Goal: Communication & Community: Answer question/provide support

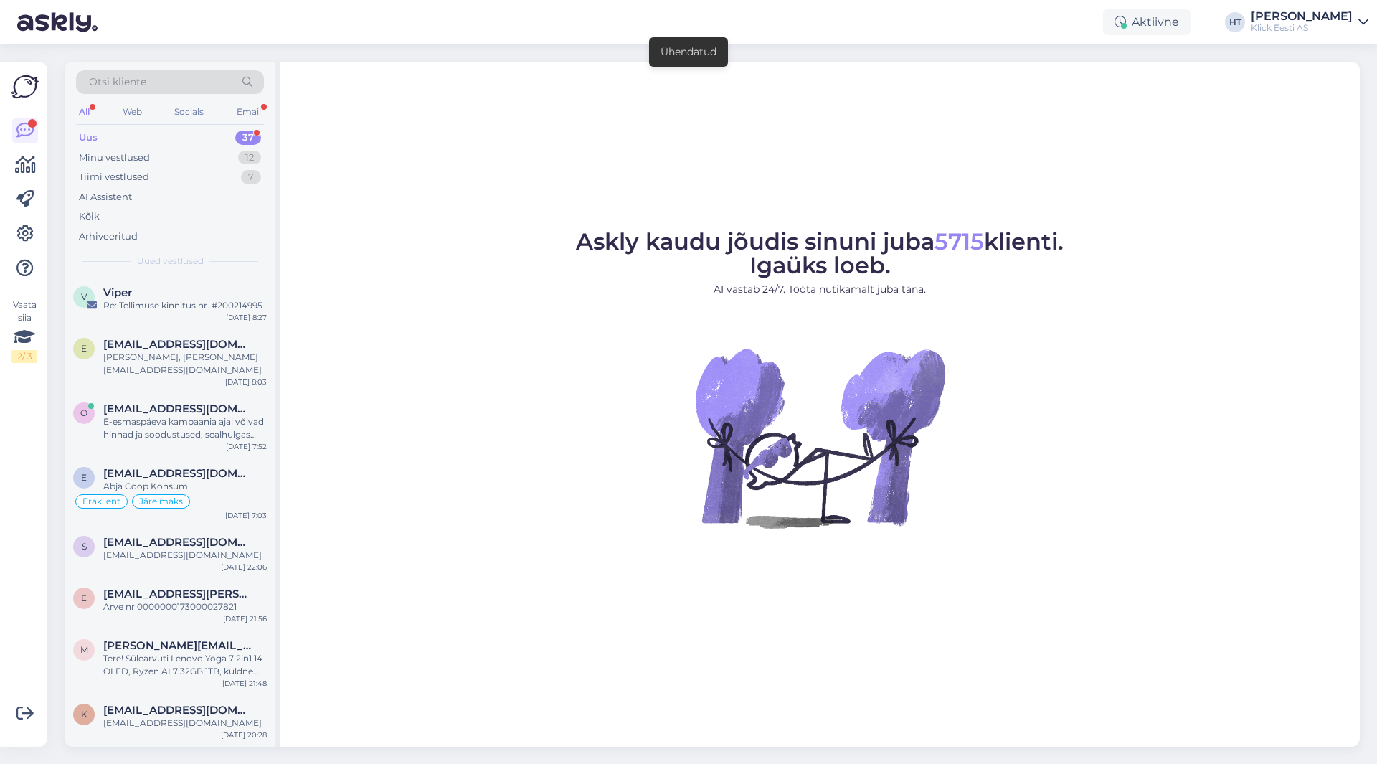
click at [199, 137] on div "Uus 37" at bounding box center [170, 138] width 188 height 20
click at [87, 104] on div "All" at bounding box center [84, 112] width 16 height 19
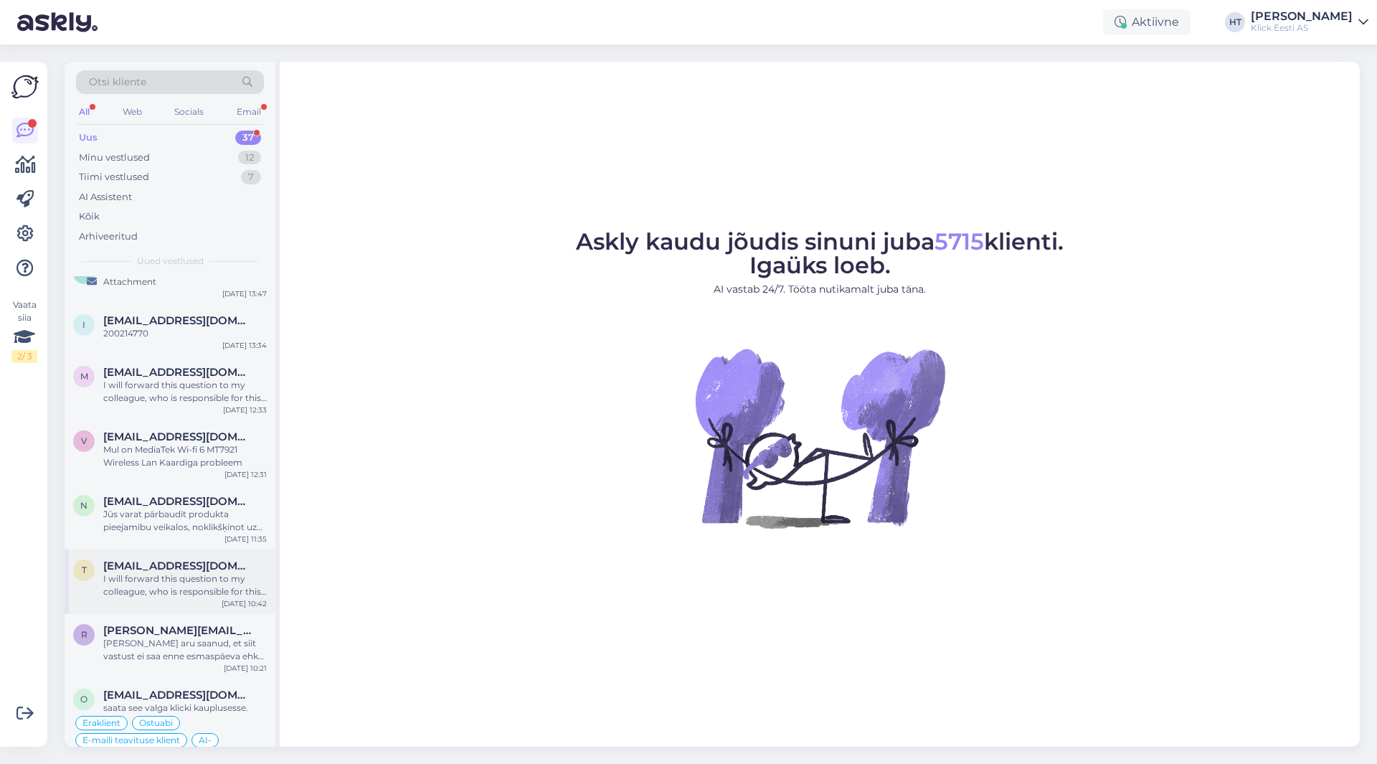
scroll to position [1815, 0]
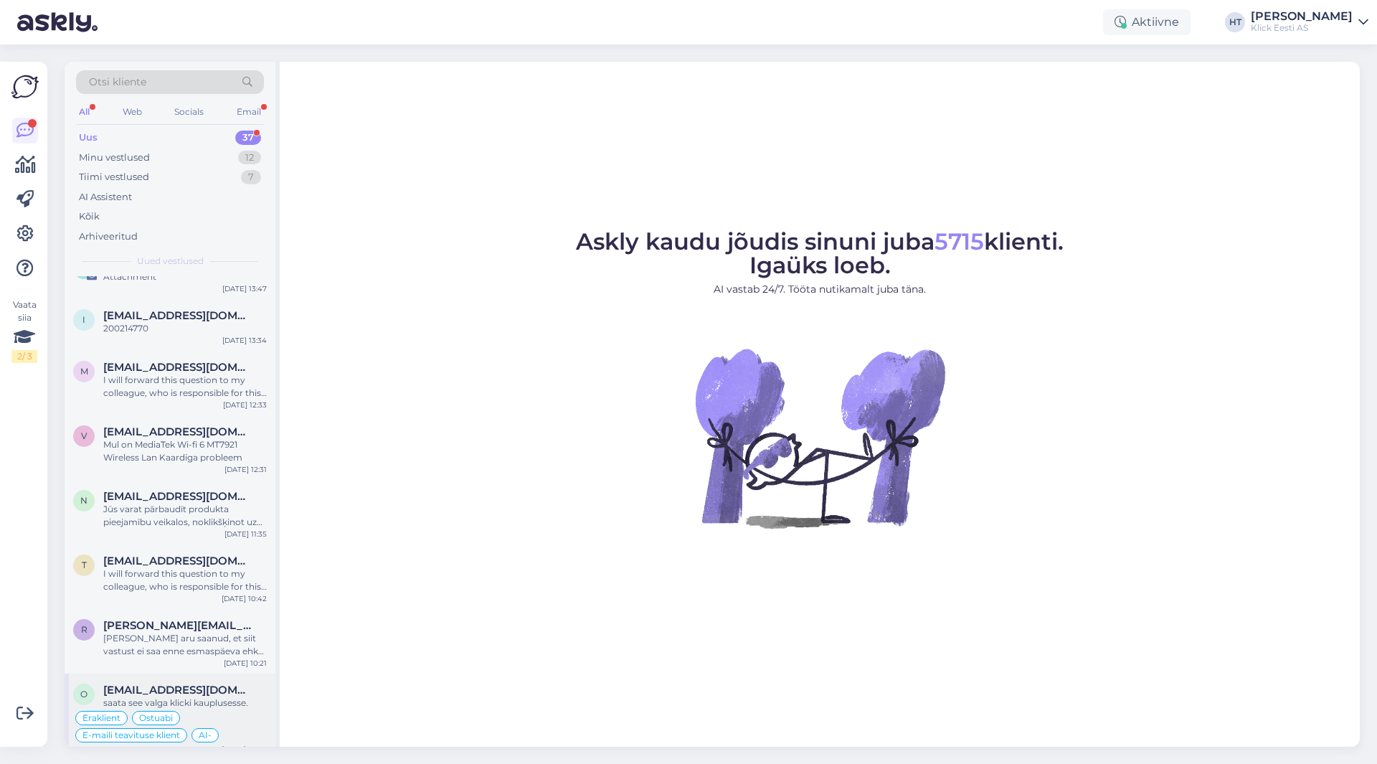
click at [203, 684] on div "[EMAIL_ADDRESS][DOMAIN_NAME]" at bounding box center [185, 690] width 164 height 13
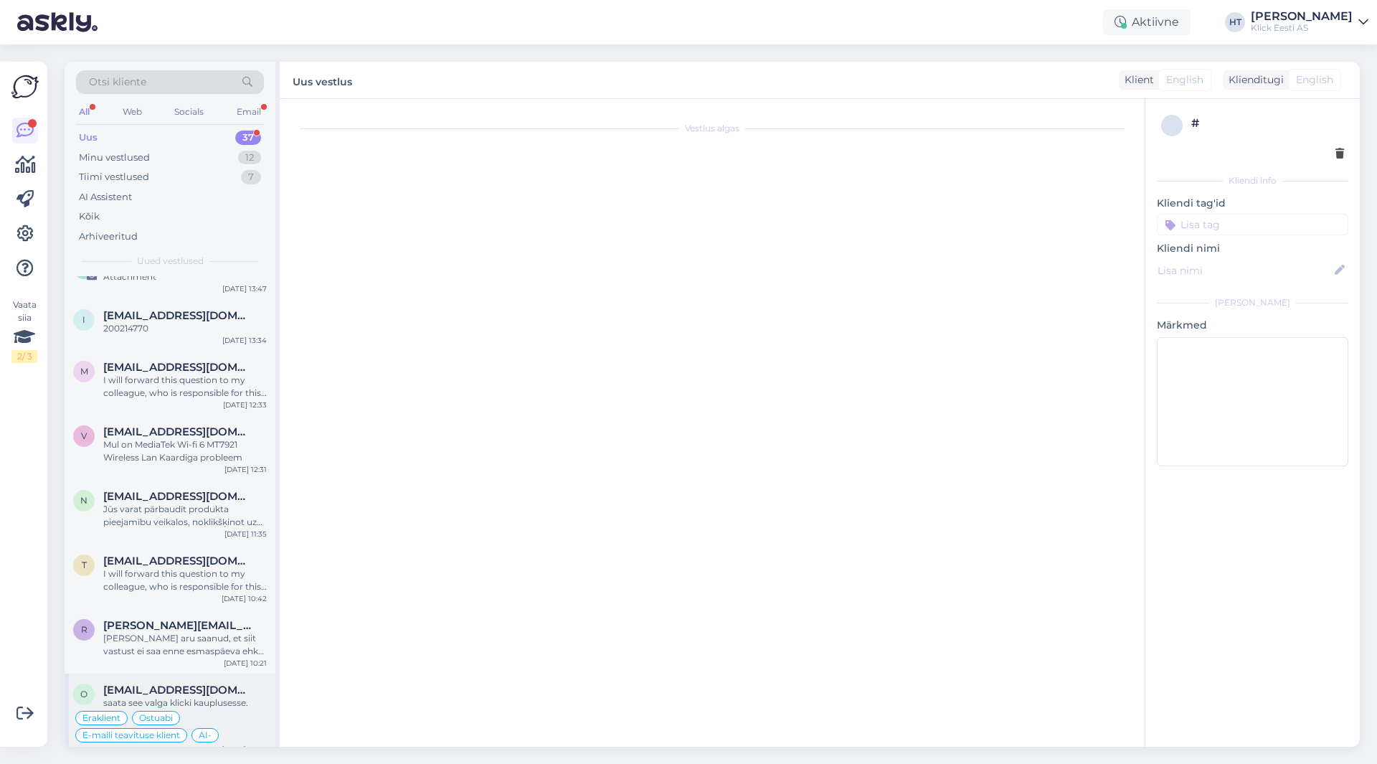
scroll to position [2576, 0]
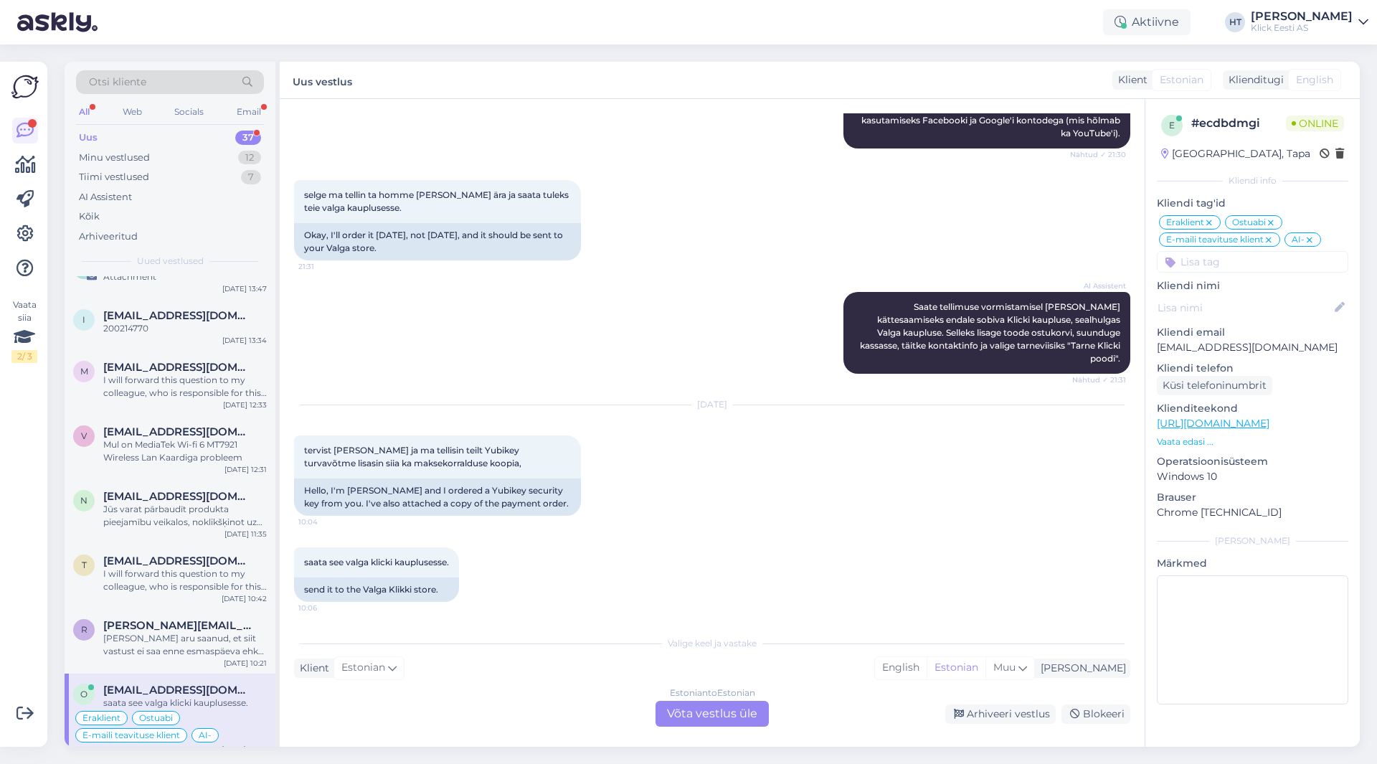
click at [500, 389] on div "[DATE] tervist [PERSON_NAME] ja ma tellisin teilt Yubikey turvavõtme lisasin si…" at bounding box center [712, 460] width 836 height 142
click at [701, 711] on div "Estonian to Estonian Võta vestlus üle" at bounding box center [712, 714] width 113 height 26
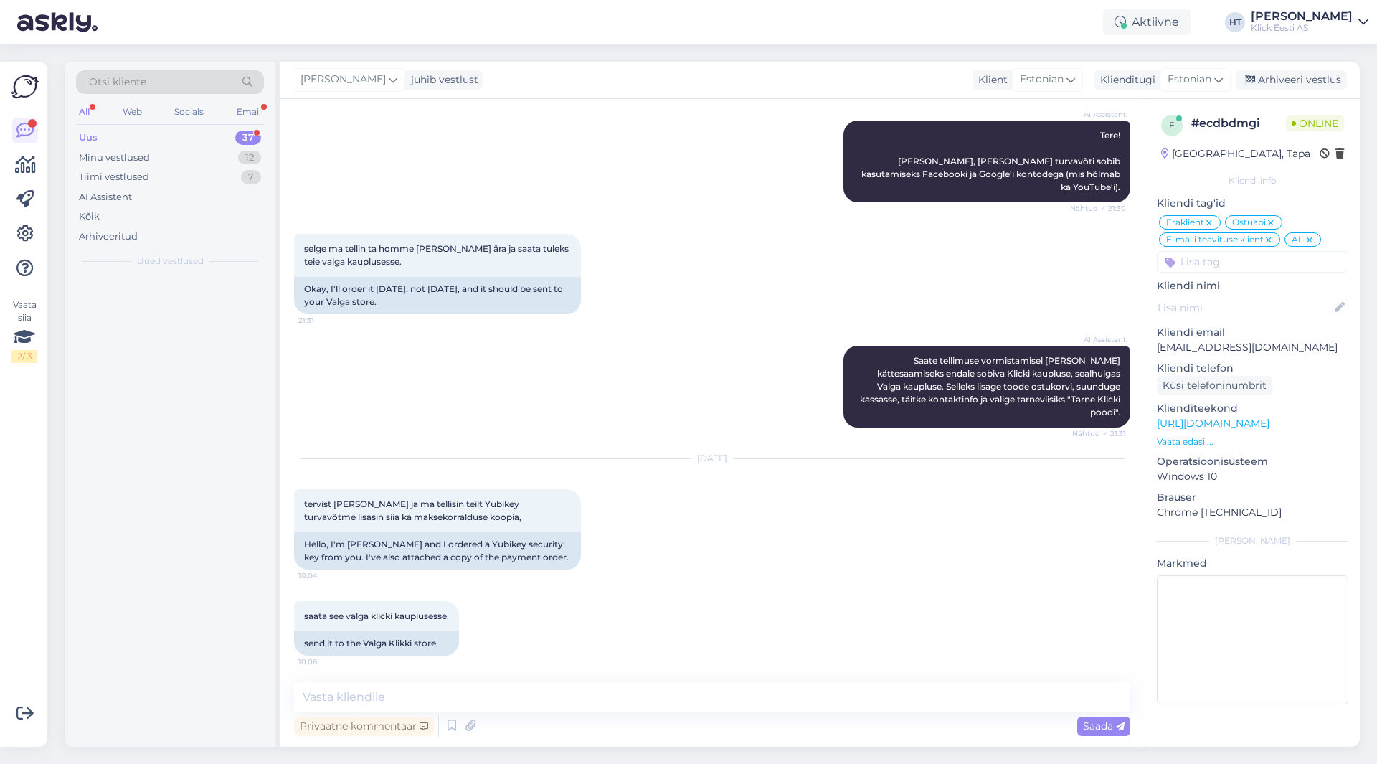
scroll to position [0, 0]
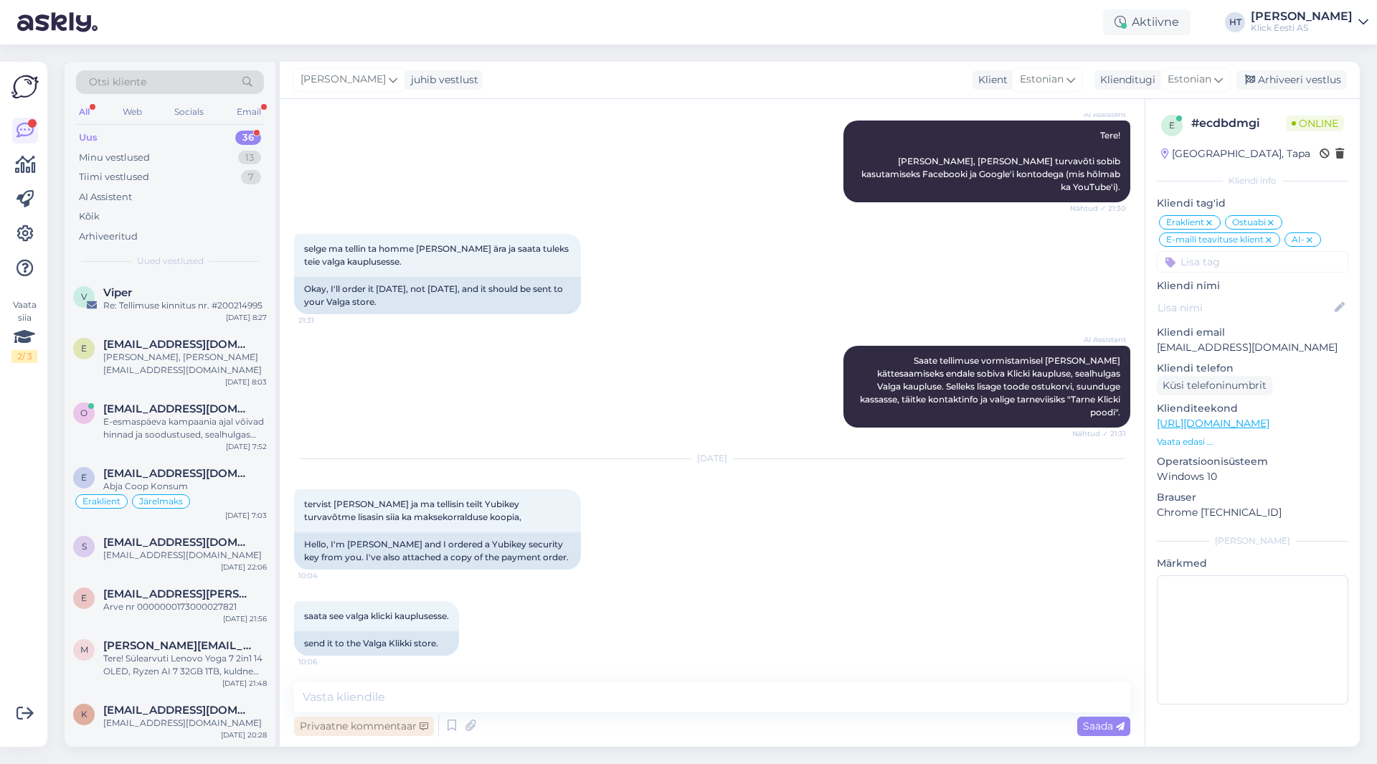
click at [385, 734] on div "Privaatne kommentaar" at bounding box center [364, 725] width 140 height 19
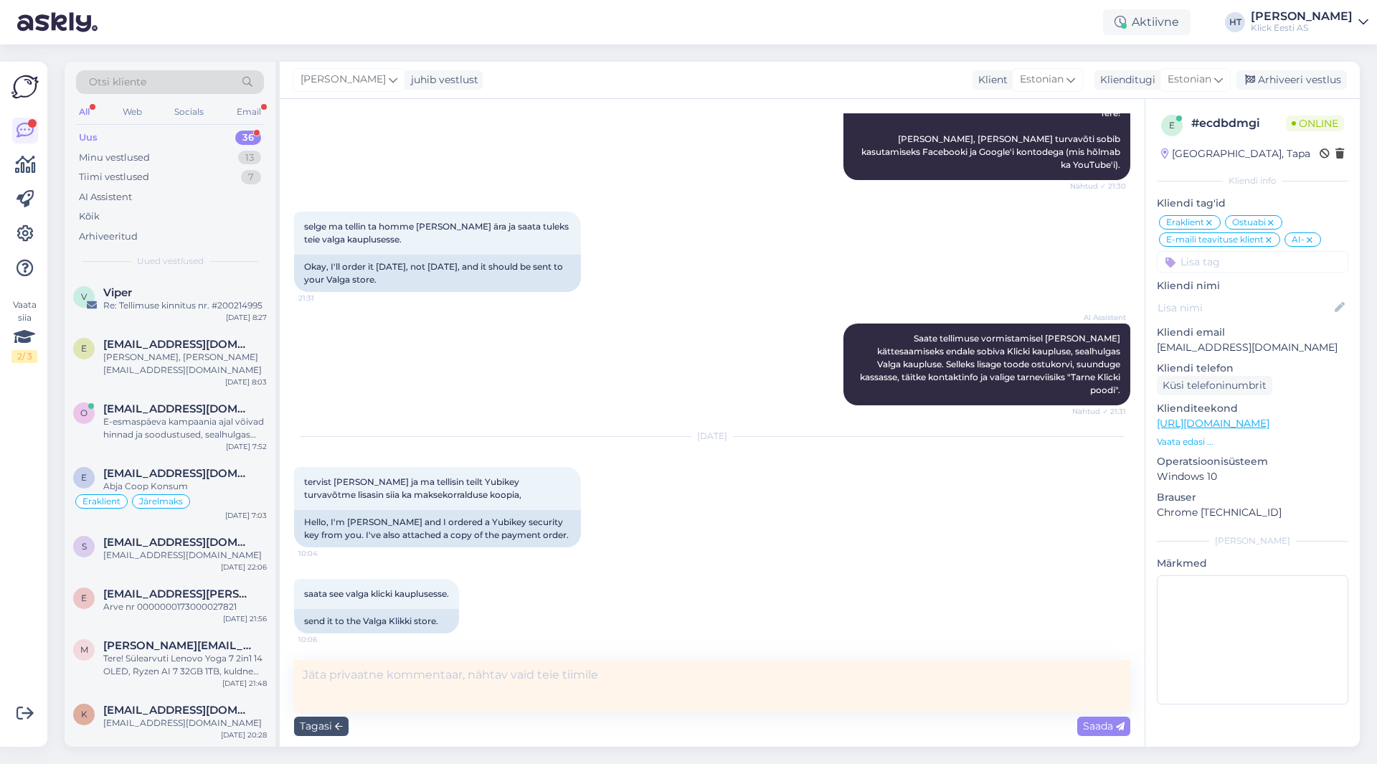
click at [448, 698] on textarea at bounding box center [712, 686] width 836 height 52
click at [695, 677] on textarea "BC-s laekumine olemas, tellimine makse ootele jäänud." at bounding box center [712, 686] width 836 height 52
paste textarea "#200214722"
type textarea "BC-s laekumine olemas, tellimine makse ootele jäänud. #200214722"
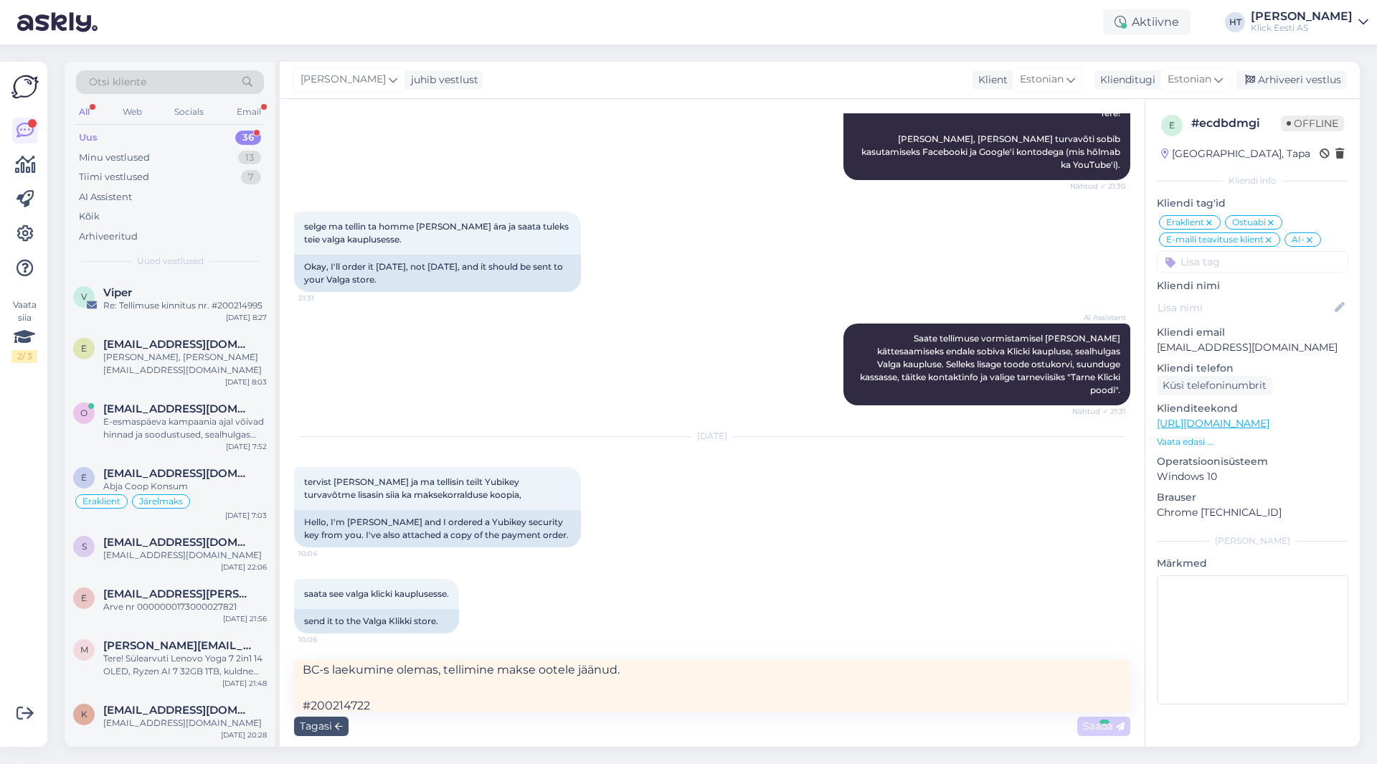
scroll to position [2597, 0]
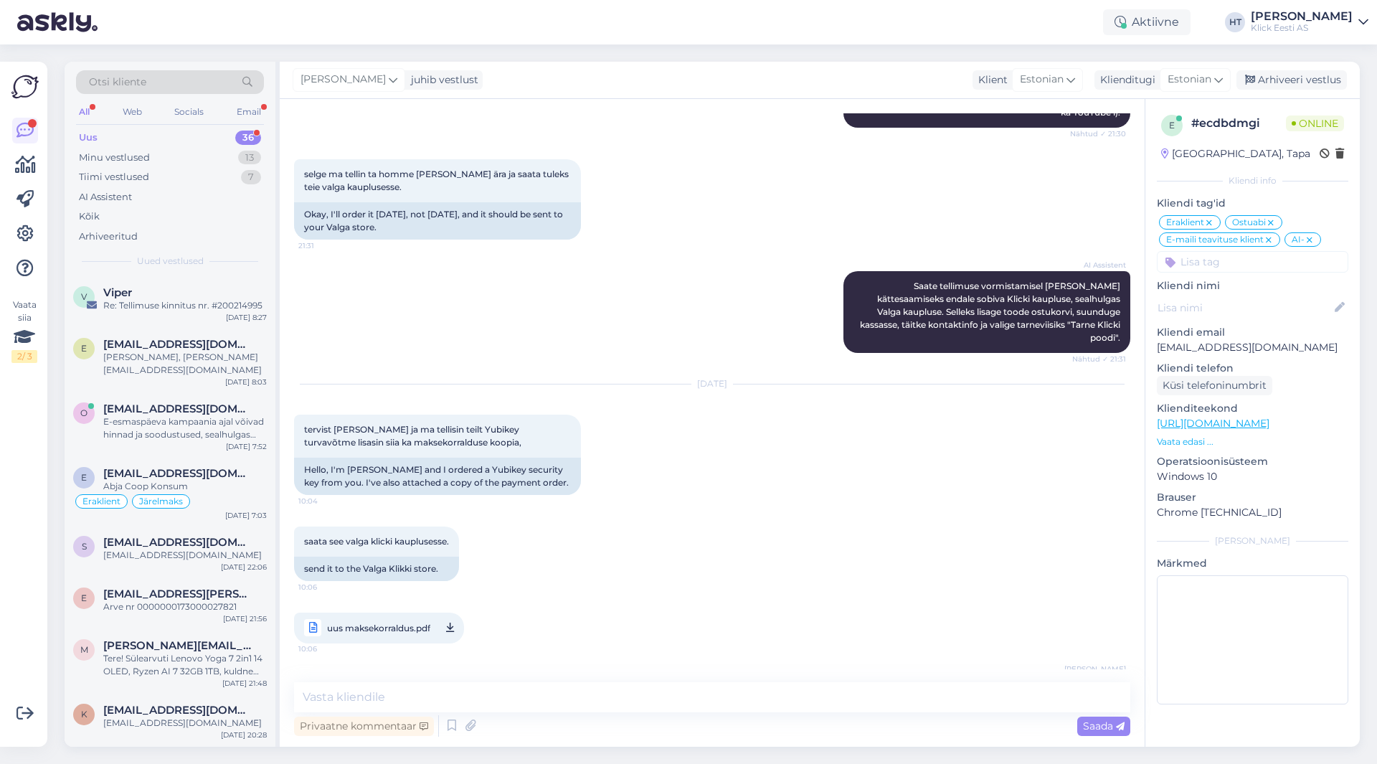
click at [1275, 268] on input at bounding box center [1252, 262] width 191 height 22
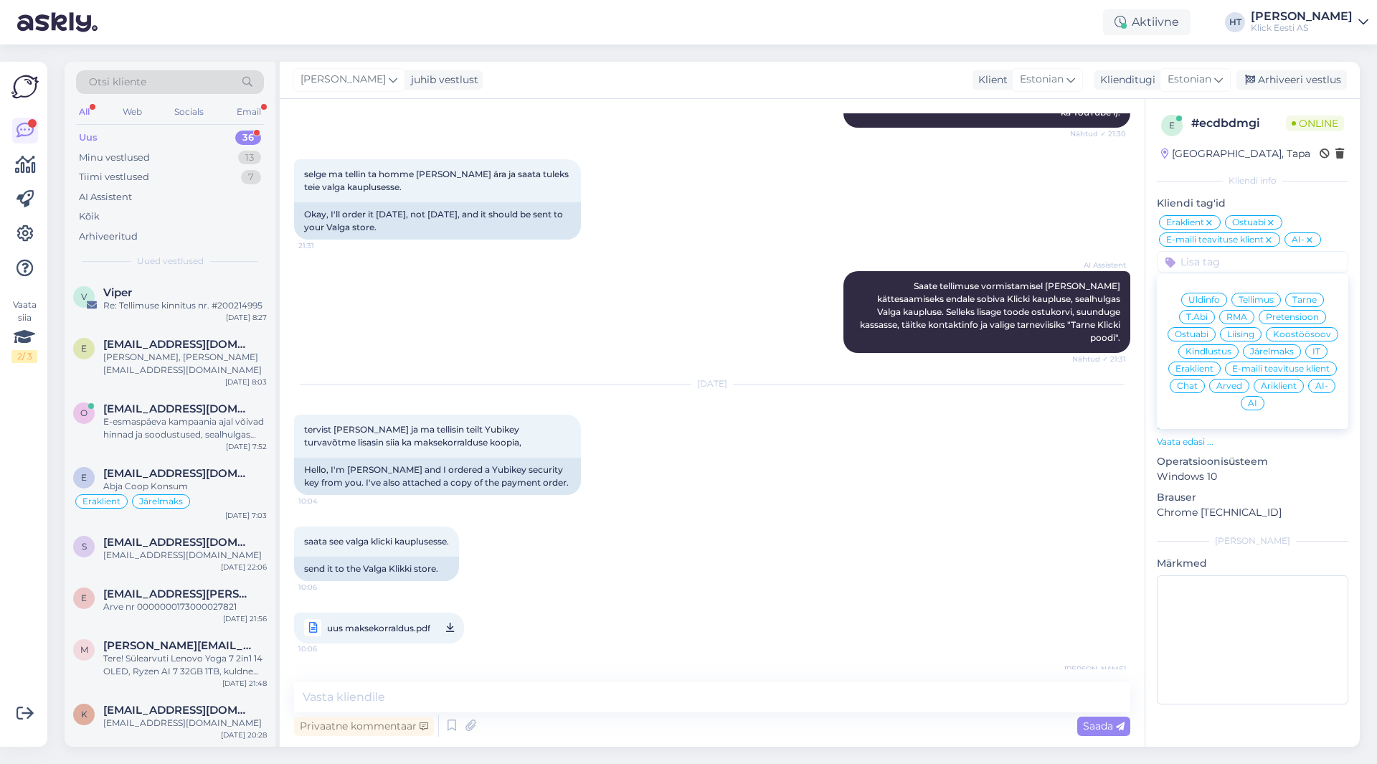
click at [1264, 301] on span "Tellimus" at bounding box center [1256, 299] width 35 height 9
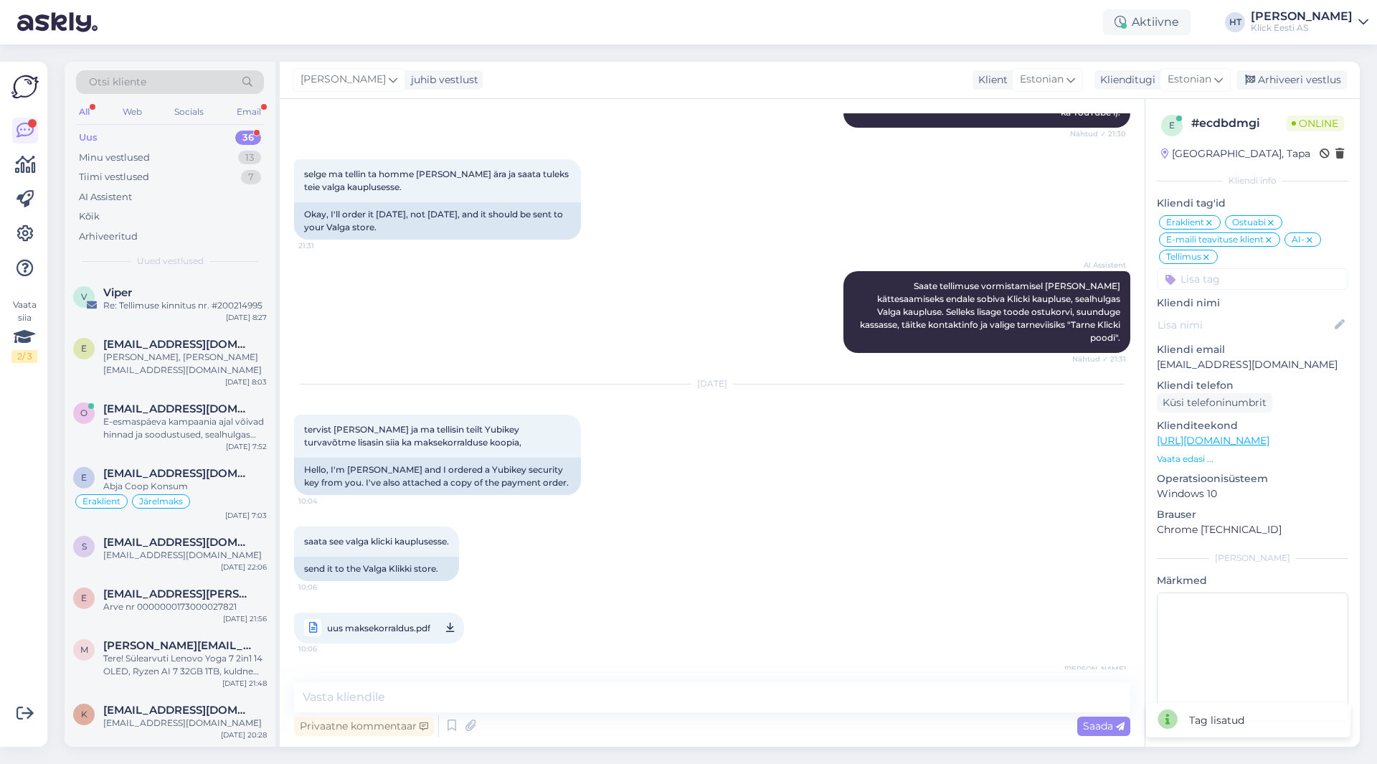
click at [974, 369] on div "[DATE] tervist [PERSON_NAME] ja ma tellisin teilt Yubikey turvavõtme lisasin si…" at bounding box center [712, 440] width 836 height 142
click at [389, 86] on icon at bounding box center [393, 80] width 9 height 16
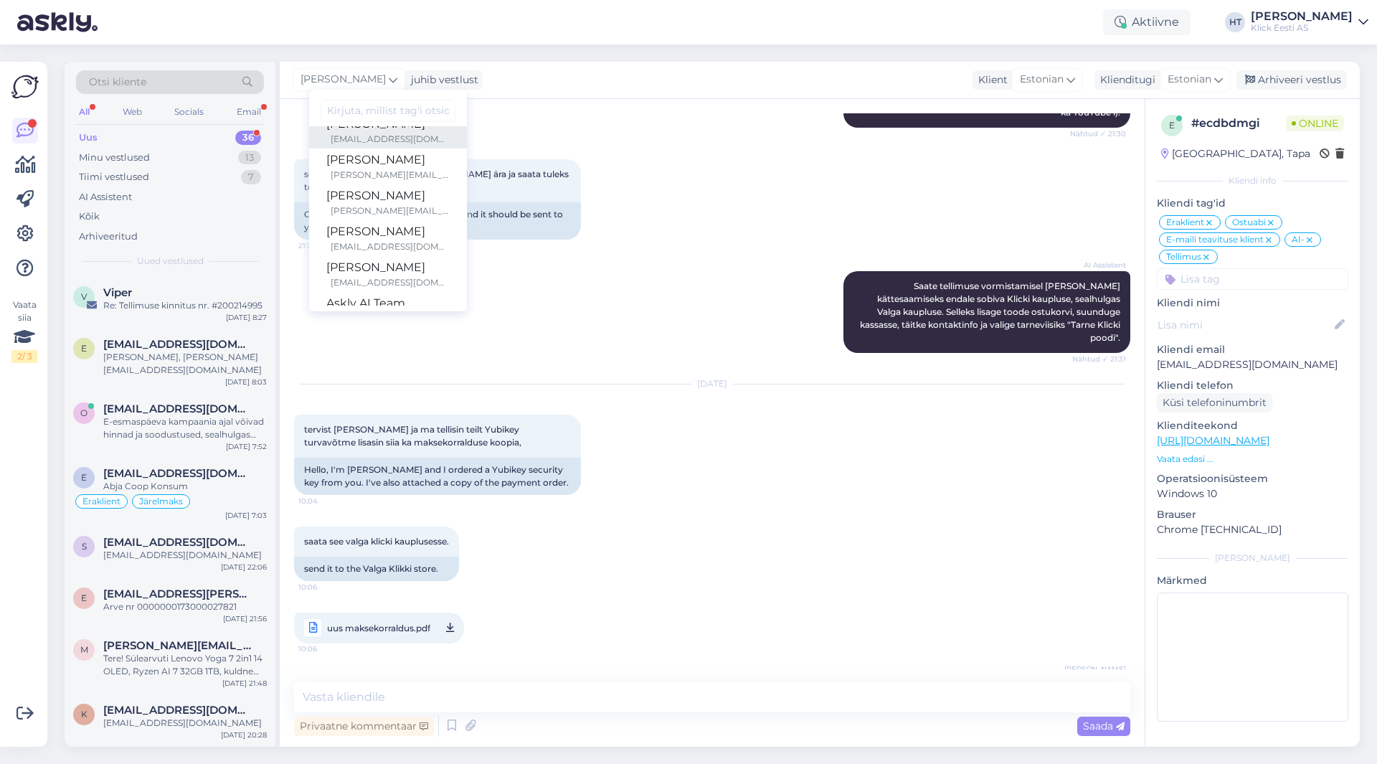
scroll to position [83, 0]
click at [372, 176] on div "[PERSON_NAME][EMAIL_ADDRESS][PERSON_NAME][DOMAIN_NAME]" at bounding box center [390, 182] width 119 height 13
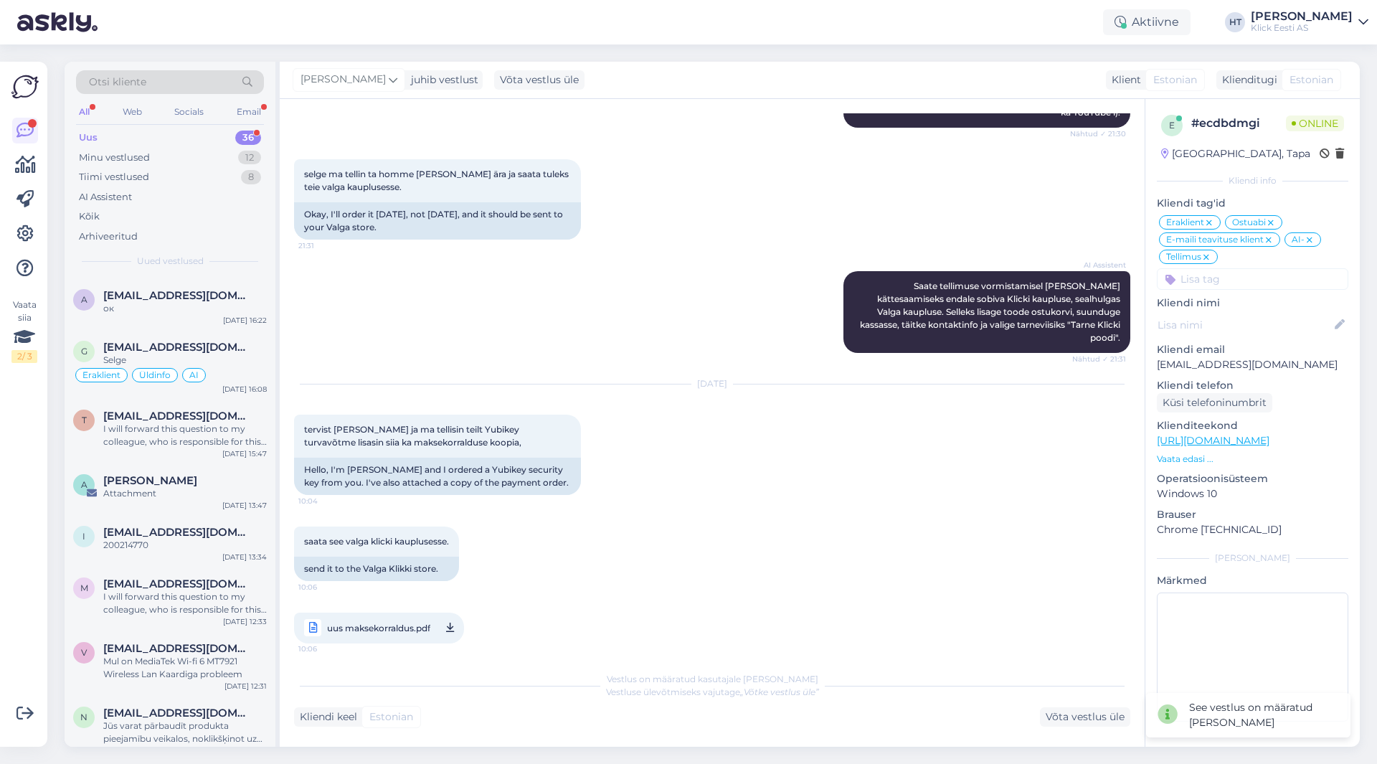
scroll to position [1728, 0]
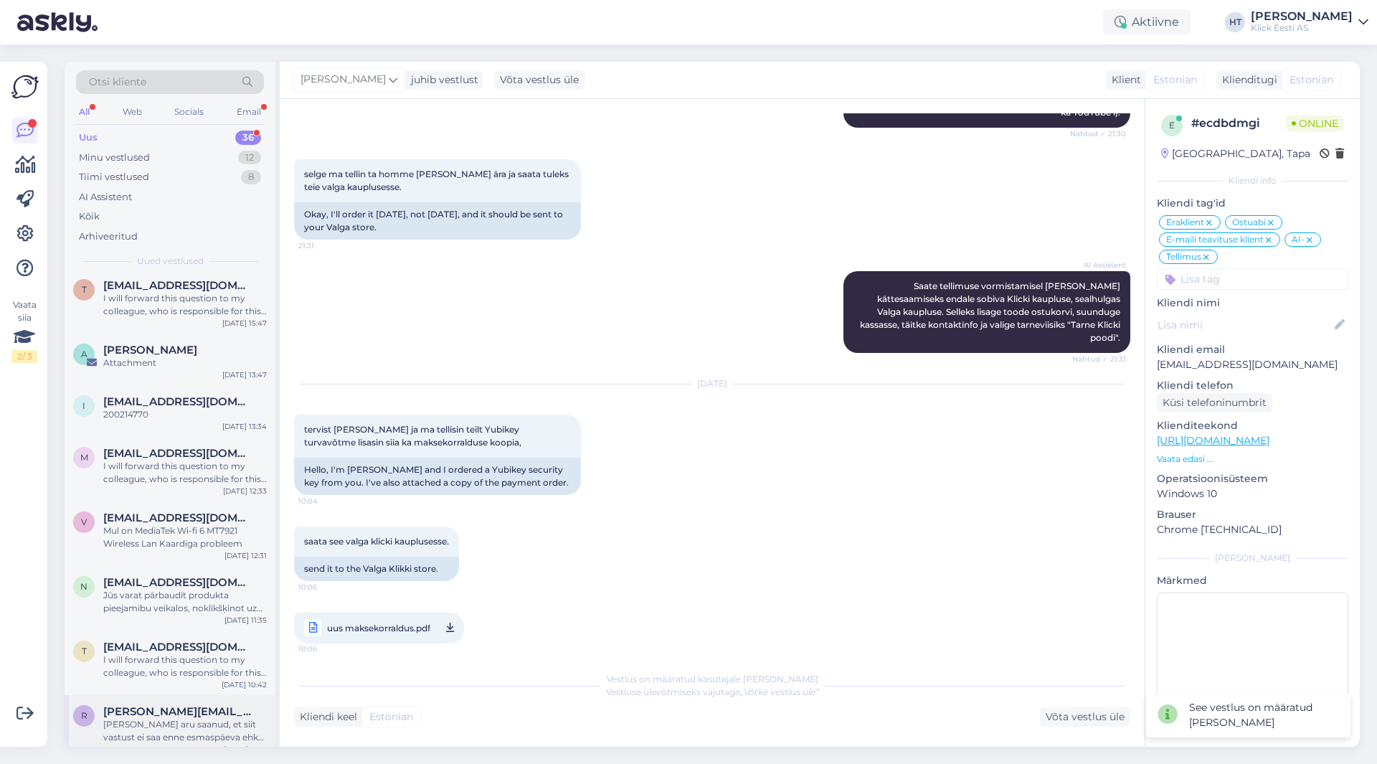
click at [188, 705] on span "[PERSON_NAME][EMAIL_ADDRESS][DOMAIN_NAME]" at bounding box center [177, 711] width 149 height 13
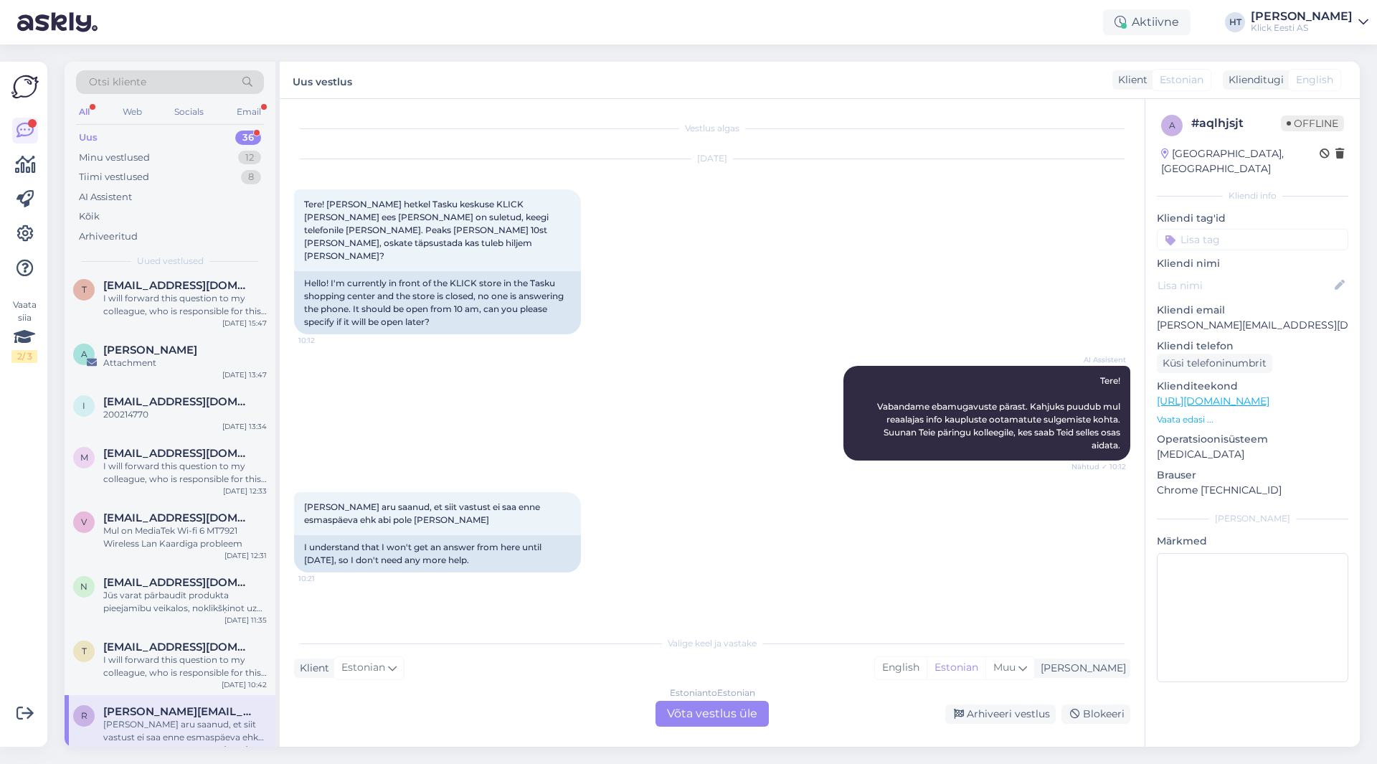
click at [1235, 229] on input at bounding box center [1252, 240] width 191 height 22
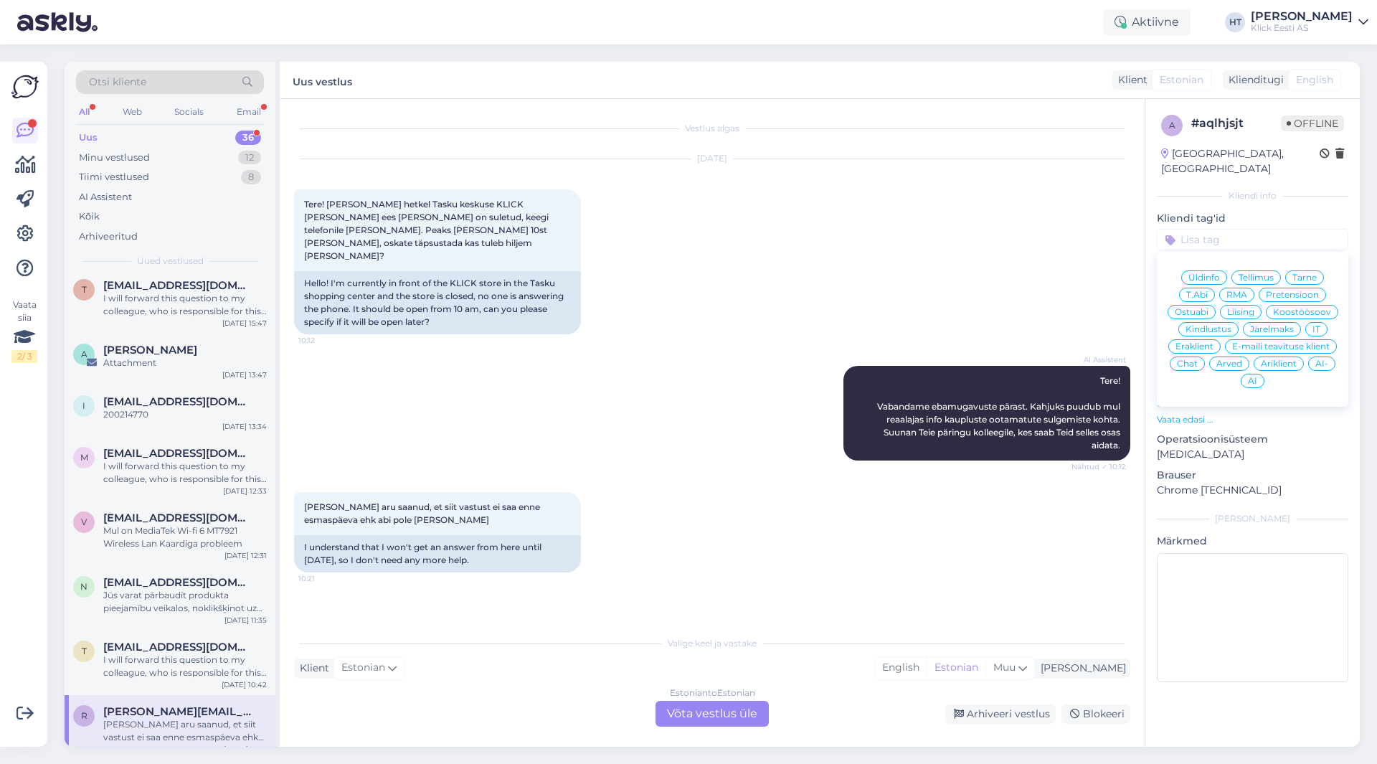
click at [734, 301] on div "[DATE] Tere! [PERSON_NAME] hetkel Tasku keskuse KLICK [PERSON_NAME] ees [PERSON…" at bounding box center [712, 246] width 836 height 207
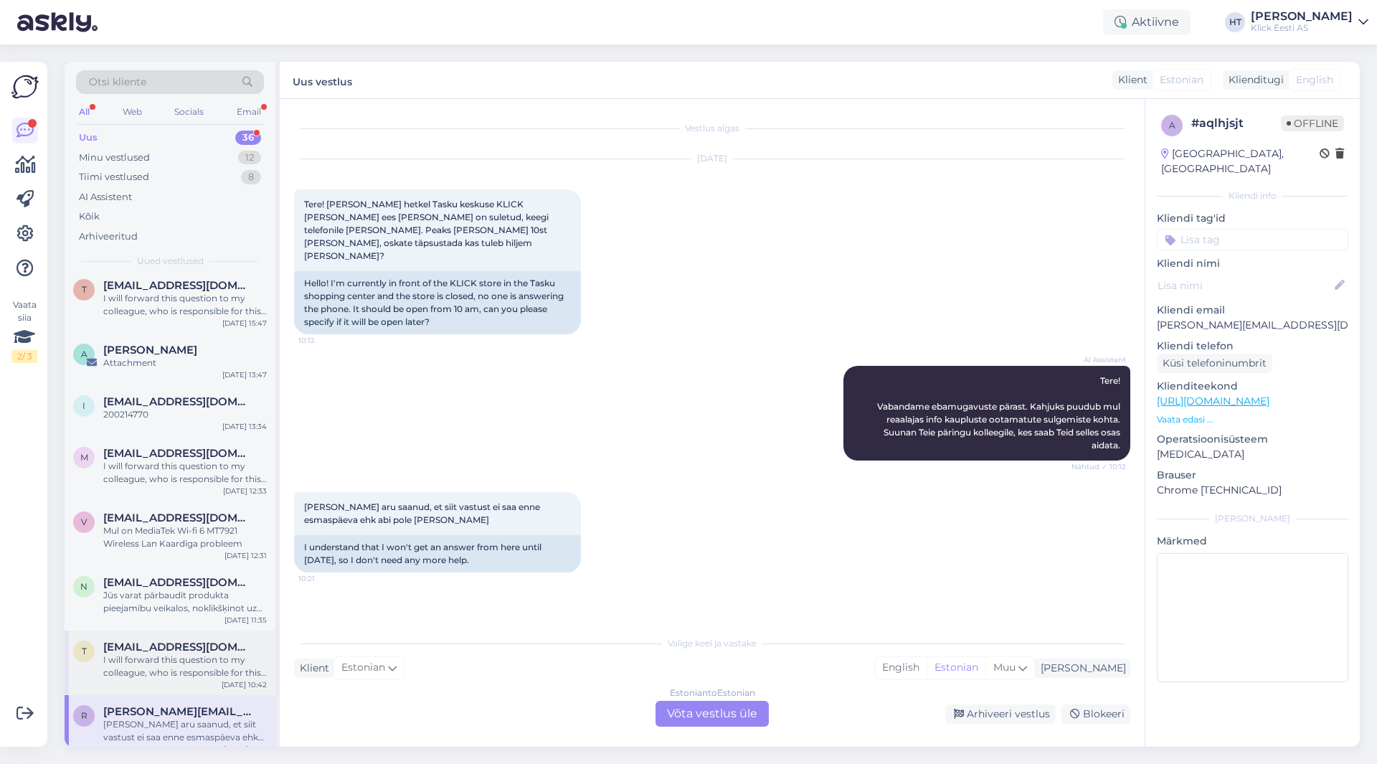
click at [214, 654] on div "I will forward this question to my colleague, who is responsible for this. The …" at bounding box center [185, 666] width 164 height 26
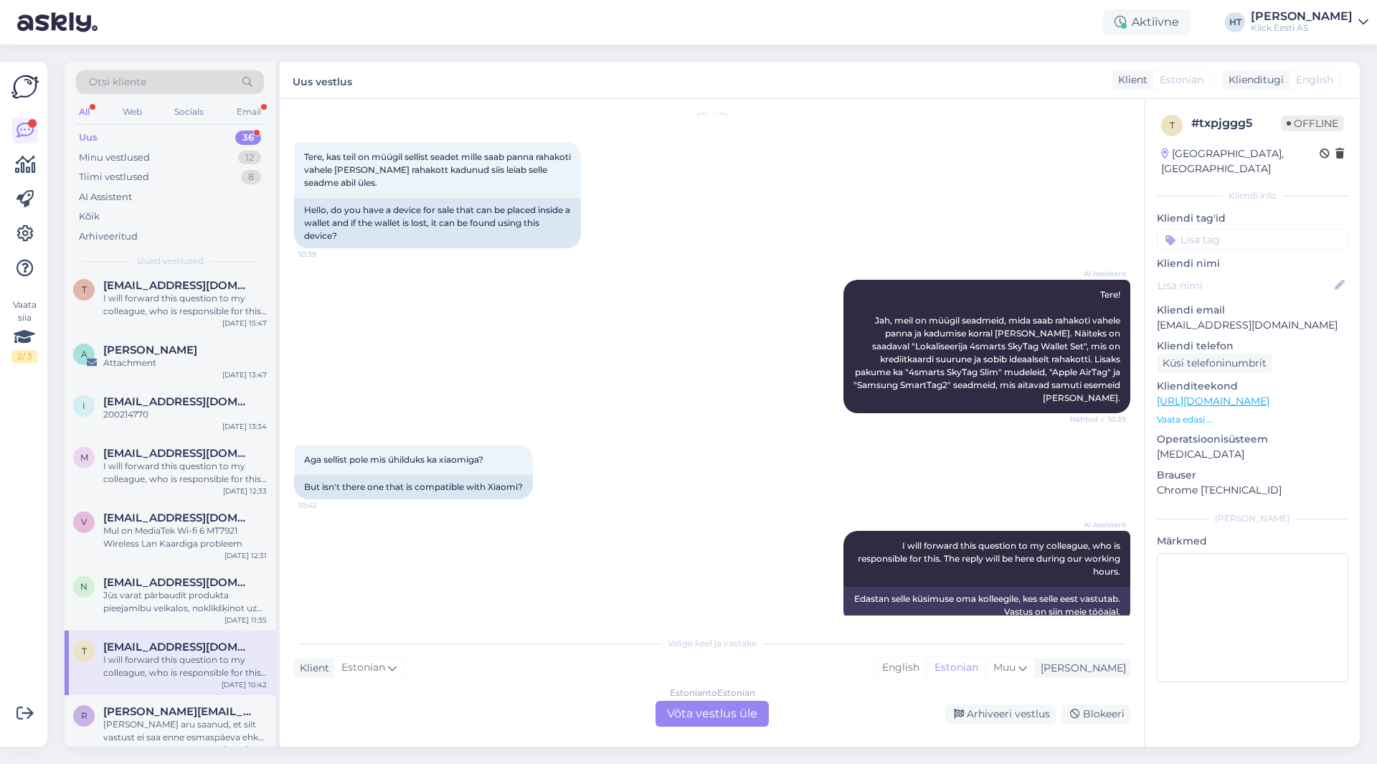
scroll to position [72, 0]
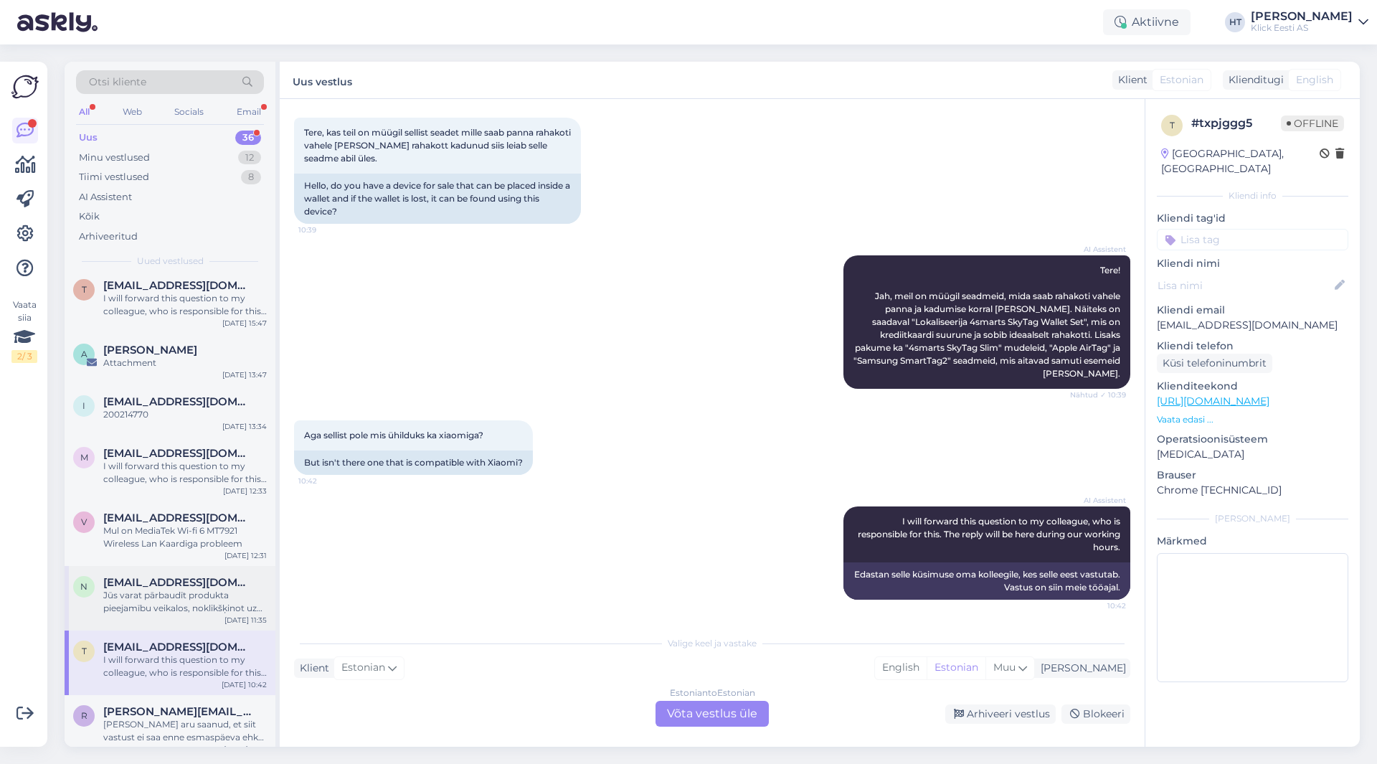
click at [245, 576] on div "[EMAIL_ADDRESS][DOMAIN_NAME]" at bounding box center [185, 582] width 164 height 13
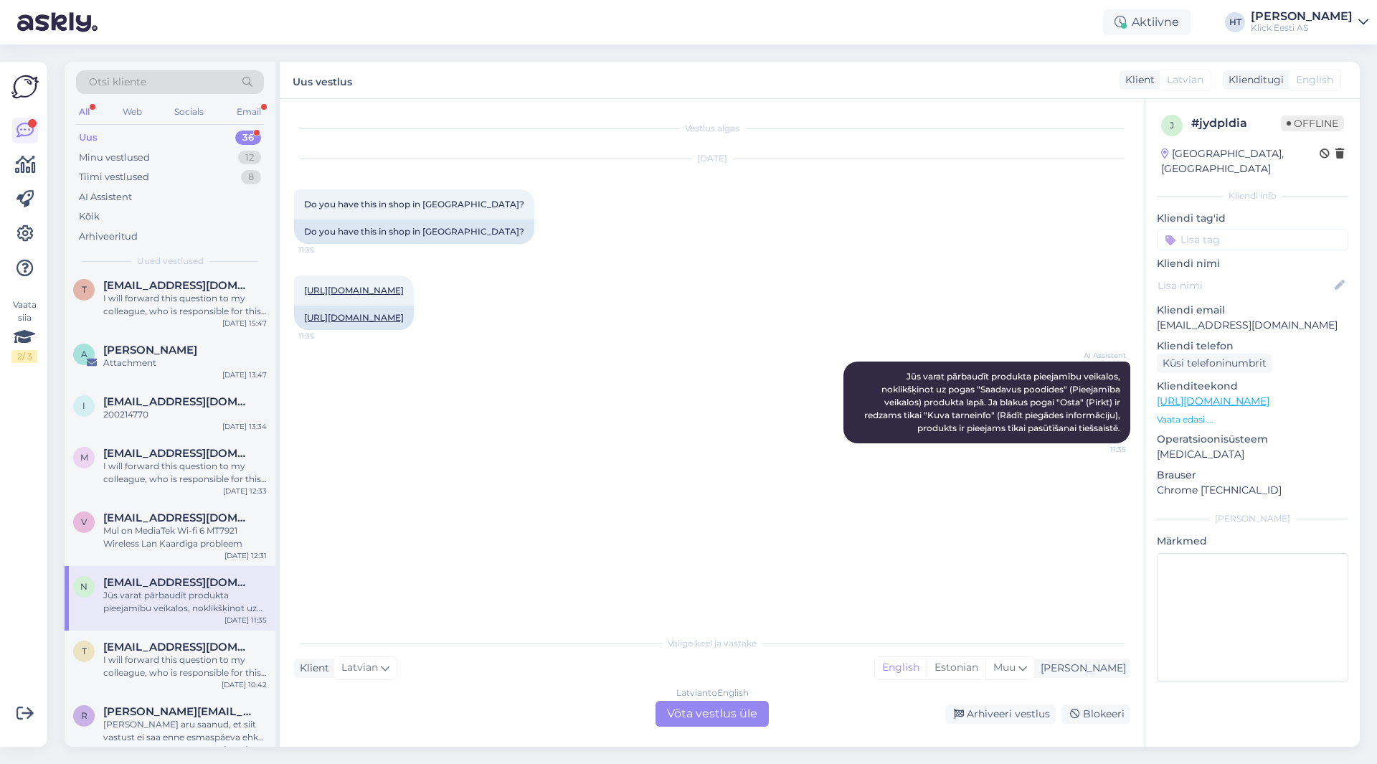
scroll to position [0, 0]
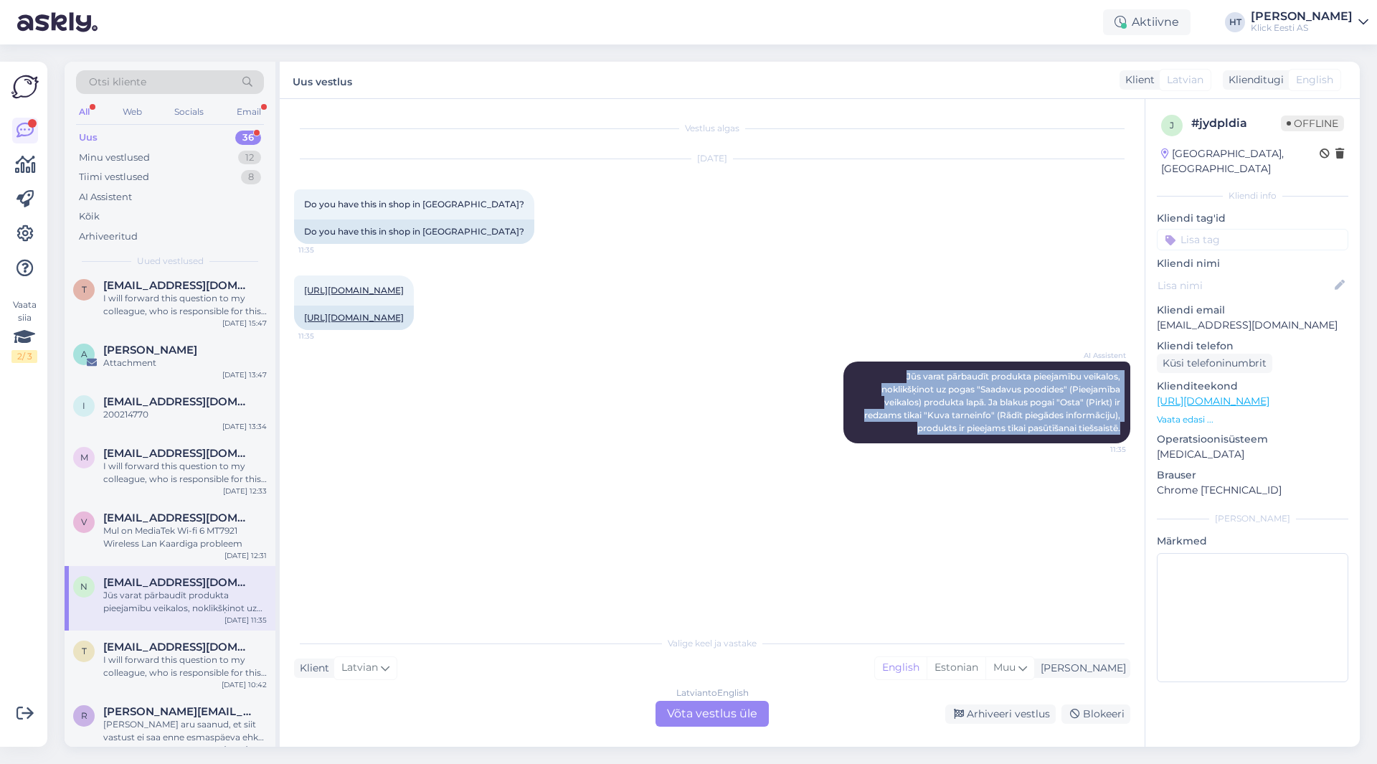
drag, startPoint x: 902, startPoint y: 377, endPoint x: 1142, endPoint y: 441, distance: 248.1
click at [1142, 441] on div "Vestlus algas [DATE] Do you have this in shop in [GEOGRAPHIC_DATA]? 11:35 Do yo…" at bounding box center [718, 364] width 849 height 502
copy span "Jūs varat pārbaudīt produkta pieejamību veikalos, noklikšķinot uz pogas "Saadav…"
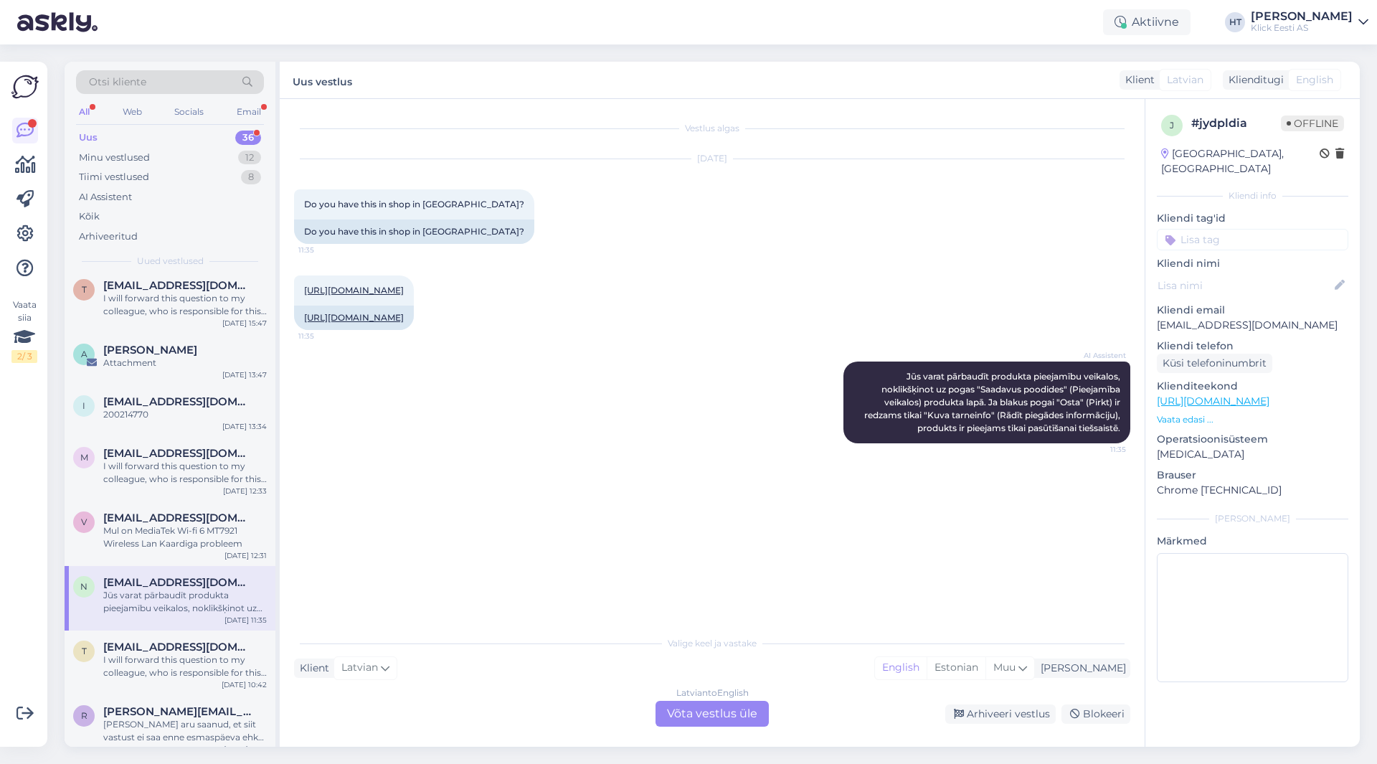
click at [728, 339] on div "[URL][DOMAIN_NAME] 11:35 [URL][DOMAIN_NAME]" at bounding box center [712, 303] width 836 height 86
click at [602, 502] on div "Vestlus algas [DATE] Do you have this in shop in [GEOGRAPHIC_DATA]? 11:35 Do yo…" at bounding box center [718, 364] width 849 height 502
click at [710, 703] on div "Latvian to English Võta vestlus üle" at bounding box center [712, 714] width 113 height 26
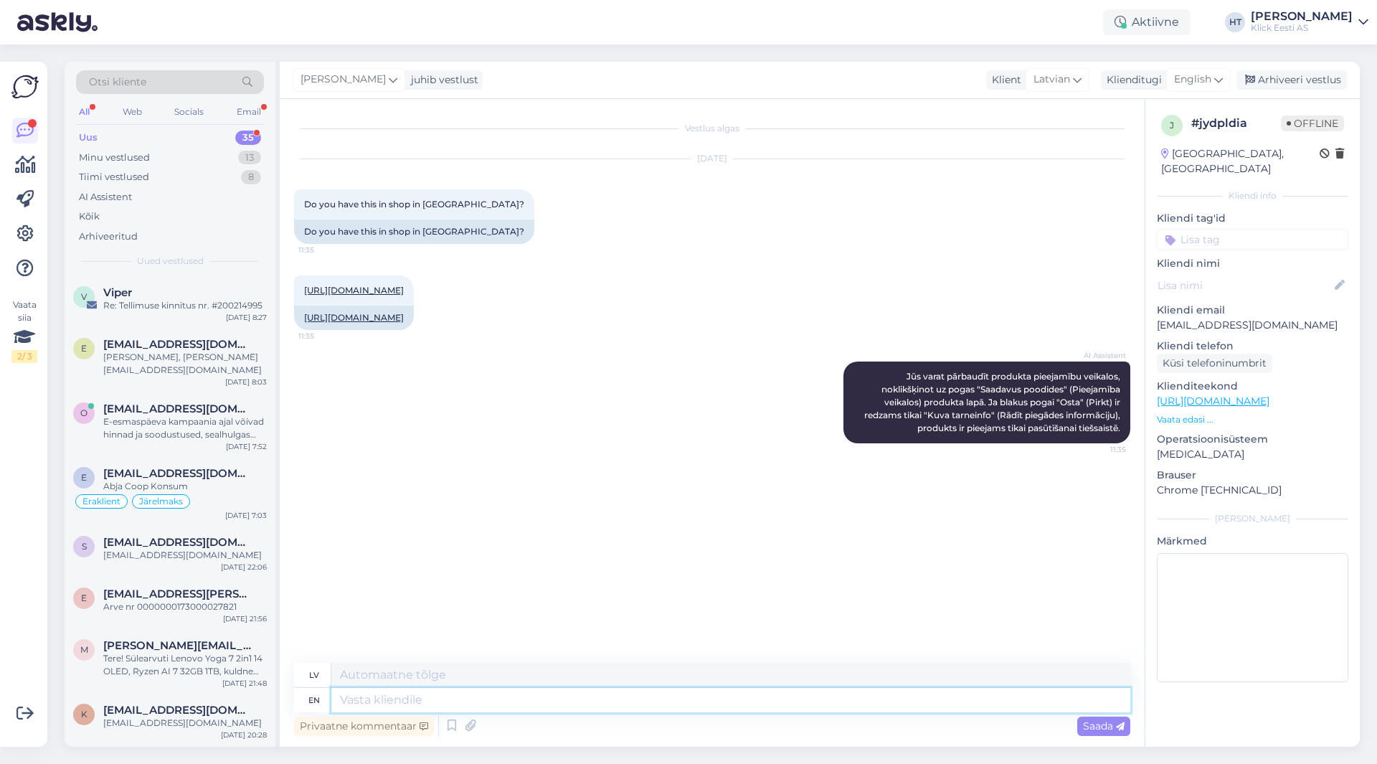
click at [706, 698] on textarea at bounding box center [730, 700] width 799 height 24
type textarea "It's o"
type textarea "Tas ir"
type textarea "It's only a"
type textarea "Tas ir tikai"
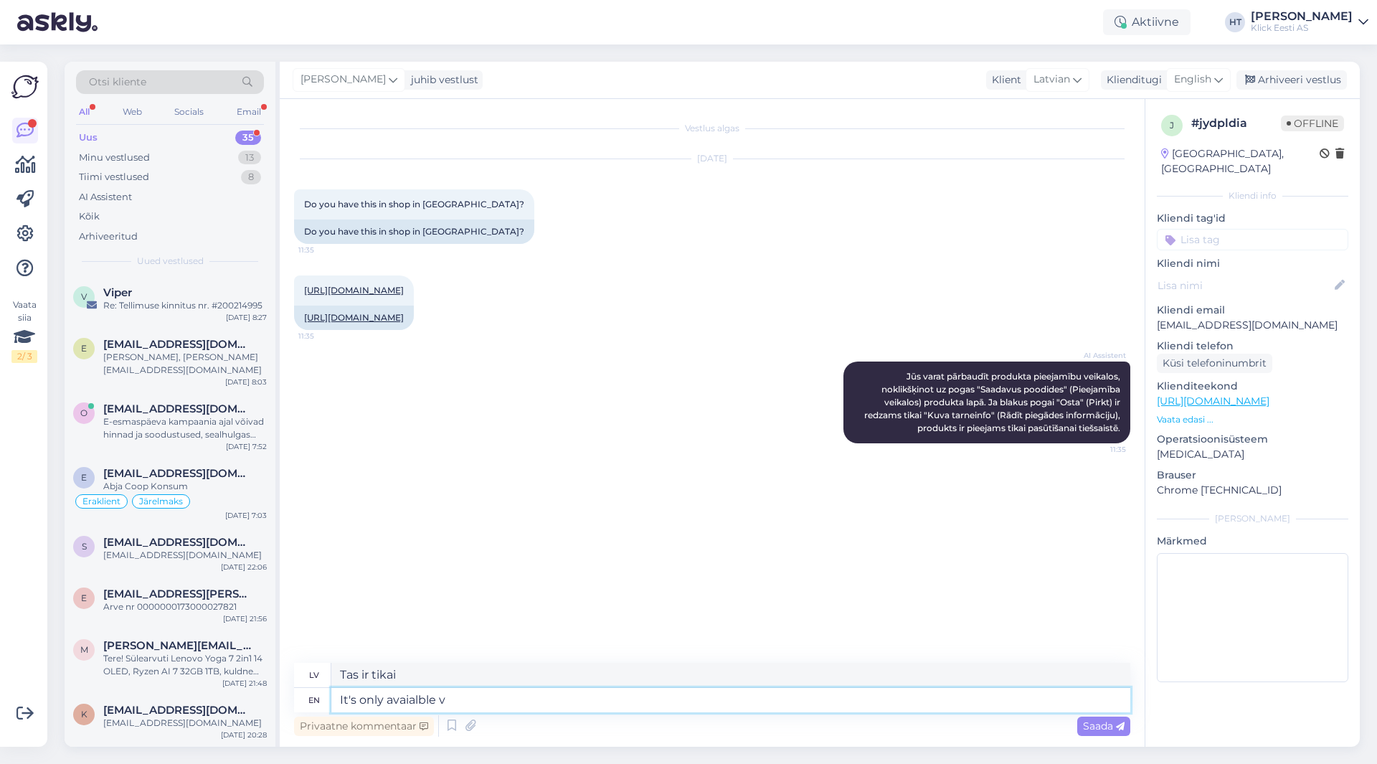
type textarea "It's only avaialble vi"
type textarea "Tas ir pieejams tikai"
type textarea "It's only avaialble via"
type textarea "Tas ir pieejams tikai caur"
type textarea "It's only avaialble via weborder."
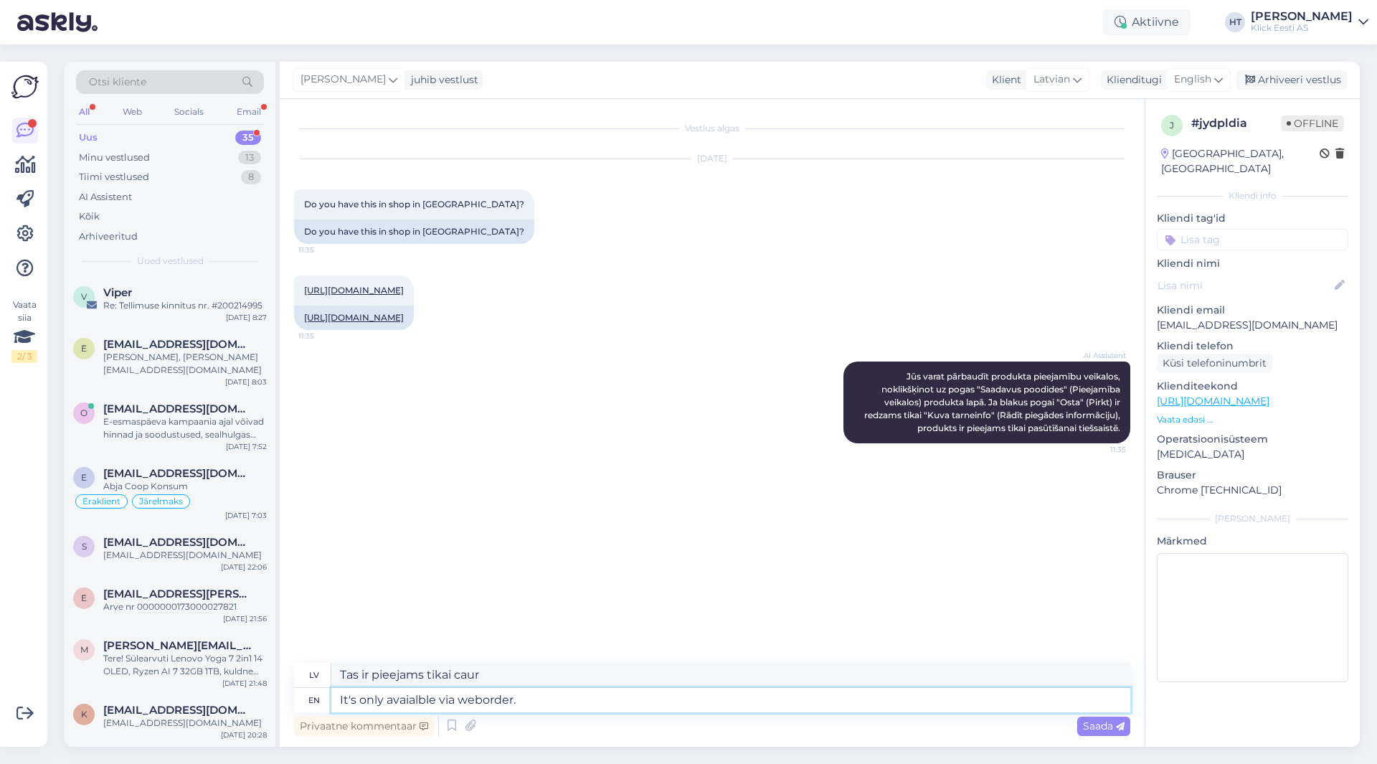
type textarea "Tas ir pieejams tikai, izmantojot tīmekļa pasūtījumu."
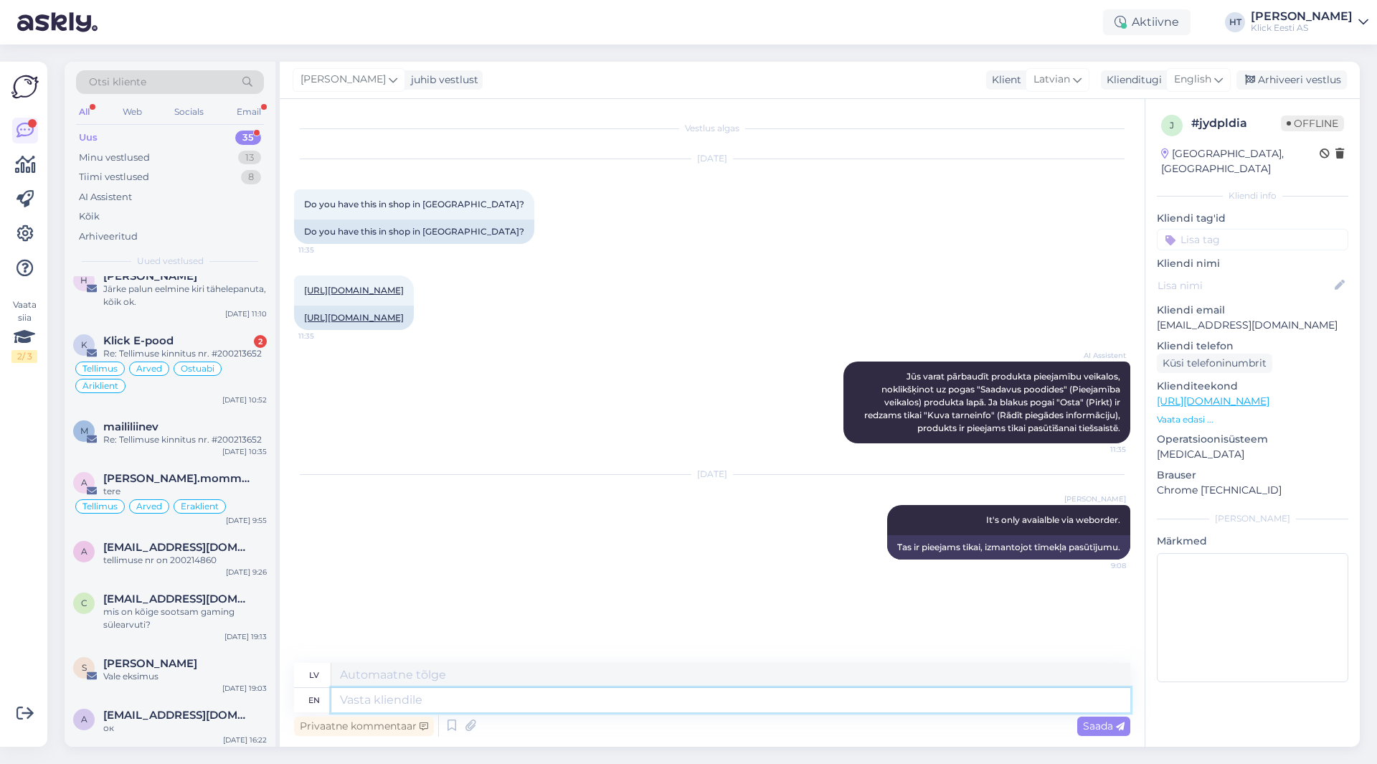
scroll to position [1664, 0]
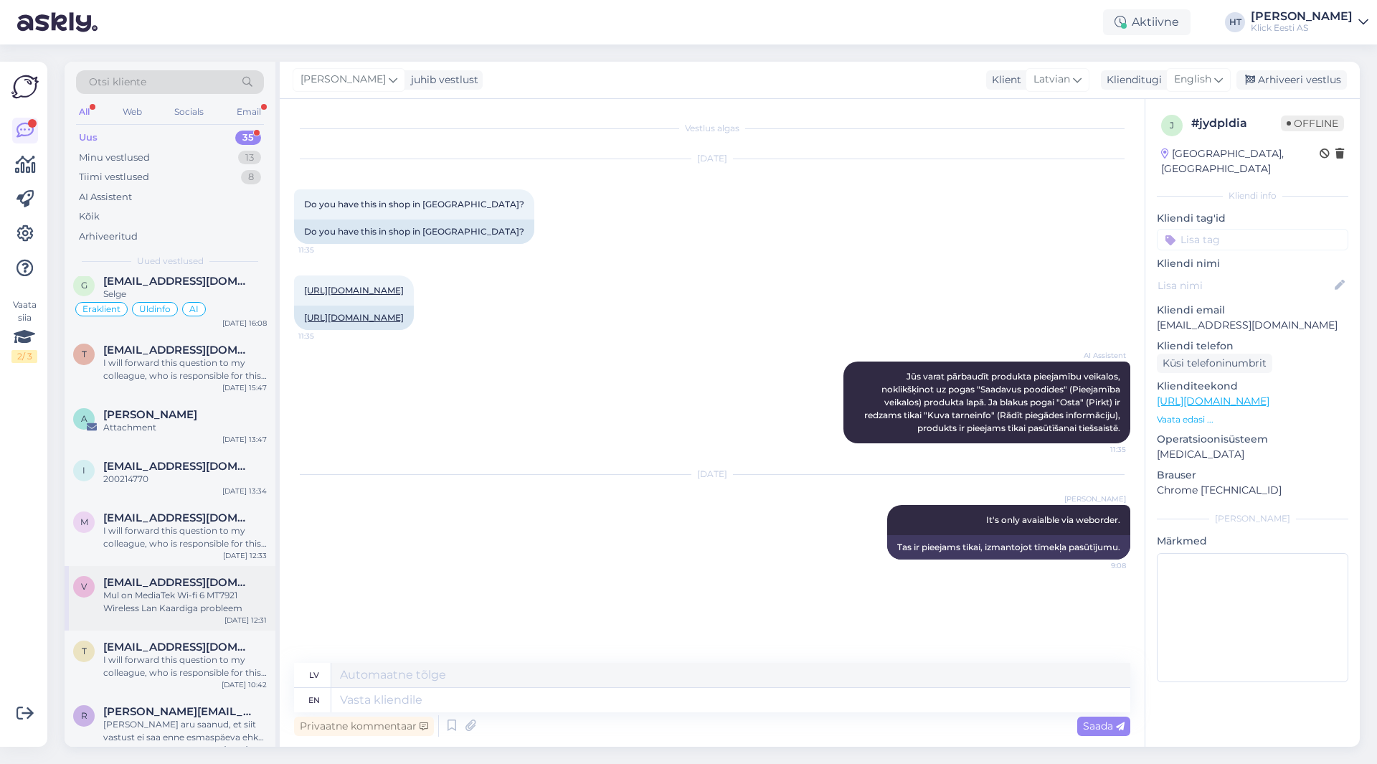
click at [165, 576] on span "[EMAIL_ADDRESS][DOMAIN_NAME]" at bounding box center [177, 582] width 149 height 13
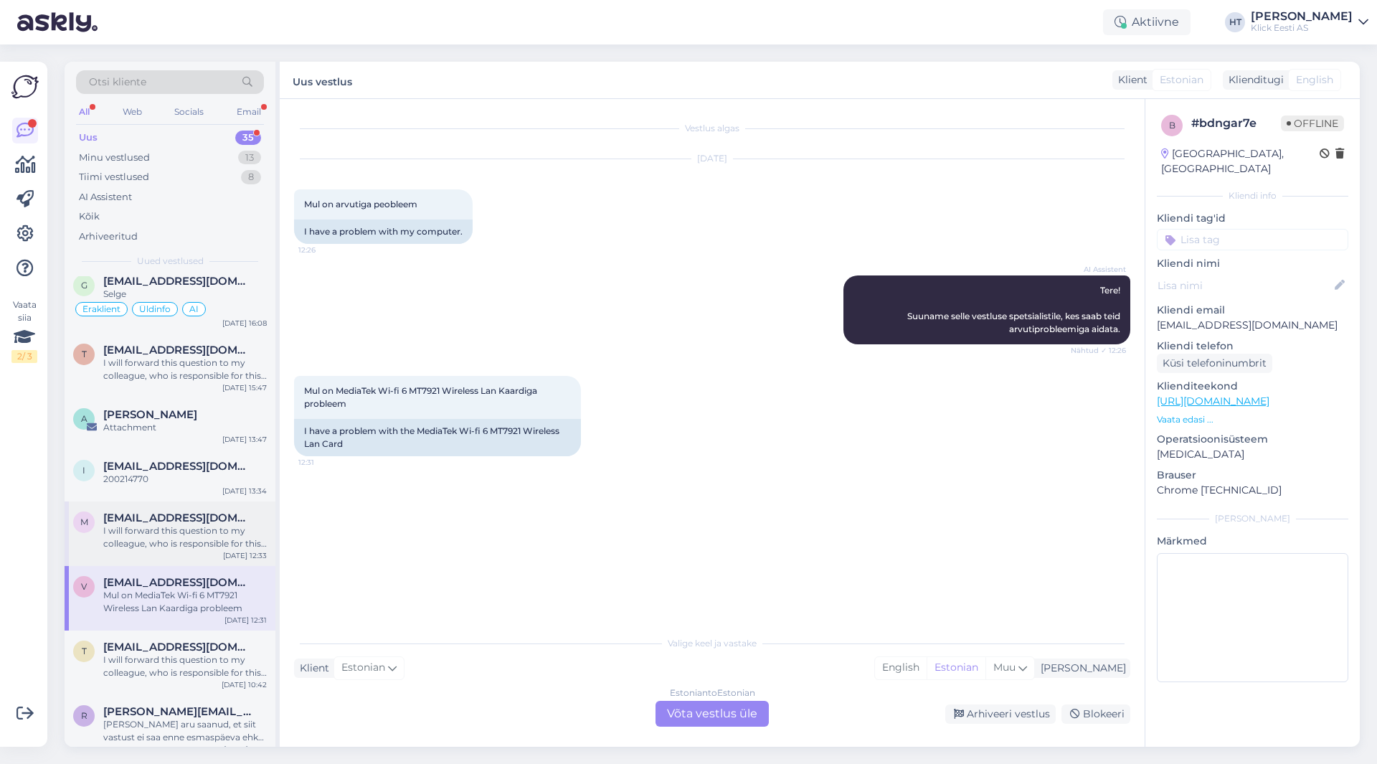
click at [184, 524] on div "I will forward this question to my colleague, who is responsible for this. The …" at bounding box center [185, 537] width 164 height 26
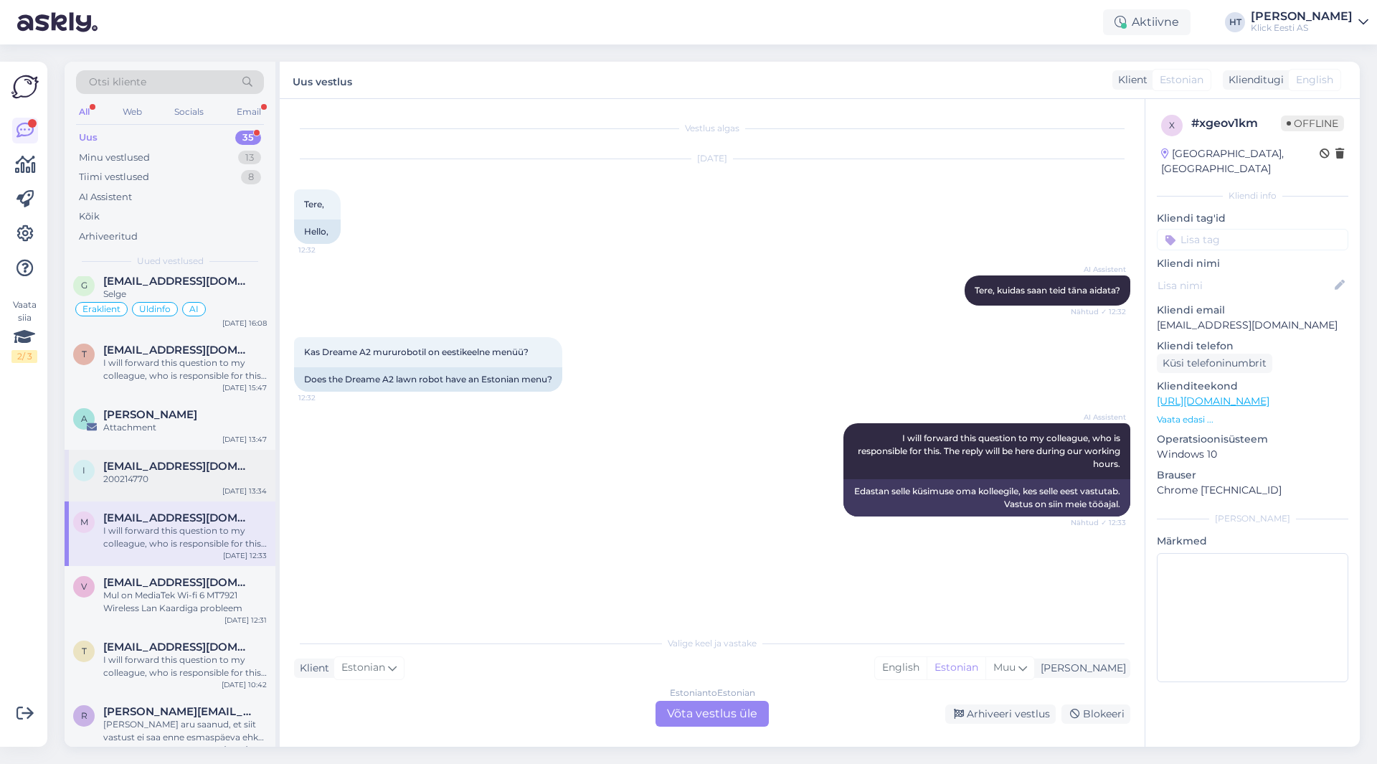
click at [212, 473] on div "200214770" at bounding box center [185, 479] width 164 height 13
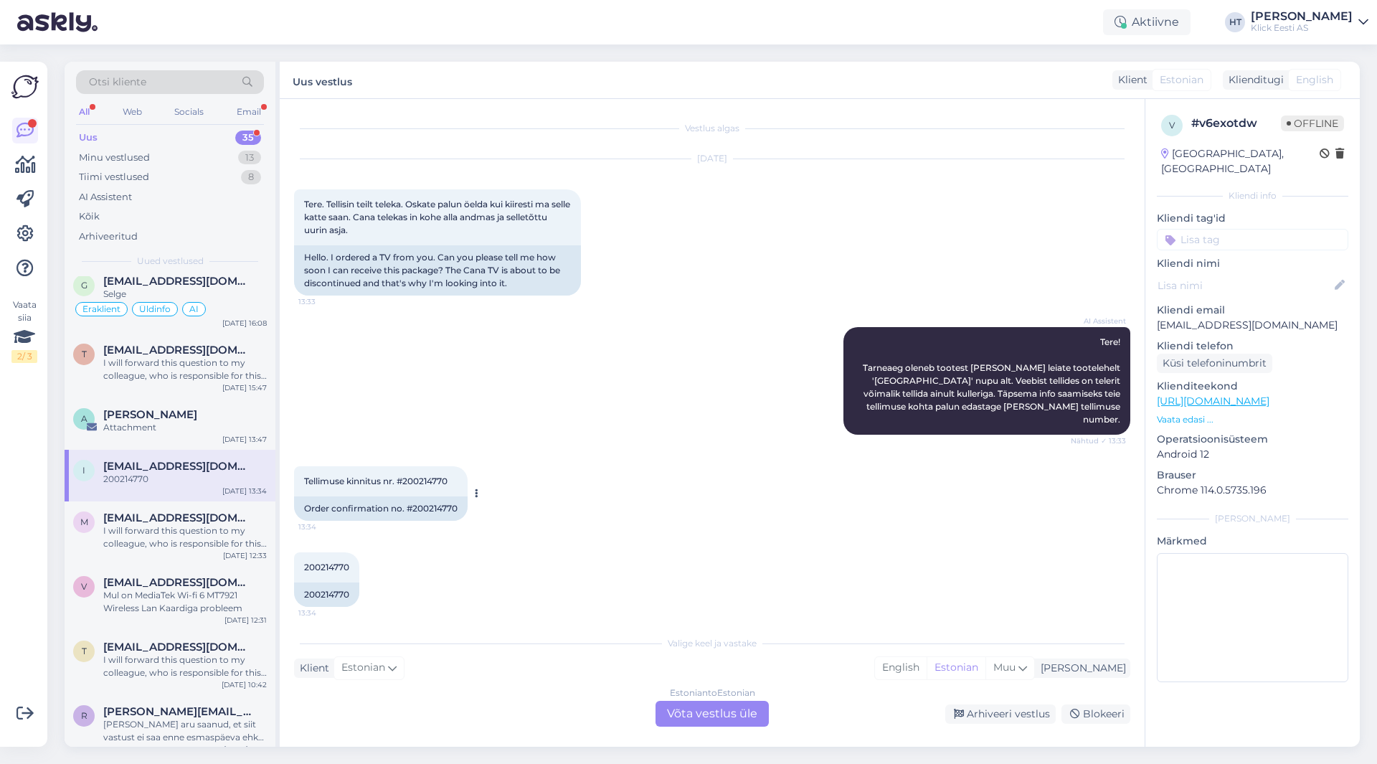
click at [435, 476] on span "Tellimuse kinnitus nr. #‪200214770" at bounding box center [375, 481] width 143 height 11
copy div "200214770 13:34"
click at [673, 434] on div "AI Assistent Tere! Tarneaeg oleneb tootest [PERSON_NAME] leiate tootelehelt '[G…" at bounding box center [712, 380] width 836 height 139
click at [767, 540] on div "200214770 13:34 200214770" at bounding box center [712, 579] width 836 height 86
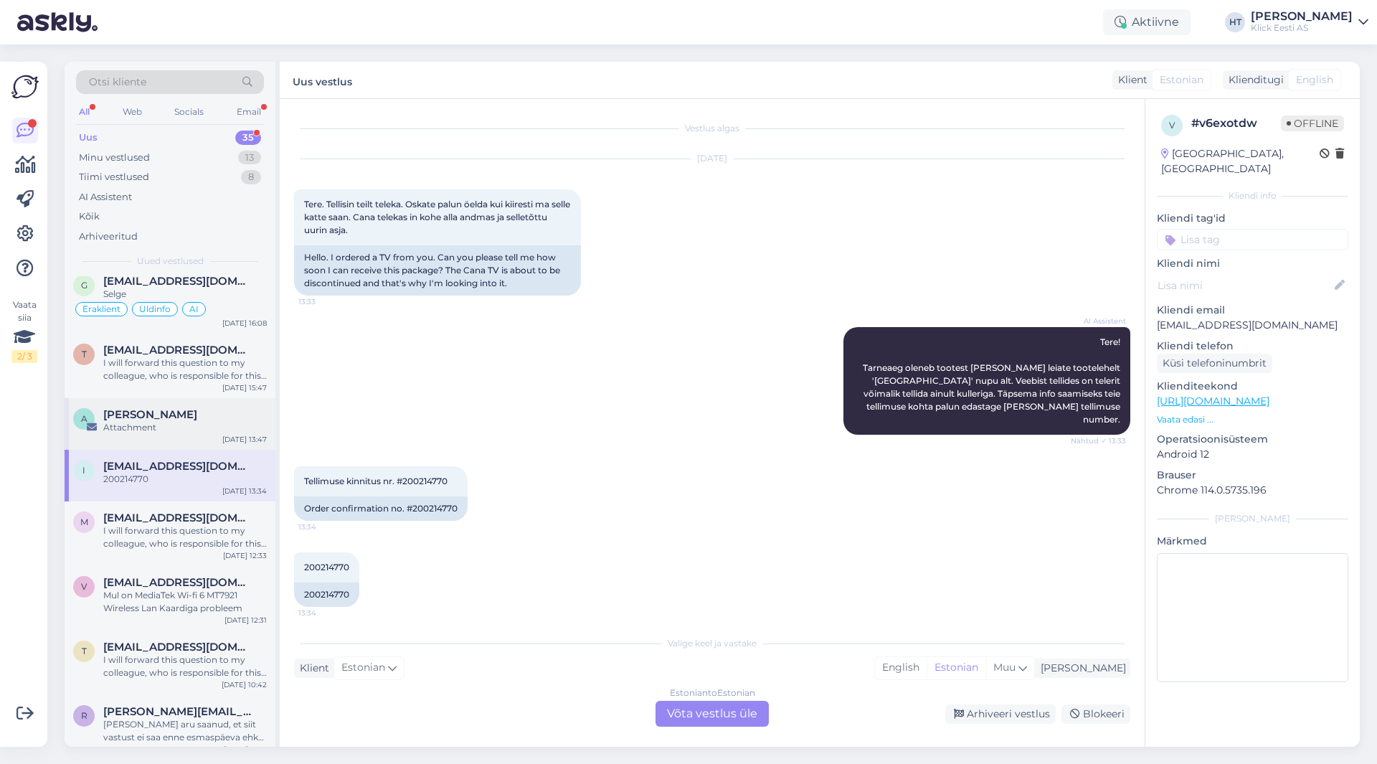
click at [199, 423] on div "A [PERSON_NAME] Attachment [DATE] 13:47" at bounding box center [170, 424] width 211 height 52
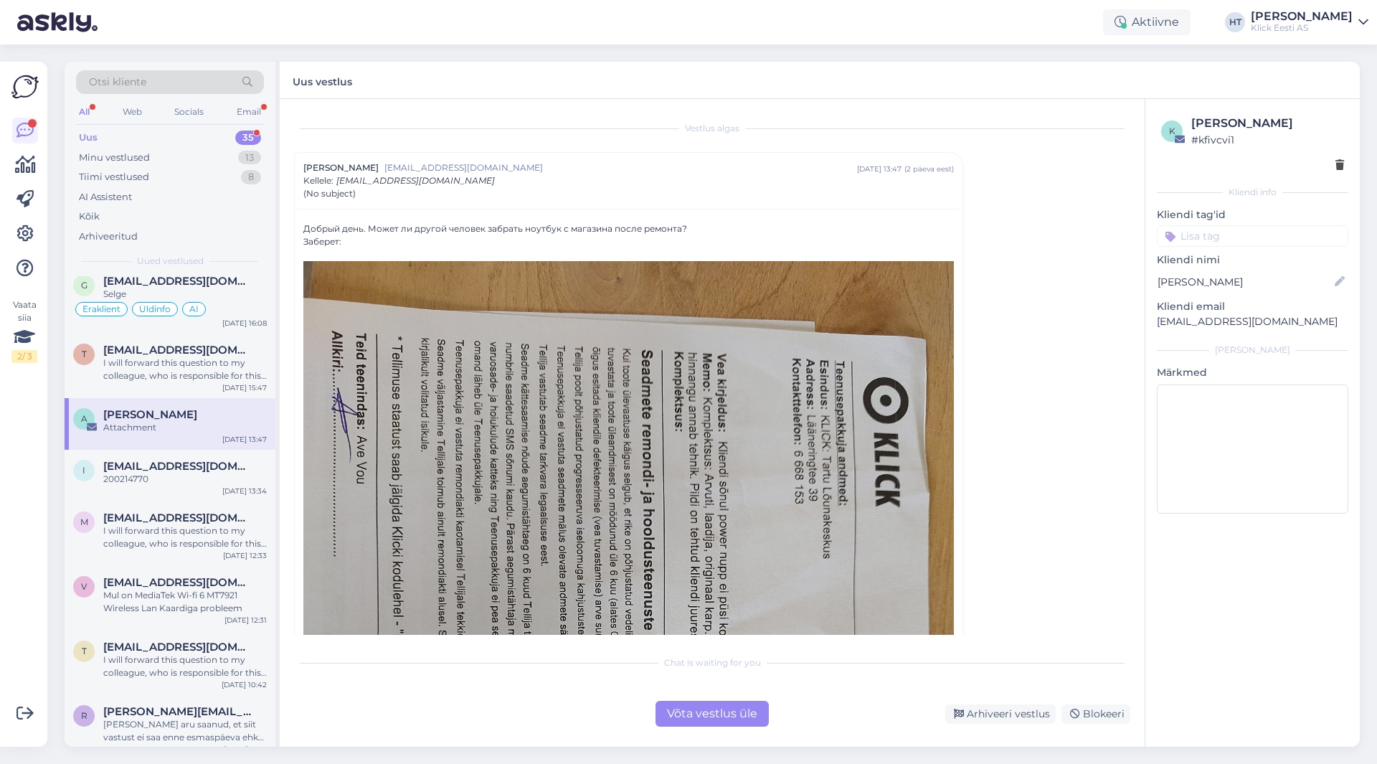
drag, startPoint x: 303, startPoint y: 227, endPoint x: 355, endPoint y: 242, distance: 54.5
click at [355, 242] on div "Добрый день. Может ли другой человек забрать ноутбук с магазина после ремонта? …" at bounding box center [629, 692] width 668 height 967
copy div "Добрый день. Может ли другой человек забрать ноутбук с магазина после ремонта? …"
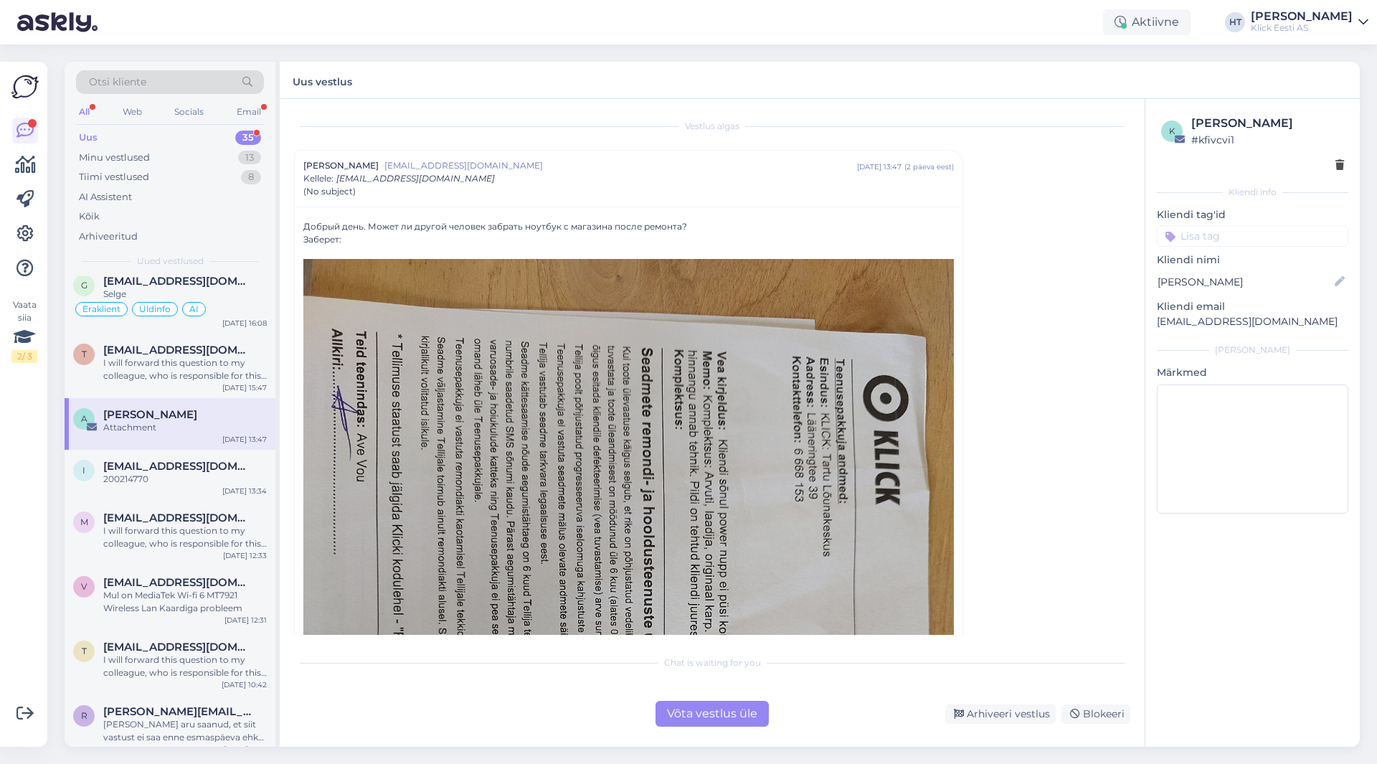
scroll to position [0, 0]
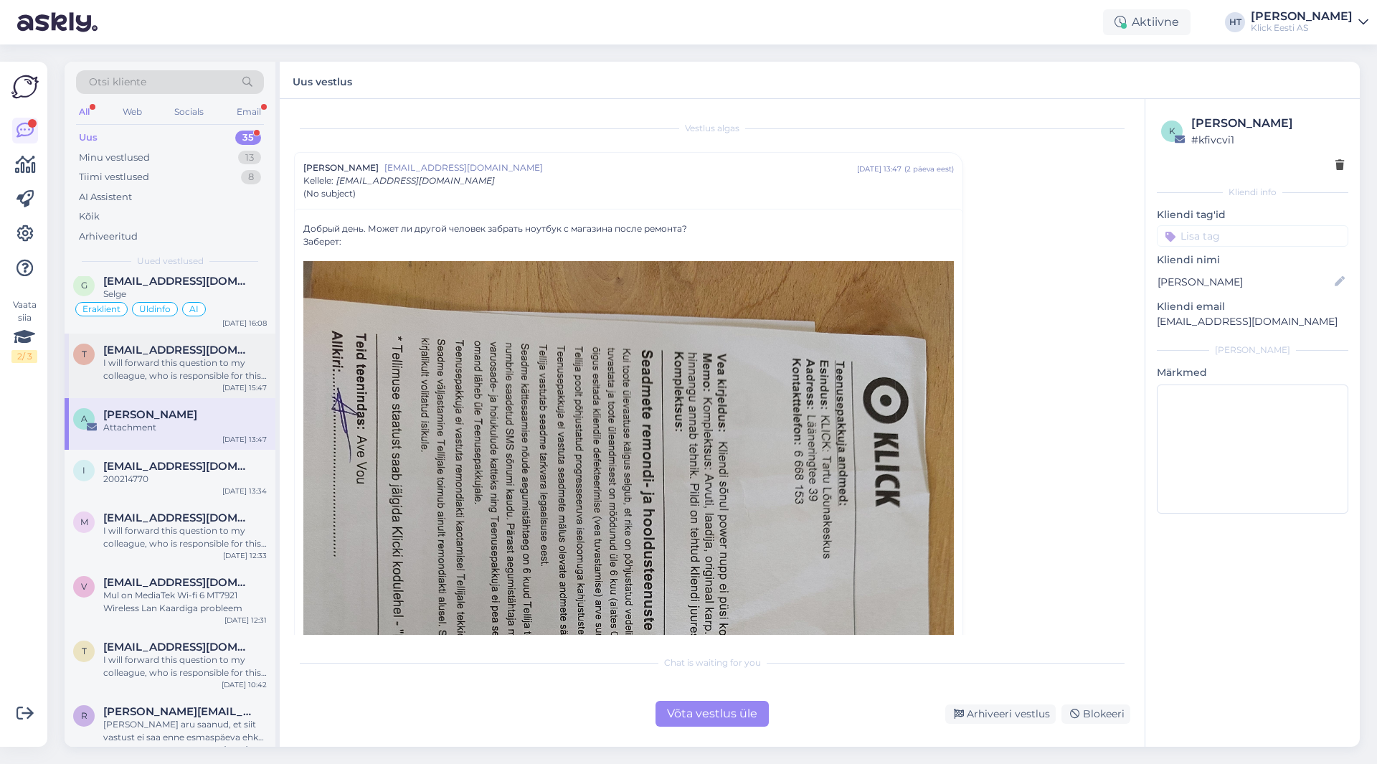
click at [234, 366] on div "I will forward this question to my colleague, who is responsible for this. The …" at bounding box center [185, 369] width 164 height 26
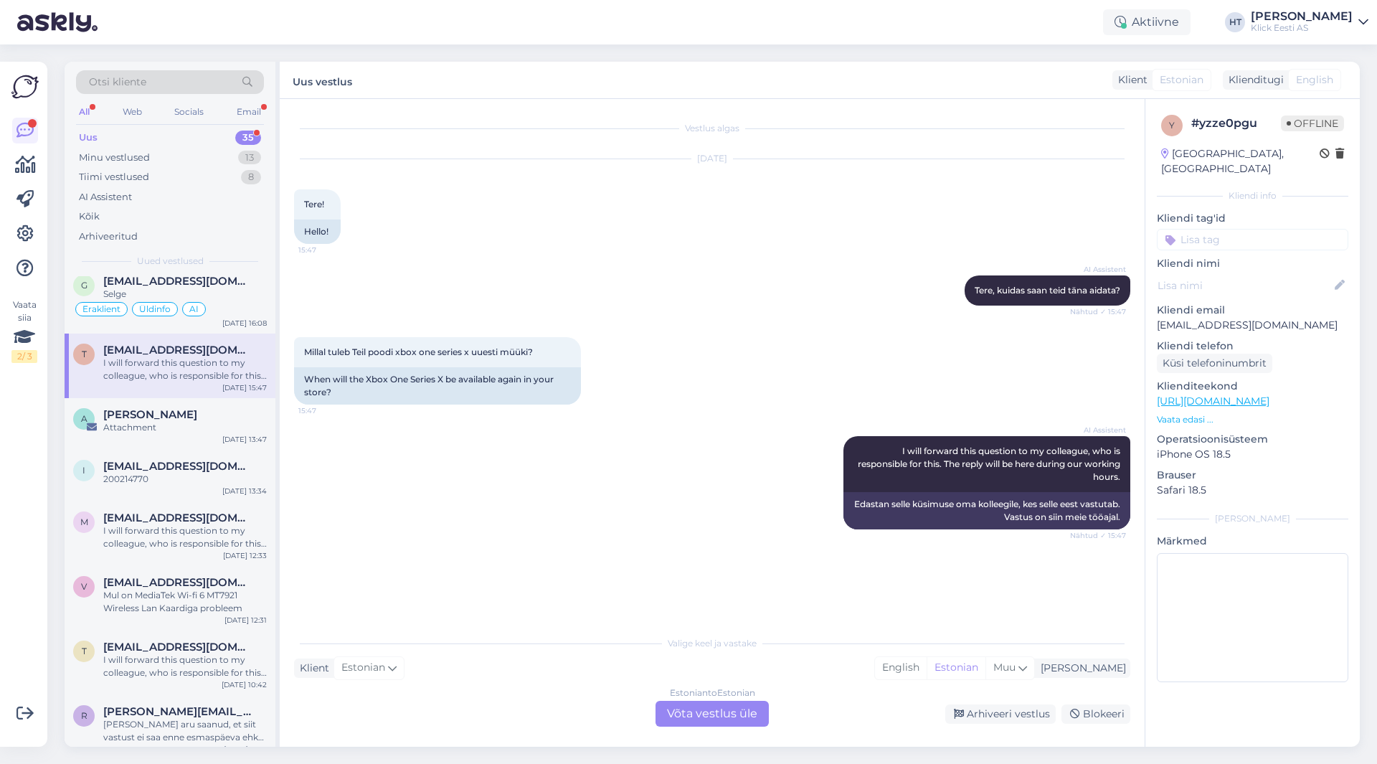
scroll to position [1592, 0]
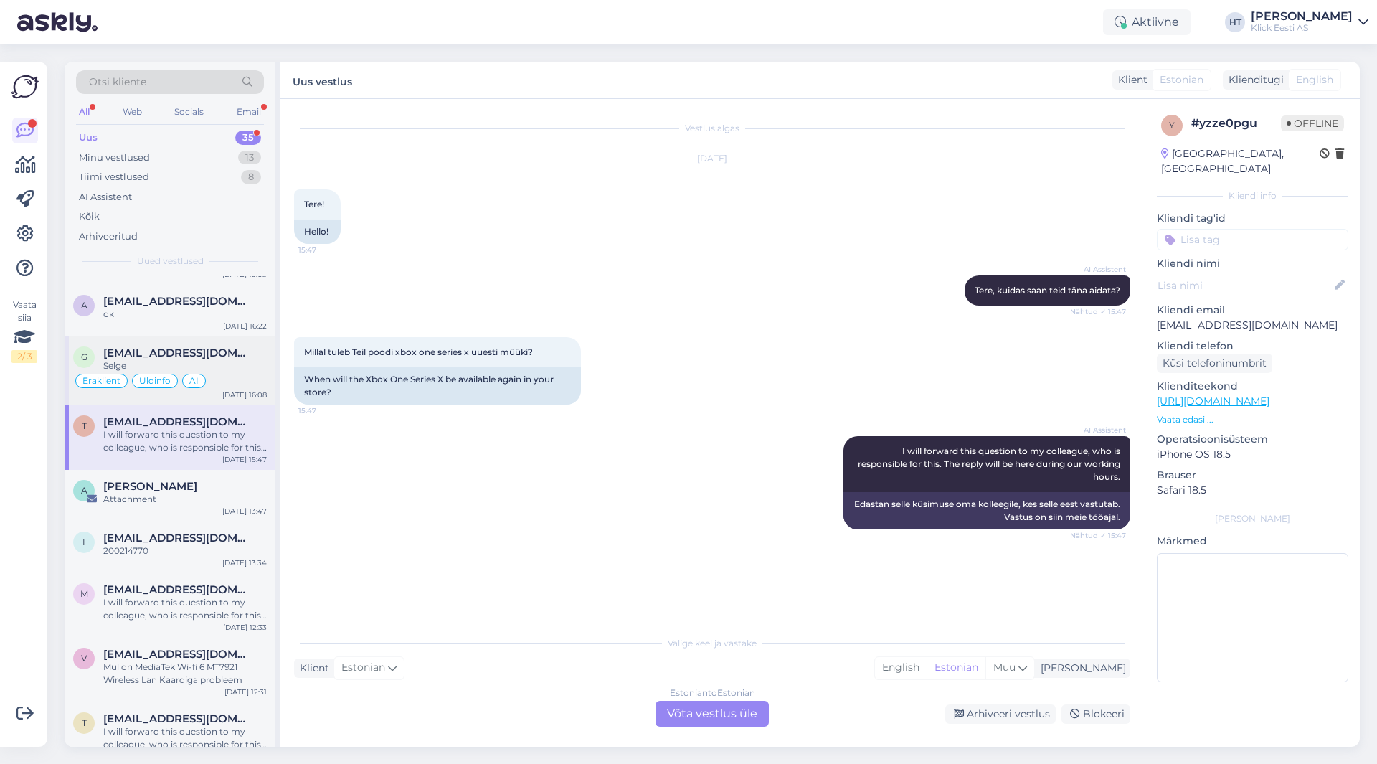
click at [166, 359] on div "Selge" at bounding box center [185, 365] width 164 height 13
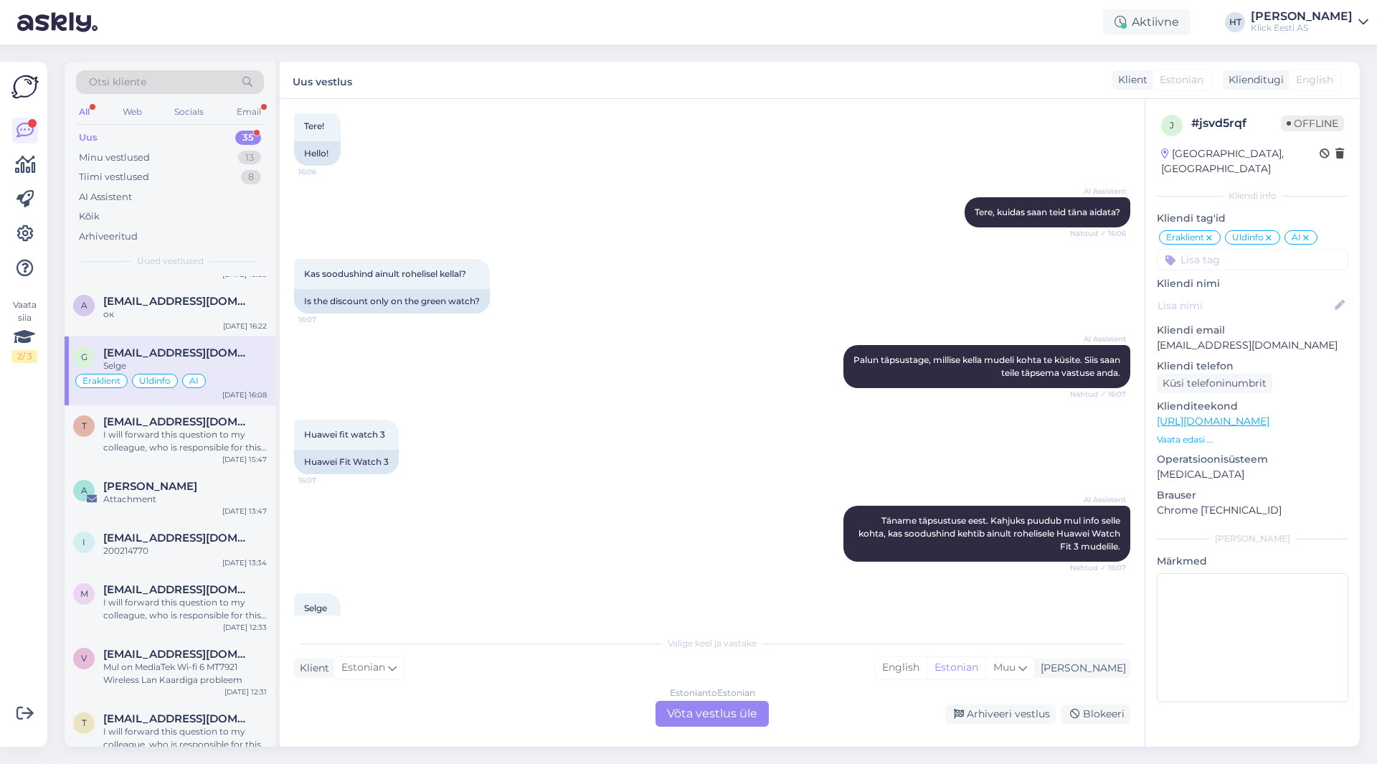
scroll to position [703, 0]
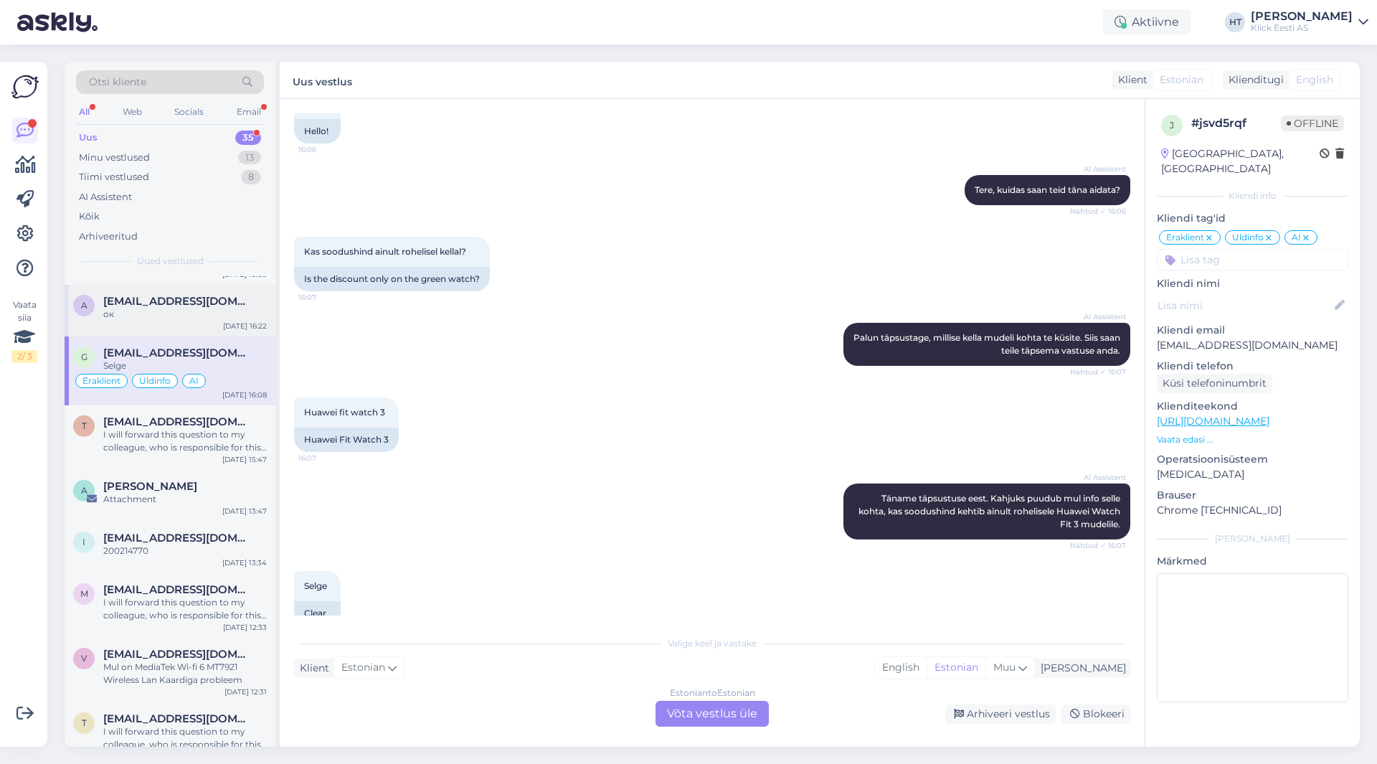
click at [239, 321] on div "[DATE] 16:22" at bounding box center [245, 326] width 44 height 11
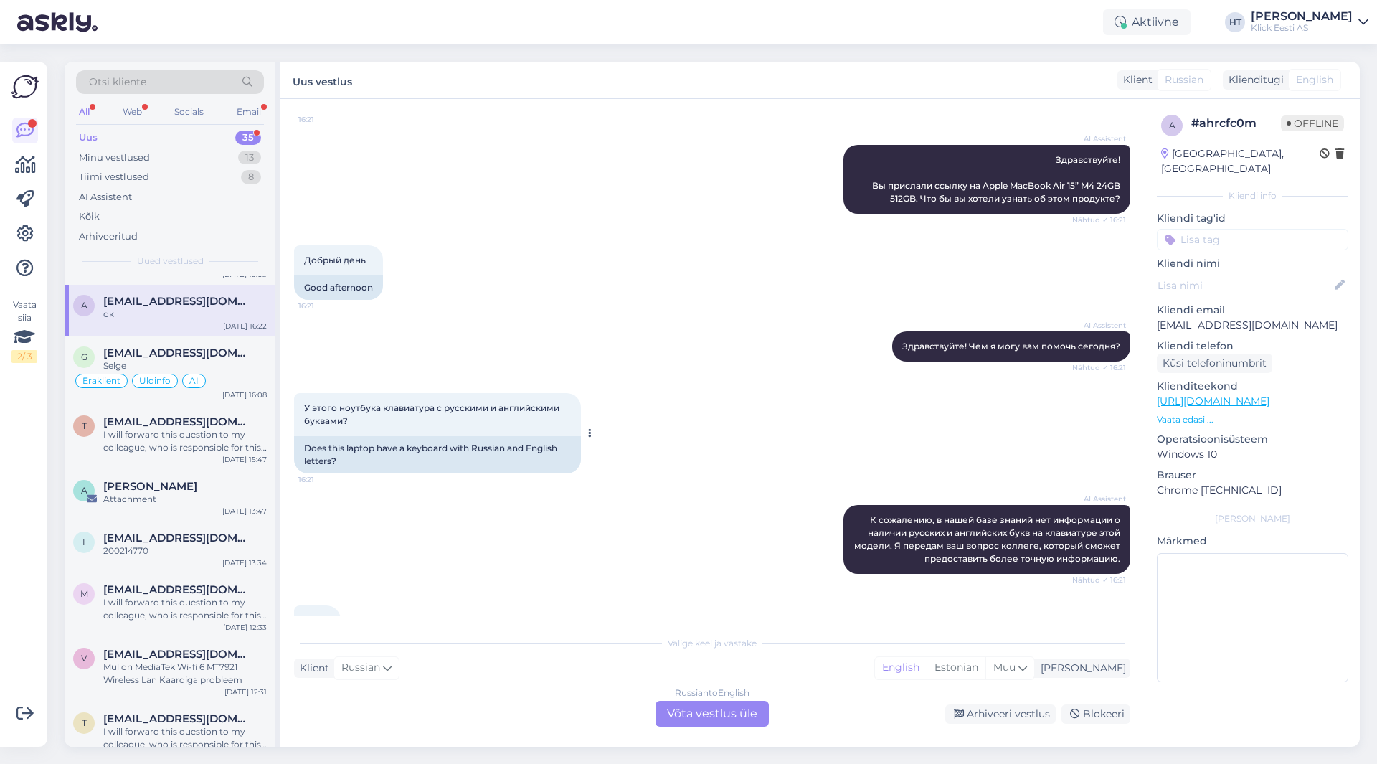
scroll to position [217, 0]
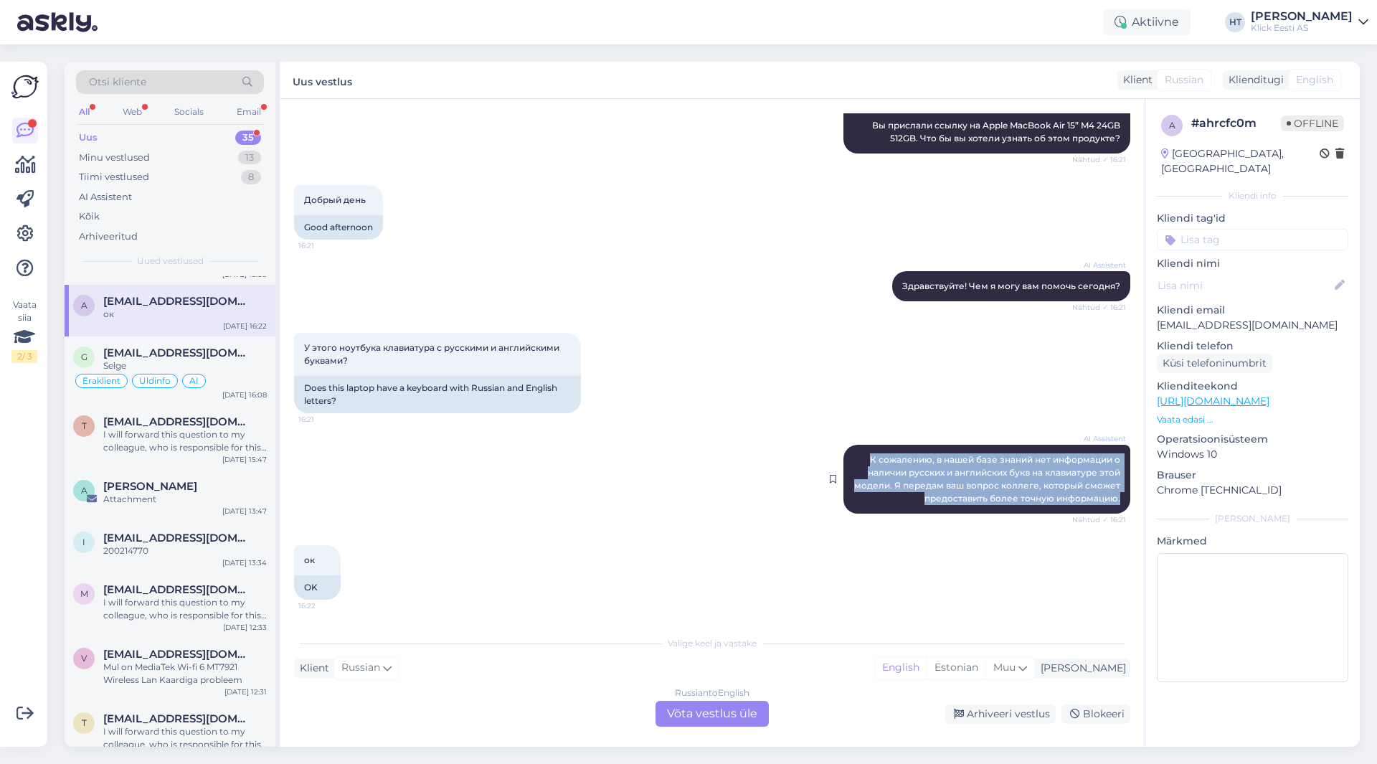
drag, startPoint x: 1112, startPoint y: 498, endPoint x: 855, endPoint y: 459, distance: 260.5
click at [855, 459] on div "AI Assistent К сожалению, в нашей базе знаний нет информации о наличии русских …" at bounding box center [986, 479] width 287 height 69
copy span "К сожалению, в нашей базе знаний нет информации о наличии русских и английских …"
click at [545, 486] on div "AI Assistent К сожалению, в нашей базе знаний нет информации о наличии русских …" at bounding box center [712, 479] width 836 height 100
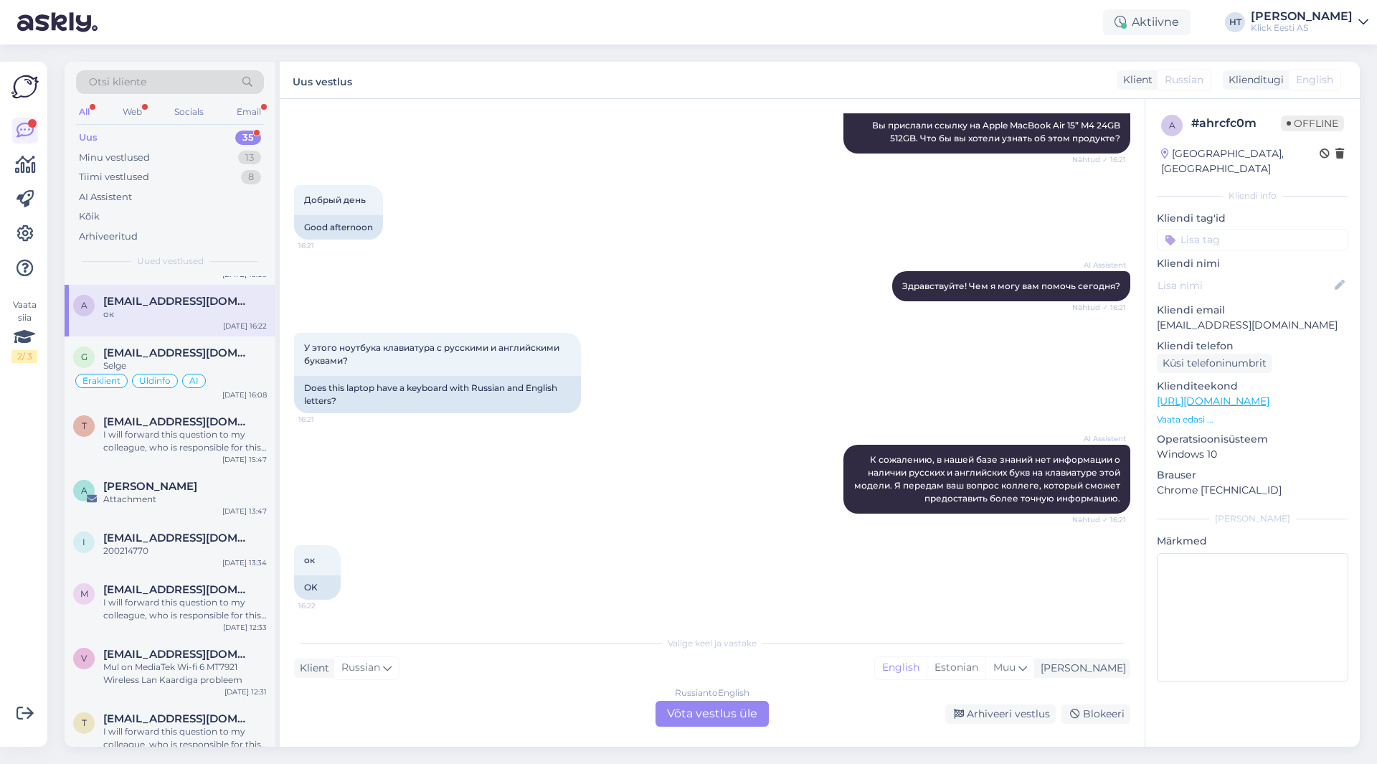
click at [725, 712] on div "Russian to English Võta vestlus üle" at bounding box center [712, 714] width 113 height 26
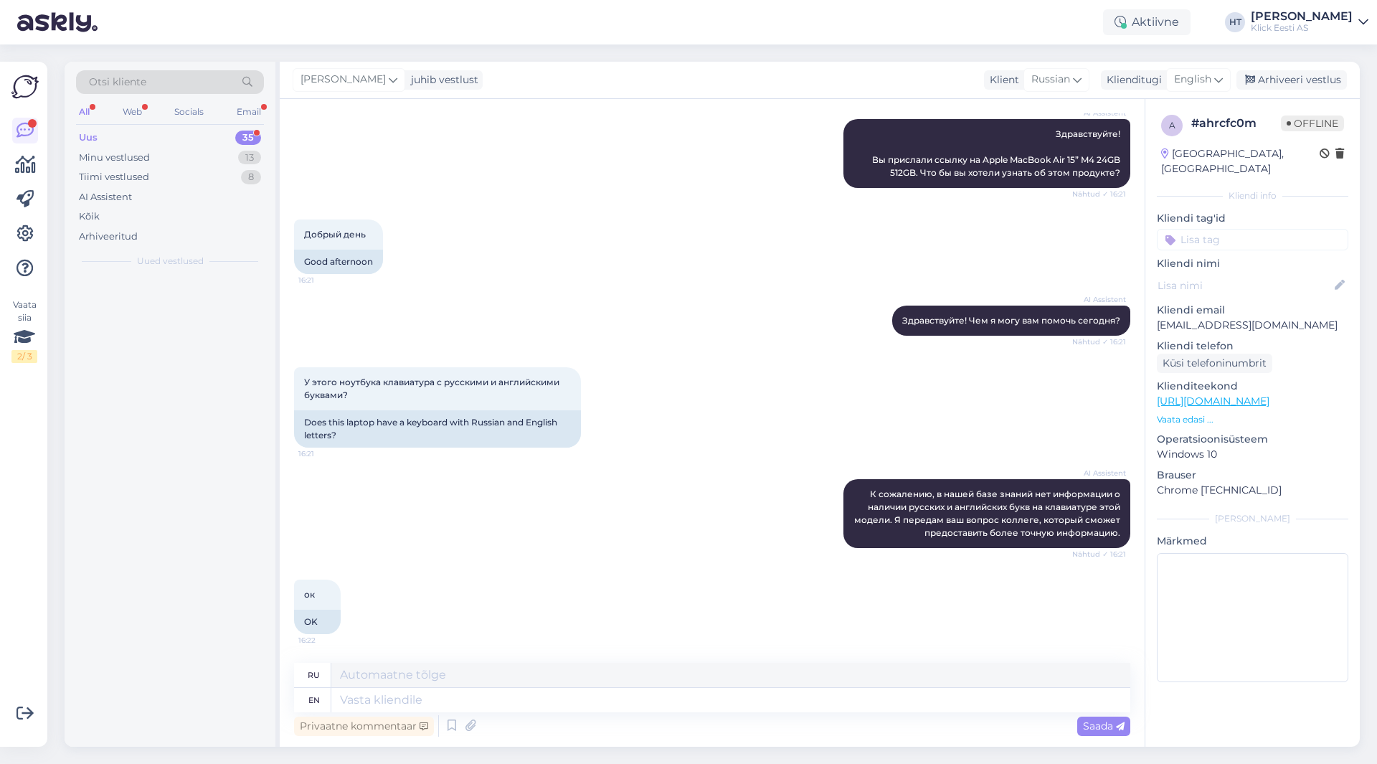
scroll to position [0, 0]
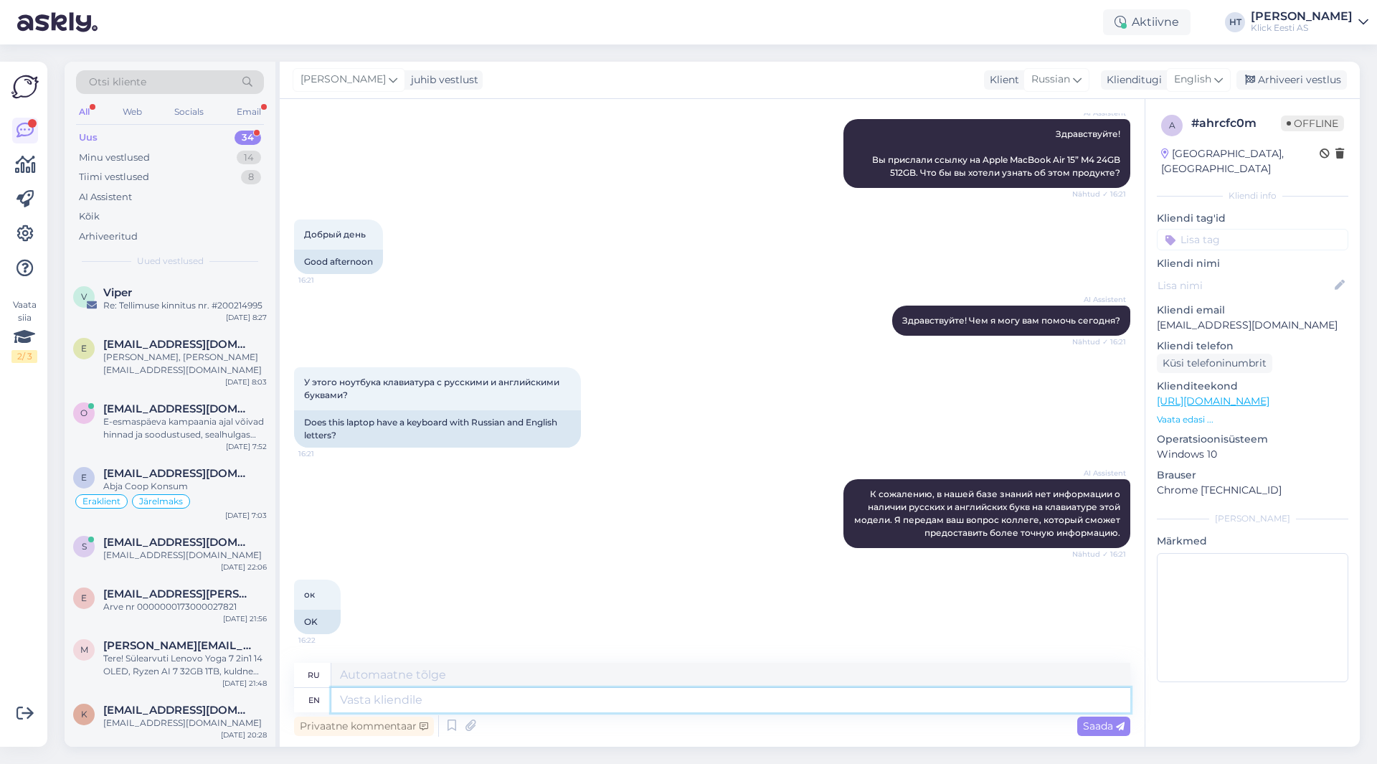
click at [720, 708] on textarea at bounding box center [730, 700] width 799 height 24
type textarea "Both"
type textarea "Оба"
type textarea "Both layouts ar"
type textarea "Оба макета"
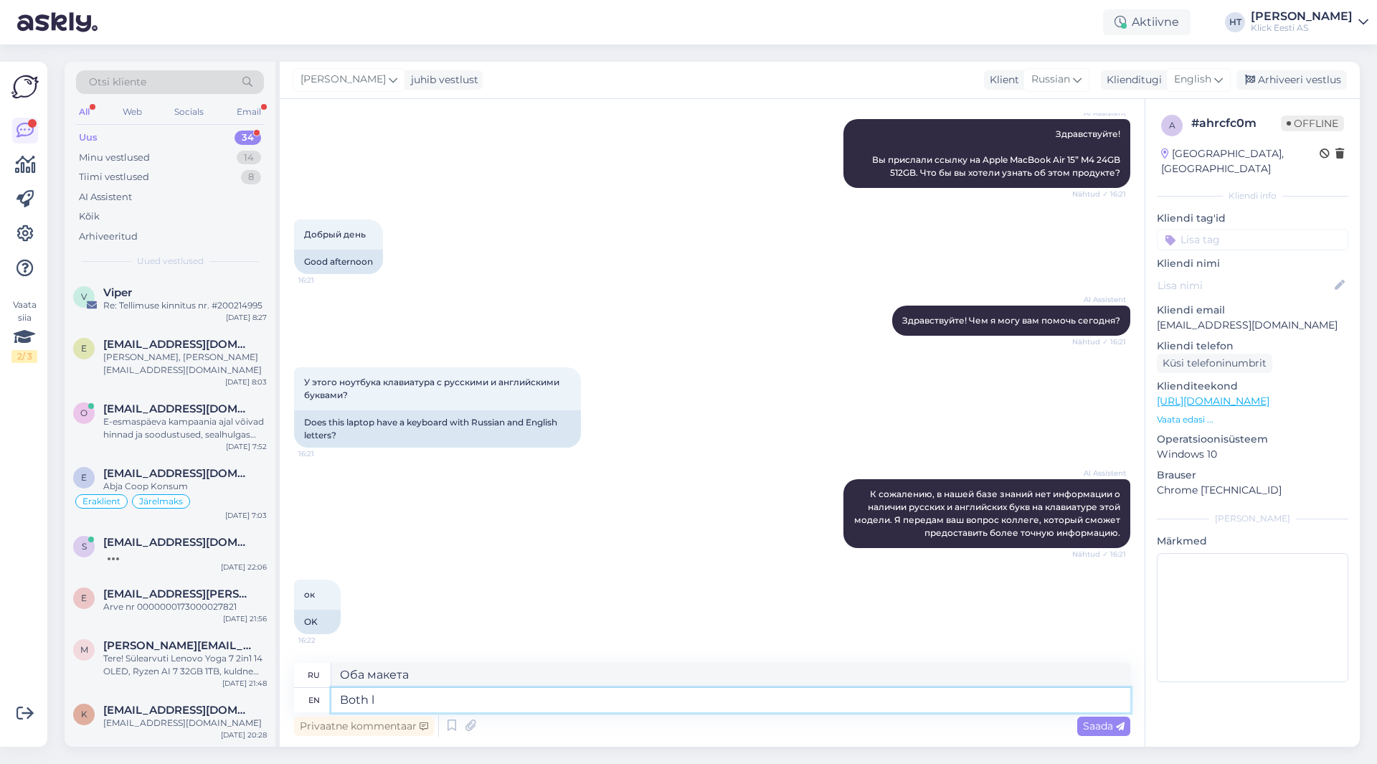
type textarea "Both"
type textarea "Оба"
type textarea "Both letters"
type textarea "Обе буквы"
type textarea "Both letters are printed on"
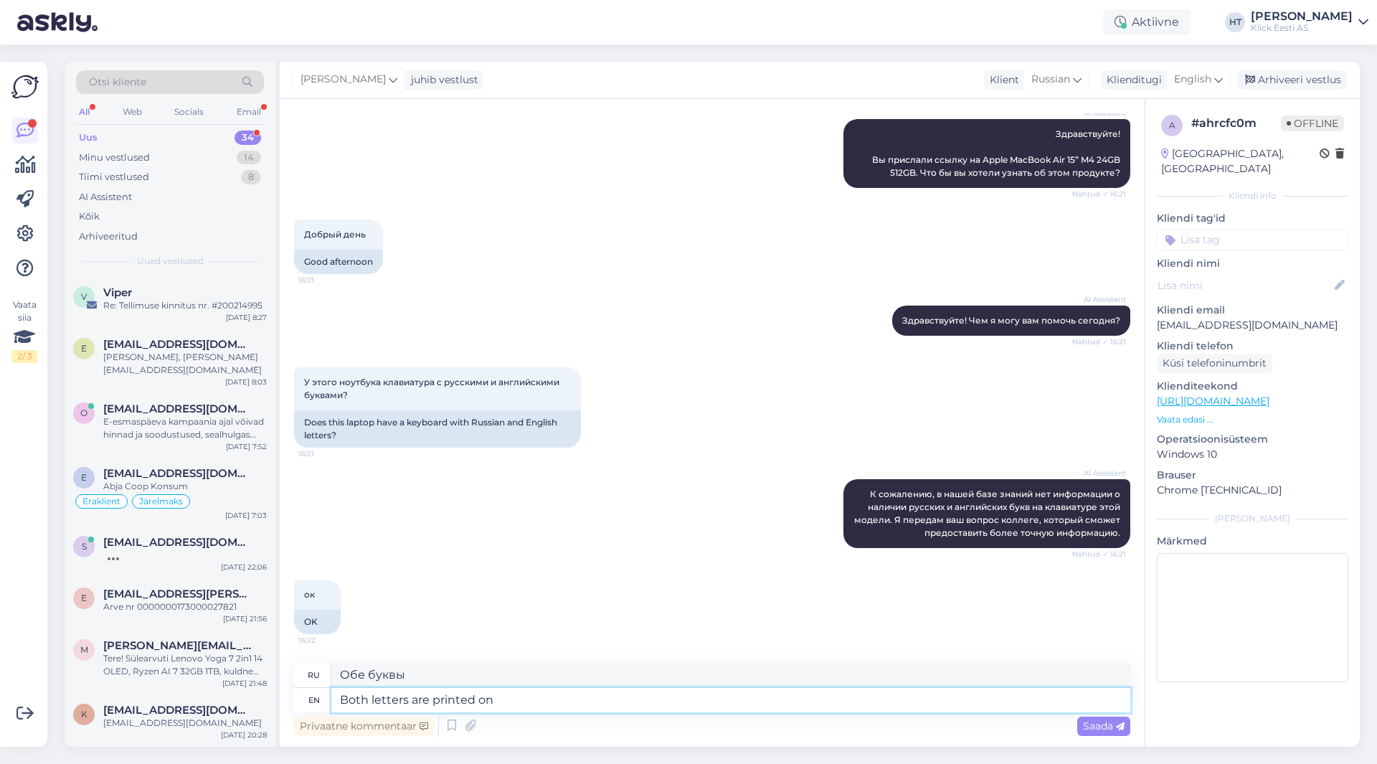
type textarea "Обе буквы напечатаны"
type textarea "Both letters are printed on t"
type textarea "Обе буквы напечатаны на"
type textarea "Both letters are printed on the kayboa"
type textarea "Обе буквы напечатаны на кайбоа."
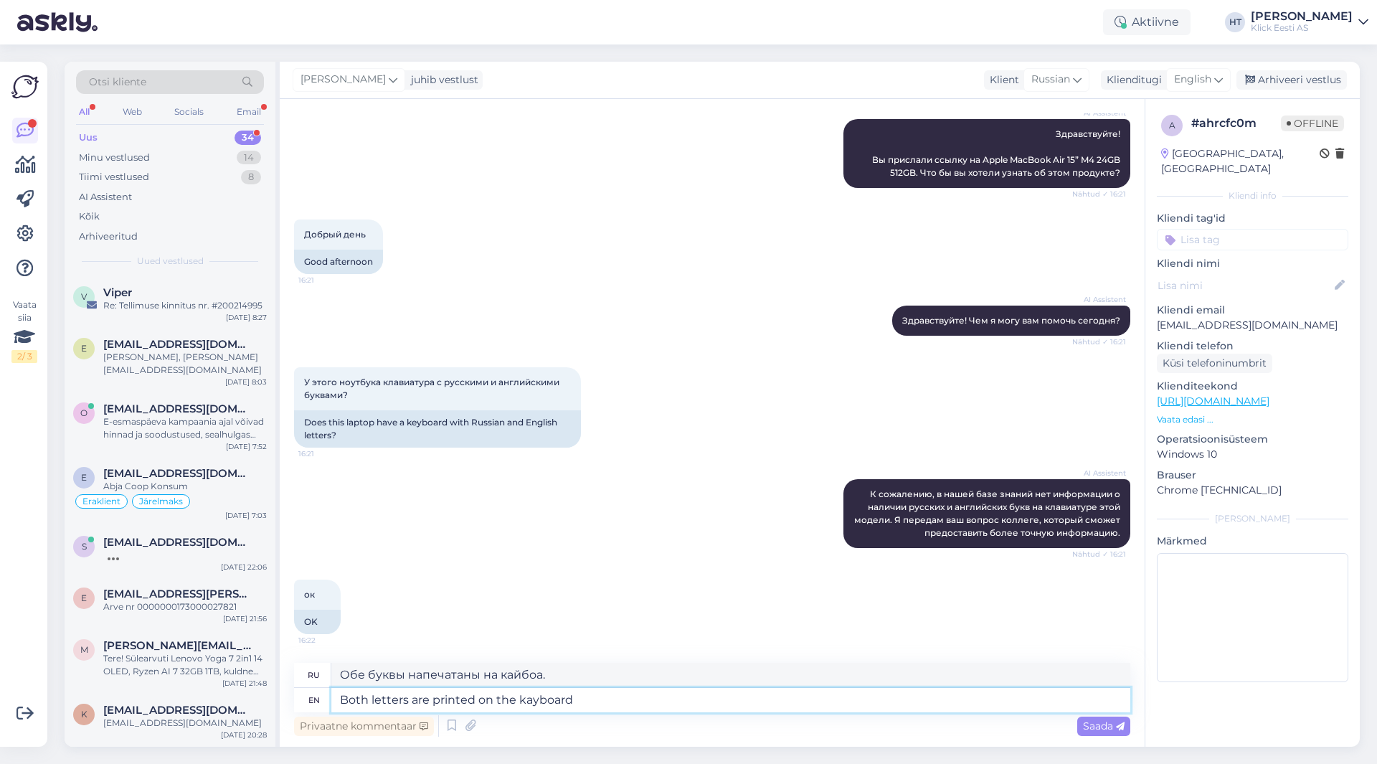
type textarea "Both letters are printed on the kayboard."
type textarea "Обе буквы напечатаны на клавиатуре."
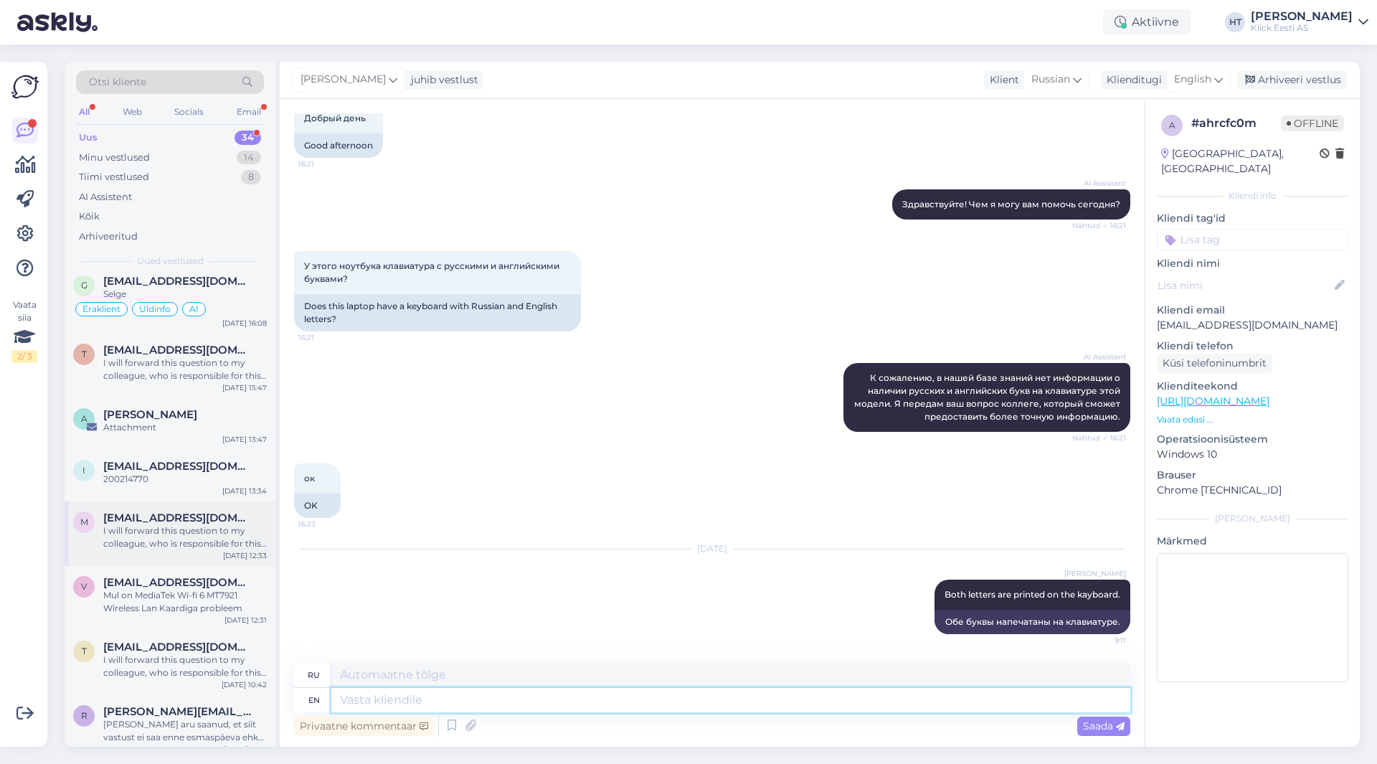
scroll to position [1541, 0]
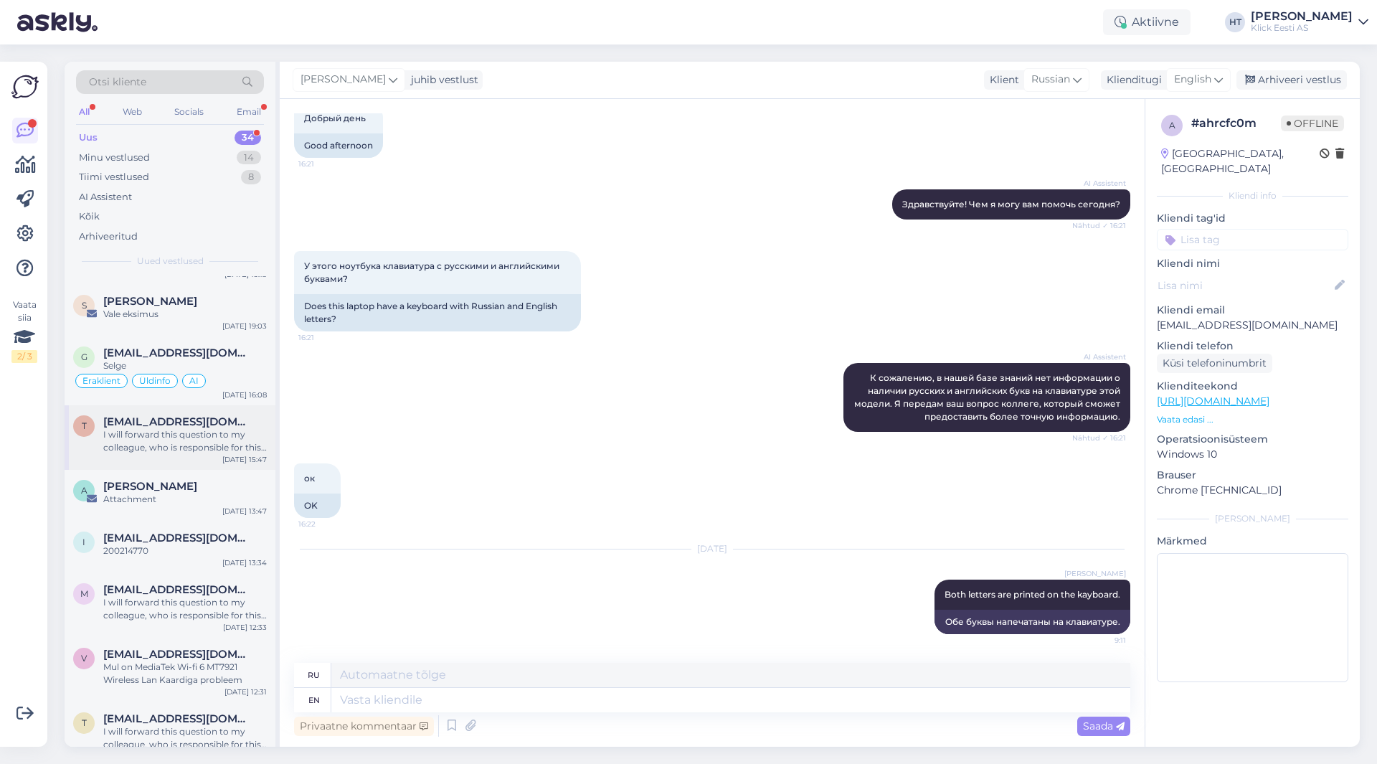
click at [195, 428] on div "I will forward this question to my colleague, who is responsible for this. The …" at bounding box center [185, 441] width 164 height 26
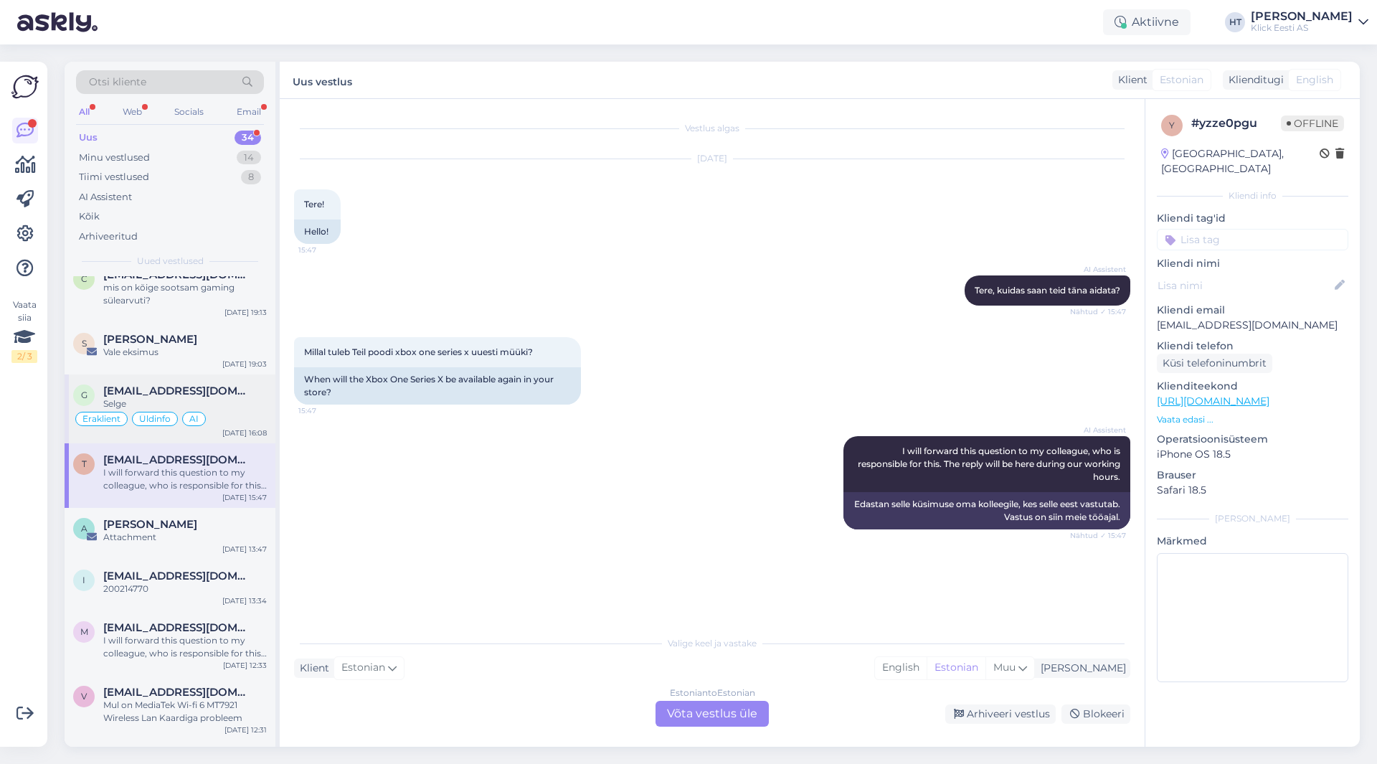
scroll to position [1469, 0]
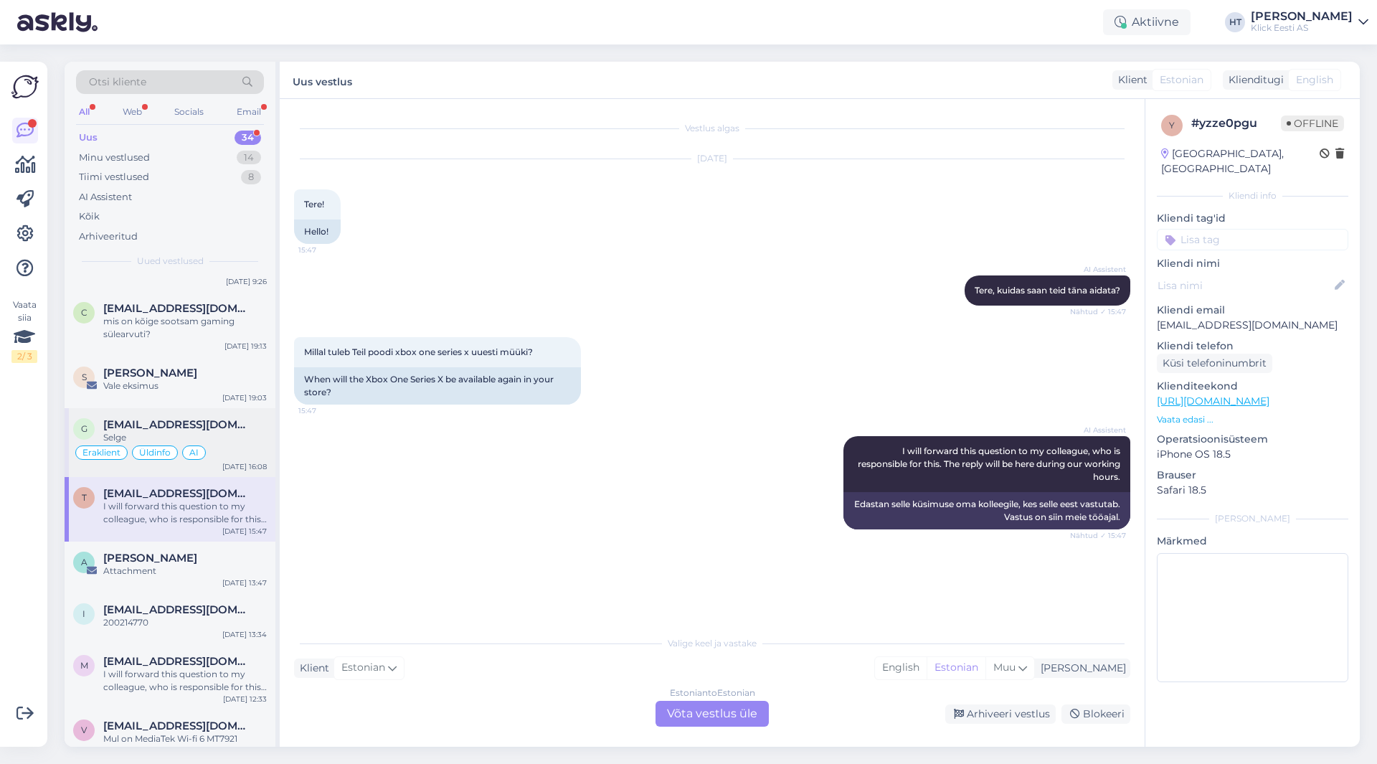
click at [241, 444] on div "Eraklient Üldinfo AI" at bounding box center [170, 452] width 194 height 17
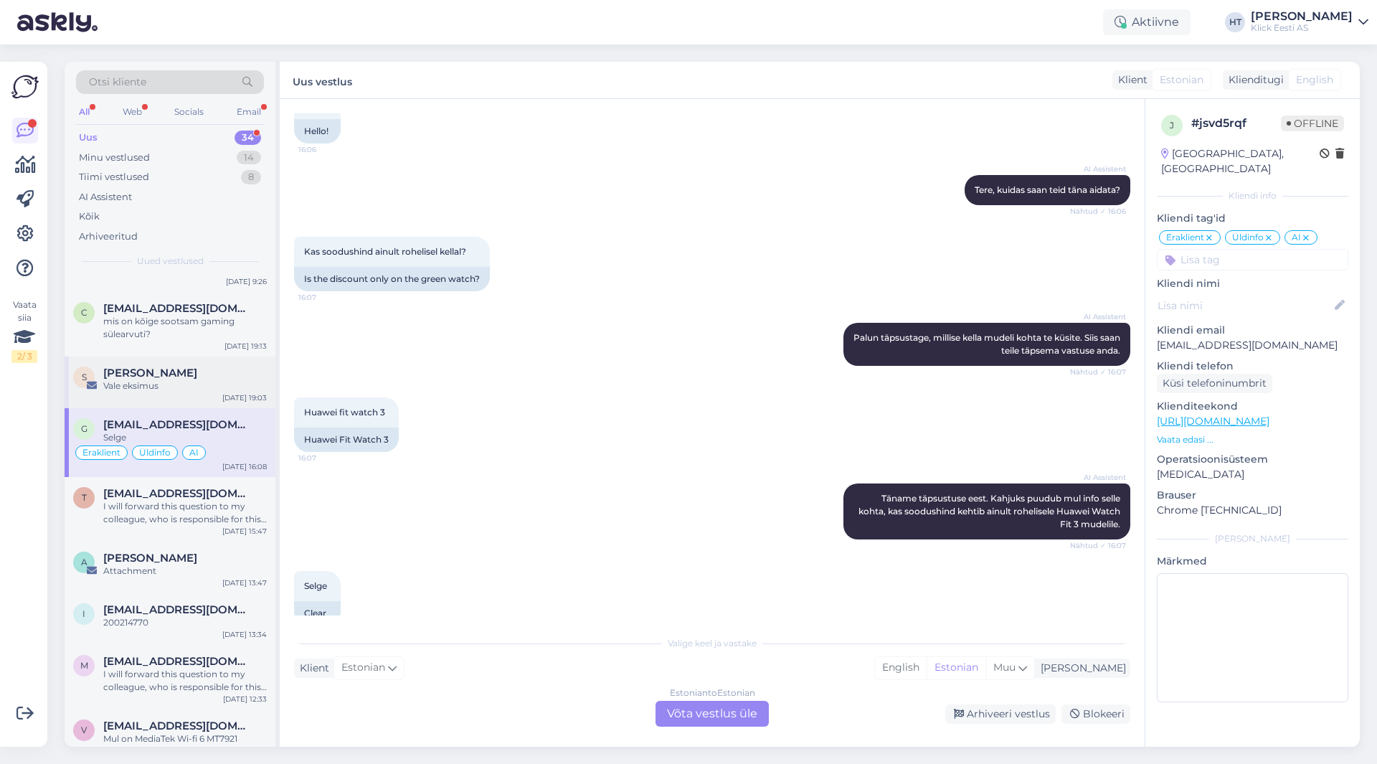
click at [209, 379] on div "Vale eksimus" at bounding box center [185, 385] width 164 height 13
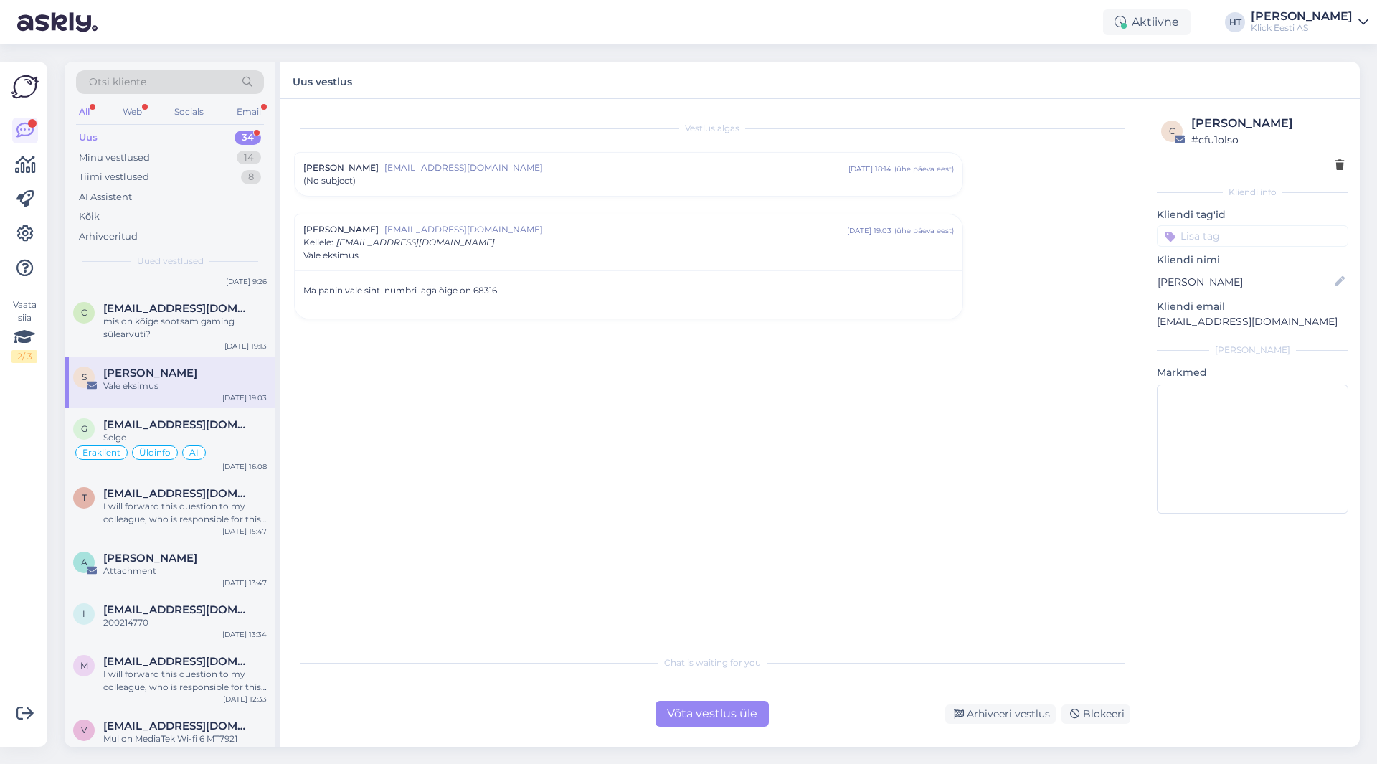
click at [478, 181] on div "(No subject)" at bounding box center [628, 180] width 651 height 13
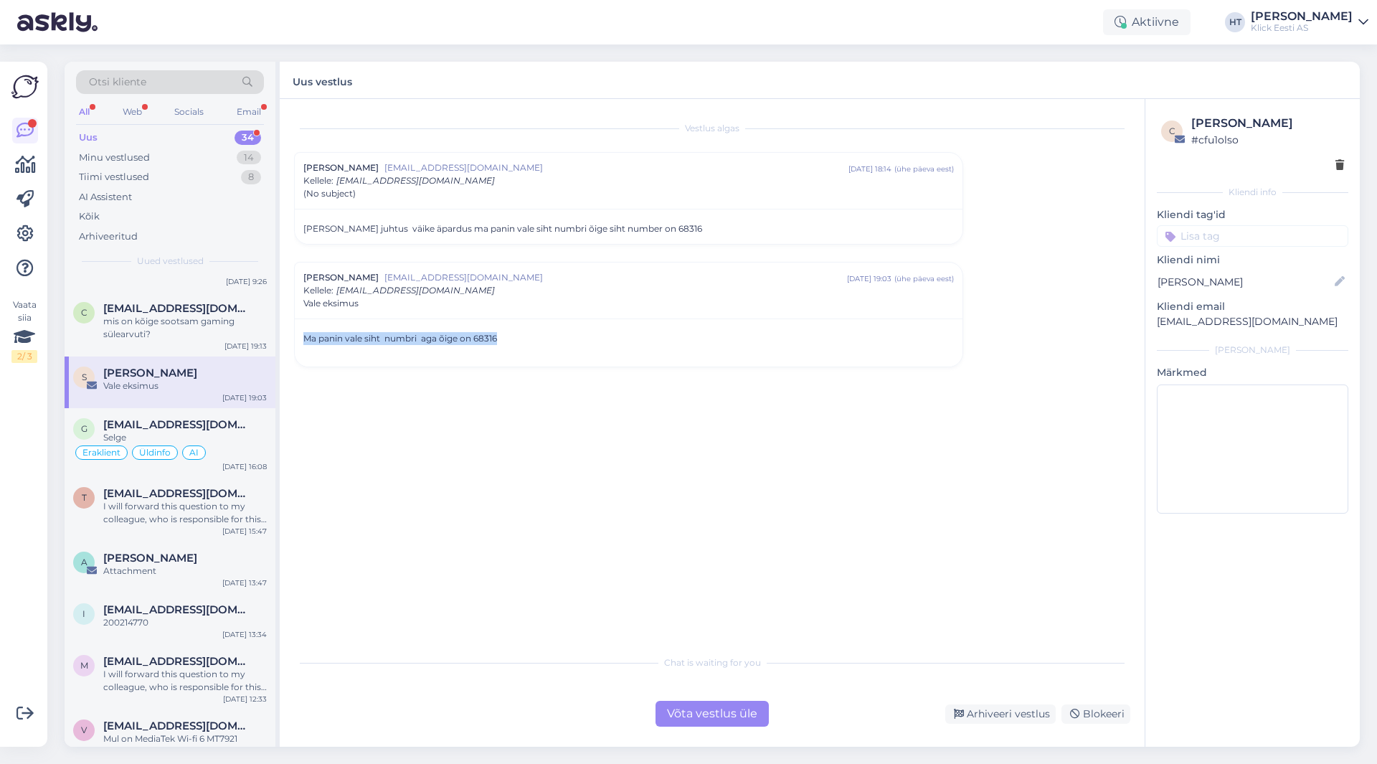
drag, startPoint x: 498, startPoint y: 337, endPoint x: 306, endPoint y: 333, distance: 192.3
click at [306, 333] on div "Ma panin vale siht numbri aga õige on 68316" at bounding box center [628, 345] width 651 height 26
drag, startPoint x: 305, startPoint y: 334, endPoint x: 498, endPoint y: 340, distance: 193.0
click at [498, 340] on div "Ma panin vale siht numbri aga õige on 68316" at bounding box center [628, 345] width 651 height 26
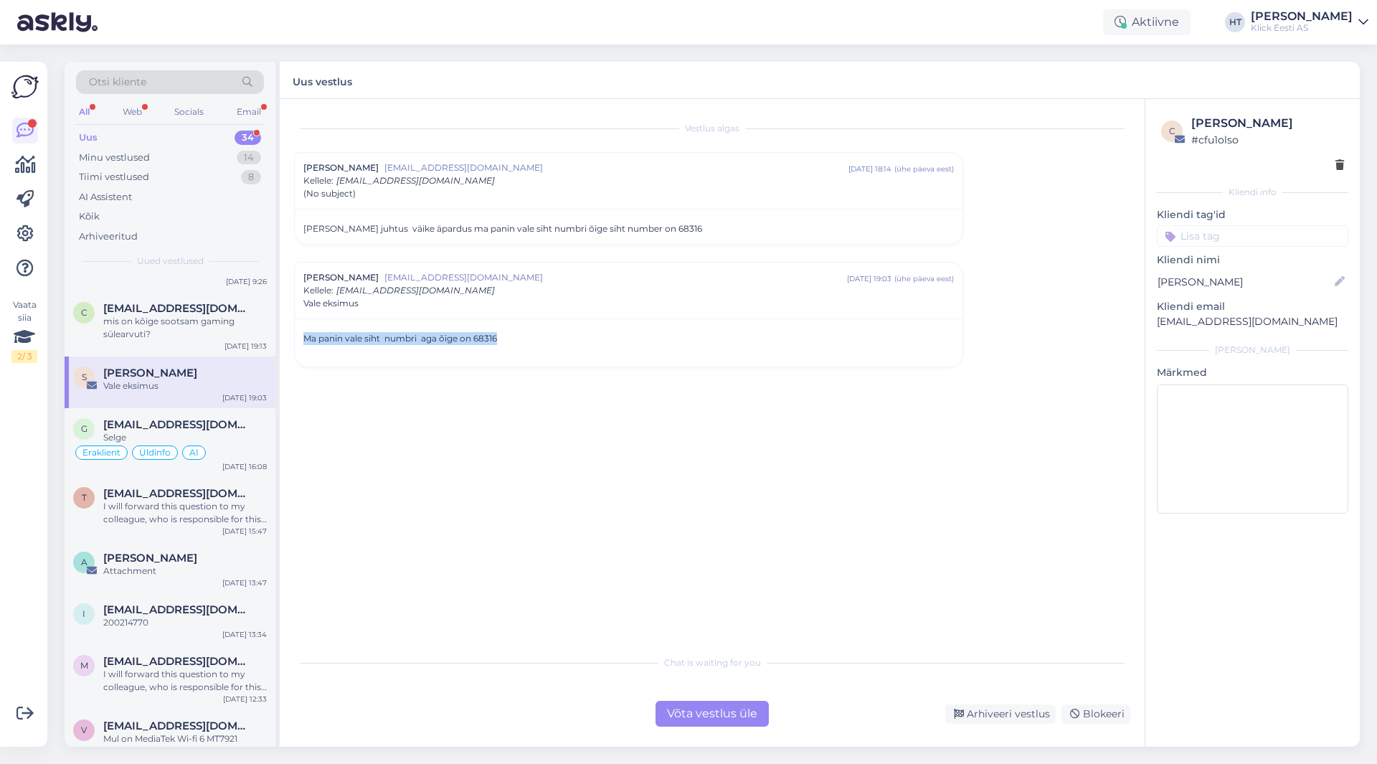
click at [498, 340] on div "Ma panin vale siht numbri aga õige on 68316" at bounding box center [628, 345] width 651 height 26
drag, startPoint x: 498, startPoint y: 340, endPoint x: 484, endPoint y: 338, distance: 13.8
click at [484, 338] on div "Ma panin vale siht numbri aga õige on 68316" at bounding box center [628, 345] width 651 height 26
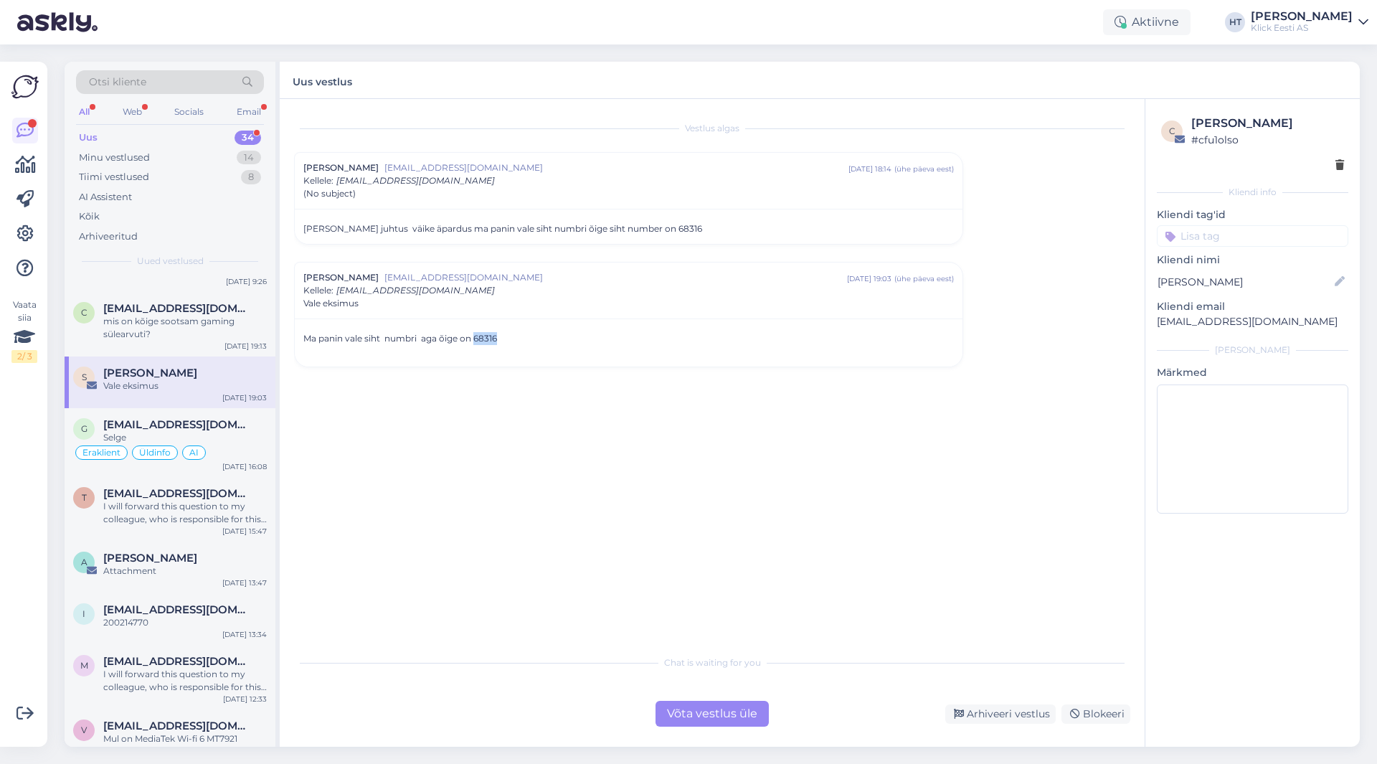
click at [484, 338] on div "Ma panin vale siht numbri aga õige on 68316" at bounding box center [628, 345] width 651 height 26
click at [517, 430] on div "Vestlus algas [PERSON_NAME] [EMAIL_ADDRESS][DOMAIN_NAME] [DATE] 18:14 ( ühe päe…" at bounding box center [718, 373] width 849 height 521
drag, startPoint x: 1157, startPoint y: 322, endPoint x: 1310, endPoint y: 324, distance: 152.8
click at [1310, 324] on p "[EMAIL_ADDRESS][DOMAIN_NAME]" at bounding box center [1252, 321] width 191 height 15
copy p "[EMAIL_ADDRESS][DOMAIN_NAME]"
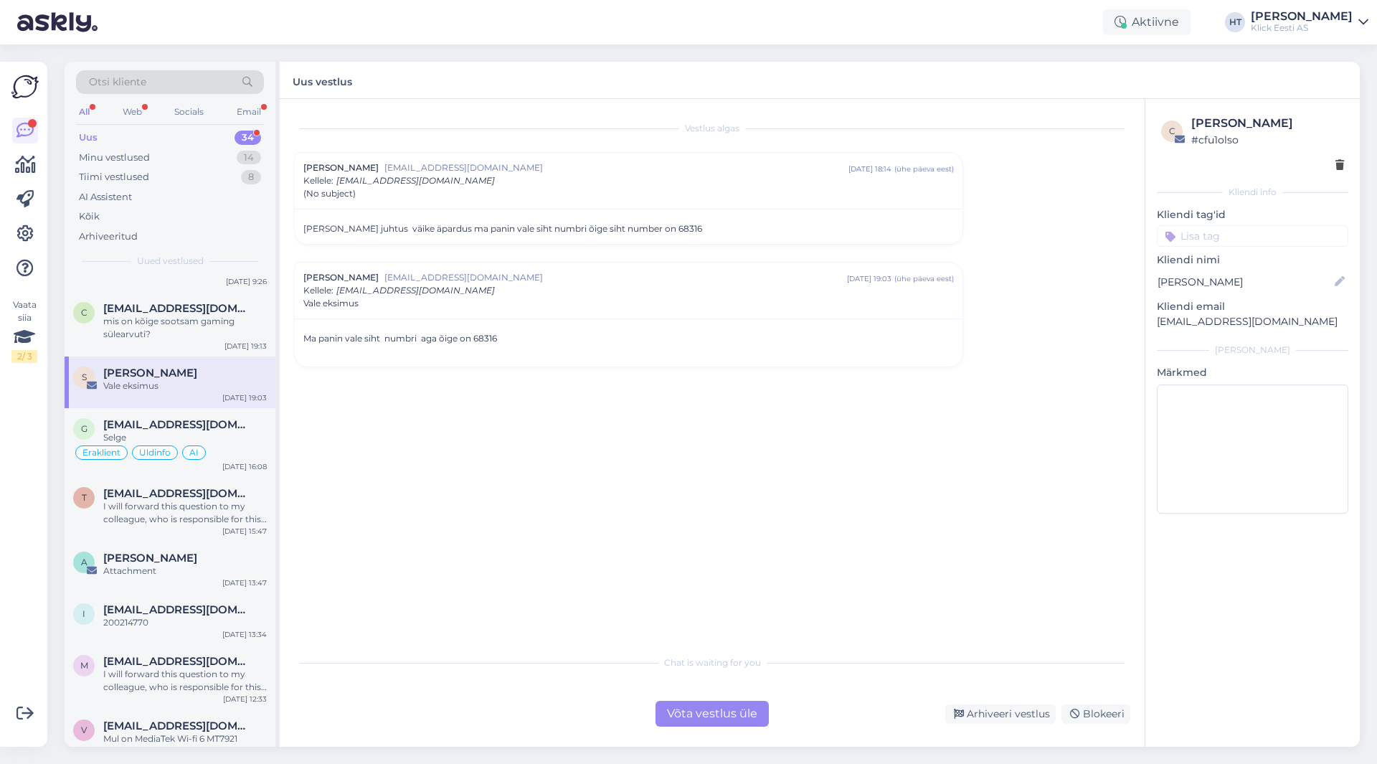
click at [1029, 376] on div "Vestlus algas [PERSON_NAME] [EMAIL_ADDRESS][DOMAIN_NAME] [DATE] 18:14 ( ühe päe…" at bounding box center [718, 373] width 849 height 521
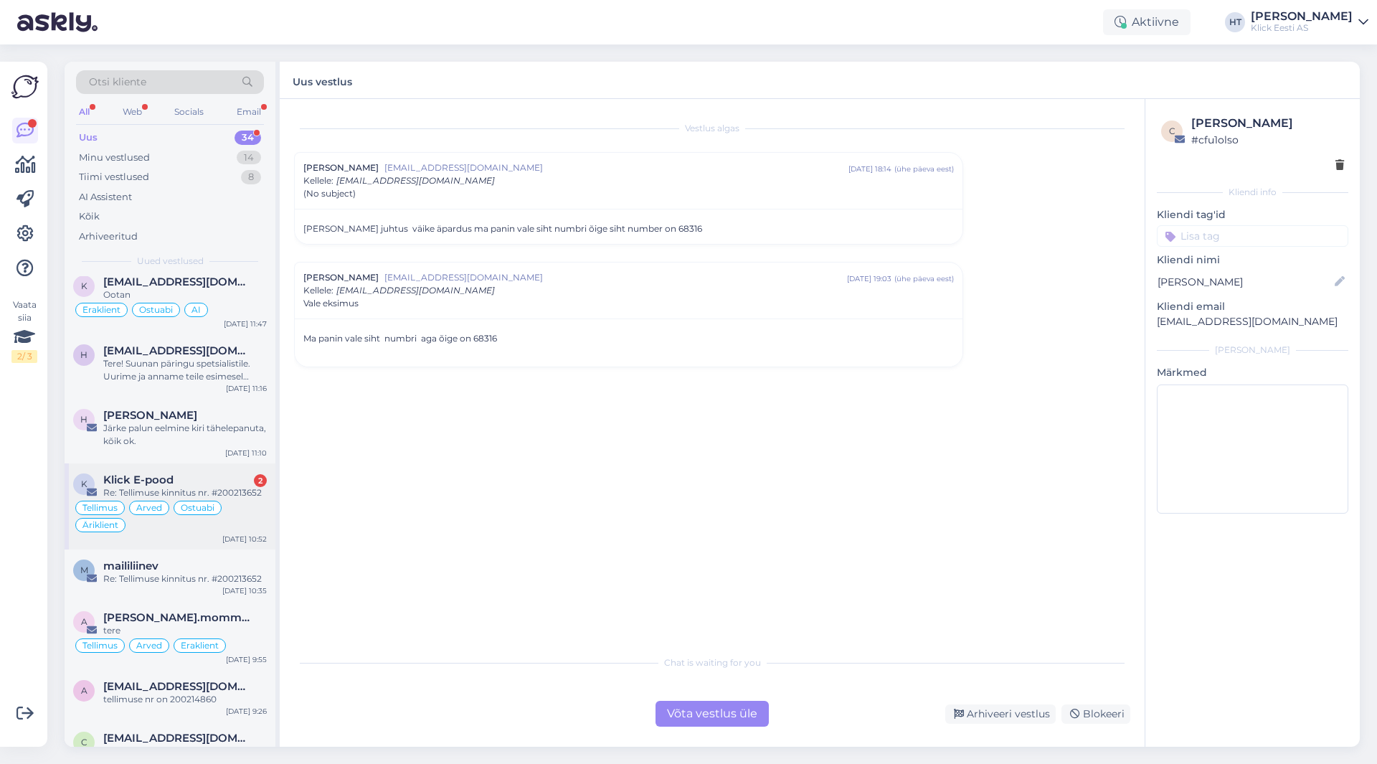
scroll to position [1110, 0]
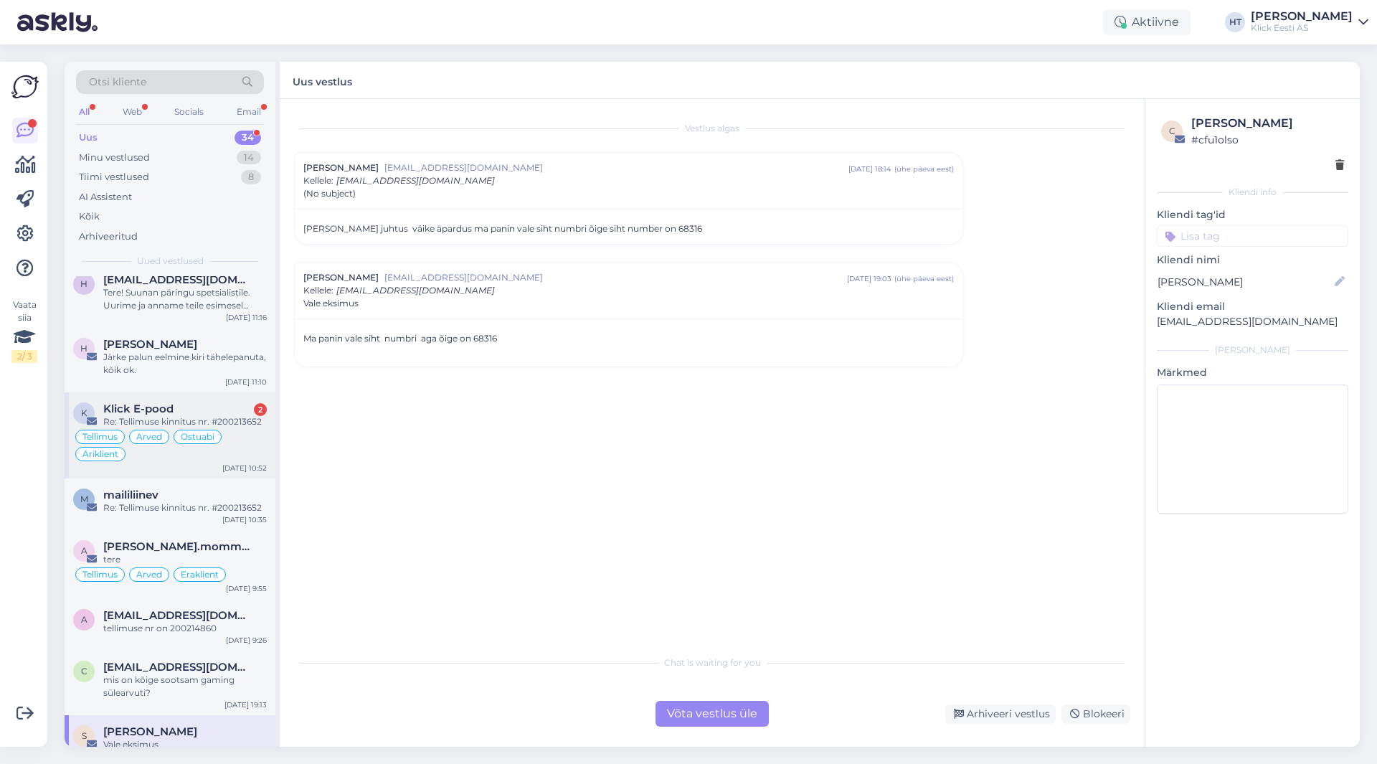
click at [237, 445] on div "Tellimus Arved Ostuabi Äriklient" at bounding box center [170, 445] width 194 height 34
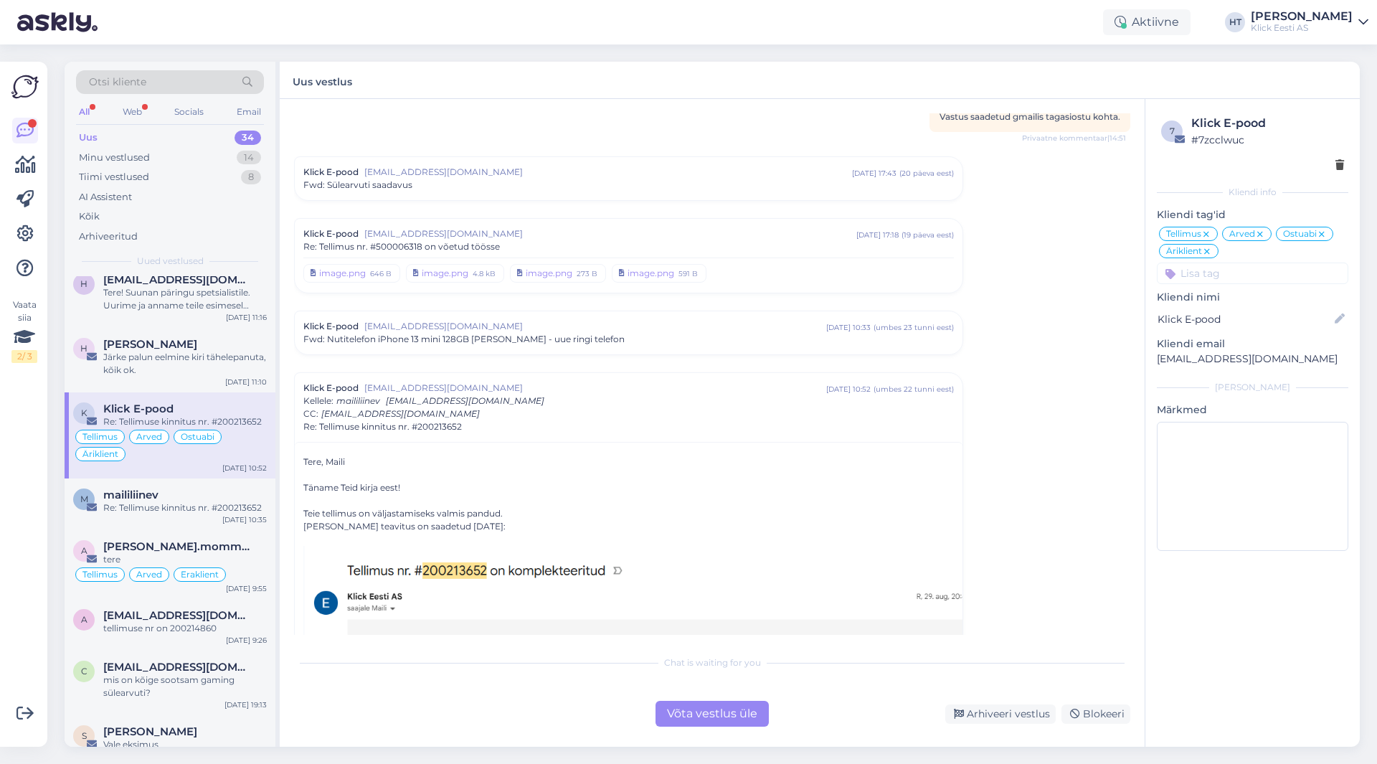
scroll to position [4338, 0]
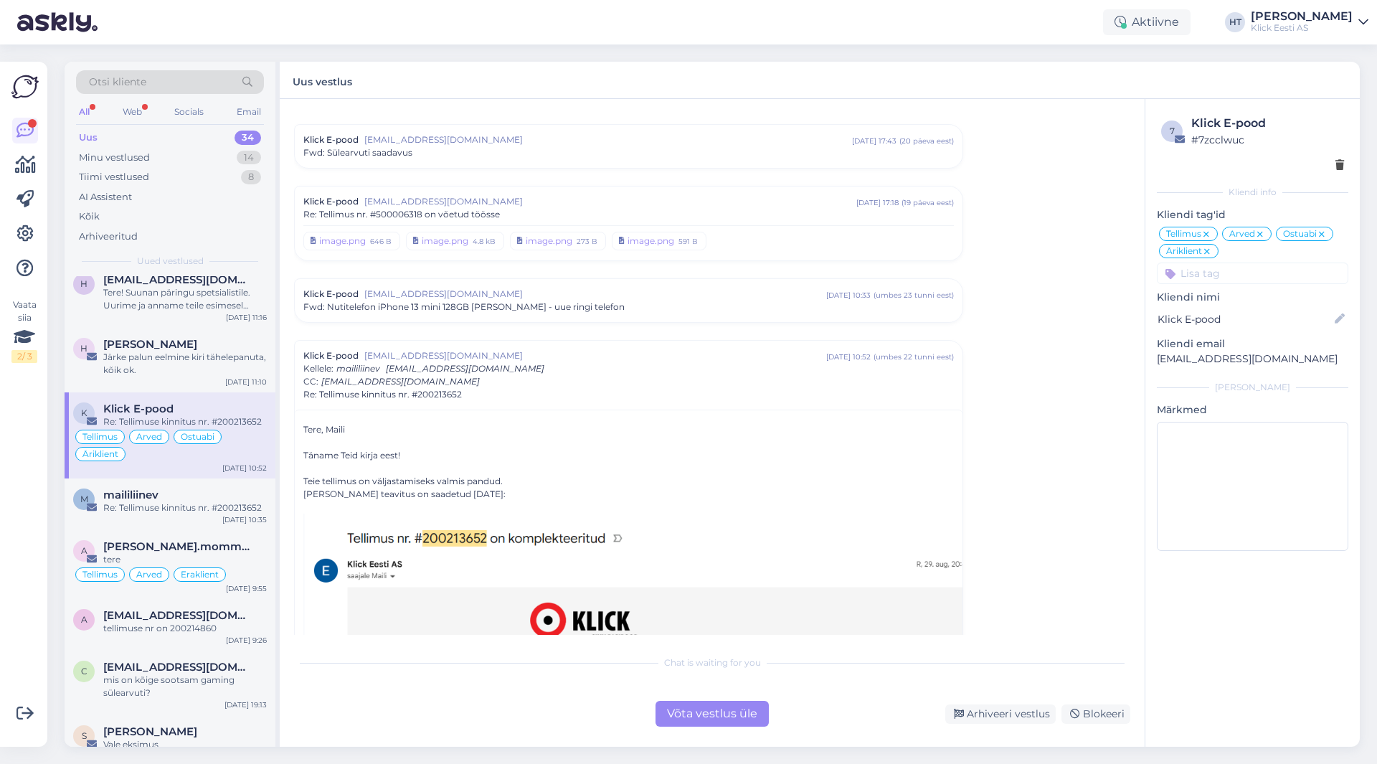
click at [649, 301] on div "Fwd: Nutitelefon iPhone 13 mini 128GB [PERSON_NAME] - uue ringi telefon" at bounding box center [628, 307] width 651 height 13
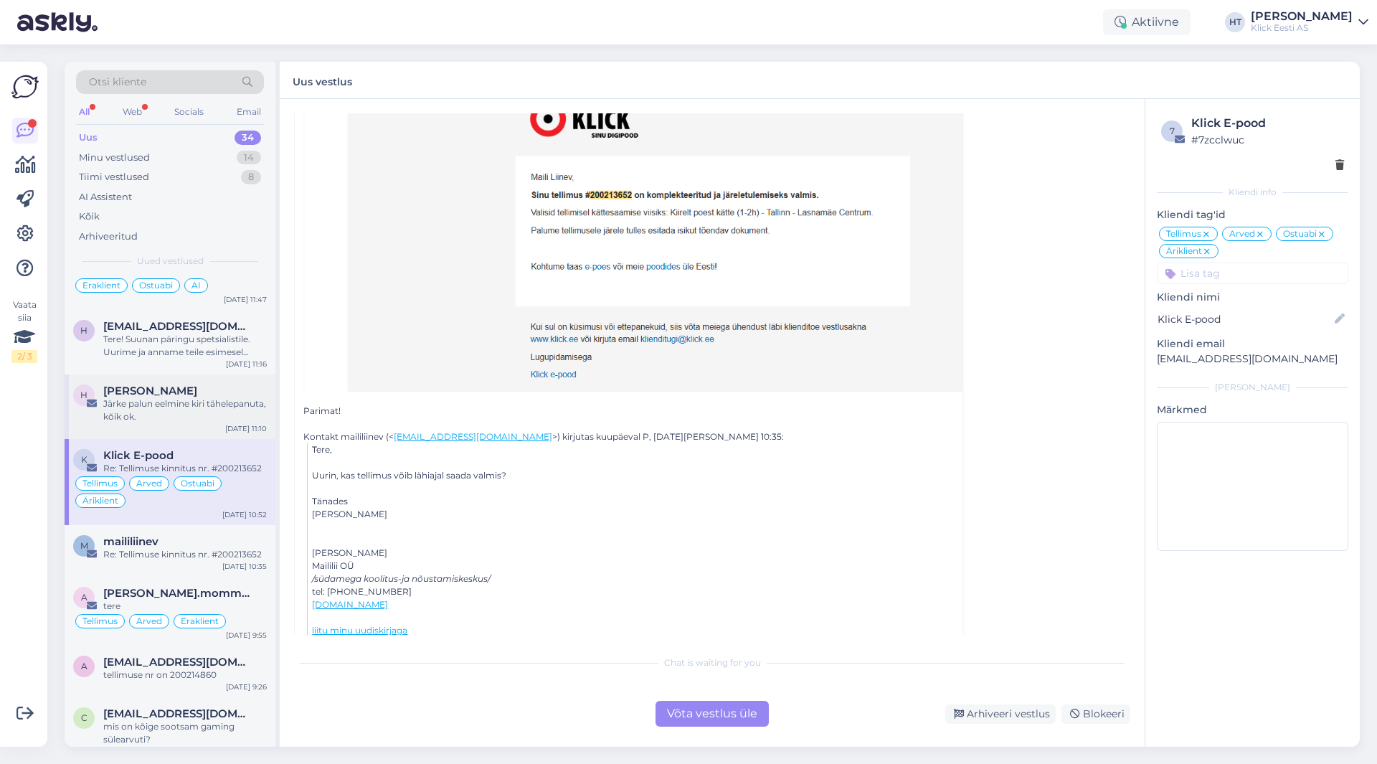
scroll to position [1039, 0]
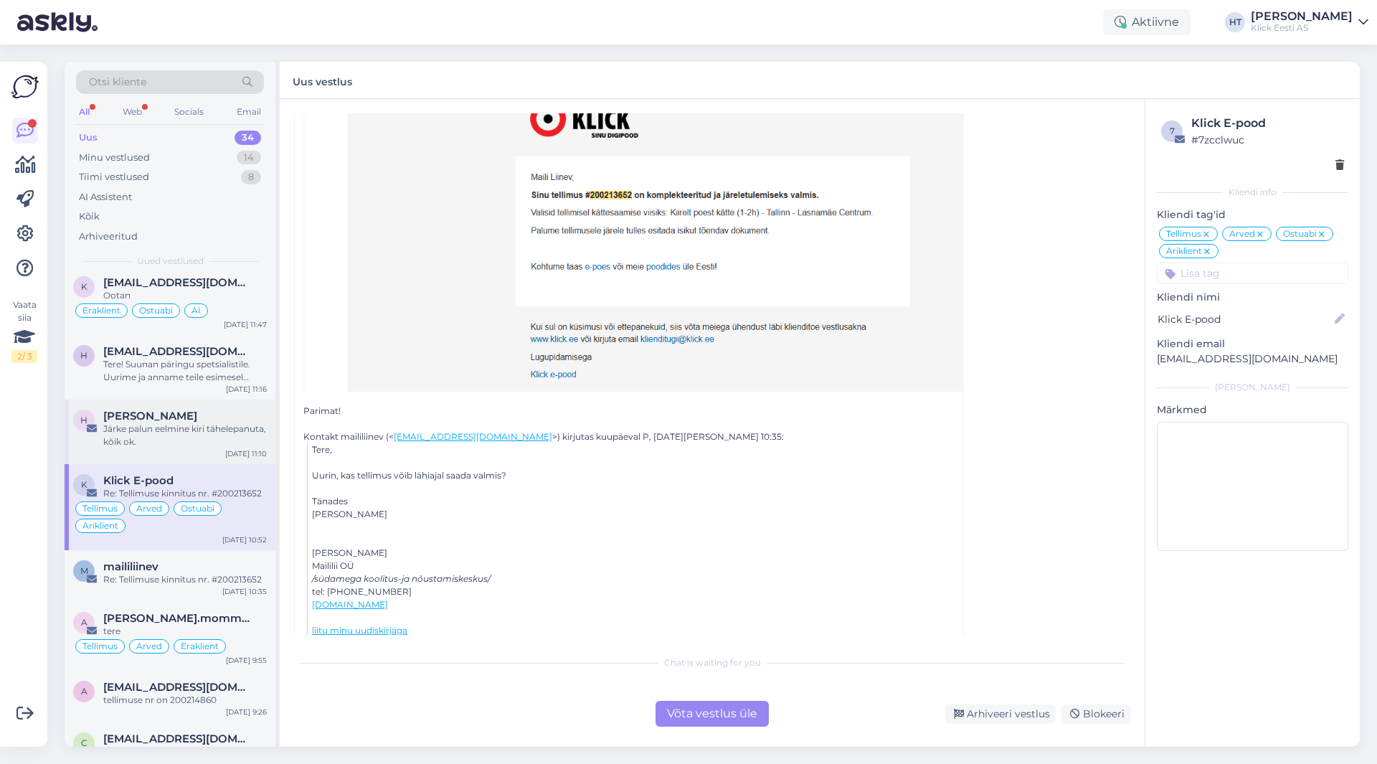
click at [225, 422] on div "Järke palun eelmine kiri tähelepanuta, kõik ok." at bounding box center [185, 435] width 164 height 26
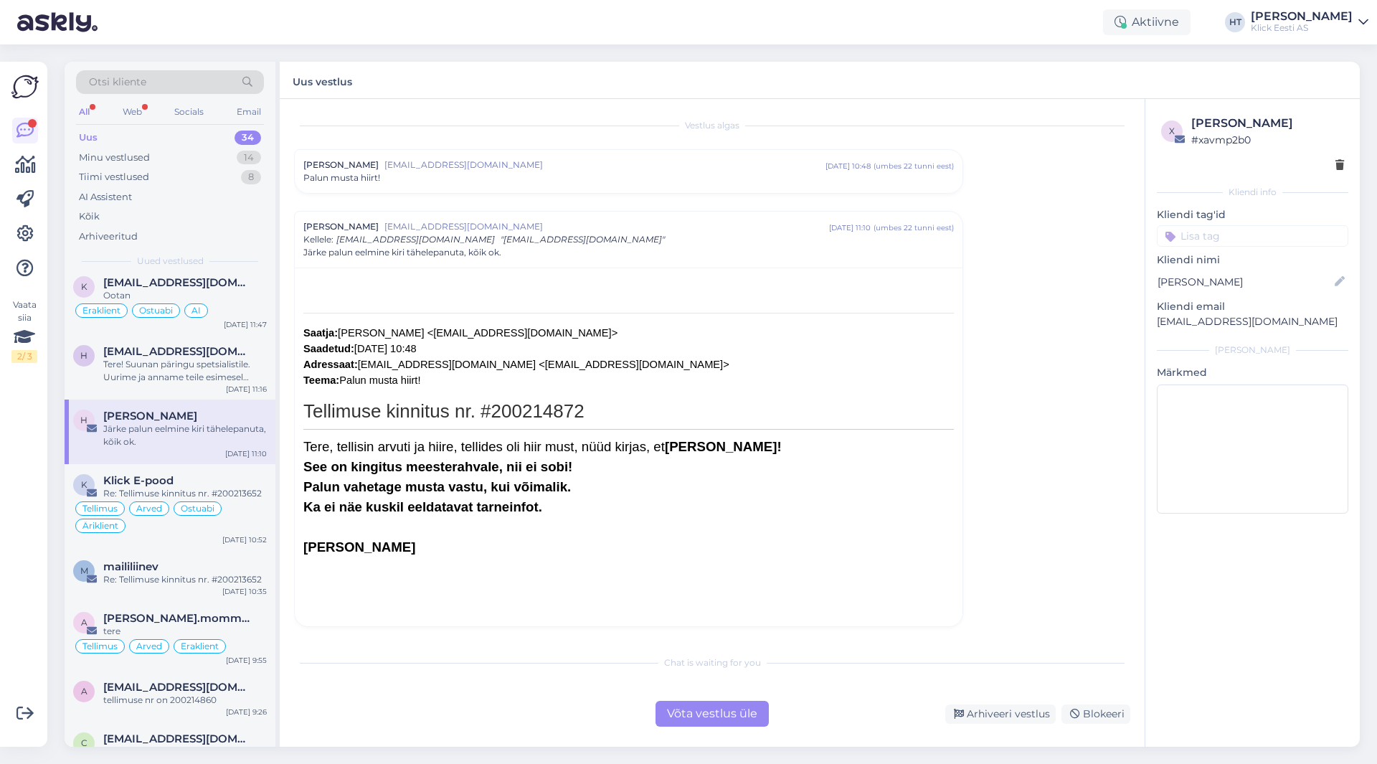
scroll to position [4, 0]
click at [225, 358] on div "Tere! Suunan päringu spetsialistile. Uurime ja anname teile esimesel võimalusel…" at bounding box center [185, 371] width 164 height 26
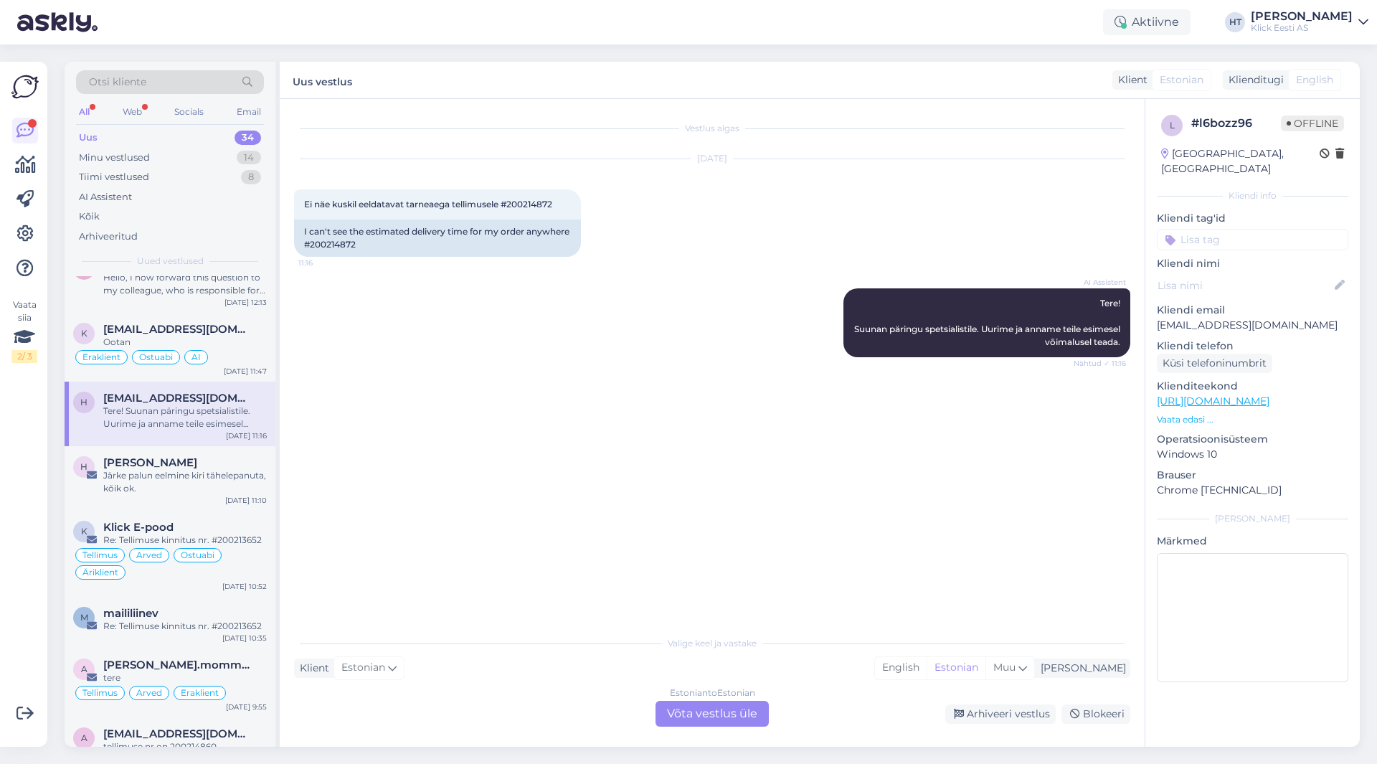
scroll to position [967, 0]
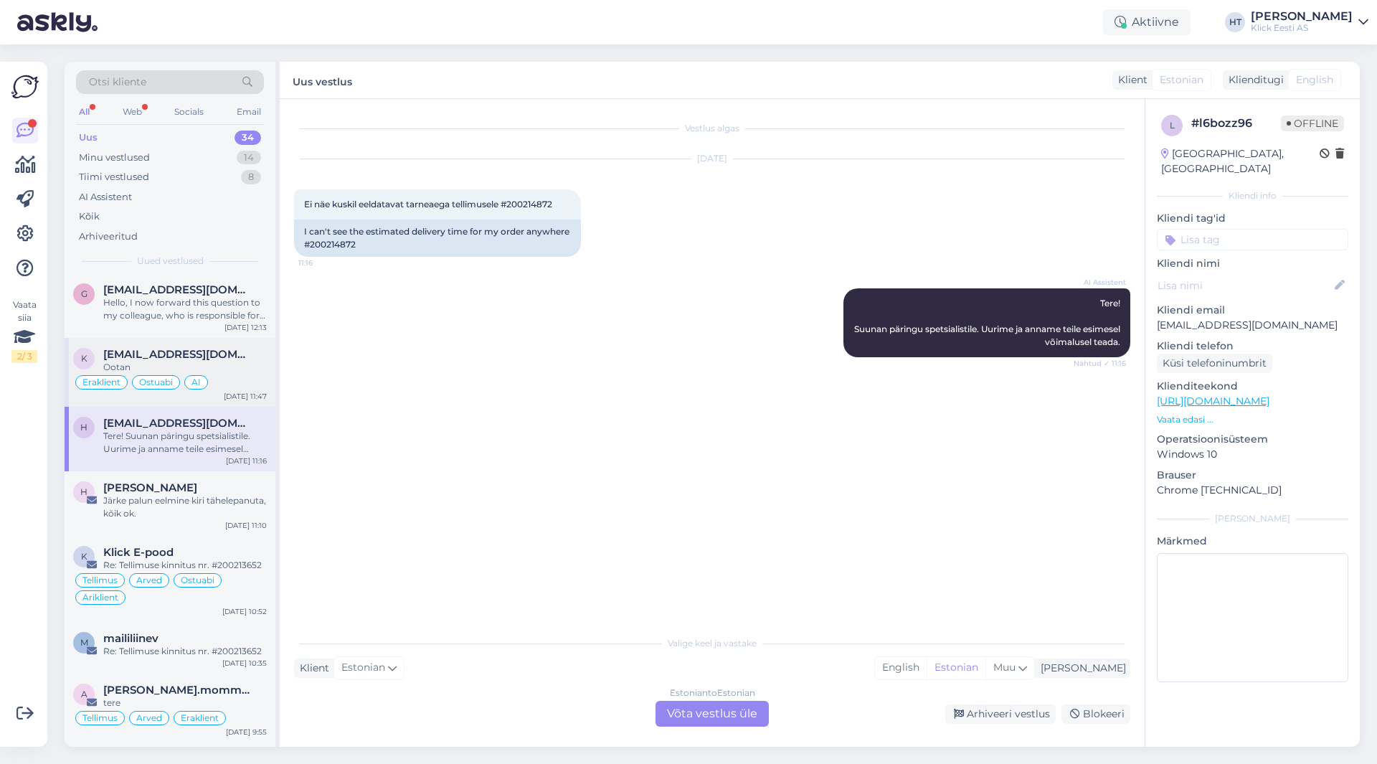
click at [246, 374] on div "Eraklient Ostuabi AI" at bounding box center [170, 382] width 194 height 17
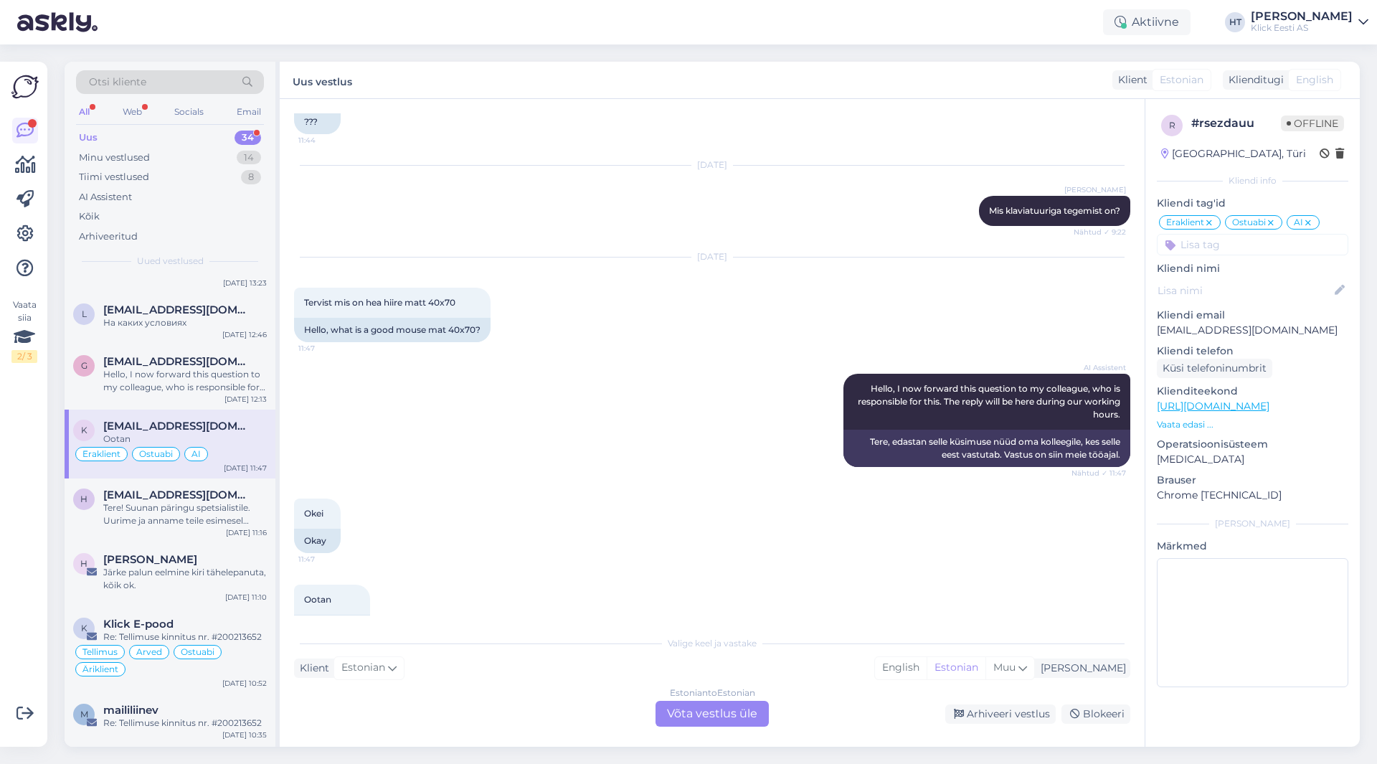
scroll to position [2532, 0]
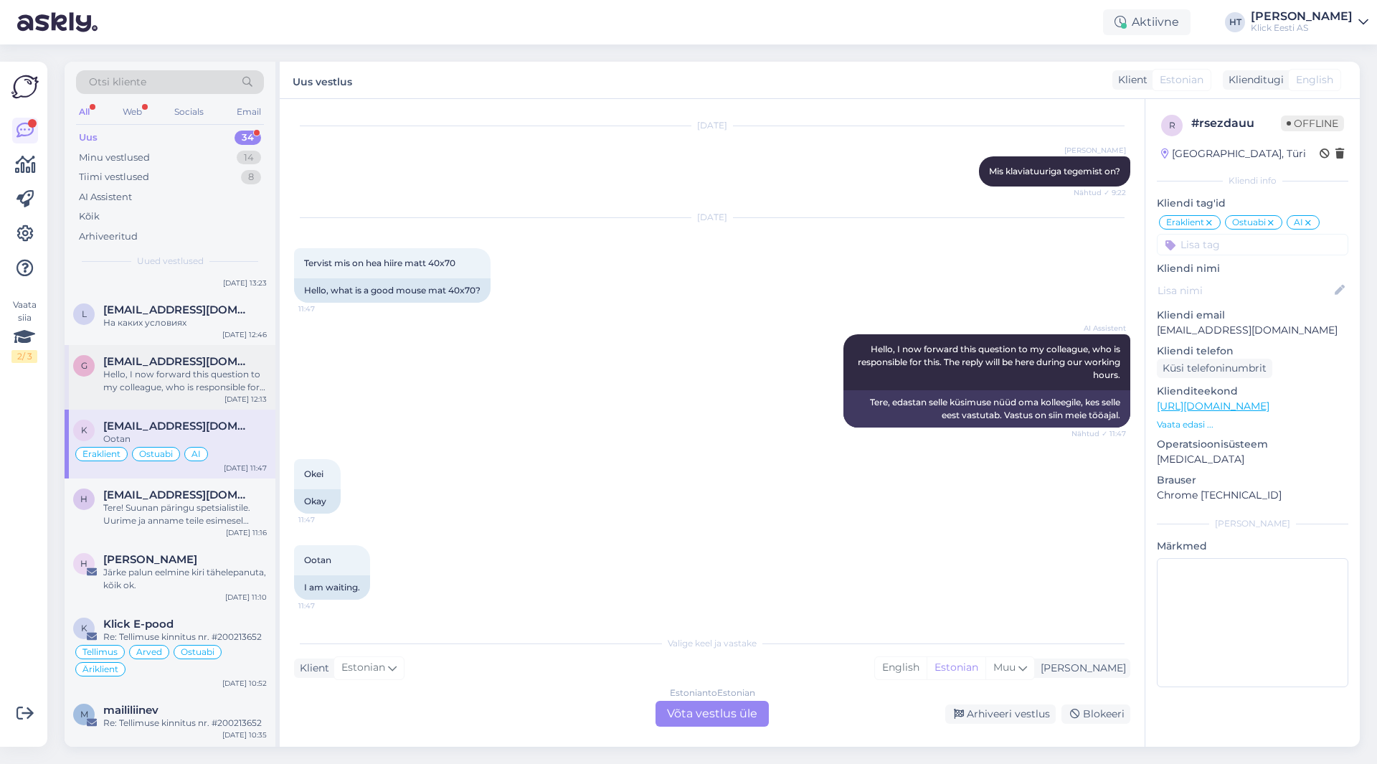
click at [239, 376] on div "Hello, I now forward this question to my colleague, who is responsible for this…" at bounding box center [185, 381] width 164 height 26
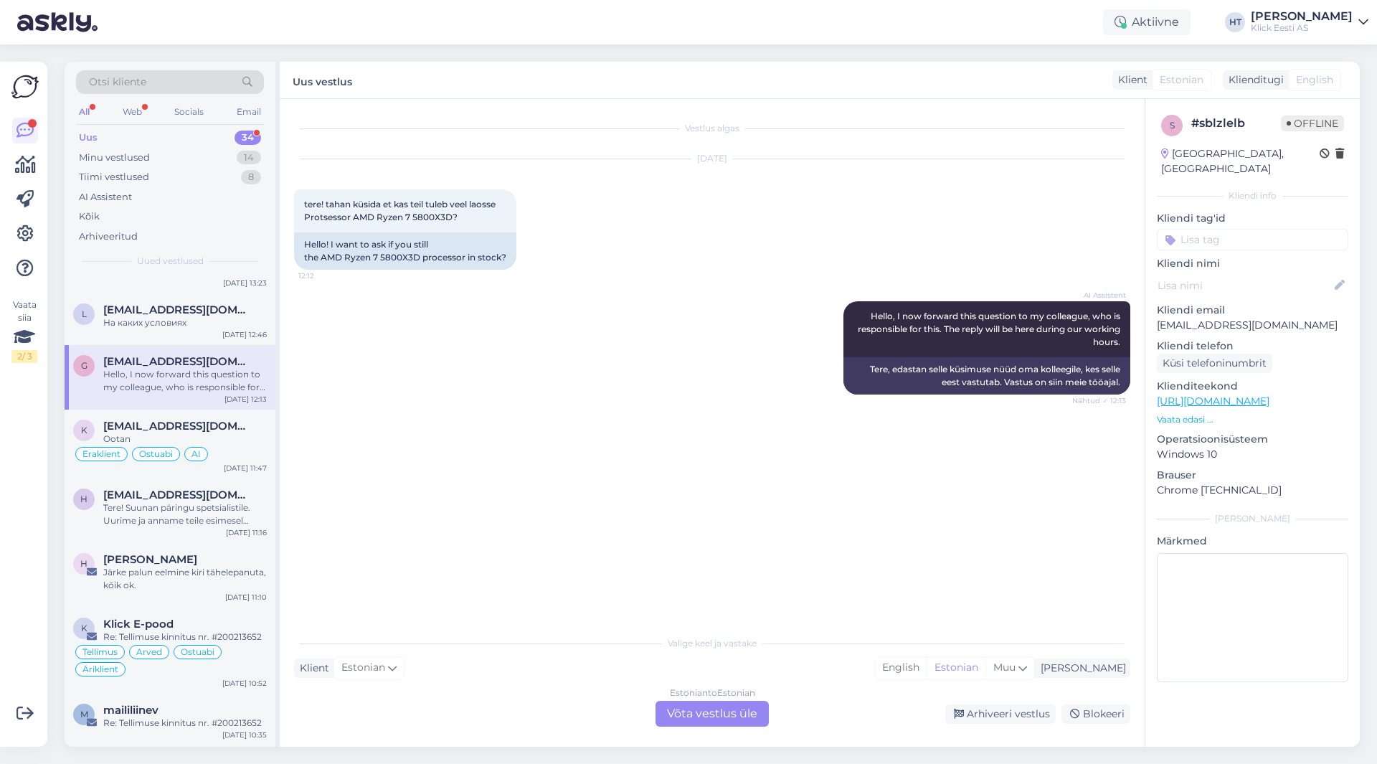
scroll to position [836, 0]
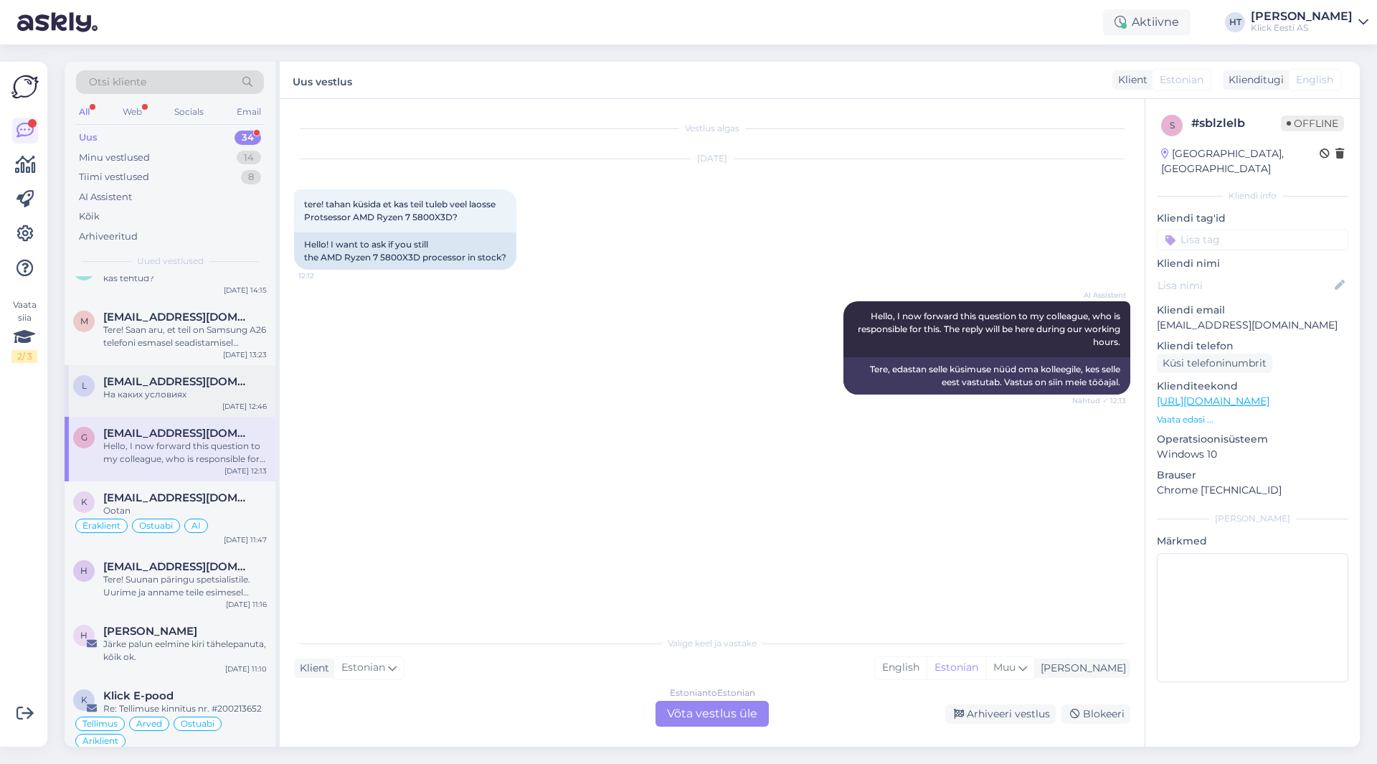
click at [220, 375] on span "[EMAIL_ADDRESS][DOMAIN_NAME]" at bounding box center [177, 381] width 149 height 13
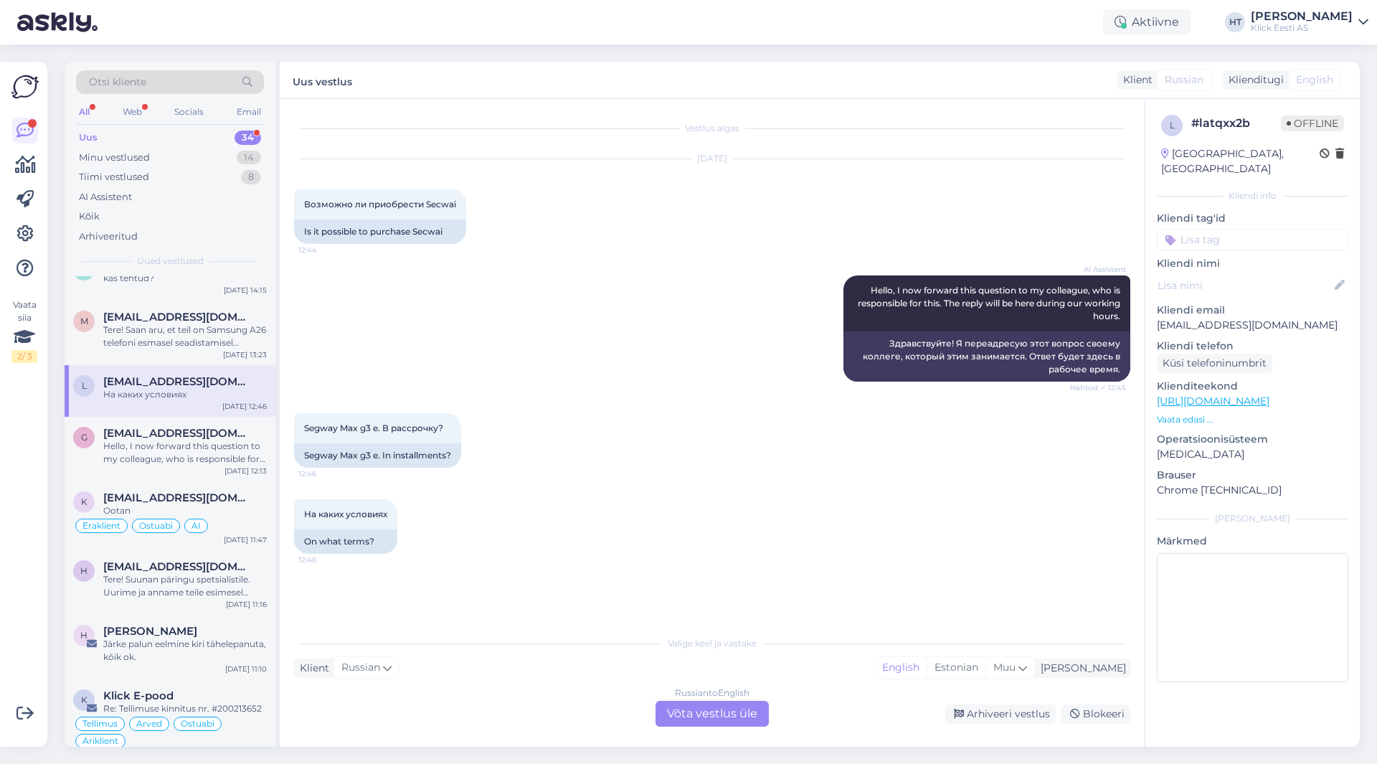
click at [688, 709] on div "Russian to English Võta vestlus üle" at bounding box center [712, 714] width 113 height 26
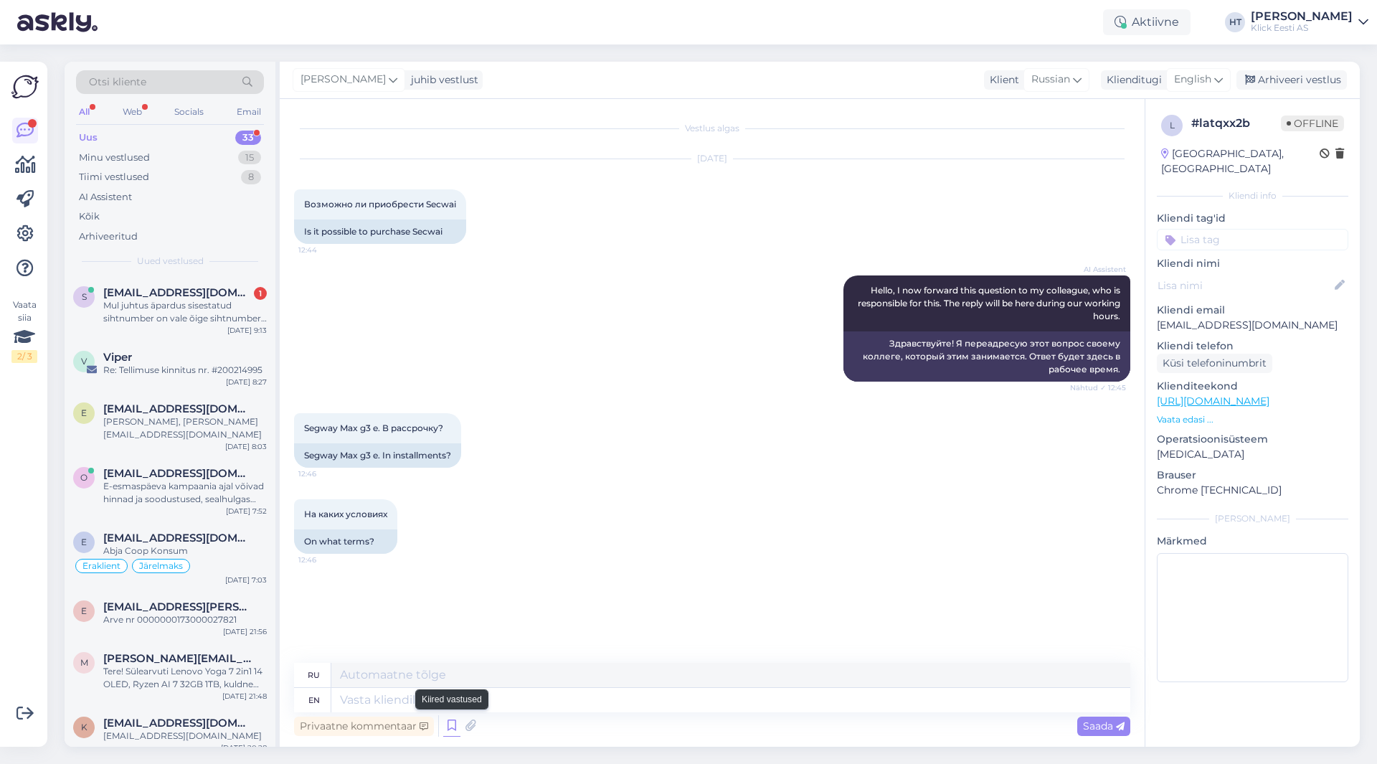
click at [447, 724] on icon at bounding box center [451, 726] width 17 height 22
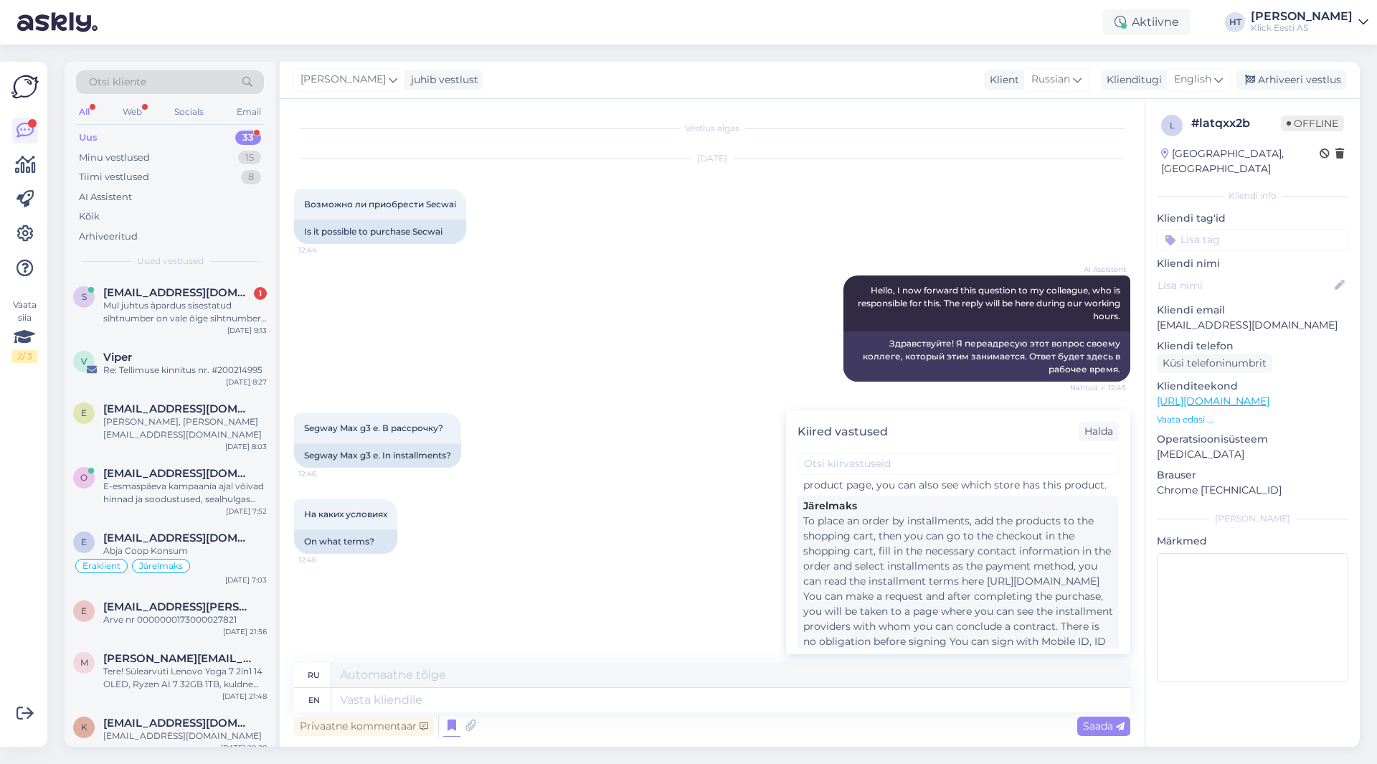
scroll to position [639, 0]
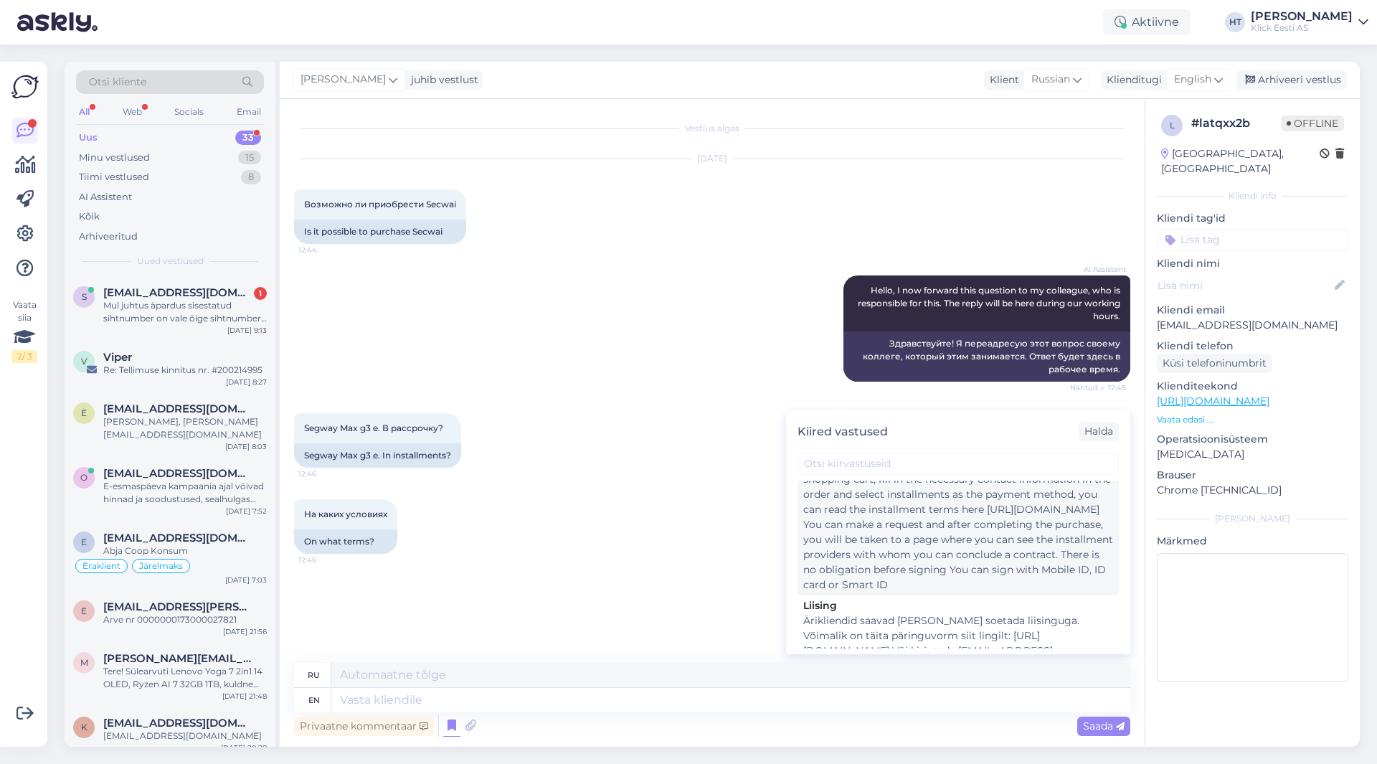
click at [888, 545] on div "To place an order by installments, add the products to the shopping cart, then …" at bounding box center [958, 517] width 310 height 151
type textarea "Чтобы оформить заказ в рассрочку, добавьте товары в корзину, далее в корзине мо…"
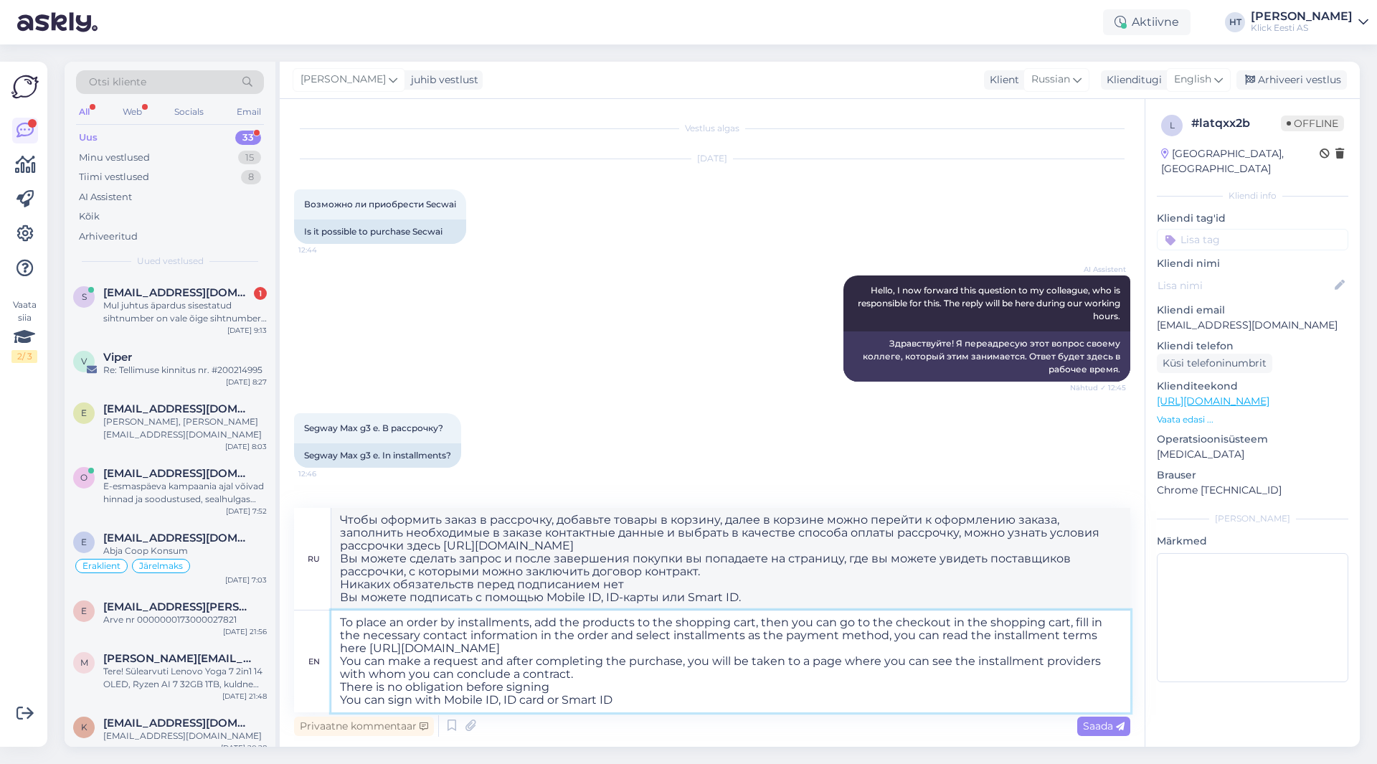
drag, startPoint x: 648, startPoint y: 704, endPoint x: 340, endPoint y: 685, distance: 309.0
click at [340, 685] on textarea "To place an order by installments, add the products to the shopping cart, then …" at bounding box center [730, 661] width 799 height 102
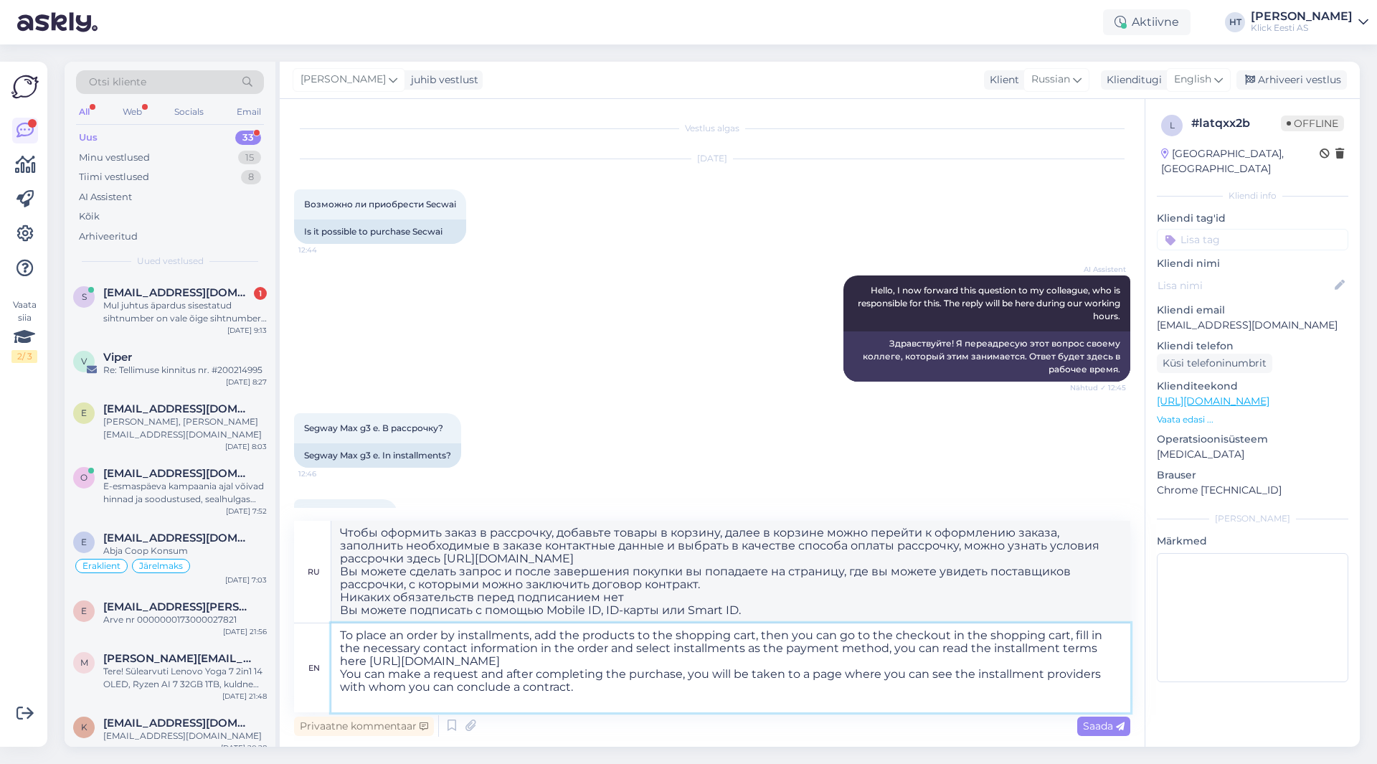
type textarea "To place an order by installments, add the products to the shopping cart, then …"
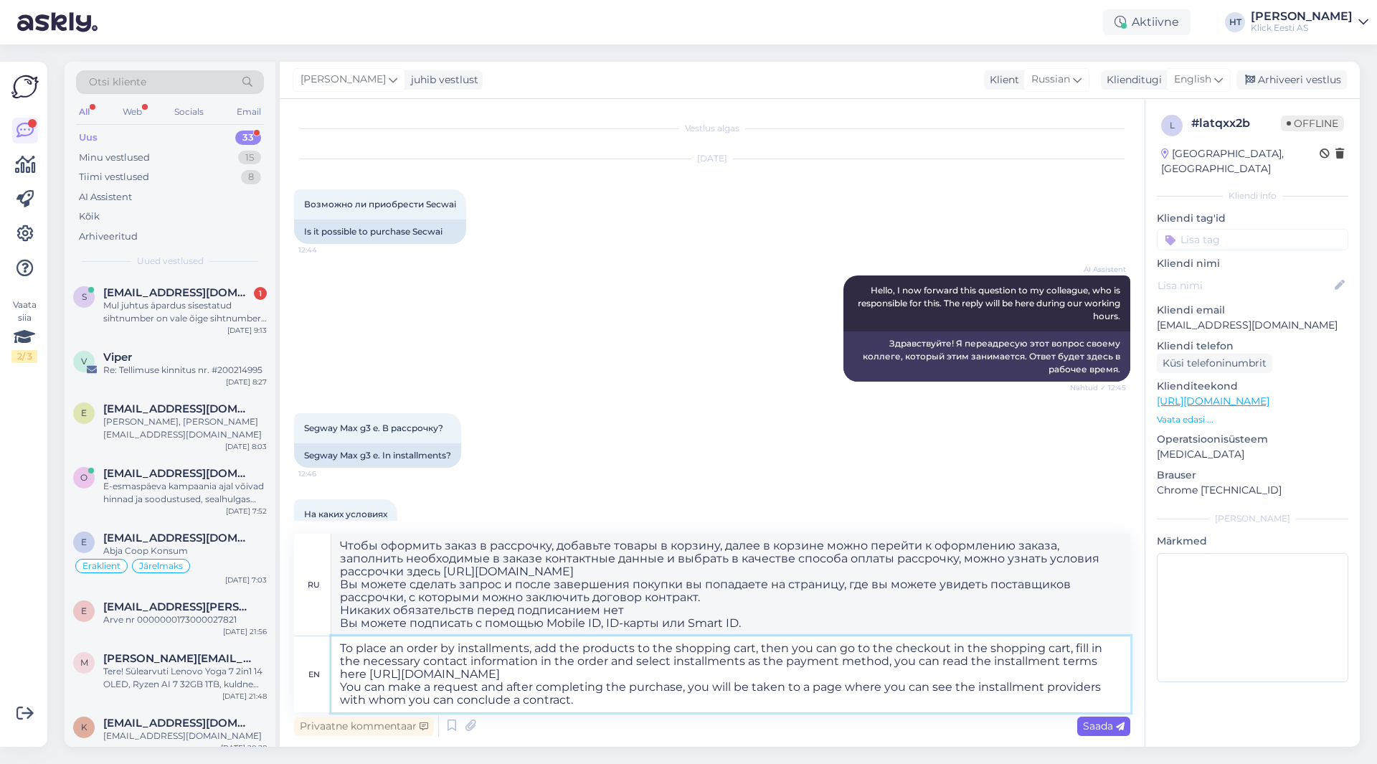
type textarea "Чтобы оформить заказ в рассрочку, добавьте товары в корзину, далее в корзине вы…"
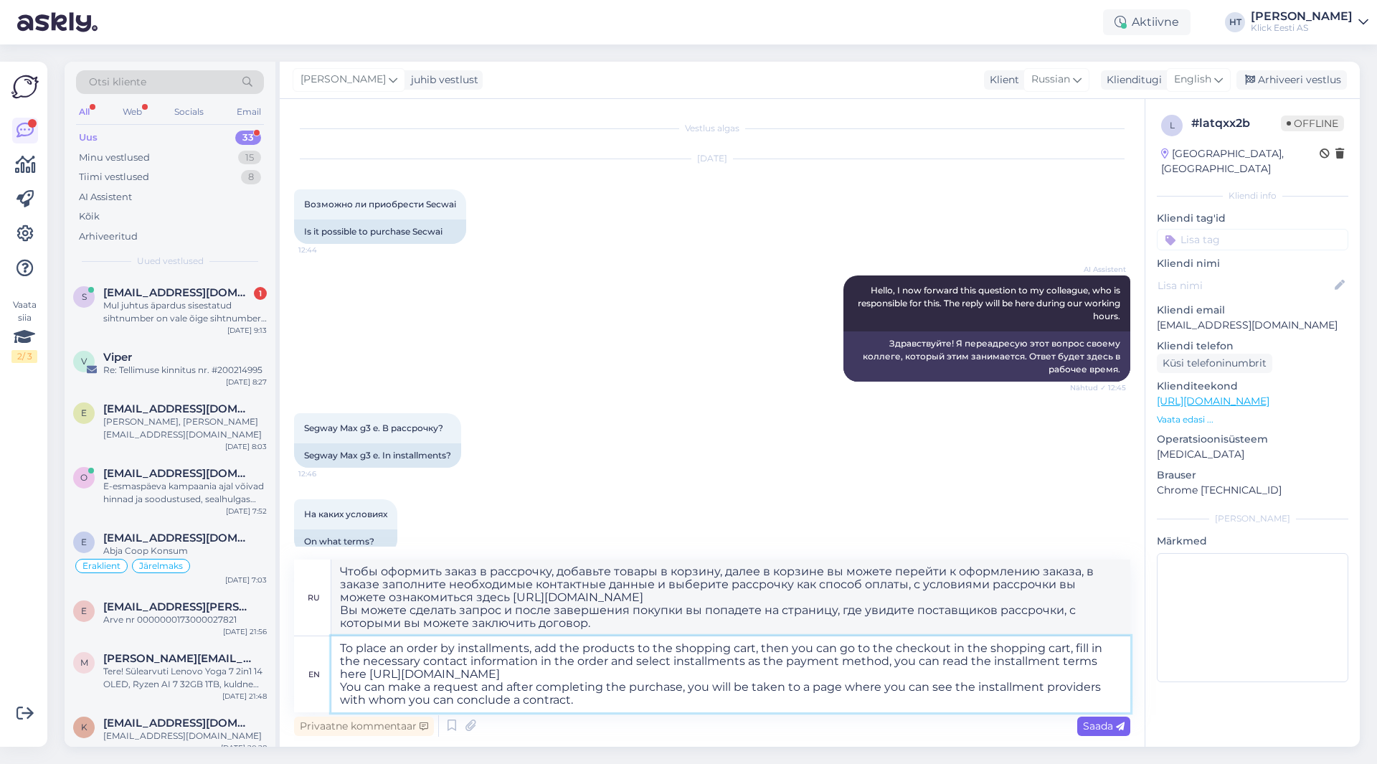
type textarea "To place an order by installments, add the products to the shopping cart, then …"
click at [1109, 726] on span "Saada" at bounding box center [1104, 725] width 42 height 13
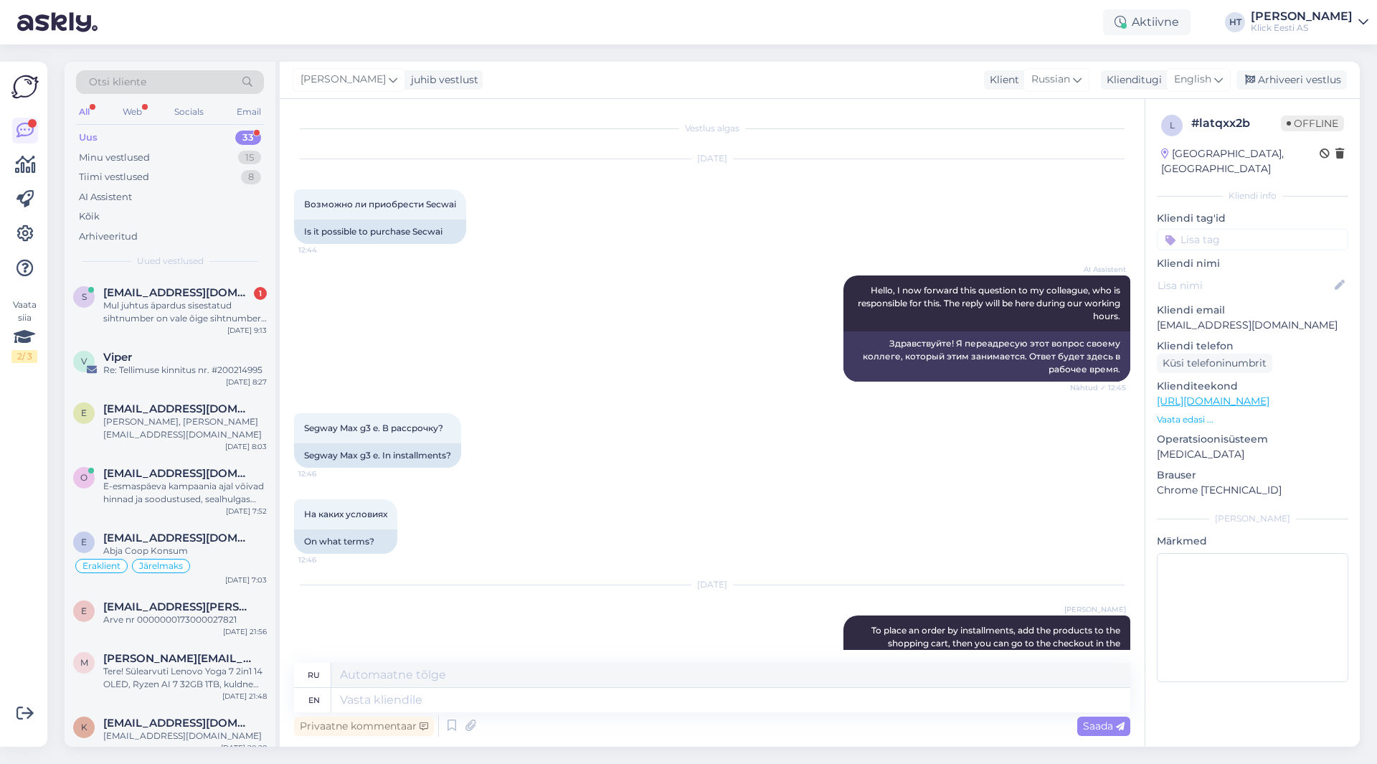
scroll to position [255, 0]
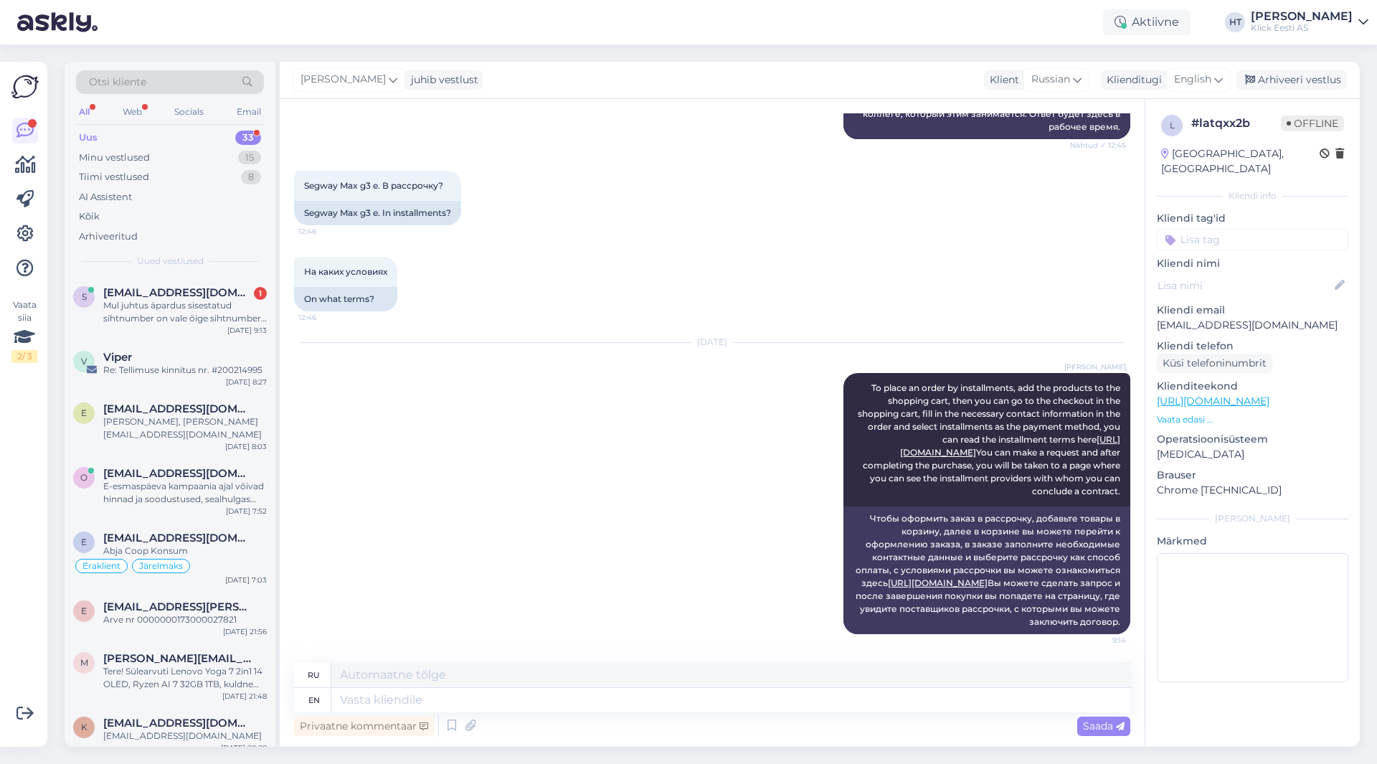
click at [1247, 229] on input at bounding box center [1252, 240] width 191 height 22
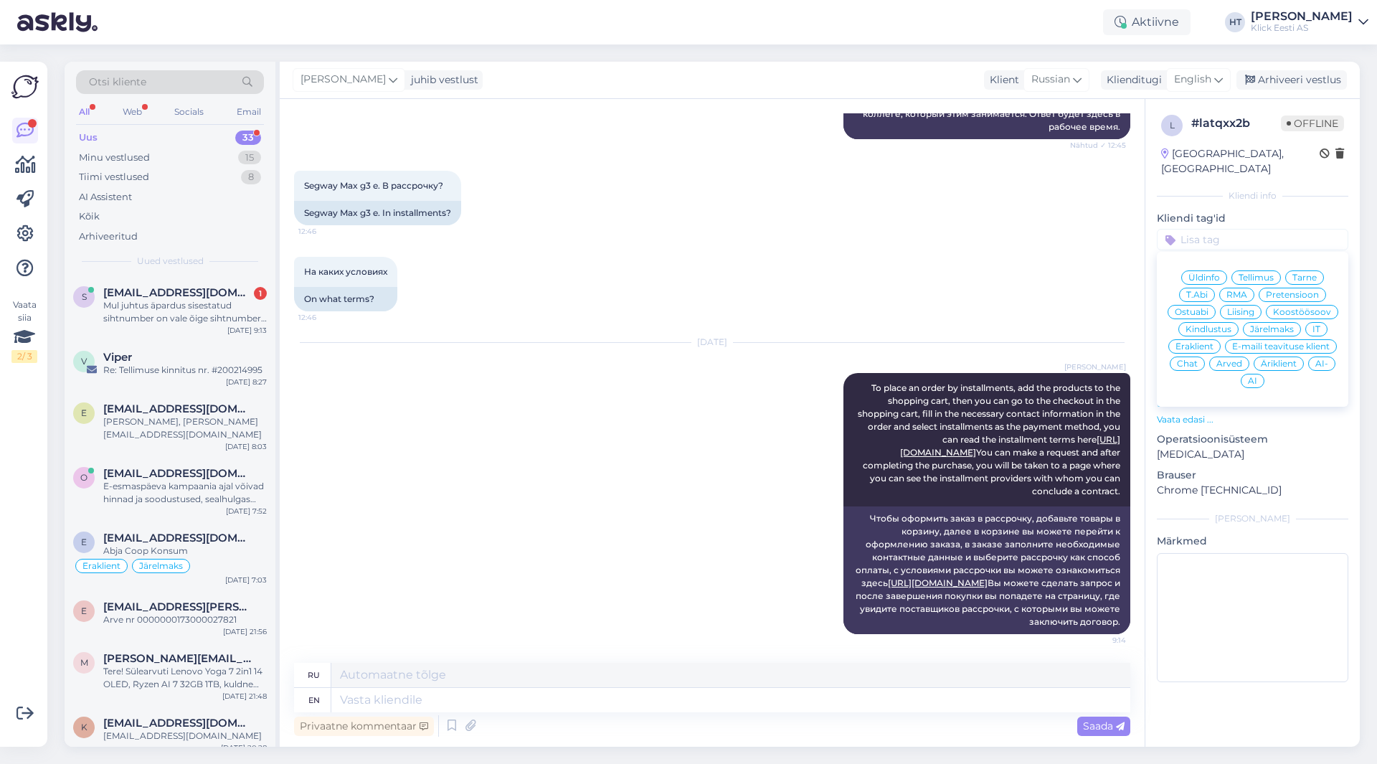
click at [1269, 325] on span "Järelmaks" at bounding box center [1272, 329] width 44 height 9
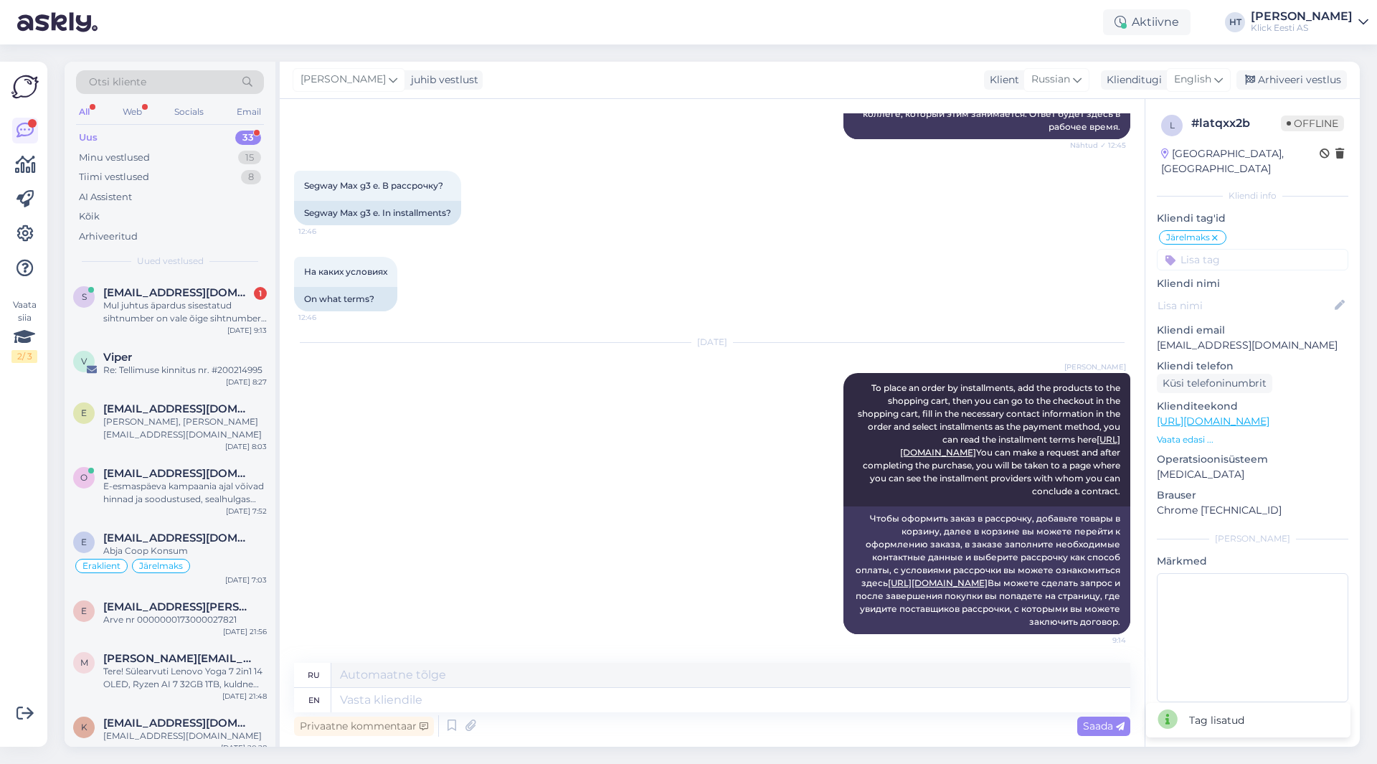
click at [1236, 249] on input at bounding box center [1252, 260] width 191 height 22
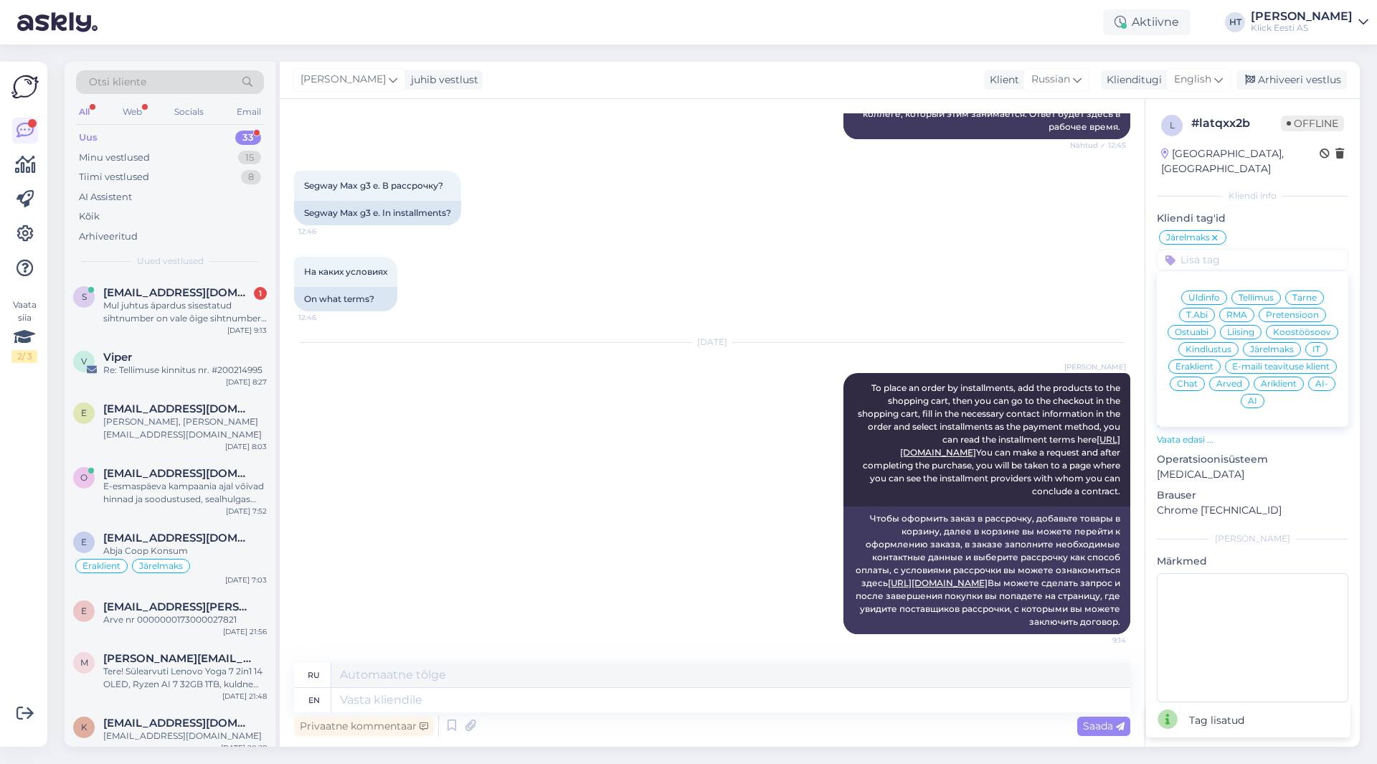
click at [1205, 359] on div "Eraklient" at bounding box center [1194, 366] width 52 height 14
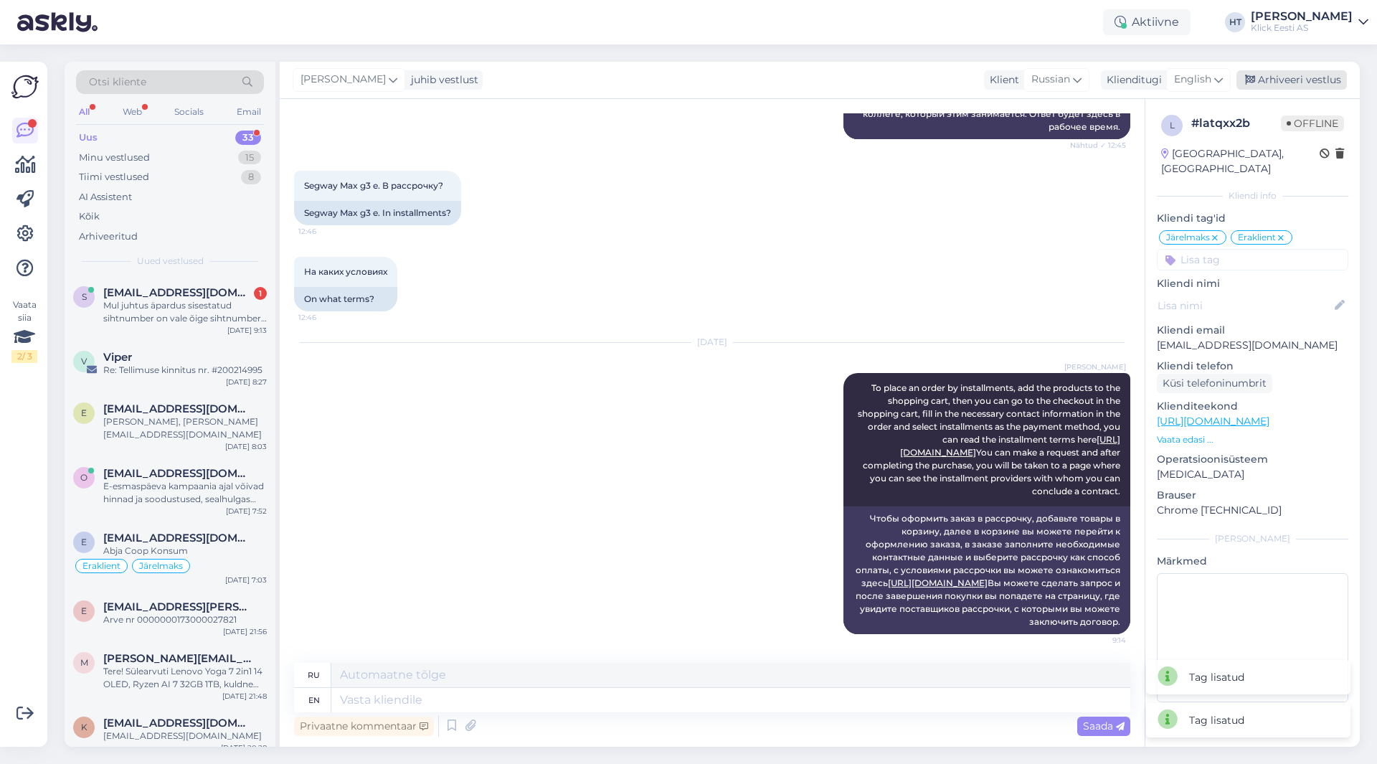
click at [1280, 85] on div "Arhiveeri vestlus" at bounding box center [1291, 79] width 110 height 19
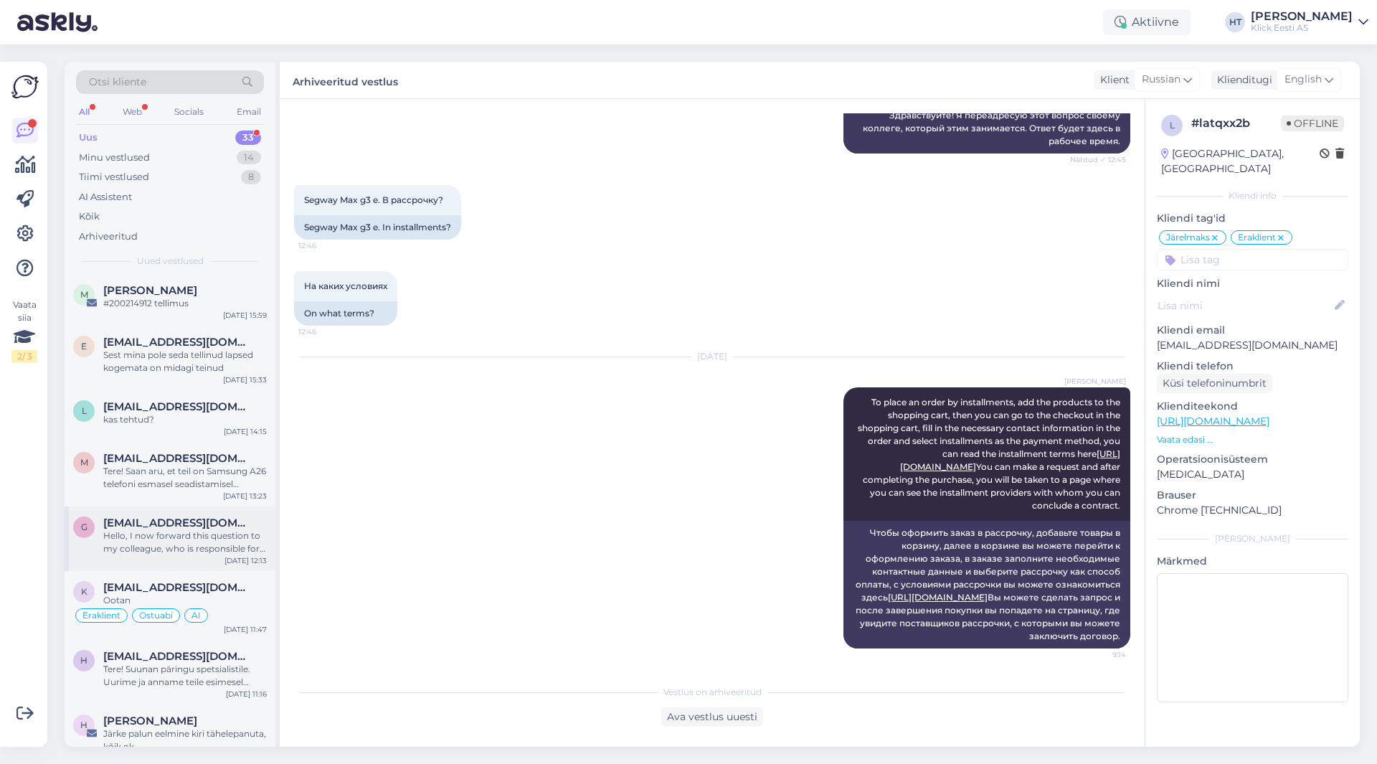
scroll to position [717, 0]
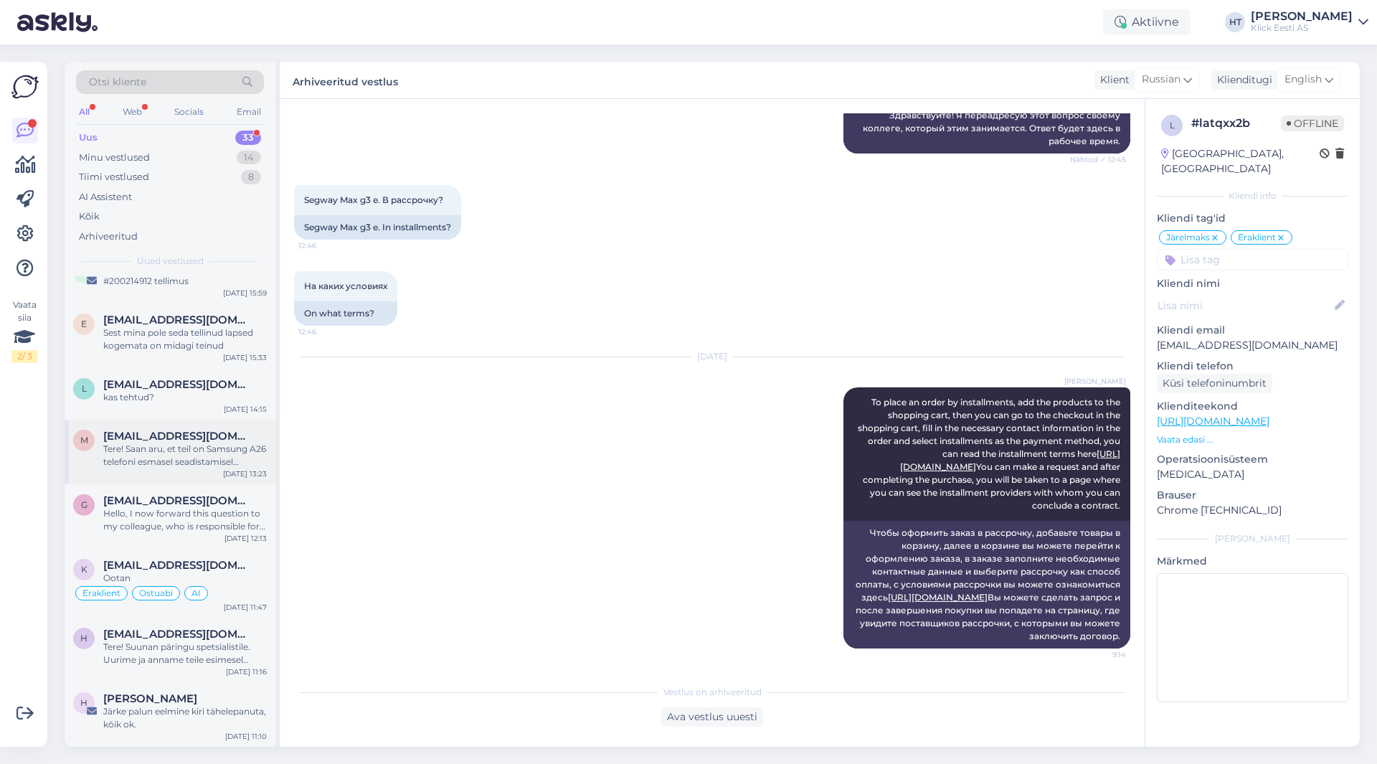
click at [222, 443] on div "Tere! Saan aru, et teil on Samsung A26 telefoni esmasel seadistamisel probleem …" at bounding box center [185, 456] width 164 height 26
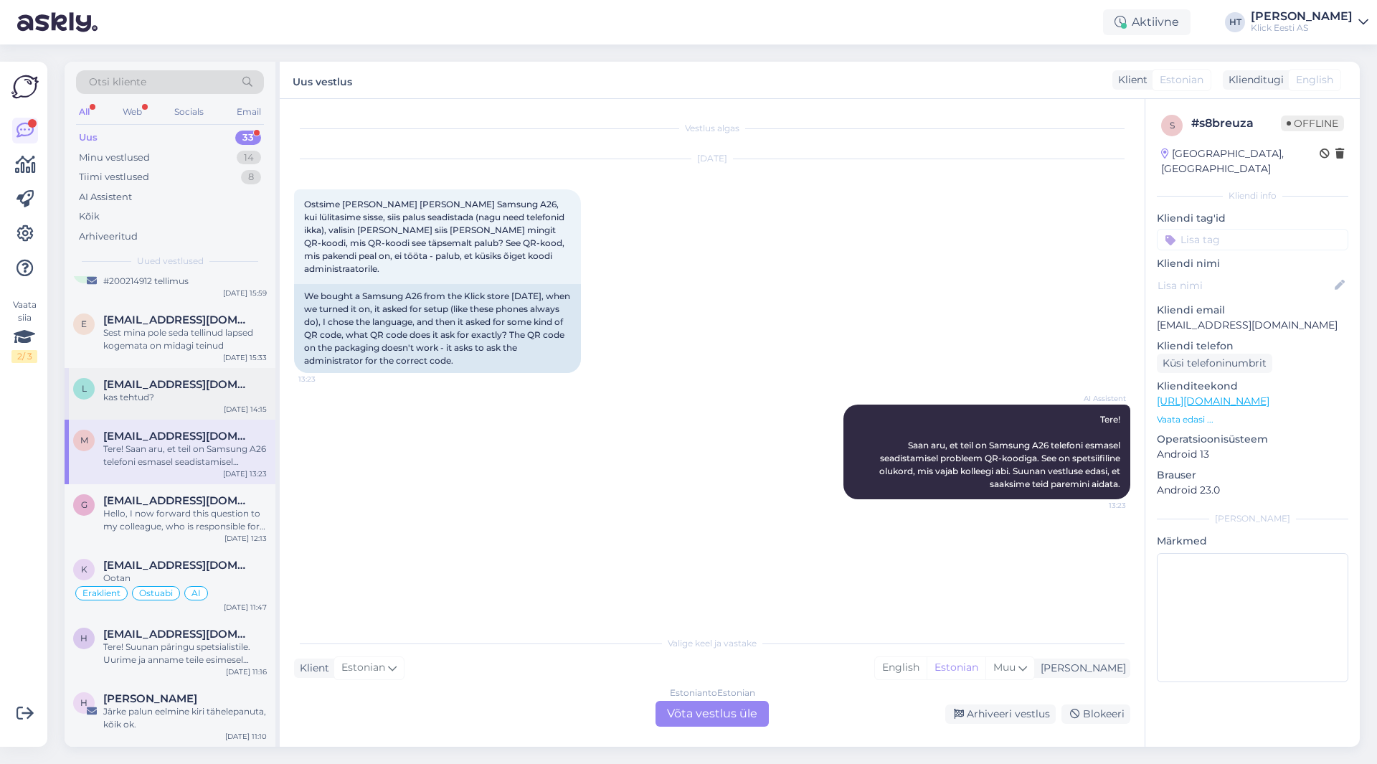
click at [215, 391] on div "kas tehtud?" at bounding box center [185, 397] width 164 height 13
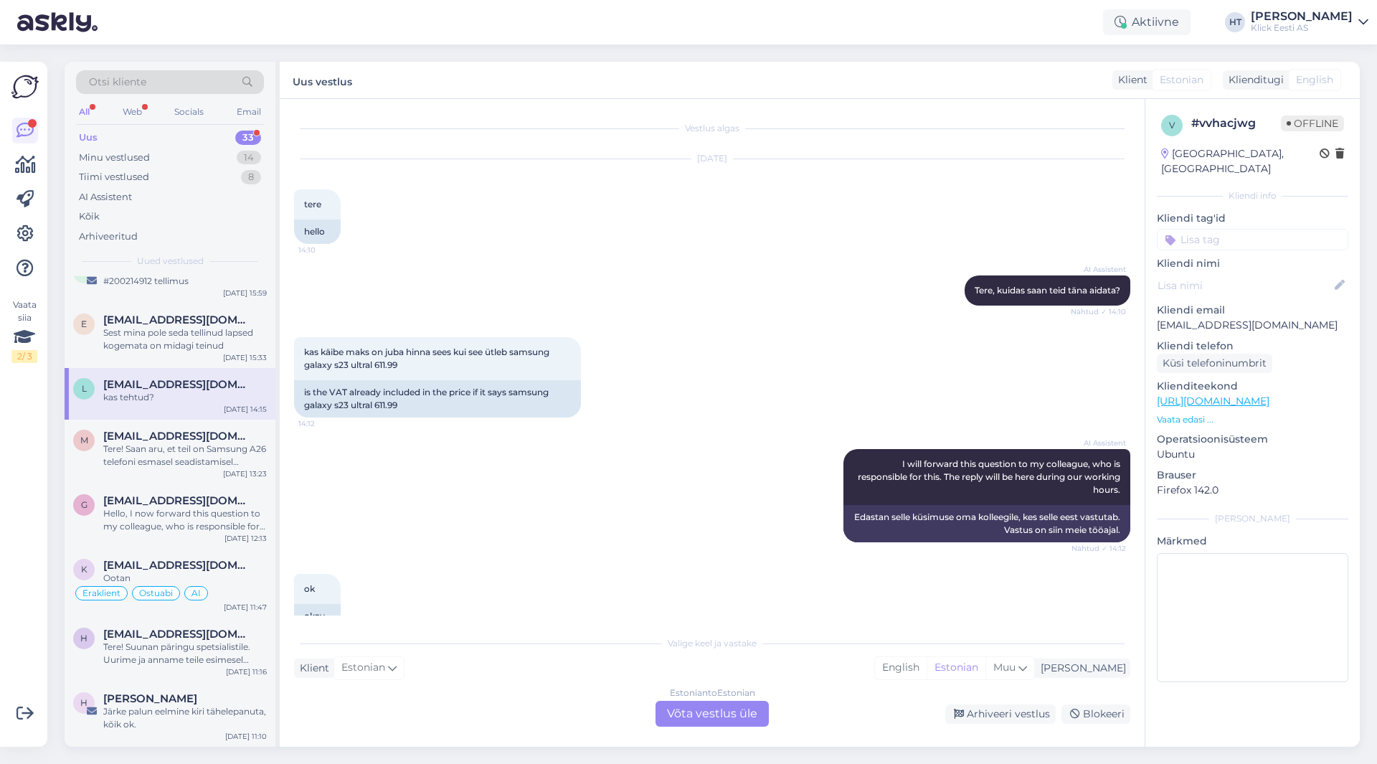
click at [506, 493] on div "AI Assistent I will forward this question to my colleague, who is responsible f…" at bounding box center [712, 495] width 836 height 125
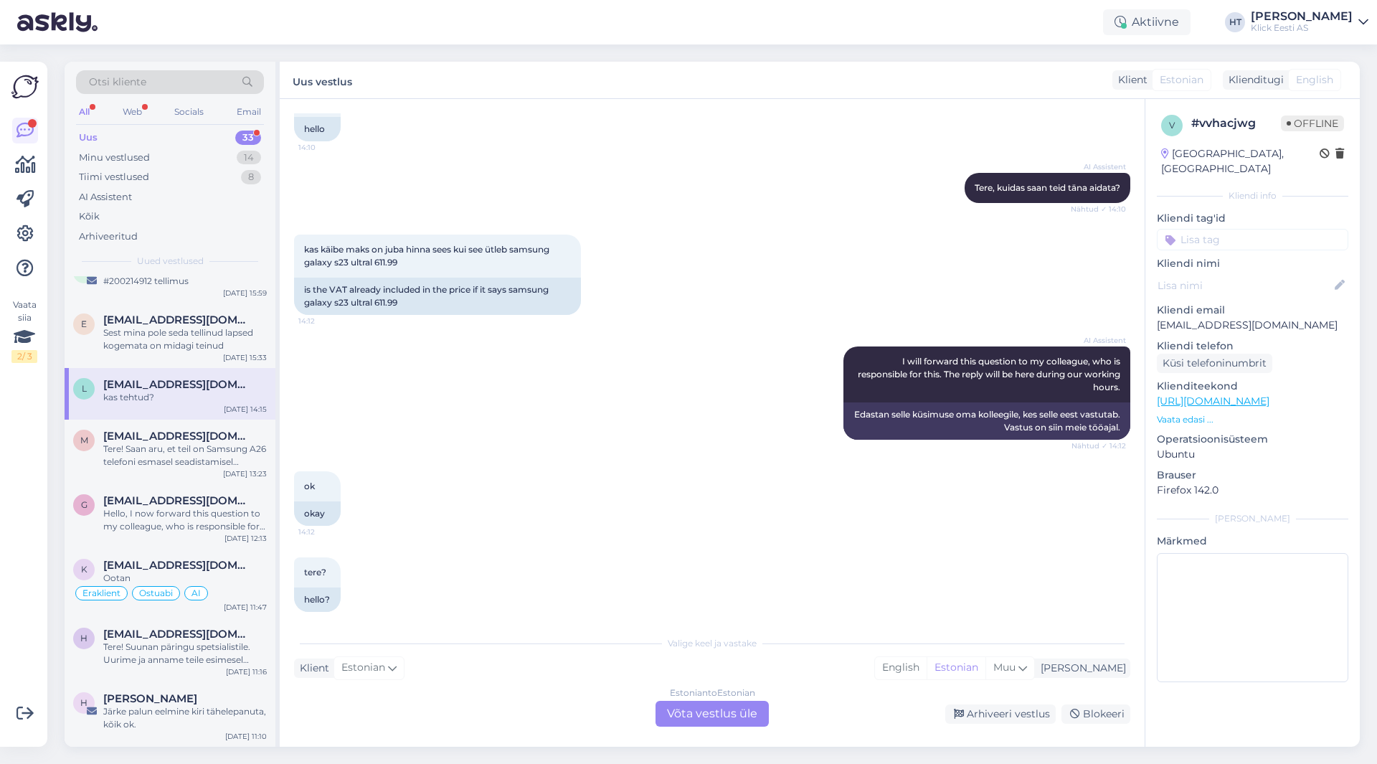
scroll to position [201, 0]
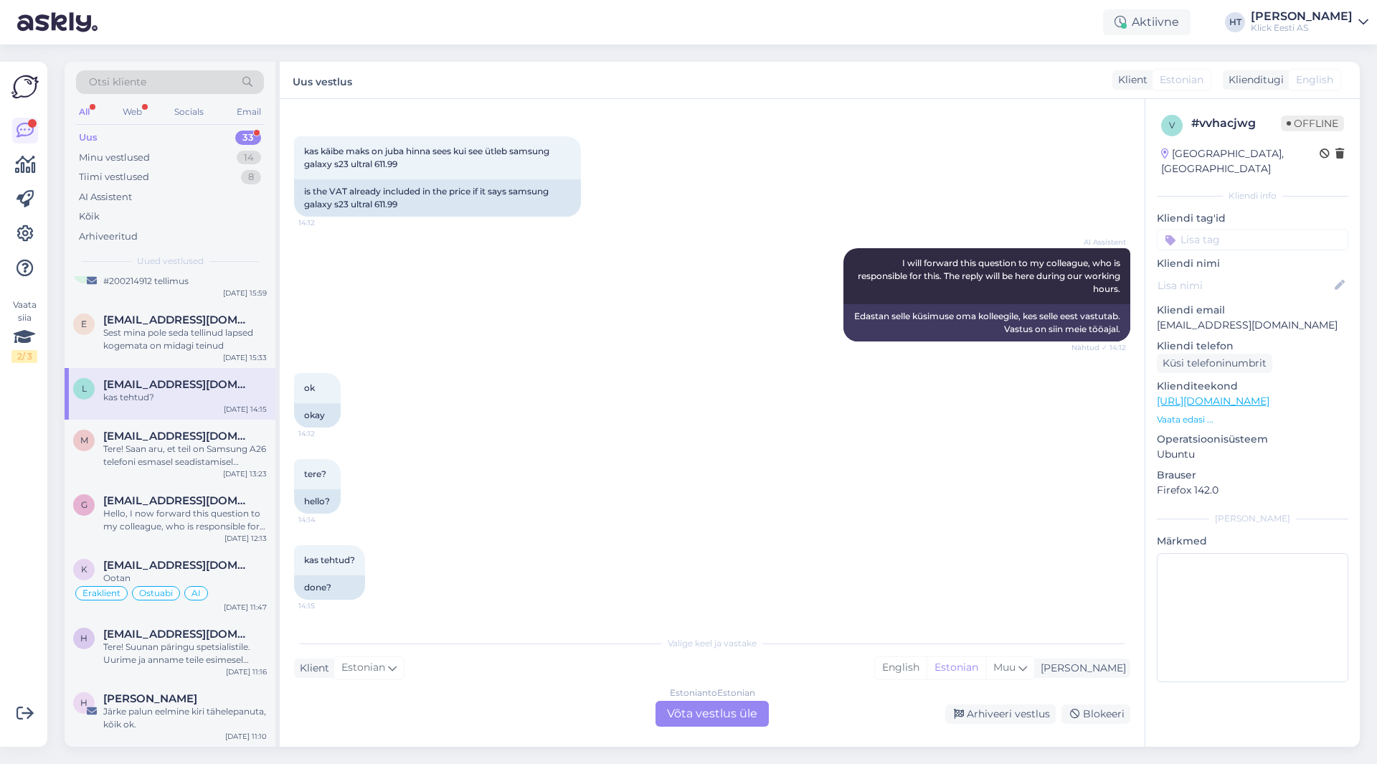
click at [711, 711] on div "Estonian to Estonian Võta vestlus üle" at bounding box center [712, 714] width 113 height 26
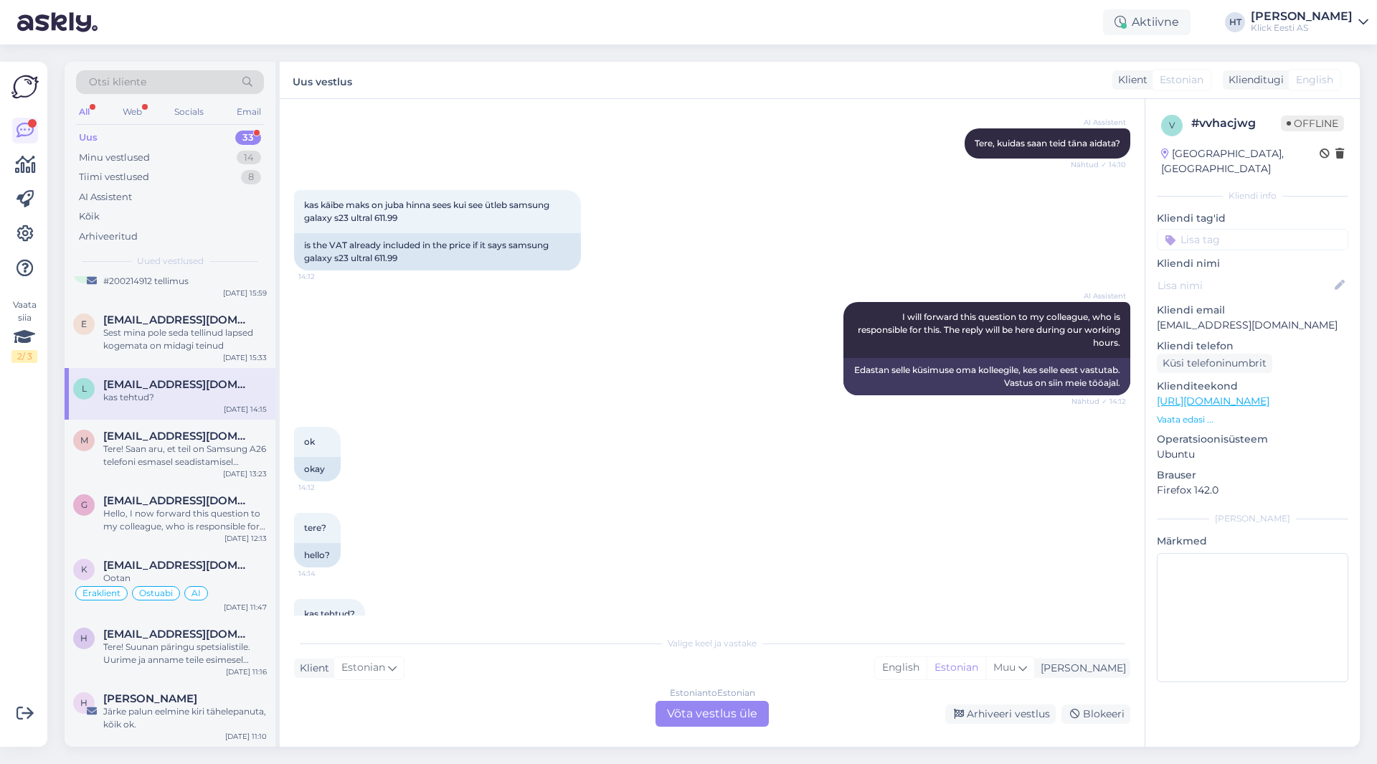
scroll to position [0, 0]
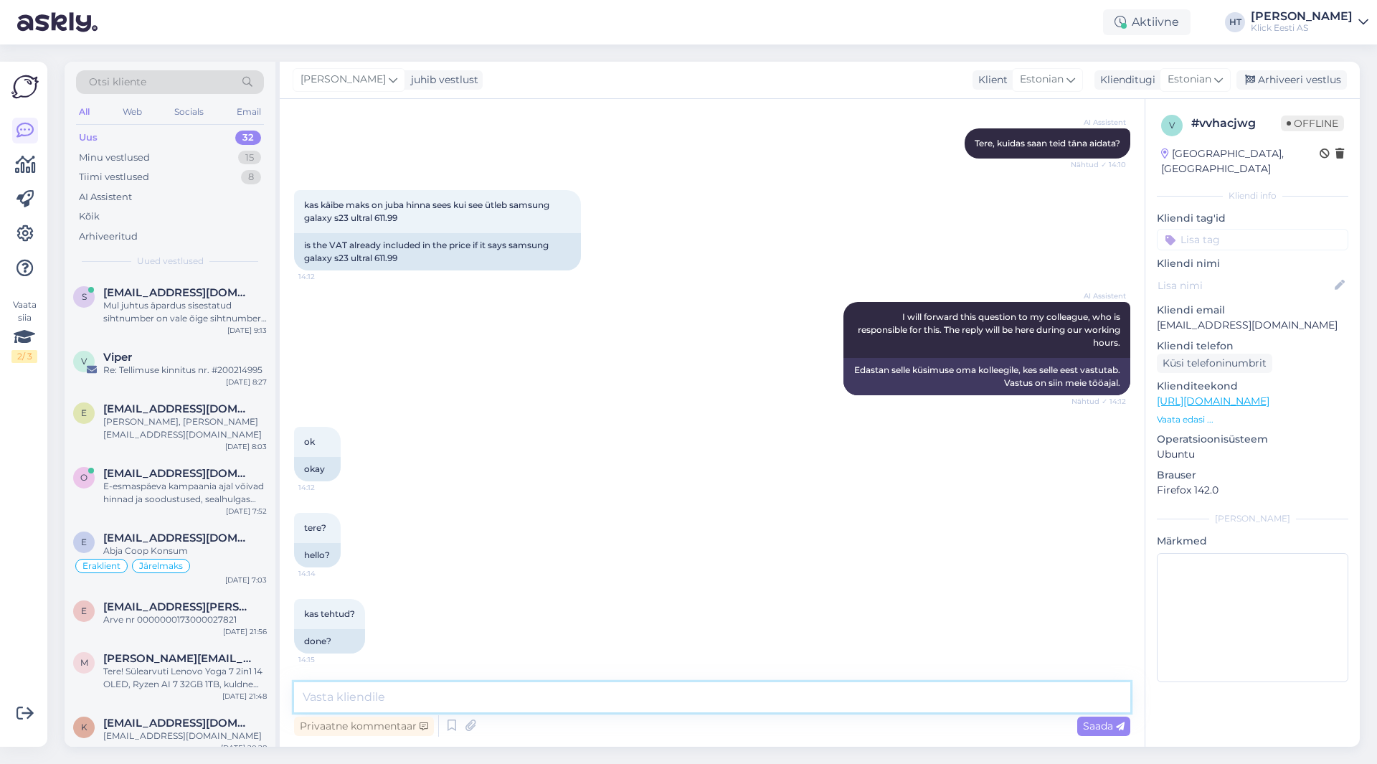
click at [710, 696] on textarea at bounding box center [712, 697] width 836 height 30
type textarea "Kõik hinnad on välja toodud koos käibemaksuga."
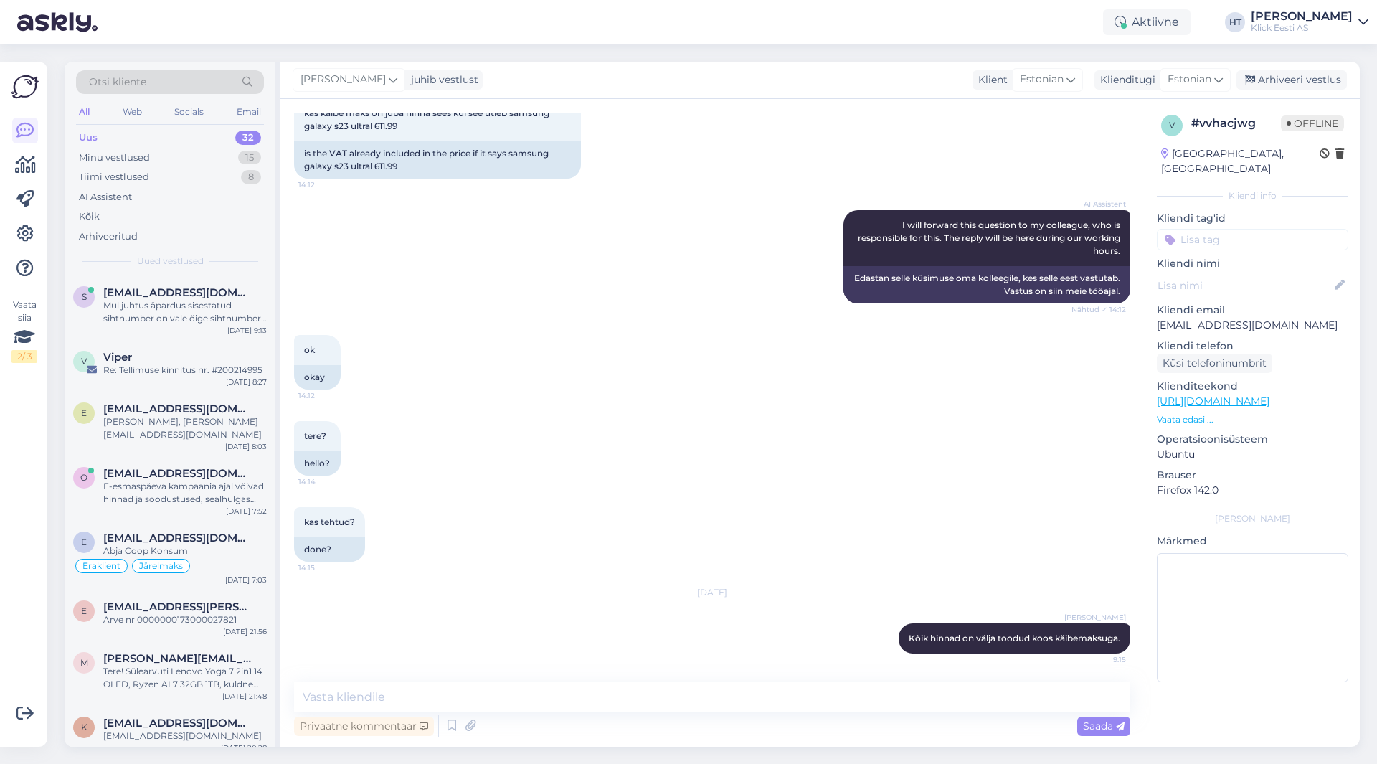
click at [1203, 229] on input at bounding box center [1252, 240] width 191 height 22
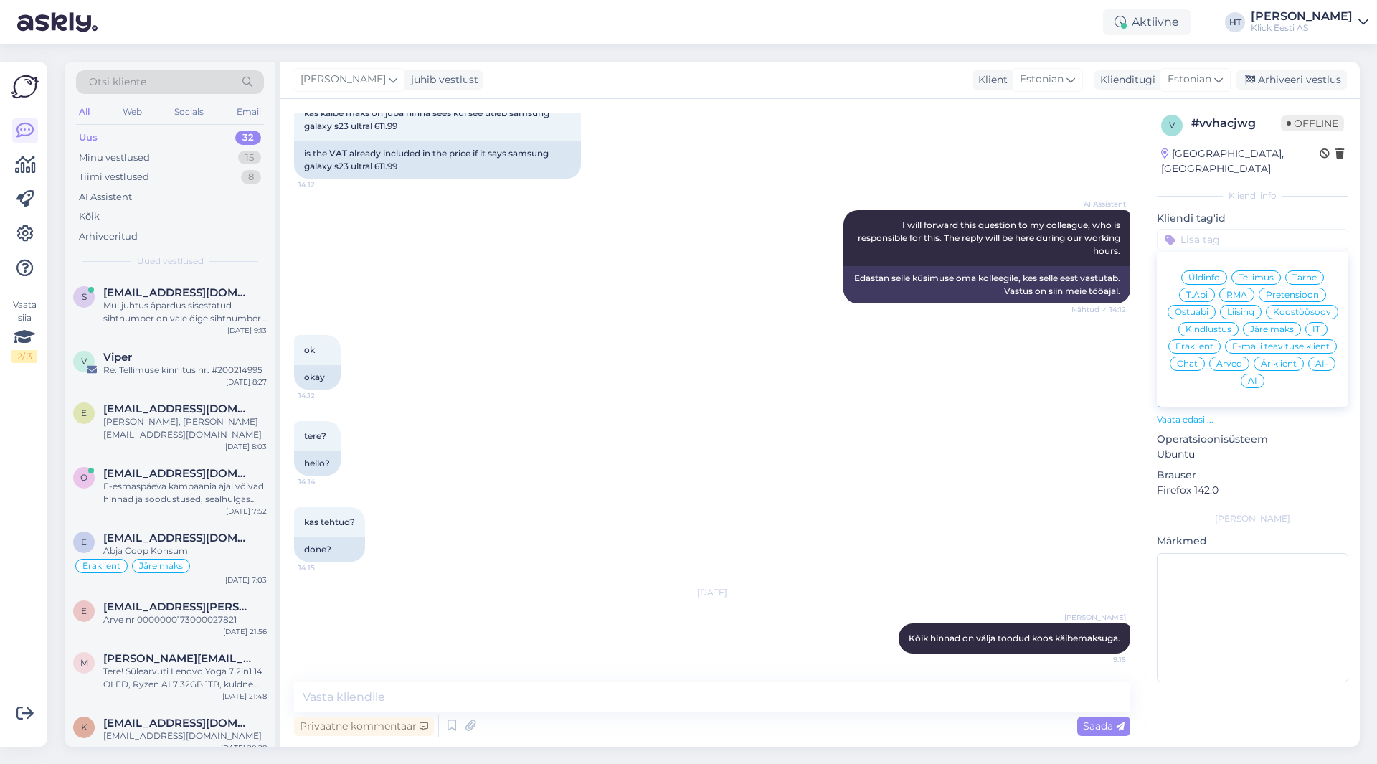
click at [1208, 308] on span "Ostuabi" at bounding box center [1192, 312] width 34 height 9
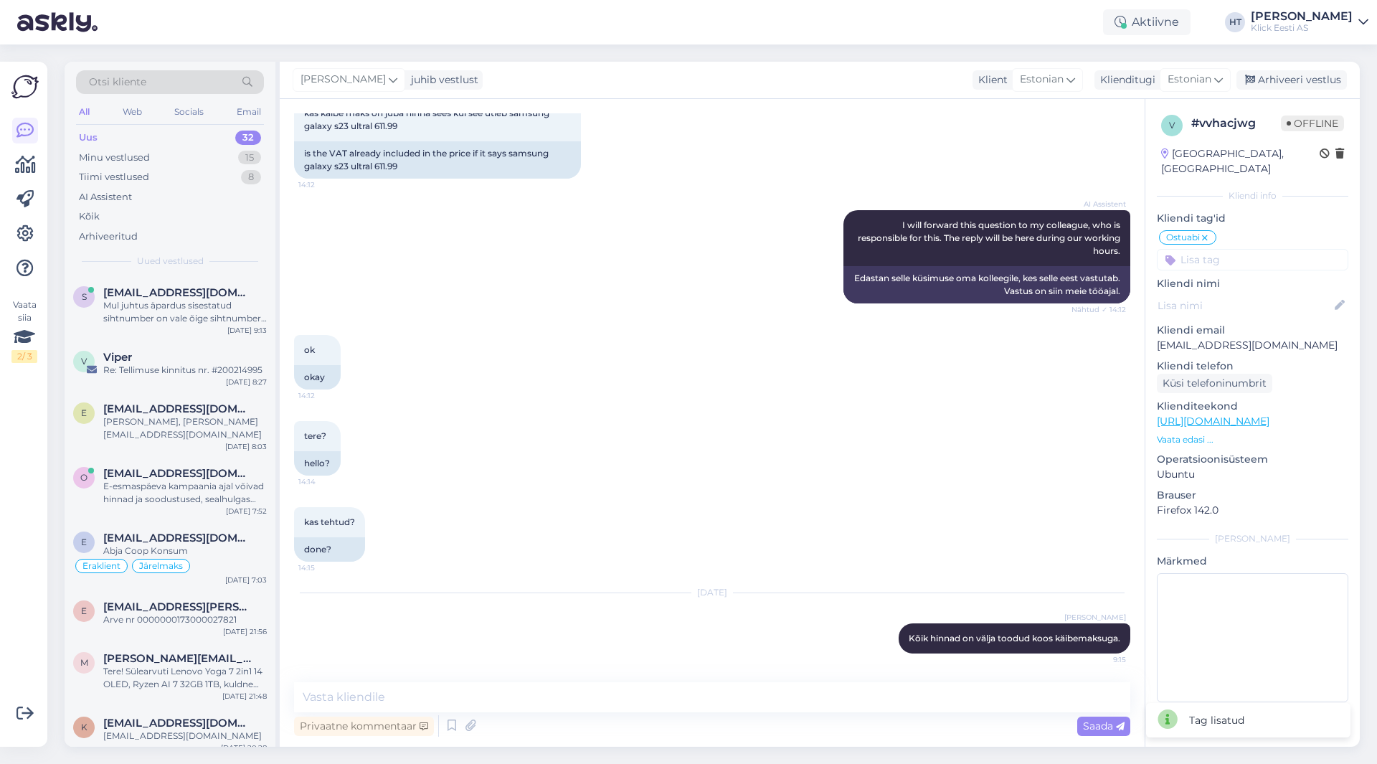
click at [1237, 249] on input at bounding box center [1252, 260] width 191 height 22
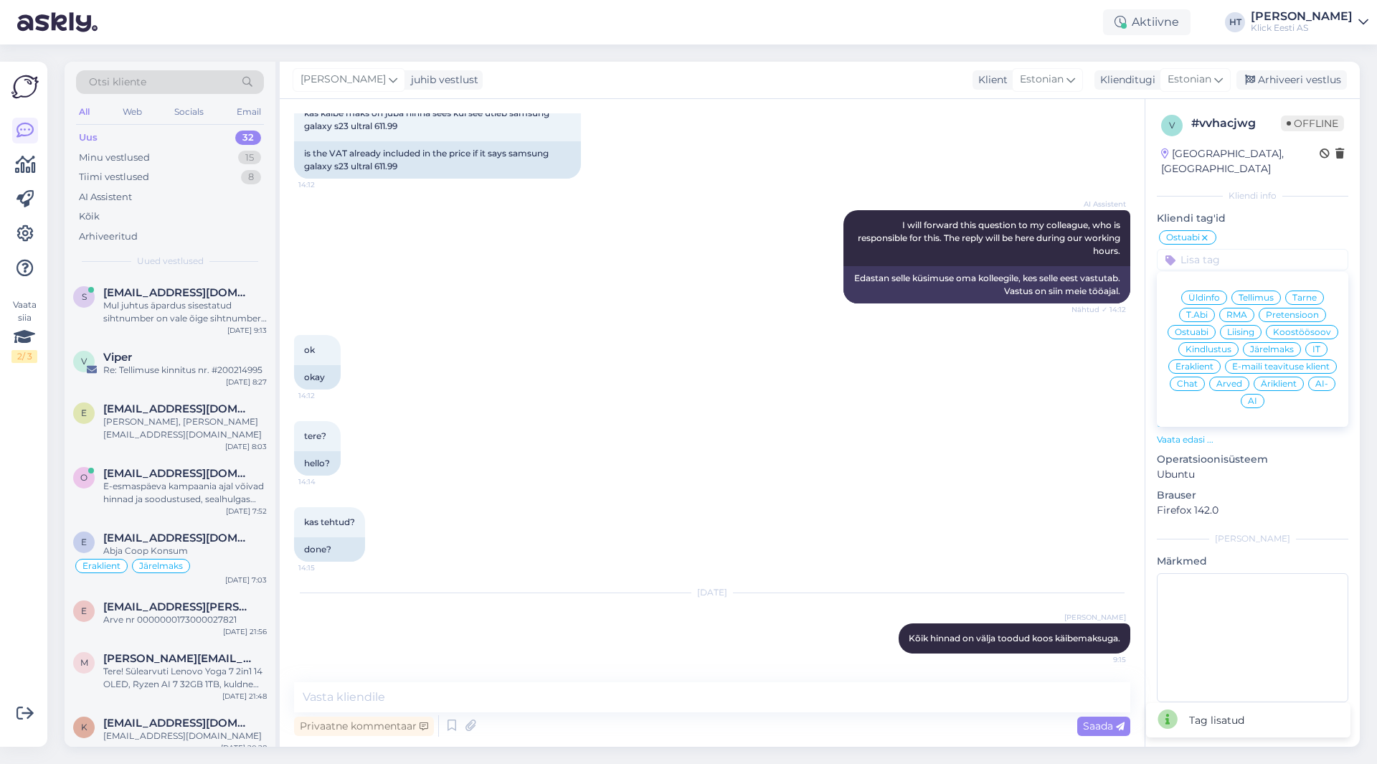
click at [1206, 359] on div "Eraklient" at bounding box center [1194, 366] width 52 height 14
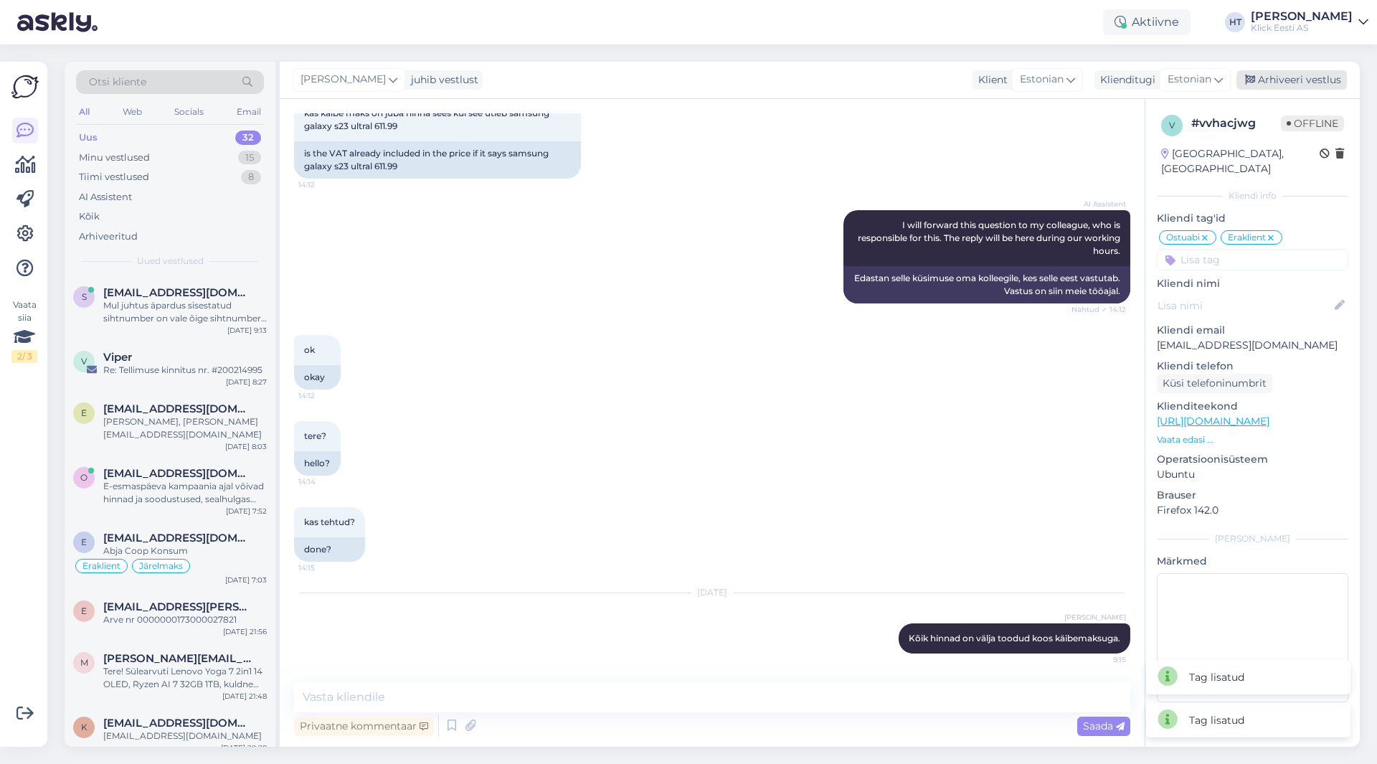
click at [1273, 82] on div "Arhiveeri vestlus" at bounding box center [1291, 79] width 110 height 19
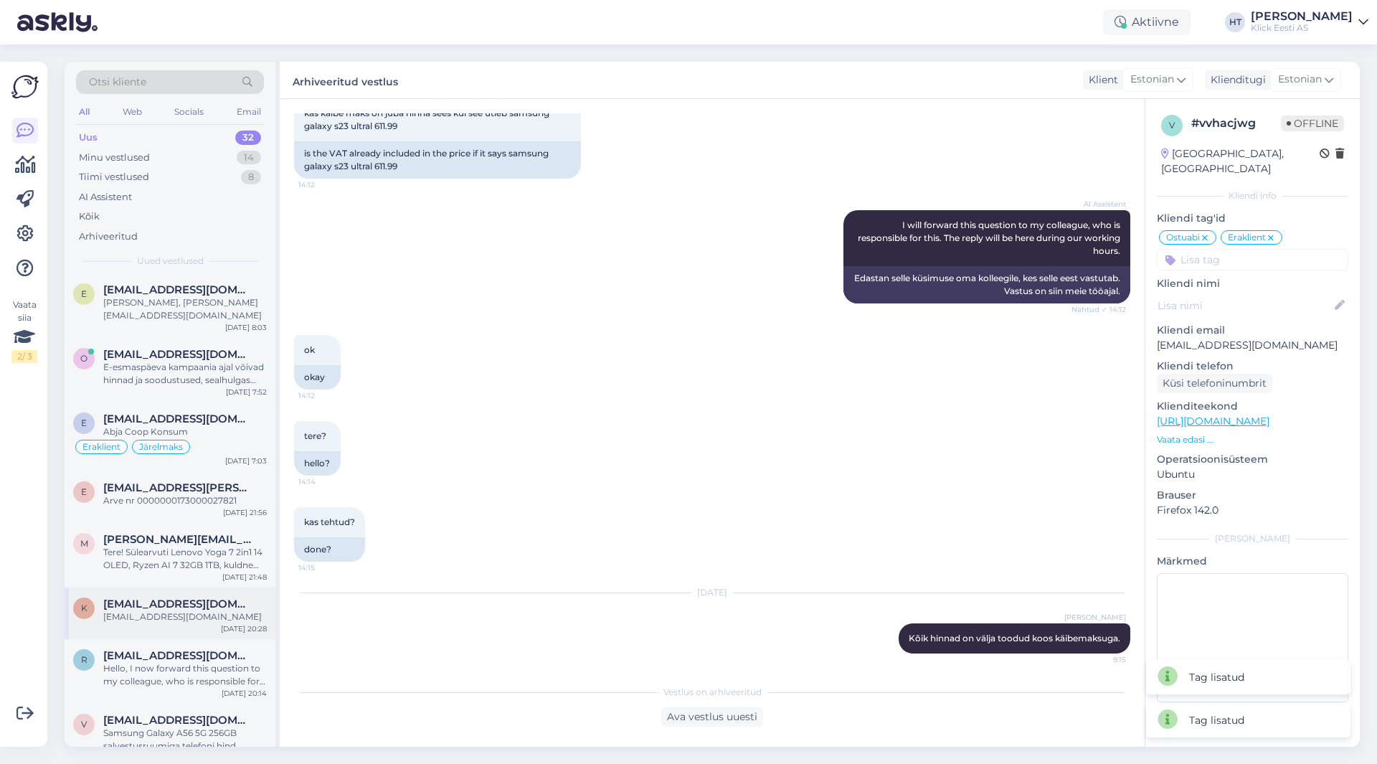
scroll to position [143, 0]
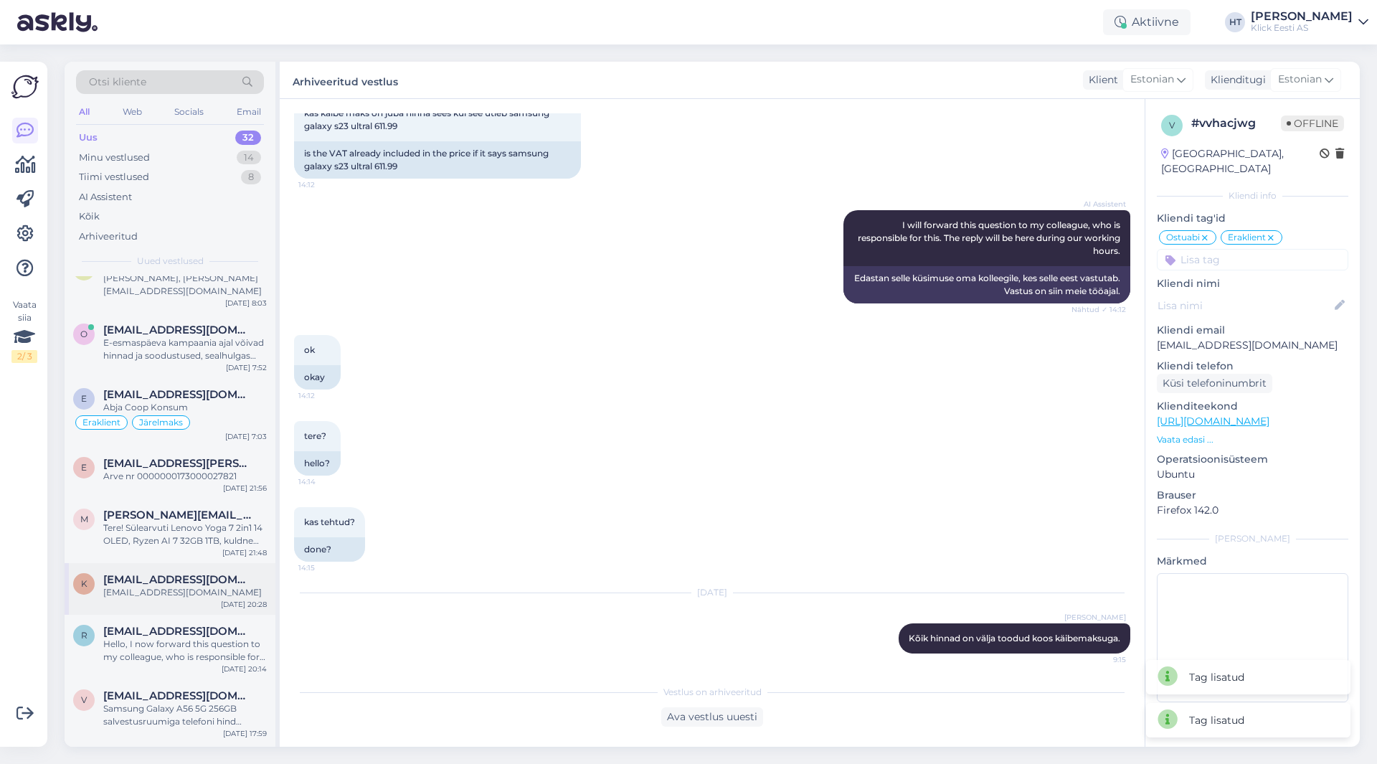
click at [201, 587] on div "k [EMAIL_ADDRESS][DOMAIN_NAME] [EMAIL_ADDRESS][DOMAIN_NAME] [DATE] 20:28" at bounding box center [170, 589] width 211 height 52
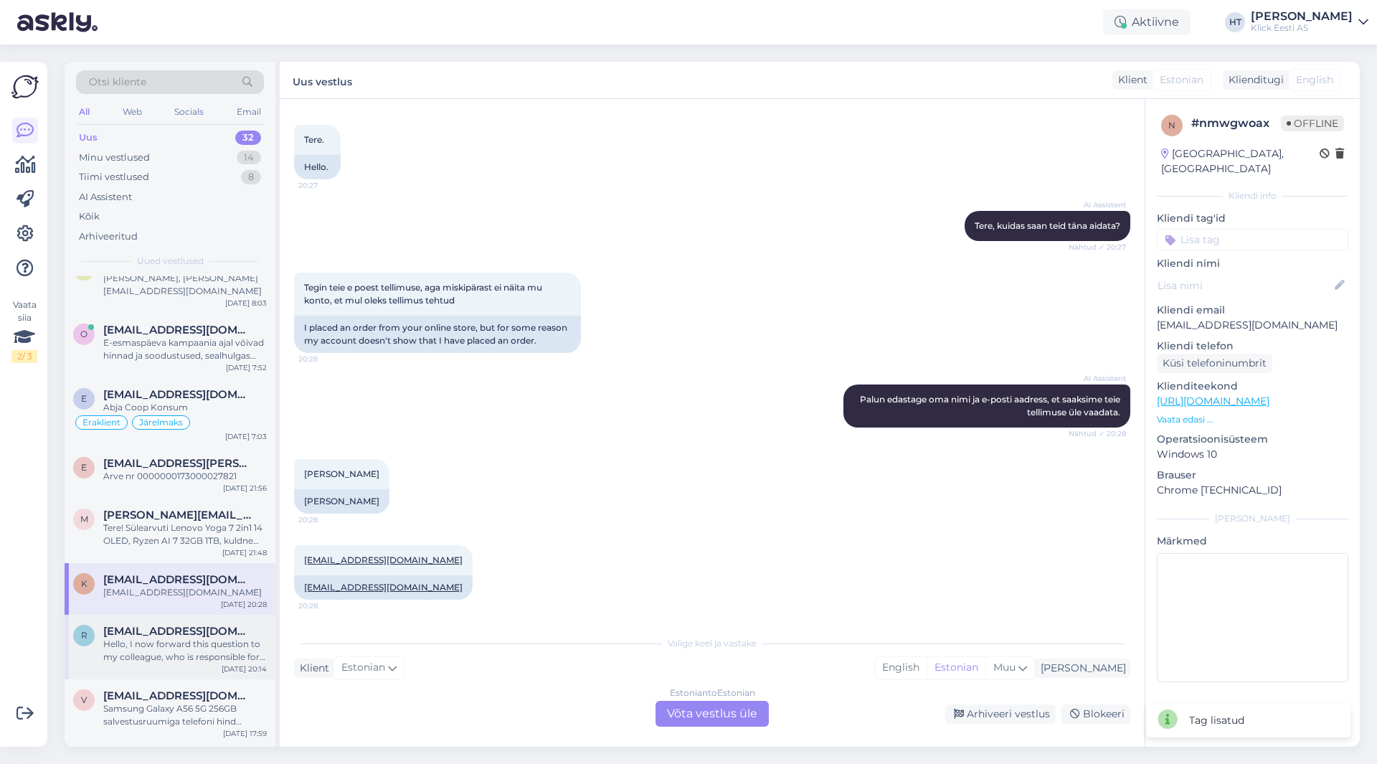
scroll to position [215, 0]
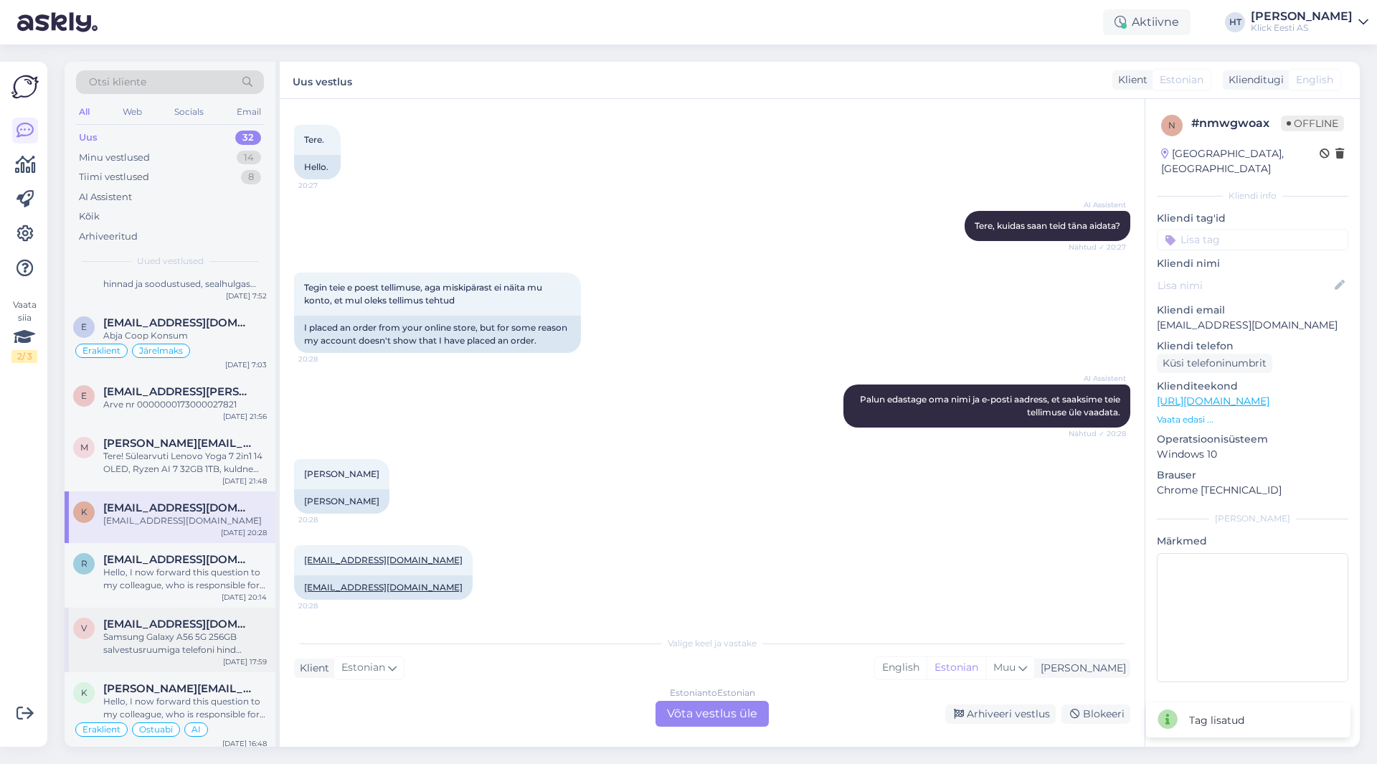
click at [200, 630] on div "Samsung Galaxy A56 5G 256GB salvestusruumiga telefoni hind kuvatakse toote ostu…" at bounding box center [185, 643] width 164 height 26
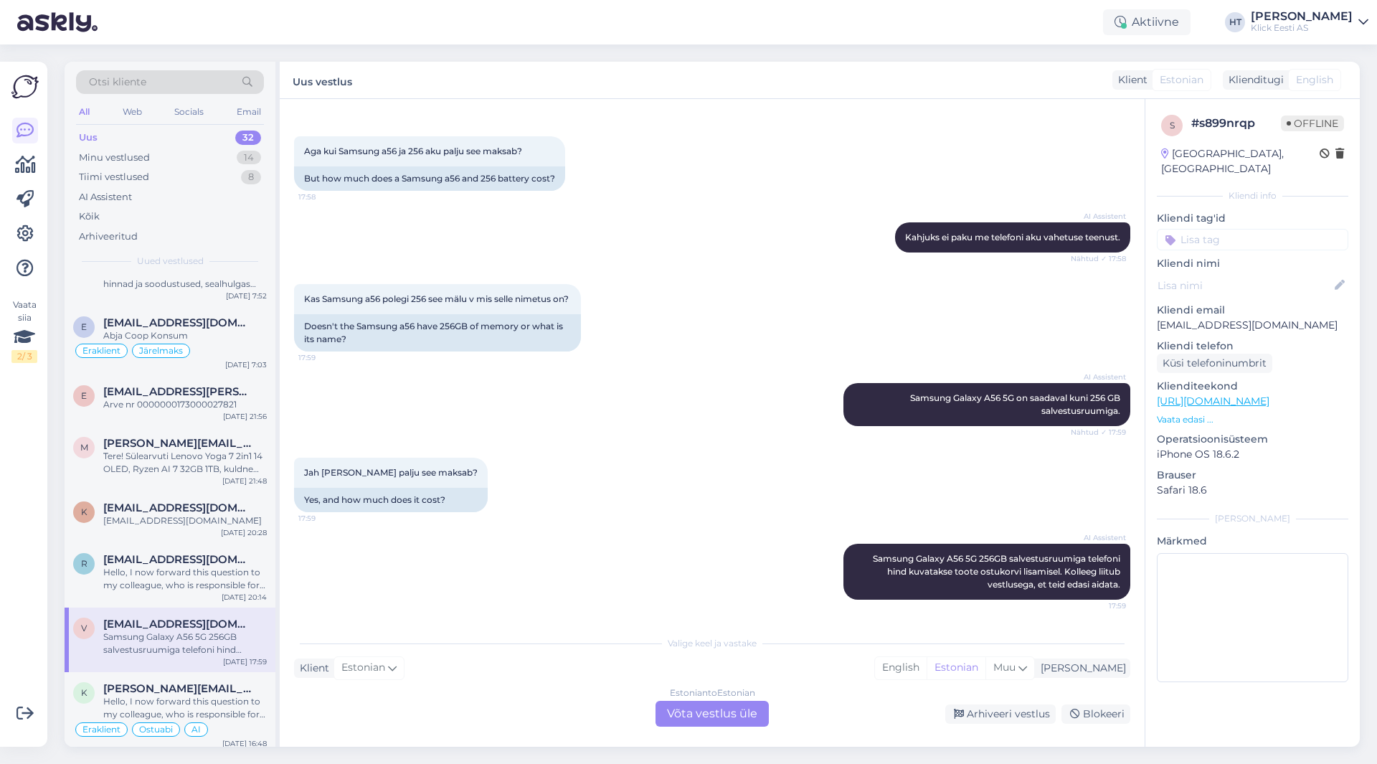
scroll to position [287, 0]
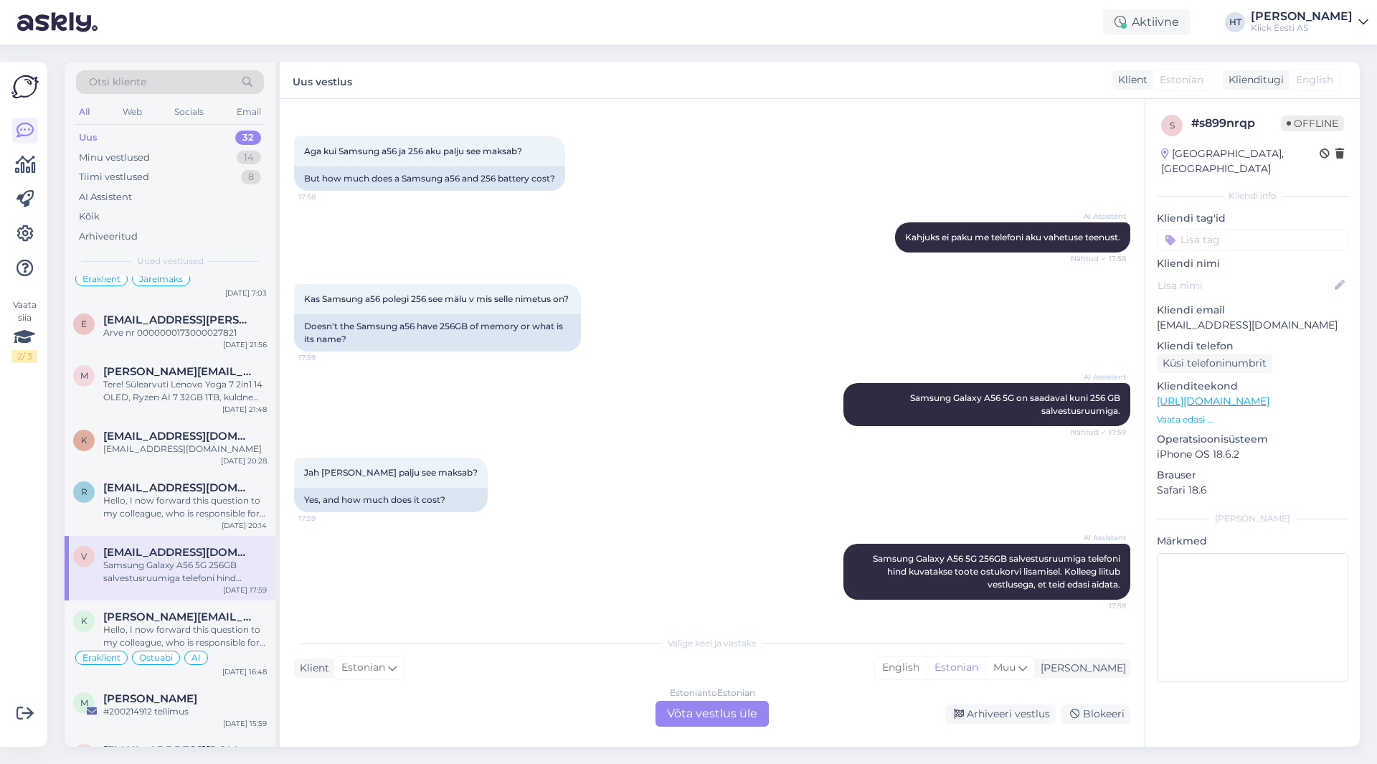
click at [200, 628] on div "Hello, I now forward this question to my colleague, who is responsible for this…" at bounding box center [185, 636] width 164 height 26
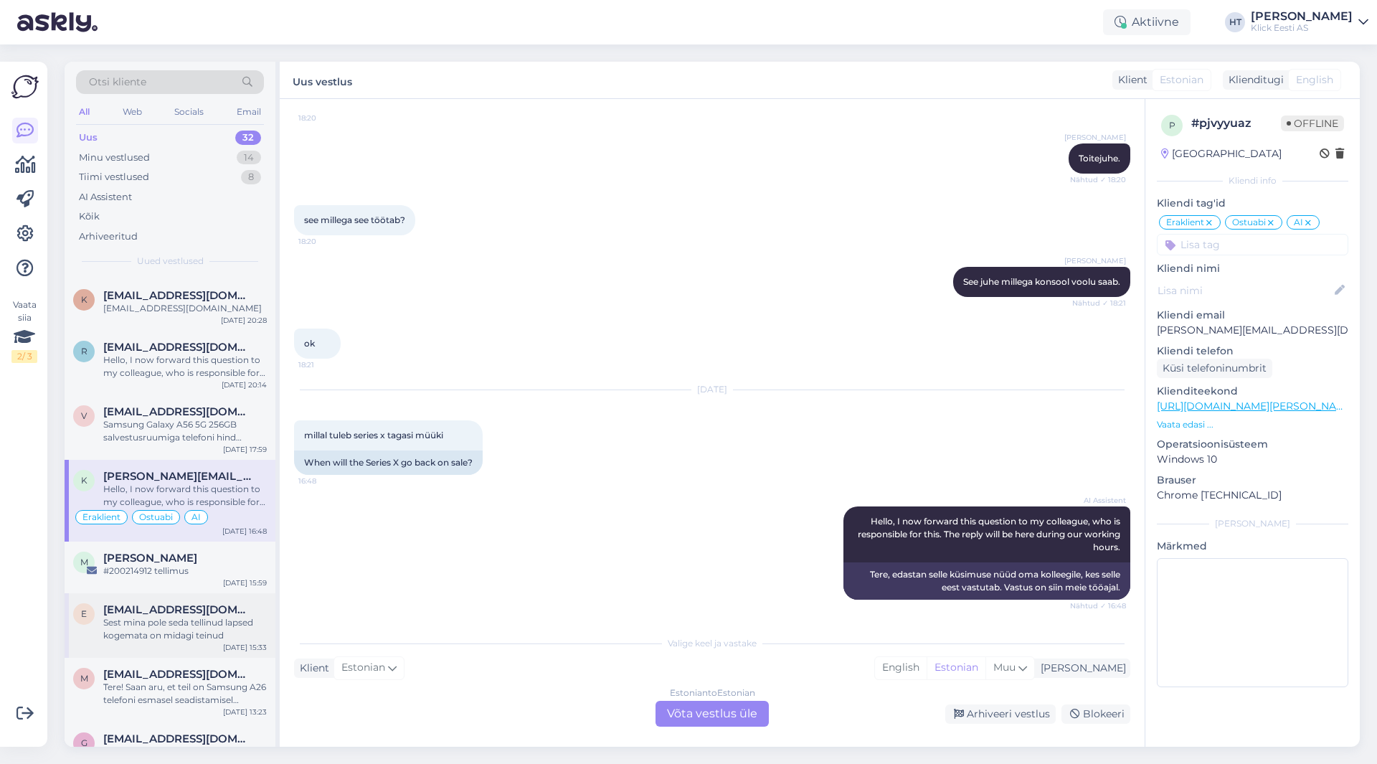
scroll to position [430, 0]
click at [216, 562] on div "#200214912 tellimus" at bounding box center [185, 568] width 164 height 13
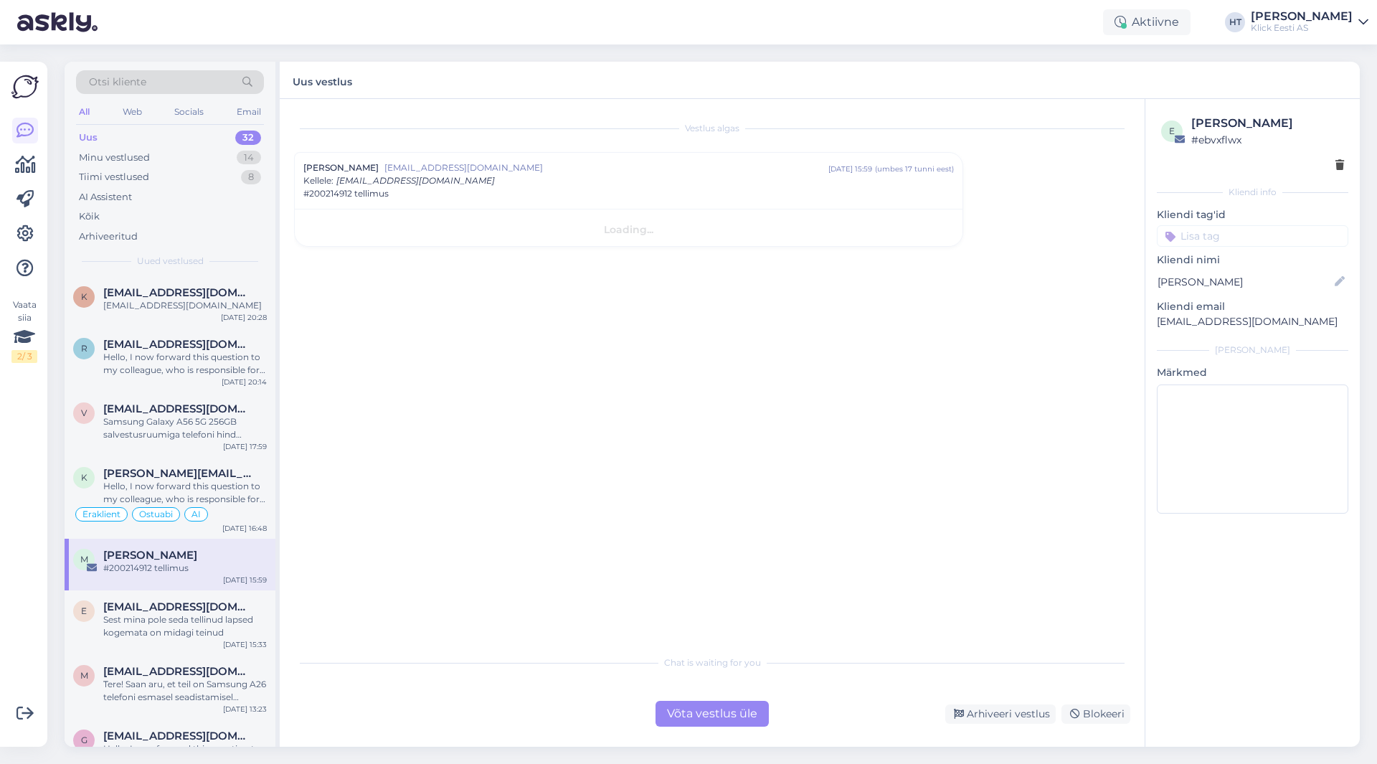
scroll to position [0, 0]
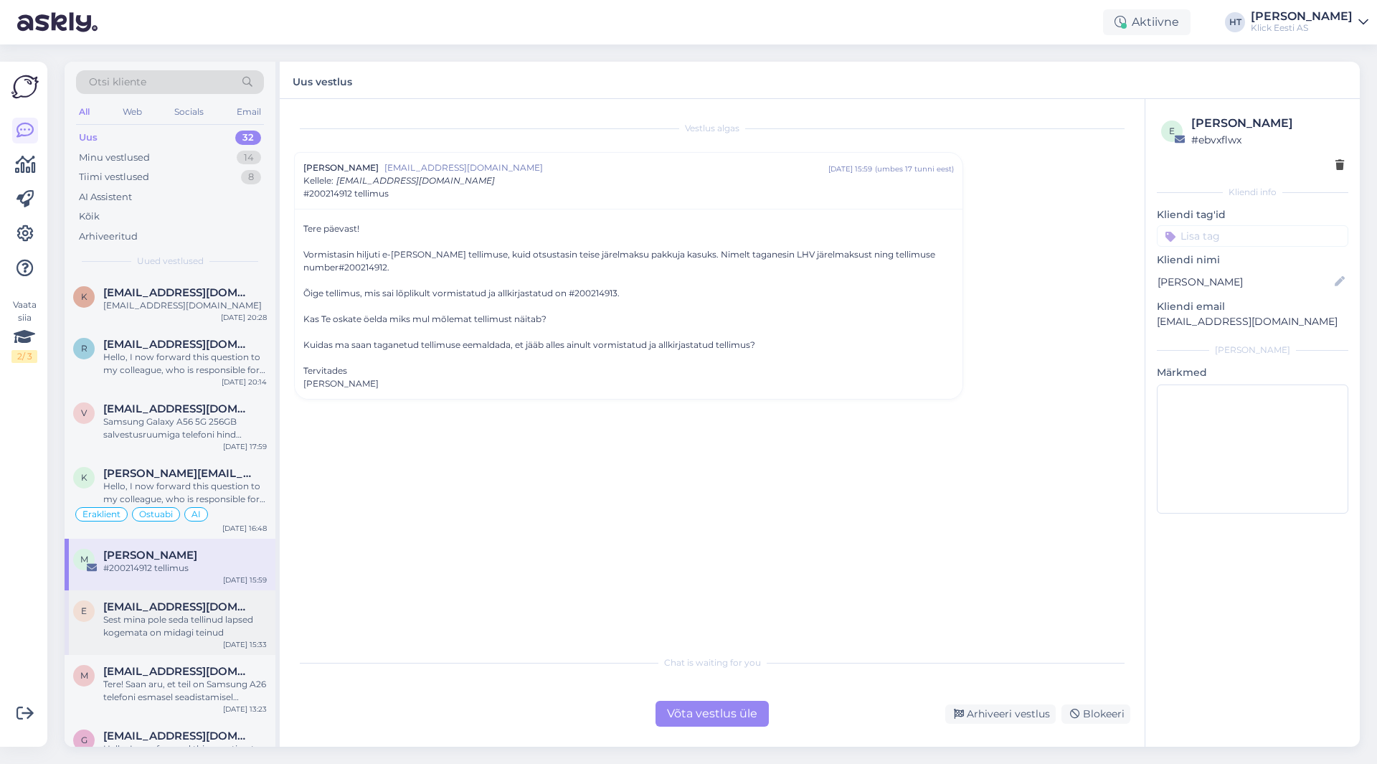
click at [208, 600] on span "[EMAIL_ADDRESS][DOMAIN_NAME]" at bounding box center [177, 606] width 149 height 13
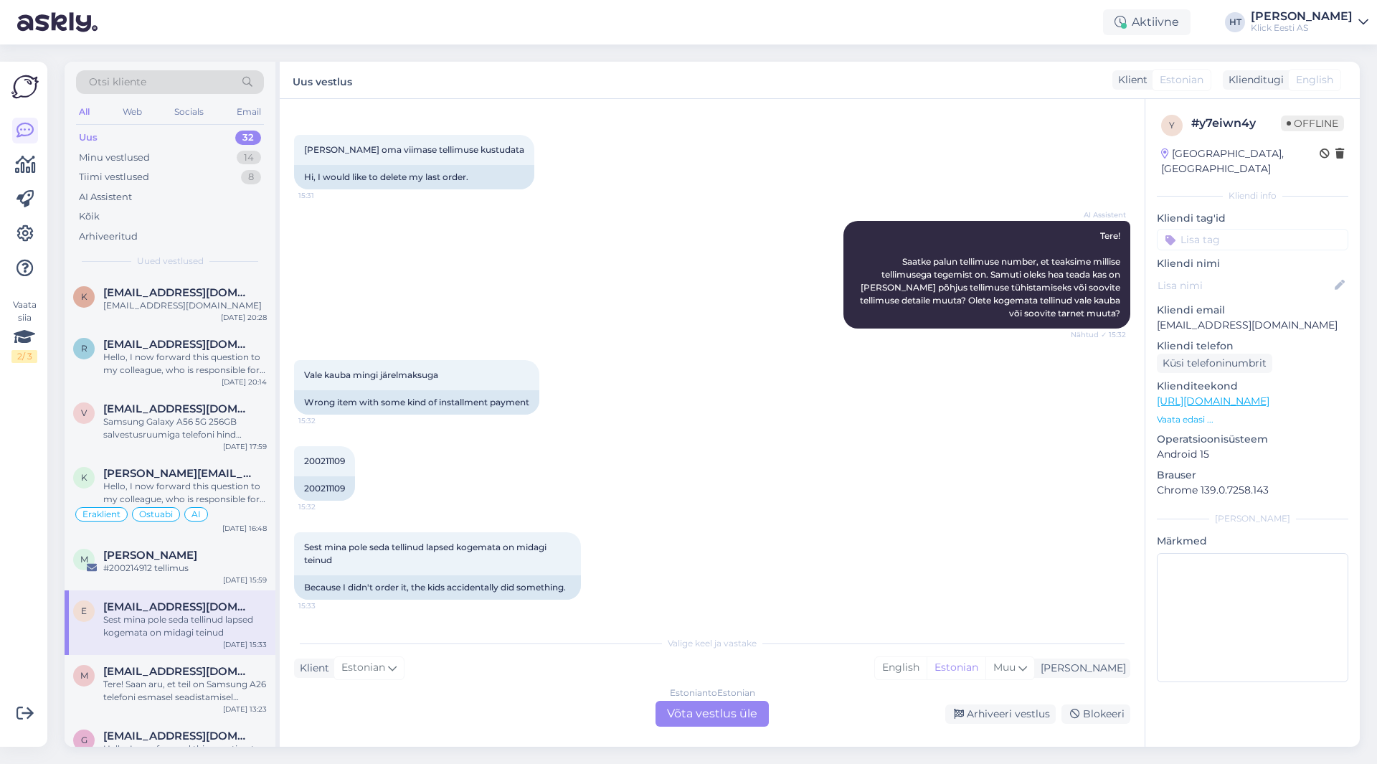
scroll to position [502, 0]
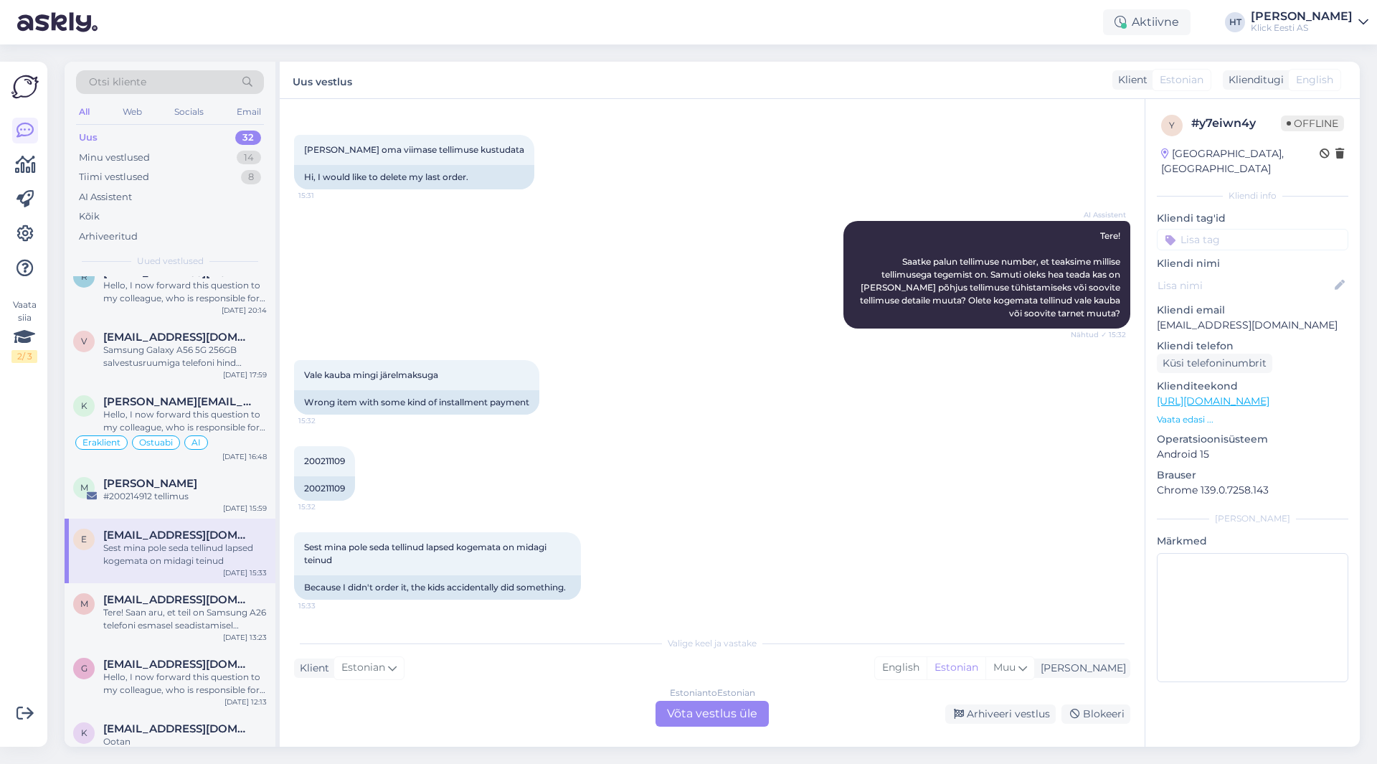
click at [208, 606] on div "Tere! Saan aru, et teil on Samsung A26 telefoni esmasel seadistamisel probleem …" at bounding box center [185, 619] width 164 height 26
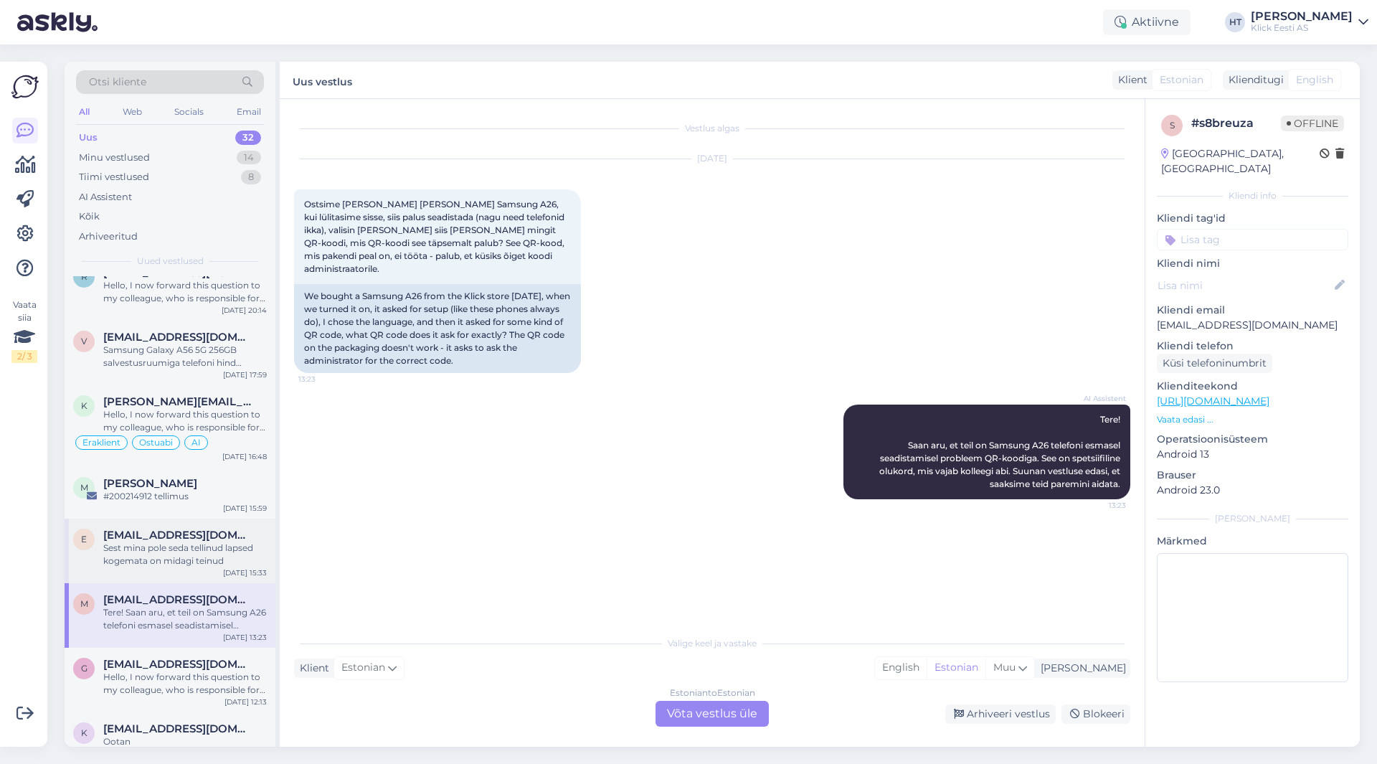
click at [209, 547] on div "Sest mina pole seda tellinud lapsed kogemata on midagi teinud" at bounding box center [185, 554] width 164 height 26
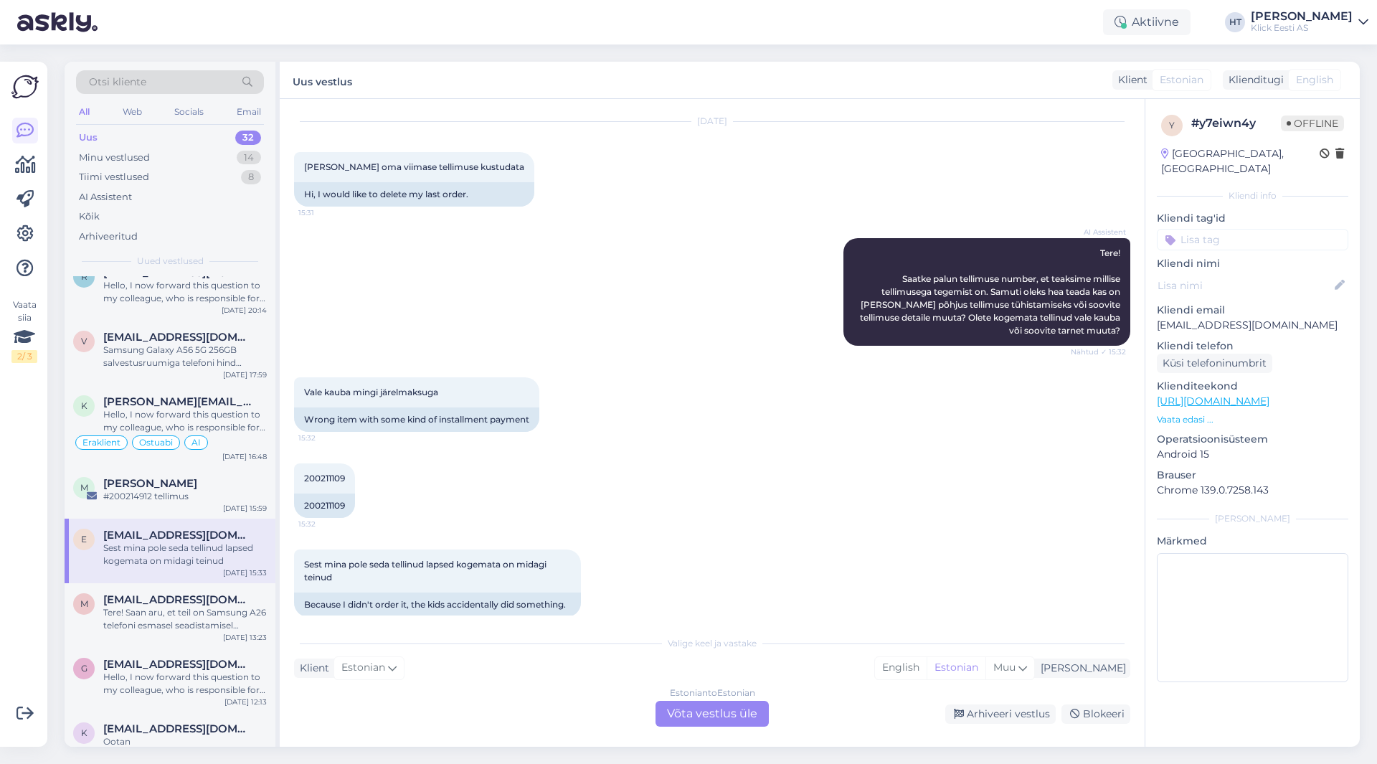
scroll to position [55, 0]
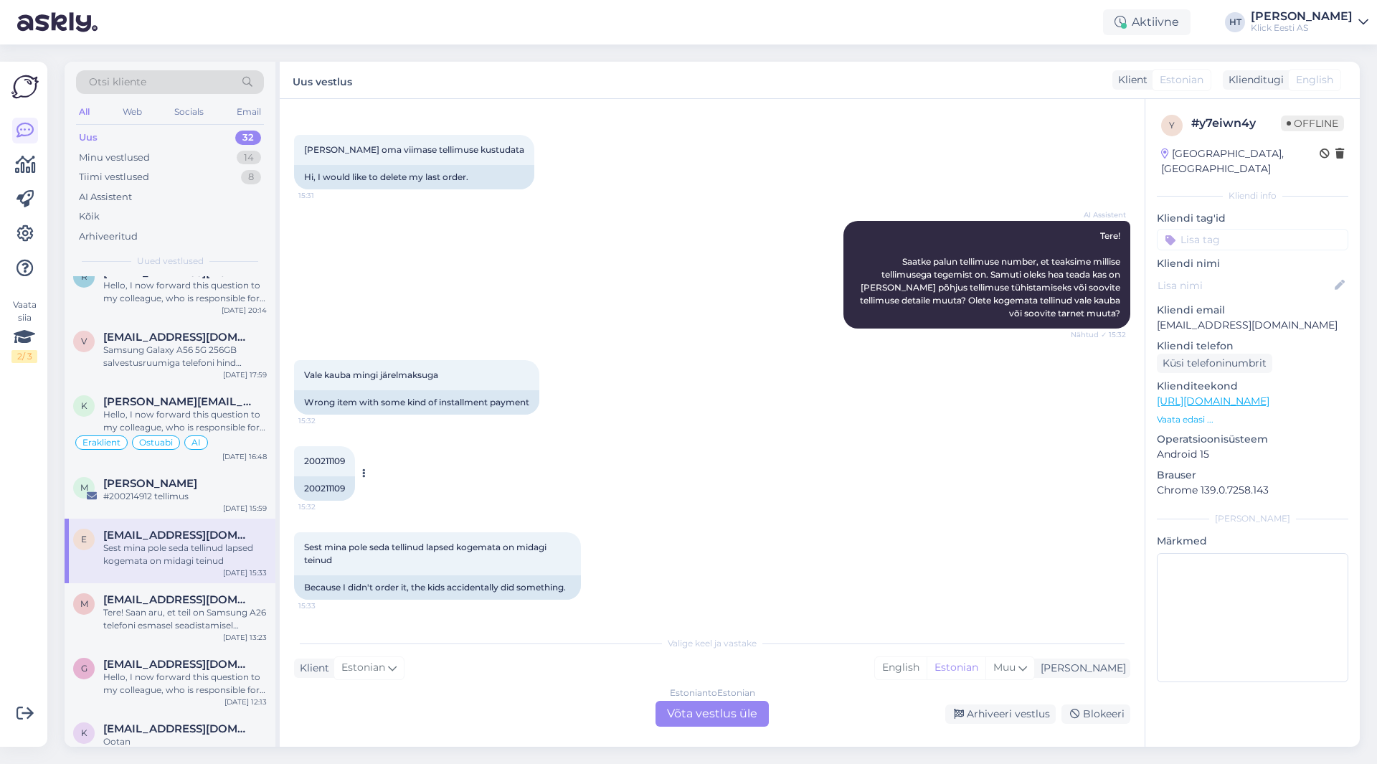
click at [314, 460] on span "200211109" at bounding box center [324, 460] width 41 height 11
copy div "200211109 15:32"
click at [822, 420] on div "Vale kauba mingi järelmaksuga 15:32 Wrong item with some kind of installment pa…" at bounding box center [712, 387] width 836 height 86
click at [125, 490] on div "#200214912 tellimus" at bounding box center [185, 496] width 164 height 13
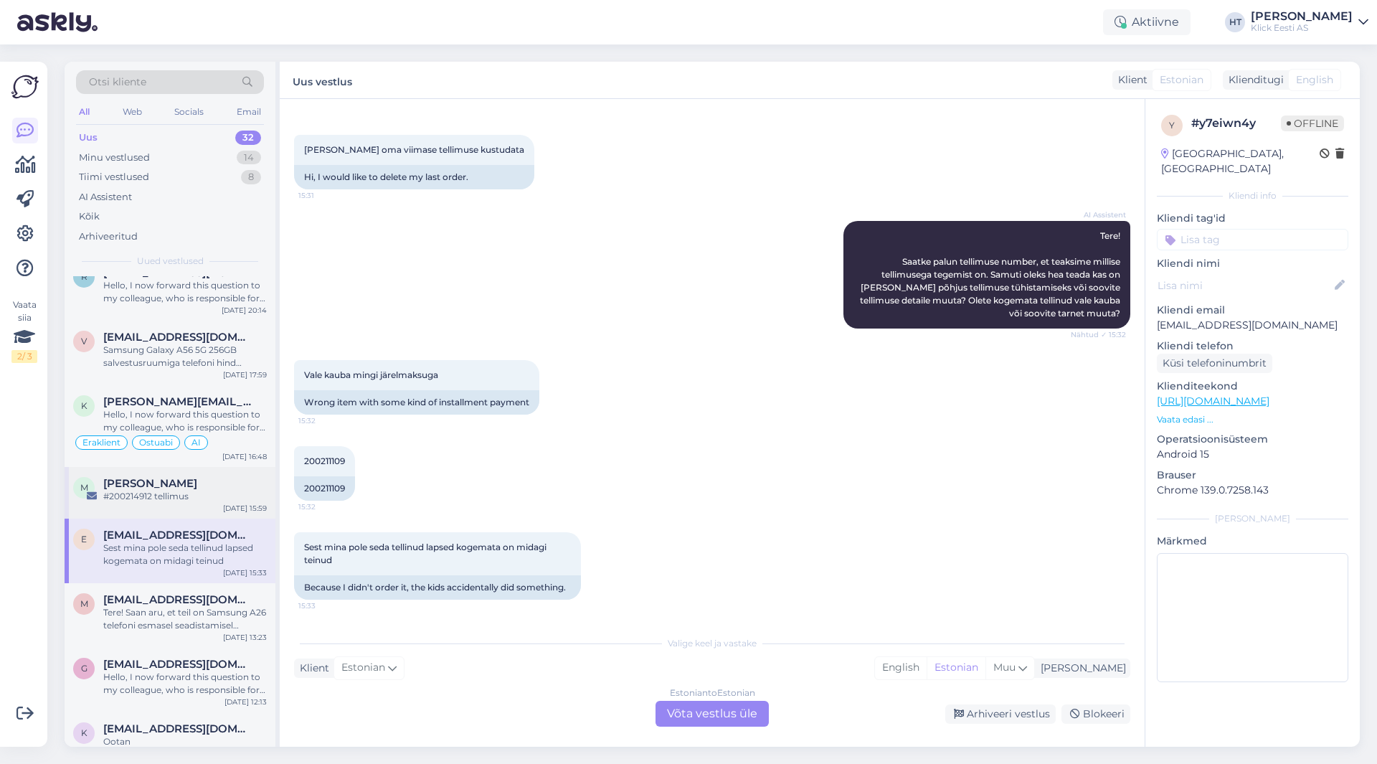
scroll to position [0, 0]
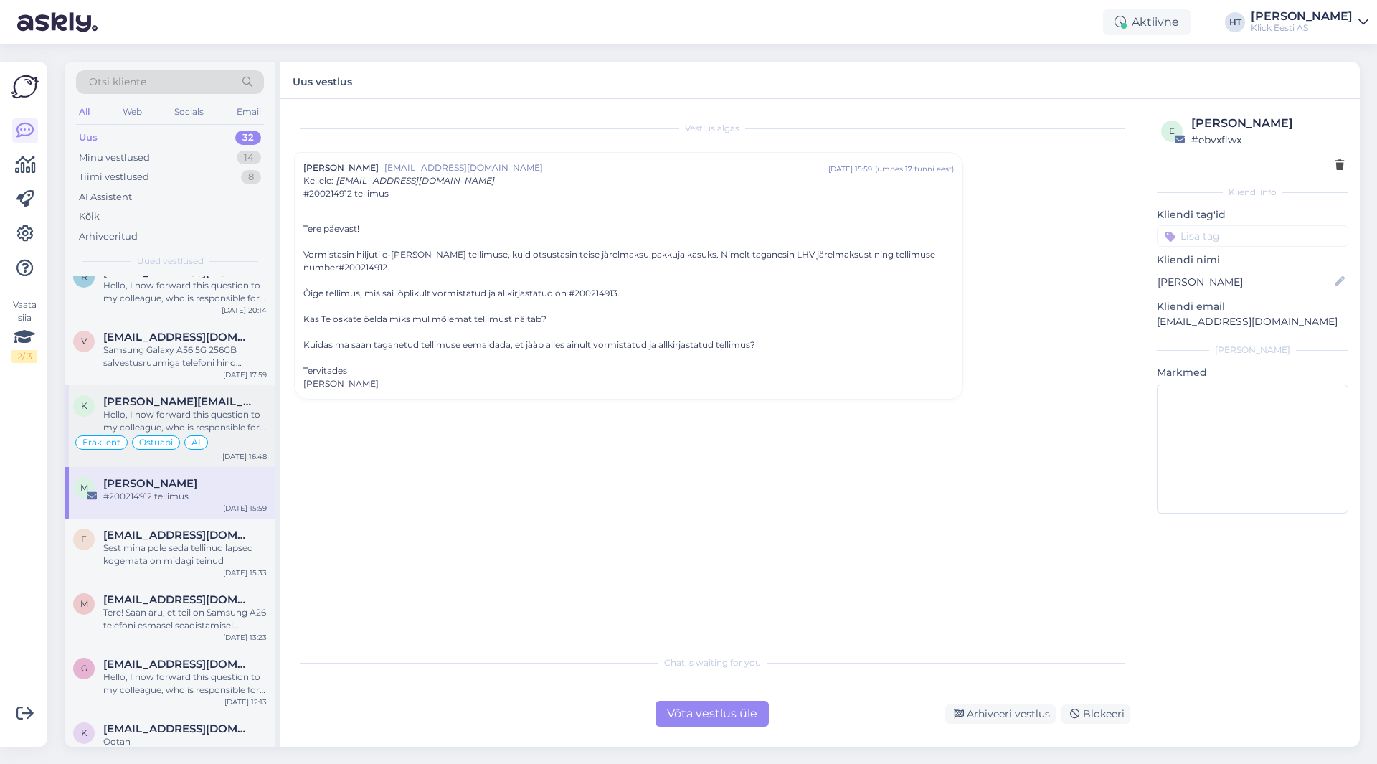
click at [246, 408] on div "Hello, I now forward this question to my colleague, who is responsible for this…" at bounding box center [185, 421] width 164 height 26
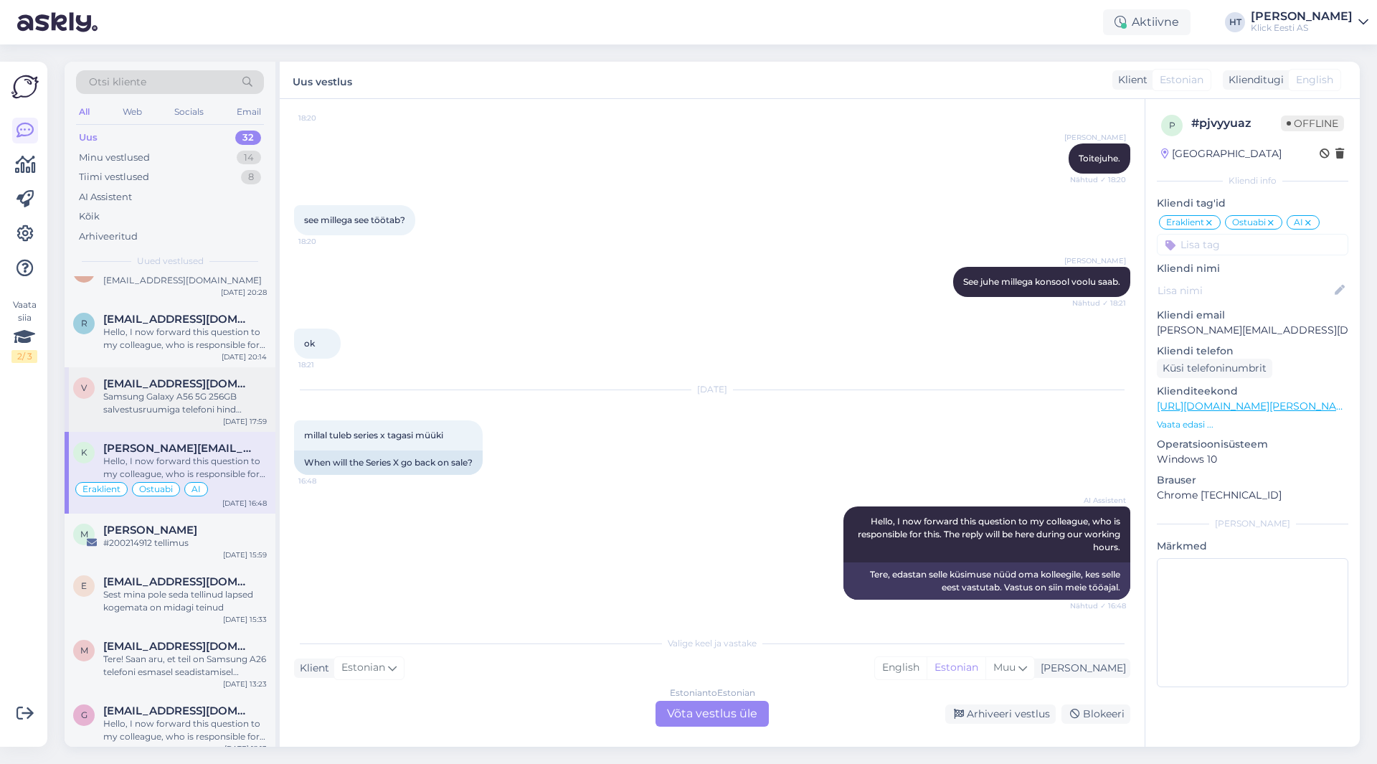
scroll to position [430, 0]
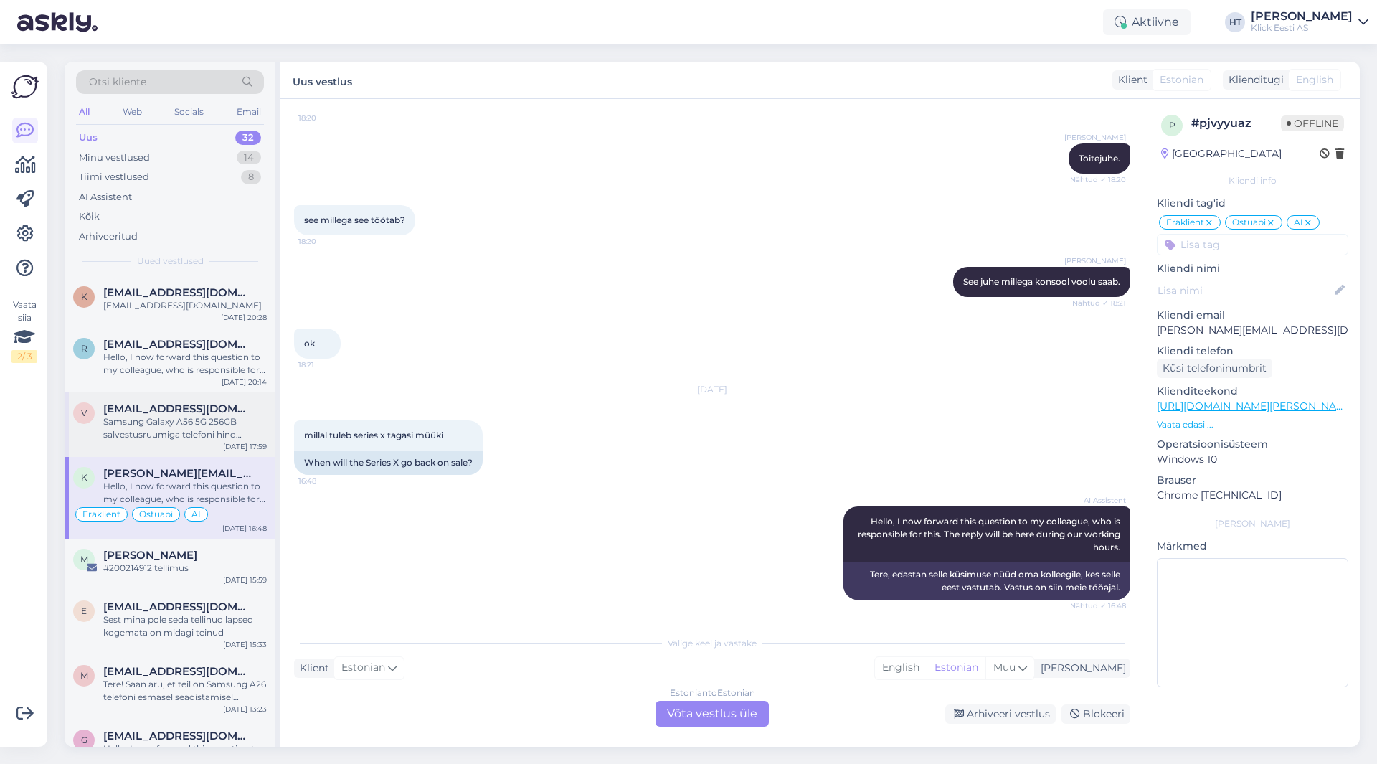
click at [227, 415] on div "Samsung Galaxy A56 5G 256GB salvestusruumiga telefoni hind kuvatakse toote ostu…" at bounding box center [185, 428] width 164 height 26
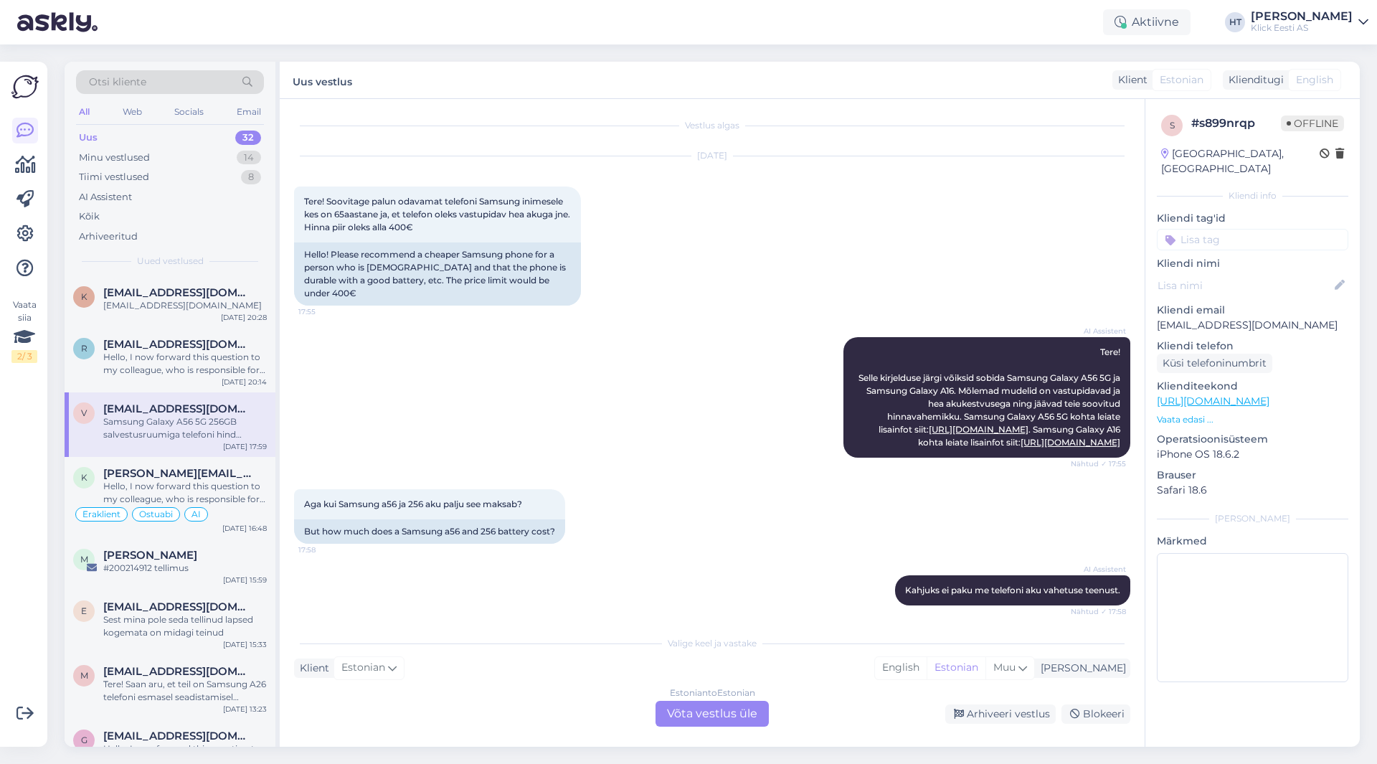
scroll to position [0, 0]
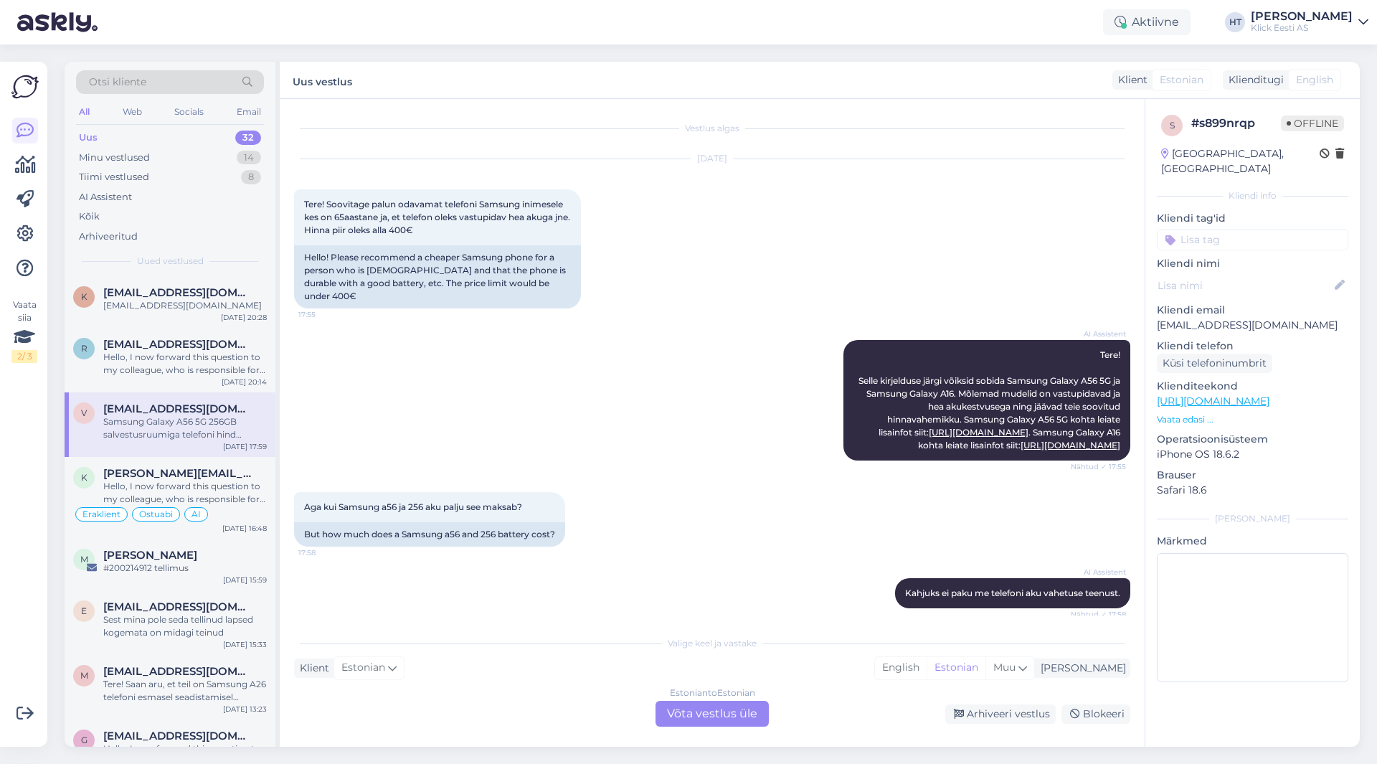
click at [694, 399] on div "AI Assistent Tere! Selle kirjelduse järgi võiksid sobida Samsung Galaxy A56 5G …" at bounding box center [712, 400] width 836 height 152
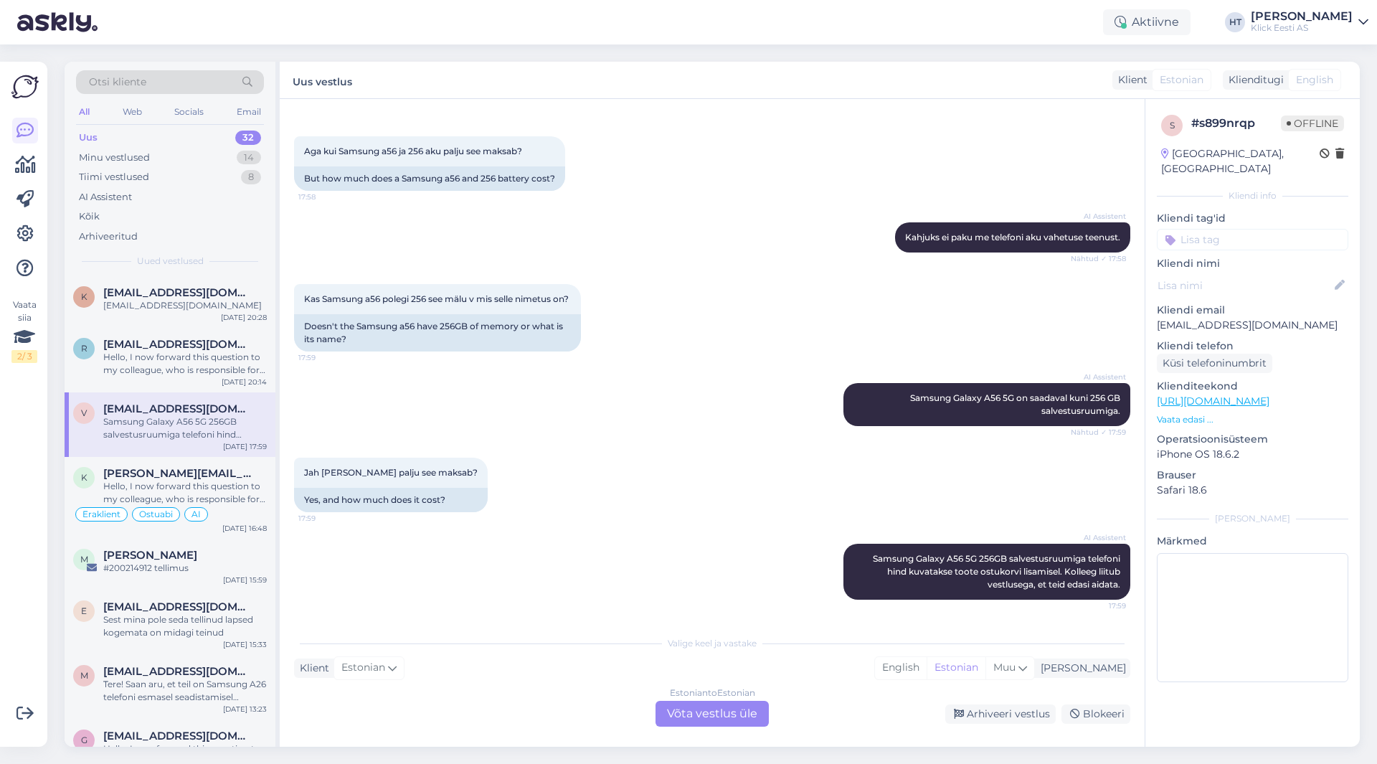
scroll to position [394, 0]
drag, startPoint x: 519, startPoint y: 161, endPoint x: 466, endPoint y: 75, distance: 100.7
click at [466, 75] on div "Uus vestlus Klient Estonian Klienditugi English" at bounding box center [820, 80] width 1080 height 37
click at [736, 714] on div "Estonian to Estonian Võta vestlus üle" at bounding box center [712, 714] width 113 height 26
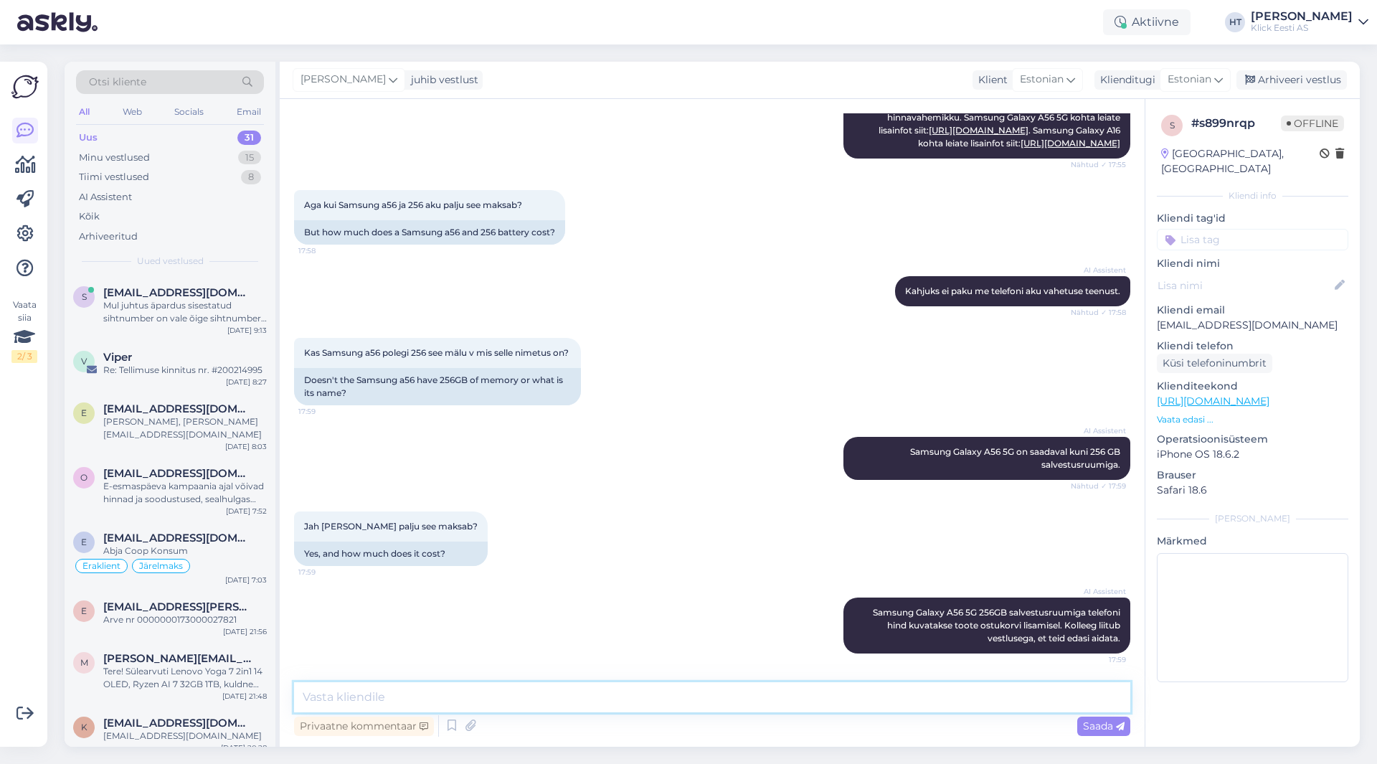
click at [724, 701] on textarea at bounding box center [712, 697] width 836 height 30
paste textarea "379.99"
paste textarea "[URL][DOMAIN_NAME]"
type textarea "Hinnaks 379.99€: [URL][DOMAIN_NAME]"
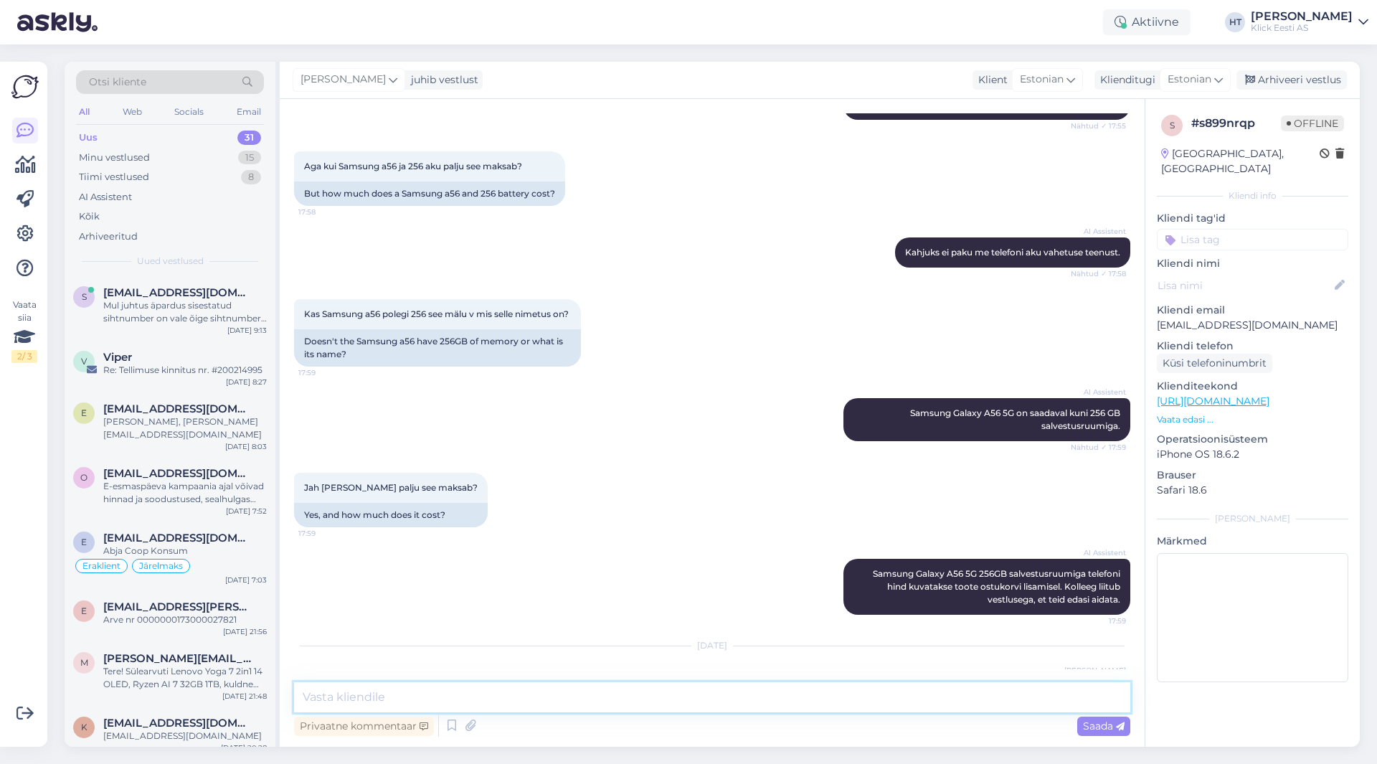
scroll to position [445, 0]
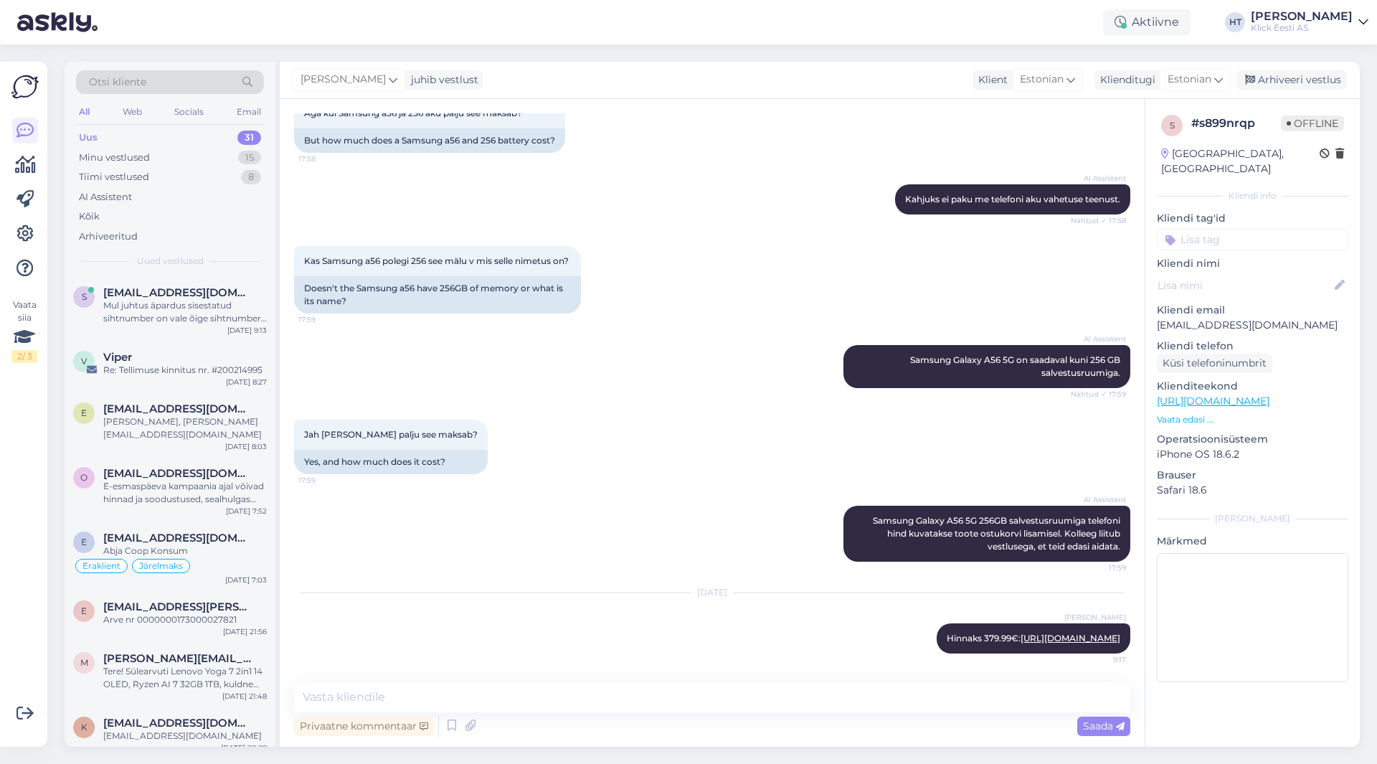
click at [1241, 229] on input at bounding box center [1252, 240] width 191 height 22
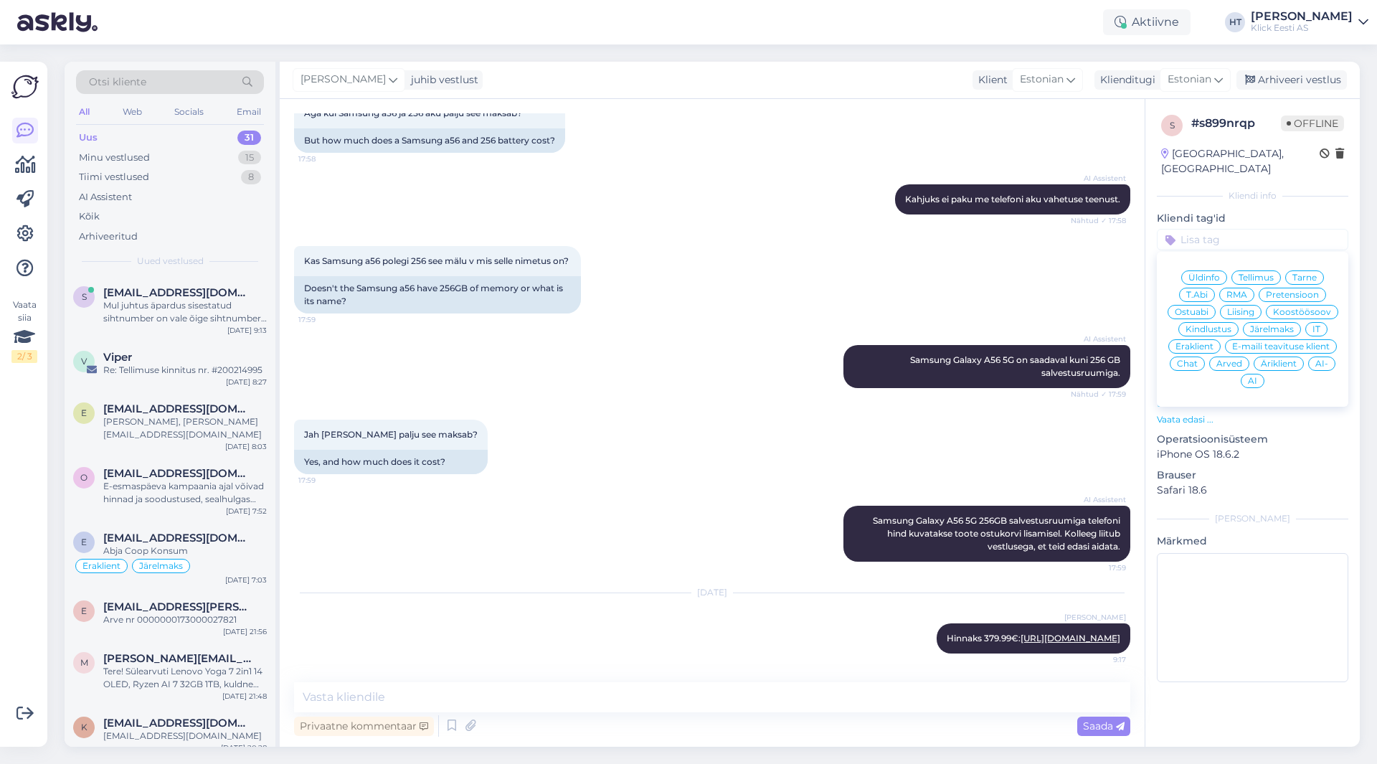
click at [1201, 308] on span "Ostuabi" at bounding box center [1192, 312] width 34 height 9
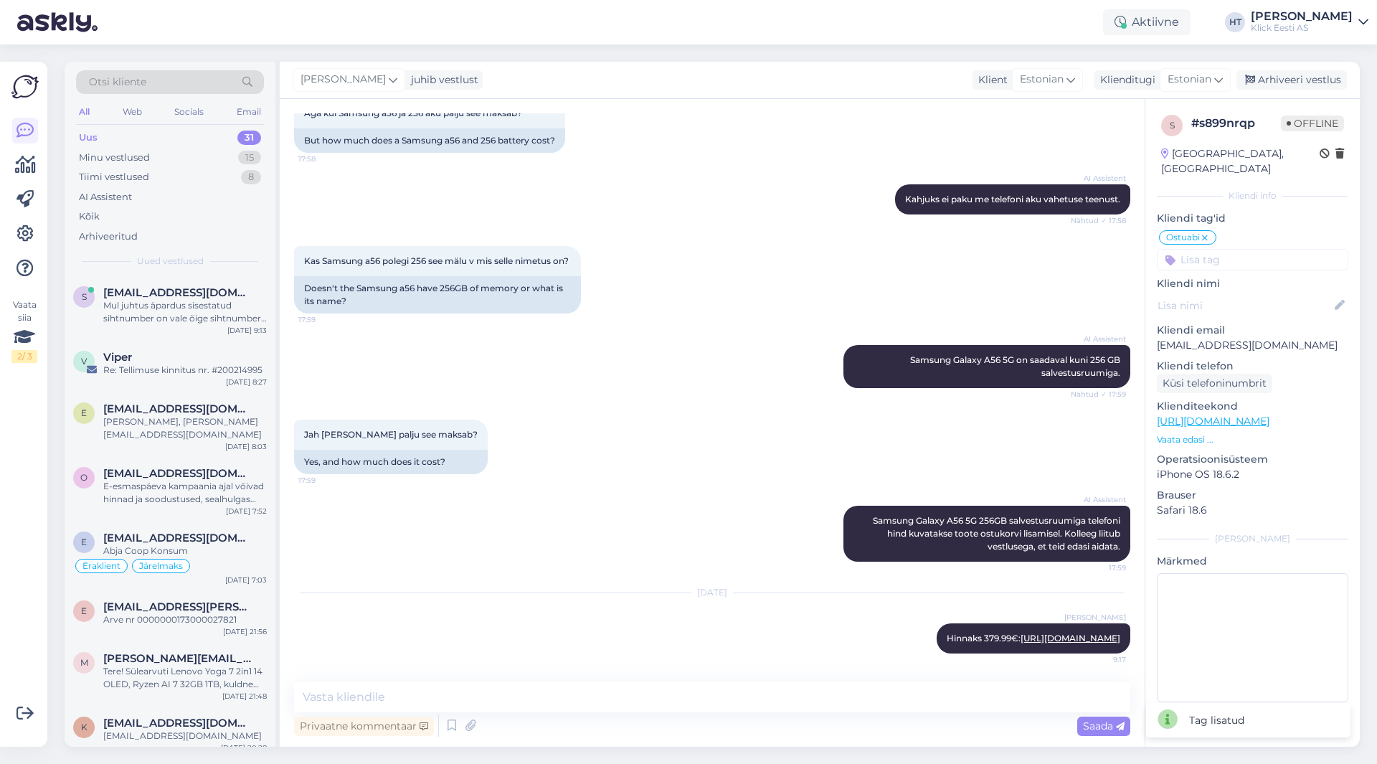
click at [1219, 249] on input at bounding box center [1252, 260] width 191 height 22
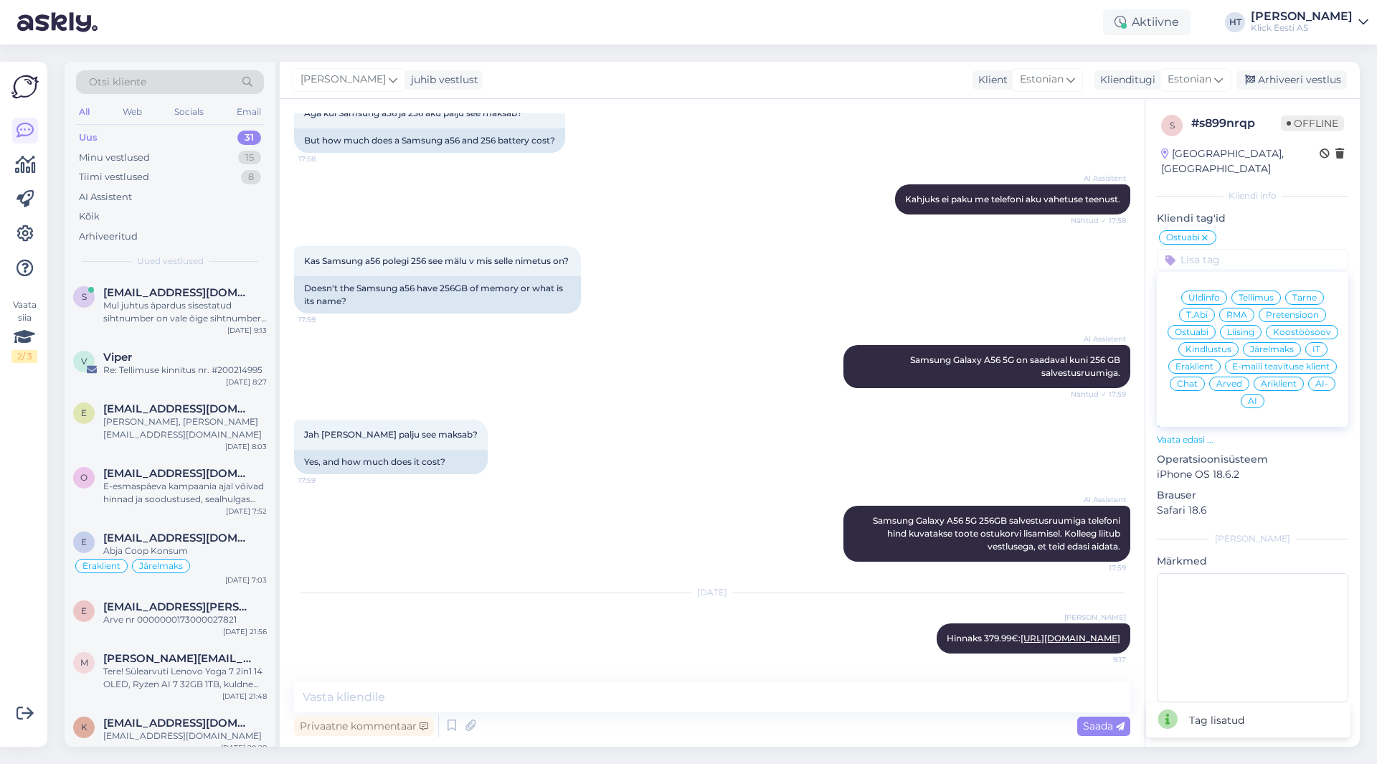
click at [1194, 359] on div "Eraklient" at bounding box center [1194, 366] width 52 height 14
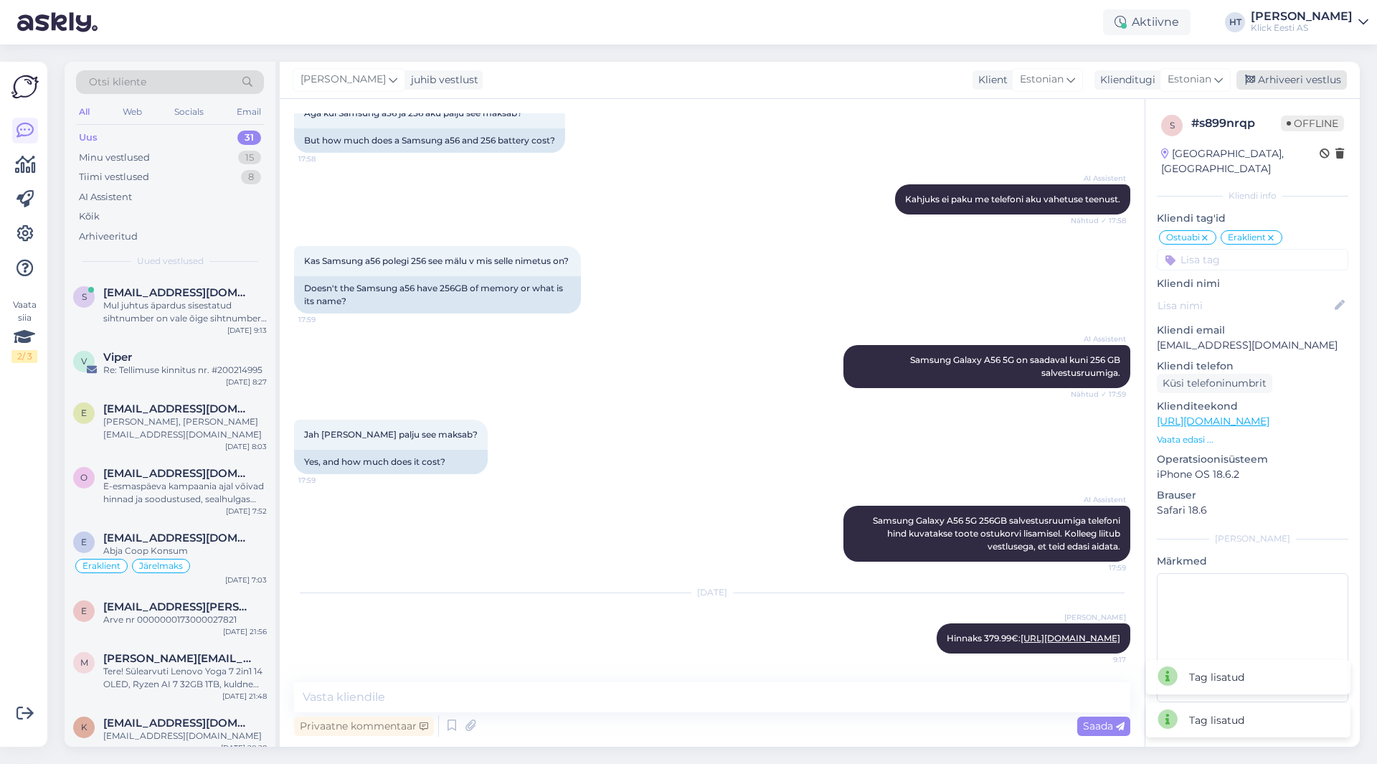
click at [1287, 75] on div "Arhiveeri vestlus" at bounding box center [1291, 79] width 110 height 19
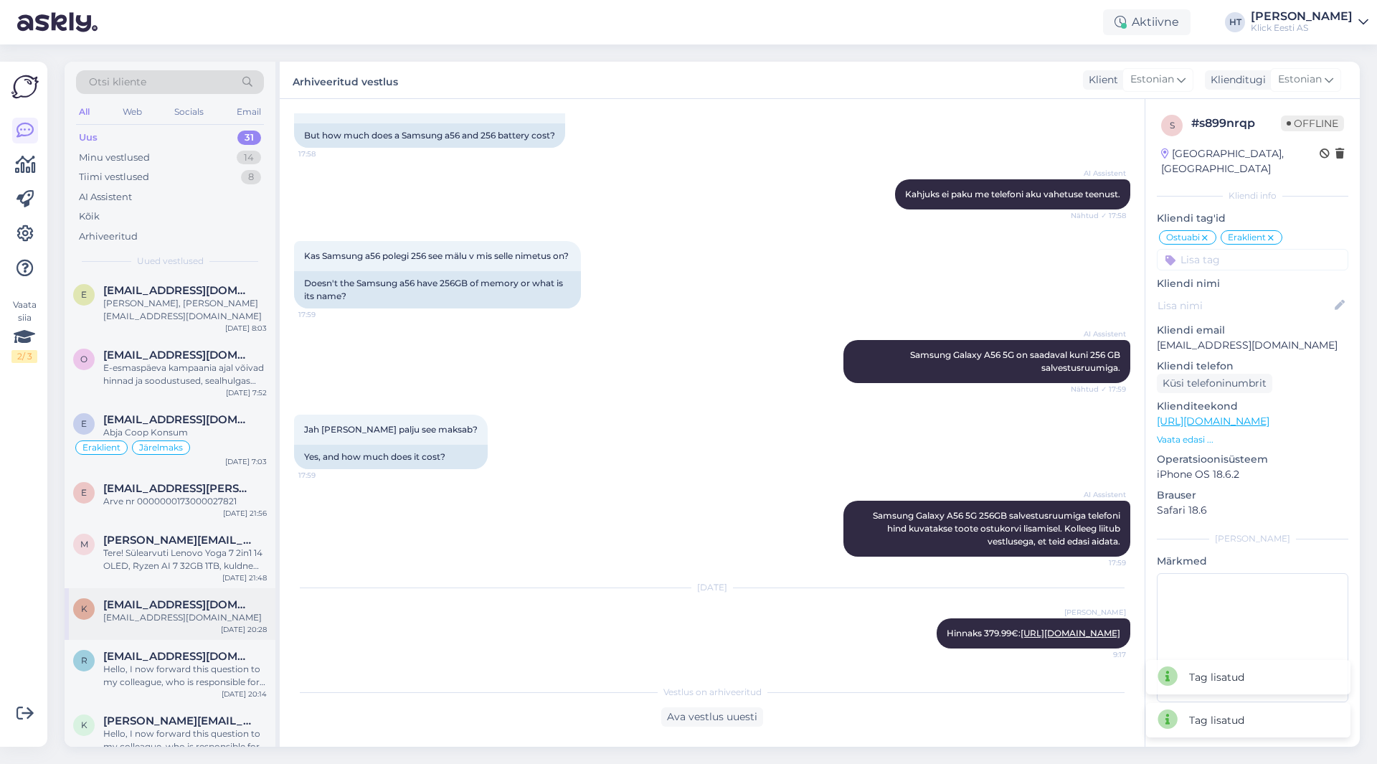
scroll to position [143, 0]
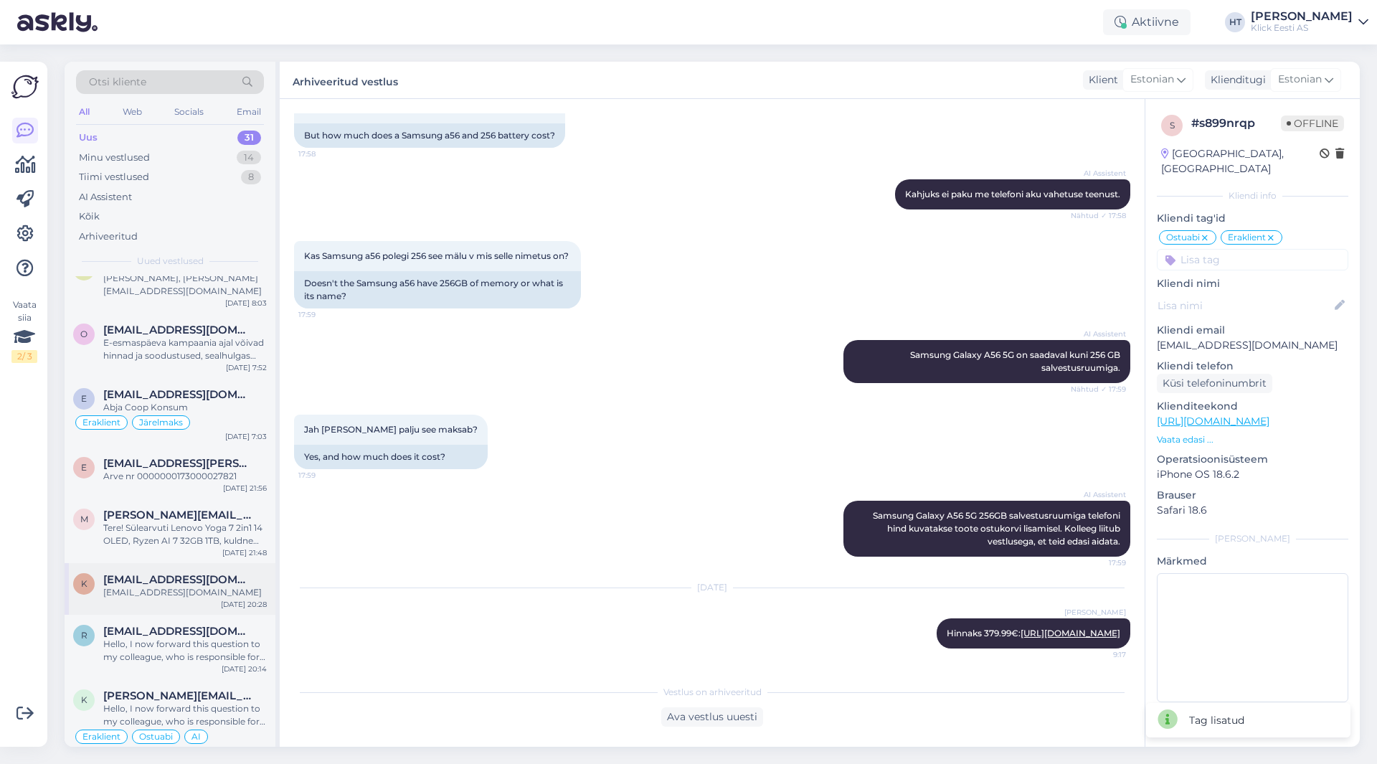
click at [201, 573] on span "[EMAIL_ADDRESS][DOMAIN_NAME]" at bounding box center [177, 579] width 149 height 13
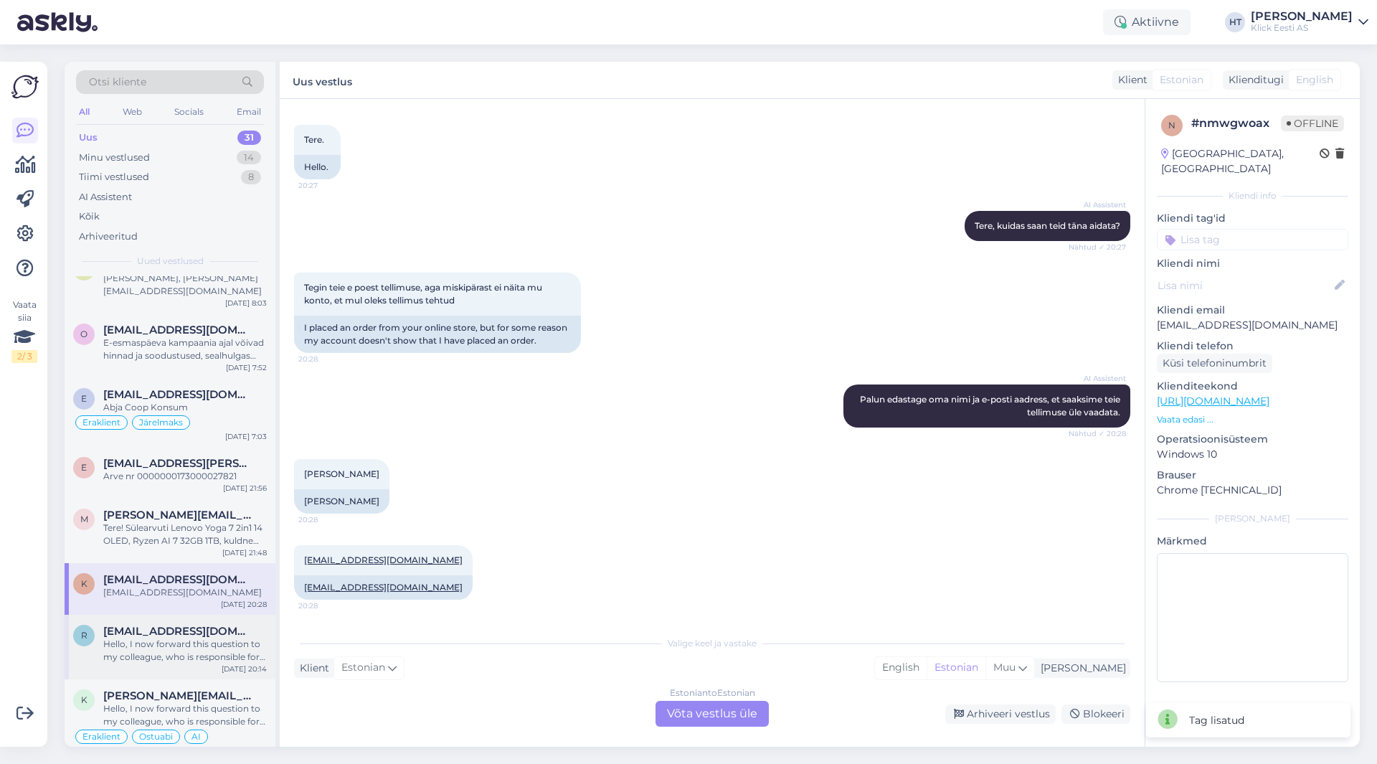
click at [198, 615] on div "r [EMAIL_ADDRESS][DOMAIN_NAME] Hello, I now forward this question to my colleag…" at bounding box center [170, 647] width 211 height 65
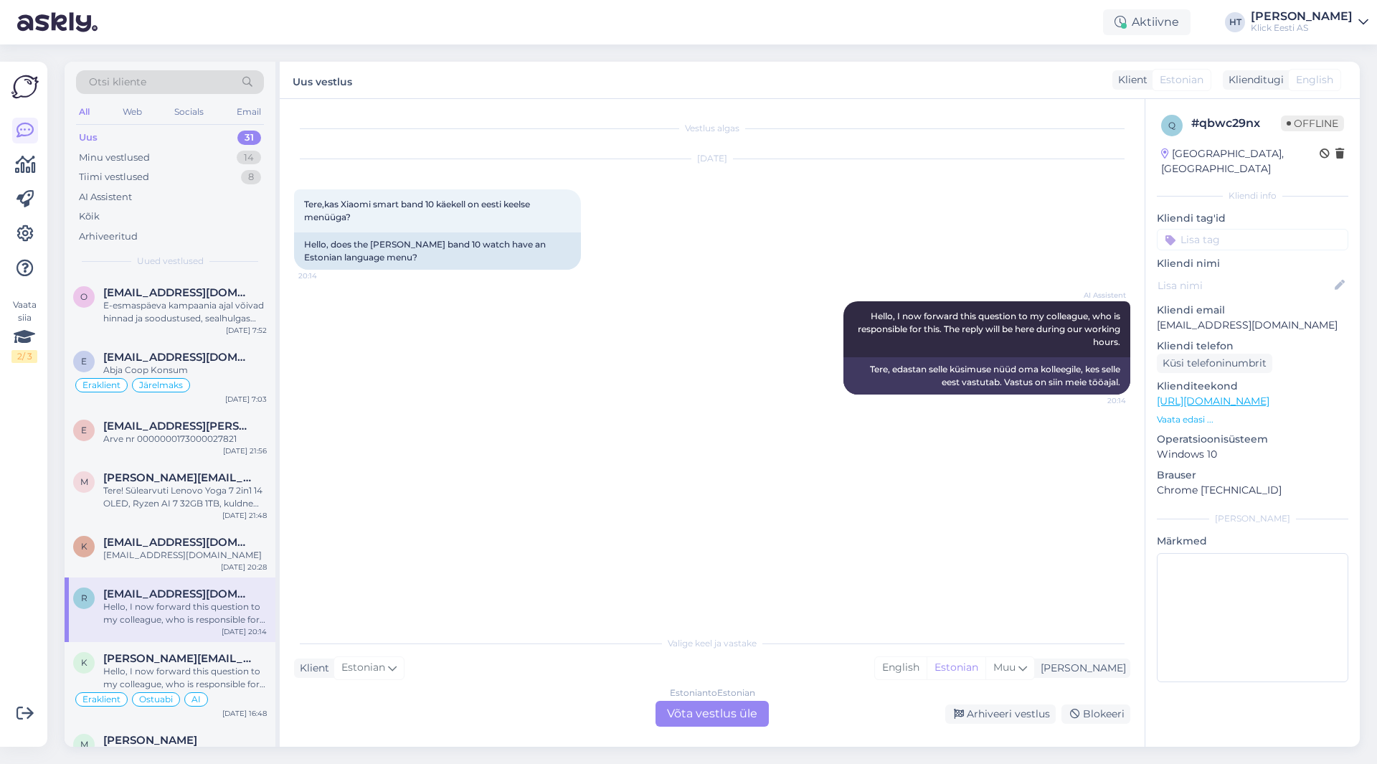
scroll to position [215, 0]
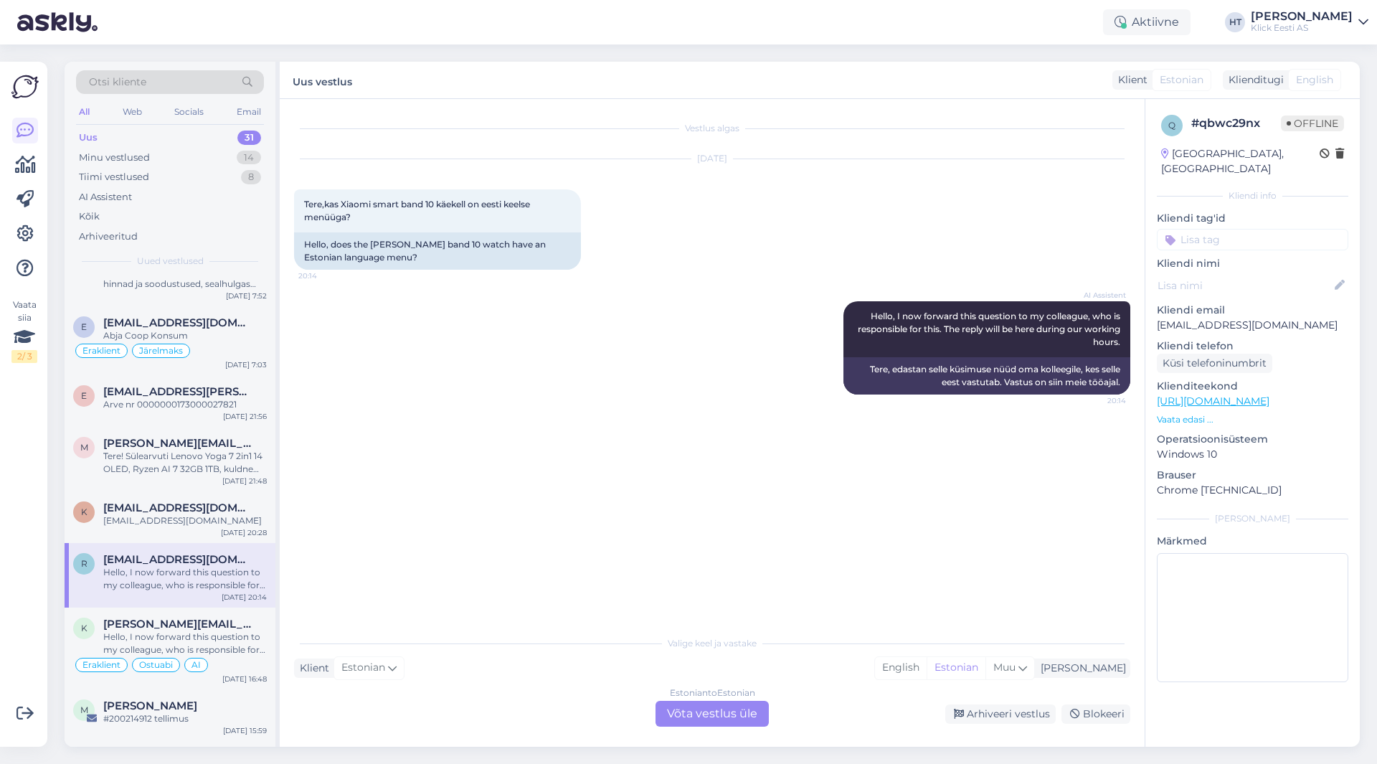
click at [200, 618] on span "[PERSON_NAME][EMAIL_ADDRESS][DOMAIN_NAME]" at bounding box center [177, 624] width 149 height 13
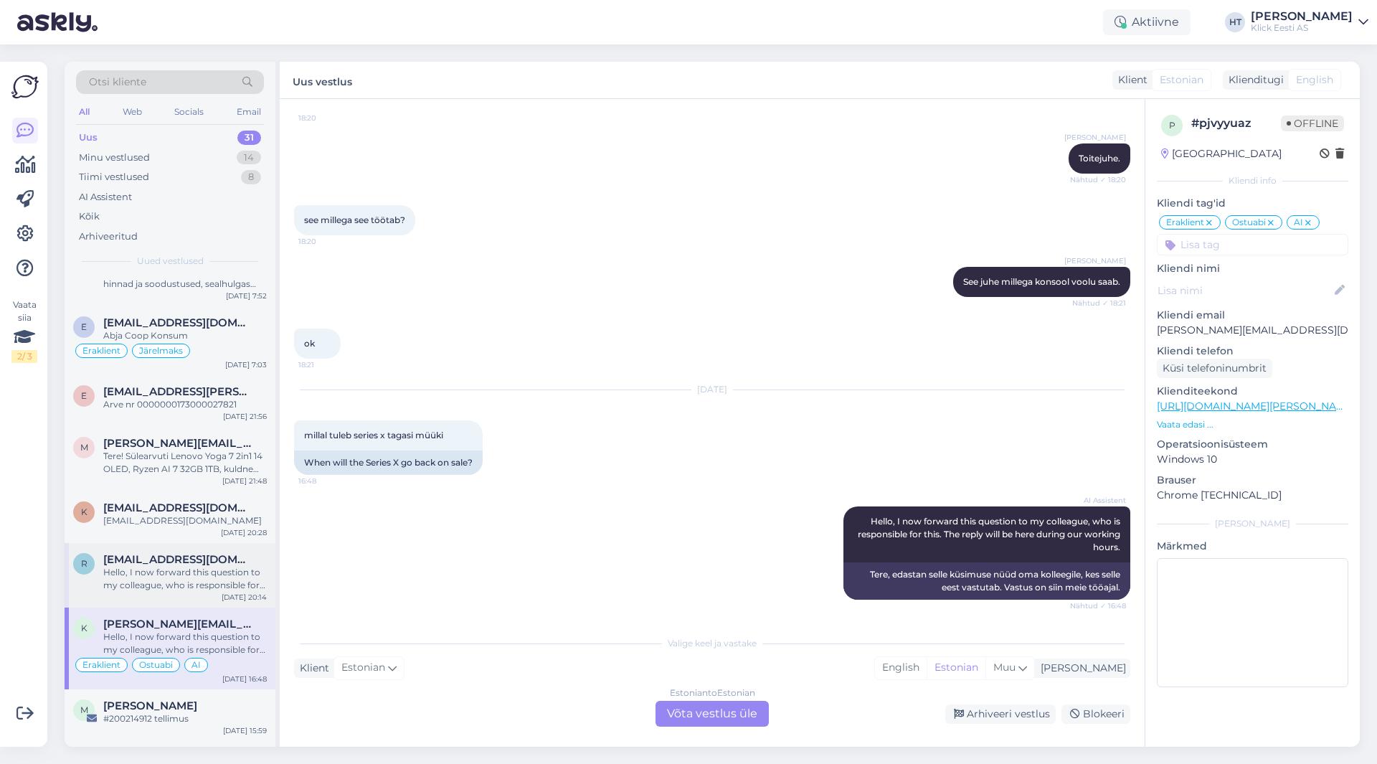
scroll to position [287, 0]
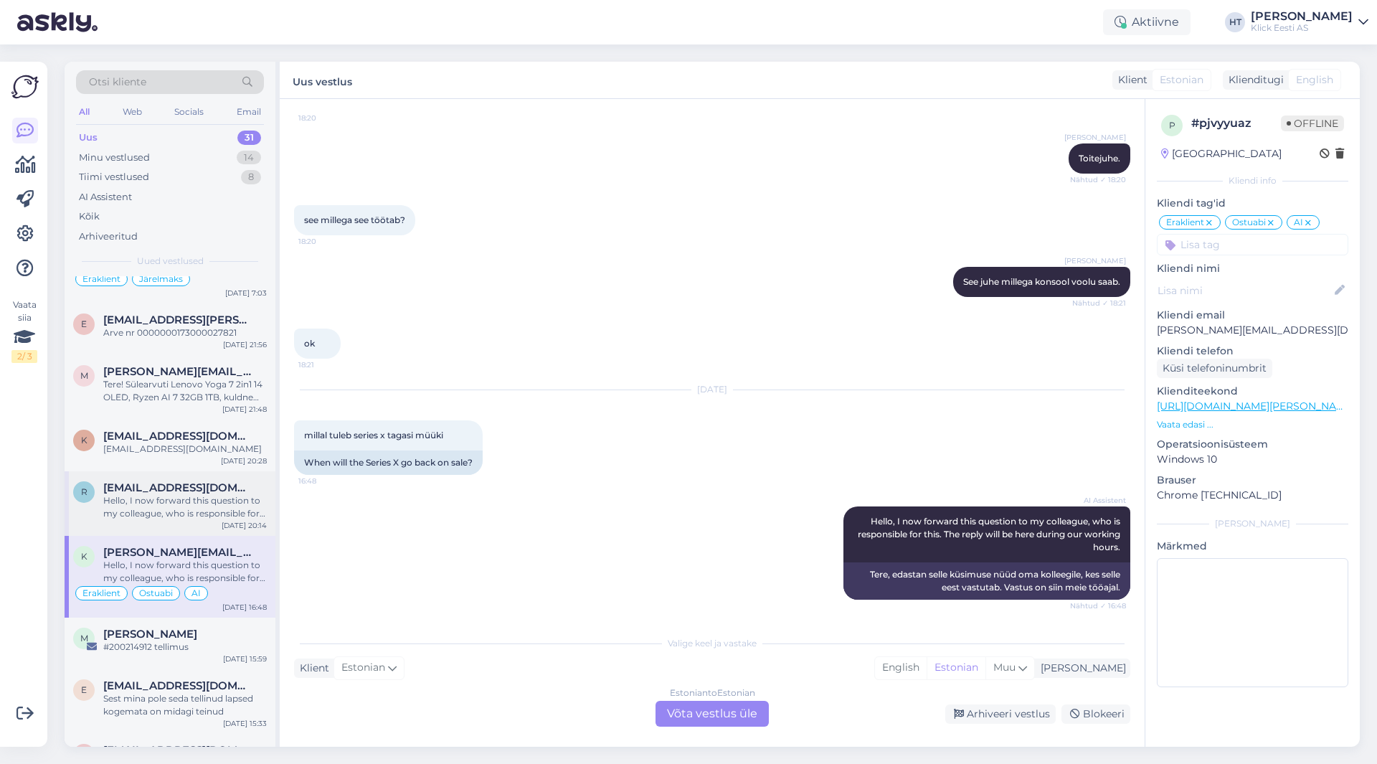
click at [212, 511] on div "r [EMAIL_ADDRESS][DOMAIN_NAME] Hello, I now forward this question to my colleag…" at bounding box center [170, 503] width 211 height 65
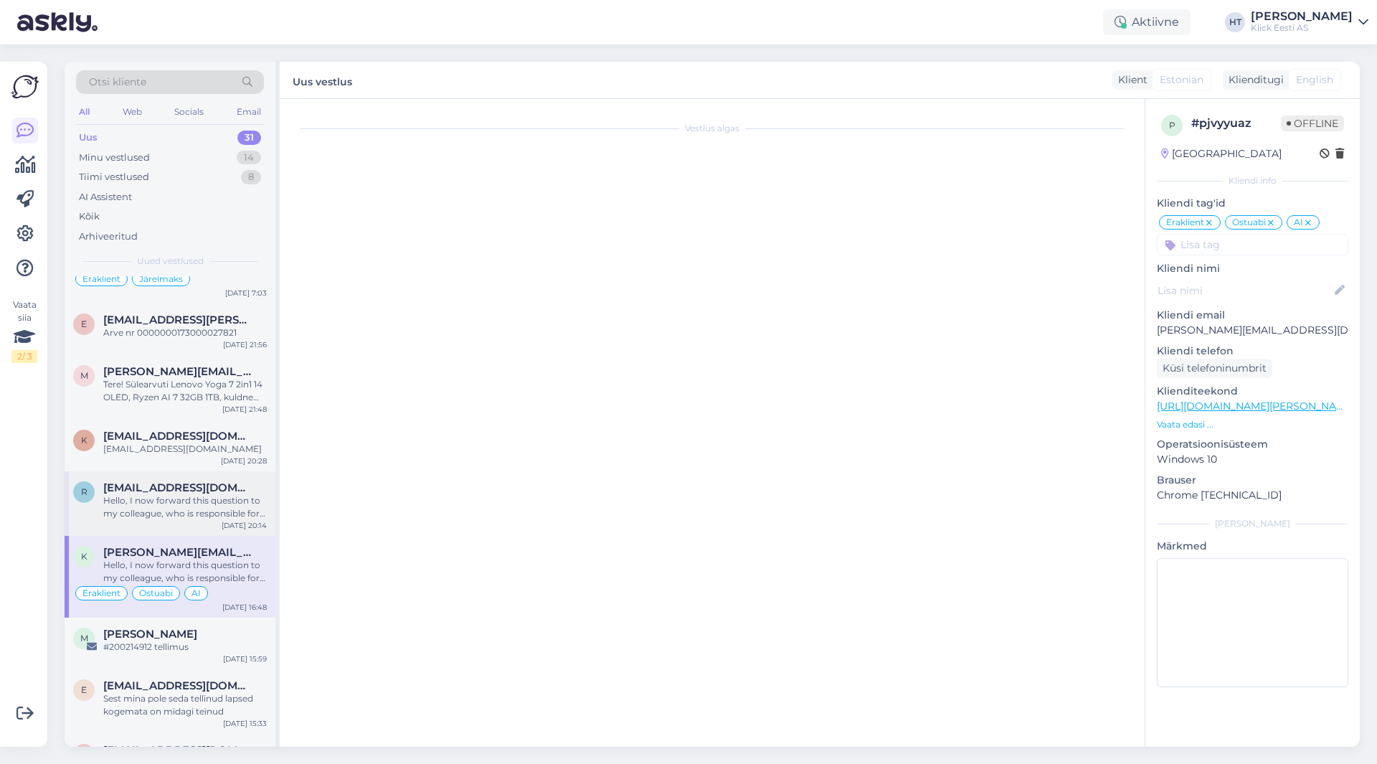
scroll to position [0, 0]
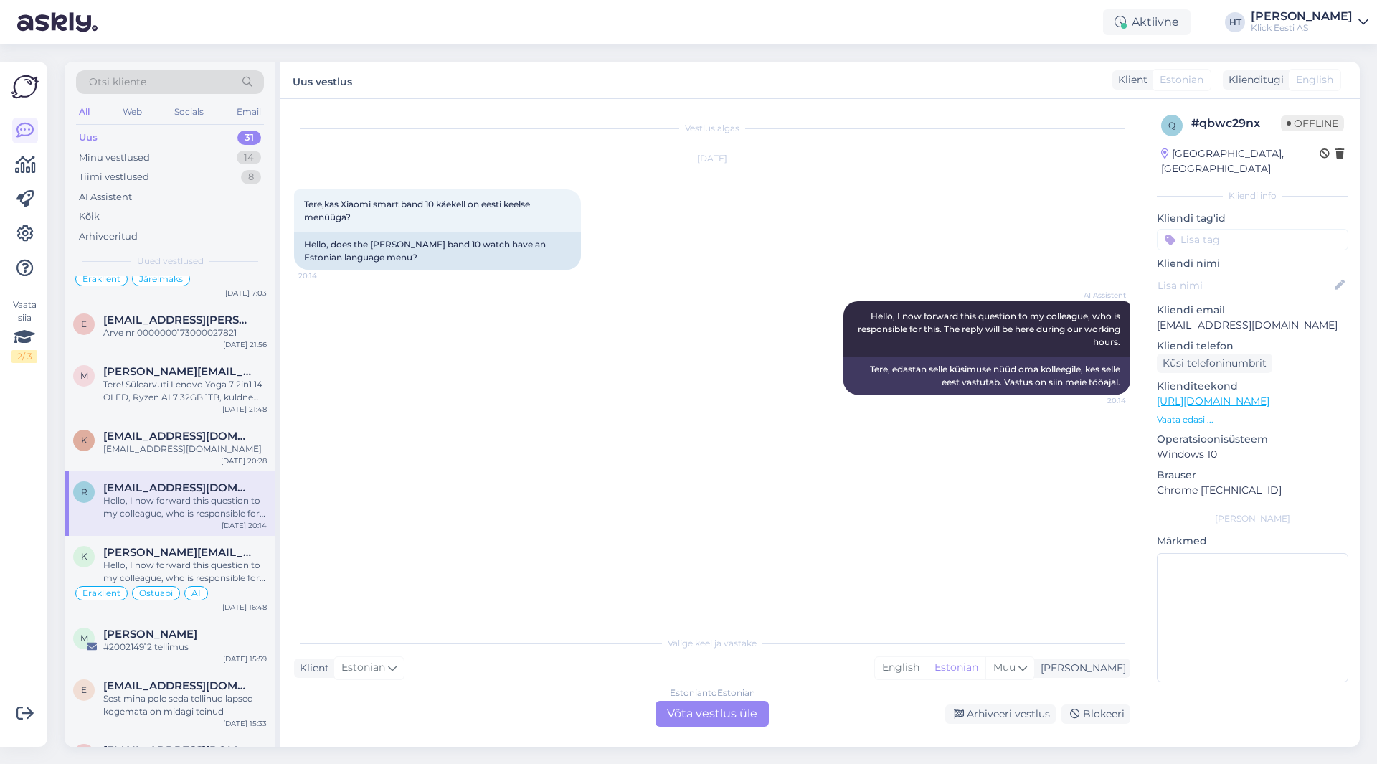
click at [727, 714] on div "Estonian to Estonian Võta vestlus üle" at bounding box center [712, 714] width 113 height 26
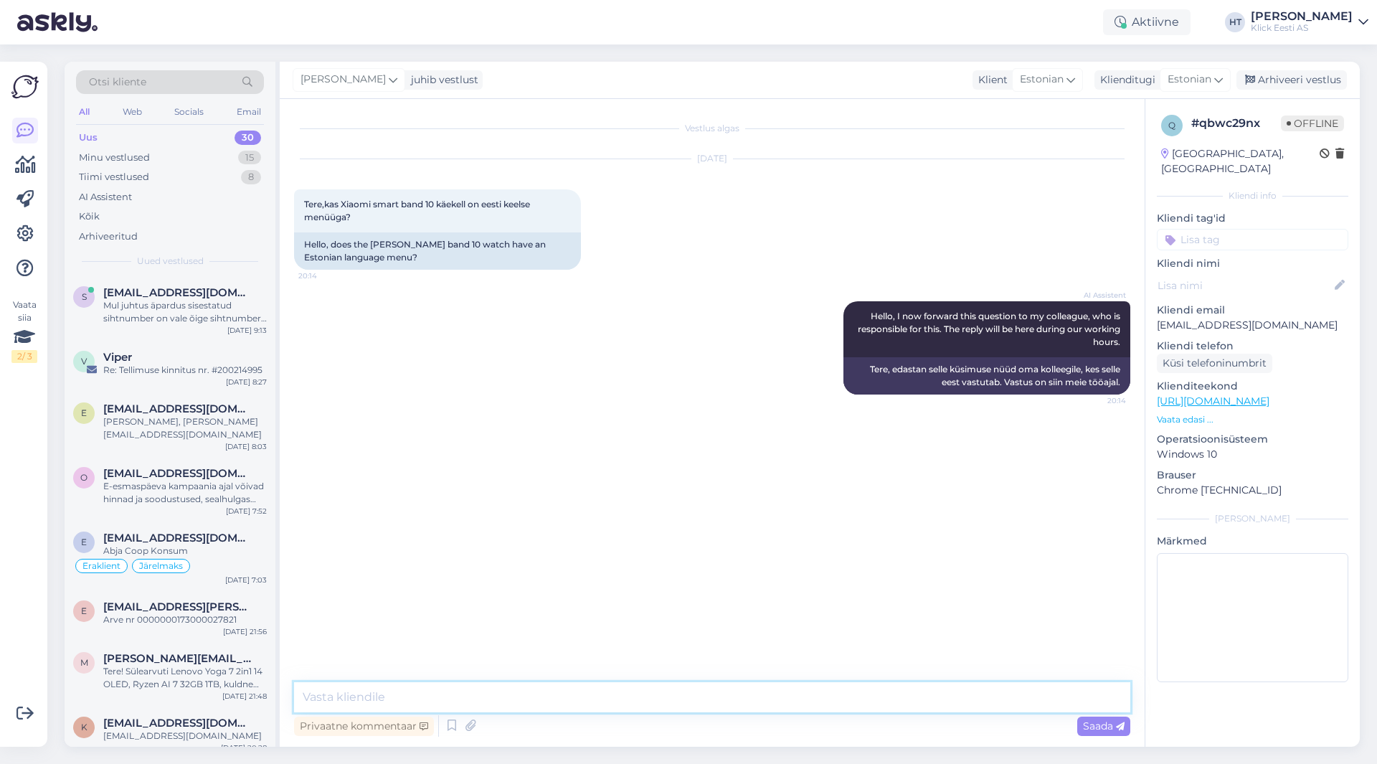
click at [720, 699] on textarea at bounding box center [712, 697] width 836 height 30
type textarea "[PERSON_NAME] ei ole eestikeelset menüüd. Huawei ja Samsungi kelladel on."
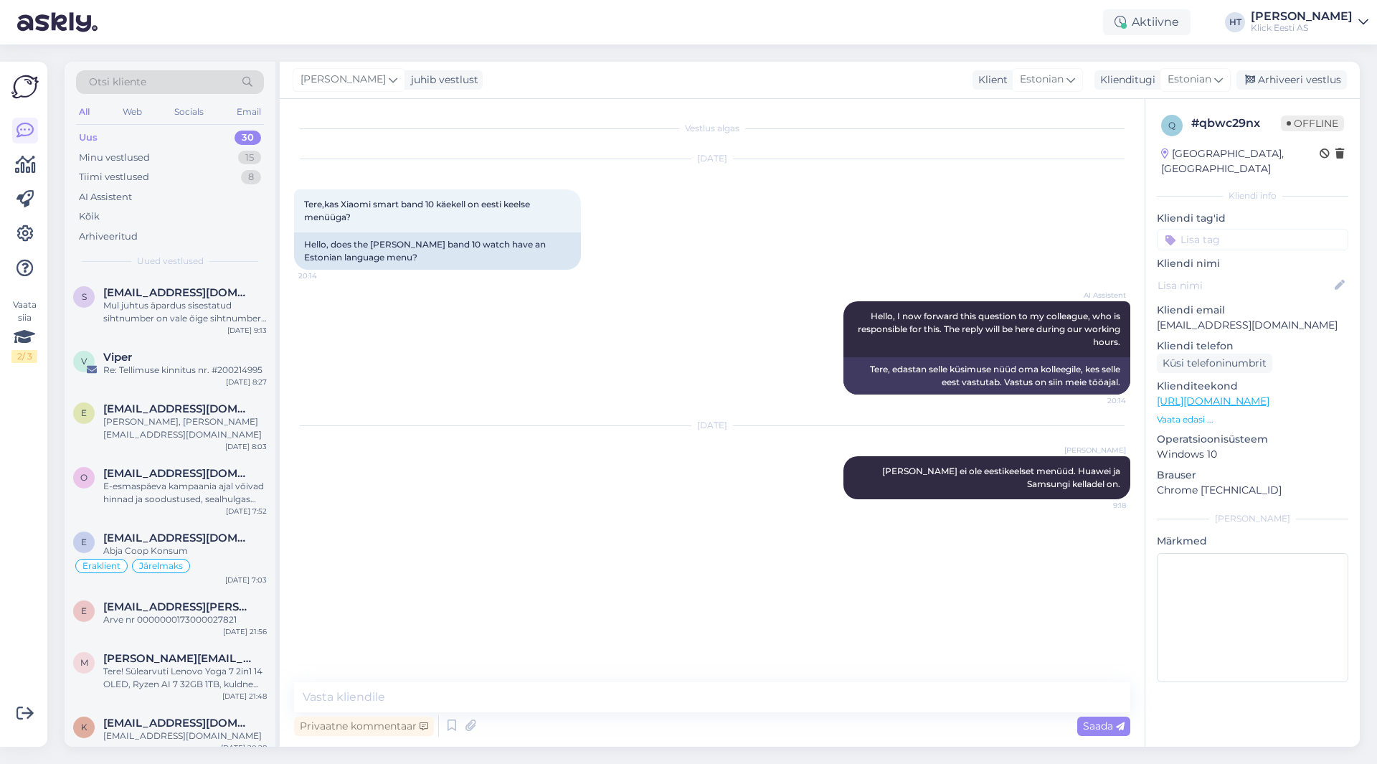
click at [1216, 229] on input at bounding box center [1252, 240] width 191 height 22
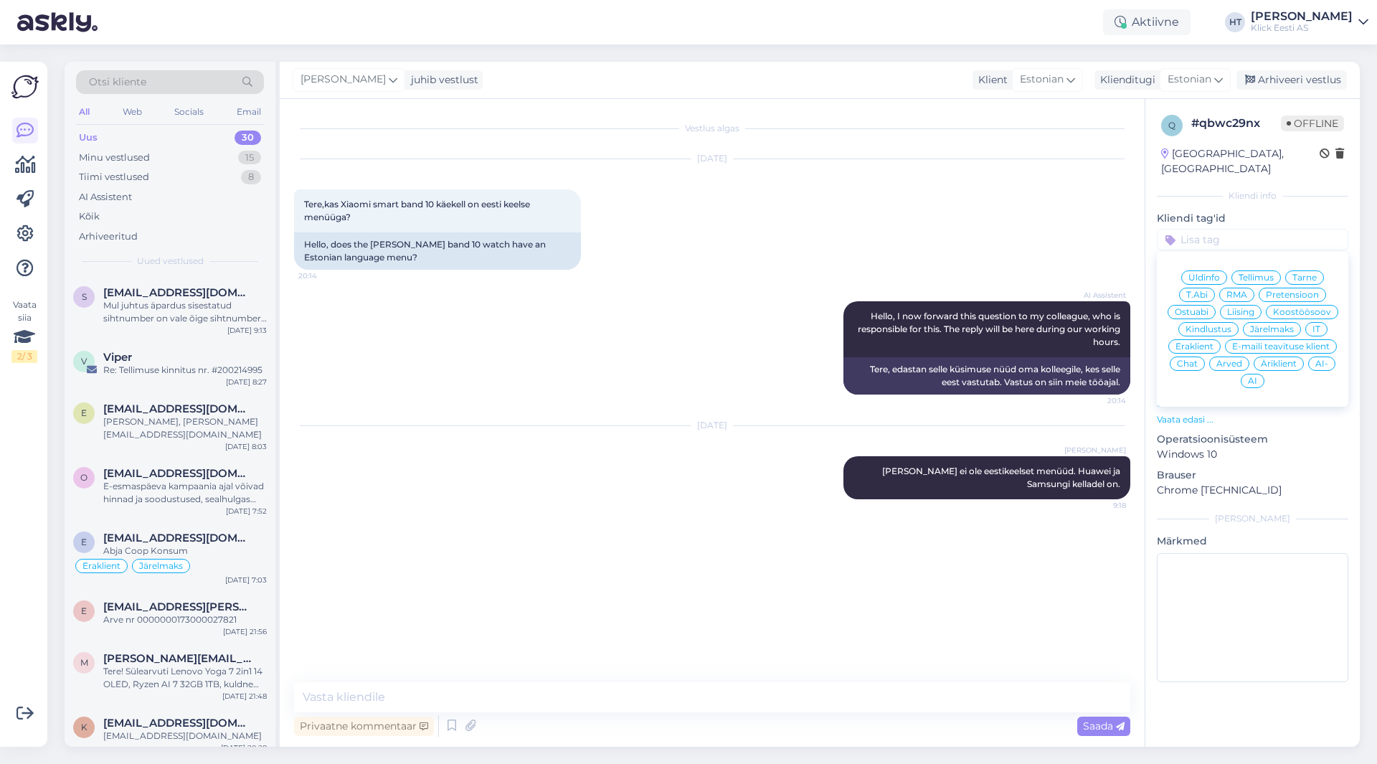
click at [1196, 308] on span "Ostuabi" at bounding box center [1192, 312] width 34 height 9
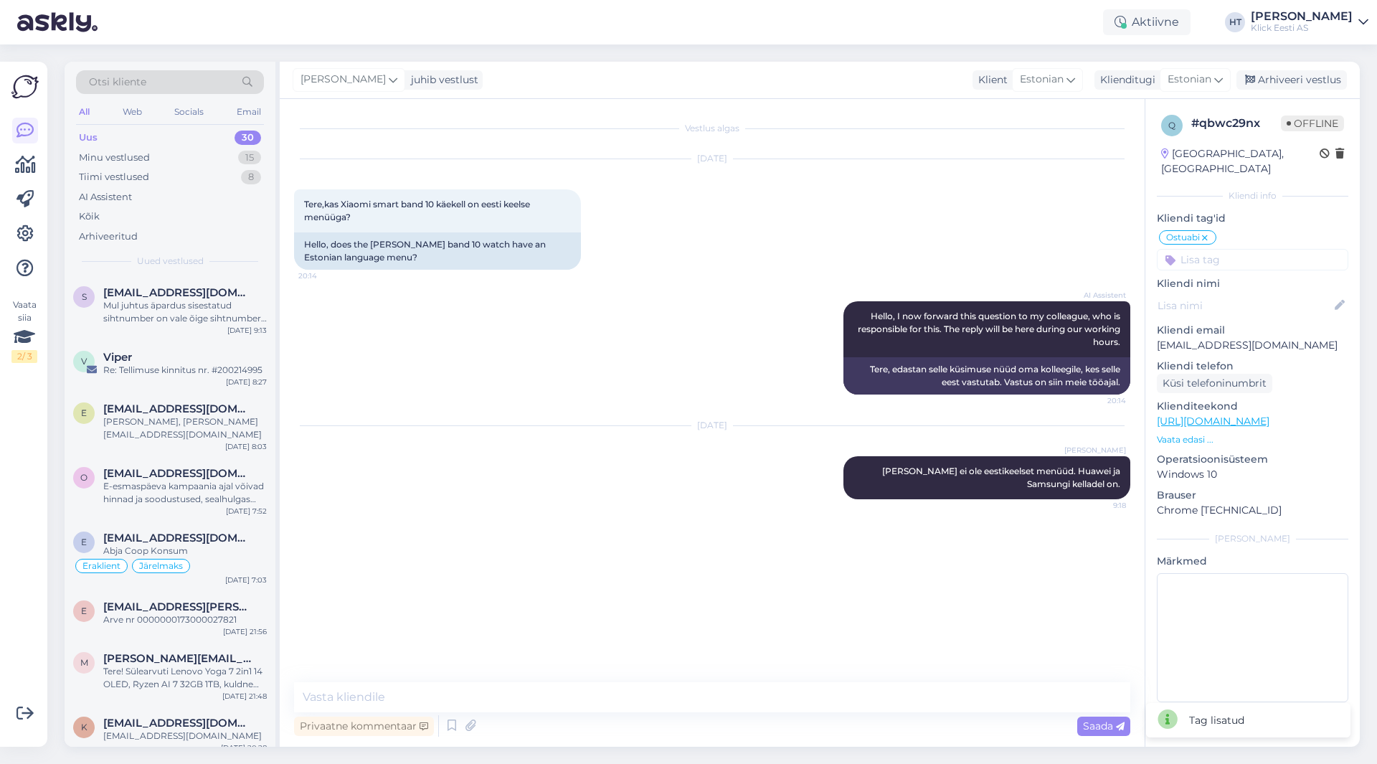
click at [1230, 249] on input at bounding box center [1252, 260] width 191 height 22
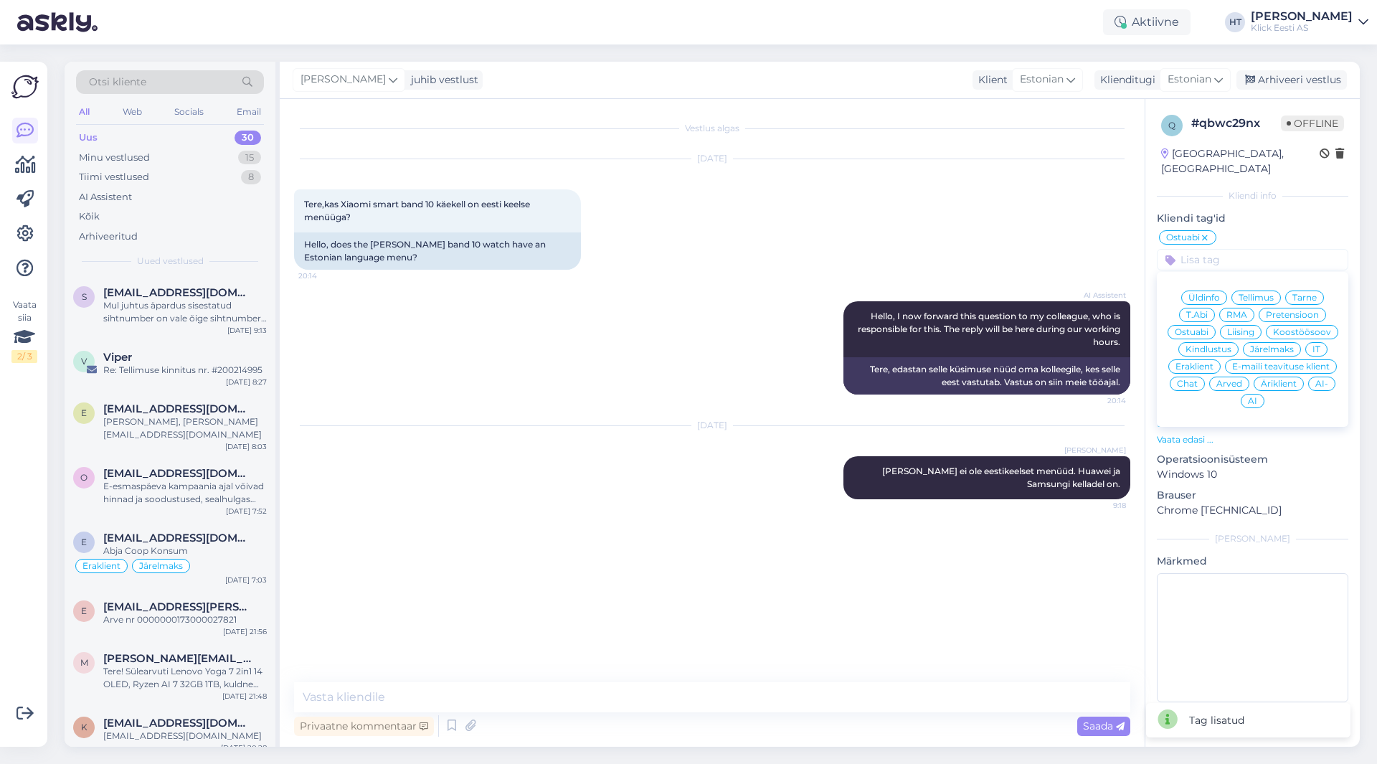
click at [1212, 359] on div "Eraklient" at bounding box center [1194, 366] width 52 height 14
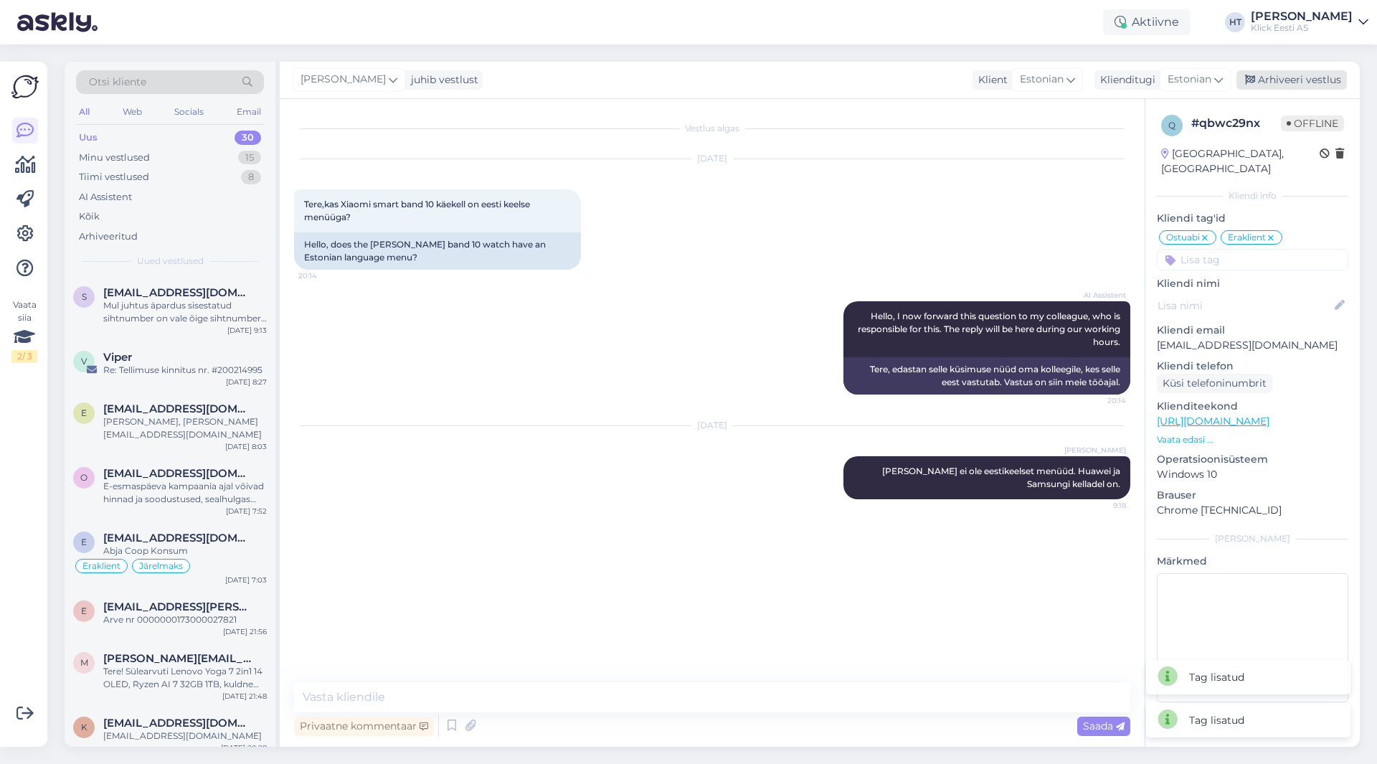
click at [1295, 85] on div "Arhiveeri vestlus" at bounding box center [1291, 79] width 110 height 19
click at [207, 521] on div "e [EMAIL_ADDRESS][DOMAIN_NAME] Abja Coop Konsum Eraklient Järelmaks [DATE] 7:03" at bounding box center [170, 555] width 211 height 69
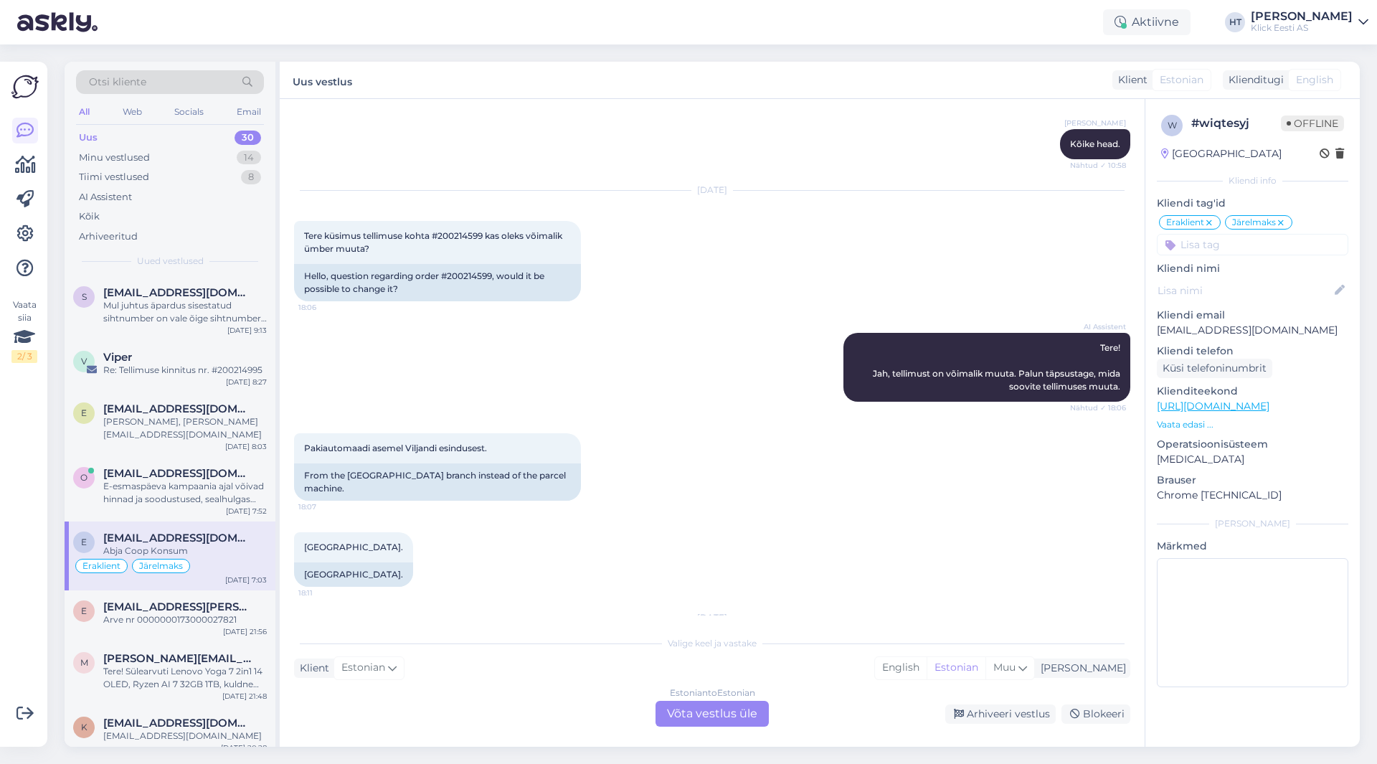
scroll to position [1051, 0]
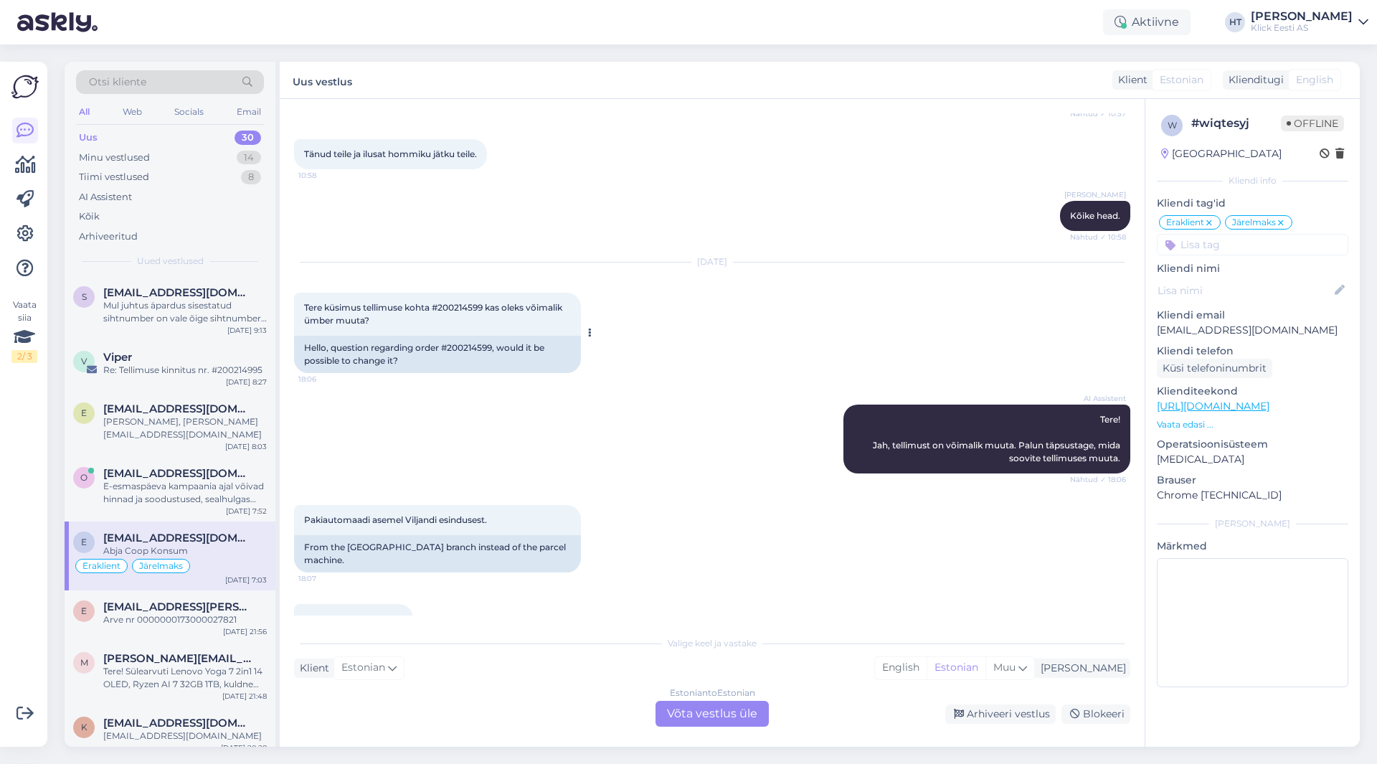
click at [458, 318] on span "Tere küsimus tellimuse kohta #200214599 kas oleks võimalik ümber muuta?" at bounding box center [434, 314] width 260 height 24
copy span "200214599"
click at [179, 489] on div "E-esmaspäeva kampaania ajal võivad hinnad ja soodustused, sealhulgas tarne ting…" at bounding box center [185, 493] width 164 height 26
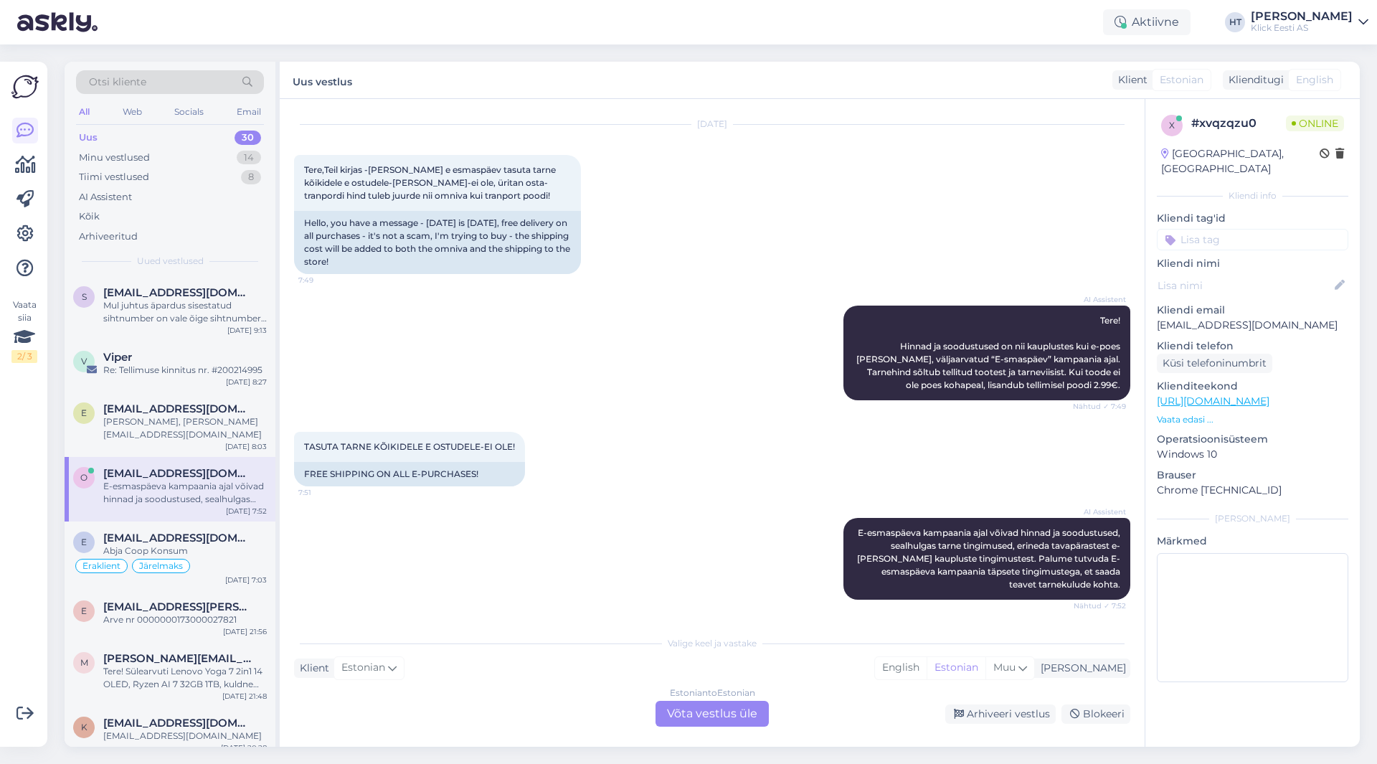
click at [644, 422] on div "TASUTA TARNE KÕIKIDELE E OSTUDELE-EI OLE! 7:51 FREE SHIPPING ON ALL E-PURCHASES!" at bounding box center [712, 459] width 836 height 86
click at [632, 399] on div "AI Assistent Tere! Hinnad ja soodustused on nii kauplustes kui e-poes [PERSON_N…" at bounding box center [712, 353] width 836 height 126
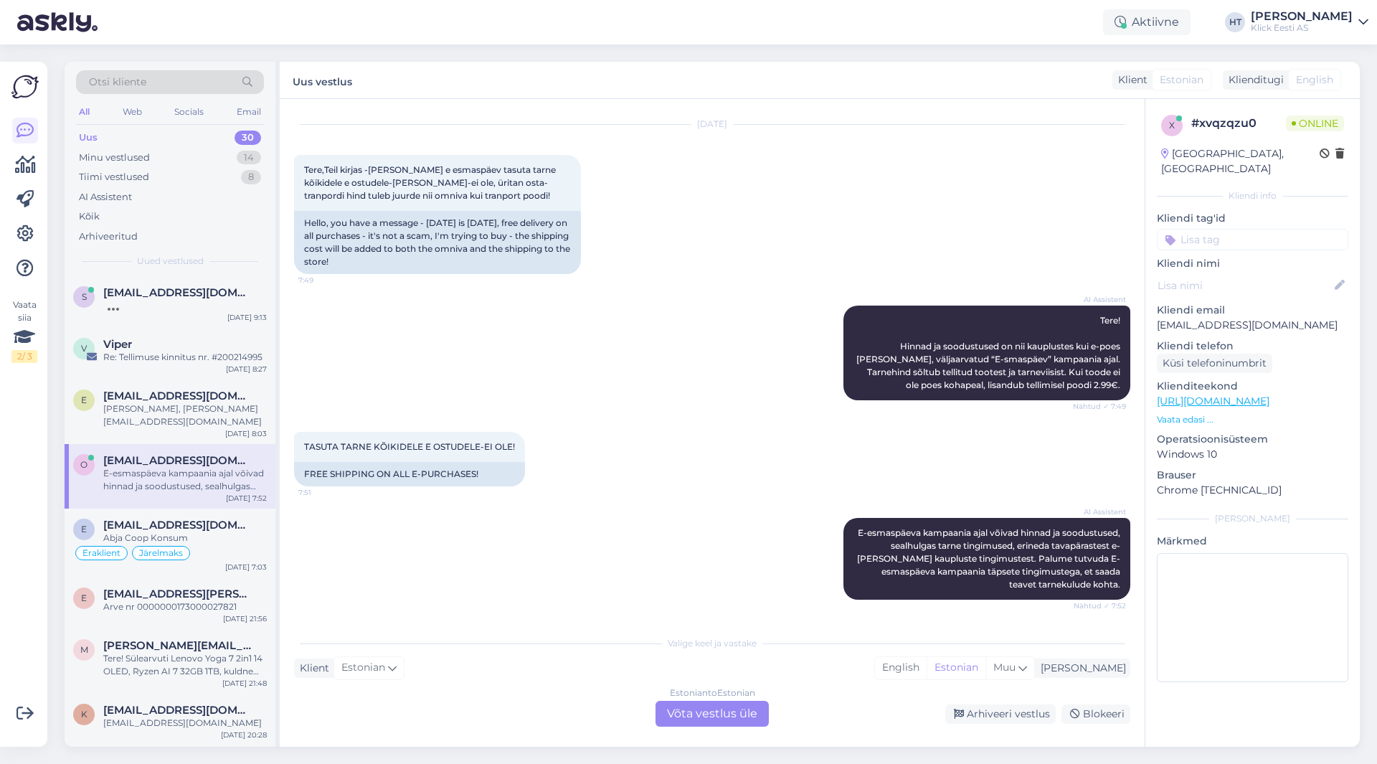
click at [600, 547] on div "AI Assistent E-esmaspäeva kampaania ajal võivad hinnad ja soodustused, sealhulg…" at bounding box center [712, 558] width 836 height 113
click at [718, 719] on div "Estonian to Estonian Võta vestlus üle" at bounding box center [712, 714] width 113 height 26
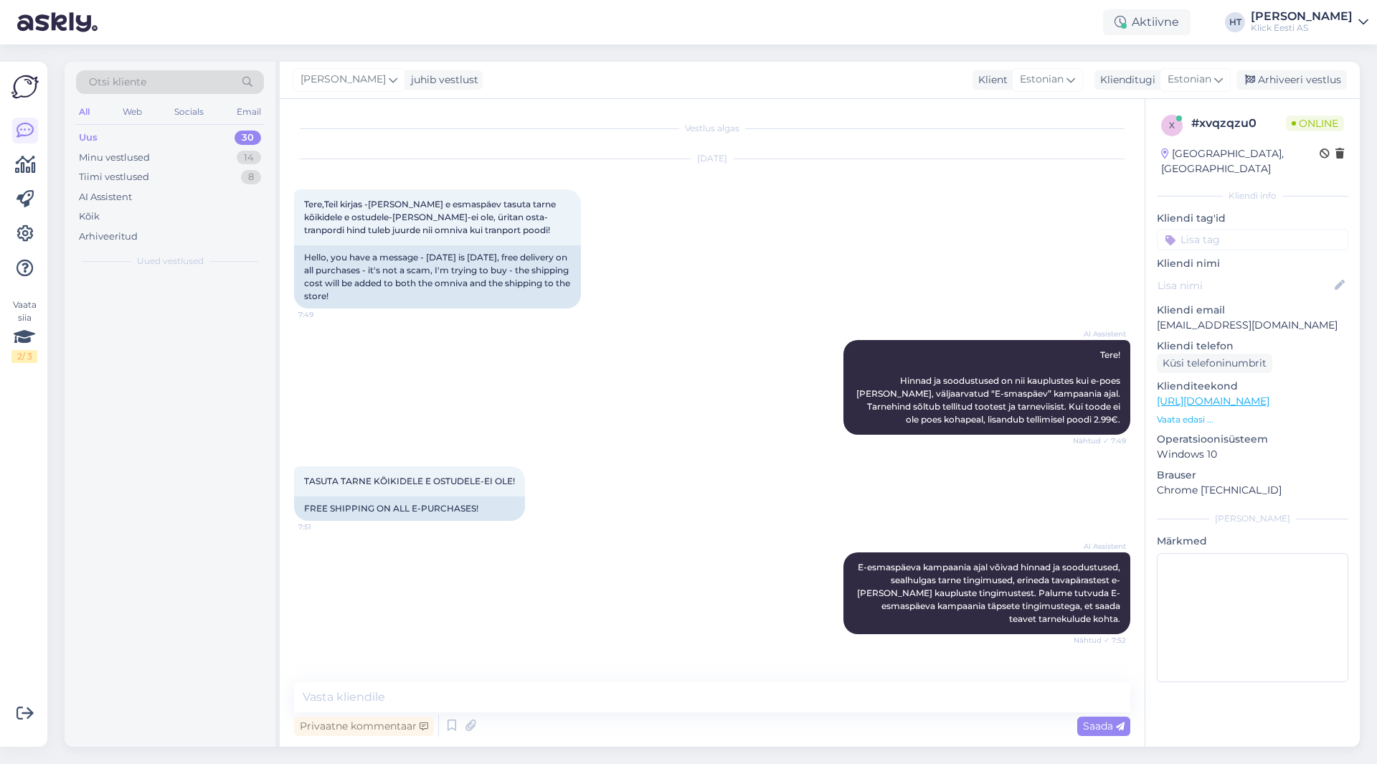
scroll to position [0, 0]
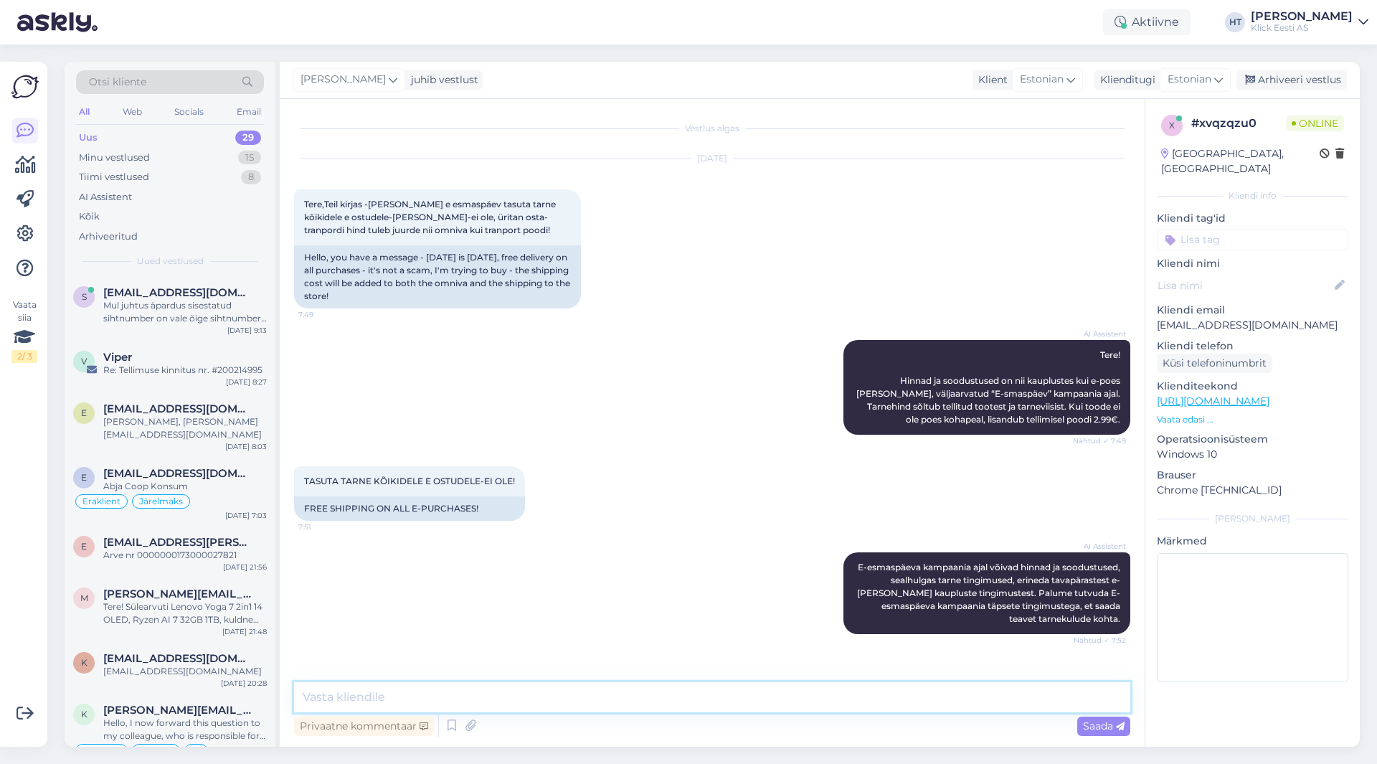
click at [711, 705] on textarea at bounding box center [712, 697] width 836 height 30
type textarea "[PERSON_NAME] tootel täpsemalt?"
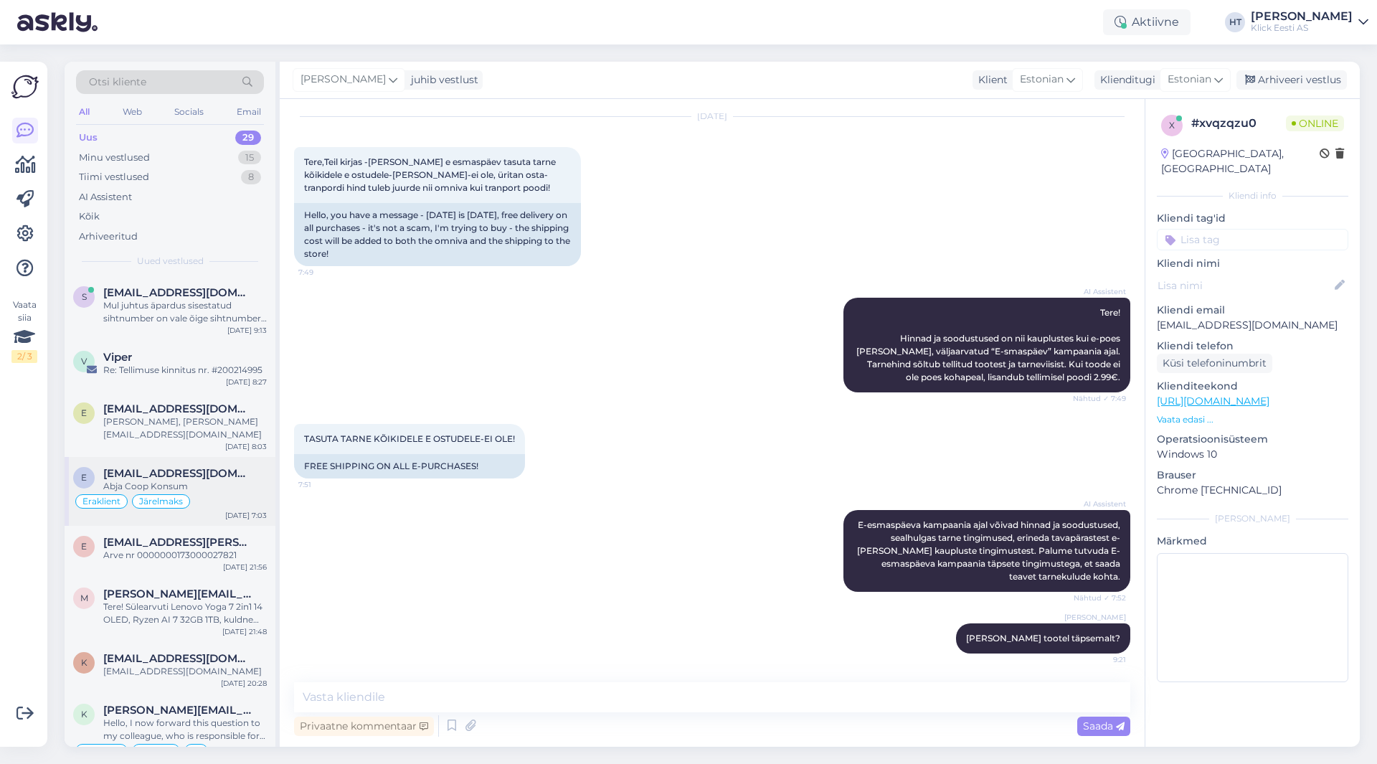
click at [229, 493] on div "Eraklient Järelmaks" at bounding box center [170, 501] width 194 height 17
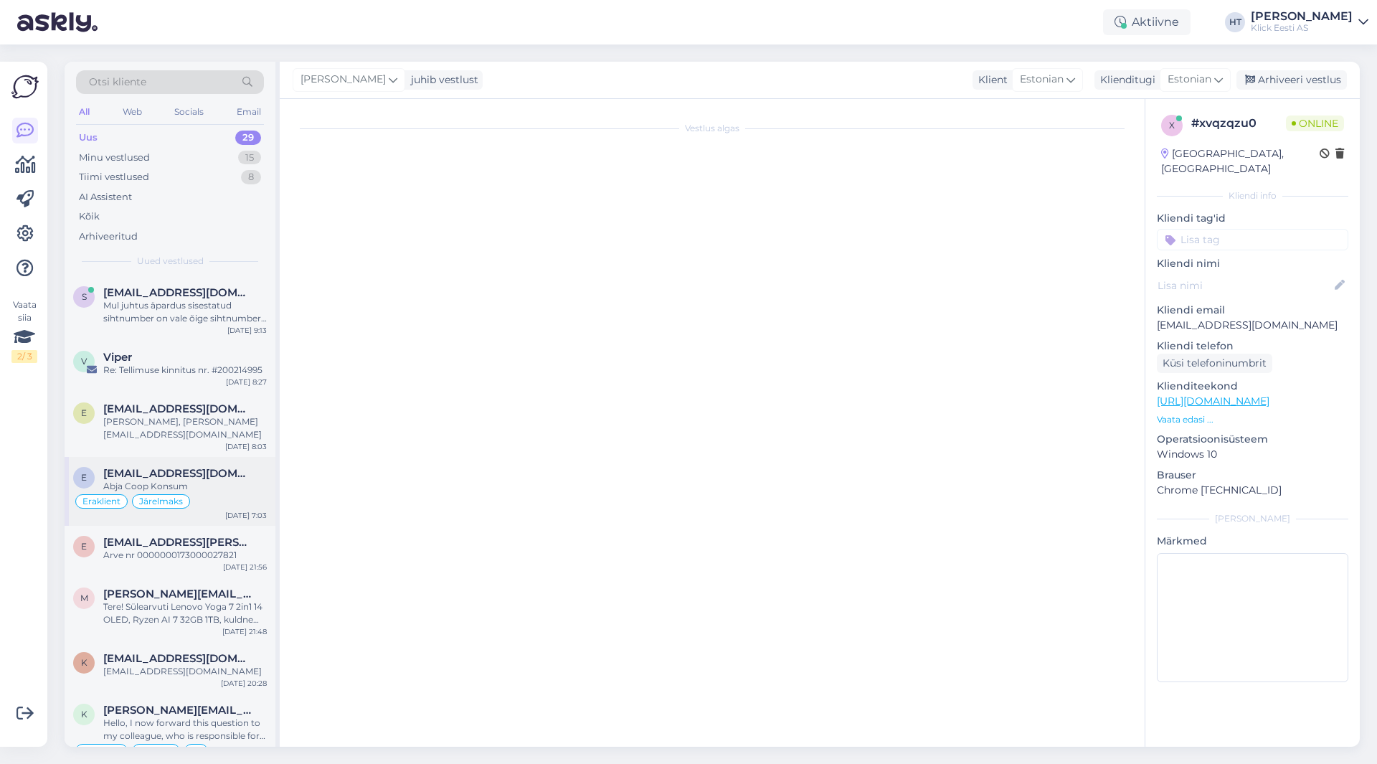
scroll to position [1338, 0]
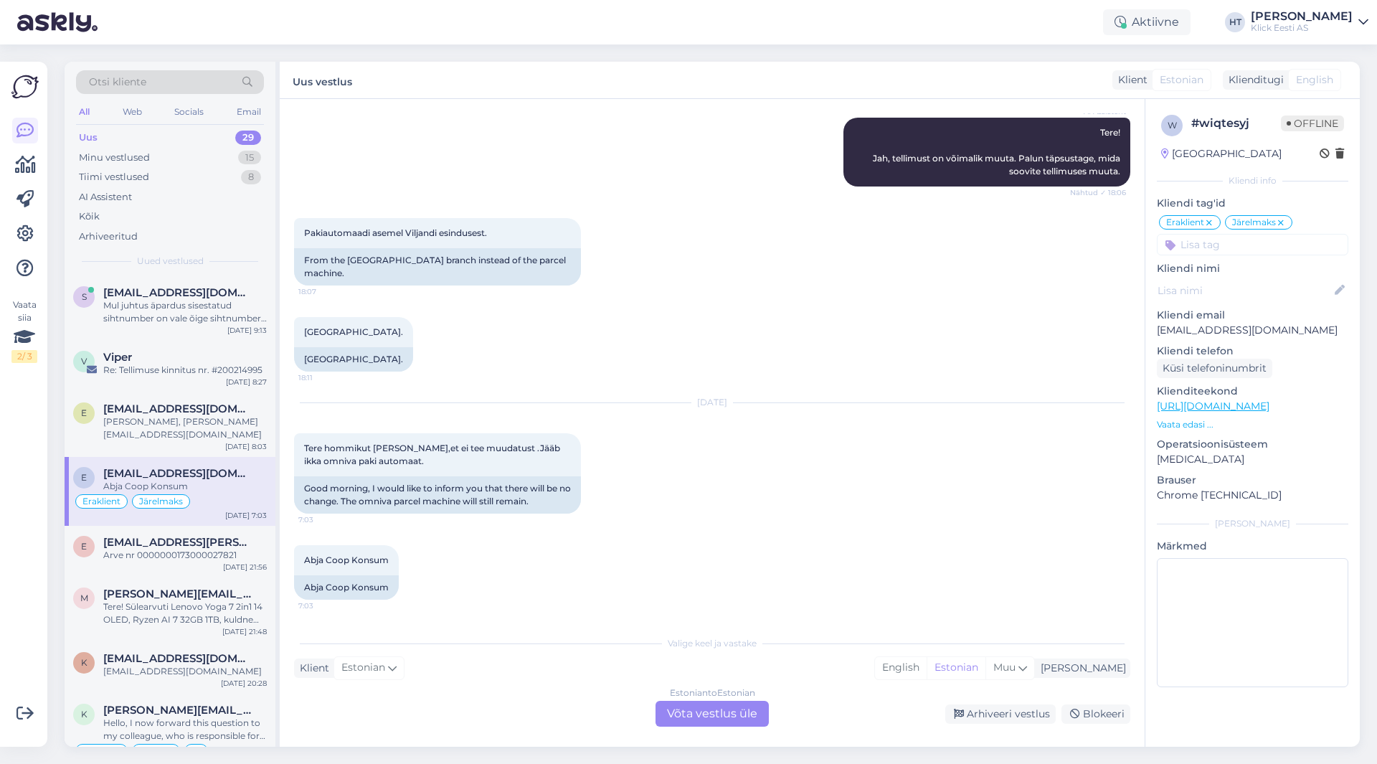
click at [1227, 252] on input at bounding box center [1252, 245] width 191 height 22
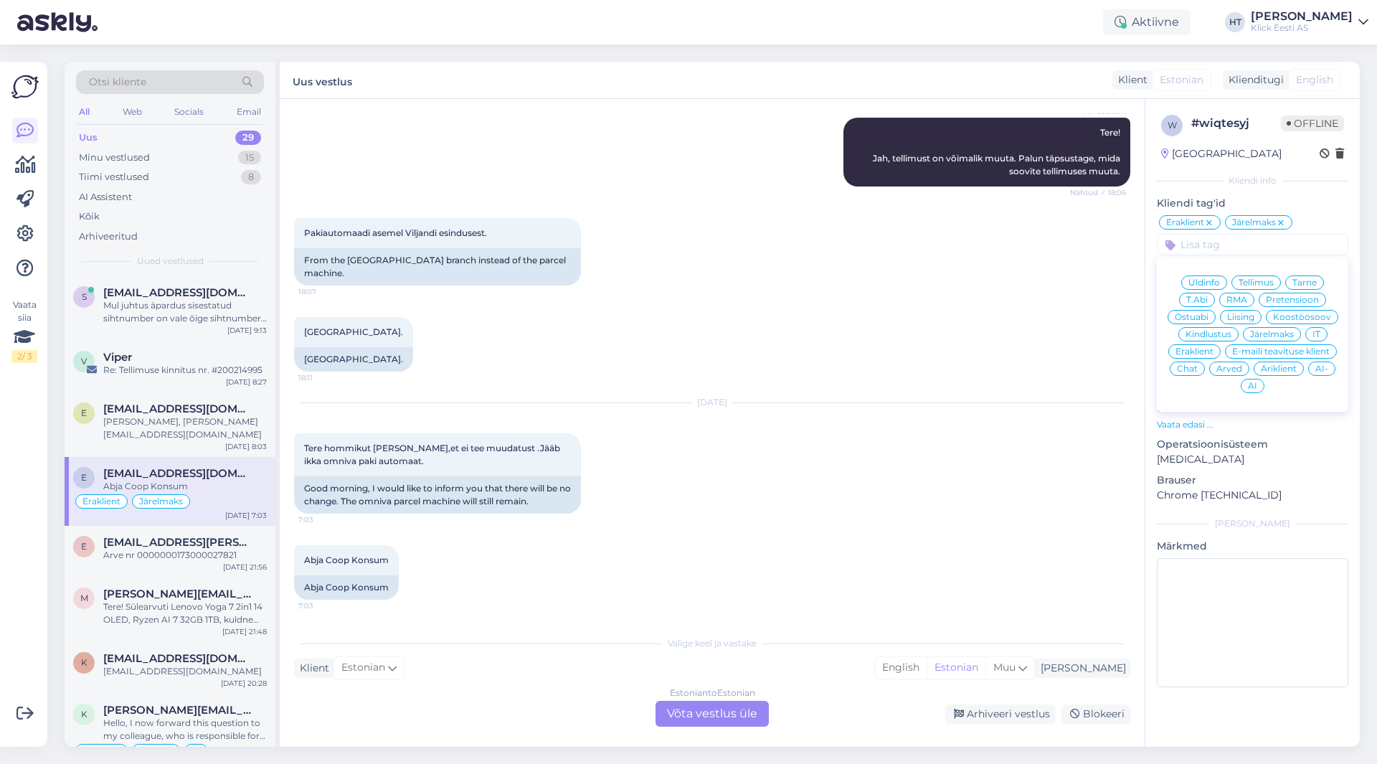
click at [1294, 284] on span "Tarne" at bounding box center [1304, 282] width 24 height 9
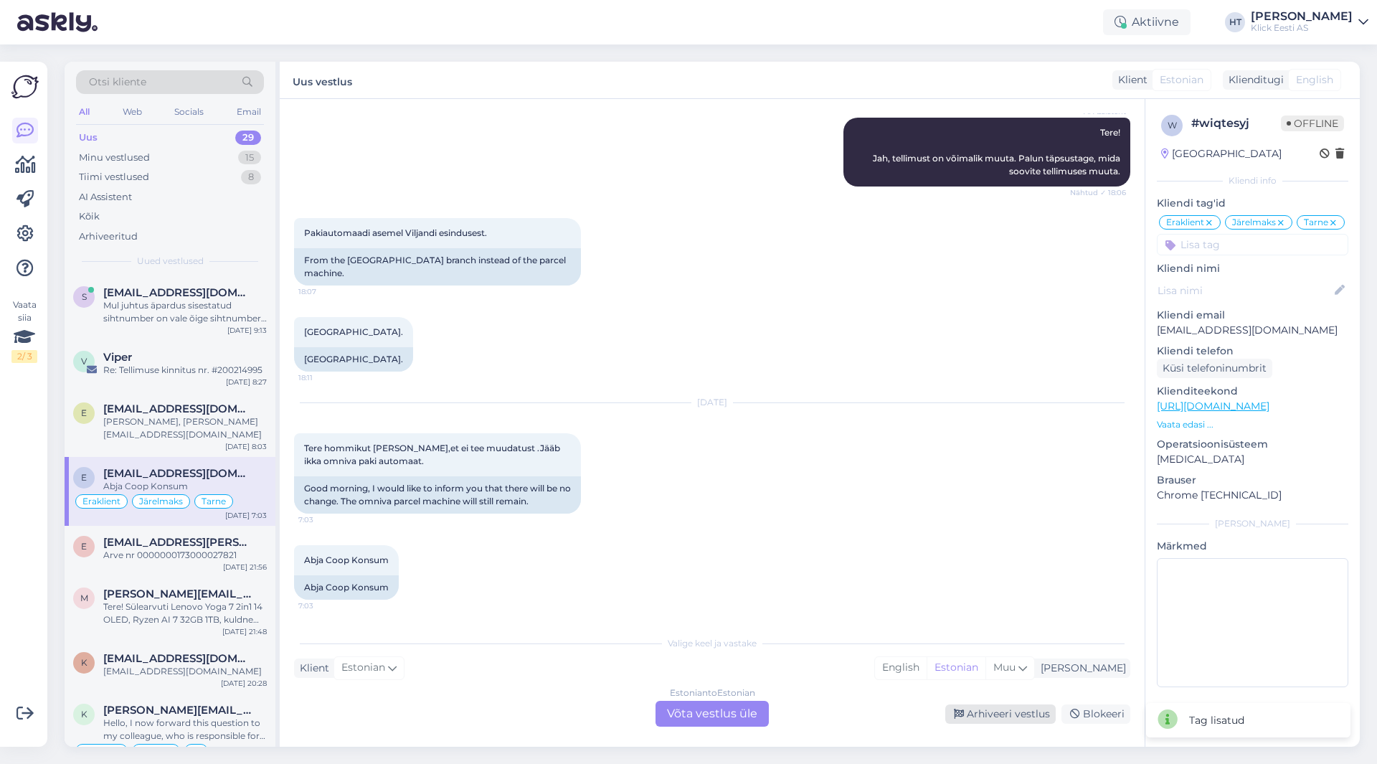
click at [986, 711] on div "Arhiveeri vestlus" at bounding box center [1000, 713] width 110 height 19
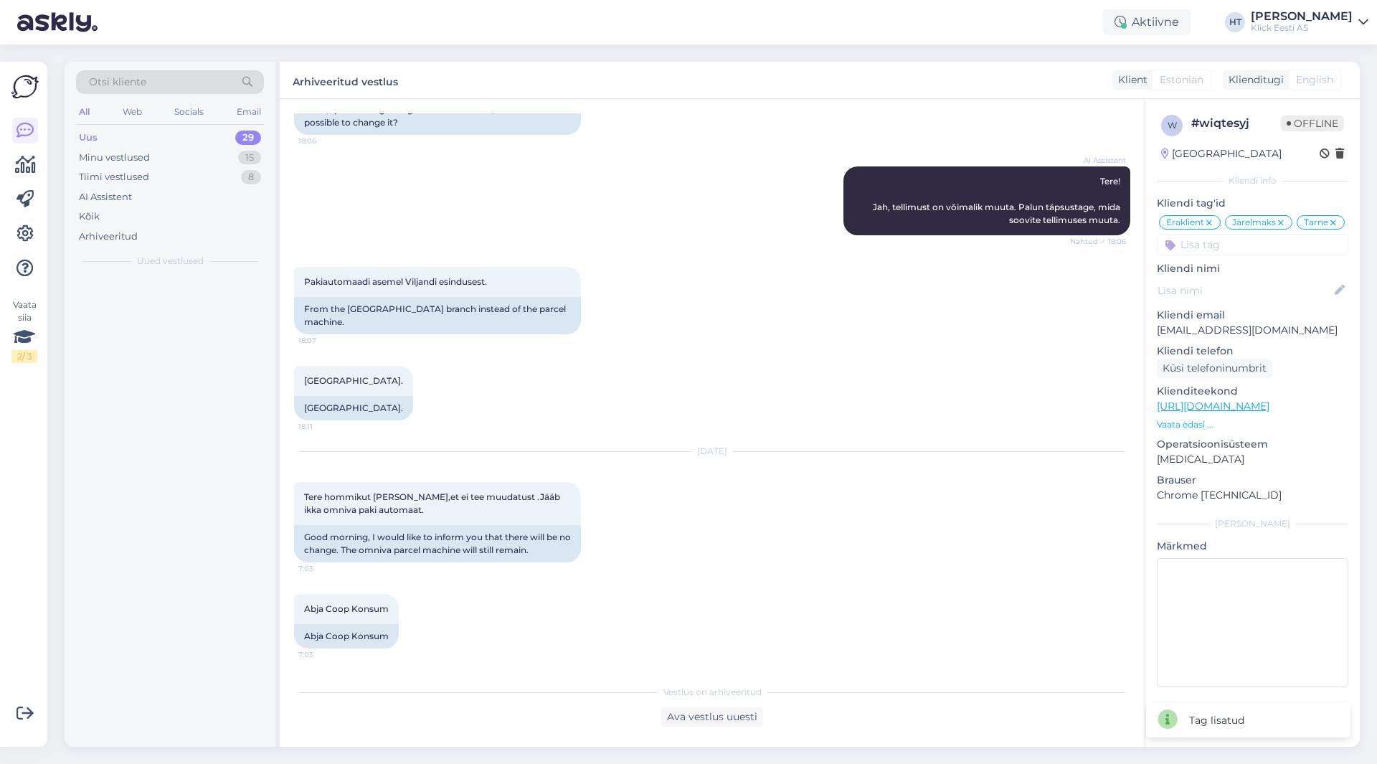
scroll to position [1290, 0]
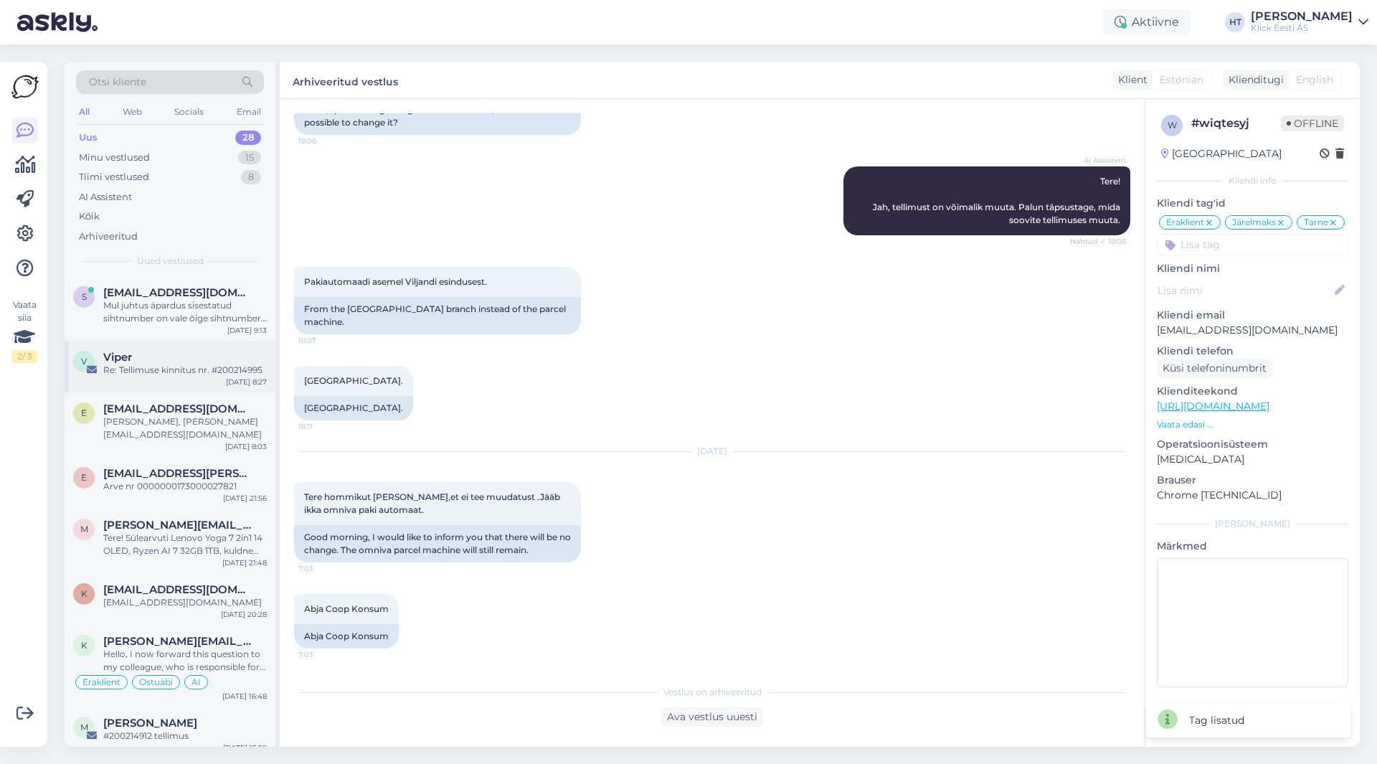
click at [182, 373] on div "Re: Tellimuse kinnitus nr. #200214995" at bounding box center [185, 370] width 164 height 13
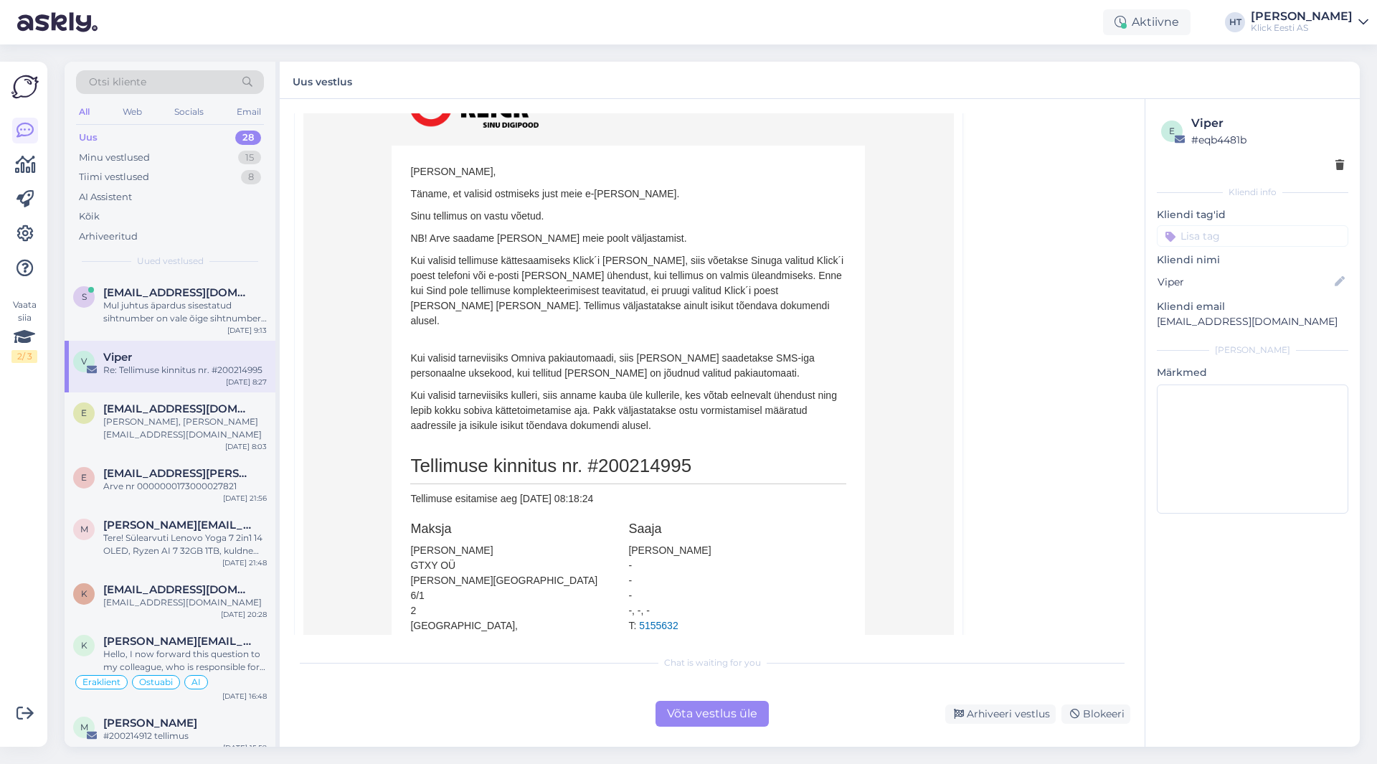
scroll to position [0, 0]
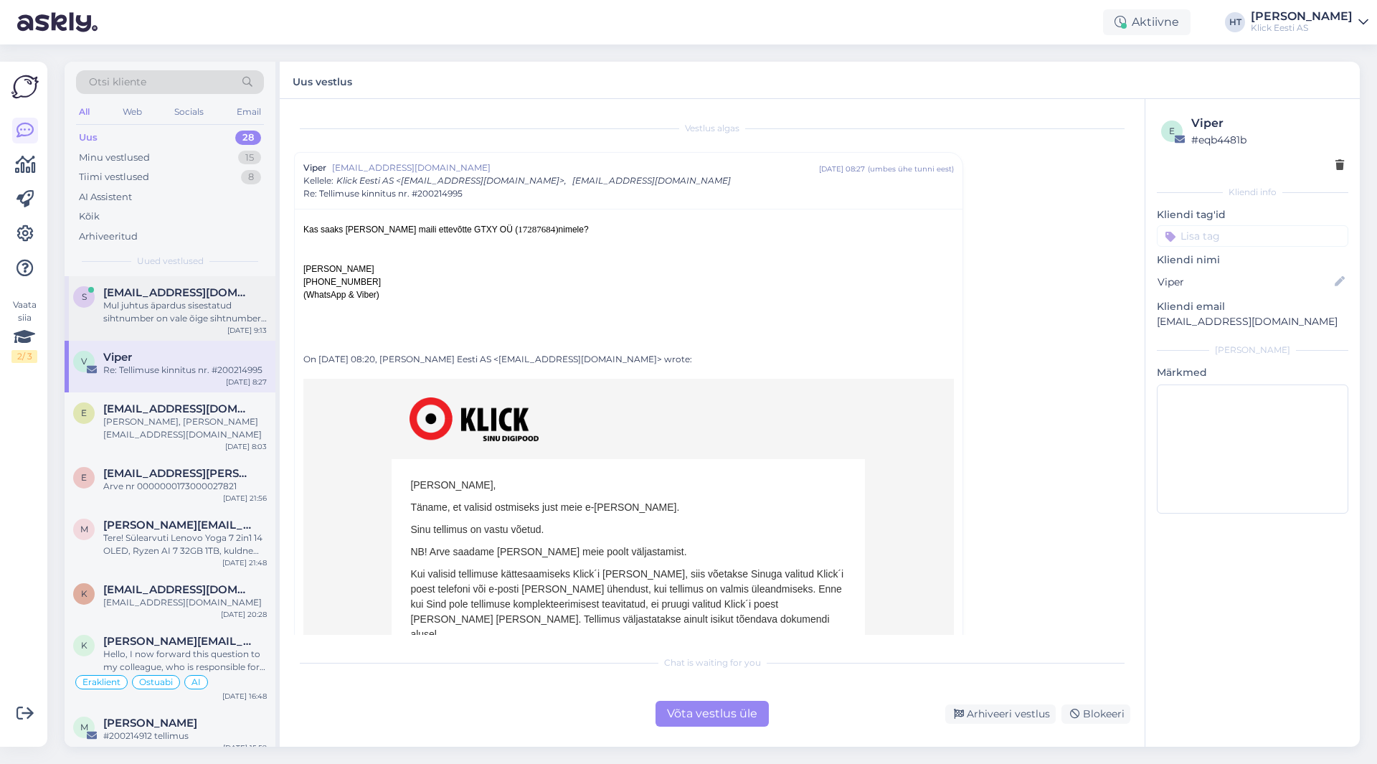
click at [226, 309] on div "Mul juhtus äpardus sisestatud sihtnumber on vale õige sihtnumber on 68316" at bounding box center [185, 312] width 164 height 26
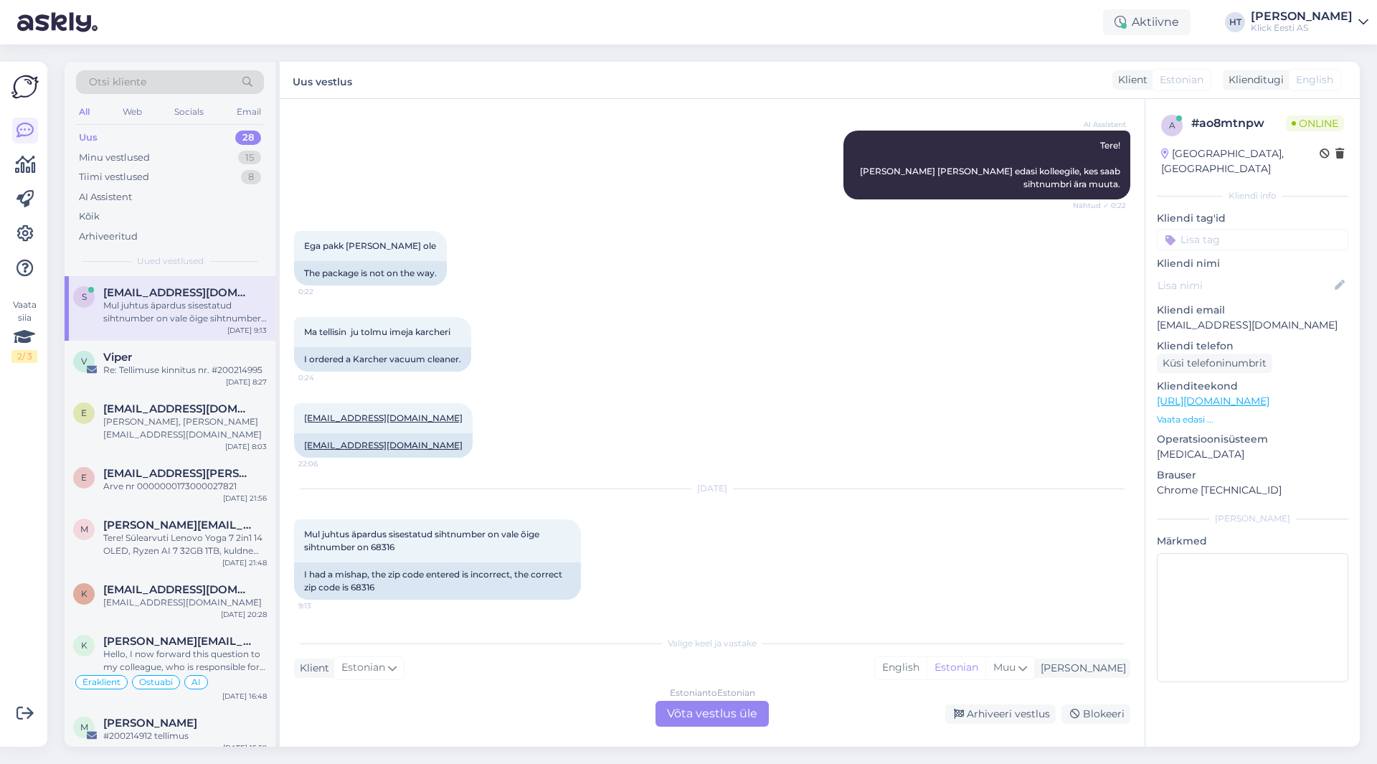
click at [1202, 303] on p "Kliendi email" at bounding box center [1252, 310] width 191 height 15
click at [1210, 318] on p "[EMAIL_ADDRESS][DOMAIN_NAME]" at bounding box center [1252, 325] width 191 height 15
copy p "[EMAIL_ADDRESS][DOMAIN_NAME]"
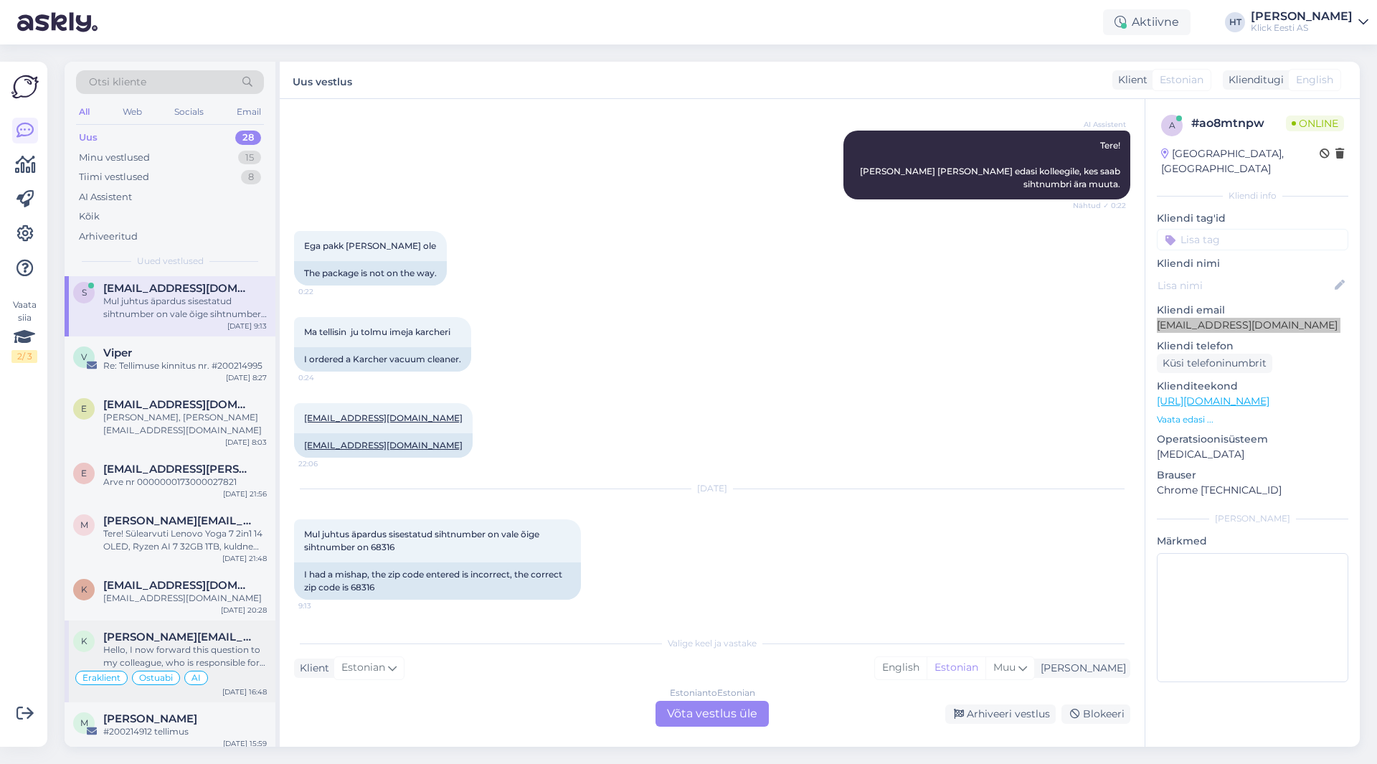
scroll to position [0, 0]
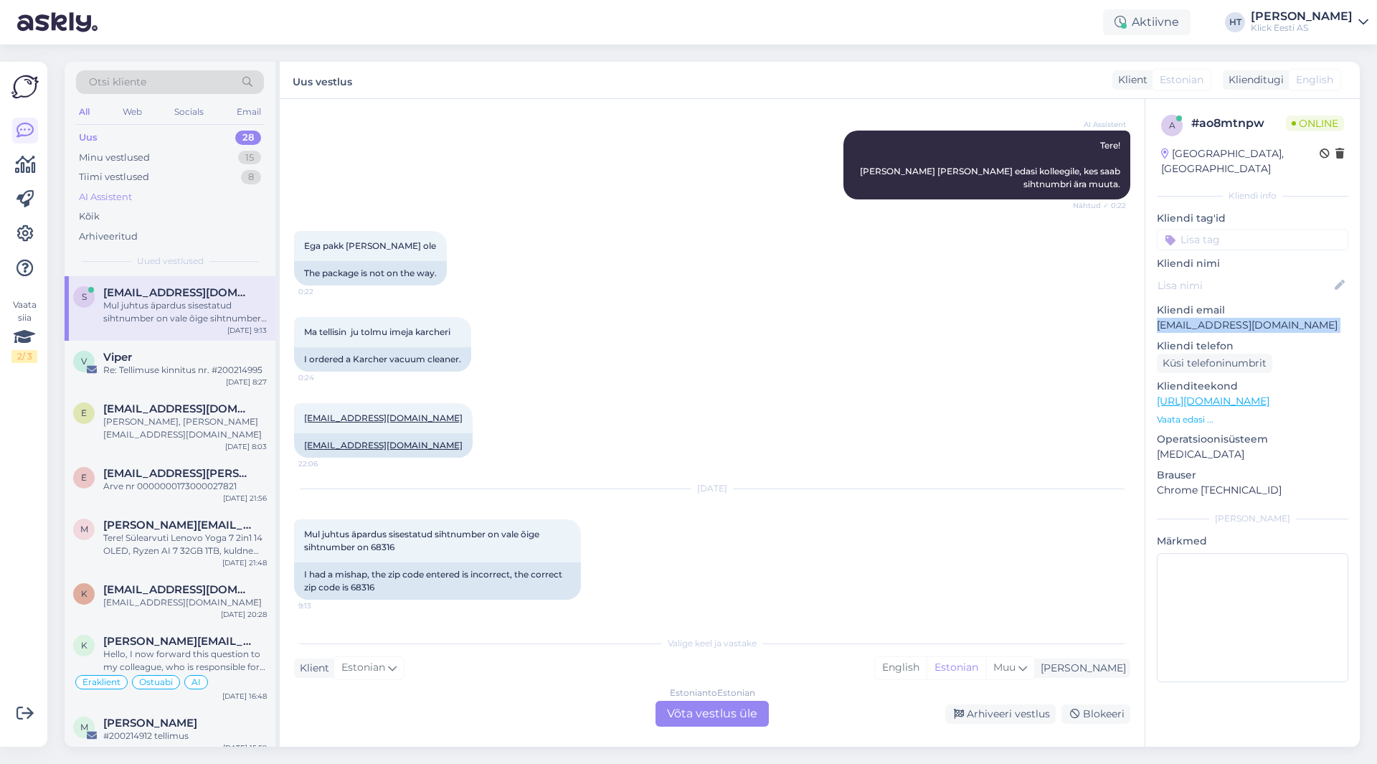
click at [219, 189] on div "AI Assistent" at bounding box center [170, 197] width 188 height 20
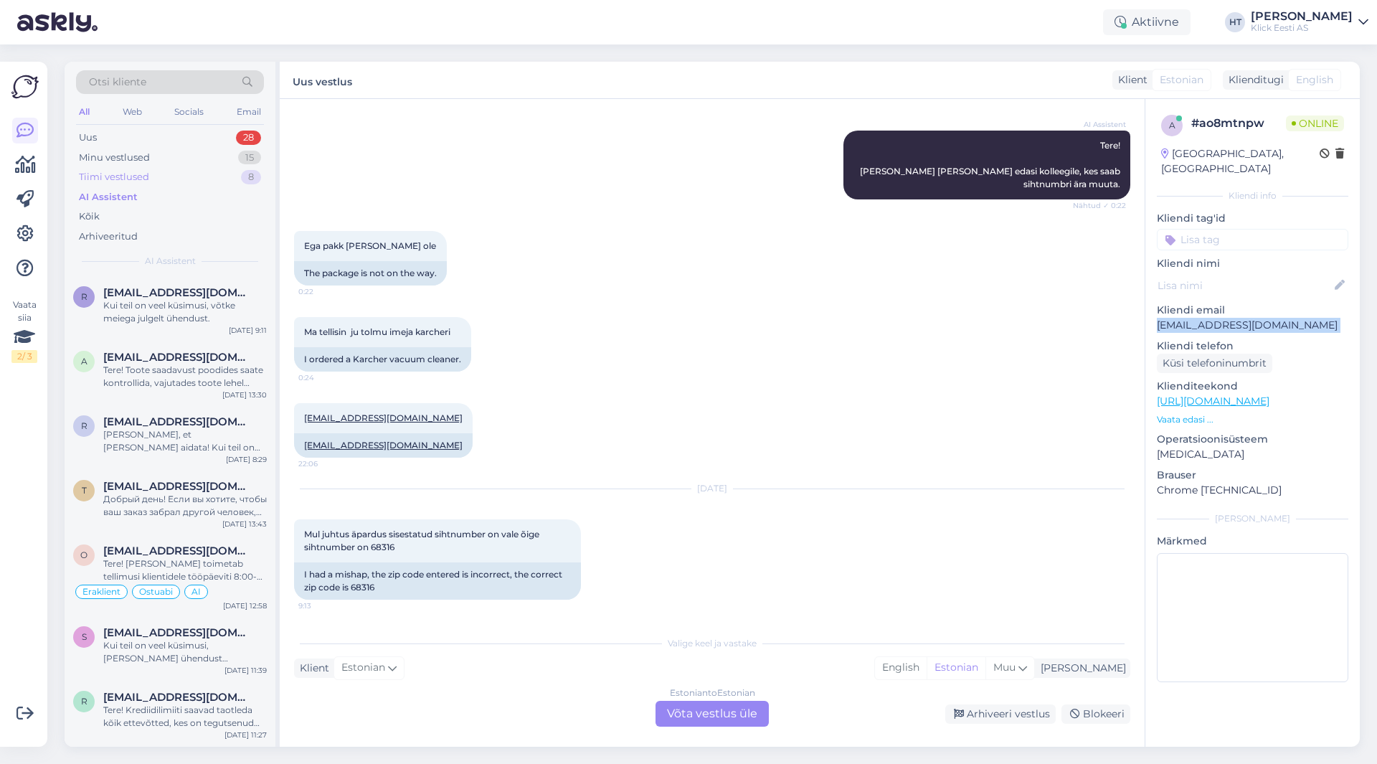
click at [219, 174] on div "Tiimi vestlused 8" at bounding box center [170, 177] width 188 height 20
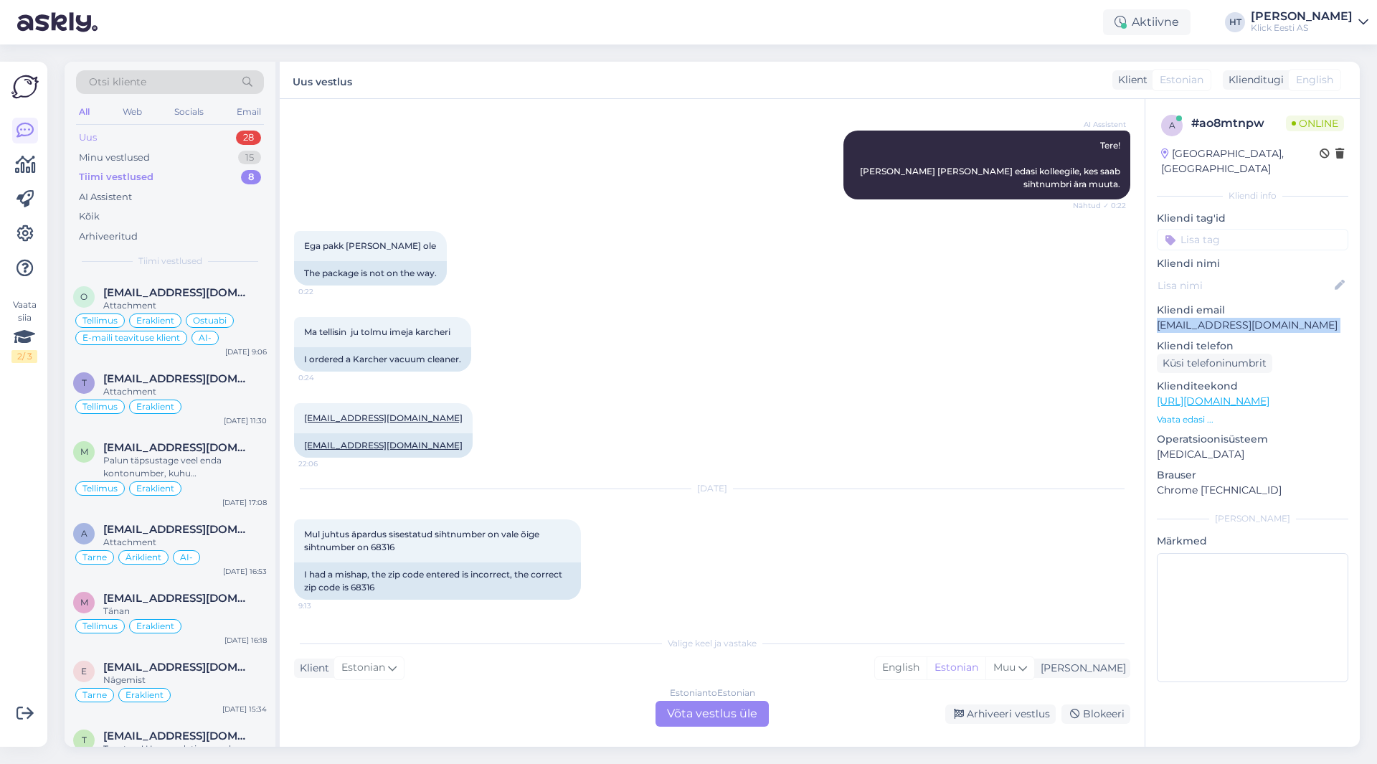
click at [237, 138] on div "28" at bounding box center [248, 138] width 25 height 14
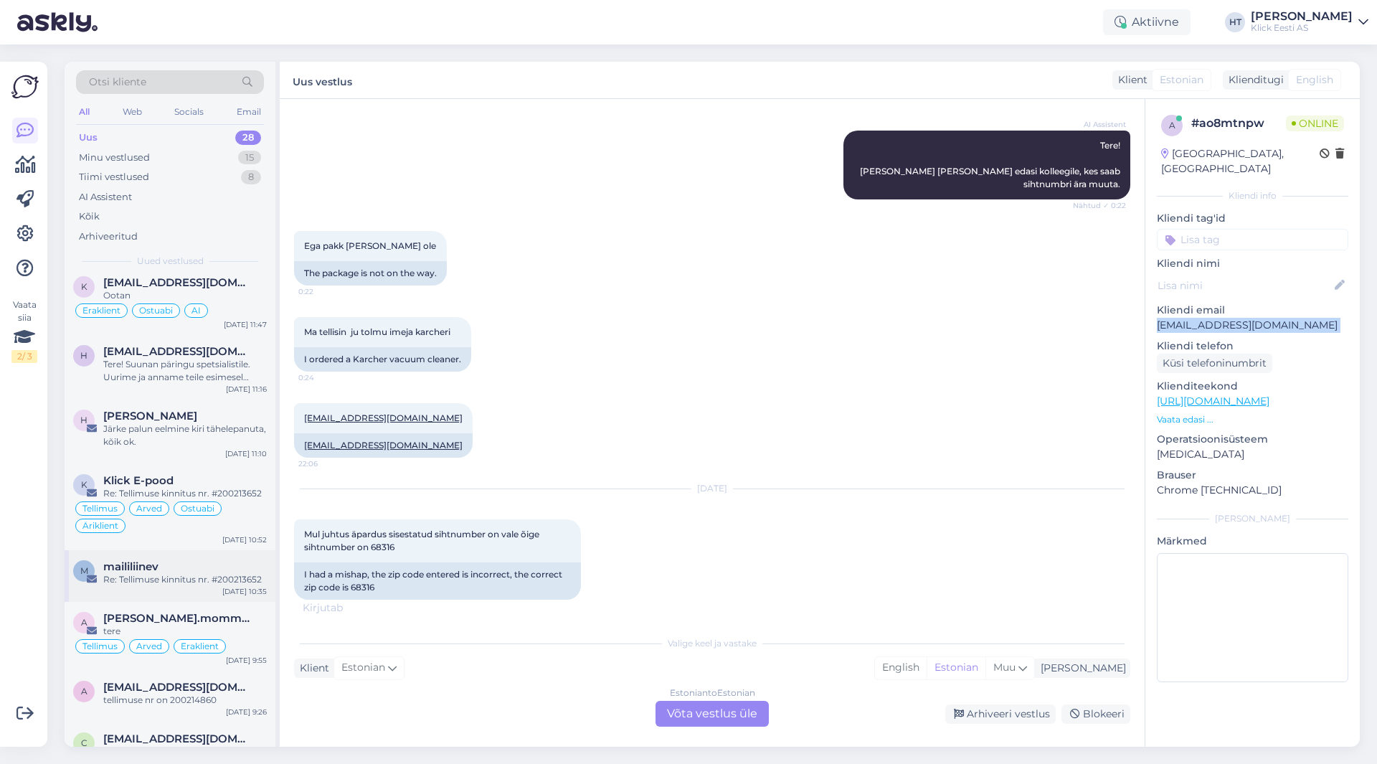
scroll to position [686, 0]
click at [227, 573] on div "Re: Tellimuse kinnitus nr. #200213652" at bounding box center [185, 579] width 164 height 13
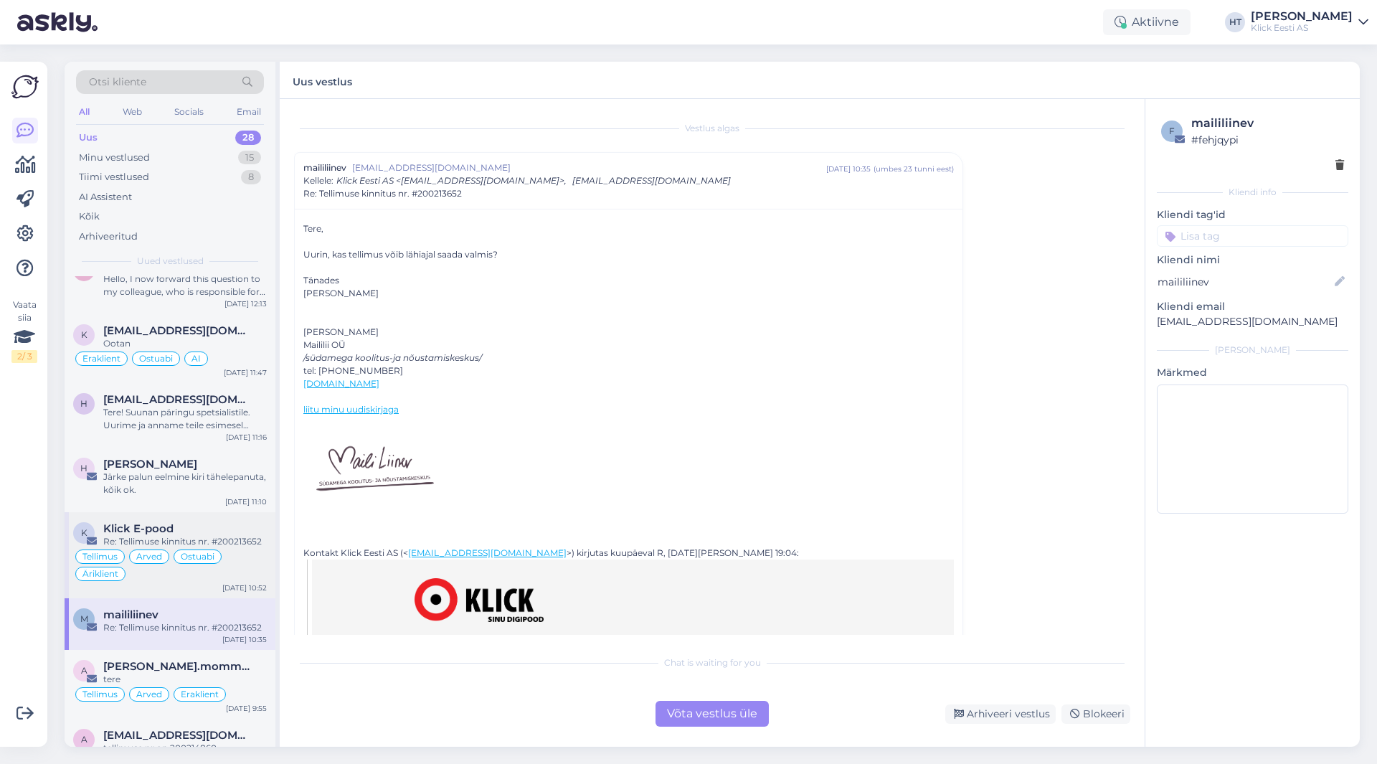
scroll to position [601, 0]
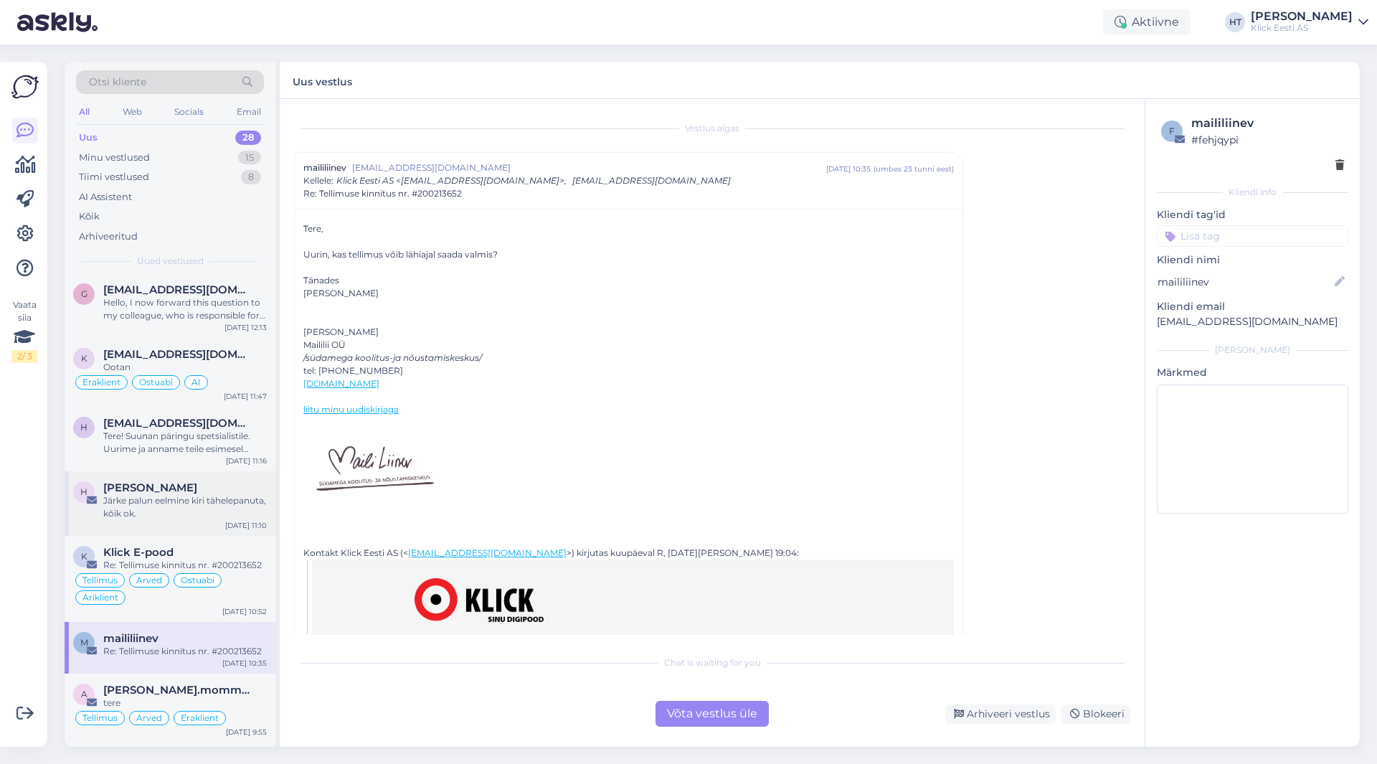
click at [174, 494] on div "Järke palun eelmine kiri tähelepanuta, kõik ok." at bounding box center [185, 507] width 164 height 26
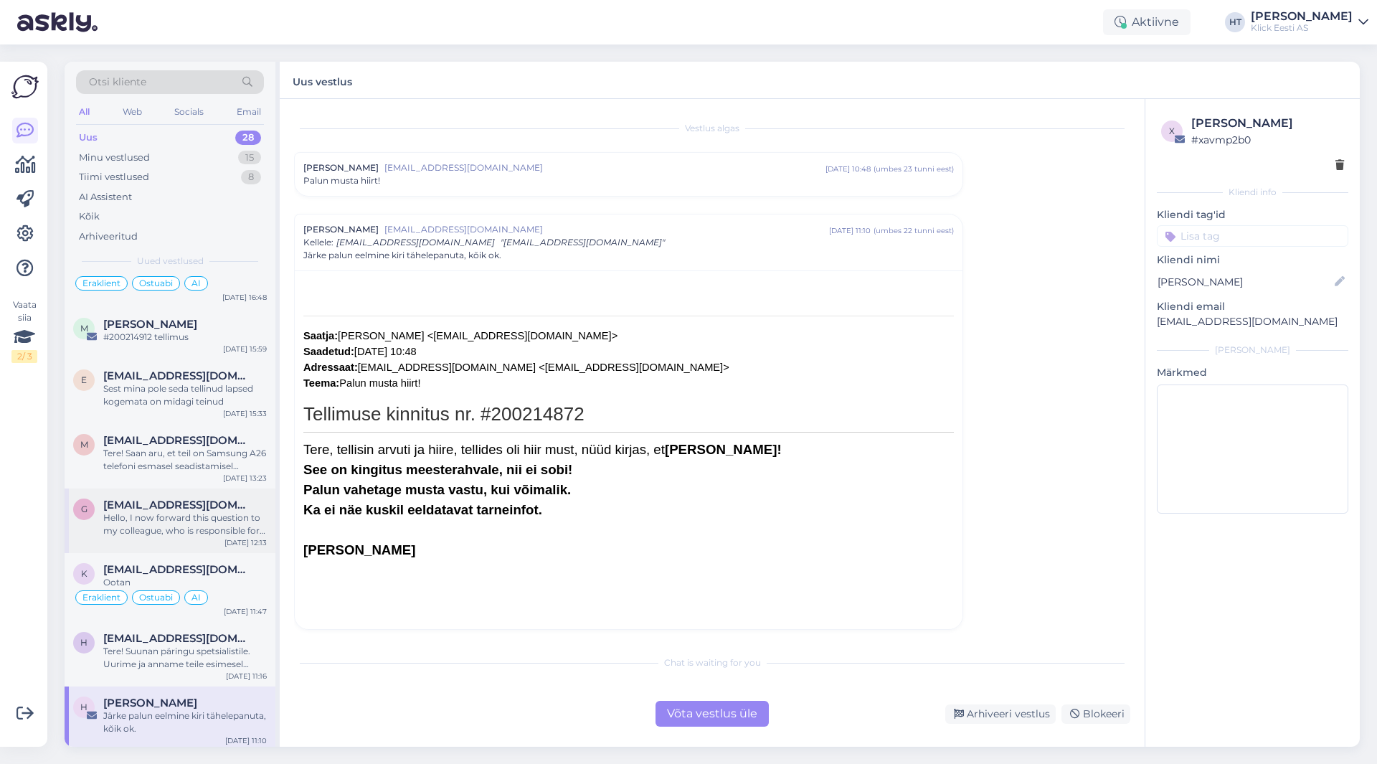
click at [195, 488] on div "g [EMAIL_ADDRESS][DOMAIN_NAME] Hello, I now forward this question to my colleag…" at bounding box center [170, 520] width 211 height 65
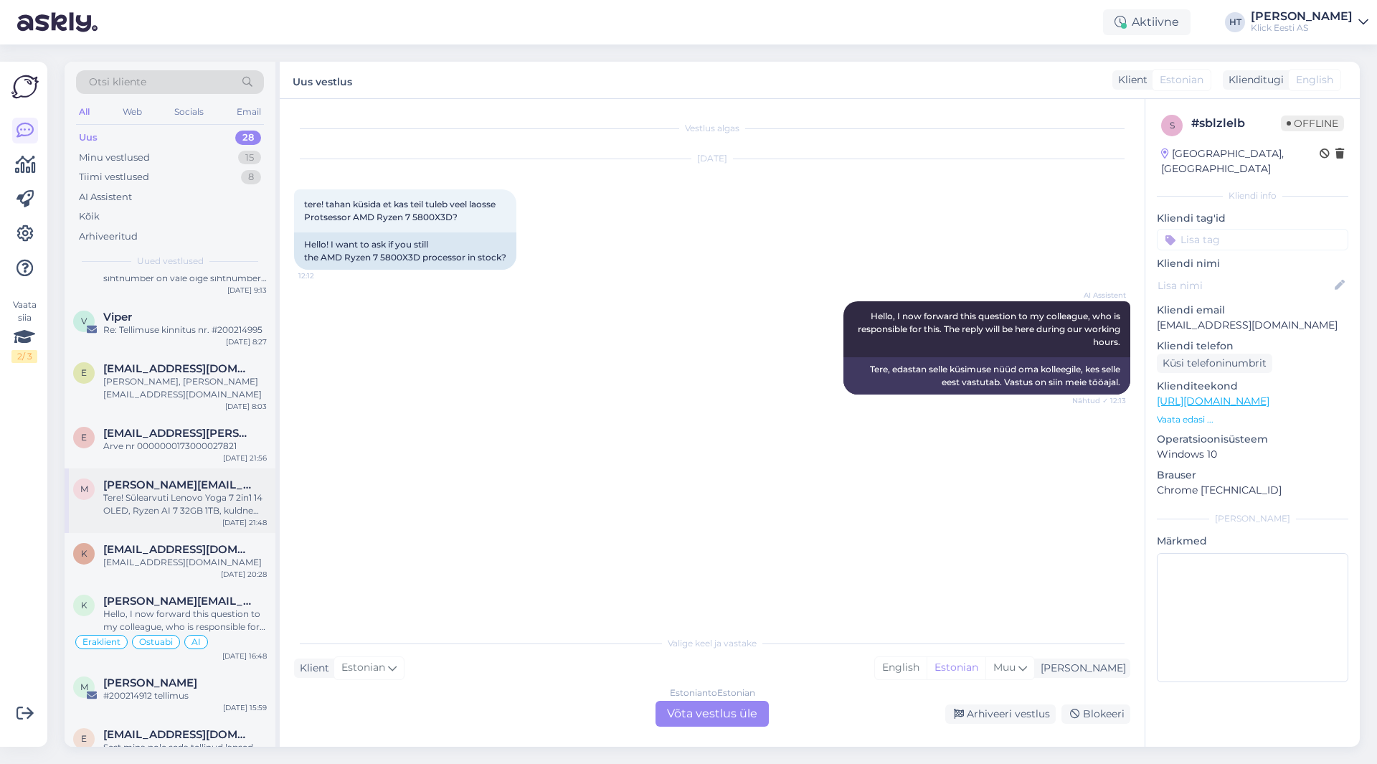
scroll to position [0, 0]
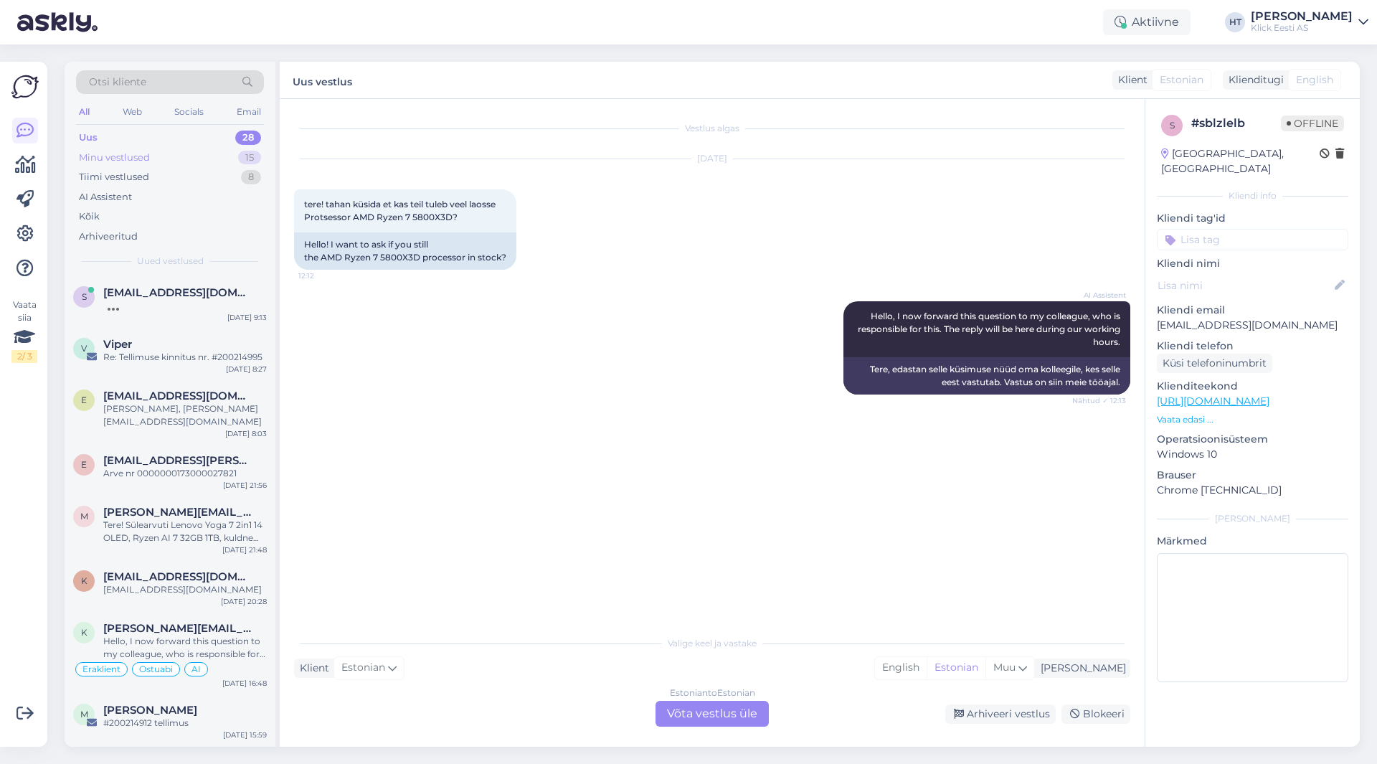
click at [227, 155] on div "Minu vestlused 15" at bounding box center [170, 158] width 188 height 20
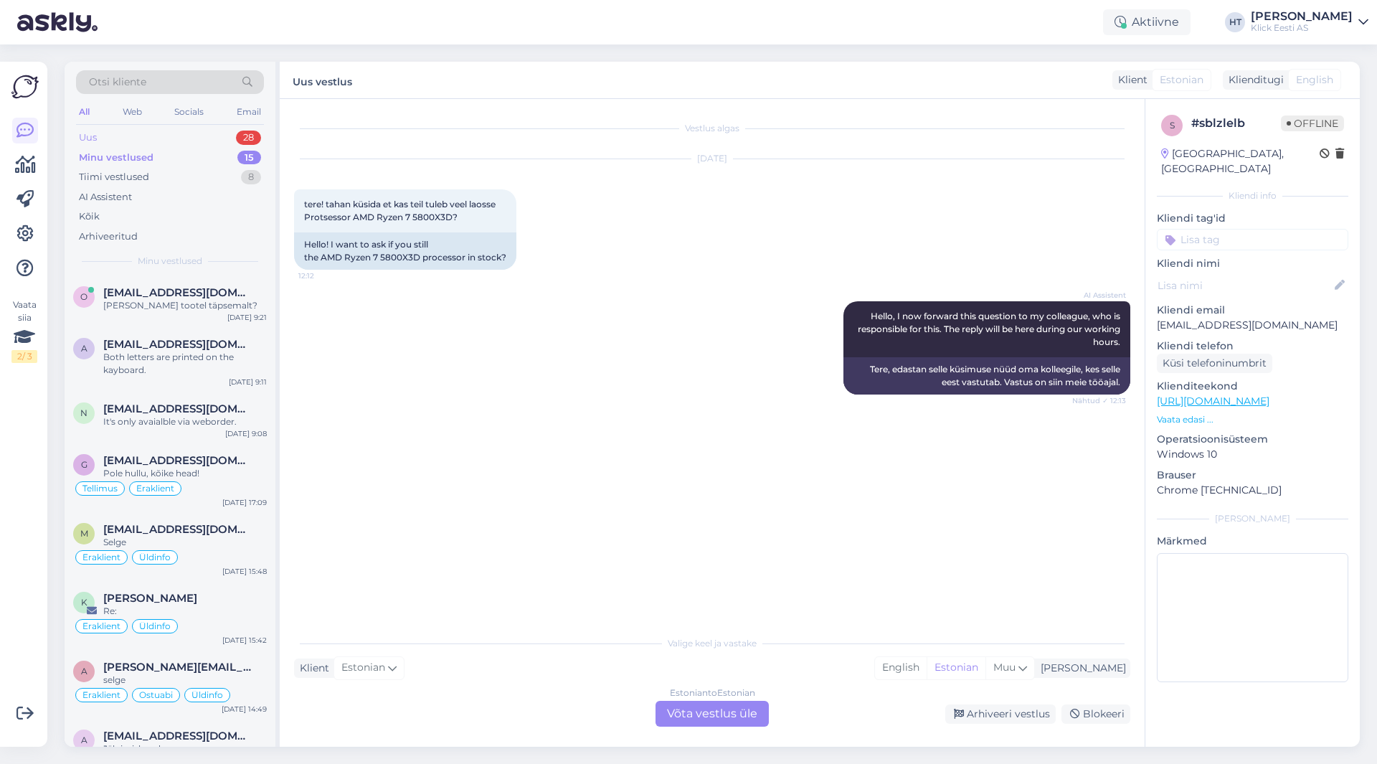
click at [201, 131] on div "Uus 28" at bounding box center [170, 138] width 188 height 20
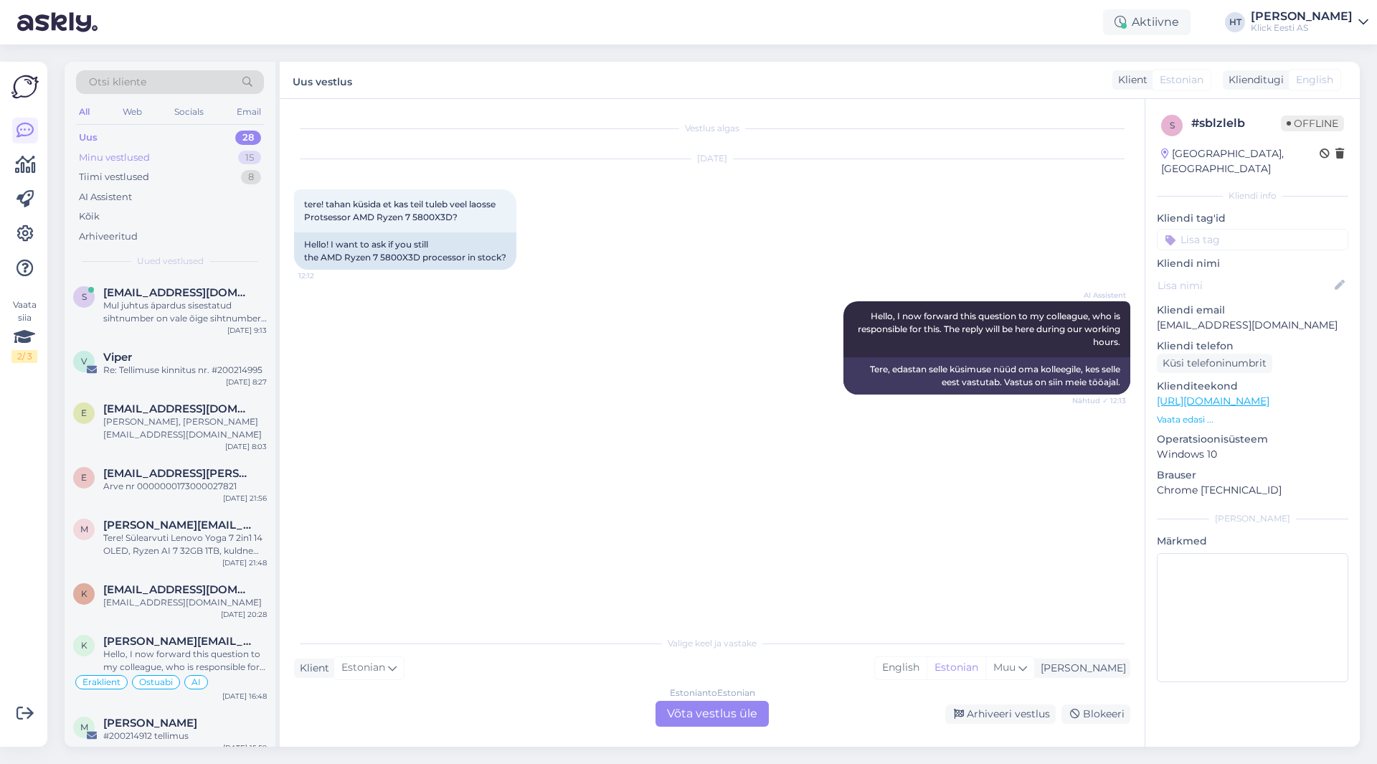
click at [204, 159] on div "Minu vestlused 15" at bounding box center [170, 158] width 188 height 20
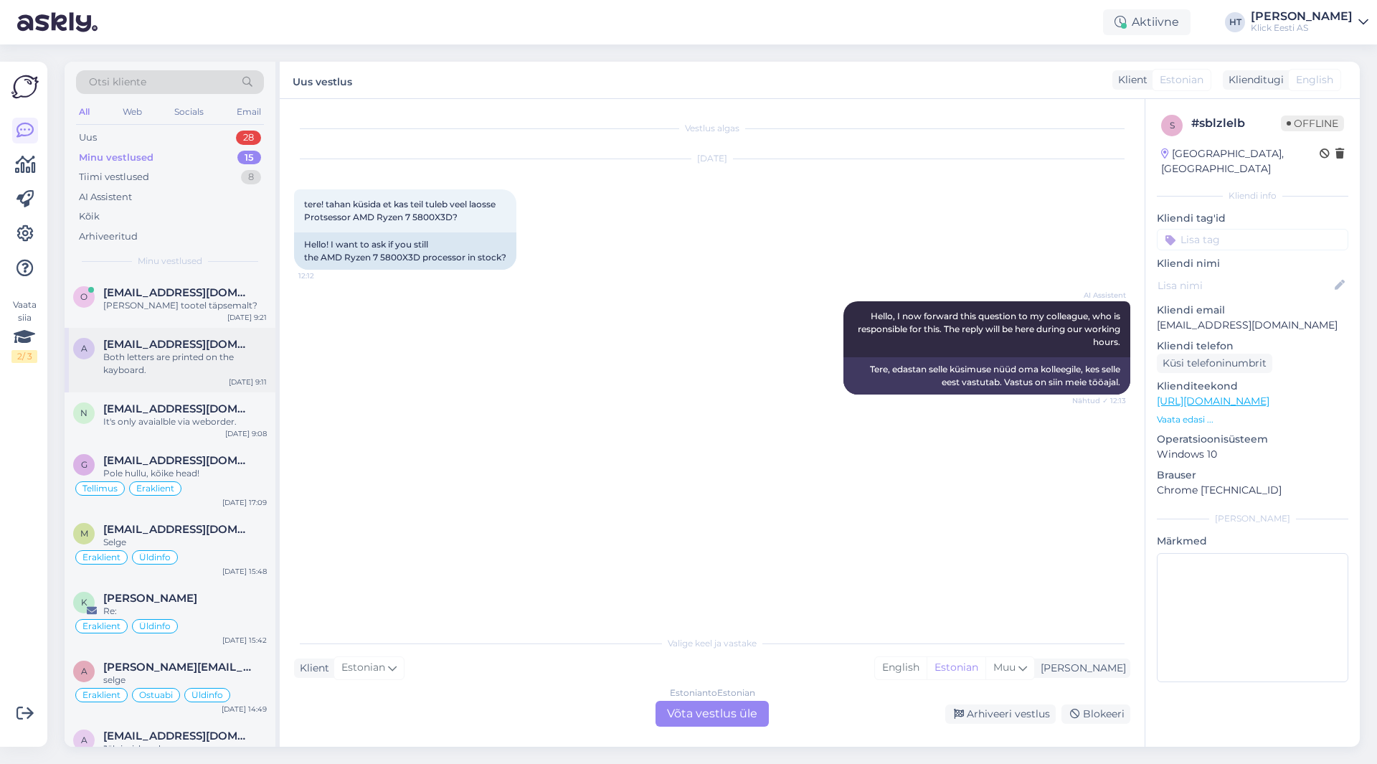
click at [189, 361] on div "Both letters are printed on the kayboard." at bounding box center [185, 364] width 164 height 26
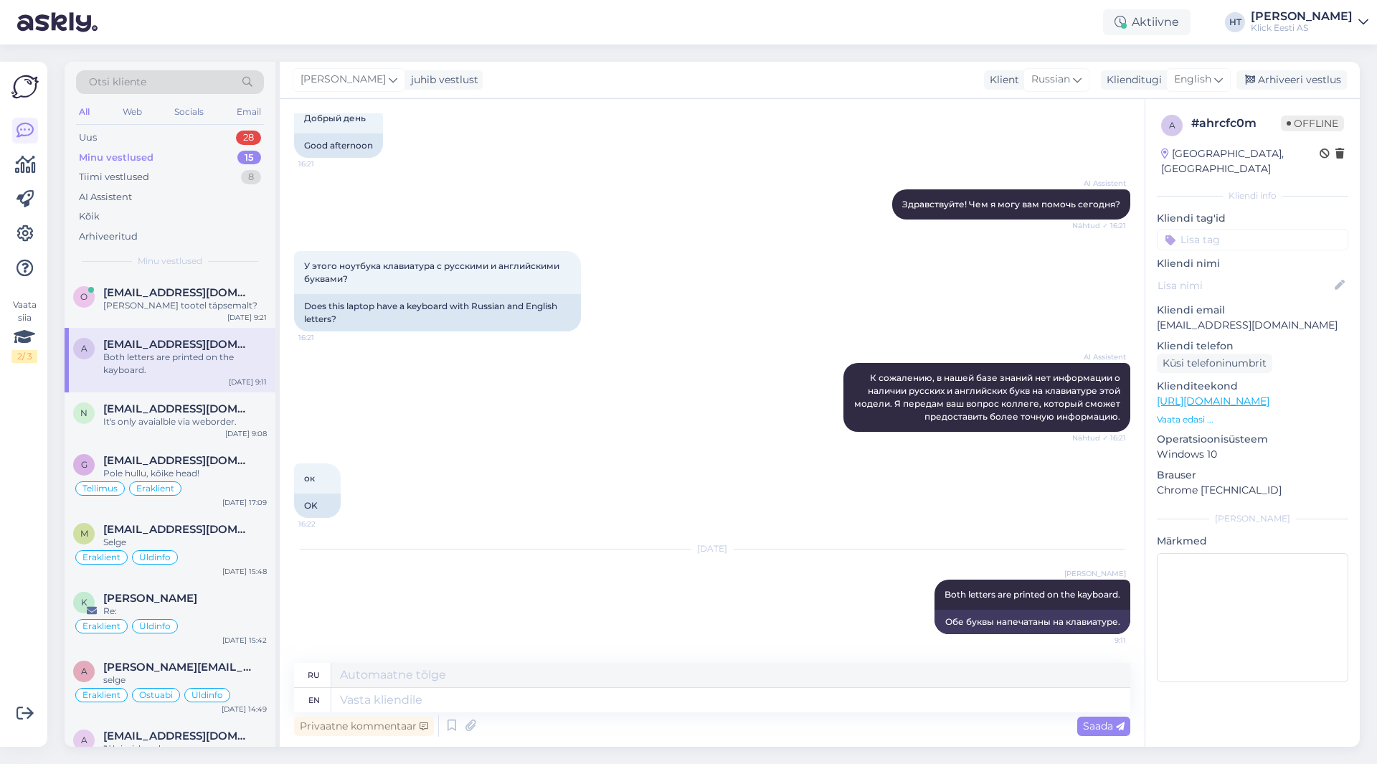
click at [1264, 229] on input at bounding box center [1252, 240] width 191 height 22
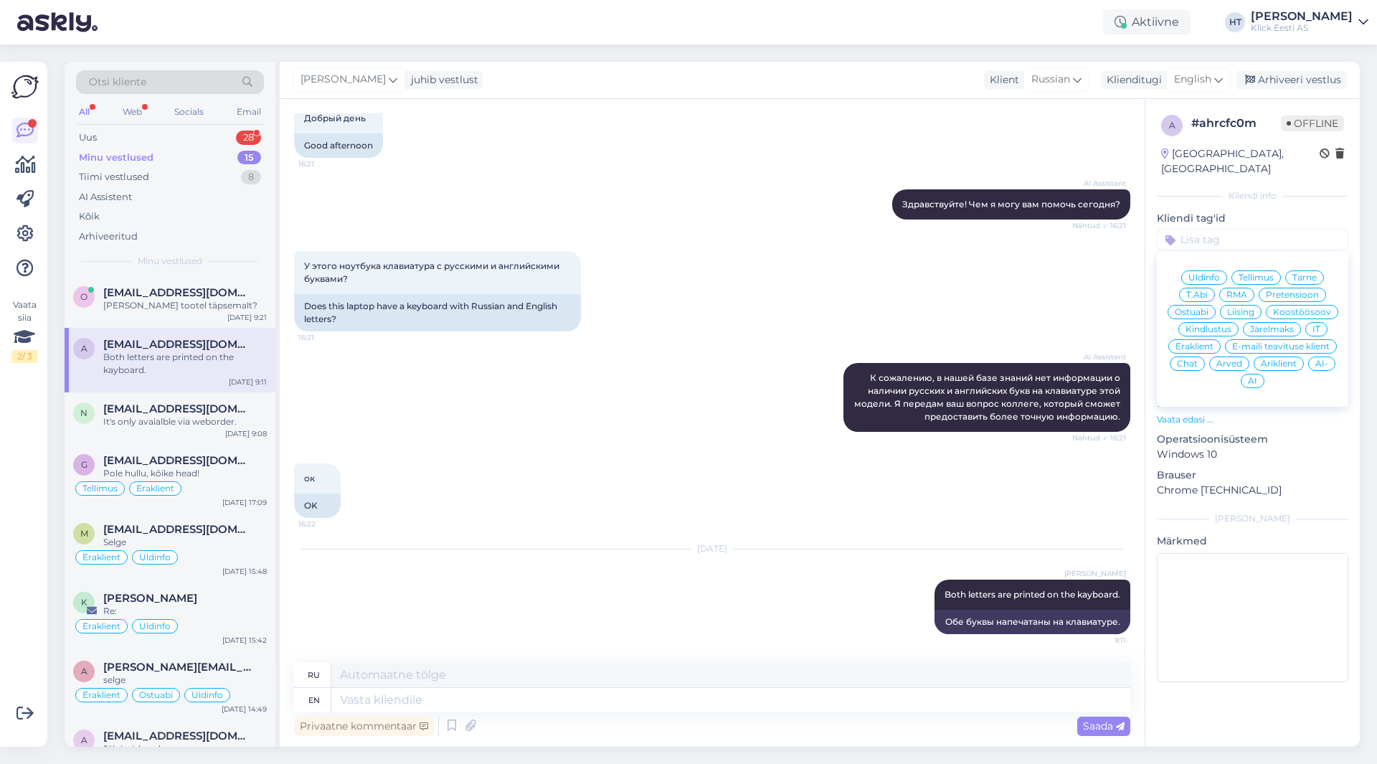
click at [1202, 308] on span "Ostuabi" at bounding box center [1192, 312] width 34 height 9
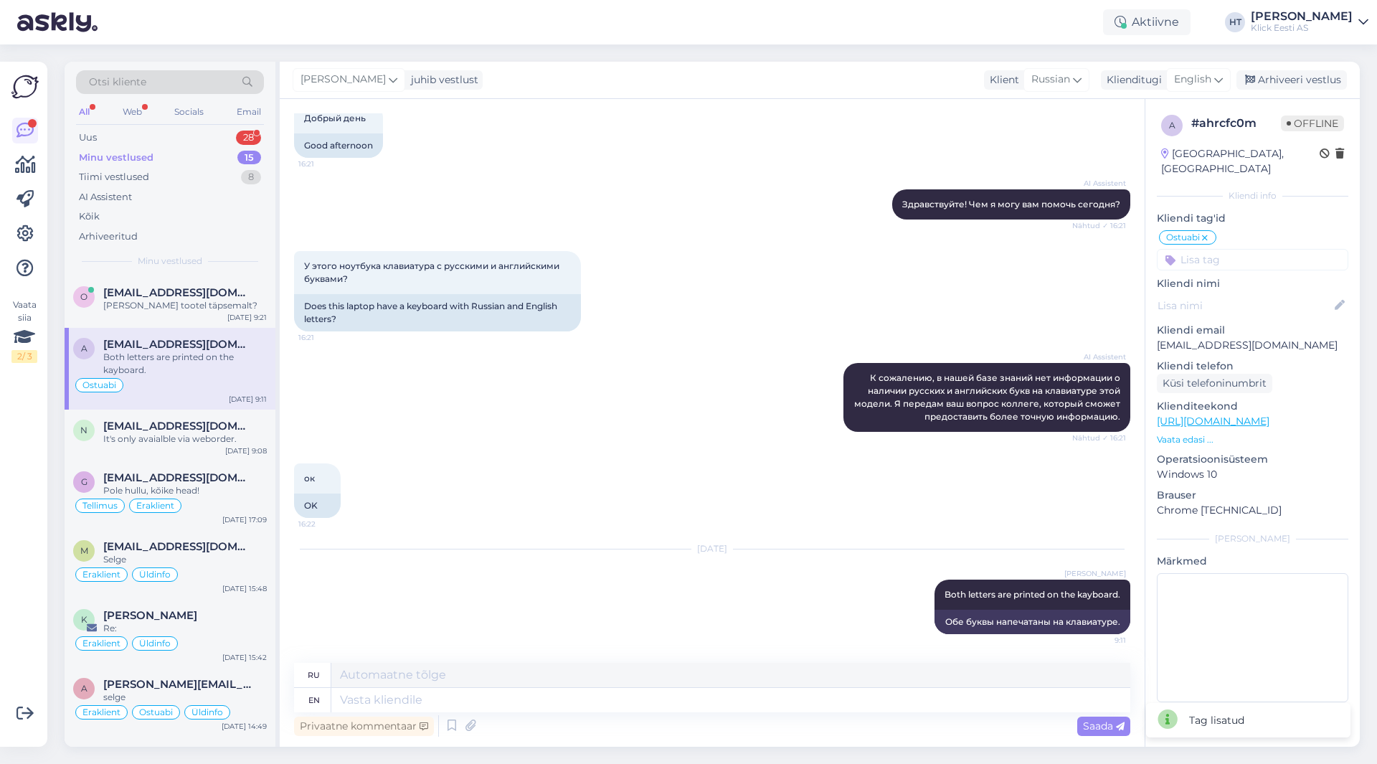
click at [1210, 250] on input at bounding box center [1252, 260] width 191 height 22
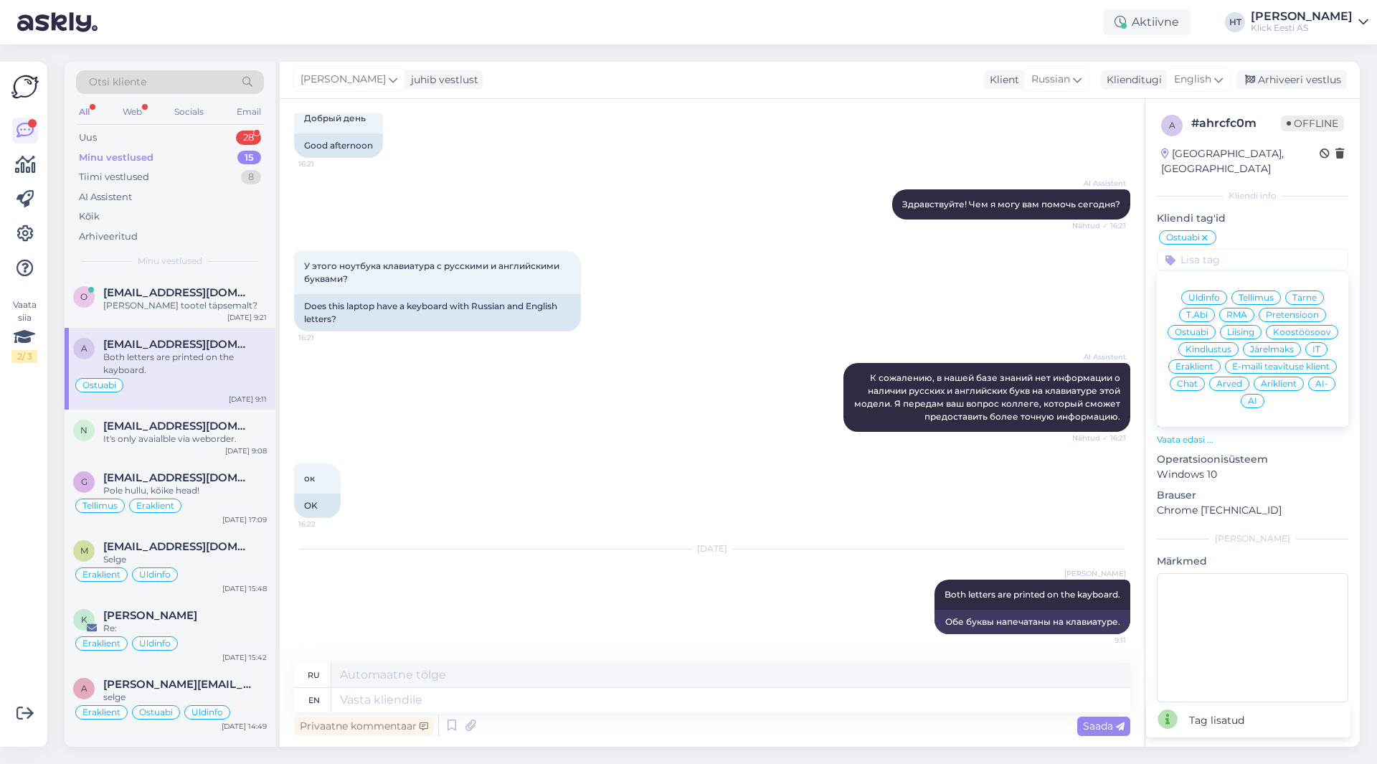
click at [1184, 362] on span "Eraklient" at bounding box center [1195, 366] width 38 height 9
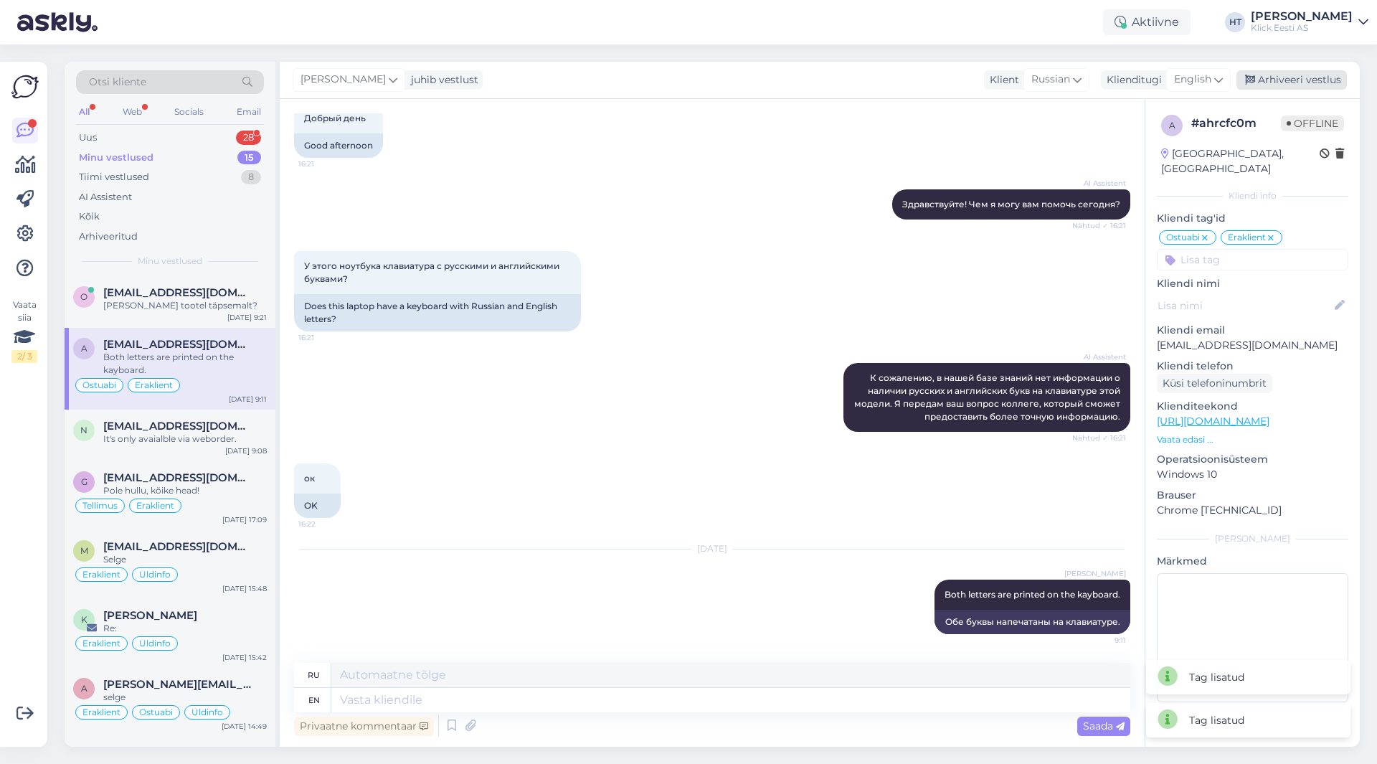
click at [1285, 83] on div "Arhiveeri vestlus" at bounding box center [1291, 79] width 110 height 19
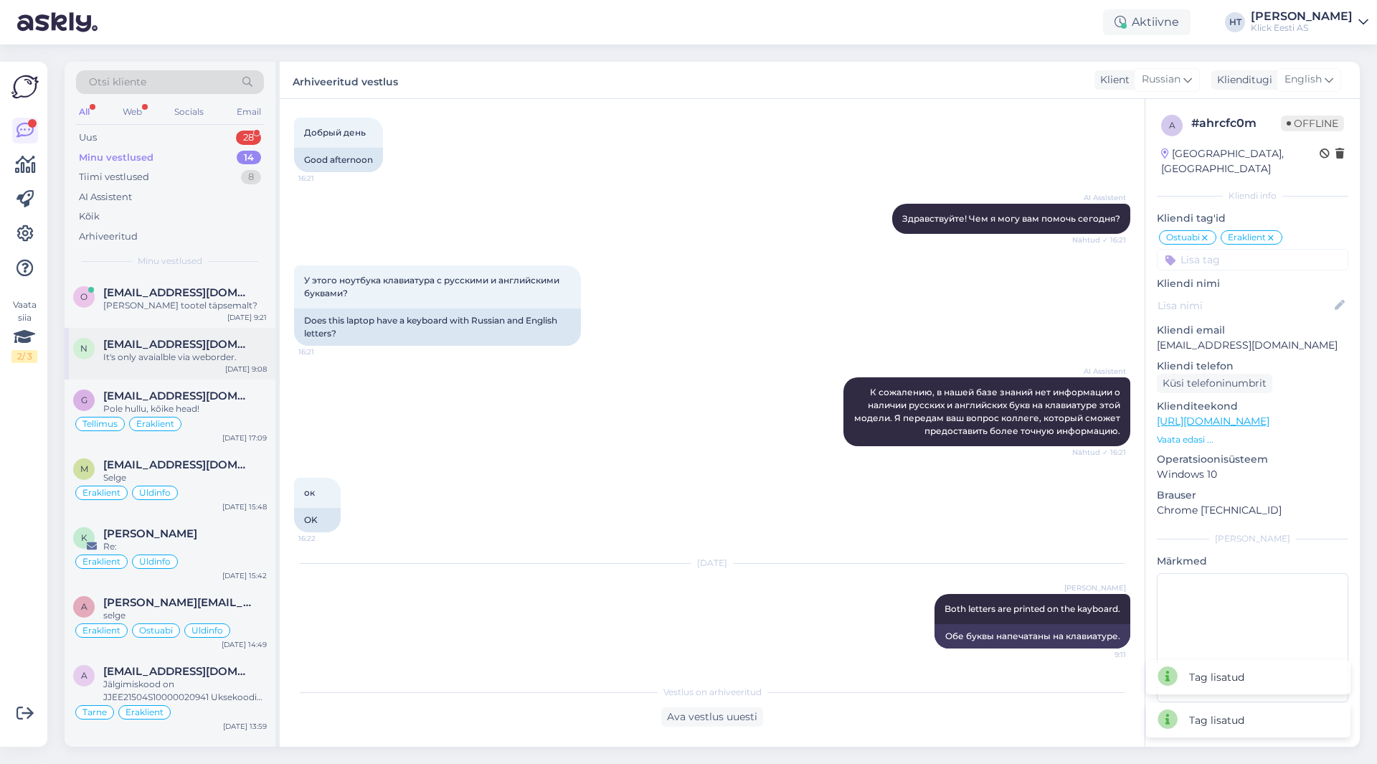
click at [235, 374] on div "[DATE] 9:08" at bounding box center [246, 369] width 42 height 11
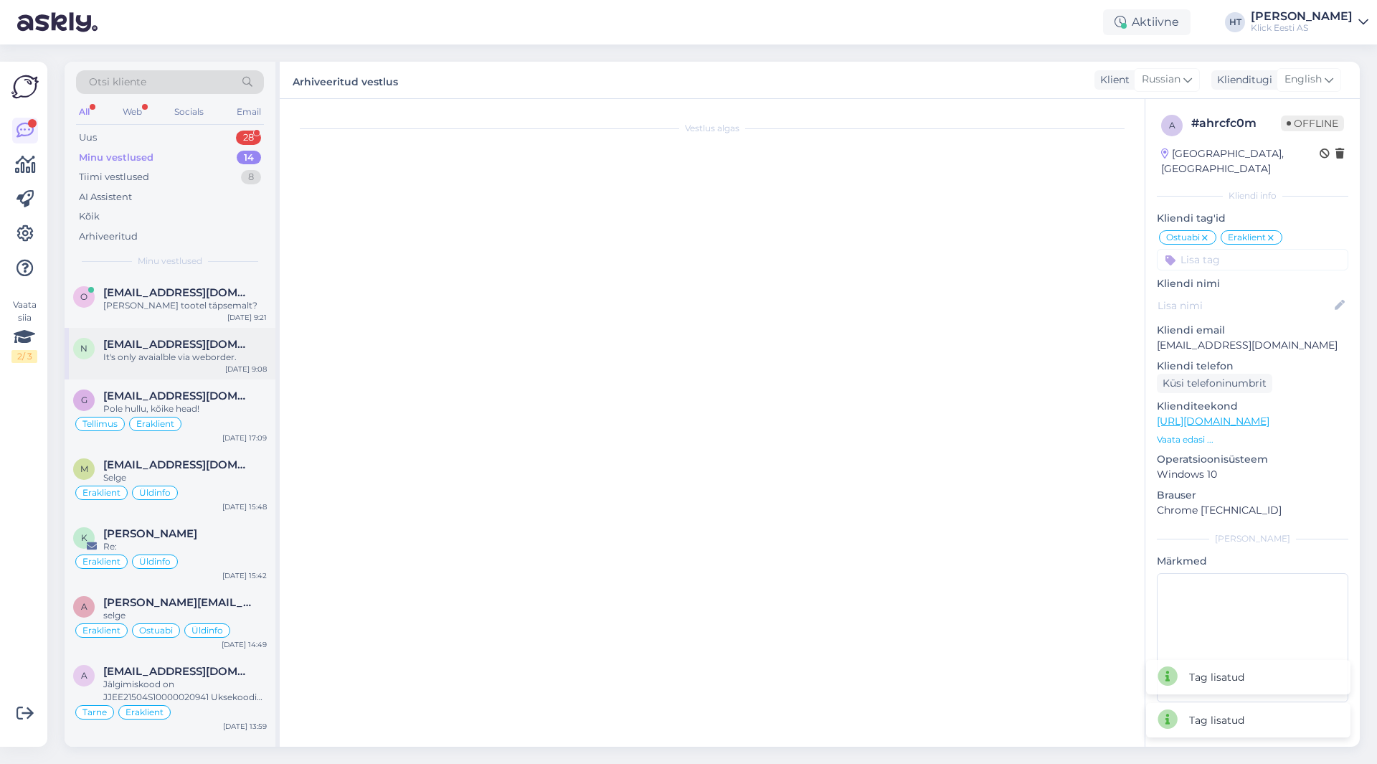
scroll to position [0, 0]
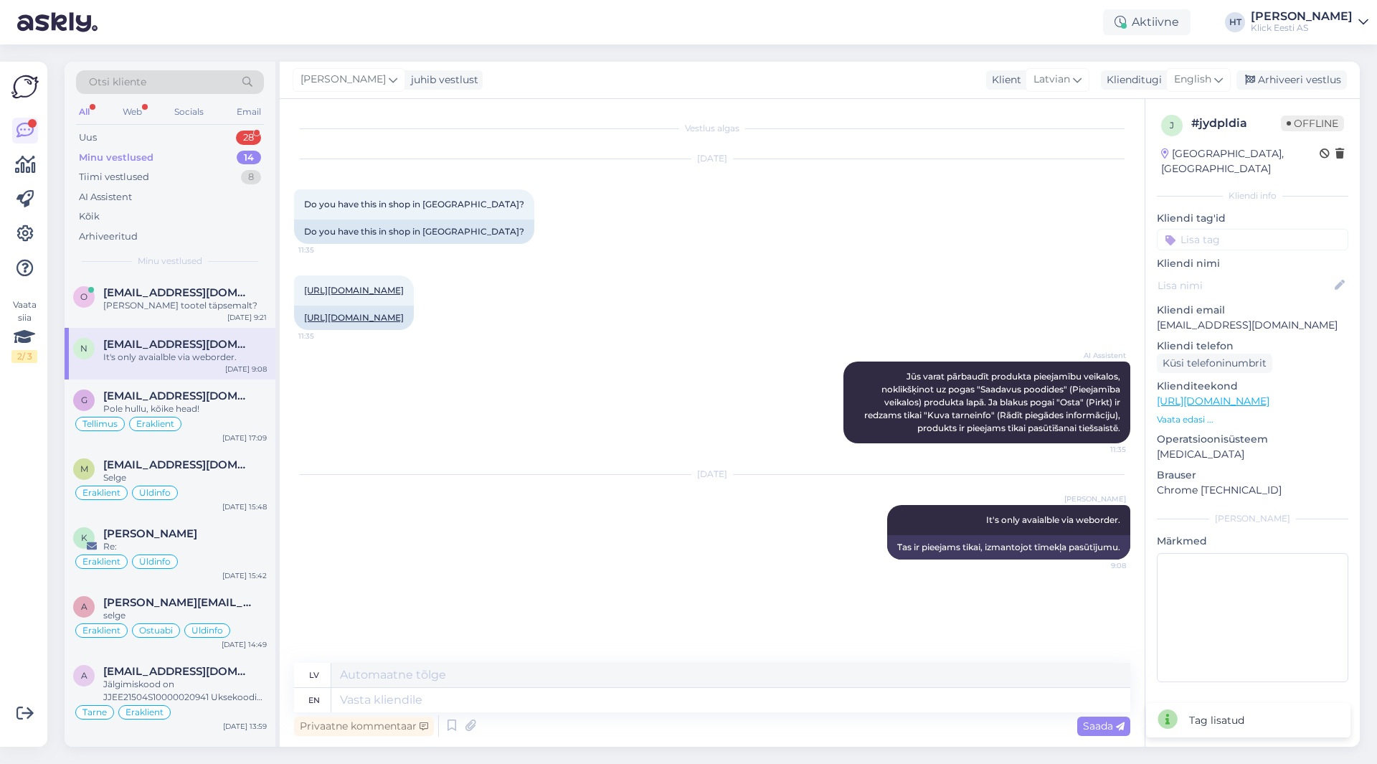
click at [1226, 229] on input at bounding box center [1252, 240] width 191 height 22
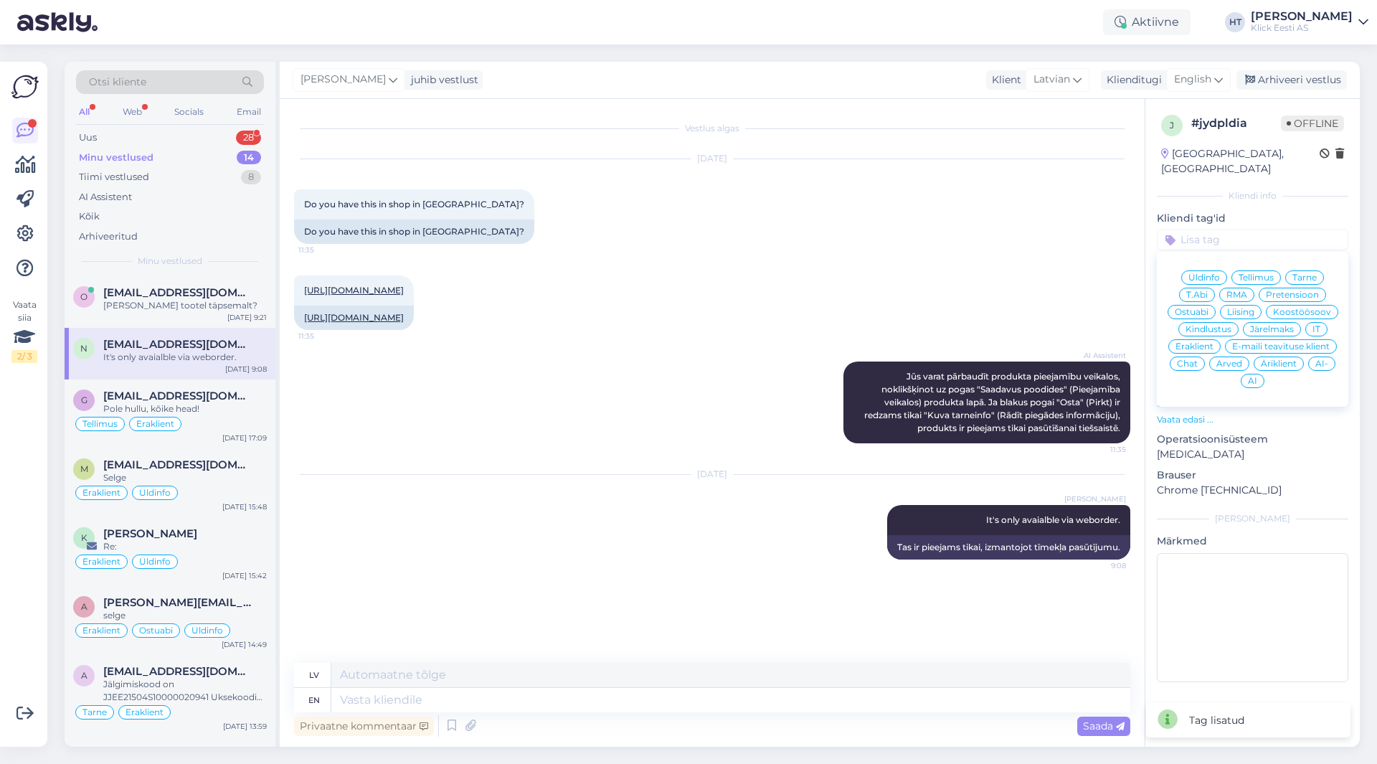
click at [1206, 308] on span "Ostuabi" at bounding box center [1192, 312] width 34 height 9
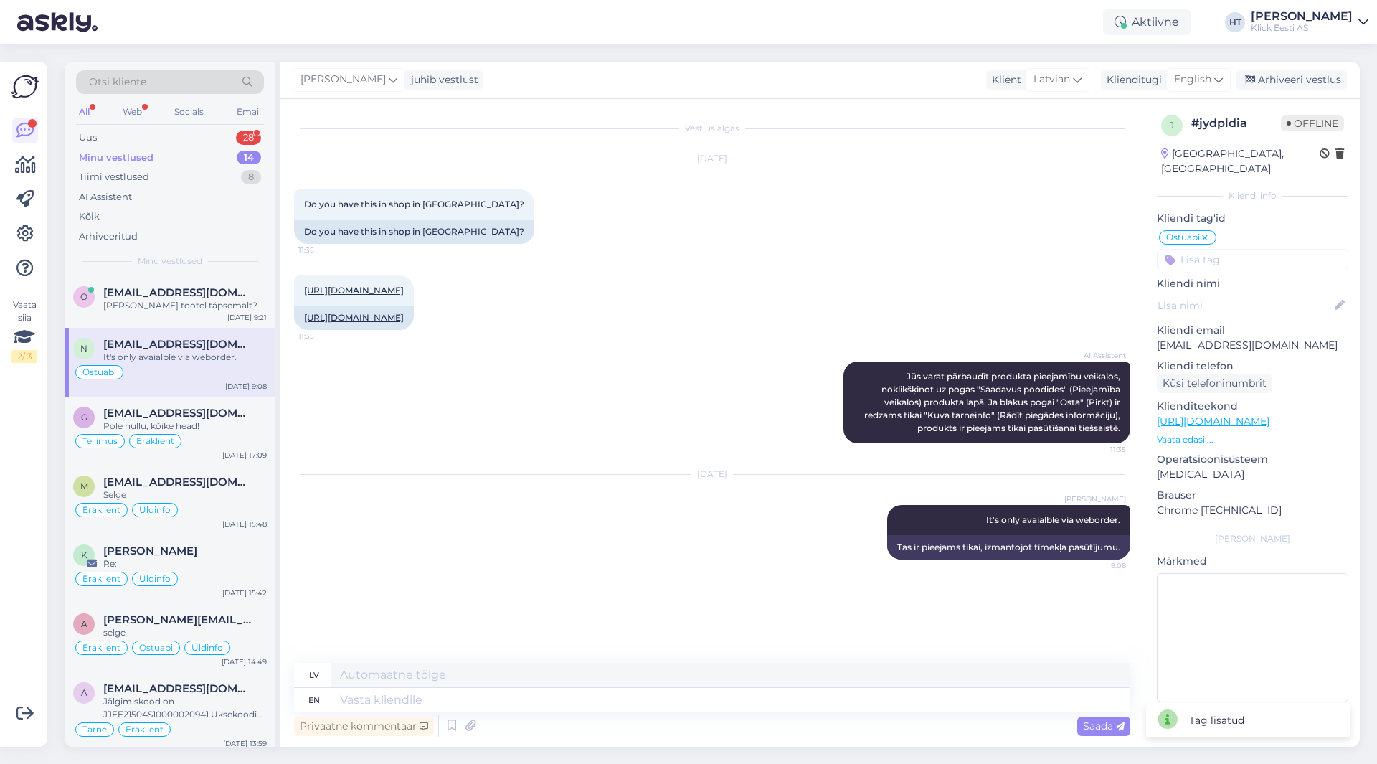
click at [1233, 249] on input at bounding box center [1252, 260] width 191 height 22
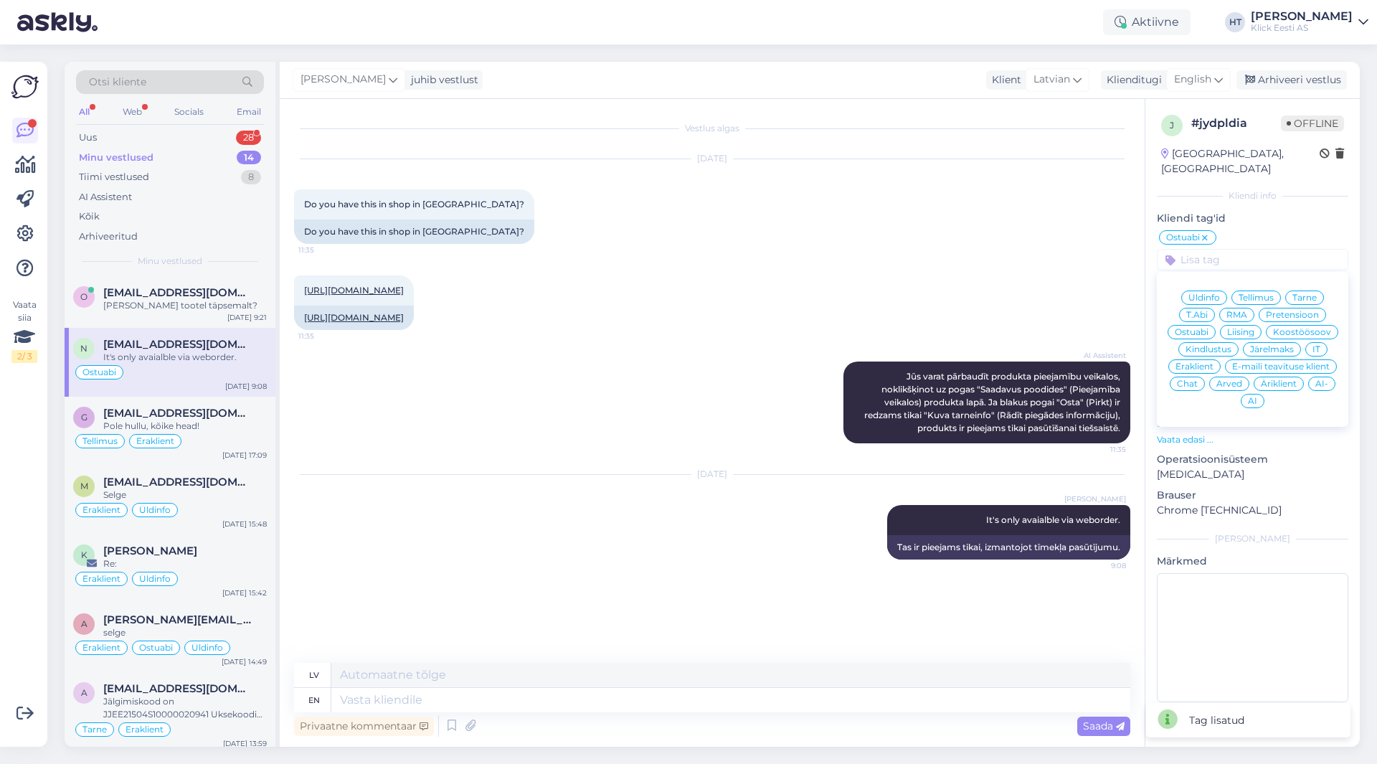
click at [1194, 362] on span "Eraklient" at bounding box center [1195, 366] width 38 height 9
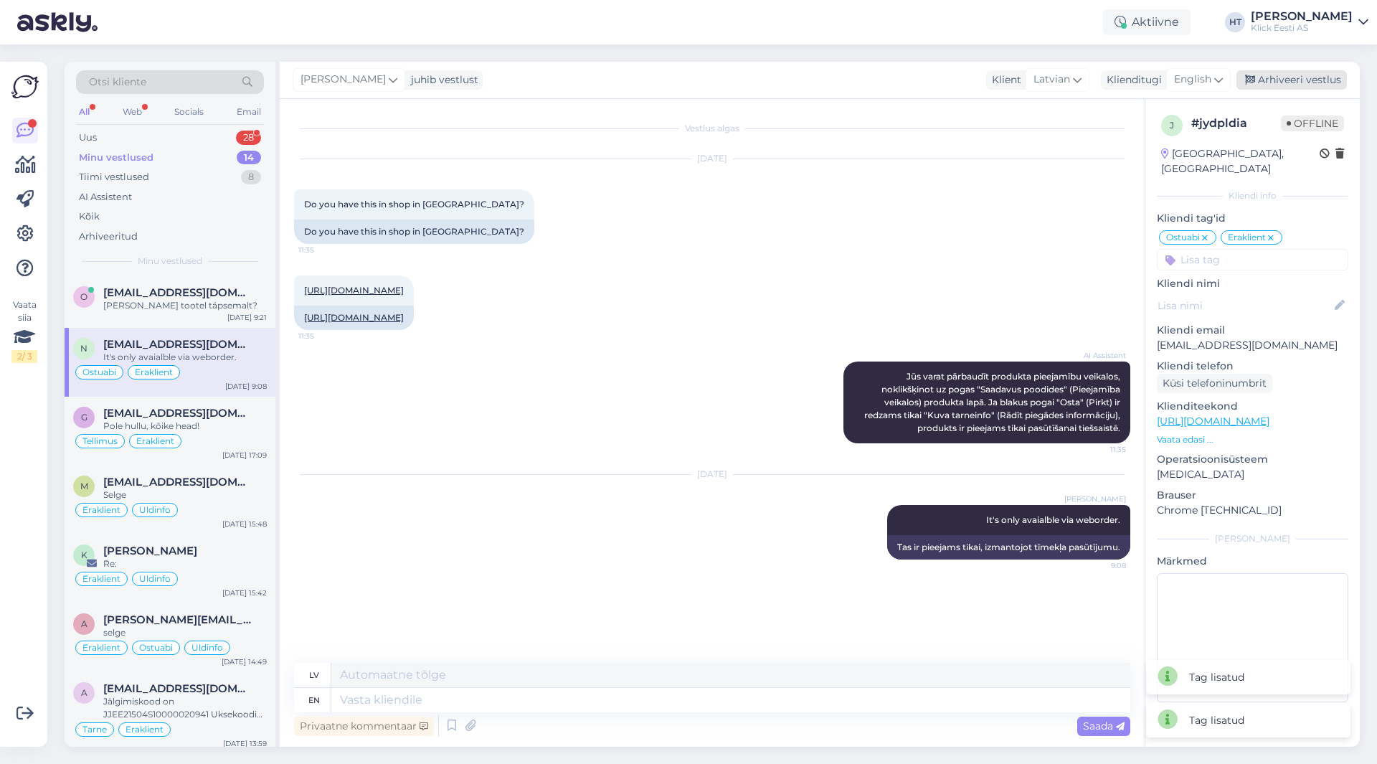
click at [1289, 82] on div "Arhiveeri vestlus" at bounding box center [1291, 79] width 110 height 19
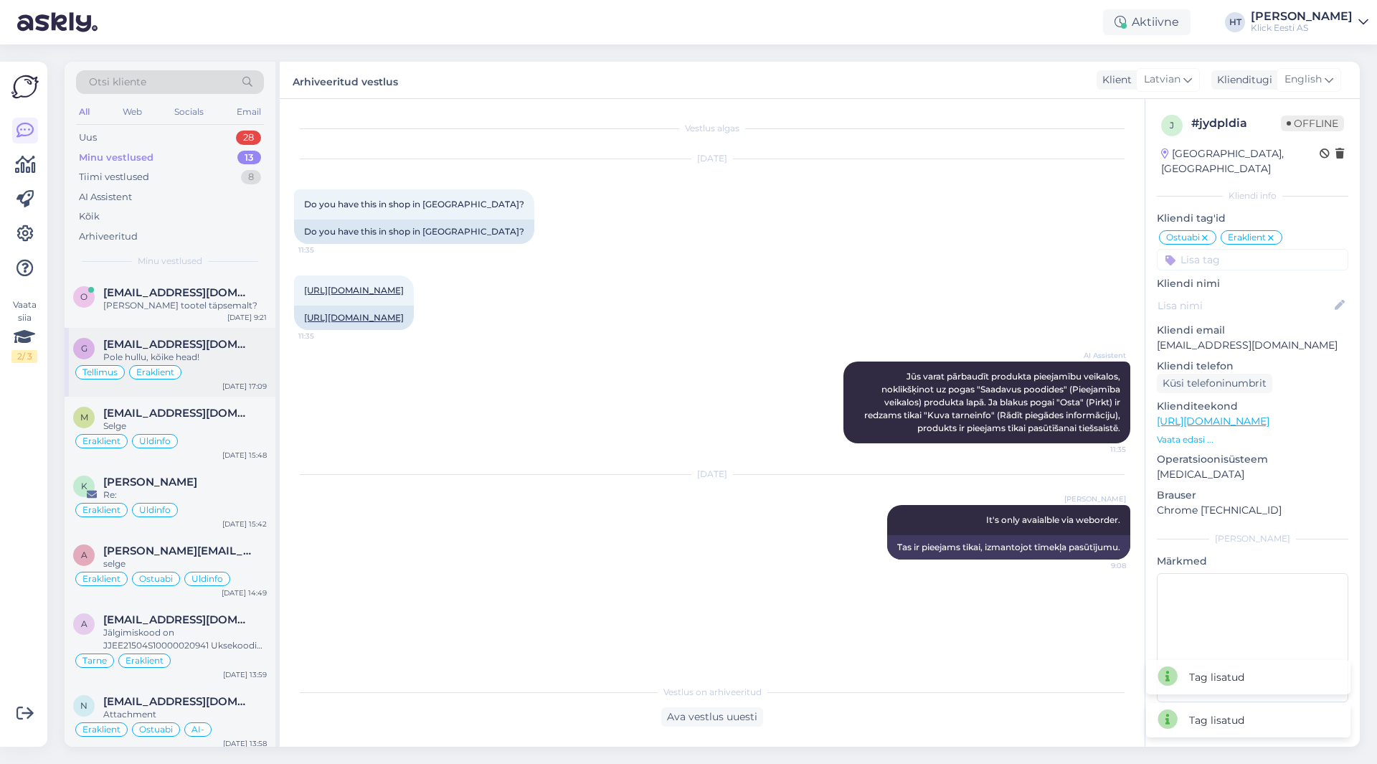
click at [255, 363] on div "Pole hullu, kõike head!" at bounding box center [185, 357] width 164 height 13
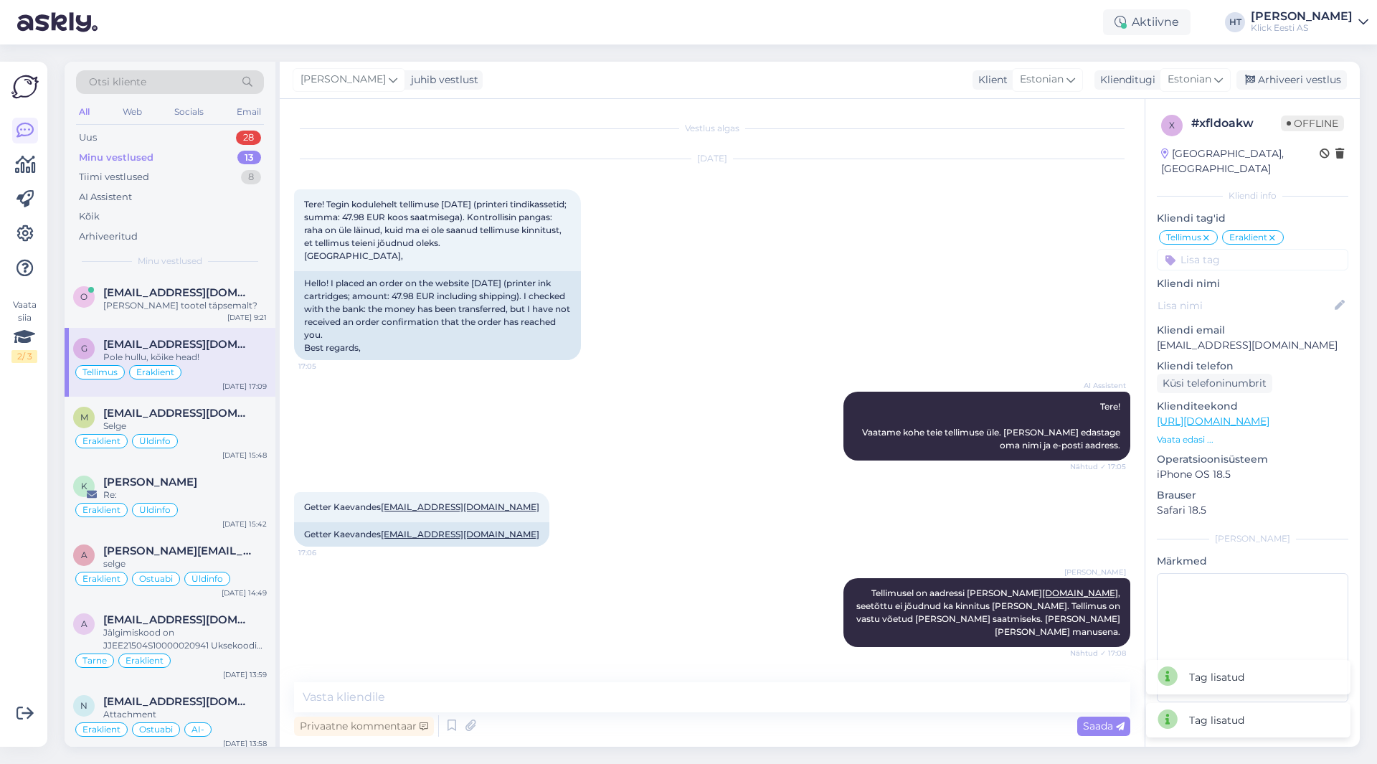
scroll to position [179, 0]
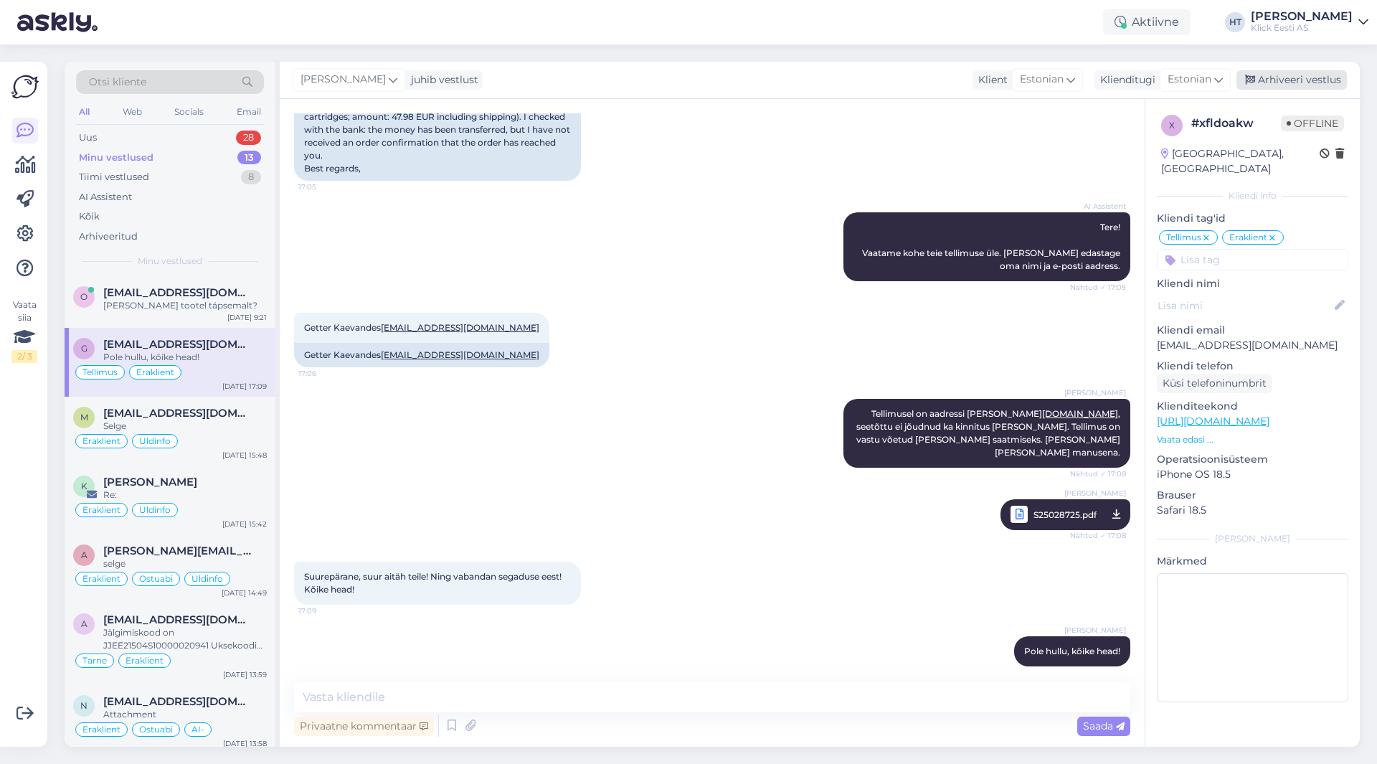
click at [1287, 77] on div "Arhiveeri vestlus" at bounding box center [1291, 79] width 110 height 19
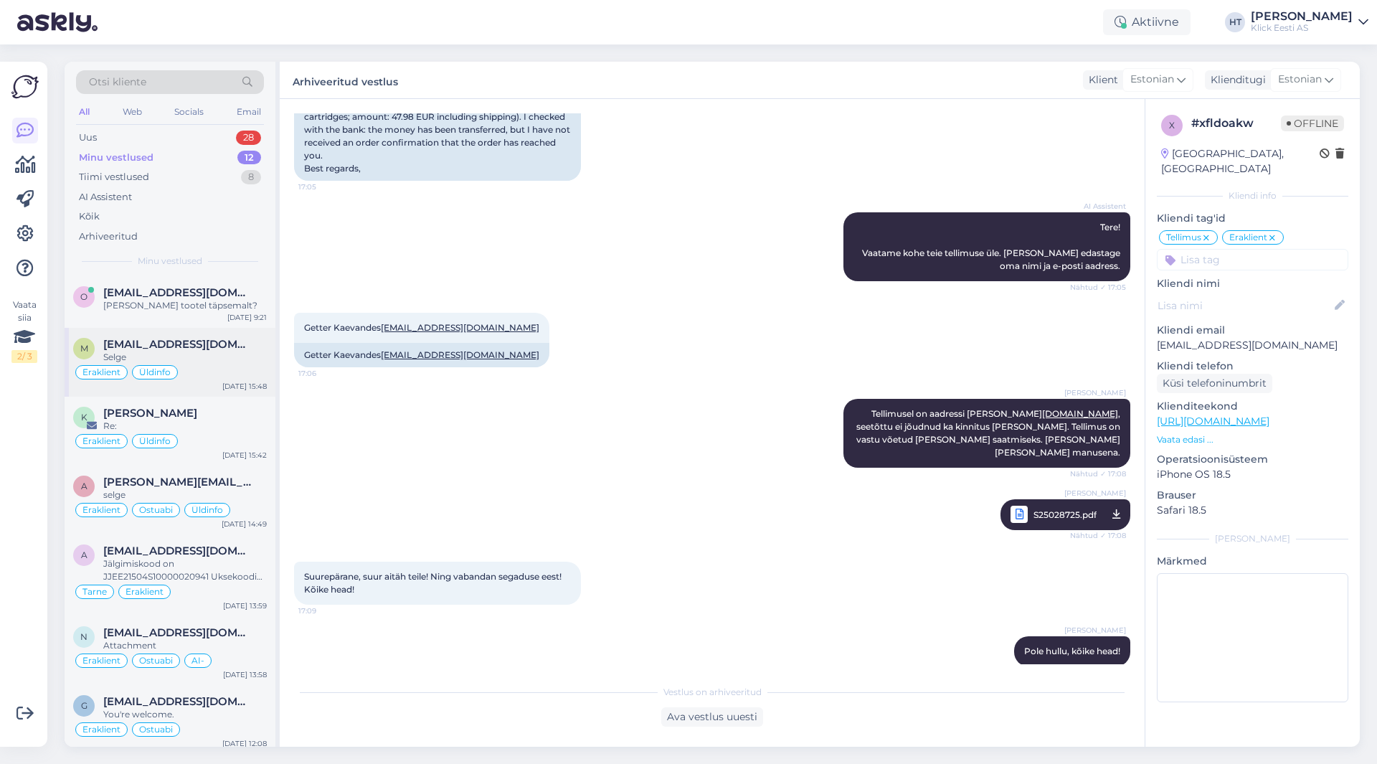
click at [197, 343] on span "[EMAIL_ADDRESS][DOMAIN_NAME]" at bounding box center [177, 344] width 149 height 13
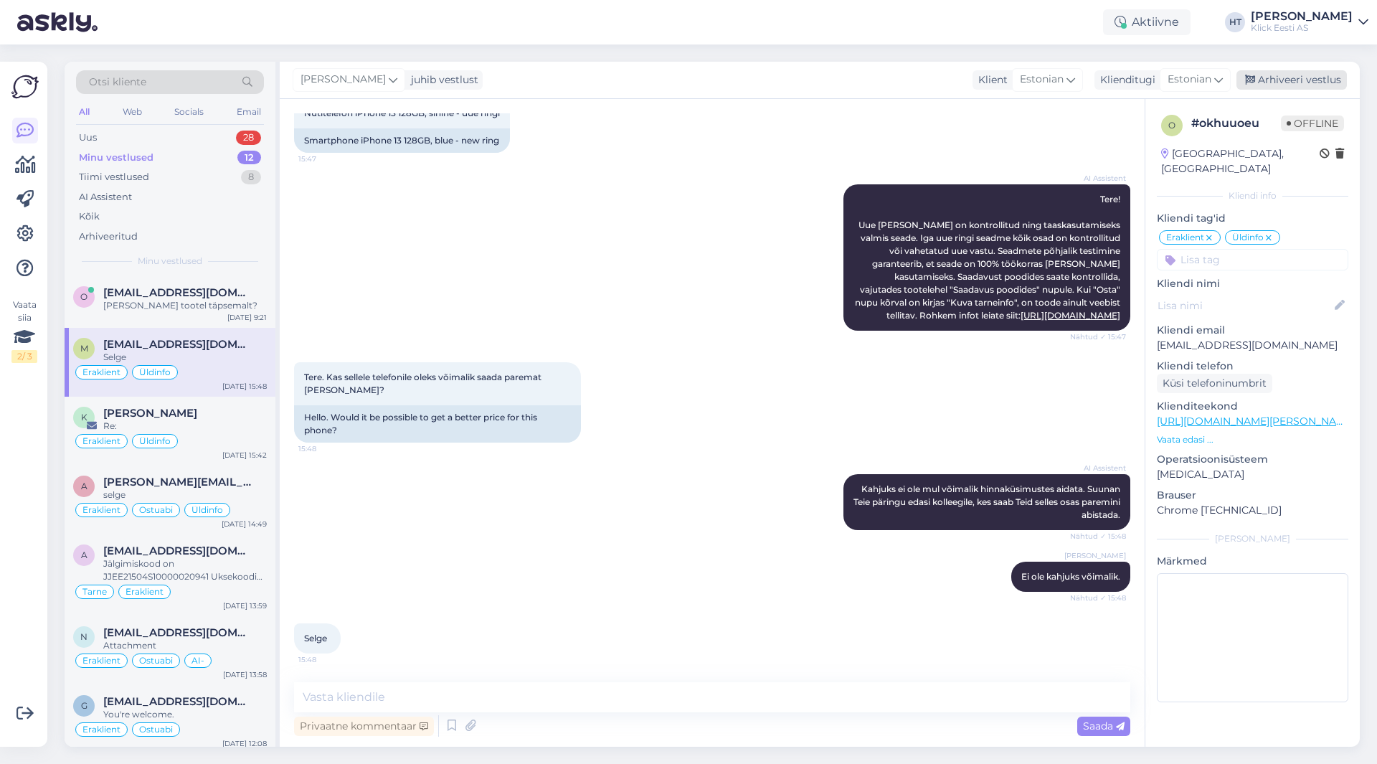
click at [1296, 78] on div "Arhiveeri vestlus" at bounding box center [1291, 79] width 110 height 19
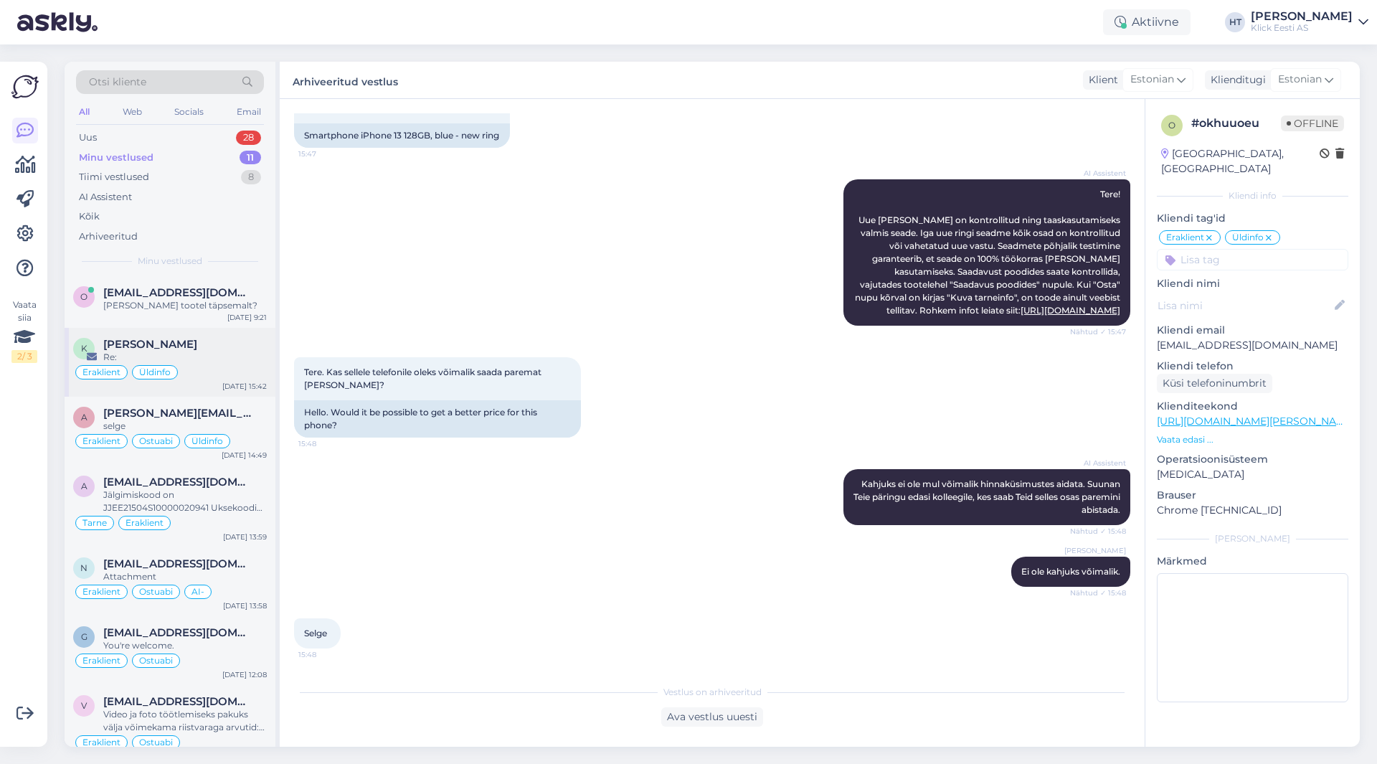
click at [176, 372] on div "Üldinfo" at bounding box center [155, 372] width 46 height 14
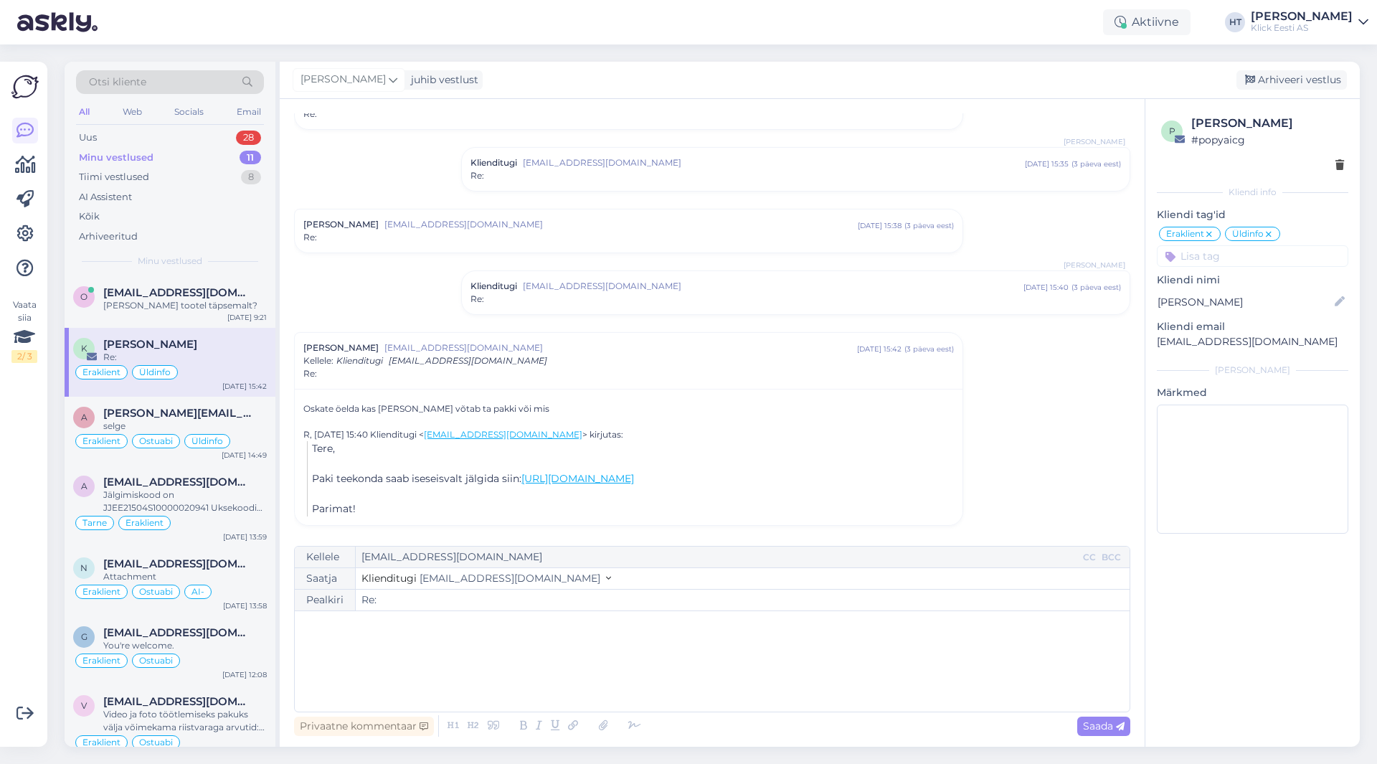
scroll to position [500, 0]
click at [1284, 88] on div "Arhiveeri vestlus" at bounding box center [1291, 79] width 110 height 19
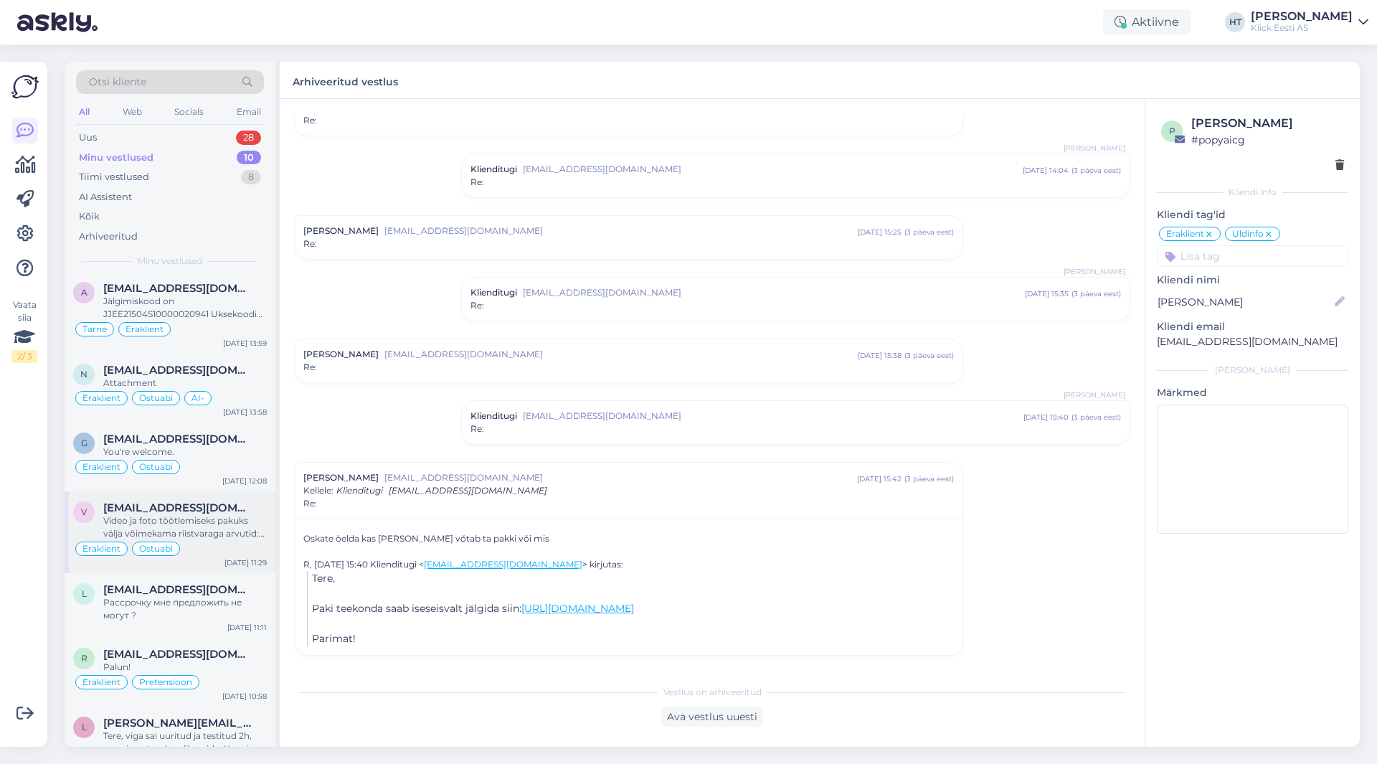
scroll to position [143, 0]
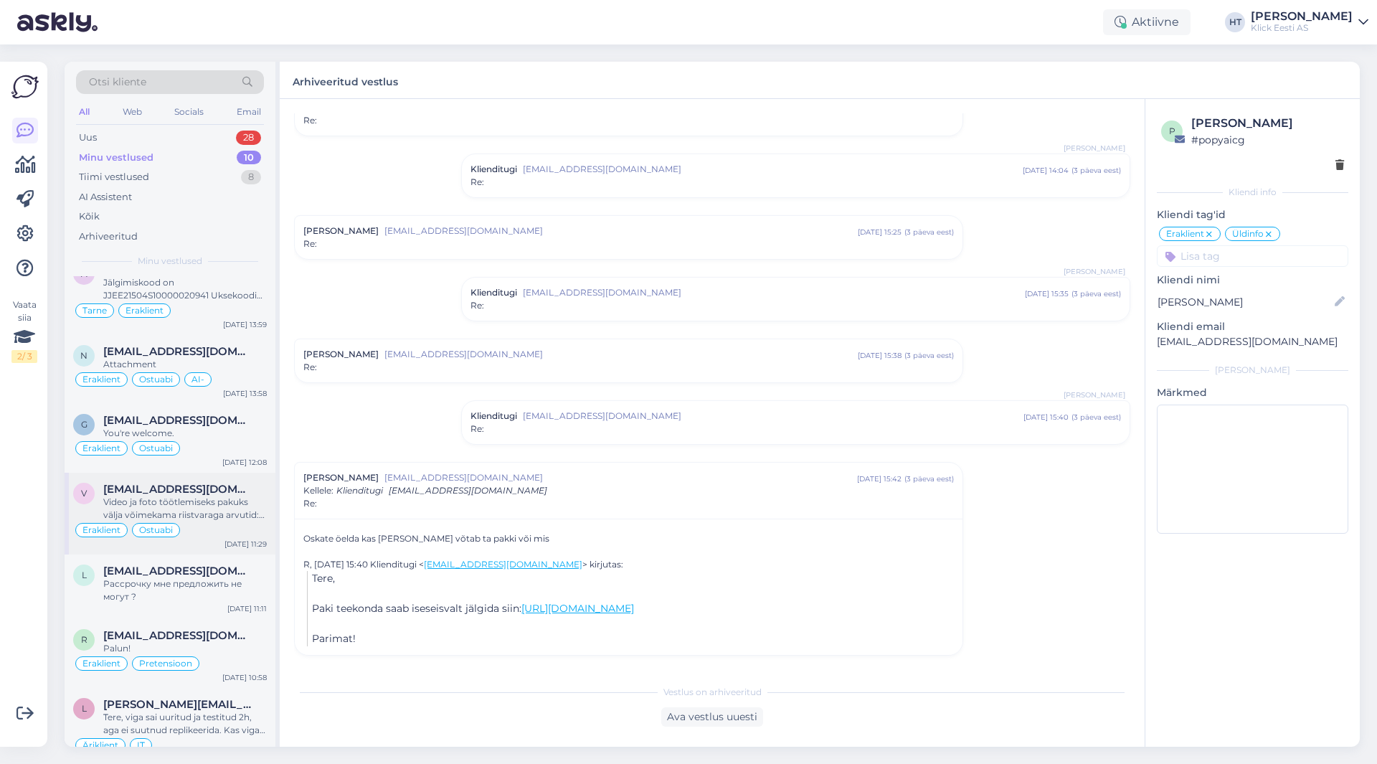
click at [222, 486] on span "[EMAIL_ADDRESS][DOMAIN_NAME]" at bounding box center [177, 489] width 149 height 13
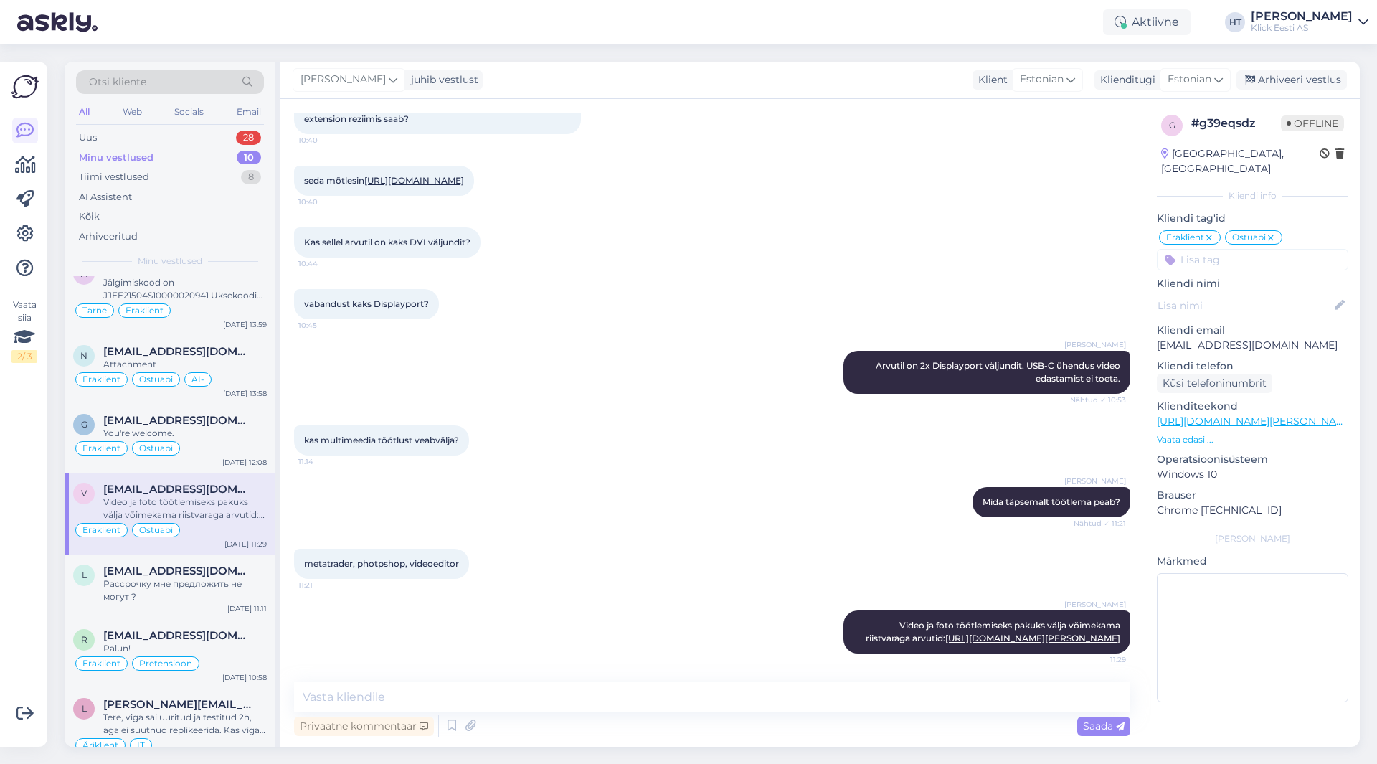
scroll to position [215, 0]
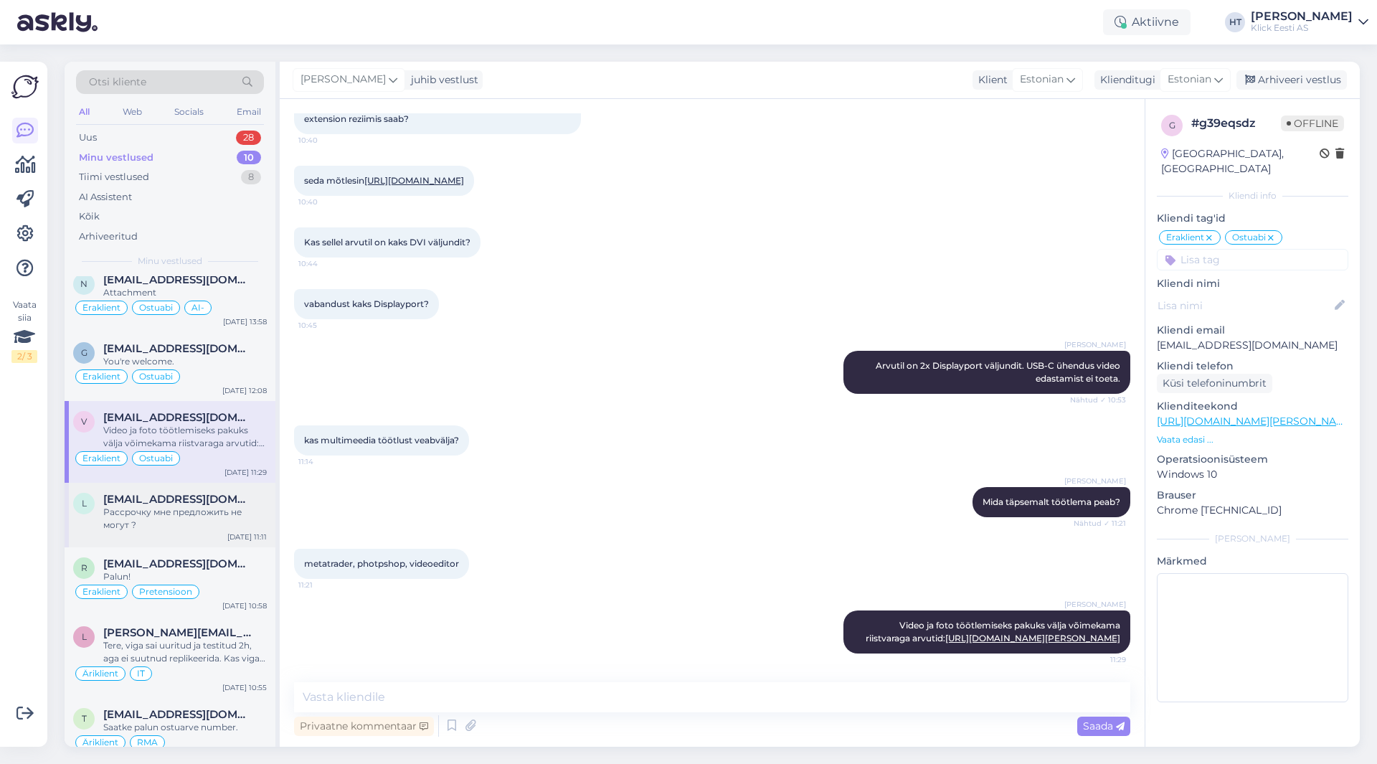
click at [239, 511] on div "Рассрочку мне предложить не могут ?" at bounding box center [185, 519] width 164 height 26
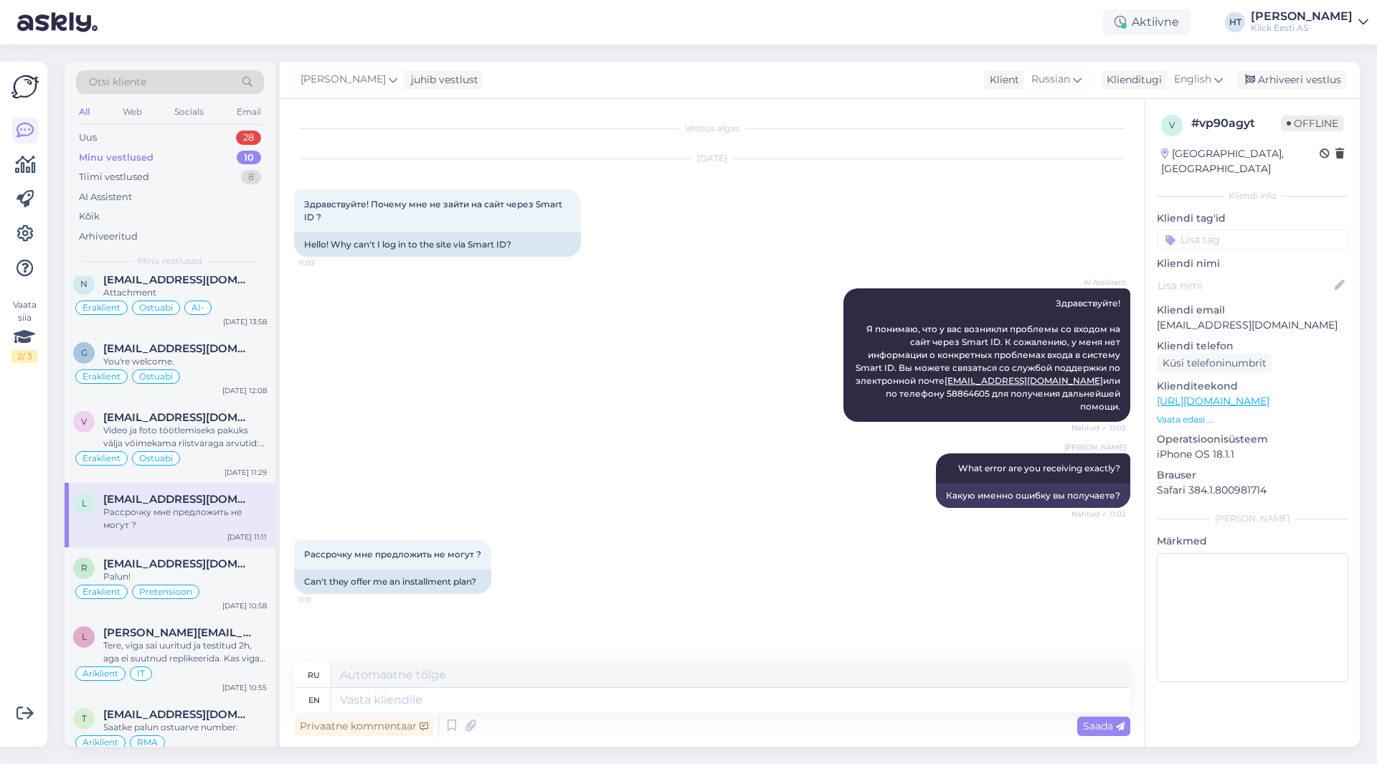
scroll to position [0, 0]
click at [1232, 229] on input at bounding box center [1252, 240] width 191 height 22
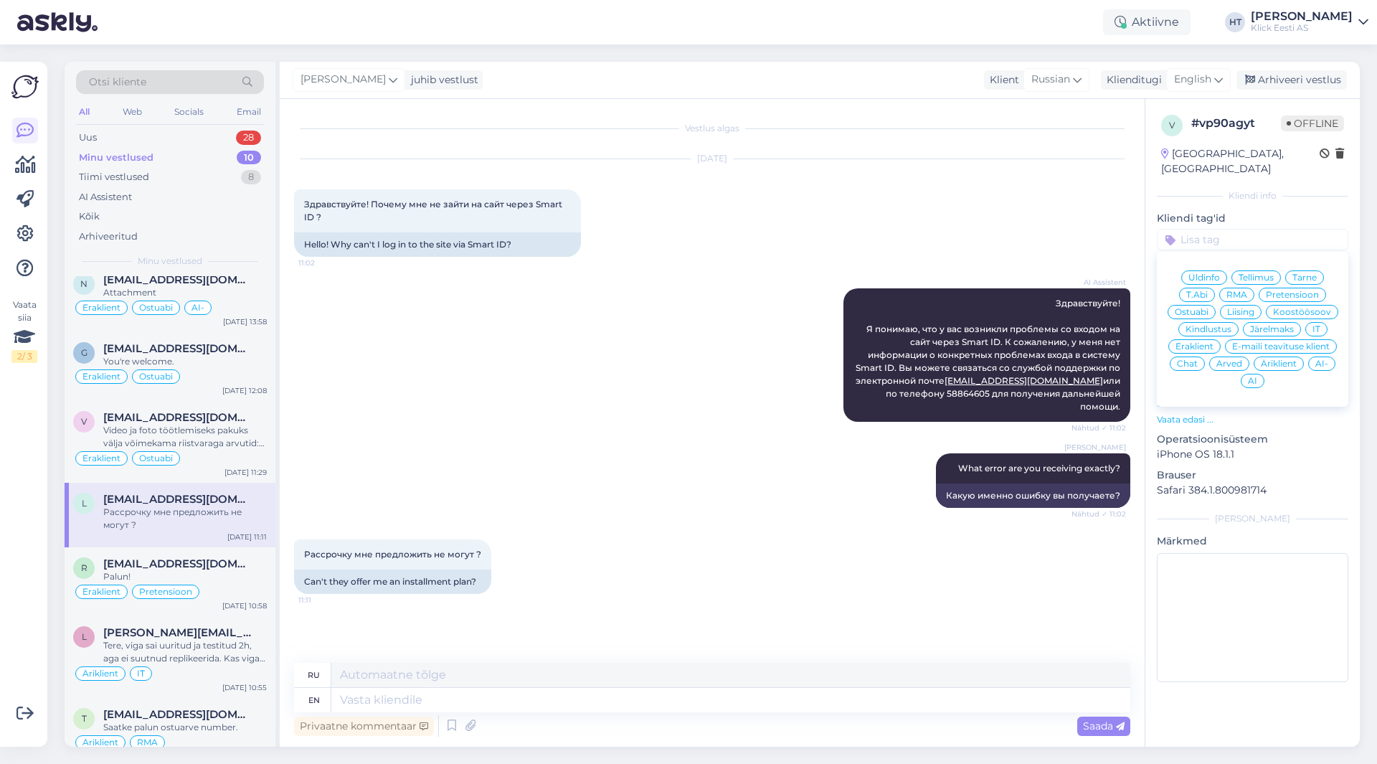
click at [1183, 342] on span "Eraklient" at bounding box center [1195, 346] width 38 height 9
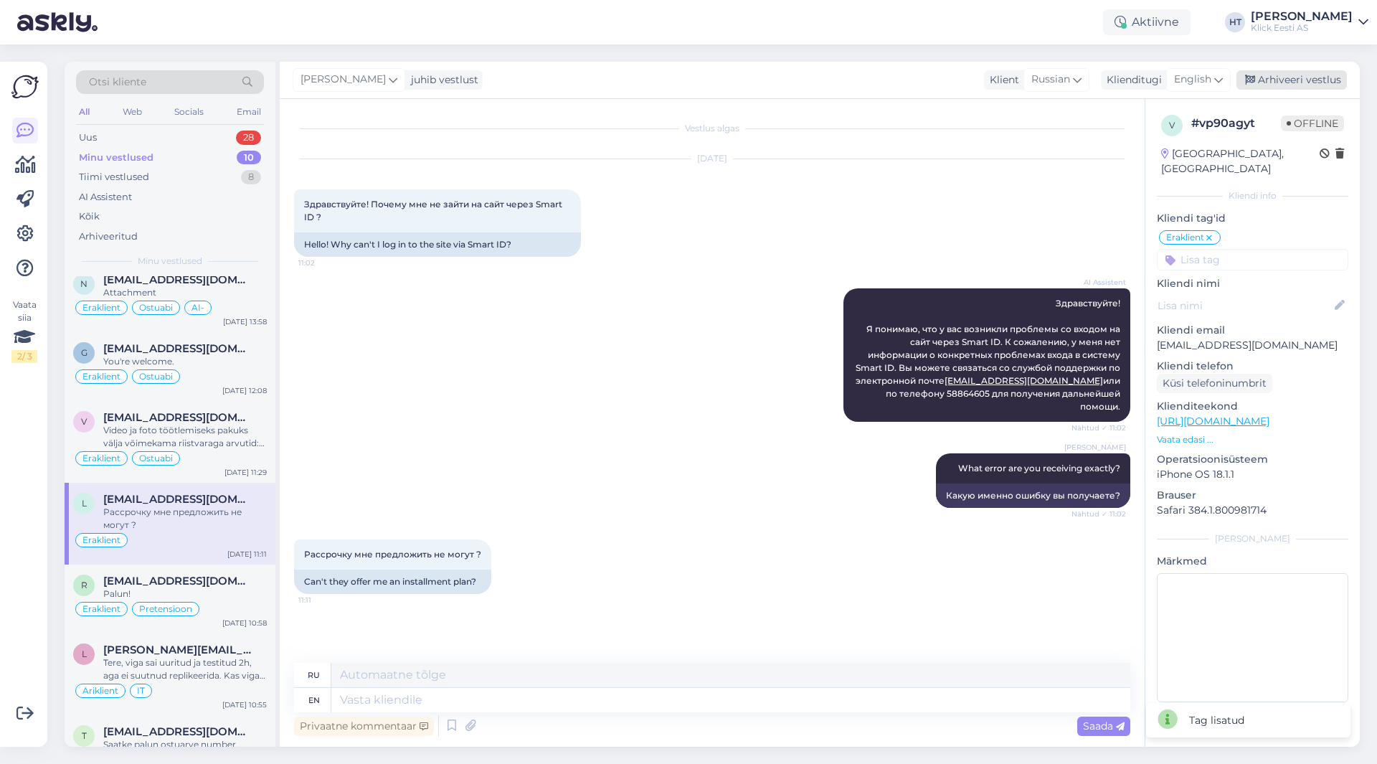
click at [1272, 75] on div "Arhiveeri vestlus" at bounding box center [1291, 79] width 110 height 19
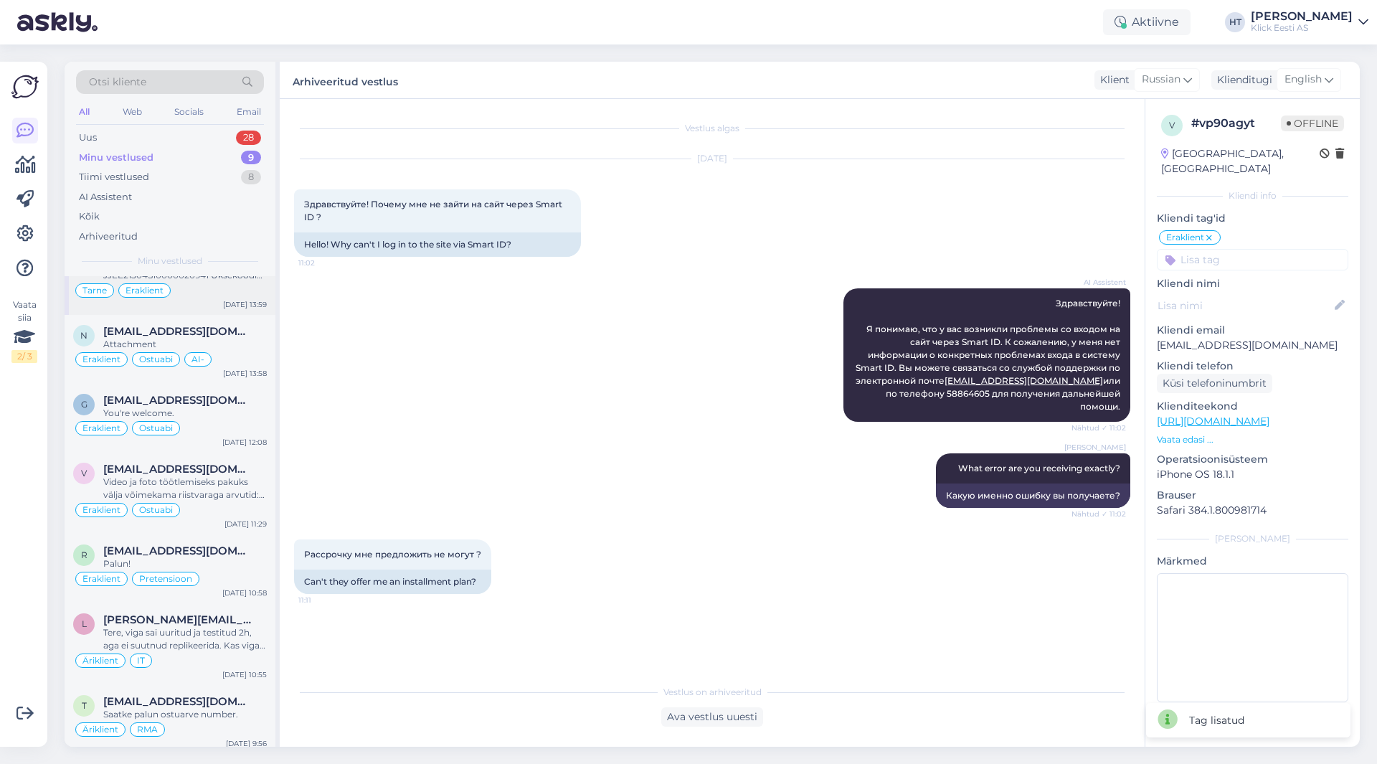
scroll to position [171, 0]
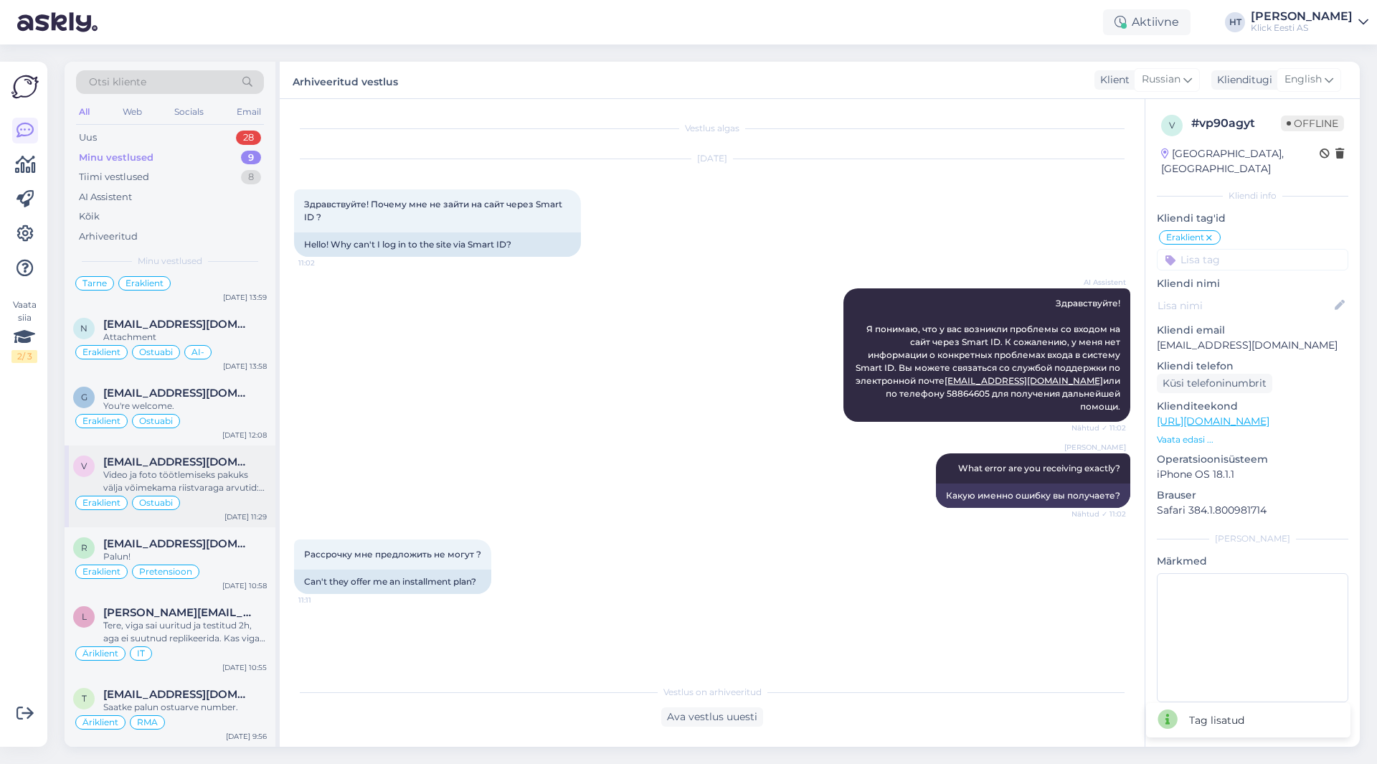
click at [217, 466] on span "[EMAIL_ADDRESS][DOMAIN_NAME]" at bounding box center [177, 461] width 149 height 13
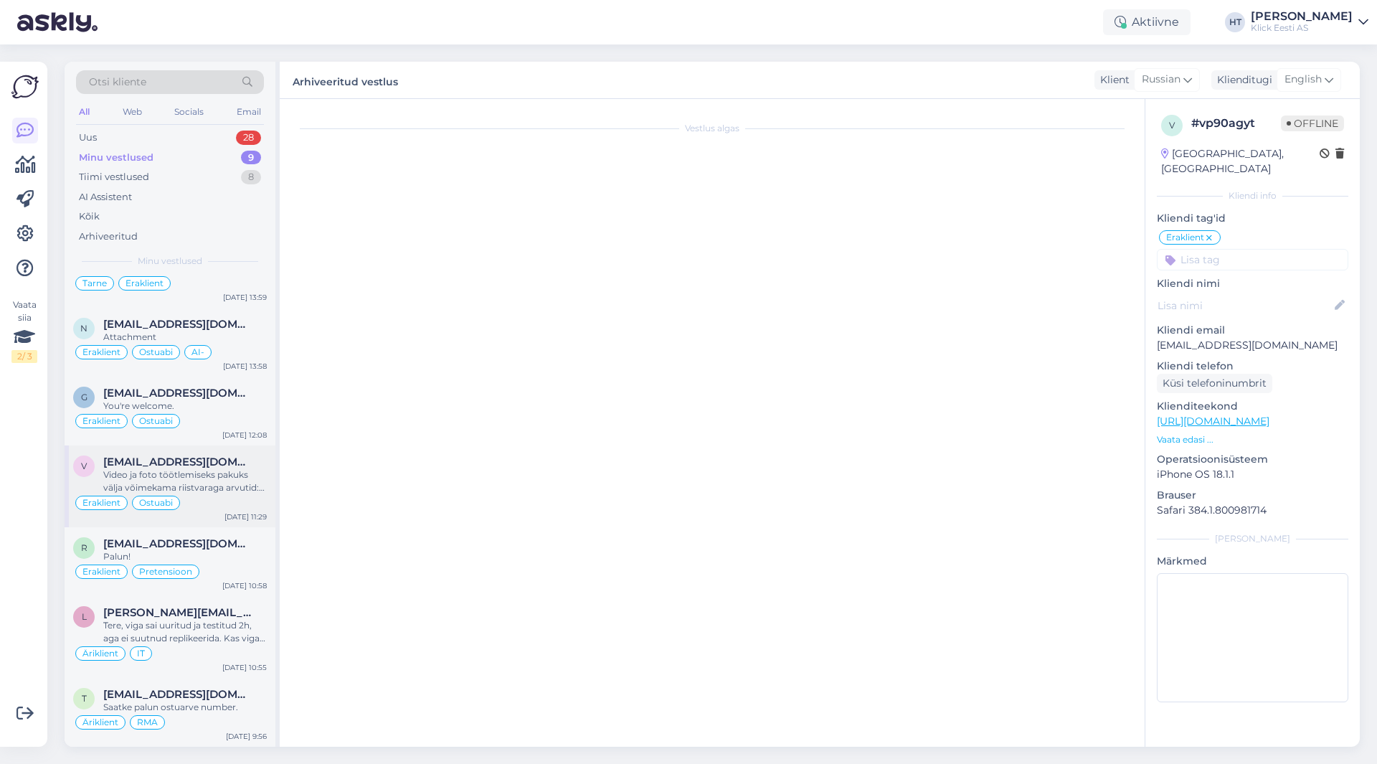
scroll to position [798, 0]
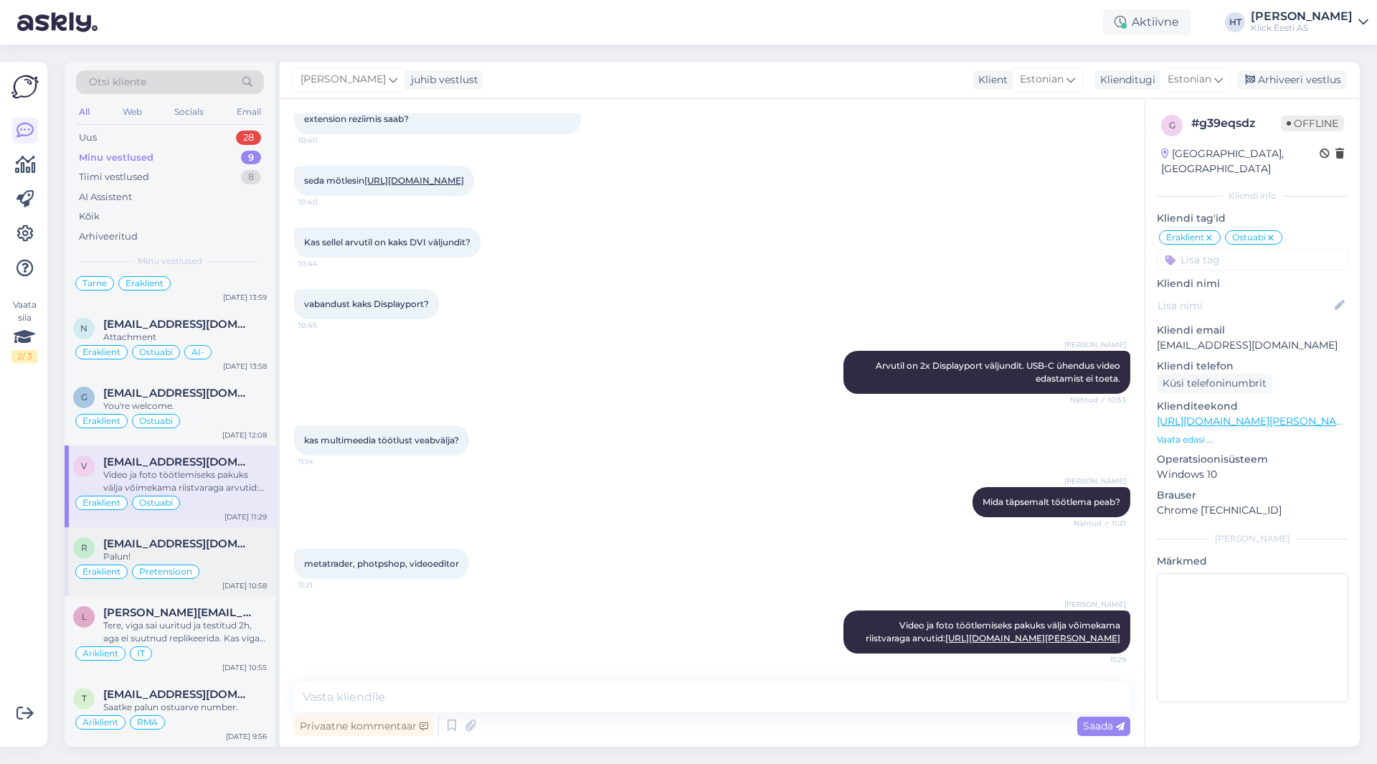
click at [226, 570] on div "Eraklient Pretensioon" at bounding box center [170, 571] width 194 height 17
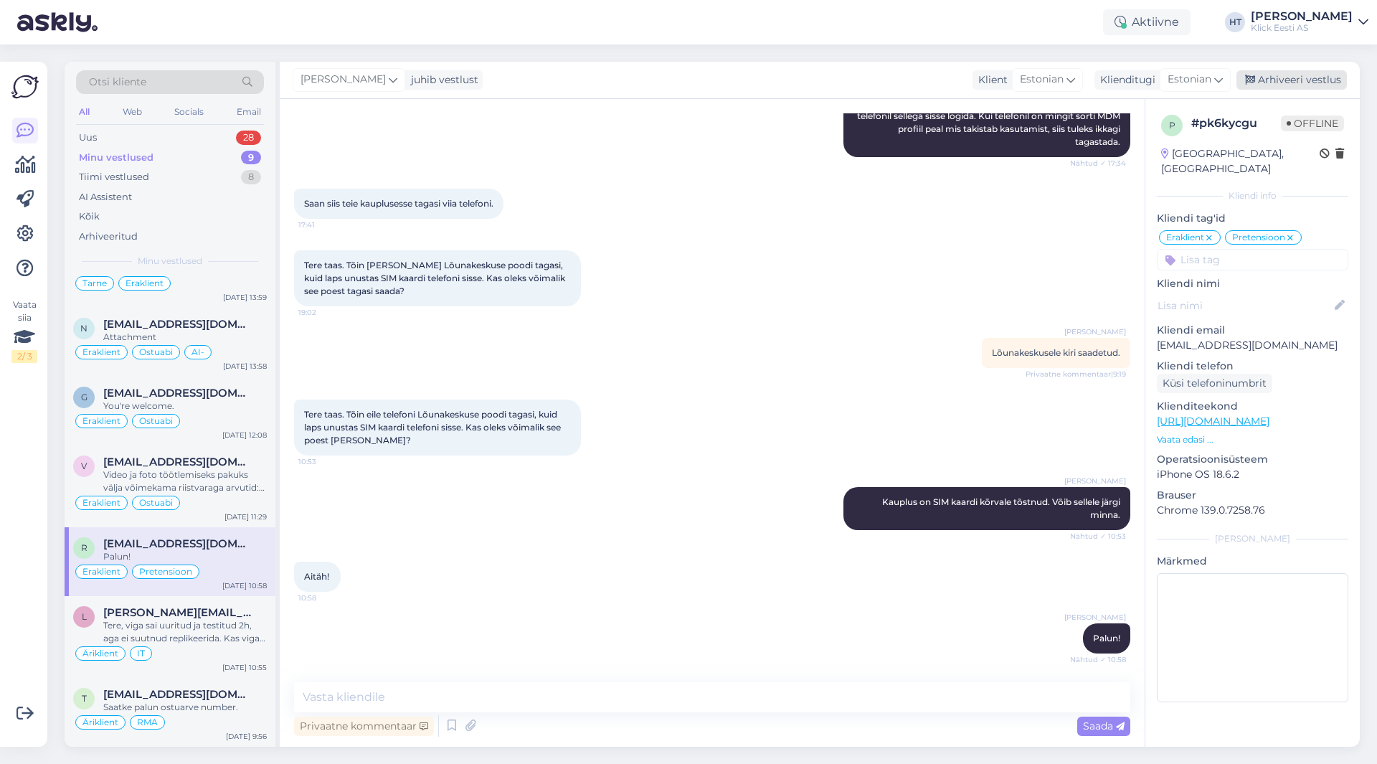
click at [1290, 76] on div "Arhiveeri vestlus" at bounding box center [1291, 79] width 110 height 19
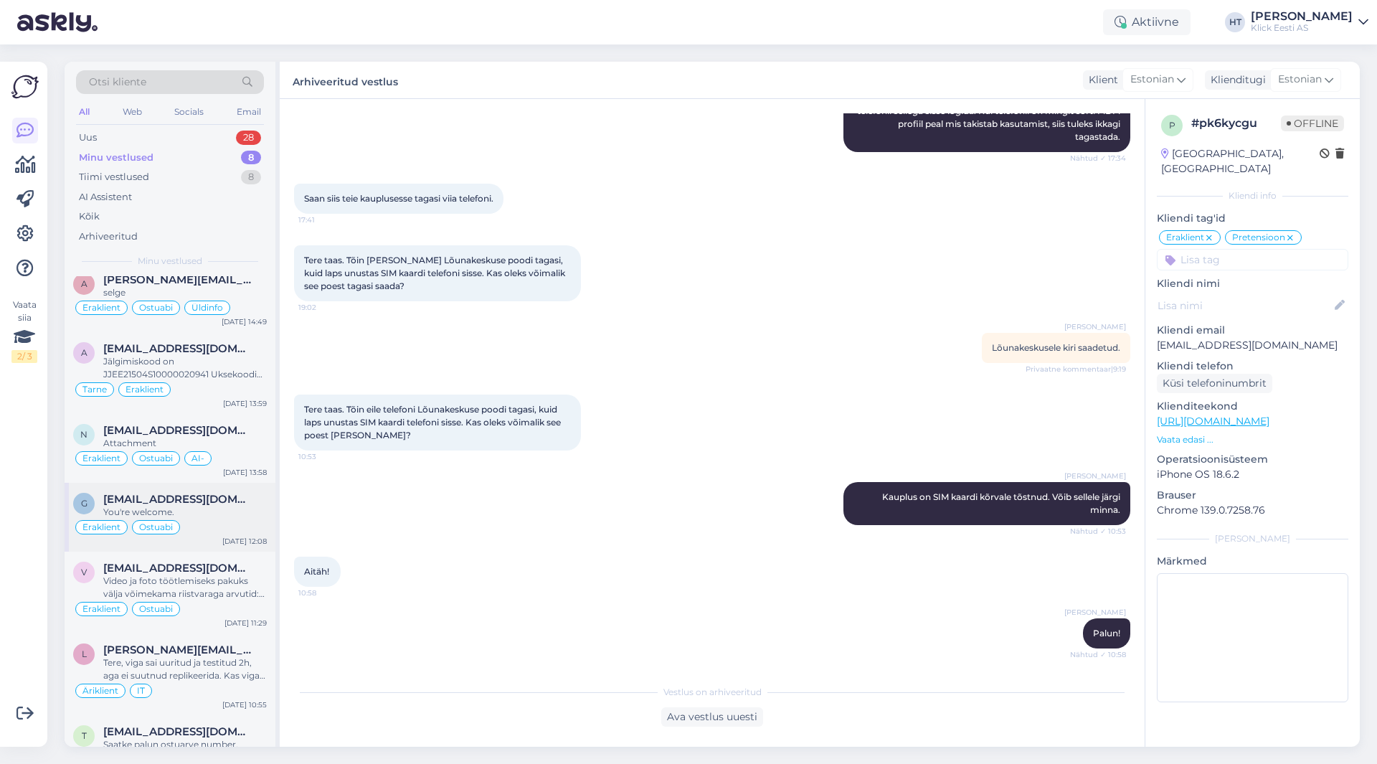
scroll to position [102, 0]
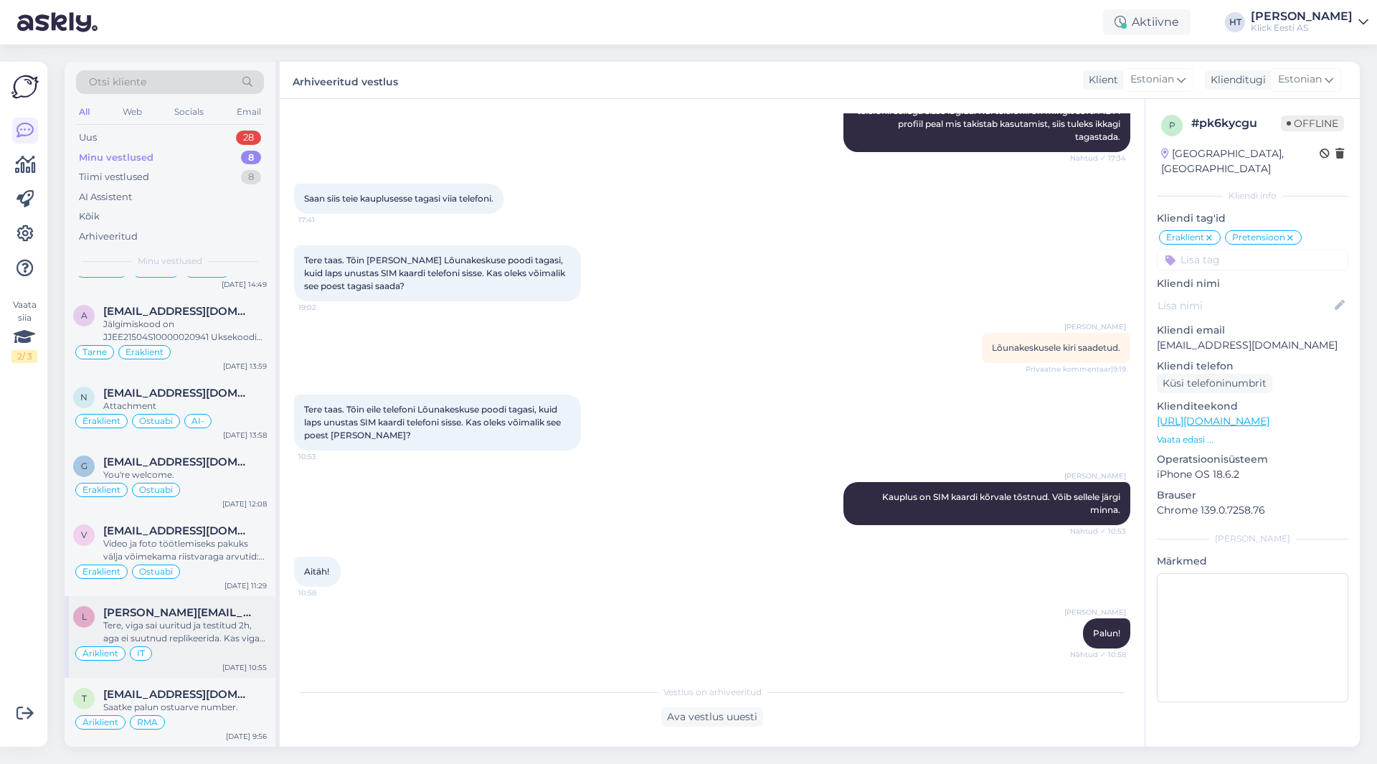
click at [190, 633] on div "Tere, viga sai uuritud ja testitud 2h, aga ei suutnud replikeerida. Kas viga jä…" at bounding box center [185, 632] width 164 height 26
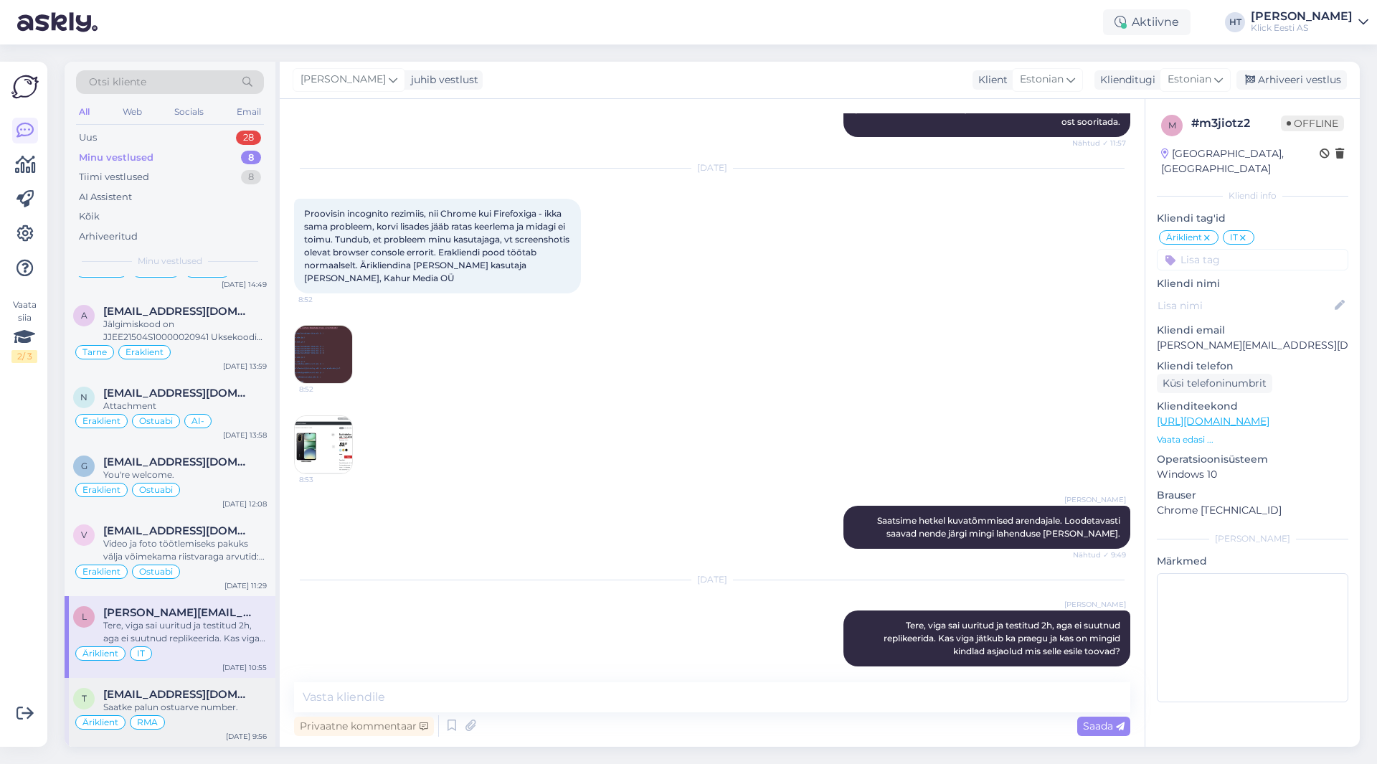
click at [204, 703] on div "Saatke palun ostuarve number." at bounding box center [185, 707] width 164 height 13
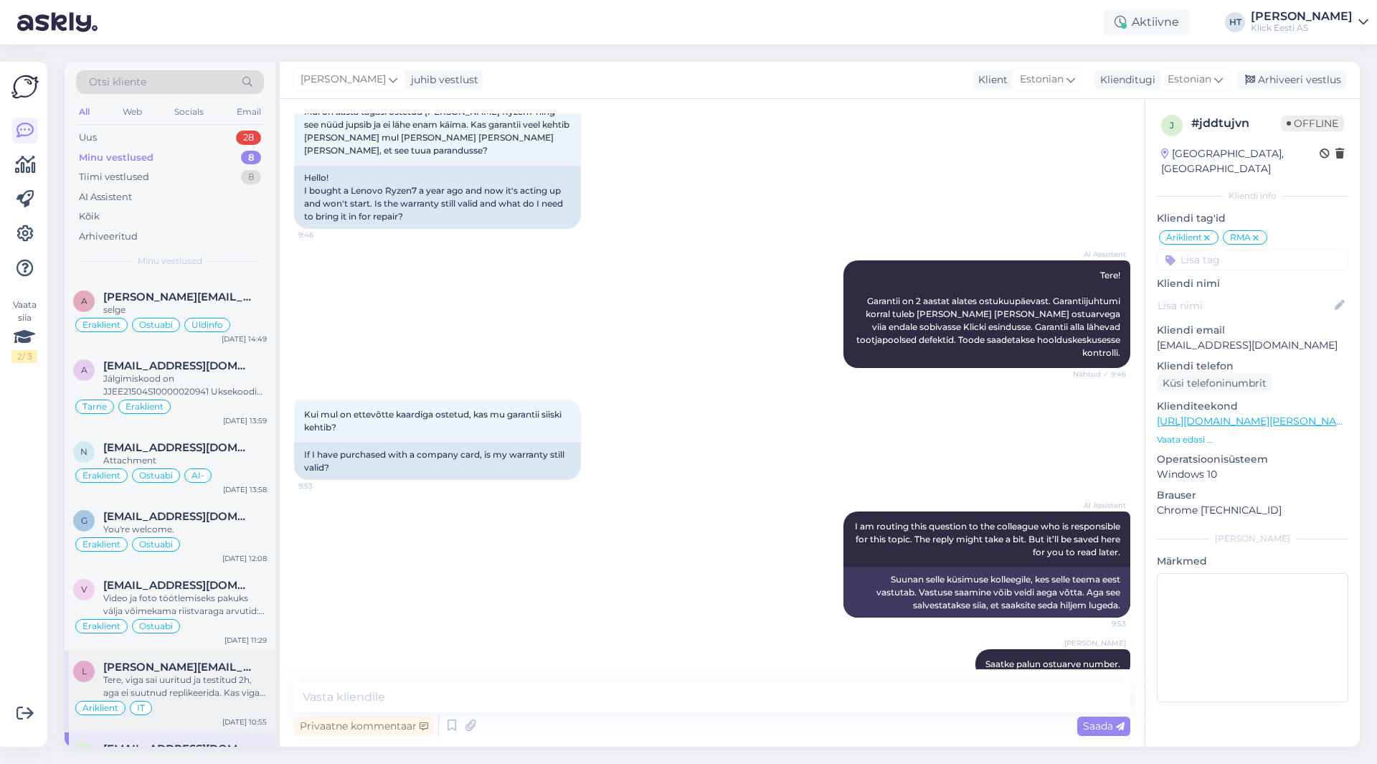
scroll to position [0, 0]
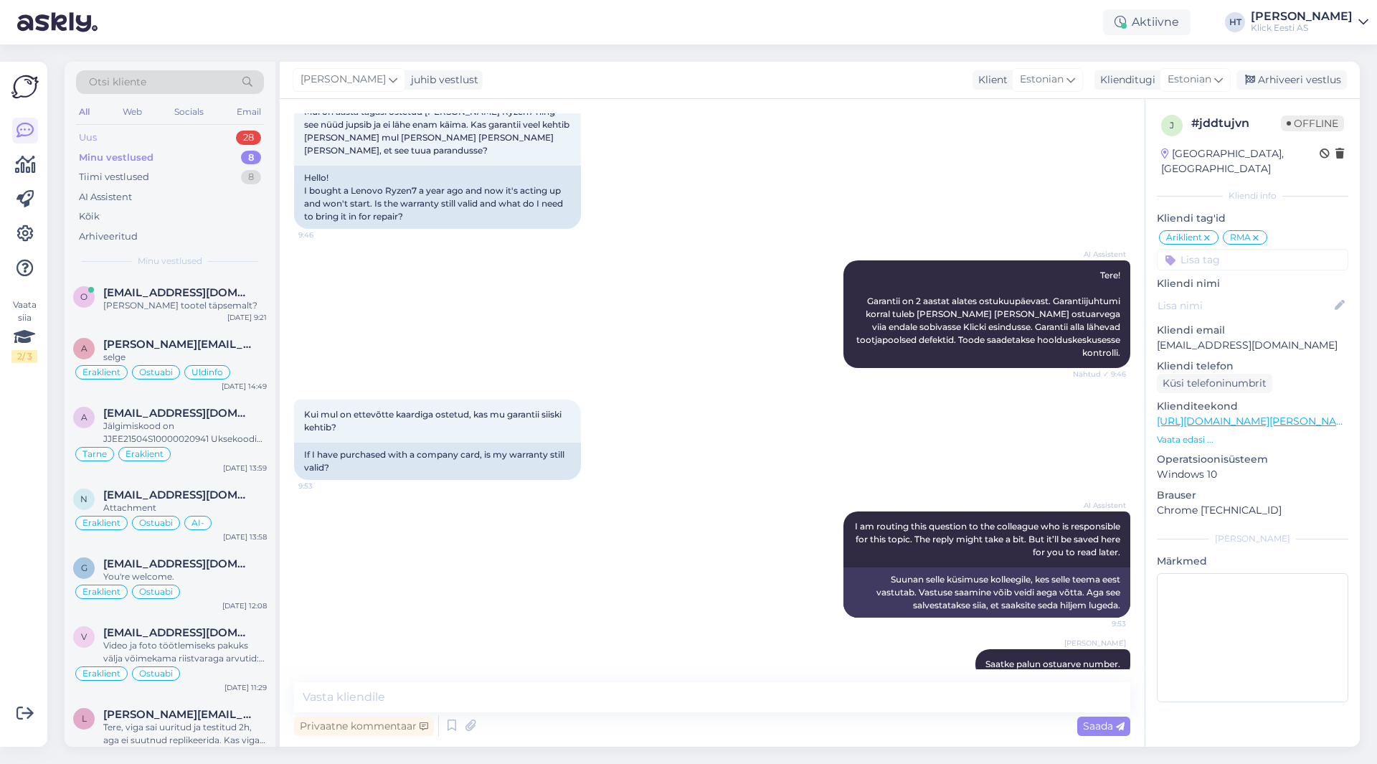
click at [233, 136] on div "Uus 28" at bounding box center [170, 138] width 188 height 20
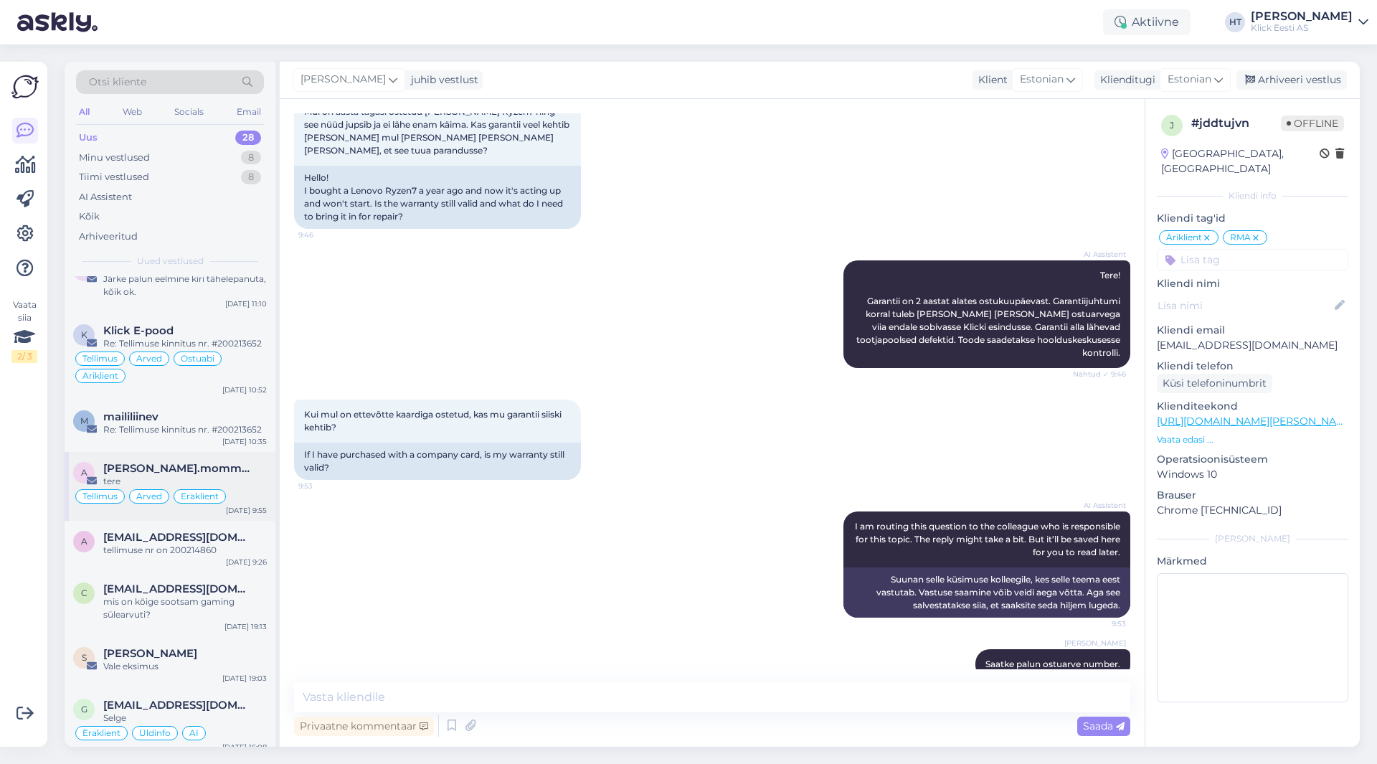
scroll to position [861, 0]
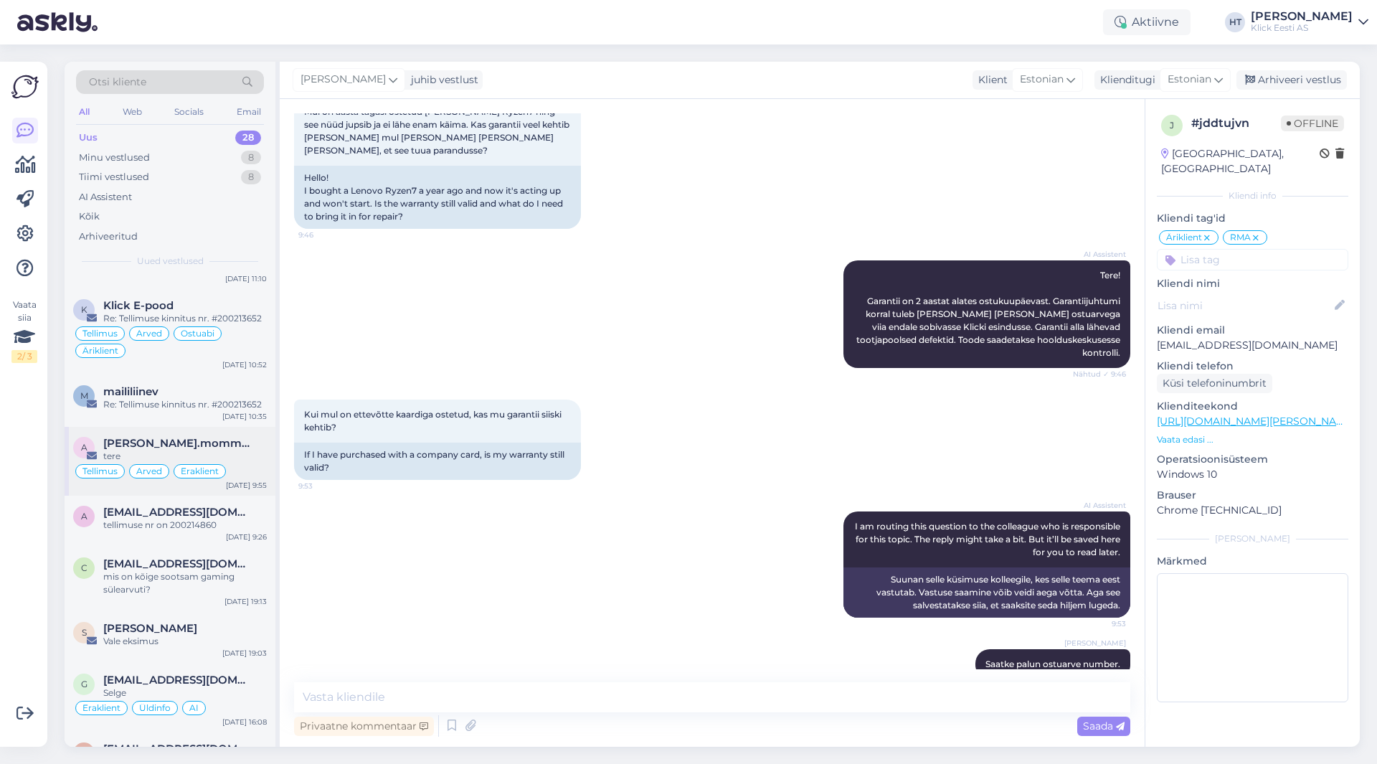
click at [224, 437] on span "[PERSON_NAME].mommeja via [EMAIL_ADDRESS][DOMAIN_NAME]" at bounding box center [177, 443] width 149 height 13
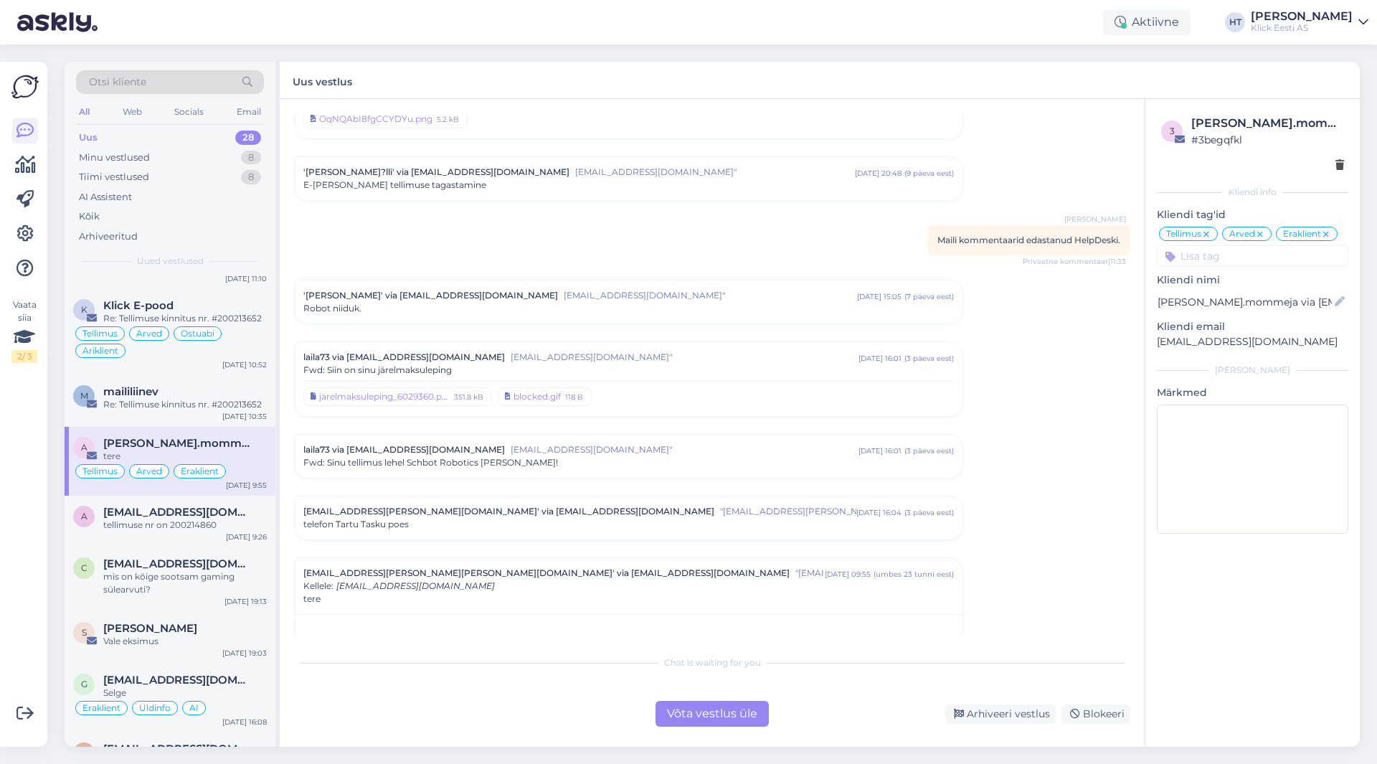
scroll to position [5657, 0]
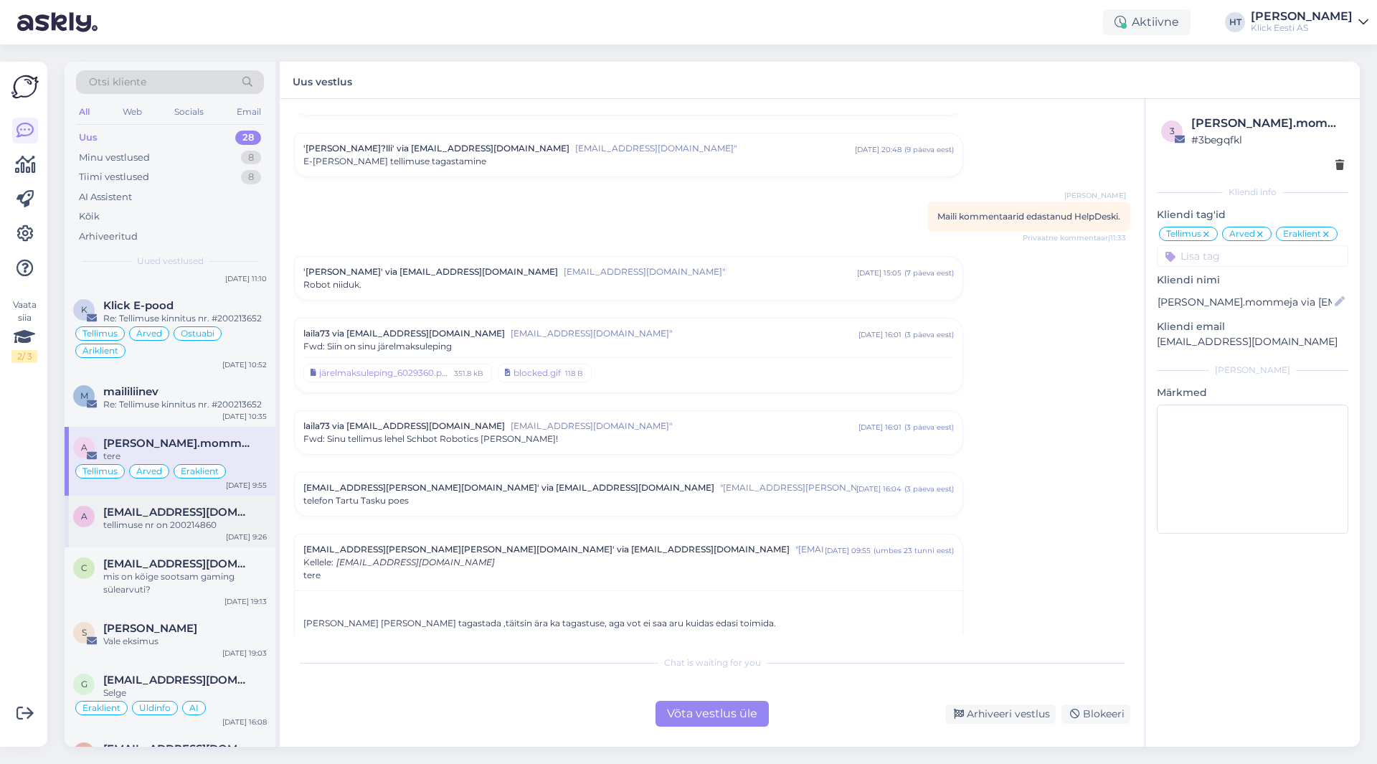
click at [217, 519] on div "tellimuse nr on 200214860" at bounding box center [185, 525] width 164 height 13
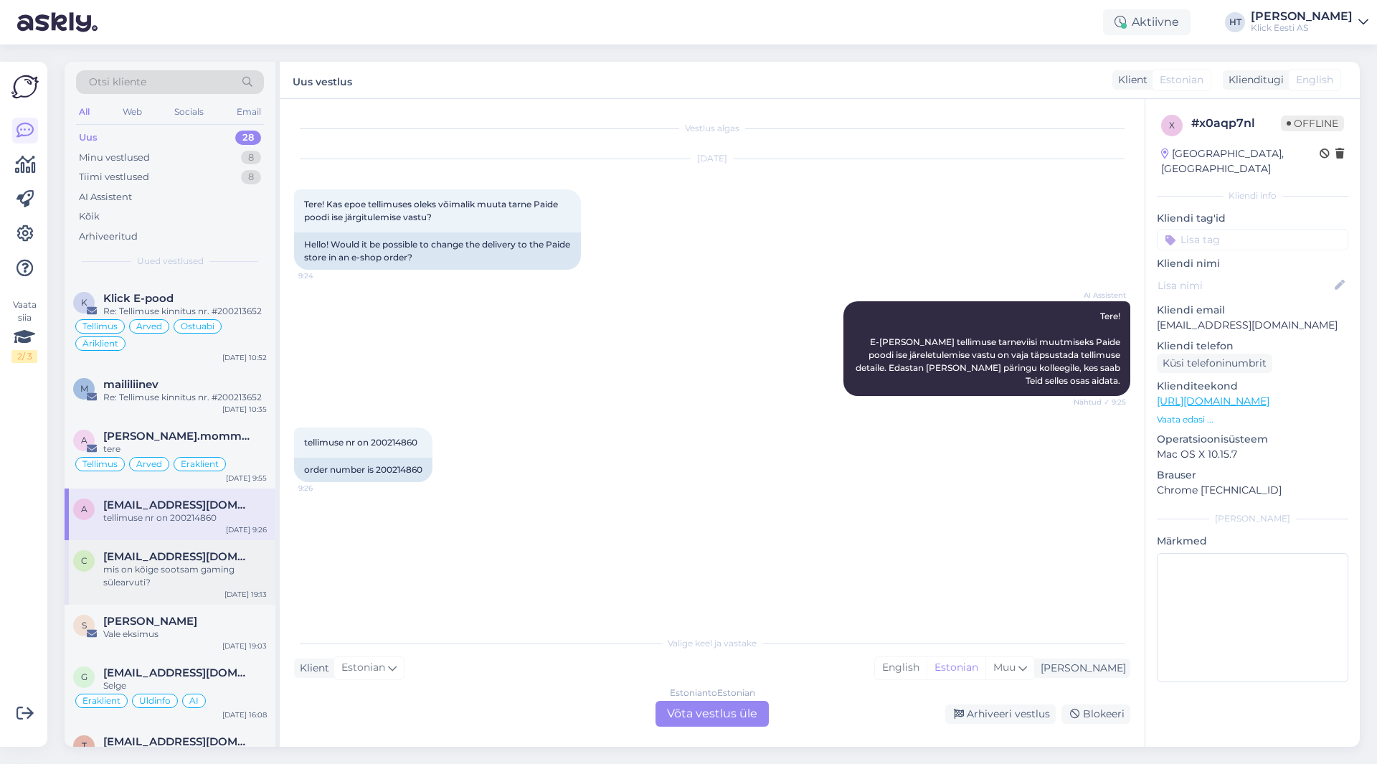
scroll to position [932, 0]
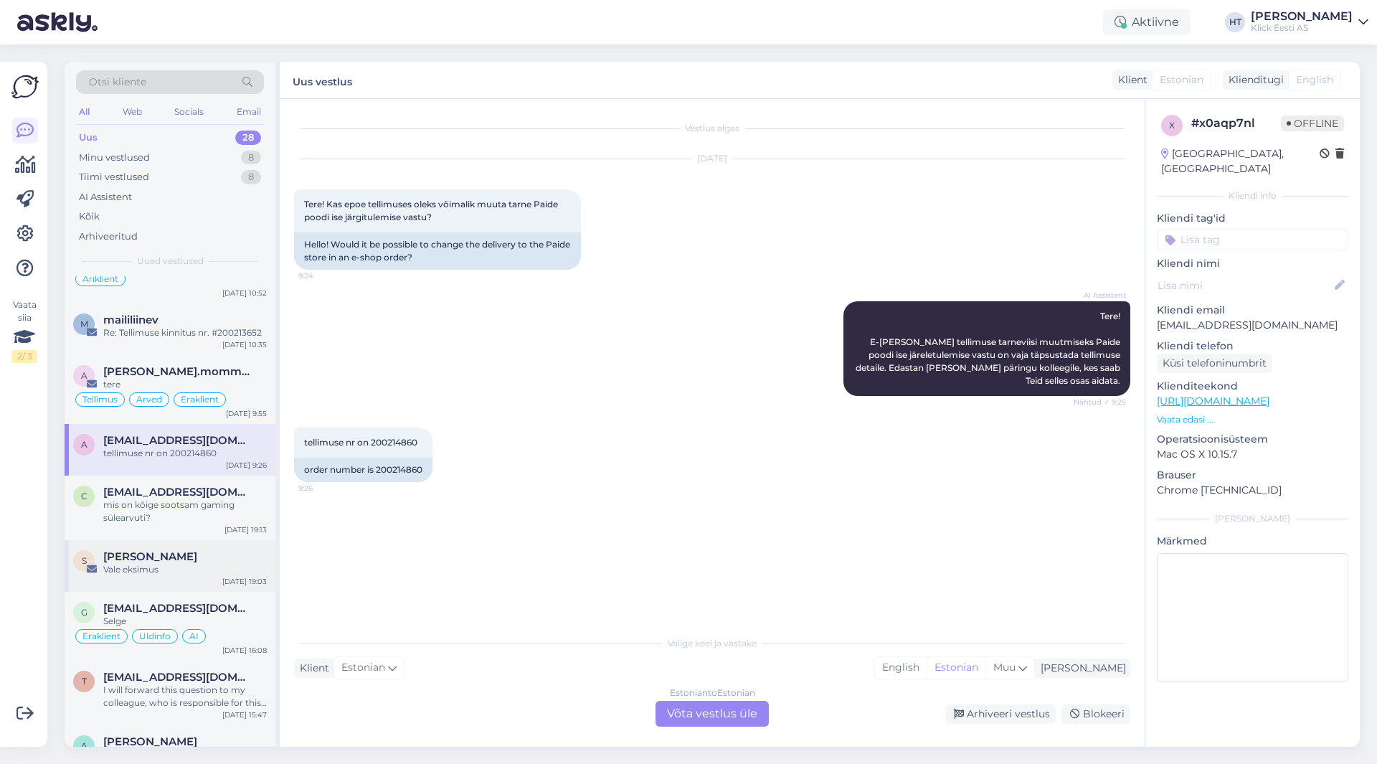
click at [177, 540] on div "S [PERSON_NAME] Vale eksimus [DATE] 19:03" at bounding box center [170, 566] width 211 height 52
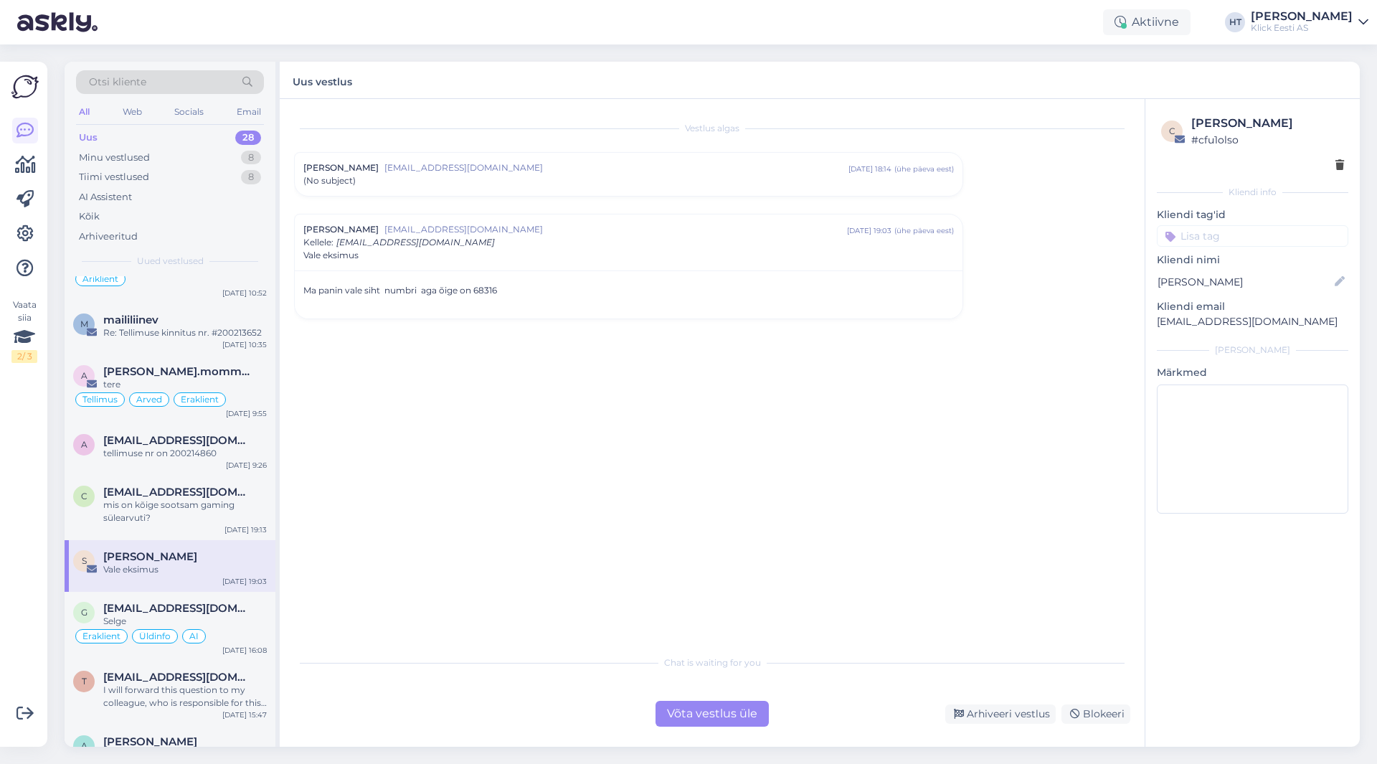
click at [1232, 326] on p "[EMAIL_ADDRESS][DOMAIN_NAME]" at bounding box center [1252, 321] width 191 height 15
copy div "[EMAIL_ADDRESS][DOMAIN_NAME] [PERSON_NAME]"
click at [413, 402] on div "Vestlus algas [PERSON_NAME] [EMAIL_ADDRESS][DOMAIN_NAME] [DATE] 18:14 ( ühe päe…" at bounding box center [718, 373] width 849 height 521
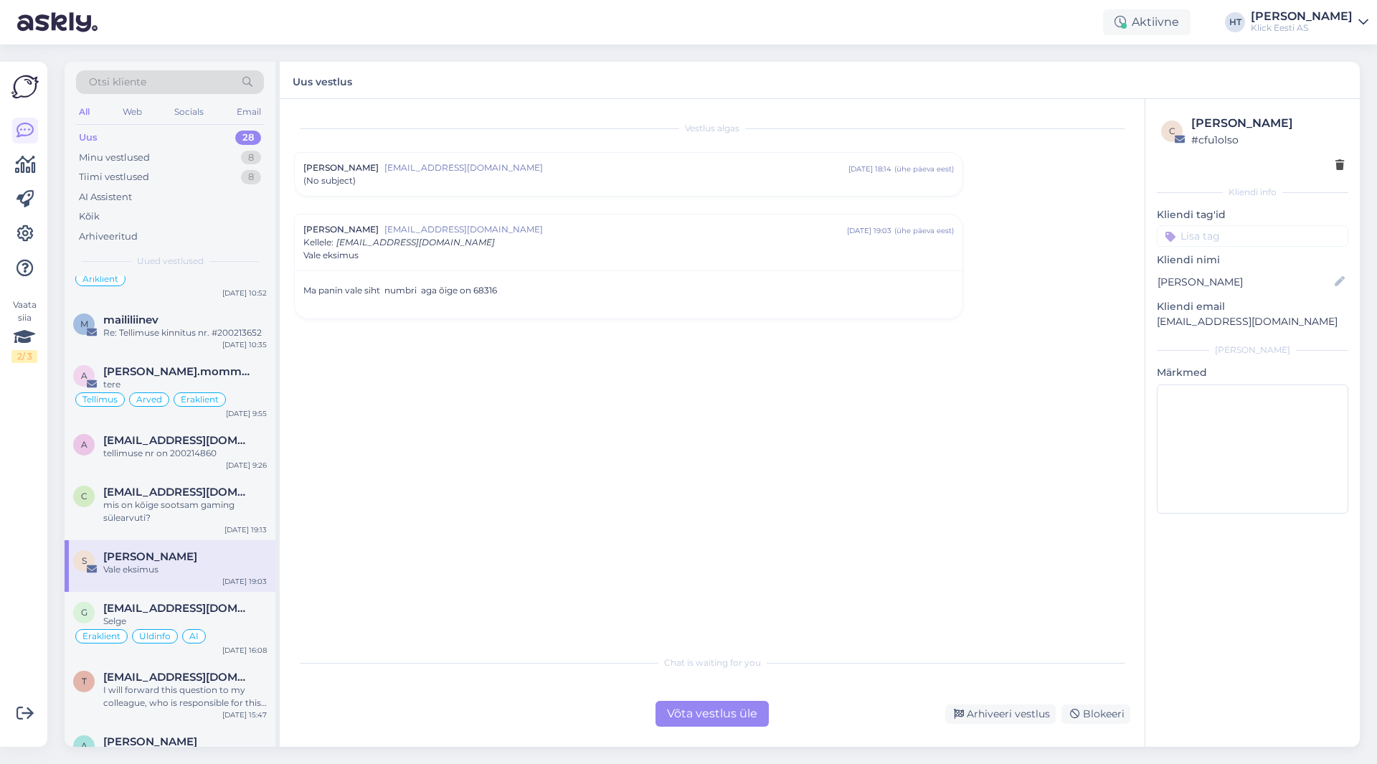
click at [1214, 238] on input at bounding box center [1252, 236] width 191 height 22
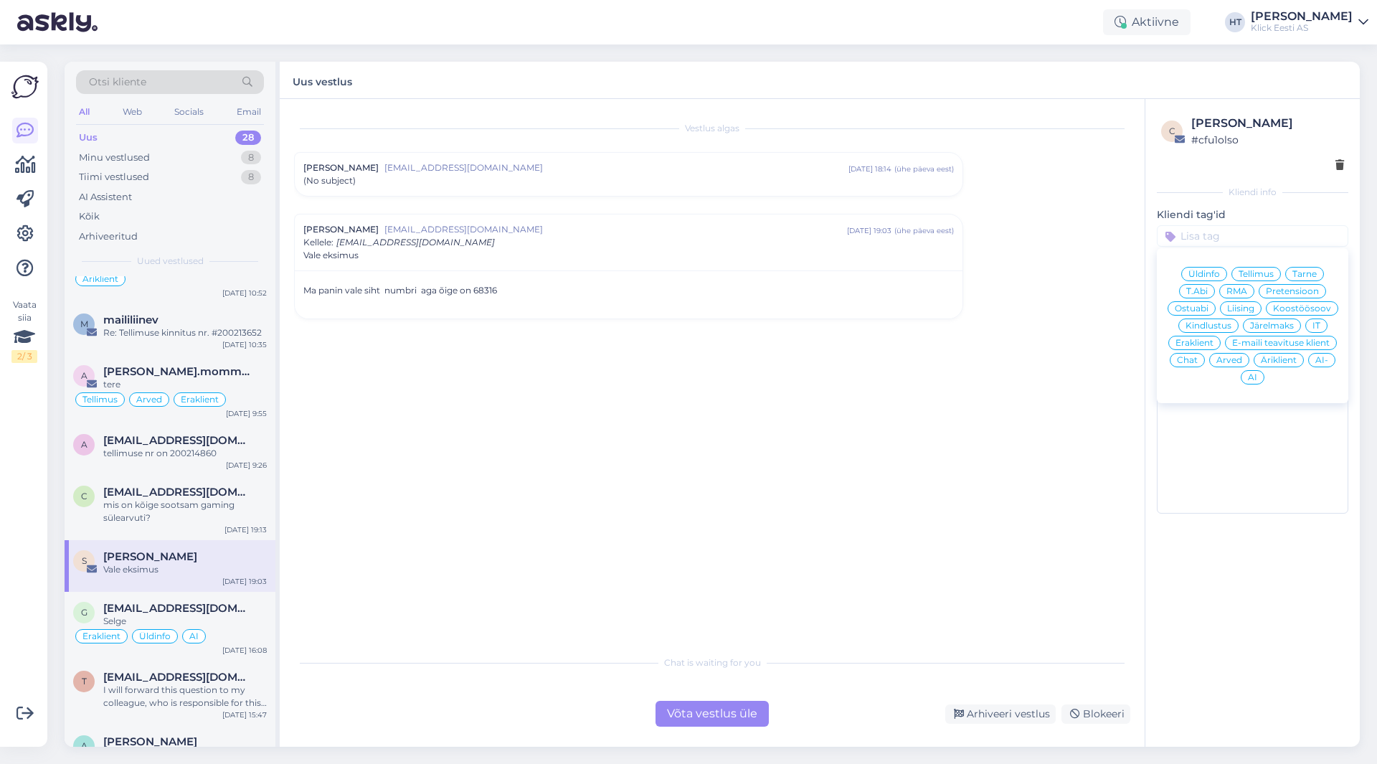
click at [1312, 275] on span "Tarne" at bounding box center [1304, 274] width 24 height 9
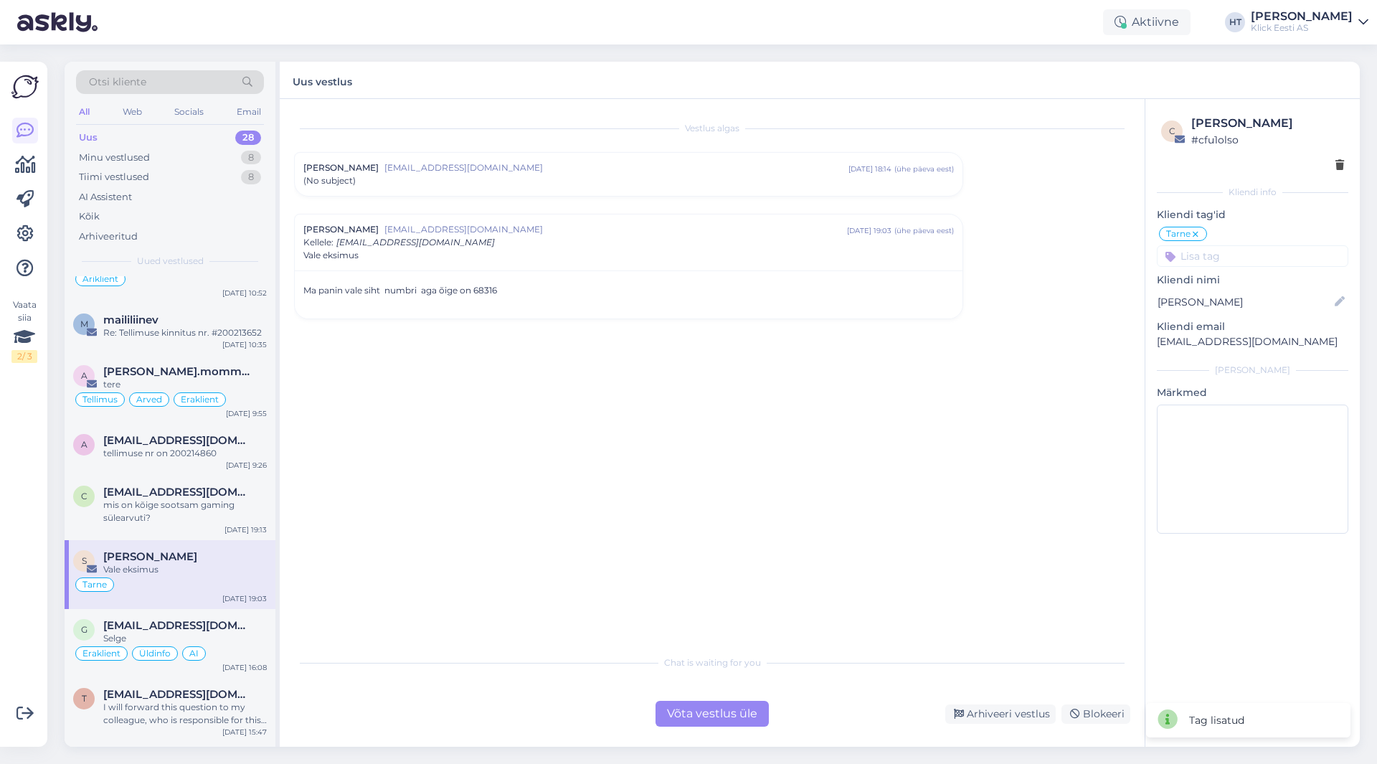
click at [1263, 261] on input at bounding box center [1252, 256] width 191 height 22
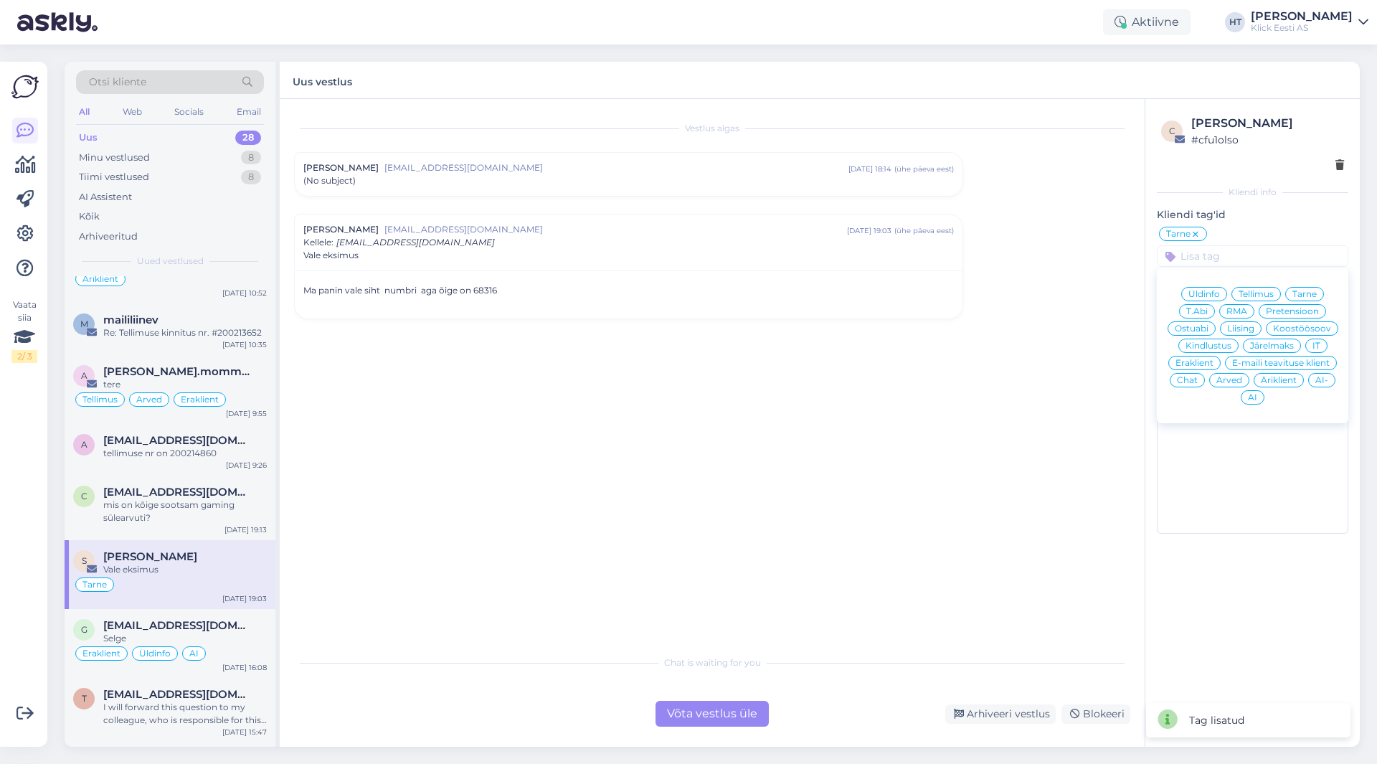
click at [1209, 359] on span "Eraklient" at bounding box center [1195, 363] width 38 height 9
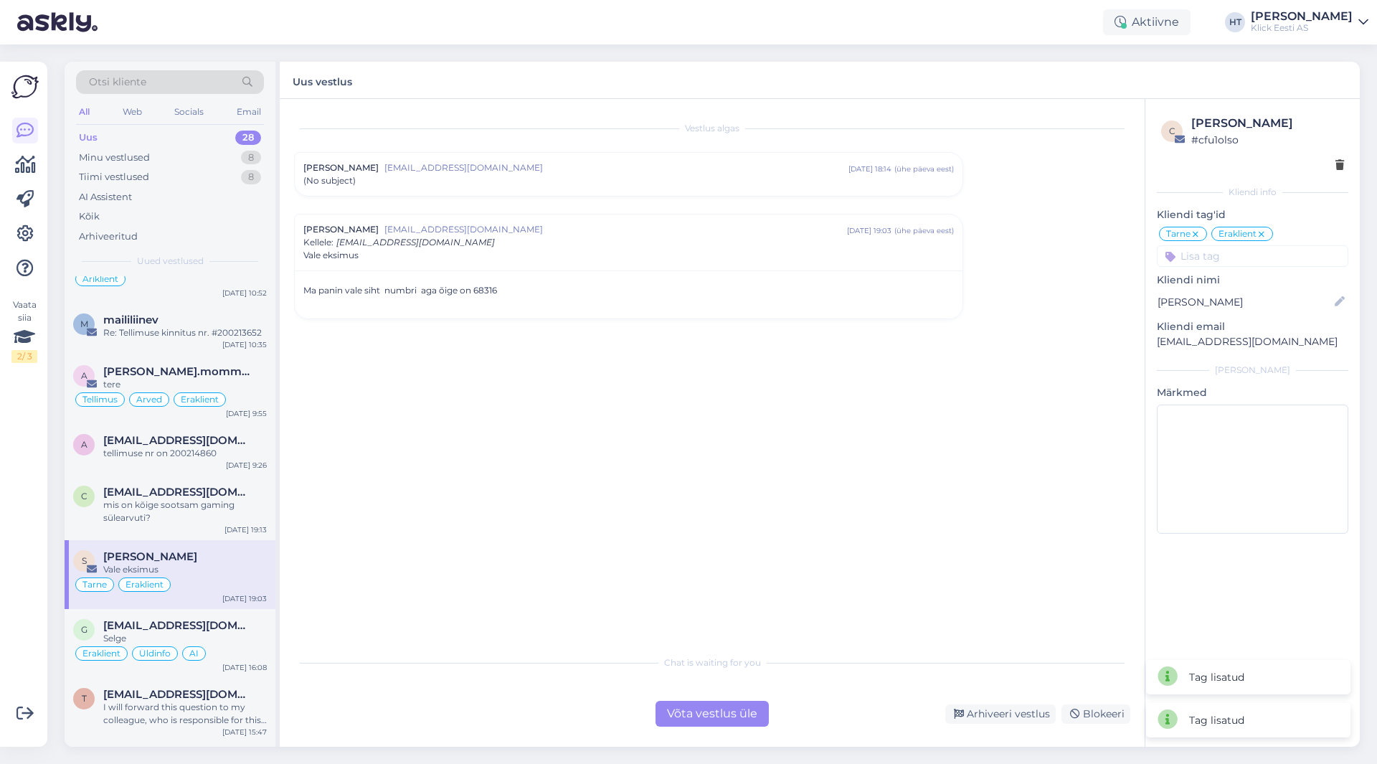
click at [1032, 353] on div "Vestlus algas [PERSON_NAME] [EMAIL_ADDRESS][DOMAIN_NAME] [DATE] 18:14 ( ühe päe…" at bounding box center [718, 373] width 849 height 521
click at [620, 554] on div "Vestlus algas [PERSON_NAME] [EMAIL_ADDRESS][DOMAIN_NAME] [DATE] 18:14 ( ühe päe…" at bounding box center [718, 373] width 849 height 521
click at [709, 719] on div "Võta vestlus üle" at bounding box center [712, 714] width 113 height 26
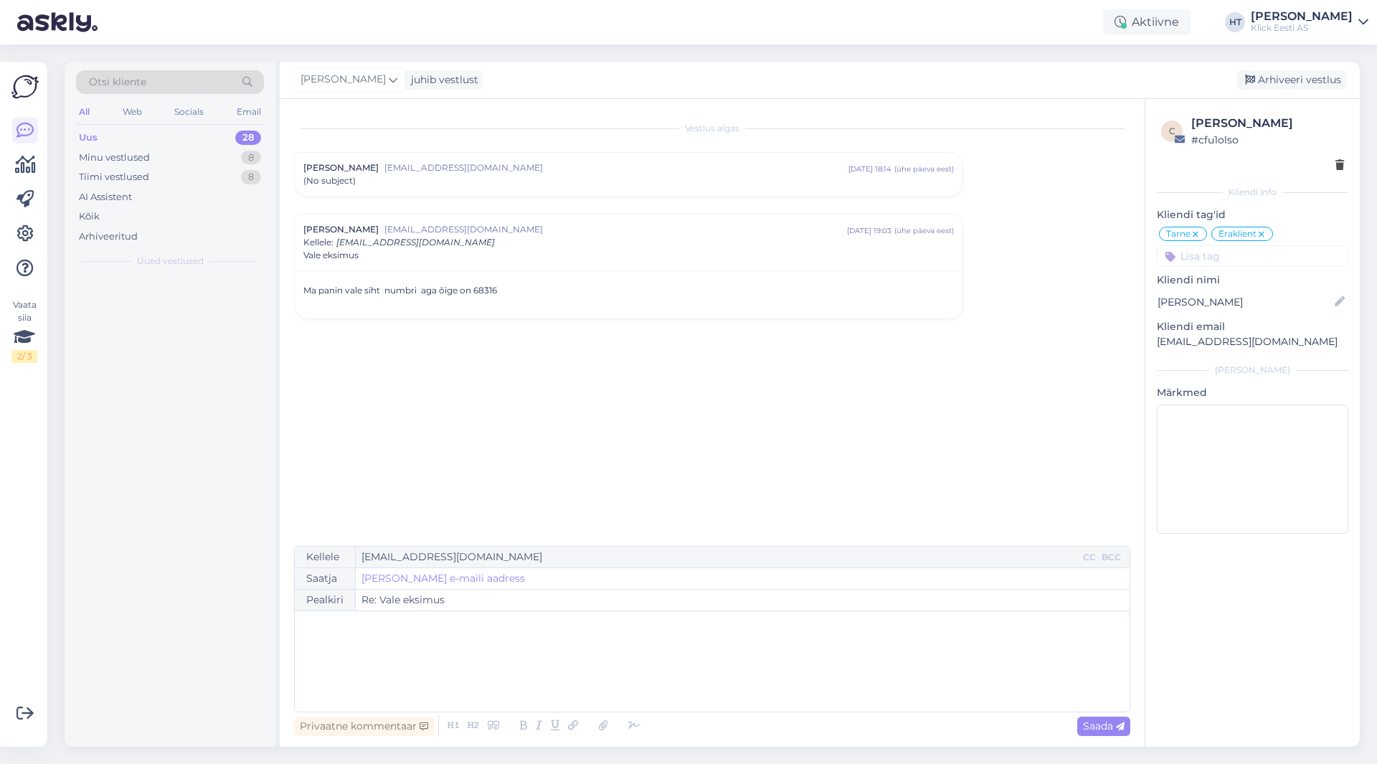
scroll to position [0, 0]
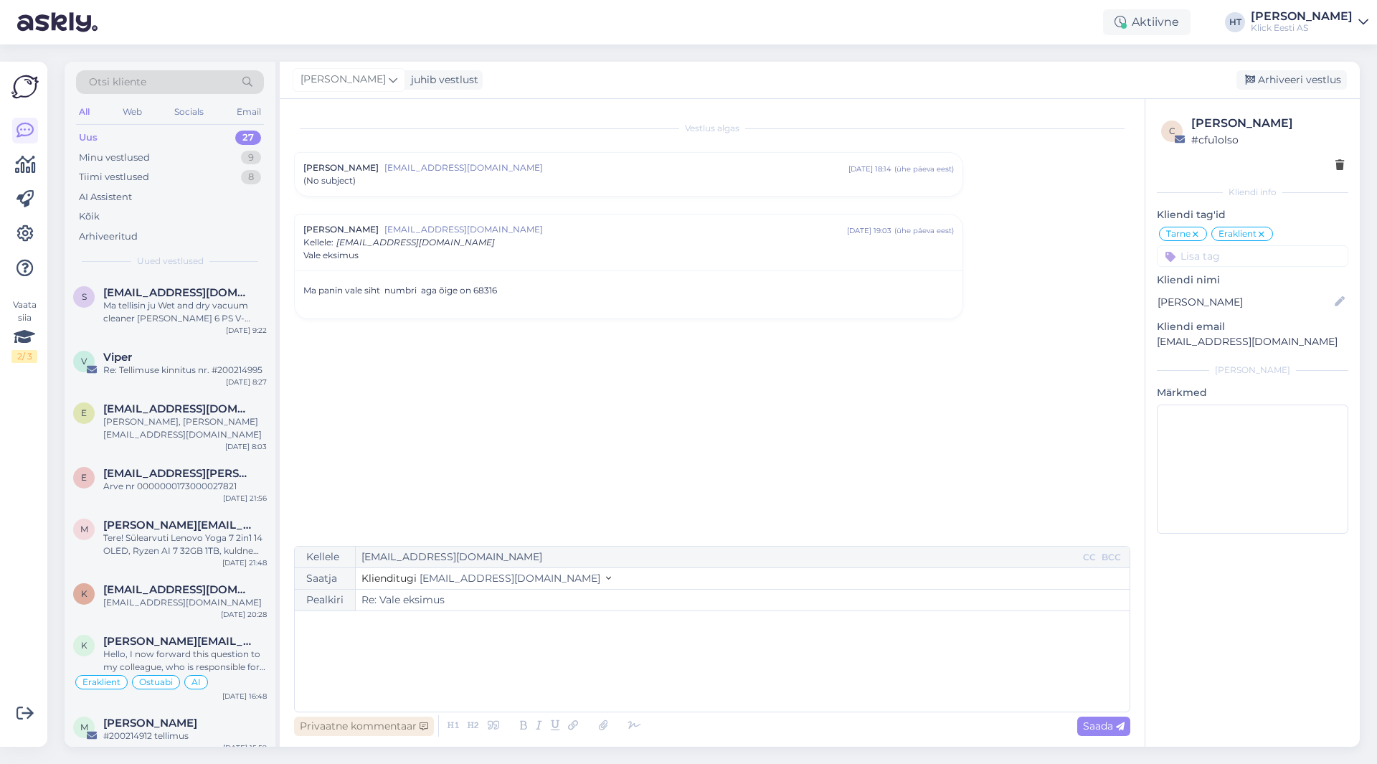
click at [378, 728] on div "Privaatne kommentaar" at bounding box center [364, 725] width 140 height 19
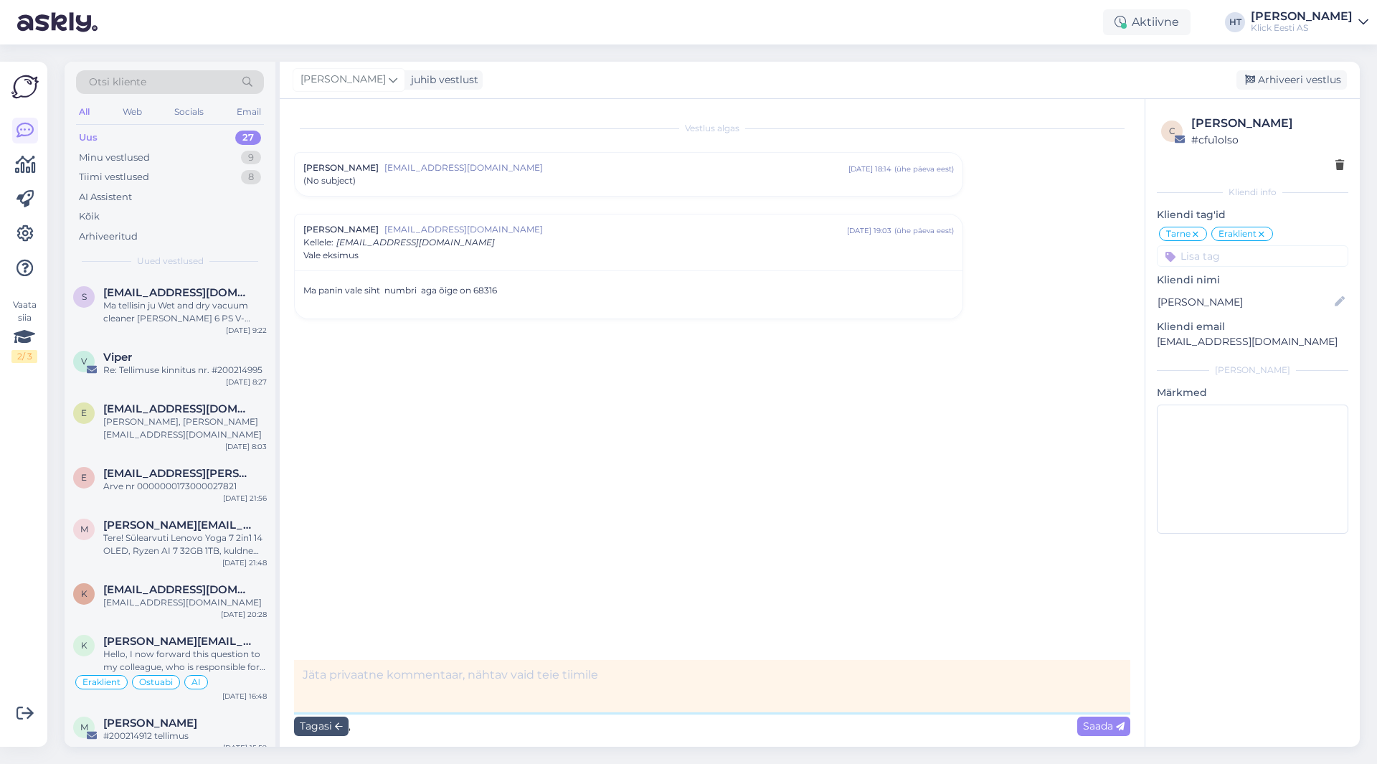
click at [434, 677] on textarea at bounding box center [712, 686] width 836 height 52
paste textarea "#200214749"
type textarea "#200214749 tellimuse puhul on vale sihtnumber."
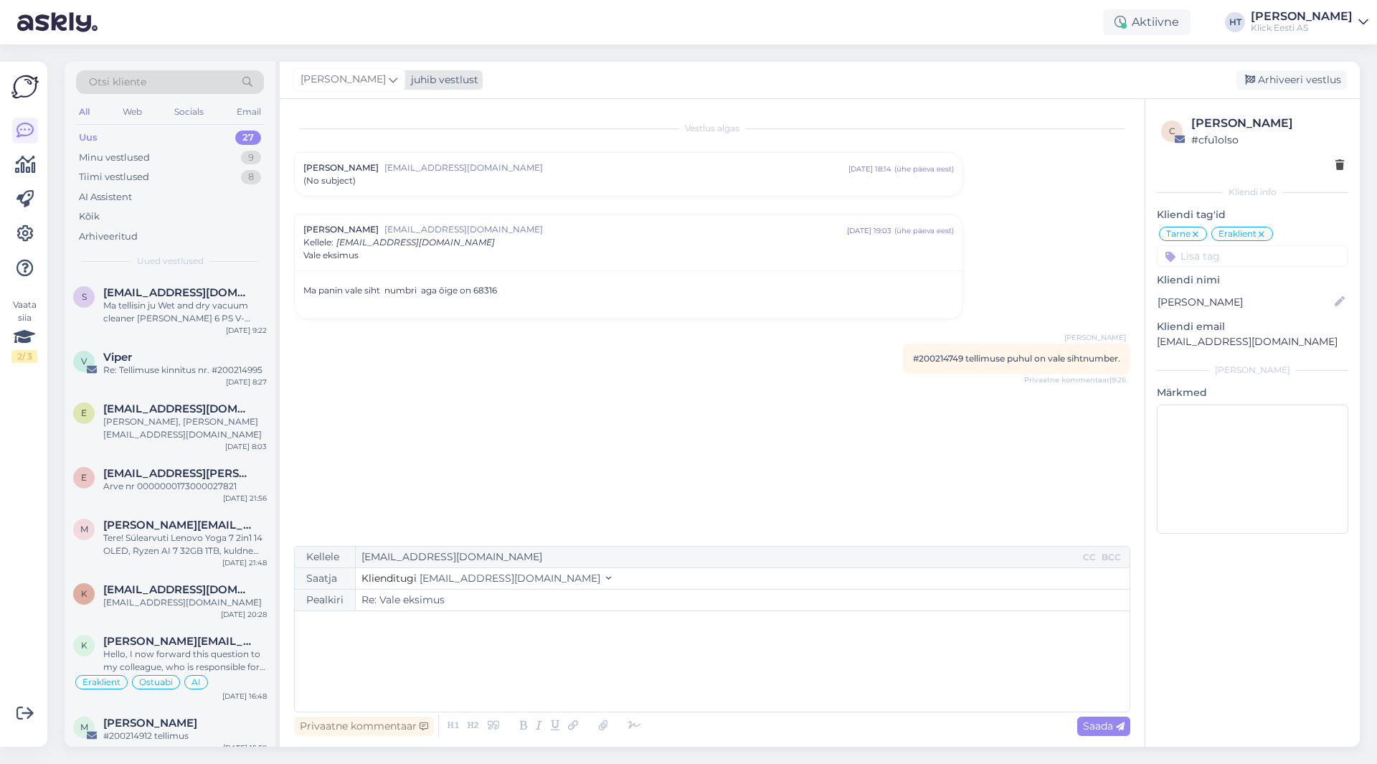
click at [346, 81] on span "[PERSON_NAME]" at bounding box center [343, 80] width 85 height 16
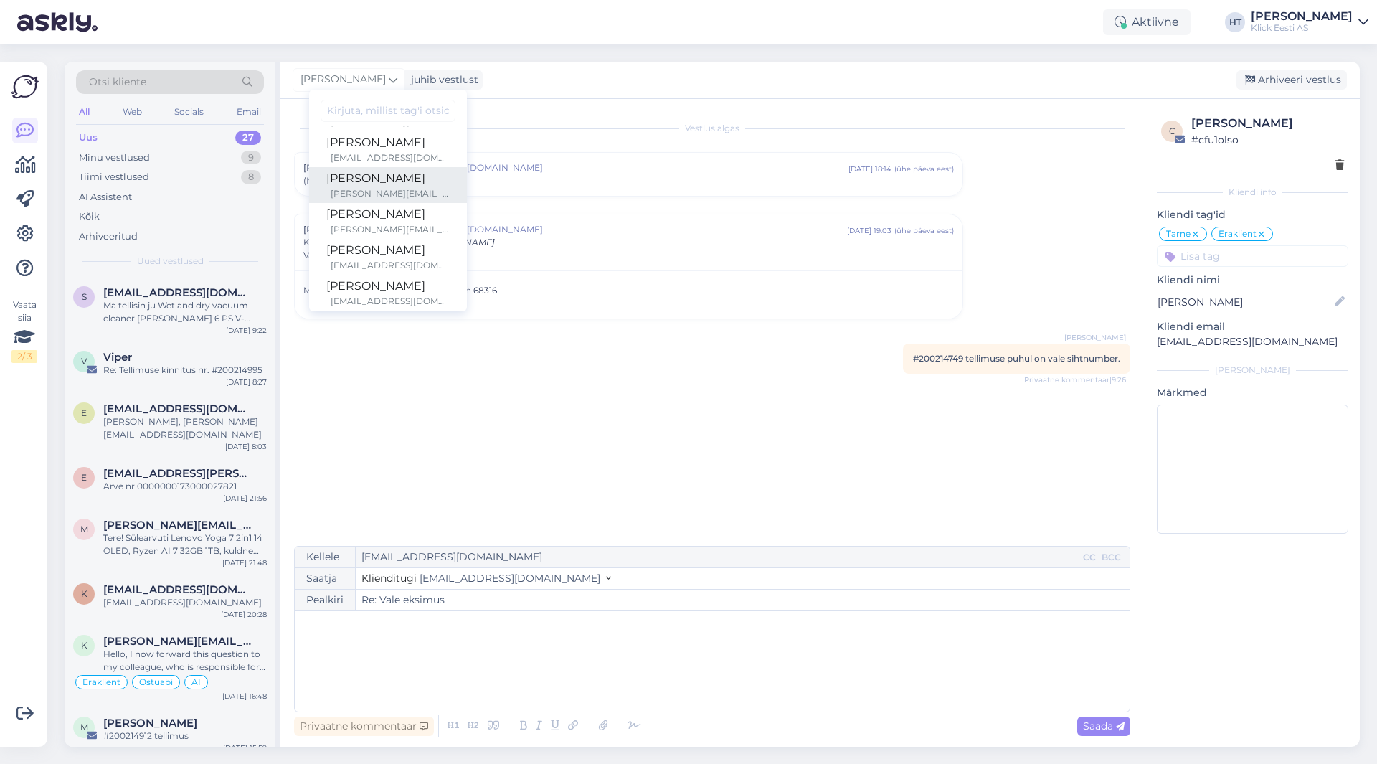
scroll to position [11, 0]
click at [385, 239] on div "[PERSON_NAME]" at bounding box center [387, 239] width 123 height 17
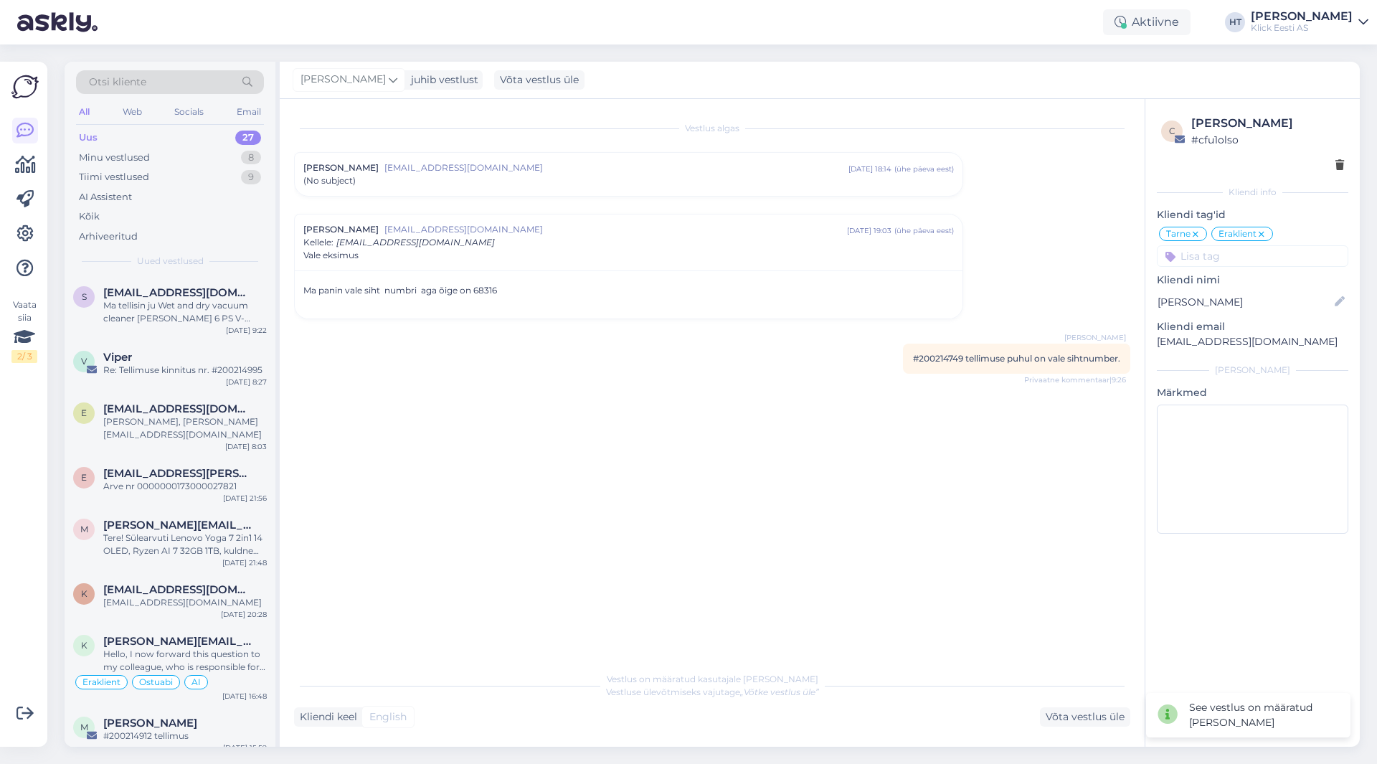
click at [484, 382] on div "Vestlus algas [PERSON_NAME] [EMAIL_ADDRESS][DOMAIN_NAME] [DATE] 18:14 ( ühe päe…" at bounding box center [718, 382] width 849 height 538
click at [216, 377] on div "V Viper Re: Tellimuse kinnitus nr. #200214995 [DATE] 8:27" at bounding box center [170, 367] width 211 height 52
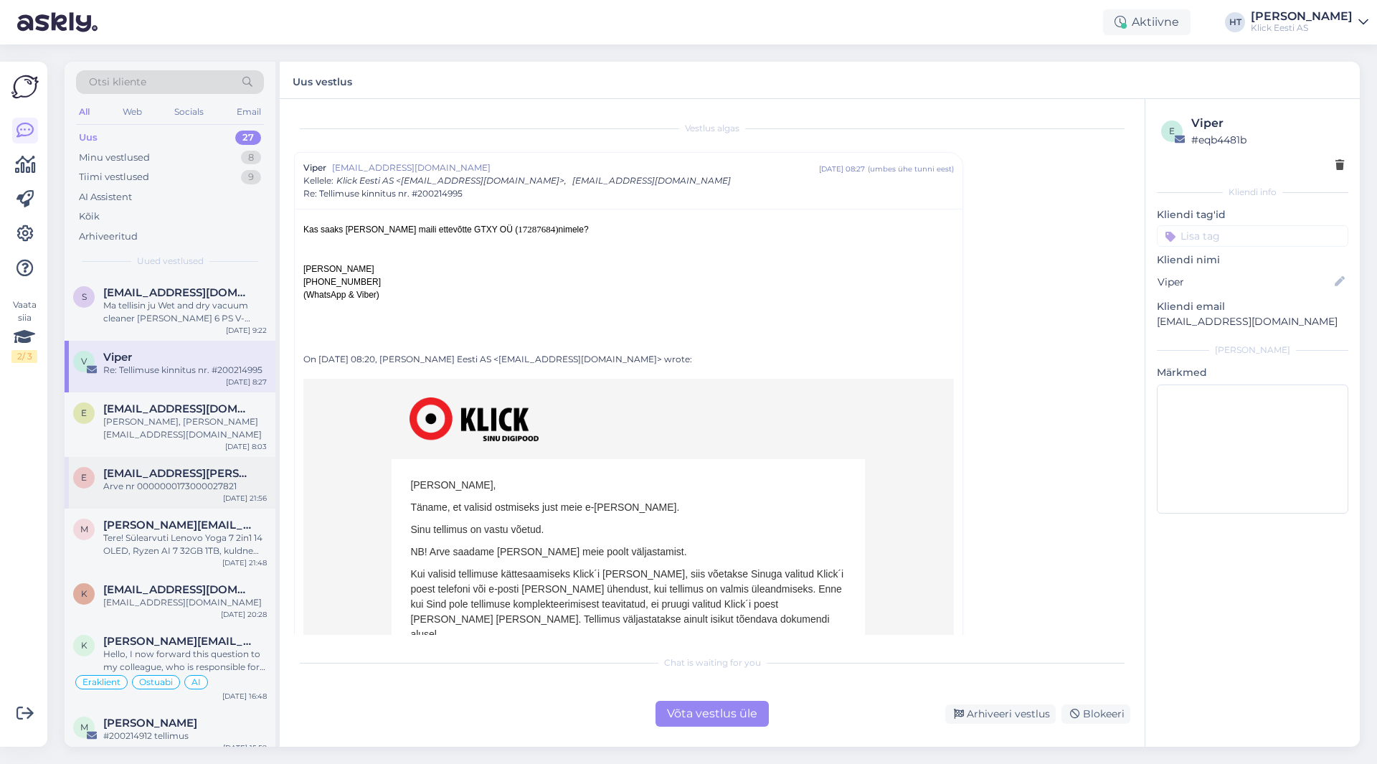
click at [221, 480] on div "Arve nr 0000000173000027821" at bounding box center [185, 486] width 164 height 13
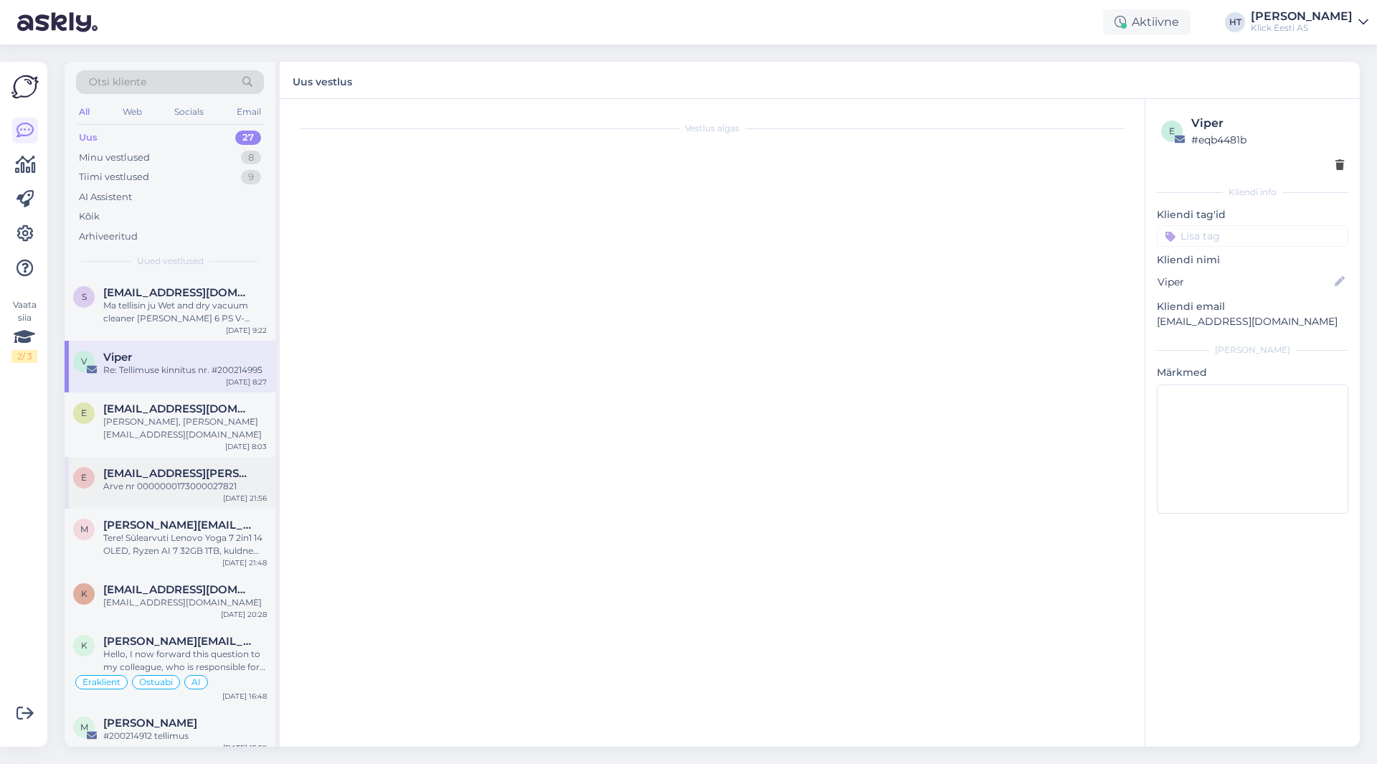
scroll to position [17, 0]
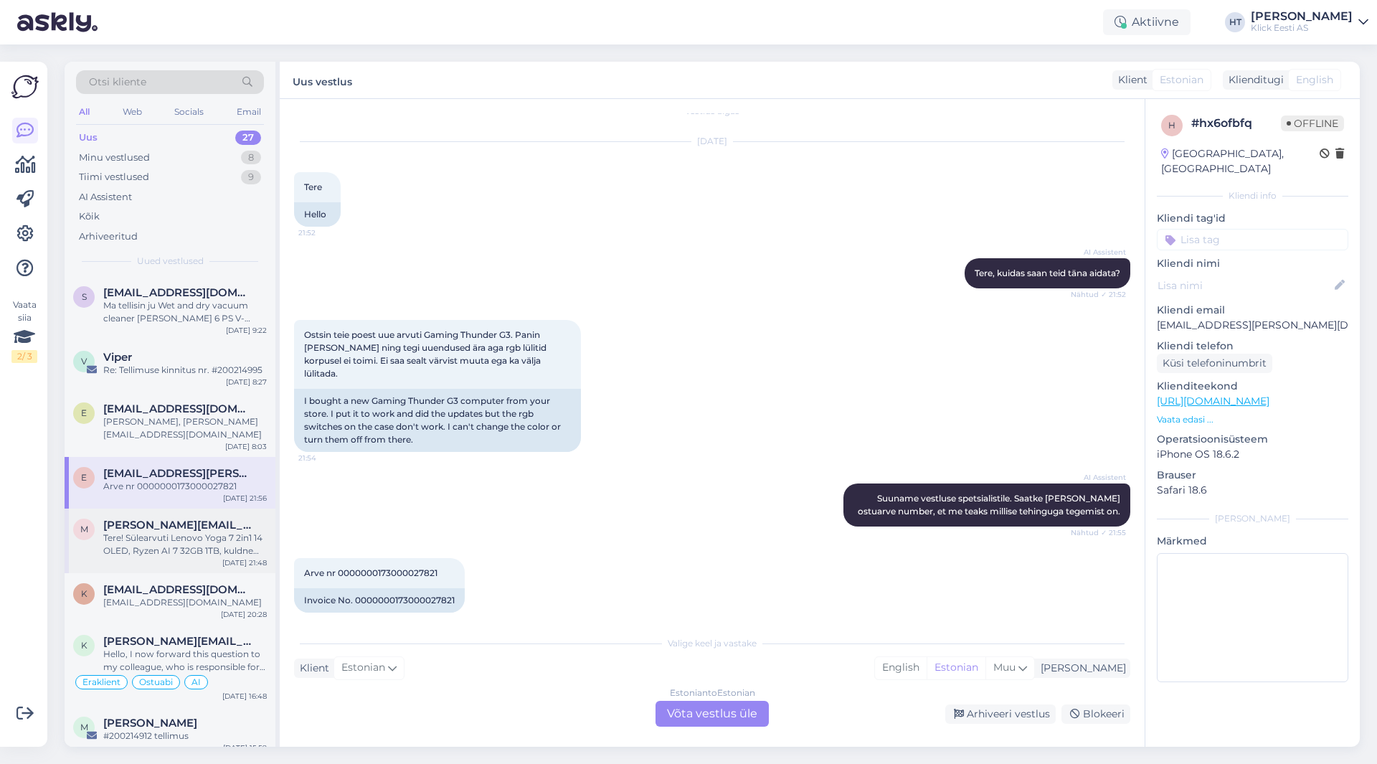
click at [195, 534] on div "Tere! Sülearvuti Lenovo Yoga 7 2in1 14 OLED, Ryzen AI 7 32GB 1TB, kuldne tootek…" at bounding box center [185, 544] width 164 height 26
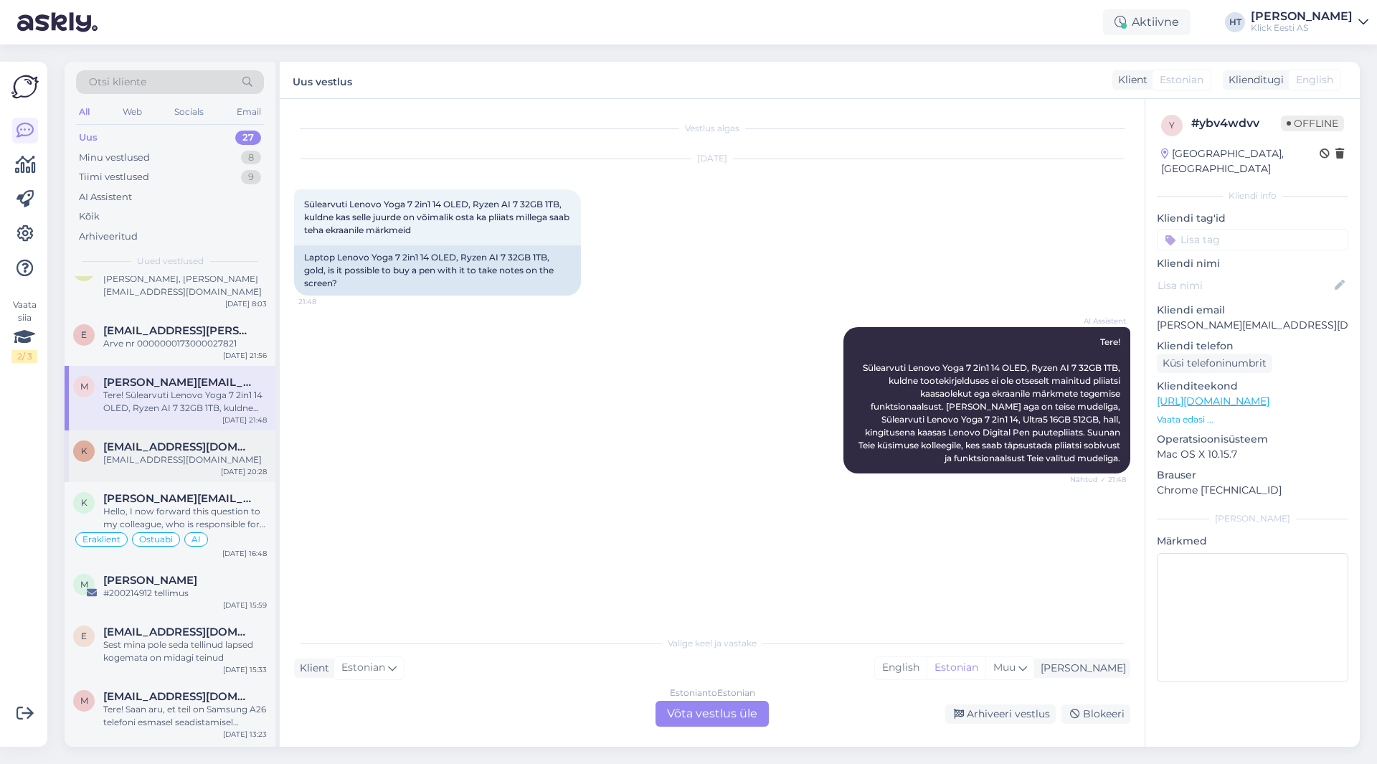
scroll to position [143, 0]
click at [224, 440] on div "[EMAIL_ADDRESS][DOMAIN_NAME]" at bounding box center [185, 446] width 164 height 13
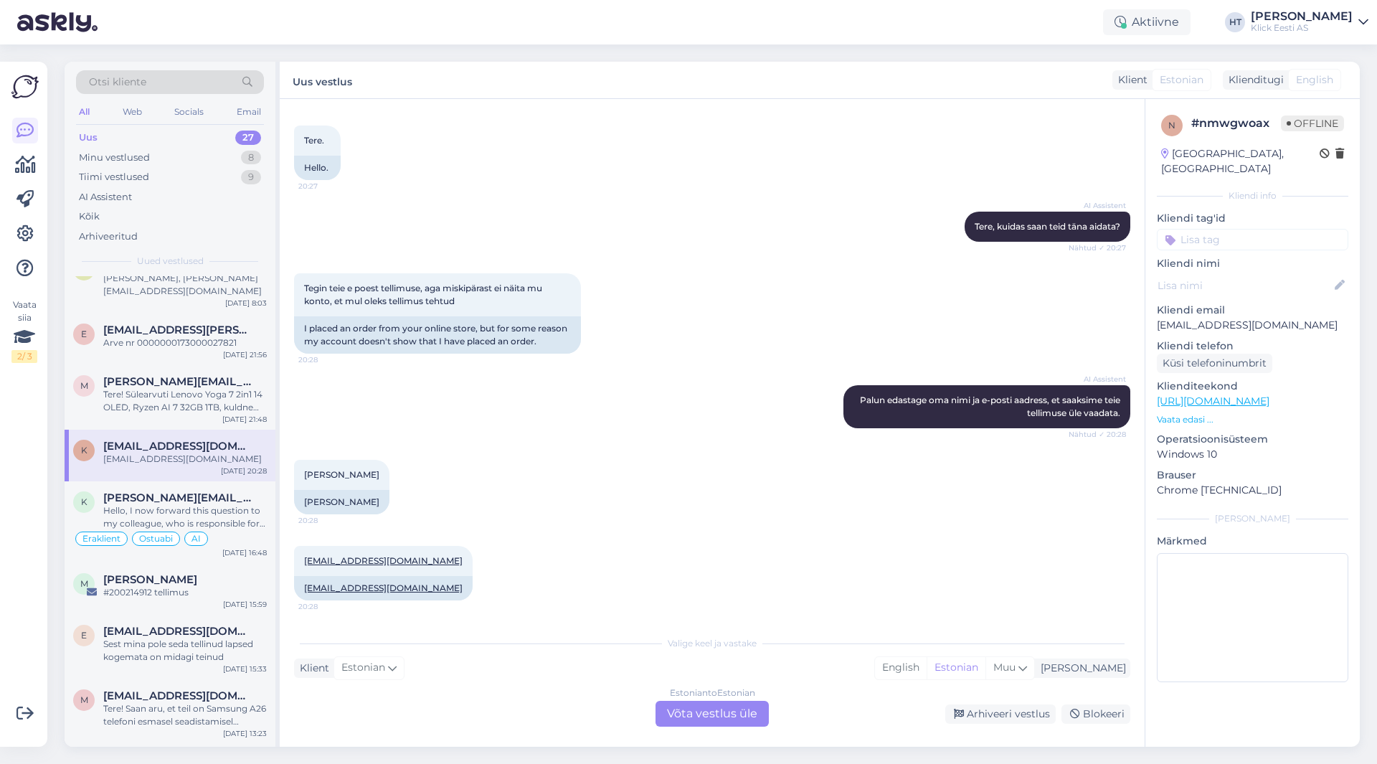
scroll to position [65, 0]
click at [1225, 318] on p "[EMAIL_ADDRESS][DOMAIN_NAME]" at bounding box center [1252, 325] width 191 height 15
copy p "[EMAIL_ADDRESS][DOMAIN_NAME]"
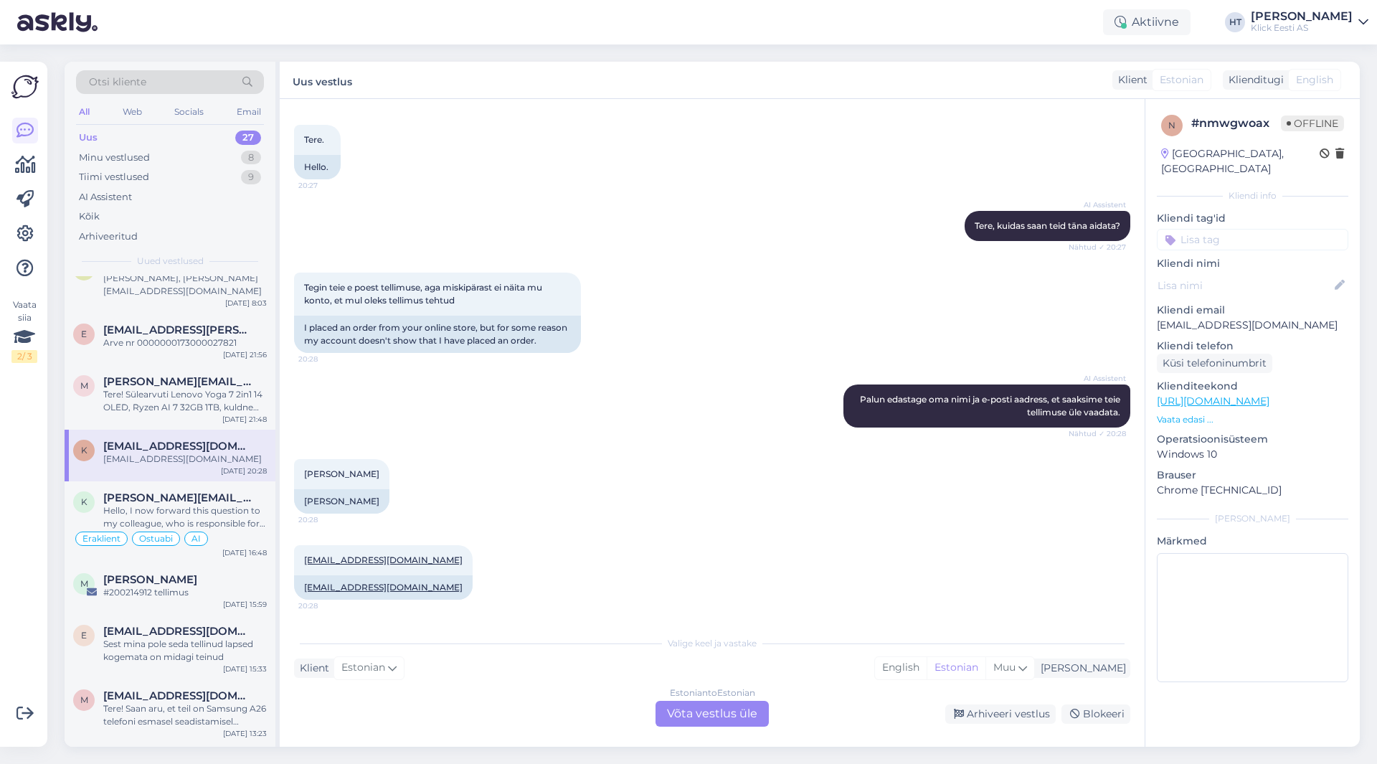
drag, startPoint x: 810, startPoint y: 335, endPoint x: 1361, endPoint y: 222, distance: 563.1
click at [810, 336] on div "Tegin teie e poest tellimuse, aga miskipärast ei näita mu konto, et mul oleks t…" at bounding box center [712, 313] width 836 height 112
click at [1174, 413] on p "Vaata edasi ..." at bounding box center [1252, 419] width 191 height 13
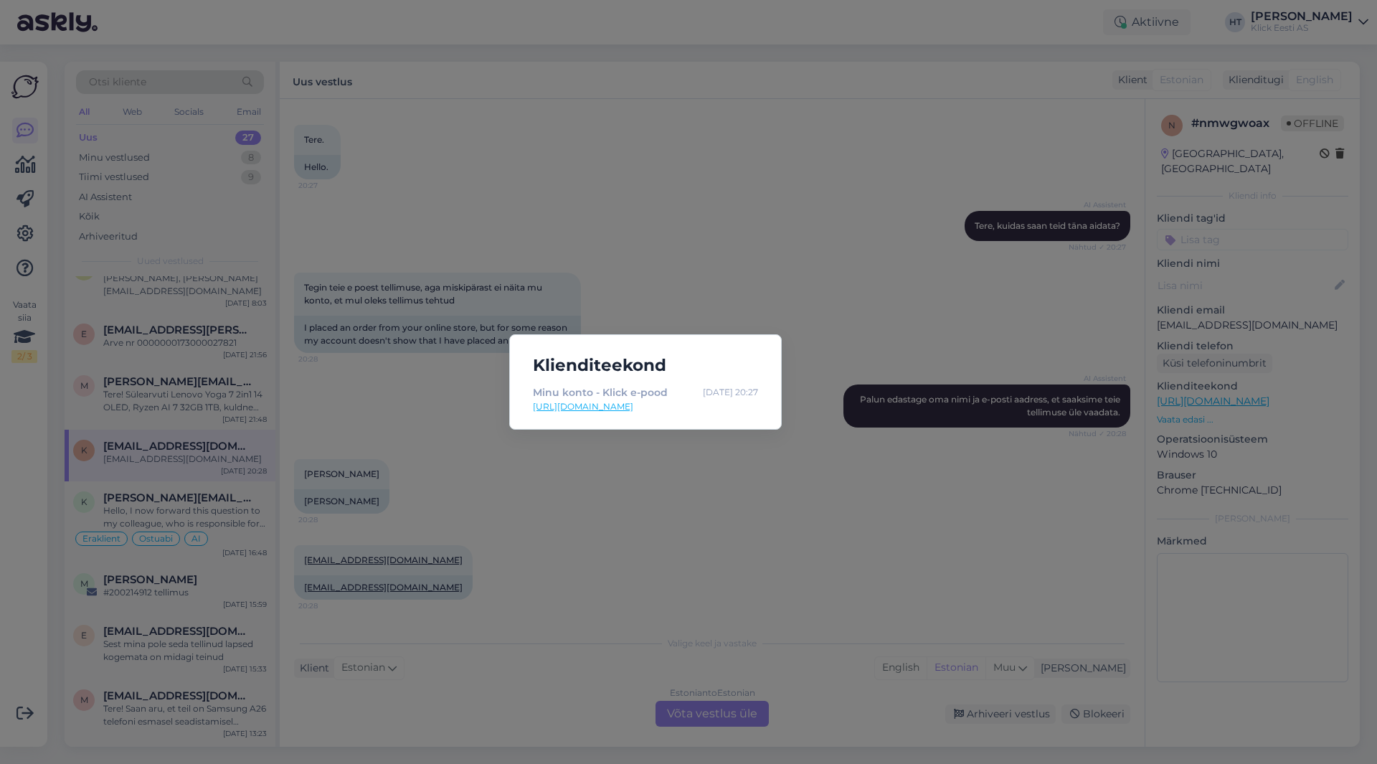
click at [740, 491] on div "Klienditeekond Minu konto - Klick e-pood [DATE] 20:27 [URL][DOMAIN_NAME]" at bounding box center [688, 382] width 1377 height 764
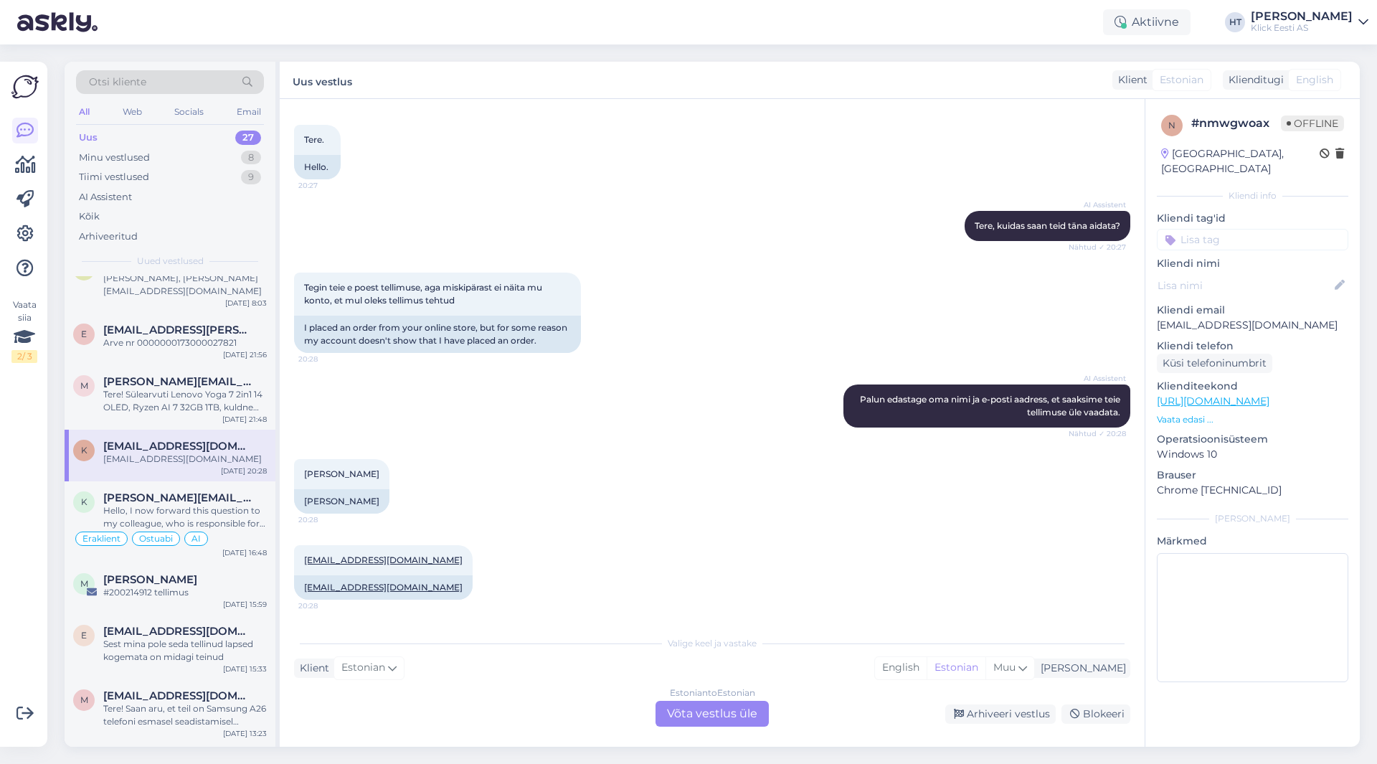
drag, startPoint x: 738, startPoint y: 490, endPoint x: 625, endPoint y: 480, distance: 113.8
click at [625, 480] on div "[PERSON_NAME] 20:28 May Kalda" at bounding box center [712, 486] width 836 height 86
click at [232, 504] on div "Hello, I now forward this question to my colleague, who is responsible for this…" at bounding box center [185, 517] width 164 height 26
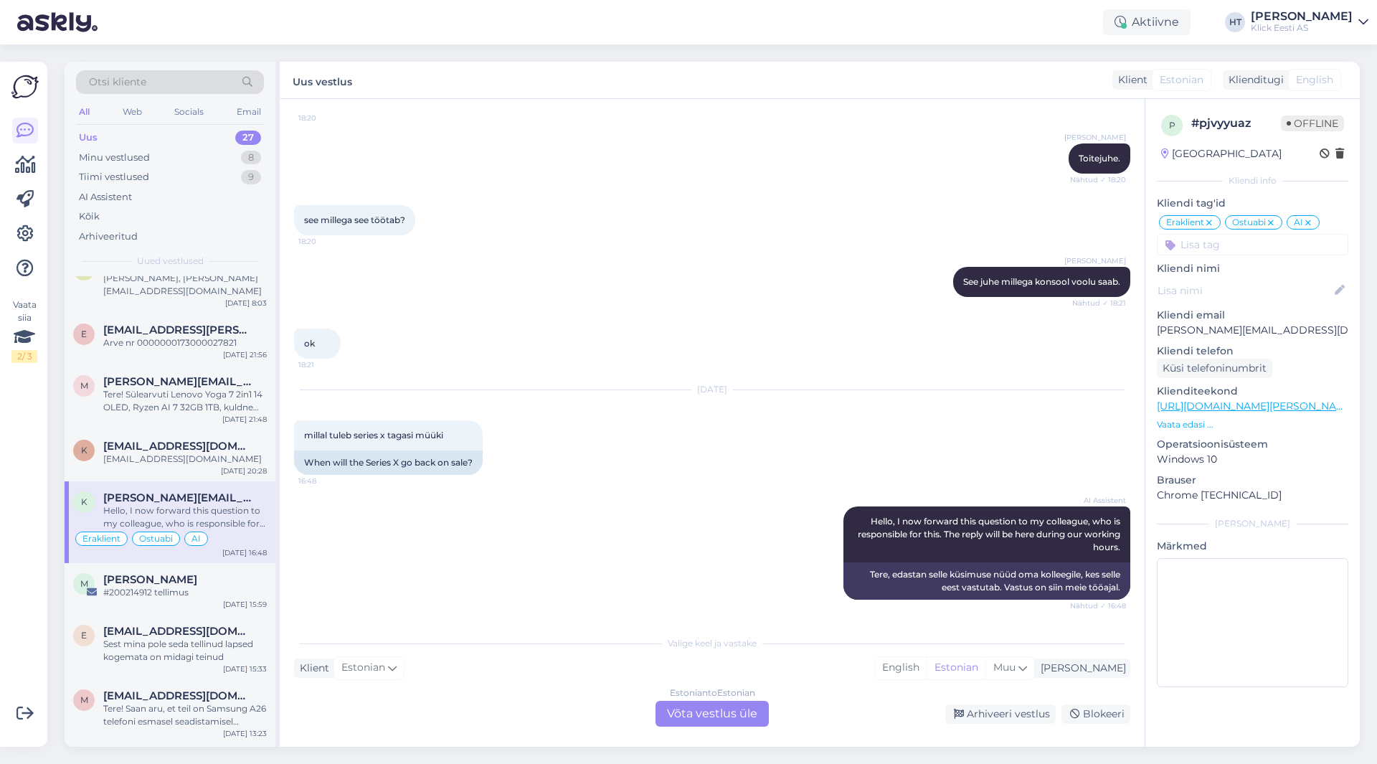
scroll to position [72, 0]
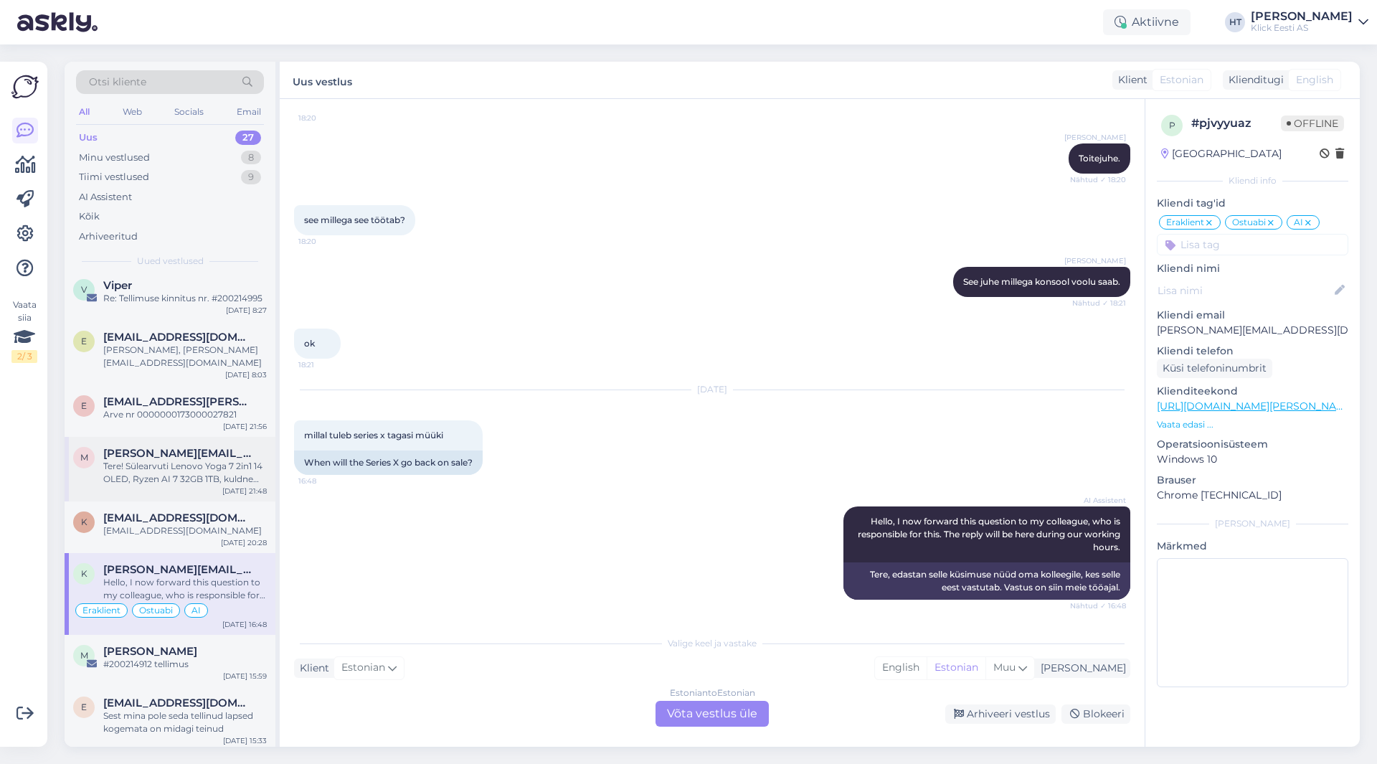
click at [220, 468] on div "Tere! Sülearvuti Lenovo Yoga 7 2in1 14 OLED, Ryzen AI 7 32GB 1TB, kuldne tootek…" at bounding box center [185, 473] width 164 height 26
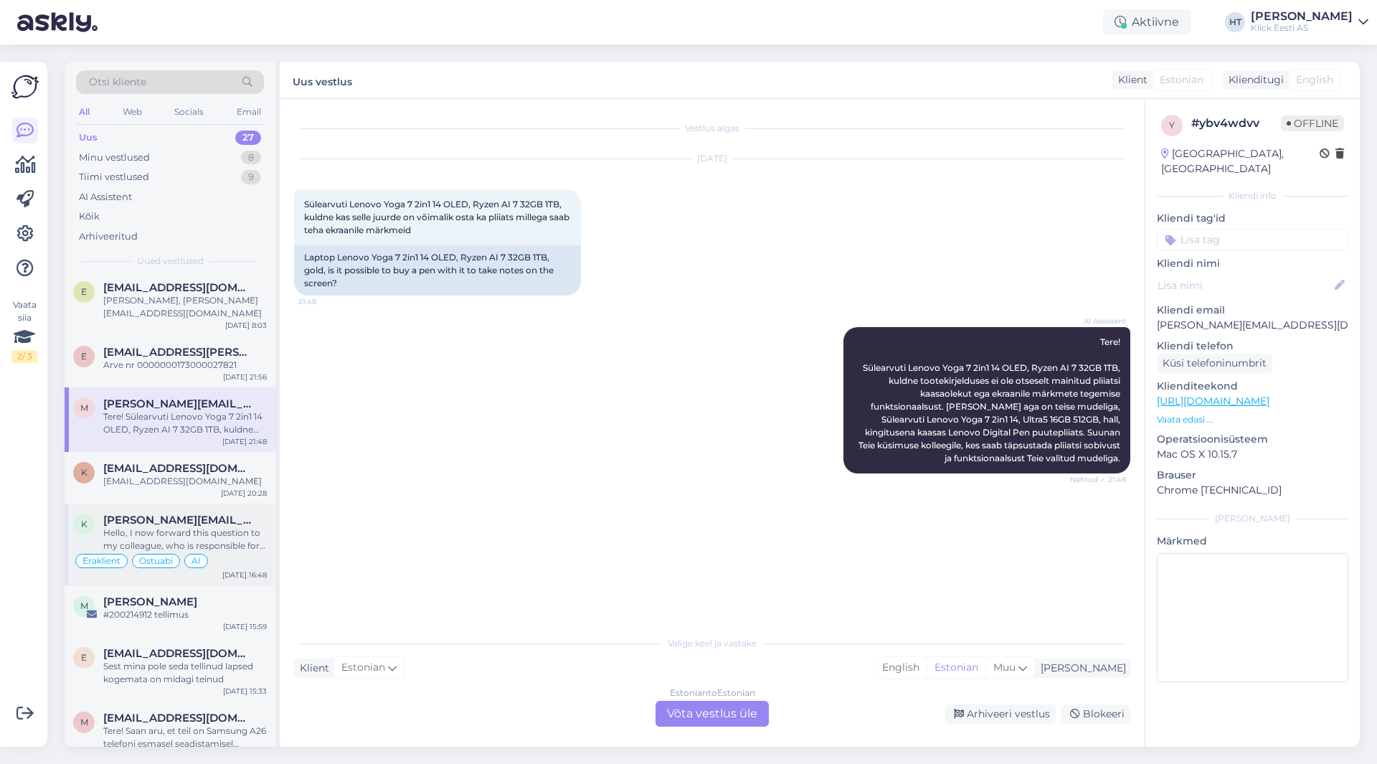
scroll to position [143, 0]
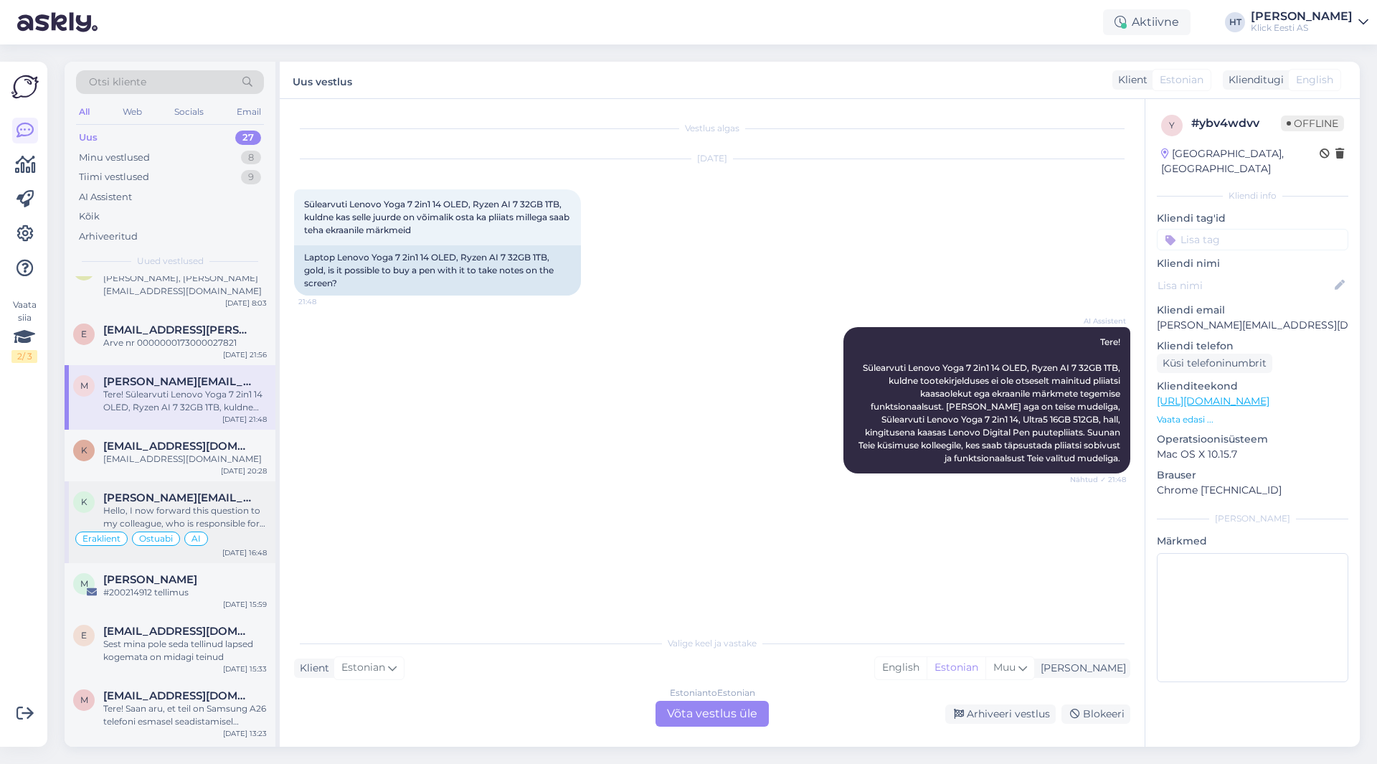
click at [218, 586] on div "#200214912 tellimus" at bounding box center [185, 592] width 164 height 13
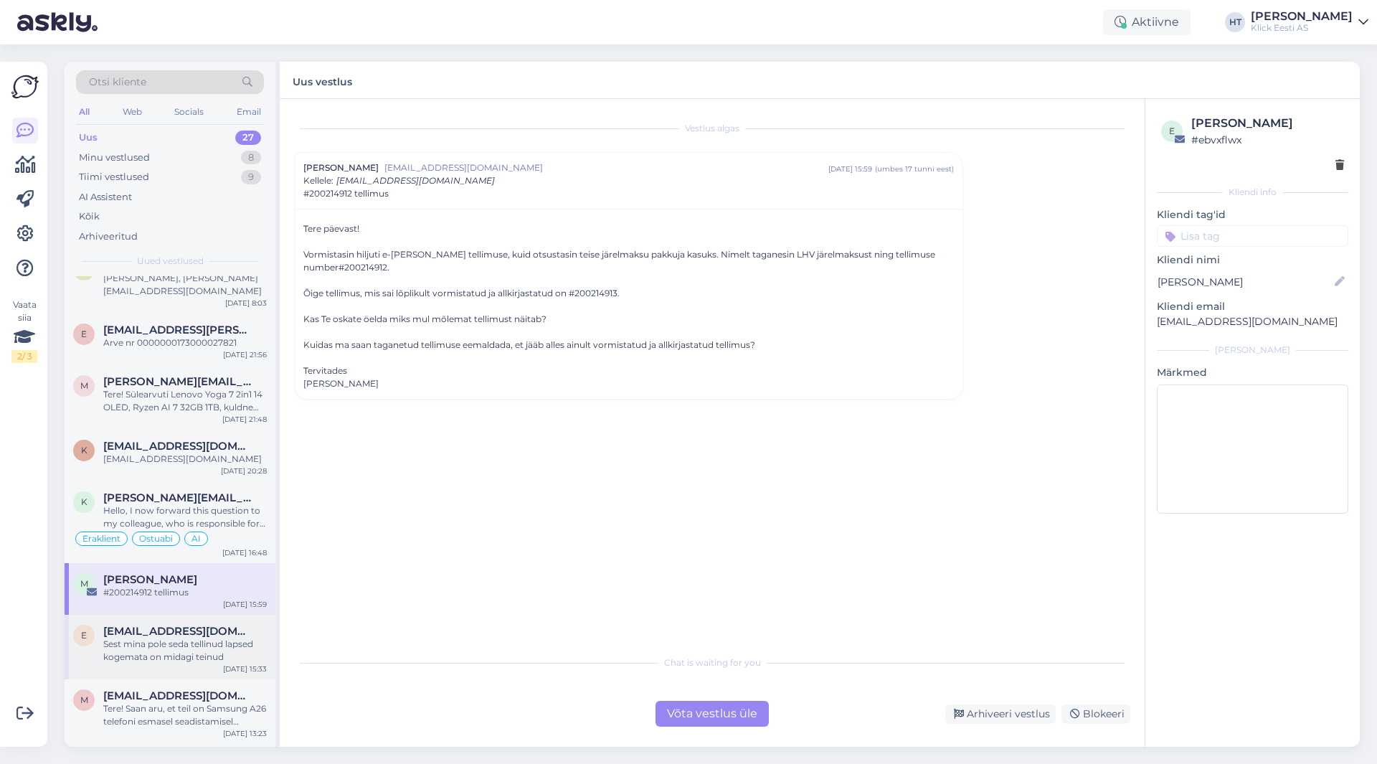
click at [171, 638] on div "Sest mina pole seda tellinud lapsed kogemata on midagi teinud" at bounding box center [185, 651] width 164 height 26
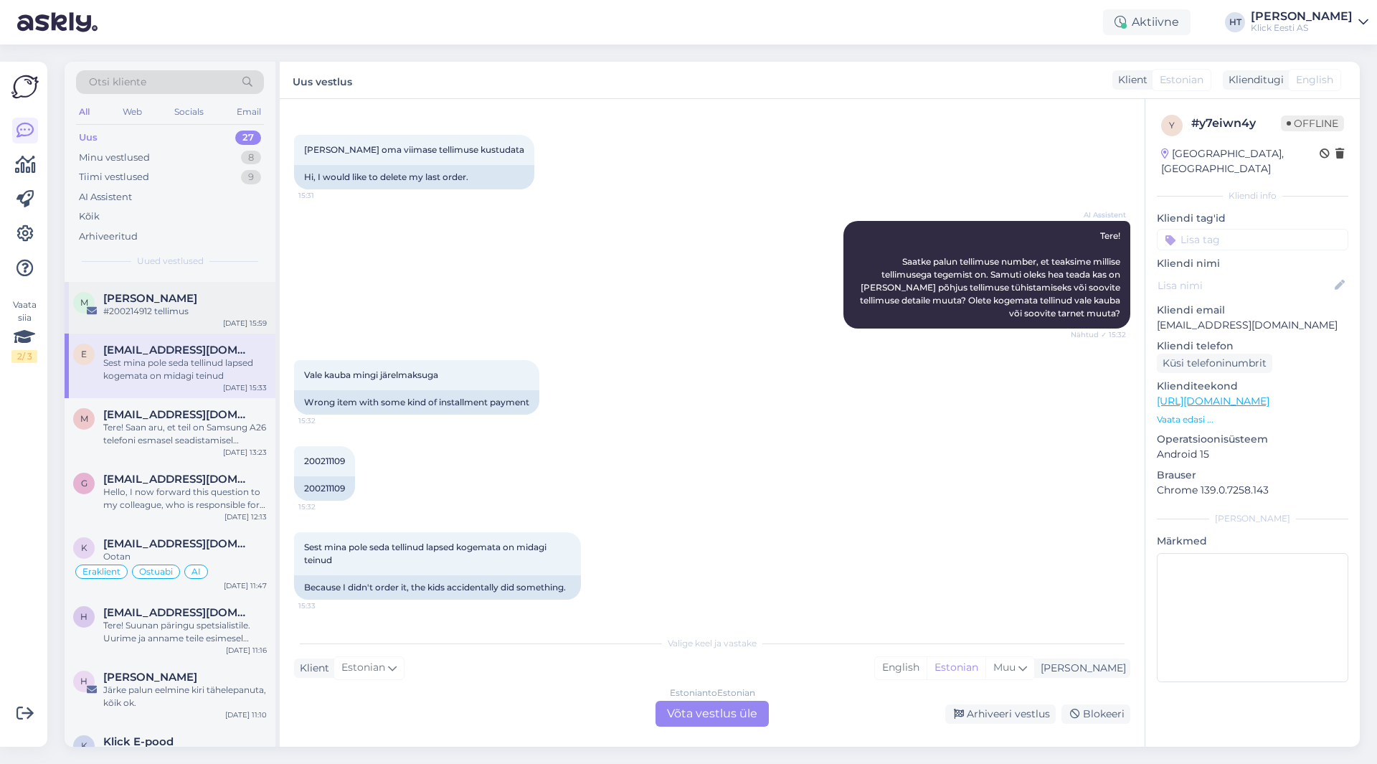
scroll to position [430, 0]
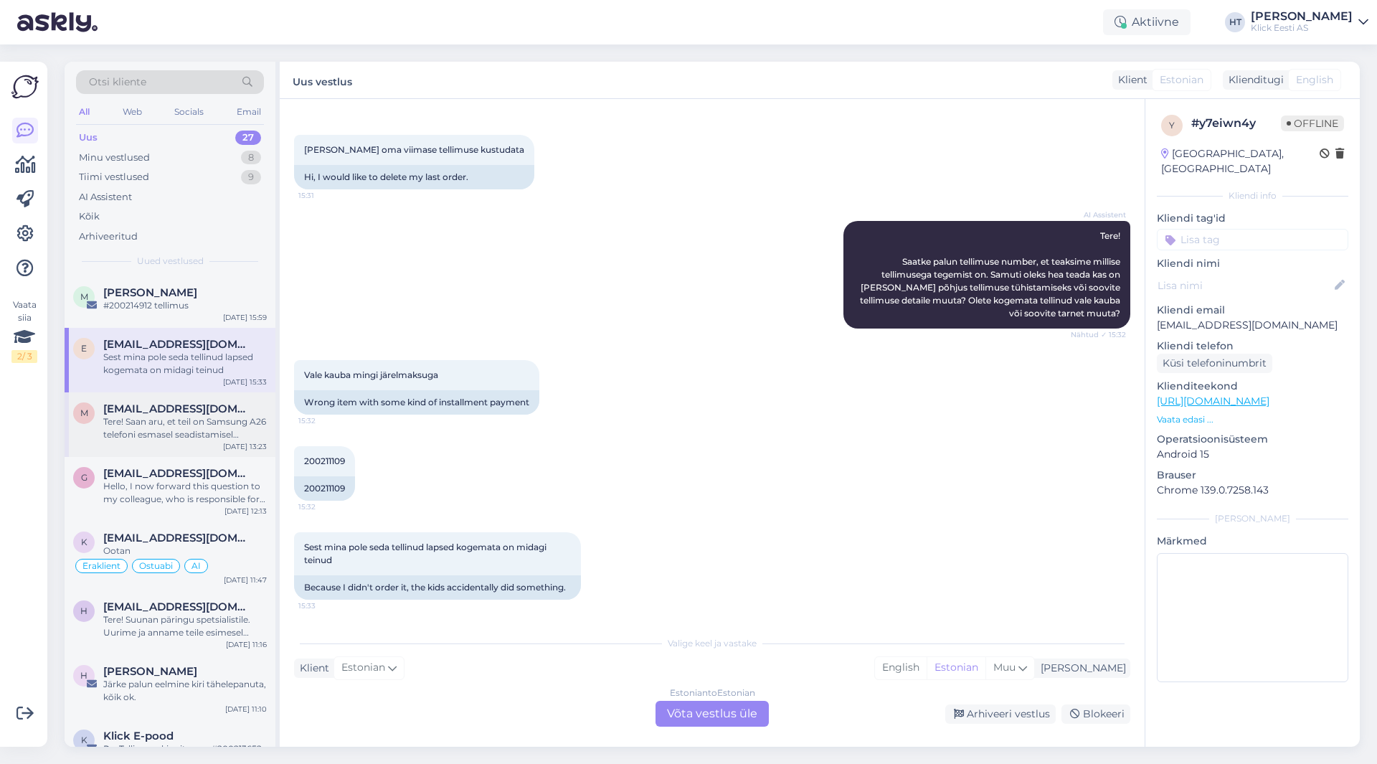
click at [205, 435] on div "m [EMAIL_ADDRESS][DOMAIN_NAME] Tere! Saan aru, et teil on Samsung A26 telefoni …" at bounding box center [170, 424] width 211 height 65
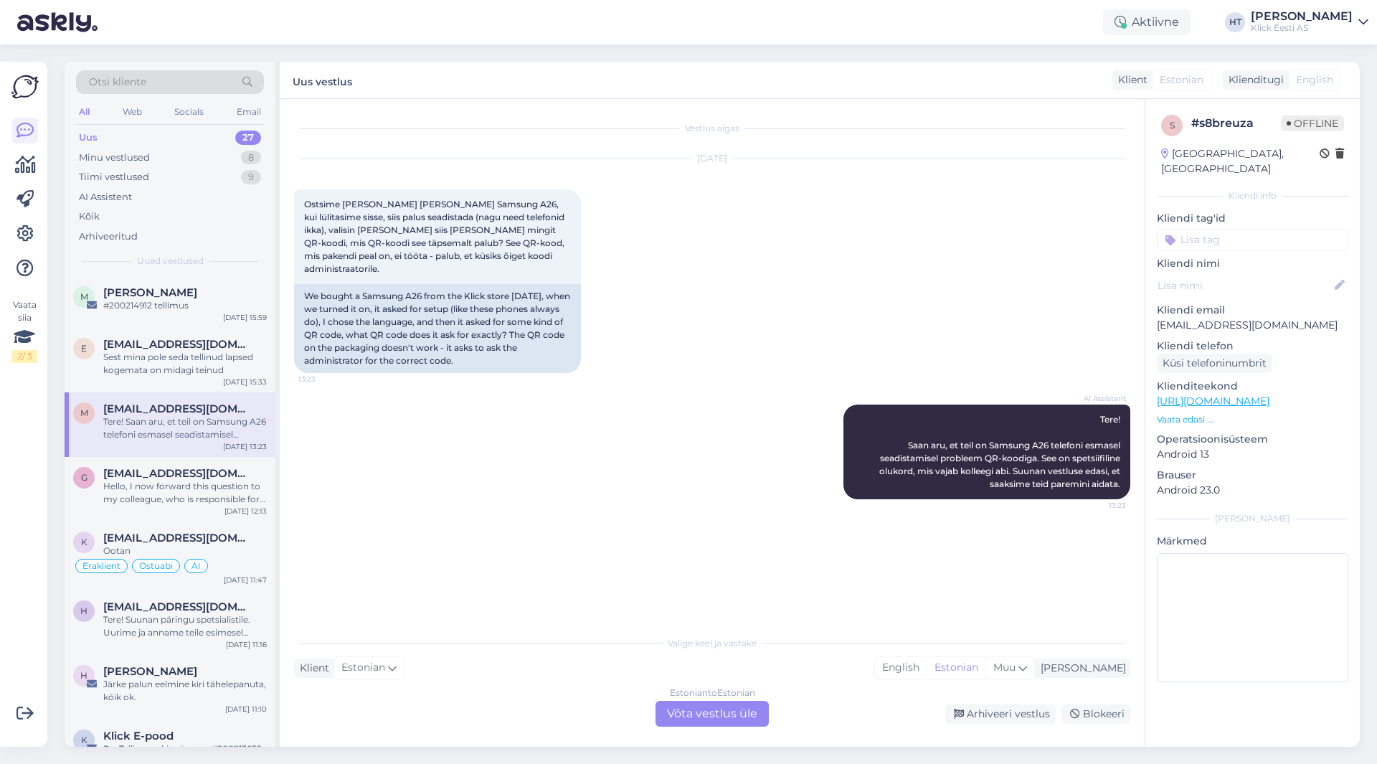
scroll to position [0, 0]
click at [107, 480] on div "Hello, I now forward this question to my colleague, who is responsible for this…" at bounding box center [185, 493] width 164 height 26
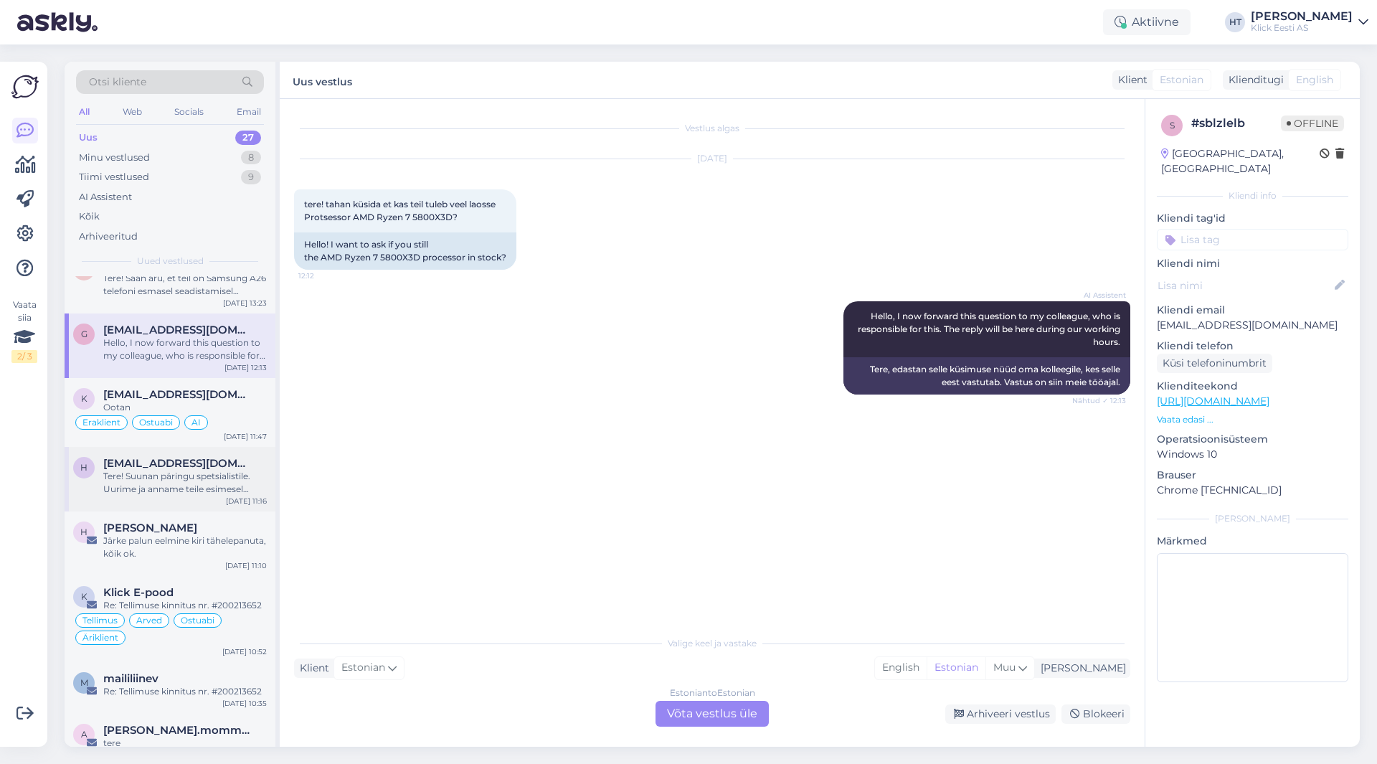
scroll to position [1208, 0]
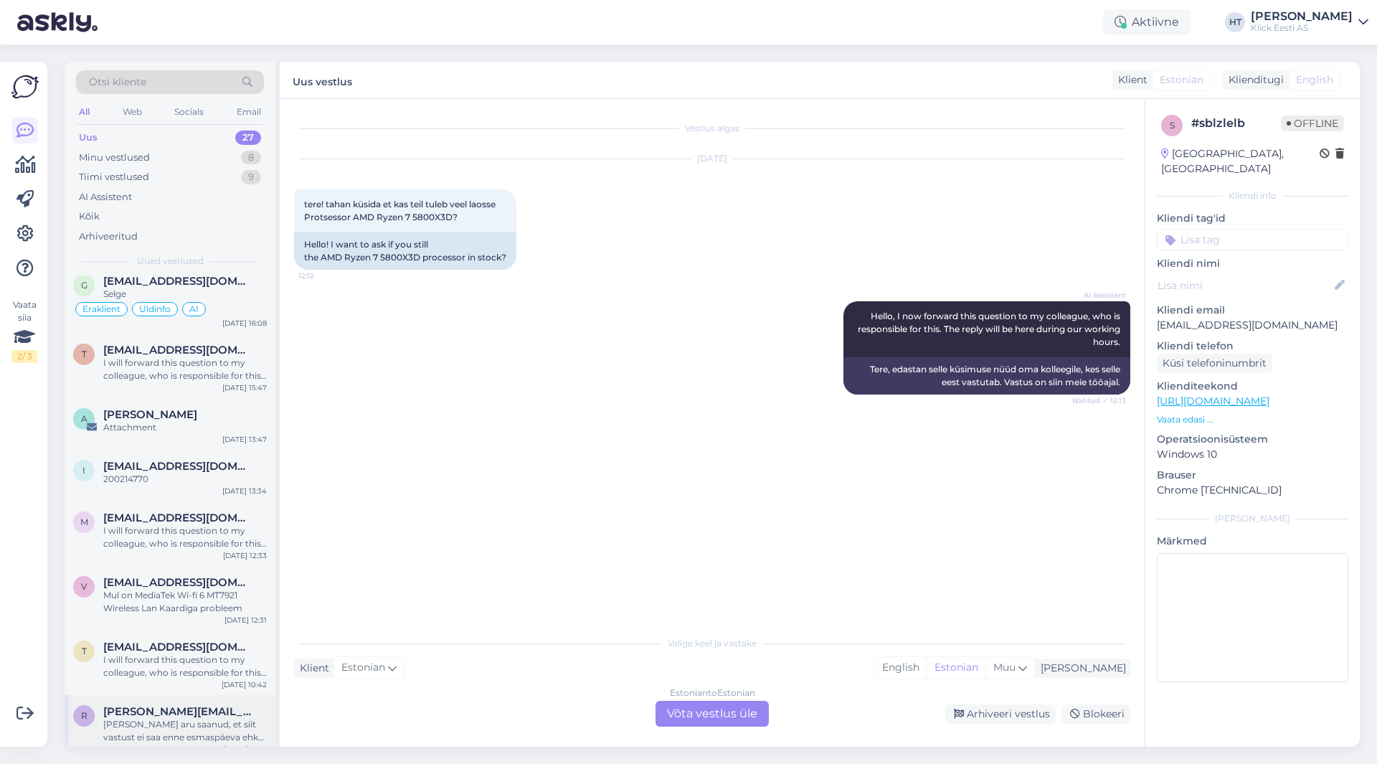
click at [183, 695] on div "r [PERSON_NAME][EMAIL_ADDRESS][DOMAIN_NAME] [PERSON_NAME] aru saanud, et siit v…" at bounding box center [170, 727] width 211 height 65
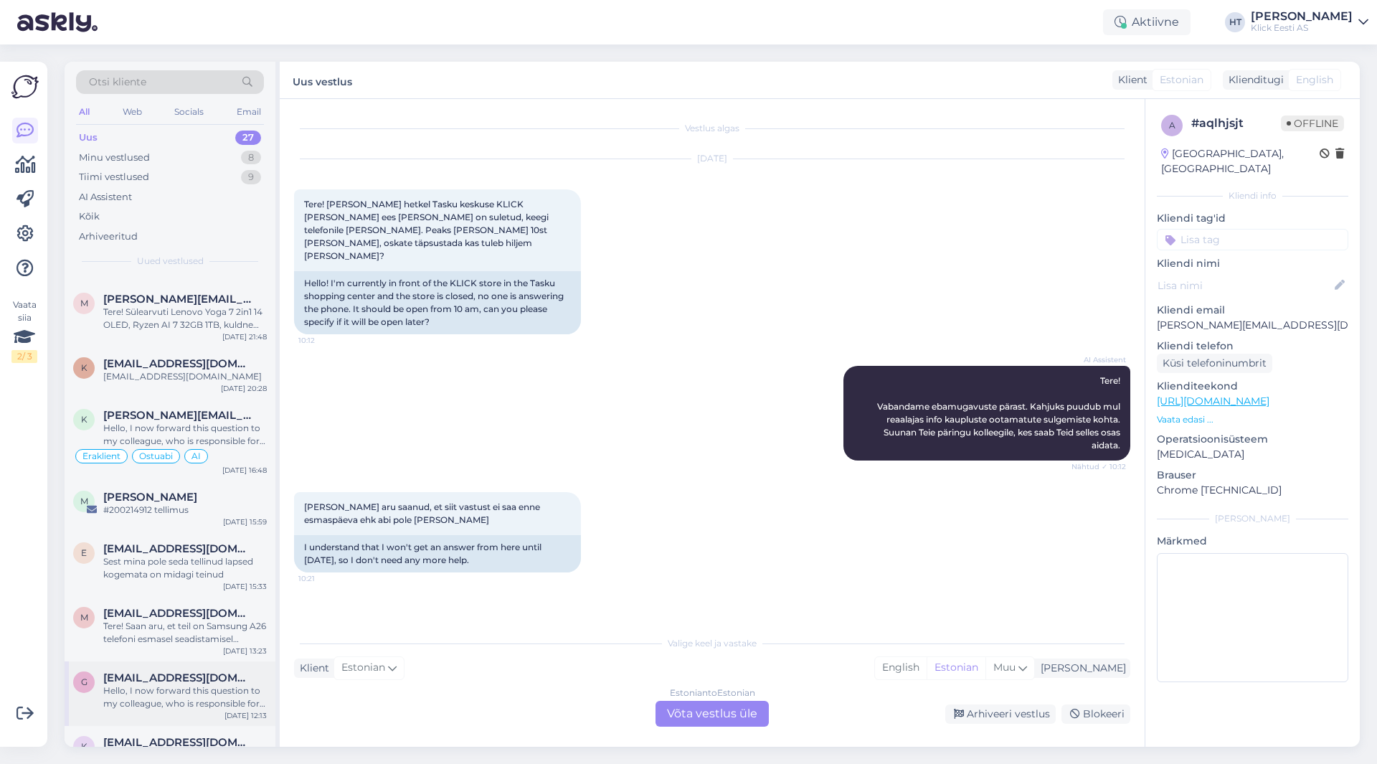
scroll to position [204, 0]
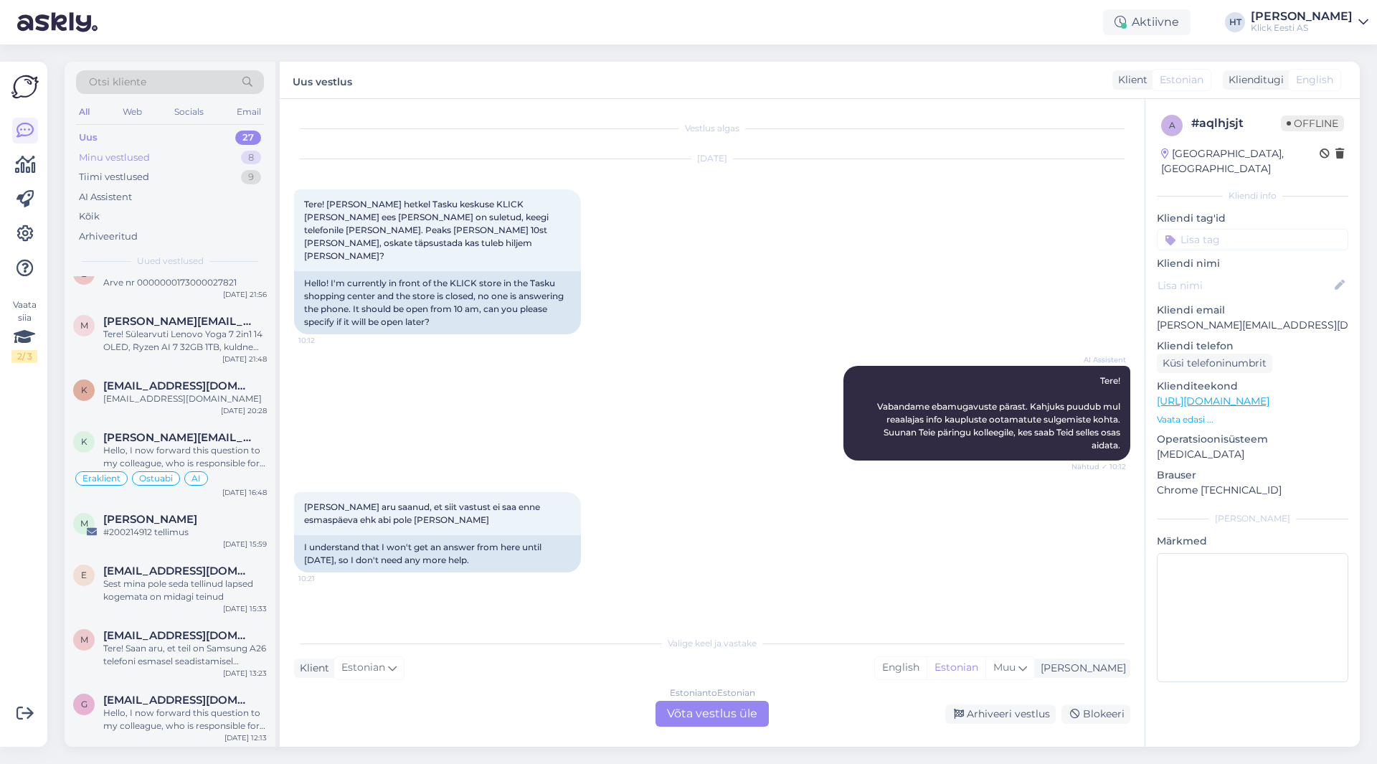
click at [179, 159] on div "Minu vestlused 8" at bounding box center [170, 158] width 188 height 20
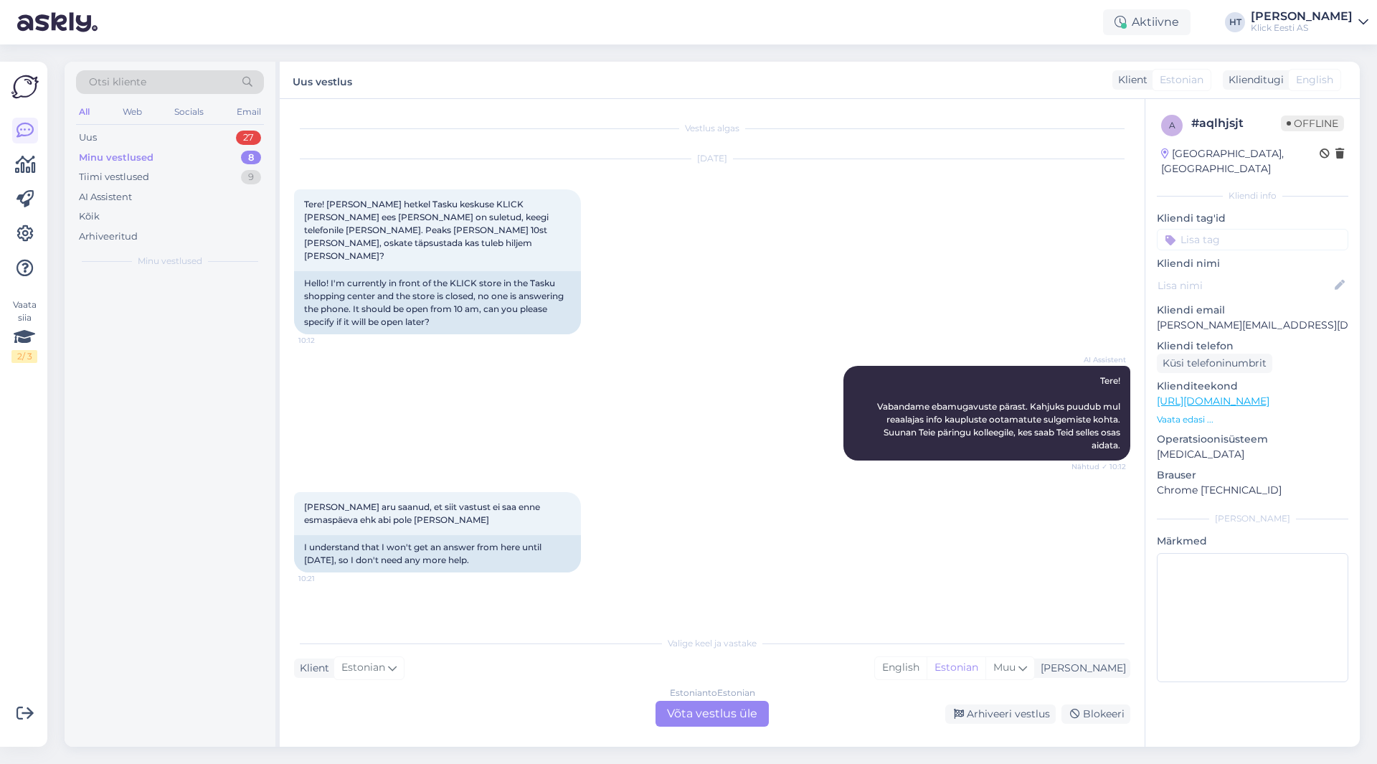
scroll to position [0, 0]
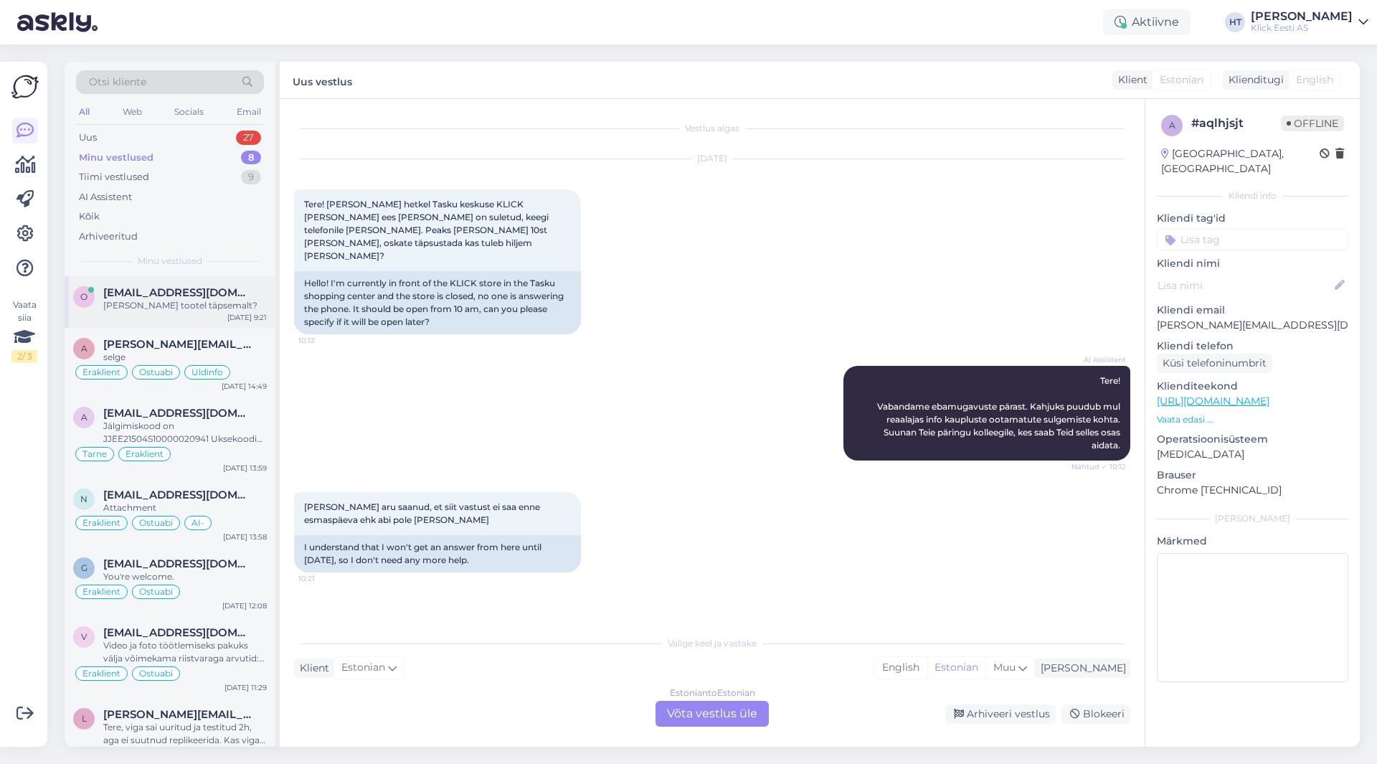
click at [205, 295] on span "[EMAIL_ADDRESS][DOMAIN_NAME]" at bounding box center [177, 292] width 149 height 13
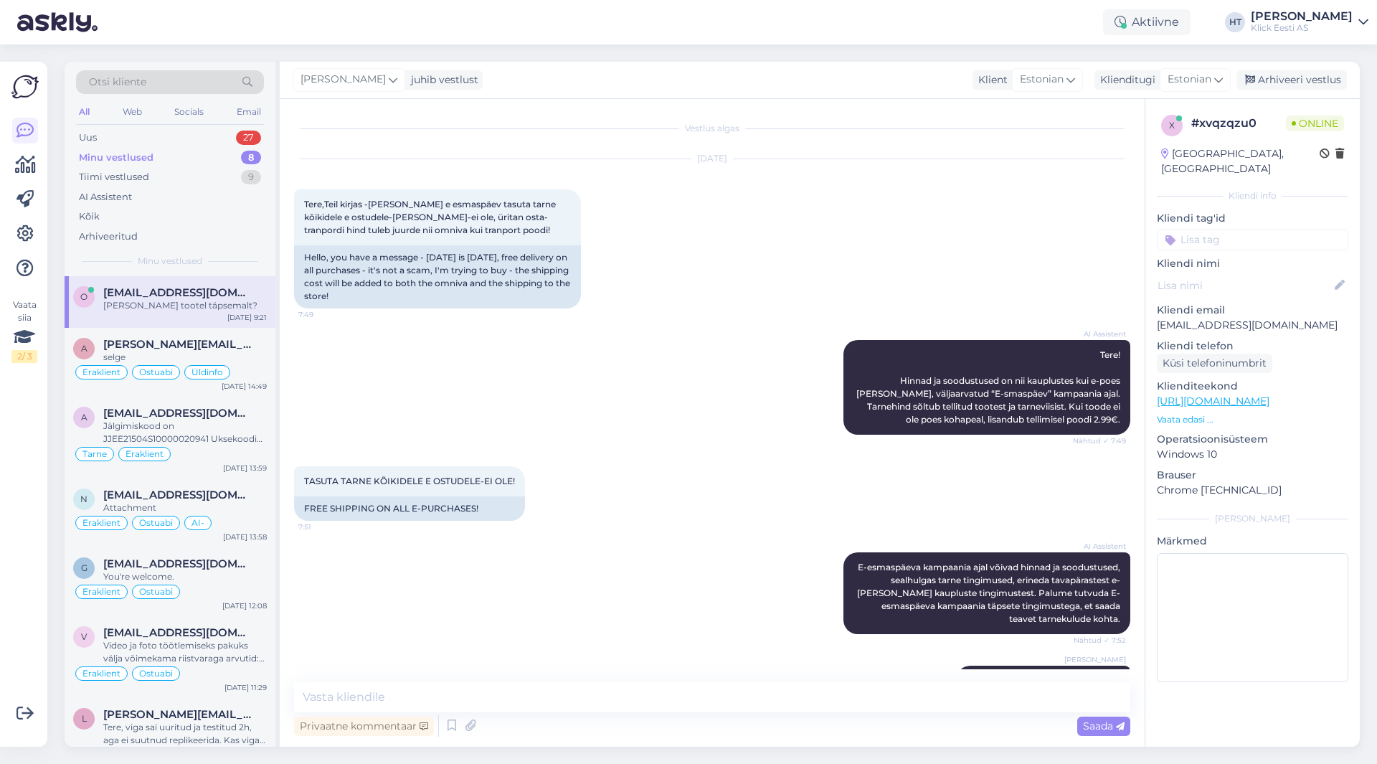
scroll to position [42, 0]
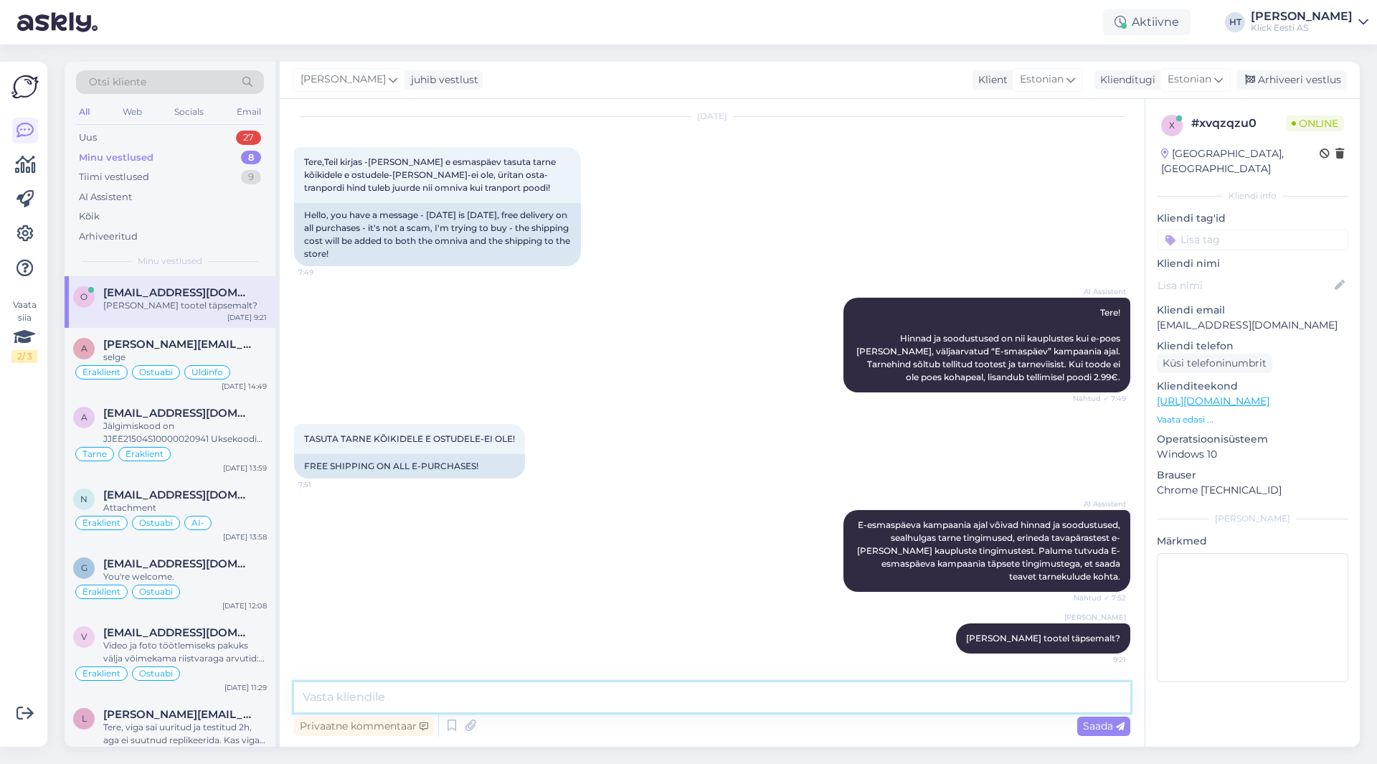
click at [687, 697] on textarea at bounding box center [712, 697] width 836 height 30
type textarea "Võite uuesti proovida, eelnevalt pidi [PERSON_NAME] tasuta tarne süsteemilise r…"
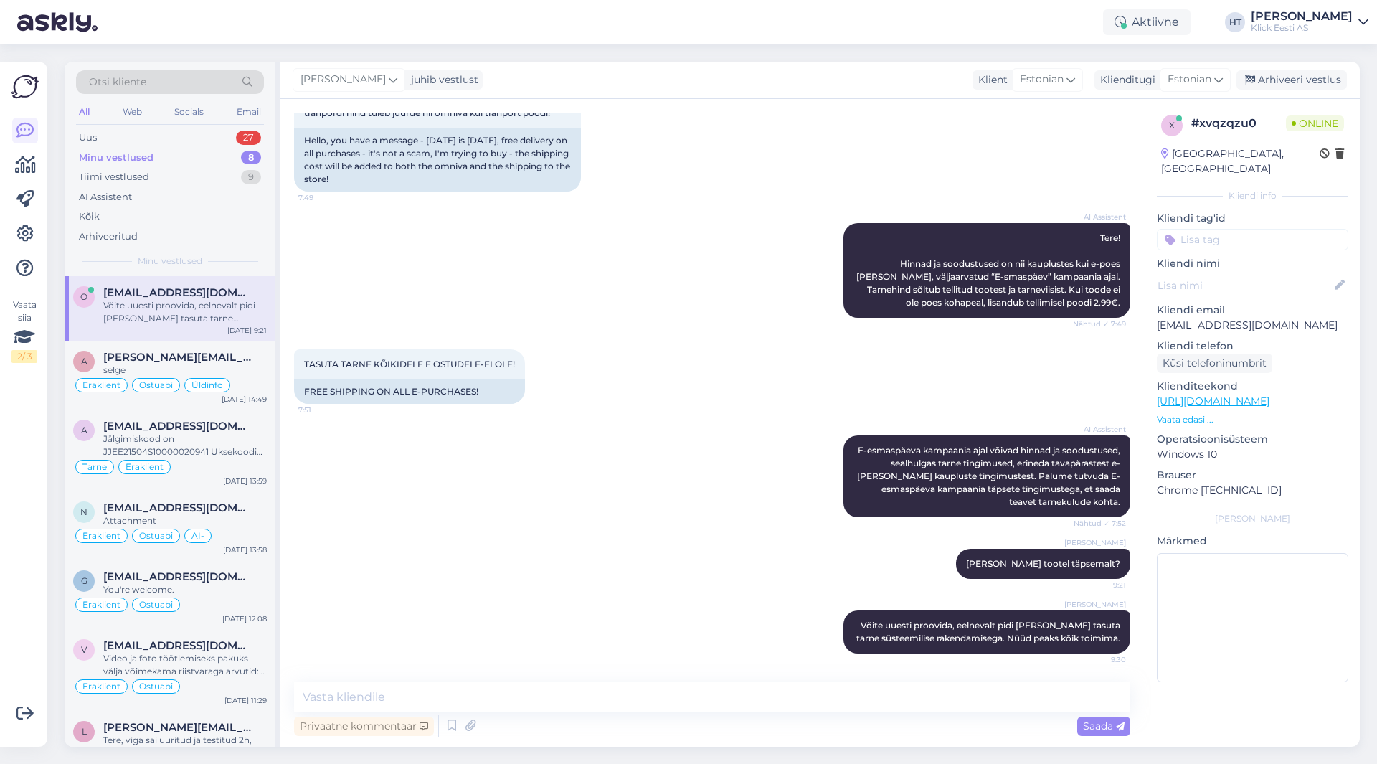
click at [1282, 229] on input at bounding box center [1252, 240] width 191 height 22
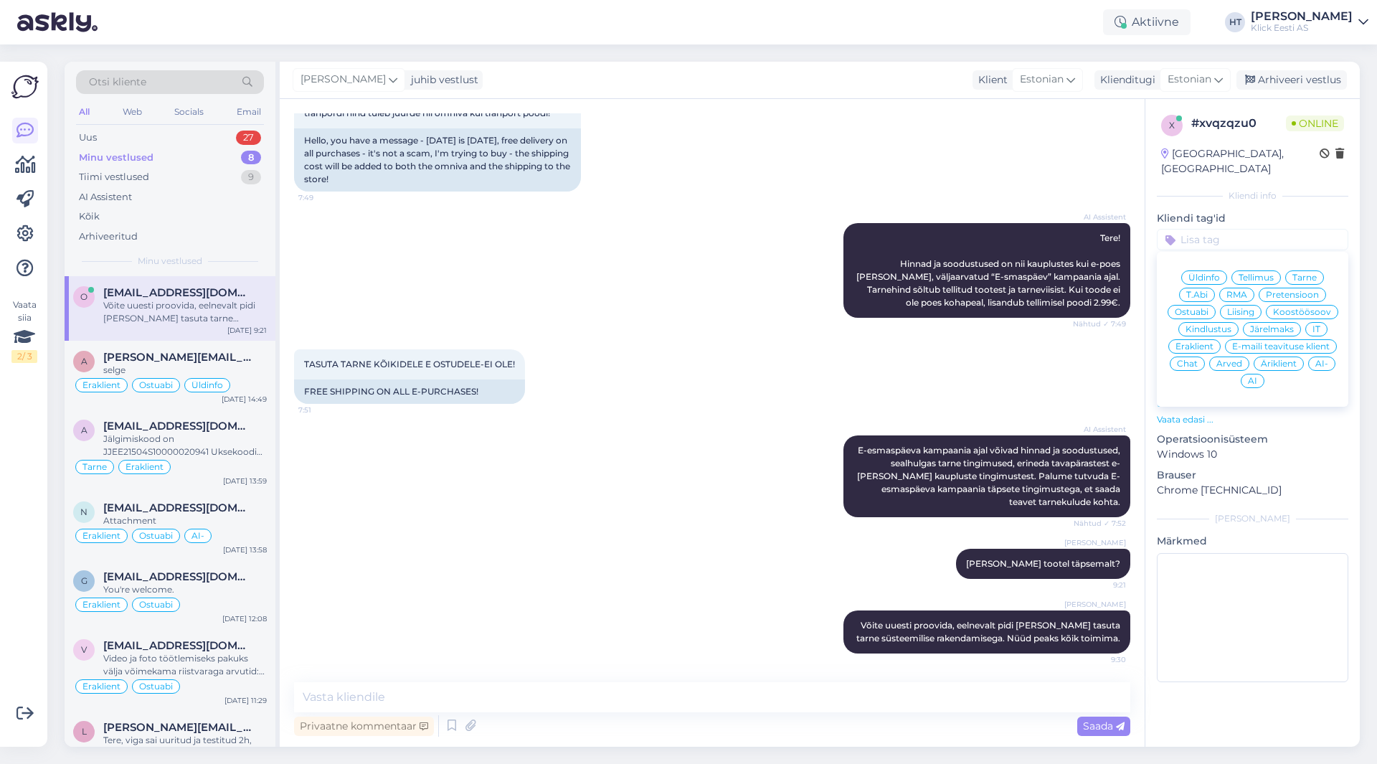
click at [1312, 322] on div "IT" at bounding box center [1316, 329] width 22 height 14
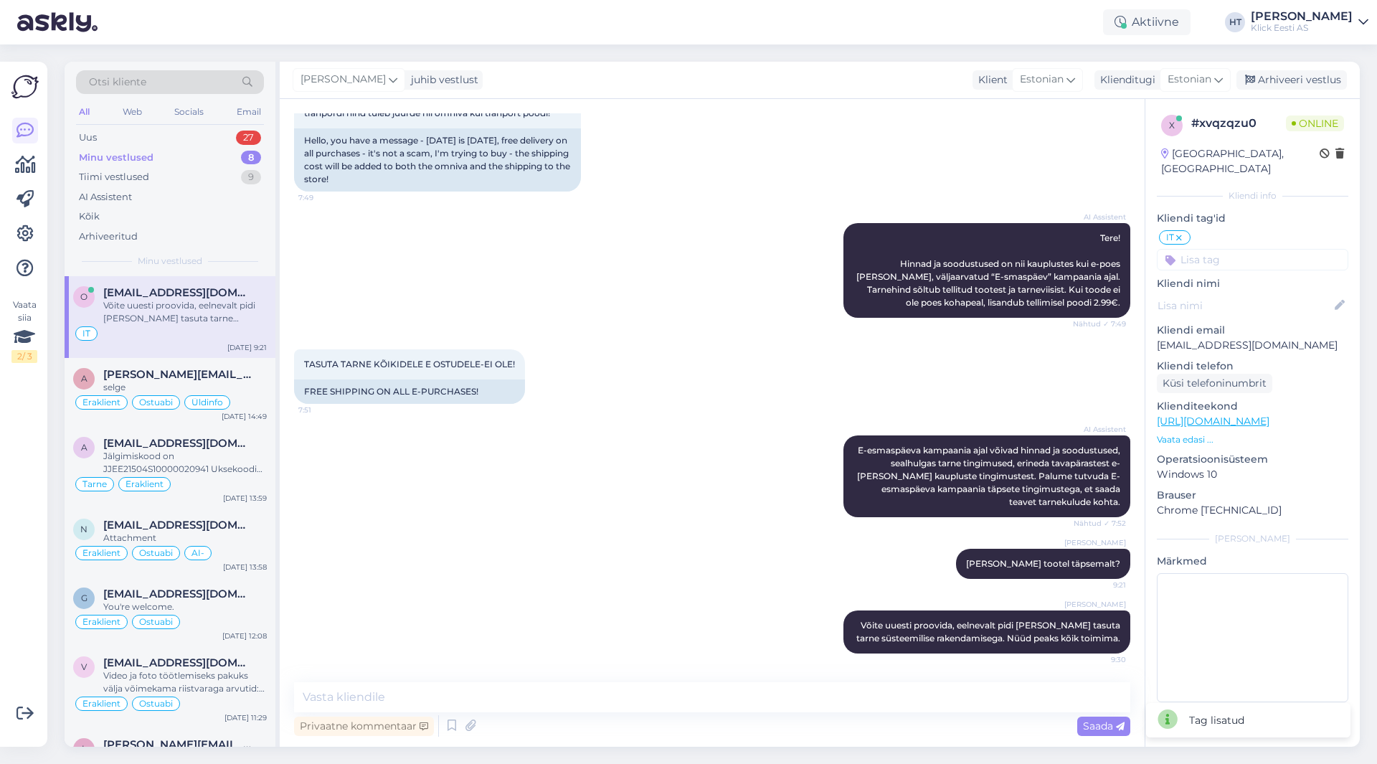
click at [1239, 249] on input at bounding box center [1252, 260] width 191 height 22
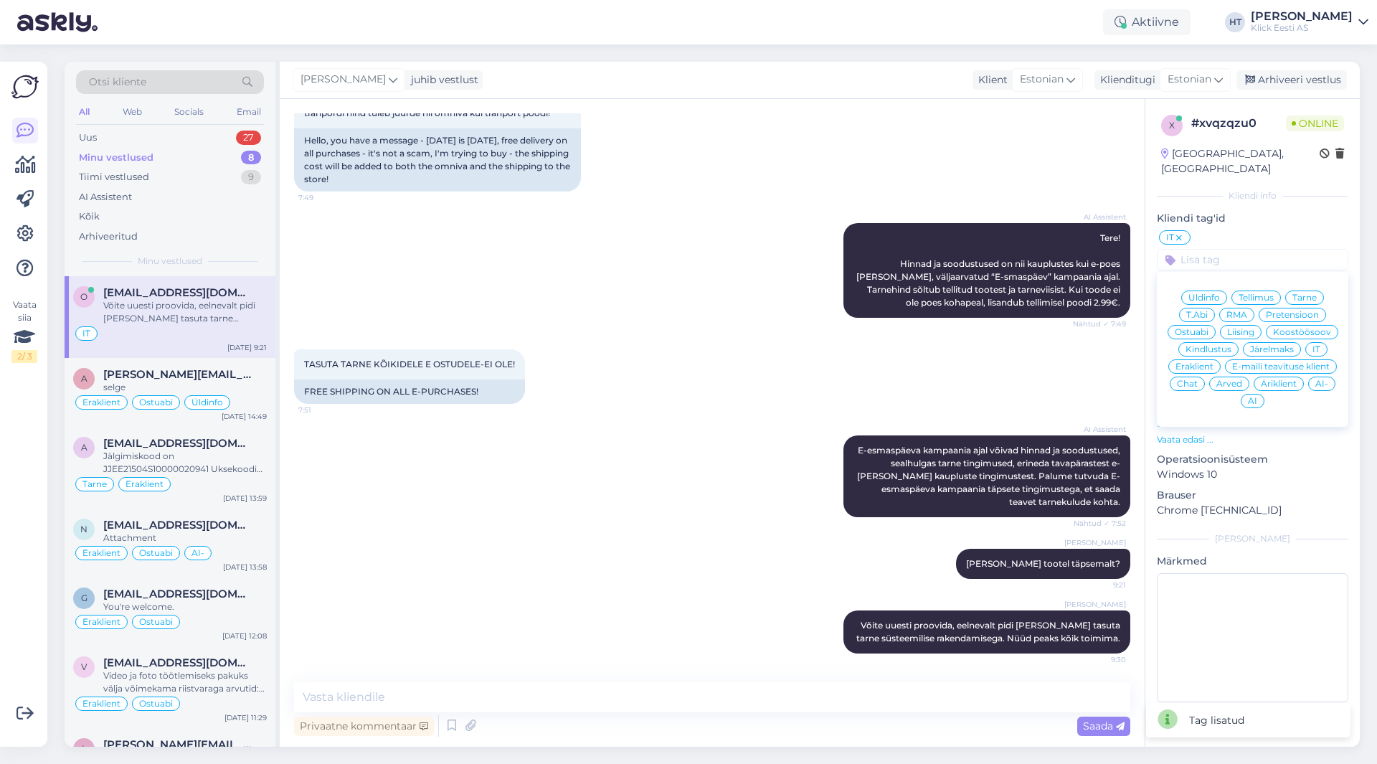
click at [1203, 362] on span "Eraklient" at bounding box center [1195, 366] width 38 height 9
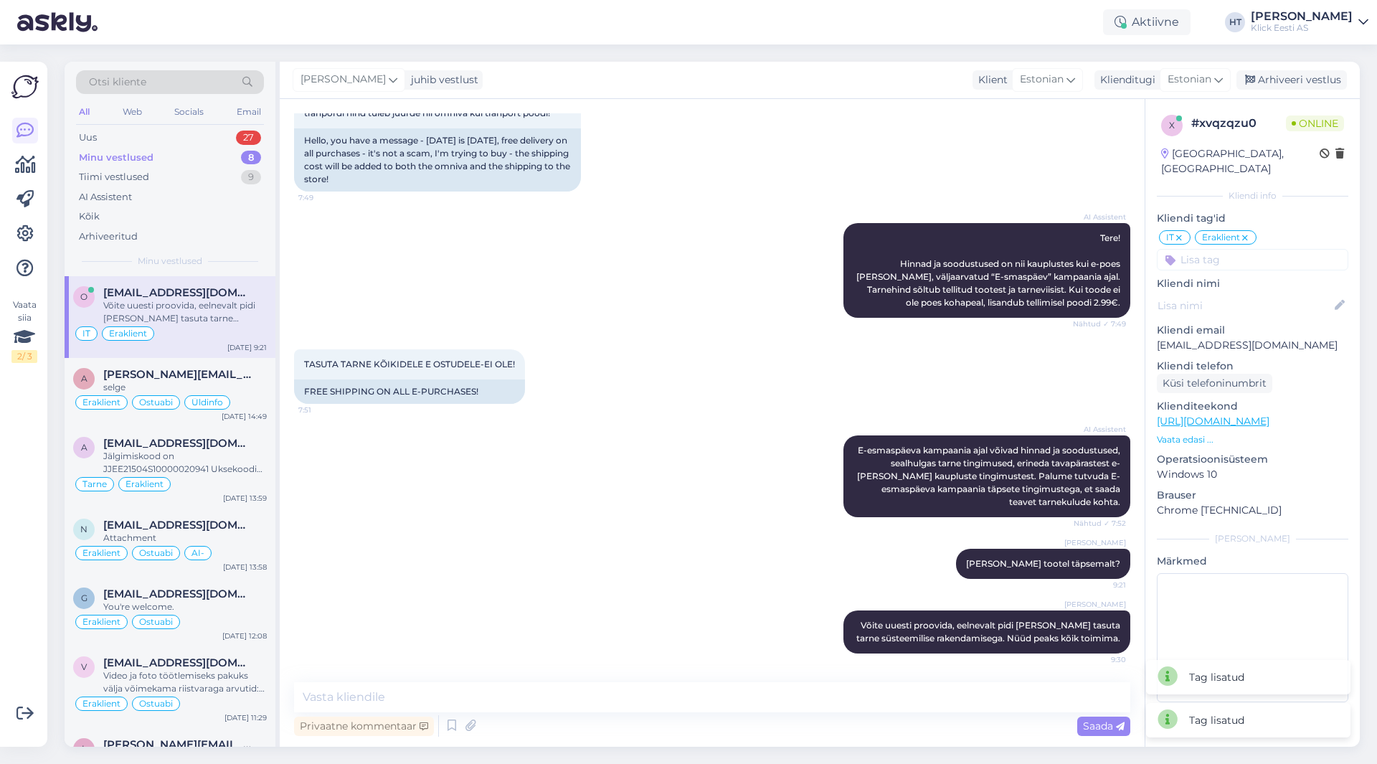
click at [987, 379] on div "TASUTA TARNE KÕIKIDELE E OSTUDELE-EI OLE! 7:51 FREE SHIPPING ON ALL E-PURCHASES!" at bounding box center [712, 377] width 836 height 86
click at [245, 132] on div "27" at bounding box center [248, 138] width 25 height 14
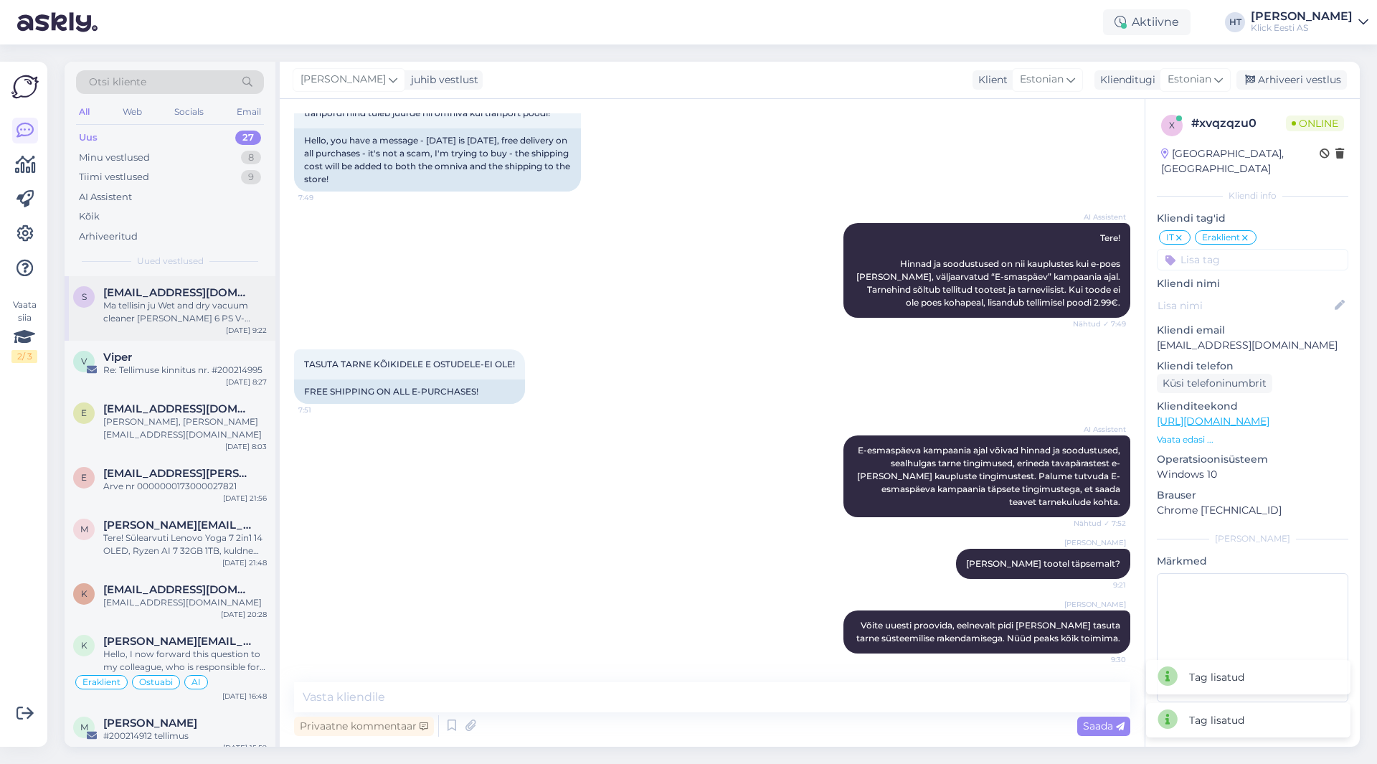
click at [186, 312] on div "Ma tellisin ju Wet and dry vacuum cleaner [PERSON_NAME] 6 PS V-30/6/22/T *EU" at bounding box center [185, 312] width 164 height 26
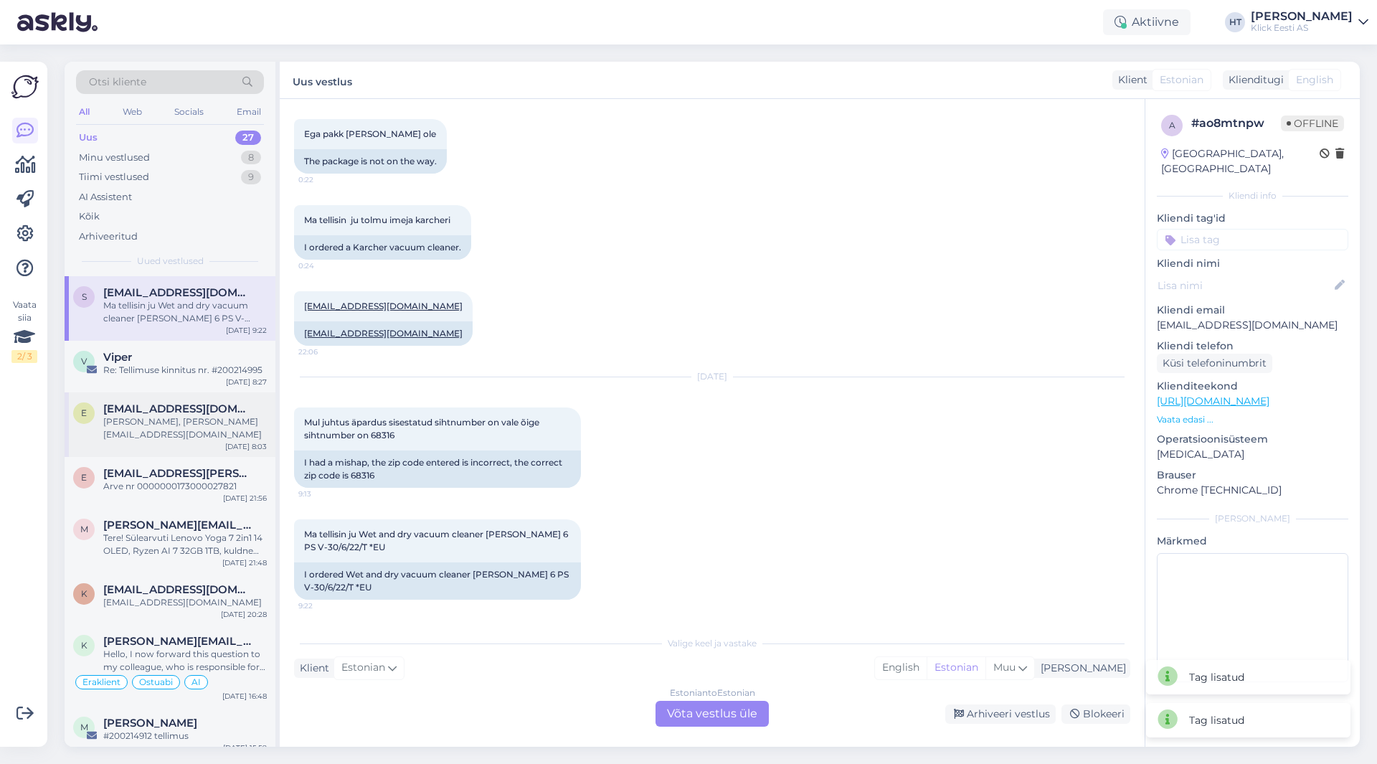
click at [195, 427] on div "[PERSON_NAME], [PERSON_NAME][EMAIL_ADDRESS][DOMAIN_NAME]" at bounding box center [185, 428] width 164 height 26
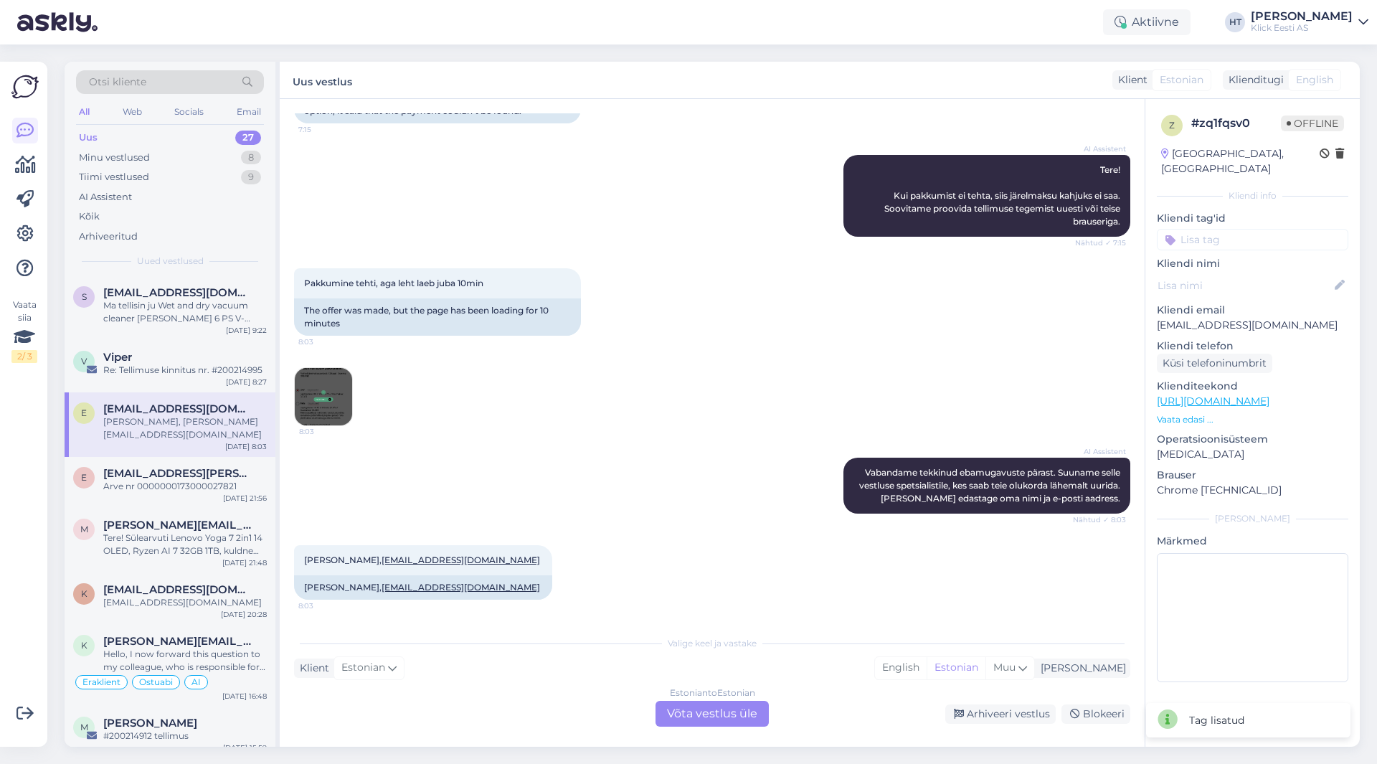
click at [330, 411] on img at bounding box center [323, 396] width 57 height 57
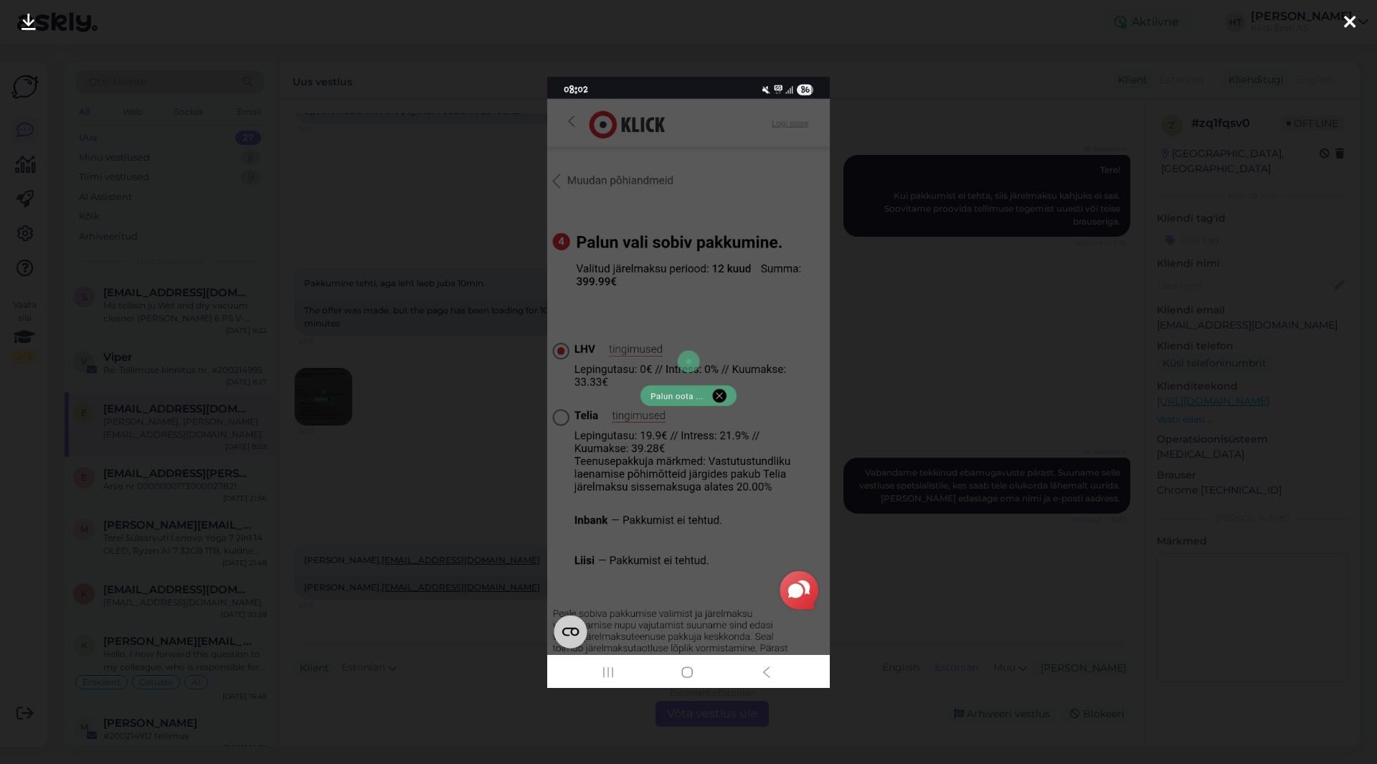
click at [450, 492] on div at bounding box center [688, 382] width 1377 height 764
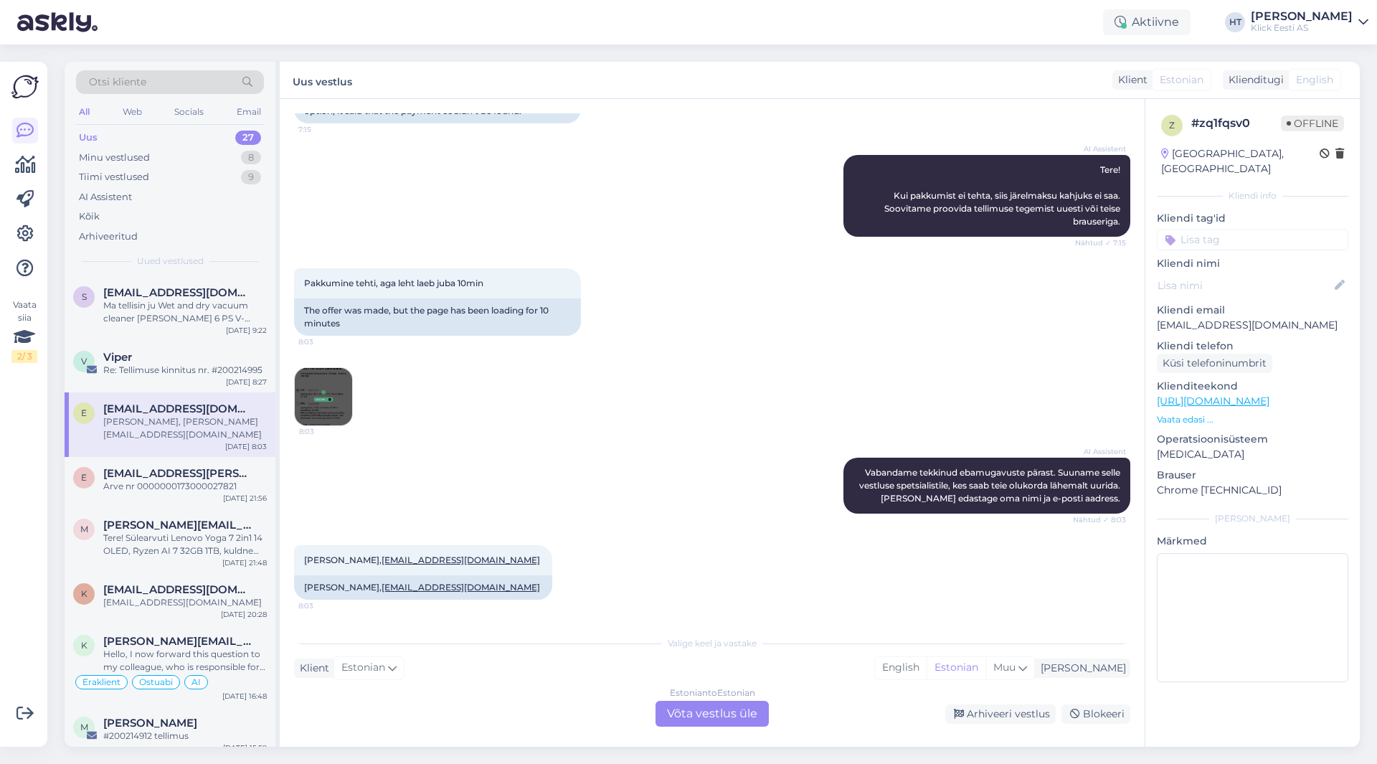
click at [331, 402] on img at bounding box center [323, 396] width 57 height 57
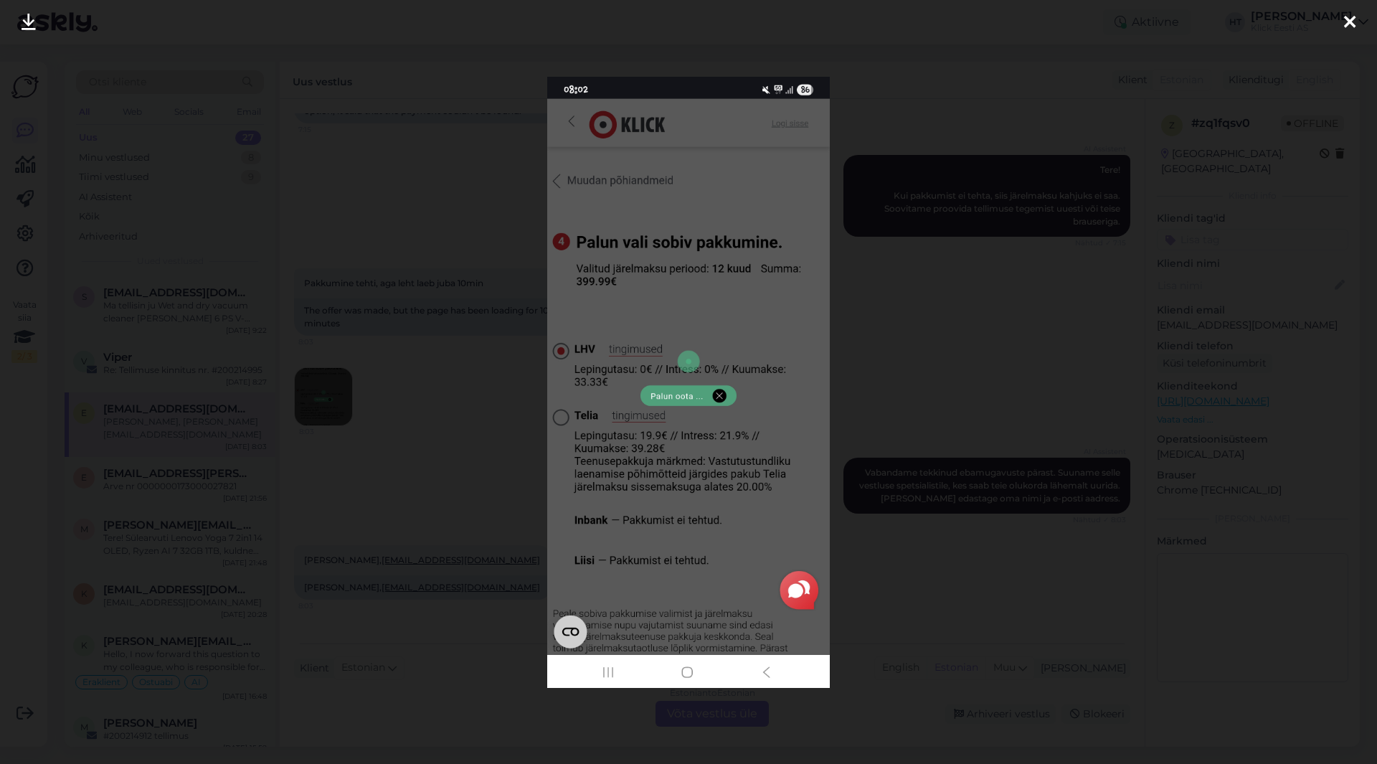
click at [422, 417] on div at bounding box center [688, 382] width 1377 height 764
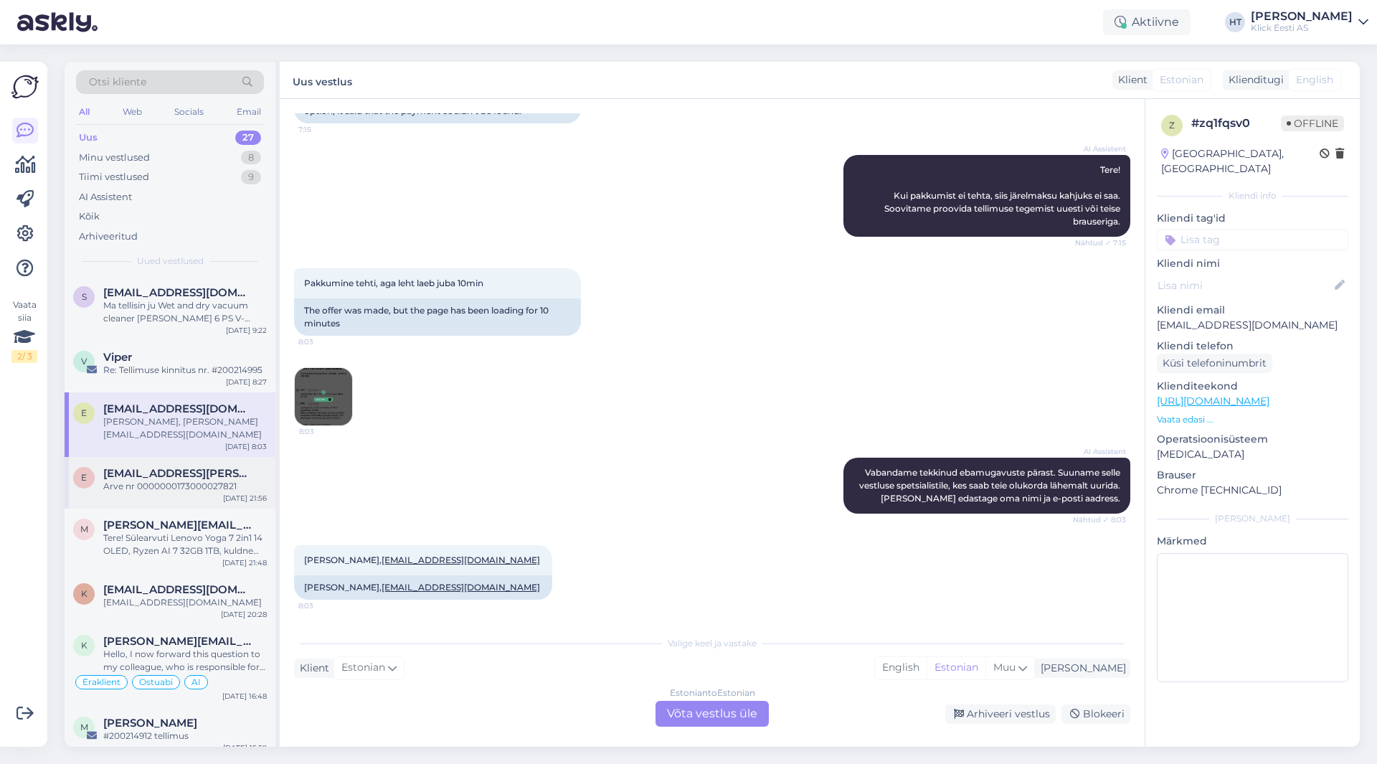
click at [253, 480] on div "Arve nr 0000000173000027821" at bounding box center [185, 486] width 164 height 13
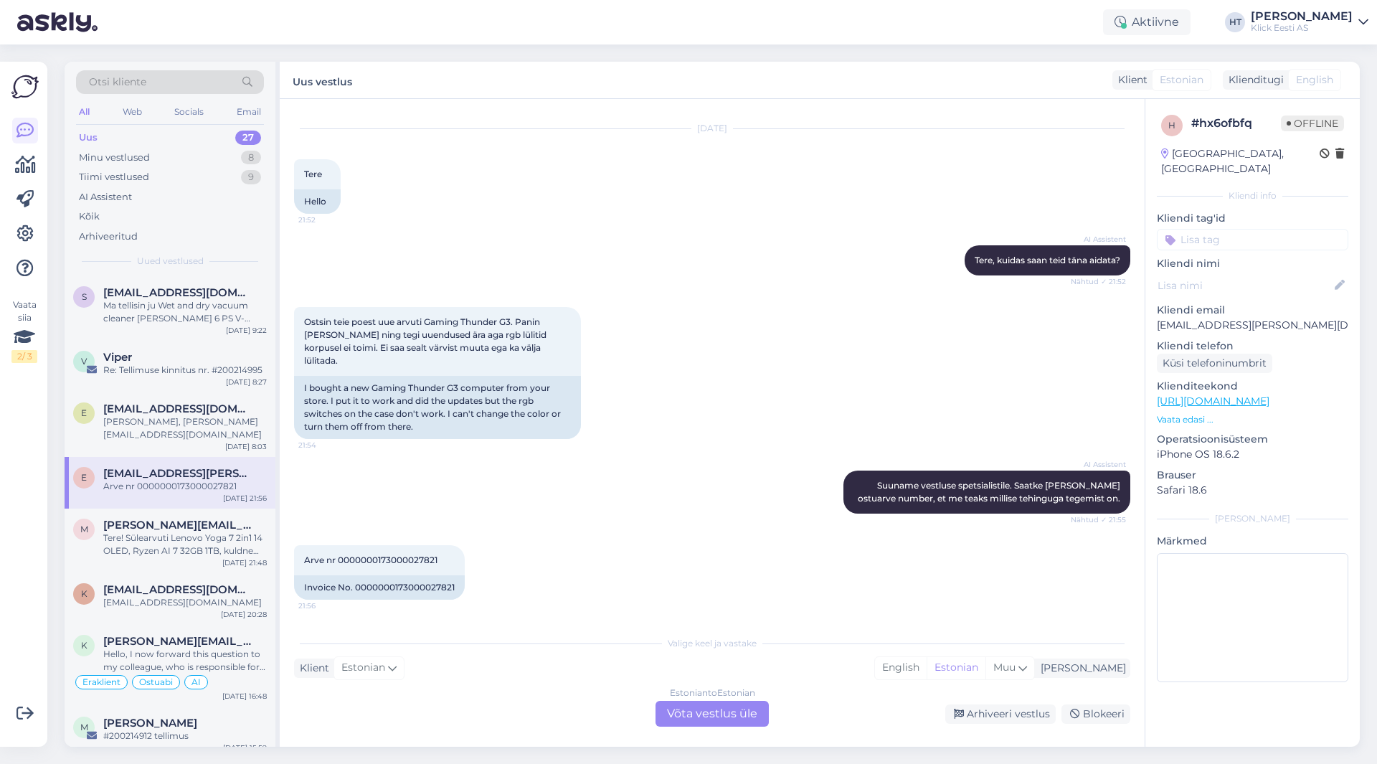
scroll to position [17, 0]
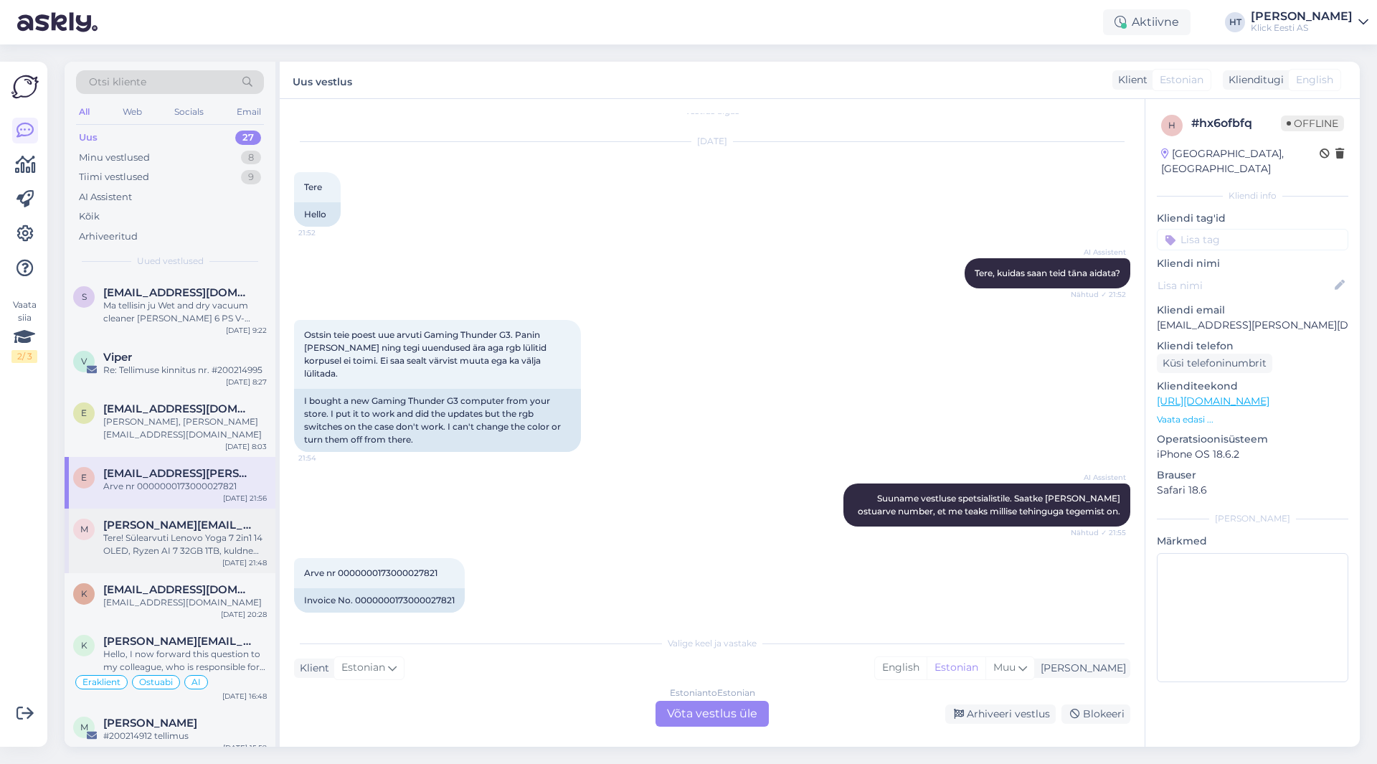
click at [133, 519] on span "[PERSON_NAME][EMAIL_ADDRESS][DOMAIN_NAME]" at bounding box center [177, 525] width 149 height 13
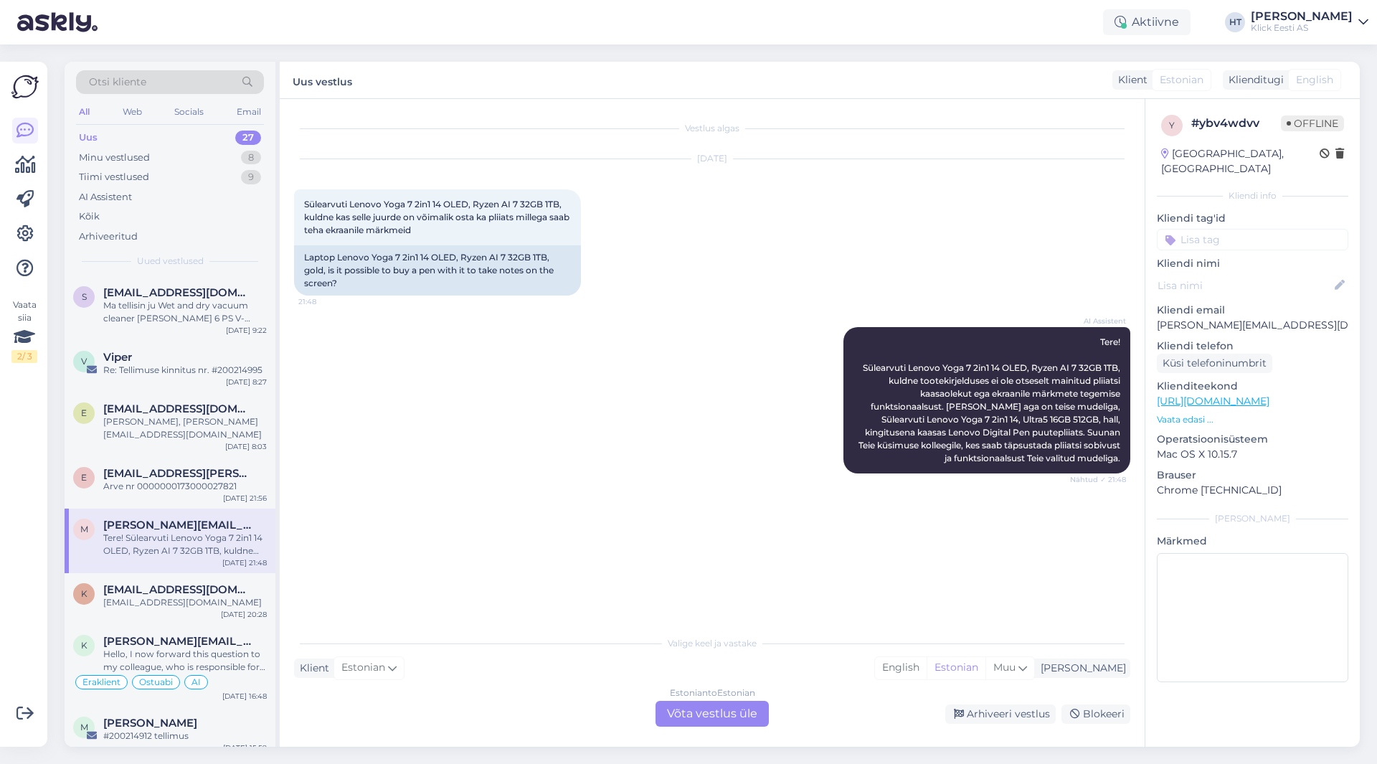
scroll to position [0, 0]
click at [144, 487] on div "e [EMAIL_ADDRESS][PERSON_NAME][DOMAIN_NAME] Arve nr 0000000173000027821 [DATE] …" at bounding box center [170, 483] width 211 height 52
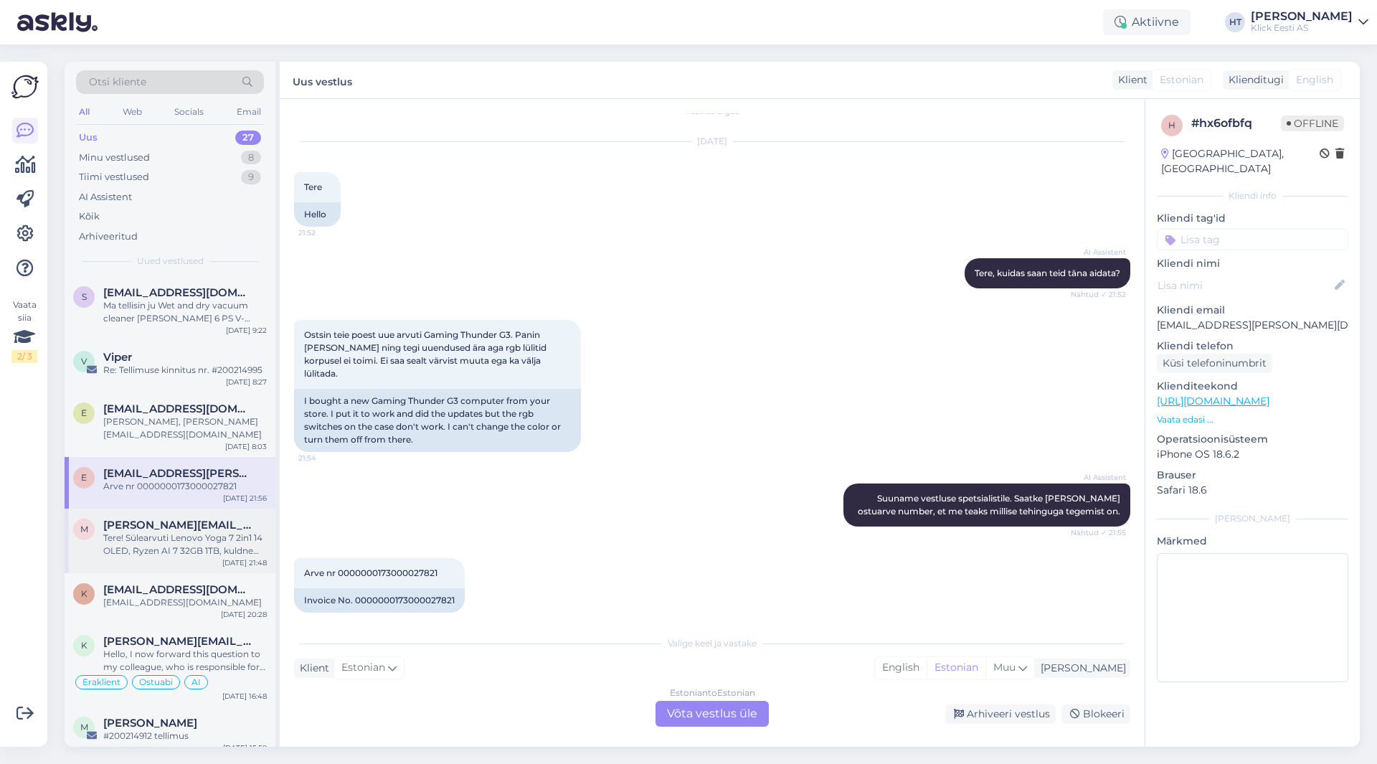
click at [200, 531] on div "Tere! Sülearvuti Lenovo Yoga 7 2in1 14 OLED, Ryzen AI 7 32GB 1TB, kuldne tootek…" at bounding box center [185, 544] width 164 height 26
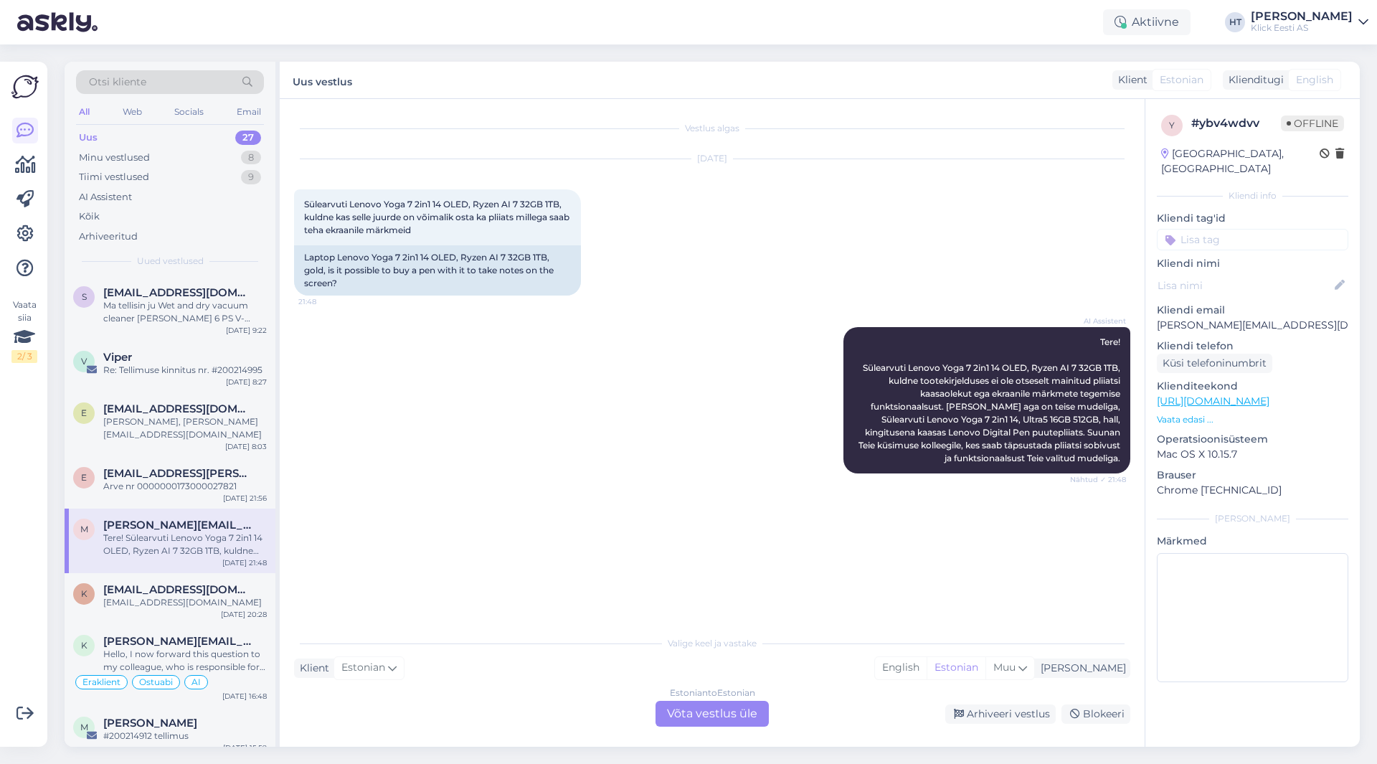
scroll to position [0, 0]
drag, startPoint x: 448, startPoint y: 255, endPoint x: 303, endPoint y: 228, distance: 147.4
click at [303, 228] on div "Sülearvuti Lenovo Yoga 7 2in1 14 OLED, Ryzen AI 7 32GB 1TB, kuldne kas selle ju…" at bounding box center [437, 217] width 287 height 56
drag, startPoint x: 303, startPoint y: 228, endPoint x: 465, endPoint y: 265, distance: 166.3
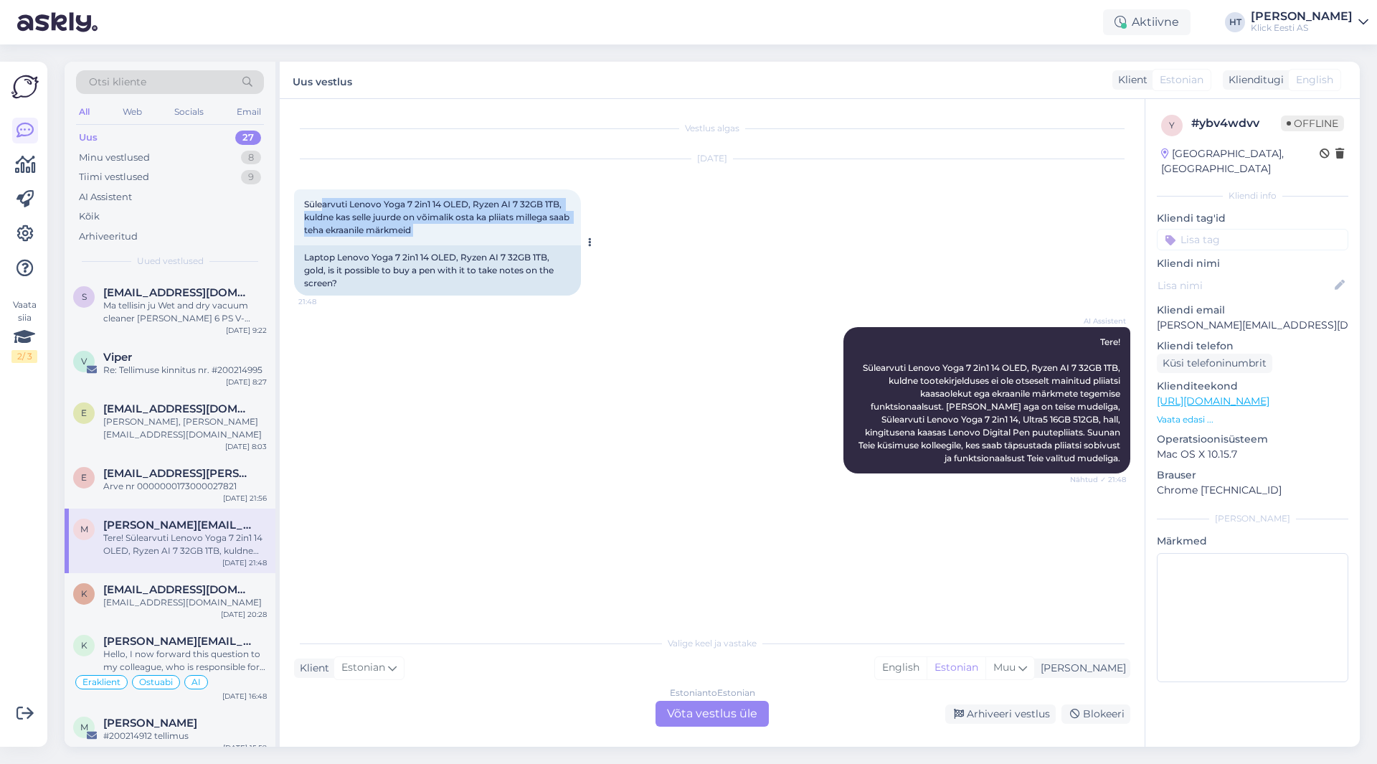
click at [465, 245] on div "Sülearvuti Lenovo Yoga 7 2in1 14 OLED, Ryzen AI 7 32GB 1TB, kuldne kas selle ju…" at bounding box center [437, 217] width 287 height 56
click at [463, 245] on div "Sülearvuti Lenovo Yoga 7 2in1 14 OLED, Ryzen AI 7 32GB 1TB, kuldne kas selle ju…" at bounding box center [437, 217] width 287 height 56
drag, startPoint x: 463, startPoint y: 262, endPoint x: 304, endPoint y: 230, distance: 162.5
click at [304, 230] on div "Sülearvuti Lenovo Yoga 7 2in1 14 OLED, Ryzen AI 7 32GB 1TB, kuldne kas selle ju…" at bounding box center [437, 217] width 287 height 56
click at [304, 230] on span "Sülearvuti Lenovo Yoga 7 2in1 14 OLED, Ryzen AI 7 32GB 1TB, kuldne kas selle ju…" at bounding box center [438, 217] width 268 height 37
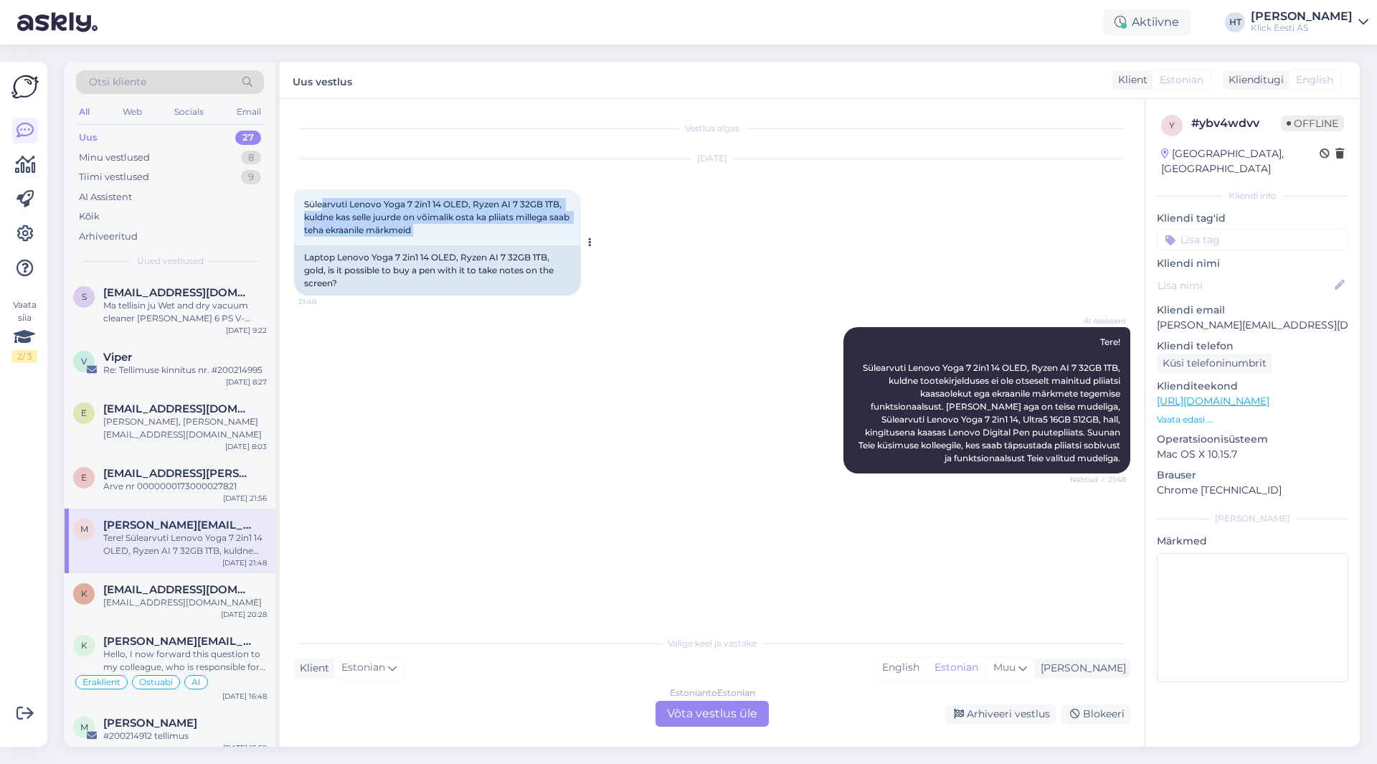
drag, startPoint x: 304, startPoint y: 230, endPoint x: 458, endPoint y: 263, distance: 157.7
click at [458, 245] on div "Sülearvuti Lenovo Yoga 7 2in1 14 OLED, Ryzen AI 7 32GB 1TB, kuldne kas selle ju…" at bounding box center [437, 217] width 287 height 56
click at [207, 480] on div "Arve nr 0000000173000027821" at bounding box center [185, 486] width 164 height 13
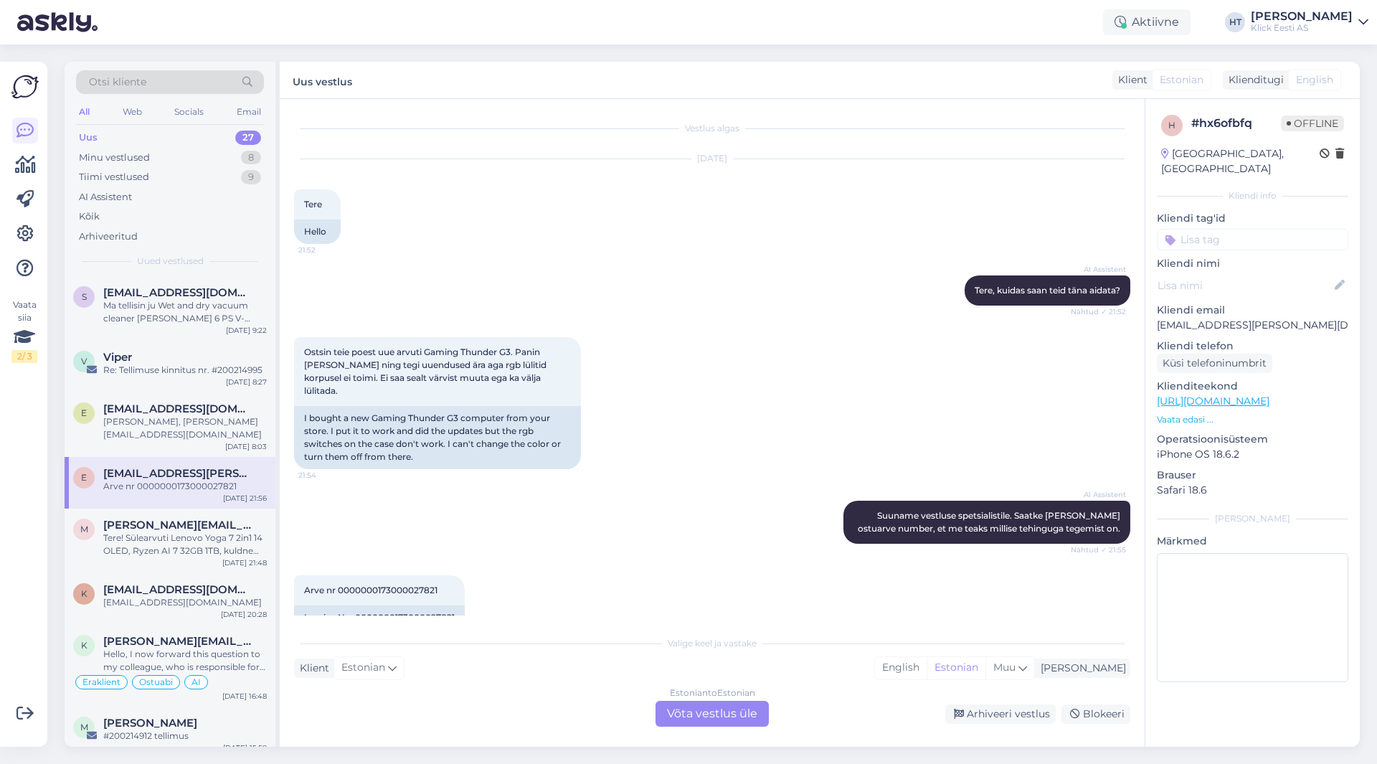
scroll to position [17, 0]
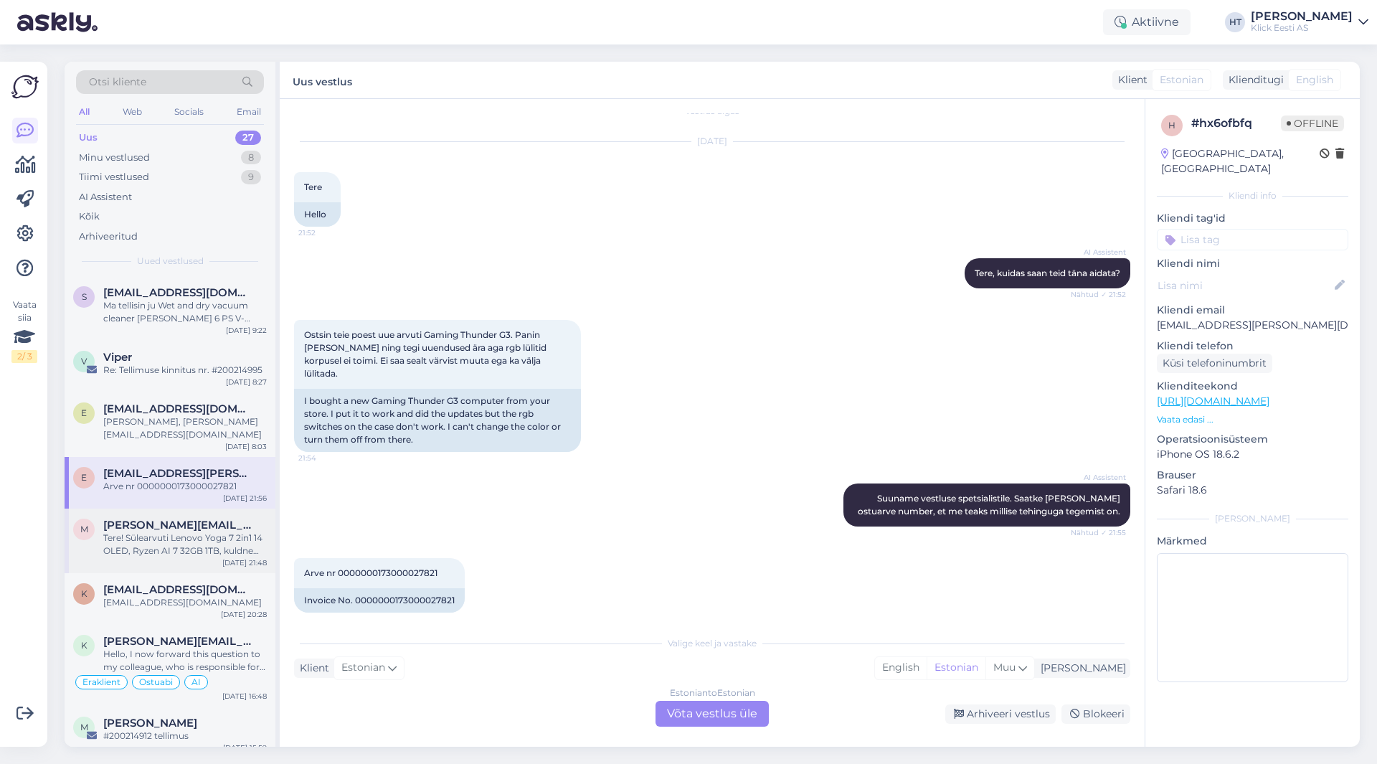
click at [174, 519] on span "[PERSON_NAME][EMAIL_ADDRESS][DOMAIN_NAME]" at bounding box center [177, 525] width 149 height 13
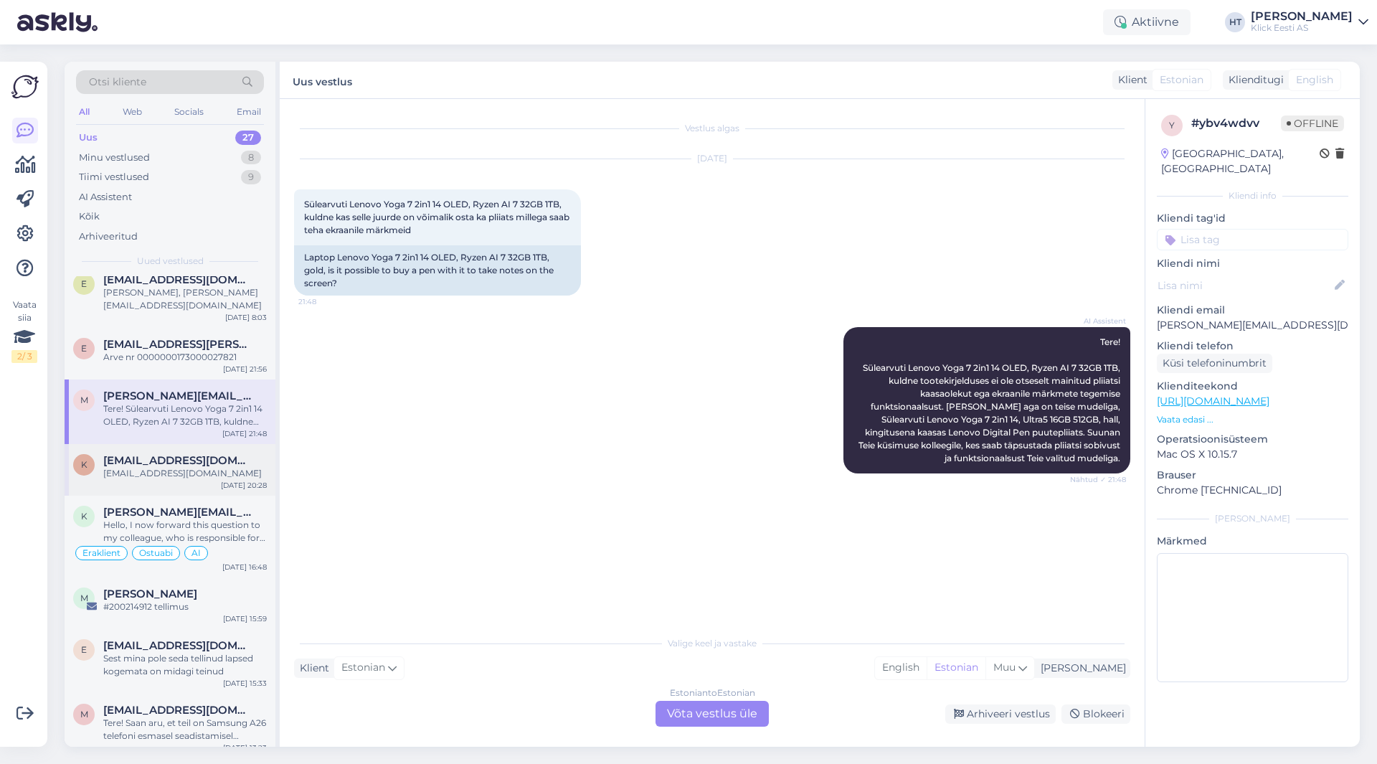
scroll to position [143, 0]
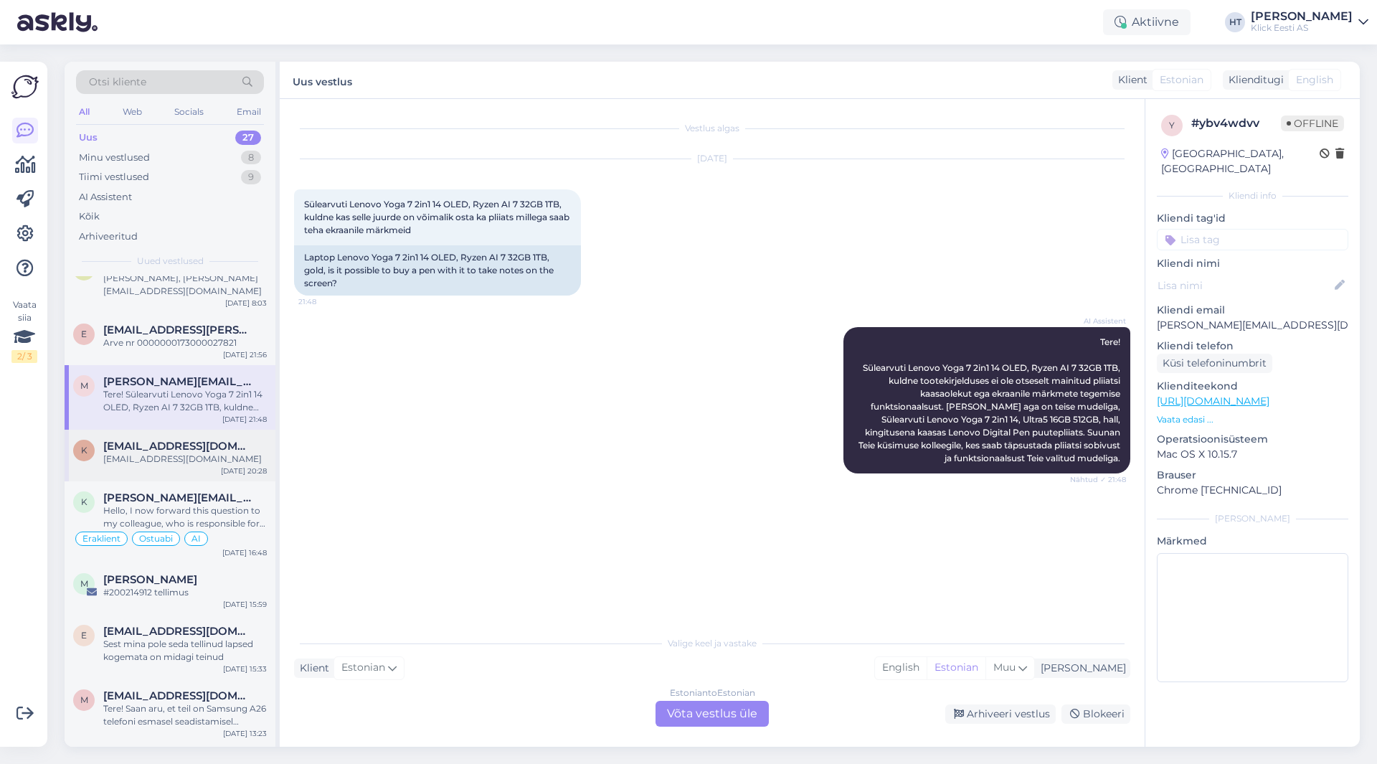
click at [189, 453] on div "[EMAIL_ADDRESS][DOMAIN_NAME]" at bounding box center [185, 459] width 164 height 13
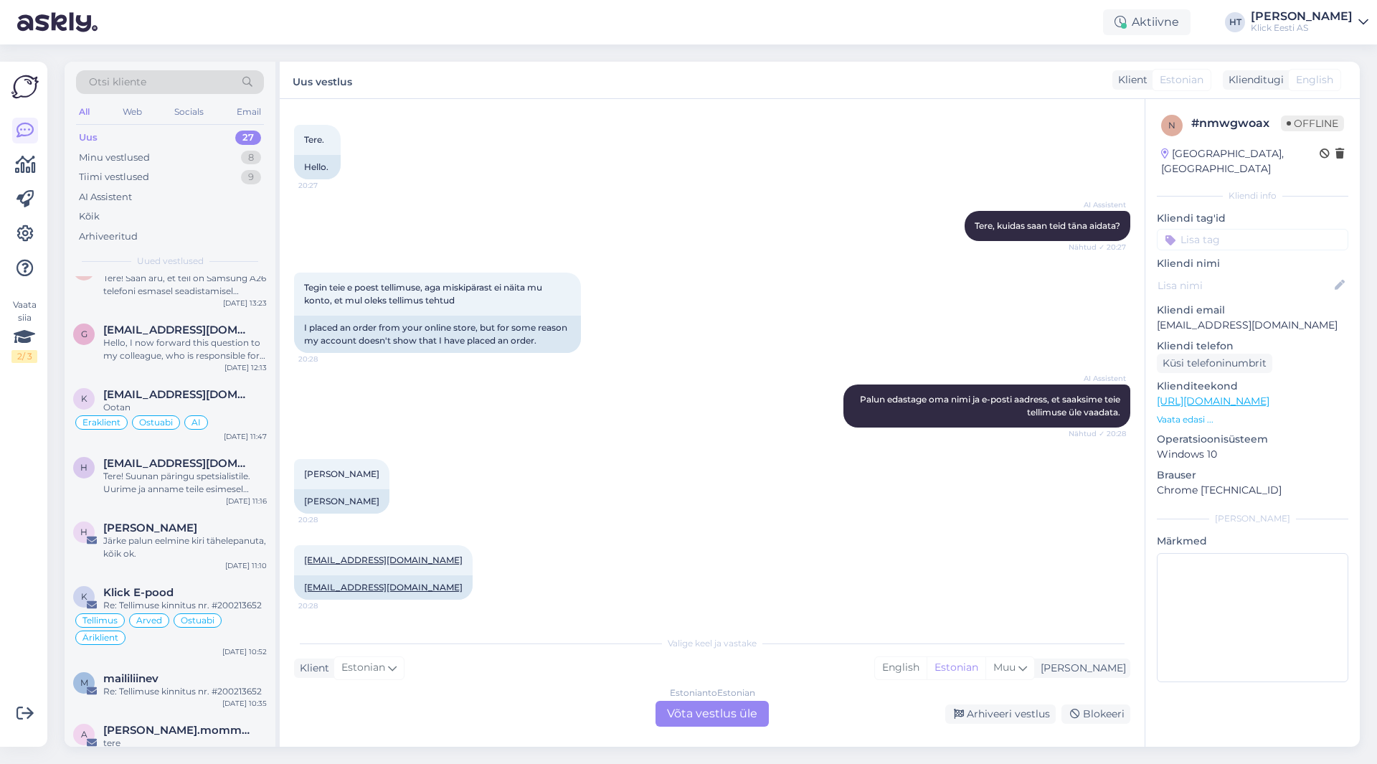
scroll to position [1208, 0]
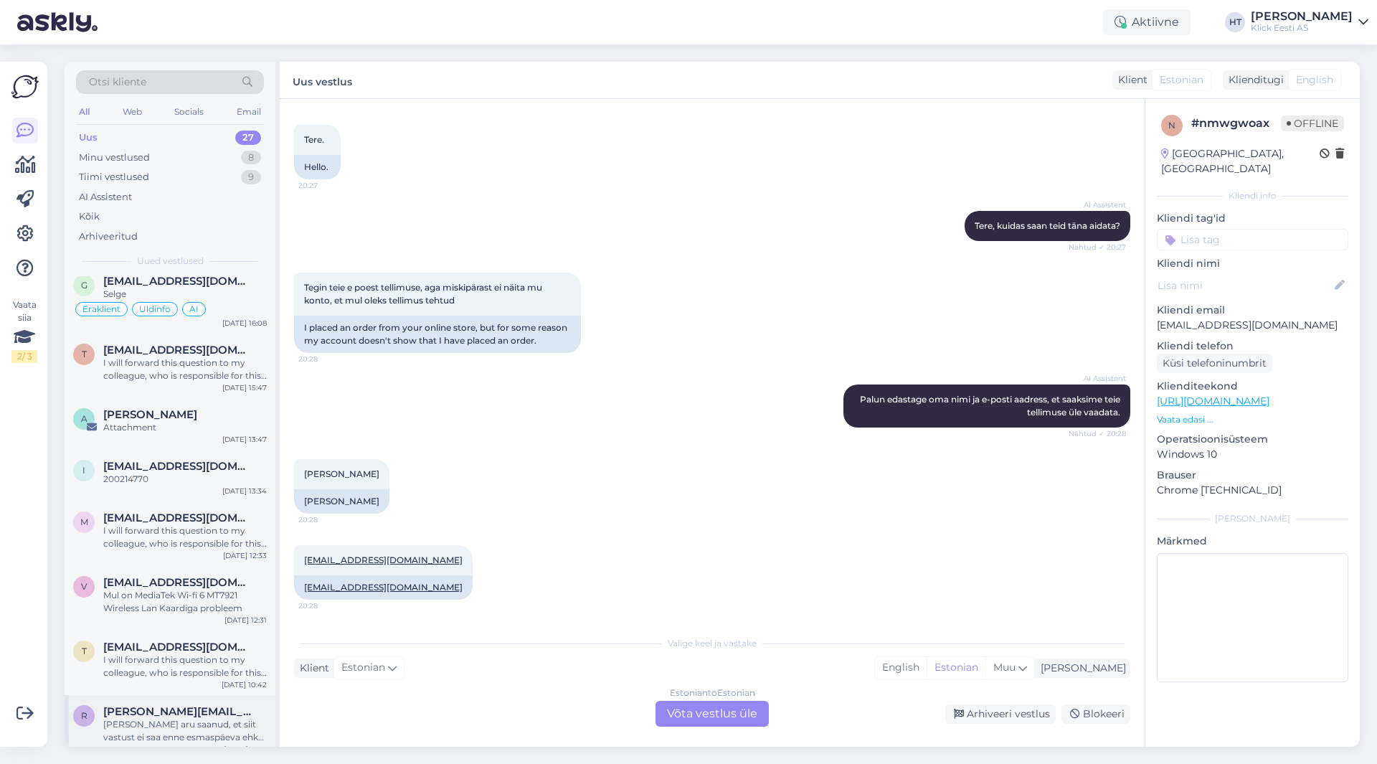
click at [182, 705] on span "[PERSON_NAME][EMAIL_ADDRESS][DOMAIN_NAME]" at bounding box center [177, 711] width 149 height 13
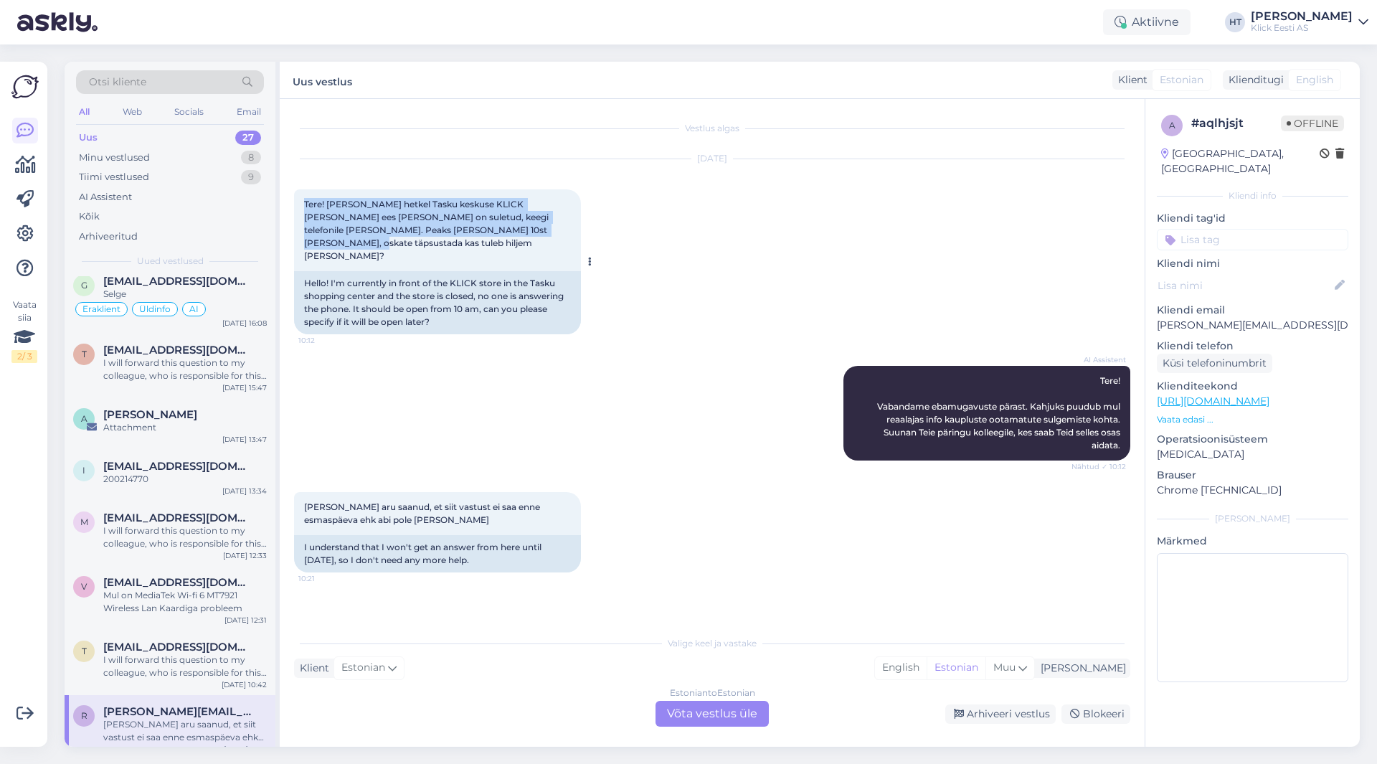
drag, startPoint x: 299, startPoint y: 202, endPoint x: 568, endPoint y: 229, distance: 270.3
click at [568, 229] on div "Tere! [PERSON_NAME] hetkel Tasku keskuse KLICK [PERSON_NAME] ees [PERSON_NAME] …" at bounding box center [437, 230] width 287 height 82
click at [562, 230] on div "Tere! [PERSON_NAME] hetkel Tasku keskuse KLICK [PERSON_NAME] ees [PERSON_NAME] …" at bounding box center [437, 230] width 287 height 82
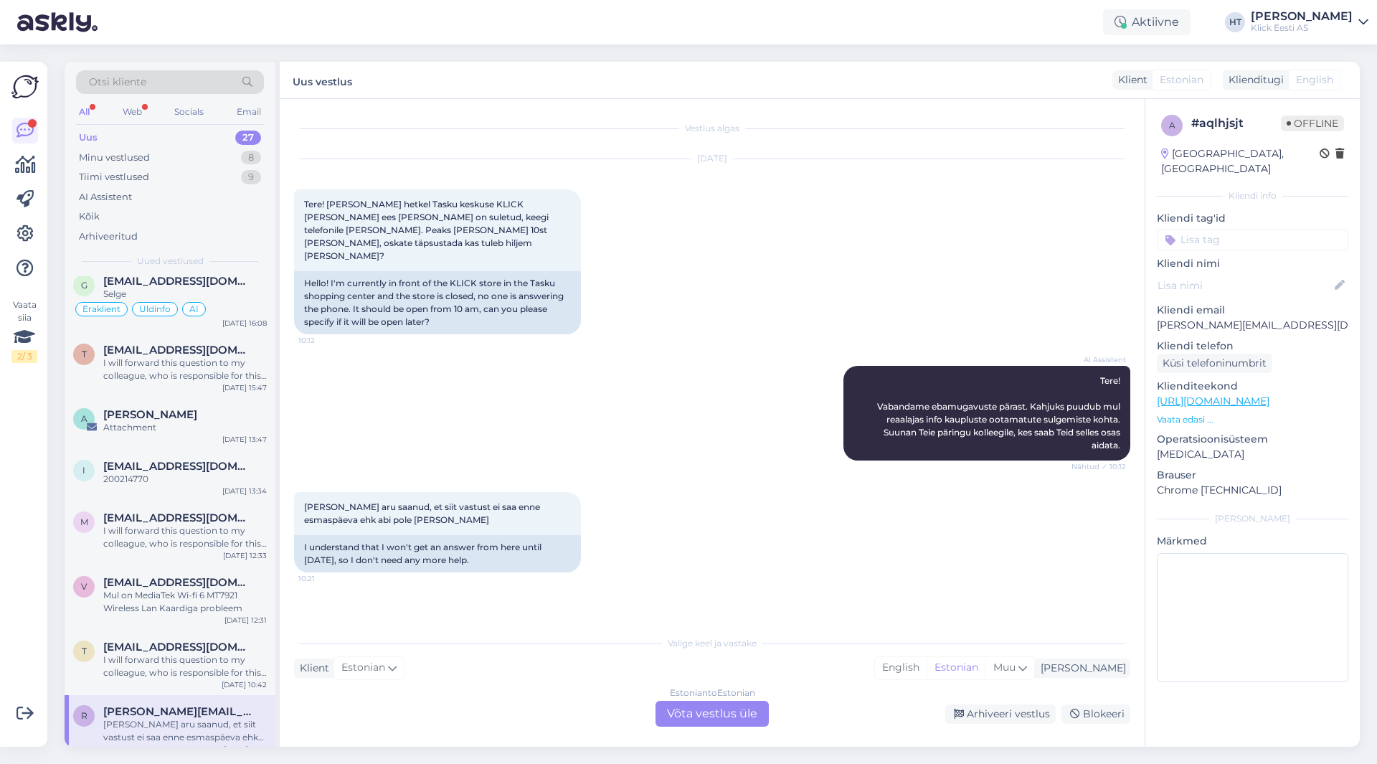
click at [1244, 229] on input at bounding box center [1252, 240] width 191 height 22
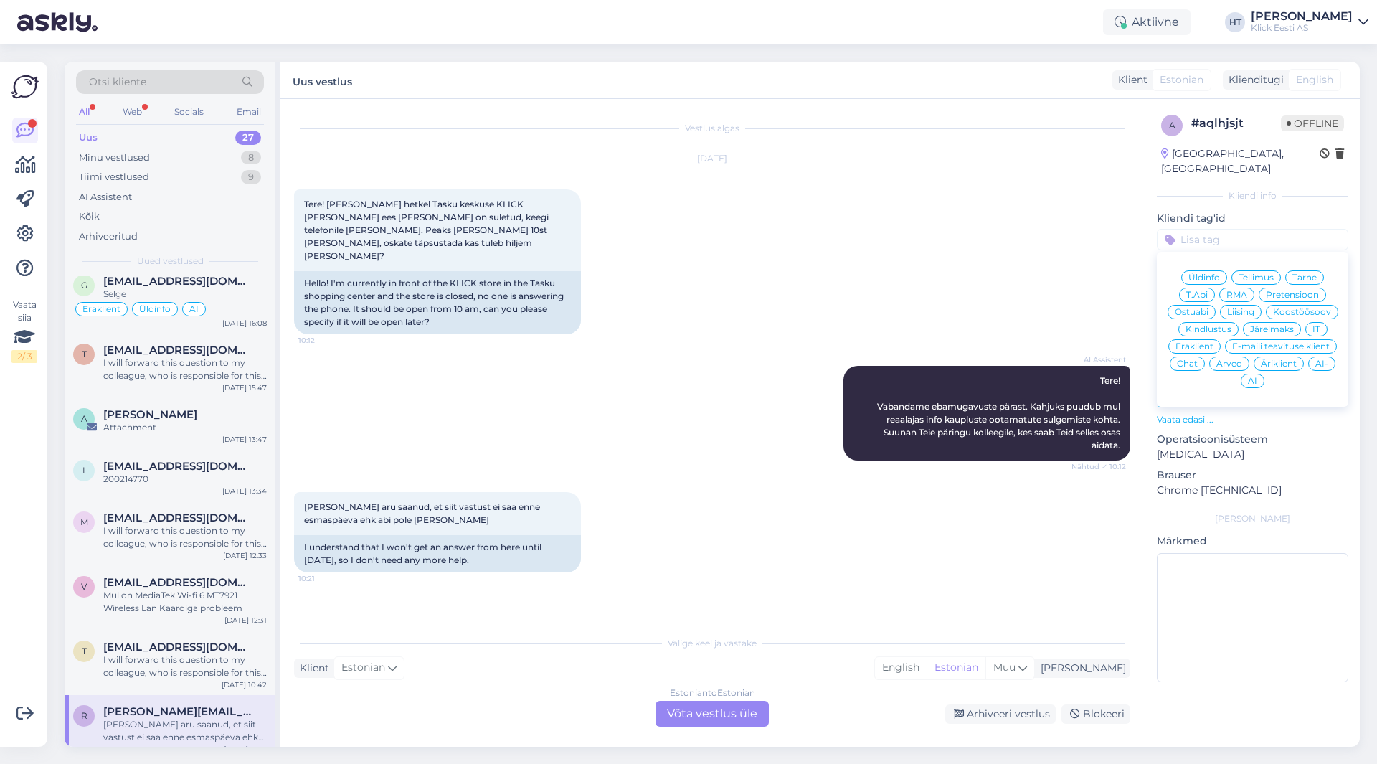
click at [1200, 342] on span "Eraklient" at bounding box center [1195, 346] width 38 height 9
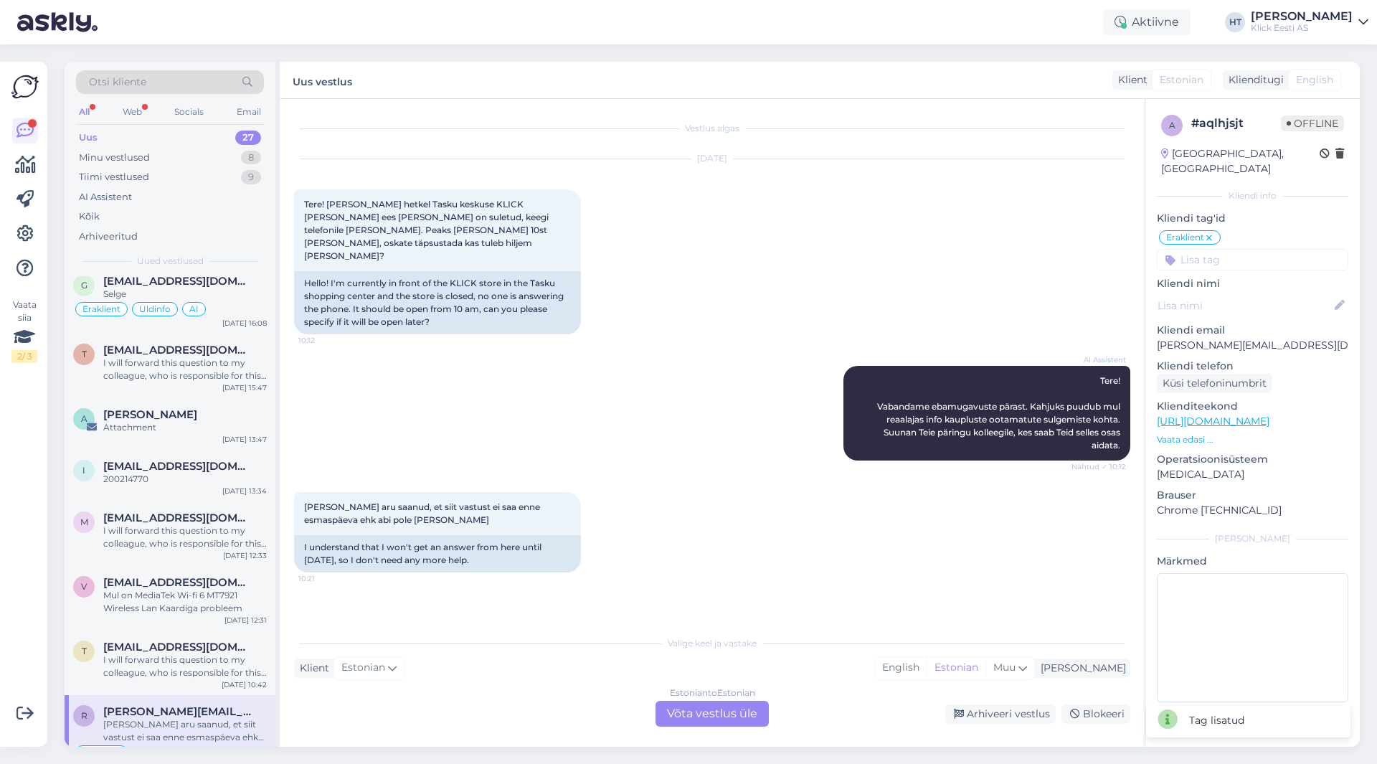
click at [1240, 249] on input at bounding box center [1252, 260] width 191 height 22
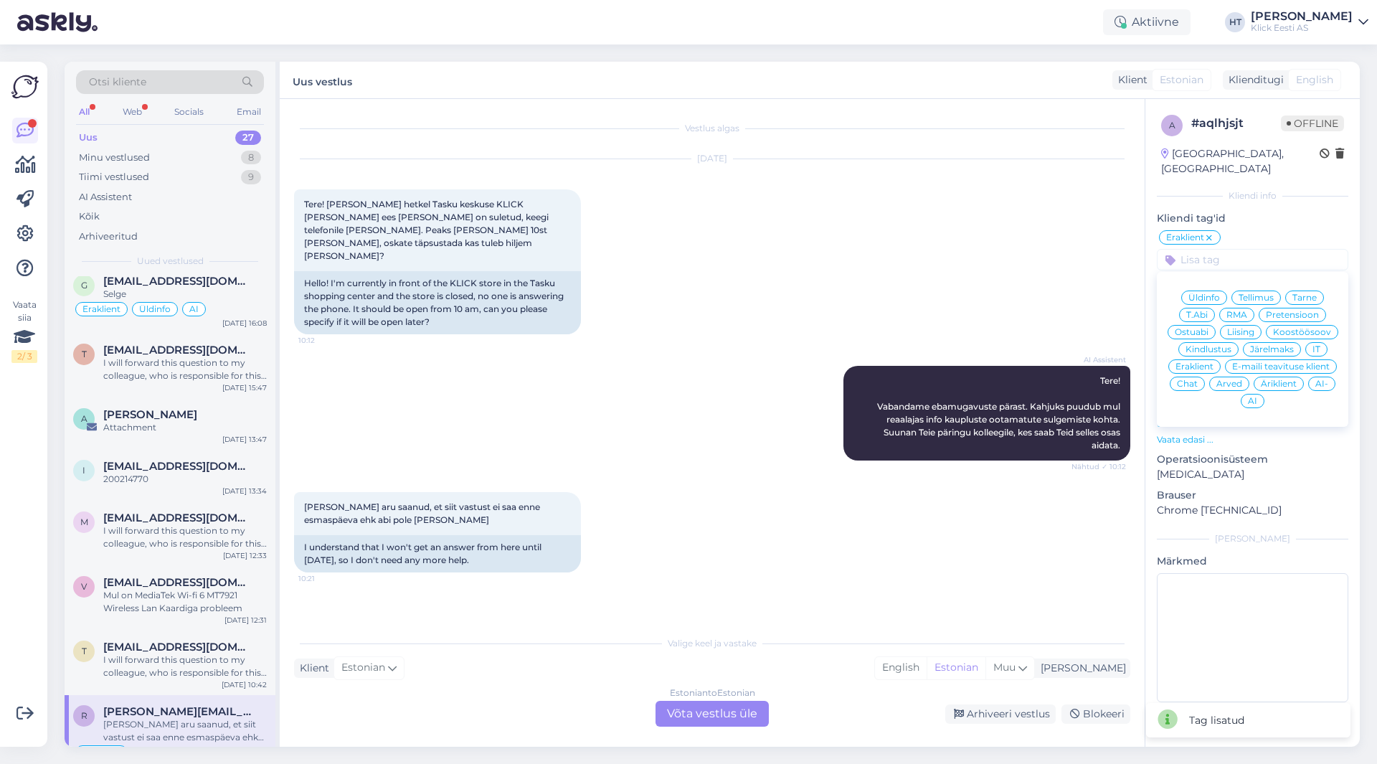
click at [1222, 290] on div "Üldinfo" at bounding box center [1204, 297] width 46 height 14
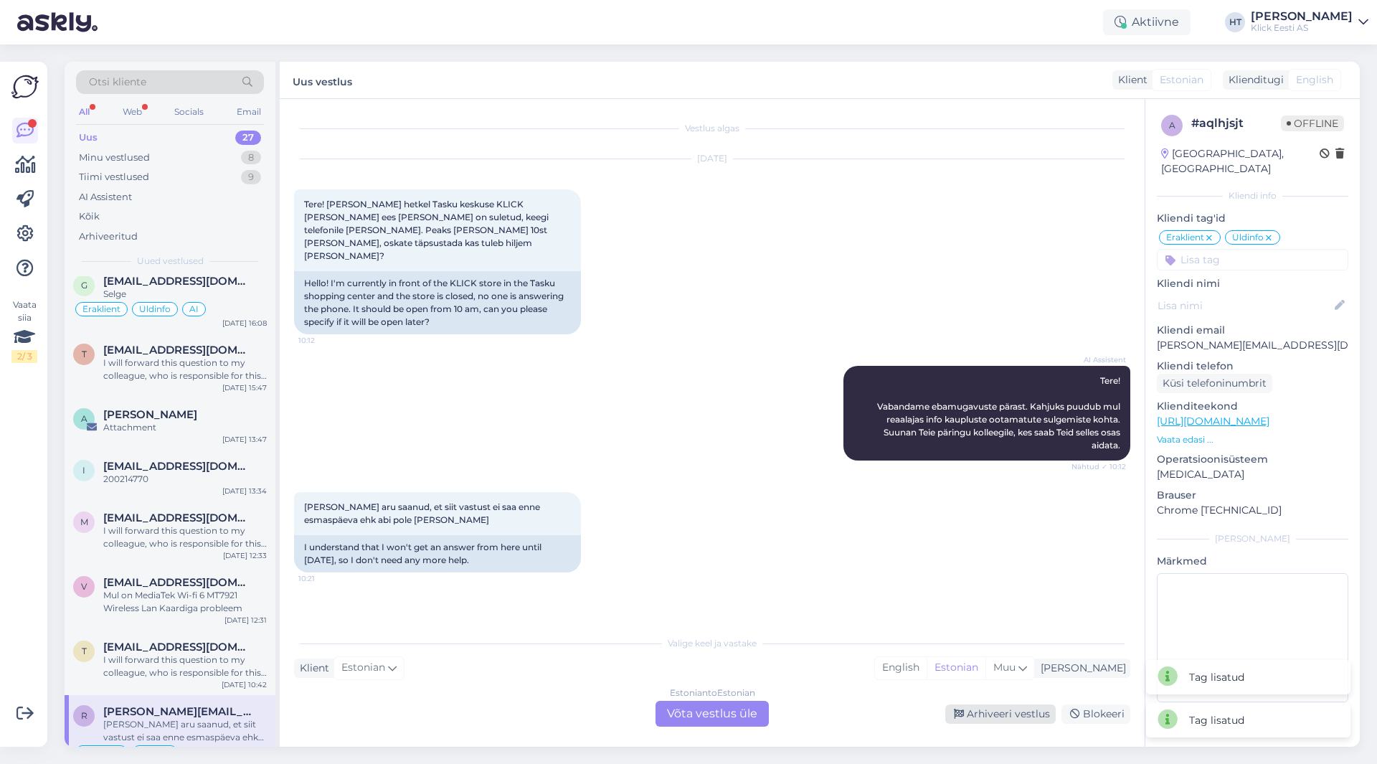
click at [983, 718] on div "Arhiveeri vestlus" at bounding box center [1000, 713] width 110 height 19
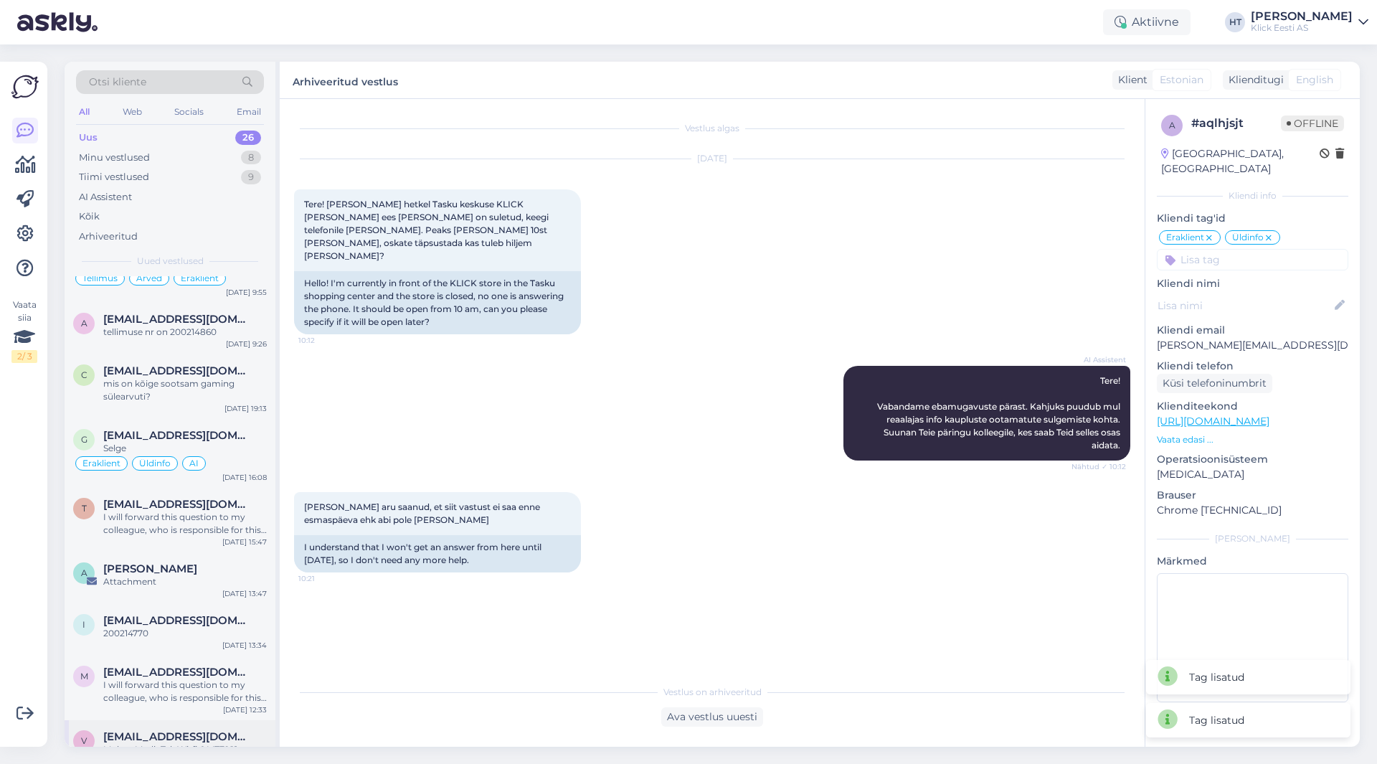
scroll to position [1143, 0]
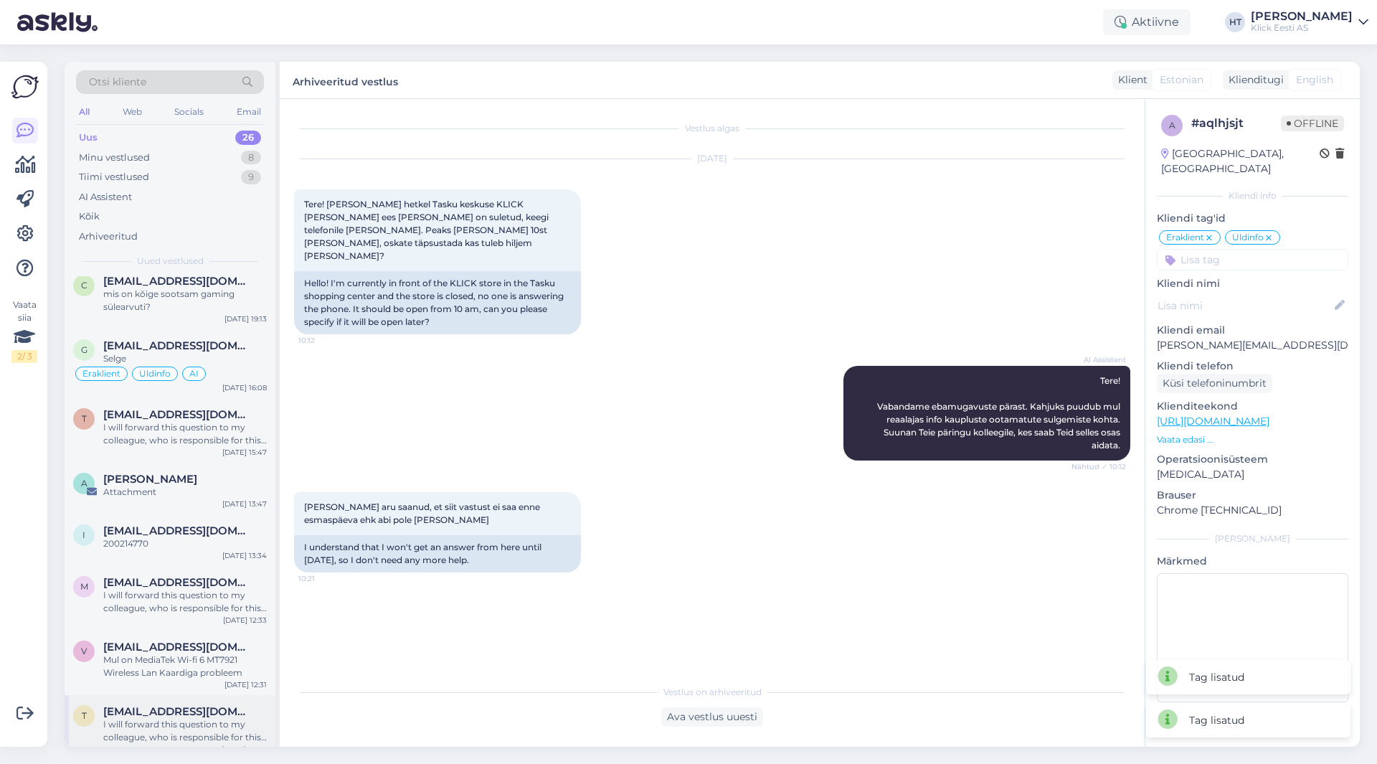
click at [181, 719] on div "I will forward this question to my colleague, who is responsible for this. The …" at bounding box center [185, 731] width 164 height 26
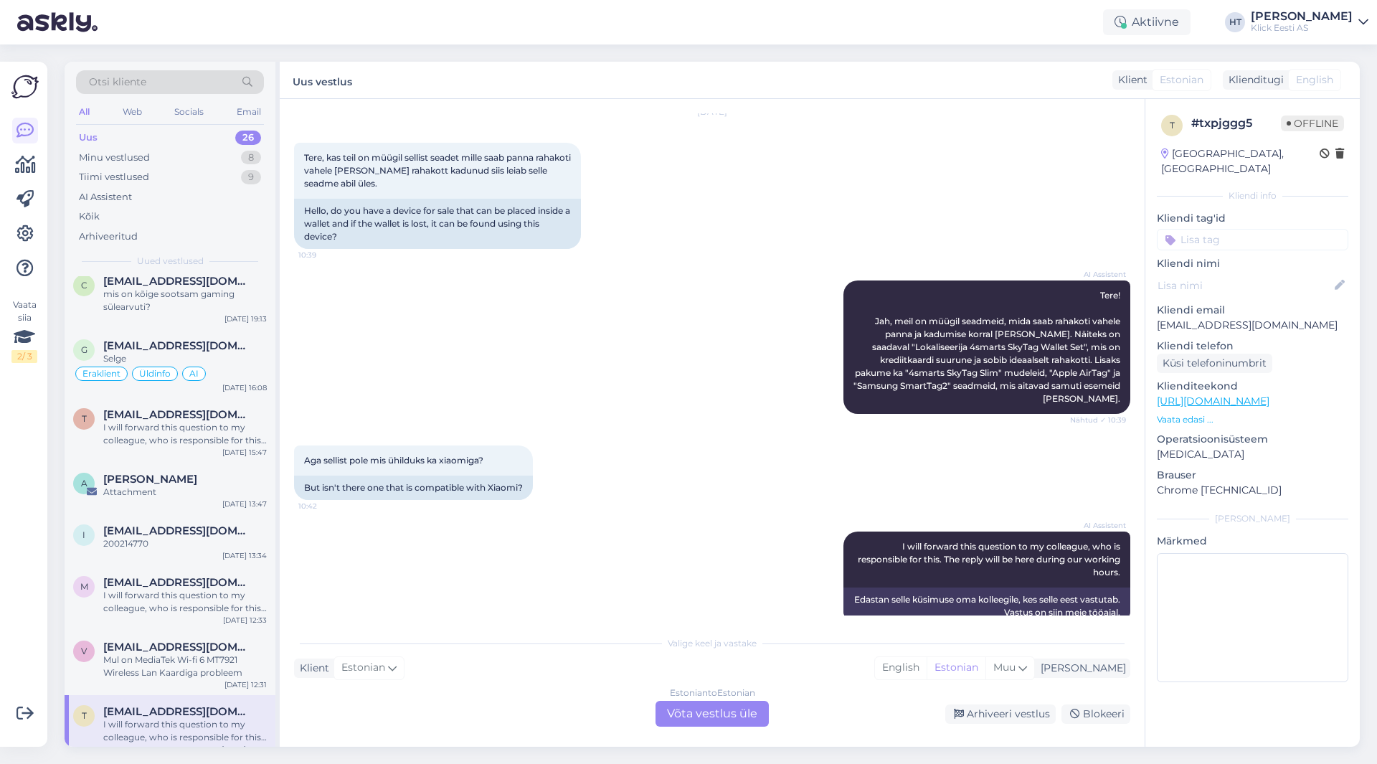
scroll to position [72, 0]
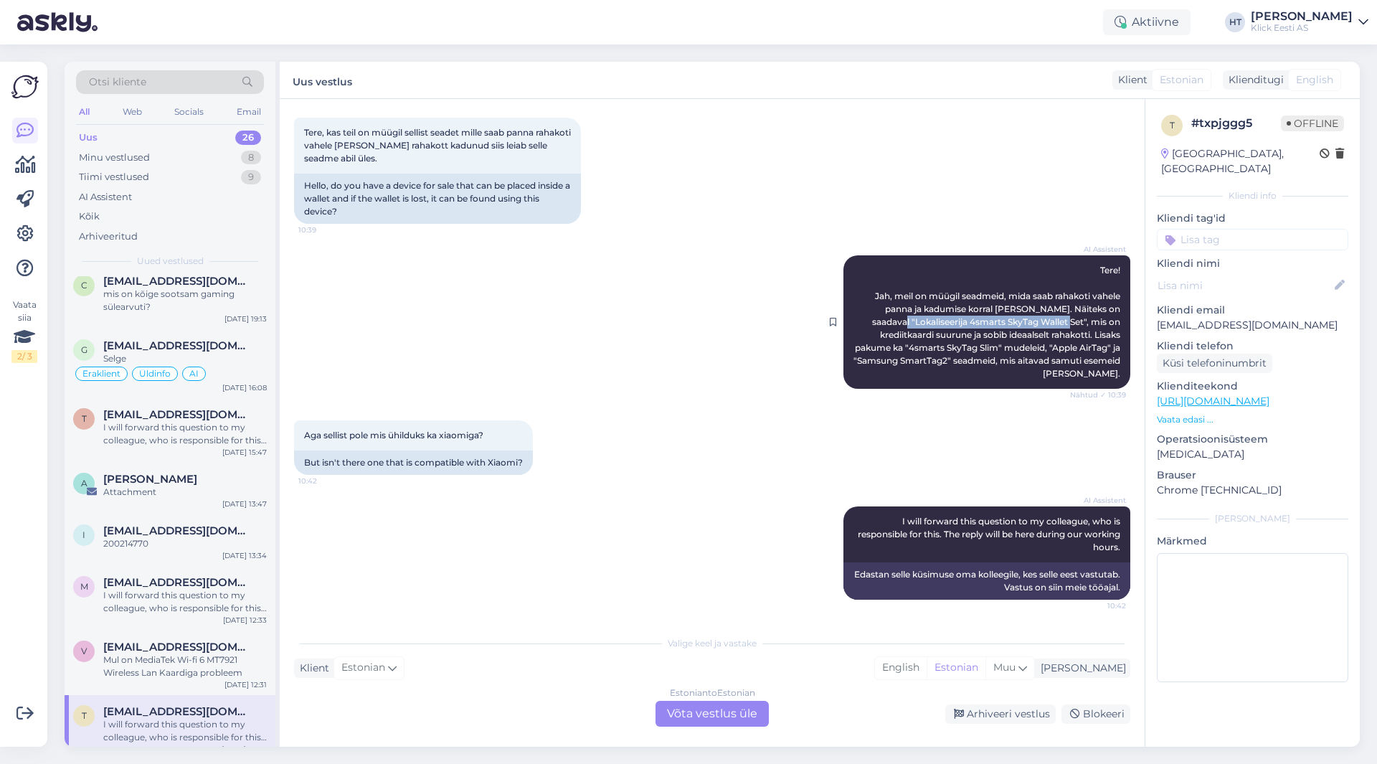
drag, startPoint x: 900, startPoint y: 321, endPoint x: 1074, endPoint y: 323, distance: 173.6
click at [1074, 323] on span "Tere! Jah, meil on müügil seadmeid, mida saab rahakoti vahele panna ja kadumise…" at bounding box center [987, 322] width 269 height 114
drag, startPoint x: 535, startPoint y: 361, endPoint x: 499, endPoint y: 270, distance: 97.2
click at [535, 359] on div "AI Assistent Tere! Jah, meil on müügil seadmeid, mida saab rahakoti vahele pann…" at bounding box center [712, 322] width 836 height 165
click at [594, 529] on div "AI Assistent I will forward this question to my colleague, who is responsible f…" at bounding box center [712, 553] width 836 height 125
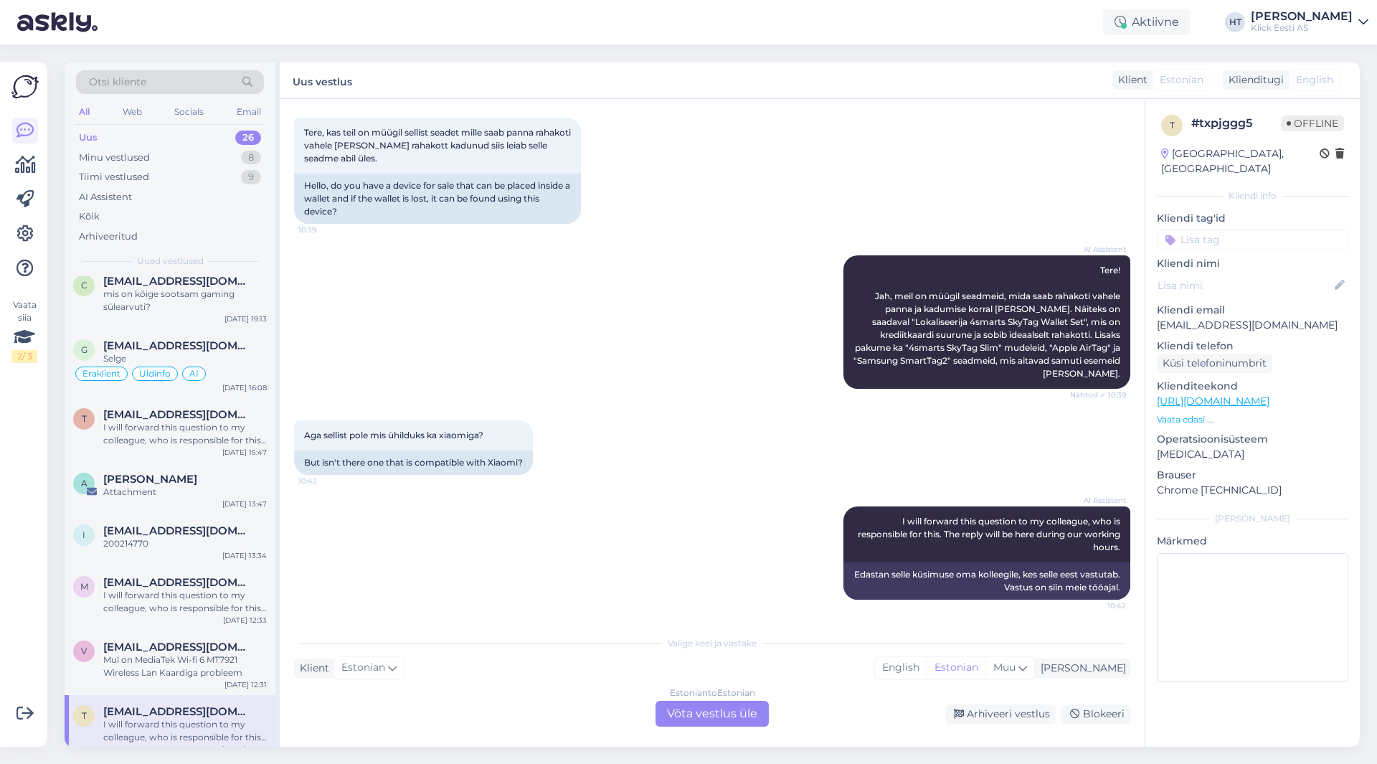
click at [743, 724] on div "Estonian to Estonian Võta vestlus üle" at bounding box center [712, 714] width 113 height 26
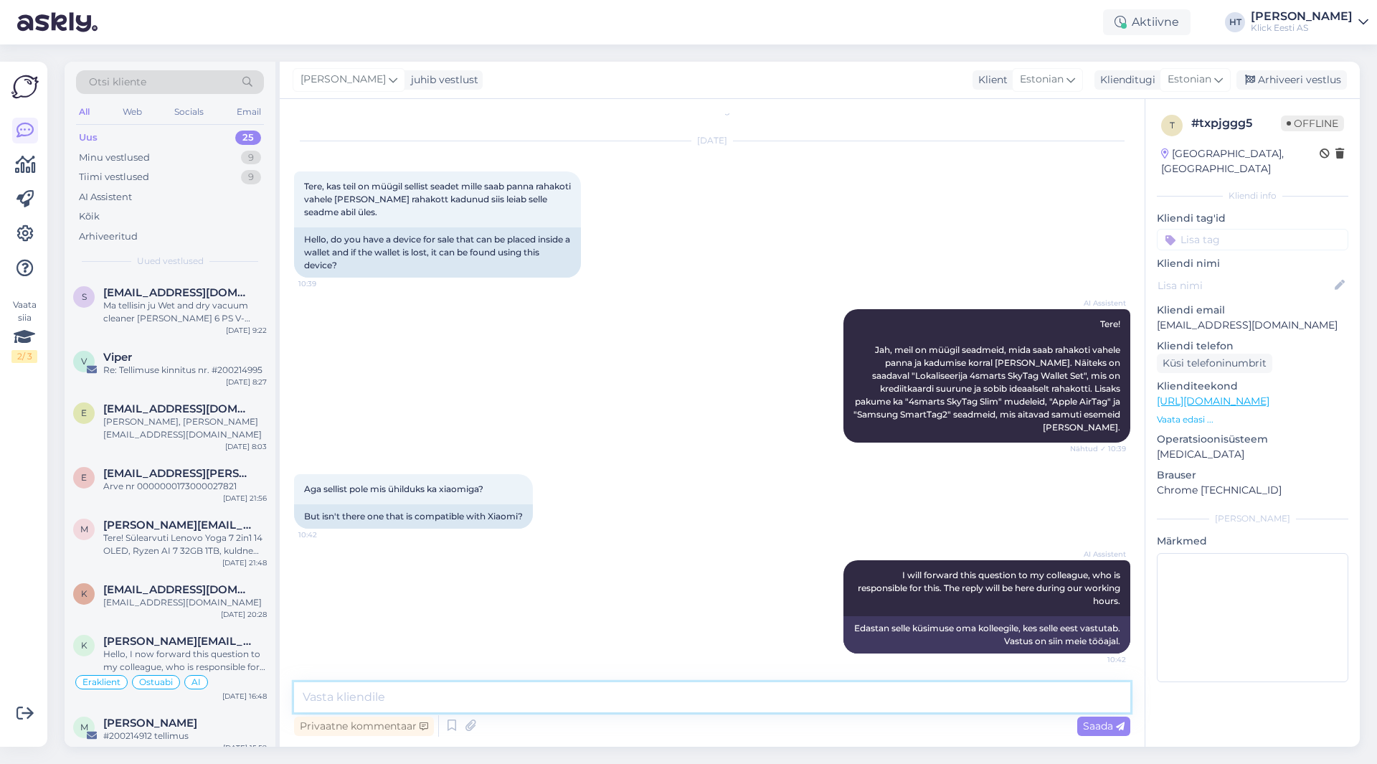
click at [712, 711] on textarea at bounding box center [712, 697] width 836 height 30
type textarea "[PERSON_NAME] telefonide jaoks kahjuks ei leidu."
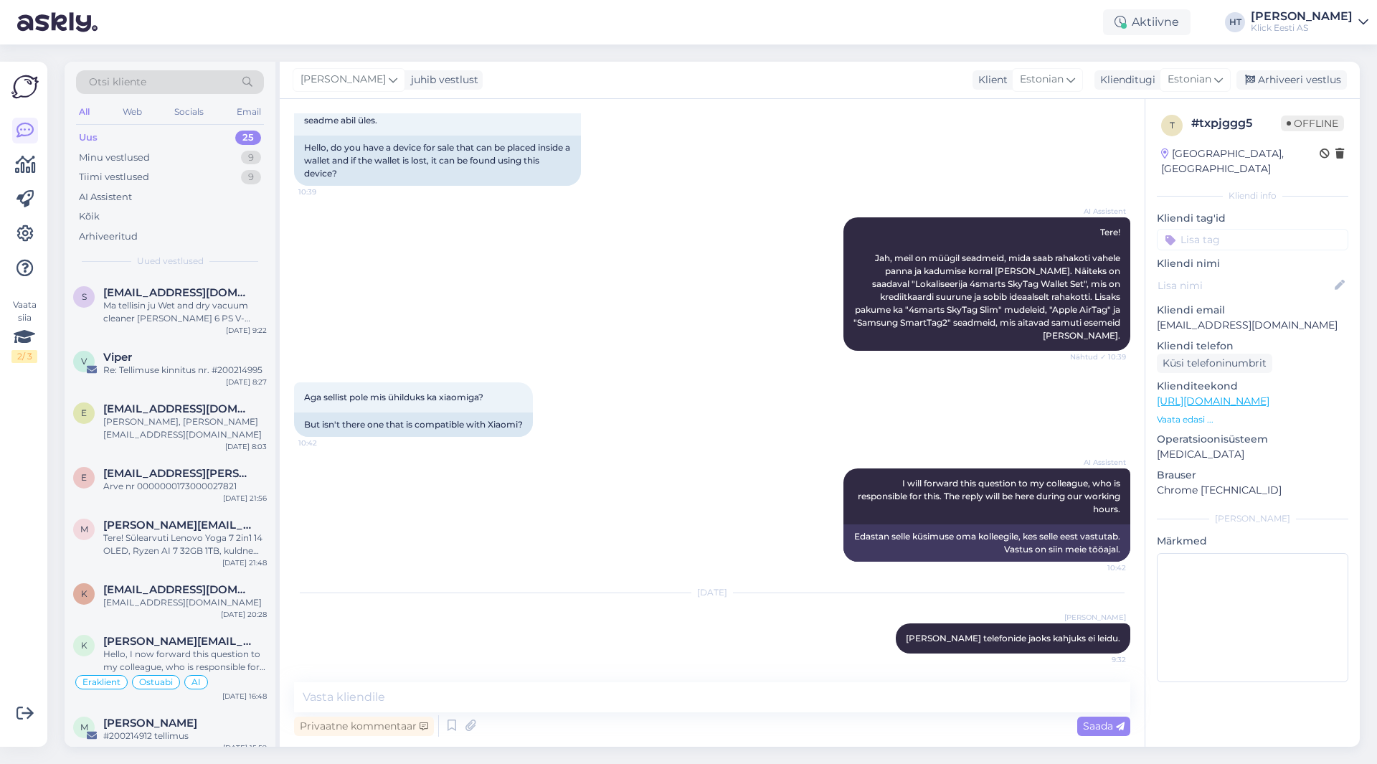
click at [1196, 229] on input at bounding box center [1252, 240] width 191 height 22
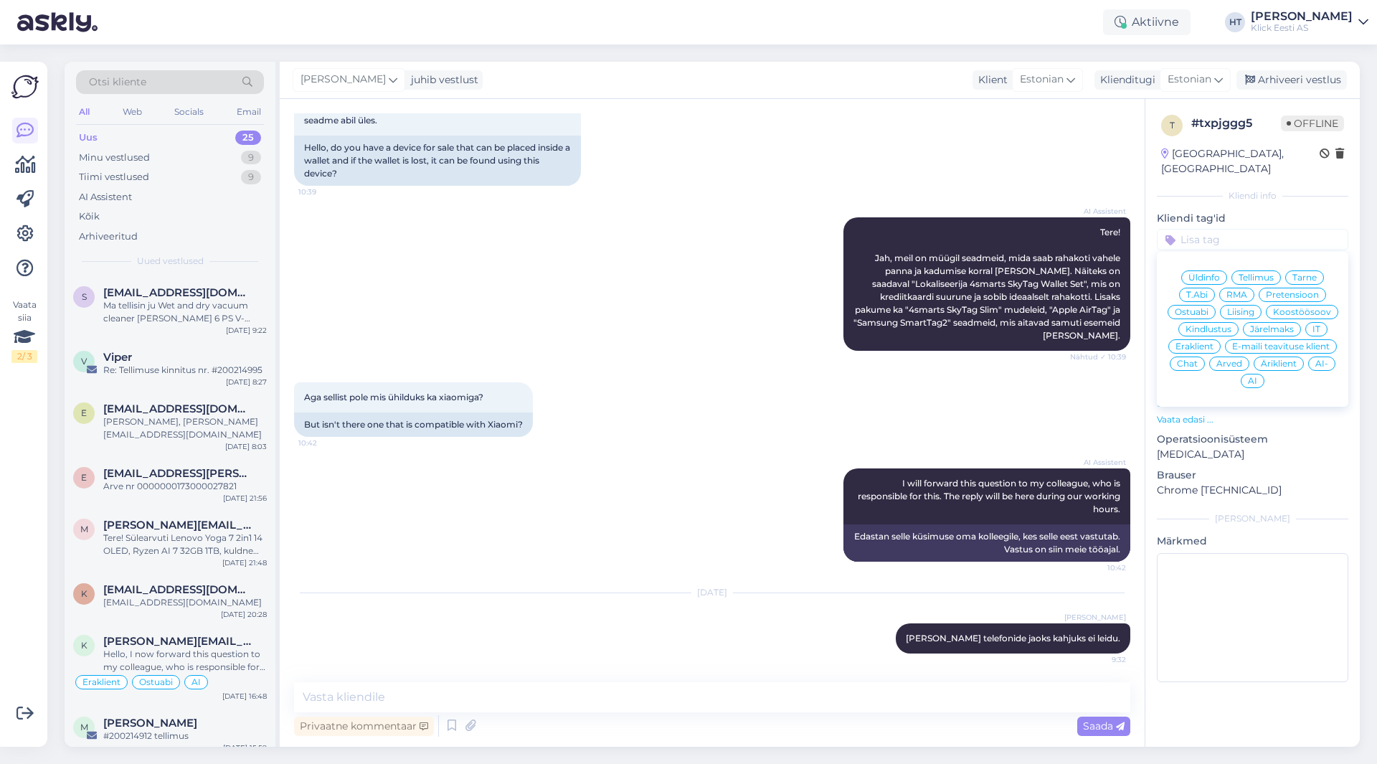
click at [1198, 308] on span "Ostuabi" at bounding box center [1192, 312] width 34 height 9
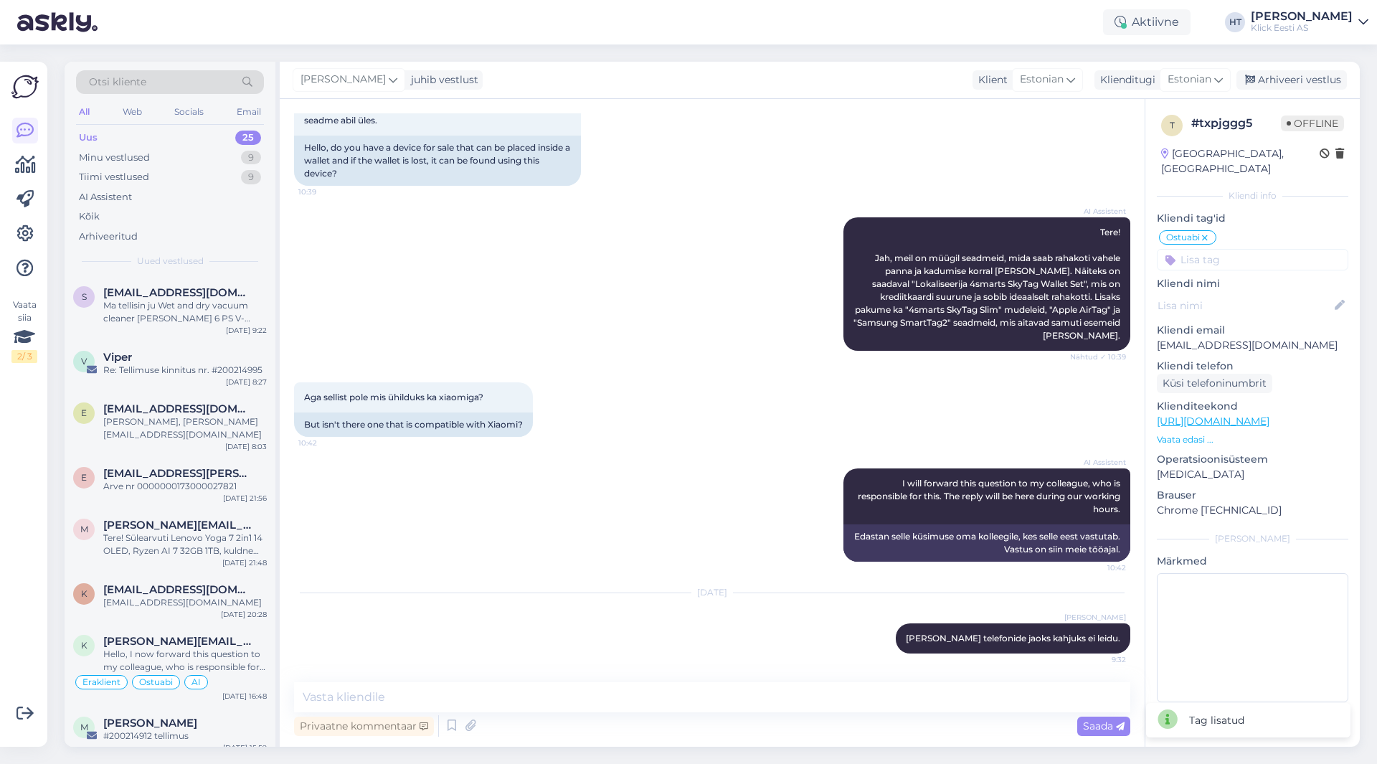
click at [1228, 252] on input at bounding box center [1252, 260] width 191 height 22
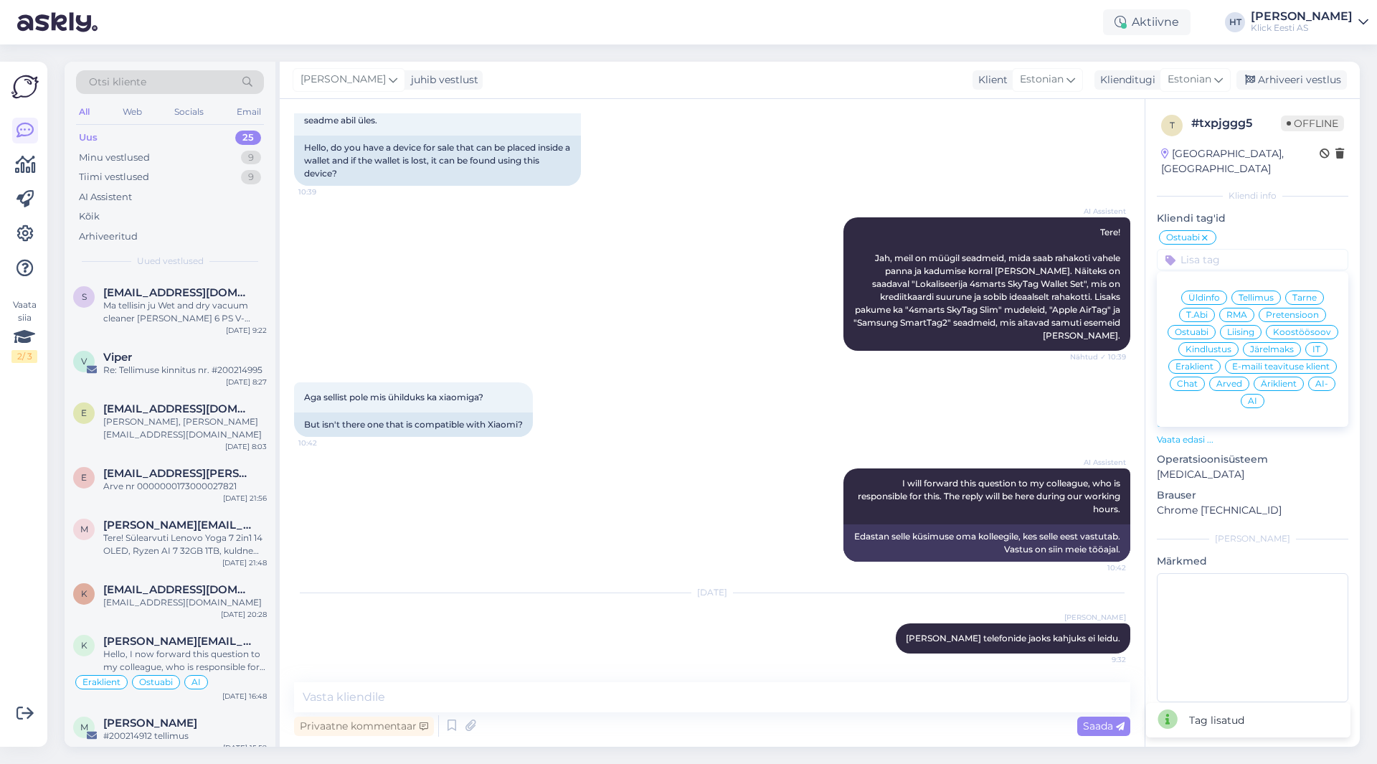
click at [1200, 362] on span "Eraklient" at bounding box center [1195, 366] width 38 height 9
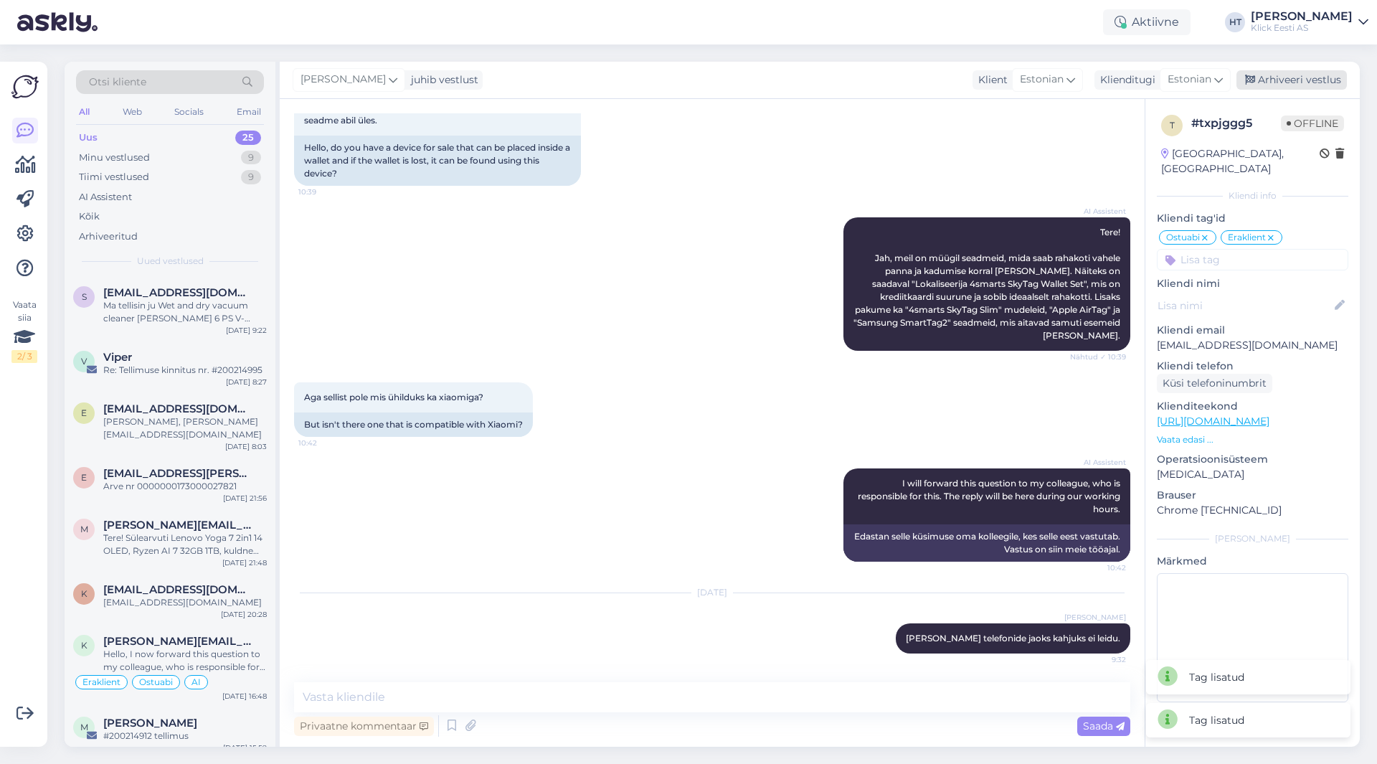
click at [1282, 85] on div "Arhiveeri vestlus" at bounding box center [1291, 79] width 110 height 19
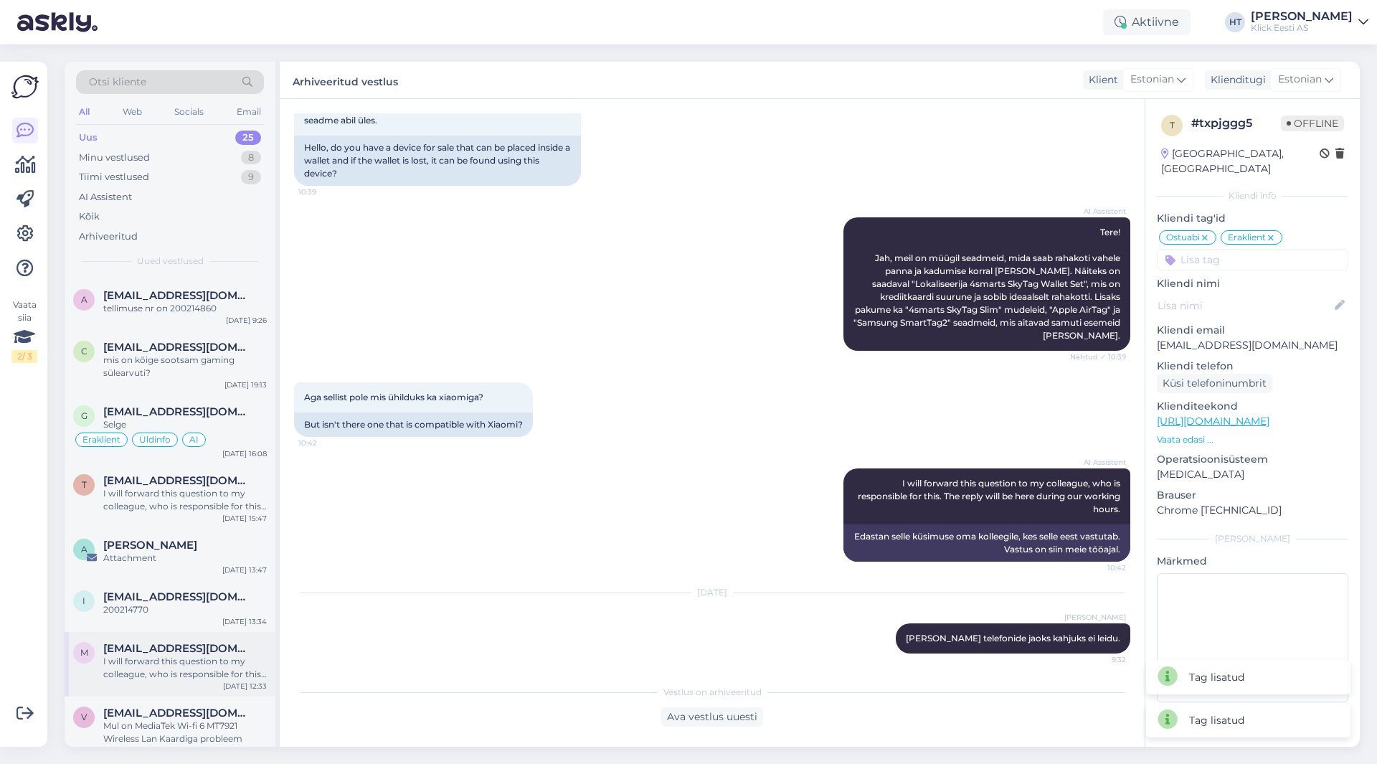
scroll to position [1079, 0]
click at [208, 727] on div "Mul on MediaTek Wi-fi 6 MT7921 Wireless Lan Kaardiga probleem" at bounding box center [185, 731] width 164 height 26
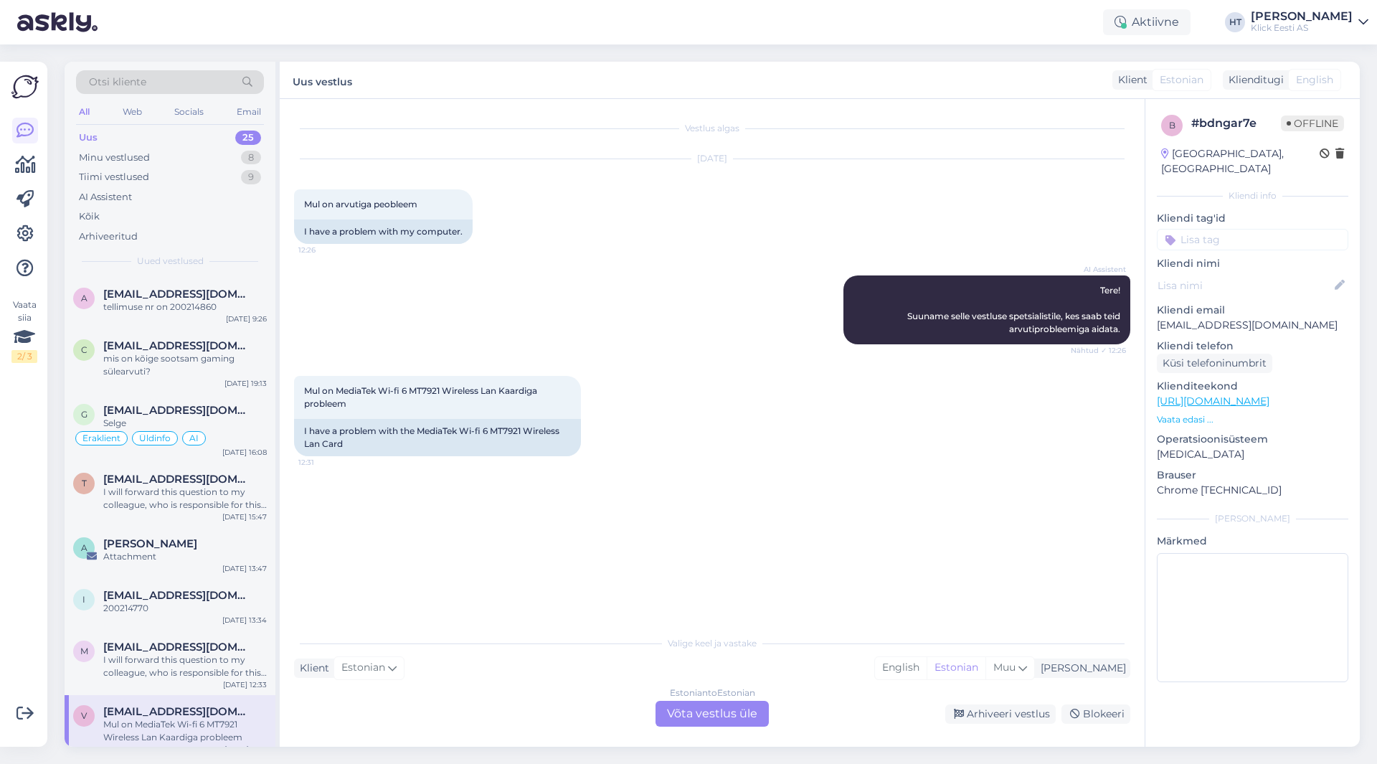
click at [684, 708] on div "Estonian to Estonian Võta vestlus üle" at bounding box center [712, 714] width 113 height 26
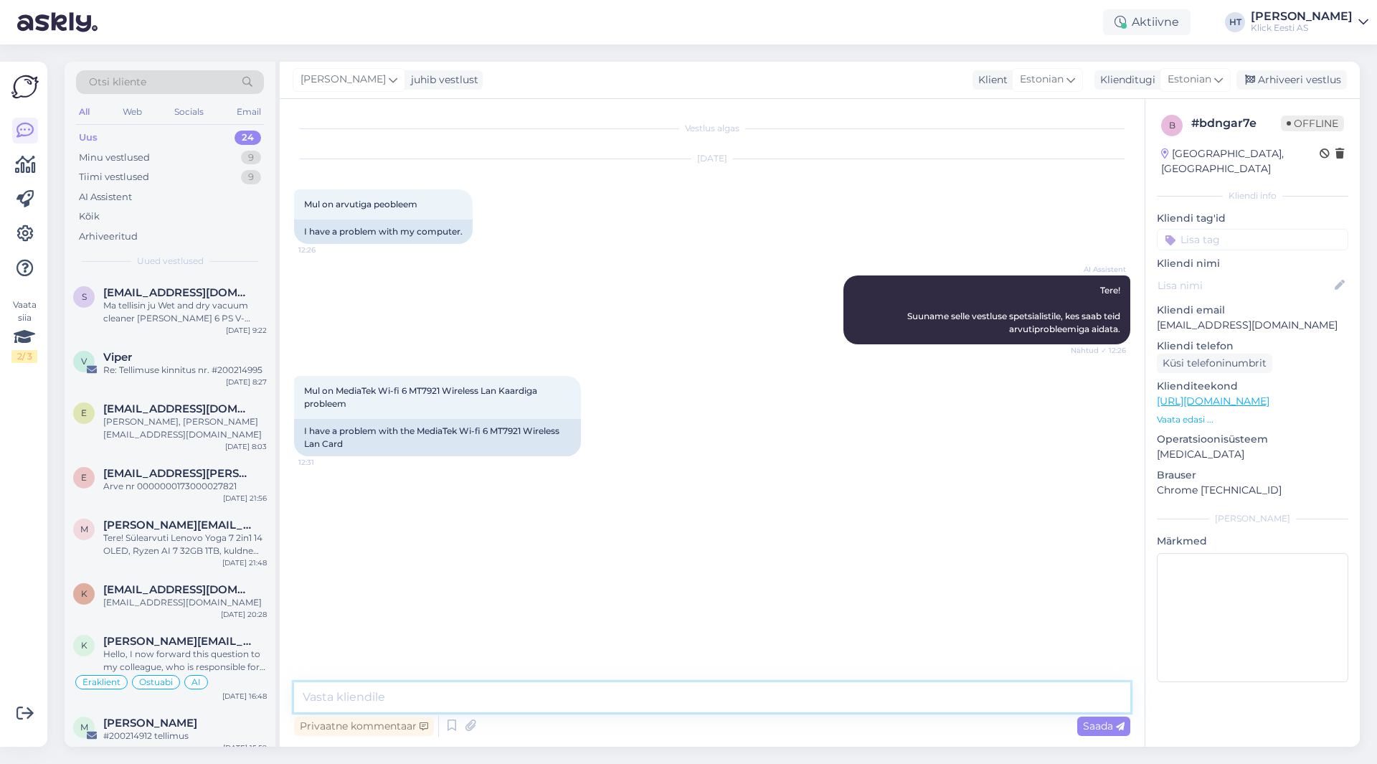
click at [658, 694] on textarea at bounding box center [712, 697] width 836 height 30
type textarea "Mis mure täpsemalt on?"
click at [1237, 229] on input at bounding box center [1252, 240] width 191 height 22
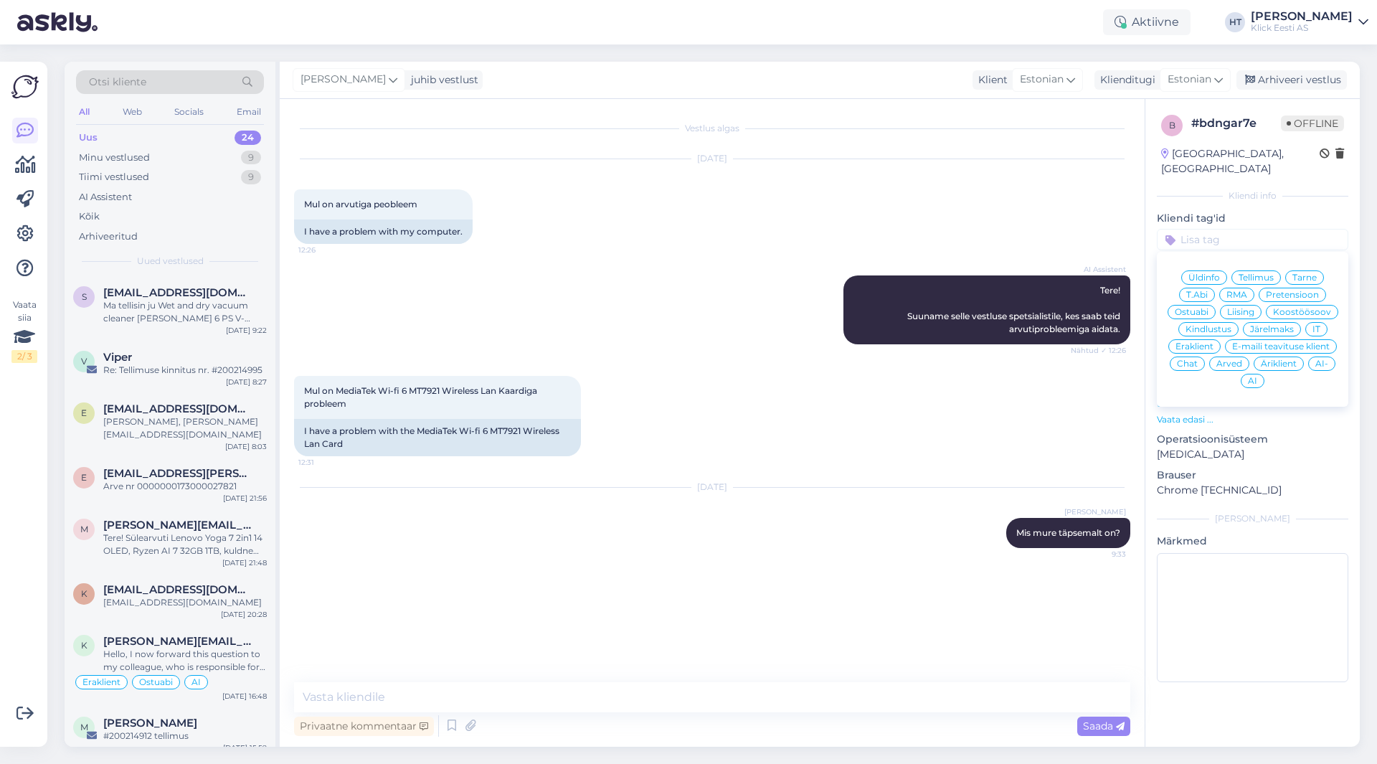
click at [1237, 229] on input at bounding box center [1252, 240] width 191 height 22
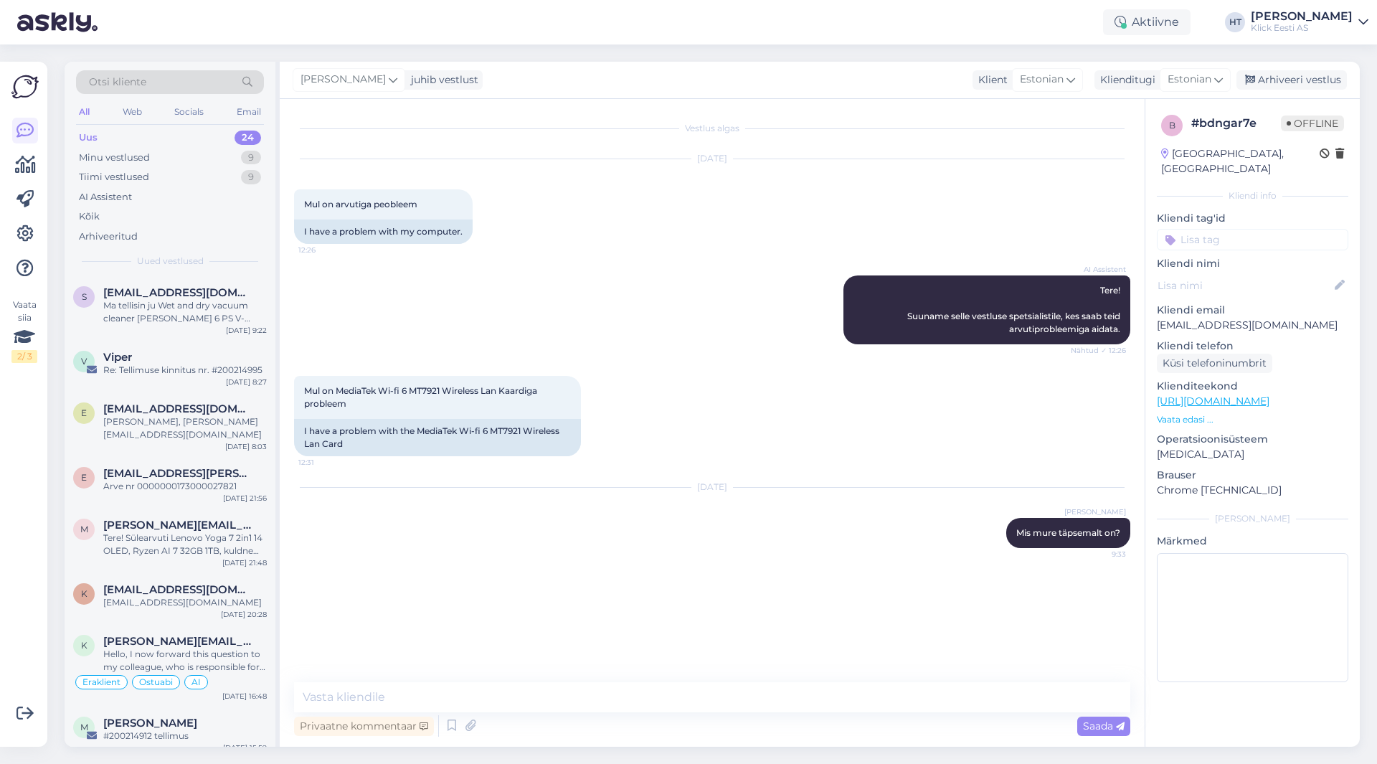
click at [1237, 229] on input at bounding box center [1252, 240] width 191 height 22
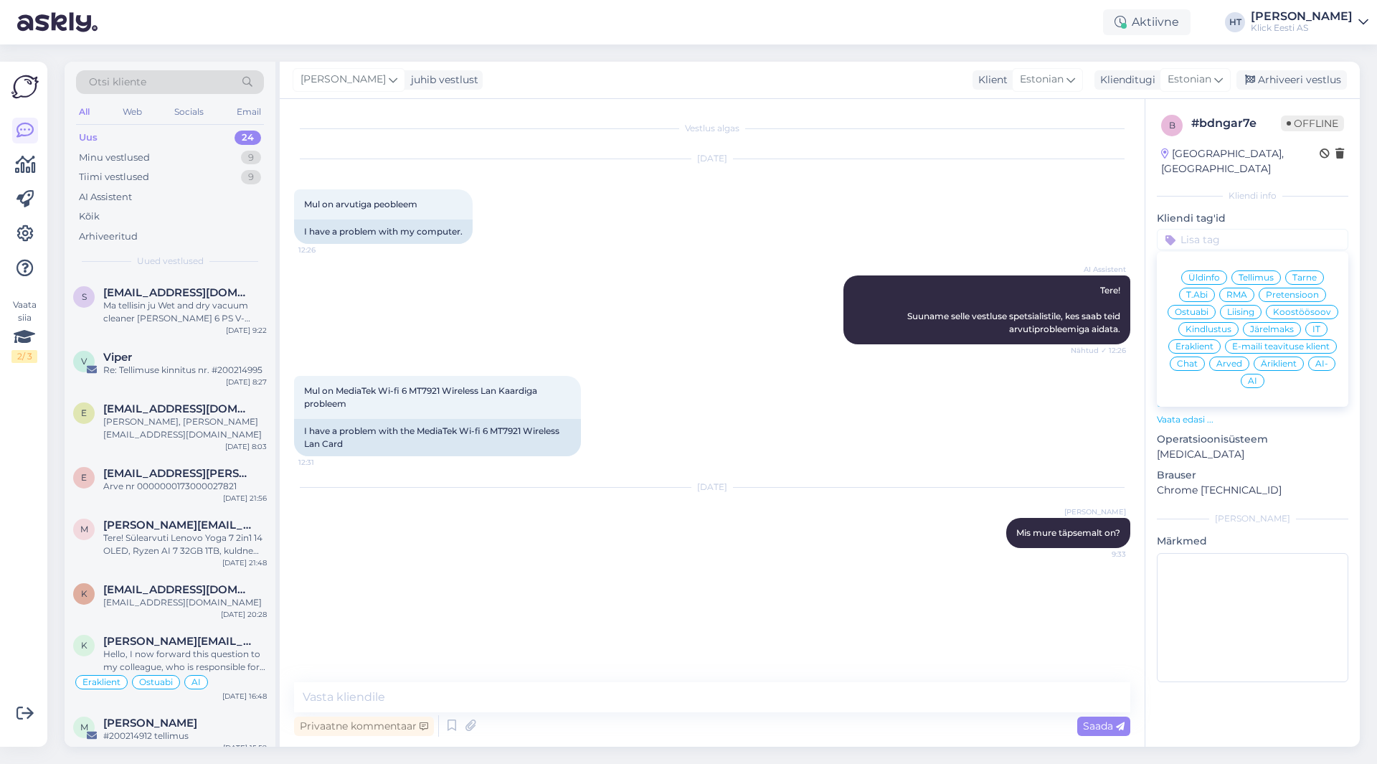
click at [1204, 290] on span "T.Abi" at bounding box center [1197, 294] width 22 height 9
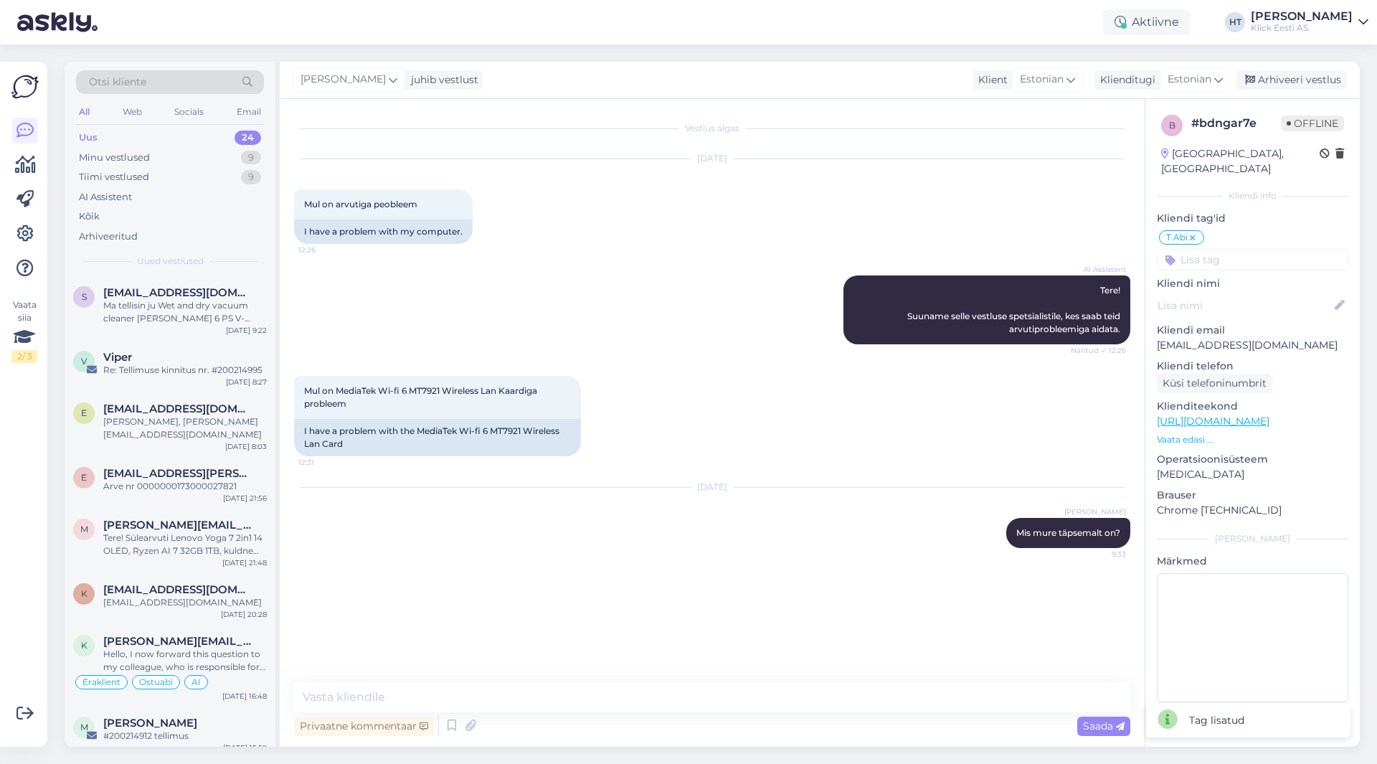
click at [1225, 249] on input at bounding box center [1252, 260] width 191 height 22
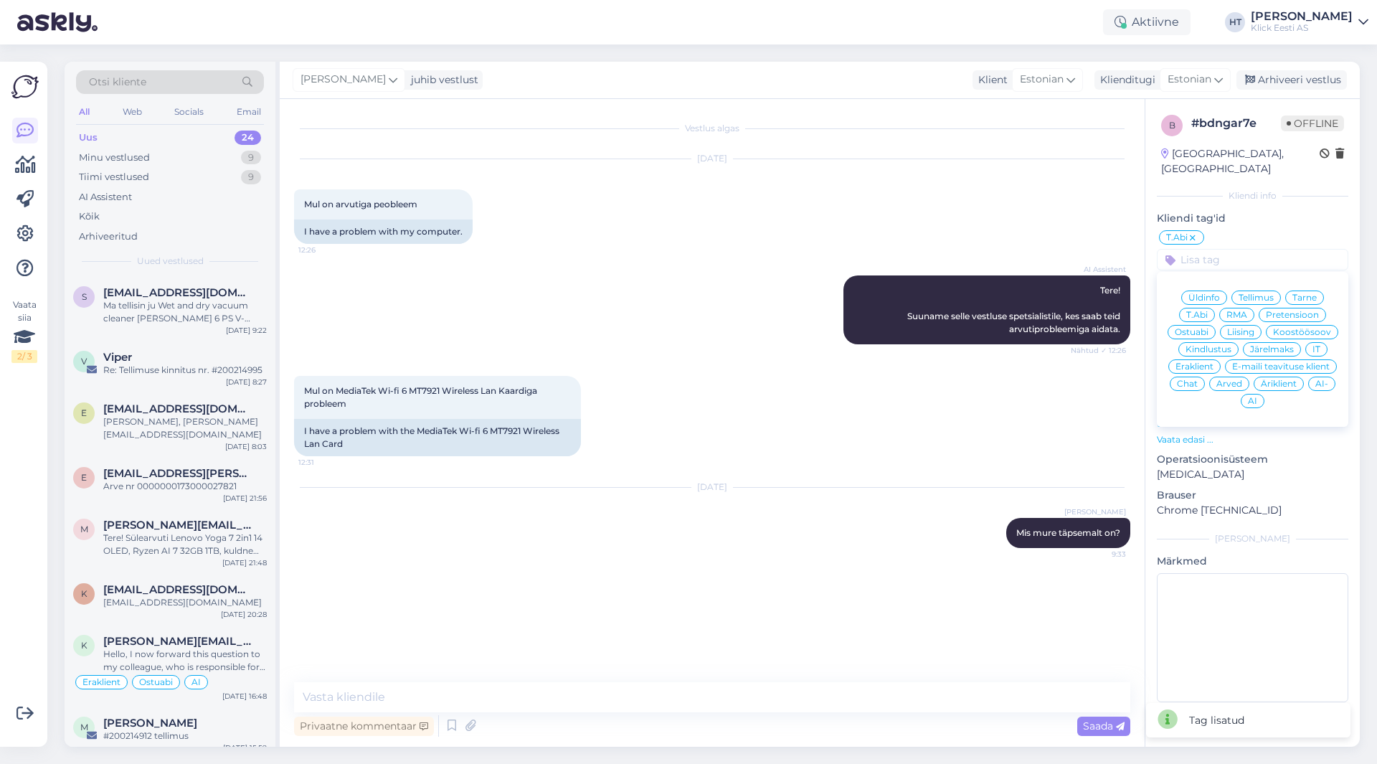
click at [1205, 345] on span "Kindlustus" at bounding box center [1209, 349] width 46 height 9
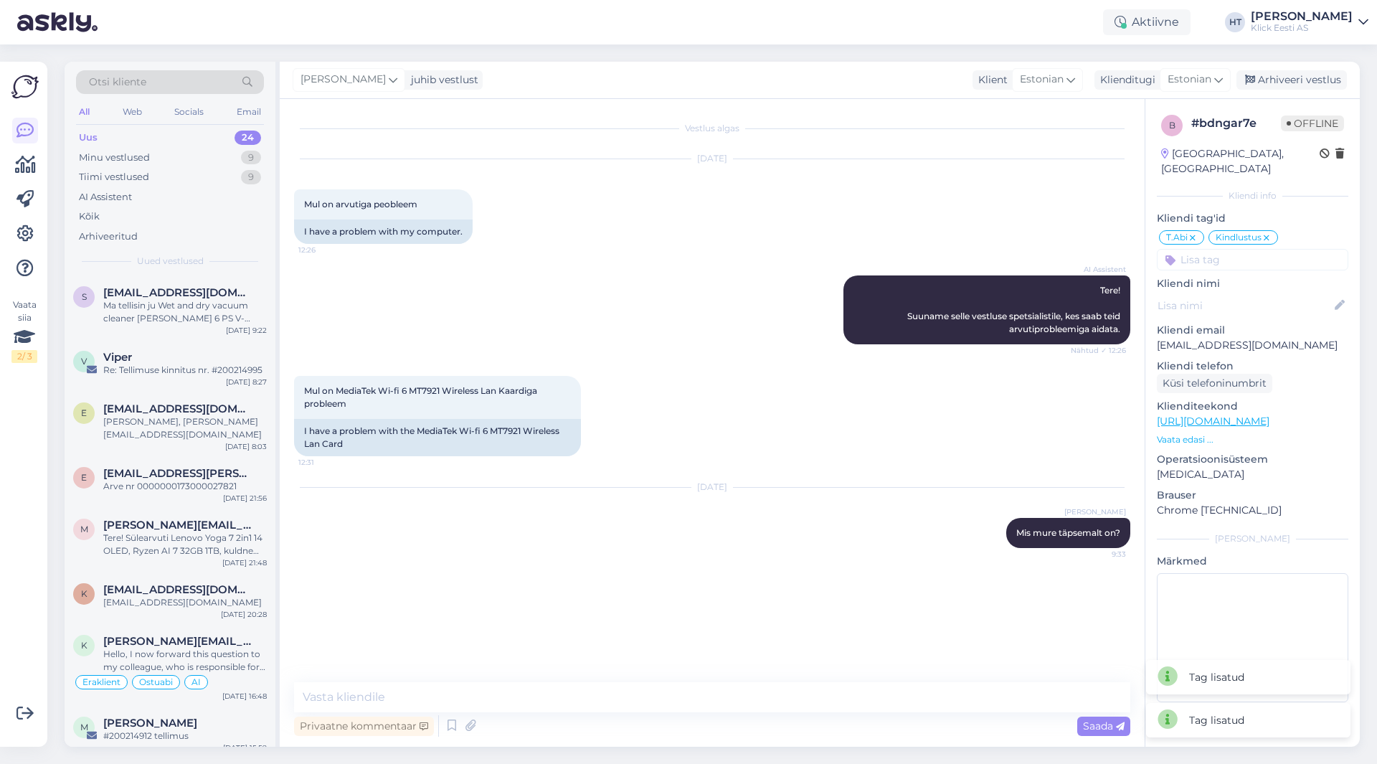
click at [1262, 232] on icon at bounding box center [1266, 237] width 9 height 11
click at [1254, 249] on input at bounding box center [1252, 260] width 191 height 22
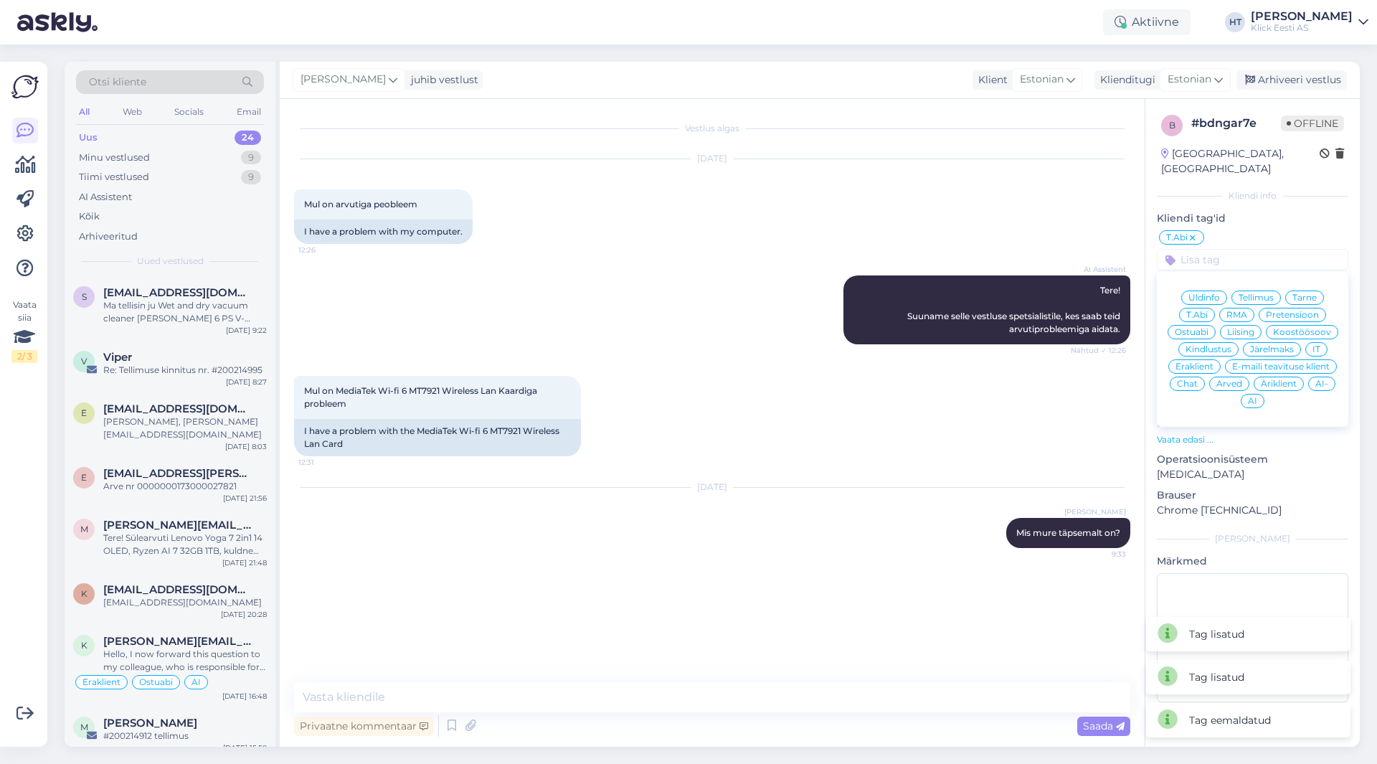
click at [1202, 362] on span "Eraklient" at bounding box center [1195, 366] width 38 height 9
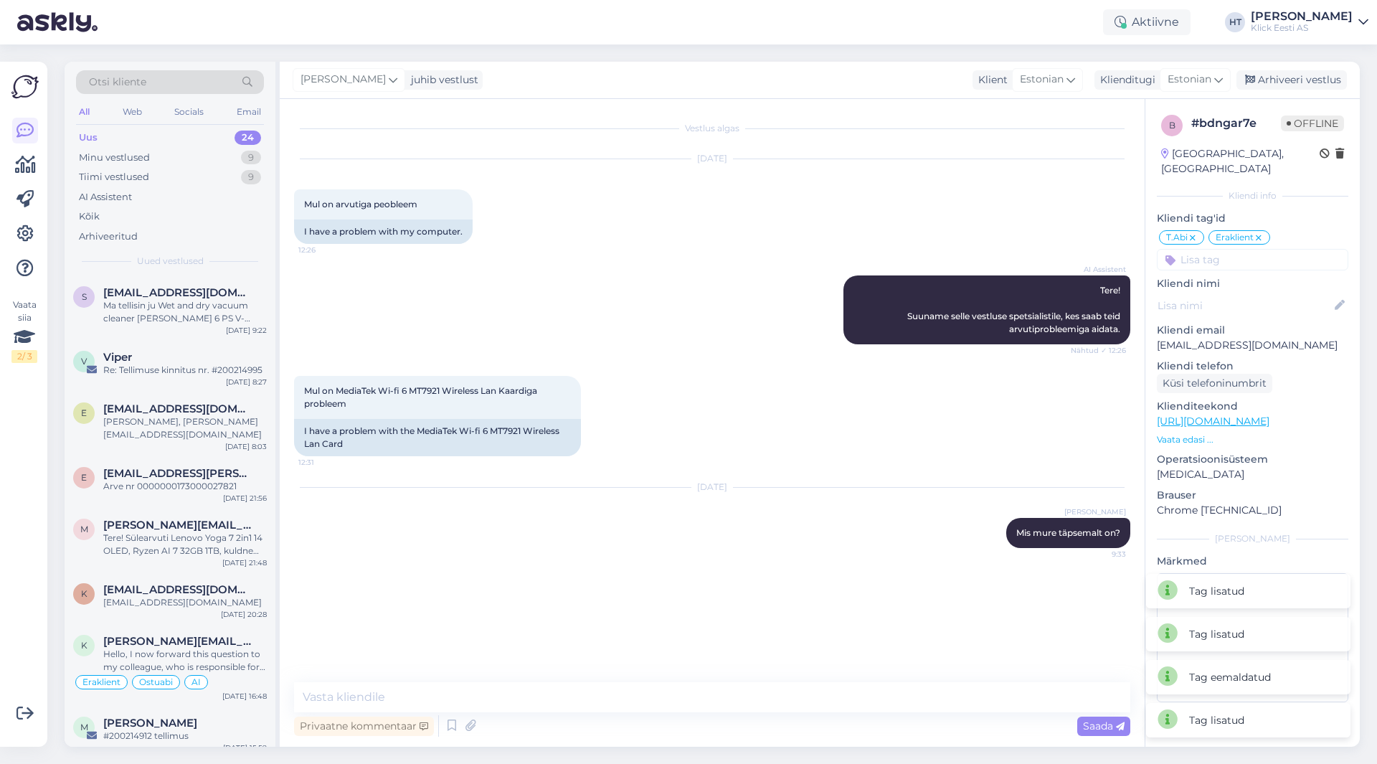
click at [1115, 392] on div "Mul on MediaTek Wi-fi 6 MT7921 Wireless Lan Kaardiga probleem 12:31 I have a pr…" at bounding box center [712, 416] width 836 height 112
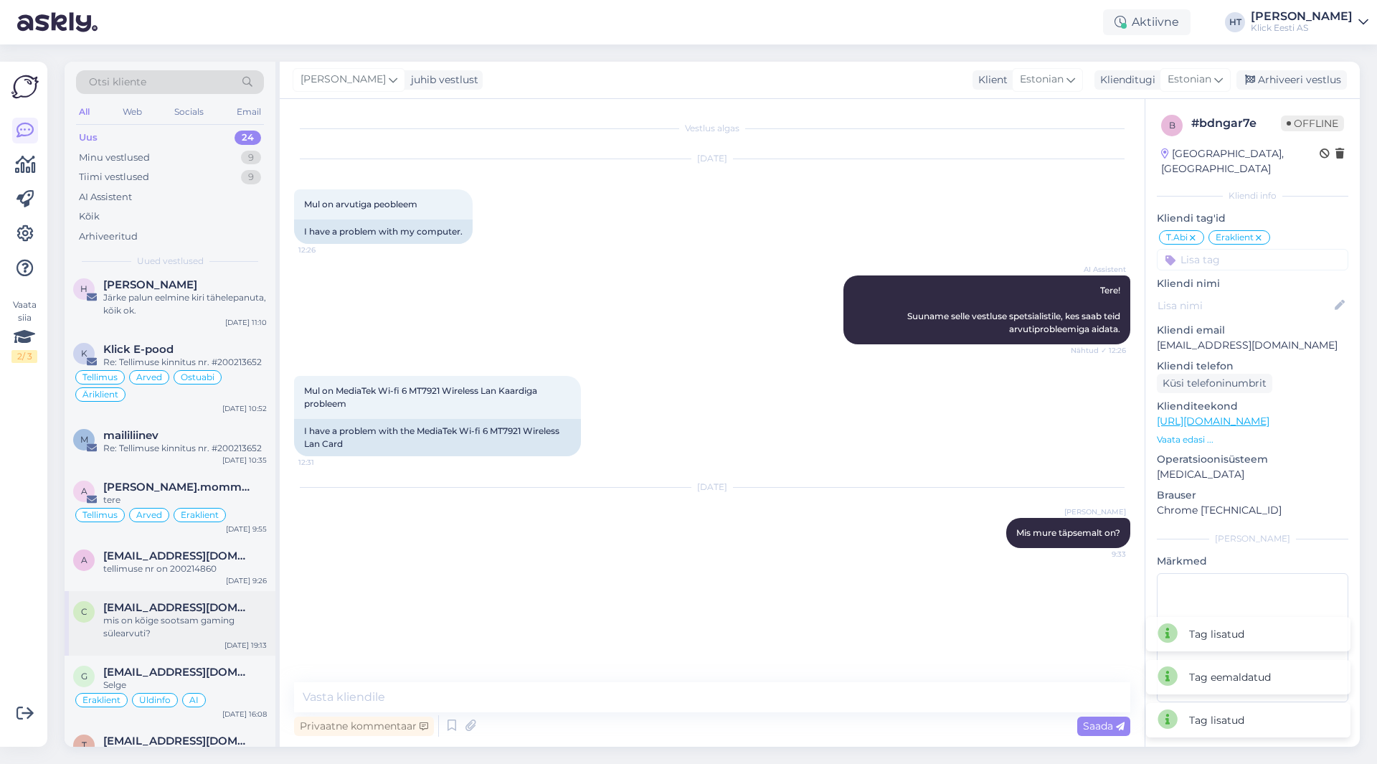
scroll to position [1014, 0]
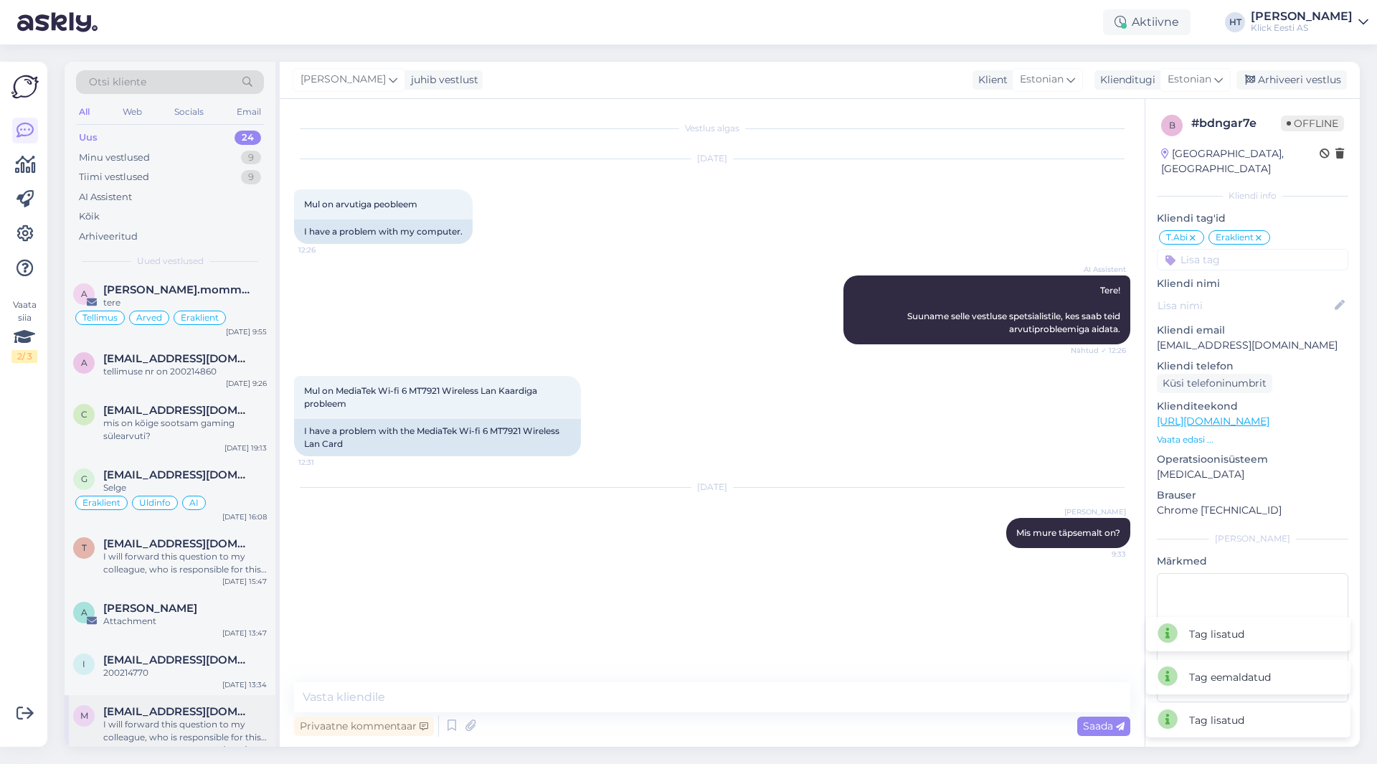
click at [179, 695] on div "m [EMAIL_ADDRESS][DOMAIN_NAME] I will forward this question to my colleague, wh…" at bounding box center [170, 727] width 211 height 65
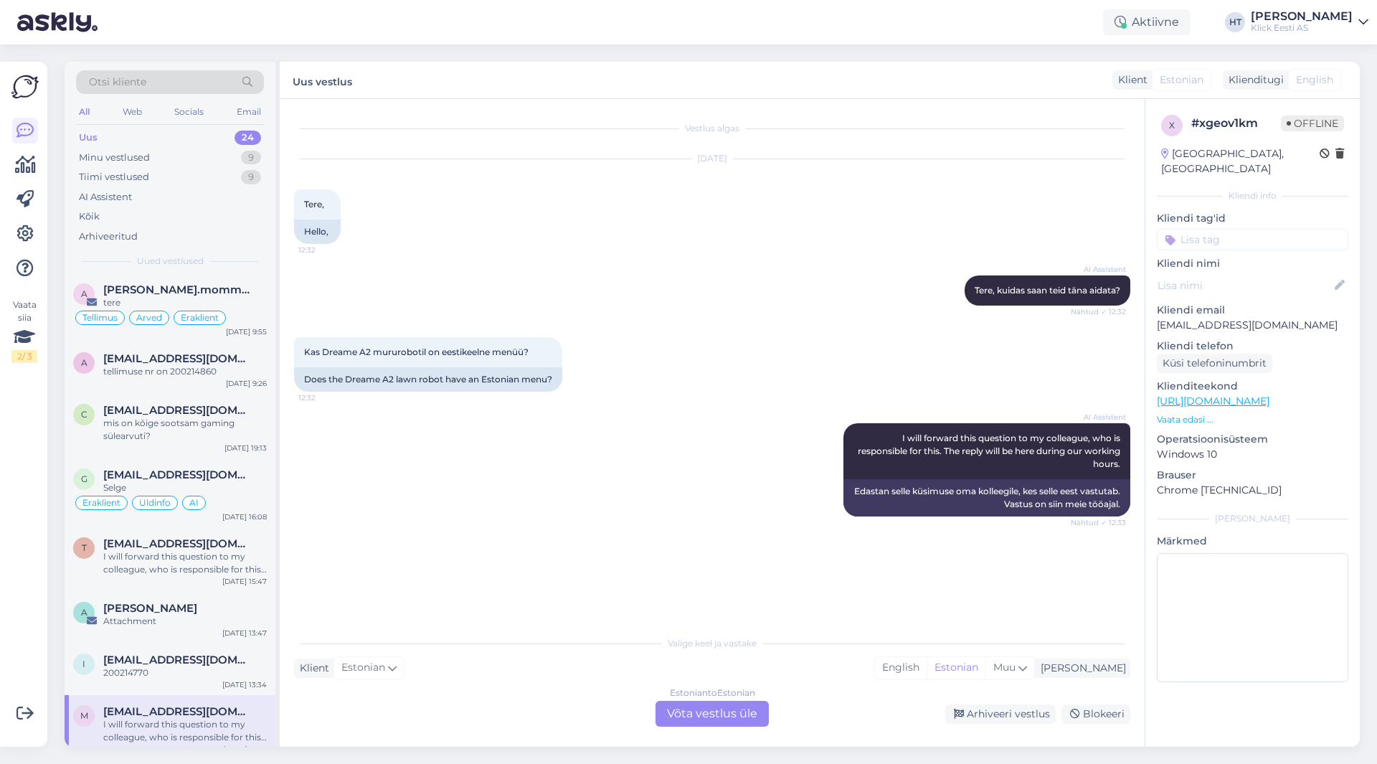
click at [752, 720] on div "Estonian to Estonian Võta vestlus üle" at bounding box center [712, 714] width 113 height 26
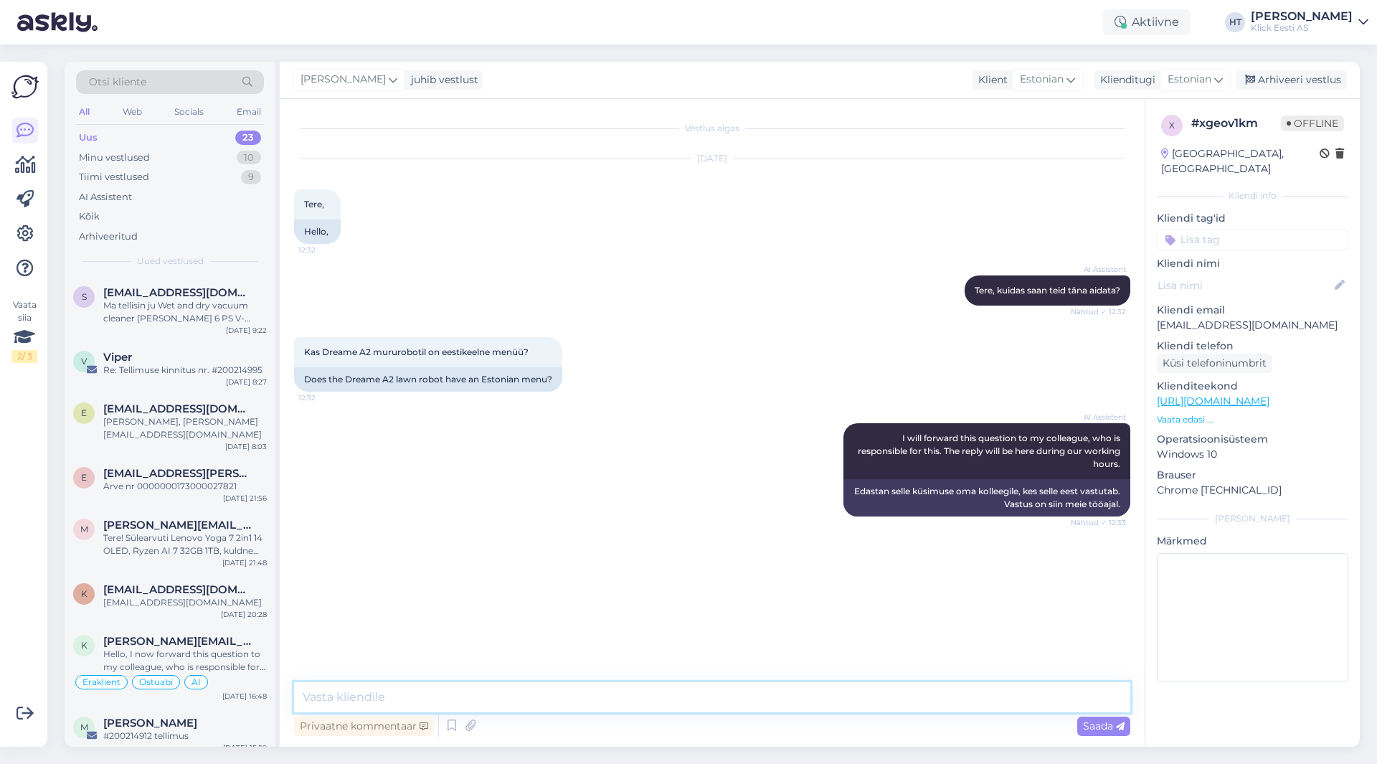
click at [681, 706] on textarea at bounding box center [712, 697] width 836 height 30
type textarea "Äpp eesti keeles ei tööta. Inglise, soome [PERSON_NAME] keeled on olemas."
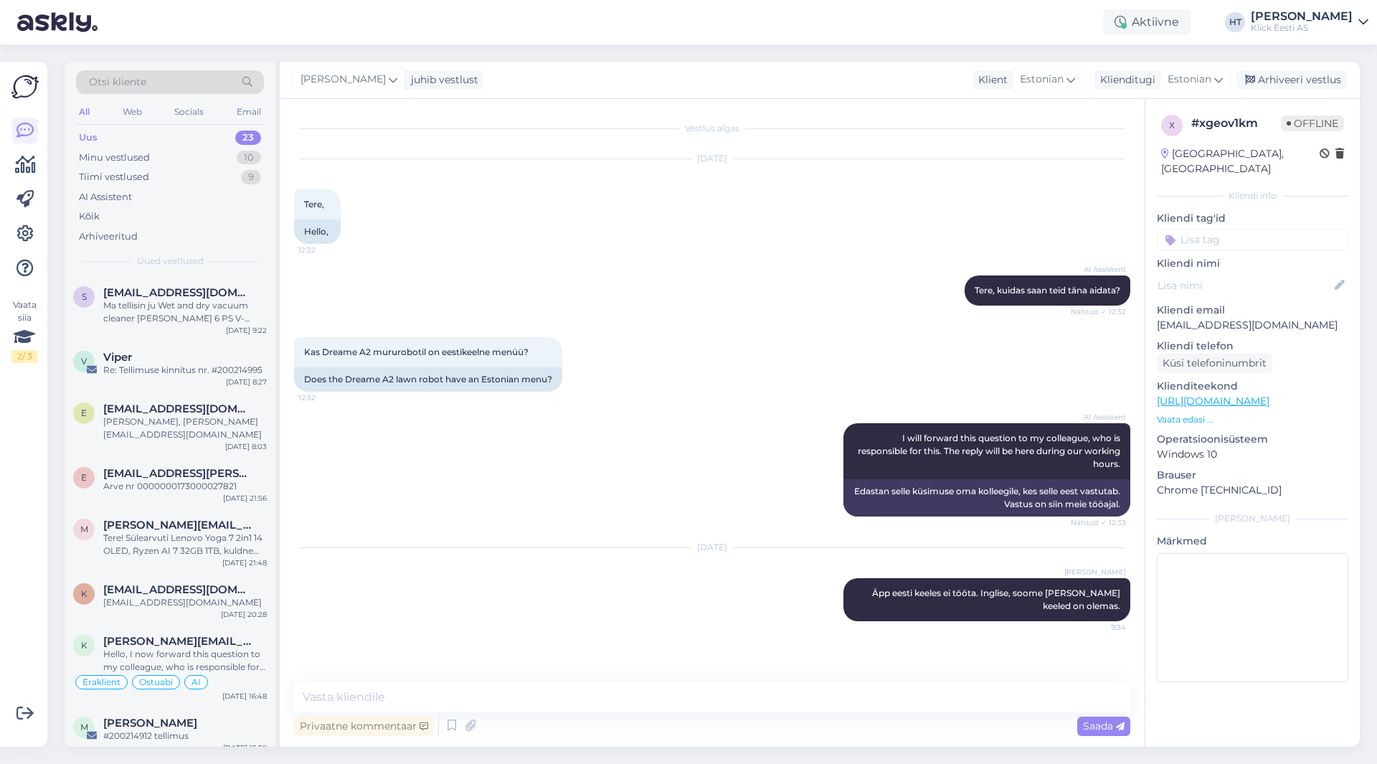
click at [1229, 235] on div "x # xgeov1km Offline [GEOGRAPHIC_DATA], [GEOGRAPHIC_DATA] info Kliendi tag'id Ü…" at bounding box center [1252, 401] width 214 height 605
click at [1231, 232] on input at bounding box center [1252, 240] width 191 height 22
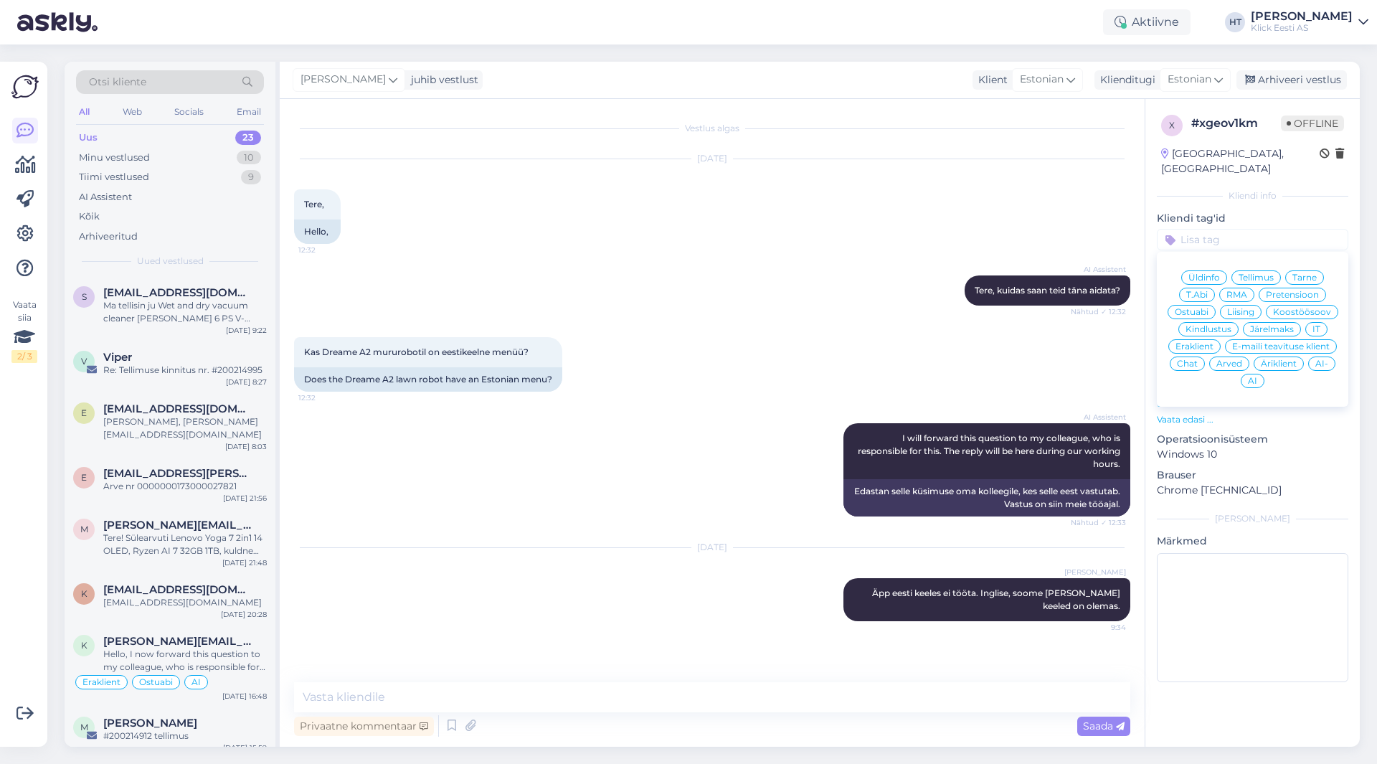
drag, startPoint x: 1191, startPoint y: 294, endPoint x: 1193, endPoint y: 283, distance: 11.0
click at [1191, 308] on span "Ostuabi" at bounding box center [1192, 312] width 34 height 9
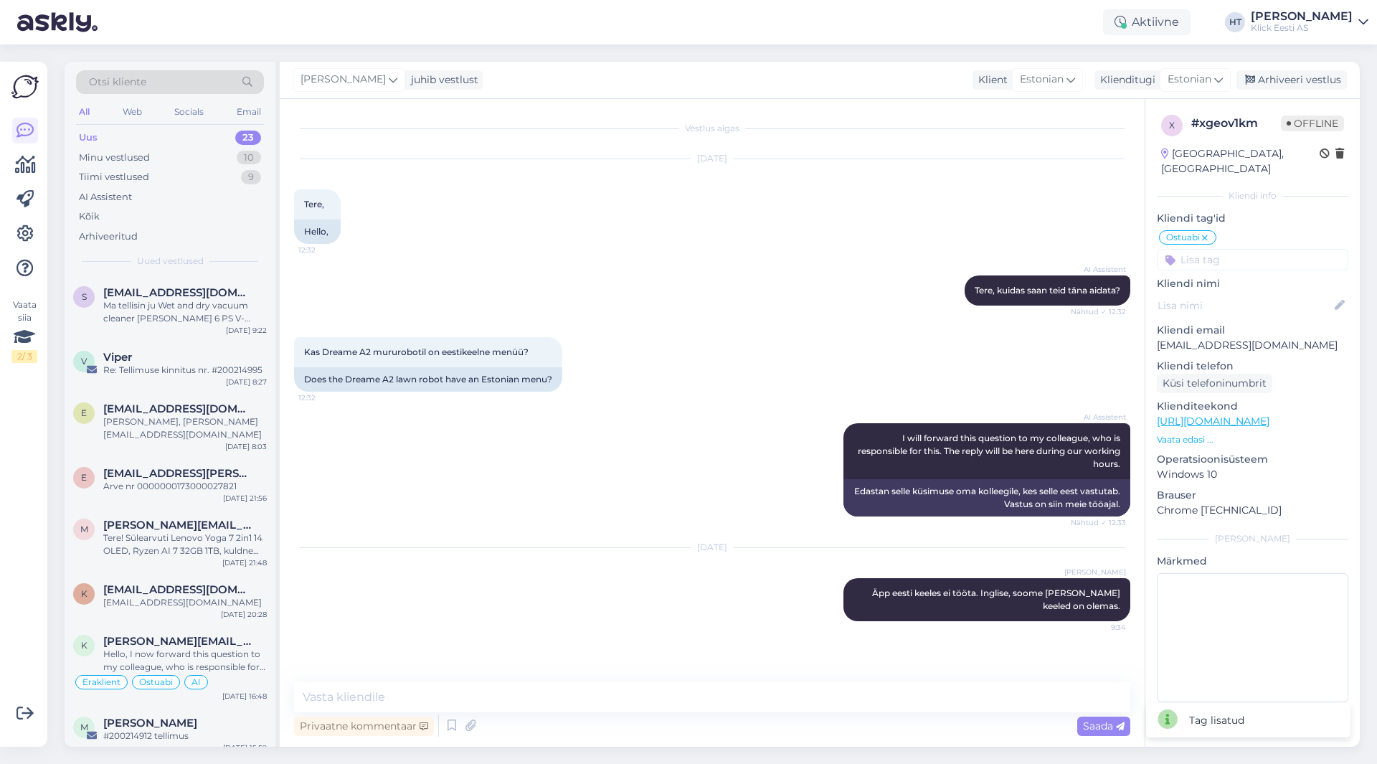
click at [1216, 250] on input at bounding box center [1252, 260] width 191 height 22
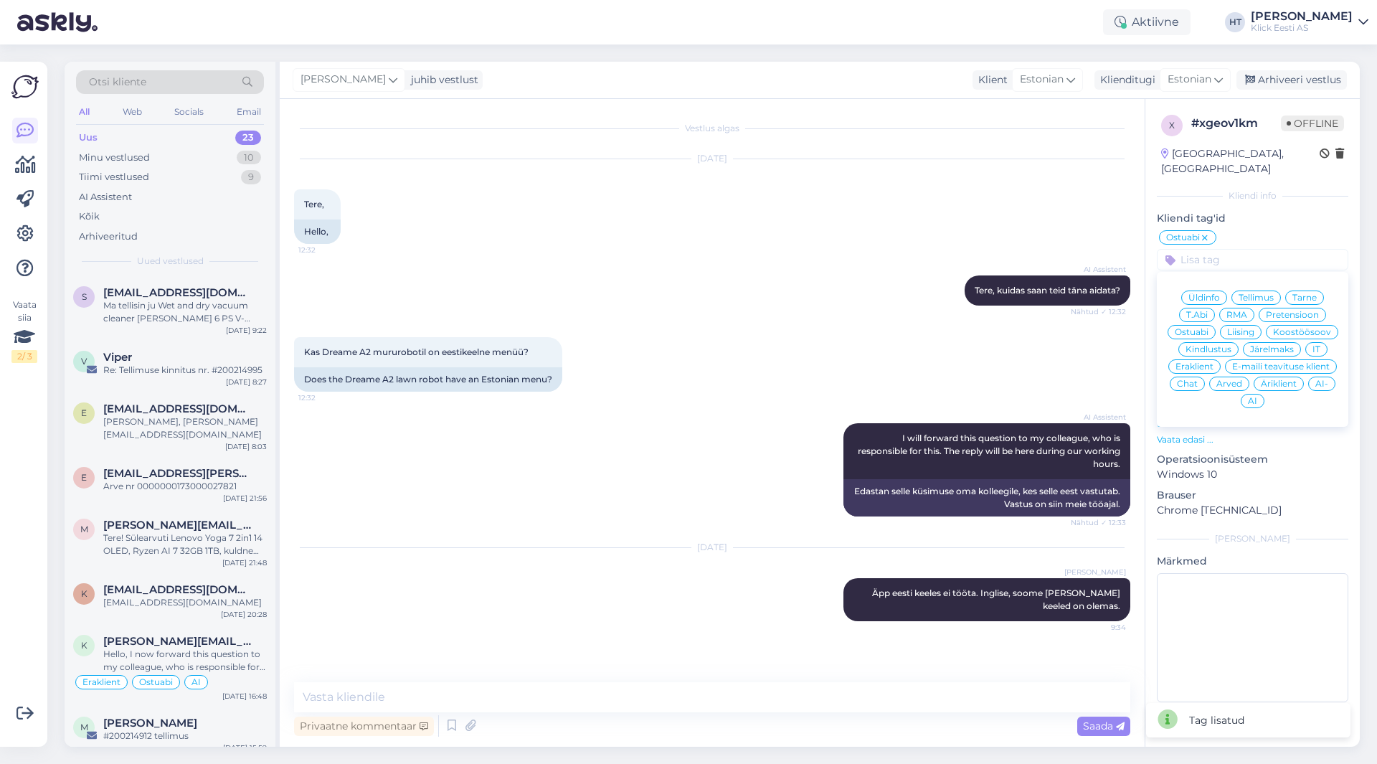
click at [1204, 359] on div "Eraklient" at bounding box center [1194, 366] width 52 height 14
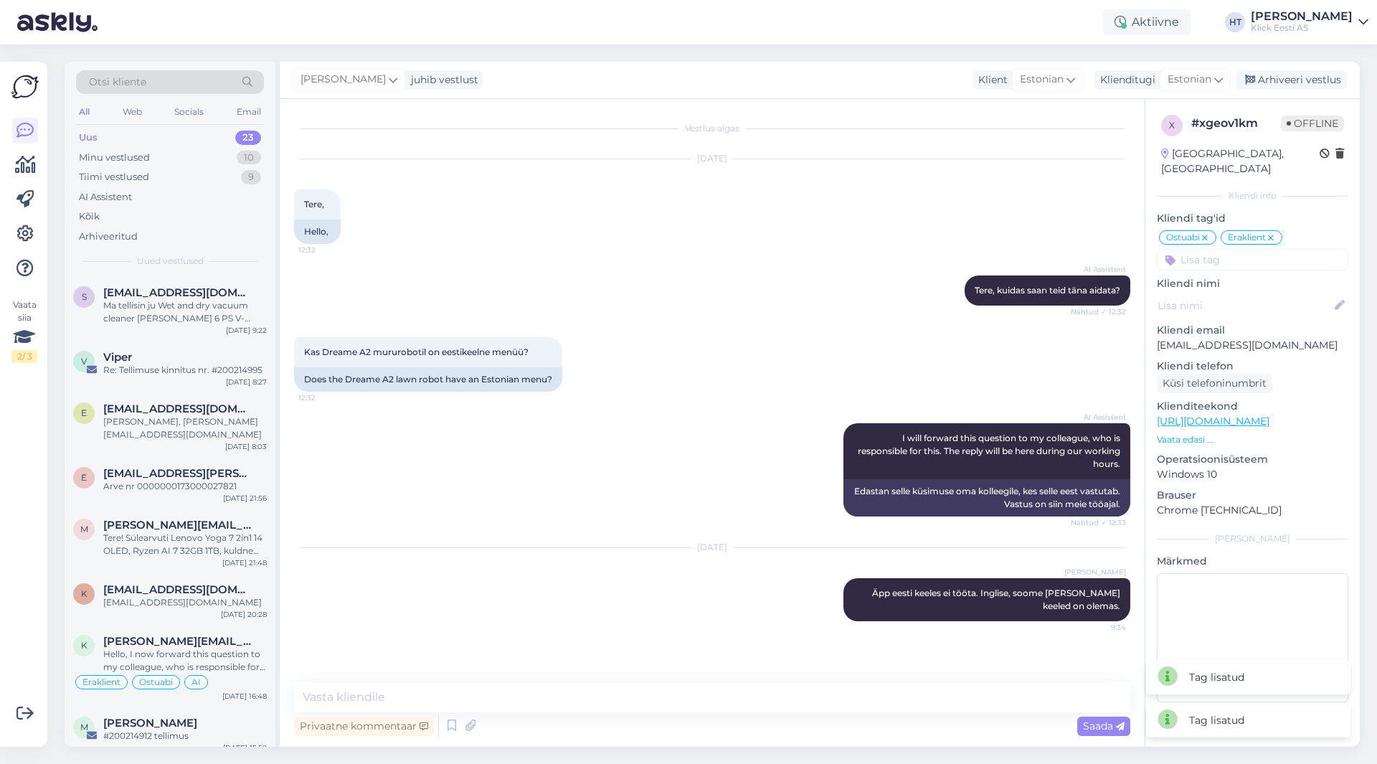
click at [1272, 232] on icon at bounding box center [1271, 237] width 9 height 11
click at [1236, 251] on input at bounding box center [1252, 260] width 191 height 22
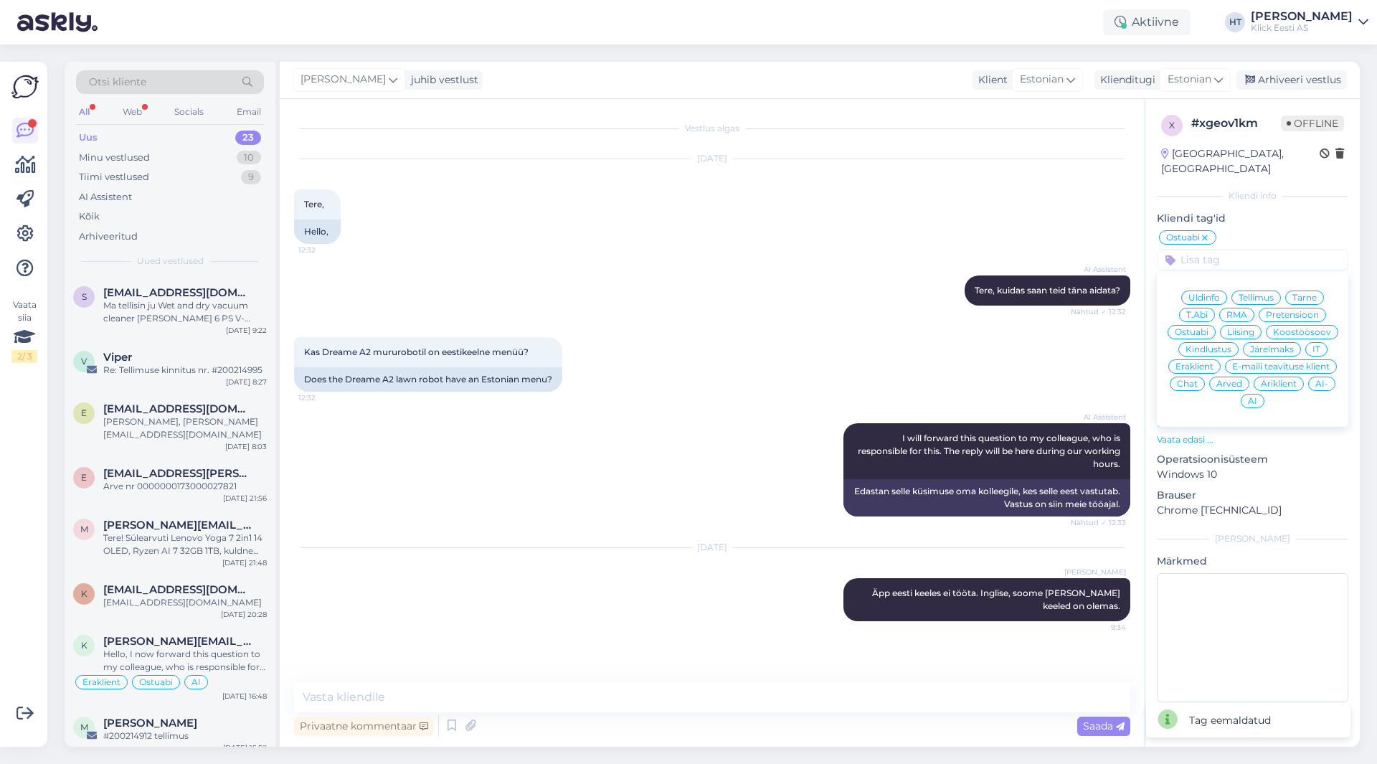
click at [1274, 379] on span "Äriklient" at bounding box center [1279, 383] width 36 height 9
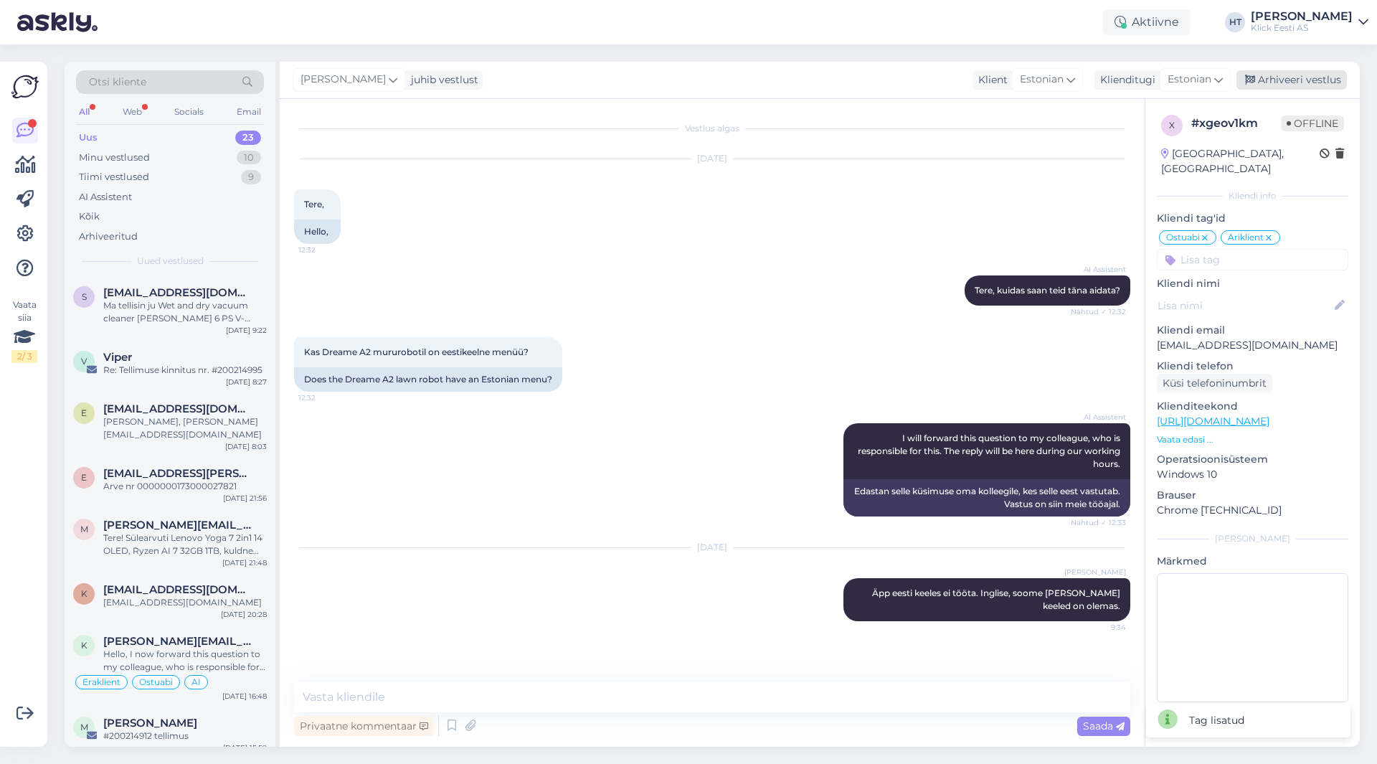
click at [1312, 83] on div "Arhiveeri vestlus" at bounding box center [1291, 79] width 110 height 19
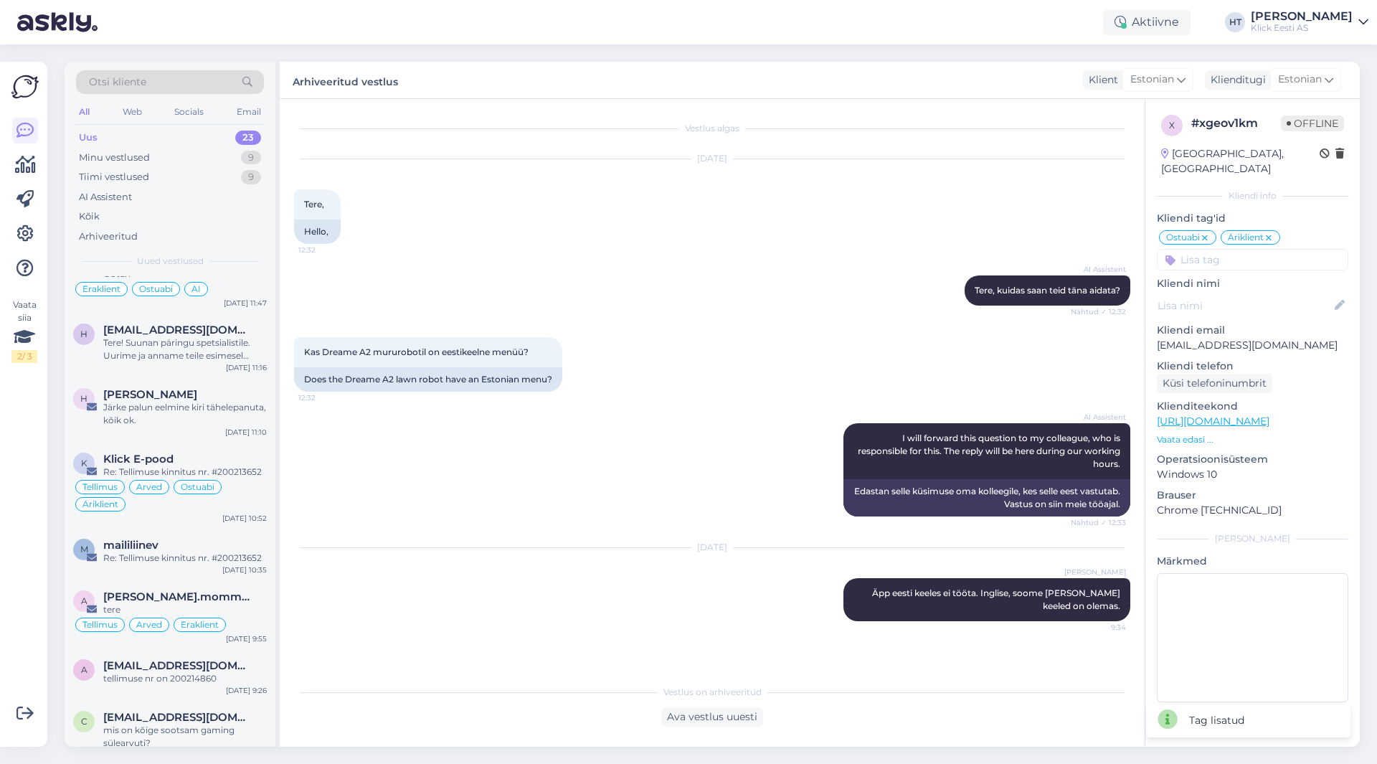
scroll to position [950, 0]
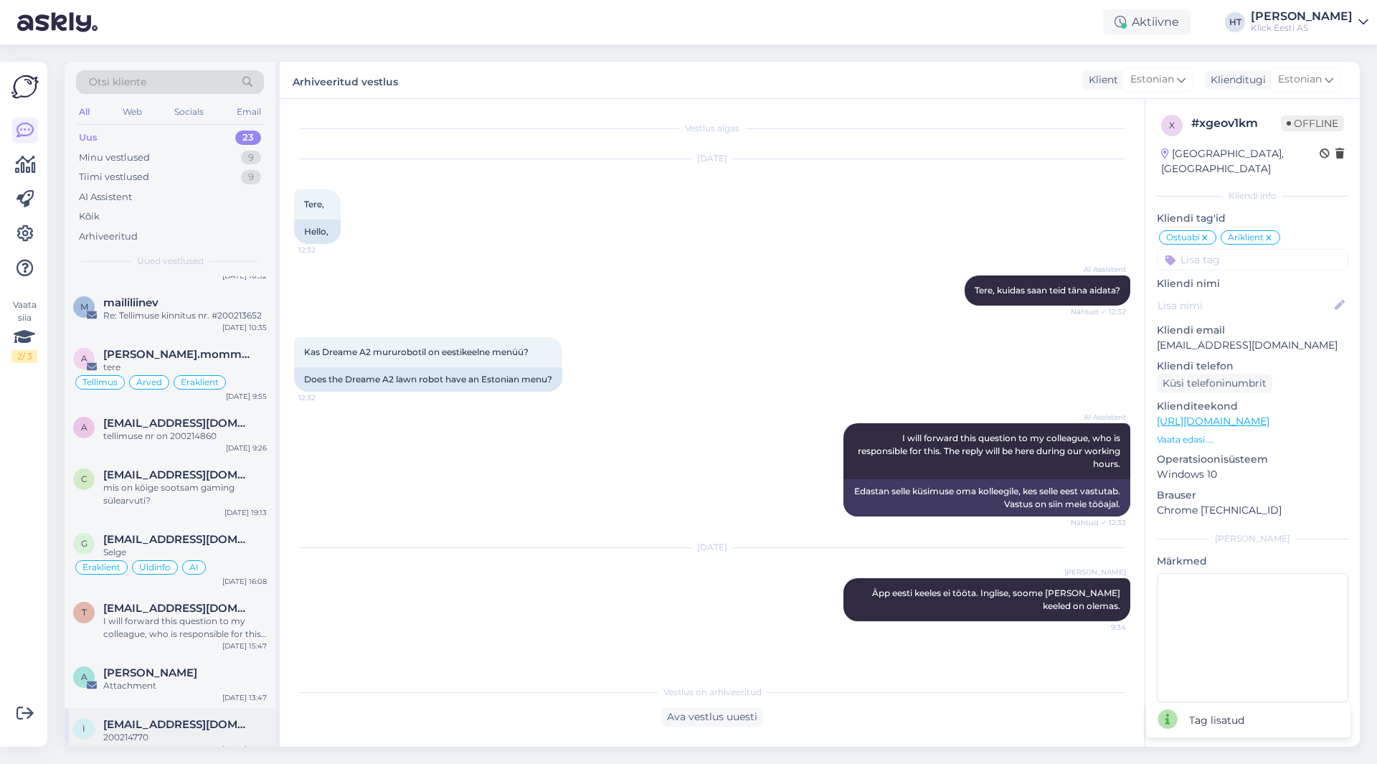
click at [209, 736] on div "i [EMAIL_ADDRESS][DOMAIN_NAME] 200214770 [DATE] 13:34" at bounding box center [170, 734] width 211 height 52
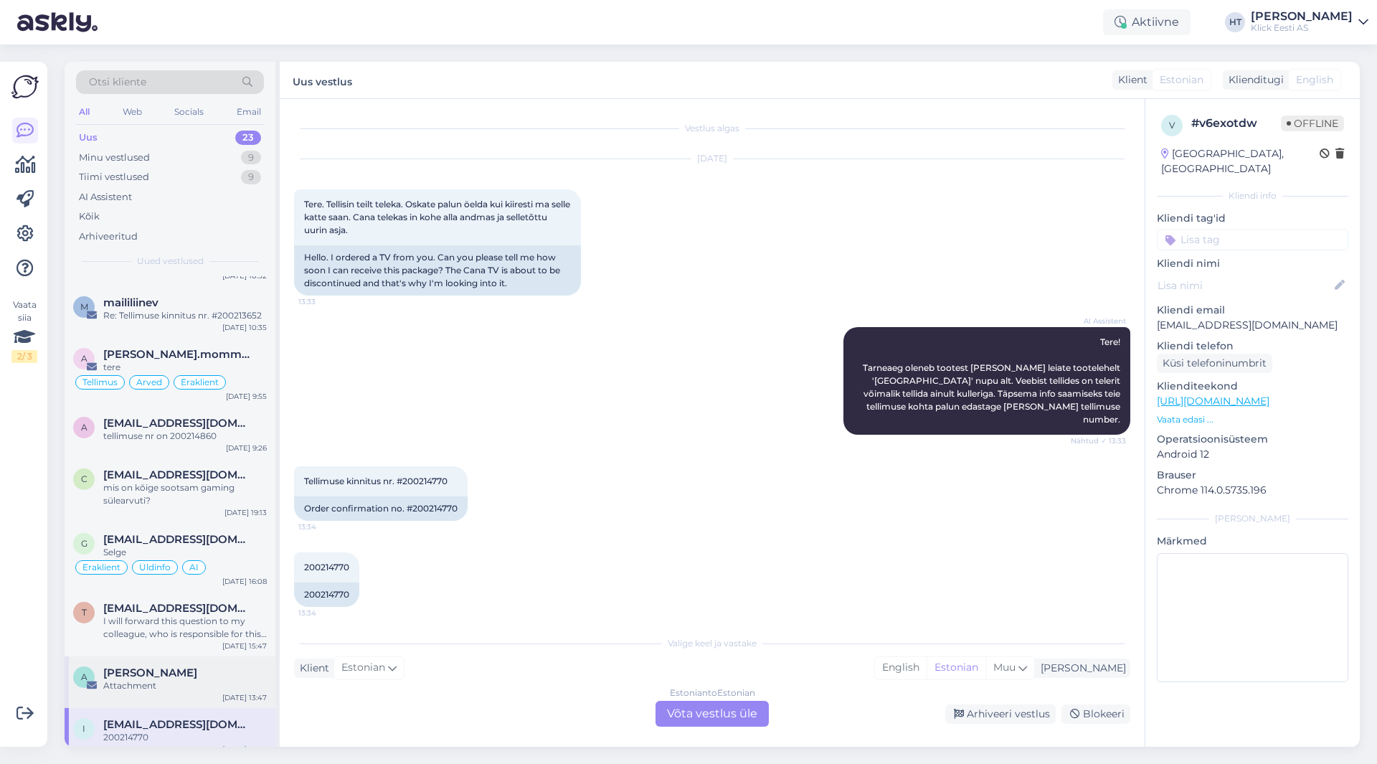
click at [212, 656] on div "A [PERSON_NAME] Attachment [DATE] 13:47" at bounding box center [170, 682] width 211 height 52
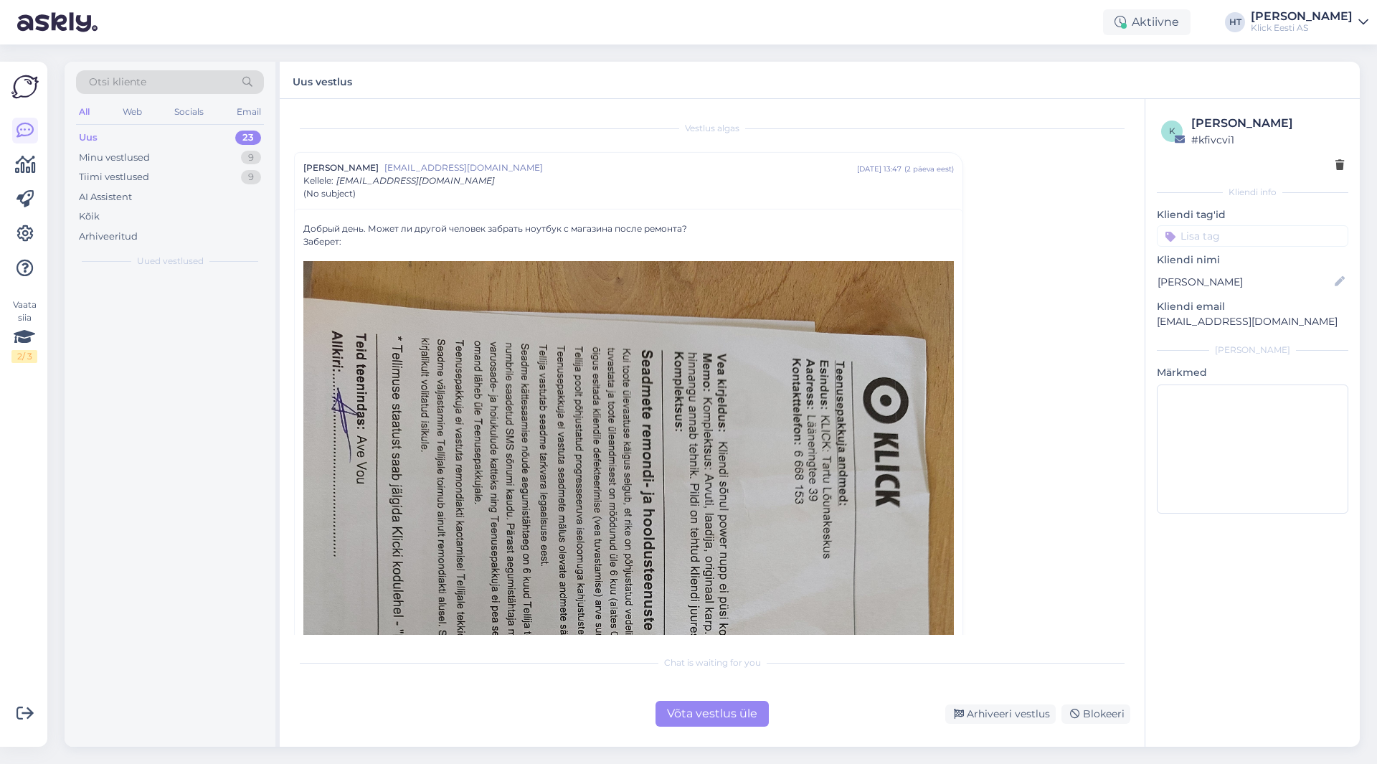
scroll to position [0, 0]
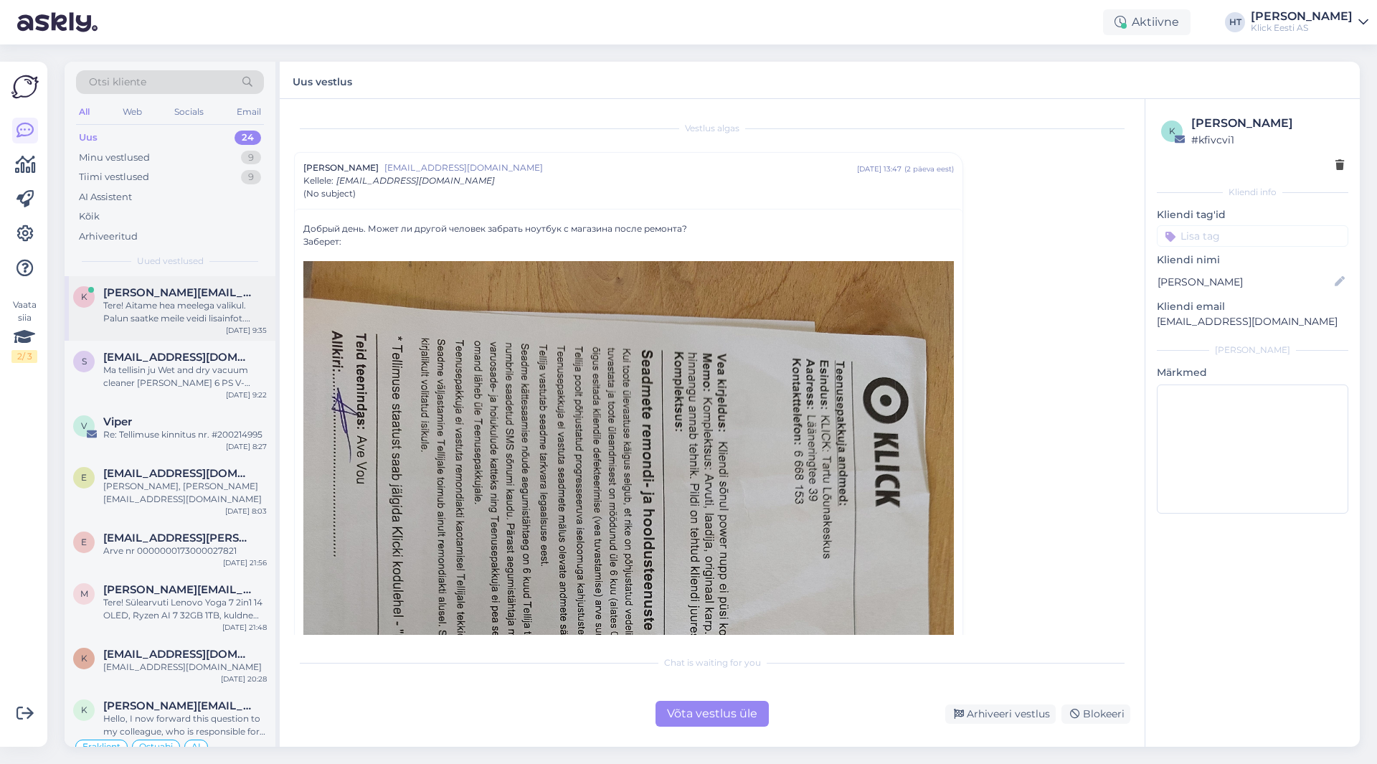
click at [176, 311] on div "Tere! Aitame hea meelega valikul. Palun saatke meile veidi lisainfot. [PERSON_N…" at bounding box center [185, 312] width 164 height 26
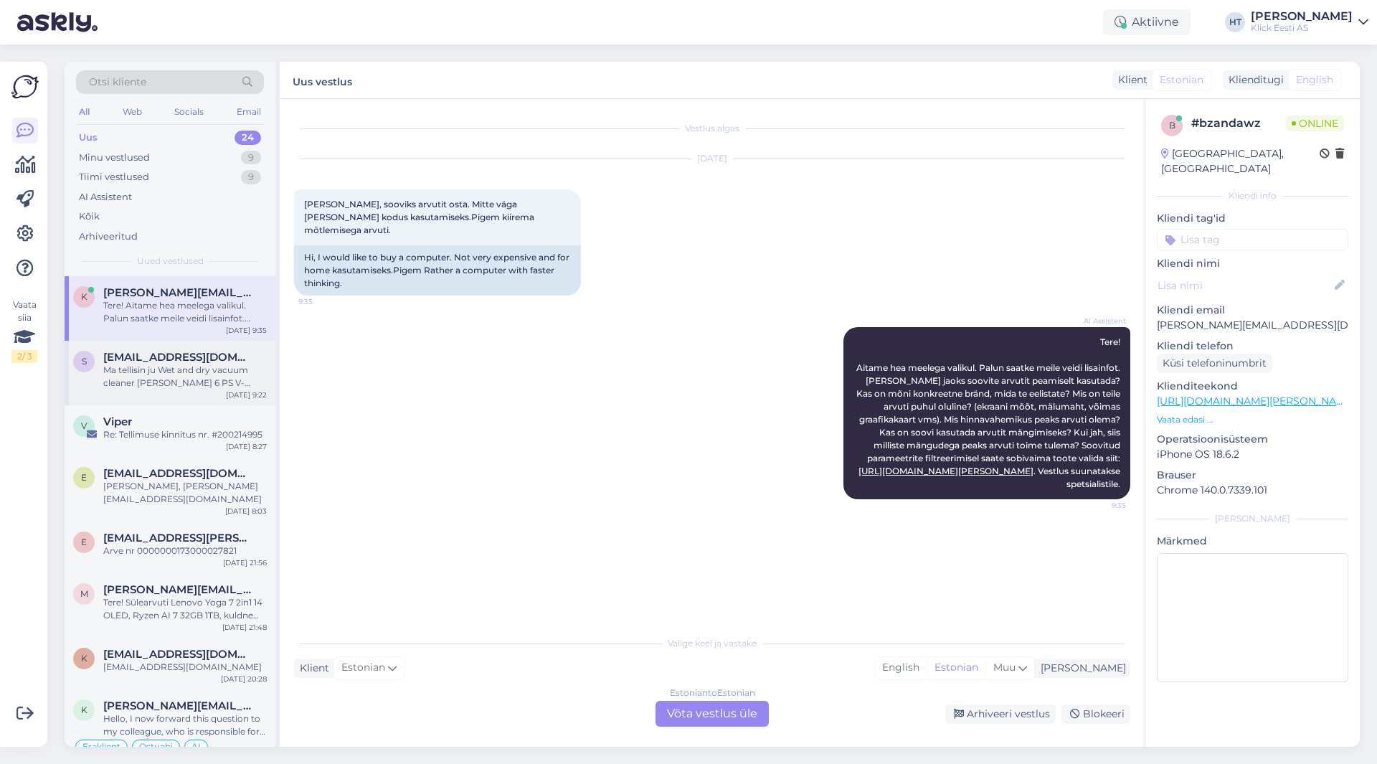
click at [196, 380] on div "Ma tellisin ju Wet and dry vacuum cleaner [PERSON_NAME] 6 PS V-30/6/22/T *EU" at bounding box center [185, 377] width 164 height 26
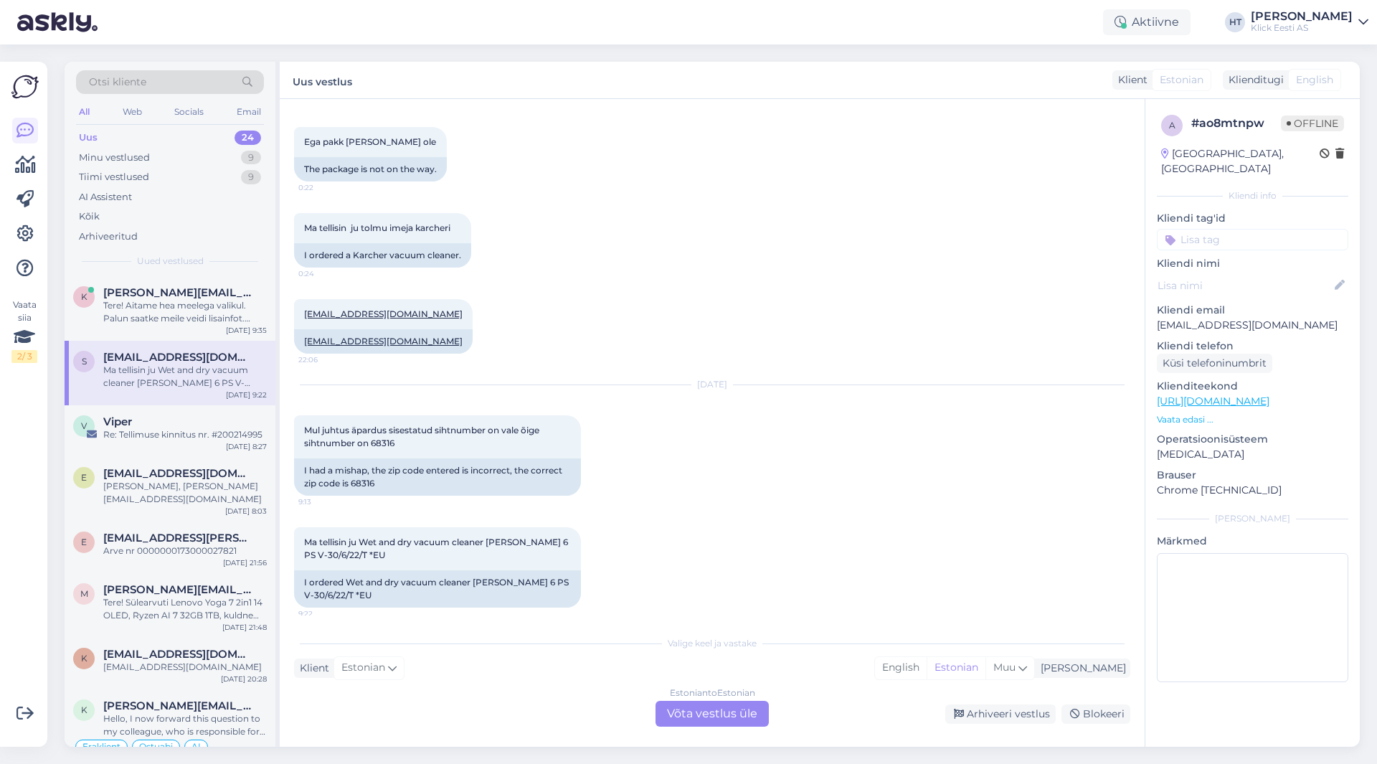
scroll to position [283, 0]
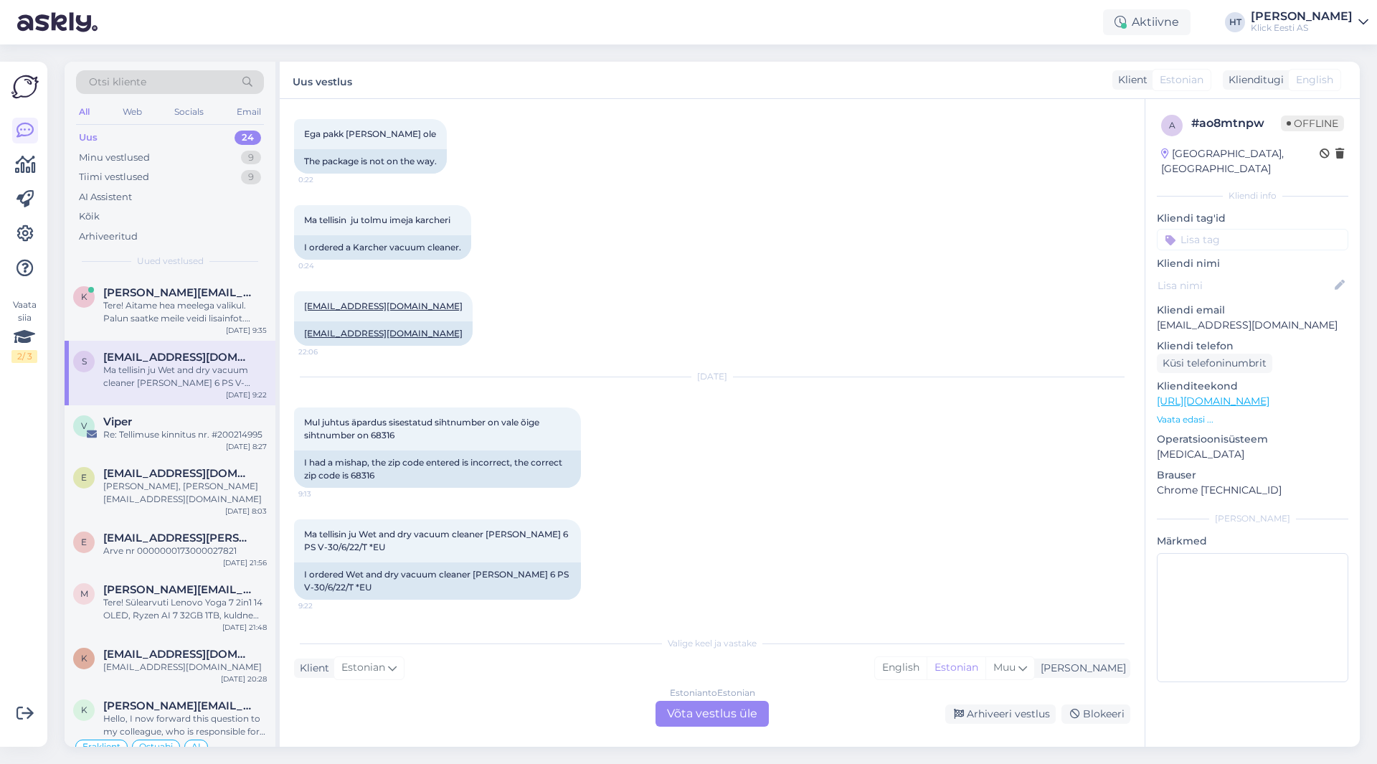
click at [724, 707] on div "Estonian to Estonian Võta vestlus üle" at bounding box center [712, 714] width 113 height 26
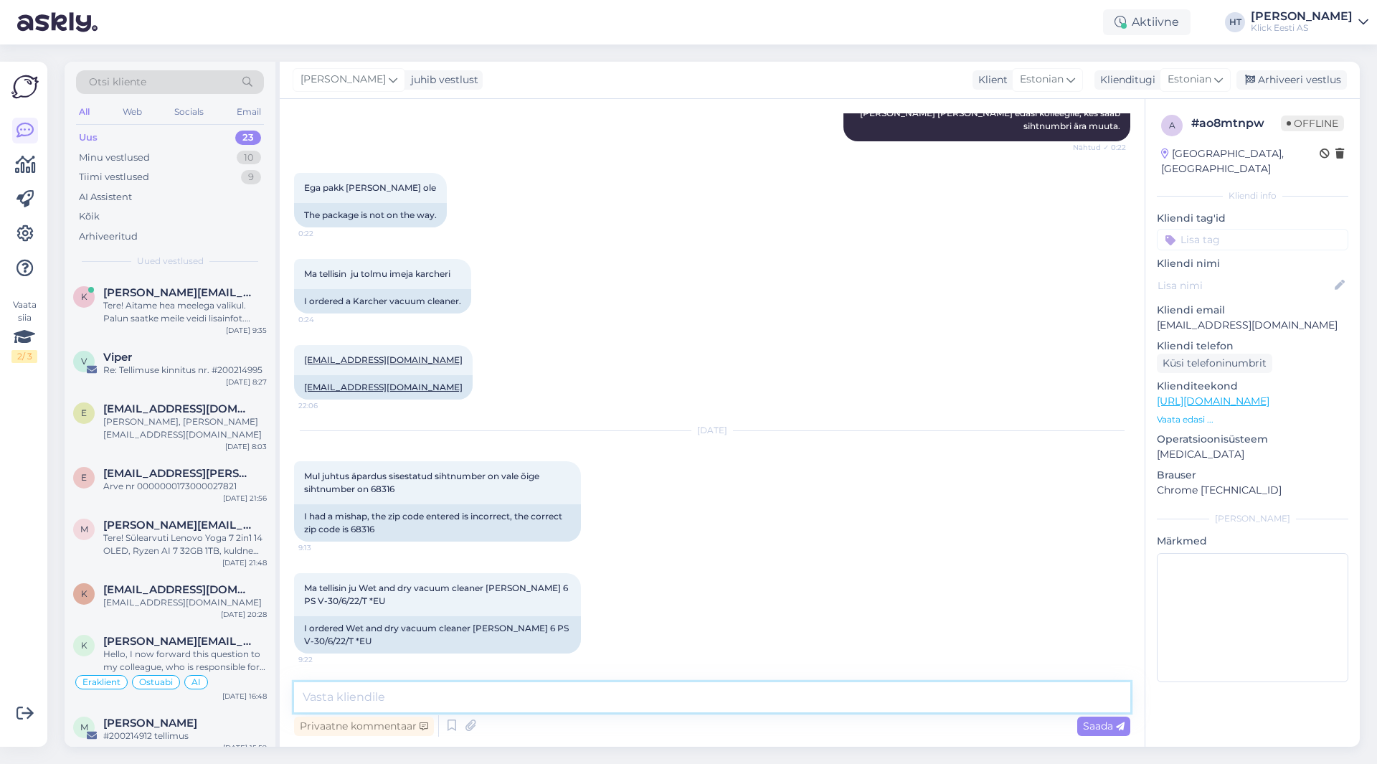
click at [721, 701] on textarea at bounding box center [712, 697] width 836 height 30
type textarea "Sihtnumbri info on edastatud vastavale osakonnale. Pakk ei ole veel [PERSON_NAM…"
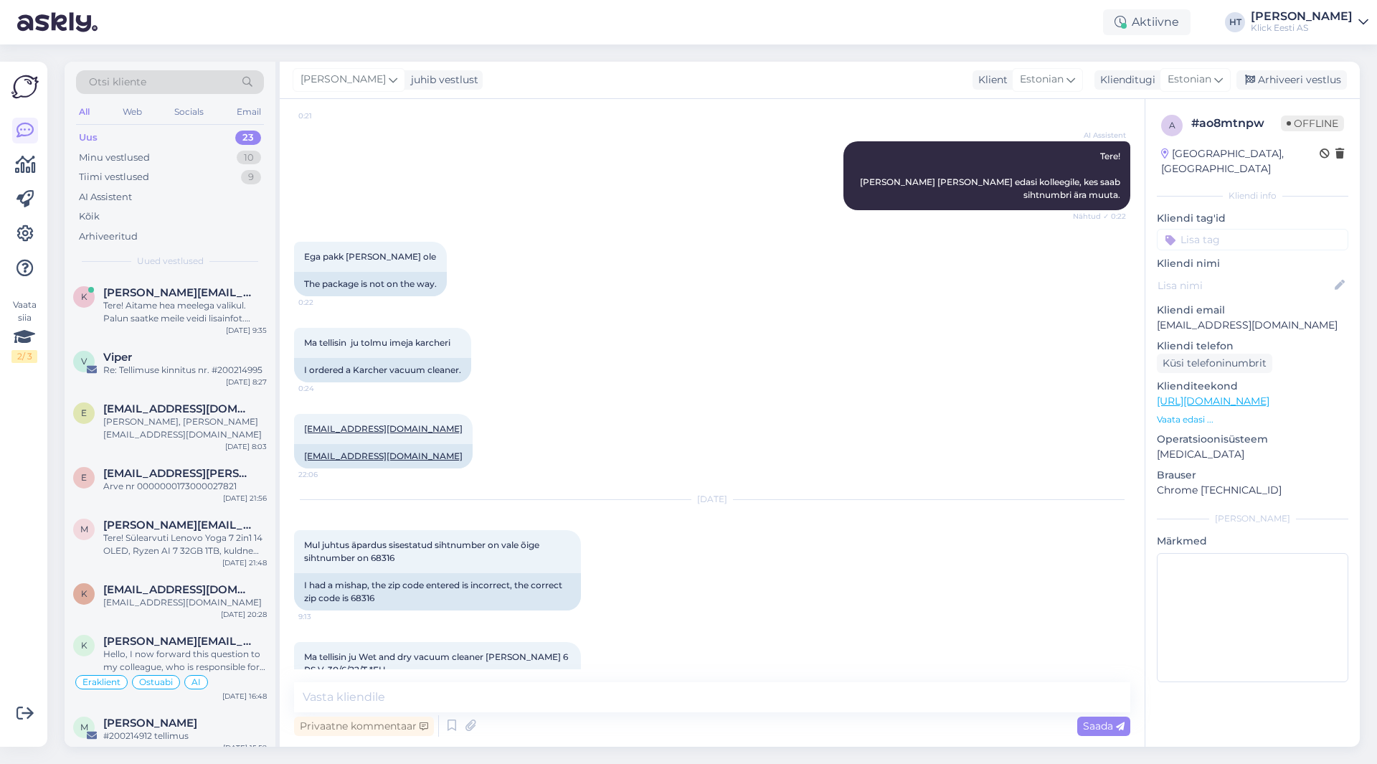
scroll to position [303, 0]
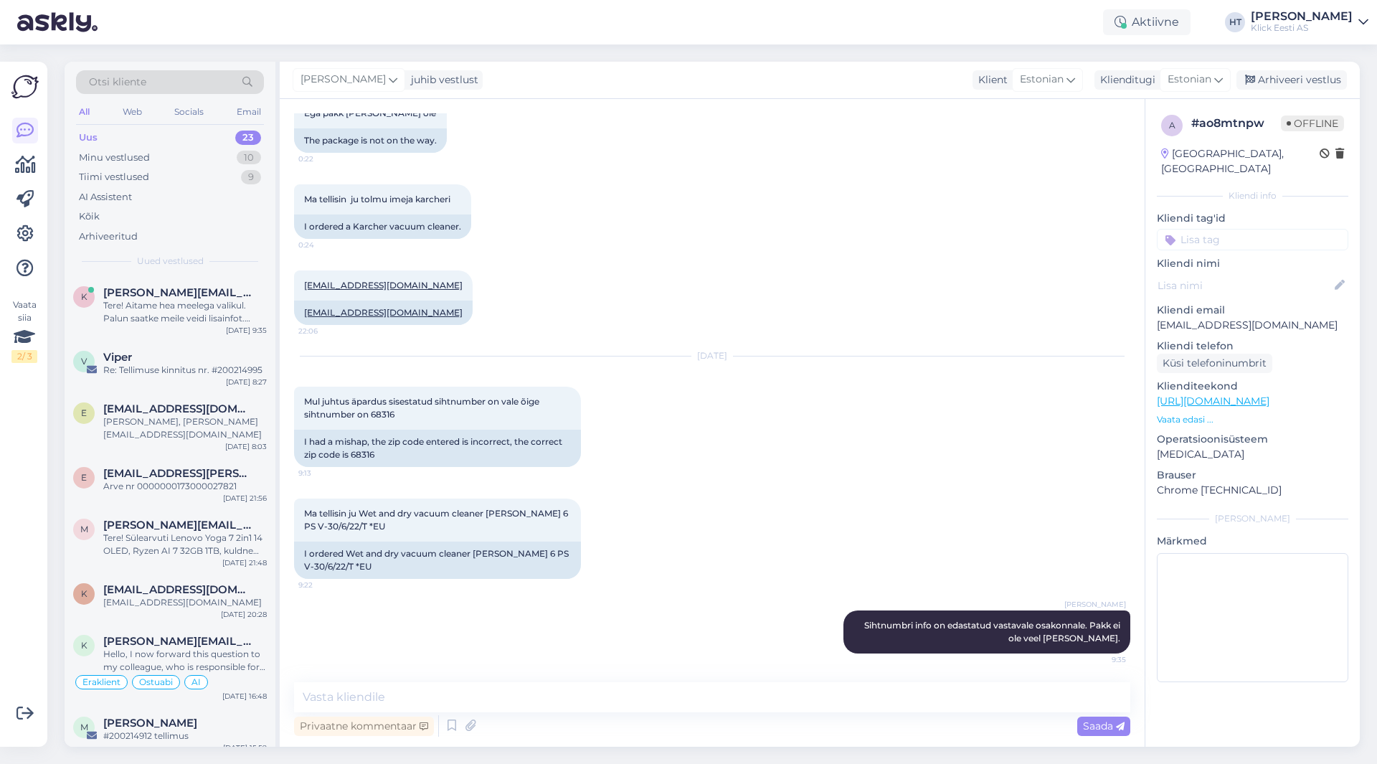
click at [1244, 229] on input at bounding box center [1252, 240] width 191 height 22
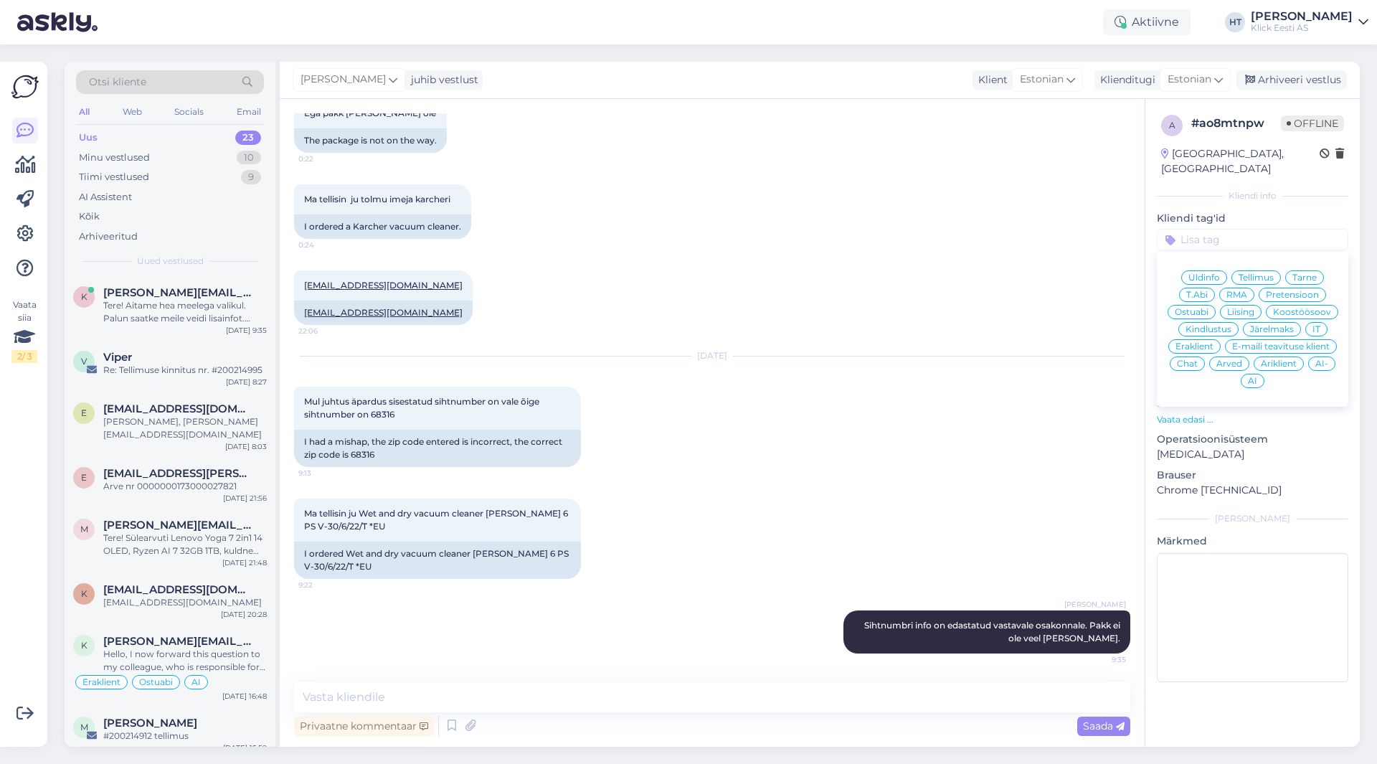
click at [1302, 257] on div "Üldinfo Tellimus Tarne T.Abi RMA Pretensioon Ostuabi Liising Koostöösoov Kindlu…" at bounding box center [1252, 328] width 191 height 143
click at [1304, 273] on span "Tarne" at bounding box center [1304, 277] width 24 height 9
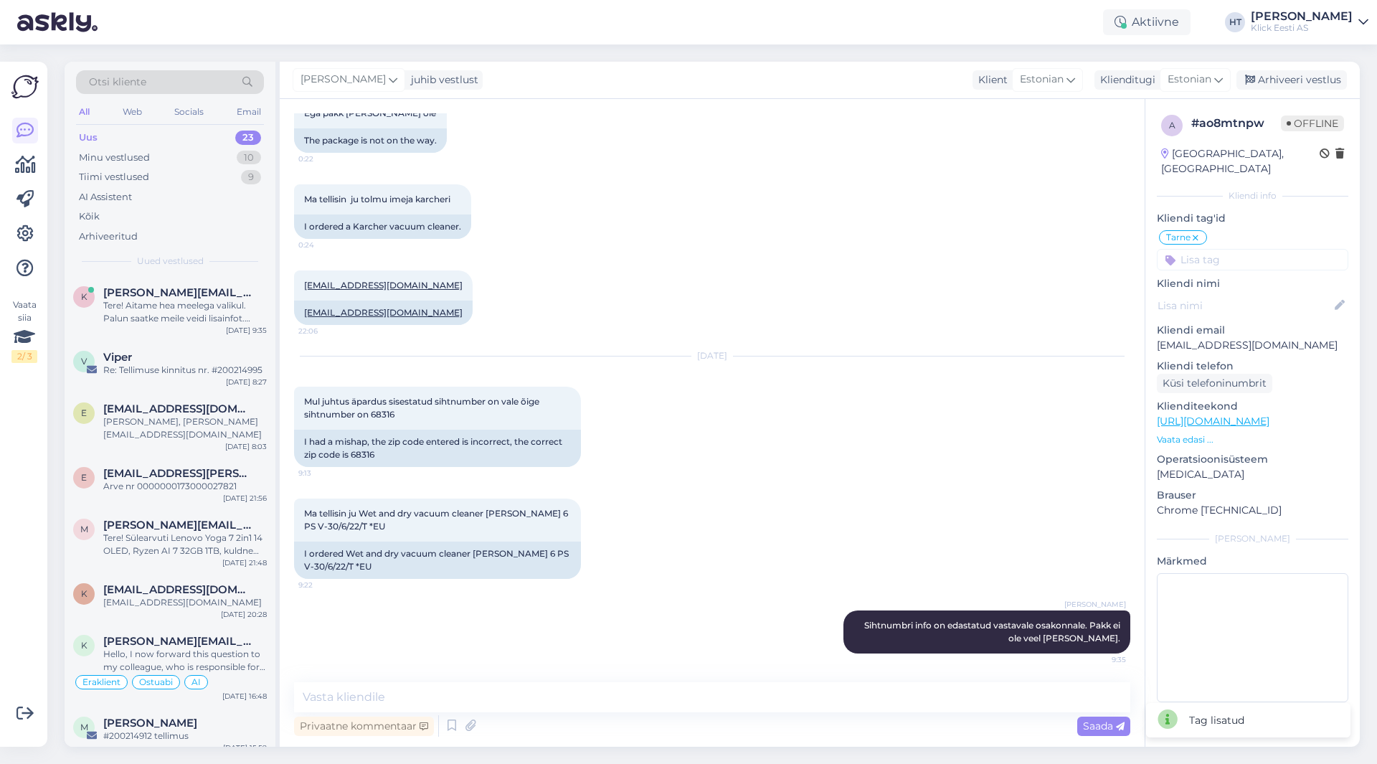
click at [1277, 249] on input at bounding box center [1252, 260] width 191 height 22
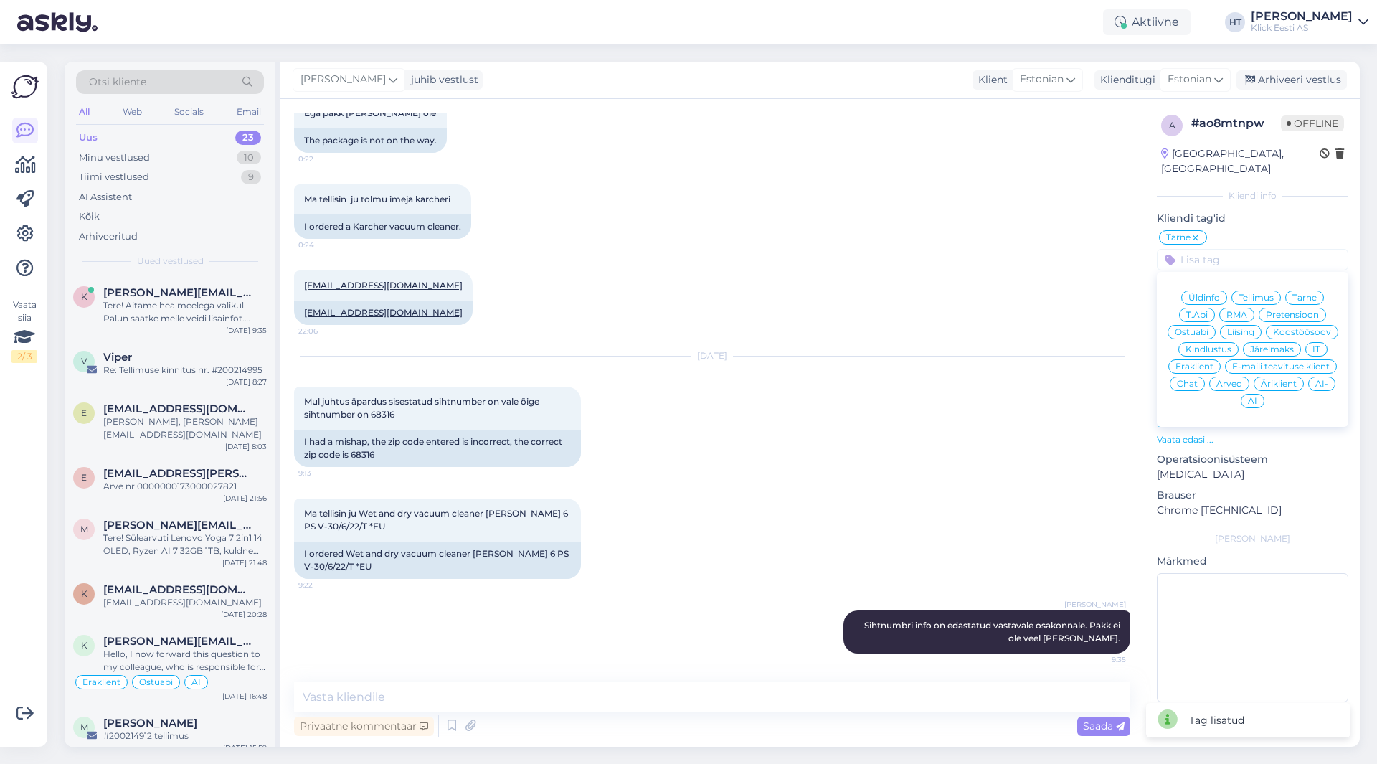
click at [1194, 362] on span "Eraklient" at bounding box center [1195, 366] width 38 height 9
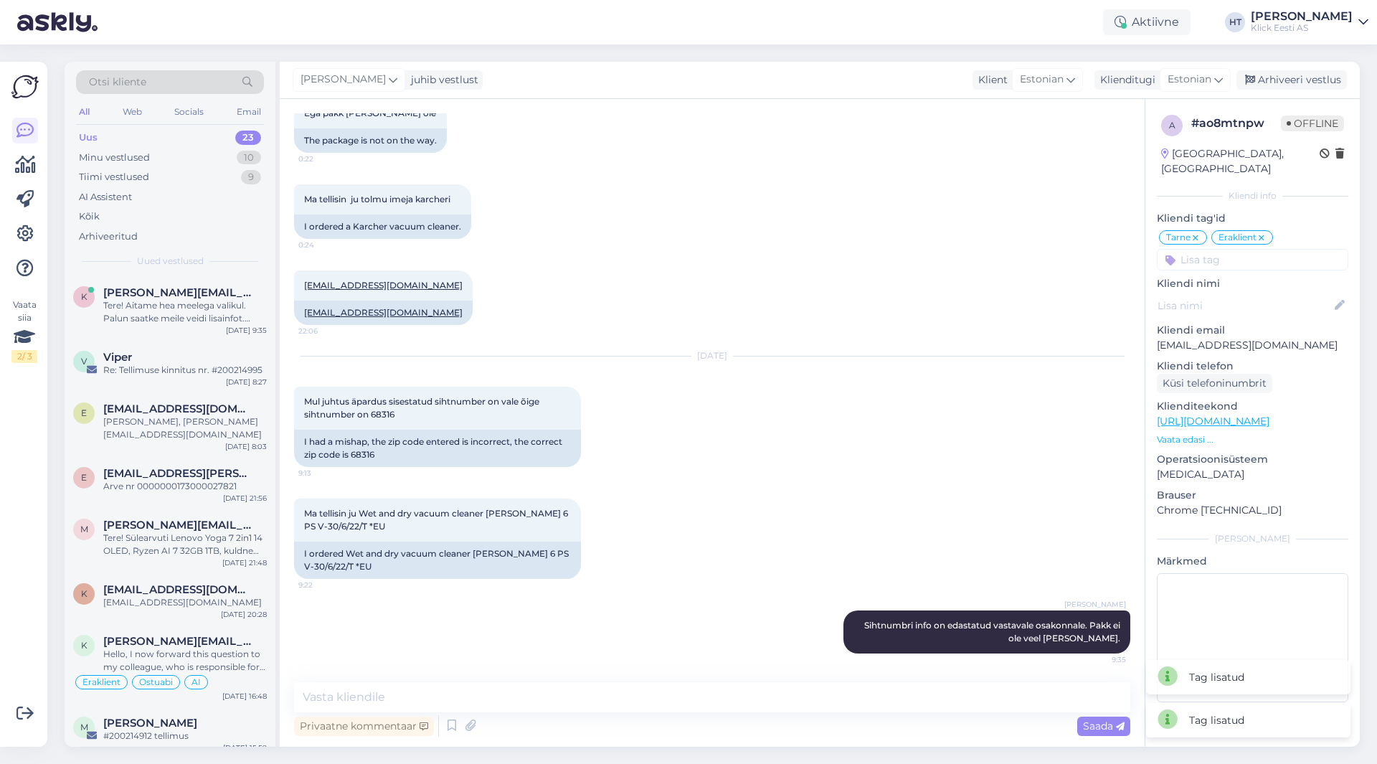
click at [919, 327] on div "[EMAIL_ADDRESS][DOMAIN_NAME] 22:06 [EMAIL_ADDRESS][DOMAIN_NAME]" at bounding box center [712, 298] width 836 height 86
click at [179, 432] on div "e [PERSON_NAME][EMAIL_ADDRESS][DOMAIN_NAME] [PERSON_NAME], [PERSON_NAME][EMAIL_…" at bounding box center [170, 424] width 211 height 65
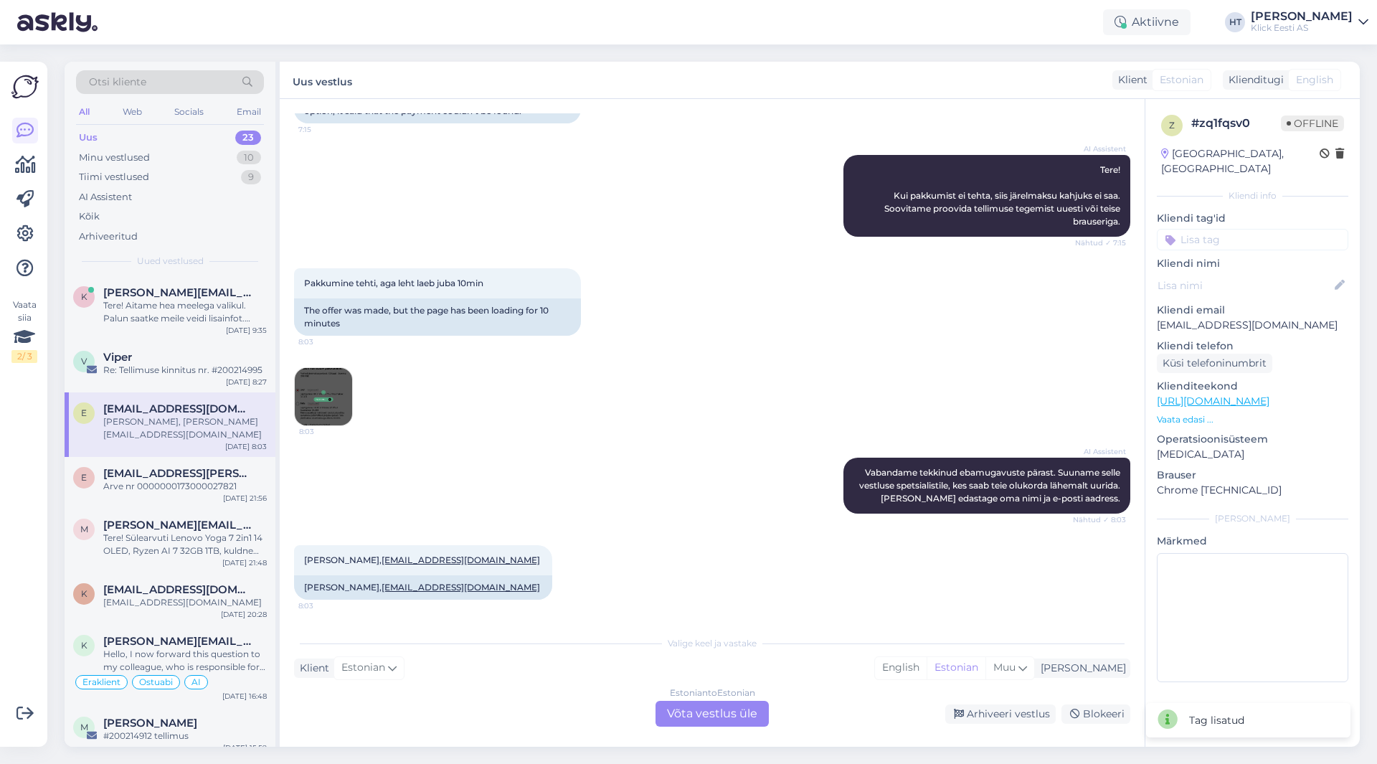
scroll to position [0, 0]
click at [195, 494] on div "e [EMAIL_ADDRESS][PERSON_NAME][DOMAIN_NAME] Arve nr 0000000173000027821 [DATE] …" at bounding box center [170, 483] width 211 height 52
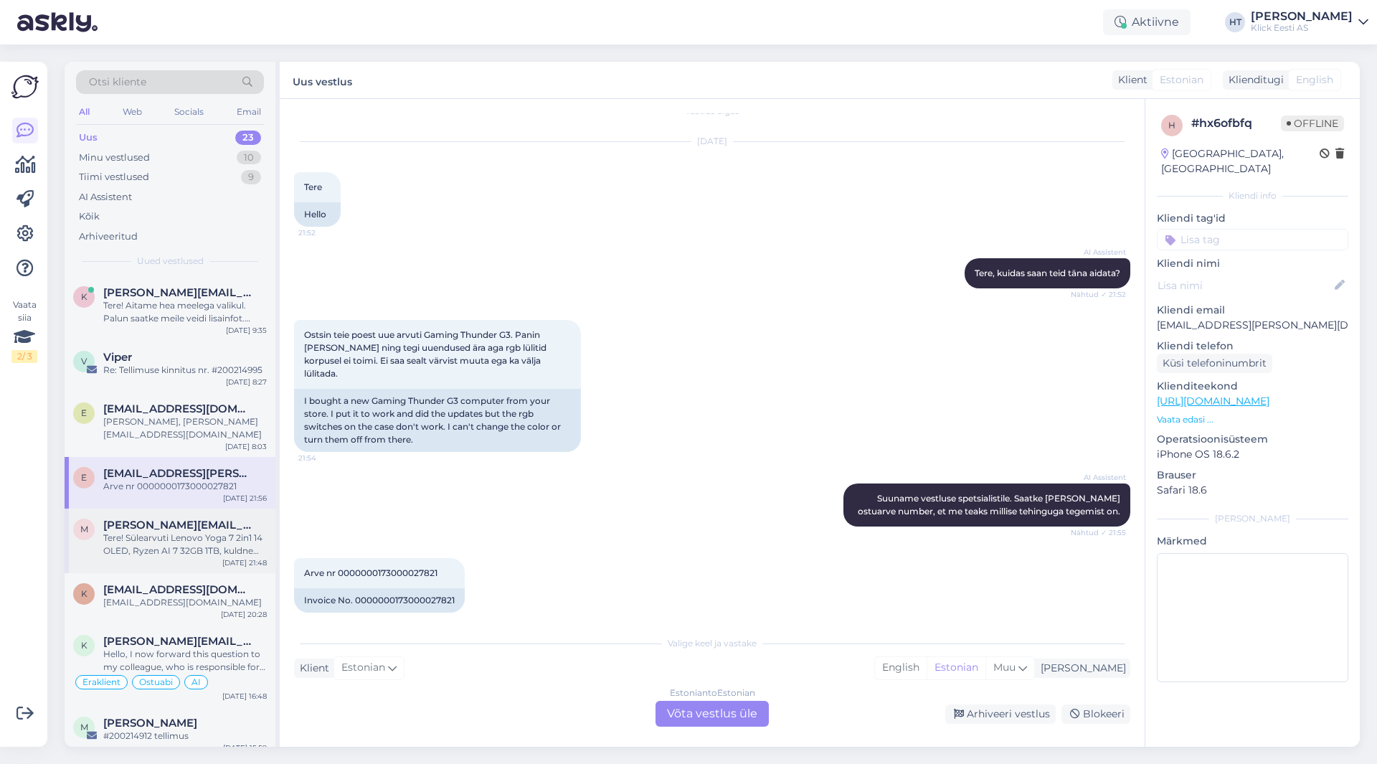
click at [128, 519] on span "[PERSON_NAME][EMAIL_ADDRESS][DOMAIN_NAME]" at bounding box center [177, 525] width 149 height 13
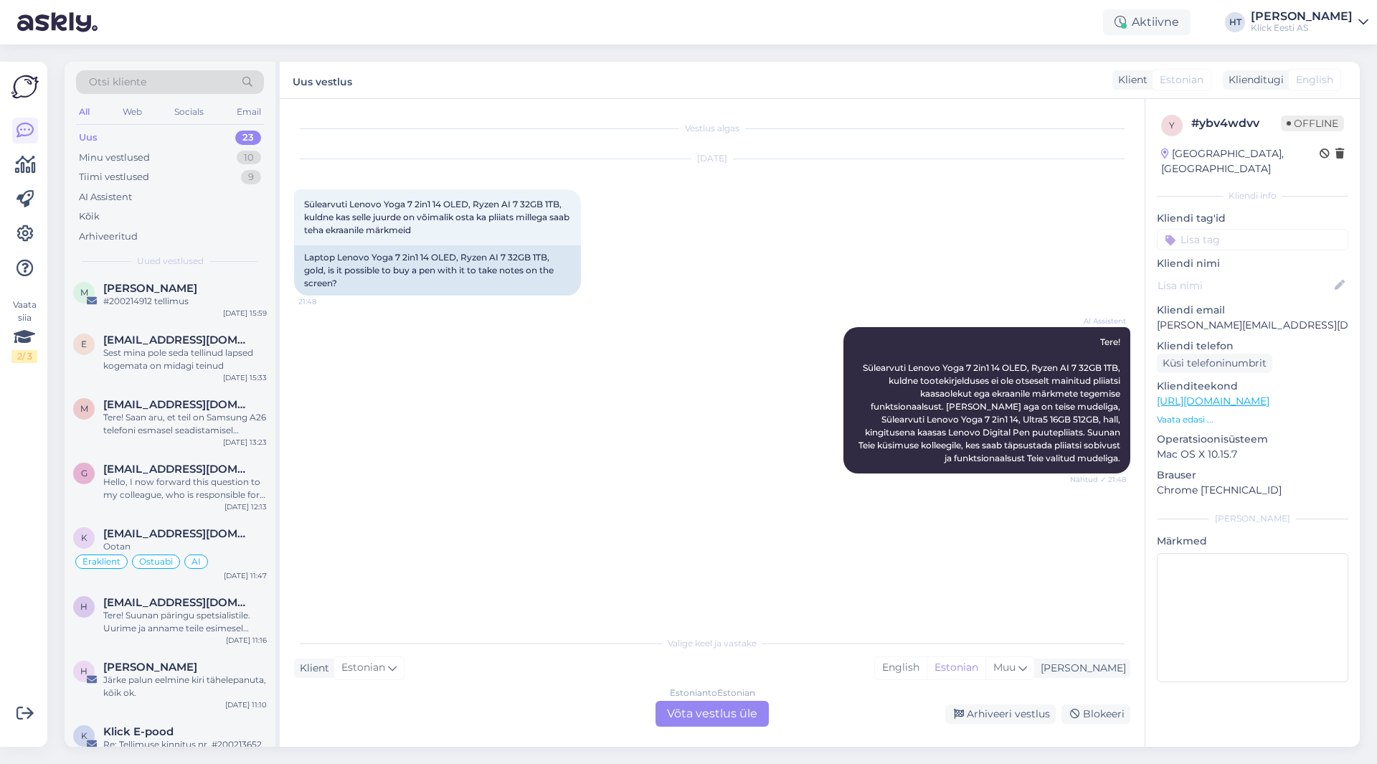
scroll to position [950, 0]
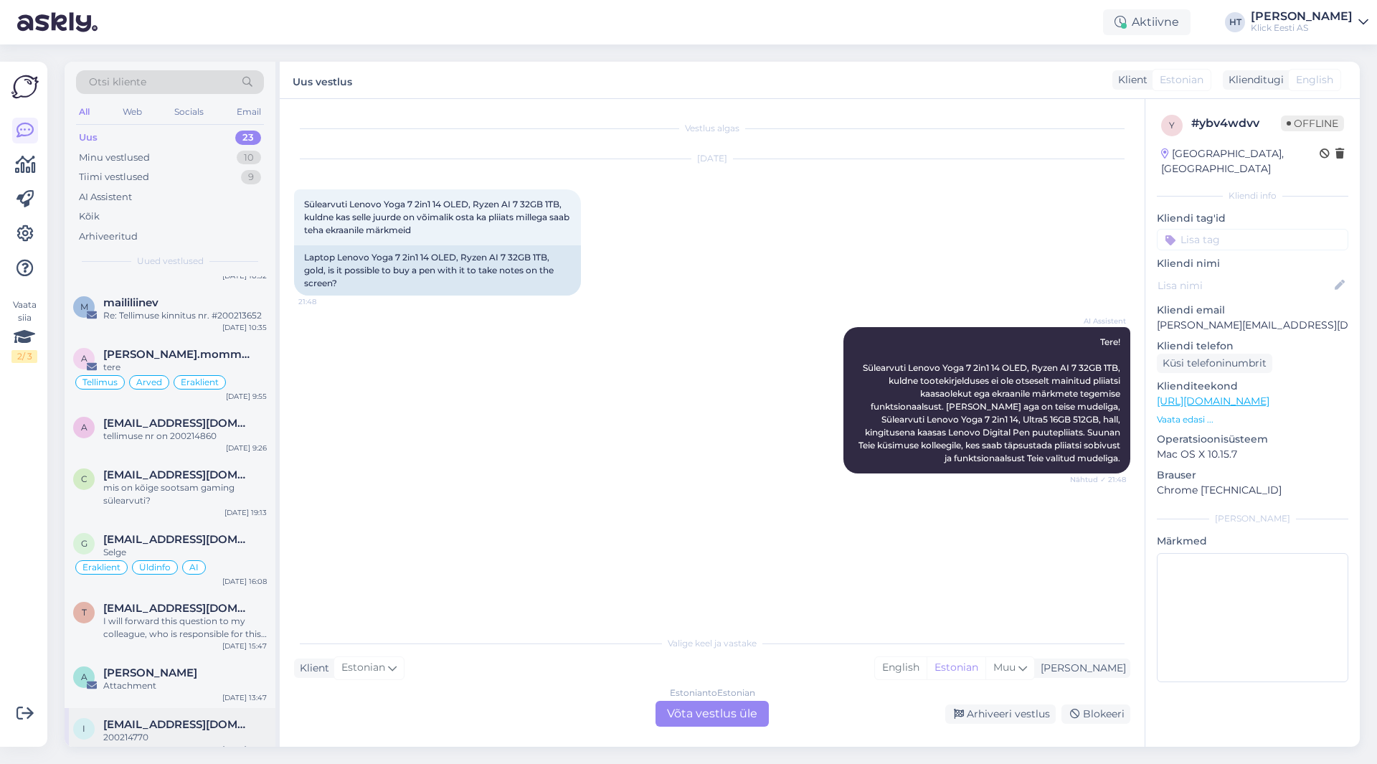
click at [185, 718] on span "[EMAIL_ADDRESS][DOMAIN_NAME]" at bounding box center [177, 724] width 149 height 13
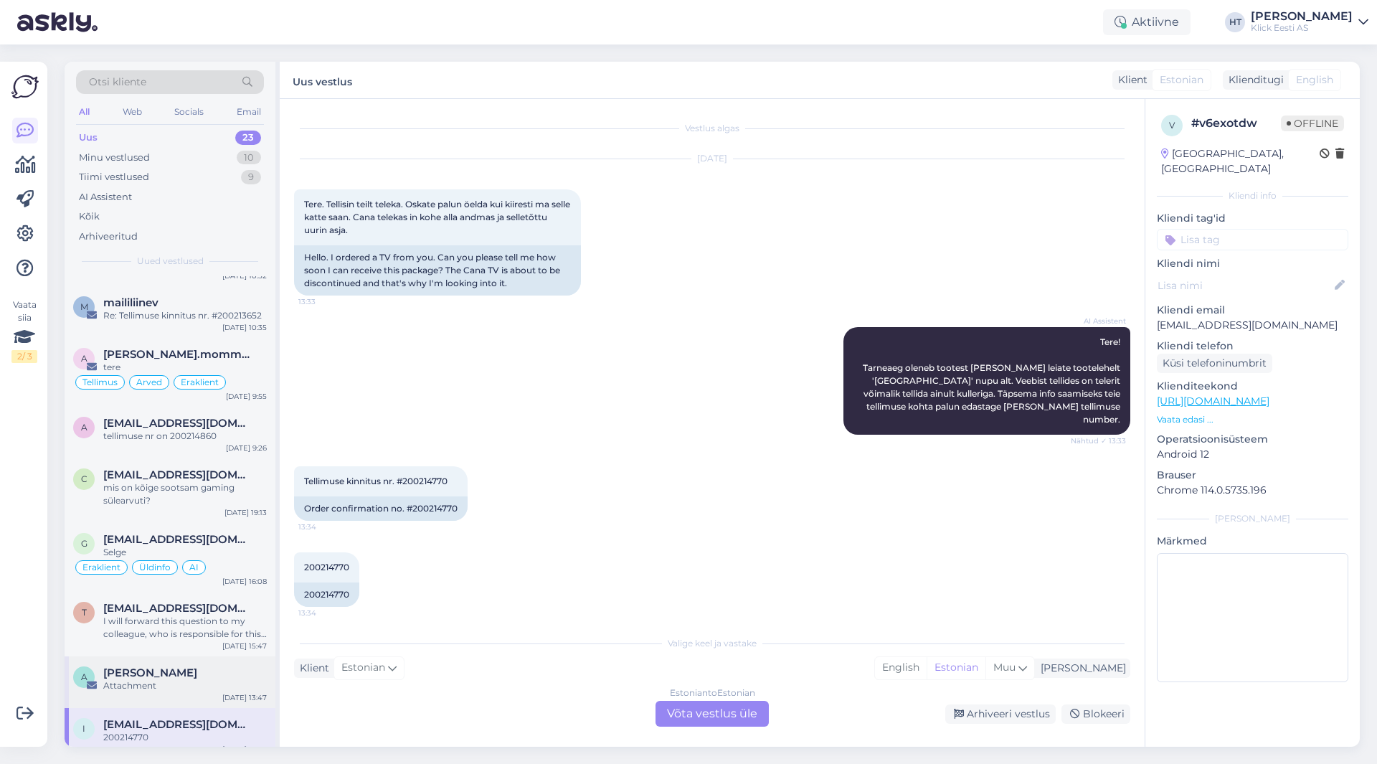
click at [203, 679] on div "Attachment" at bounding box center [185, 685] width 164 height 13
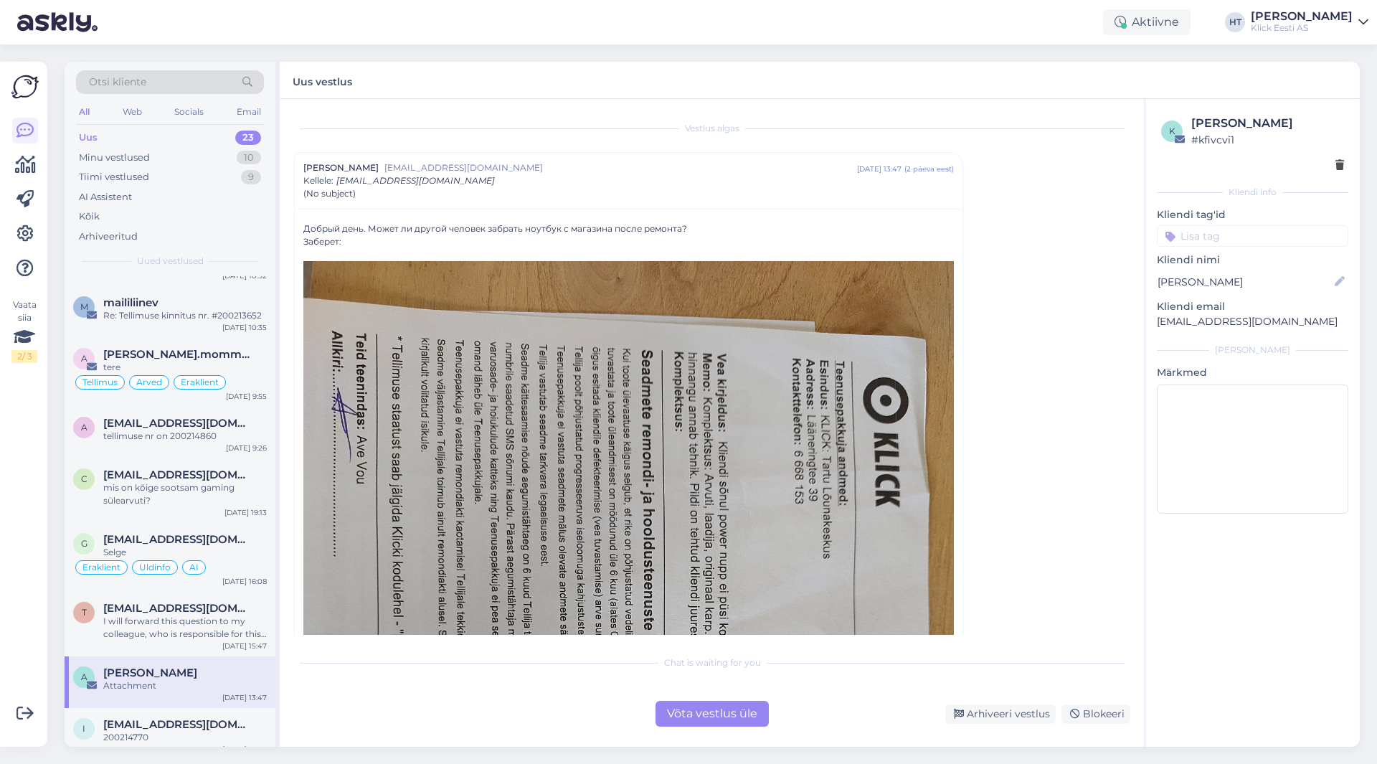
drag, startPoint x: 354, startPoint y: 245, endPoint x: 306, endPoint y: 227, distance: 52.0
click at [306, 227] on div "Добрый день. Может ли другой человек забрать ноутбук с магазина после ремонта? …" at bounding box center [628, 694] width 651 height 945
click at [163, 592] on div "t [EMAIL_ADDRESS][DOMAIN_NAME] I will forward this question to my colleague, wh…" at bounding box center [170, 624] width 211 height 65
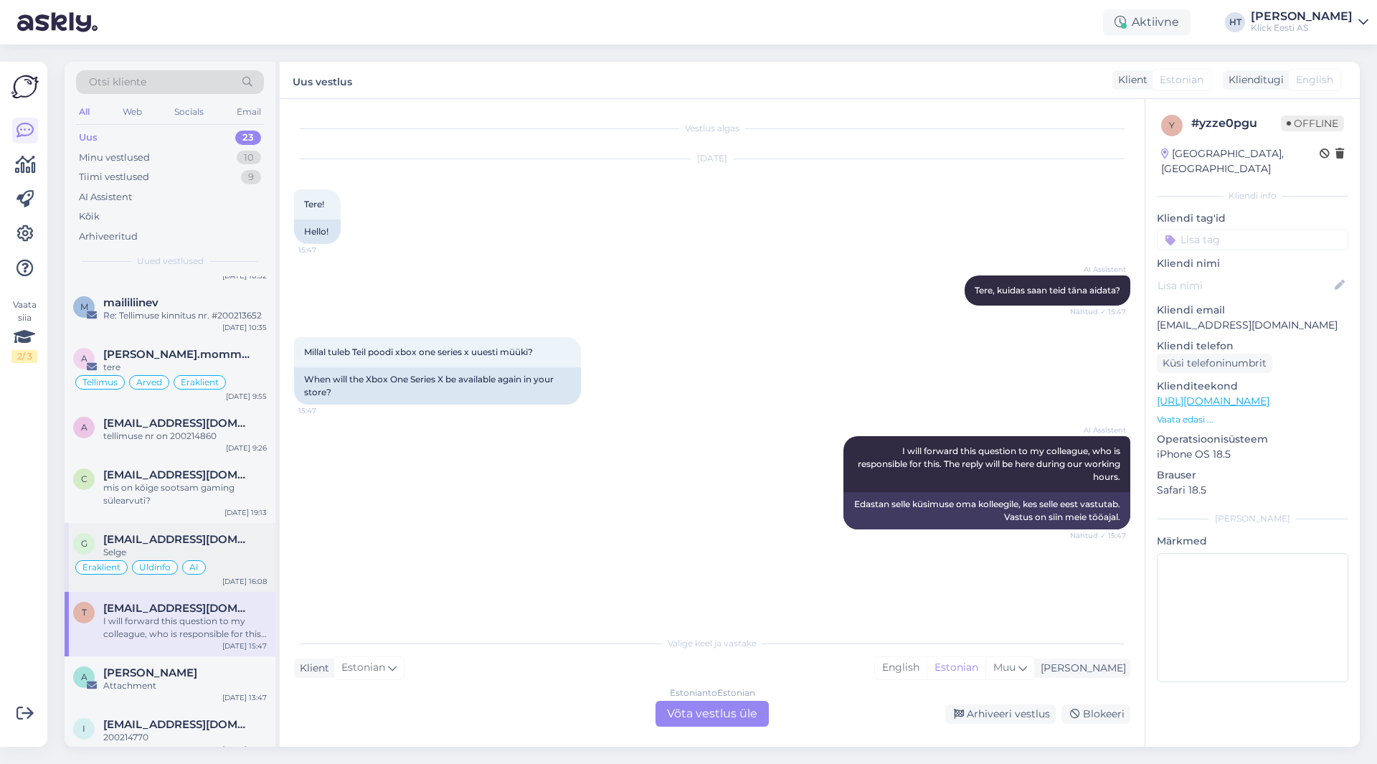
click at [245, 533] on span "[EMAIL_ADDRESS][DOMAIN_NAME]" at bounding box center [177, 539] width 149 height 13
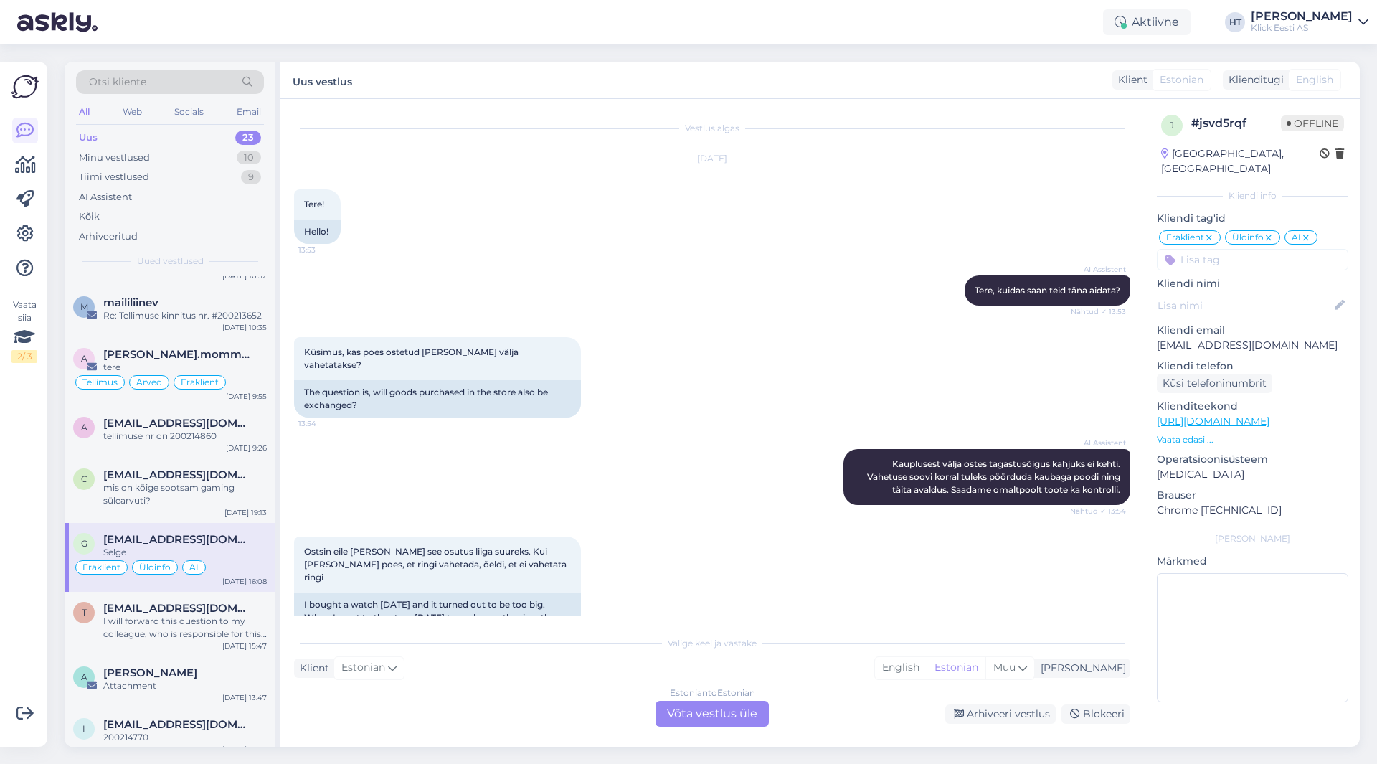
scroll to position [703, 0]
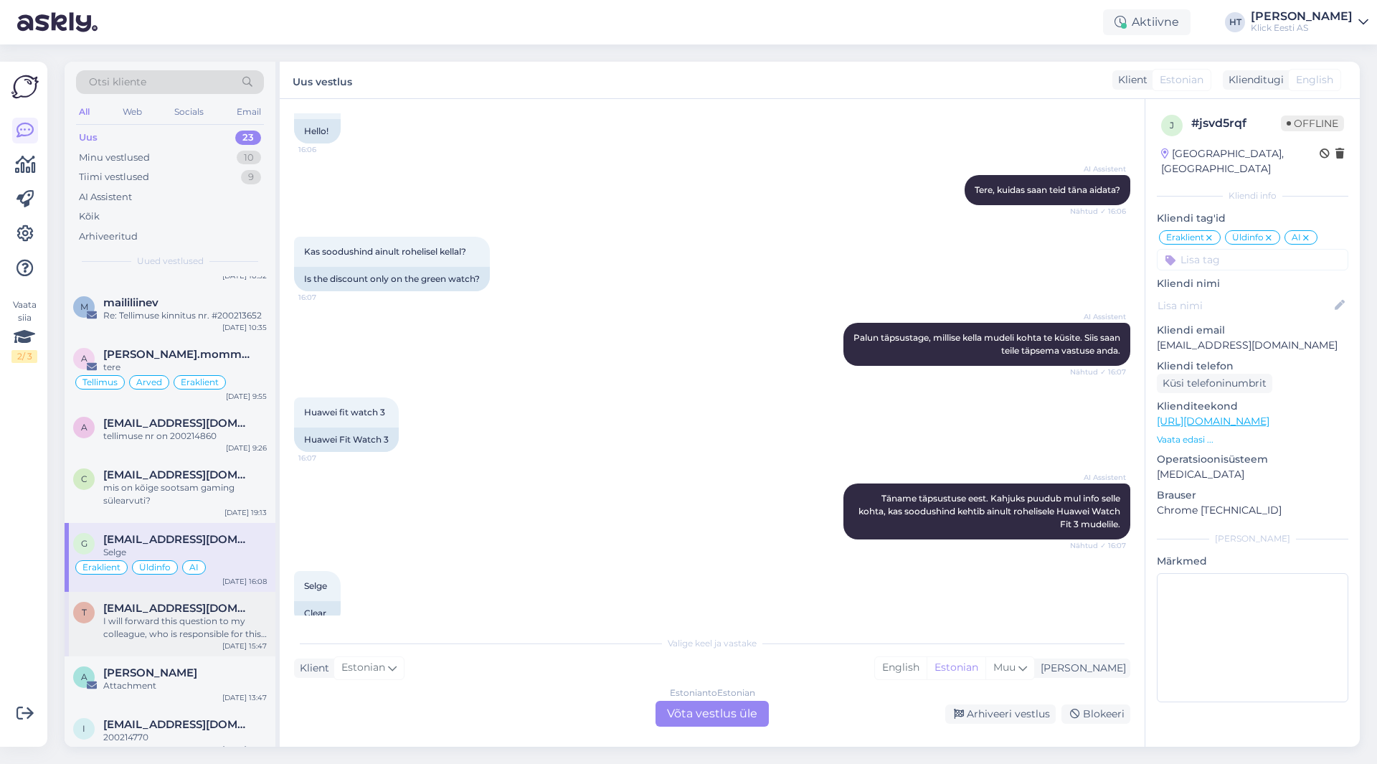
click at [183, 621] on div "I will forward this question to my colleague, who is responsible for this. The …" at bounding box center [185, 628] width 164 height 26
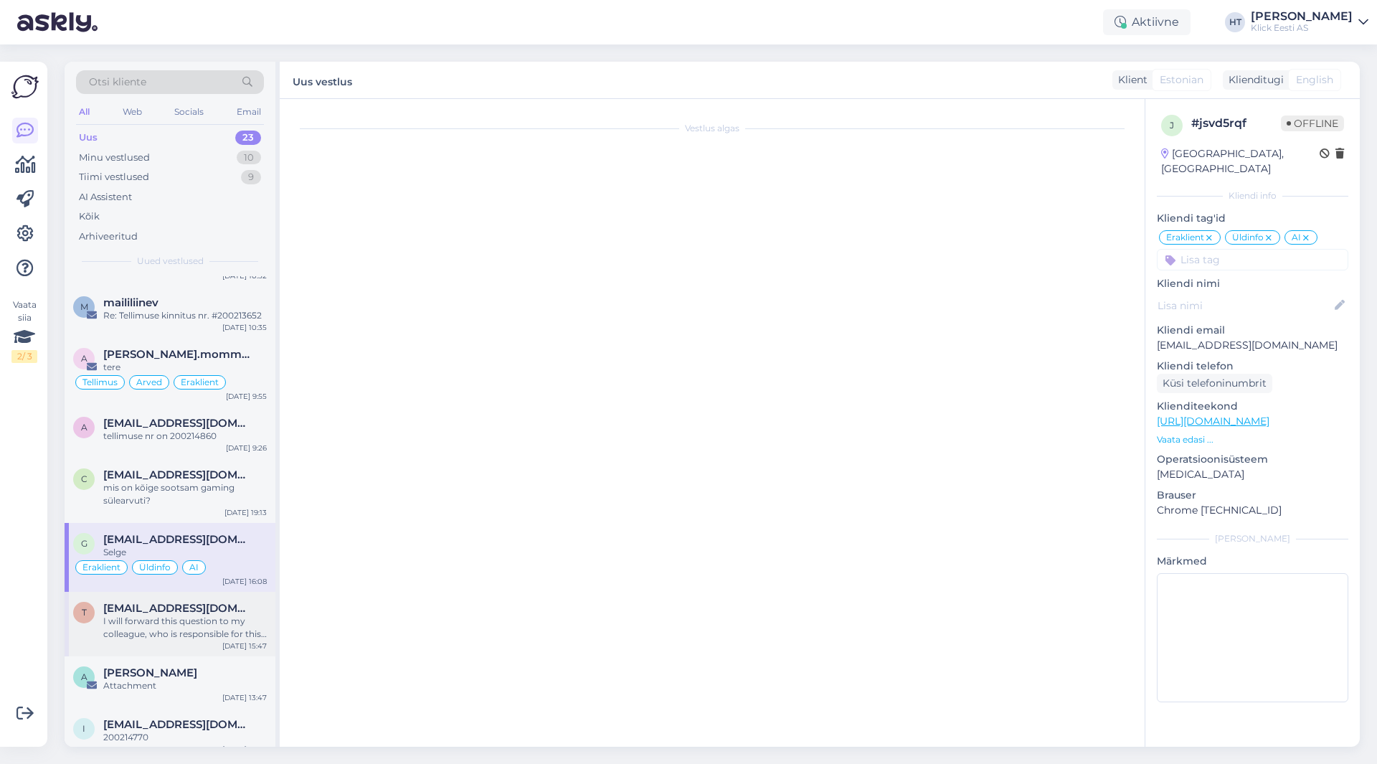
scroll to position [0, 0]
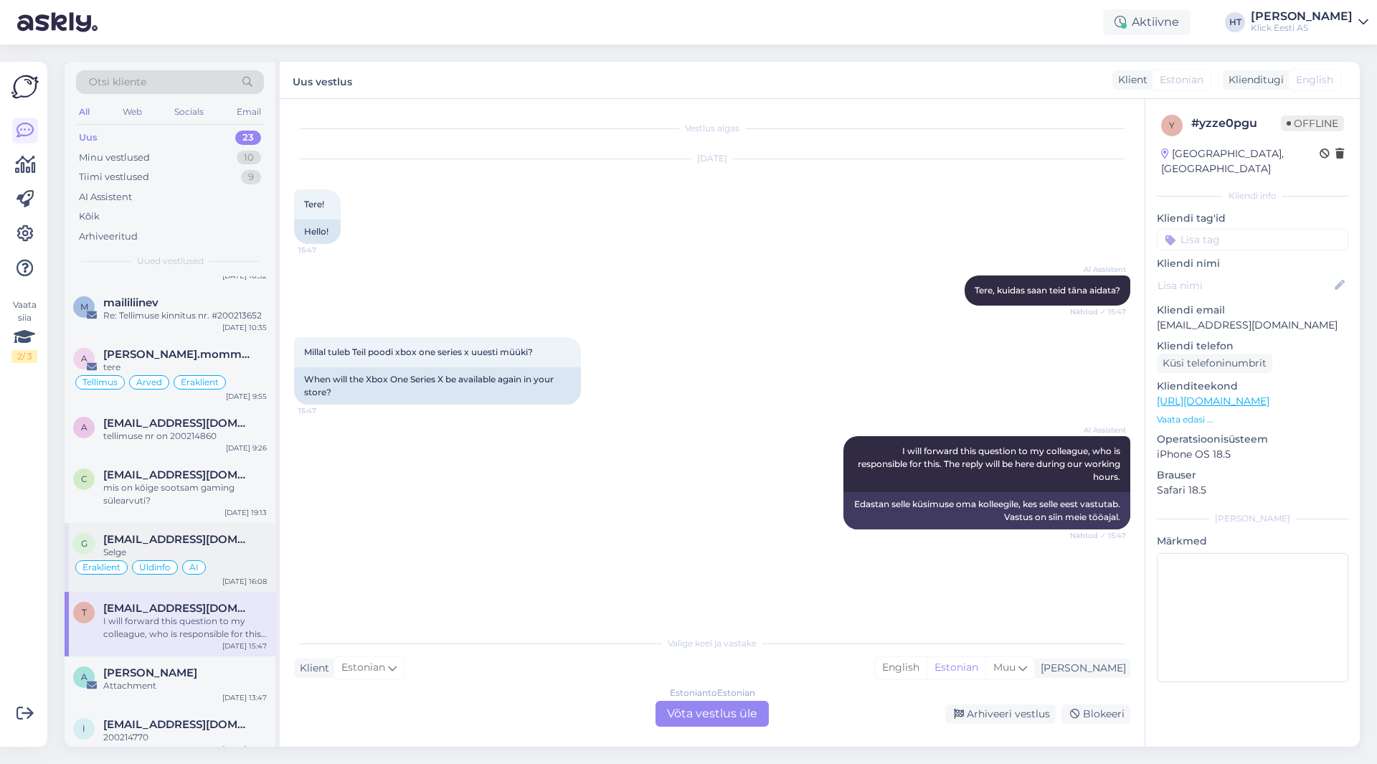
click at [156, 563] on span "Üldinfo" at bounding box center [155, 567] width 32 height 9
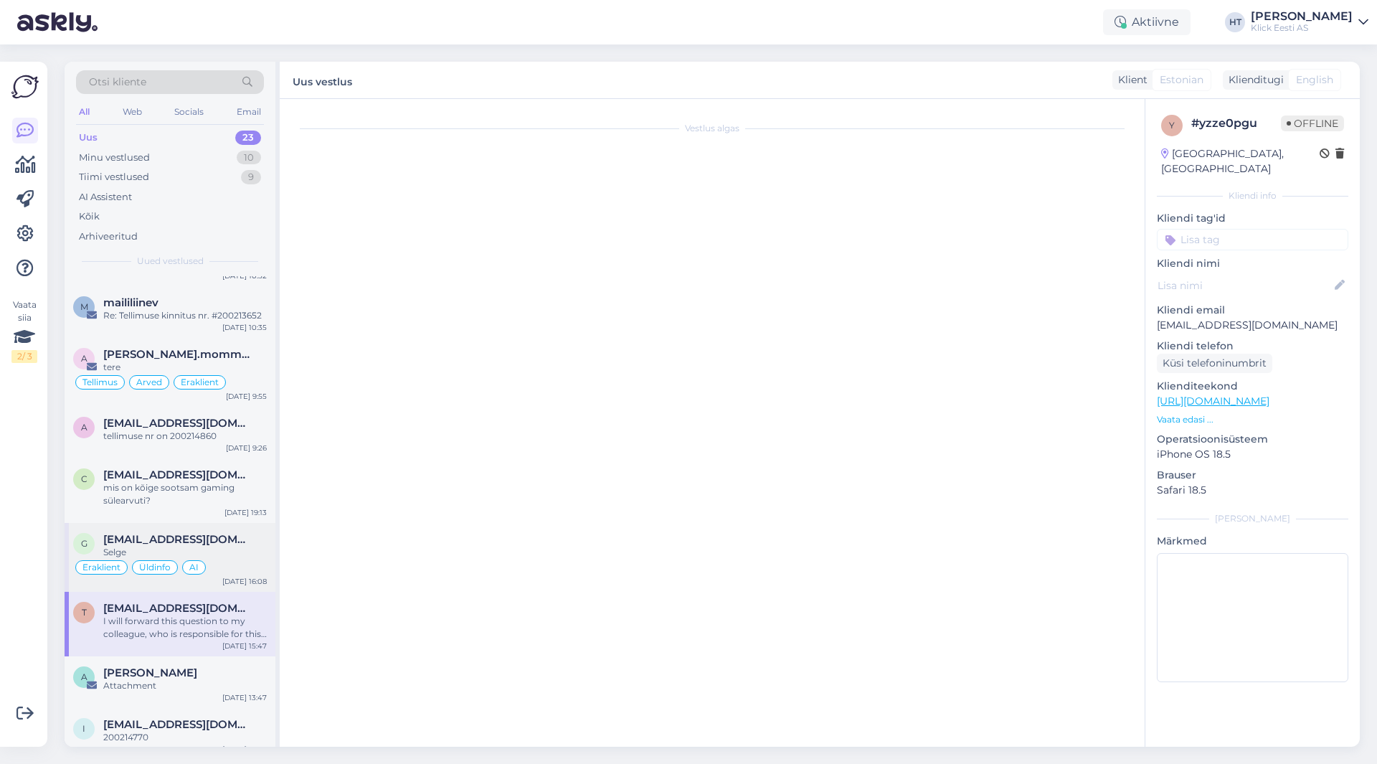
scroll to position [703, 0]
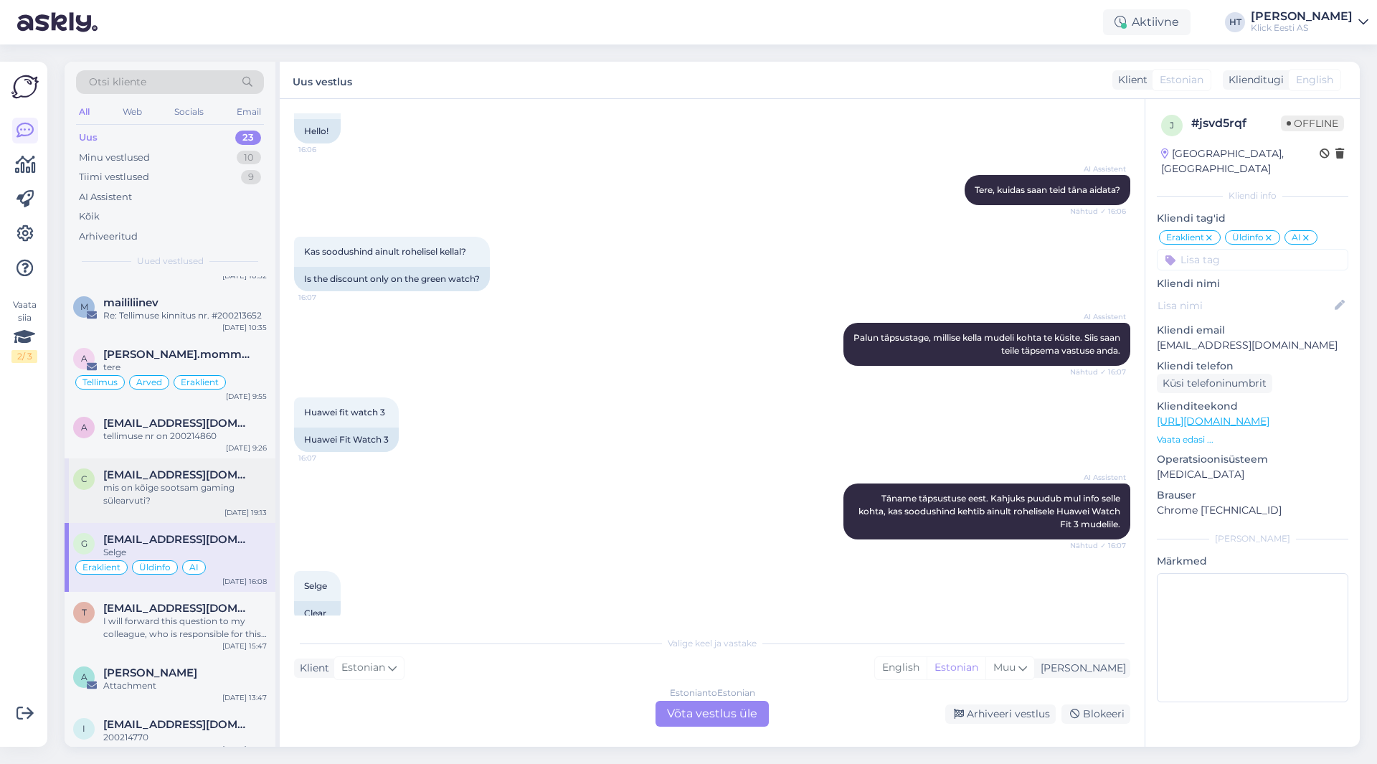
click at [254, 468] on div "[EMAIL_ADDRESS][DOMAIN_NAME]" at bounding box center [185, 474] width 164 height 13
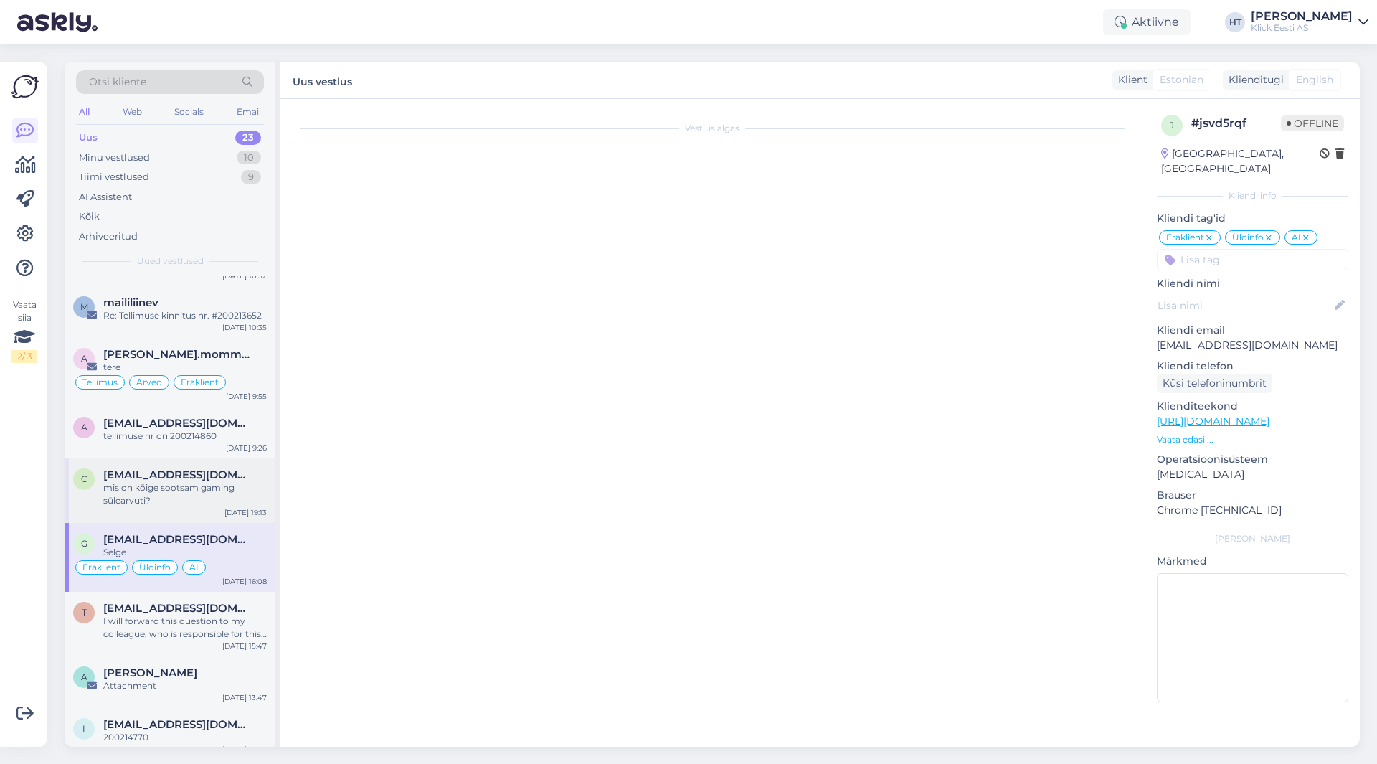
scroll to position [0, 0]
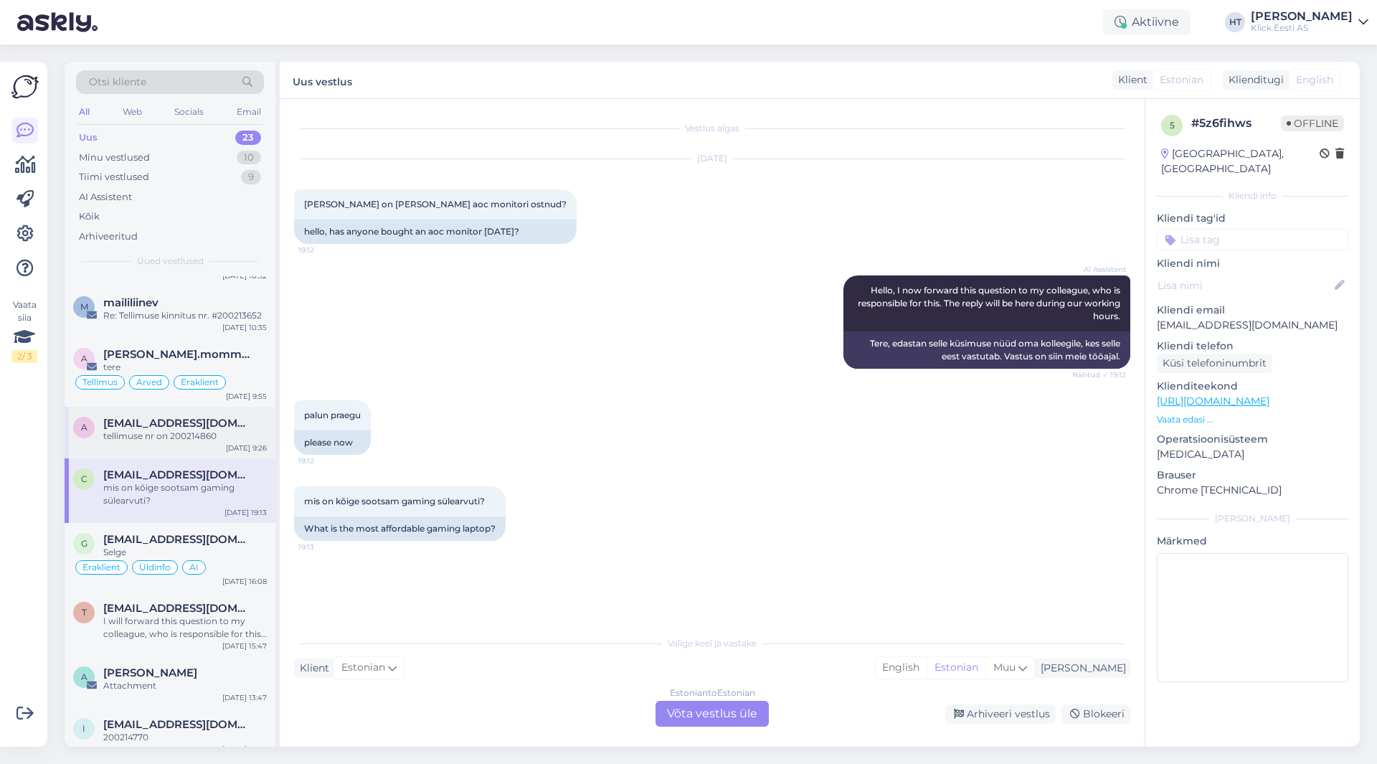
click at [223, 430] on div "tellimuse nr on 200214860" at bounding box center [185, 436] width 164 height 13
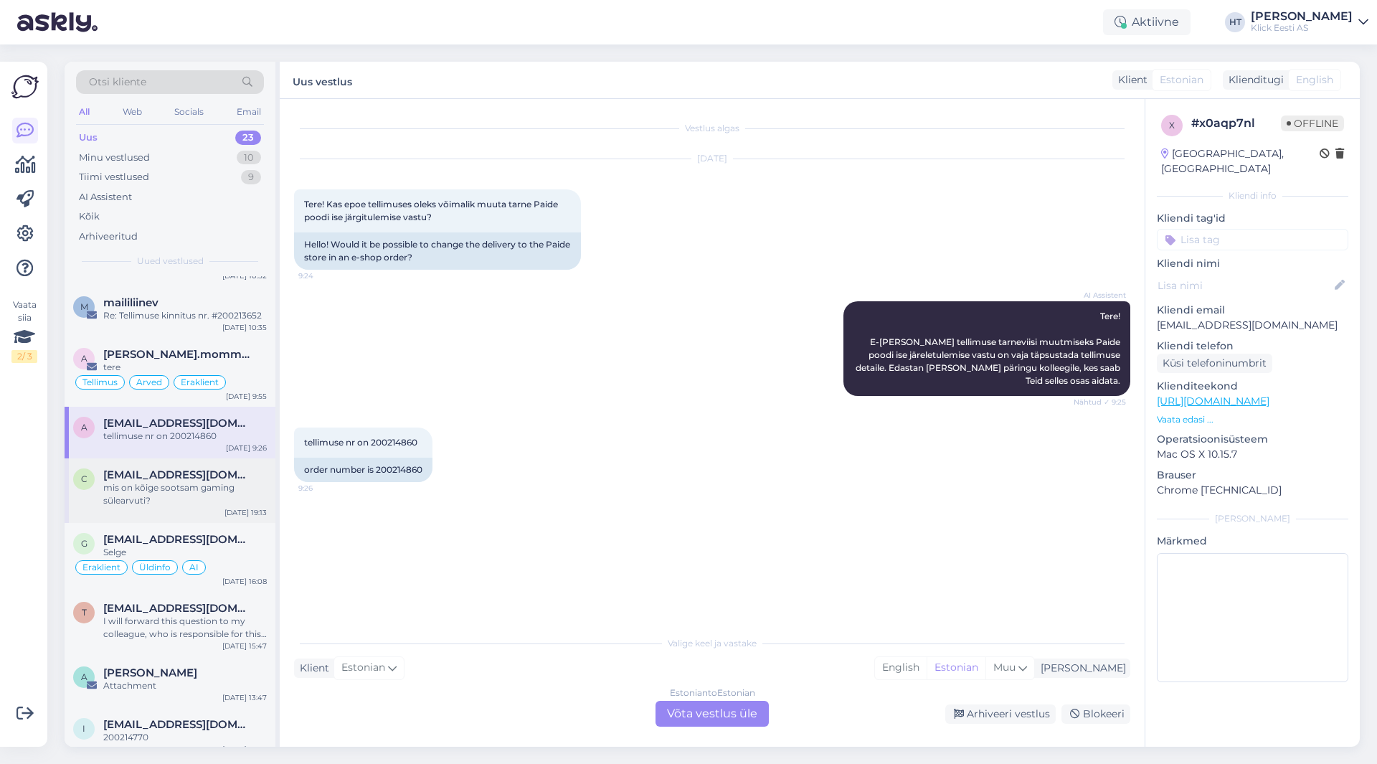
click at [204, 468] on span "[EMAIL_ADDRESS][DOMAIN_NAME]" at bounding box center [177, 474] width 149 height 13
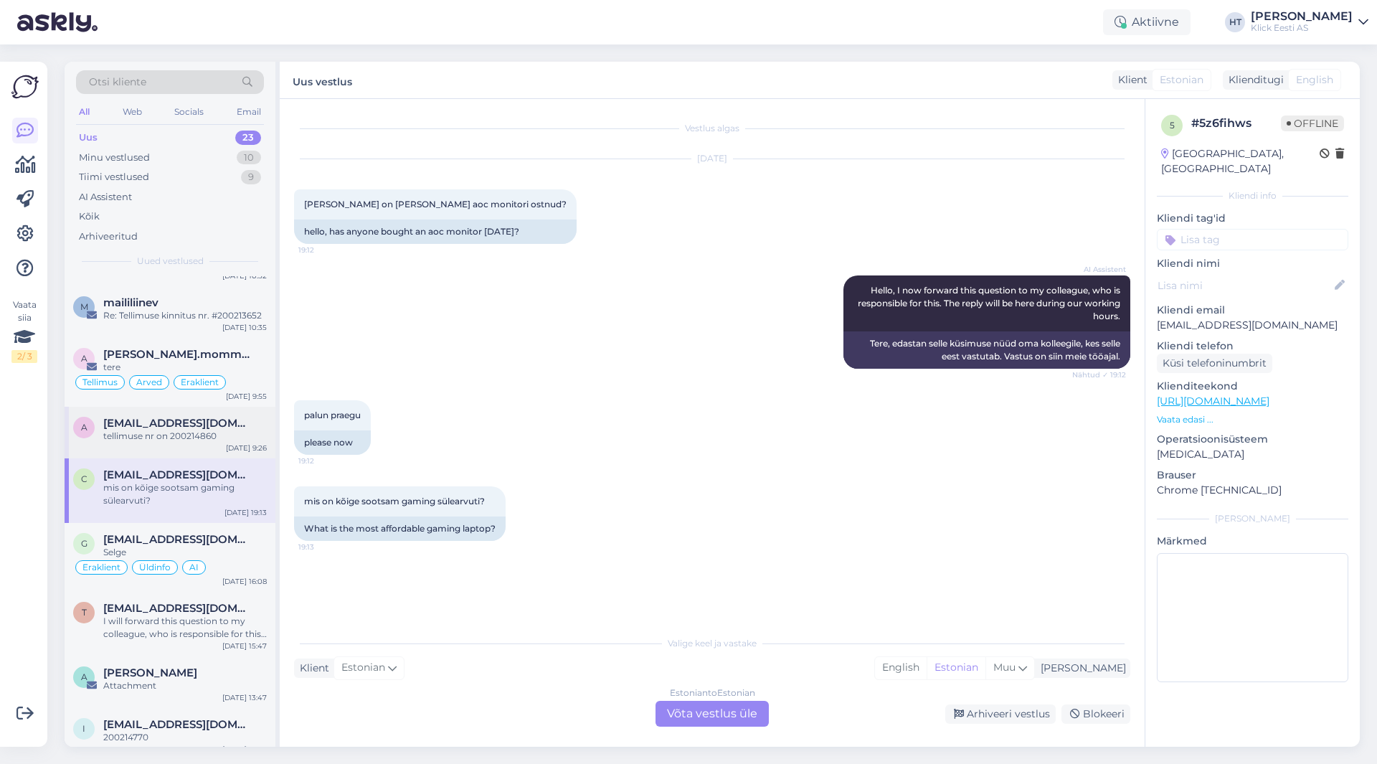
click at [210, 430] on div "tellimuse nr on 200214860" at bounding box center [185, 436] width 164 height 13
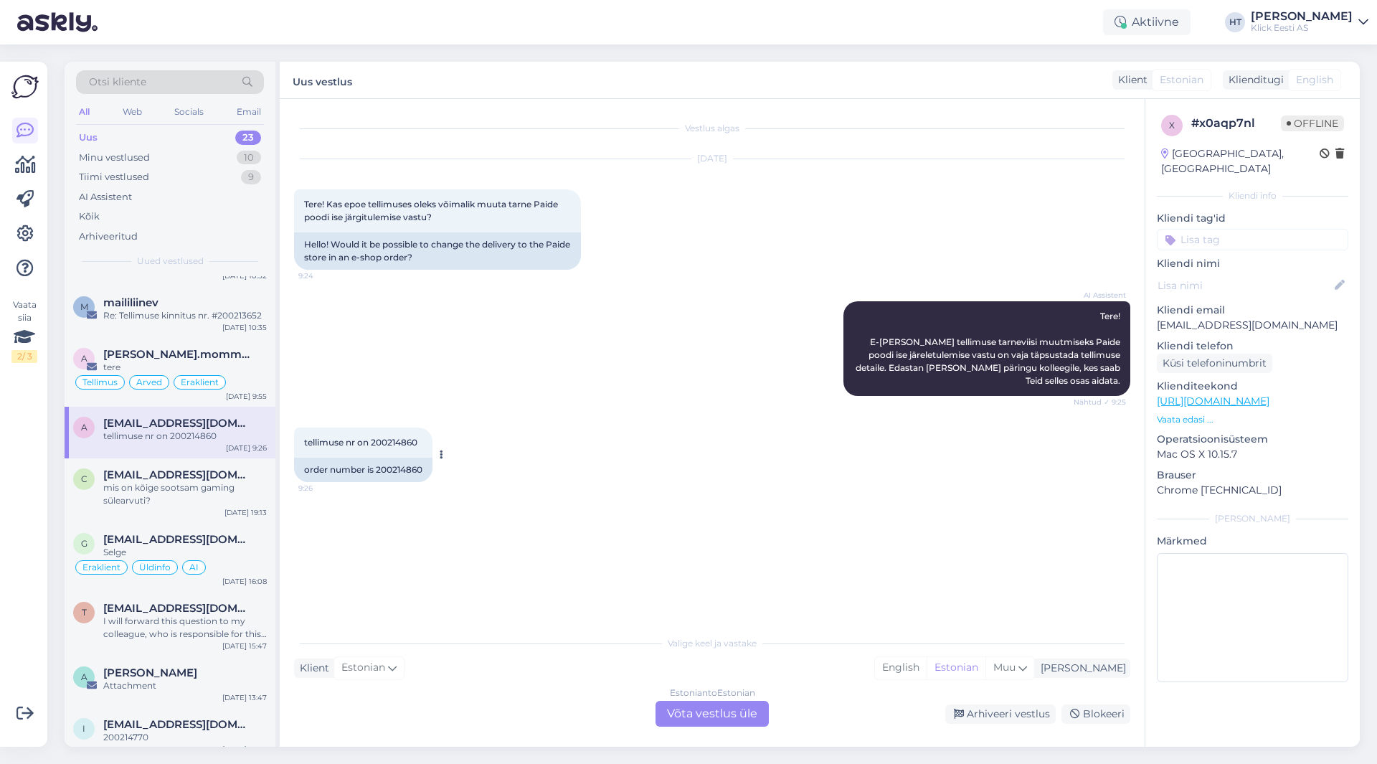
click at [384, 443] on span "tellimuse nr on 200214860" at bounding box center [360, 442] width 113 height 11
click at [690, 453] on div "tellimuse nr on 200214860 9:26 order number is 200214860" at bounding box center [712, 455] width 836 height 86
click at [159, 348] on span "[PERSON_NAME].mommeja via [EMAIL_ADDRESS][DOMAIN_NAME]" at bounding box center [177, 354] width 149 height 13
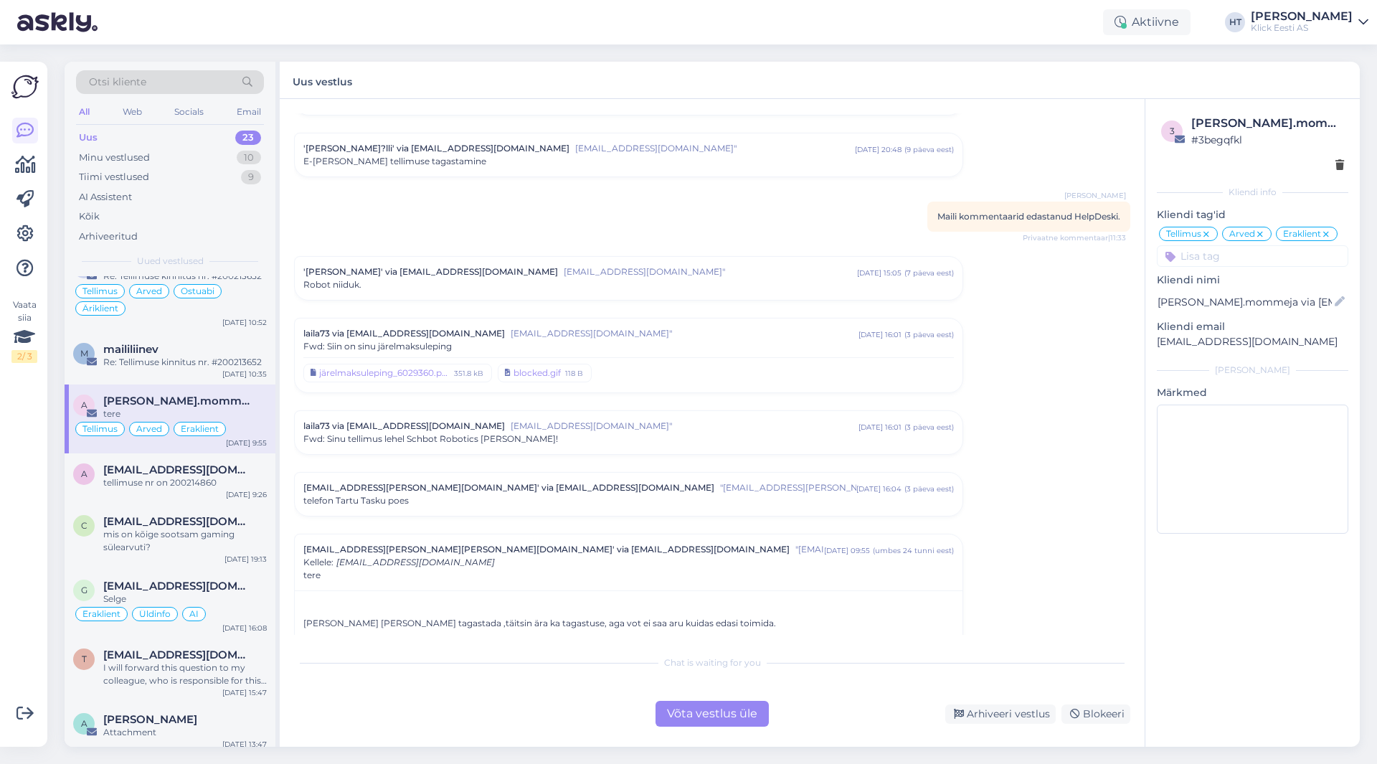
scroll to position [878, 0]
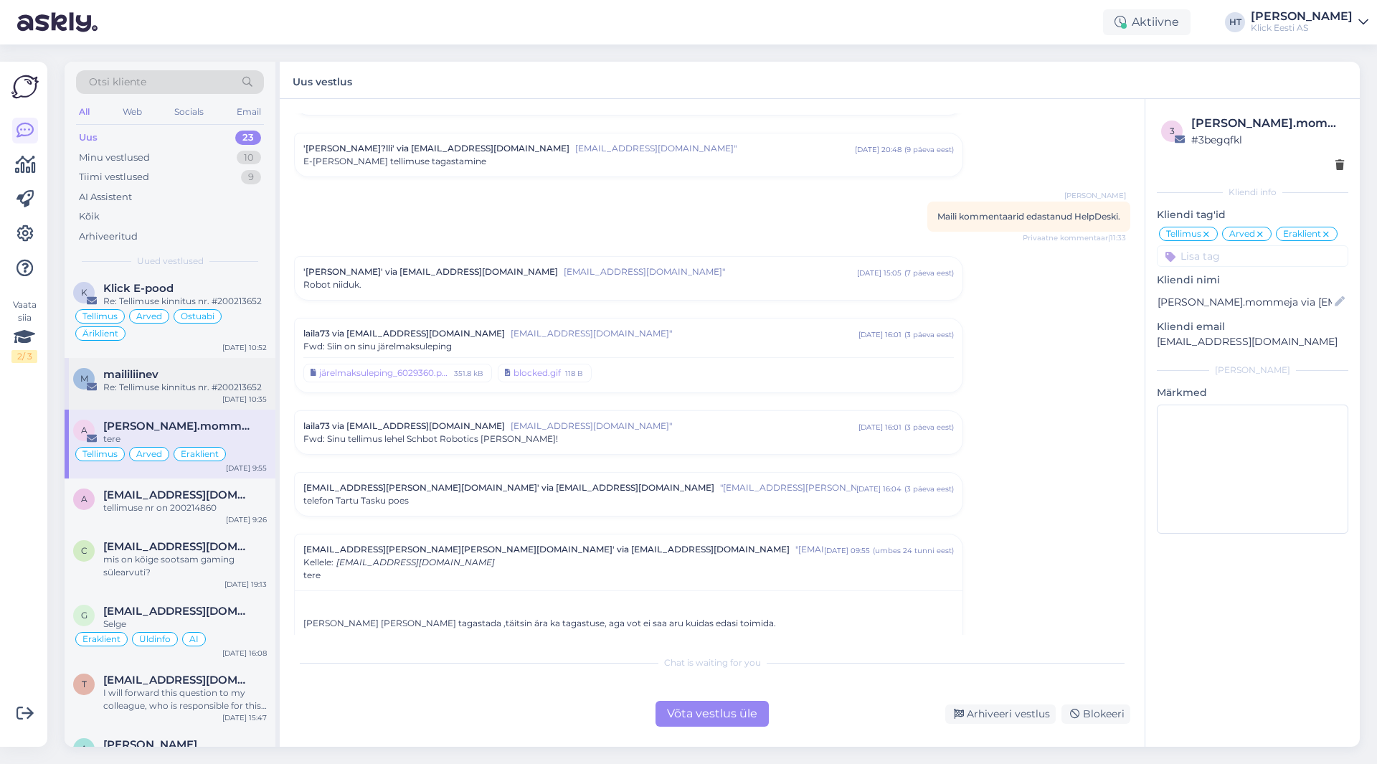
click at [217, 368] on div "maililiinev" at bounding box center [185, 374] width 164 height 13
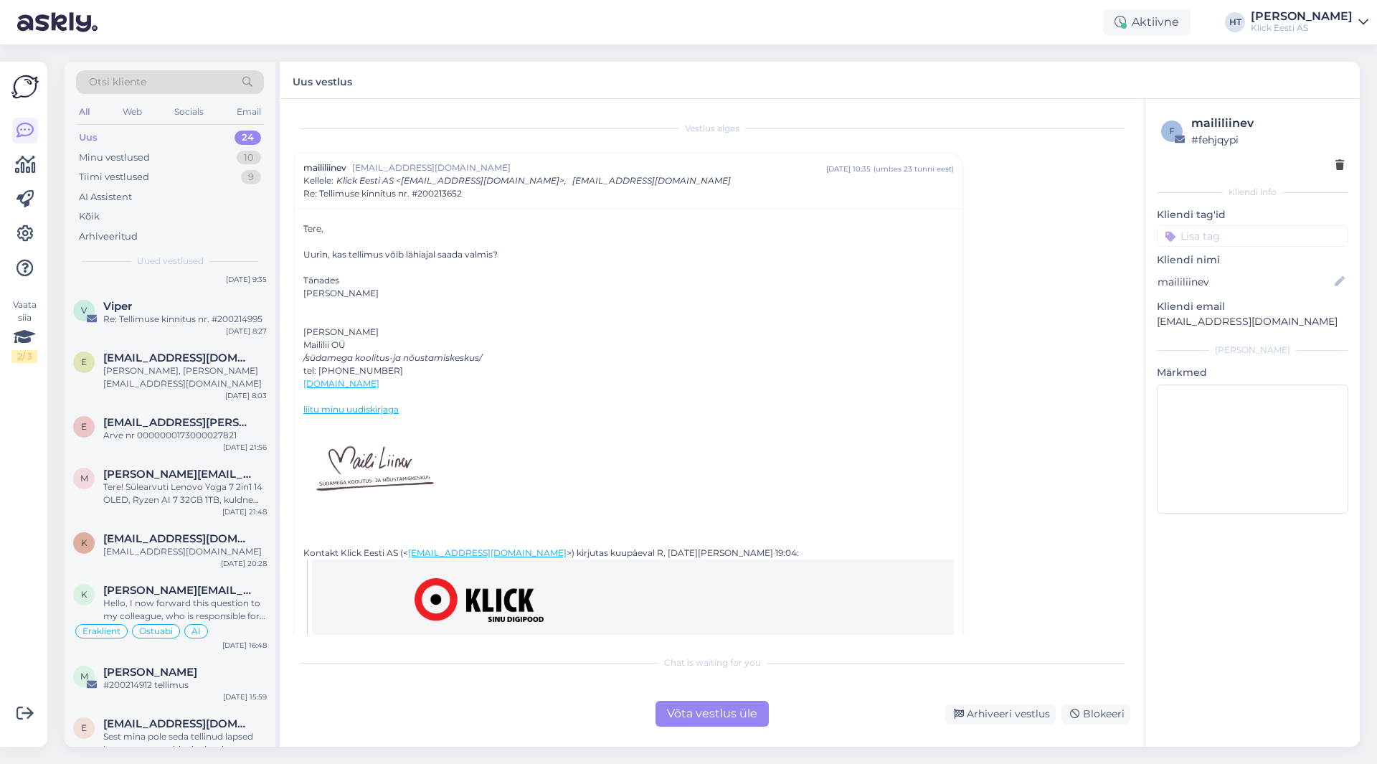
scroll to position [0, 0]
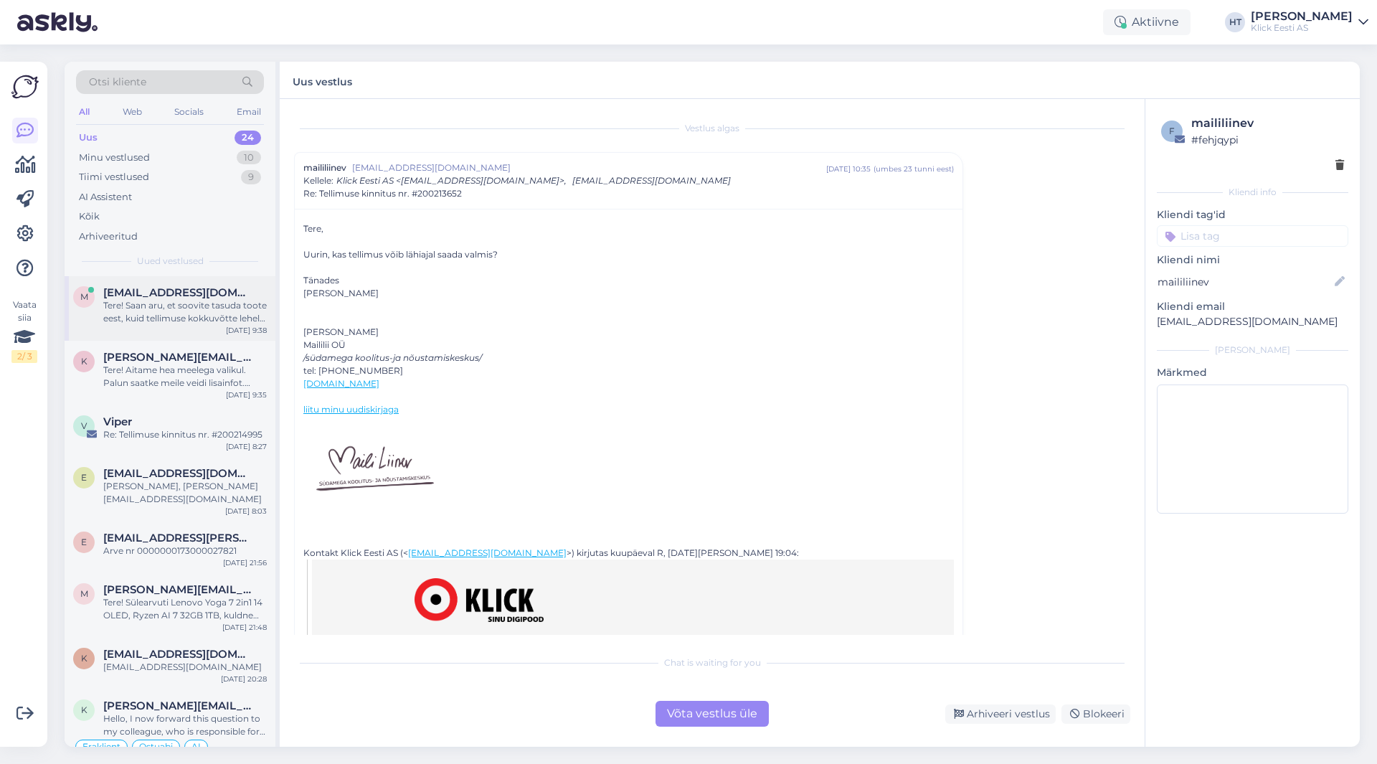
click at [177, 313] on div "Tere! Saan aru, et soovite tasuda toote eest, kuid tellimuse kokkuvõtte lehel k…" at bounding box center [185, 312] width 164 height 26
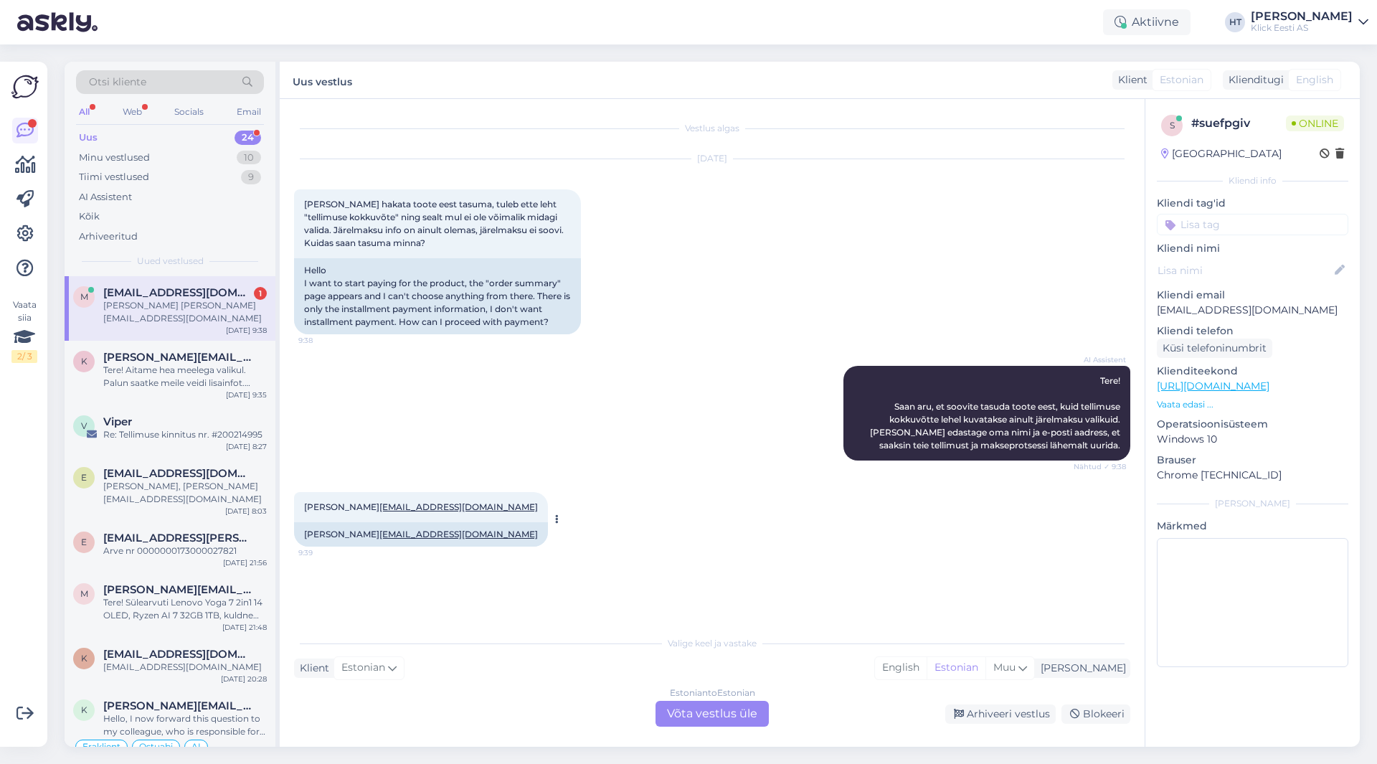
click at [341, 512] on span "[PERSON_NAME] [PERSON_NAME][EMAIL_ADDRESS][DOMAIN_NAME]" at bounding box center [421, 506] width 234 height 11
drag, startPoint x: 306, startPoint y: 517, endPoint x: 359, endPoint y: 511, distance: 53.5
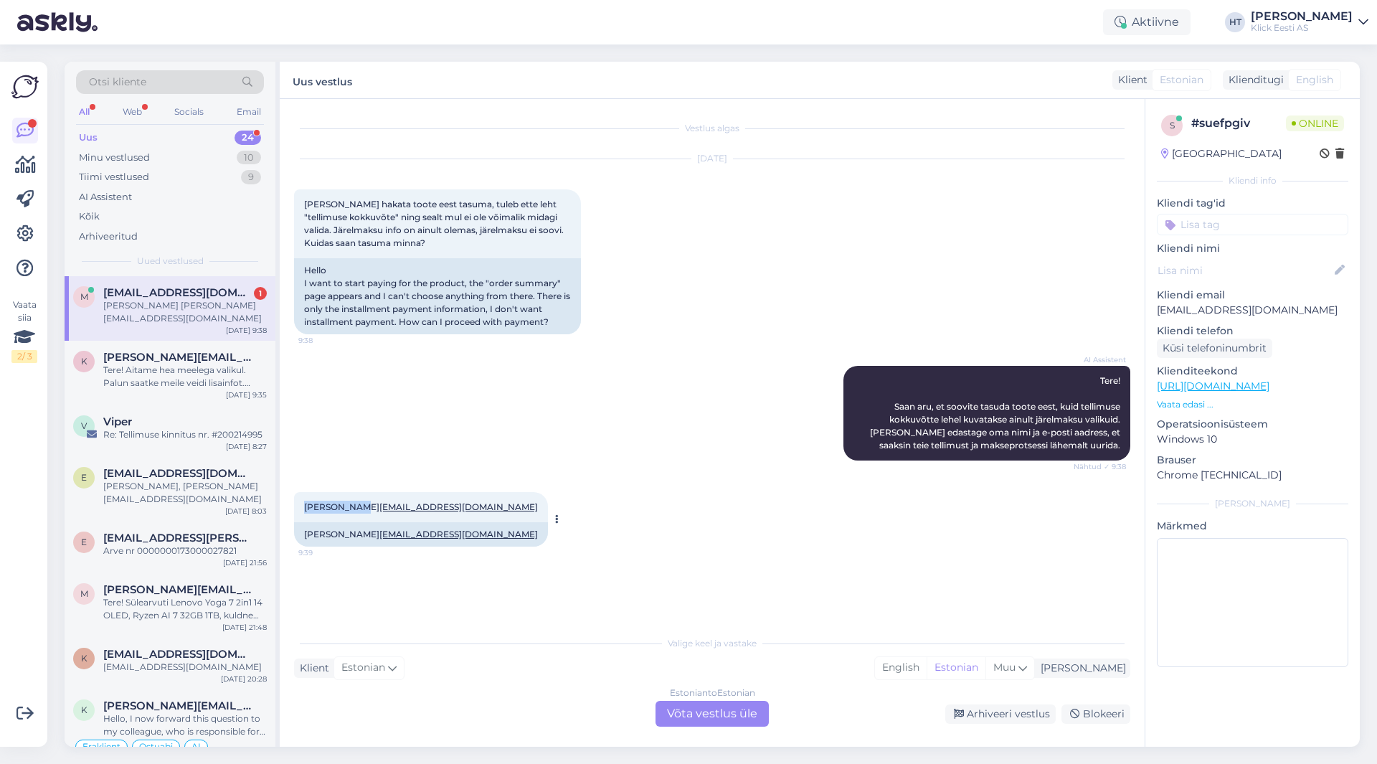
click at [359, 511] on div "[PERSON_NAME] [PERSON_NAME][EMAIL_ADDRESS][DOMAIN_NAME] 9:39" at bounding box center [421, 507] width 254 height 30
click at [603, 492] on div "[PERSON_NAME] [PERSON_NAME][EMAIL_ADDRESS][DOMAIN_NAME] 9:39 [PERSON_NAME] [PER…" at bounding box center [712, 519] width 836 height 86
click at [551, 471] on div "AI Assistent Tere! Saan aru, et soovite tasuda toote eest, kuid tellimuse kokku…" at bounding box center [712, 413] width 836 height 126
click at [427, 420] on div "AI Assistent Tere! Saan aru, et soovite tasuda toote eest, kuid tellimuse kokku…" at bounding box center [712, 413] width 836 height 126
click at [723, 725] on div "Estonian to Estonian Võta vestlus üle" at bounding box center [712, 714] width 113 height 26
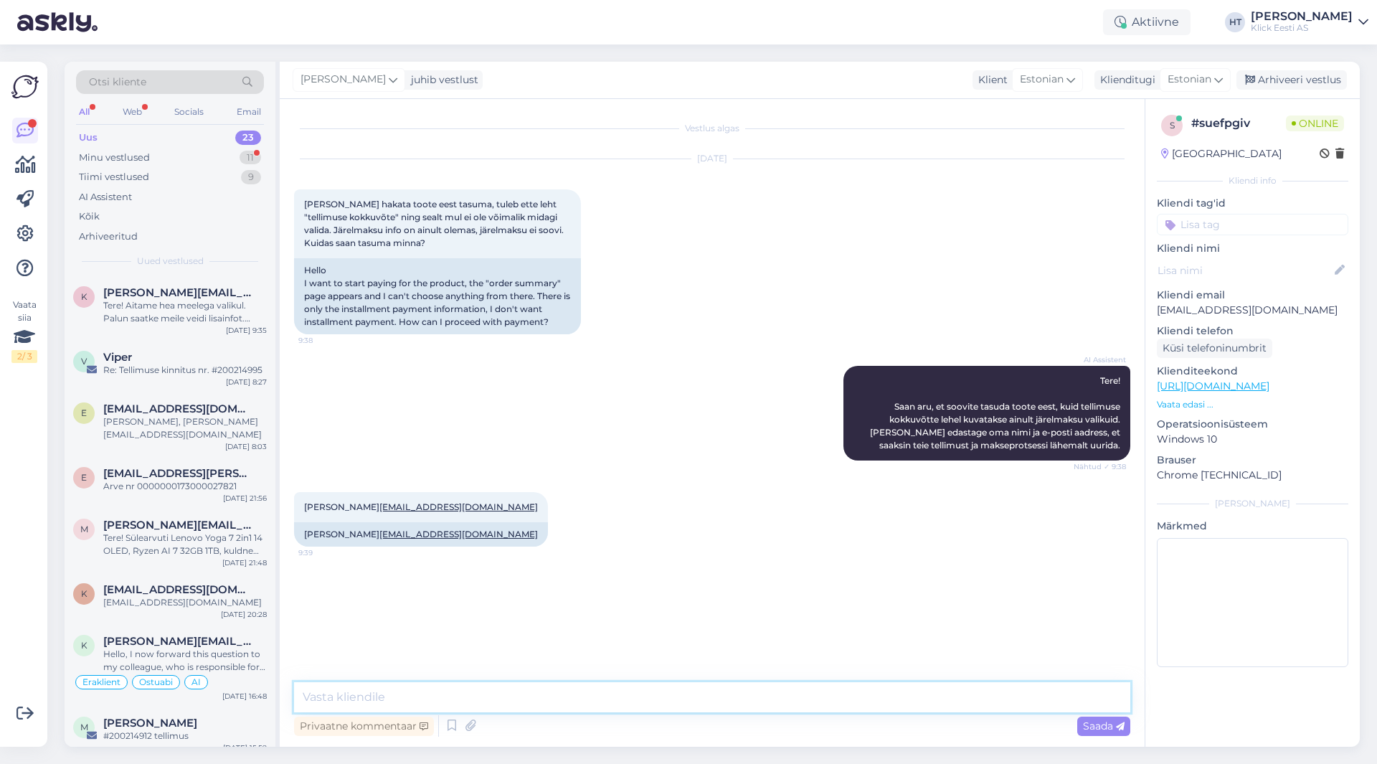
click at [709, 708] on textarea at bounding box center [712, 697] width 836 height 30
type textarea "Saatke palun ostukorvist kuvatõmmis."
click at [245, 414] on div "[EMAIL_ADDRESS][DOMAIN_NAME]" at bounding box center [185, 408] width 164 height 13
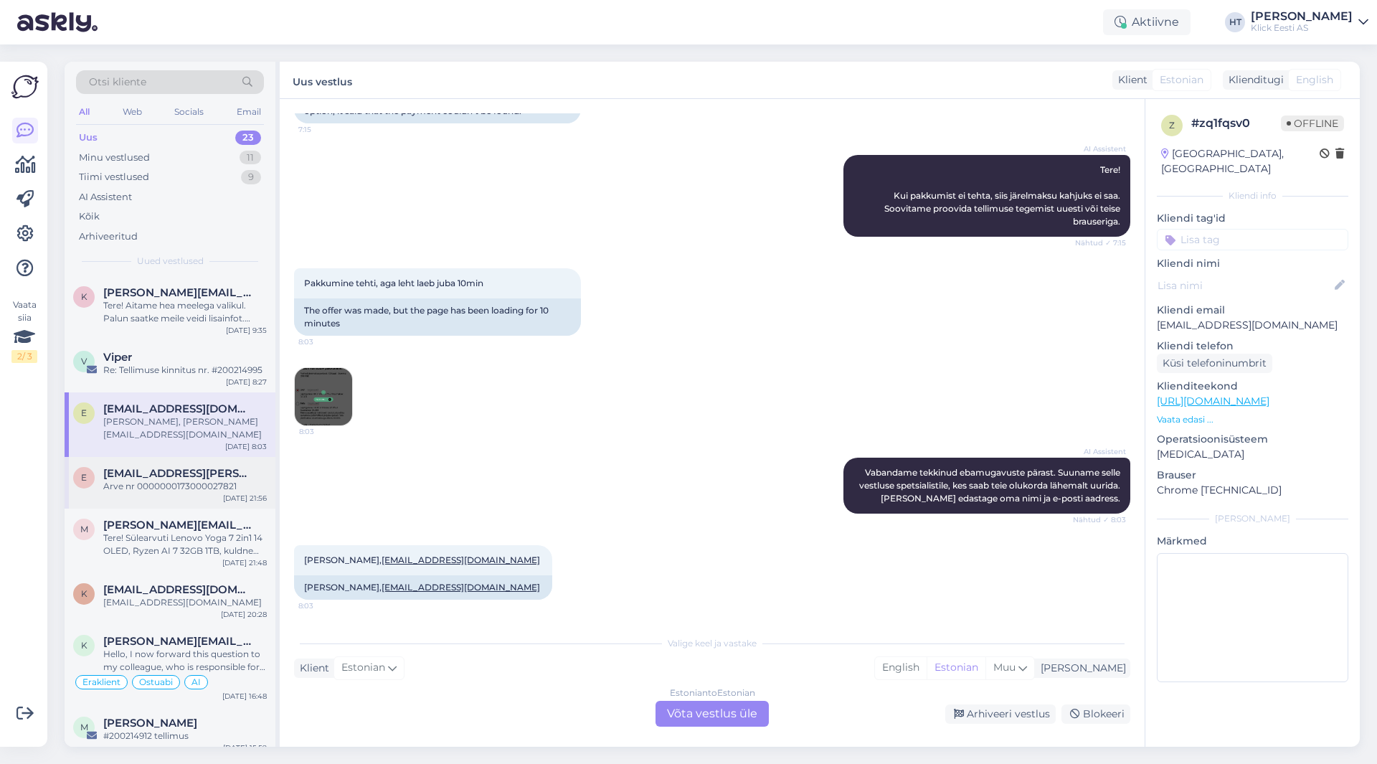
click at [161, 480] on div "Arve nr 0000000173000027821" at bounding box center [185, 486] width 164 height 13
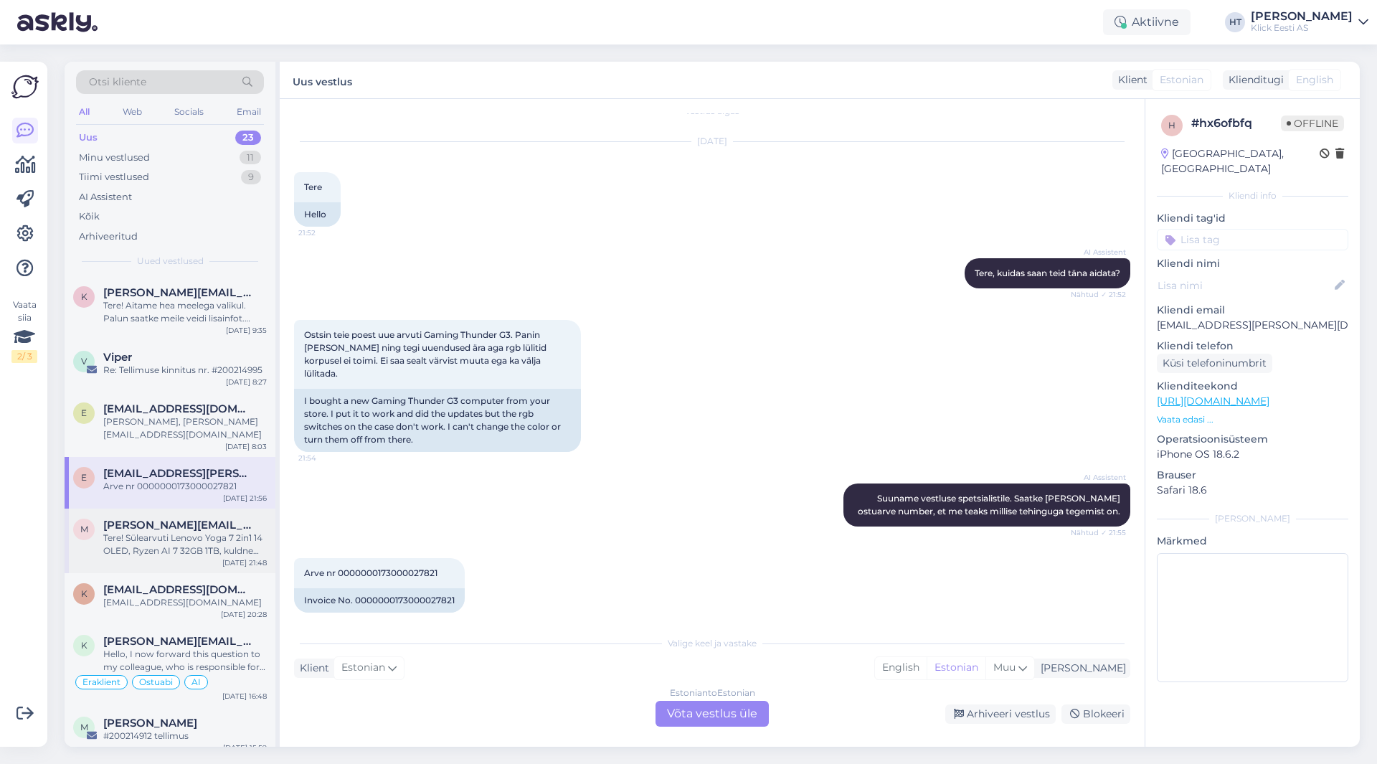
click at [183, 519] on span "[PERSON_NAME][EMAIL_ADDRESS][DOMAIN_NAME]" at bounding box center [177, 525] width 149 height 13
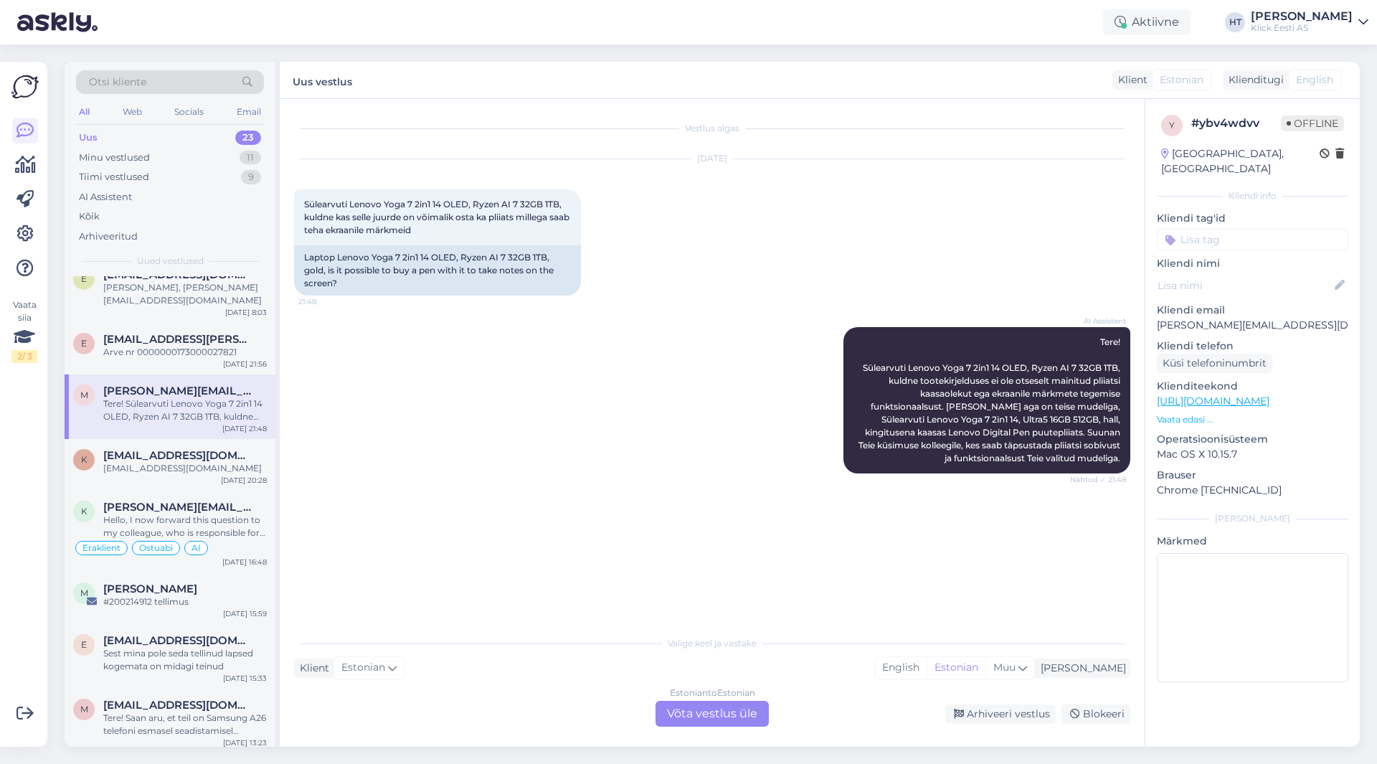
scroll to position [950, 0]
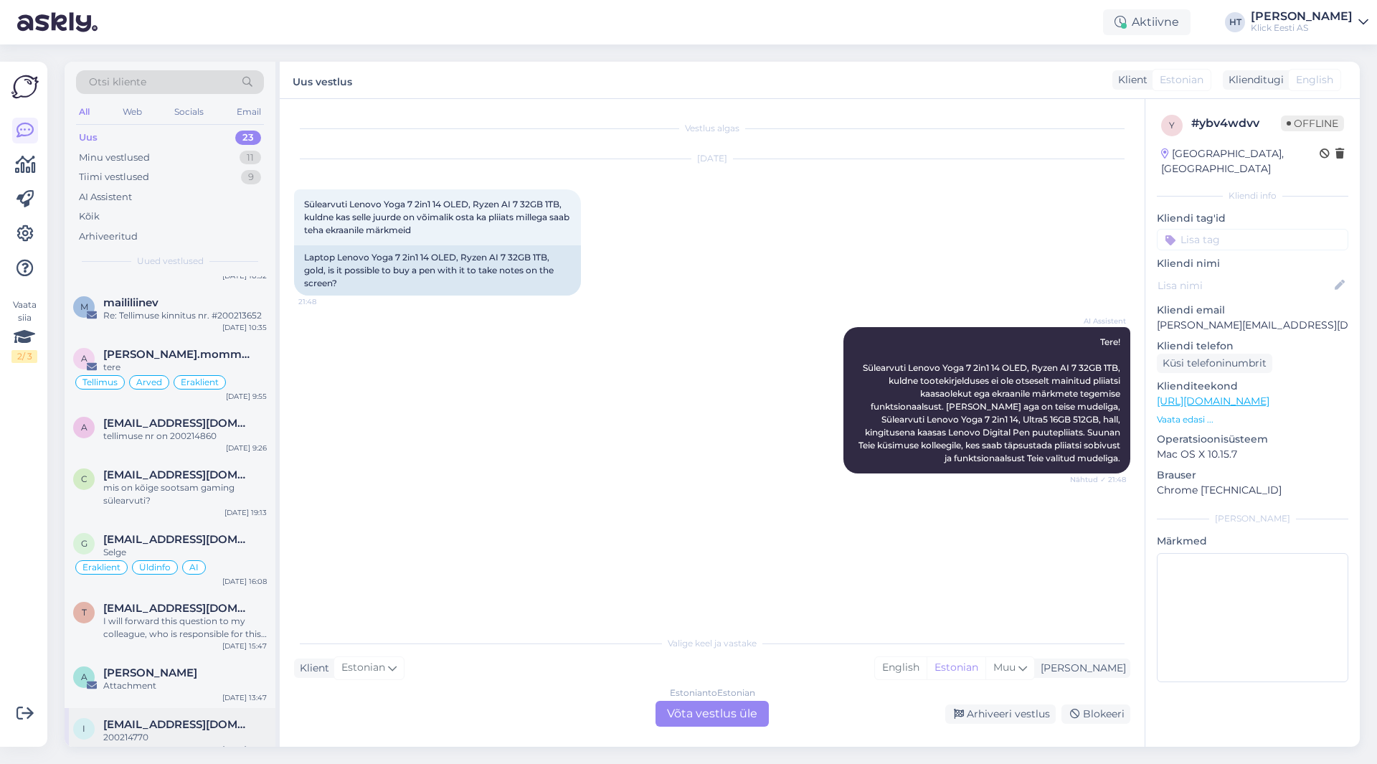
click at [216, 731] on div "200214770" at bounding box center [185, 737] width 164 height 13
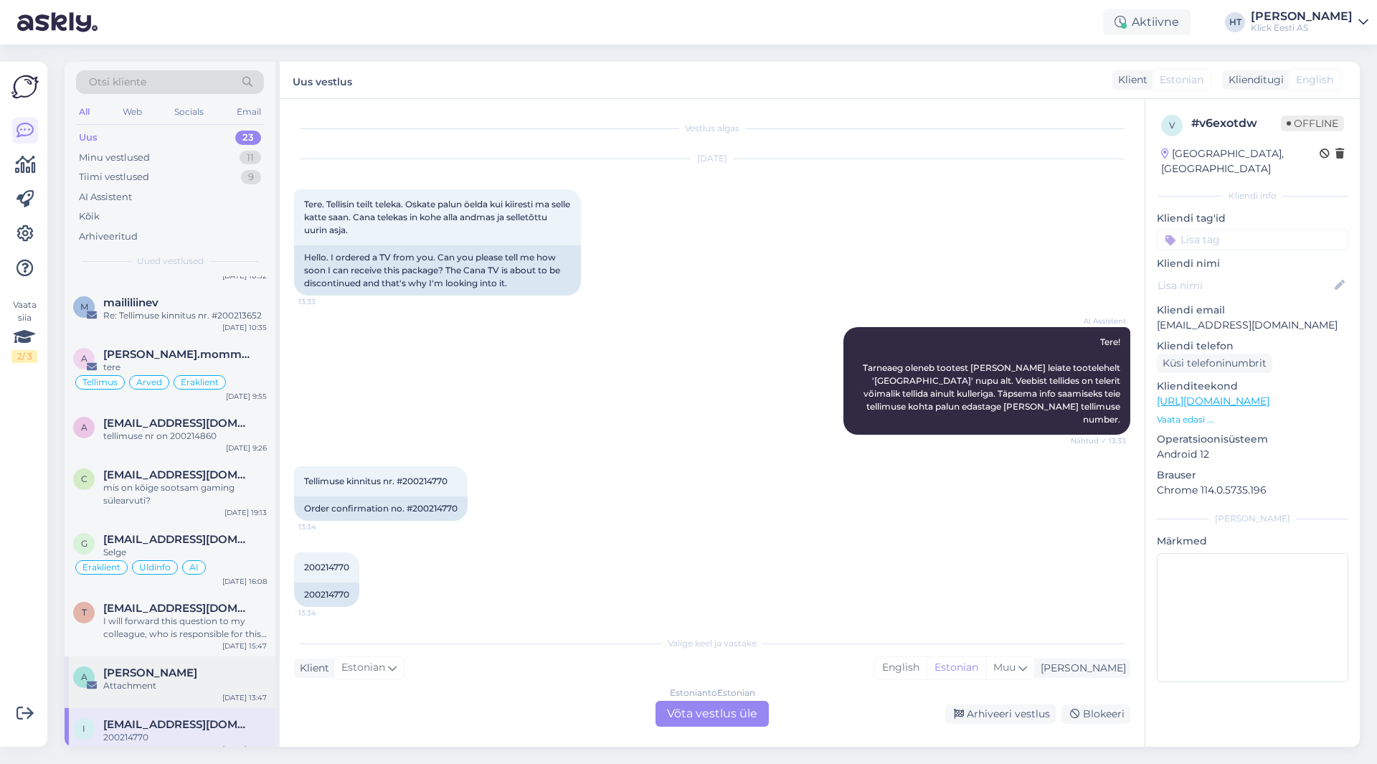
click at [201, 666] on div "[PERSON_NAME]" at bounding box center [185, 672] width 164 height 13
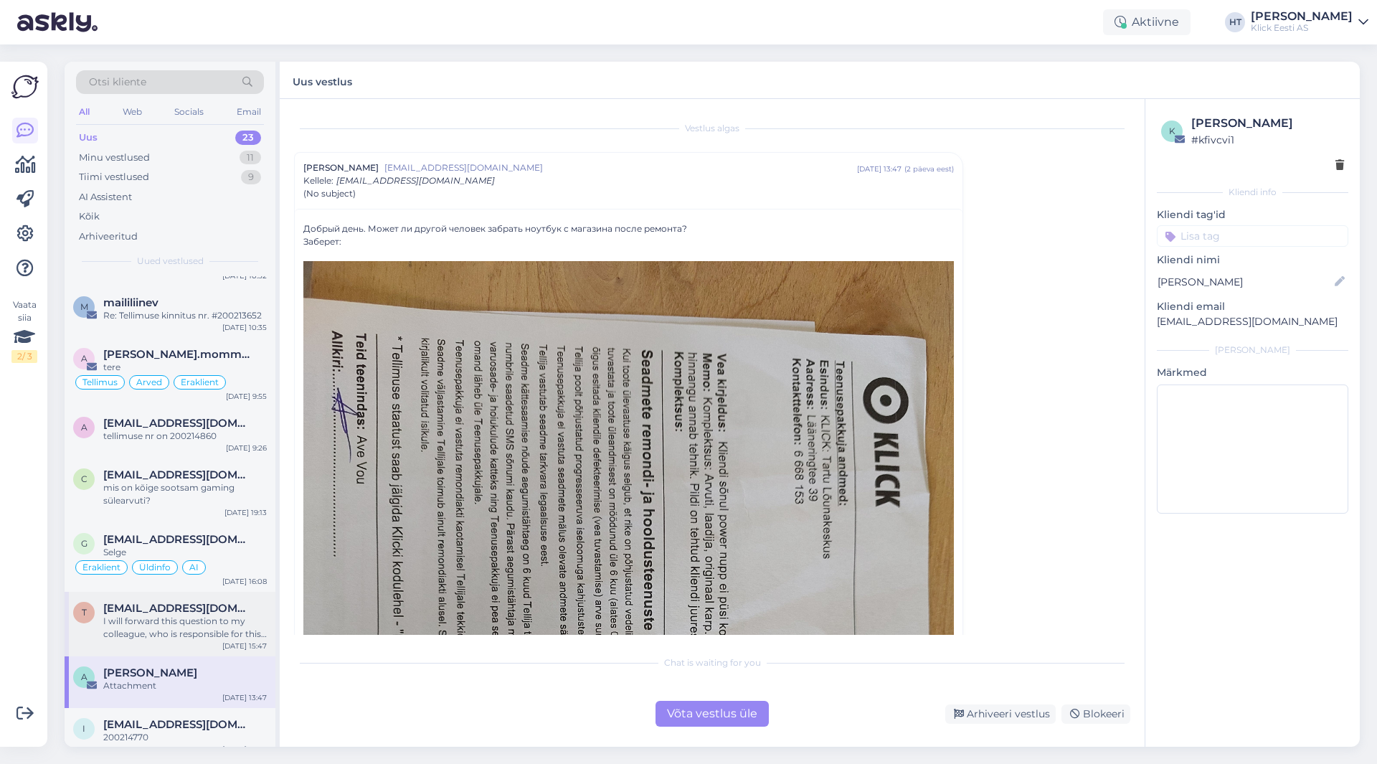
click at [211, 615] on div "I will forward this question to my colleague, who is responsible for this. The …" at bounding box center [185, 628] width 164 height 26
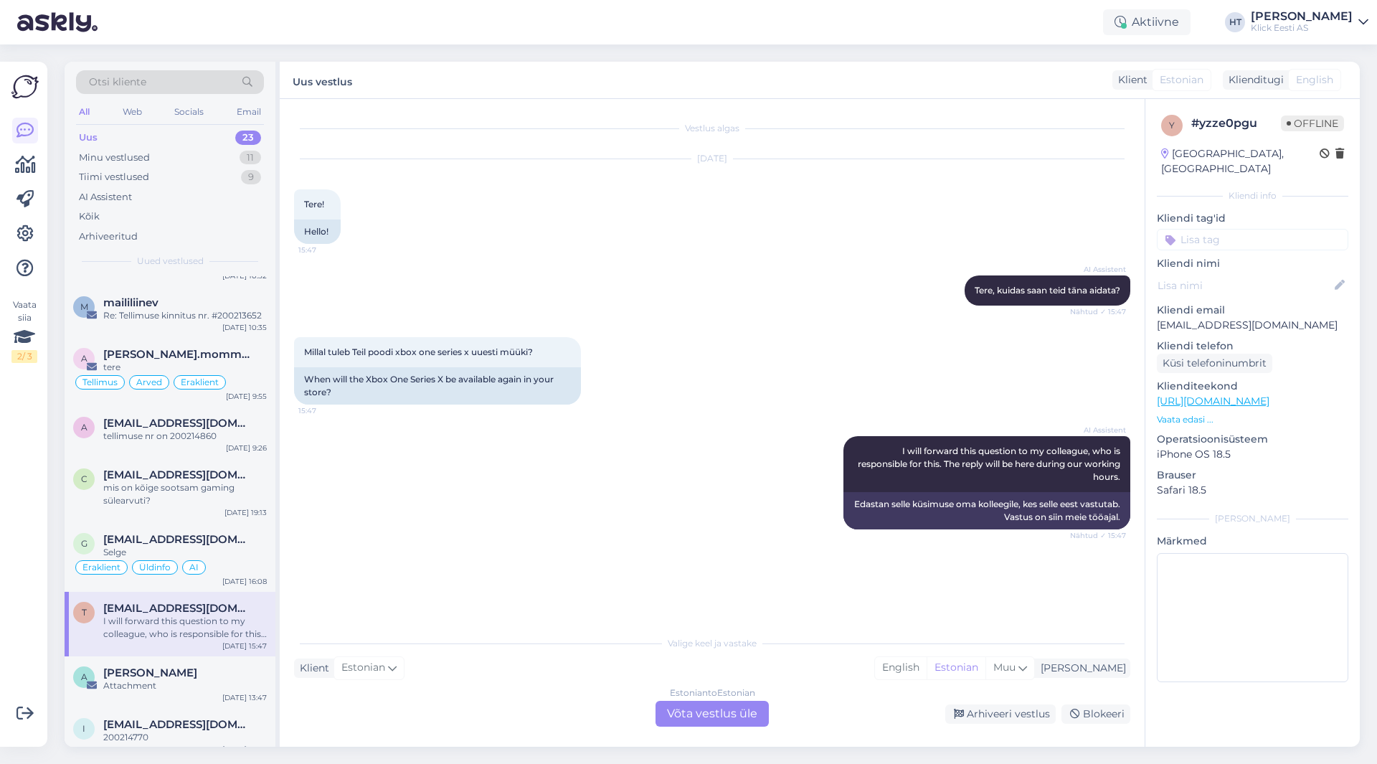
click at [674, 712] on div "Estonian to Estonian Võta vestlus üle" at bounding box center [712, 714] width 113 height 26
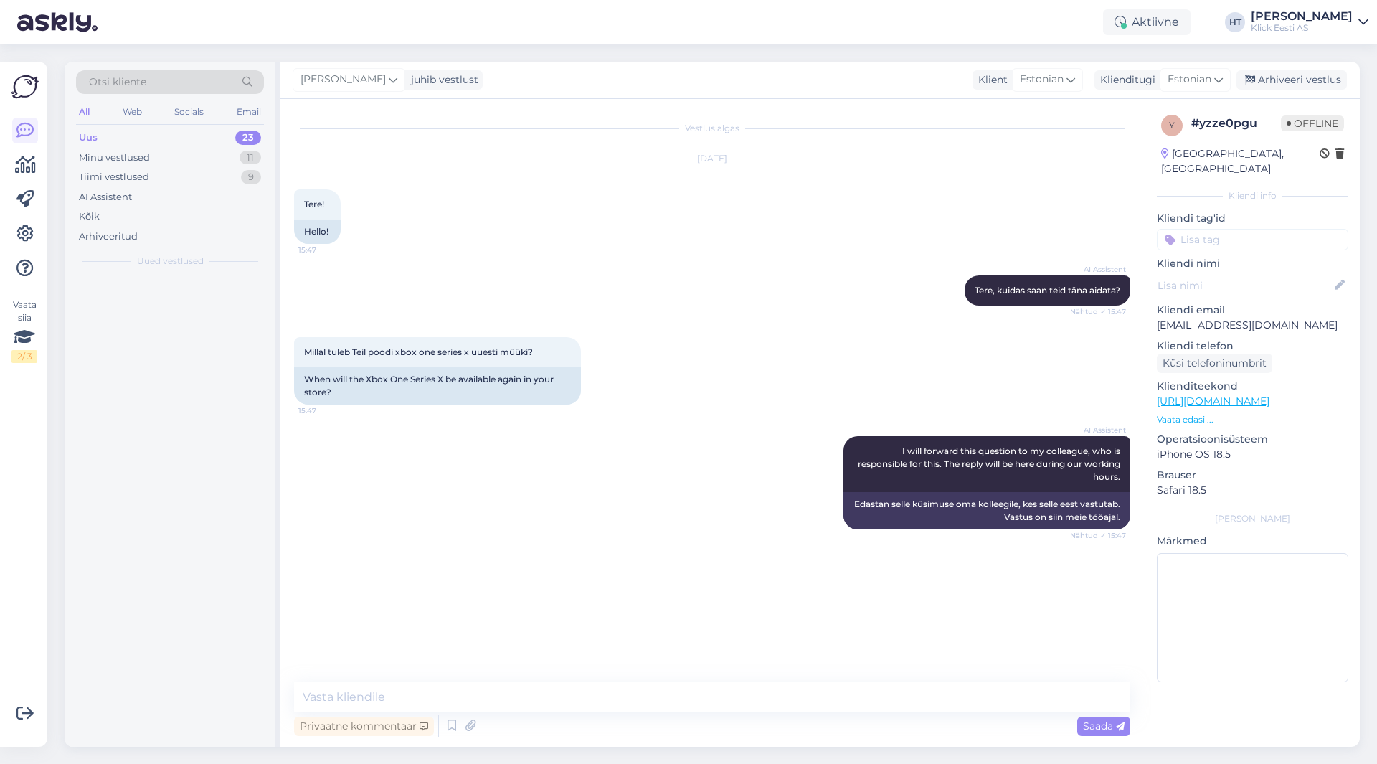
scroll to position [0, 0]
click at [640, 679] on div "Vestlus algas [DATE] Tere! 15:47 Hello! AI Assistent [PERSON_NAME], kuidas saan…" at bounding box center [712, 423] width 865 height 648
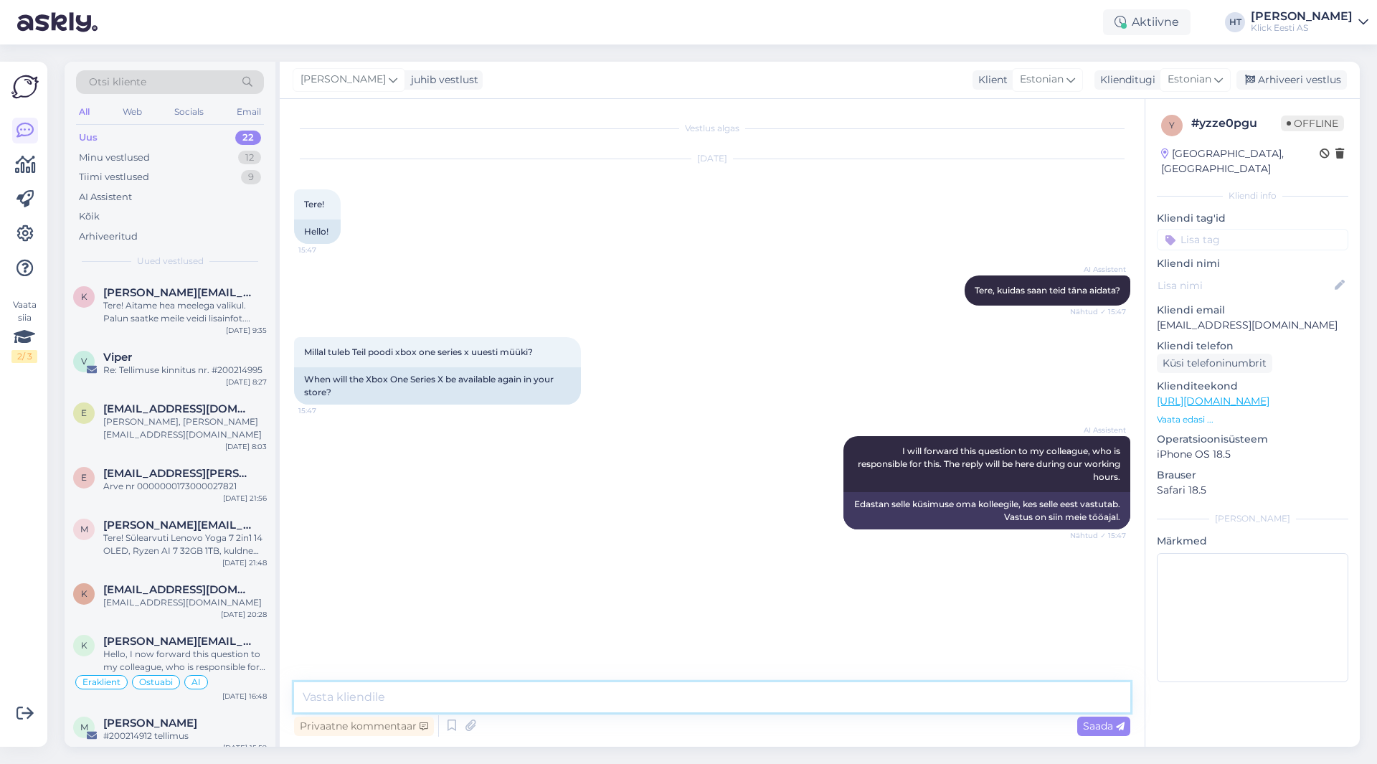
click at [644, 689] on textarea at bounding box center [712, 697] width 836 height 30
type textarea "Selle kohta ei ole kahjuks infot."
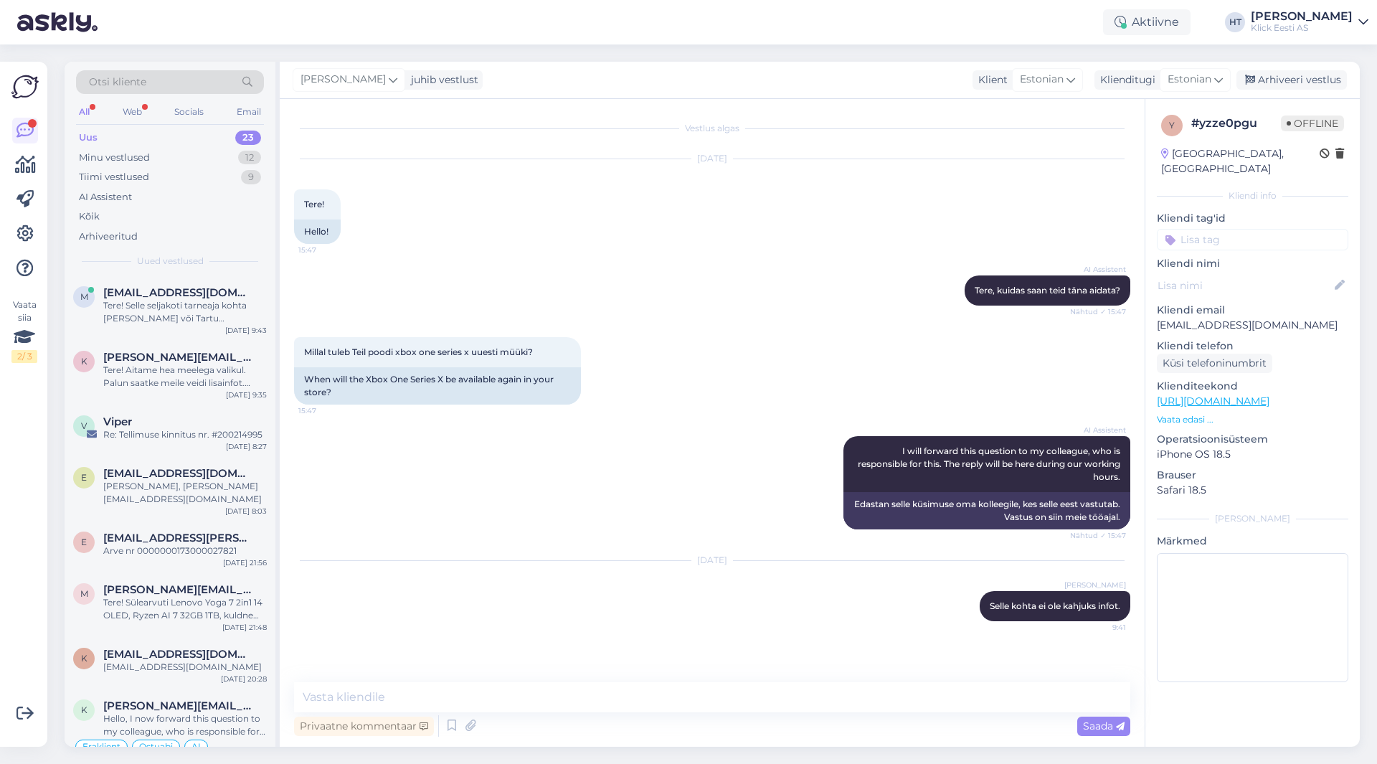
click at [519, 275] on div "AI Assistent [PERSON_NAME], kuidas saan teid [PERSON_NAME] aidata? Nähtud ✓ 15:…" at bounding box center [712, 291] width 836 height 62
click at [216, 386] on div "Tere! Aitame hea meelega valikul. Palun saatke meile veidi lisainfot. [PERSON_N…" at bounding box center [185, 377] width 164 height 26
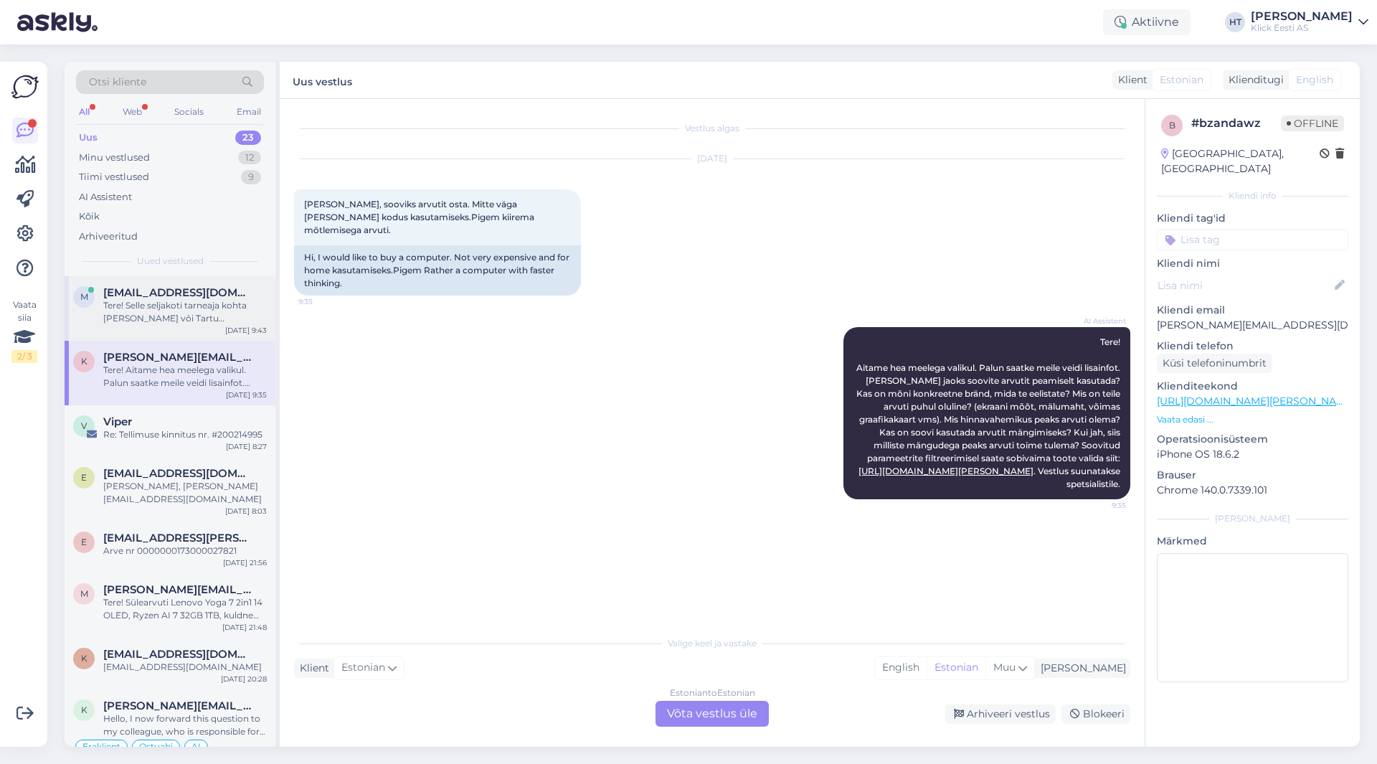
click at [223, 320] on div "Tere! Selle seljakoti tarneaja kohta [PERSON_NAME] või Tartu esinduspoodi homme…" at bounding box center [185, 312] width 164 height 26
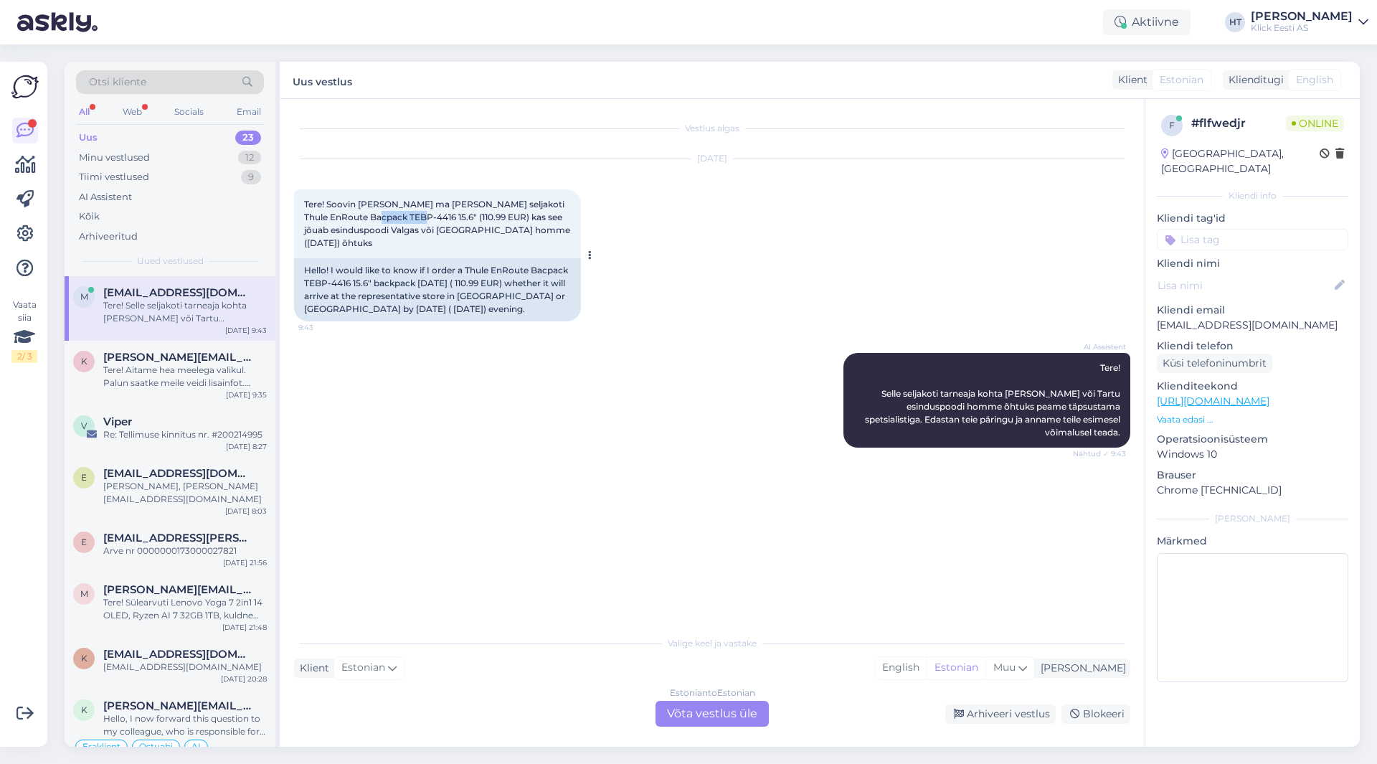
drag, startPoint x: 345, startPoint y: 216, endPoint x: 389, endPoint y: 214, distance: 43.8
click at [389, 214] on span "Tere! Soovin [PERSON_NAME] ma [PERSON_NAME] seljakoti Thule EnRoute Bacpack TEB…" at bounding box center [438, 223] width 268 height 49
click at [414, 456] on div "Vestlus algas [DATE] Tere! Soovin [PERSON_NAME] ma [PERSON_NAME] seljakoti Thul…" at bounding box center [718, 364] width 849 height 502
click at [240, 386] on div "Tere! Aitame hea meelega valikul. Palun saatke meile veidi lisainfot. [PERSON_N…" at bounding box center [185, 377] width 164 height 26
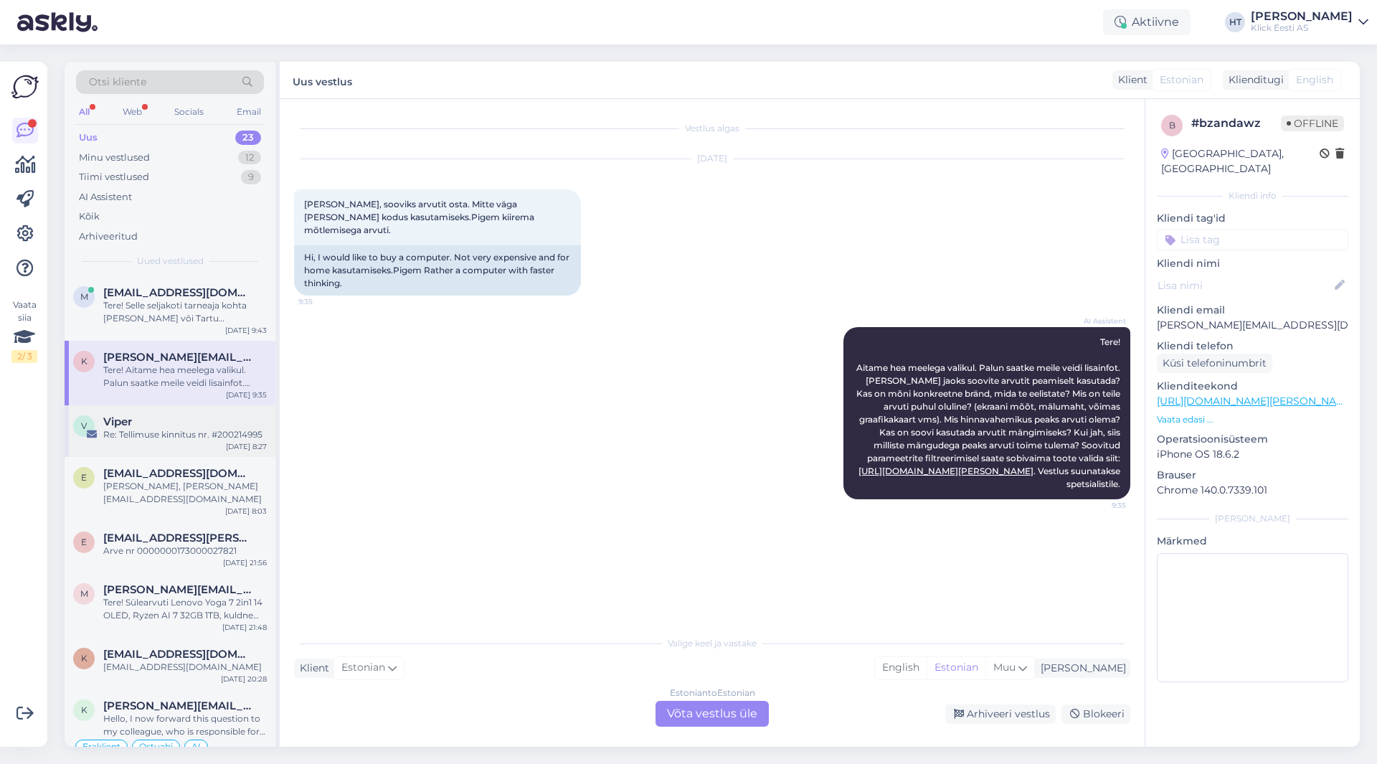
click at [234, 425] on div "Viper" at bounding box center [185, 421] width 164 height 13
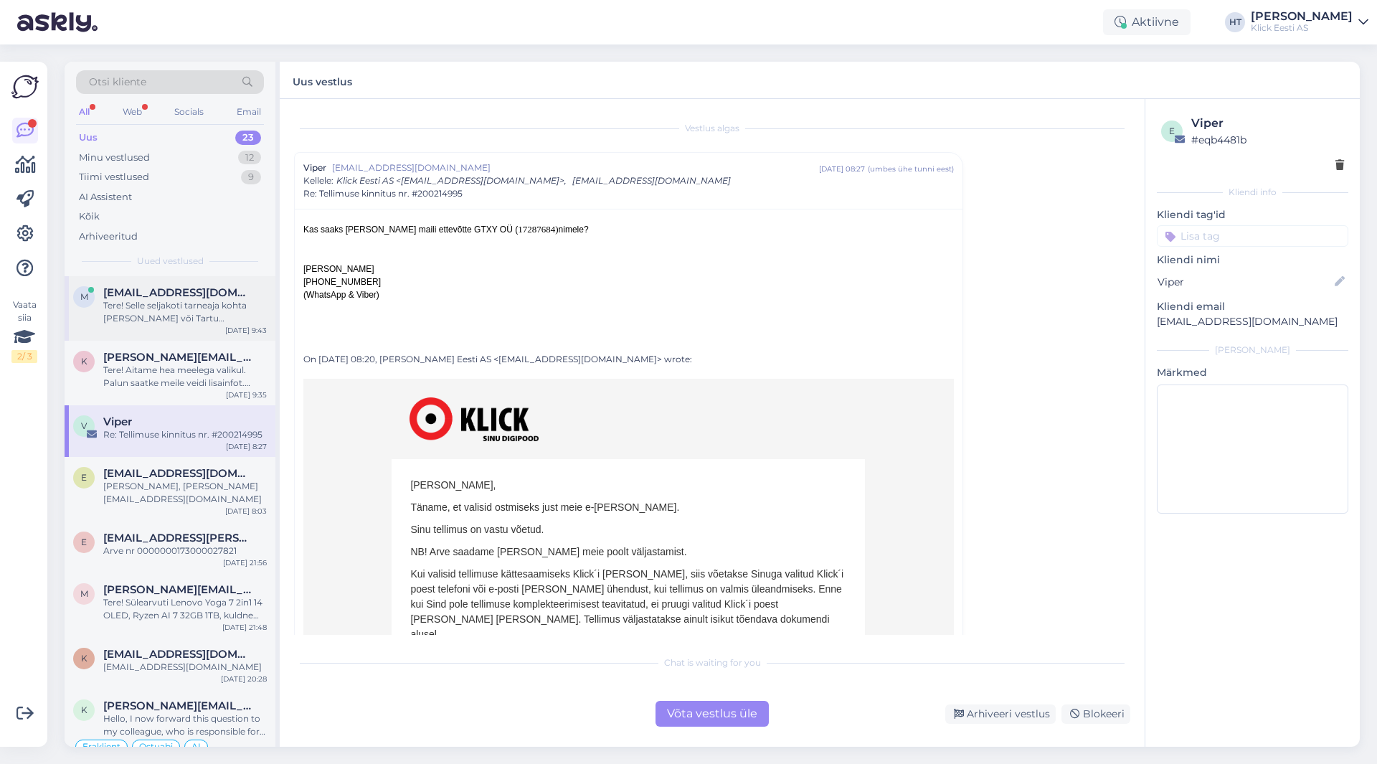
click at [214, 323] on div "Tere! Selle seljakoti tarneaja kohta [PERSON_NAME] või Tartu esinduspoodi homme…" at bounding box center [185, 312] width 164 height 26
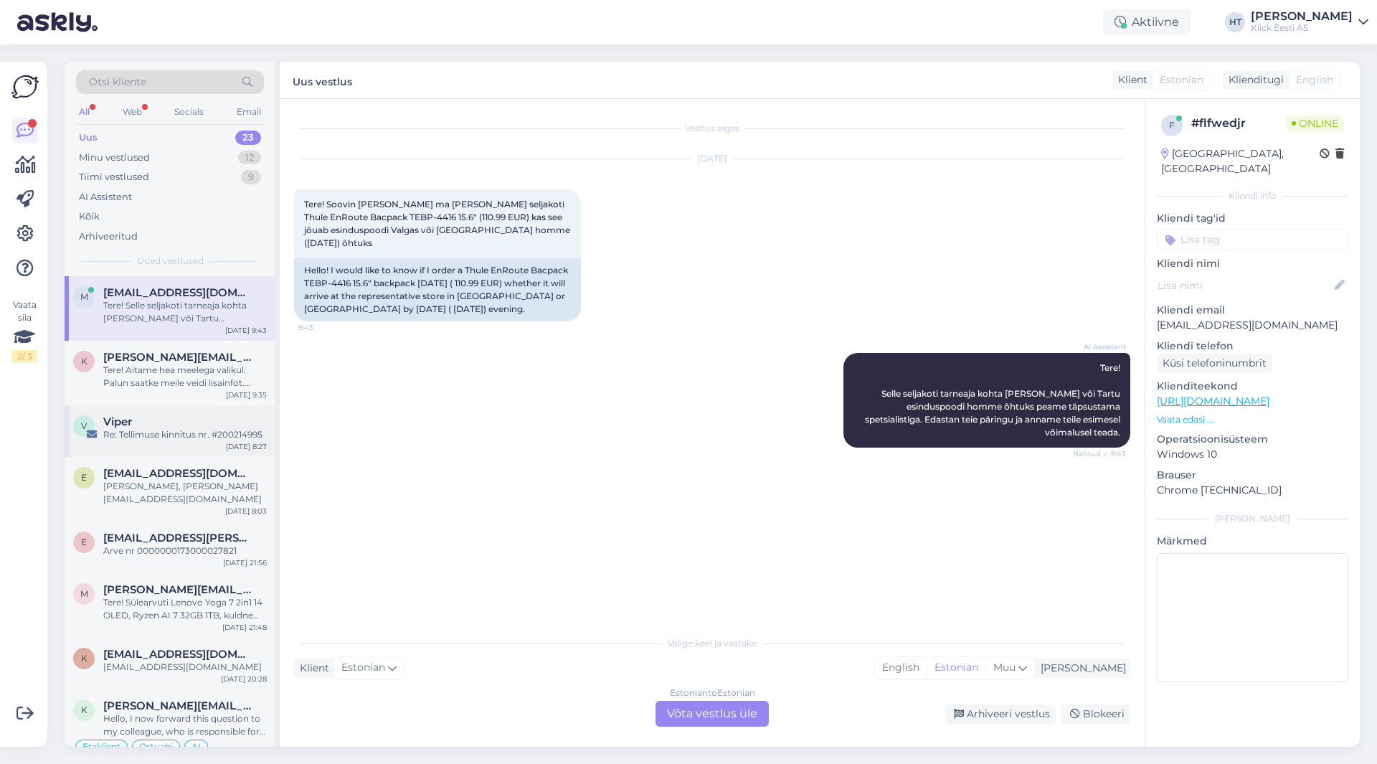
click at [239, 451] on div "[DATE] 8:27" at bounding box center [246, 446] width 41 height 11
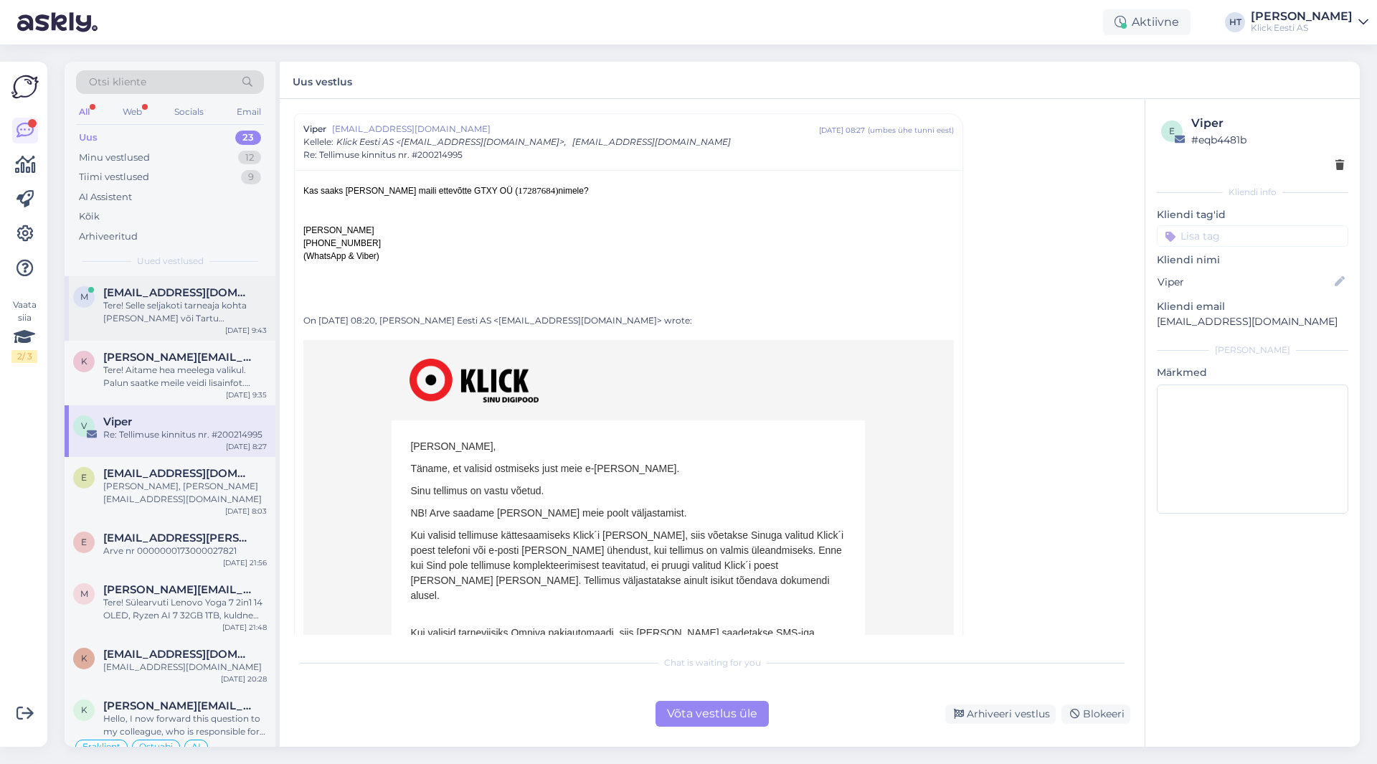
click at [193, 308] on div "Tere! Selle seljakoti tarneaja kohta [PERSON_NAME] või Tartu esinduspoodi homme…" at bounding box center [185, 312] width 164 height 26
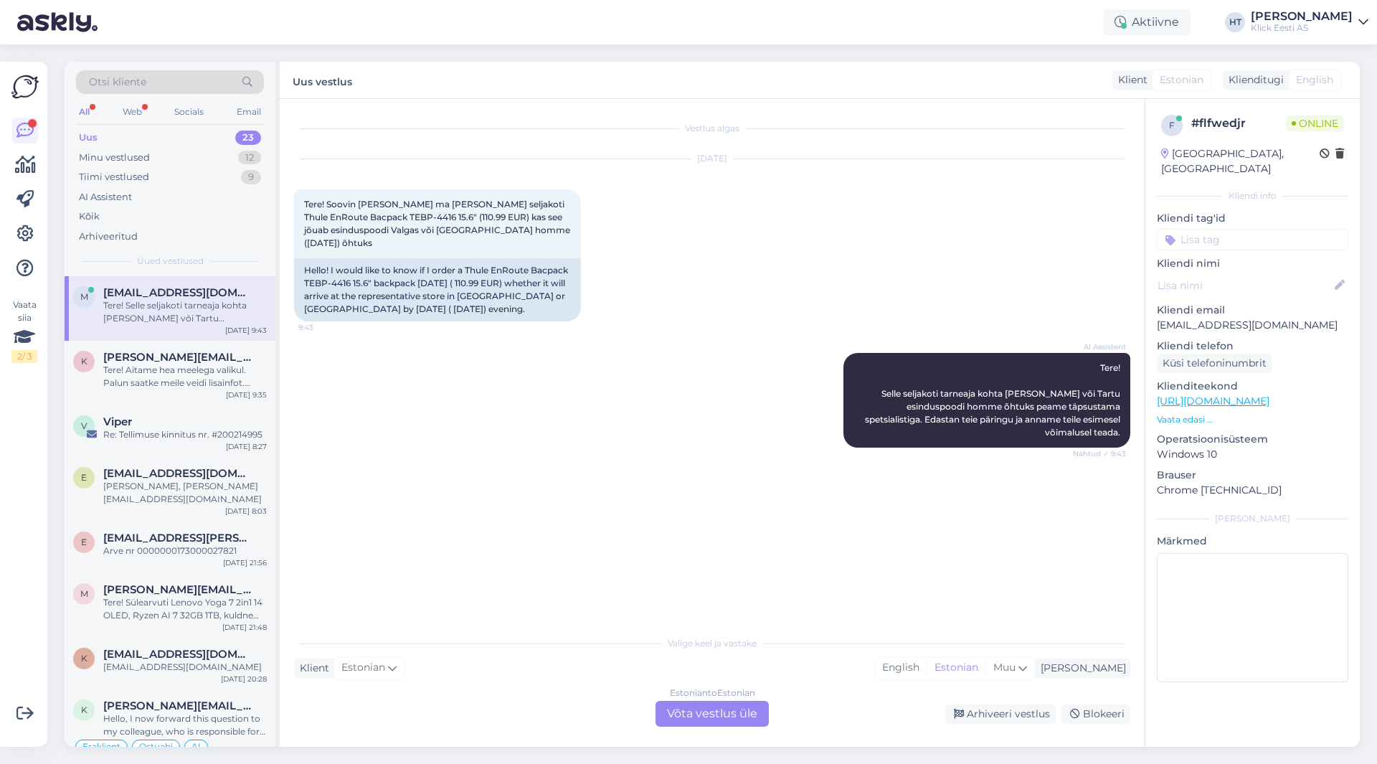
scroll to position [0, 0]
click at [683, 714] on div "Estonian to Estonian Võta vestlus üle" at bounding box center [712, 714] width 113 height 26
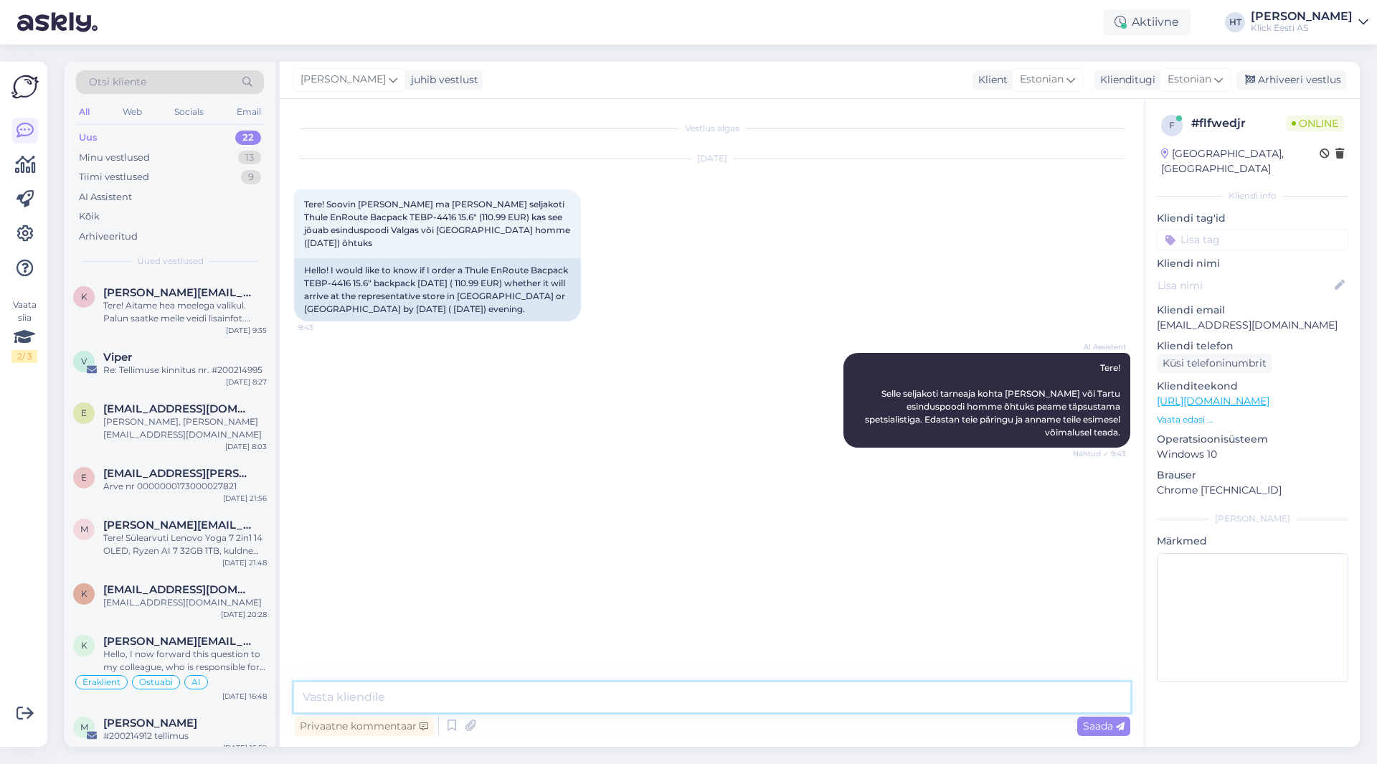
click at [683, 696] on textarea at bounding box center [712, 697] width 836 height 30
paste textarea "1-3 tööpäeva"
type textarea "Tarne kauplusesse võtab 1-3 tööpäeva, täosemalt ei oska öelda."
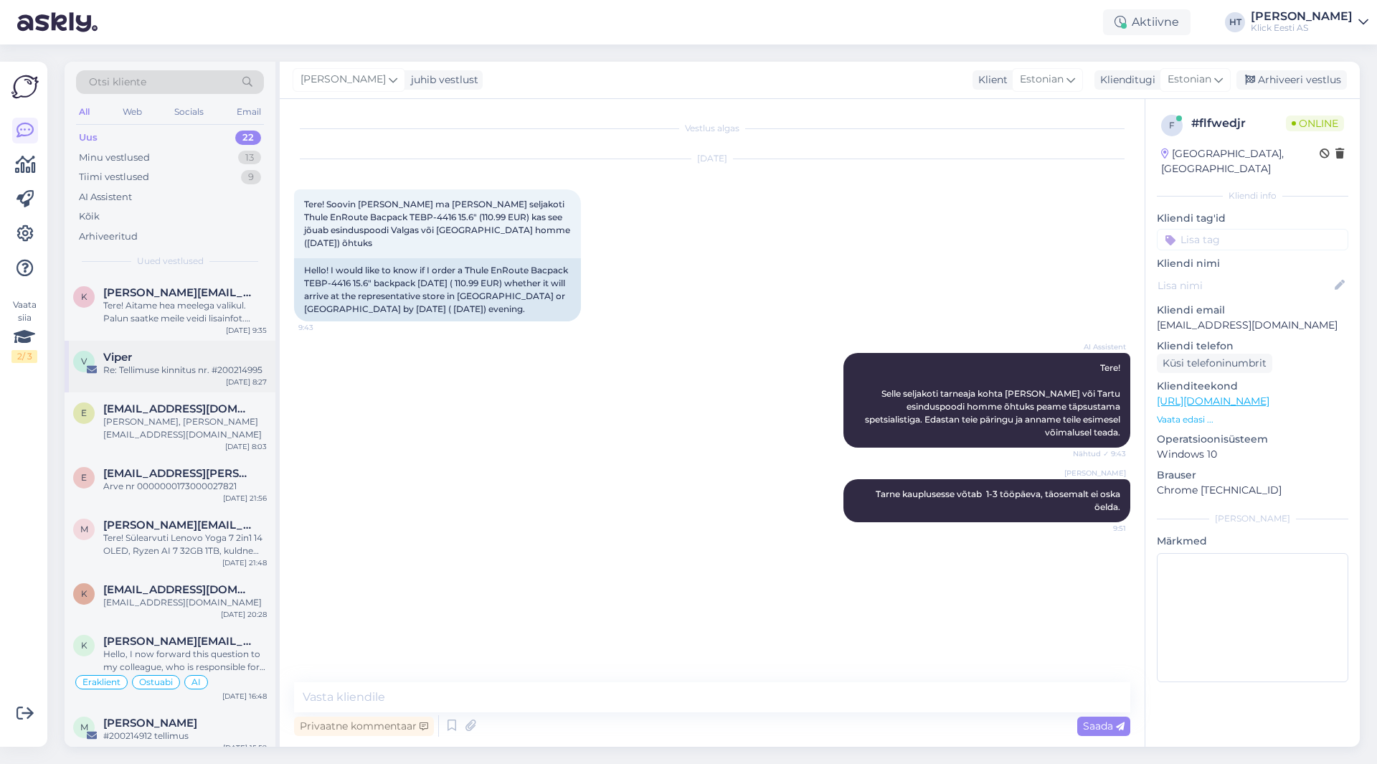
click at [165, 354] on div "Viper" at bounding box center [185, 357] width 164 height 13
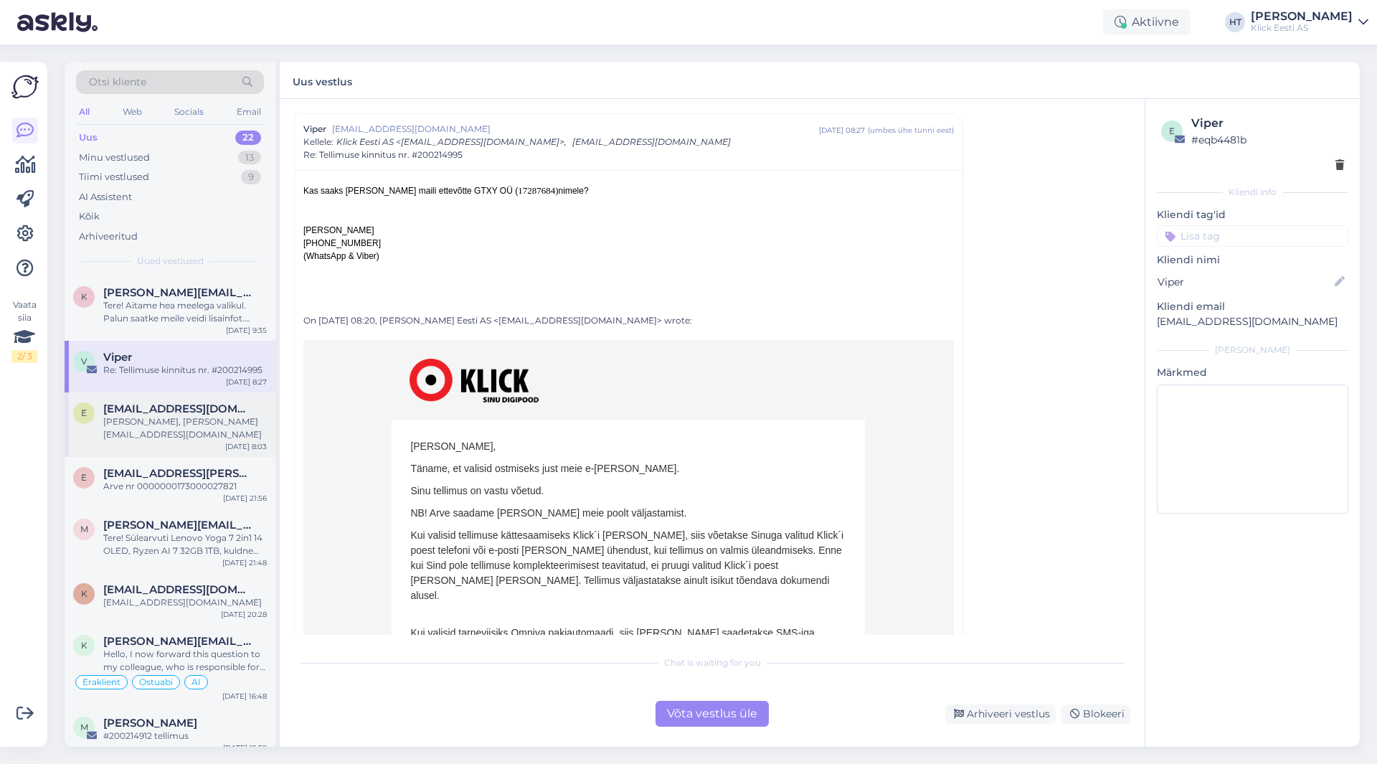
click at [181, 421] on div "[PERSON_NAME], [PERSON_NAME][EMAIL_ADDRESS][DOMAIN_NAME]" at bounding box center [185, 428] width 164 height 26
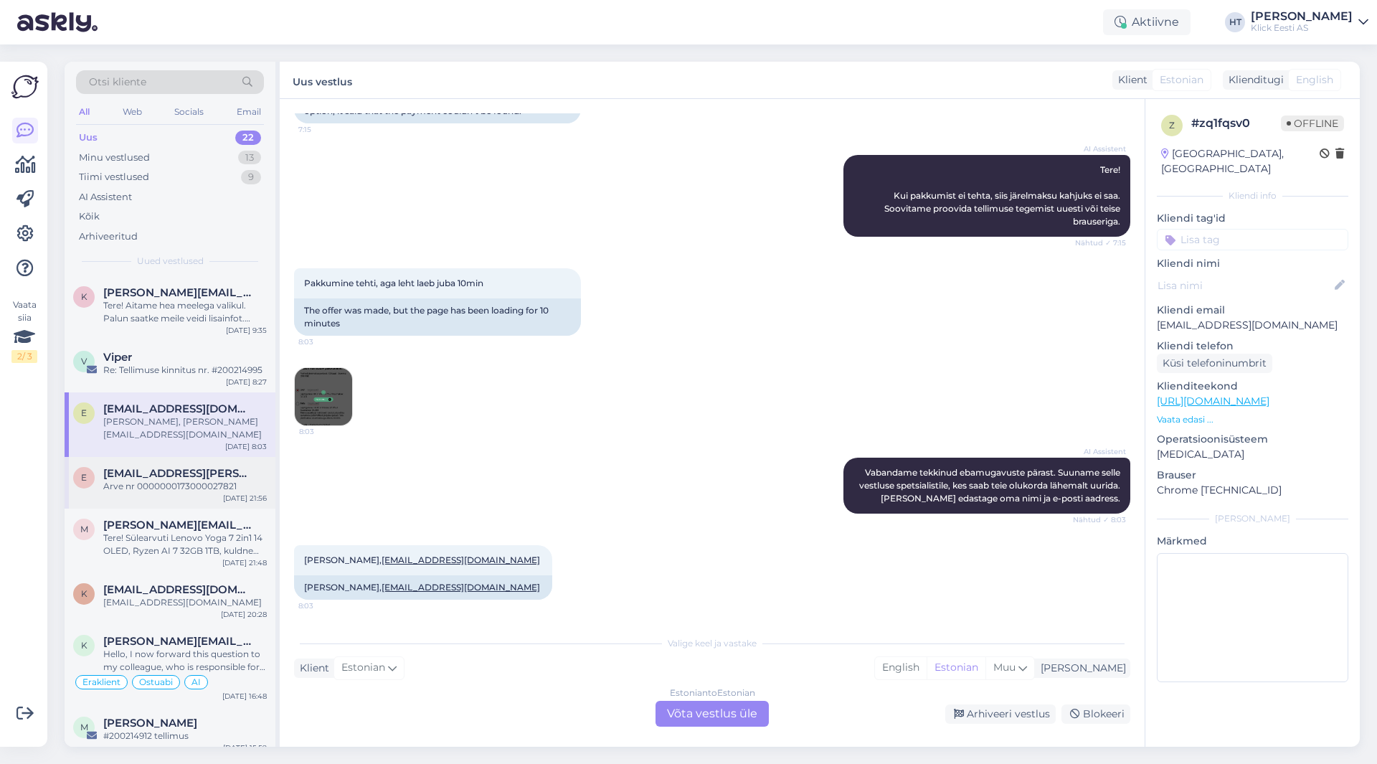
click at [201, 467] on span "[EMAIL_ADDRESS][PERSON_NAME][DOMAIN_NAME]" at bounding box center [177, 473] width 149 height 13
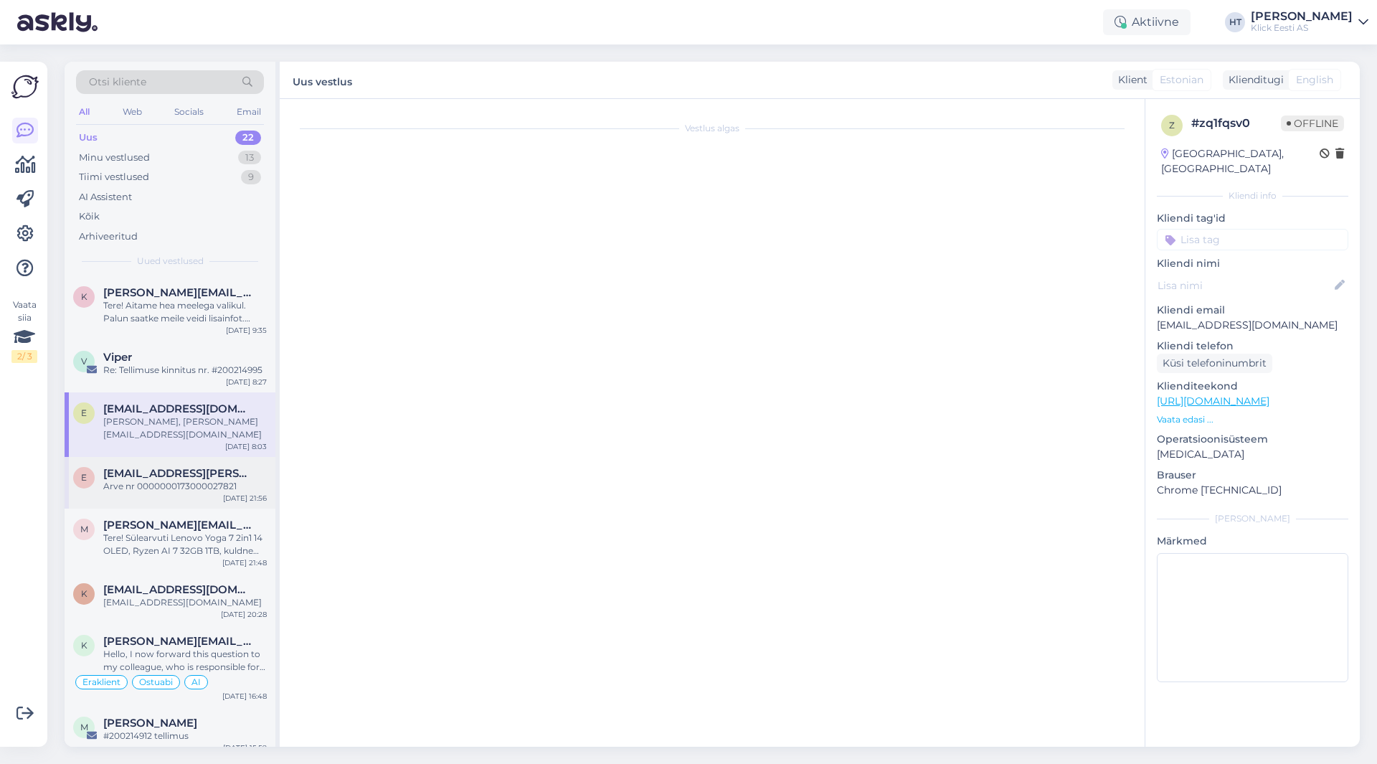
scroll to position [17, 0]
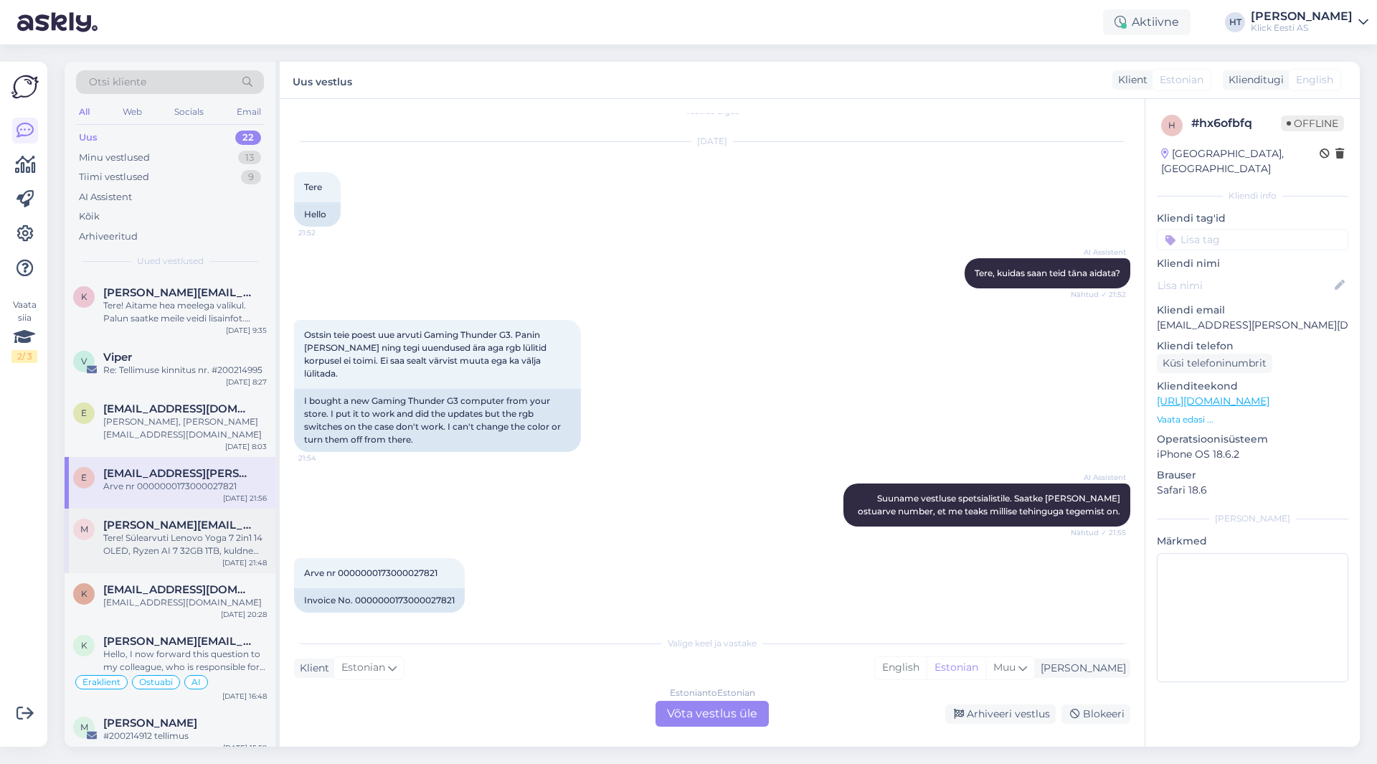
click at [213, 519] on div "[PERSON_NAME][EMAIL_ADDRESS][DOMAIN_NAME]" at bounding box center [185, 525] width 164 height 13
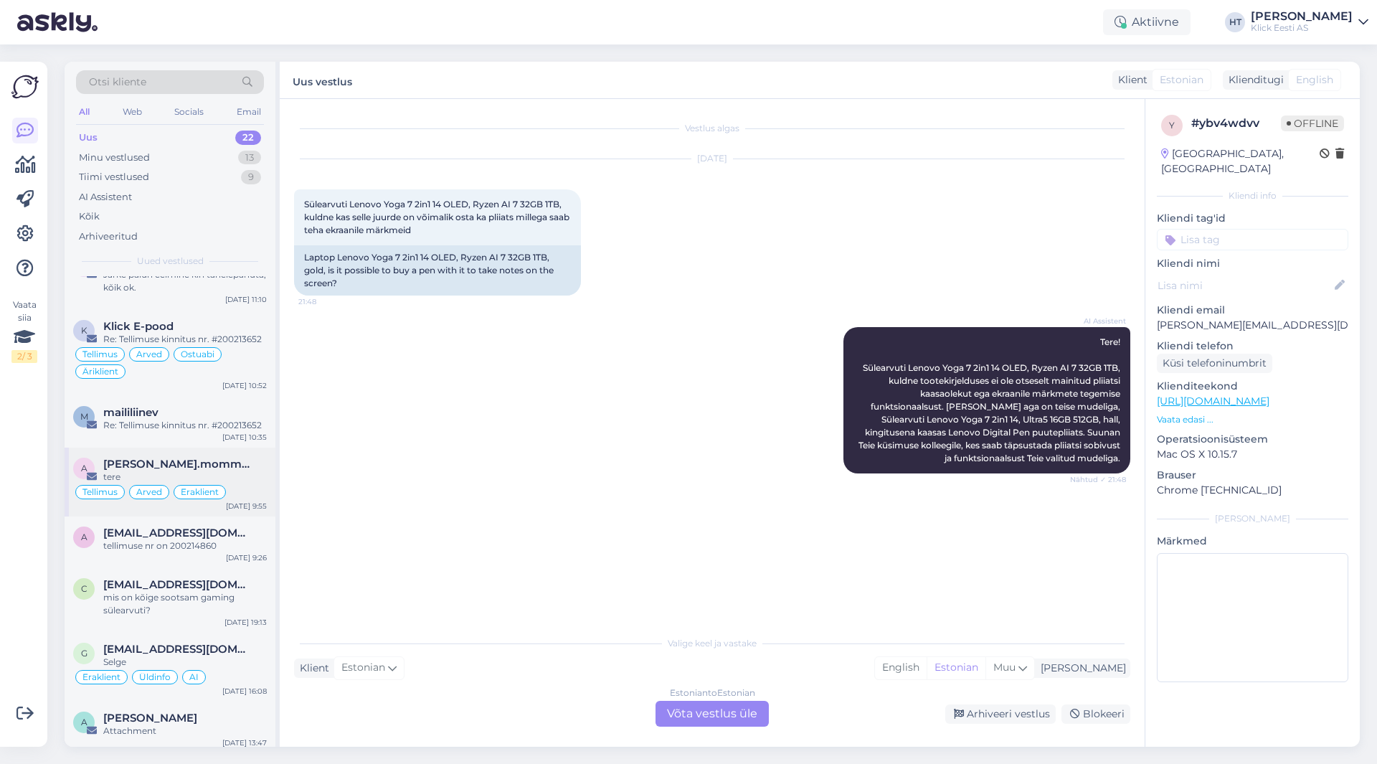
scroll to position [885, 0]
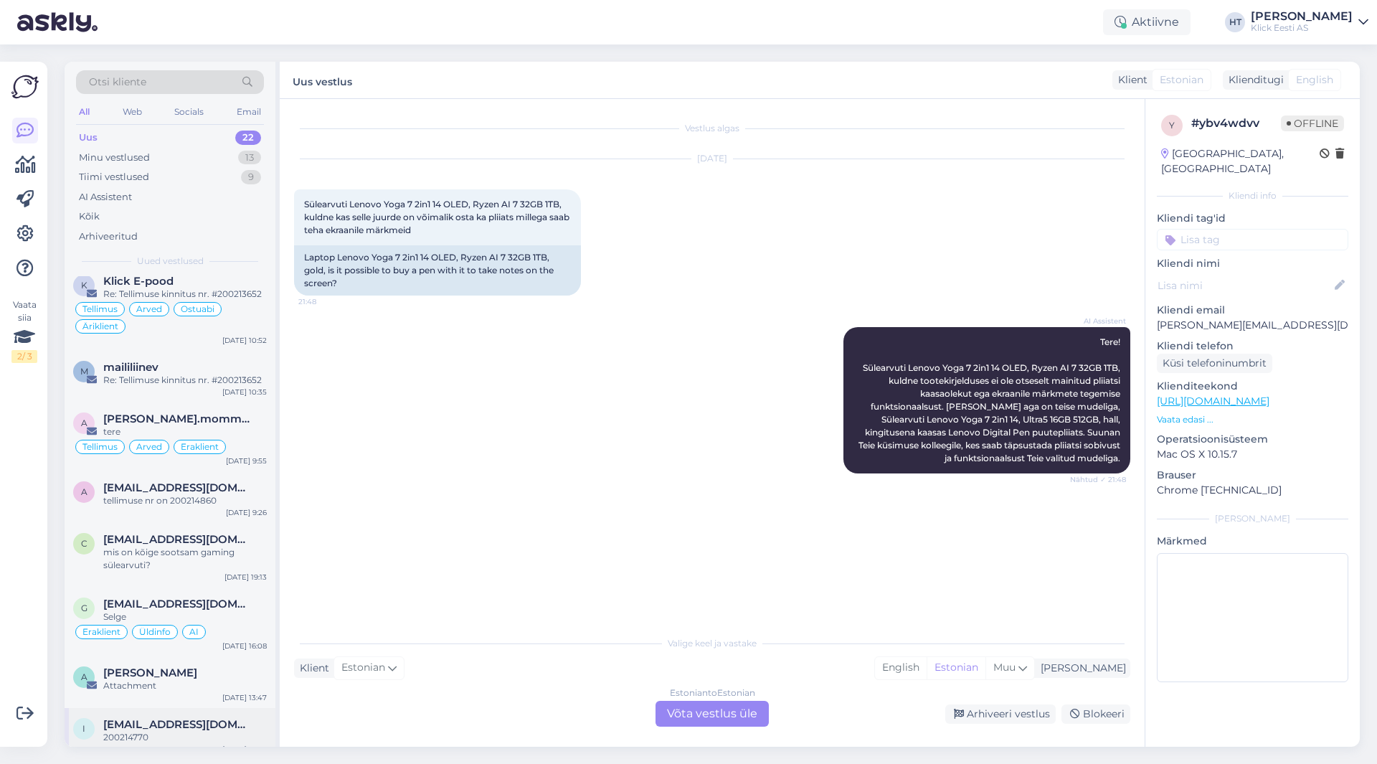
click at [192, 718] on span "[EMAIL_ADDRESS][DOMAIN_NAME]" at bounding box center [177, 724] width 149 height 13
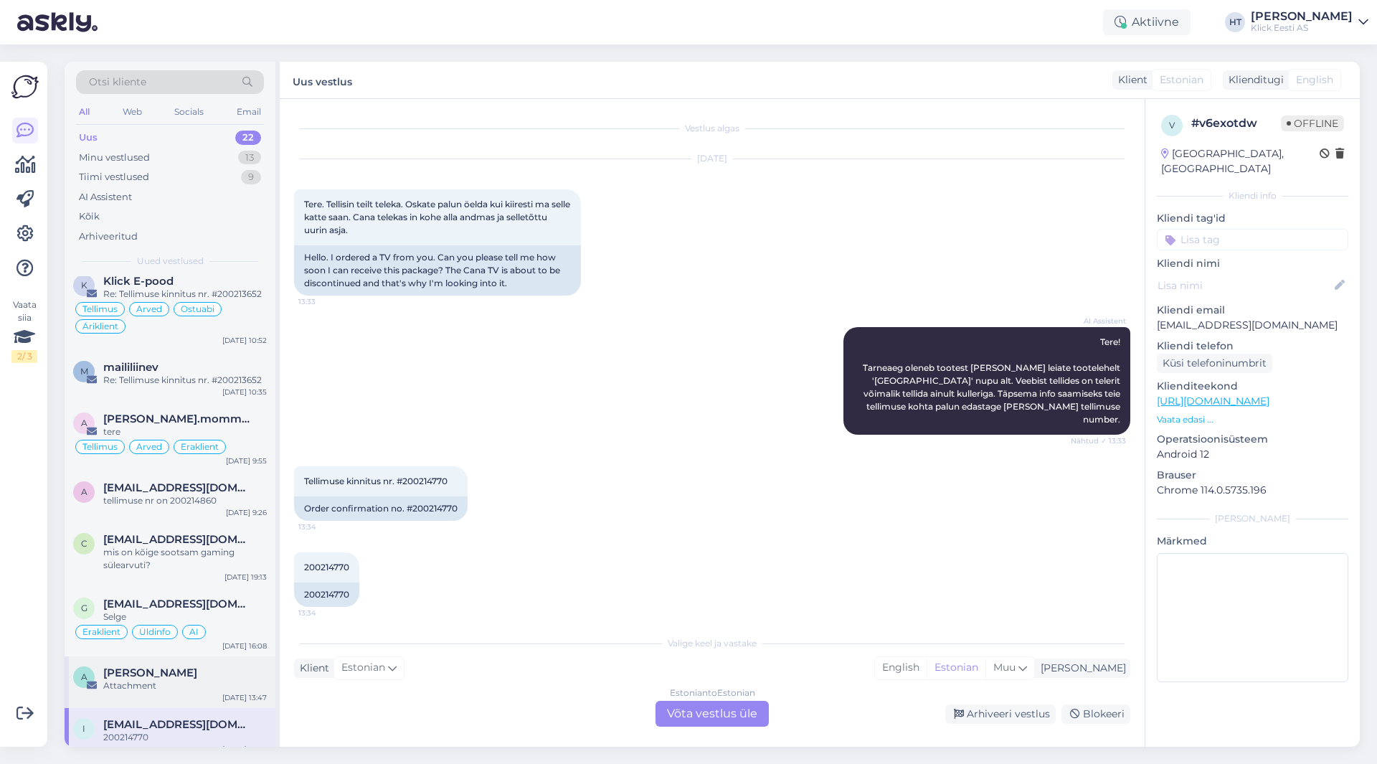
click at [190, 666] on div "[PERSON_NAME]" at bounding box center [185, 672] width 164 height 13
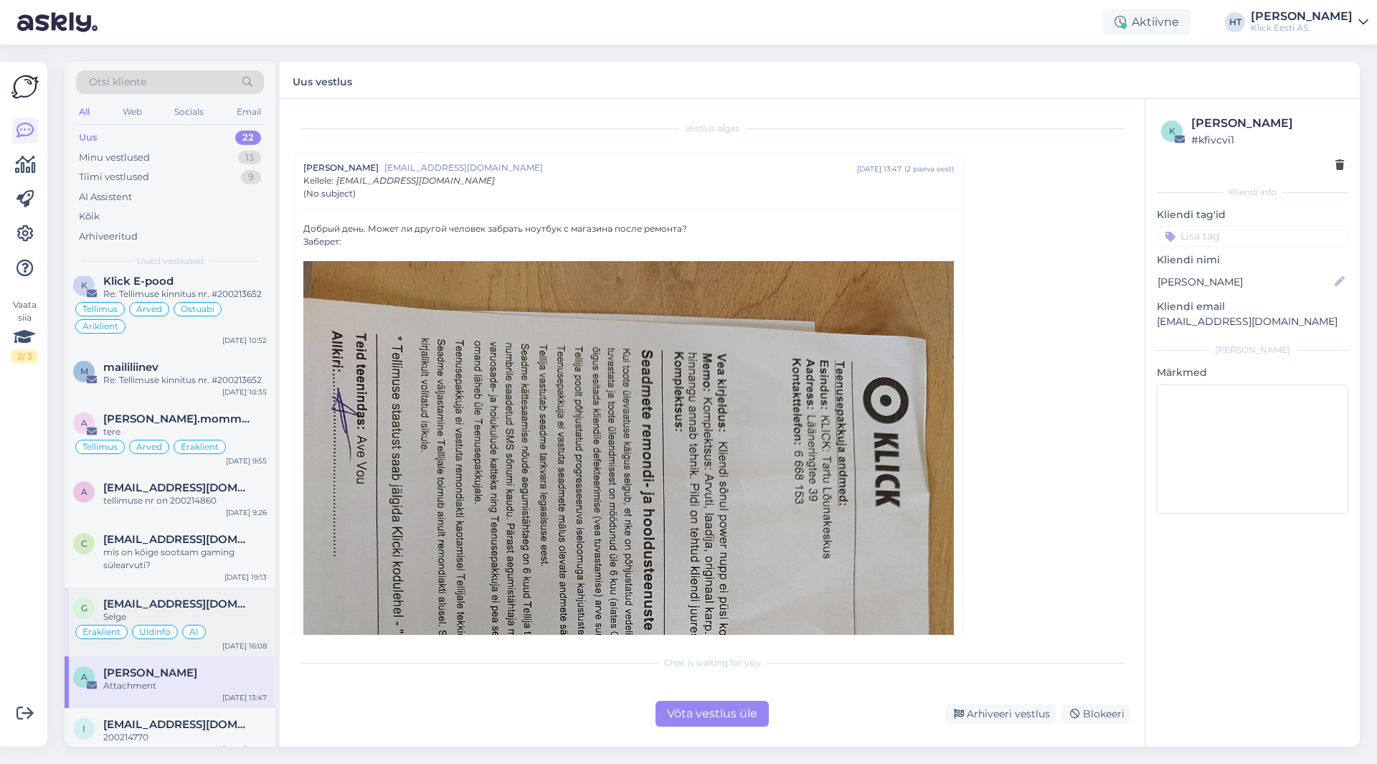
click at [207, 610] on div "Selge" at bounding box center [185, 616] width 164 height 13
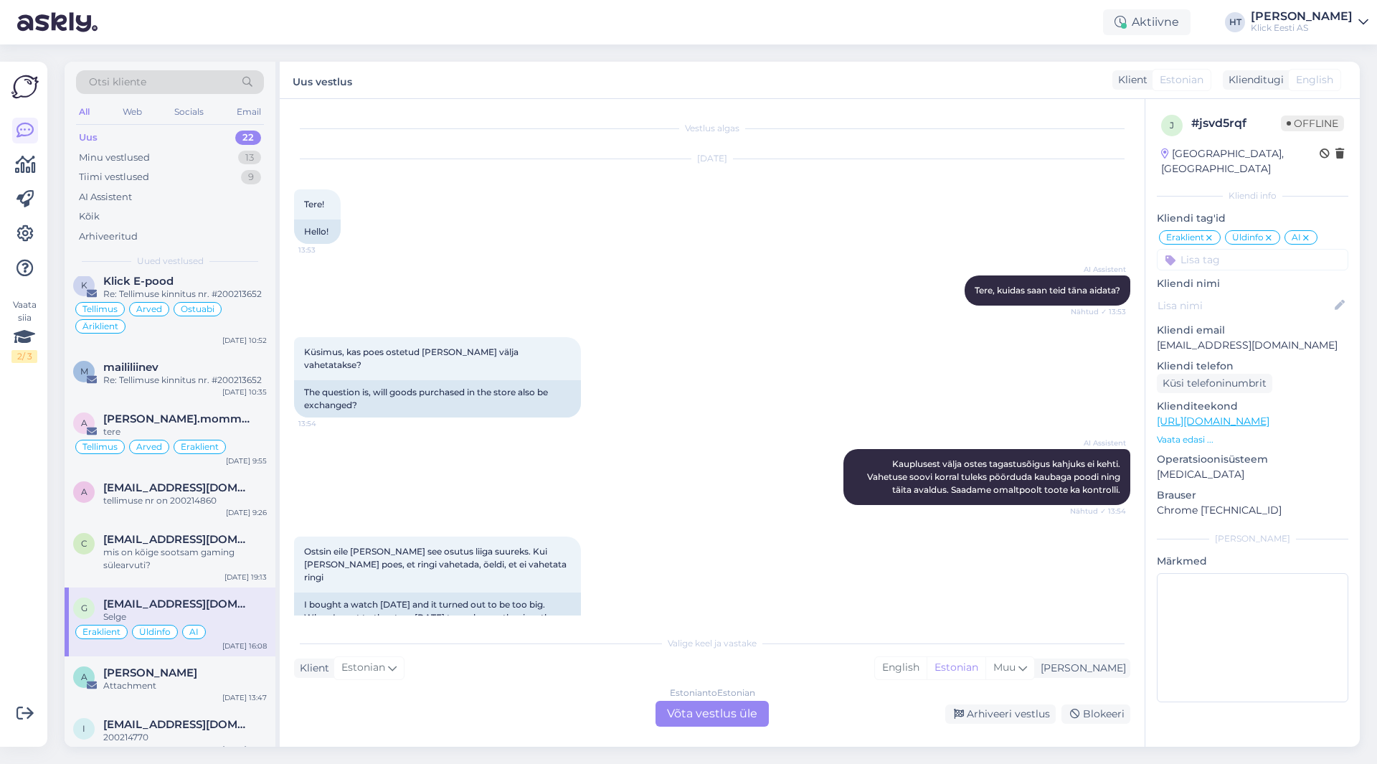
scroll to position [703, 0]
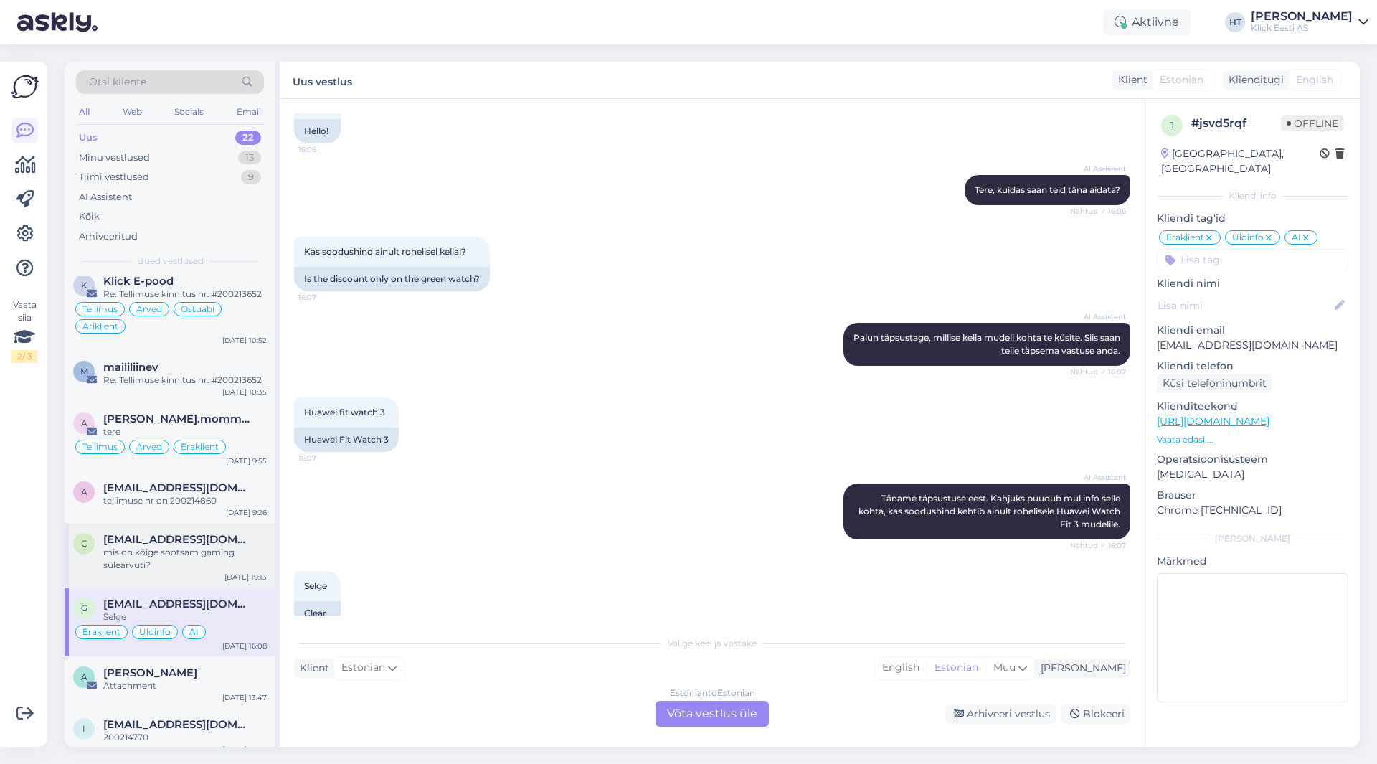
click at [204, 553] on div "mis on kõige sootsam gaming sülearvuti?" at bounding box center [185, 559] width 164 height 26
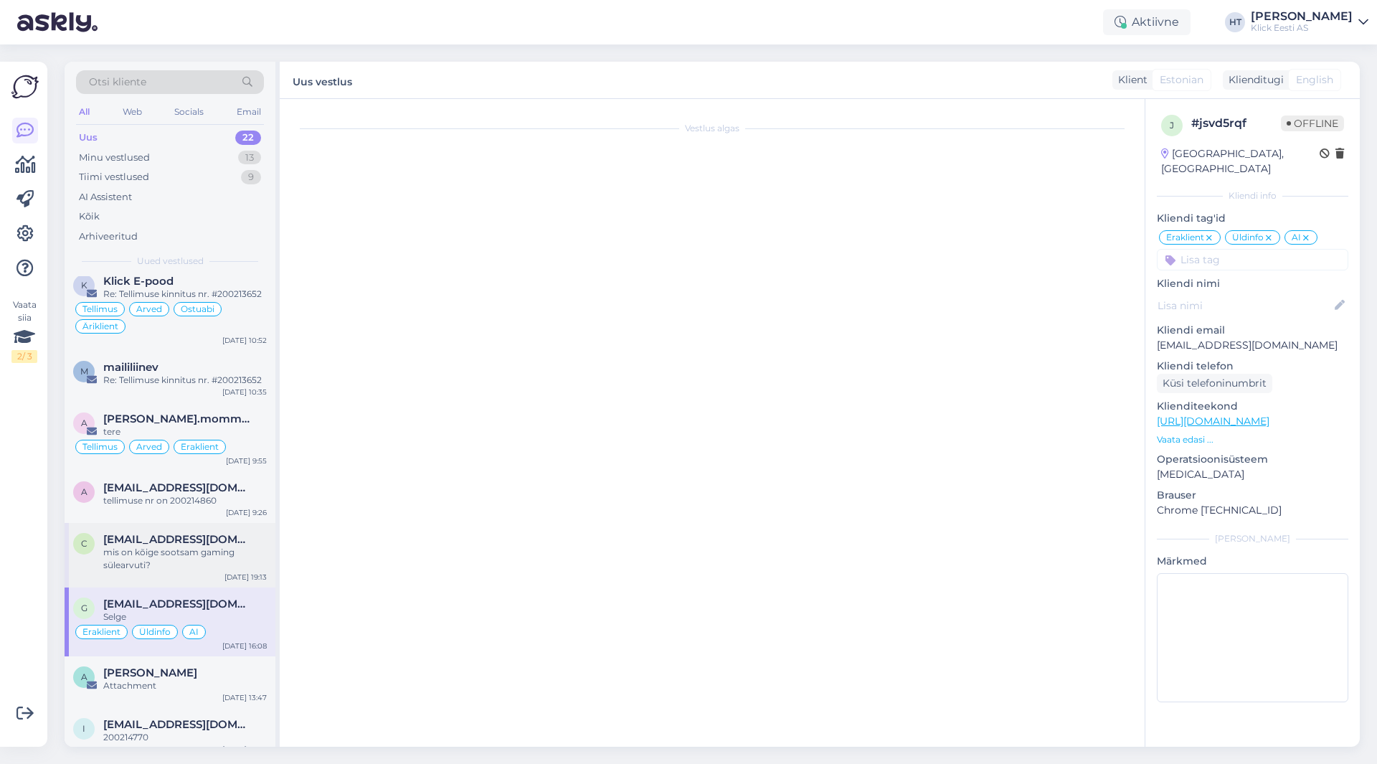
scroll to position [0, 0]
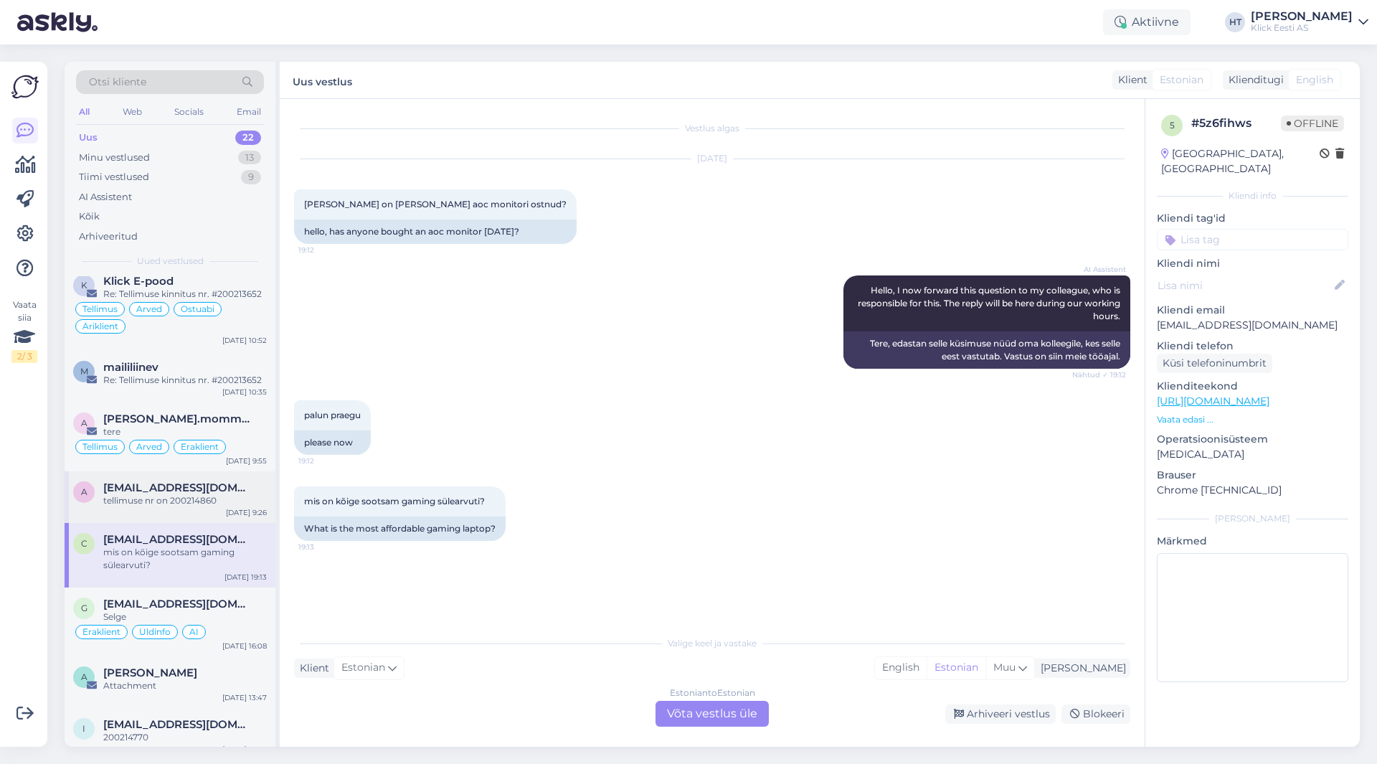
click at [205, 494] on div "tellimuse nr on 200214860" at bounding box center [185, 500] width 164 height 13
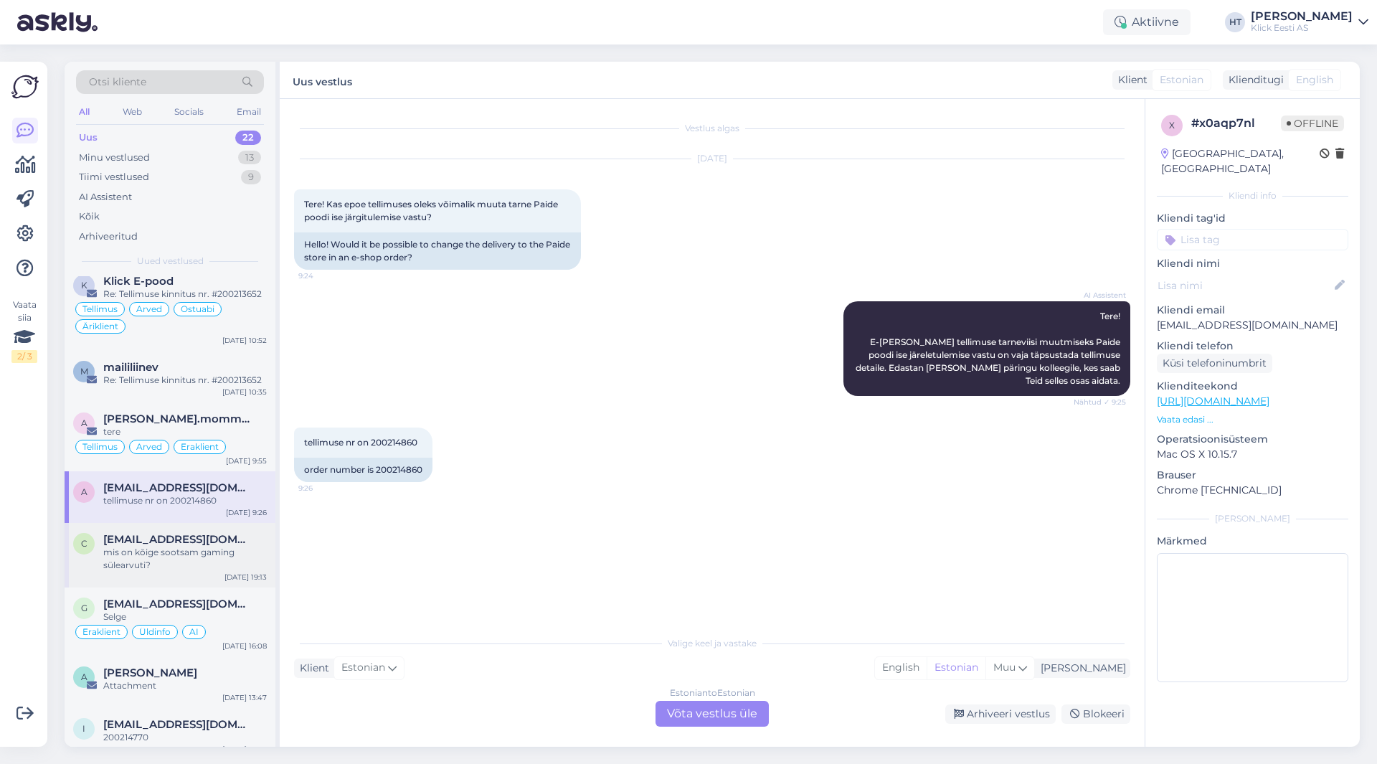
click at [209, 533] on span "[EMAIL_ADDRESS][DOMAIN_NAME]" at bounding box center [177, 539] width 149 height 13
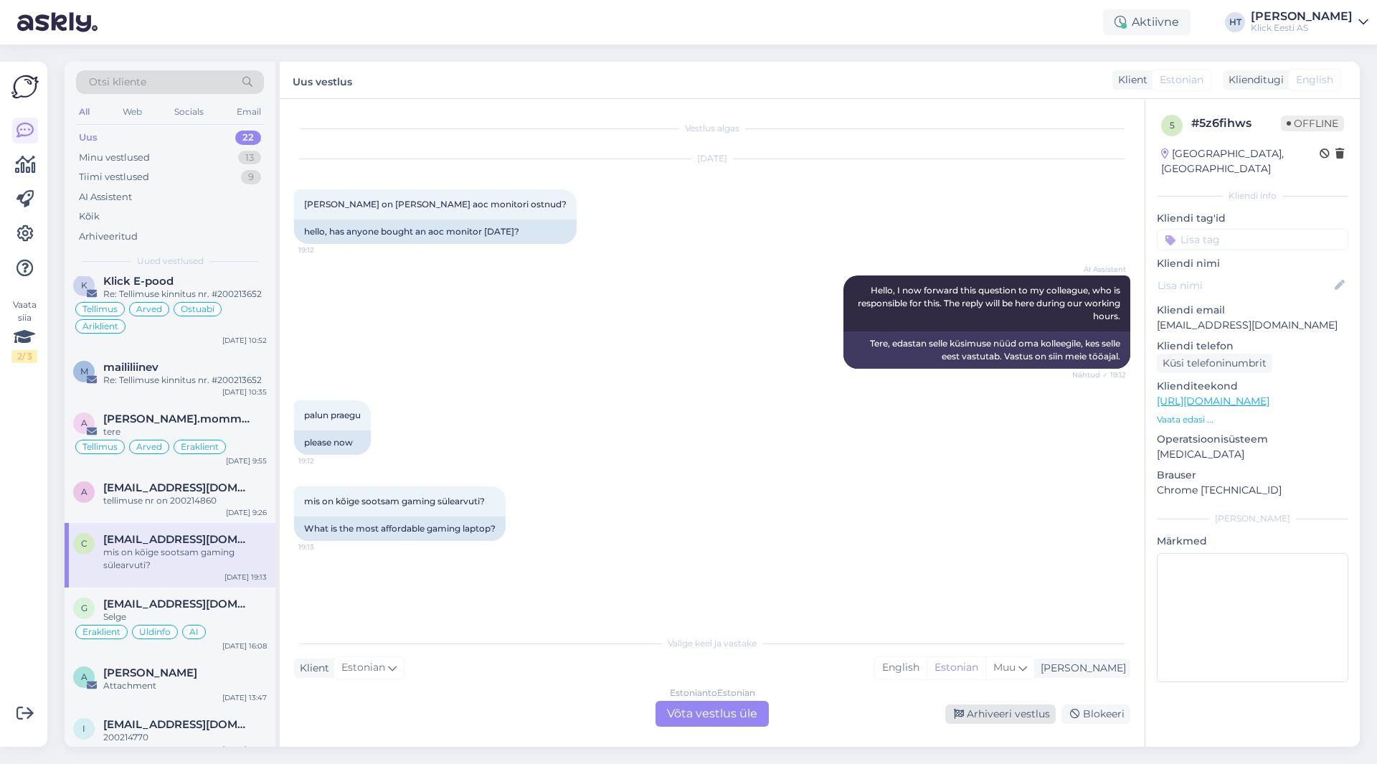
click at [957, 709] on icon at bounding box center [959, 714] width 10 height 10
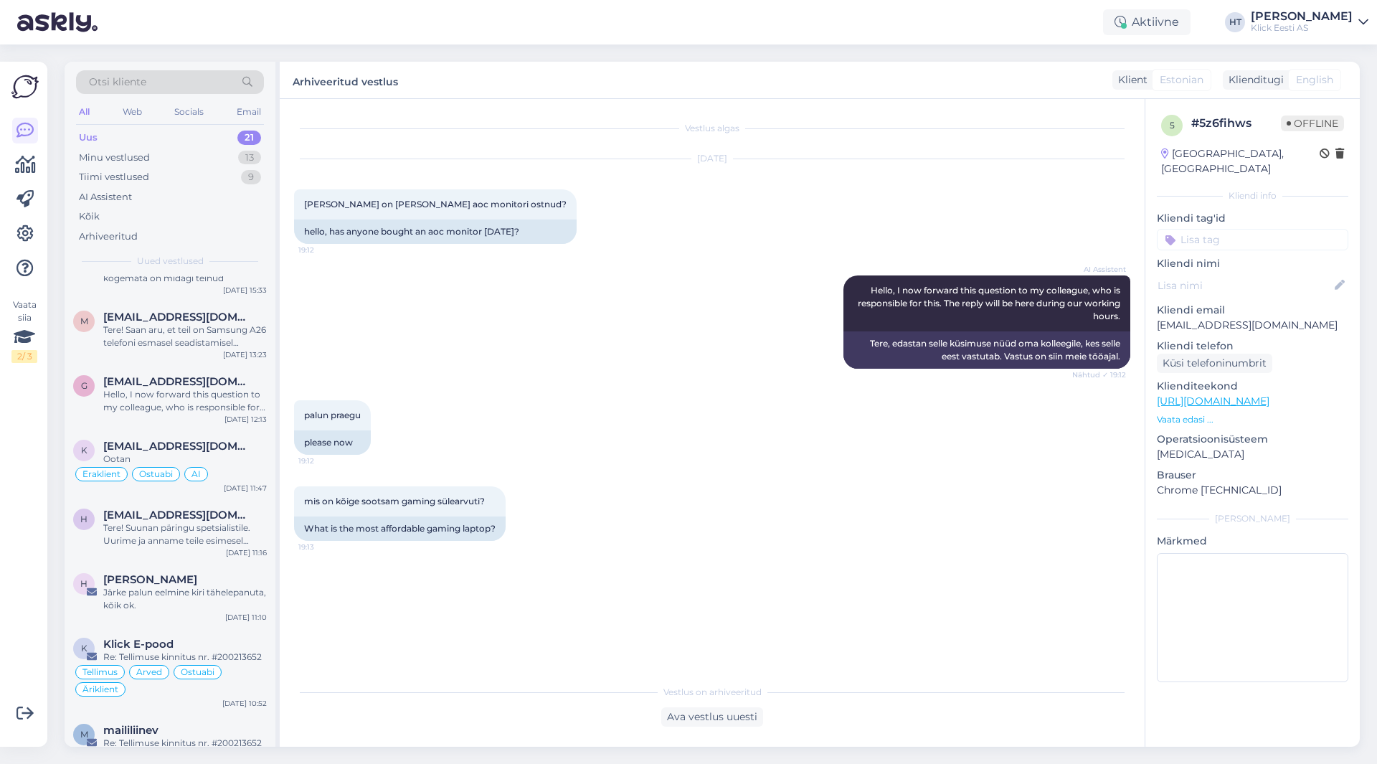
scroll to position [820, 0]
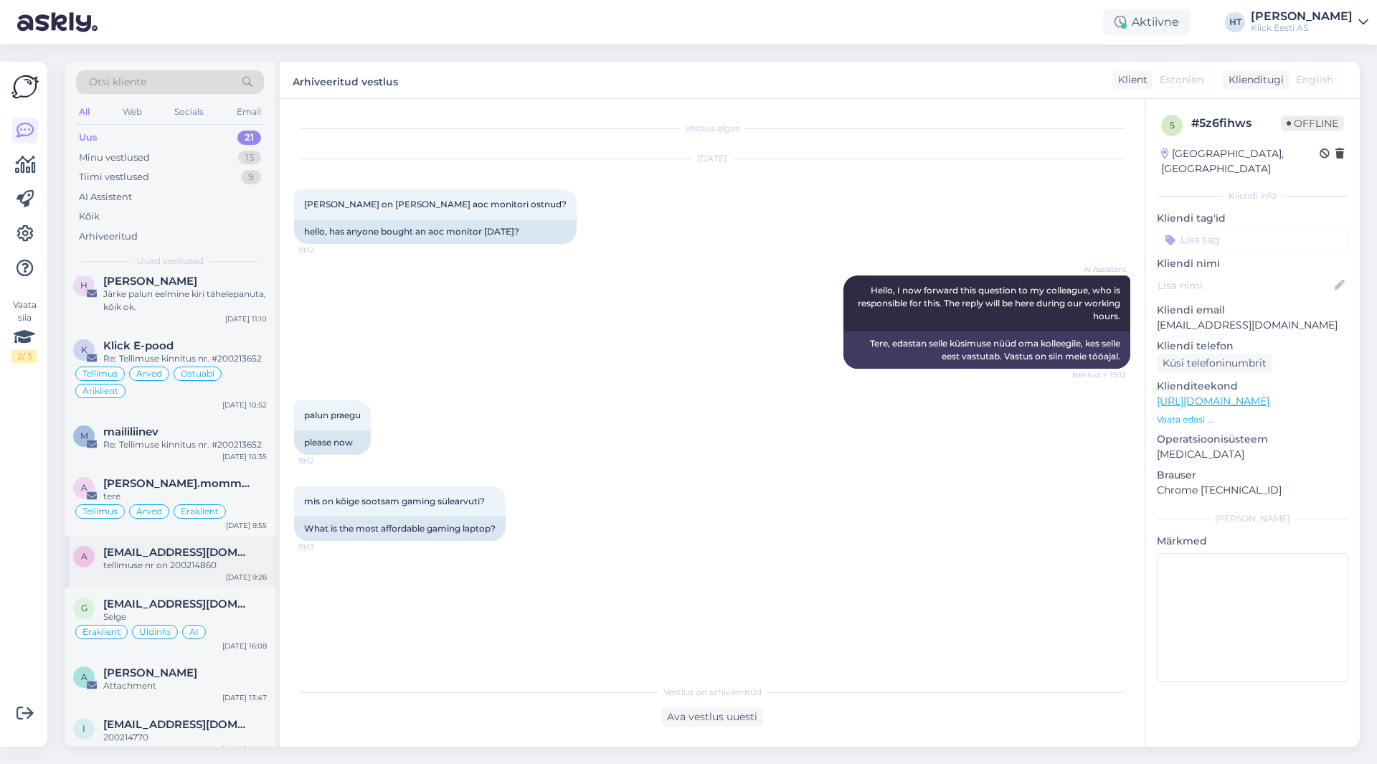
click at [197, 559] on div "tellimuse nr on 200214860" at bounding box center [185, 565] width 164 height 13
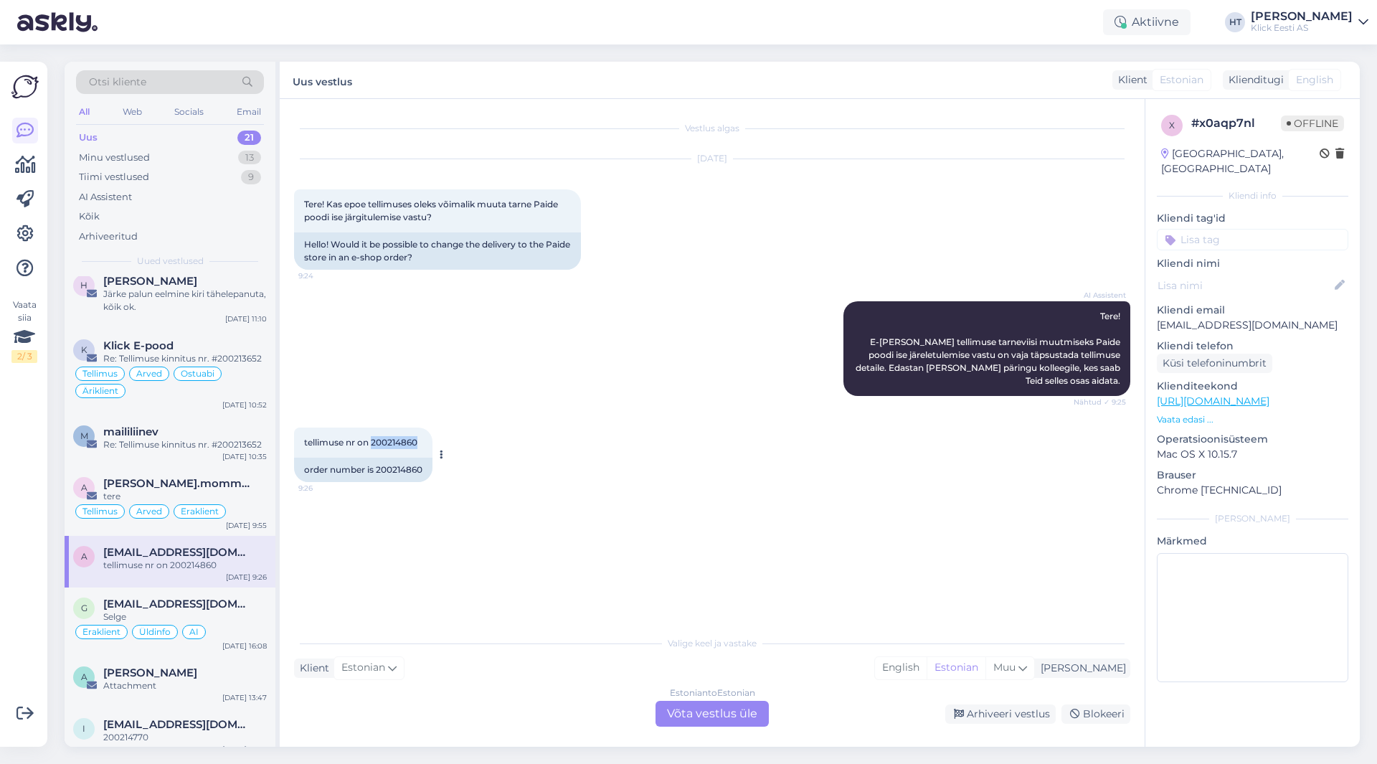
drag, startPoint x: 373, startPoint y: 443, endPoint x: 418, endPoint y: 443, distance: 45.2
click at [417, 443] on span "tellimuse nr on 200214860" at bounding box center [360, 442] width 113 height 11
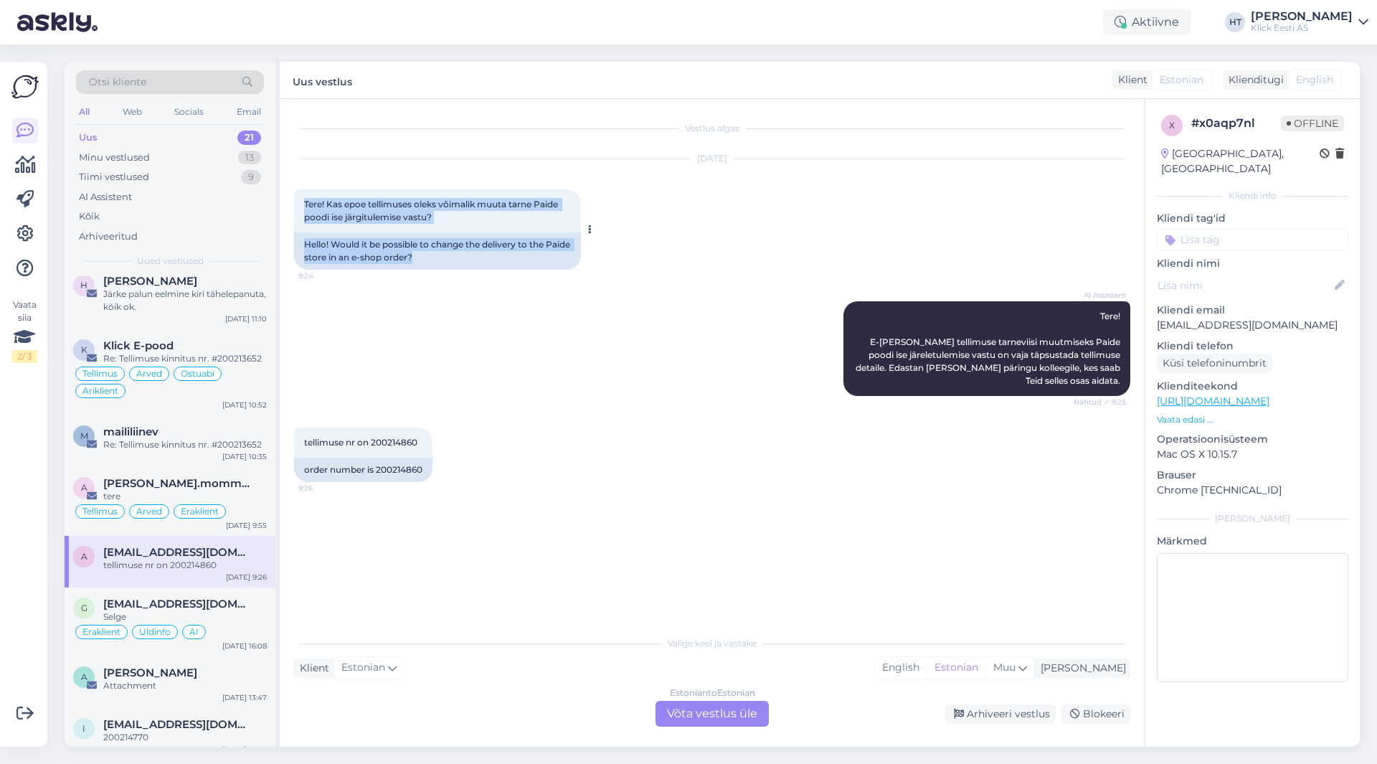
drag, startPoint x: 451, startPoint y: 257, endPoint x: 302, endPoint y: 198, distance: 160.4
click at [302, 198] on div "Tere! Kas epoe tellimuses oleks võimalik muuta tarne Paide poodi ise järgitulem…" at bounding box center [437, 229] width 287 height 80
click at [305, 202] on span "Tere! Kas epoe tellimuses oleks võimalik muuta tarne Paide poodi ise järgitulem…" at bounding box center [432, 211] width 256 height 24
drag, startPoint x: 305, startPoint y: 202, endPoint x: 443, endPoint y: 219, distance: 138.8
click at [443, 219] on div "Tere! Kas epoe tellimuses oleks võimalik muuta tarne Paide poodi ise järgitulem…" at bounding box center [437, 210] width 287 height 43
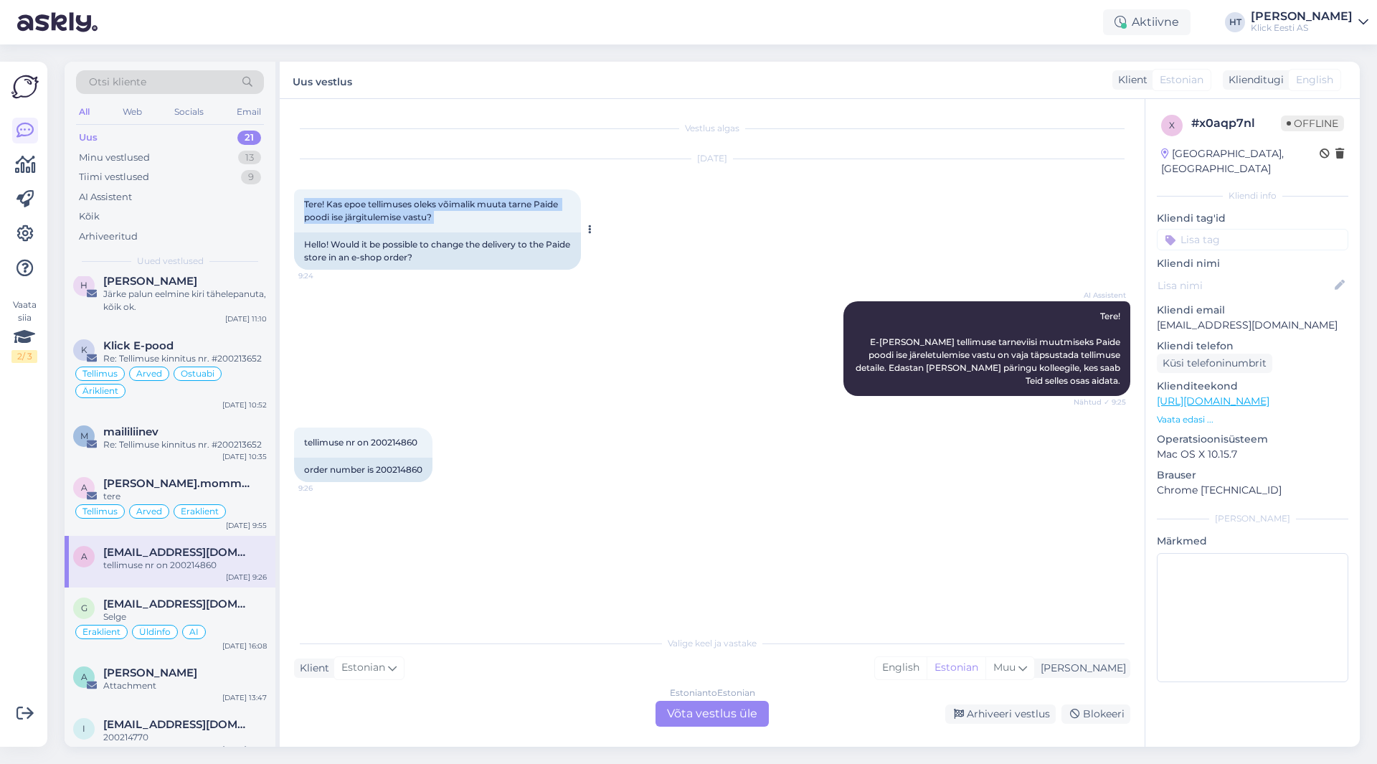
click at [450, 223] on div "Tere! Kas epoe tellimuses oleks võimalik muuta tarne Paide poodi ise järgitulem…" at bounding box center [437, 210] width 287 height 43
drag, startPoint x: 450, startPoint y: 223, endPoint x: 307, endPoint y: 201, distance: 144.4
click at [307, 201] on div "Tere! Kas epoe tellimuses oleks võimalik muuta tarne Paide poodi ise järgitulem…" at bounding box center [437, 210] width 287 height 43
click at [307, 201] on span "Tere! Kas epoe tellimuses oleks võimalik muuta tarne Paide poodi ise järgitulem…" at bounding box center [432, 211] width 256 height 24
drag, startPoint x: 305, startPoint y: 202, endPoint x: 492, endPoint y: 260, distance: 196.0
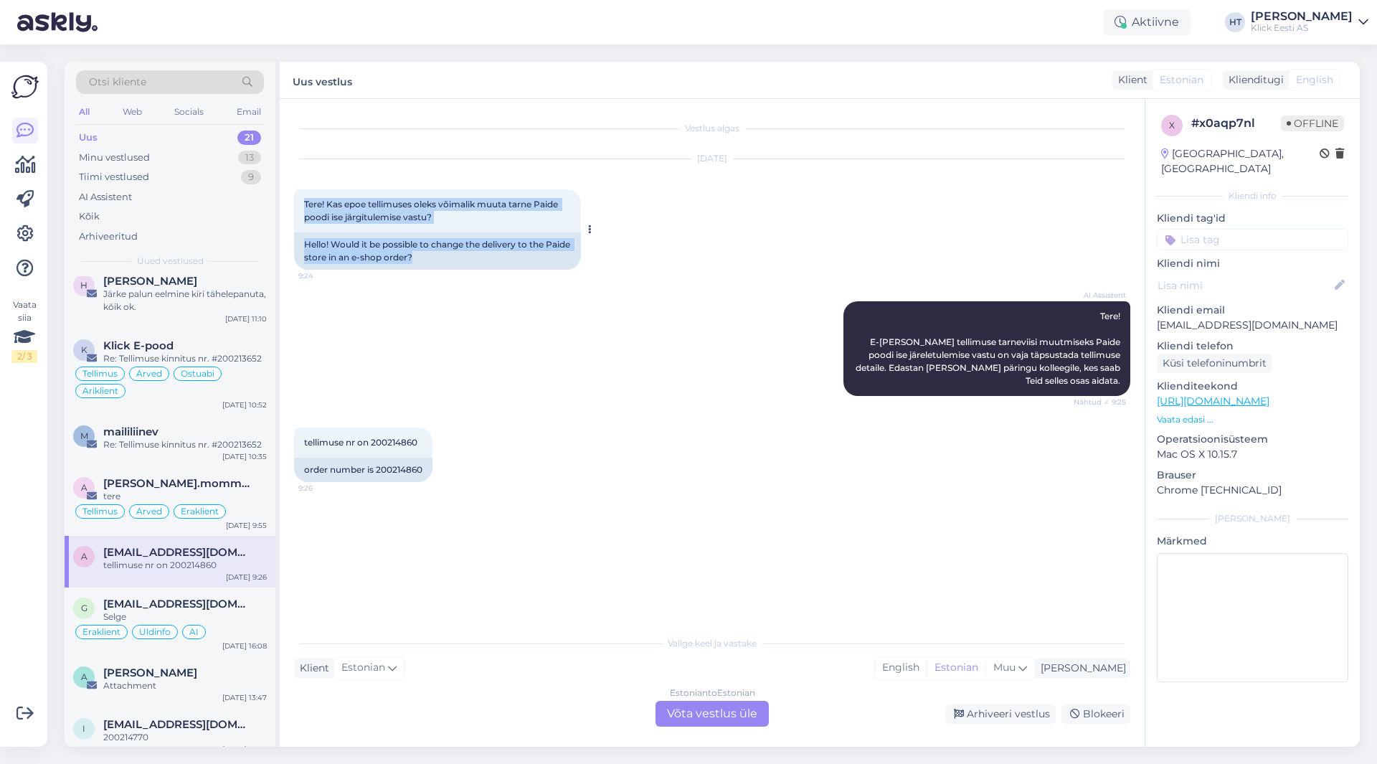
click at [492, 260] on div "Tere! Kas epoe tellimuses oleks võimalik muuta tarne Paide poodi ise järgitulem…" at bounding box center [437, 229] width 287 height 80
click at [490, 262] on div "Hello! Would it be possible to change the delivery to the Paide store in an e-s…" at bounding box center [437, 250] width 287 height 37
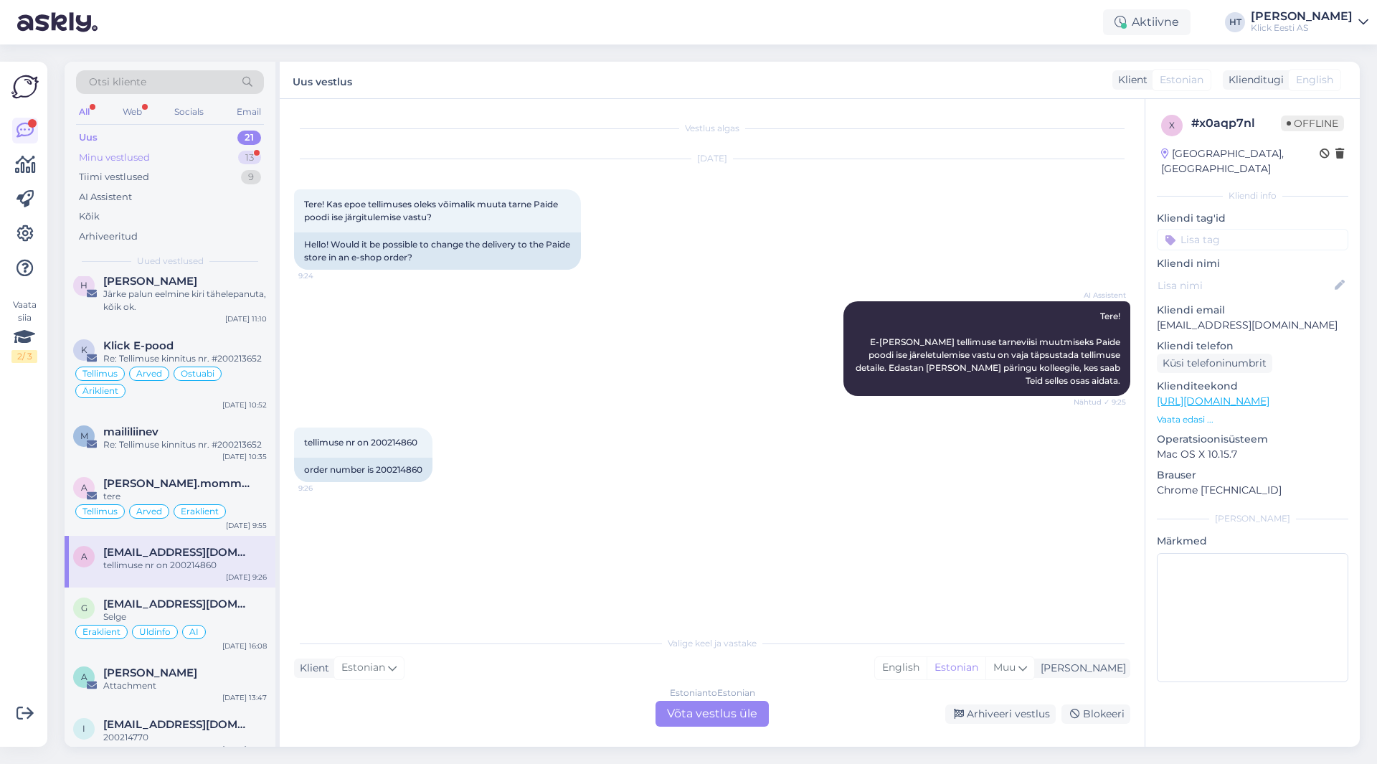
click at [220, 156] on div "Minu vestlused 13" at bounding box center [170, 158] width 188 height 20
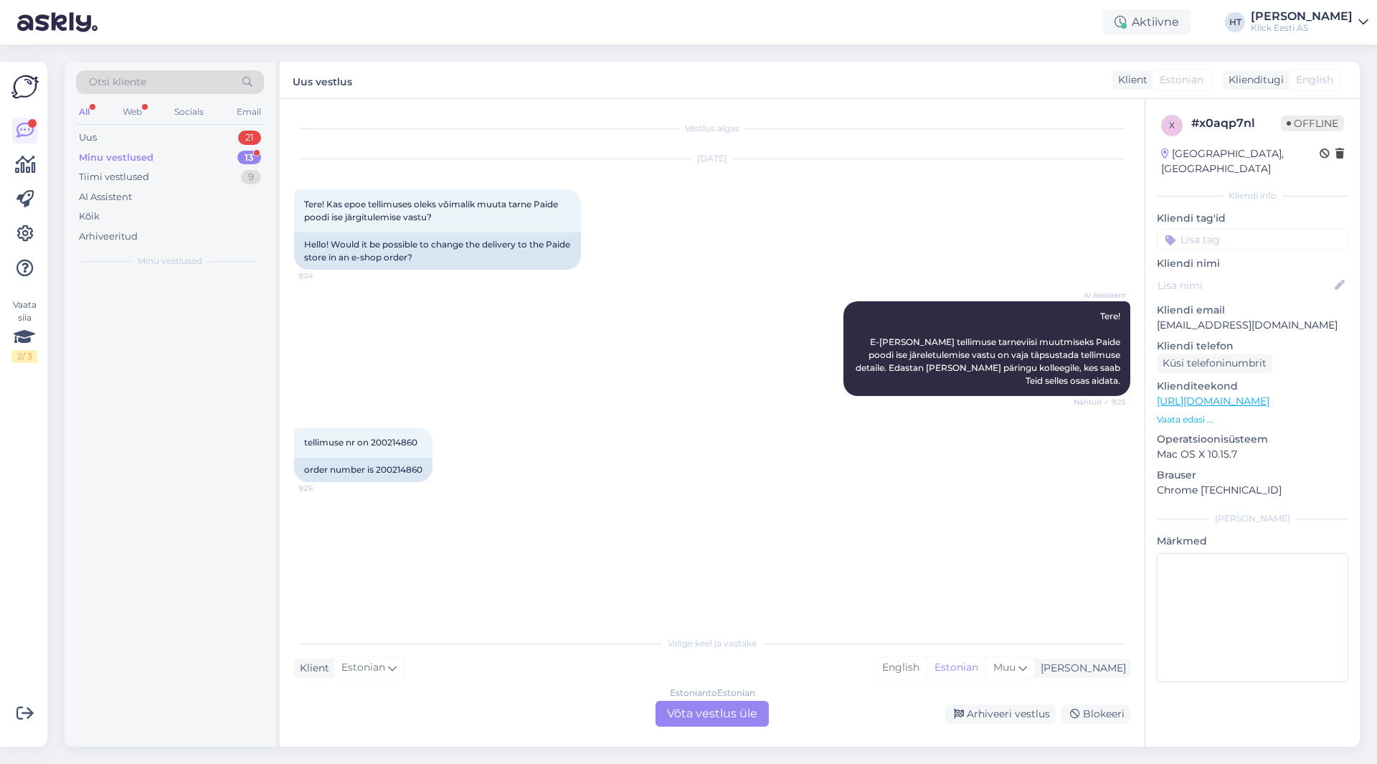
scroll to position [0, 0]
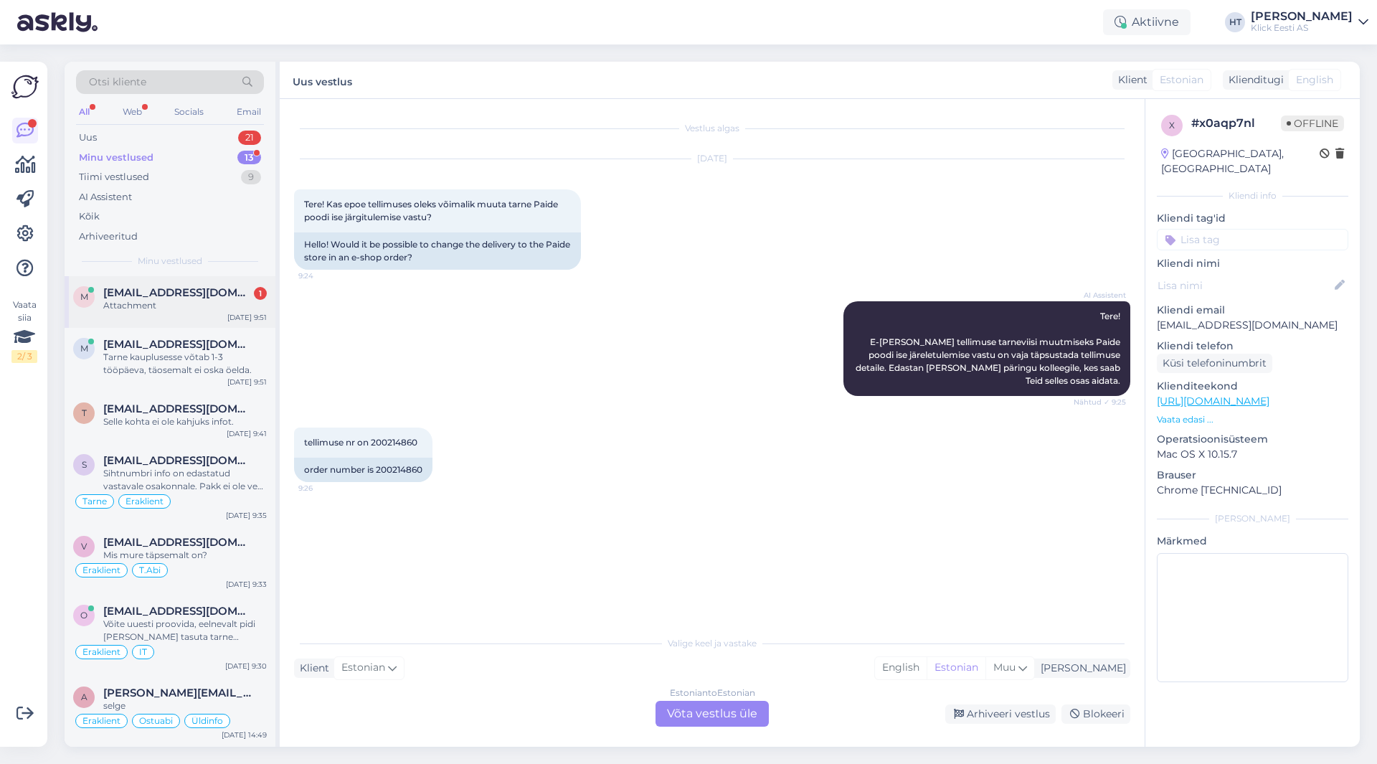
click at [235, 285] on div "m [EMAIL_ADDRESS][DOMAIN_NAME] 1 Attachment [DATE] 9:51" at bounding box center [170, 302] width 211 height 52
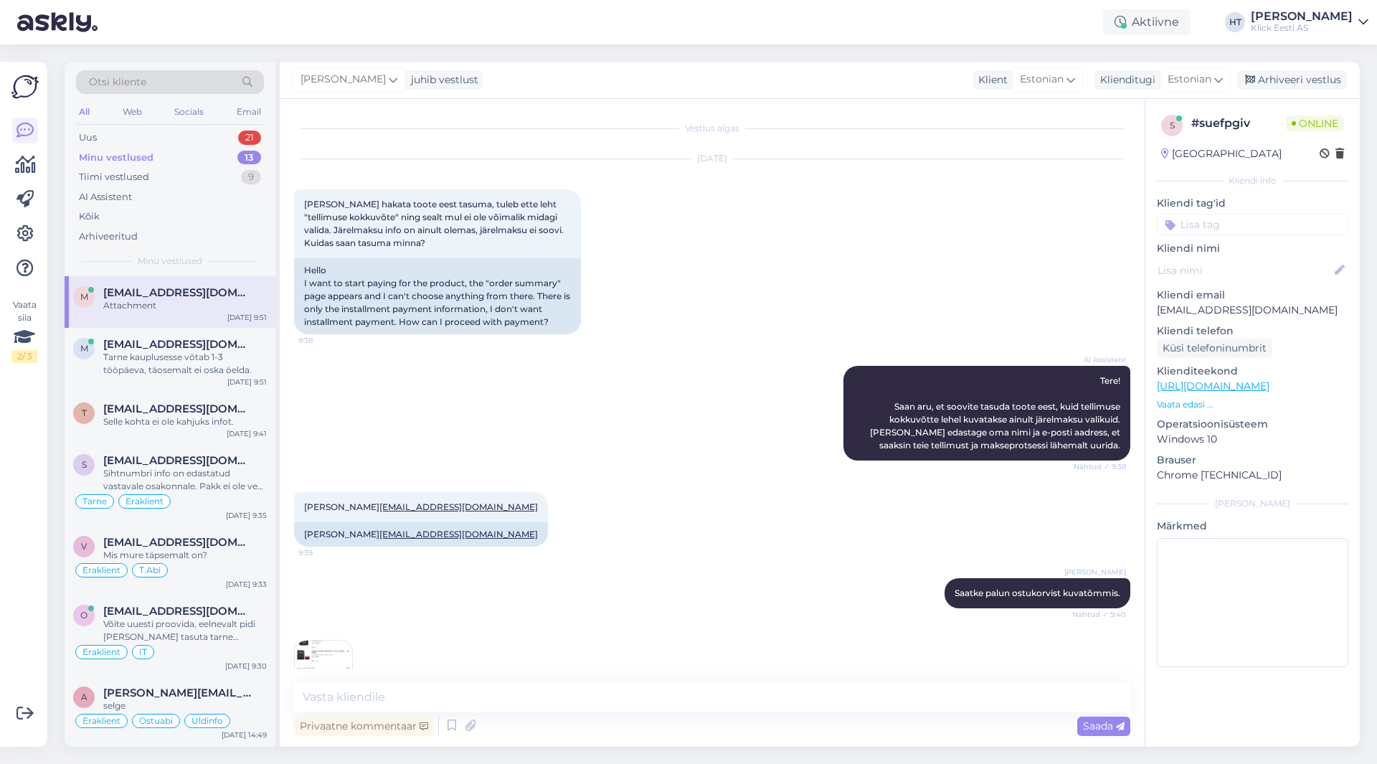
scroll to position [84, 0]
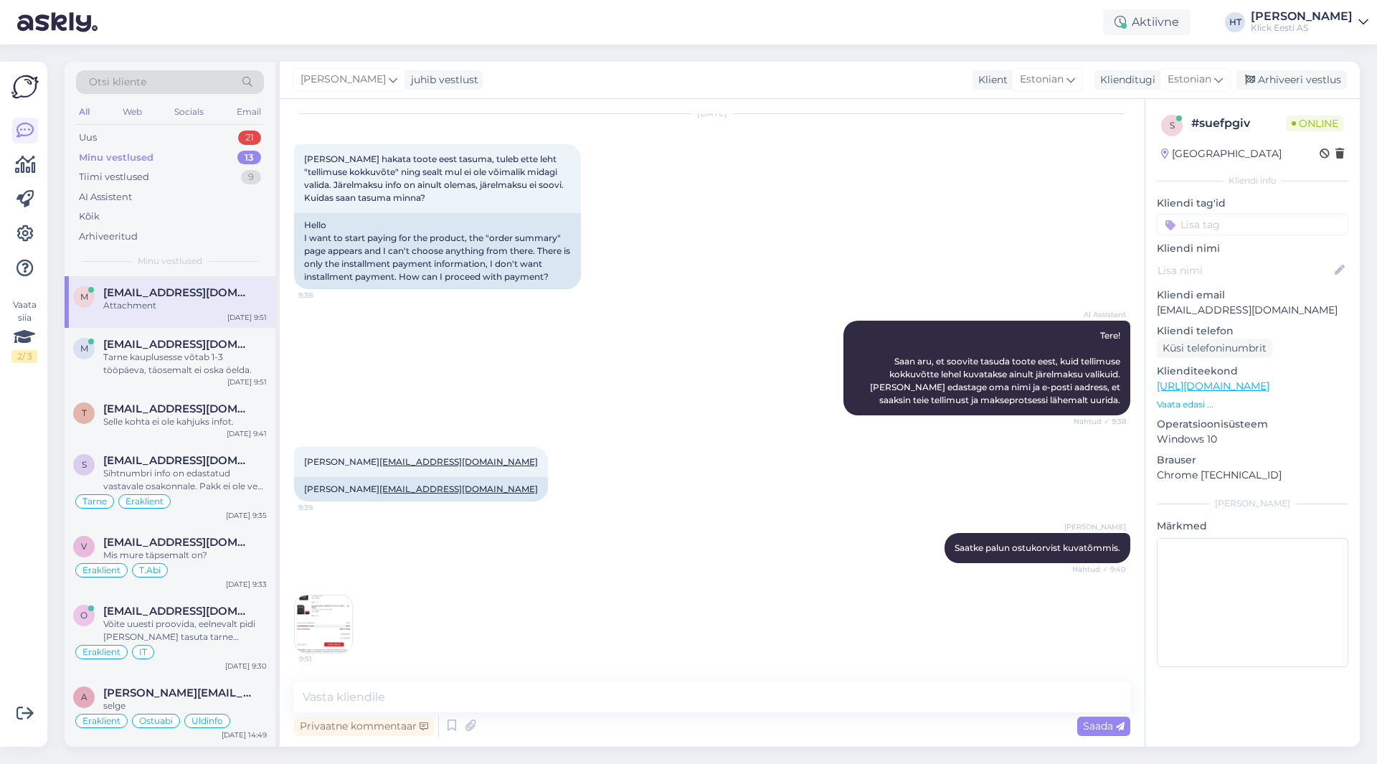
click at [326, 623] on img at bounding box center [323, 623] width 57 height 57
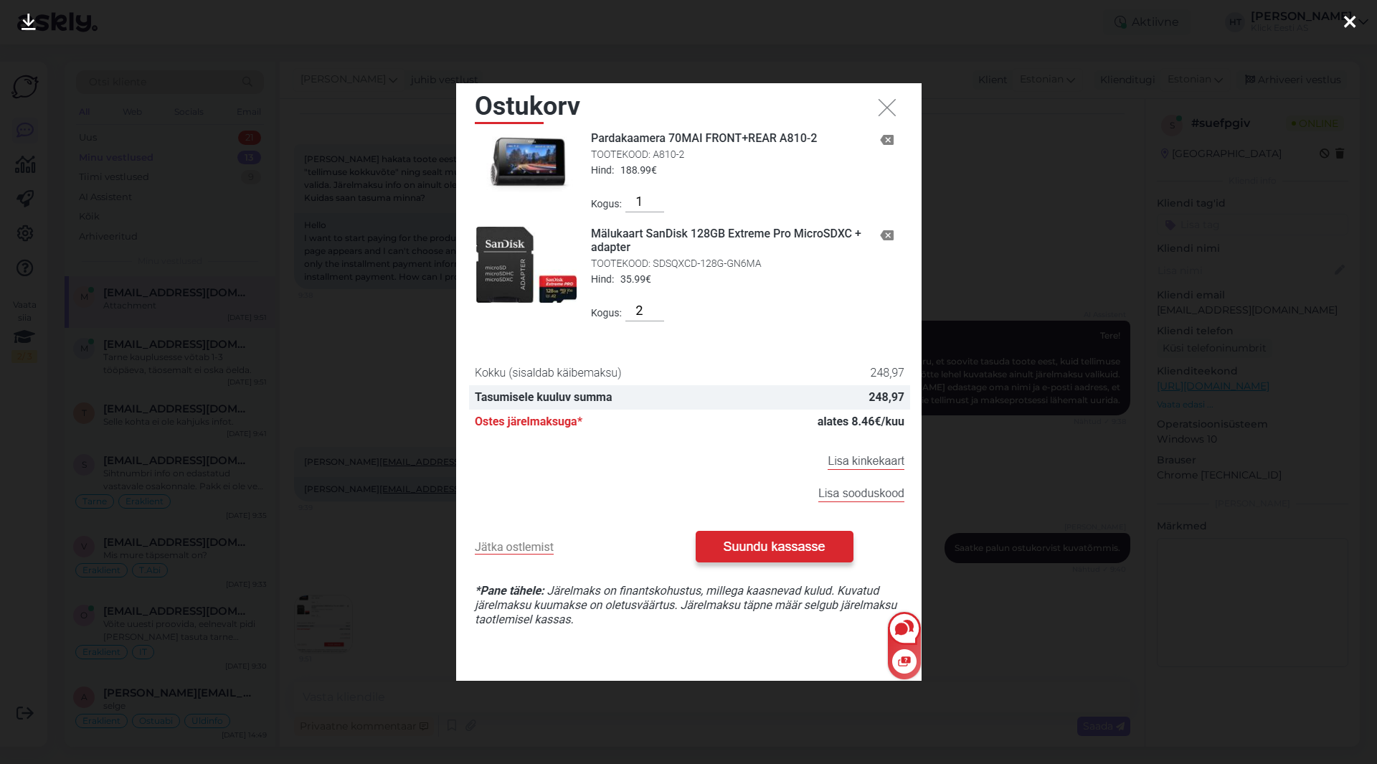
click at [410, 536] on div at bounding box center [688, 382] width 1377 height 764
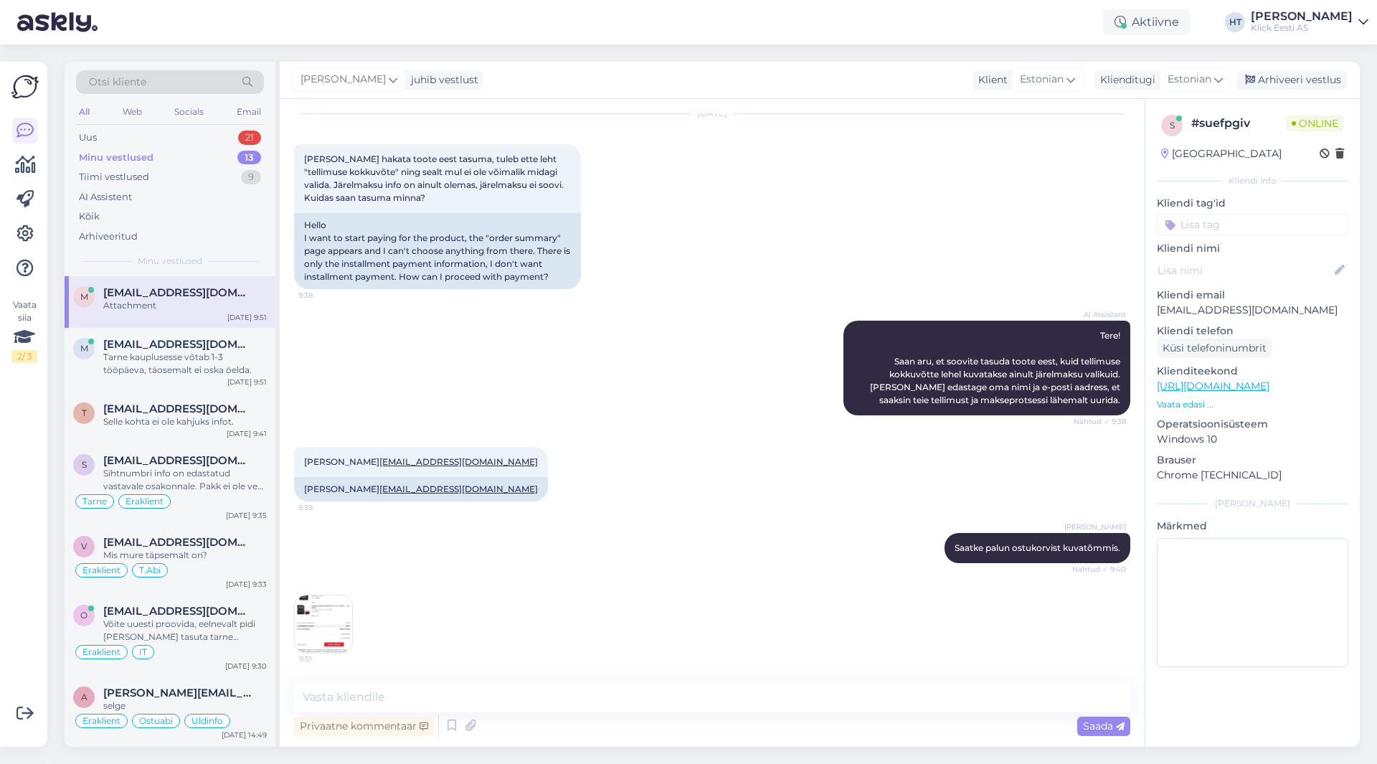
click at [354, 597] on div "9:51" at bounding box center [712, 624] width 836 height 90
click at [342, 615] on img at bounding box center [323, 623] width 57 height 57
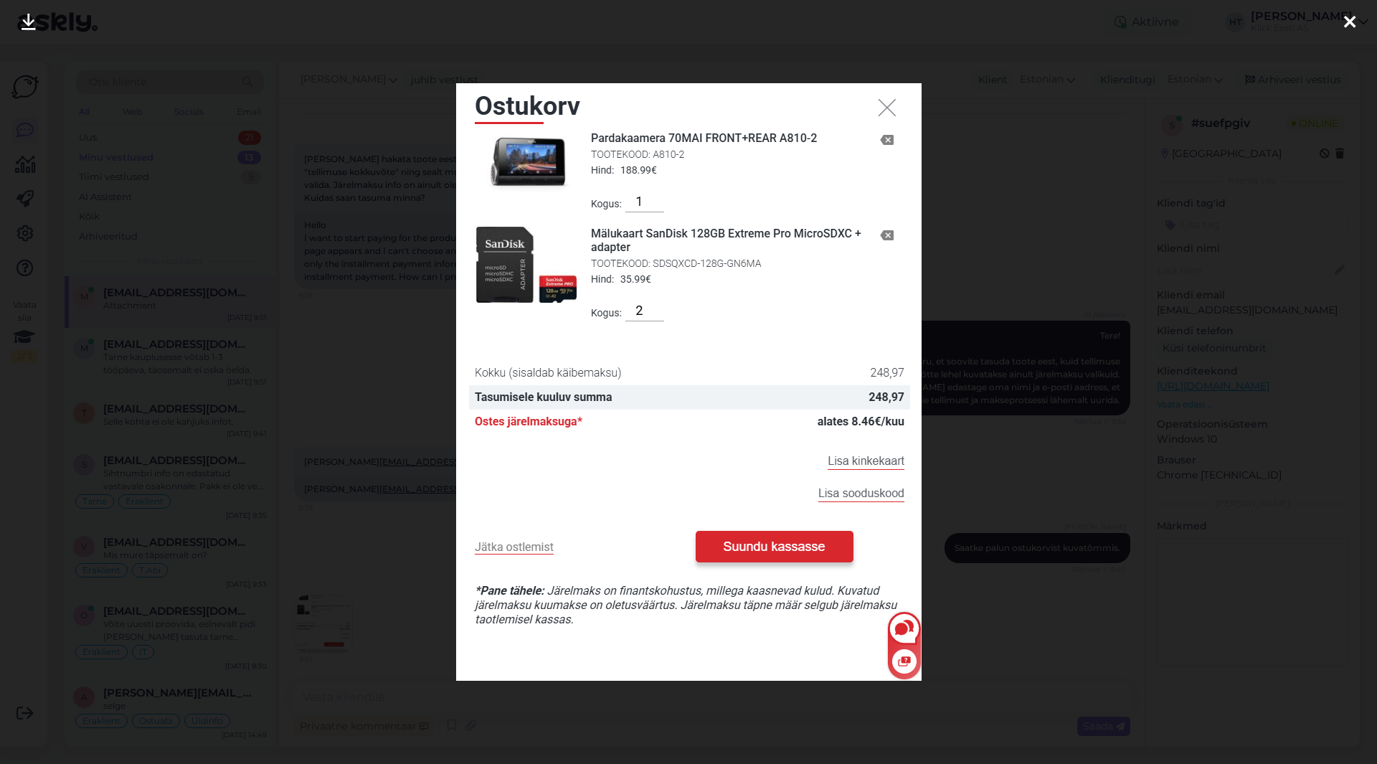
click at [417, 577] on div at bounding box center [688, 382] width 1377 height 764
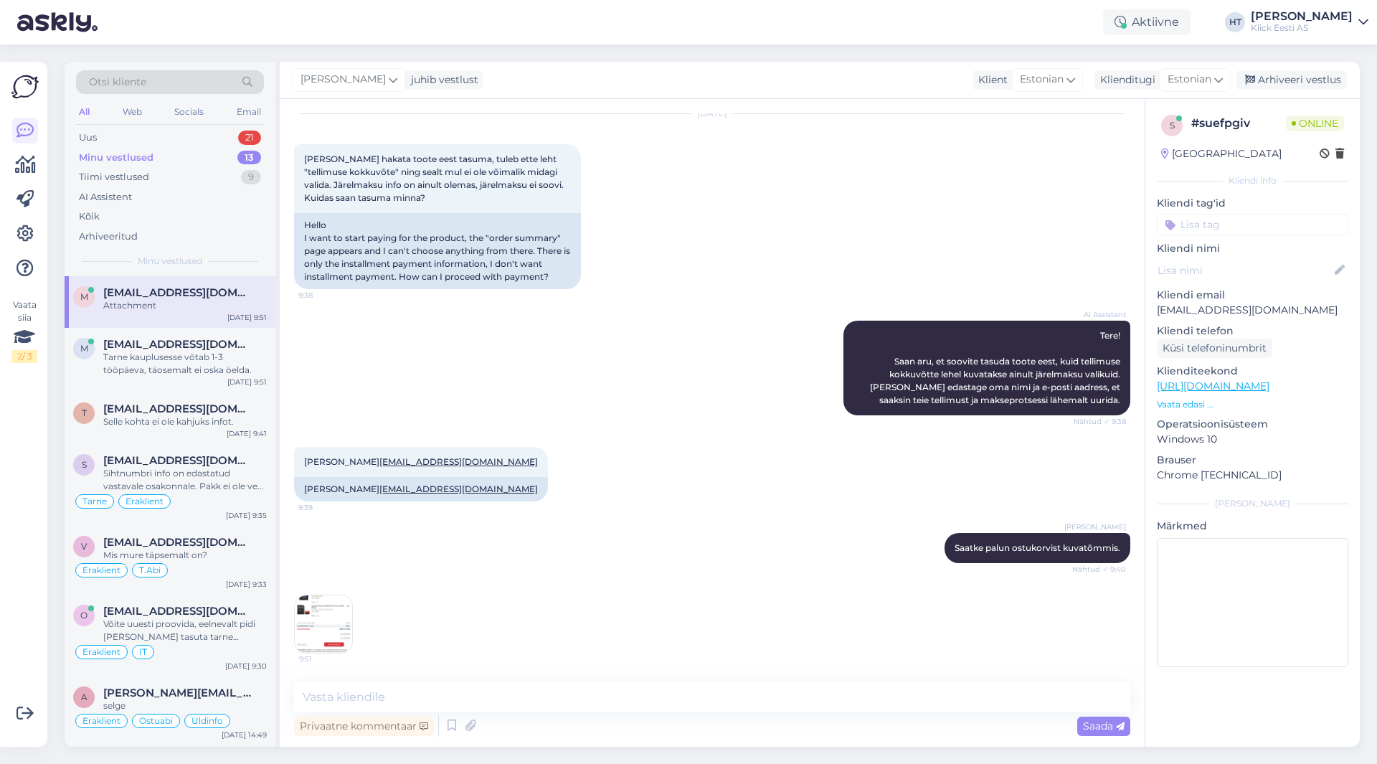
click at [336, 618] on img at bounding box center [323, 623] width 57 height 57
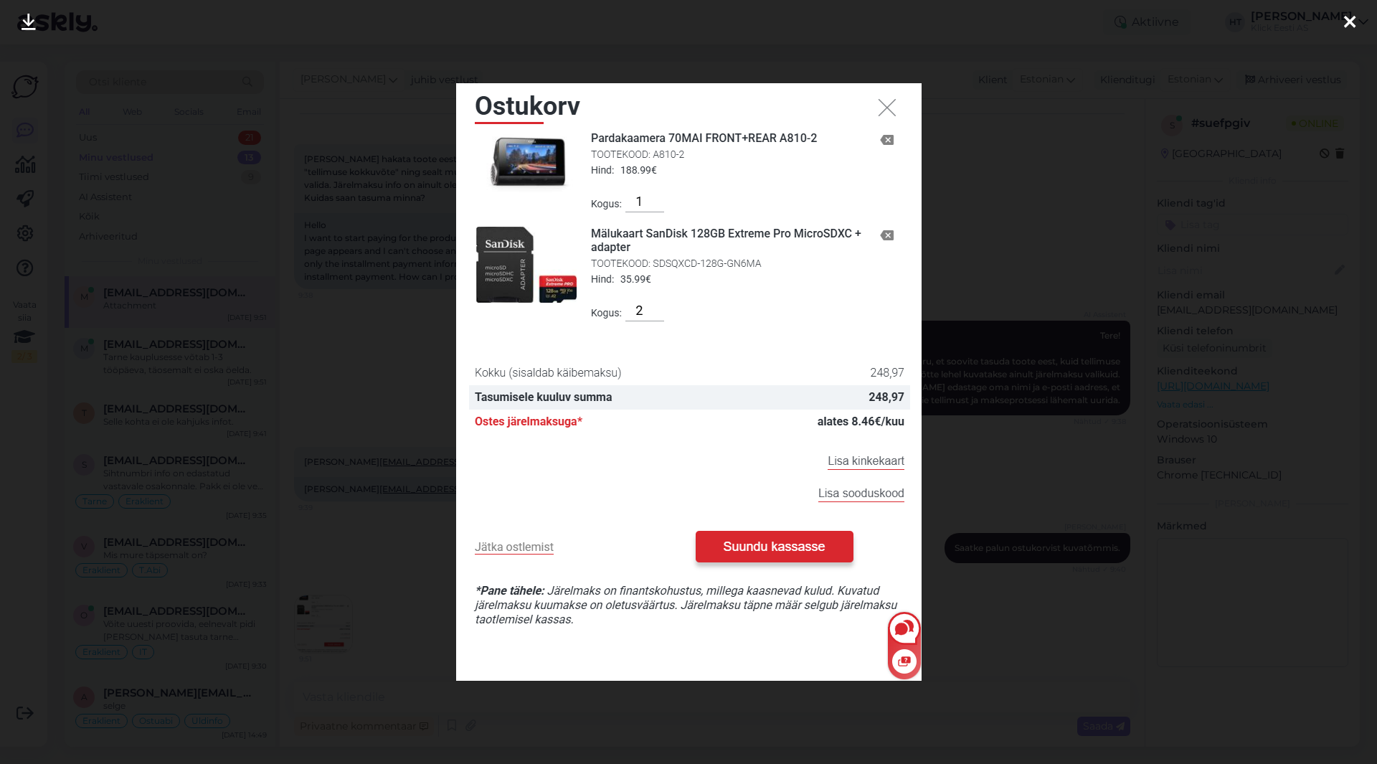
click at [400, 572] on div at bounding box center [688, 382] width 1377 height 764
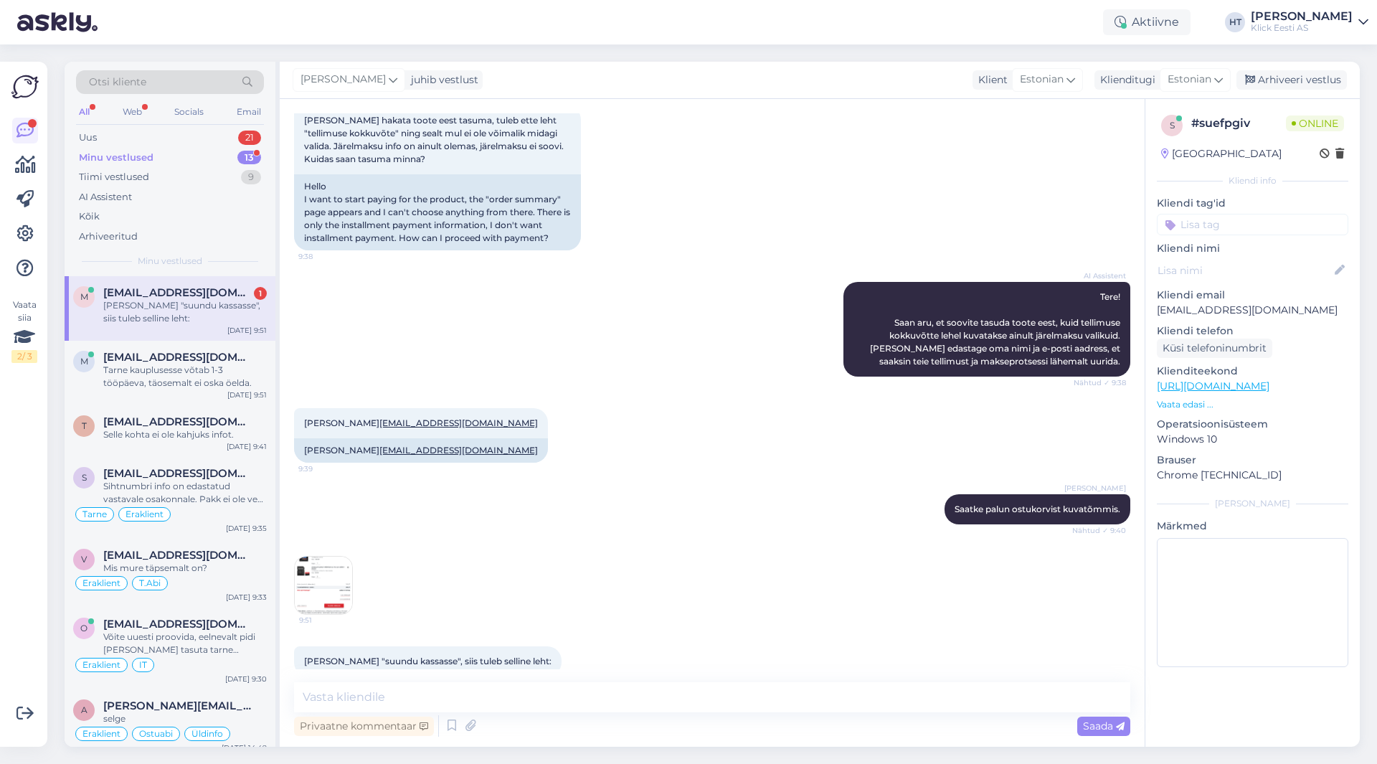
scroll to position [236, 0]
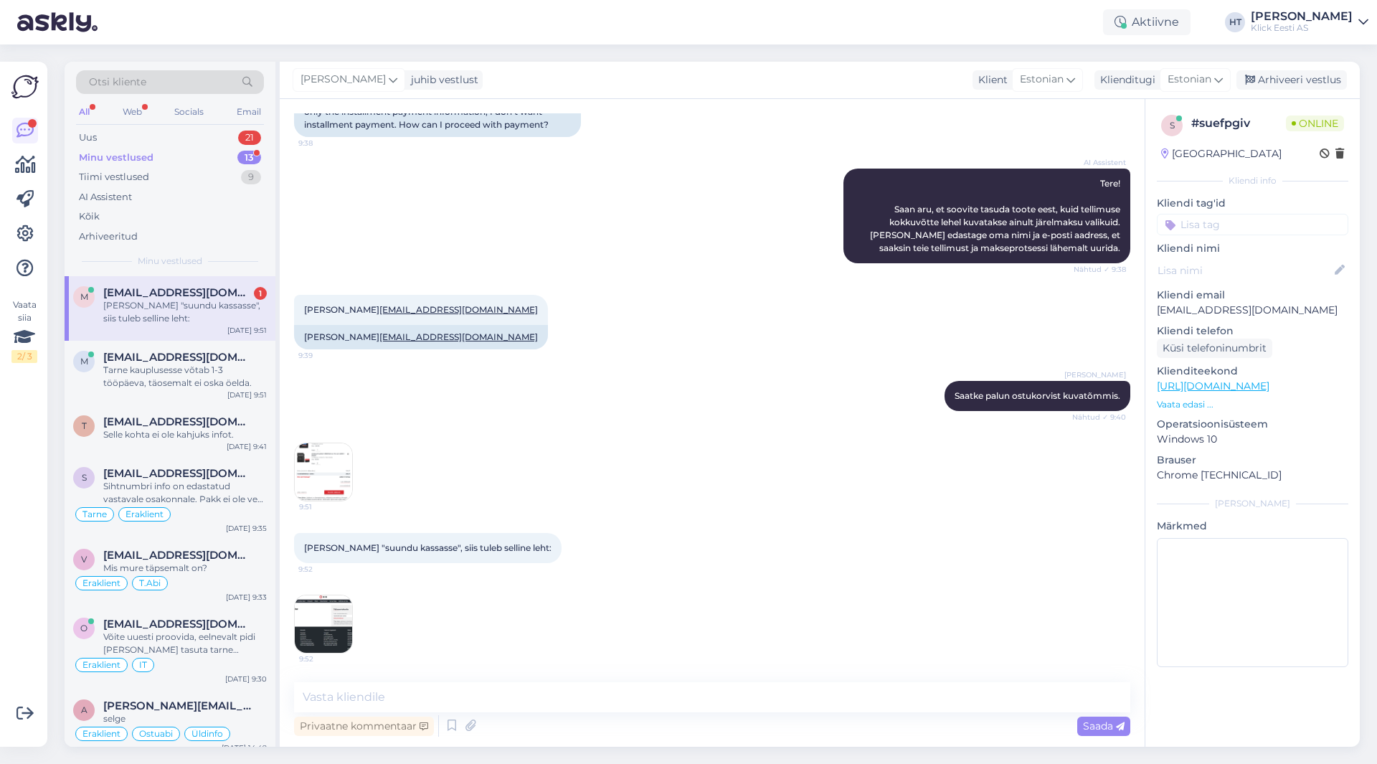
click at [337, 630] on img at bounding box center [323, 623] width 57 height 57
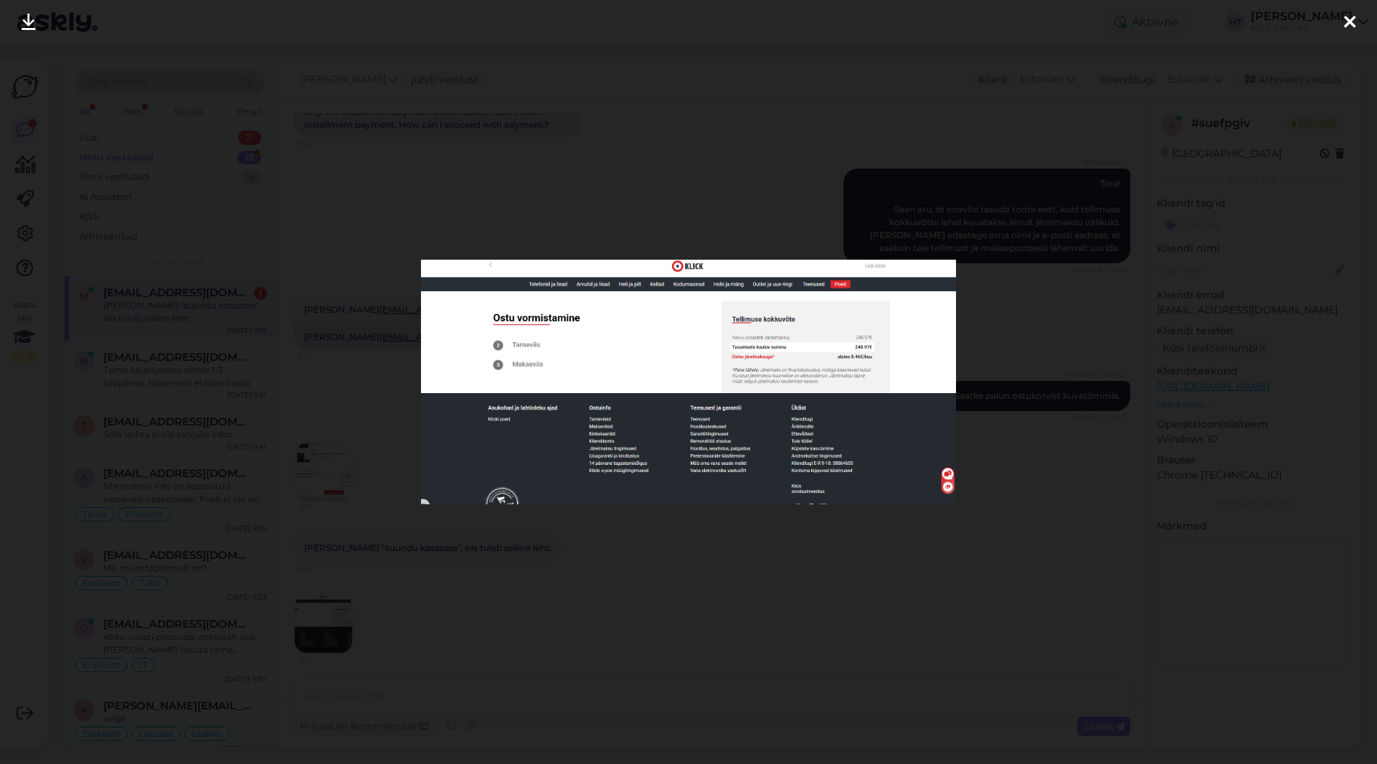
click at [510, 614] on div at bounding box center [688, 382] width 1377 height 764
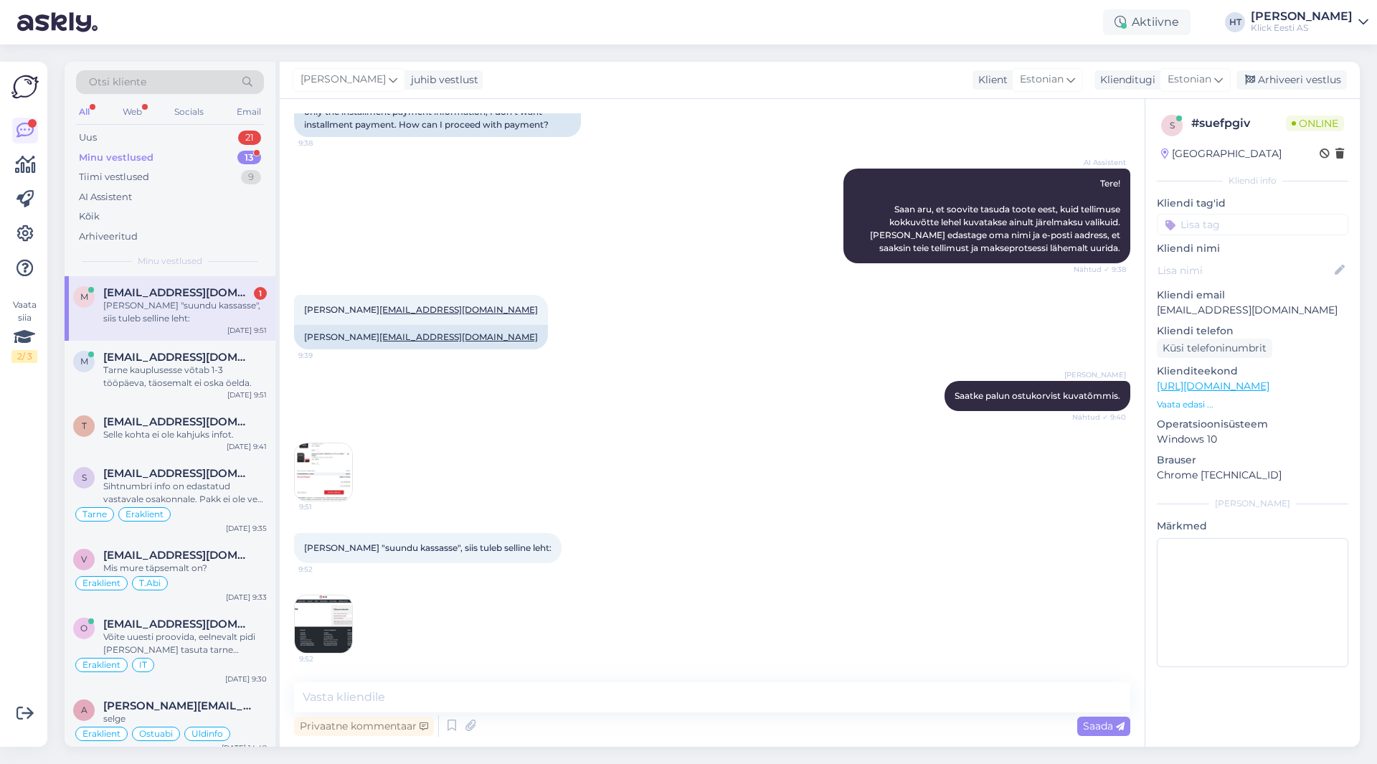
click at [335, 480] on img at bounding box center [323, 471] width 57 height 57
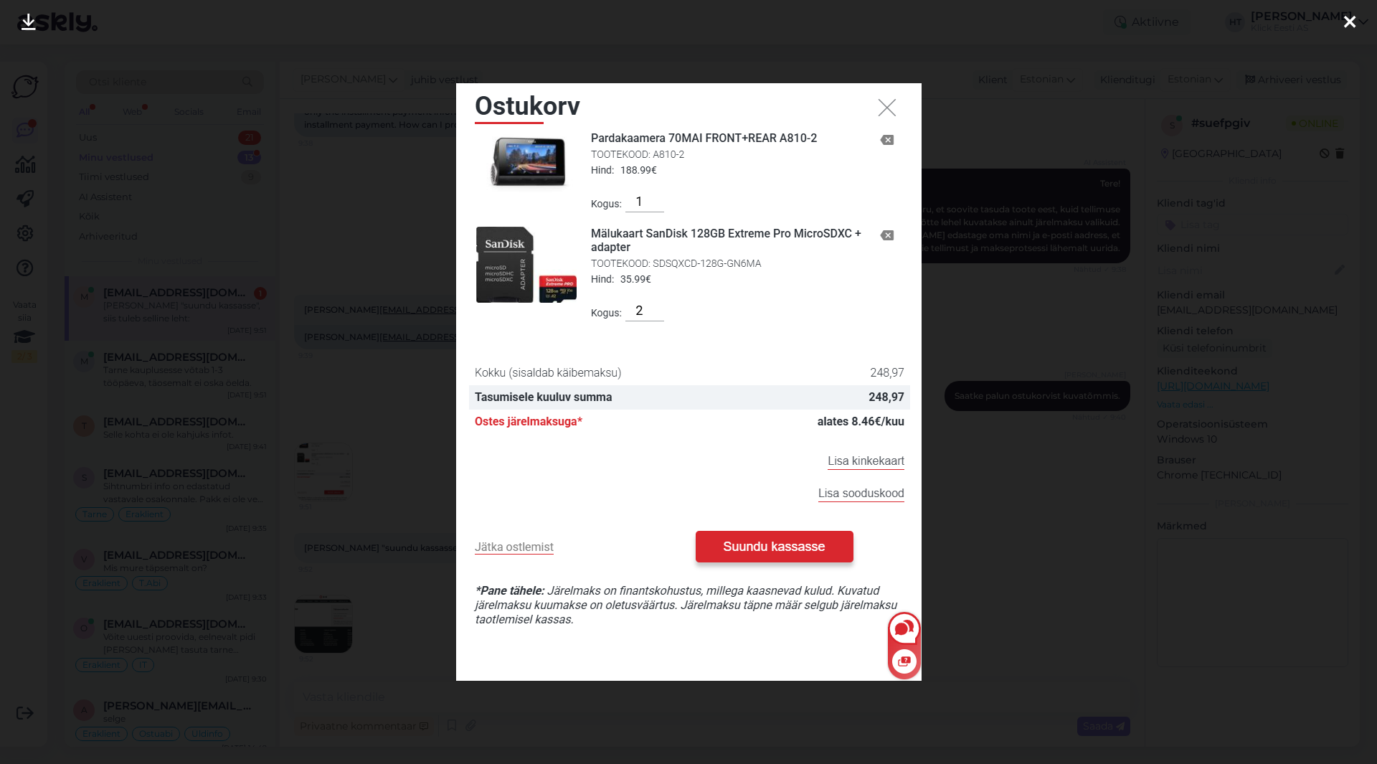
click at [410, 424] on div at bounding box center [688, 382] width 1377 height 764
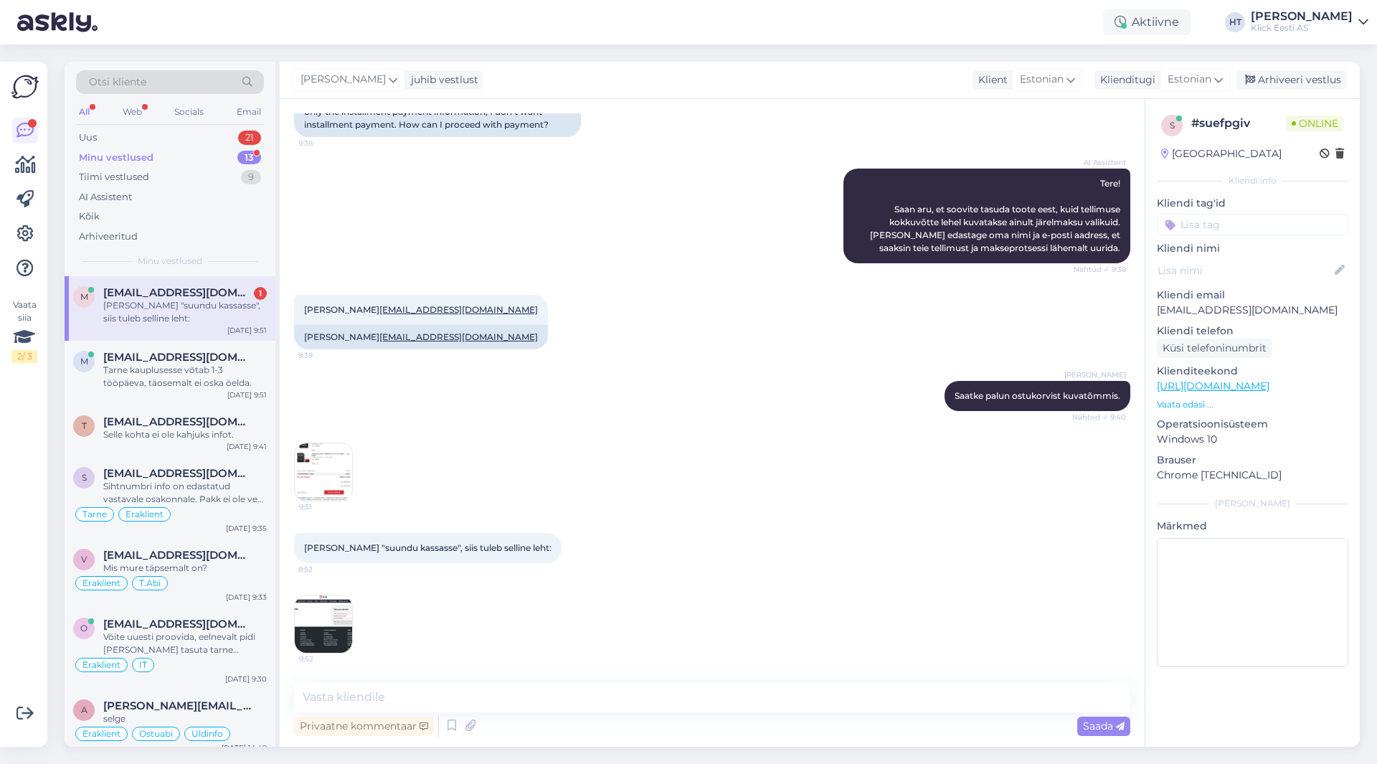
click at [214, 158] on div "Minu vestlused 13" at bounding box center [170, 158] width 188 height 20
click at [230, 290] on span "[EMAIL_ADDRESS][DOMAIN_NAME]" at bounding box center [177, 292] width 149 height 13
click at [220, 387] on div "Tarne kauplusesse võtab 1-3 tööpäeva, täosemalt ei oska öelda." at bounding box center [185, 377] width 164 height 26
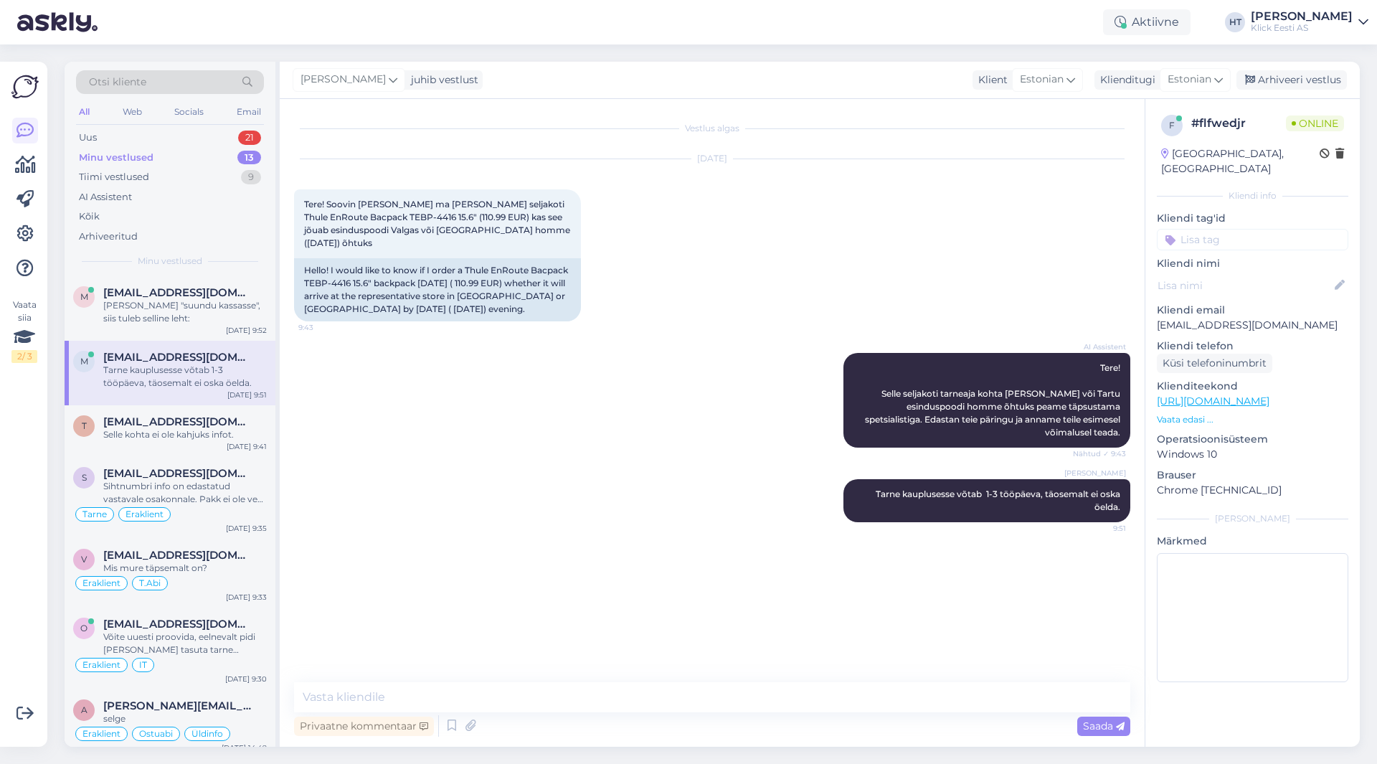
scroll to position [0, 0]
click at [230, 128] on div "Uus 22" at bounding box center [170, 138] width 188 height 20
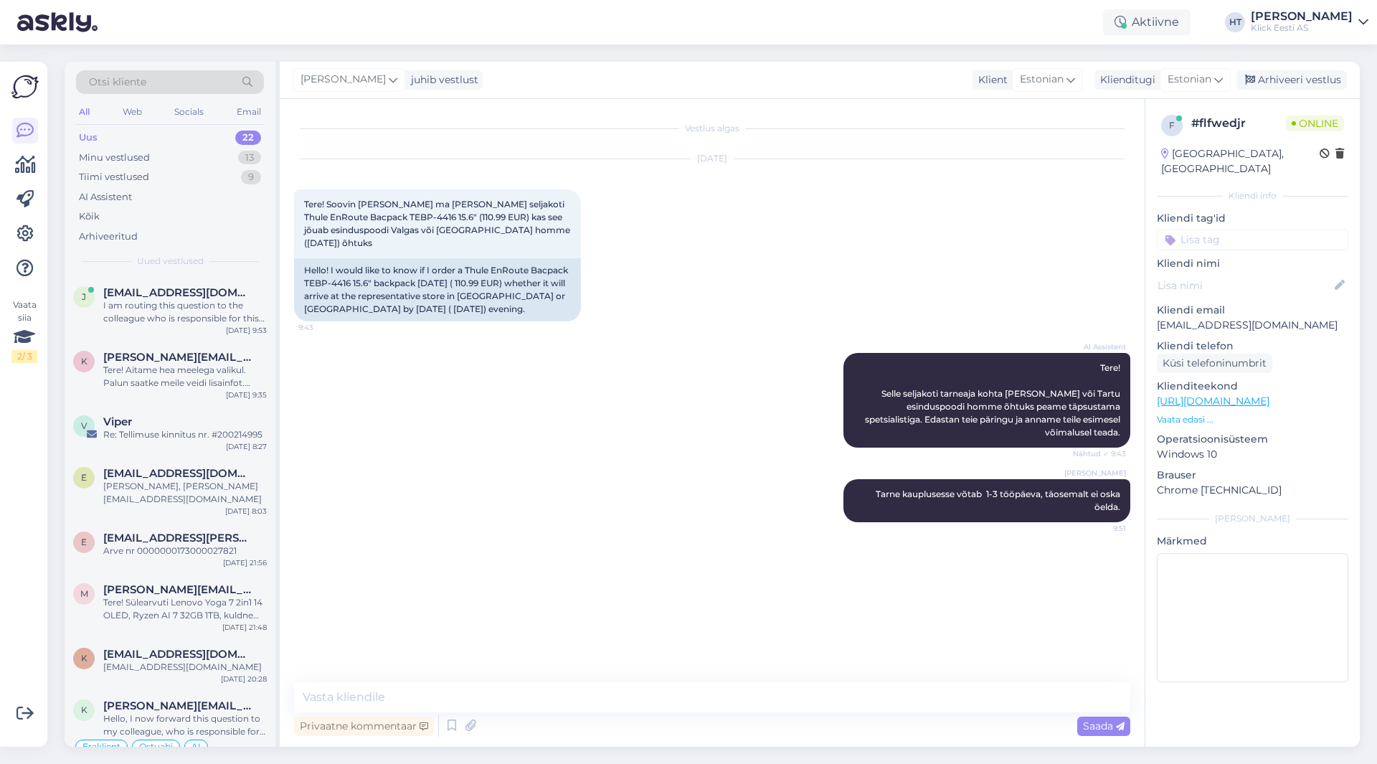
click at [229, 146] on div "Uus 22" at bounding box center [170, 138] width 188 height 20
click at [230, 154] on div "Minu vestlused 13" at bounding box center [170, 158] width 188 height 20
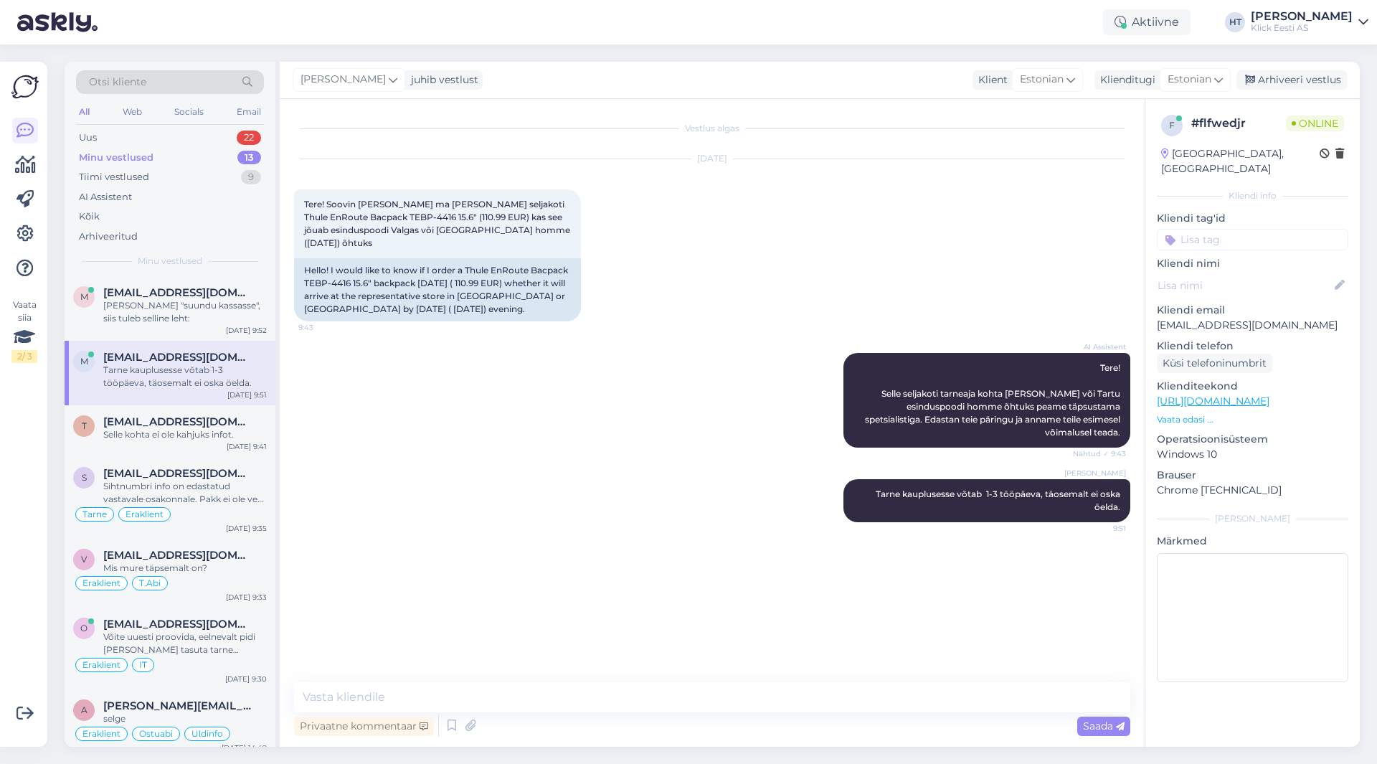
click at [385, 400] on div "AI Assistent Tere! Selle seljakoti tarneaja kohta [PERSON_NAME] või Tartu esind…" at bounding box center [712, 400] width 836 height 126
click at [212, 133] on div "Uus 22" at bounding box center [170, 138] width 188 height 20
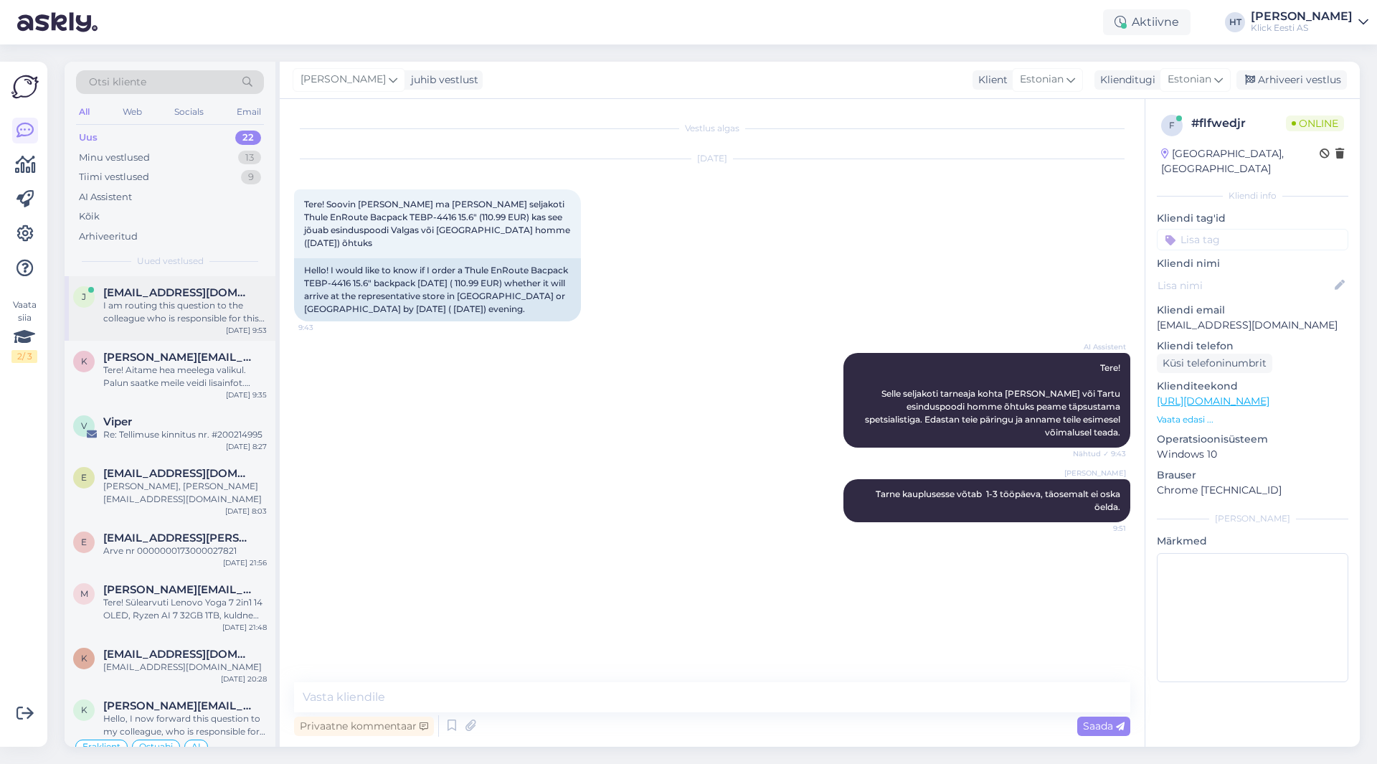
click at [214, 301] on div "I am routing this question to the colleague who is responsible for this topic. …" at bounding box center [185, 312] width 164 height 26
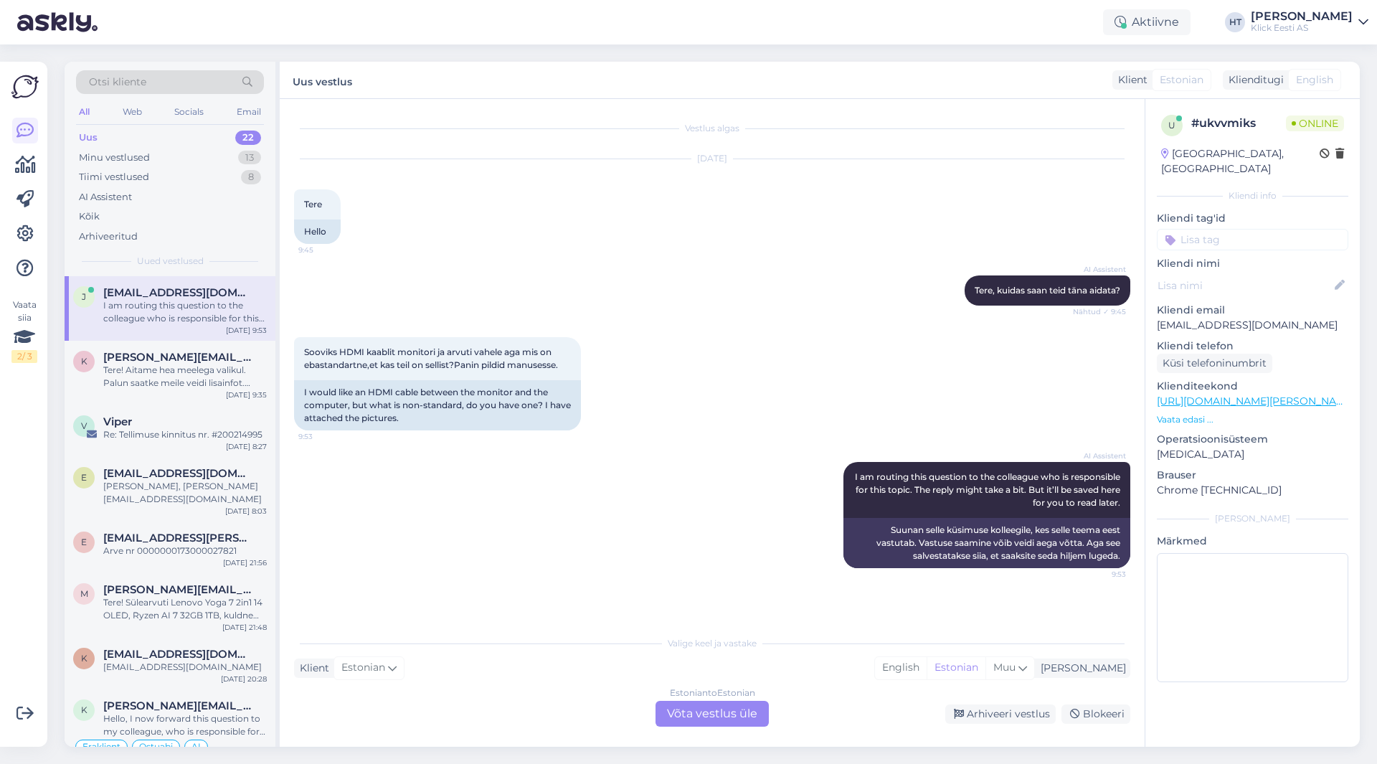
click at [708, 472] on div "AI Assistent I am routing this question to the colleague who is responsible for…" at bounding box center [712, 515] width 836 height 138
click at [170, 355] on span "[PERSON_NAME][EMAIL_ADDRESS][DOMAIN_NAME]" at bounding box center [177, 357] width 149 height 13
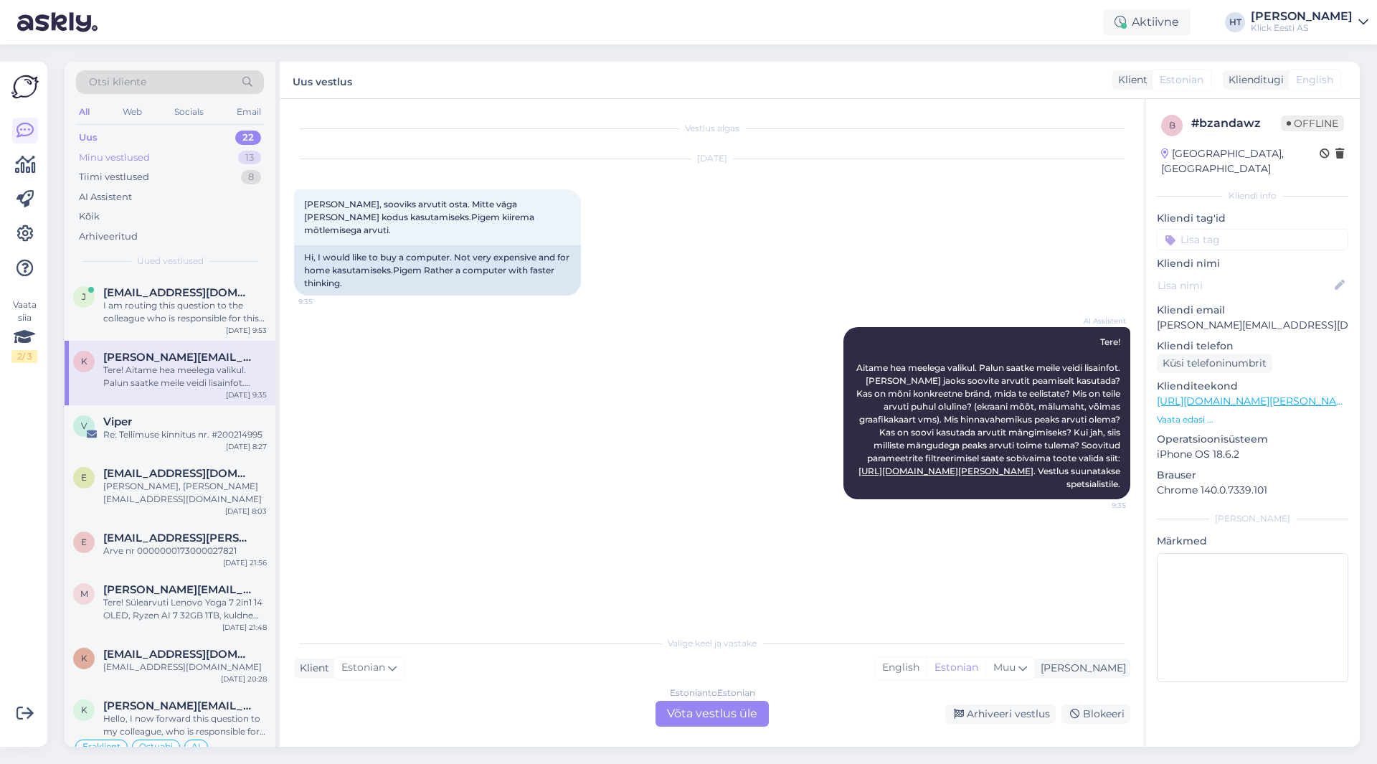
click at [202, 158] on div "Minu vestlused 13" at bounding box center [170, 158] width 188 height 20
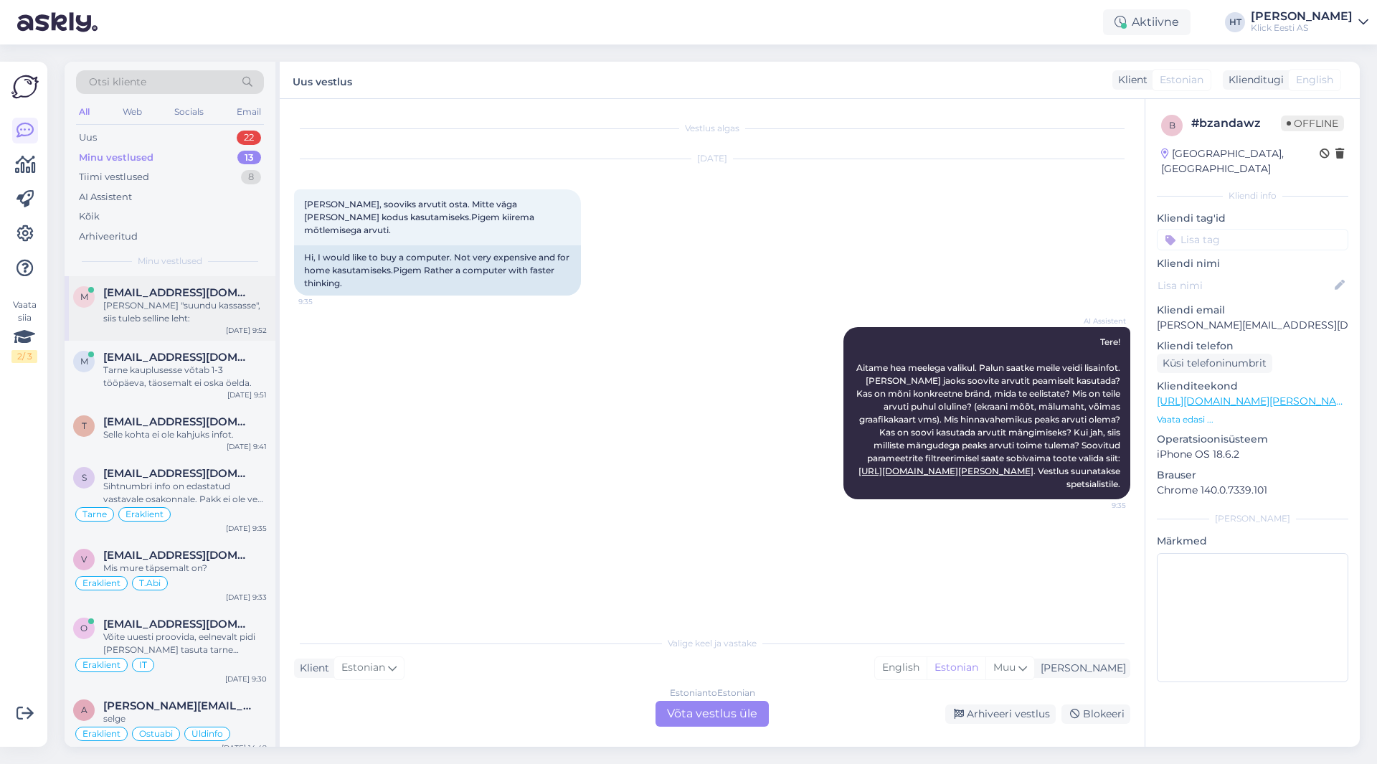
click at [201, 316] on div "[PERSON_NAME] "suundu kassasse", siis tuleb selline leht:" at bounding box center [185, 312] width 164 height 26
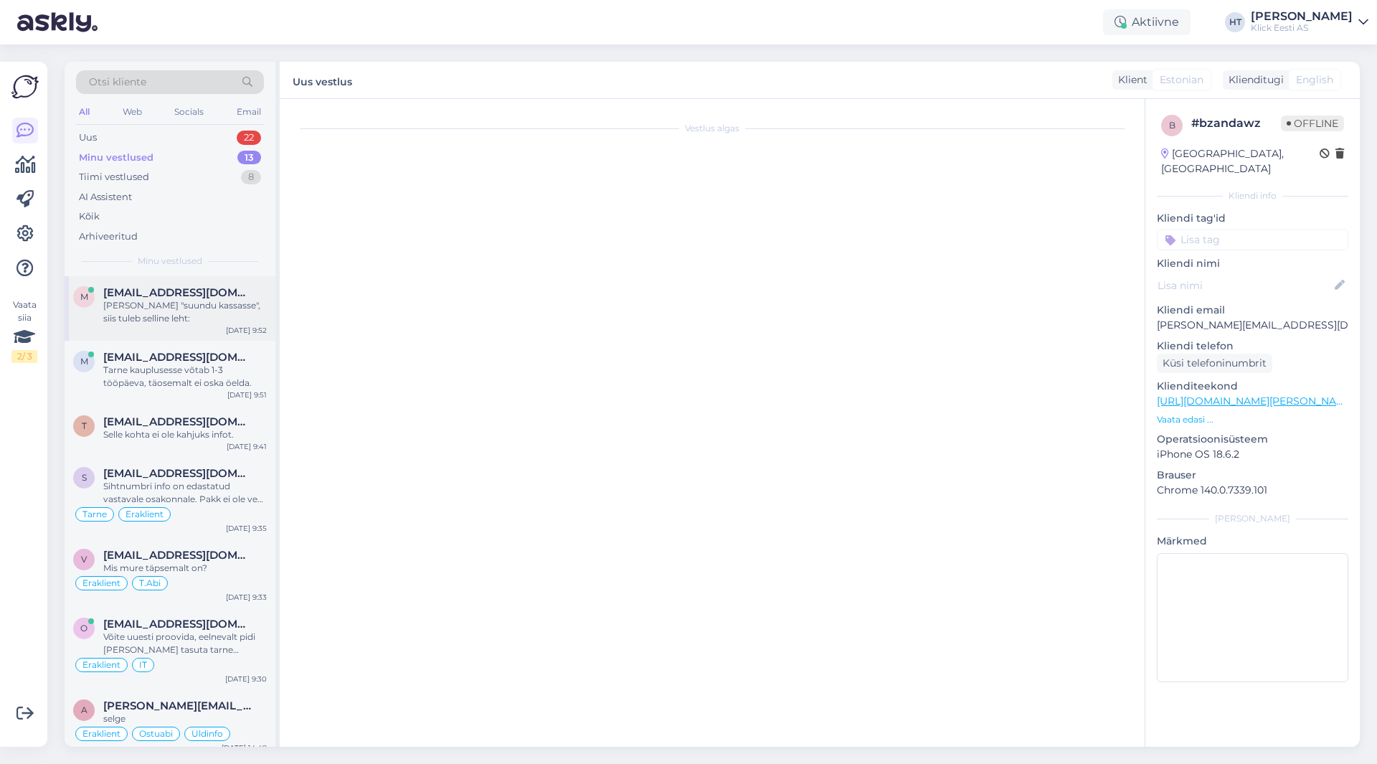
scroll to position [236, 0]
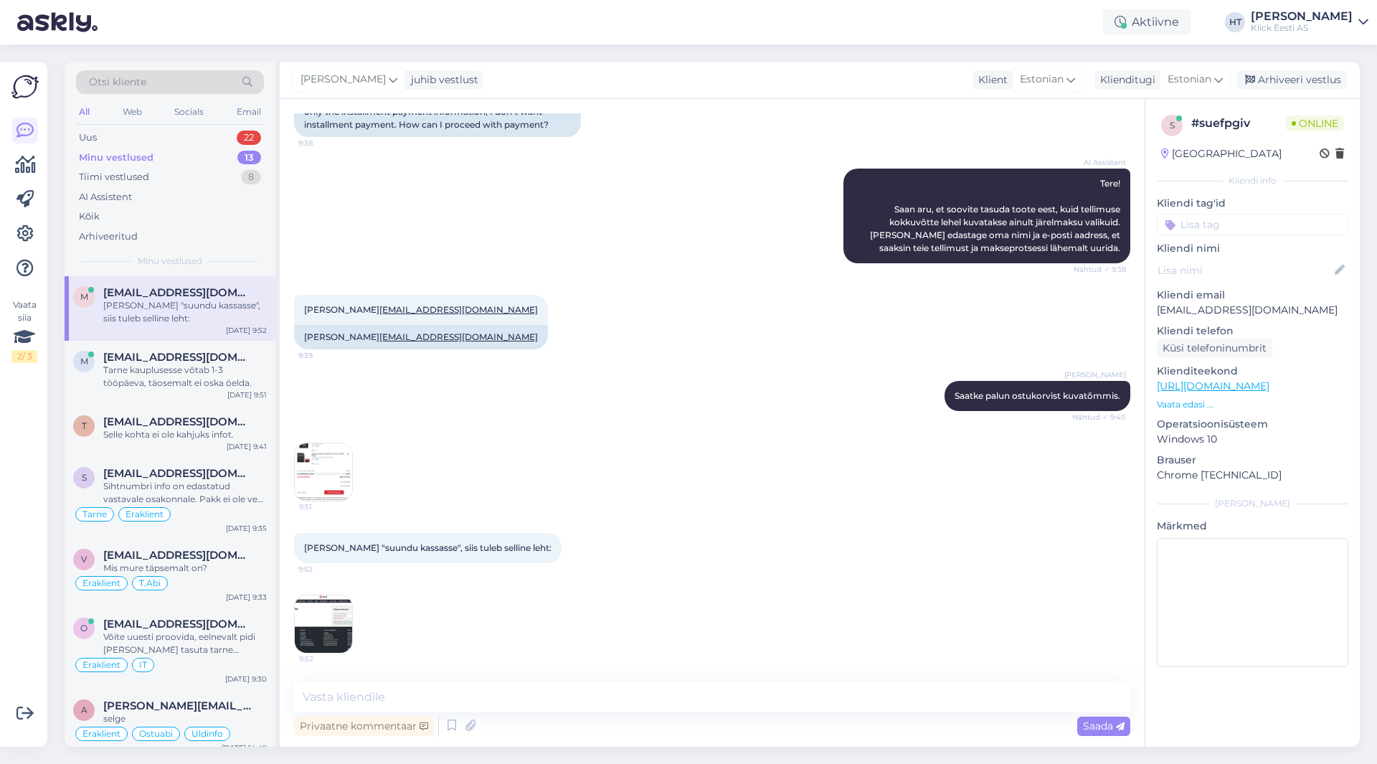
click at [552, 422] on div "[PERSON_NAME] Saatke palun ostukorvist kuvatõmmis. Nähtud ✓ 9:40" at bounding box center [712, 396] width 836 height 62
click at [577, 701] on textarea at bounding box center [712, 697] width 836 height 30
type textarea "Võib proovida küpsiste kustutamist brauseri kaudu. Siis peaks kõik väljad korre…"
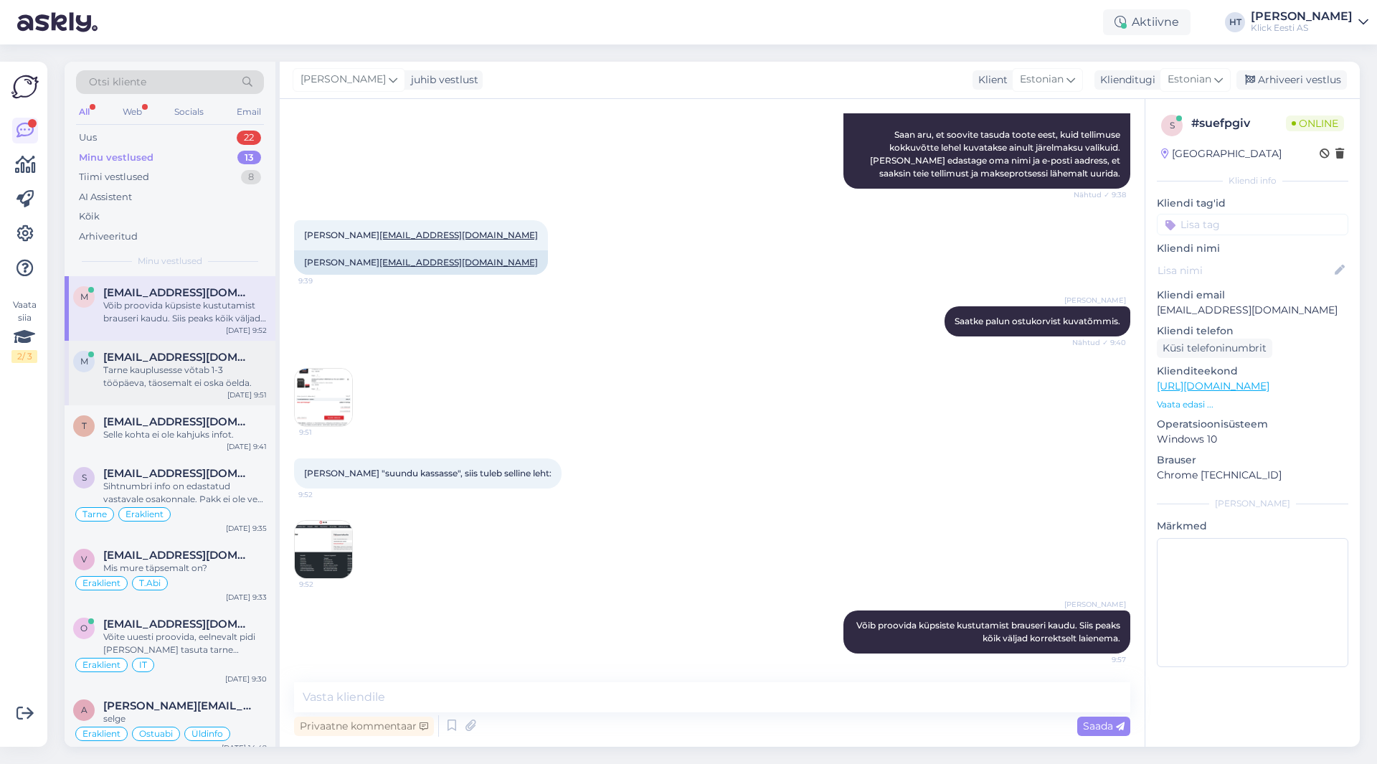
click at [154, 395] on div "m [EMAIL_ADDRESS][DOMAIN_NAME] Tarne kauplusesse võtab 1-3 tööpäeva, täosemalt …" at bounding box center [170, 373] width 211 height 65
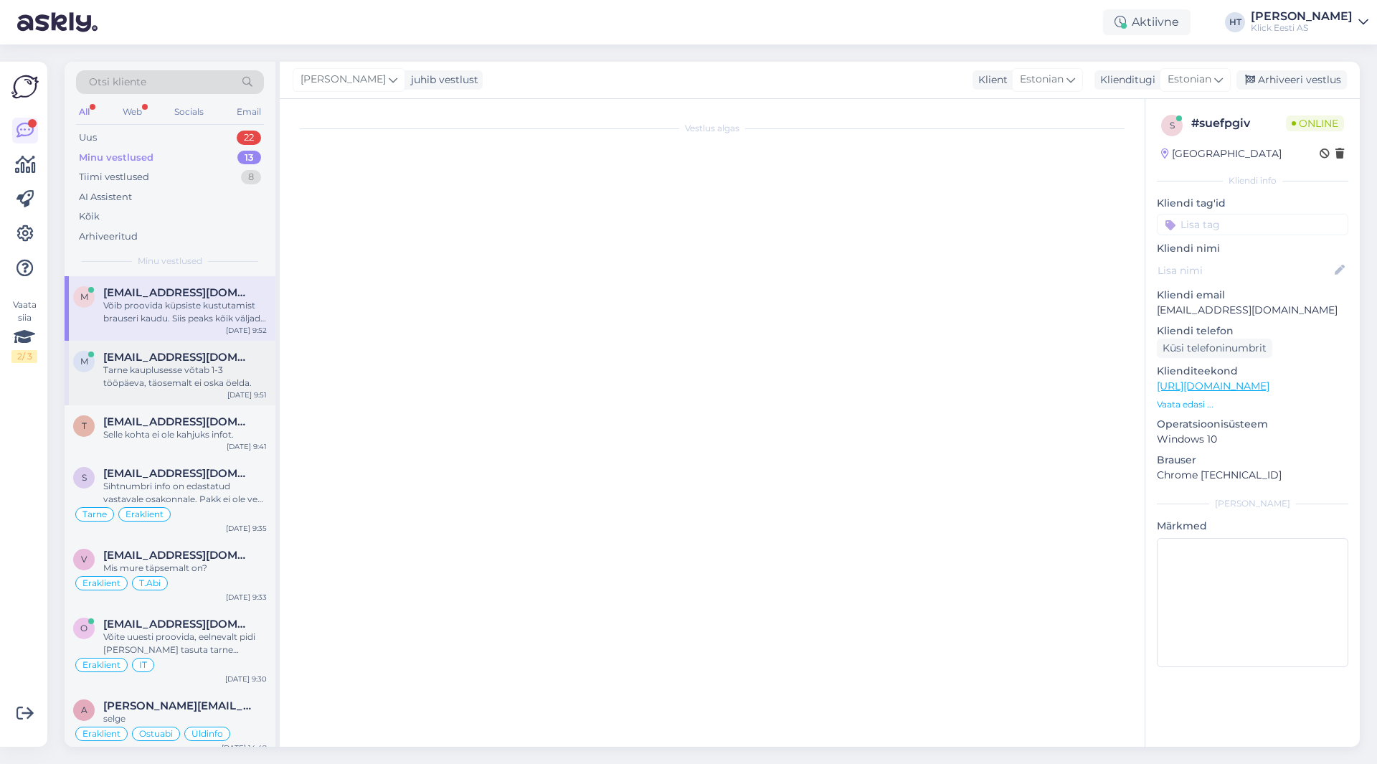
scroll to position [0, 0]
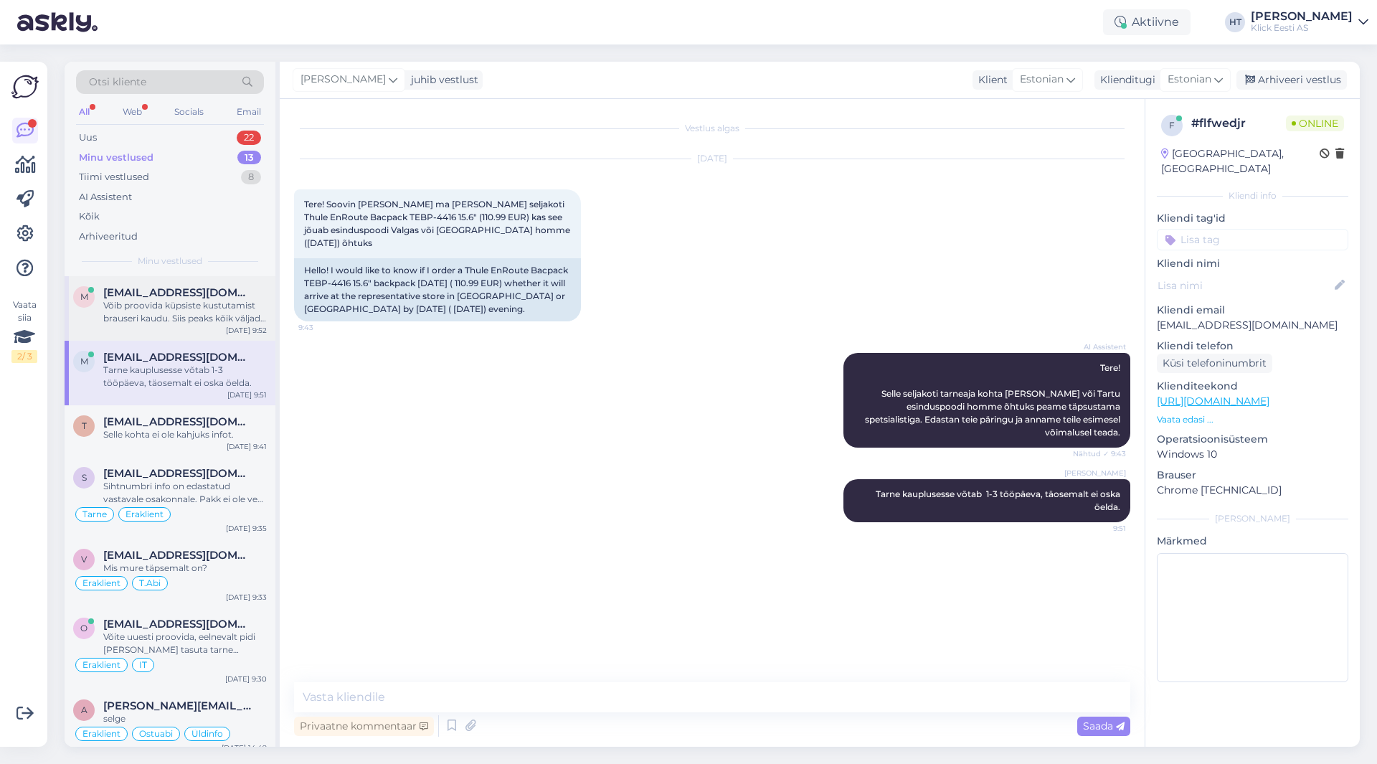
click at [188, 282] on div "m [EMAIL_ADDRESS][DOMAIN_NAME] Võib proovida küpsiste kustutamist brauseri kaud…" at bounding box center [170, 308] width 211 height 65
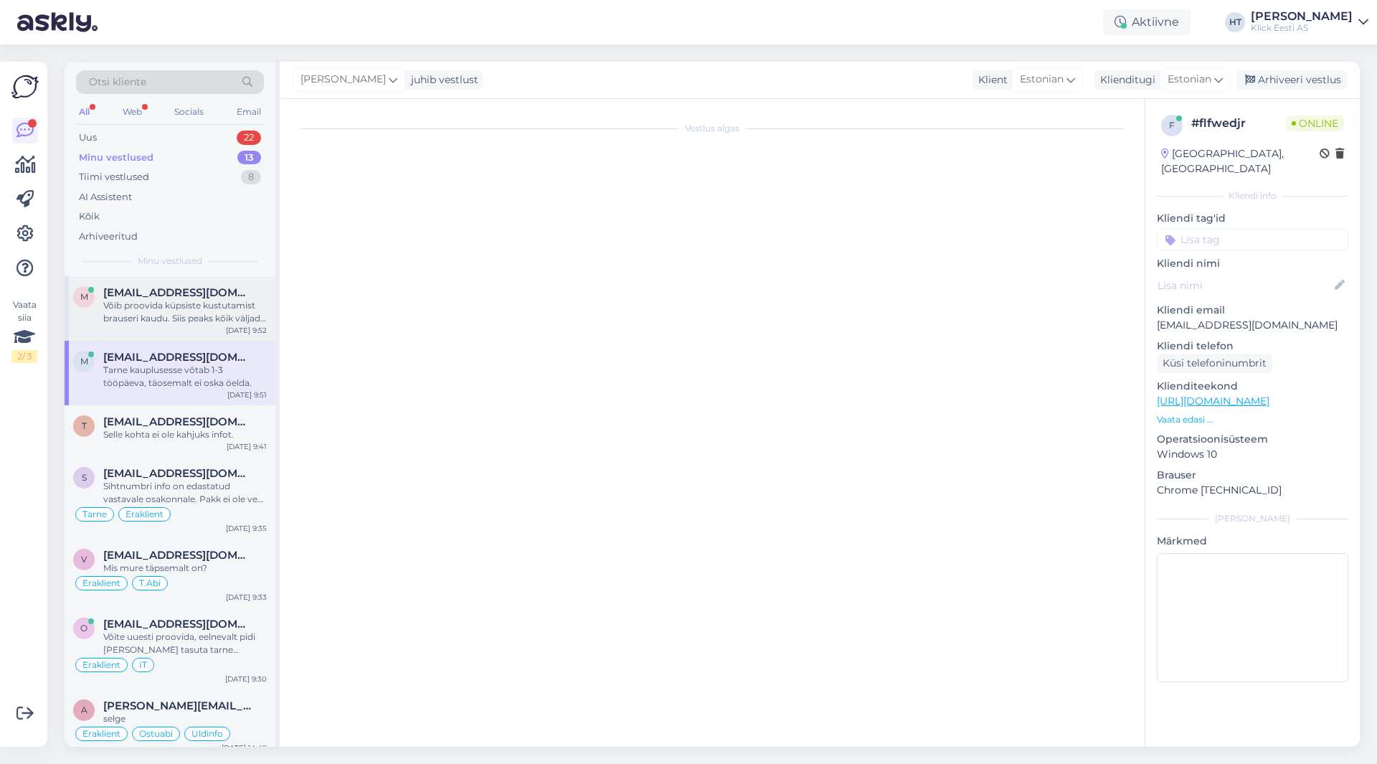
scroll to position [311, 0]
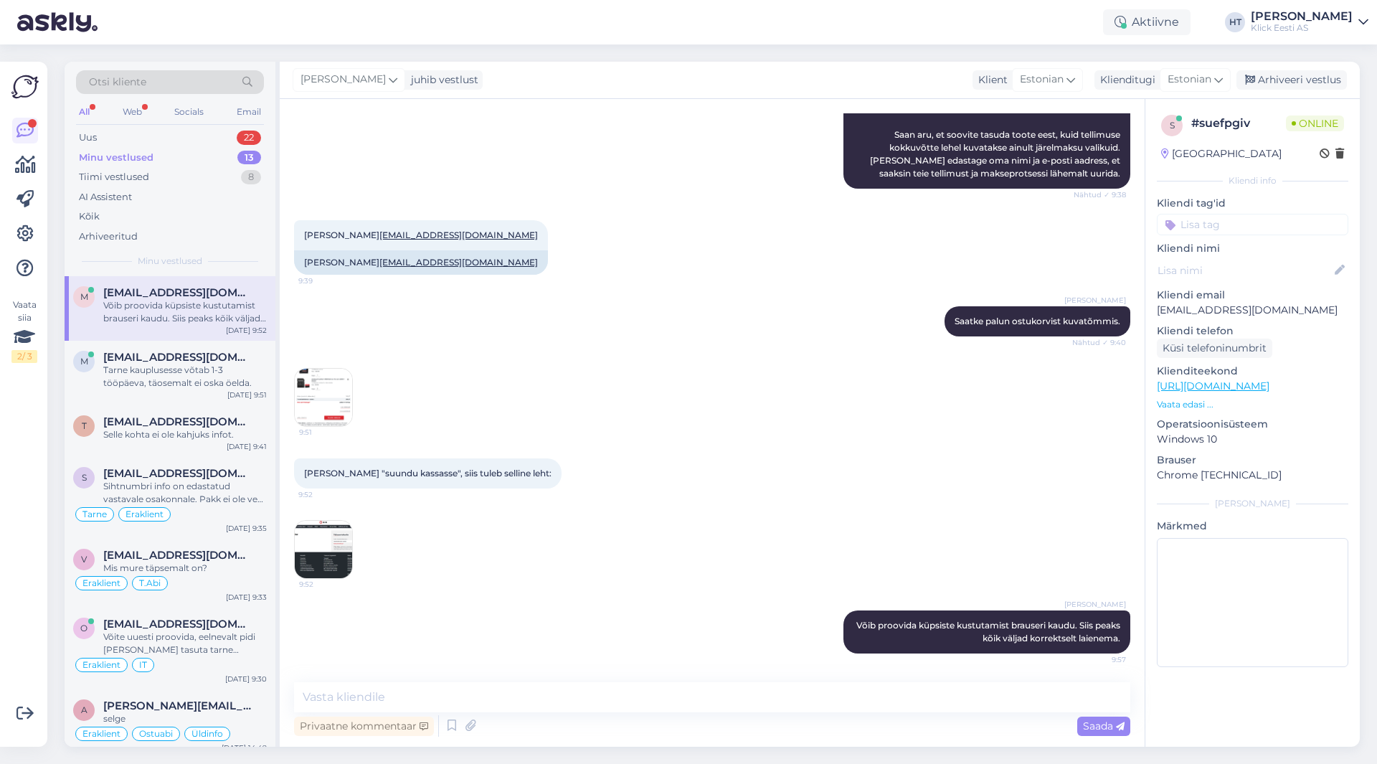
click at [326, 564] on img at bounding box center [323, 549] width 57 height 57
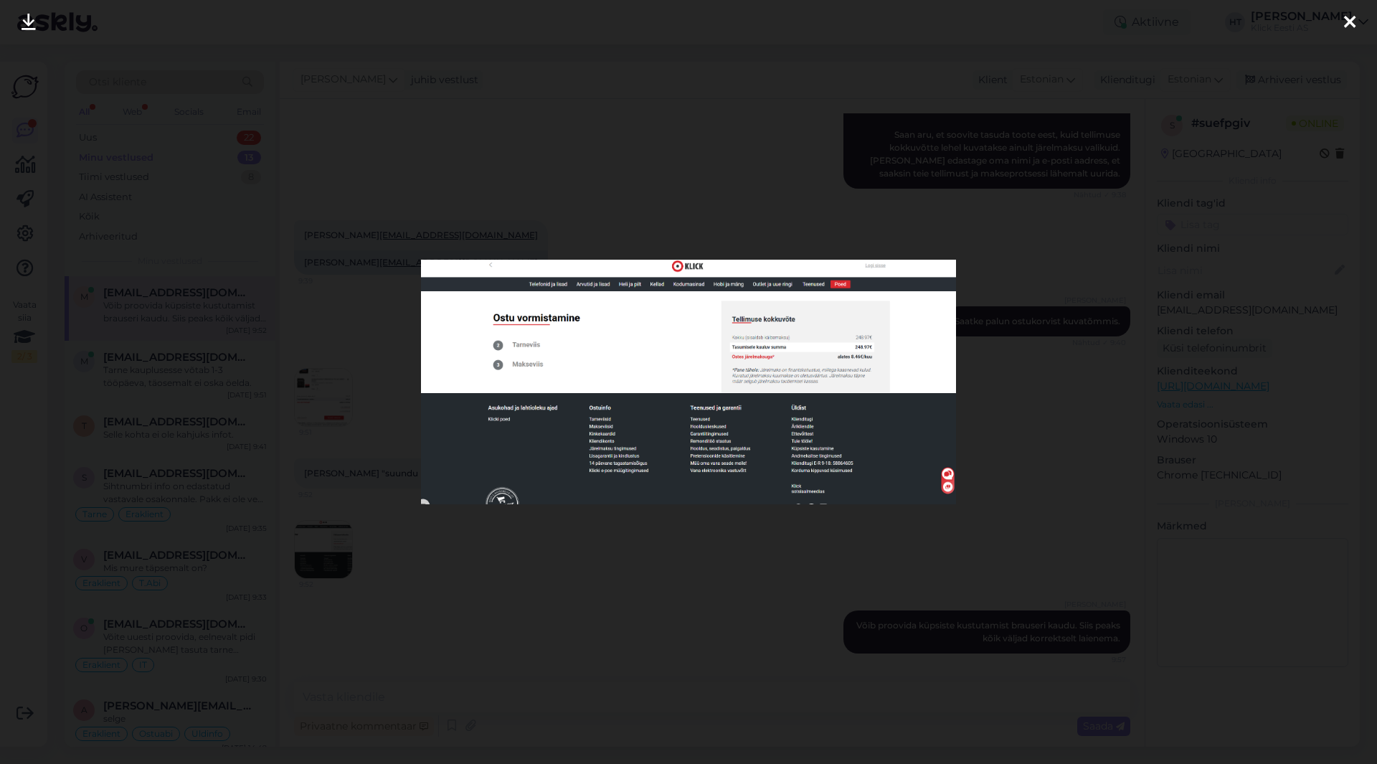
click at [587, 596] on div at bounding box center [688, 382] width 1377 height 764
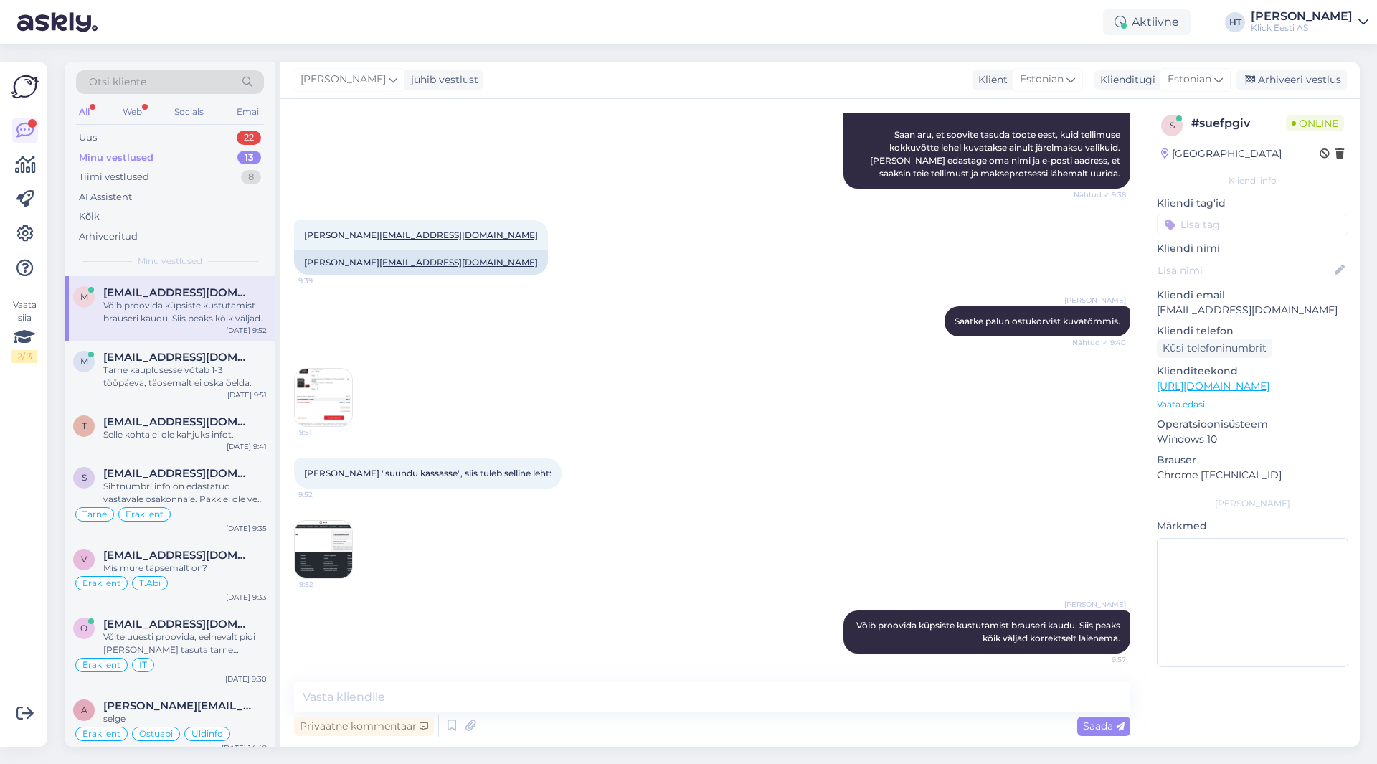
click at [332, 564] on img at bounding box center [323, 549] width 57 height 57
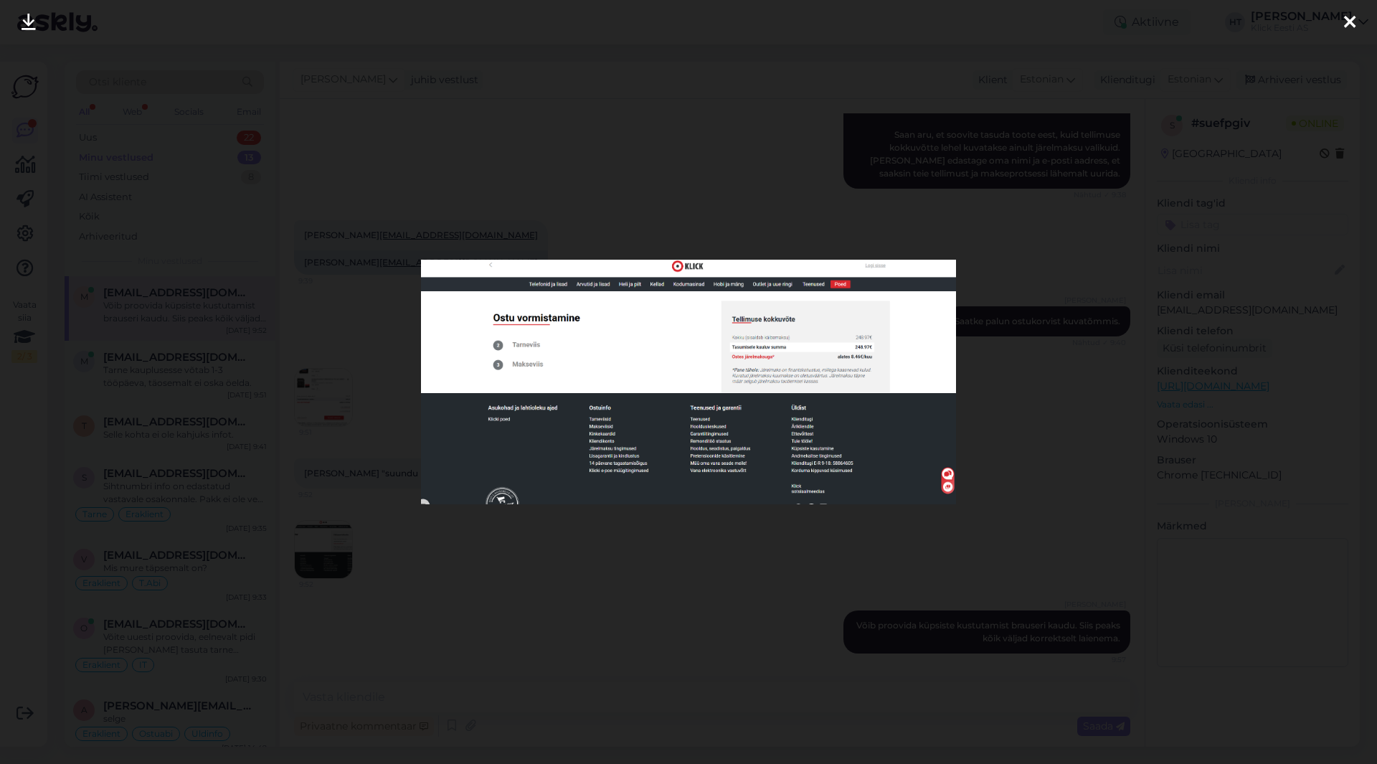
click at [479, 572] on div at bounding box center [688, 382] width 1377 height 764
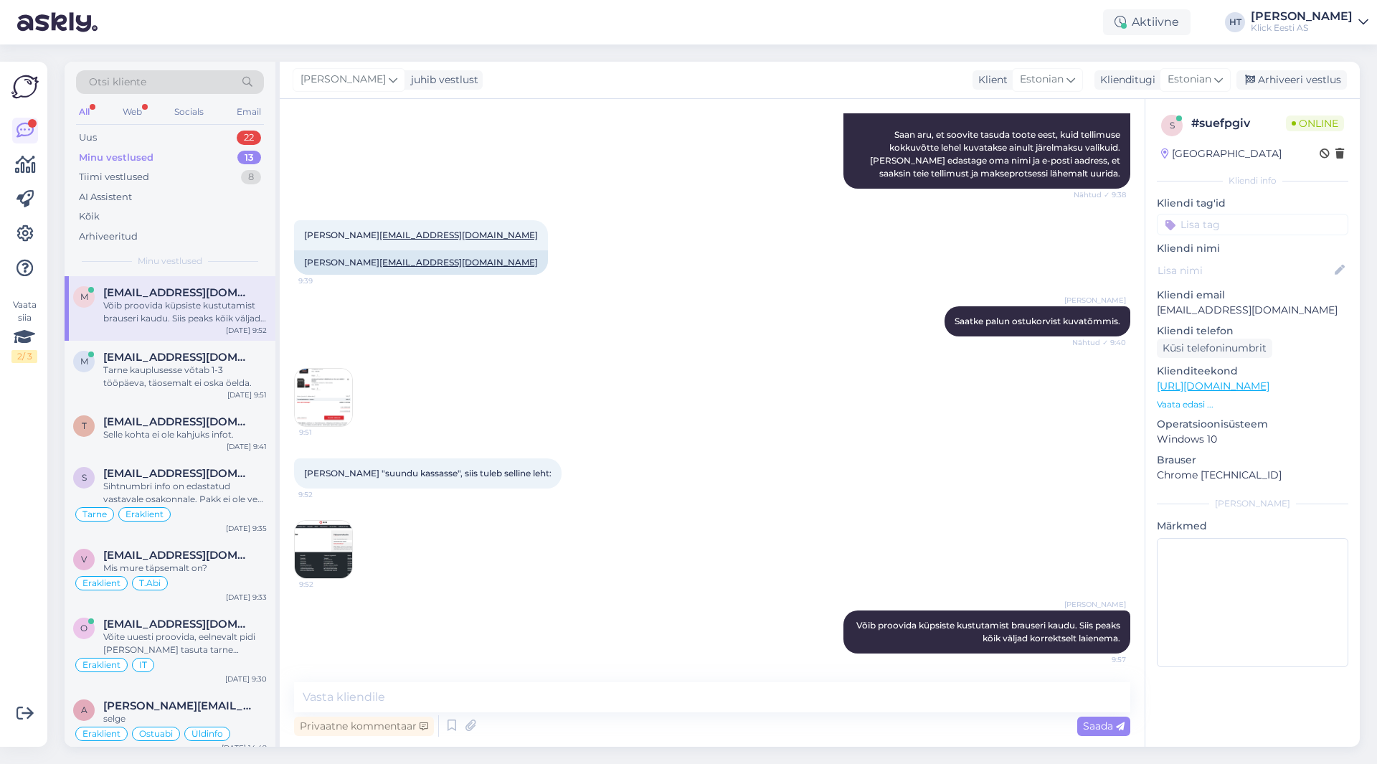
click at [339, 422] on img at bounding box center [323, 397] width 57 height 57
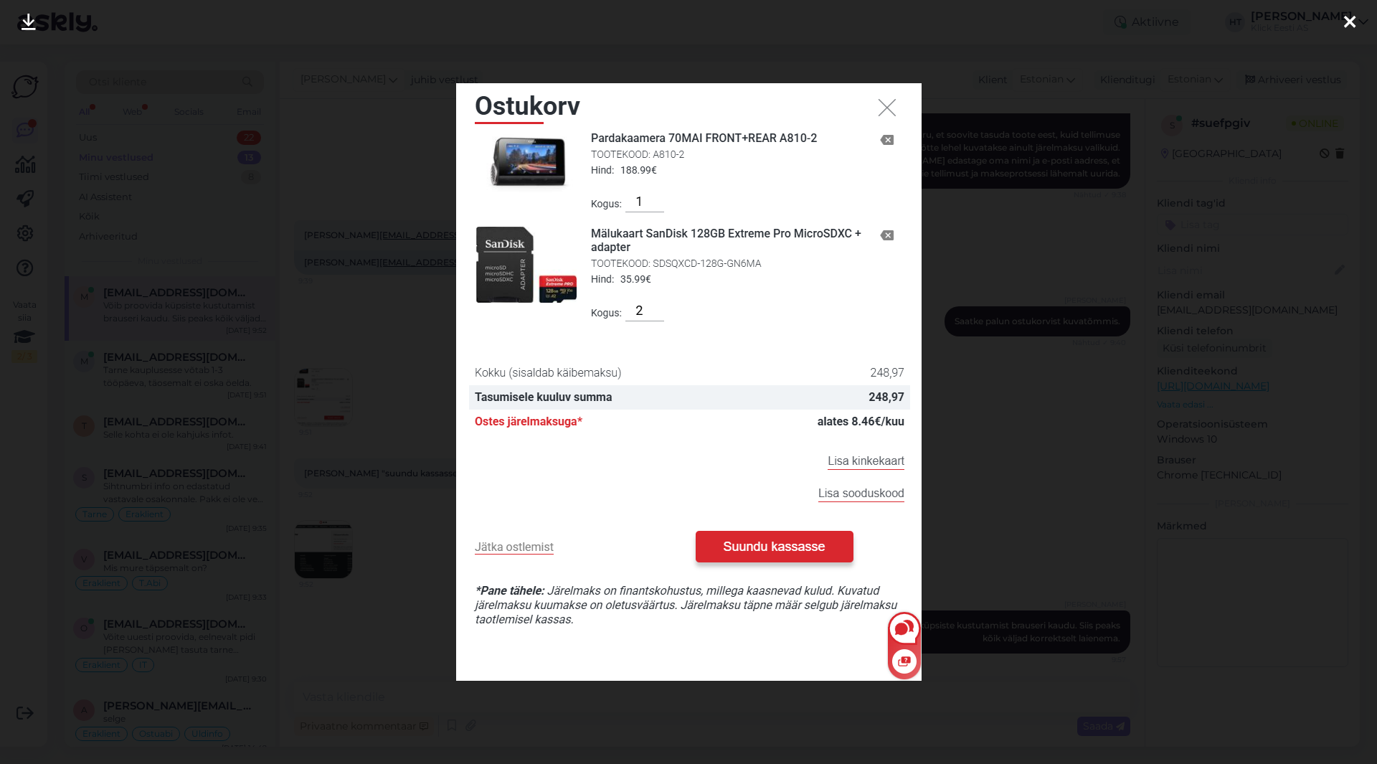
click at [372, 384] on div at bounding box center [688, 382] width 1377 height 764
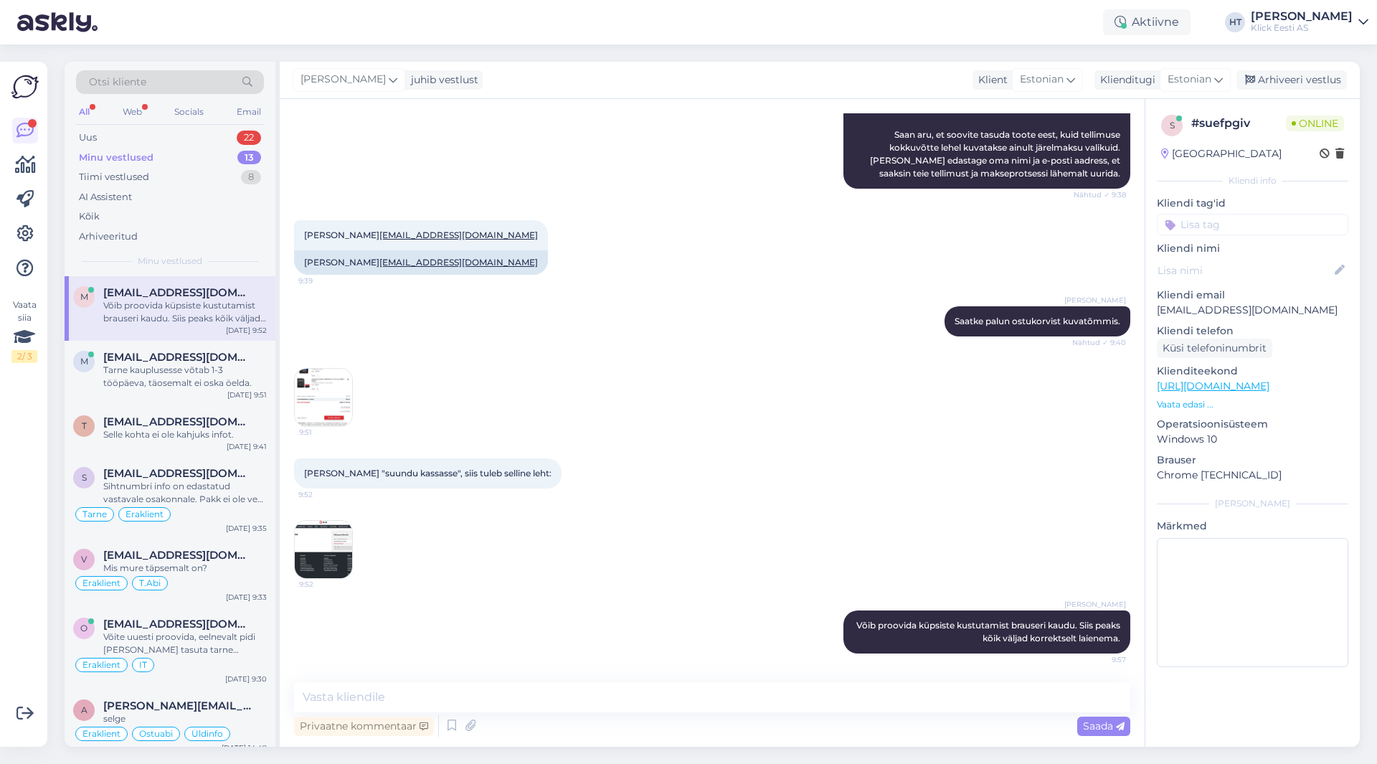
click at [344, 553] on img at bounding box center [323, 549] width 57 height 57
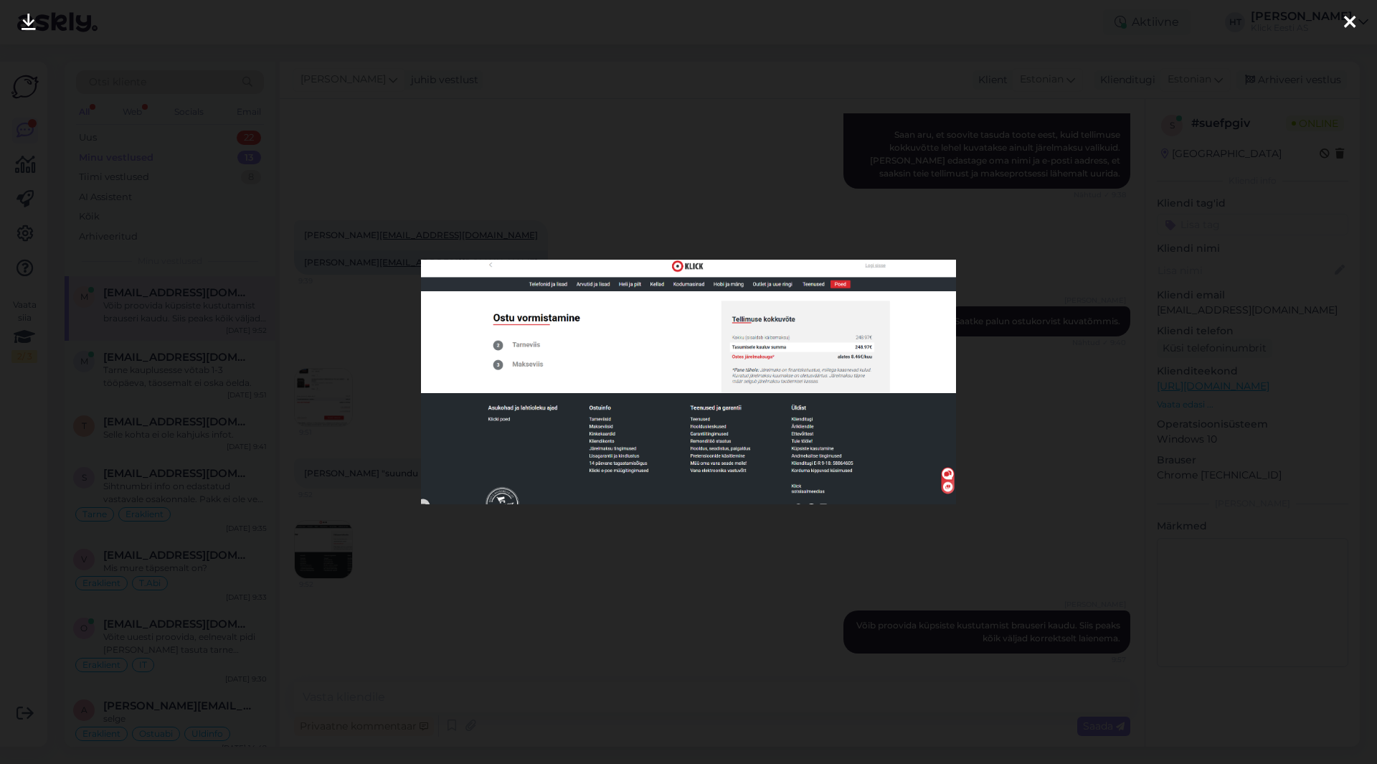
click at [511, 574] on div at bounding box center [688, 382] width 1377 height 764
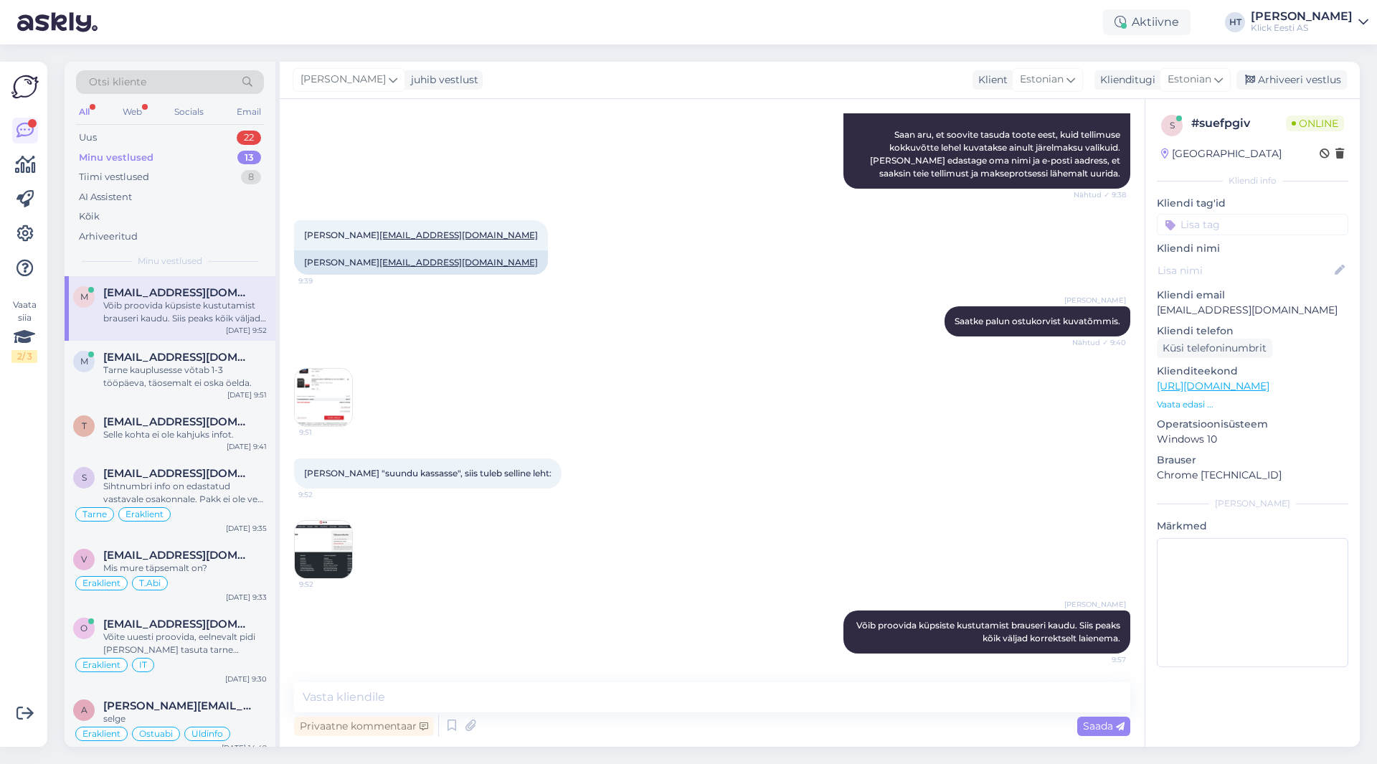
click at [335, 548] on img at bounding box center [323, 549] width 57 height 57
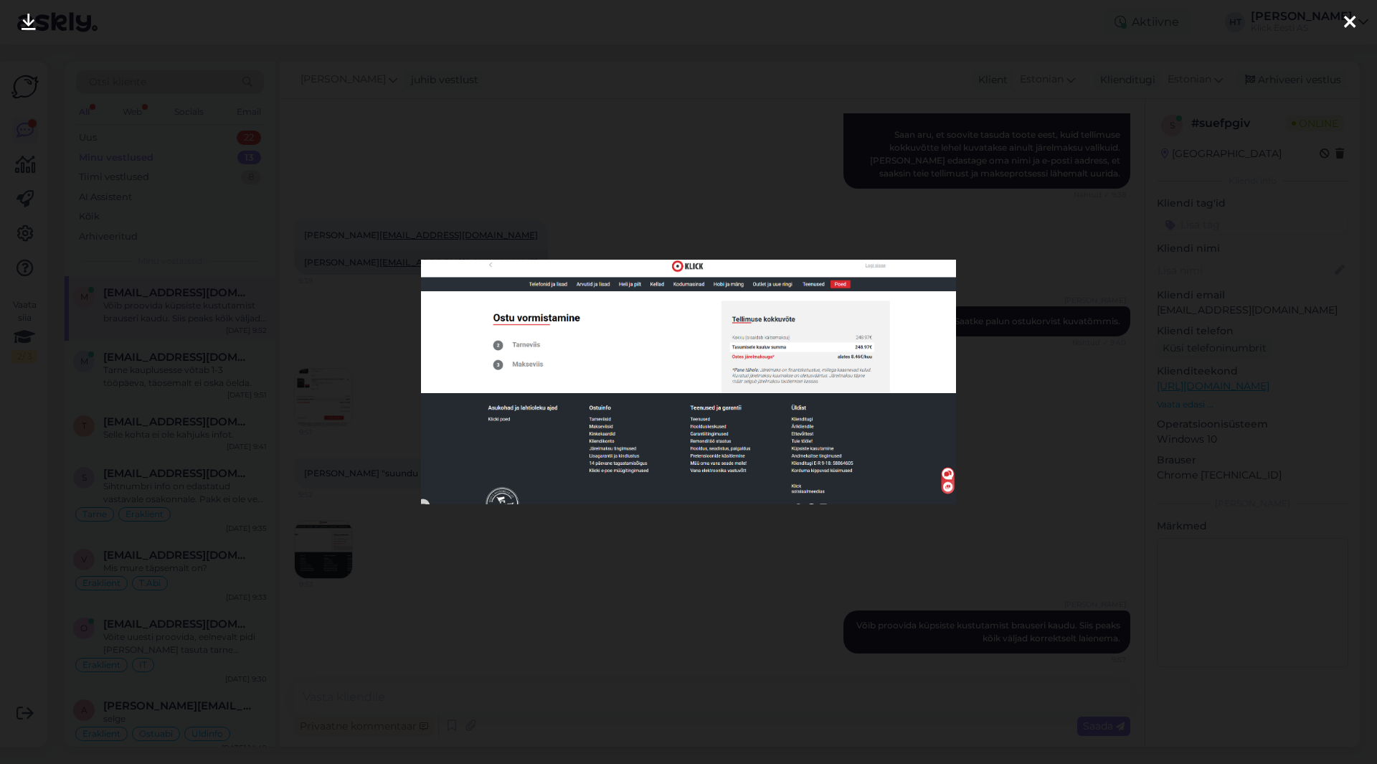
click at [637, 549] on div at bounding box center [688, 382] width 1377 height 764
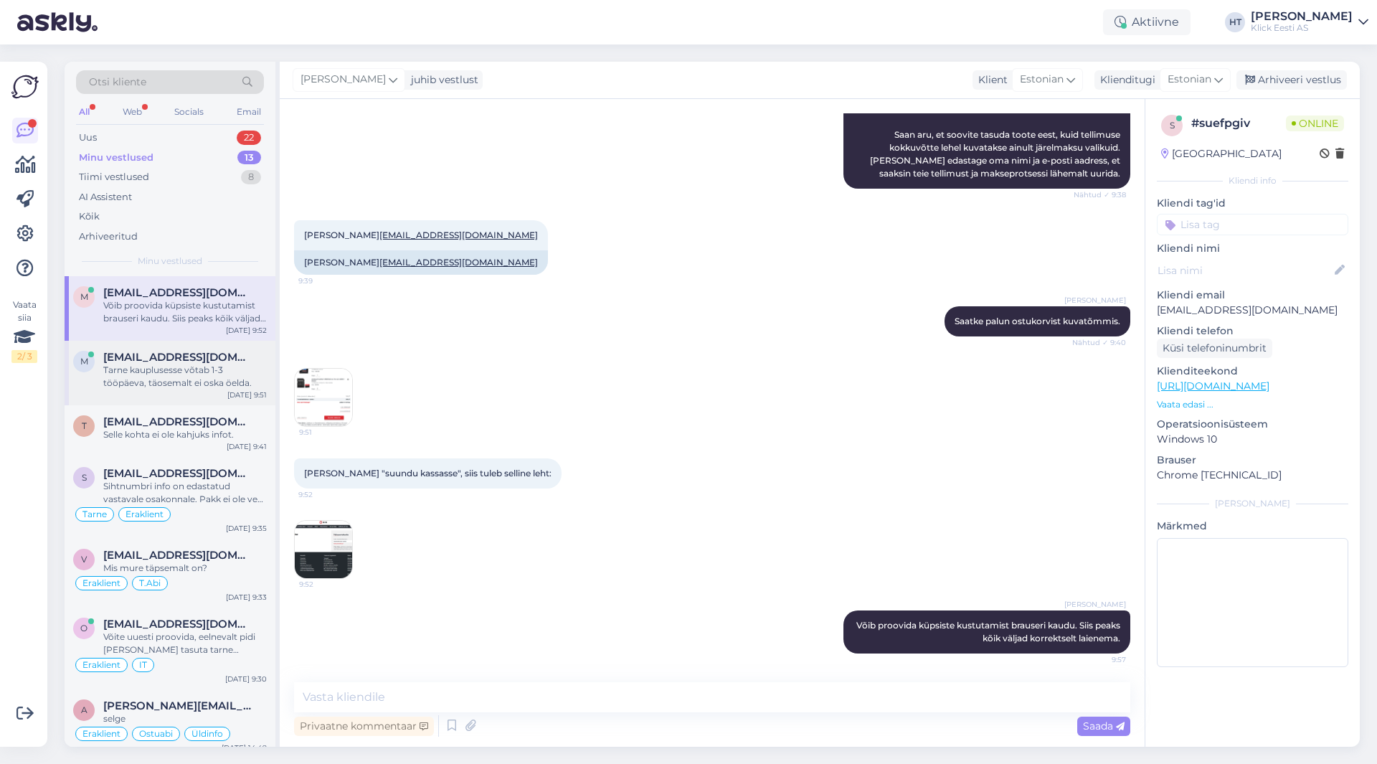
click at [217, 390] on div "m [EMAIL_ADDRESS][DOMAIN_NAME] Tarne kauplusesse võtab 1-3 tööpäeva, täosemalt …" at bounding box center [170, 373] width 211 height 65
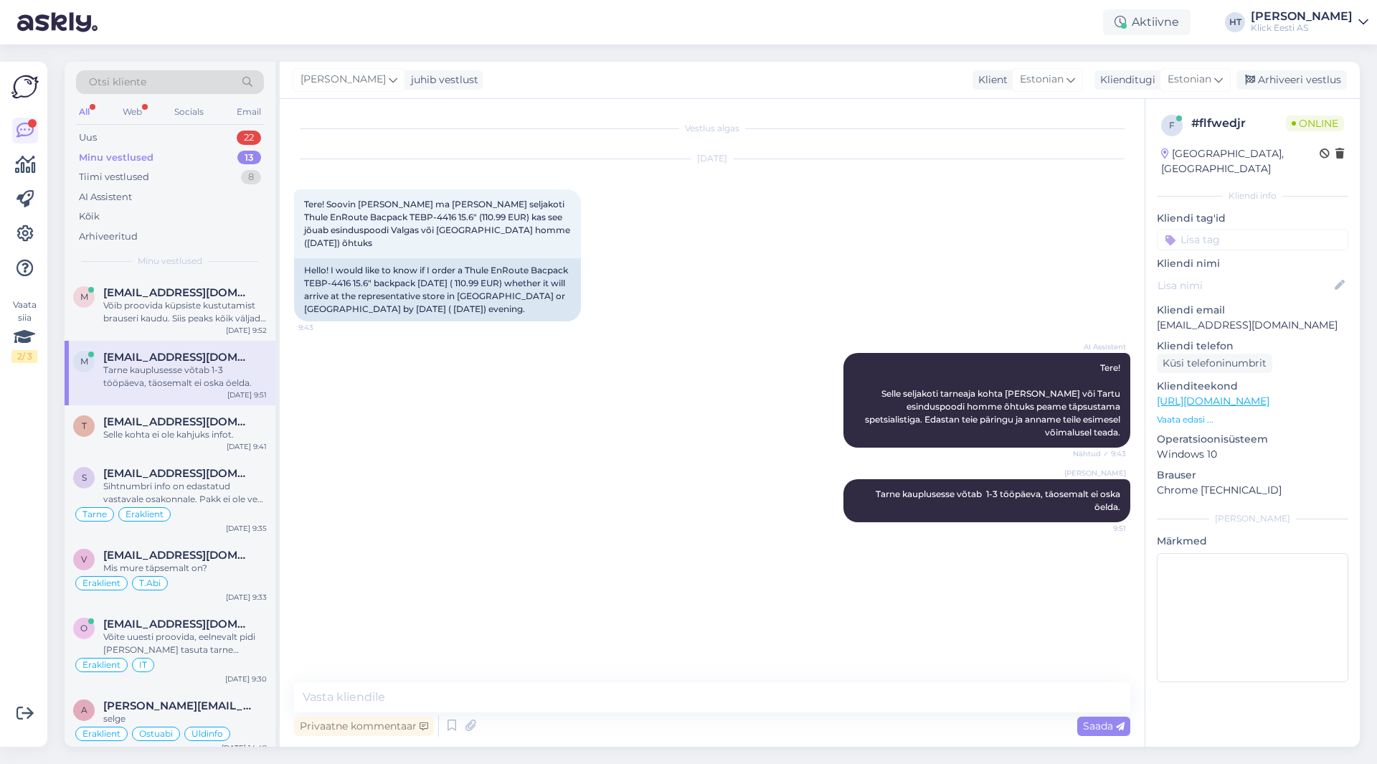
scroll to position [0, 0]
click at [218, 335] on div "m [EMAIL_ADDRESS][DOMAIN_NAME] Võib proovida küpsiste kustutamist brauseri kaud…" at bounding box center [170, 308] width 211 height 65
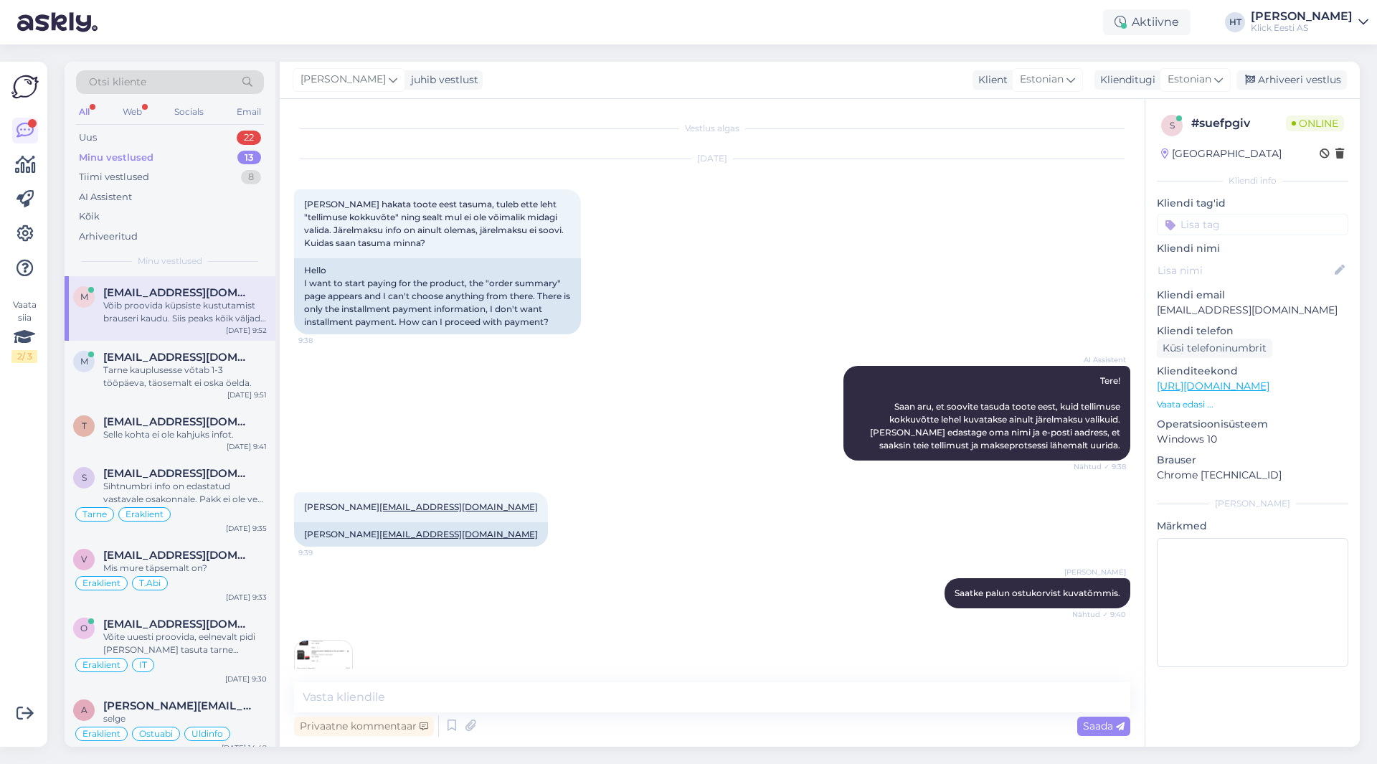
scroll to position [311, 0]
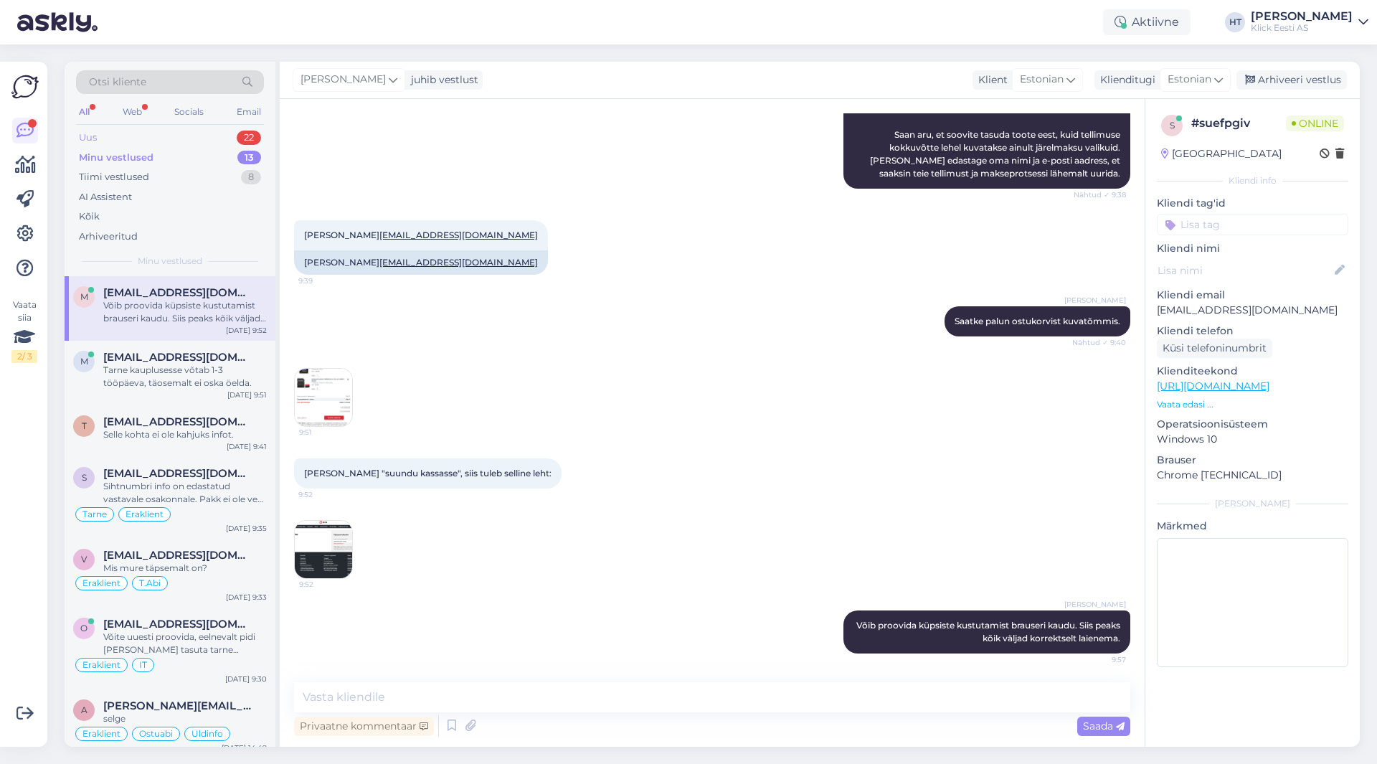
click at [243, 138] on div "22" at bounding box center [249, 138] width 24 height 14
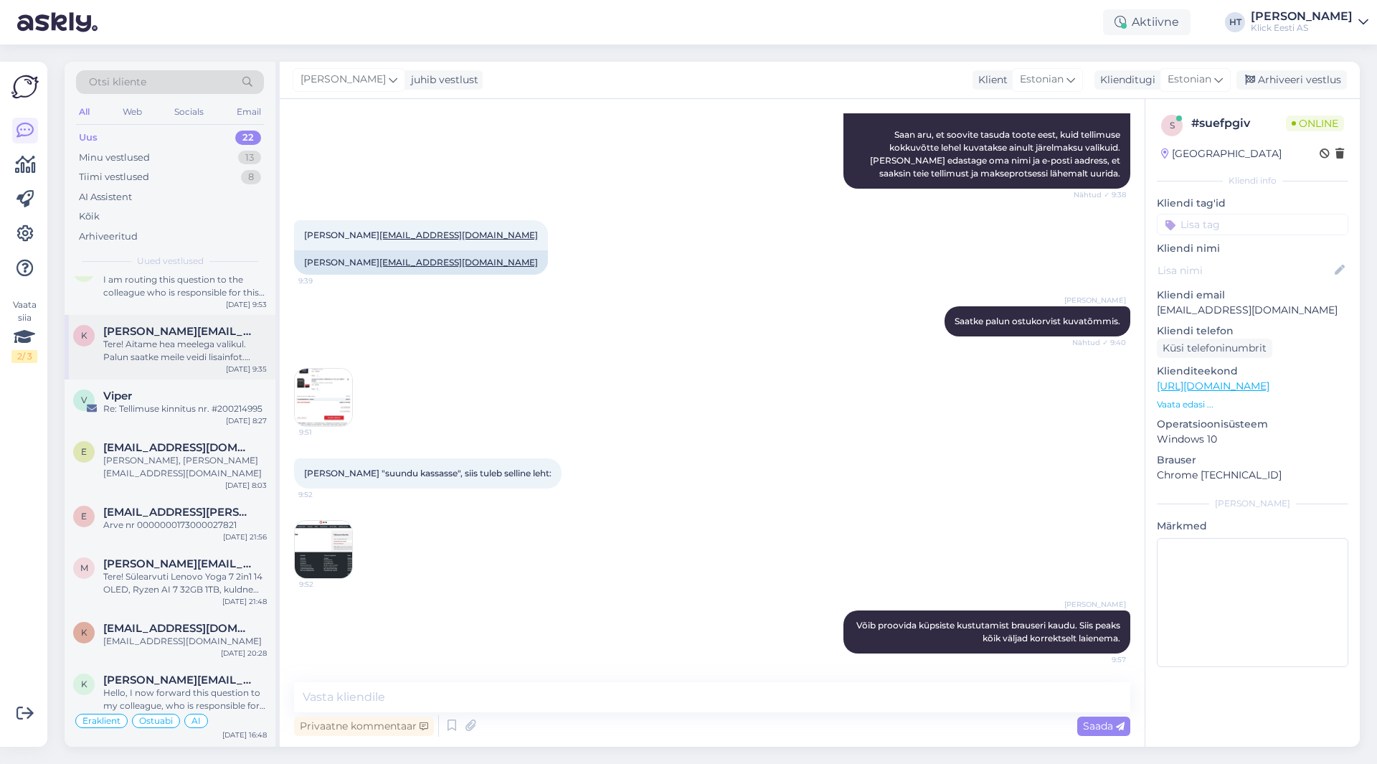
scroll to position [0, 0]
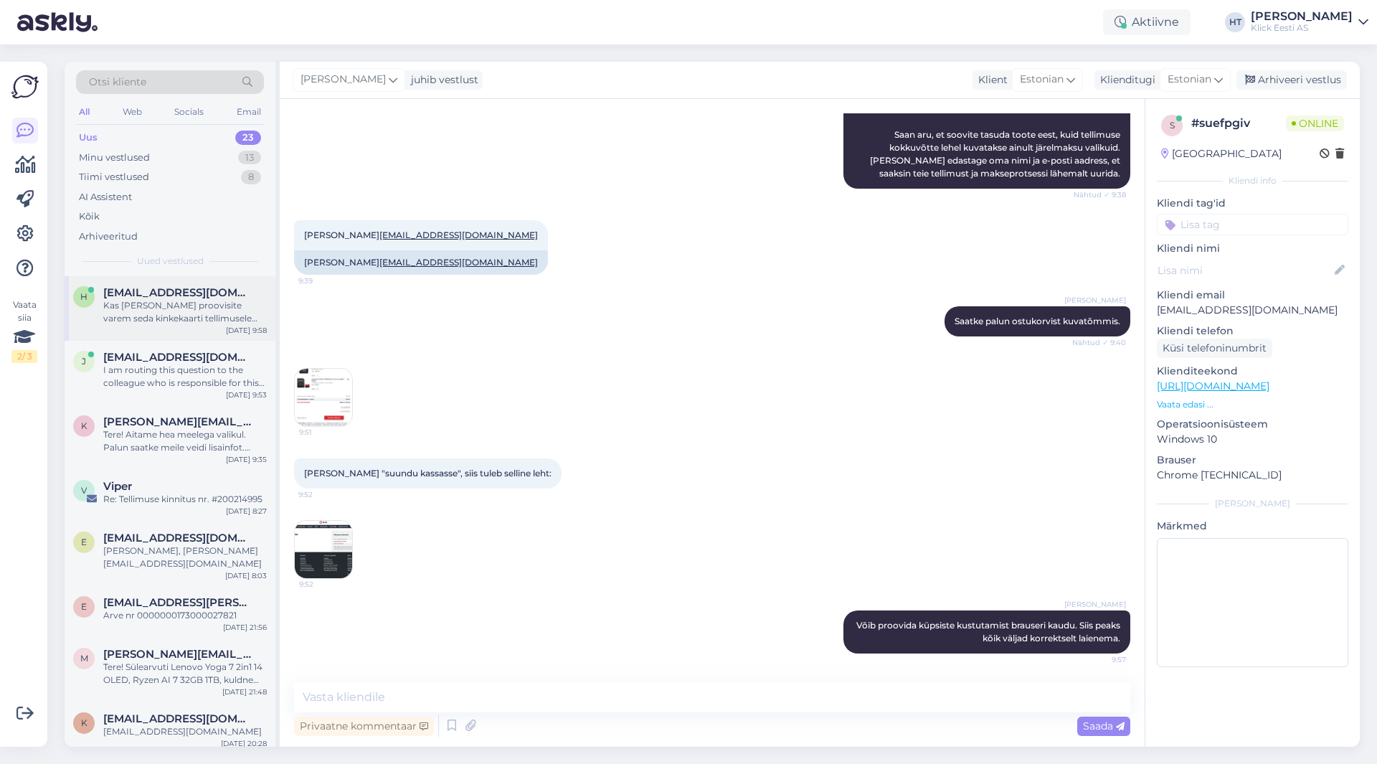
click at [203, 326] on div "h [EMAIL_ADDRESS][DOMAIN_NAME] Kas [PERSON_NAME] proovisite varem seda kinkekaa…" at bounding box center [170, 308] width 211 height 65
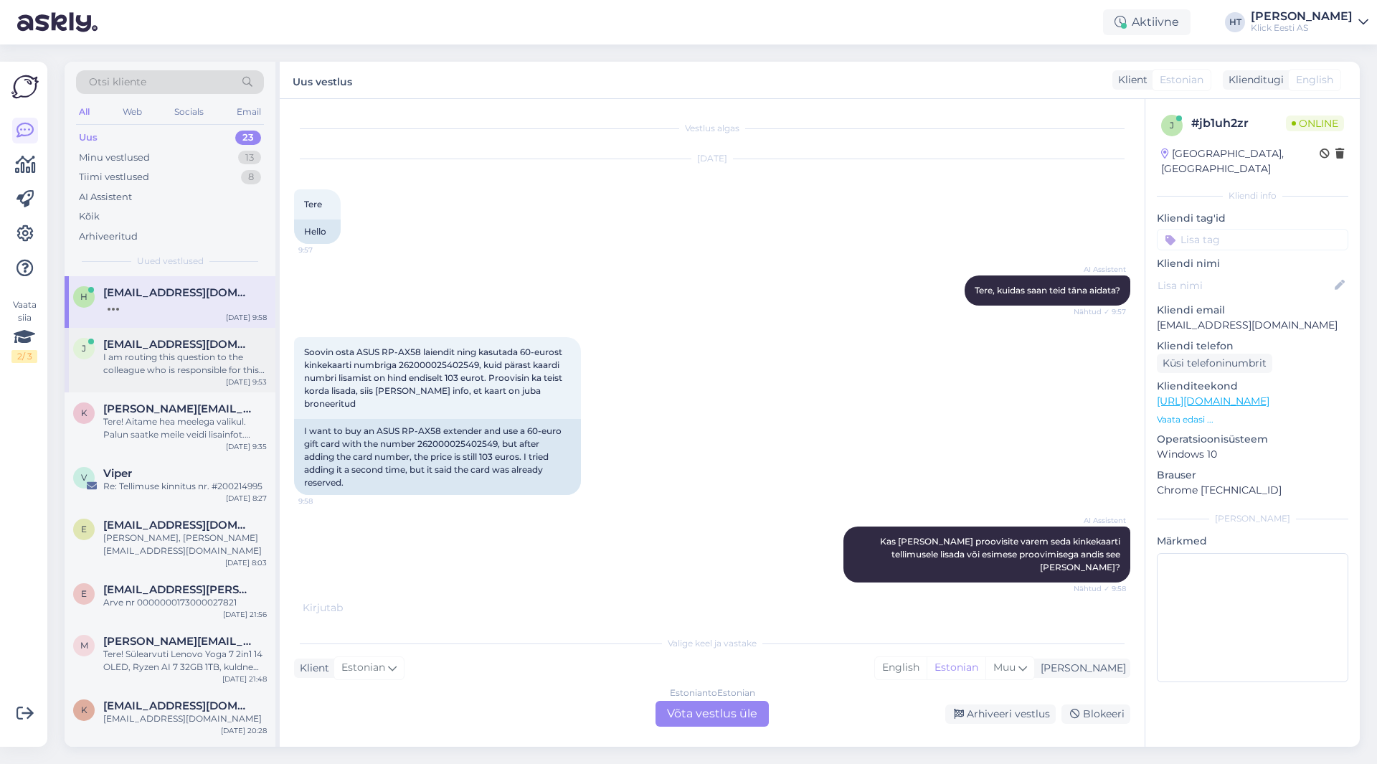
click at [228, 367] on div "I am routing this question to the colleague who is responsible for this topic. …" at bounding box center [185, 364] width 164 height 26
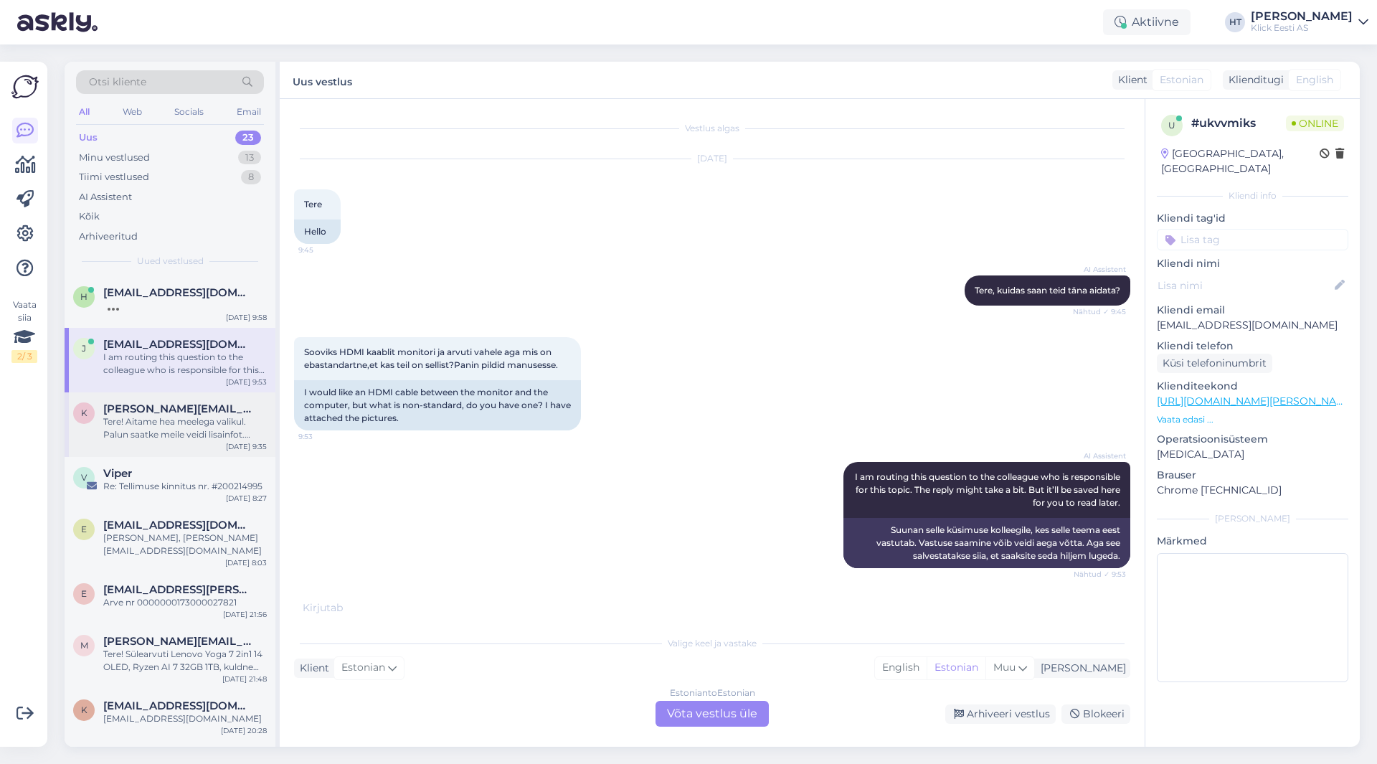
click at [229, 410] on div "[PERSON_NAME][EMAIL_ADDRESS][DOMAIN_NAME]" at bounding box center [185, 408] width 164 height 13
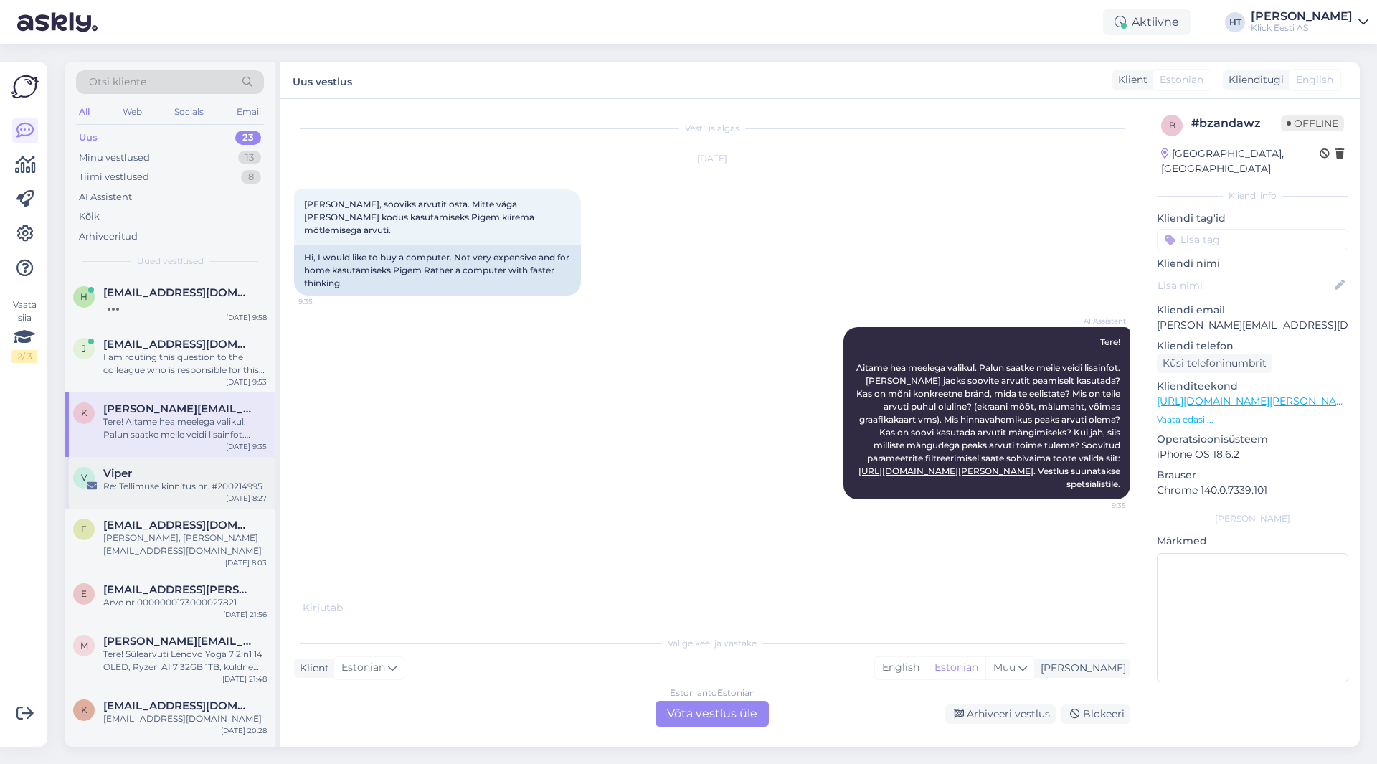
click at [212, 482] on div "Re: Tellimuse kinnitus nr. #200214995" at bounding box center [185, 486] width 164 height 13
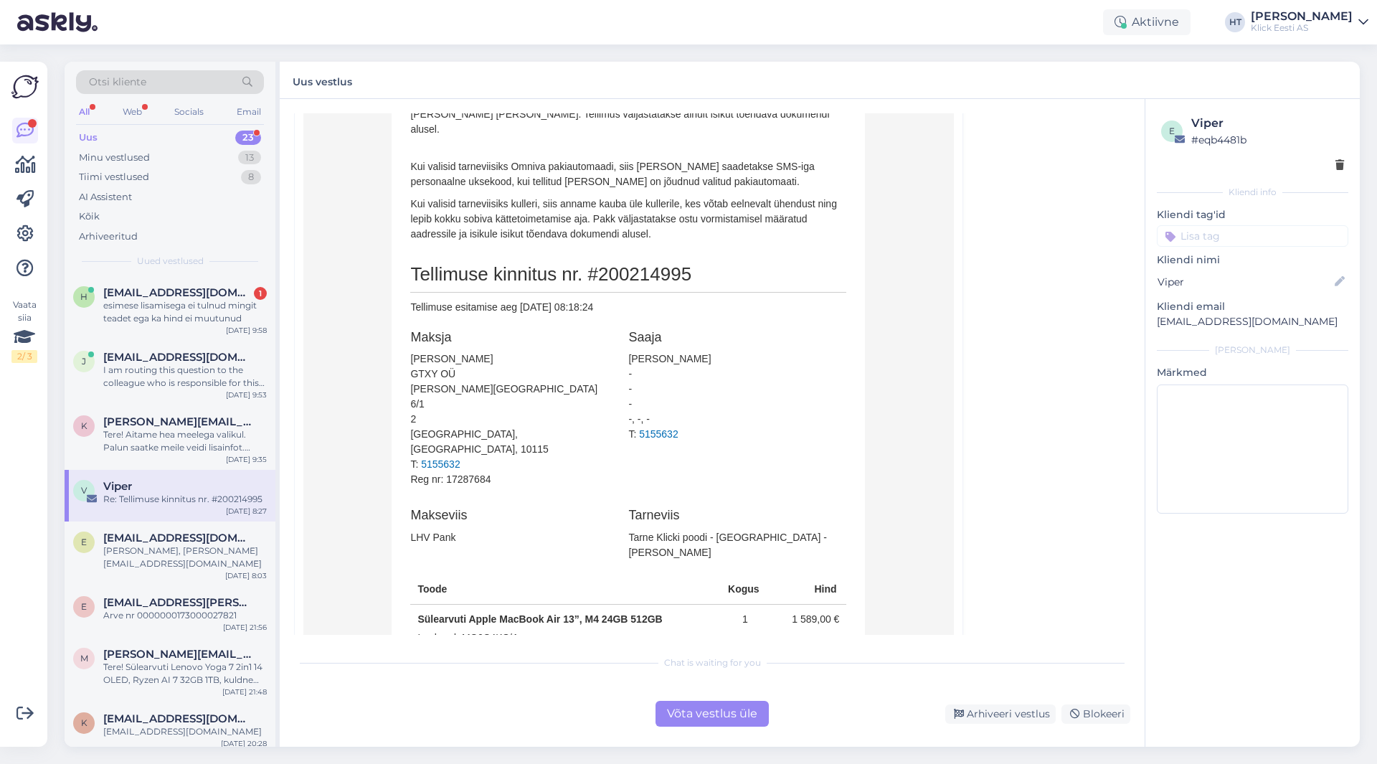
scroll to position [218, 0]
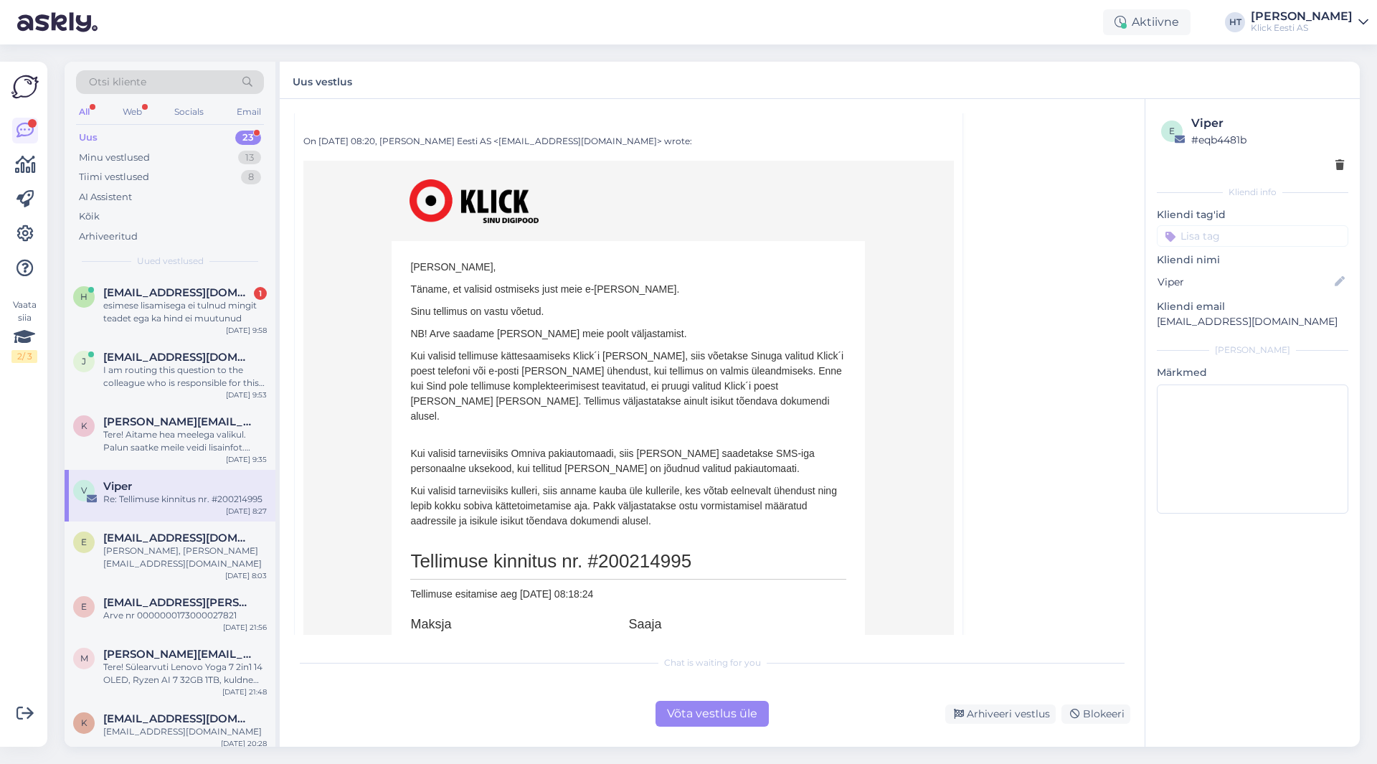
click at [645, 550] on span "#200214995" at bounding box center [640, 561] width 104 height 22
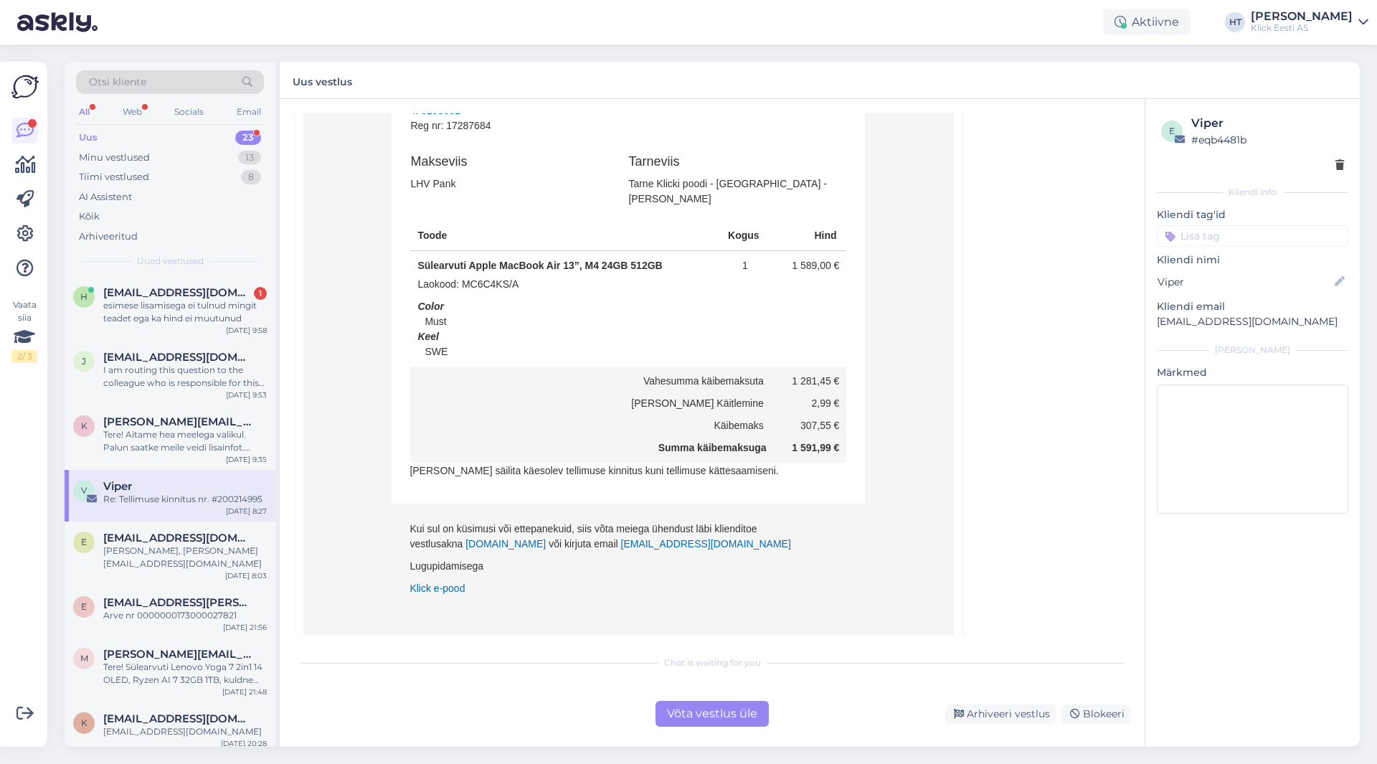
scroll to position [864, 0]
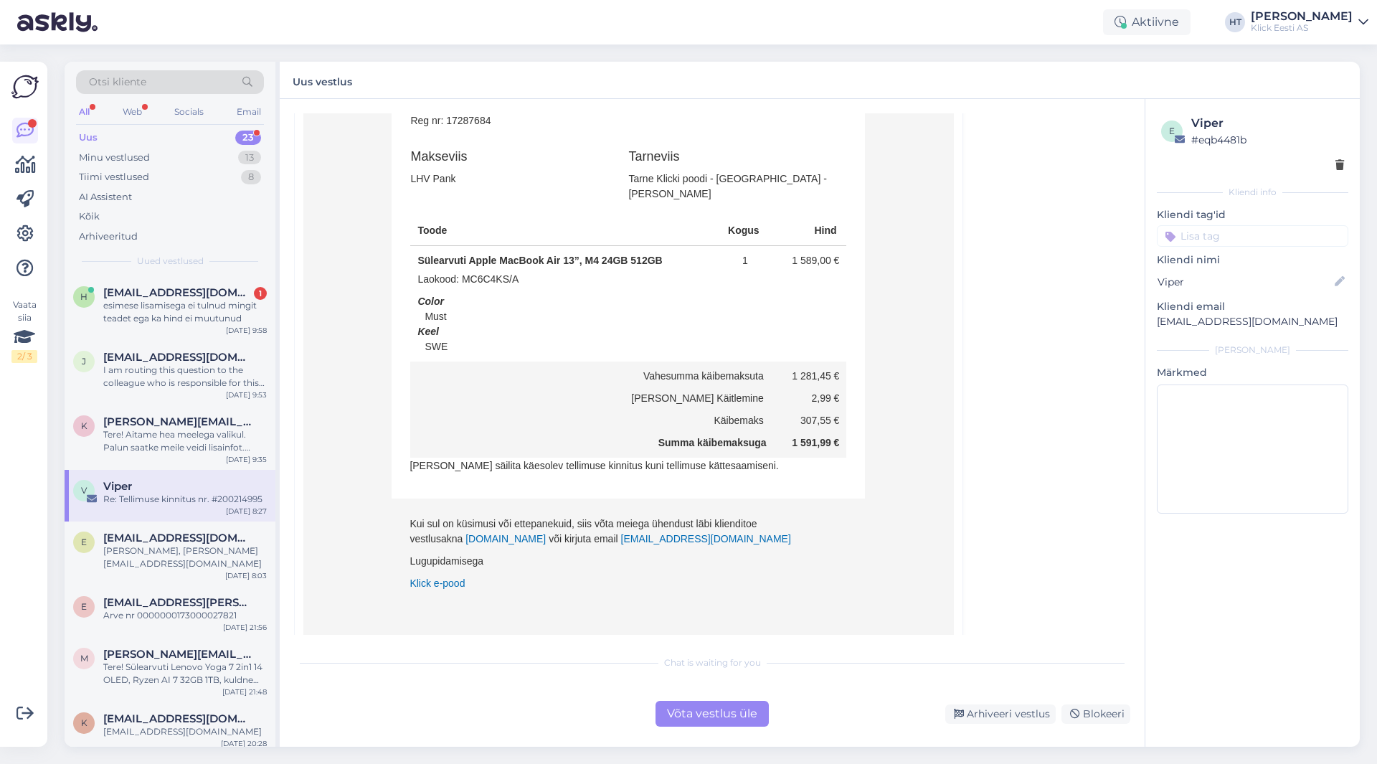
click at [716, 711] on div "Võta vestlus üle" at bounding box center [712, 714] width 113 height 26
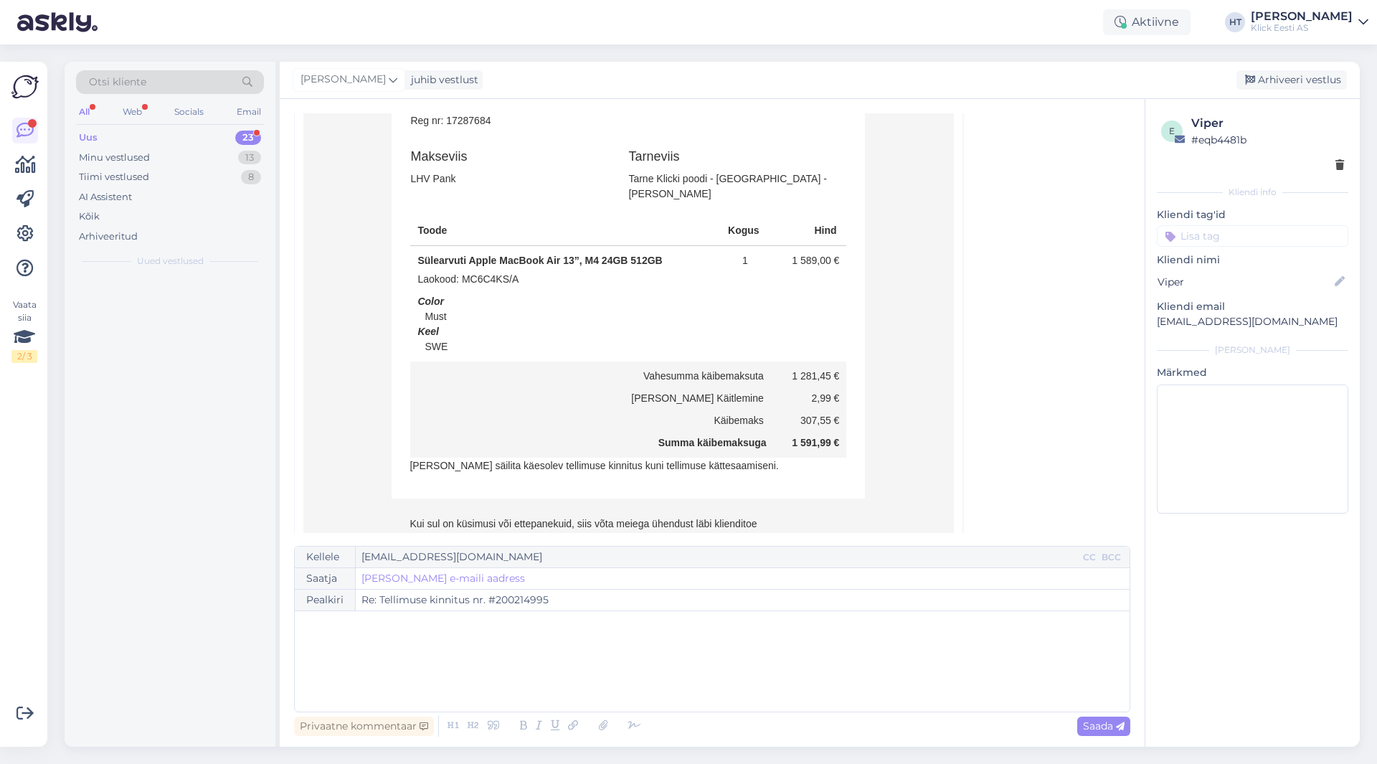
scroll to position [39, 0]
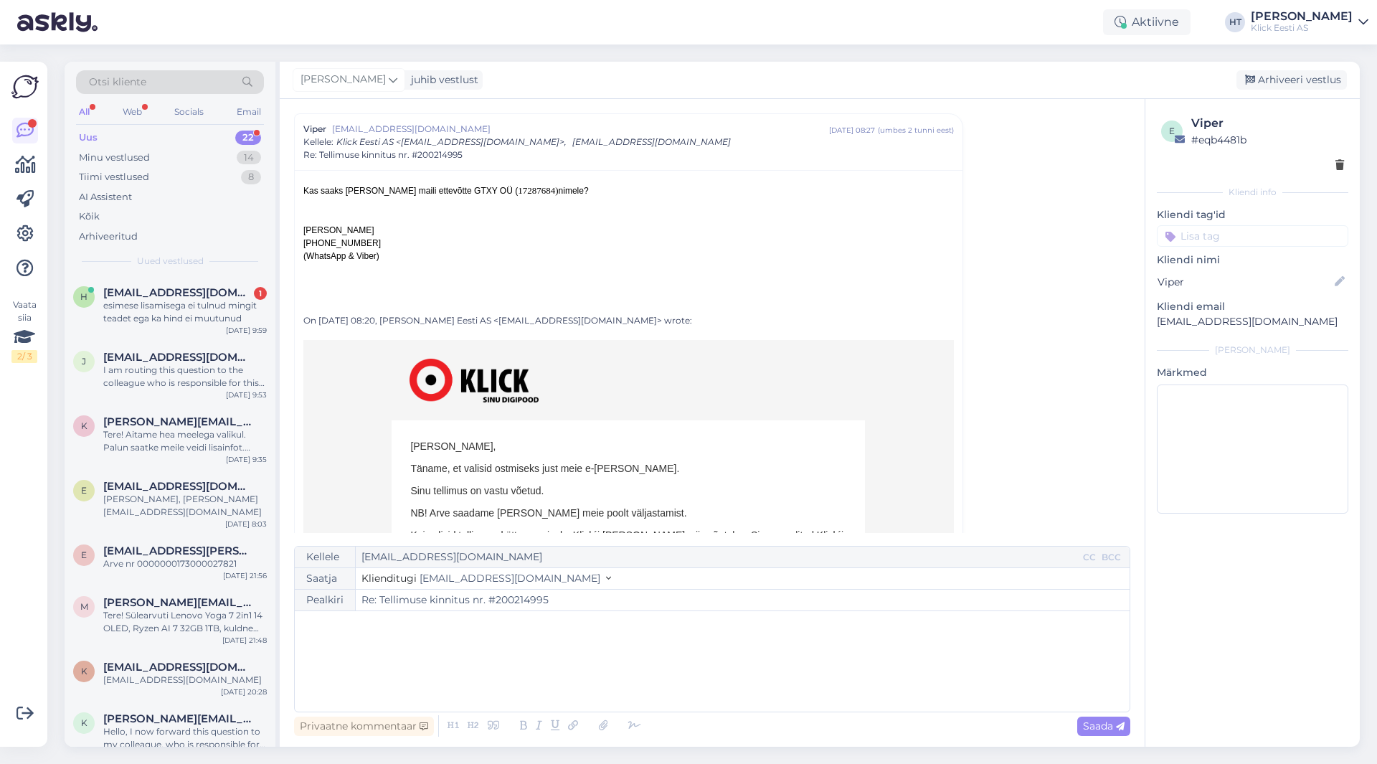
click at [550, 640] on div "﻿" at bounding box center [712, 661] width 820 height 86
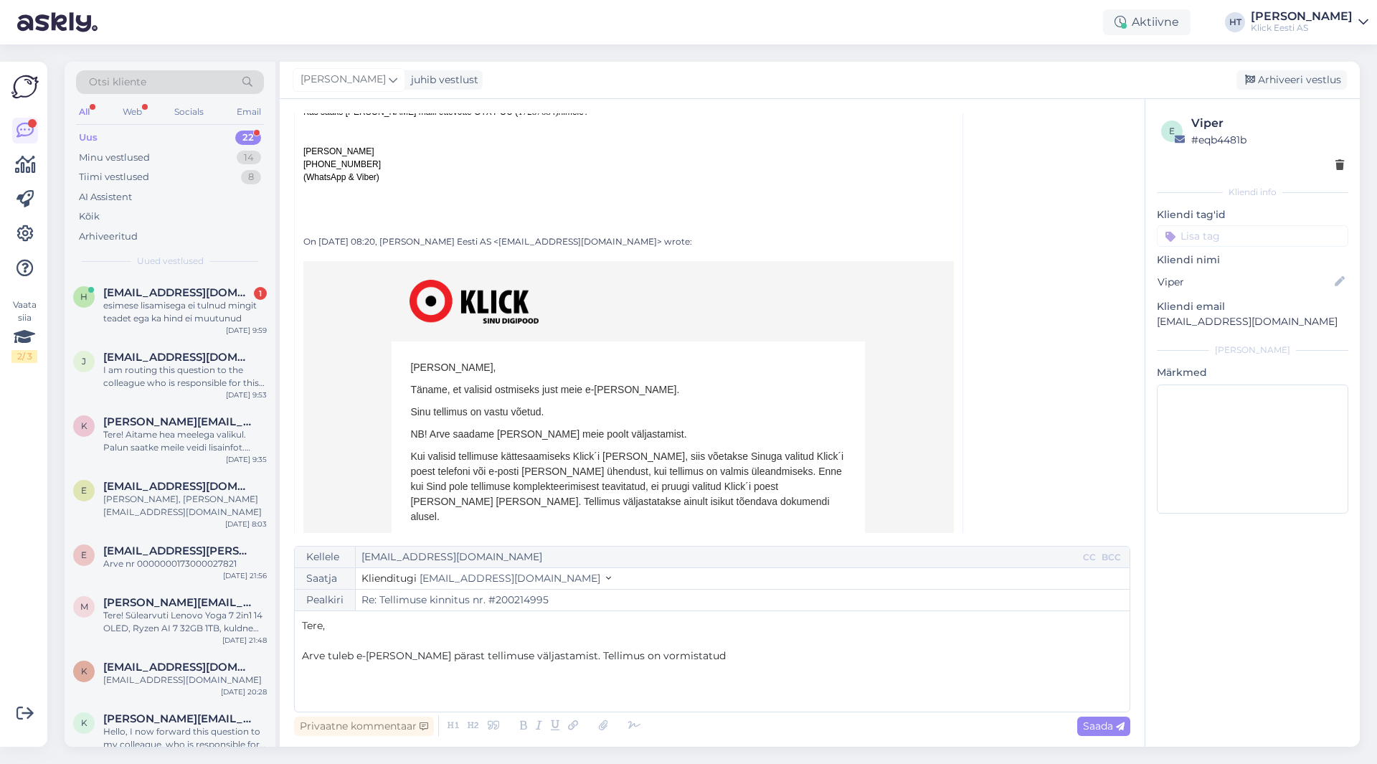
scroll to position [0, 0]
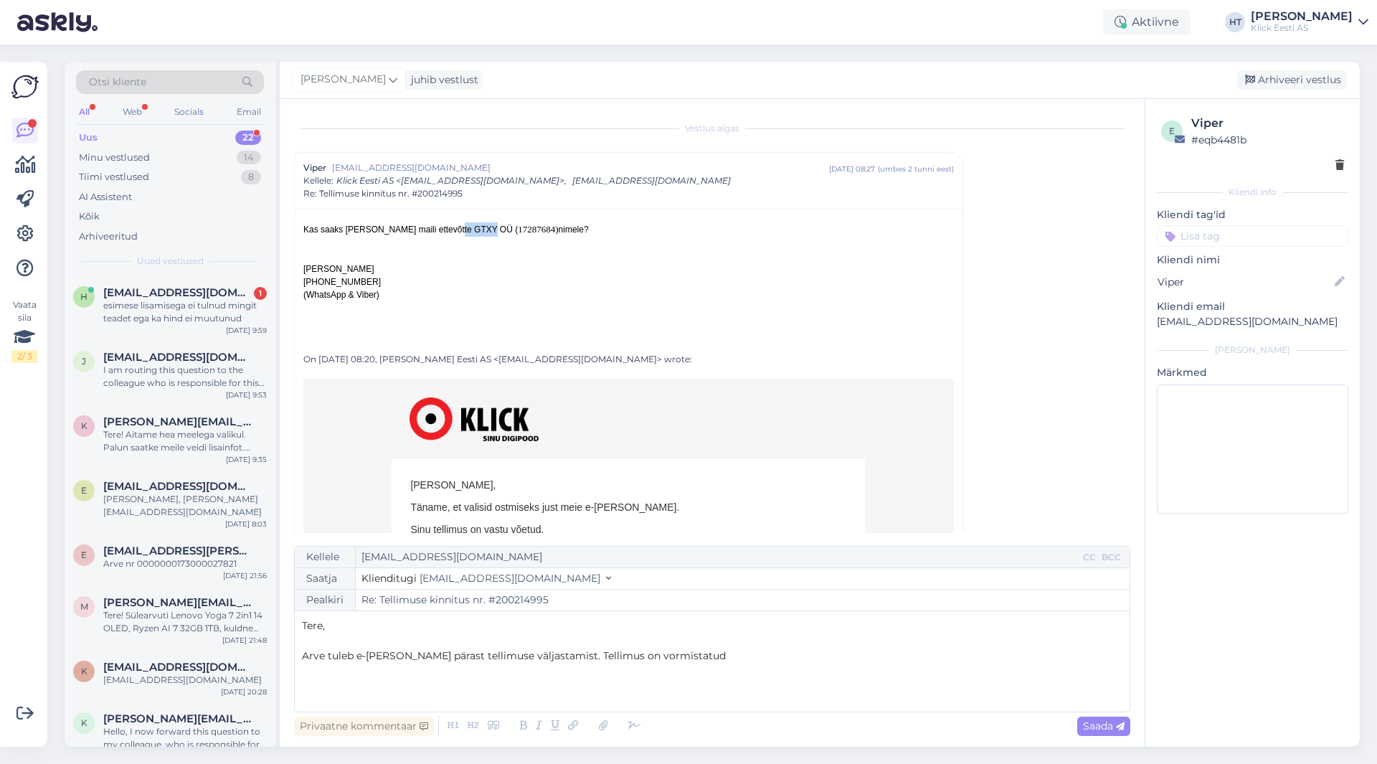
drag, startPoint x: 440, startPoint y: 231, endPoint x: 479, endPoint y: 232, distance: 38.7
click at [479, 232] on div "Kas saaks [PERSON_NAME] maili ettevõtte GTXY OÜ ( 17287684) nimele?" at bounding box center [628, 229] width 651 height 14
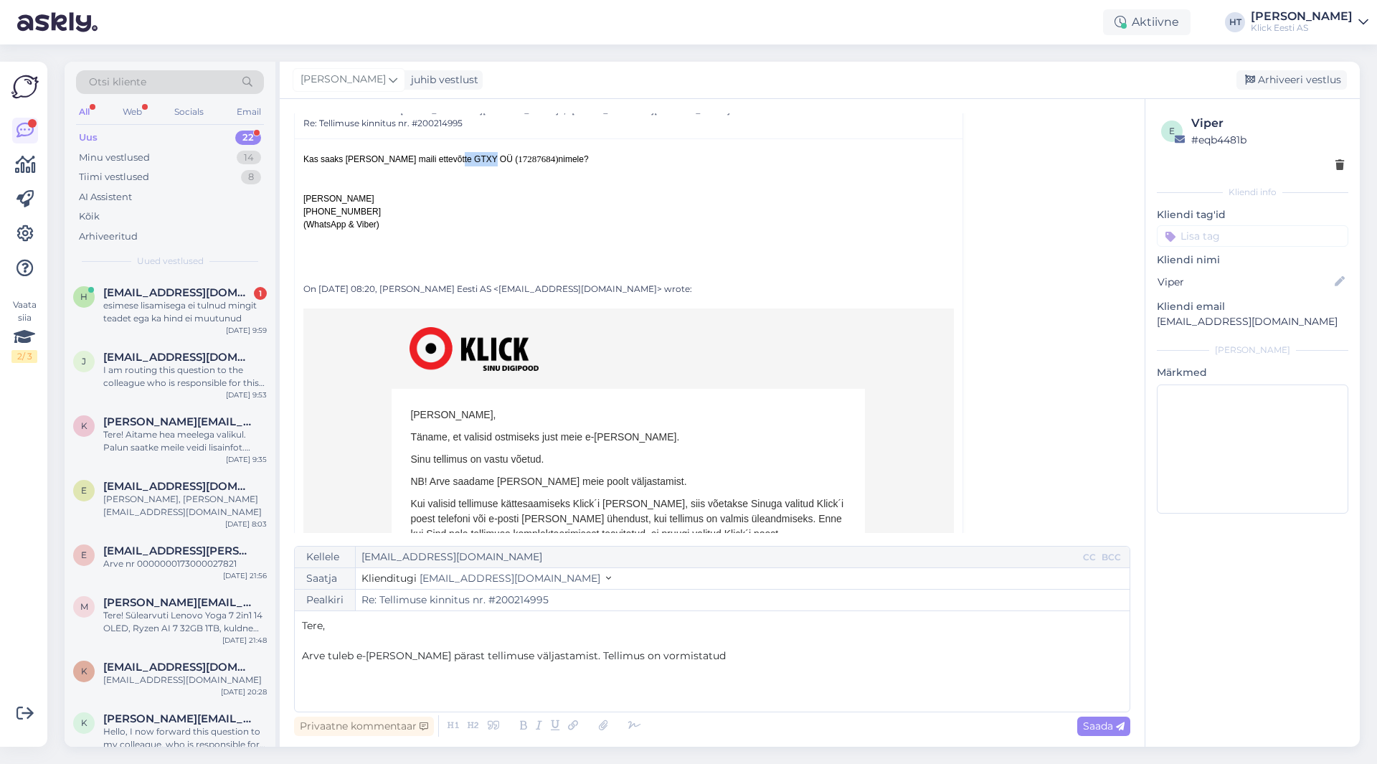
scroll to position [215, 0]
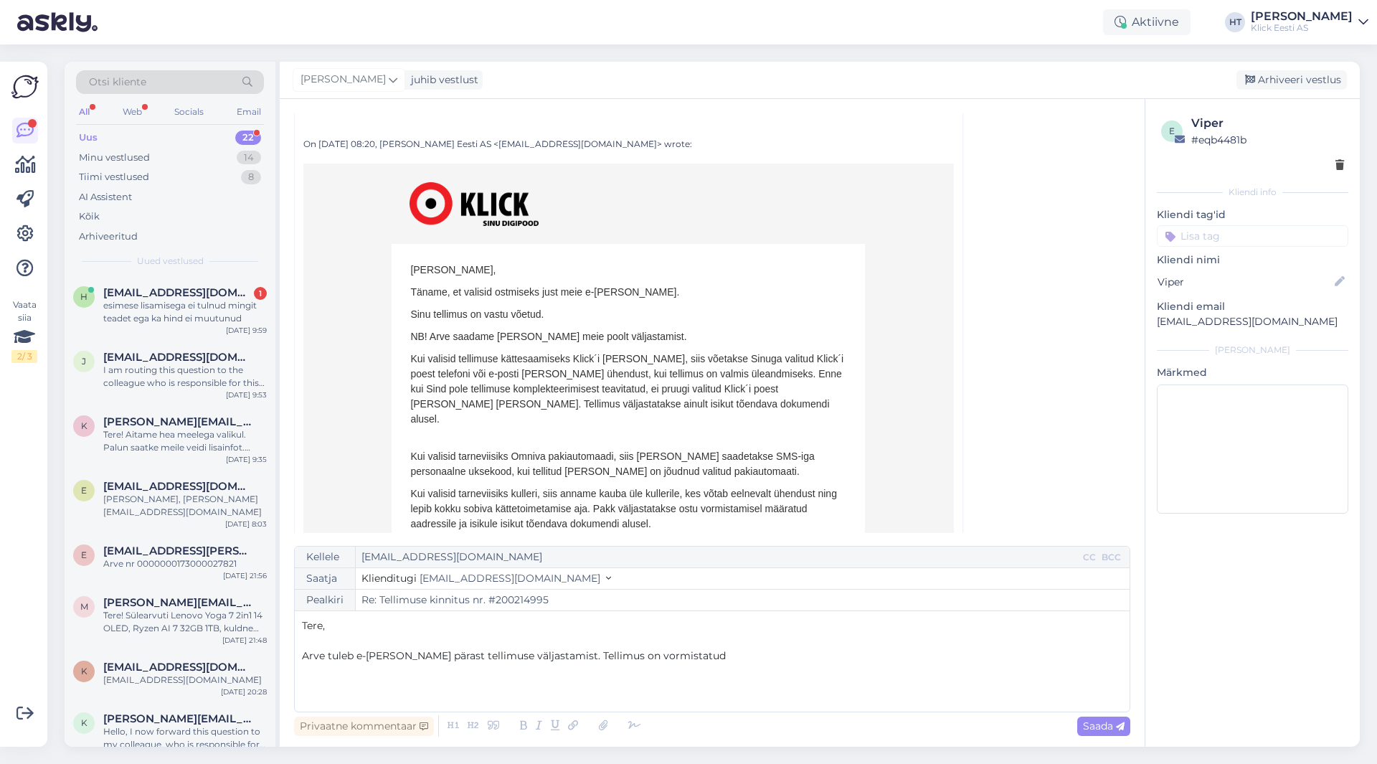
click at [754, 666] on div "Tere, ﻿ Arve tuleb e-[PERSON_NAME] pärast tellimuse väljastamist. Tellimus on v…" at bounding box center [712, 661] width 820 height 86
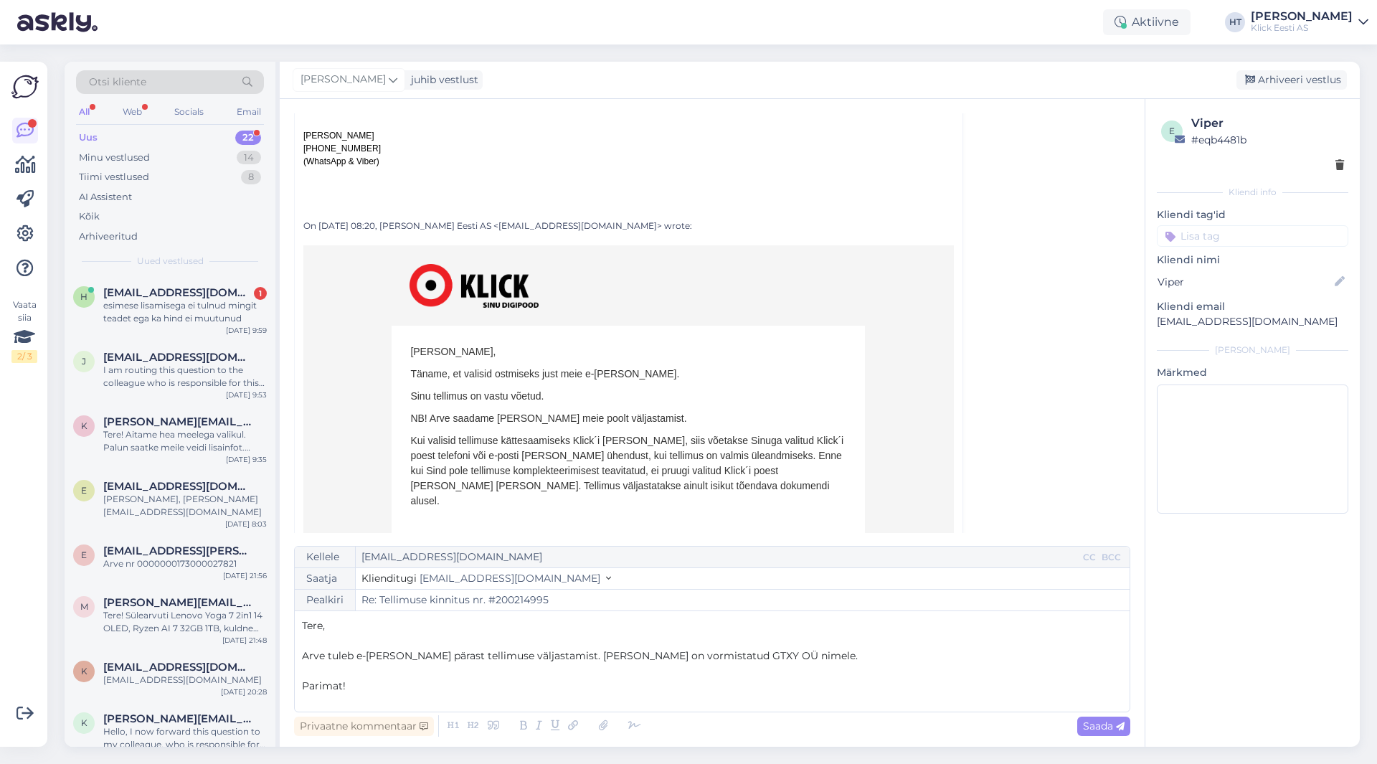
scroll to position [143, 0]
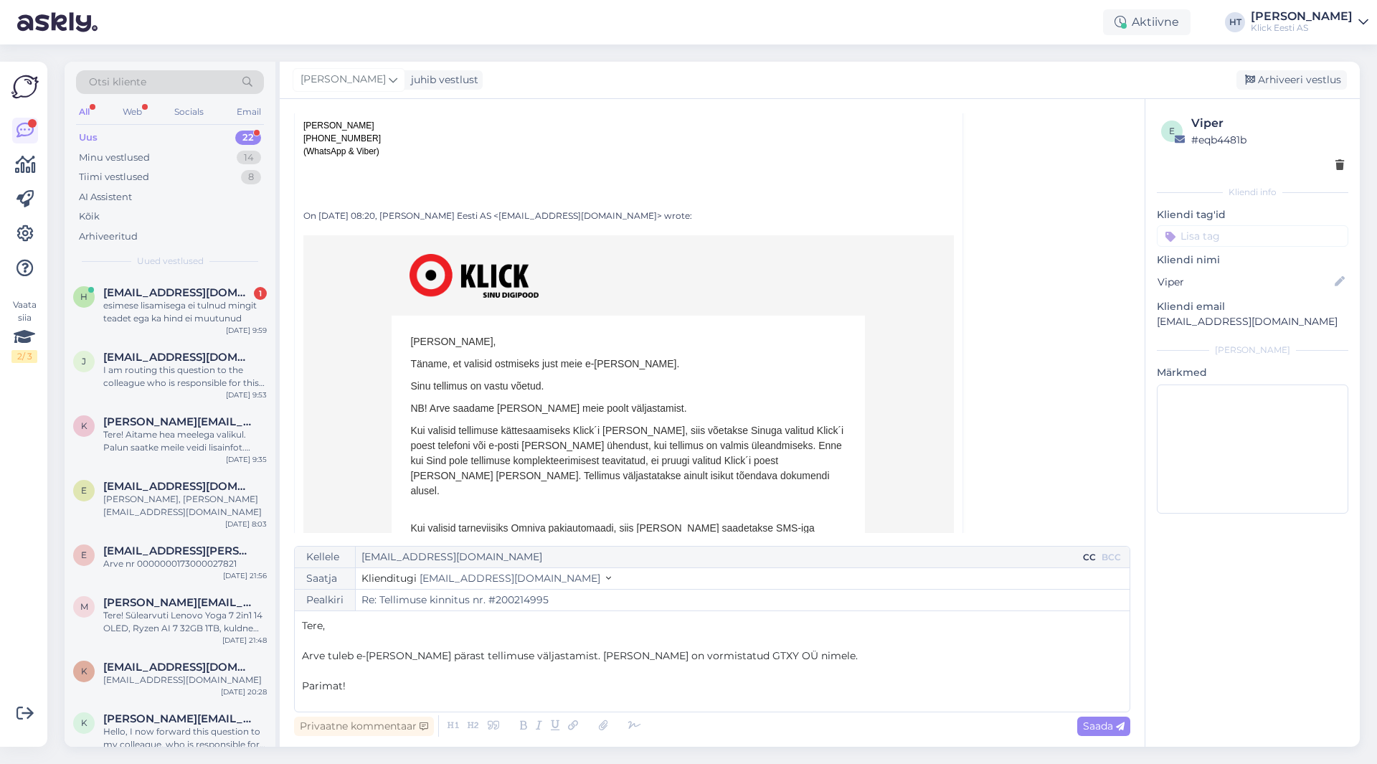
click at [1087, 562] on div "CC" at bounding box center [1089, 557] width 19 height 13
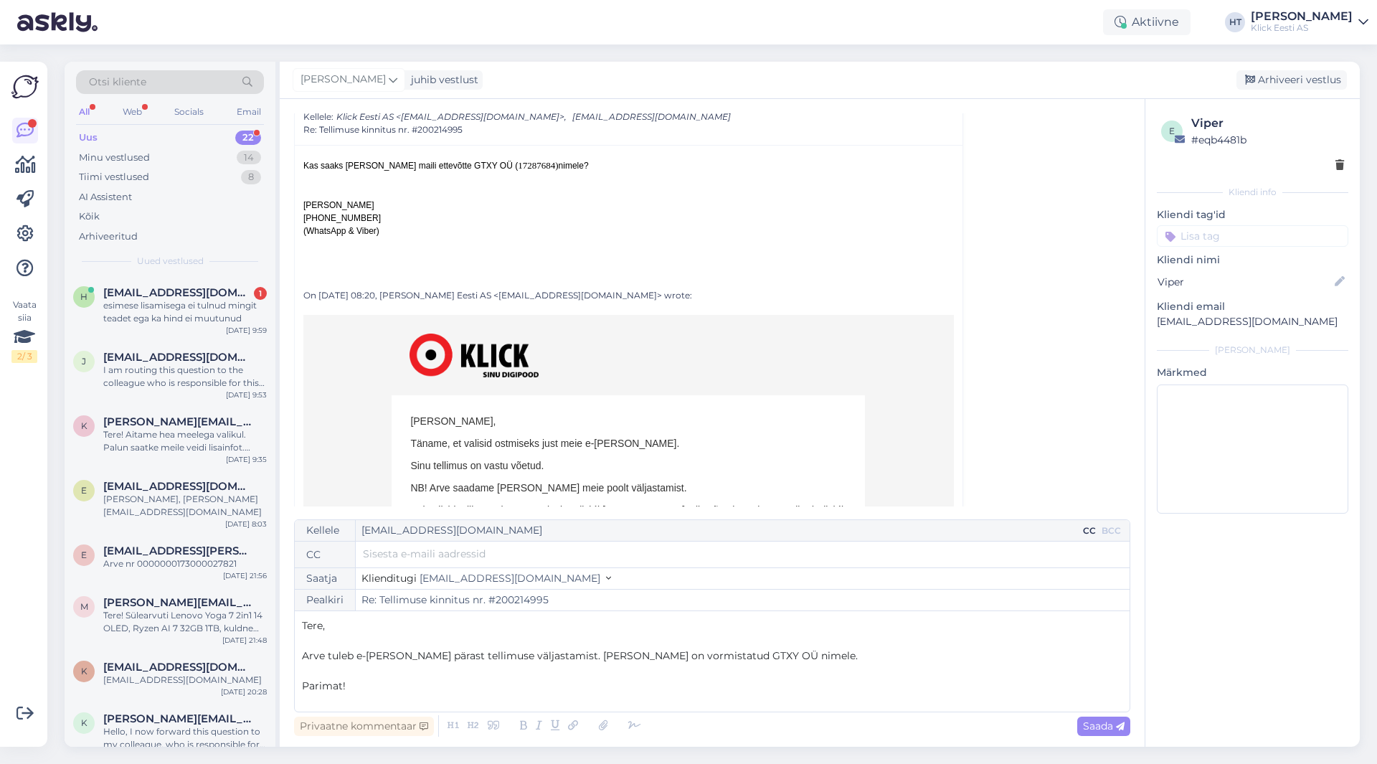
scroll to position [0, 0]
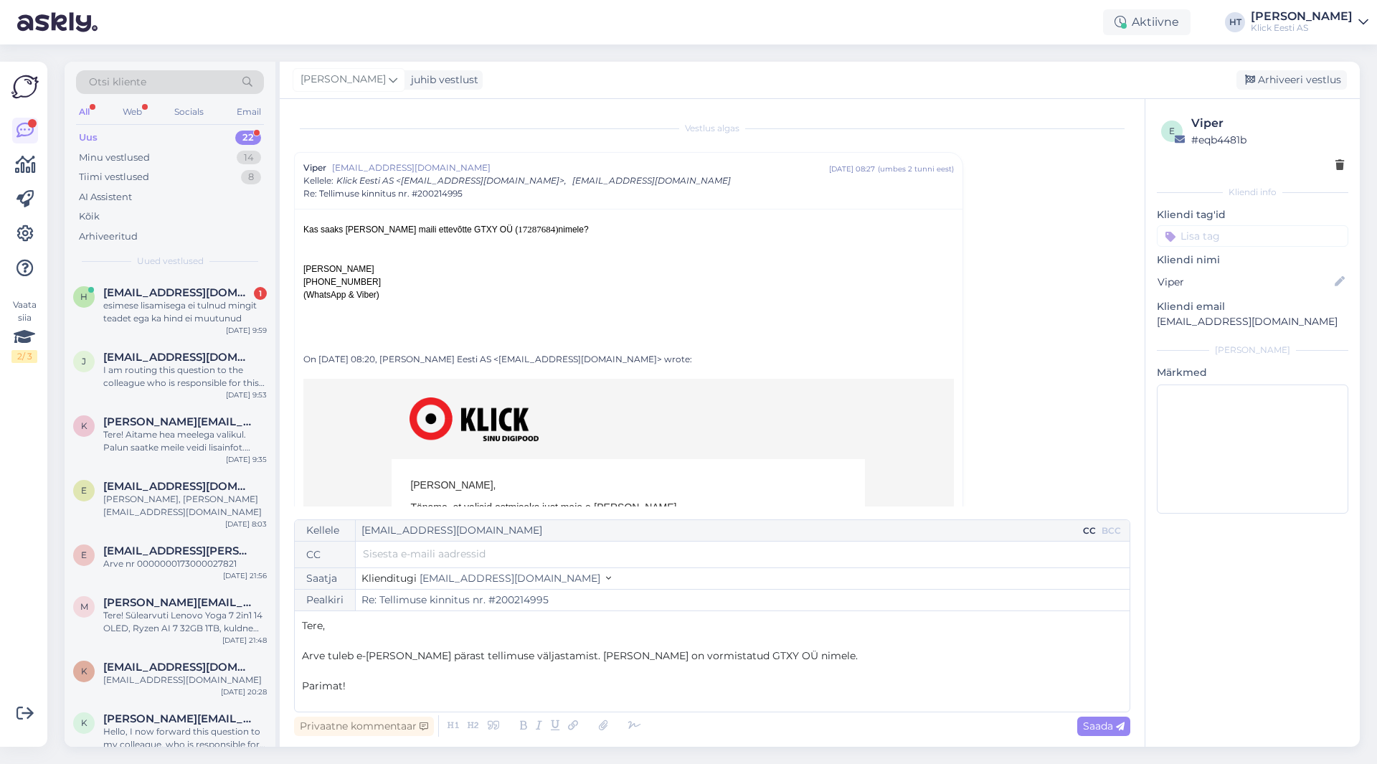
click at [448, 548] on input "text" at bounding box center [743, 554] width 760 height 16
type input "[EMAIL_ADDRESS][DOMAIN_NAME]"
click at [649, 630] on p "Tere," at bounding box center [712, 625] width 820 height 15
click at [1101, 724] on span "Saada" at bounding box center [1104, 725] width 42 height 13
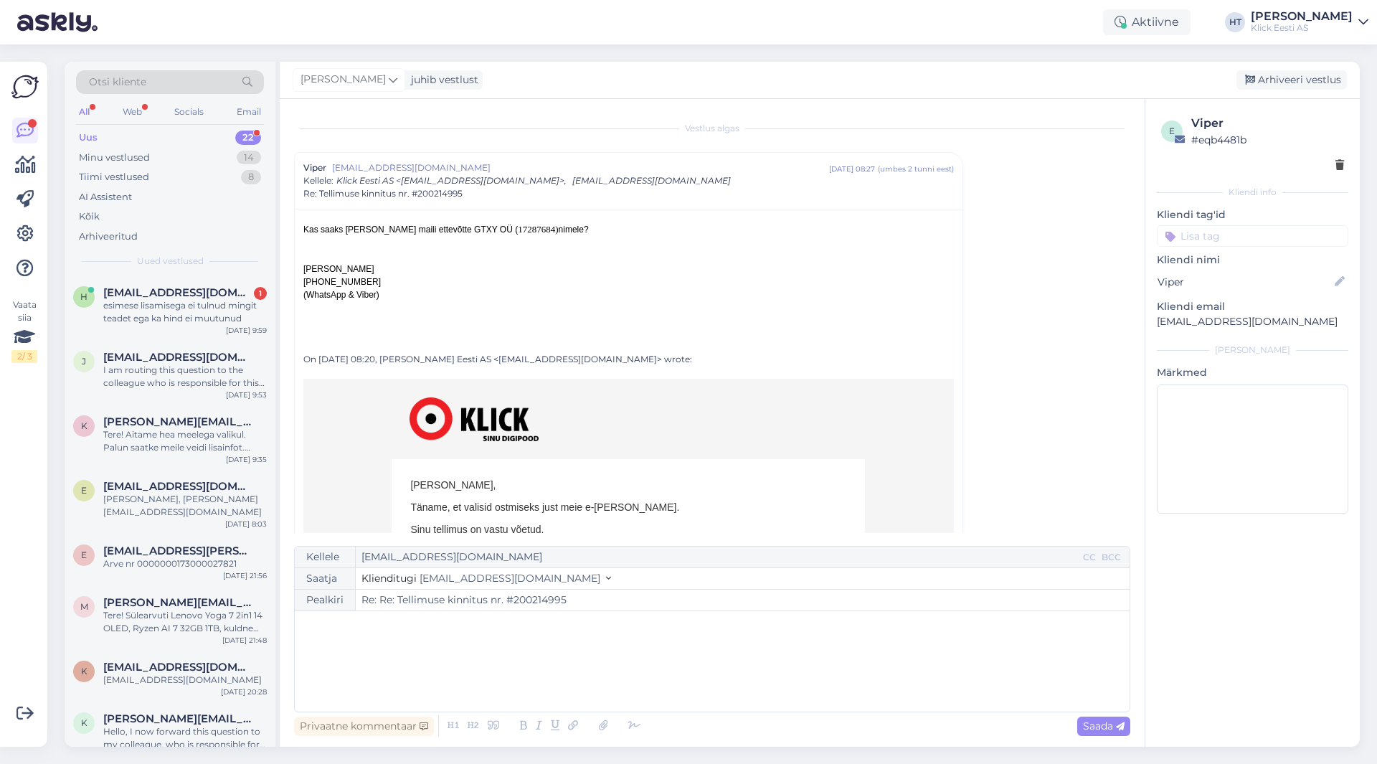
type input "Re: Tellimuse kinnitus nr. #200214995"
click at [1255, 235] on input at bounding box center [1252, 236] width 191 height 22
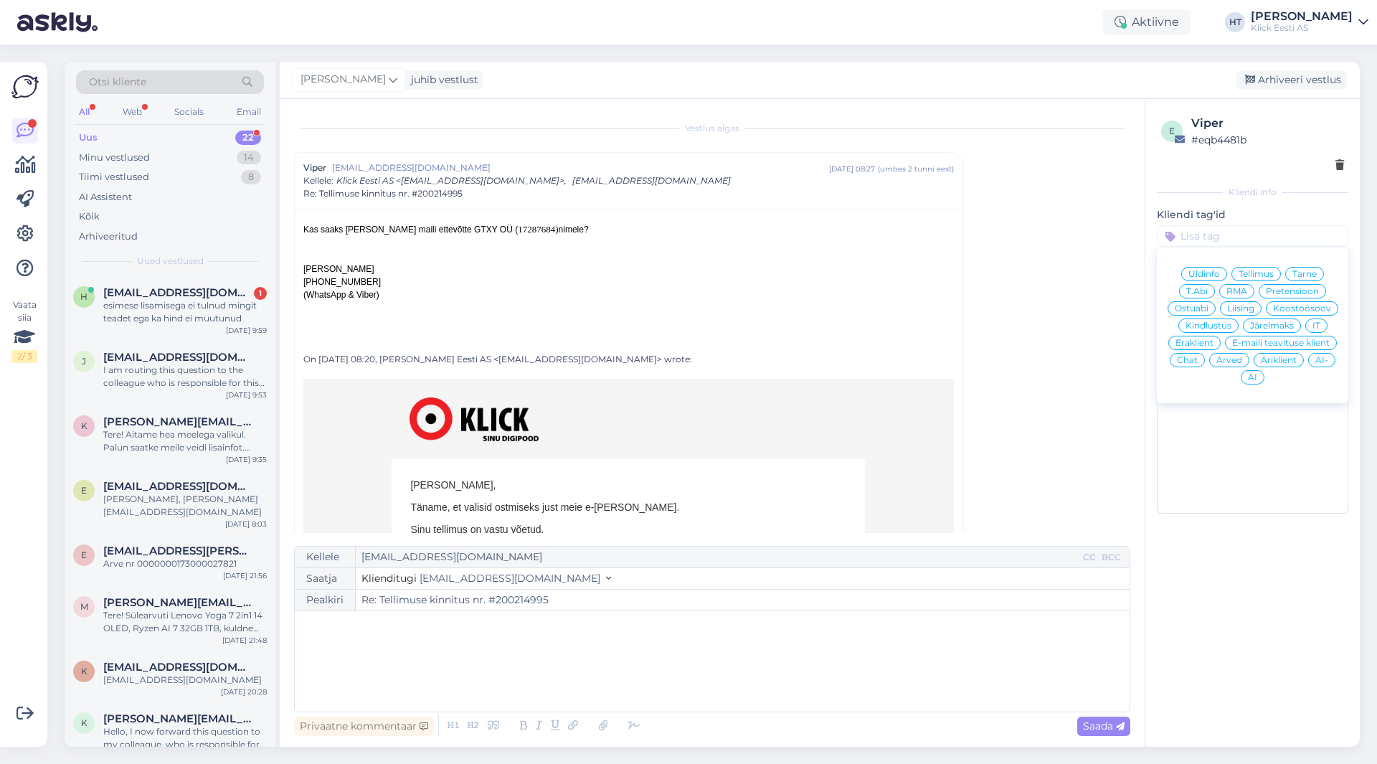
click at [1247, 272] on span "Tellimus" at bounding box center [1256, 274] width 35 height 9
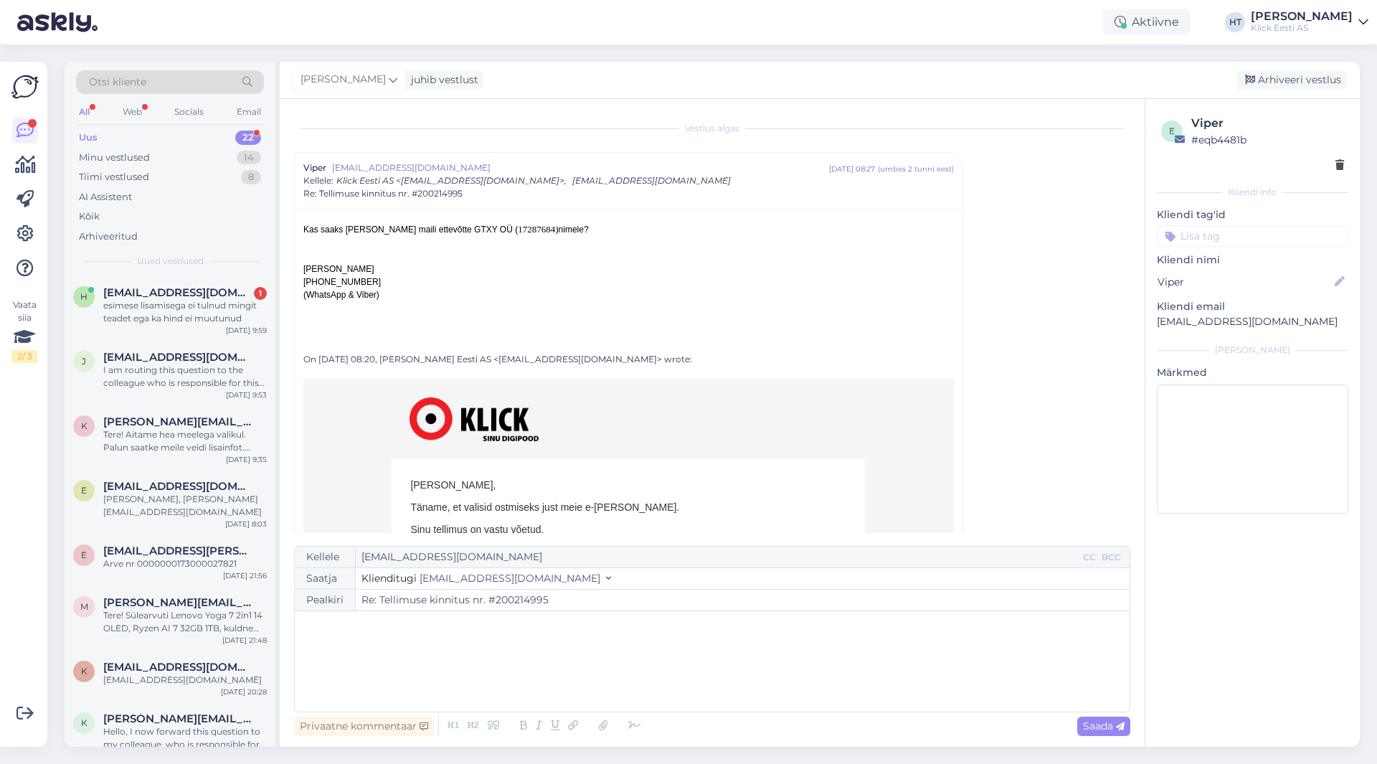
scroll to position [1150, 0]
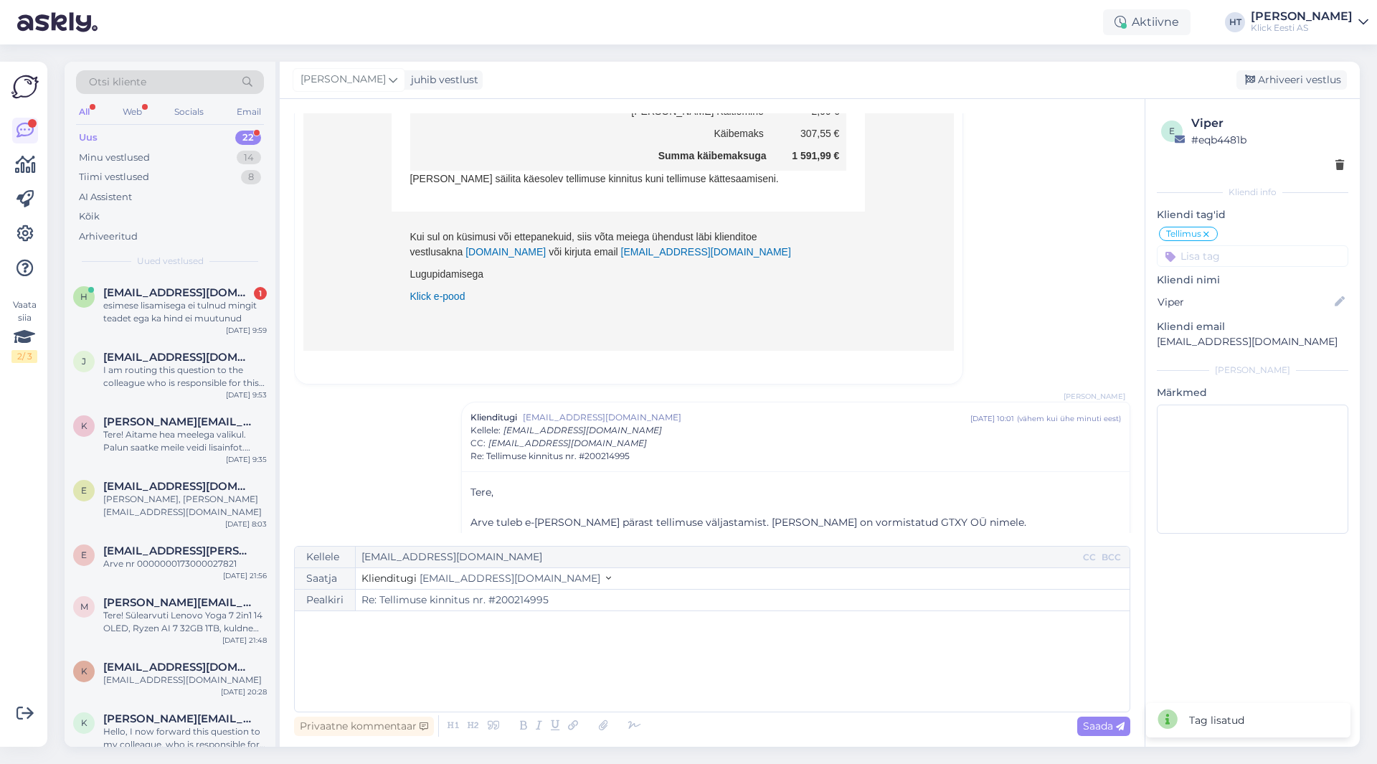
click at [1241, 259] on input at bounding box center [1252, 256] width 191 height 22
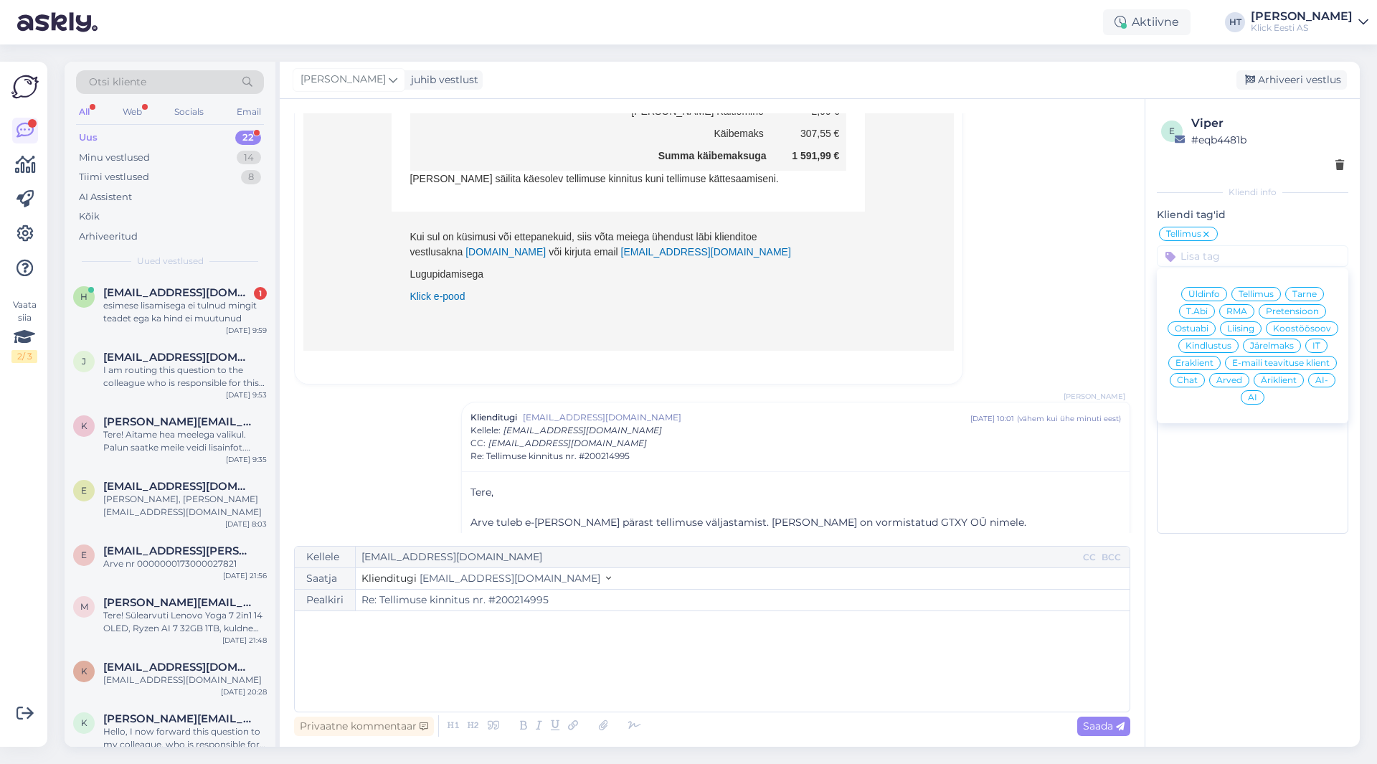
click at [1283, 378] on span "Äriklient" at bounding box center [1279, 380] width 36 height 9
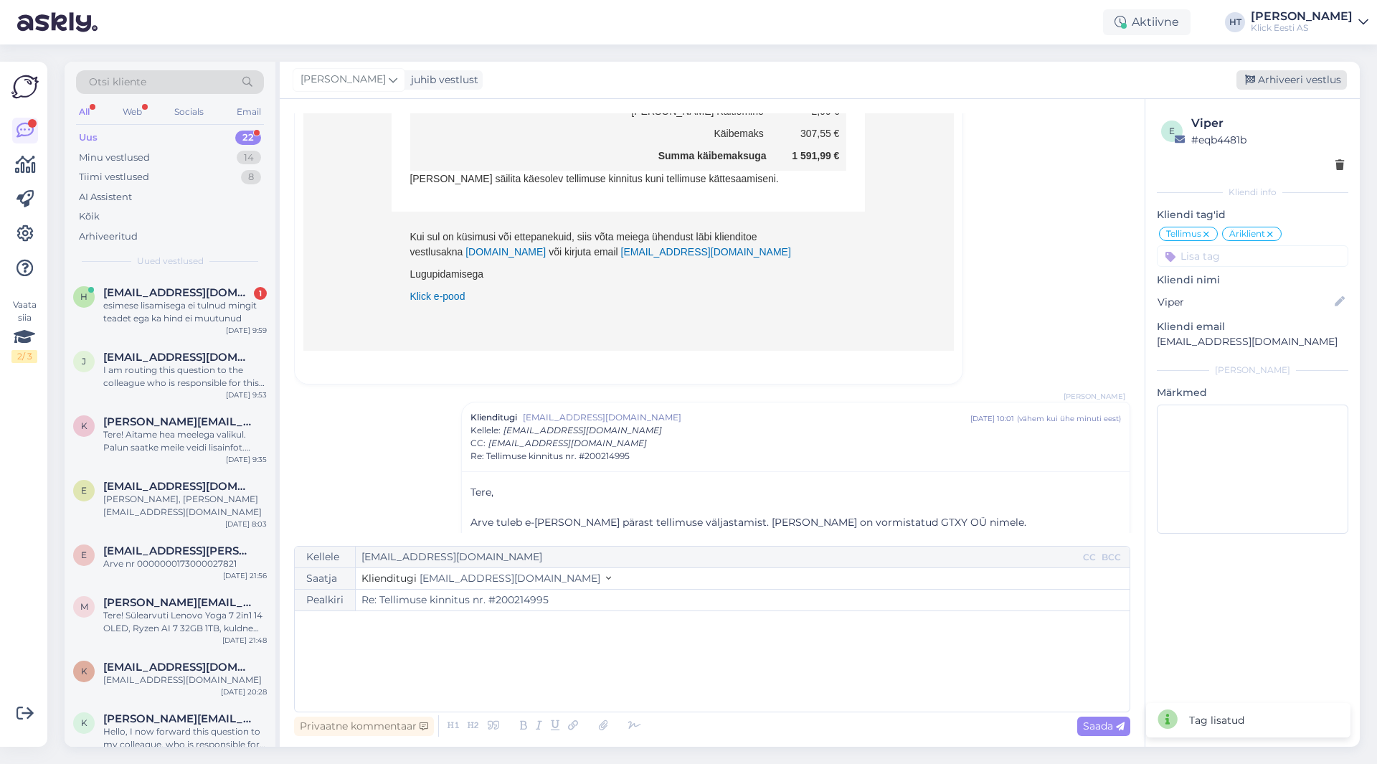
click at [1285, 74] on div "Arhiveeri vestlus" at bounding box center [1291, 79] width 110 height 19
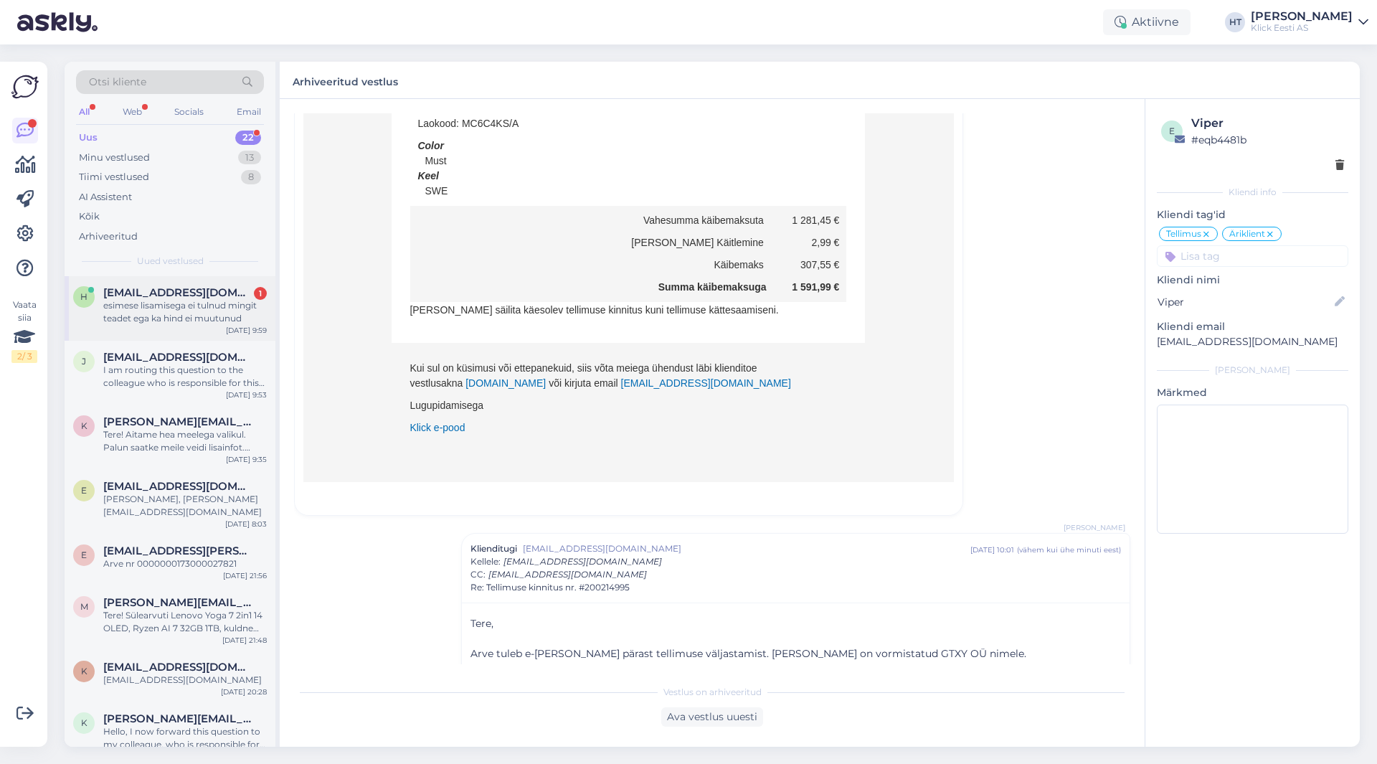
click at [202, 310] on div "esimese lisamisega ei tulnud mingit teadet ega ka hind ei muutunud" at bounding box center [185, 312] width 164 height 26
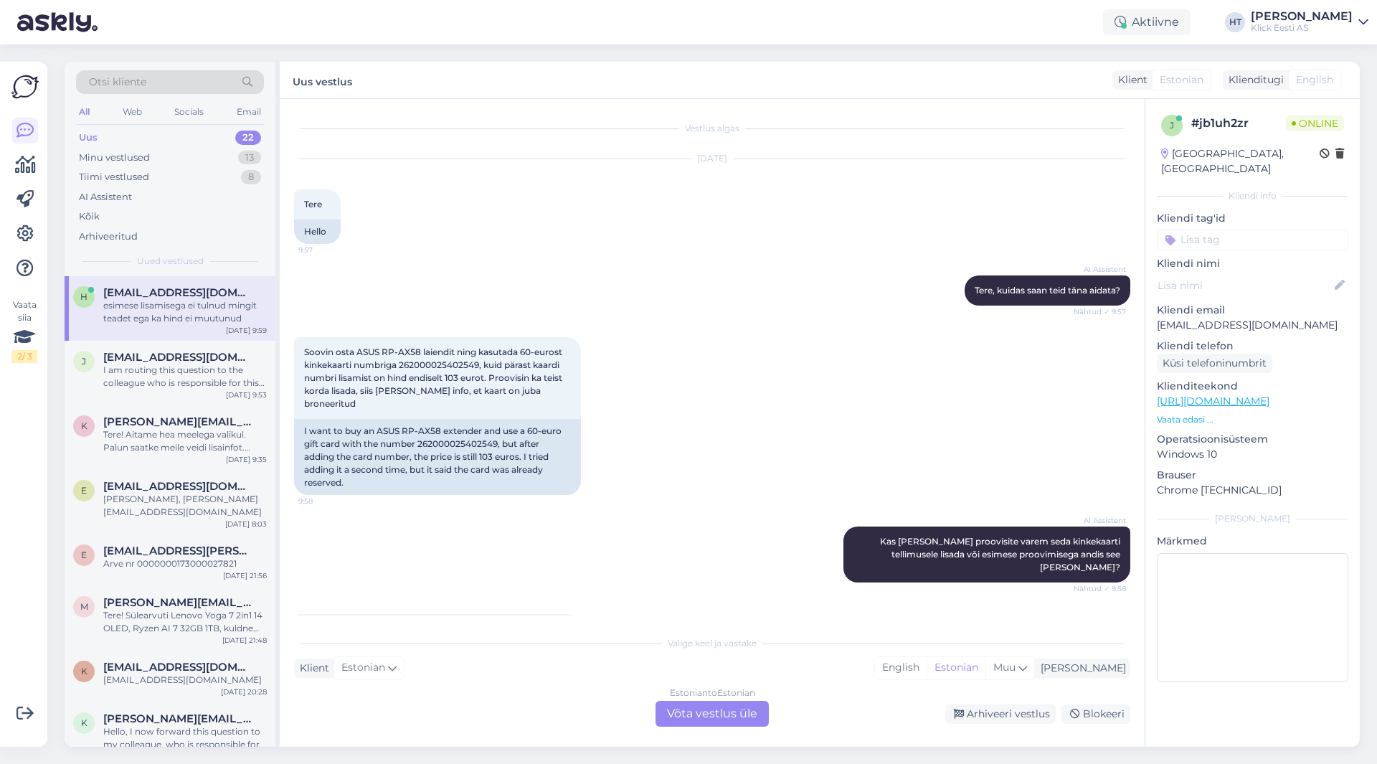
scroll to position [69, 0]
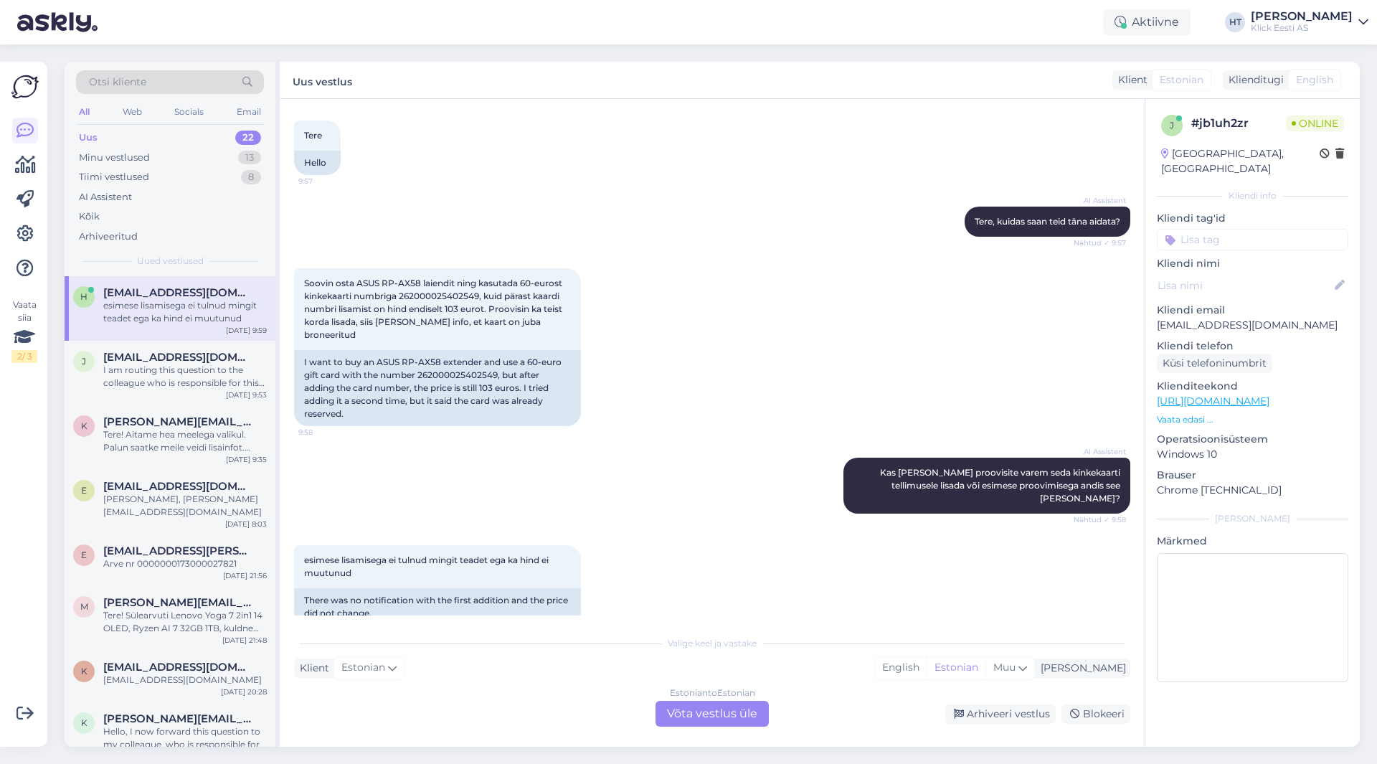
click at [689, 706] on div "Estonian to Estonian Võta vestlus üle" at bounding box center [712, 714] width 113 height 26
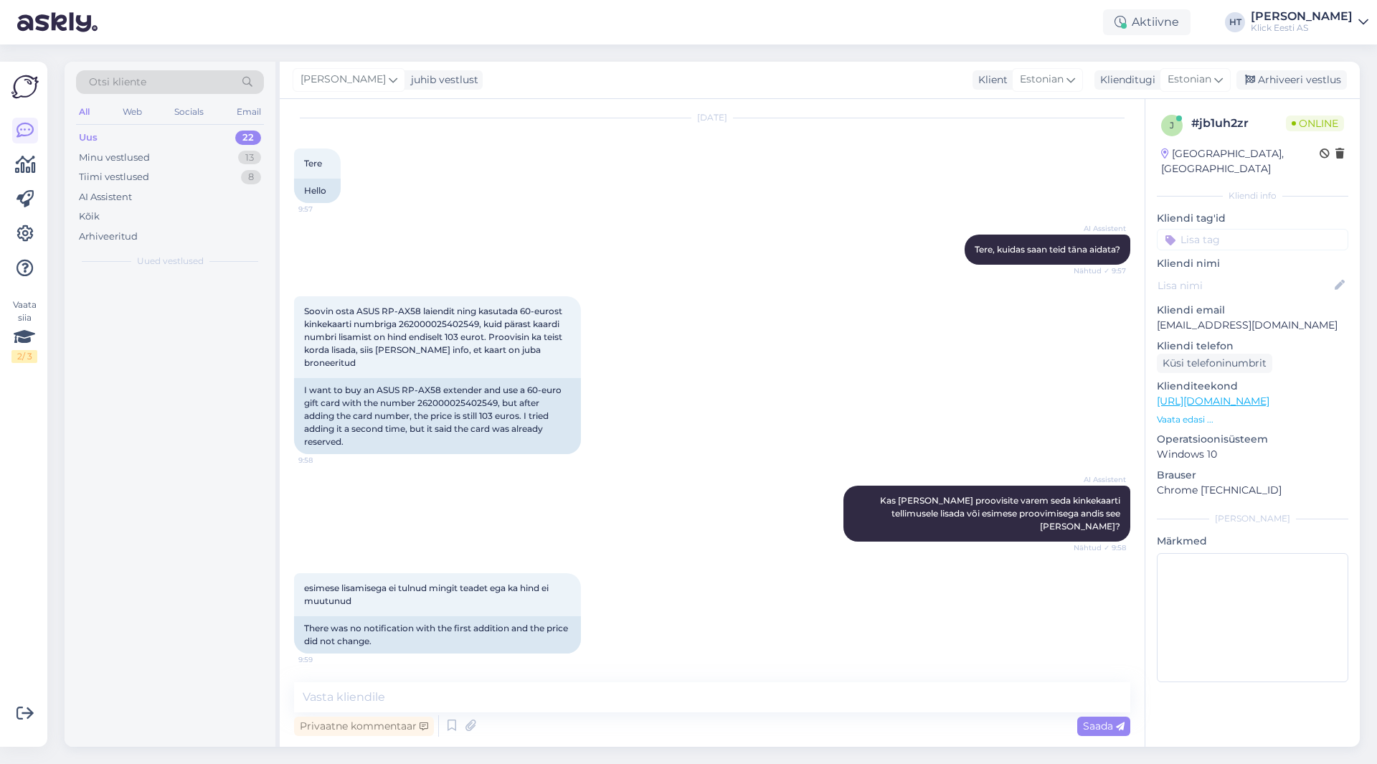
scroll to position [15, 0]
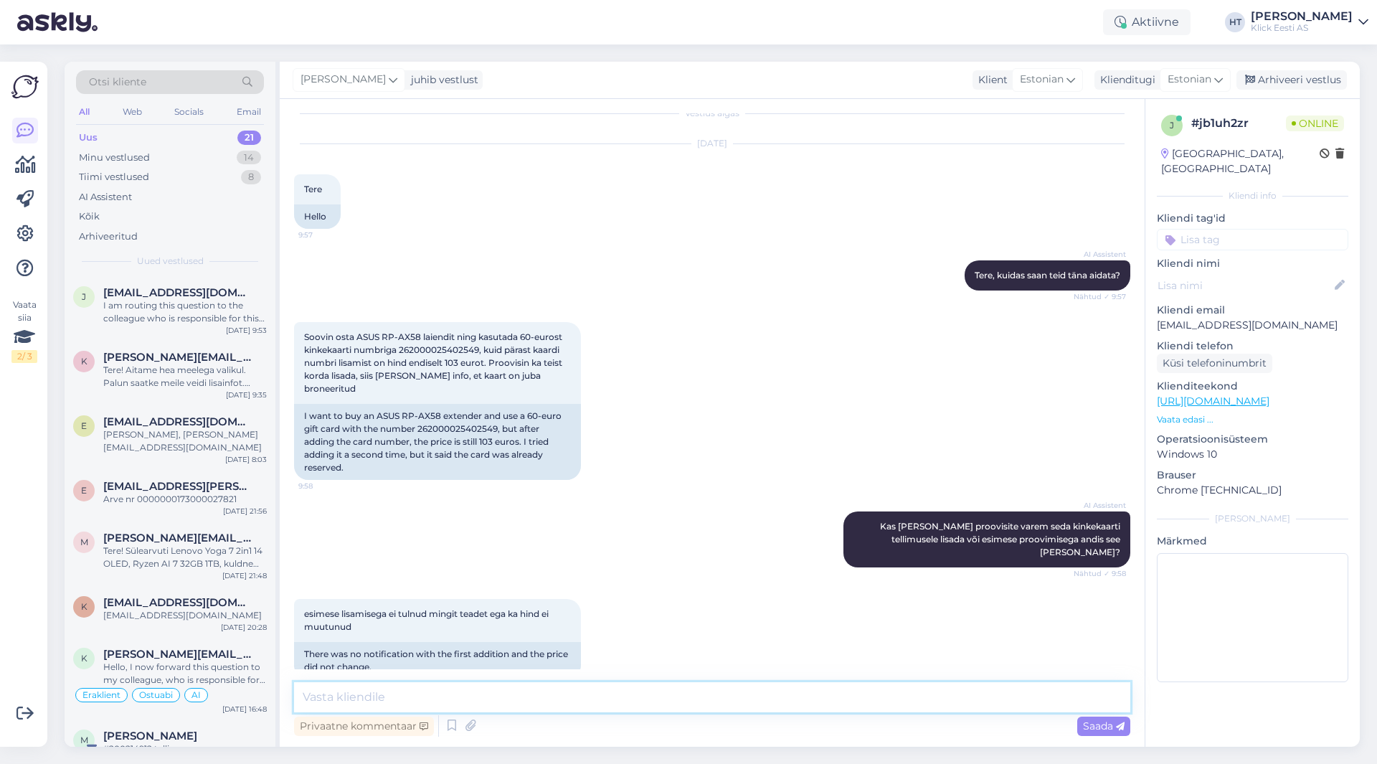
click at [684, 692] on textarea at bounding box center [712, 697] width 836 height 30
type textarea "Saatke palun ostukorvist kuvatõmmis."
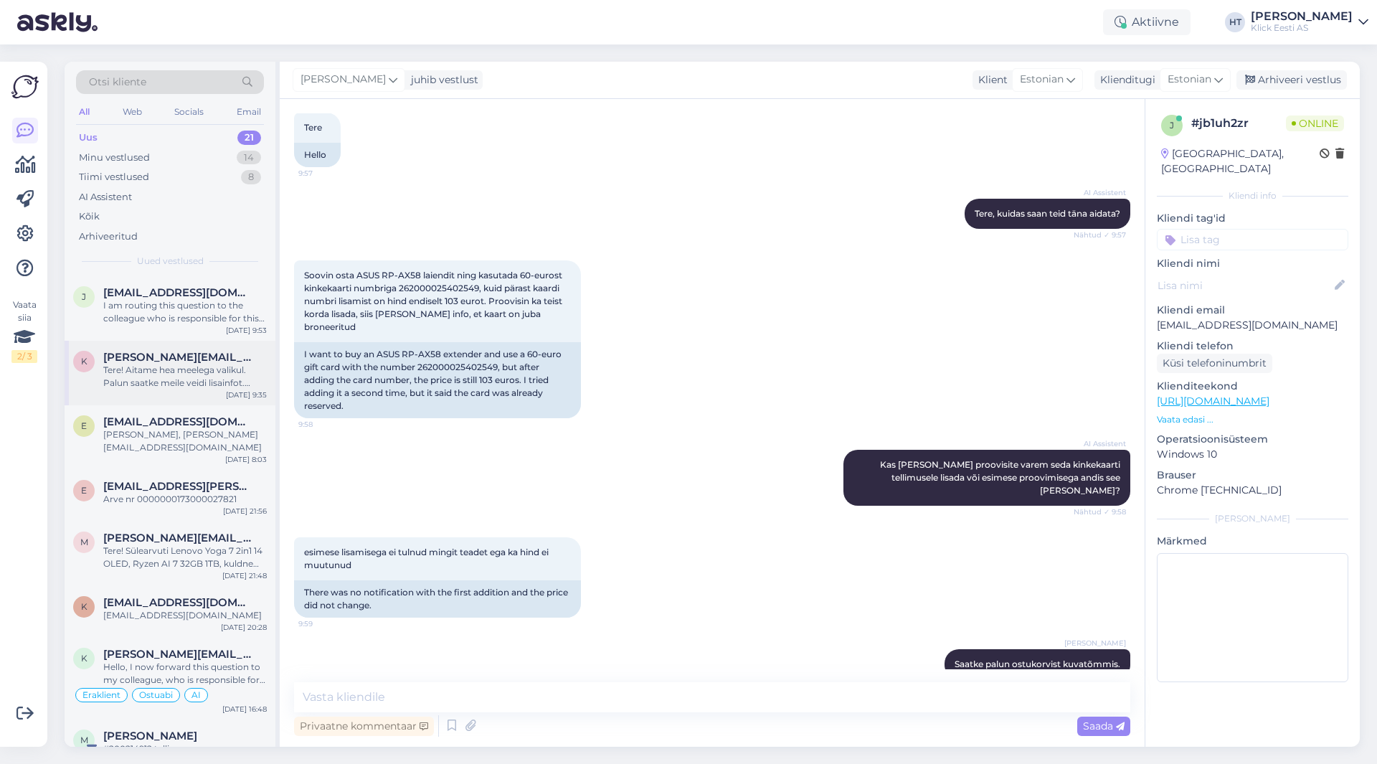
click at [158, 401] on div "k [PERSON_NAME][EMAIL_ADDRESS][DOMAIN_NAME] Tere! Aitame hea meelega valikul. P…" at bounding box center [170, 373] width 211 height 65
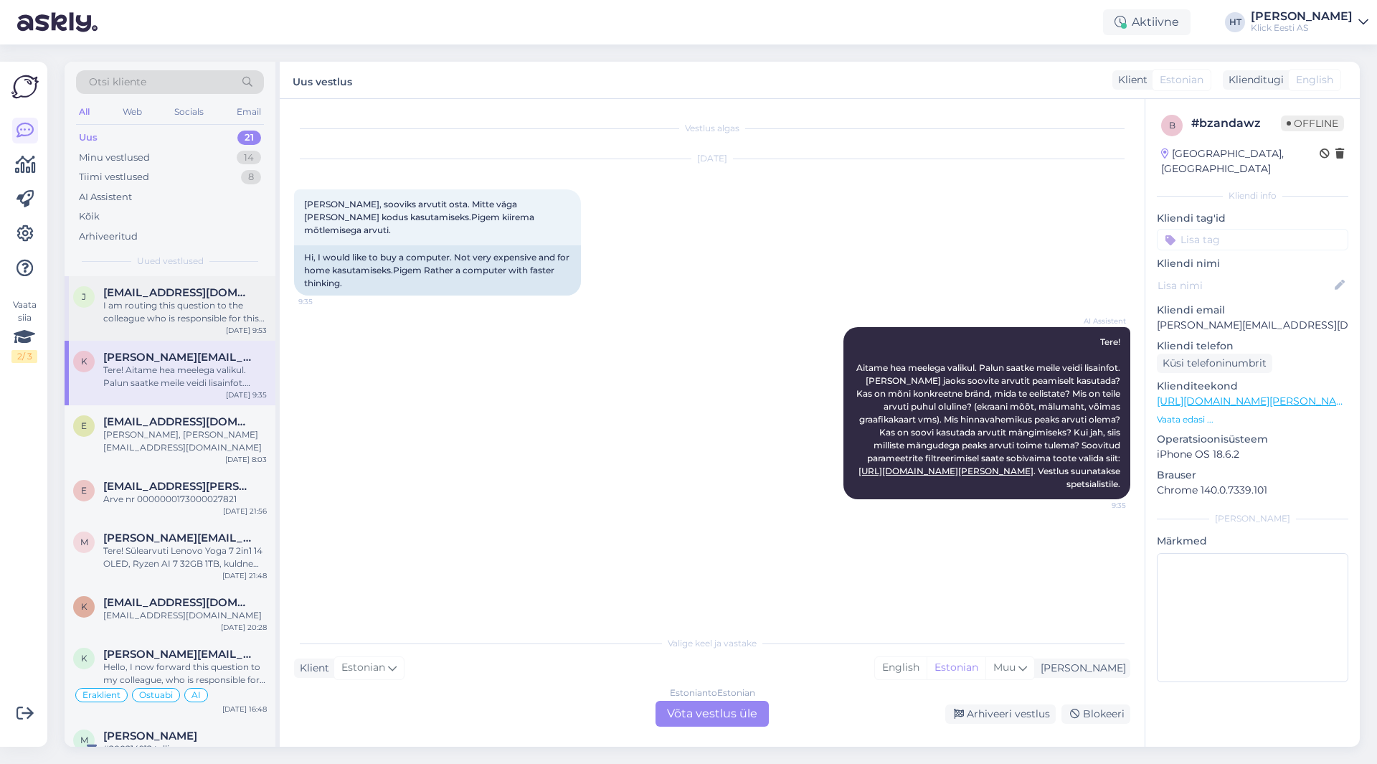
click at [156, 304] on div "I am routing this question to the colleague who is responsible for this topic. …" at bounding box center [185, 312] width 164 height 26
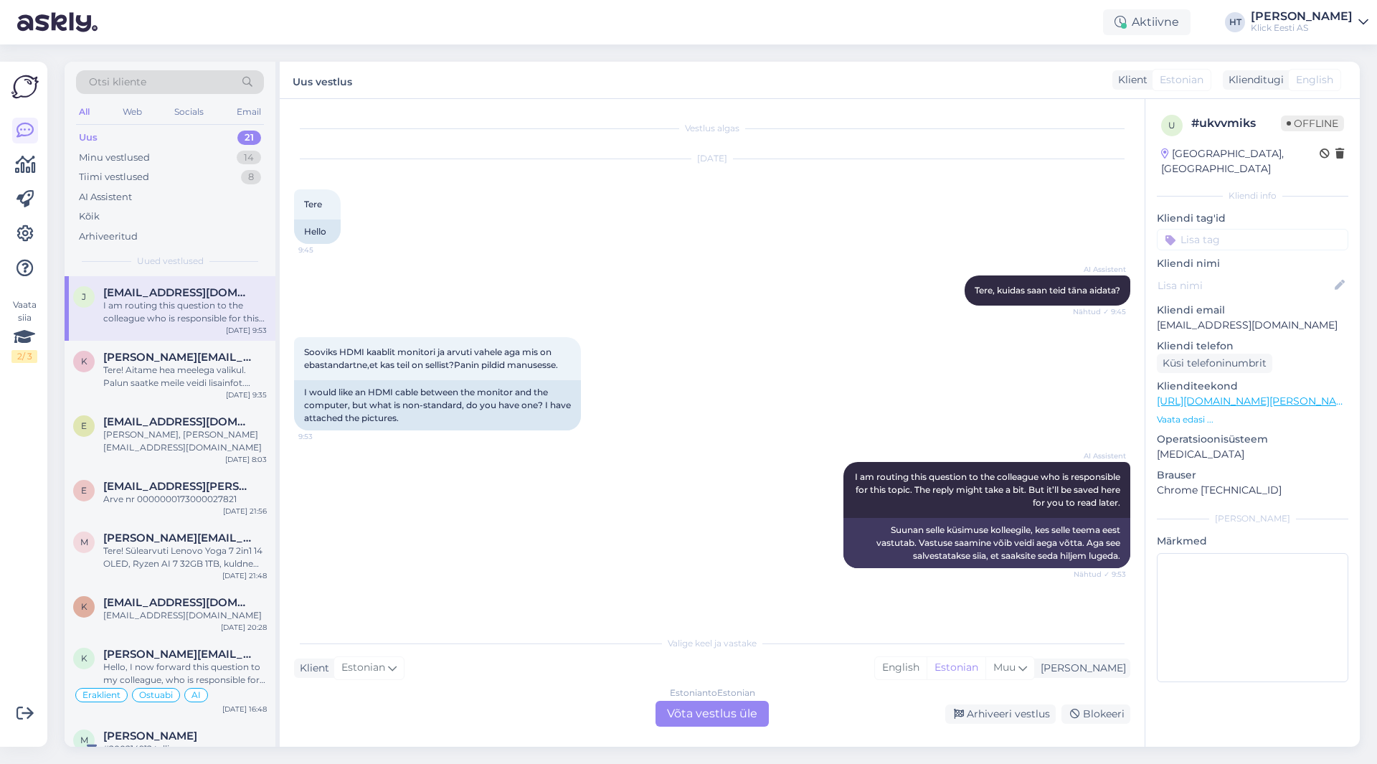
click at [706, 721] on div "Estonian to Estonian Võta vestlus üle" at bounding box center [712, 714] width 113 height 26
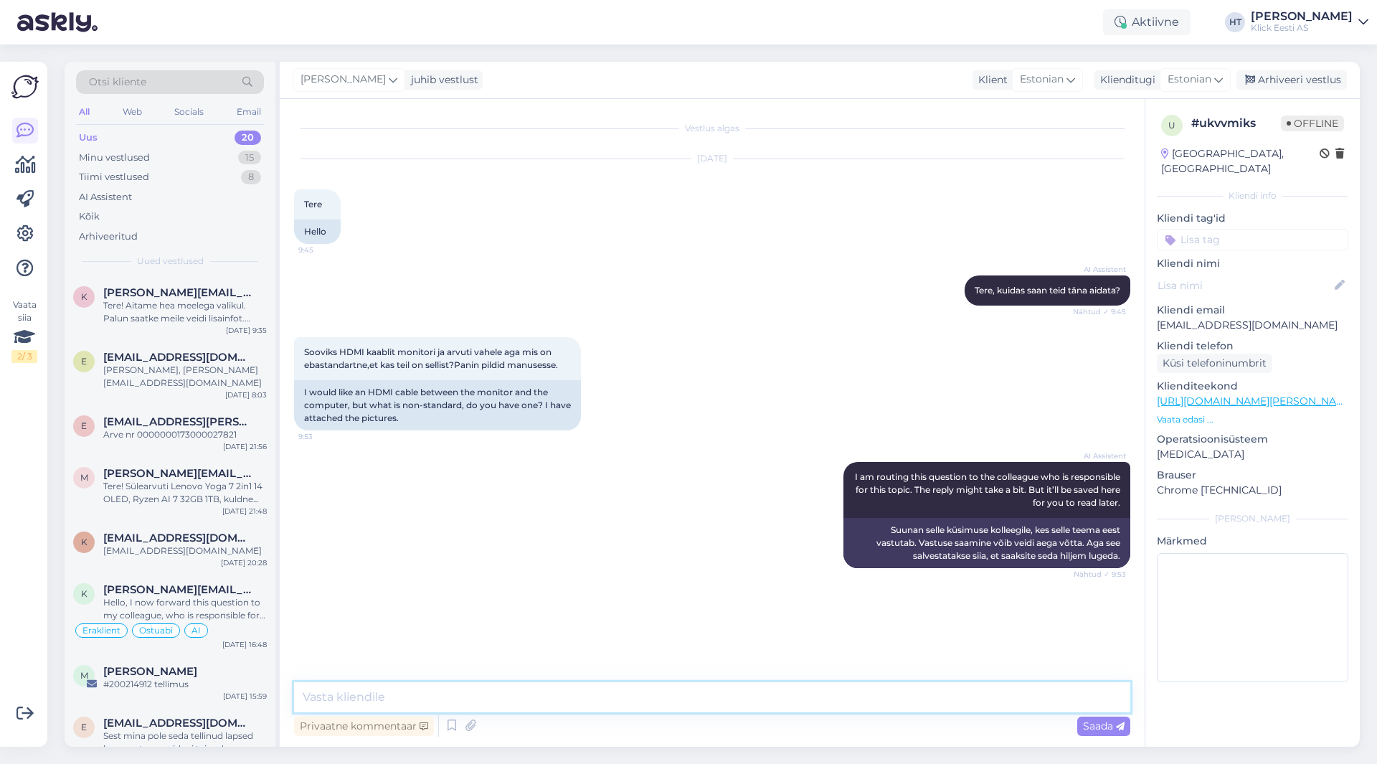
click at [694, 695] on textarea at bounding box center [712, 697] width 836 height 30
type textarea "Pildid ei saabunud, [PERSON_NAME] [PERSON_NAME] otsikute tuvastamiseks."
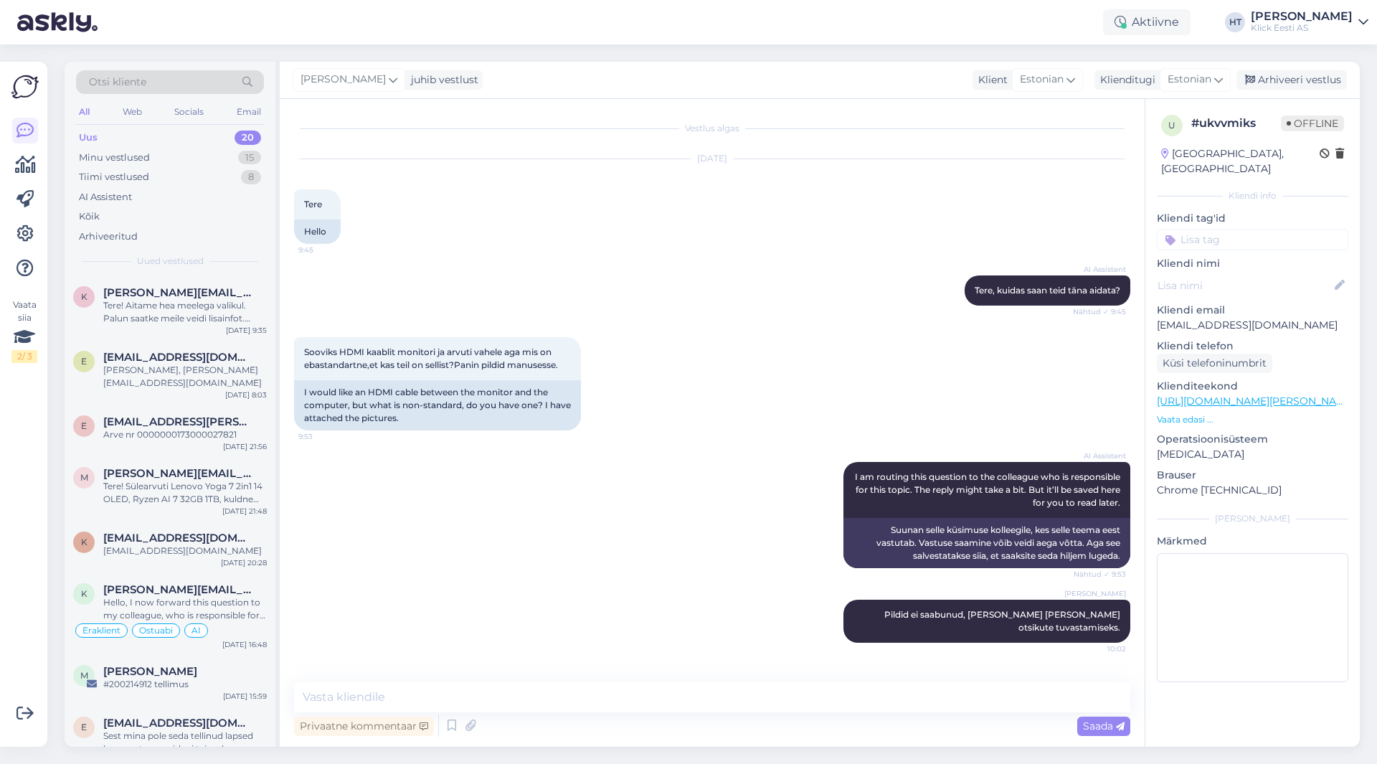
click at [49, 222] on div "Vaata siia 2 / 3 Võimalused Veendu, et Askly loob sulle väärtust. Sulge Ühenda …" at bounding box center [28, 403] width 56 height 719
click at [36, 230] on link at bounding box center [25, 234] width 26 height 26
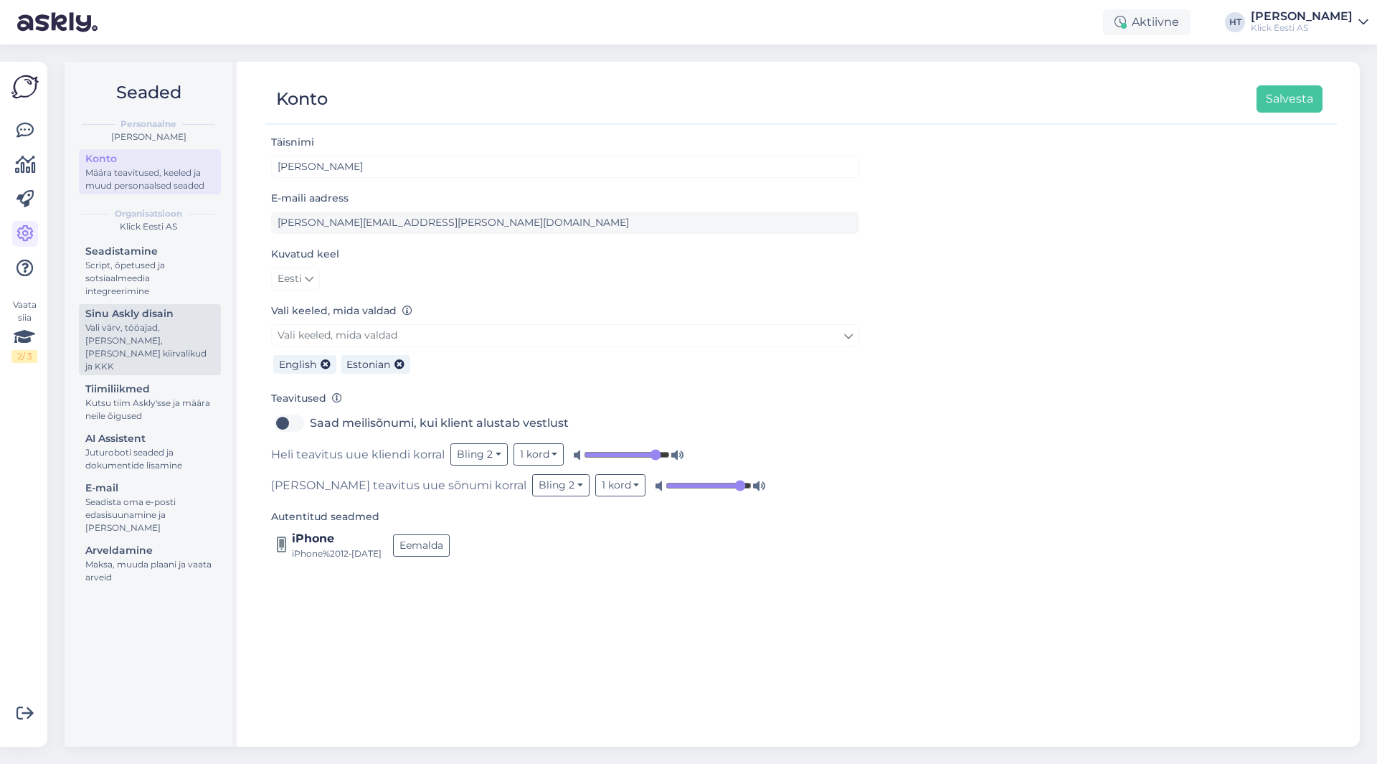
click at [143, 320] on div "Sinu Askly disain" at bounding box center [149, 313] width 129 height 15
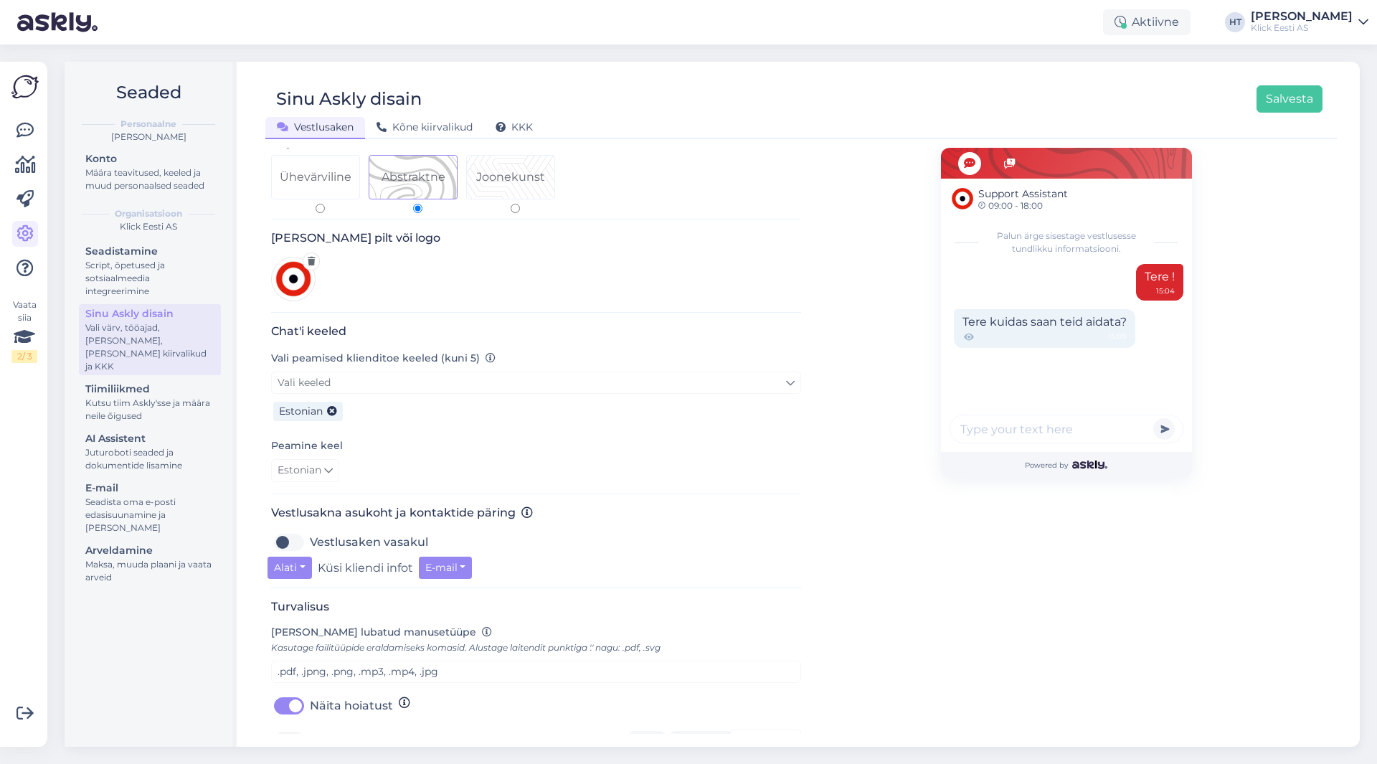
scroll to position [287, 0]
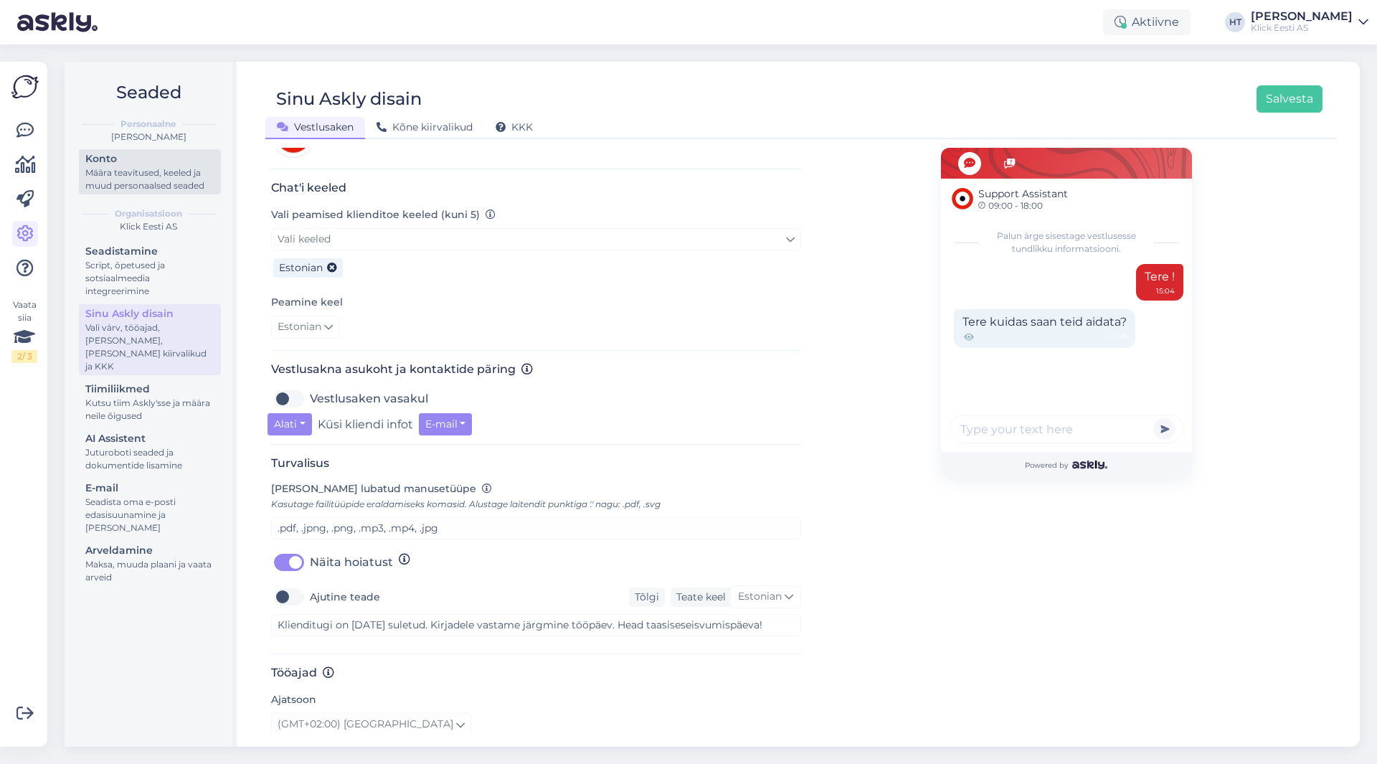
click at [131, 167] on div "Määra teavitused, keeled ja muud personaalsed seaded" at bounding box center [149, 179] width 129 height 26
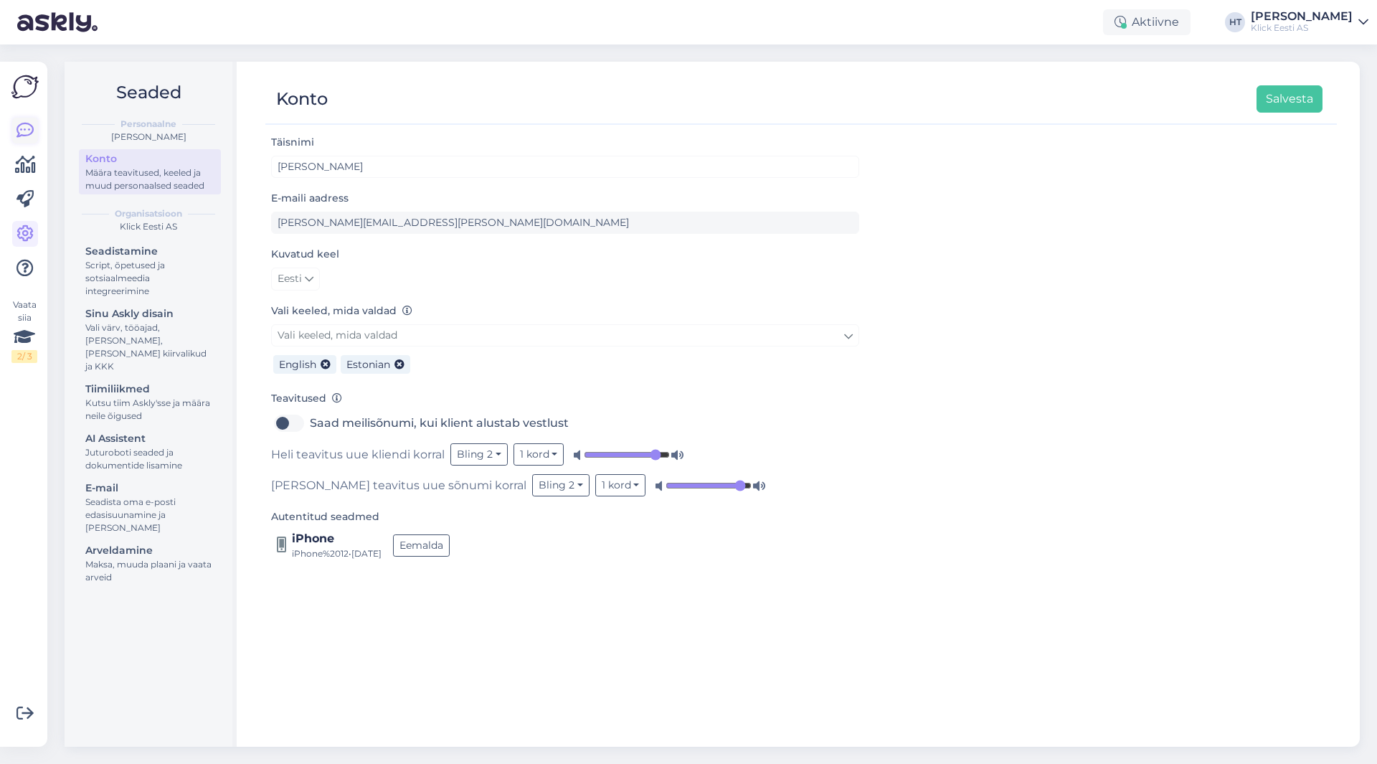
click at [19, 138] on icon at bounding box center [24, 130] width 17 height 17
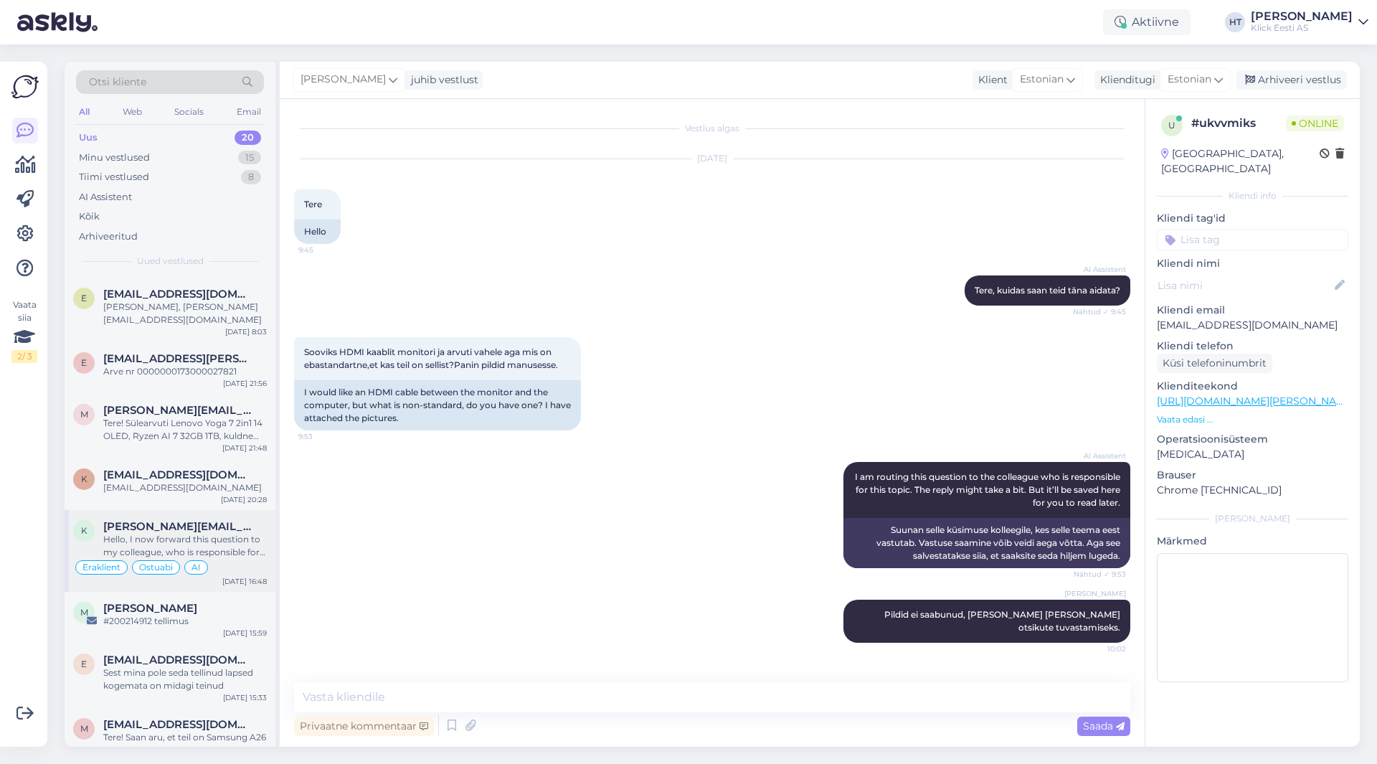
scroll to position [143, 0]
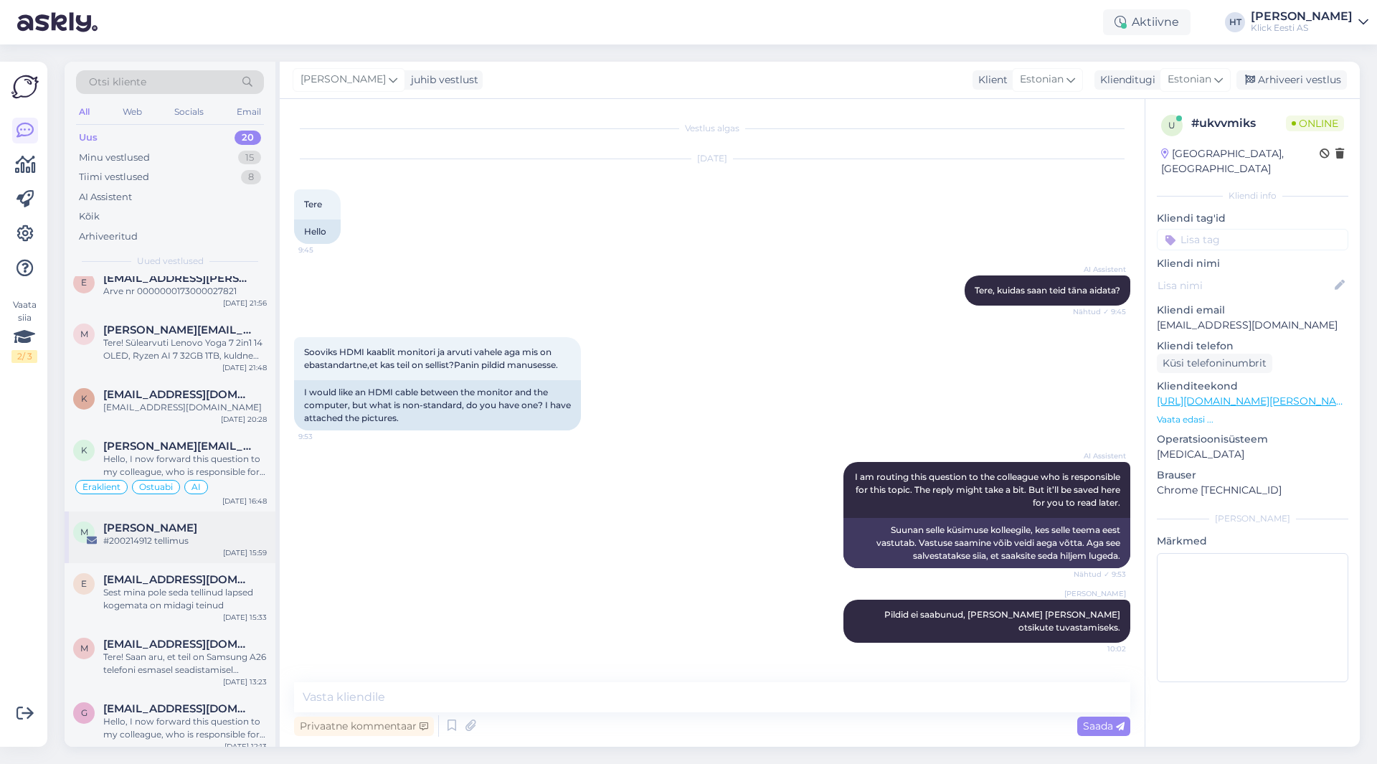
click at [177, 534] on div "#200214912 tellimus" at bounding box center [185, 540] width 164 height 13
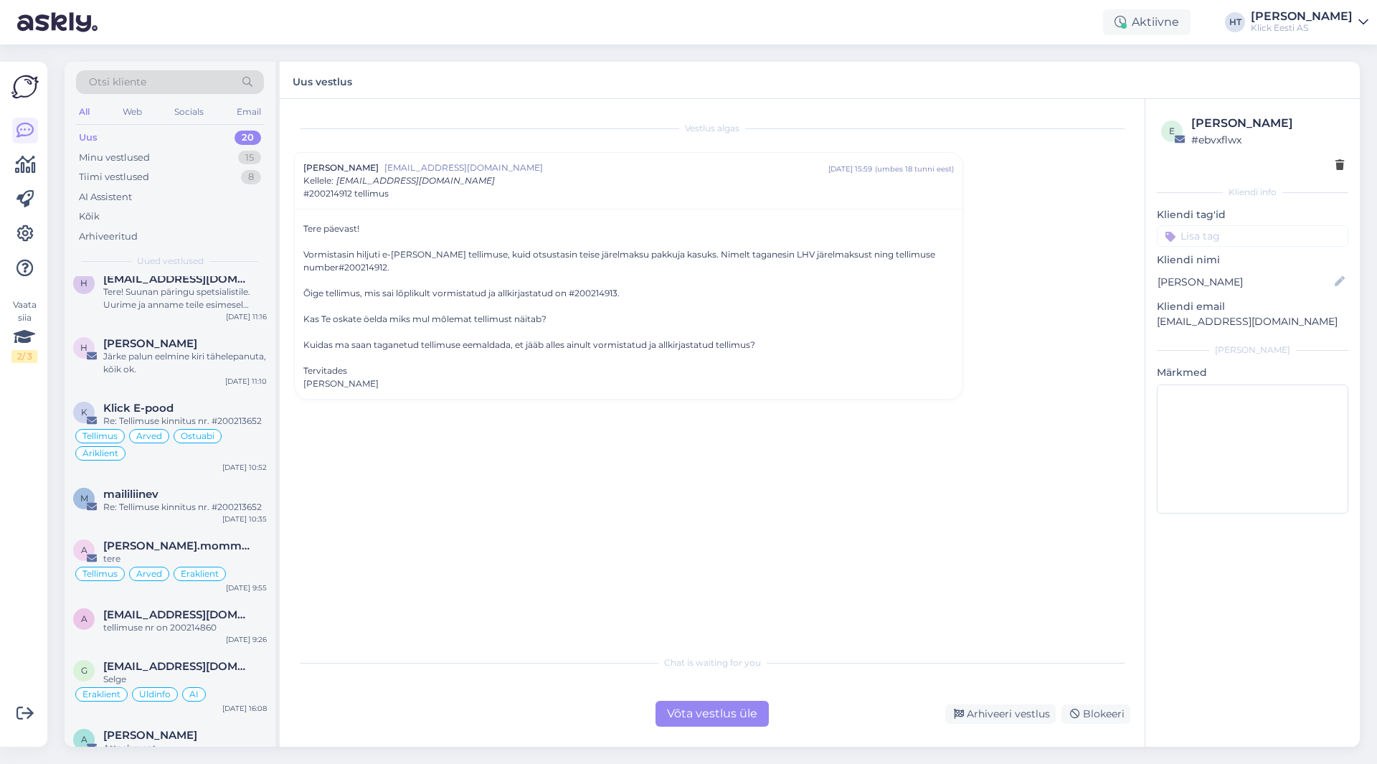
scroll to position [769, 0]
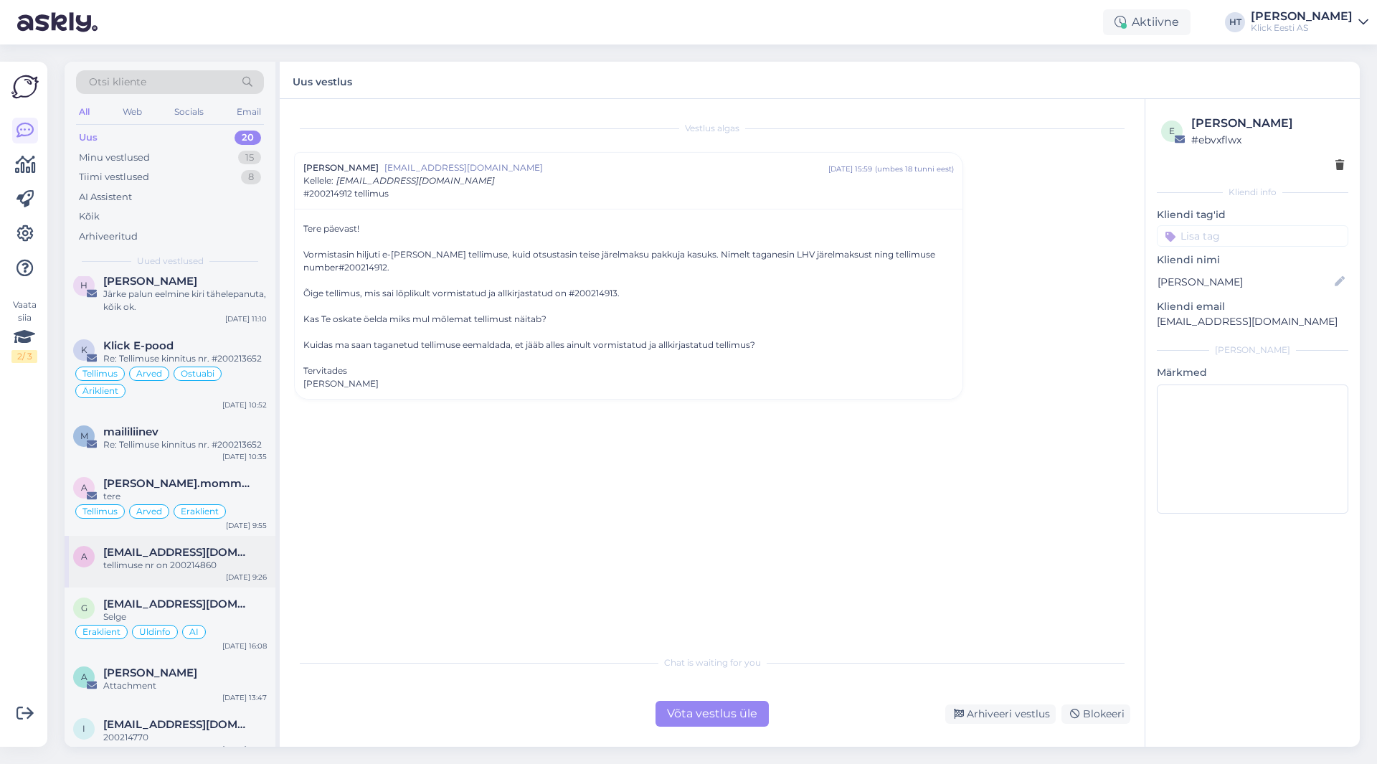
click at [188, 559] on div "tellimuse nr on 200214860" at bounding box center [185, 565] width 164 height 13
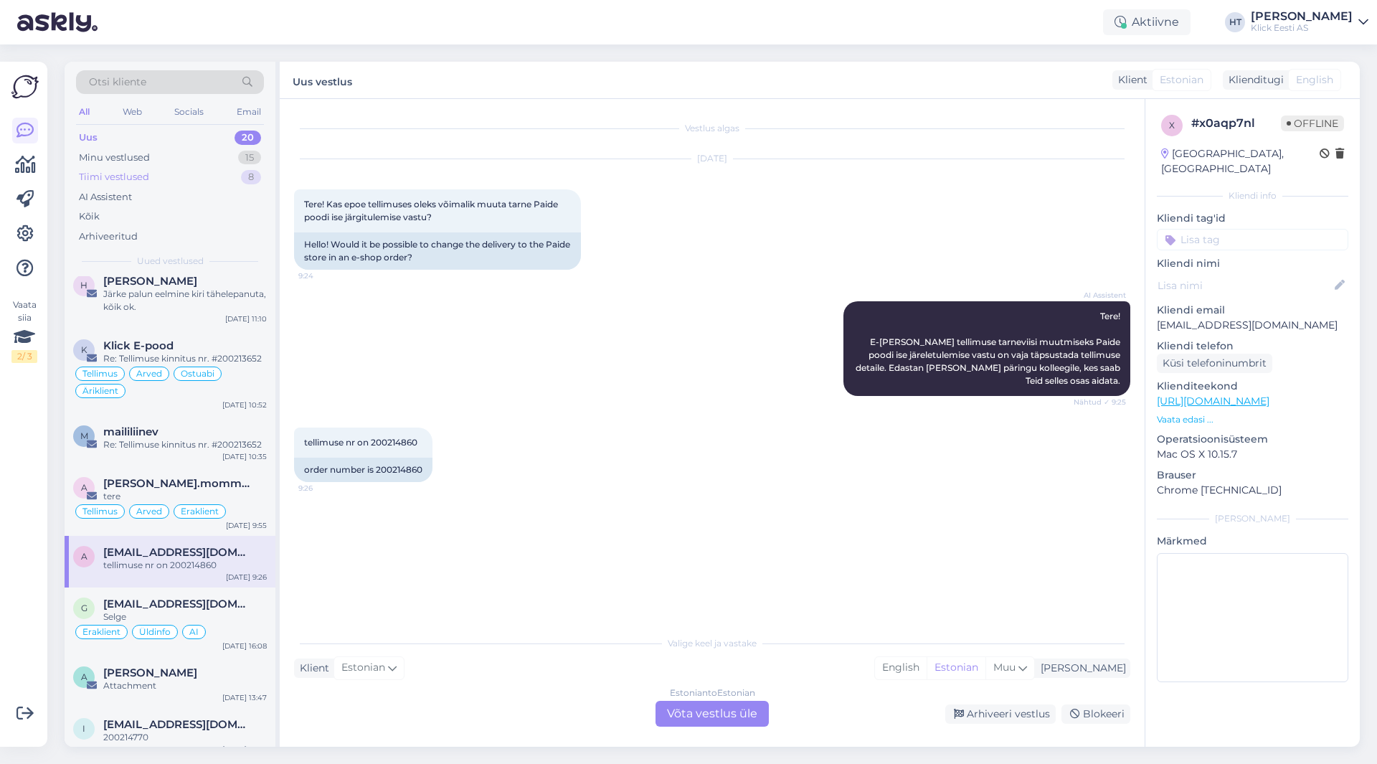
click at [220, 175] on div "Tiimi vestlused 8" at bounding box center [170, 177] width 188 height 20
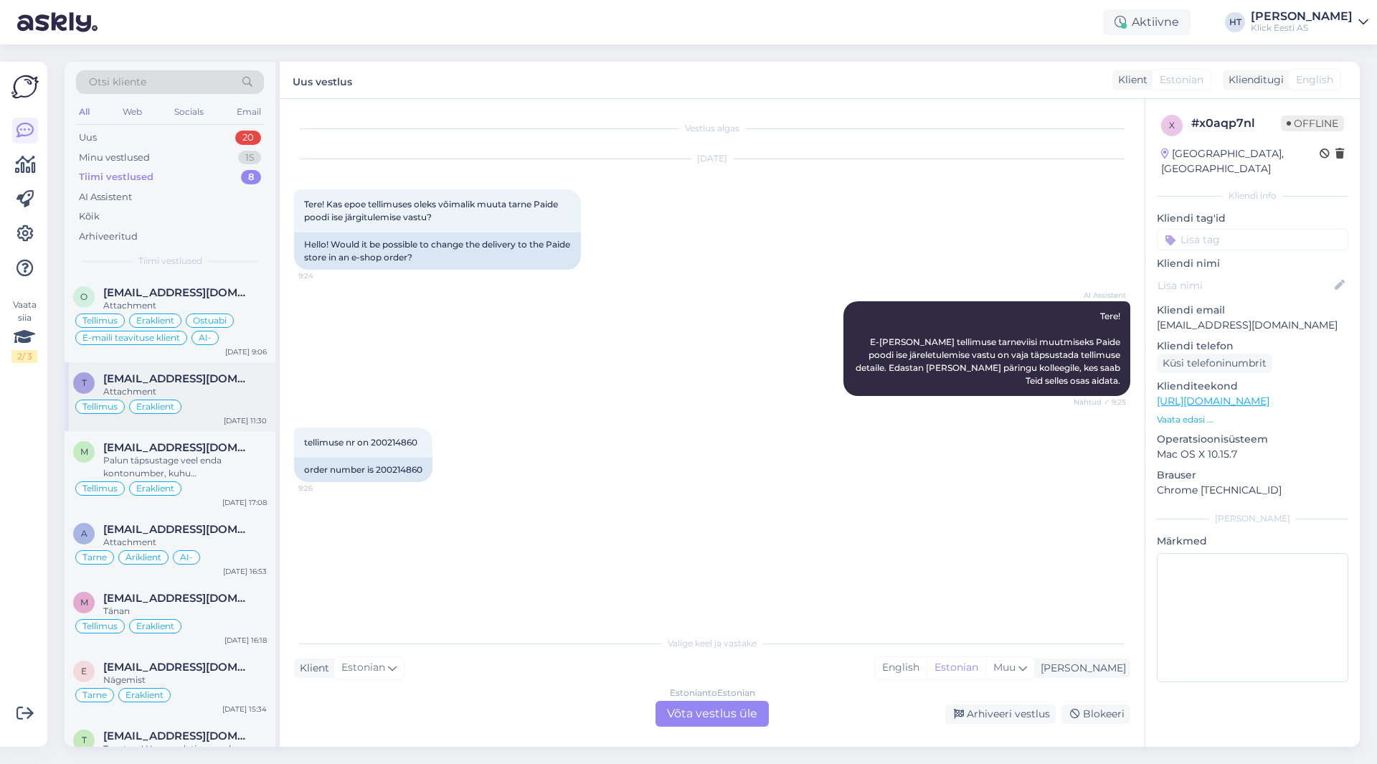
click at [217, 384] on span "[EMAIL_ADDRESS][DOMAIN_NAME]" at bounding box center [177, 378] width 149 height 13
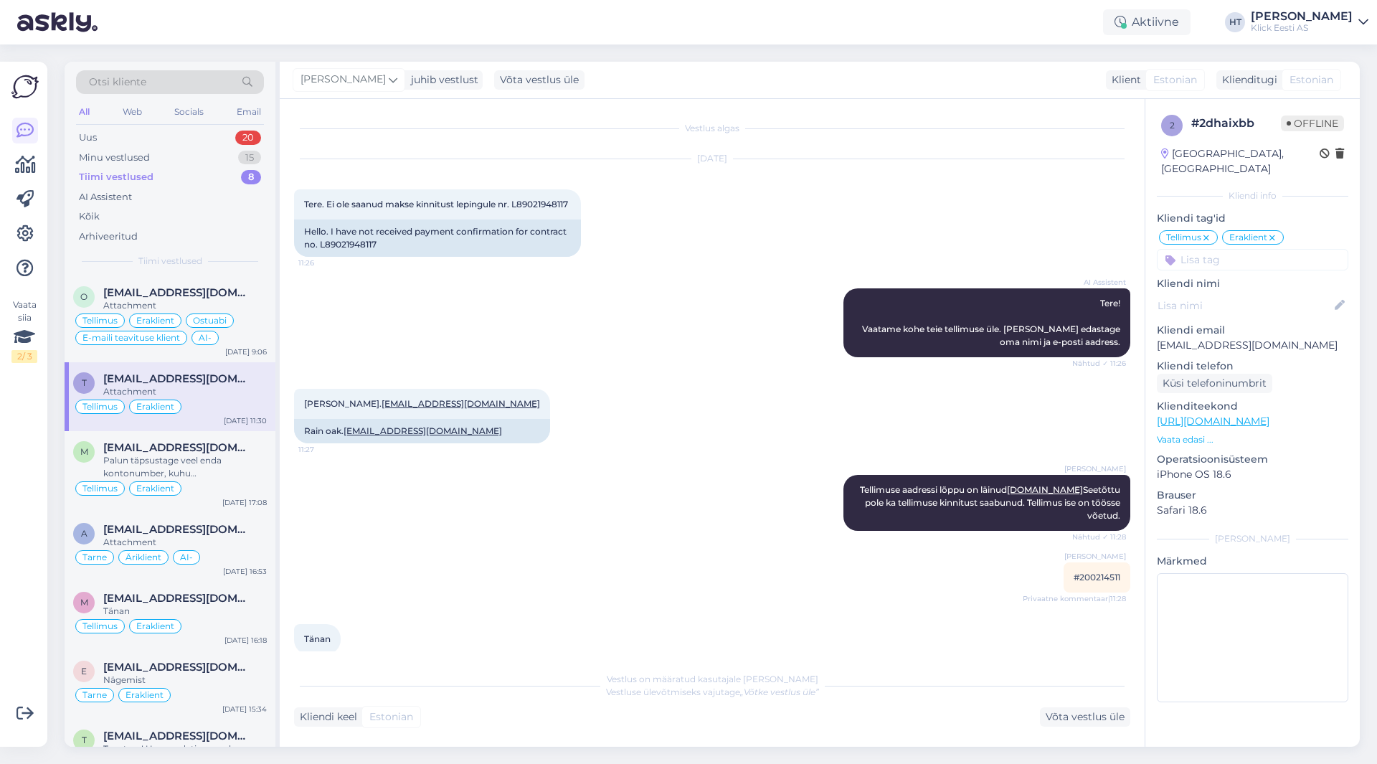
scroll to position [181, 0]
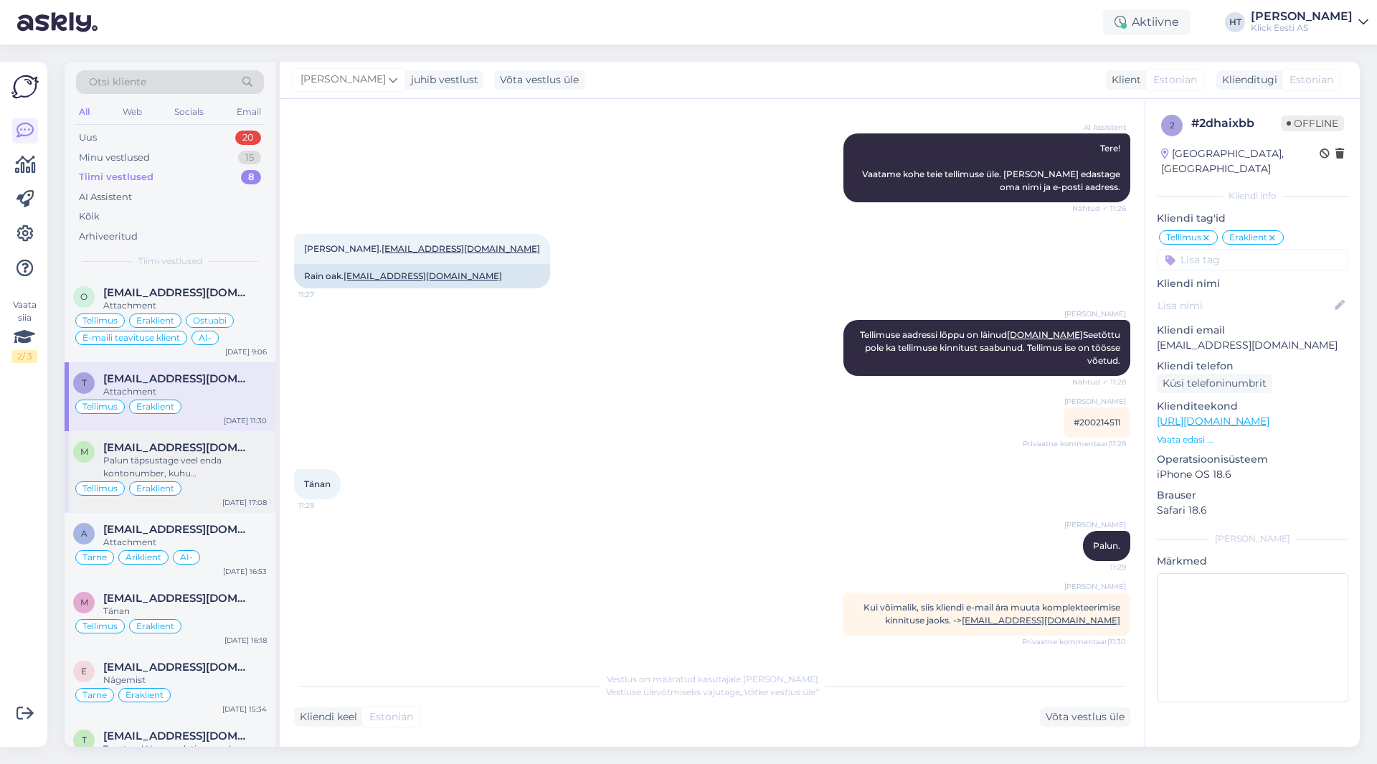
click at [222, 455] on div "Palun täpsustage veel enda kontonumber, kuhu [PERSON_NAME] [PERSON_NAME] tagasi…" at bounding box center [185, 467] width 164 height 26
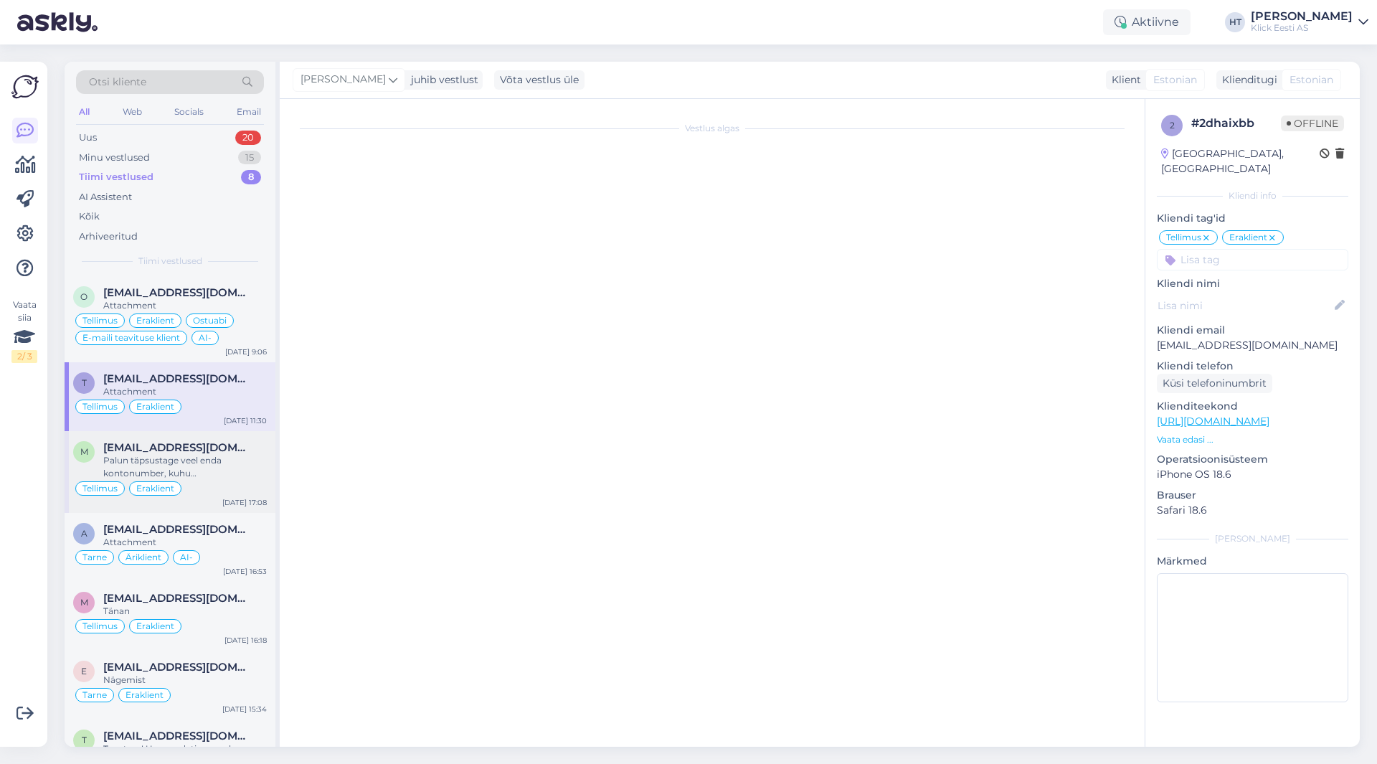
scroll to position [2904, 0]
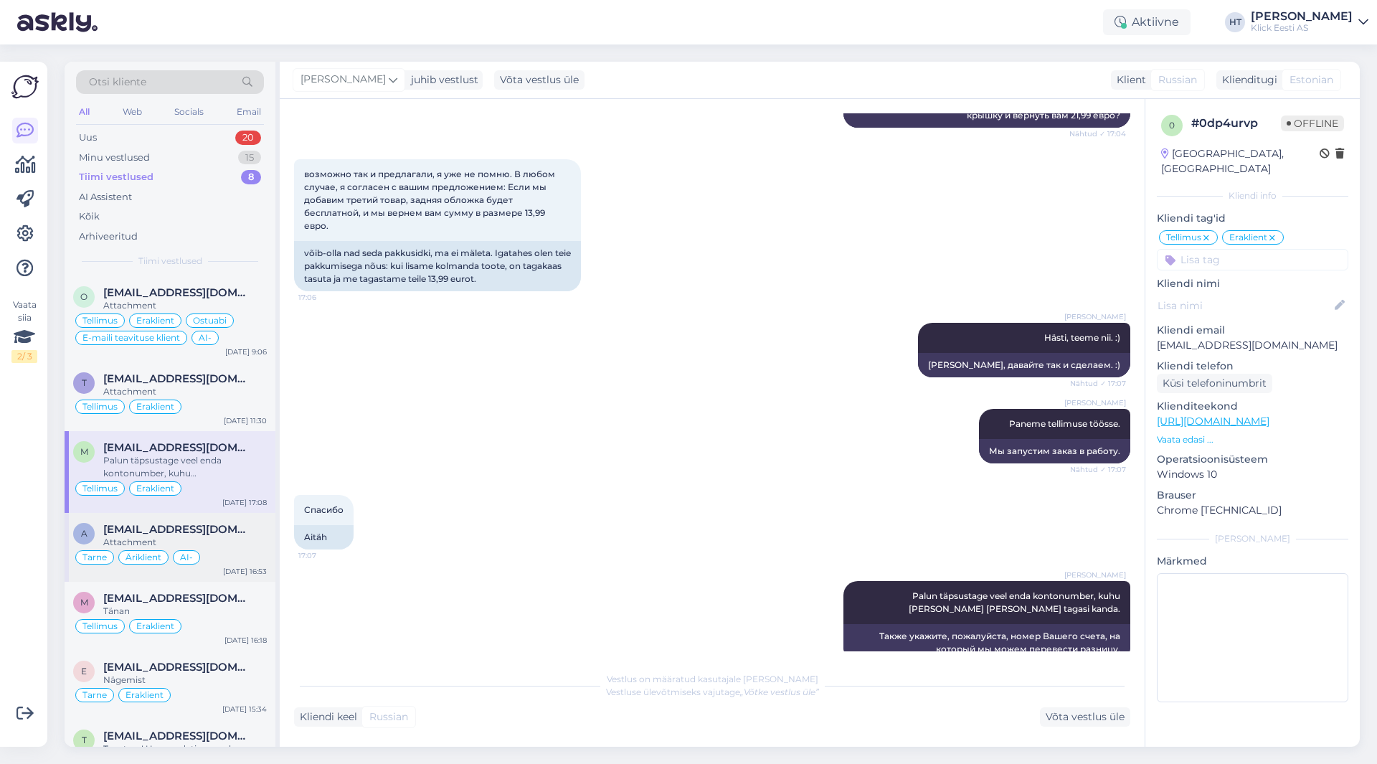
click at [222, 542] on div "Attachment" at bounding box center [185, 542] width 164 height 13
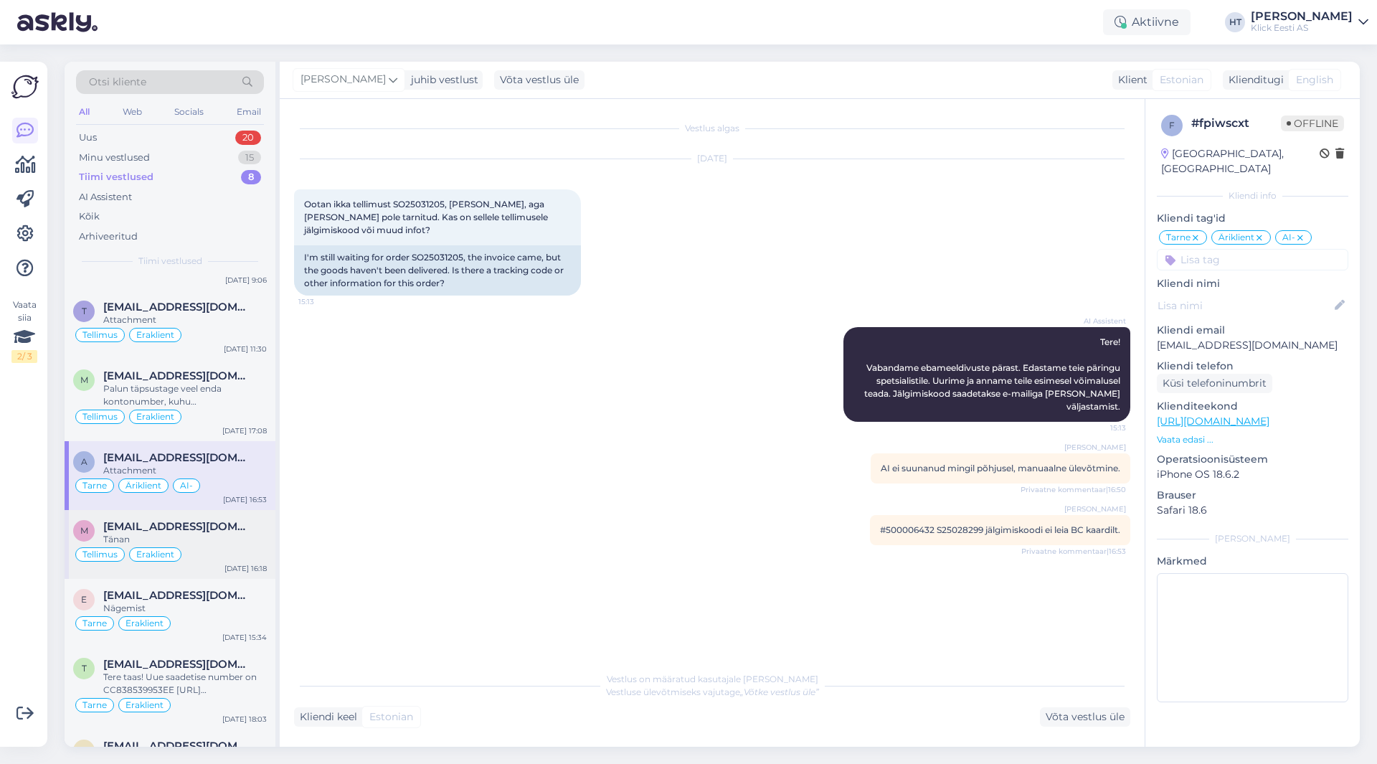
click at [208, 539] on div "Tänan" at bounding box center [185, 539] width 164 height 13
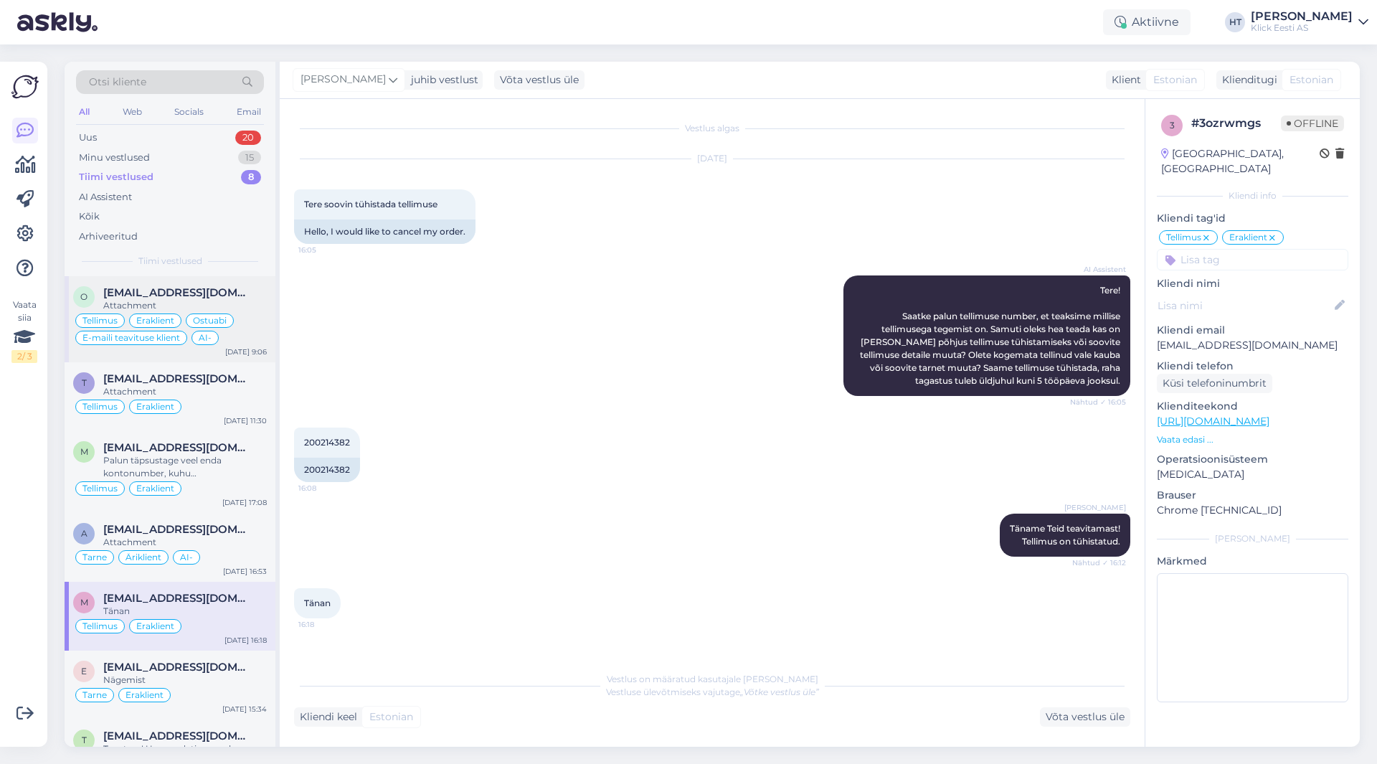
click at [191, 316] on div "Ostuabi" at bounding box center [210, 320] width 48 height 14
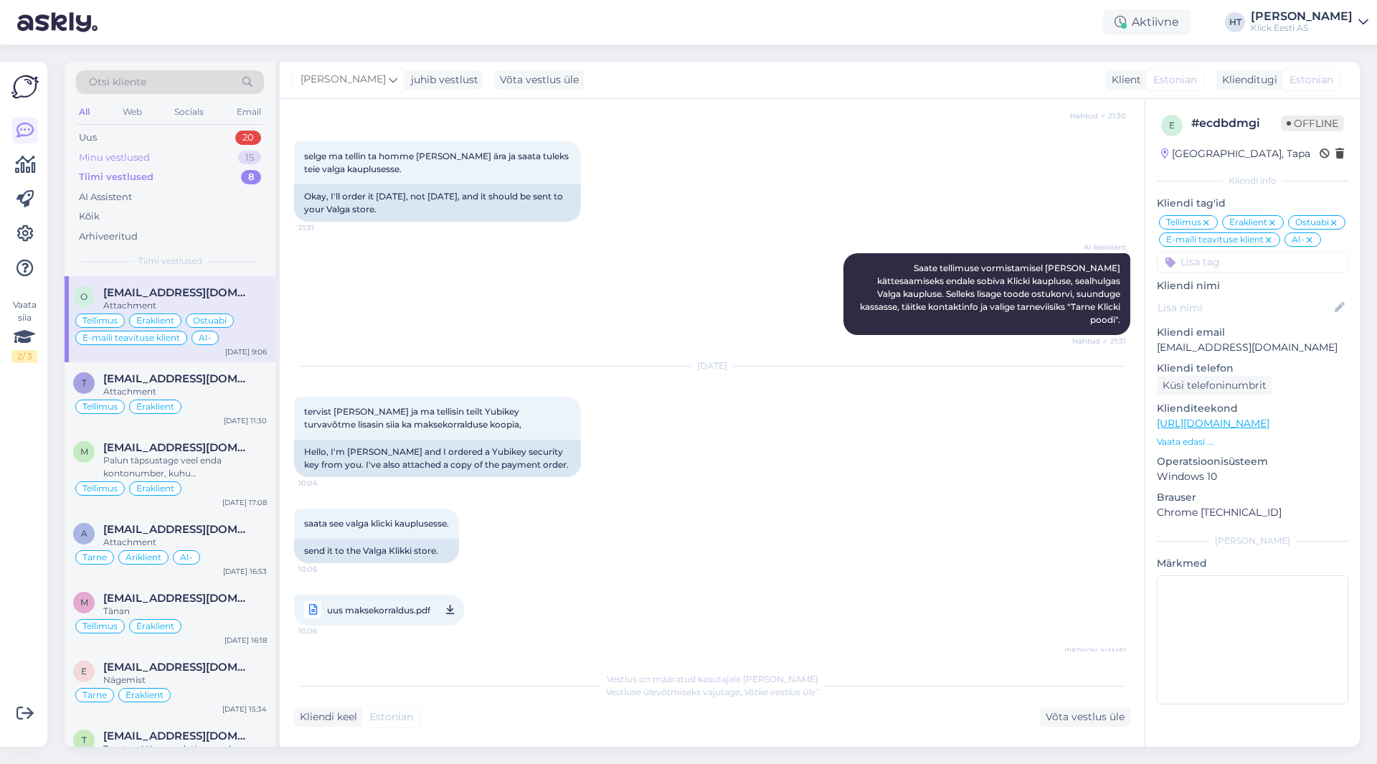
click at [237, 148] on div "Minu vestlused 15" at bounding box center [170, 158] width 188 height 20
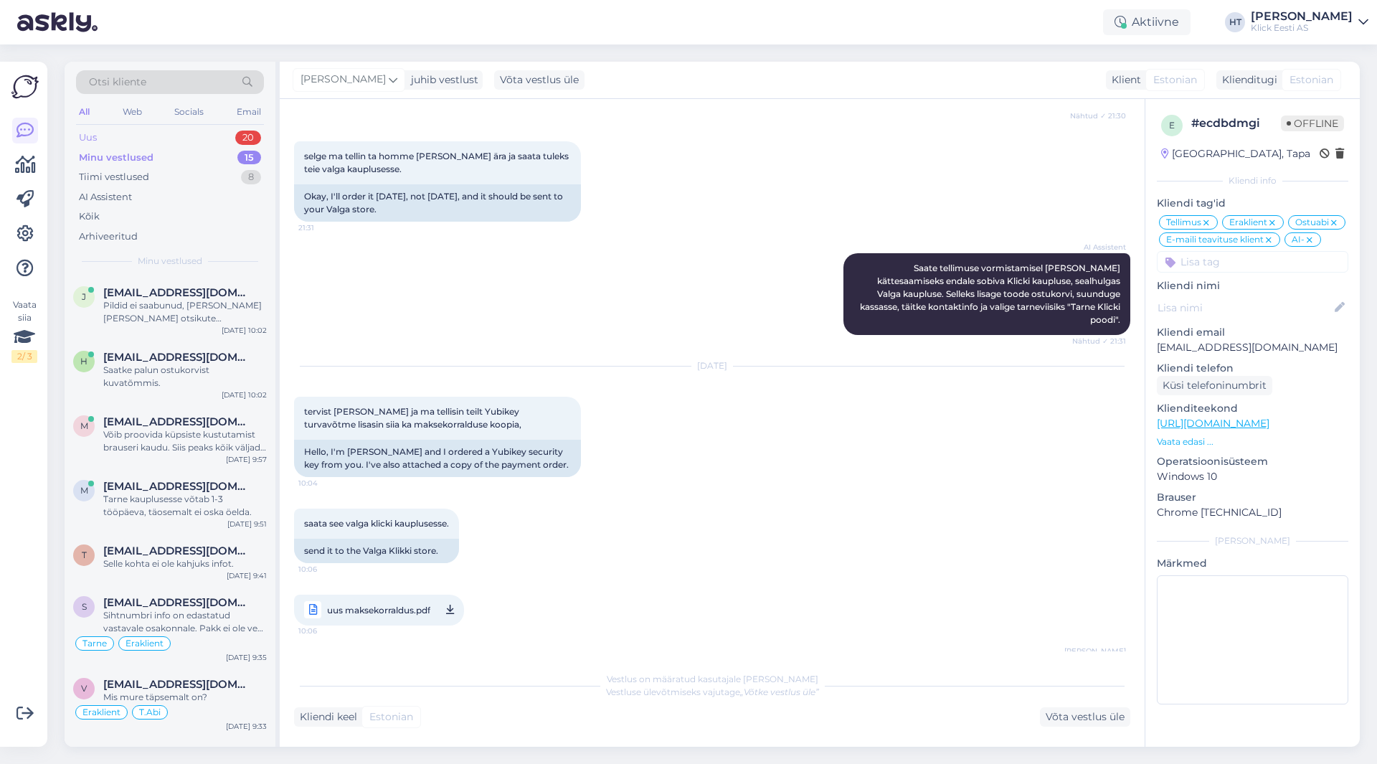
click at [237, 134] on div "20" at bounding box center [248, 138] width 26 height 14
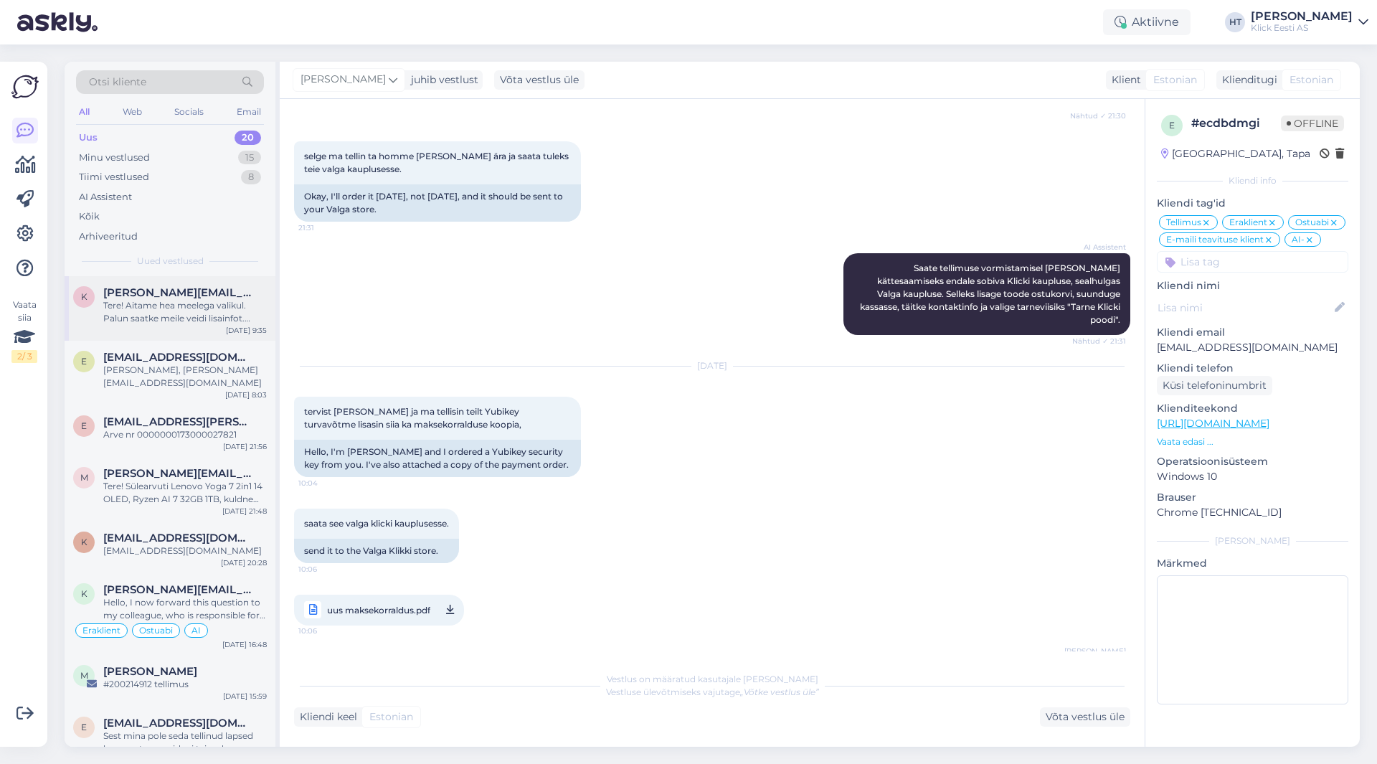
click at [212, 304] on div "Tere! Aitame hea meelega valikul. Palun saatke meile veidi lisainfot. [PERSON_N…" at bounding box center [185, 312] width 164 height 26
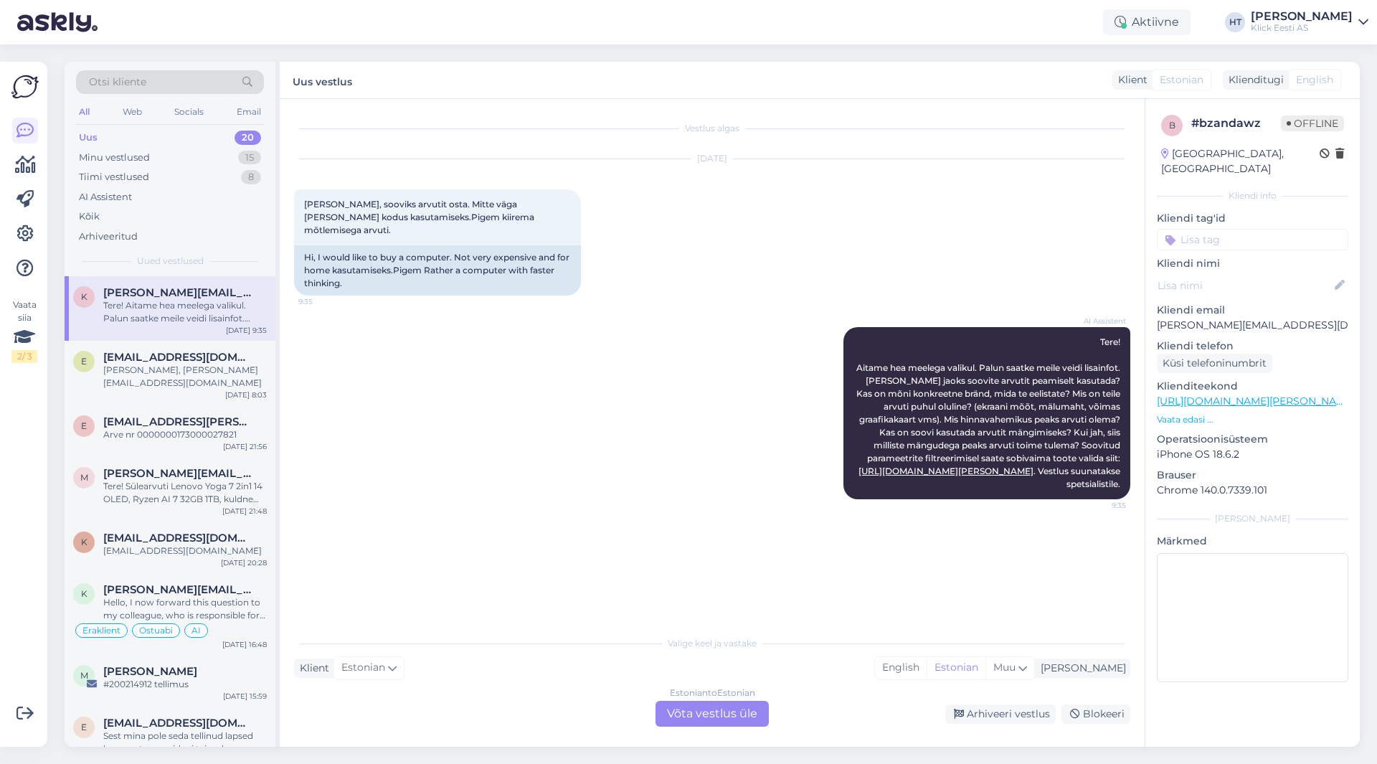
scroll to position [0, 0]
click at [212, 385] on div "e [PERSON_NAME][EMAIL_ADDRESS][DOMAIN_NAME] [PERSON_NAME], [PERSON_NAME][EMAIL_…" at bounding box center [170, 373] width 211 height 65
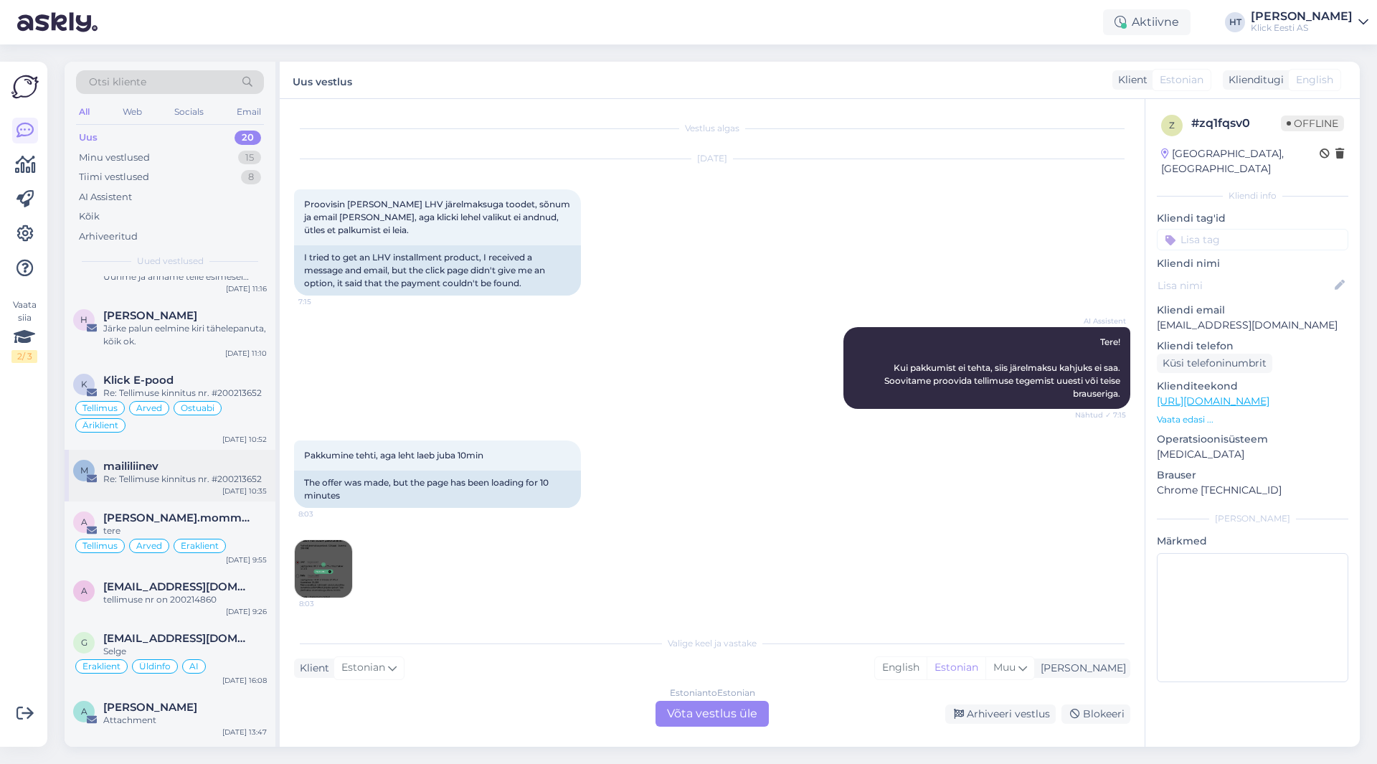
scroll to position [769, 0]
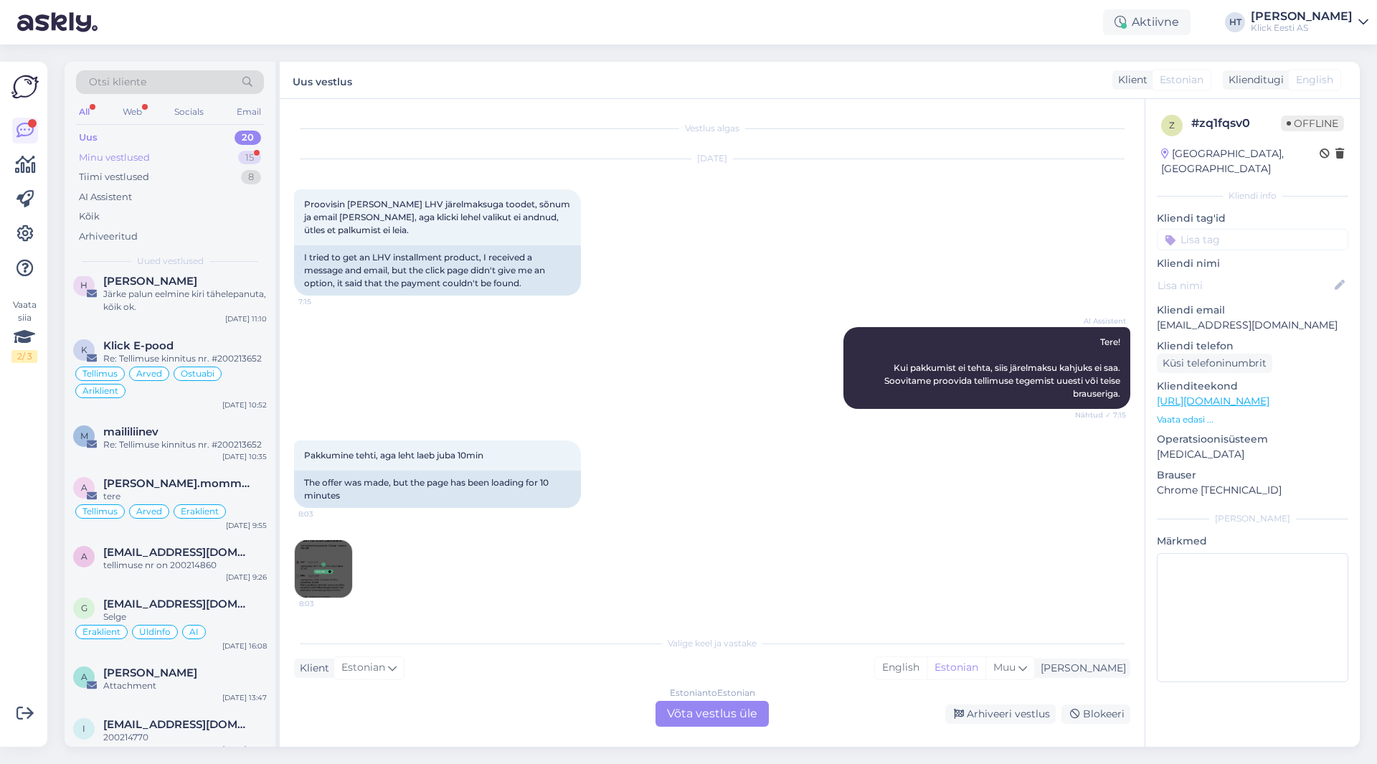
click at [260, 158] on div "15" at bounding box center [249, 158] width 23 height 14
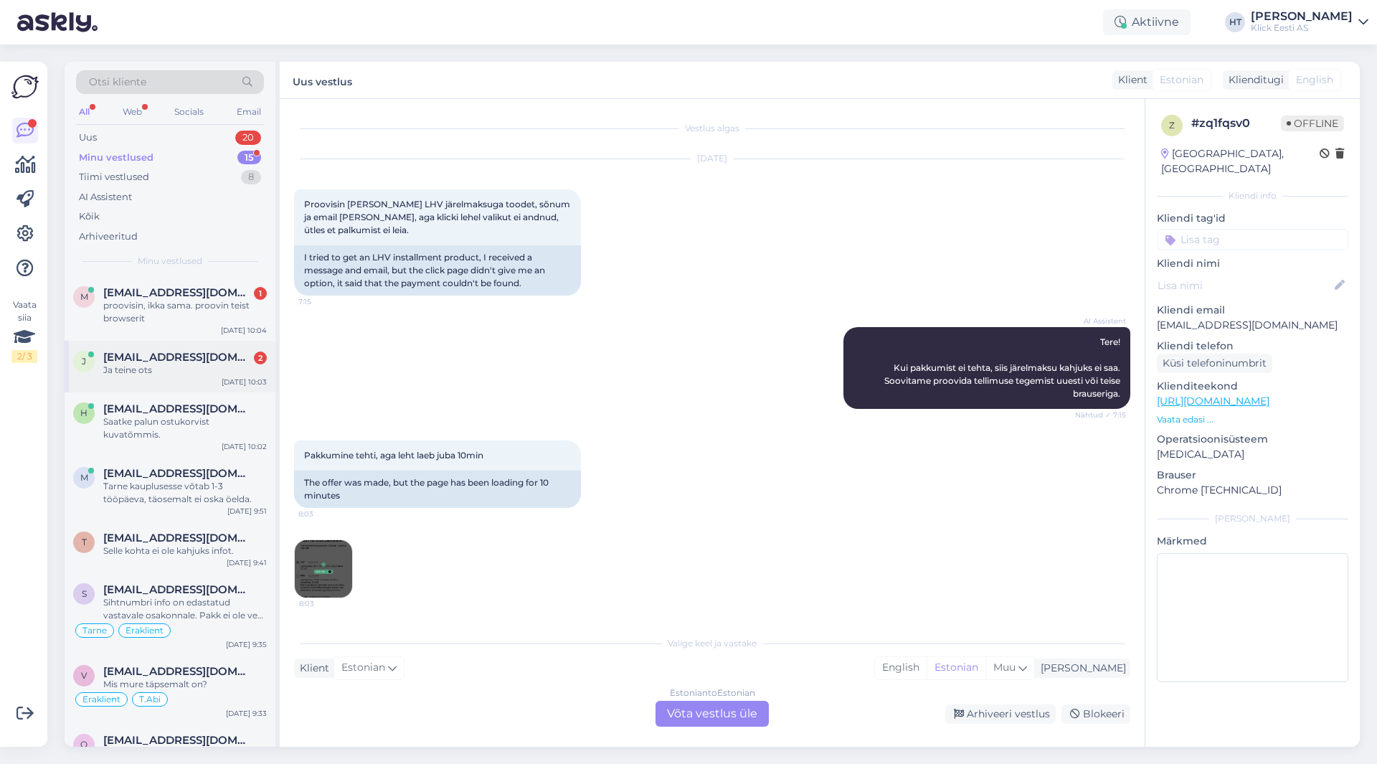
click at [229, 382] on div "[DATE] 10:03" at bounding box center [244, 382] width 45 height 11
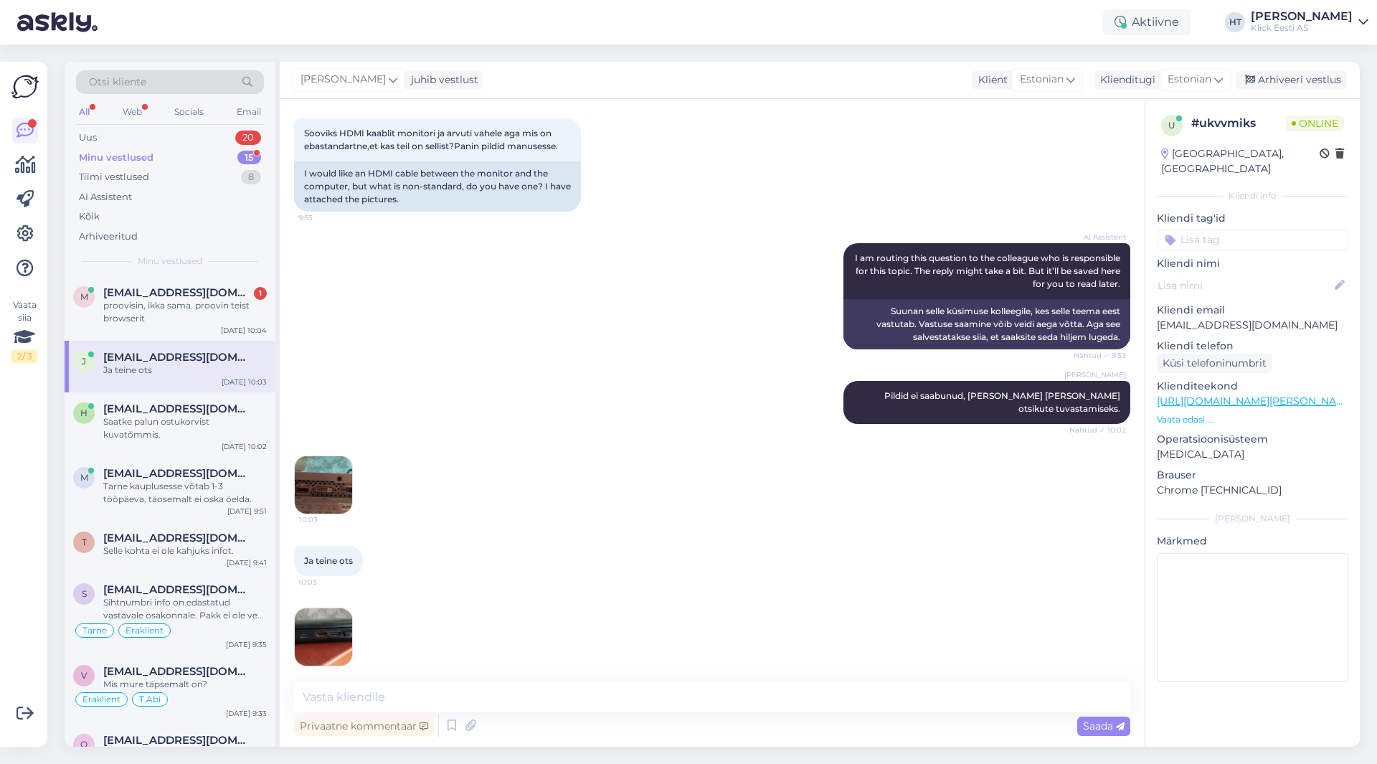
click at [332, 491] on img at bounding box center [323, 484] width 57 height 57
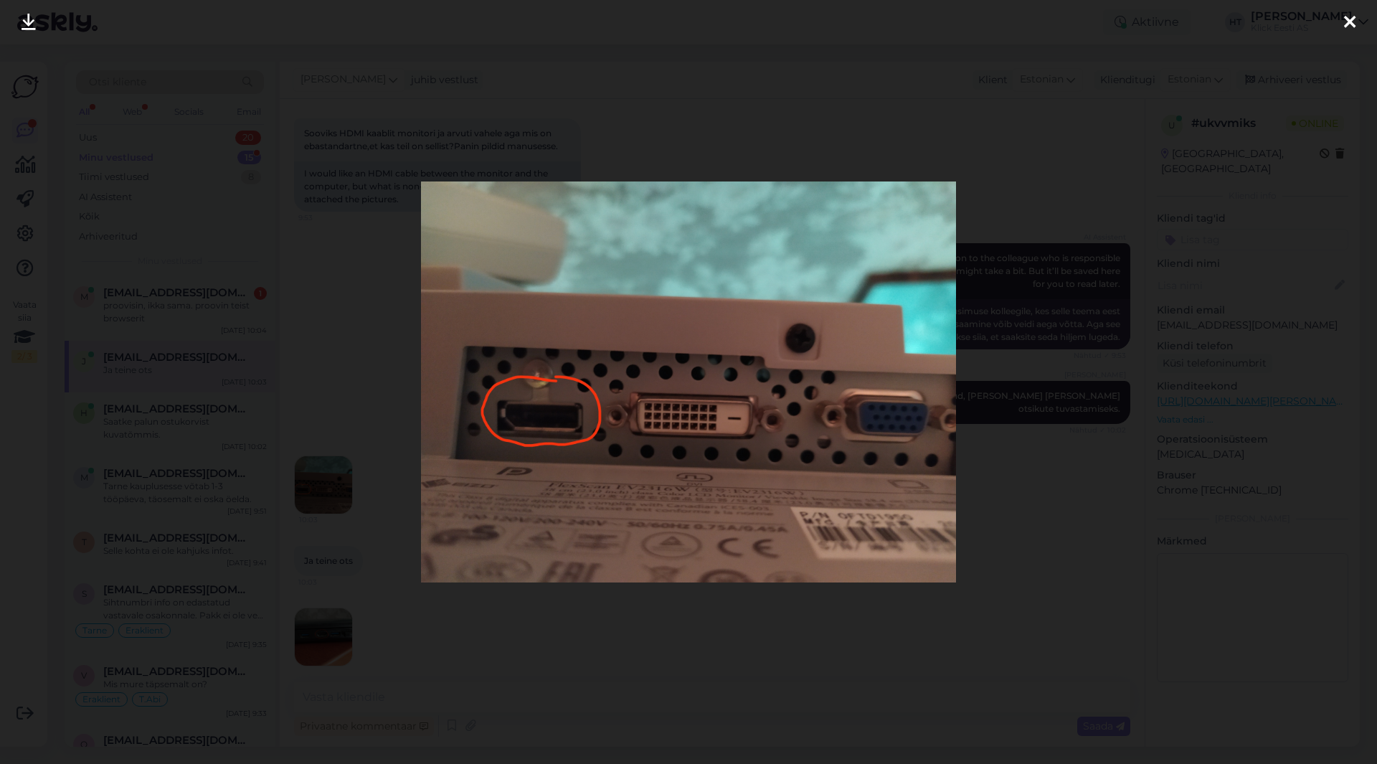
click at [603, 620] on div at bounding box center [688, 382] width 1377 height 764
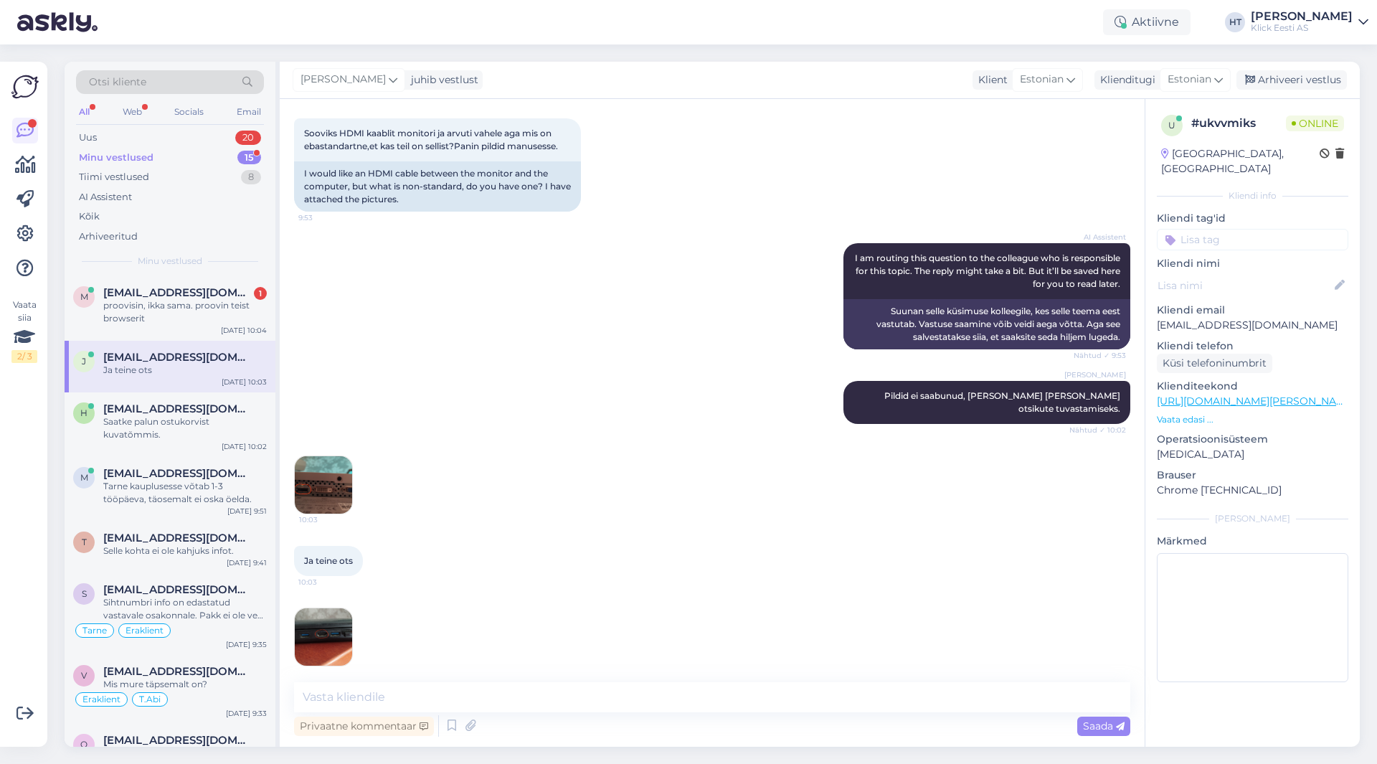
click at [321, 615] on img at bounding box center [323, 636] width 57 height 57
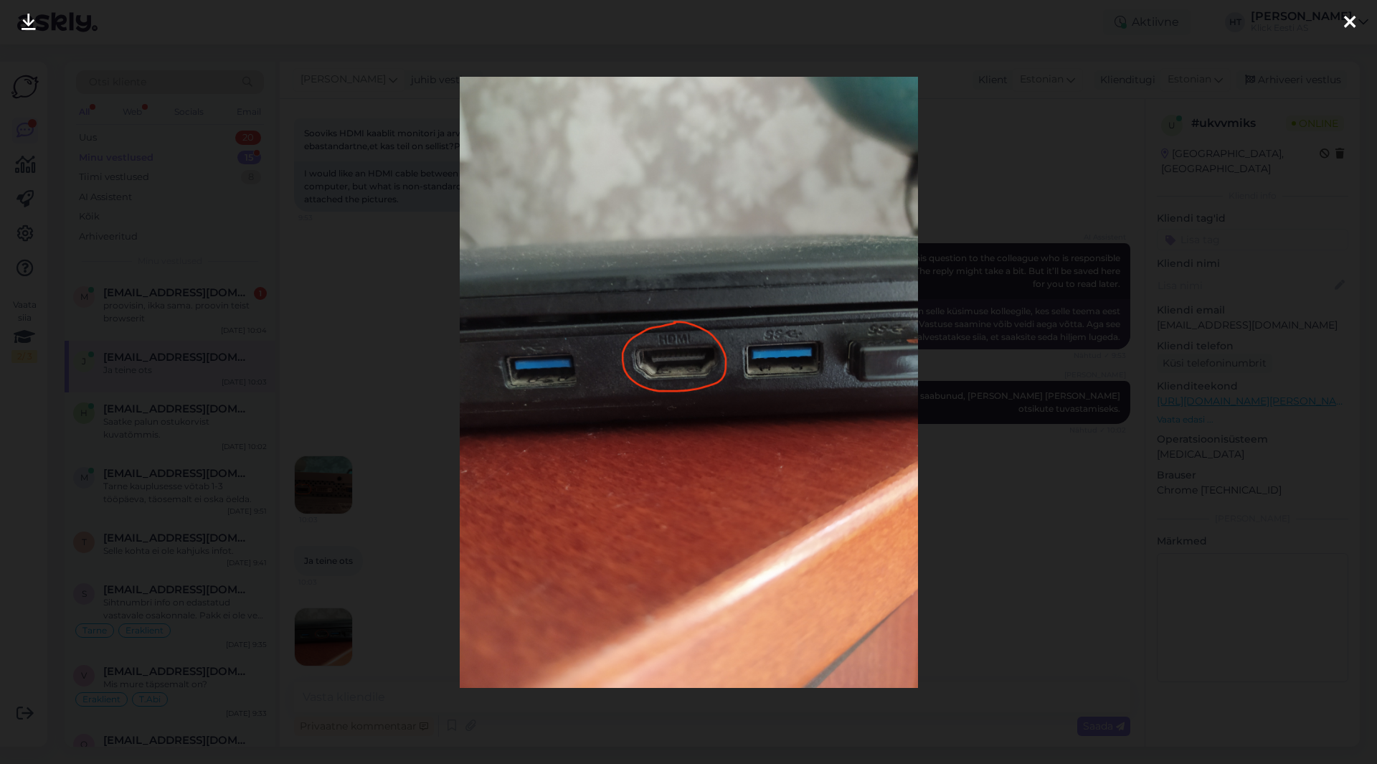
click at [1005, 567] on div at bounding box center [688, 382] width 1377 height 764
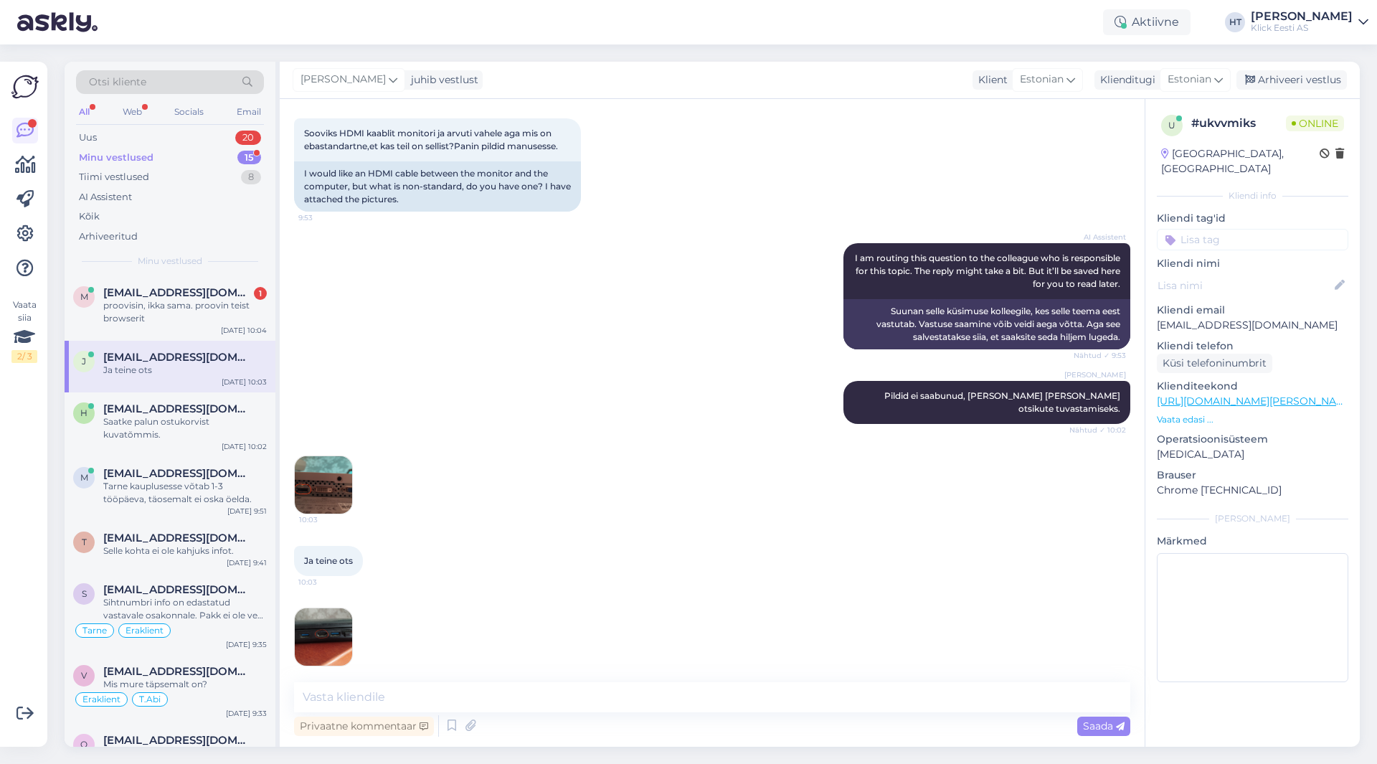
click at [339, 483] on img at bounding box center [323, 484] width 57 height 57
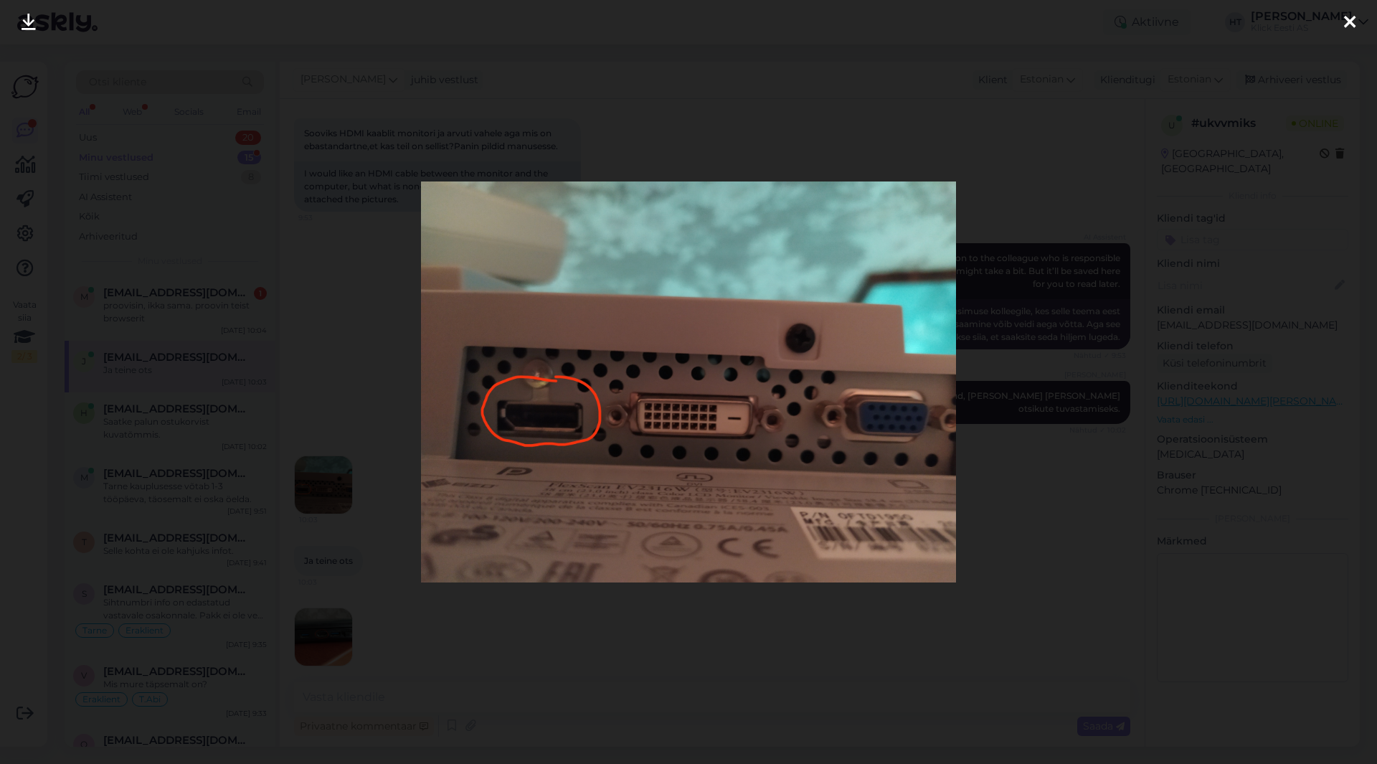
click at [604, 628] on div at bounding box center [688, 382] width 1377 height 764
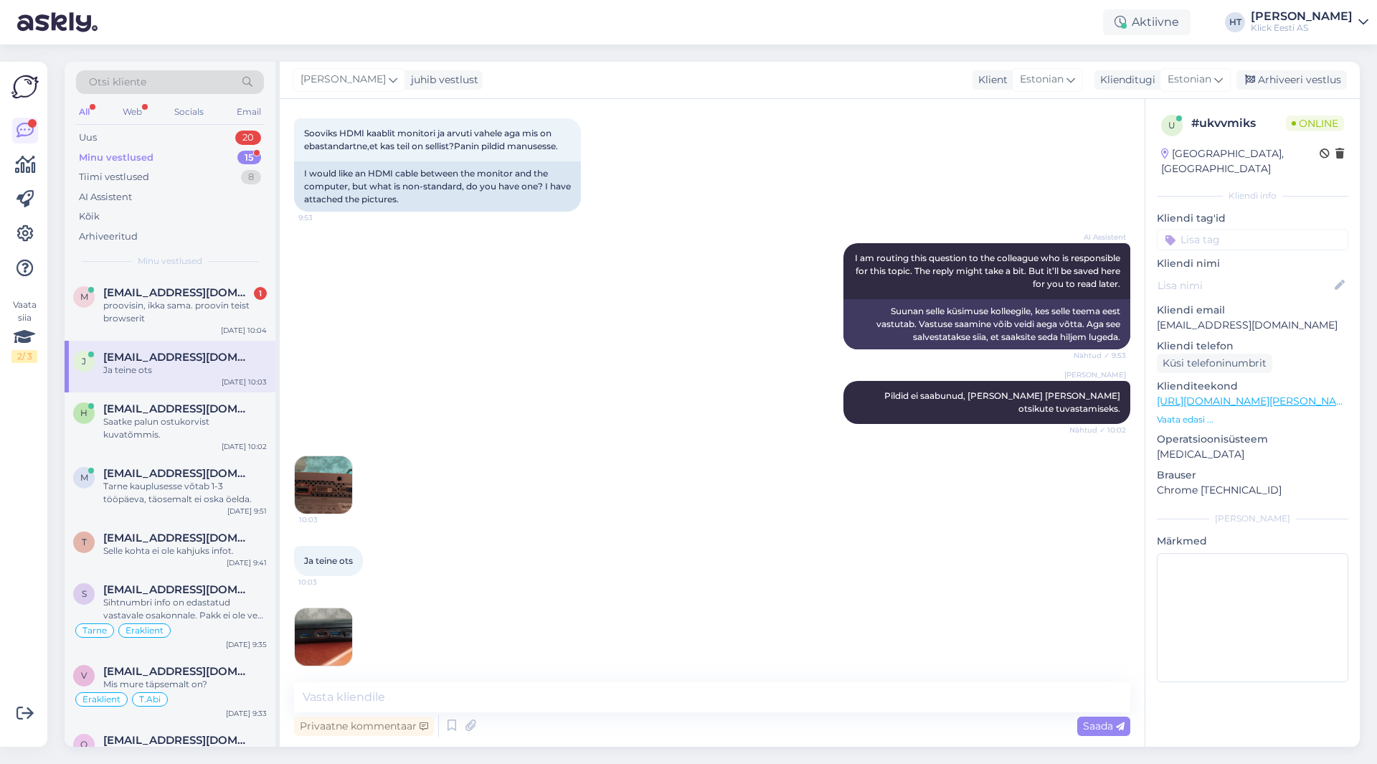
click at [342, 482] on img at bounding box center [323, 484] width 57 height 57
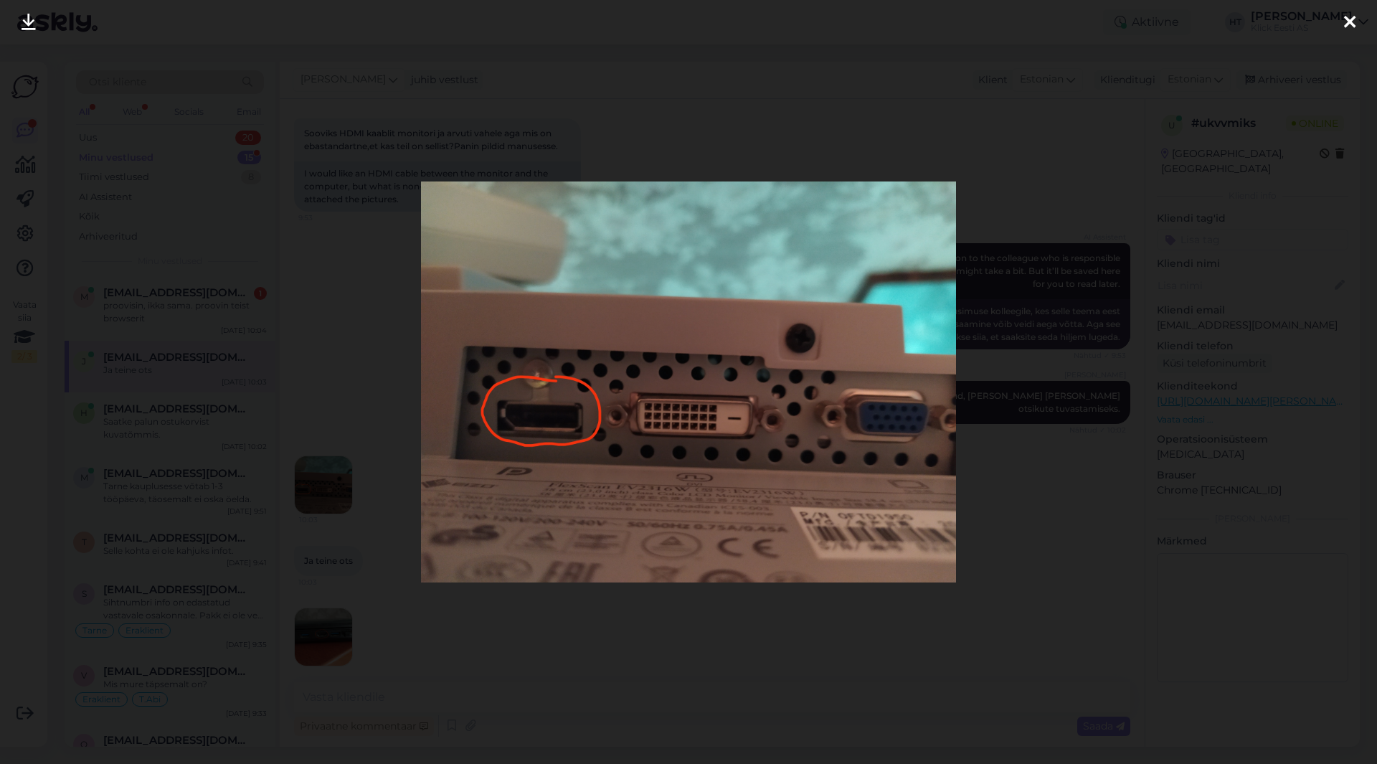
click at [635, 674] on div at bounding box center [688, 382] width 1377 height 764
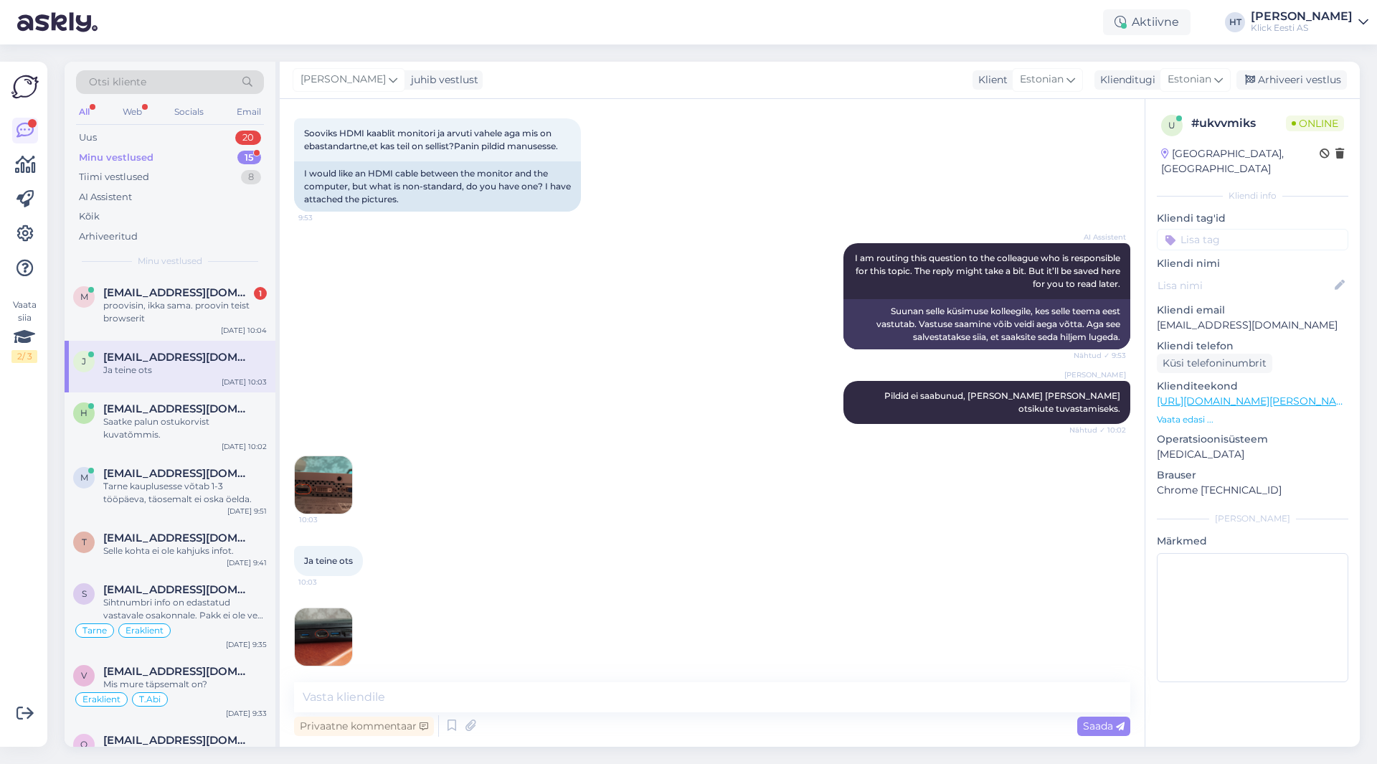
click at [329, 468] on img at bounding box center [323, 484] width 57 height 57
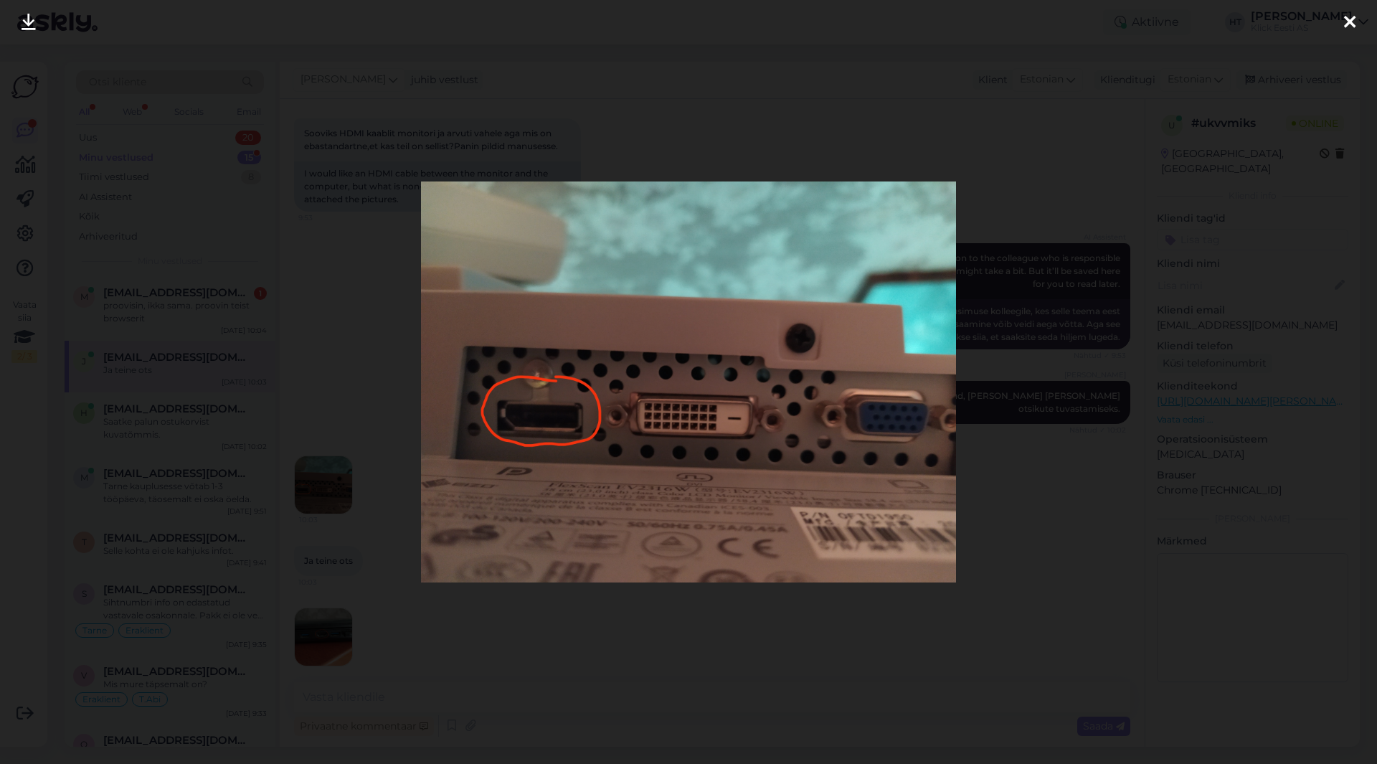
click at [516, 644] on div at bounding box center [688, 382] width 1377 height 764
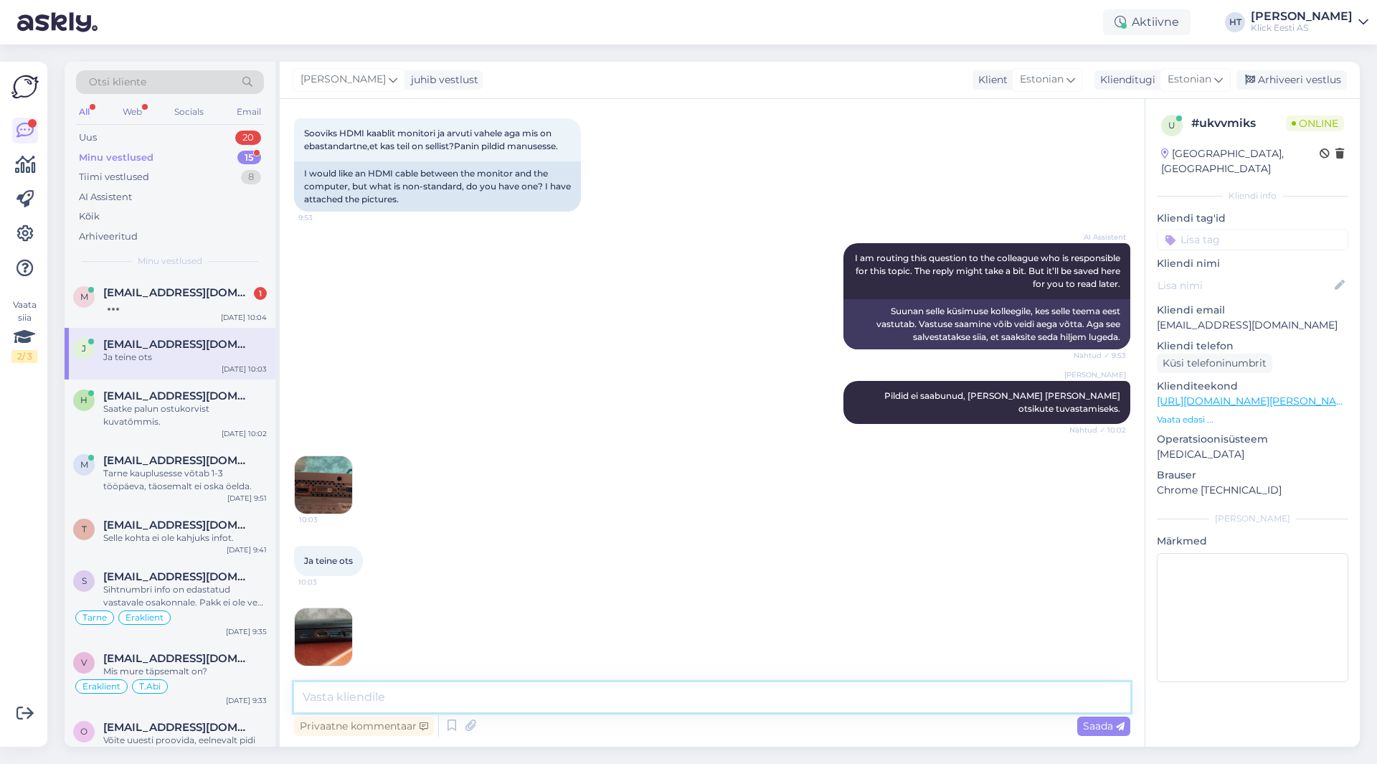
click at [535, 695] on textarea at bounding box center [712, 697] width 836 height 30
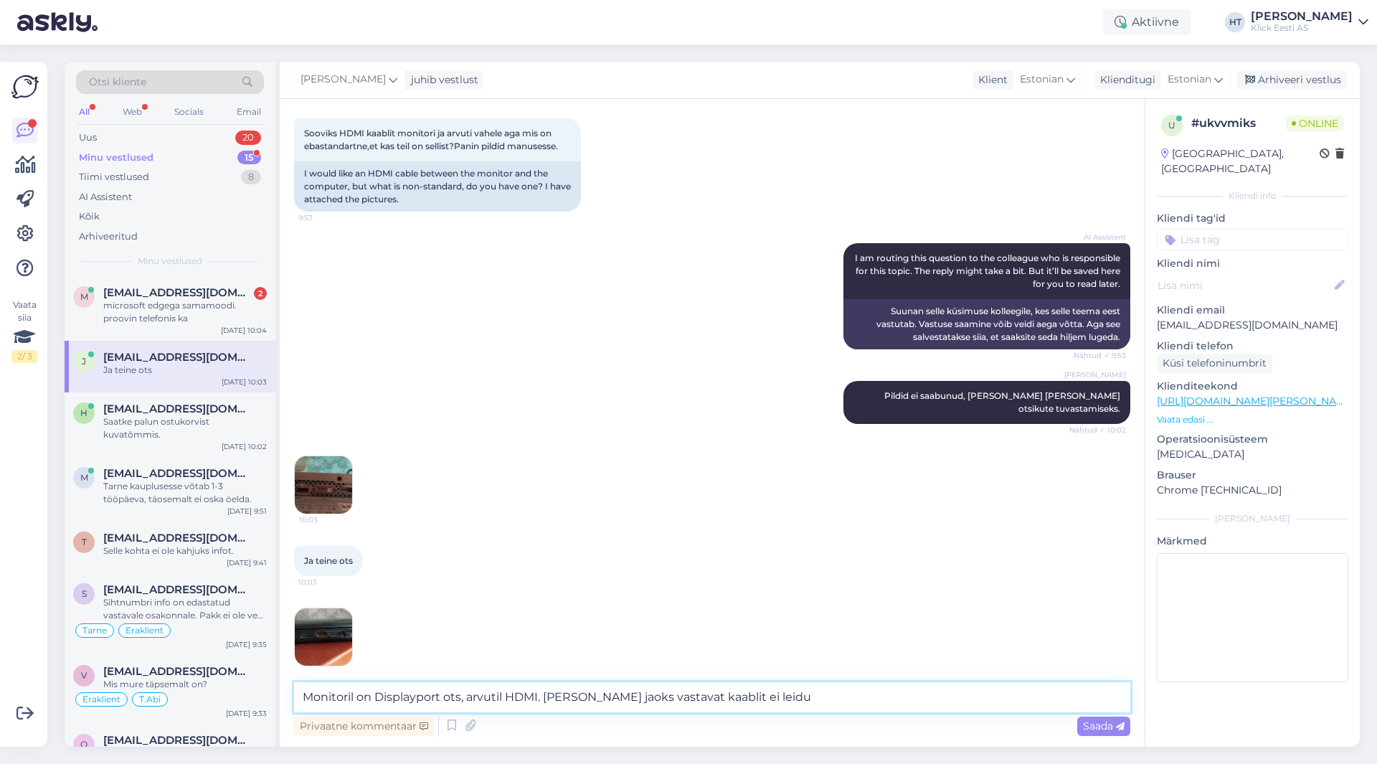
click at [555, 699] on textarea "Monitoril on Displayport ots, arvutil HDMI. [PERSON_NAME] jaoks vastavat kaabli…" at bounding box center [712, 697] width 836 height 30
type textarea "Monitoril on Displayport ots, arvutil HDMI. [PERSON_NAME] jaoks vastavat kaabli…"
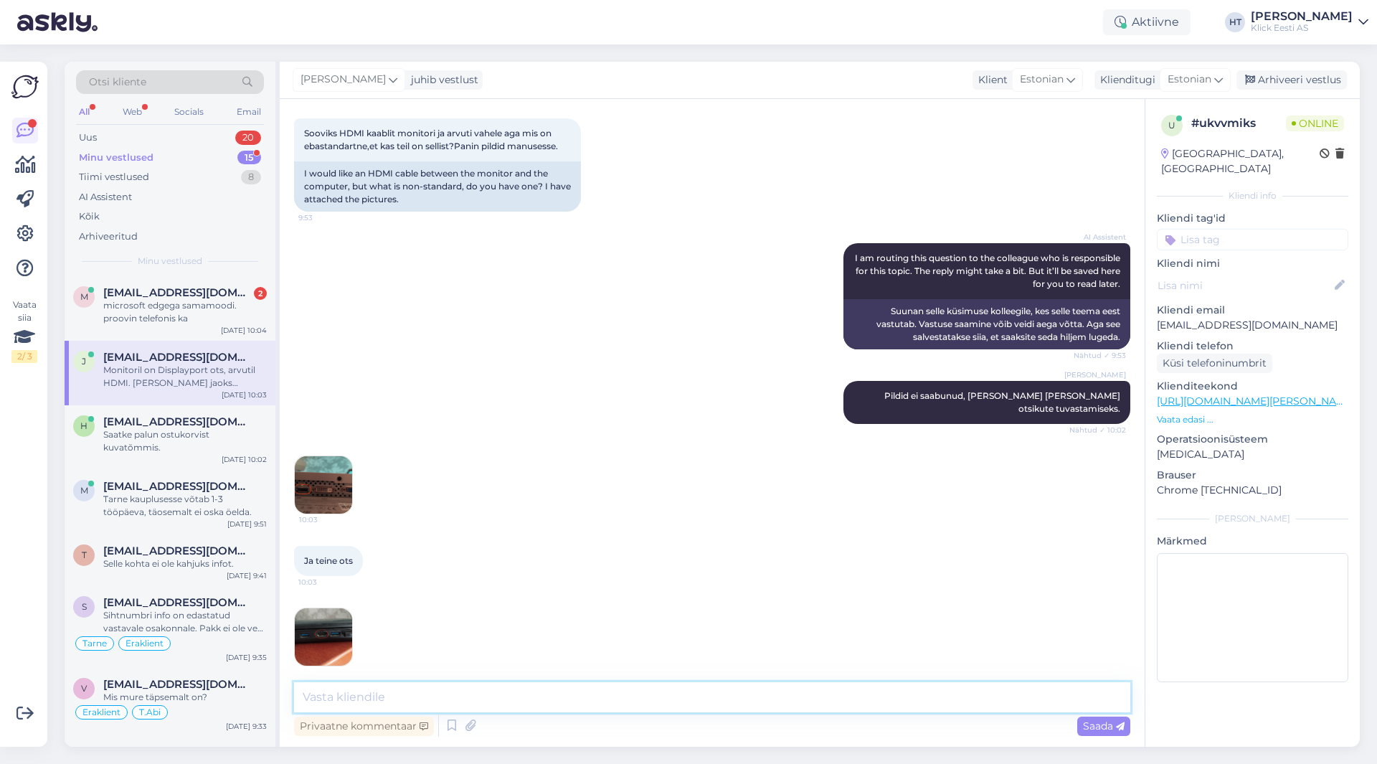
scroll to position [293, 0]
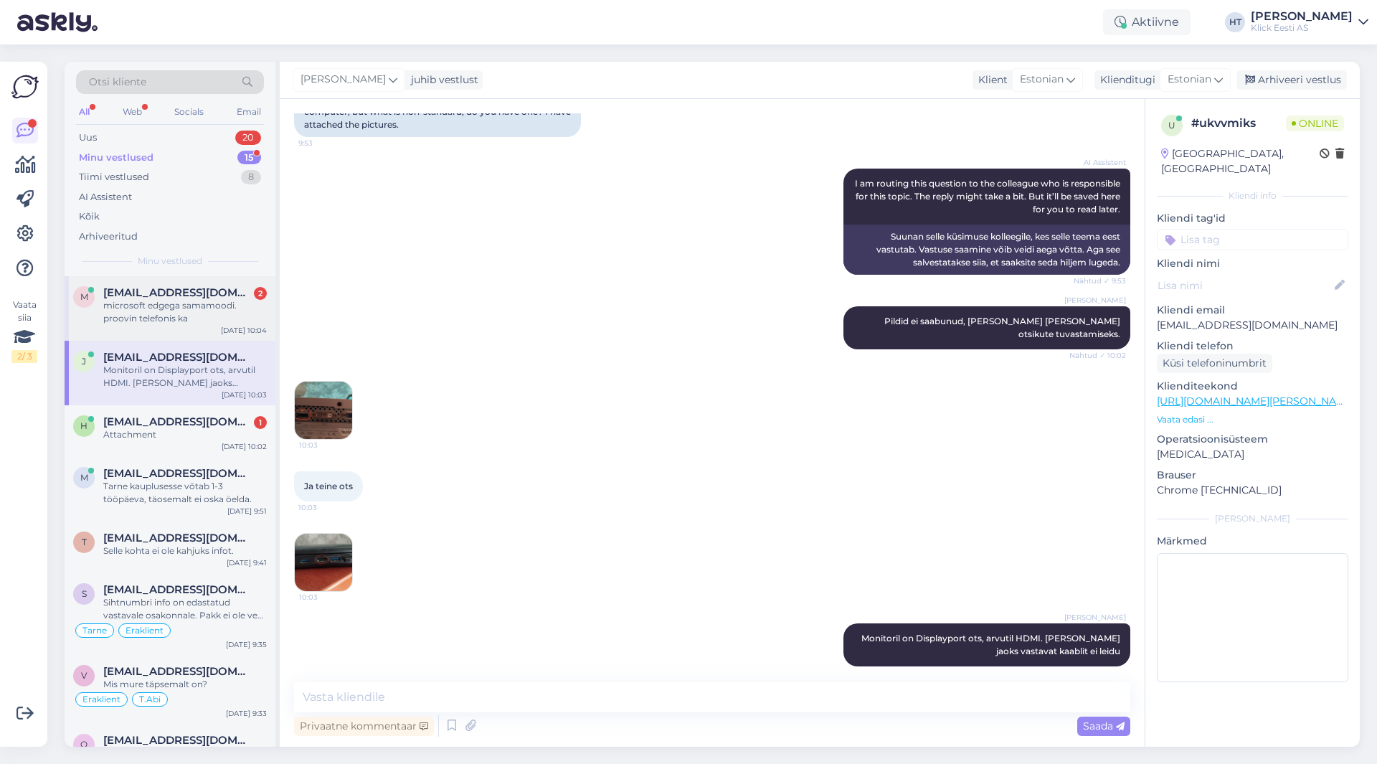
click at [248, 313] on div "microsoft edgega samamoodi. proovin telefonis ka" at bounding box center [185, 312] width 164 height 26
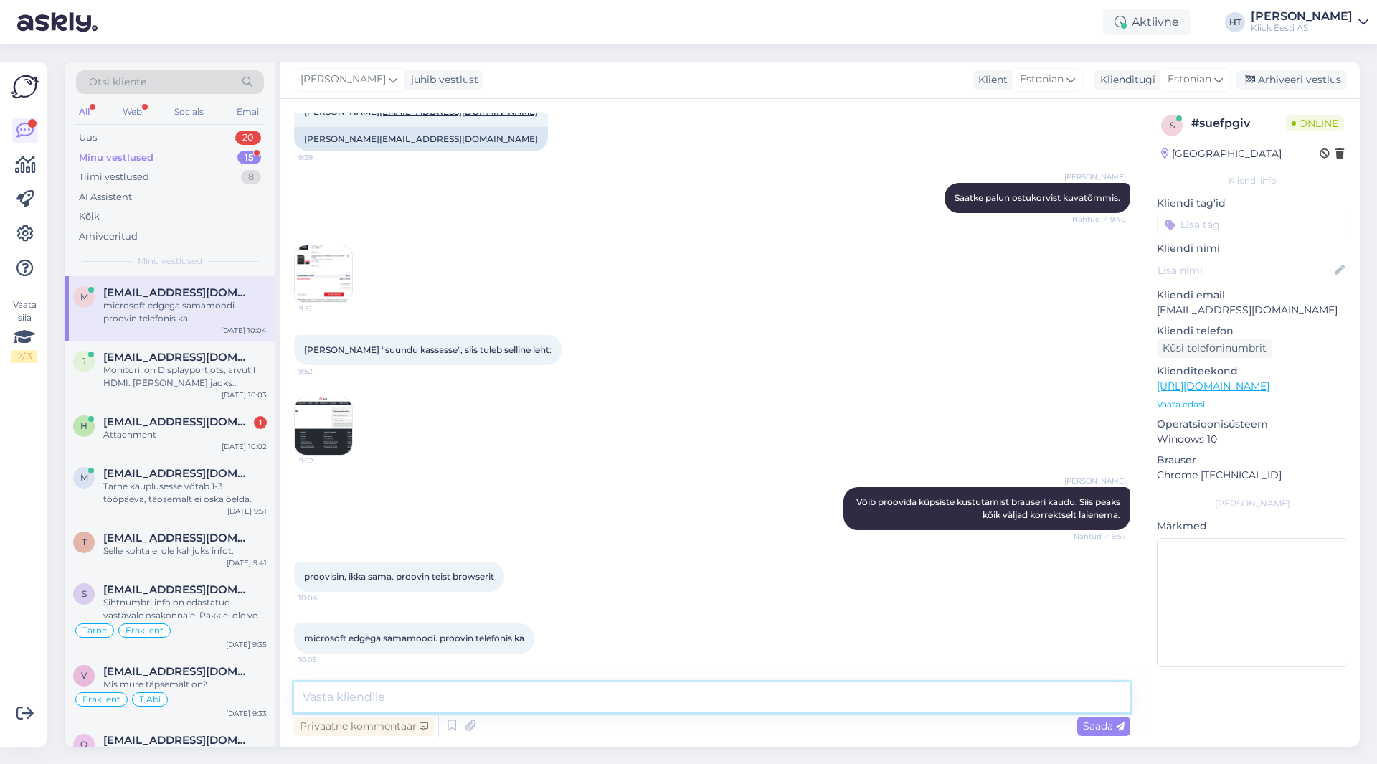
click at [485, 698] on textarea at bounding box center [712, 697] width 836 height 30
click at [302, 255] on img at bounding box center [323, 273] width 57 height 57
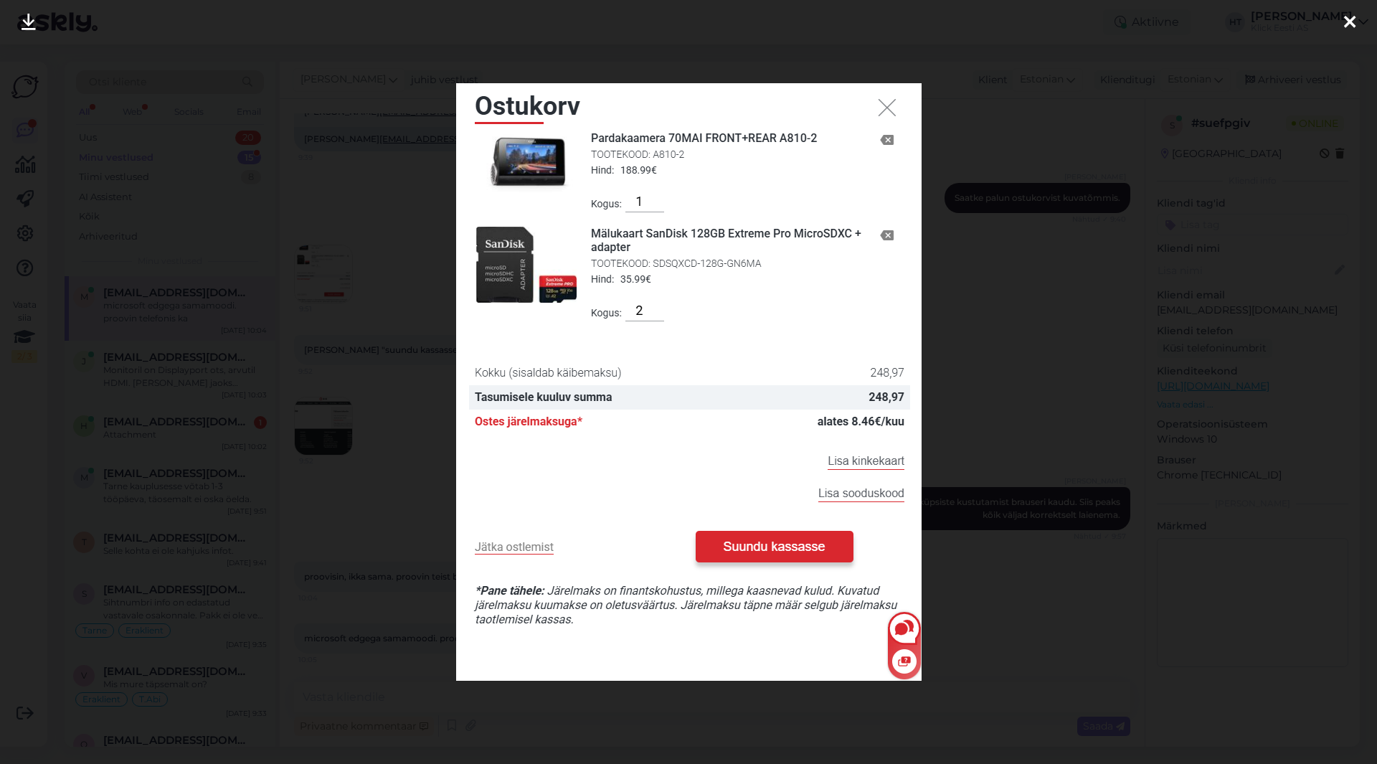
click at [399, 534] on div at bounding box center [688, 382] width 1377 height 764
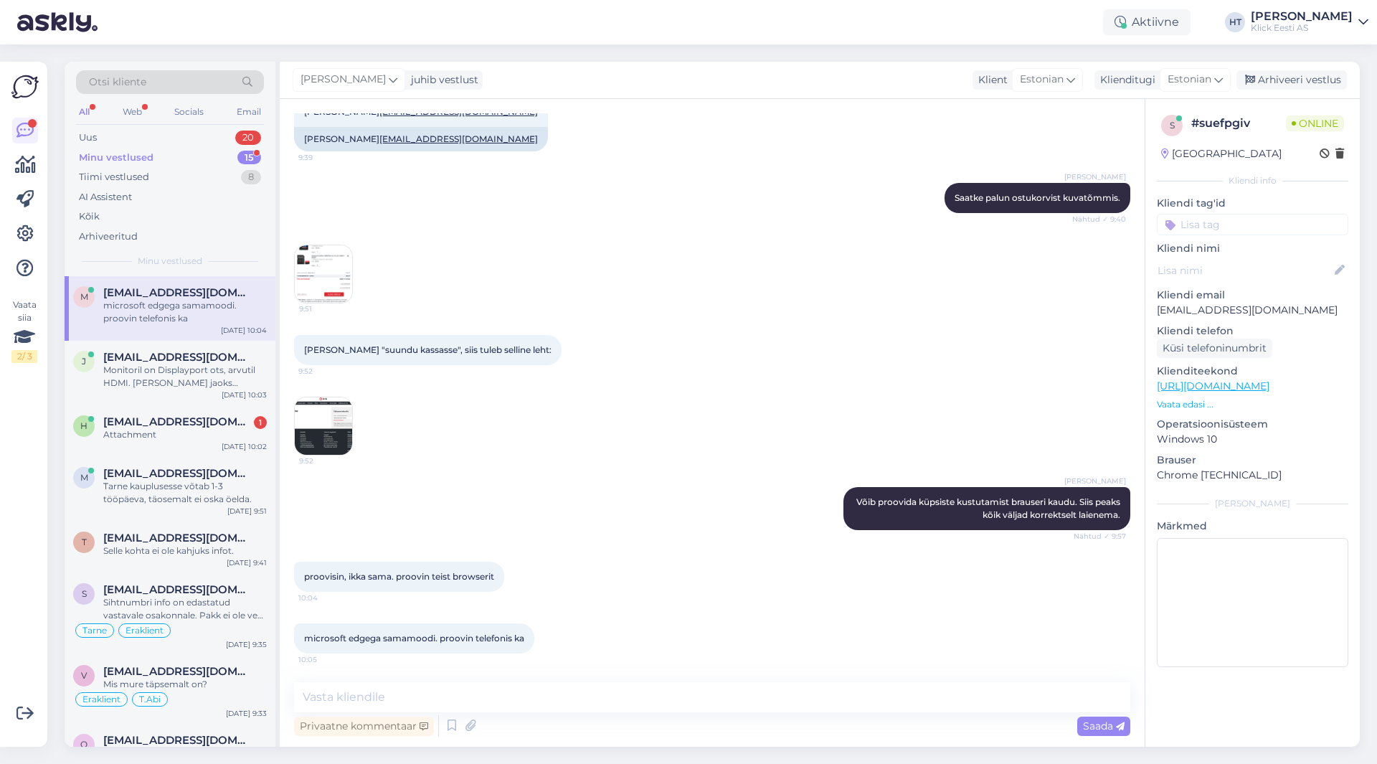
click at [344, 420] on img at bounding box center [323, 425] width 57 height 57
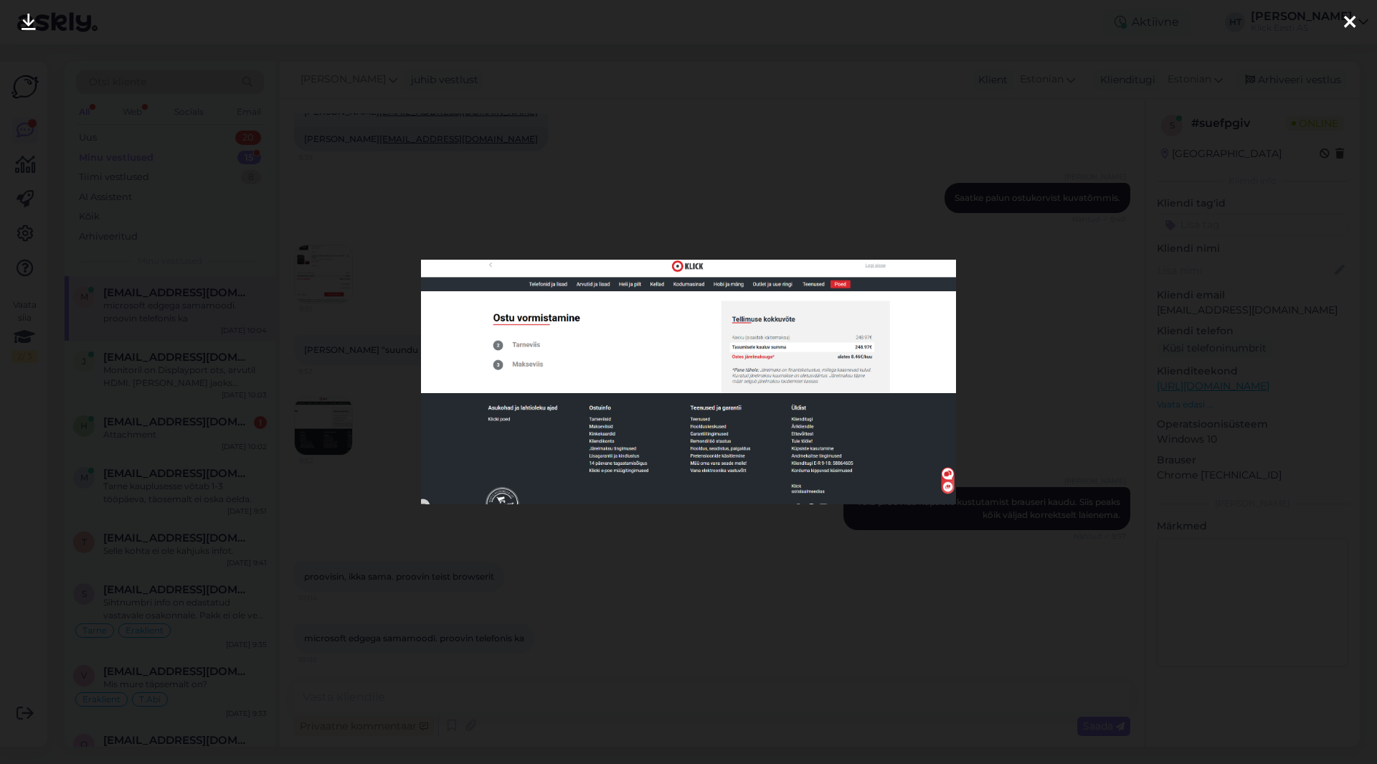
click at [676, 579] on div at bounding box center [688, 382] width 1377 height 764
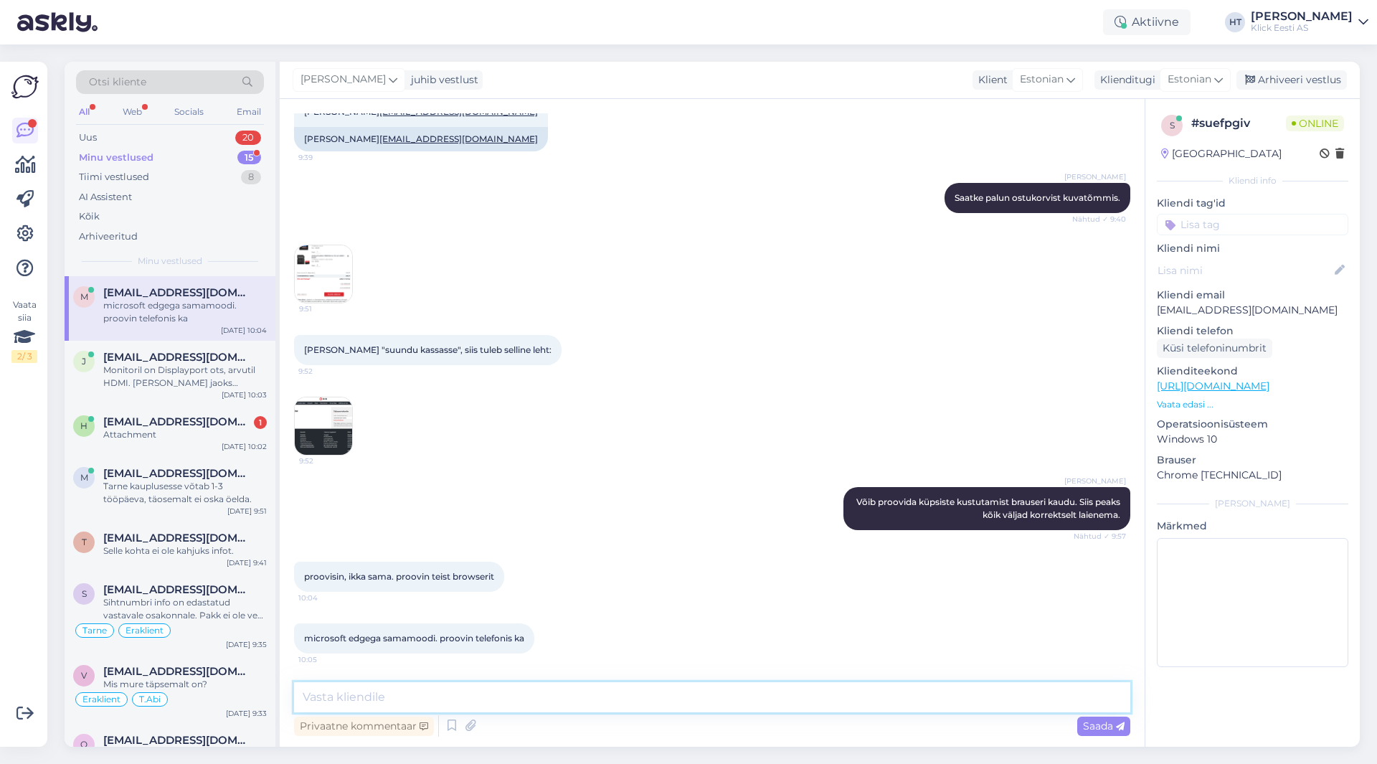
click at [467, 696] on textarea at bounding box center [712, 697] width 836 height 30
type textarea "Kui võimalik siis logige oma kontoga sisse ja proovige siis."
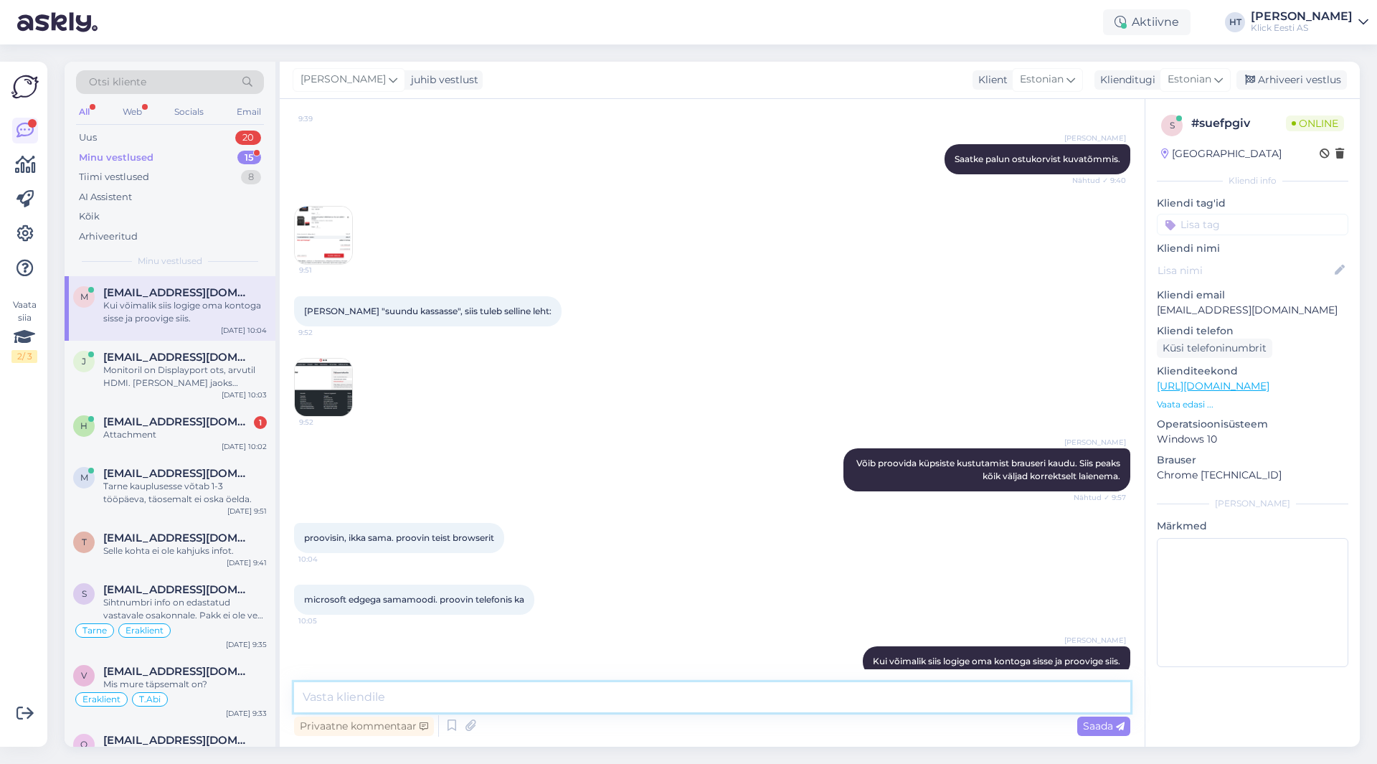
scroll to position [496, 0]
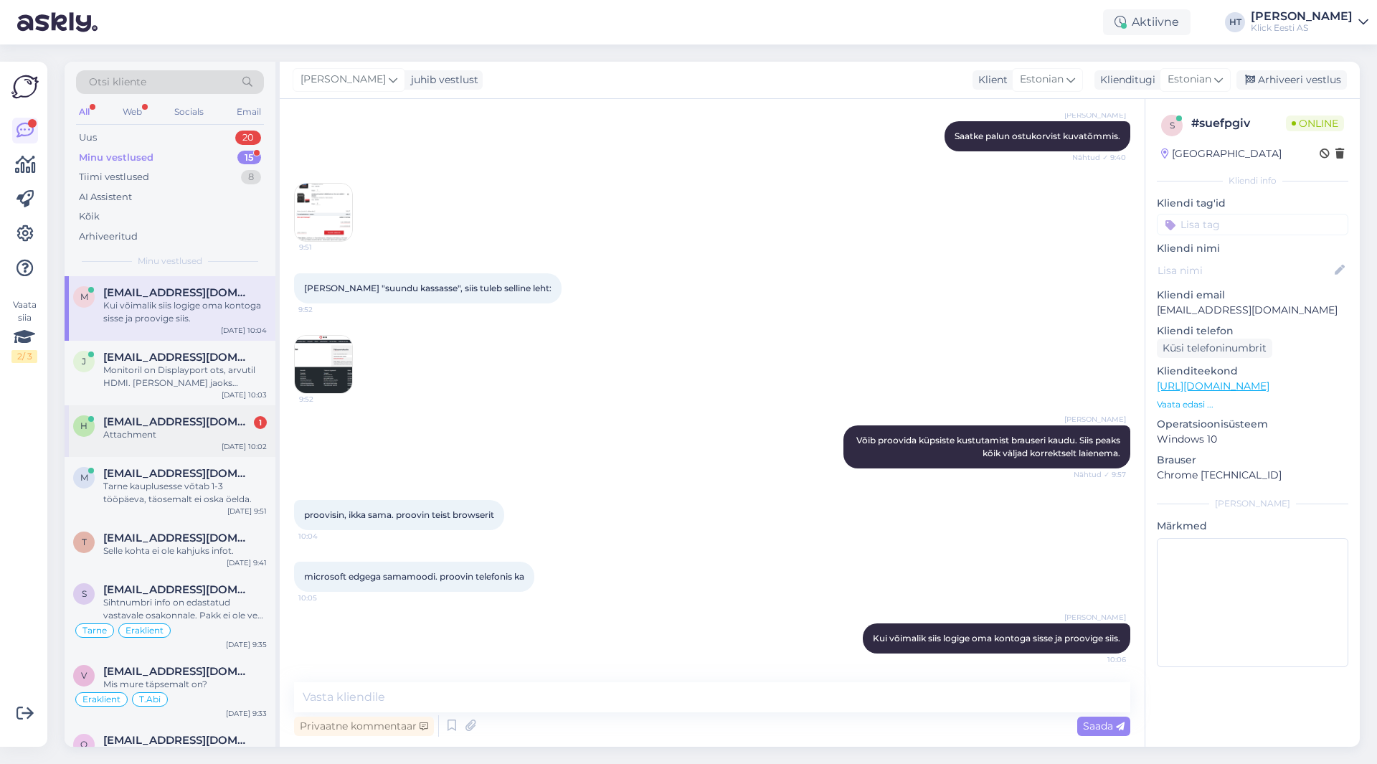
click at [141, 445] on div "h [EMAIL_ADDRESS][DOMAIN_NAME] 1 Attachment [DATE] 10:02" at bounding box center [170, 431] width 211 height 52
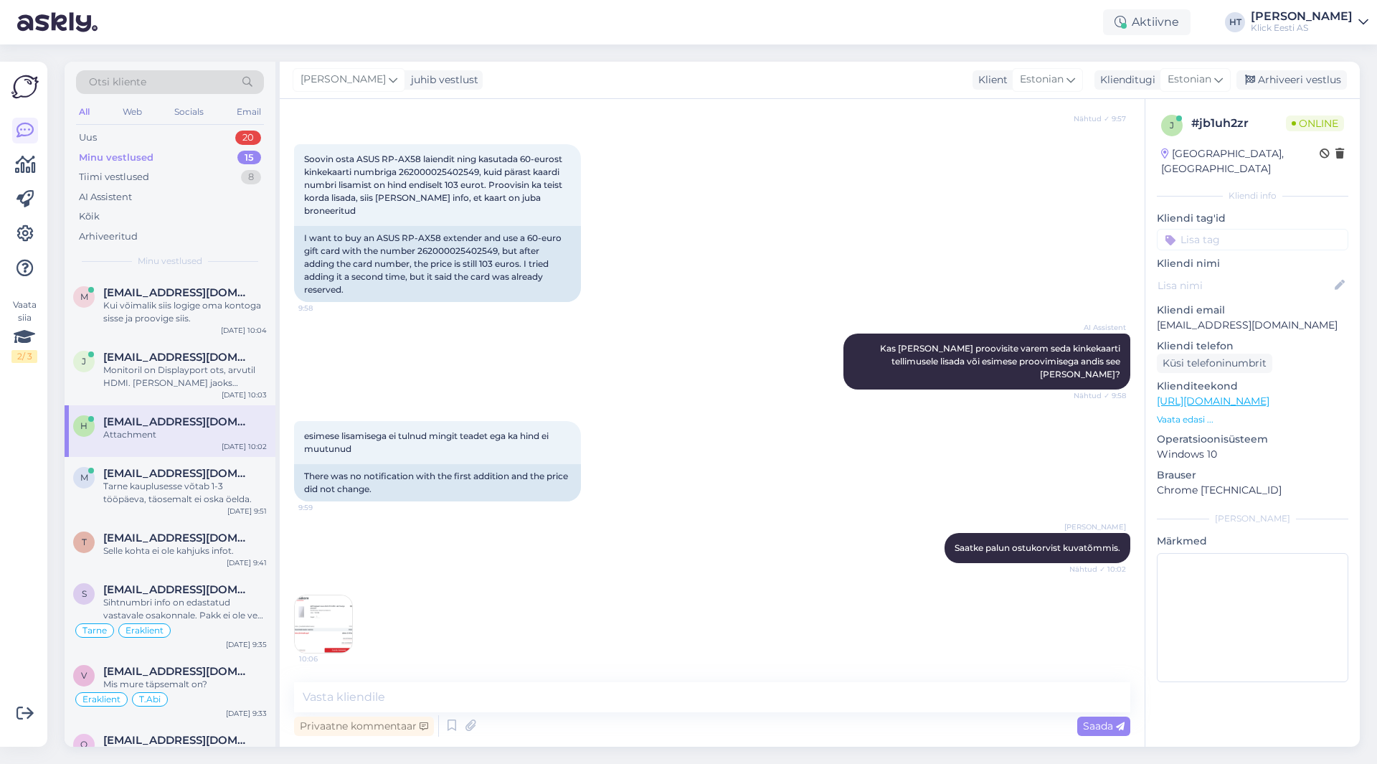
scroll to position [167, 0]
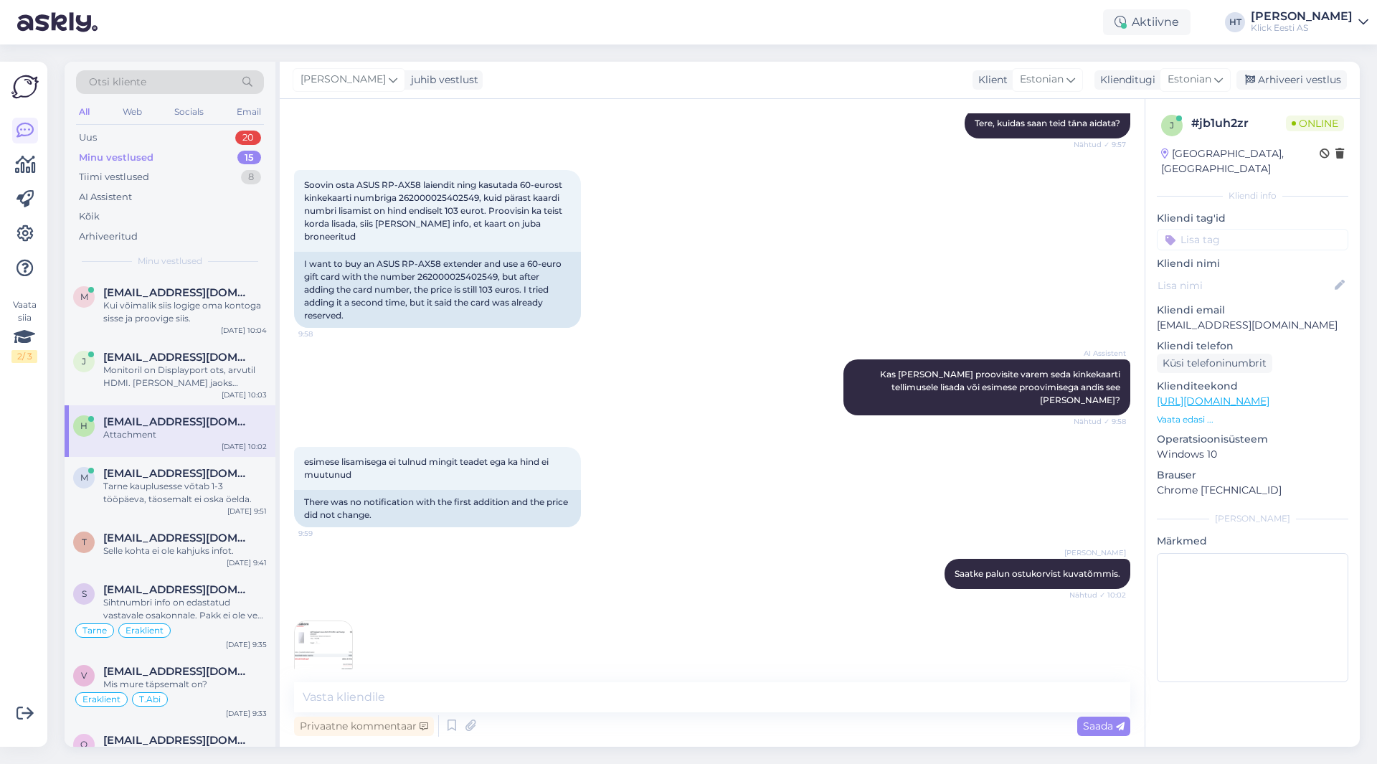
click at [326, 628] on img at bounding box center [323, 649] width 57 height 57
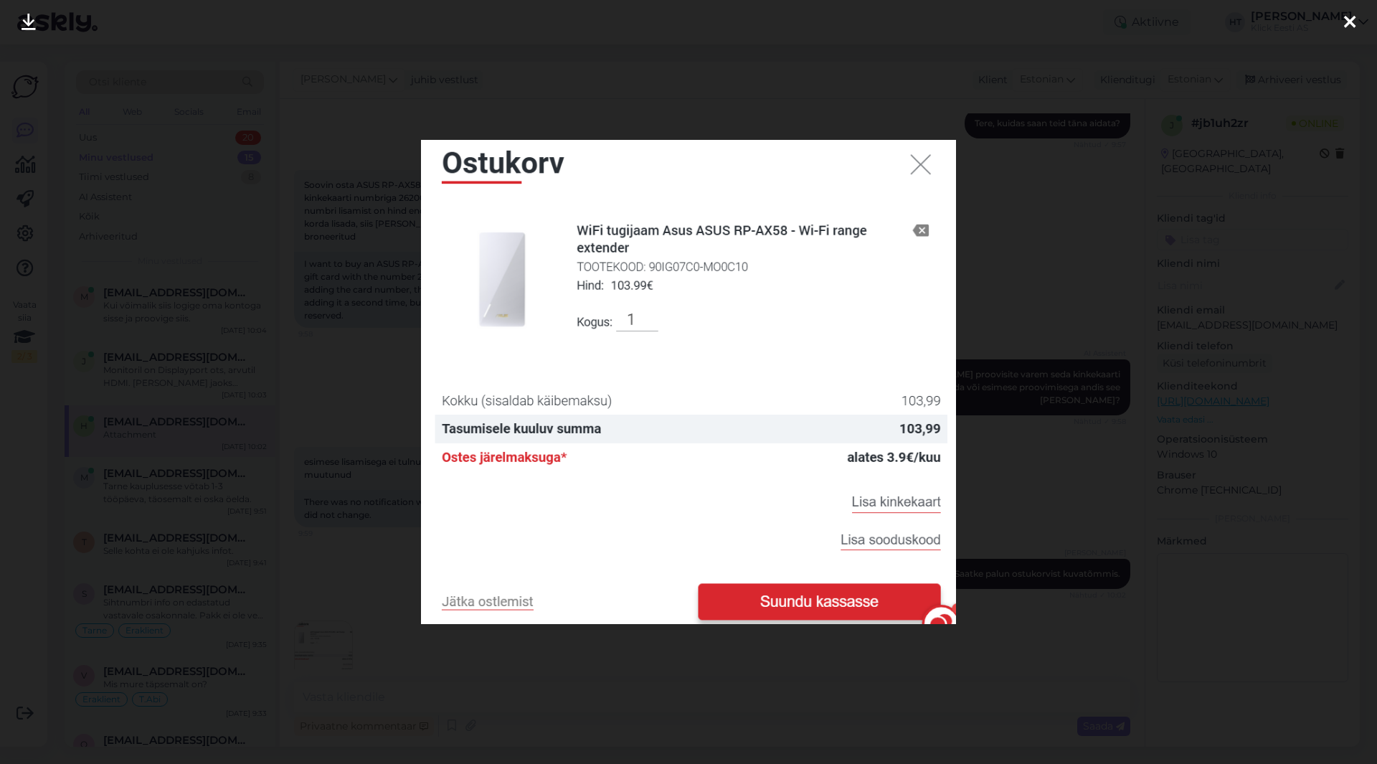
click at [623, 675] on div at bounding box center [688, 382] width 1377 height 764
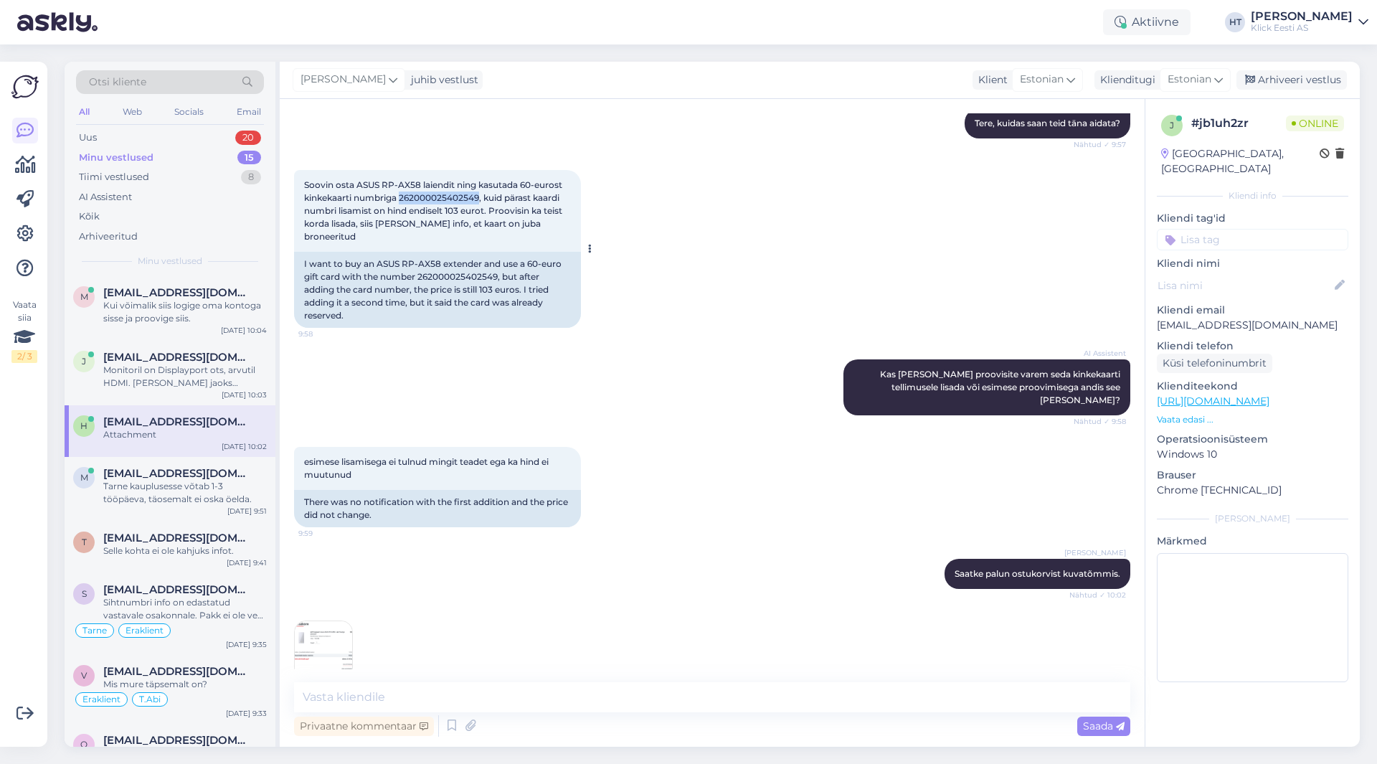
drag, startPoint x: 401, startPoint y: 196, endPoint x: 480, endPoint y: 199, distance: 78.9
click at [480, 199] on span "Soovin osta ASUS RP-AX58 laiendit ning kasutada 60-eurost kinkekaarti numbriga …" at bounding box center [434, 210] width 260 height 62
click at [336, 621] on img at bounding box center [323, 649] width 57 height 57
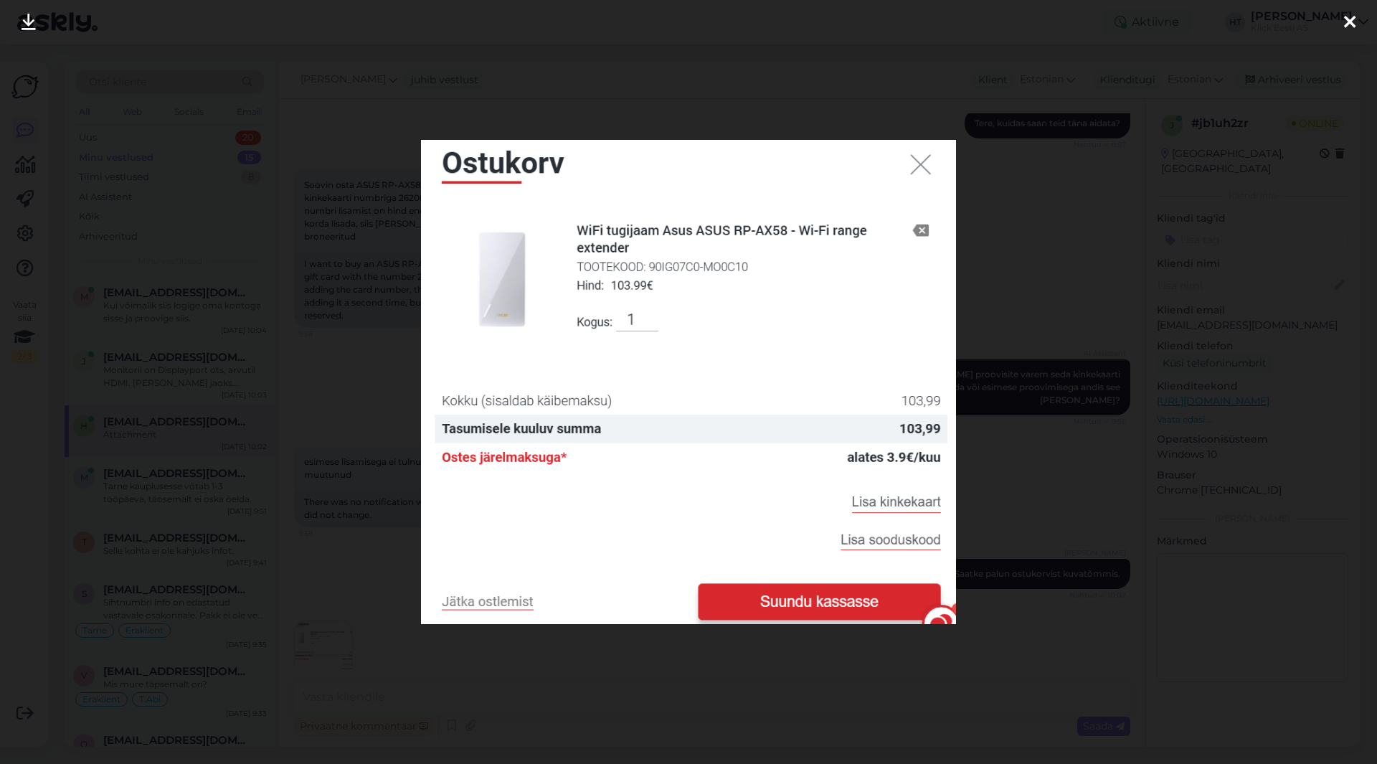
click at [567, 666] on div at bounding box center [688, 382] width 1377 height 764
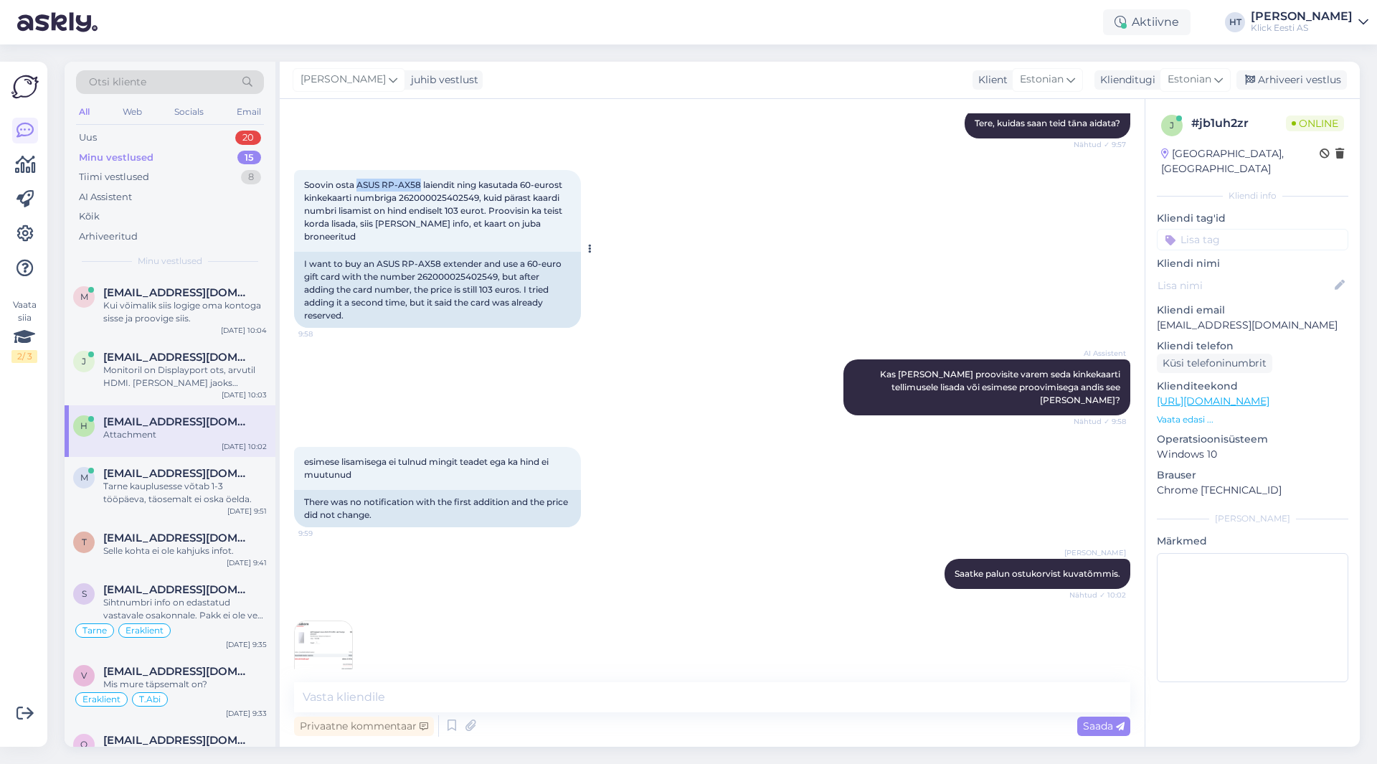
drag, startPoint x: 356, startPoint y: 185, endPoint x: 420, endPoint y: 180, distance: 64.7
click at [420, 180] on span "Soovin osta ASUS RP-AX58 laiendit ning kasutada 60-eurost kinkekaarti numbriga …" at bounding box center [434, 210] width 260 height 62
click at [392, 401] on div "AI Assistent Kas [PERSON_NAME] proovisite varem seda kinkekaarti tellimusele li…" at bounding box center [712, 387] width 836 height 87
drag, startPoint x: 402, startPoint y: 197, endPoint x: 481, endPoint y: 199, distance: 79.6
click at [481, 199] on span "Soovin osta ASUS RP-AX58 laiendit ning kasutada 60-eurost kinkekaarti numbriga …" at bounding box center [434, 210] width 260 height 62
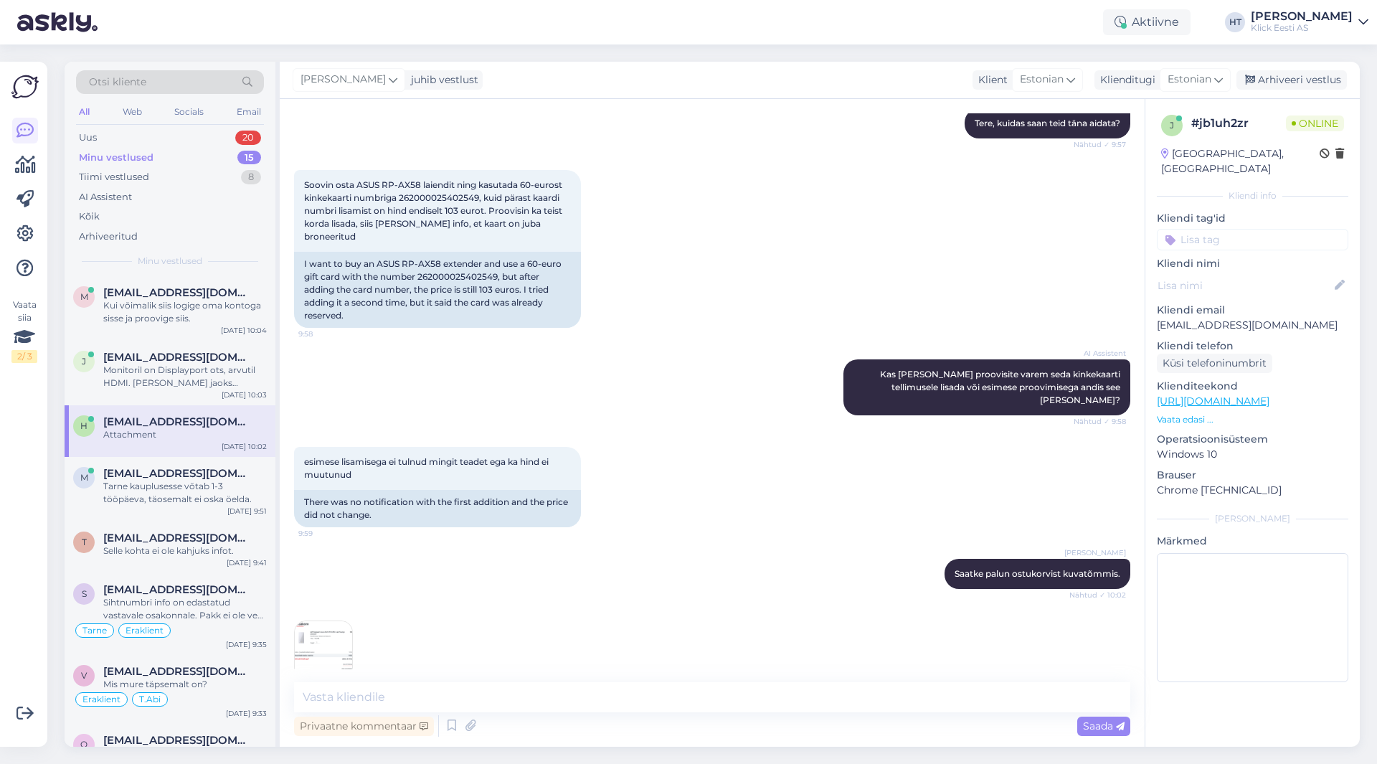
click at [662, 251] on div "Soovin osta ASUS RP-AX58 laiendit ning kasutada 60-eurost kinkekaarti numbriga …" at bounding box center [712, 248] width 836 height 189
click at [1201, 318] on p "[EMAIL_ADDRESS][DOMAIN_NAME]" at bounding box center [1252, 325] width 191 height 15
click at [857, 295] on div "Soovin osta ASUS RP-AX58 laiendit ning kasutada 60-eurost kinkekaarti numbriga …" at bounding box center [712, 248] width 836 height 189
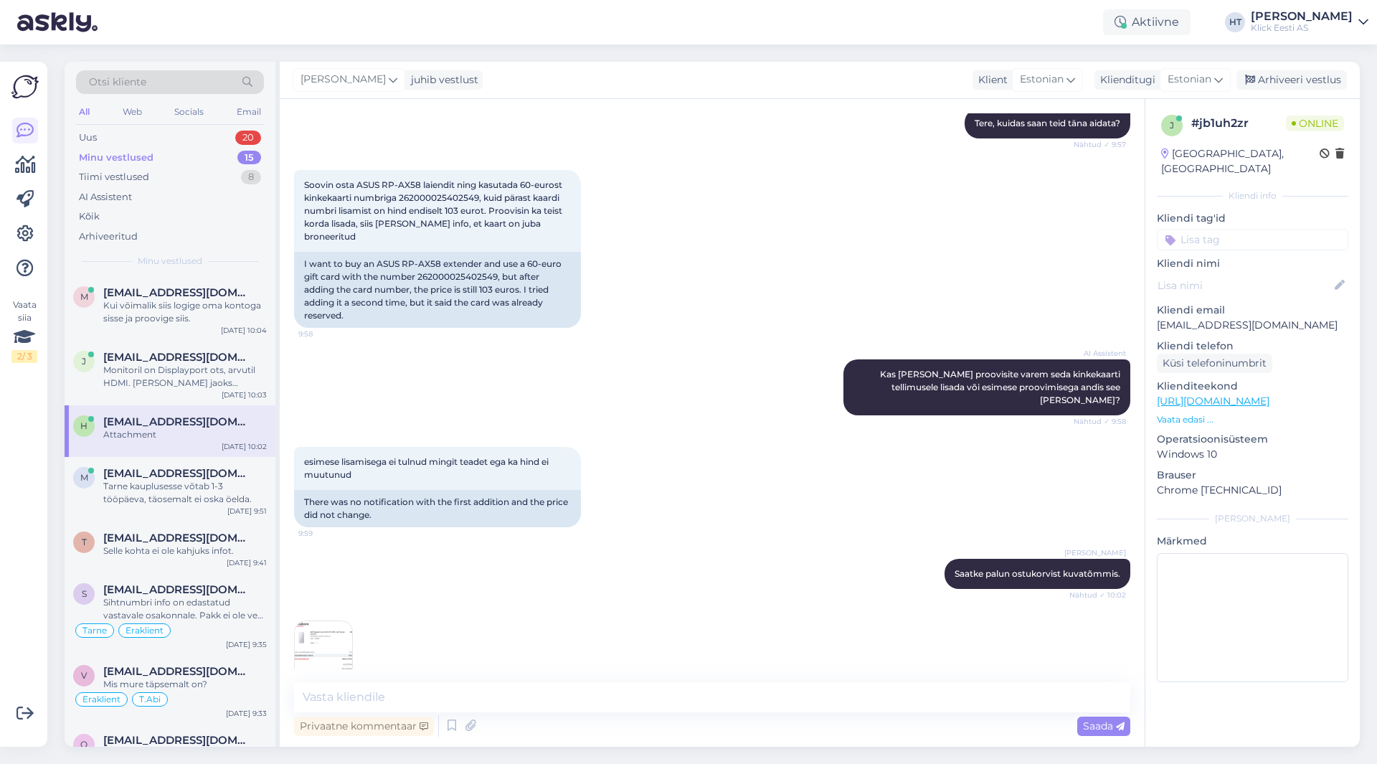
click at [856, 288] on div "Soovin osta ASUS RP-AX58 laiendit ning kasutada 60-eurost kinkekaarti numbriga …" at bounding box center [712, 248] width 836 height 189
click at [445, 689] on textarea at bounding box center [712, 697] width 836 height 30
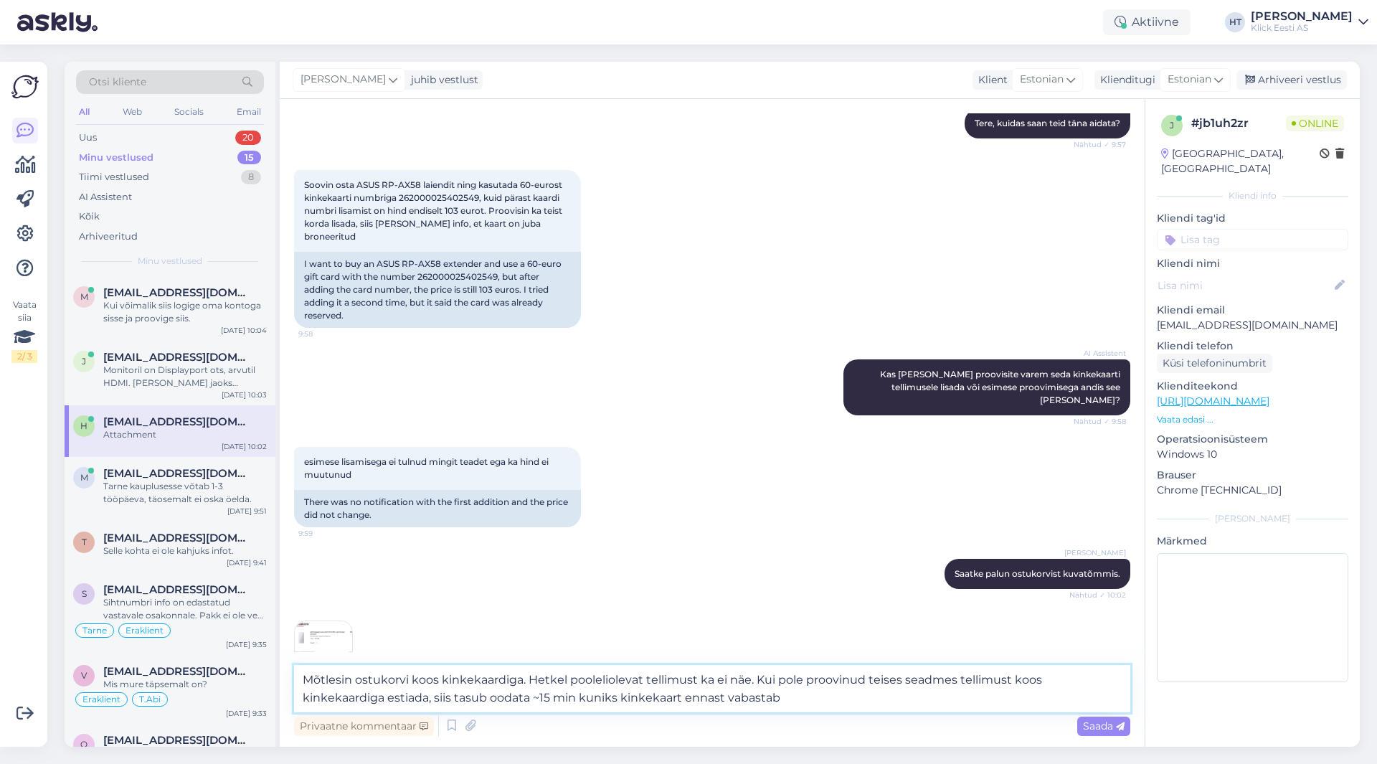
type textarea "Mõtlesin ostukorvi koos kinkekaardiga. Hetkel pooleliolevat tellimust ka ei näe…"
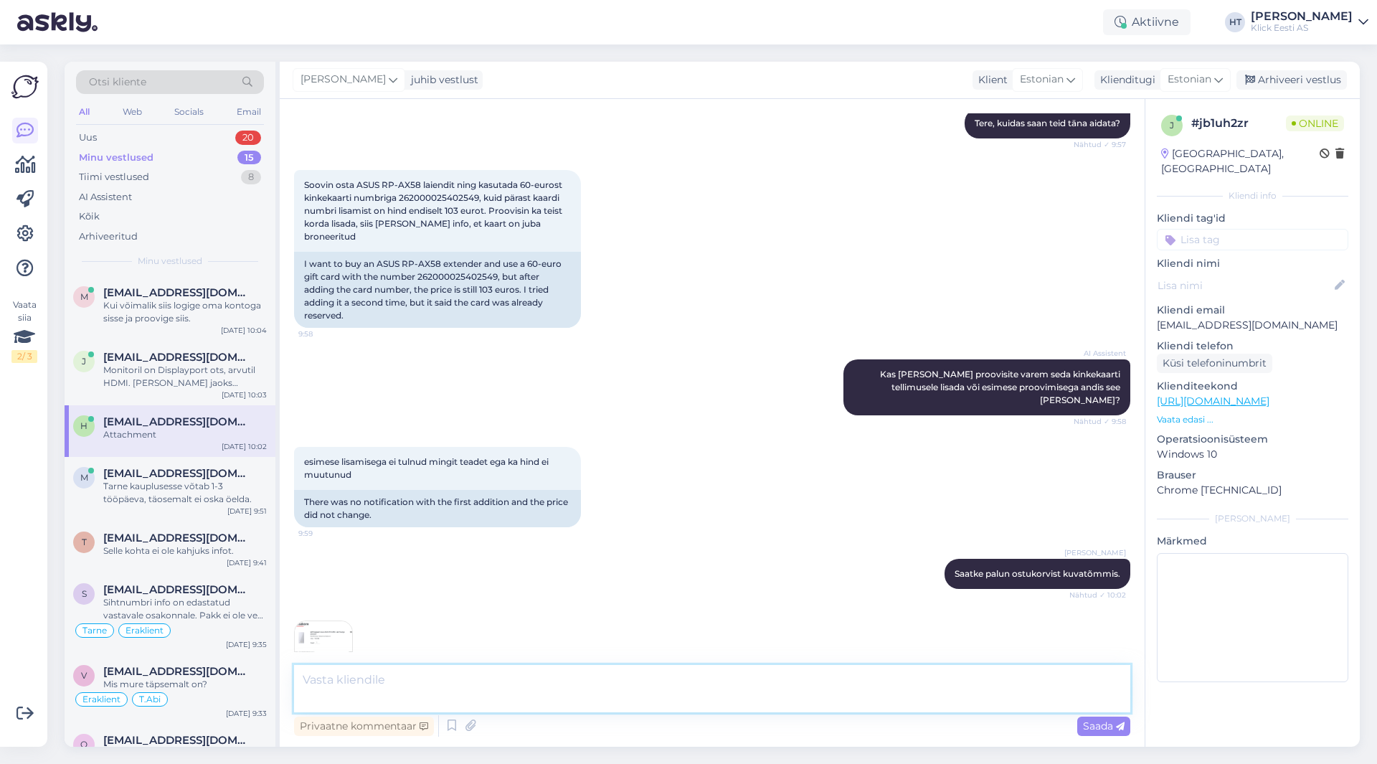
scroll to position [268, 0]
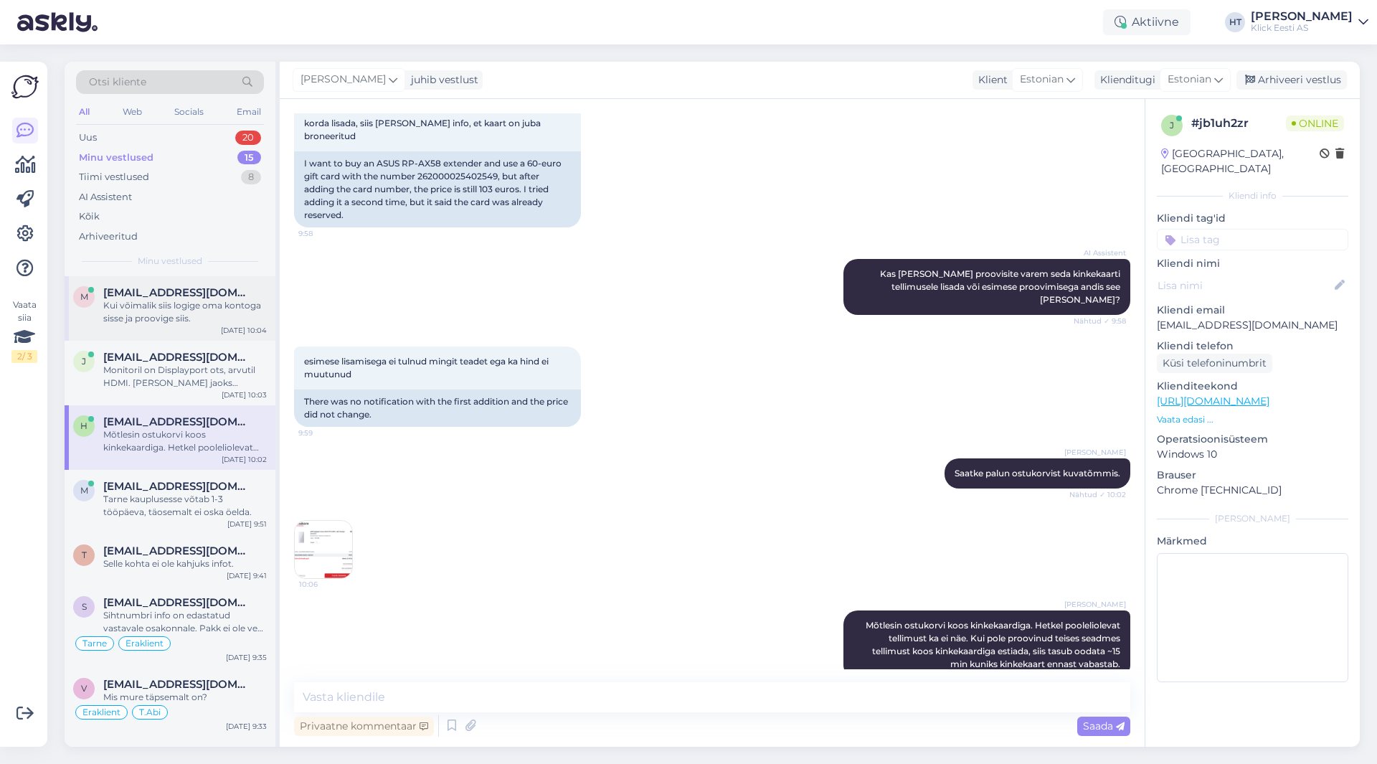
click at [146, 311] on div "Kui võimalik siis logige oma kontoga sisse ja proovige siis." at bounding box center [185, 312] width 164 height 26
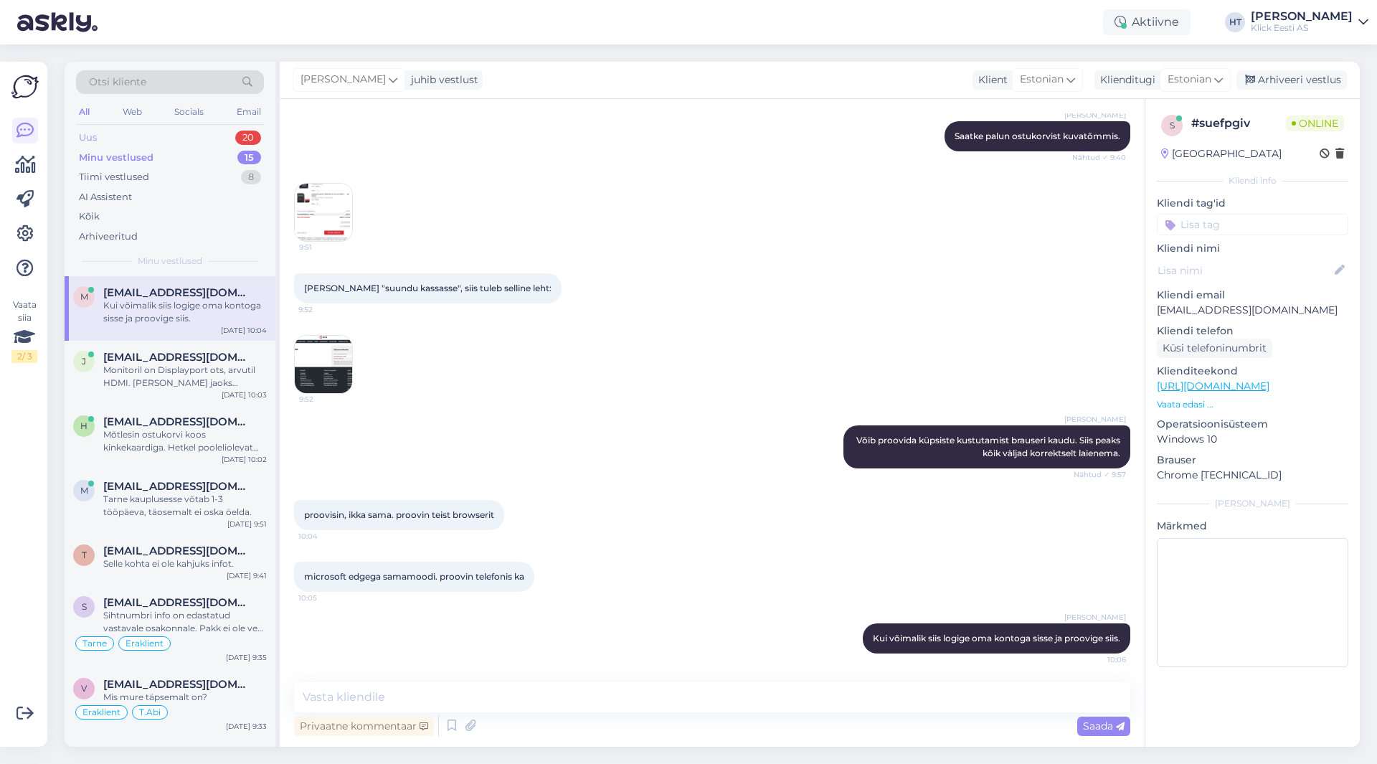
click at [237, 138] on div "20" at bounding box center [248, 138] width 26 height 14
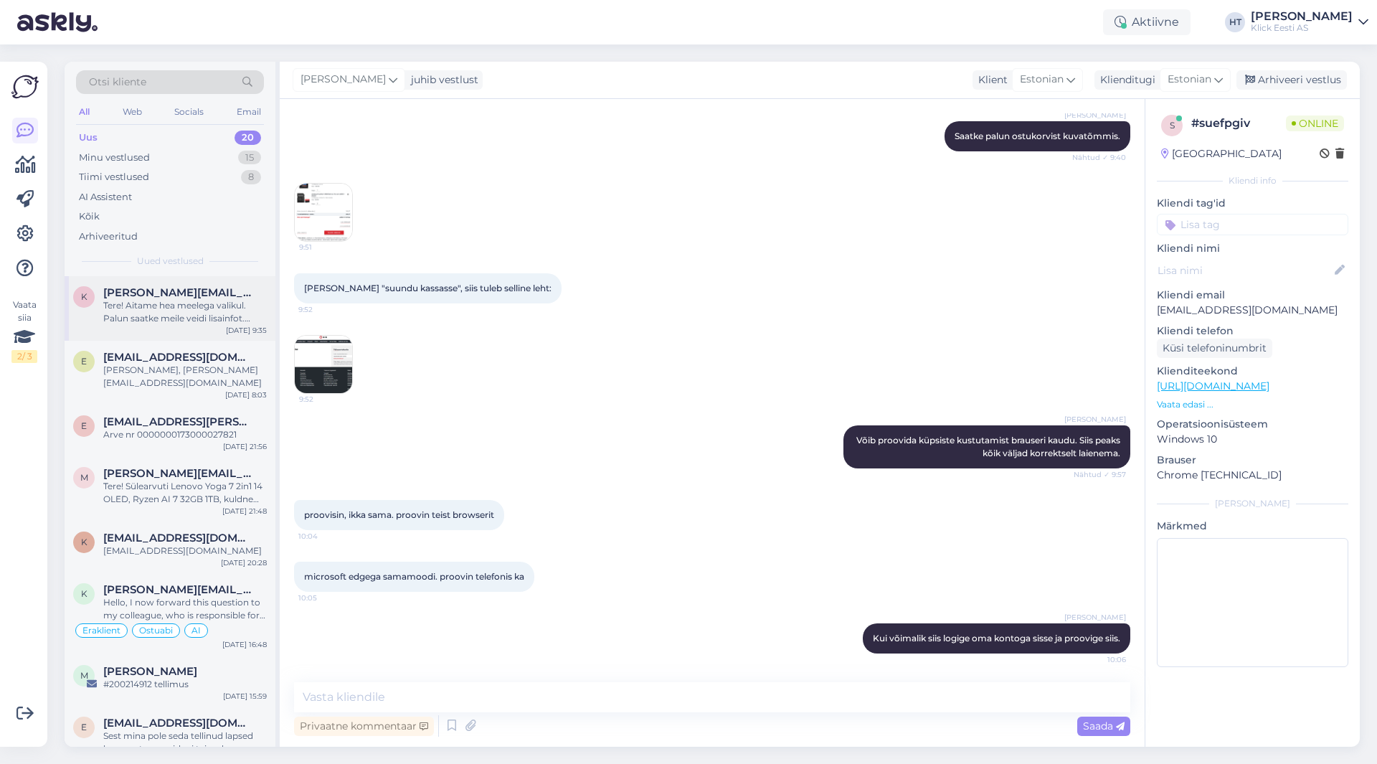
click at [206, 325] on div "k [PERSON_NAME][EMAIL_ADDRESS][DOMAIN_NAME] Tere! Aitame hea meelega valikul. P…" at bounding box center [170, 308] width 211 height 65
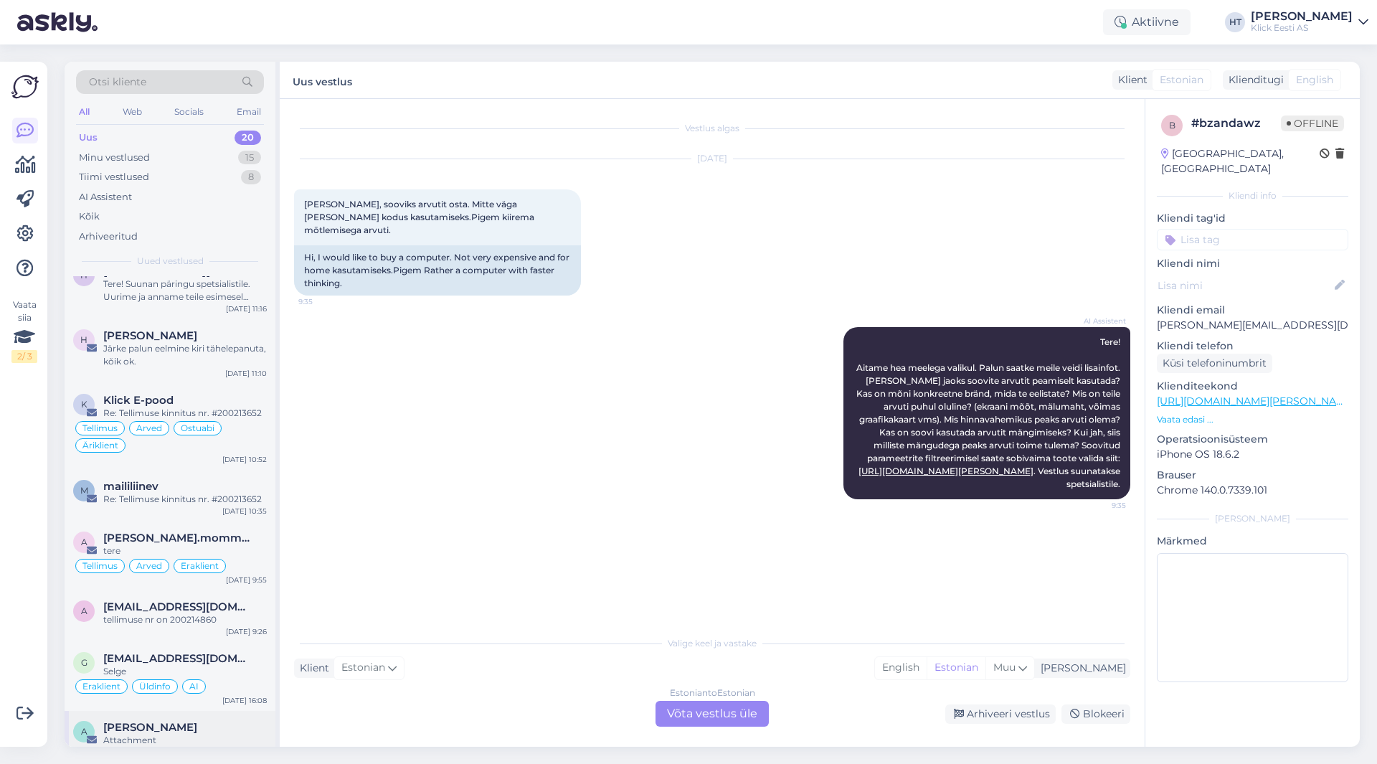
scroll to position [769, 0]
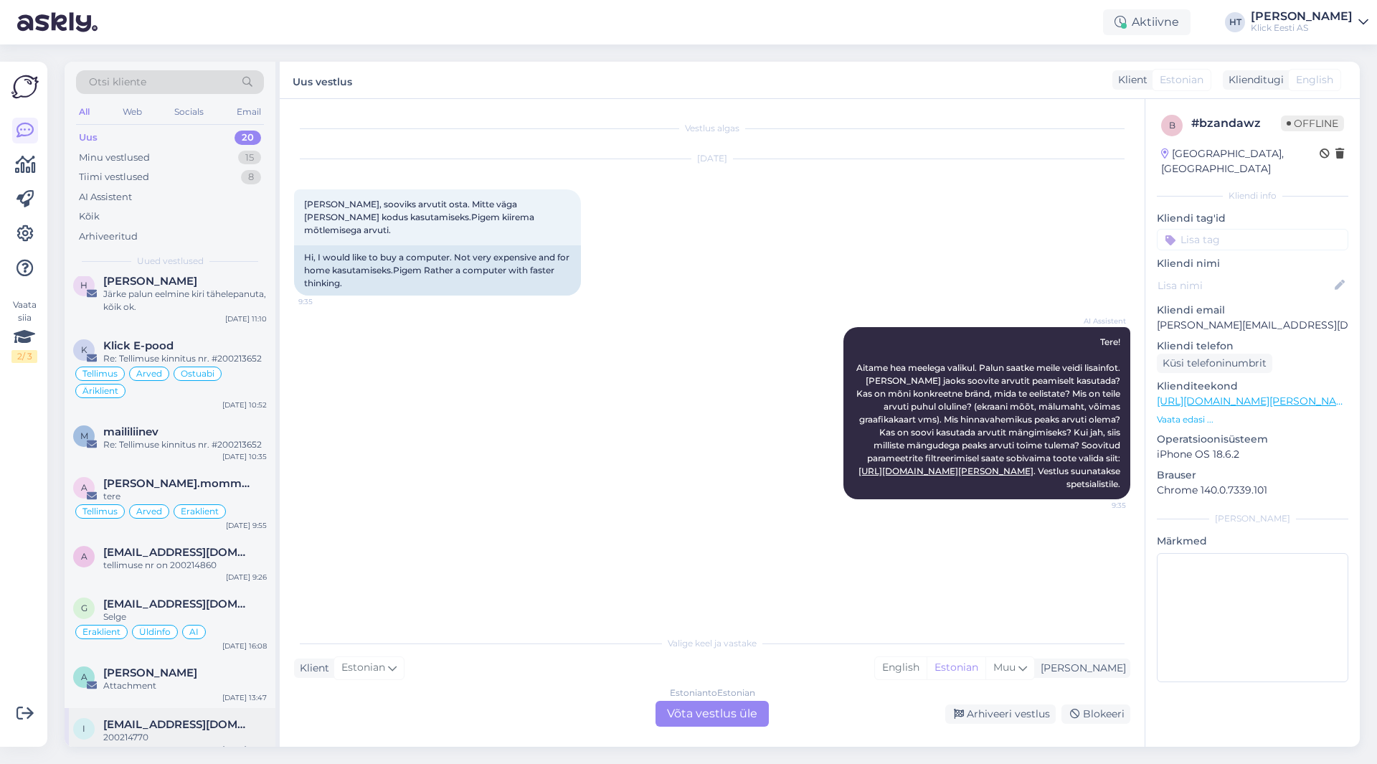
click at [207, 718] on span "[EMAIL_ADDRESS][DOMAIN_NAME]" at bounding box center [177, 724] width 149 height 13
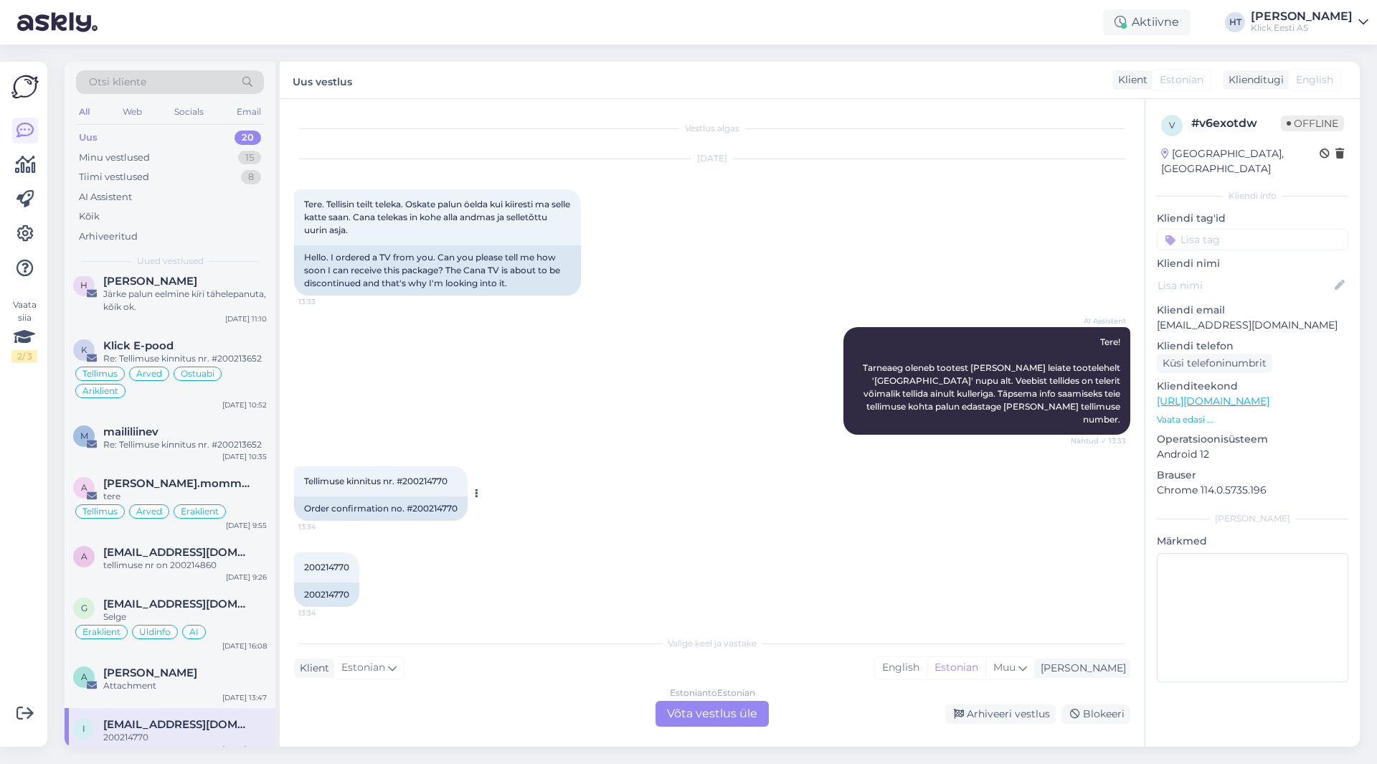
click at [433, 476] on span "Tellimuse kinnitus nr. #‪200214770" at bounding box center [375, 481] width 143 height 11
click at [511, 407] on div "AI Assistent Tere! Tarneaeg oleneb tootest [PERSON_NAME] leiate tootelehelt '[G…" at bounding box center [712, 380] width 836 height 139
click at [607, 552] on div "200214770 13:34 200214770" at bounding box center [712, 579] width 836 height 86
click at [725, 713] on div "Estonian to Estonian Võta vestlus üle" at bounding box center [712, 714] width 113 height 26
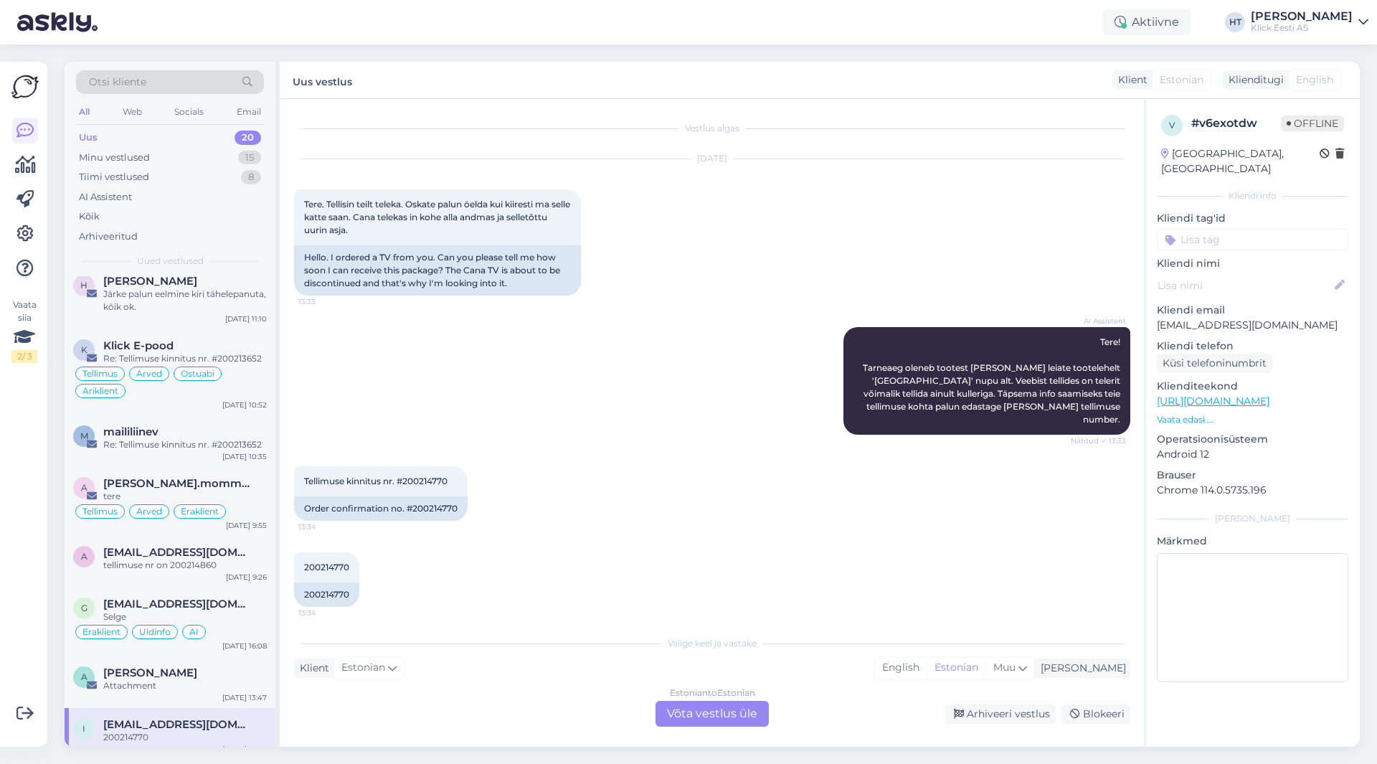
scroll to position [0, 0]
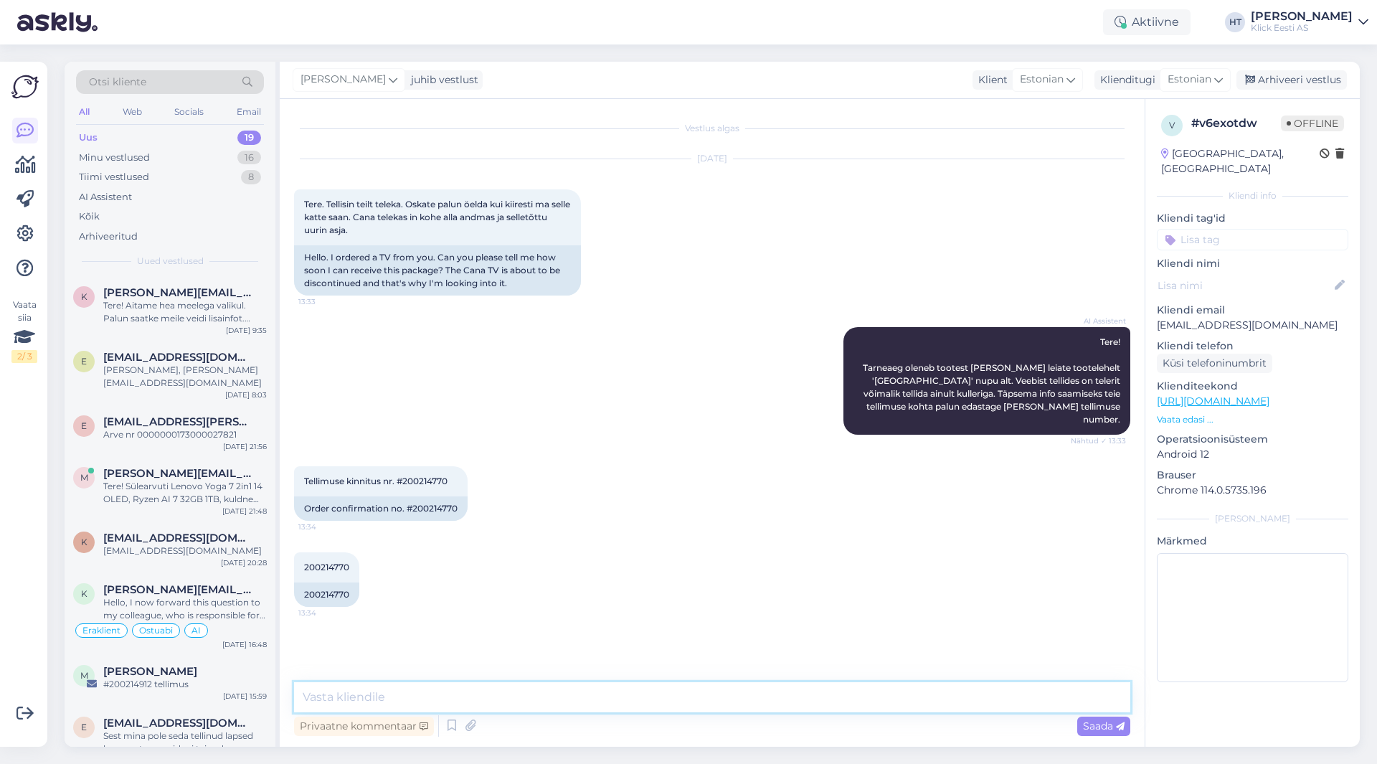
click at [699, 697] on textarea at bounding box center [712, 697] width 836 height 30
paste textarea "1-4 tööpäeva"
type textarea "Tarneajaks on 1-4 tööpäeva. Selle nädala jooksul saabub."
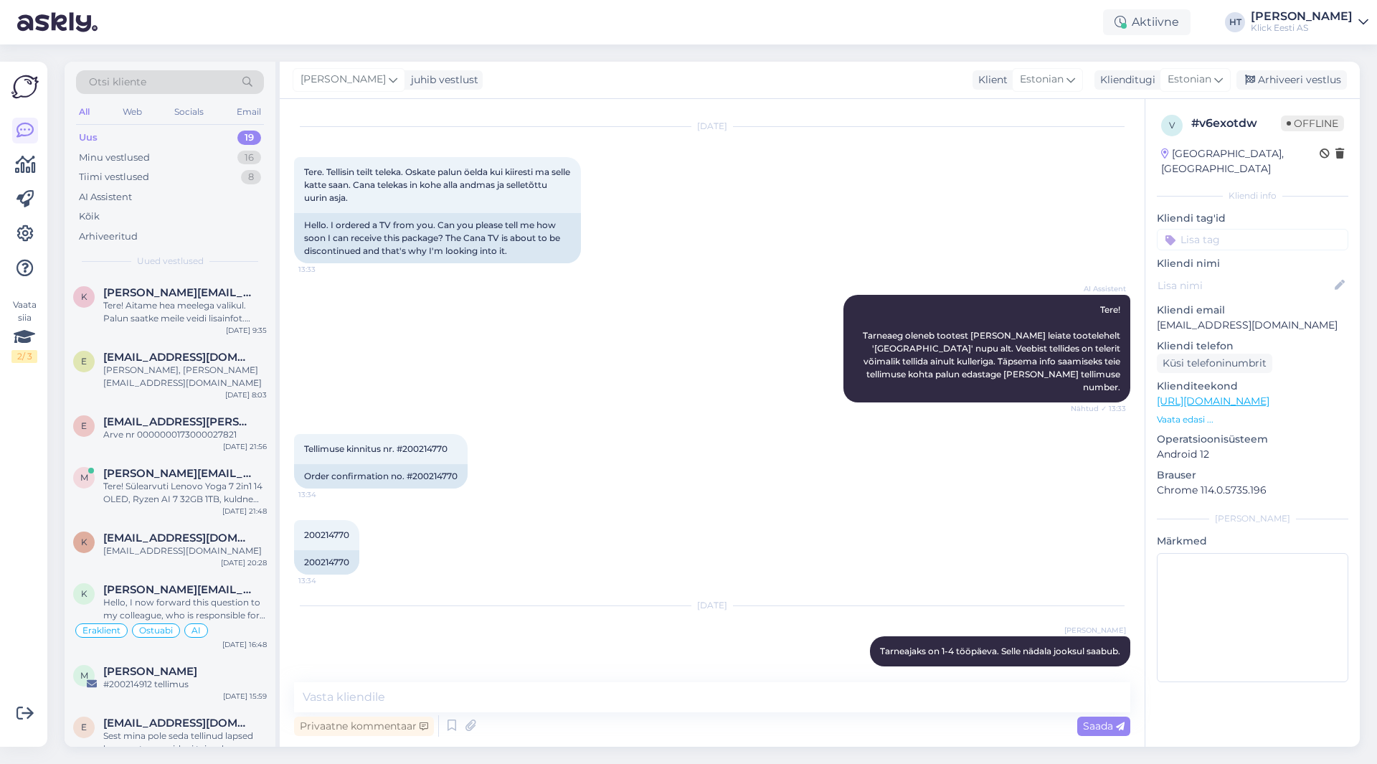
click at [1229, 211] on div "Kliendi tag'id" at bounding box center [1252, 230] width 191 height 39
click at [1231, 229] on input at bounding box center [1252, 240] width 191 height 22
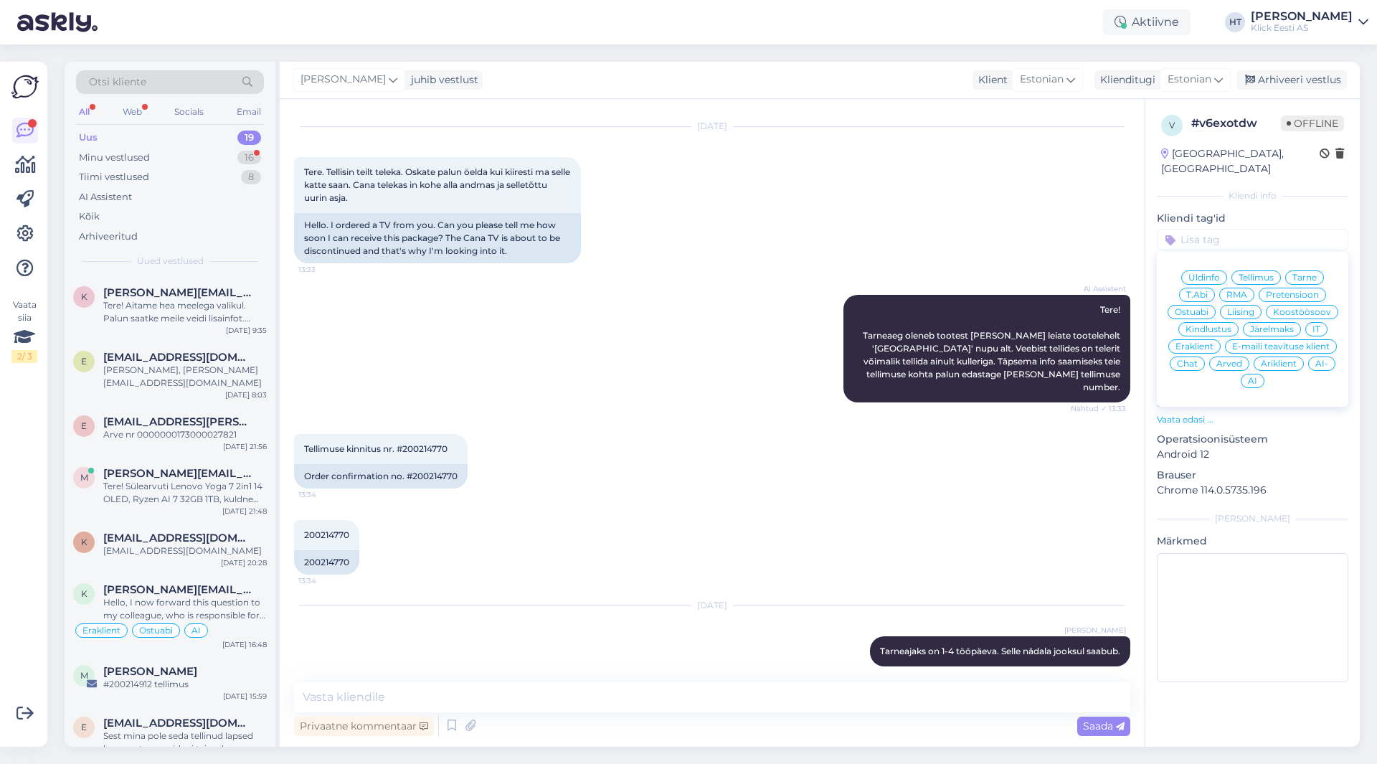
click at [1307, 273] on span "Tarne" at bounding box center [1304, 277] width 24 height 9
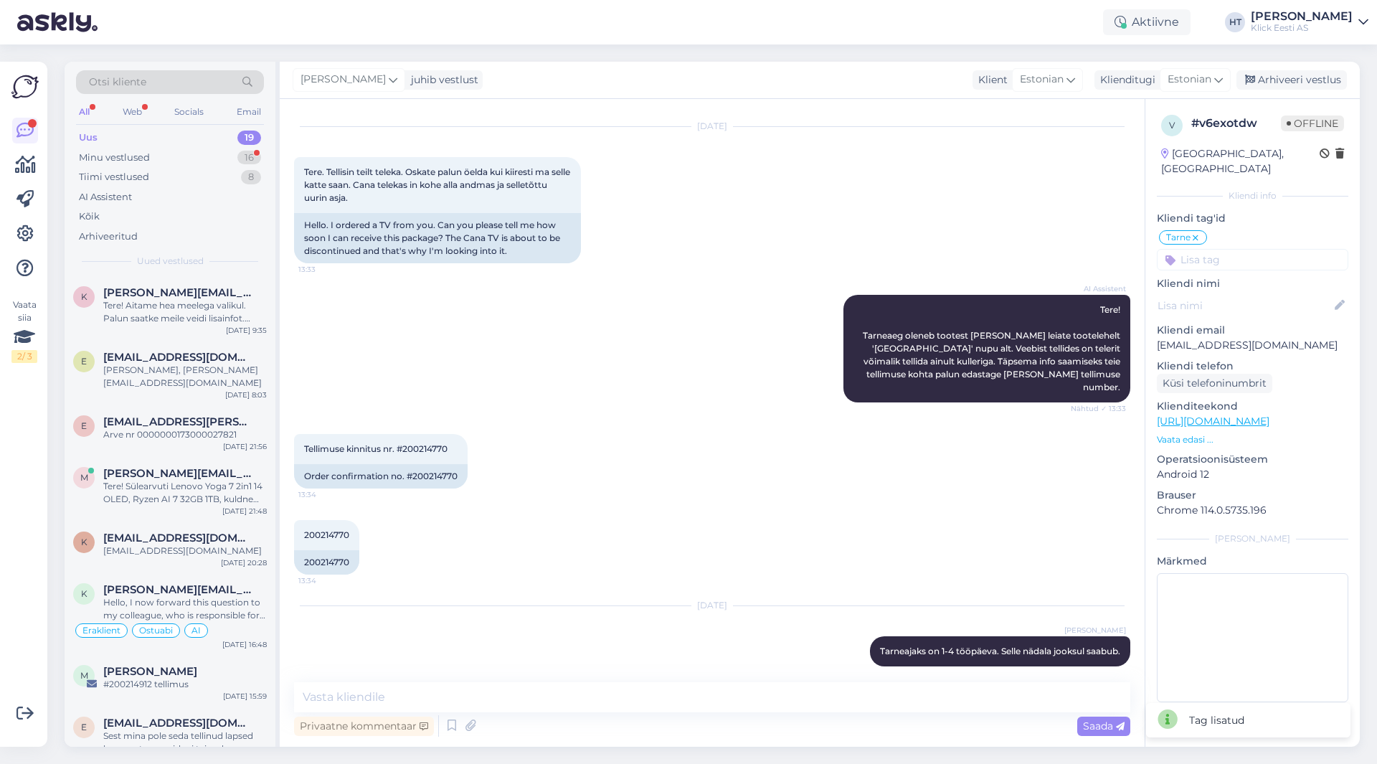
click at [1272, 249] on input at bounding box center [1252, 260] width 191 height 22
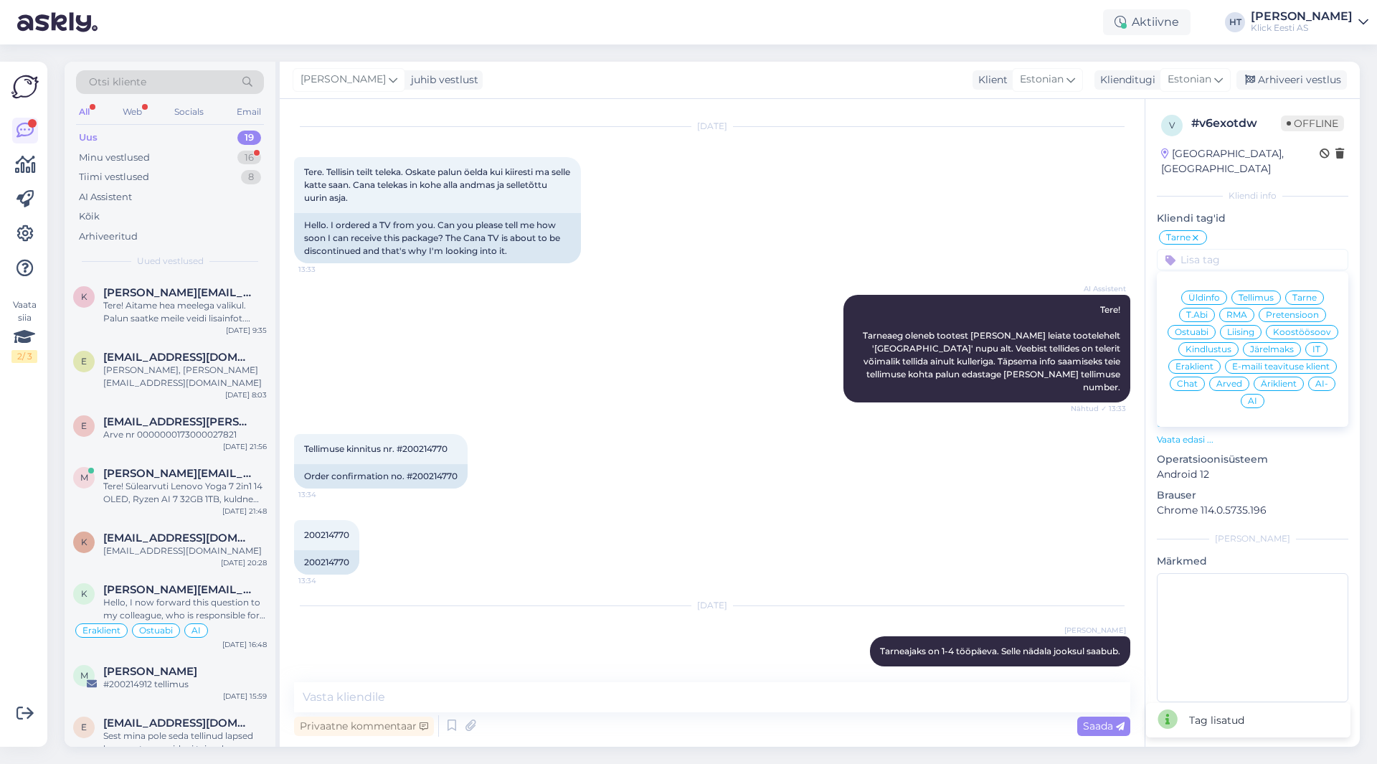
click at [1193, 359] on div "Eraklient" at bounding box center [1194, 366] width 52 height 14
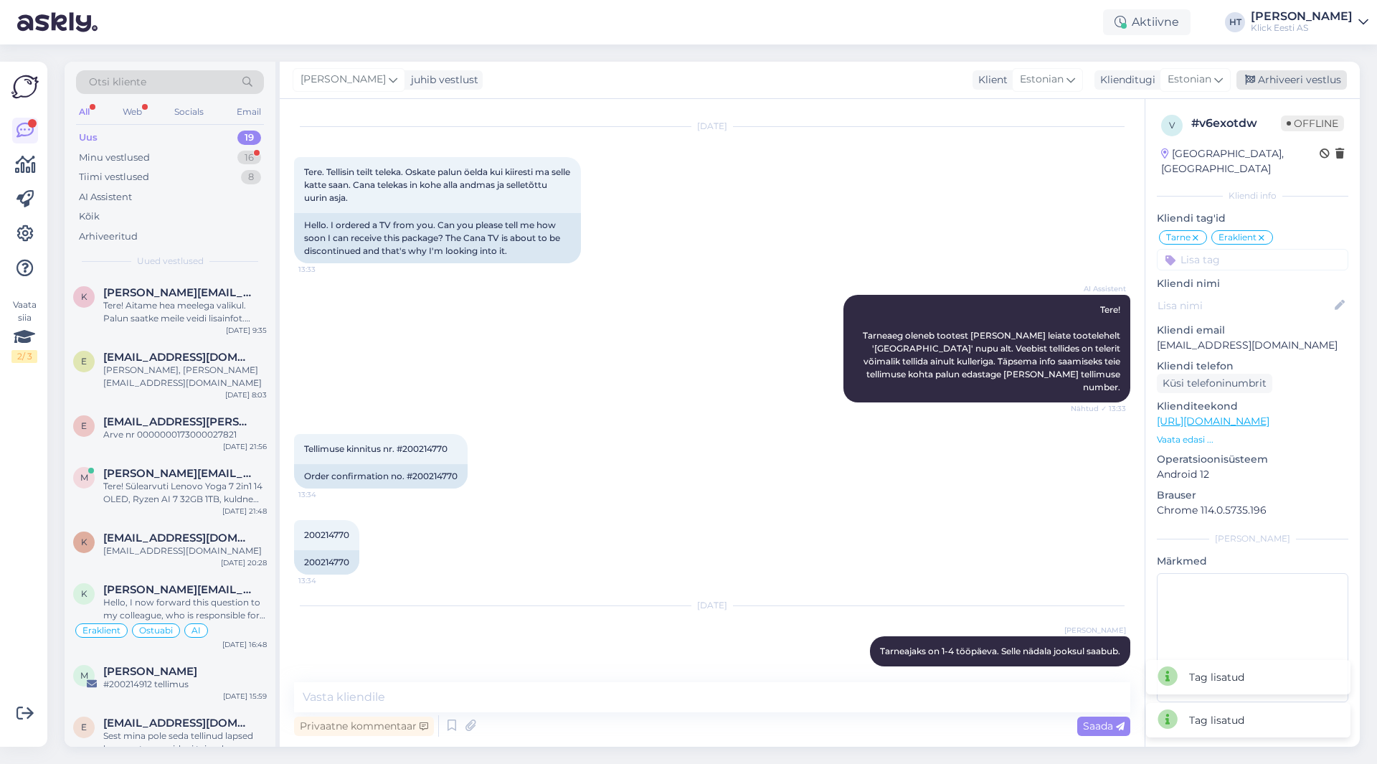
click at [1295, 84] on div "Arhiveeri vestlus" at bounding box center [1291, 79] width 110 height 19
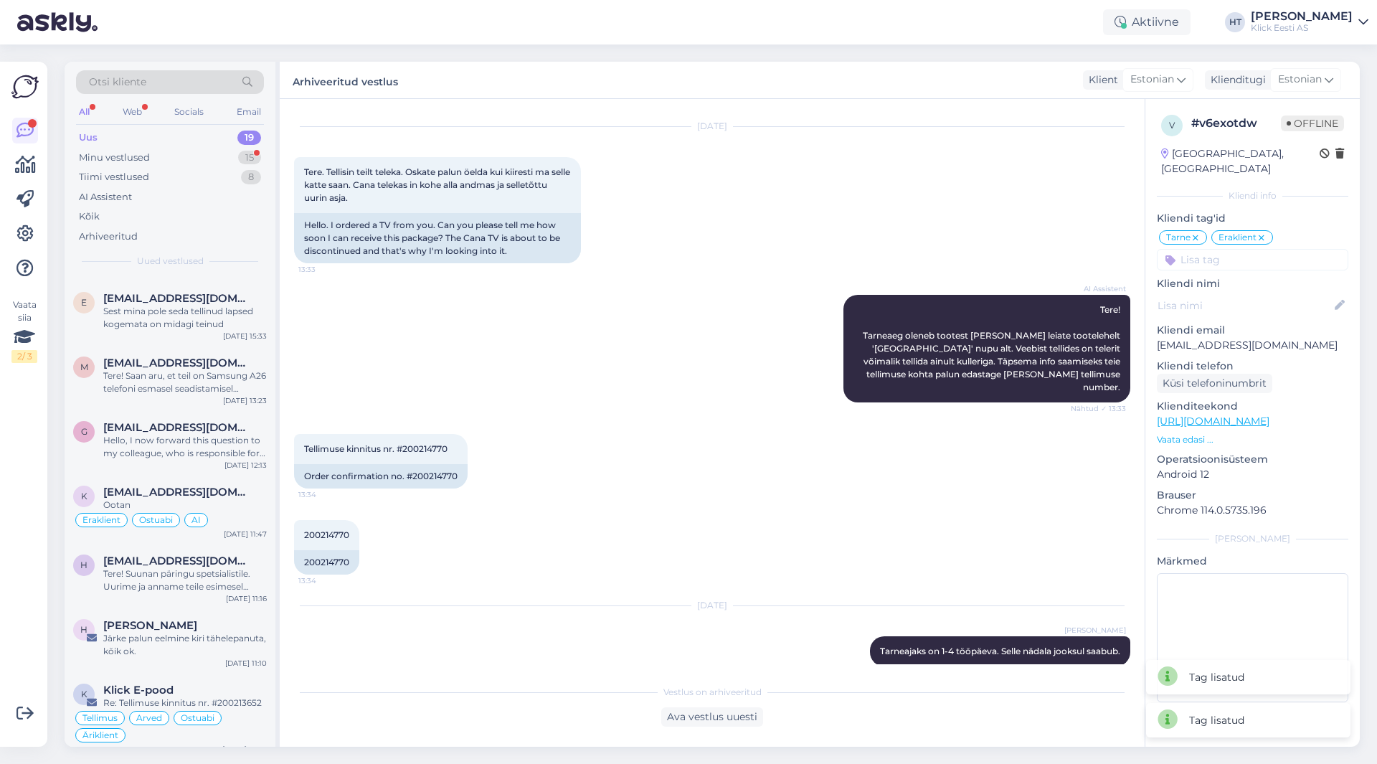
scroll to position [717, 0]
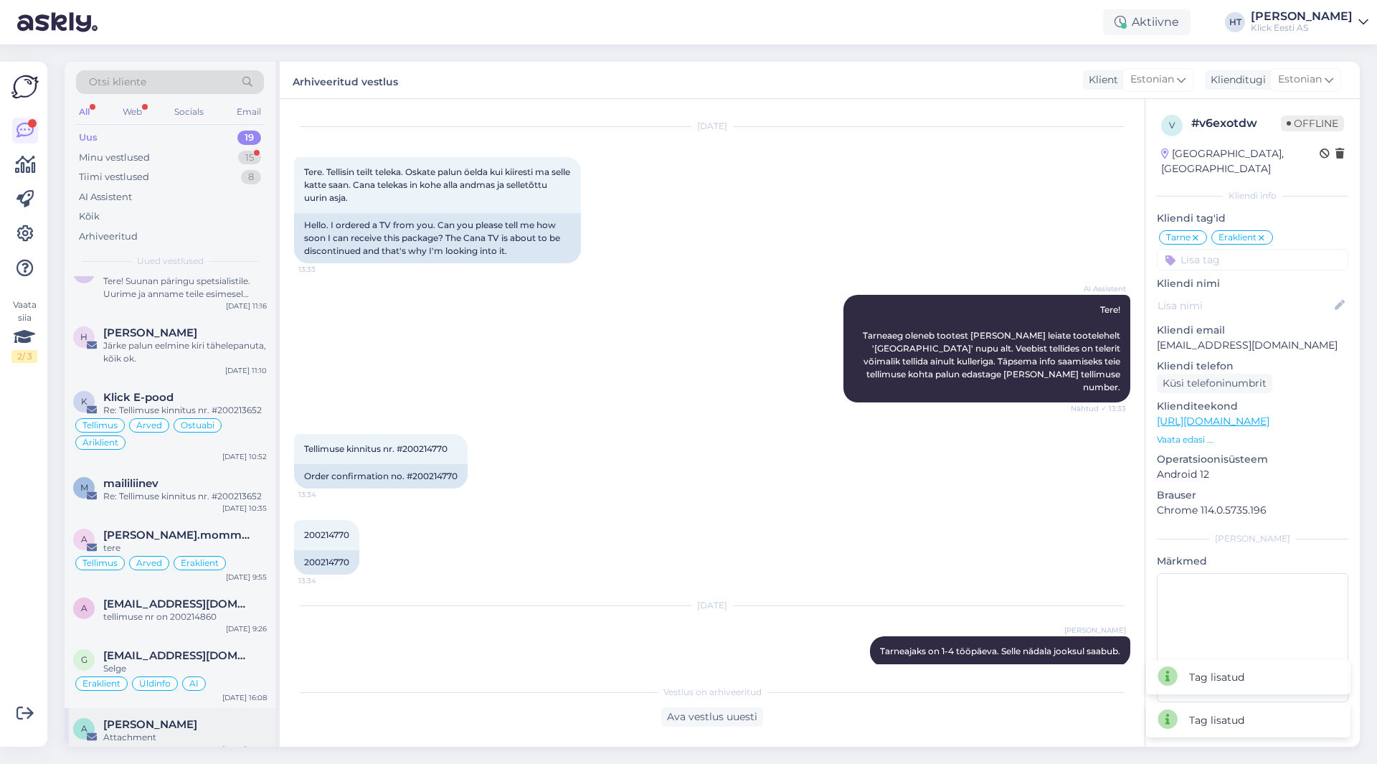
click at [176, 731] on div "Attachment" at bounding box center [185, 737] width 164 height 13
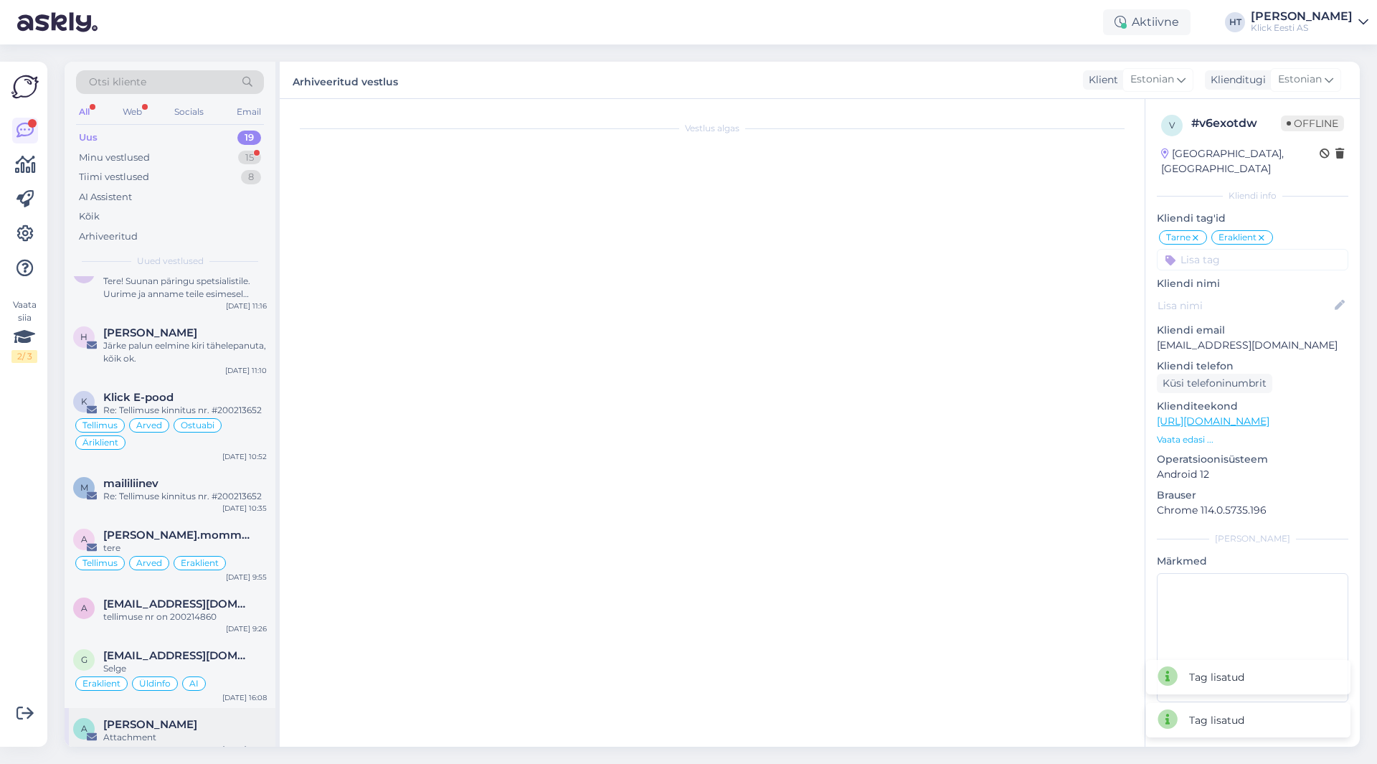
scroll to position [0, 0]
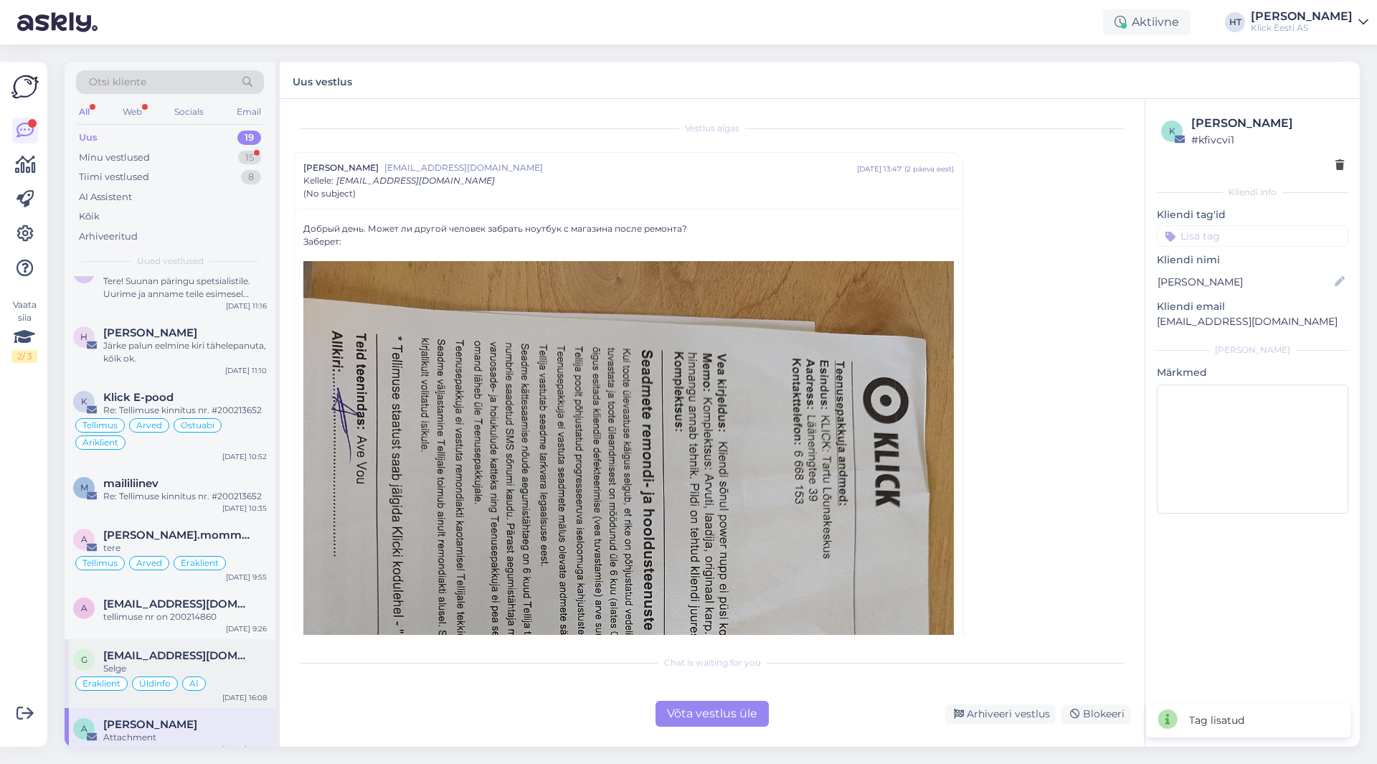
click at [242, 662] on div "Selge" at bounding box center [185, 668] width 164 height 13
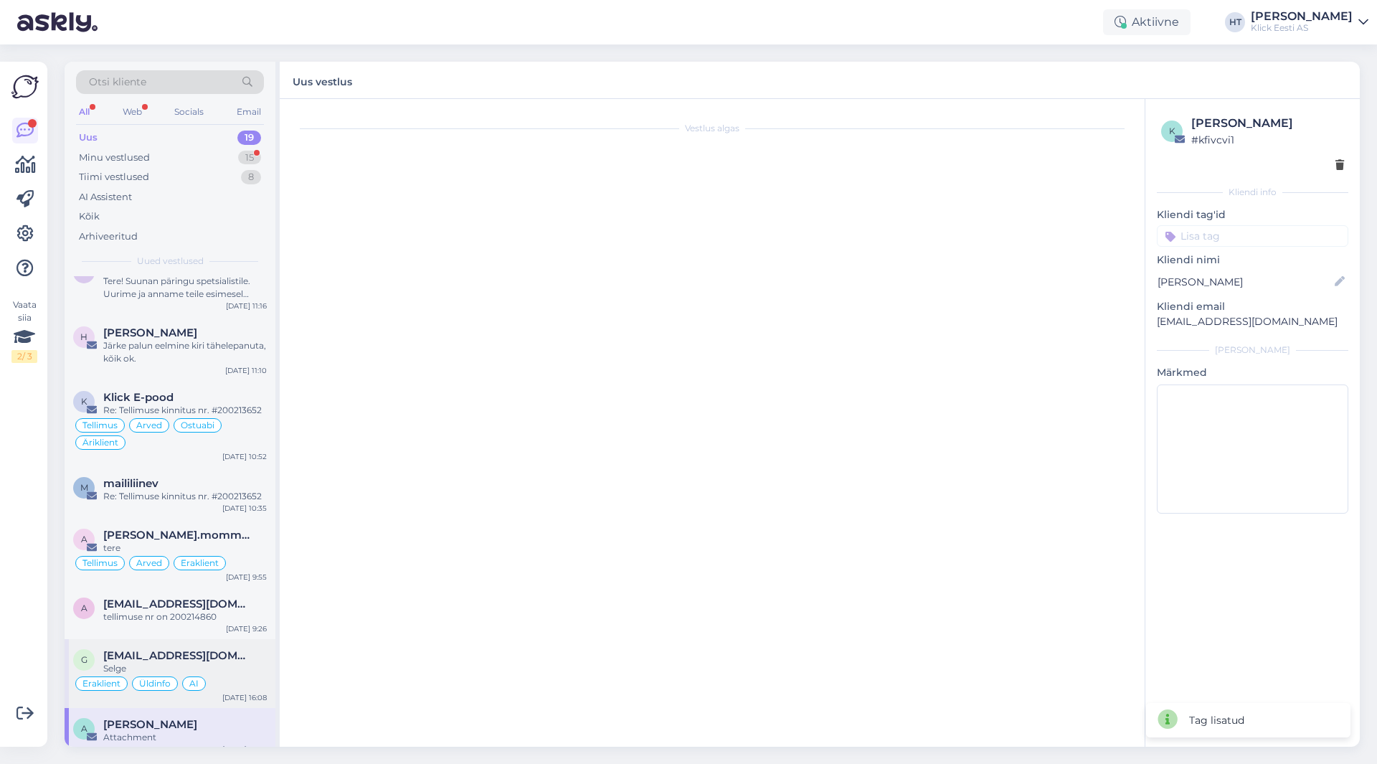
scroll to position [703, 0]
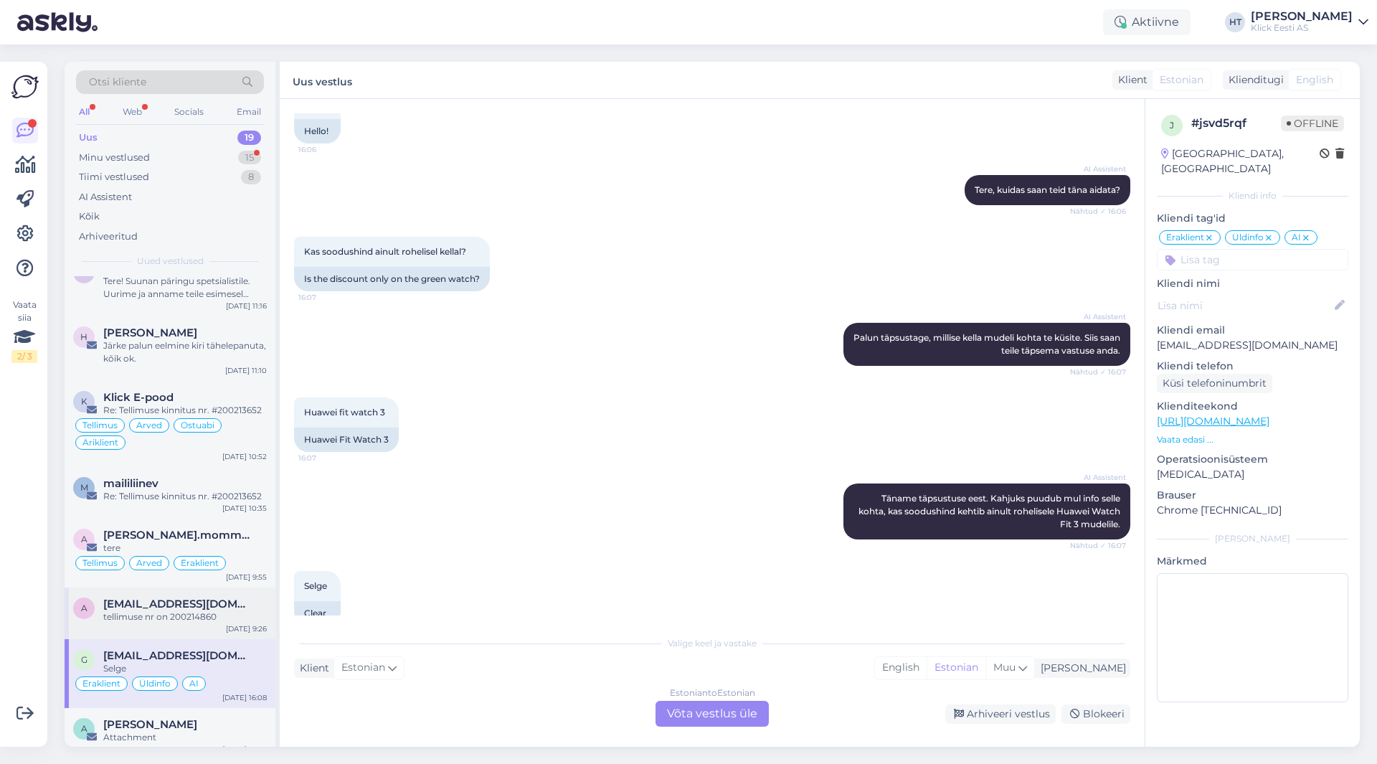
click at [240, 597] on div "[EMAIL_ADDRESS][DOMAIN_NAME]" at bounding box center [185, 603] width 164 height 13
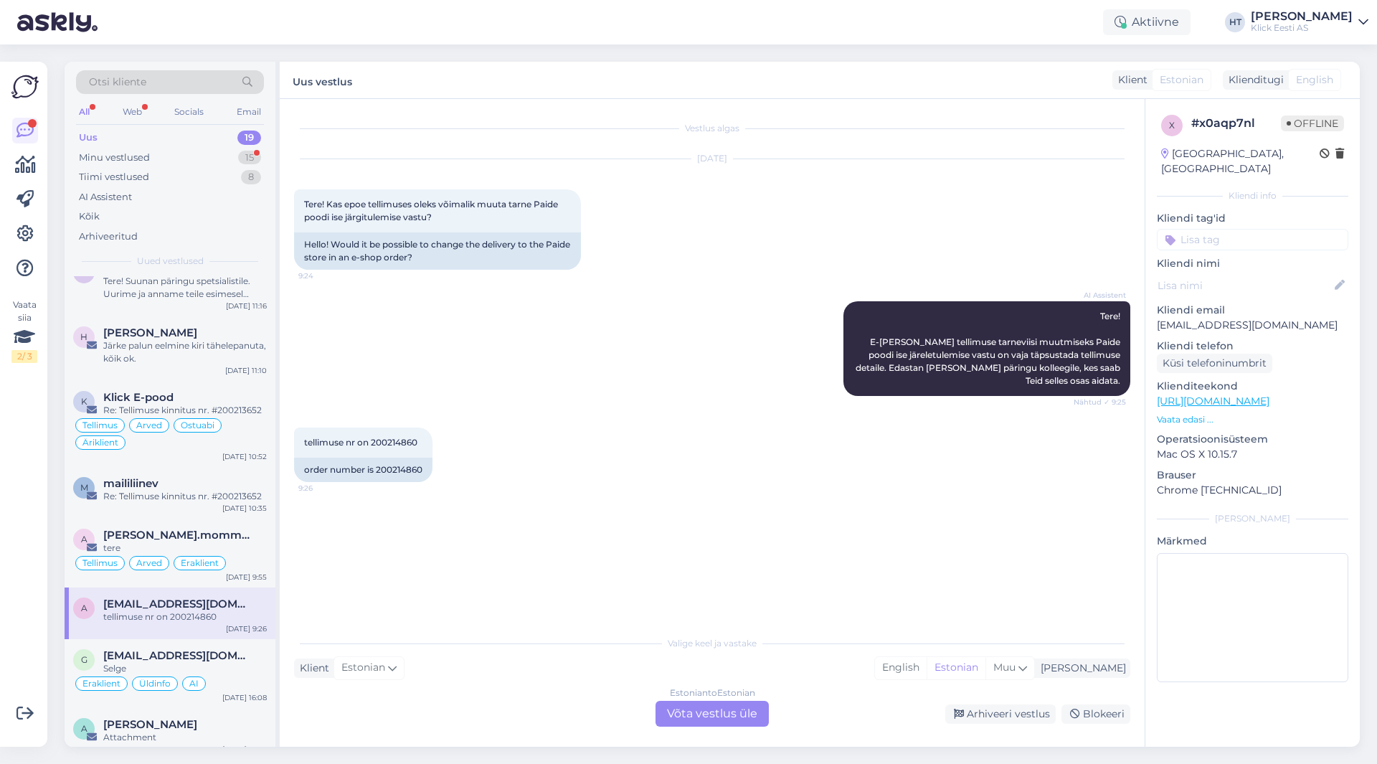
click at [714, 715] on div "Estonian to Estonian Võta vestlus üle" at bounding box center [712, 714] width 113 height 26
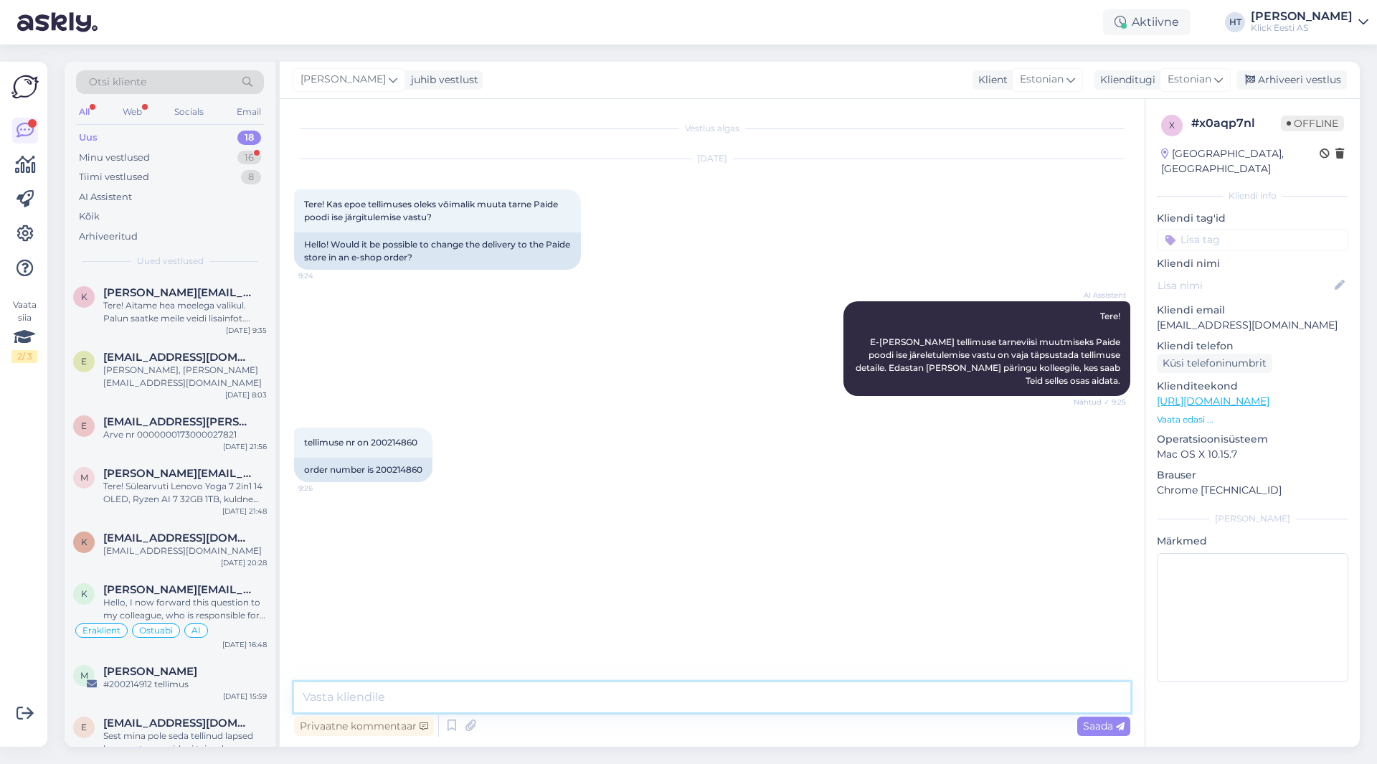
click at [702, 709] on textarea at bounding box center [712, 697] width 836 height 30
type textarea "Täpsustage palun. [PERSON_NAME] nõuabki ise järgi tulemist."
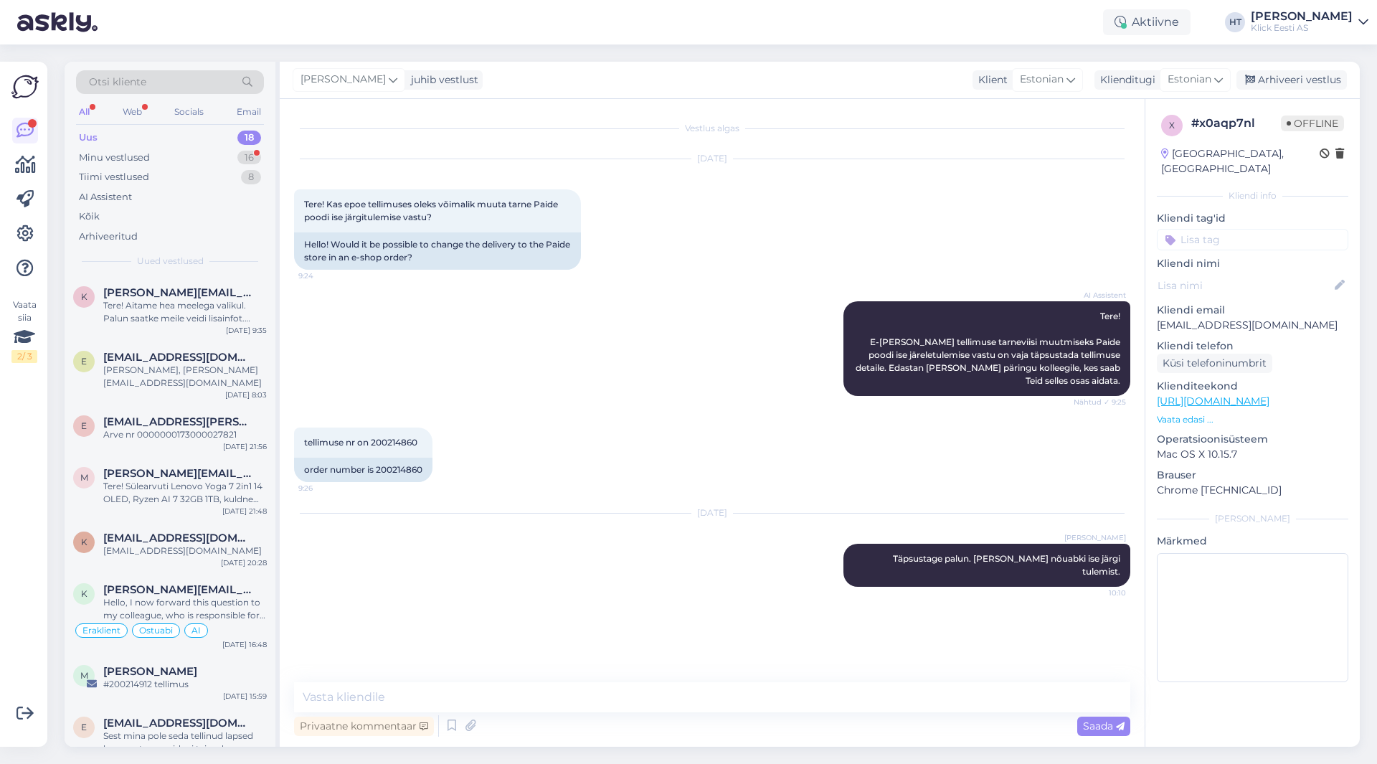
click at [1240, 229] on input at bounding box center [1252, 240] width 191 height 22
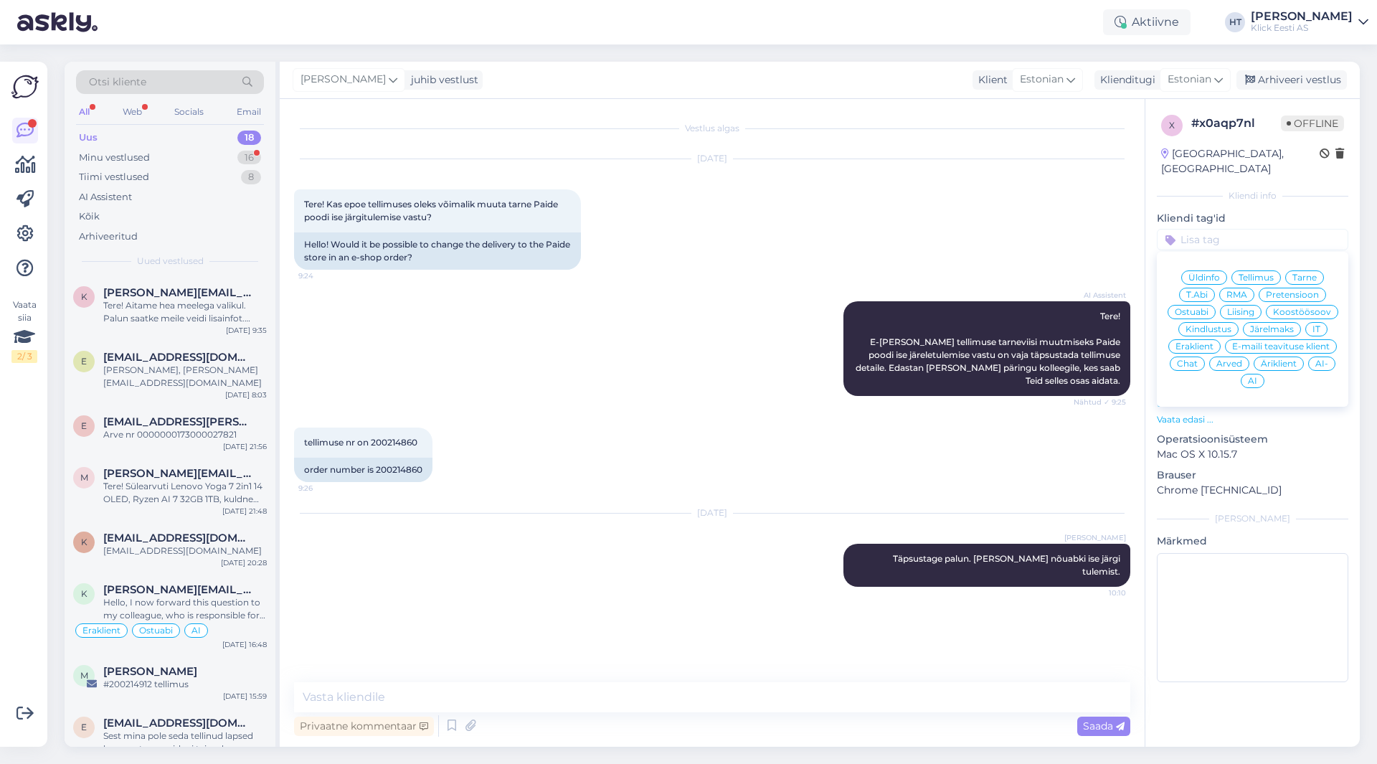
click at [1312, 273] on span "Tarne" at bounding box center [1304, 277] width 24 height 9
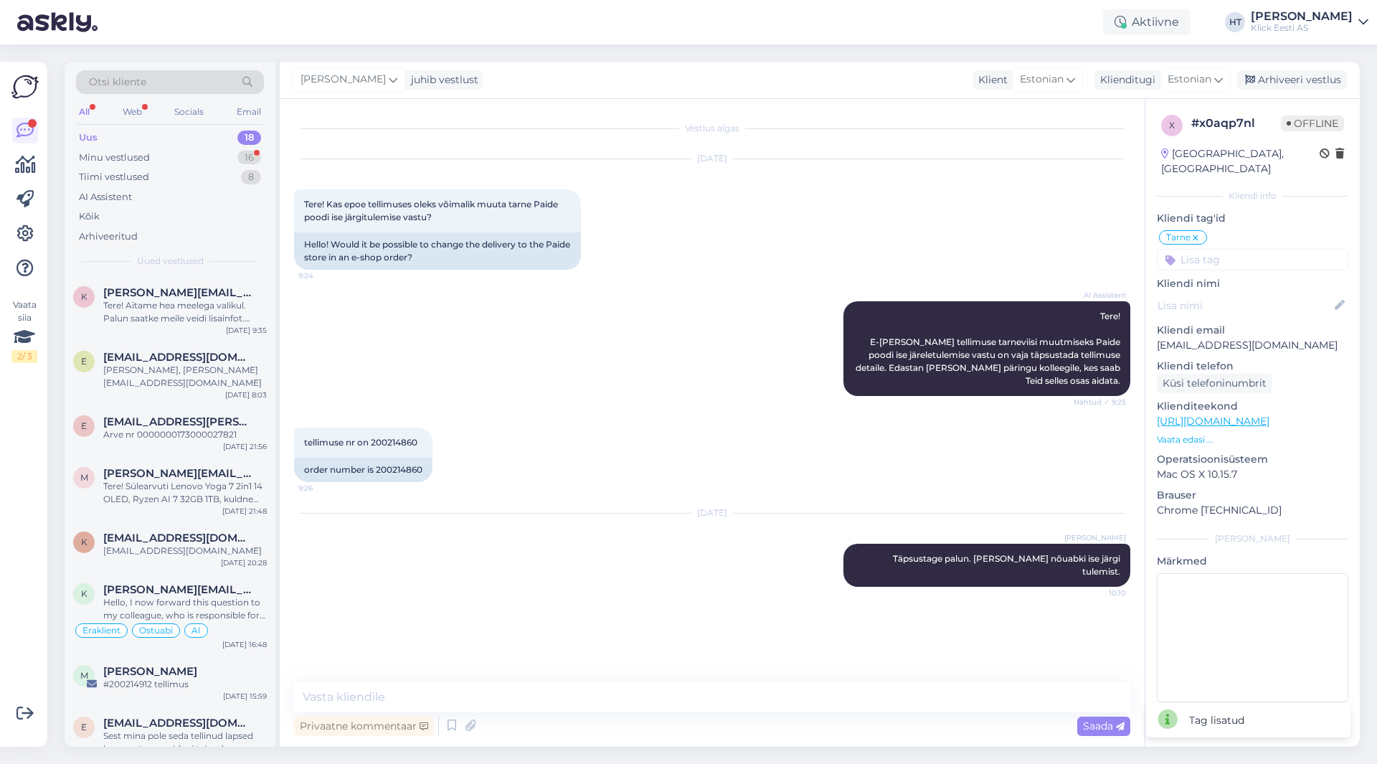
click at [1251, 249] on input at bounding box center [1252, 260] width 191 height 22
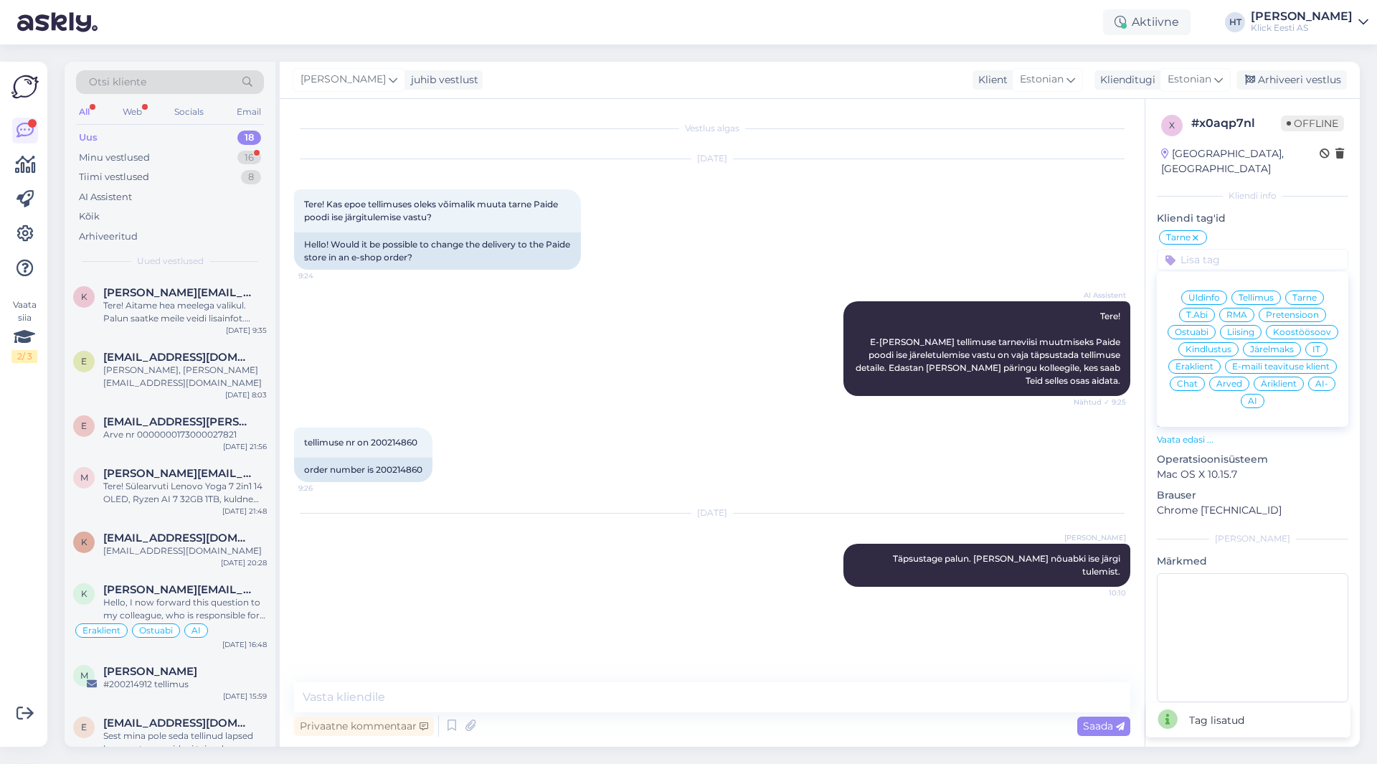
click at [1186, 362] on span "Eraklient" at bounding box center [1195, 366] width 38 height 9
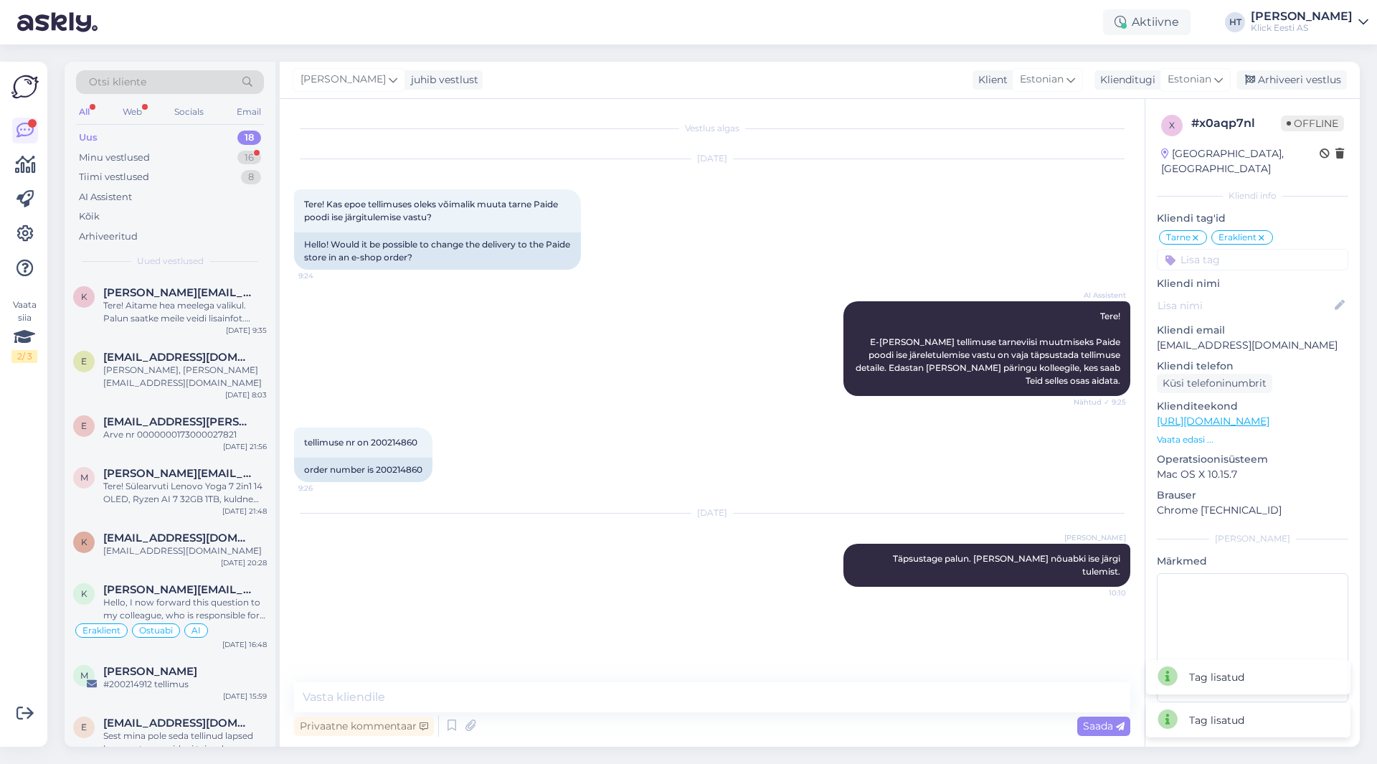
click at [635, 455] on div "tellimuse nr on 200214860 9:26 order number is 200214860" at bounding box center [712, 455] width 836 height 86
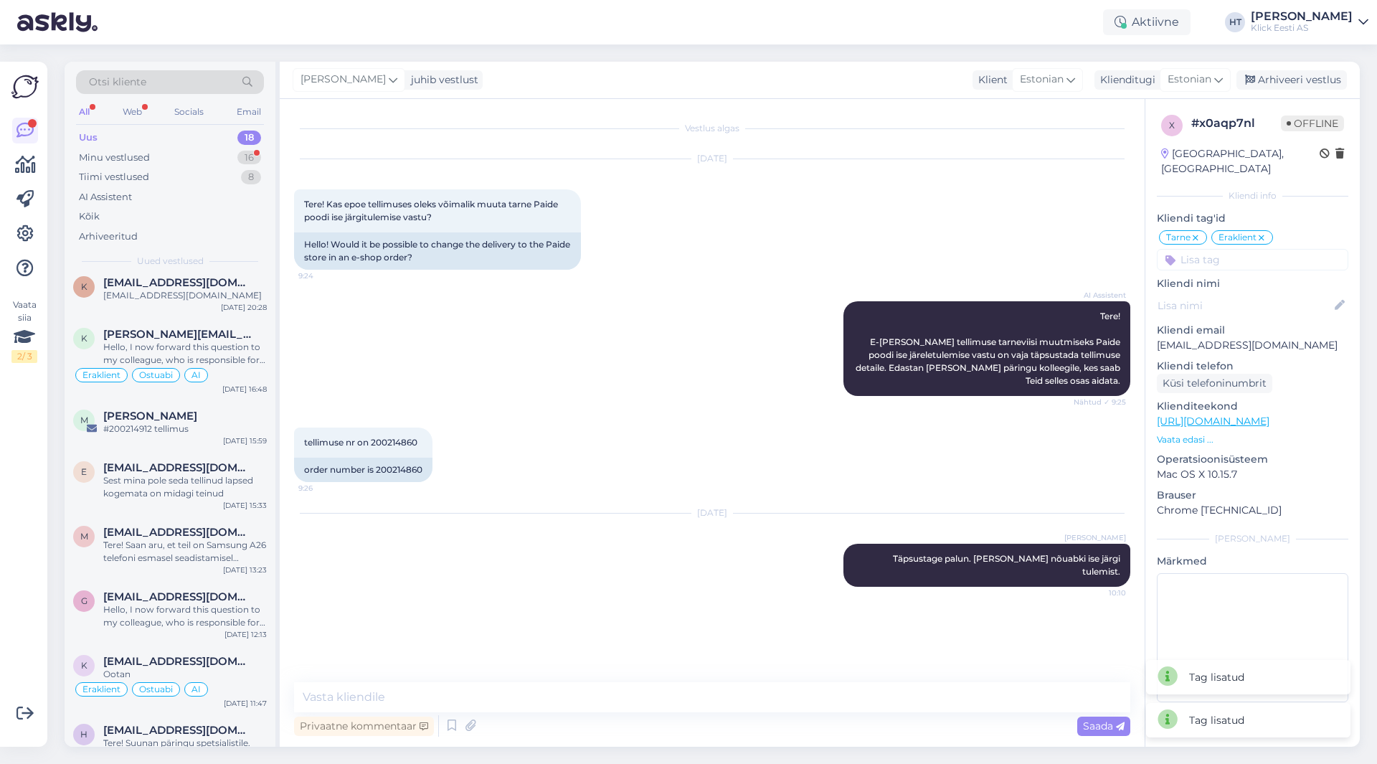
scroll to position [666, 0]
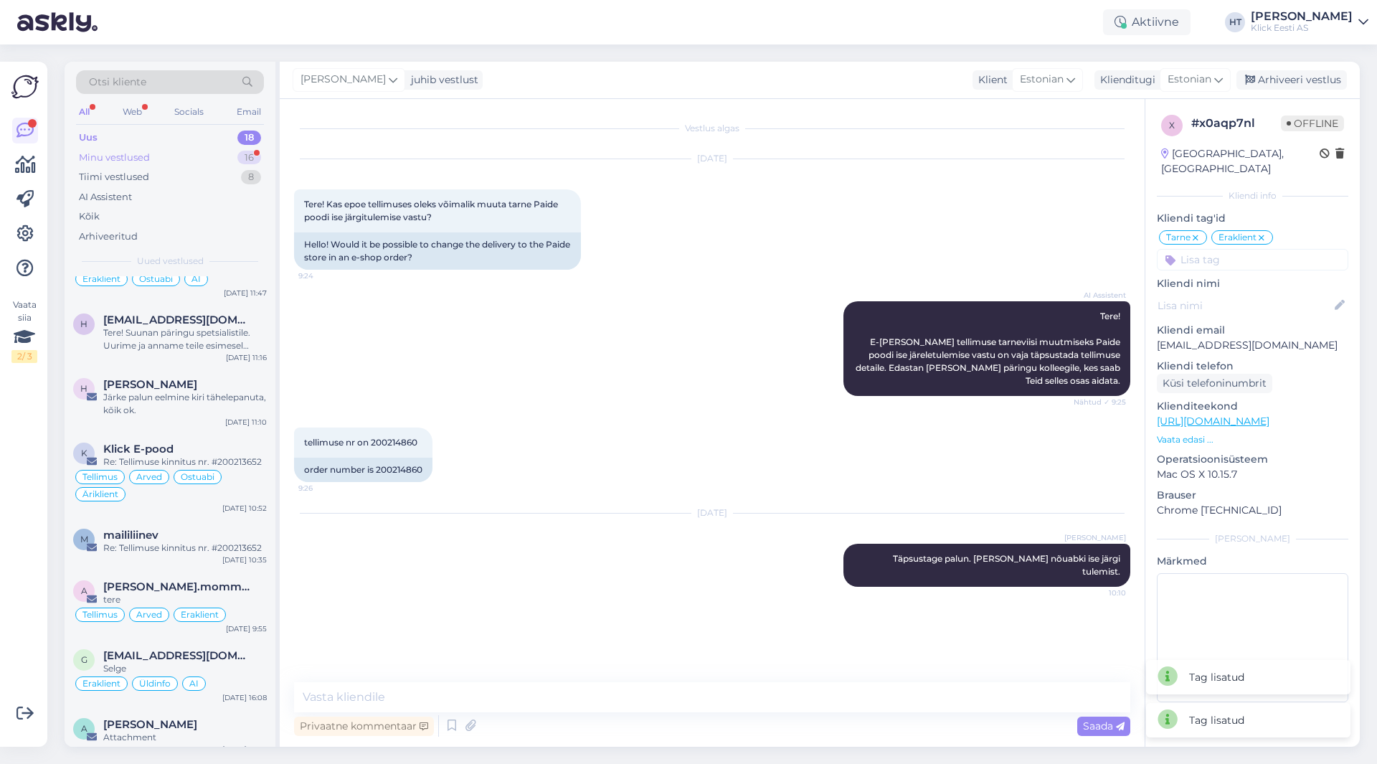
click at [201, 162] on div "Minu vestlused 16" at bounding box center [170, 158] width 188 height 20
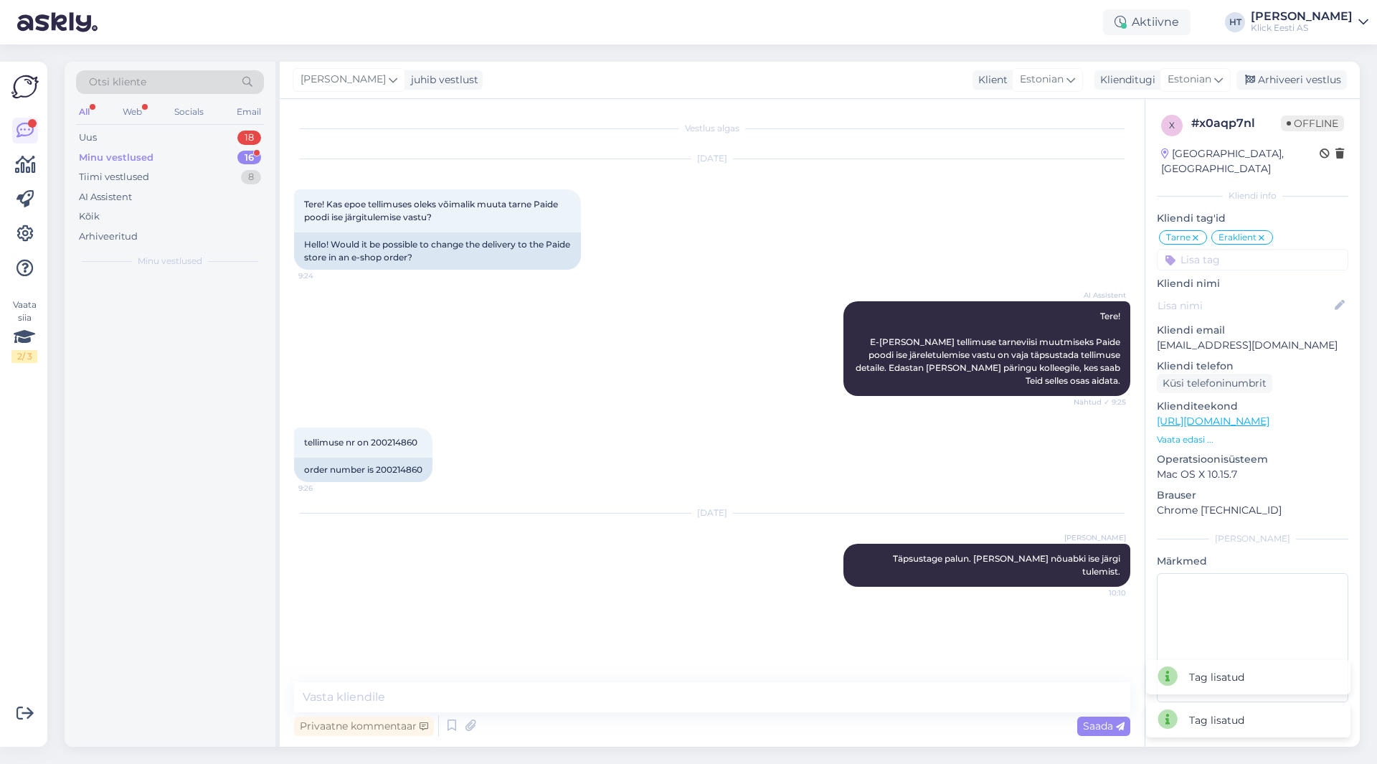
scroll to position [0, 0]
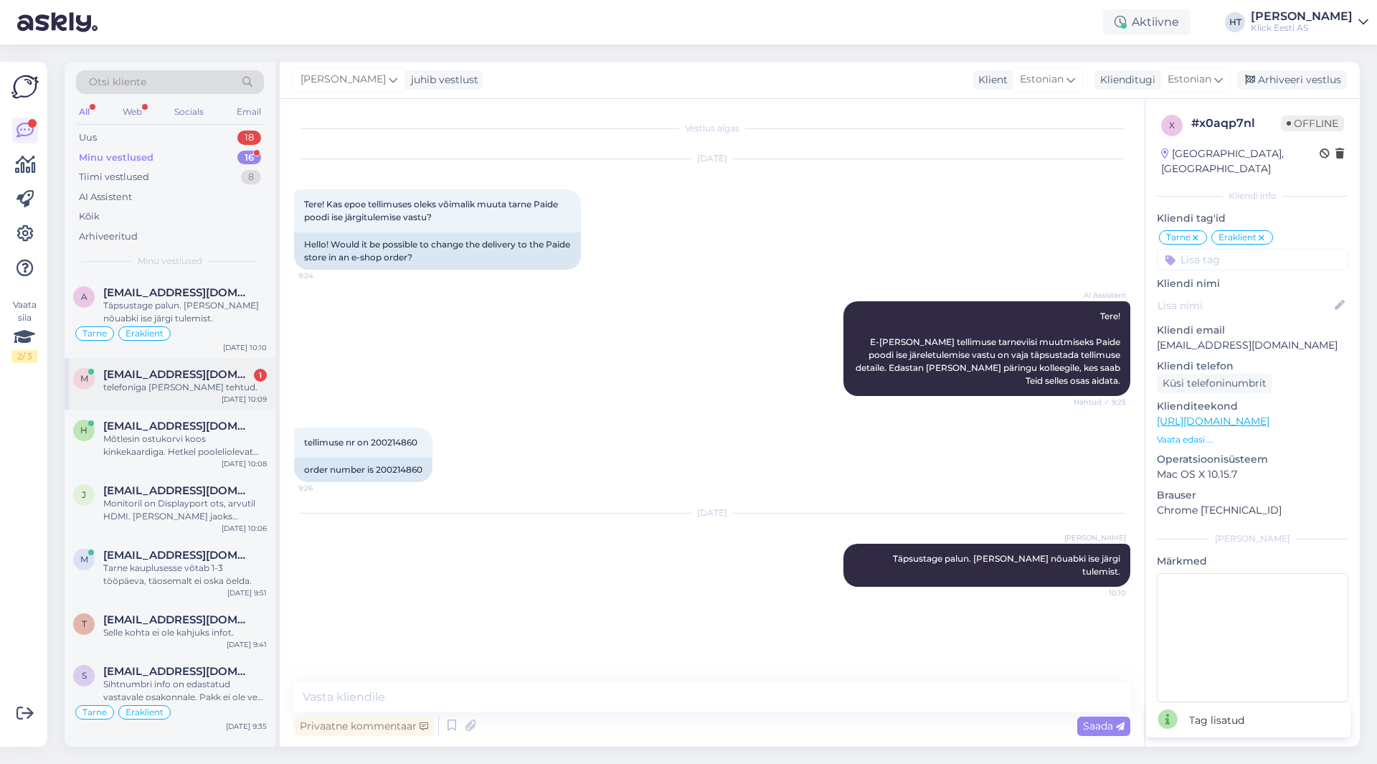
click at [230, 374] on span "[EMAIL_ADDRESS][DOMAIN_NAME]" at bounding box center [177, 374] width 149 height 13
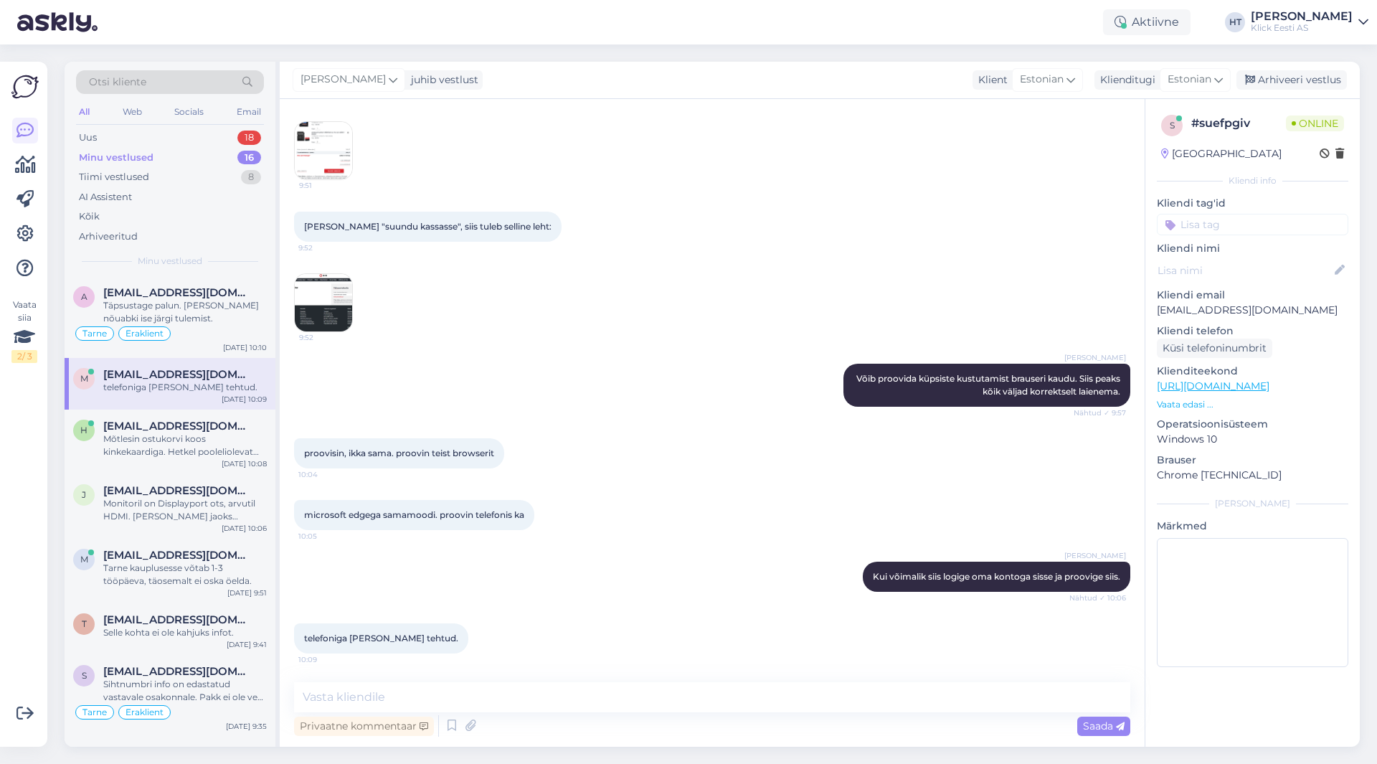
click at [336, 293] on img at bounding box center [323, 302] width 57 height 57
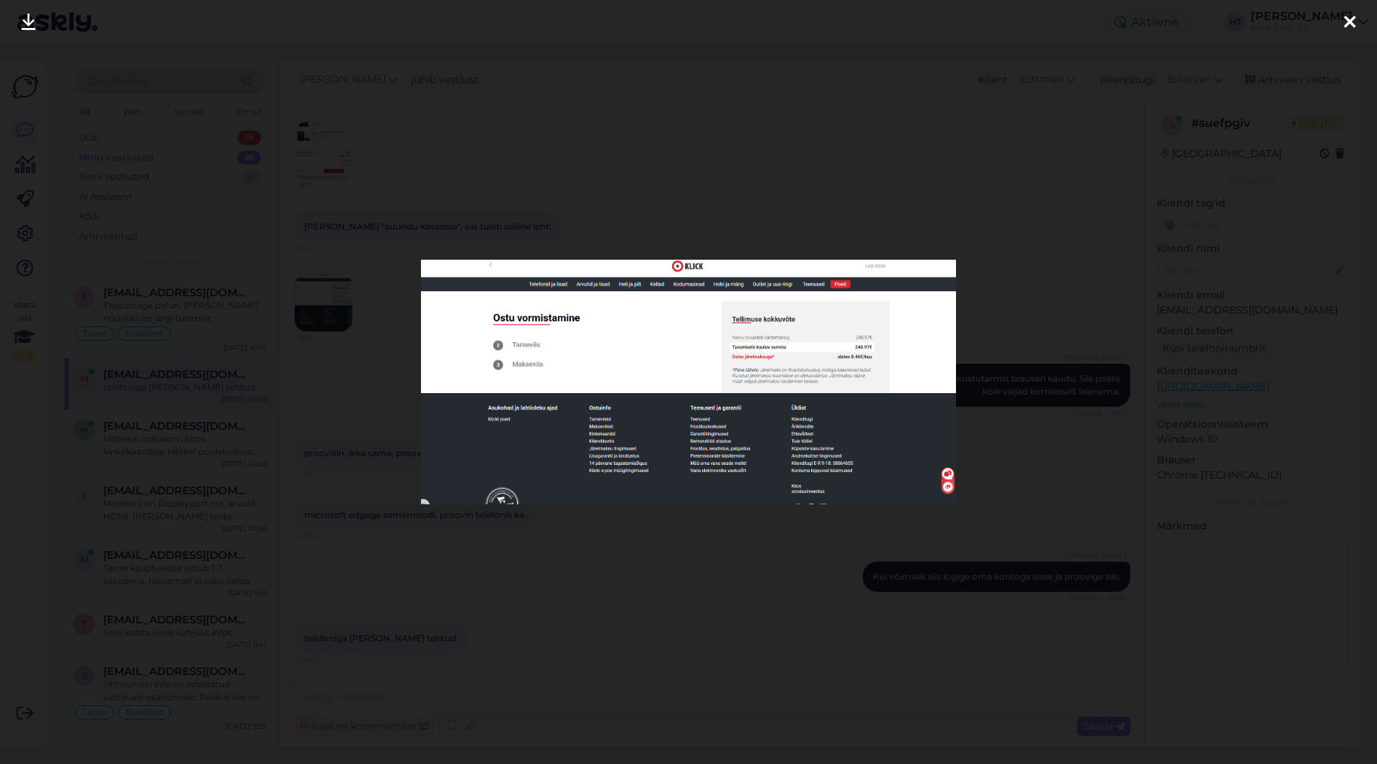
click at [369, 388] on div at bounding box center [688, 382] width 1377 height 764
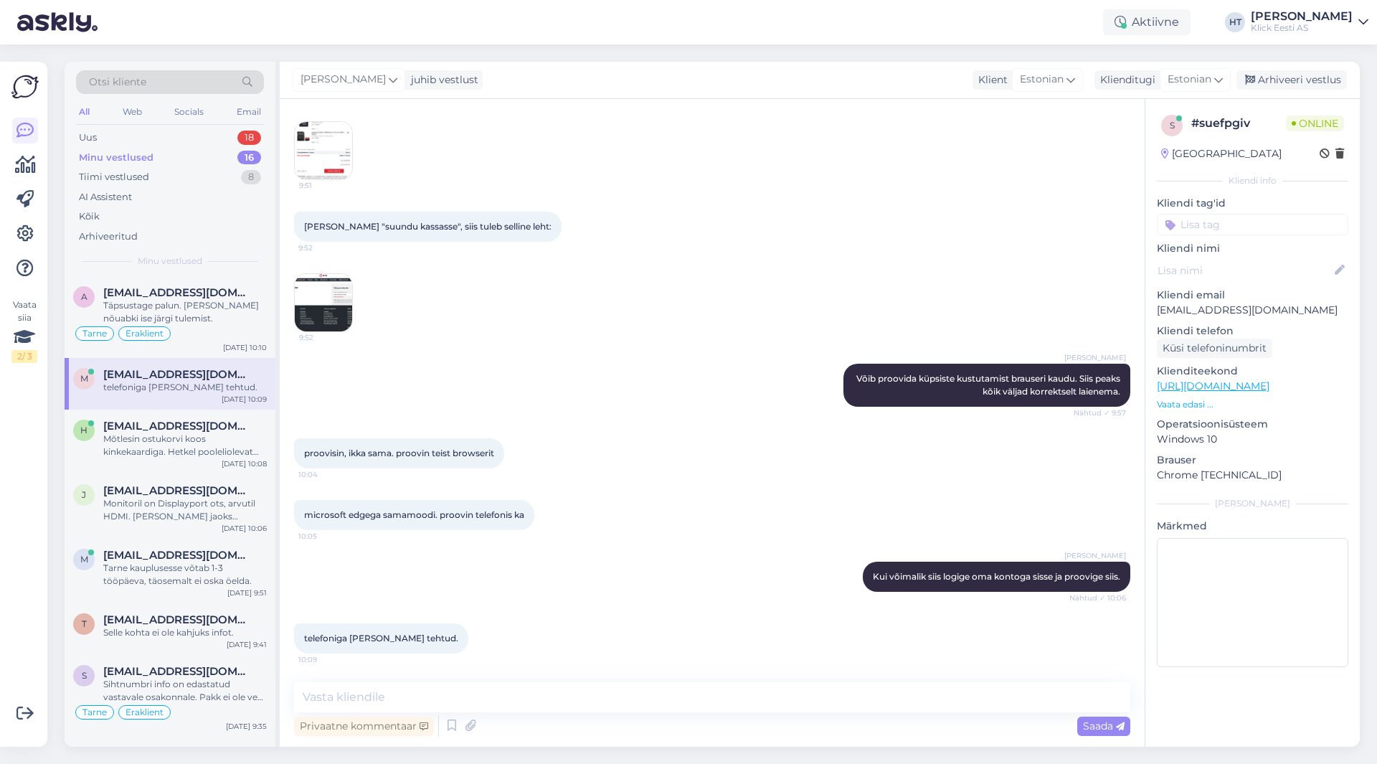
click at [343, 316] on img at bounding box center [323, 302] width 57 height 57
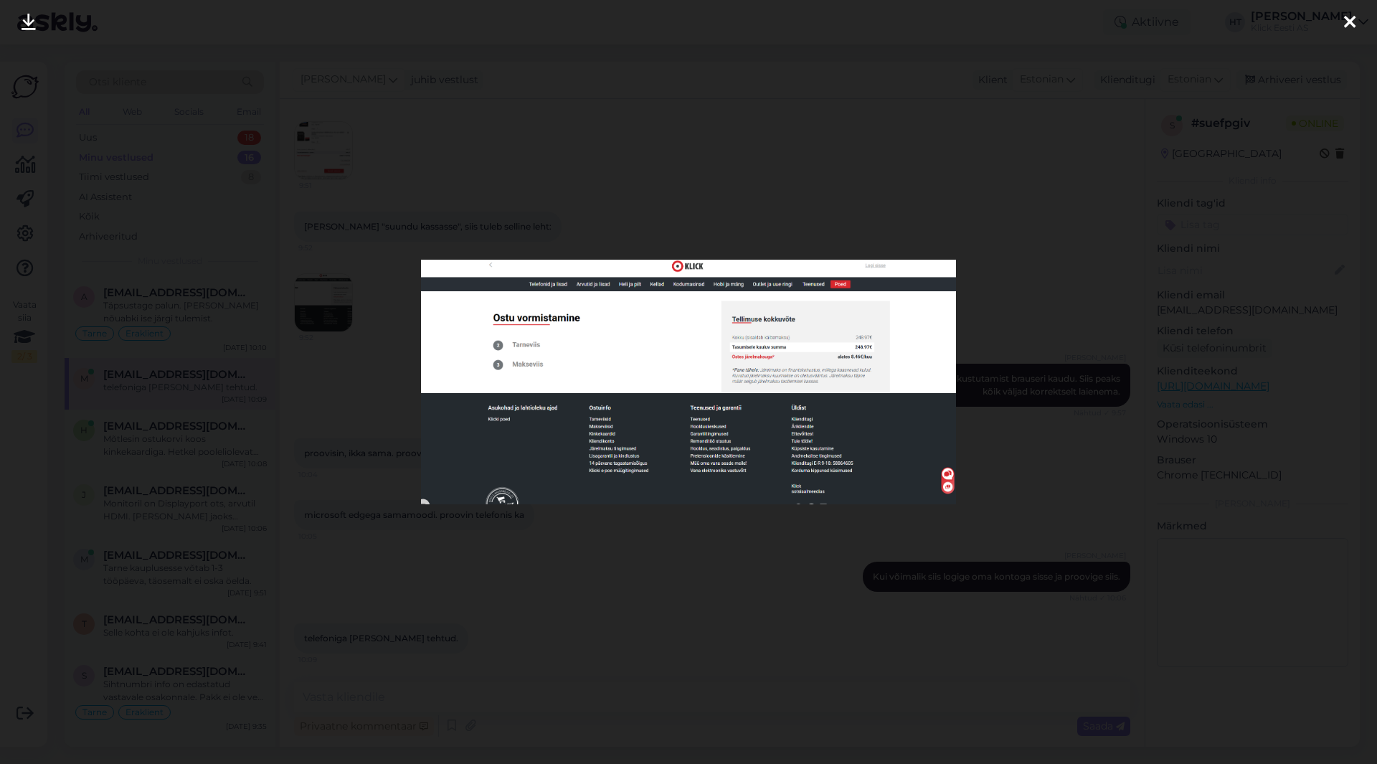
click at [344, 356] on div at bounding box center [688, 382] width 1377 height 764
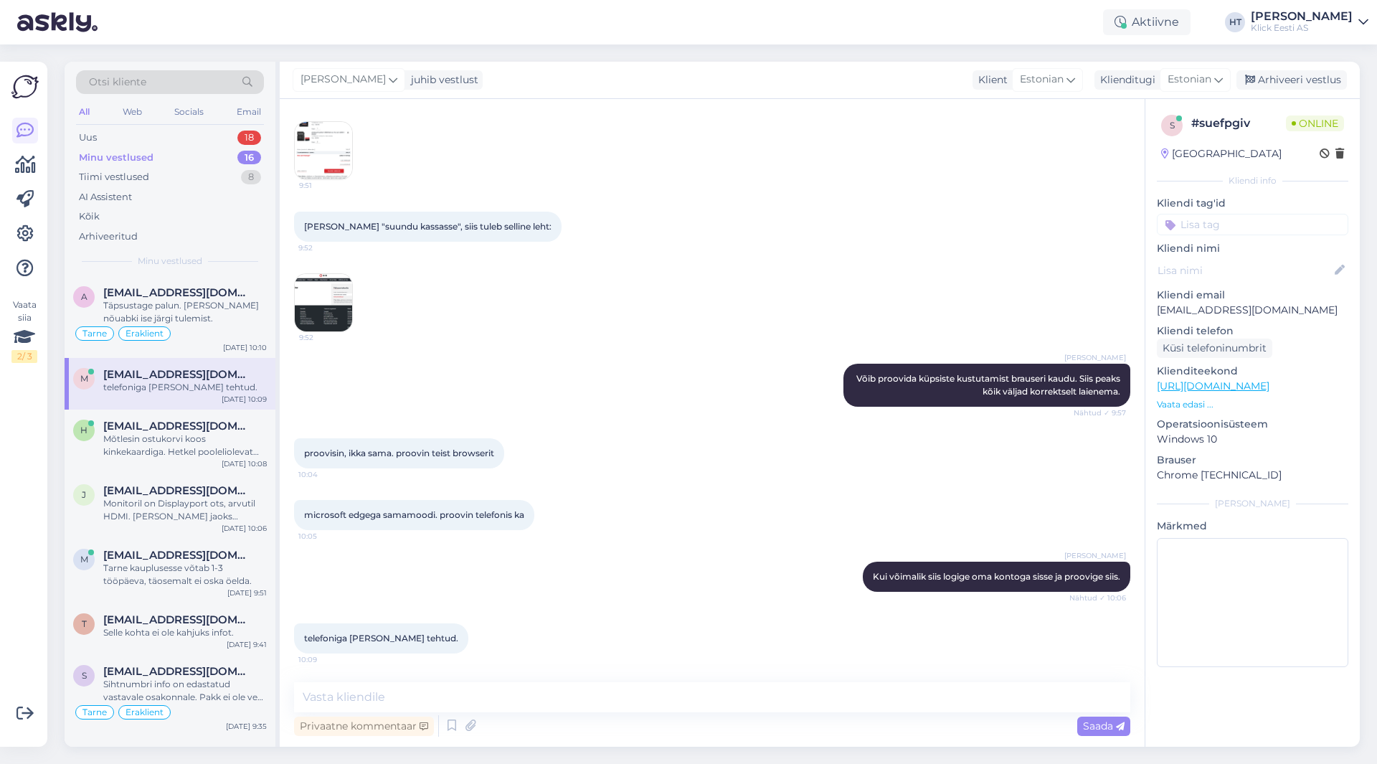
click at [339, 299] on img at bounding box center [323, 302] width 57 height 57
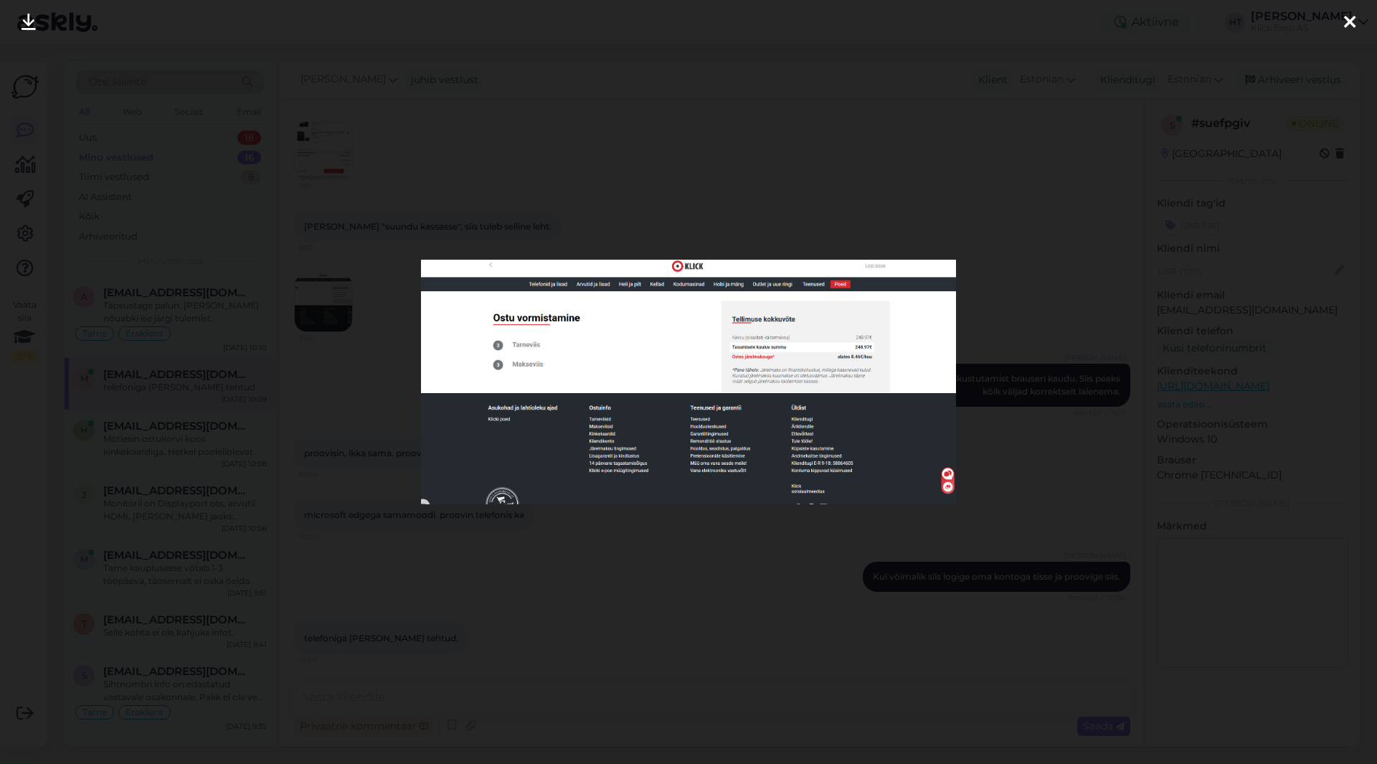
click at [410, 358] on div at bounding box center [688, 382] width 1377 height 764
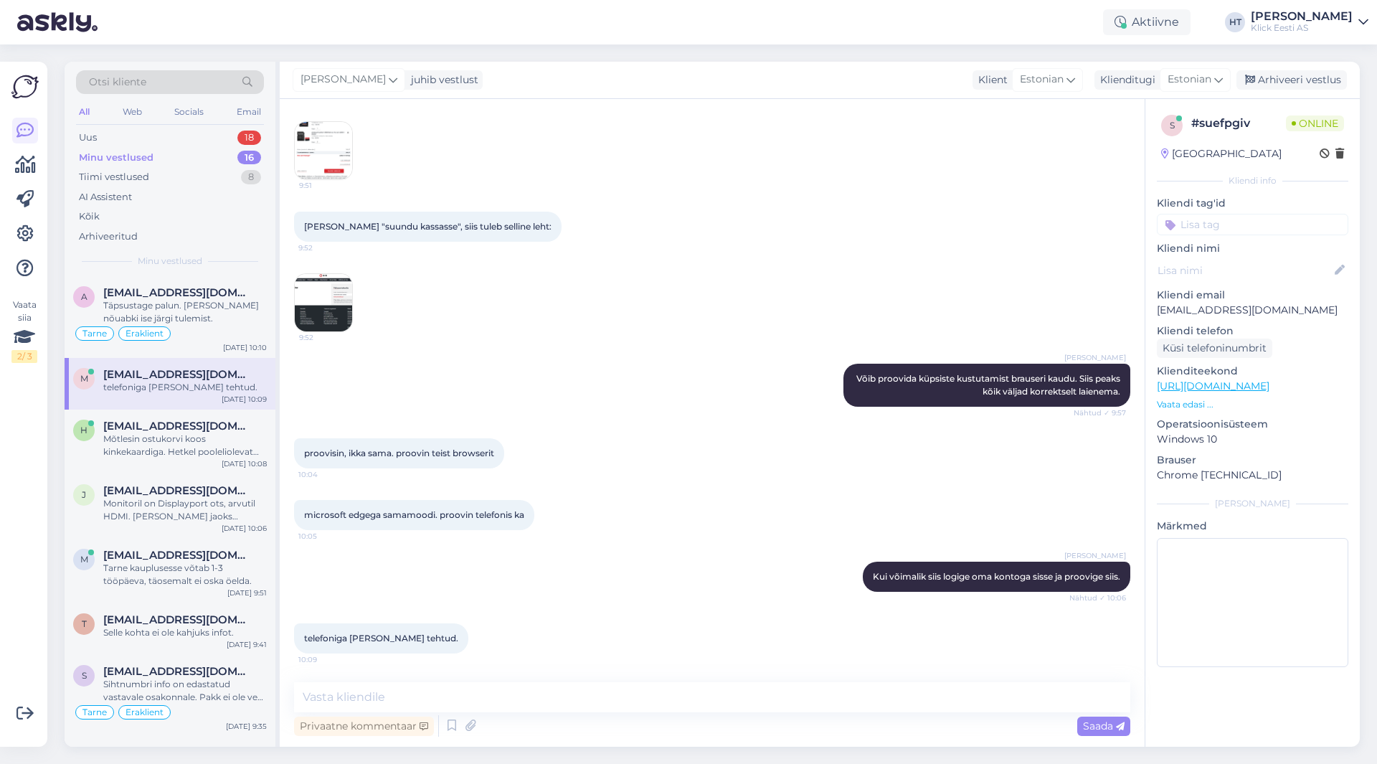
click at [341, 299] on img at bounding box center [323, 302] width 57 height 57
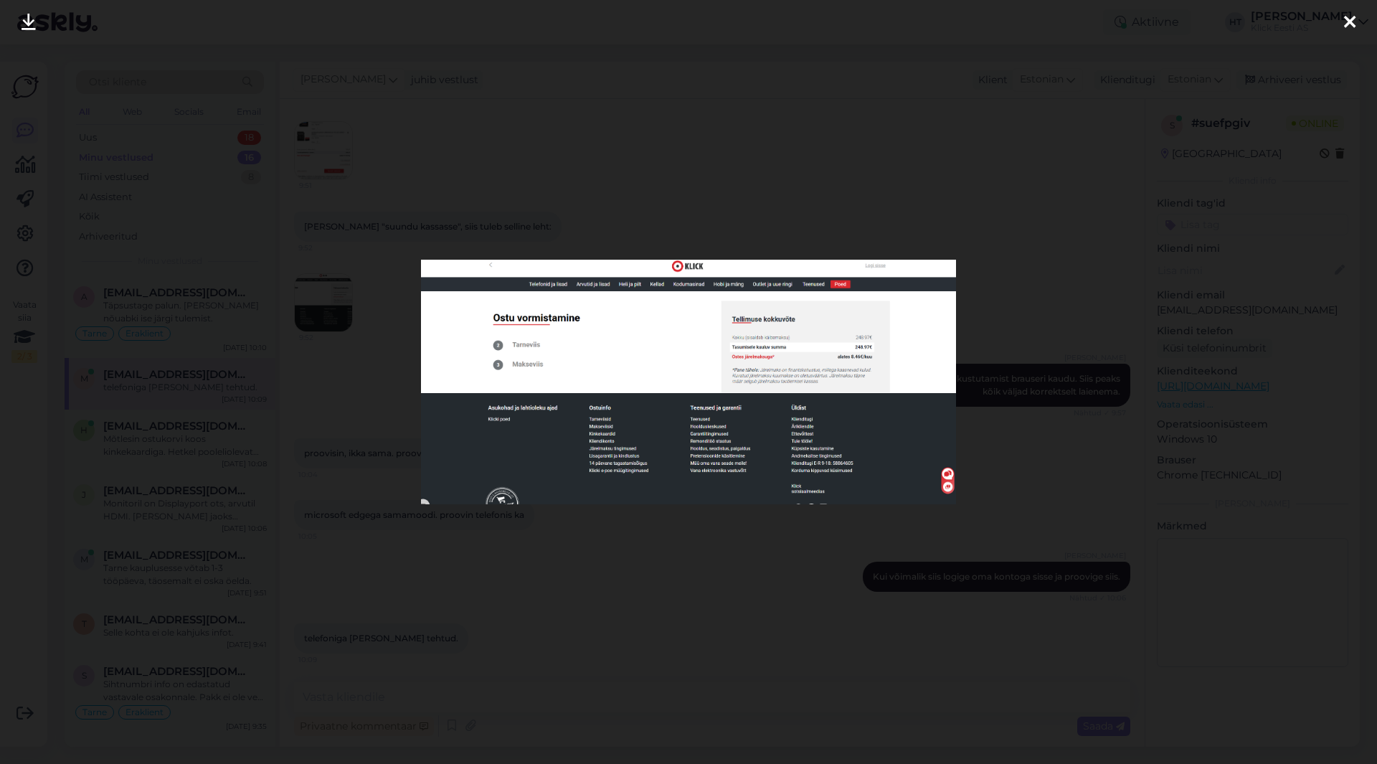
click at [387, 361] on div at bounding box center [688, 382] width 1377 height 764
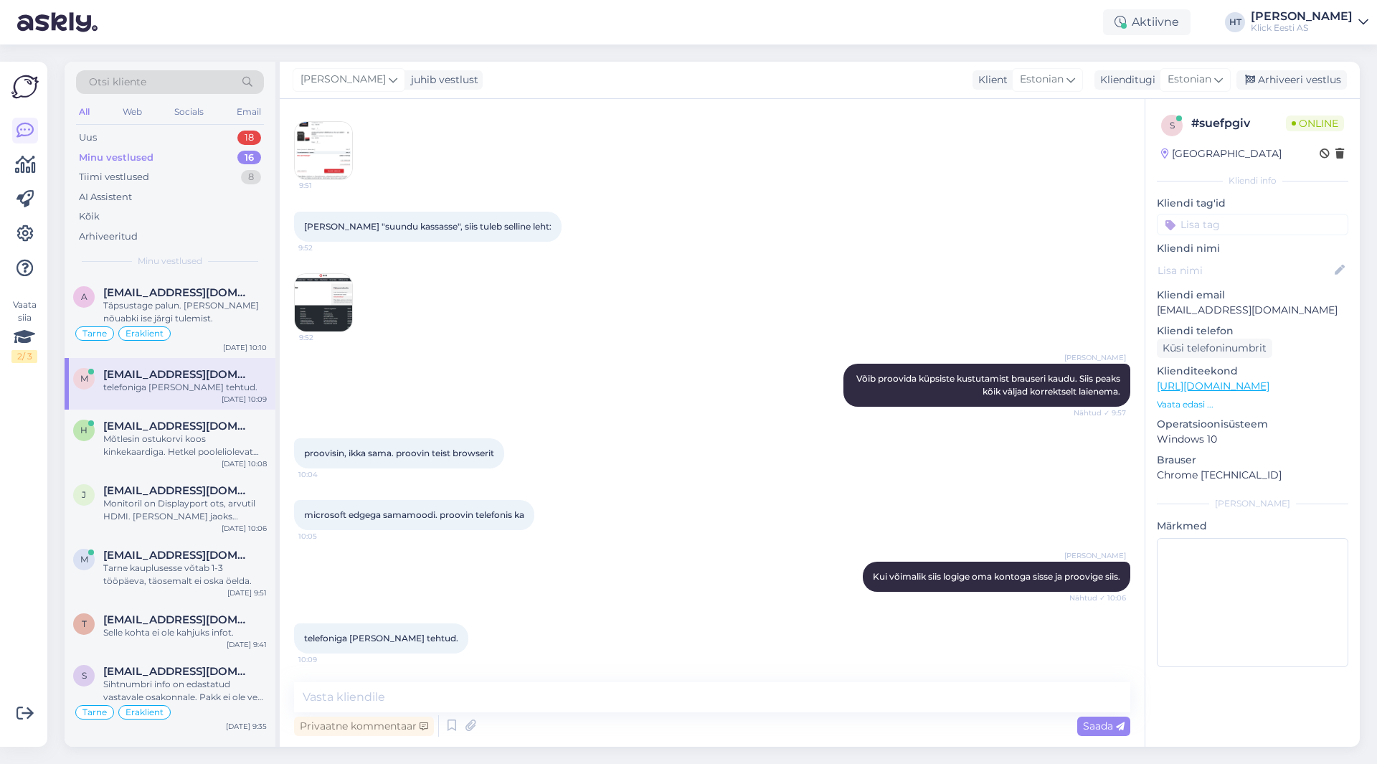
click at [328, 323] on img at bounding box center [323, 302] width 57 height 57
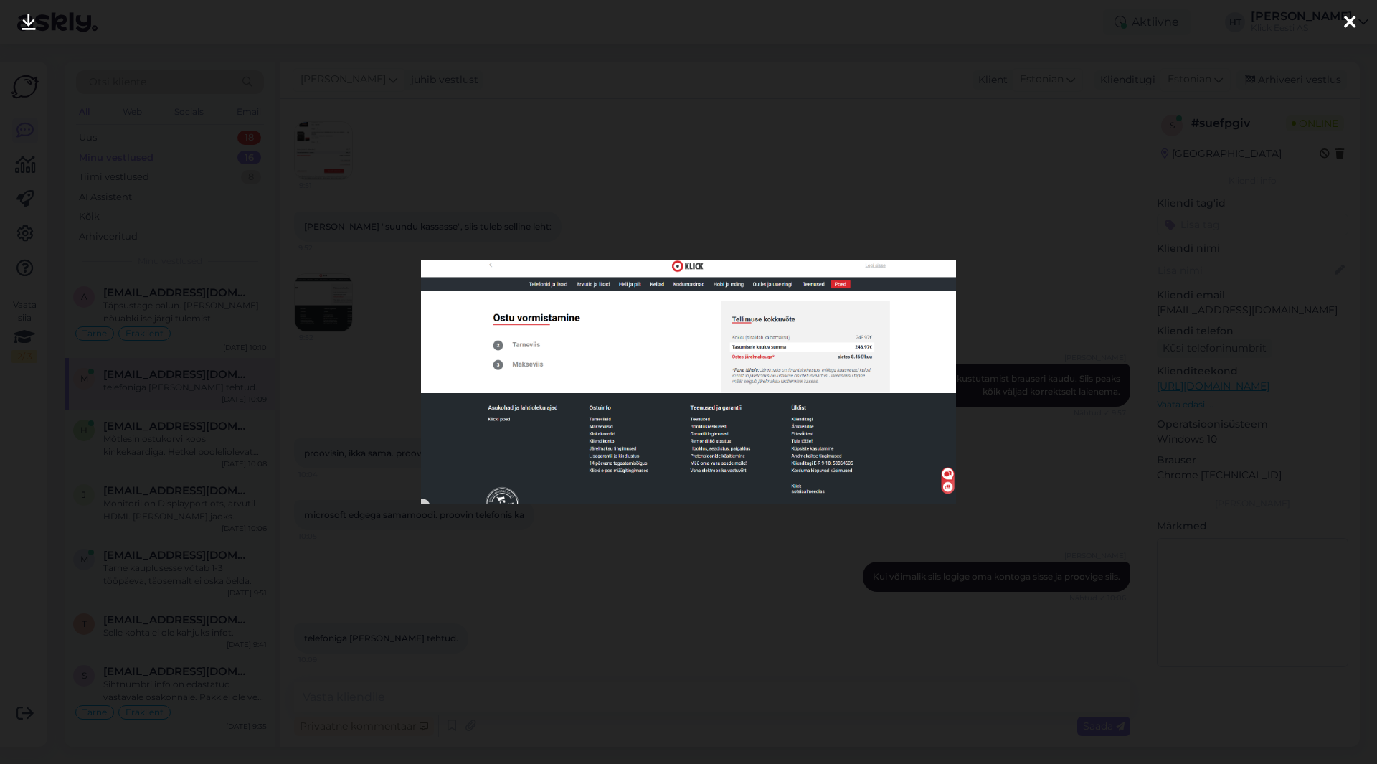
click at [402, 357] on div at bounding box center [688, 382] width 1377 height 764
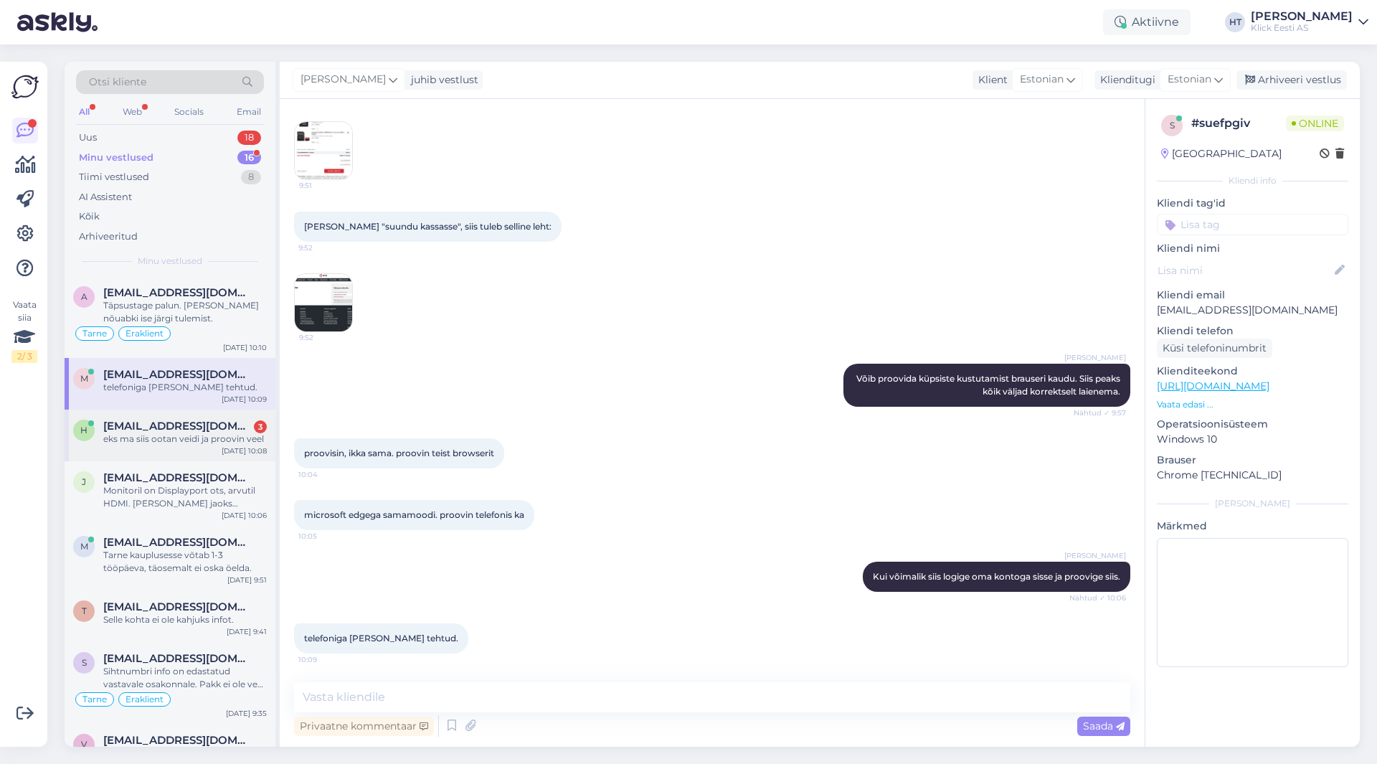
click at [181, 415] on div "h [EMAIL_ADDRESS][DOMAIN_NAME] 3 eks ma siis ootan veidi ja proovin veel [DATE]…" at bounding box center [170, 436] width 211 height 52
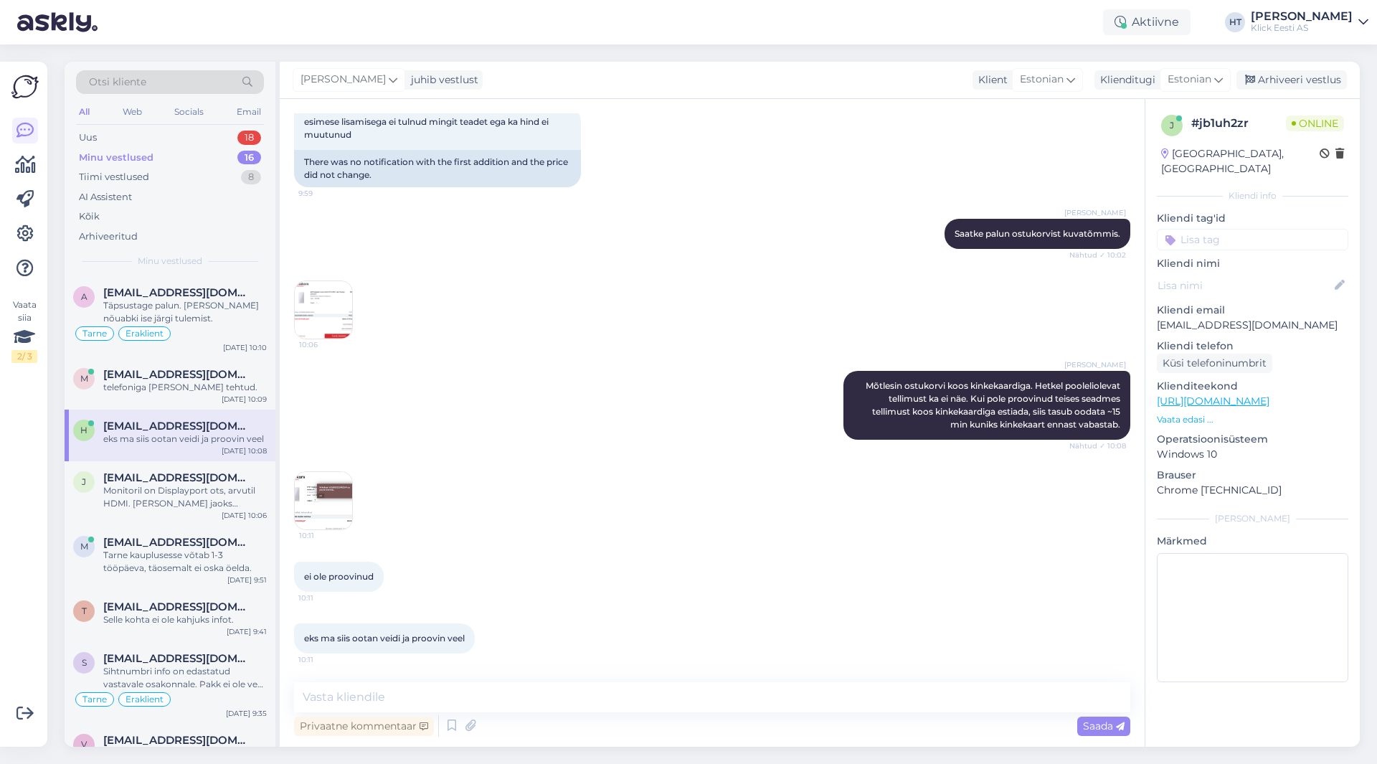
scroll to position [481, 0]
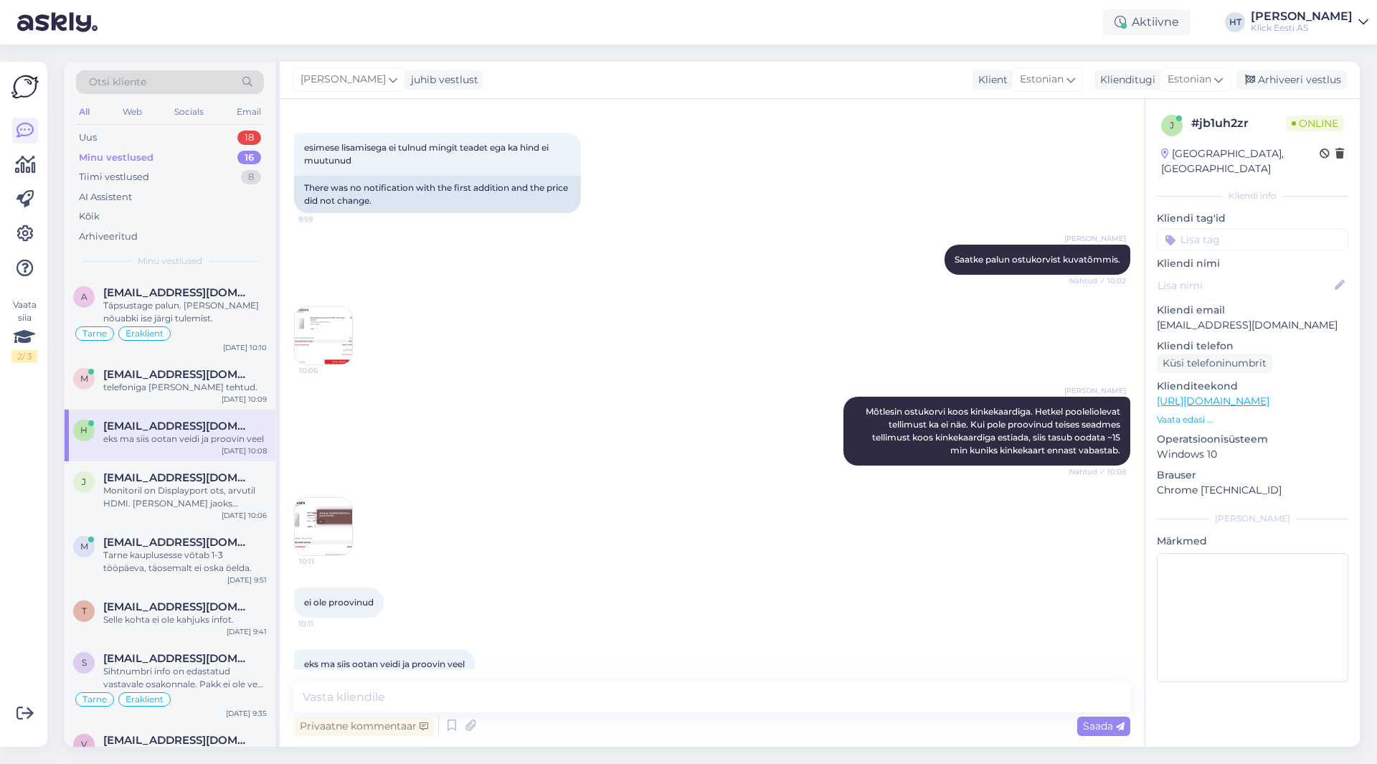
click at [322, 509] on img at bounding box center [323, 526] width 57 height 57
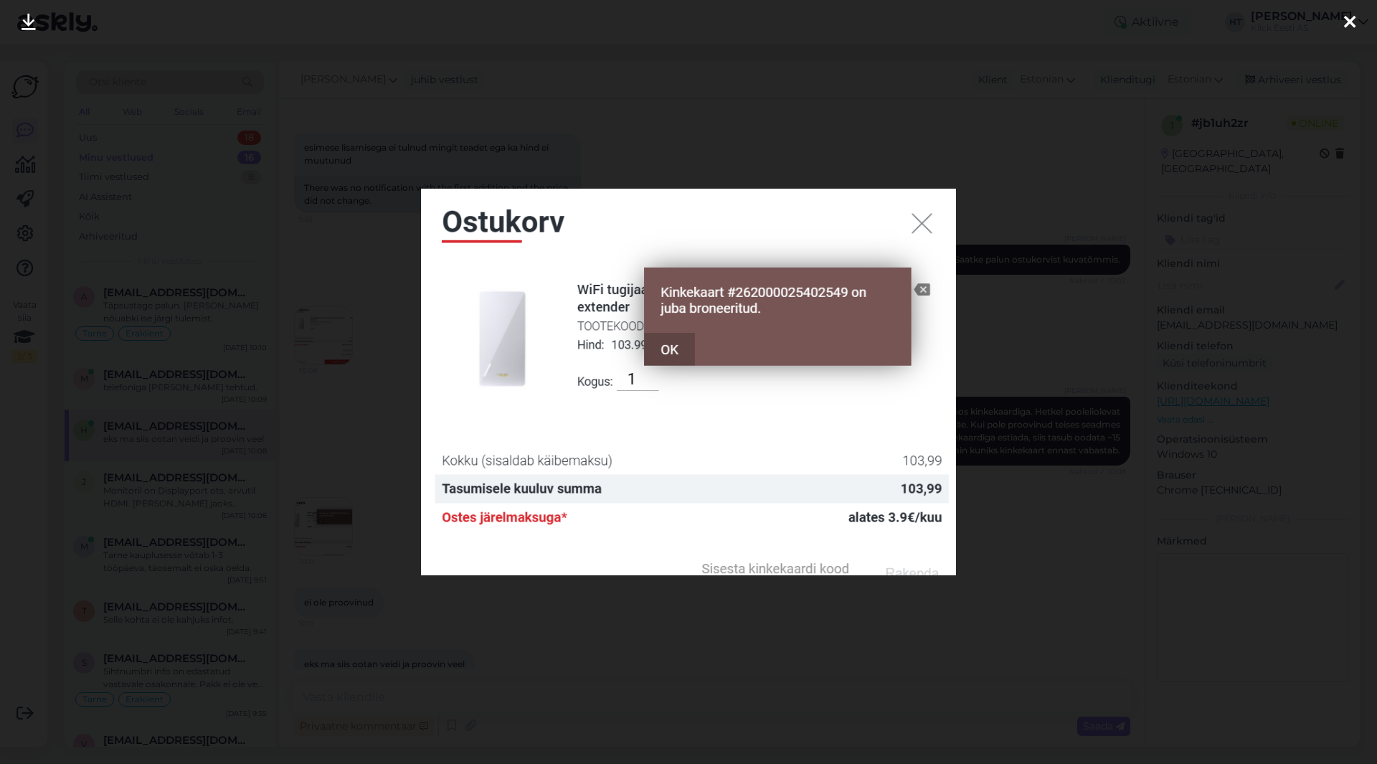
click at [678, 635] on div at bounding box center [688, 382] width 1377 height 764
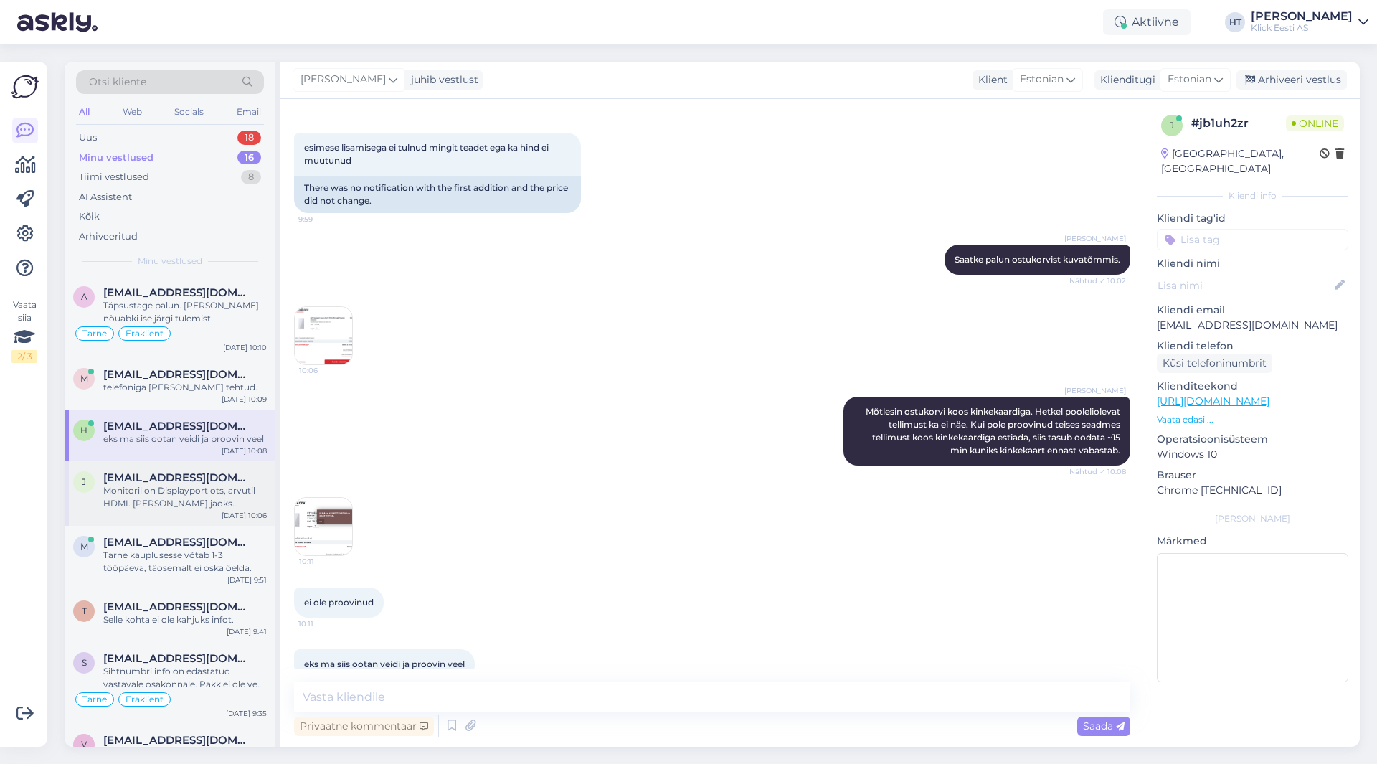
click at [209, 486] on div "Monitoril on Displayport ots, arvutil HDMI. [PERSON_NAME] jaoks vastavat kaabli…" at bounding box center [185, 497] width 164 height 26
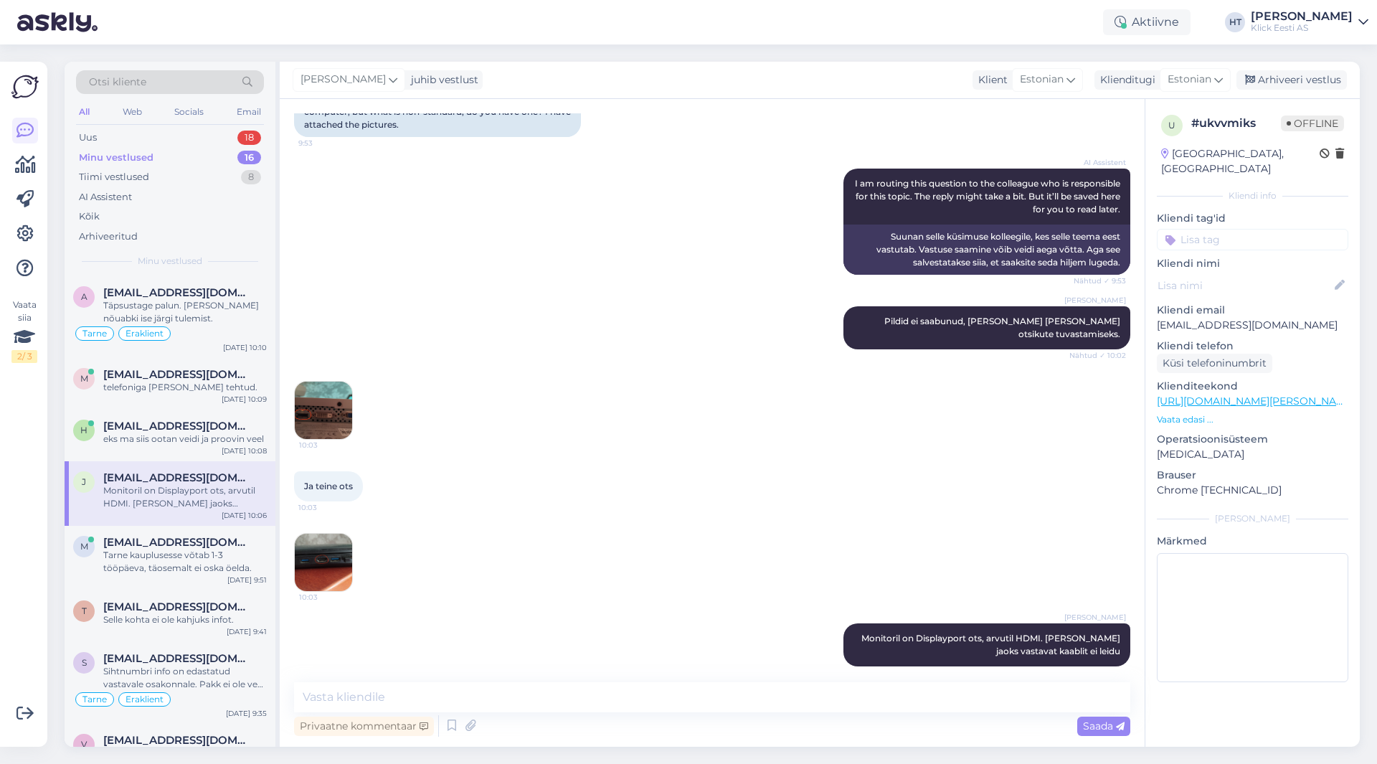
scroll to position [72, 0]
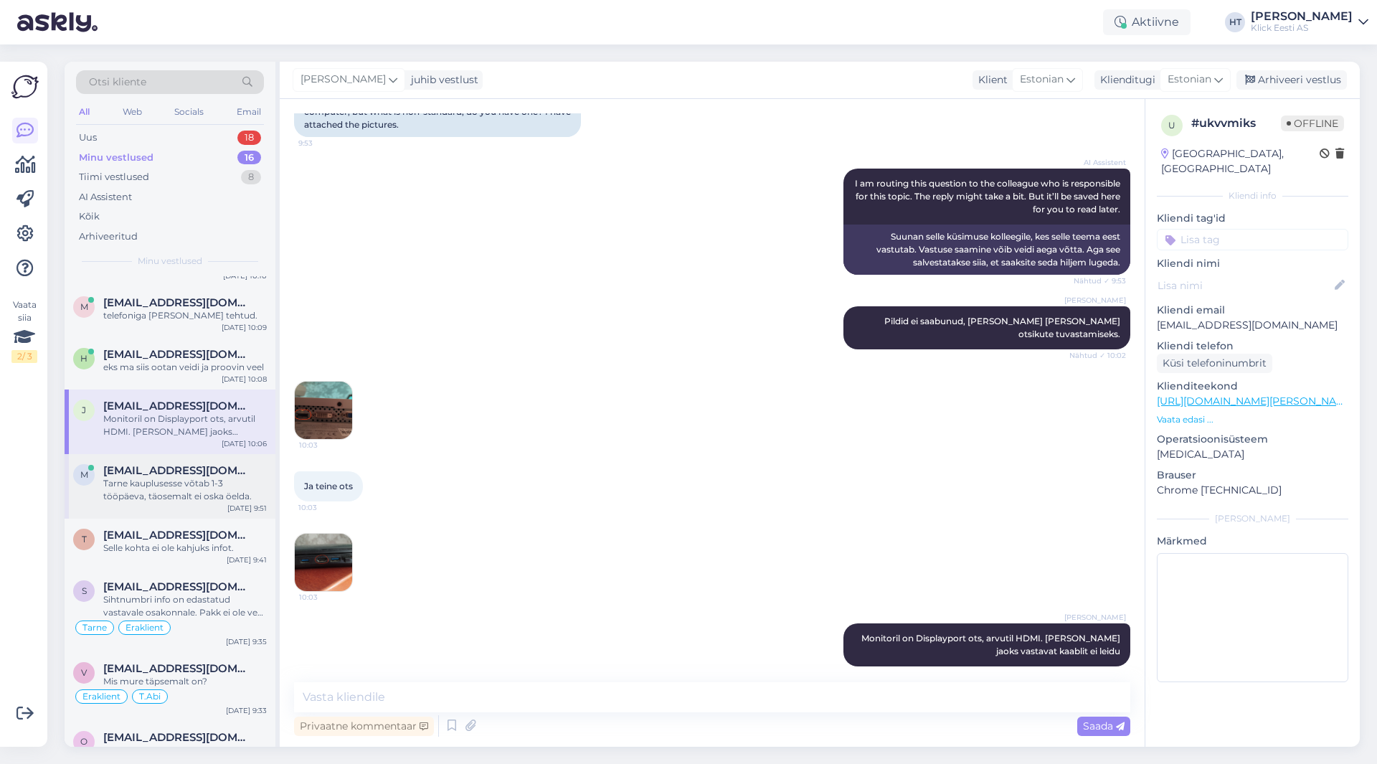
click at [200, 493] on div "Tarne kauplusesse võtab 1-3 tööpäeva, täosemalt ei oska öelda." at bounding box center [185, 490] width 164 height 26
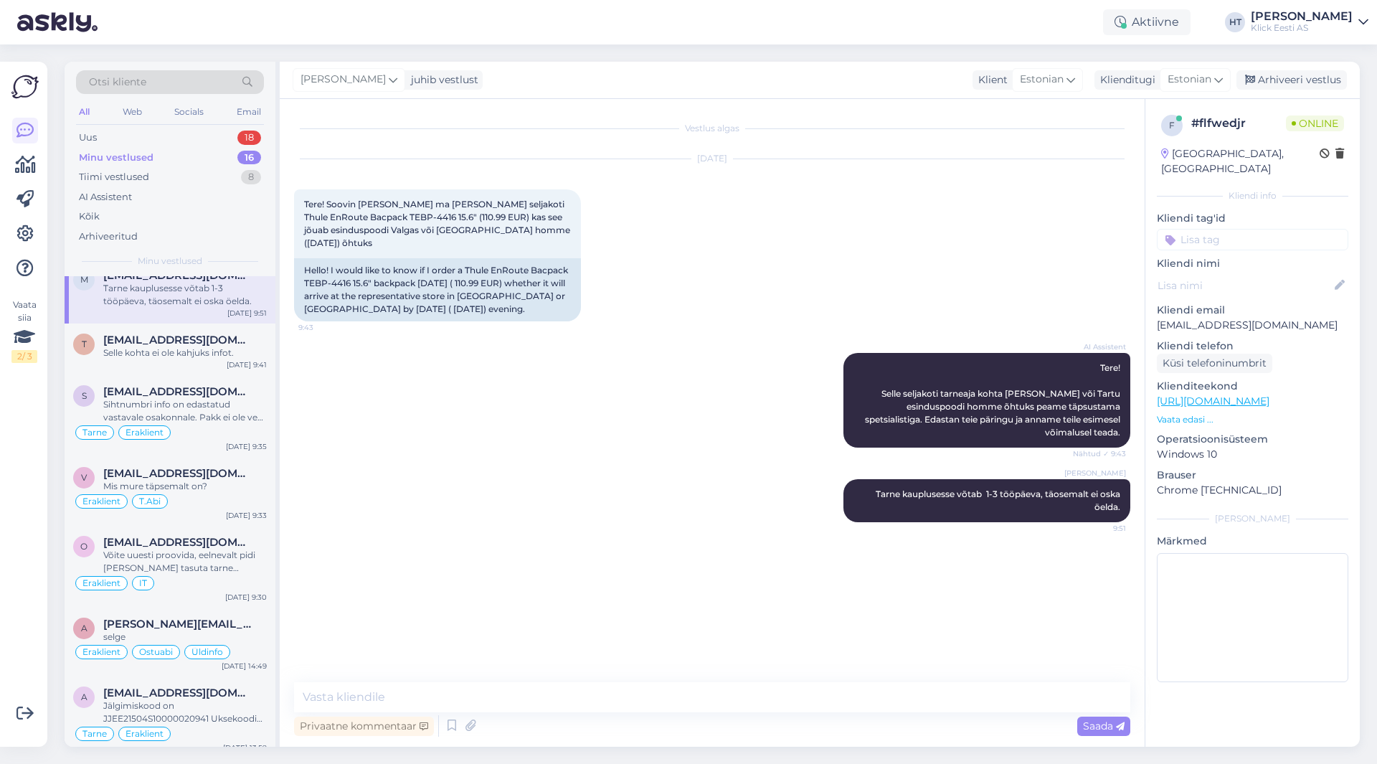
scroll to position [0, 0]
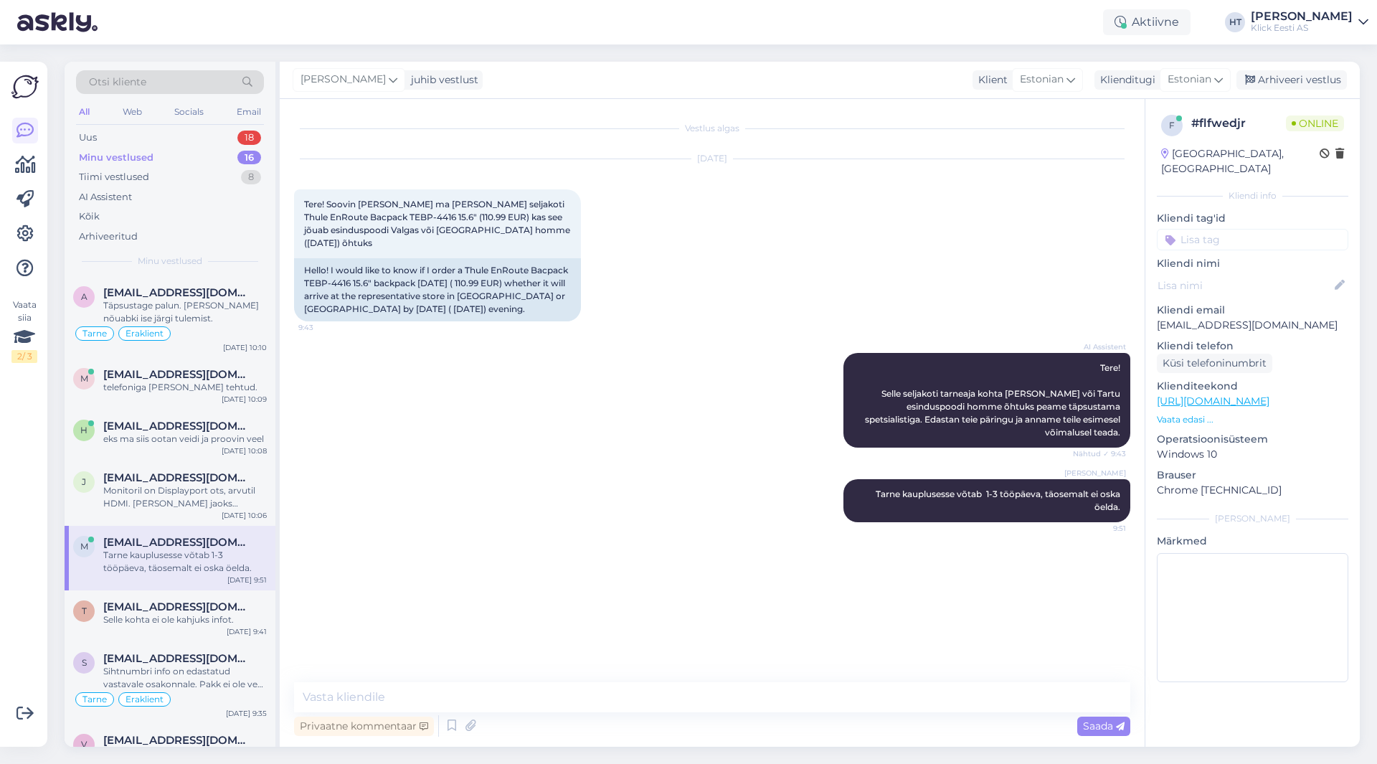
click at [219, 159] on div "Minu vestlused 16" at bounding box center [170, 158] width 188 height 20
click at [230, 134] on div "Uus 18" at bounding box center [170, 138] width 188 height 20
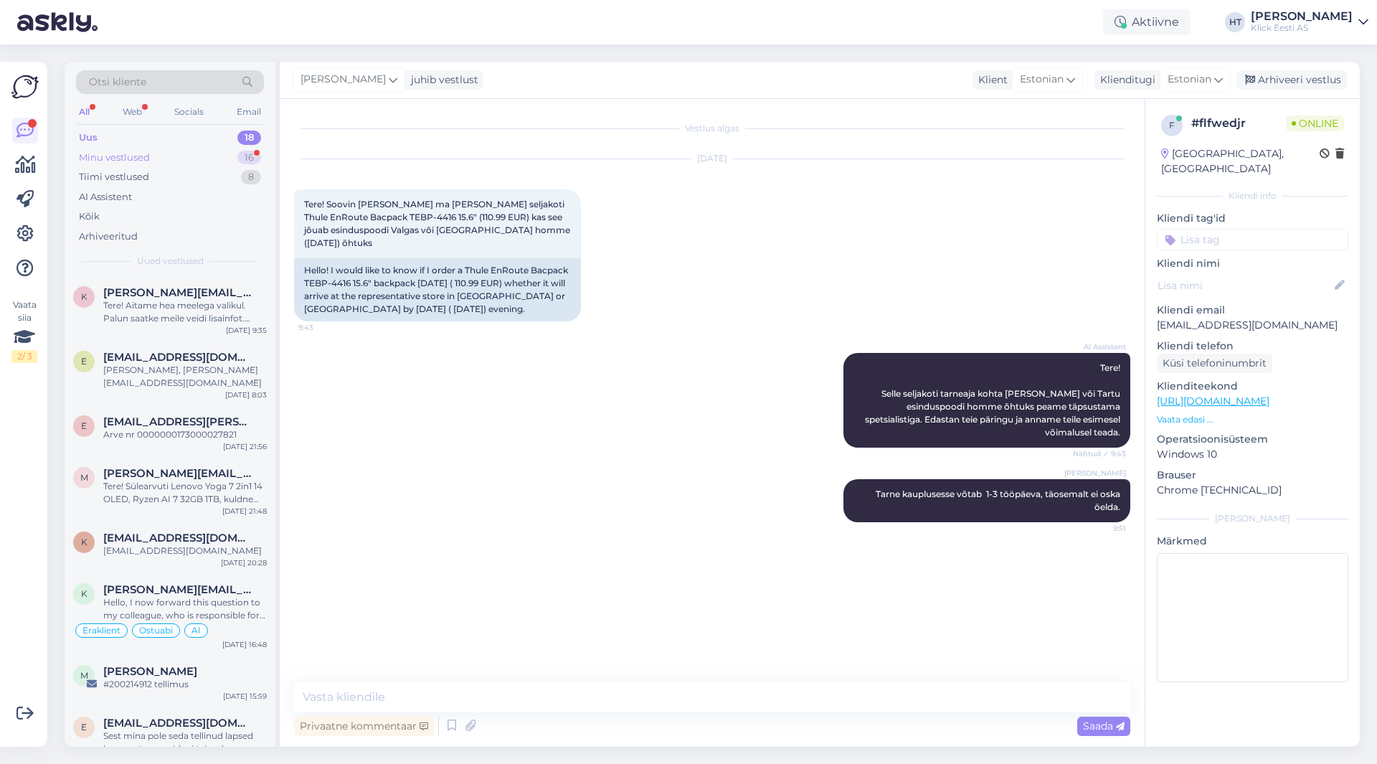
click at [184, 166] on div "Minu vestlused 16" at bounding box center [170, 158] width 188 height 20
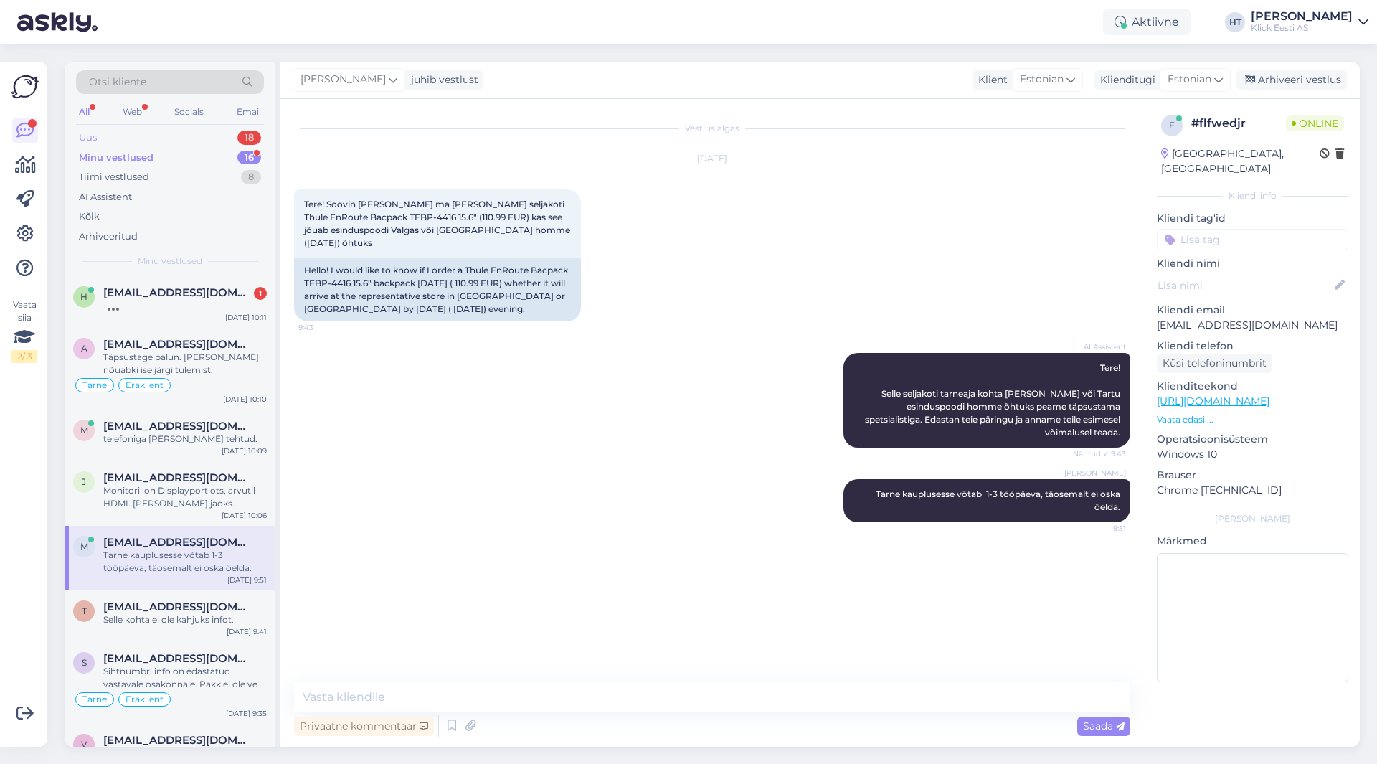
click at [240, 131] on div "18" at bounding box center [249, 138] width 24 height 14
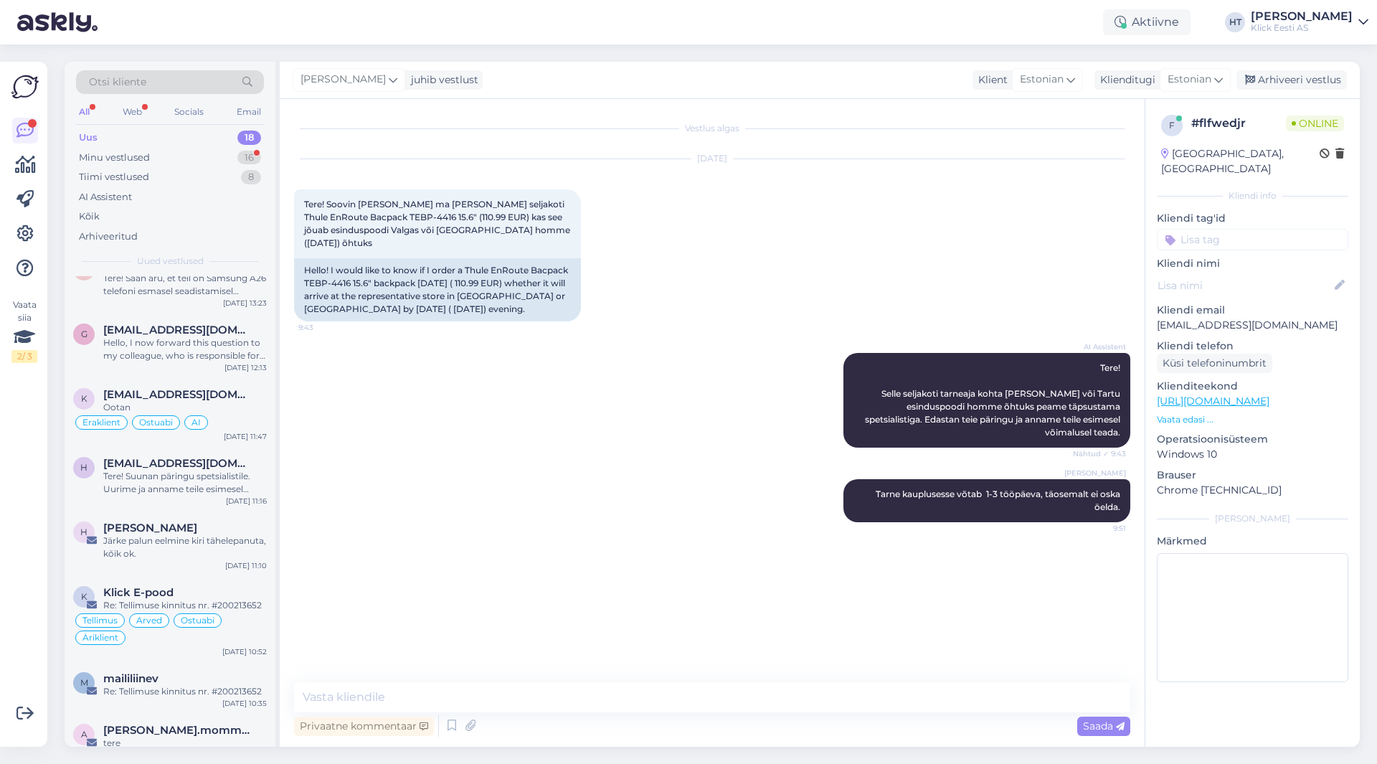
scroll to position [666, 0]
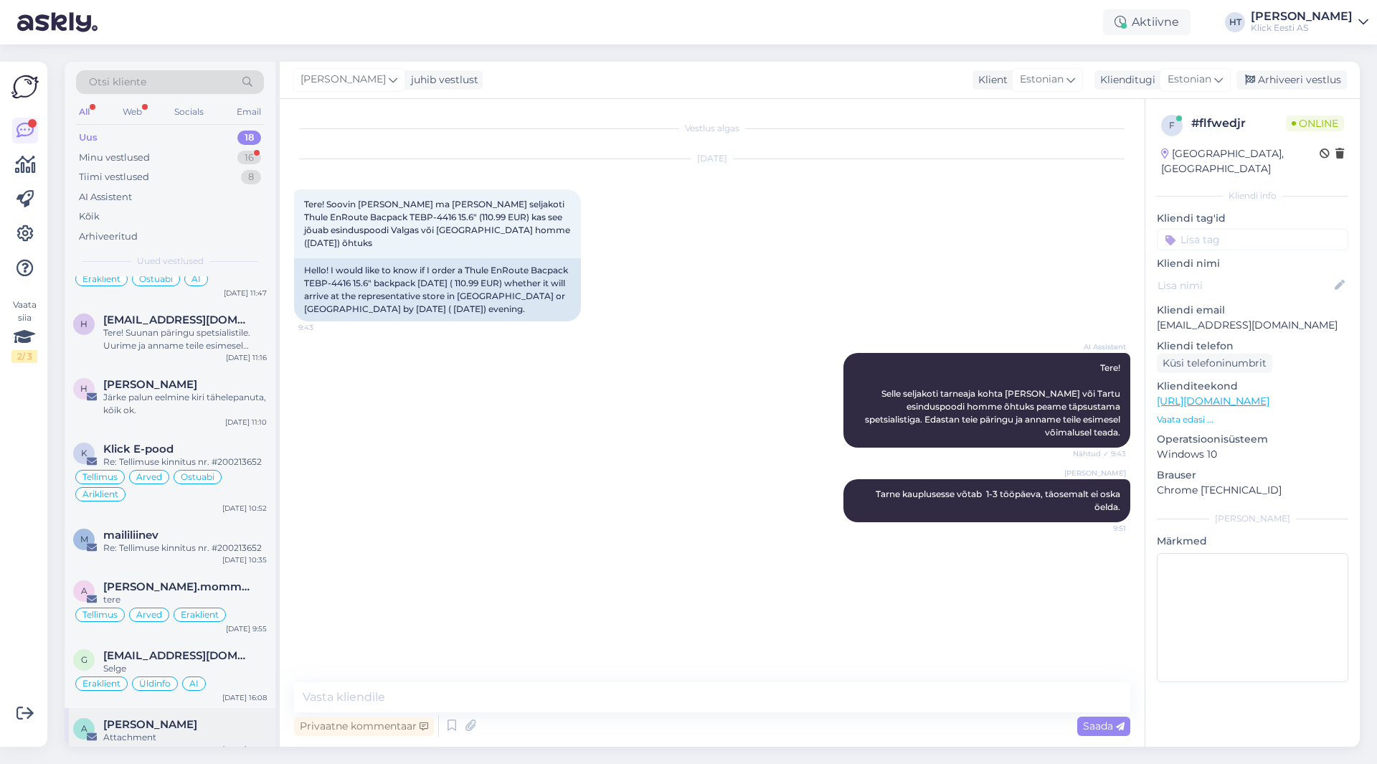
click at [224, 718] on div "[PERSON_NAME]" at bounding box center [185, 724] width 164 height 13
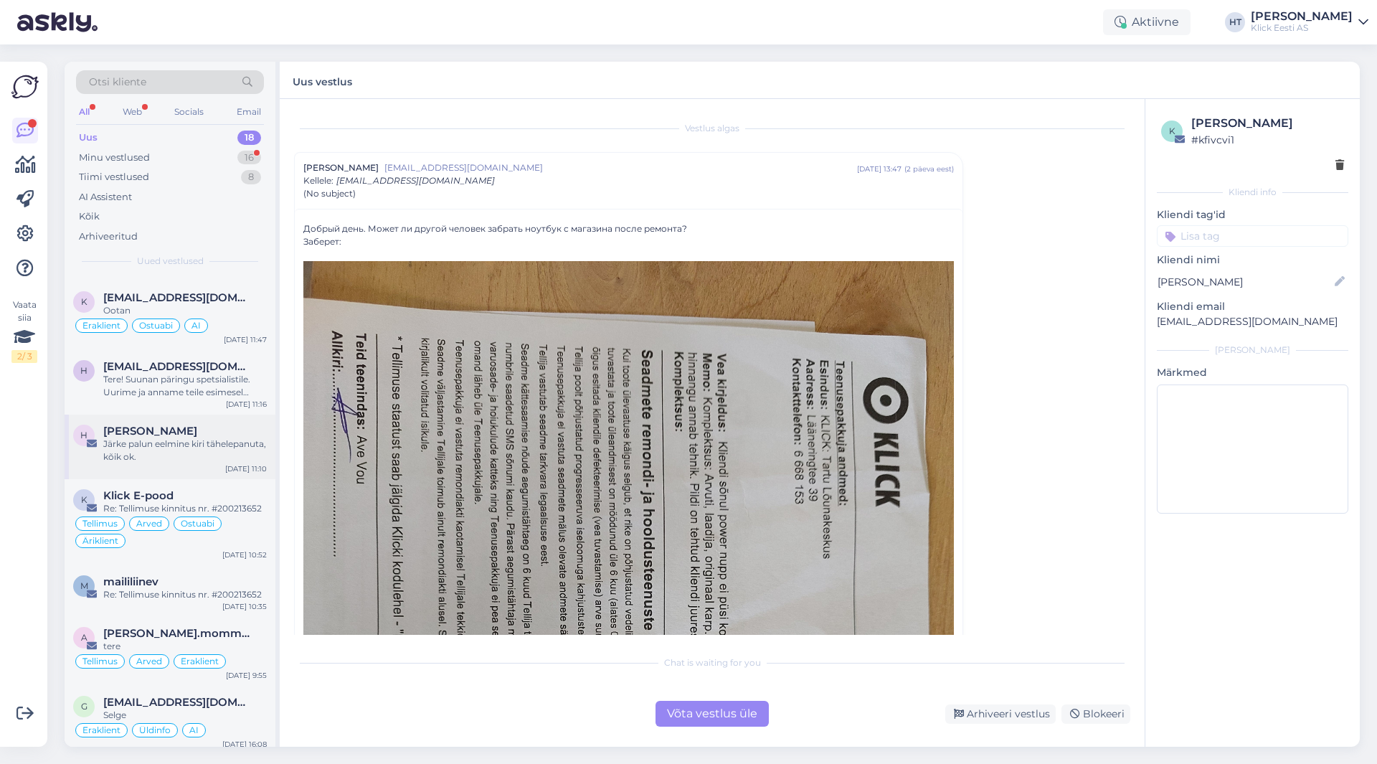
scroll to position [594, 0]
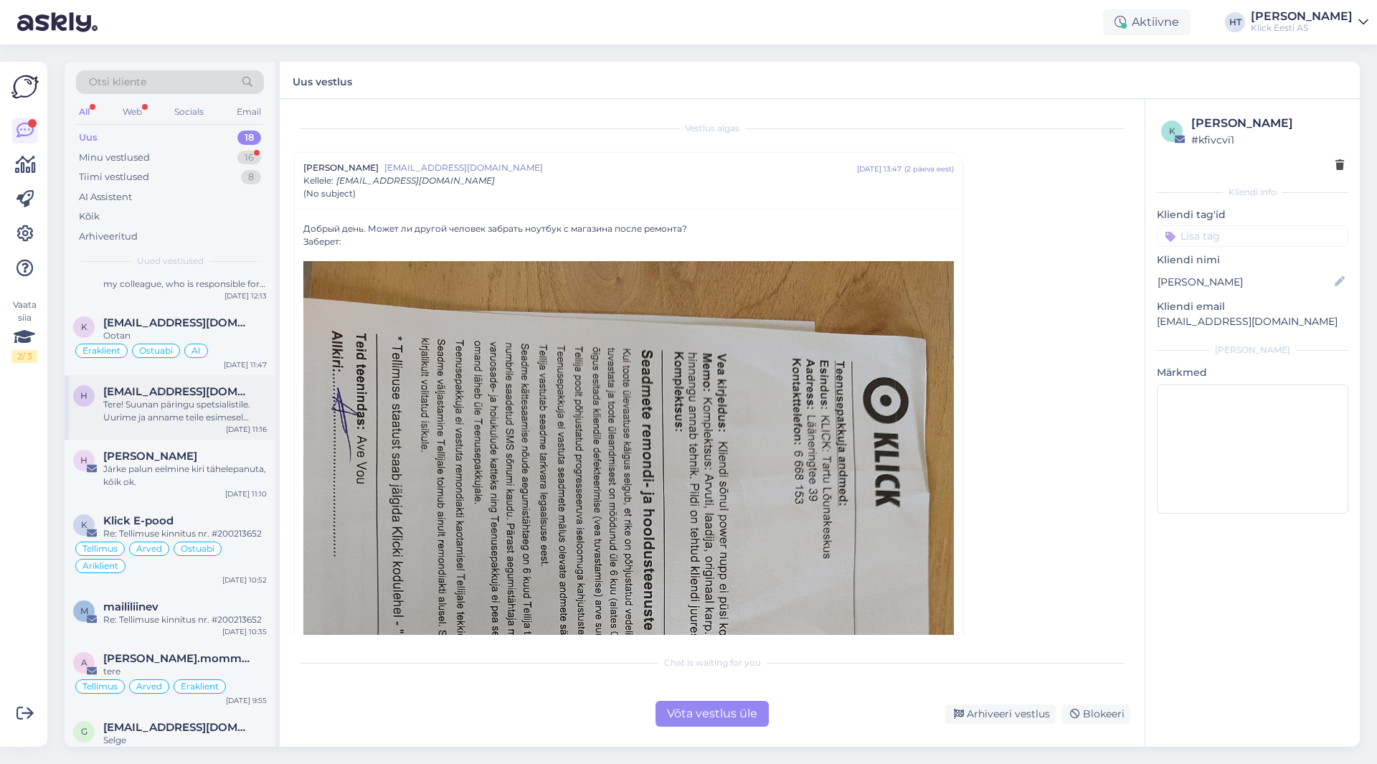
click at [227, 407] on div "Tere! Suunan päringu spetsialistile. Uurime ja anname teile esimesel võimalusel…" at bounding box center [185, 411] width 164 height 26
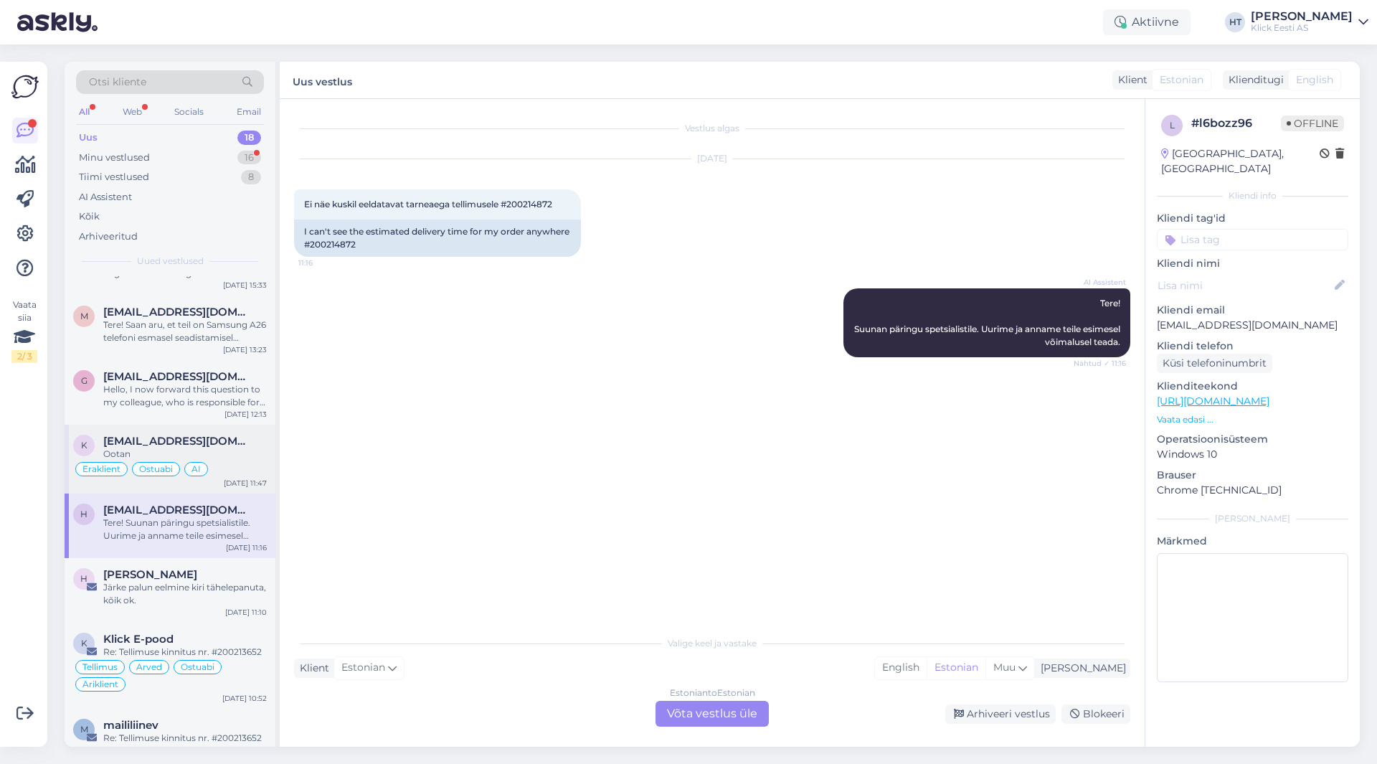
scroll to position [450, 0]
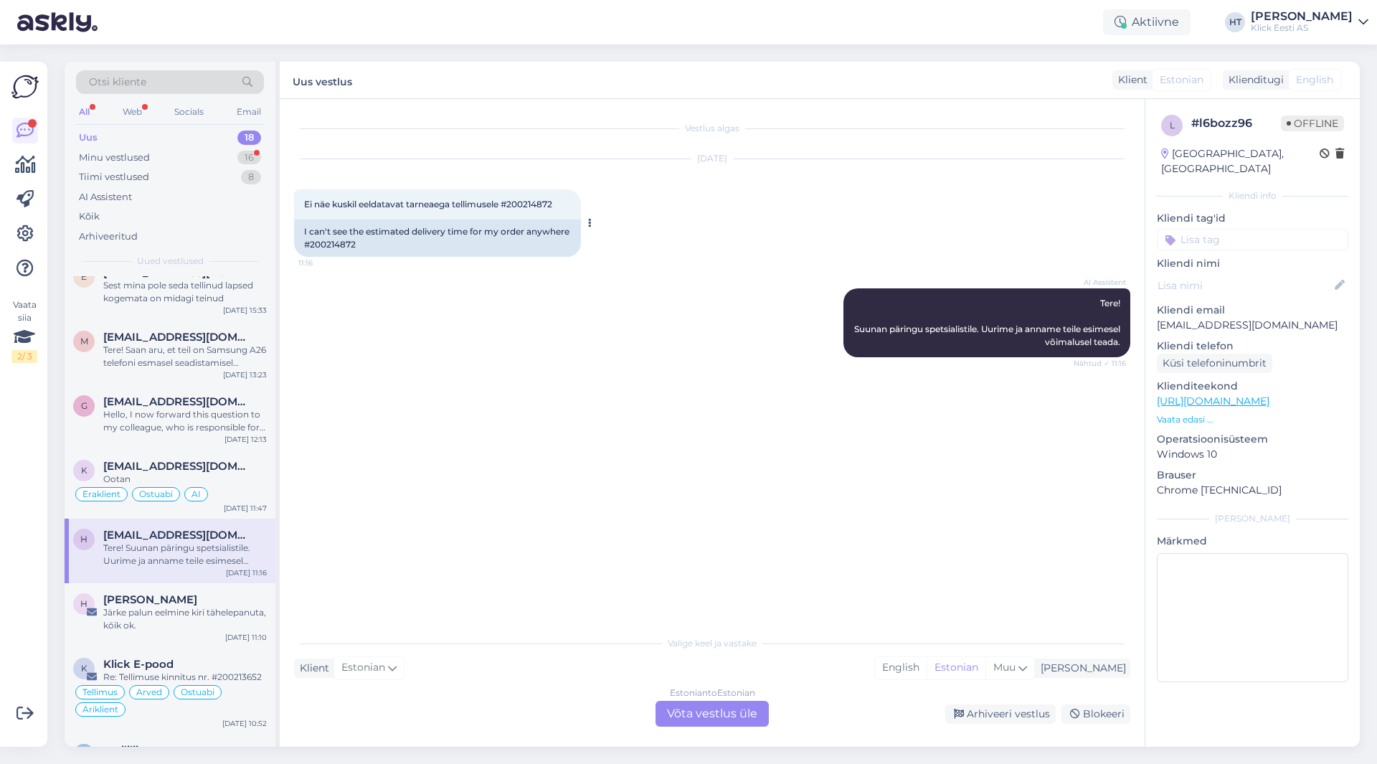
click at [540, 207] on span "Ei näe kuskil eeldatavat tarneaega tellimusele #200214872" at bounding box center [428, 204] width 248 height 11
click at [488, 470] on div "Vestlus algas [DATE] Ei näe kuskil eeldatavat tarneaega tellimusele #200214872 …" at bounding box center [718, 364] width 849 height 502
click at [245, 610] on div "Järke palun eelmine kiri tähelepanuta, kõik ok." at bounding box center [185, 619] width 164 height 26
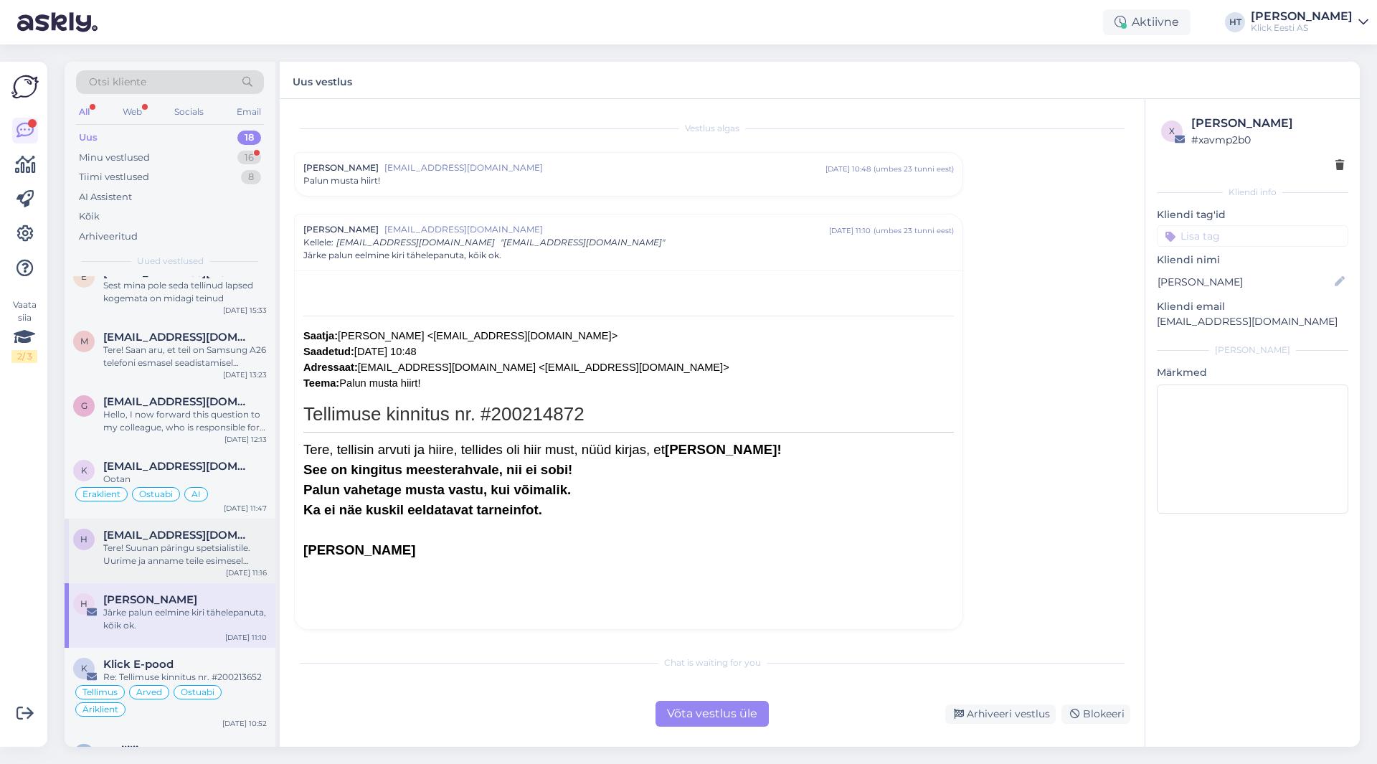
click at [224, 541] on div "Tere! Suunan päringu spetsialistile. Uurime ja anname teile esimesel võimalusel…" at bounding box center [185, 554] width 164 height 26
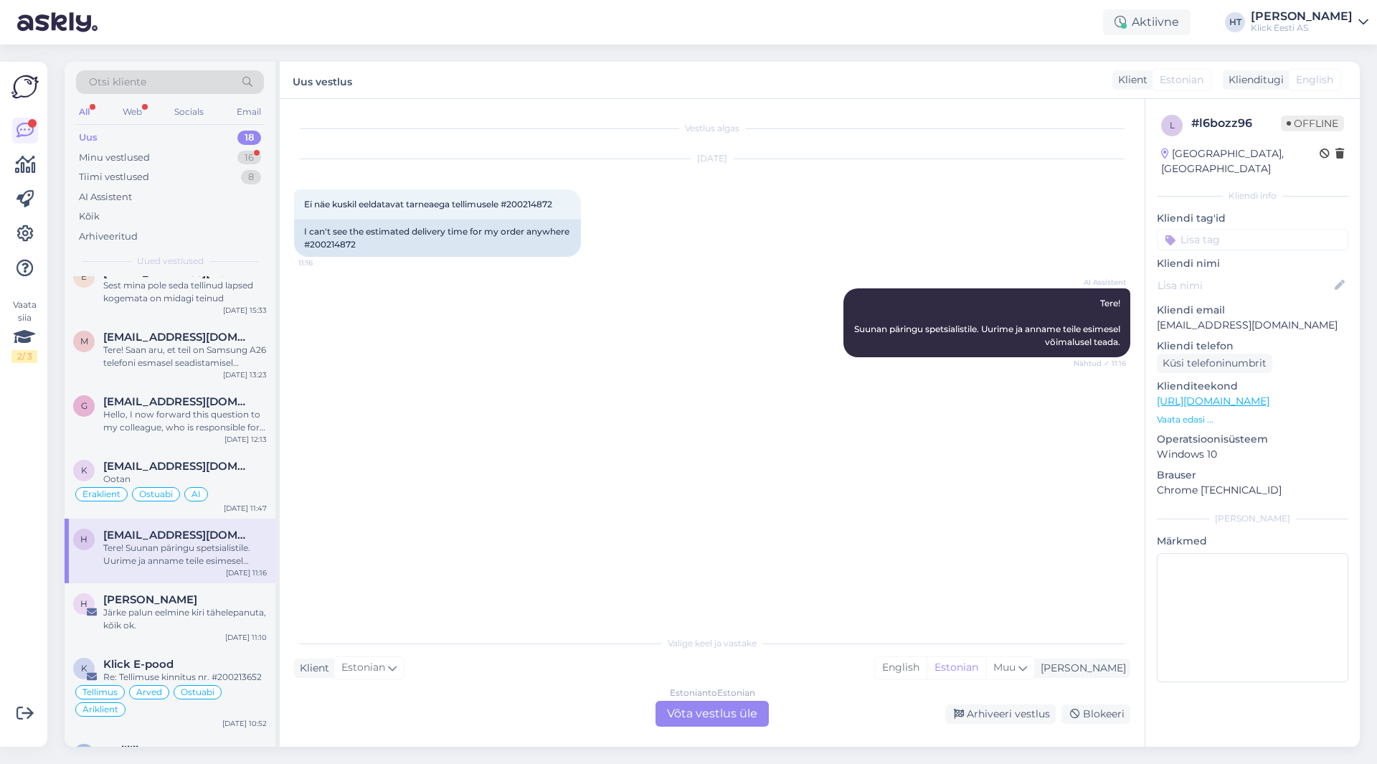
click at [508, 516] on div "Vestlus algas [DATE] Ei näe kuskil eeldatavat tarneaega tellimusele #200214872 …" at bounding box center [718, 364] width 849 height 502
click at [270, 602] on div "H [PERSON_NAME] palun eelmine kiri tähelepanuta, kõik ok. [DATE] 11:10" at bounding box center [170, 615] width 211 height 65
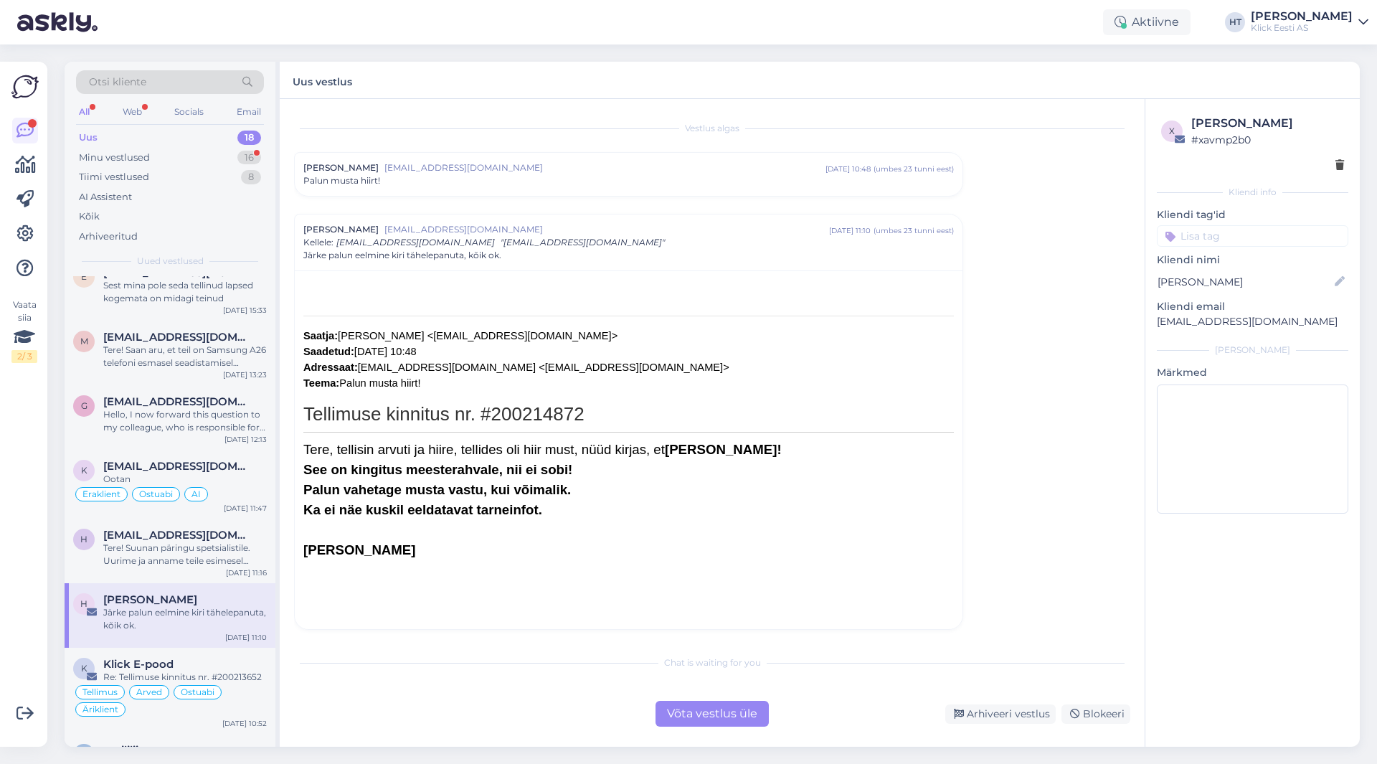
scroll to position [4, 0]
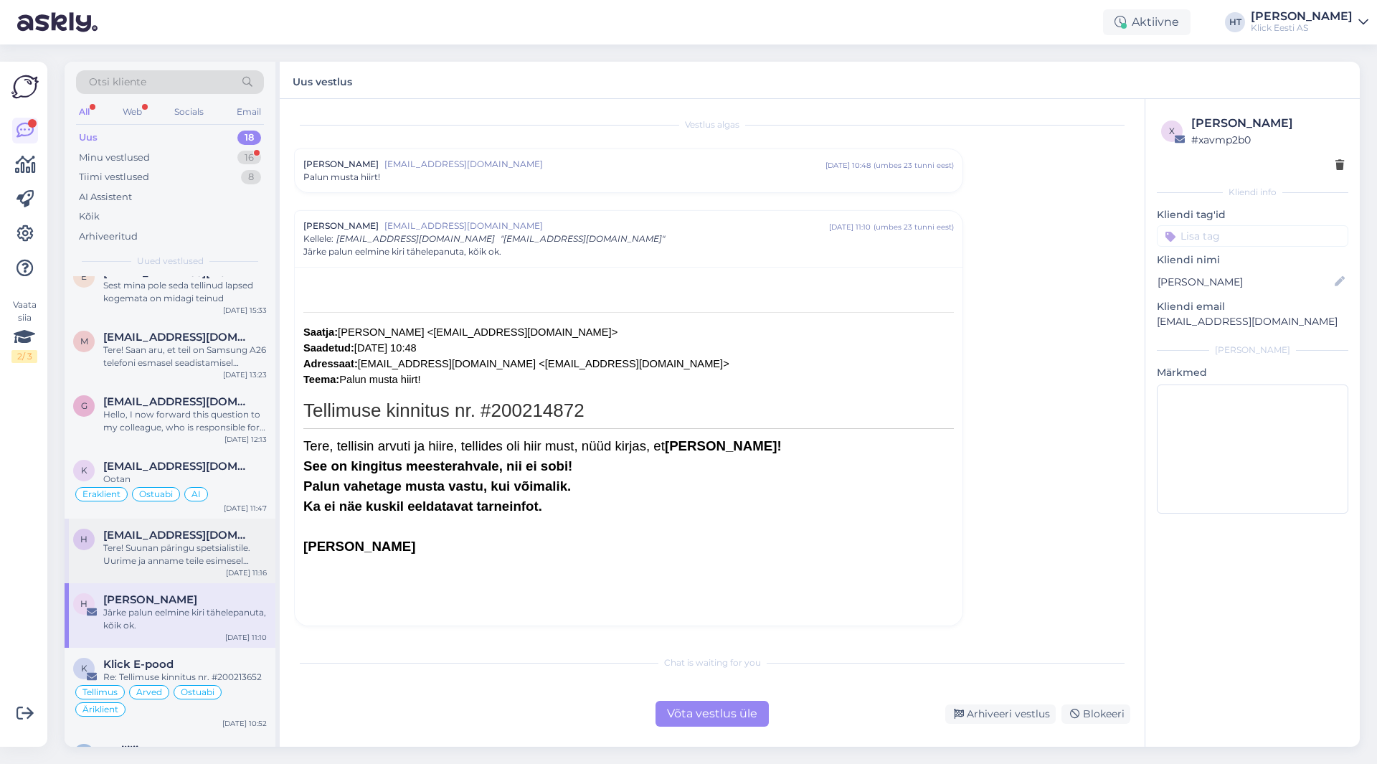
click at [239, 541] on div "Tere! Suunan päringu spetsialistile. Uurime ja anname teile esimesel võimalusel…" at bounding box center [185, 554] width 164 height 26
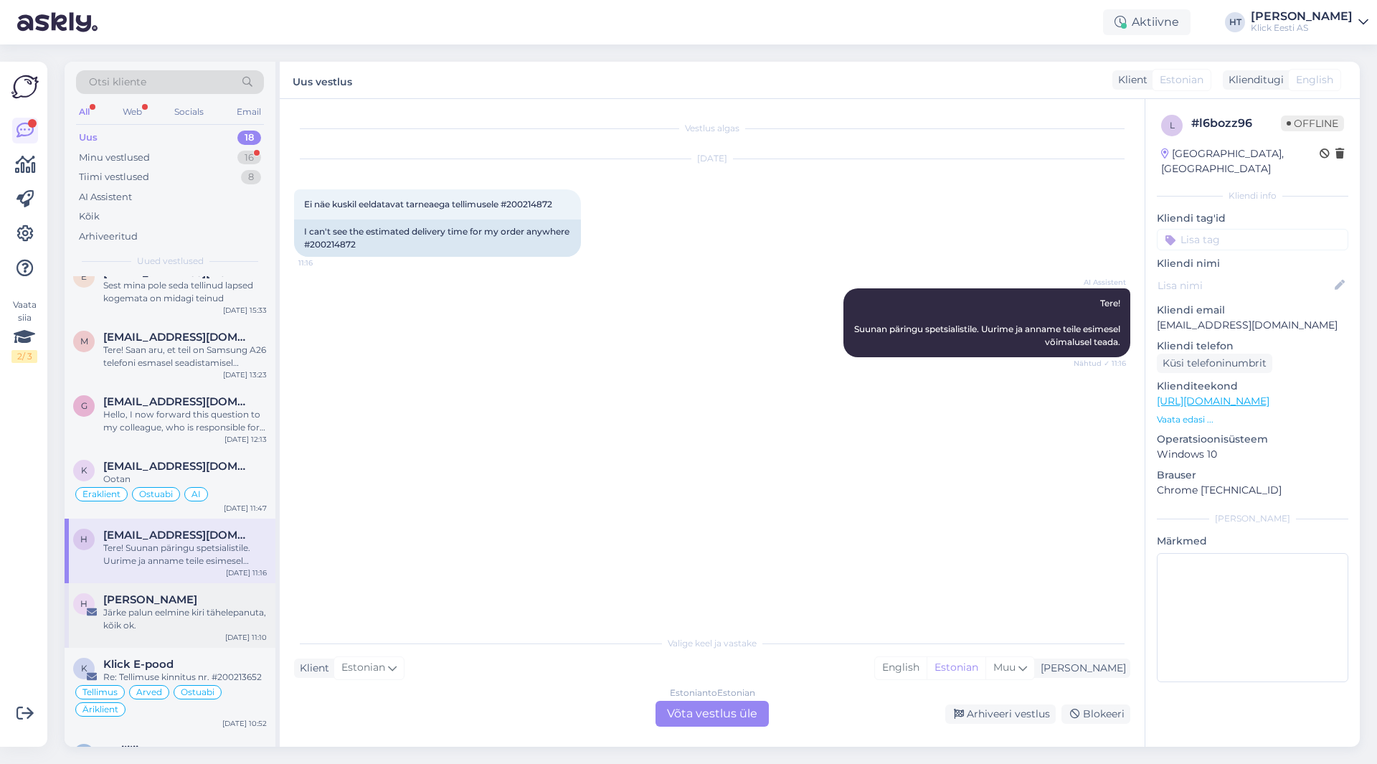
click at [167, 593] on div "[PERSON_NAME]" at bounding box center [185, 599] width 164 height 13
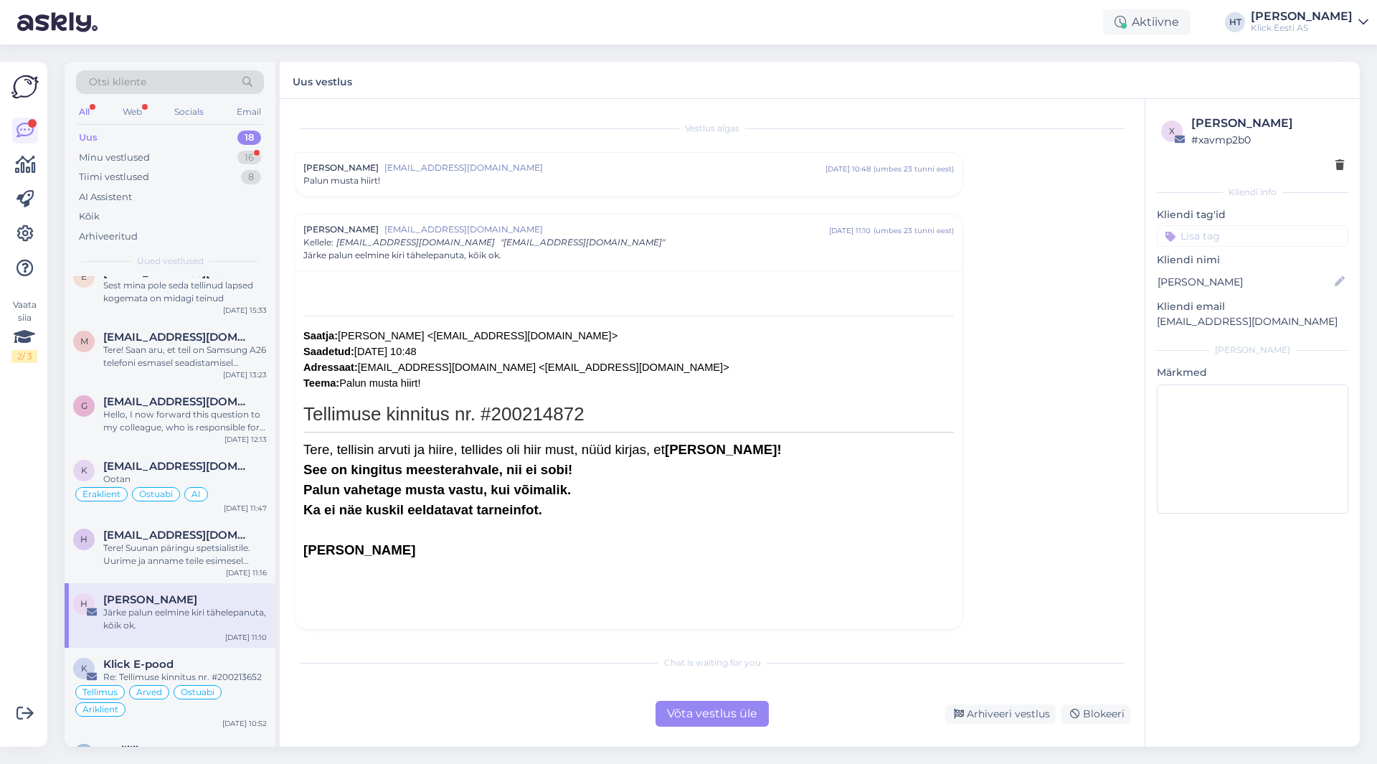
click at [691, 183] on div "Palun musta hiirt!" at bounding box center [628, 180] width 651 height 13
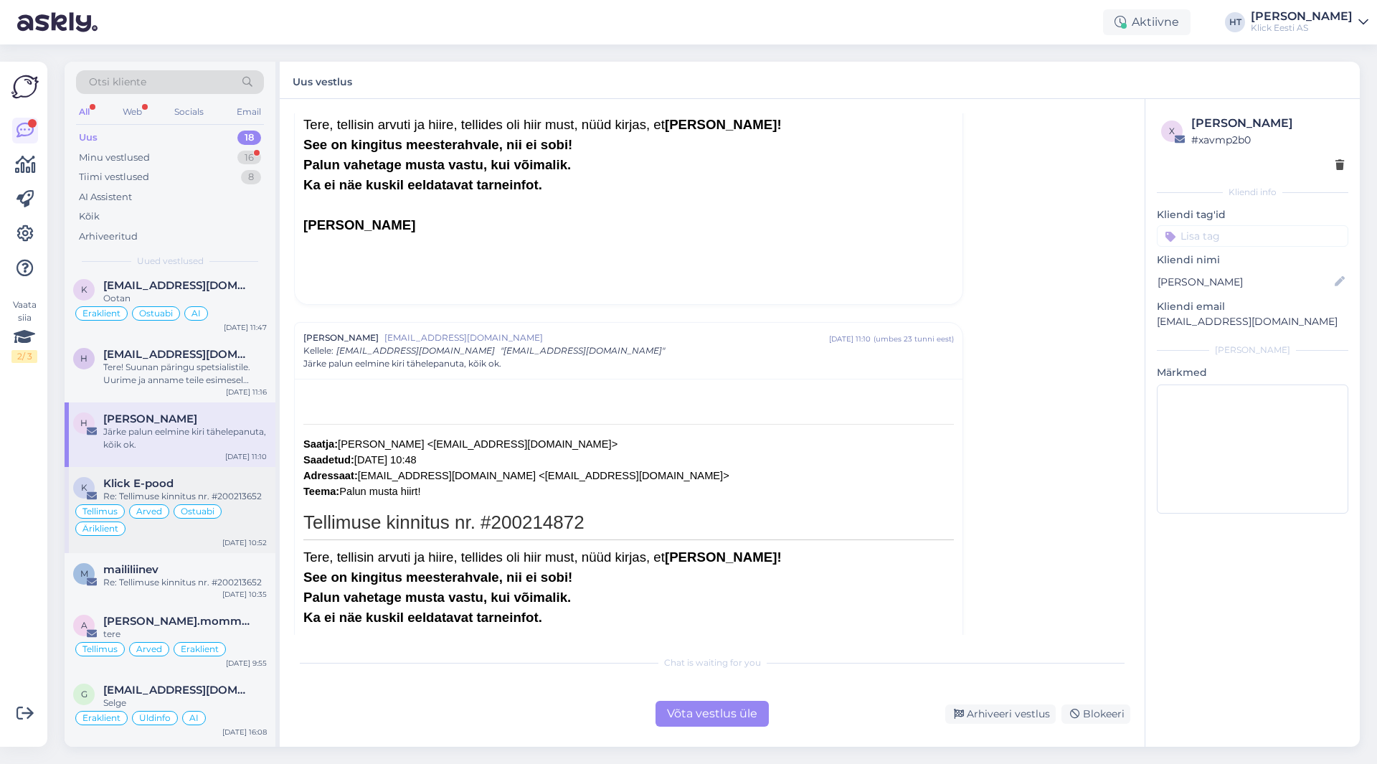
scroll to position [666, 0]
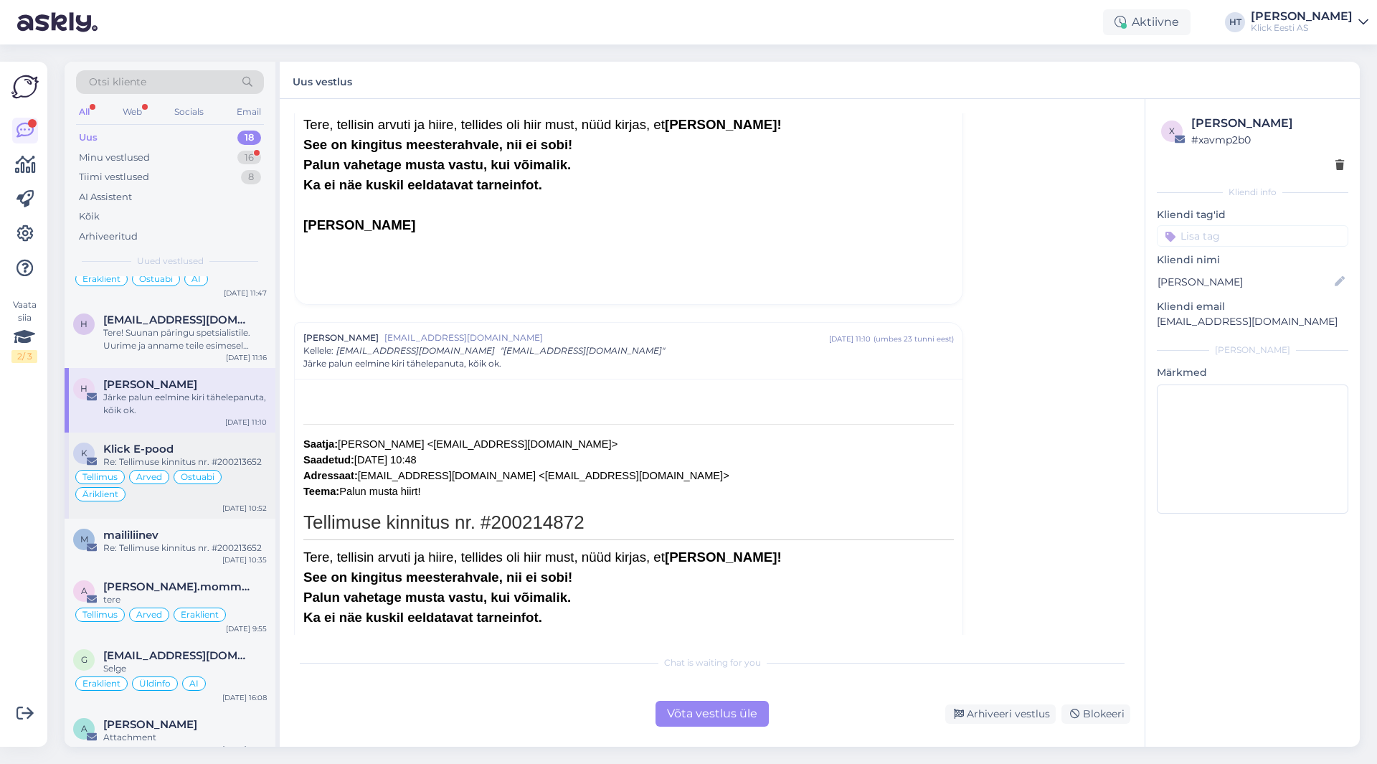
click at [250, 468] on div "Tellimus Arved Ostuabi Äriklient" at bounding box center [170, 485] width 194 height 34
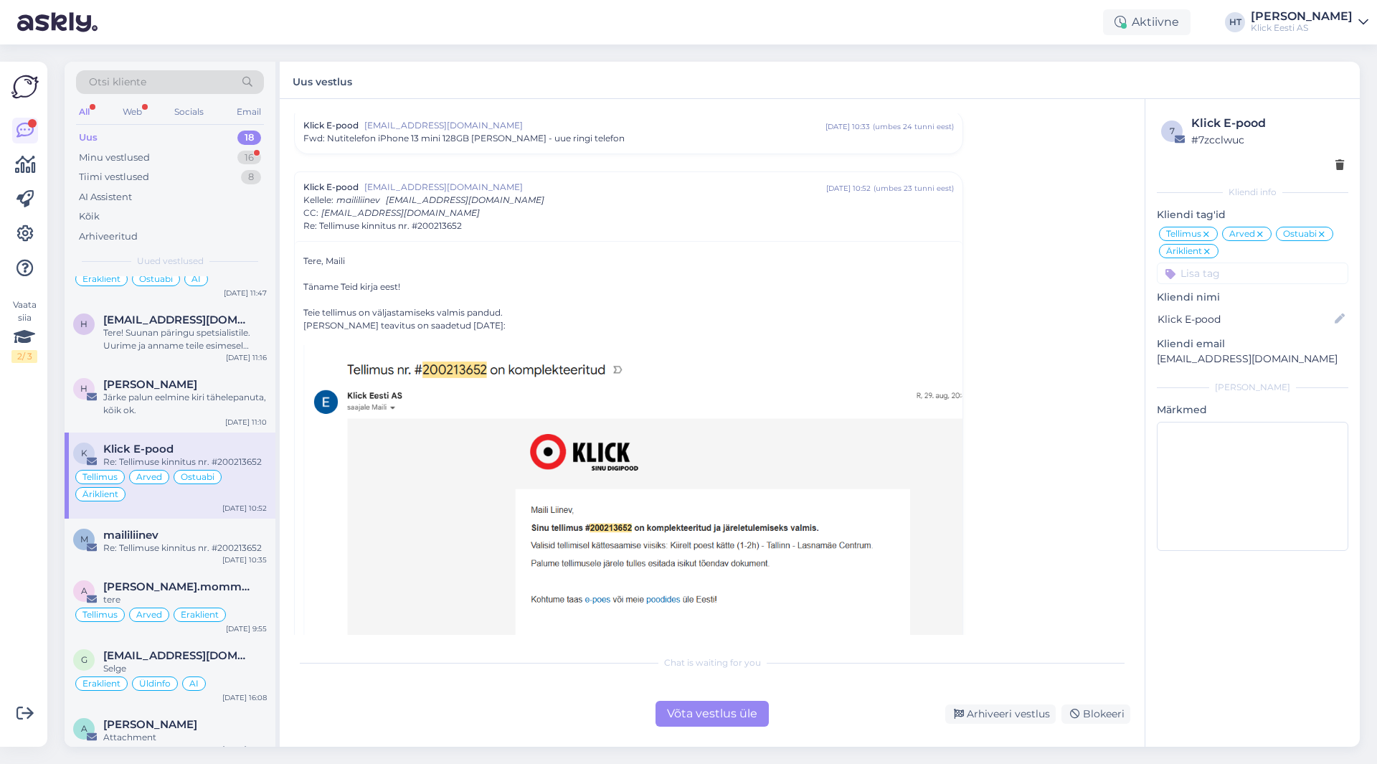
scroll to position [4482, 0]
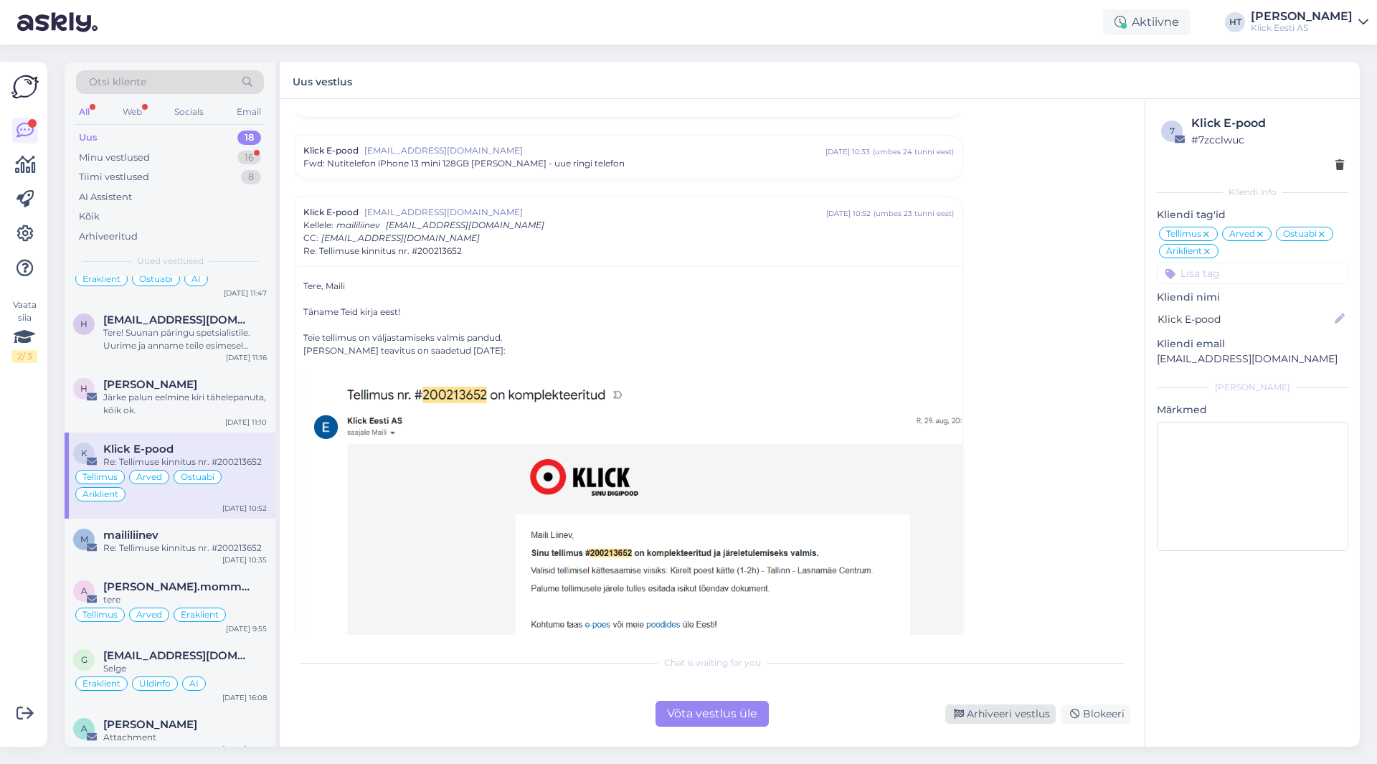
click at [996, 710] on div "Arhiveeri vestlus" at bounding box center [1000, 713] width 110 height 19
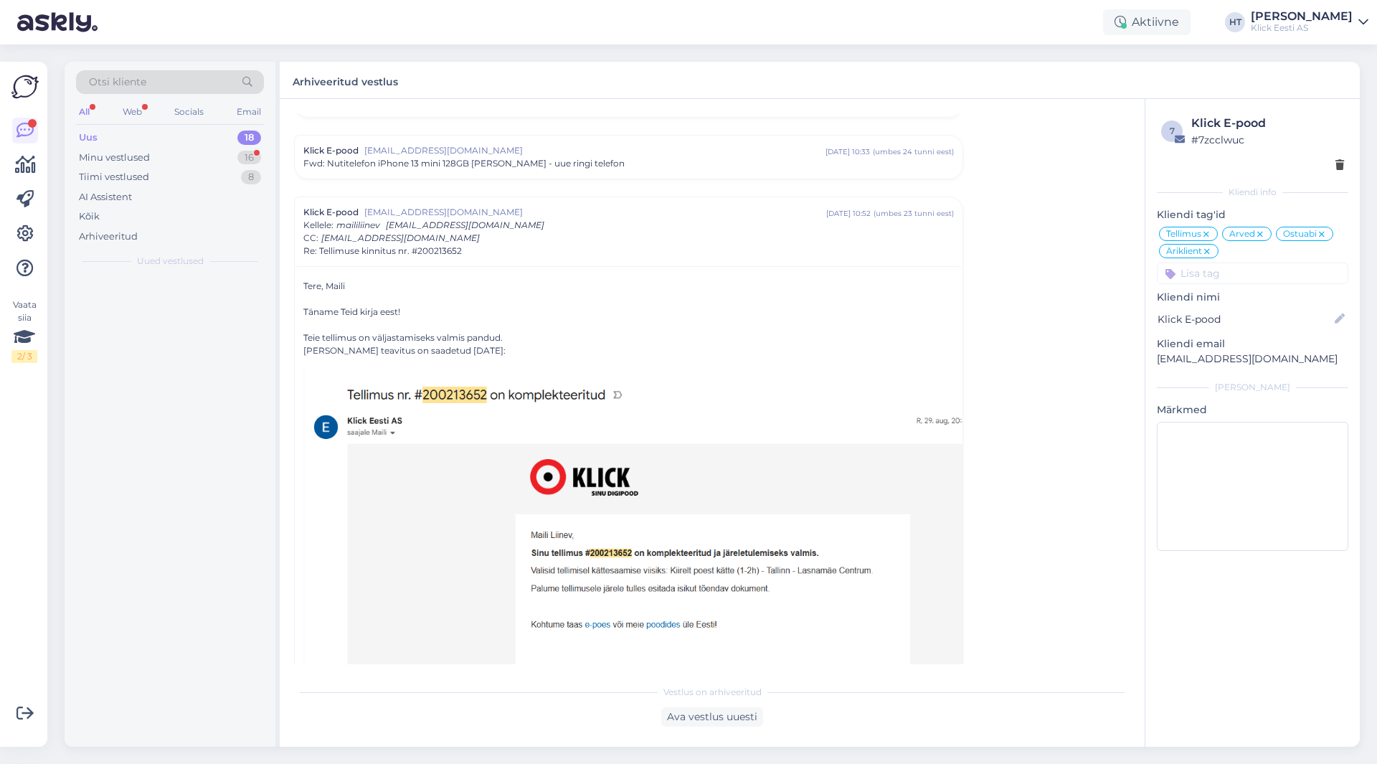
scroll to position [0, 0]
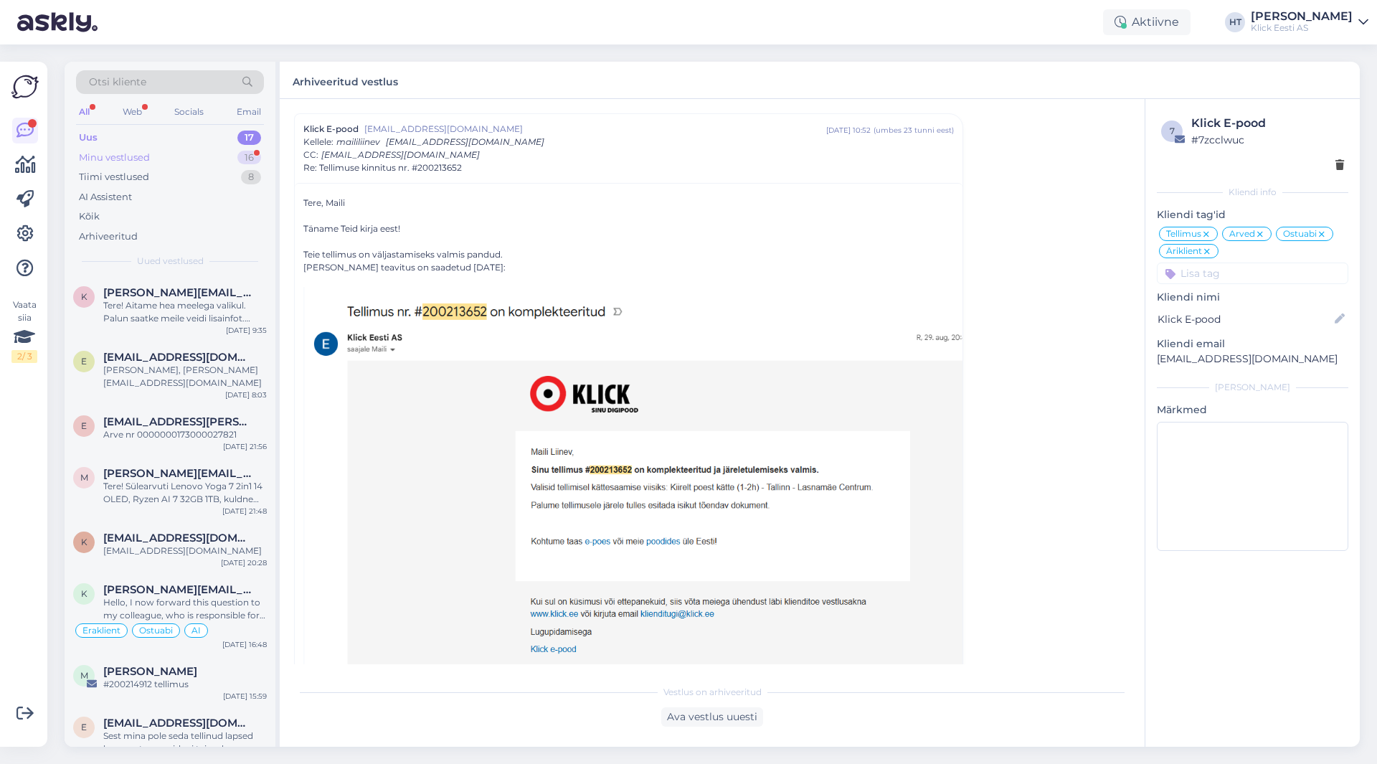
click at [216, 153] on div "Minu vestlused 16" at bounding box center [170, 158] width 188 height 20
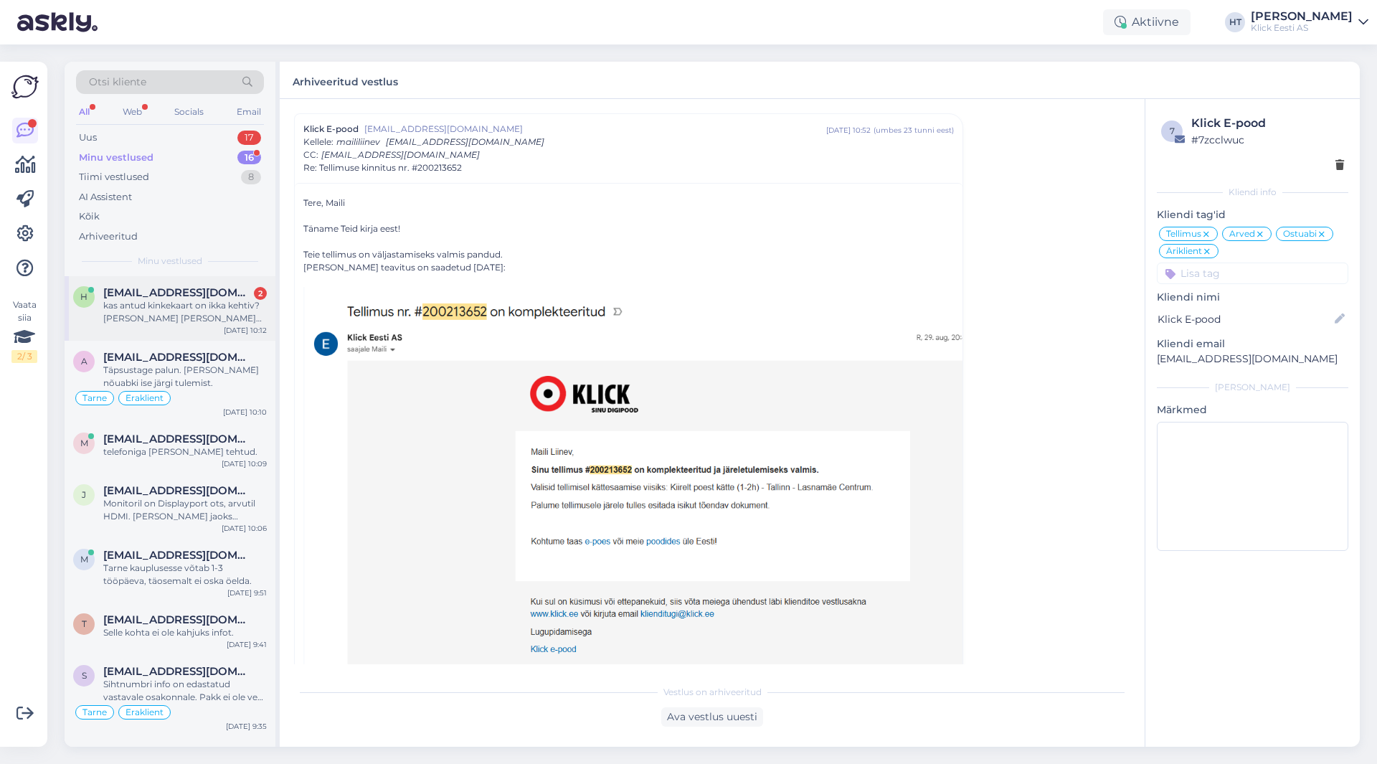
click at [220, 316] on div "kas antud kinkekaart on ikka kehtiv? [PERSON_NAME] [PERSON_NAME] [DATE] Viru kl…" at bounding box center [185, 312] width 164 height 26
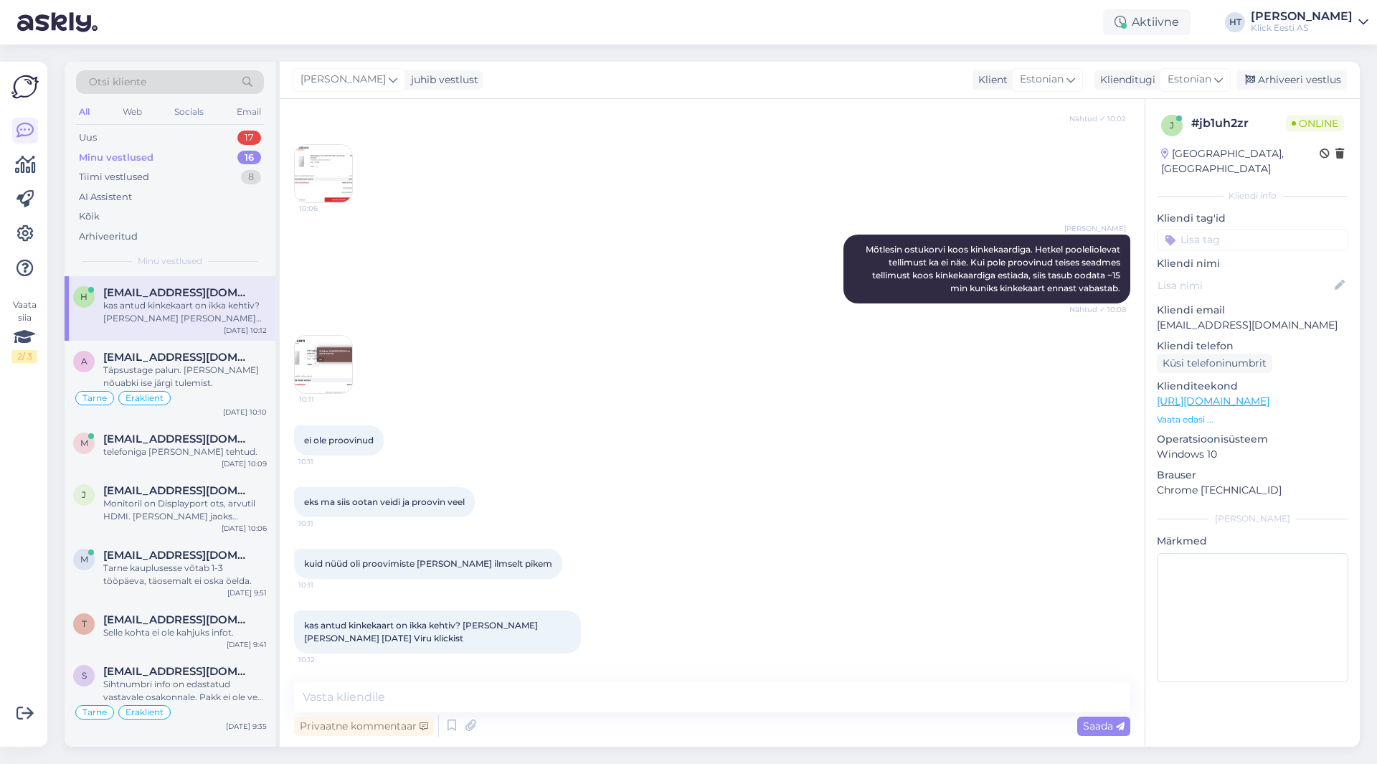
scroll to position [618, 0]
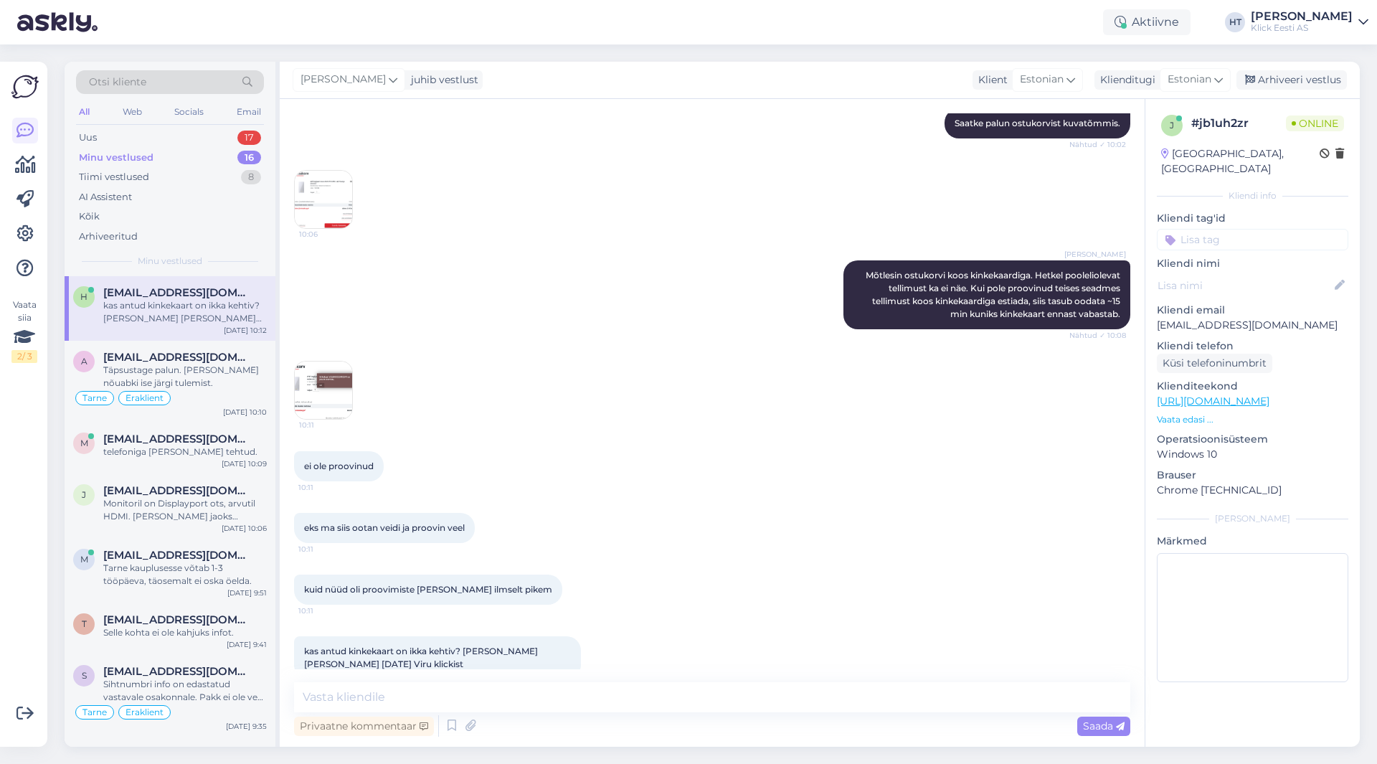
click at [577, 378] on div "10:11" at bounding box center [712, 390] width 836 height 90
click at [585, 687] on textarea at bounding box center [712, 697] width 836 height 30
type textarea "Kinkekaardid kehtivad aasta aega."
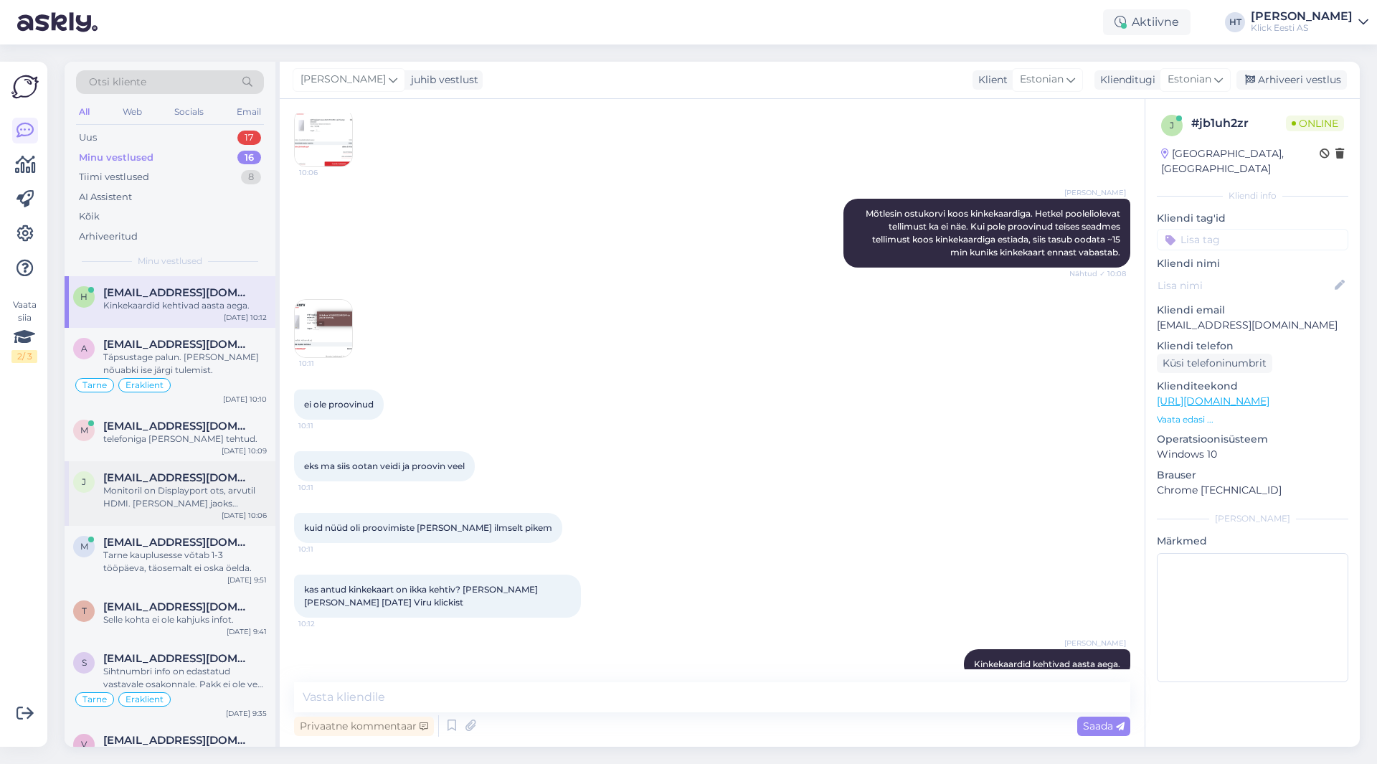
click at [175, 476] on span "[EMAIL_ADDRESS][DOMAIN_NAME]" at bounding box center [177, 477] width 149 height 13
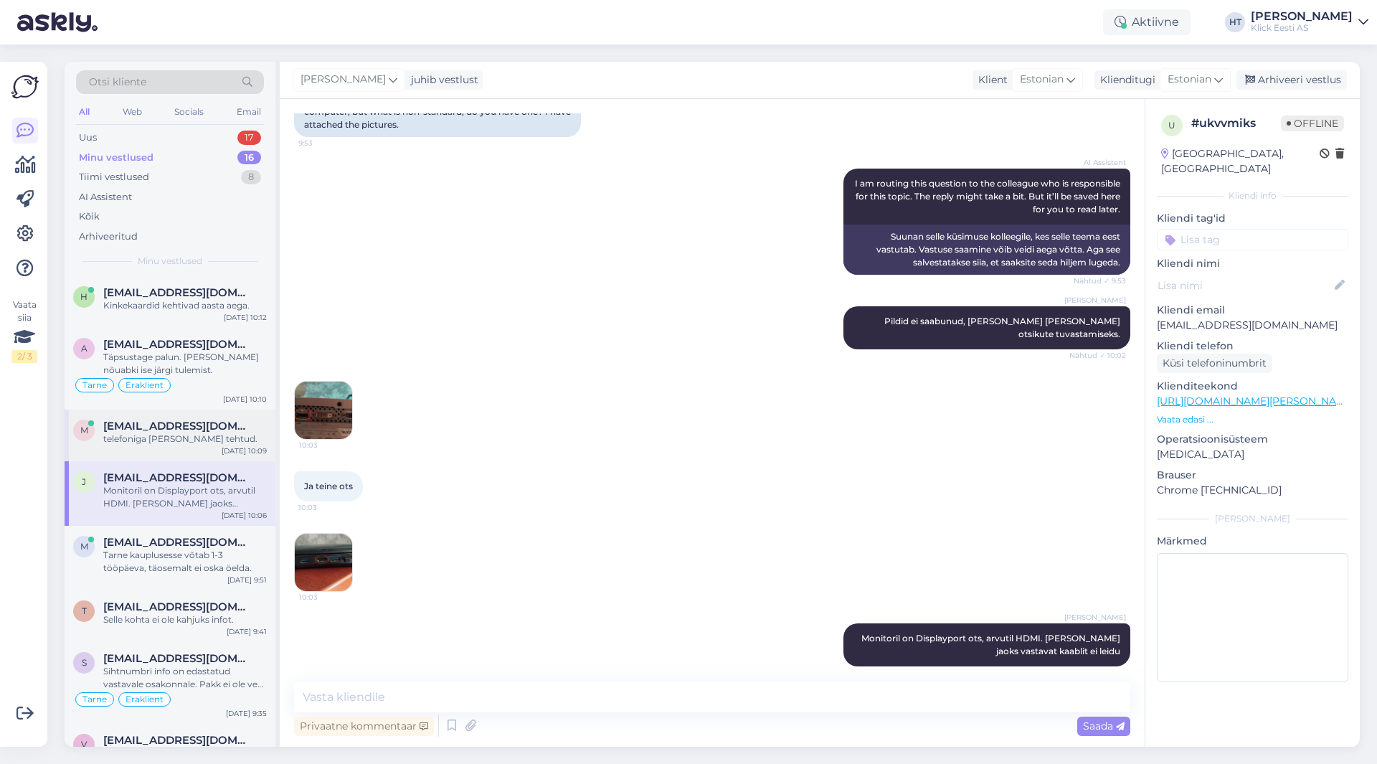
click at [148, 425] on span "[EMAIL_ADDRESS][DOMAIN_NAME]" at bounding box center [177, 426] width 149 height 13
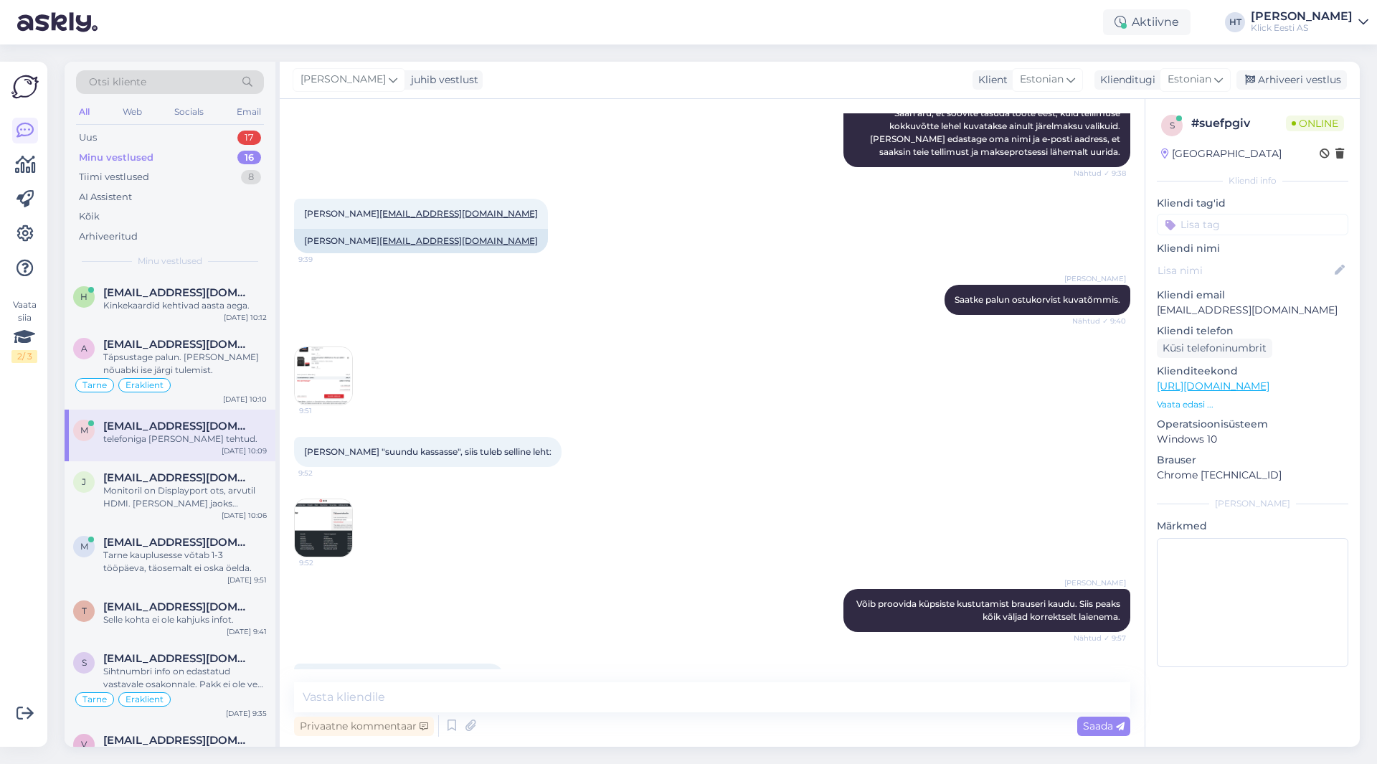
scroll to position [557, 0]
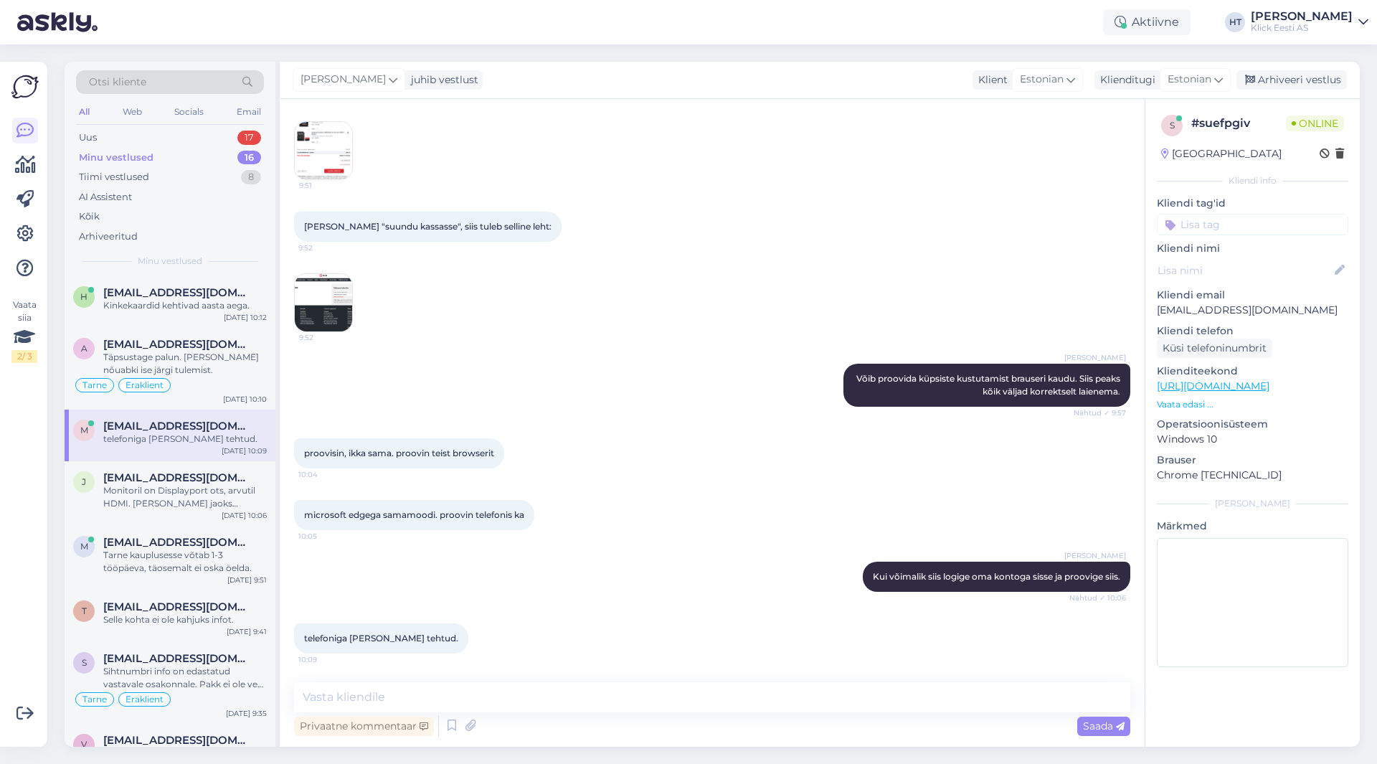
click at [608, 379] on div "[PERSON_NAME] Võib proovida küpsiste kustutamist brauseri kaudu. Siis peaks kõi…" at bounding box center [712, 385] width 836 height 75
click at [219, 487] on div "Monitoril on Displayport ots, arvutil HDMI. [PERSON_NAME] jaoks vastavat kaabli…" at bounding box center [185, 497] width 164 height 26
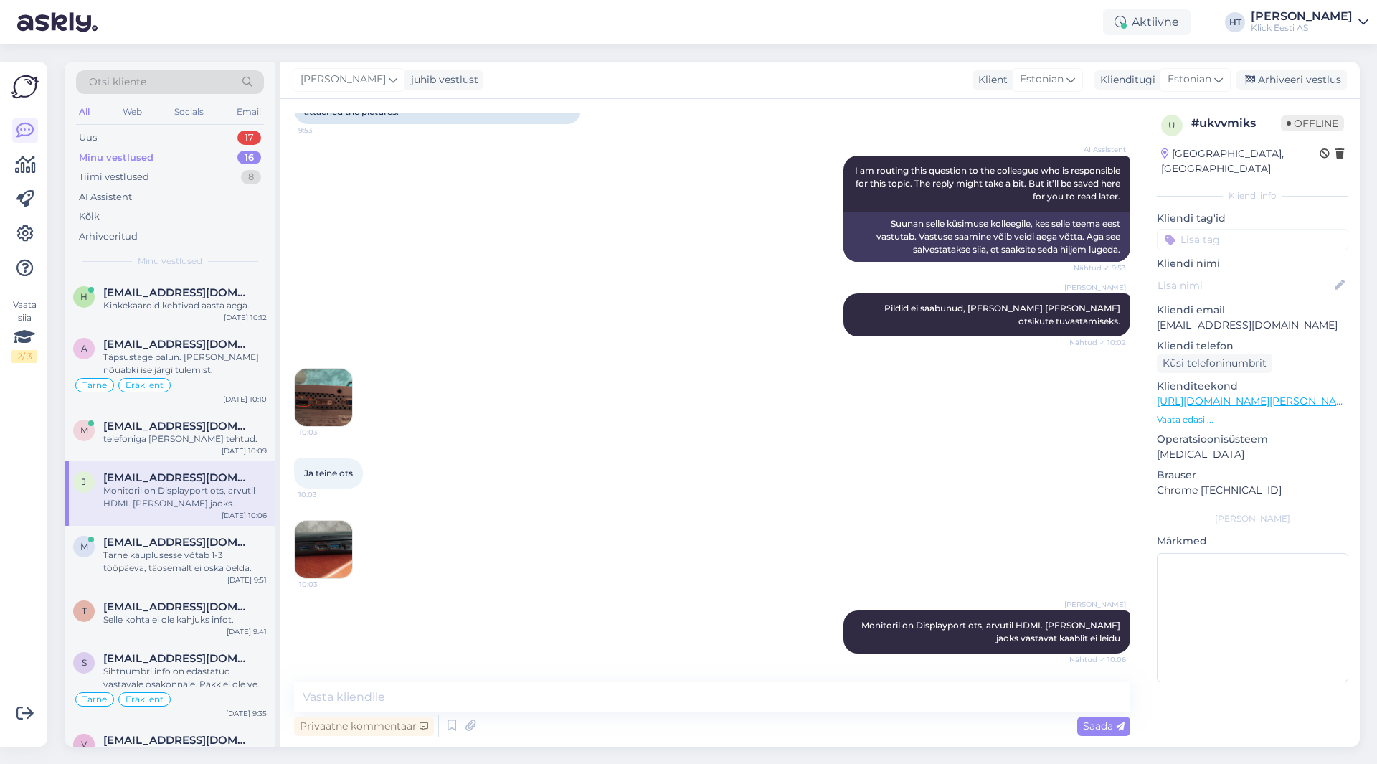
scroll to position [293, 0]
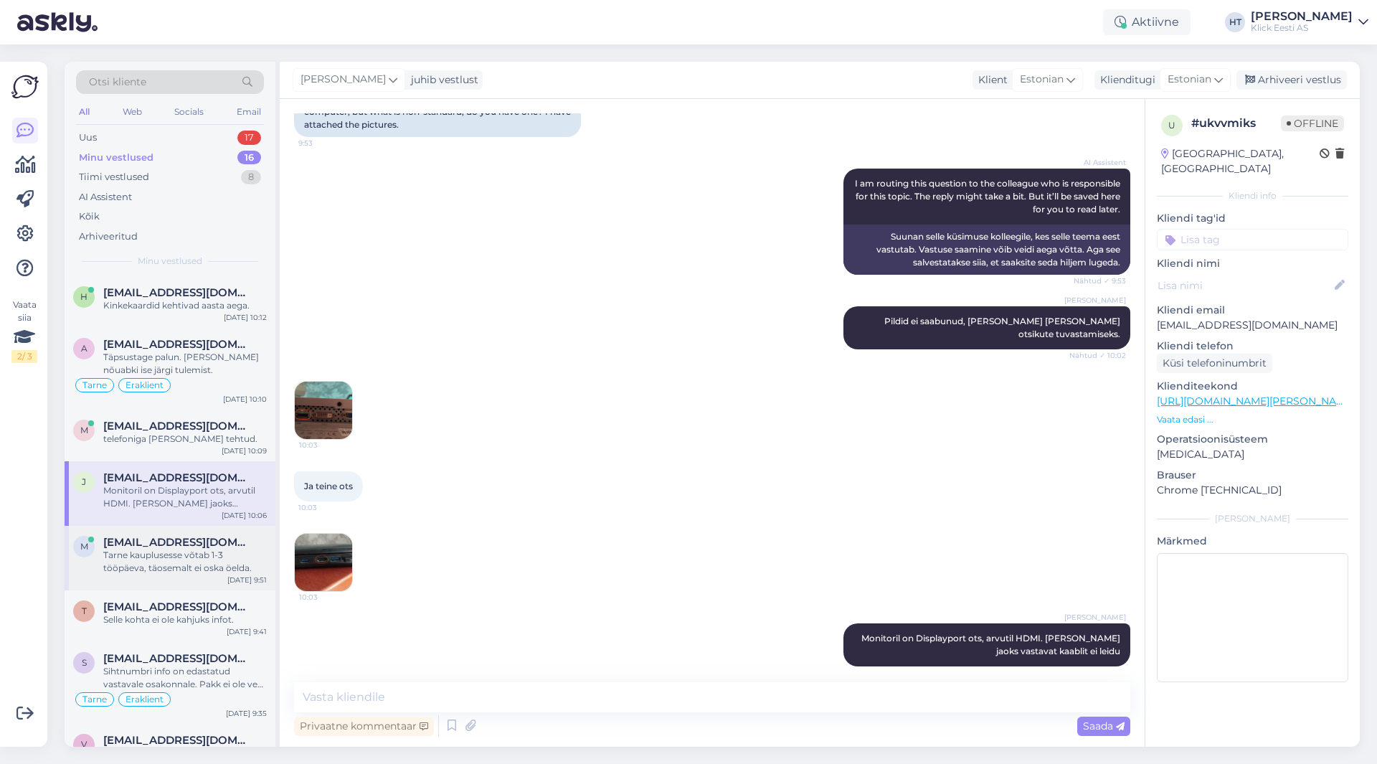
click at [209, 559] on div "Tarne kauplusesse võtab 1-3 tööpäeva, täosemalt ei oska öelda." at bounding box center [185, 562] width 164 height 26
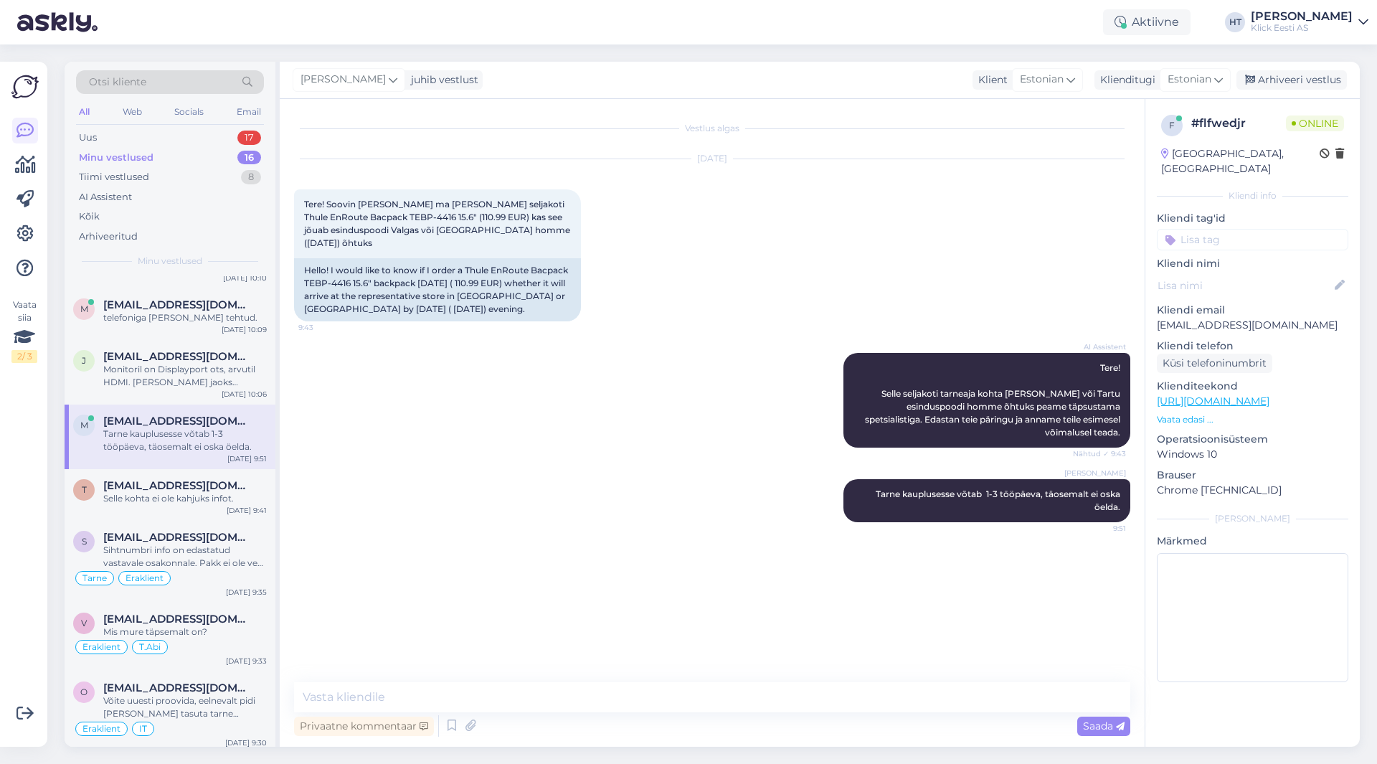
scroll to position [143, 0]
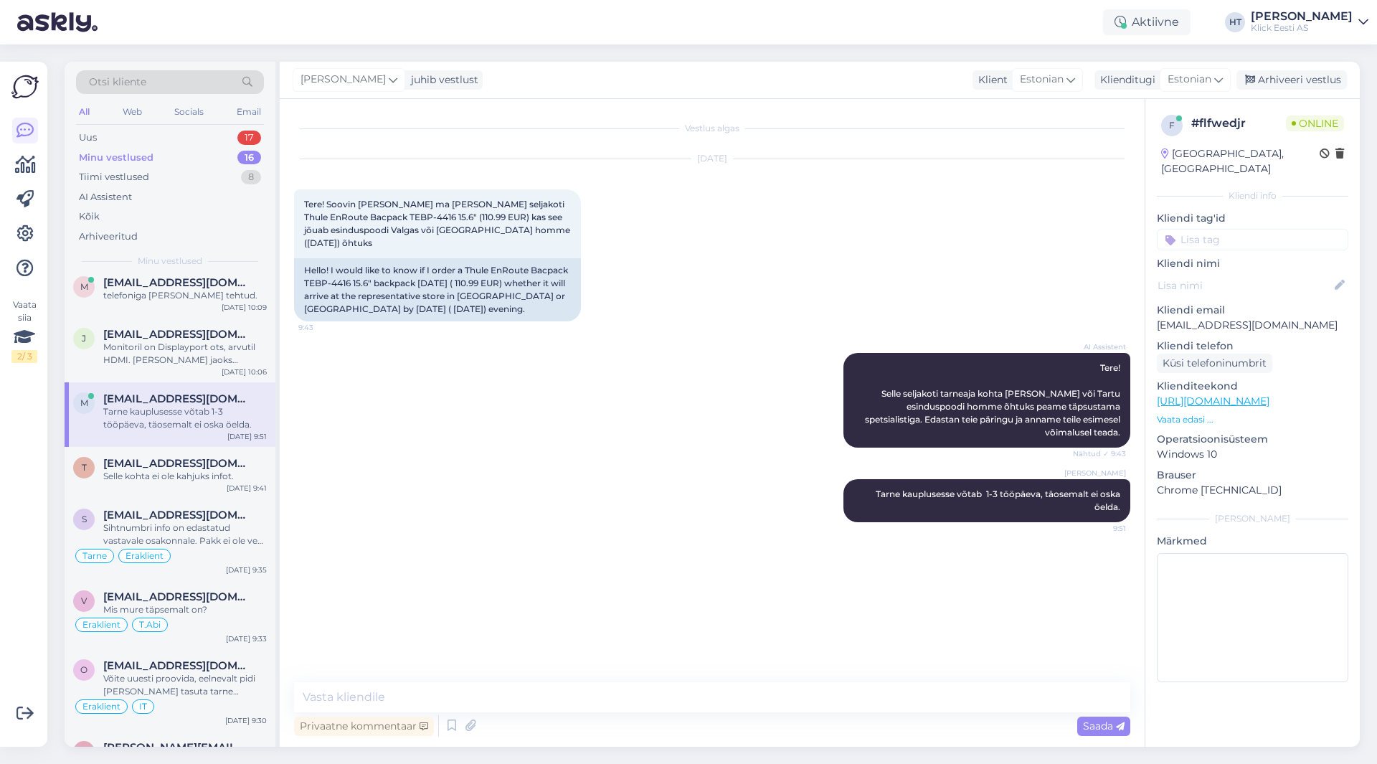
click at [1231, 229] on input at bounding box center [1252, 240] width 191 height 22
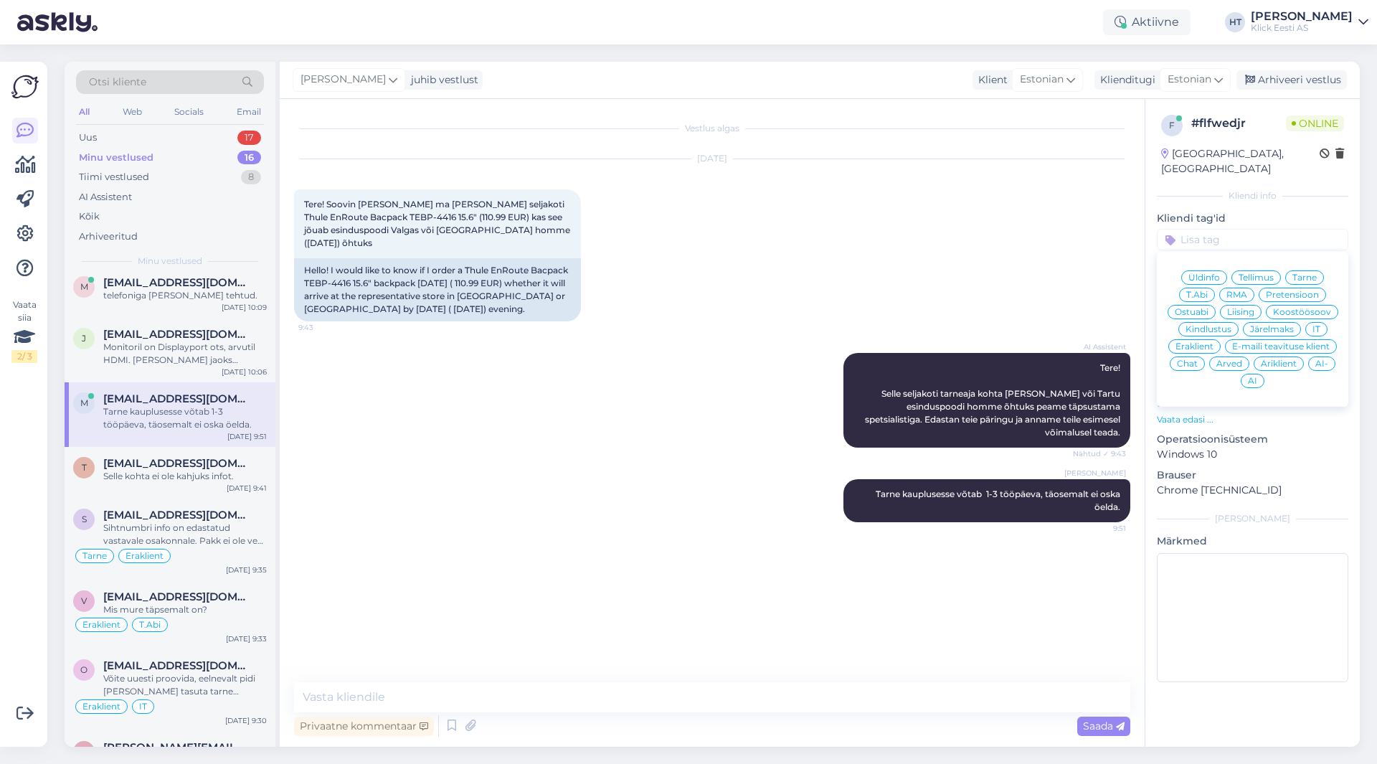
click at [1198, 308] on span "Ostuabi" at bounding box center [1192, 312] width 34 height 9
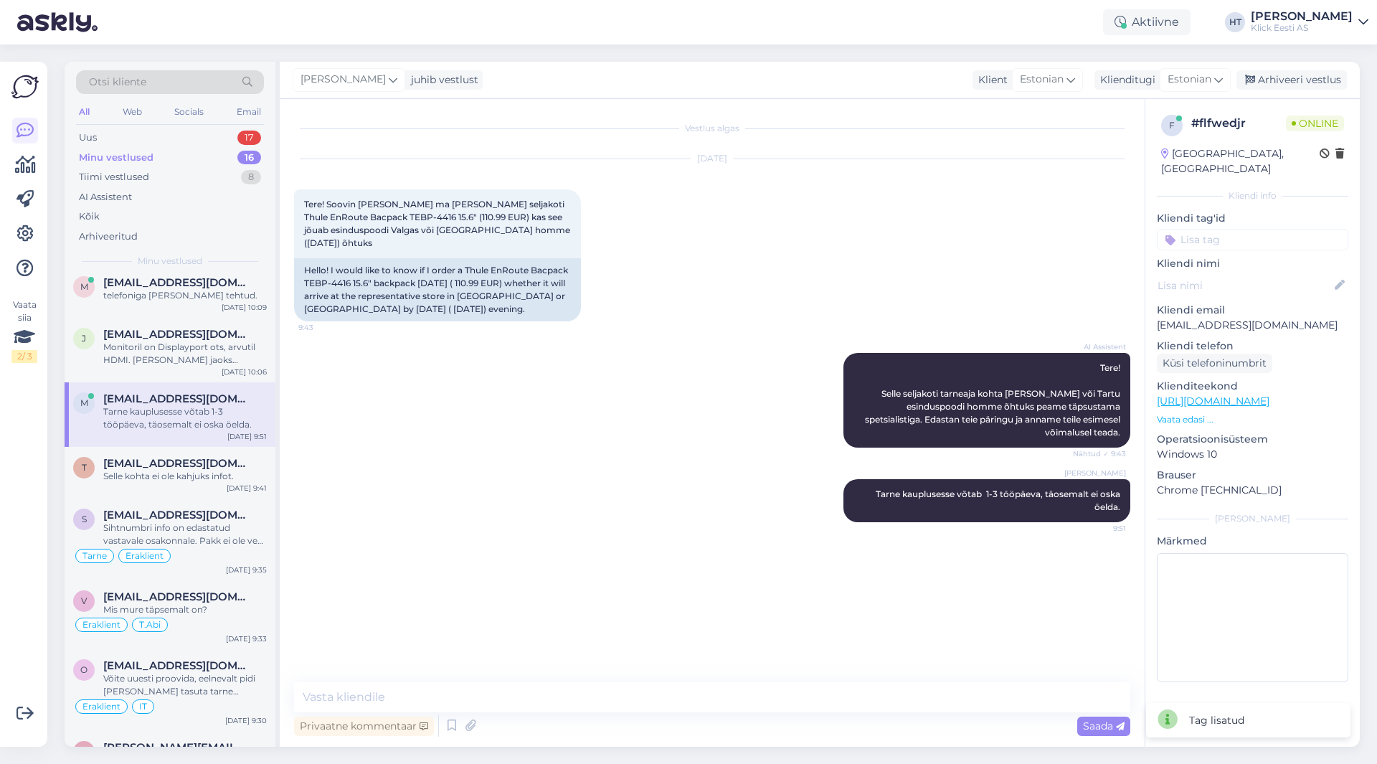
click at [1230, 229] on div "Üldinfo Tellimus Tarne T.Abi RMA Pretensioon Ostuabi Liising Koostöösoov Kindlu…" at bounding box center [1252, 240] width 191 height 22
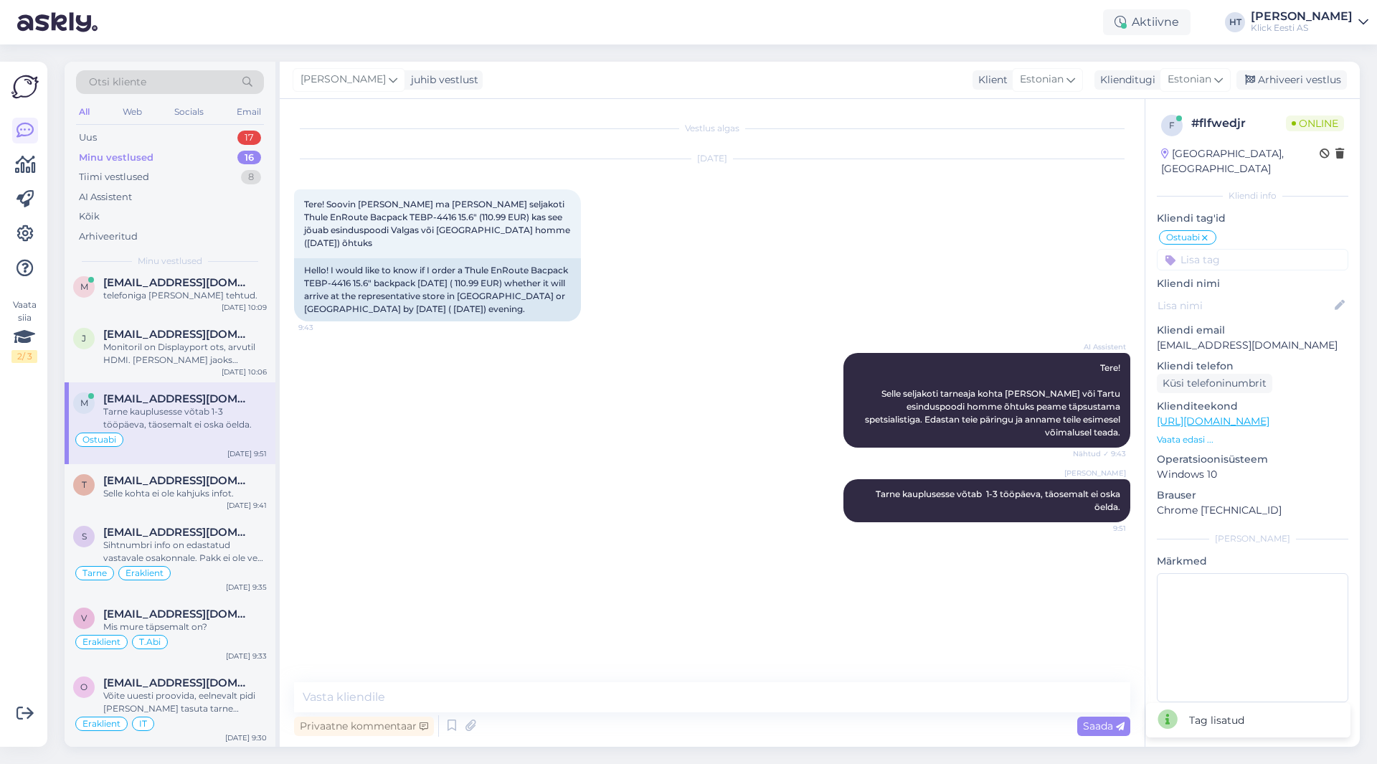
click at [1235, 251] on input at bounding box center [1252, 260] width 191 height 22
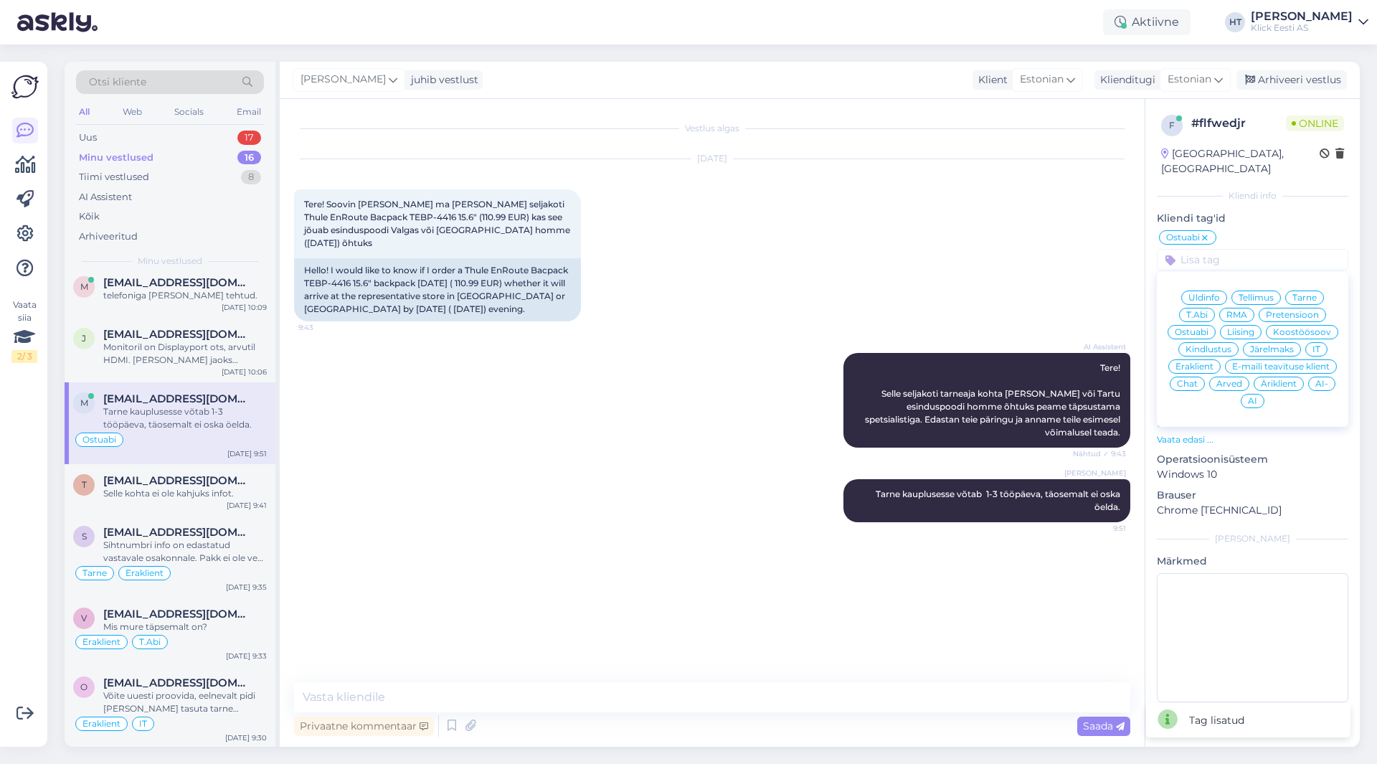
click at [1205, 359] on div "Eraklient" at bounding box center [1194, 366] width 52 height 14
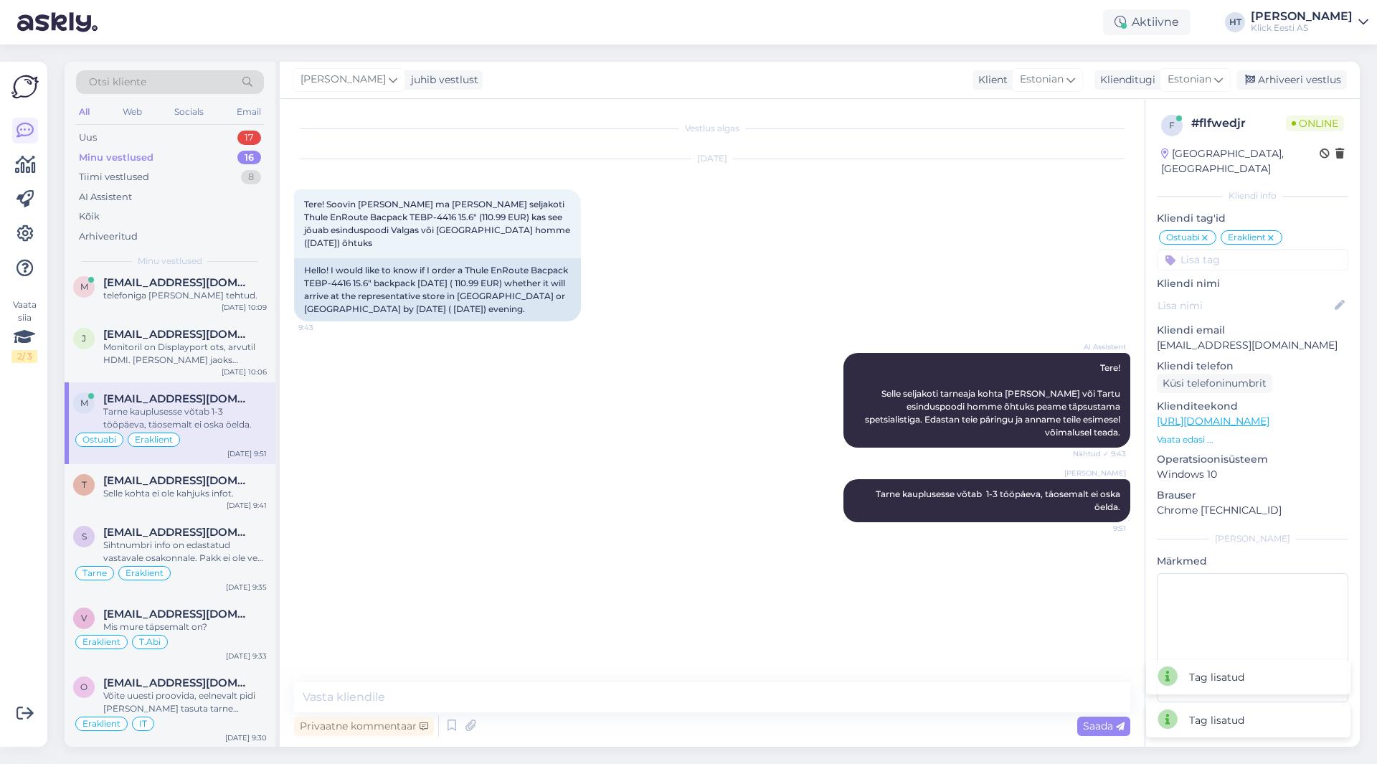
click at [1064, 286] on div "[DATE] Tere! Soovin [PERSON_NAME] ma [PERSON_NAME] seljakoti Thule EnRoute Bacp…" at bounding box center [712, 240] width 836 height 194
click at [1310, 79] on div "Arhiveeri vestlus" at bounding box center [1291, 79] width 110 height 19
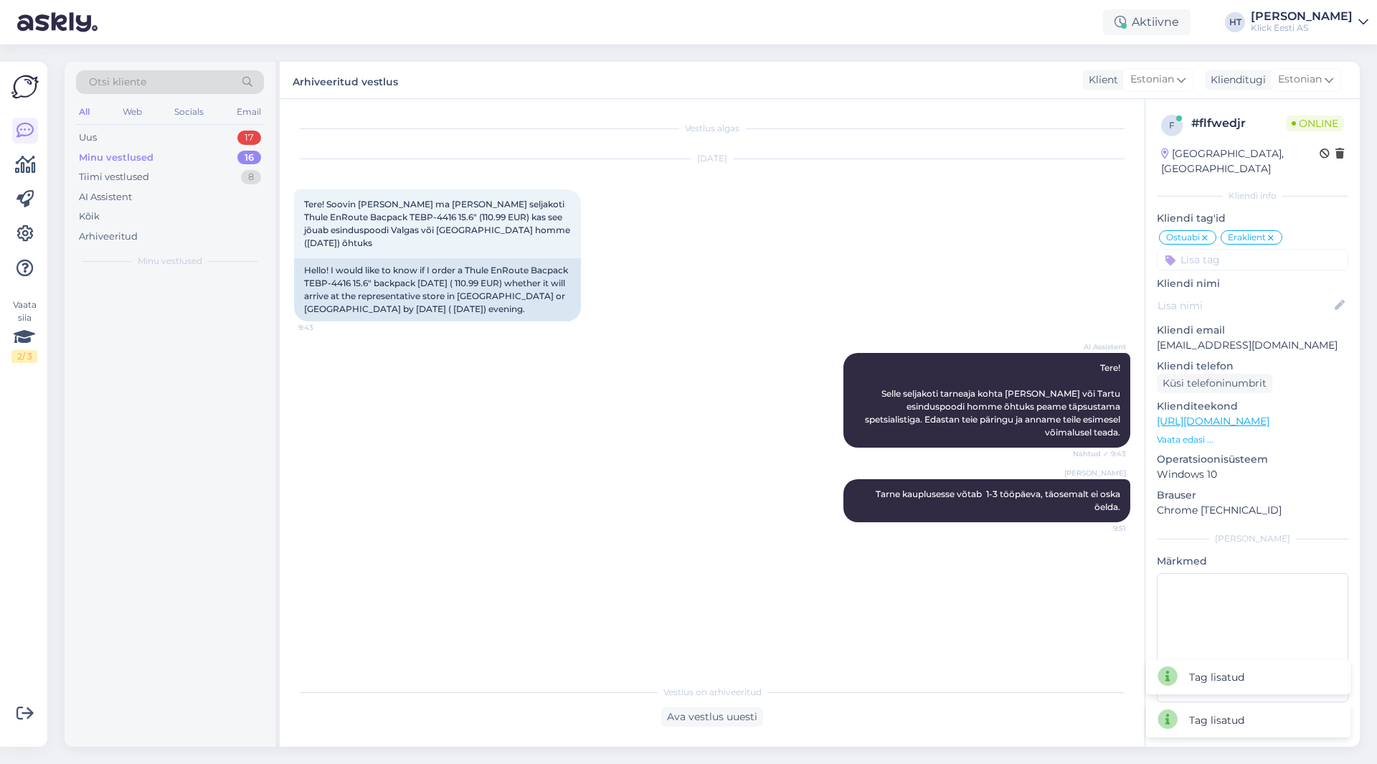
scroll to position [0, 0]
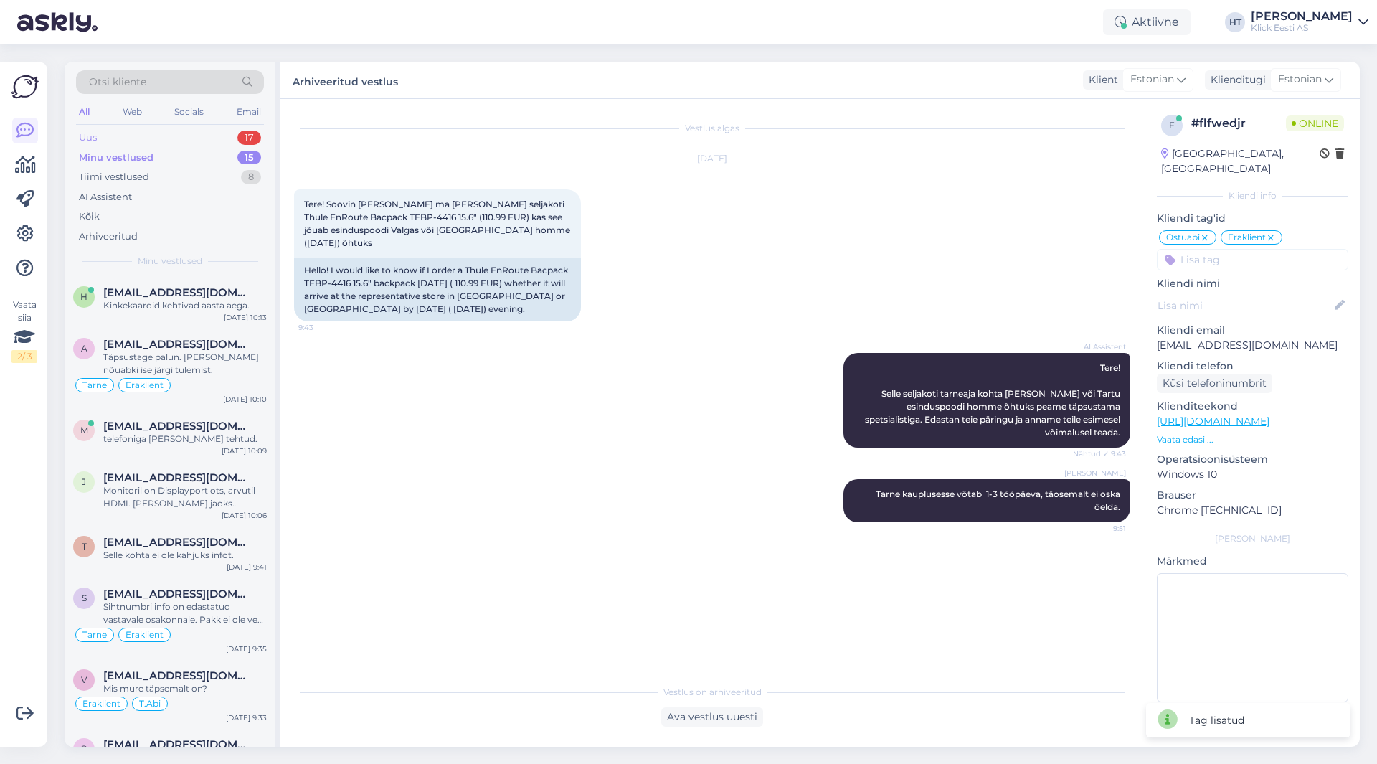
click at [224, 131] on div "Uus 17" at bounding box center [170, 138] width 188 height 20
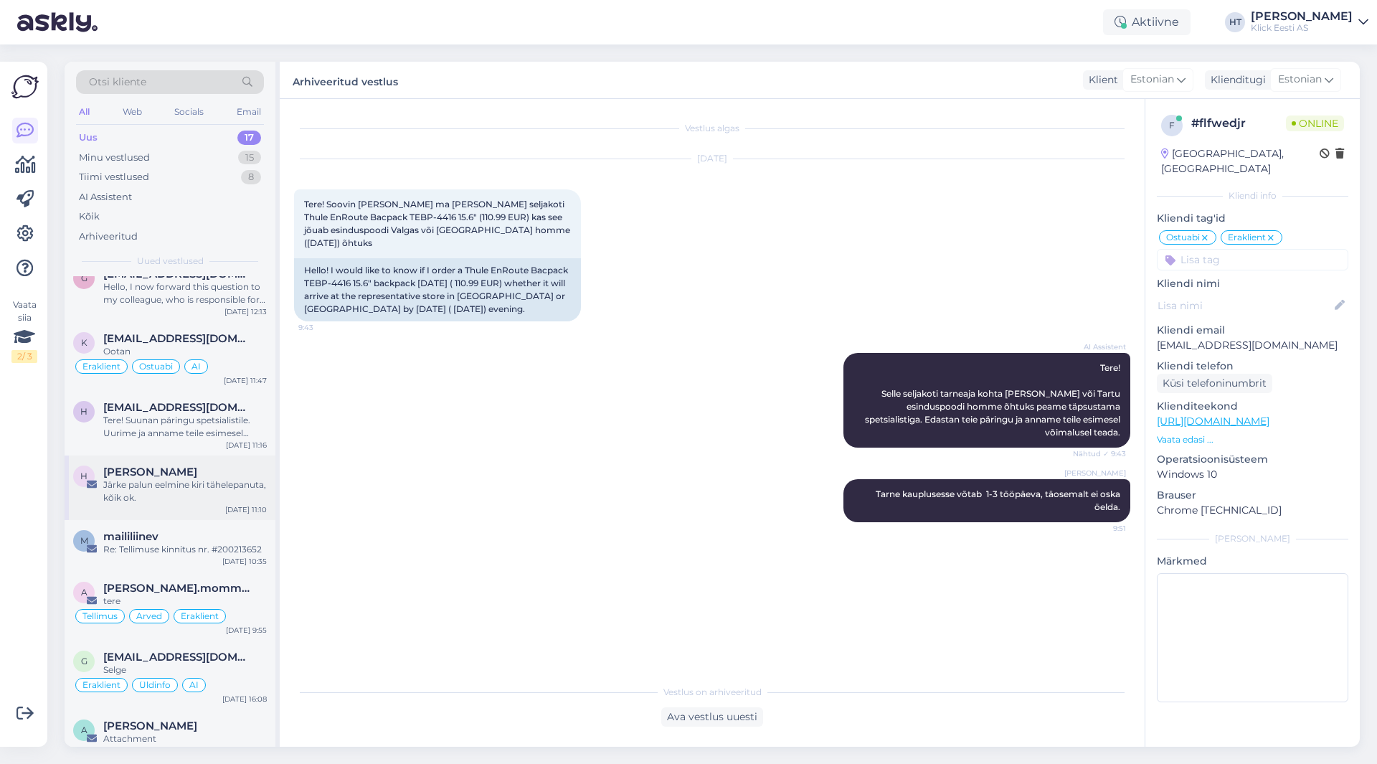
scroll to position [580, 0]
click at [179, 718] on div "[PERSON_NAME]" at bounding box center [185, 724] width 164 height 13
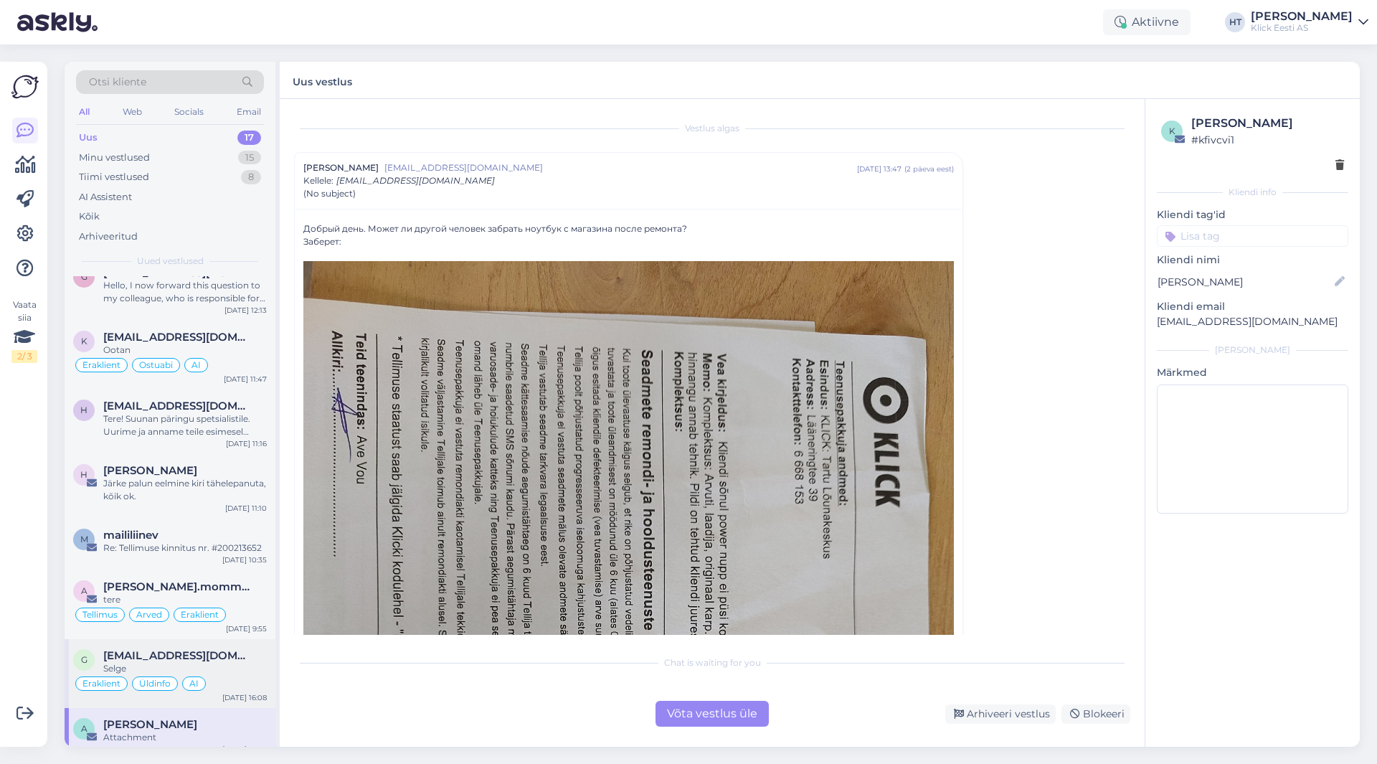
click at [239, 662] on div "Selge" at bounding box center [185, 668] width 164 height 13
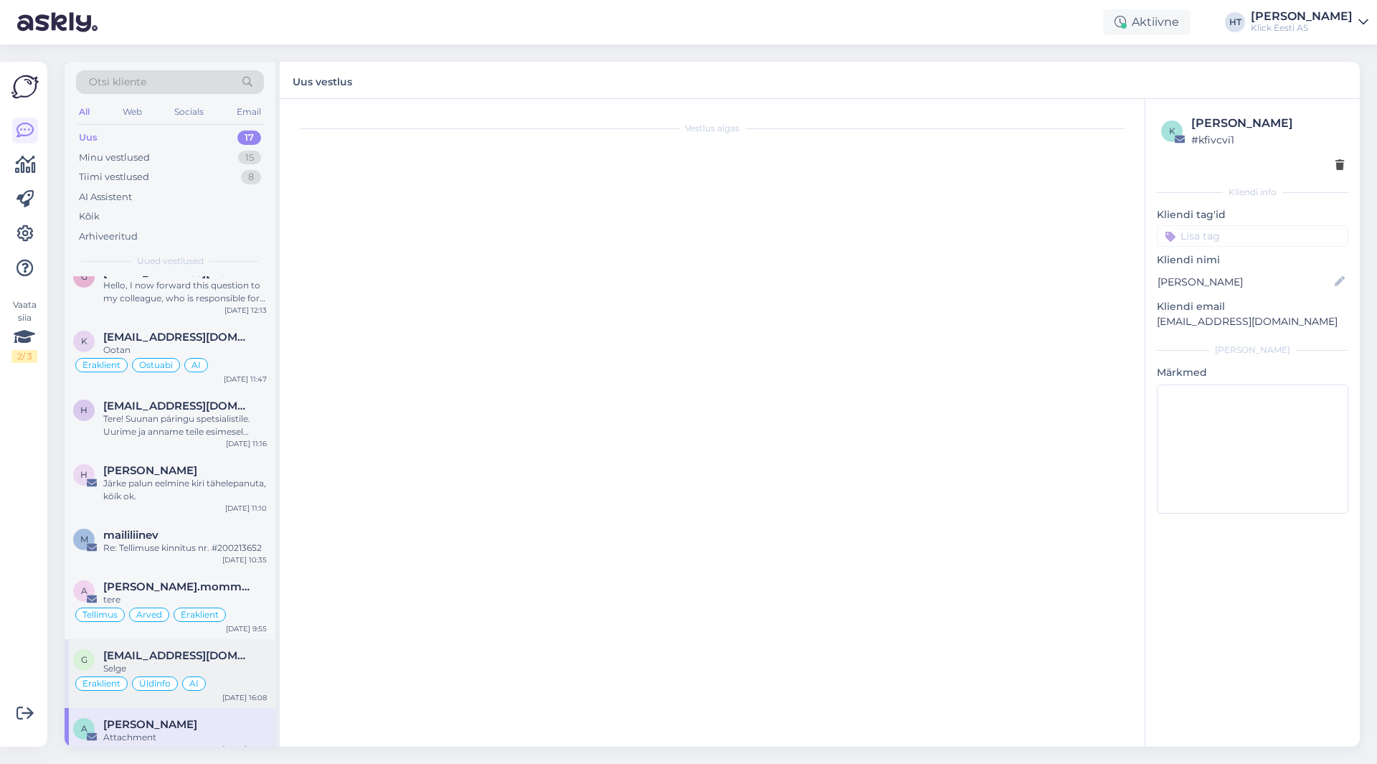
scroll to position [703, 0]
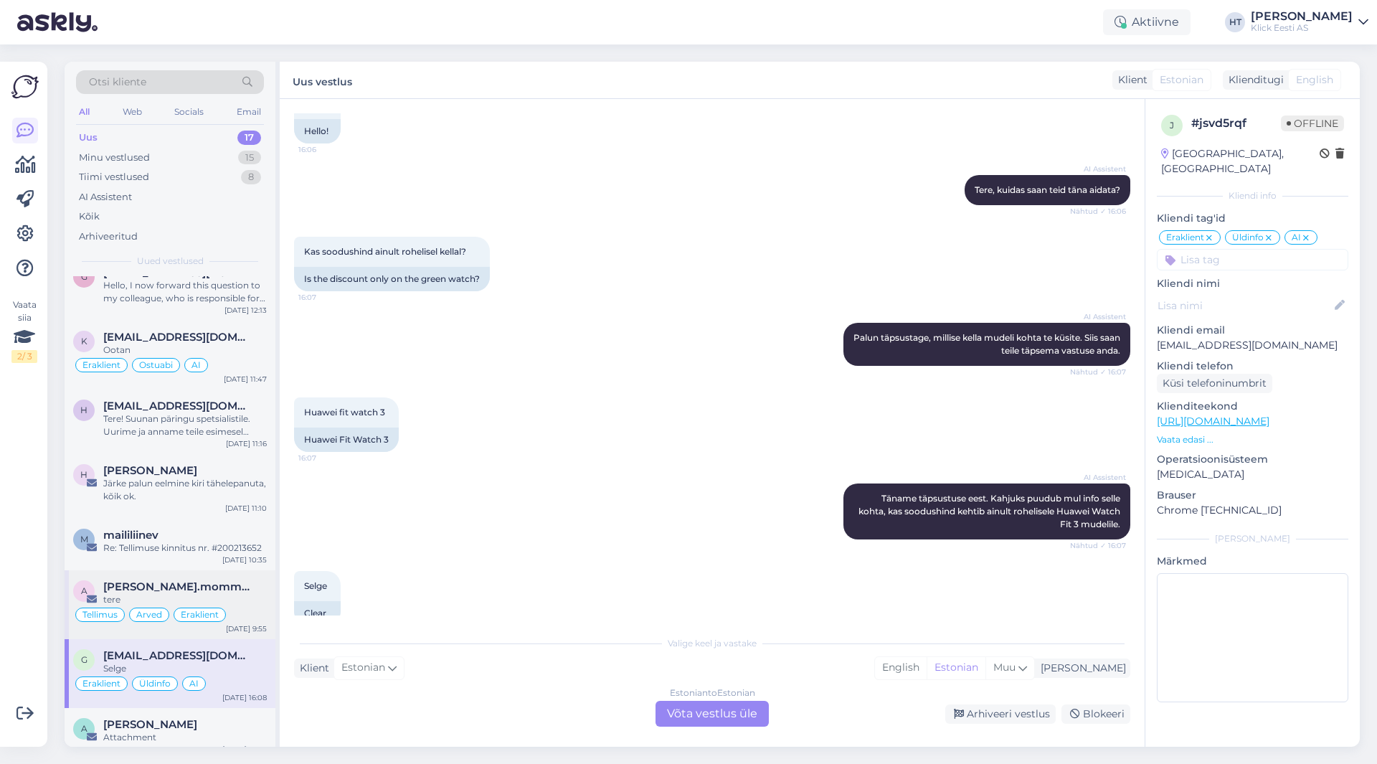
click at [232, 593] on div "tere" at bounding box center [185, 599] width 164 height 13
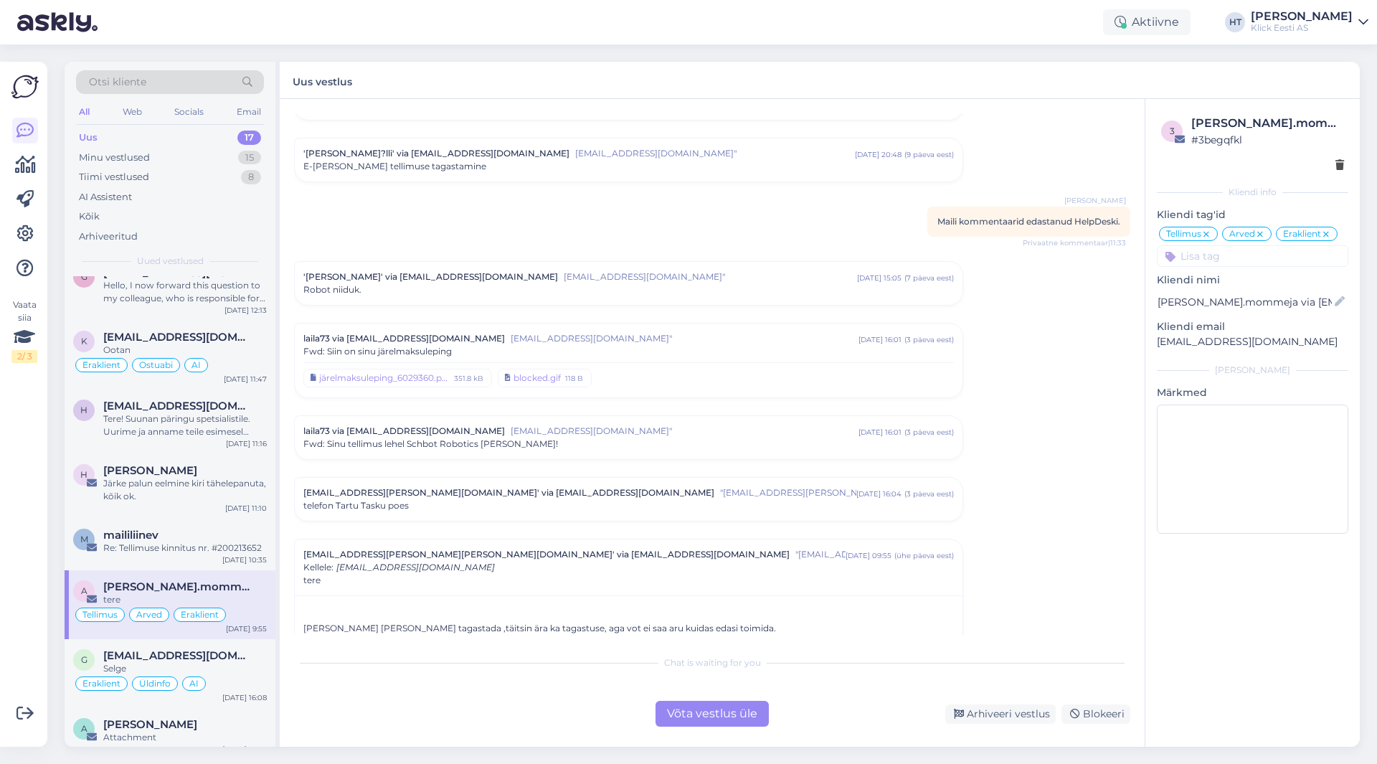
scroll to position [5657, 0]
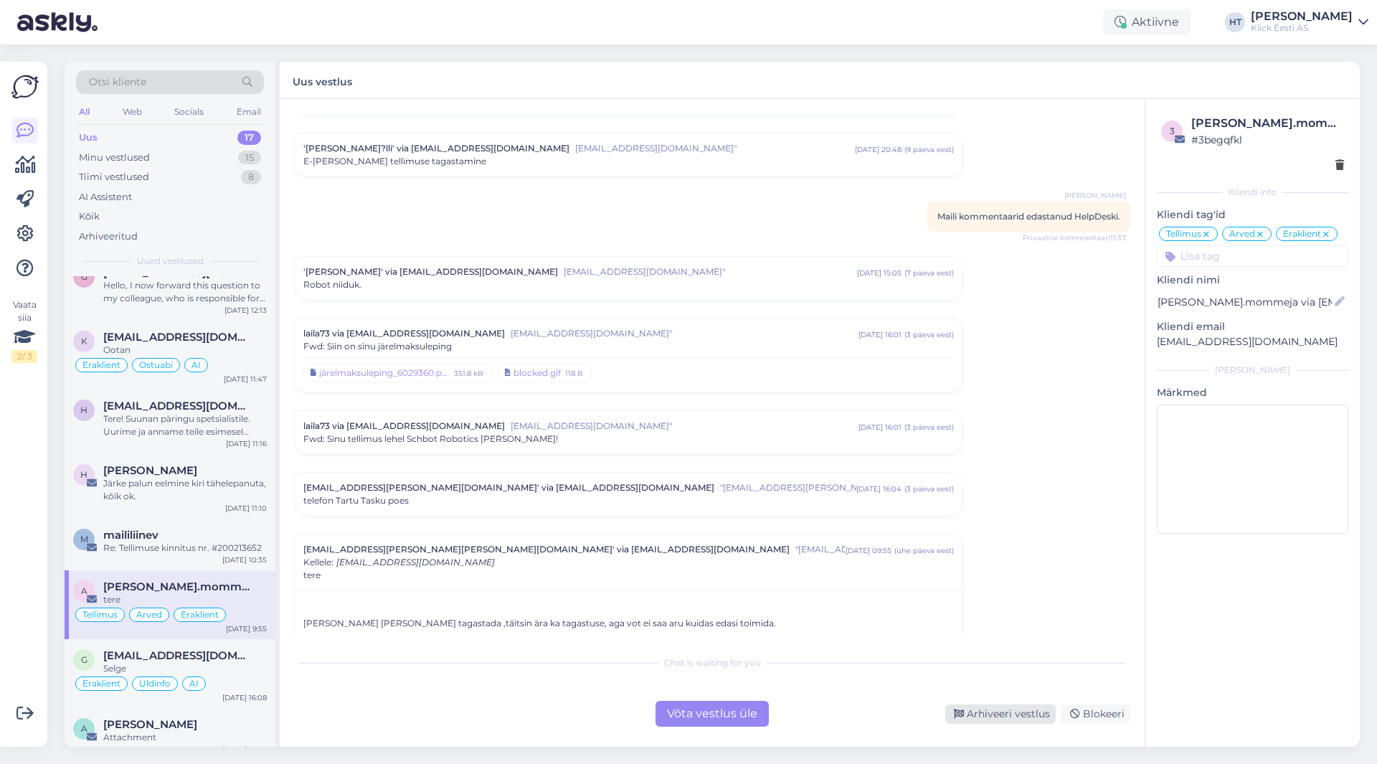
click at [968, 708] on div "Arhiveeri vestlus" at bounding box center [1000, 713] width 110 height 19
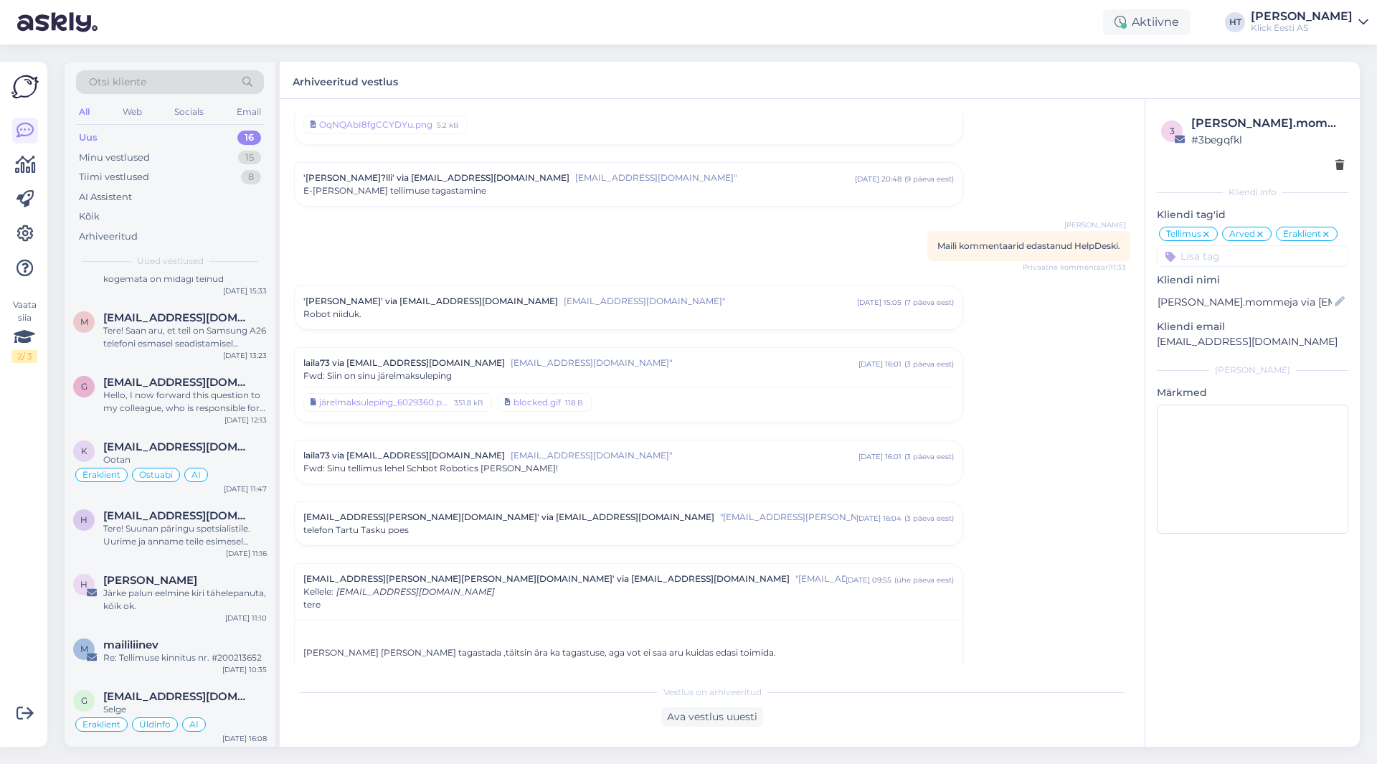
scroll to position [511, 0]
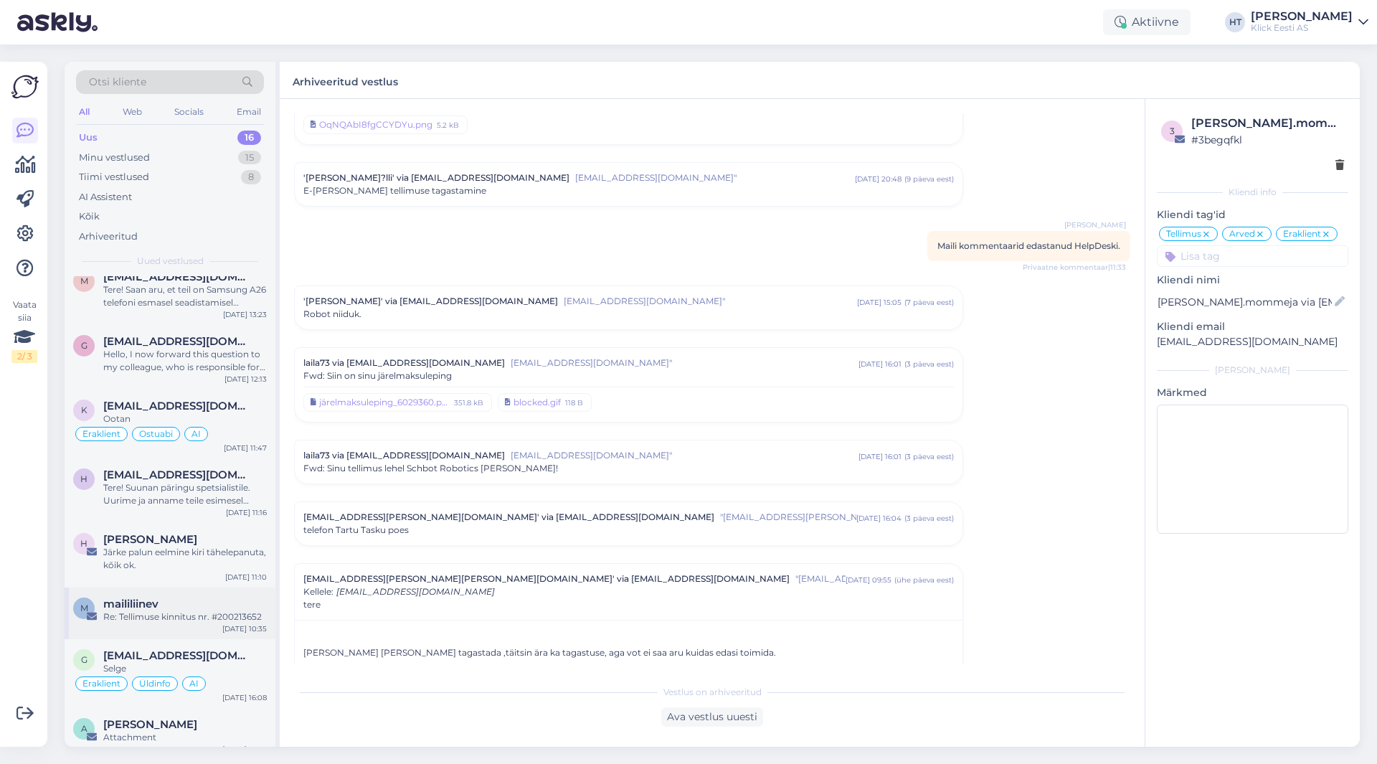
click at [196, 610] on div "Re: Tellimuse kinnitus nr. #200213652" at bounding box center [185, 616] width 164 height 13
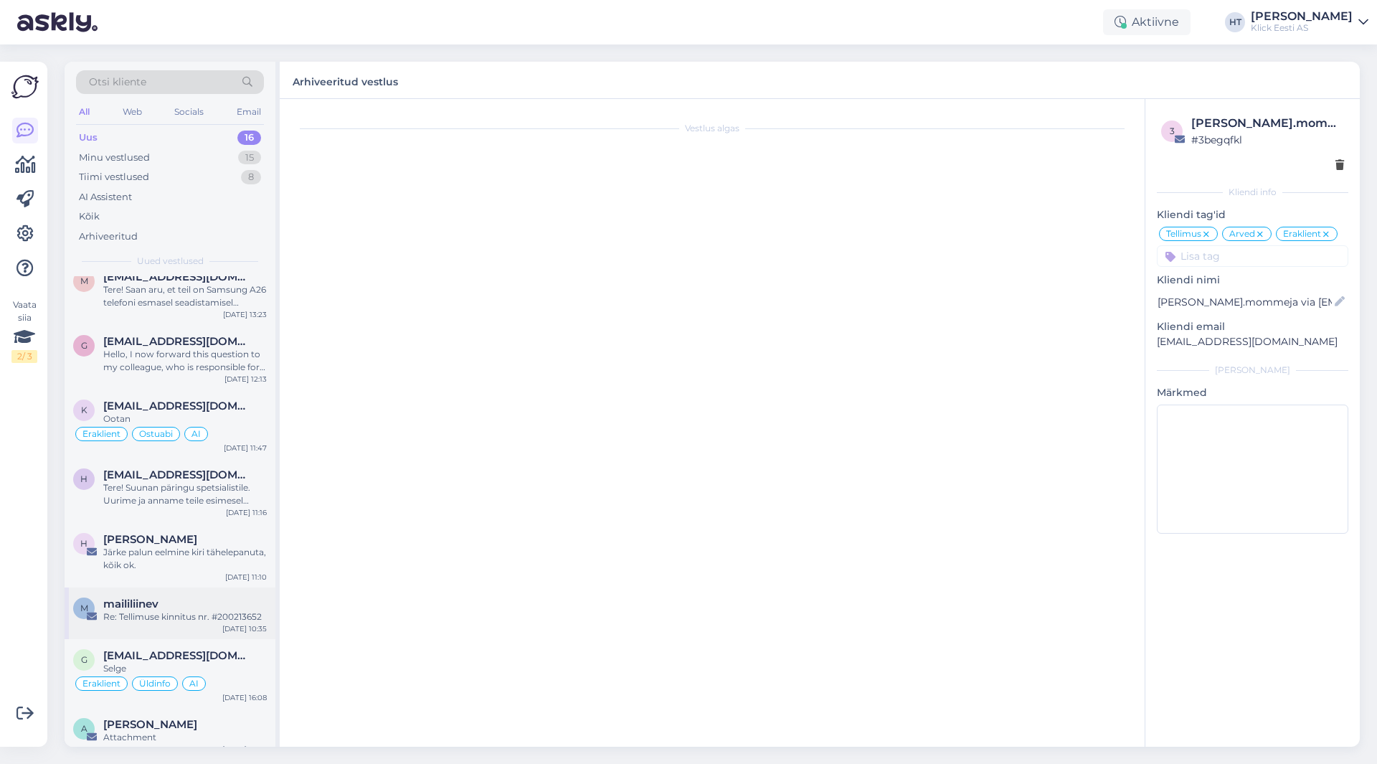
scroll to position [0, 0]
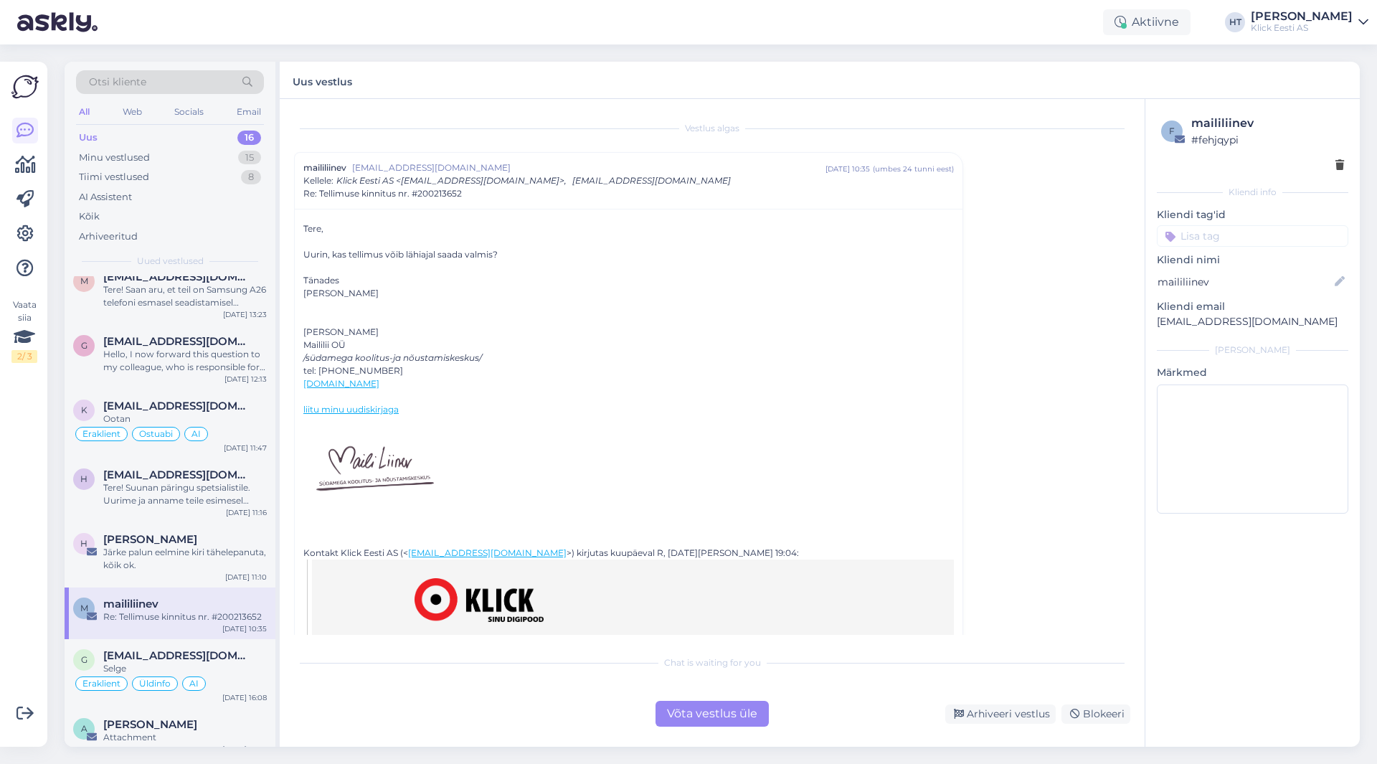
click at [1212, 236] on input at bounding box center [1252, 236] width 191 height 22
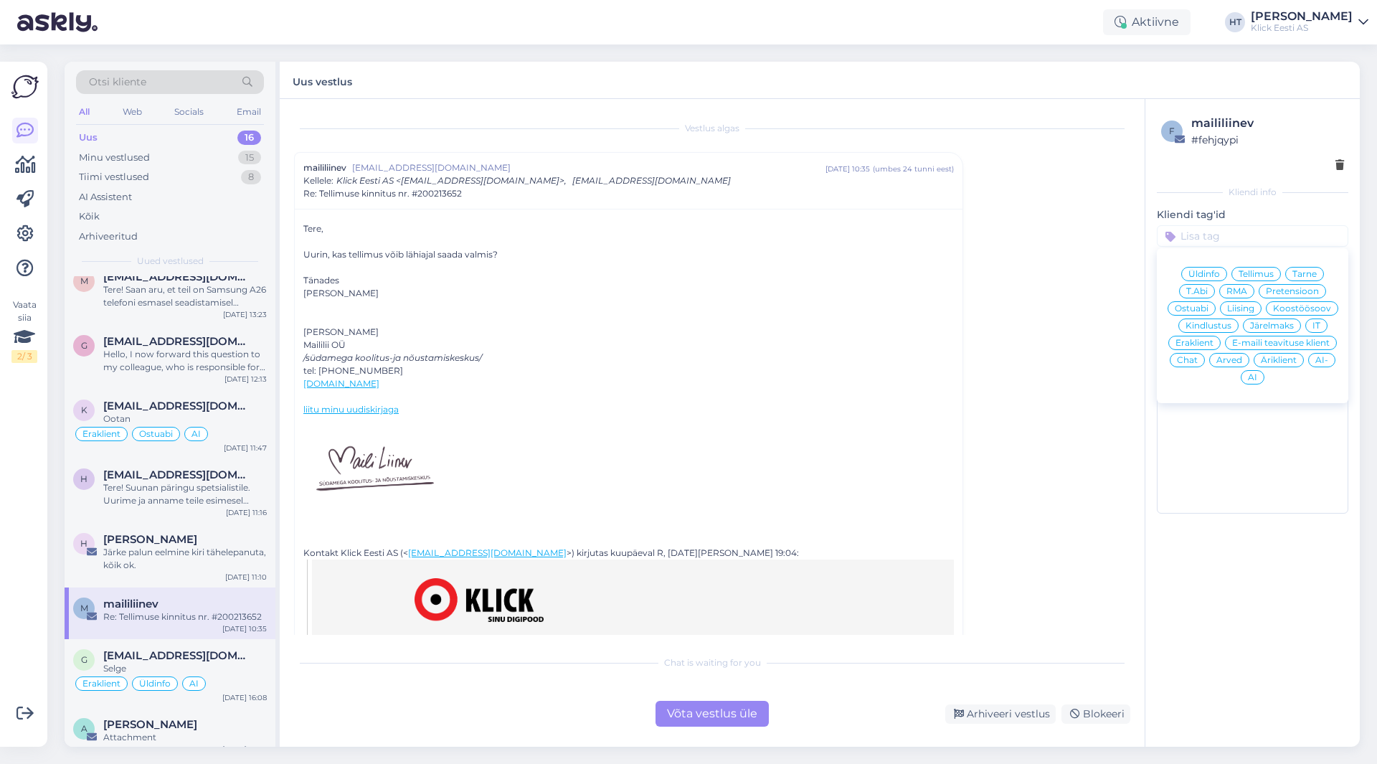
click at [1309, 273] on span "Tarne" at bounding box center [1304, 274] width 24 height 9
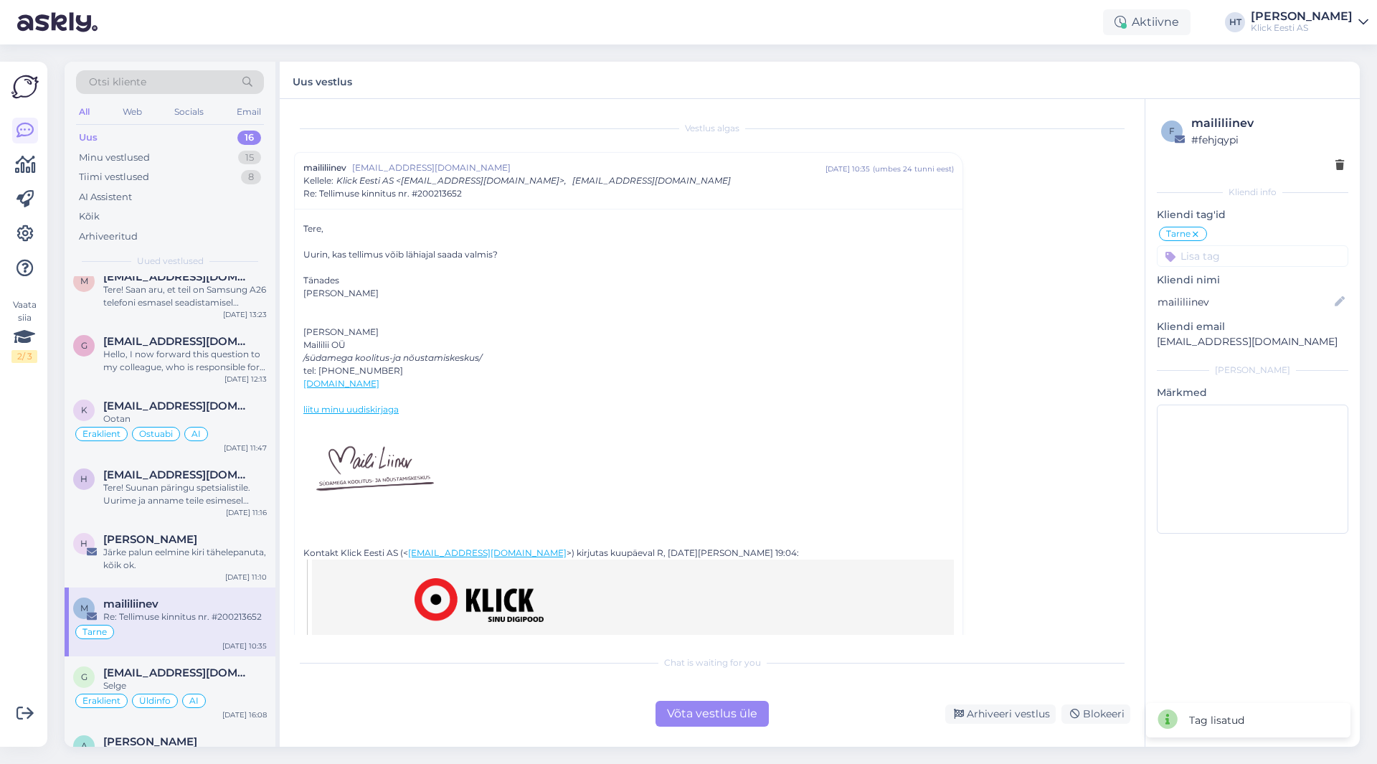
click at [1268, 260] on input at bounding box center [1252, 256] width 191 height 22
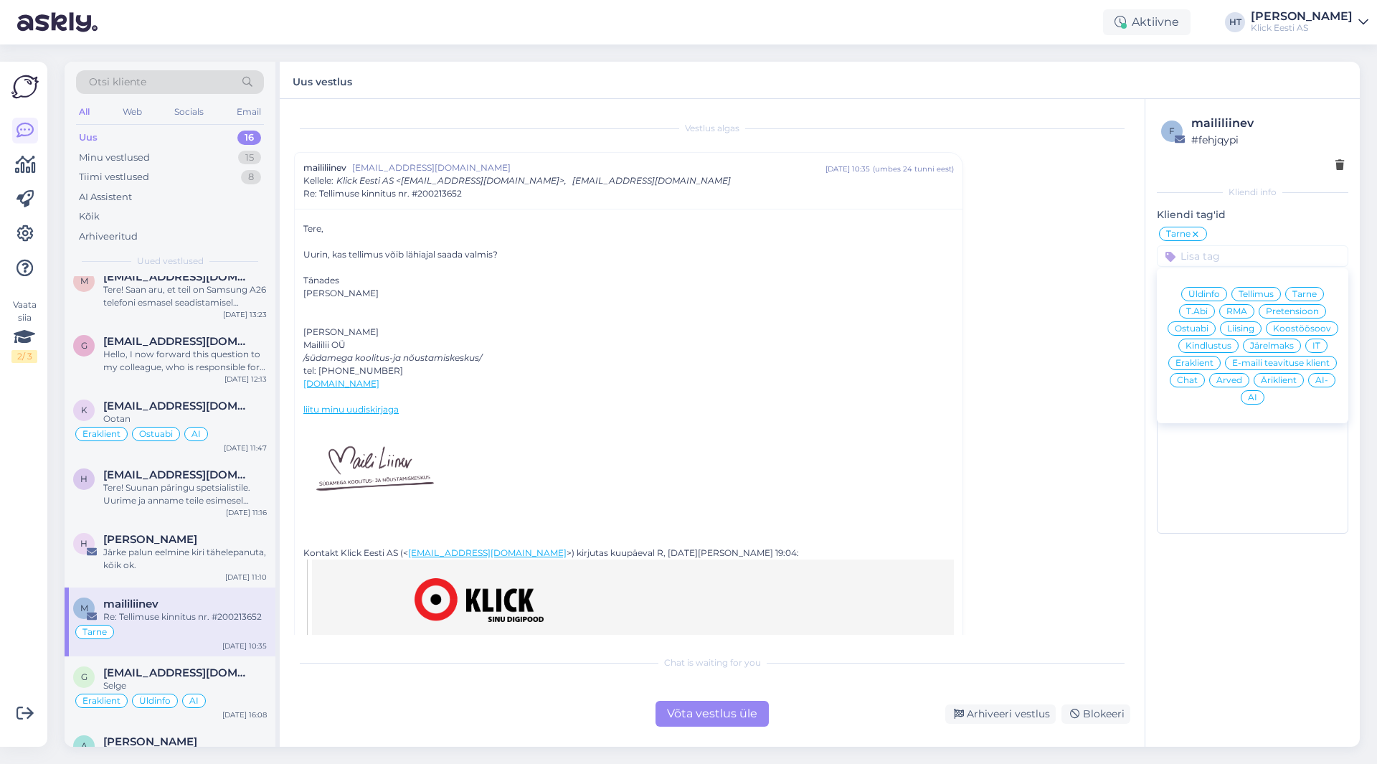
click at [1276, 378] on span "Äriklient" at bounding box center [1279, 380] width 36 height 9
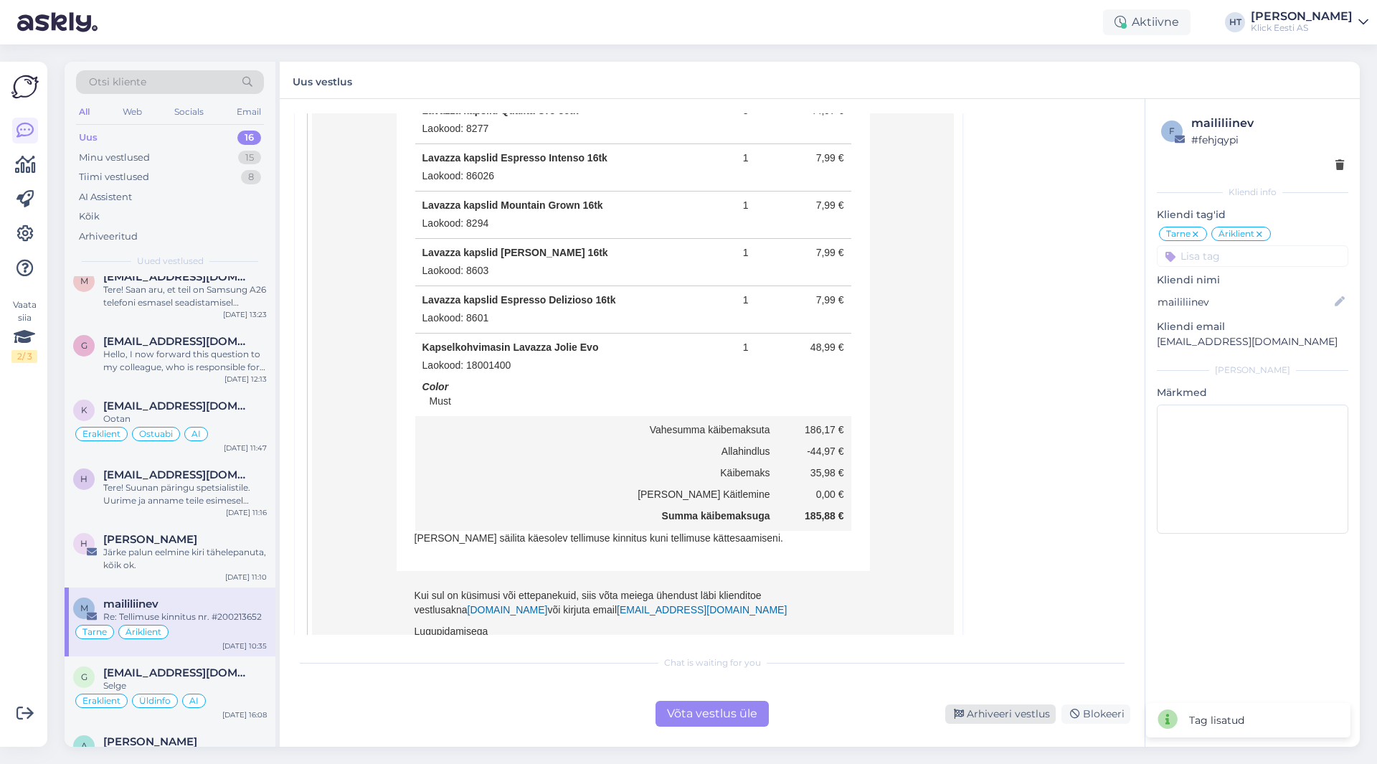
click at [981, 712] on div "Arhiveeri vestlus" at bounding box center [1000, 713] width 110 height 19
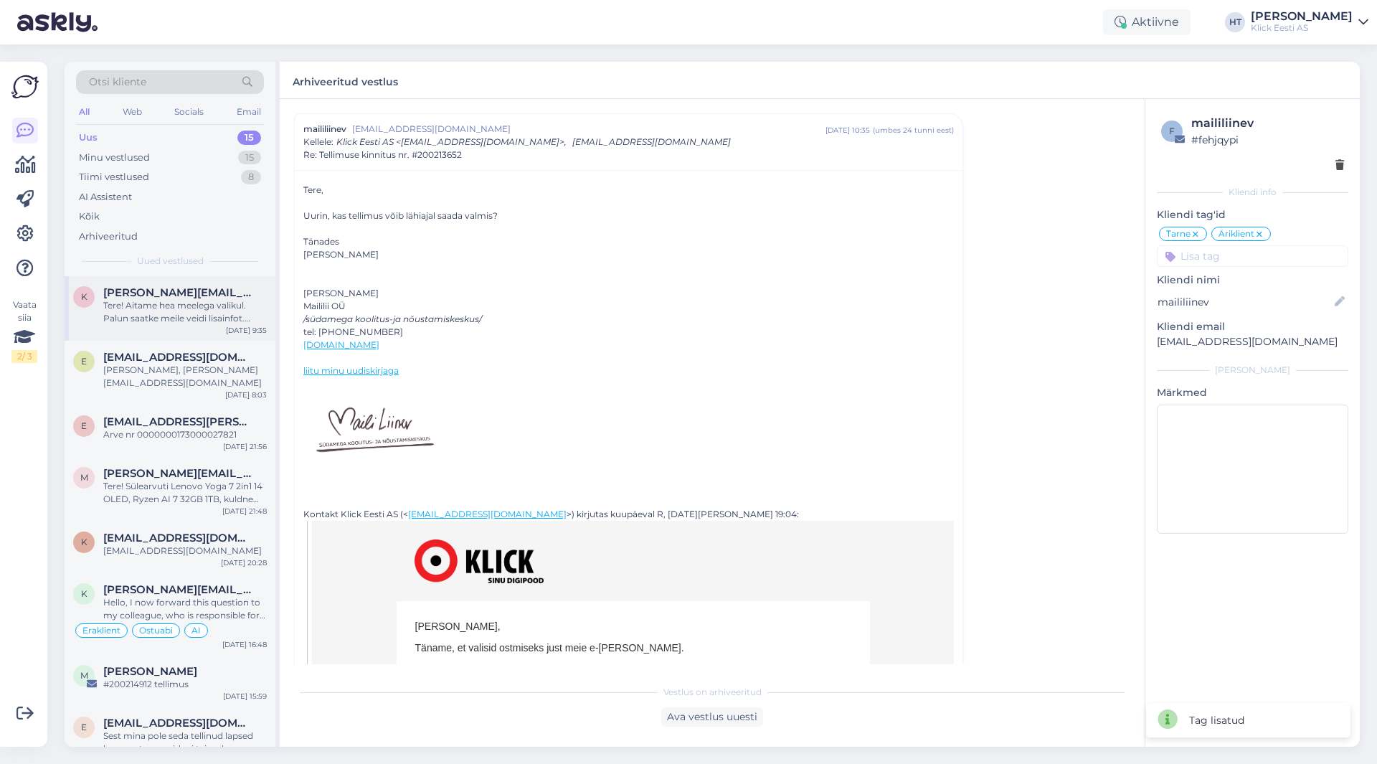
click at [189, 294] on span "[PERSON_NAME][EMAIL_ADDRESS][DOMAIN_NAME]" at bounding box center [177, 292] width 149 height 13
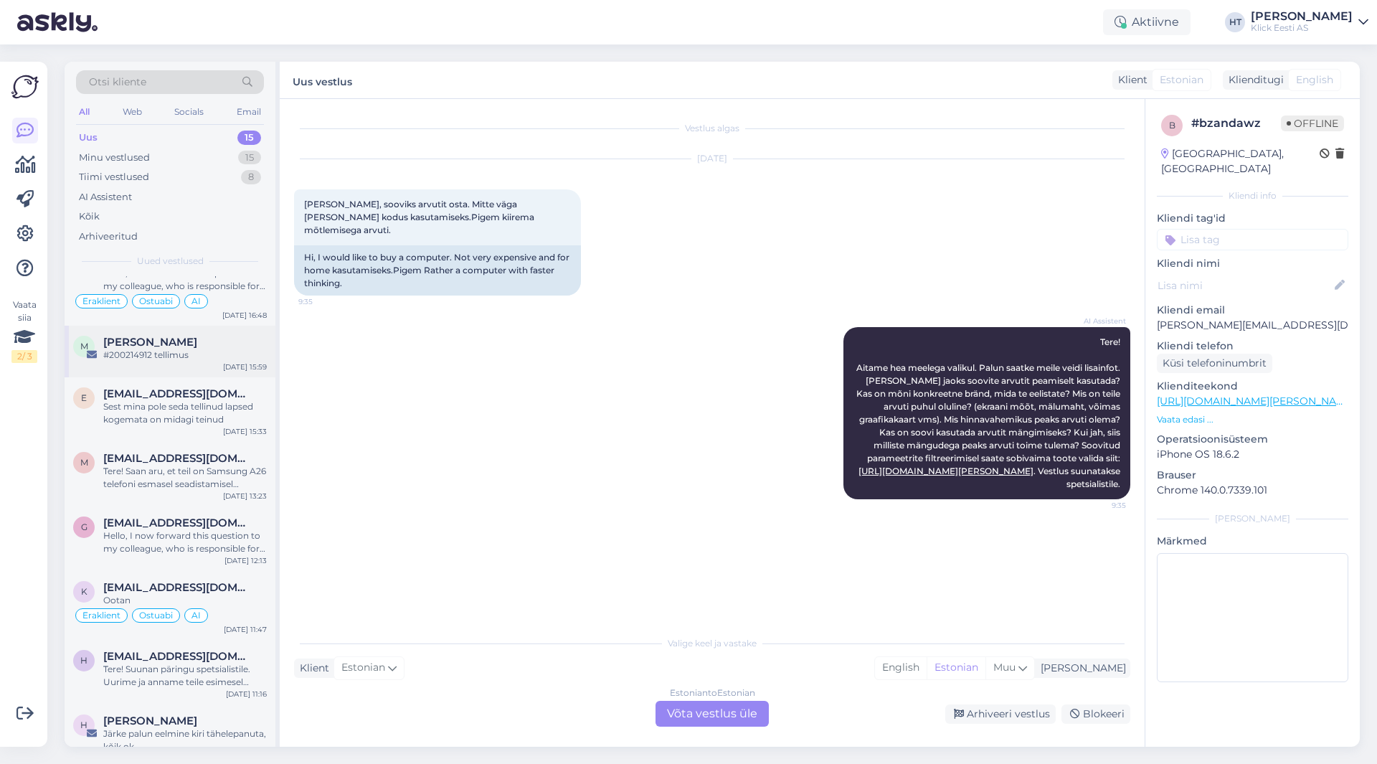
scroll to position [459, 0]
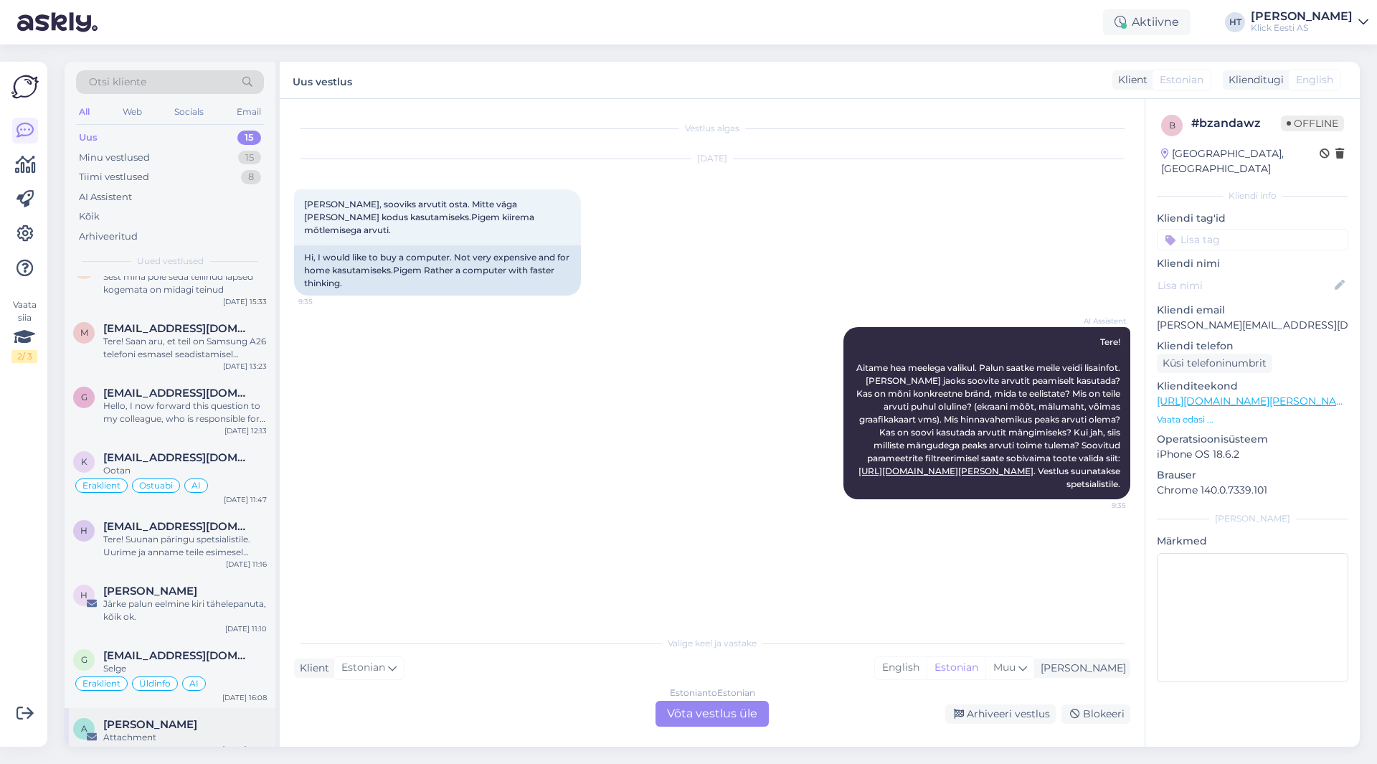
click at [183, 718] on div "[PERSON_NAME]" at bounding box center [185, 724] width 164 height 13
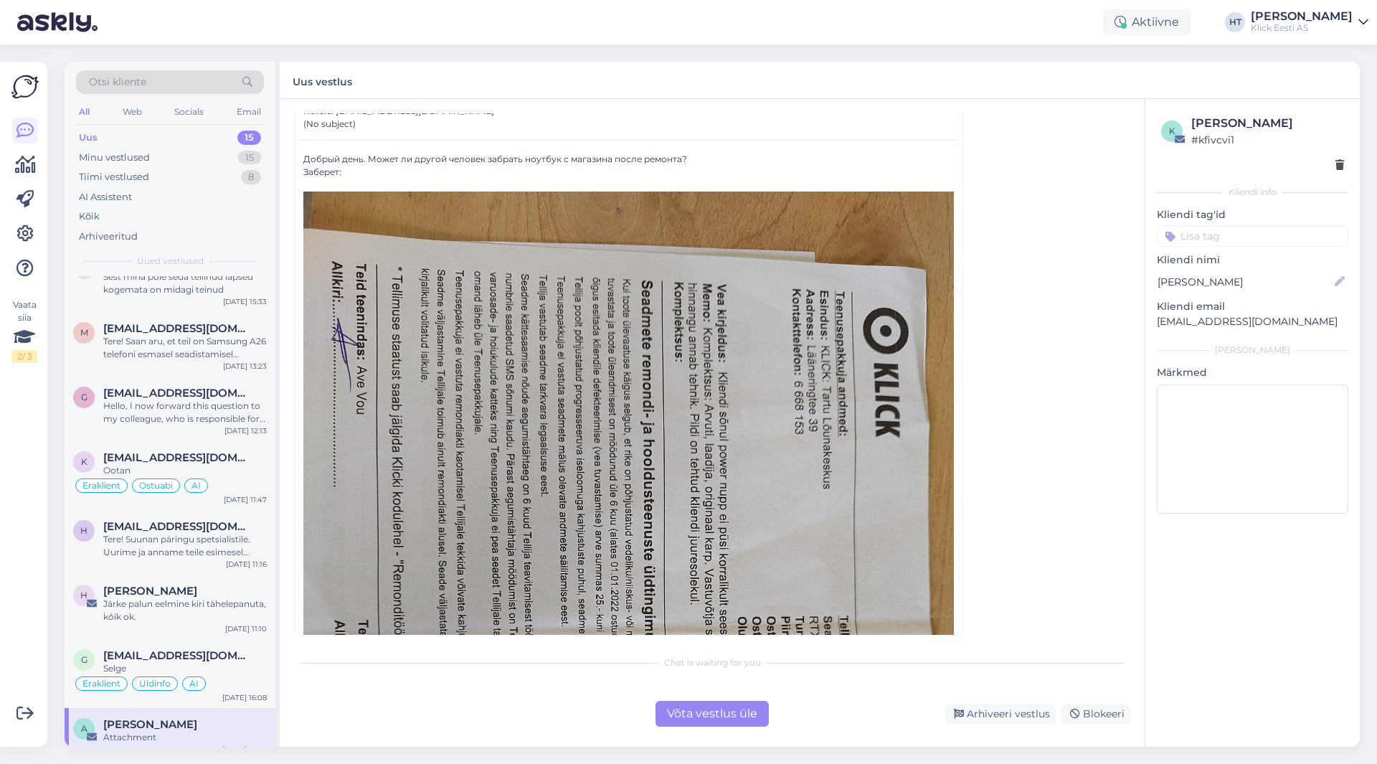
scroll to position [0, 0]
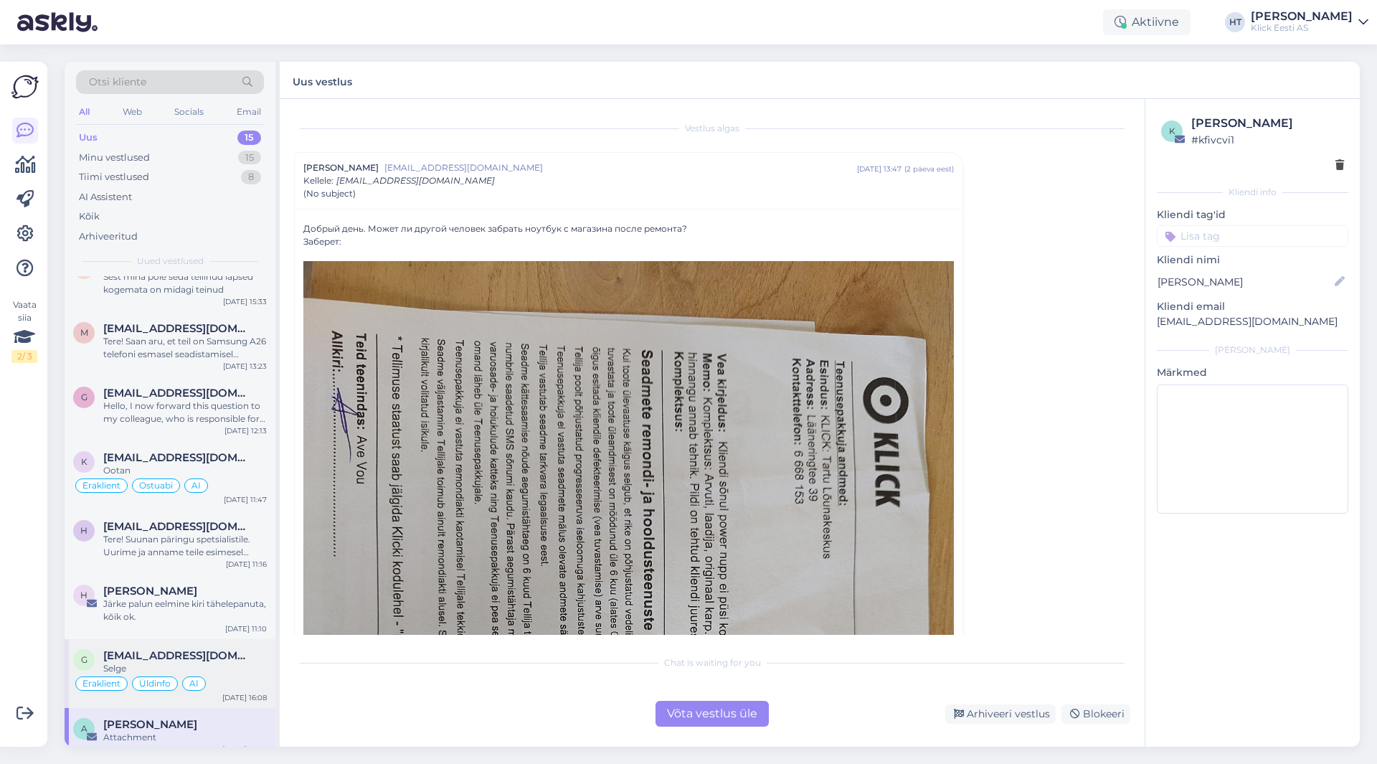
click at [191, 649] on span "[EMAIL_ADDRESS][DOMAIN_NAME]" at bounding box center [177, 655] width 149 height 13
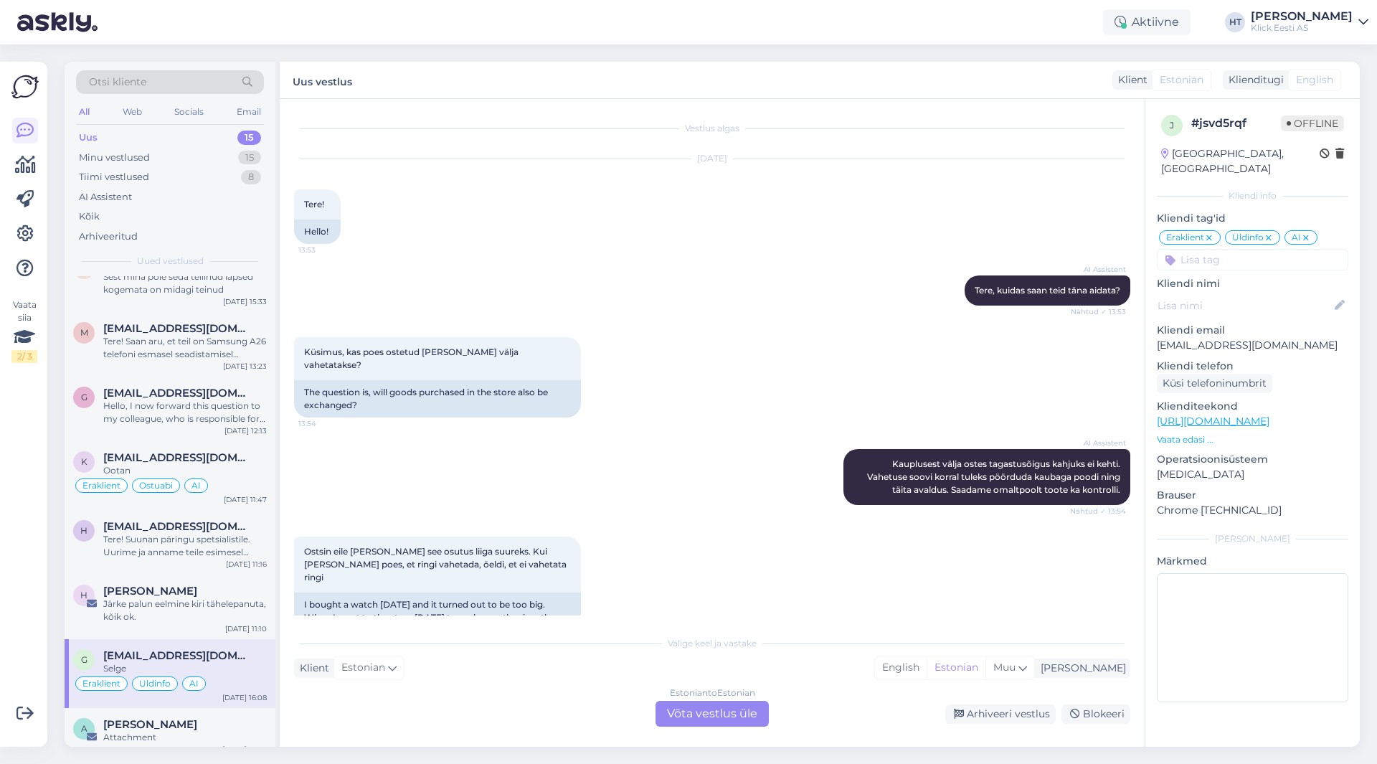
scroll to position [703, 0]
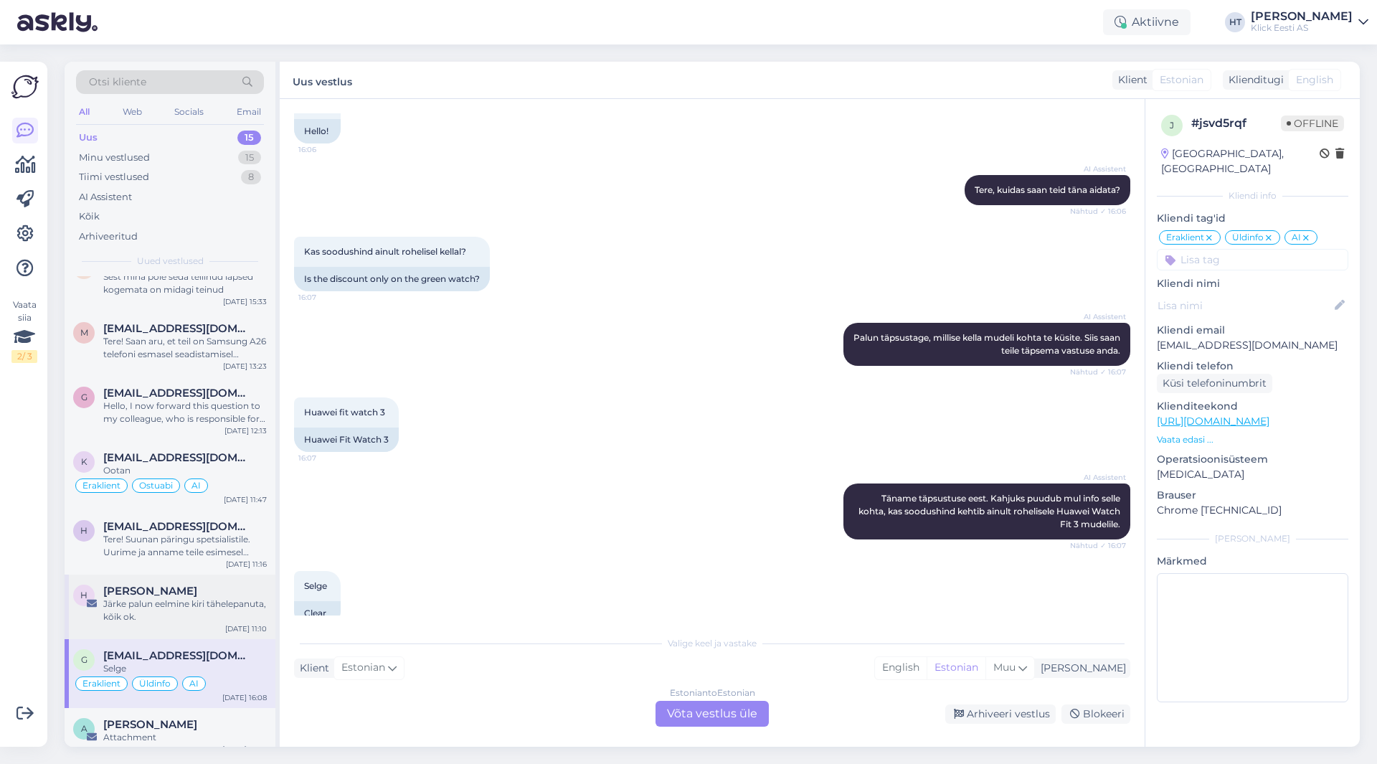
click at [215, 585] on div "[PERSON_NAME]" at bounding box center [185, 591] width 164 height 13
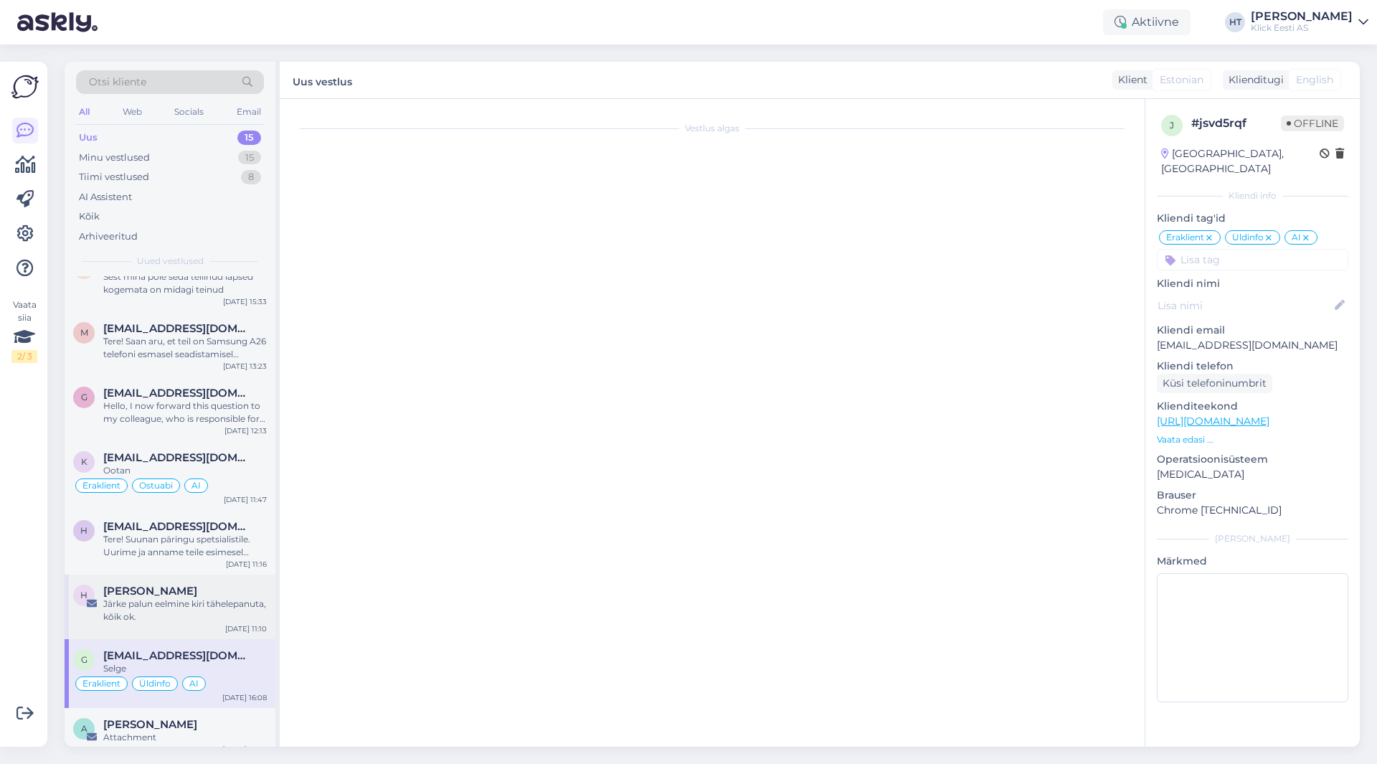
scroll to position [0, 0]
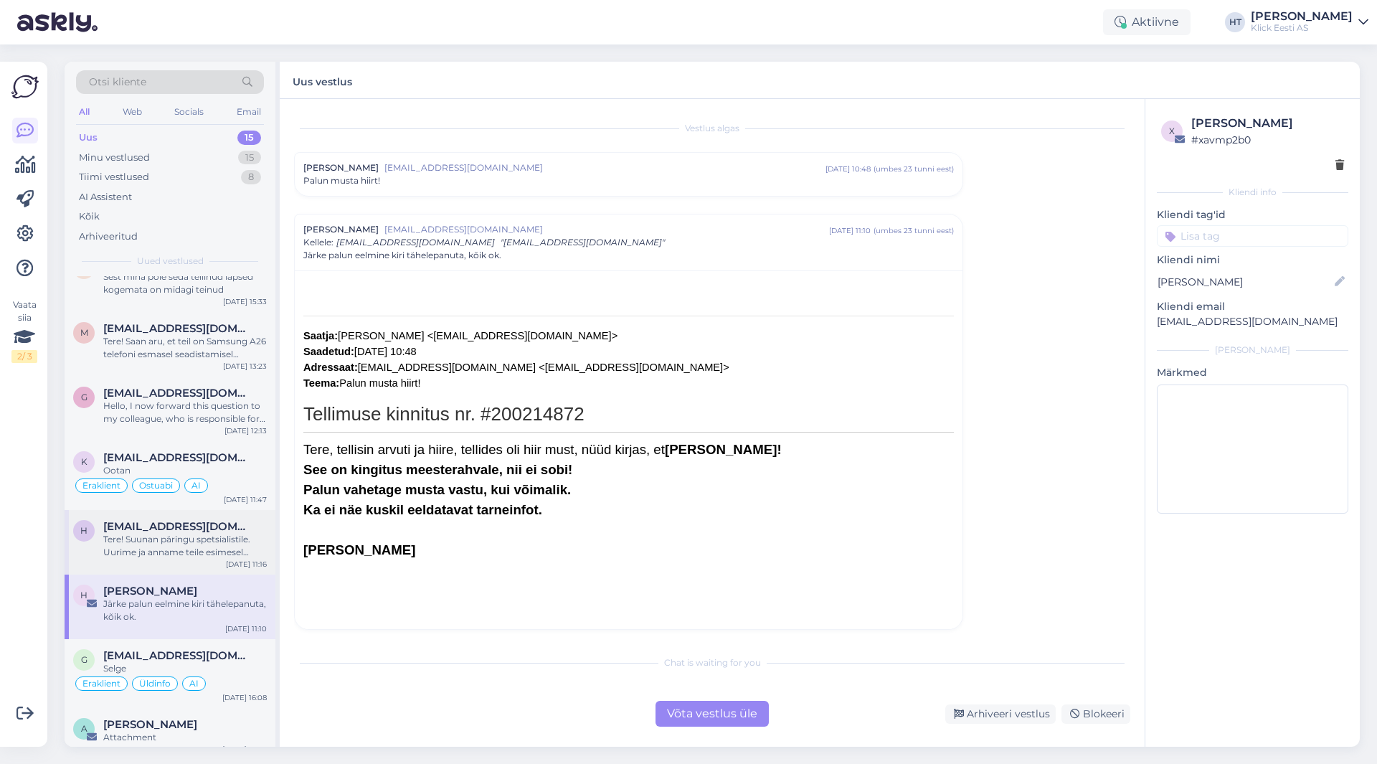
click at [223, 548] on div "h [EMAIL_ADDRESS][DOMAIN_NAME] Tere! Suunan päringu spetsialistile. Uurime ja a…" at bounding box center [170, 542] width 211 height 65
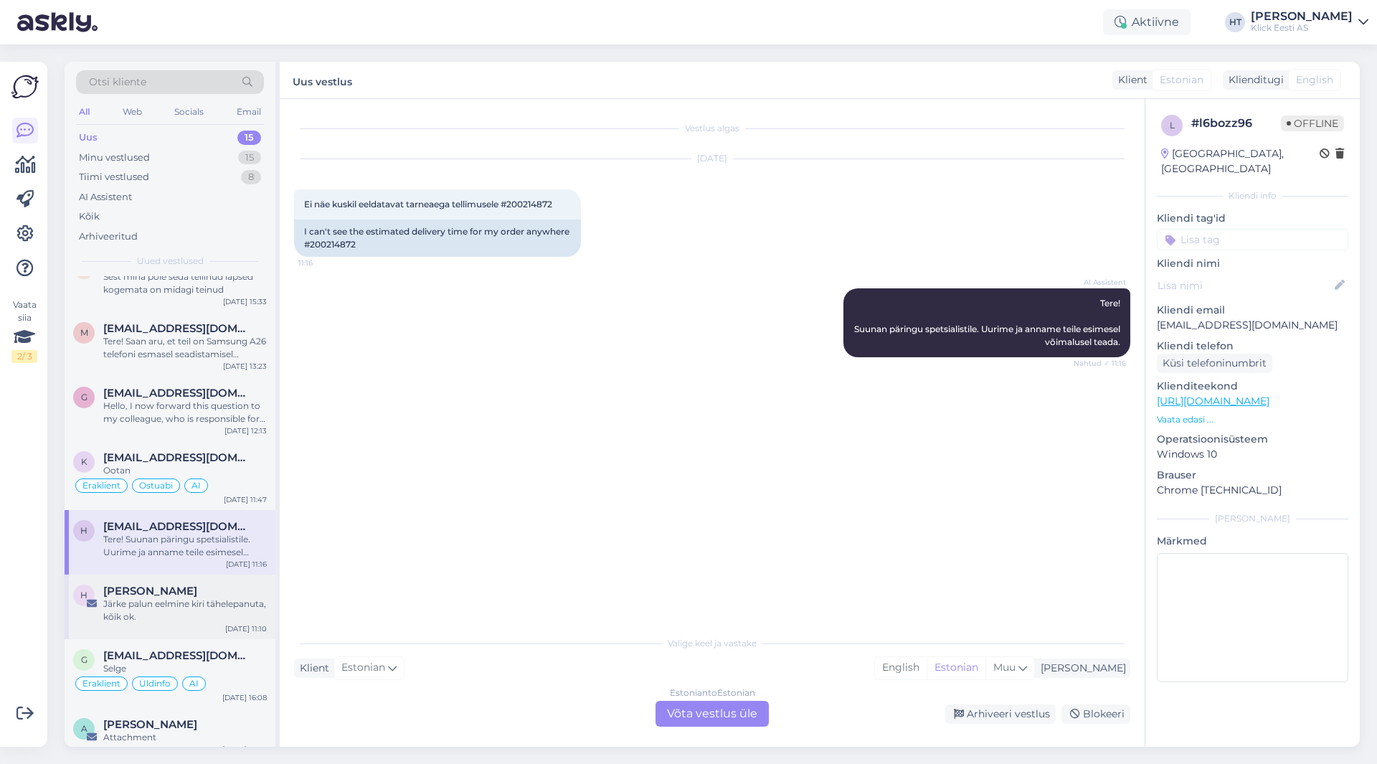
click at [203, 608] on div "Järke palun eelmine kiri tähelepanuta, kõik ok." at bounding box center [185, 610] width 164 height 26
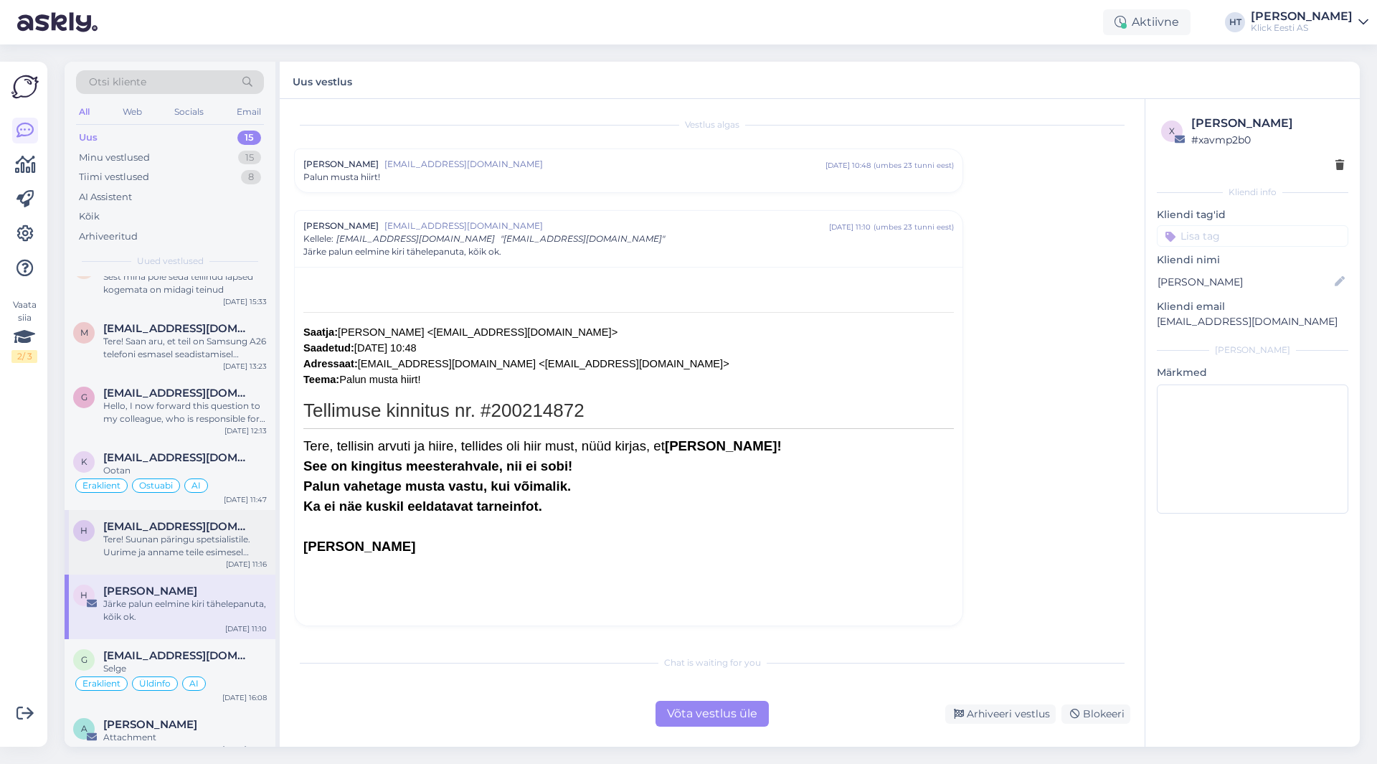
click at [121, 533] on div "Tere! Suunan päringu spetsialistile. Uurime ja anname teile esimesel võimalusel…" at bounding box center [185, 546] width 164 height 26
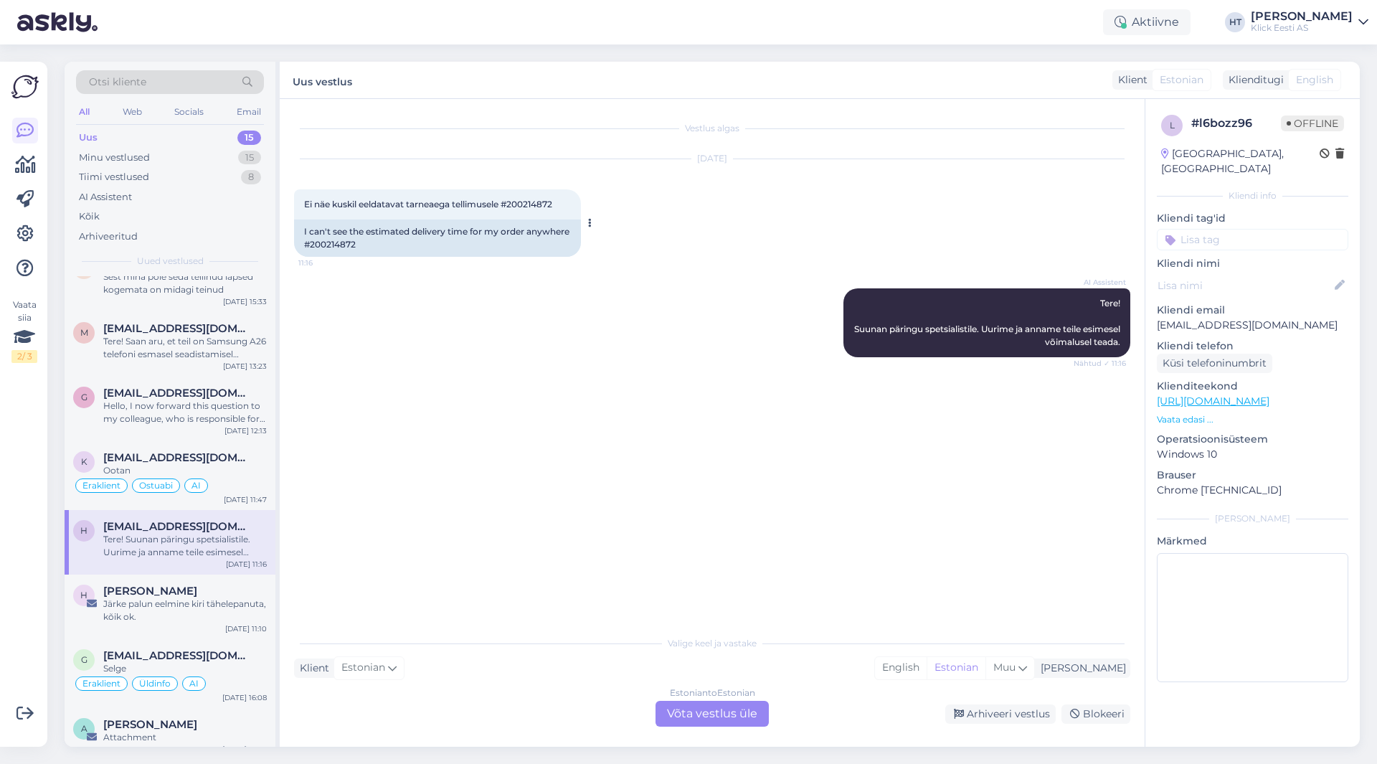
click at [551, 204] on span "Ei näe kuskil eeldatavat tarneaega tellimusele #200214872" at bounding box center [428, 204] width 248 height 11
click at [627, 510] on div "Vestlus algas [DATE] Ei näe kuskil eeldatavat tarneaega tellimusele #200214872 …" at bounding box center [718, 364] width 849 height 502
click at [704, 714] on div "Estonian to Estonian Võta vestlus üle" at bounding box center [712, 714] width 113 height 26
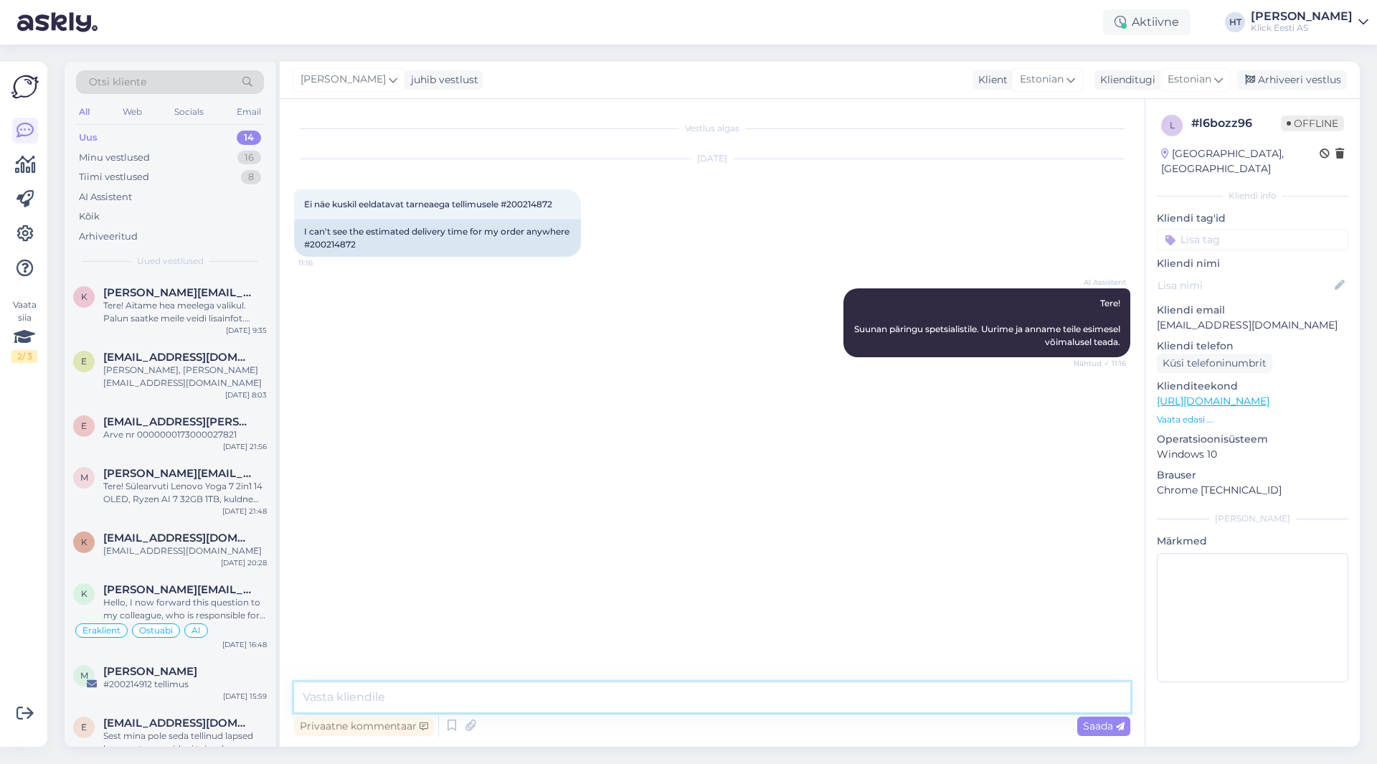
click at [699, 705] on textarea at bounding box center [712, 697] width 836 height 30
paste textarea "4-6 tööpäeva"
type textarea "Tarenajaks on 4-6 tööpäeva."
click at [525, 689] on textarea "Tarenajaks on 4-6 tööpäeva." at bounding box center [712, 697] width 836 height 30
click at [1237, 229] on input at bounding box center [1252, 240] width 191 height 22
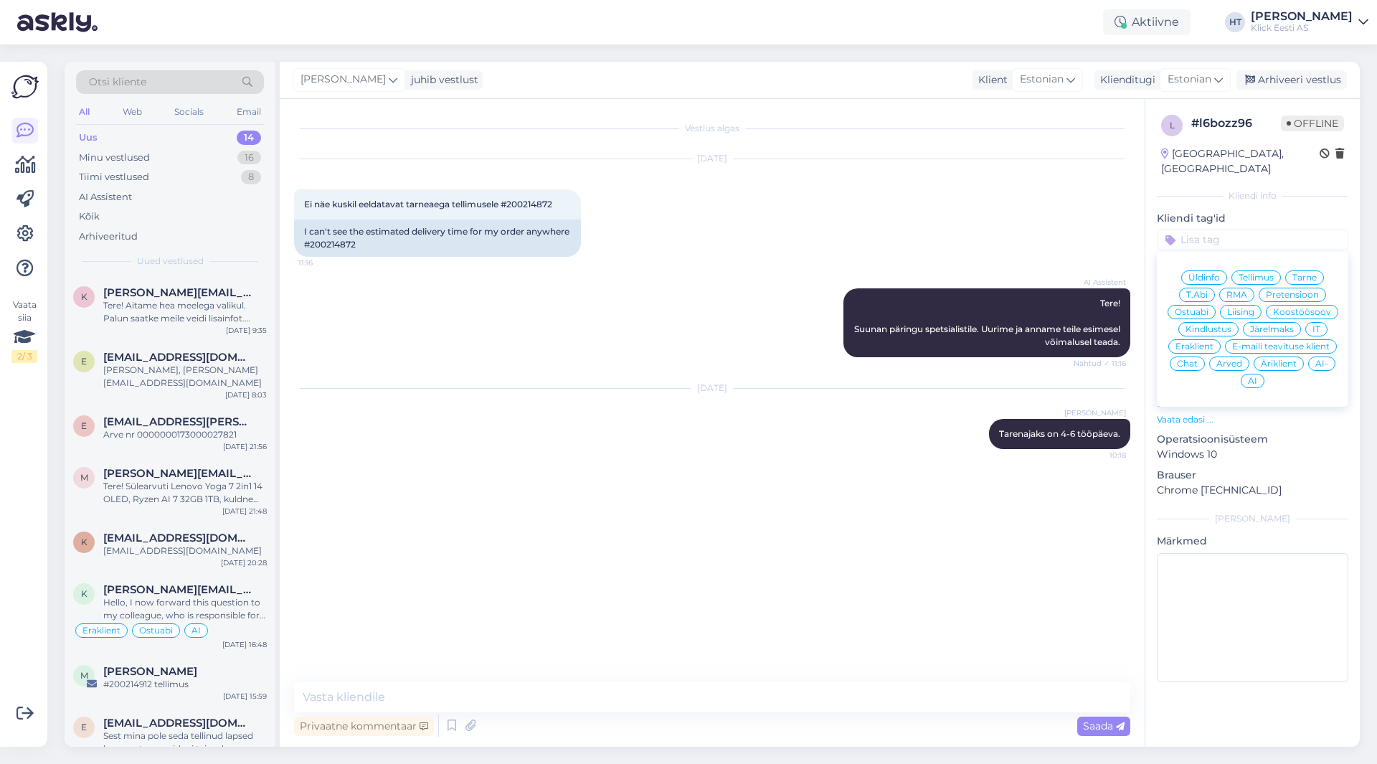
click at [1317, 273] on span "Tarne" at bounding box center [1304, 277] width 24 height 9
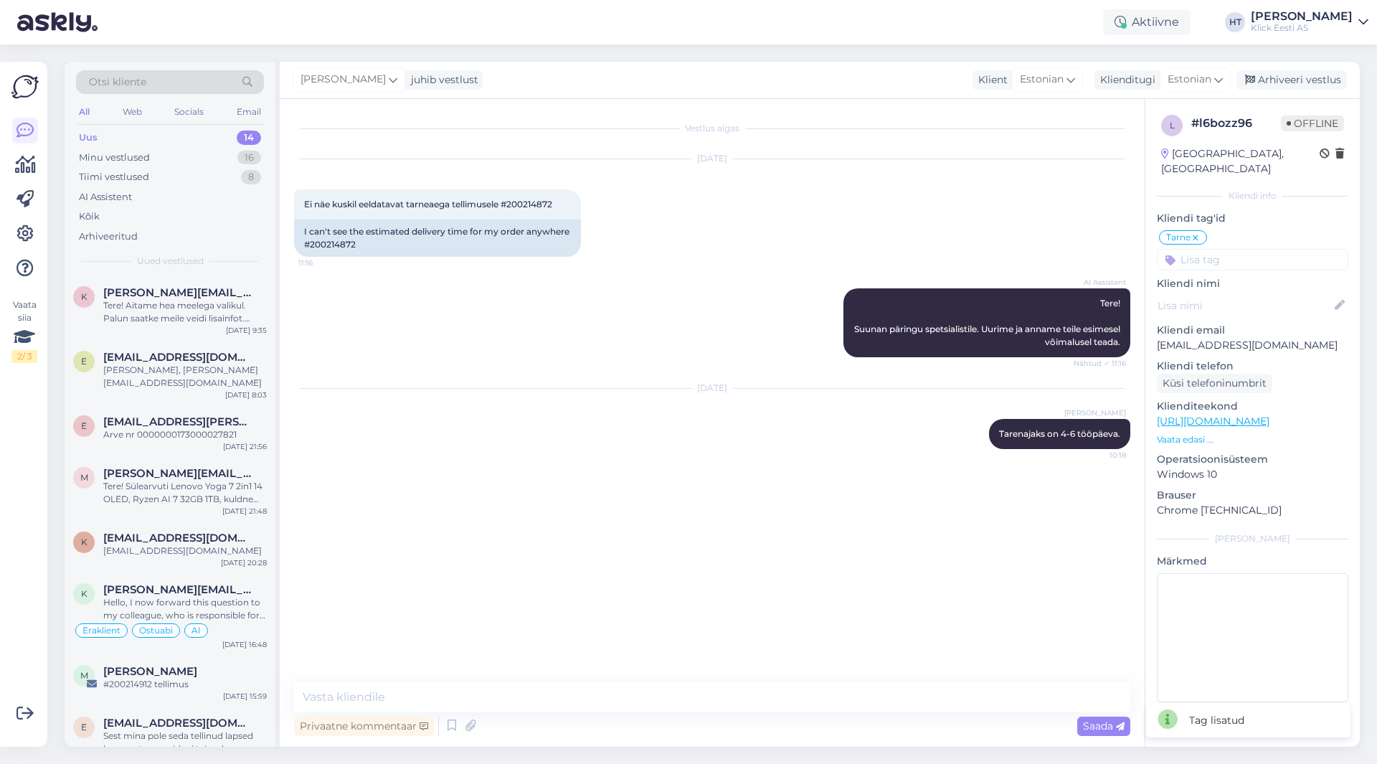
click at [1269, 249] on input at bounding box center [1252, 260] width 191 height 22
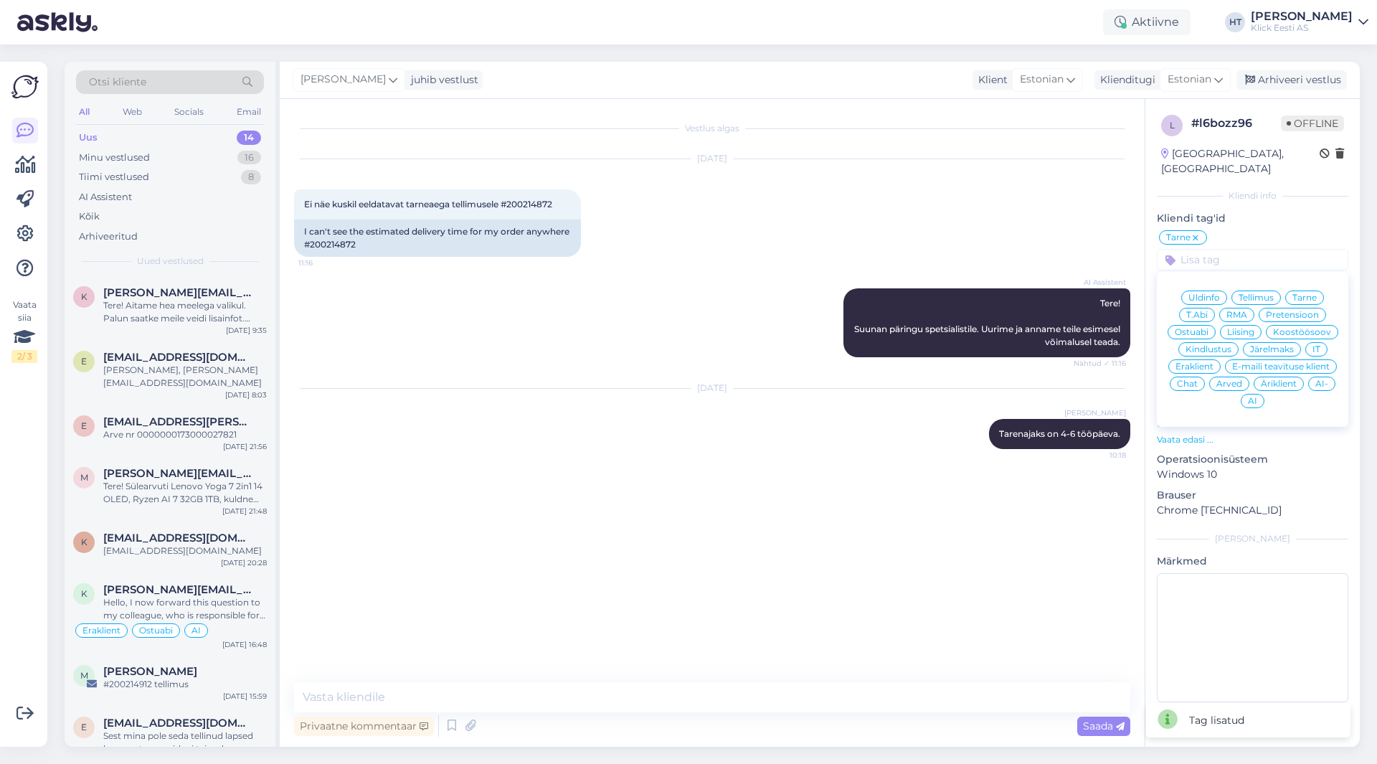
click at [1198, 359] on div "Eraklient" at bounding box center [1194, 366] width 52 height 14
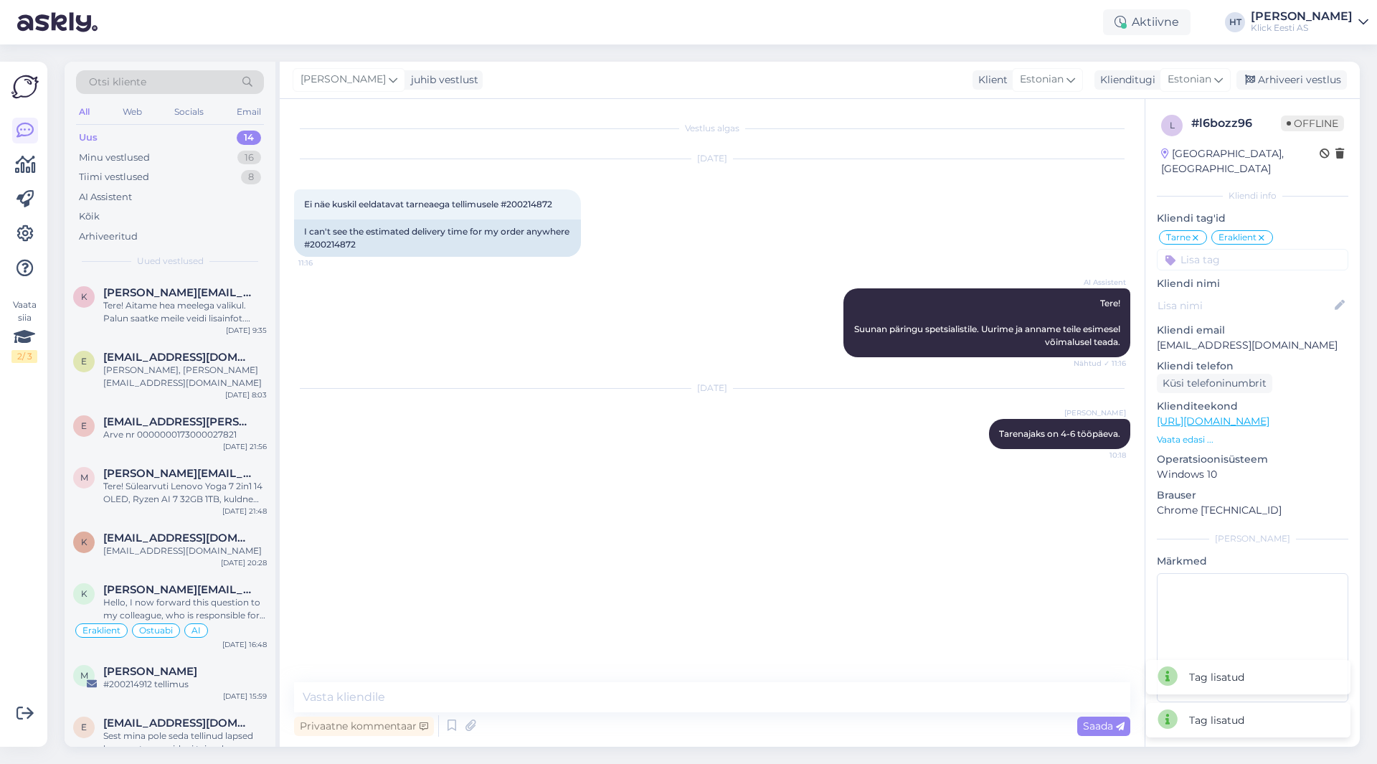
click at [1297, 92] on div "[PERSON_NAME] juhib vestlust Klient [DEMOGRAPHIC_DATA] Klienditugi [DEMOGRAPHIC…" at bounding box center [820, 80] width 1080 height 37
click at [1295, 82] on div "Arhiveeri vestlus" at bounding box center [1291, 79] width 110 height 19
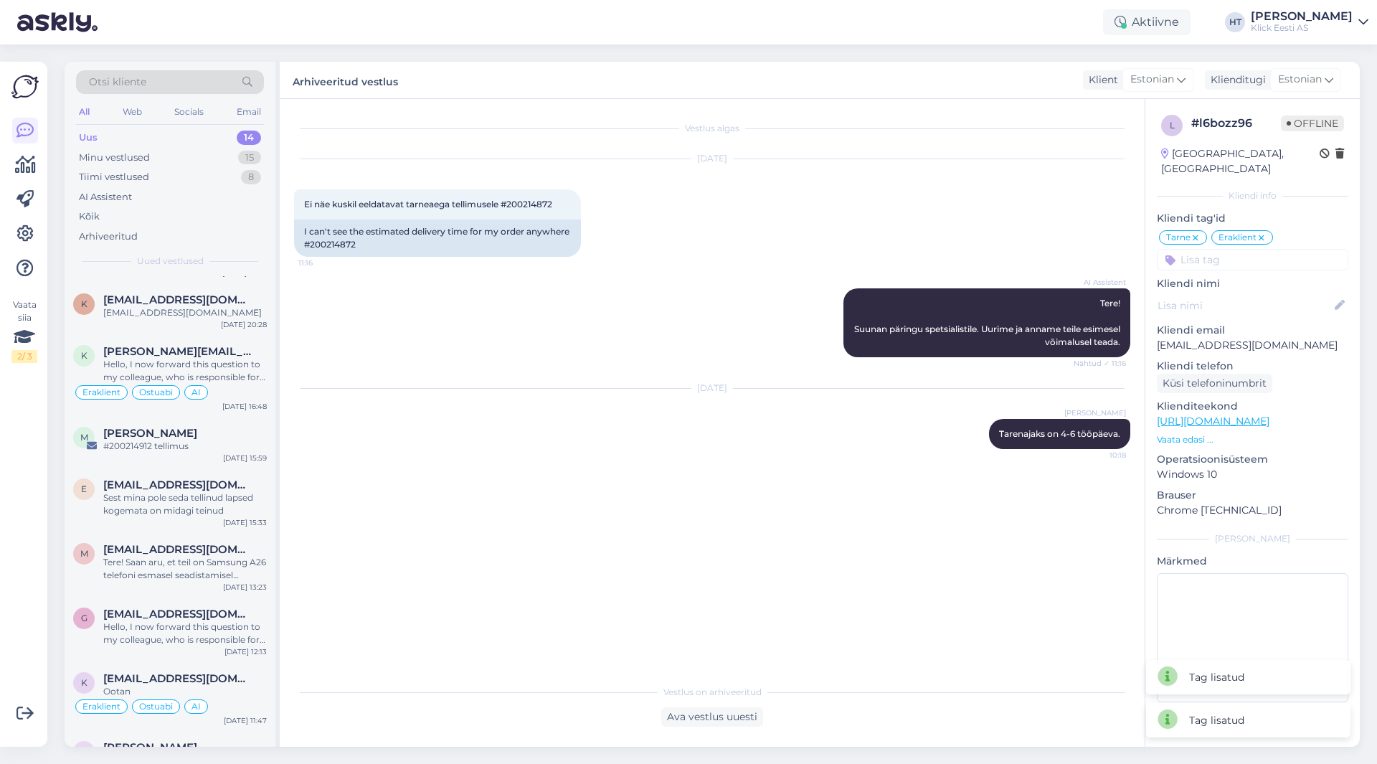
scroll to position [394, 0]
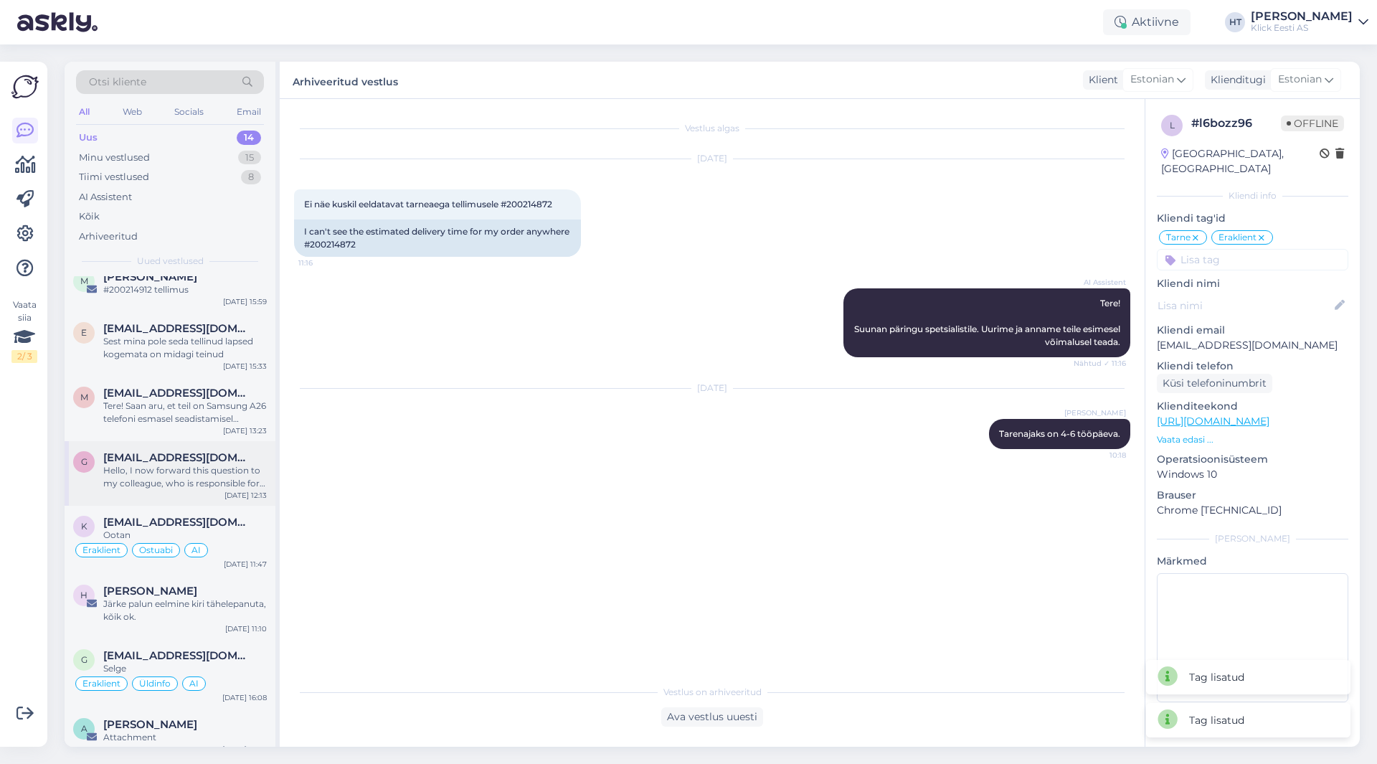
click at [175, 479] on div "g [EMAIL_ADDRESS][DOMAIN_NAME] Hello, I now forward this question to my colleag…" at bounding box center [170, 473] width 211 height 65
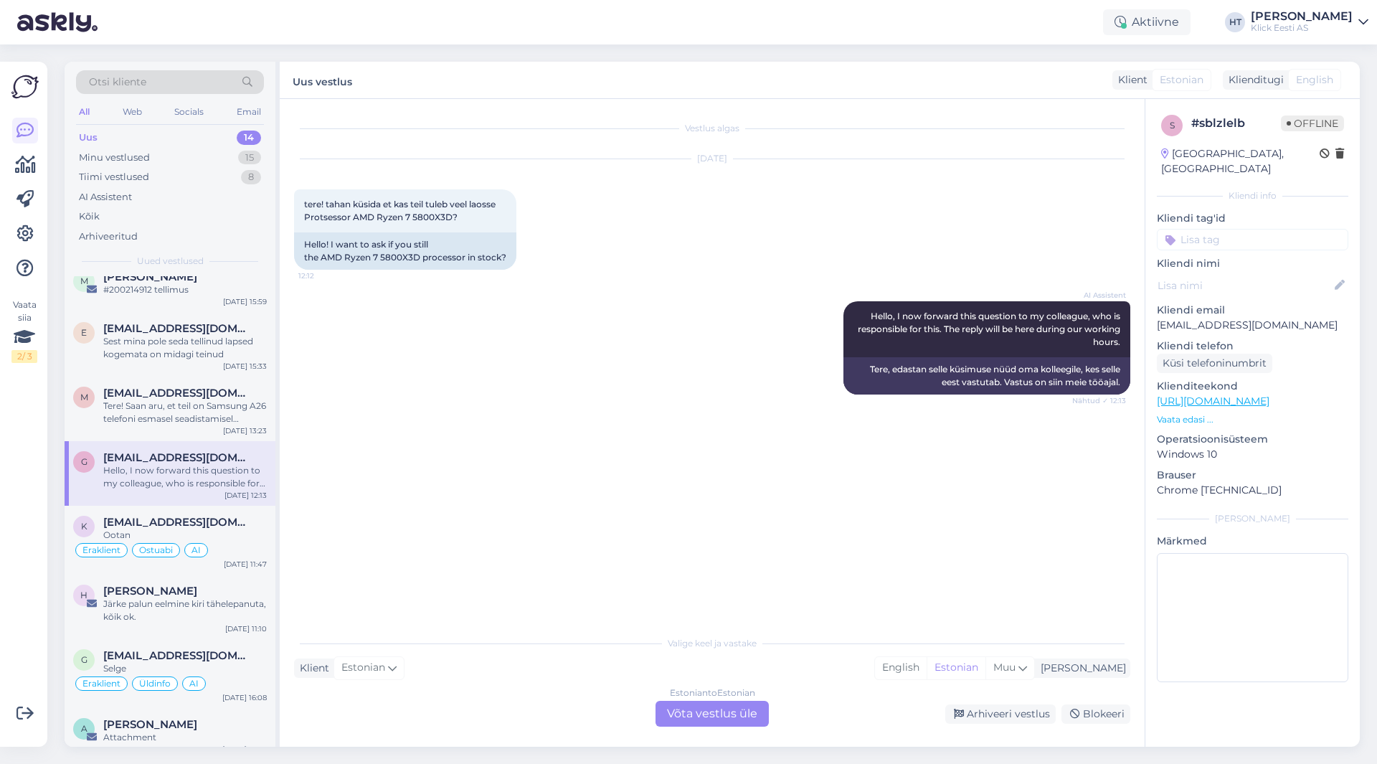
click at [1188, 413] on p "Vaata edasi ..." at bounding box center [1252, 419] width 191 height 13
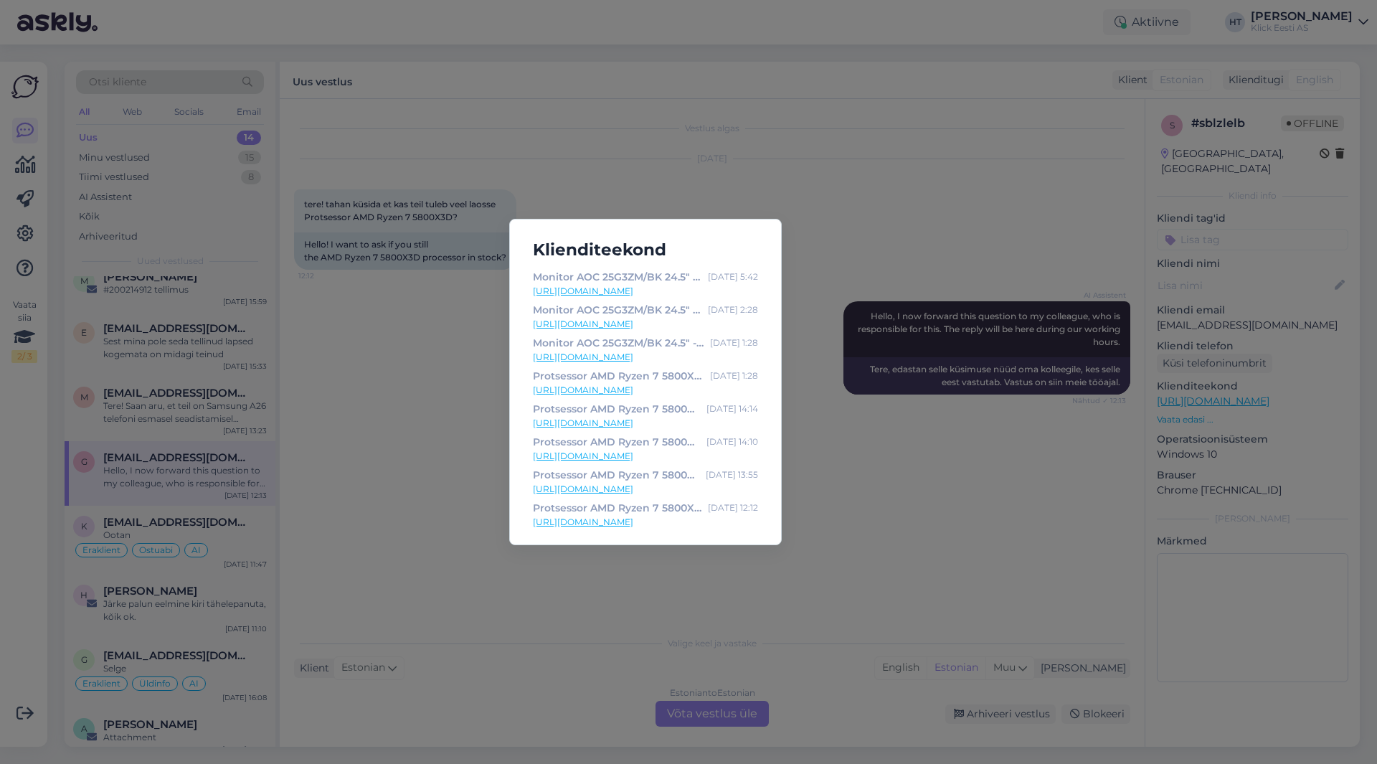
click at [913, 568] on div "Klienditeekond Monitor AOC 25G3ZM/BK 24.5" - Klick e-pood [DATE] 5:42 [URL][DOM…" at bounding box center [688, 382] width 1377 height 764
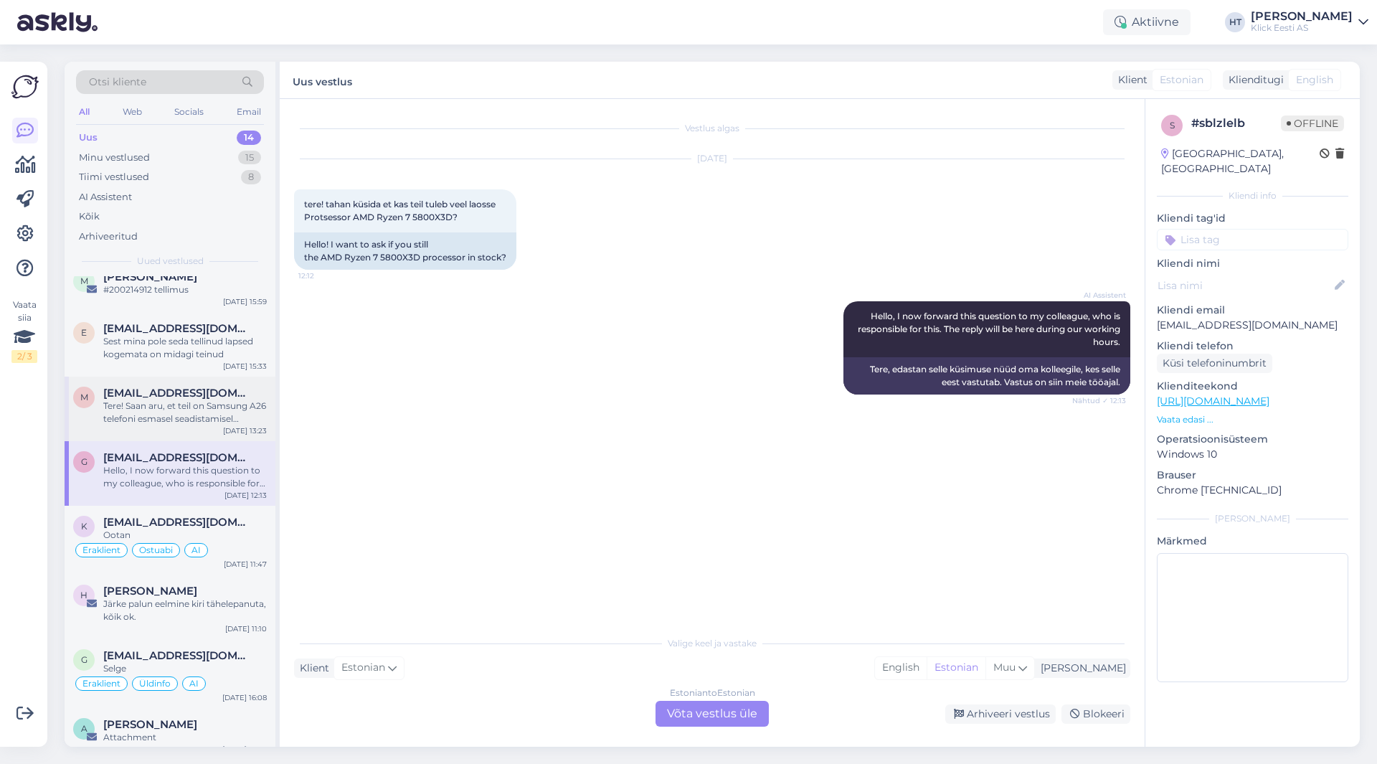
click at [204, 415] on div "m [EMAIL_ADDRESS][DOMAIN_NAME] Tere! Saan aru, et teil on Samsung A26 telefoni …" at bounding box center [170, 409] width 211 height 65
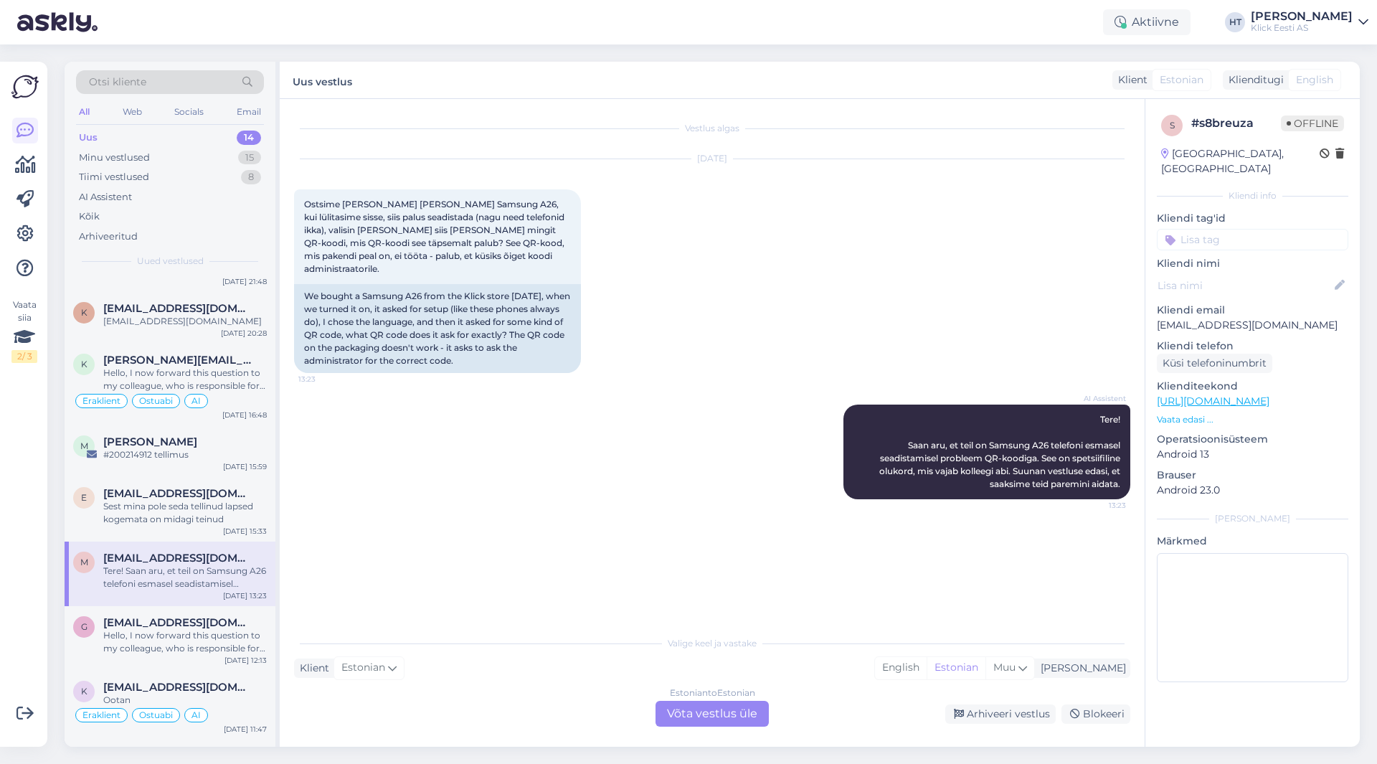
scroll to position [179, 0]
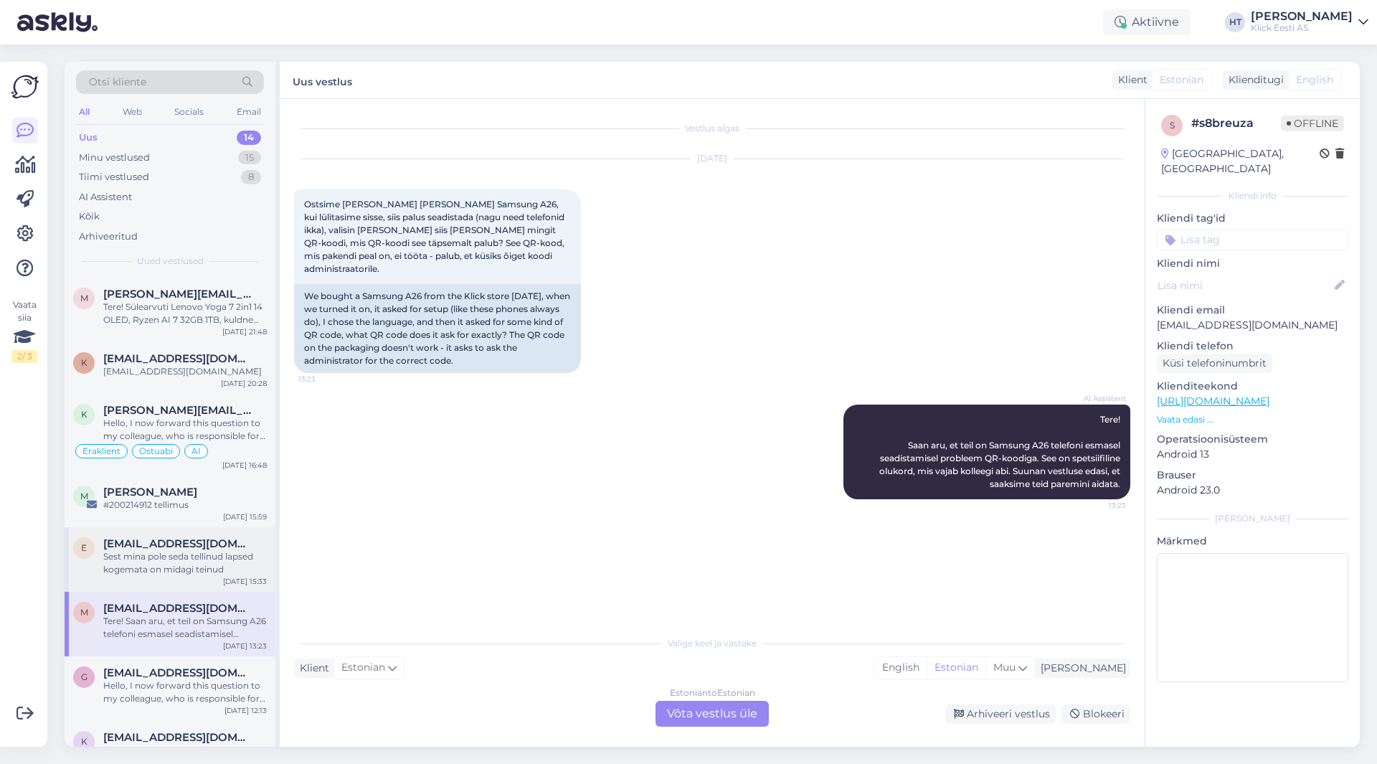
click at [223, 557] on div "Sest mina pole seda tellinud lapsed kogemata on midagi teinud" at bounding box center [185, 563] width 164 height 26
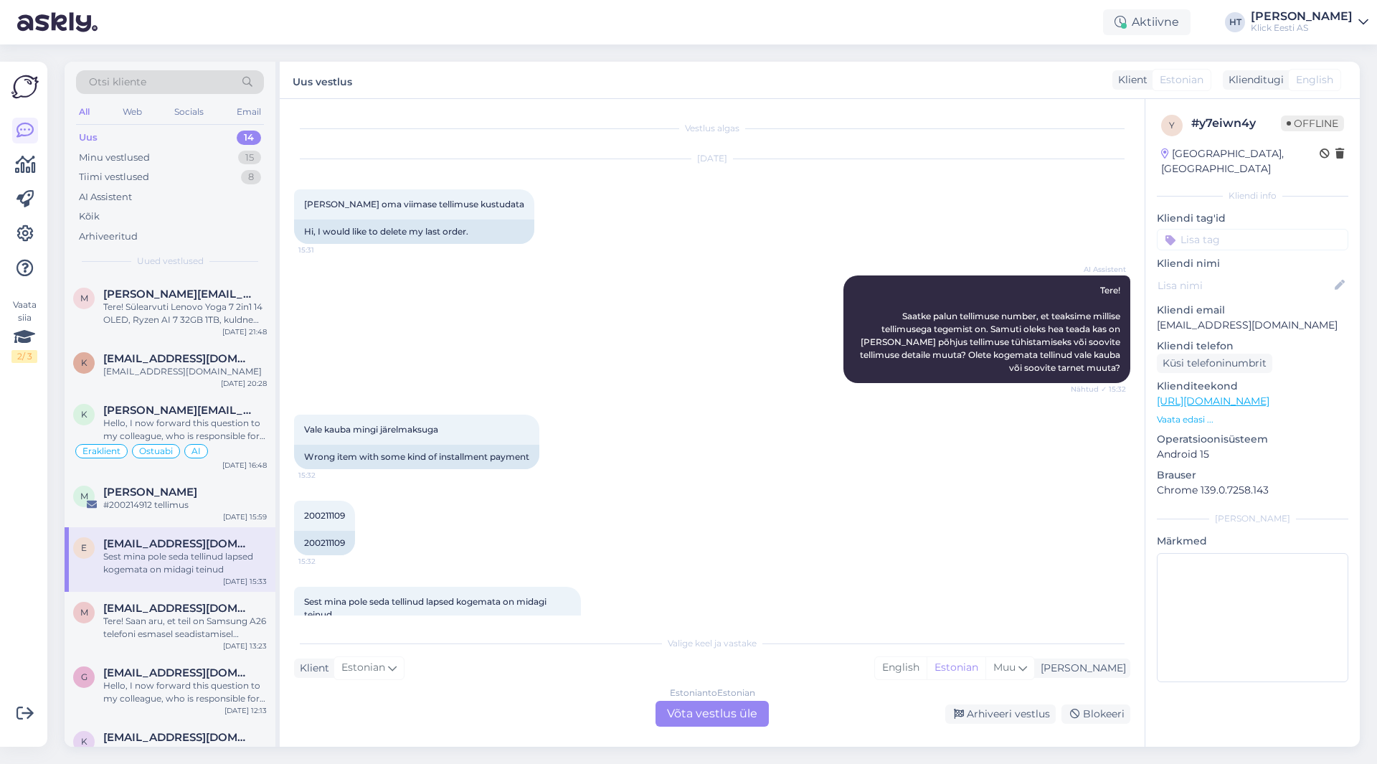
scroll to position [55, 0]
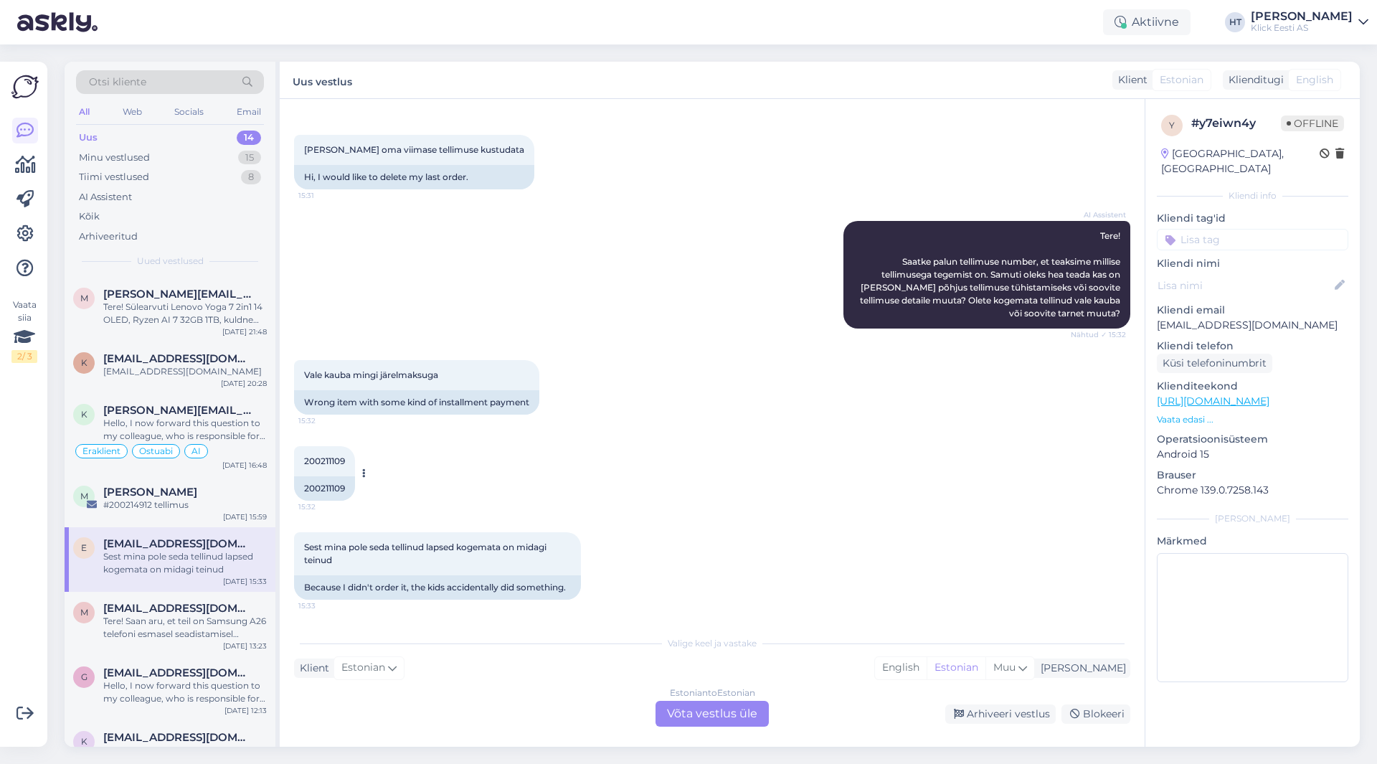
click at [321, 460] on span "200211109" at bounding box center [324, 460] width 41 height 11
click at [724, 470] on div "200211109 15:32 200211109" at bounding box center [712, 473] width 836 height 86
click at [618, 311] on div "AI Assistent Tere! Saatke palun tellimuse number, et teaksime millise tellimuse…" at bounding box center [712, 274] width 836 height 139
click at [176, 167] on div "Tiimi vestlused 8" at bounding box center [170, 177] width 188 height 20
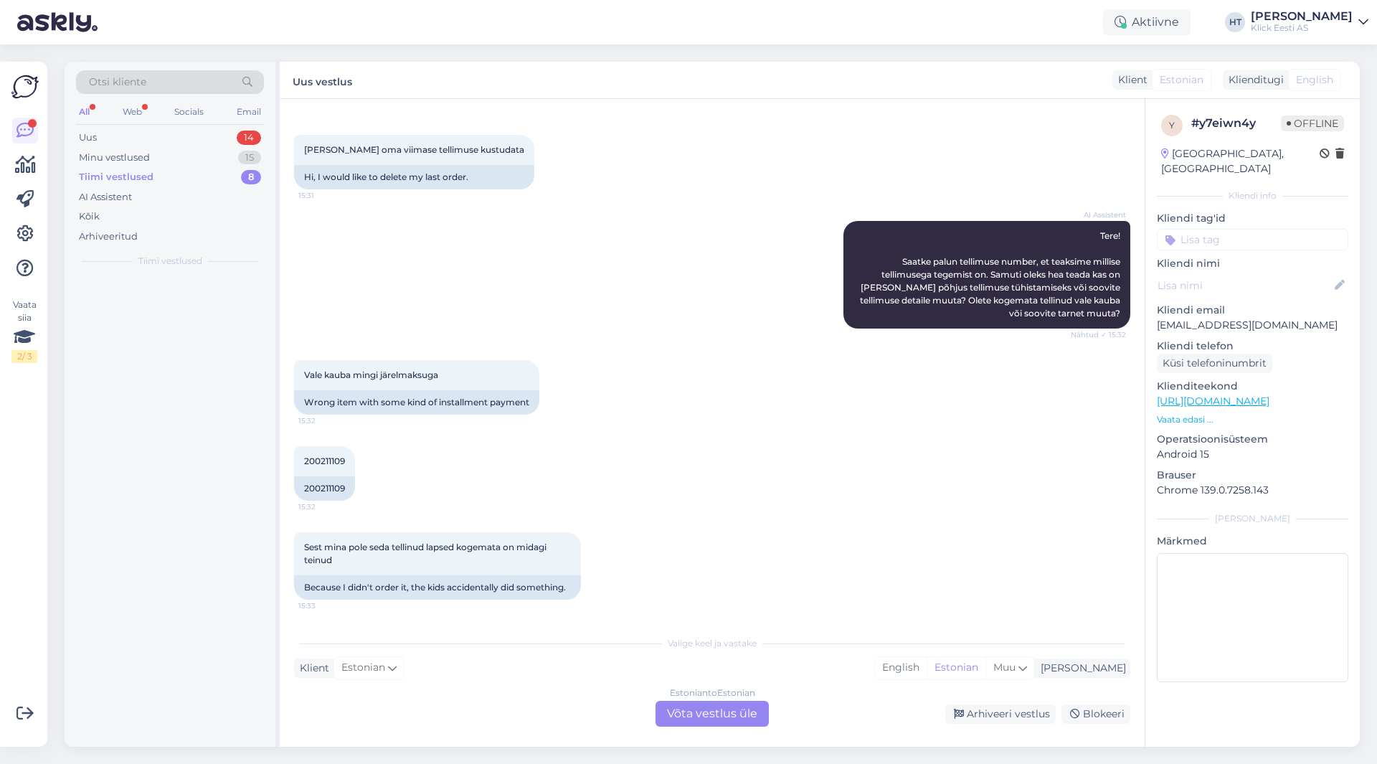
scroll to position [0, 0]
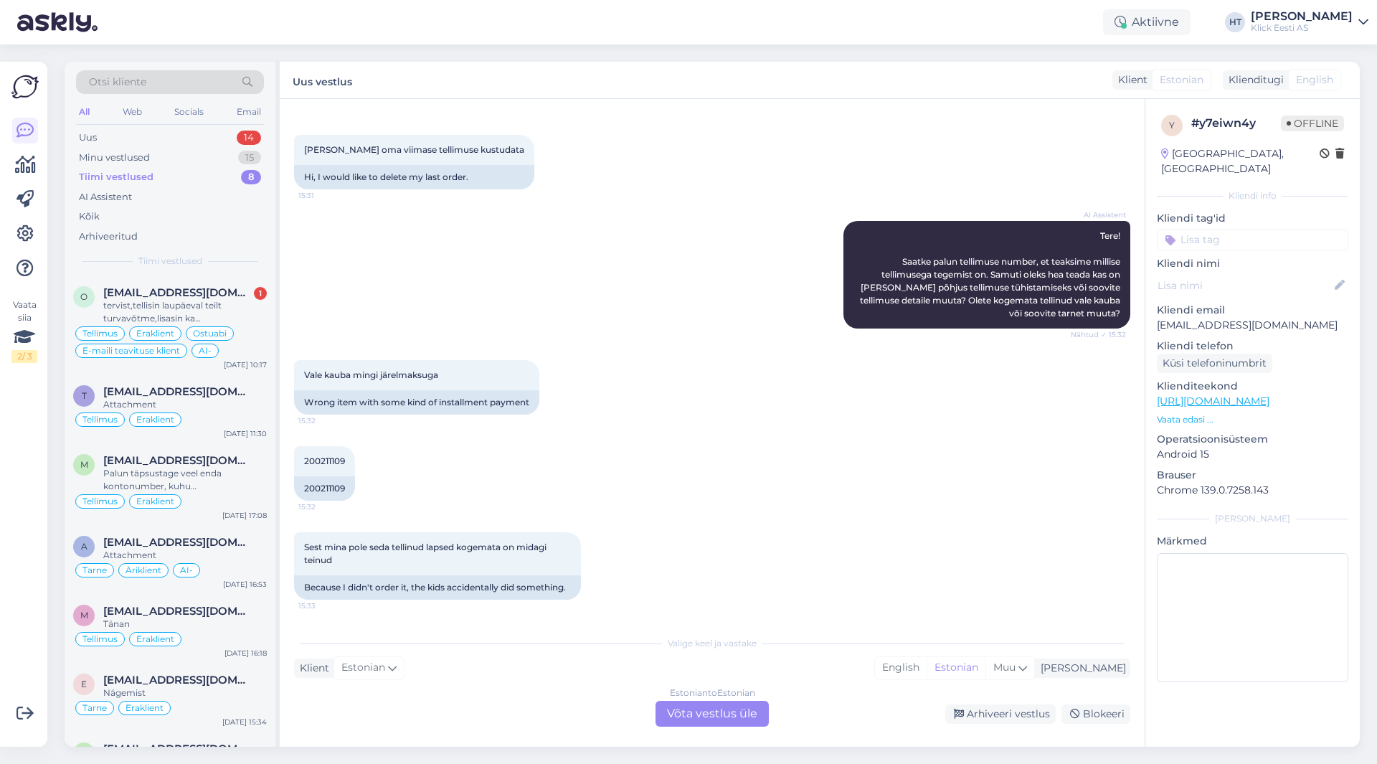
click at [194, 275] on div "Otsi kliente All Web Socials Email Uus 14 Minu vestlused 15 Tiimi vestlused 8 A…" at bounding box center [170, 169] width 211 height 214
click at [197, 281] on div "o [EMAIL_ADDRESS][DOMAIN_NAME] 1 tervist,tellisin laupäeval teilt turvavõtme,li…" at bounding box center [170, 325] width 211 height 99
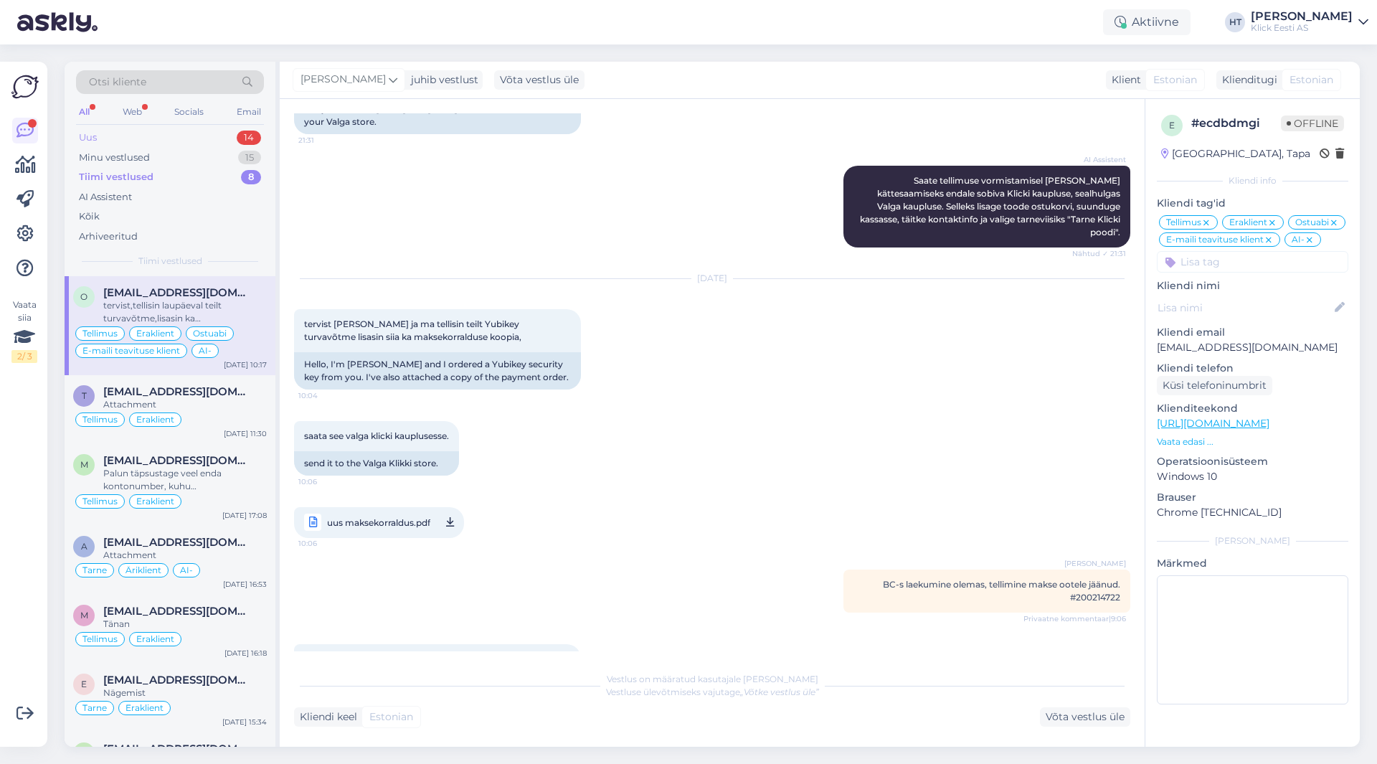
click at [250, 138] on div "14" at bounding box center [249, 138] width 24 height 14
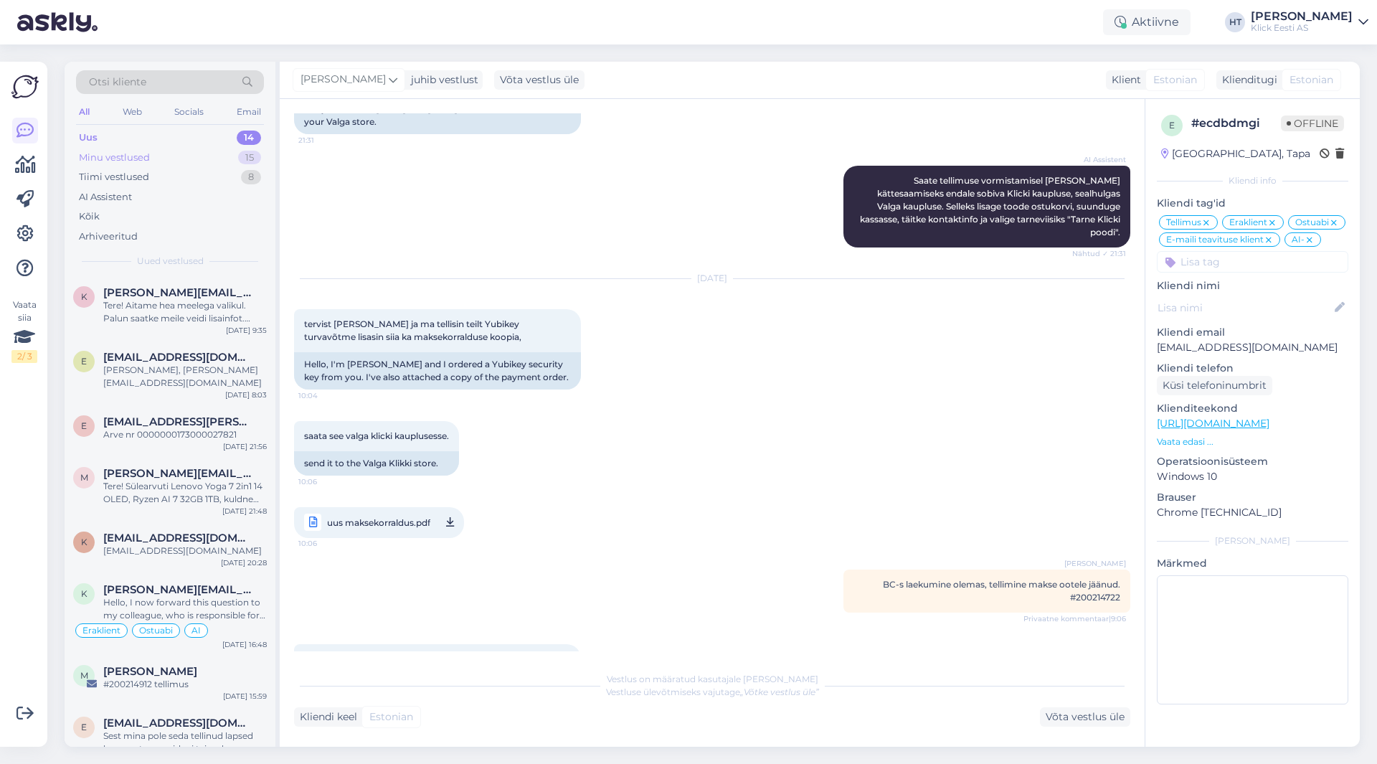
click at [208, 158] on div "Minu vestlused 15" at bounding box center [170, 158] width 188 height 20
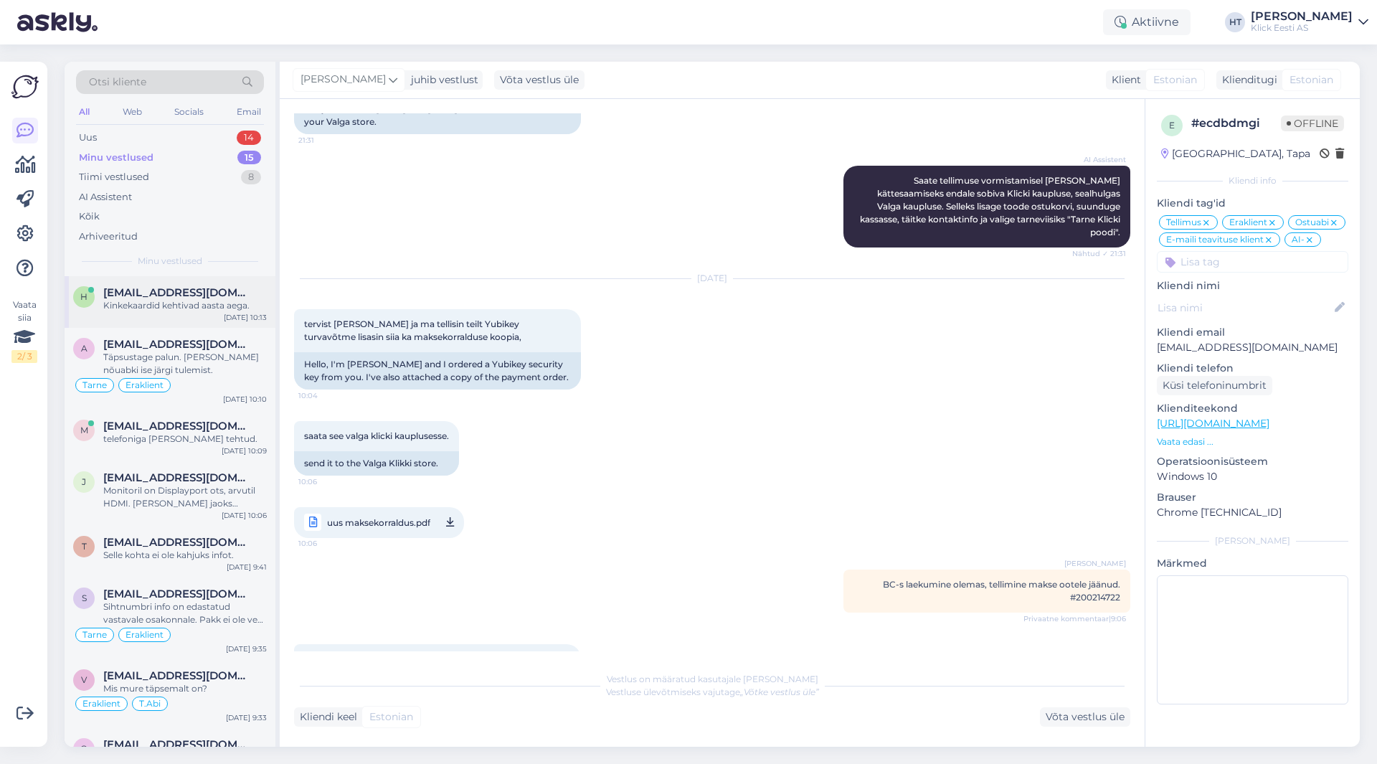
click at [205, 292] on span "[EMAIL_ADDRESS][DOMAIN_NAME]" at bounding box center [177, 292] width 149 height 13
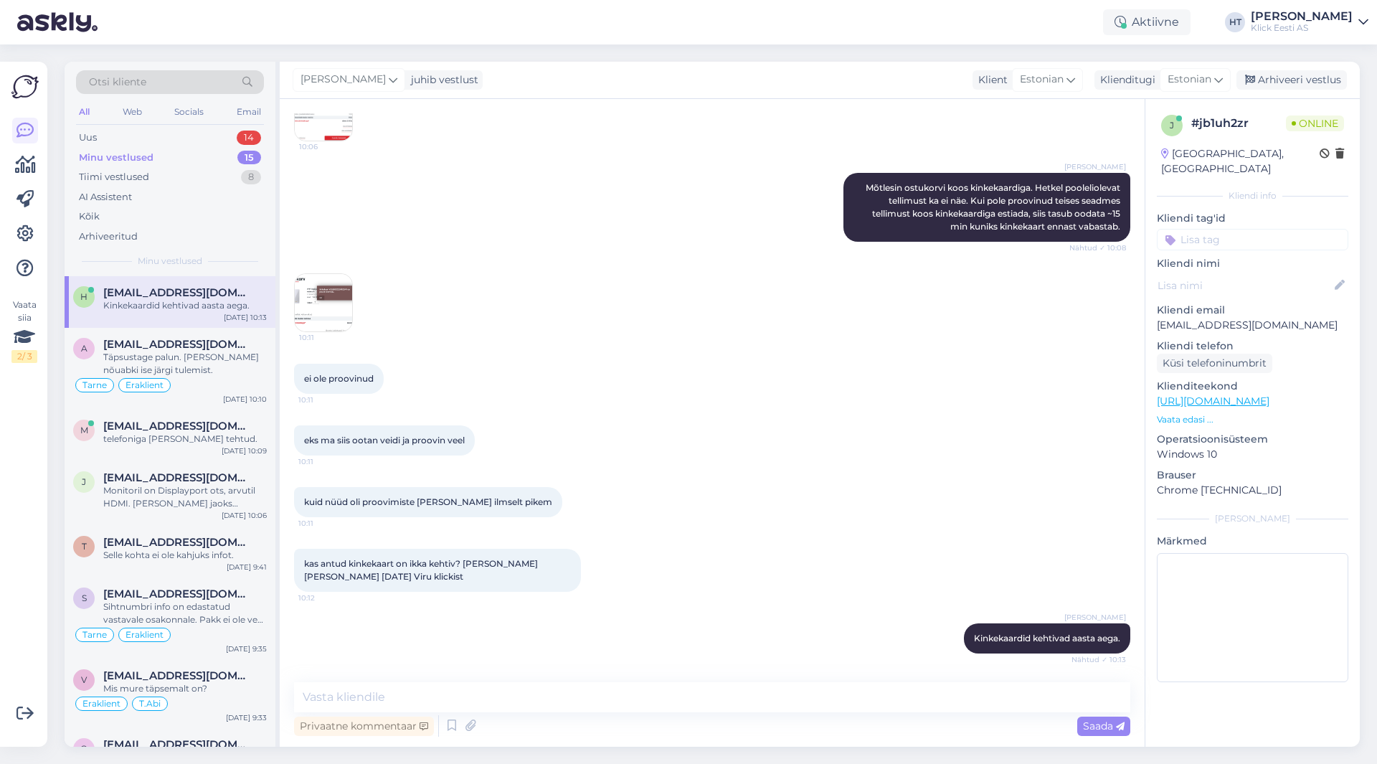
scroll to position [679, 0]
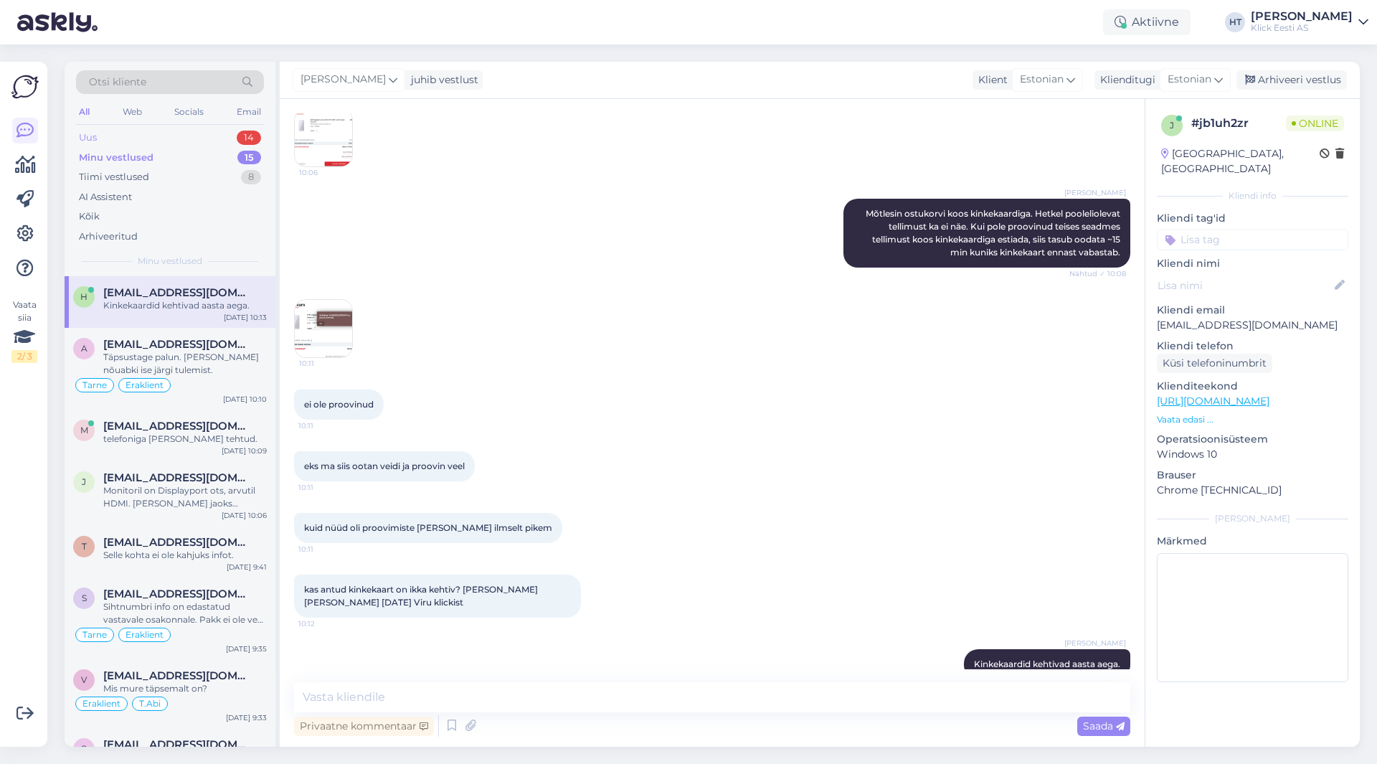
click at [202, 141] on div "Uus 14" at bounding box center [170, 138] width 188 height 20
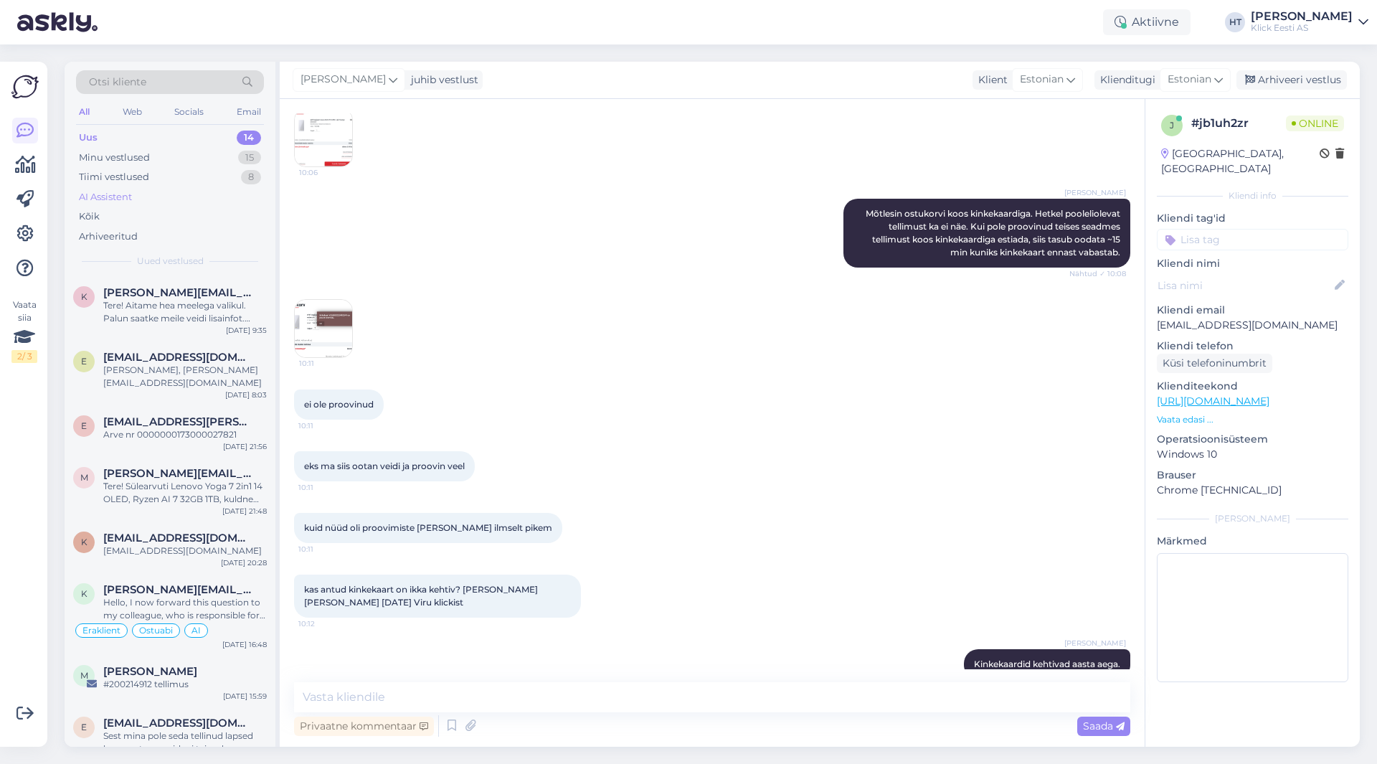
click at [152, 197] on div "AI Assistent" at bounding box center [170, 197] width 188 height 20
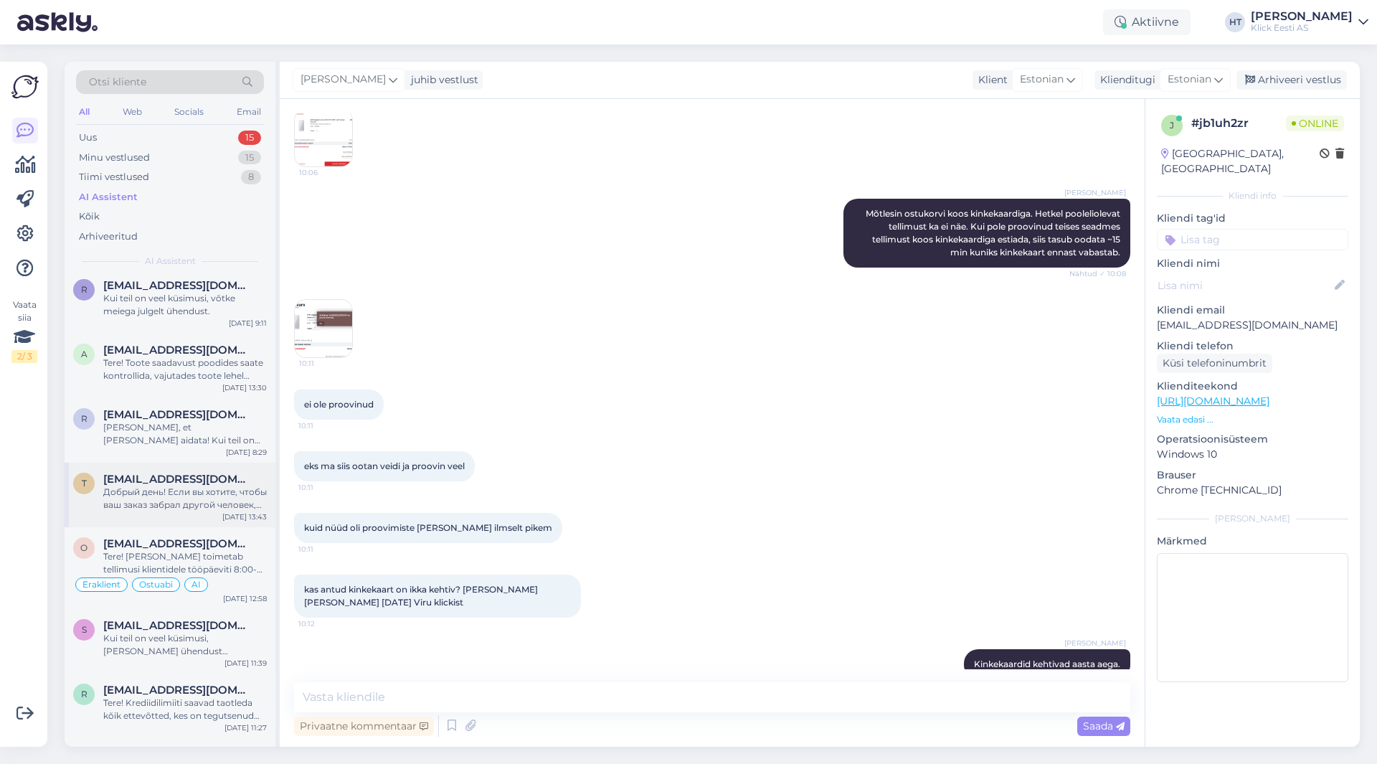
scroll to position [0, 0]
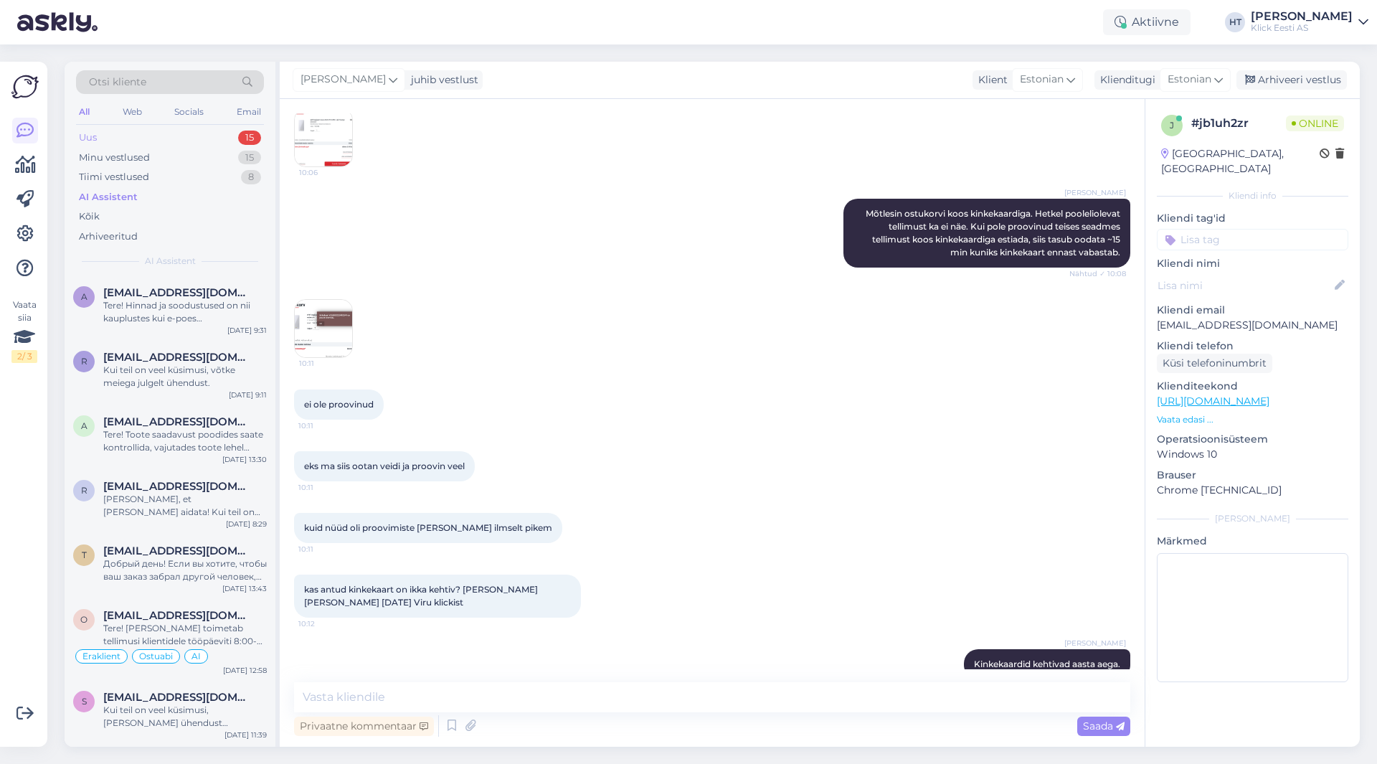
click at [217, 138] on div "Uus 15" at bounding box center [170, 138] width 188 height 20
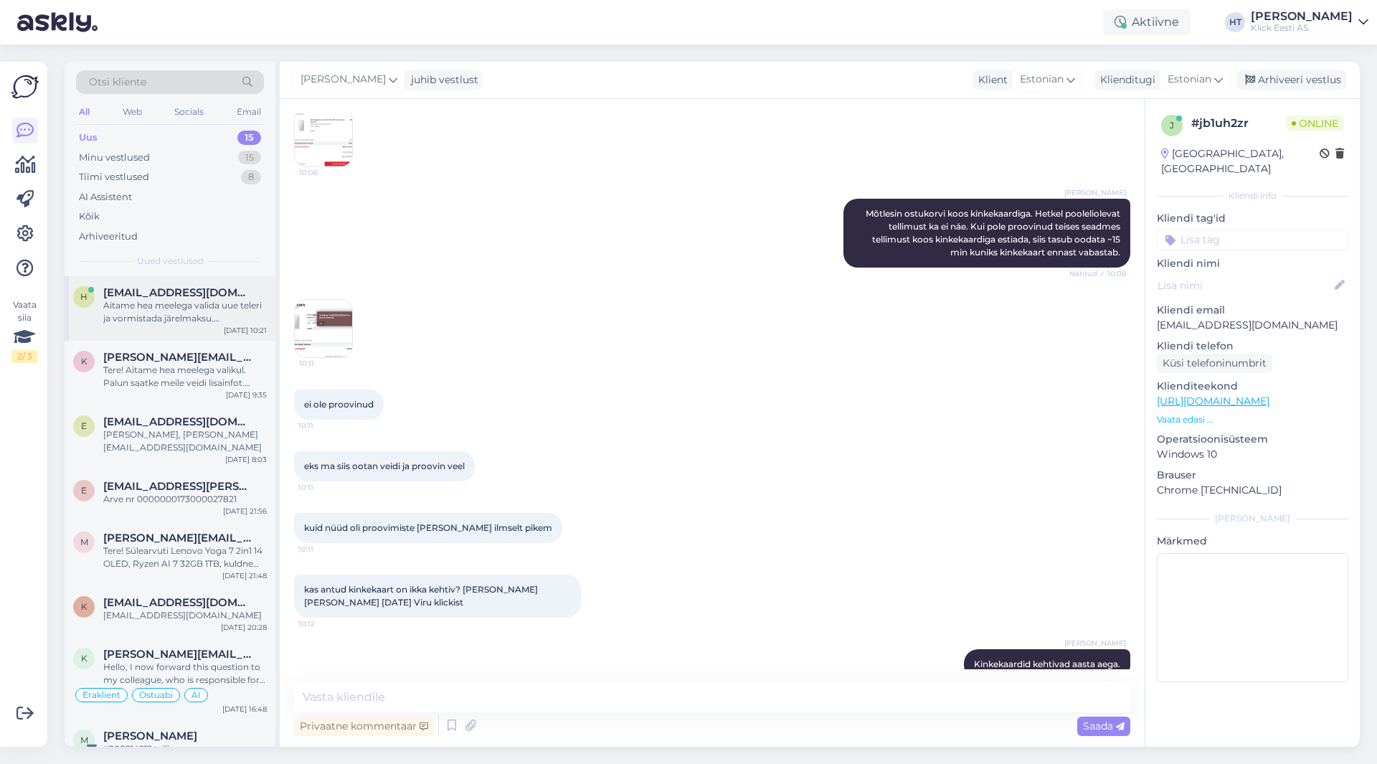
click at [215, 297] on div "[EMAIL_ADDRESS][DOMAIN_NAME]" at bounding box center [185, 292] width 164 height 13
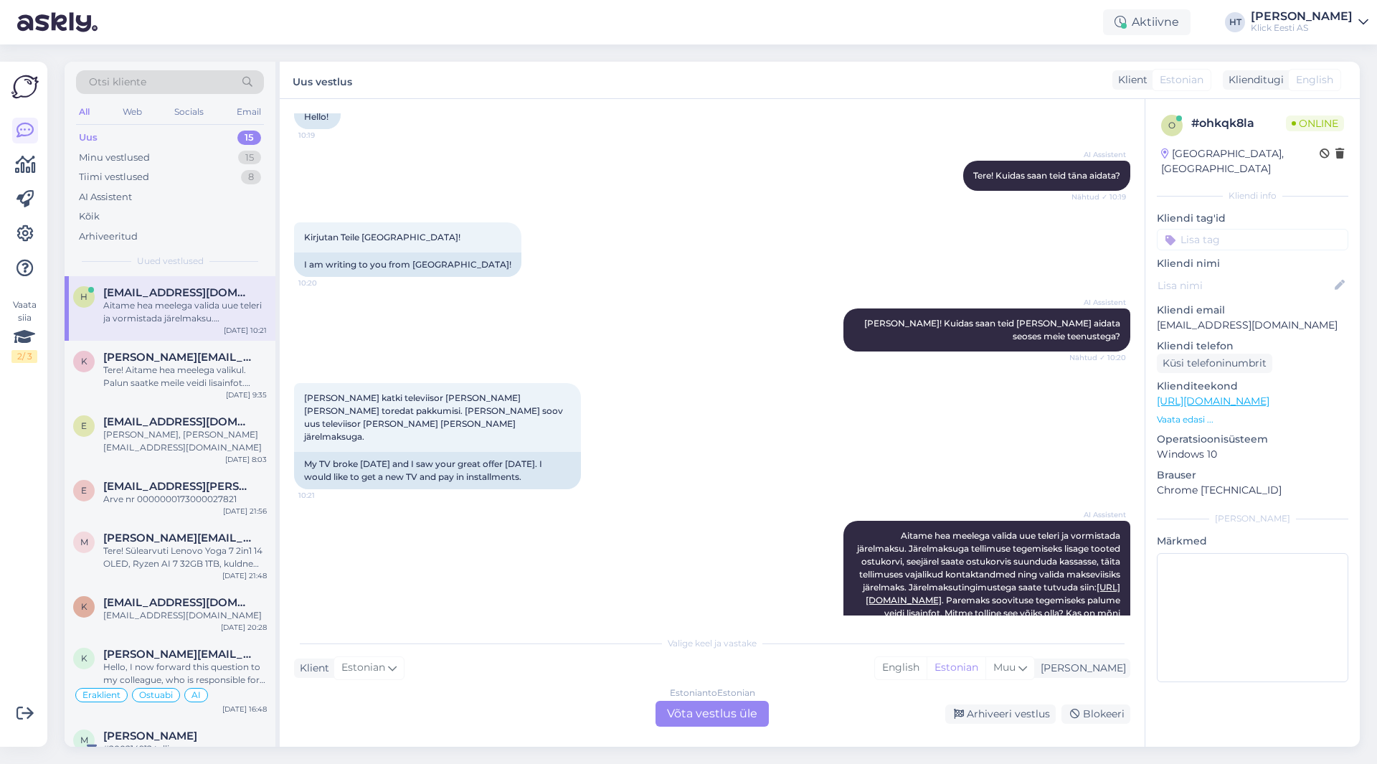
scroll to position [195, 0]
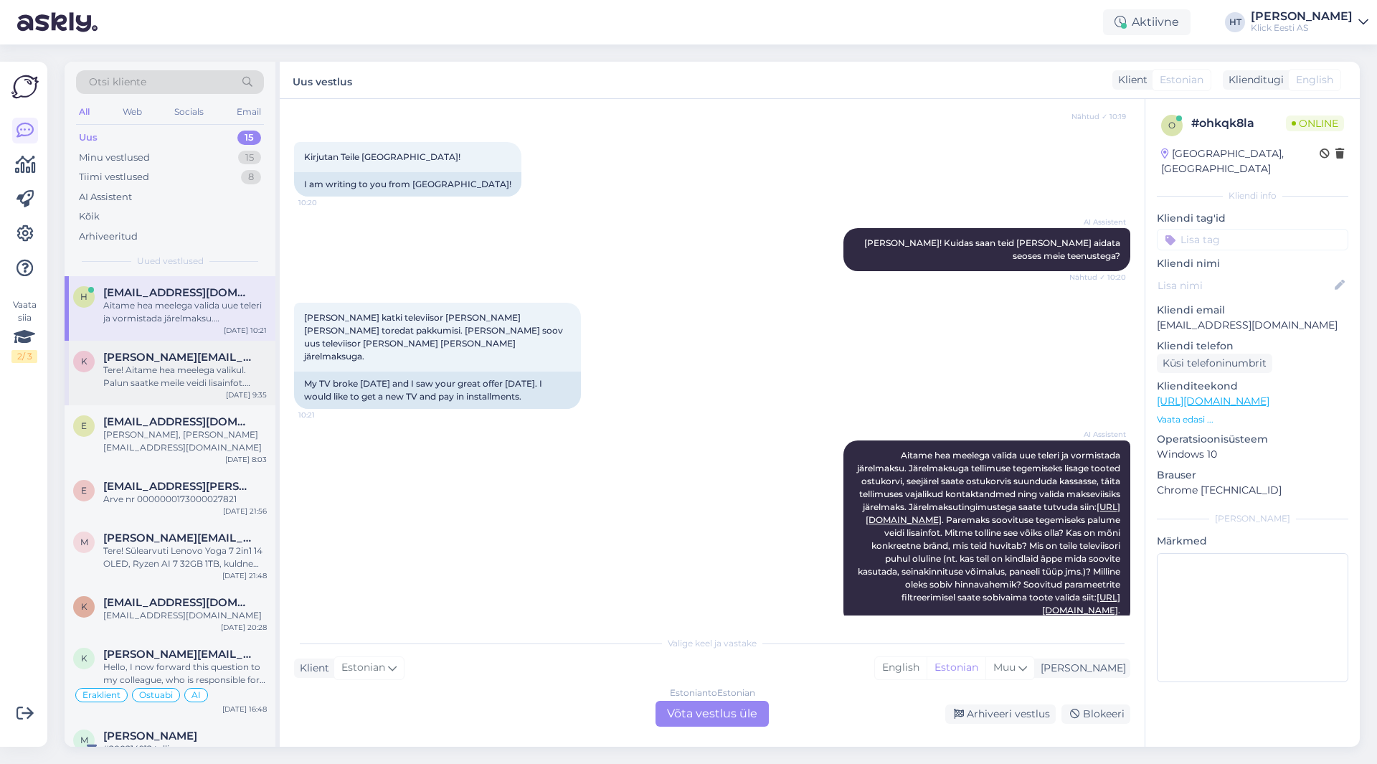
click at [207, 377] on div "Tere! Aitame hea meelega valikul. Palun saatke meile veidi lisainfot. [PERSON_N…" at bounding box center [185, 377] width 164 height 26
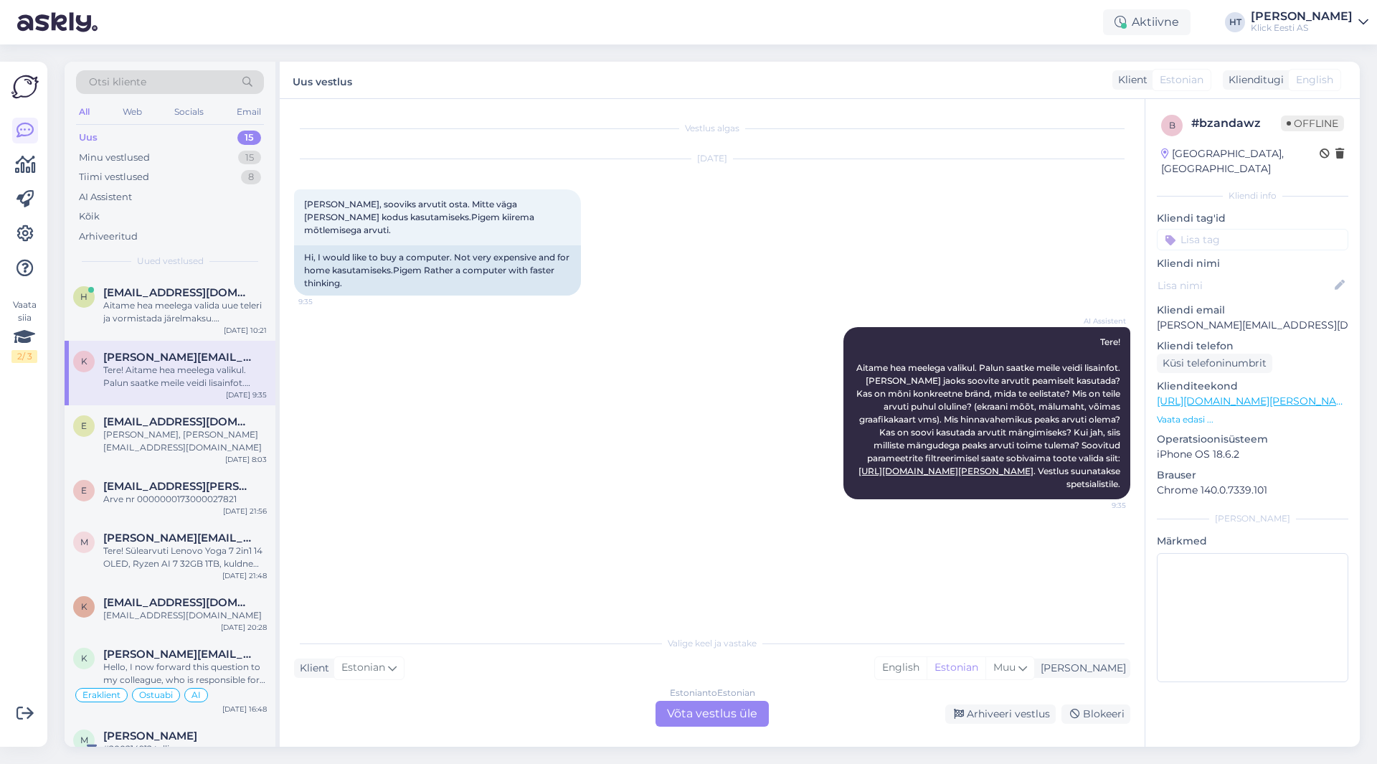
scroll to position [0, 0]
click at [237, 420] on div "[EMAIL_ADDRESS][DOMAIN_NAME]" at bounding box center [185, 421] width 164 height 13
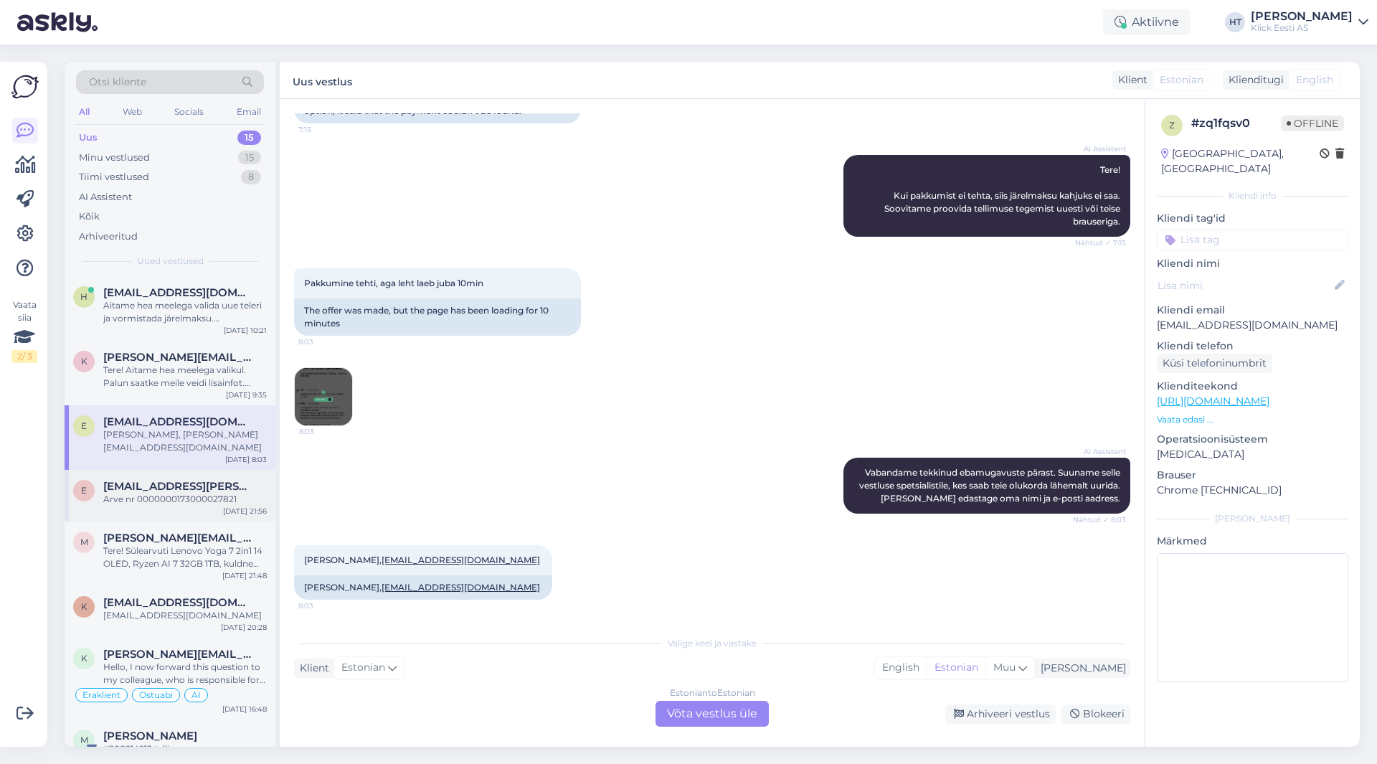
scroll to position [72, 0]
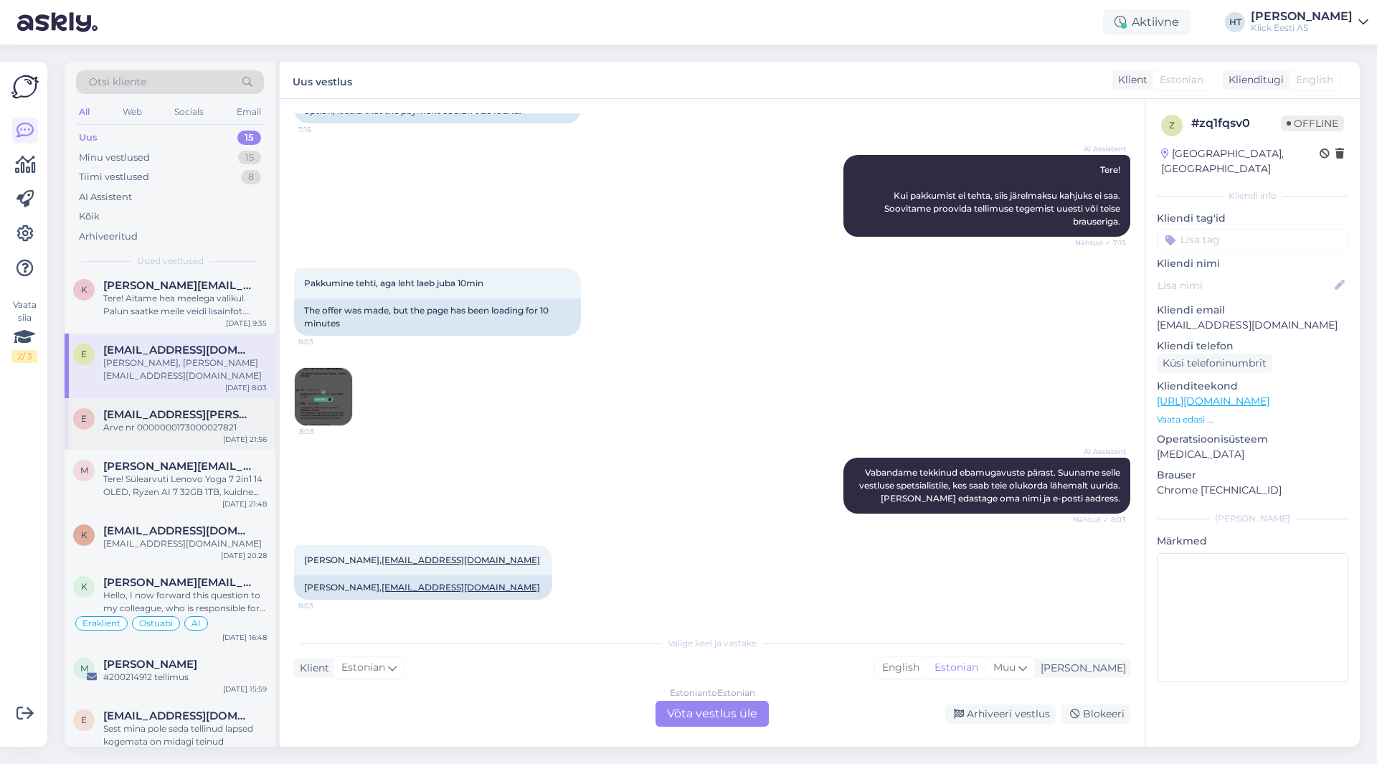
click at [201, 423] on div "e [EMAIL_ADDRESS][PERSON_NAME][DOMAIN_NAME] Arve nr 0000000173000027821 [DATE] …" at bounding box center [170, 424] width 211 height 52
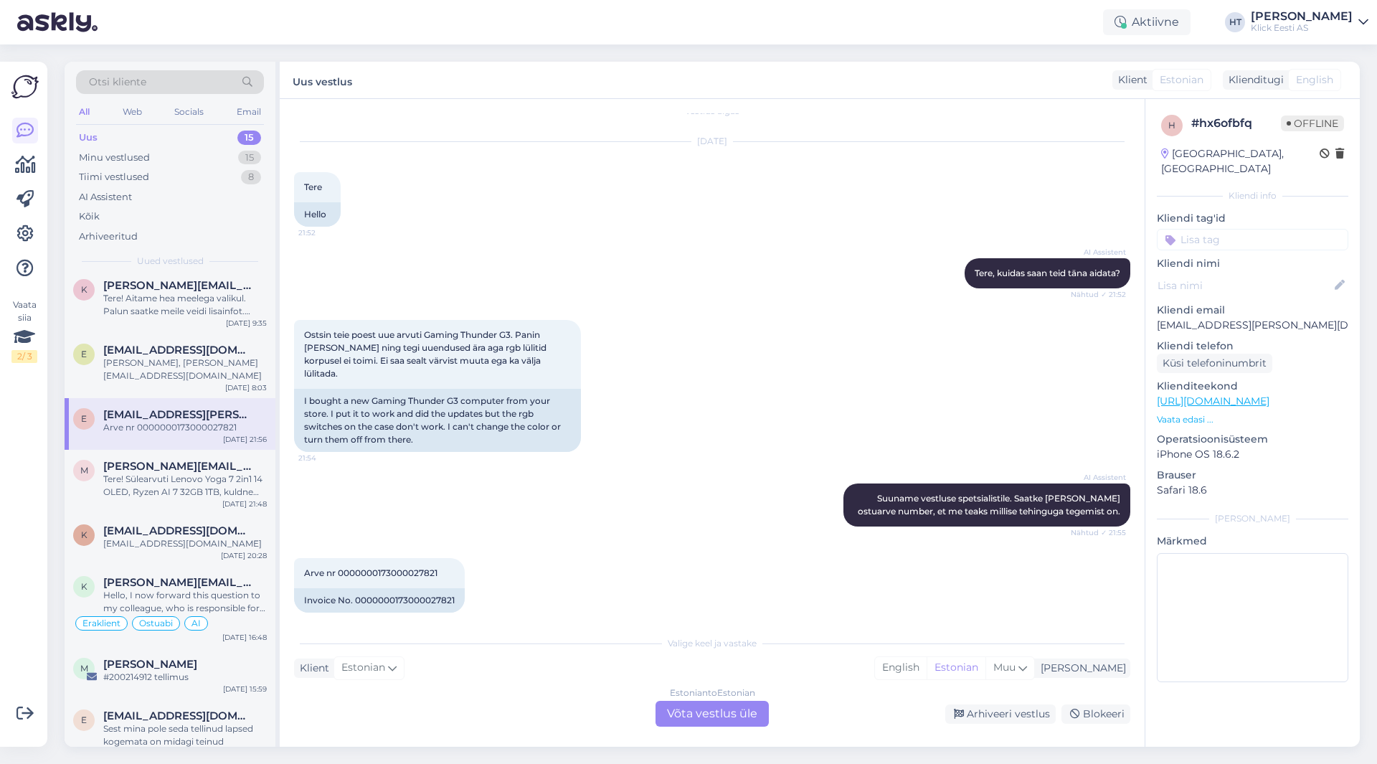
click at [154, 74] on div "Otsi kliente" at bounding box center [170, 82] width 188 height 24
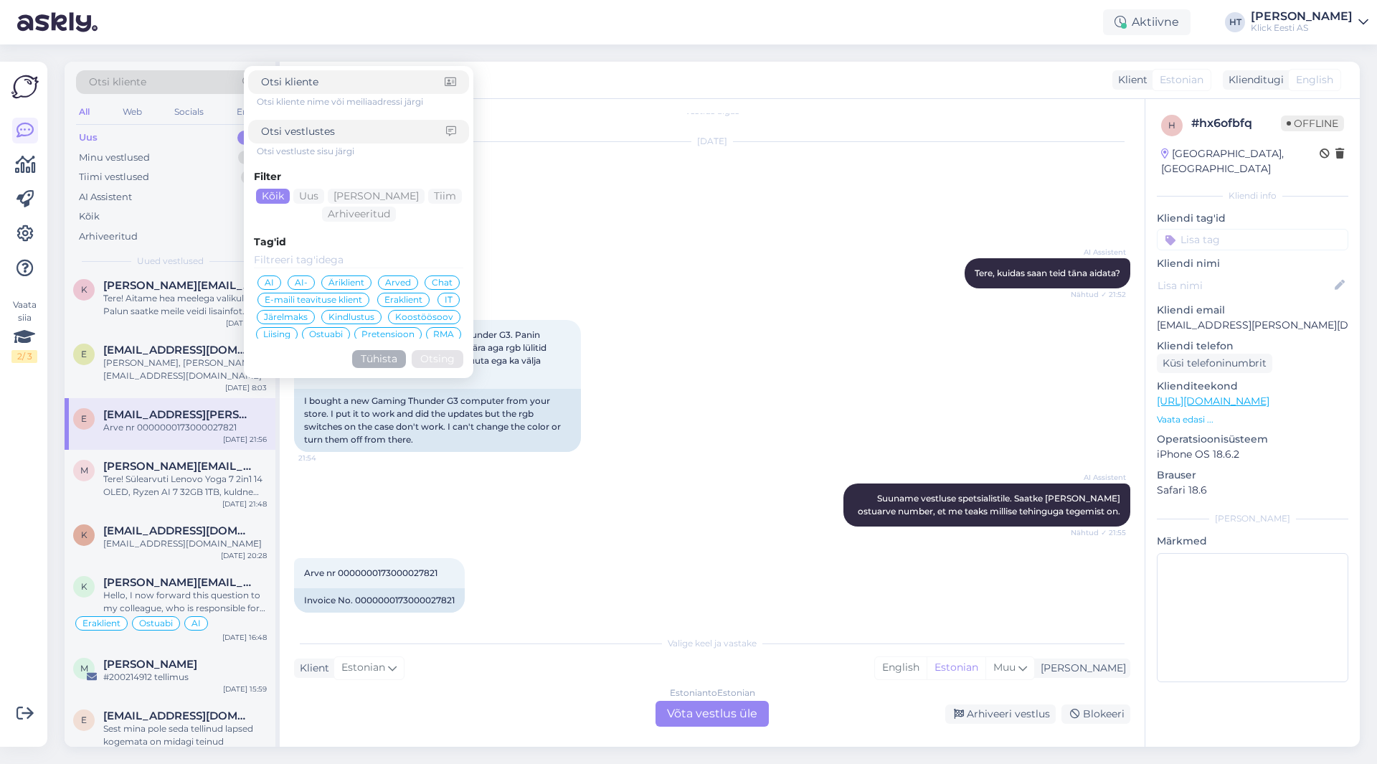
click at [360, 83] on input at bounding box center [353, 82] width 184 height 15
type input "[EMAIL_ADDRESS][DOMAIN_NAME]"
click button "Otsing" at bounding box center [438, 359] width 52 height 18
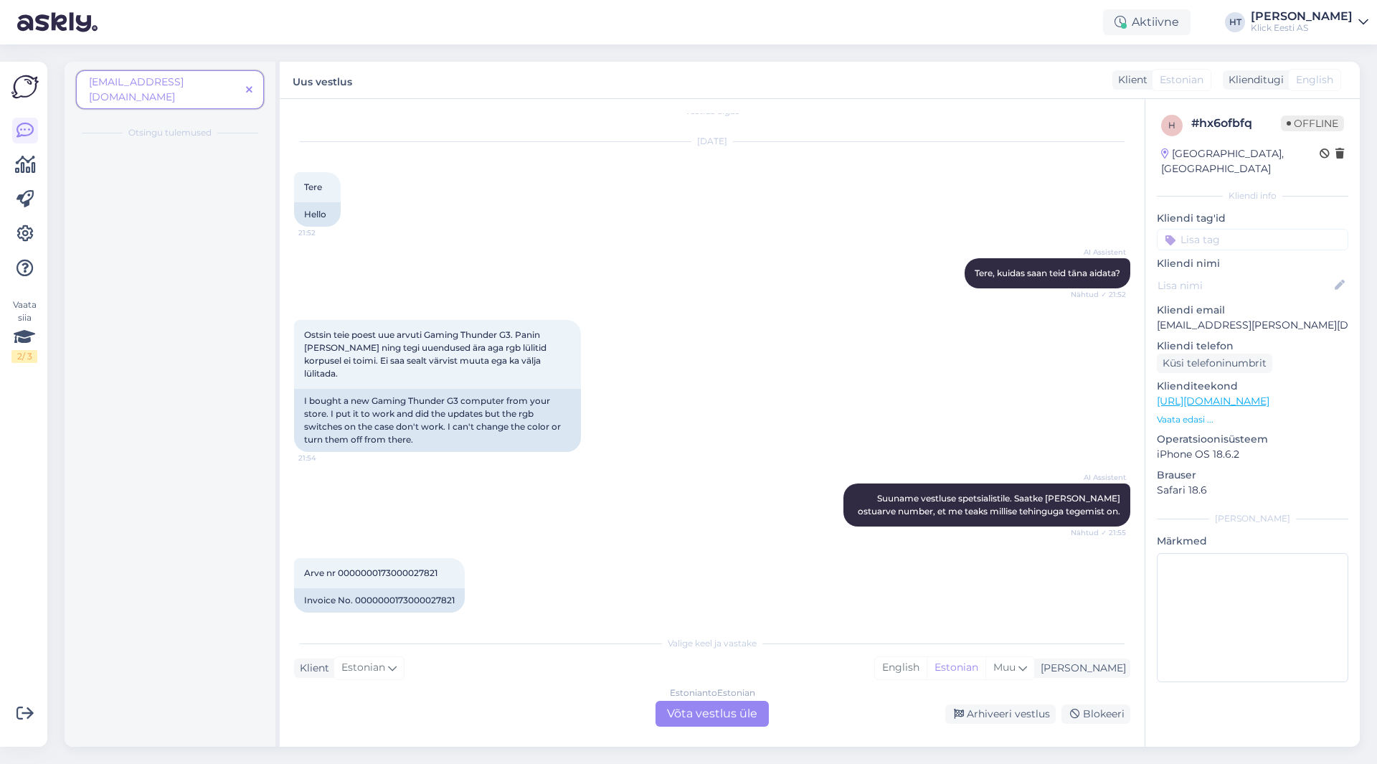
scroll to position [0, 0]
click at [250, 85] on icon at bounding box center [249, 90] width 6 height 10
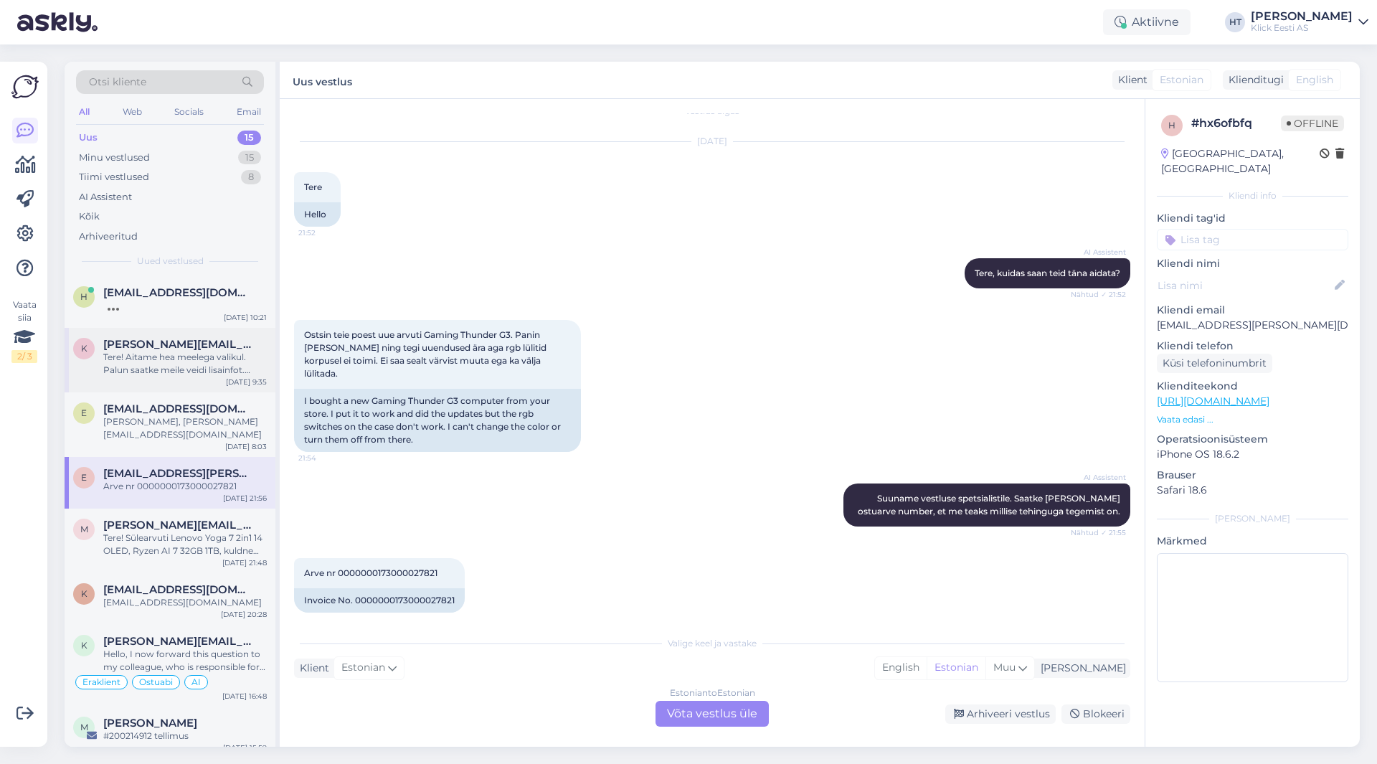
click at [206, 359] on div "Tere! Aitame hea meelega valikul. Palun saatke meile veidi lisainfot. [PERSON_N…" at bounding box center [185, 364] width 164 height 26
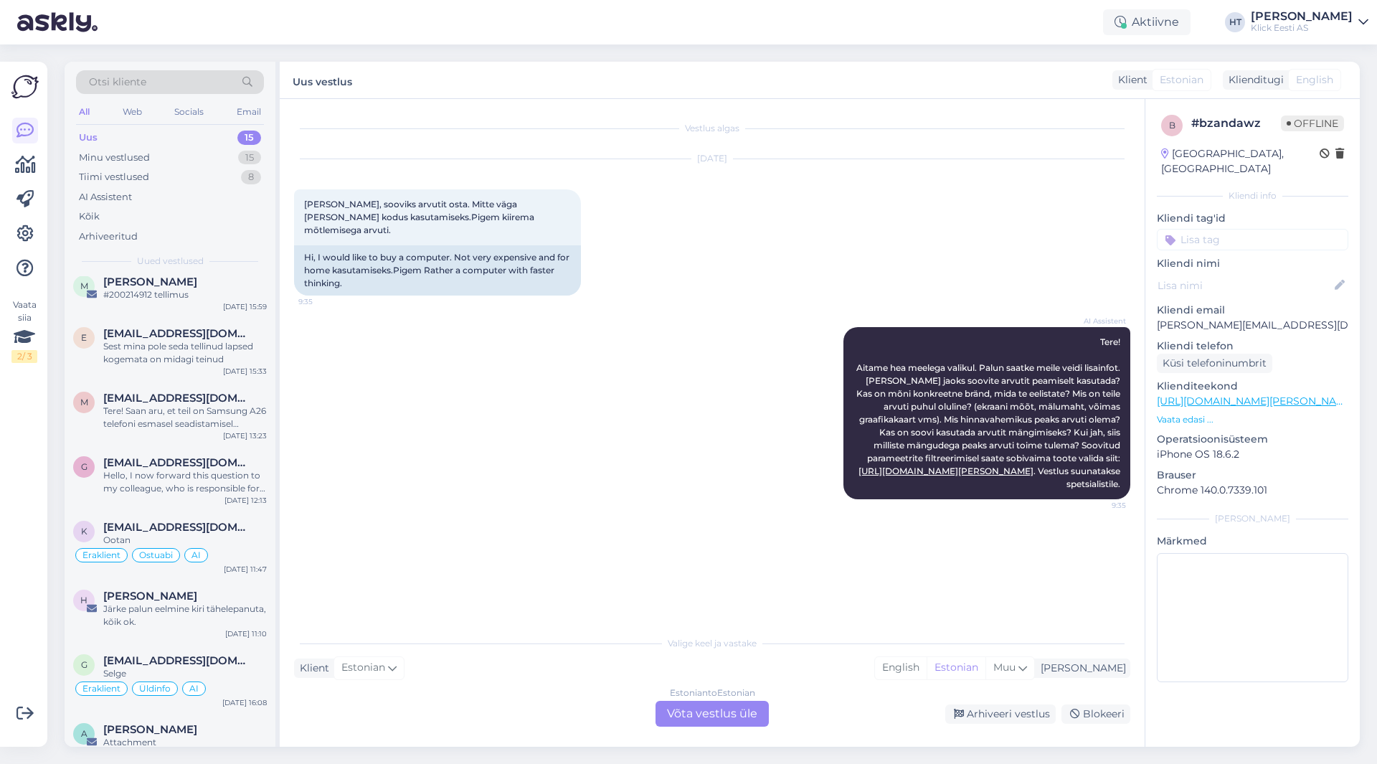
scroll to position [446, 0]
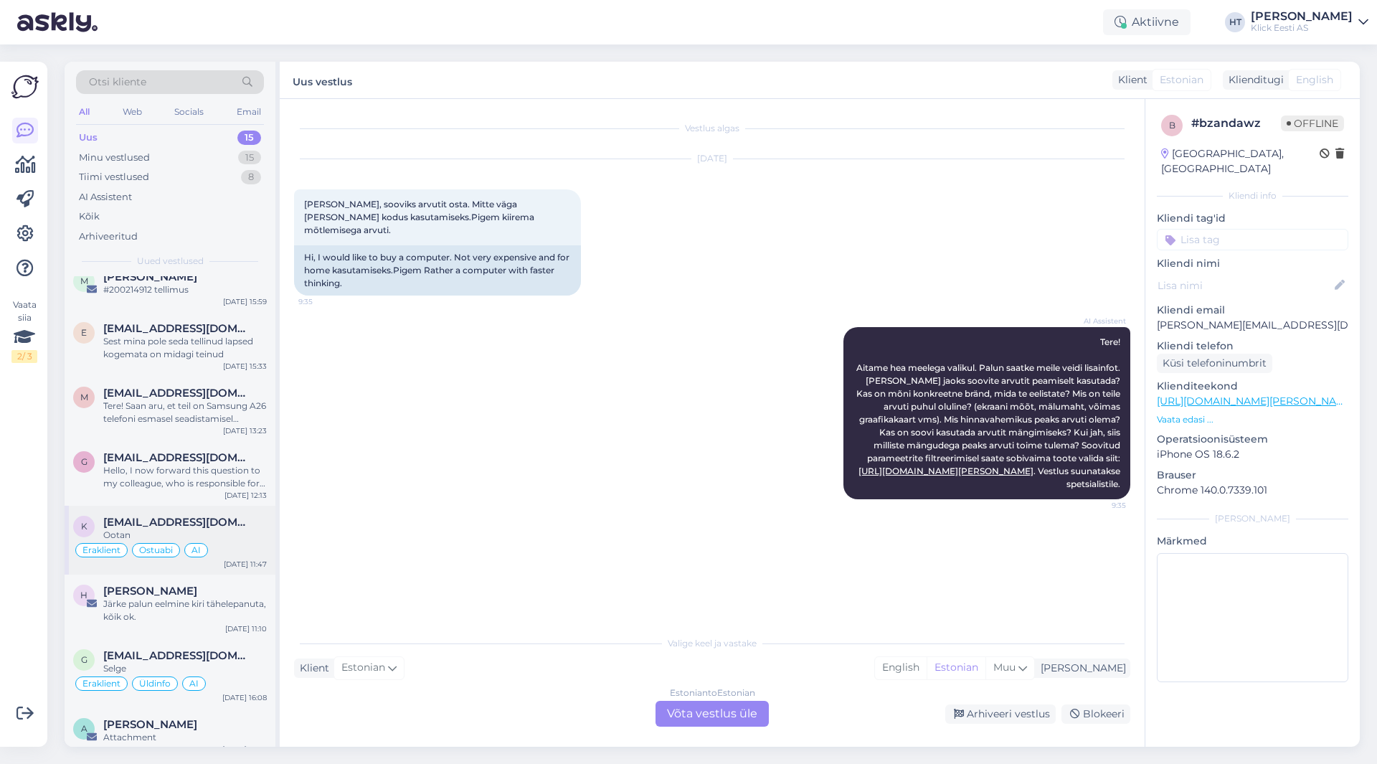
click at [204, 506] on div "k [EMAIL_ADDRESS][DOMAIN_NAME] Ootan Eraklient Ostuabi AI [DATE] 11:47" at bounding box center [170, 540] width 211 height 69
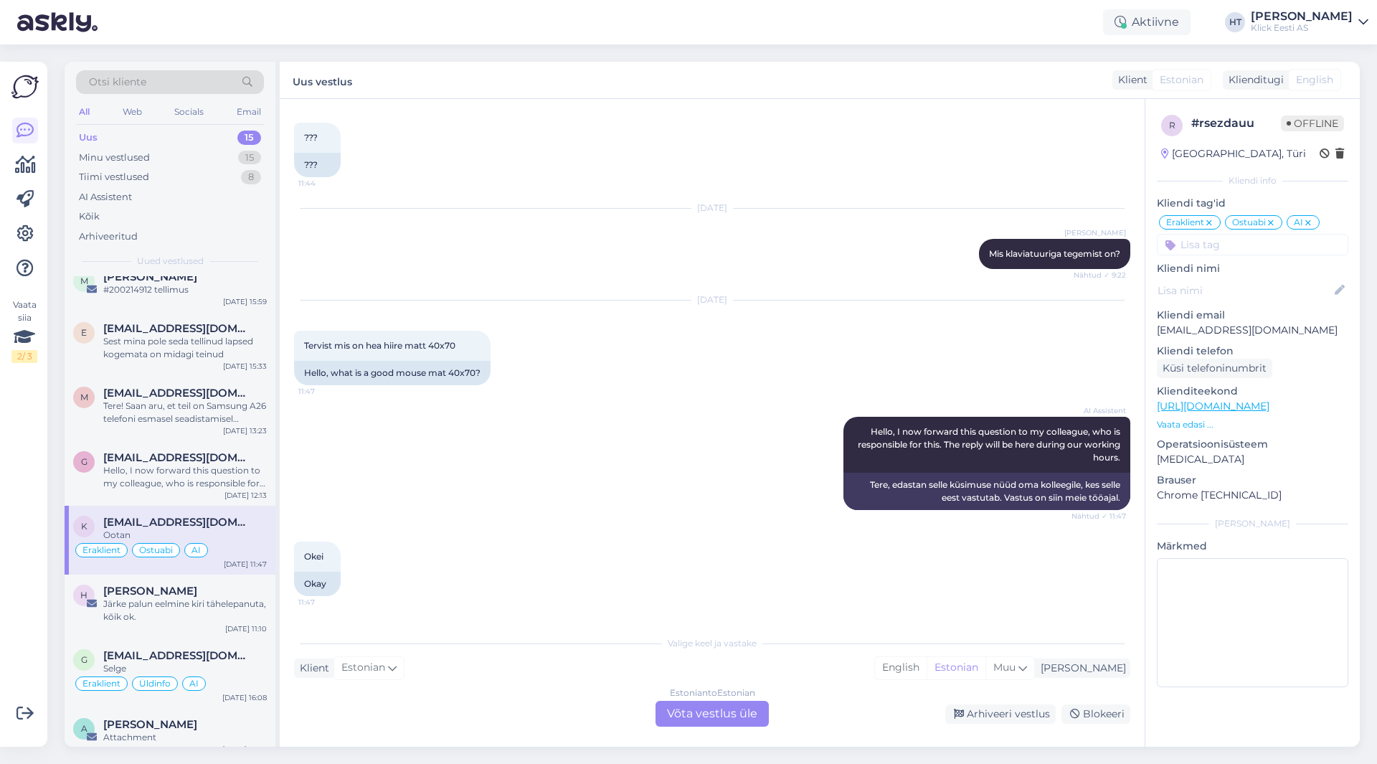
scroll to position [2532, 0]
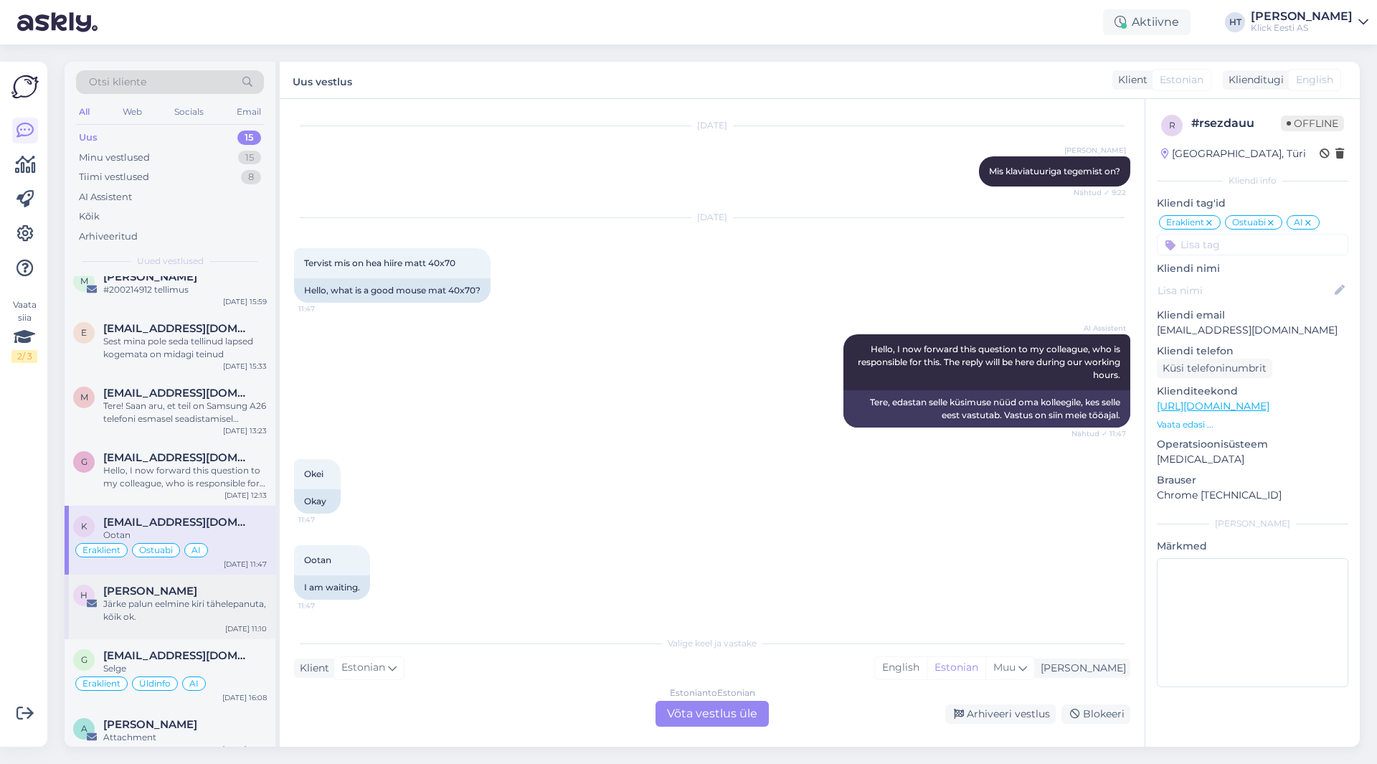
click at [224, 597] on div "Järke palun eelmine kiri tähelepanuta, kõik ok." at bounding box center [185, 610] width 164 height 26
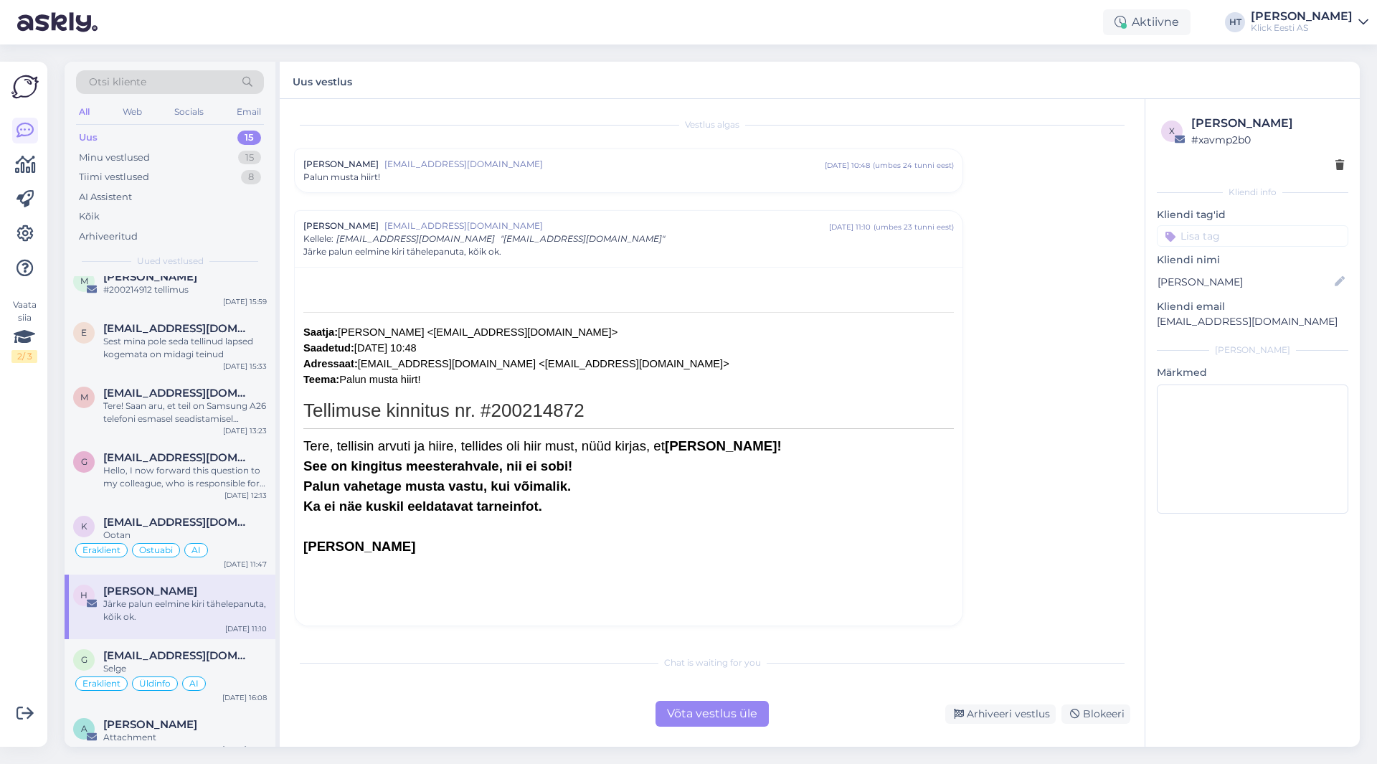
scroll to position [459, 0]
click at [1220, 233] on input at bounding box center [1252, 236] width 191 height 22
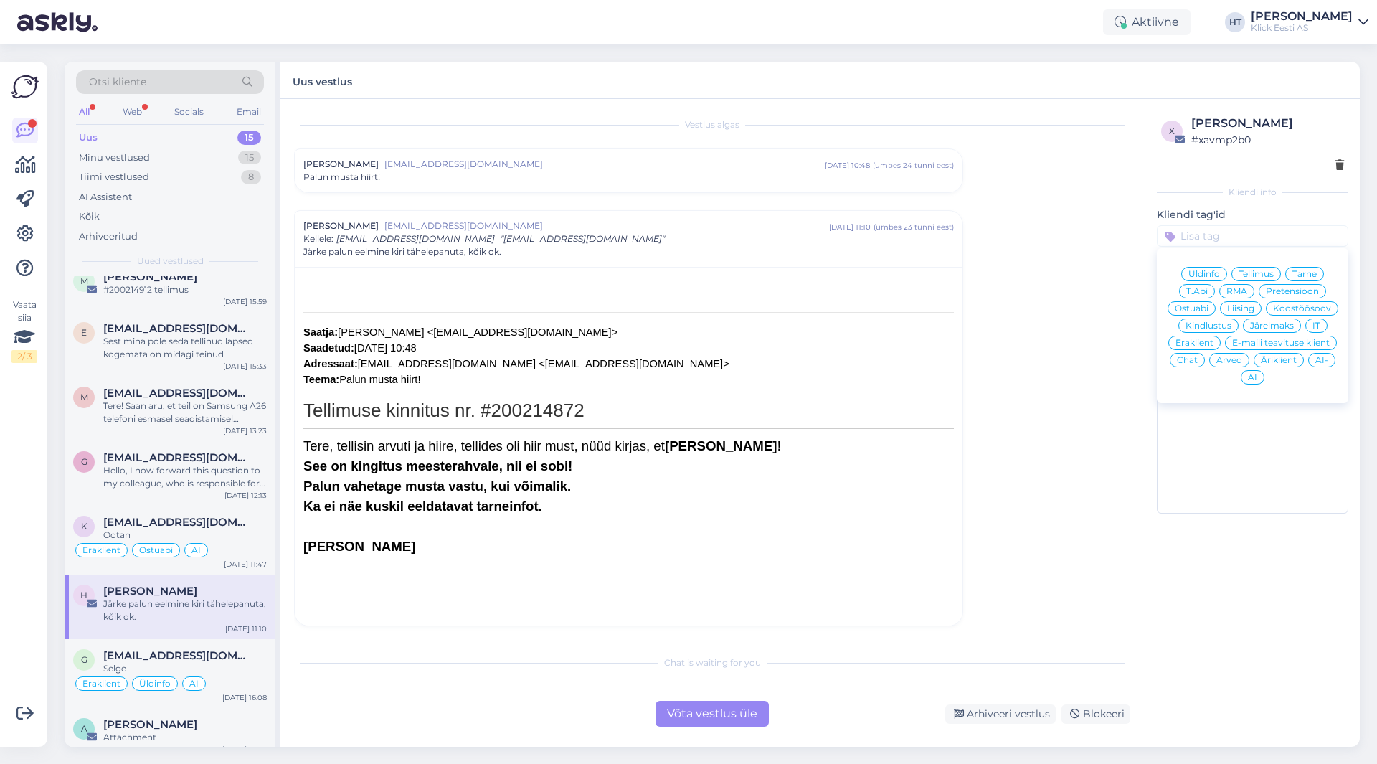
click at [1310, 277] on span "Tarne" at bounding box center [1304, 274] width 24 height 9
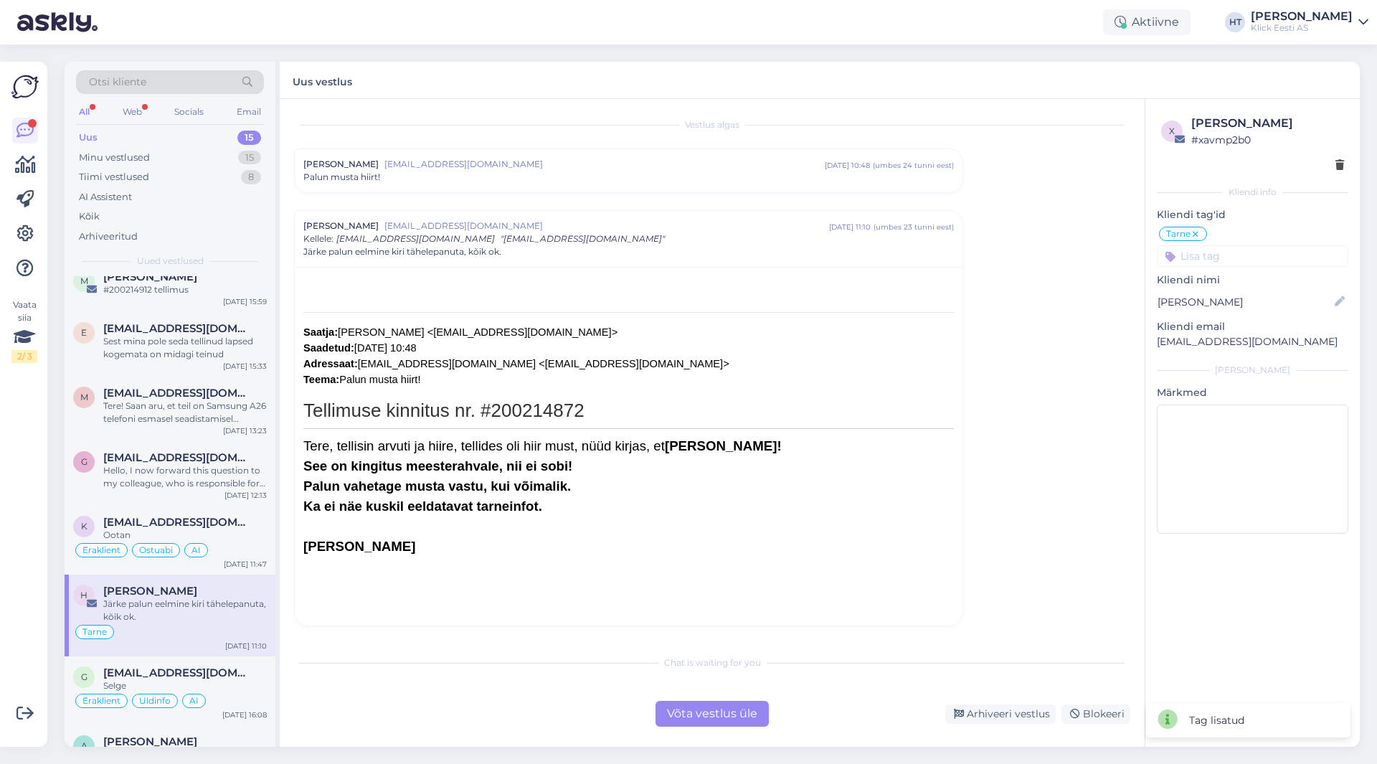
click at [1244, 258] on input at bounding box center [1252, 256] width 191 height 22
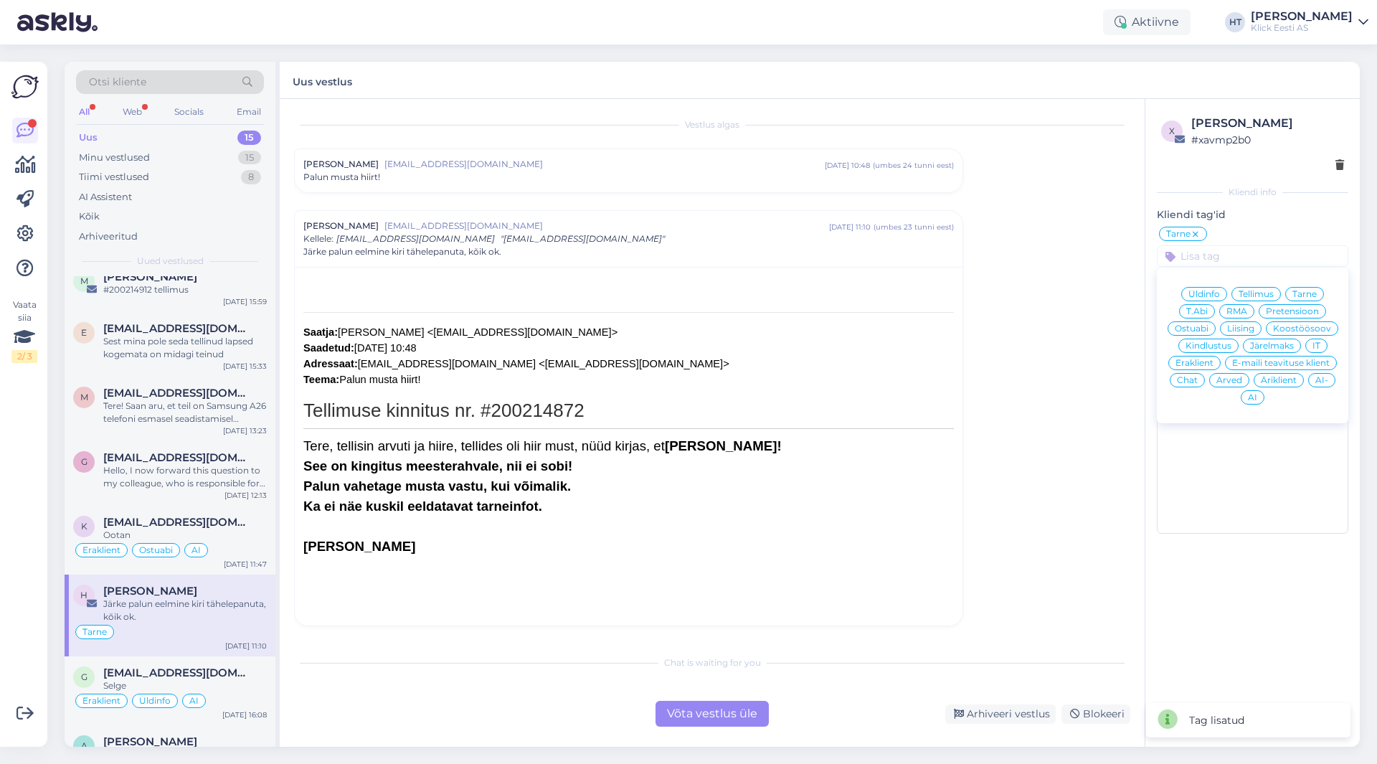
click at [1201, 359] on span "Eraklient" at bounding box center [1195, 363] width 38 height 9
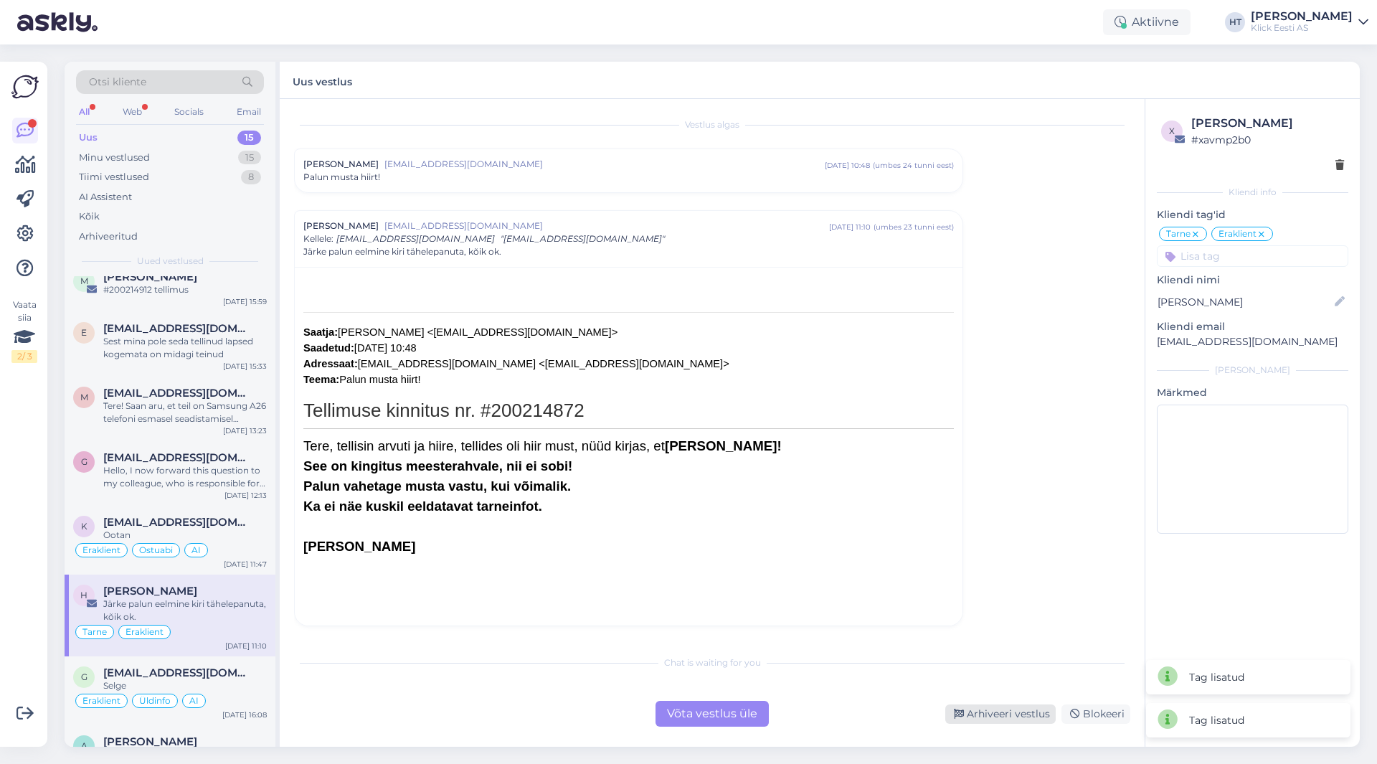
click at [1014, 712] on div "Arhiveeri vestlus" at bounding box center [1000, 713] width 110 height 19
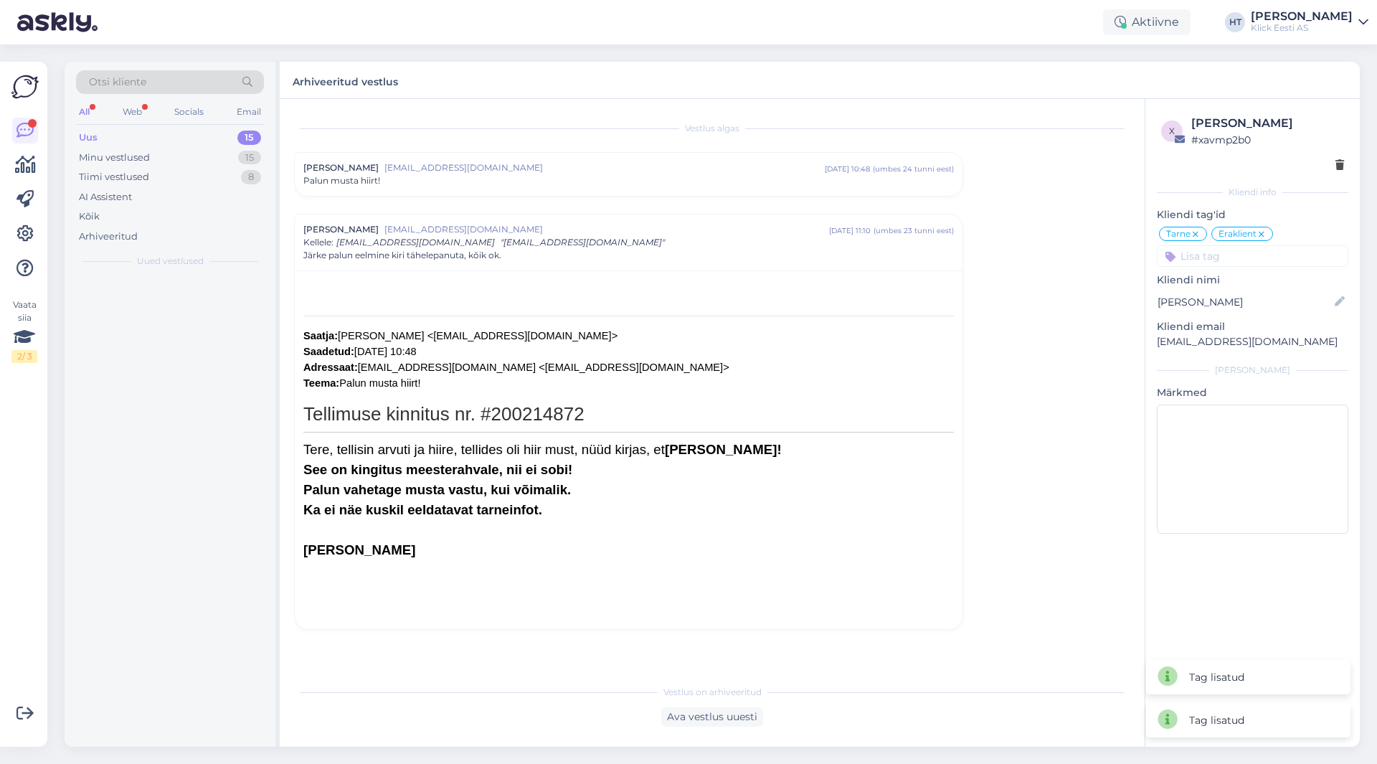
scroll to position [0, 0]
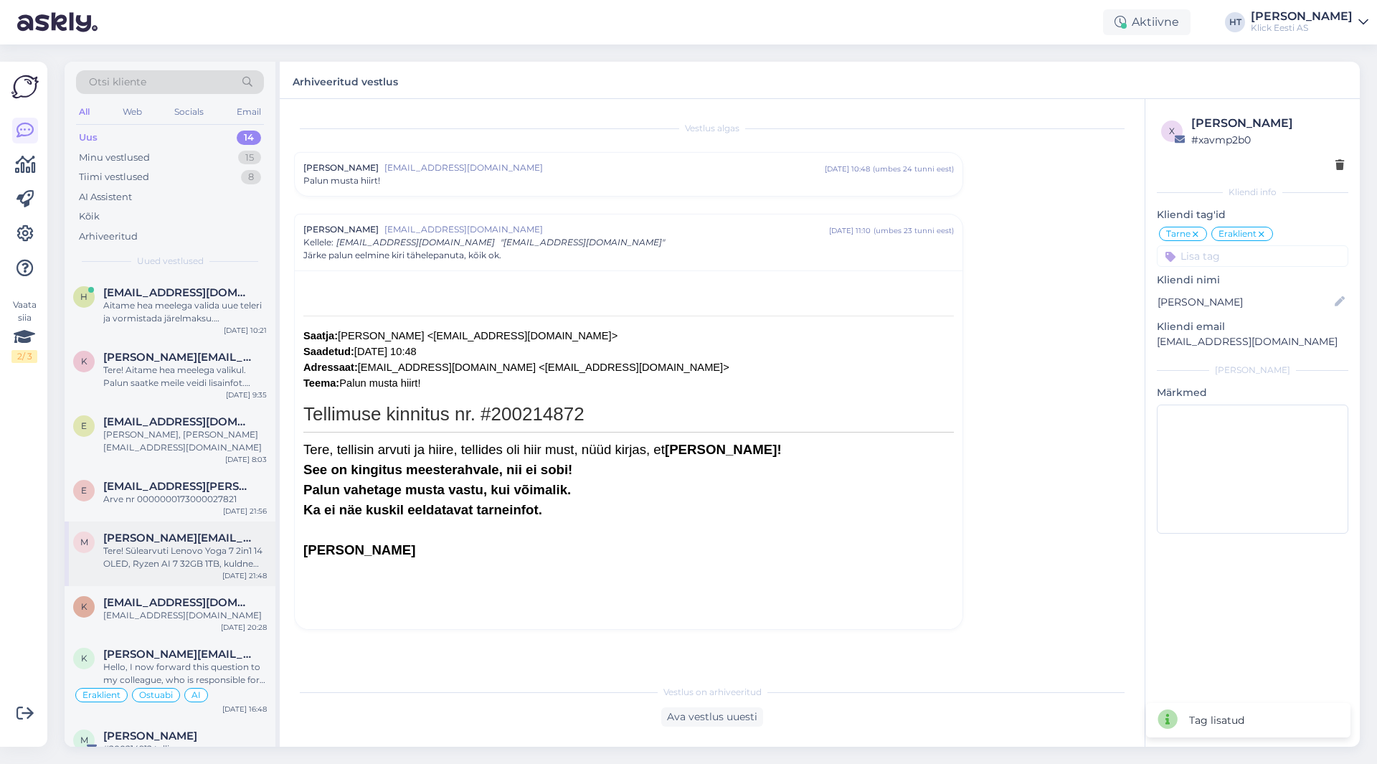
click at [188, 544] on div "Tere! Sülearvuti Lenovo Yoga 7 2in1 14 OLED, Ryzen AI 7 32GB 1TB, kuldne tootek…" at bounding box center [185, 557] width 164 height 26
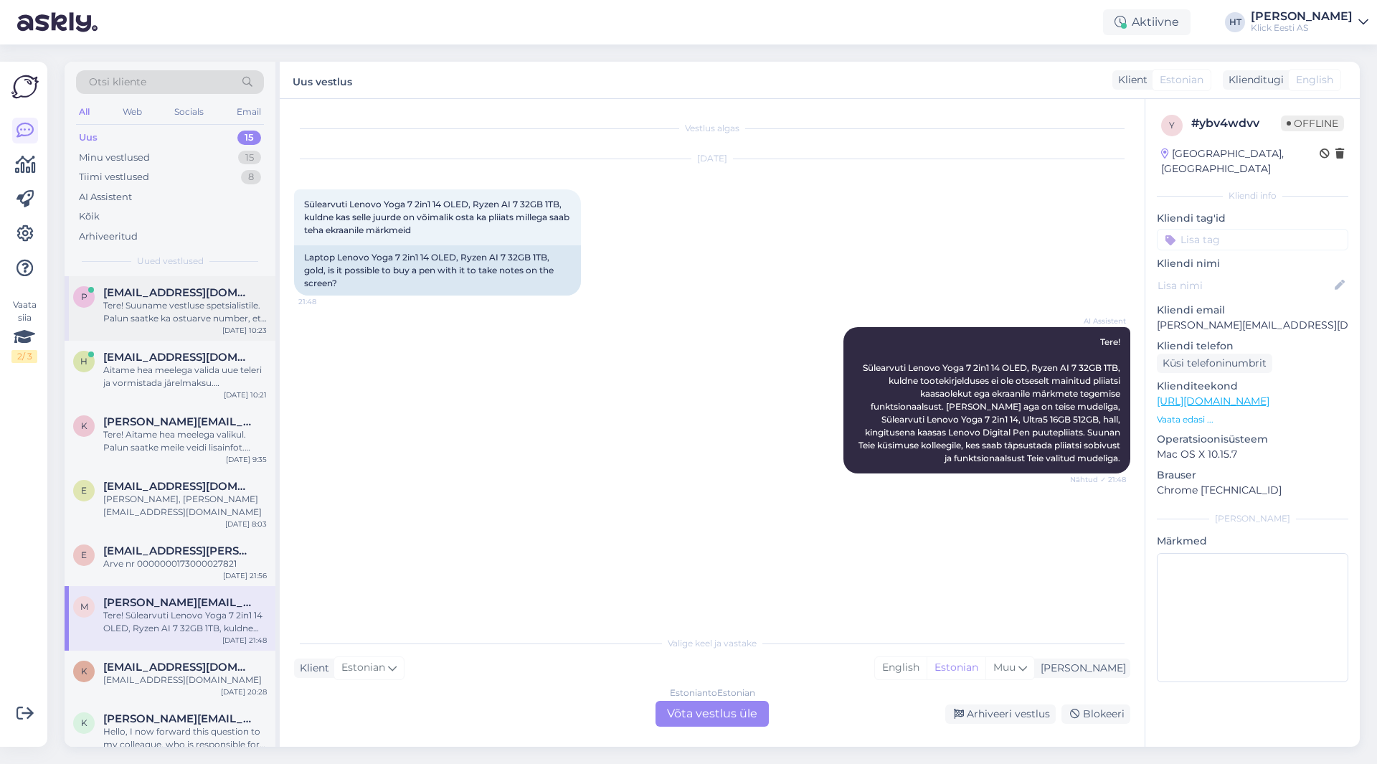
click at [227, 314] on div "Tere! Suuname vestluse spetsialistile. Palun saatke ka ostuarve number, et teak…" at bounding box center [185, 312] width 164 height 26
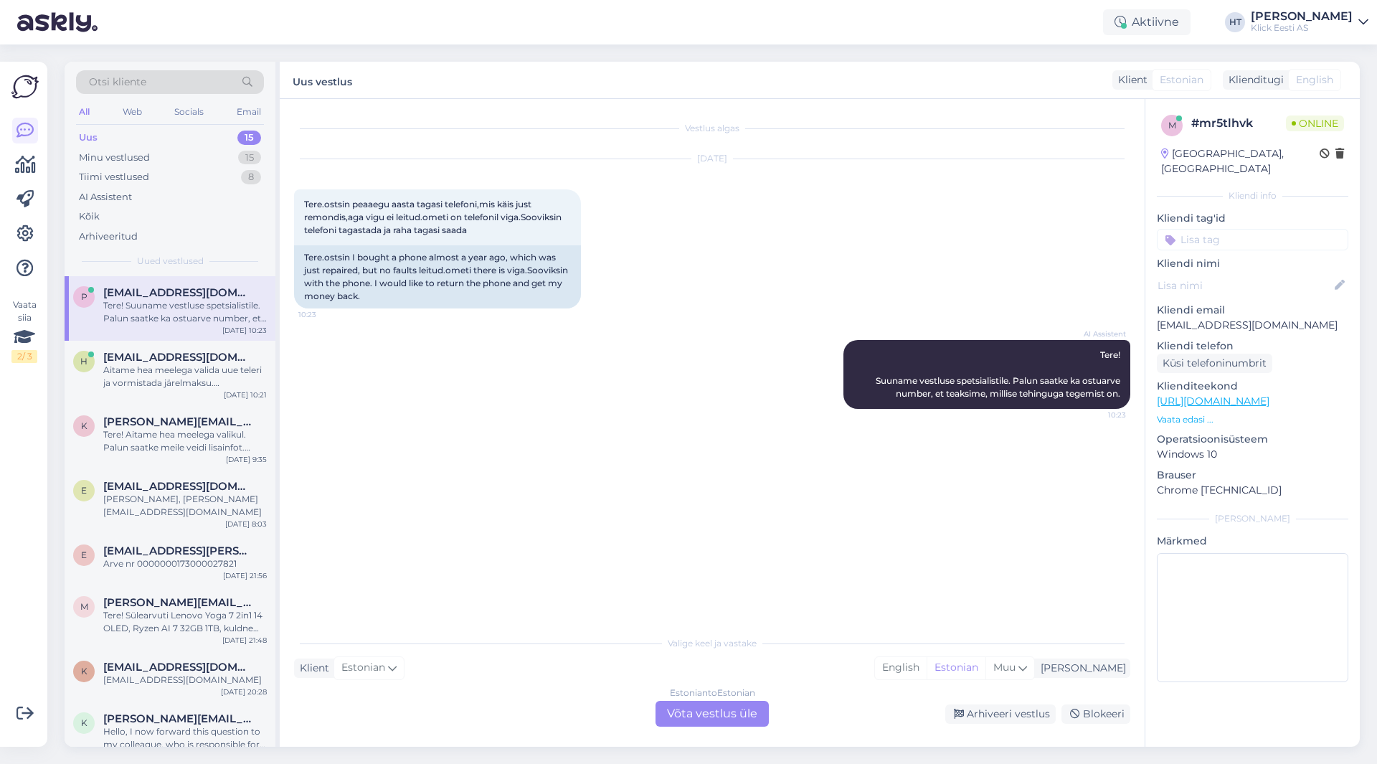
click at [704, 727] on div "Vestlus algas [DATE] Tere.ostsin peaaegu aasta tagasi telefoni,mis käis just re…" at bounding box center [712, 423] width 865 height 648
click at [701, 715] on div "Estonian to Estonian Võta vestlus üle" at bounding box center [712, 714] width 113 height 26
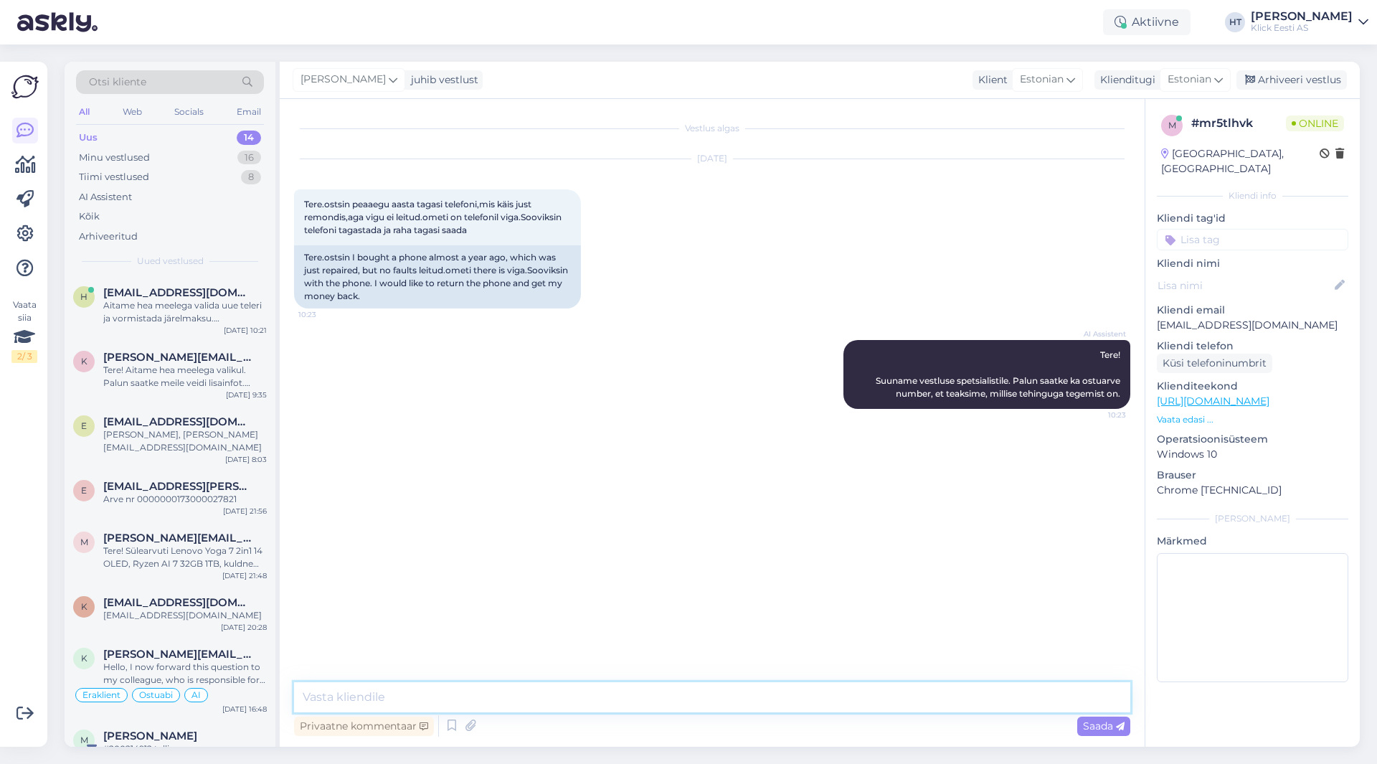
click at [628, 691] on textarea at bounding box center [712, 697] width 836 height 30
paste textarea "Kuid te pole kaubaga [PERSON_NAME] toode on defektne, siis tuleks komplektne to…"
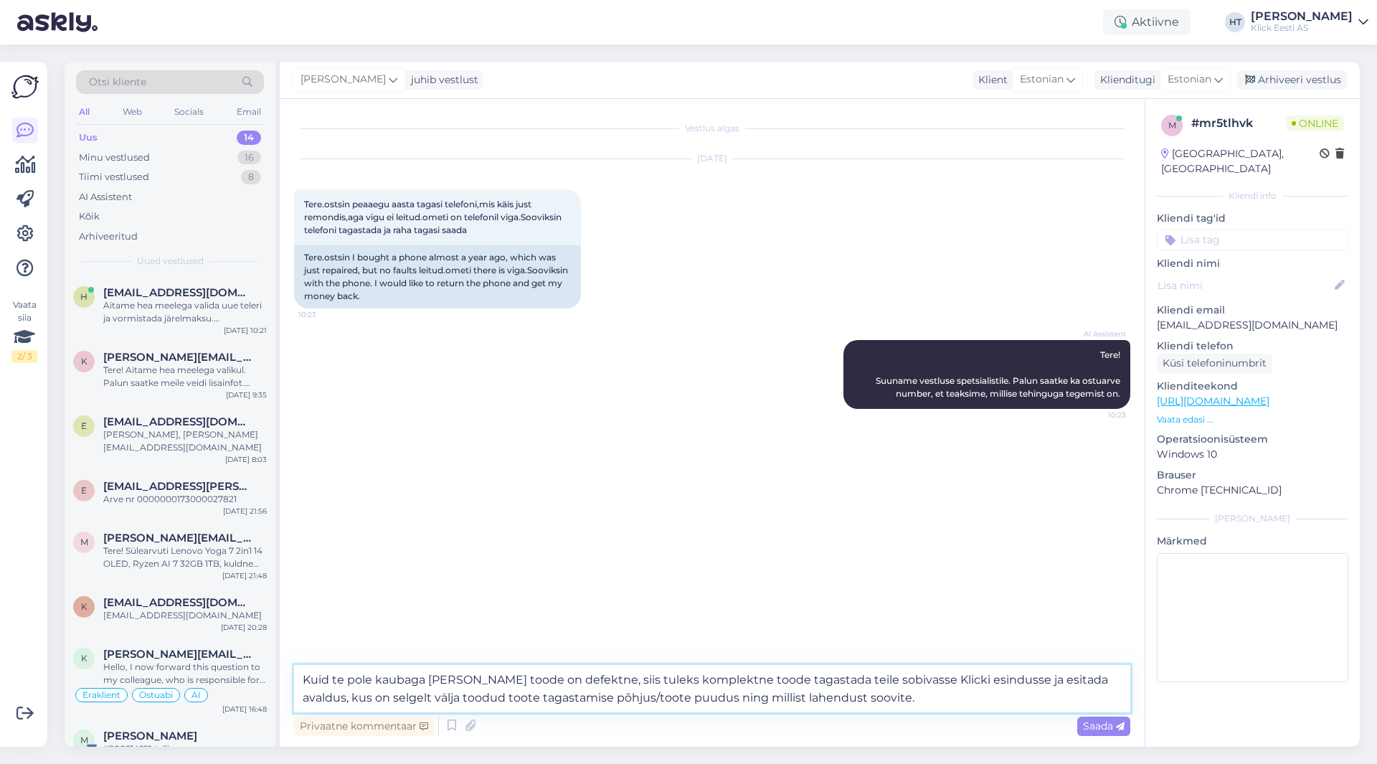
click at [328, 677] on textarea "Kuid te pole kaubaga [PERSON_NAME] toode on defektne, siis tuleks komplektne to…" at bounding box center [712, 688] width 836 height 47
type textarea "Kui te pole kaubaga [PERSON_NAME] toode on defektne, siis tuleks komplektne too…"
click at [1110, 732] on div "Saada" at bounding box center [1103, 725] width 53 height 19
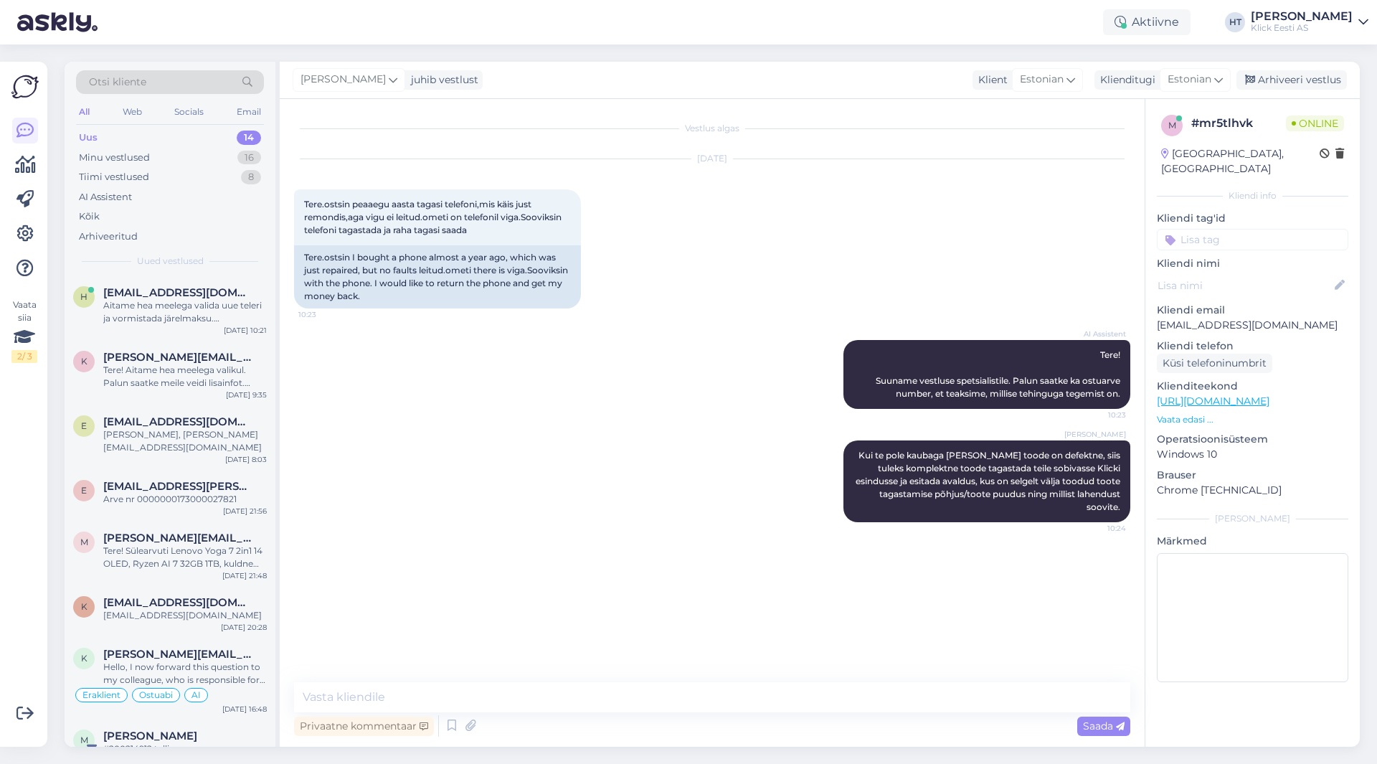
click at [1252, 229] on input at bounding box center [1252, 240] width 191 height 22
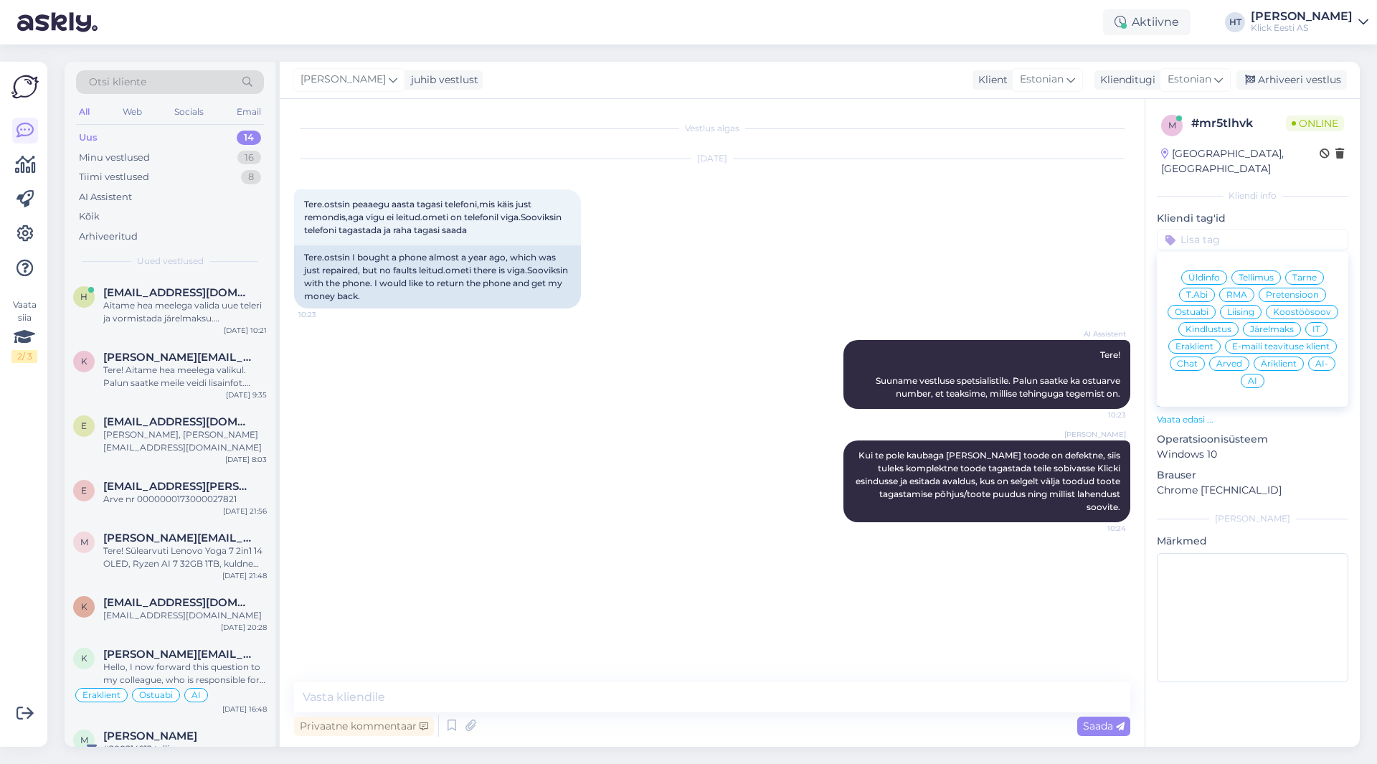
click at [1309, 290] on span "Pretensioon" at bounding box center [1292, 294] width 53 height 9
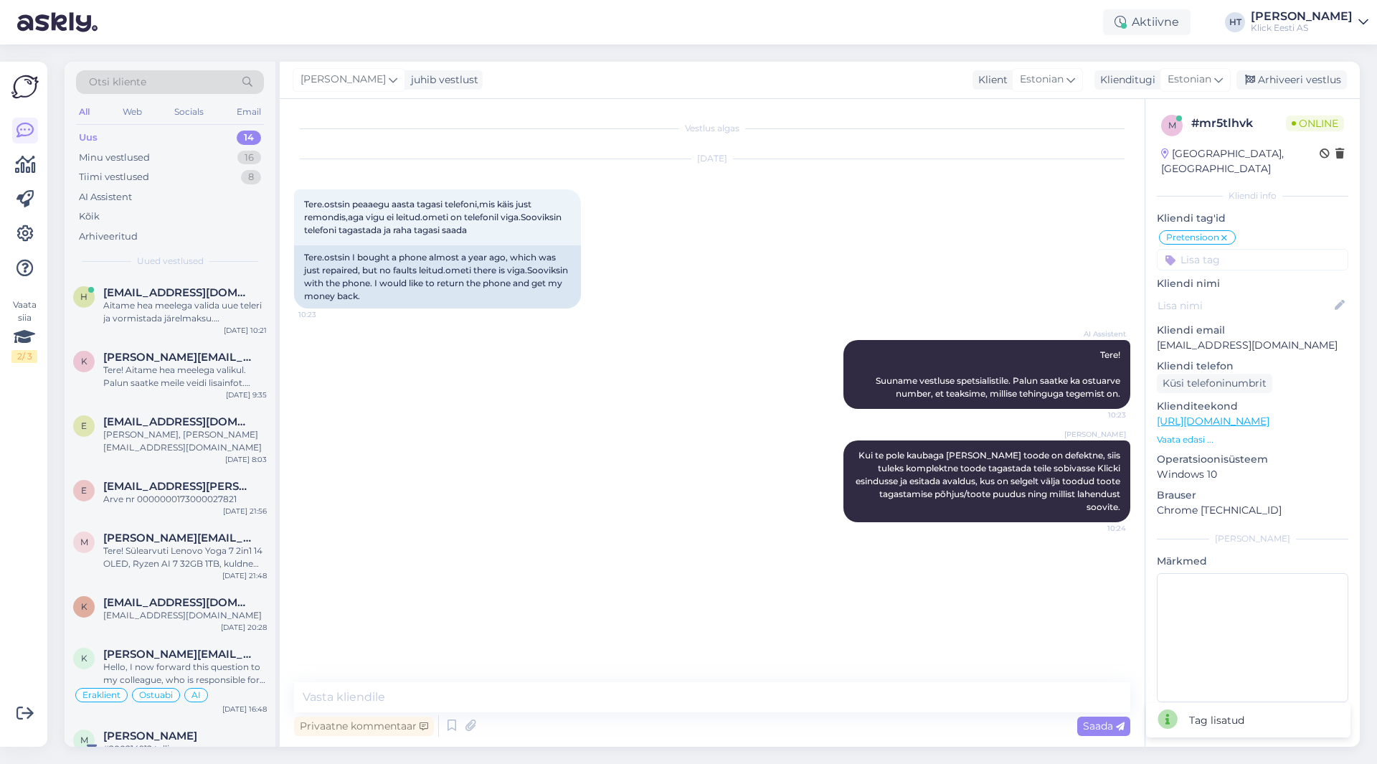
click at [1254, 251] on input at bounding box center [1252, 260] width 191 height 22
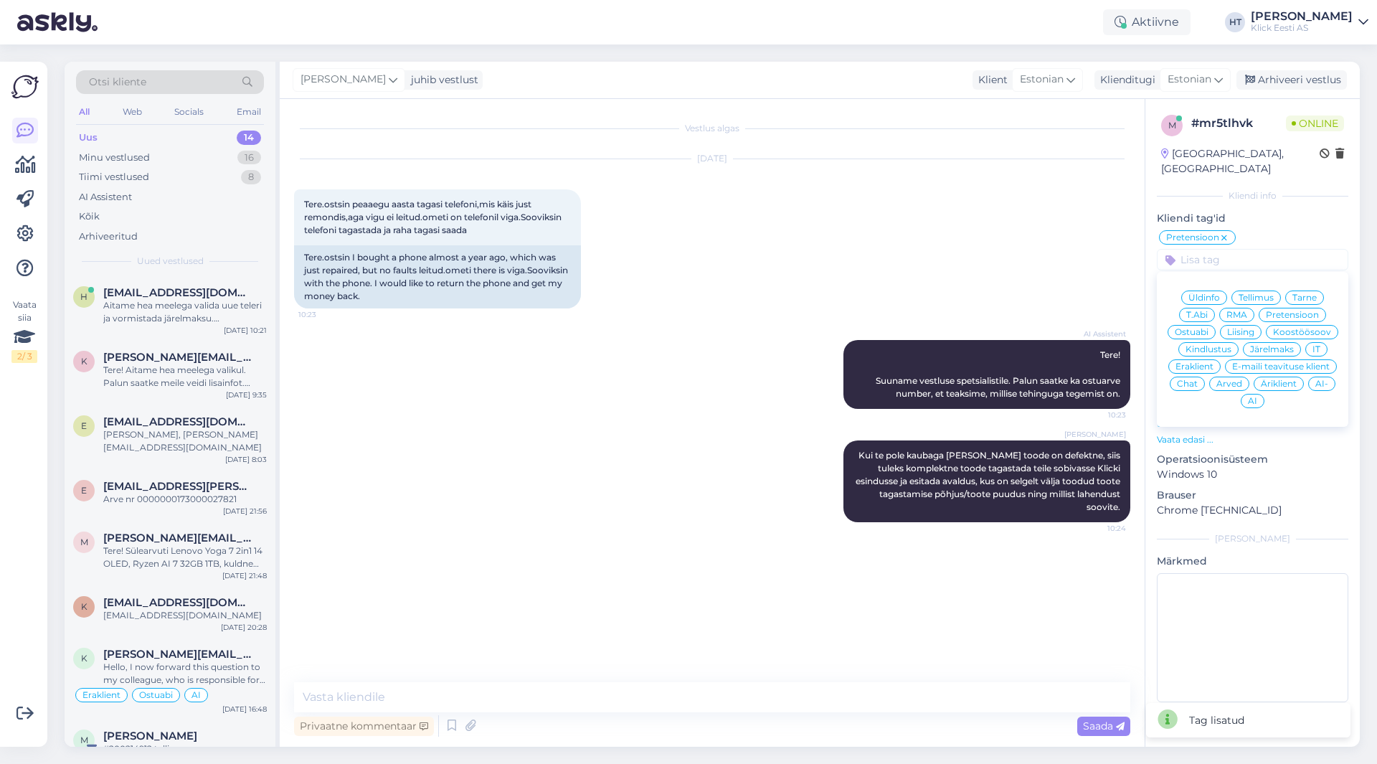
click at [1201, 362] on span "Eraklient" at bounding box center [1195, 366] width 38 height 9
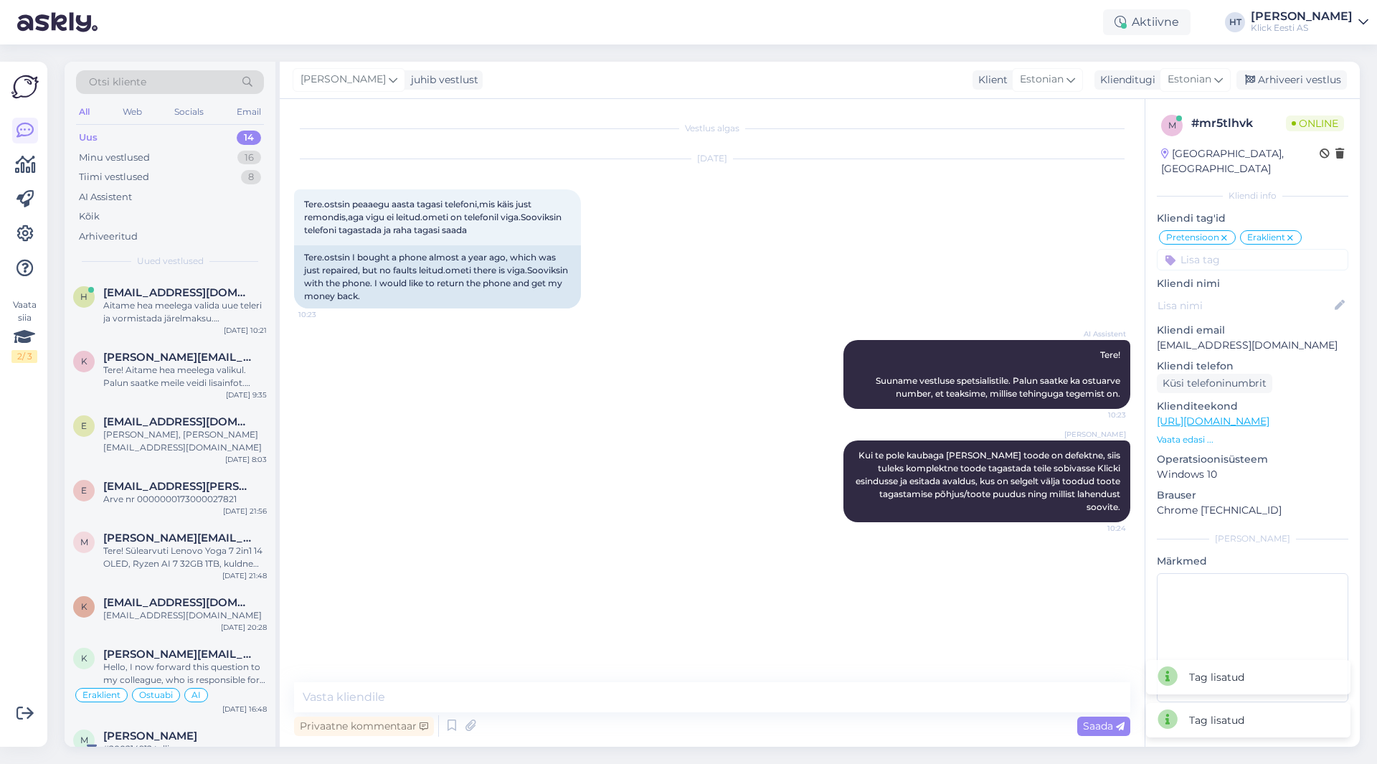
click at [922, 250] on div "[DATE] Tere.ostsin peaaegu aasta tagasi telefoni,mis käis just remondis,aga vig…" at bounding box center [712, 233] width 836 height 181
click at [22, 221] on link at bounding box center [25, 234] width 26 height 26
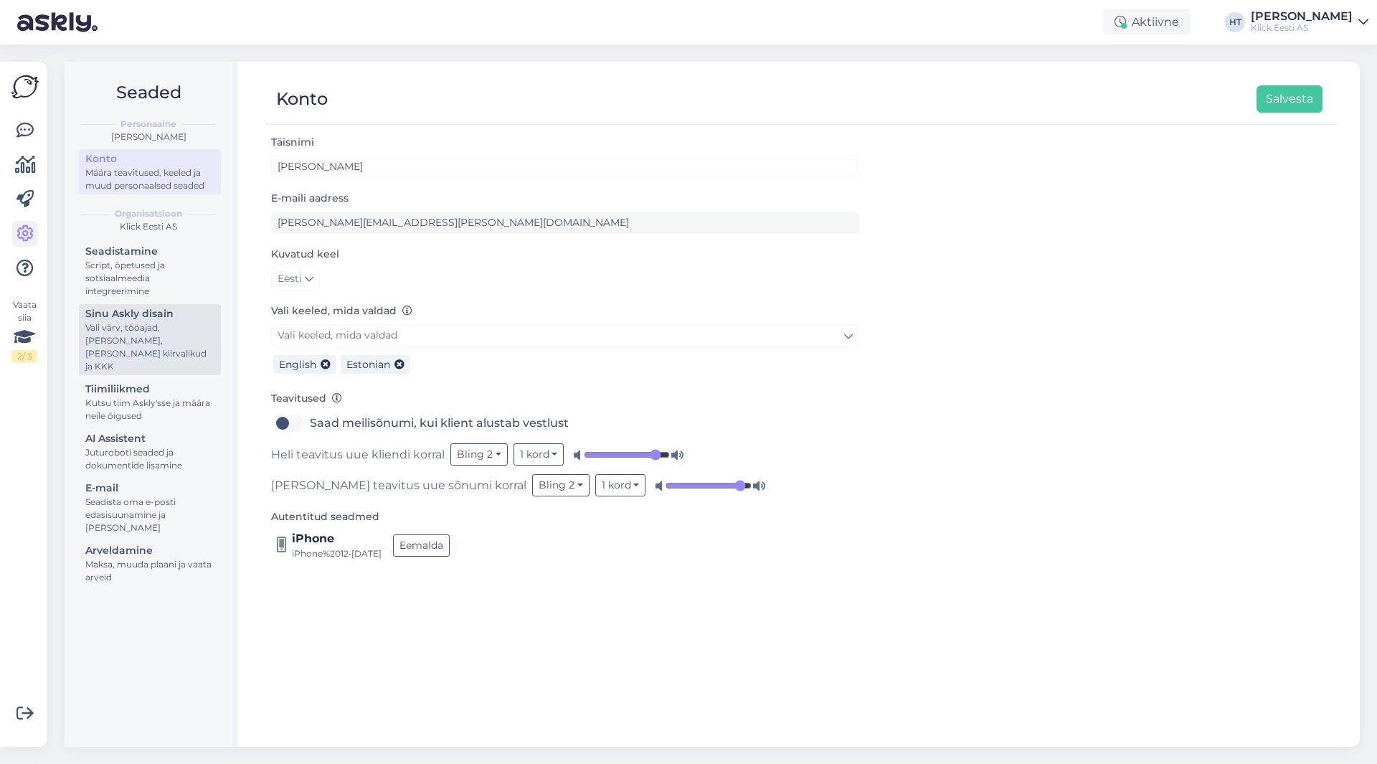
click at [159, 343] on div "Vali värv, tööajad, [PERSON_NAME], [PERSON_NAME] kiirvalikud ja KKK" at bounding box center [149, 347] width 129 height 52
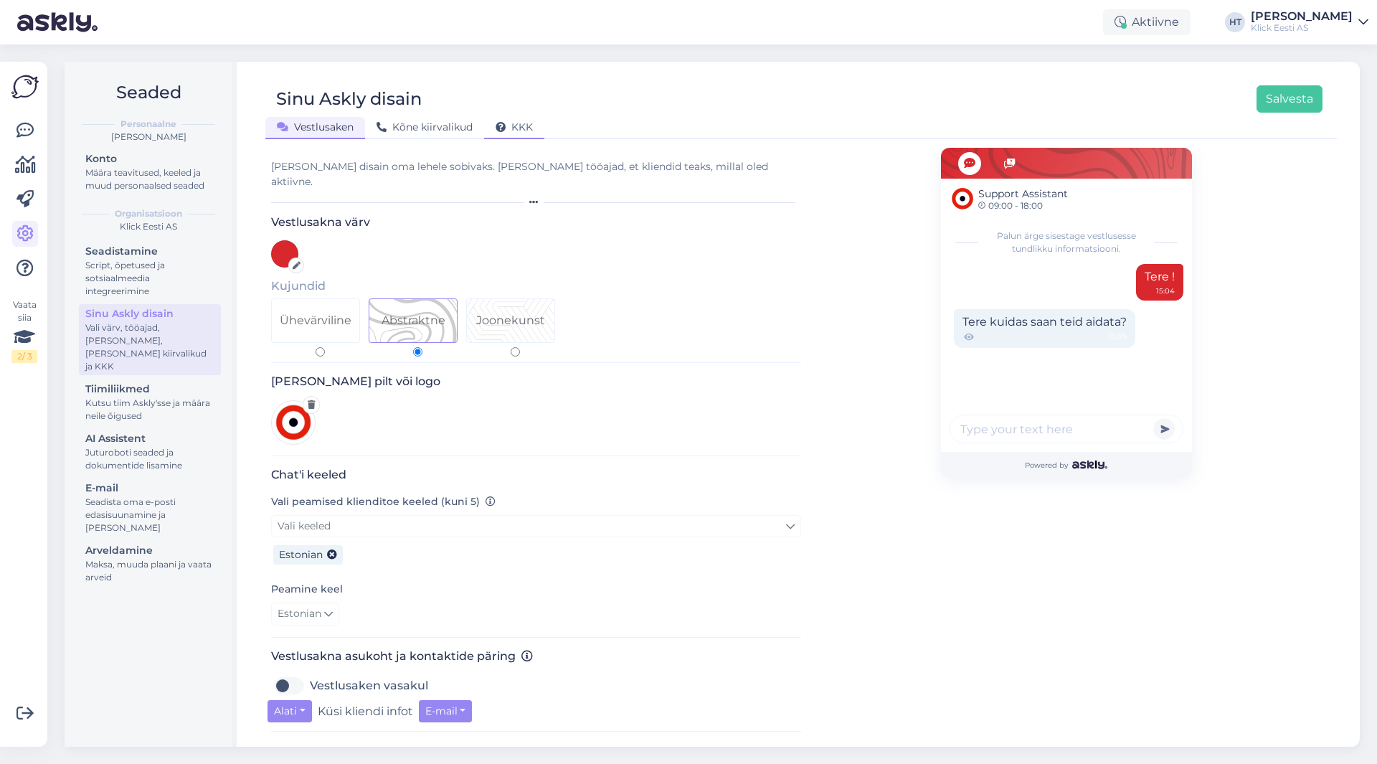
click at [517, 120] on div "KKK" at bounding box center [514, 128] width 60 height 22
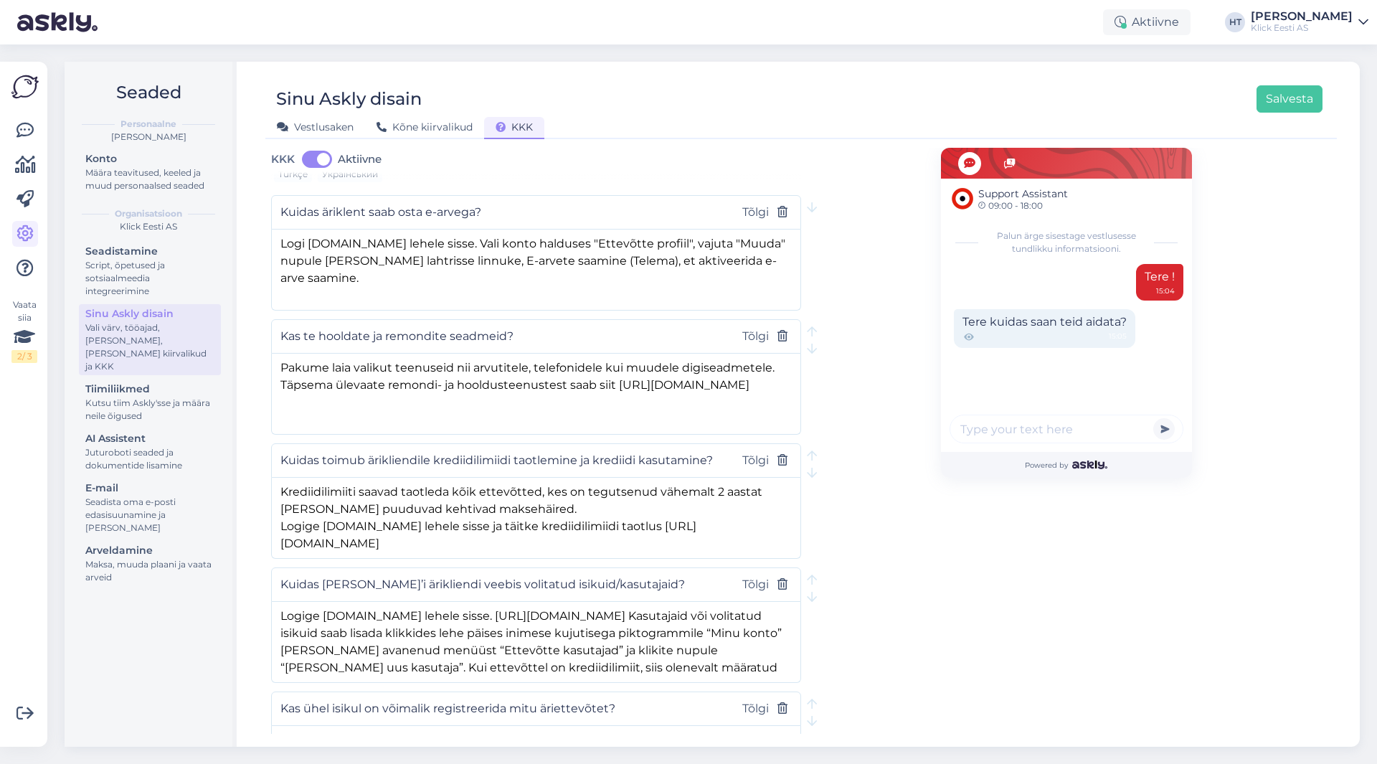
scroll to position [3553, 0]
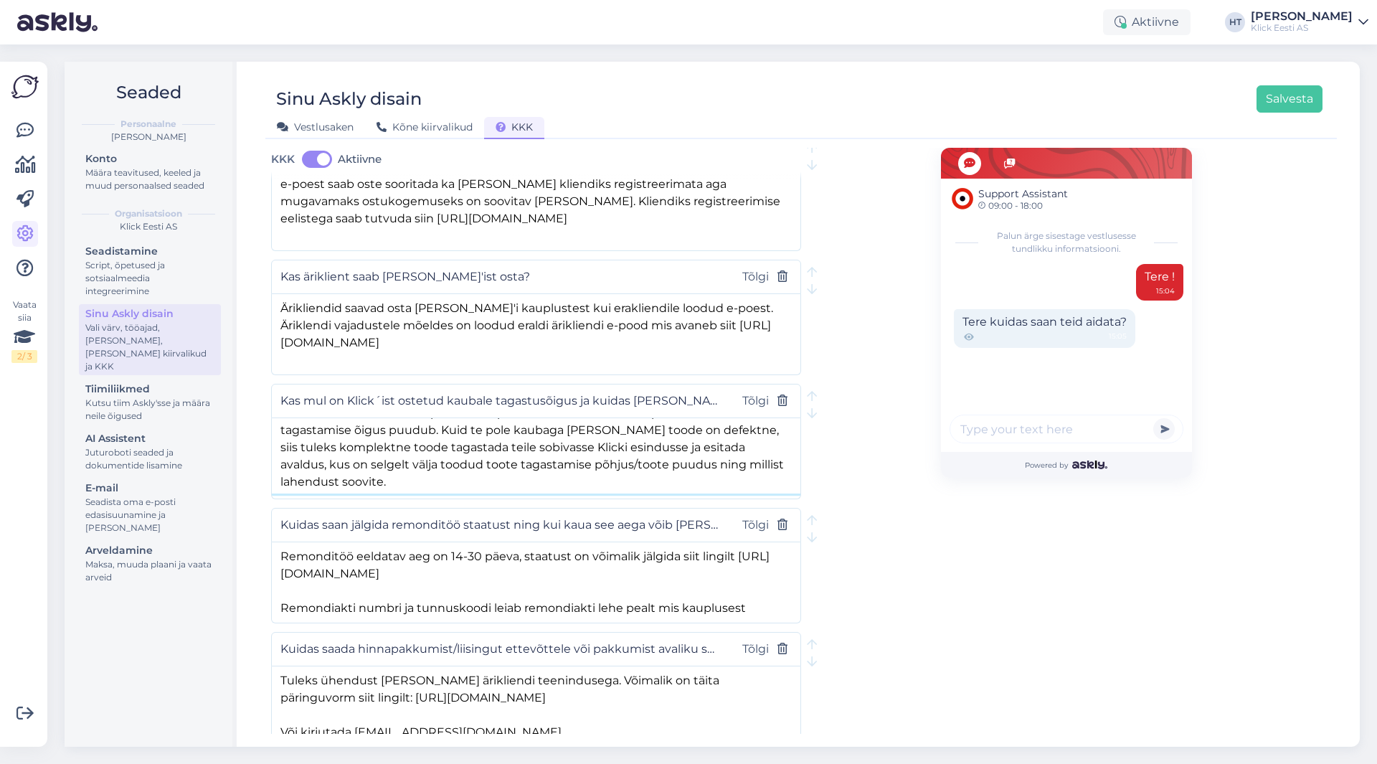
click at [465, 418] on textarea "14-päevane kauba tagastamise õigus kehtib eraisiku e-[PERSON_NAME] ostudele nin…" at bounding box center [536, 455] width 529 height 75
type textarea "14-päevane kauba tagastamise õigus kehtib eraisiku e-[PERSON_NAME] ostudele nin…"
click at [1282, 100] on button "Salvesta" at bounding box center [1290, 98] width 66 height 27
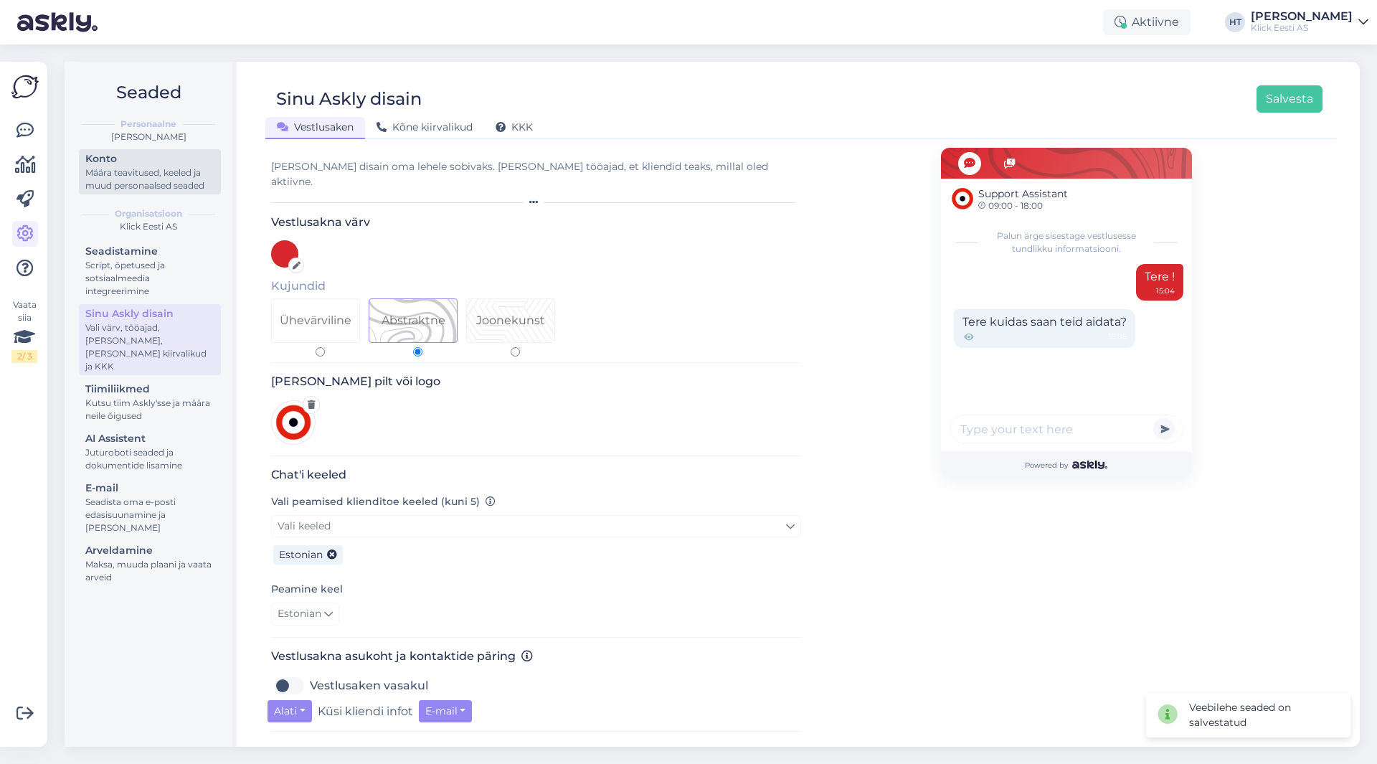
click at [141, 151] on div "Konto" at bounding box center [149, 158] width 129 height 15
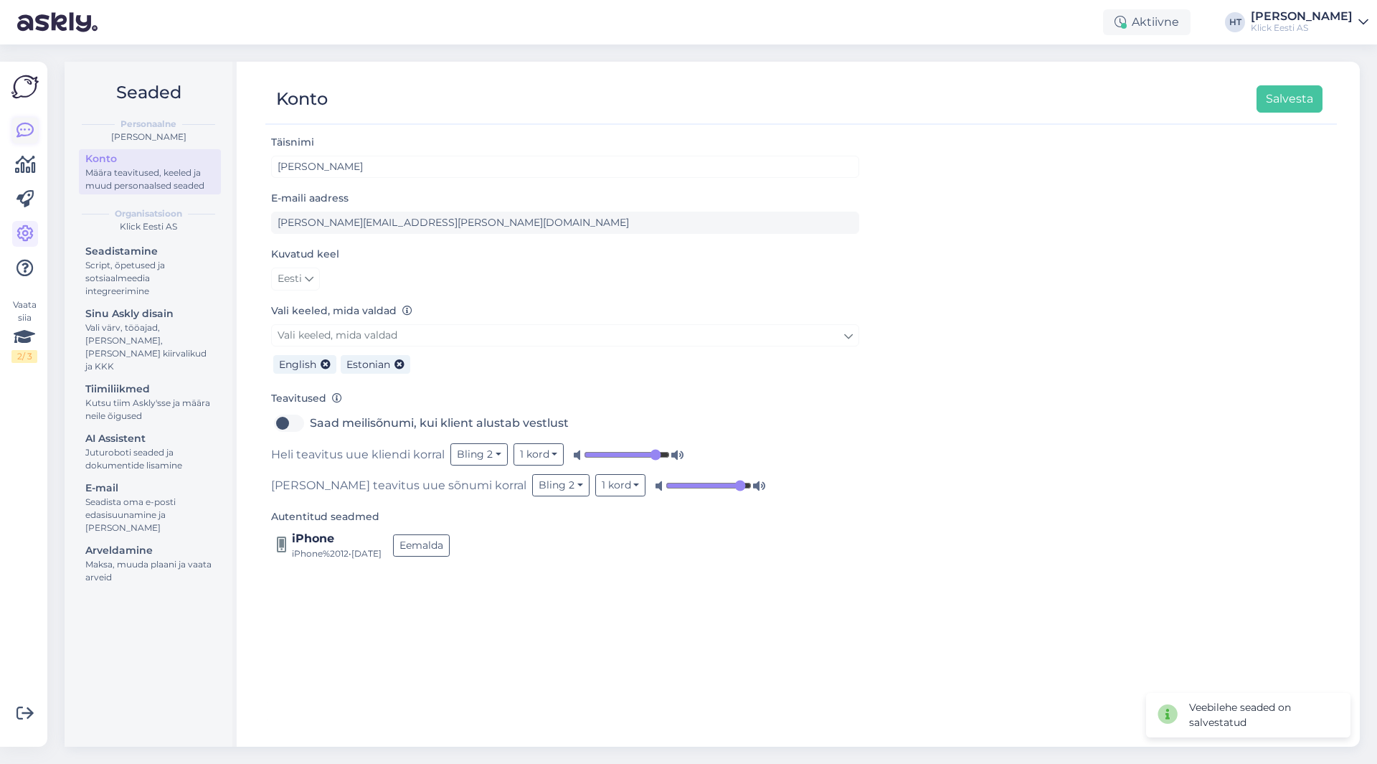
click at [27, 127] on icon at bounding box center [24, 130] width 17 height 17
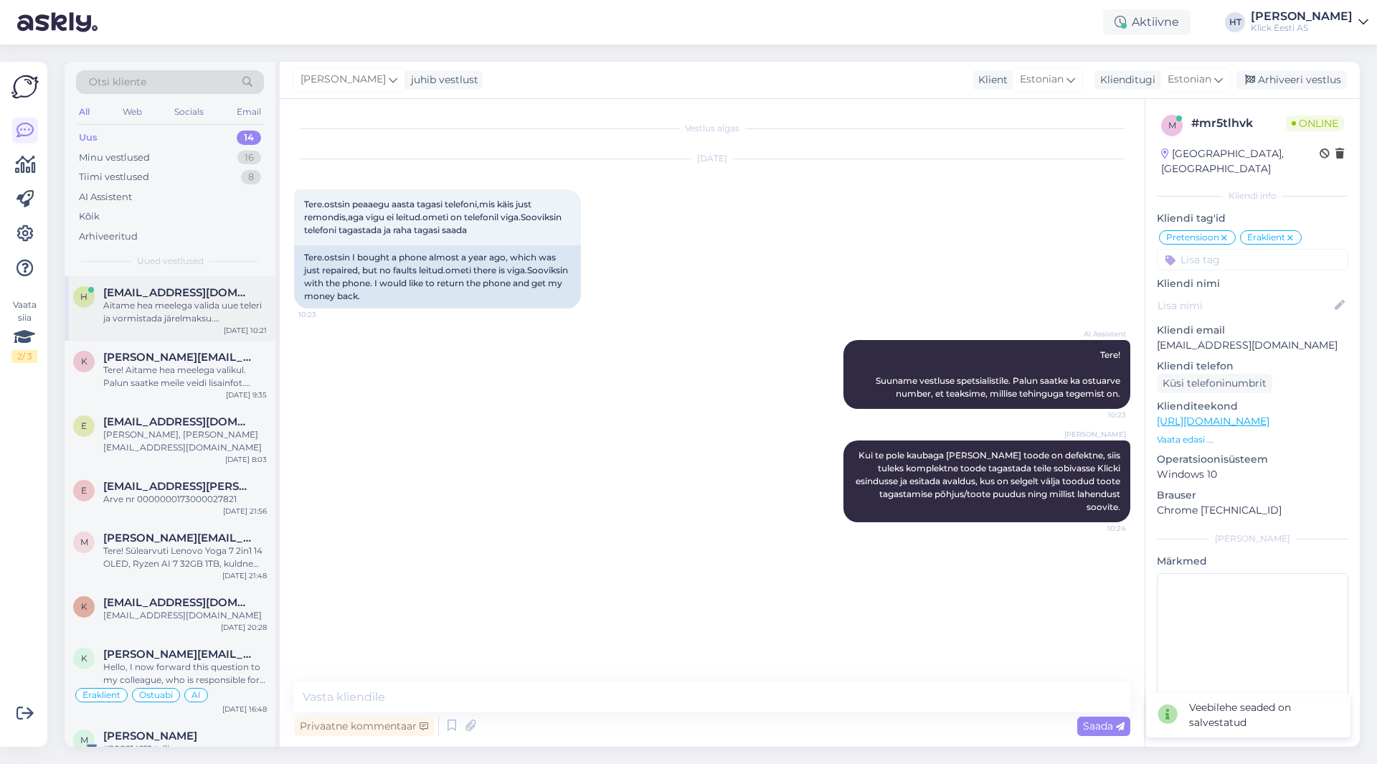
click at [169, 328] on div "h [EMAIL_ADDRESS][DOMAIN_NAME] Aitame hea meelega valida uue teleri ja vormista…" at bounding box center [170, 308] width 211 height 65
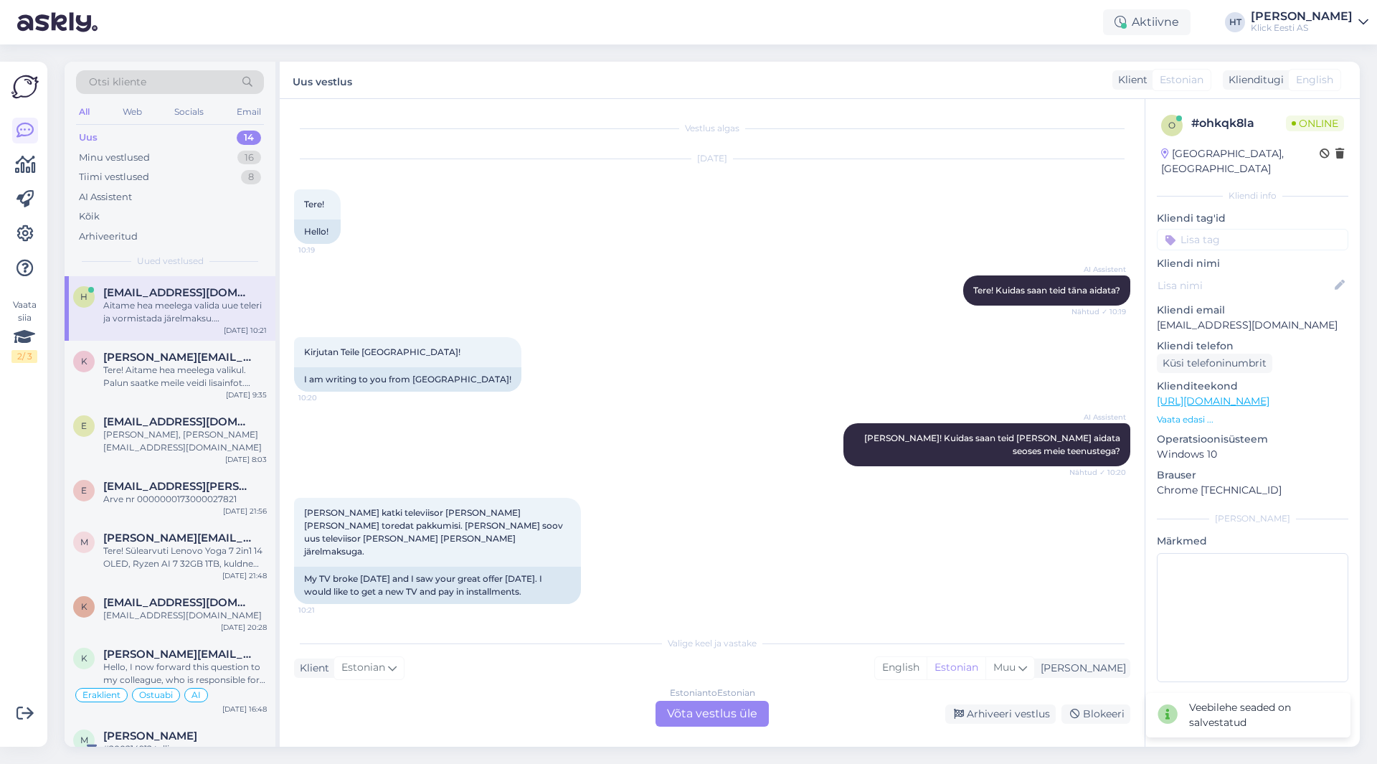
scroll to position [195, 0]
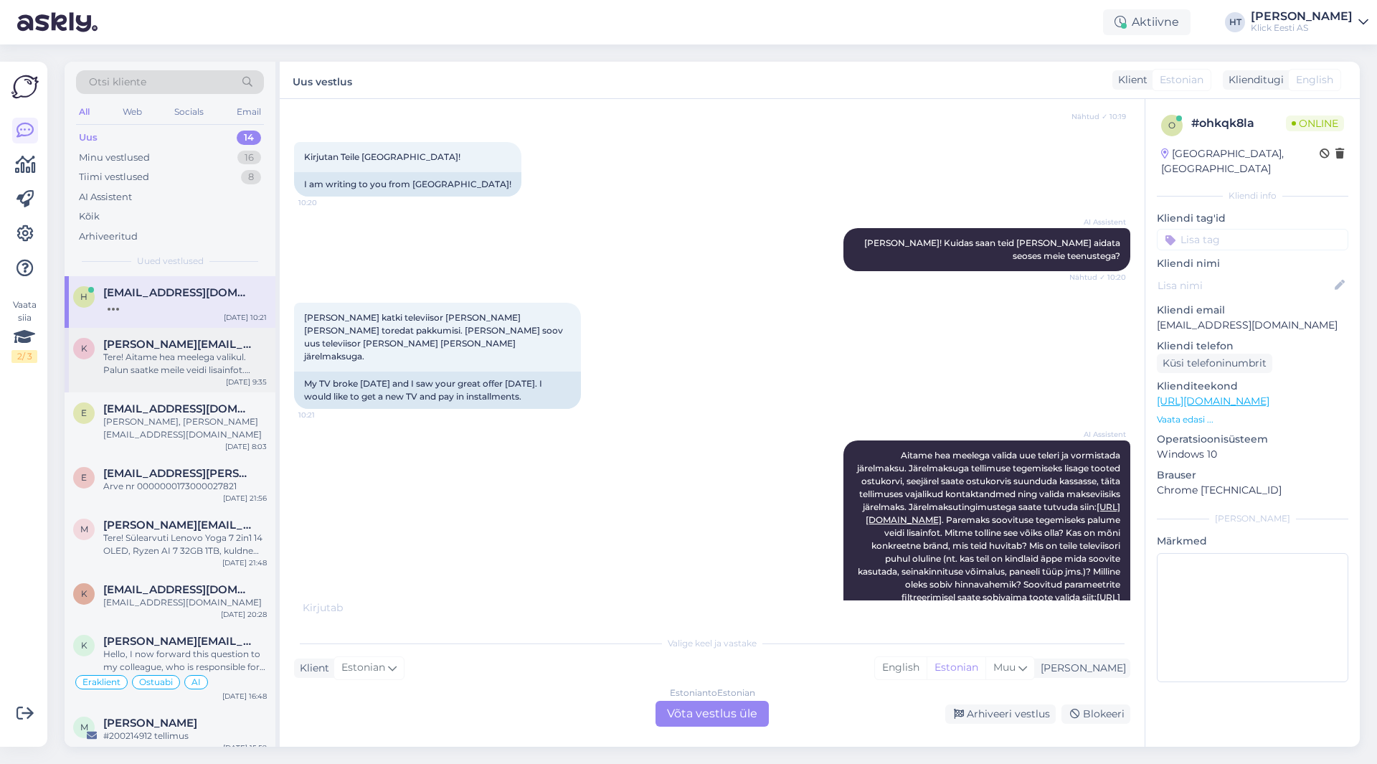
click at [240, 378] on div "[DATE] 9:35" at bounding box center [246, 382] width 41 height 11
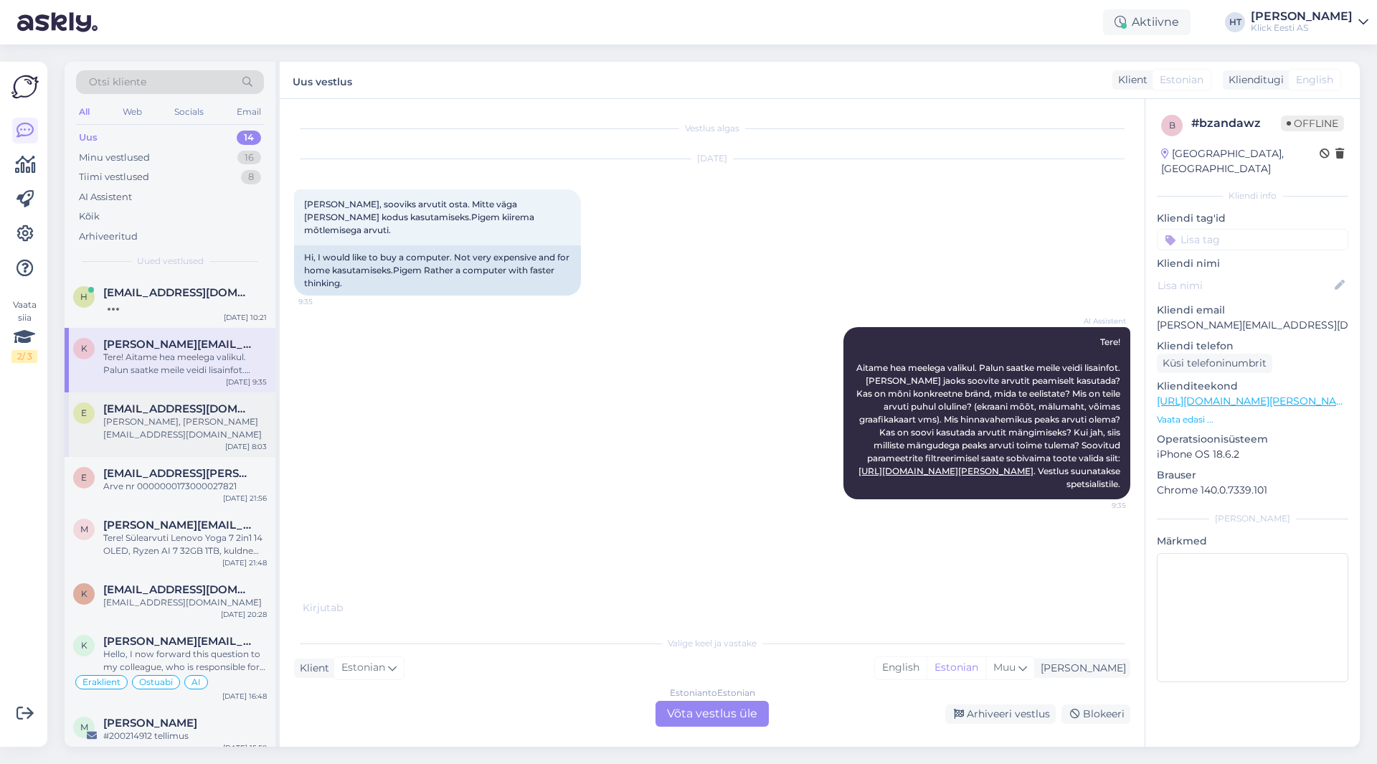
click at [212, 424] on div "[PERSON_NAME], [PERSON_NAME][EMAIL_ADDRESS][DOMAIN_NAME]" at bounding box center [185, 428] width 164 height 26
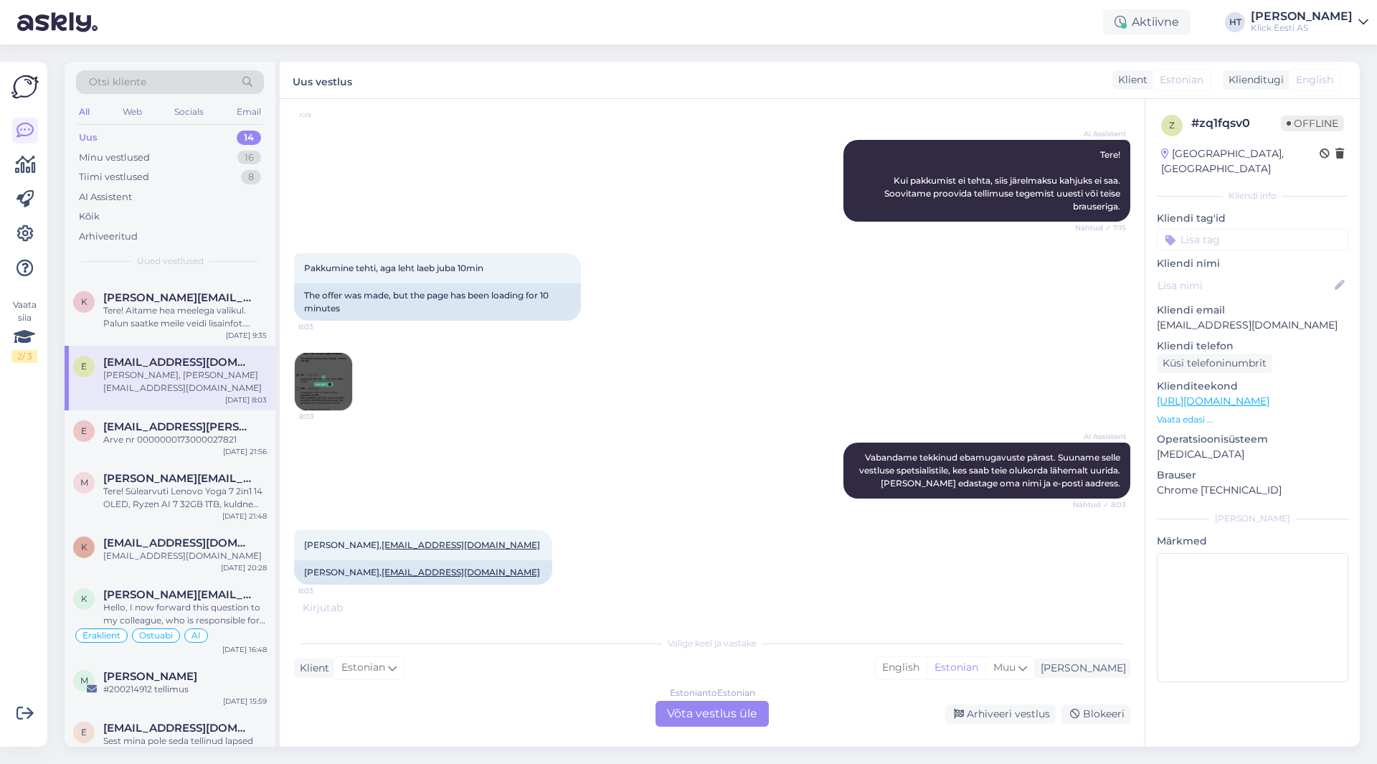
scroll to position [72, 0]
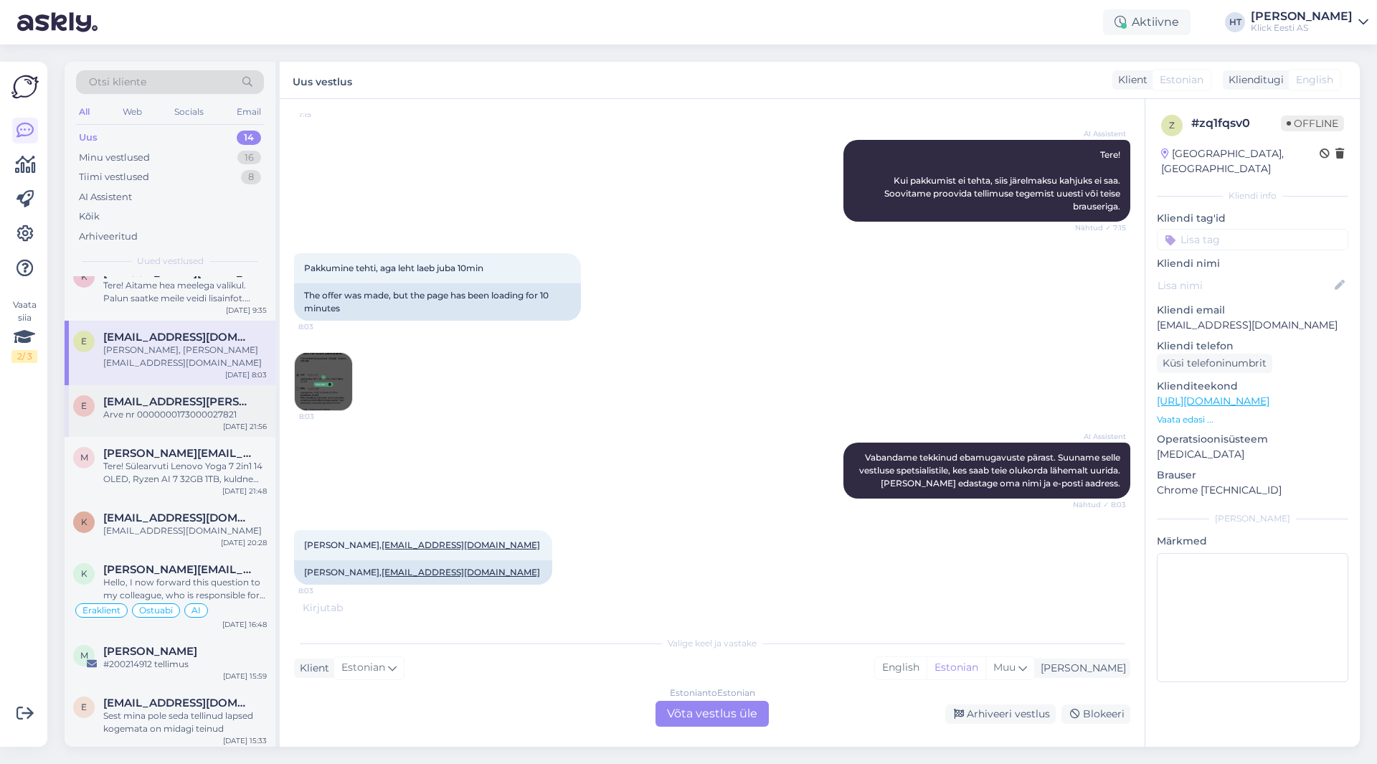
click at [212, 420] on div "e [EMAIL_ADDRESS][PERSON_NAME][DOMAIN_NAME] Arve nr 0000000173000027821 [DATE] …" at bounding box center [170, 411] width 211 height 52
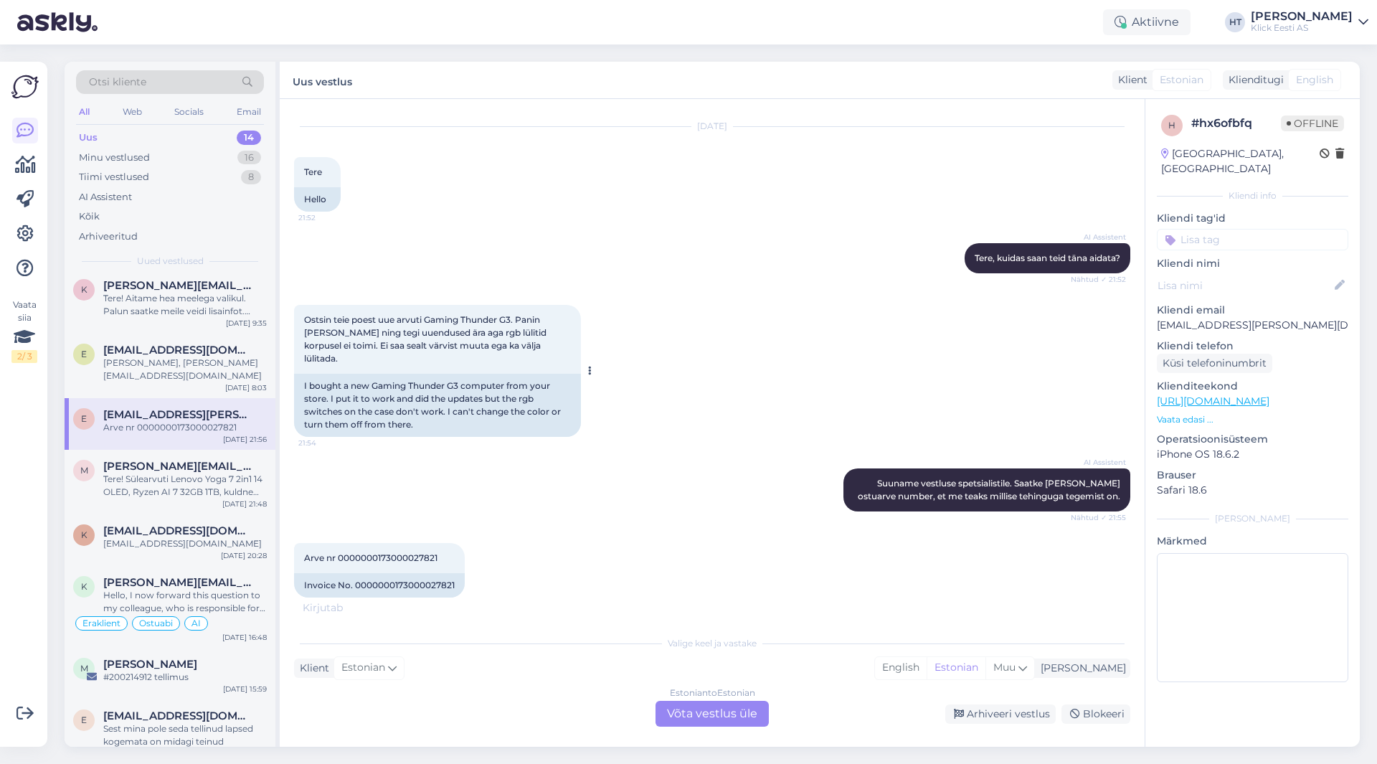
scroll to position [85, 0]
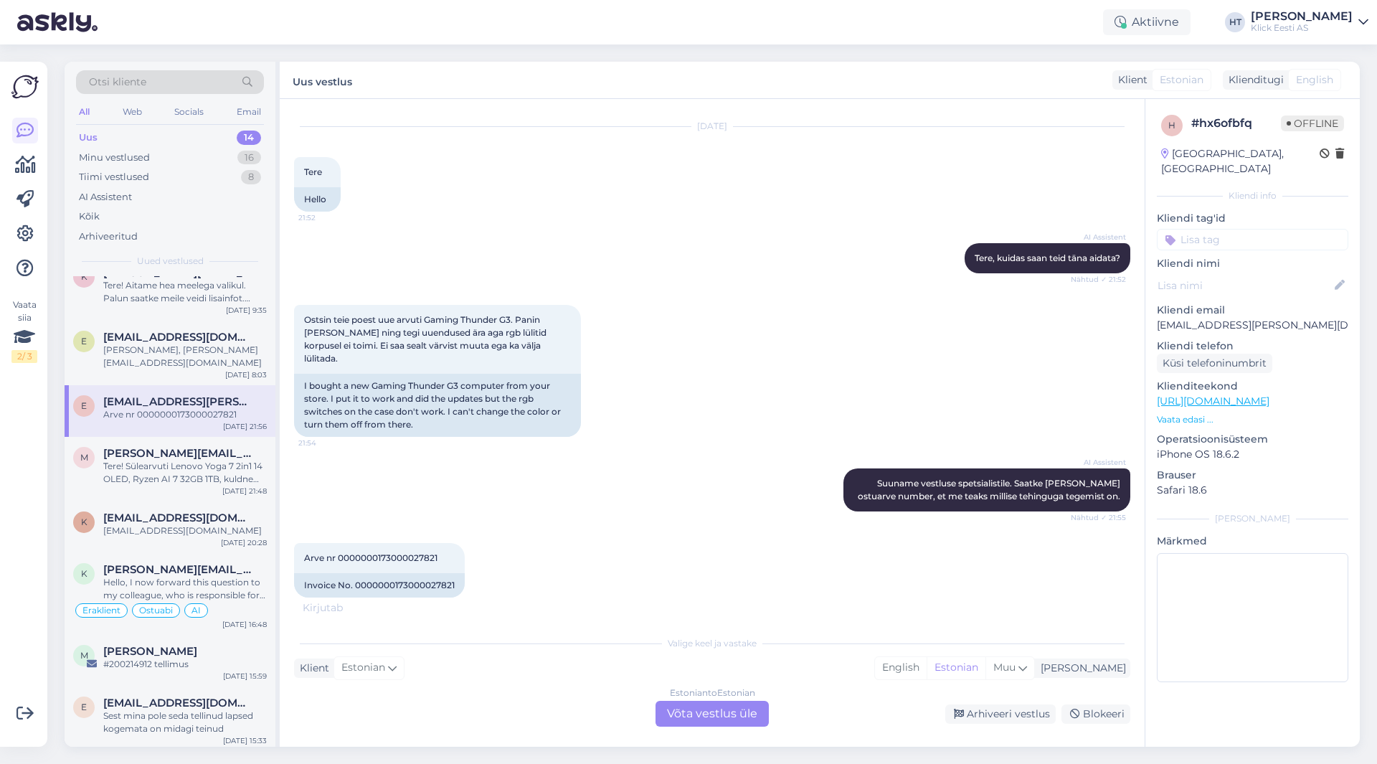
click at [678, 722] on div "Estonian to Estonian Võta vestlus üle" at bounding box center [712, 714] width 113 height 26
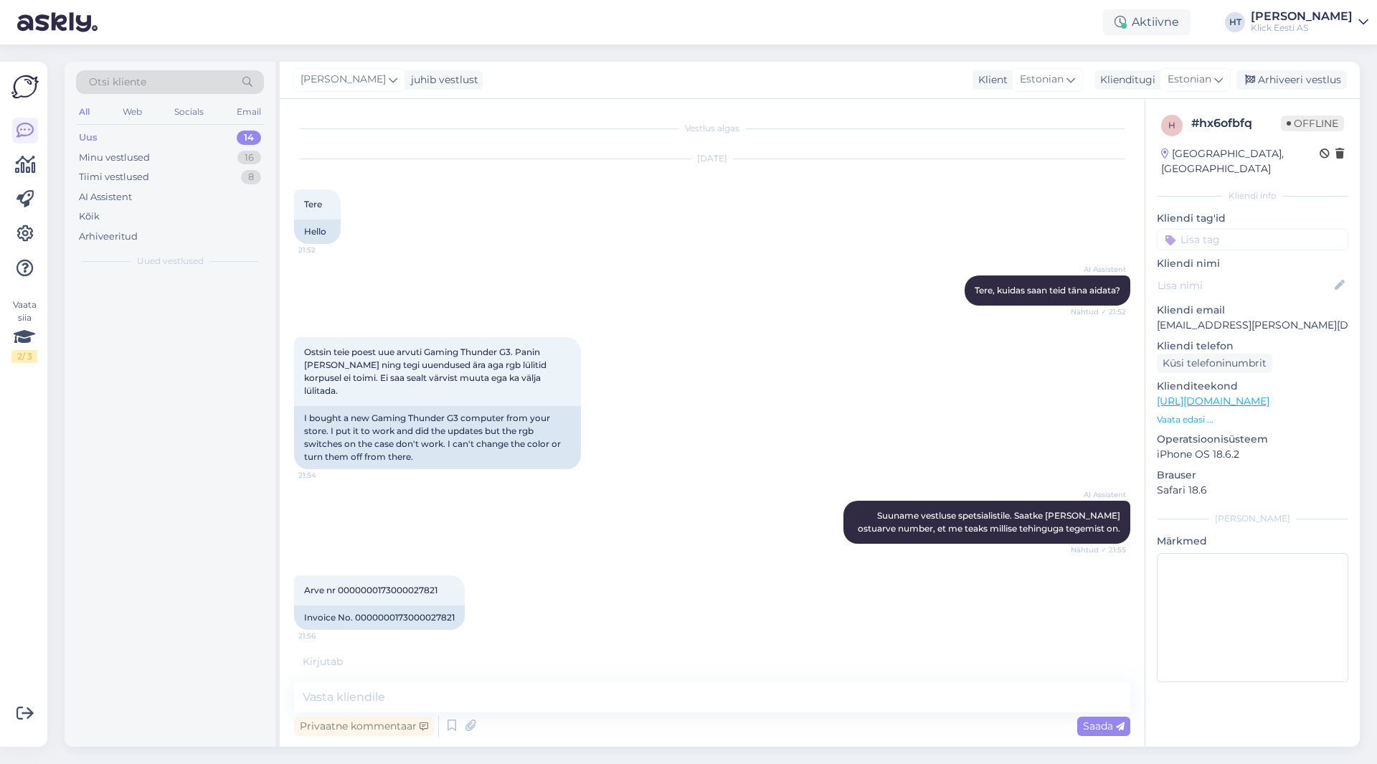
scroll to position [0, 0]
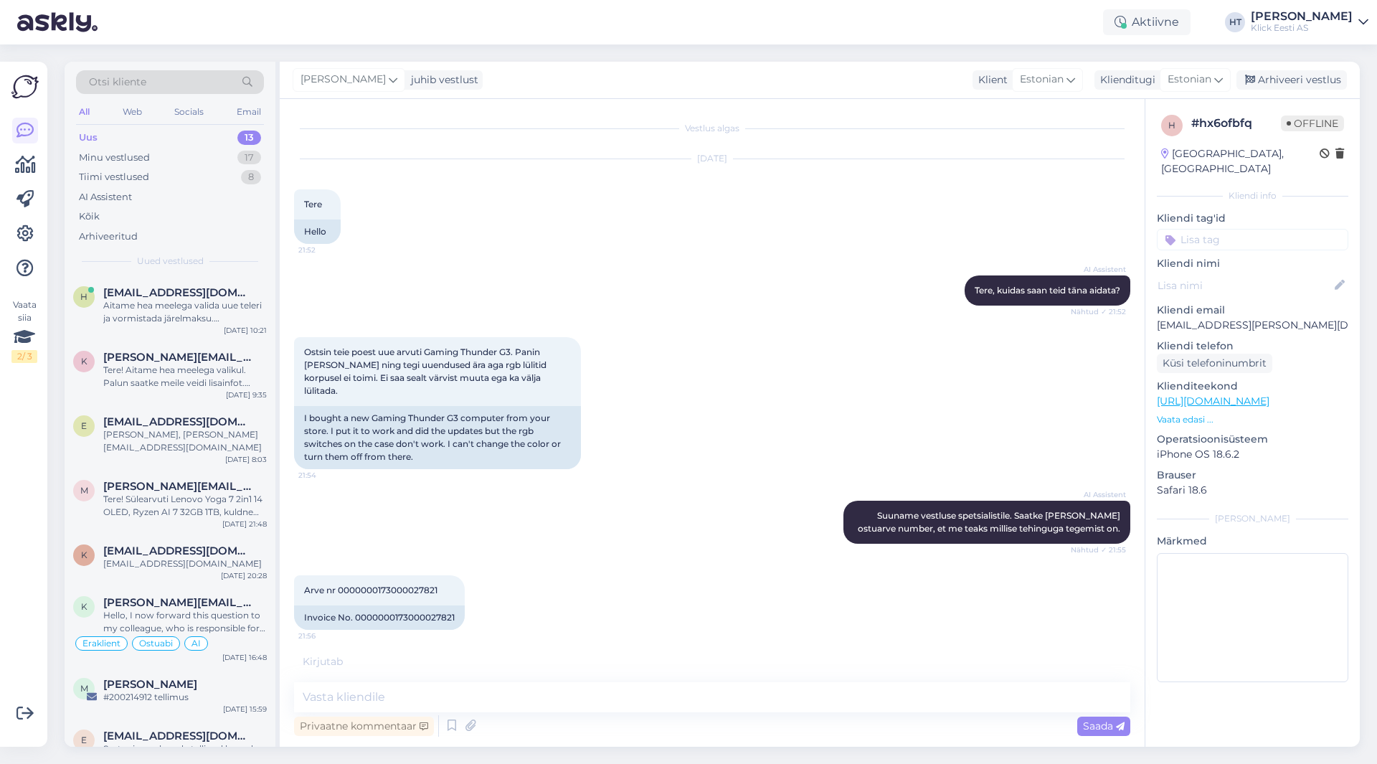
click at [1221, 229] on input at bounding box center [1252, 240] width 191 height 22
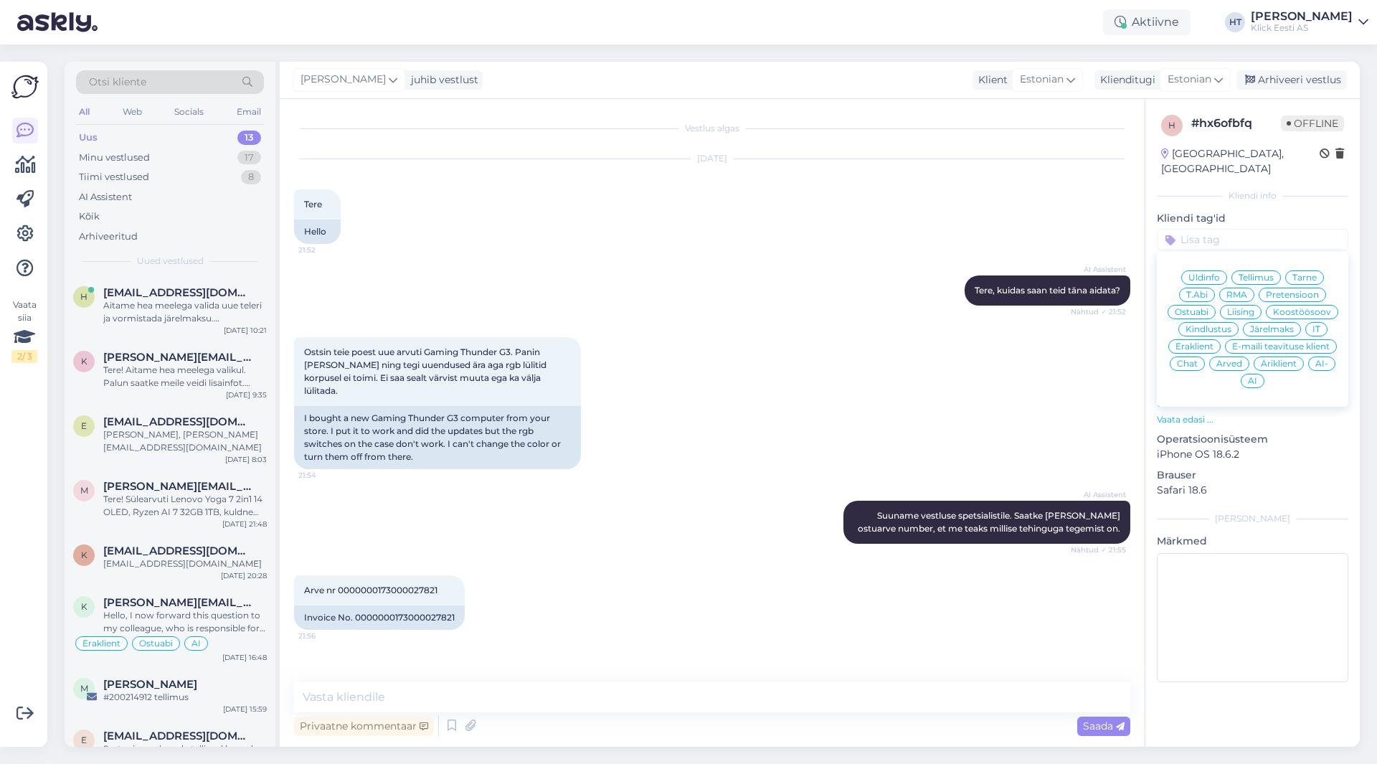
click at [1249, 288] on div "RMA" at bounding box center [1236, 295] width 35 height 14
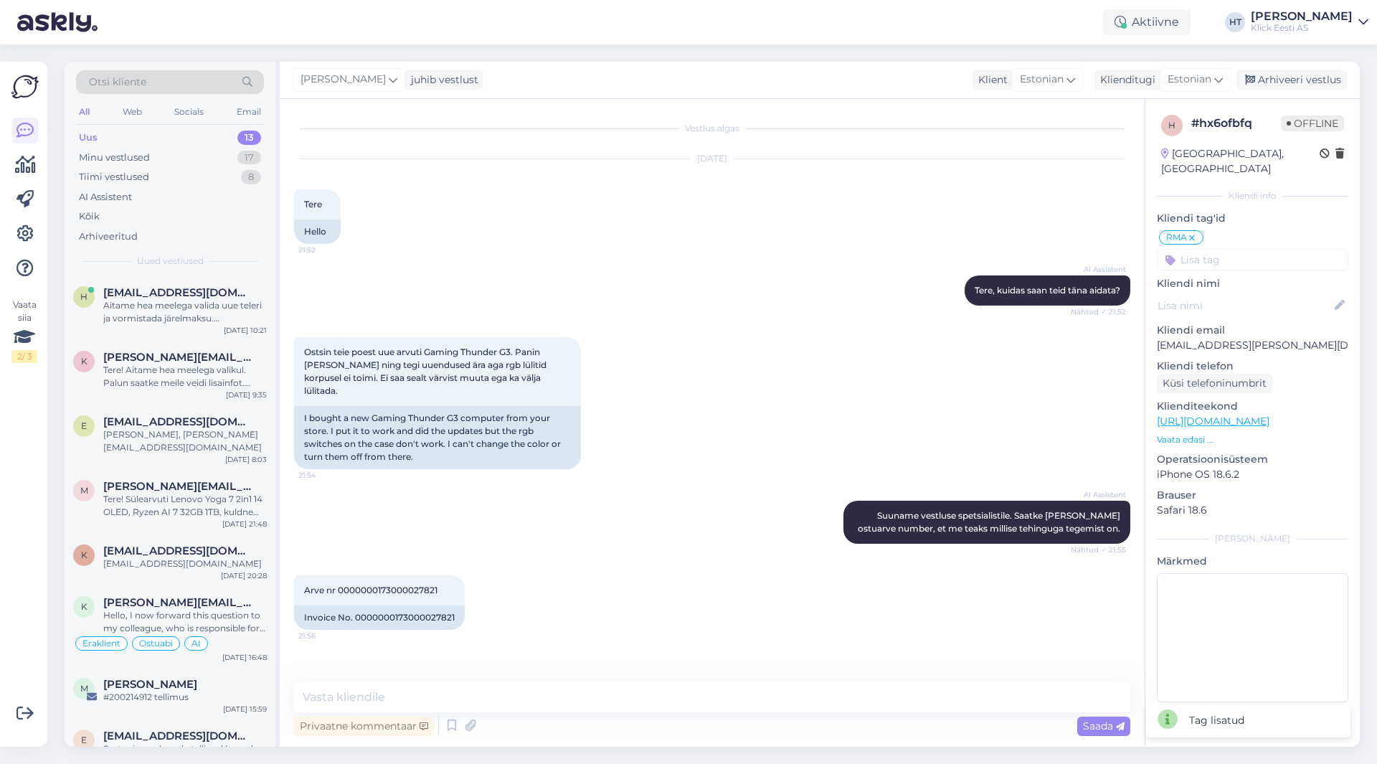
click at [1226, 253] on input at bounding box center [1252, 260] width 191 height 22
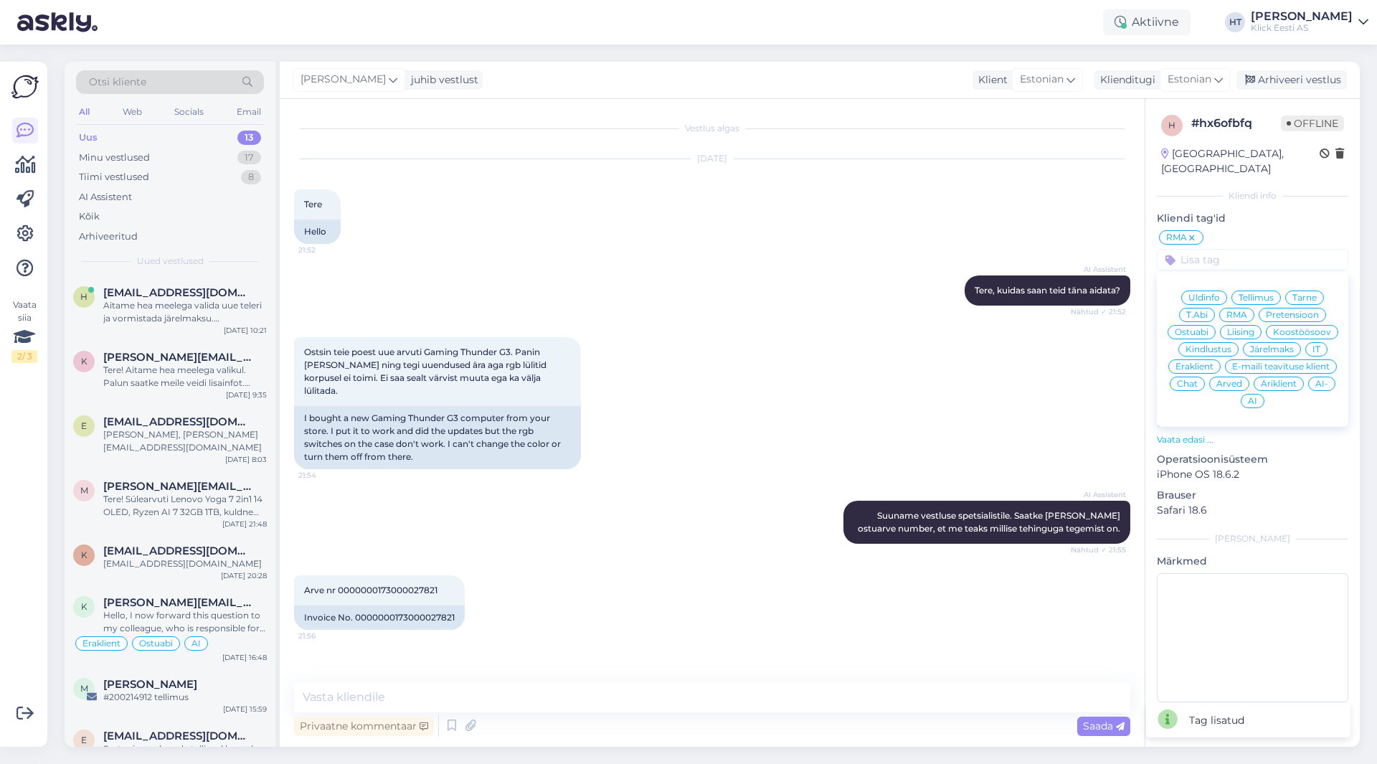
click at [1202, 362] on span "Eraklient" at bounding box center [1195, 366] width 38 height 9
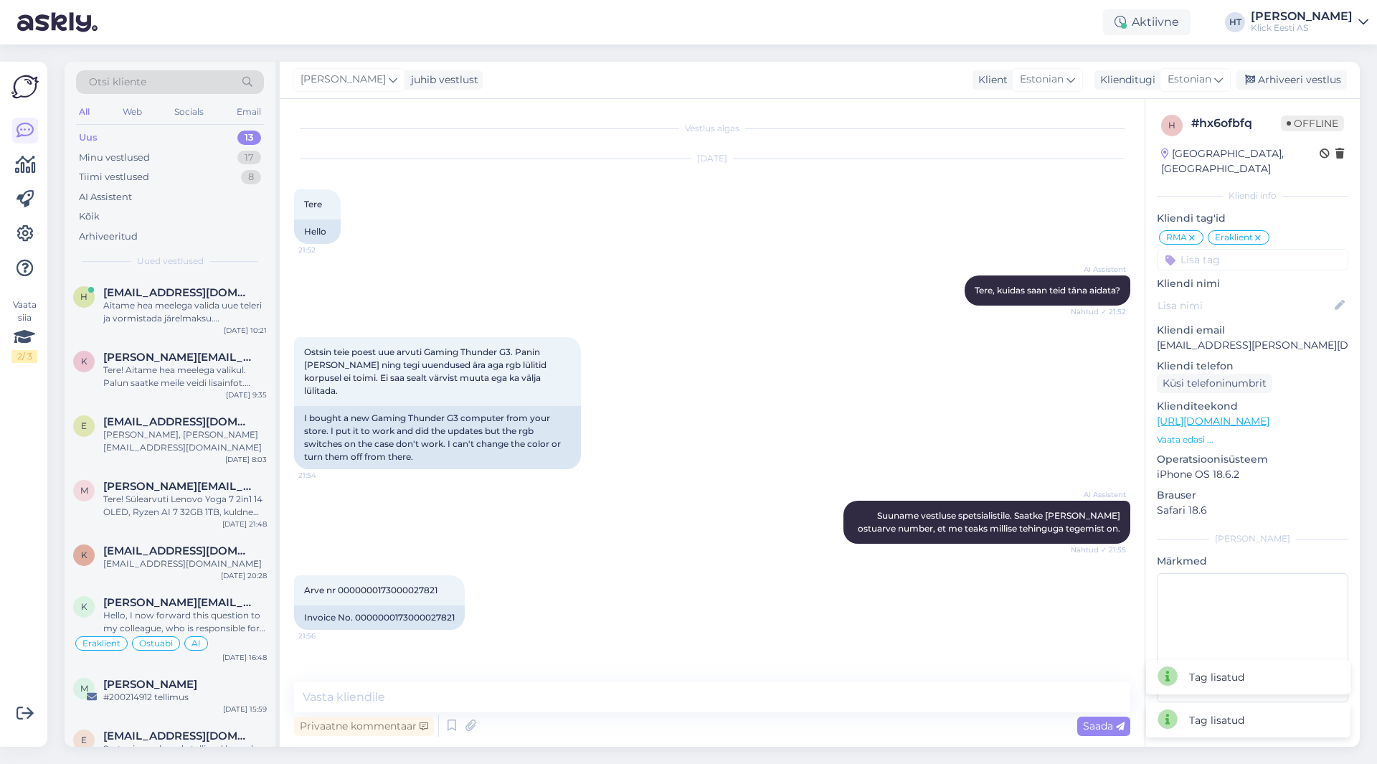
click at [964, 357] on div "Ostsin teie poest uue arvuti Gaming Thunder G3. Panin [PERSON_NAME] ning tegi u…" at bounding box center [712, 403] width 836 height 164
click at [389, 85] on icon at bounding box center [393, 80] width 9 height 16
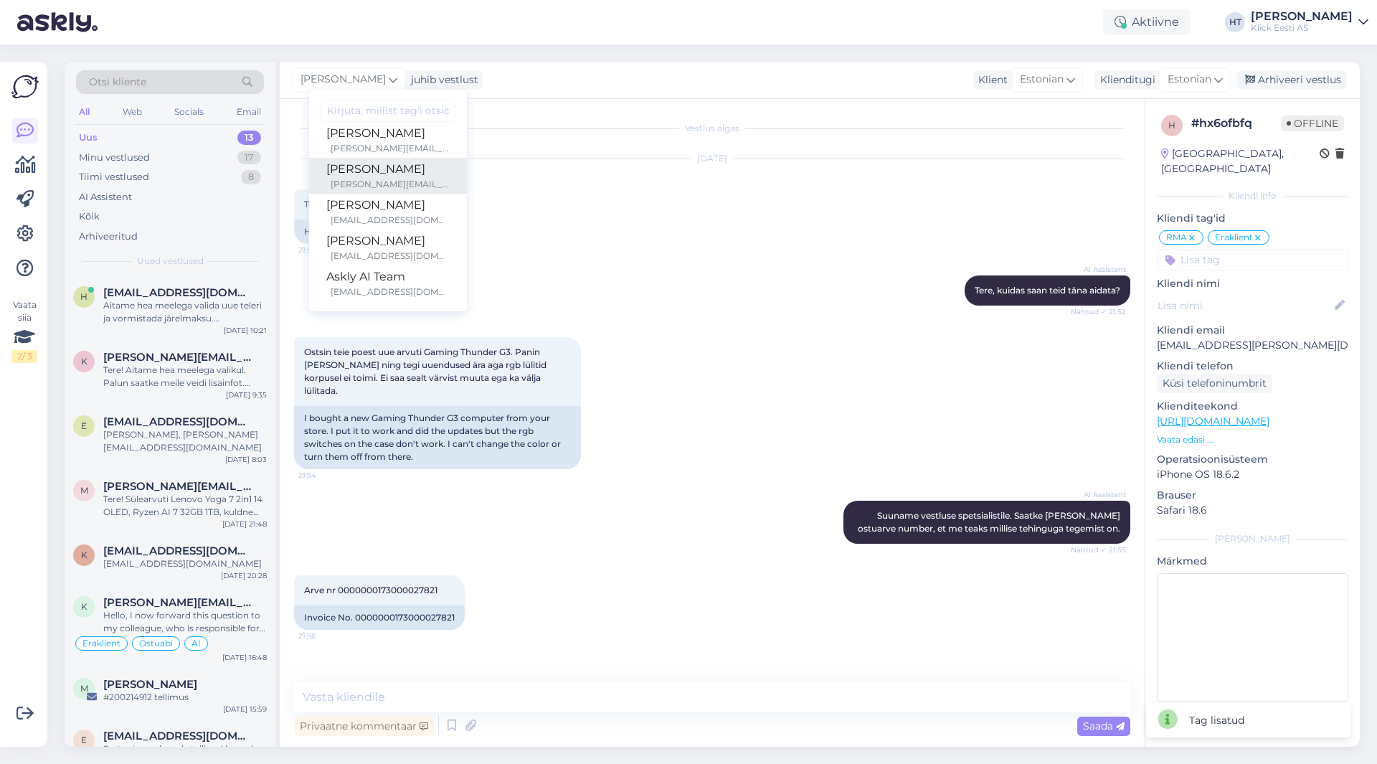
scroll to position [83, 0]
click at [402, 216] on div "[EMAIL_ADDRESS][DOMAIN_NAME]" at bounding box center [390, 218] width 119 height 13
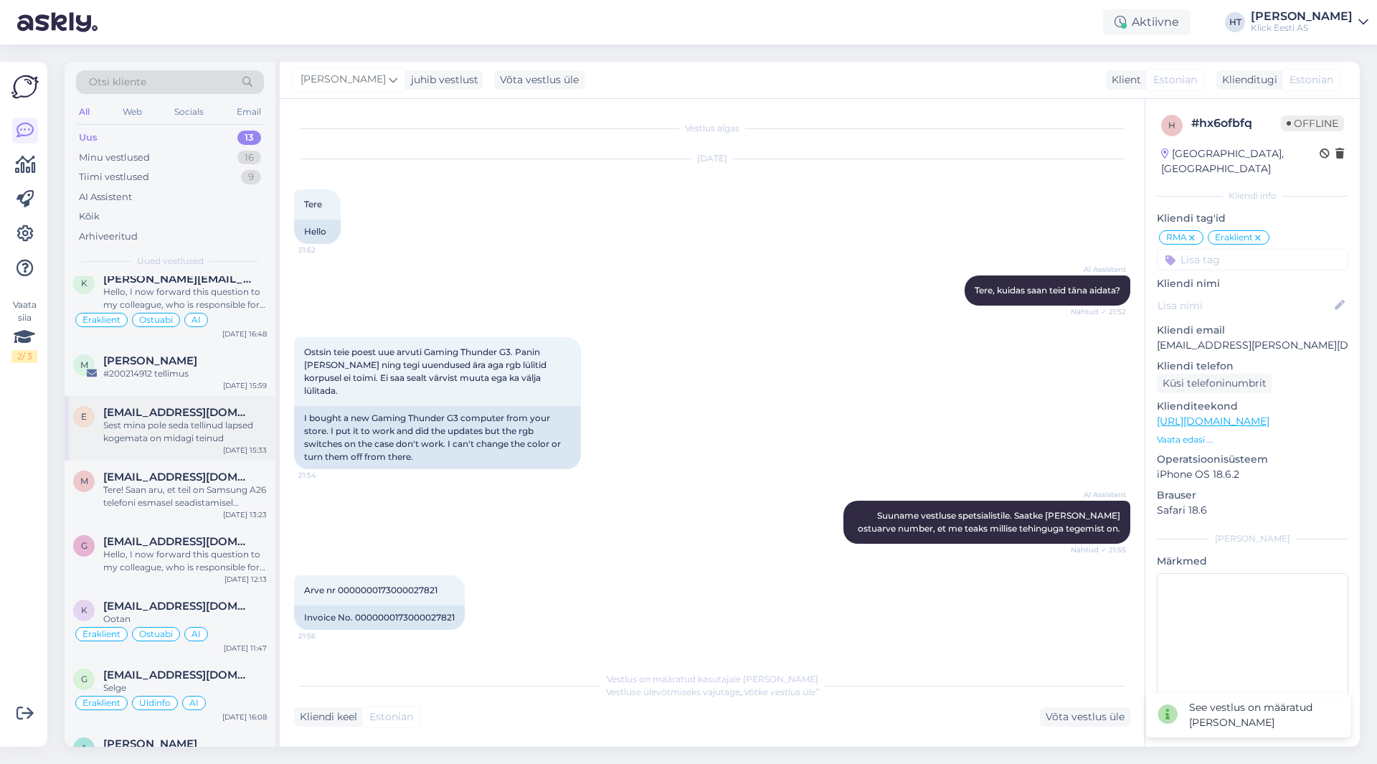
scroll to position [343, 0]
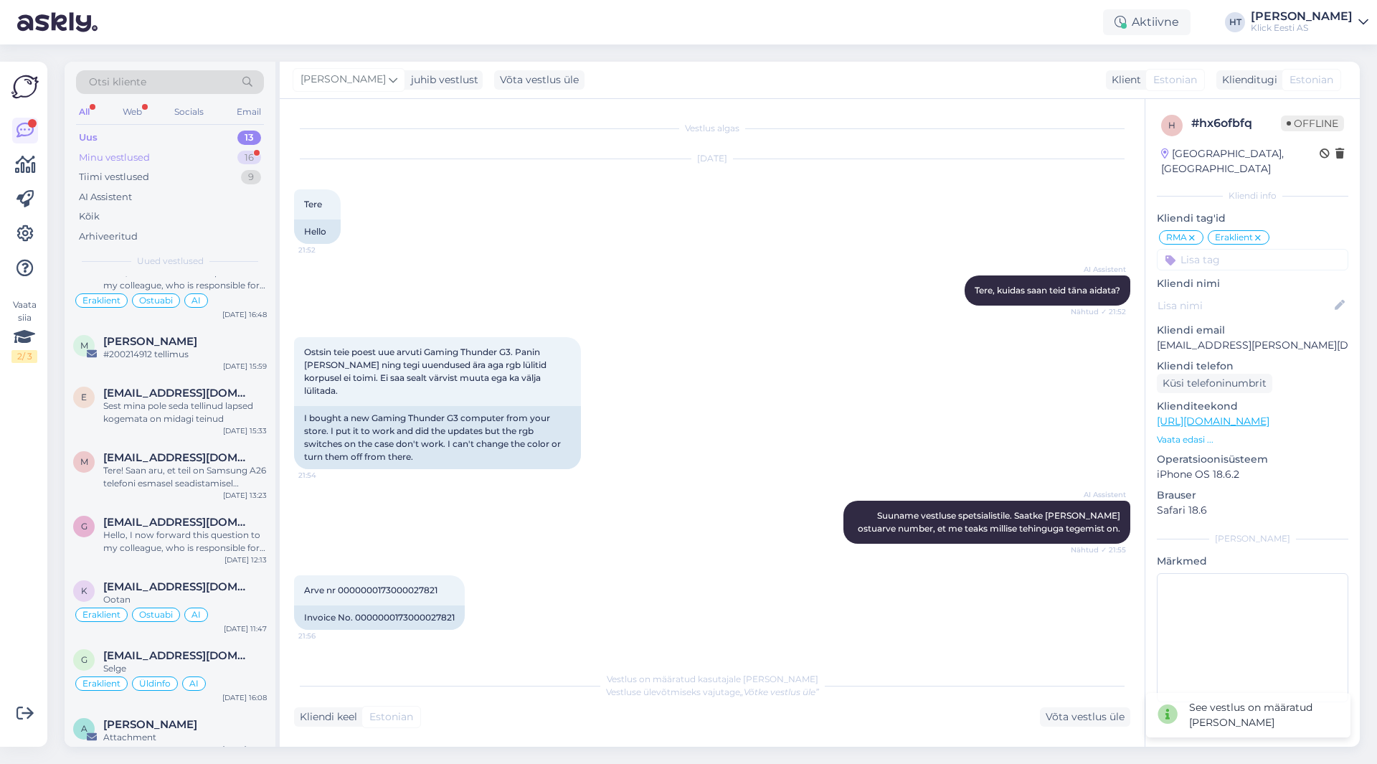
click at [233, 159] on div "Minu vestlused 16" at bounding box center [170, 158] width 188 height 20
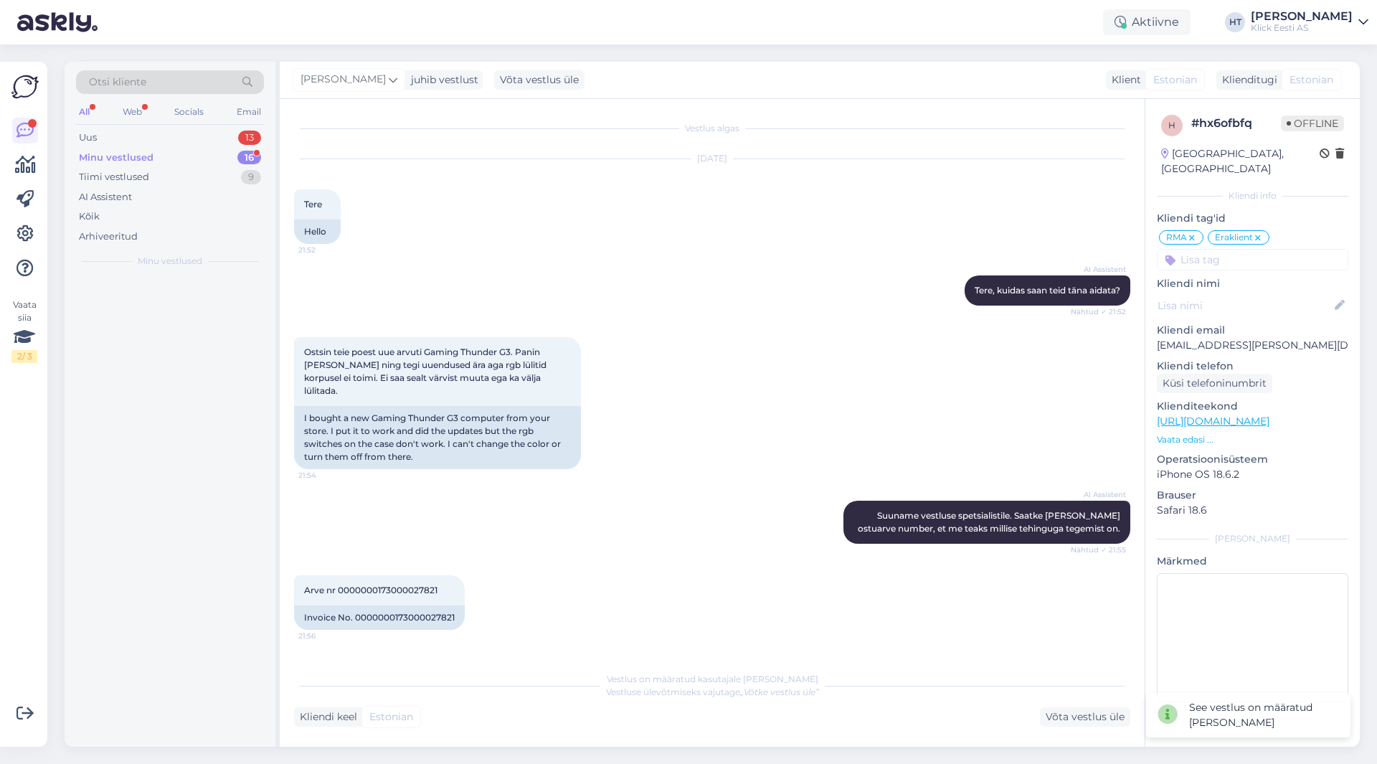
scroll to position [0, 0]
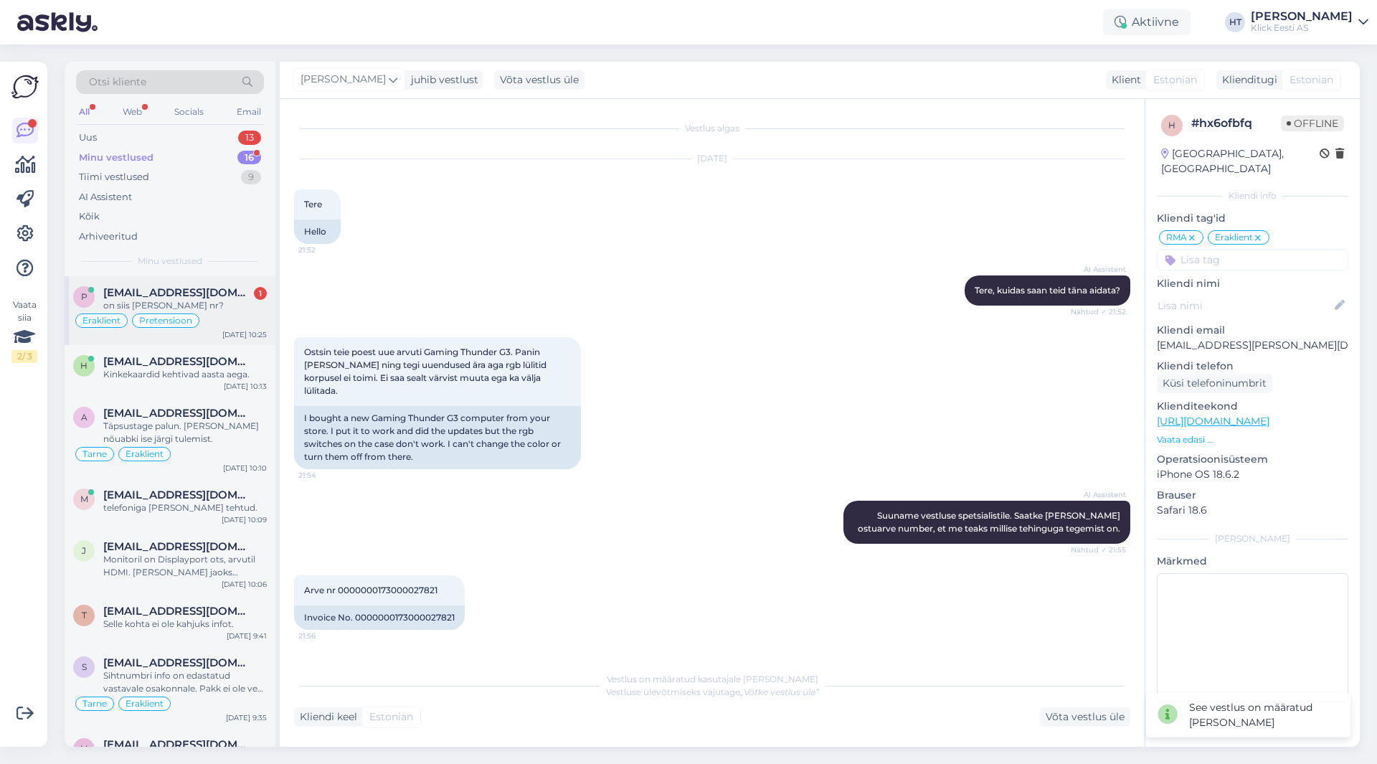
click at [241, 311] on div "on siis [PERSON_NAME] nr?" at bounding box center [185, 305] width 164 height 13
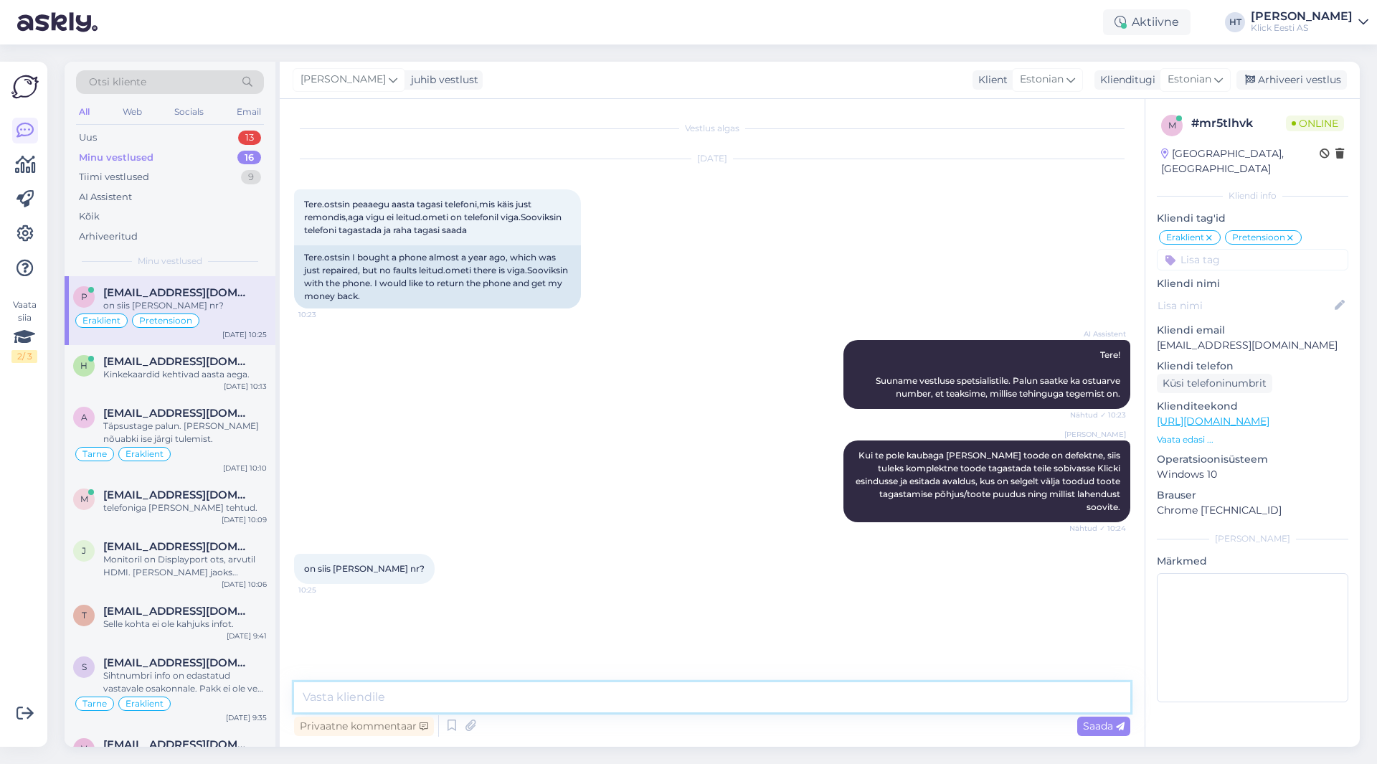
click at [614, 699] on textarea at bounding box center [712, 697] width 836 height 30
type textarea "Avalduse esitamisel on [PERSON_NAME]."
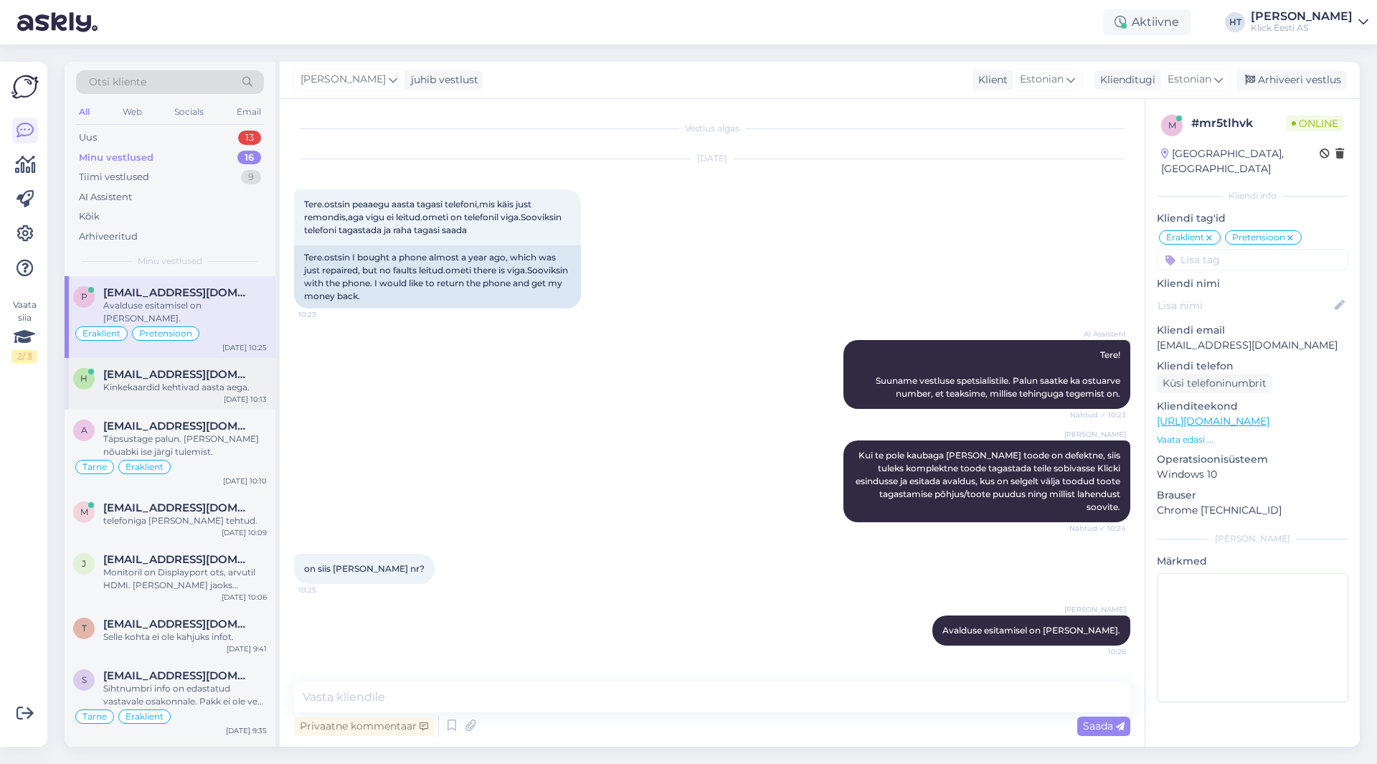
click at [191, 381] on div "Kinkekaardid kehtivad aasta aega." at bounding box center [185, 387] width 164 height 13
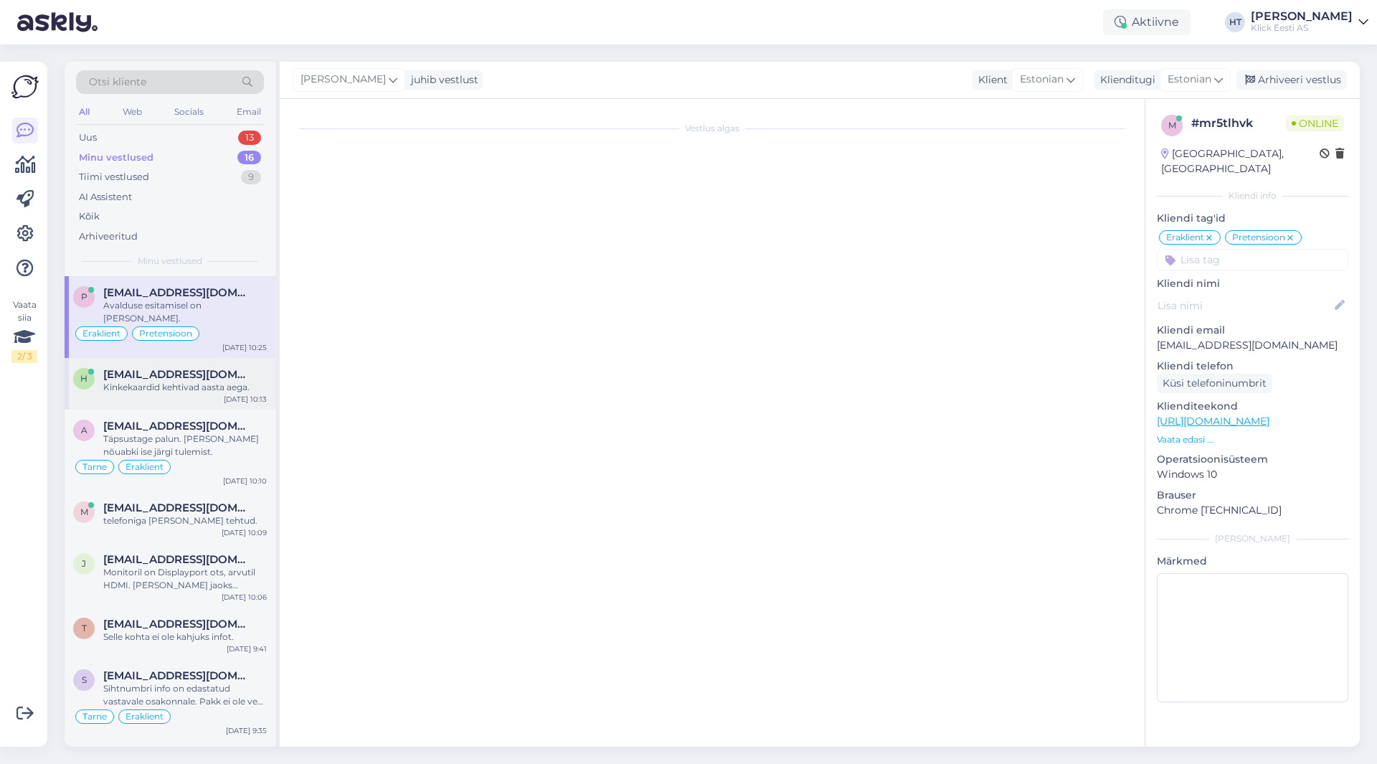
scroll to position [679, 0]
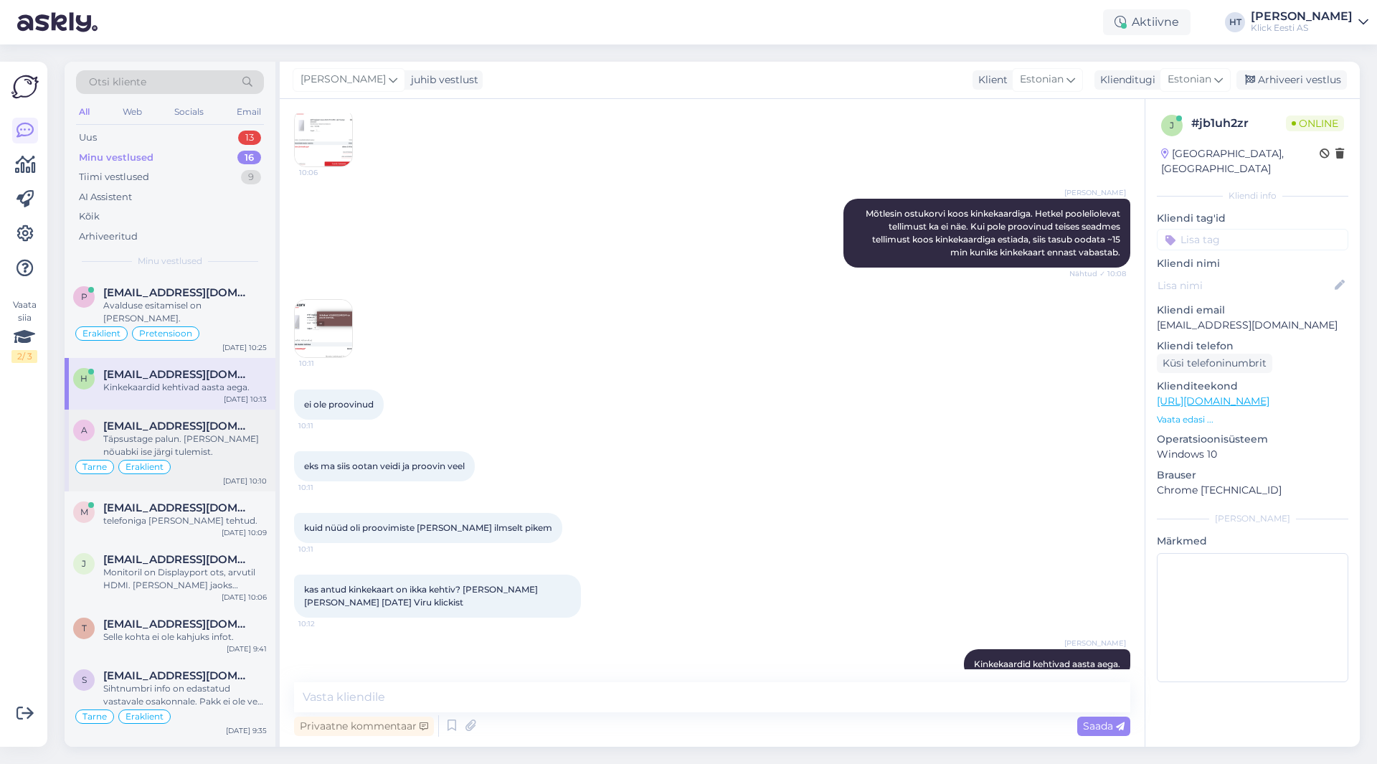
click at [203, 432] on div "Täpsustage palun. [PERSON_NAME] nõuabki ise järgi tulemist." at bounding box center [185, 445] width 164 height 26
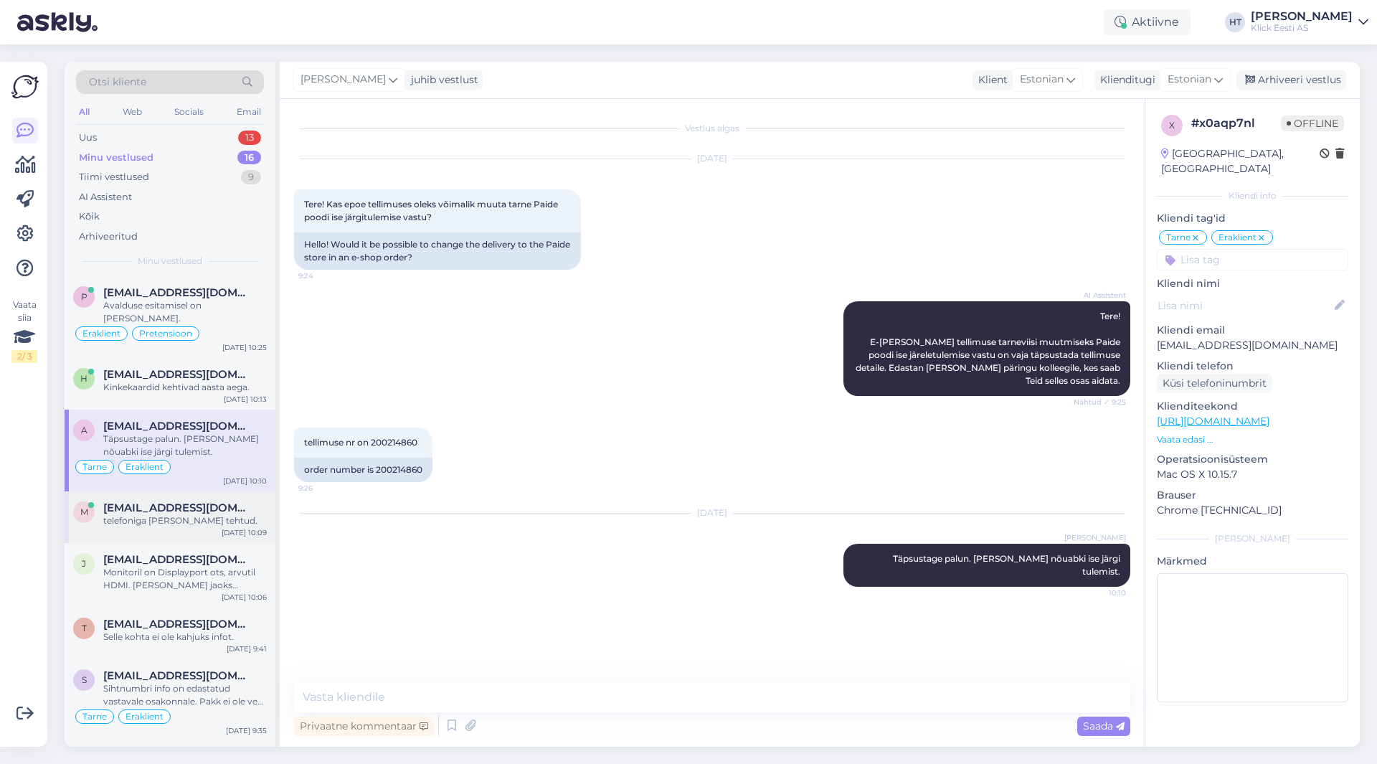
click at [203, 514] on div "telefoniga [PERSON_NAME] tehtud." at bounding box center [185, 520] width 164 height 13
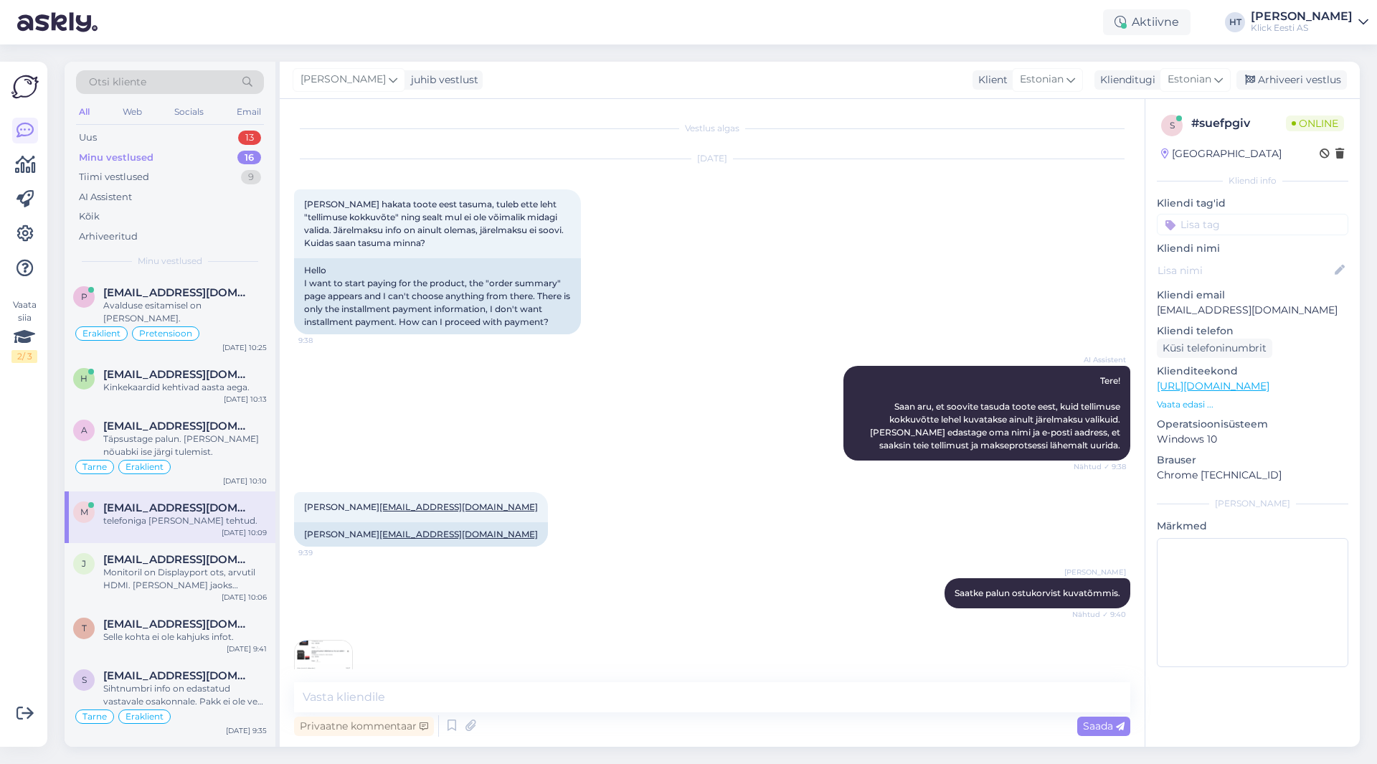
scroll to position [557, 0]
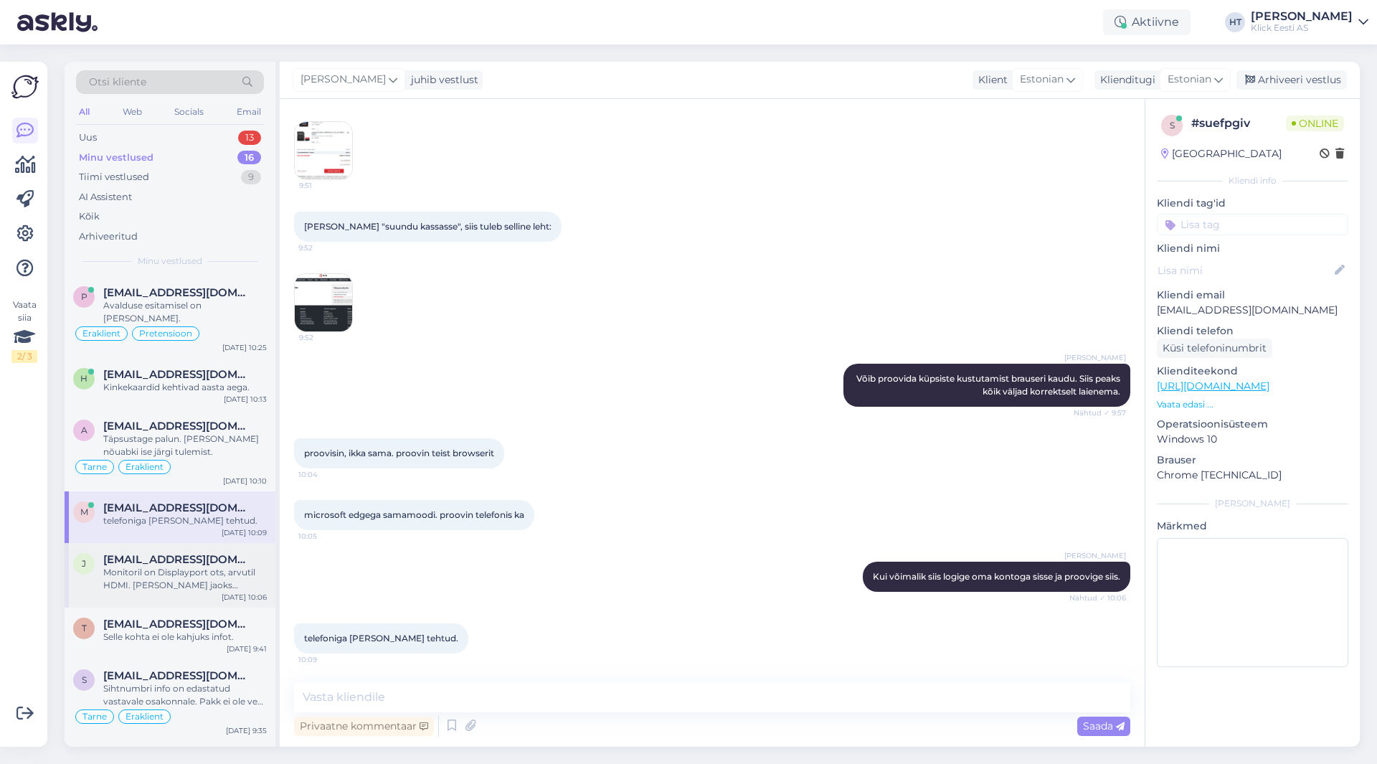
click at [224, 553] on span "[EMAIL_ADDRESS][DOMAIN_NAME]" at bounding box center [177, 559] width 149 height 13
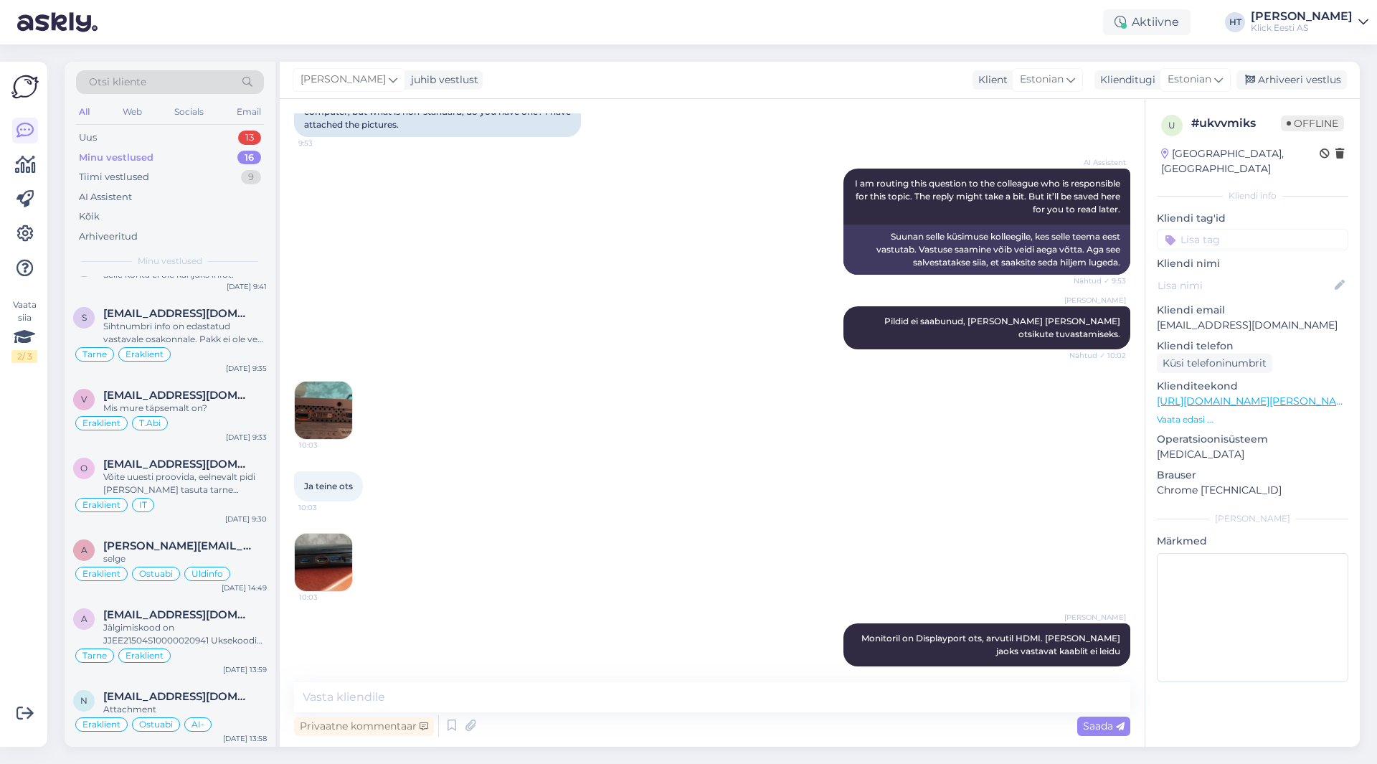
scroll to position [0, 0]
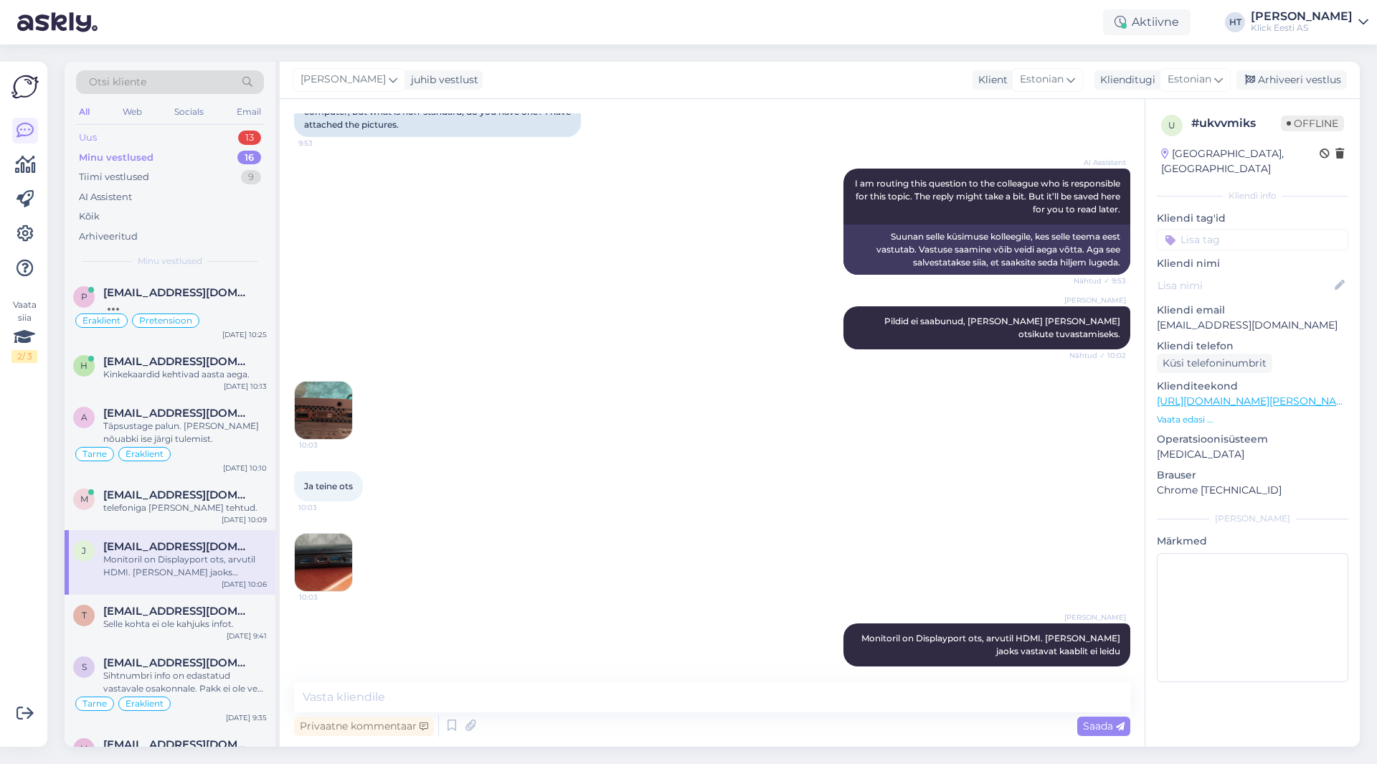
click at [241, 137] on div "13" at bounding box center [249, 138] width 23 height 14
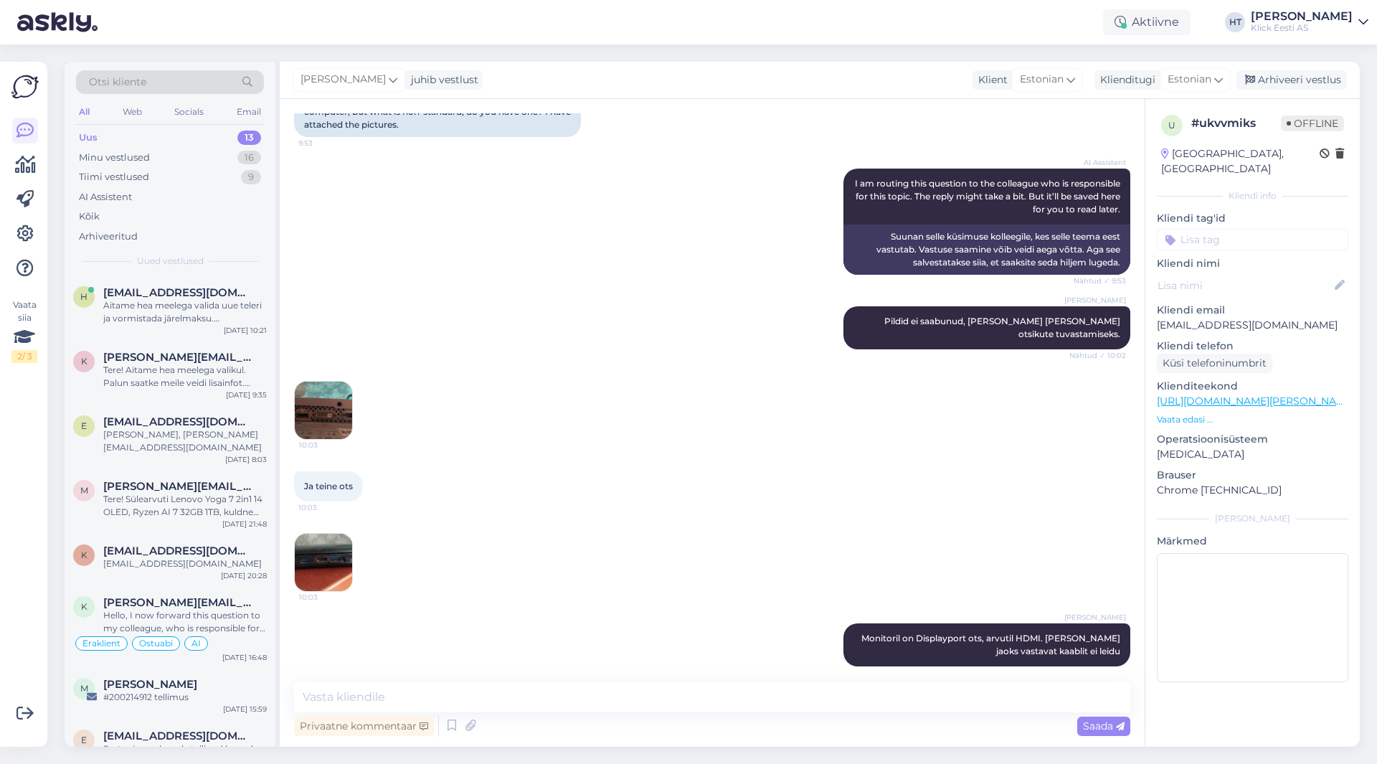
click at [204, 137] on div "Uus 13" at bounding box center [170, 138] width 188 height 20
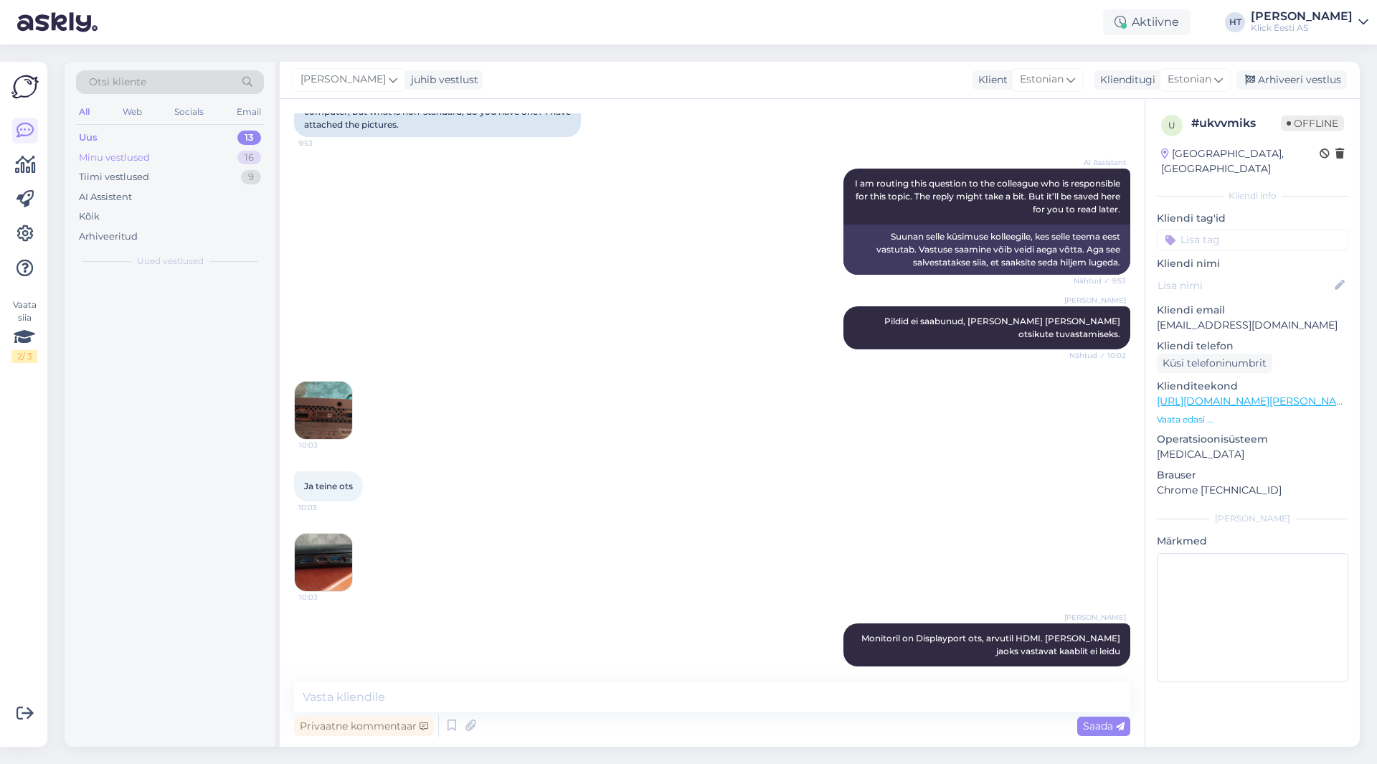
click at [207, 153] on div "Minu vestlused 16" at bounding box center [170, 158] width 188 height 20
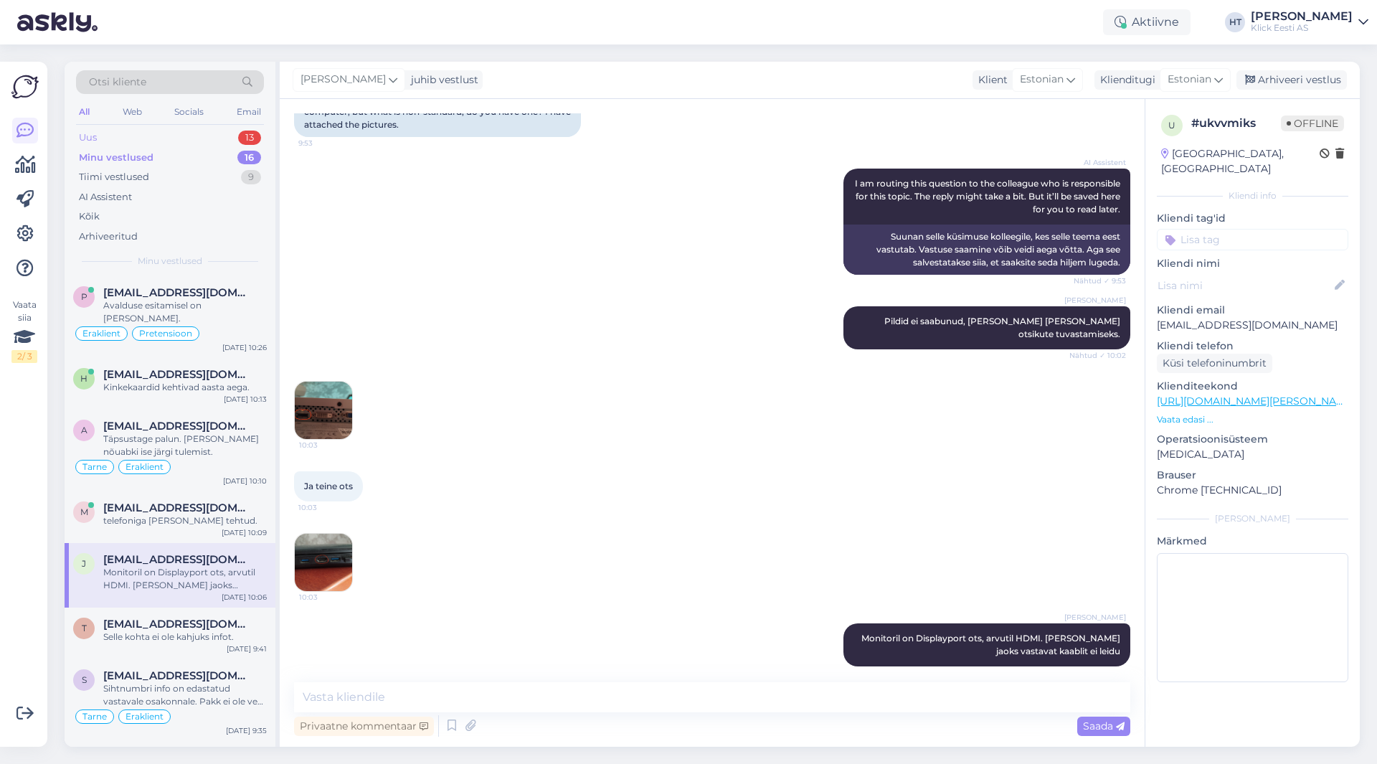
click at [212, 135] on div "Uus 13" at bounding box center [170, 138] width 188 height 20
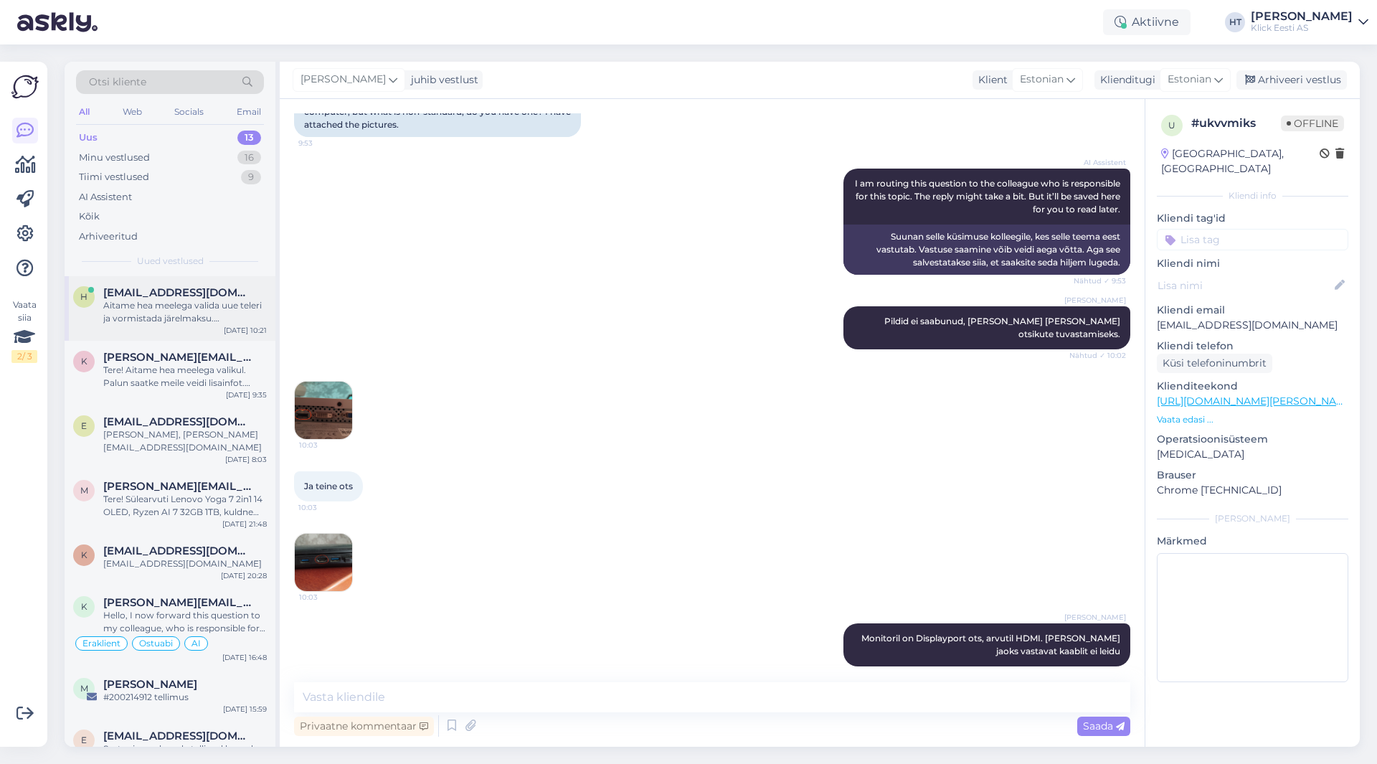
click at [207, 336] on div "h [EMAIL_ADDRESS][DOMAIN_NAME] Aitame hea meelega valida uue teleri ja vormista…" at bounding box center [170, 308] width 211 height 65
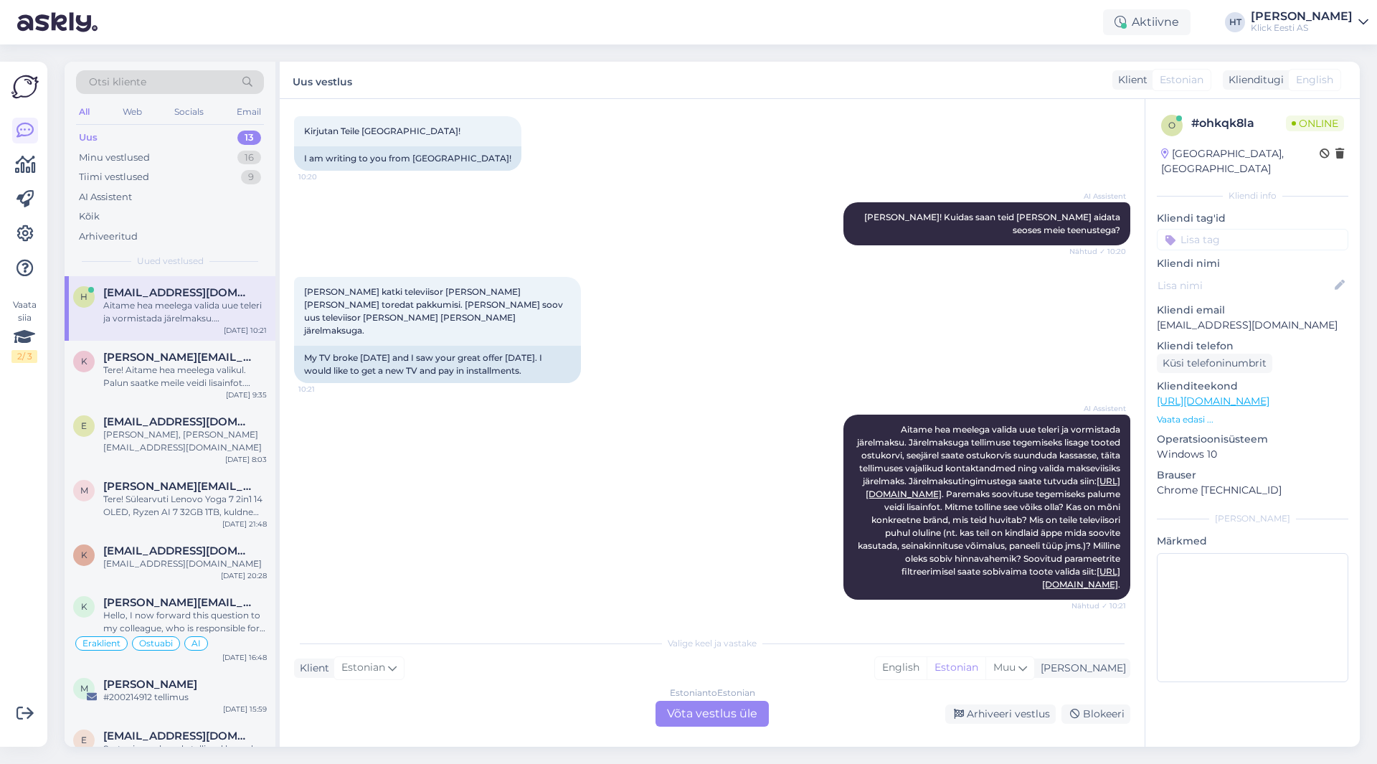
scroll to position [307, 0]
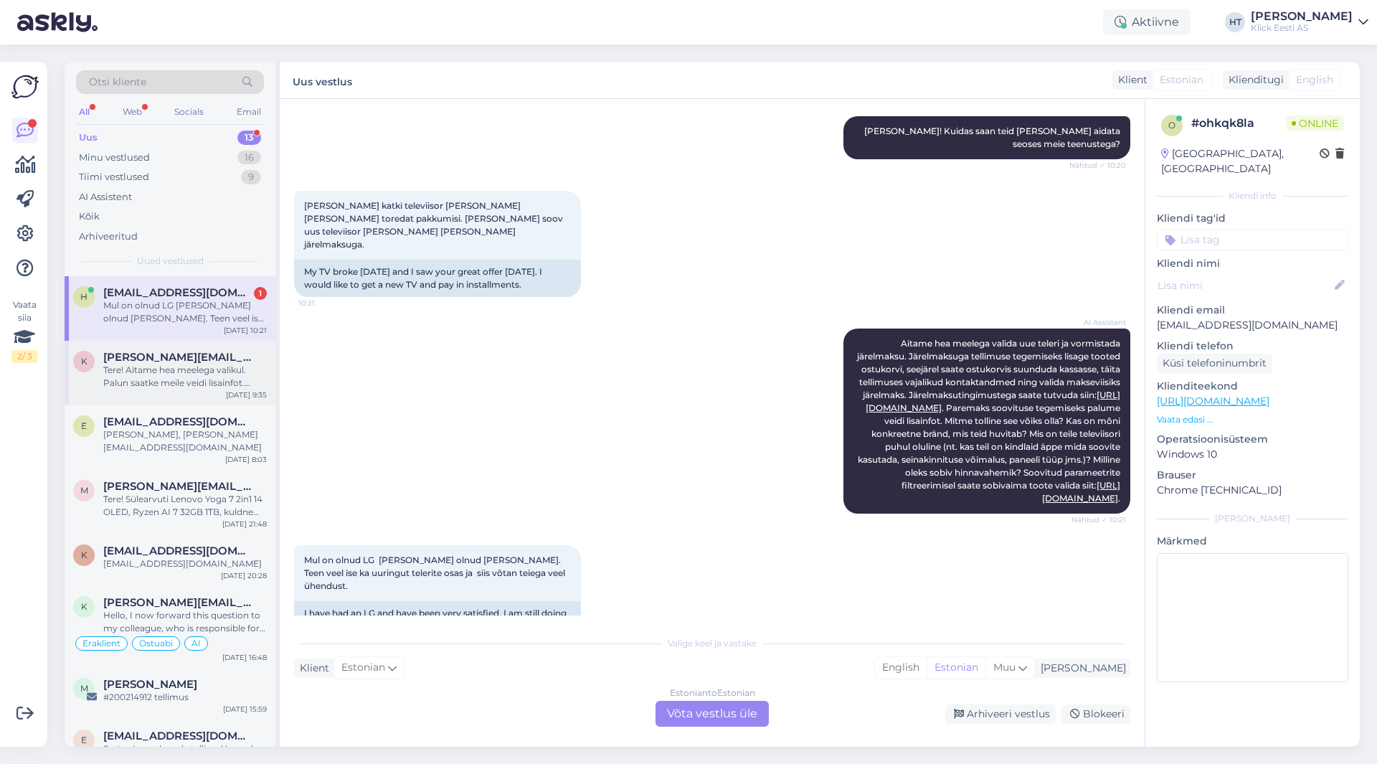
click at [203, 377] on div "Tere! Aitame hea meelega valikul. Palun saatke meile veidi lisainfot. [PERSON_N…" at bounding box center [185, 377] width 164 height 26
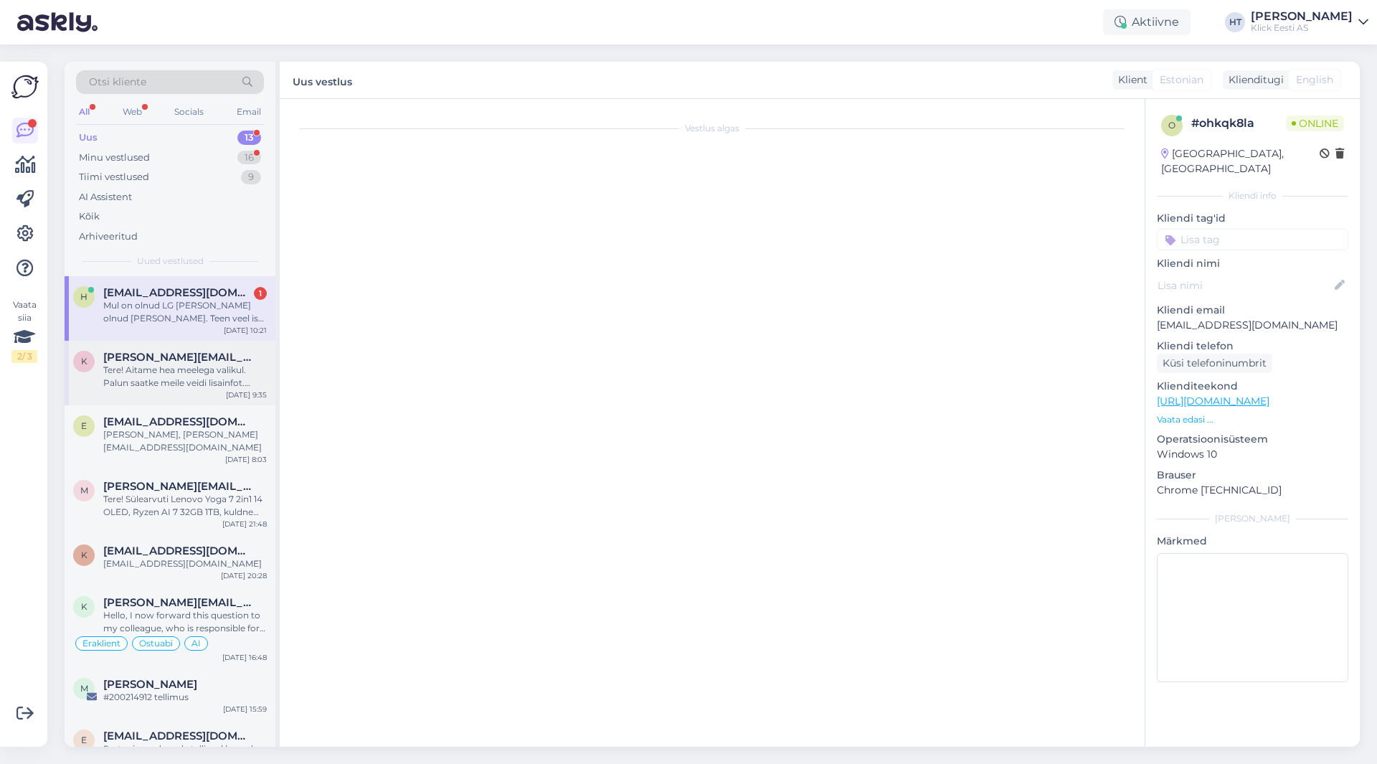
scroll to position [0, 0]
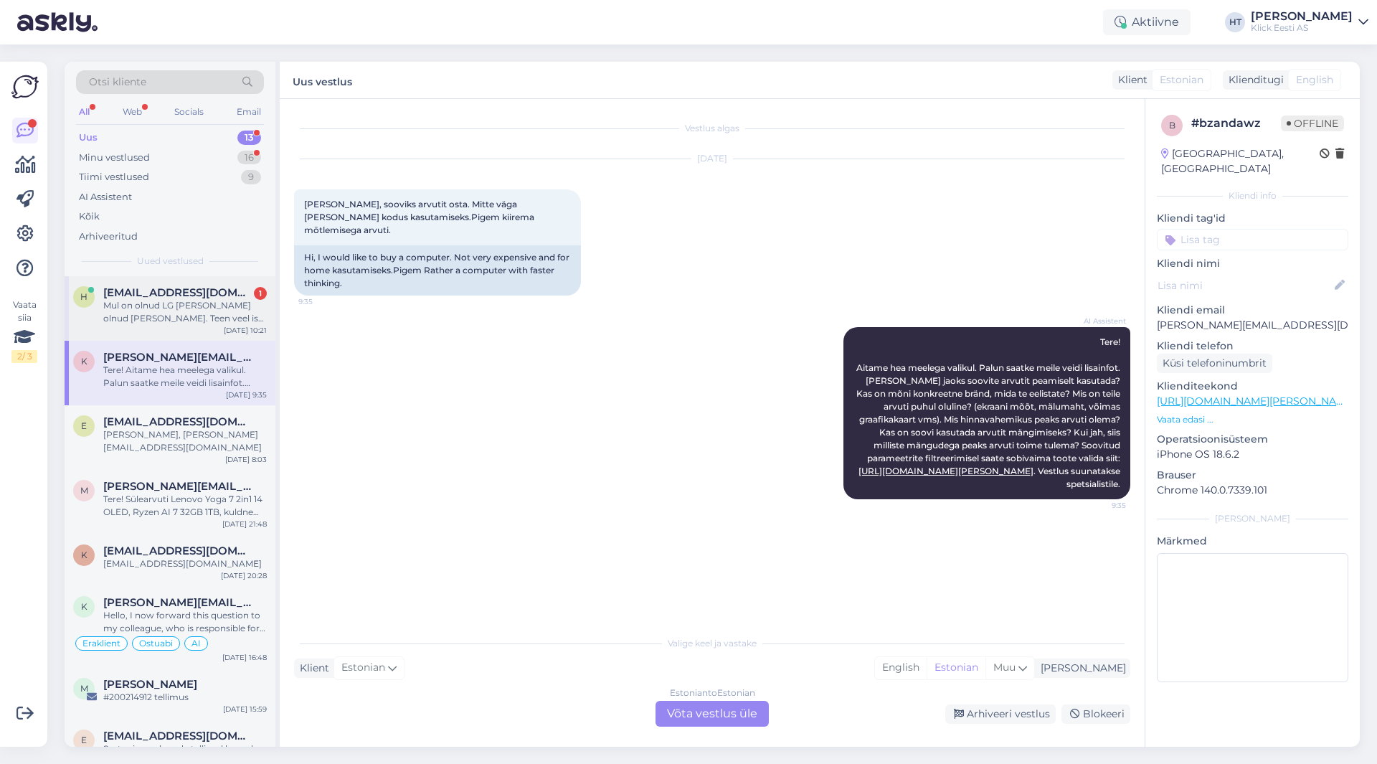
click at [207, 316] on div "Mul on olnud LG [PERSON_NAME] olnud [PERSON_NAME]. Teen veel ise ka uuringut te…" at bounding box center [185, 312] width 164 height 26
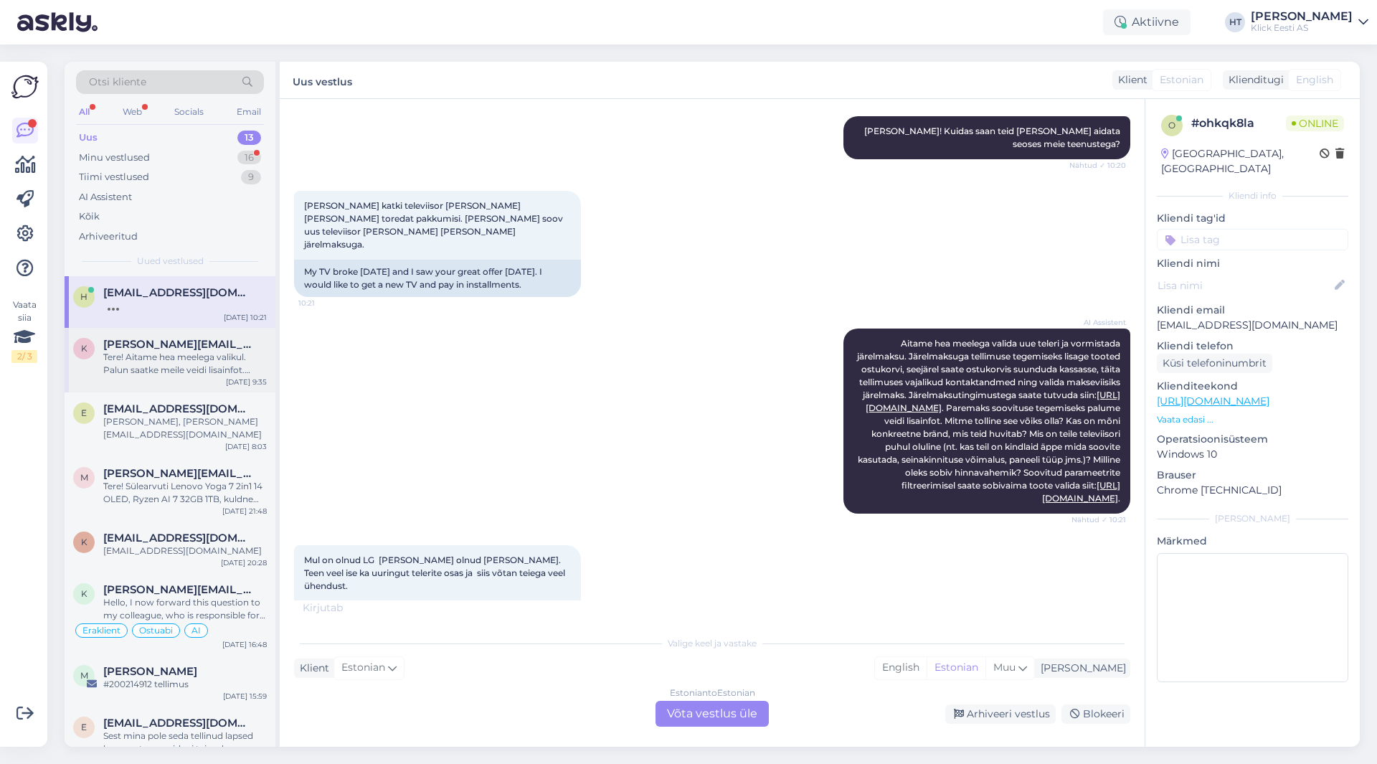
click at [223, 354] on div "Tere! Aitame hea meelega valikul. Palun saatke meile veidi lisainfot. [PERSON_N…" at bounding box center [185, 364] width 164 height 26
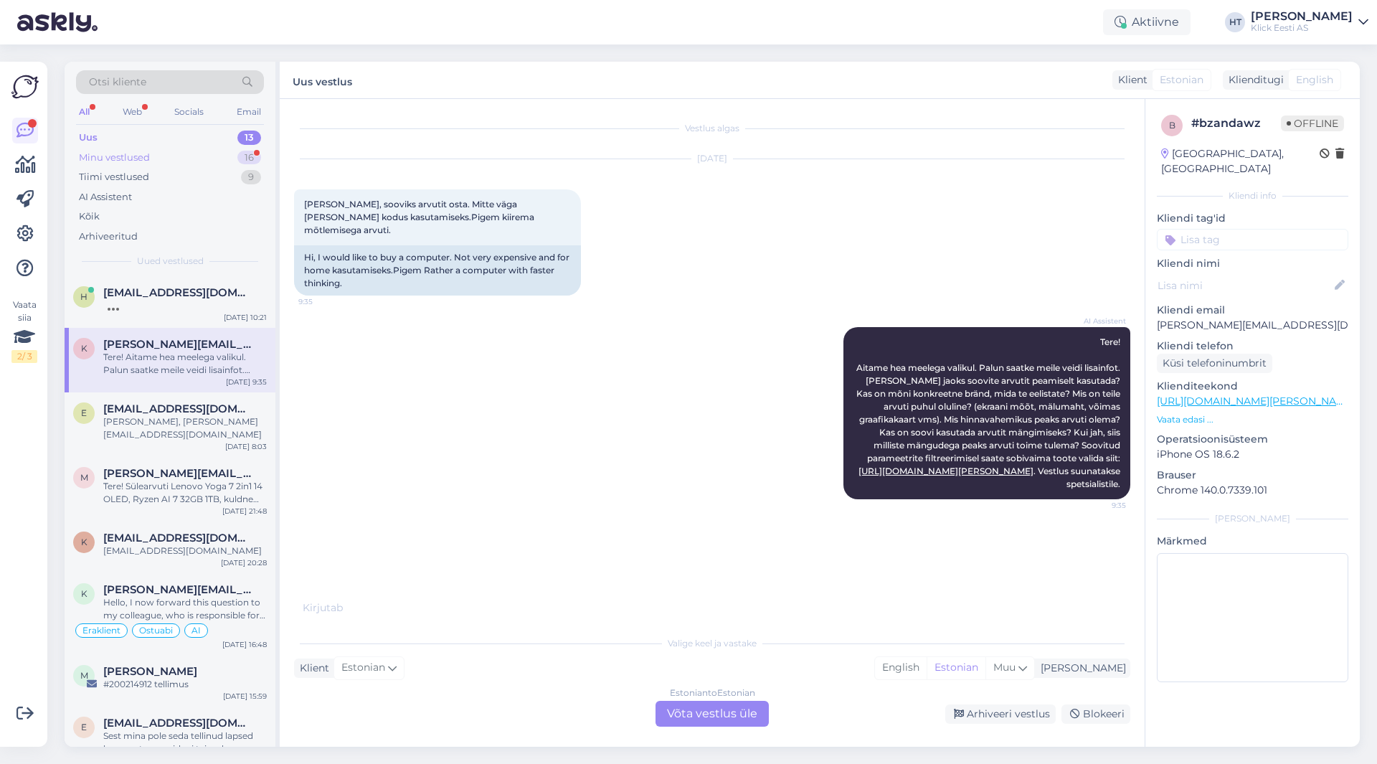
click at [222, 154] on div "Minu vestlused 16" at bounding box center [170, 158] width 188 height 20
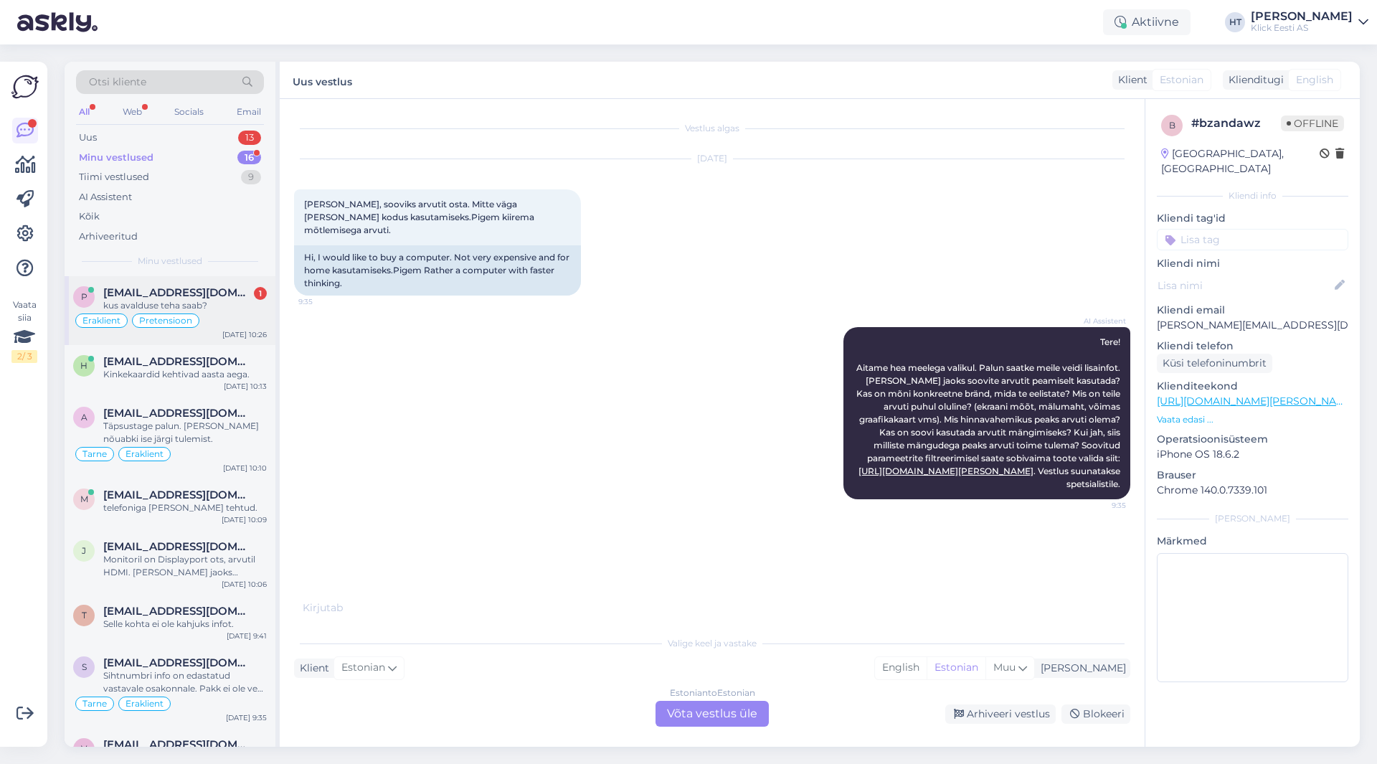
click at [233, 297] on span "[EMAIL_ADDRESS][DOMAIN_NAME]" at bounding box center [177, 292] width 149 height 13
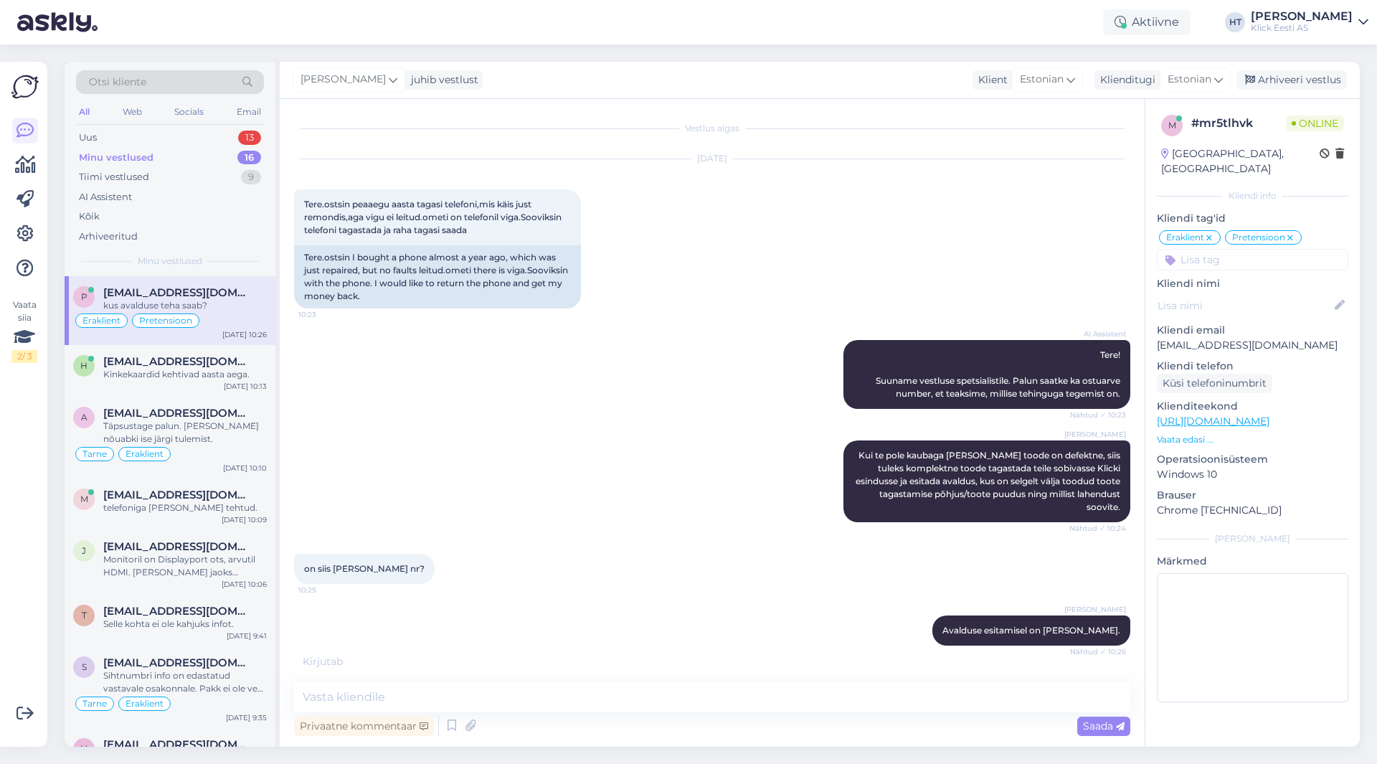
scroll to position [69, 0]
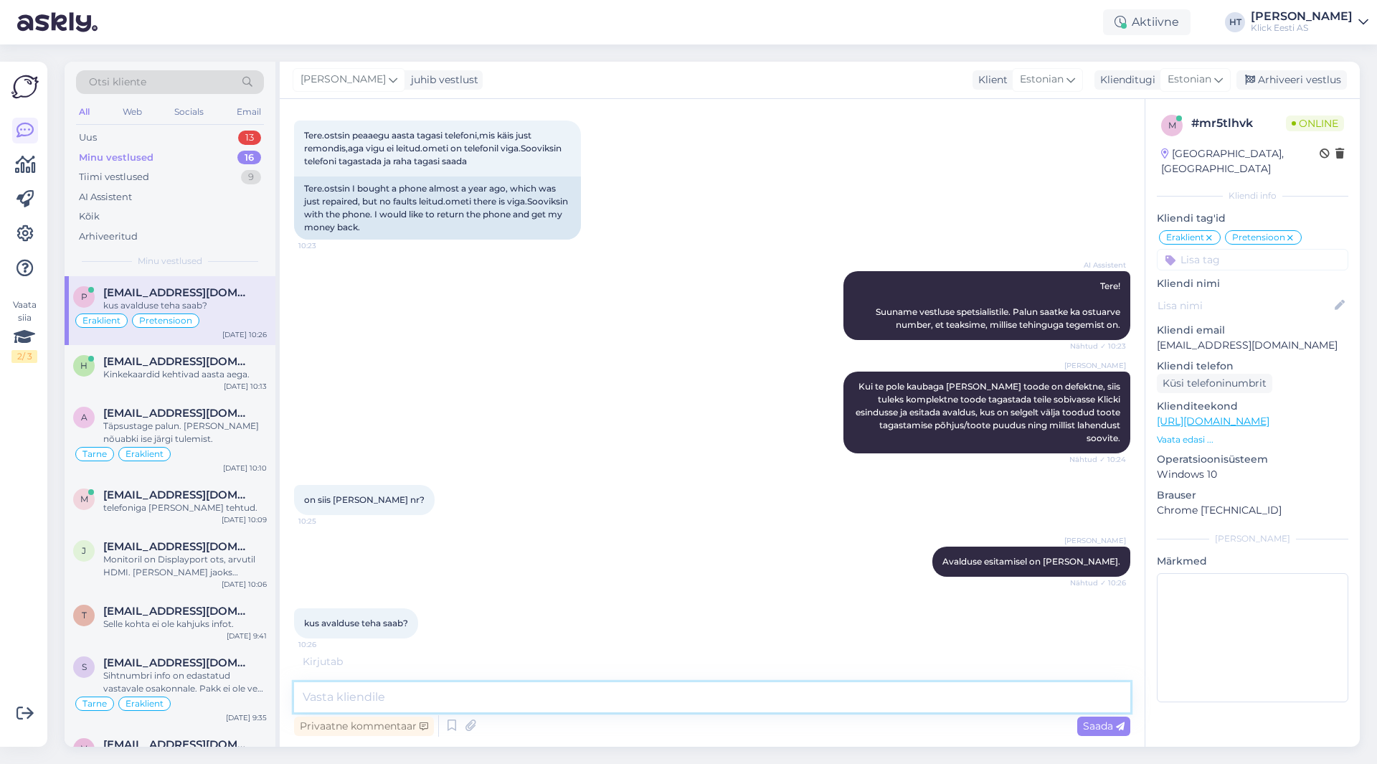
click at [501, 687] on textarea at bounding box center [712, 697] width 836 height 30
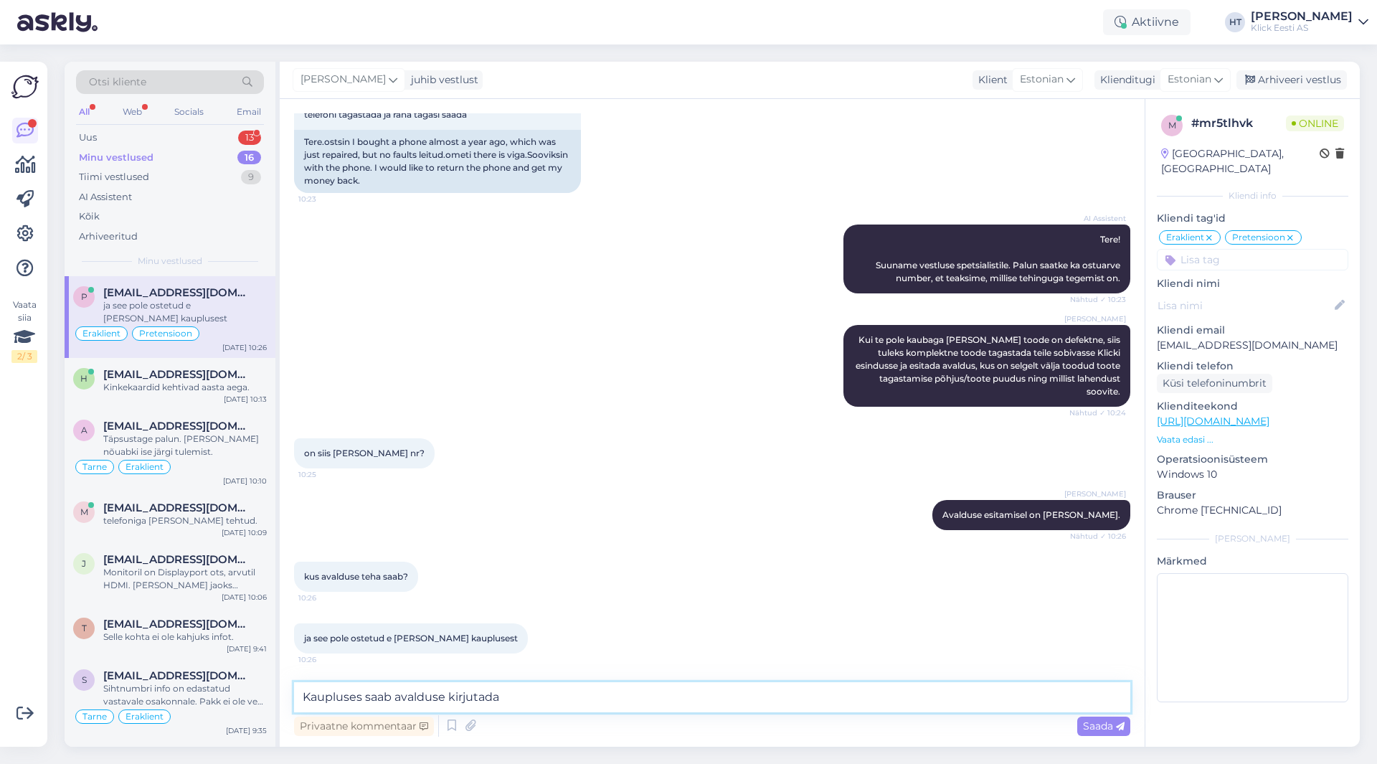
type textarea "Kaupluses saab avalduse kirjutada."
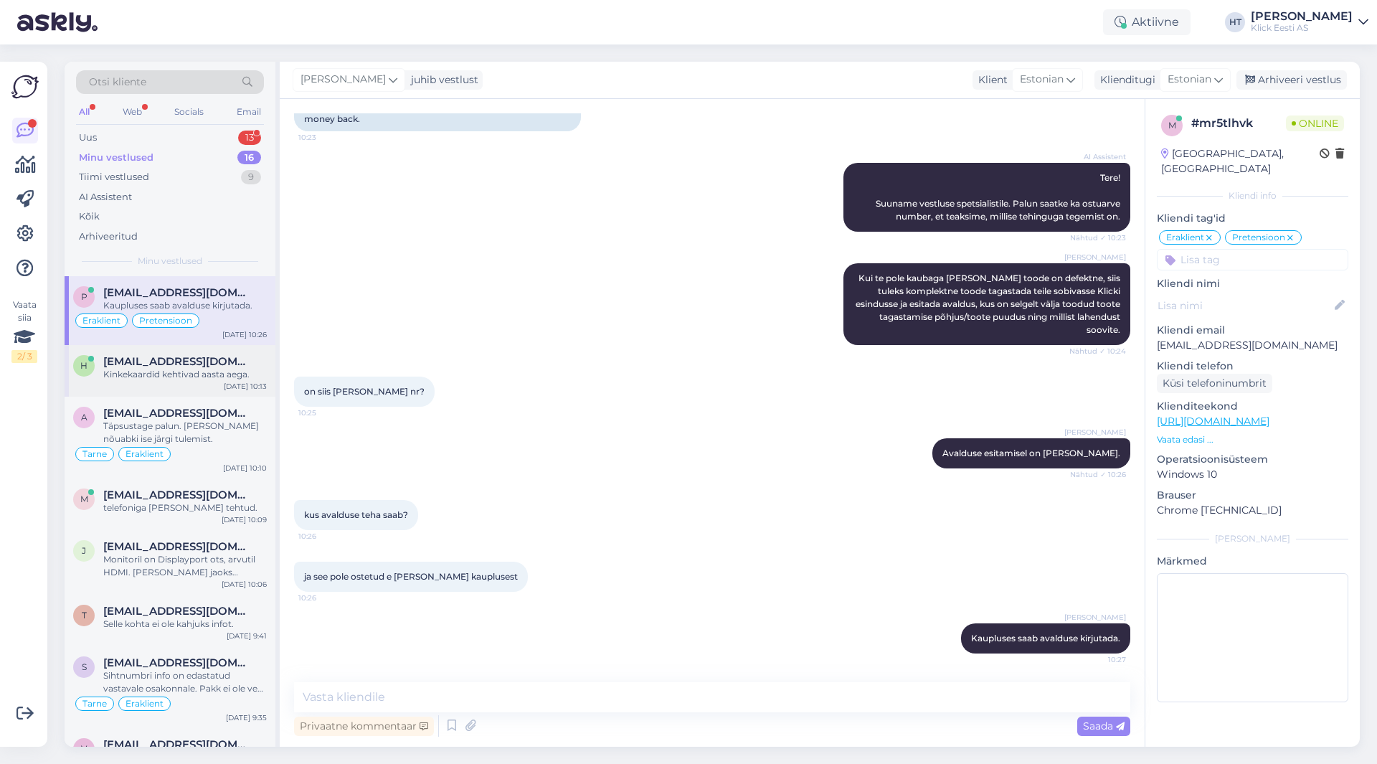
click at [237, 387] on div "[DATE] 10:13" at bounding box center [245, 386] width 43 height 11
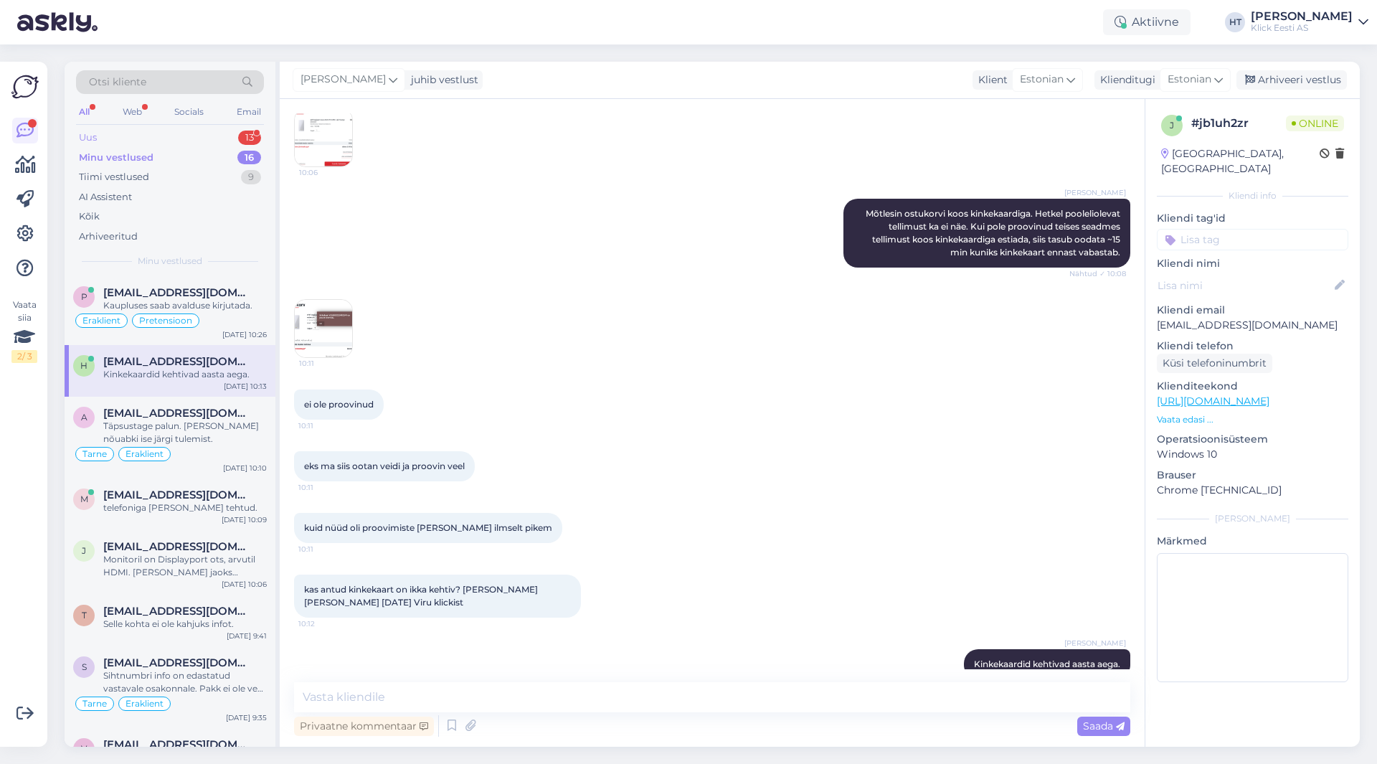
click at [204, 135] on div "Uus 13" at bounding box center [170, 138] width 188 height 20
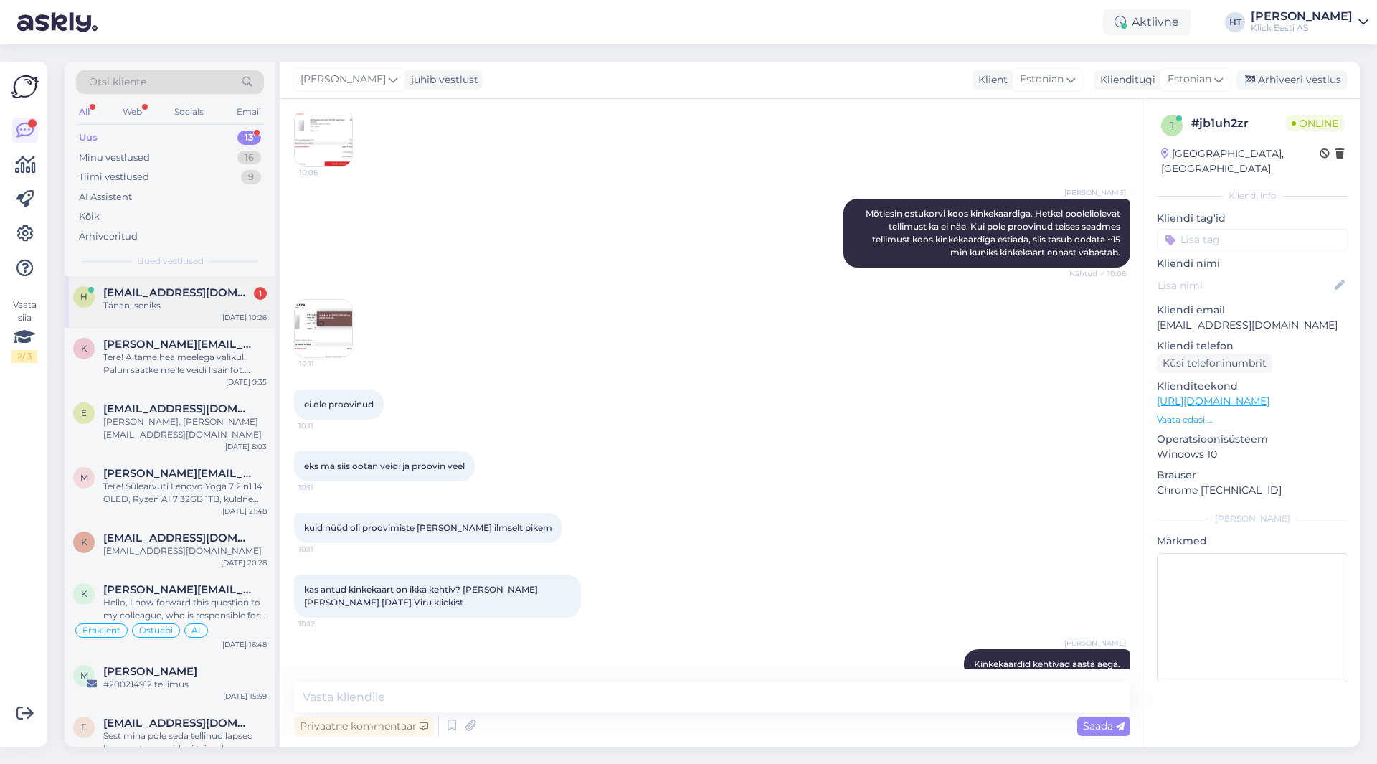
click at [203, 305] on div "Tänan, seniks" at bounding box center [185, 305] width 164 height 13
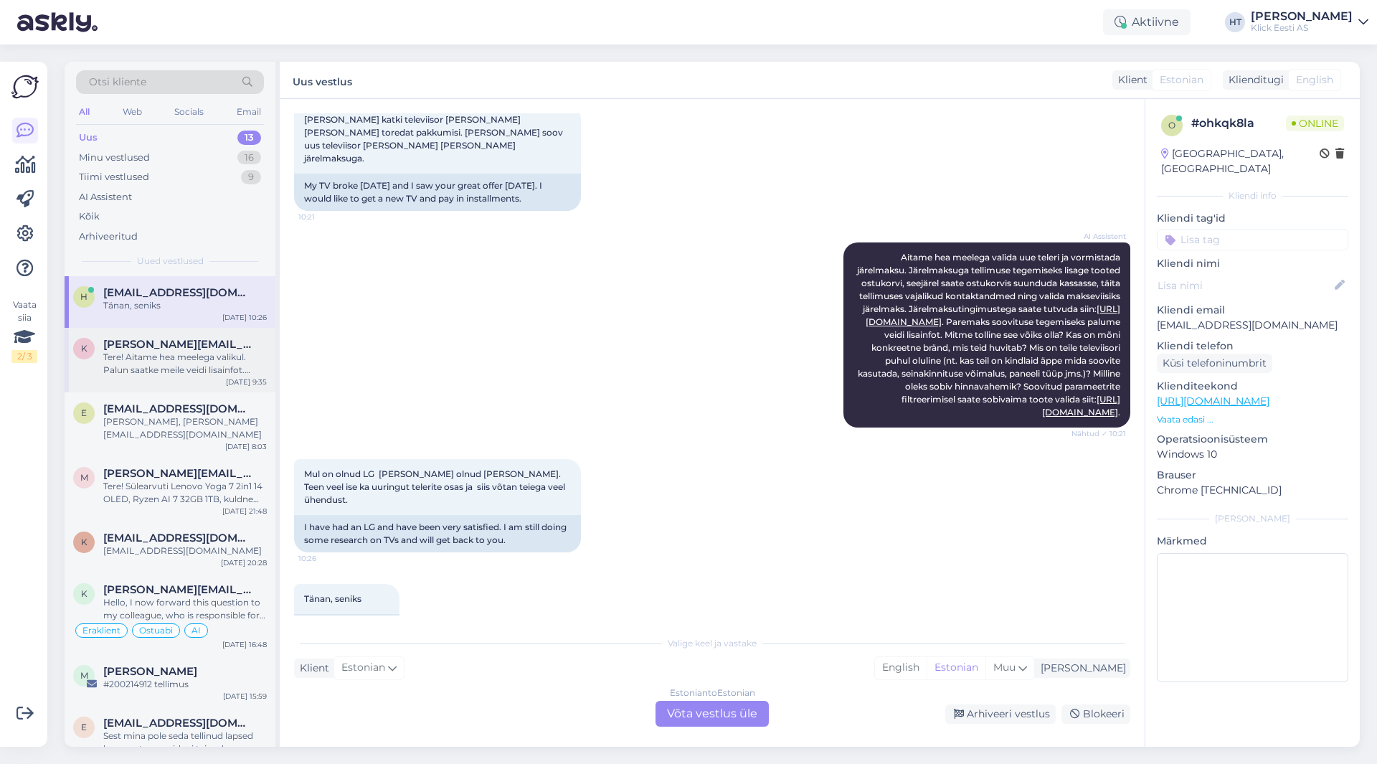
click at [202, 361] on div "Tere! Aitame hea meelega valikul. Palun saatke meile veidi lisainfot. [PERSON_N…" at bounding box center [185, 364] width 164 height 26
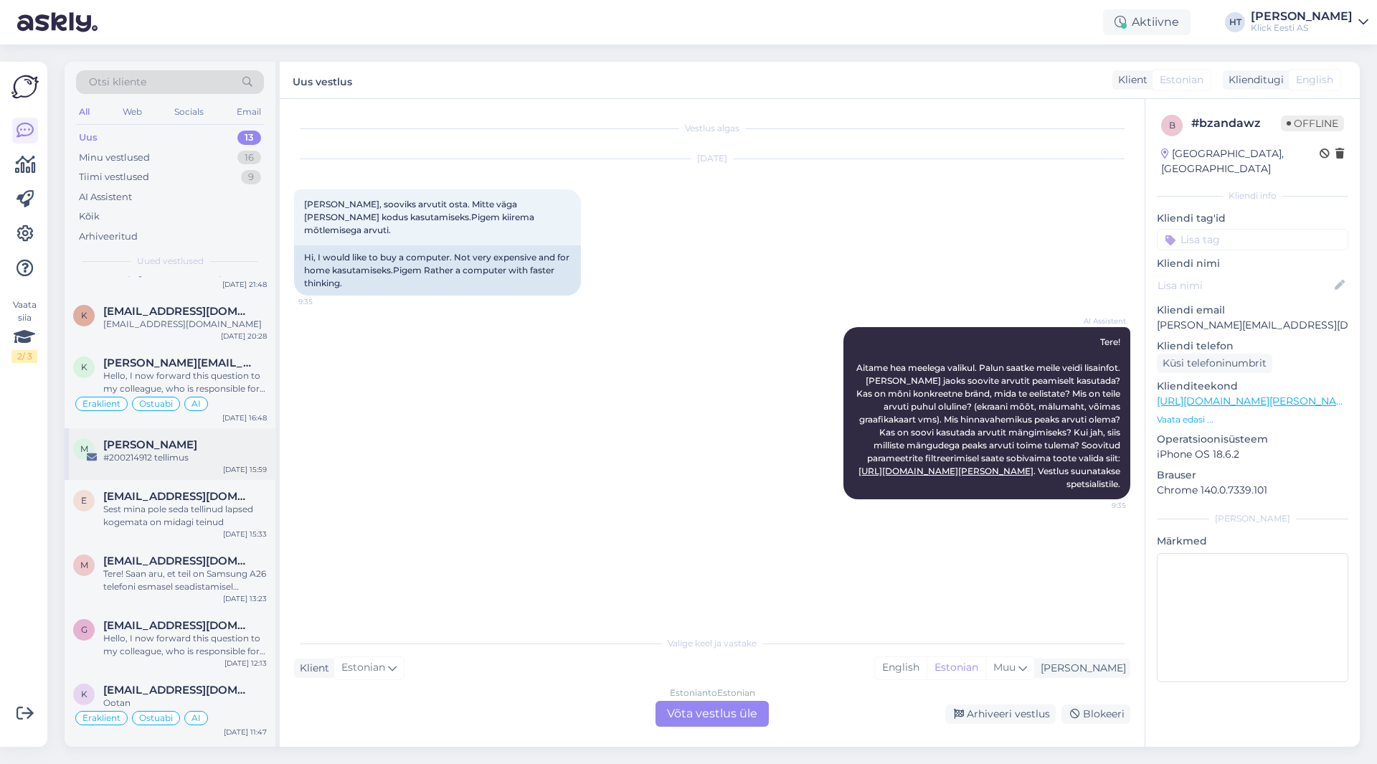
scroll to position [330, 0]
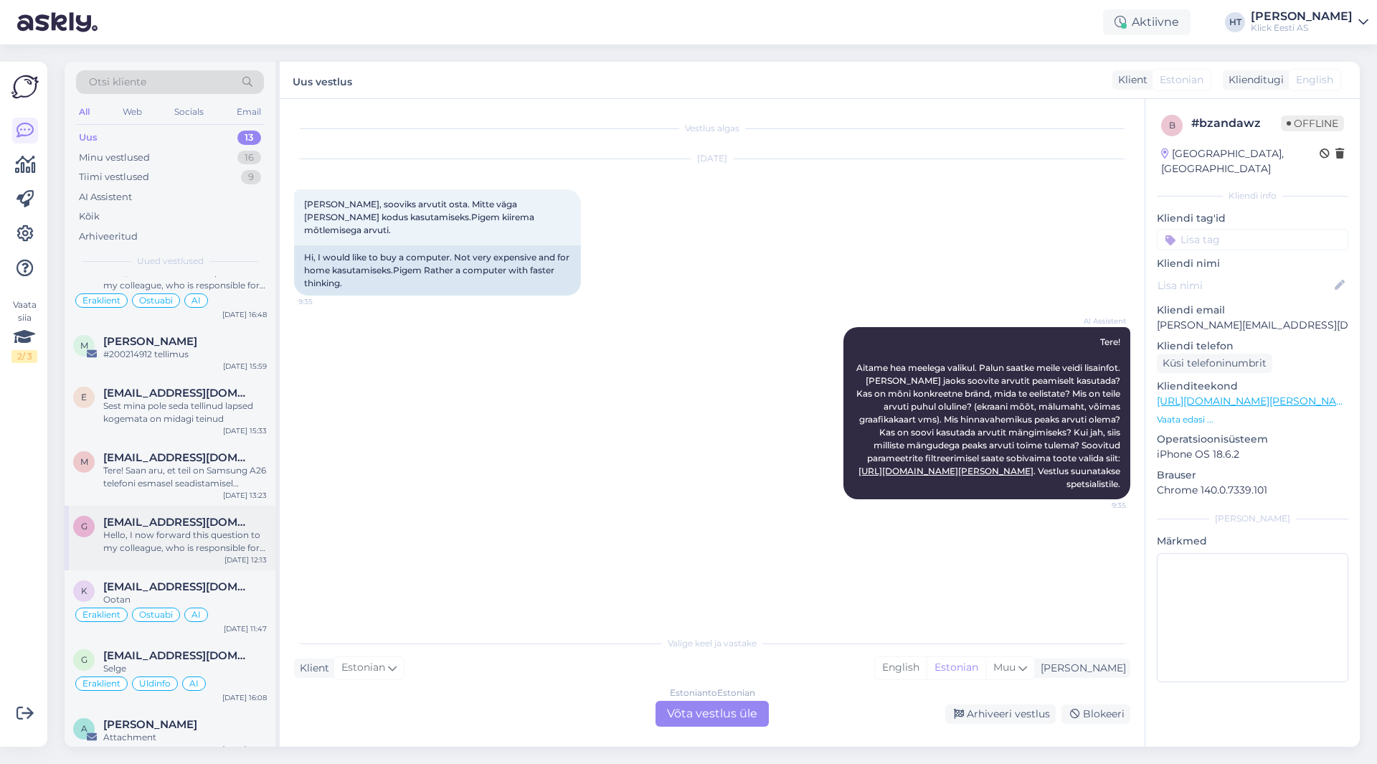
click at [228, 529] on div "Hello, I now forward this question to my colleague, who is responsible for this…" at bounding box center [185, 542] width 164 height 26
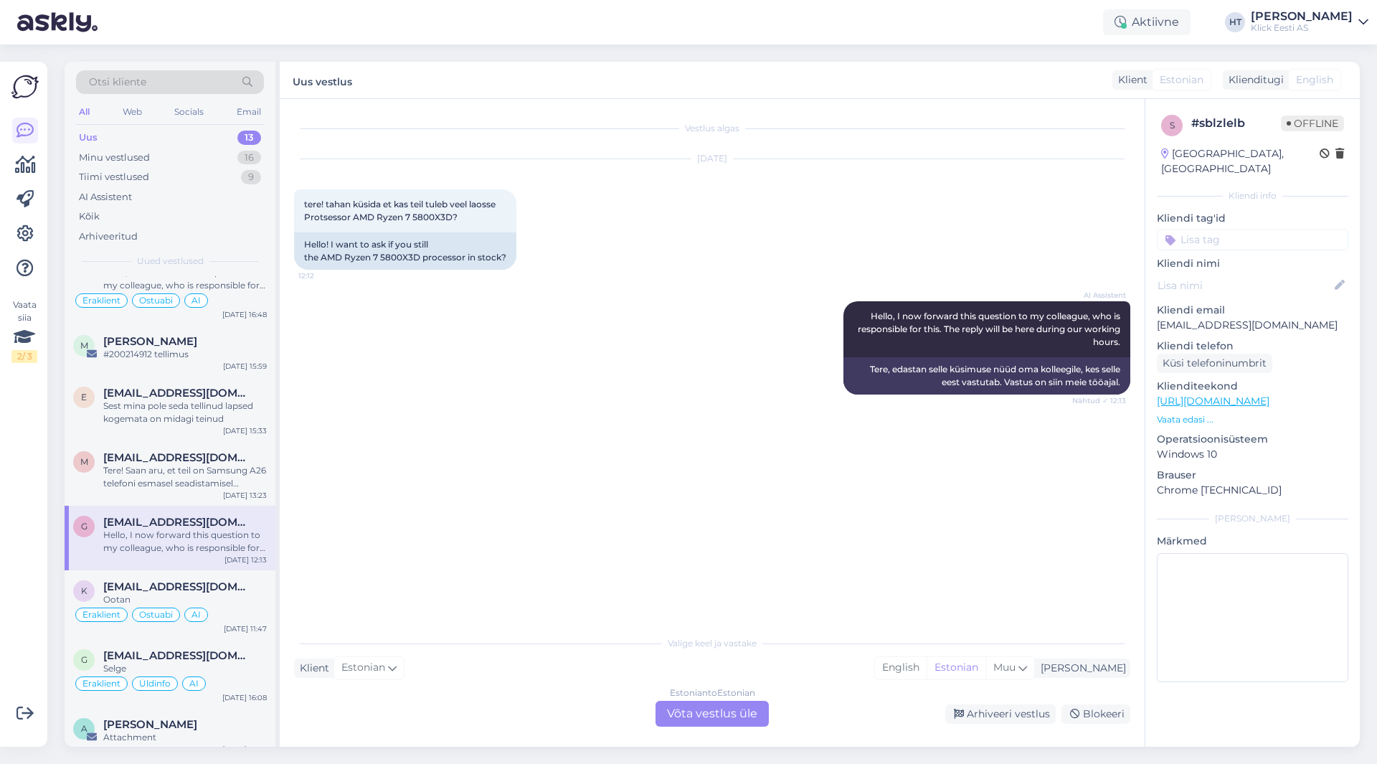
click at [711, 714] on div "Estonian to Estonian Võta vestlus üle" at bounding box center [712, 714] width 113 height 26
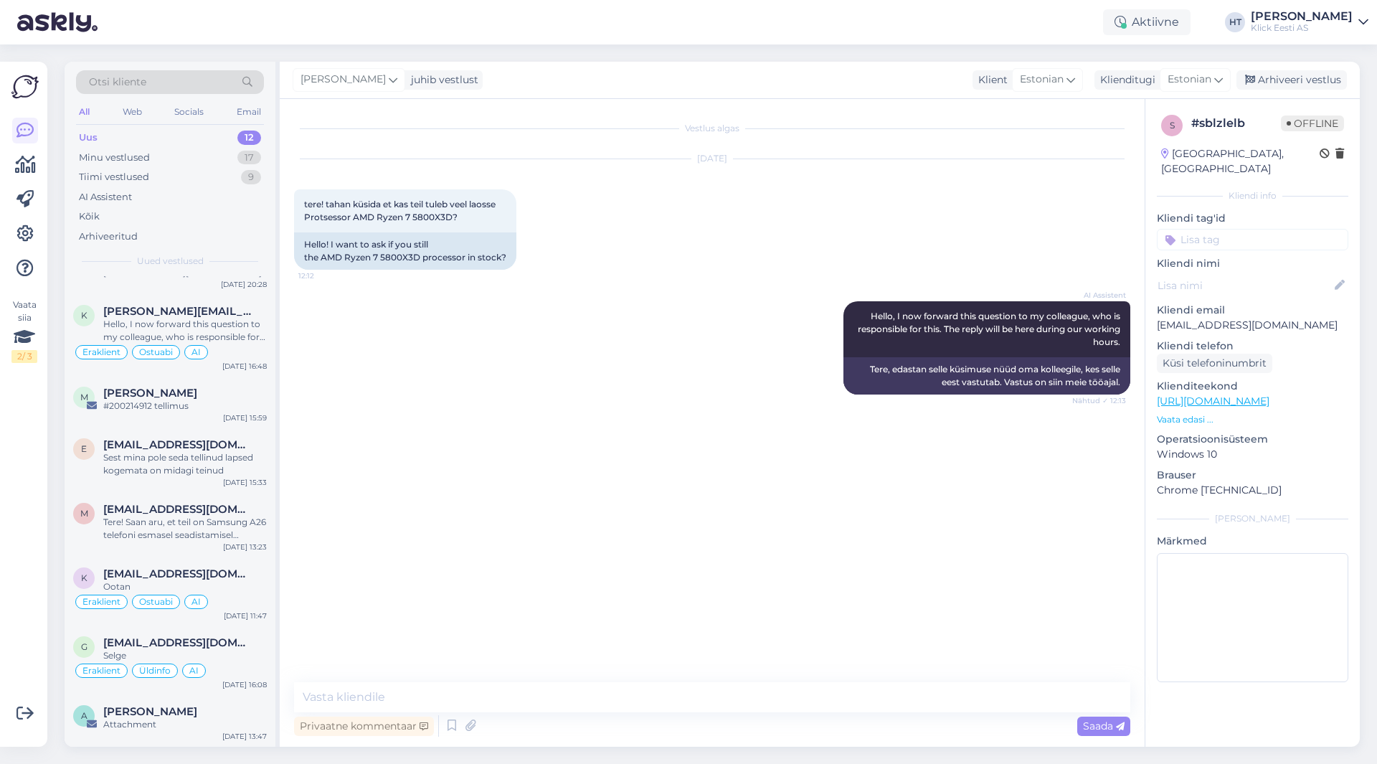
scroll to position [0, 0]
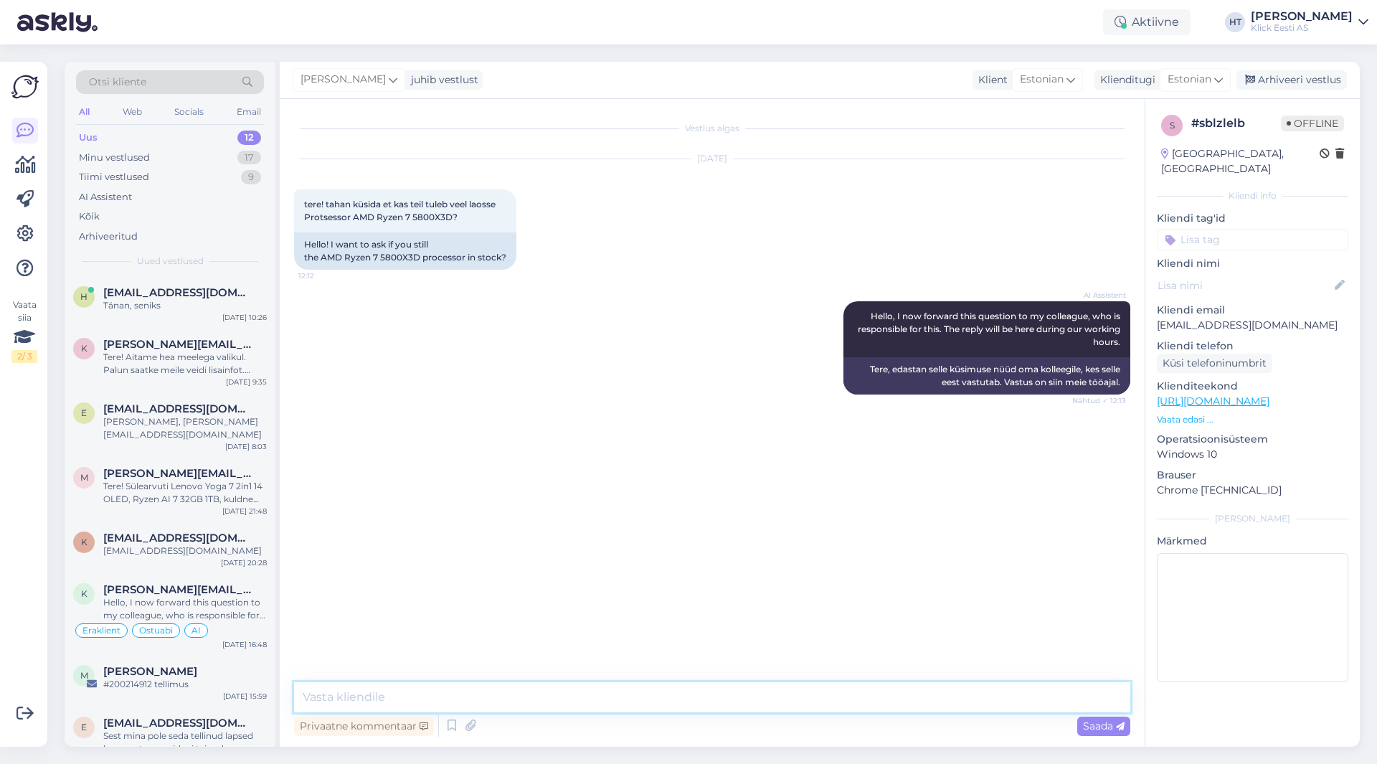
click at [701, 701] on textarea at bounding box center [712, 697] width 836 height 30
type textarea "Selle kohta pole kahjuks infot."
click at [1260, 233] on input at bounding box center [1252, 240] width 191 height 22
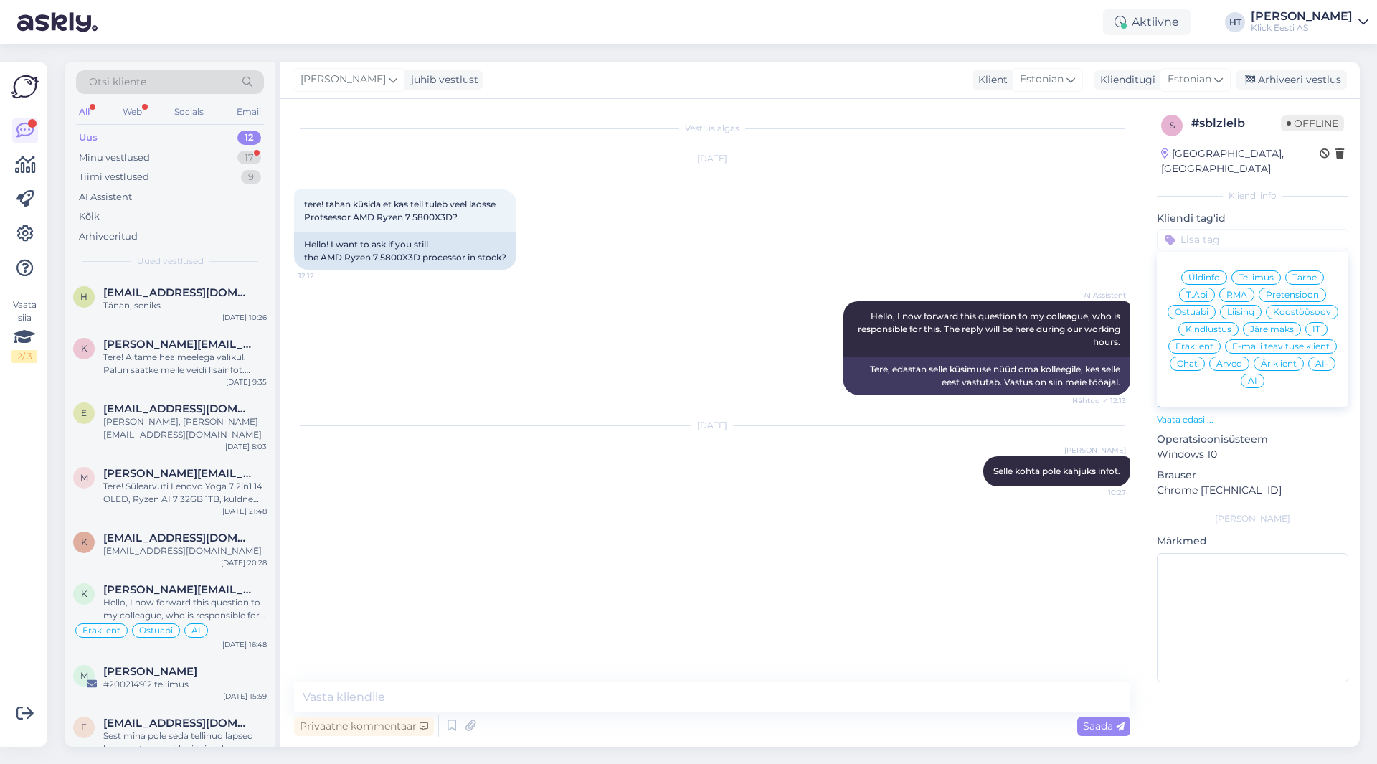
click at [1208, 305] on div "Ostuabi" at bounding box center [1192, 312] width 48 height 14
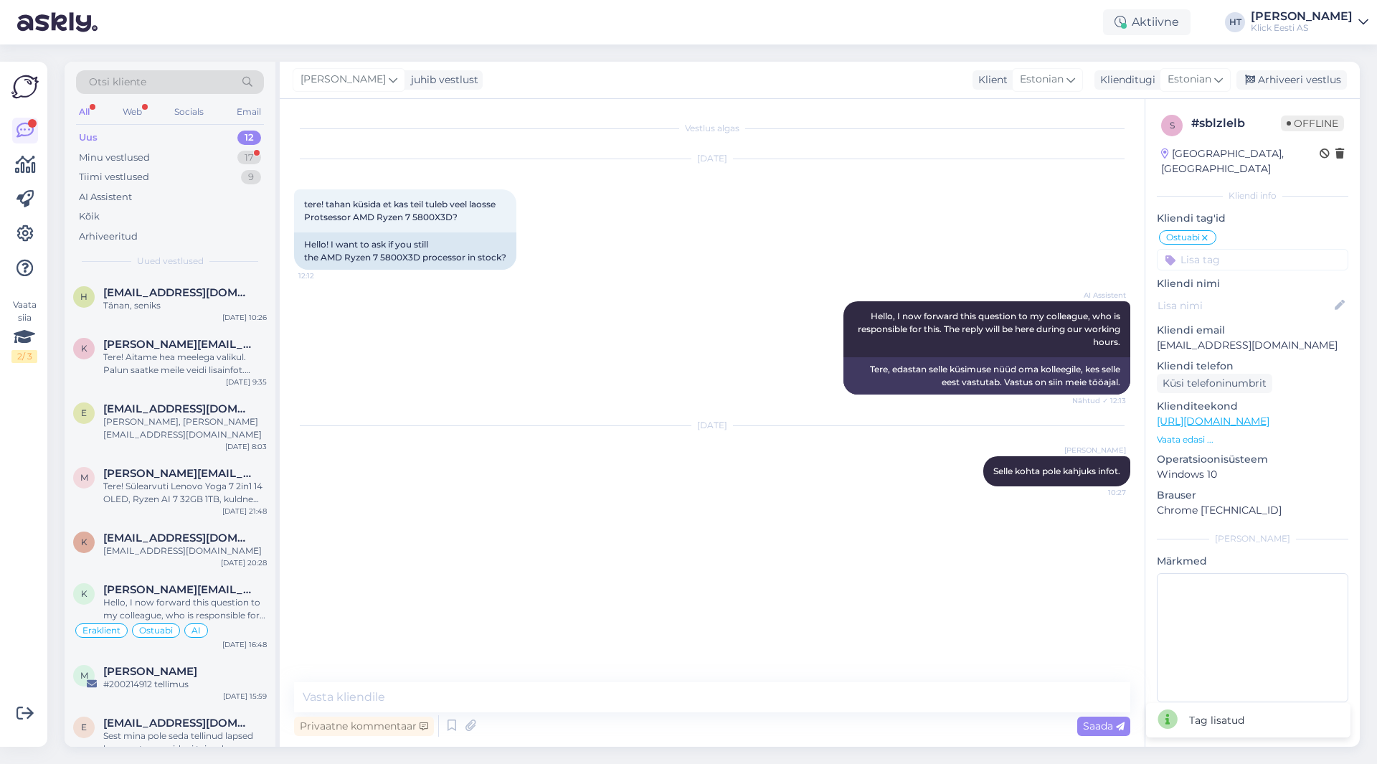
click at [1231, 249] on input at bounding box center [1252, 260] width 191 height 22
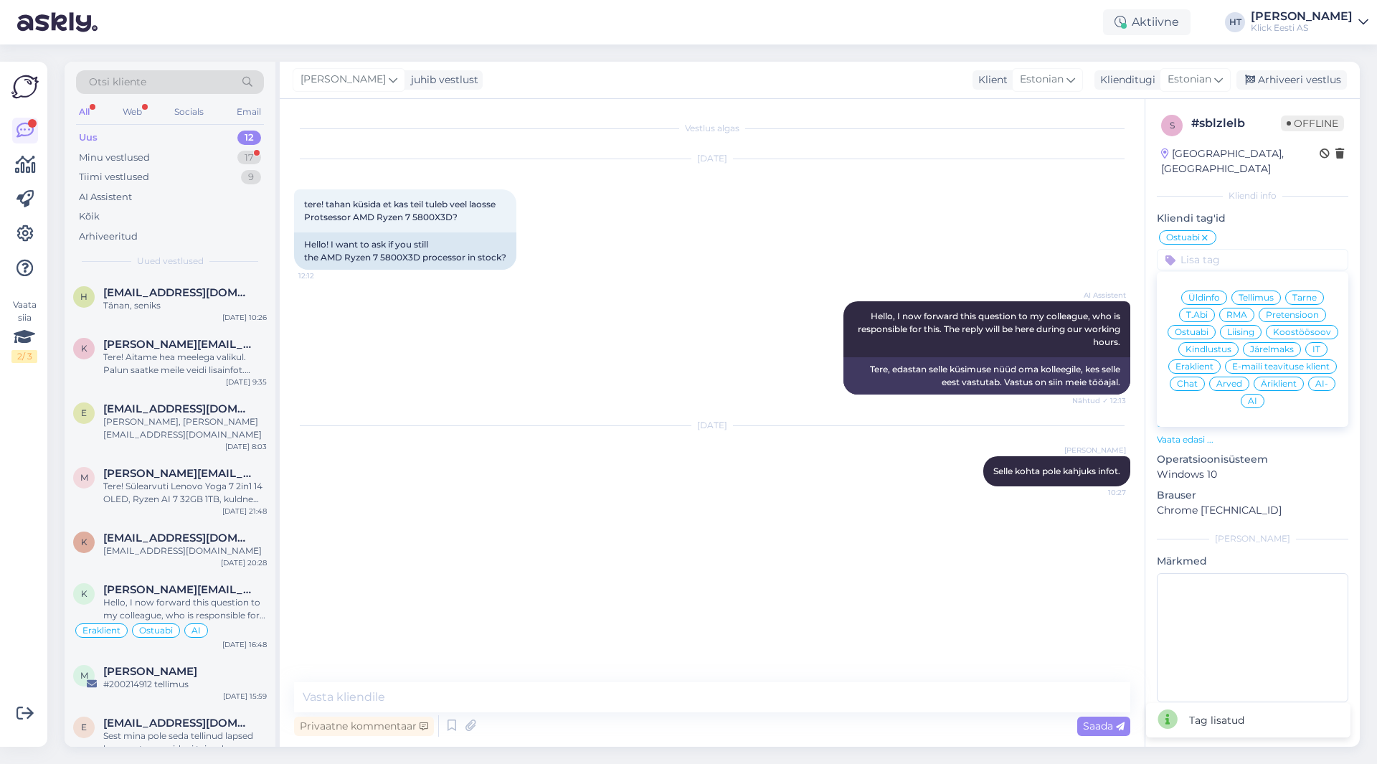
click at [1206, 359] on div "Eraklient" at bounding box center [1194, 366] width 52 height 14
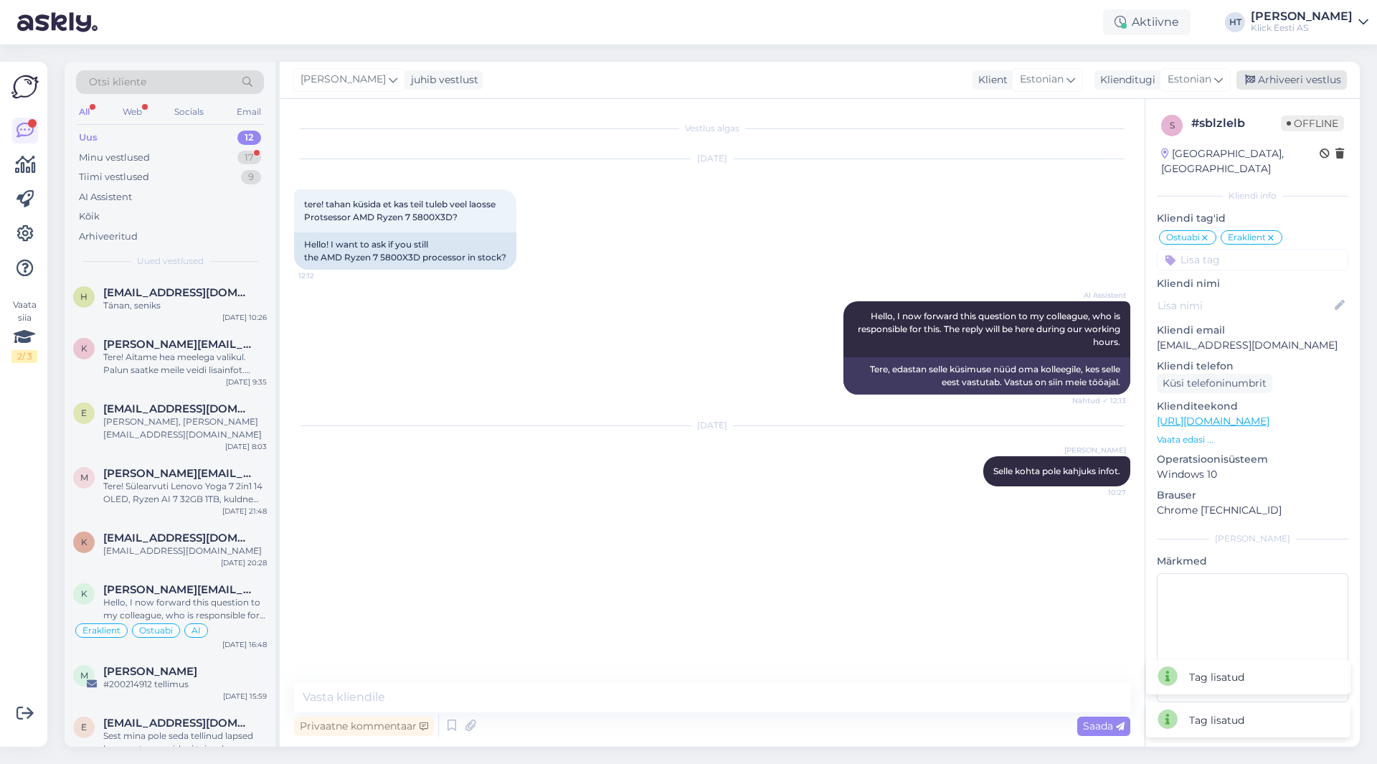
click at [1307, 76] on div "Arhiveeri vestlus" at bounding box center [1291, 79] width 110 height 19
click at [222, 164] on div "Minu vestlused 16" at bounding box center [170, 158] width 188 height 20
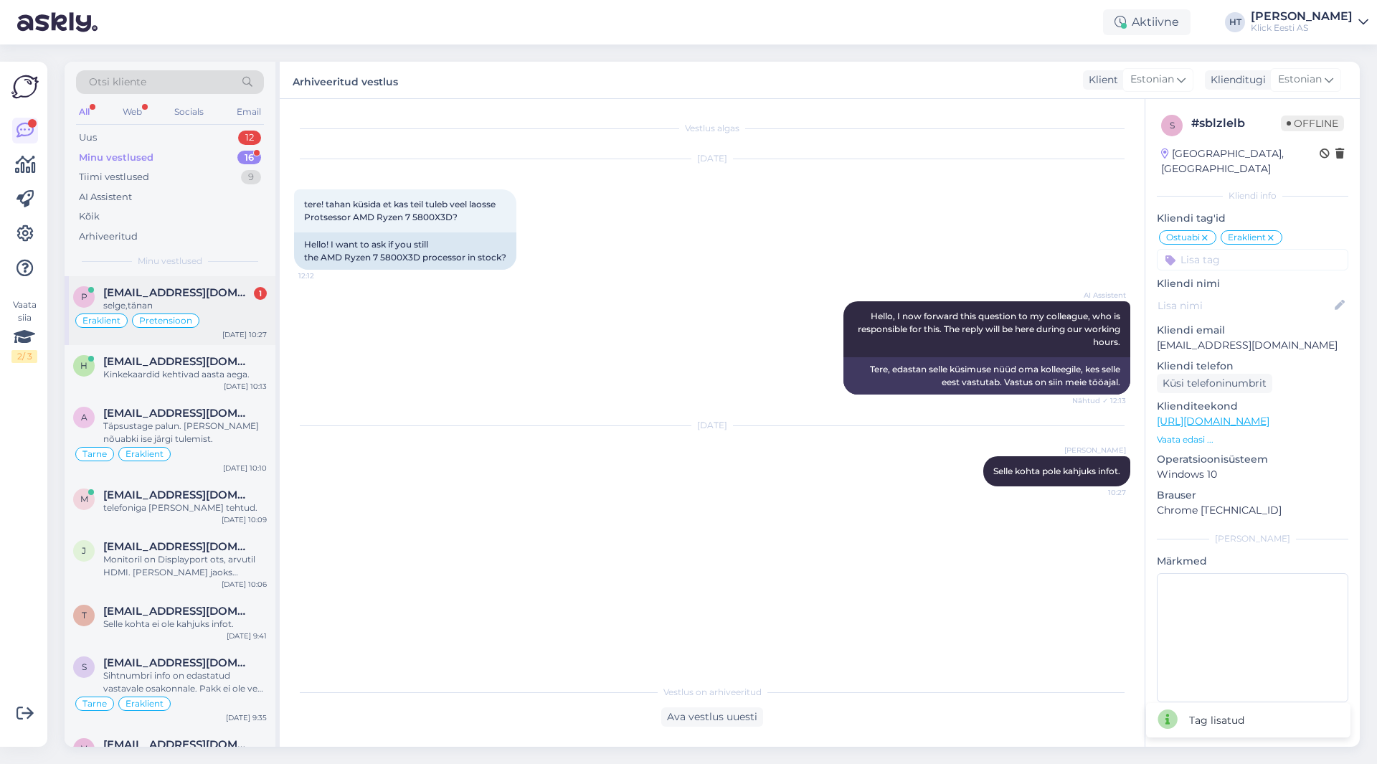
click at [236, 303] on div "selge,tänan" at bounding box center [185, 305] width 164 height 13
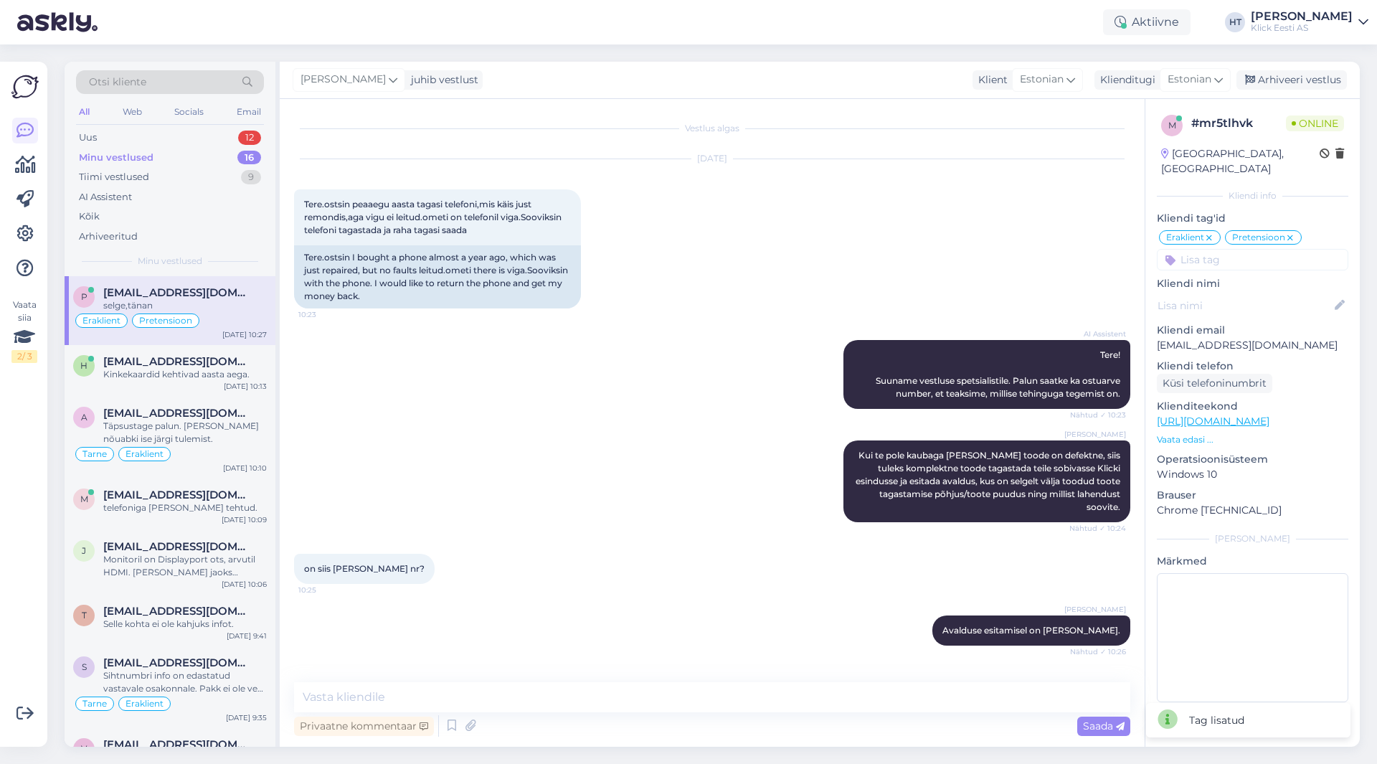
scroll to position [239, 0]
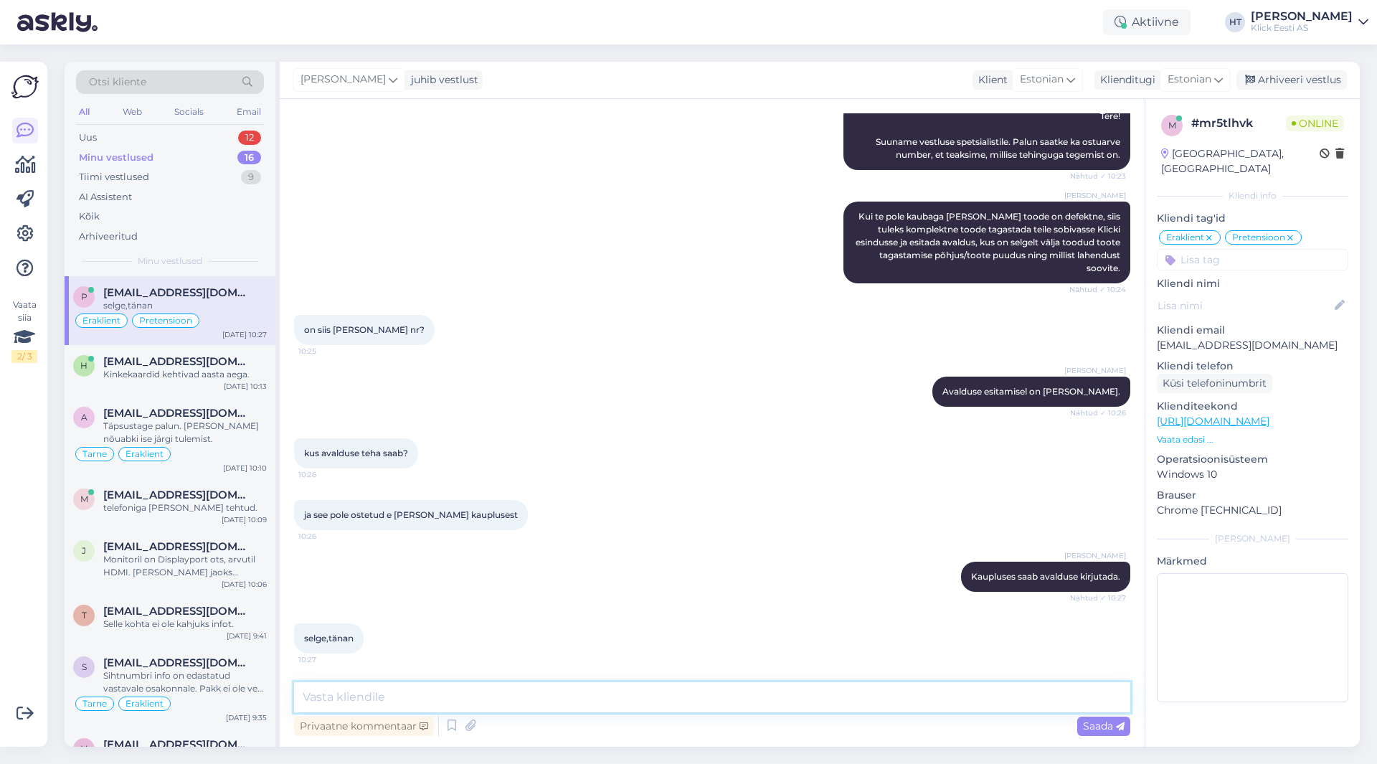
click at [459, 684] on textarea at bounding box center [712, 697] width 836 height 30
type textarea "Palun."
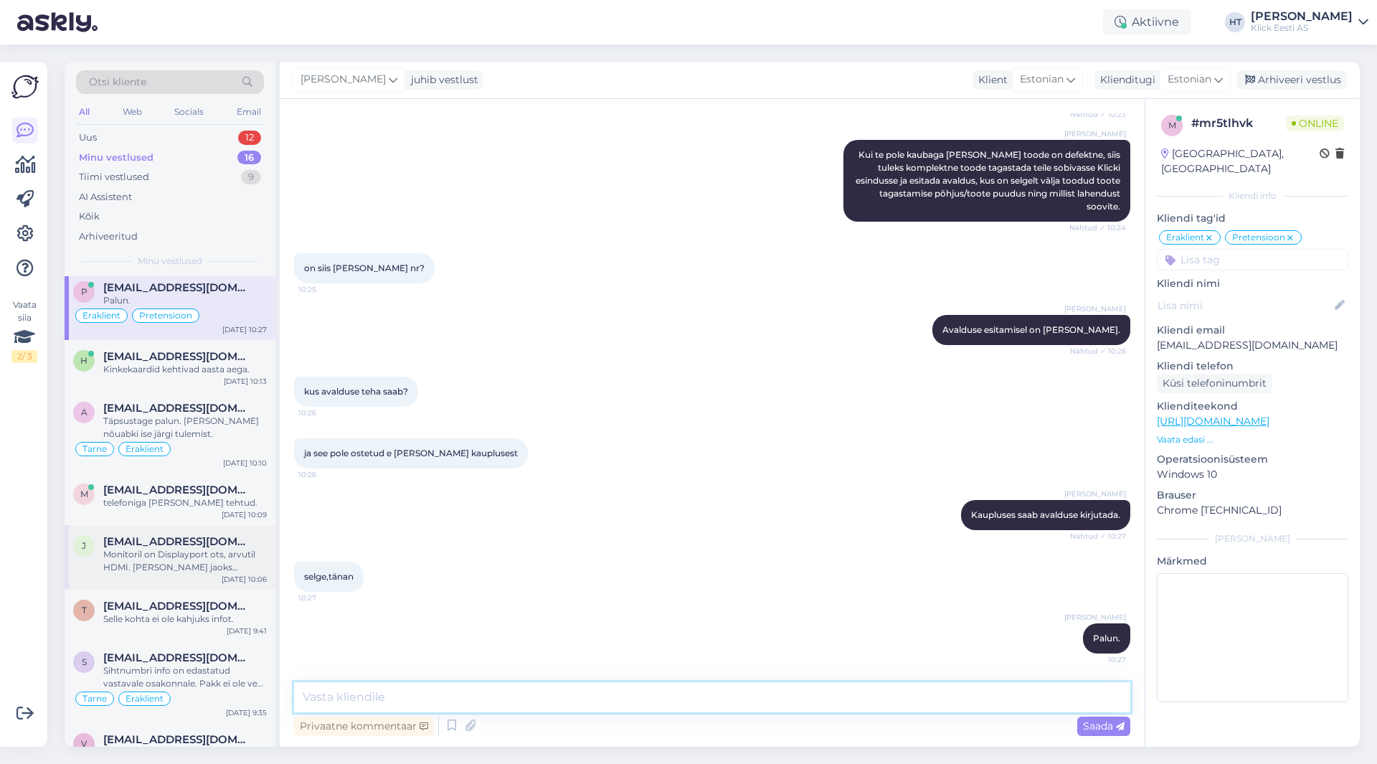
scroll to position [0, 0]
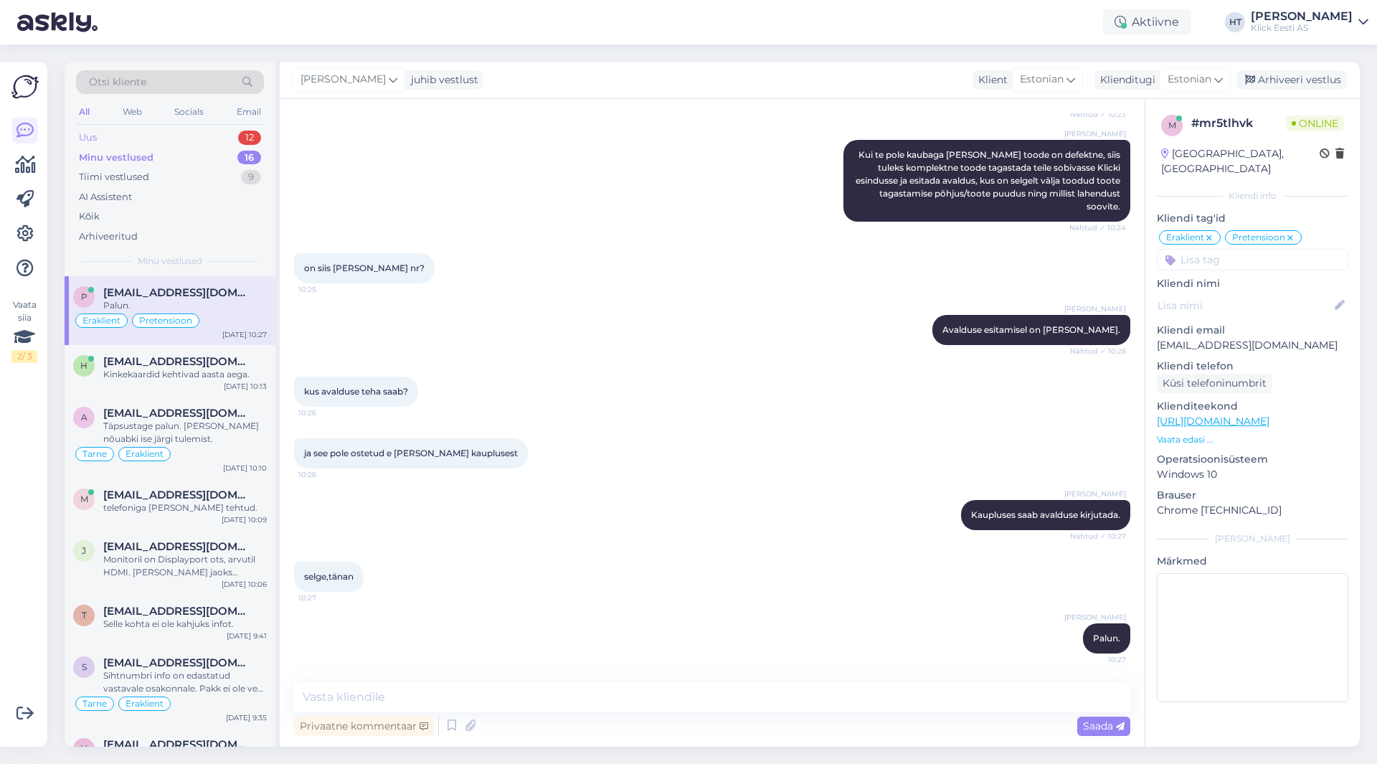
click at [242, 133] on div "12" at bounding box center [249, 138] width 23 height 14
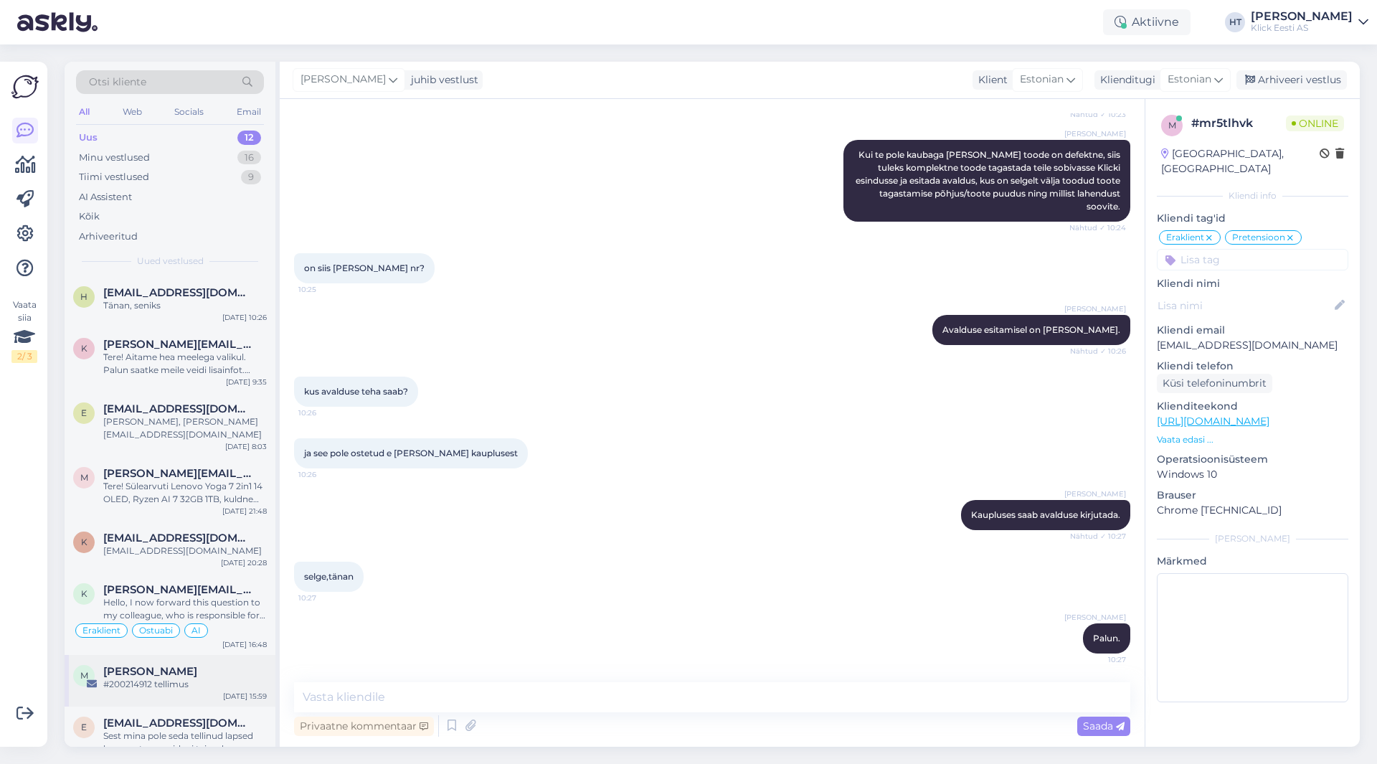
click at [174, 665] on span "[PERSON_NAME]" at bounding box center [150, 671] width 94 height 13
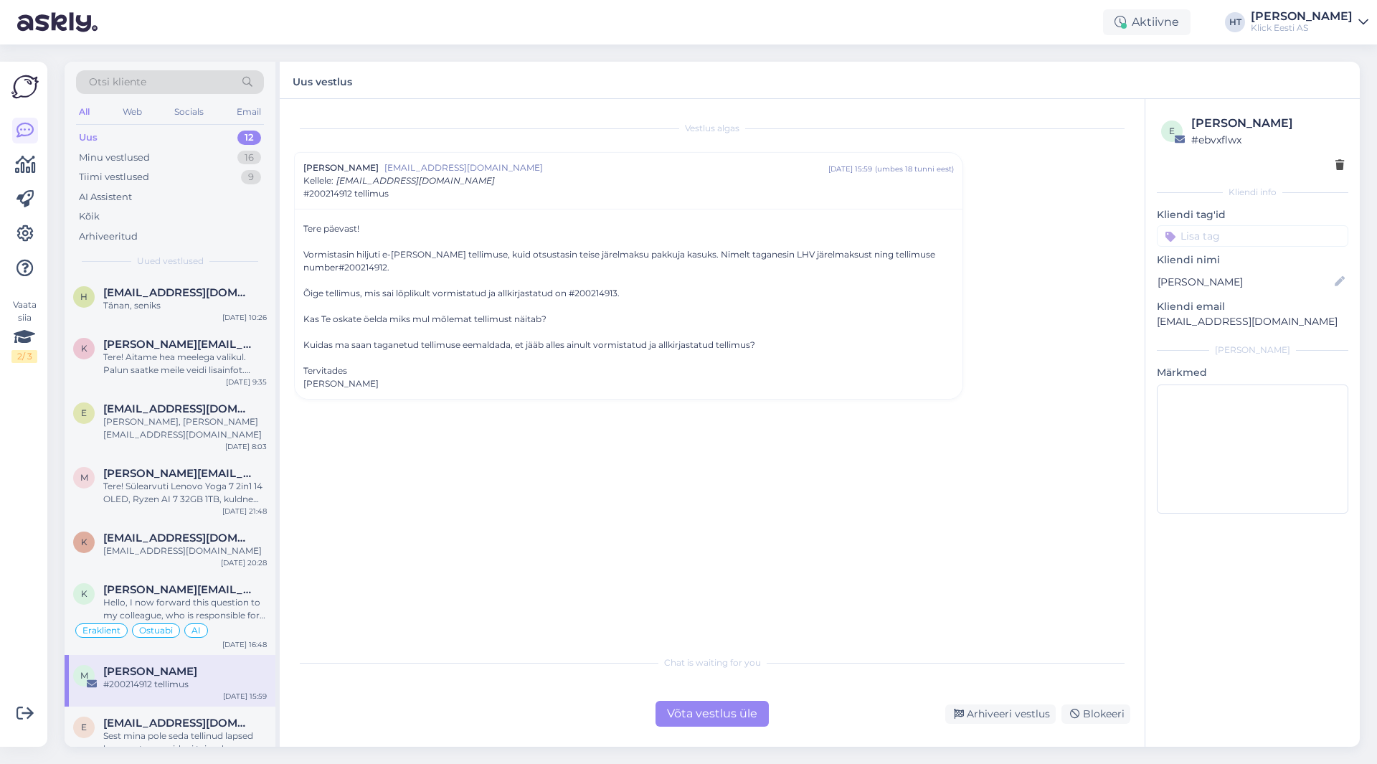
click at [365, 263] on div "Vormistasin hiljuti e-[PERSON_NAME] tellimuse, kuid otsustasin teise järelmaksu…" at bounding box center [628, 261] width 651 height 26
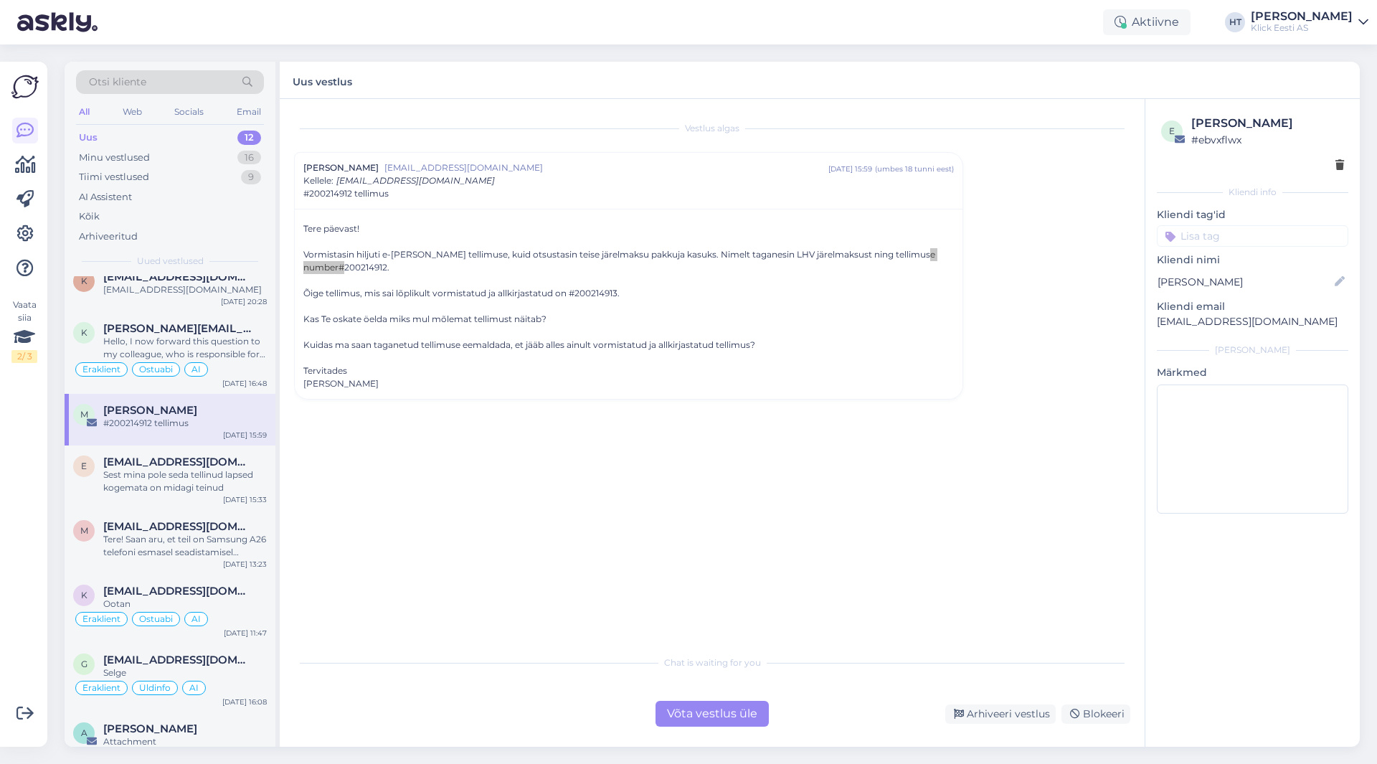
scroll to position [265, 0]
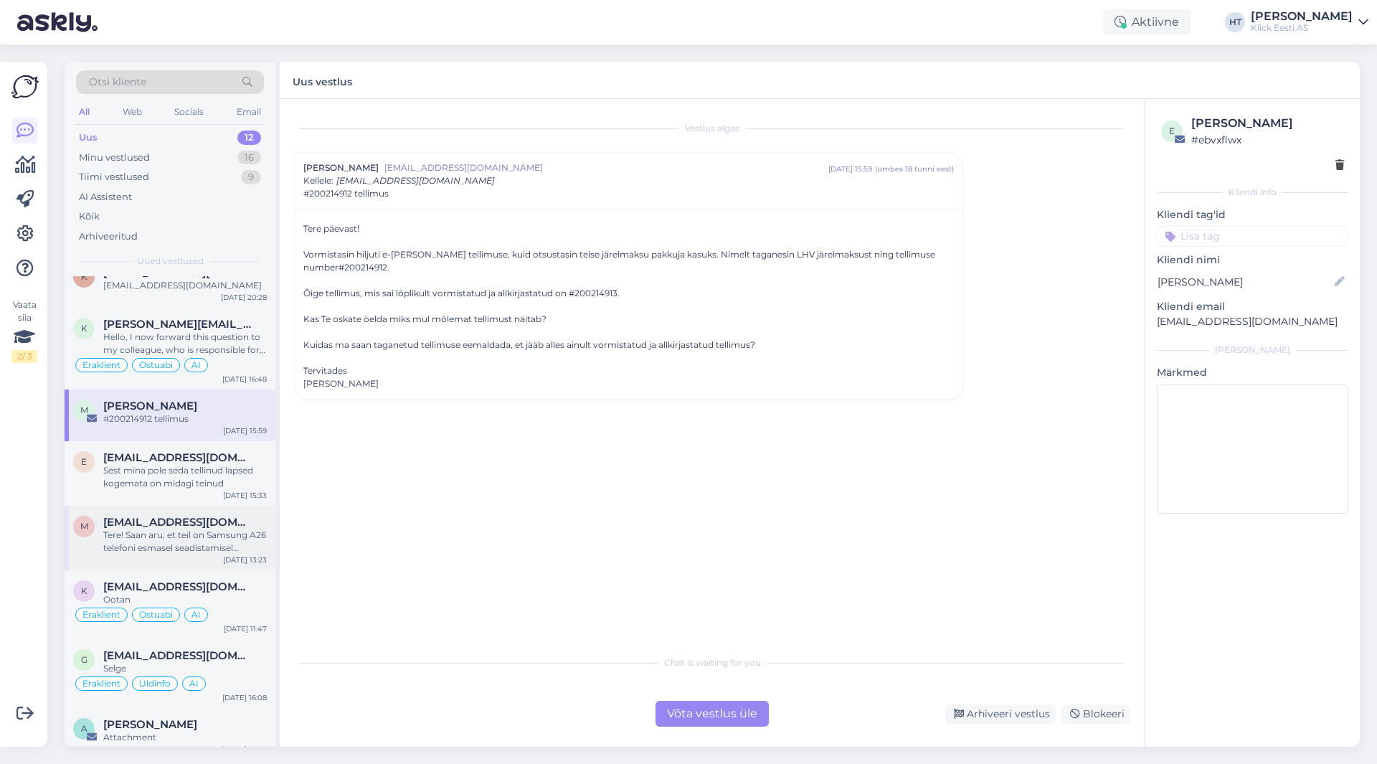
click at [221, 529] on div "Tere! Saan aru, et teil on Samsung A26 telefoni esmasel seadistamisel probleem …" at bounding box center [185, 542] width 164 height 26
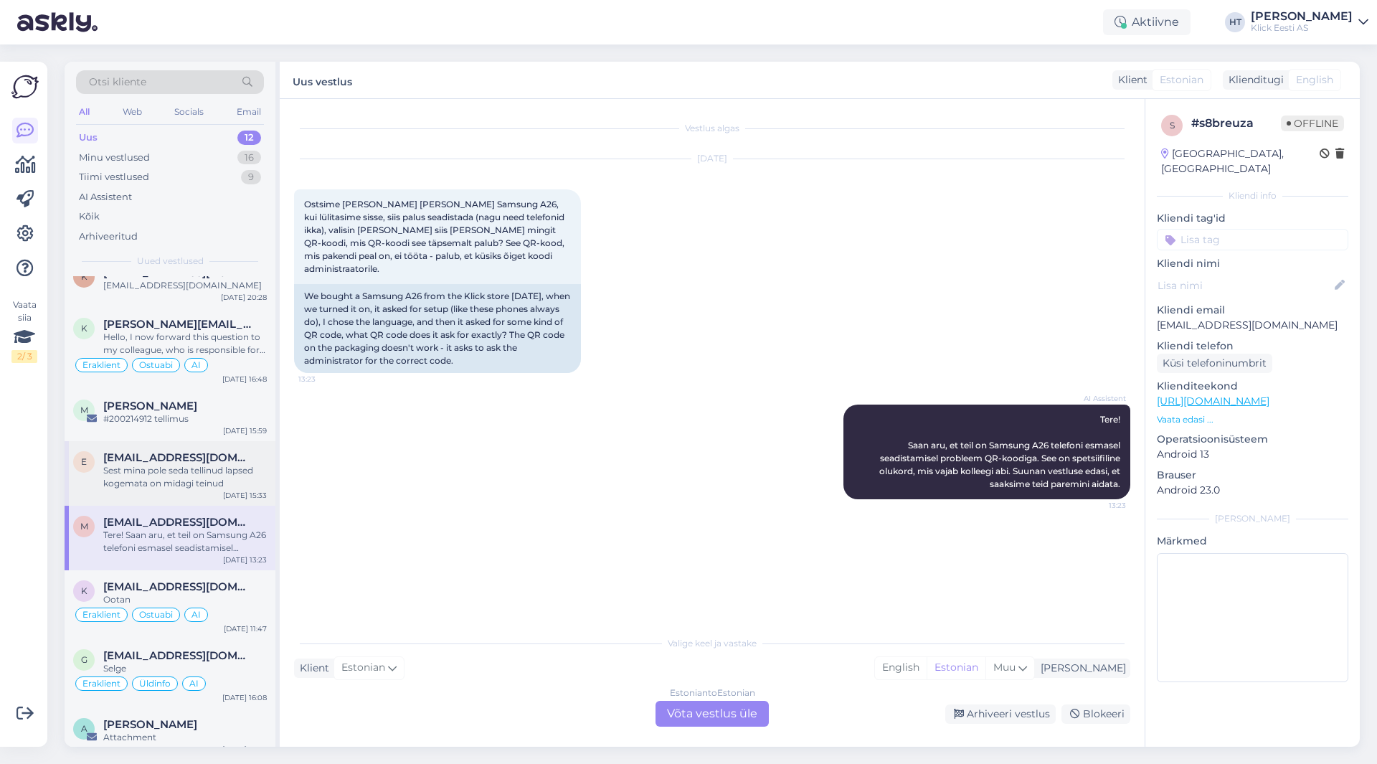
click at [200, 464] on div "Sest mina pole seda tellinud lapsed kogemata on midagi teinud" at bounding box center [185, 477] width 164 height 26
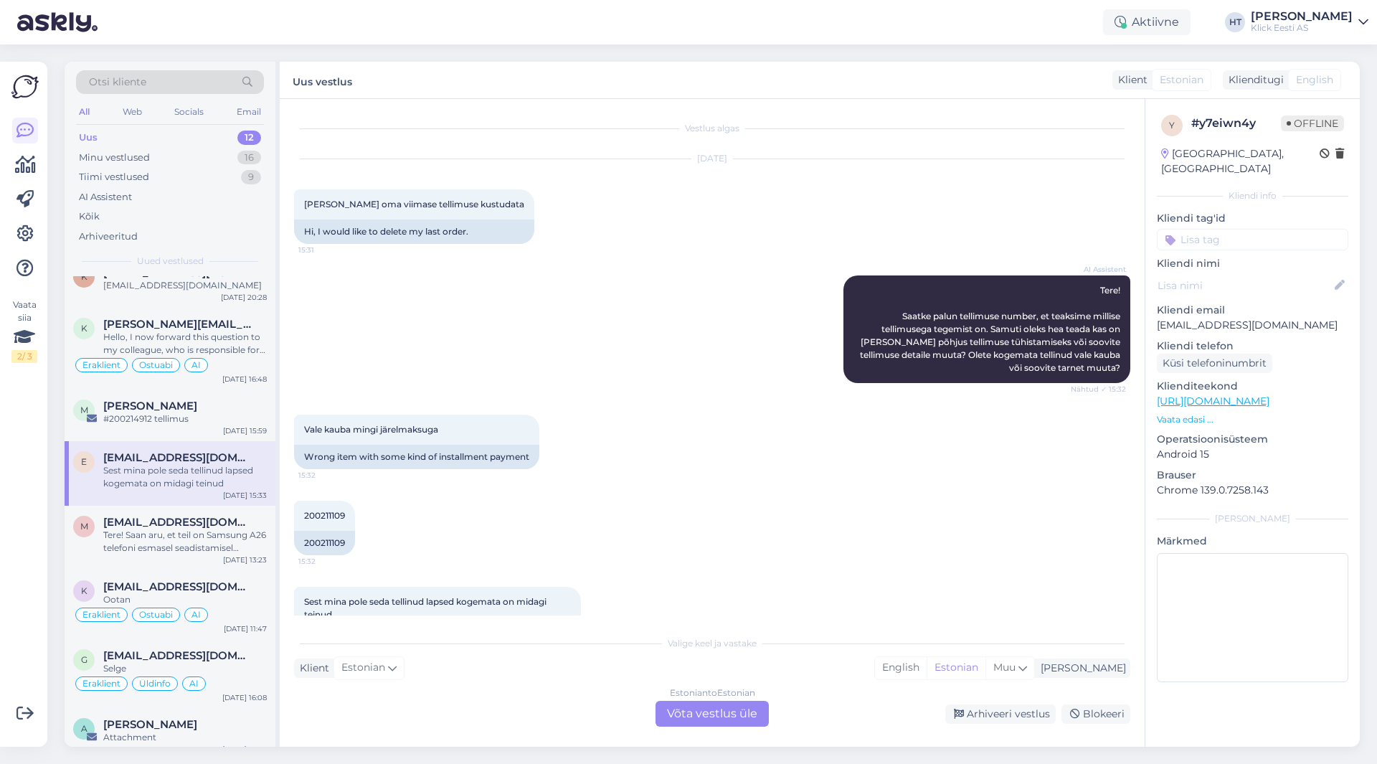
scroll to position [55, 0]
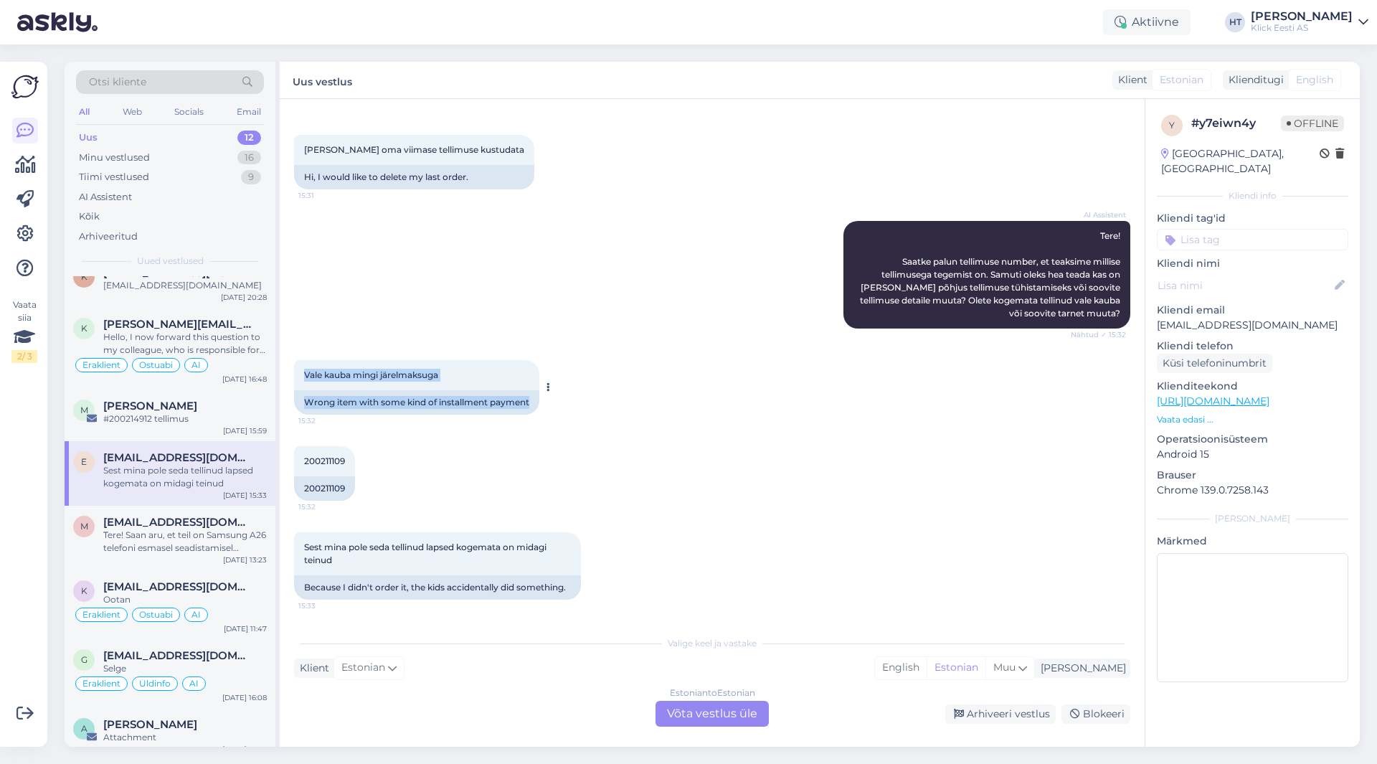
drag, startPoint x: 301, startPoint y: 373, endPoint x: 531, endPoint y: 400, distance: 231.8
click at [531, 400] on div "Vale kauba mingi järelmaksuga 15:32 Wrong item with some kind of installment pa…" at bounding box center [416, 387] width 245 height 55
click at [531, 400] on div "Wrong item with some kind of installment payment" at bounding box center [416, 402] width 245 height 24
drag, startPoint x: 531, startPoint y: 402, endPoint x: 296, endPoint y: 369, distance: 236.8
click at [296, 369] on div "Vale kauba mingi järelmaksuga 15:32 Wrong item with some kind of installment pa…" at bounding box center [416, 387] width 245 height 55
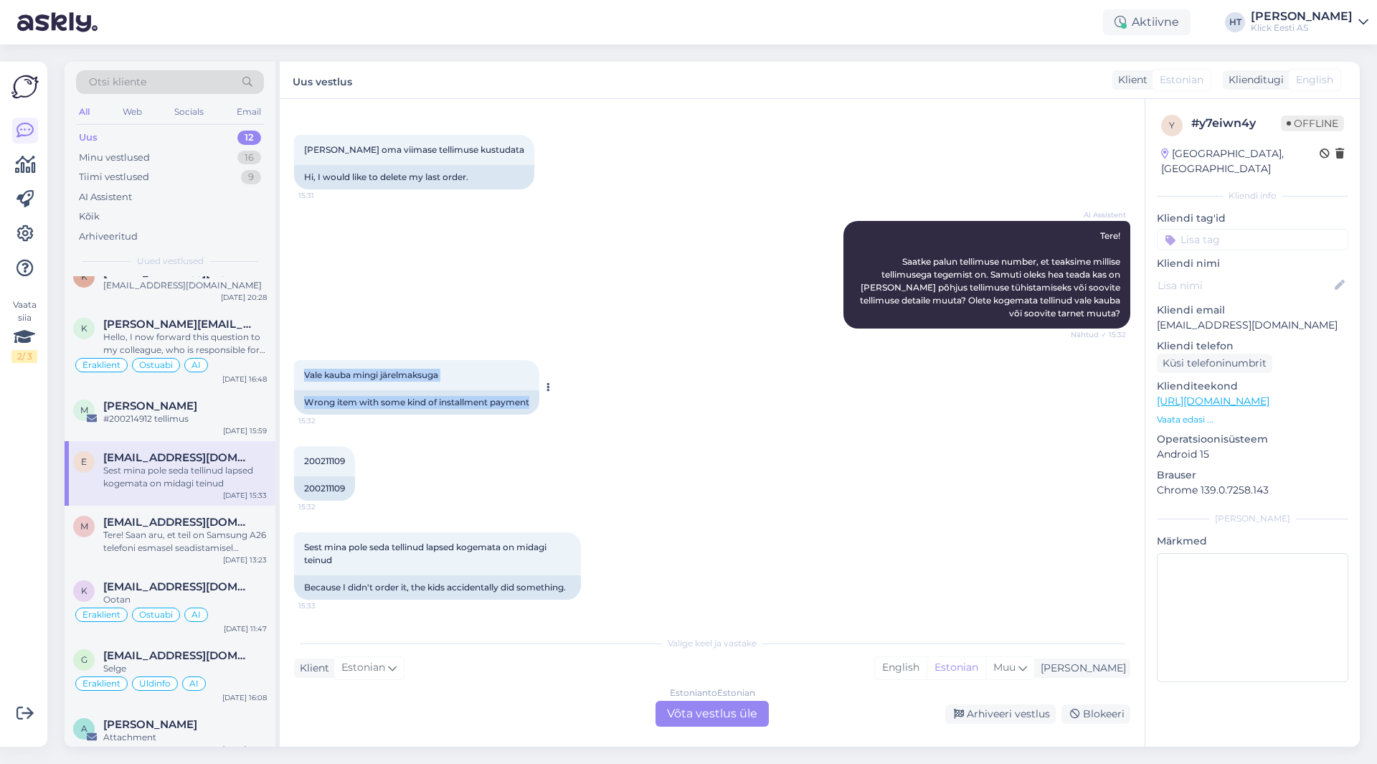
click at [298, 374] on div "Vale kauba mingi järelmaksuga 15:32" at bounding box center [416, 375] width 245 height 30
drag, startPoint x: 303, startPoint y: 374, endPoint x: 531, endPoint y: 402, distance: 229.7
click at [531, 402] on div "Vale kauba mingi järelmaksuga 15:32 Wrong item with some kind of installment pa…" at bounding box center [416, 387] width 245 height 55
click at [531, 402] on div "Wrong item with some kind of installment payment" at bounding box center [416, 402] width 245 height 24
drag, startPoint x: 531, startPoint y: 402, endPoint x: 307, endPoint y: 369, distance: 226.8
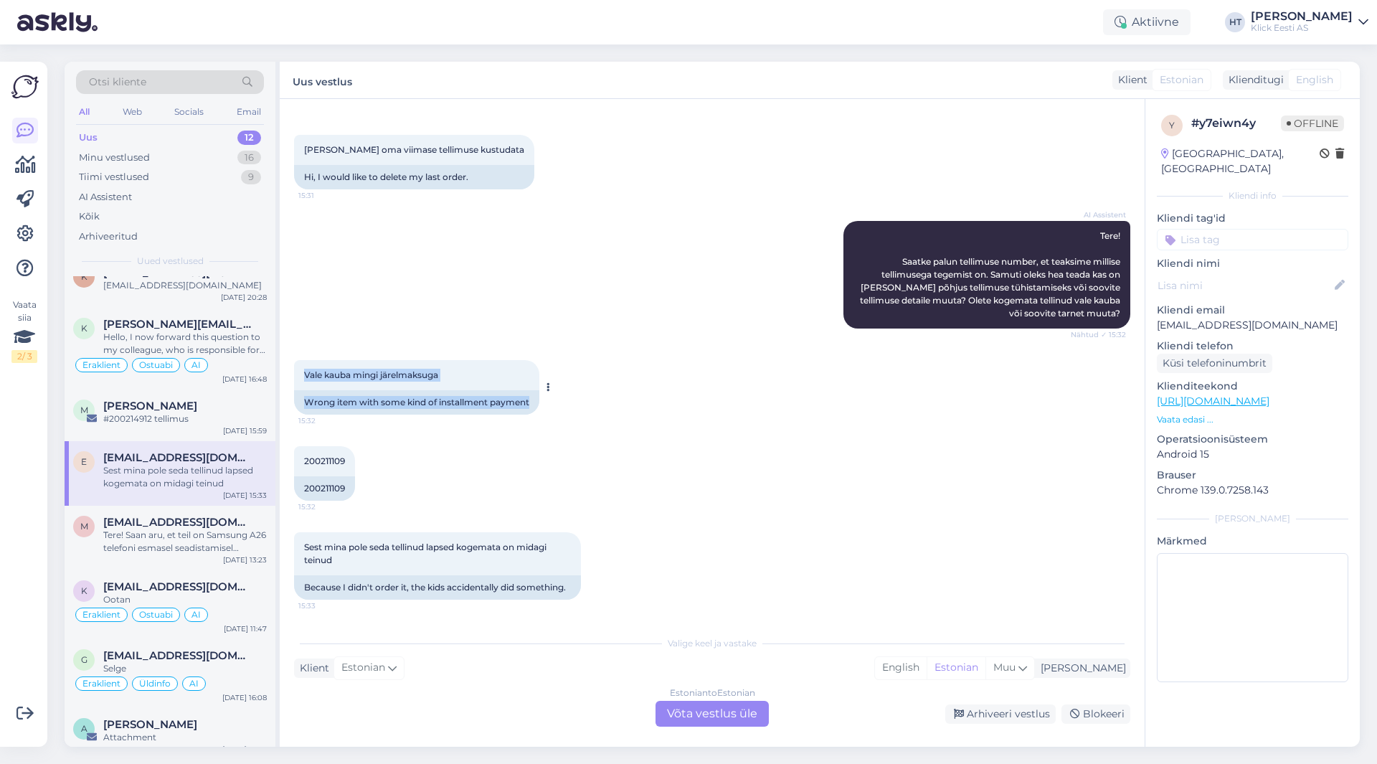
click at [307, 369] on div "Vale kauba mingi järelmaksuga 15:32 Wrong item with some kind of installment pa…" at bounding box center [416, 387] width 245 height 55
click at [307, 369] on span "Vale kauba mingi järelmaksuga" at bounding box center [371, 374] width 134 height 11
drag, startPoint x: 305, startPoint y: 373, endPoint x: 531, endPoint y: 402, distance: 228.4
click at [531, 402] on div "Vale kauba mingi järelmaksuga 15:32 Wrong item with some kind of installment pa…" at bounding box center [416, 387] width 245 height 55
click at [531, 402] on div "Wrong item with some kind of installment payment" at bounding box center [416, 402] width 245 height 24
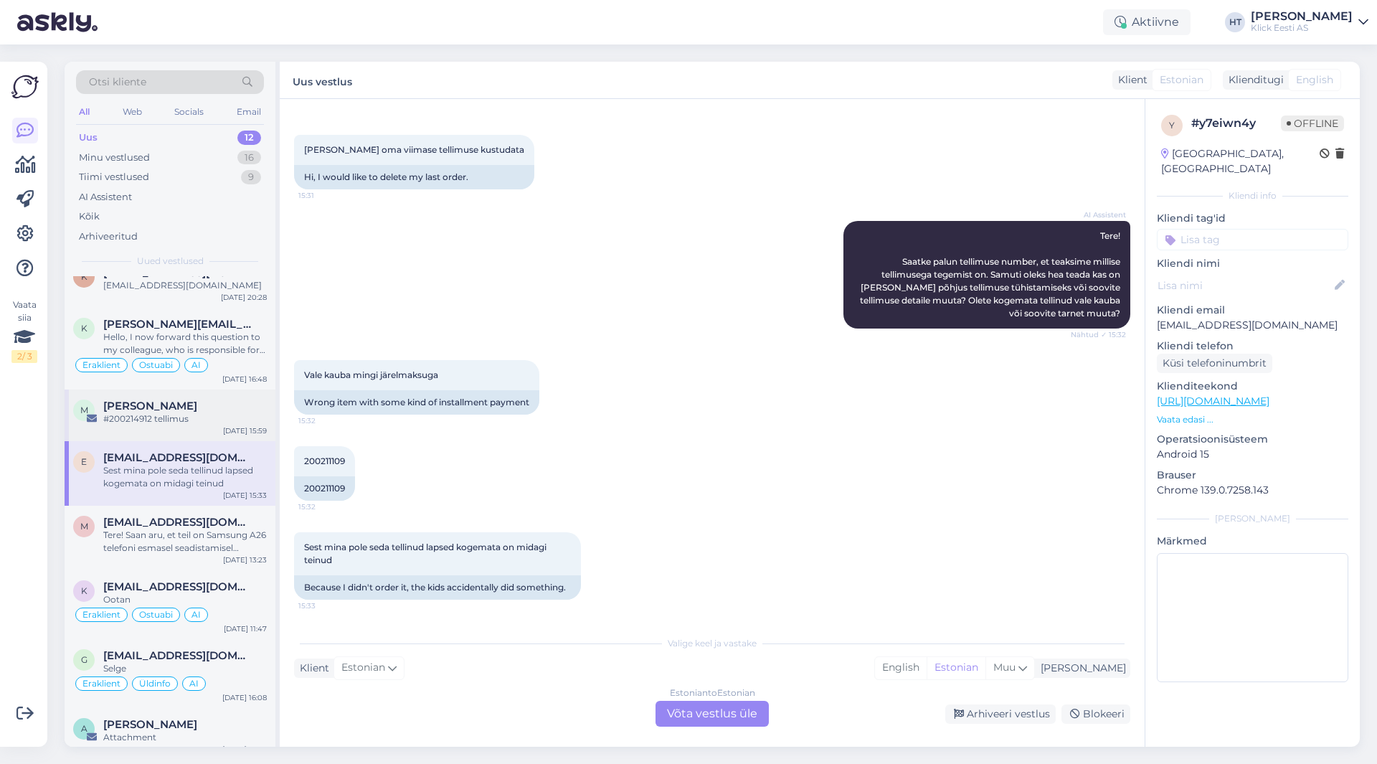
click at [227, 399] on div "[PERSON_NAME]" at bounding box center [185, 405] width 164 height 13
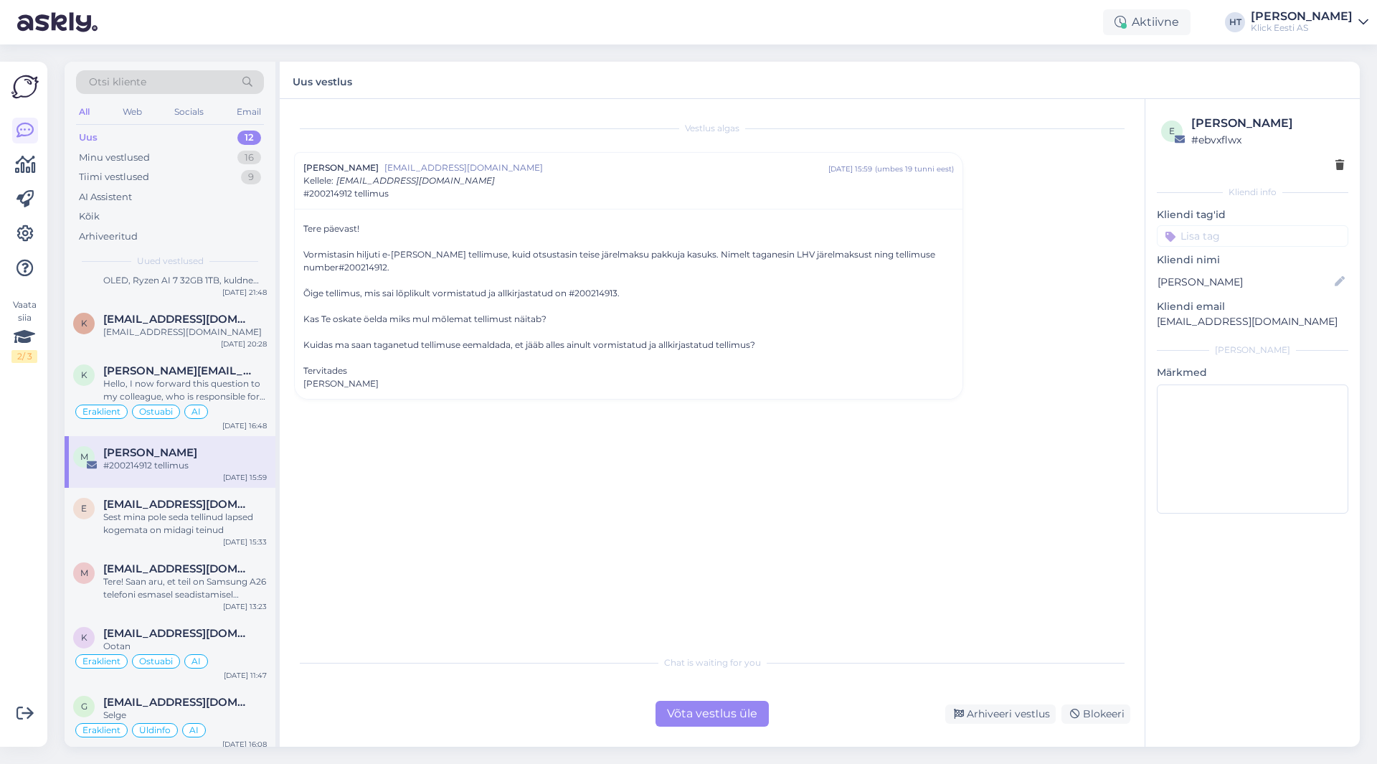
scroll to position [194, 0]
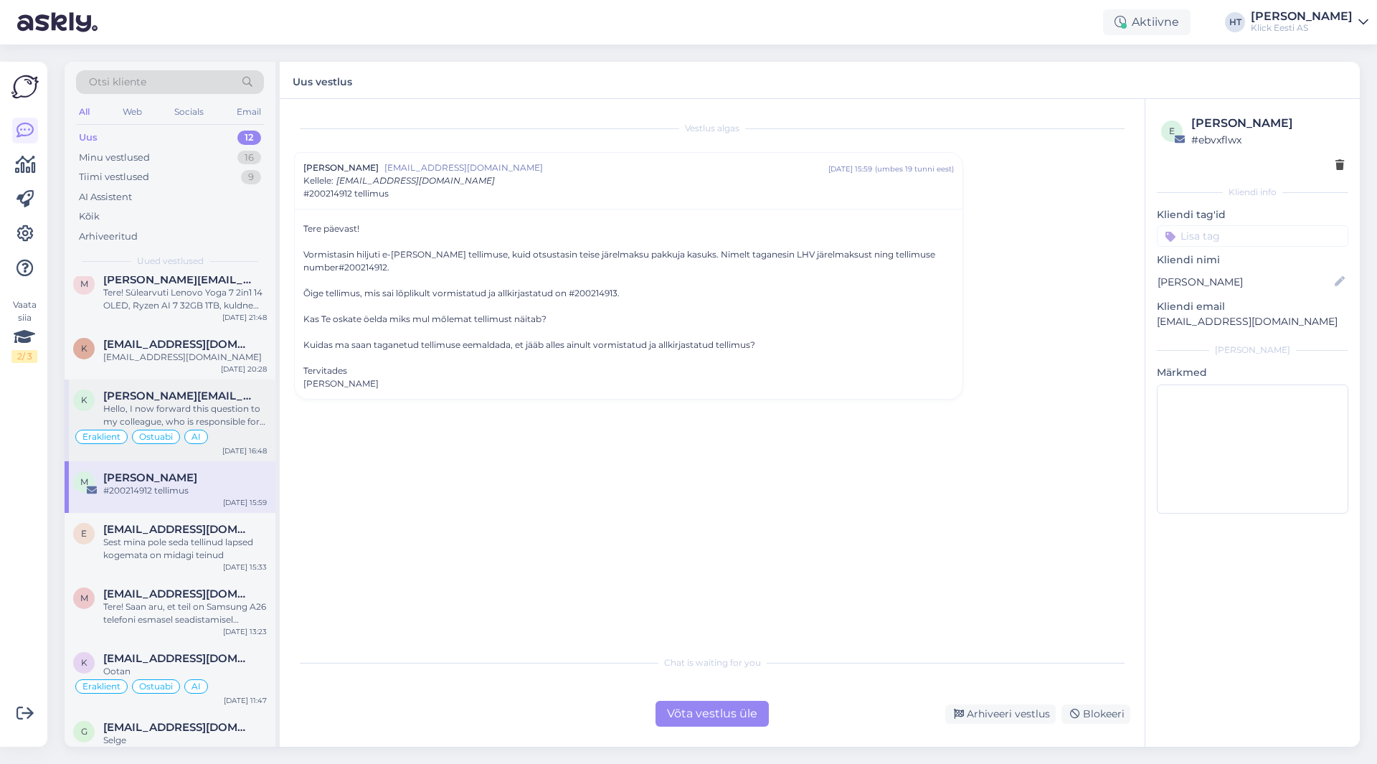
click at [224, 409] on div "Hello, I now forward this question to my colleague, who is responsible for this…" at bounding box center [185, 415] width 164 height 26
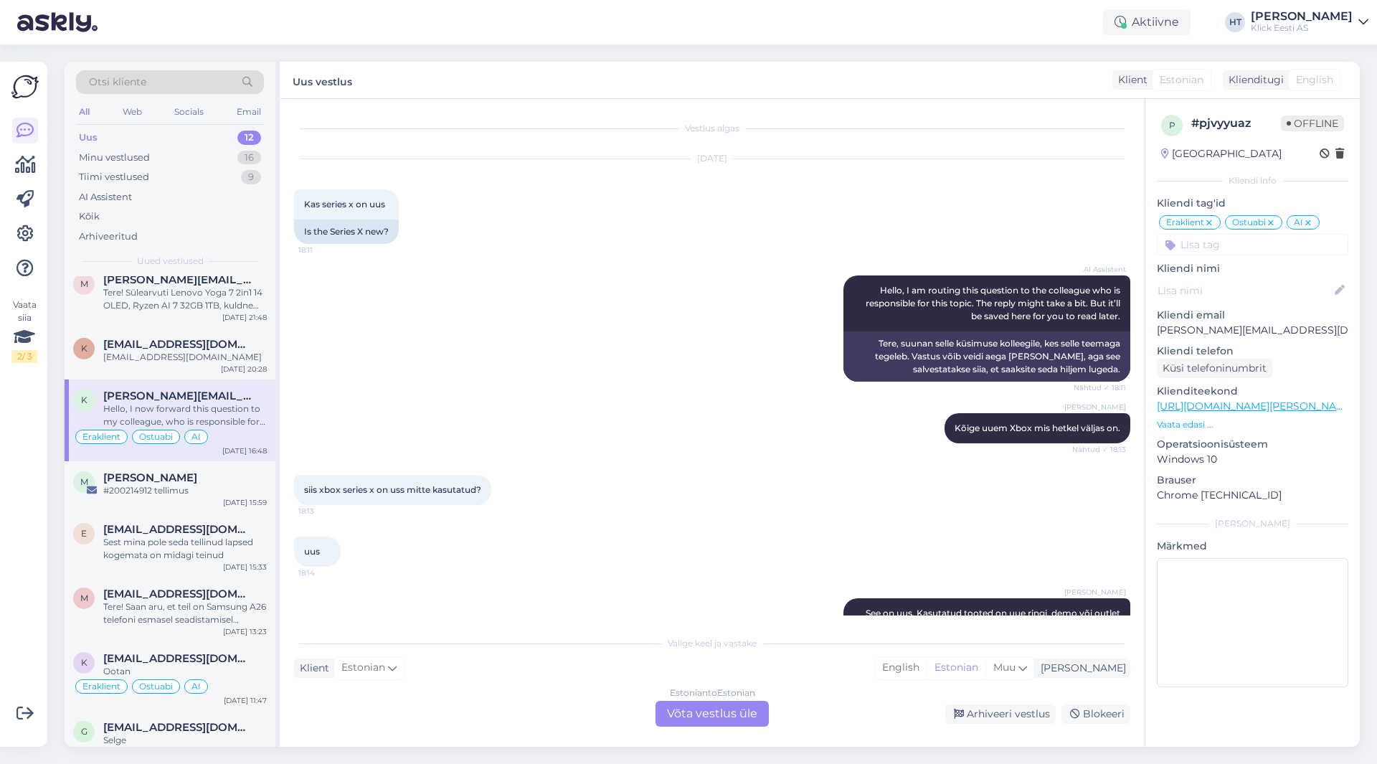
scroll to position [928, 0]
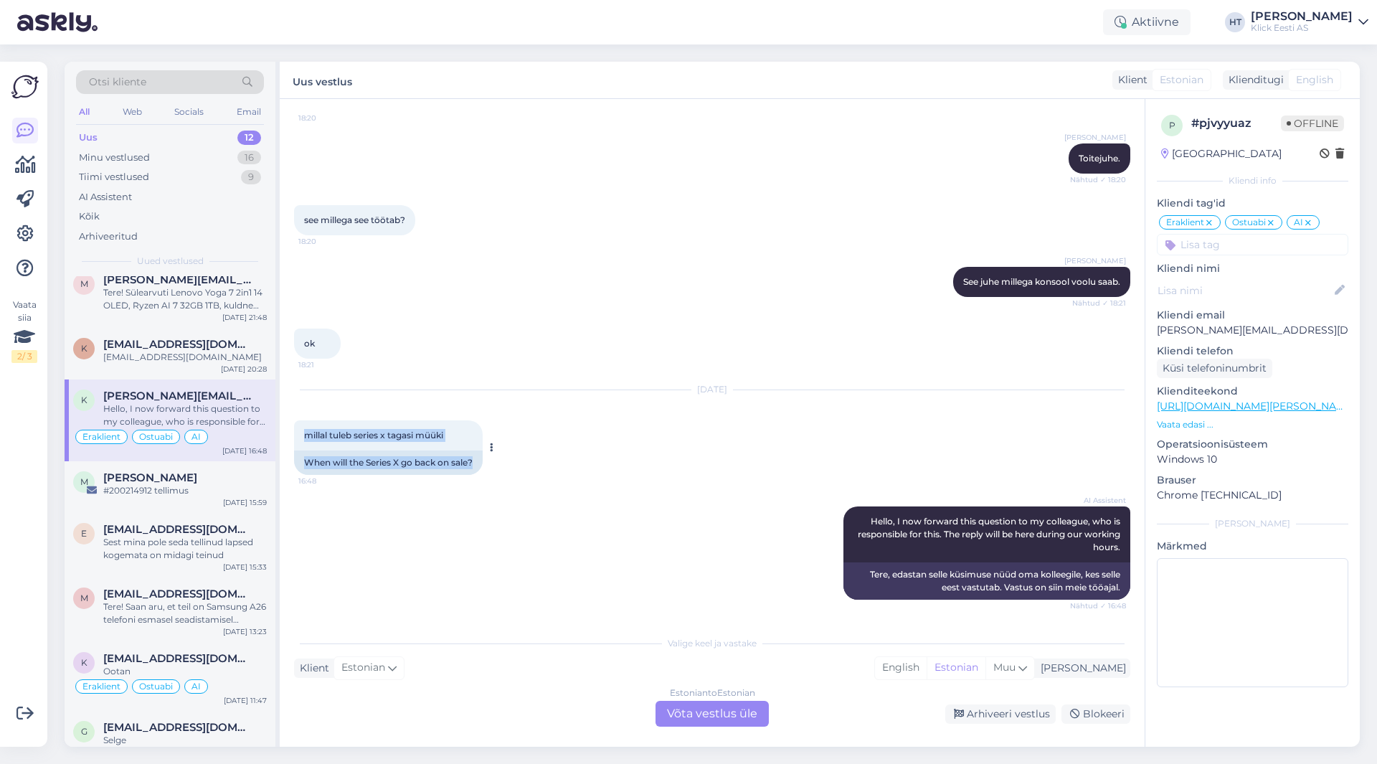
drag, startPoint x: 306, startPoint y: 437, endPoint x: 477, endPoint y: 462, distance: 173.1
click at [477, 462] on div "millal tuleb series x tagasi müüki 16:48 When will the Series X go back on sale?" at bounding box center [388, 447] width 189 height 55
click at [477, 462] on div "When will the Series X go back on sale?" at bounding box center [388, 462] width 189 height 24
click at [175, 80] on div "Otsi kliente" at bounding box center [170, 82] width 188 height 24
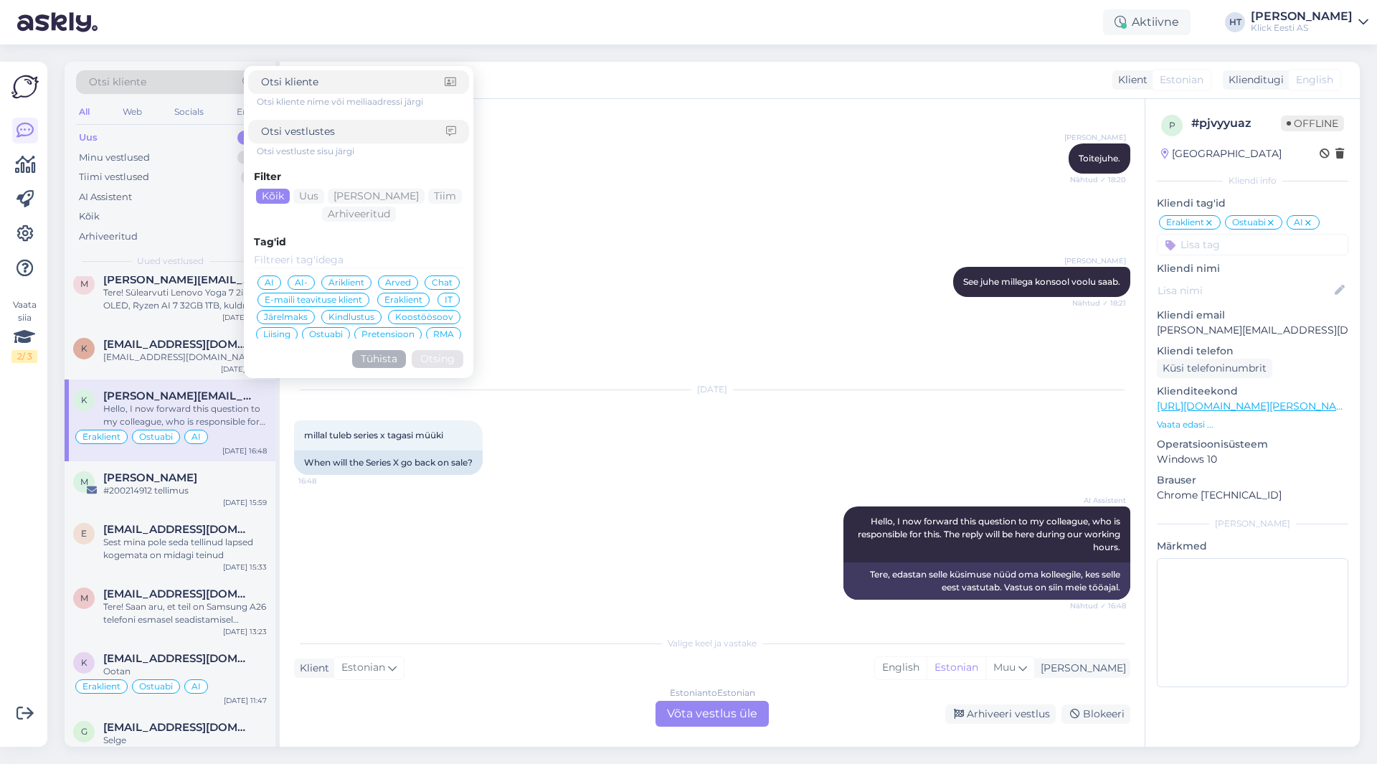
click at [334, 125] on input at bounding box center [353, 131] width 185 height 15
type input "series x"
click button "Otsing" at bounding box center [438, 359] width 52 height 18
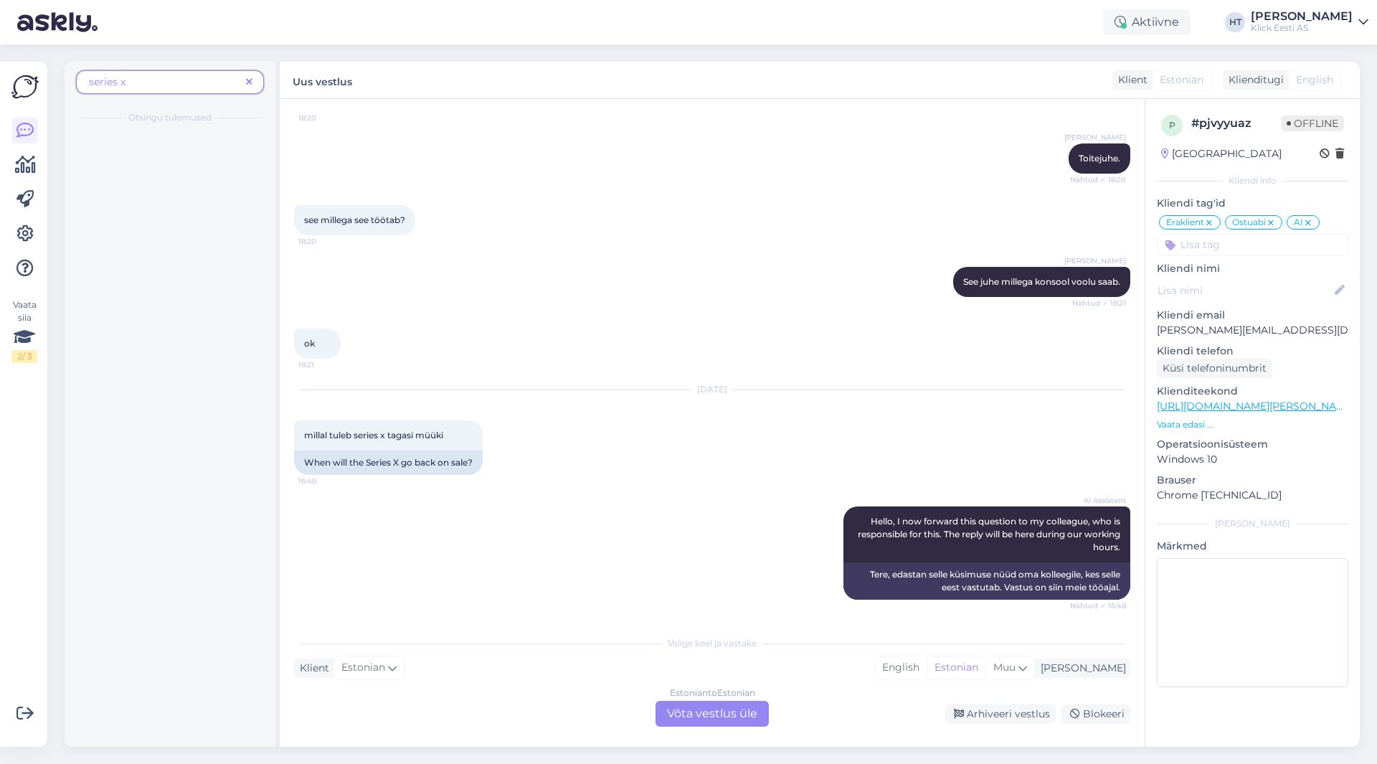
scroll to position [0, 0]
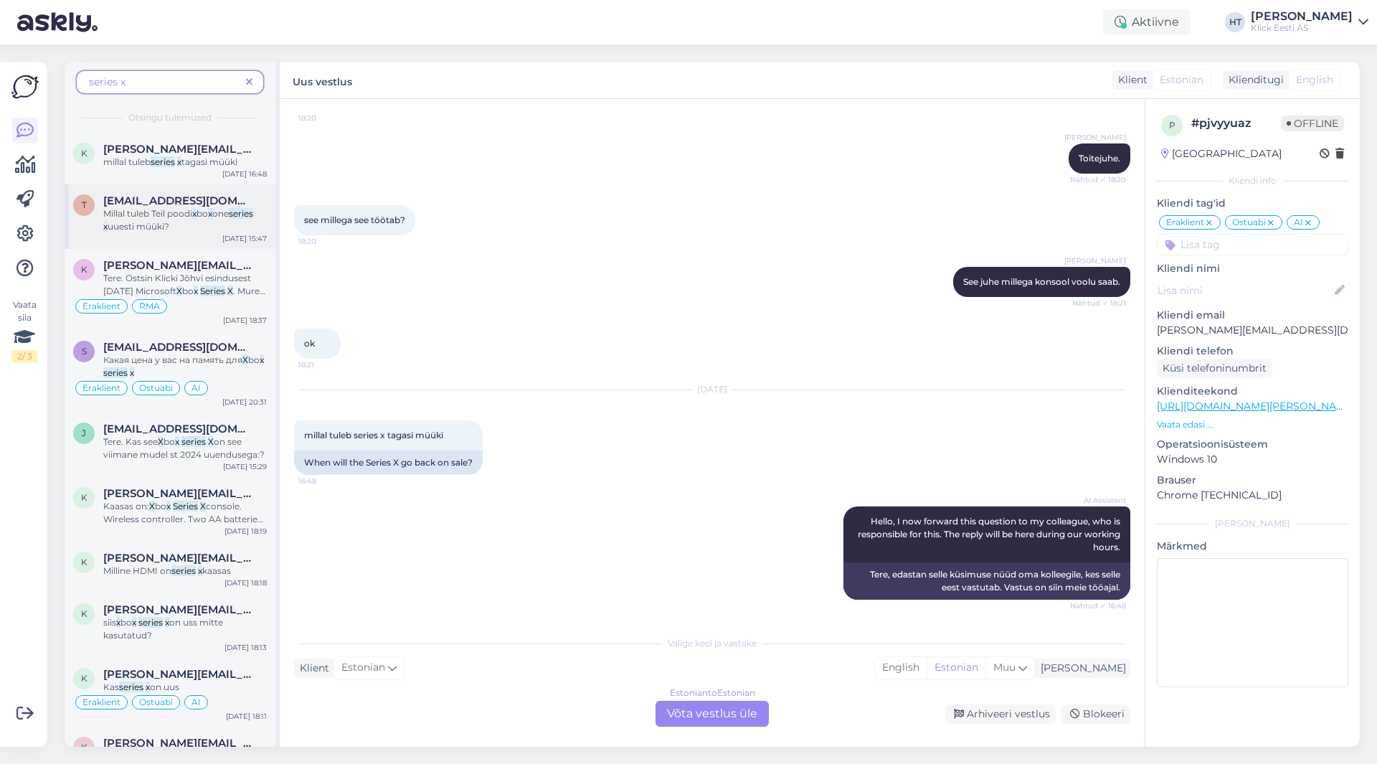
click at [201, 216] on span "bo" at bounding box center [202, 213] width 11 height 11
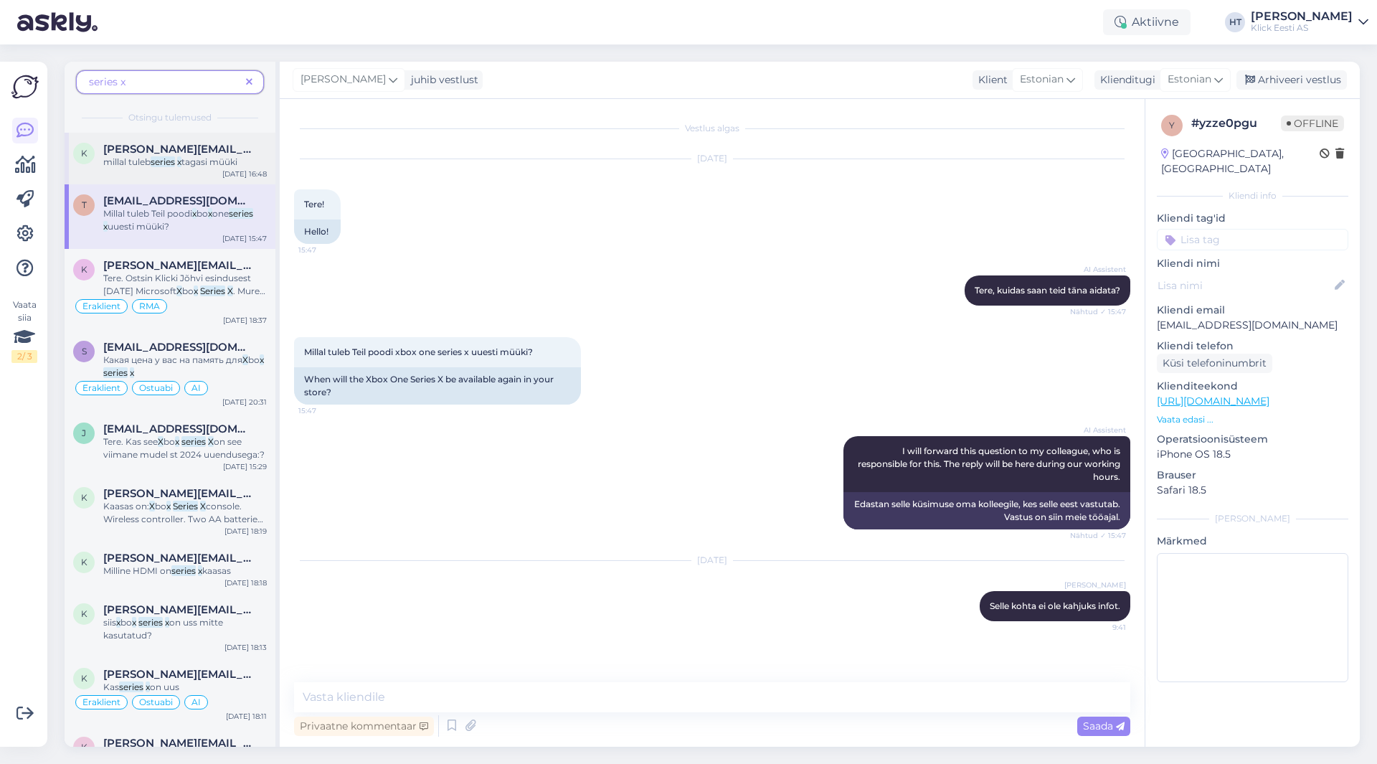
click at [219, 166] on span "tagasi müüki" at bounding box center [209, 161] width 56 height 11
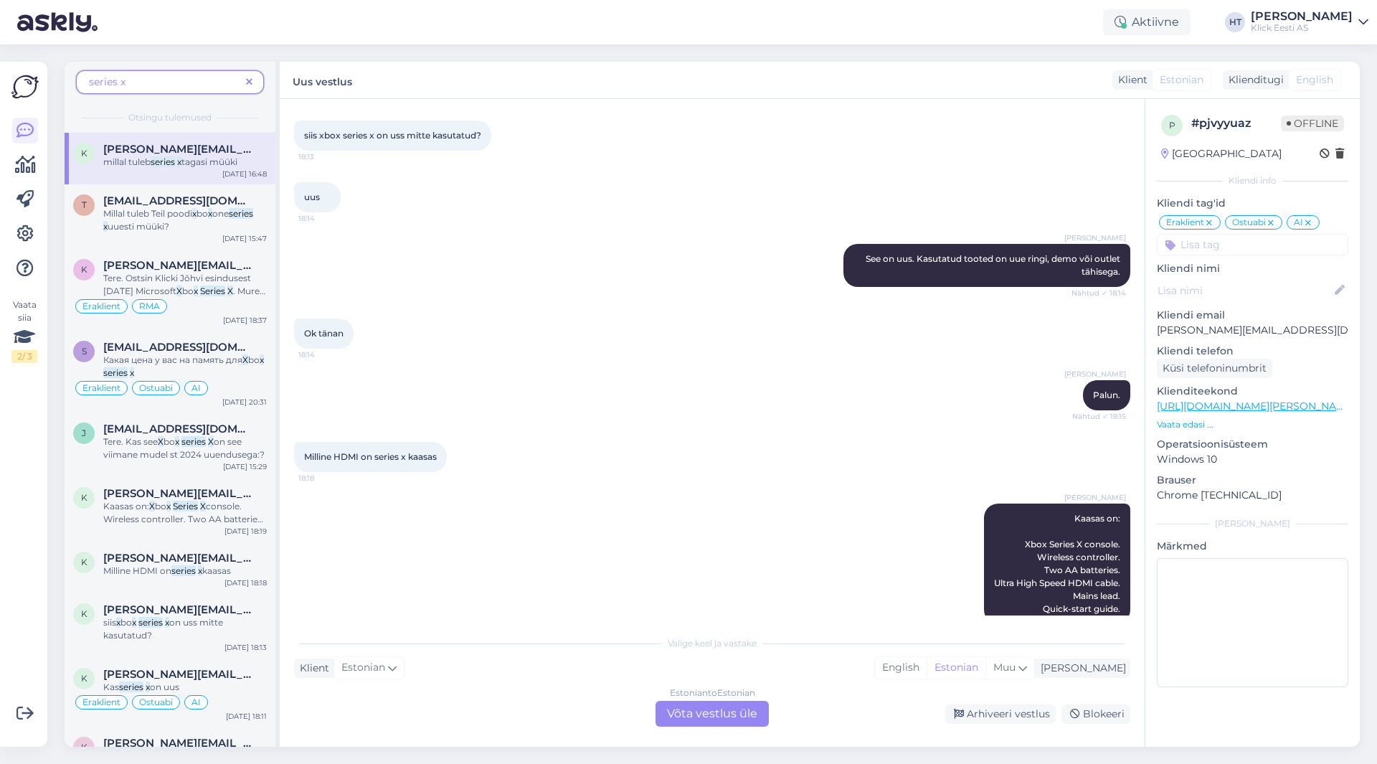
scroll to position [928, 0]
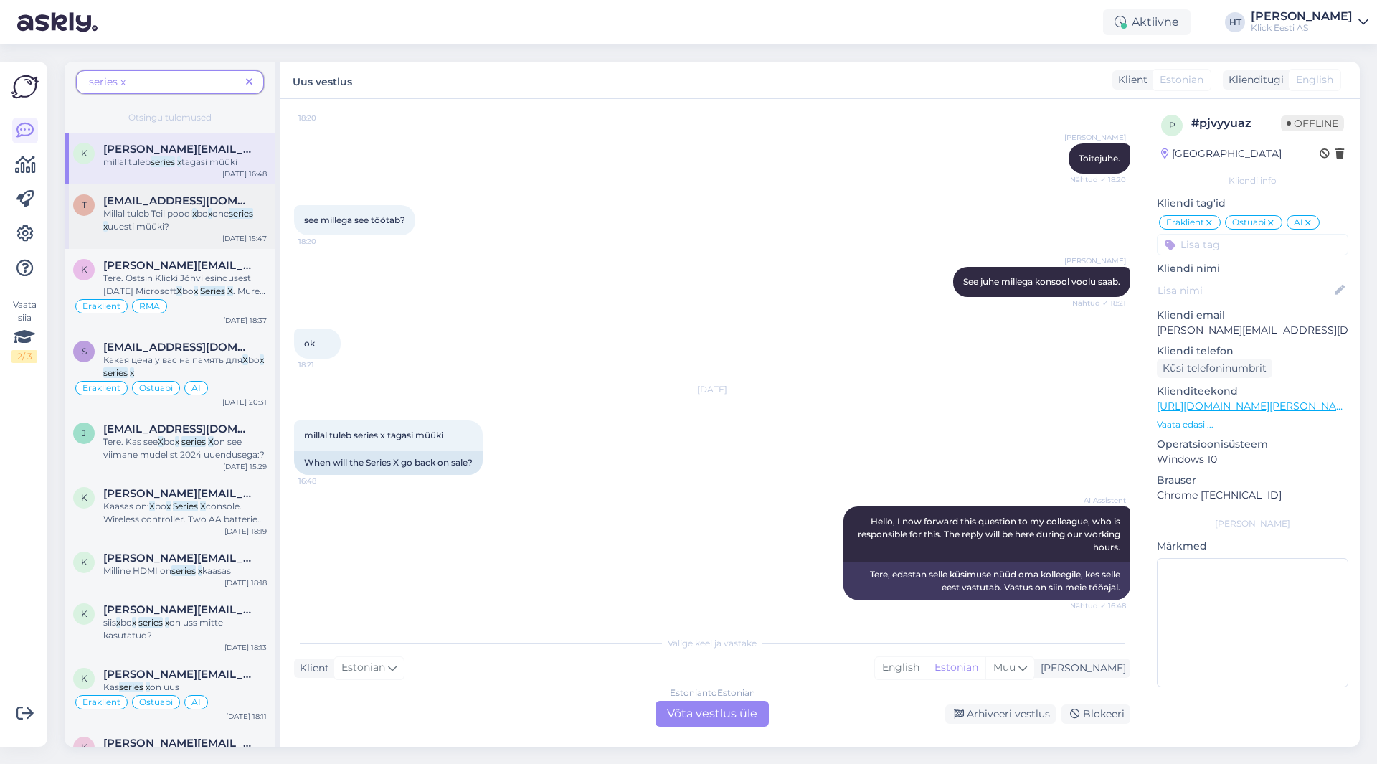
click at [238, 216] on mark "series" at bounding box center [241, 213] width 24 height 11
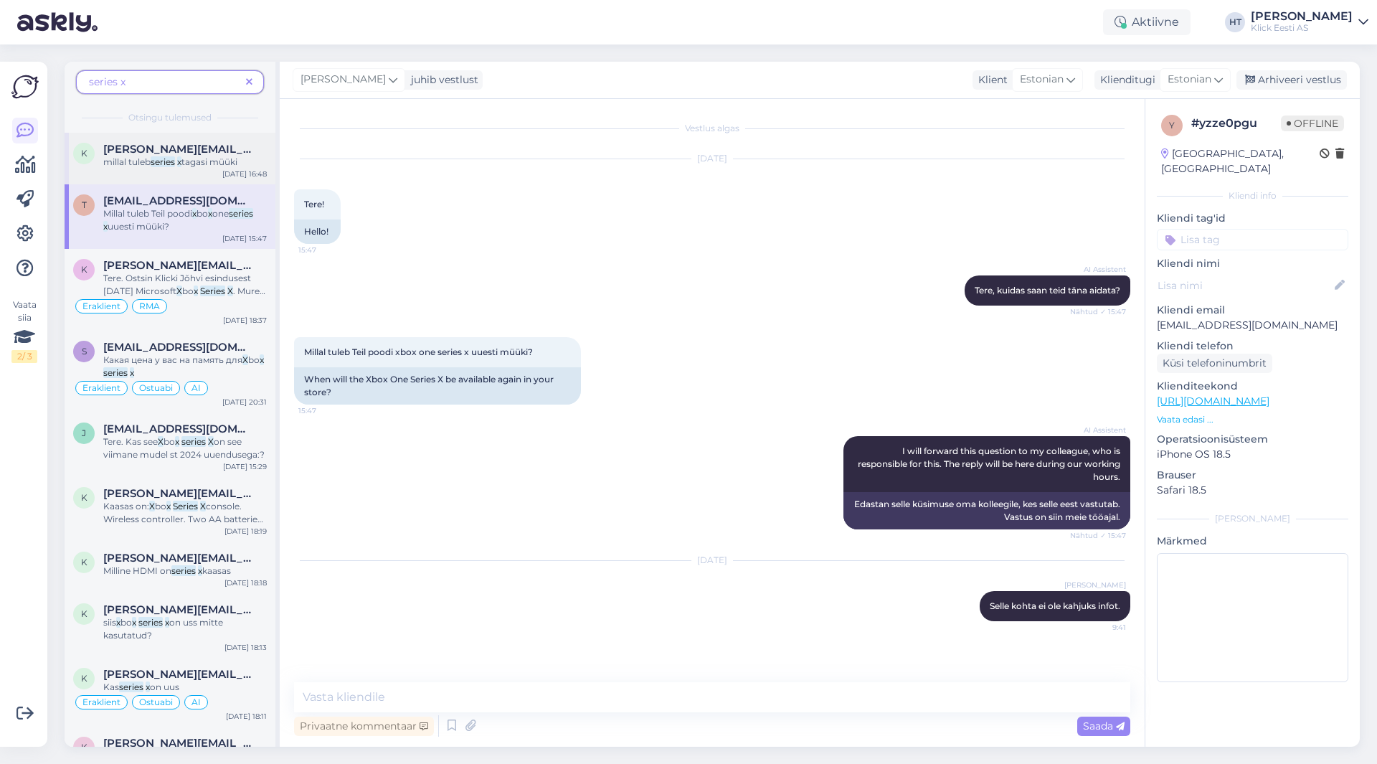
click at [217, 160] on span "tagasi müüki" at bounding box center [209, 161] width 56 height 11
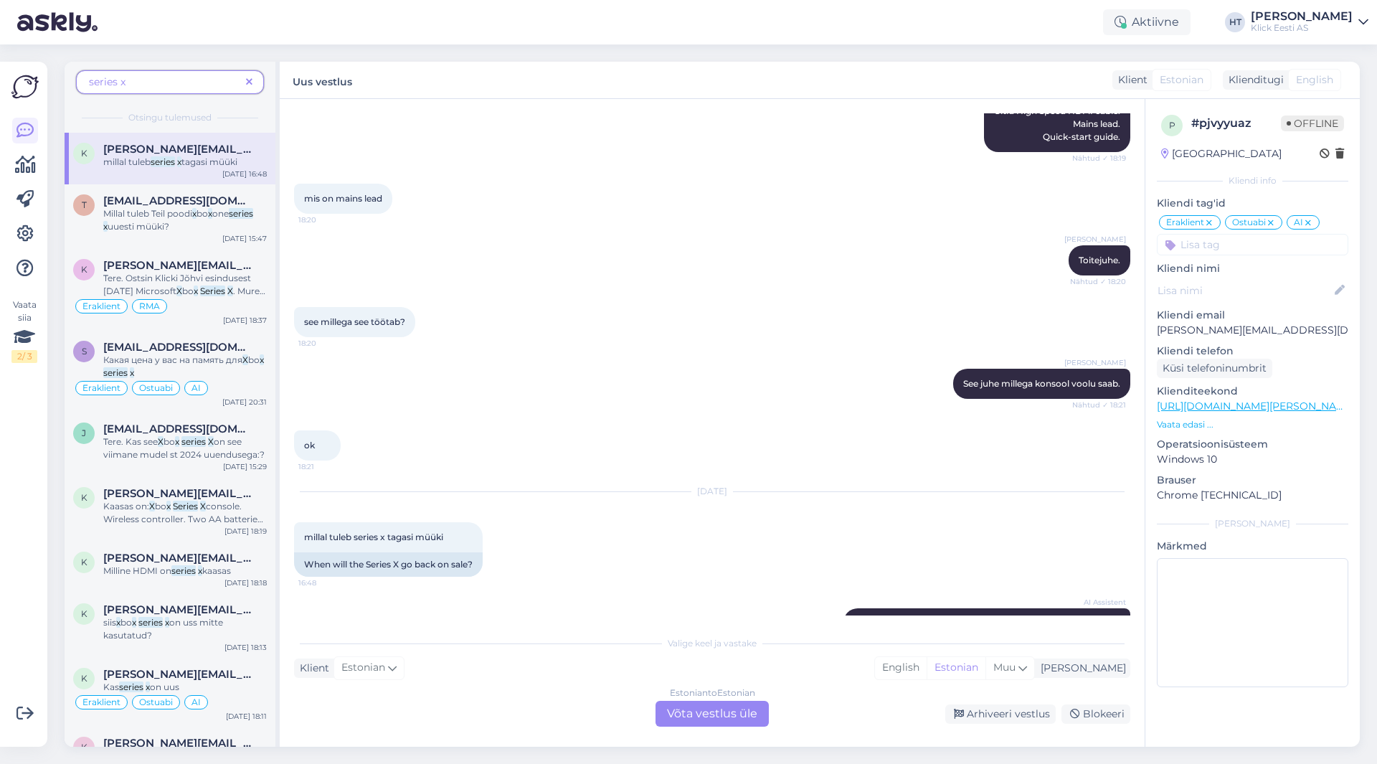
scroll to position [928, 0]
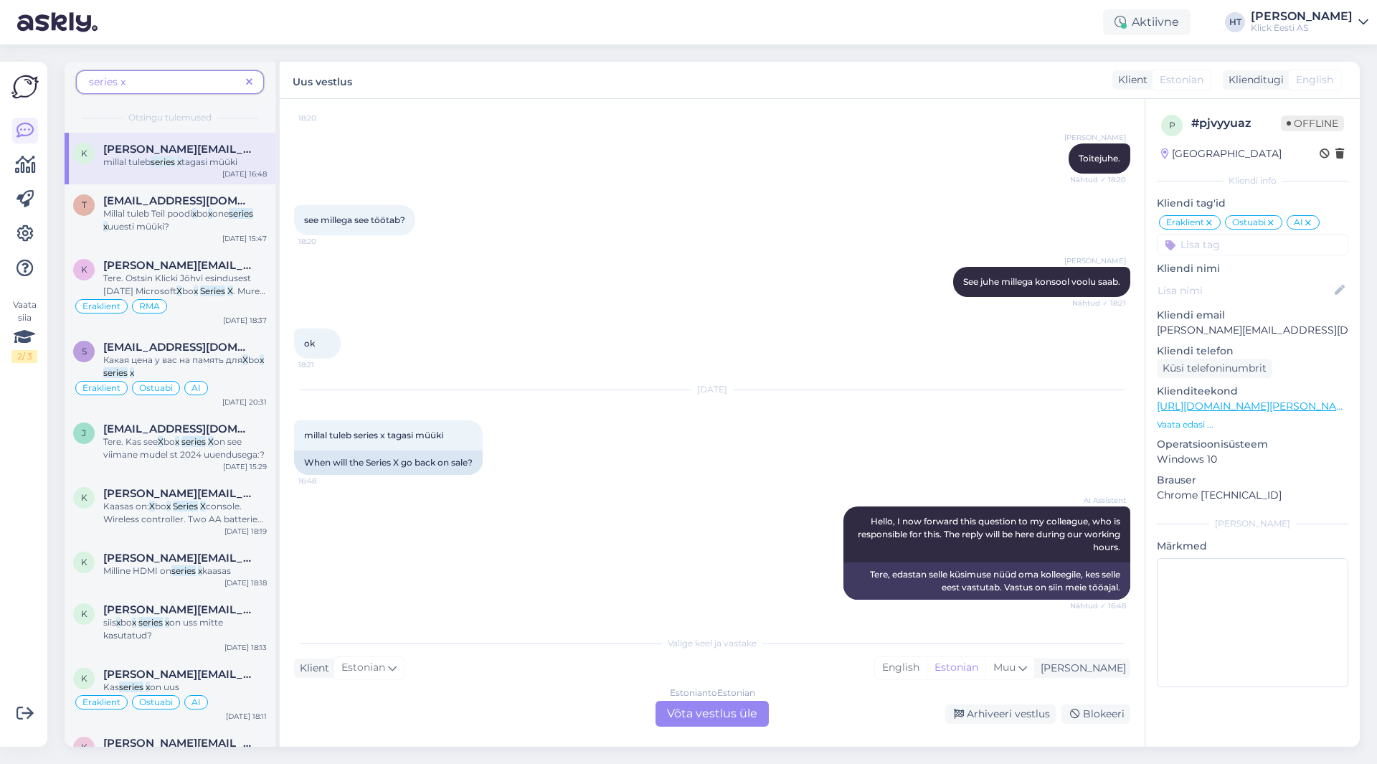
click at [719, 717] on div "Estonian to Estonian Võta vestlus üle" at bounding box center [712, 714] width 113 height 26
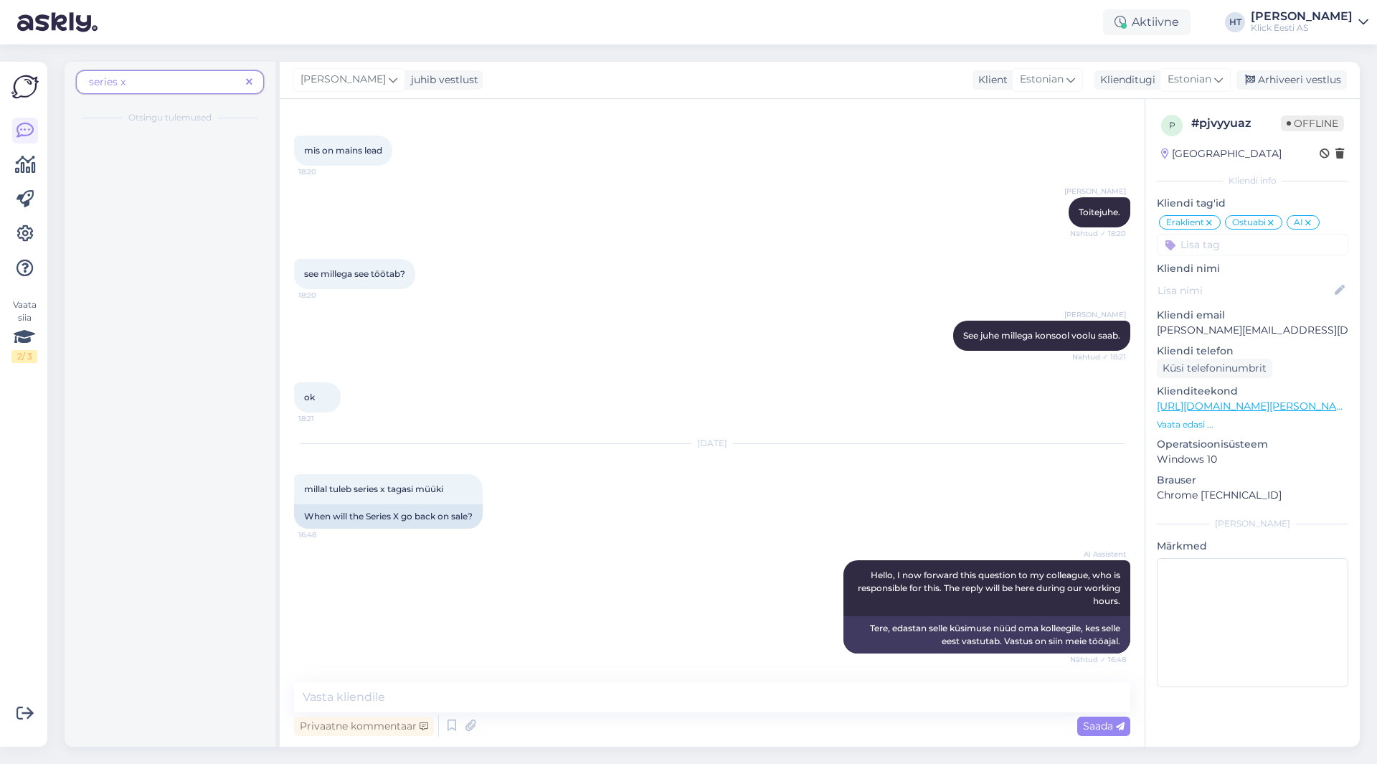
scroll to position [874, 0]
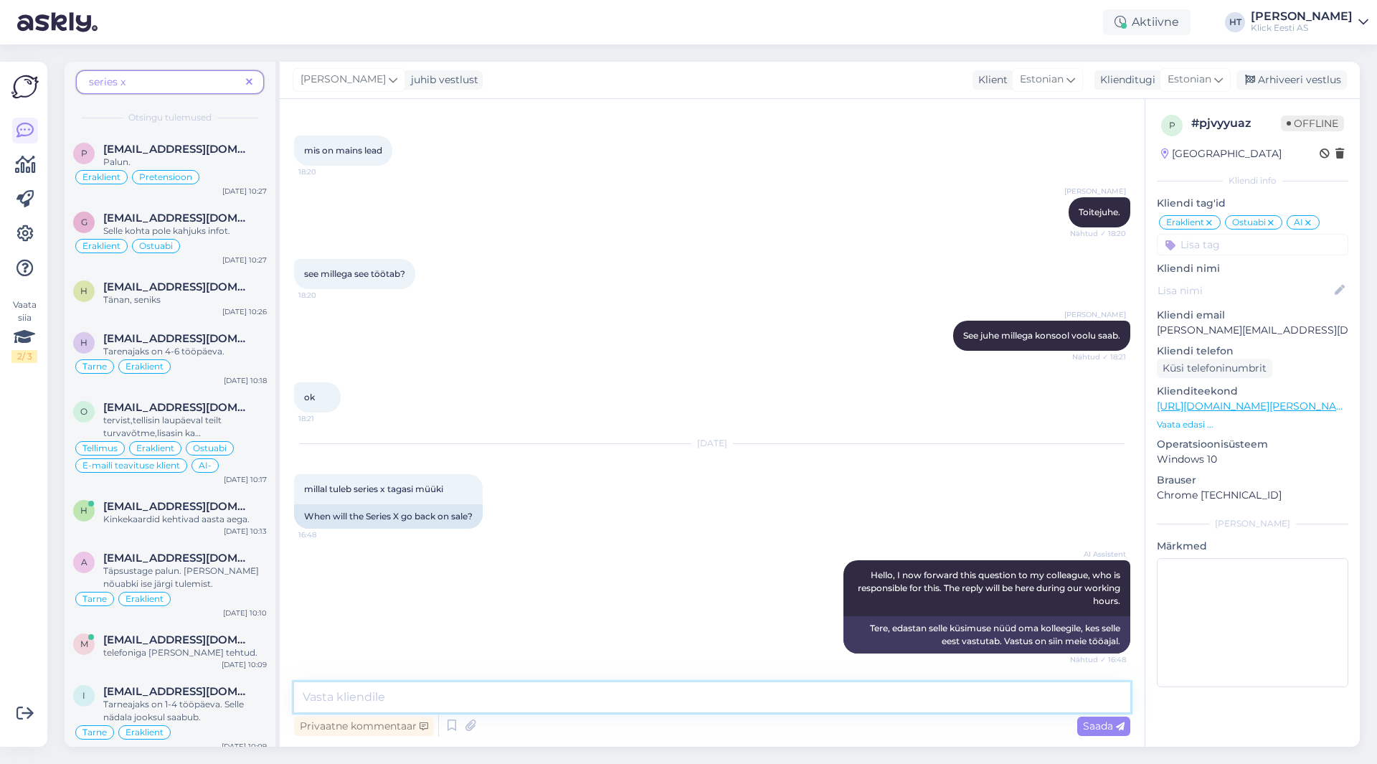
click at [727, 703] on textarea at bounding box center [712, 697] width 836 height 30
type textarea "Ei [PERSON_NAME] kohta infotl."
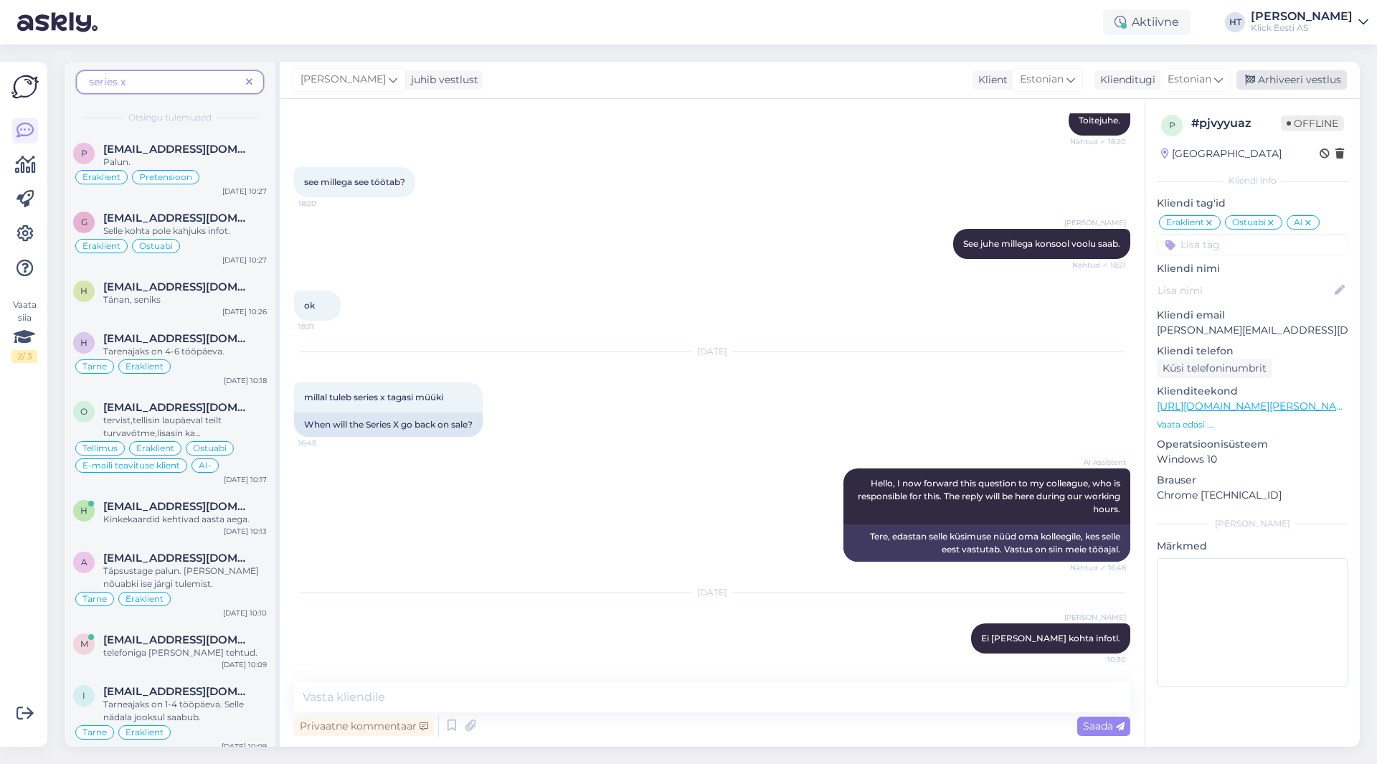
click at [1301, 84] on div "Arhiveeri vestlus" at bounding box center [1291, 79] width 110 height 19
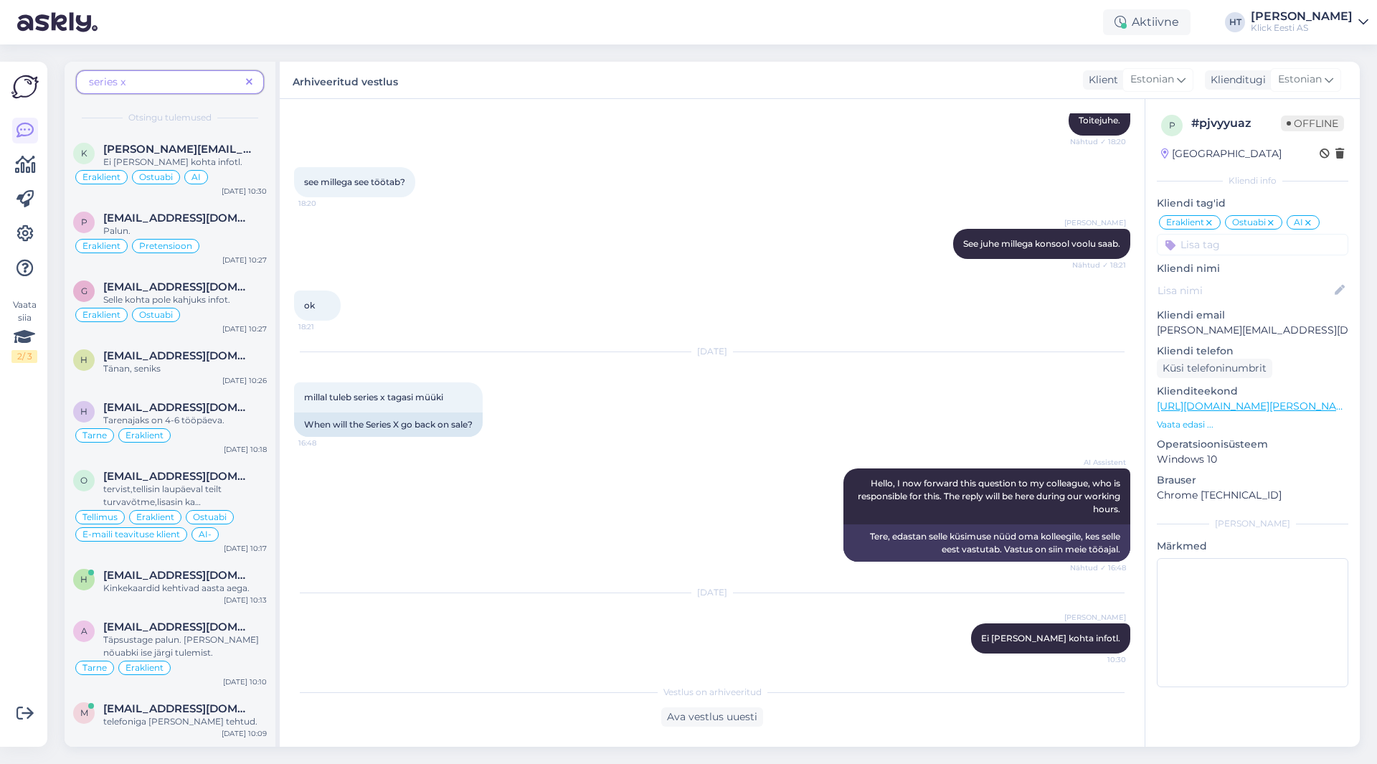
click at [248, 83] on icon at bounding box center [249, 82] width 6 height 10
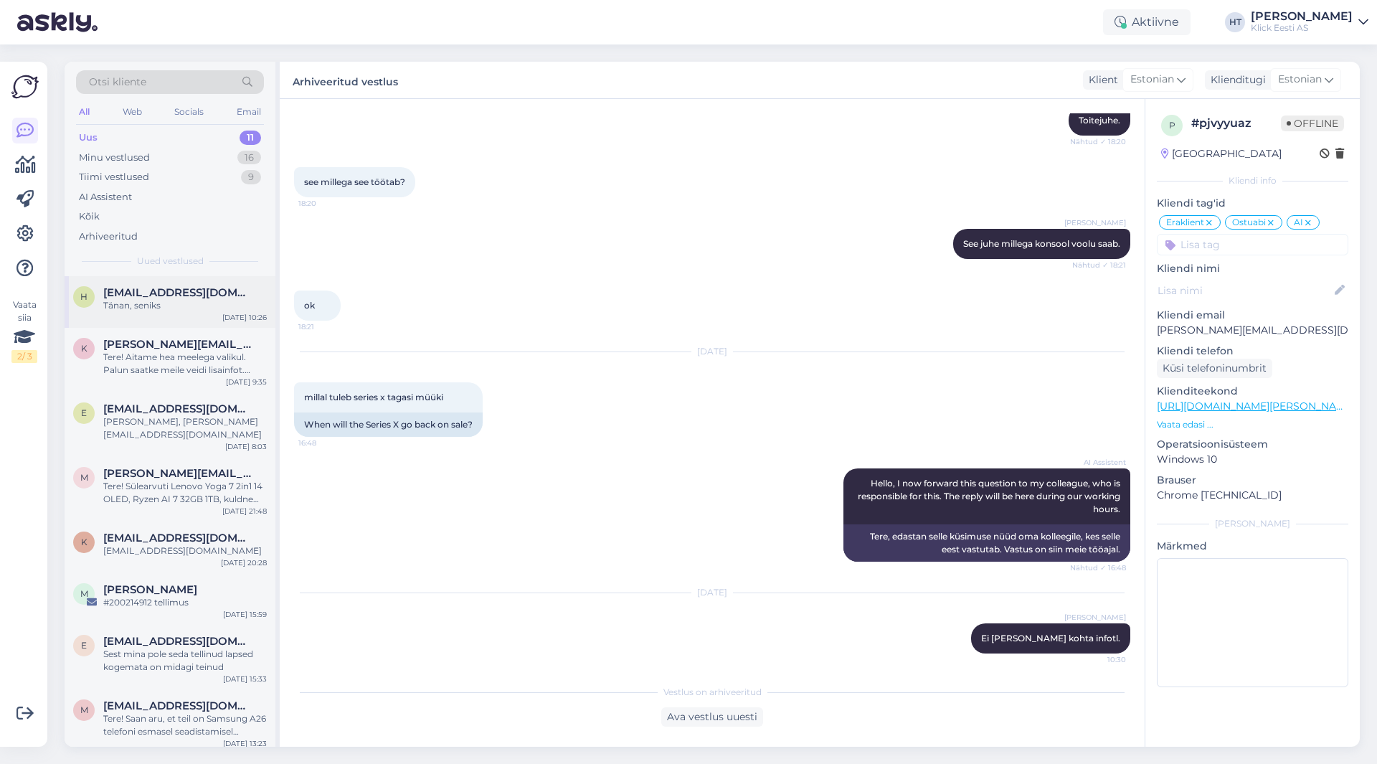
click at [204, 288] on span "[EMAIL_ADDRESS][DOMAIN_NAME]" at bounding box center [177, 292] width 149 height 13
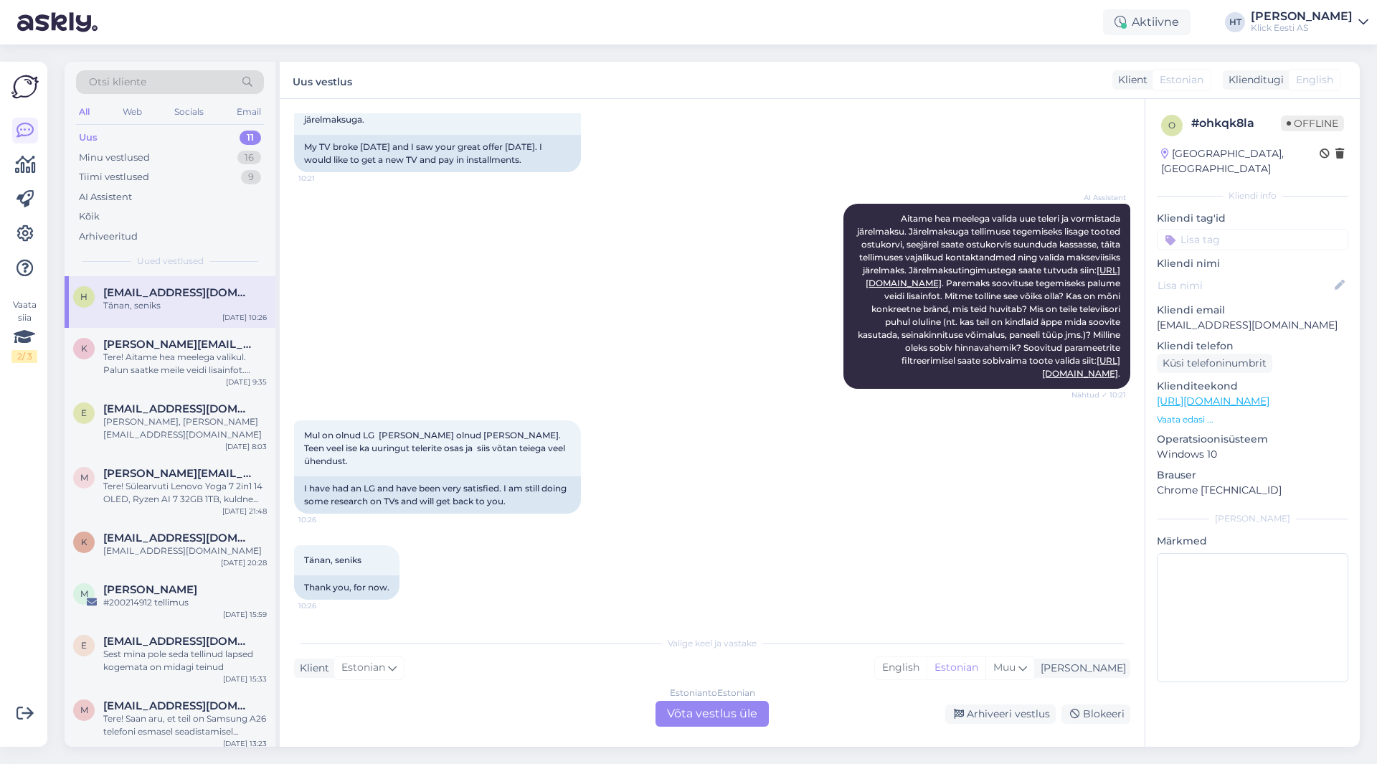
scroll to position [393, 0]
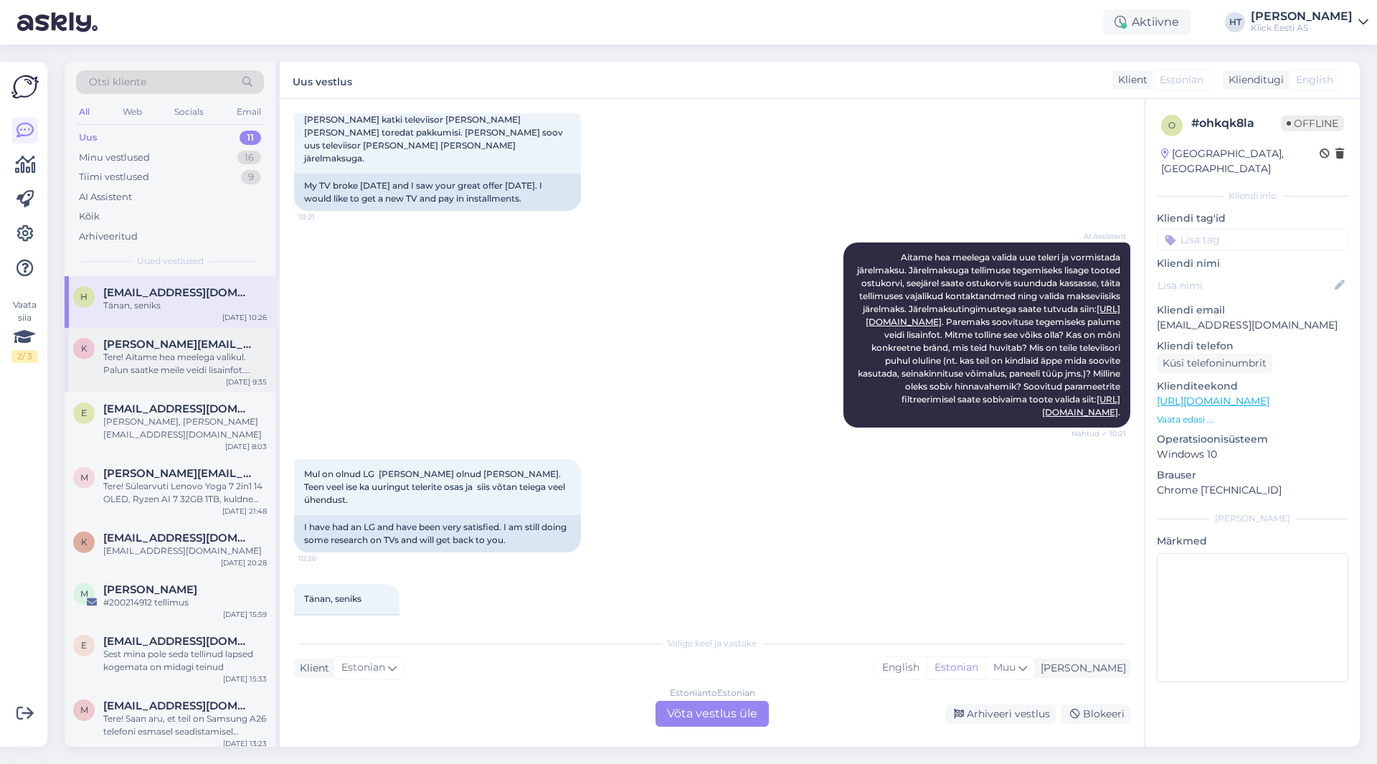
click at [213, 363] on div "Tere! Aitame hea meelega valikul. Palun saatke meile veidi lisainfot. [PERSON_N…" at bounding box center [185, 364] width 164 height 26
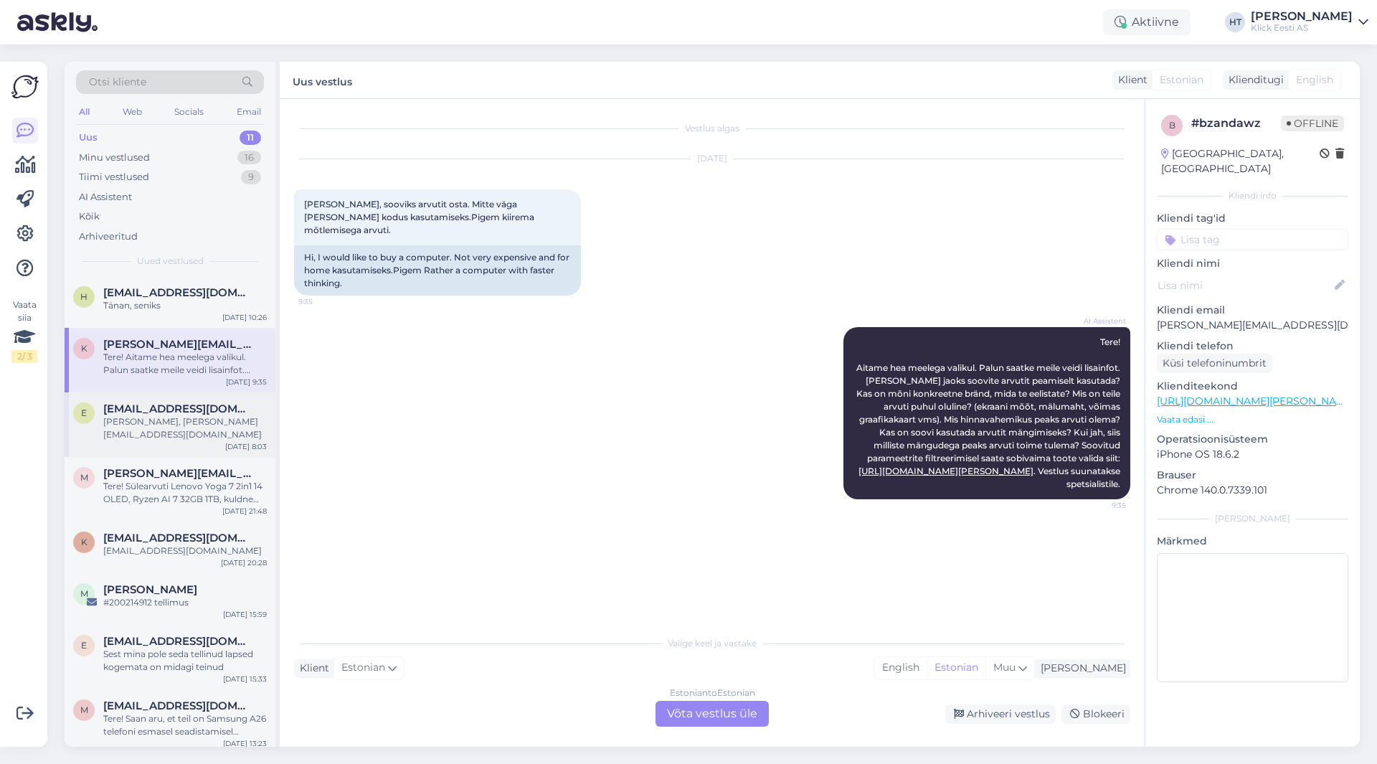
click at [214, 413] on span "[EMAIL_ADDRESS][DOMAIN_NAME]" at bounding box center [177, 408] width 149 height 13
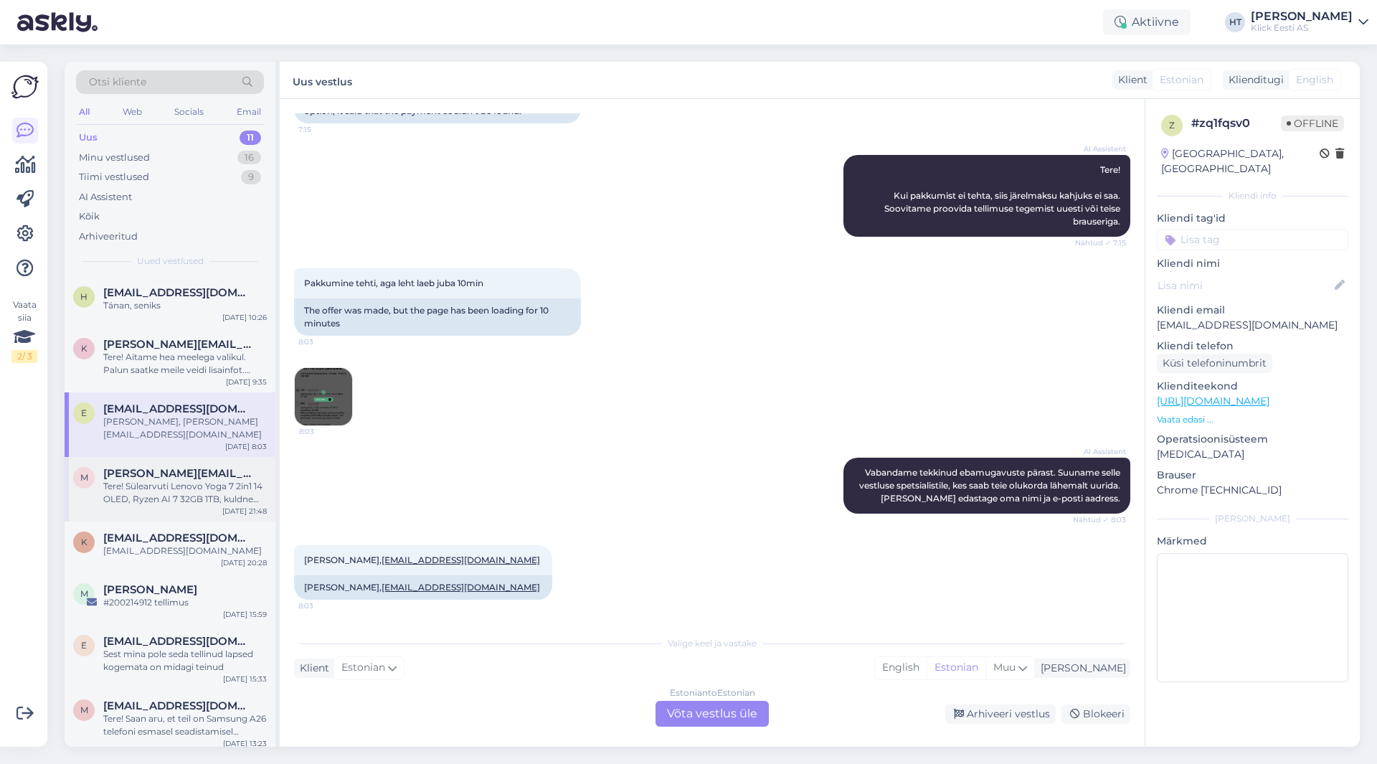
click at [204, 480] on div "Tere! Sülearvuti Lenovo Yoga 7 2in1 14 OLED, Ryzen AI 7 32GB 1TB, kuldne tootek…" at bounding box center [185, 493] width 164 height 26
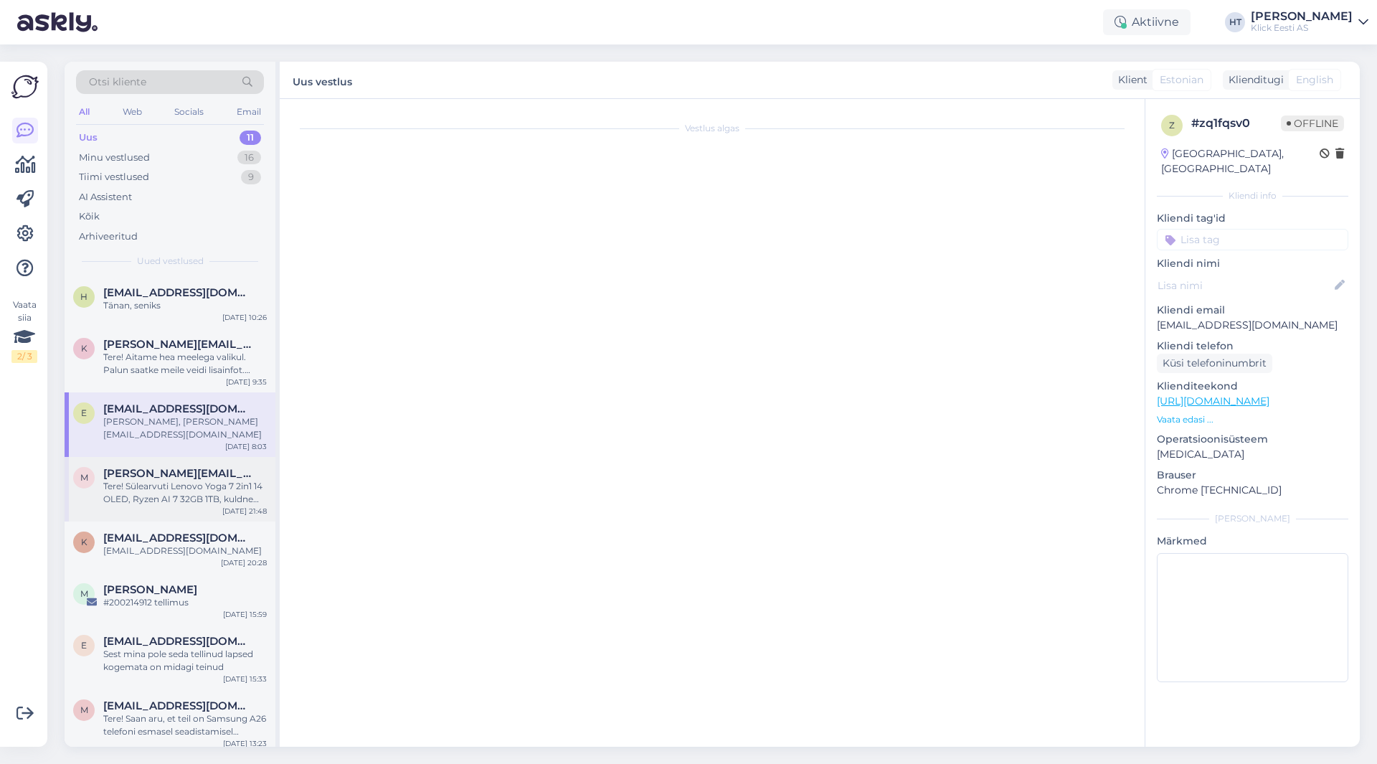
scroll to position [0, 0]
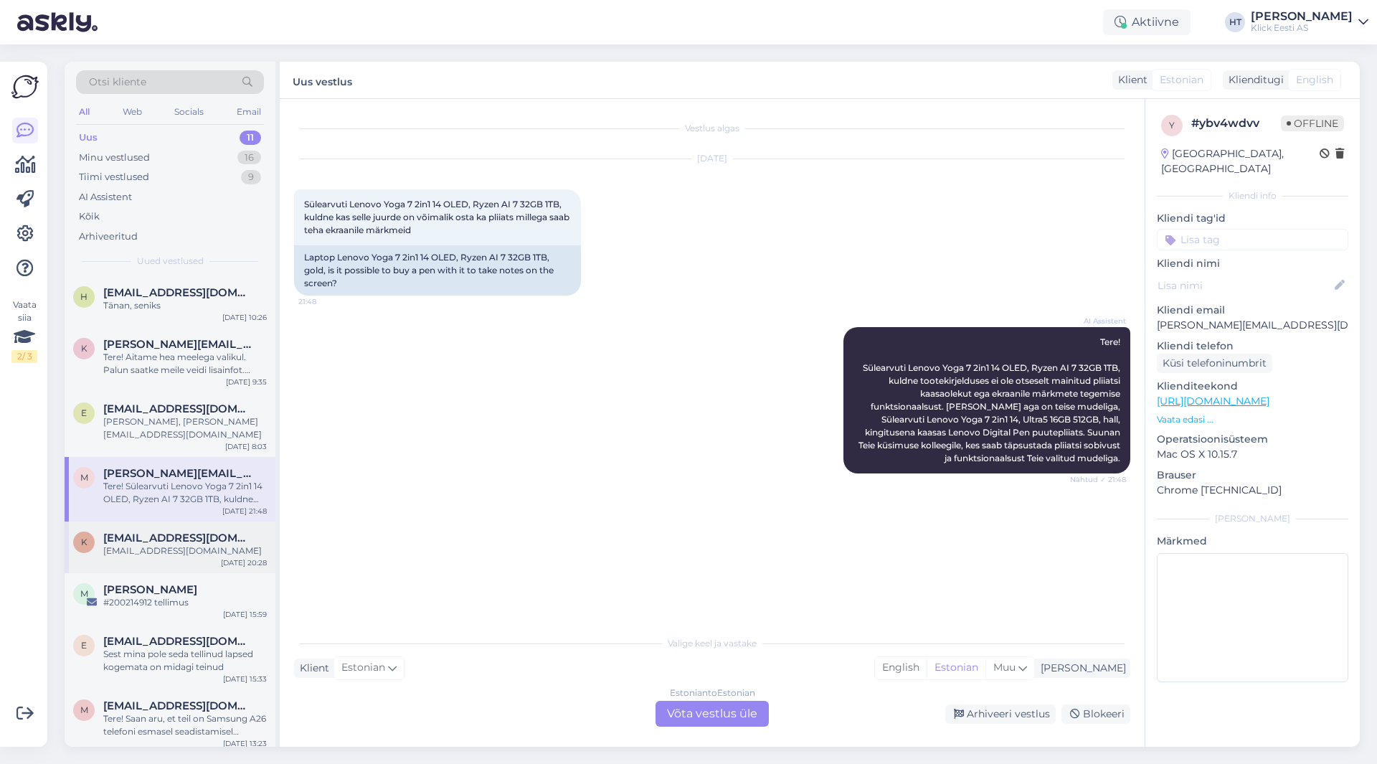
click at [221, 531] on span "[EMAIL_ADDRESS][DOMAIN_NAME]" at bounding box center [177, 537] width 149 height 13
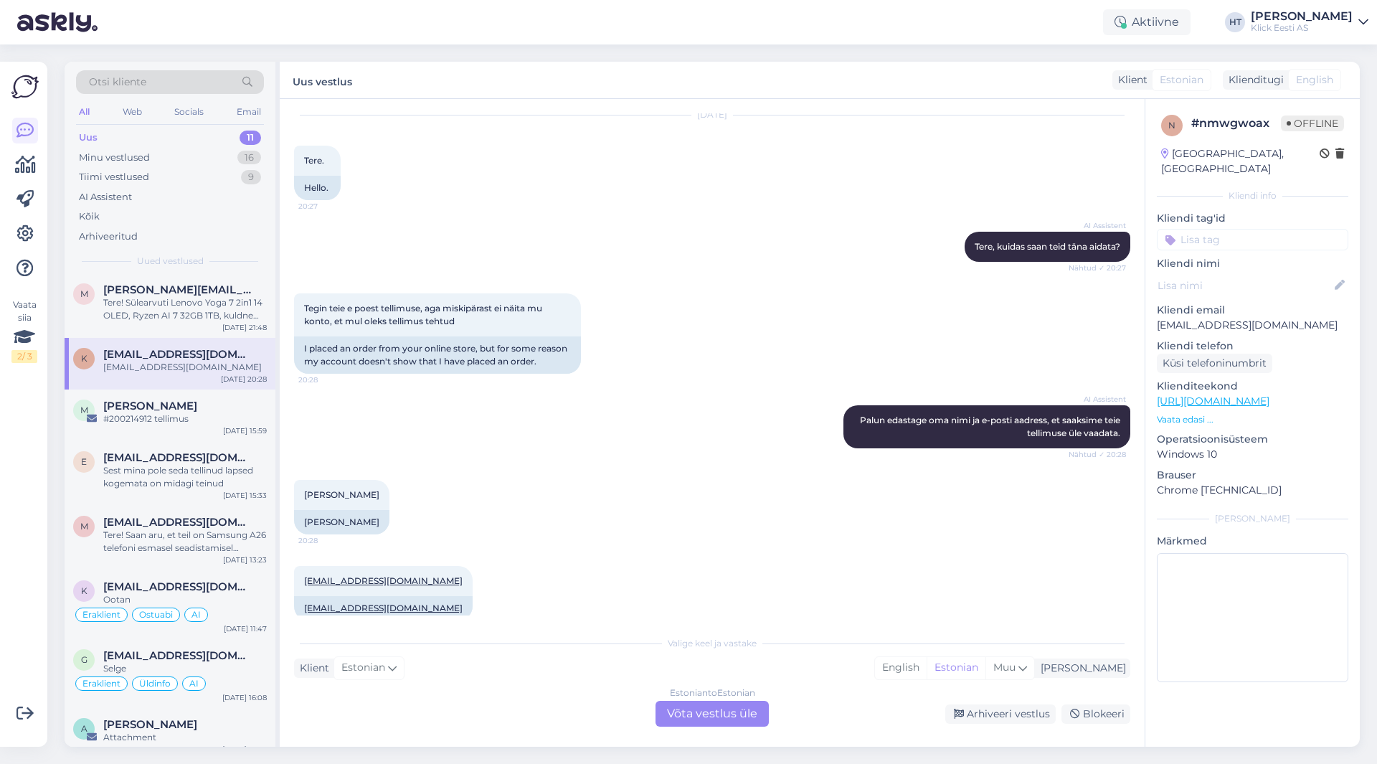
scroll to position [65, 0]
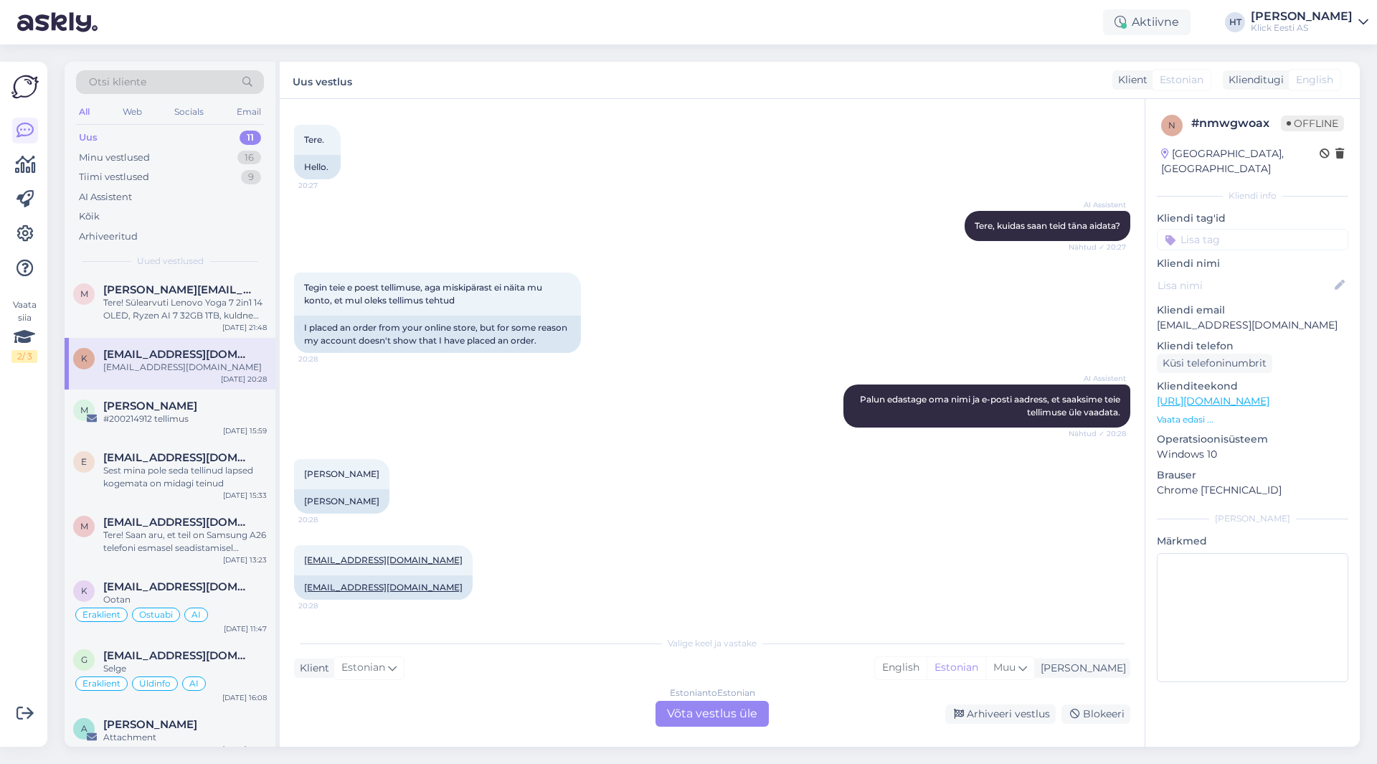
click at [1183, 413] on p "Vaata edasi ..." at bounding box center [1252, 419] width 191 height 13
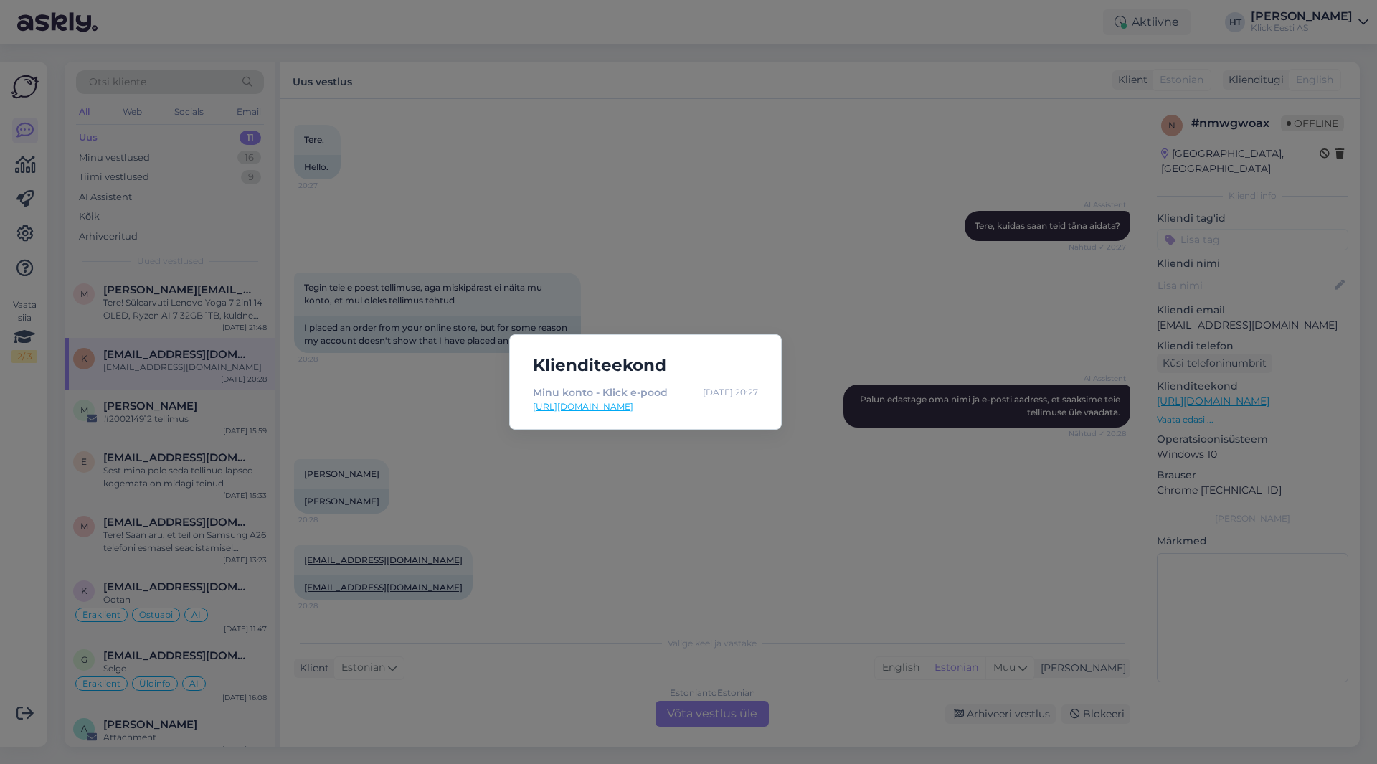
click at [865, 460] on div "Klienditeekond Minu konto - Klick e-pood [DATE] 20:27 [URL][DOMAIN_NAME]" at bounding box center [688, 382] width 1377 height 764
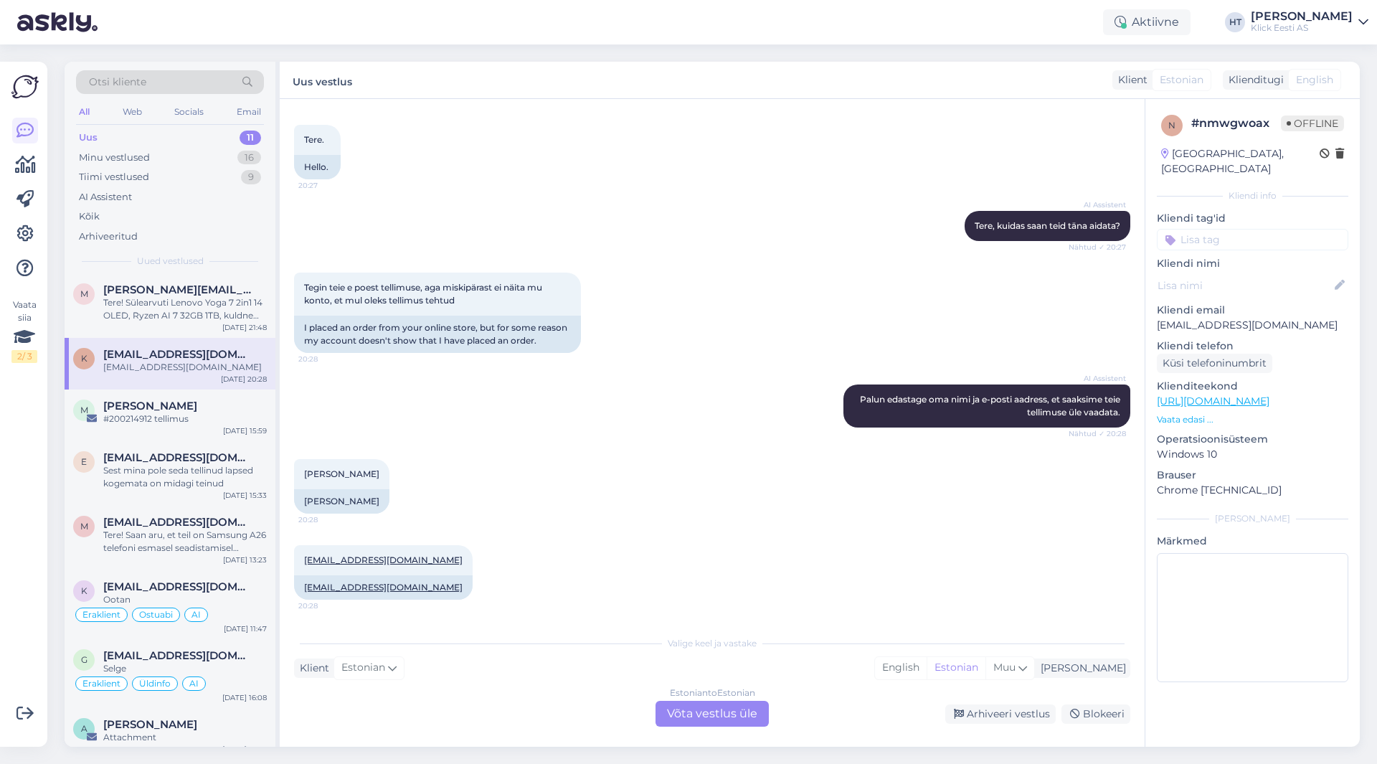
click at [695, 711] on div "Estonian to Estonian Võta vestlus üle" at bounding box center [712, 714] width 113 height 26
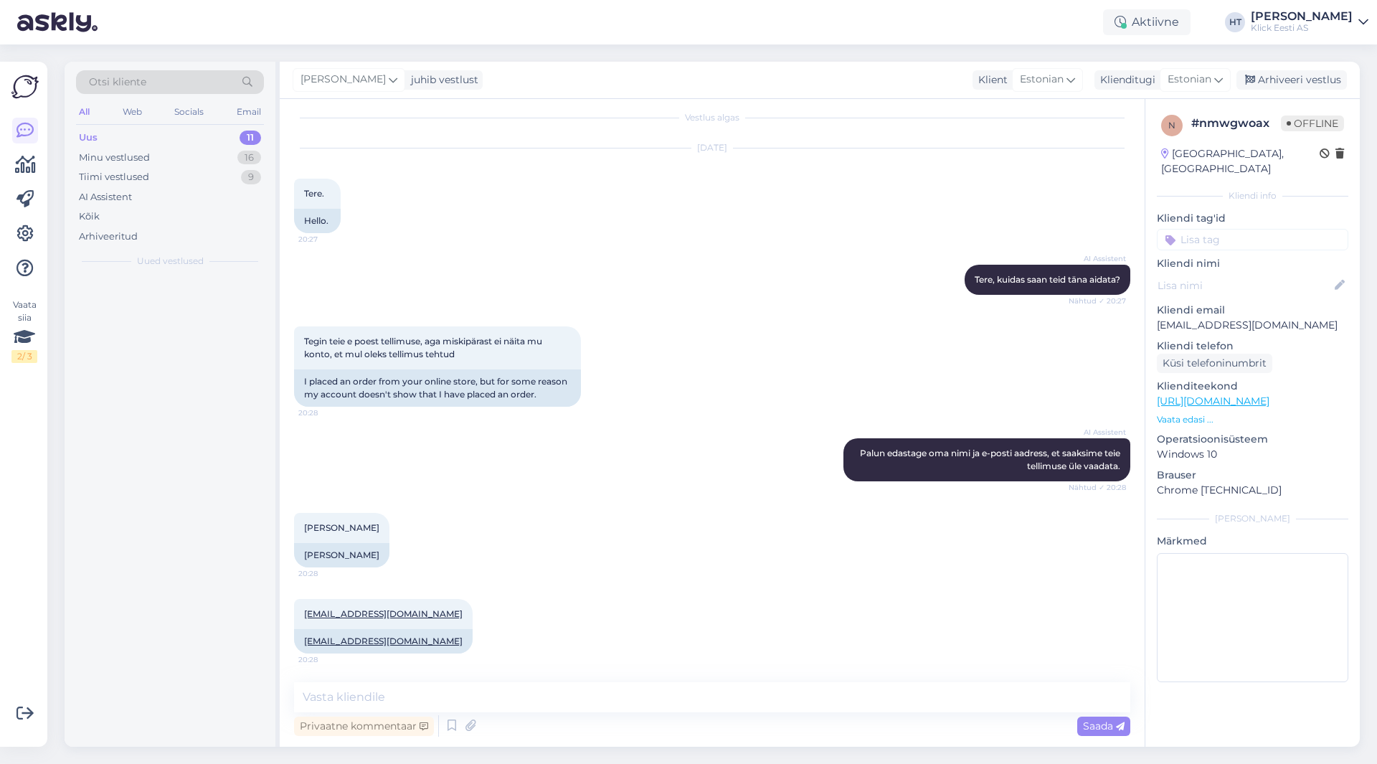
scroll to position [0, 0]
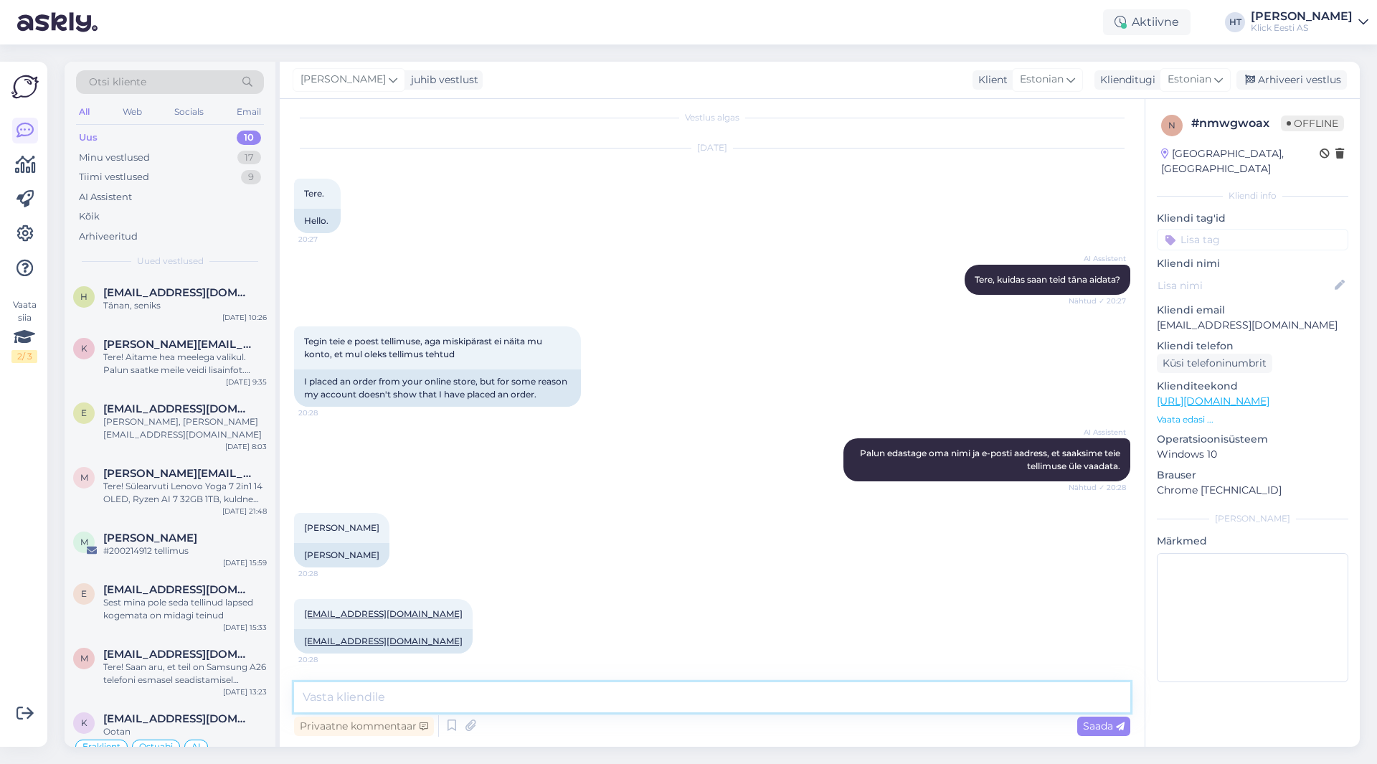
click at [694, 694] on textarea at bounding box center [712, 697] width 836 height 30
paste textarea "[URL][DOMAIN_NAME]"
type textarea "Olete ikka [URL][DOMAIN_NAME] all? Mitte näiteks ostuajalugu?"
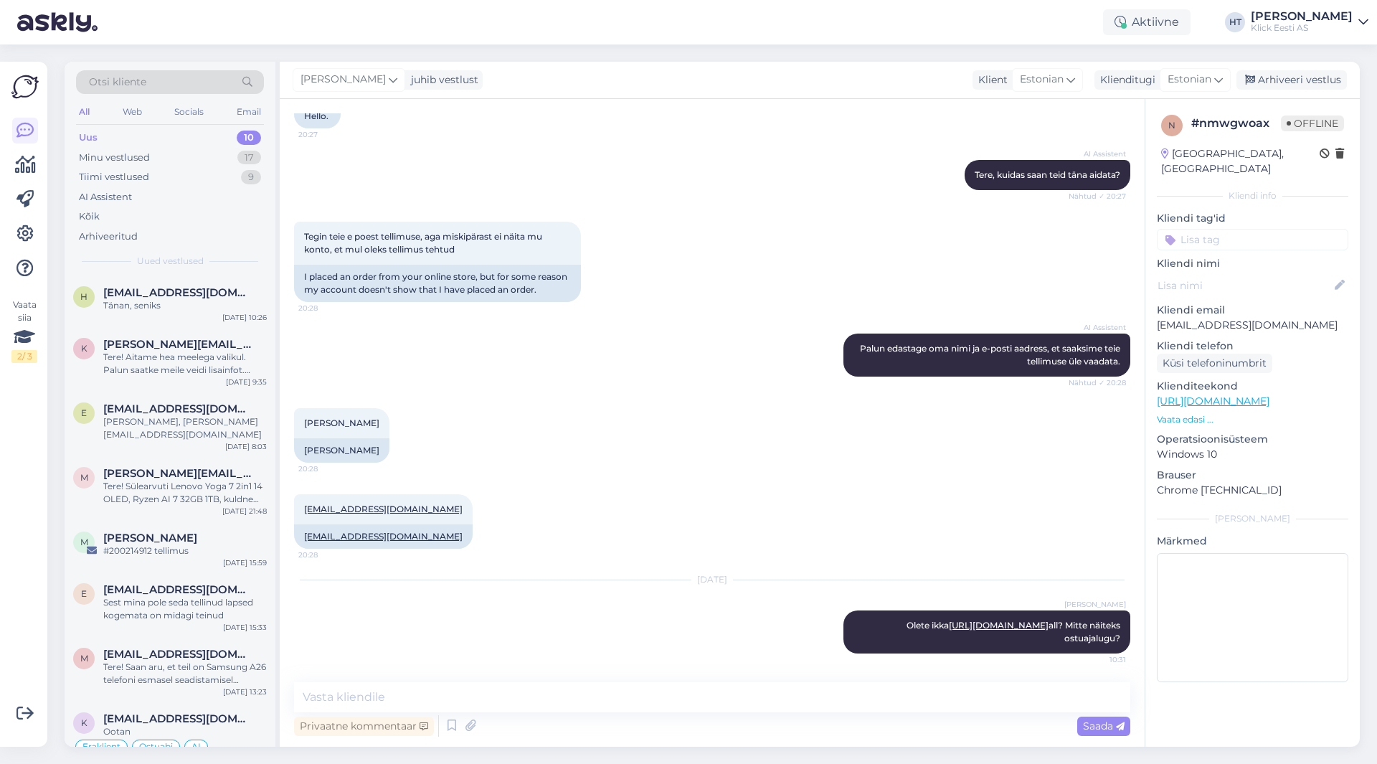
click at [1217, 318] on p "[EMAIL_ADDRESS][DOMAIN_NAME]" at bounding box center [1252, 325] width 191 height 15
click at [208, 315] on div "h [EMAIL_ADDRESS][DOMAIN_NAME] Tänan, seniks [DATE] 10:26" at bounding box center [170, 302] width 211 height 52
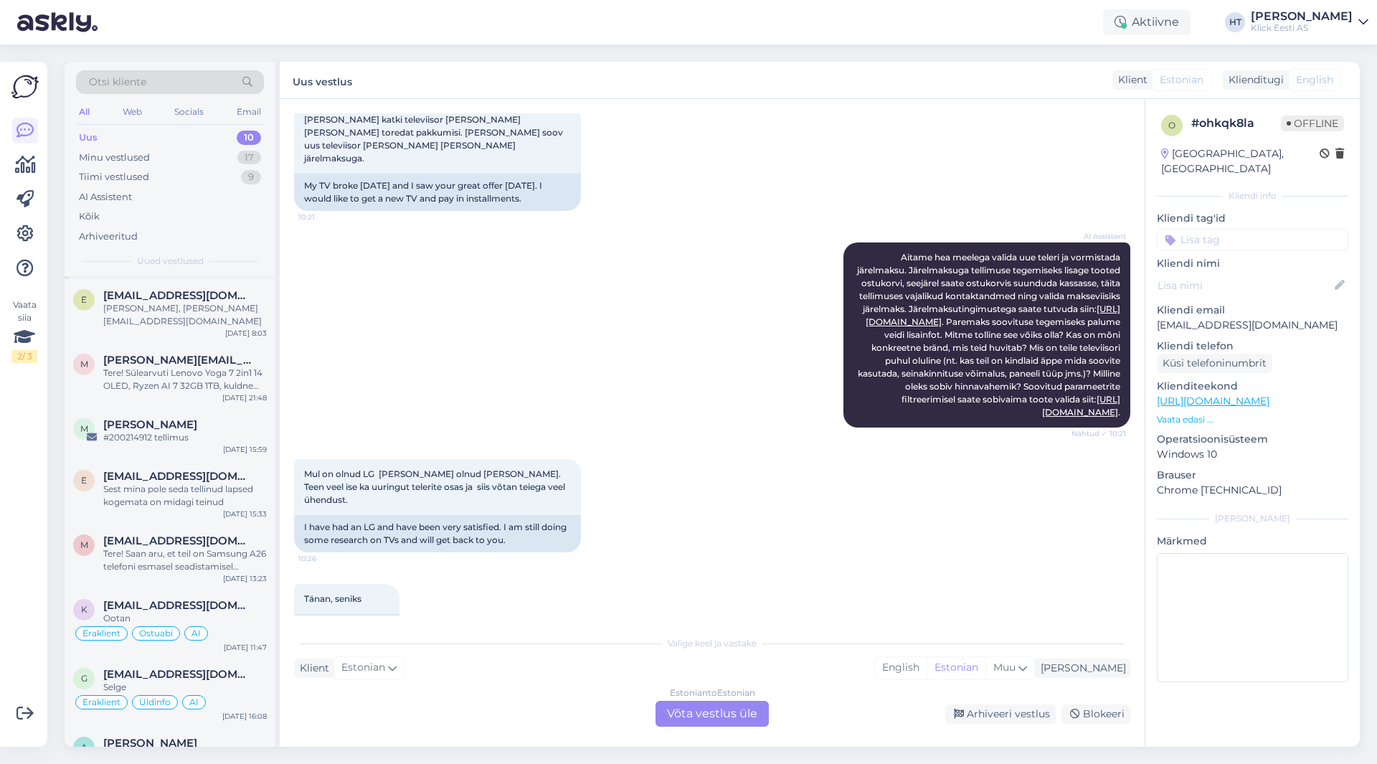
scroll to position [132, 0]
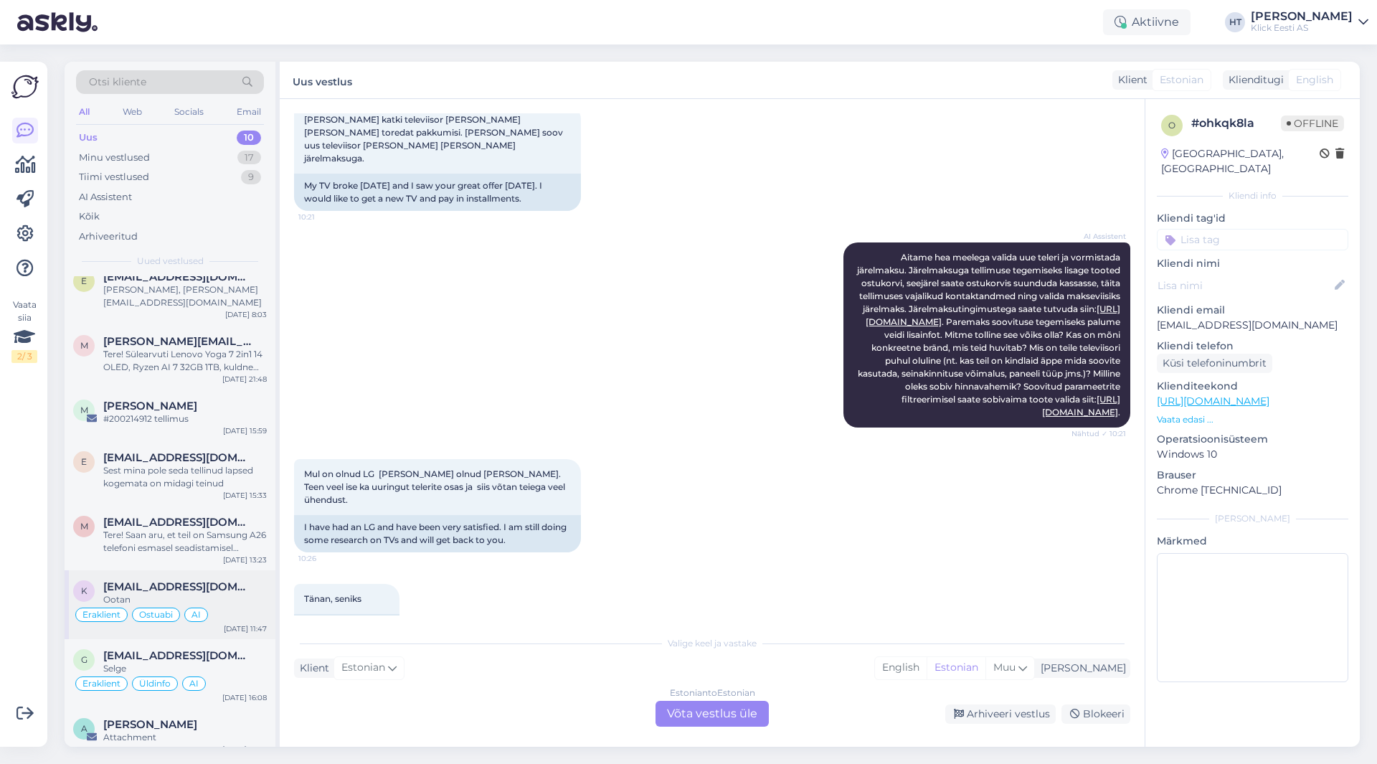
click at [209, 593] on div "Ootan" at bounding box center [185, 599] width 164 height 13
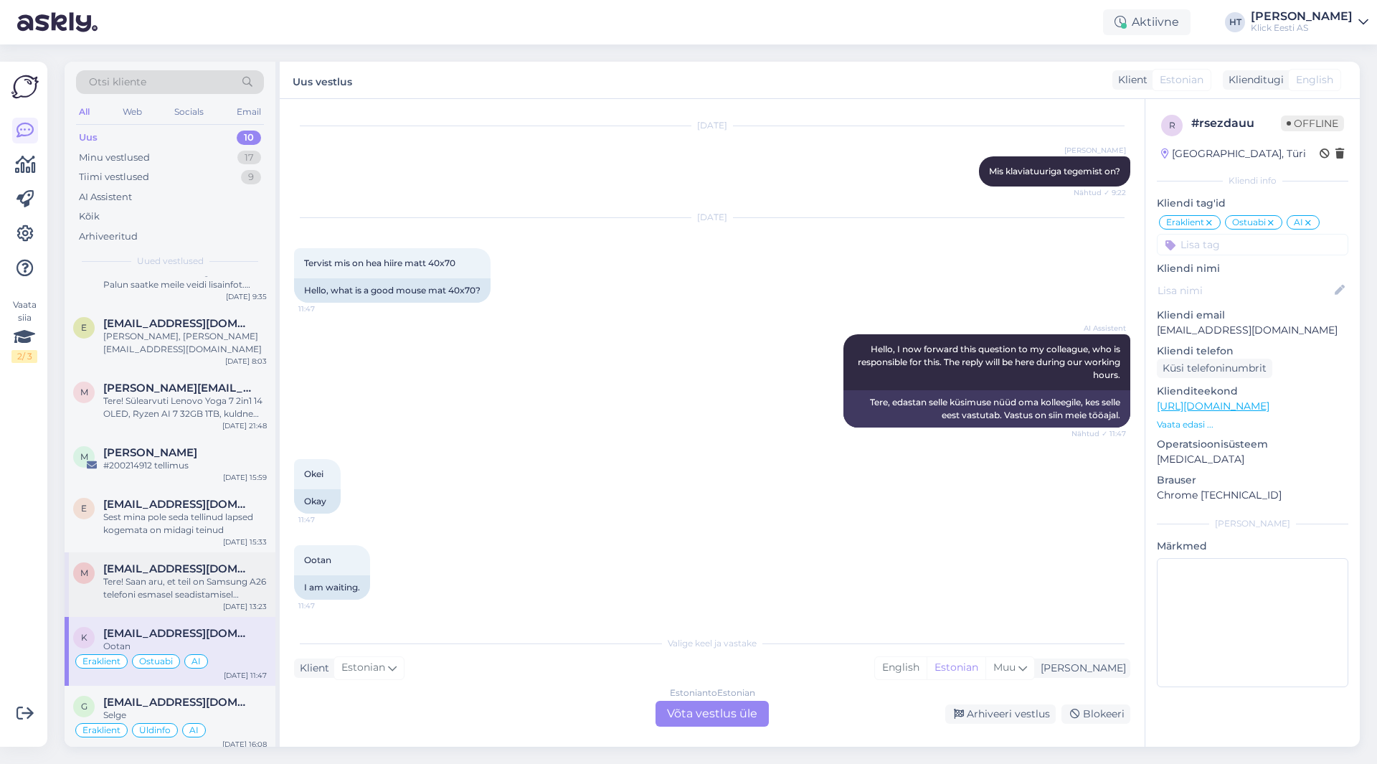
scroll to position [60, 0]
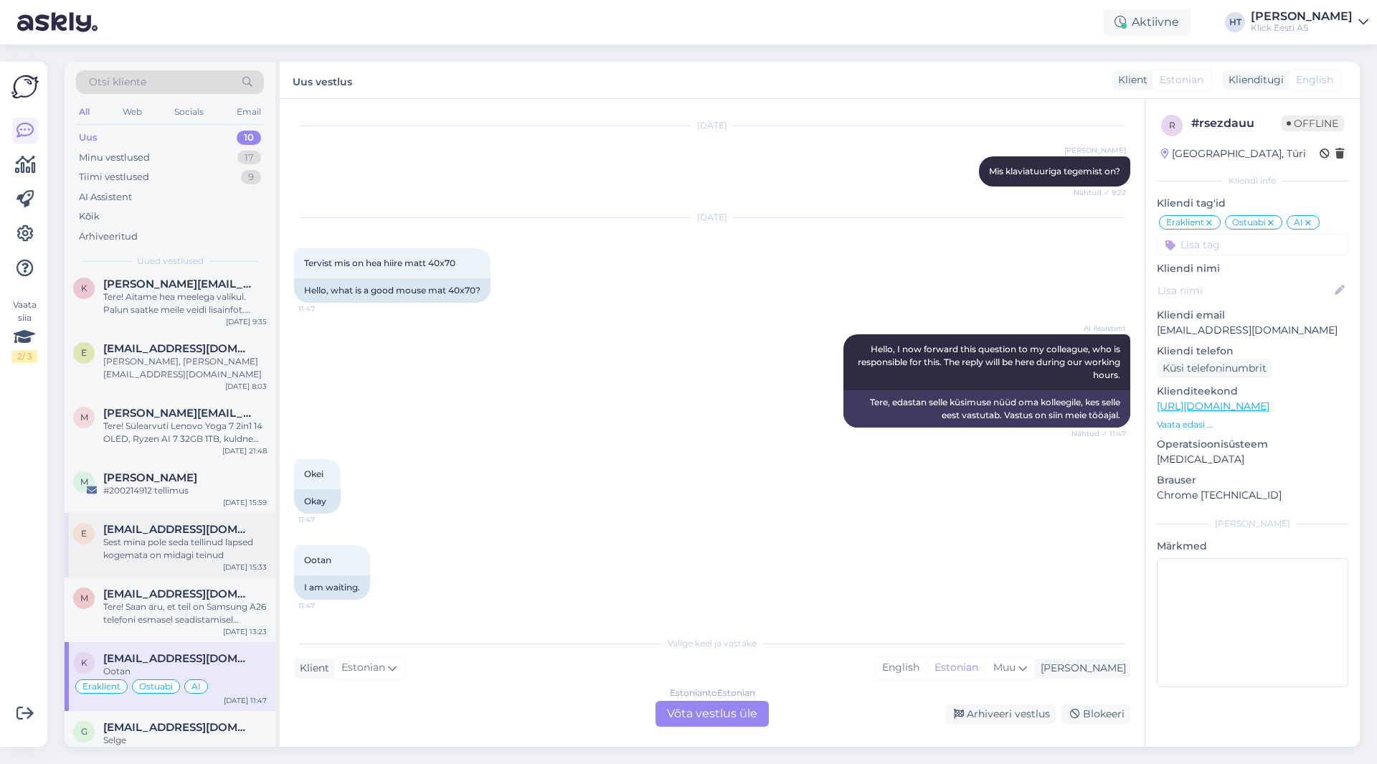
click at [191, 536] on div "Sest mina pole seda tellinud lapsed kogemata on midagi teinud" at bounding box center [185, 549] width 164 height 26
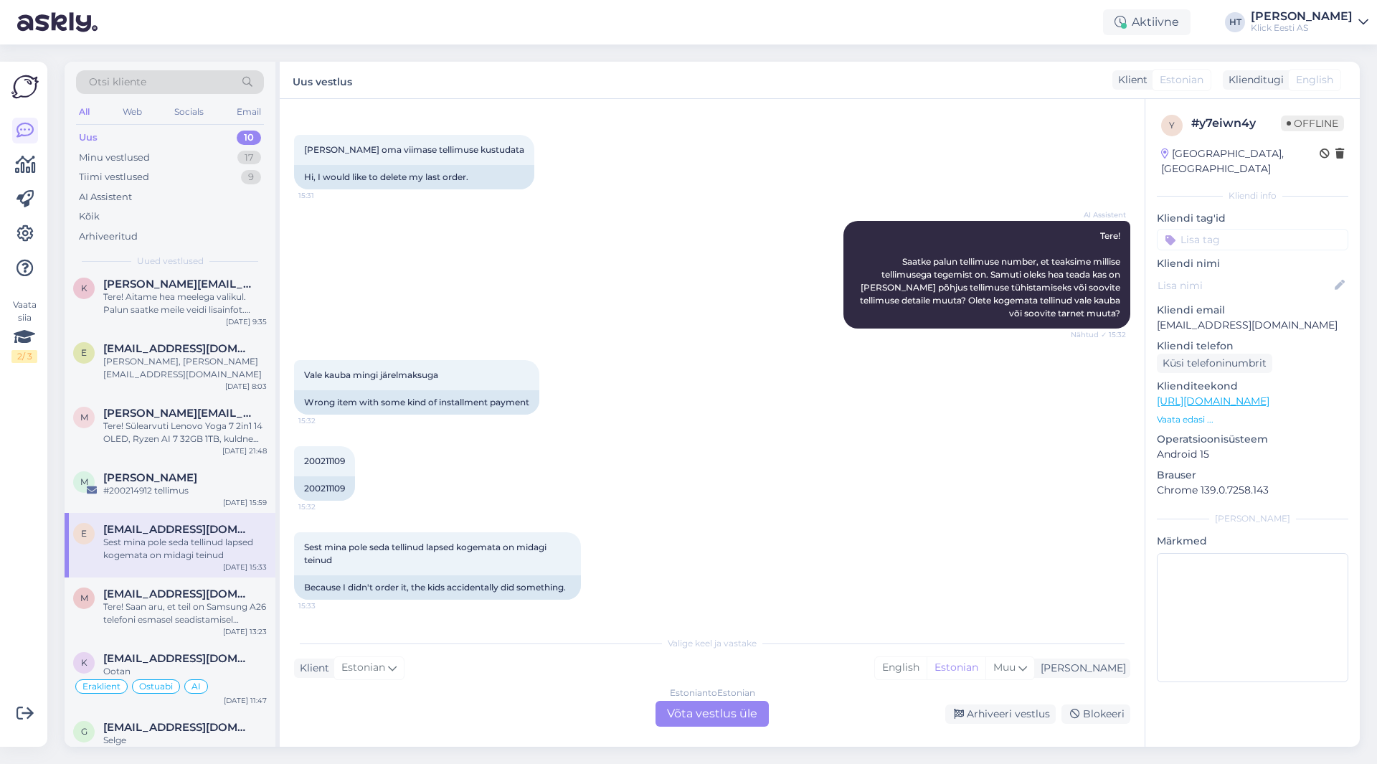
scroll to position [55, 0]
click at [171, 600] on div "Tere! Saan aru, et teil on Samsung A26 telefoni esmasel seadistamisel probleem …" at bounding box center [185, 613] width 164 height 26
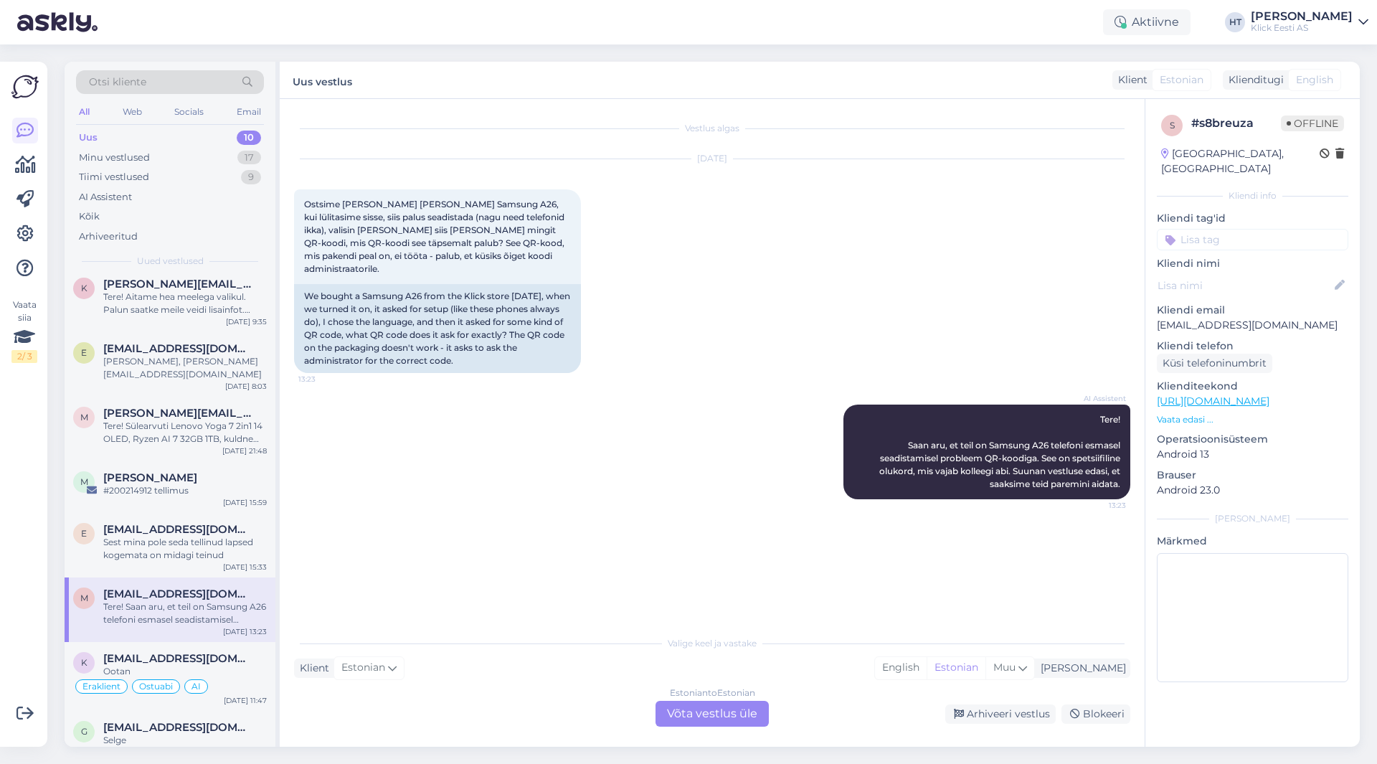
click at [418, 610] on div "Vestlus algas [DATE] Ostsime [PERSON_NAME] [PERSON_NAME] Samsung A26, kui lülit…" at bounding box center [718, 364] width 849 height 502
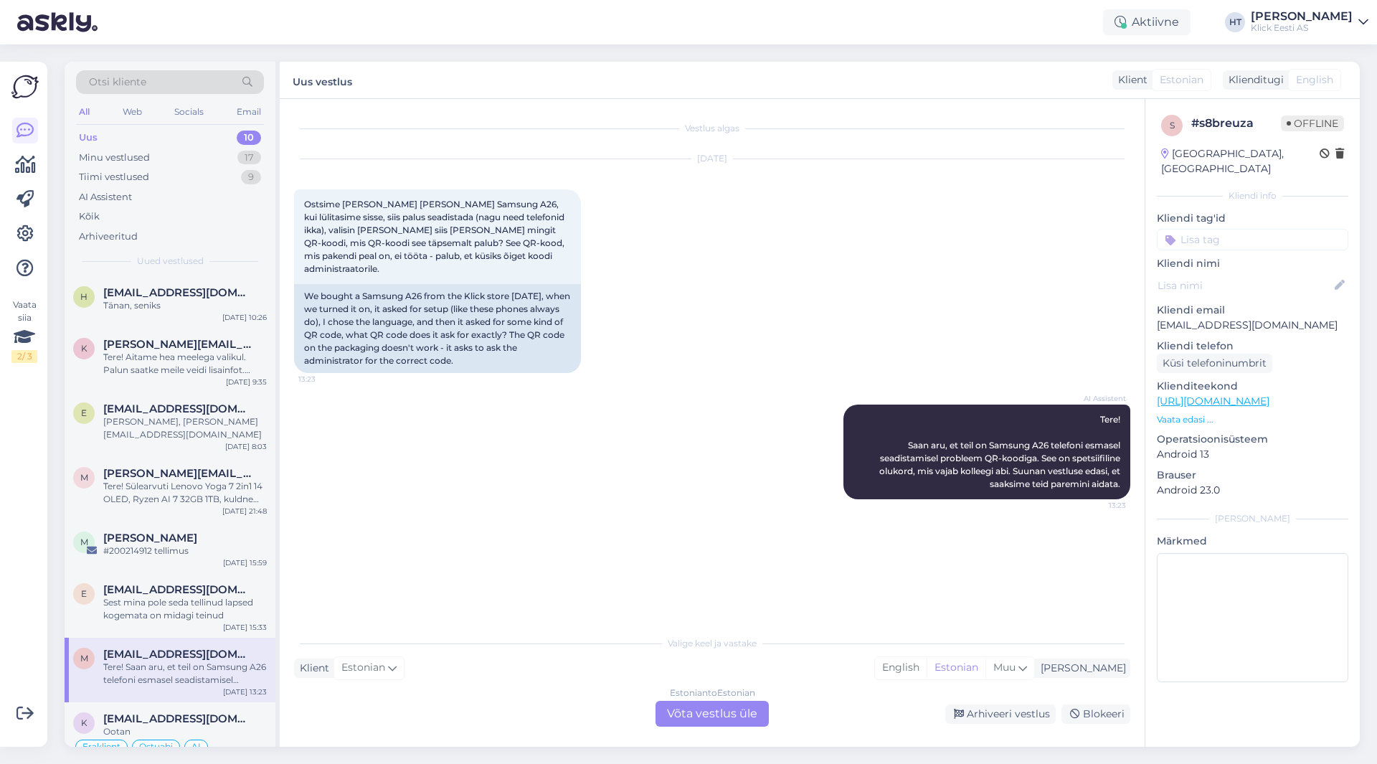
click at [701, 719] on div "Estonian to Estonian Võta vestlus üle" at bounding box center [712, 714] width 113 height 26
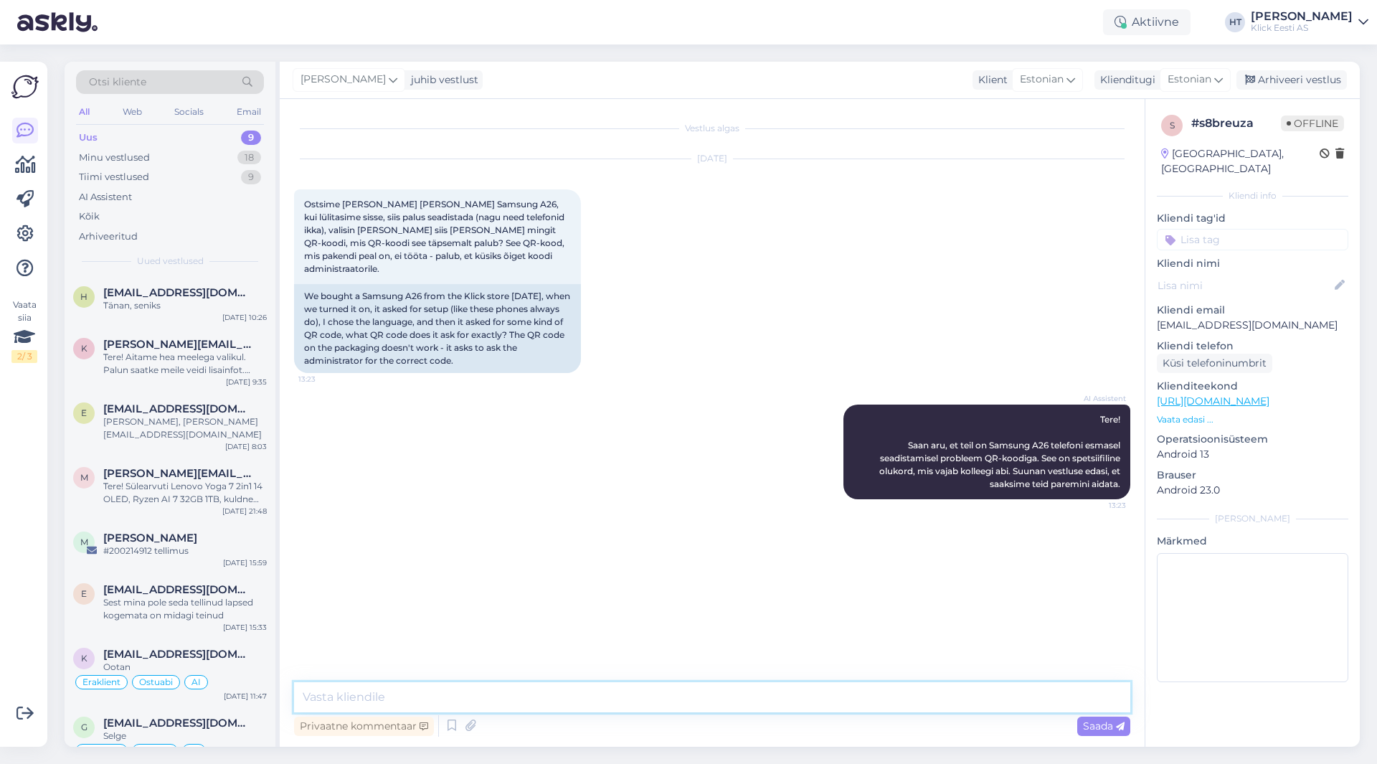
click at [701, 702] on textarea at bounding box center [712, 697] width 836 height 30
type textarea "Kirjelduse järgi on tegemist Google Fast Pair funktsiooniga. Proovige teha välj…"
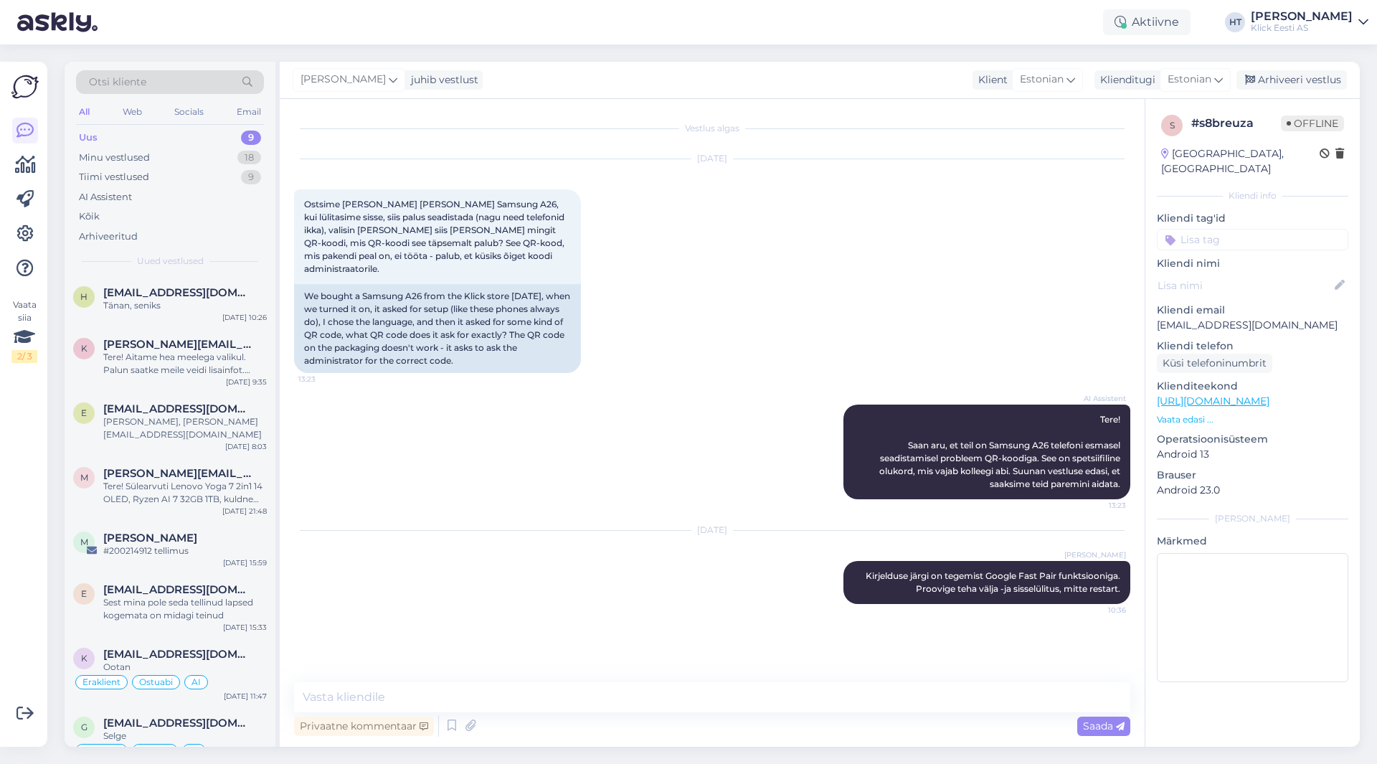
click at [1207, 229] on input at bounding box center [1252, 240] width 191 height 22
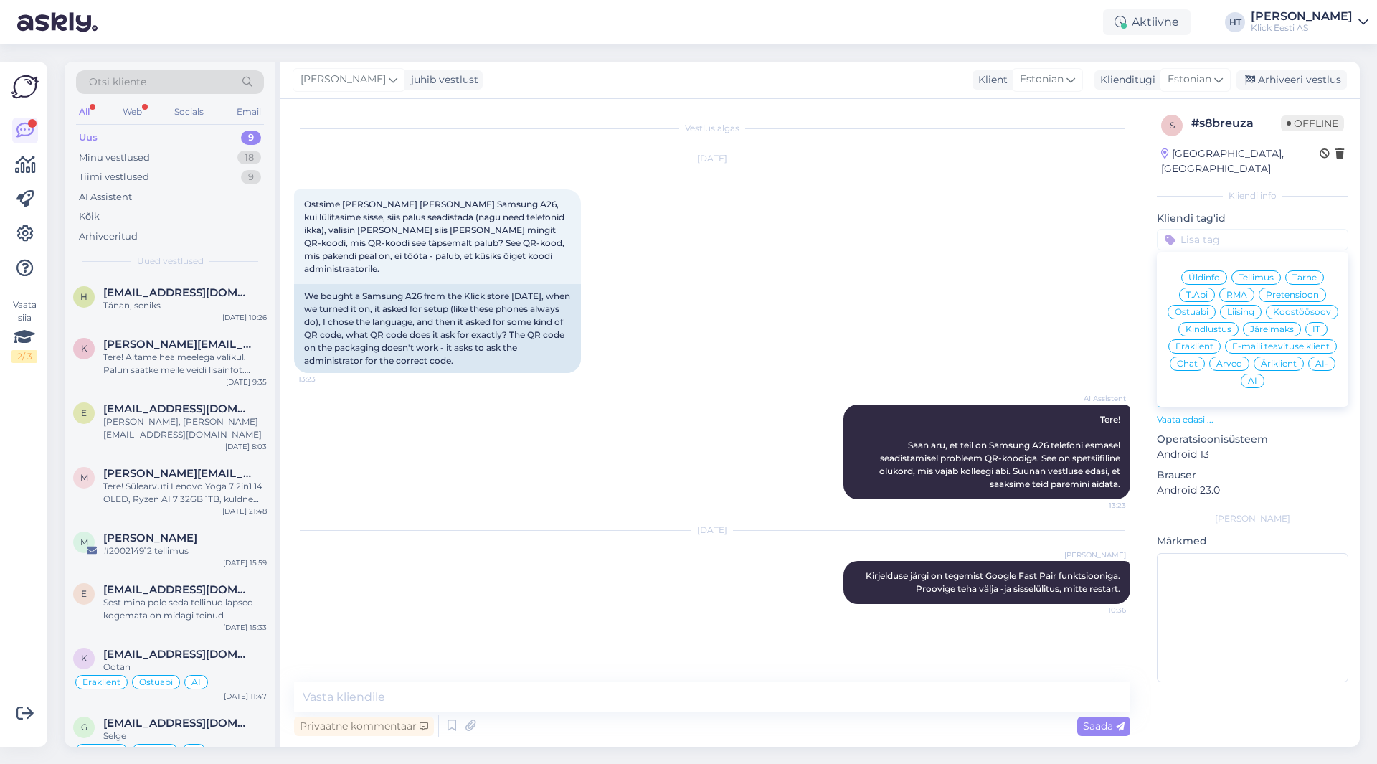
click at [1205, 290] on span "T.Abi" at bounding box center [1197, 294] width 22 height 9
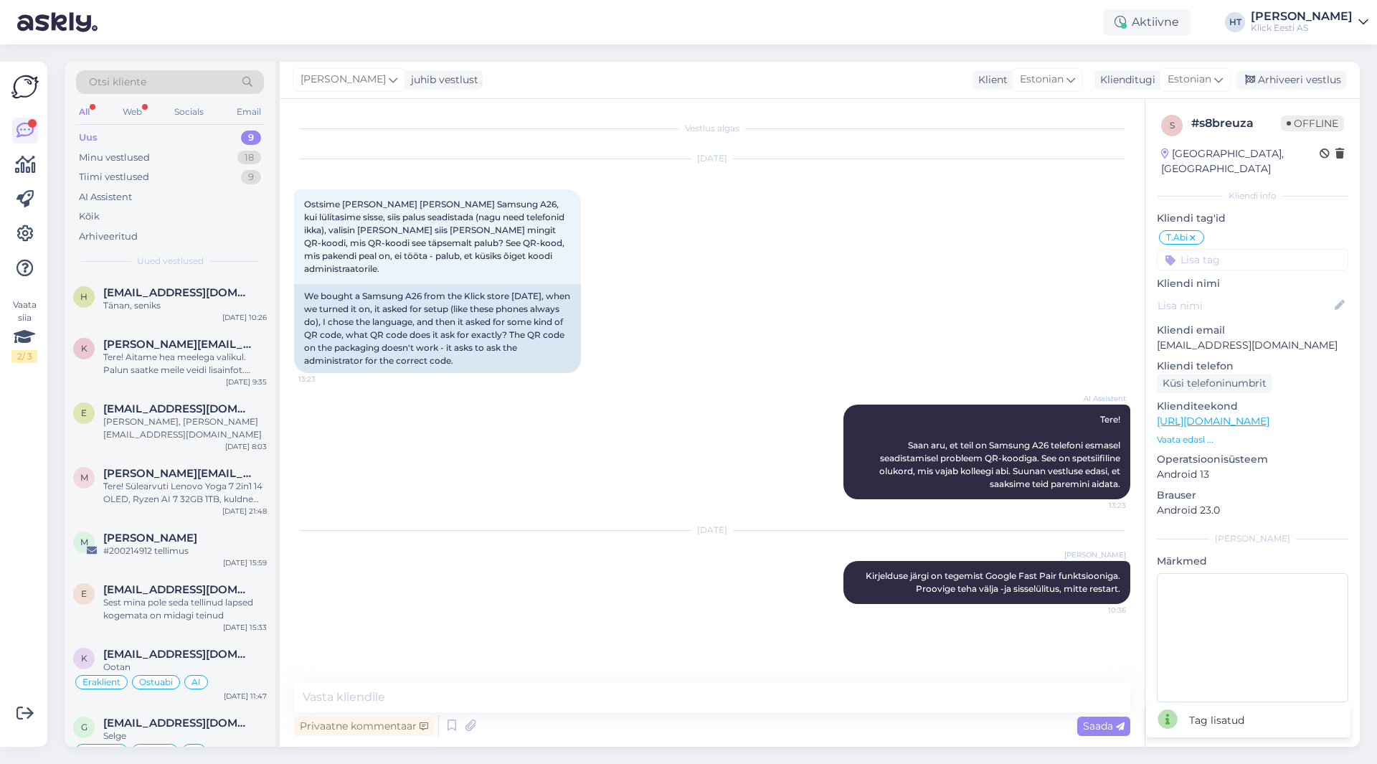
click at [1224, 255] on div "s # s8breuza Offline [GEOGRAPHIC_DATA], [GEOGRAPHIC_DATA] Kliendi info Kliendi …" at bounding box center [1252, 411] width 214 height 625
click at [1224, 249] on input at bounding box center [1252, 260] width 191 height 22
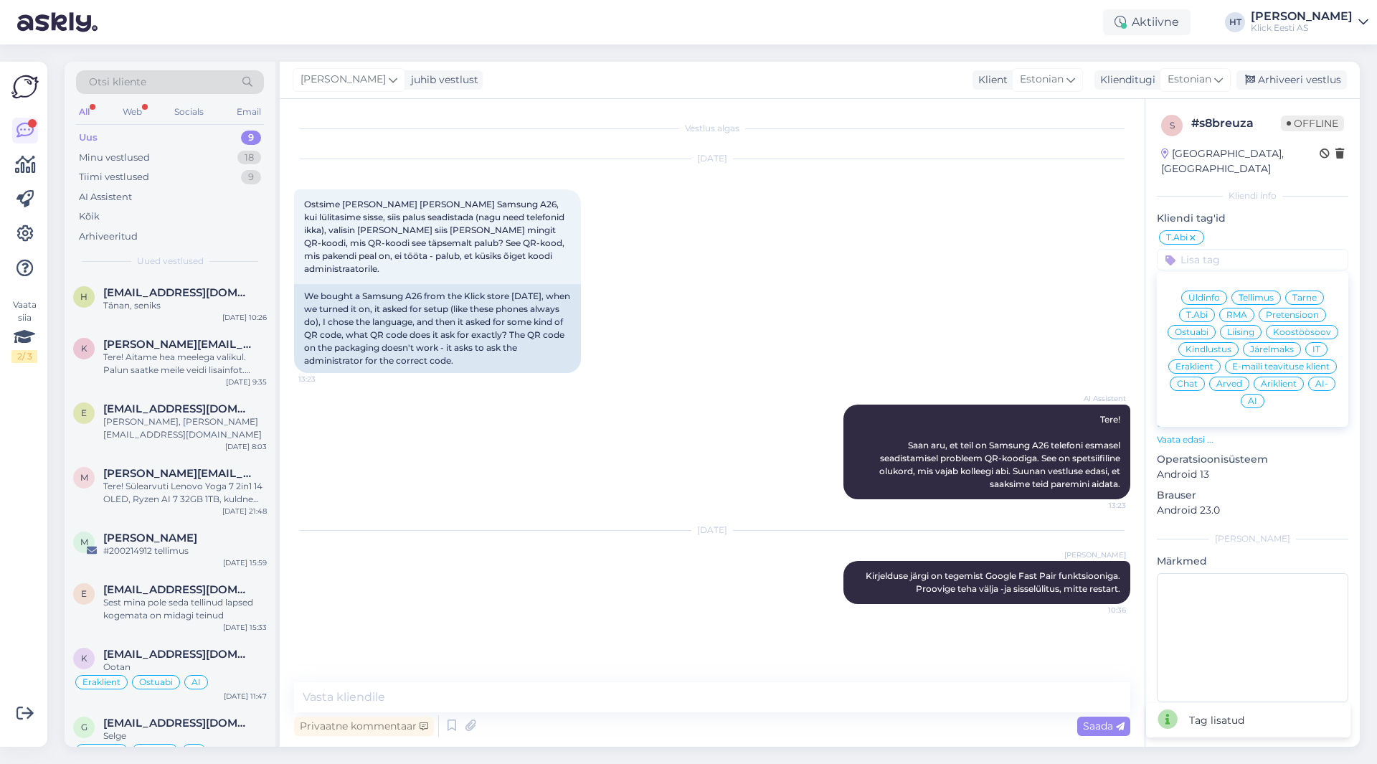
click at [1188, 362] on span "Eraklient" at bounding box center [1195, 366] width 38 height 9
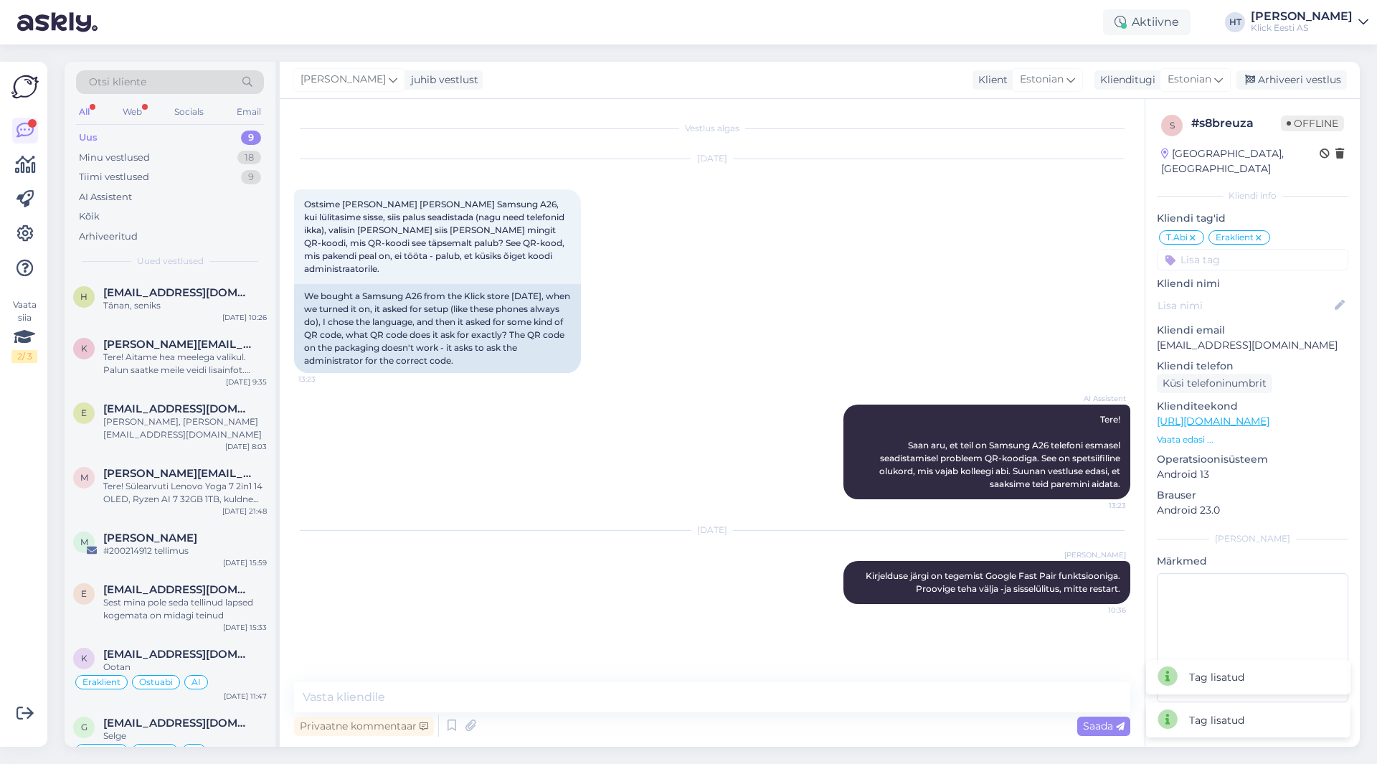
click at [952, 273] on div "[DATE] Ostsime [PERSON_NAME] [PERSON_NAME] Samsung A26, kui lülitasime sisse, s…" at bounding box center [712, 265] width 836 height 245
click at [1286, 81] on div "Arhiveeri vestlus" at bounding box center [1291, 79] width 110 height 19
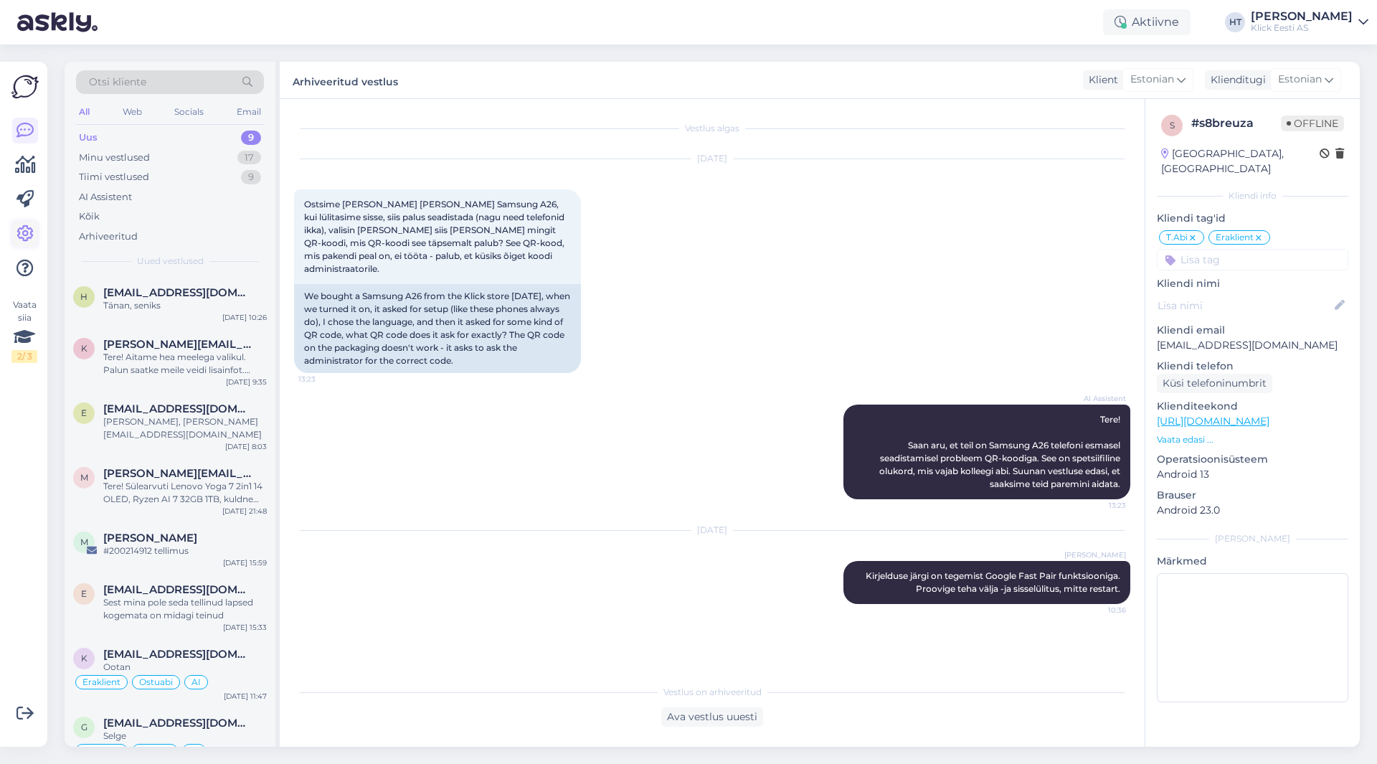
click at [22, 242] on icon at bounding box center [24, 233] width 17 height 17
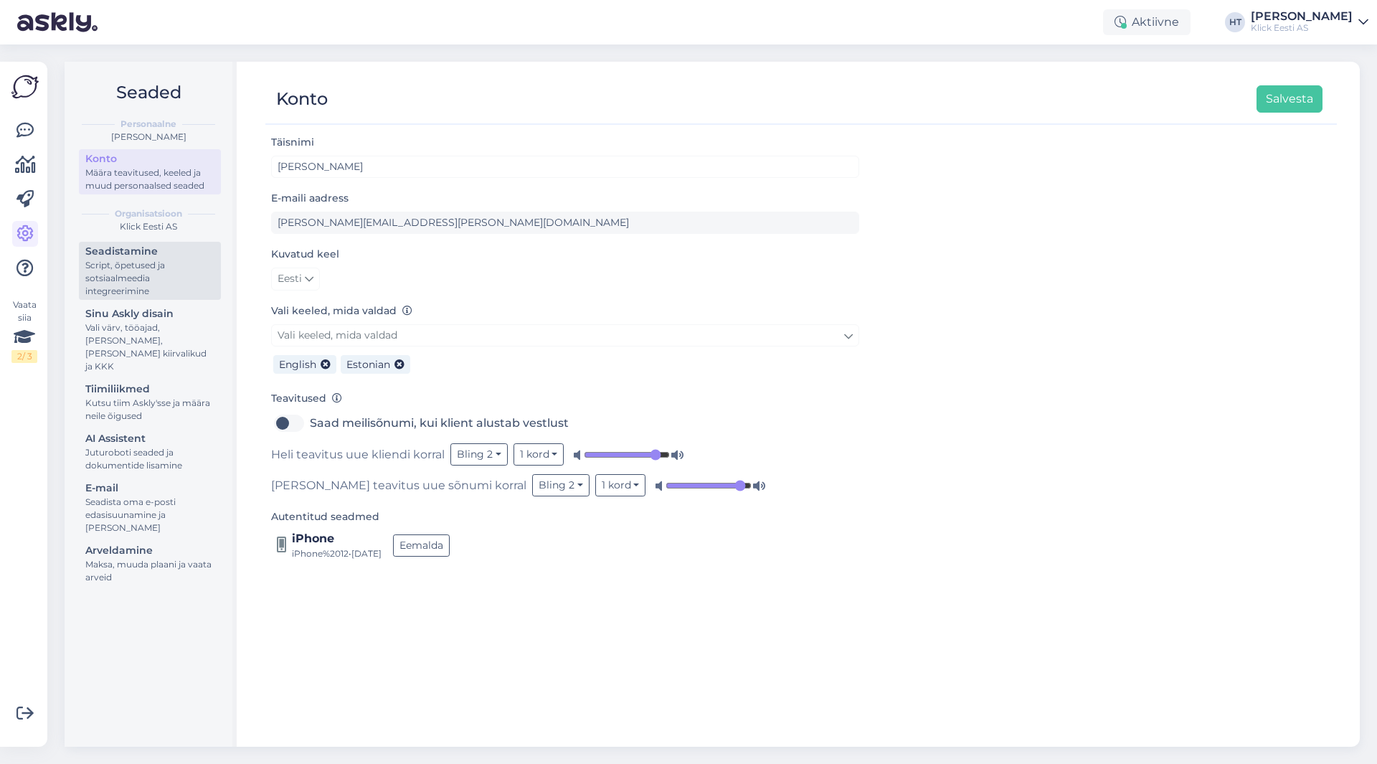
click at [138, 270] on div "Script, õpetused ja sotsiaalmeedia integreerimine" at bounding box center [149, 278] width 129 height 39
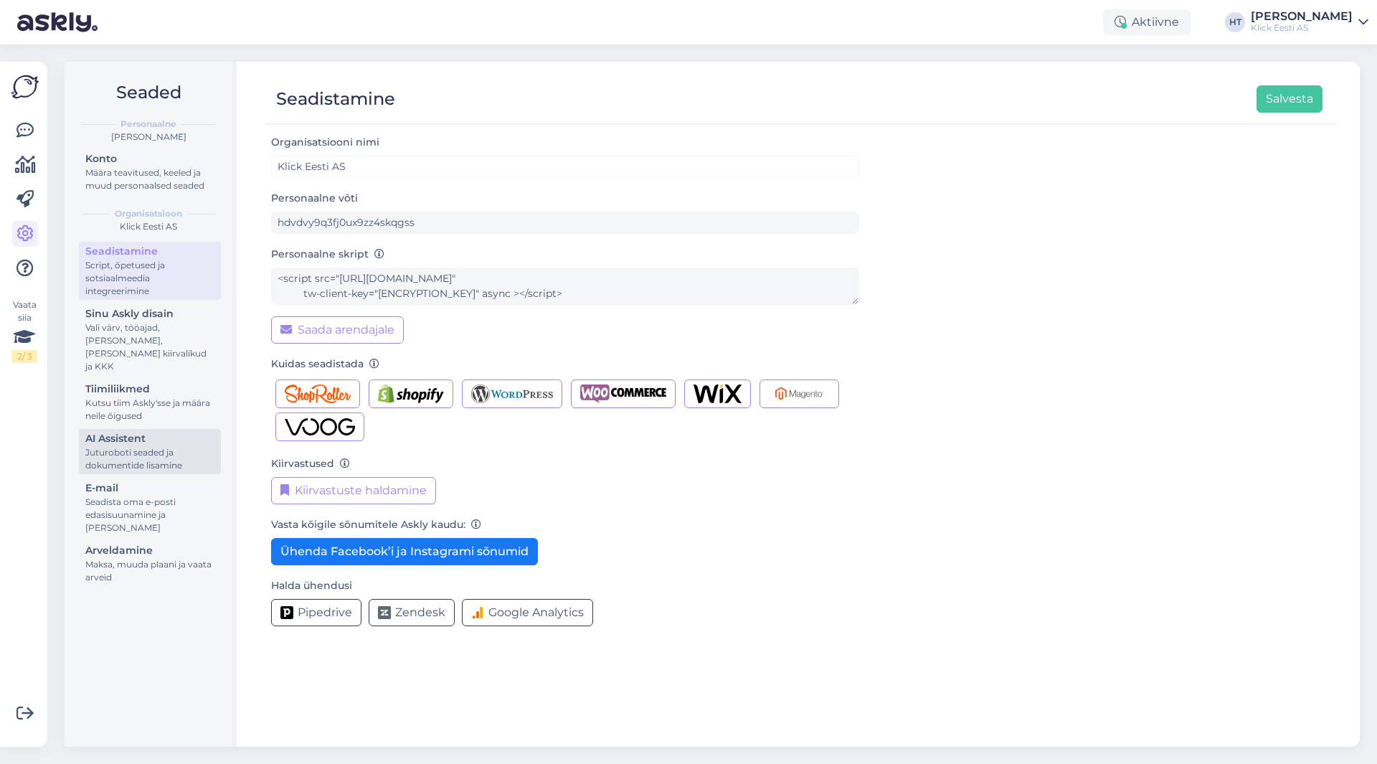
click at [169, 446] on div "Juturoboti seaded ja dokumentide lisamine" at bounding box center [149, 459] width 129 height 26
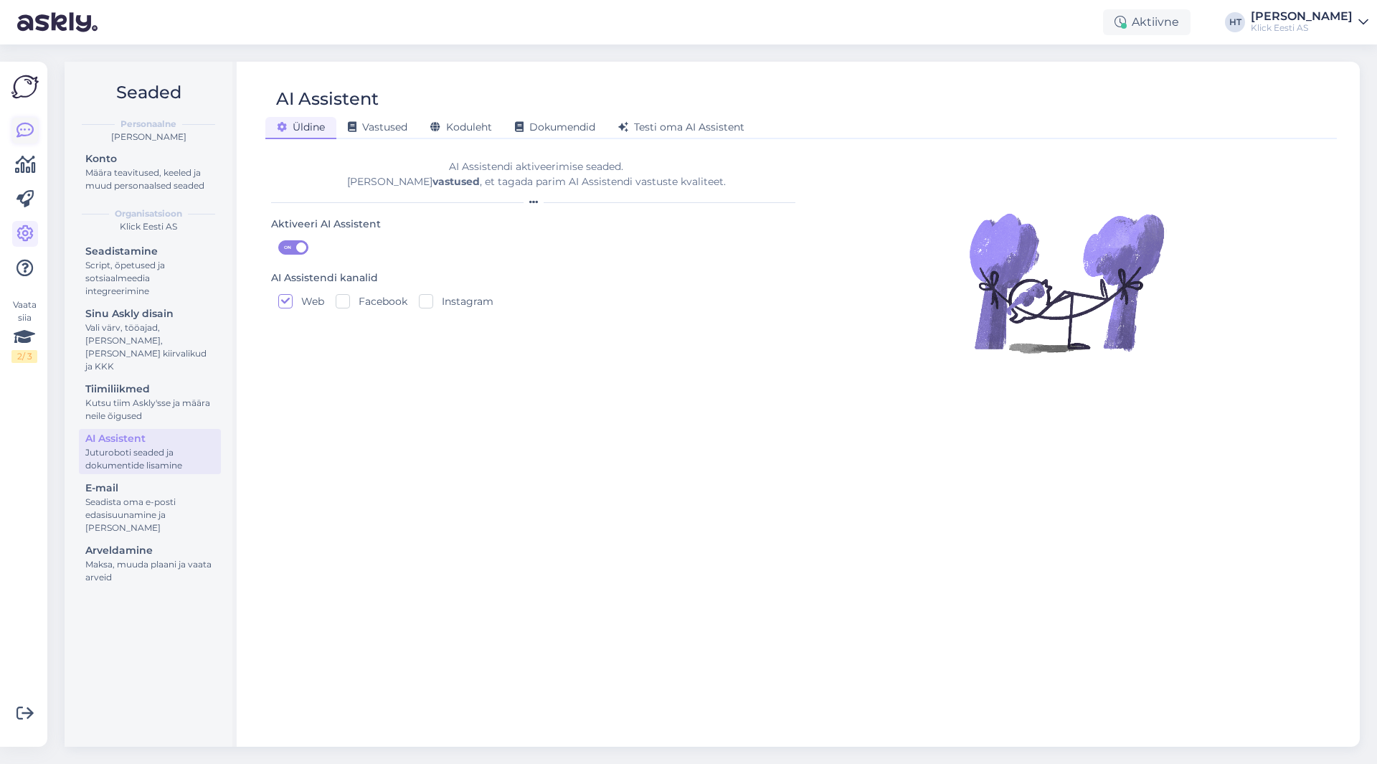
click at [25, 124] on icon at bounding box center [24, 130] width 17 height 17
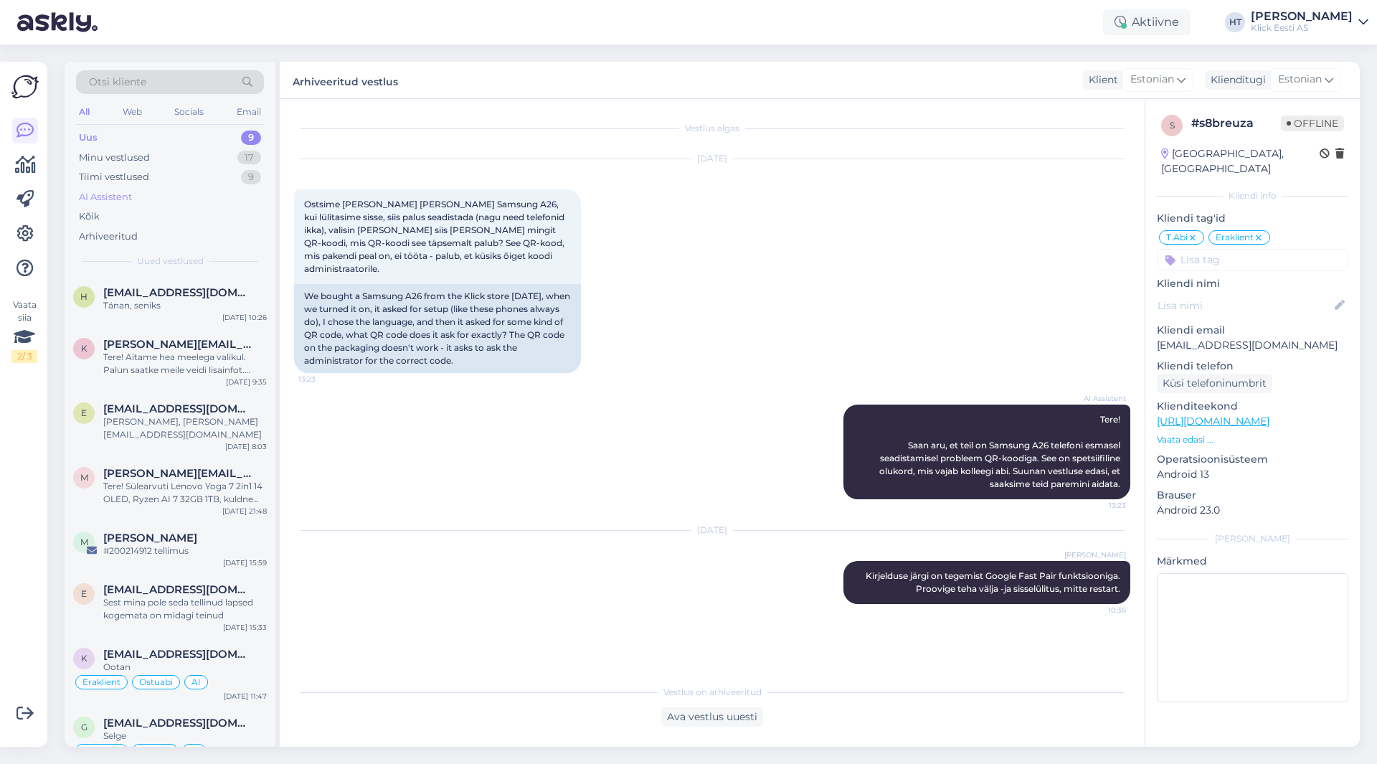
click at [143, 194] on div "AI Assistent" at bounding box center [170, 197] width 188 height 20
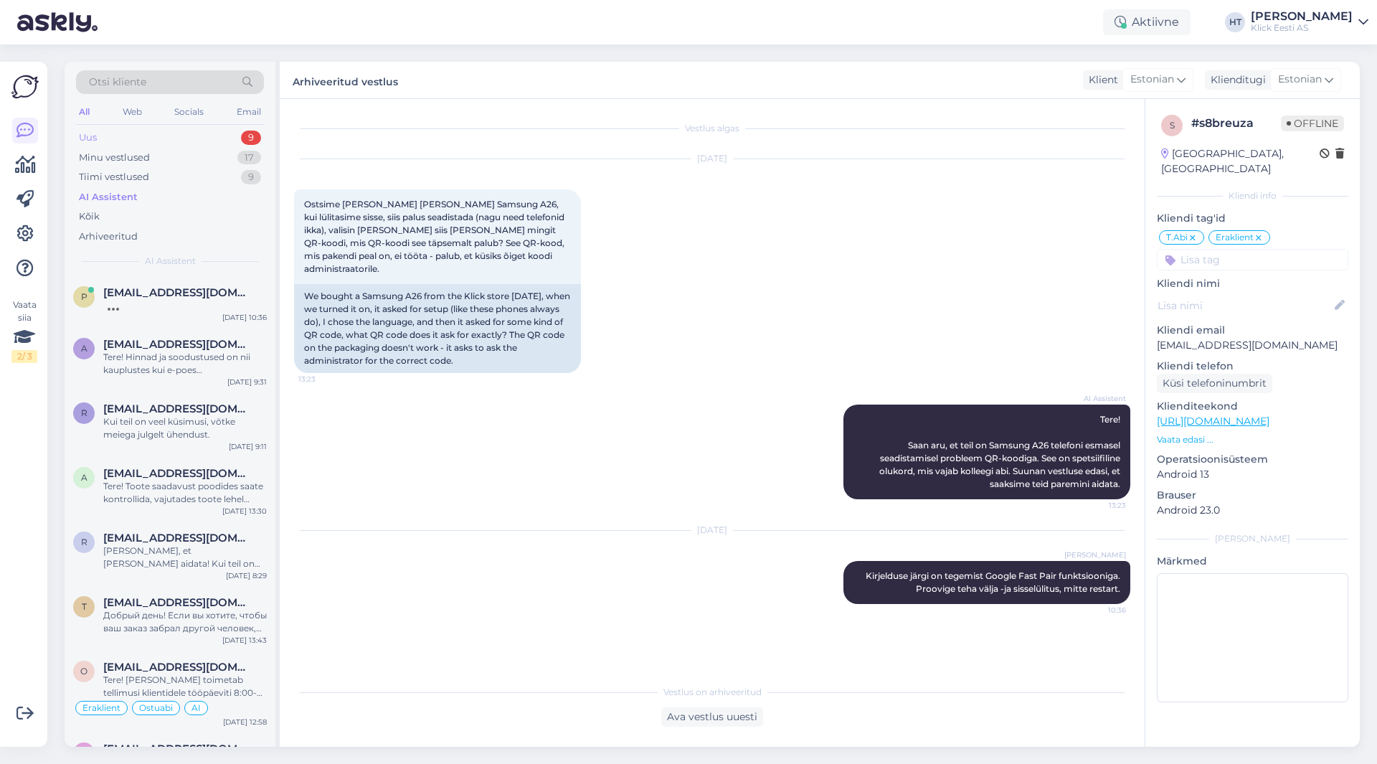
click at [217, 137] on div "Uus 9" at bounding box center [170, 138] width 188 height 20
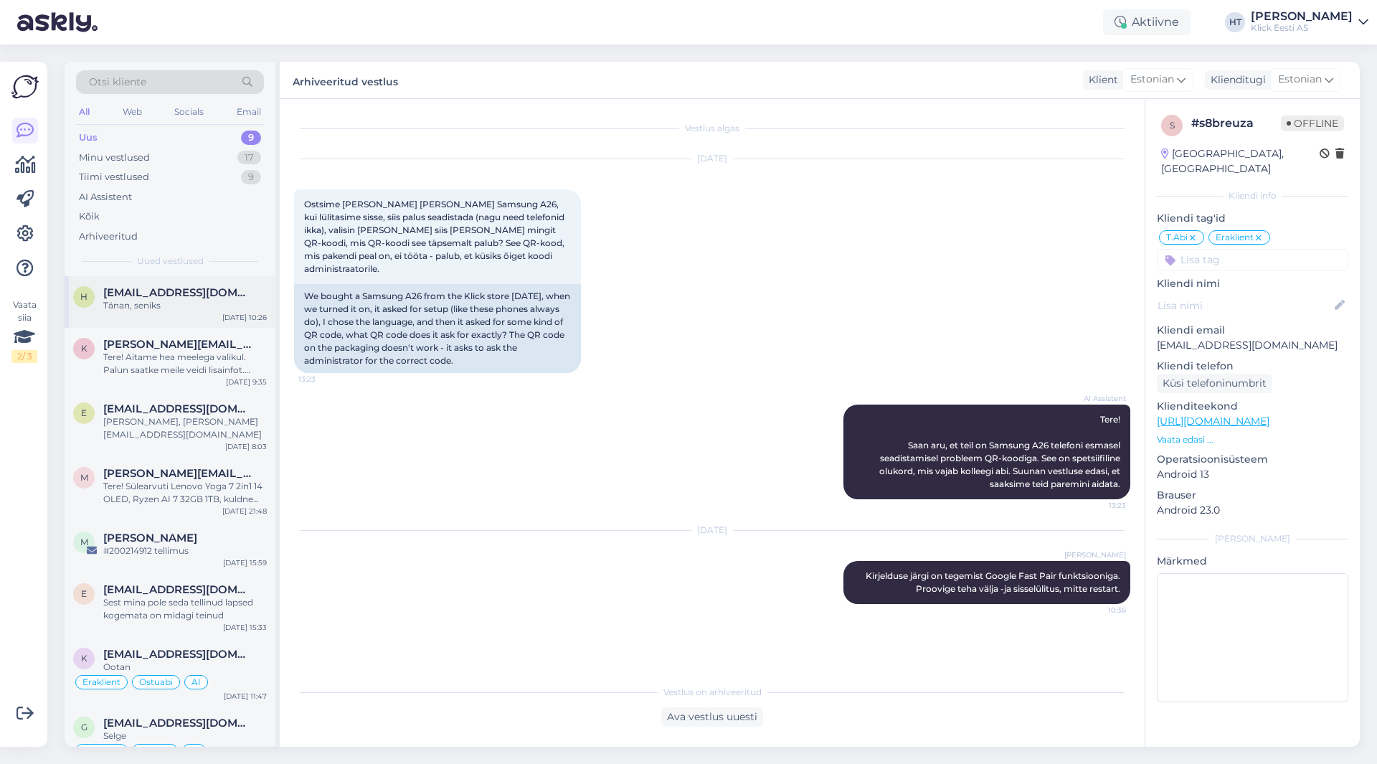
click at [210, 295] on div "[EMAIL_ADDRESS][DOMAIN_NAME]" at bounding box center [185, 292] width 164 height 13
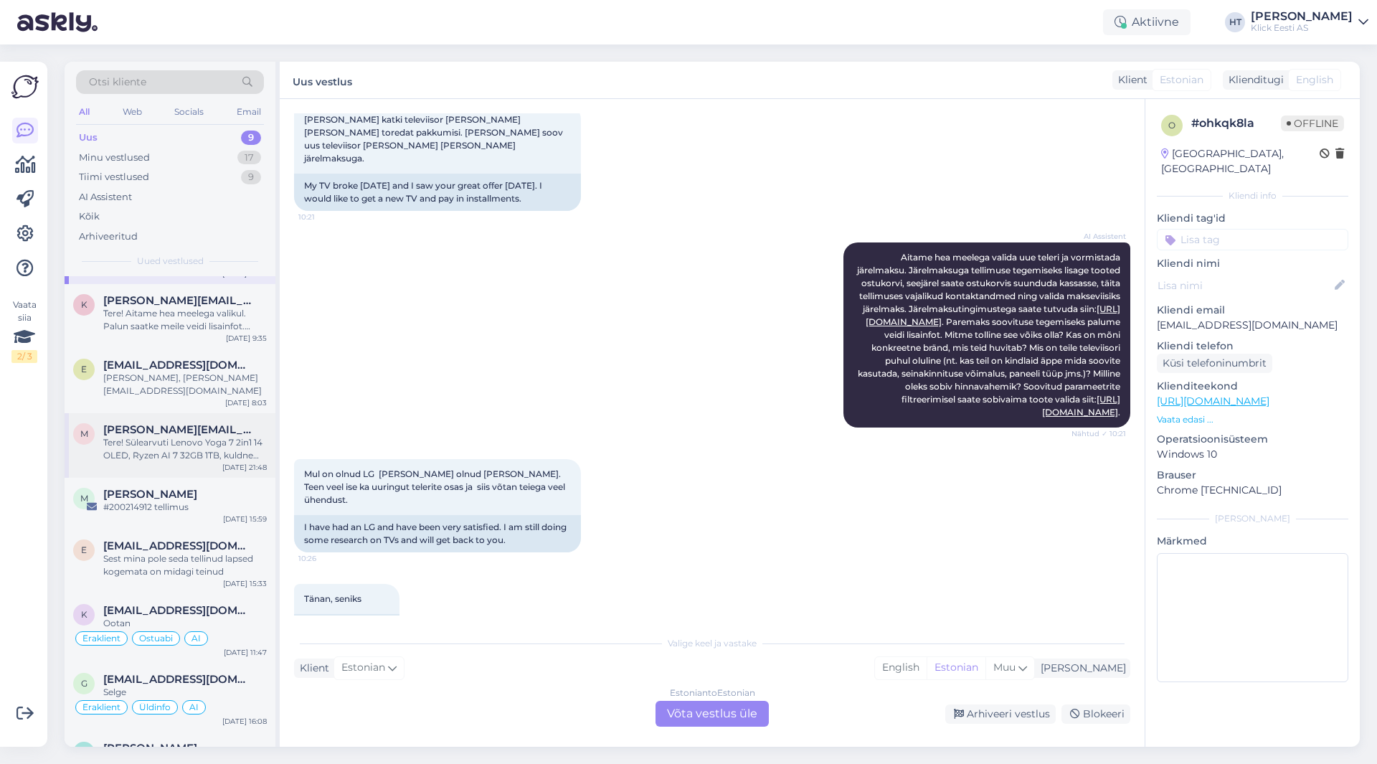
scroll to position [67, 0]
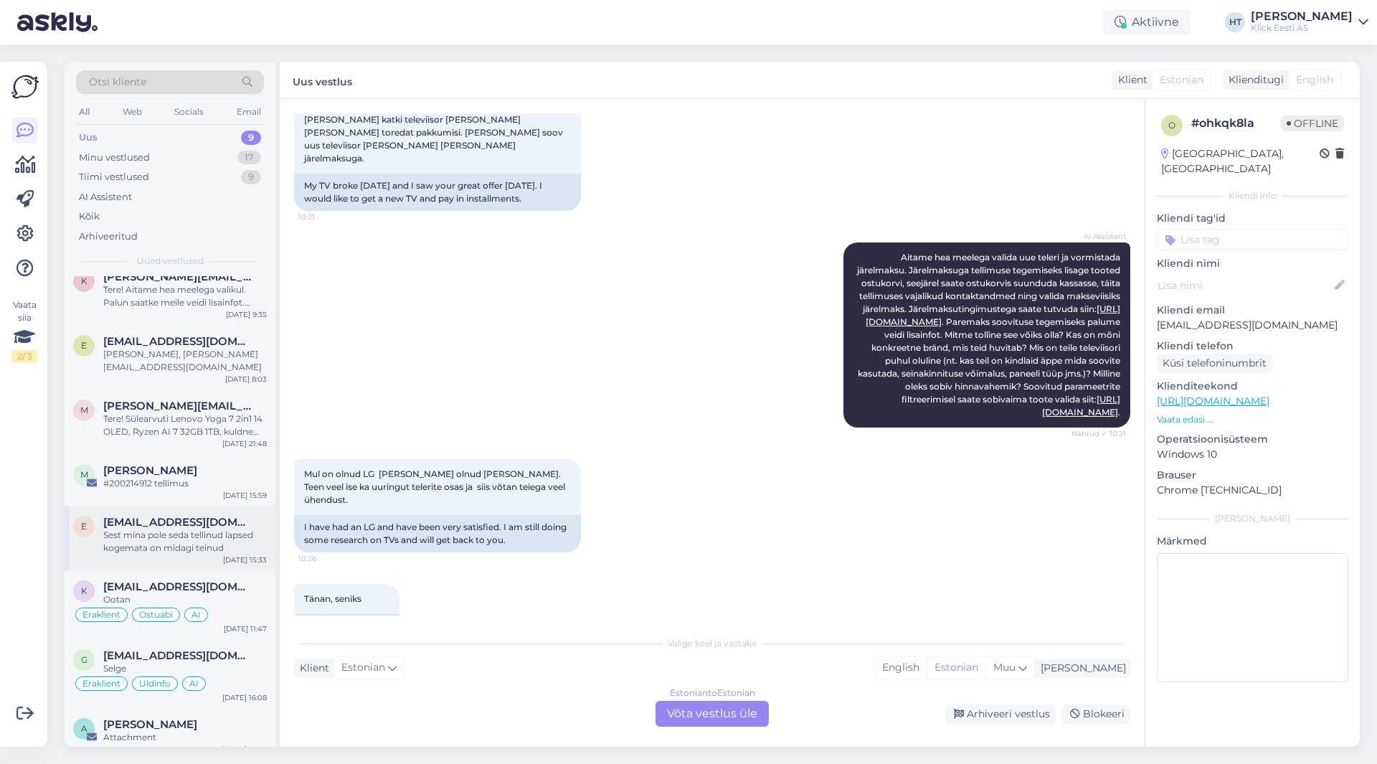
click at [212, 537] on div "Sest mina pole seda tellinud lapsed kogemata on midagi teinud" at bounding box center [185, 542] width 164 height 26
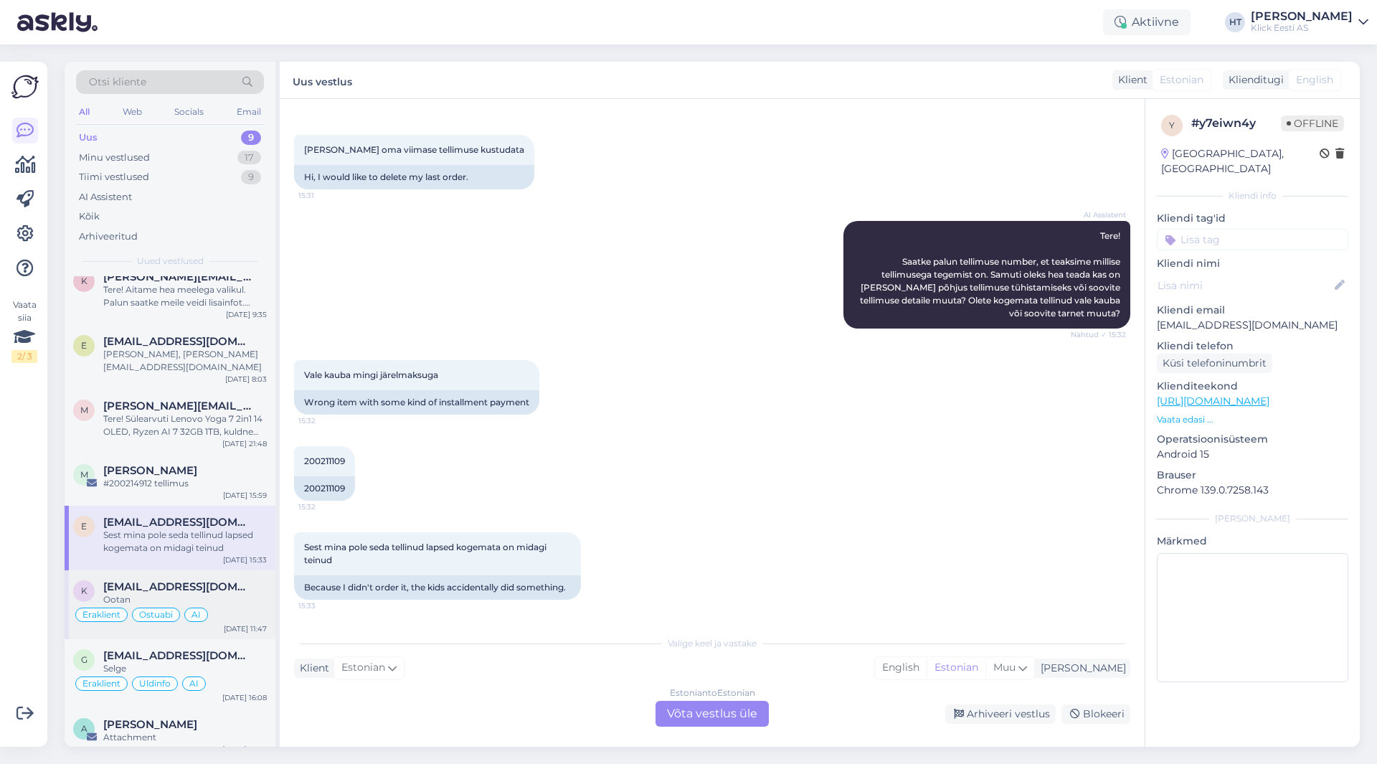
click at [239, 623] on div "[DATE] 11:47" at bounding box center [245, 628] width 43 height 11
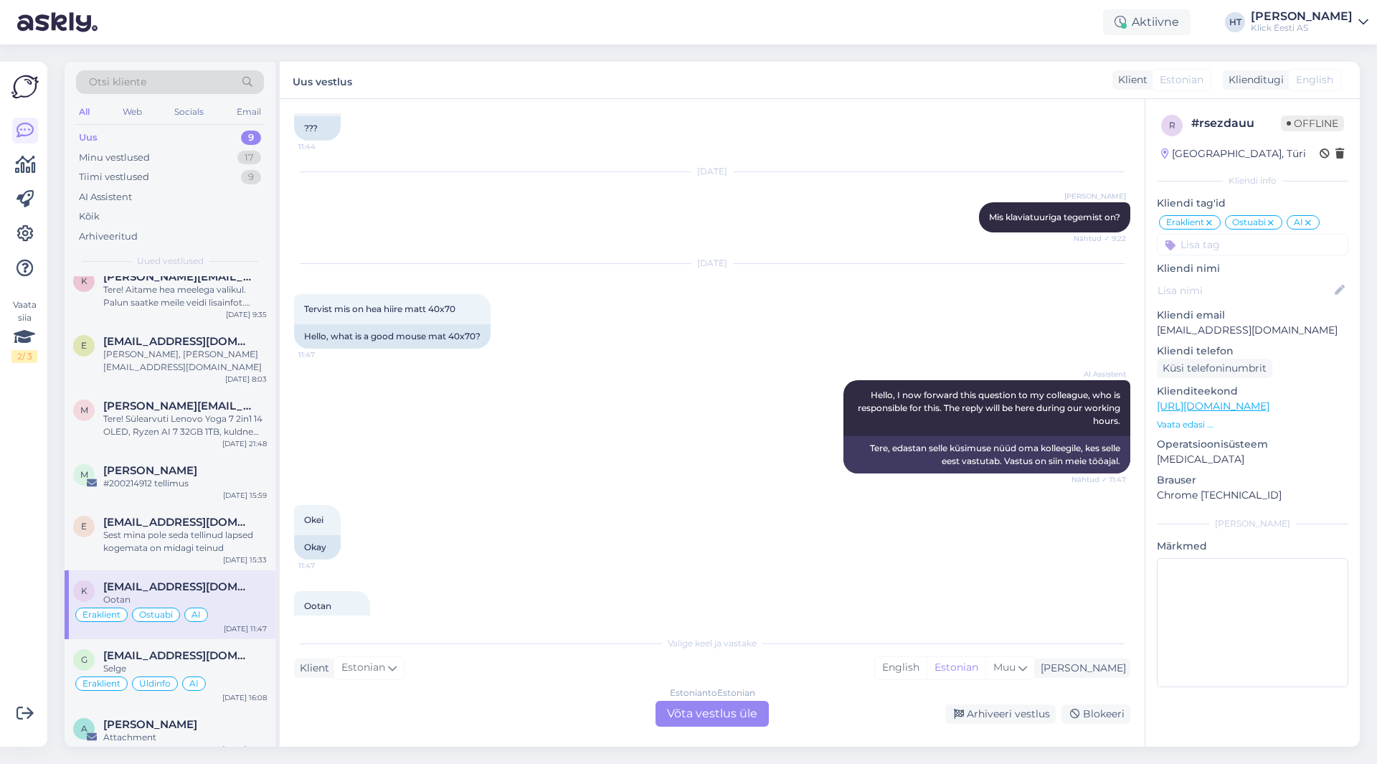
scroll to position [2532, 0]
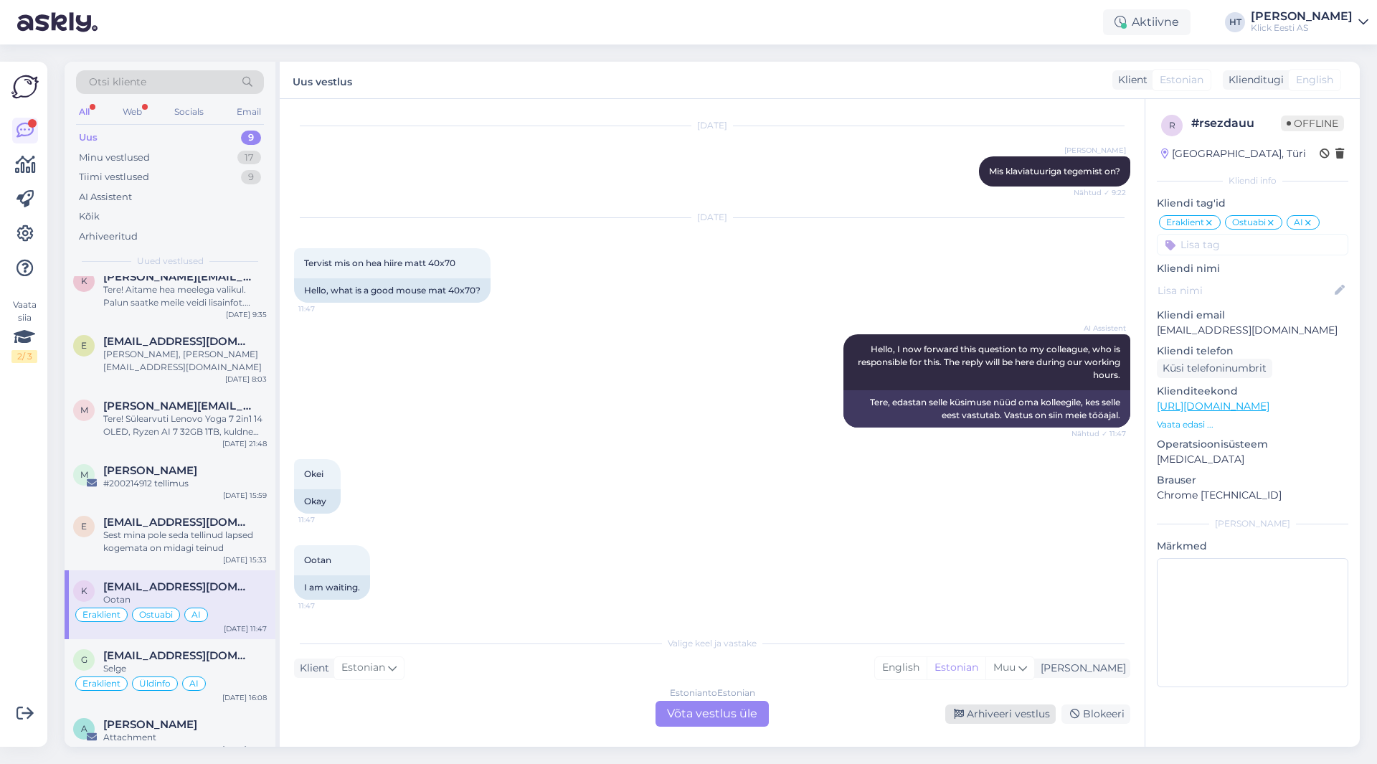
click at [1003, 710] on div "Arhiveeri vestlus" at bounding box center [1000, 713] width 110 height 19
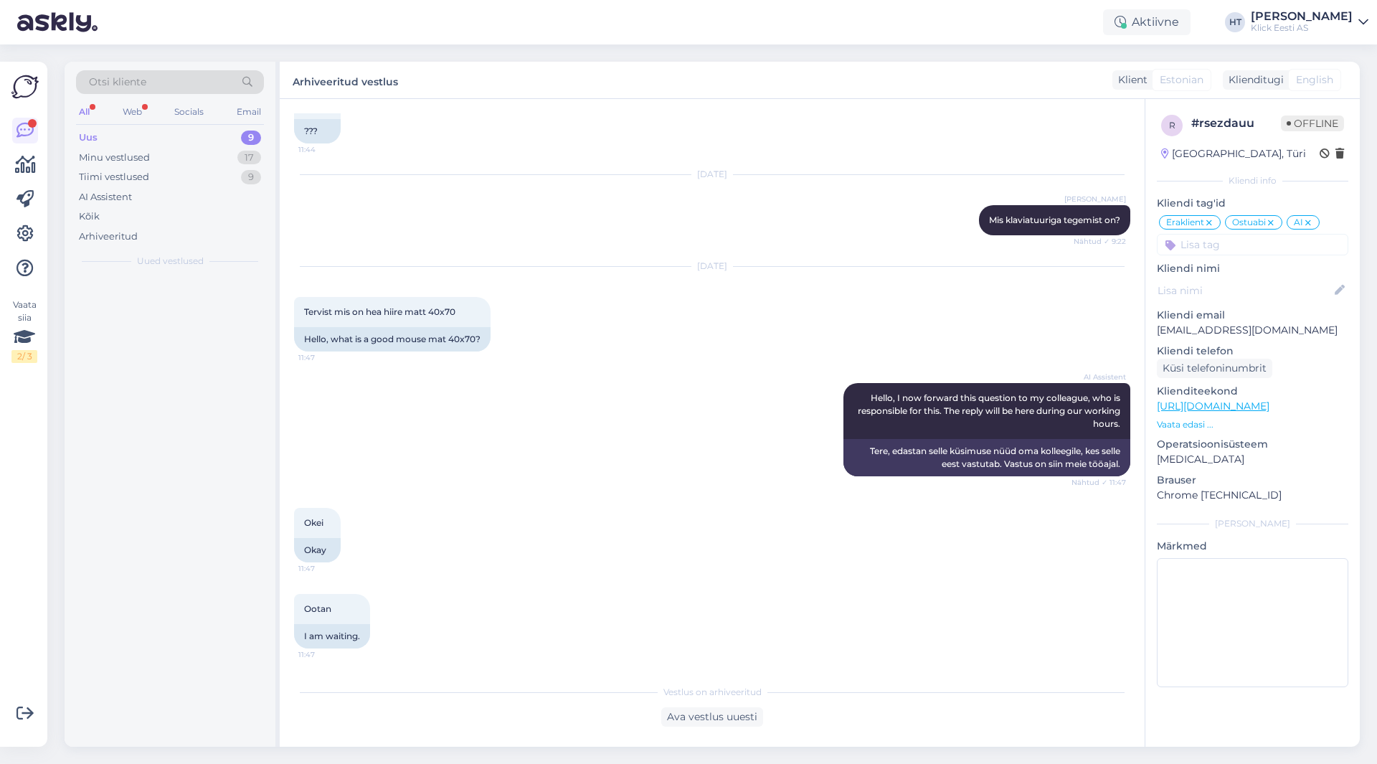
scroll to position [2484, 0]
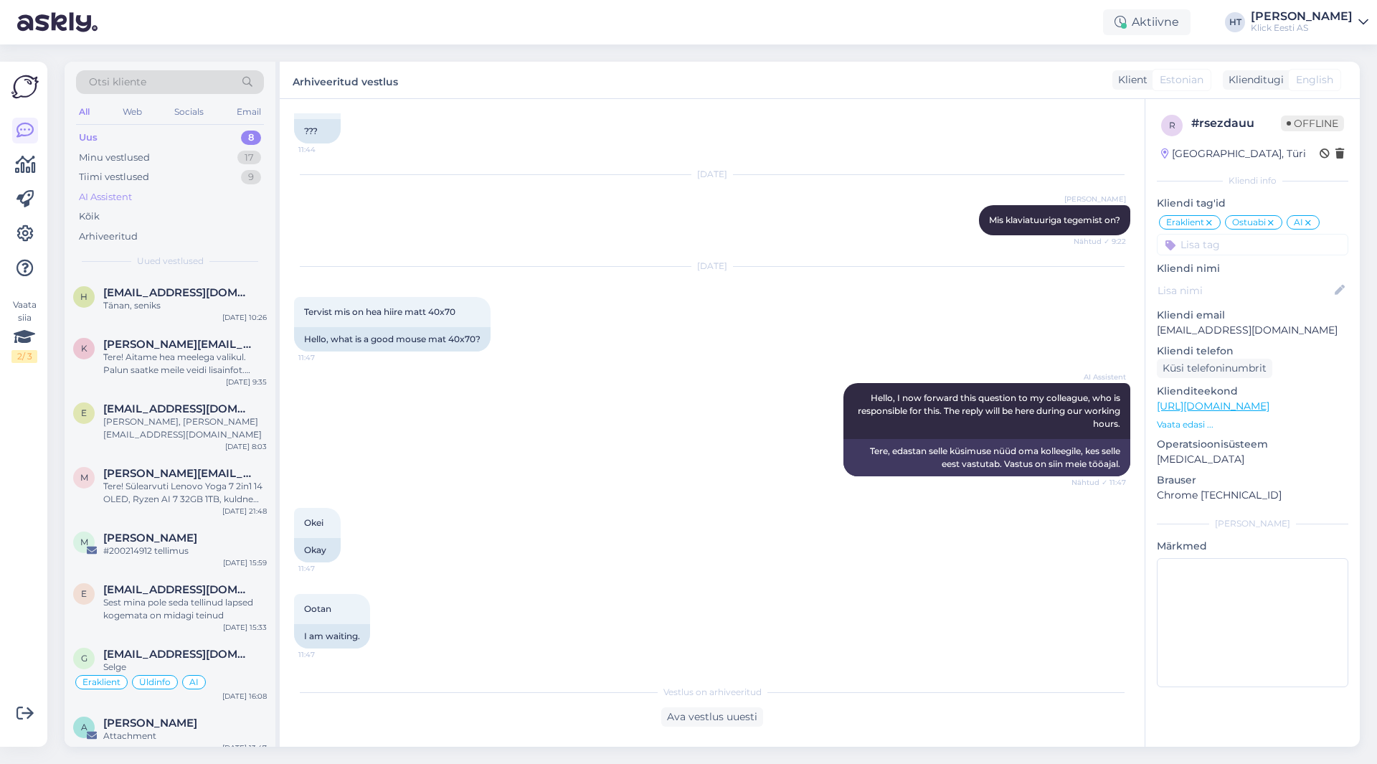
click at [189, 191] on div "AI Assistent" at bounding box center [170, 197] width 188 height 20
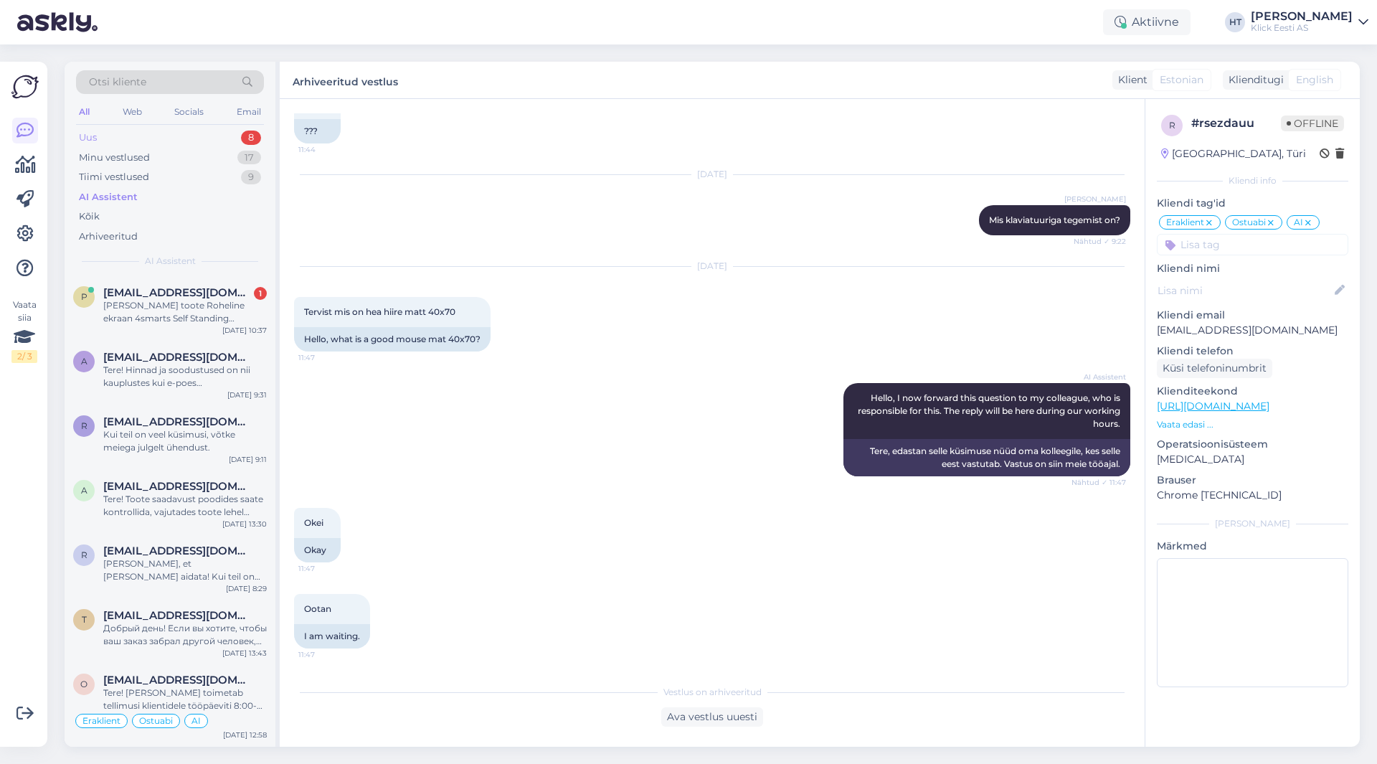
click at [214, 139] on div "Uus 8" at bounding box center [170, 138] width 188 height 20
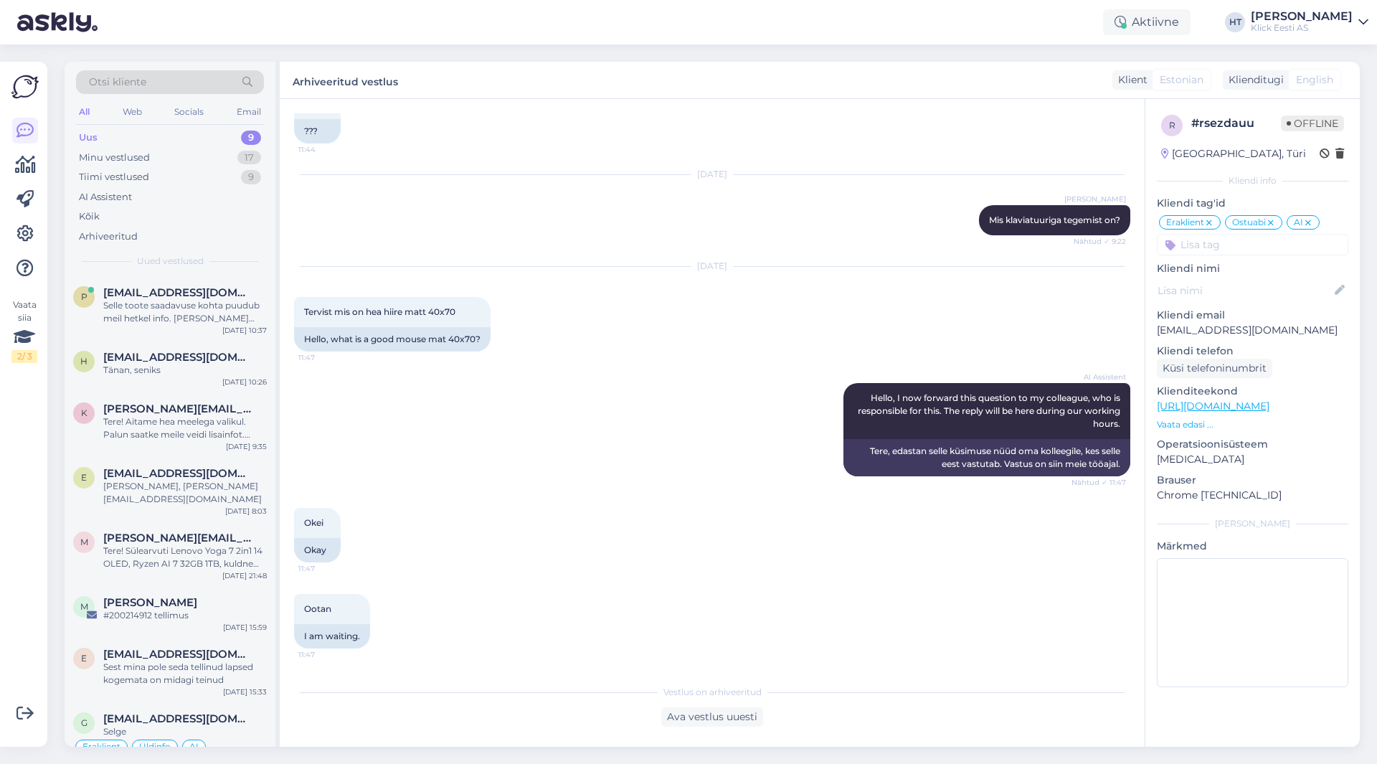
click at [197, 273] on div "Otsi kliente All Web Socials Email Uus 9 Minu vestlused 17 Tiimi vestlused 9 AI…" at bounding box center [170, 169] width 211 height 214
click at [197, 280] on div "p [EMAIL_ADDRESS][DOMAIN_NAME] Selle toote saadavuse kohta puudub meil hetkel i…" at bounding box center [170, 308] width 211 height 65
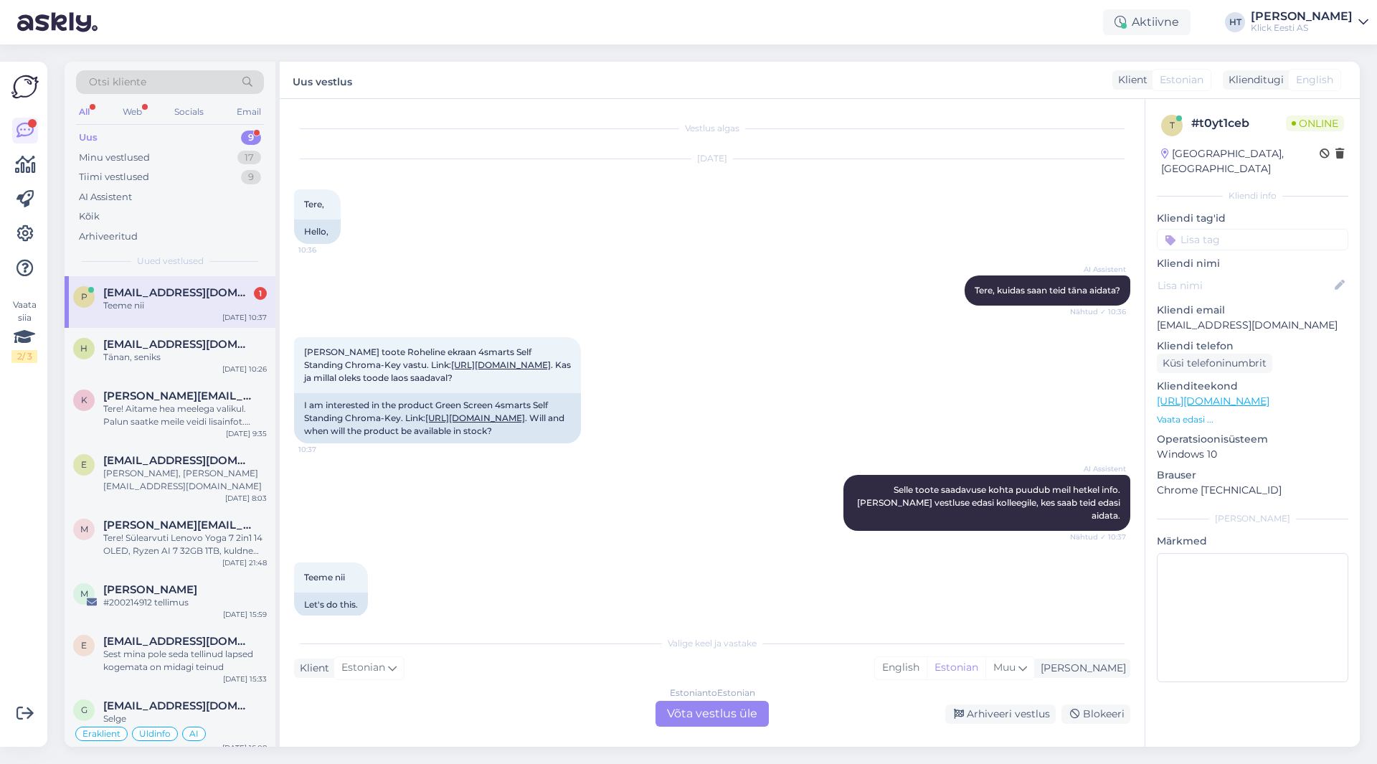
scroll to position [30, 0]
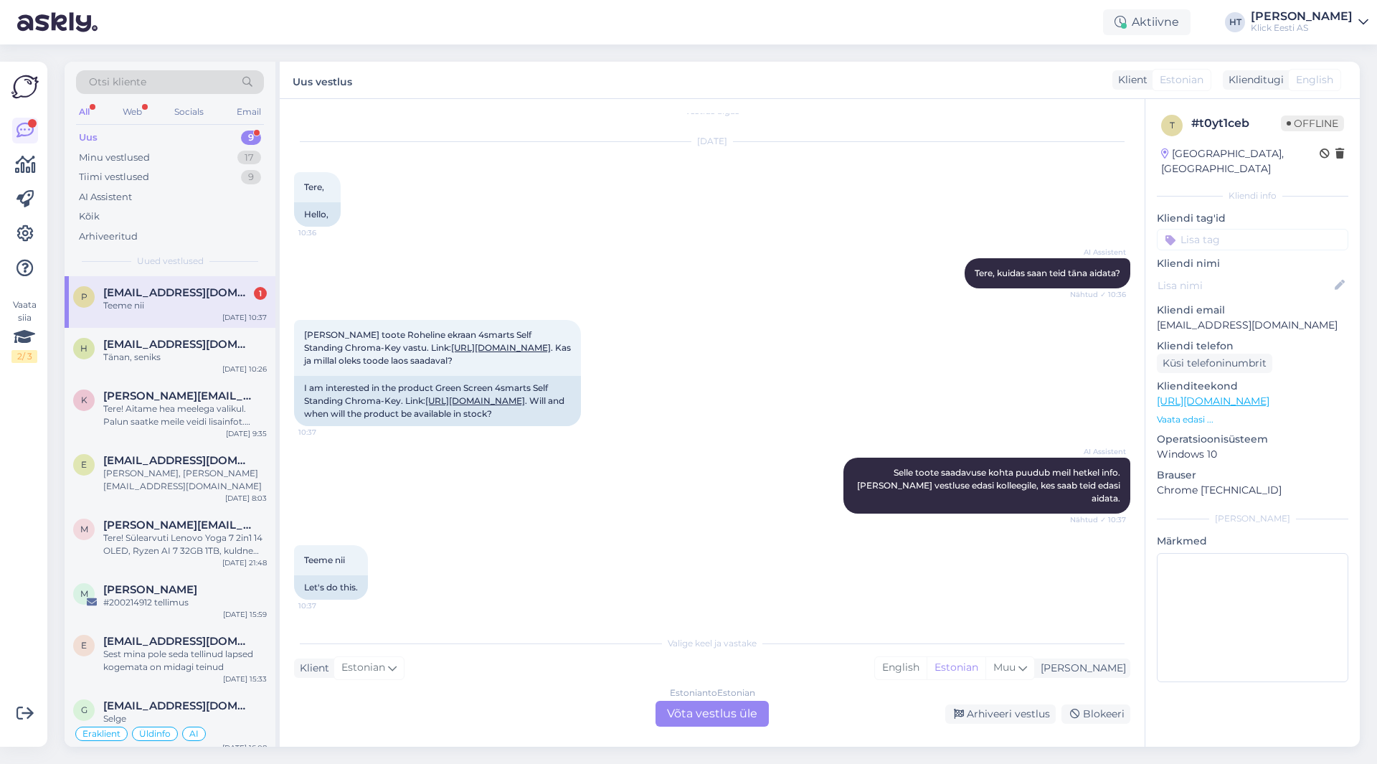
click at [176, 135] on div "Uus 9" at bounding box center [170, 138] width 188 height 20
click at [197, 290] on div "[EMAIL_ADDRESS][DOMAIN_NAME] 1" at bounding box center [185, 292] width 164 height 13
click at [612, 595] on div "Teeme nii 10:37 Let's do this." at bounding box center [712, 572] width 836 height 86
click at [694, 720] on div "Estonian to Estonian Võta vestlus üle" at bounding box center [712, 714] width 113 height 26
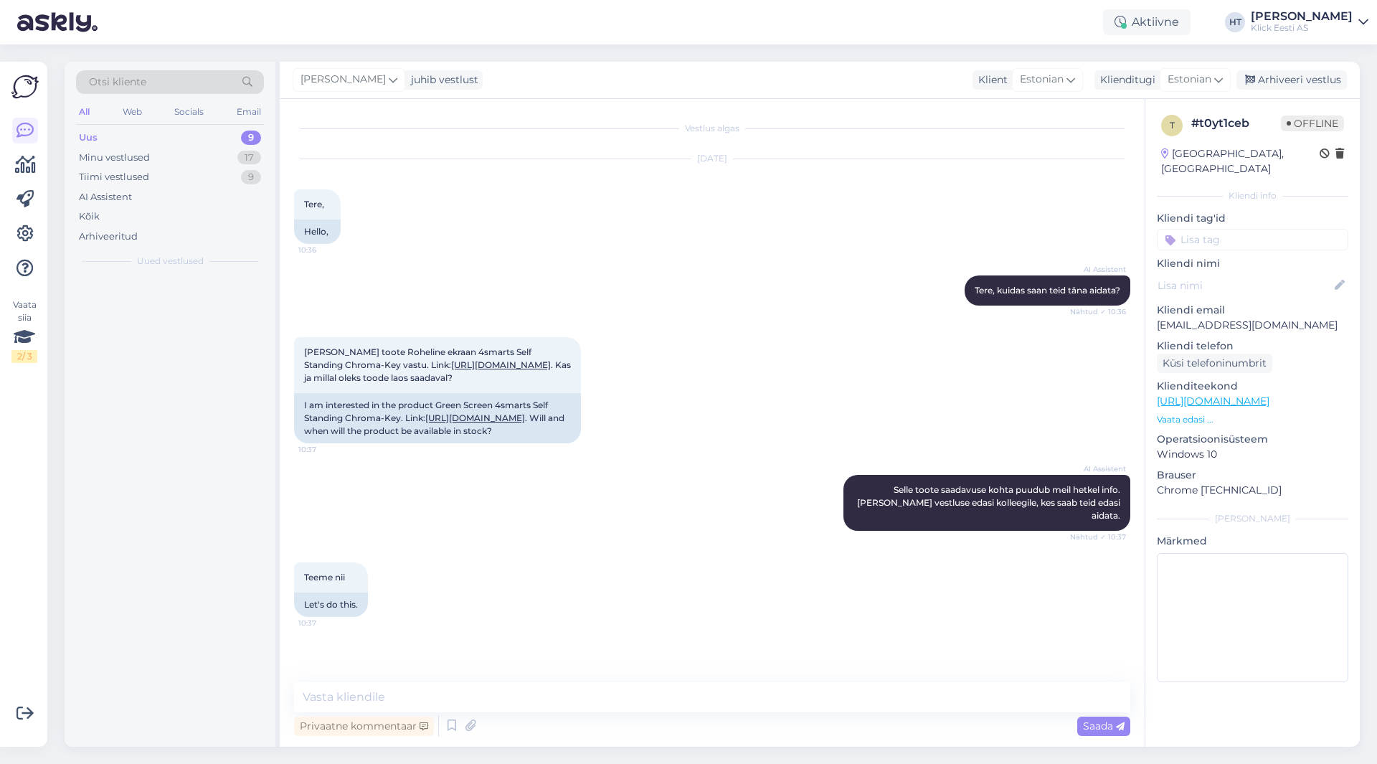
scroll to position [0, 0]
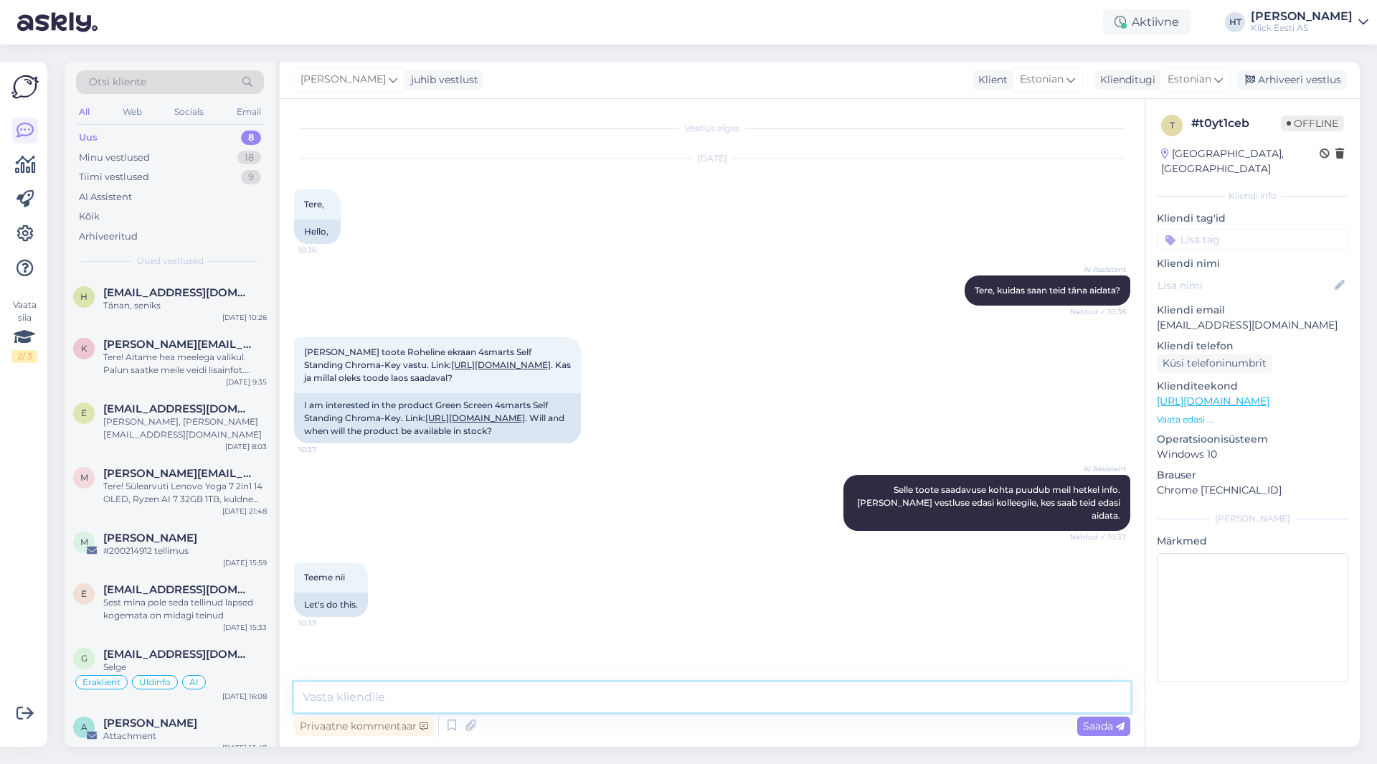
click at [691, 700] on textarea at bounding box center [712, 697] width 836 height 30
paste textarea "[PERSON_NAME] //↦ 1-4 tööpäeva Tarne kauplusesse //↦ 0-3 tööpäeva 0.00€ Omniva …"
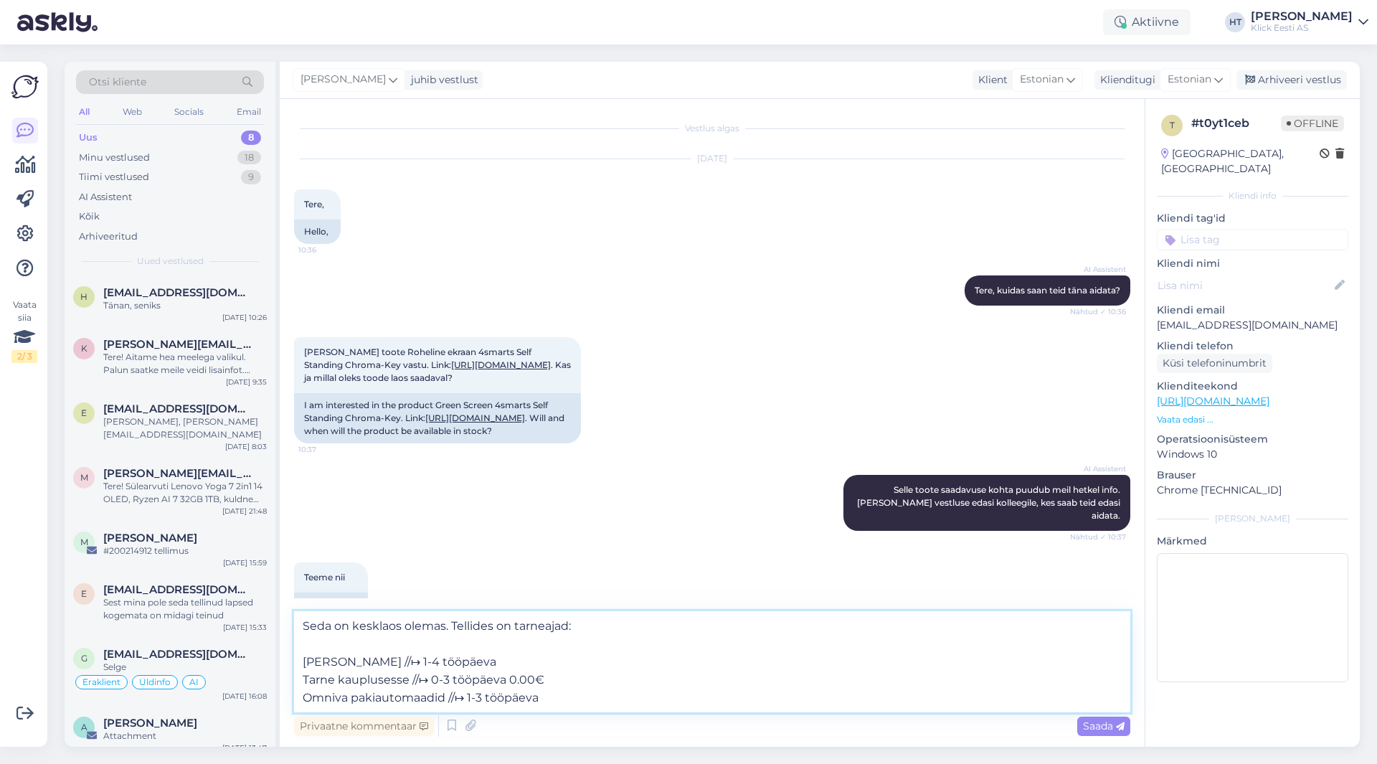
click at [568, 688] on textarea "Seda on kesklaos olemas. Tellides on tarneajad: [PERSON_NAME] //↦ 1-4 tööpäeva …" at bounding box center [712, 661] width 836 height 101
type textarea "Seda on kesklaos olemas. Tellides on tarneajad: [PERSON_NAME] //↦ 1-4 tööpäeva …"
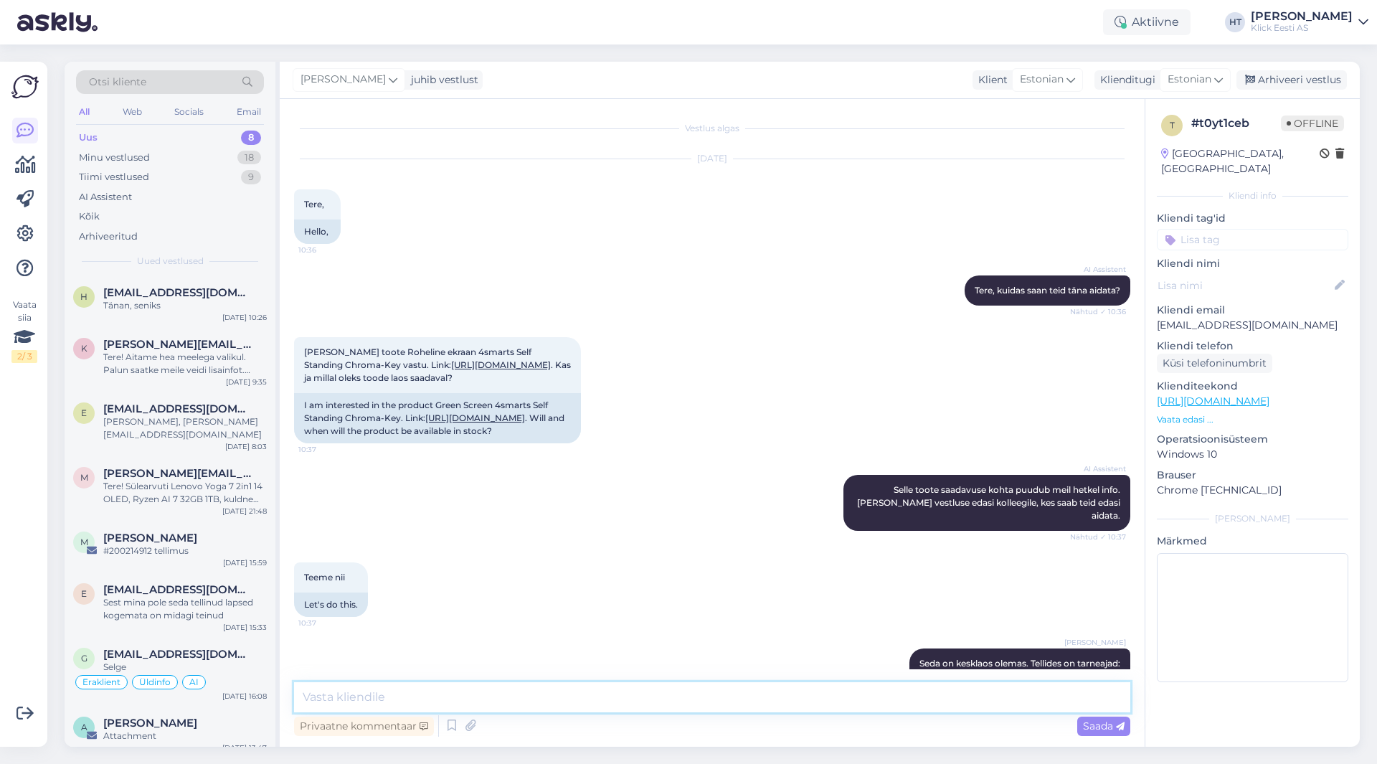
scroll to position [90, 0]
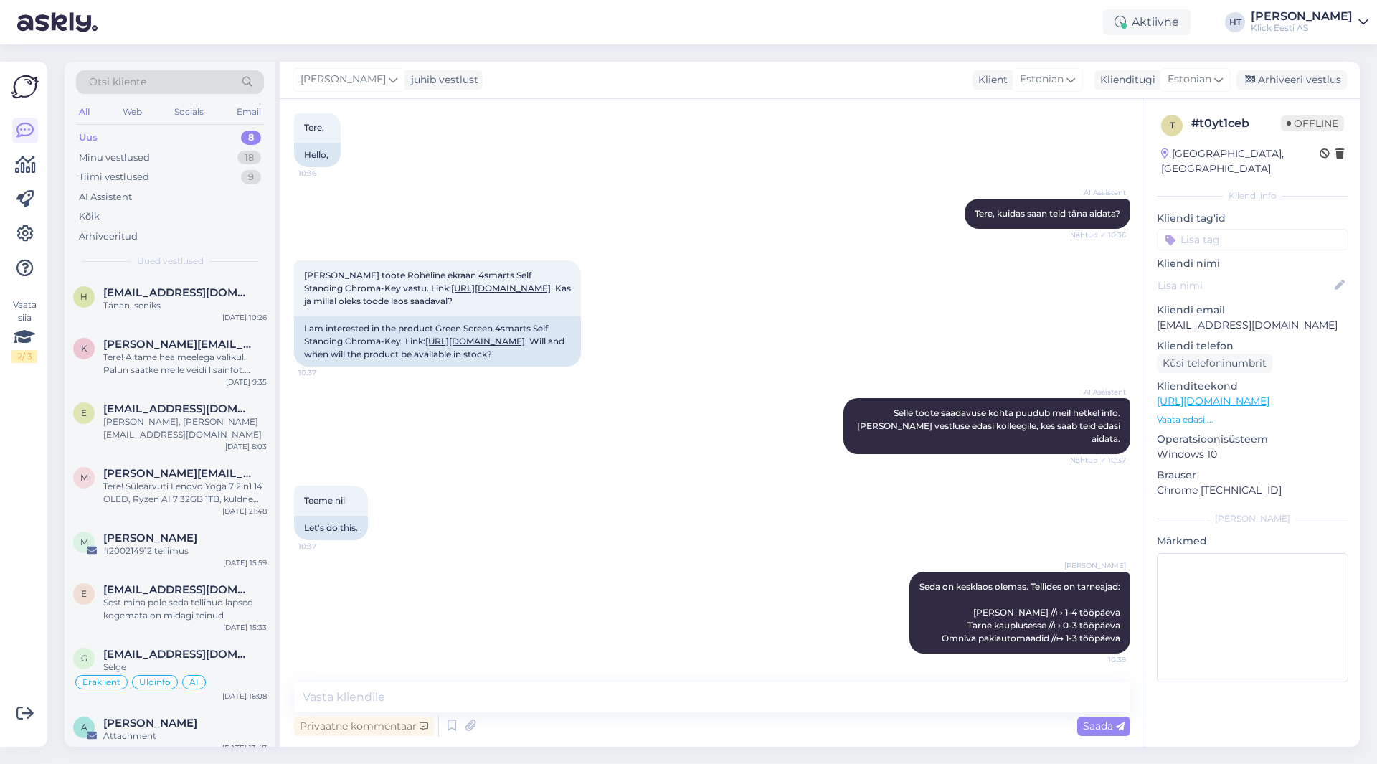
click at [1247, 230] on input at bounding box center [1252, 240] width 191 height 22
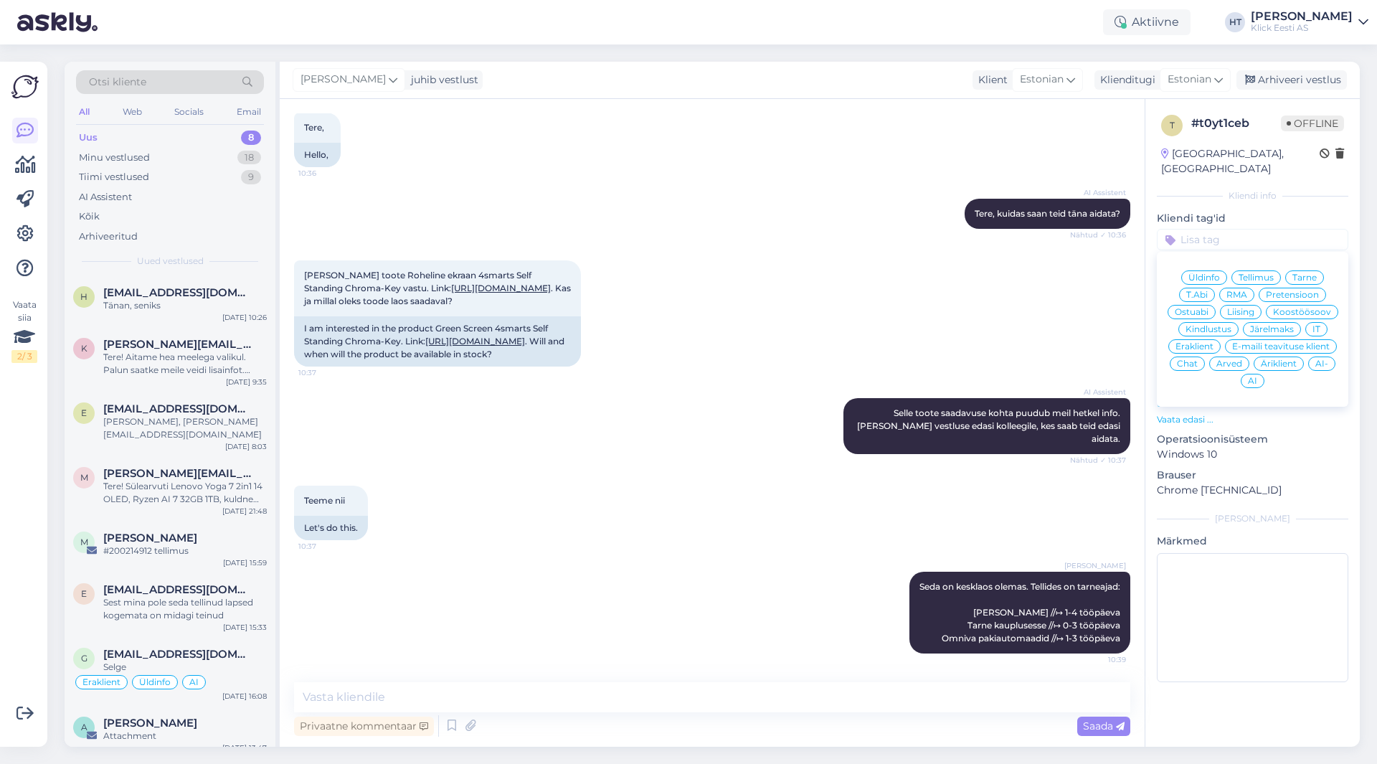
click at [1212, 305] on div "Ostuabi" at bounding box center [1192, 312] width 48 height 14
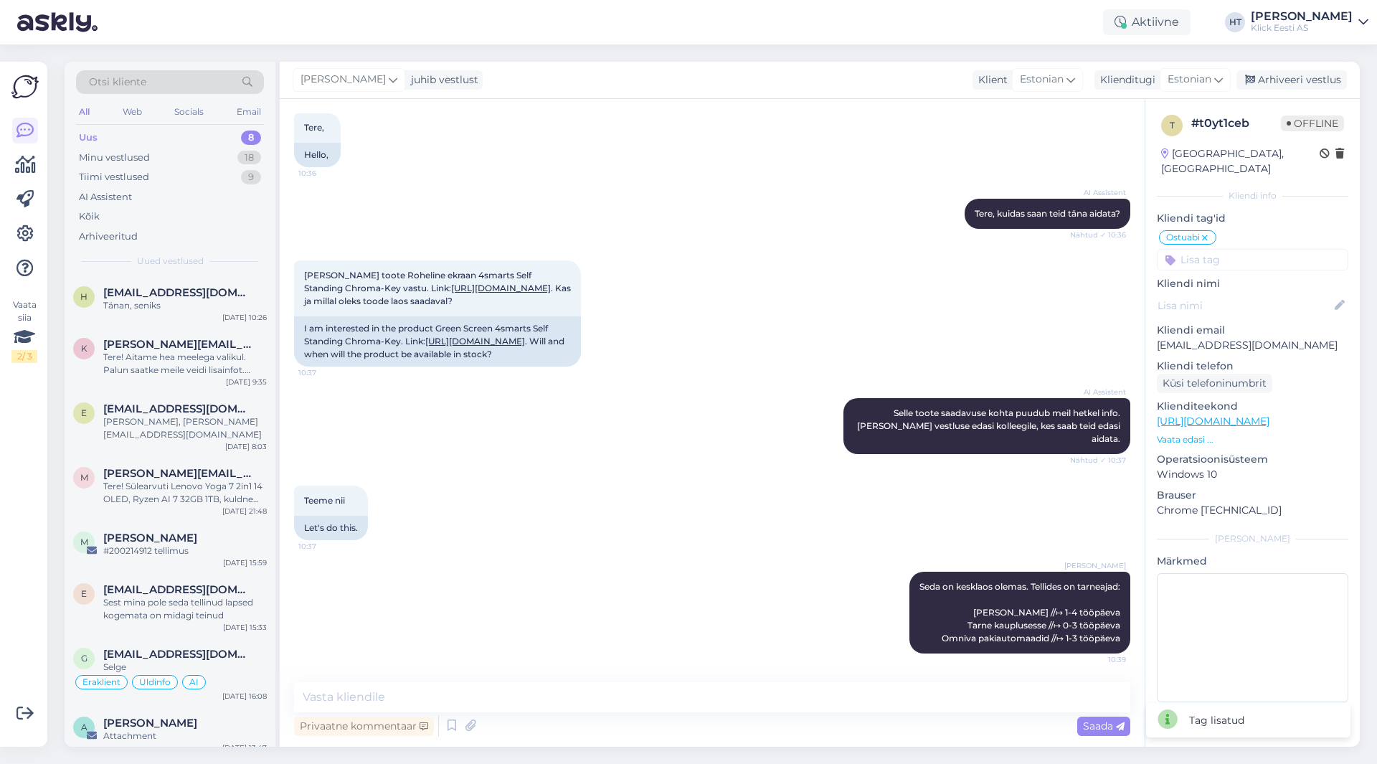
click at [1239, 249] on input at bounding box center [1252, 260] width 191 height 22
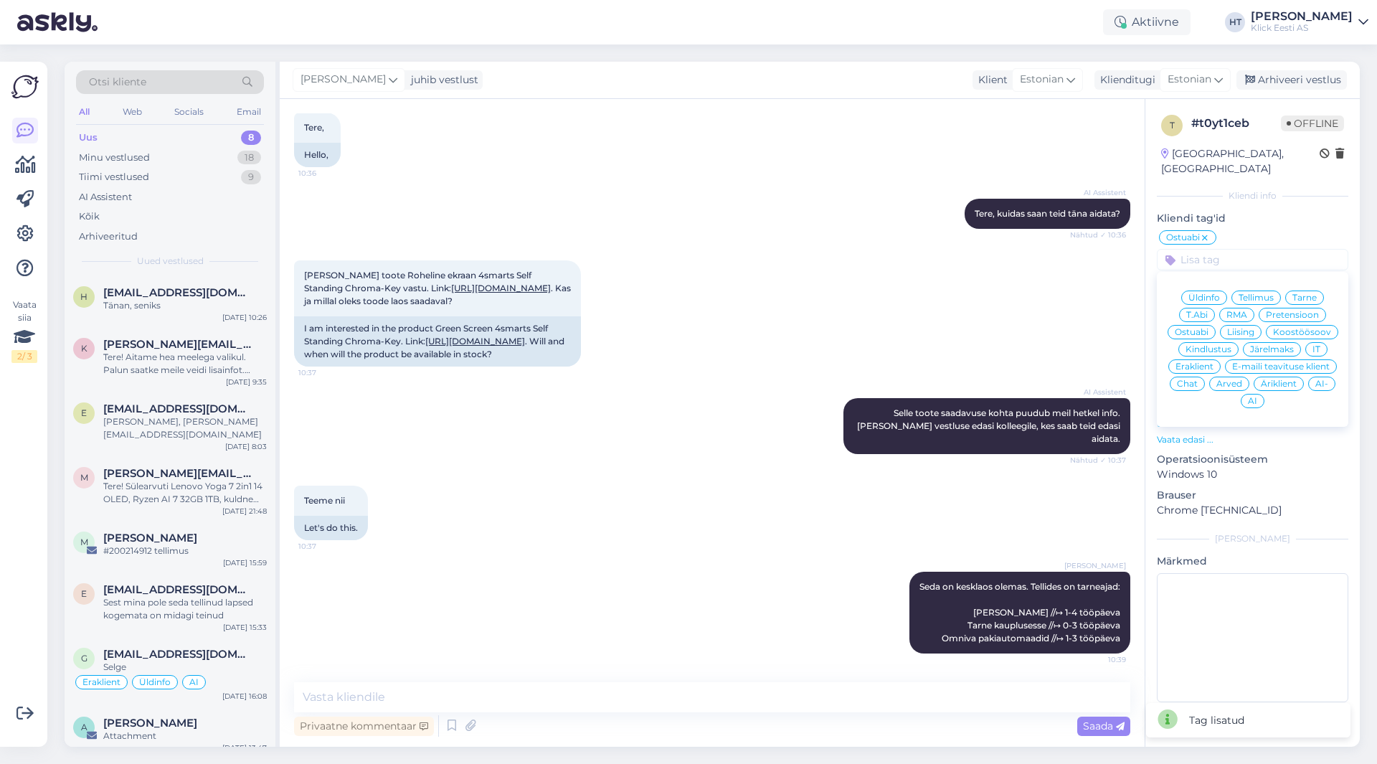
click at [1203, 362] on span "Eraklient" at bounding box center [1195, 366] width 38 height 9
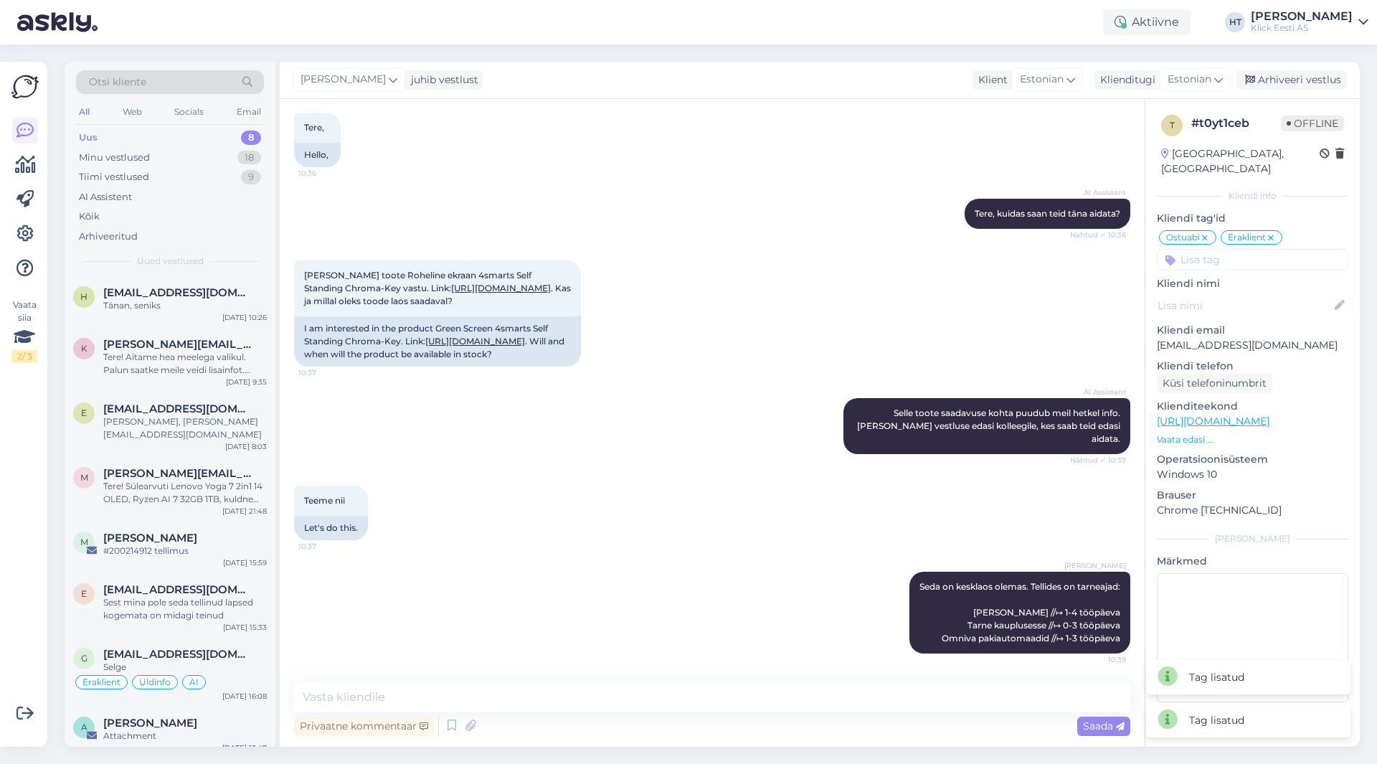
click at [879, 334] on div "[PERSON_NAME] toote Roheline ekraan 4smarts Self Standing Chroma-Key vastu. Lin…" at bounding box center [712, 314] width 836 height 138
click at [135, 346] on span "[PERSON_NAME][EMAIL_ADDRESS][DOMAIN_NAME]" at bounding box center [177, 344] width 149 height 13
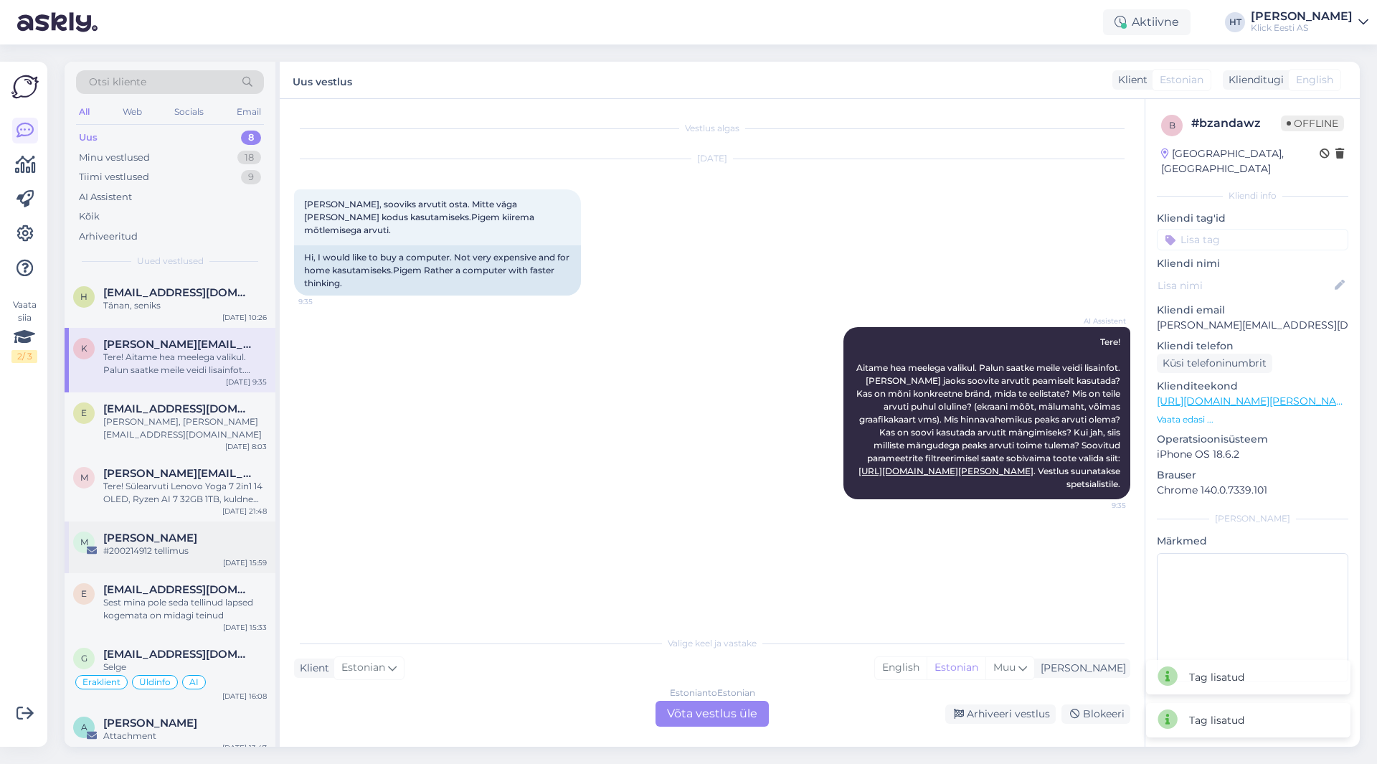
click at [215, 531] on div "[PERSON_NAME]" at bounding box center [185, 537] width 164 height 13
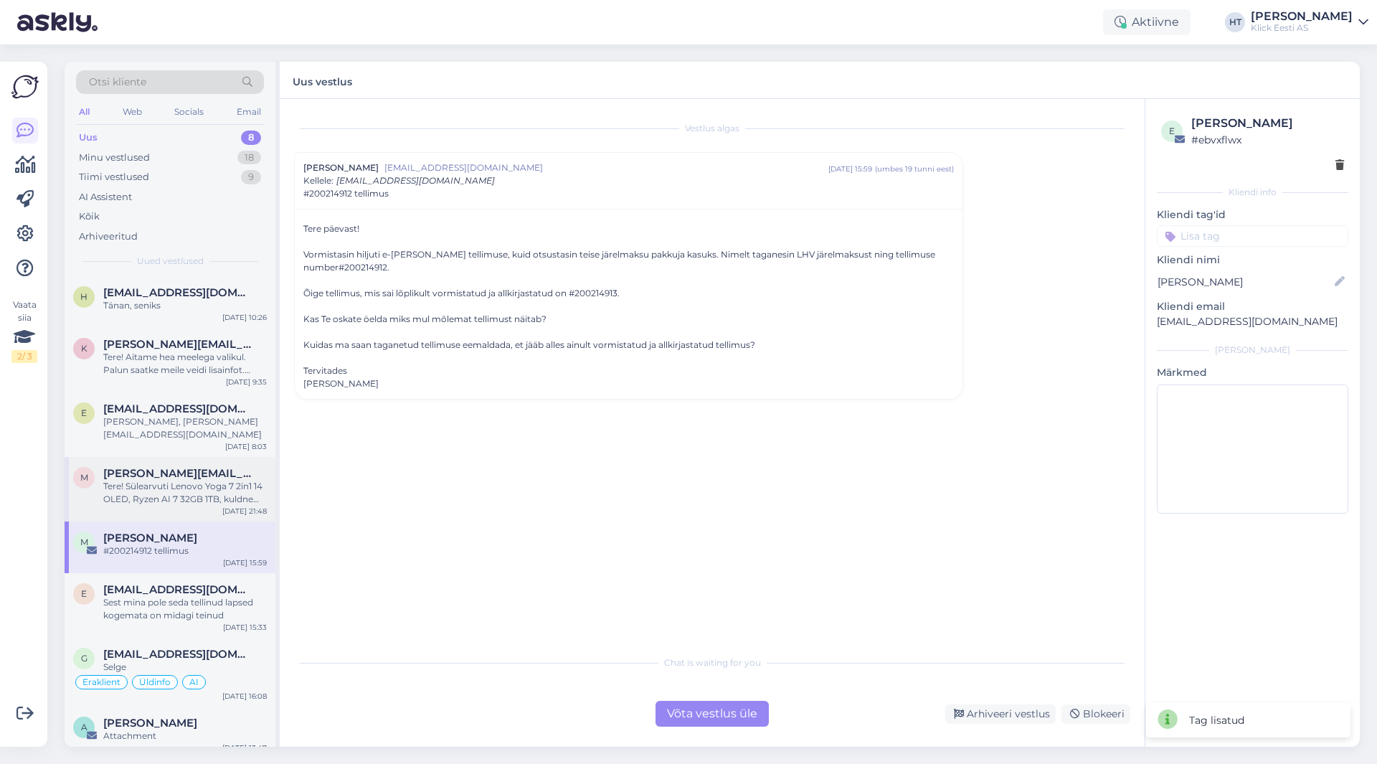
click at [212, 483] on div "Tere! Sülearvuti Lenovo Yoga 7 2in1 14 OLED, Ryzen AI 7 32GB 1TB, kuldne tootek…" at bounding box center [185, 493] width 164 height 26
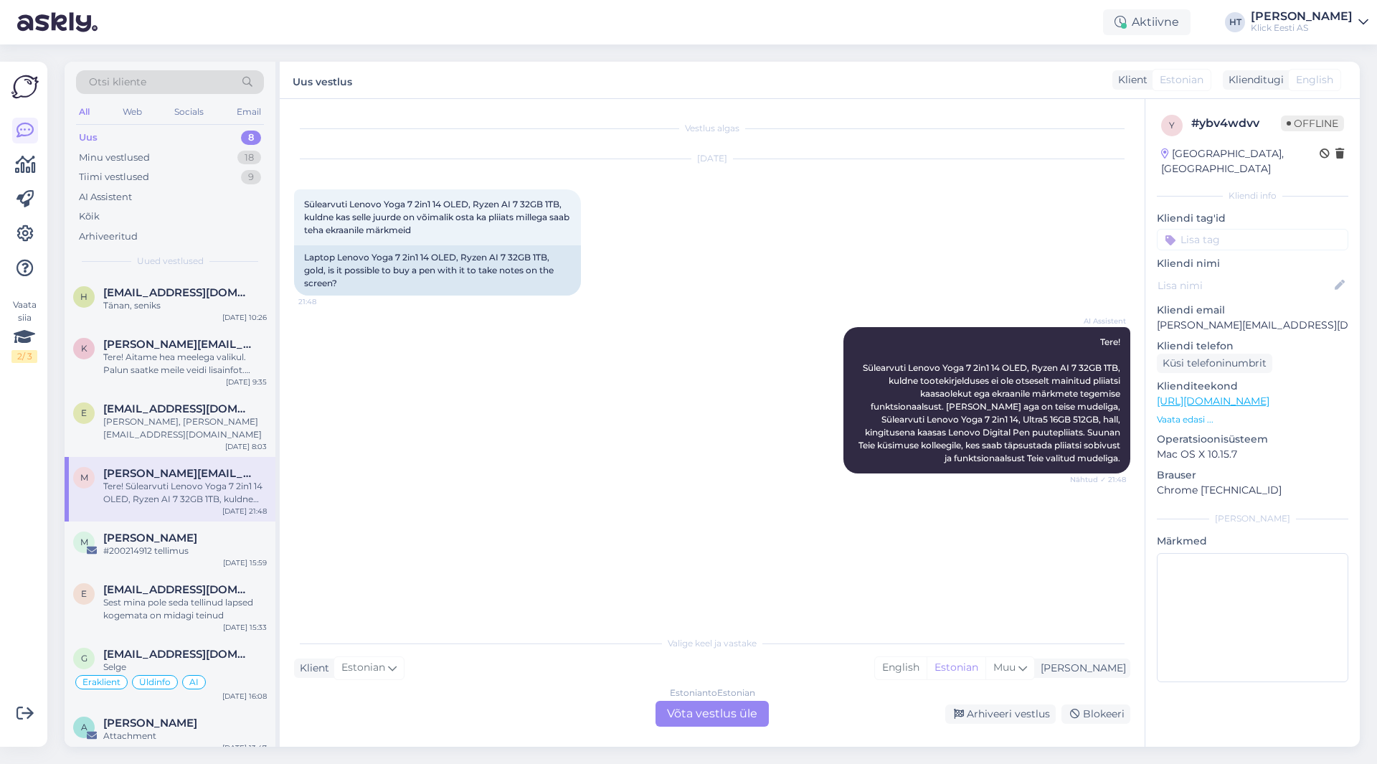
click at [1194, 413] on p "Vaata edasi ..." at bounding box center [1252, 419] width 191 height 13
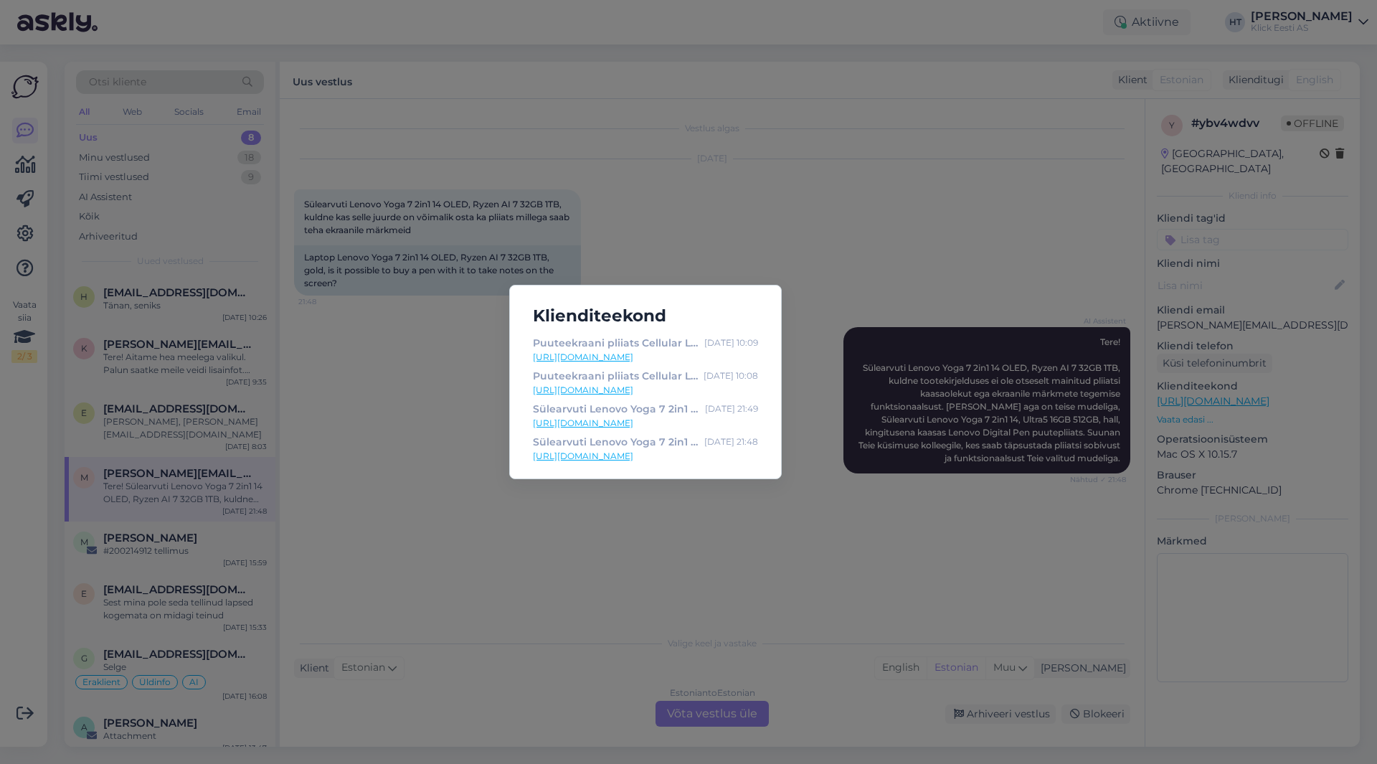
click at [668, 519] on div "Klienditeekond Puuteekraani pliiats Cellular Line Stylus - Klick e-pood [DATE] …" at bounding box center [688, 382] width 1377 height 764
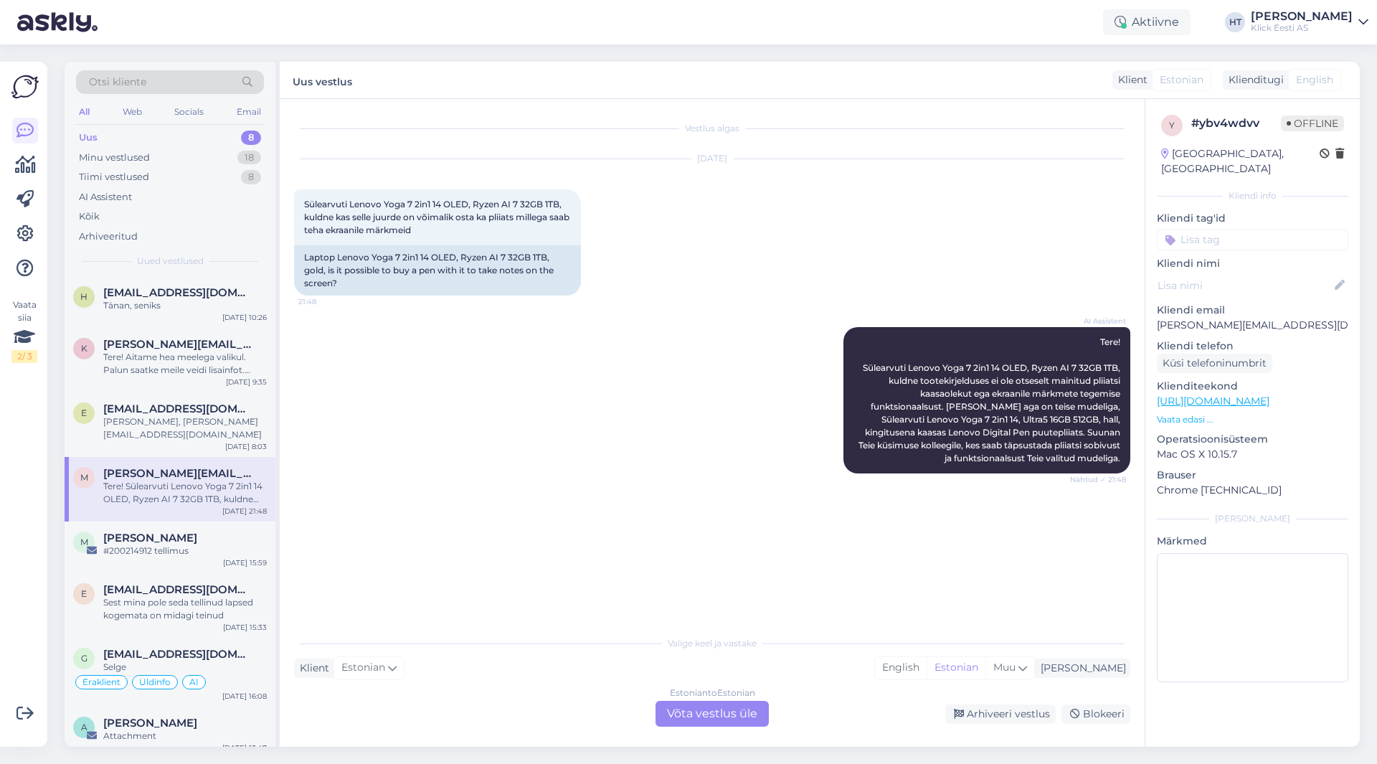
click at [477, 445] on div "AI Assistent Tere! Sülearvuti Lenovo Yoga 7 2in1 14 OLED, Ryzen AI 7 32GB 1TB, …" at bounding box center [712, 400] width 836 height 178
click at [701, 712] on div "Estonian to Estonian Võta vestlus üle" at bounding box center [712, 714] width 113 height 26
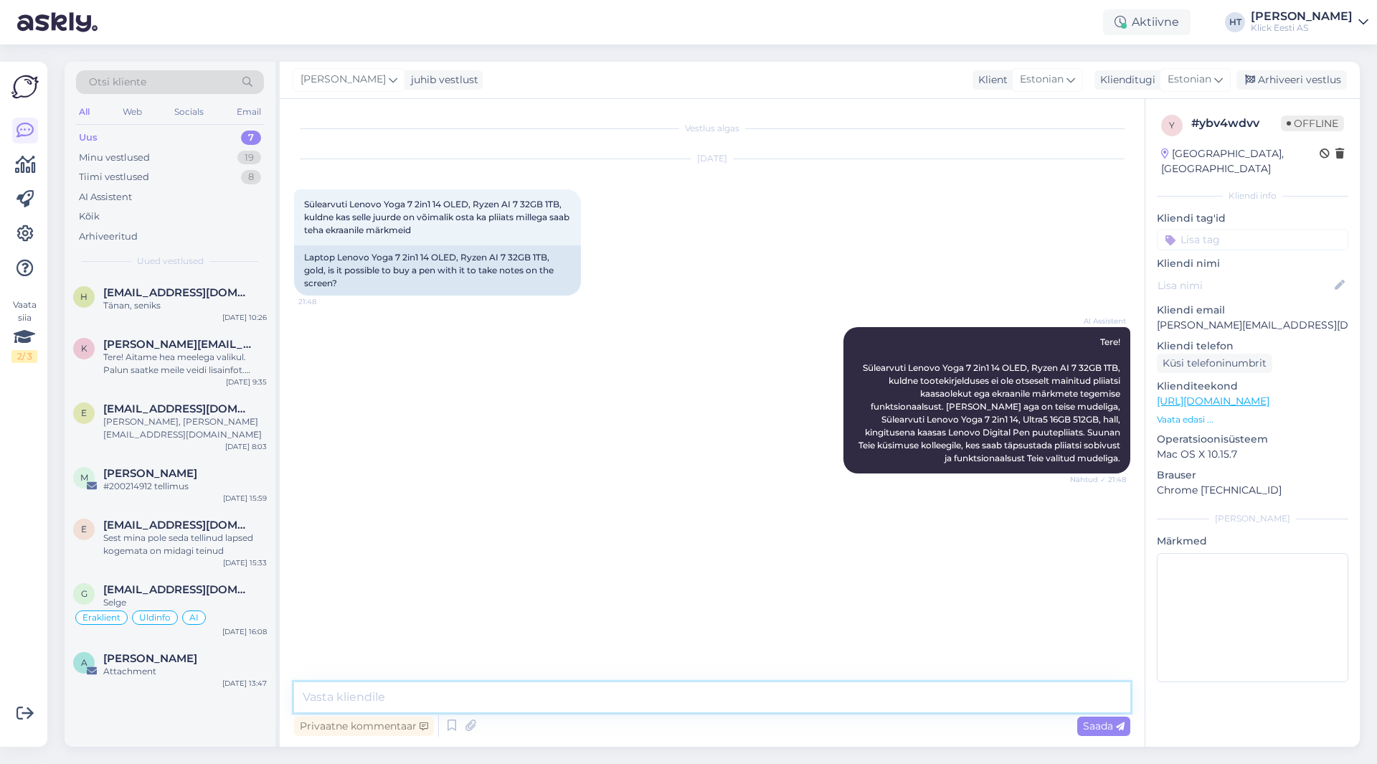
click at [708, 703] on textarea at bounding box center [712, 697] width 836 height 30
paste textarea "Lenovo Active Pen 2"
type textarea "Lenovo Active Pen 2 sobiks kasutamiseks. [PERSON_NAME] valikus kahjuks ei ole."
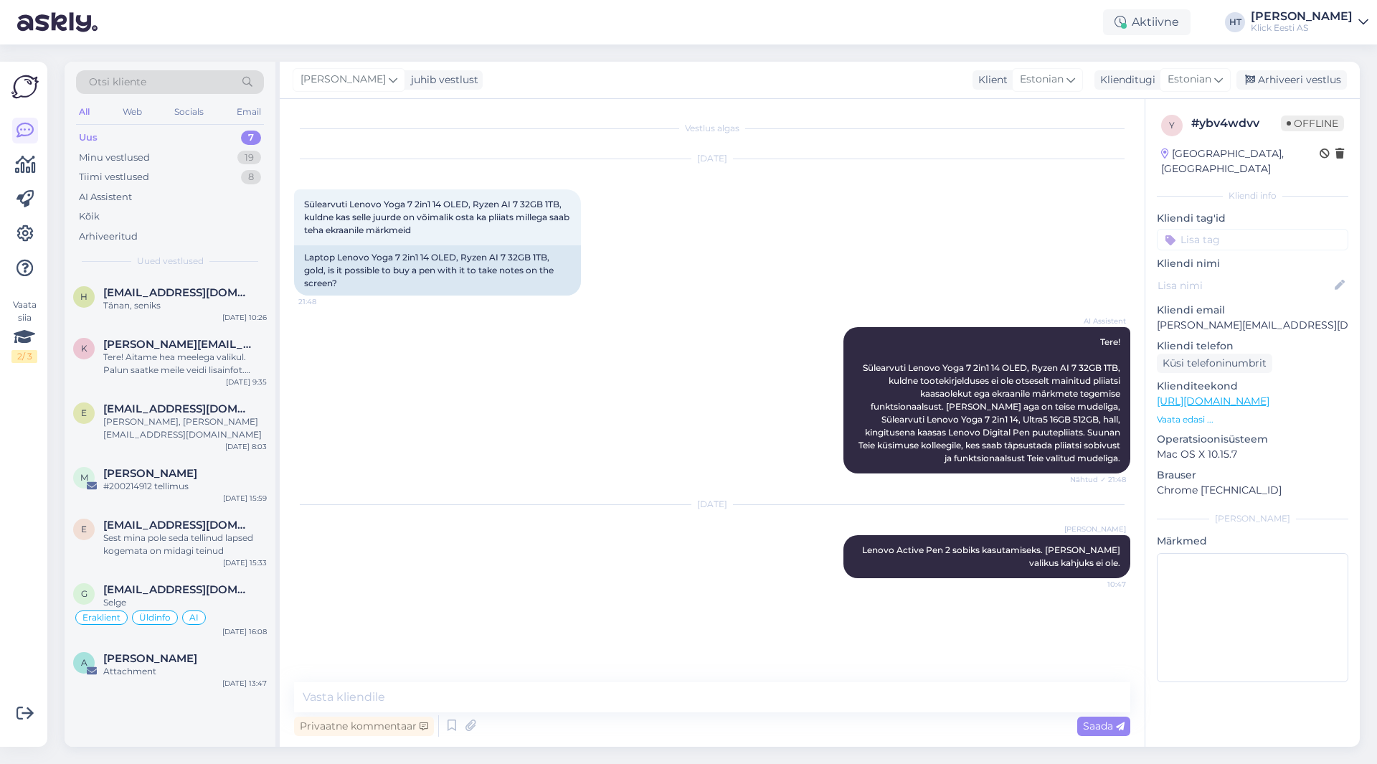
click at [1219, 229] on input at bounding box center [1252, 240] width 191 height 22
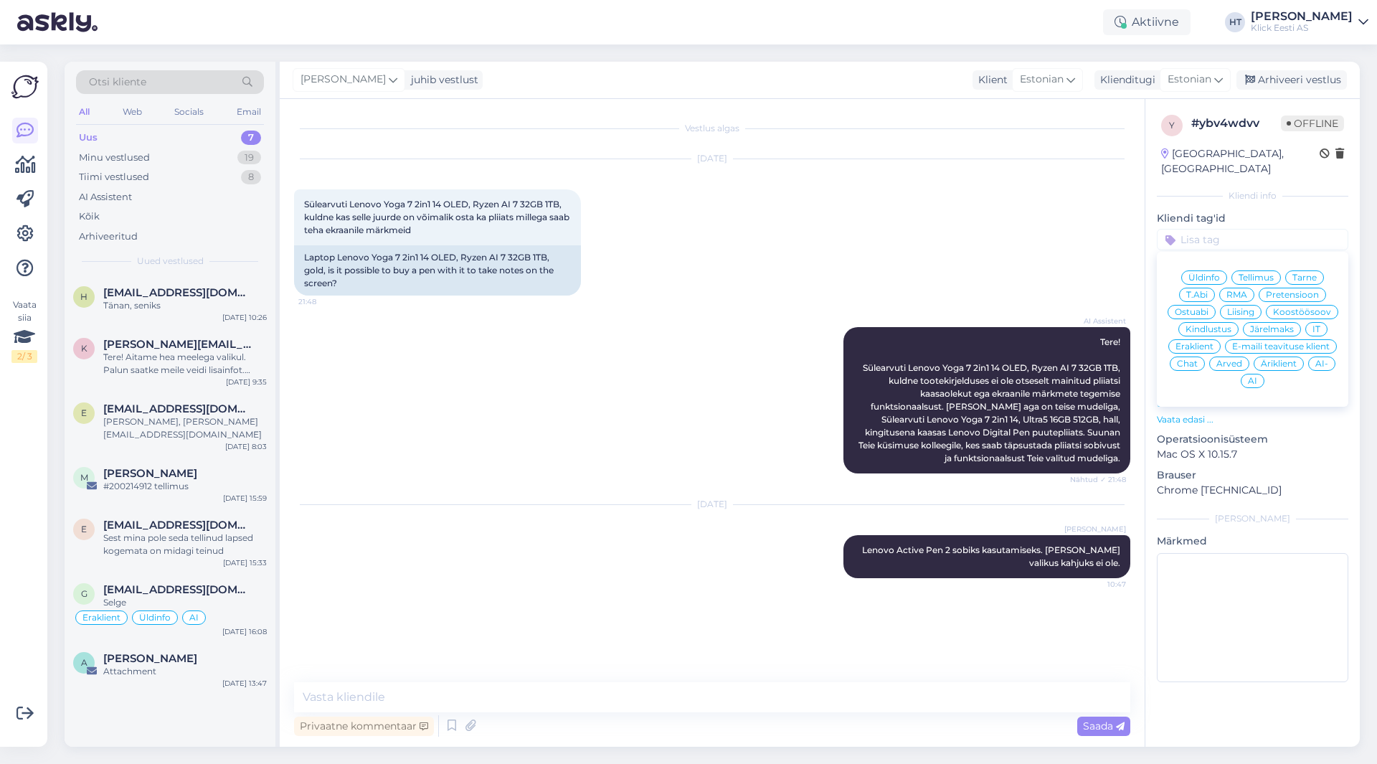
click at [1202, 308] on span "Ostuabi" at bounding box center [1192, 312] width 34 height 9
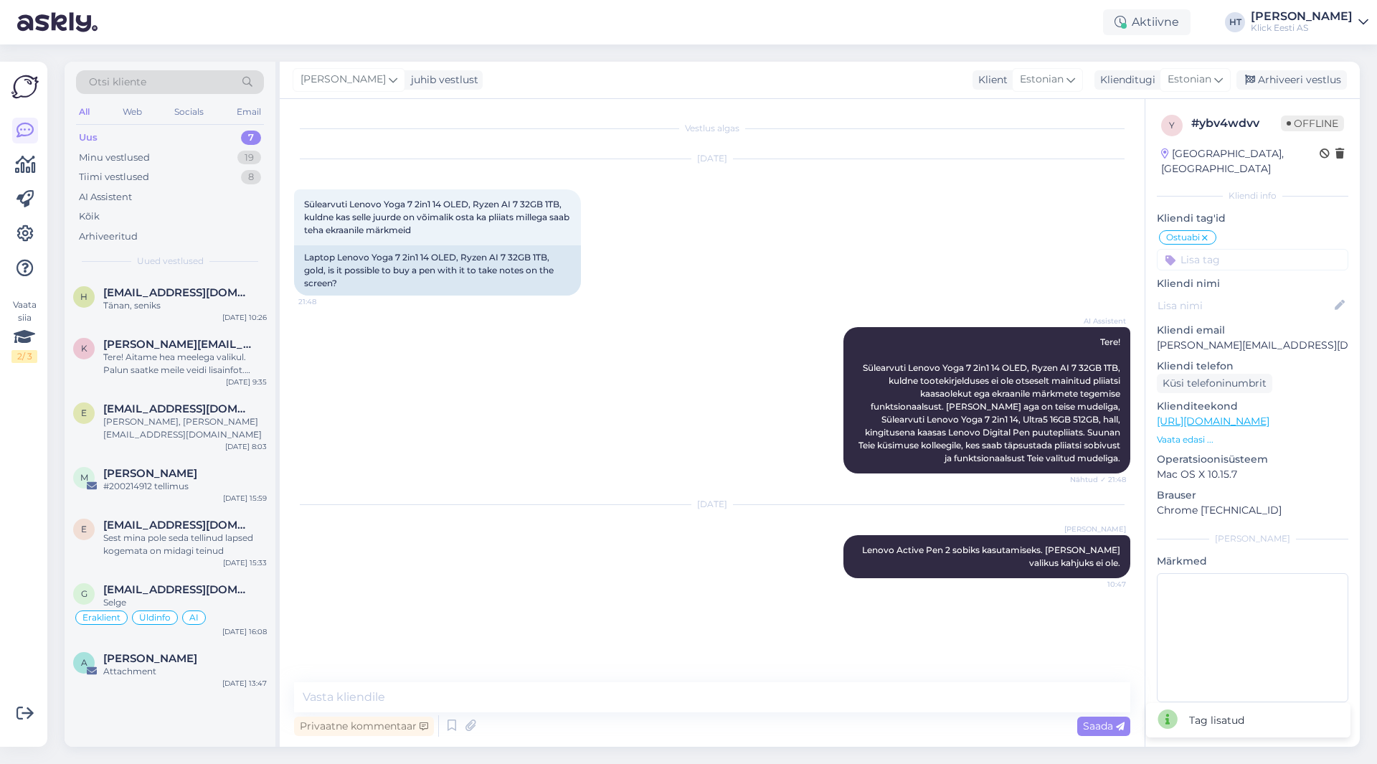
click at [1237, 249] on input at bounding box center [1252, 260] width 191 height 22
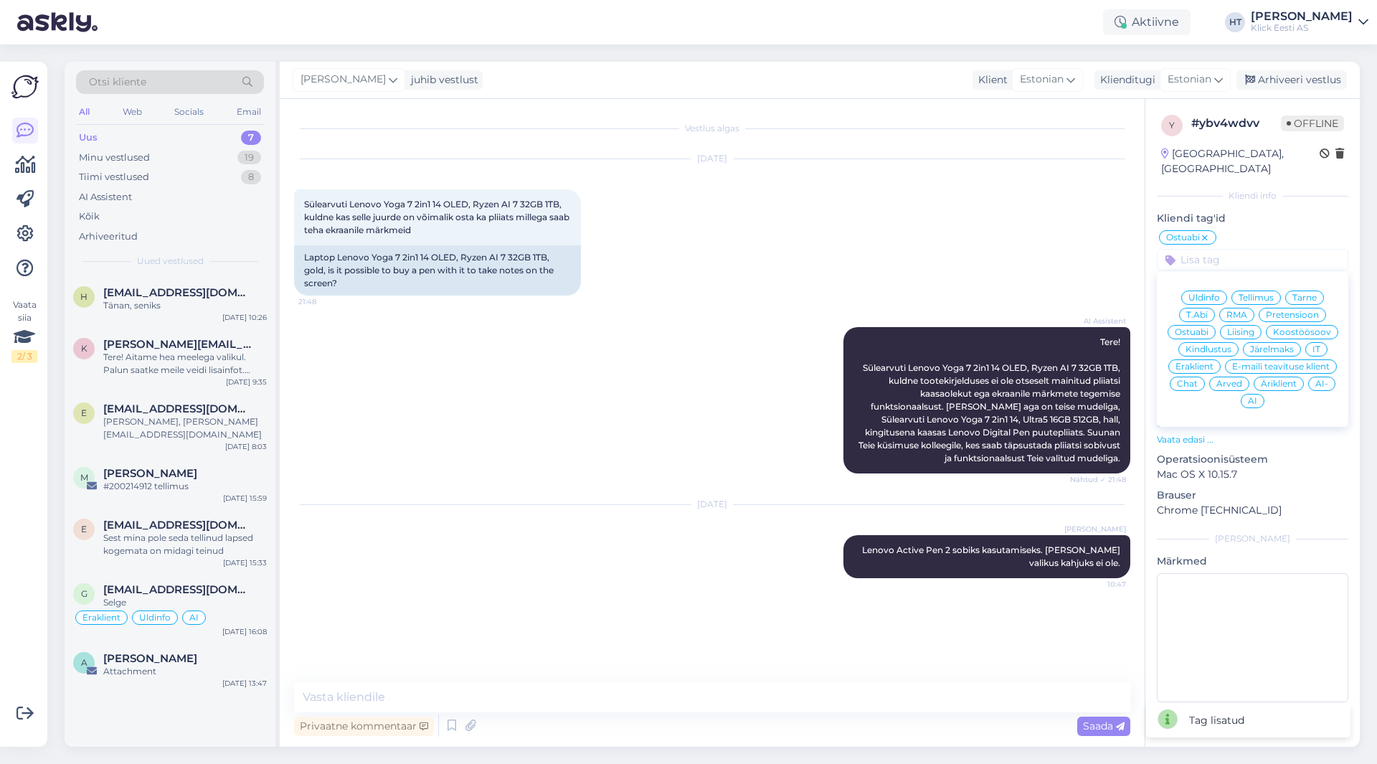
click at [1088, 257] on div "[DATE] Sülearvuti Lenovo Yoga 7 2in1 14 OLED, Ryzen AI 7 32GB 1TB, kuldne kas s…" at bounding box center [712, 227] width 836 height 168
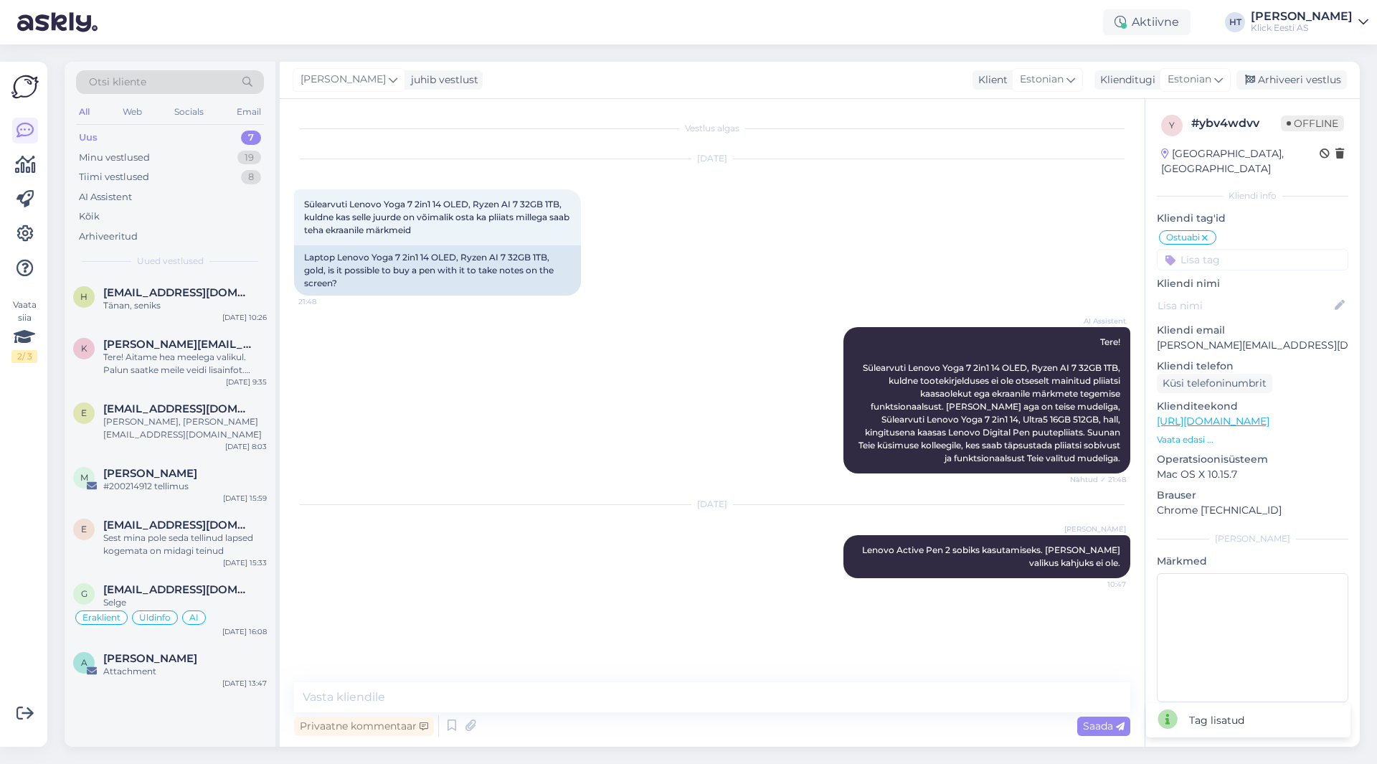
click at [1229, 249] on input at bounding box center [1252, 260] width 191 height 22
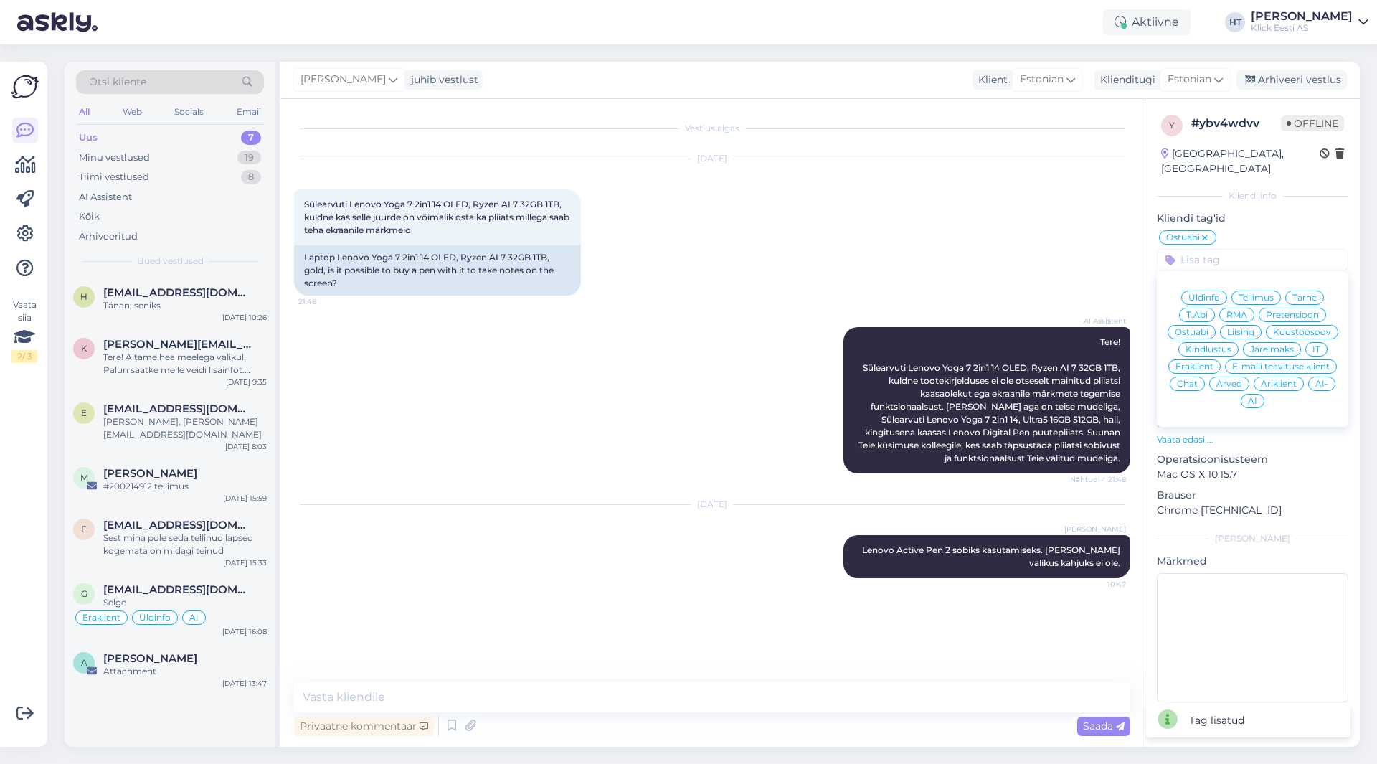
click at [1285, 379] on span "Äriklient" at bounding box center [1279, 383] width 36 height 9
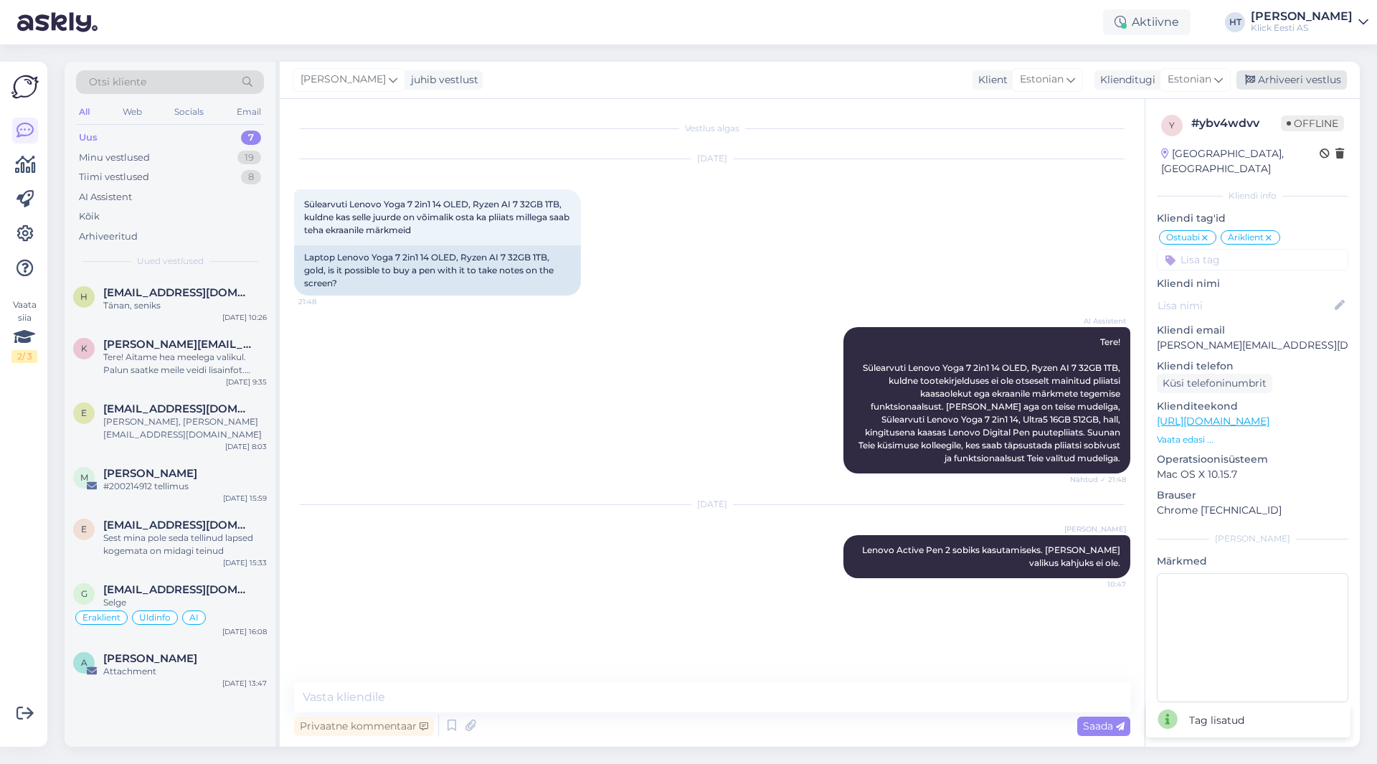
click at [1296, 79] on div "Arhiveeri vestlus" at bounding box center [1291, 79] width 110 height 19
click at [202, 596] on div "Selge" at bounding box center [185, 602] width 164 height 13
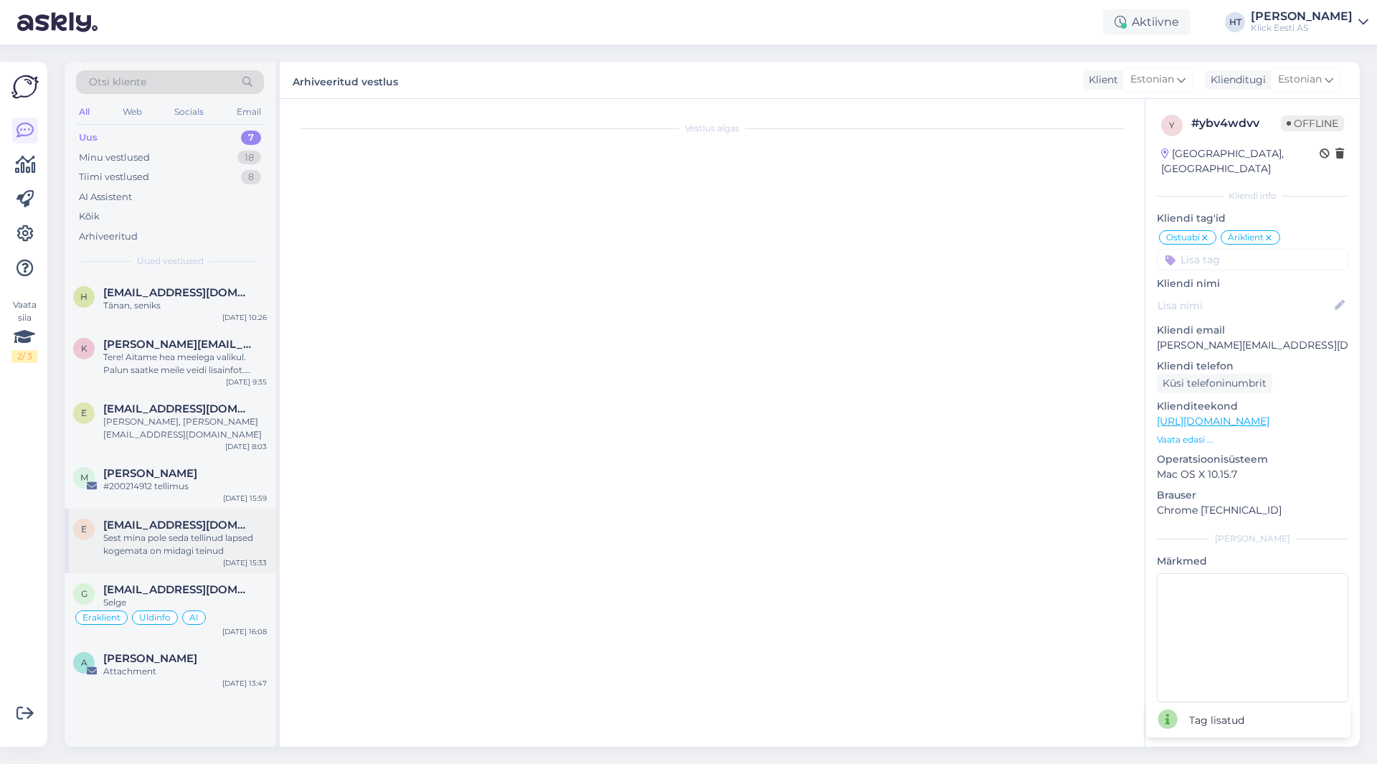
scroll to position [703, 0]
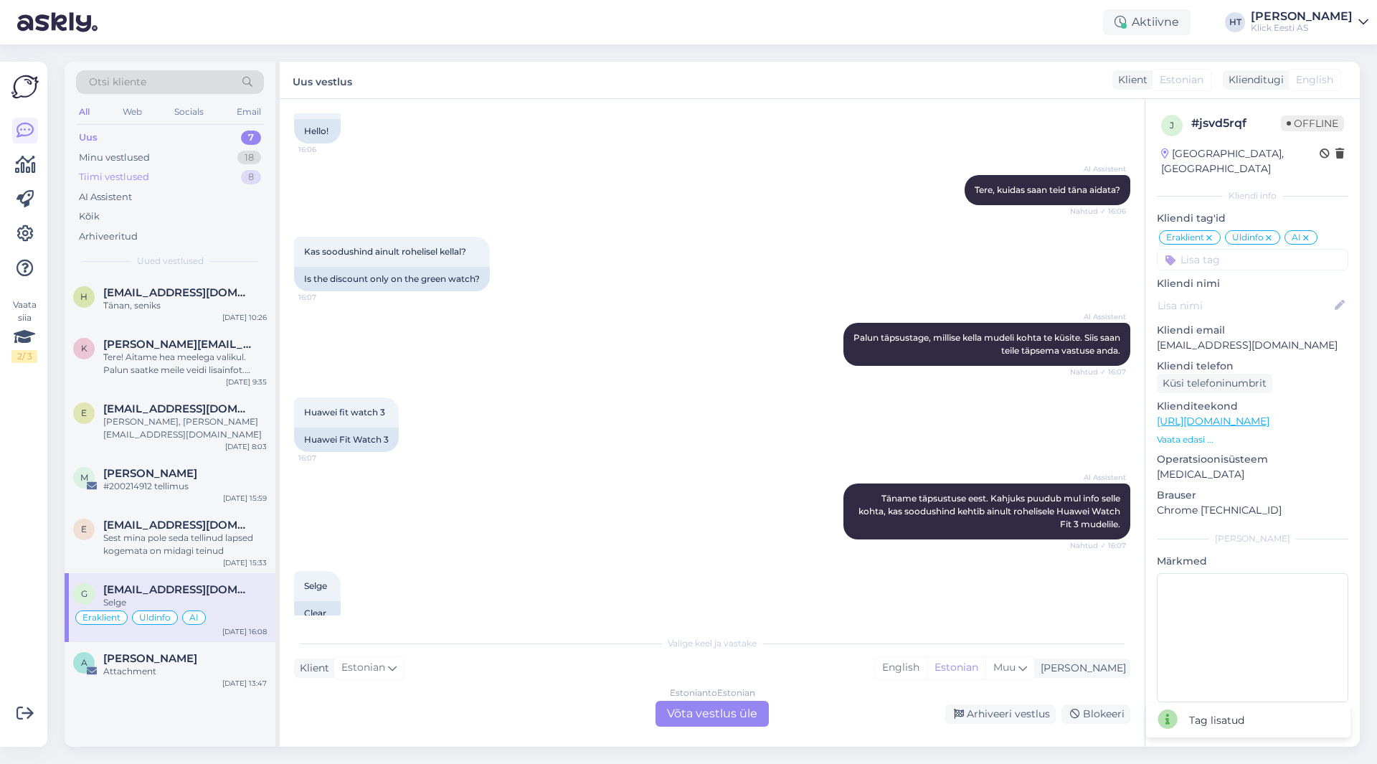
click at [232, 181] on div "Tiimi vestlused 8" at bounding box center [170, 177] width 188 height 20
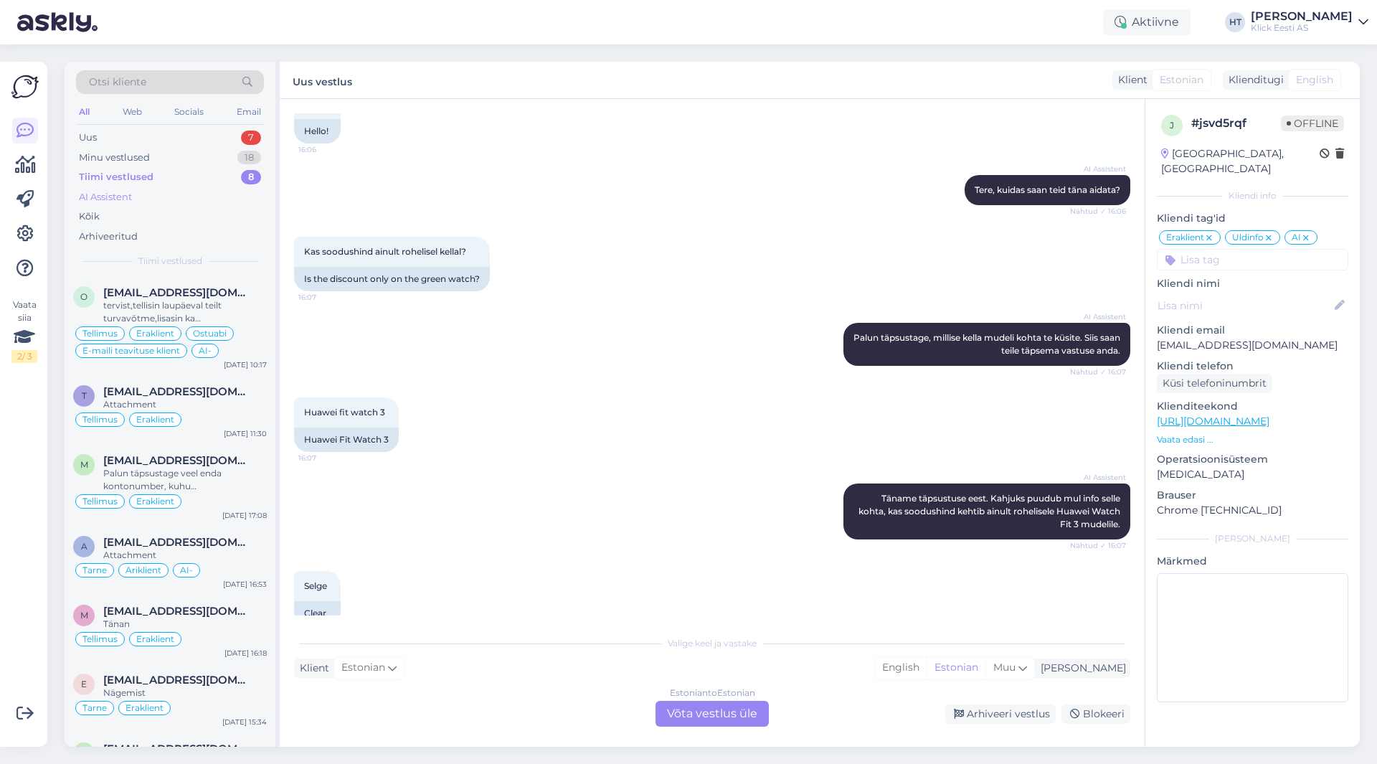
click at [189, 195] on div "AI Assistent" at bounding box center [170, 197] width 188 height 20
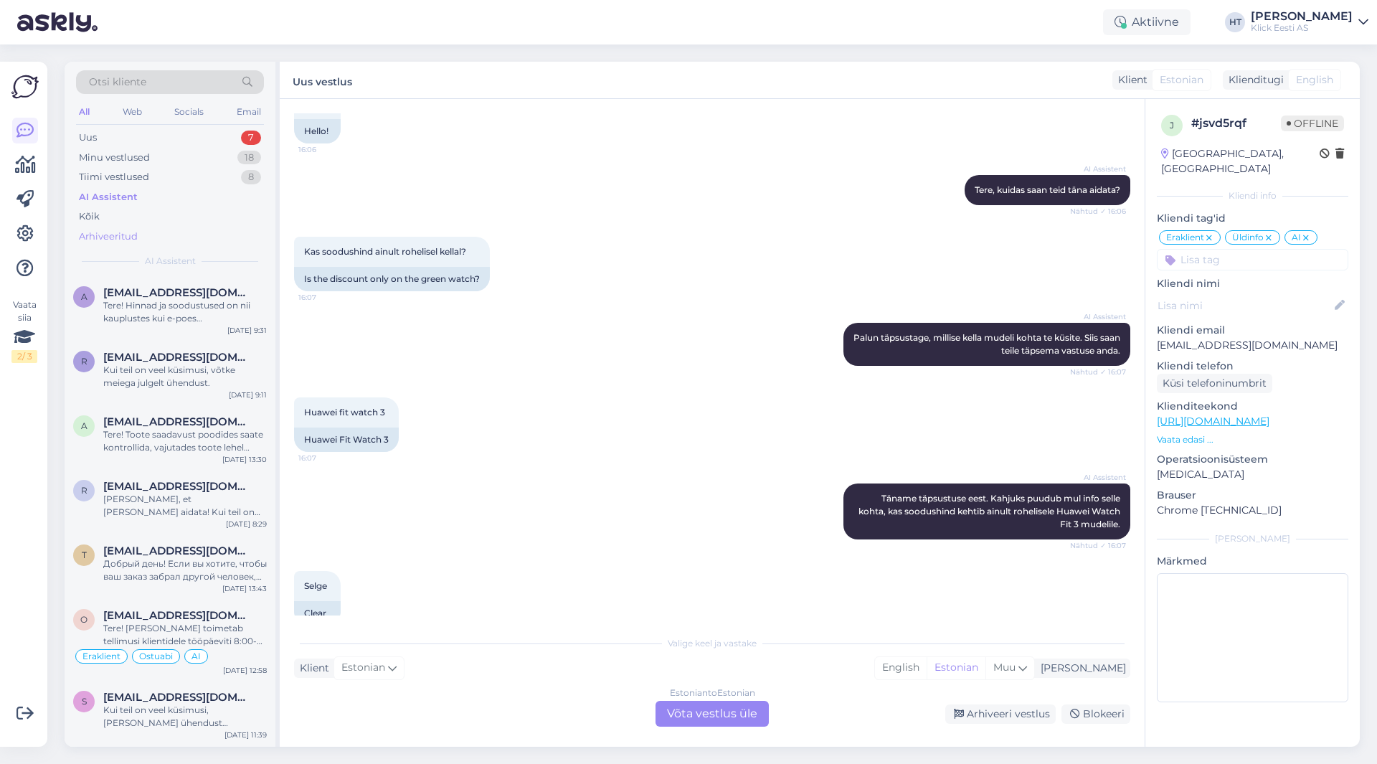
click at [175, 237] on div "Arhiveeritud" at bounding box center [170, 237] width 188 height 20
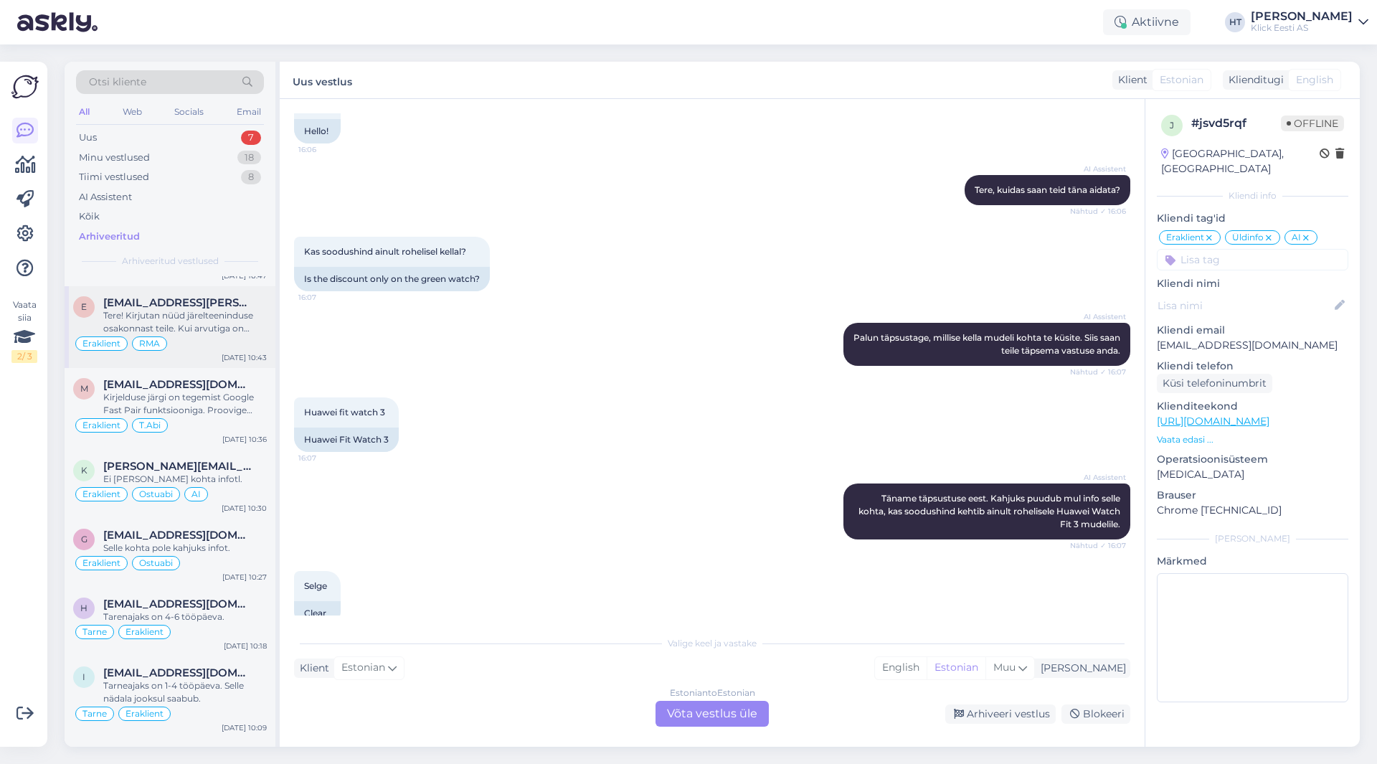
scroll to position [0, 0]
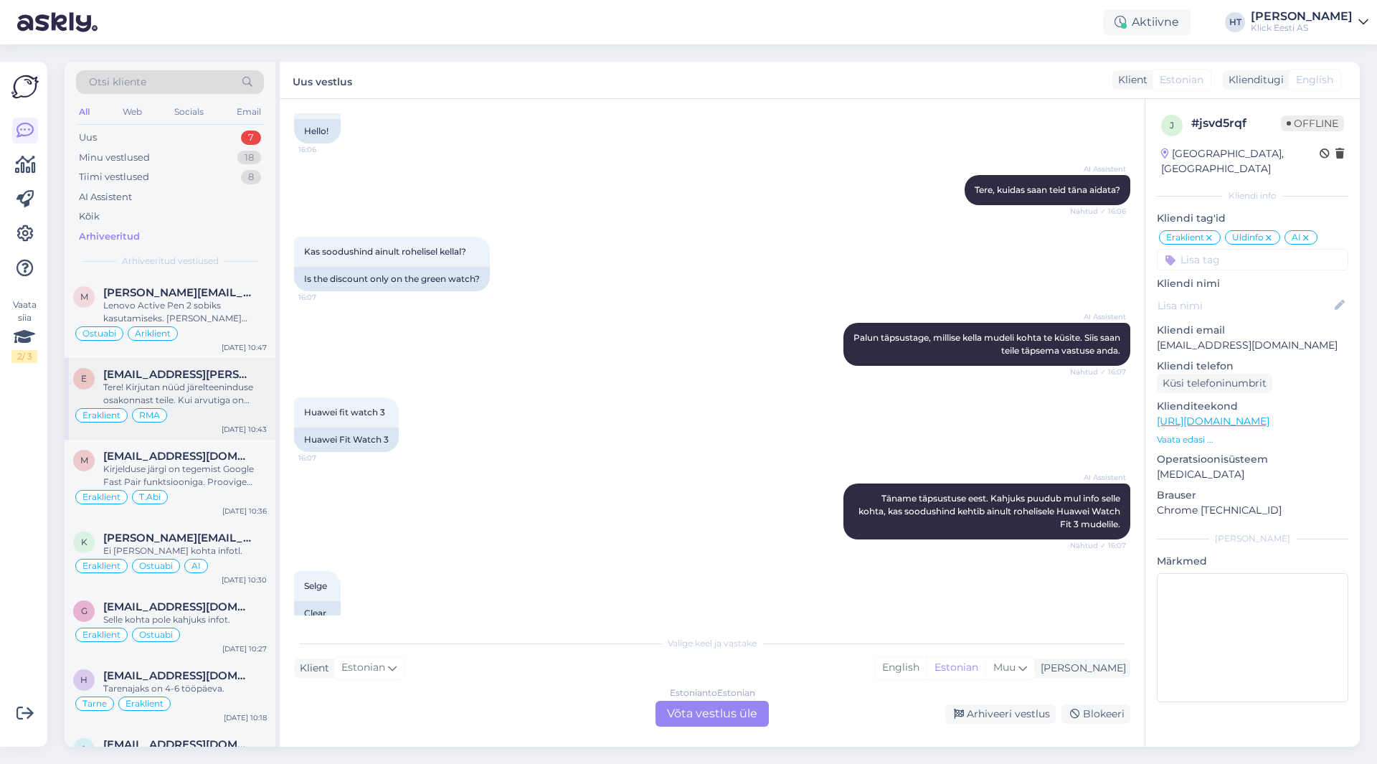
click at [232, 415] on div "Eraklient RMA" at bounding box center [170, 415] width 194 height 17
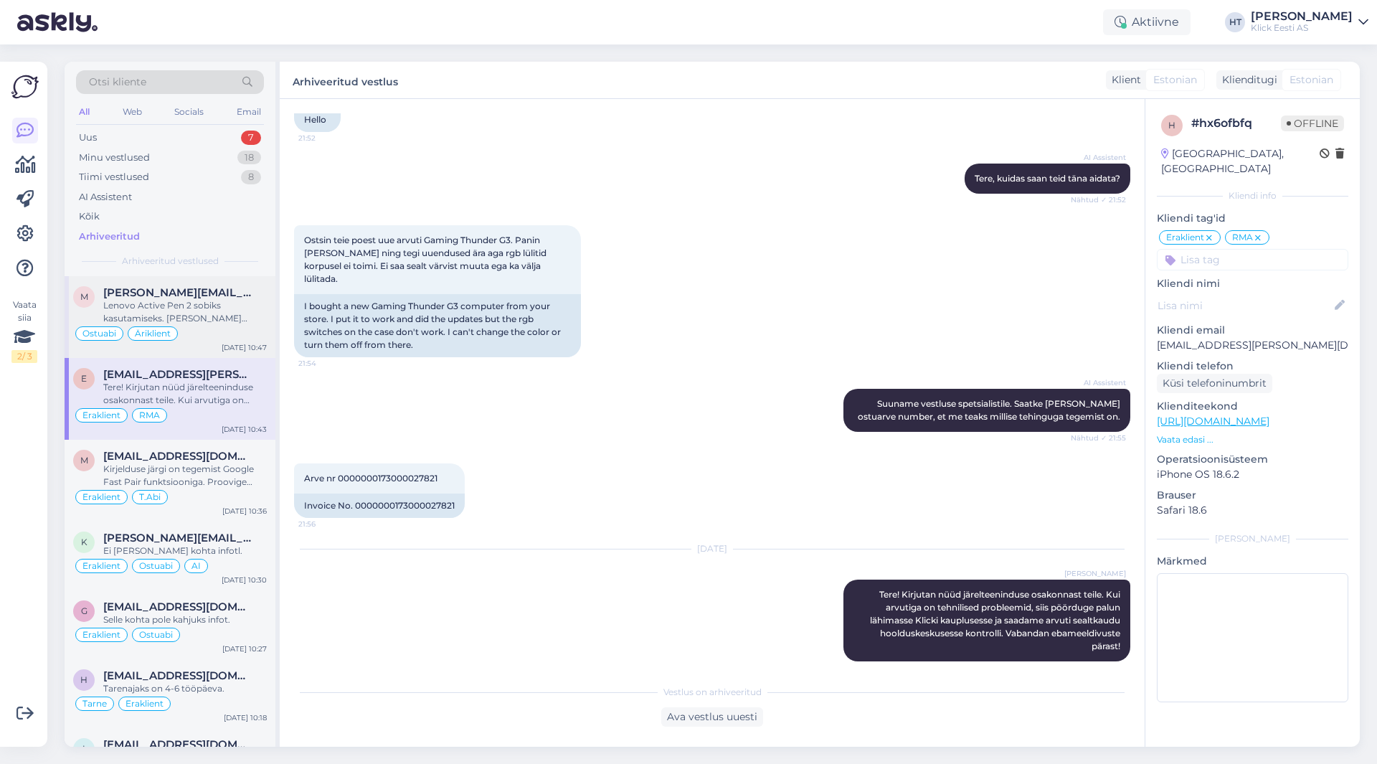
click at [232, 320] on div "Lenovo Active Pen 2 sobiks kasutamiseks. [PERSON_NAME] valikus kahjuks ei ole." at bounding box center [185, 312] width 164 height 26
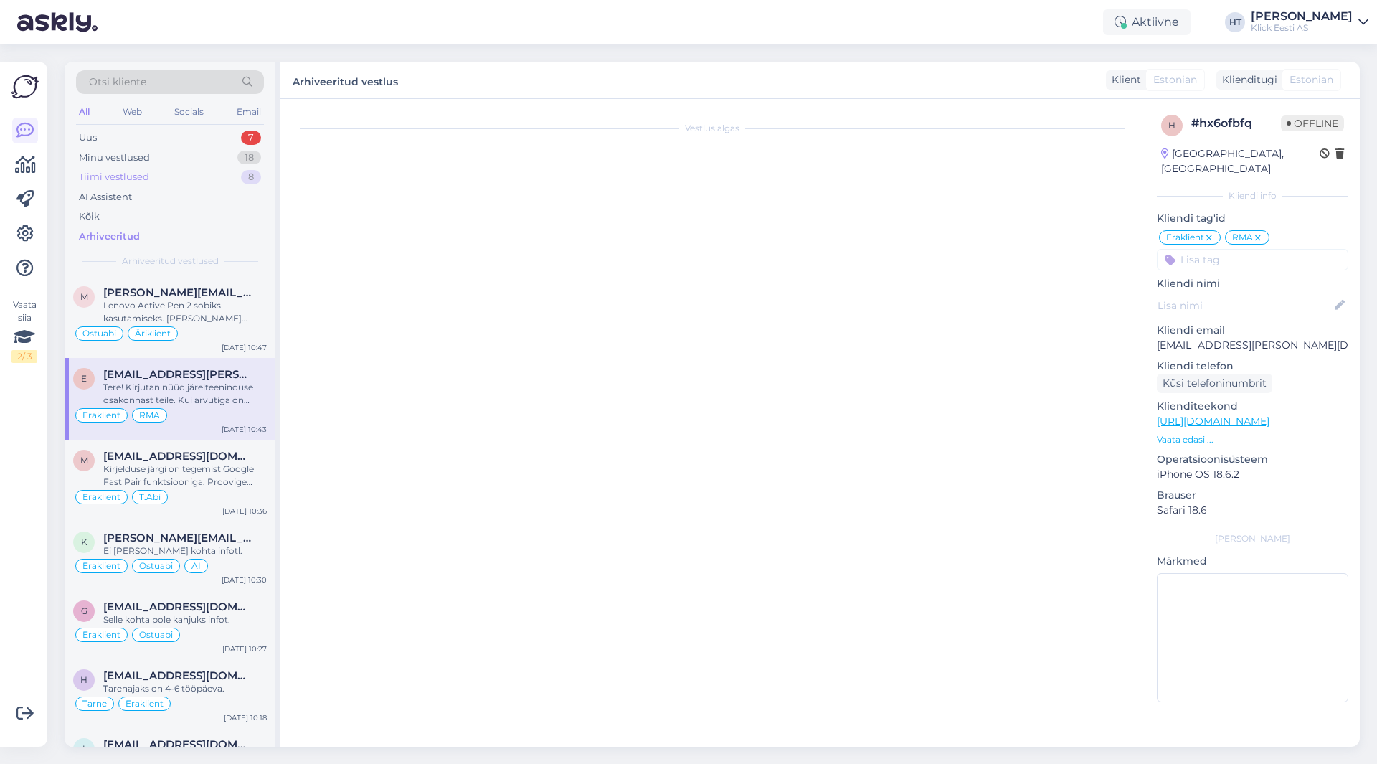
scroll to position [0, 0]
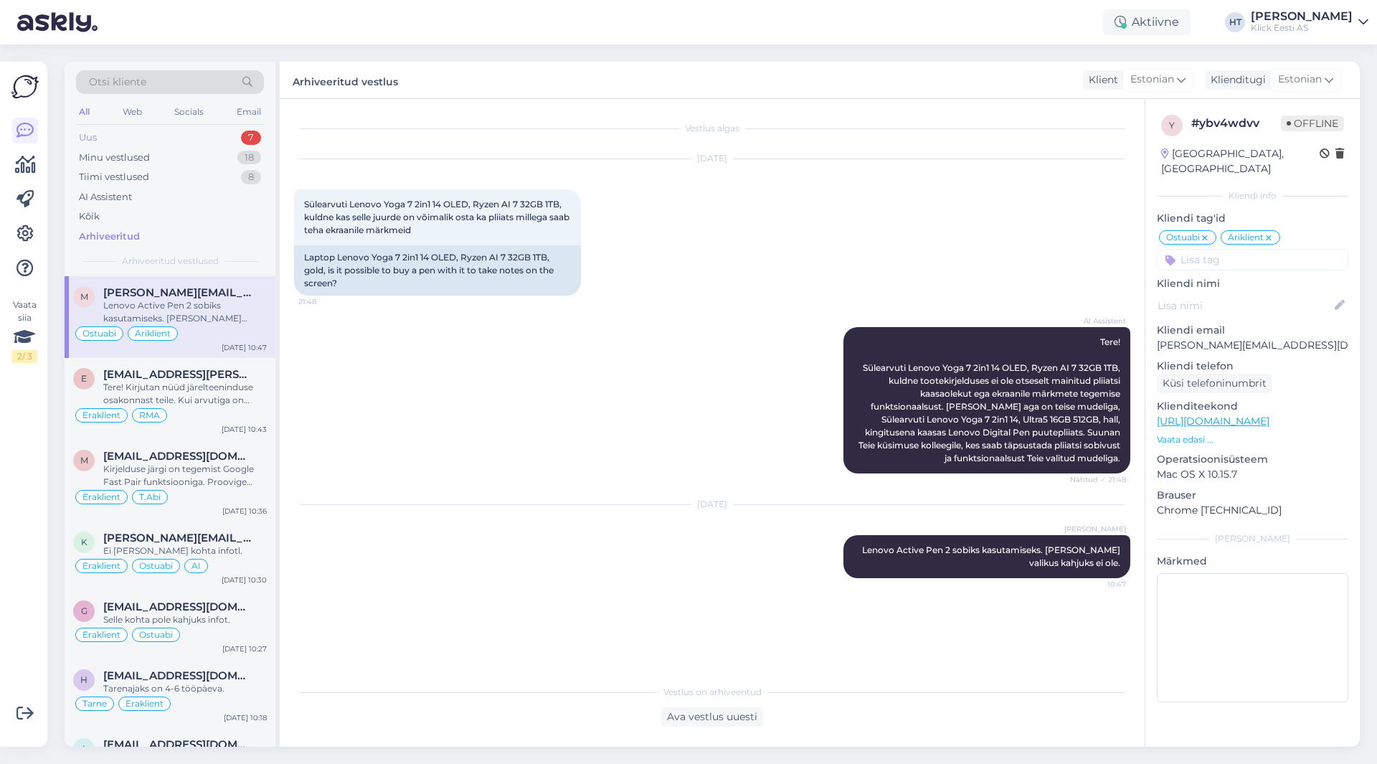
click at [221, 143] on div "Uus 7" at bounding box center [170, 138] width 188 height 20
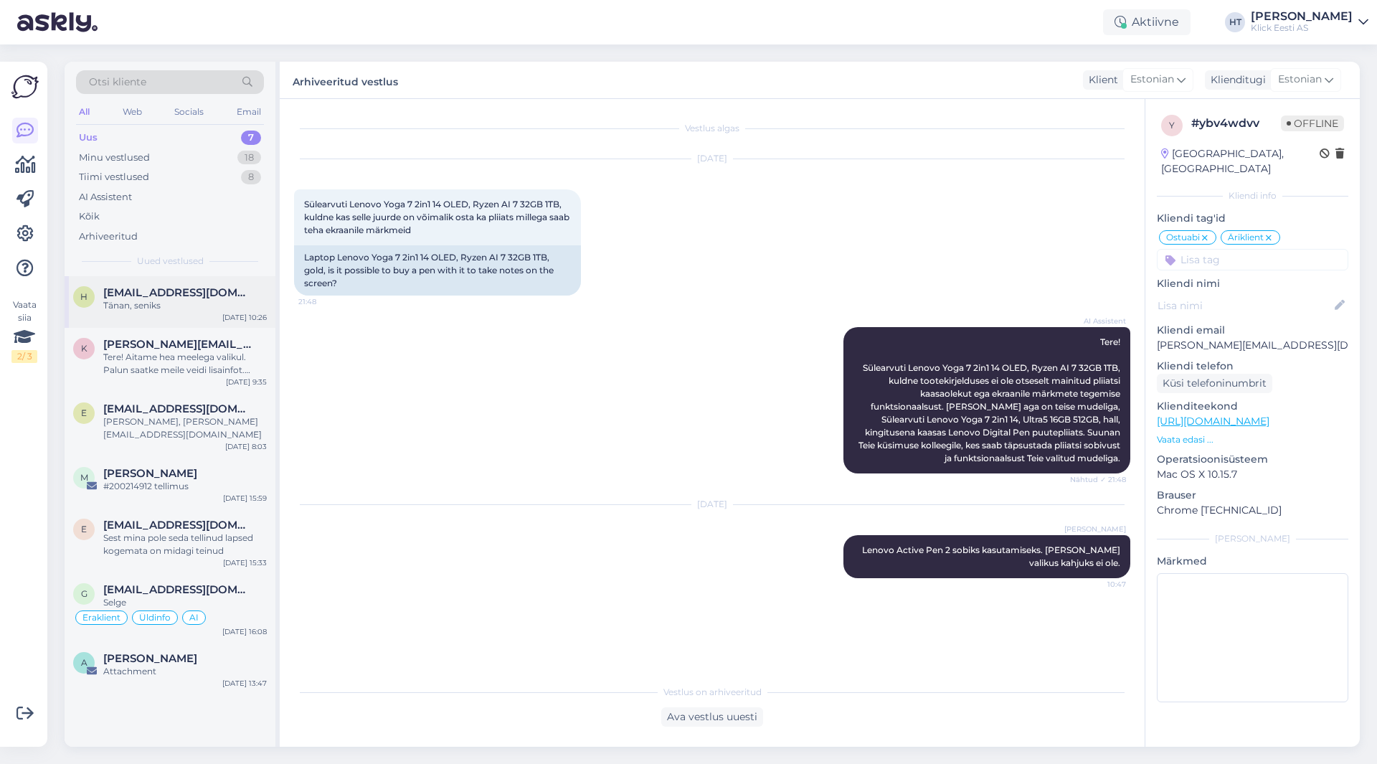
click at [241, 286] on div "[EMAIL_ADDRESS][DOMAIN_NAME]" at bounding box center [185, 292] width 164 height 13
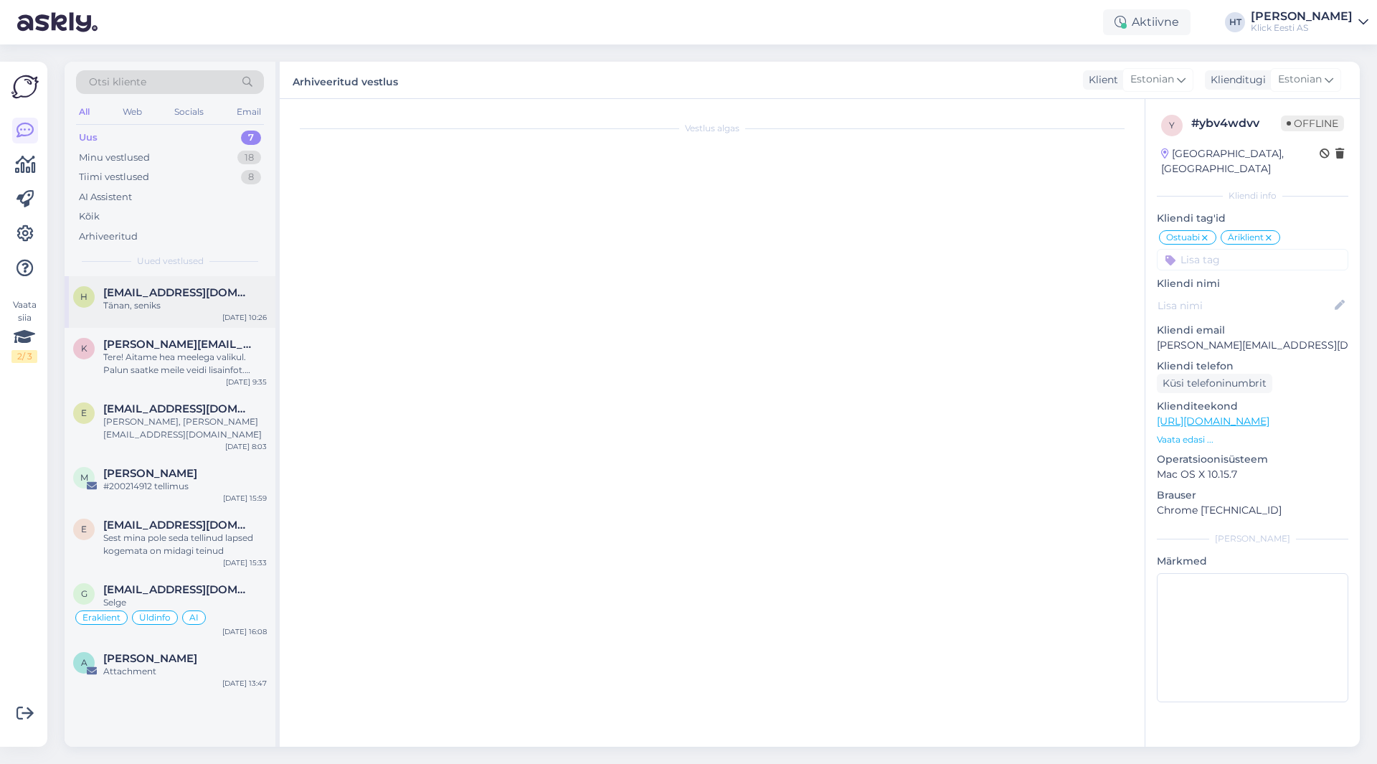
scroll to position [393, 0]
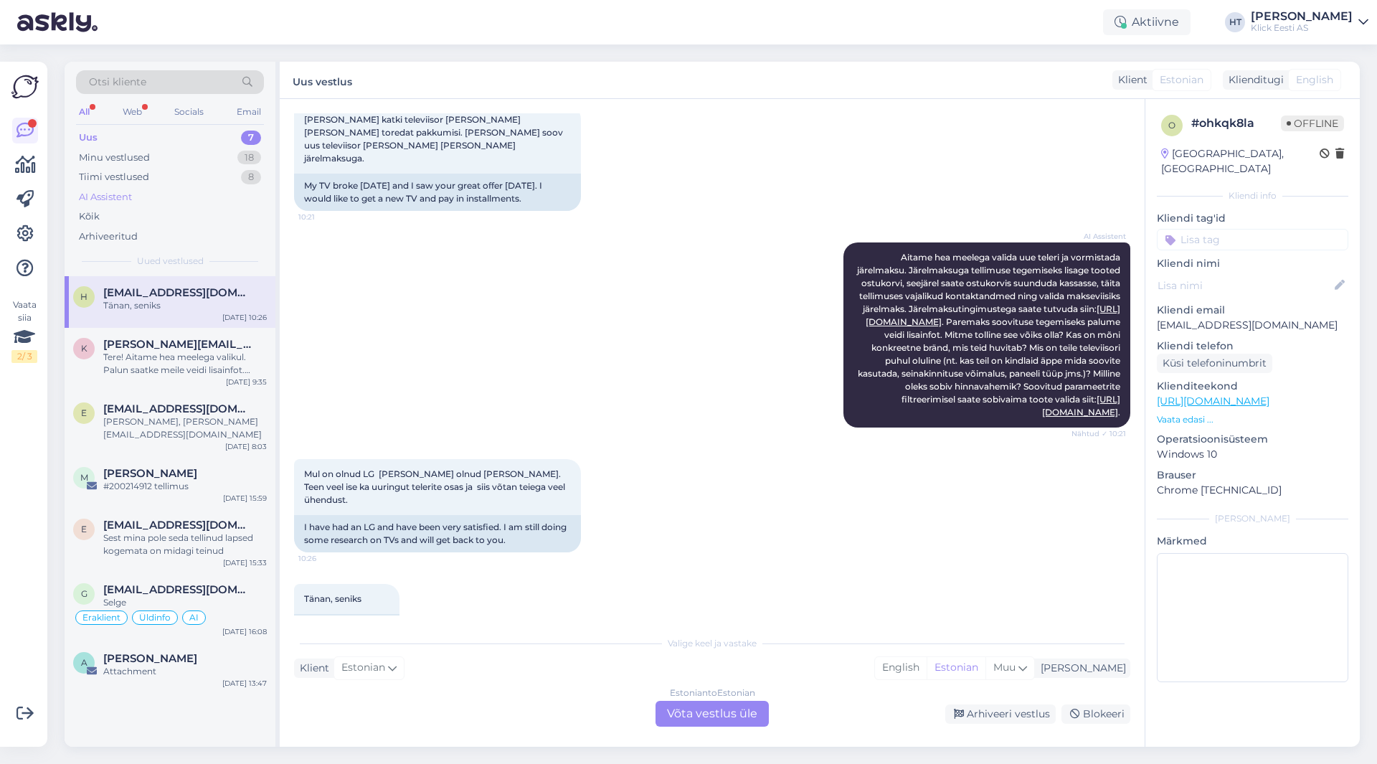
click at [176, 205] on div "AI Assistent" at bounding box center [170, 197] width 188 height 20
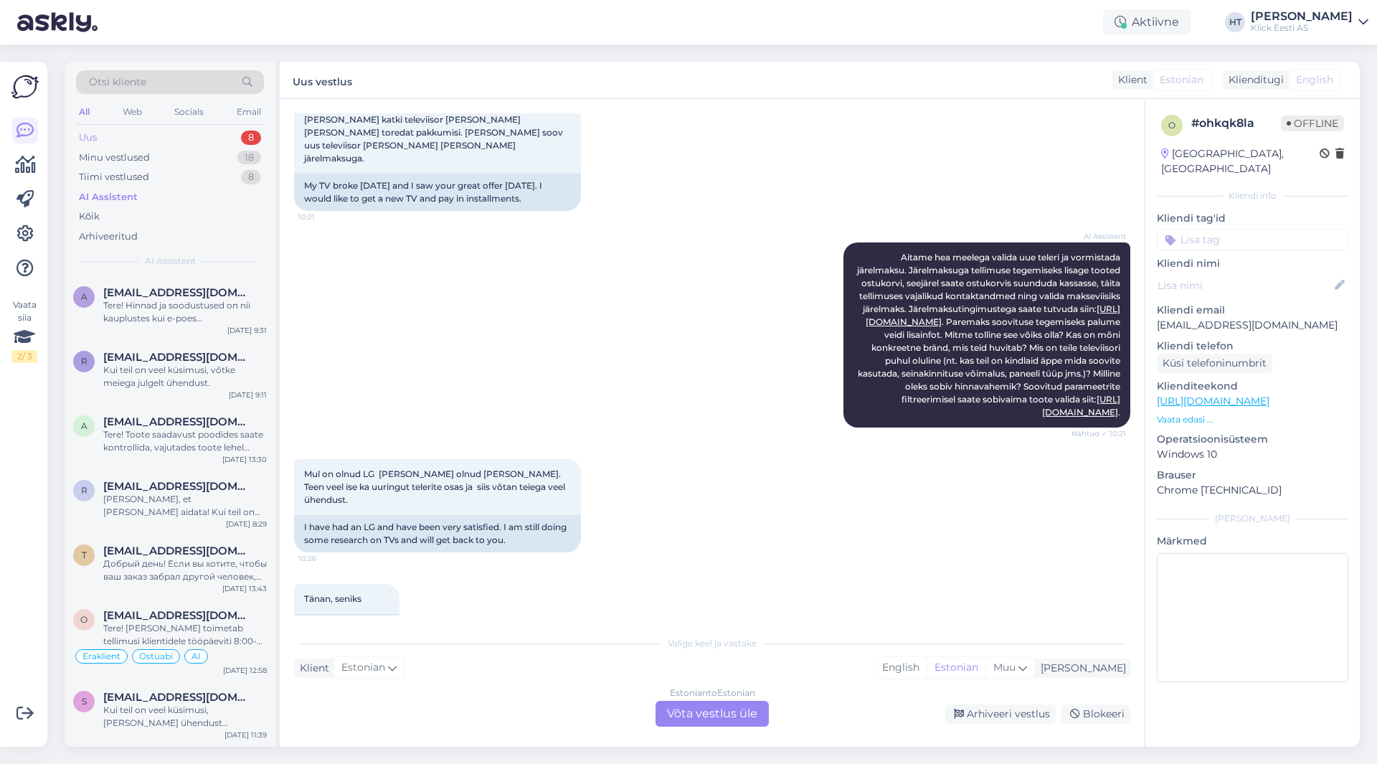
click at [207, 131] on div "Uus 8" at bounding box center [170, 138] width 188 height 20
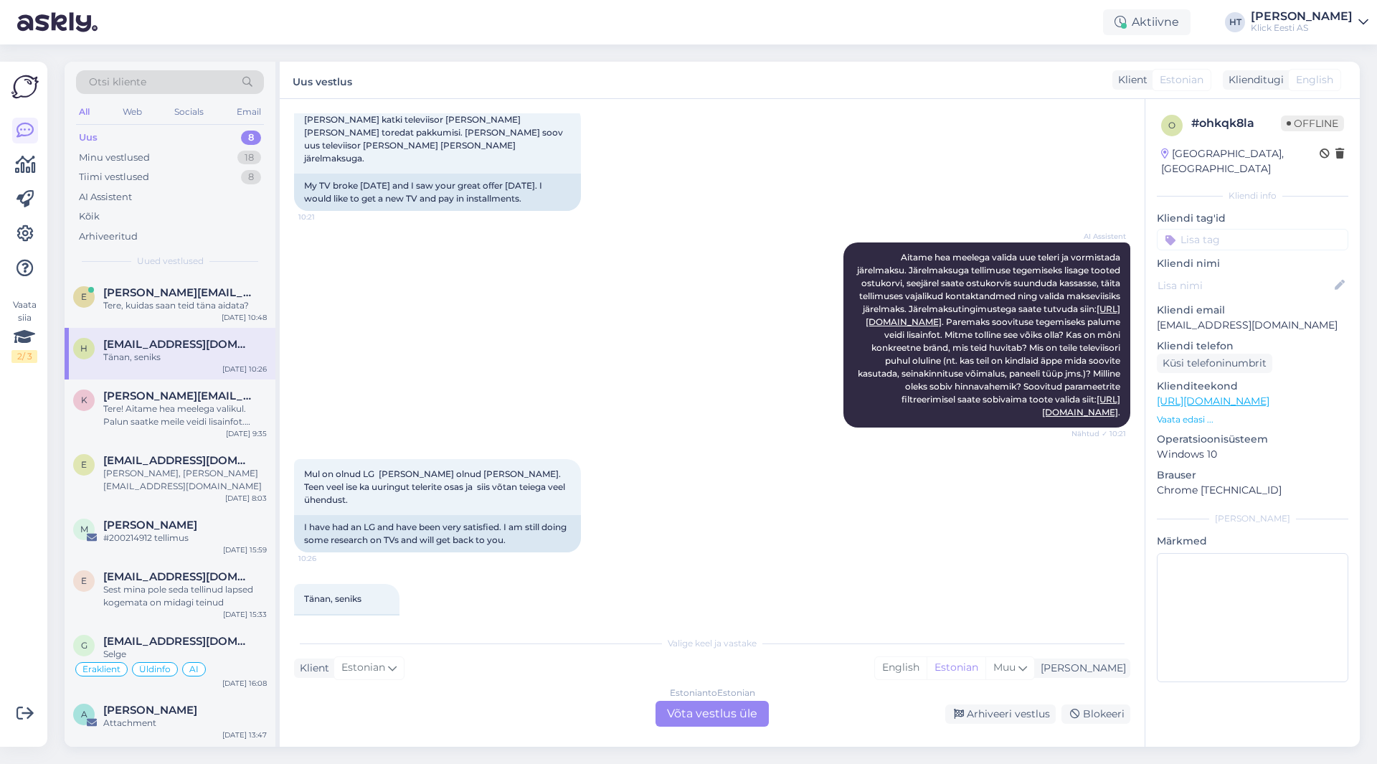
click at [170, 70] on div "Otsi kliente" at bounding box center [170, 82] width 188 height 24
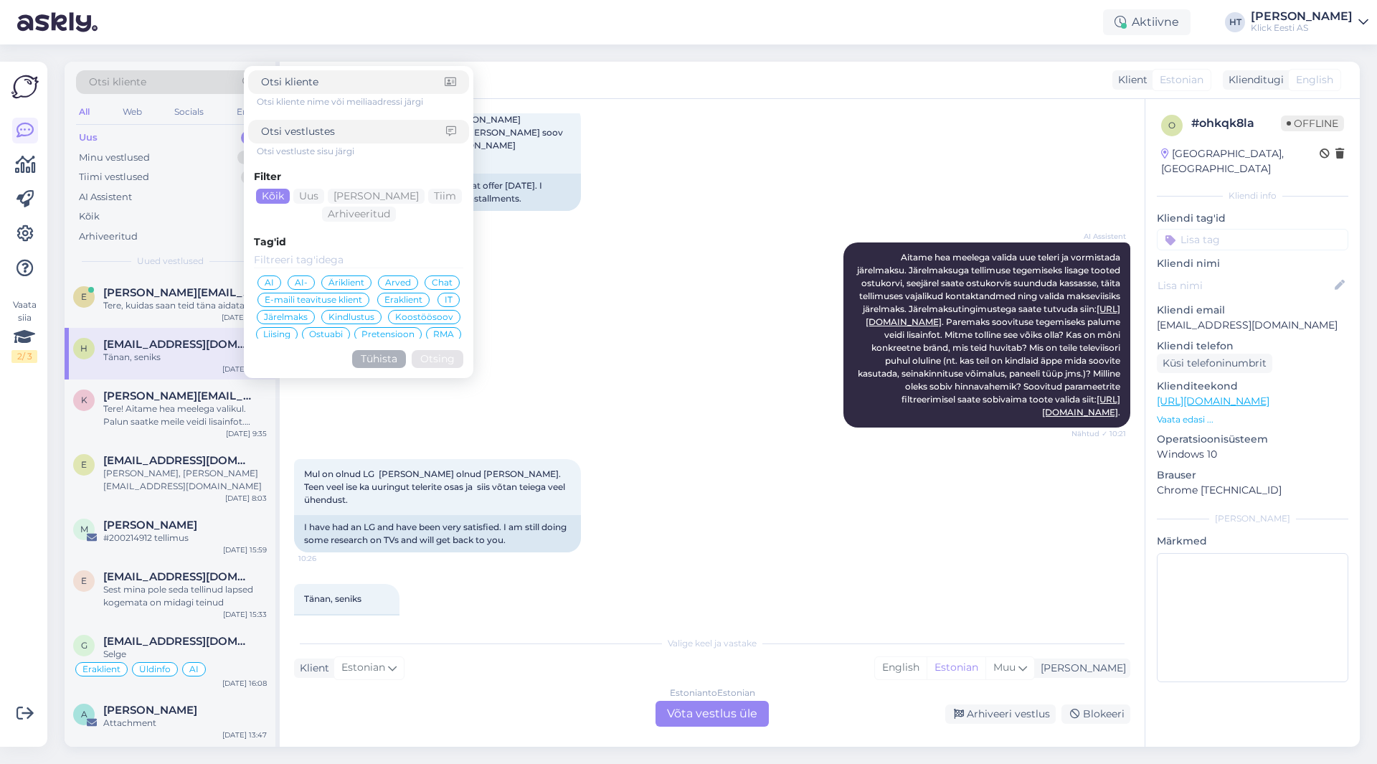
click at [388, 80] on input at bounding box center [353, 82] width 184 height 15
type input "[PERSON_NAME]"
click button "Otsing" at bounding box center [438, 359] width 52 height 18
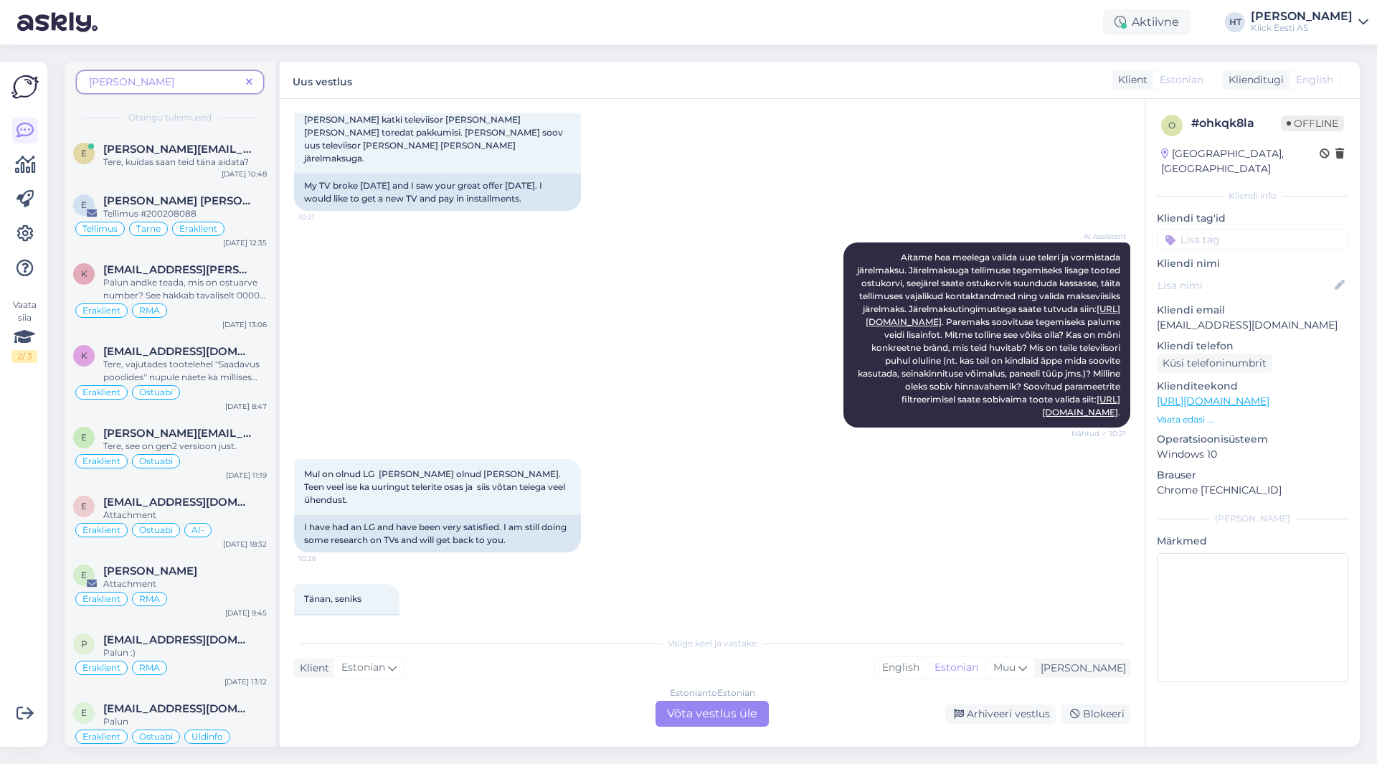
click at [253, 82] on span at bounding box center [249, 82] width 18 height 15
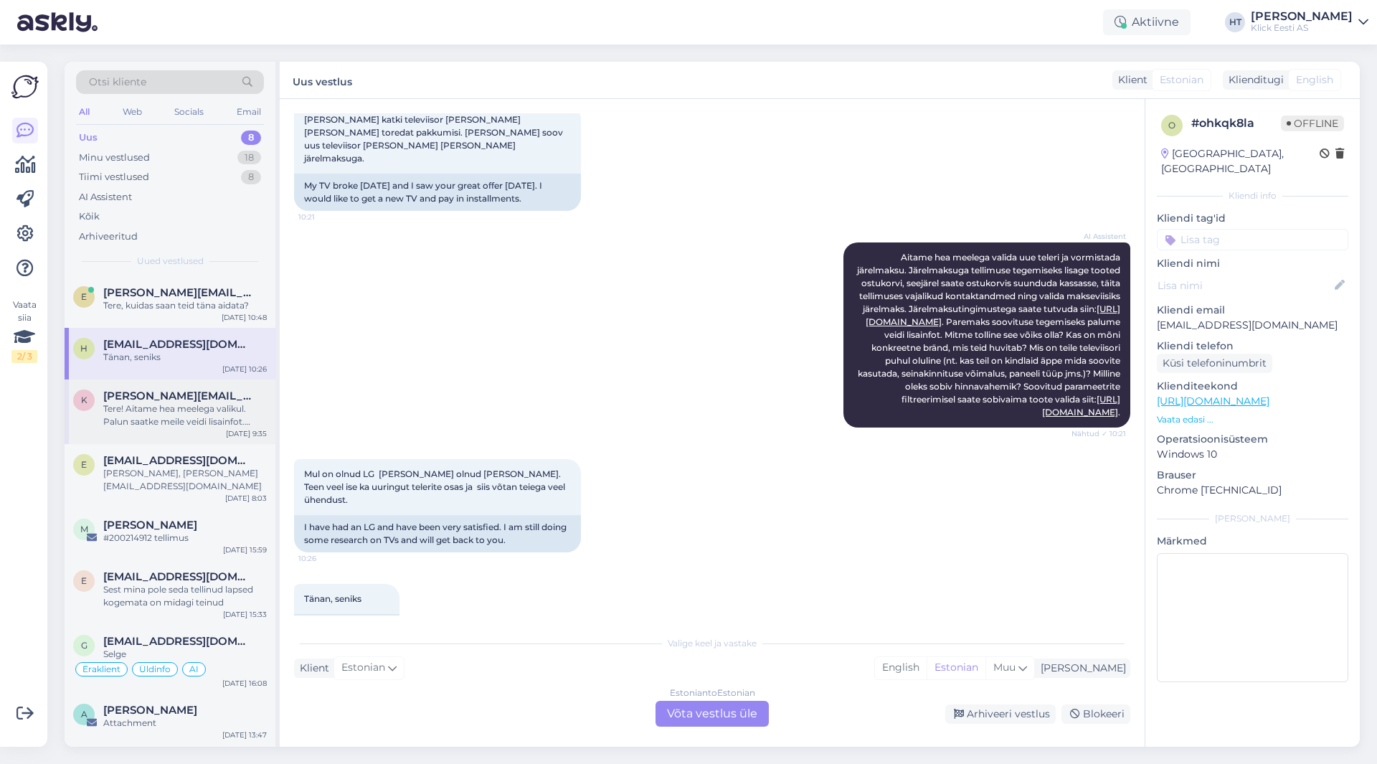
click at [186, 403] on div "Tere! Aitame hea meelega valikul. Palun saatke meile veidi lisainfot. [PERSON_N…" at bounding box center [185, 415] width 164 height 26
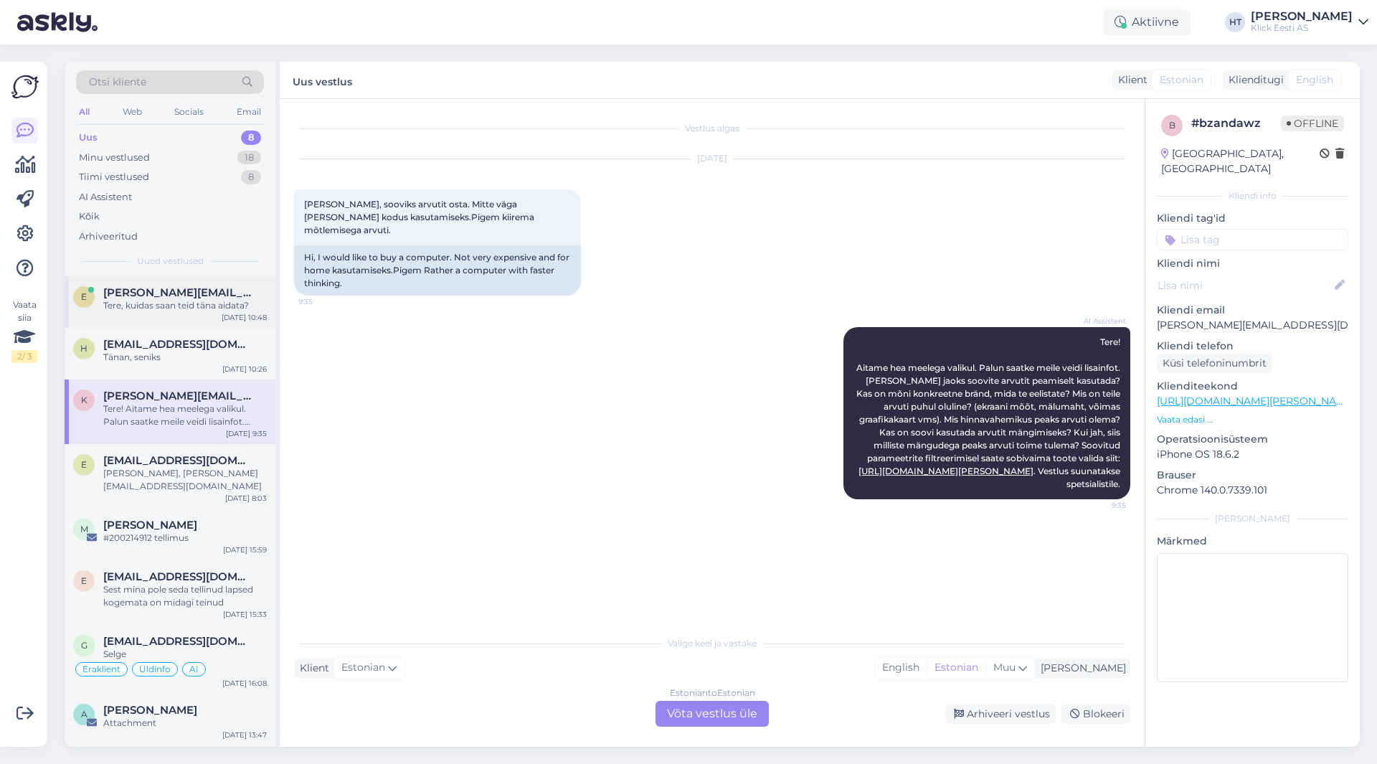
click at [198, 318] on div "e [PERSON_NAME][EMAIL_ADDRESS][PERSON_NAME][DOMAIN_NAME] Tere, kuidas saan teid…" at bounding box center [170, 302] width 211 height 52
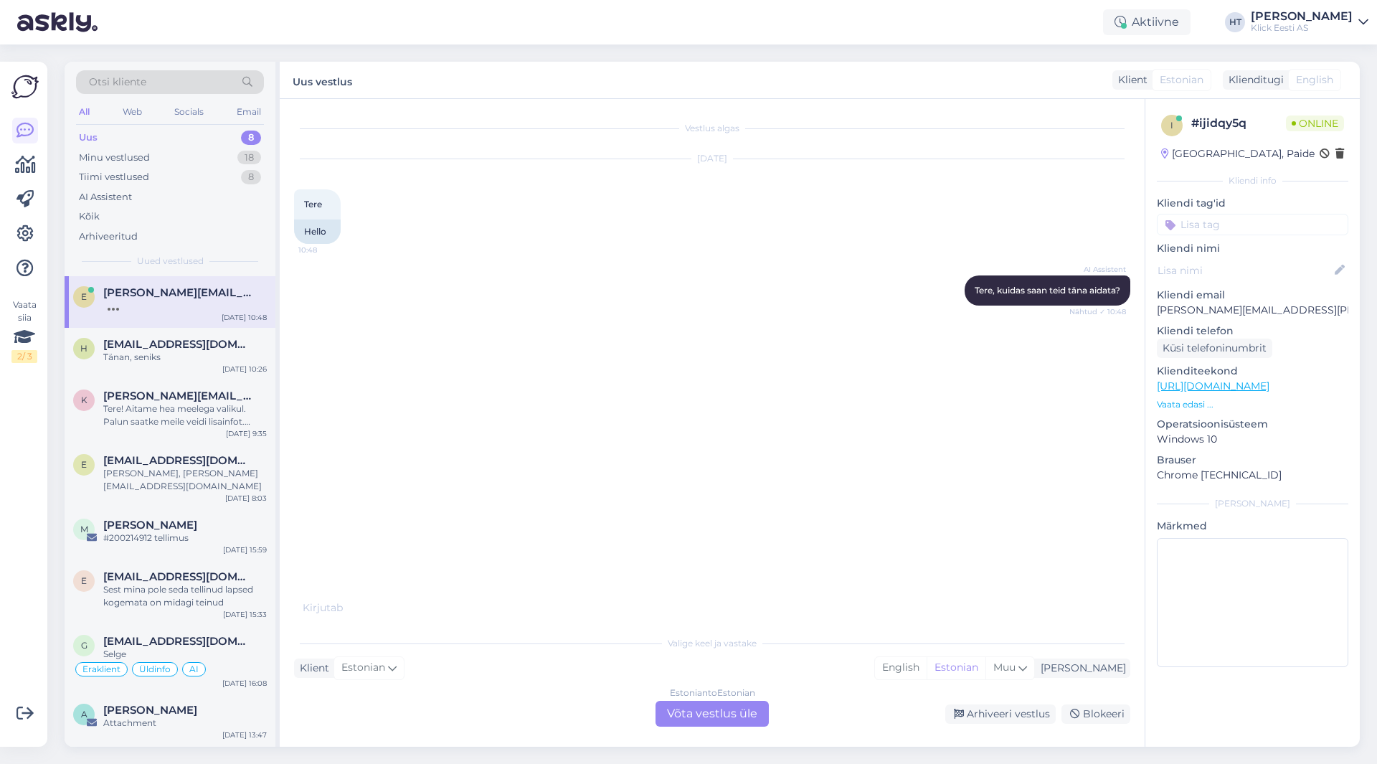
click at [1174, 408] on p "Vaata edasi ..." at bounding box center [1252, 404] width 191 height 13
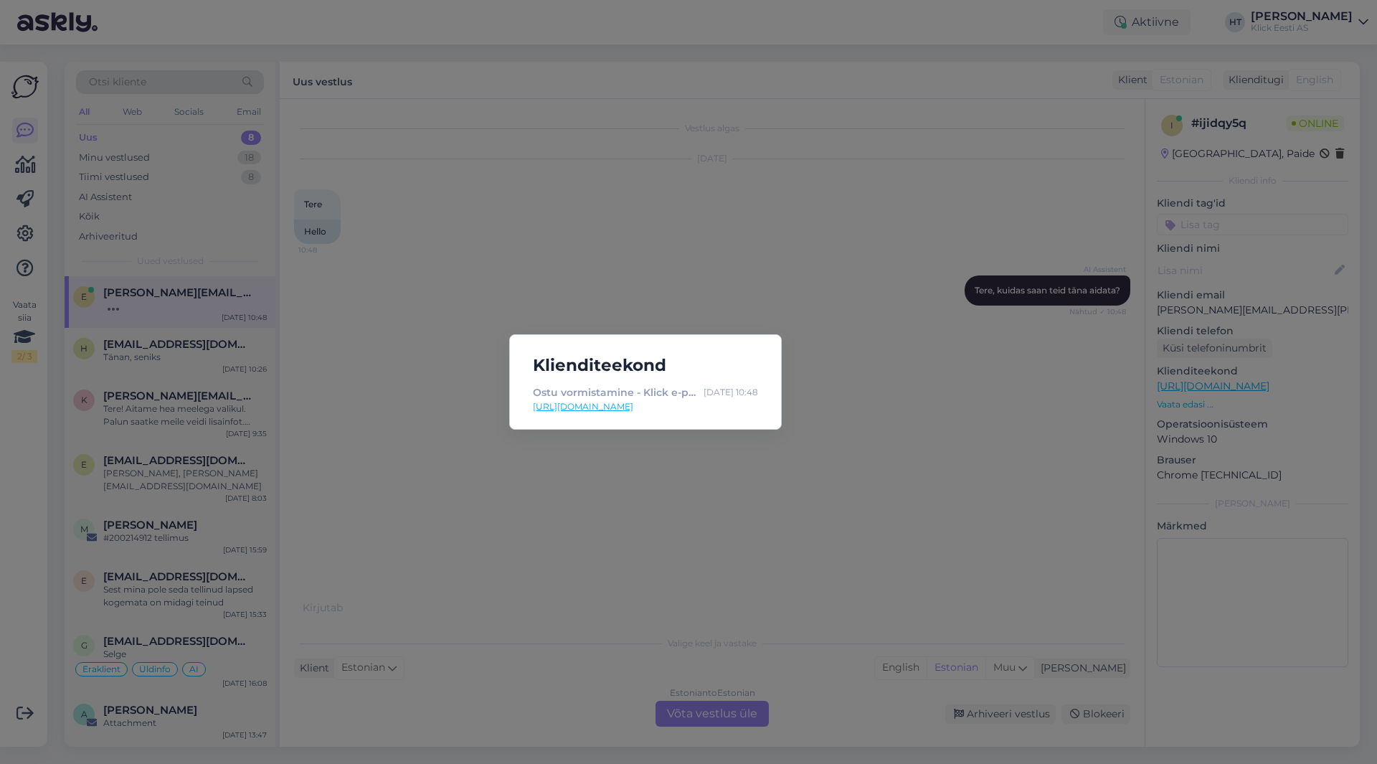
click at [969, 427] on div "Klienditeekond Ostu vormistamine - Klick e-pood [DATE] 10:48 [URL][DOMAIN_NAME]" at bounding box center [688, 382] width 1377 height 764
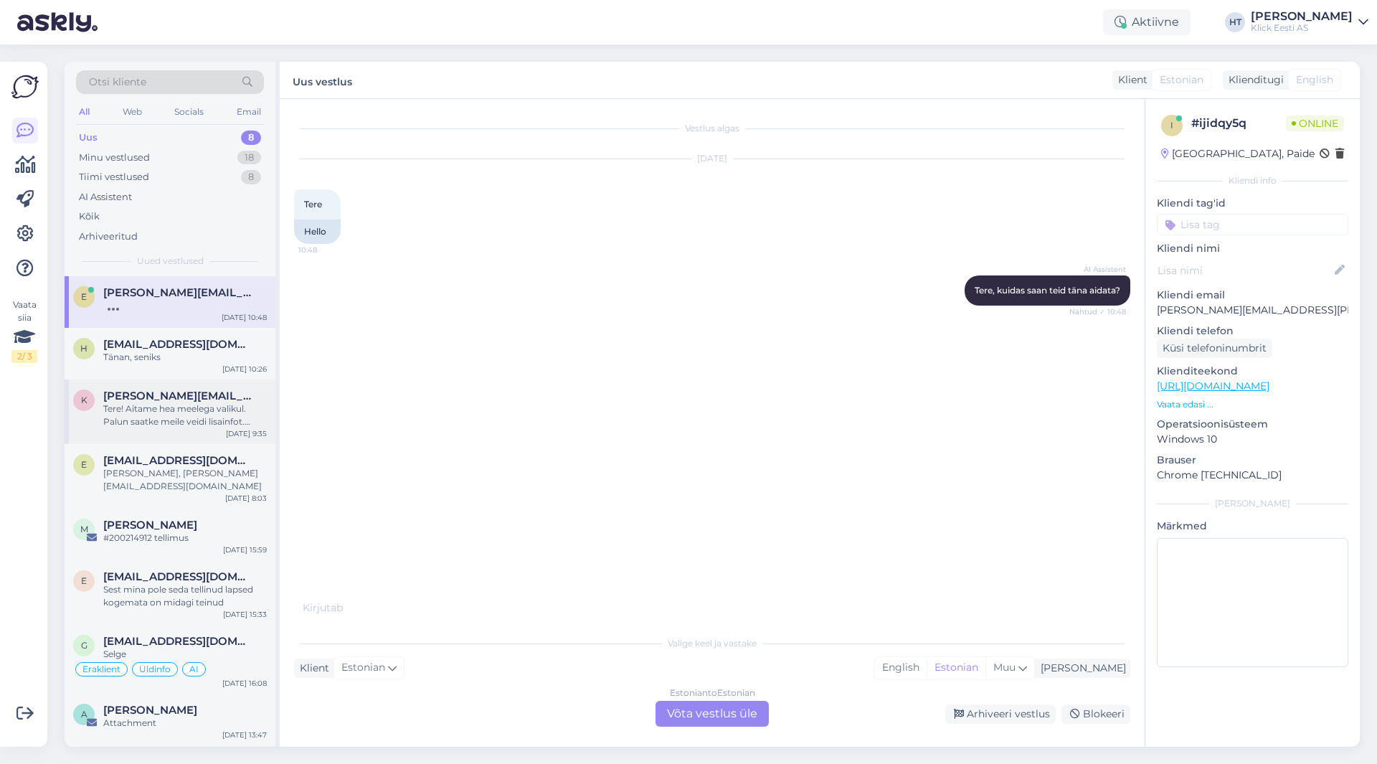
click at [236, 390] on div "[PERSON_NAME][EMAIL_ADDRESS][DOMAIN_NAME]" at bounding box center [185, 395] width 164 height 13
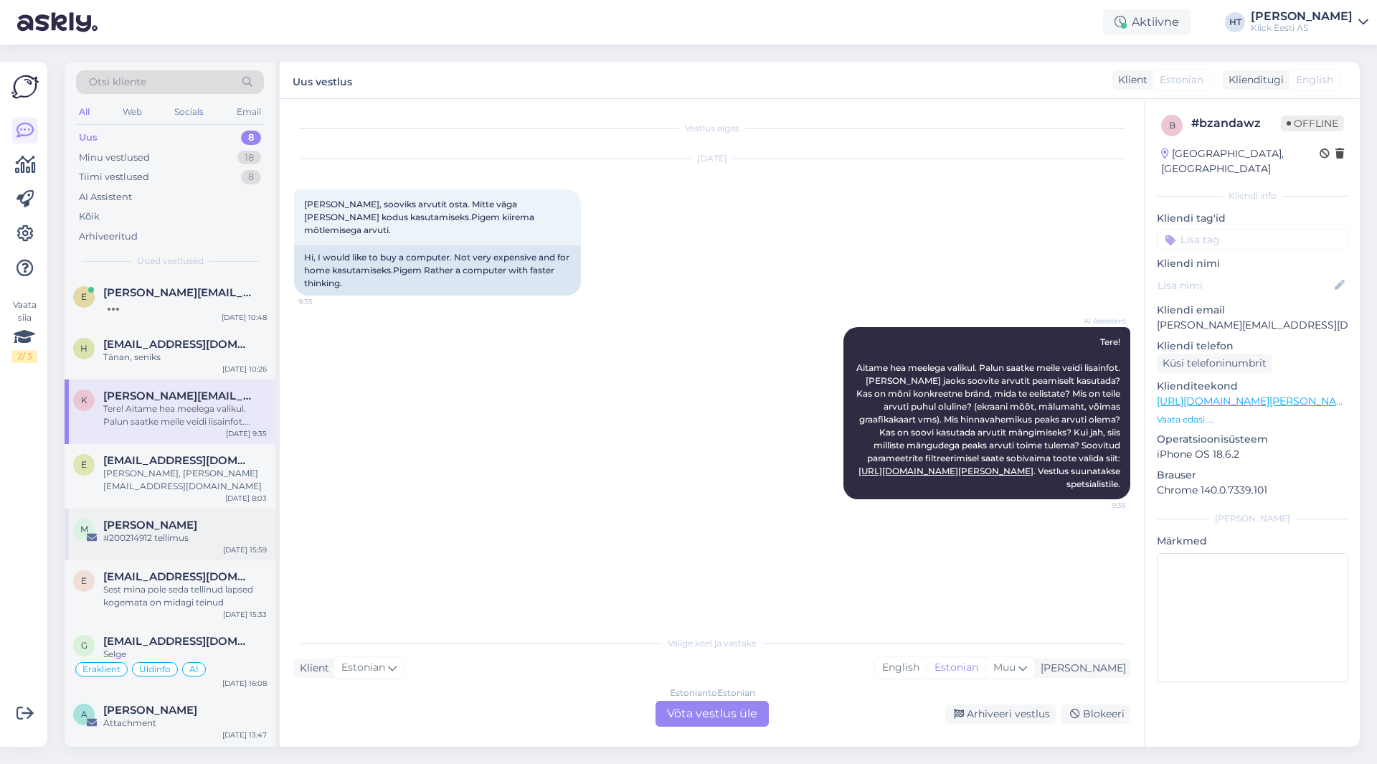
click at [186, 531] on div "M [PERSON_NAME] #200214912 tellimus [DATE] 15:59" at bounding box center [170, 535] width 211 height 52
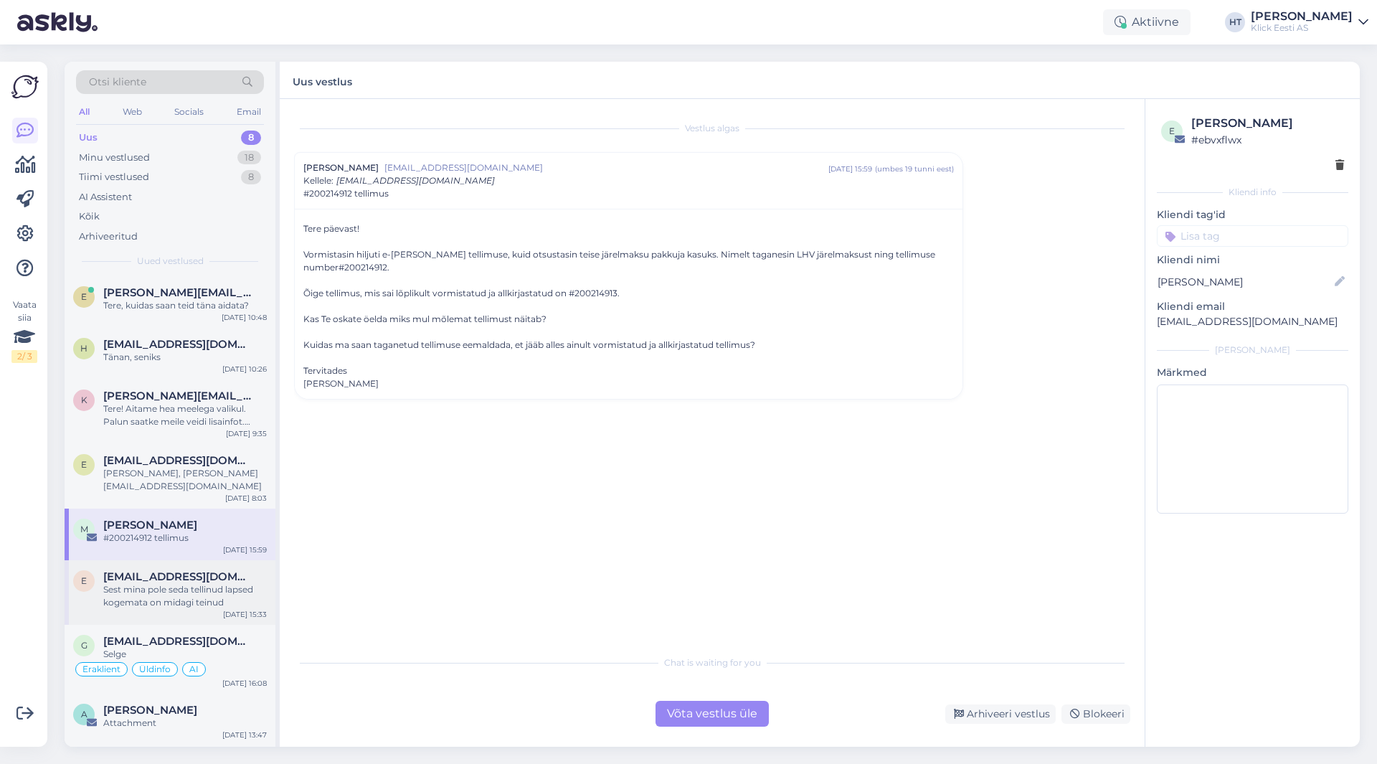
click at [181, 587] on div "Sest mina pole seda tellinud lapsed kogemata on midagi teinud" at bounding box center [185, 596] width 164 height 26
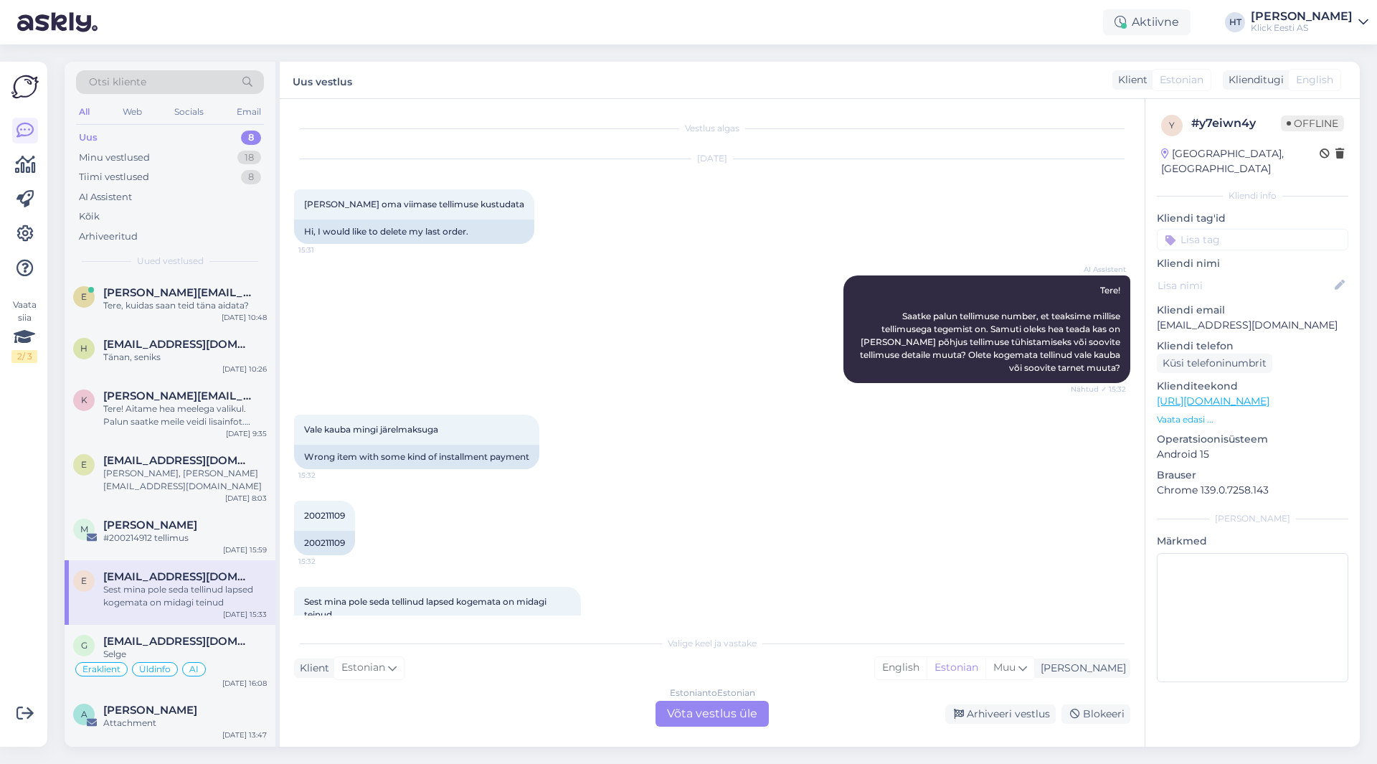
scroll to position [55, 0]
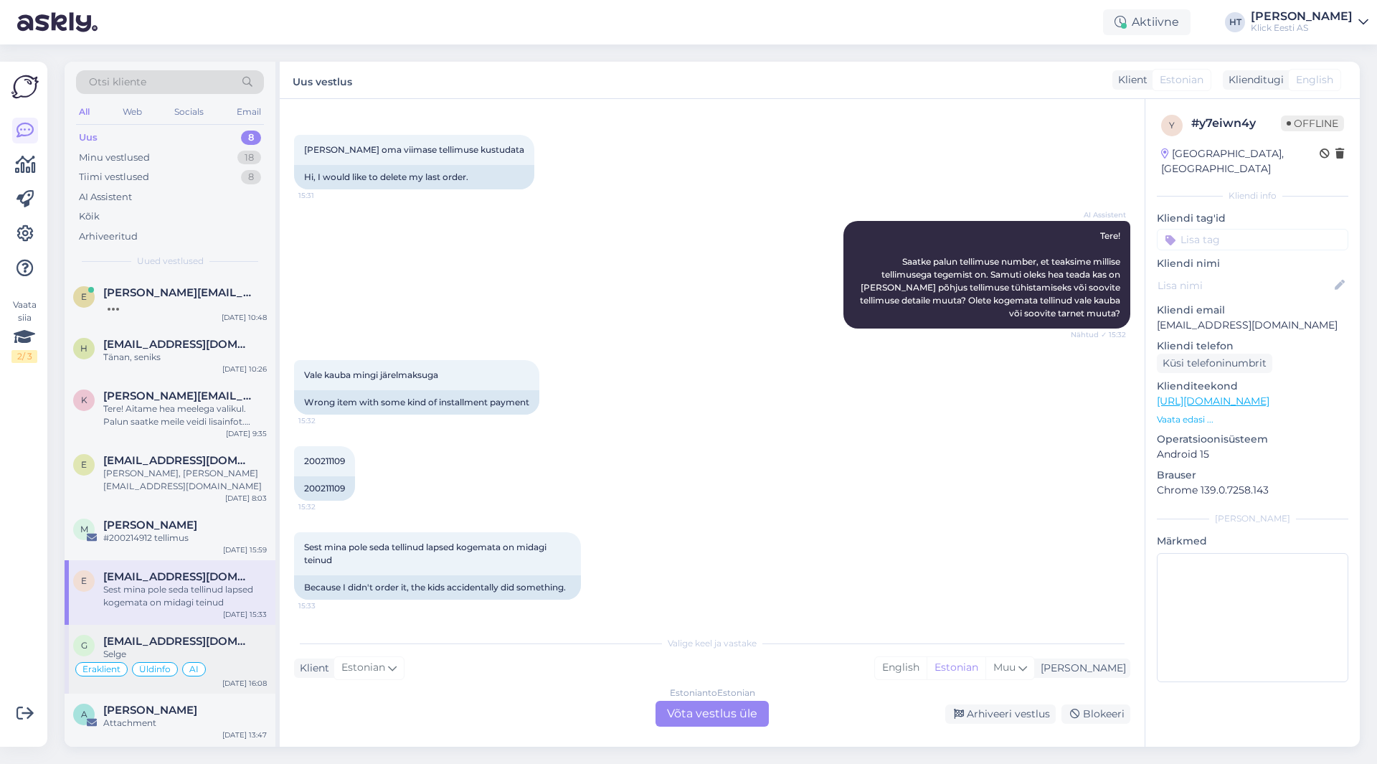
click at [218, 635] on span "[EMAIL_ADDRESS][DOMAIN_NAME]" at bounding box center [177, 641] width 149 height 13
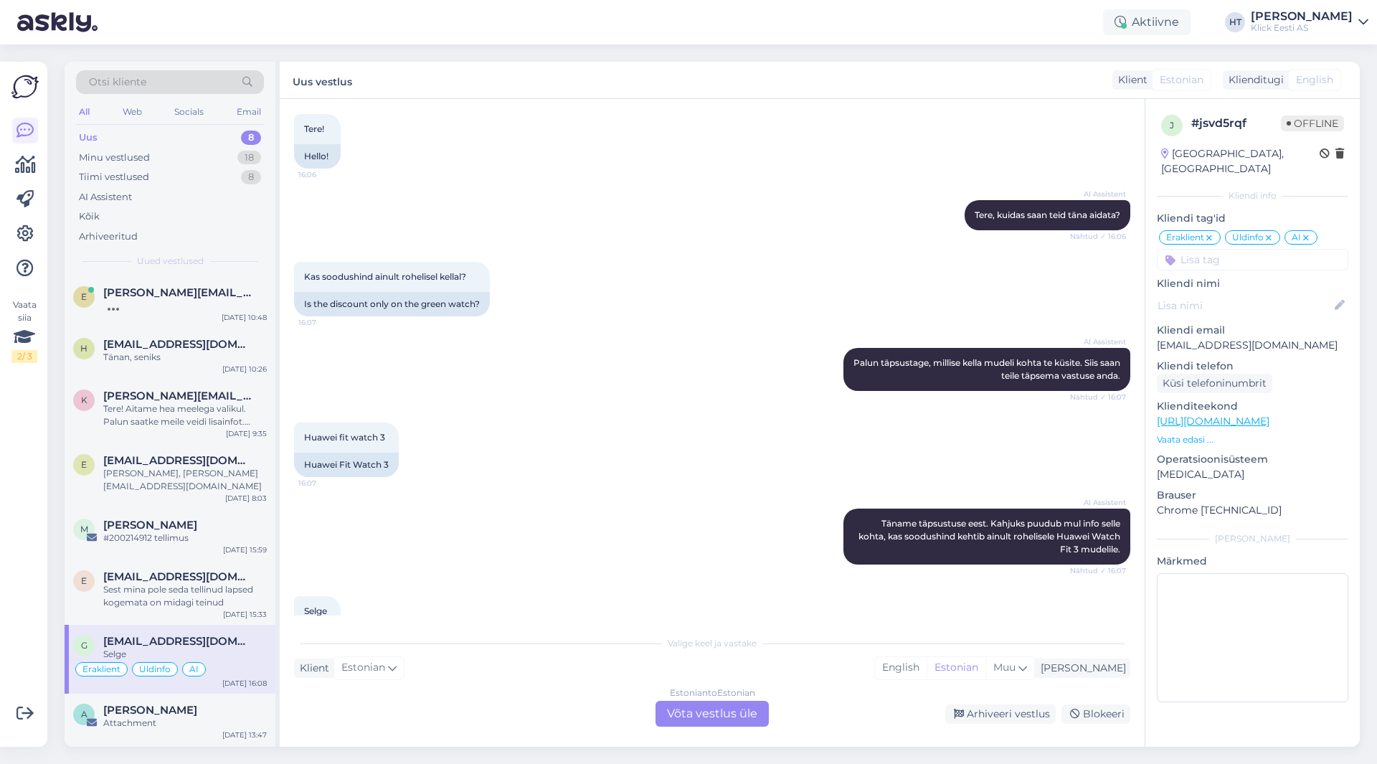
scroll to position [703, 0]
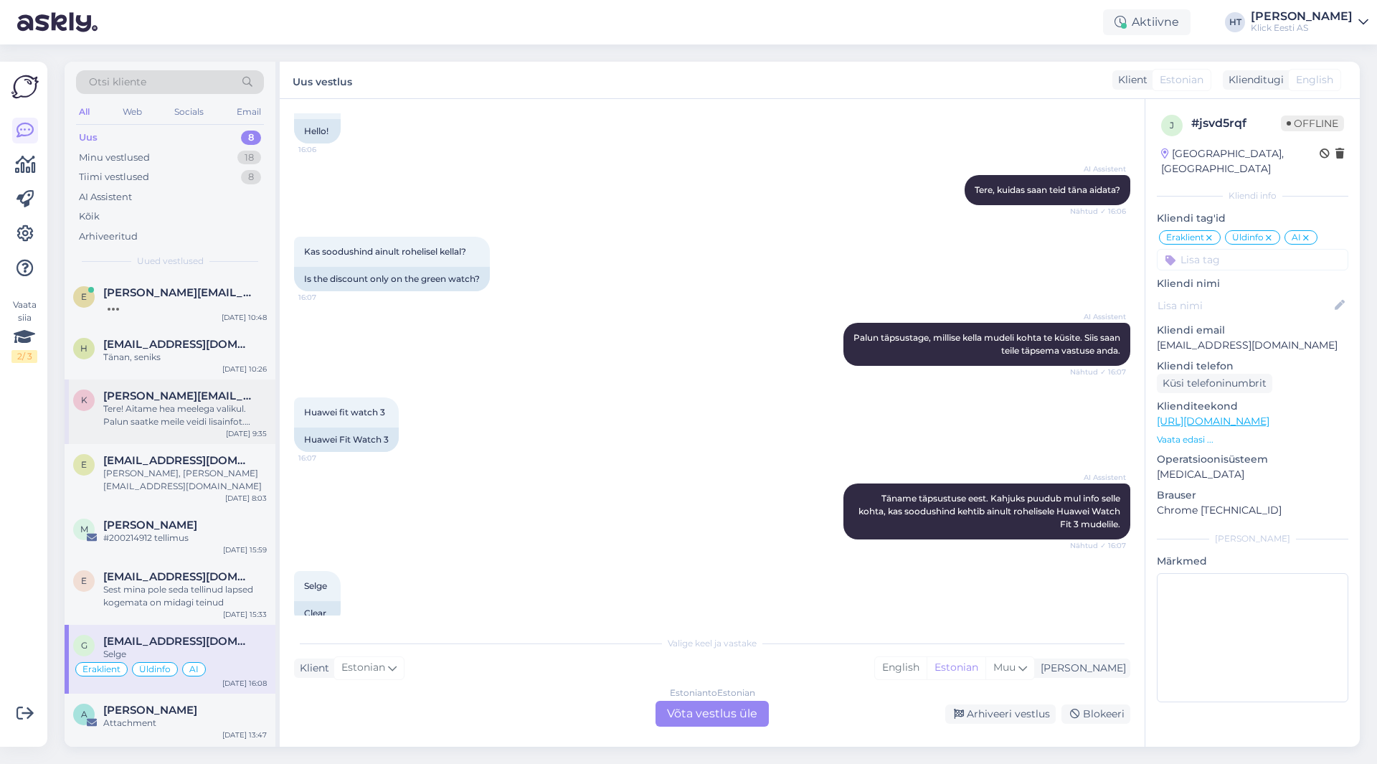
click at [212, 391] on span "[PERSON_NAME][EMAIL_ADDRESS][DOMAIN_NAME]" at bounding box center [177, 395] width 149 height 13
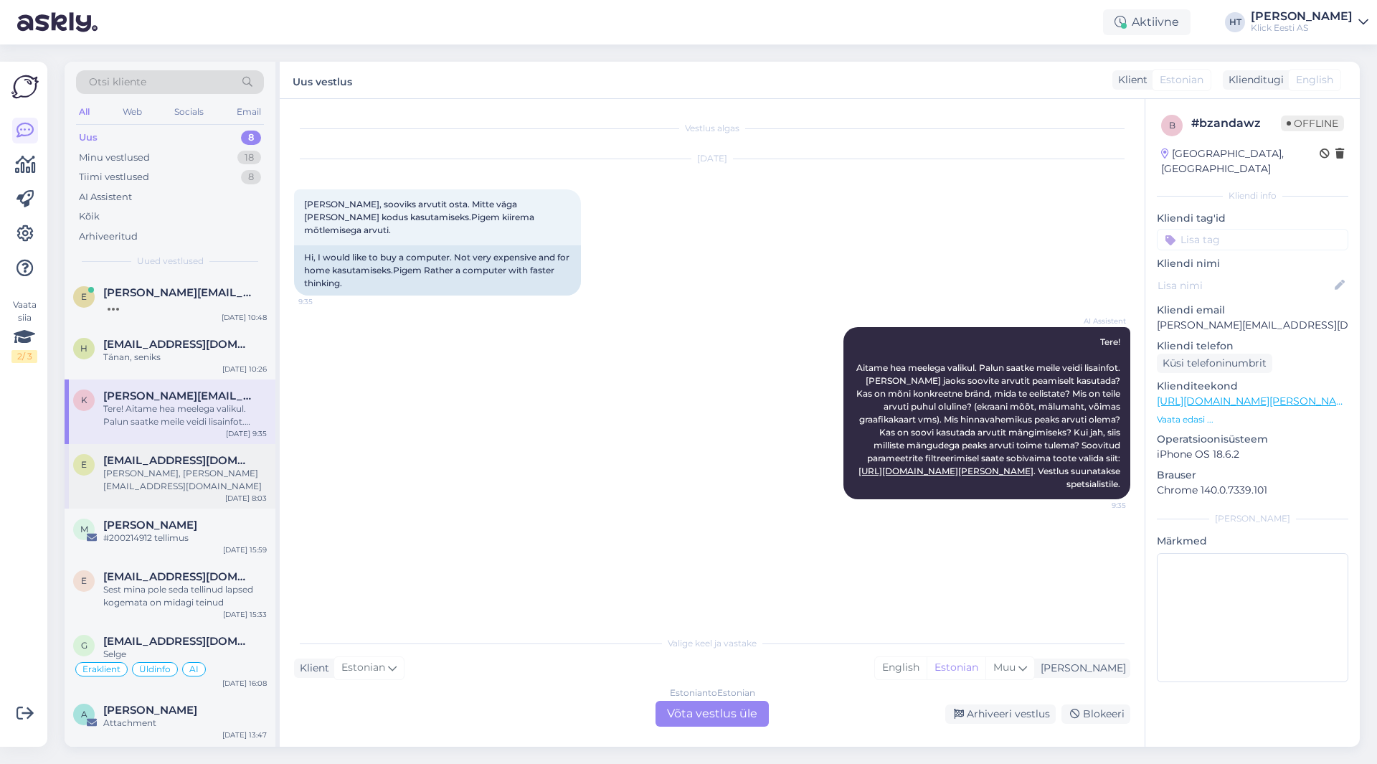
click at [207, 463] on span "[EMAIL_ADDRESS][DOMAIN_NAME]" at bounding box center [177, 460] width 149 height 13
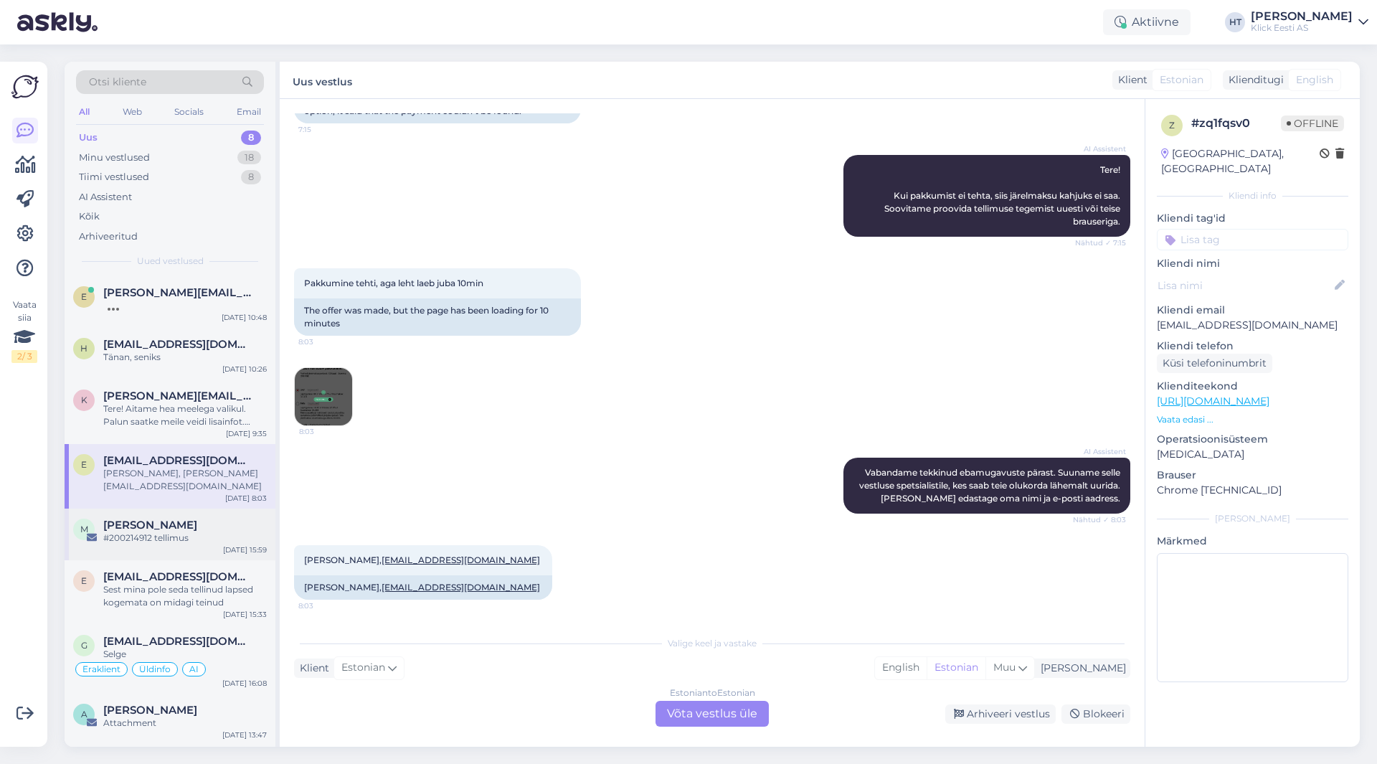
click at [217, 531] on div "#200214912 tellimus" at bounding box center [185, 537] width 164 height 13
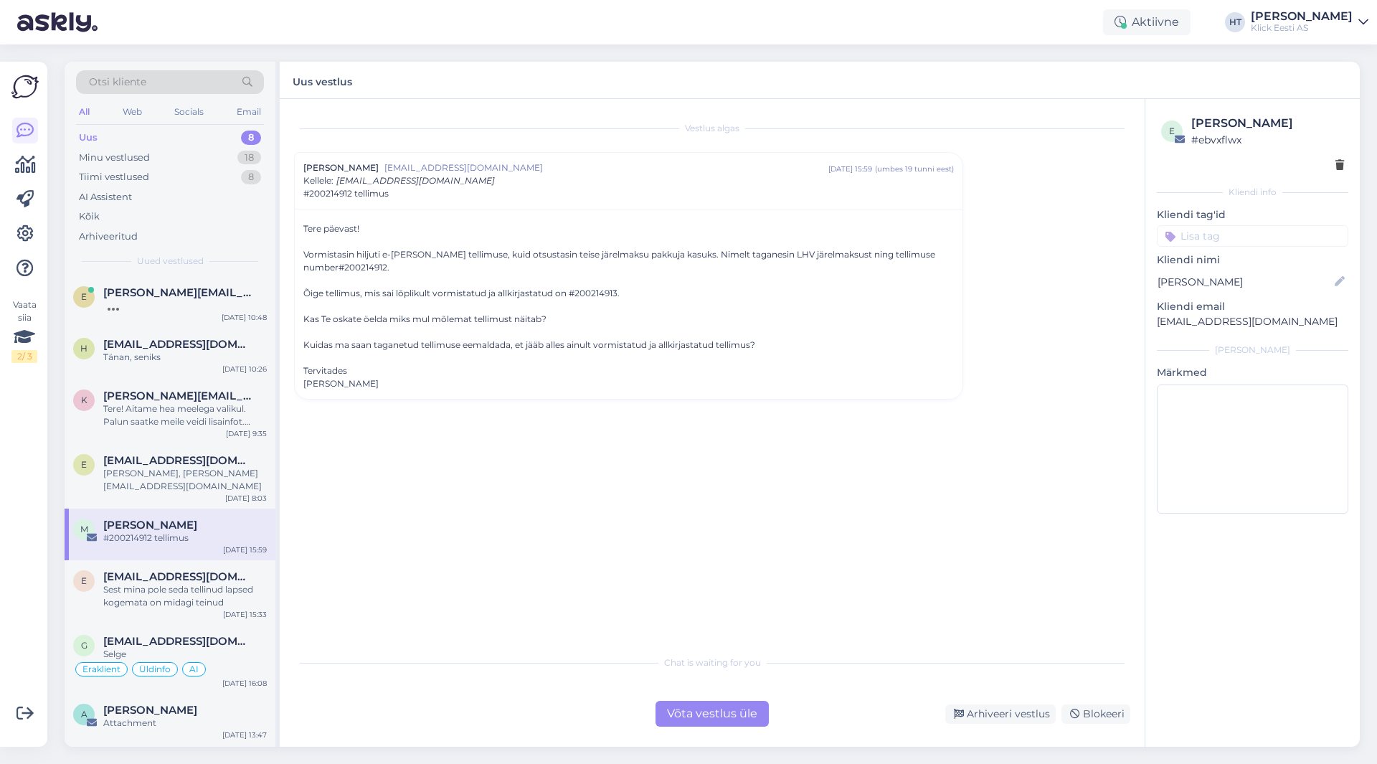
scroll to position [0, 0]
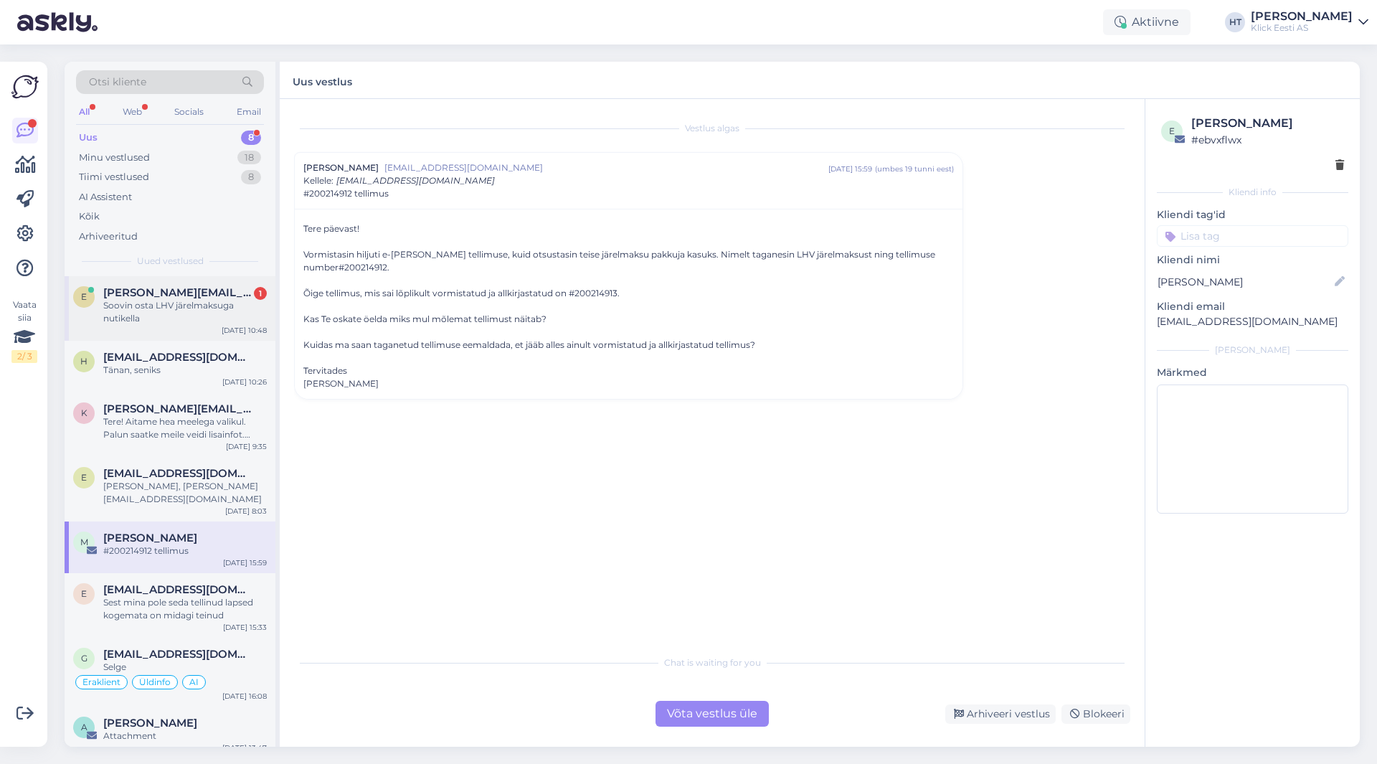
click at [241, 318] on div "Soovin osta LHV järelmaksuga nutikella" at bounding box center [185, 312] width 164 height 26
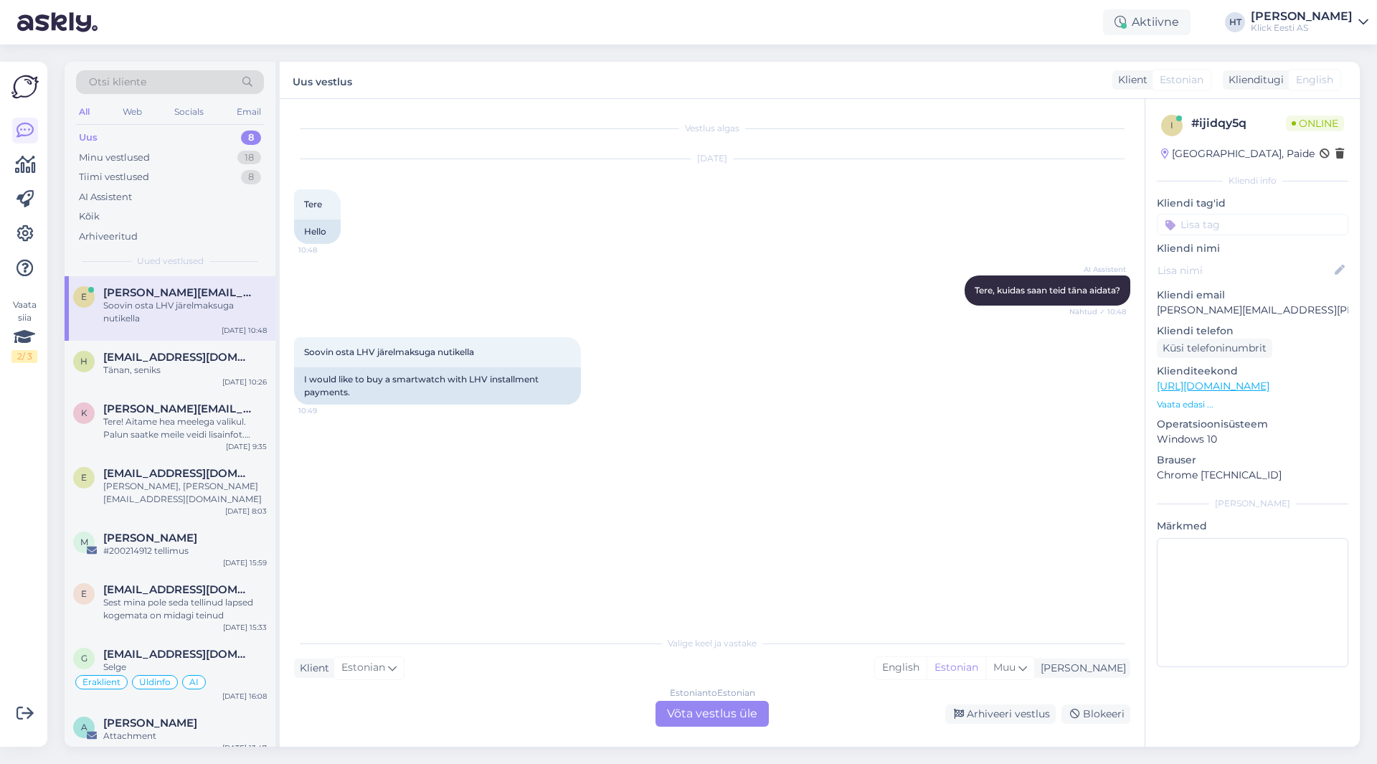
click at [676, 706] on div "Estonian to Estonian Võta vestlus üle" at bounding box center [712, 714] width 113 height 26
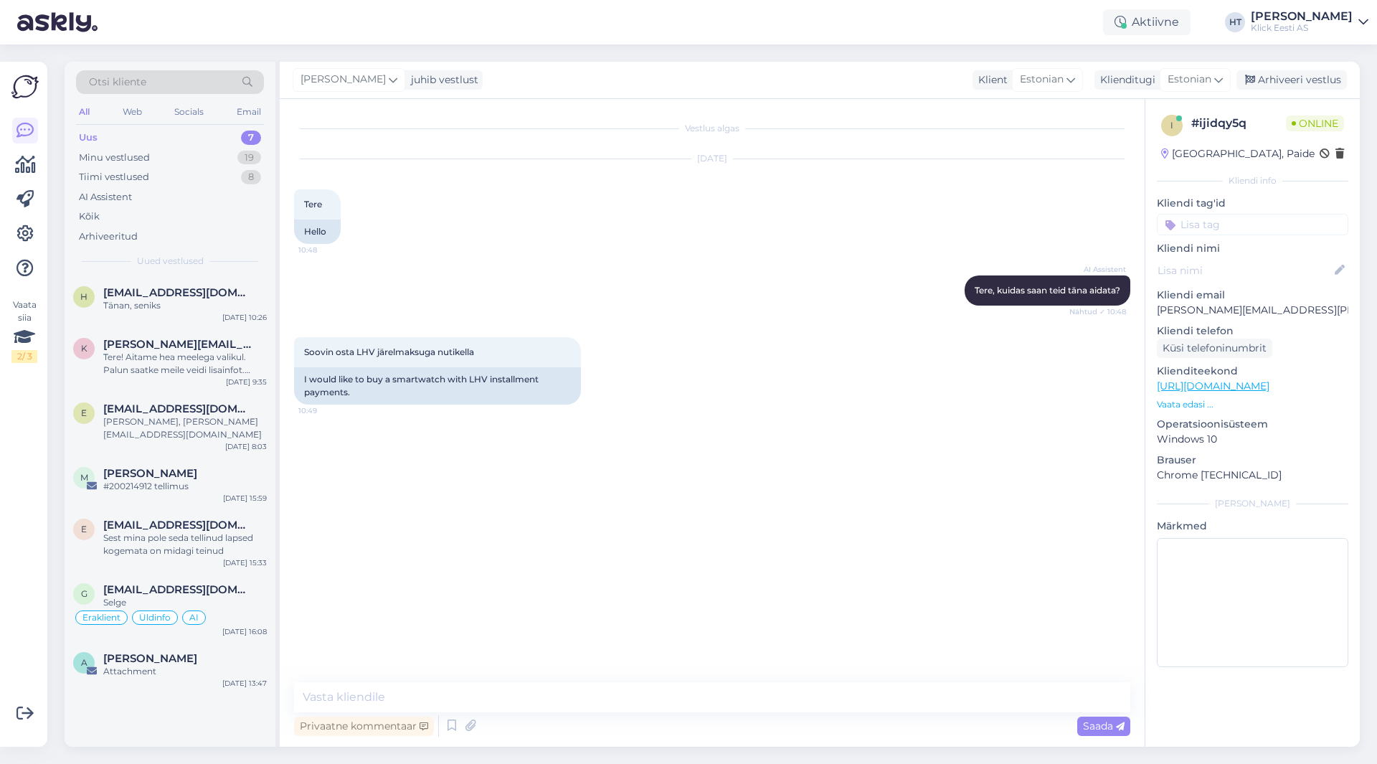
click at [442, 724] on div "Privaatne kommentaar Saada" at bounding box center [712, 725] width 836 height 27
click at [448, 724] on icon at bounding box center [451, 726] width 17 height 22
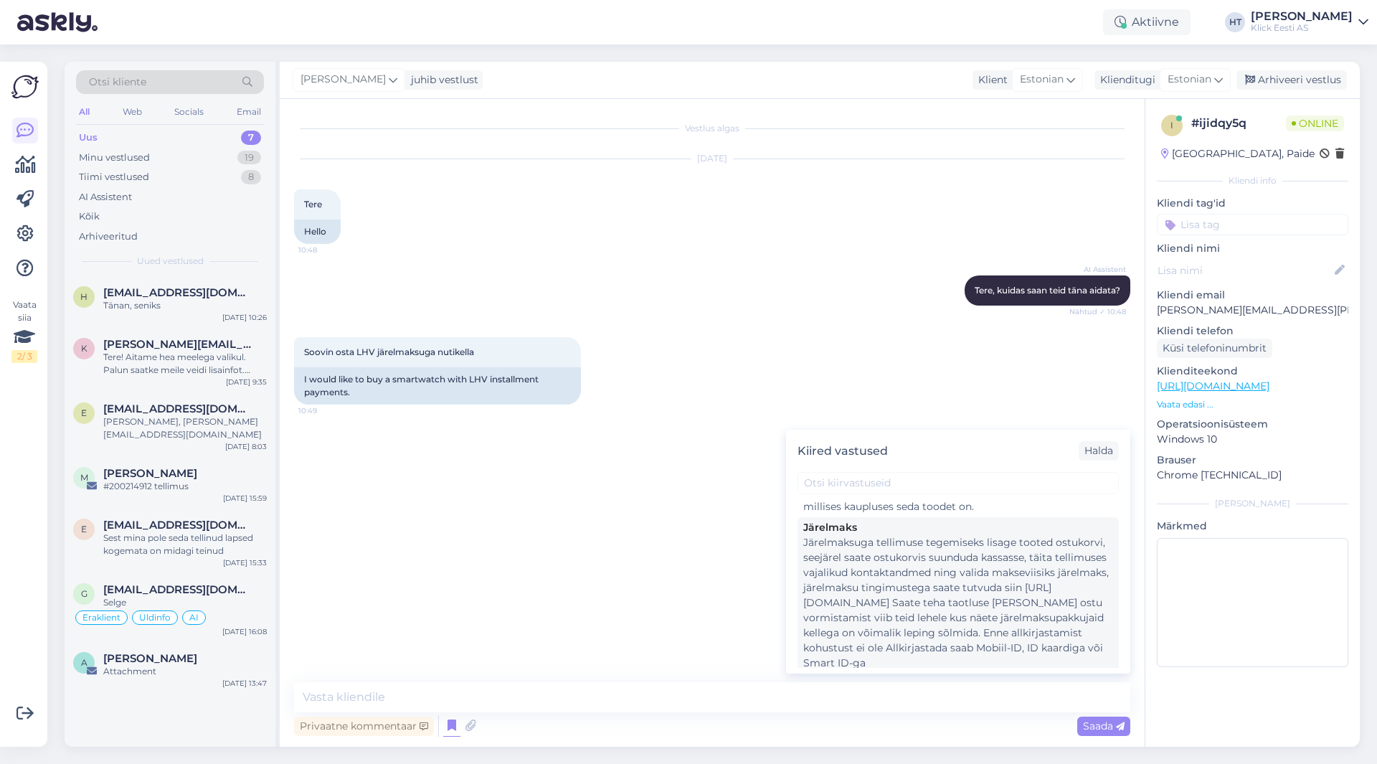
scroll to position [574, 0]
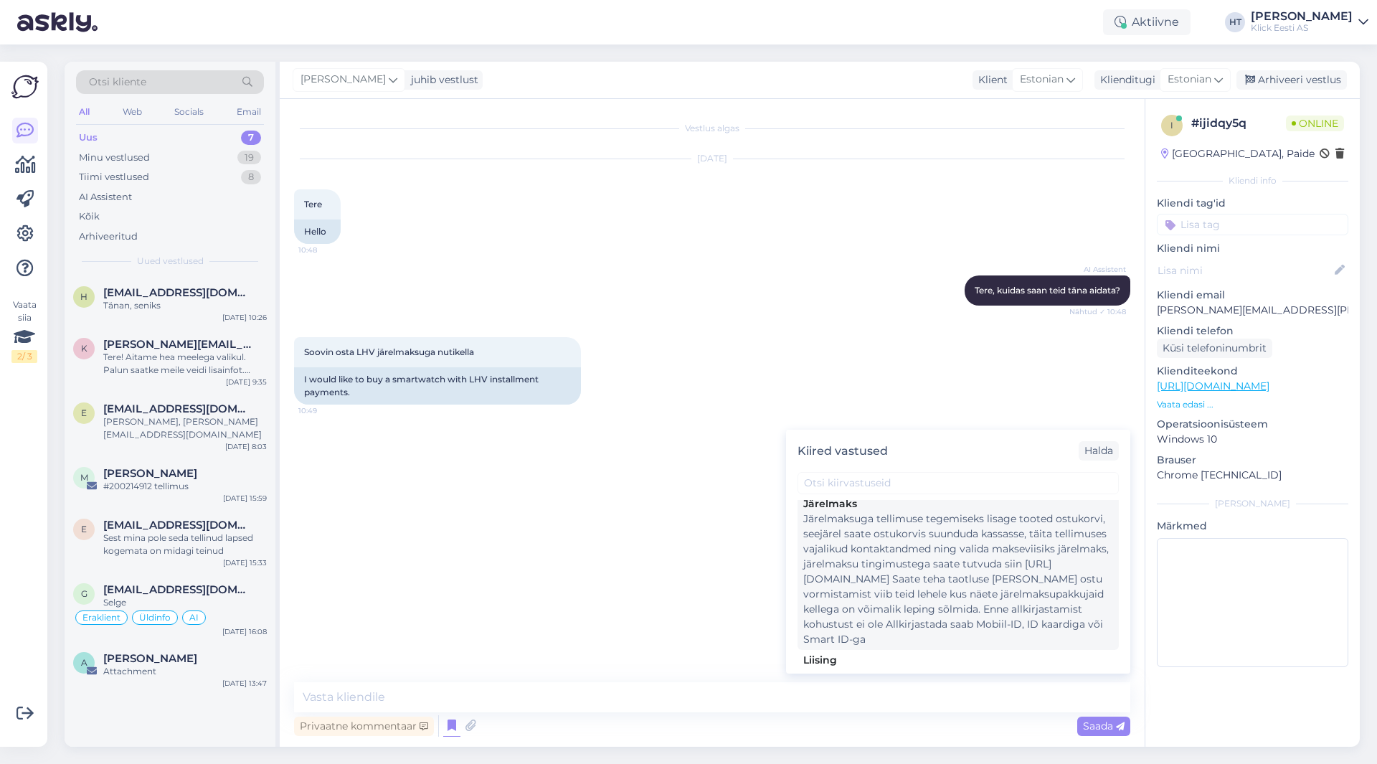
click at [884, 552] on div "Järelmaksuga tellimuse tegemiseks lisage tooted ostukorvi, seejärel saate ostuk…" at bounding box center [958, 579] width 310 height 136
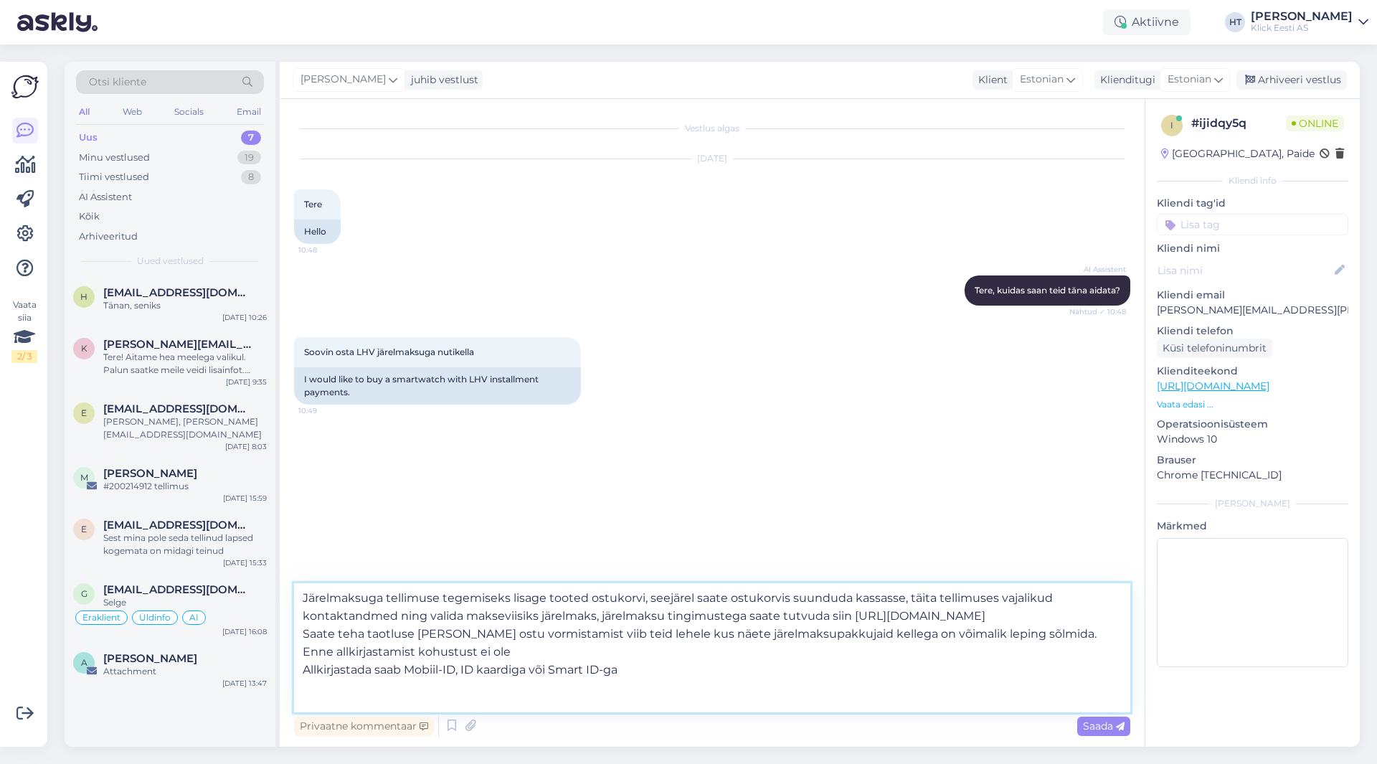
scroll to position [26, 0]
drag, startPoint x: 635, startPoint y: 706, endPoint x: 282, endPoint y: 664, distance: 355.4
click at [282, 664] on div "Vestlus algas [DATE] Tere 10:48 Hello AI Assistent [PERSON_NAME], kuidas saan t…" at bounding box center [712, 423] width 865 height 648
click at [335, 706] on textarea "Järelmaksuga tellimuse tegemiseks lisage tooted ostukorvi, seejärel saate ostuk…" at bounding box center [712, 647] width 836 height 129
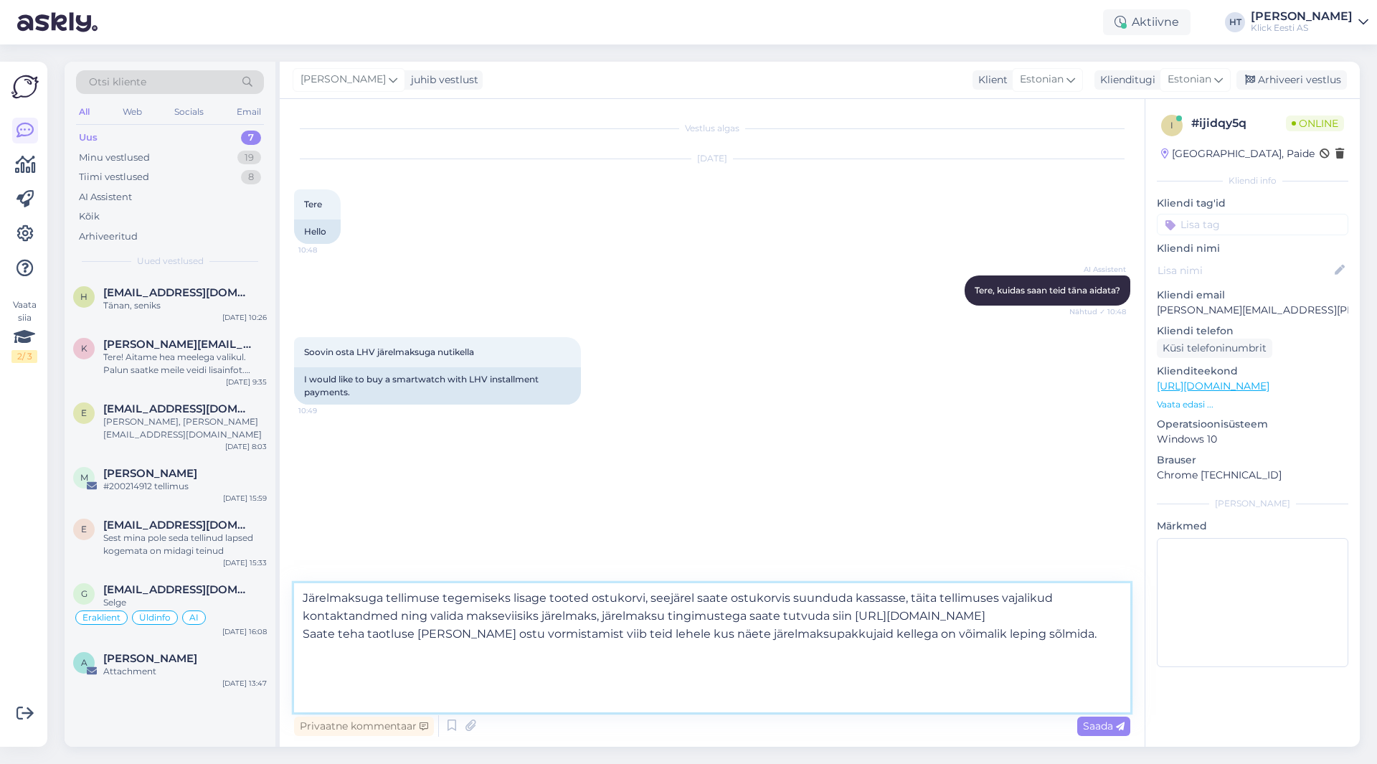
scroll to position [0, 0]
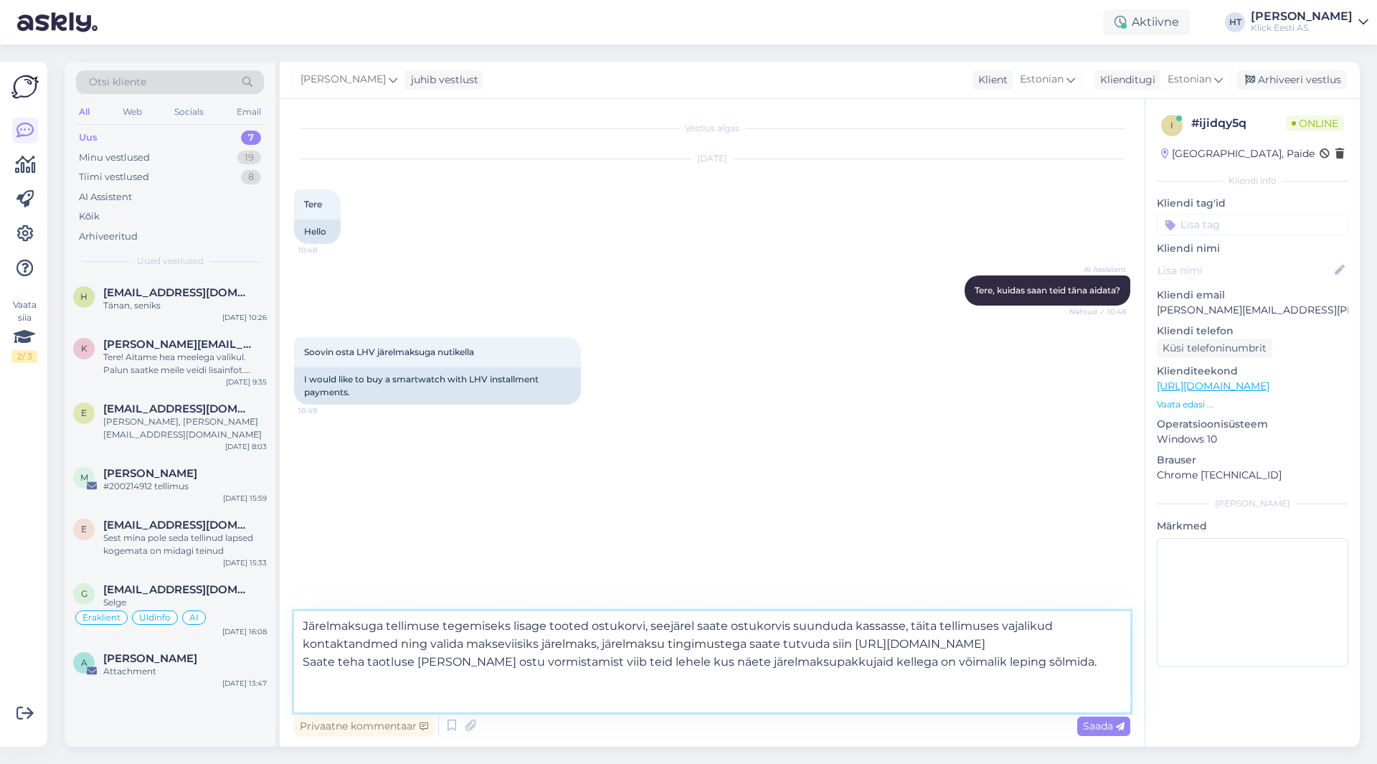
click at [304, 623] on textarea "Järelmaksuga tellimuse tegemiseks lisage tooted ostukorvi, seejärel saate ostuk…" at bounding box center [712, 661] width 836 height 101
click at [303, 643] on textarea "Järelmaksuga tellimuse tegemiseks lisage tooted ostukorvi, seejärel saate ostuk…" at bounding box center [712, 661] width 836 height 101
type textarea "Järelmaksuga tellimuse tegemiseks lisage tooted ostukorvi, seejärel saate ostuk…"
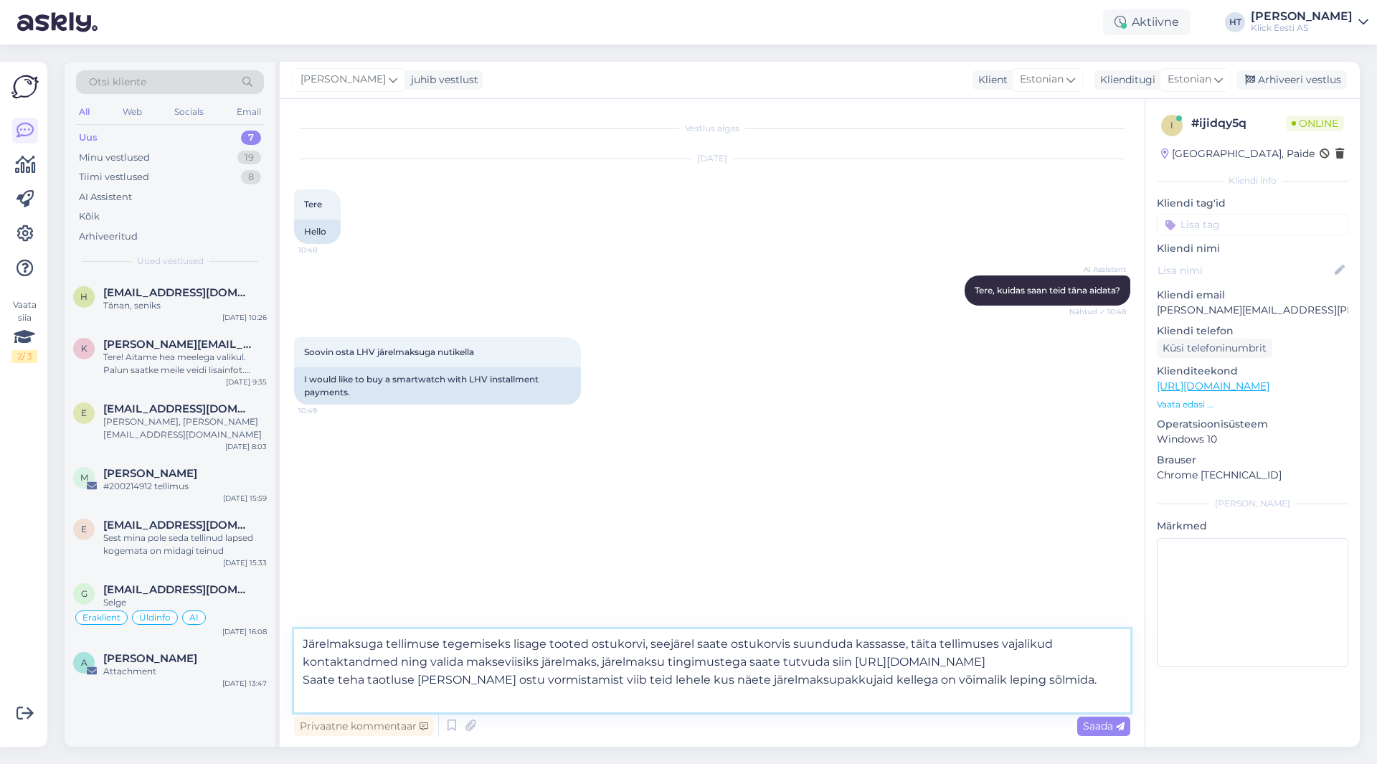
click at [830, 706] on textarea "Järelmaksuga tellimuse tegemiseks lisage tooted ostukorvi, seejärel saate ostuk…" at bounding box center [712, 670] width 836 height 83
click at [1059, 686] on textarea "Järelmaksuga tellimuse tegemiseks lisage tooted ostukorvi, seejärel saate ostuk…" at bounding box center [712, 670] width 836 height 83
click at [919, 706] on textarea "Järelmaksuga tellimuse tegemiseks lisage tooted ostukorvi, seejärel saate ostuk…" at bounding box center [712, 670] width 836 height 83
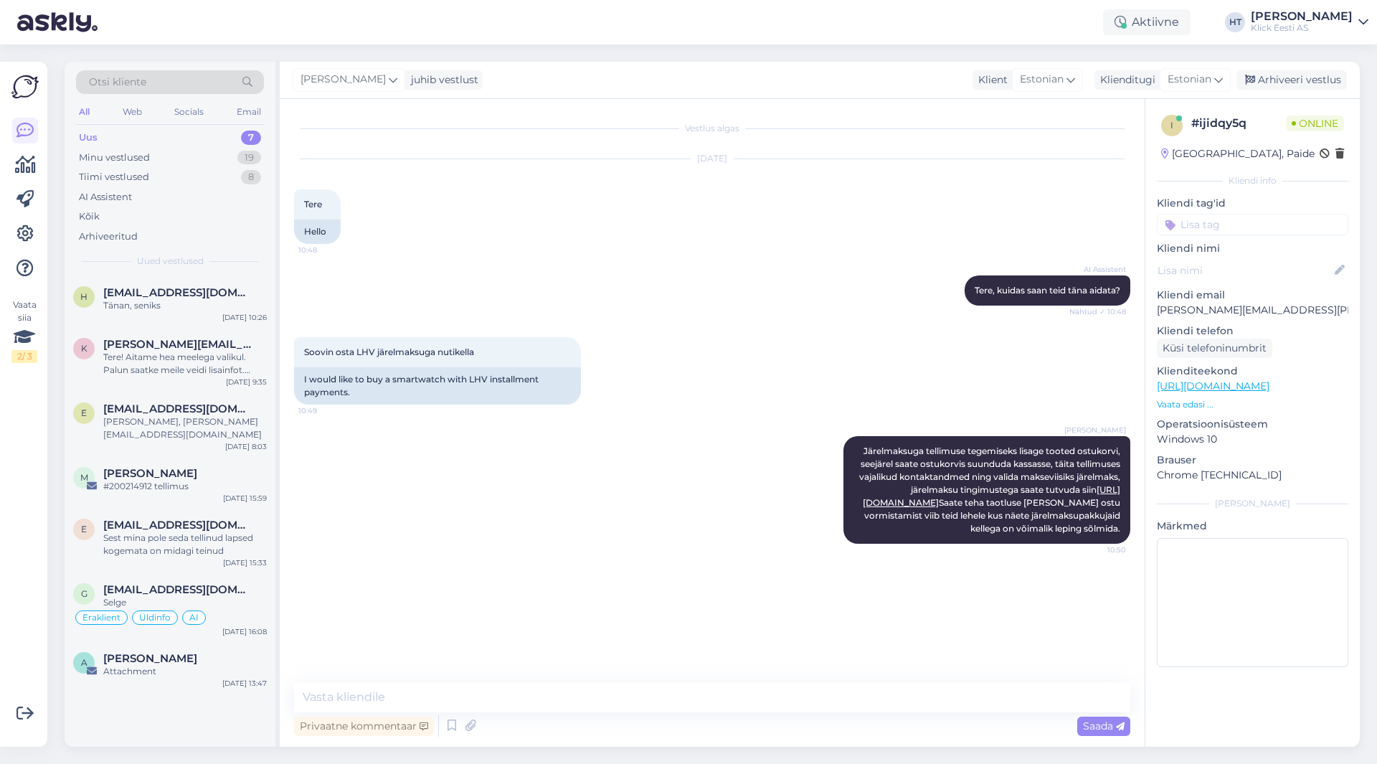
click at [1193, 221] on input at bounding box center [1252, 225] width 191 height 22
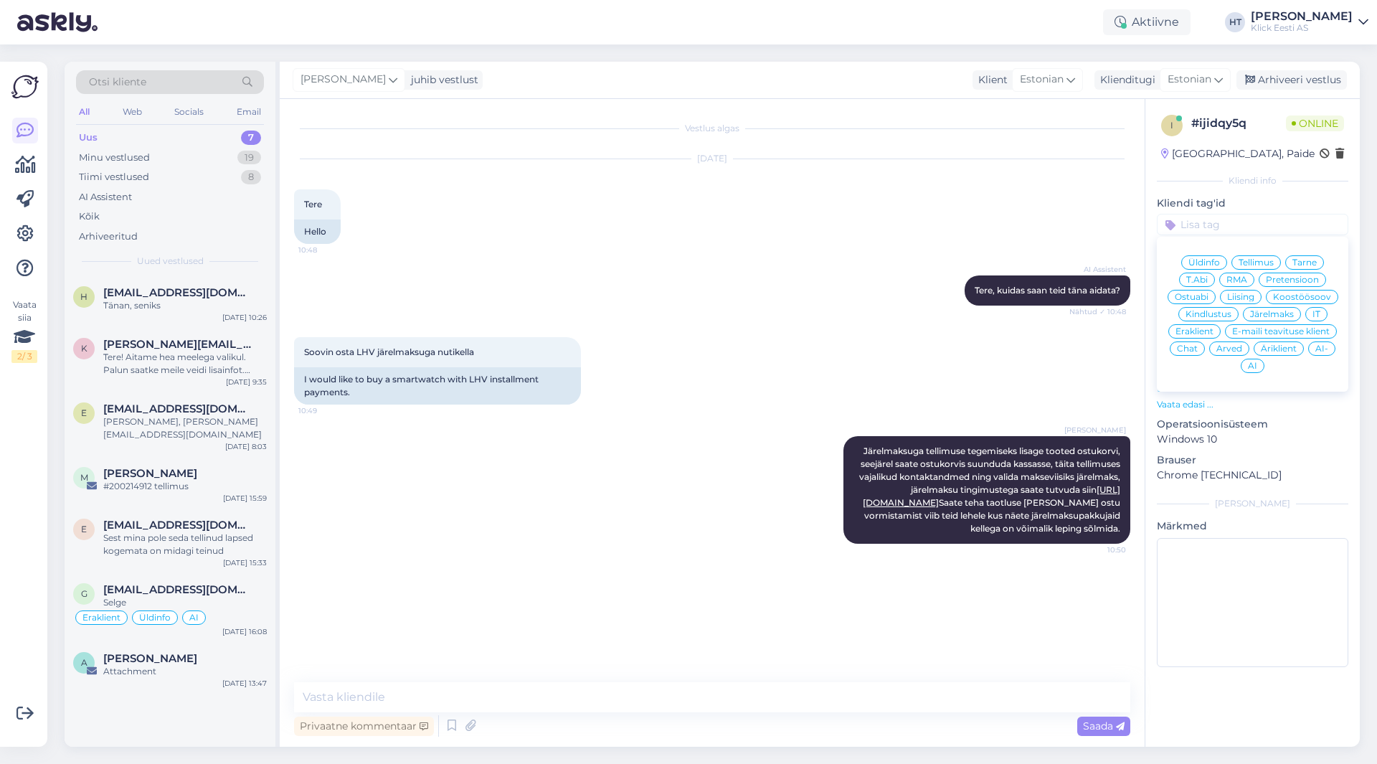
click at [1290, 313] on span "Järelmaks" at bounding box center [1272, 314] width 44 height 9
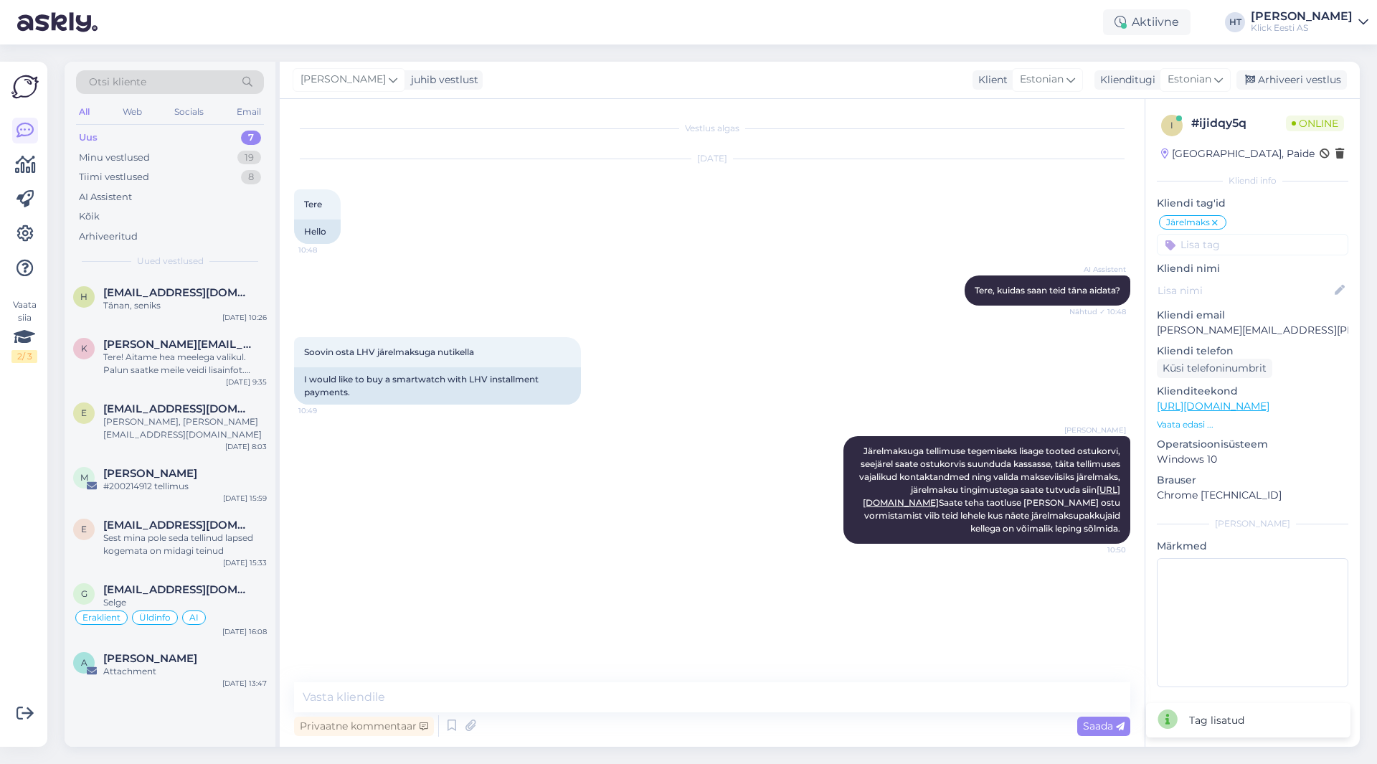
click at [1247, 247] on input at bounding box center [1252, 245] width 191 height 22
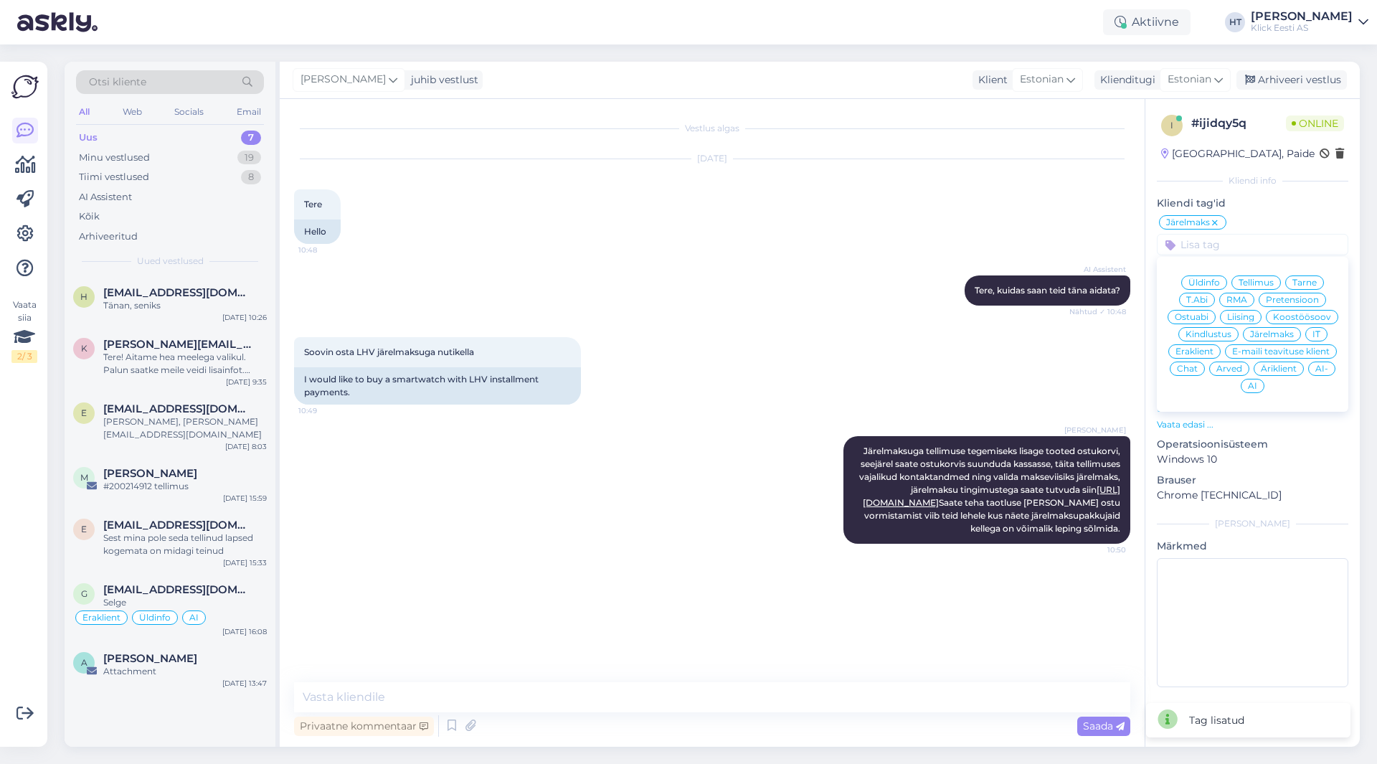
click at [1203, 349] on span "Eraklient" at bounding box center [1195, 351] width 38 height 9
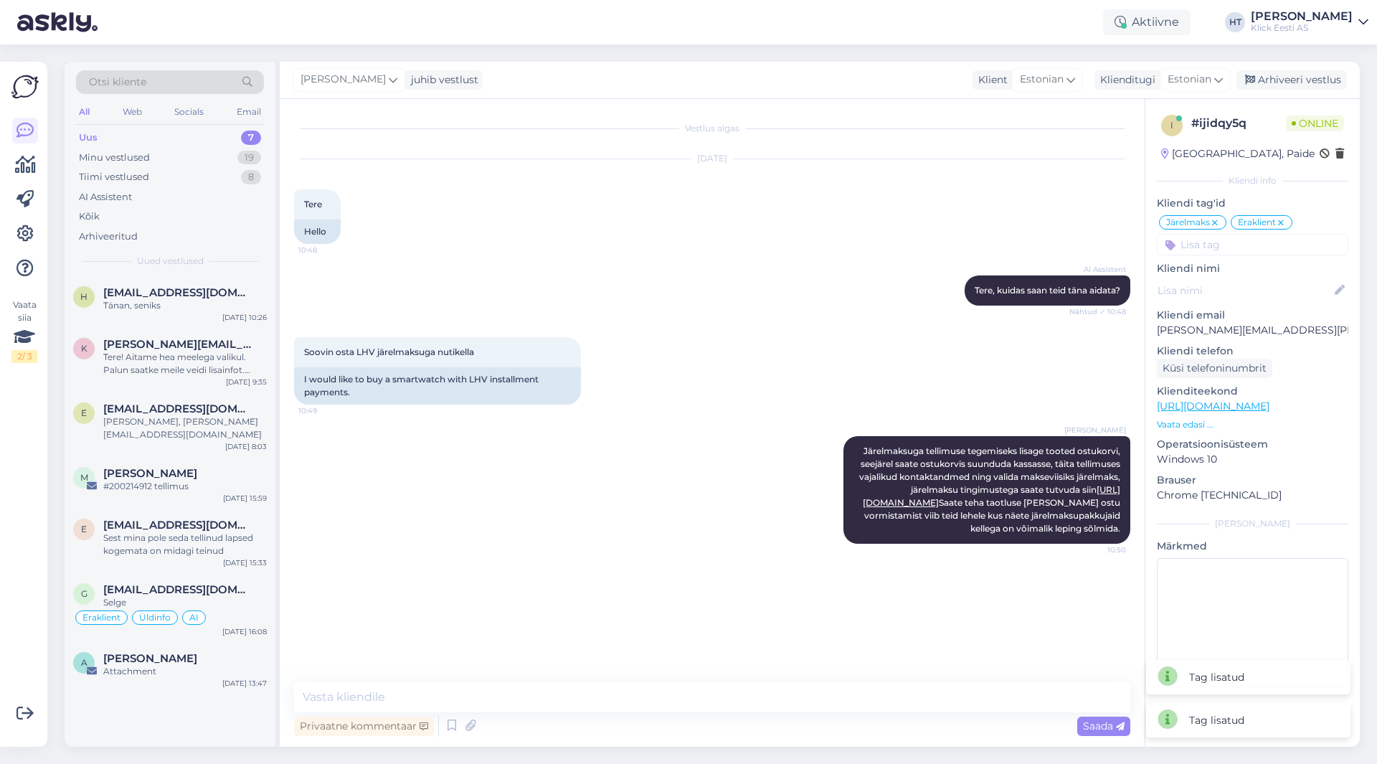
click at [786, 374] on div "Soovin osta LHV järelmaksuga nutikella 10:49 I would like to buy a smartwatch w…" at bounding box center [712, 370] width 836 height 99
click at [187, 430] on div "e [PERSON_NAME][EMAIL_ADDRESS][DOMAIN_NAME] [PERSON_NAME], [PERSON_NAME][EMAIL_…" at bounding box center [170, 424] width 211 height 65
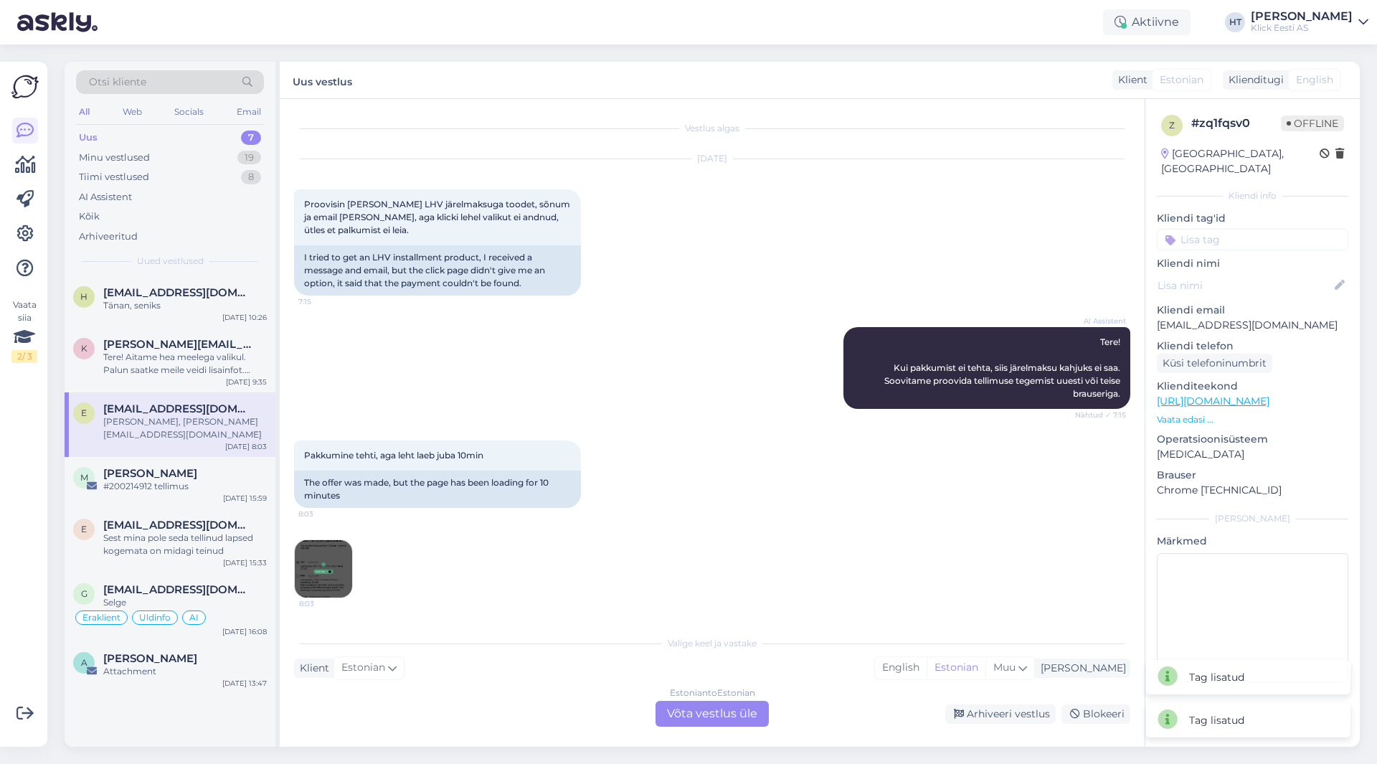
scroll to position [172, 0]
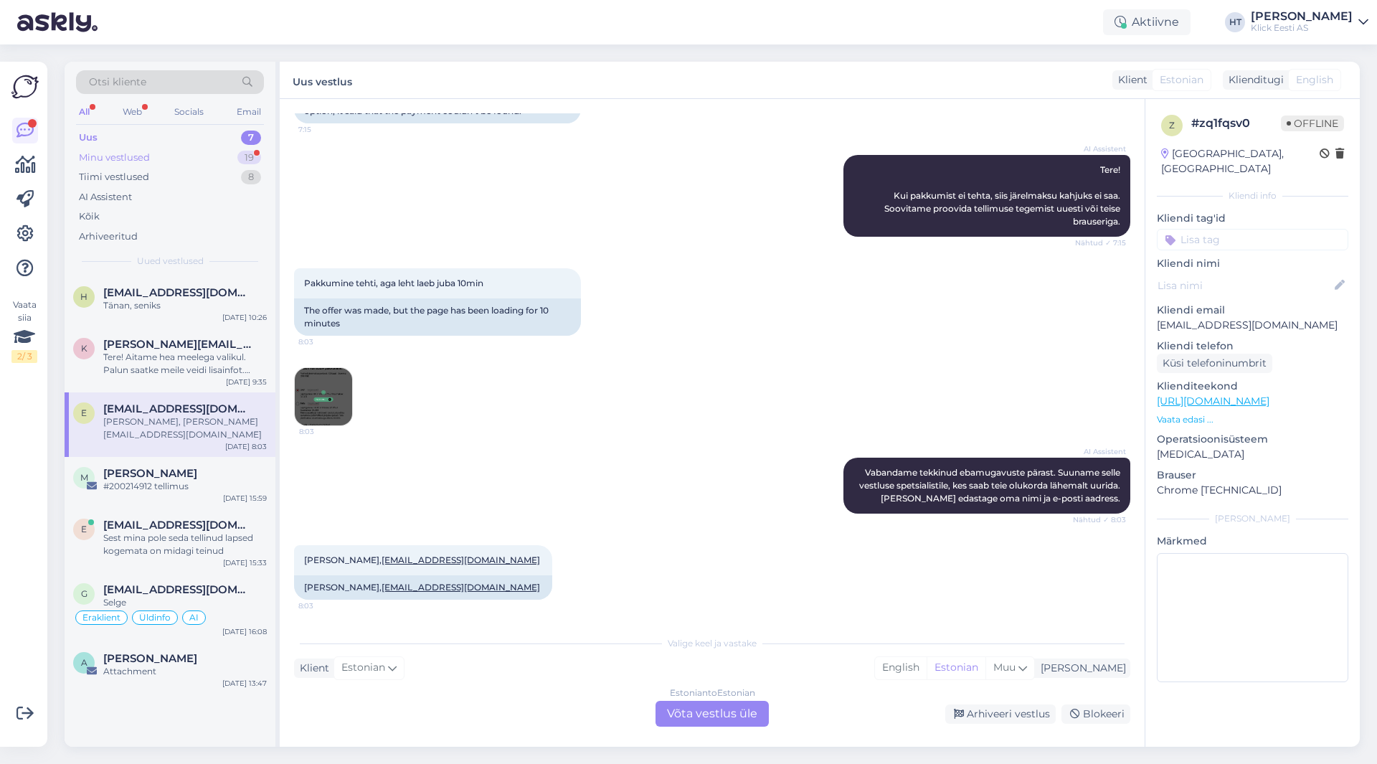
click at [199, 163] on div "Minu vestlused 19" at bounding box center [170, 158] width 188 height 20
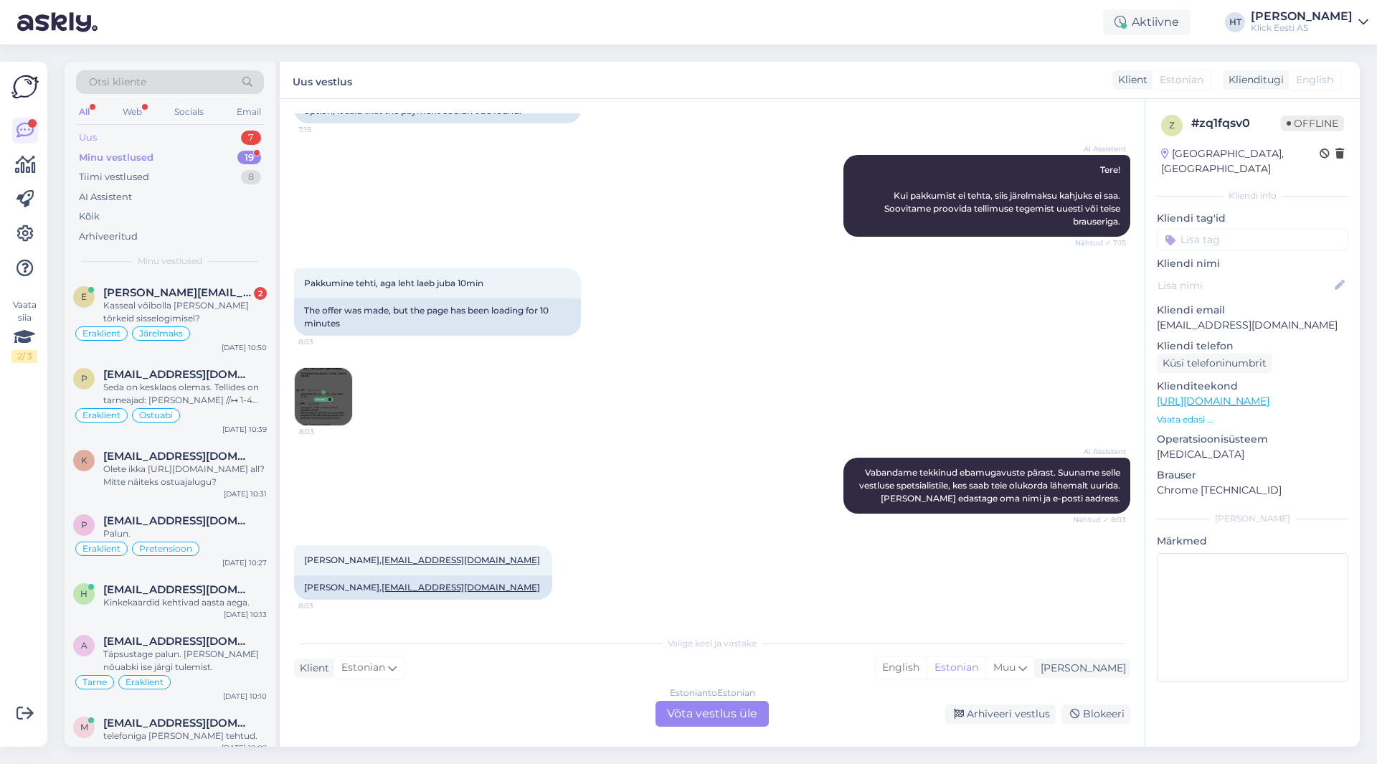
click at [211, 143] on div "Uus 7" at bounding box center [170, 138] width 188 height 20
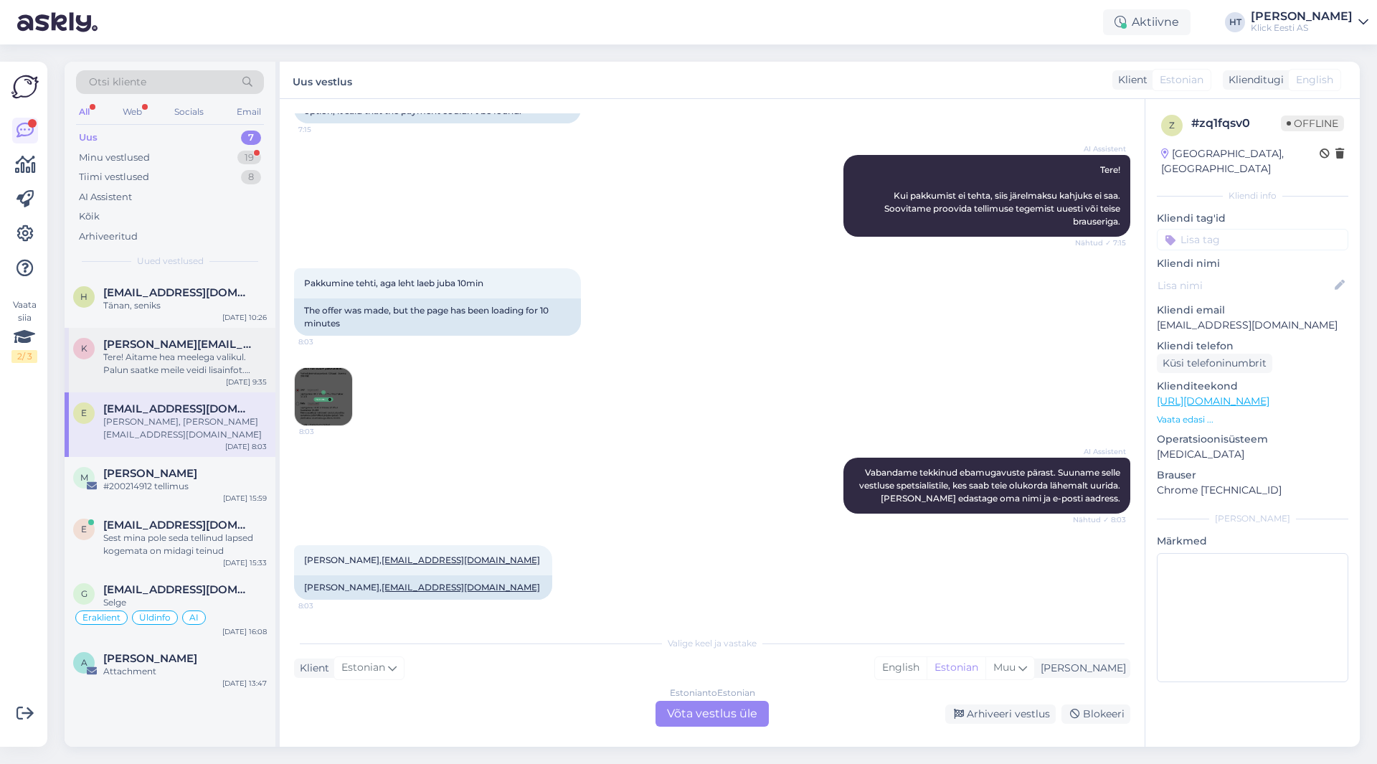
click at [213, 372] on div "Tere! Aitame hea meelega valikul. Palun saatke meile veidi lisainfot. [PERSON_N…" at bounding box center [185, 364] width 164 height 26
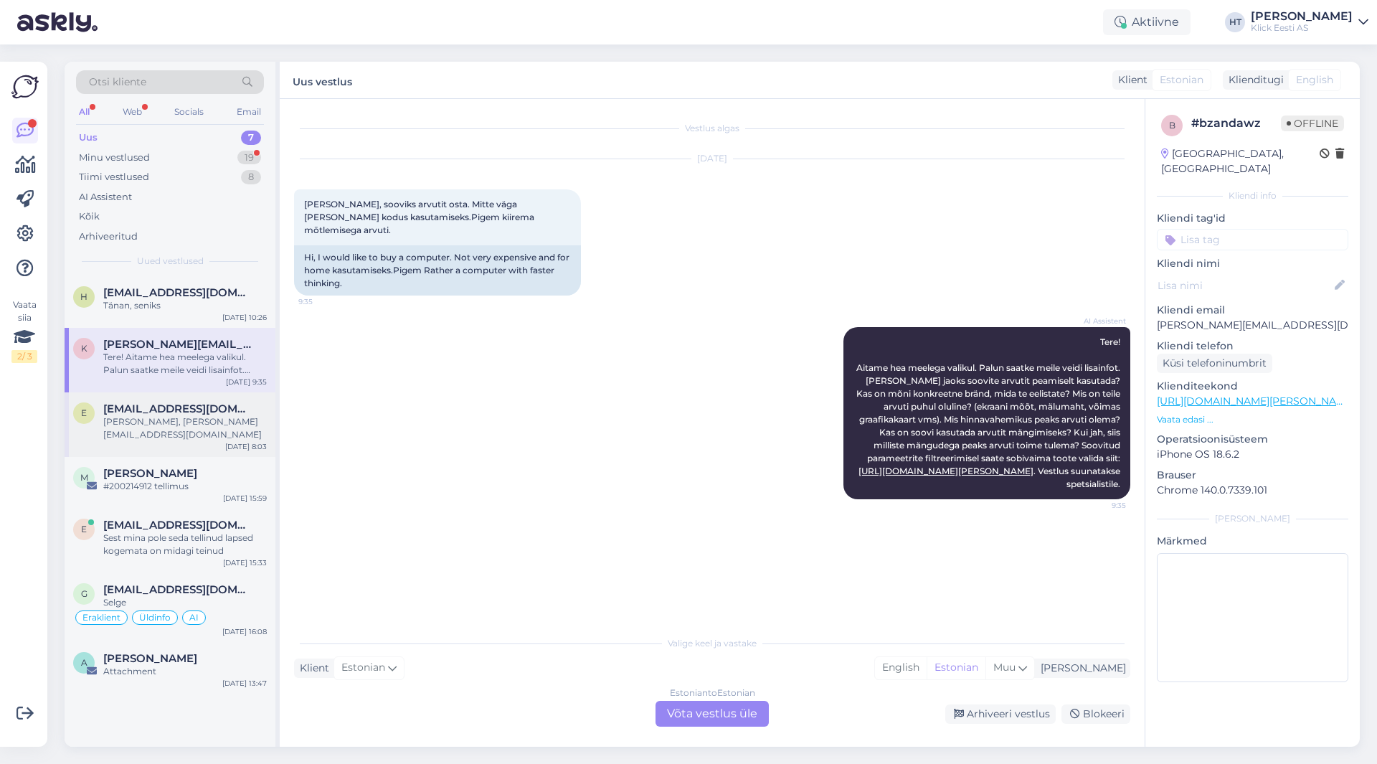
click at [201, 402] on div "e [PERSON_NAME][EMAIL_ADDRESS][DOMAIN_NAME] [PERSON_NAME], [PERSON_NAME][EMAIL_…" at bounding box center [170, 424] width 211 height 65
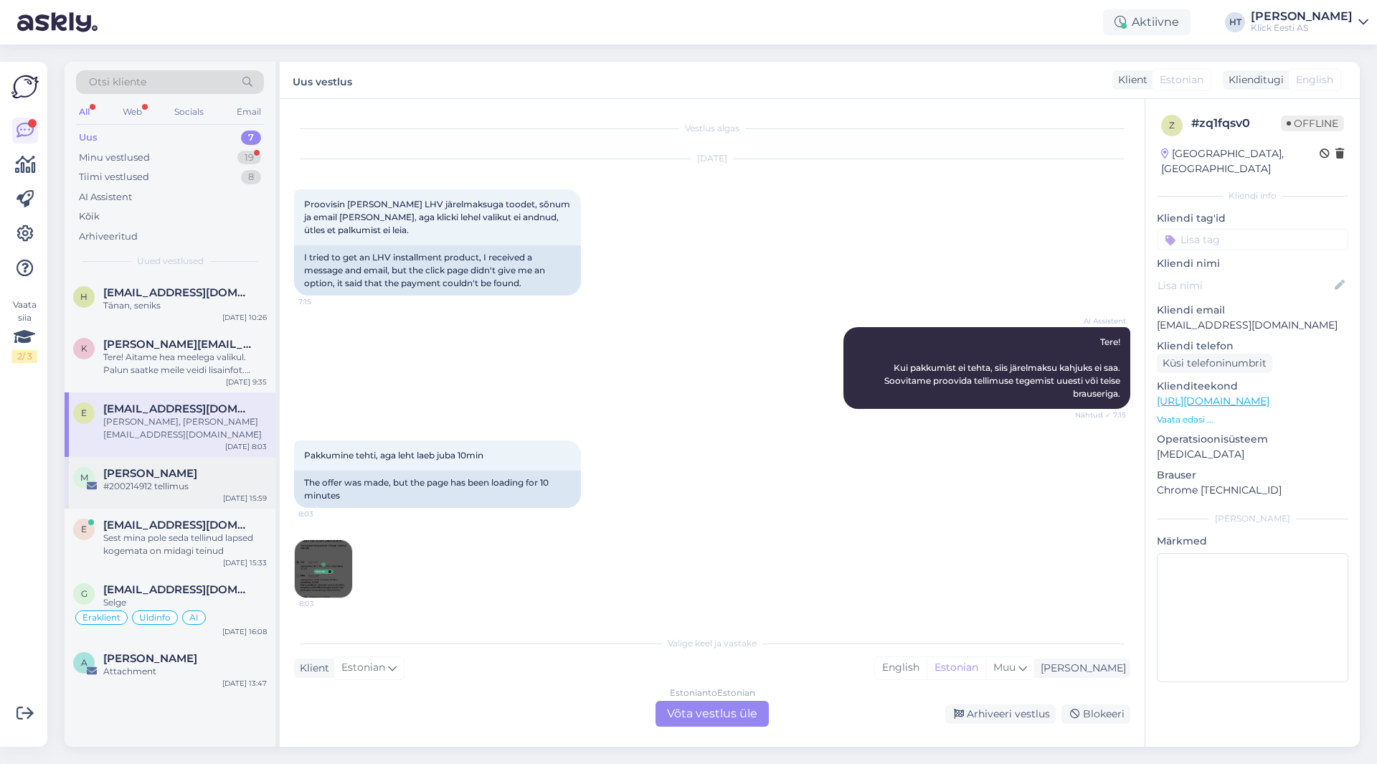
scroll to position [172, 0]
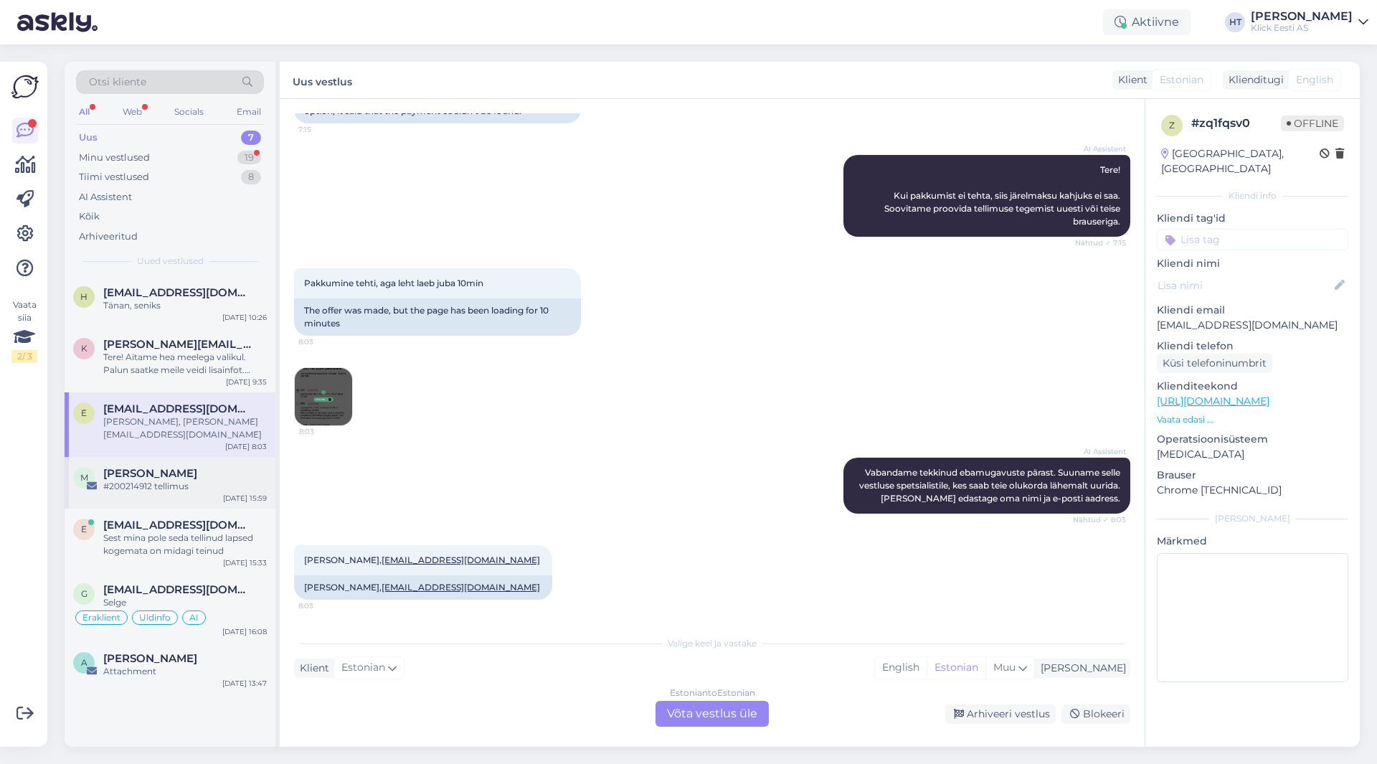
click at [201, 480] on div "#200214912 tellimus" at bounding box center [185, 486] width 164 height 13
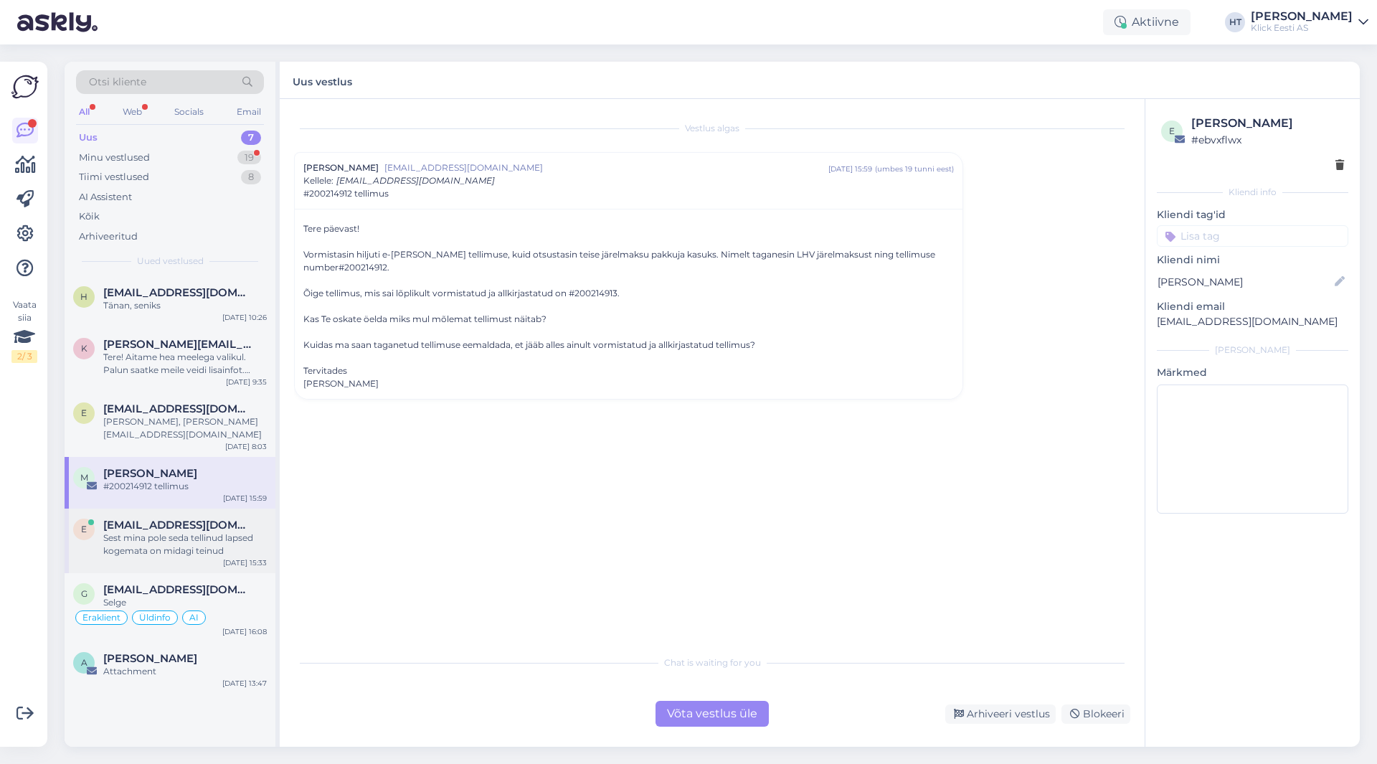
click at [207, 519] on span "[EMAIL_ADDRESS][DOMAIN_NAME]" at bounding box center [177, 525] width 149 height 13
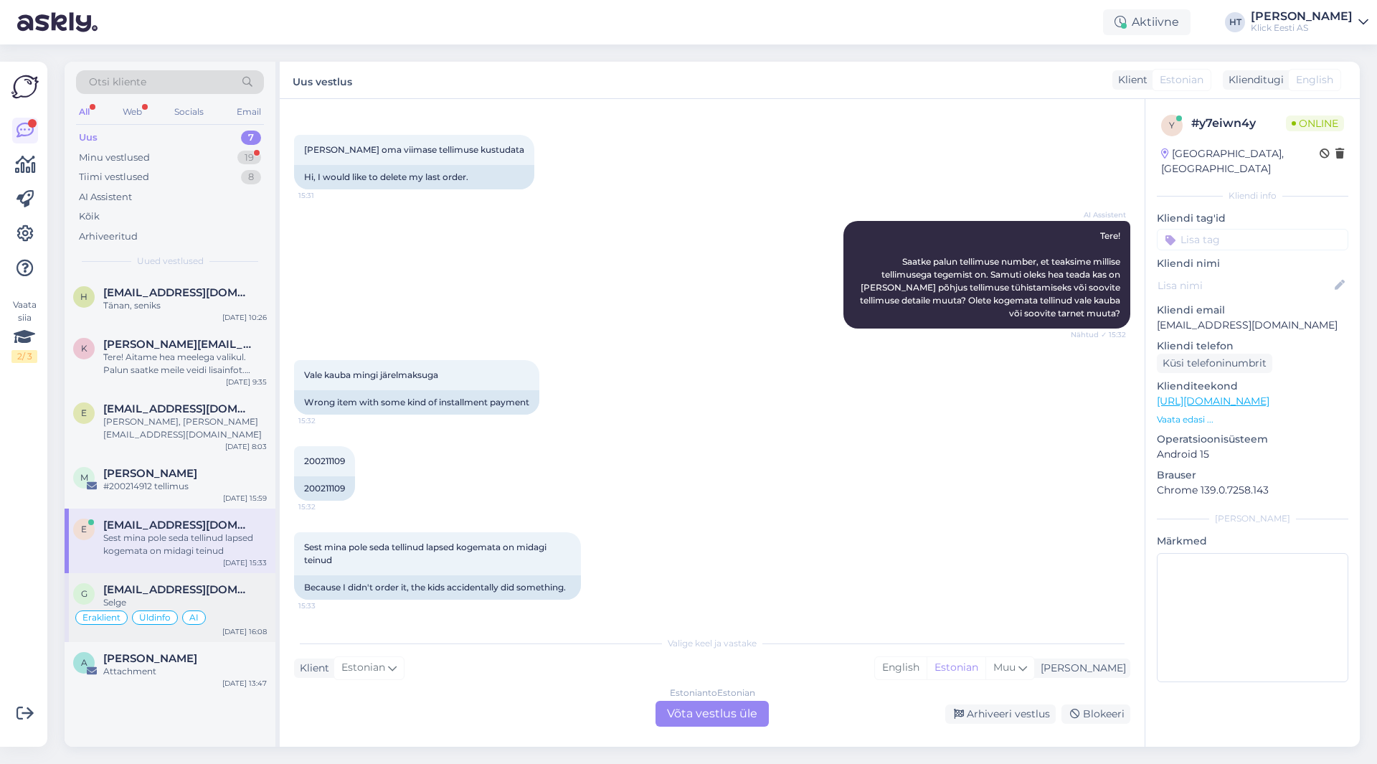
click at [224, 596] on div "Selge" at bounding box center [185, 602] width 164 height 13
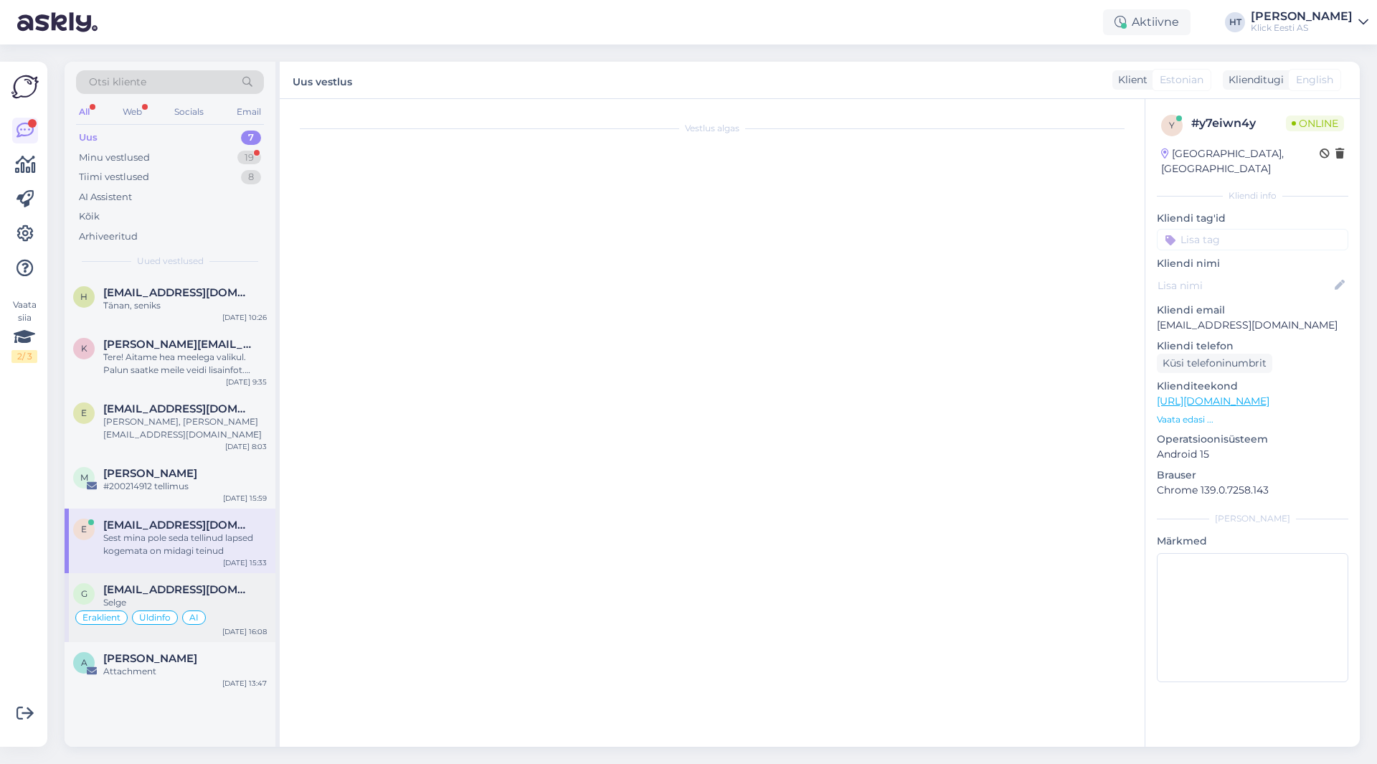
scroll to position [703, 0]
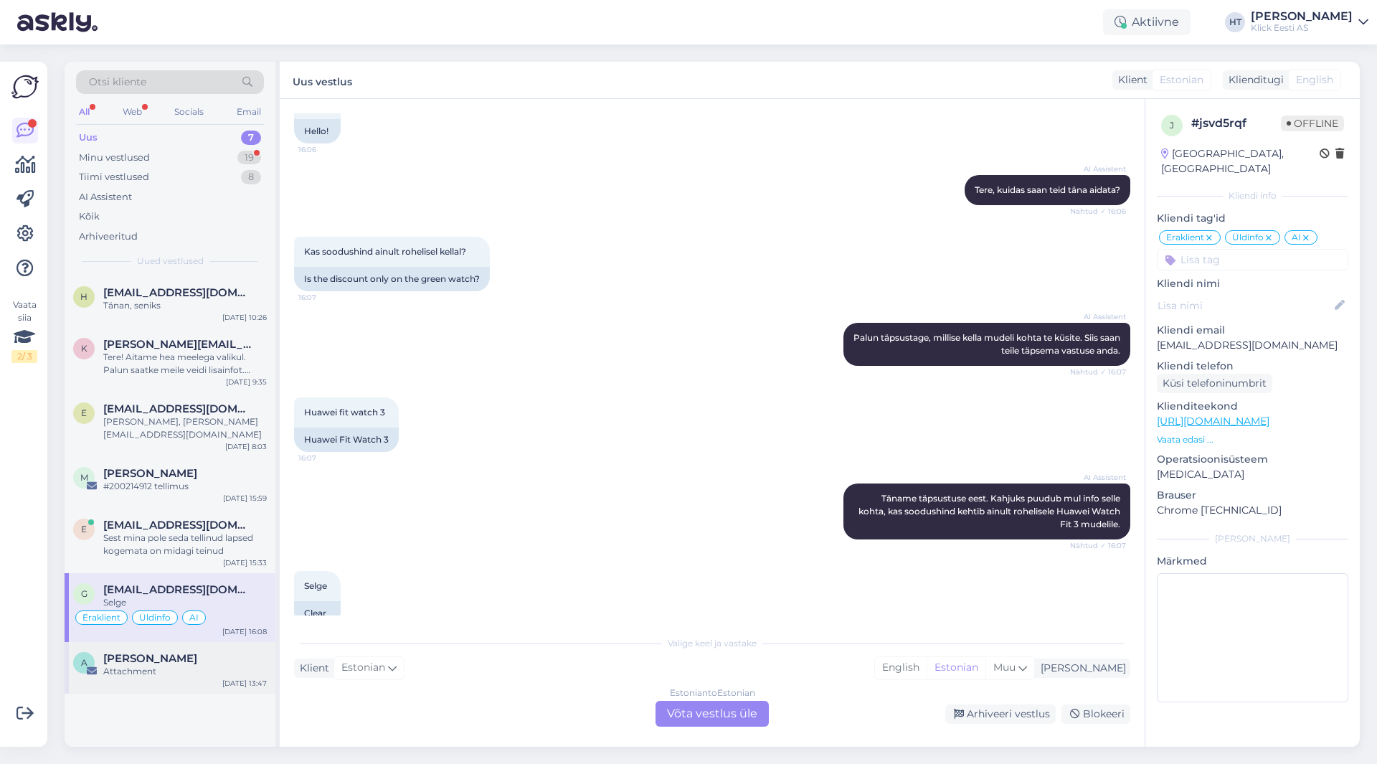
click at [214, 652] on div "[PERSON_NAME]" at bounding box center [185, 658] width 164 height 13
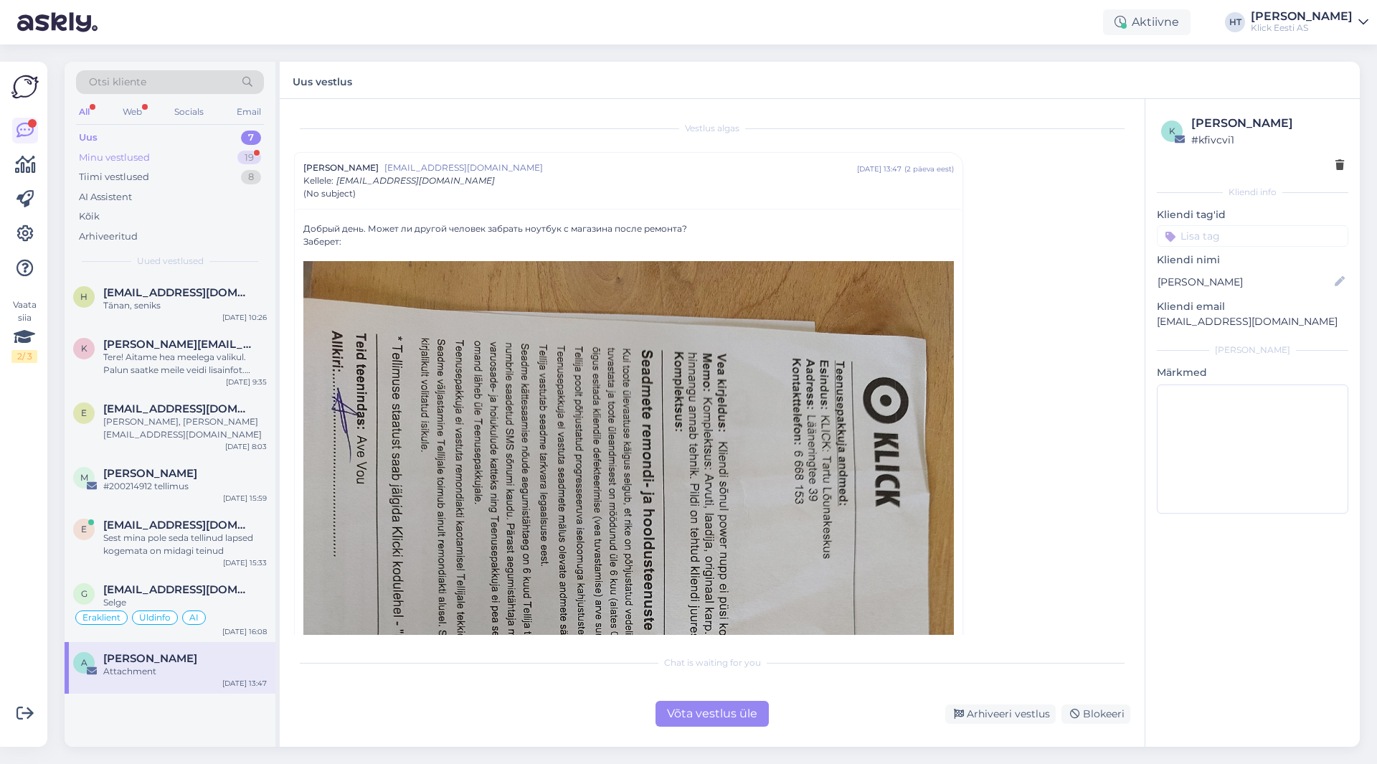
click at [218, 151] on div "Minu vestlused 19" at bounding box center [170, 158] width 188 height 20
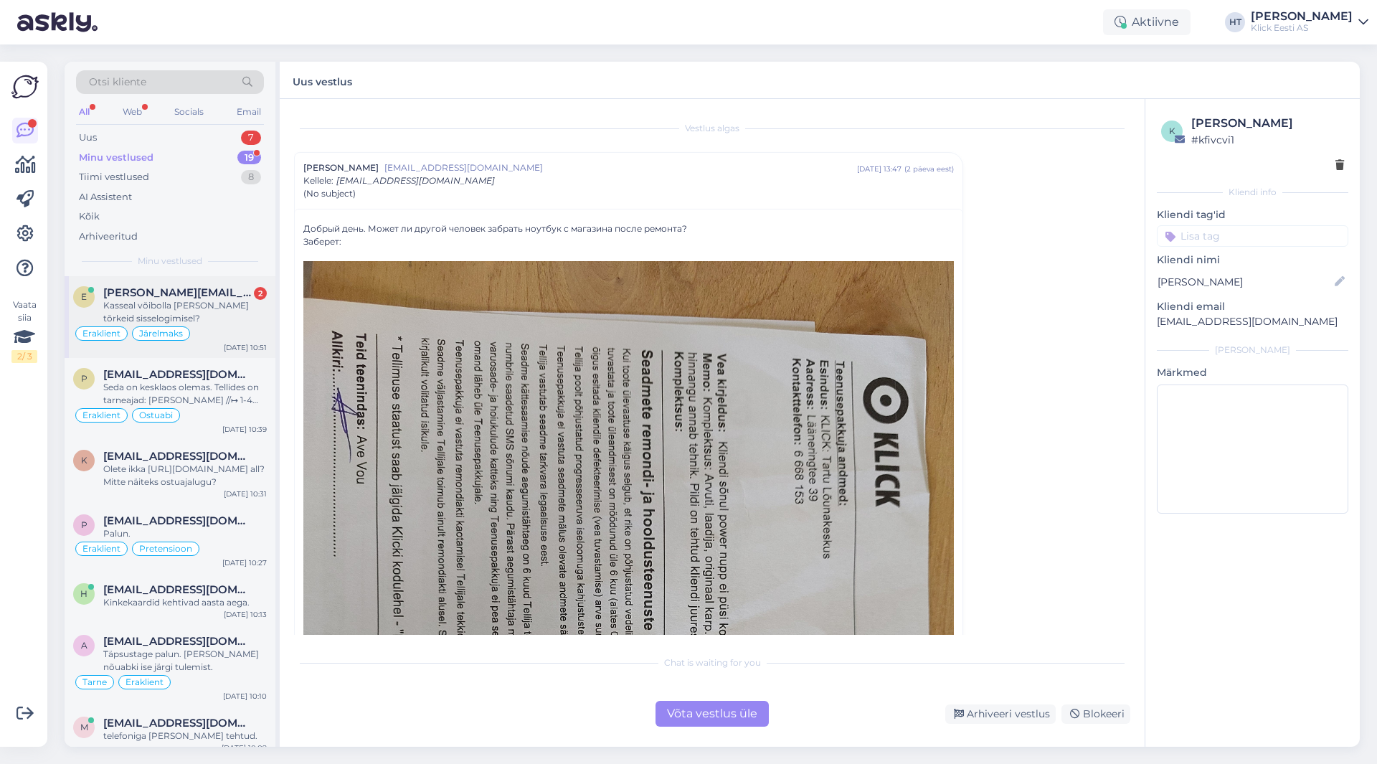
click at [214, 303] on div "Kasseal võibolla [PERSON_NAME] tõrkeid sisselogimisel?" at bounding box center [185, 312] width 164 height 26
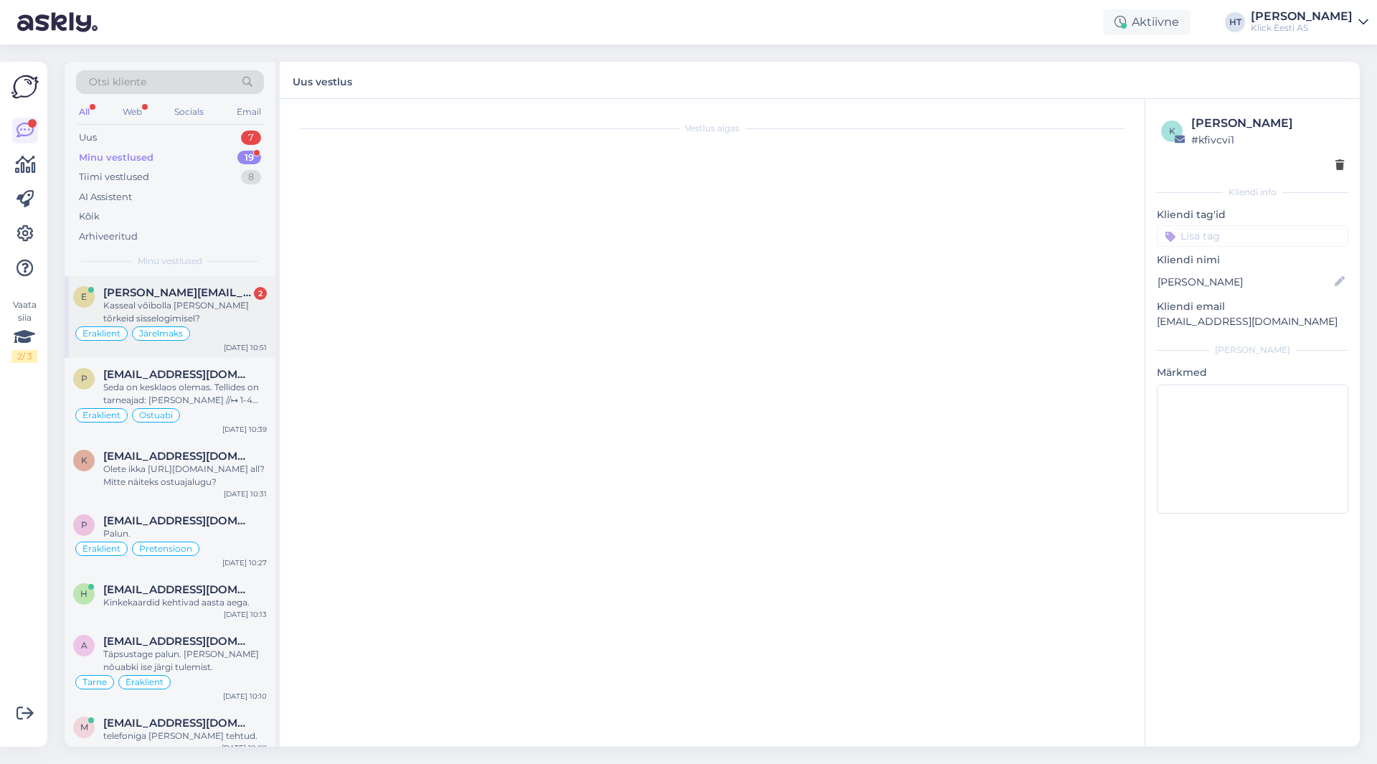
scroll to position [27, 0]
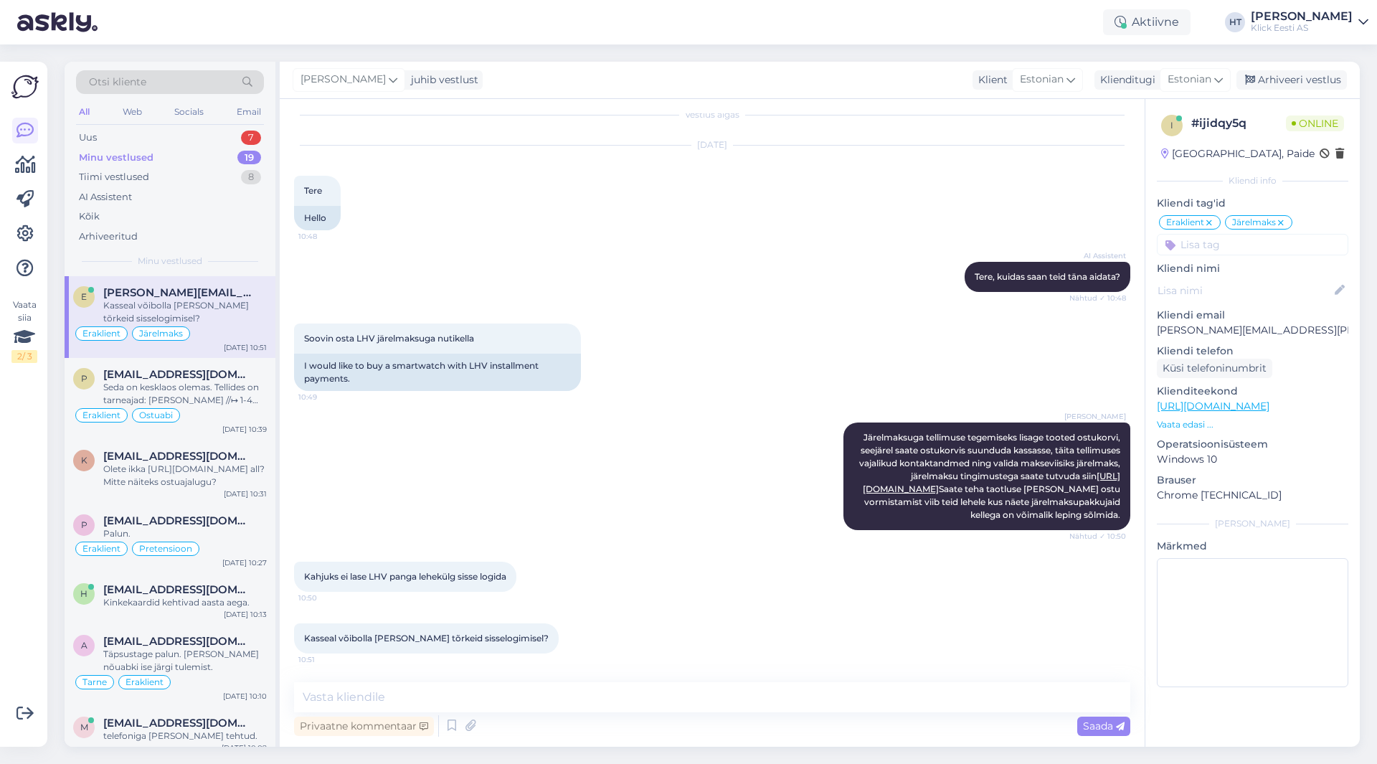
click at [1192, 324] on p "[PERSON_NAME][EMAIL_ADDRESS][PERSON_NAME][DOMAIN_NAME]" at bounding box center [1252, 330] width 191 height 15
click at [909, 339] on div "Soovin osta LHV järelmaksuga nutikella 10:49 I would like to buy a smartwatch w…" at bounding box center [712, 357] width 836 height 99
click at [752, 262] on div "AI Assistent [PERSON_NAME], kuidas saan teid [PERSON_NAME] aidata? Nähtud ✓ 10:…" at bounding box center [712, 277] width 836 height 62
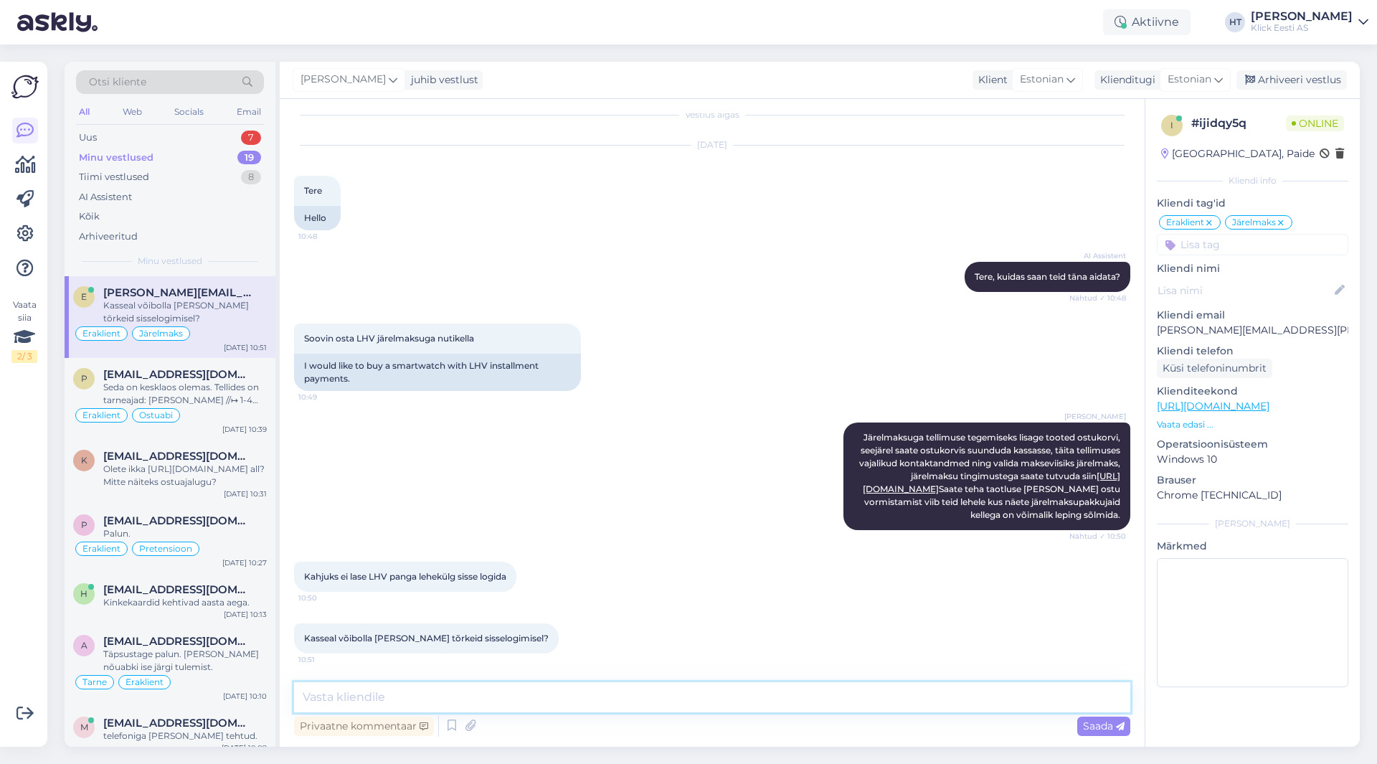
click at [581, 708] on textarea at bounding box center [712, 697] width 836 height 30
type textarea "Pole teadlik [PERSON_NAME] ühestki sisselogimise errorist."
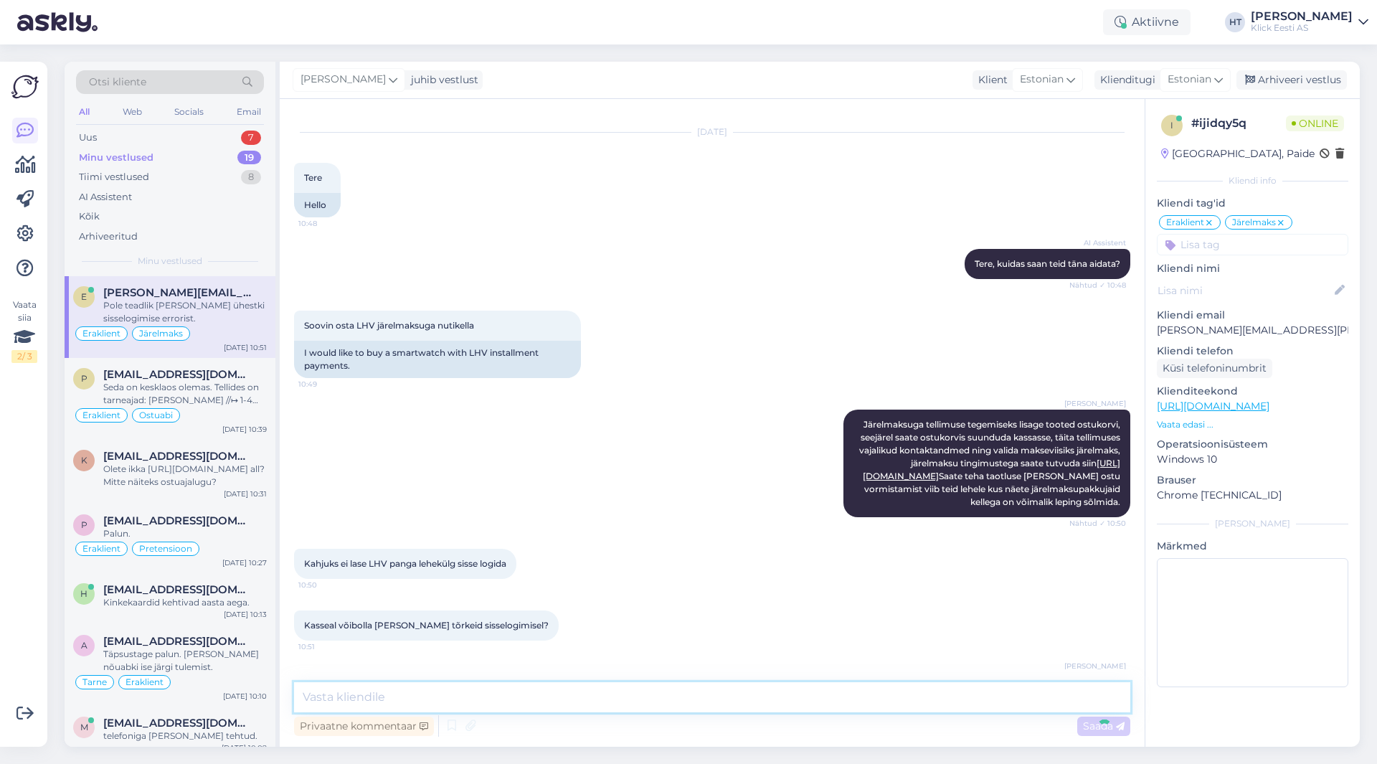
scroll to position [88, 0]
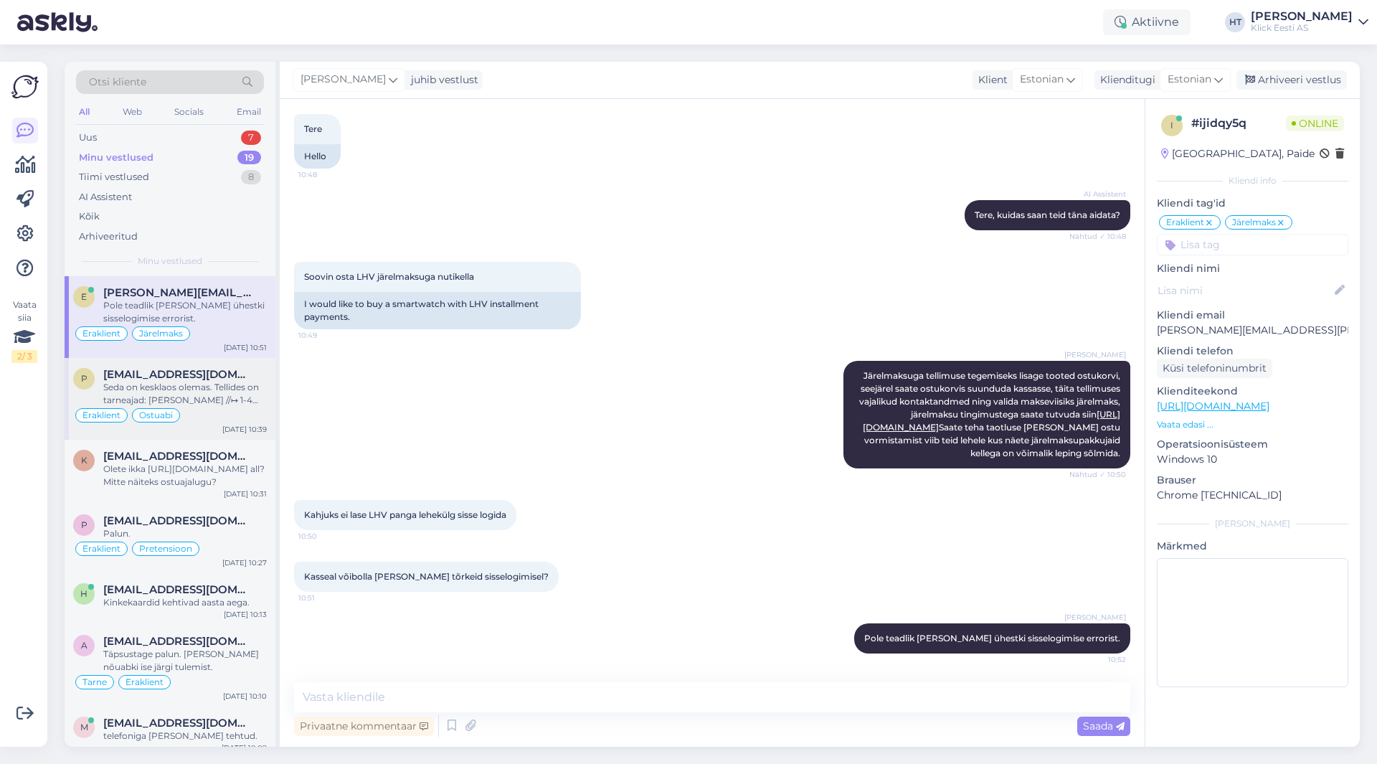
click at [254, 392] on div "Seda on kesklaos olemas. Tellides on tarneajad: [PERSON_NAME] //↦ 1-4 tööpäeva …" at bounding box center [185, 394] width 164 height 26
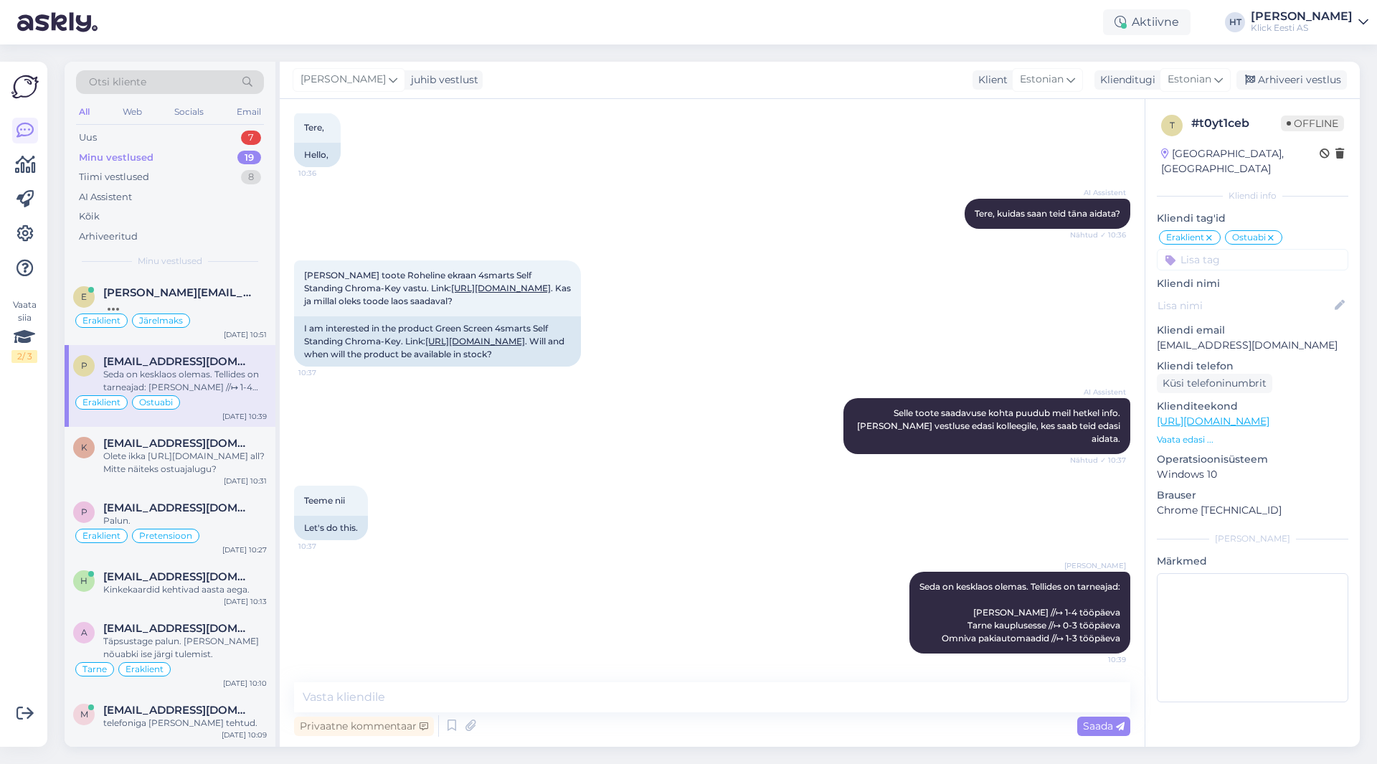
click at [820, 143] on div "[DATE] Tere, 10:36 Hello," at bounding box center [712, 125] width 836 height 116
click at [419, 189] on div "AI Assistent [PERSON_NAME], kuidas saan teid [PERSON_NAME] aidata? Nähtud ✓ 10:…" at bounding box center [712, 214] width 836 height 62
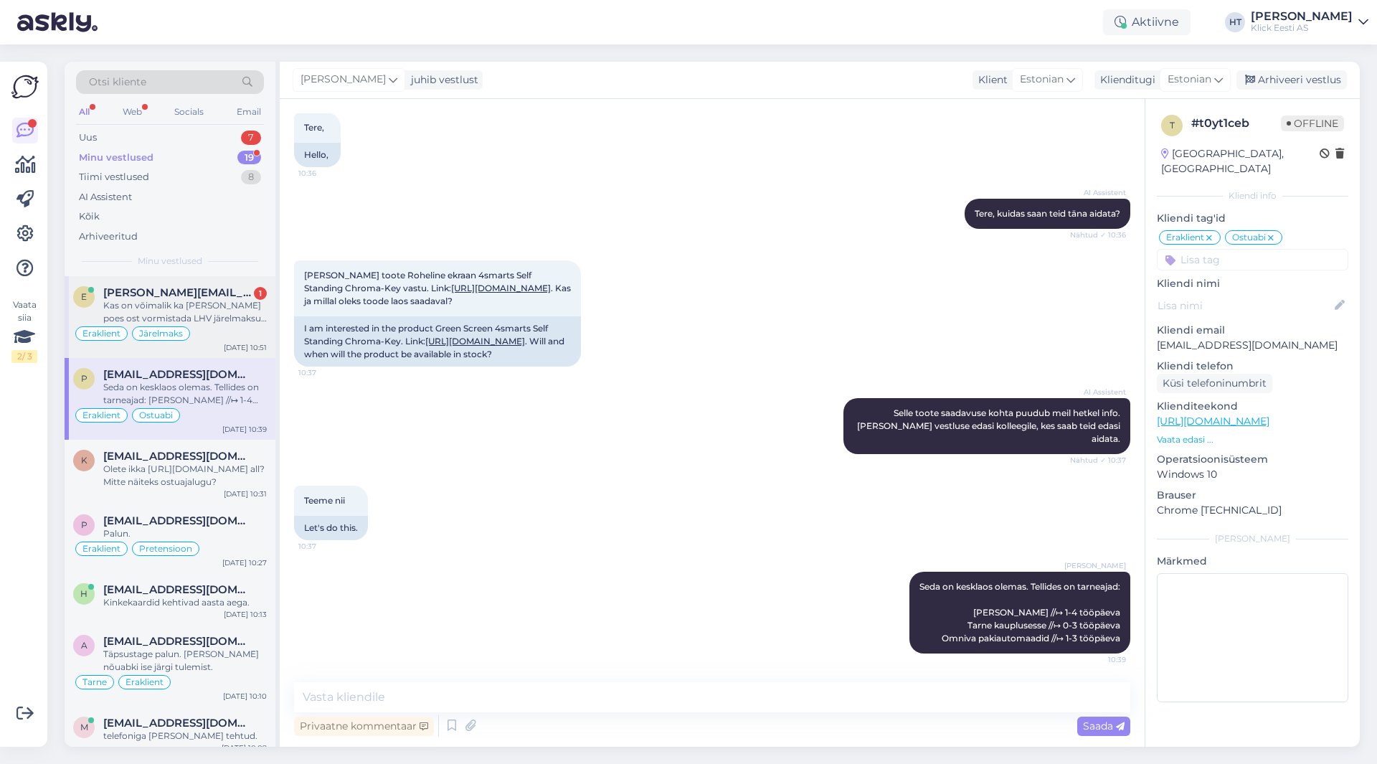
click at [248, 295] on div "[PERSON_NAME][EMAIL_ADDRESS][PERSON_NAME][DOMAIN_NAME] 1" at bounding box center [185, 292] width 164 height 13
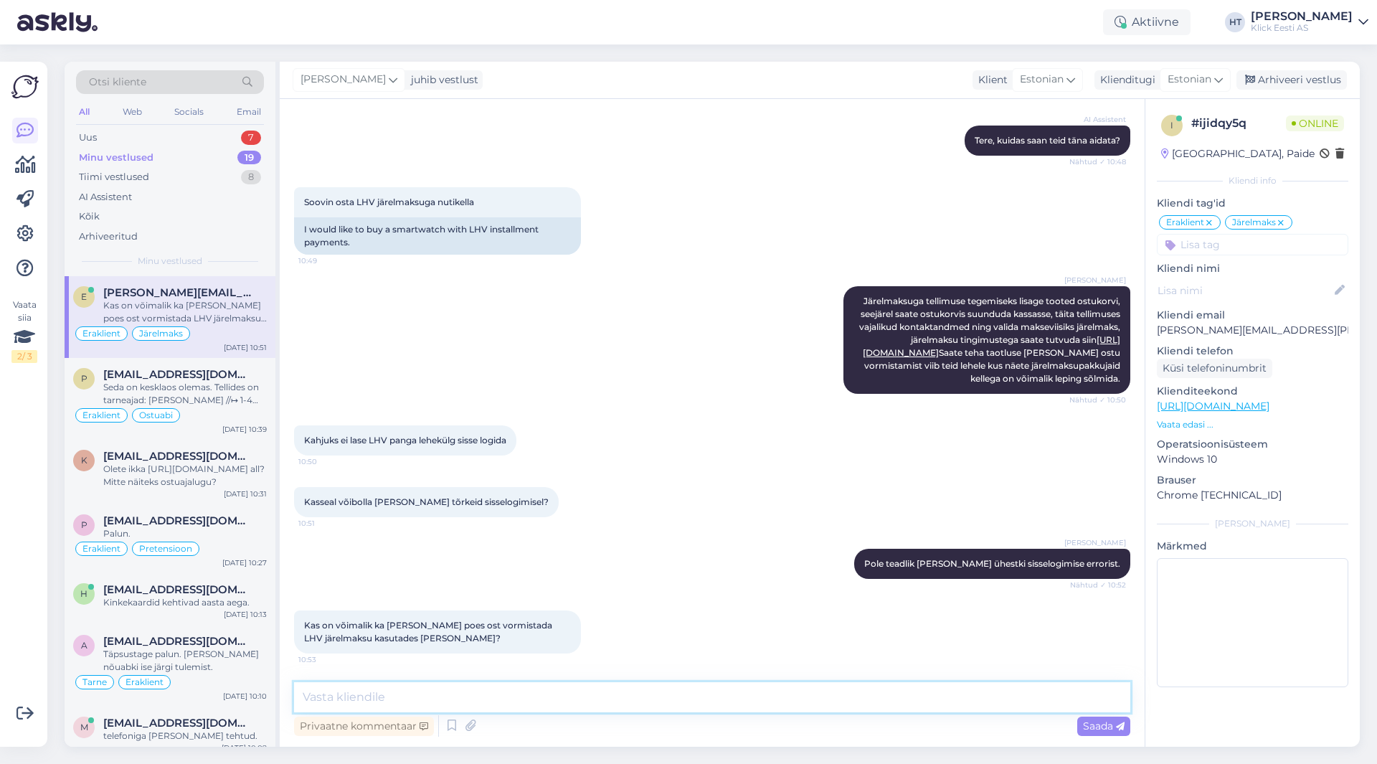
click at [536, 704] on textarea at bounding box center [712, 697] width 836 height 30
type textarea "Paide kaupluses ei ole võimalik. Kampaaniatingimused kehtivad samuti ainult e-[…"
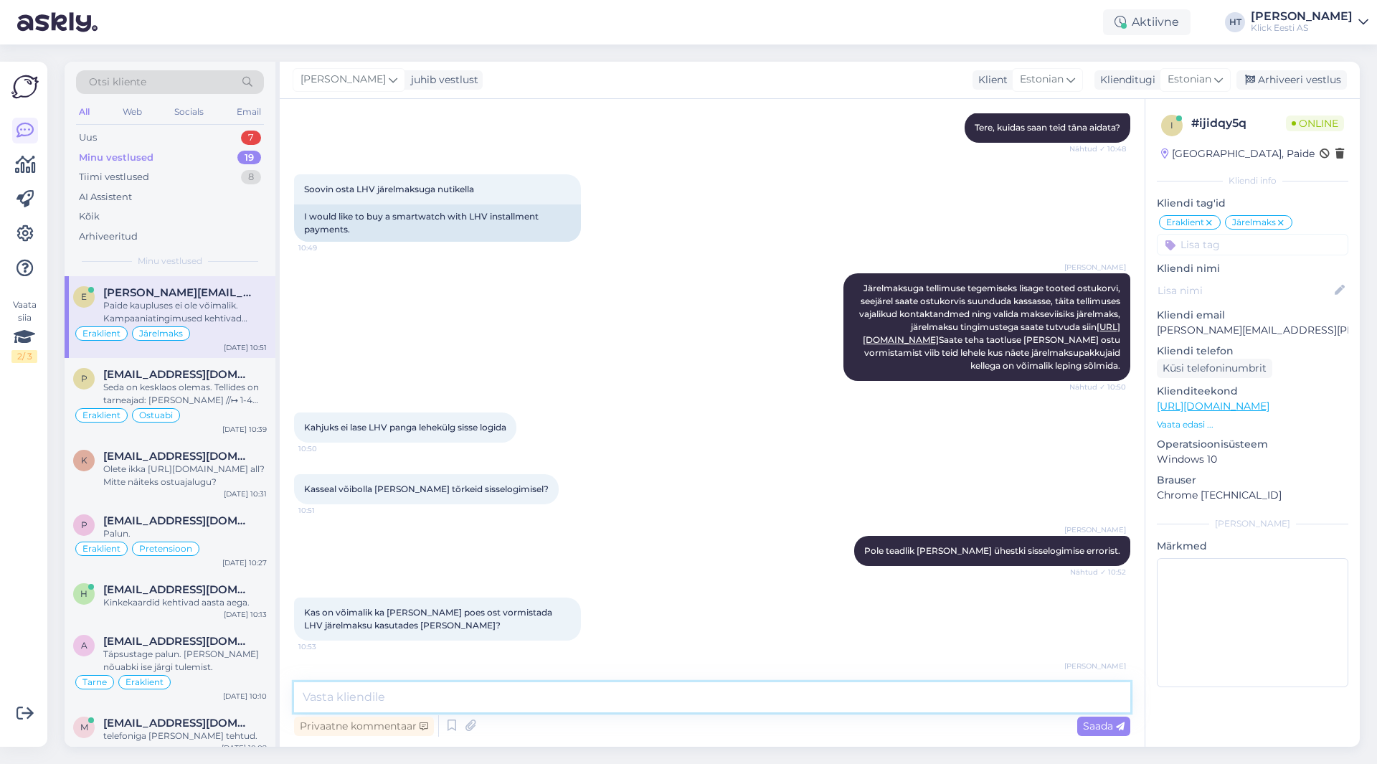
scroll to position [237, 0]
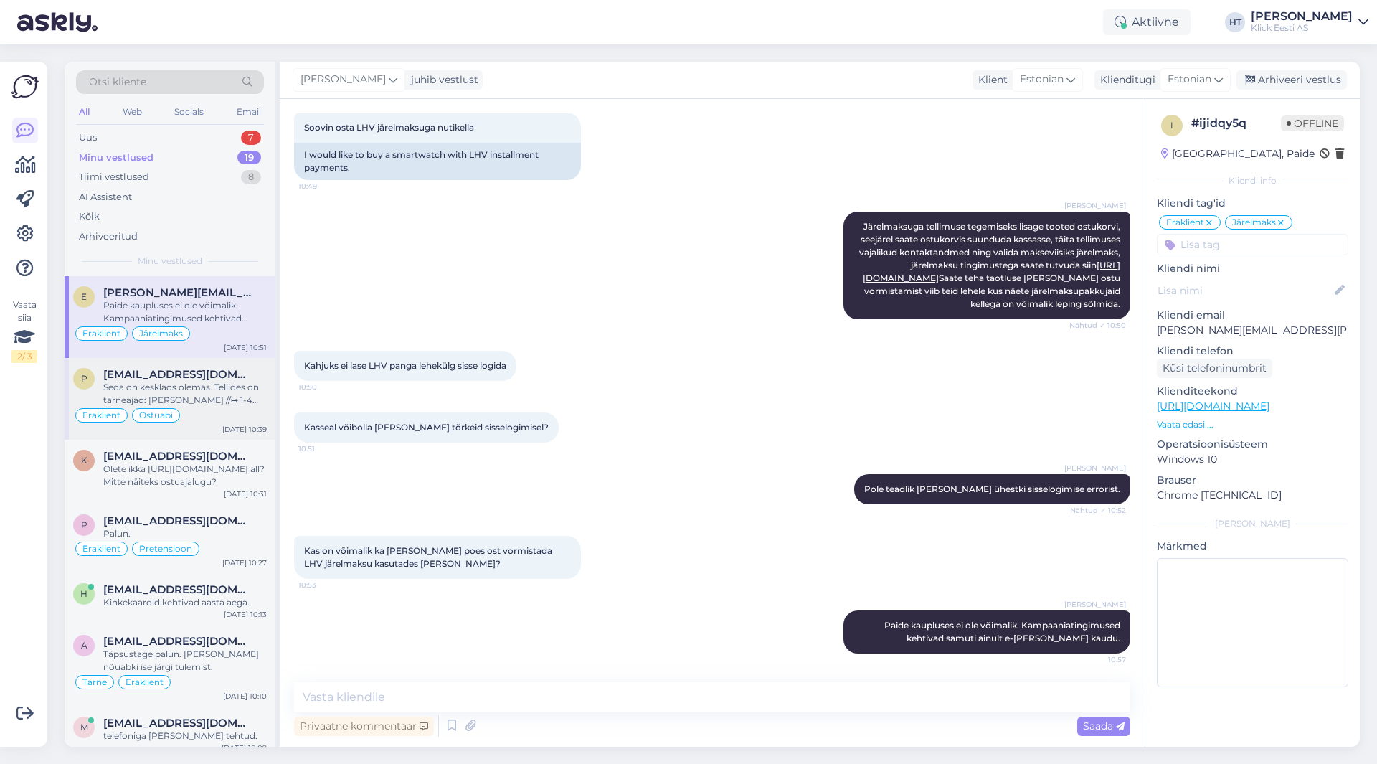
click at [189, 417] on div "Eraklient Ostuabi" at bounding box center [170, 415] width 194 height 17
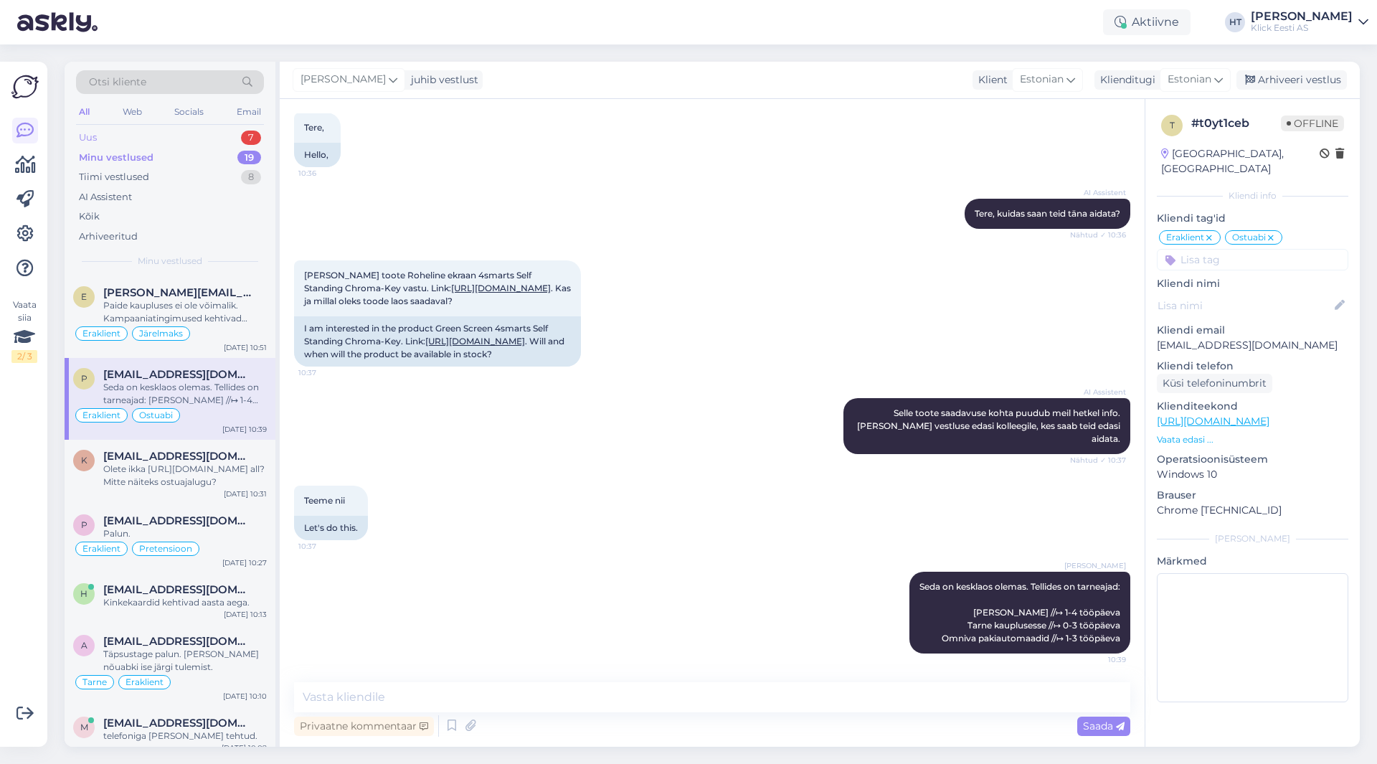
click at [212, 141] on div "Uus 7" at bounding box center [170, 138] width 188 height 20
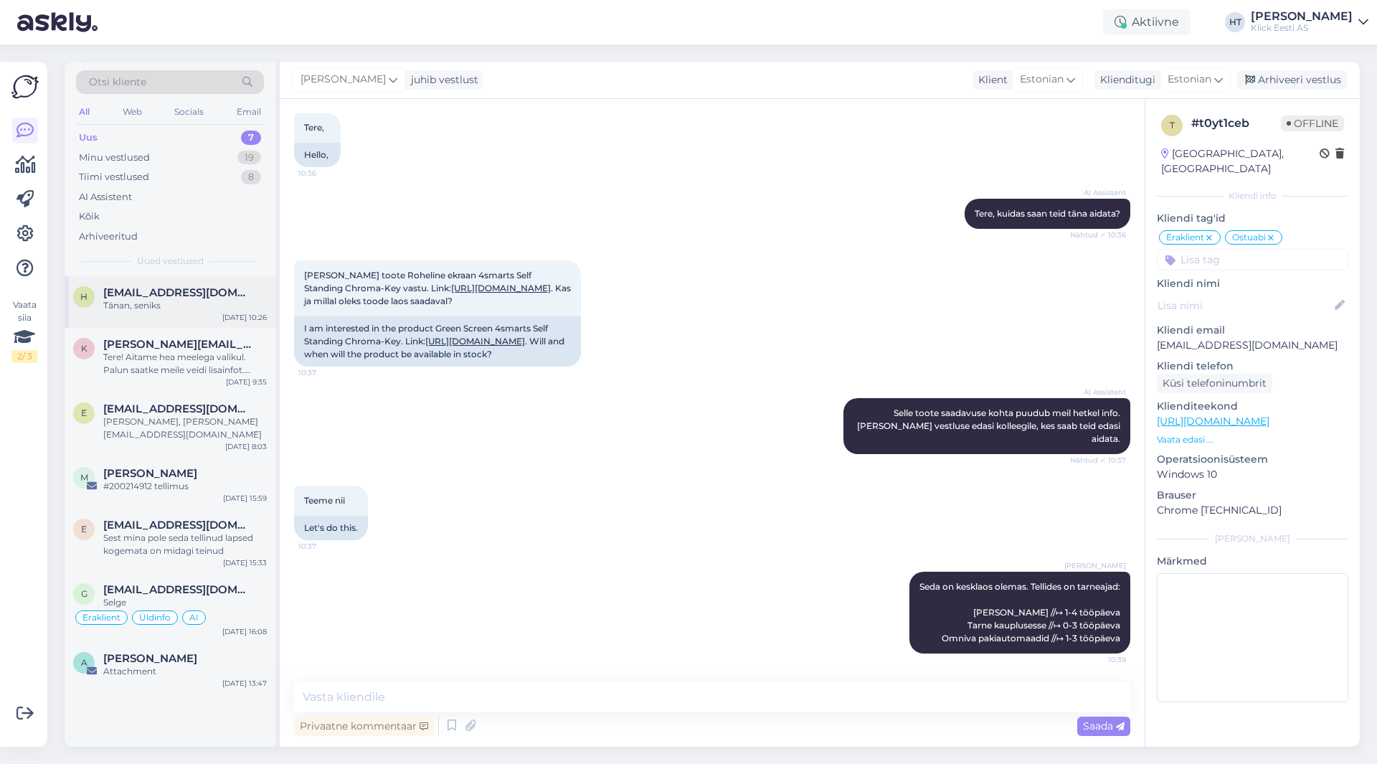
click at [179, 308] on div "Tänan, seniks" at bounding box center [185, 305] width 164 height 13
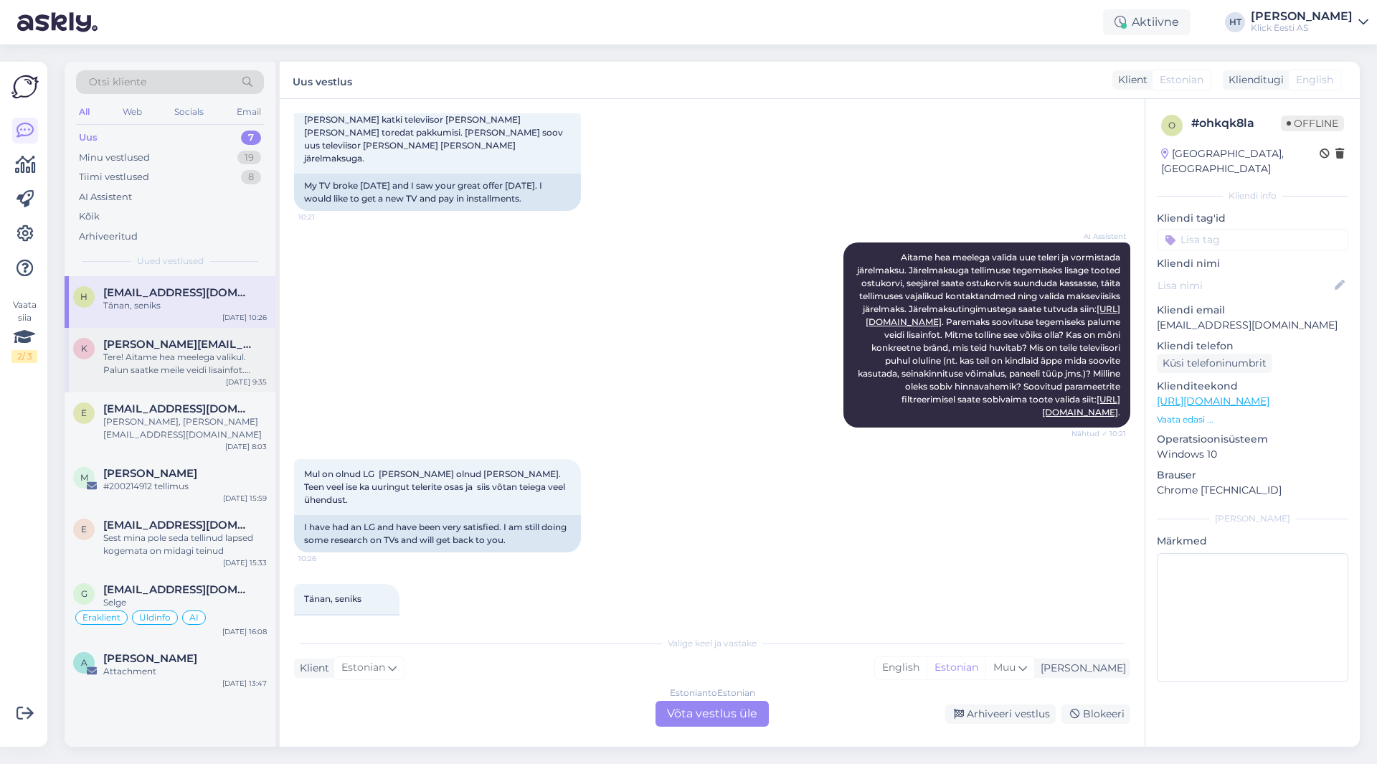
click at [201, 367] on div "Tere! Aitame hea meelega valikul. Palun saatke meile veidi lisainfot. [PERSON_N…" at bounding box center [185, 364] width 164 height 26
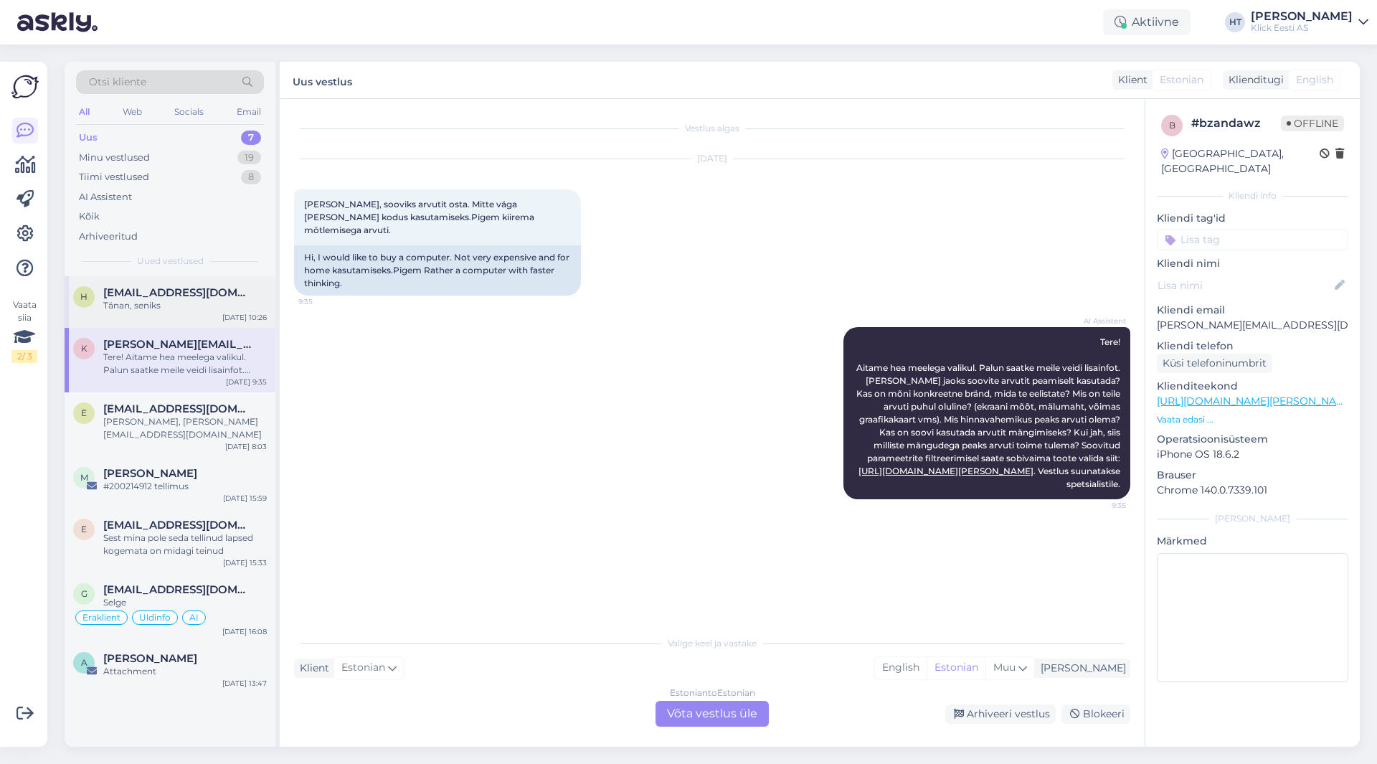
click at [198, 313] on div "h [EMAIL_ADDRESS][DOMAIN_NAME] Tänan, seniks [DATE] 10:26" at bounding box center [170, 302] width 211 height 52
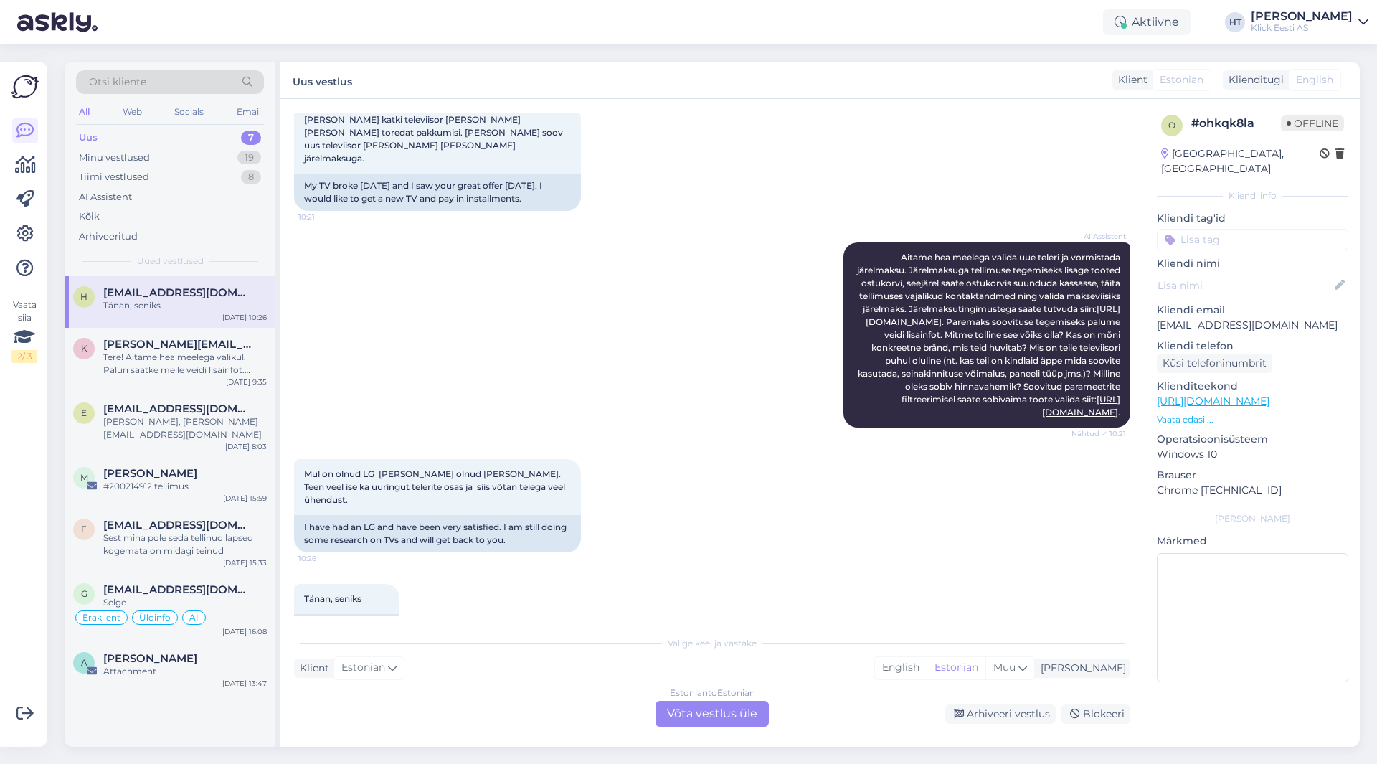
click at [1249, 229] on input at bounding box center [1252, 240] width 191 height 22
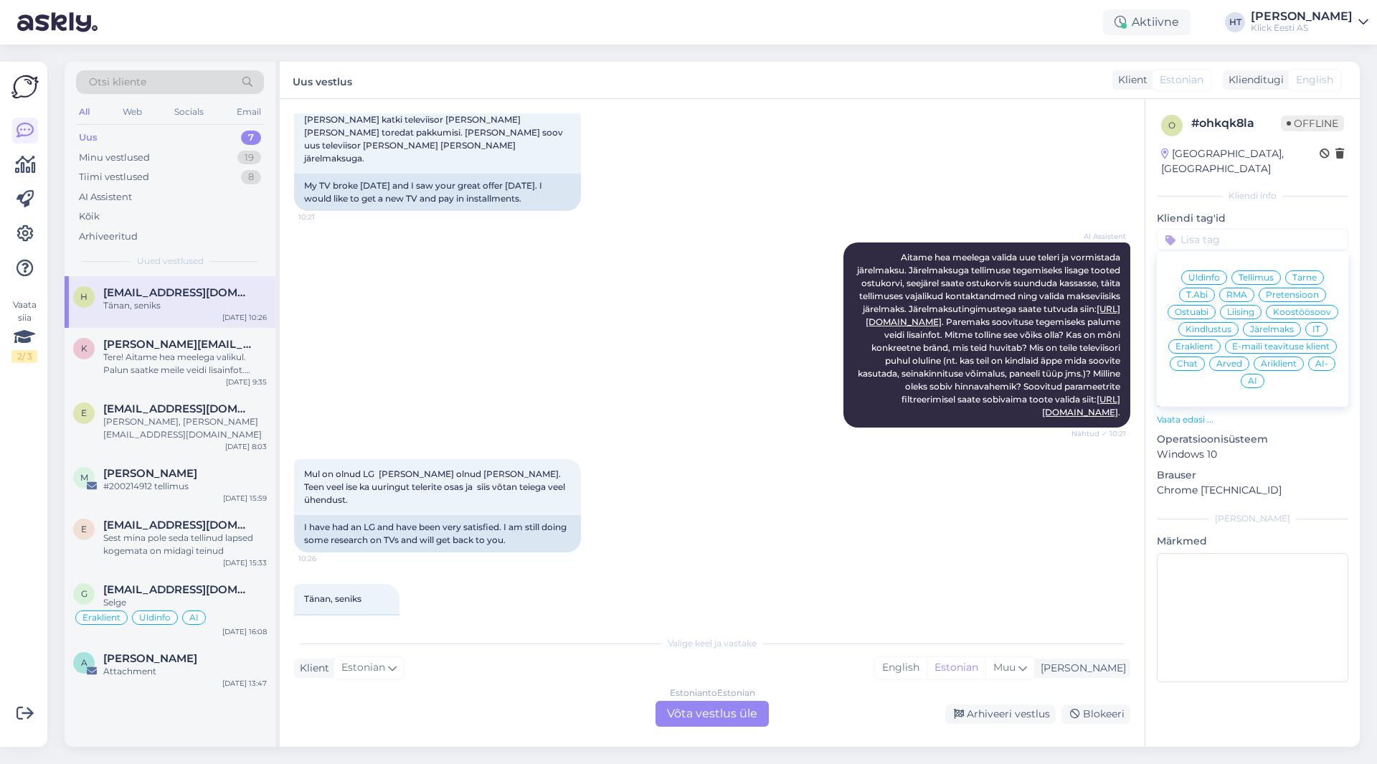
click at [1196, 308] on span "Ostuabi" at bounding box center [1192, 312] width 34 height 9
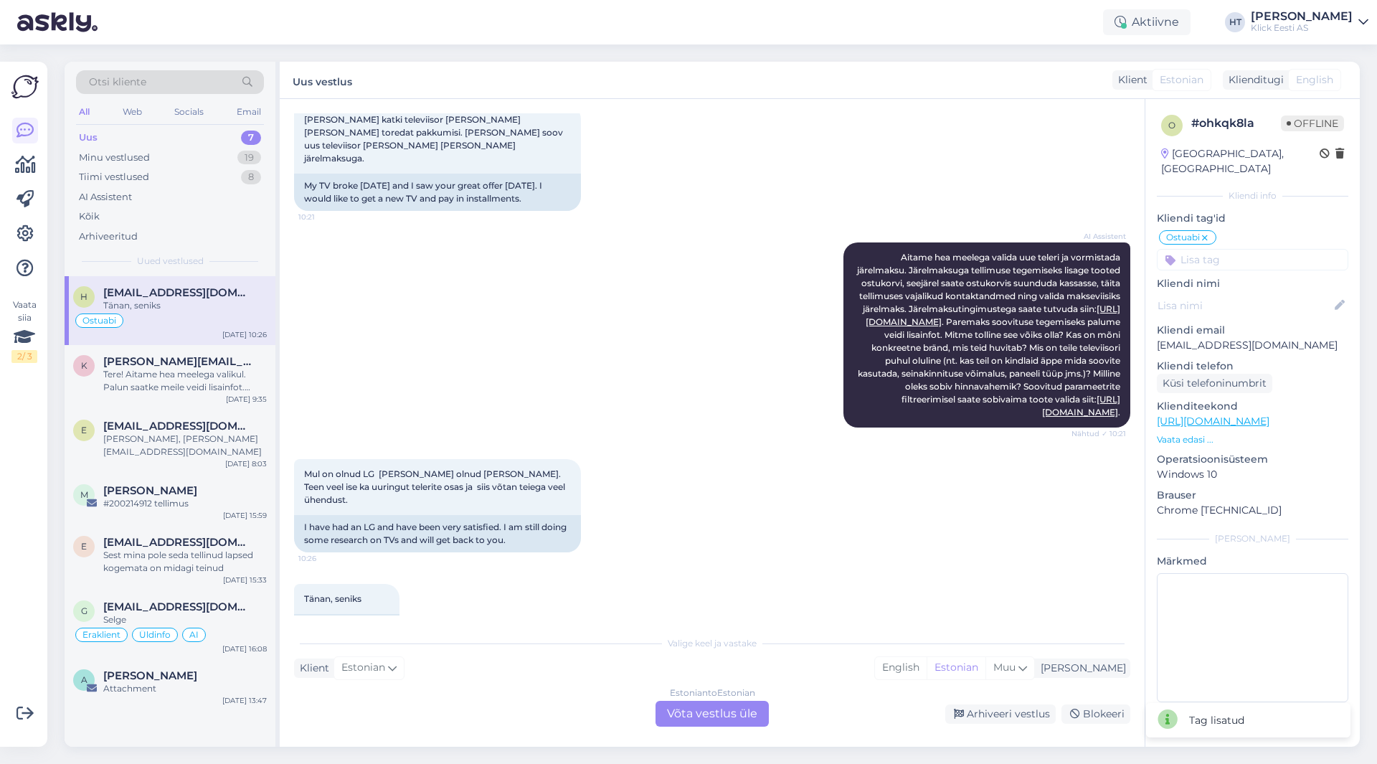
click at [1227, 258] on div "o # ohkqk8la Offline [GEOGRAPHIC_DATA], [GEOGRAPHIC_DATA] Kliendi info Kliendi …" at bounding box center [1252, 411] width 214 height 625
click at [1228, 250] on input at bounding box center [1252, 260] width 191 height 22
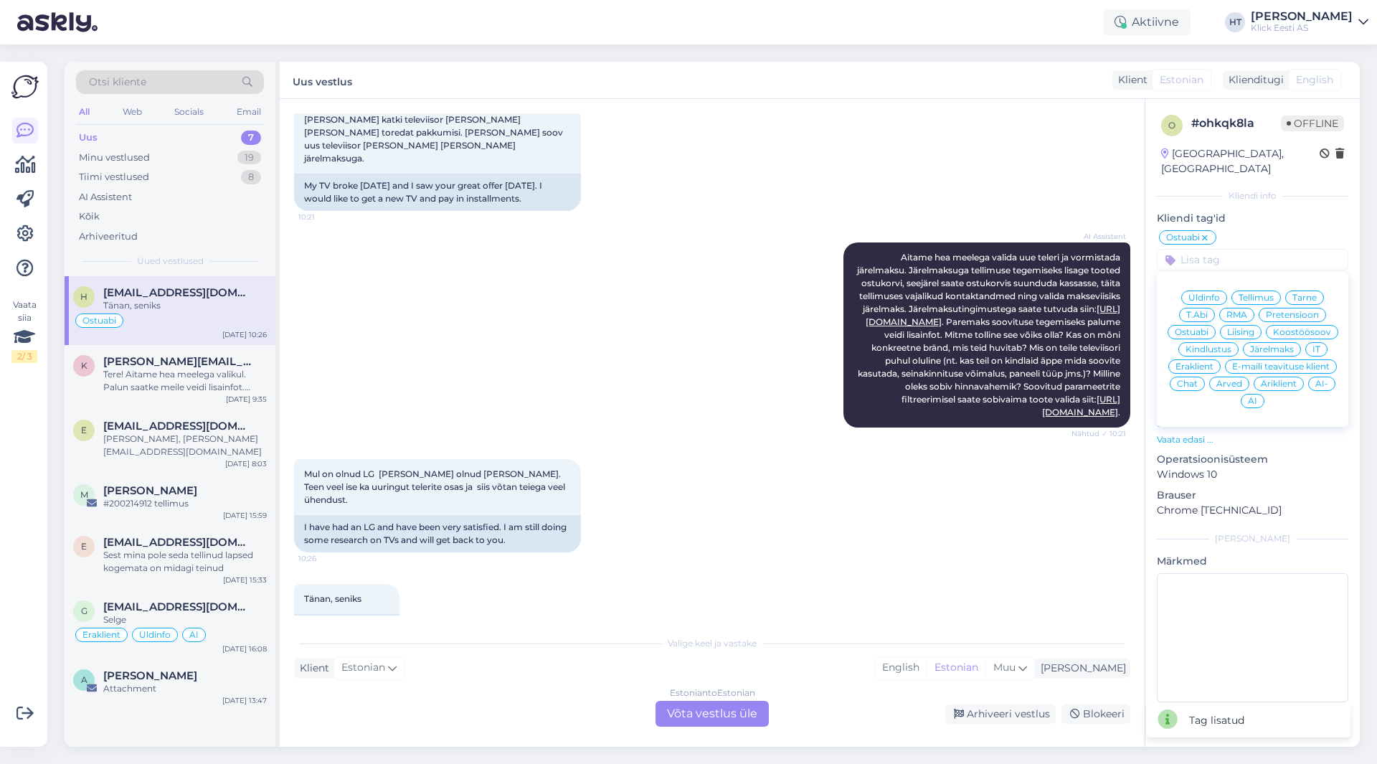
click at [1193, 362] on span "Eraklient" at bounding box center [1195, 366] width 38 height 9
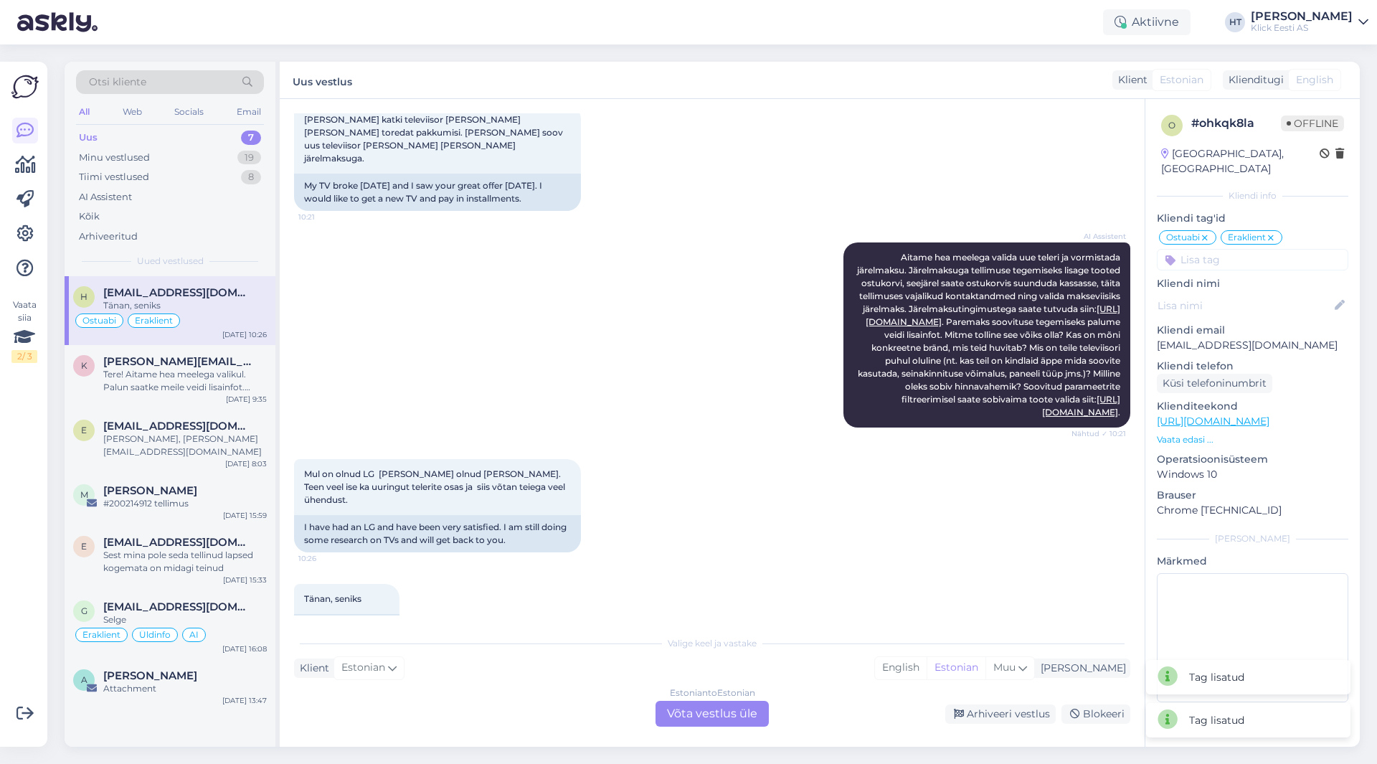
click at [1234, 233] on div "Ostuabi Eraklient Üldinfo Tellimus Tarne T.Abi RMA Pretensioon Ostuabi Liising …" at bounding box center [1252, 250] width 191 height 42
click at [1238, 249] on input at bounding box center [1252, 260] width 191 height 22
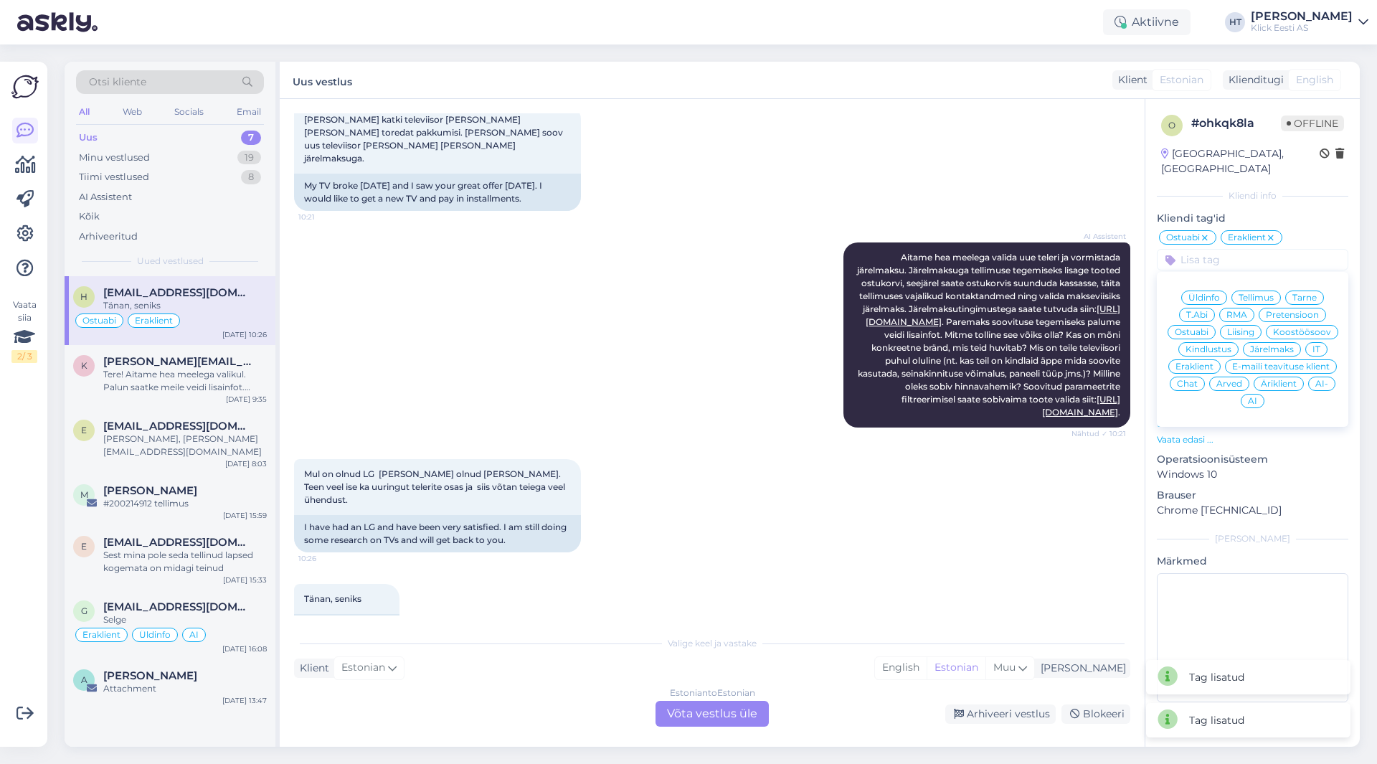
click at [1263, 345] on span "Järelmaks" at bounding box center [1272, 349] width 44 height 9
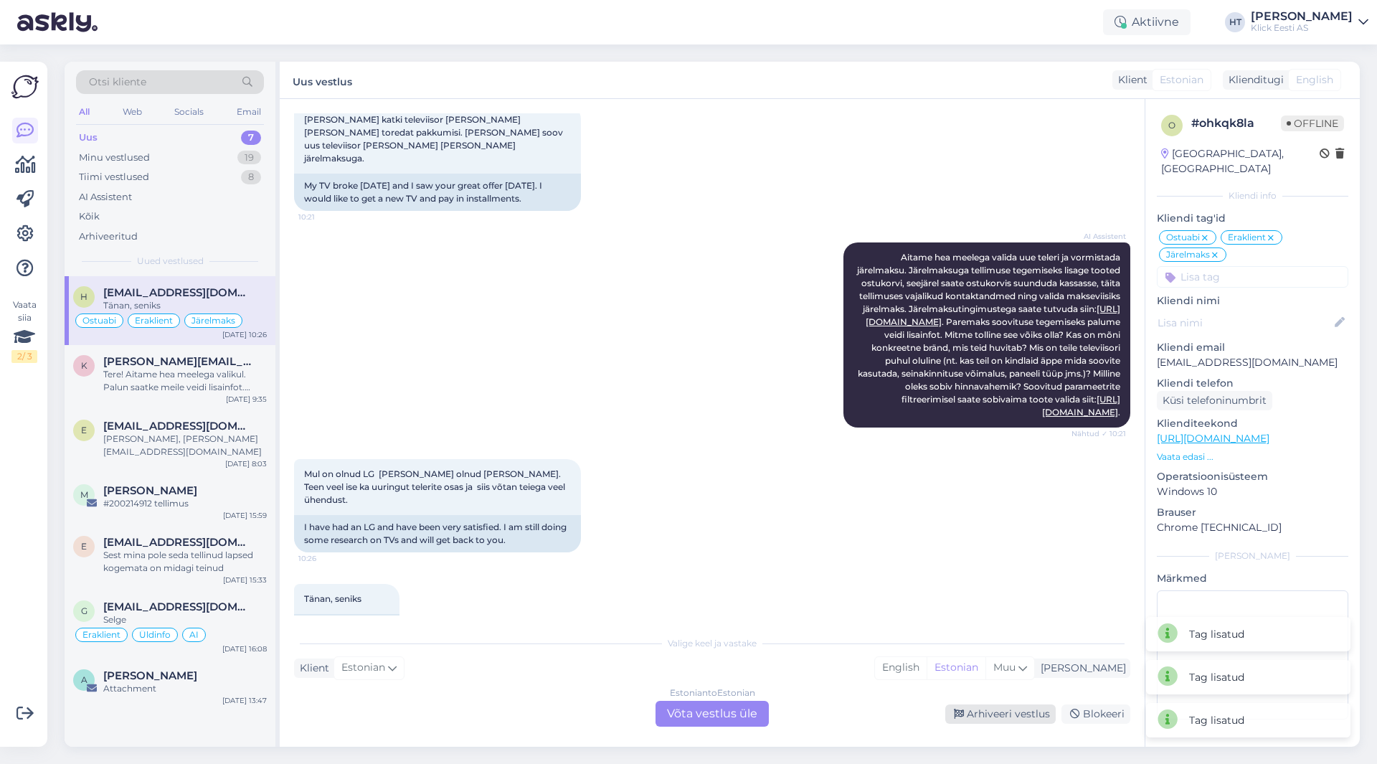
click at [1009, 716] on div "Arhiveeri vestlus" at bounding box center [1000, 713] width 110 height 19
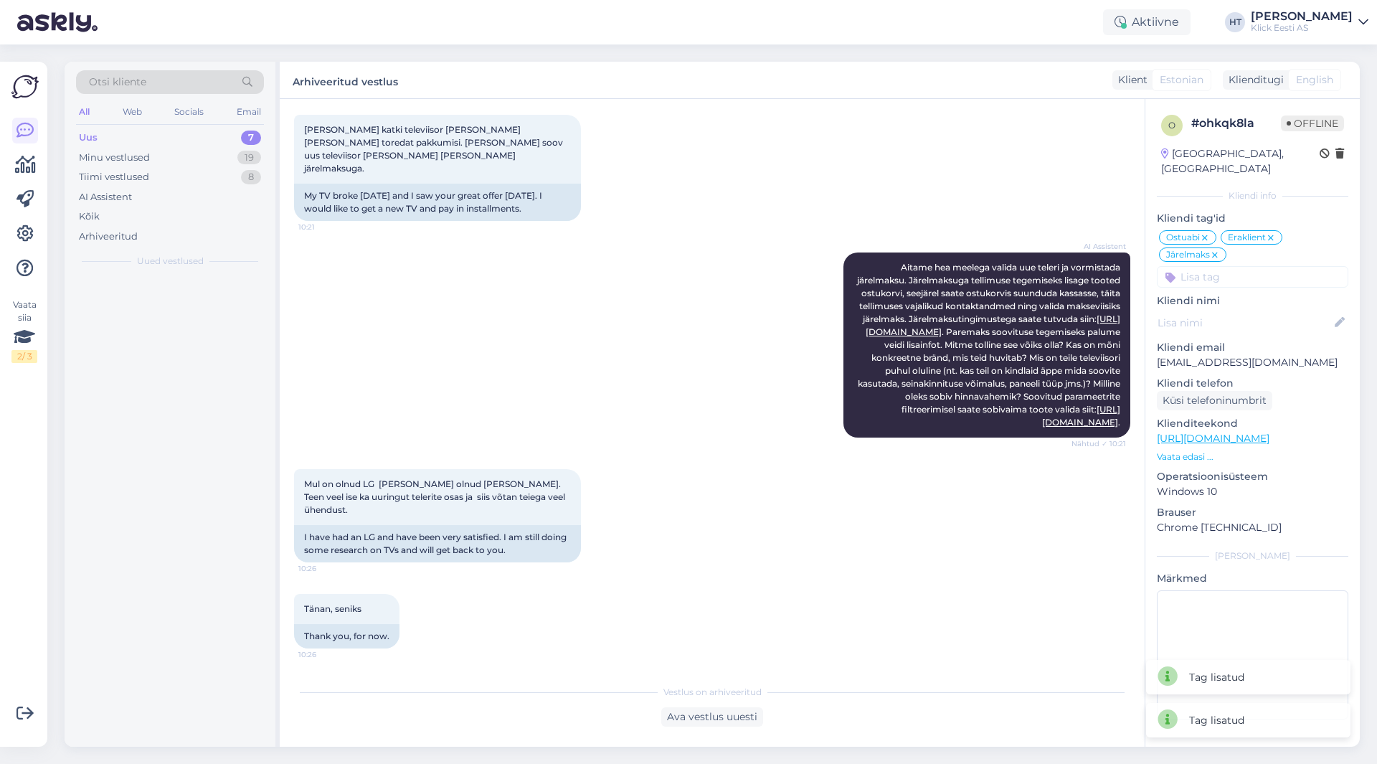
scroll to position [344, 0]
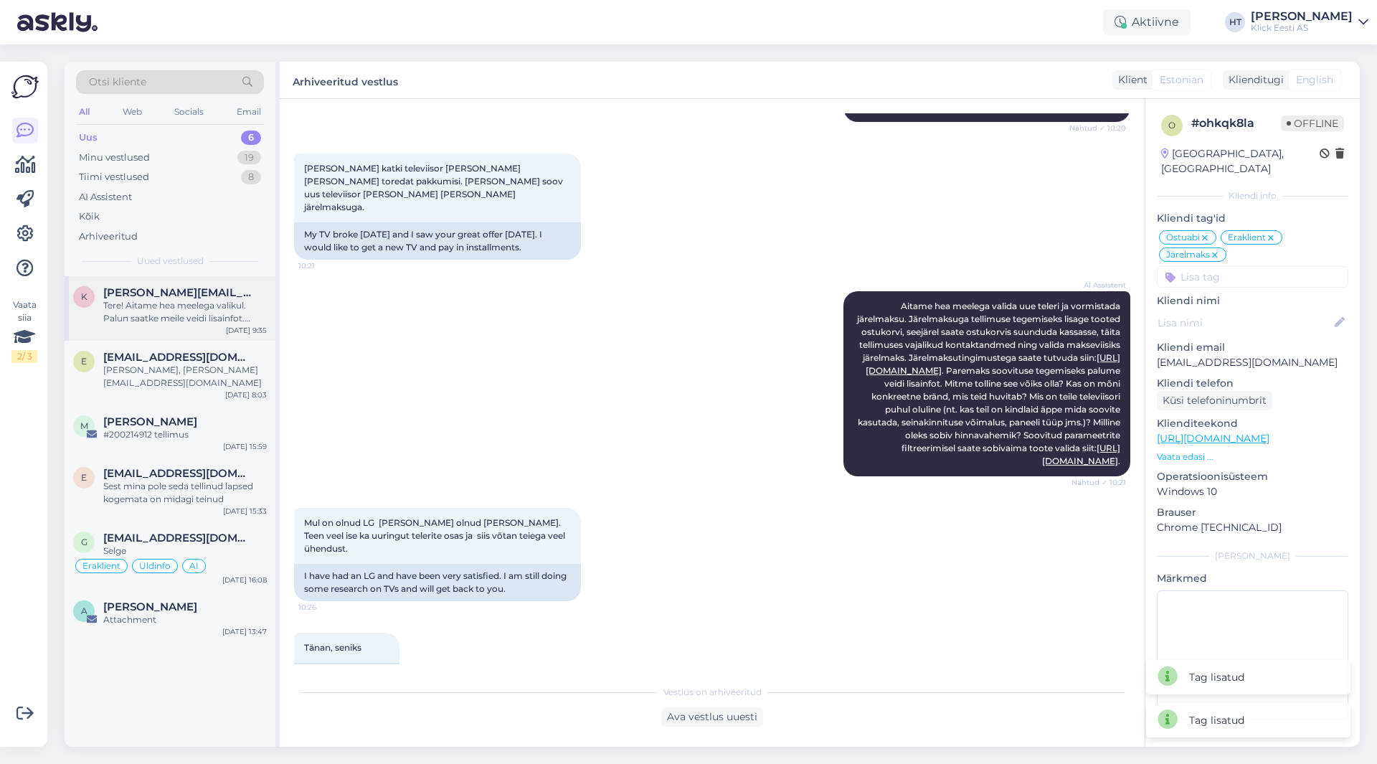
click at [186, 313] on div "Tere! Aitame hea meelega valikul. Palun saatke meile veidi lisainfot. [PERSON_N…" at bounding box center [185, 312] width 164 height 26
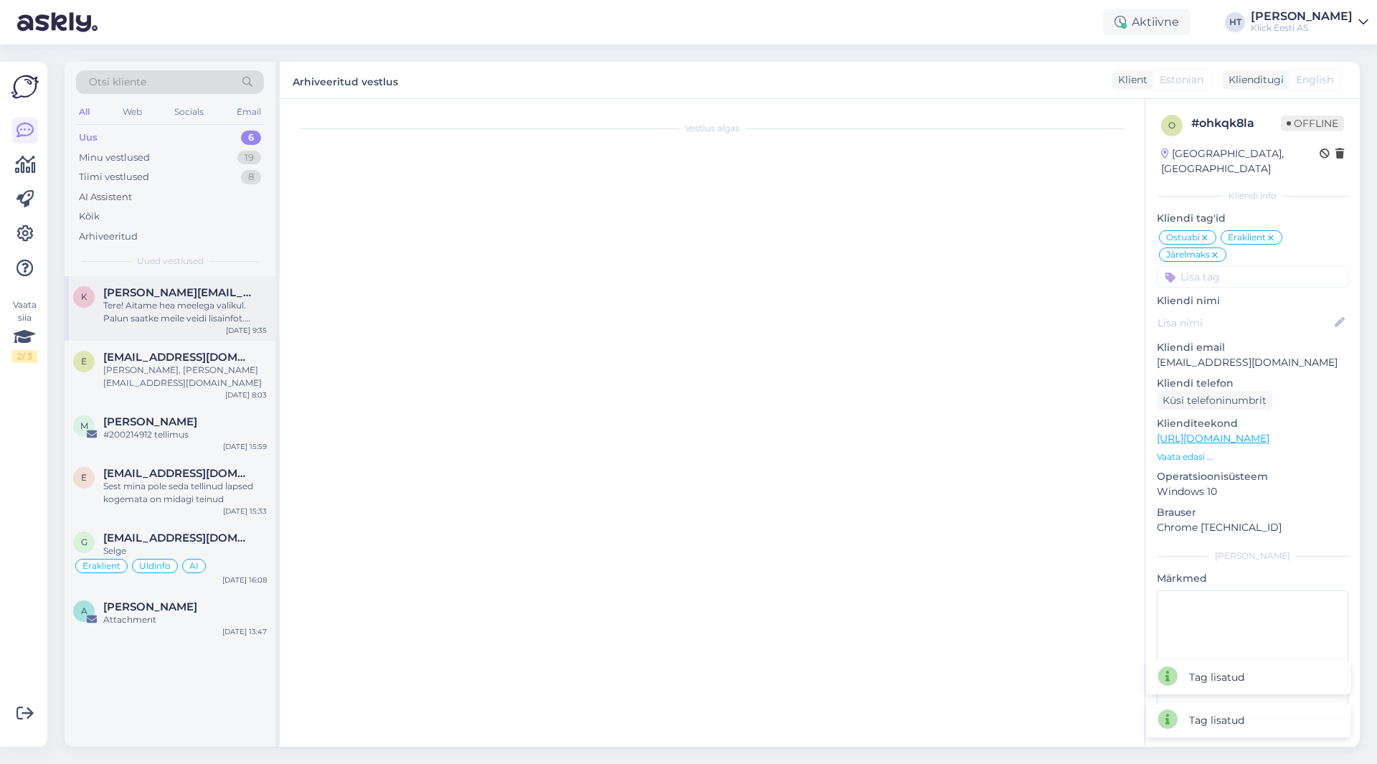
scroll to position [0, 0]
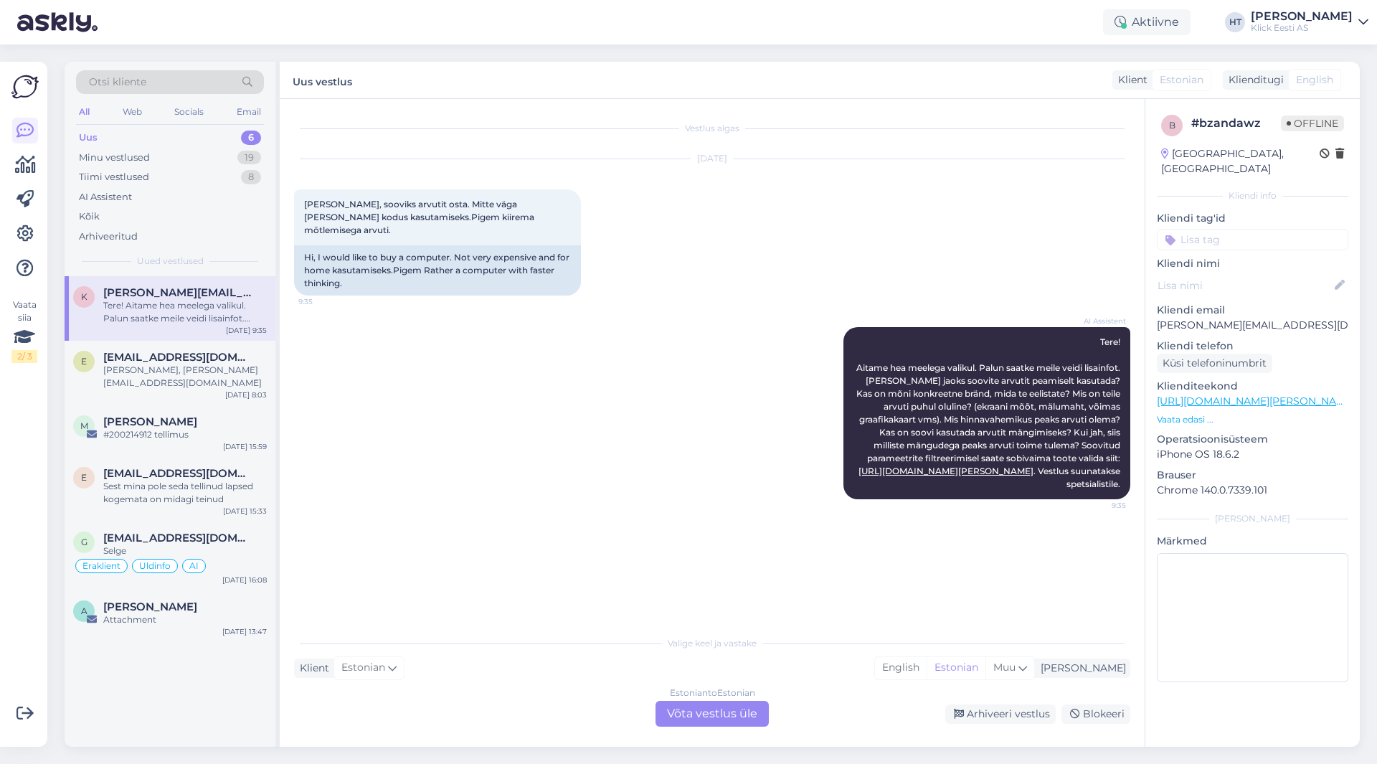
click at [1225, 229] on input at bounding box center [1252, 240] width 191 height 22
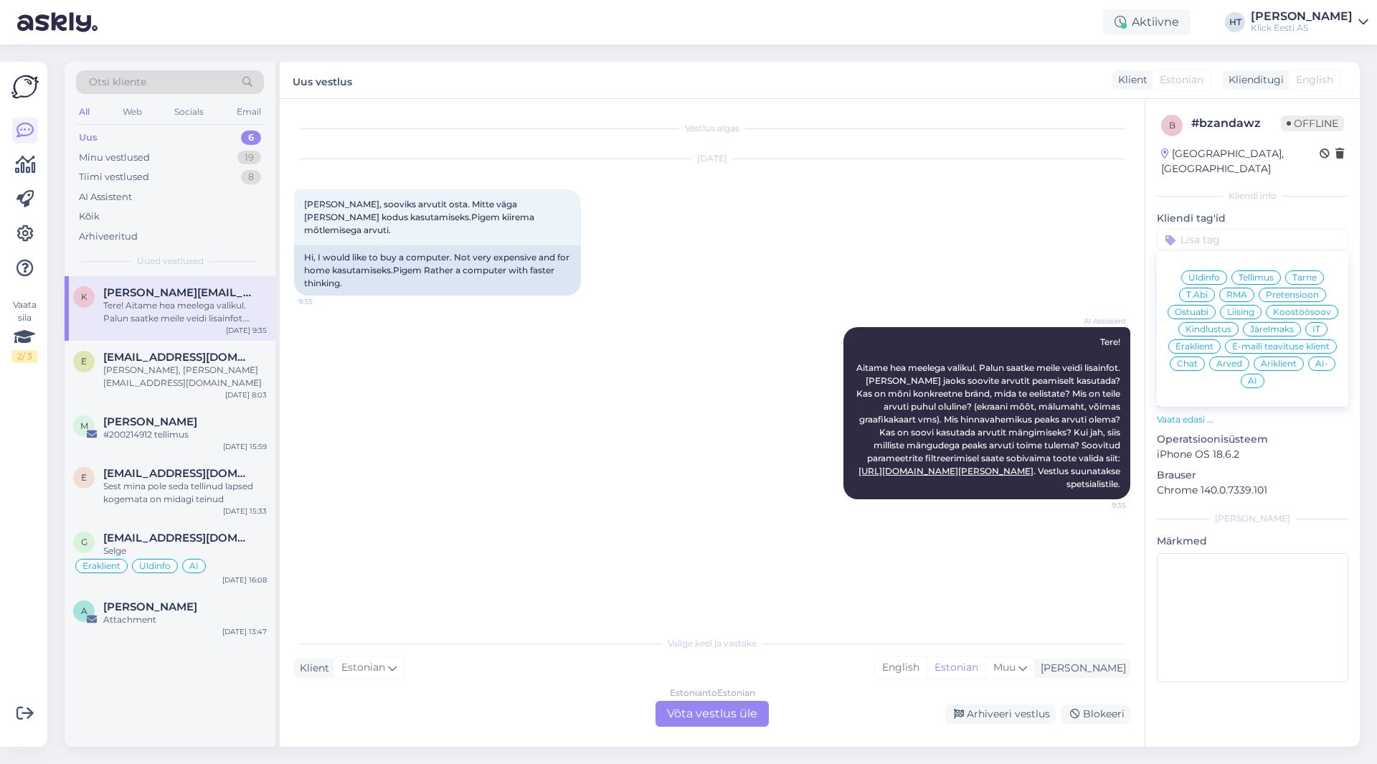
click at [1198, 308] on span "Ostuabi" at bounding box center [1192, 312] width 34 height 9
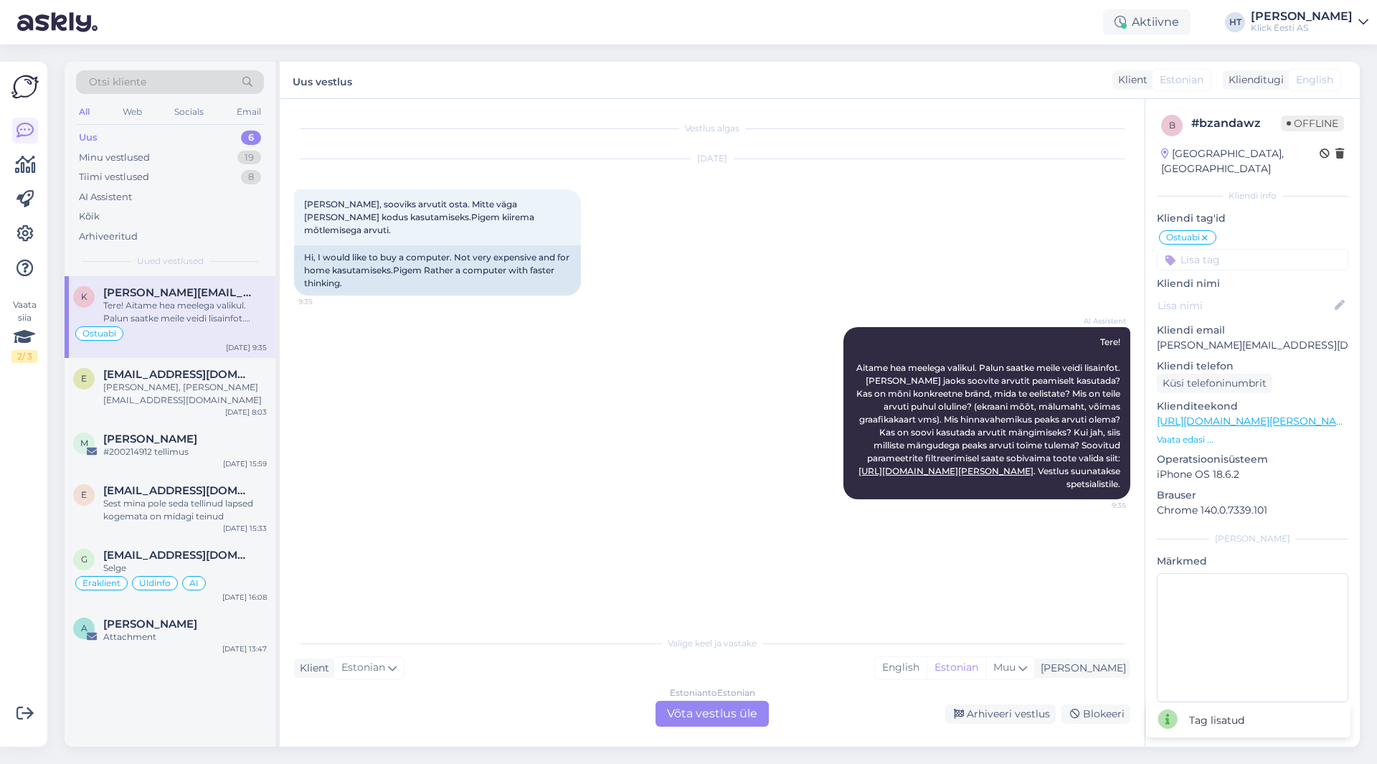
click at [1242, 249] on input at bounding box center [1252, 260] width 191 height 22
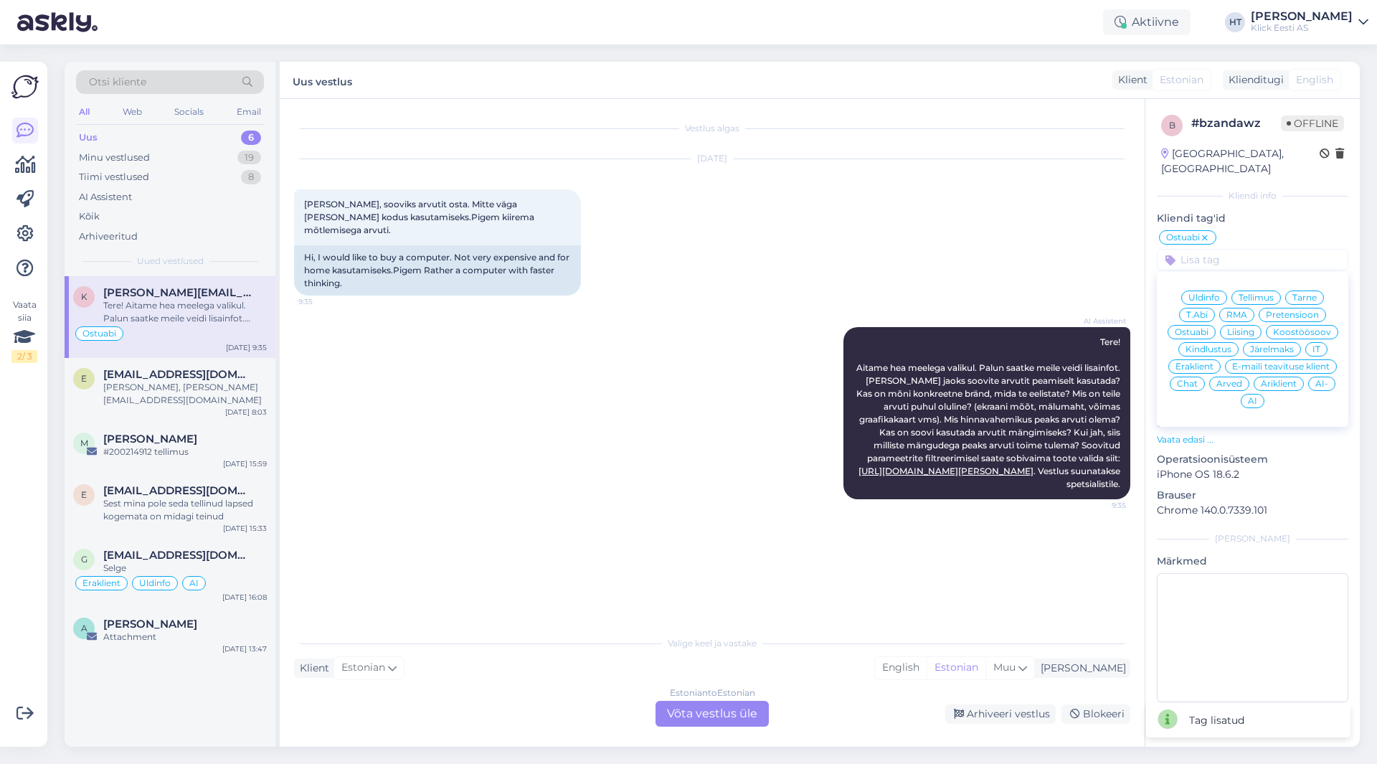
click at [1193, 362] on span "Eraklient" at bounding box center [1195, 366] width 38 height 9
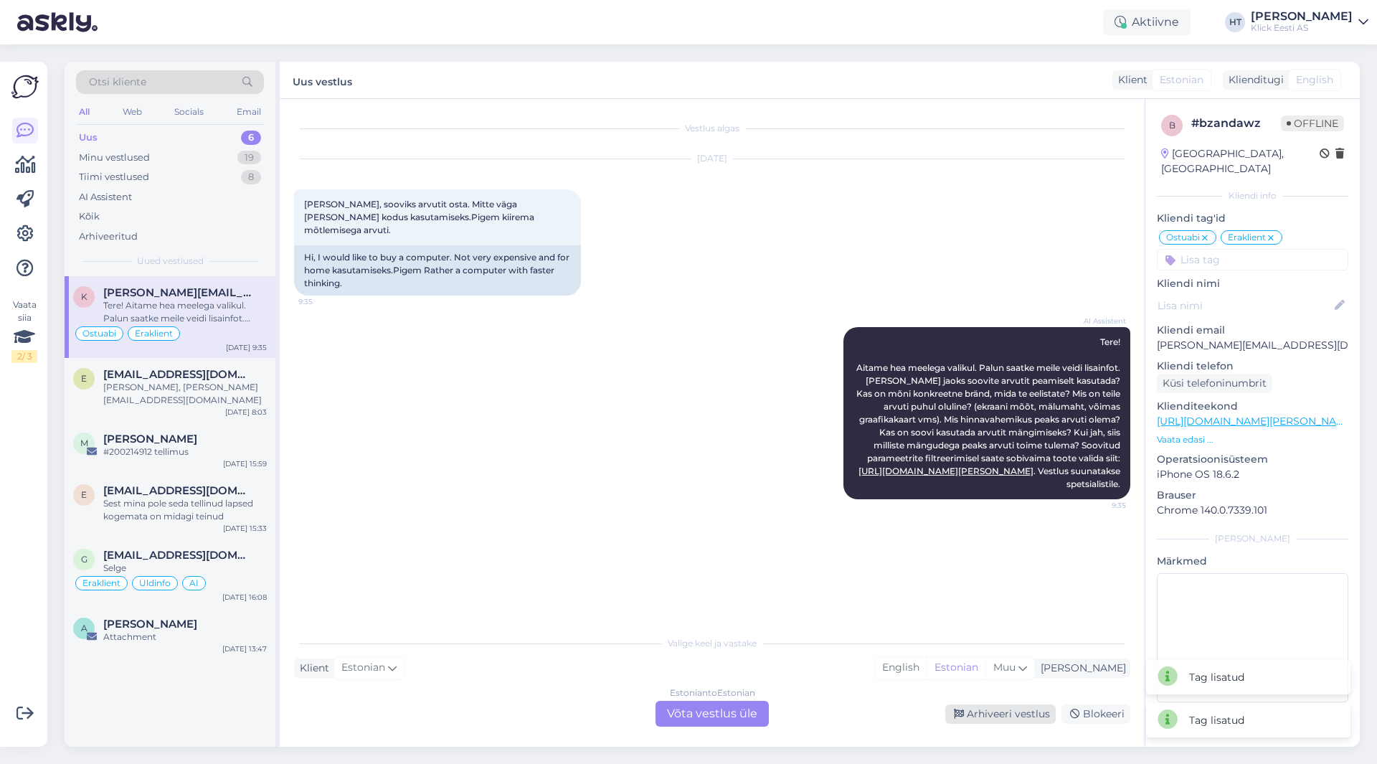
click at [1002, 722] on div "Arhiveeri vestlus" at bounding box center [1000, 713] width 110 height 19
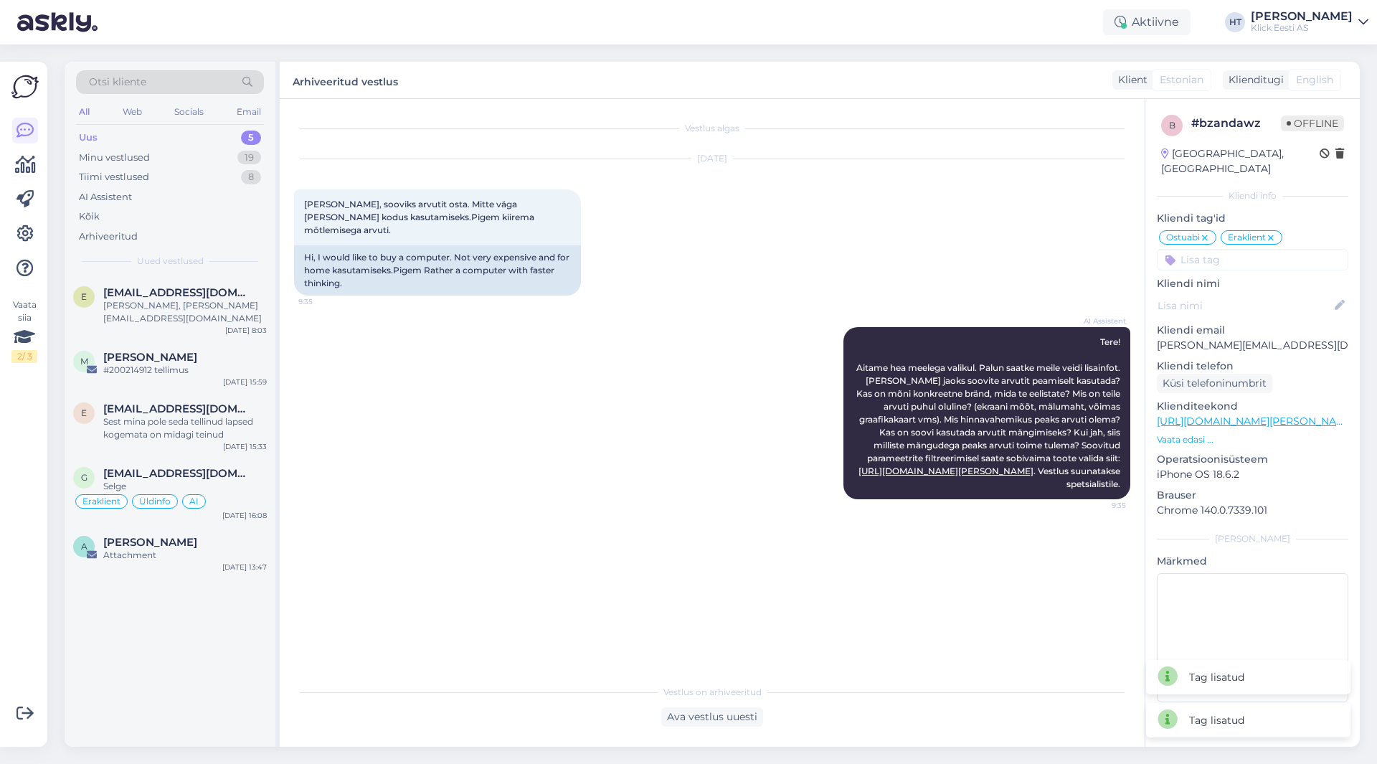
click at [605, 460] on div "AI Assistent Tere! Aitame hea meelega valikul. Palun saatke meile veidi lisainf…" at bounding box center [712, 413] width 836 height 204
click at [118, 281] on div "e [PERSON_NAME][EMAIL_ADDRESS][DOMAIN_NAME] [PERSON_NAME], [PERSON_NAME][EMAIL_…" at bounding box center [170, 308] width 211 height 65
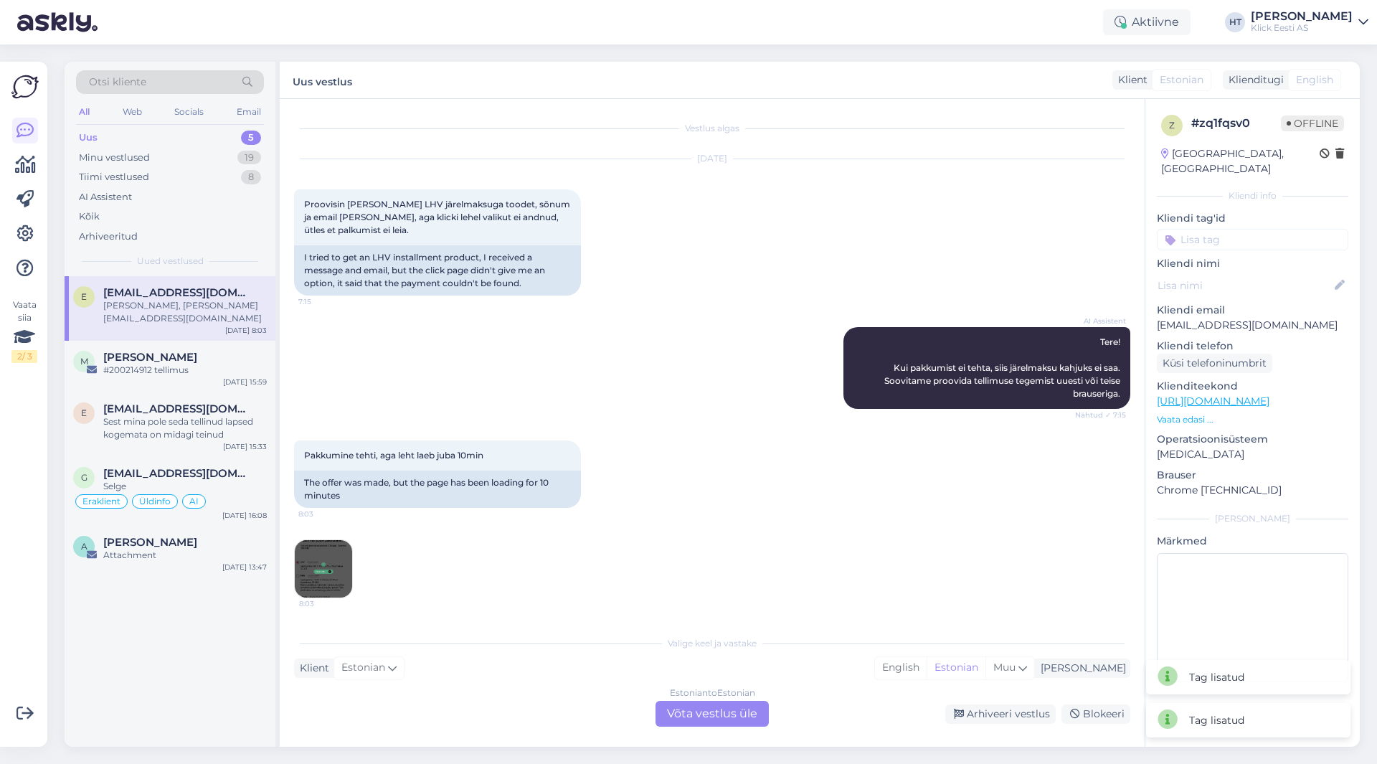
scroll to position [172, 0]
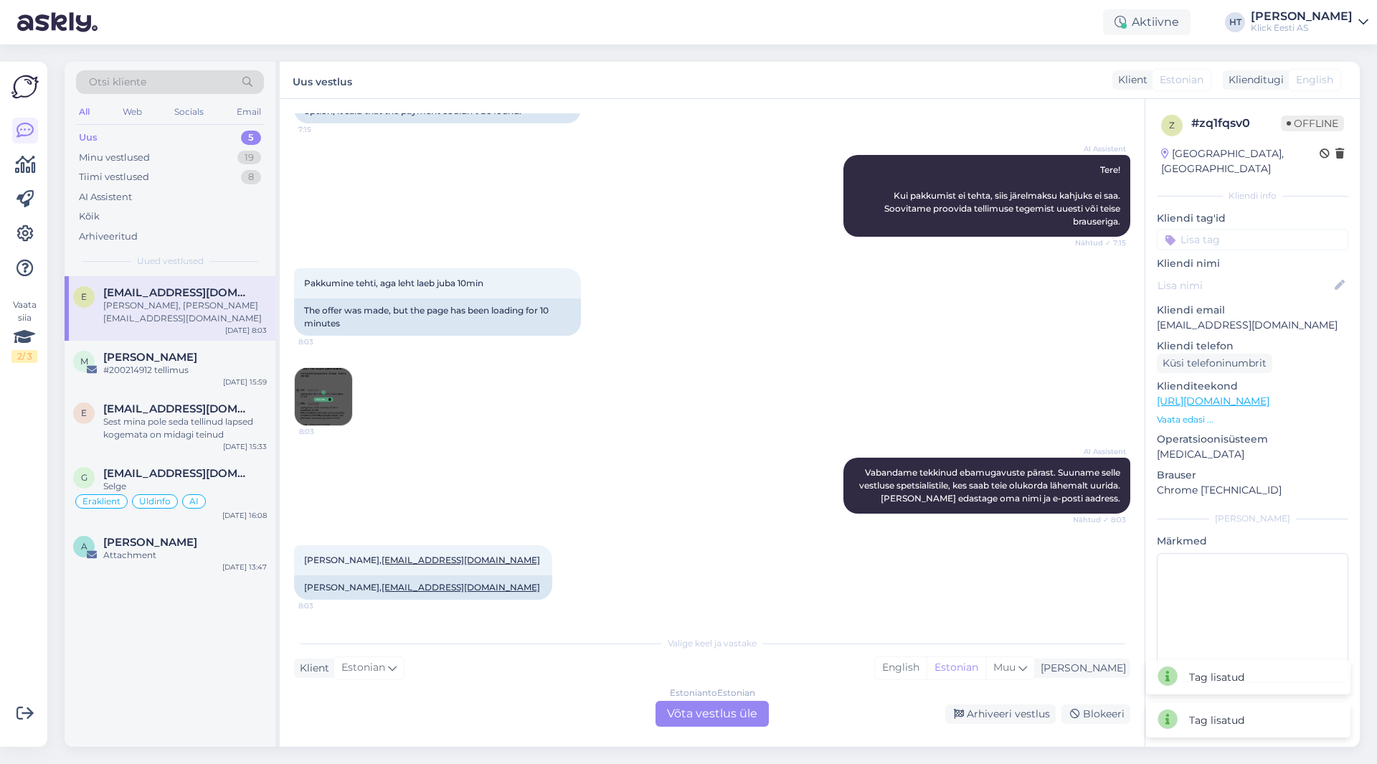
click at [568, 405] on div "Pakkumine tehti, aga leht laeb juba 10min 8:03 The offer was made, but the page…" at bounding box center [712, 346] width 836 height 189
click at [245, 421] on div "Sest mina pole seda tellinud lapsed kogemata on midagi teinud" at bounding box center [185, 428] width 164 height 26
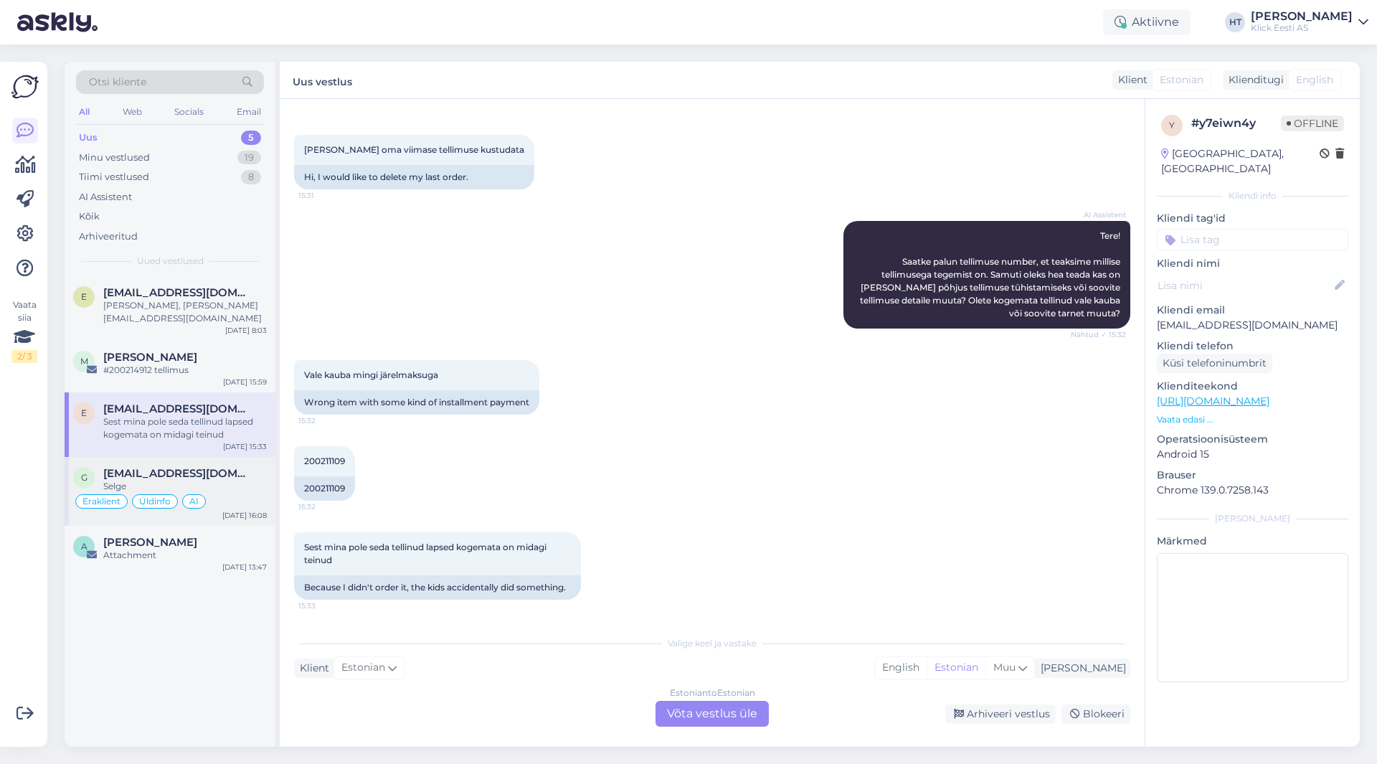
click at [240, 480] on div "Selge" at bounding box center [185, 486] width 164 height 13
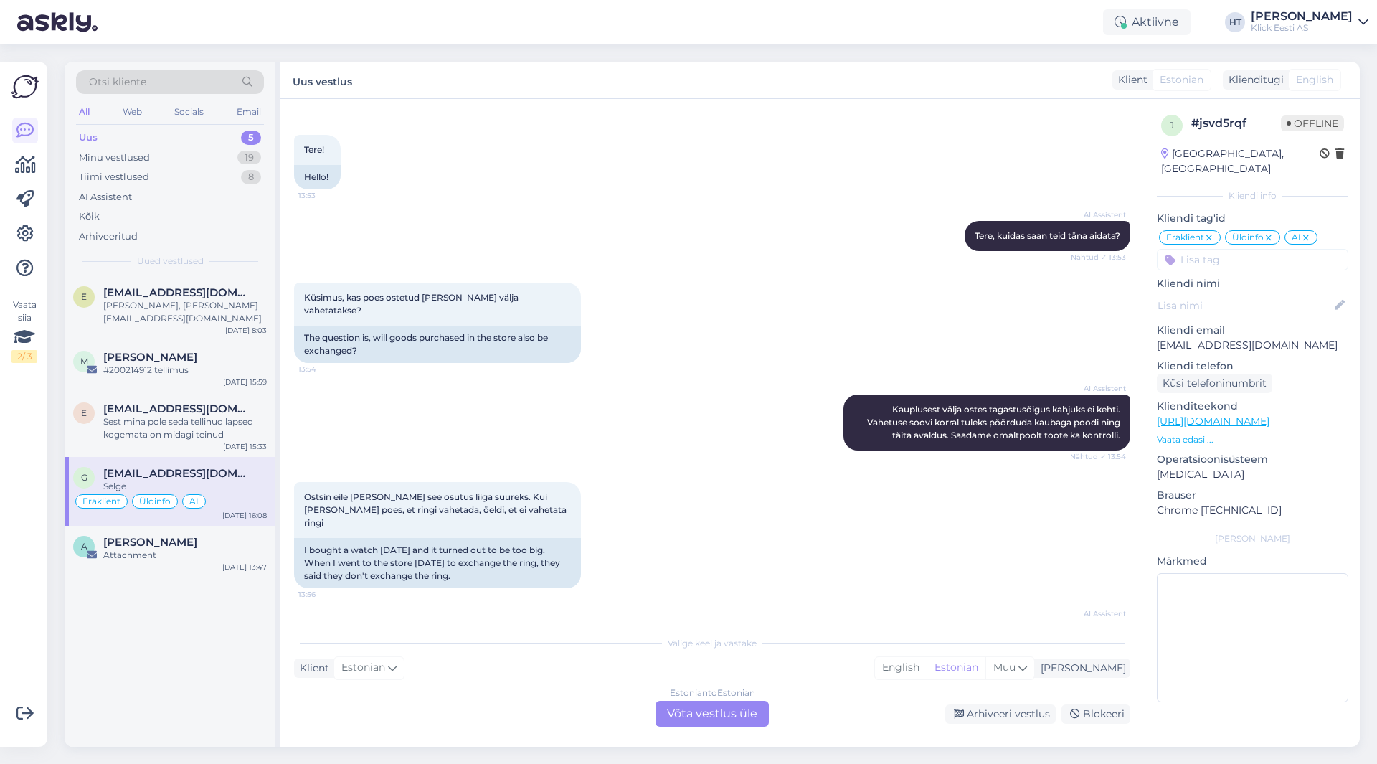
scroll to position [703, 0]
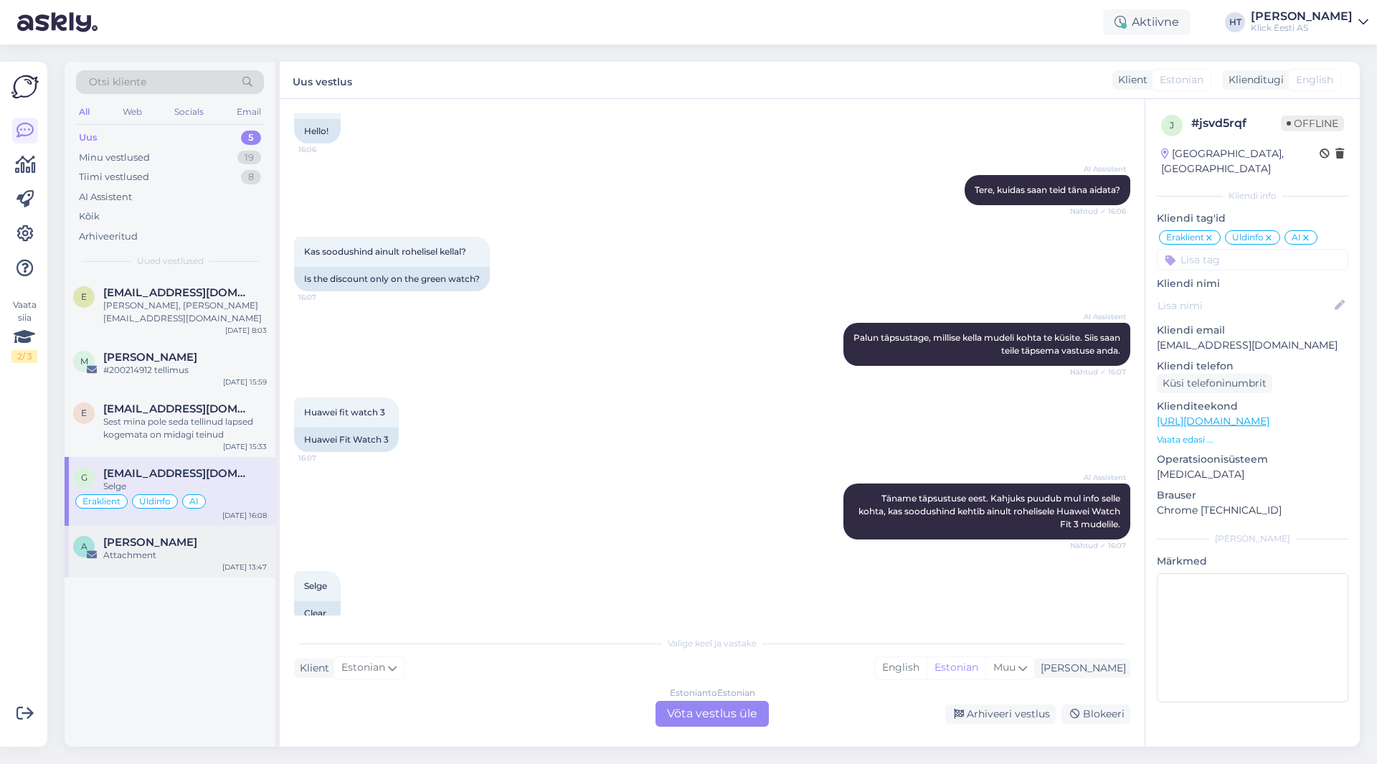
click at [207, 536] on div "[PERSON_NAME]" at bounding box center [185, 542] width 164 height 13
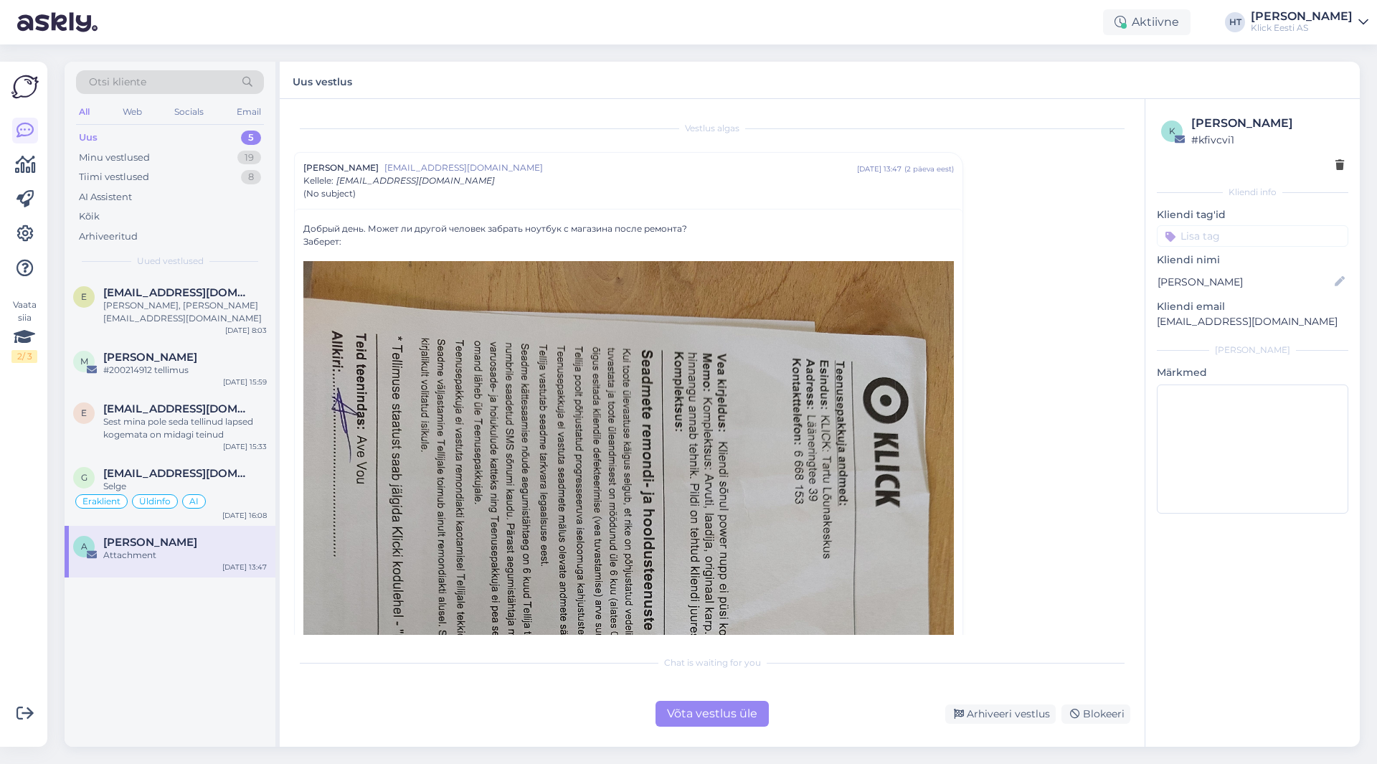
click at [188, 712] on div "e [PERSON_NAME][EMAIL_ADDRESS][DOMAIN_NAME] [PERSON_NAME], [PERSON_NAME][EMAIL_…" at bounding box center [170, 511] width 211 height 470
drag, startPoint x: 343, startPoint y: 242, endPoint x: 306, endPoint y: 225, distance: 40.1
click at [306, 225] on div "Добрый день. Может ли другой человек забрать ноутбук с магазина после ремонта? …" at bounding box center [628, 694] width 651 height 945
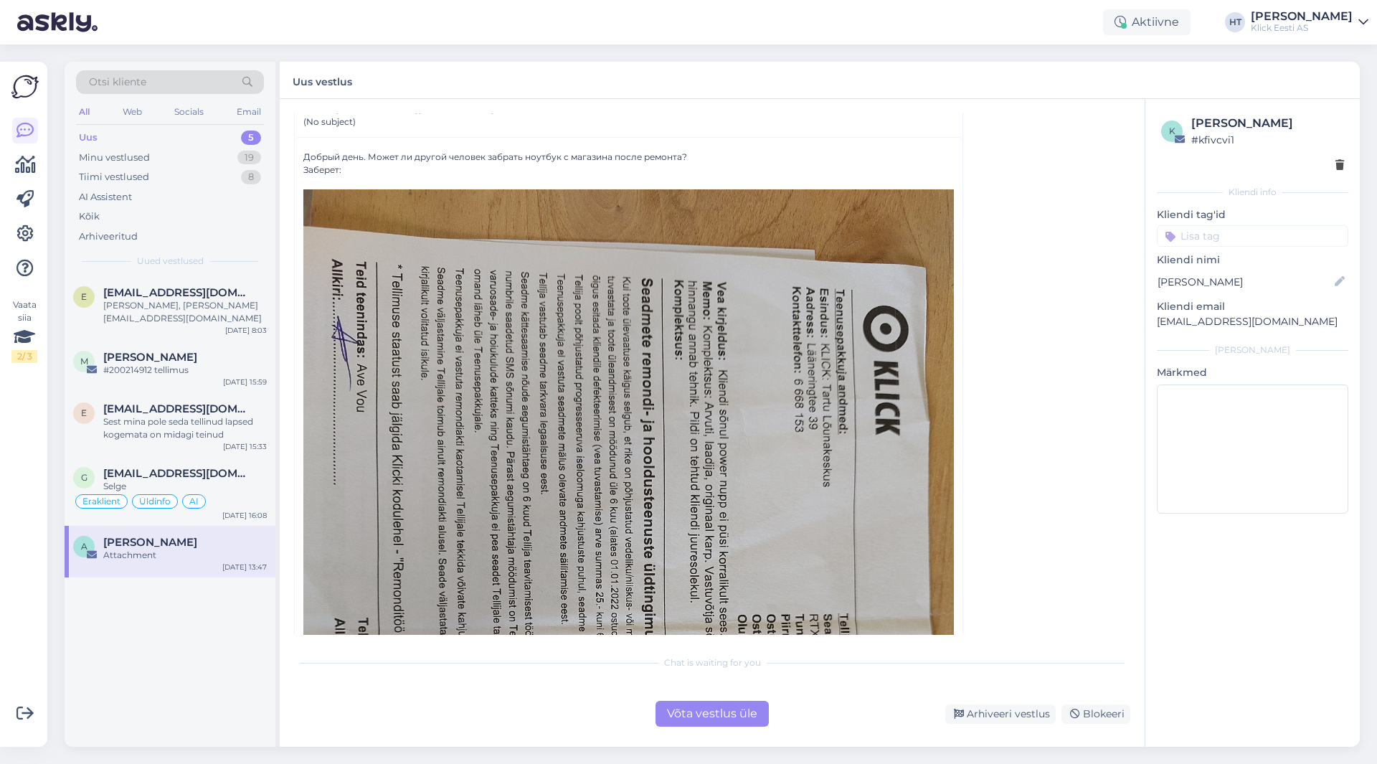
click at [376, 334] on img at bounding box center [628, 622] width 651 height 867
click at [1049, 377] on div "Vestlus [PERSON_NAME] [EMAIL_ADDRESS][DOMAIN_NAME] [DATE] 13:47 ( 2 päeva eest …" at bounding box center [718, 373] width 849 height 521
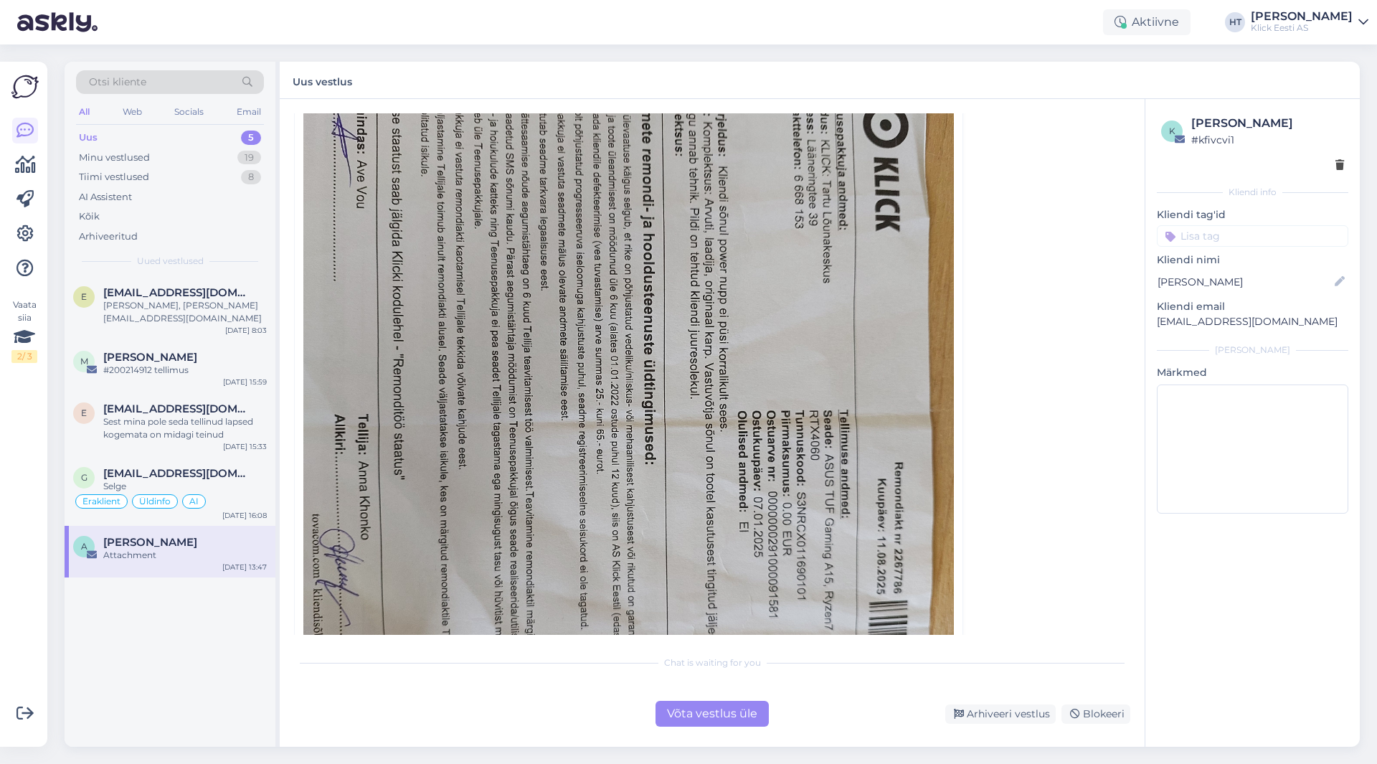
scroll to position [574, 0]
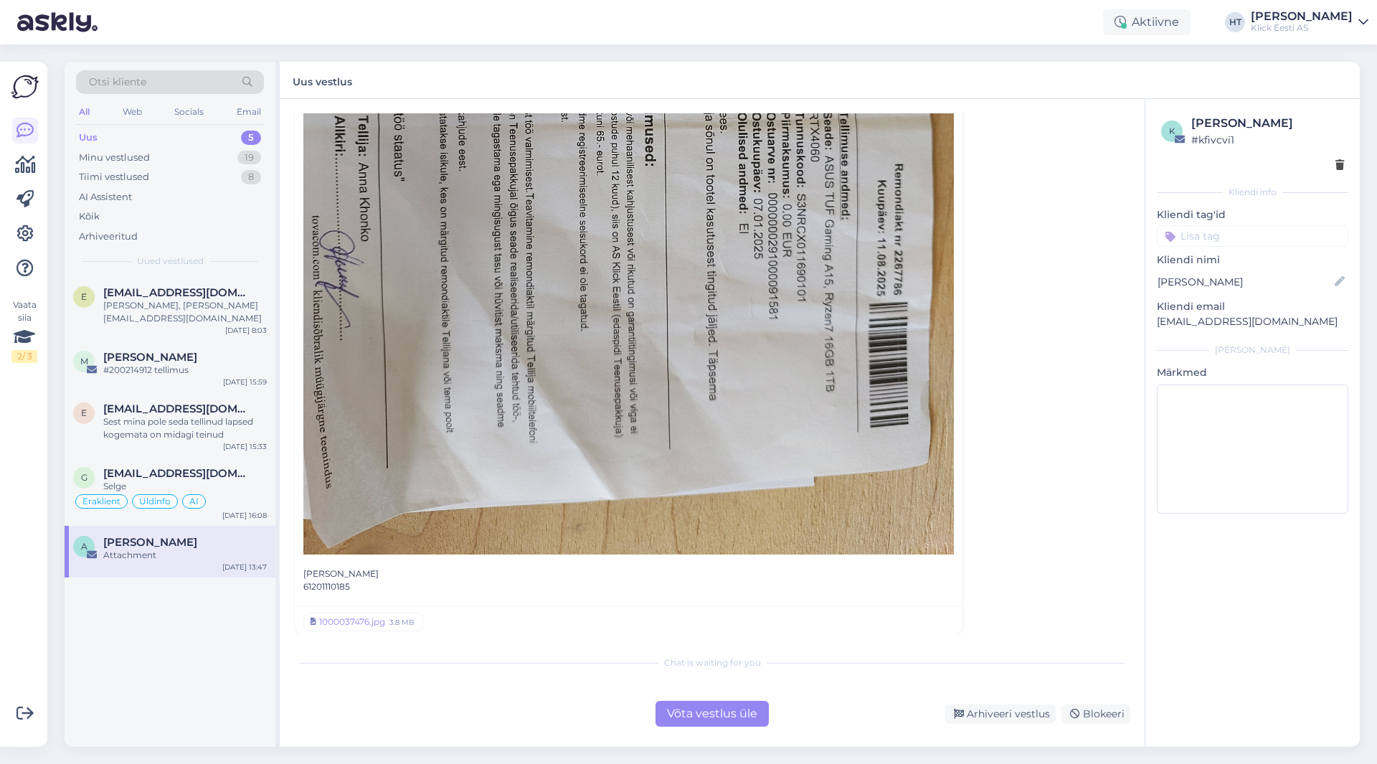
click at [702, 714] on div "Võta vestlus üle" at bounding box center [712, 714] width 113 height 26
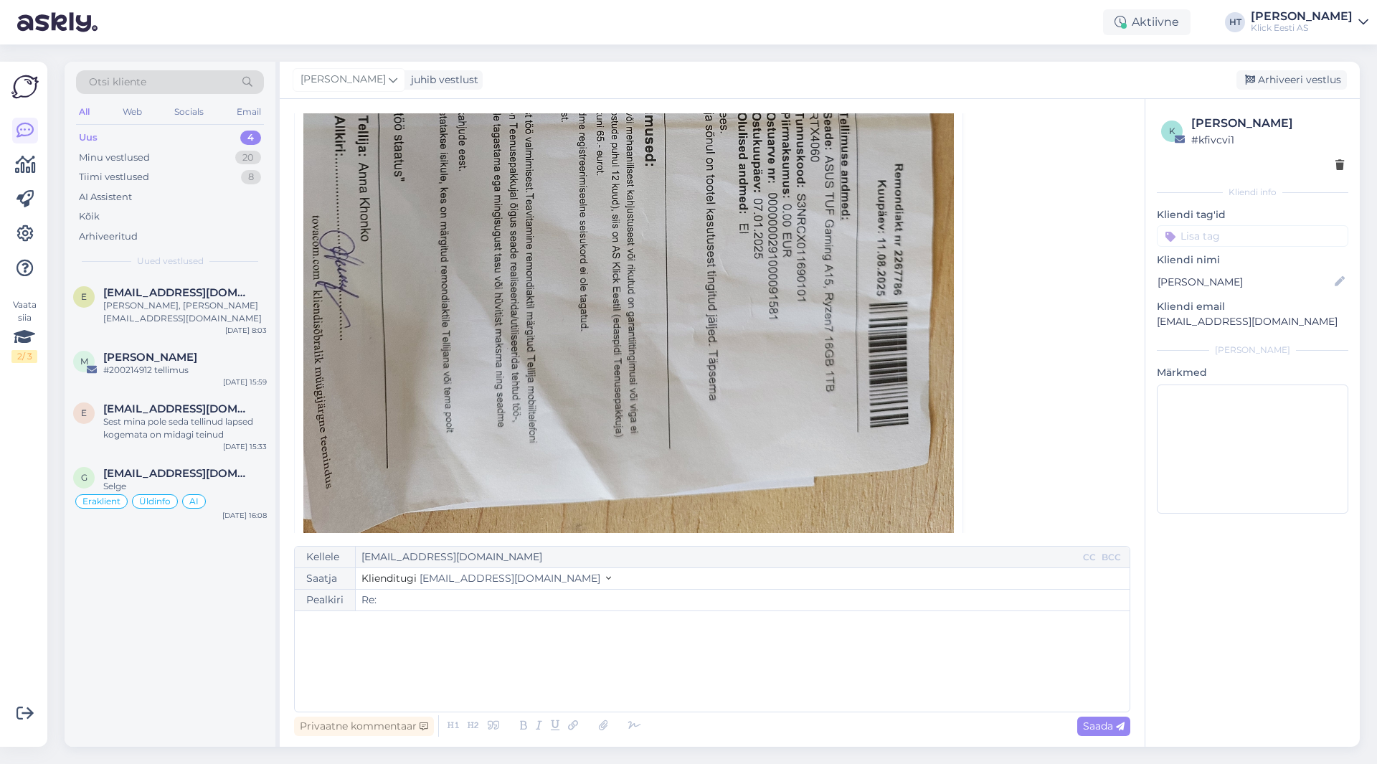
scroll to position [39, 0]
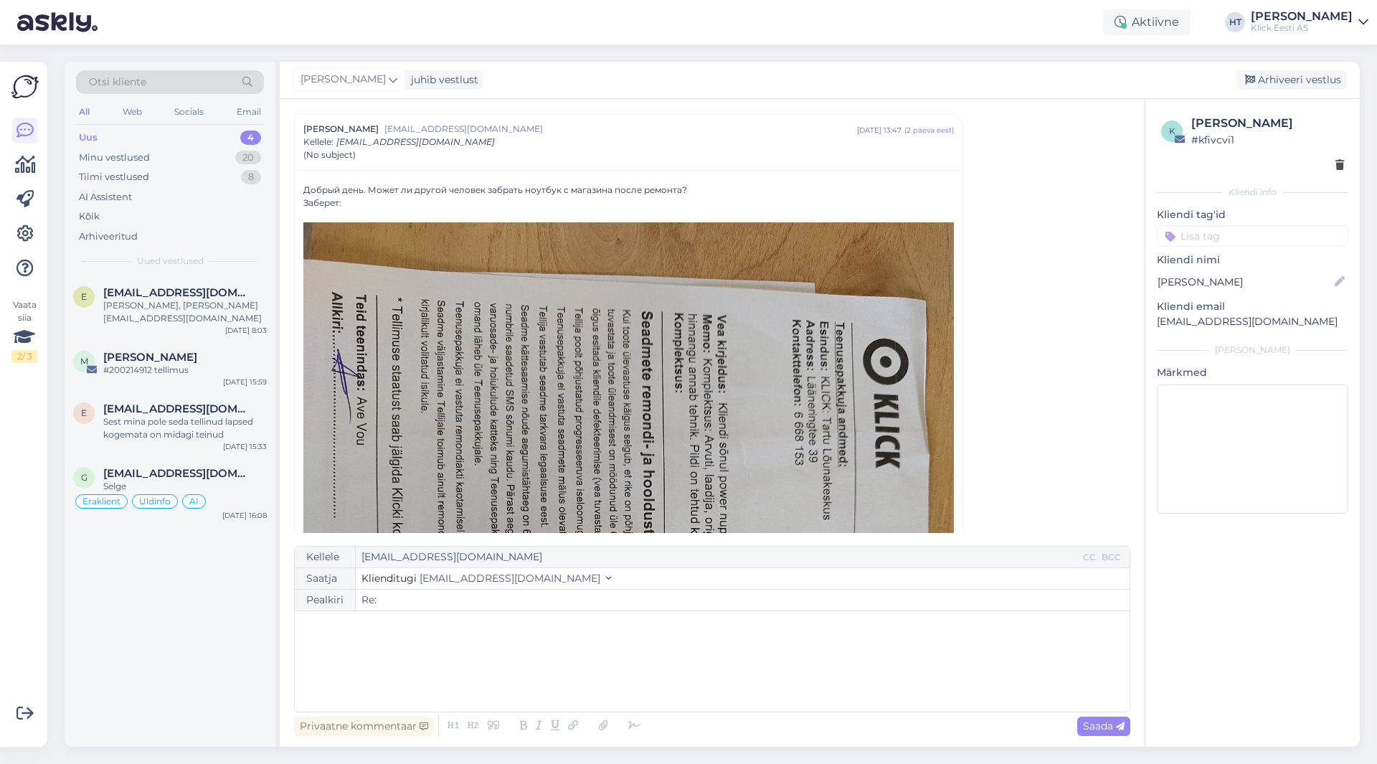
click at [534, 628] on p "﻿" at bounding box center [712, 625] width 820 height 15
click at [447, 632] on p "﻿" at bounding box center [712, 625] width 820 height 15
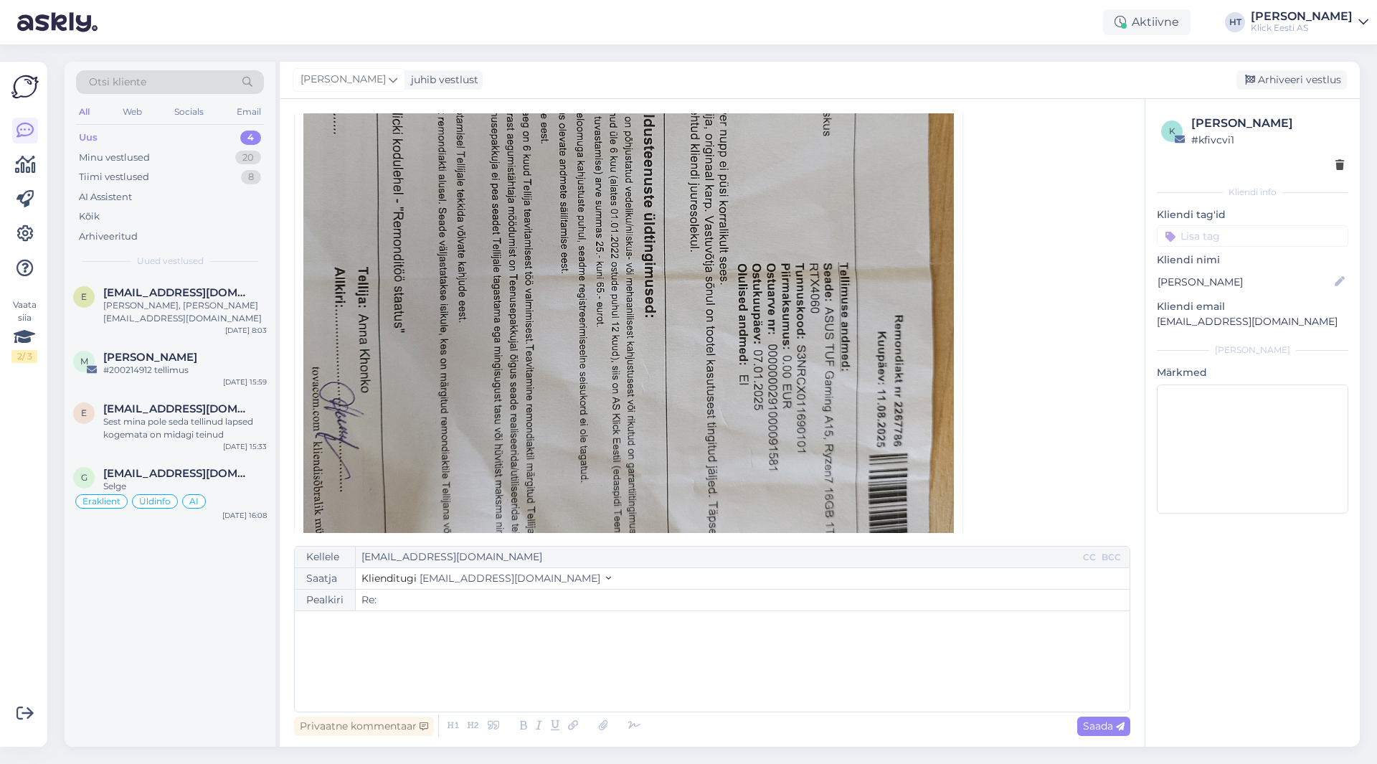
scroll to position [0, 0]
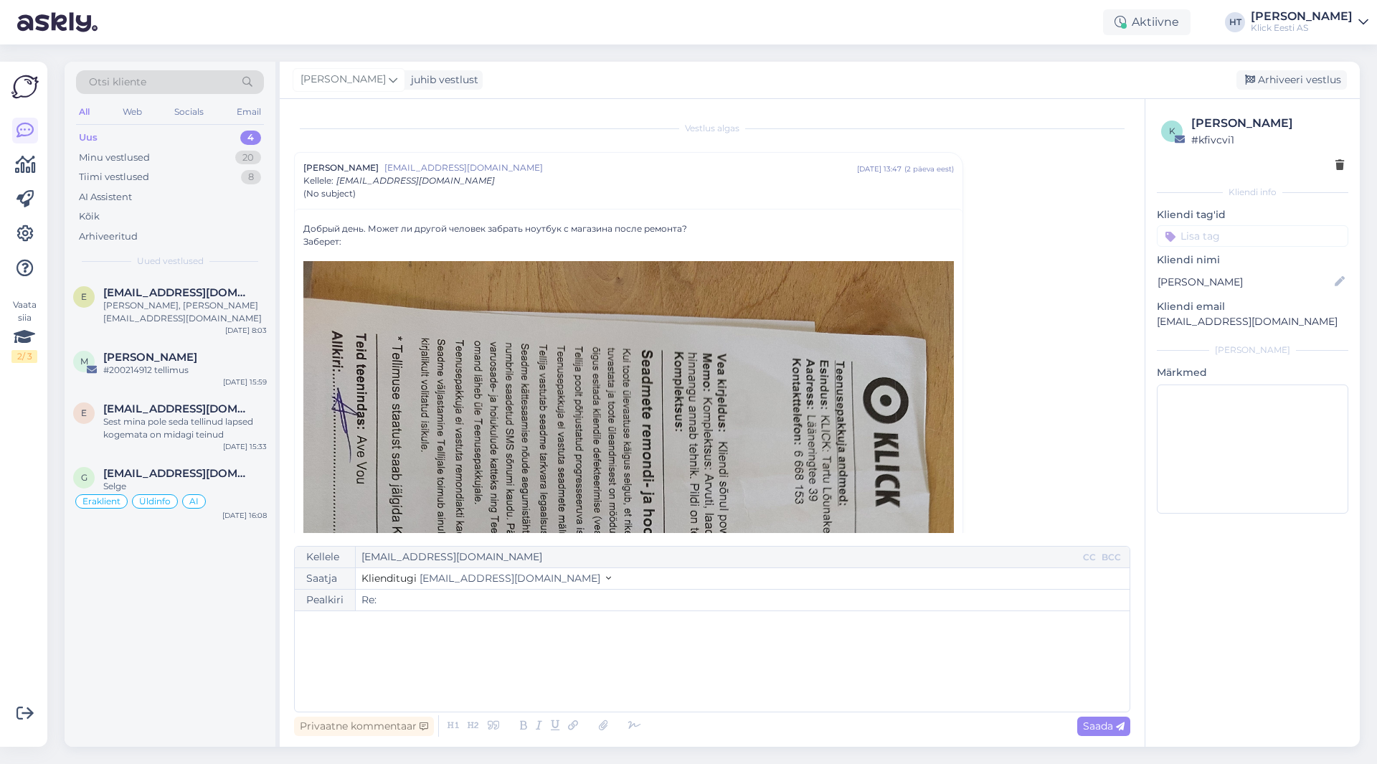
click at [313, 630] on p "﻿" at bounding box center [712, 625] width 820 height 15
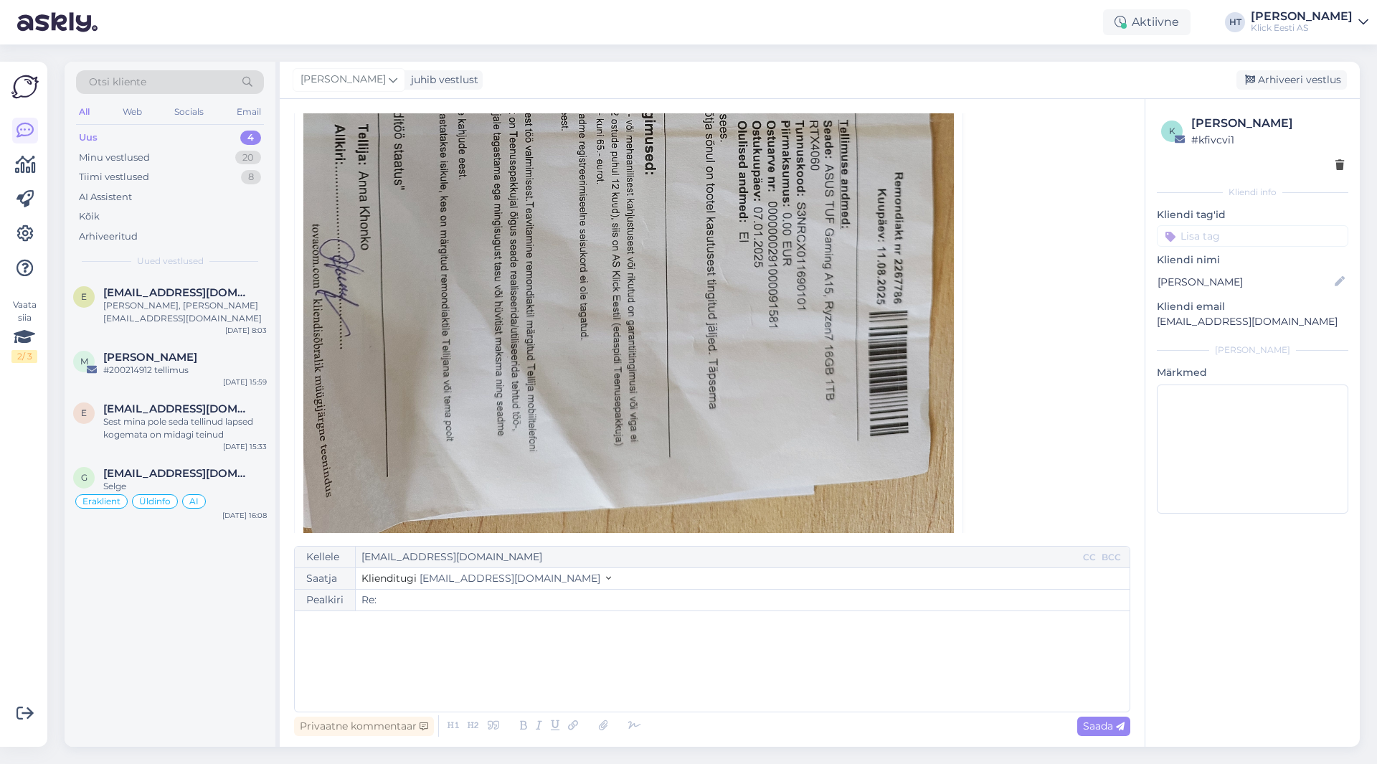
scroll to position [574, 0]
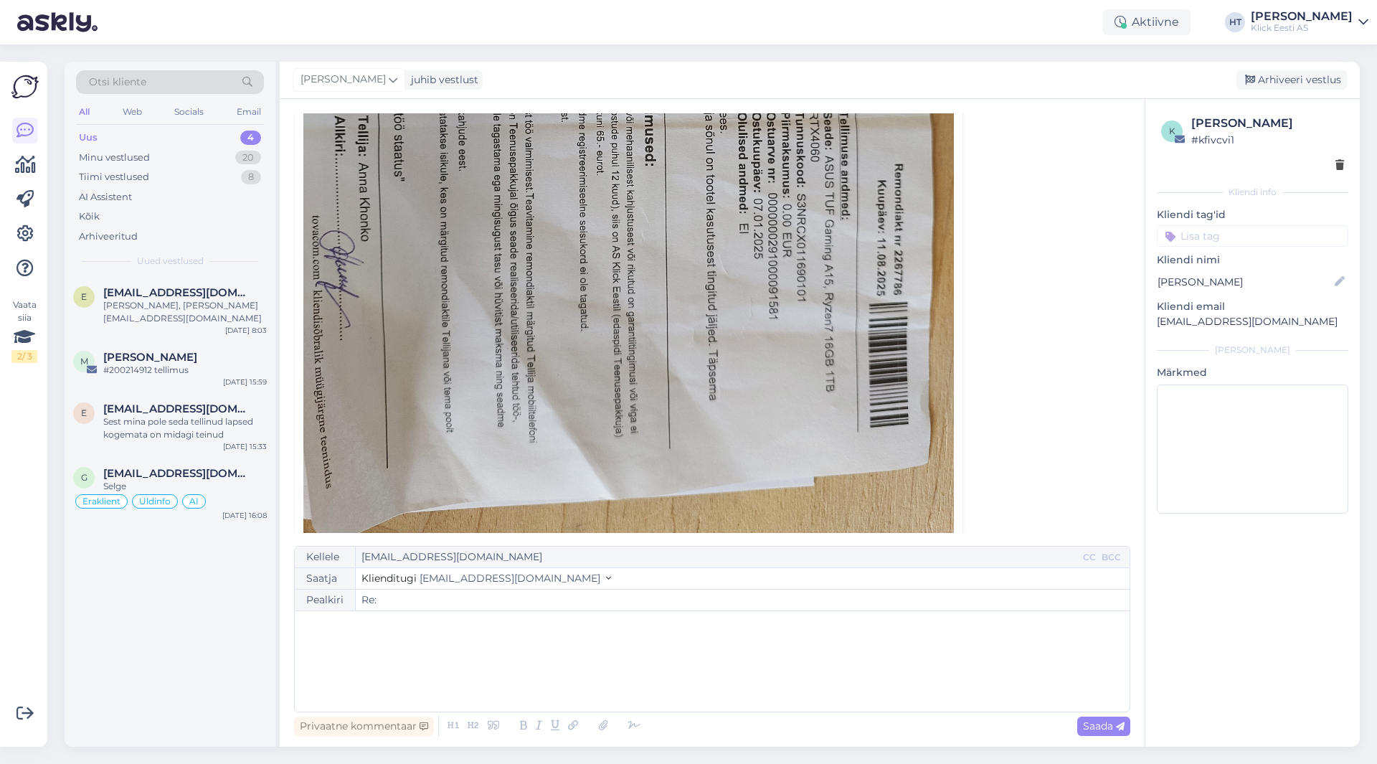
click at [458, 621] on p "﻿" at bounding box center [712, 625] width 820 height 15
click at [1094, 732] on div "Saada" at bounding box center [1103, 725] width 53 height 19
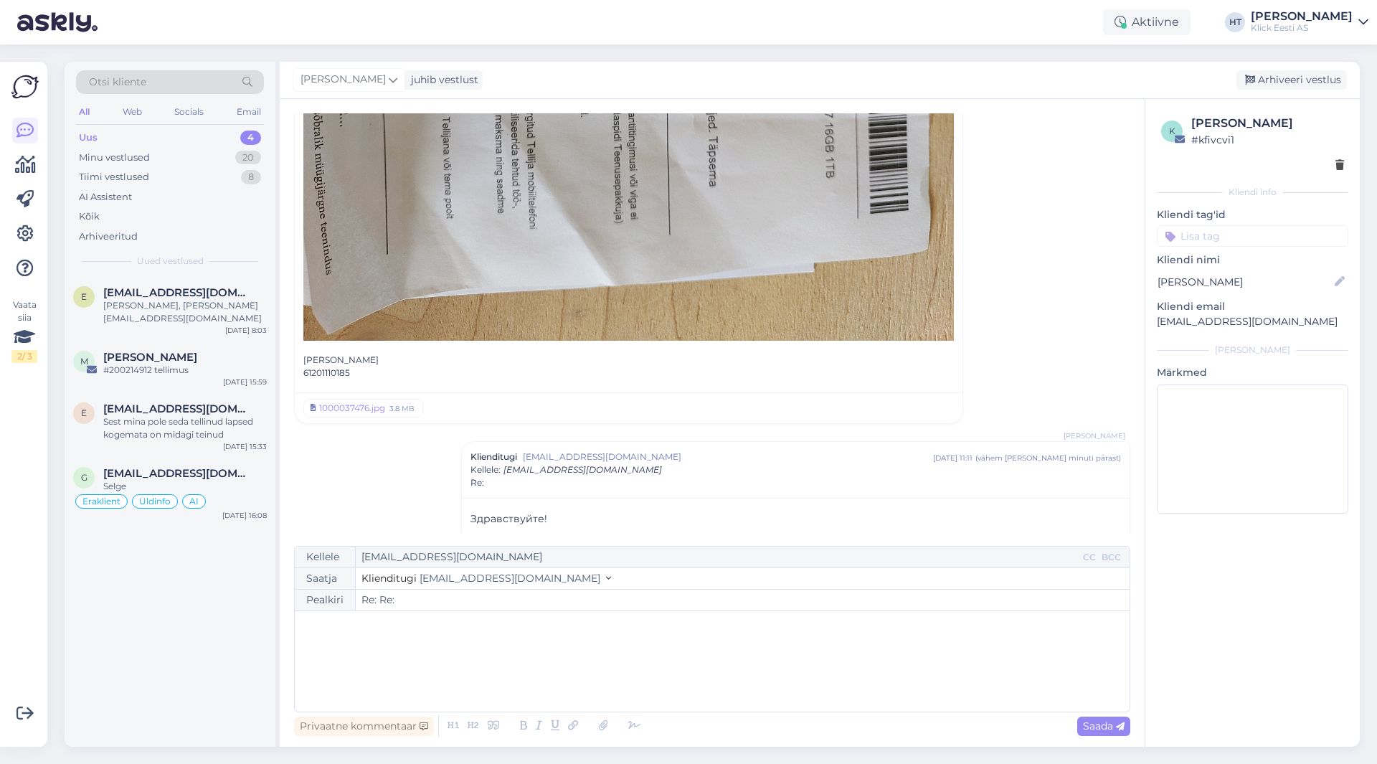
scroll to position [848, 0]
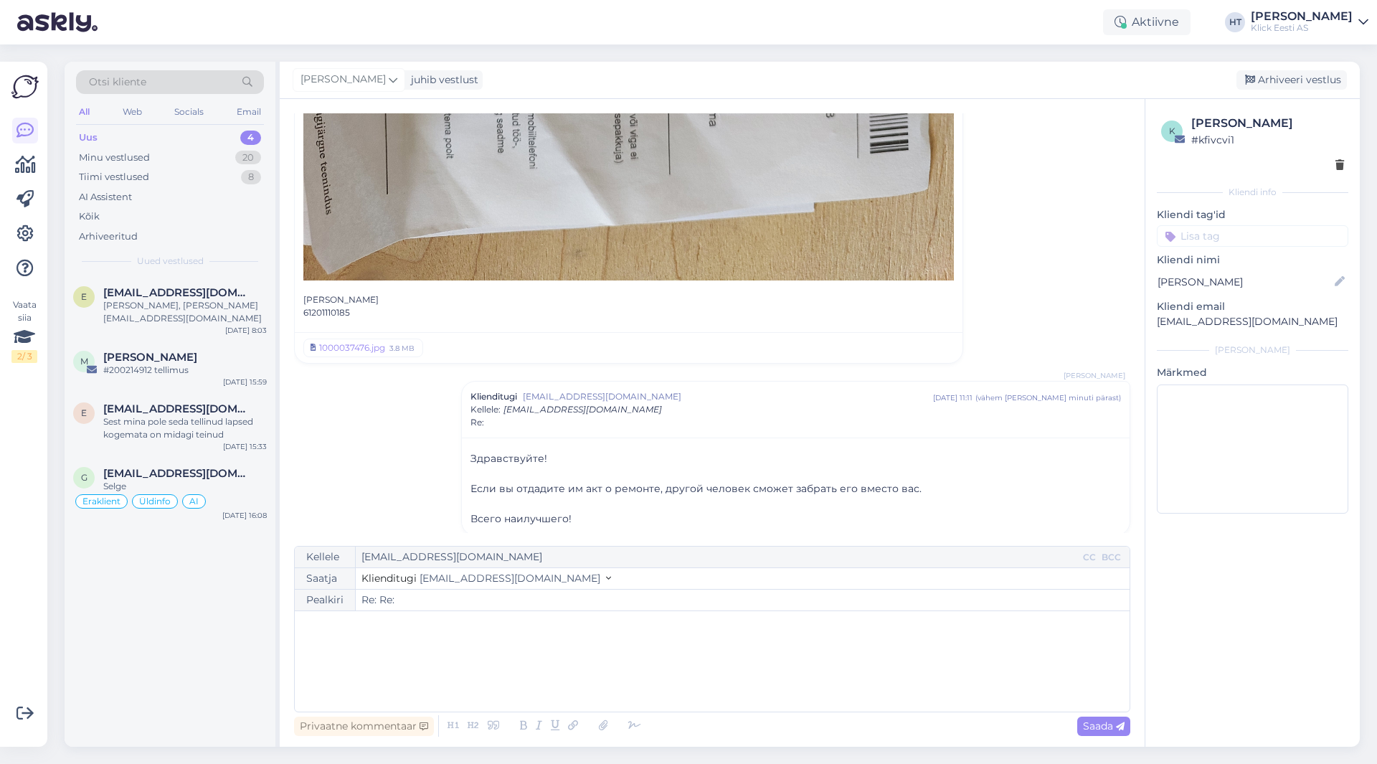
click at [1272, 237] on input at bounding box center [1252, 236] width 191 height 22
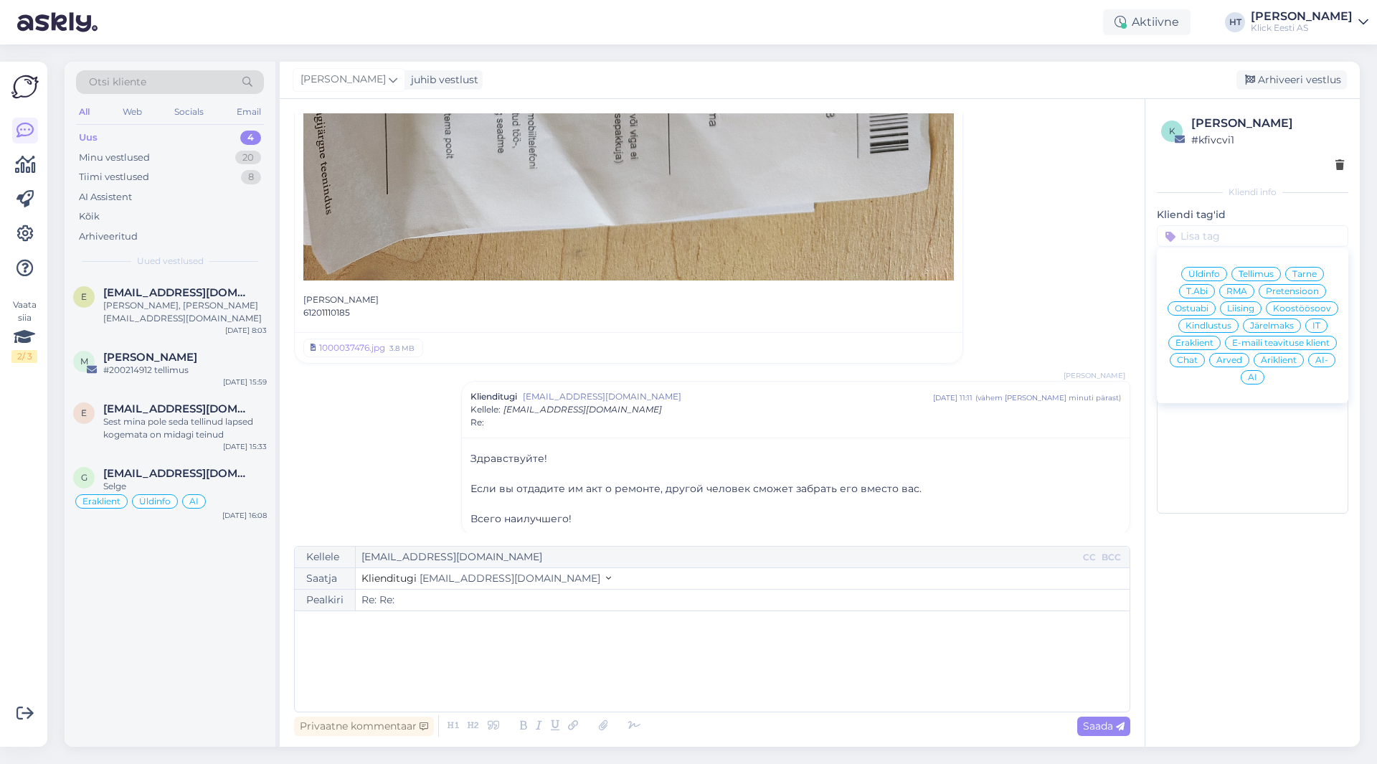
click at [1246, 293] on span "RMA" at bounding box center [1236, 291] width 21 height 9
type input "Re:"
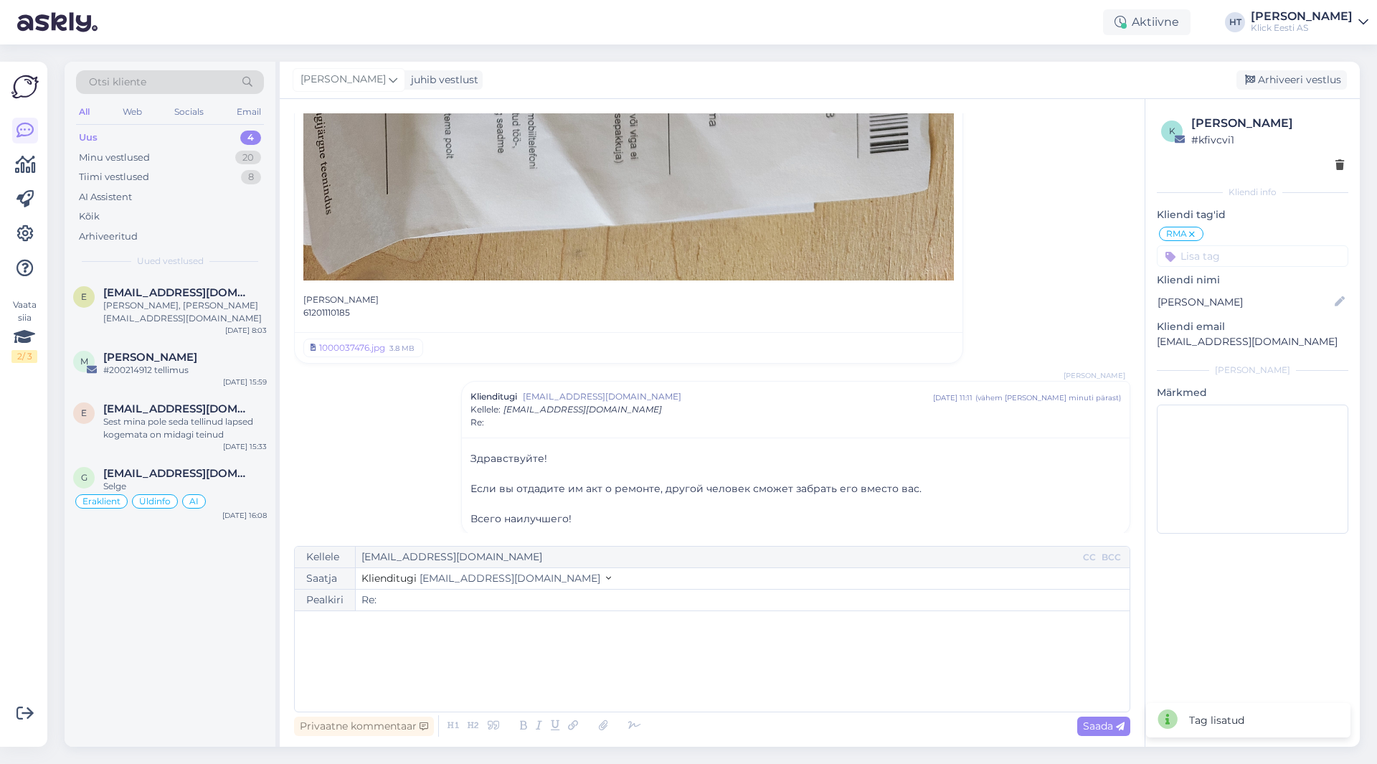
click at [1229, 263] on input at bounding box center [1252, 256] width 191 height 22
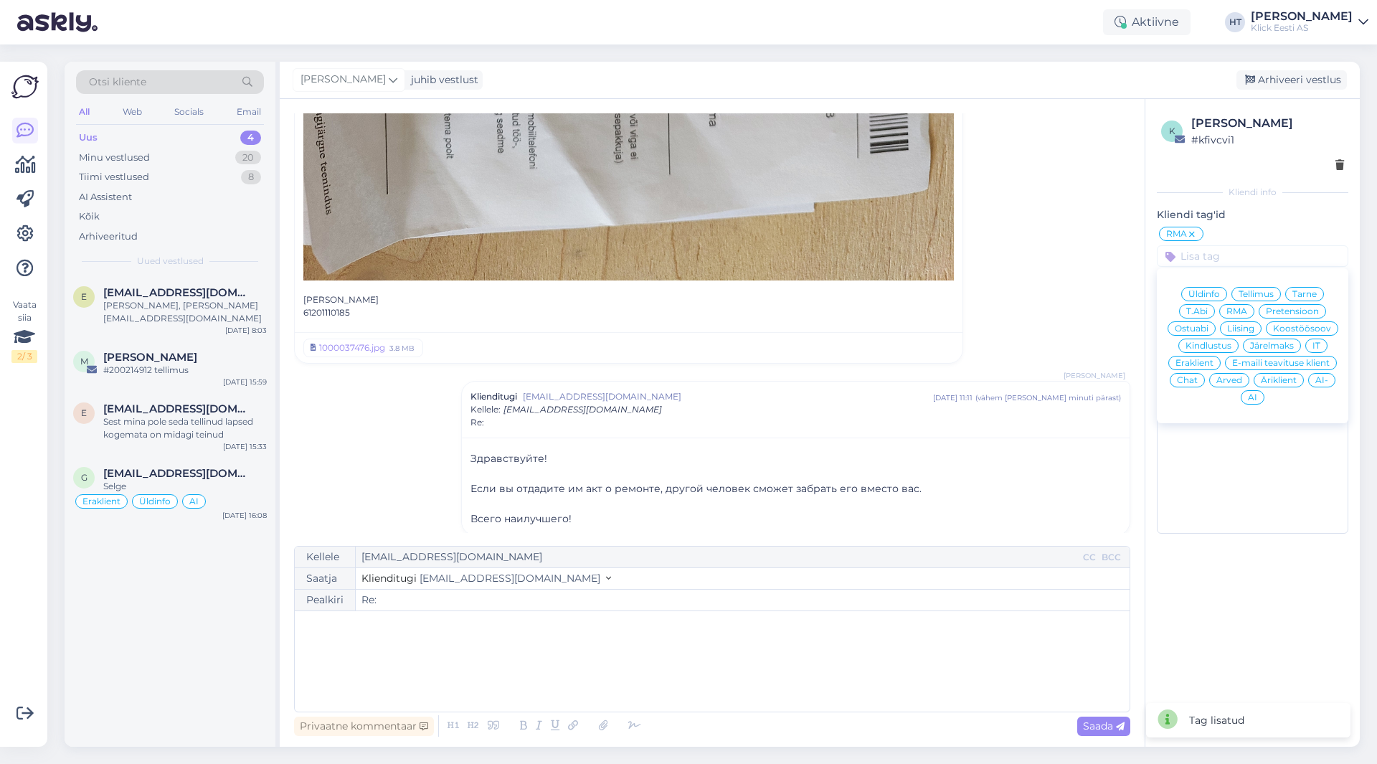
click at [1201, 359] on span "Eraklient" at bounding box center [1195, 363] width 38 height 9
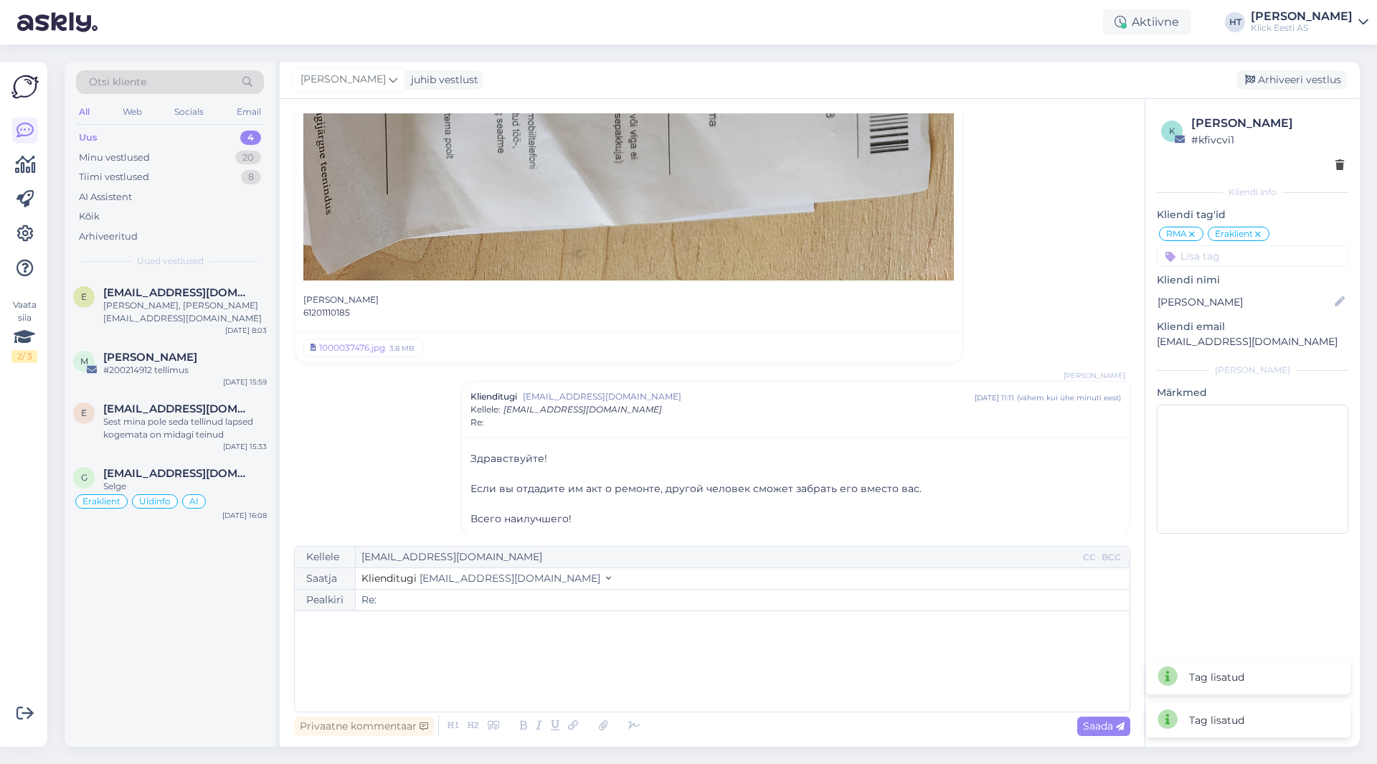
click at [1093, 264] on div "Vestlus [PERSON_NAME] [EMAIL_ADDRESS][DOMAIN_NAME] [DATE] 13:47 ( 2 päeva eest …" at bounding box center [718, 323] width 849 height 420
click at [1324, 73] on div "Arhiveeri vestlus" at bounding box center [1291, 79] width 110 height 19
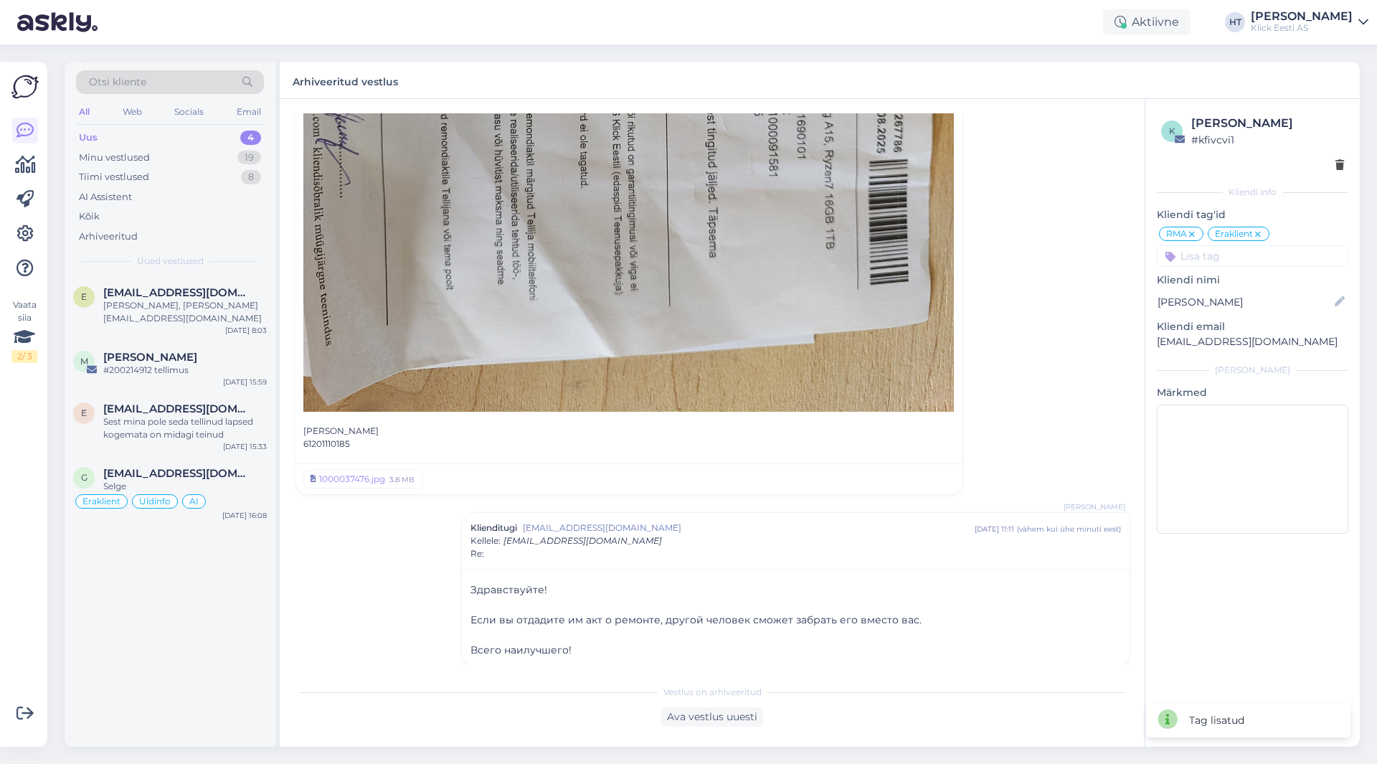
click at [90, 108] on div "All" at bounding box center [84, 112] width 16 height 19
click at [207, 421] on div "Sest mina pole seda tellinud lapsed kogemata on midagi teinud" at bounding box center [185, 428] width 164 height 26
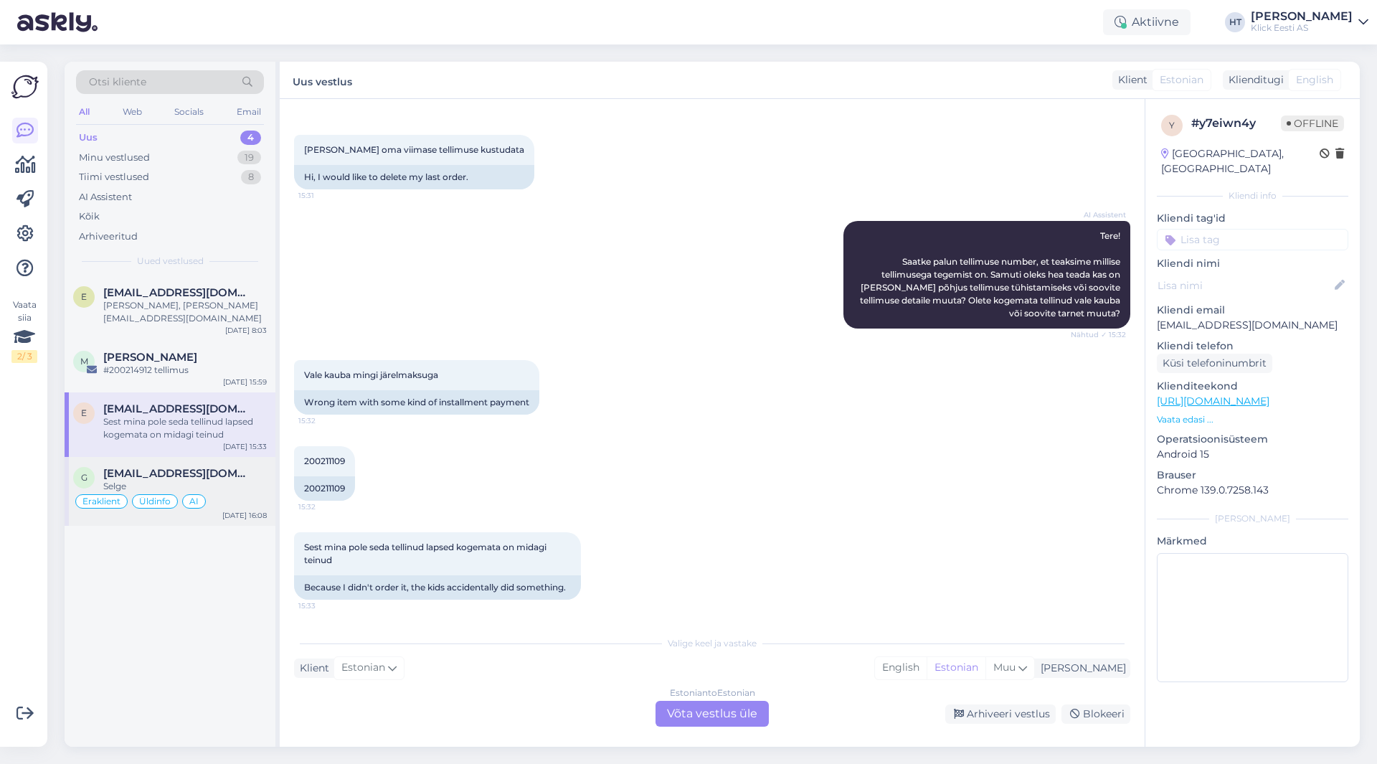
click at [114, 480] on div "Selge" at bounding box center [185, 486] width 164 height 13
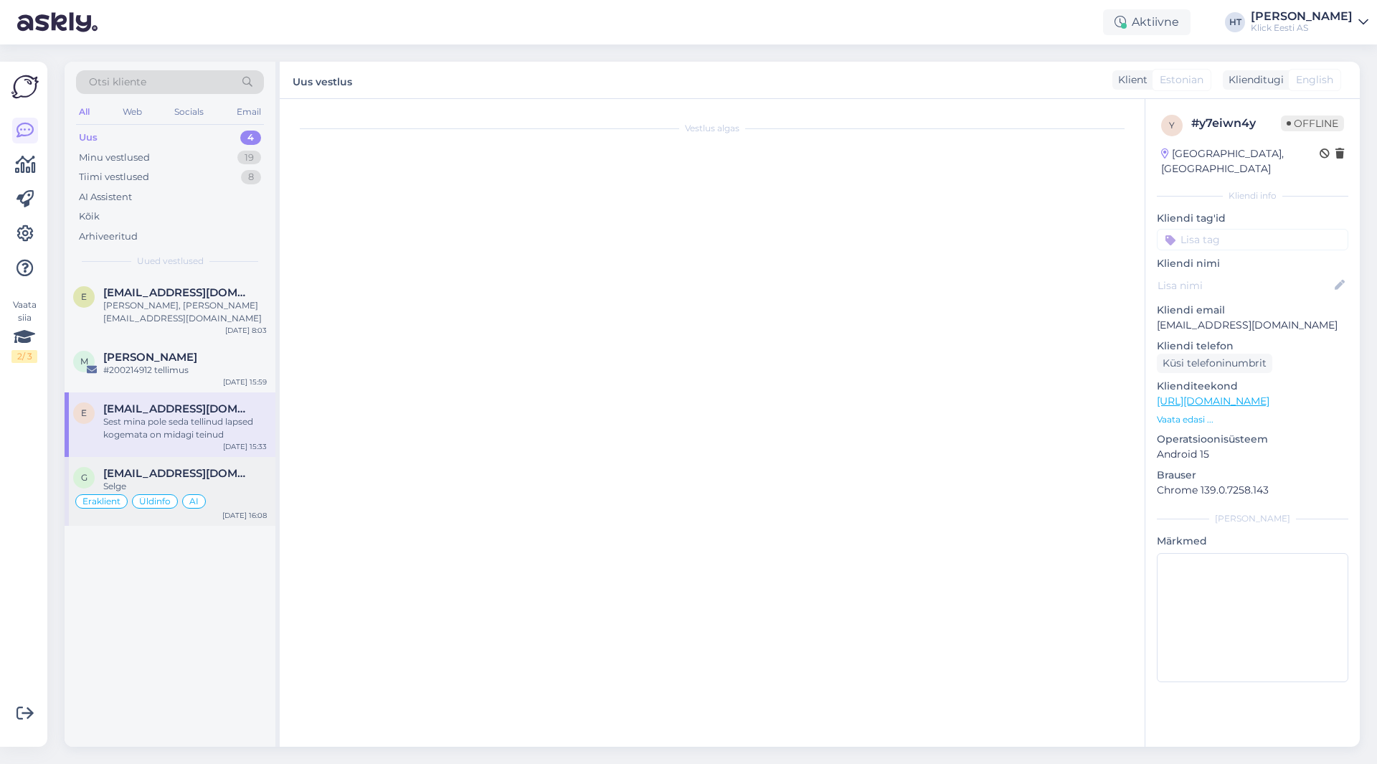
scroll to position [703, 0]
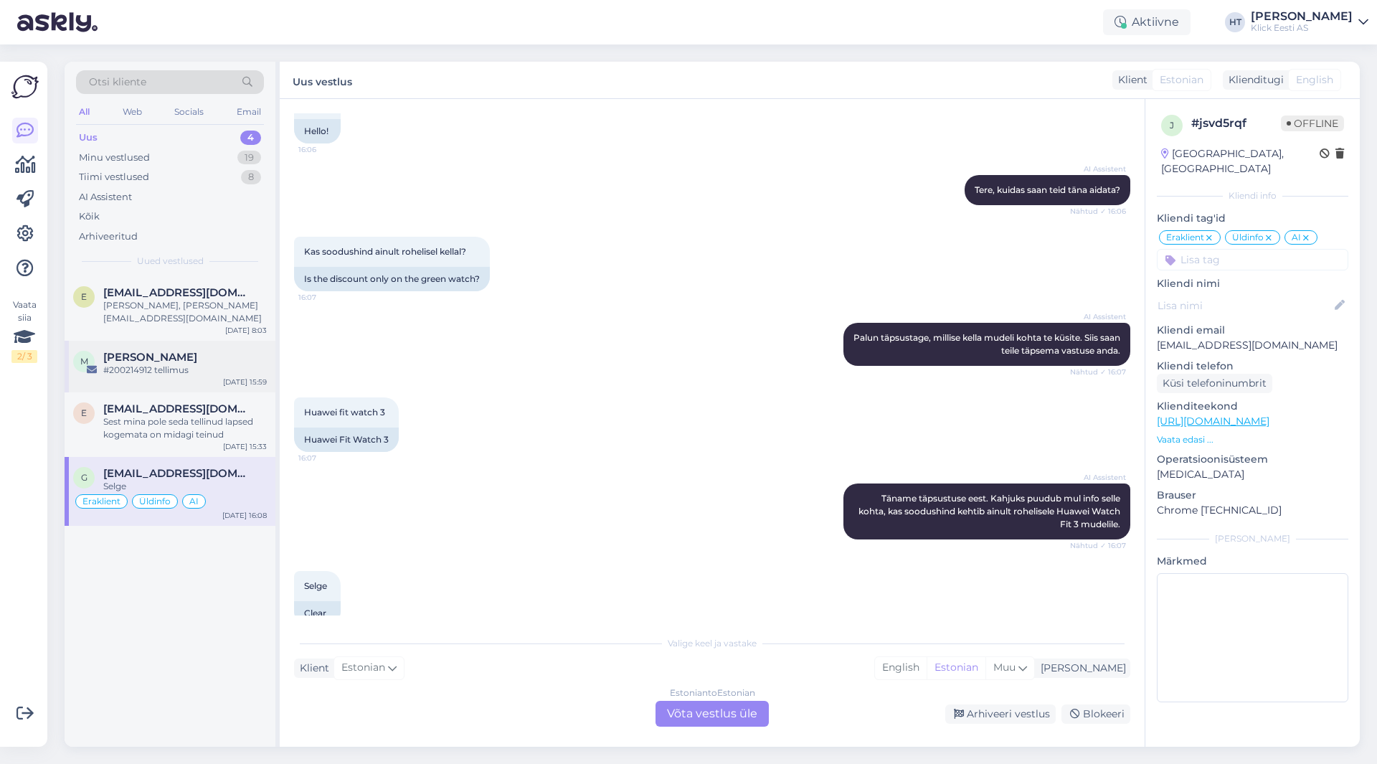
click at [169, 351] on span "[PERSON_NAME]" at bounding box center [150, 357] width 94 height 13
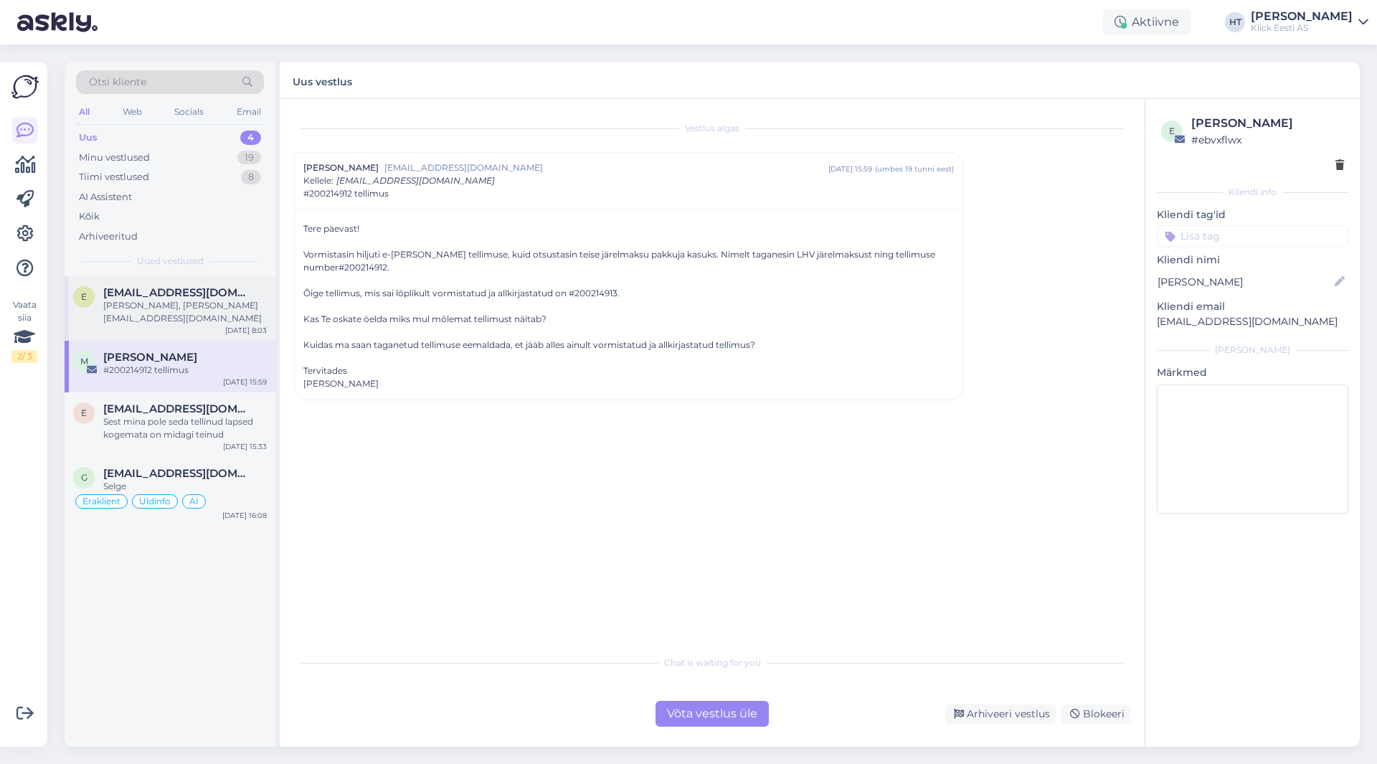
click at [191, 306] on div "[PERSON_NAME], [PERSON_NAME][EMAIL_ADDRESS][DOMAIN_NAME]" at bounding box center [185, 312] width 164 height 26
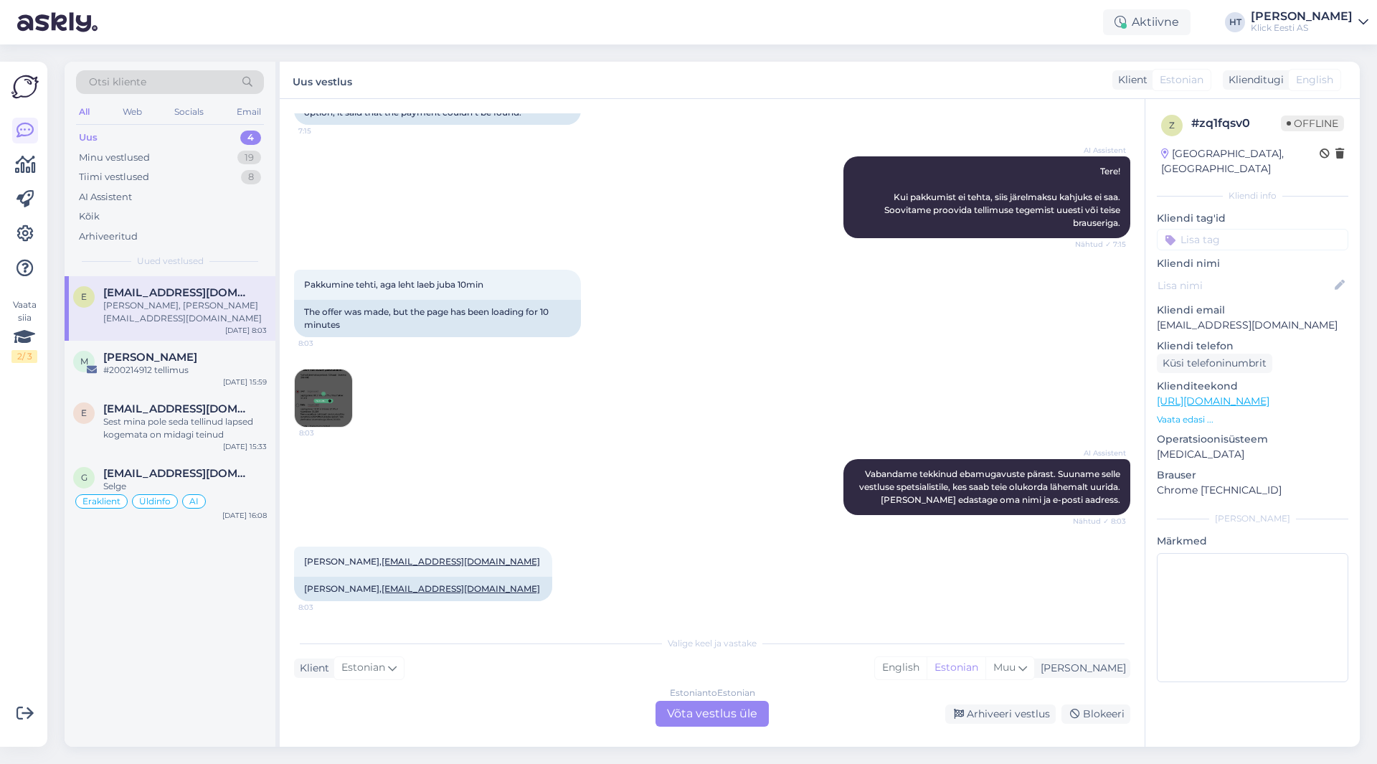
scroll to position [172, 0]
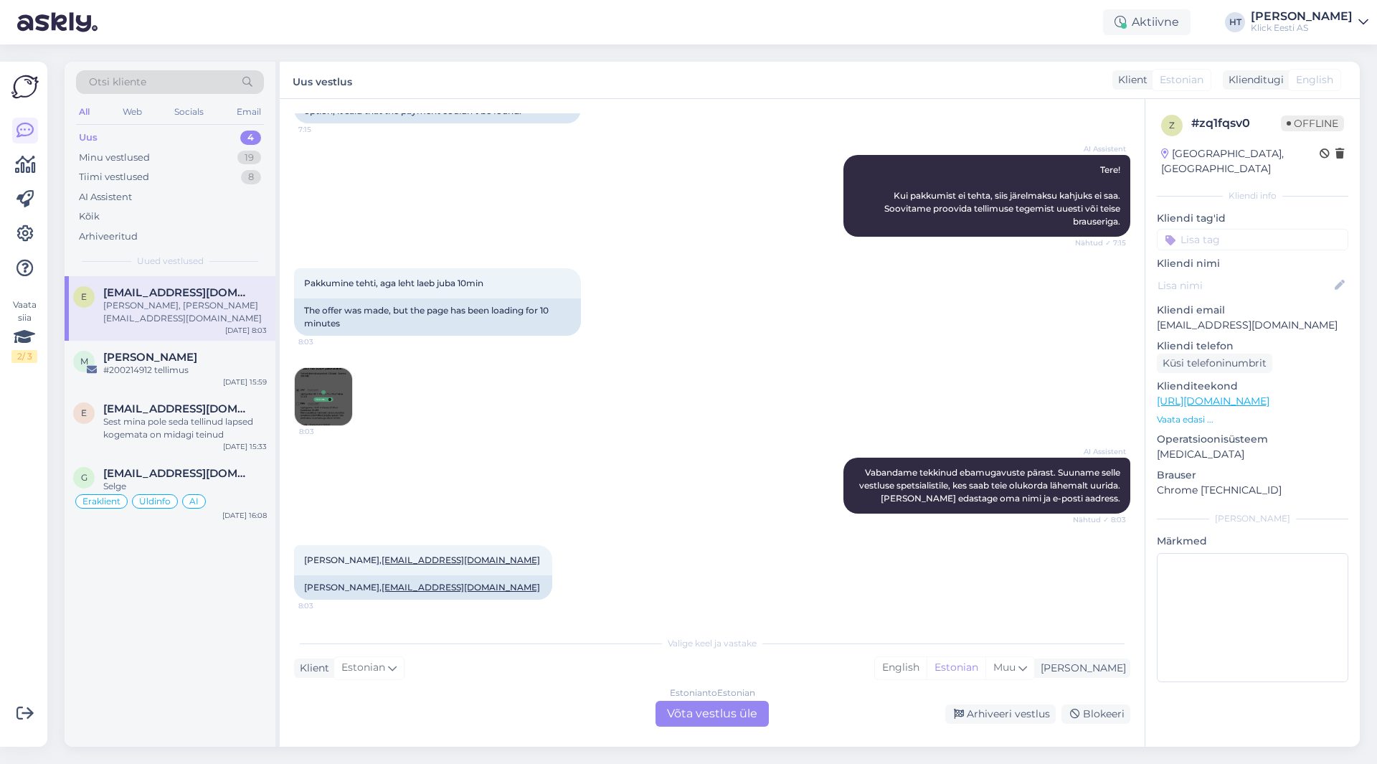
click at [356, 402] on div "Pakkumine tehti, aga leht laeb juba 10min 8:03 The offer was made, but the page…" at bounding box center [712, 346] width 836 height 189
click at [339, 399] on img at bounding box center [323, 396] width 57 height 57
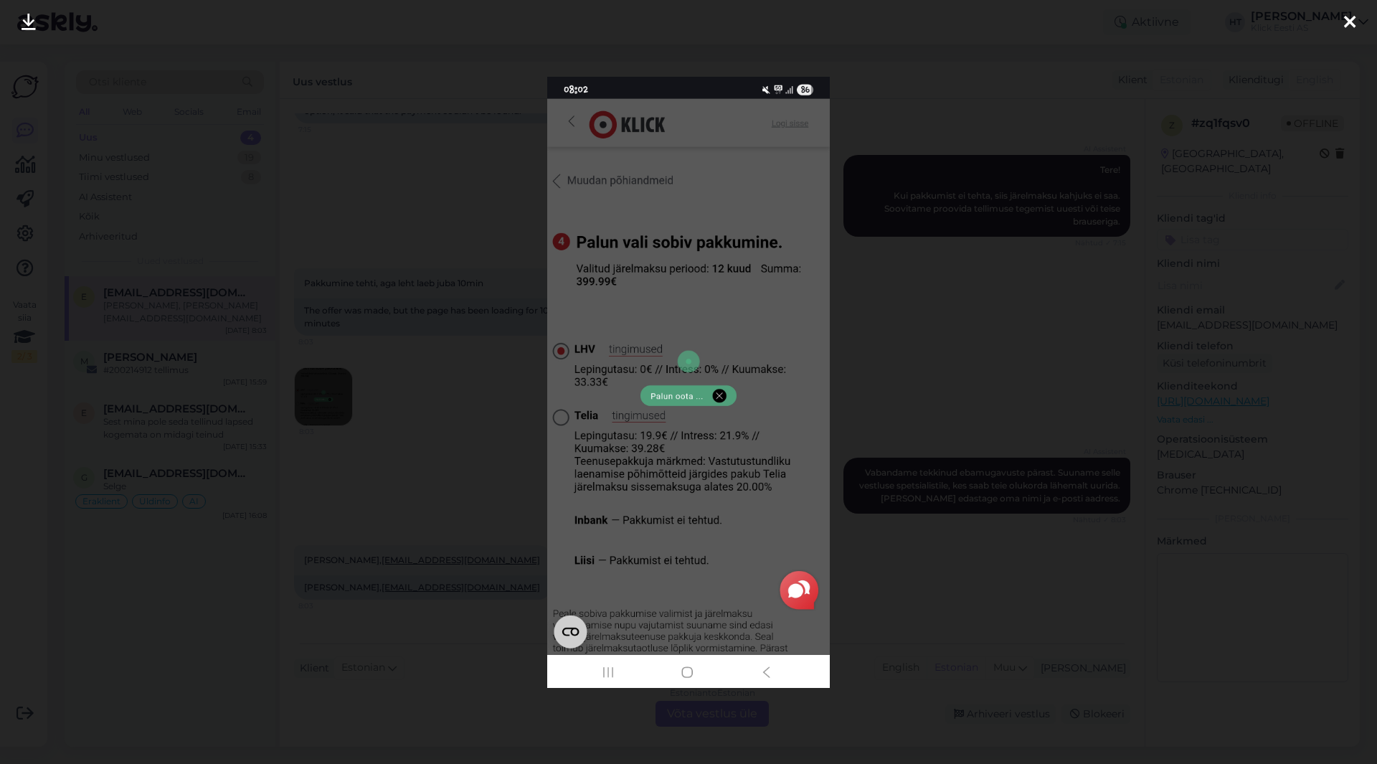
click at [500, 493] on div at bounding box center [688, 382] width 1377 height 764
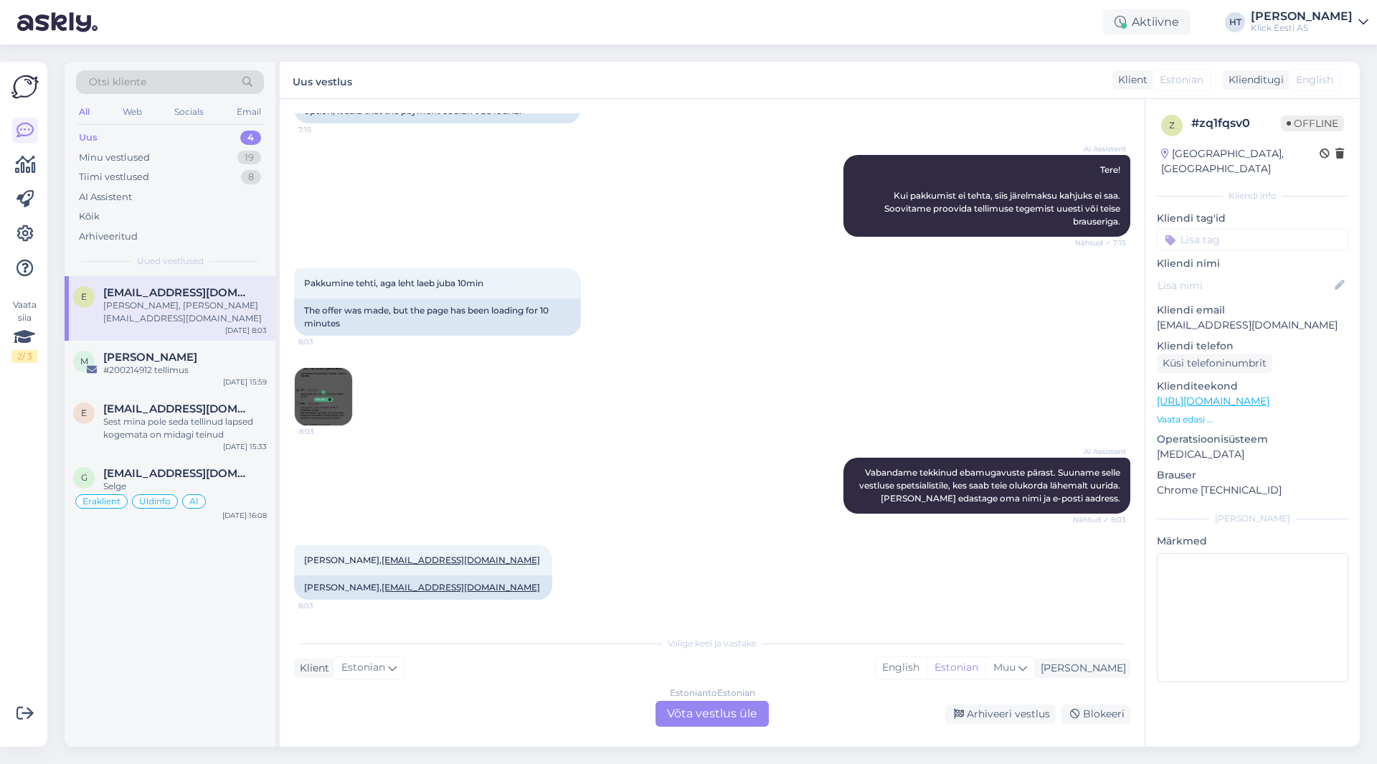
click at [323, 389] on img at bounding box center [323, 396] width 57 height 57
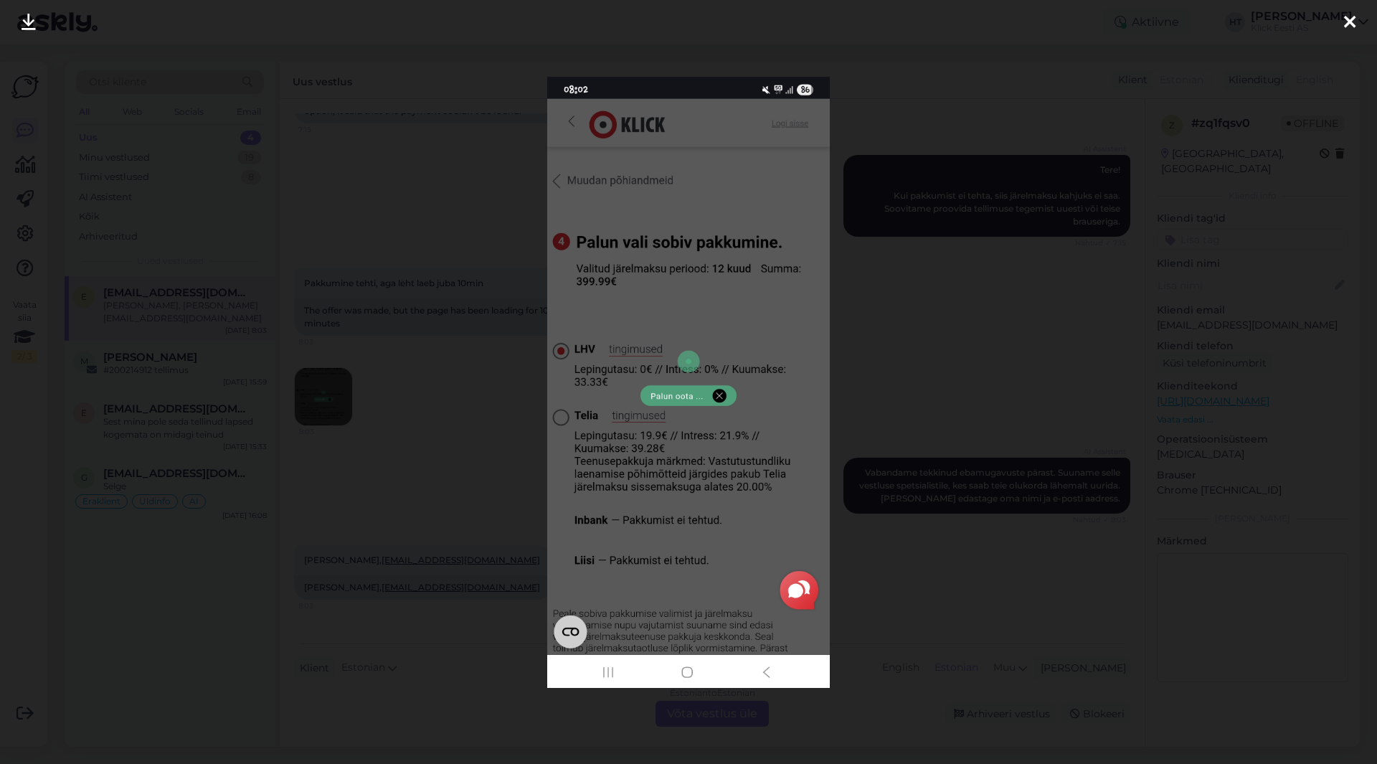
click at [498, 425] on div at bounding box center [688, 382] width 1377 height 764
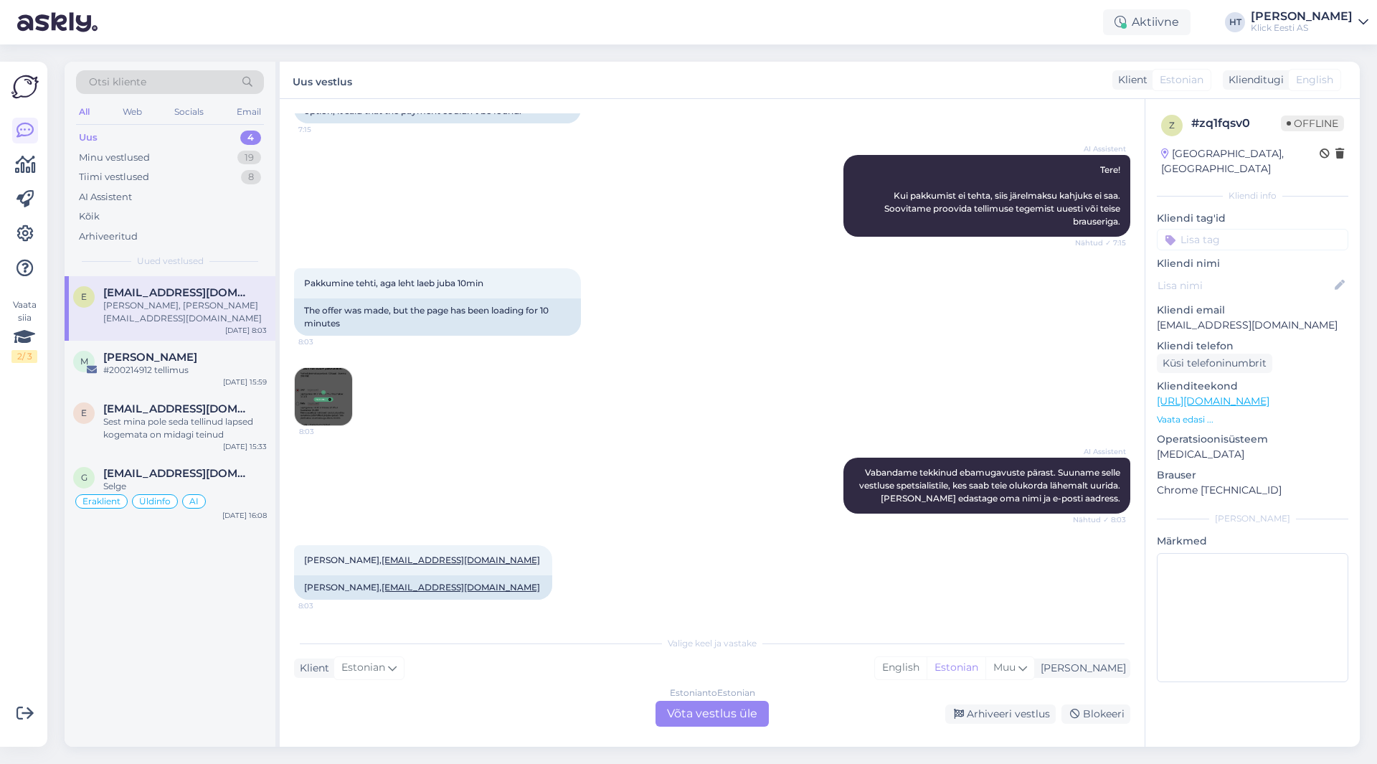
click at [185, 638] on div "e [PERSON_NAME][EMAIL_ADDRESS][DOMAIN_NAME] [PERSON_NAME], [PERSON_NAME][EMAIL_…" at bounding box center [170, 511] width 211 height 470
click at [192, 620] on div "e [PERSON_NAME][EMAIL_ADDRESS][DOMAIN_NAME] [PERSON_NAME], [PERSON_NAME][EMAIL_…" at bounding box center [170, 511] width 211 height 470
click at [342, 407] on img at bounding box center [323, 396] width 57 height 57
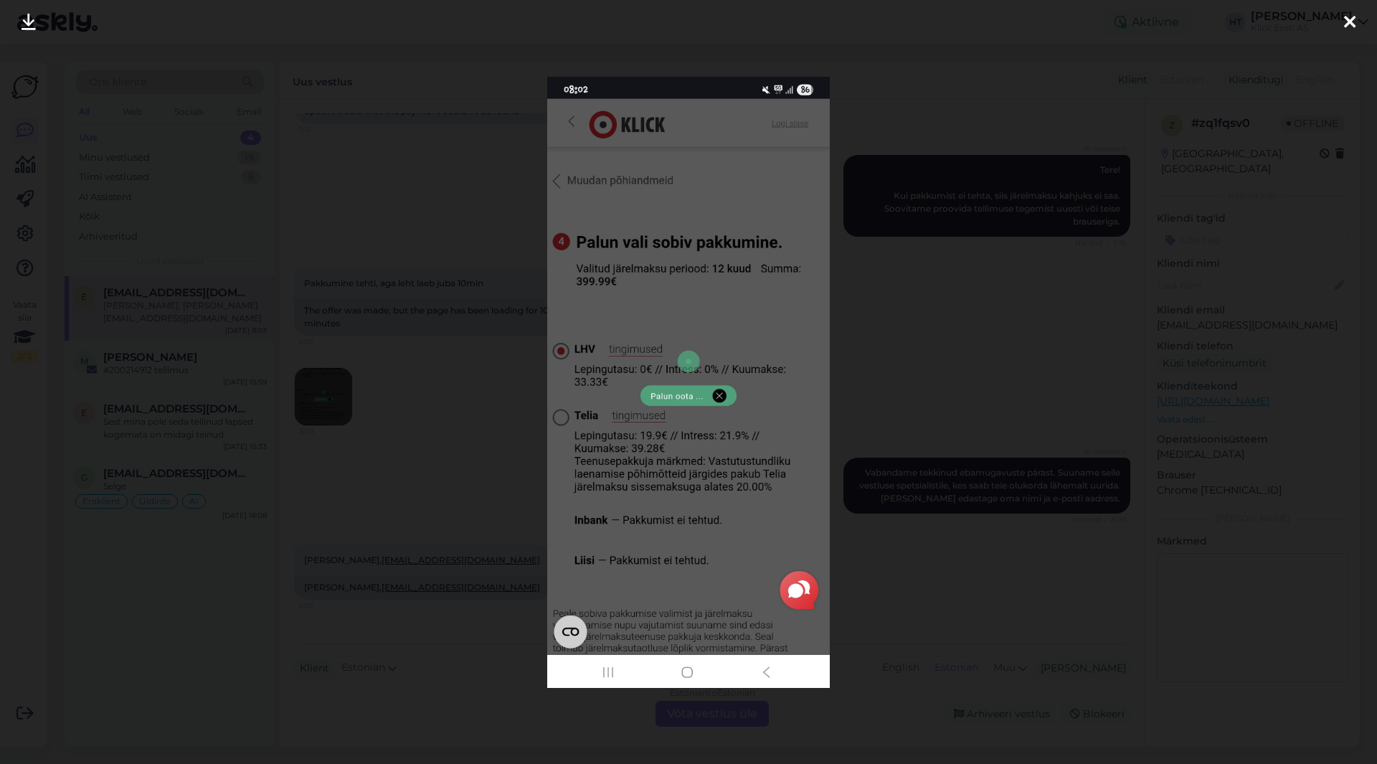
click at [514, 457] on div at bounding box center [688, 382] width 1377 height 764
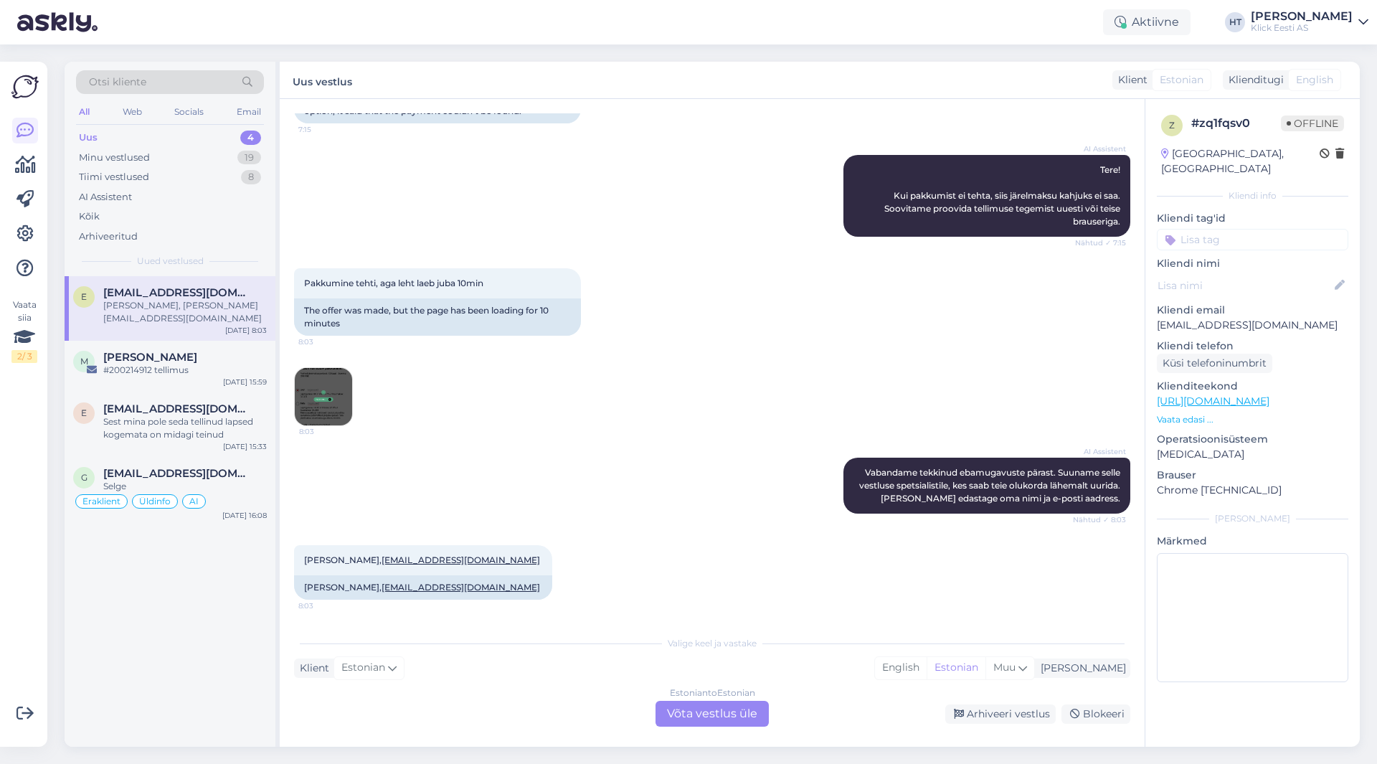
click at [320, 397] on img at bounding box center [323, 396] width 57 height 57
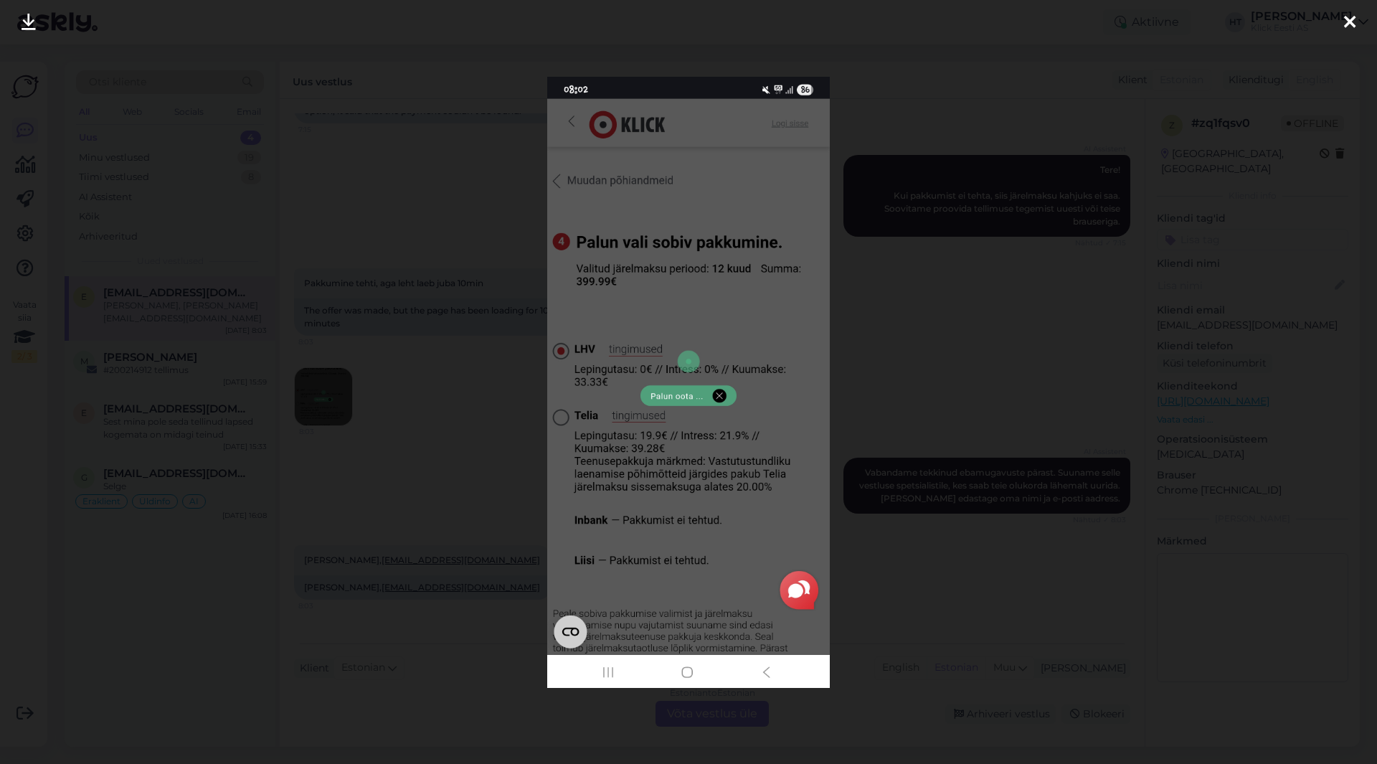
click at [461, 483] on div at bounding box center [688, 382] width 1377 height 764
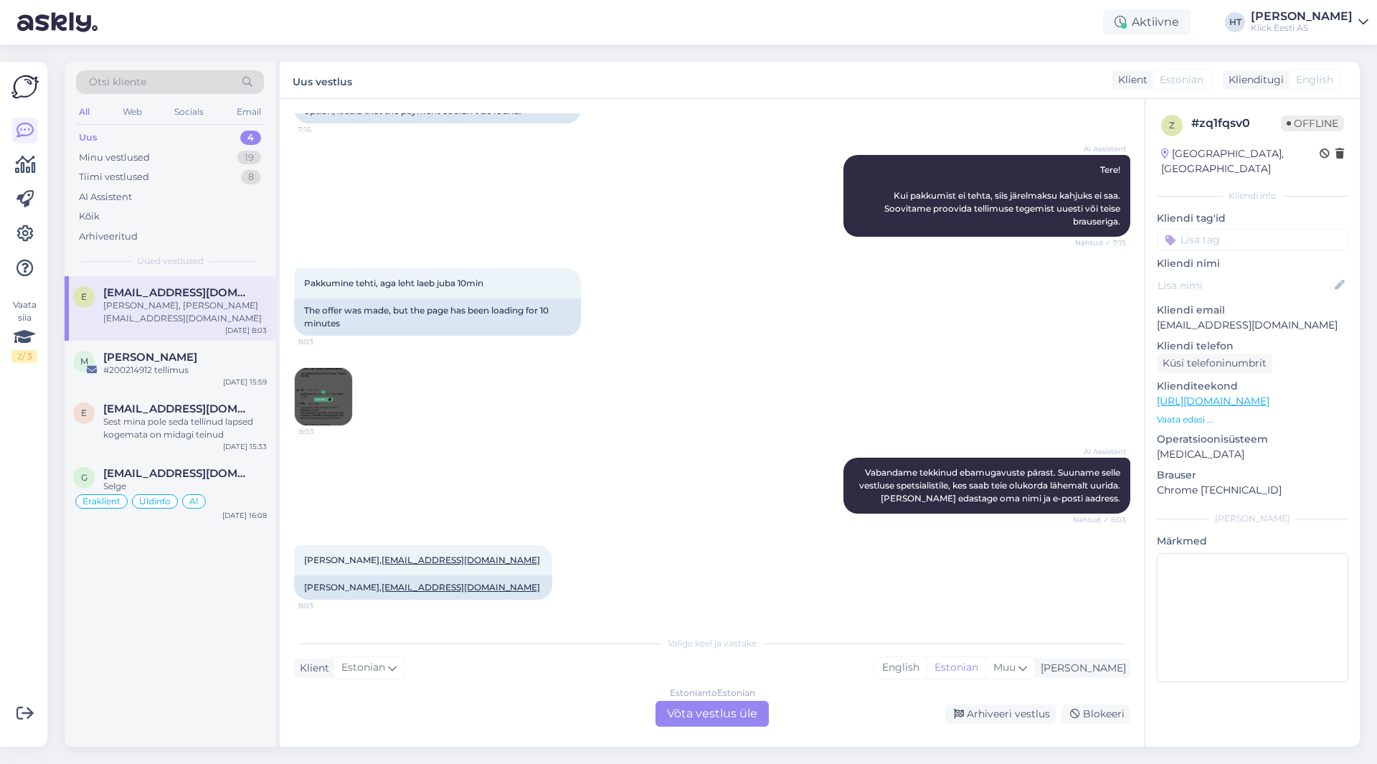
click at [209, 608] on div "e [PERSON_NAME][EMAIL_ADDRESS][DOMAIN_NAME] [PERSON_NAME], [PERSON_NAME][EMAIL_…" at bounding box center [170, 511] width 211 height 470
click at [311, 411] on img at bounding box center [323, 396] width 57 height 57
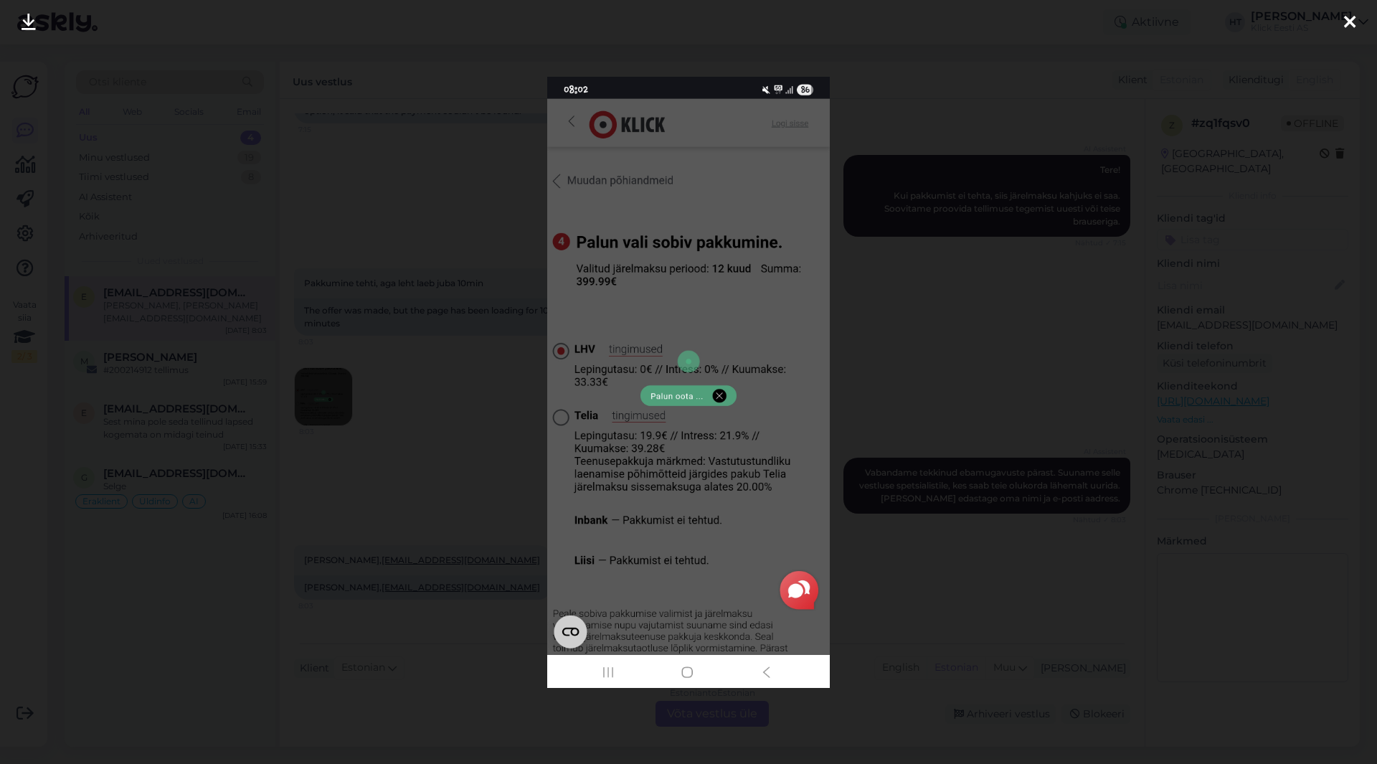
click at [855, 386] on div at bounding box center [688, 382] width 1377 height 764
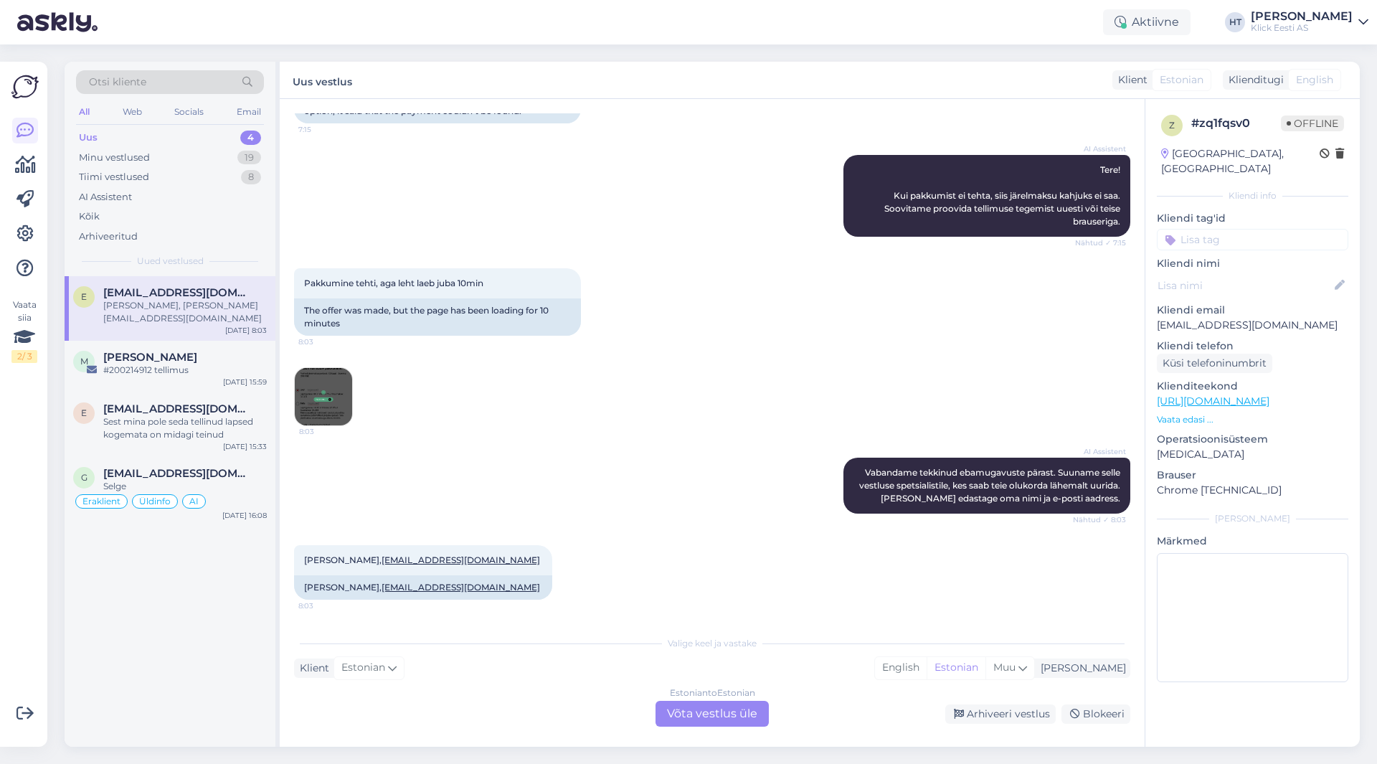
click at [1215, 318] on p "[EMAIL_ADDRESS][DOMAIN_NAME]" at bounding box center [1252, 325] width 191 height 15
click at [800, 361] on div "Pakkumine tehti, aga leht laeb juba 10min 8:03 The offer was made, but the page…" at bounding box center [712, 346] width 836 height 189
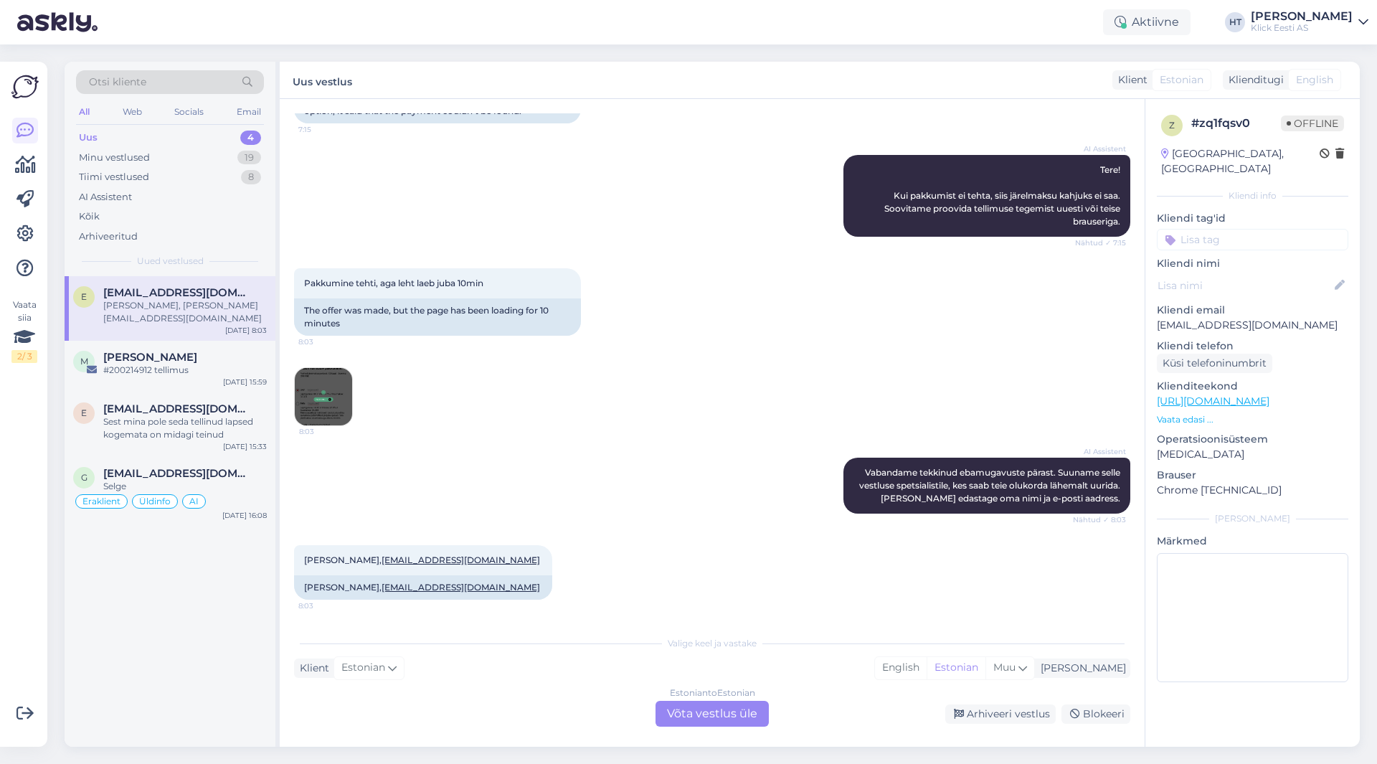
click at [413, 235] on div "AI Assistent Tere! Kui pakkumist ei tehta, siis järelmaksu kahjuks ei saa. Soov…" at bounding box center [712, 195] width 836 height 113
click at [1219, 318] on p "[EMAIL_ADDRESS][DOMAIN_NAME]" at bounding box center [1252, 325] width 191 height 15
click at [336, 414] on img at bounding box center [323, 396] width 57 height 57
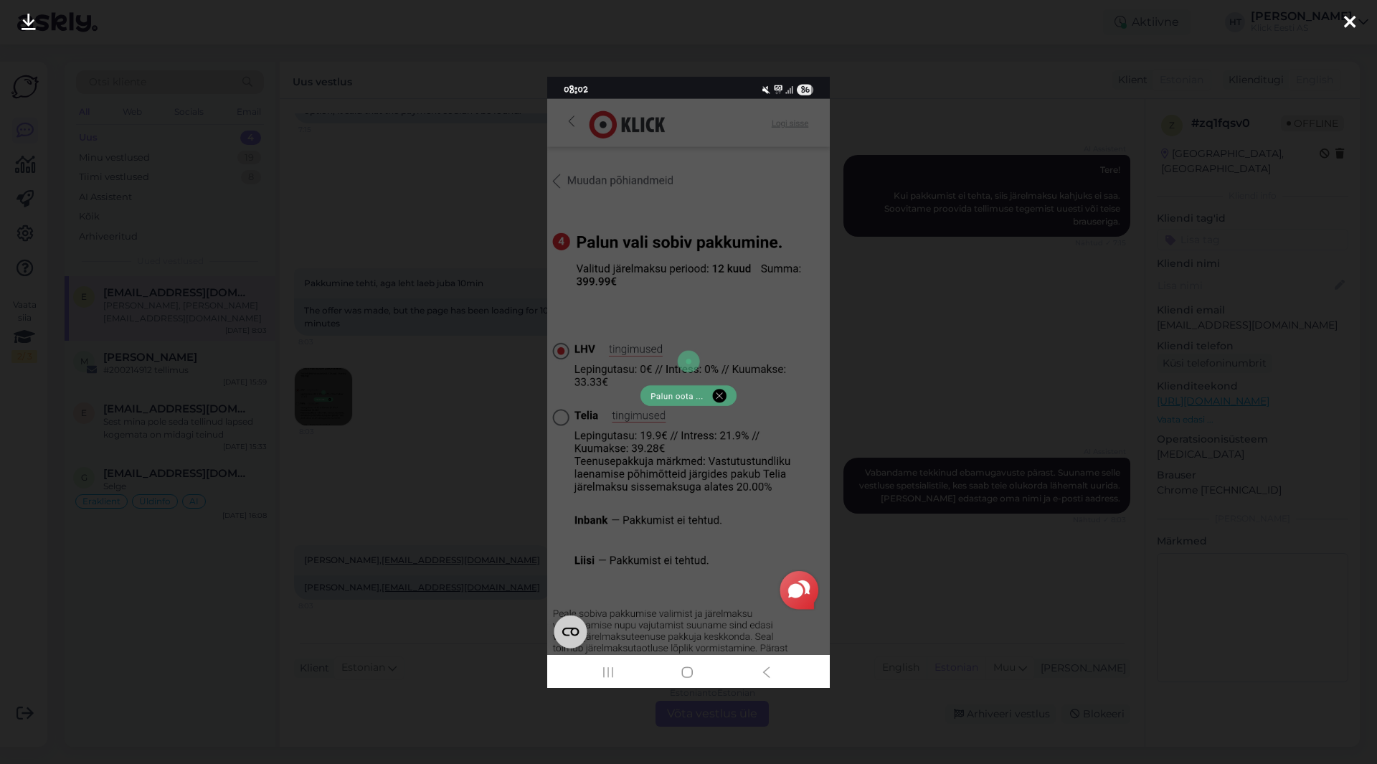
click at [479, 433] on div at bounding box center [688, 382] width 1377 height 764
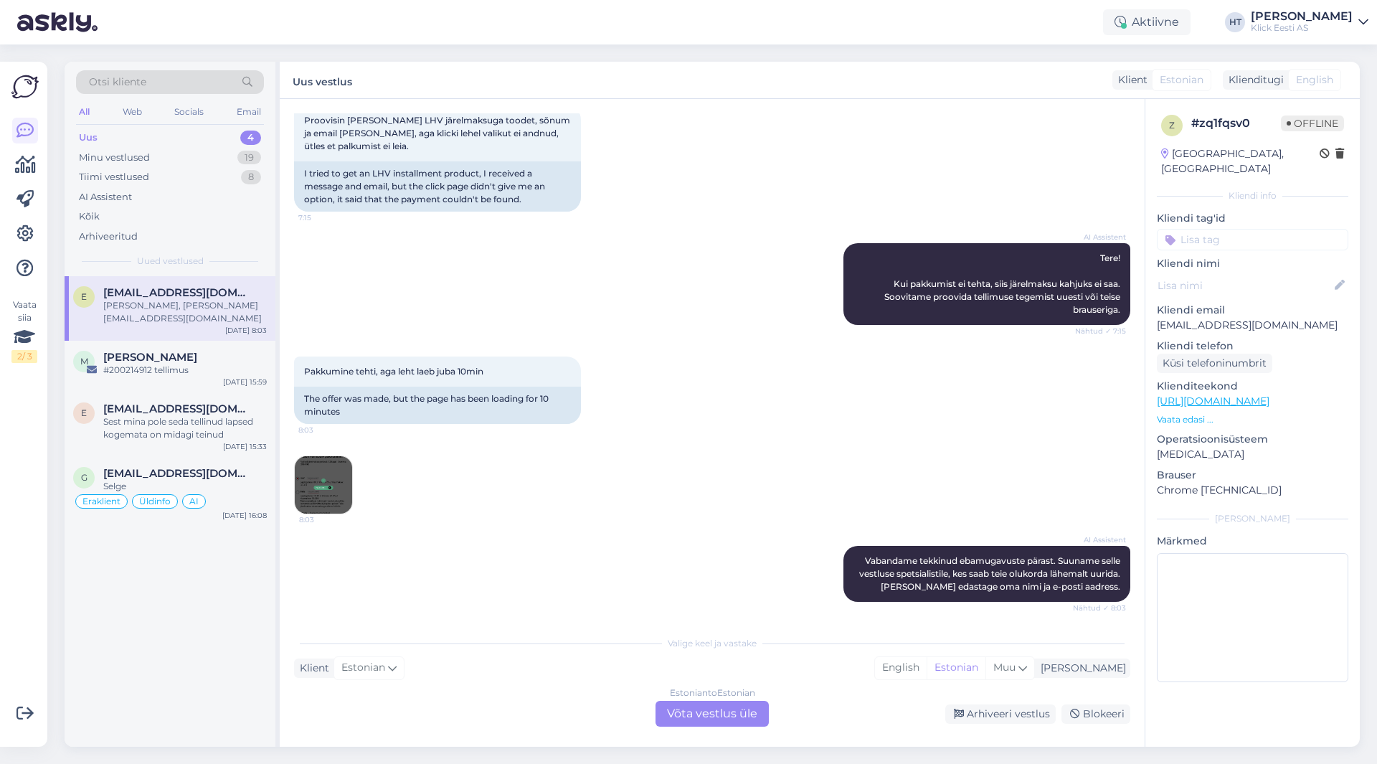
scroll to position [0, 0]
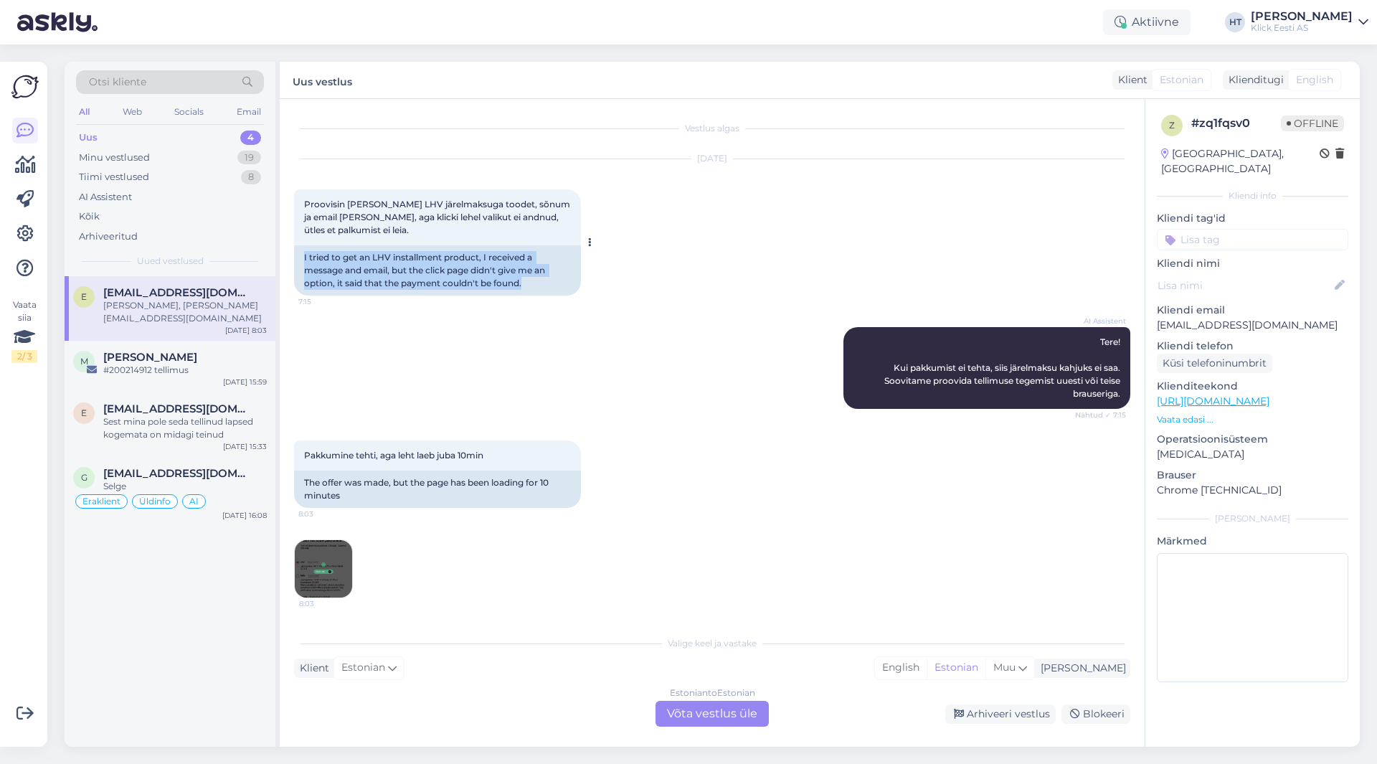
drag, startPoint x: 539, startPoint y: 280, endPoint x: 302, endPoint y: 255, distance: 238.1
click at [302, 255] on div "I tried to get an LHV installment product, I received a message and email, but …" at bounding box center [437, 270] width 287 height 50
drag, startPoint x: 302, startPoint y: 255, endPoint x: 527, endPoint y: 285, distance: 227.3
click at [527, 285] on div "I tried to get an LHV installment product, I received a message and email, but …" at bounding box center [437, 270] width 287 height 50
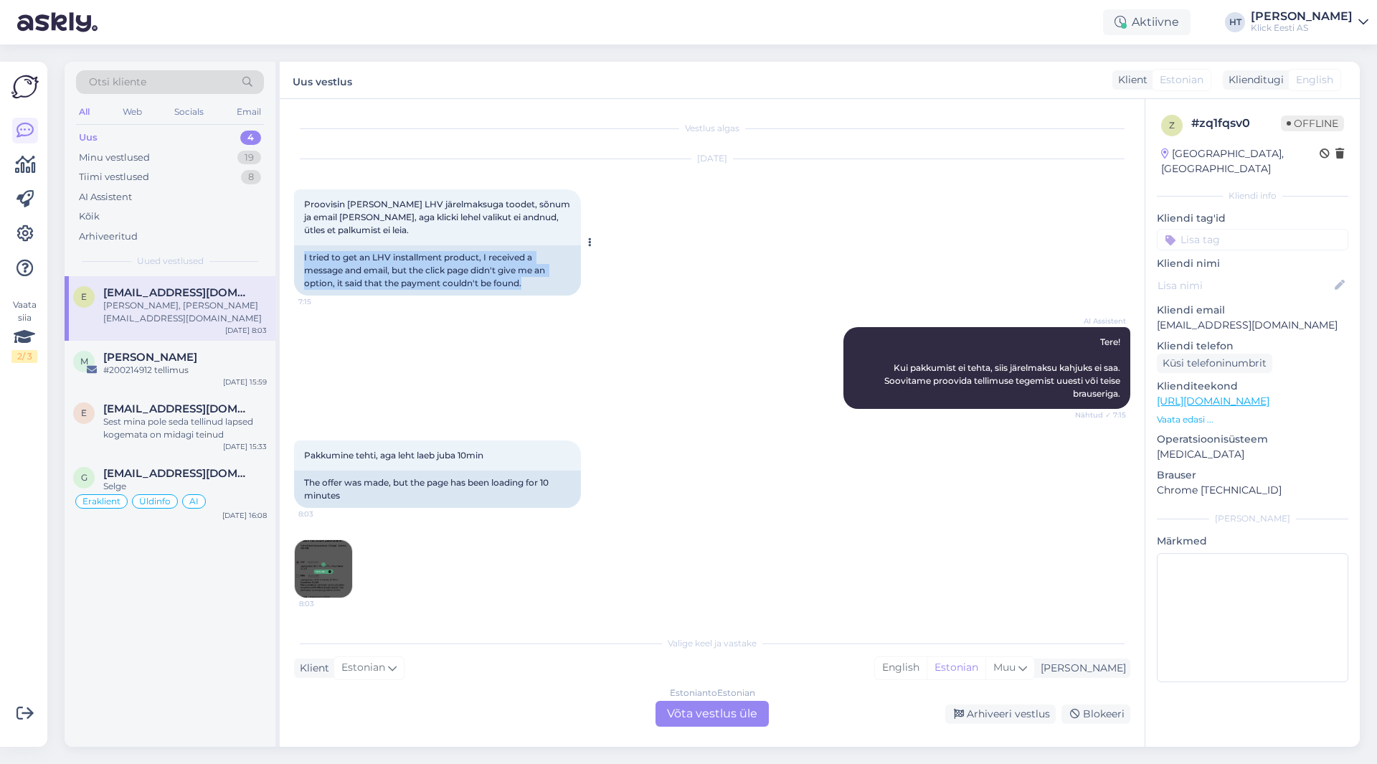
click at [527, 285] on div "I tried to get an LHV installment product, I received a message and email, but …" at bounding box center [437, 270] width 287 height 50
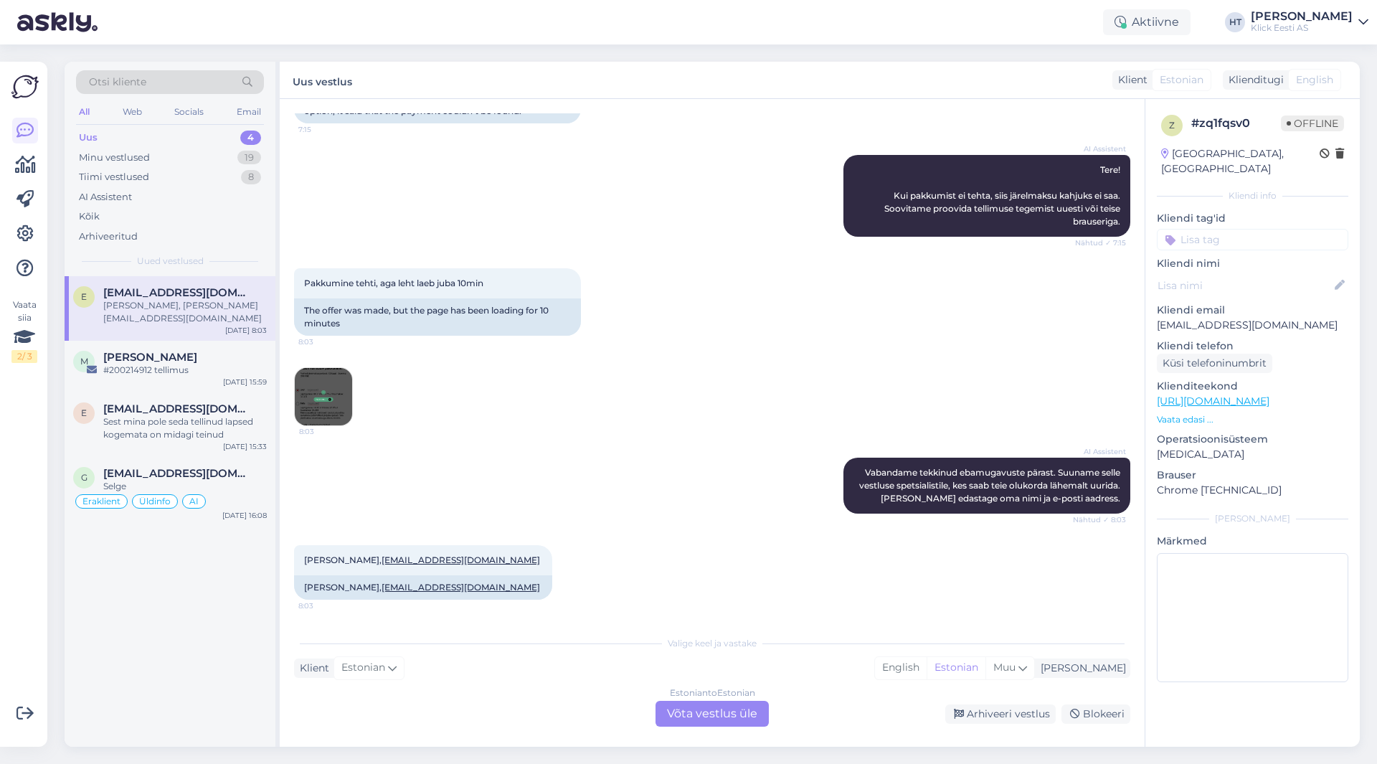
click at [349, 402] on img at bounding box center [323, 396] width 57 height 57
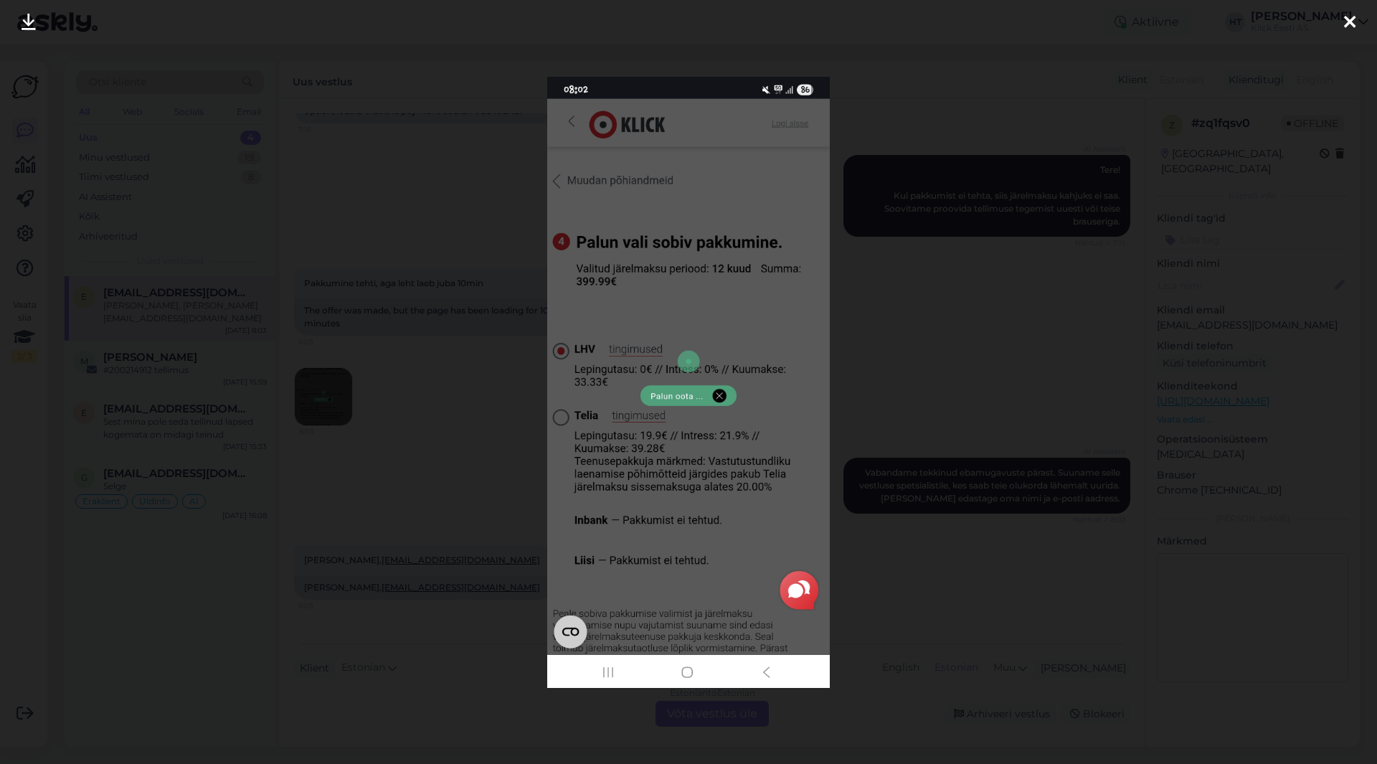
click at [465, 436] on div at bounding box center [688, 382] width 1377 height 764
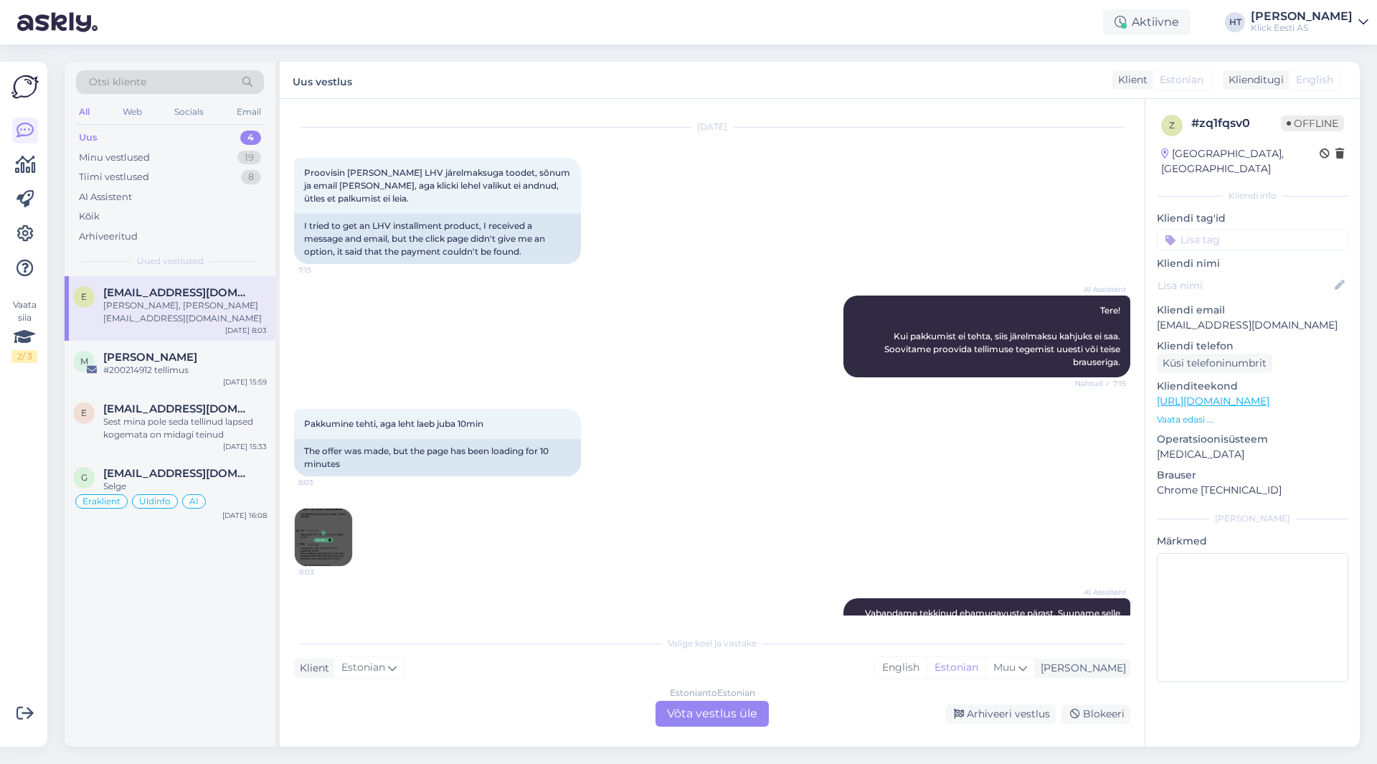
scroll to position [0, 0]
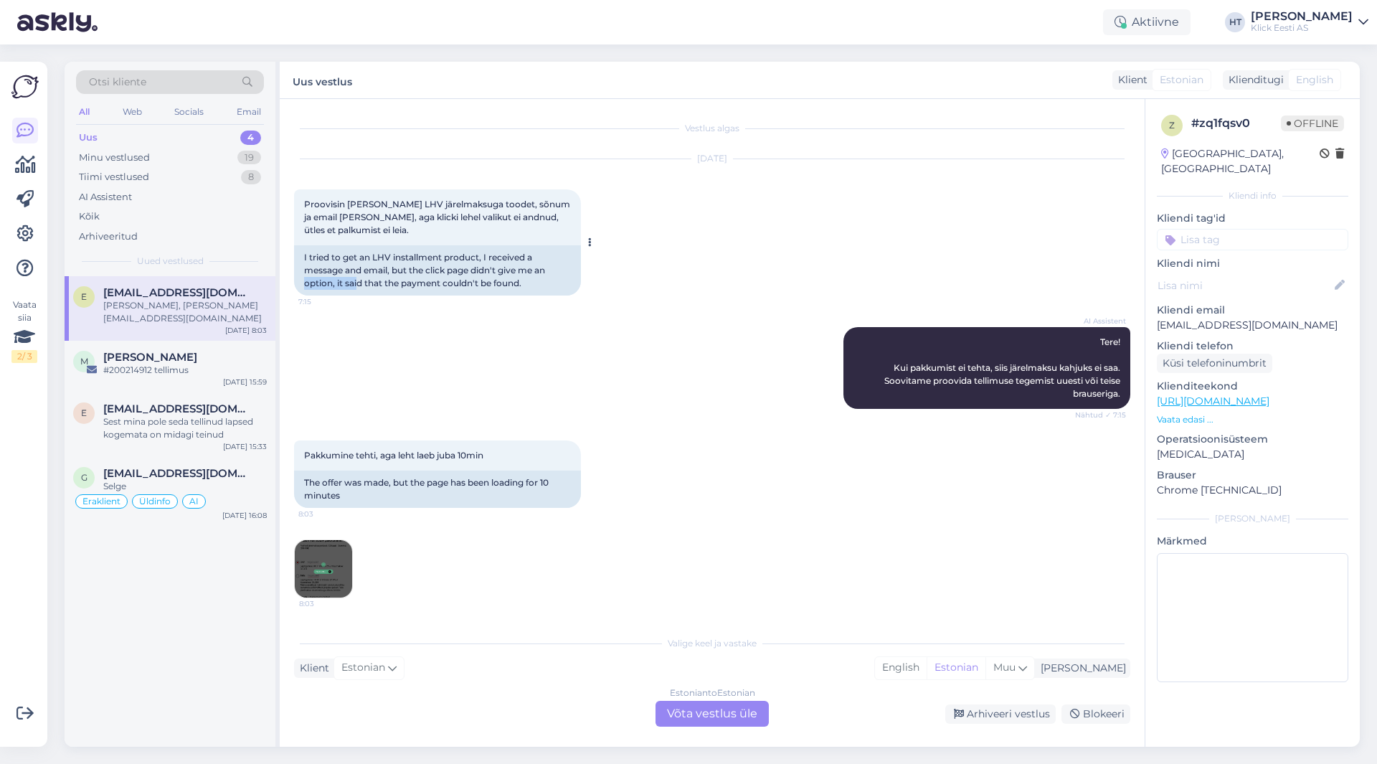
drag, startPoint x: 358, startPoint y: 307, endPoint x: 299, endPoint y: 245, distance: 85.7
click at [295, 265] on div "[DATE] Proovisin [PERSON_NAME] LHV järelmaksuga toodet, sõnum ja email [PERSON_…" at bounding box center [712, 227] width 836 height 168
click at [301, 226] on div "Proovisin [PERSON_NAME] LHV järelmaksuga toodet, sõnum ja email [PERSON_NAME], …" at bounding box center [437, 217] width 287 height 56
click at [306, 202] on span "Proovisin [PERSON_NAME] LHV järelmaksuga toodet, sõnum ja email [PERSON_NAME], …" at bounding box center [438, 217] width 268 height 37
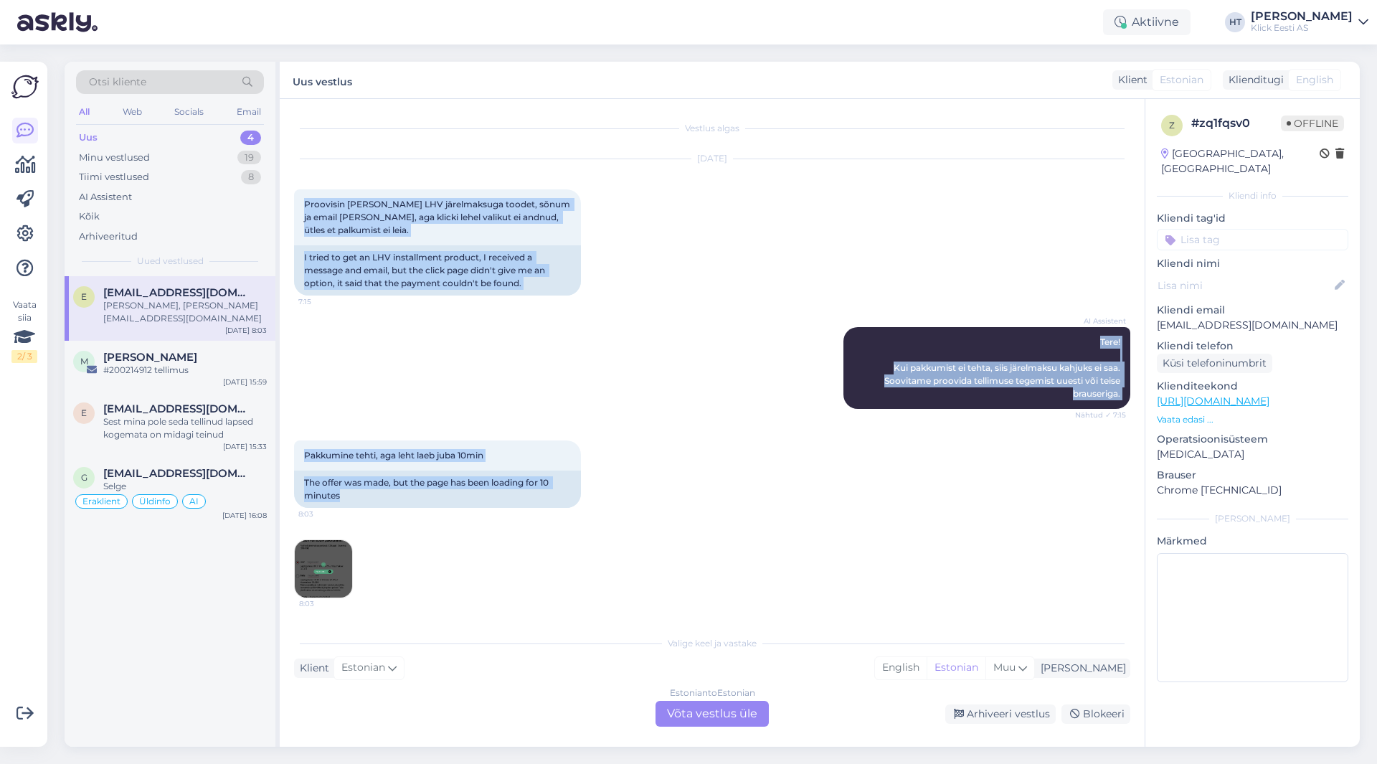
drag, startPoint x: 303, startPoint y: 204, endPoint x: 732, endPoint y: 501, distance: 522.6
click at [732, 501] on div "Vestlus algas [DATE] Proovisin [PERSON_NAME] LHV järelmaksuga toodet, sõnum ja …" at bounding box center [718, 364] width 849 height 502
click at [732, 501] on div "Pakkumine tehti, aga leht laeb juba 10min 8:03 The offer was made, but the page…" at bounding box center [712, 519] width 836 height 189
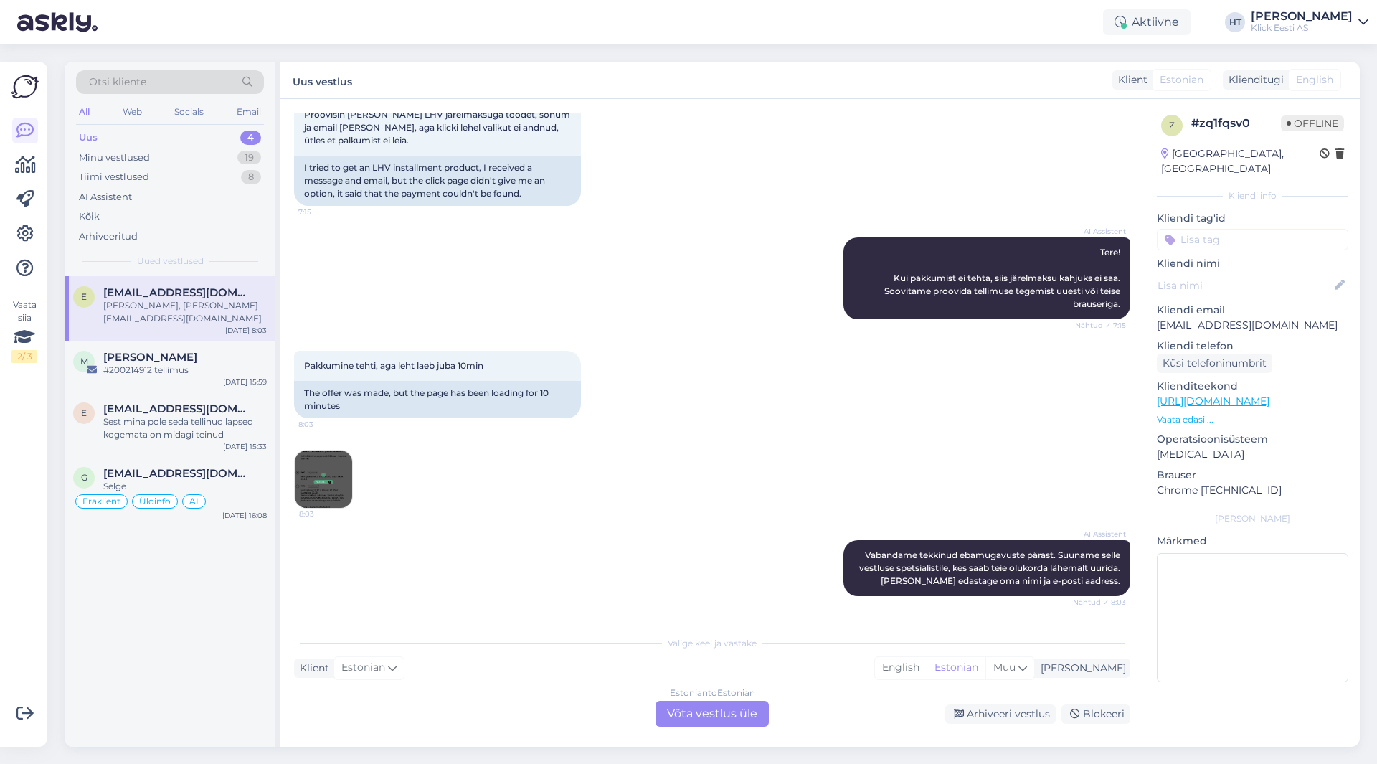
scroll to position [172, 0]
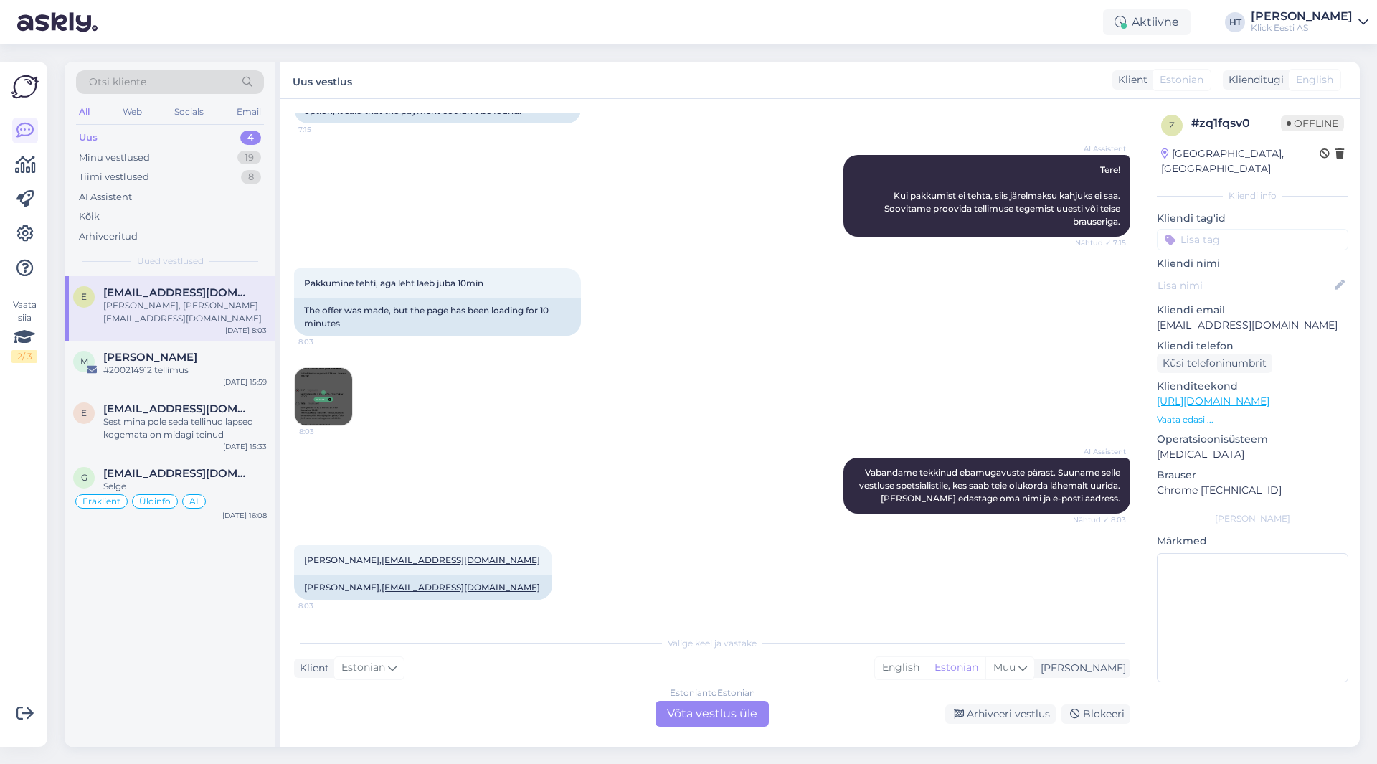
drag, startPoint x: 295, startPoint y: 430, endPoint x: 357, endPoint y: 438, distance: 62.3
click at [357, 438] on div "Pakkumine tehti, aga leht laeb juba 10min 8:03 The offer was made, but the page…" at bounding box center [712, 346] width 836 height 189
drag, startPoint x: 357, startPoint y: 438, endPoint x: 303, endPoint y: 421, distance: 56.5
click at [303, 421] on div "Pakkumine tehti, aga leht laeb juba 10min 8:03 The offer was made, but the page…" at bounding box center [712, 346] width 836 height 189
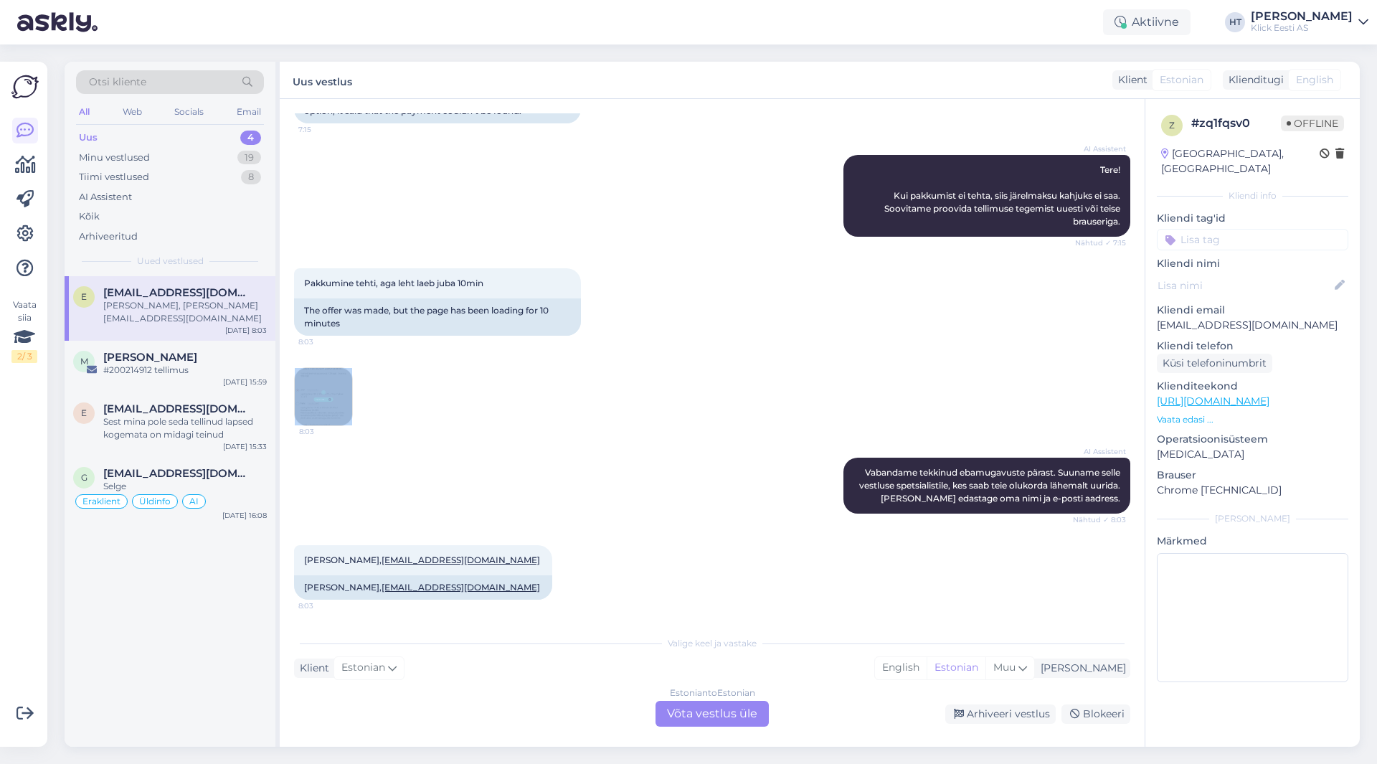
click at [354, 458] on div "AI Assistent Vabandame tekkinud ebamugavuste pärast. Suuname selle vestluse spe…" at bounding box center [712, 485] width 836 height 87
click at [328, 410] on img at bounding box center [323, 396] width 57 height 57
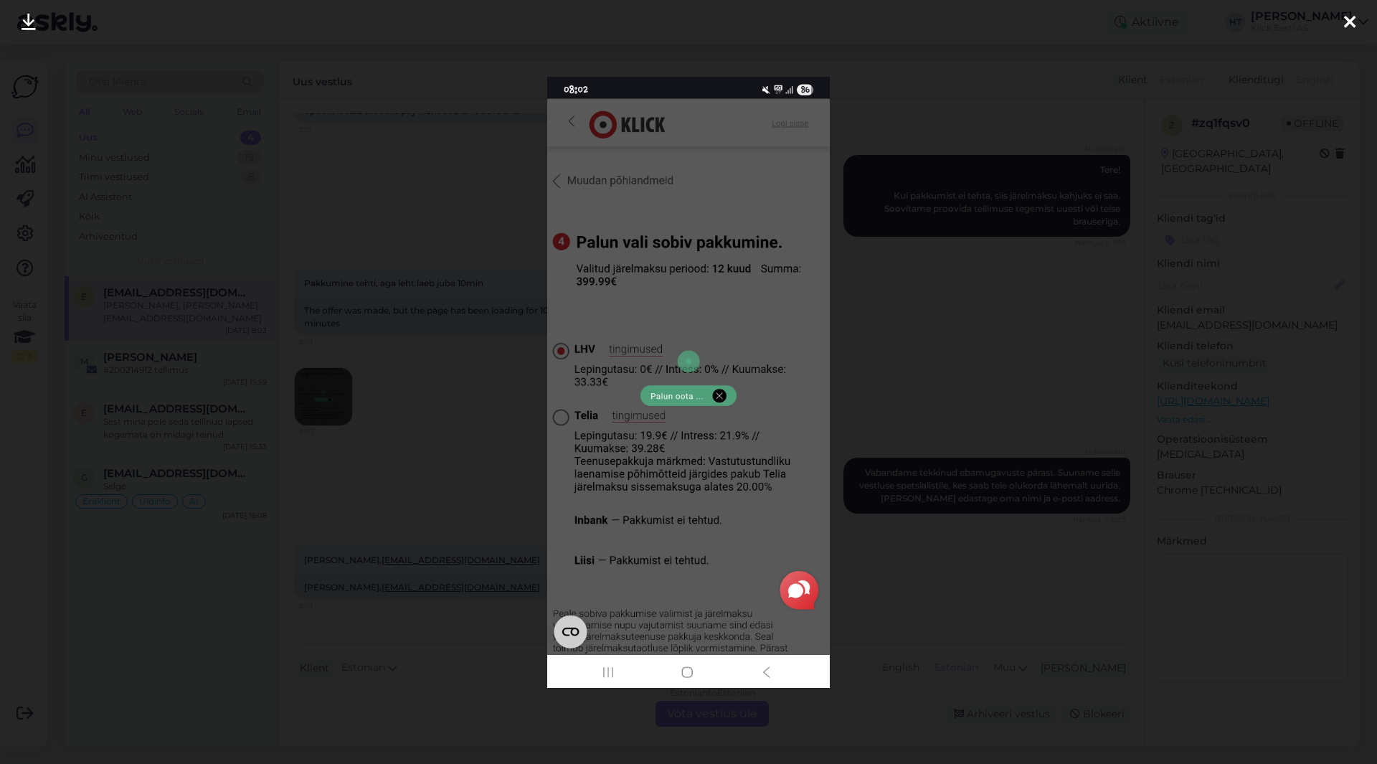
click at [480, 457] on div at bounding box center [688, 382] width 1377 height 764
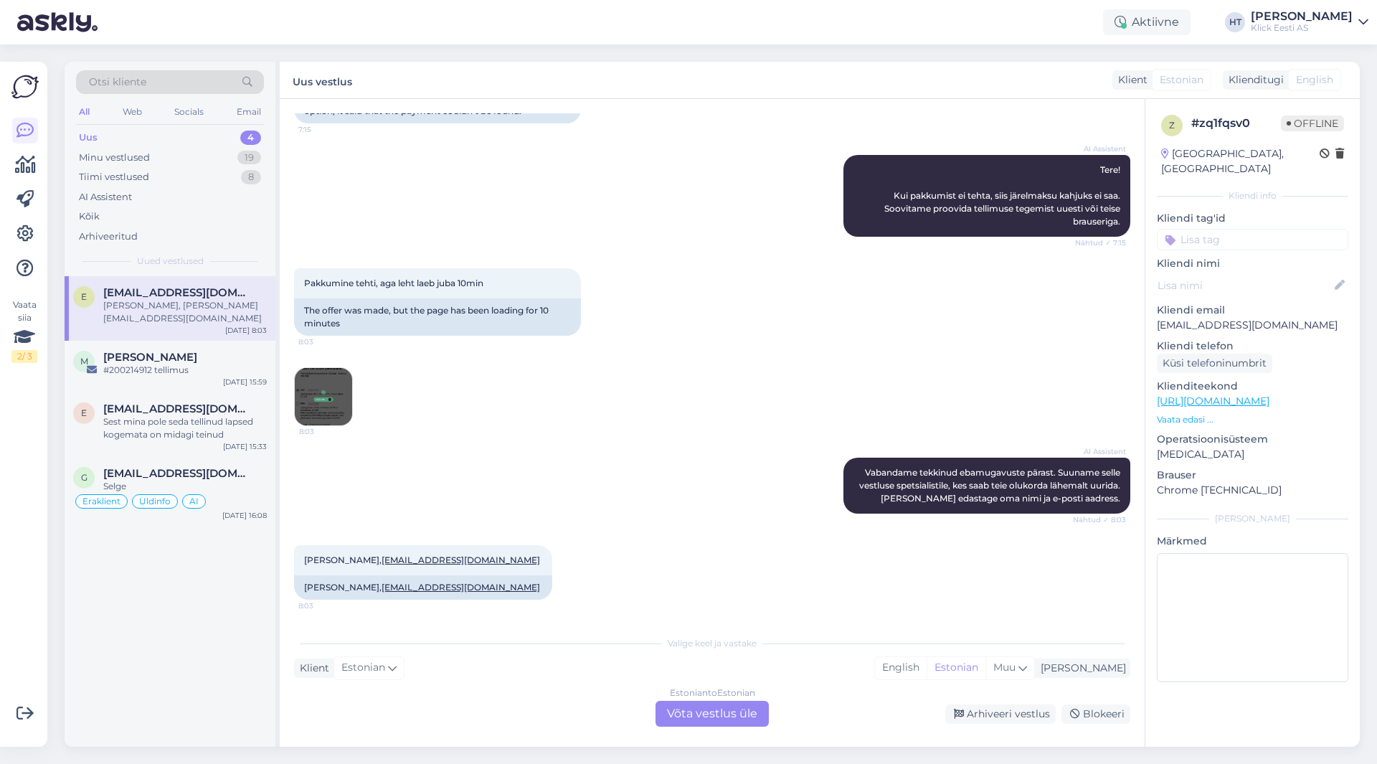
click at [338, 391] on img at bounding box center [323, 396] width 57 height 57
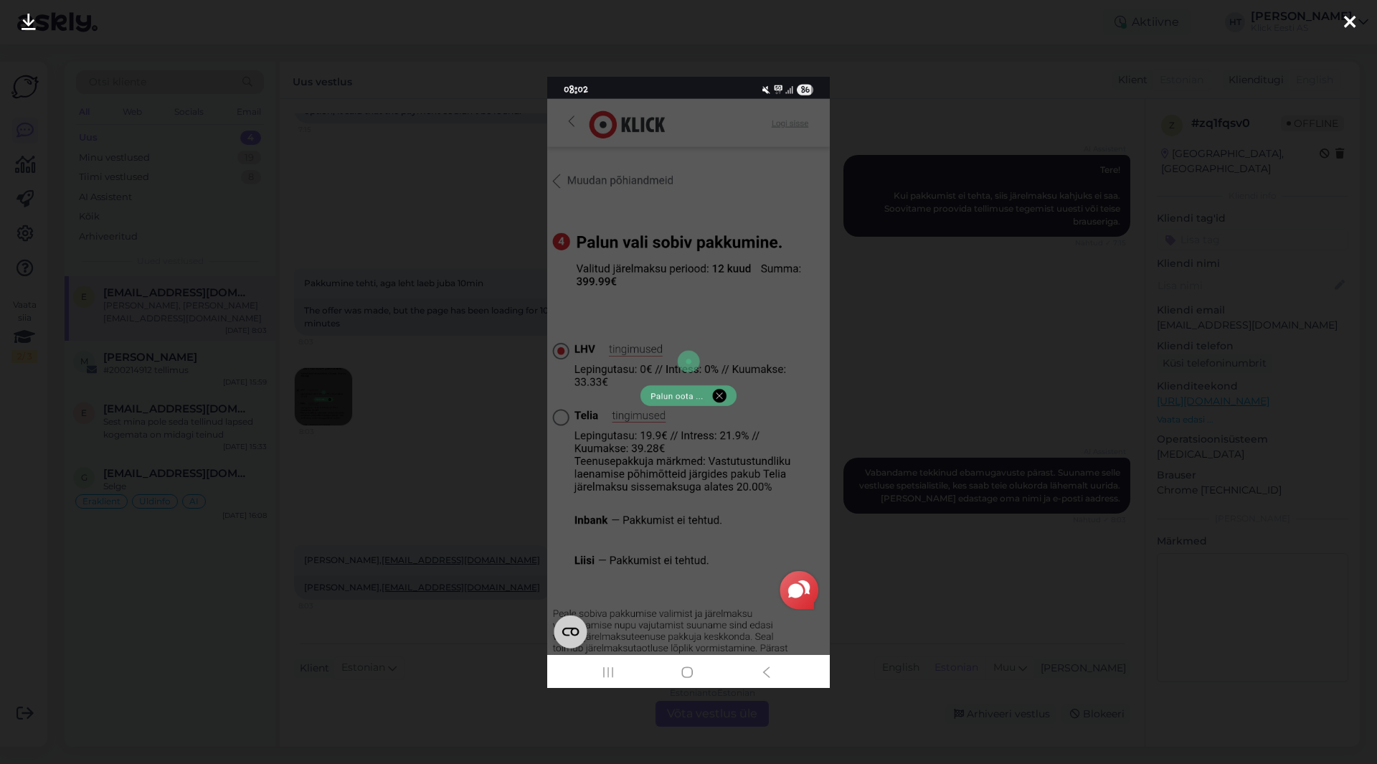
click at [493, 412] on div at bounding box center [688, 382] width 1377 height 764
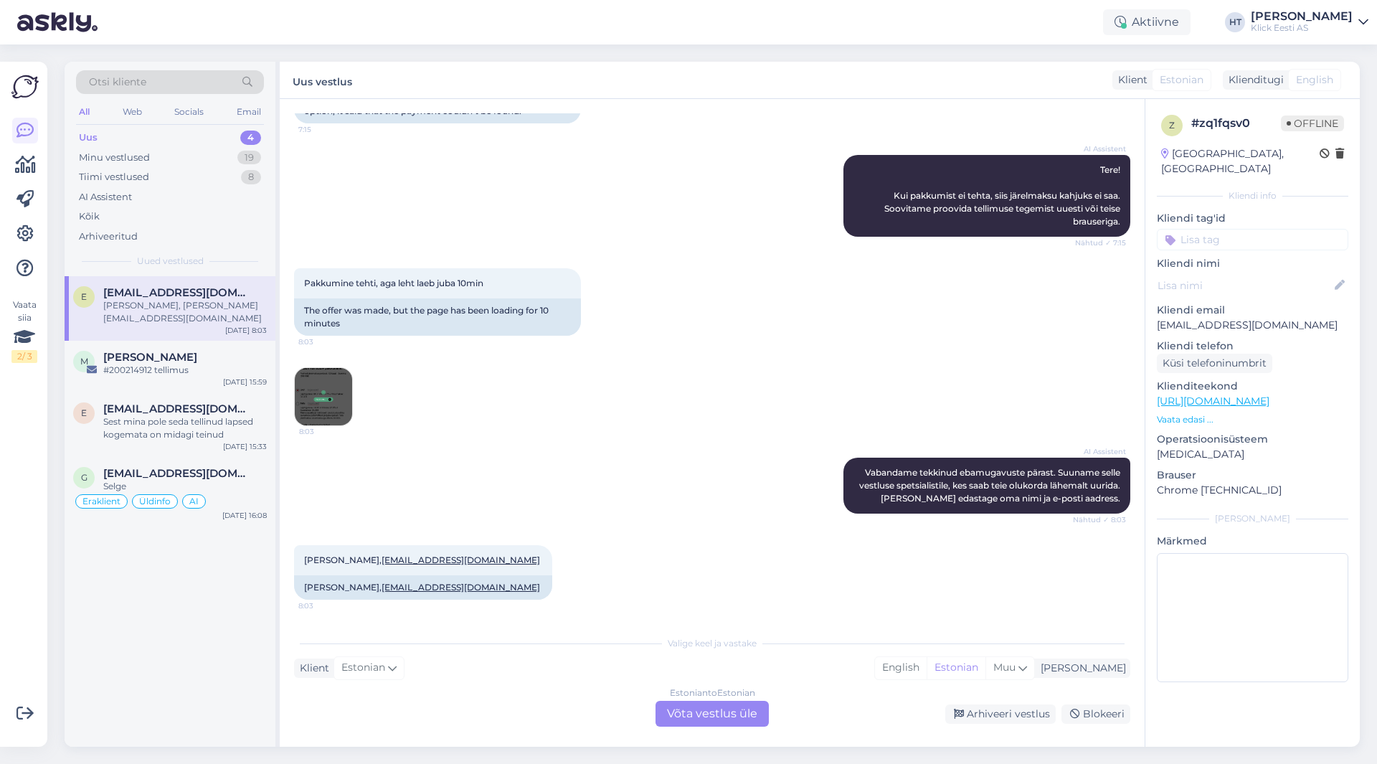
click at [642, 265] on div "Pakkumine tehti, aga leht laeb juba 10min 8:03 The offer was made, but the page…" at bounding box center [712, 346] width 836 height 189
click at [336, 401] on img at bounding box center [323, 396] width 57 height 57
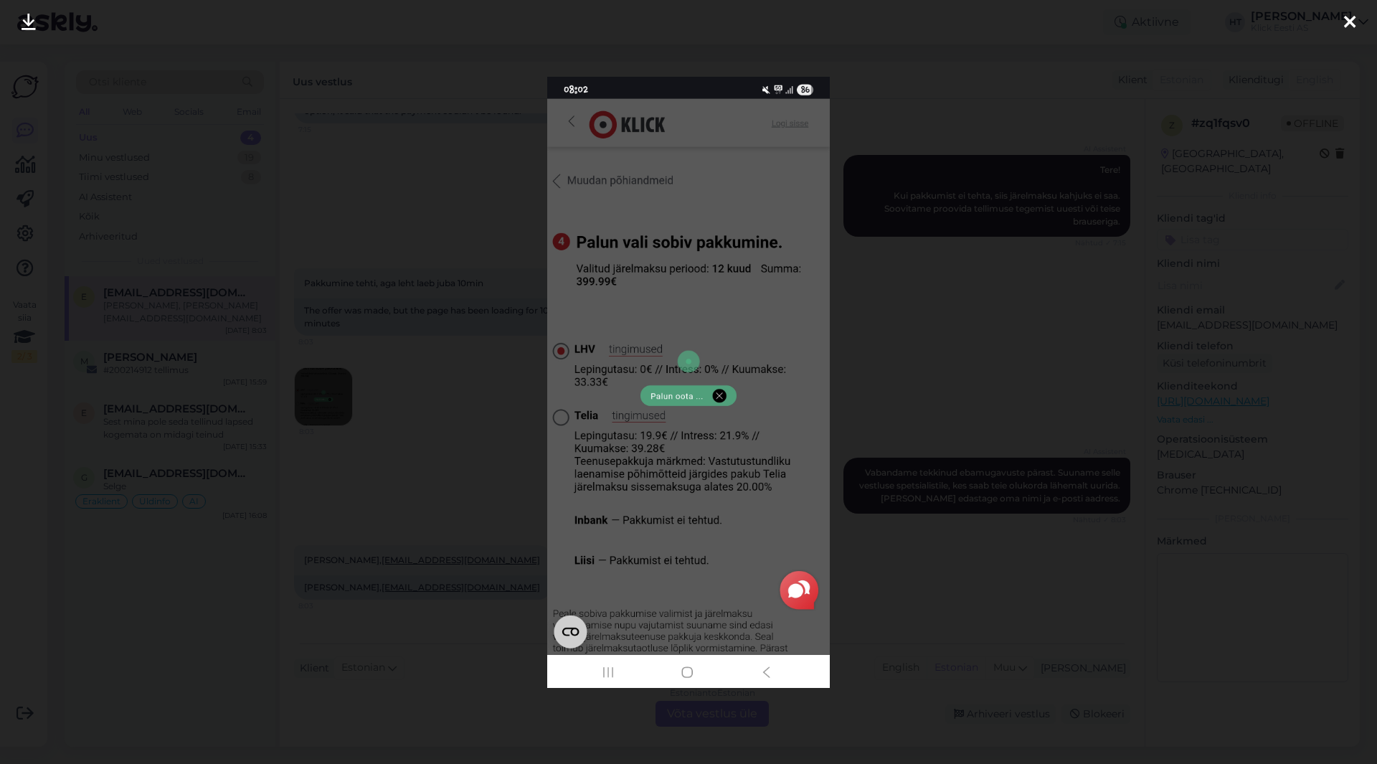
click at [496, 399] on div at bounding box center [688, 382] width 1377 height 764
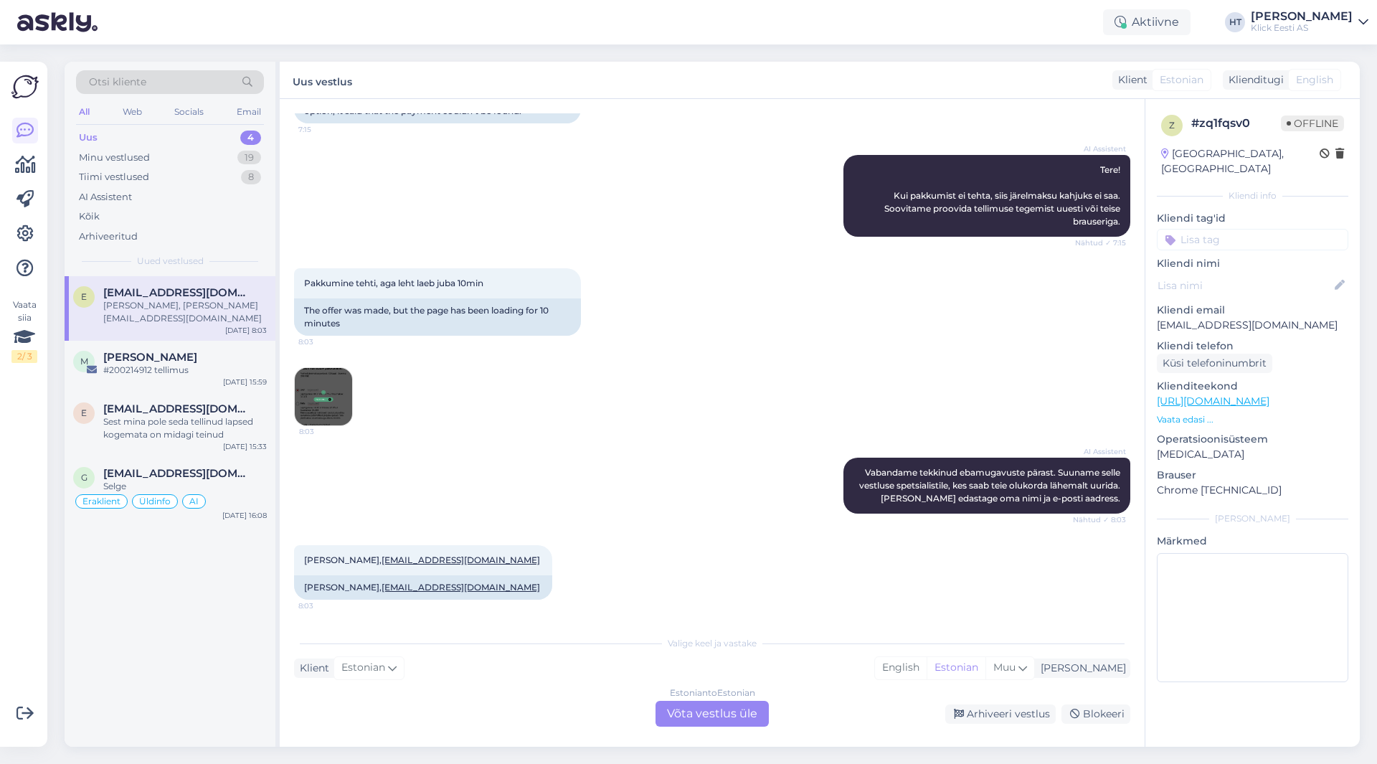
click at [328, 397] on img at bounding box center [323, 396] width 57 height 57
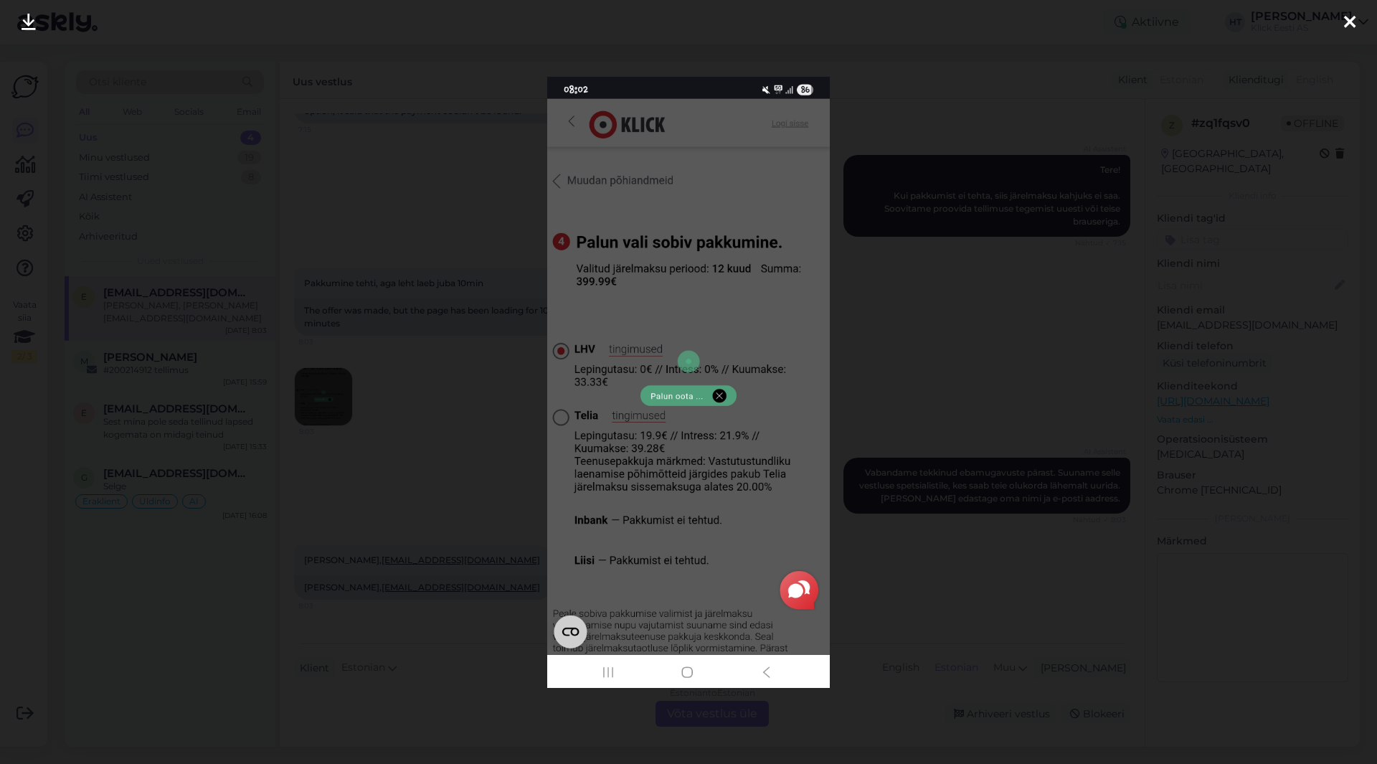
click at [530, 405] on div at bounding box center [688, 382] width 1377 height 764
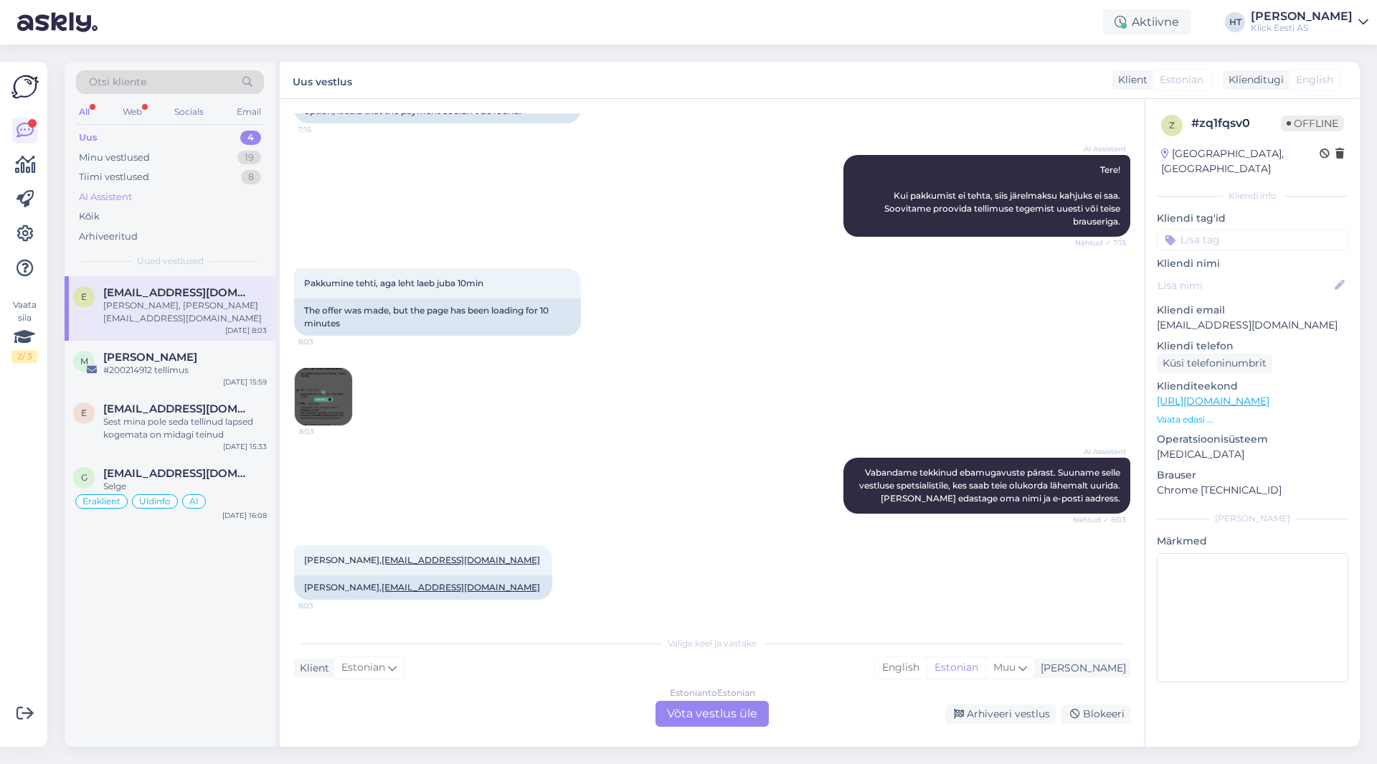
click at [179, 196] on div "AI Assistent" at bounding box center [170, 197] width 188 height 20
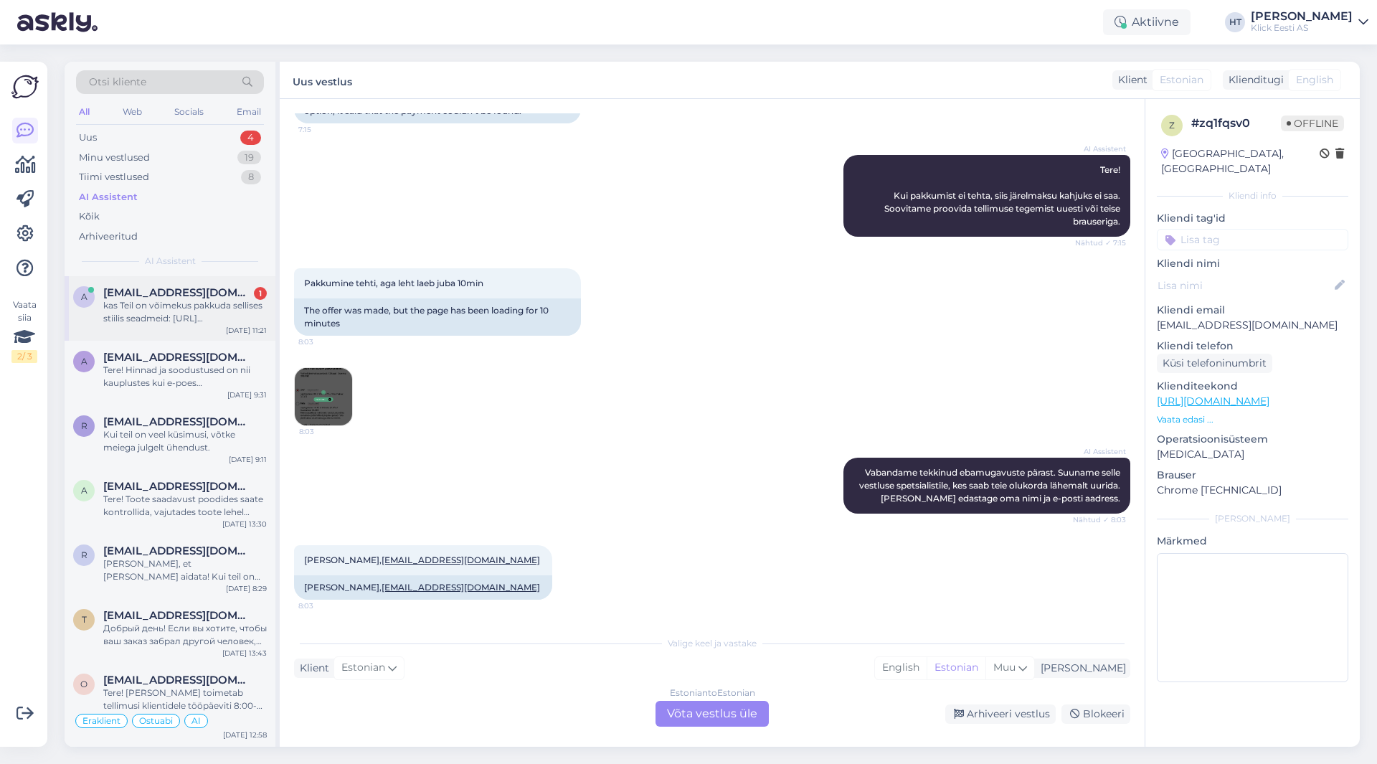
click at [243, 285] on div "a [EMAIL_ADDRESS][DOMAIN_NAME] 1 kas Teil on võimekus pakkuda sellises stiilis …" at bounding box center [170, 308] width 211 height 65
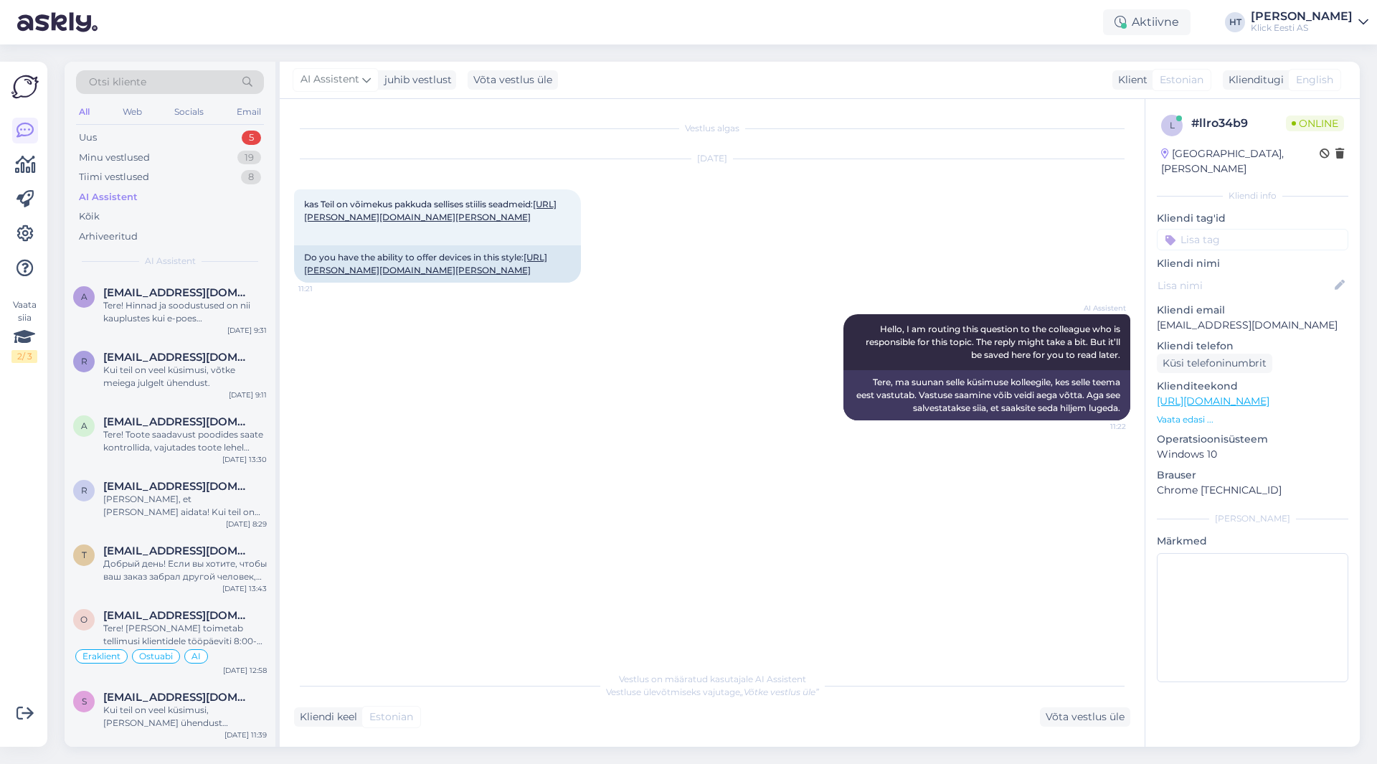
click at [476, 469] on div "Vestlus algas [DATE] kas Teil on võimekus pakkuda sellises stiilis seadmeid: [U…" at bounding box center [718, 382] width 849 height 538
click at [199, 295] on span "[EMAIL_ADDRESS][DOMAIN_NAME]" at bounding box center [177, 292] width 149 height 13
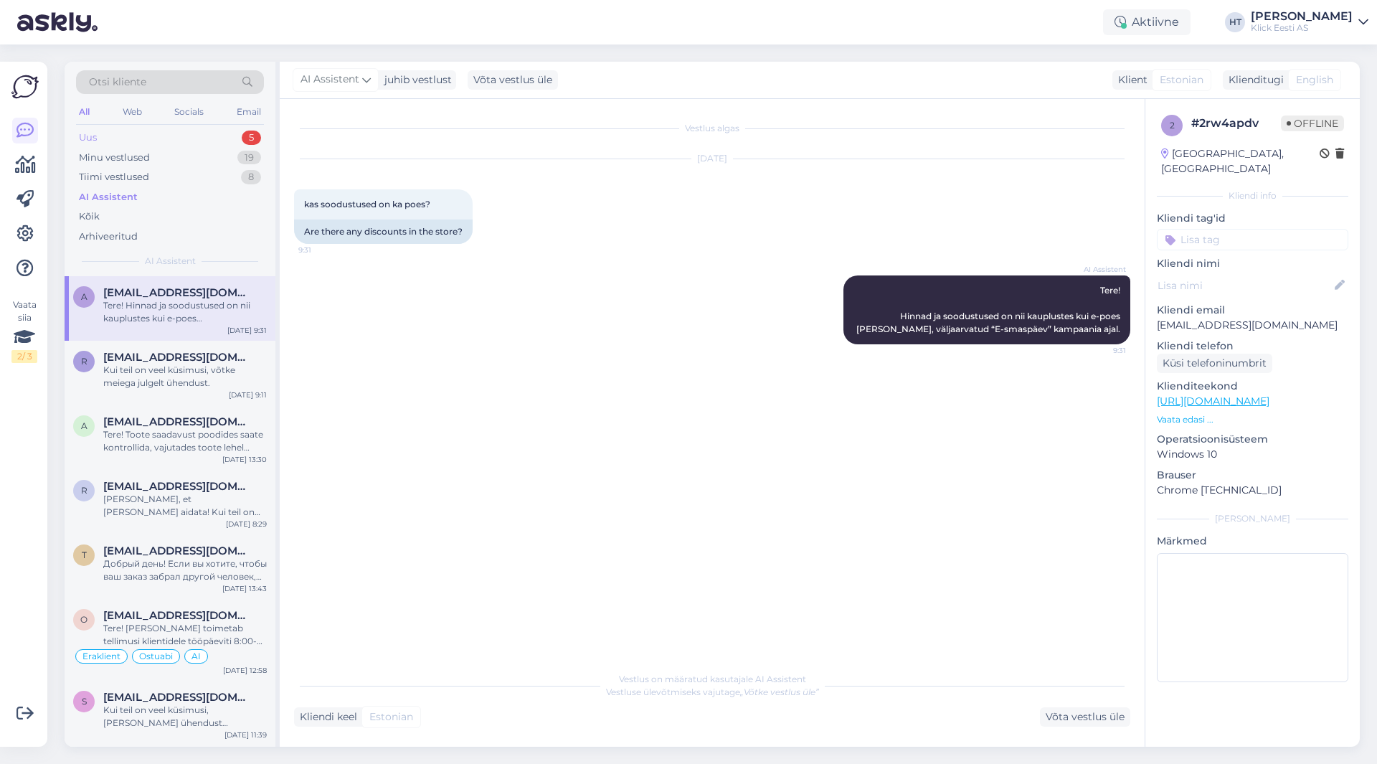
click at [200, 140] on div "Uus 5" at bounding box center [170, 138] width 188 height 20
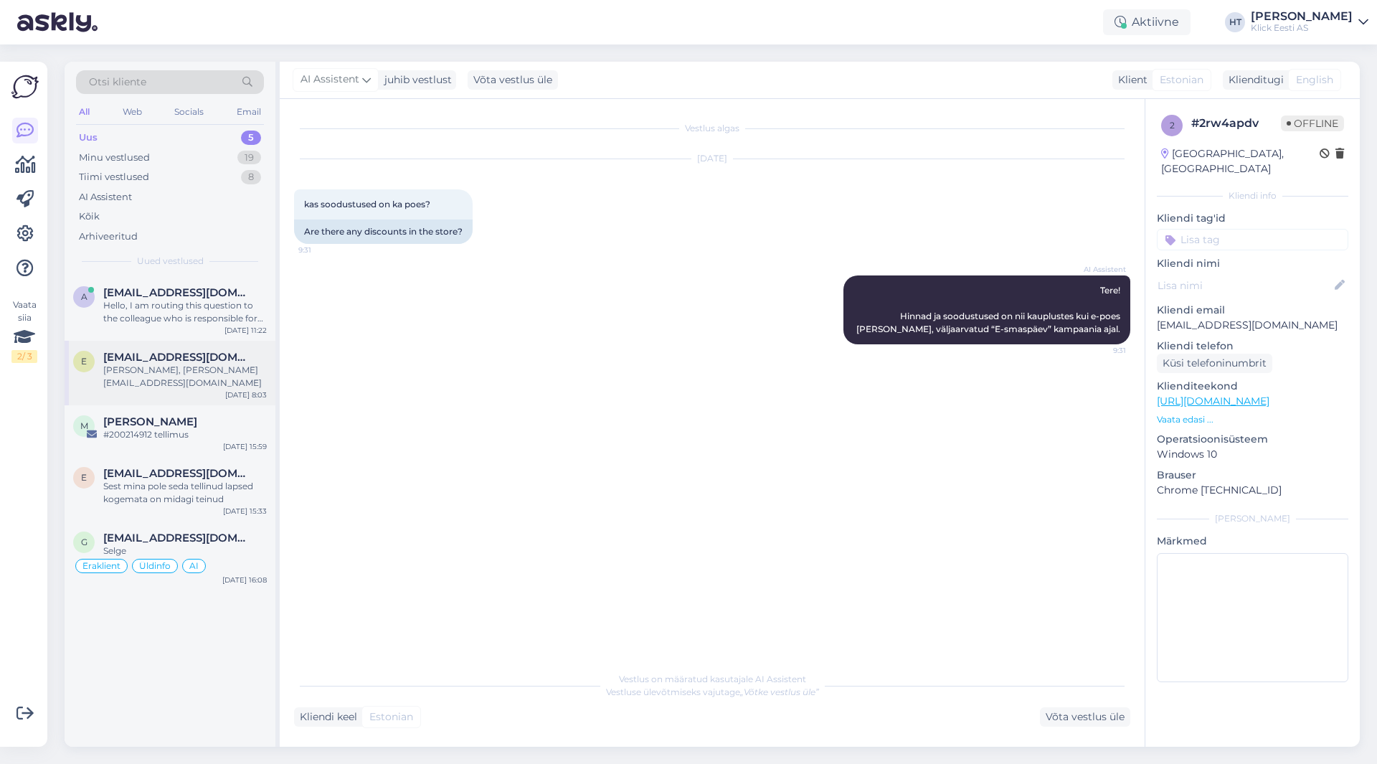
click at [222, 363] on span "[EMAIL_ADDRESS][DOMAIN_NAME]" at bounding box center [177, 357] width 149 height 13
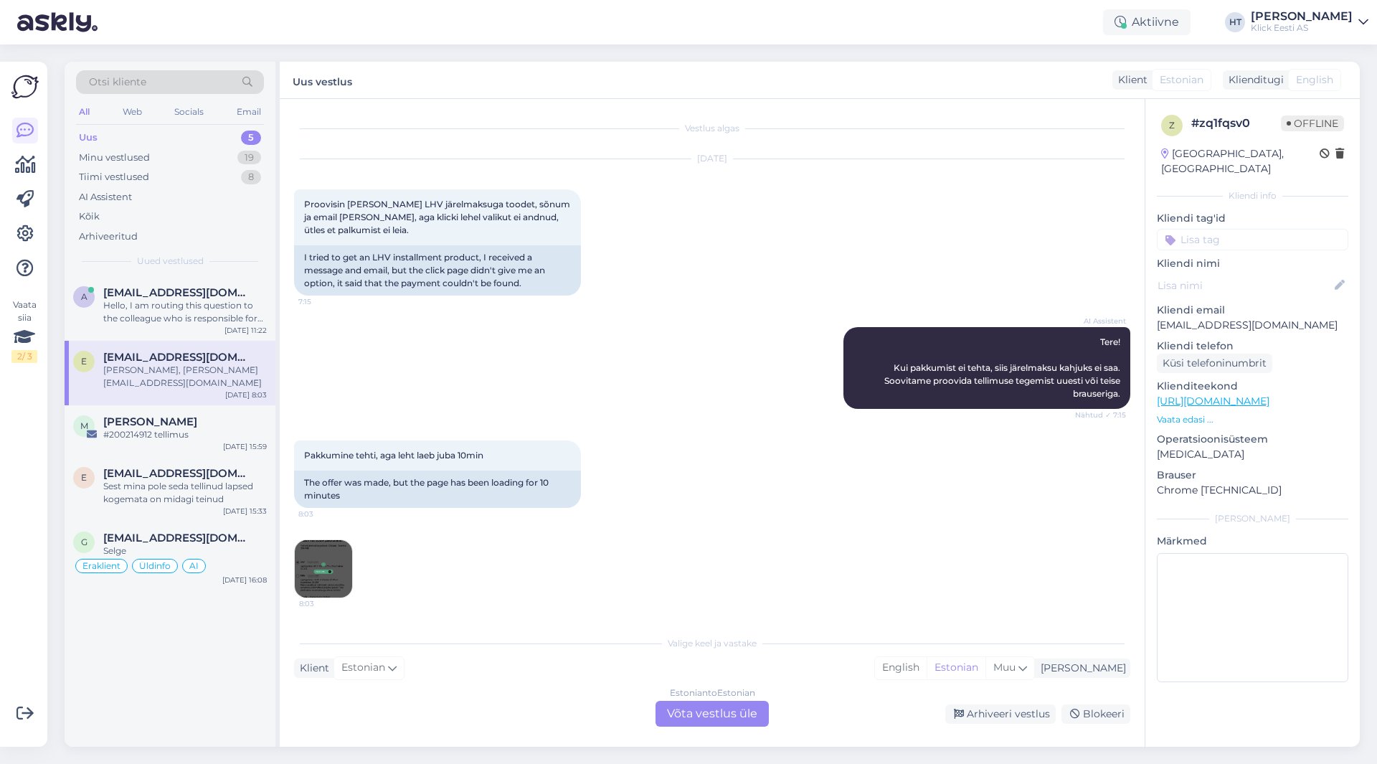
click at [171, 646] on div "a [EMAIL_ADDRESS][DOMAIN_NAME] Hello, I am routing this question to the colleag…" at bounding box center [170, 511] width 211 height 470
click at [223, 133] on div "Uus 5" at bounding box center [170, 138] width 188 height 20
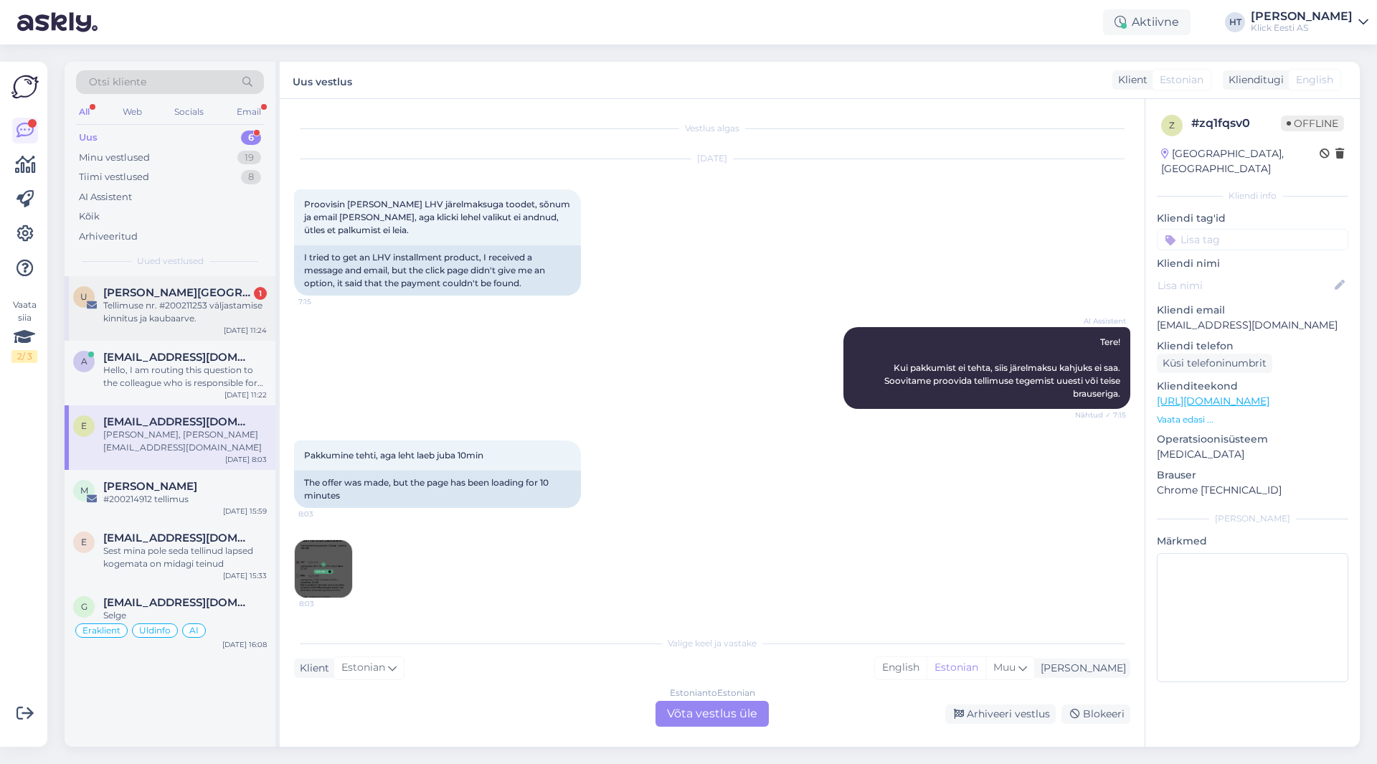
click at [231, 291] on div "[PERSON_NAME] 1" at bounding box center [185, 292] width 164 height 13
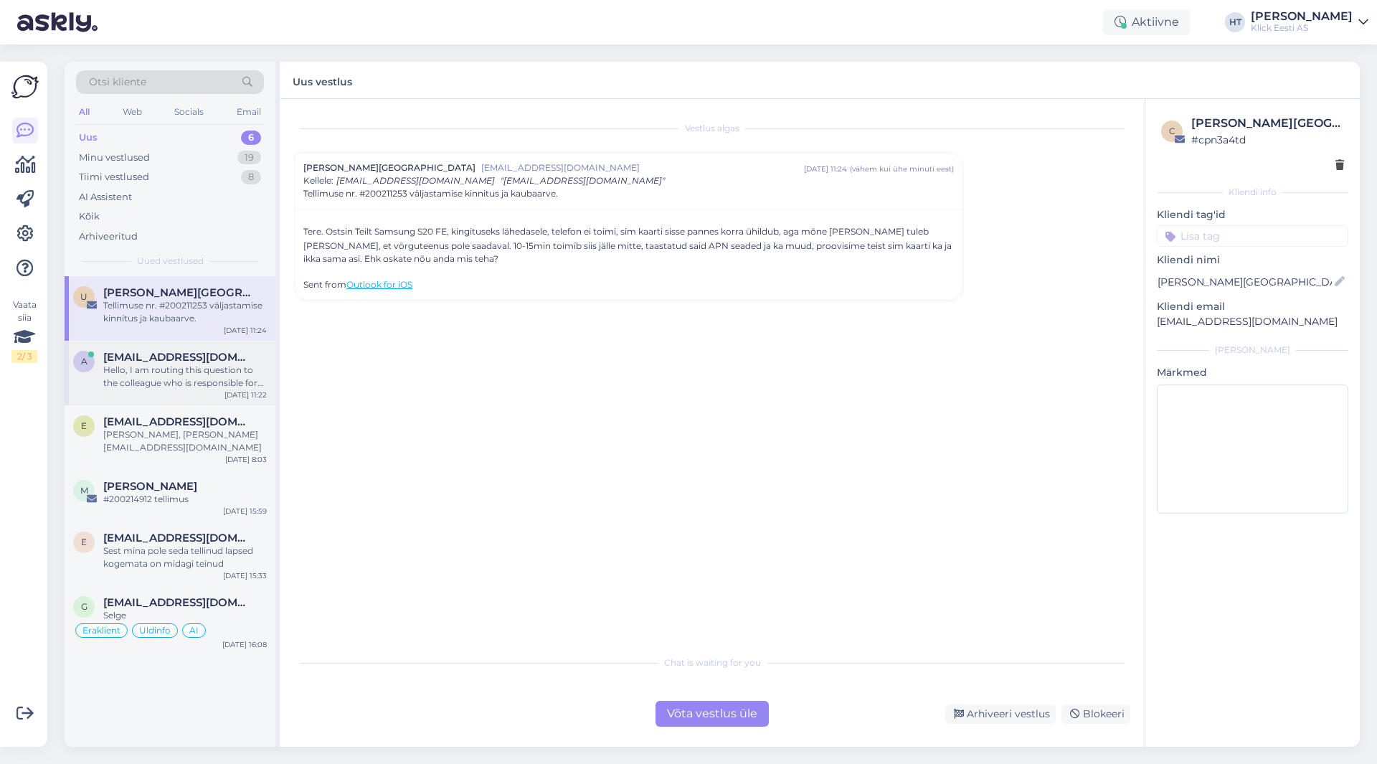
click at [213, 369] on div "Hello, I am routing this question to the colleague who is responsible for this …" at bounding box center [185, 377] width 164 height 26
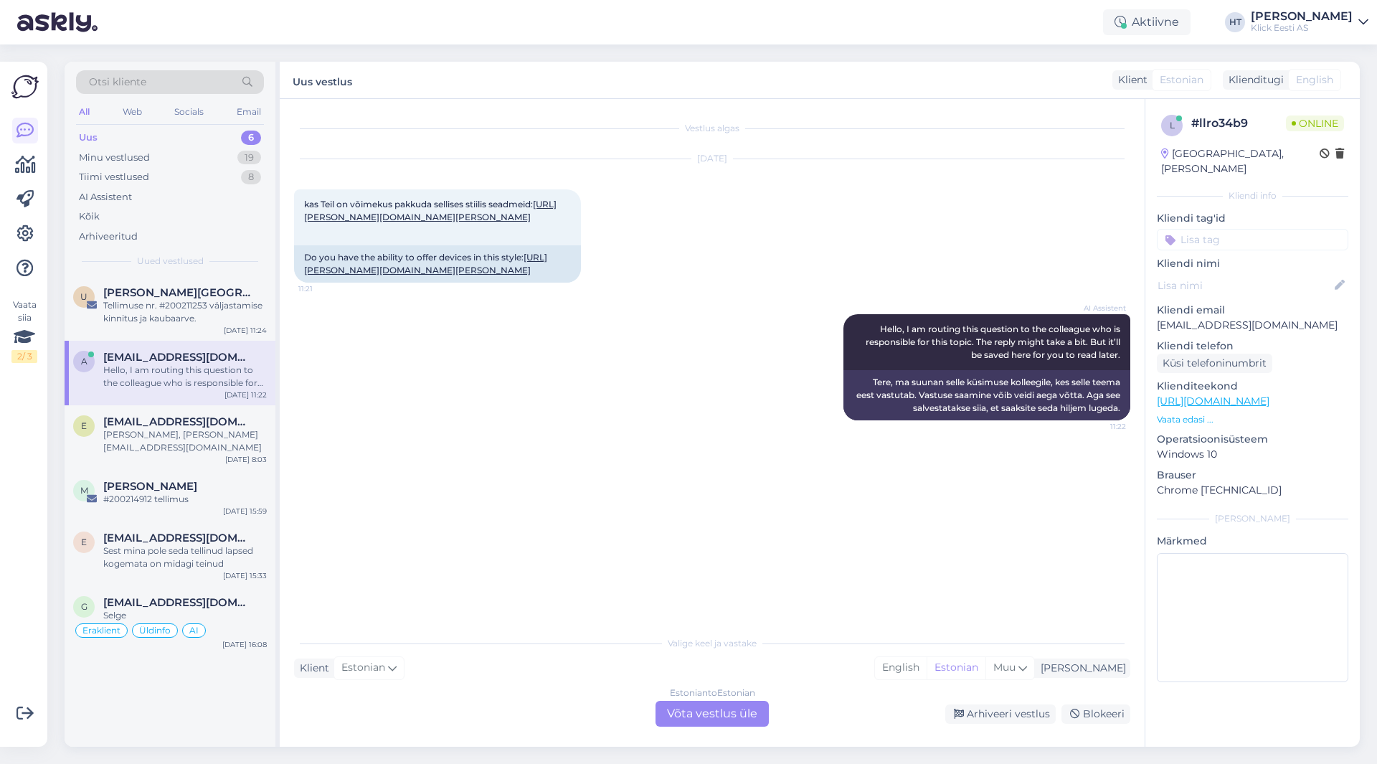
click at [286, 368] on div "Vestlus algas [DATE] kas Teil on võimekus pakkuda sellises stiilis seadmeid: [U…" at bounding box center [712, 423] width 865 height 648
click at [285, 369] on div "Vestlus algas [DATE] kas Teil on võimekus pakkuda sellises stiilis seadmeid: [U…" at bounding box center [712, 423] width 865 height 648
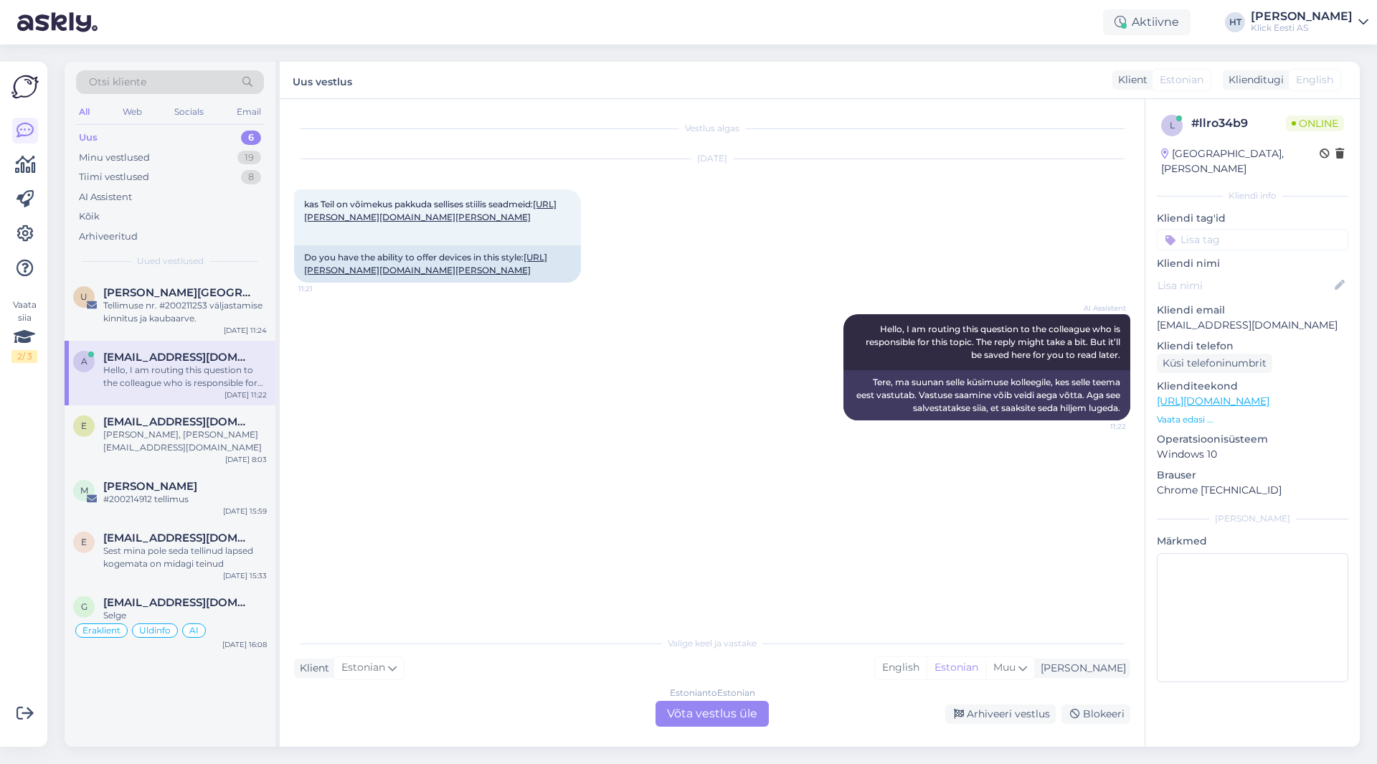
click at [285, 369] on div "Vestlus algas [DATE] kas Teil on võimekus pakkuda sellises stiilis seadmeid: [U…" at bounding box center [712, 423] width 865 height 648
click at [259, 412] on div "e [PERSON_NAME][EMAIL_ADDRESS][DOMAIN_NAME] [PERSON_NAME], [PERSON_NAME][EMAIL_…" at bounding box center [170, 437] width 211 height 65
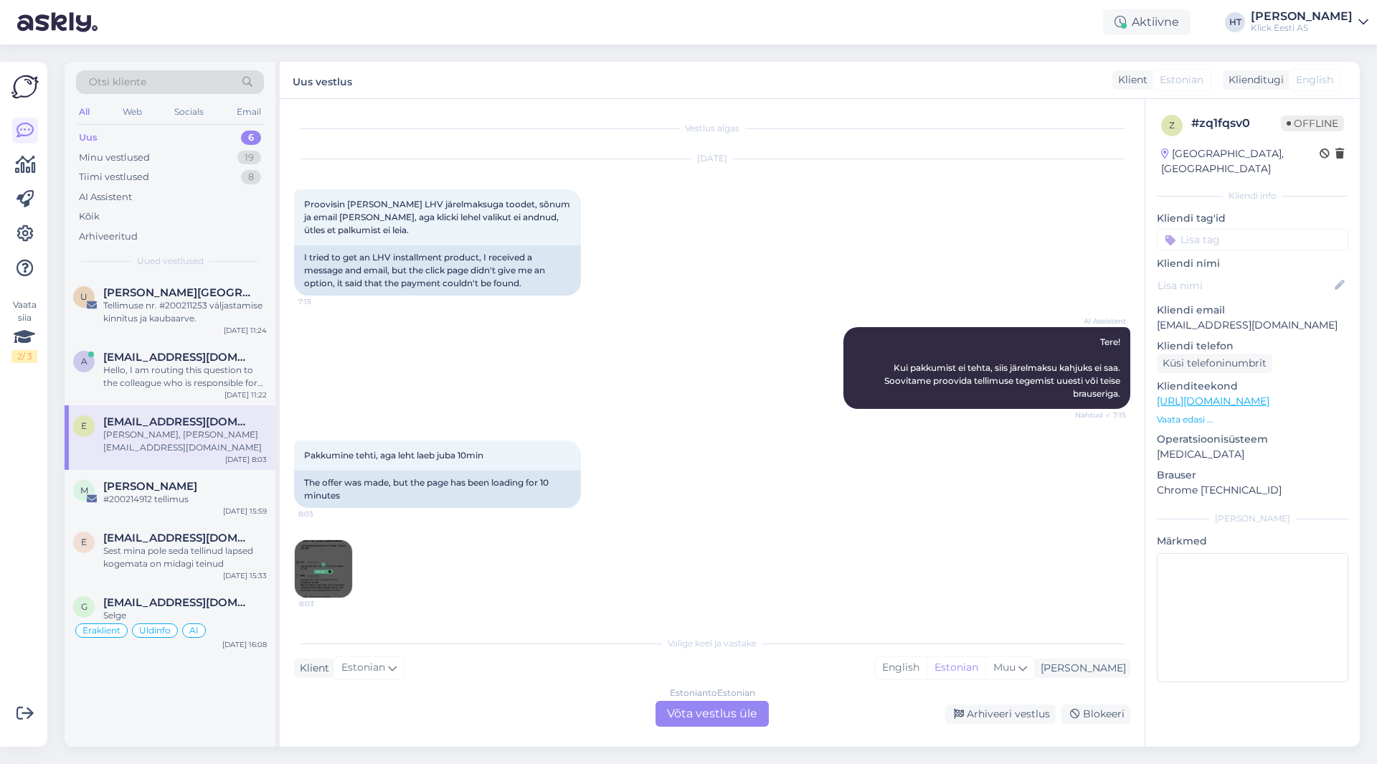
scroll to position [172, 0]
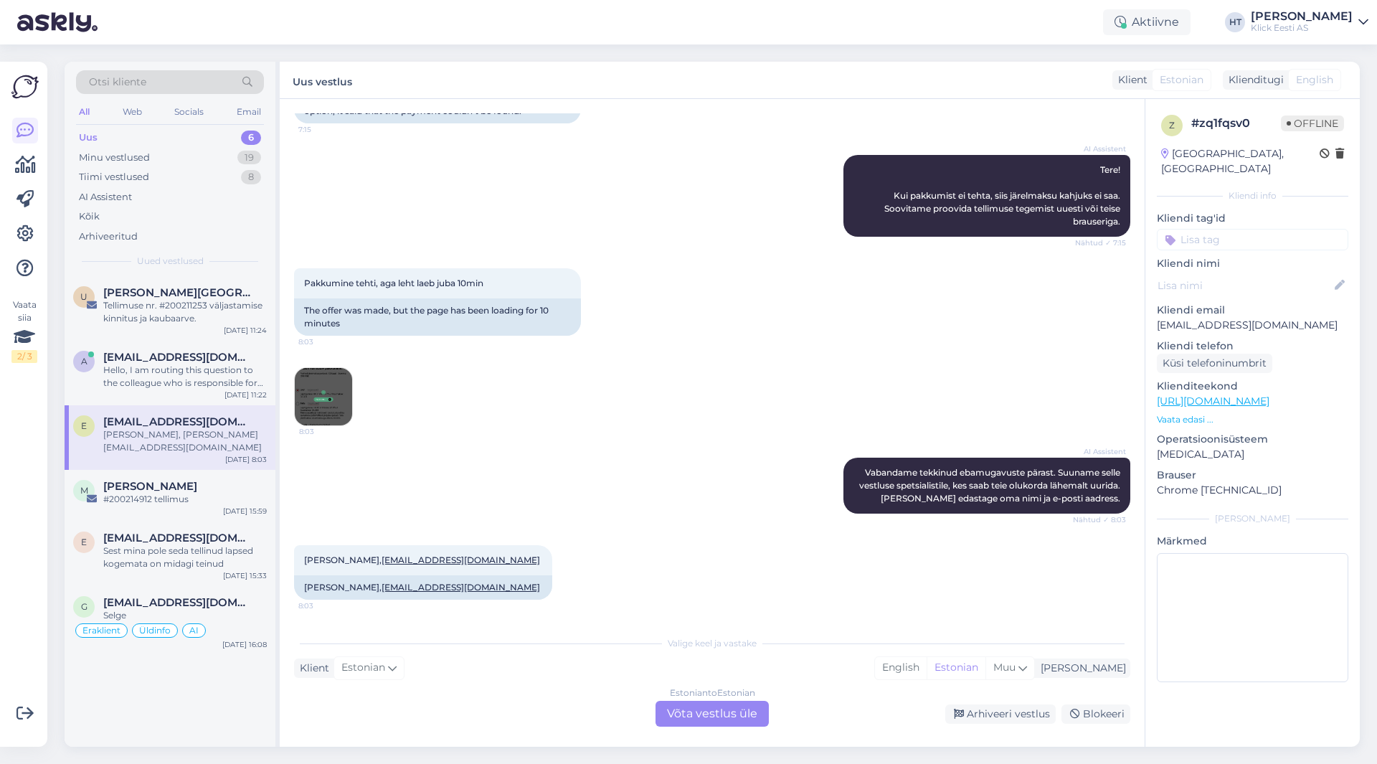
click at [427, 410] on div "Pakkumine tehti, aga leht laeb juba 10min 8:03 The offer was made, but the page…" at bounding box center [712, 346] width 836 height 189
click at [193, 700] on div "U Uku Uusmaa Tellimuse nr. #200211253 väljastamise kinnitus ja kaubaarve. [DATE…" at bounding box center [170, 511] width 211 height 470
click at [178, 671] on div "U Uku Uusmaa Tellimuse nr. #200211253 väljastamise kinnitus ja kaubaarve. [DATE…" at bounding box center [170, 511] width 211 height 470
click at [686, 440] on div "Pakkumine tehti, aga leht laeb juba 10min 8:03 The offer was made, but the page…" at bounding box center [712, 346] width 836 height 189
click at [708, 440] on div "Pakkumine tehti, aga leht laeb juba 10min 8:03 The offer was made, but the page…" at bounding box center [712, 346] width 836 height 189
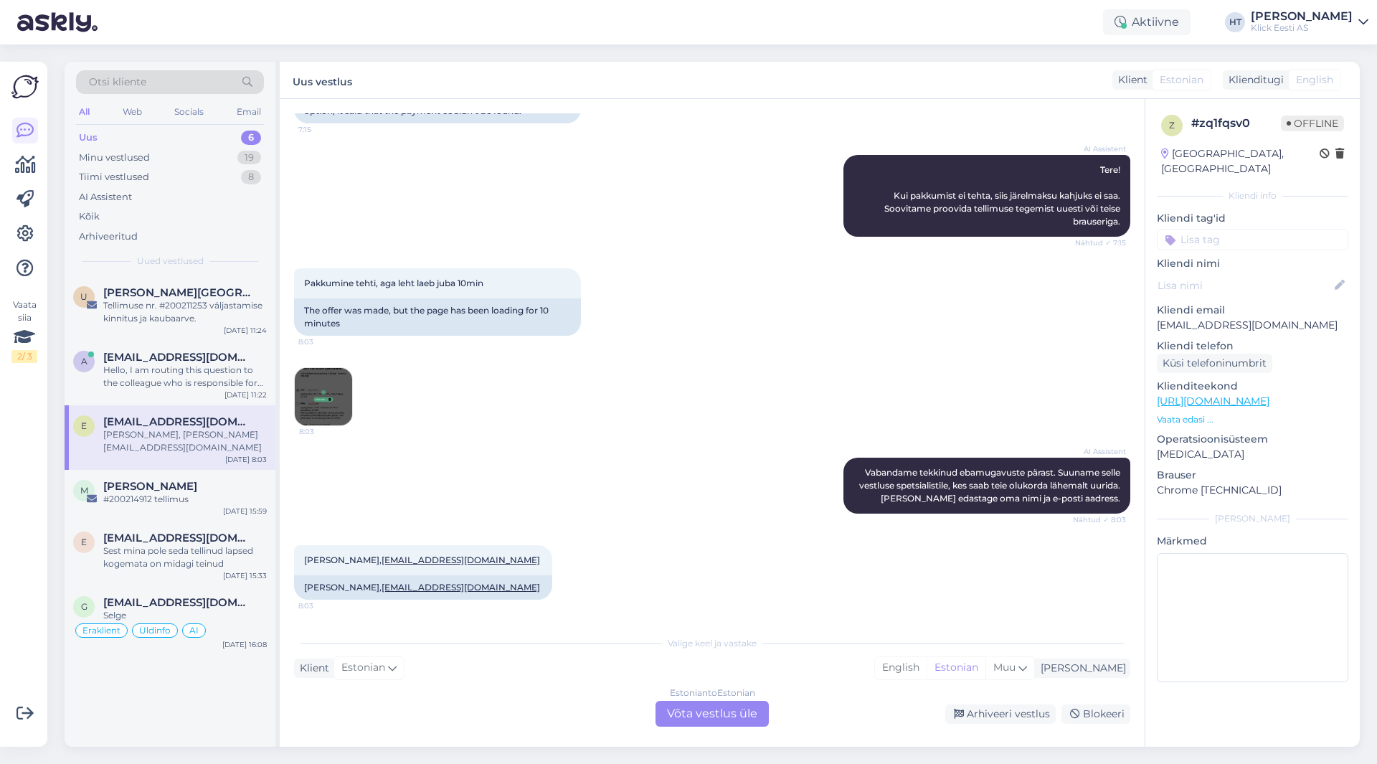
click at [706, 417] on div "Pakkumine tehti, aga leht laeb juba 10min 8:03 The offer was made, but the page…" at bounding box center [712, 346] width 836 height 189
click at [206, 156] on div "Minu vestlused 19" at bounding box center [170, 158] width 188 height 20
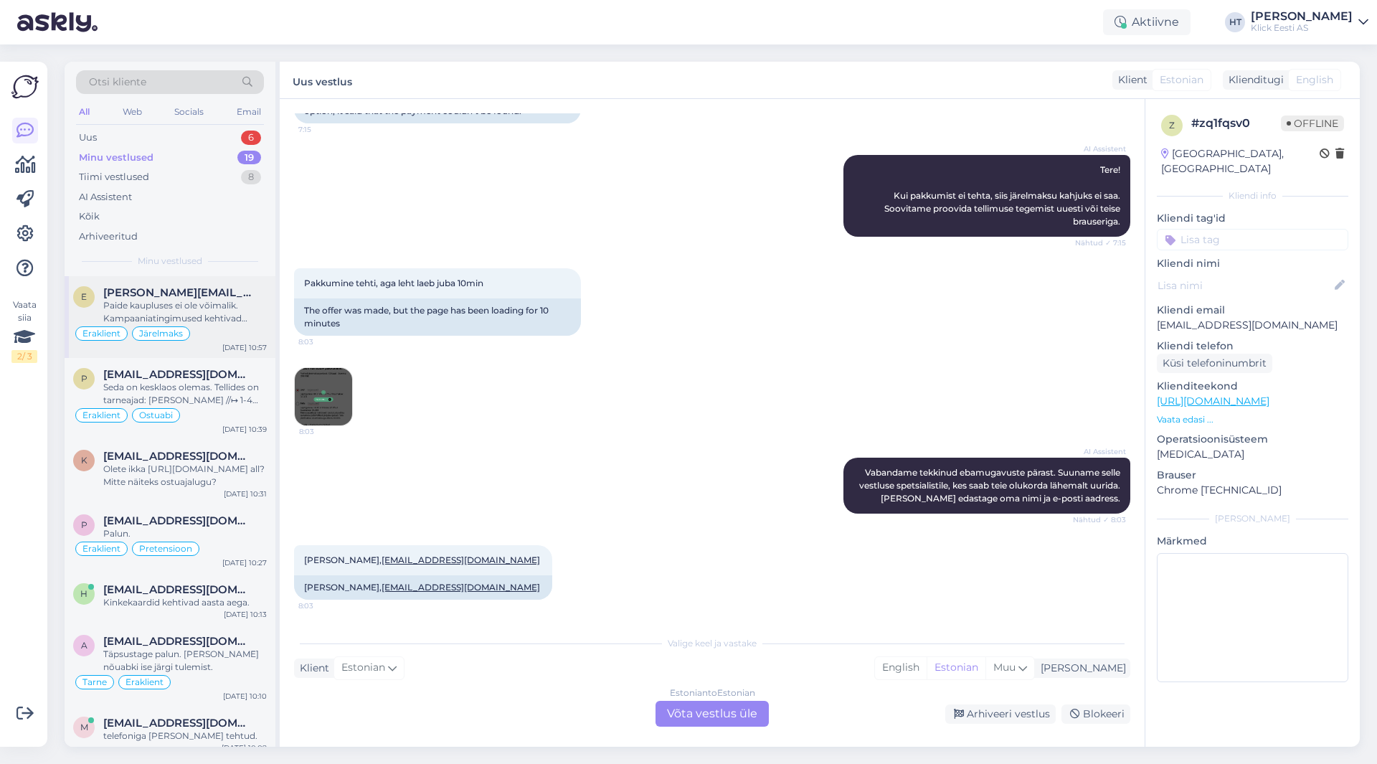
click at [221, 299] on div "Paide kaupluses ei ole võimalik. Kampaaniatingimused kehtivad samuti ainult e-[…" at bounding box center [185, 312] width 164 height 26
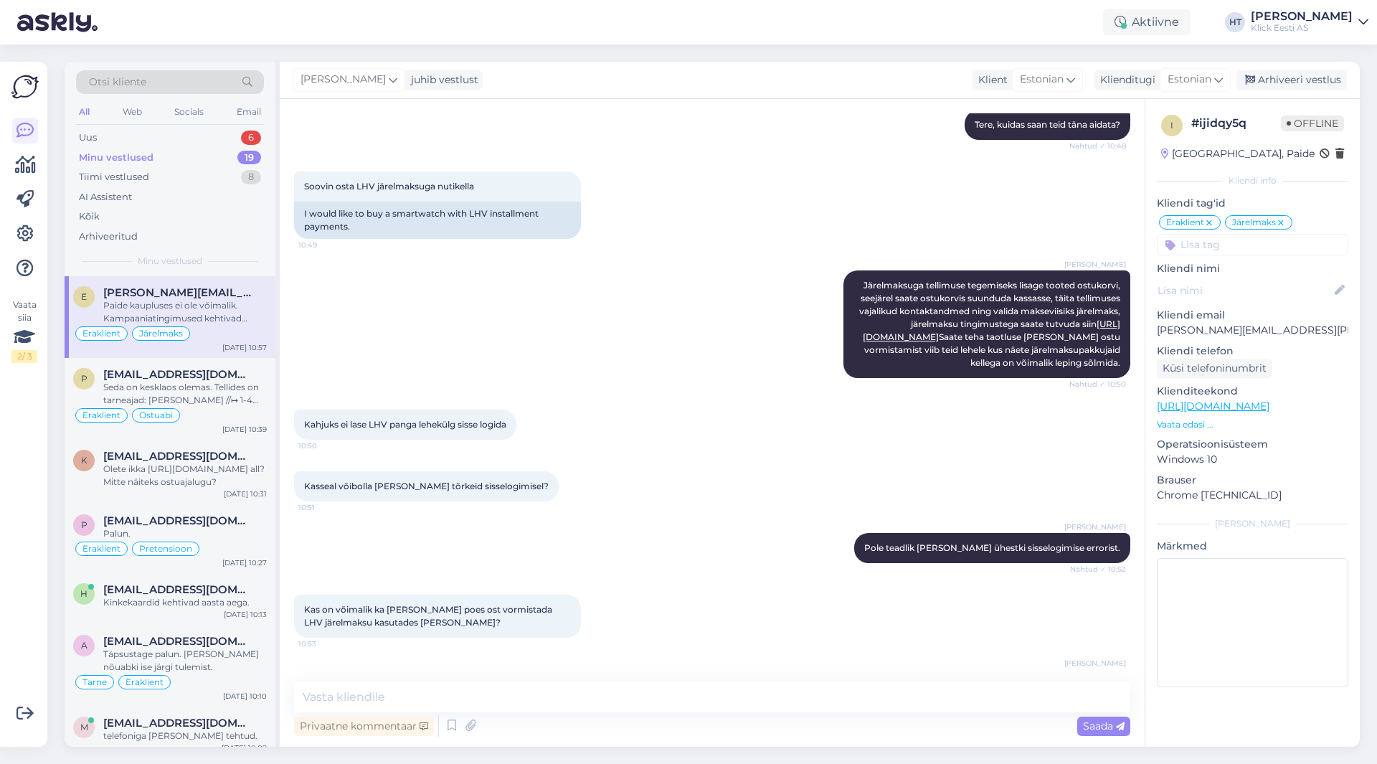
scroll to position [237, 0]
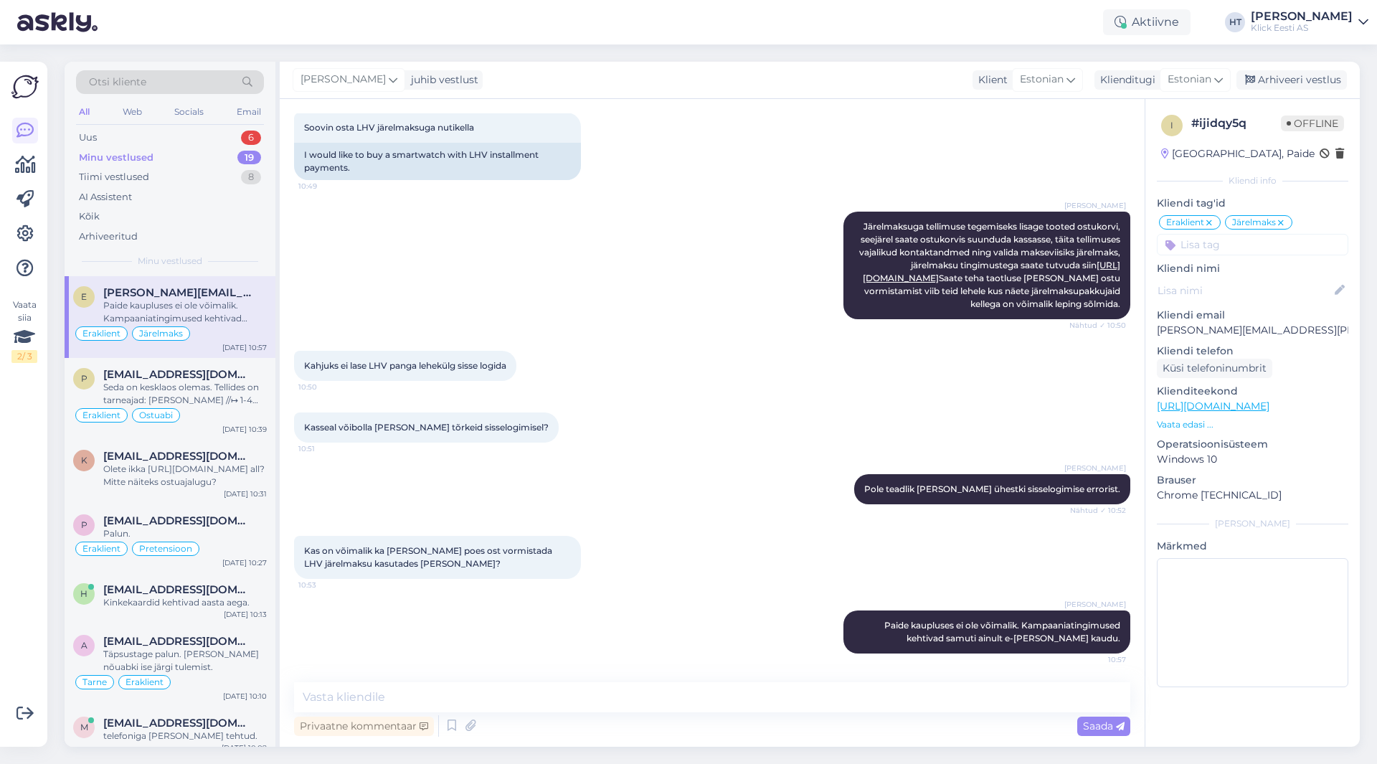
click at [1227, 331] on p "[PERSON_NAME][EMAIL_ADDRESS][PERSON_NAME][DOMAIN_NAME]" at bounding box center [1252, 330] width 191 height 15
click at [730, 430] on div "Kasseal võibolla [PERSON_NAME] tõrkeid sisselogimisel? 10:51" at bounding box center [712, 428] width 836 height 62
click at [658, 502] on div "[PERSON_NAME] Pole teadlik [PERSON_NAME] ühestki sisselogimise errorist. Nähtud…" at bounding box center [712, 489] width 836 height 62
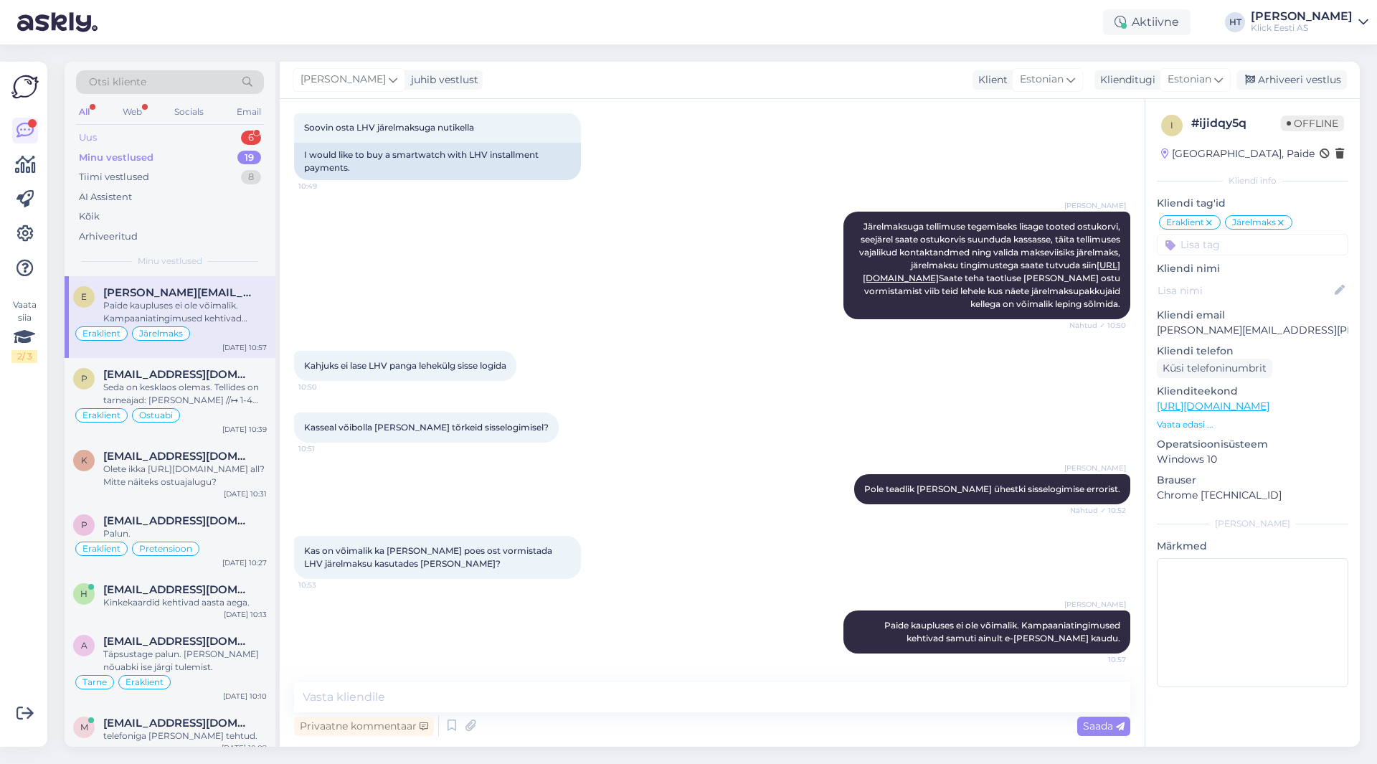
click at [214, 139] on div "Uus 6" at bounding box center [170, 138] width 188 height 20
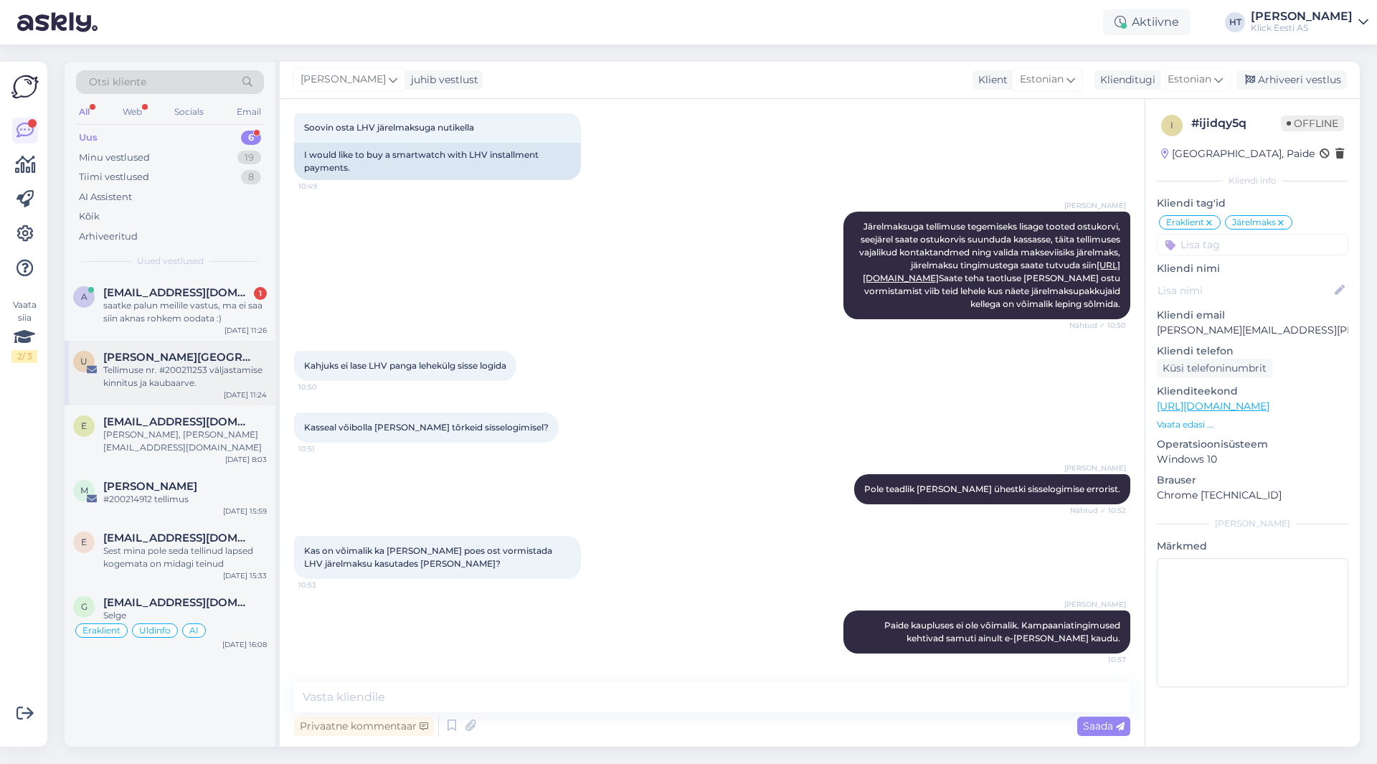
click at [202, 364] on div "Tellimuse nr. #200211253 väljastamise kinnitus ja kaubaarve." at bounding box center [185, 377] width 164 height 26
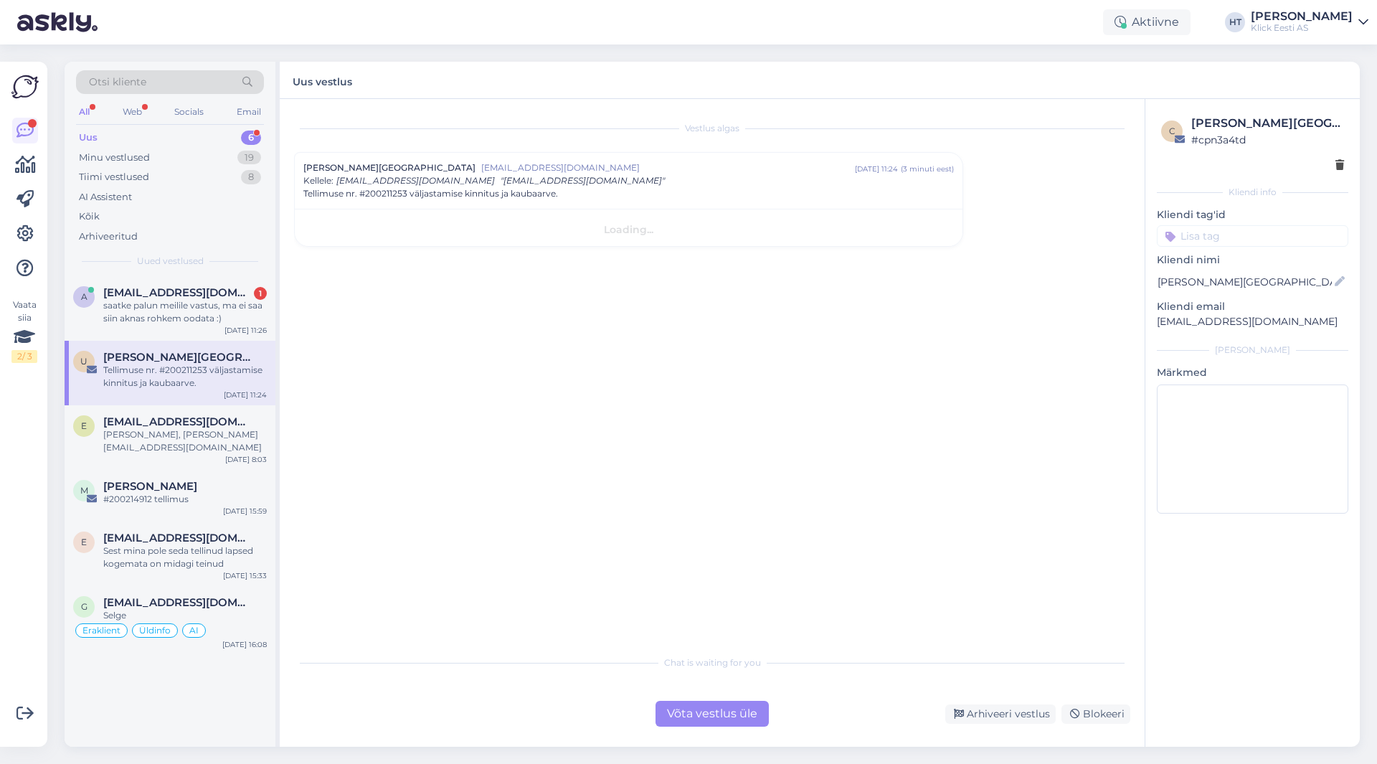
scroll to position [0, 0]
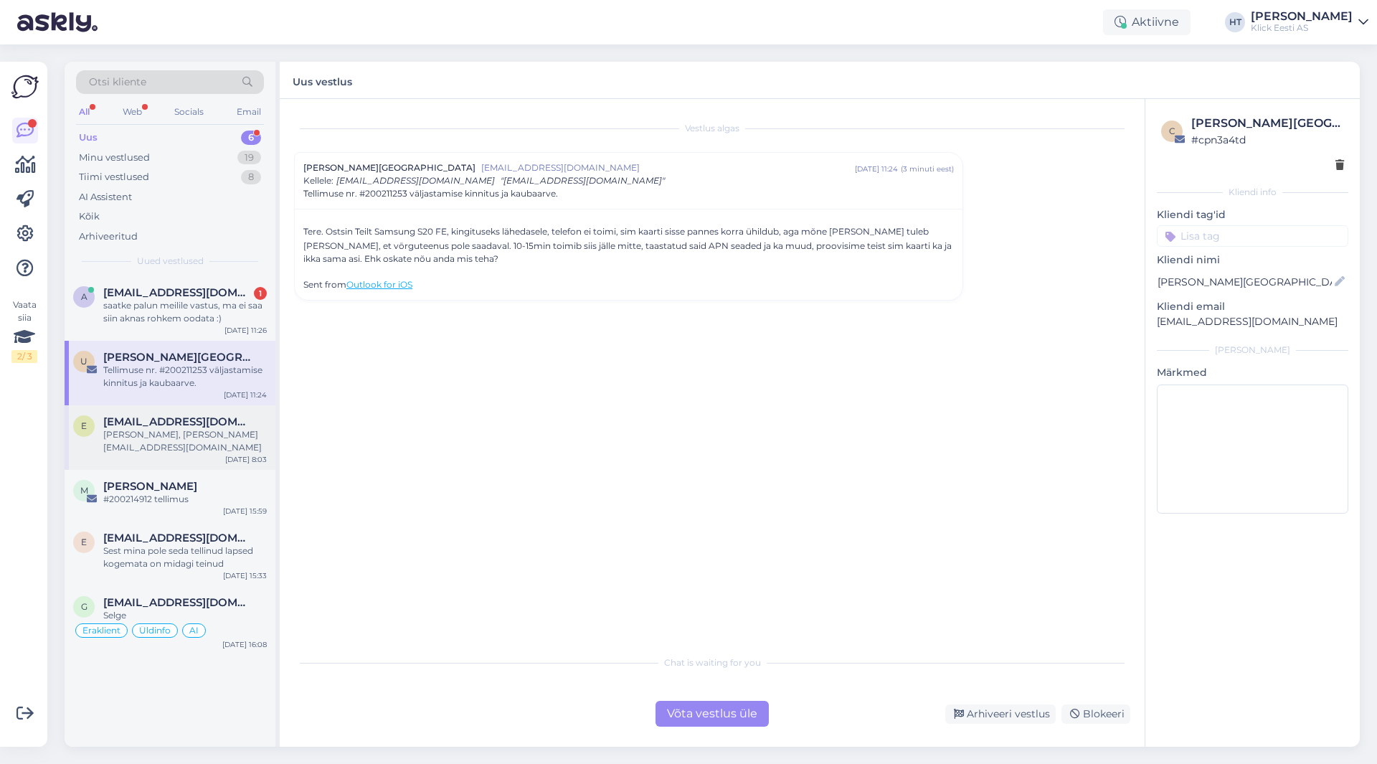
click at [243, 434] on div "[PERSON_NAME], [PERSON_NAME][EMAIL_ADDRESS][DOMAIN_NAME]" at bounding box center [185, 441] width 164 height 26
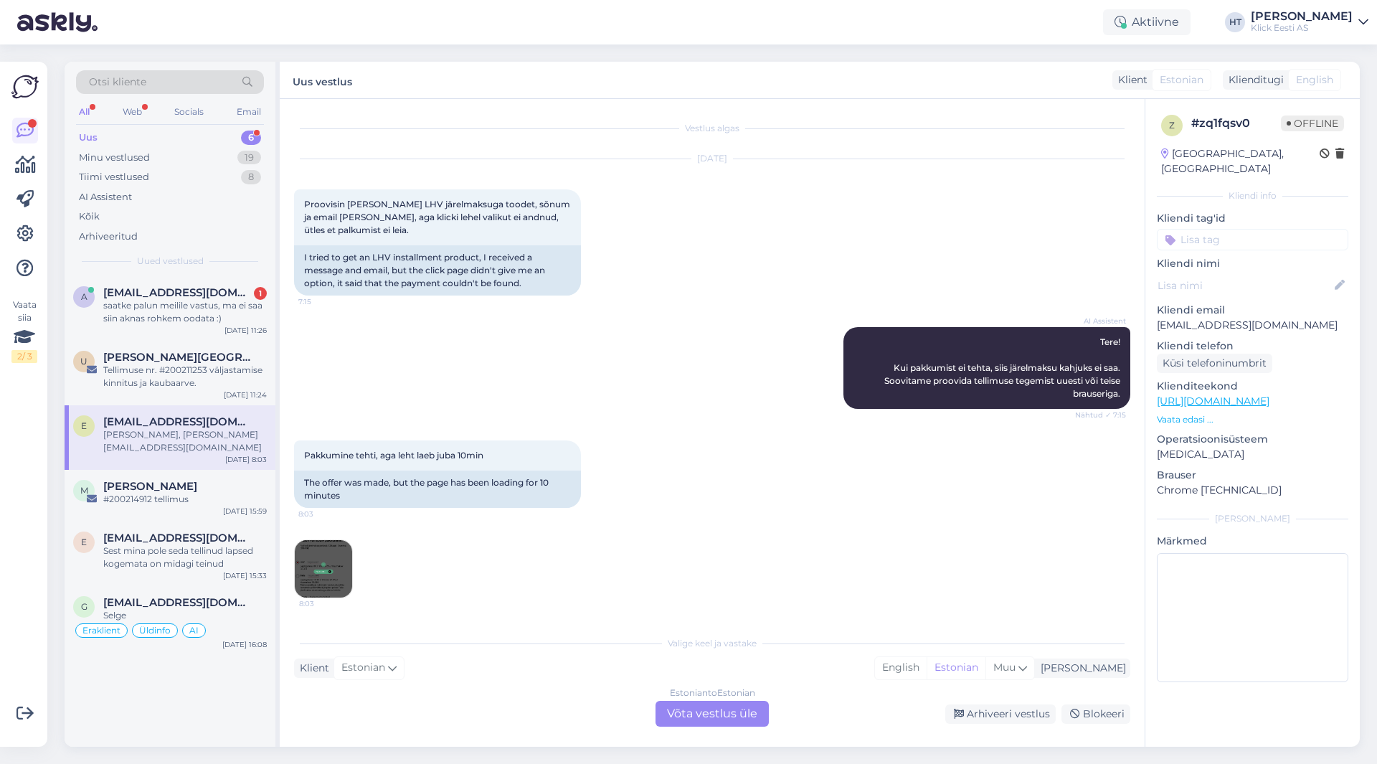
scroll to position [172, 0]
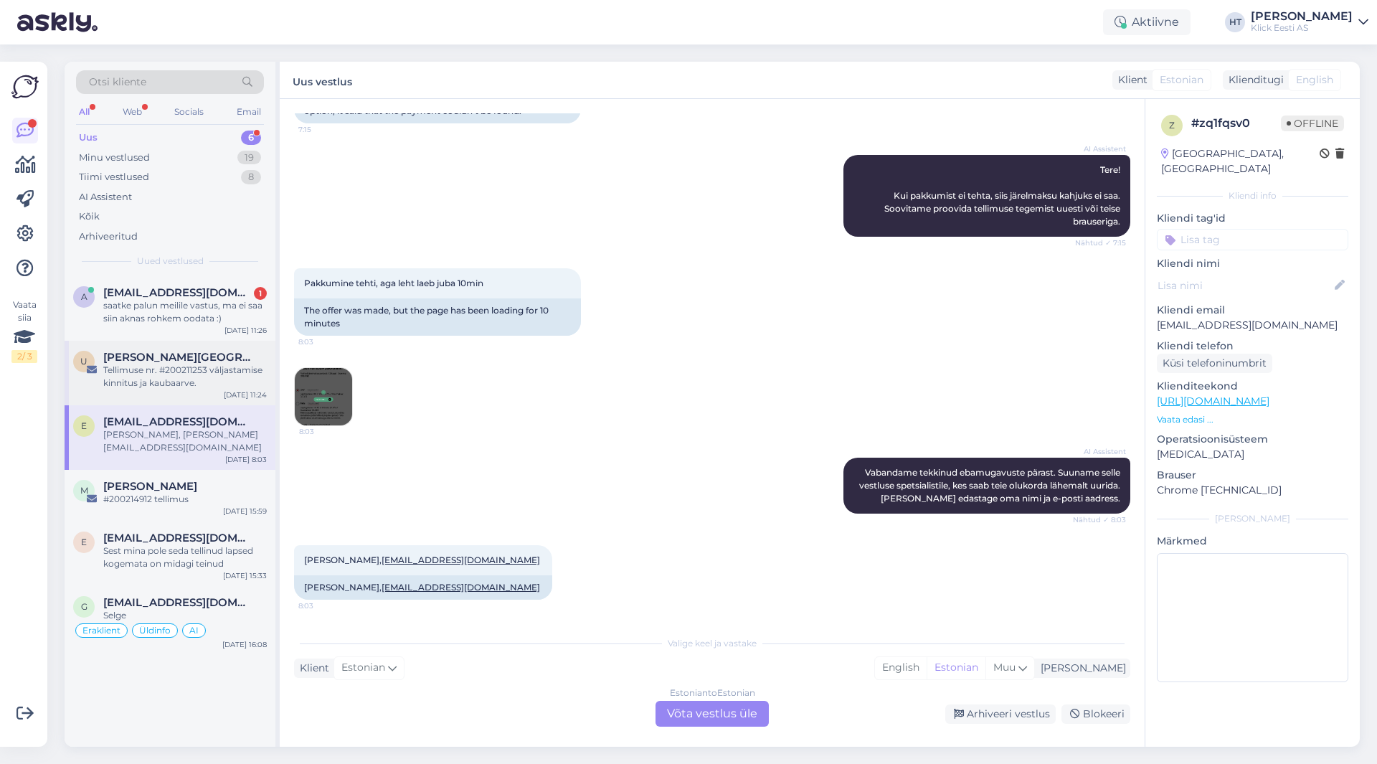
click at [204, 379] on div "Tellimuse nr. #200211253 väljastamise kinnitus ja kaubaarve." at bounding box center [185, 377] width 164 height 26
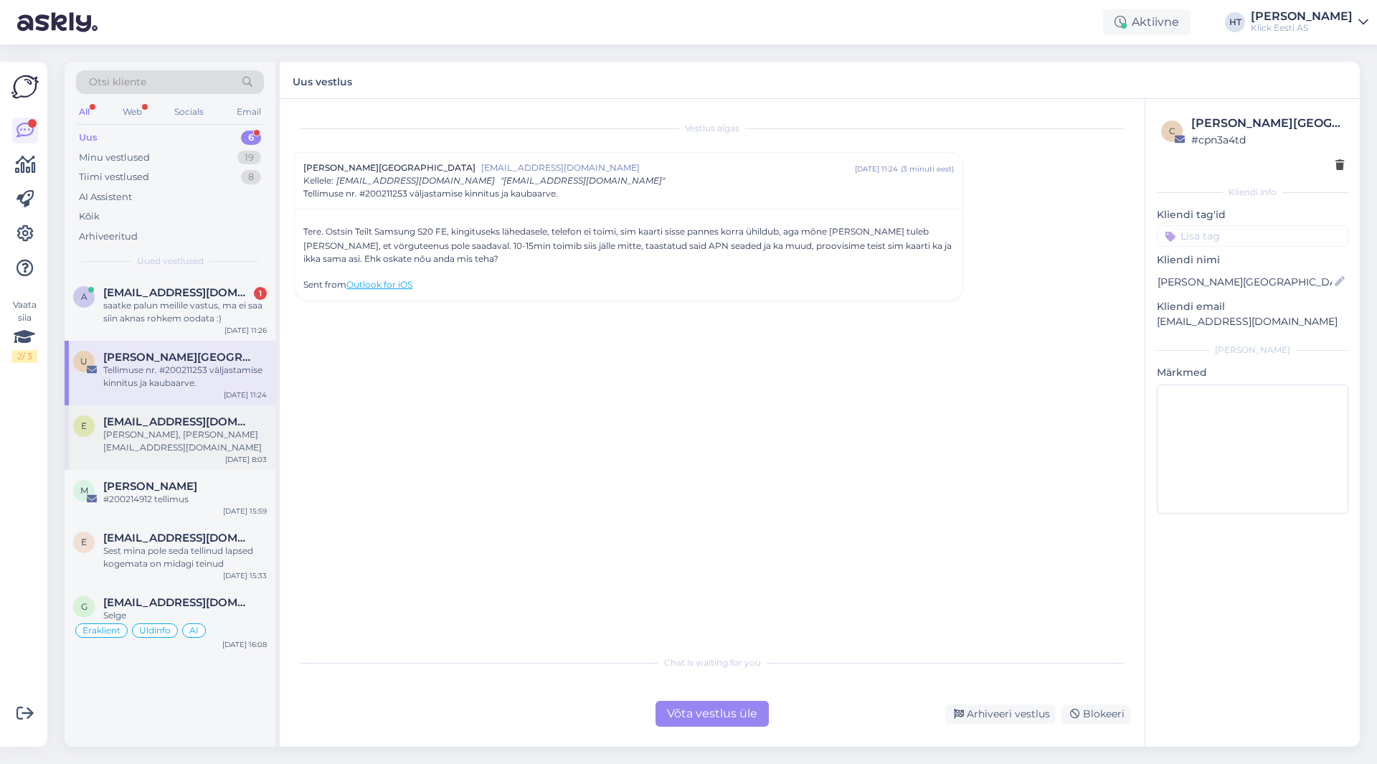
click at [218, 437] on div "[PERSON_NAME], [PERSON_NAME][EMAIL_ADDRESS][DOMAIN_NAME]" at bounding box center [185, 441] width 164 height 26
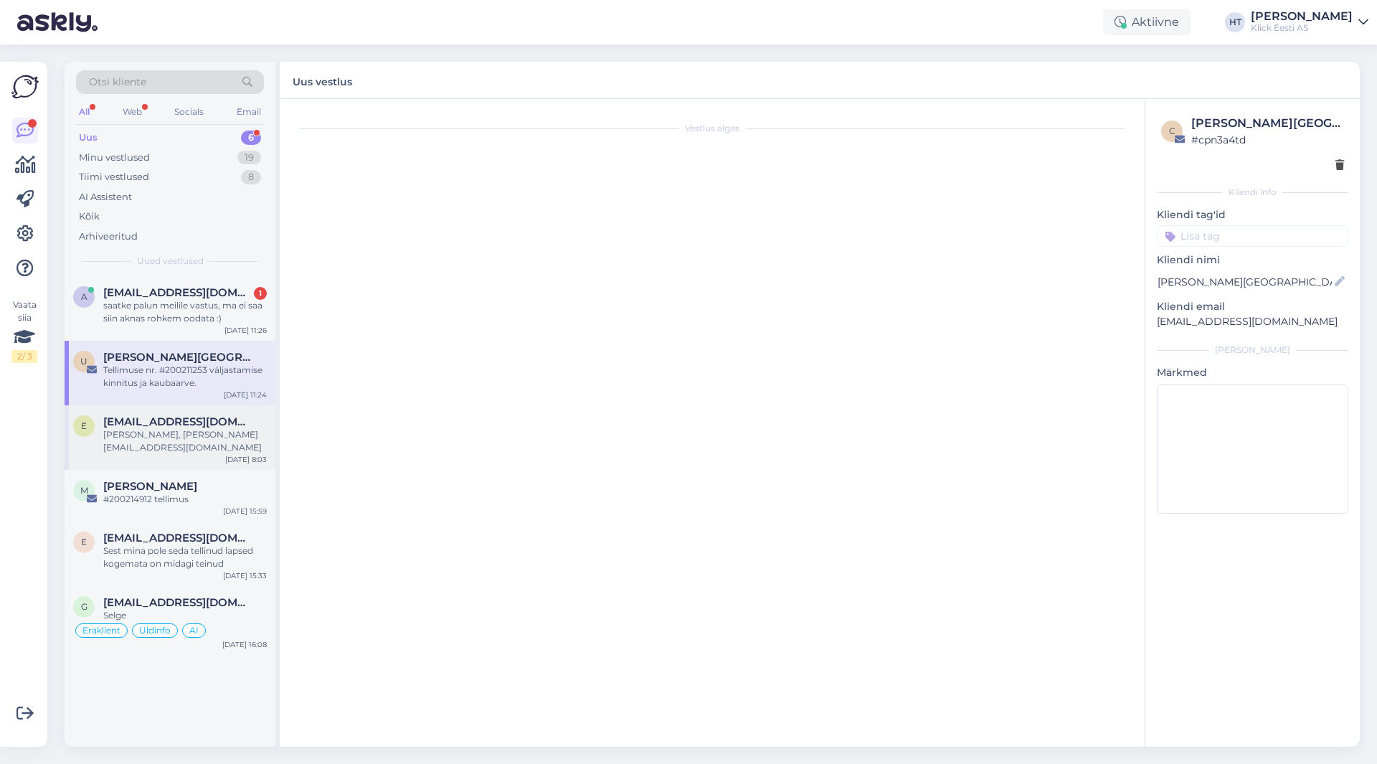
scroll to position [172, 0]
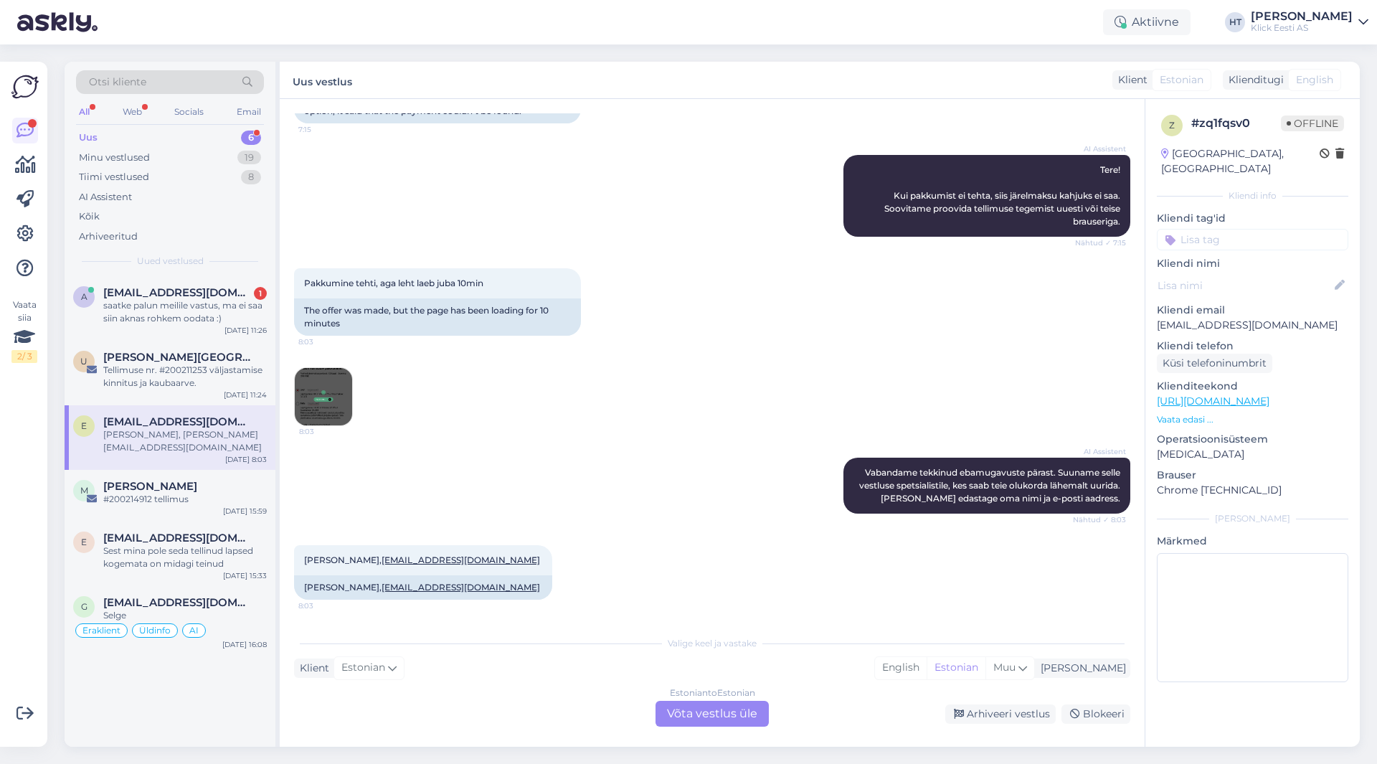
click at [223, 138] on div "Uus 6" at bounding box center [170, 138] width 188 height 20
click at [158, 685] on div "a [EMAIL_ADDRESS][DOMAIN_NAME] 1 saatke palun meilile vastus, ma ei saa siin ak…" at bounding box center [170, 511] width 211 height 470
click at [136, 700] on div "a [EMAIL_ADDRESS][DOMAIN_NAME] 1 saatke palun meilile vastus, ma ei saa siin ak…" at bounding box center [170, 511] width 211 height 470
click at [153, 686] on div "a [EMAIL_ADDRESS][DOMAIN_NAME] 1 saatke palun meilile vastus, ma ei saa siin ak…" at bounding box center [170, 511] width 211 height 470
click at [186, 316] on div "saatke palun meilile vastus, ma ei saa siin aknas rohkem oodata :)" at bounding box center [185, 312] width 164 height 26
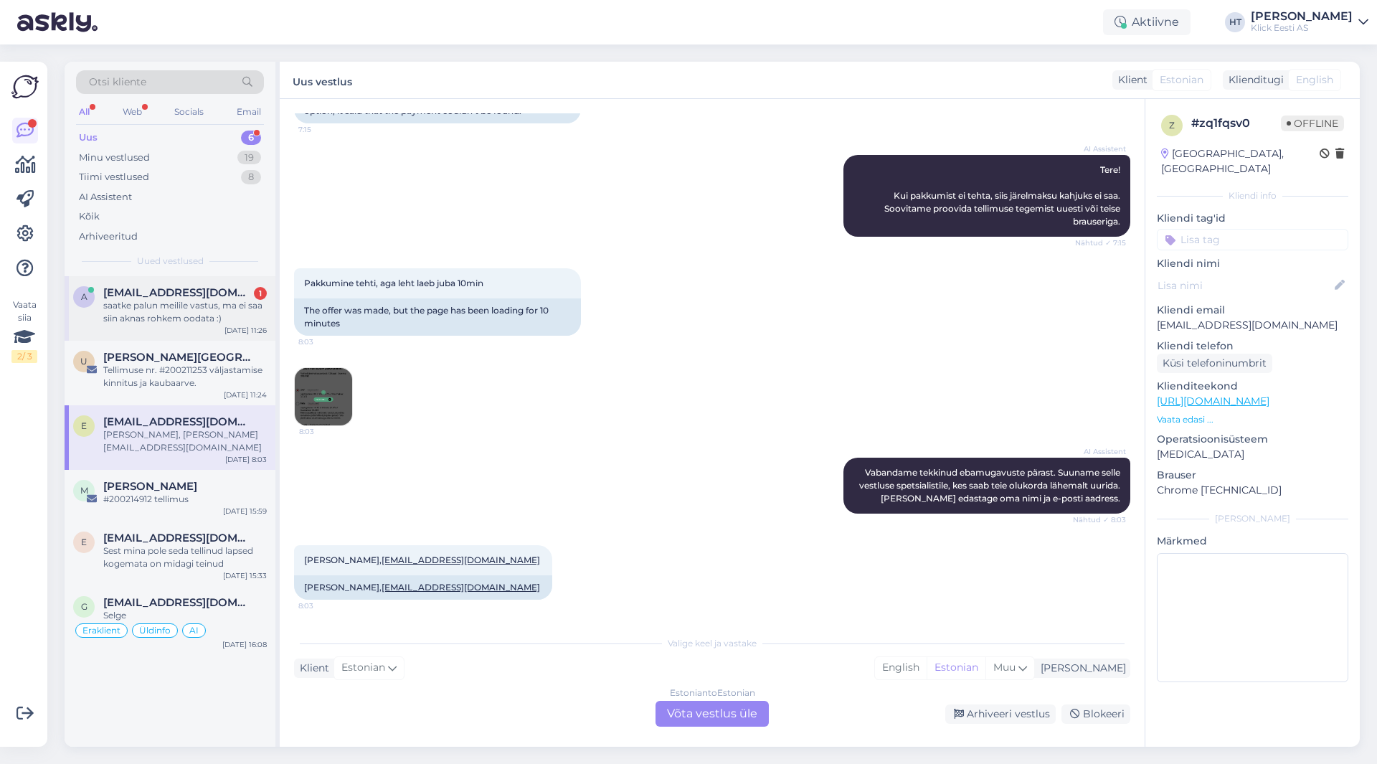
scroll to position [0, 0]
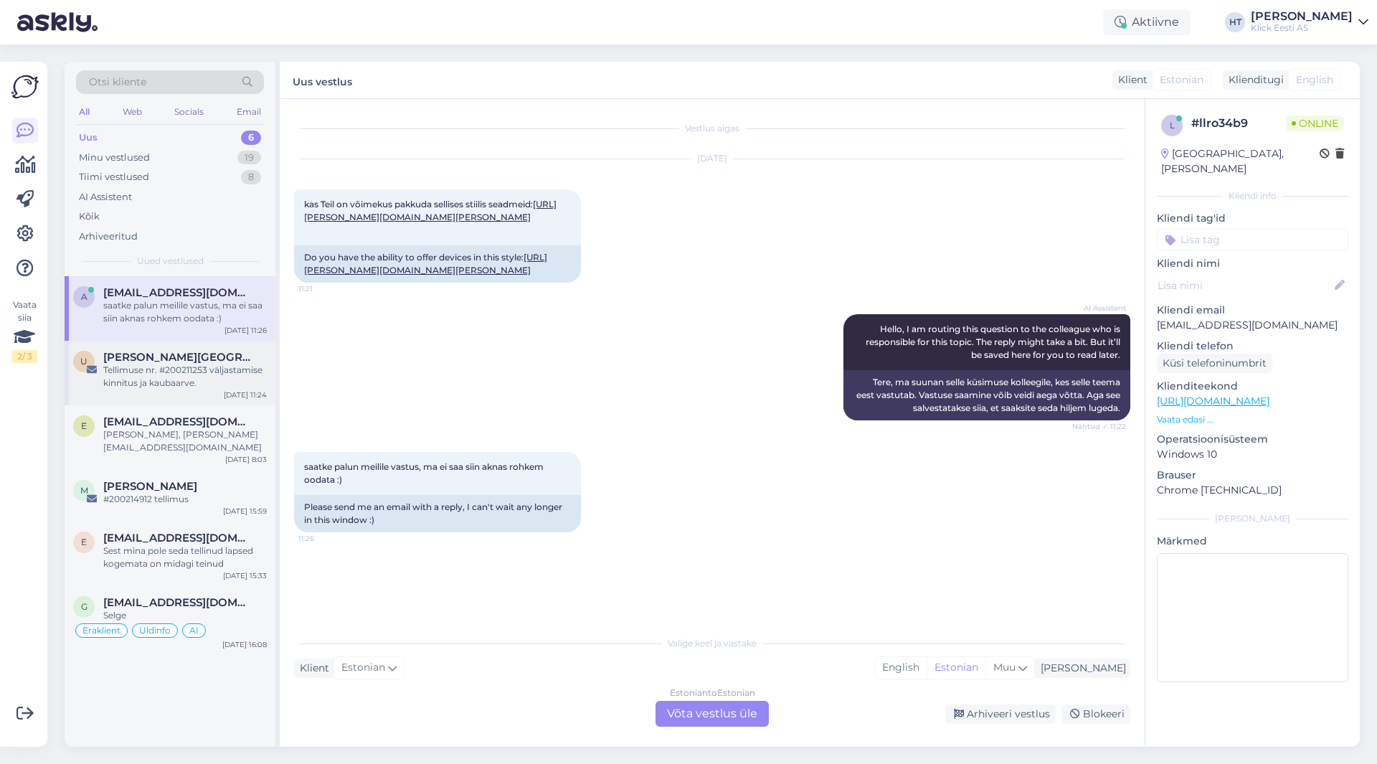
click at [210, 378] on div "Tellimuse nr. #200211253 väljastamise kinnitus ja kaubaarve." at bounding box center [185, 377] width 164 height 26
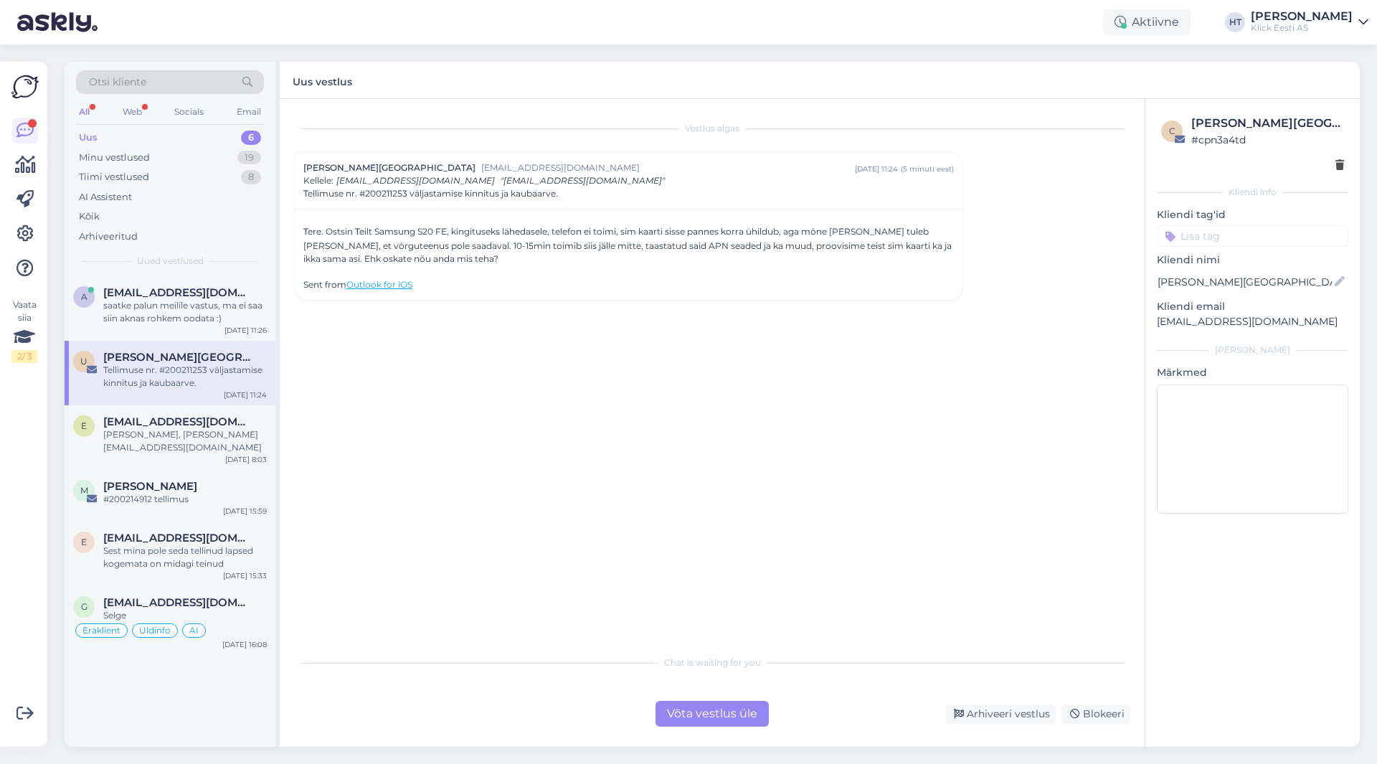
click at [706, 496] on div "Vestlus algas Uku [GEOGRAPHIC_DATA] [EMAIL_ADDRESS][DOMAIN_NAME] [DATE] 11:24 (…" at bounding box center [718, 373] width 849 height 521
click at [245, 454] on div "[DATE] 8:03" at bounding box center [246, 459] width 42 height 11
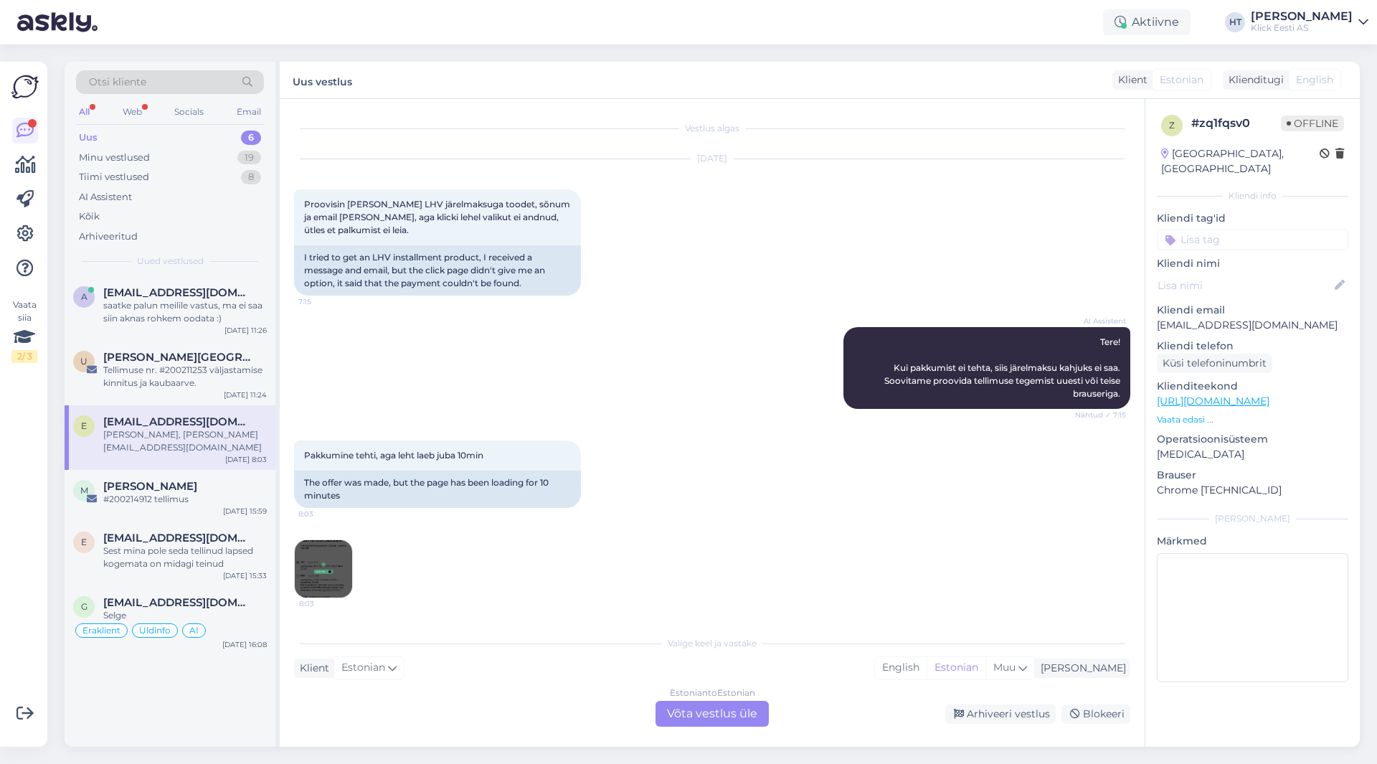
scroll to position [172, 0]
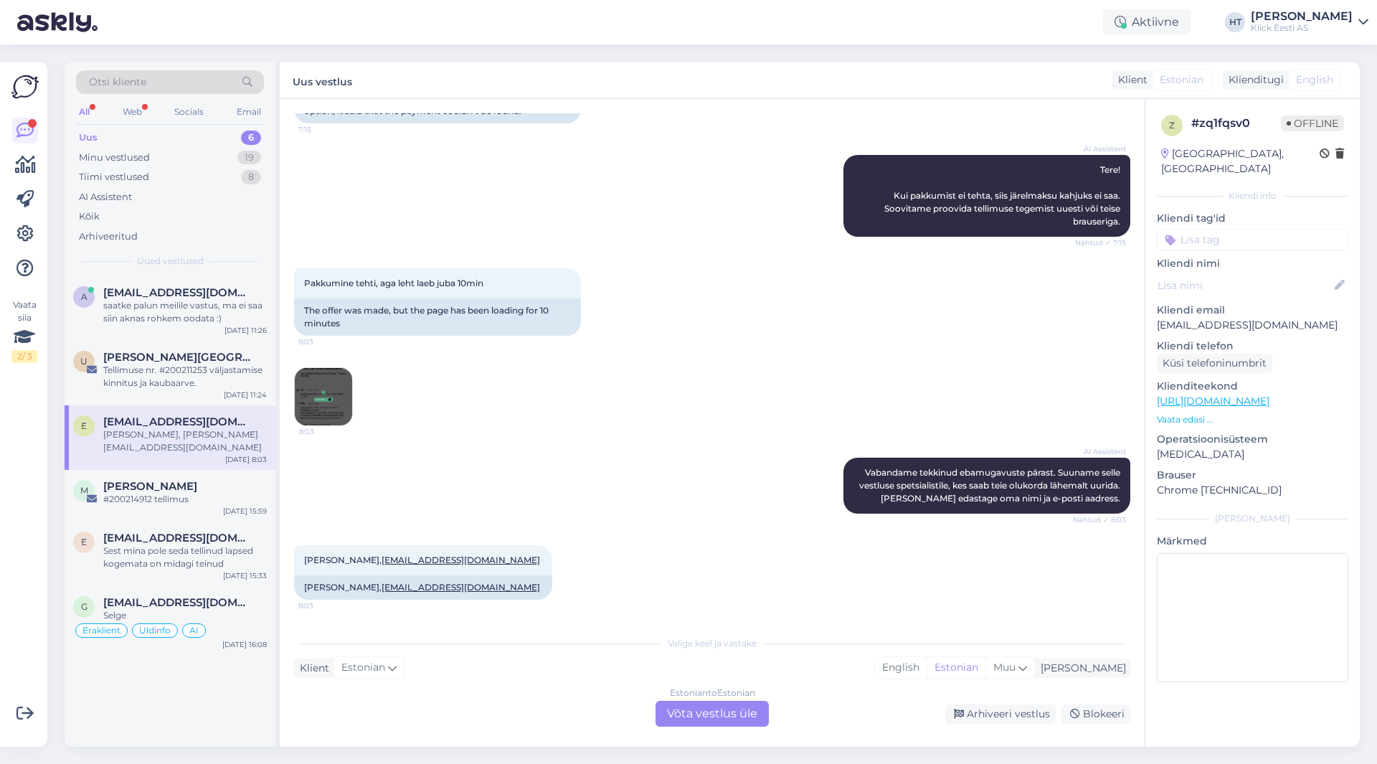
click at [653, 465] on div "AI Assistent Vabandame tekkinud ebamugavuste pärast. Suuname selle vestluse spe…" at bounding box center [712, 485] width 836 height 87
click at [257, 294] on div "[EMAIL_ADDRESS][DOMAIN_NAME]" at bounding box center [185, 292] width 164 height 13
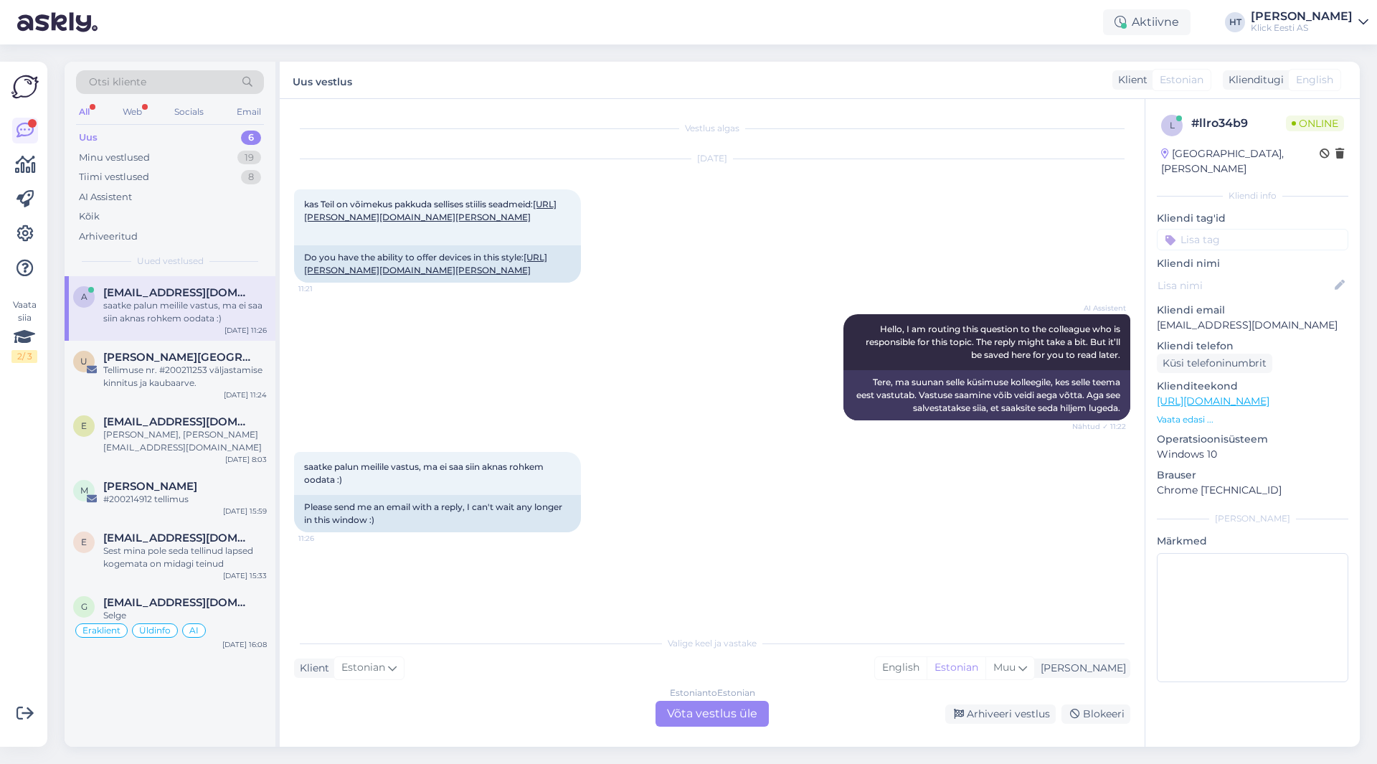
click at [738, 377] on div "AI Assistent Hello, I am routing this question to the colleague who is responsi…" at bounding box center [712, 367] width 836 height 138
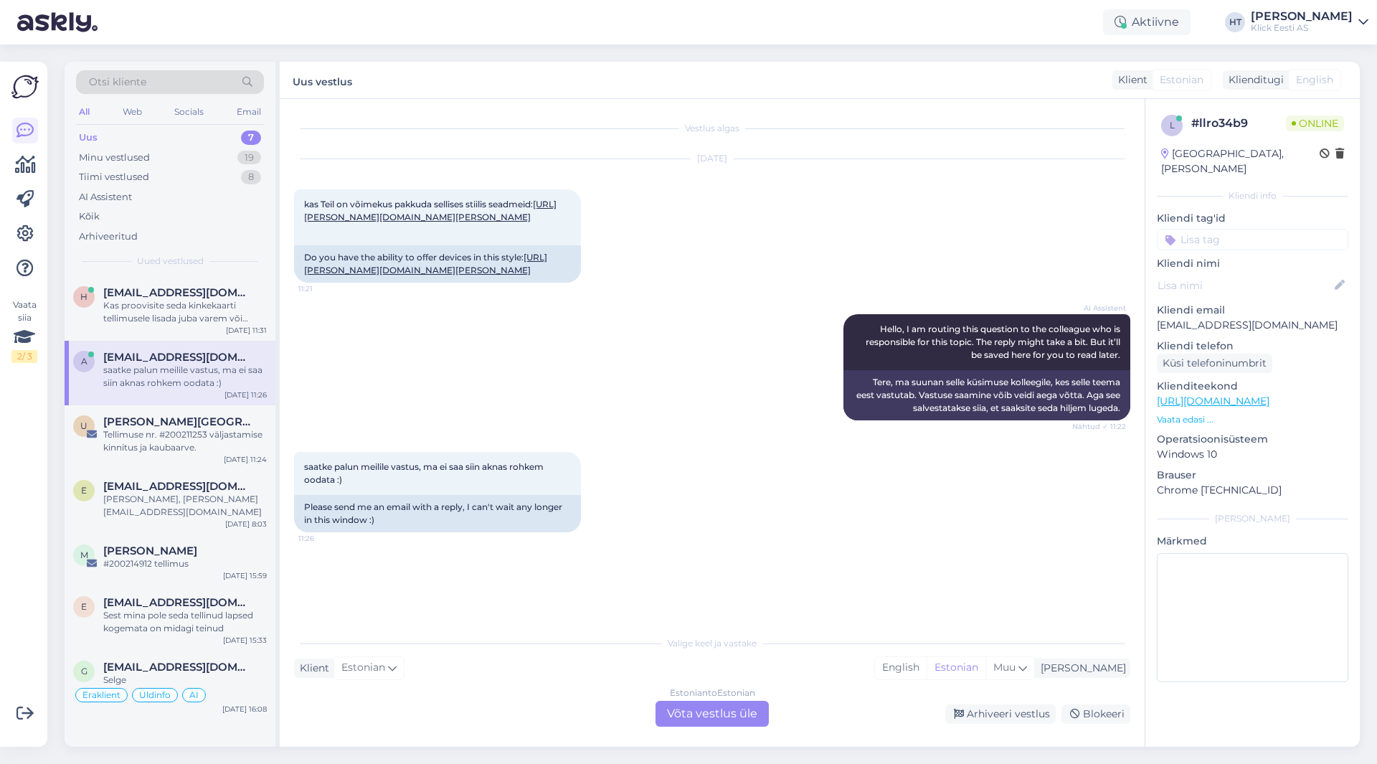
click at [209, 136] on div "Uus 7" at bounding box center [170, 138] width 188 height 20
click at [233, 307] on div "Kas proovisite seda kinkekaarti tellimusele lisada juba varem või andis see [PE…" at bounding box center [185, 312] width 164 height 26
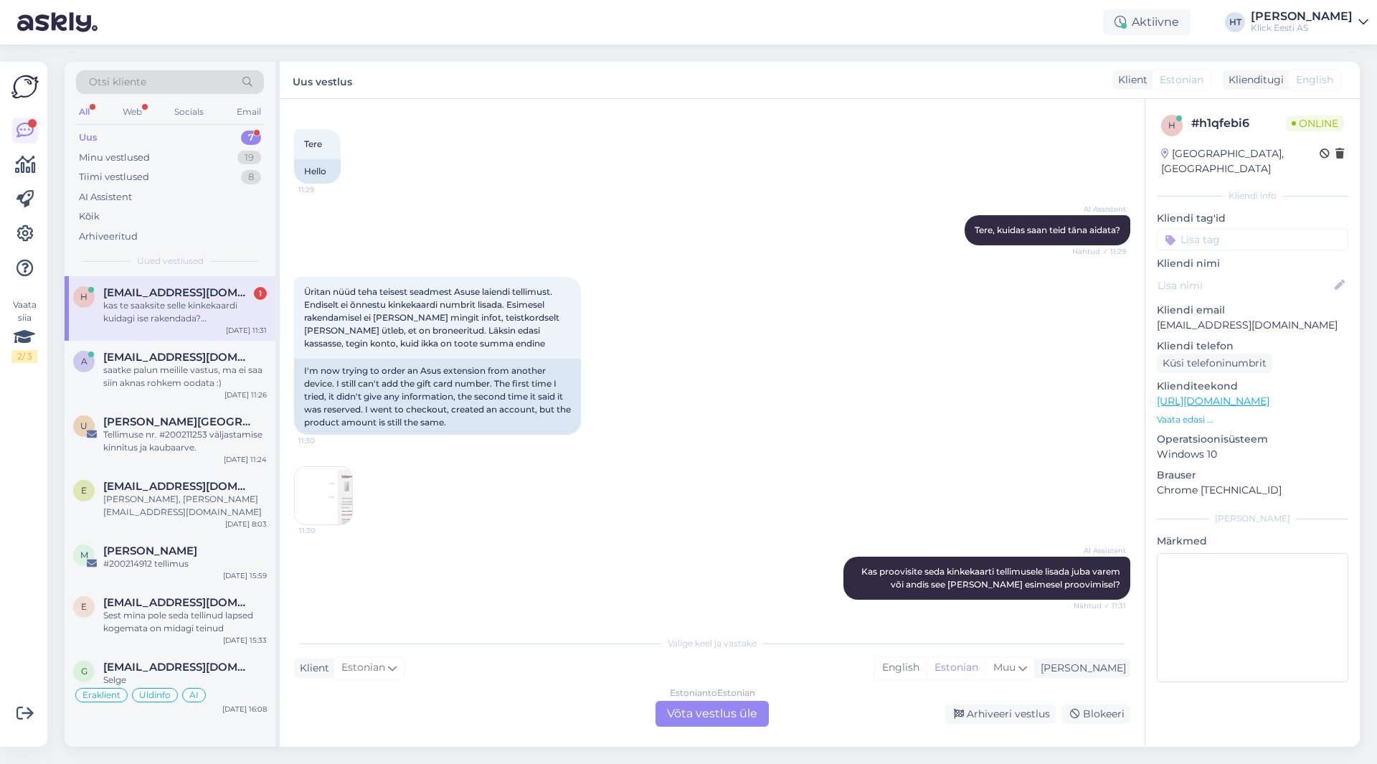
scroll to position [172, 0]
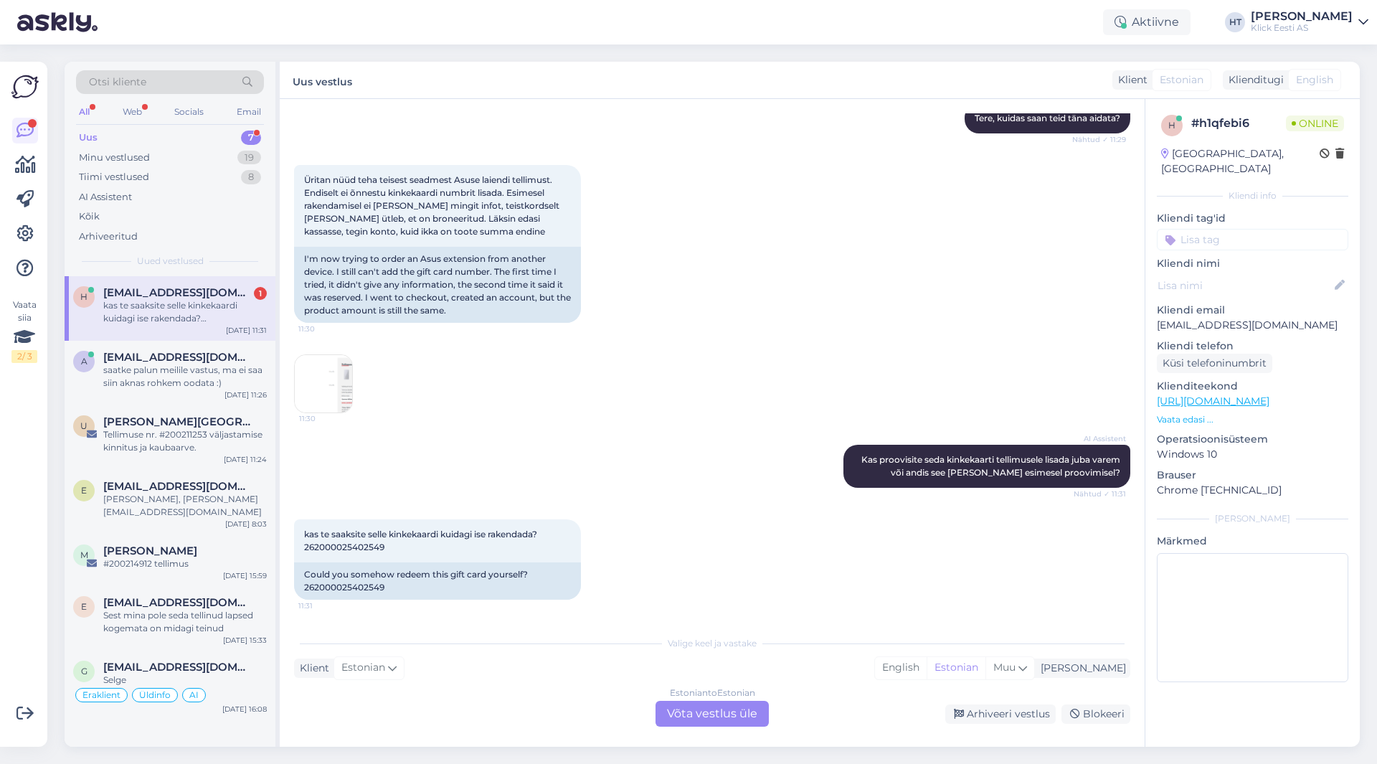
click at [330, 379] on img at bounding box center [323, 383] width 57 height 57
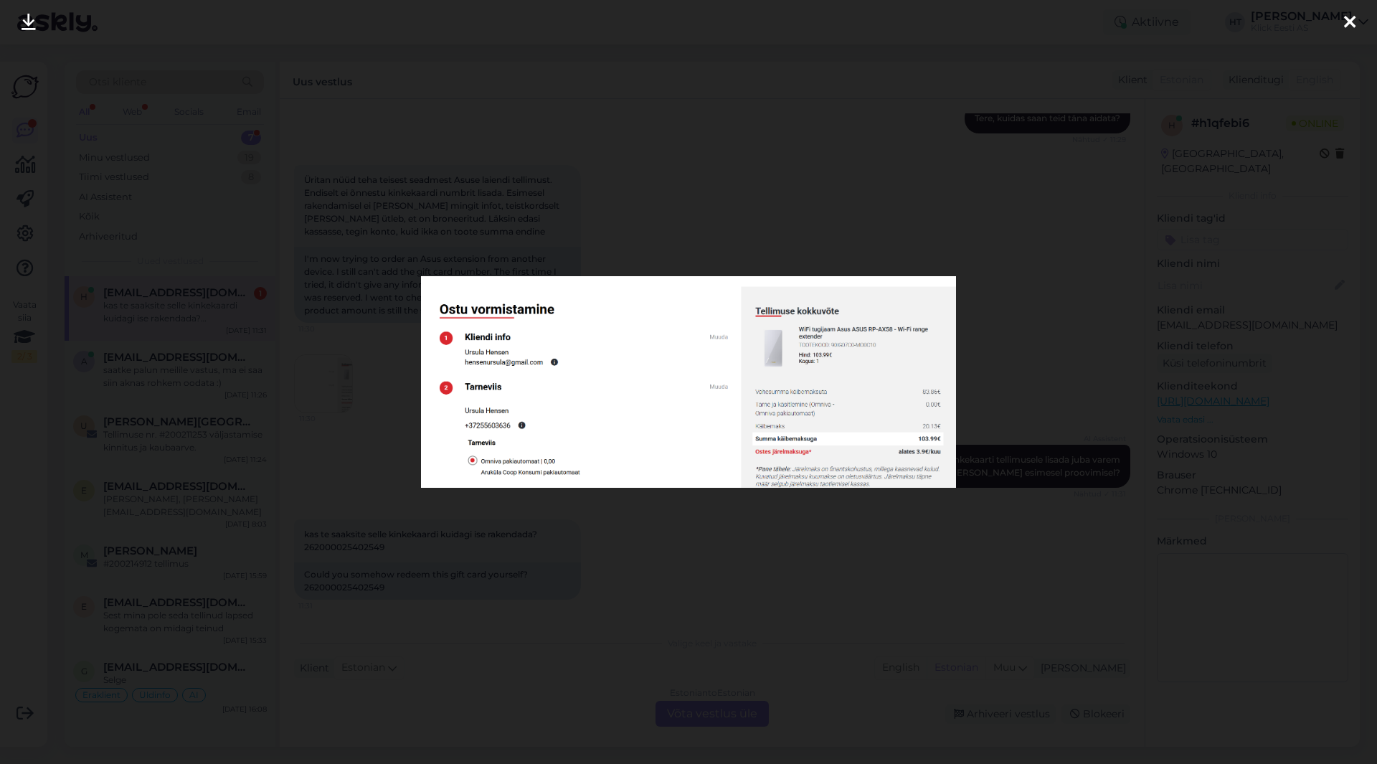
click at [617, 511] on div at bounding box center [688, 382] width 1377 height 764
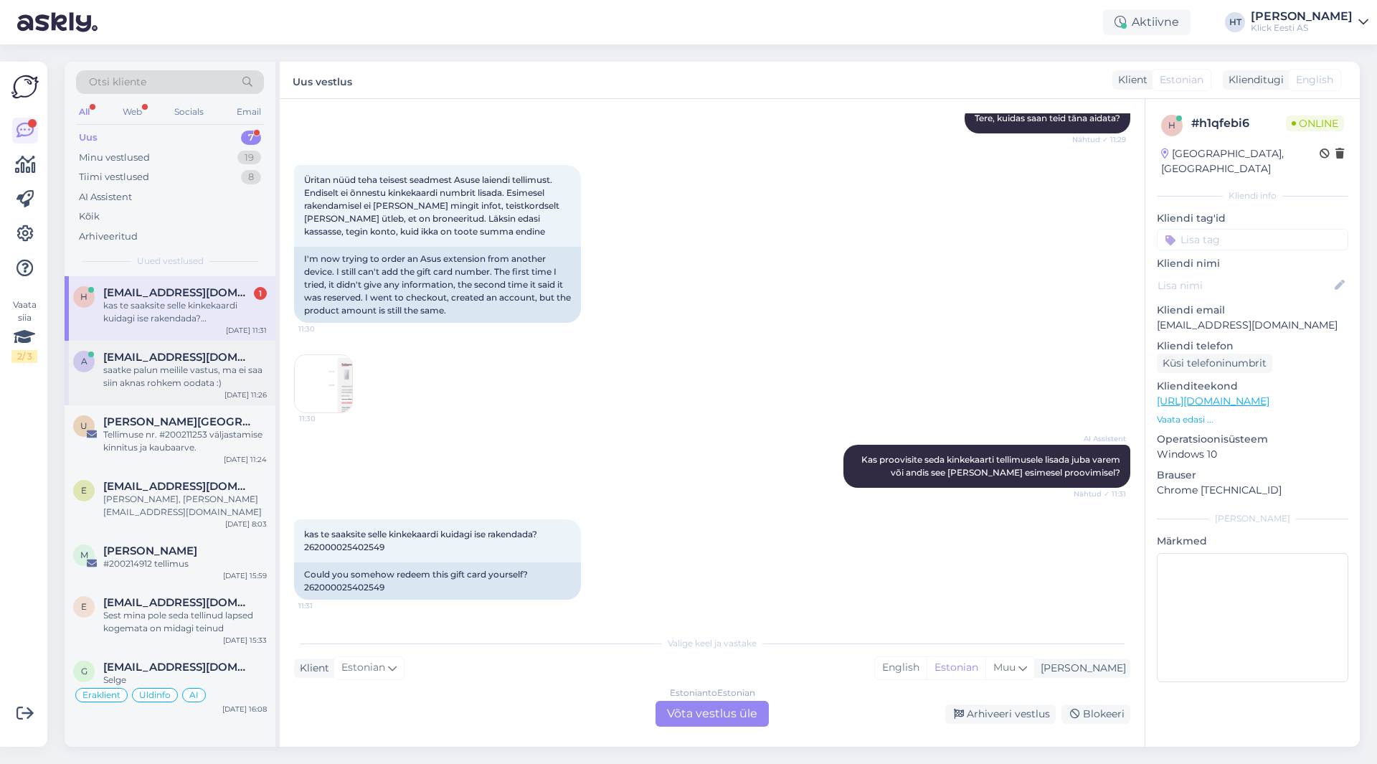
click at [234, 379] on div "saatke palun meilile vastus, ma ei saa siin aknas rohkem oodata :)" at bounding box center [185, 377] width 164 height 26
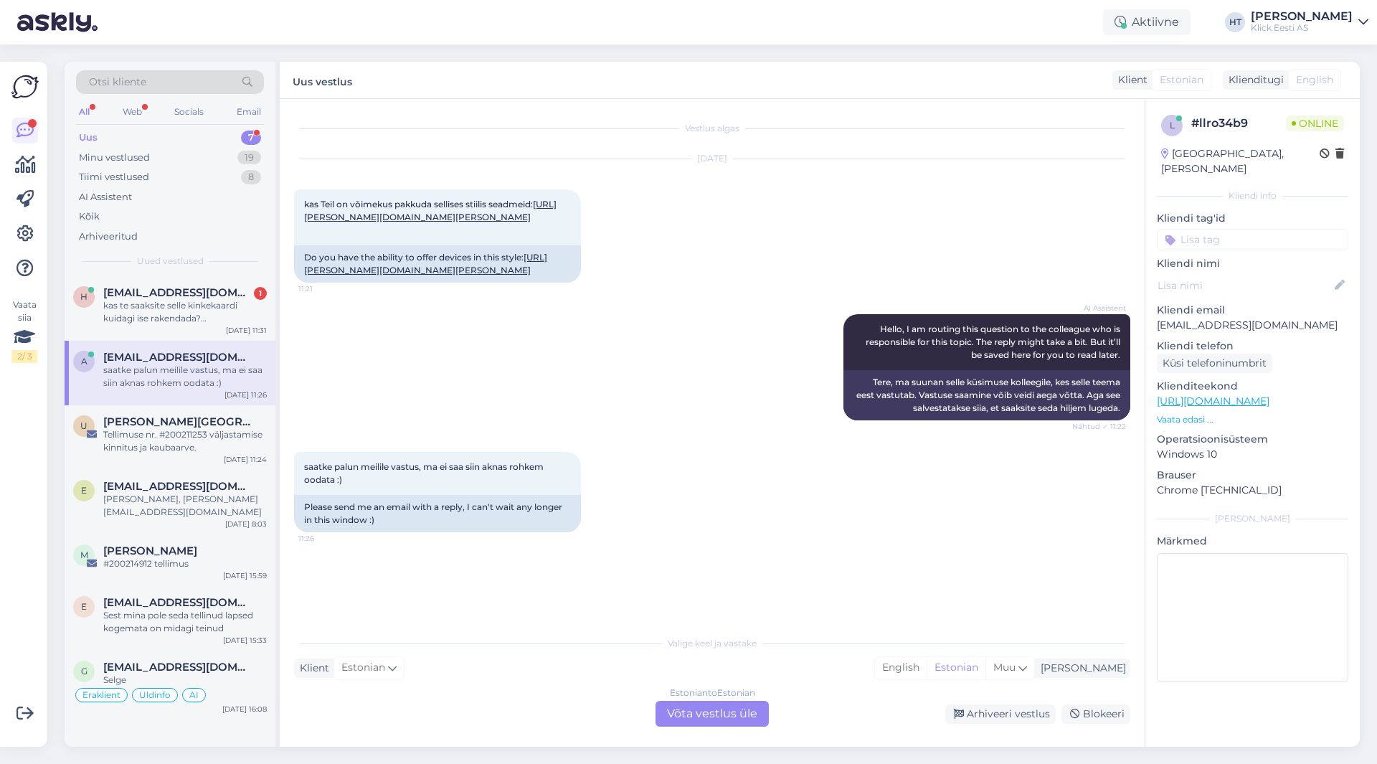
scroll to position [0, 0]
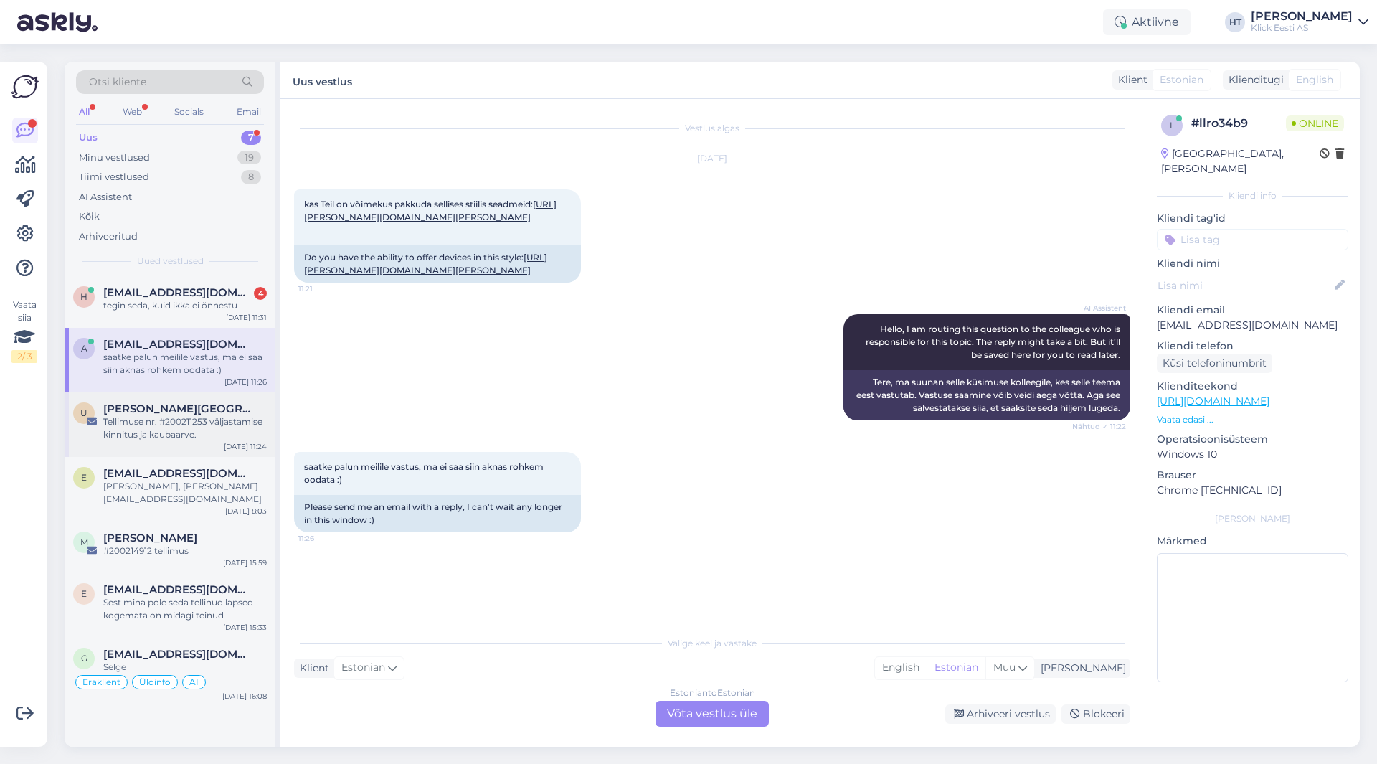
click at [268, 421] on div "U Uku Uusmaa Tellimuse nr. #200211253 väljastamise kinnitus ja kaubaarve. [DATE…" at bounding box center [170, 424] width 211 height 65
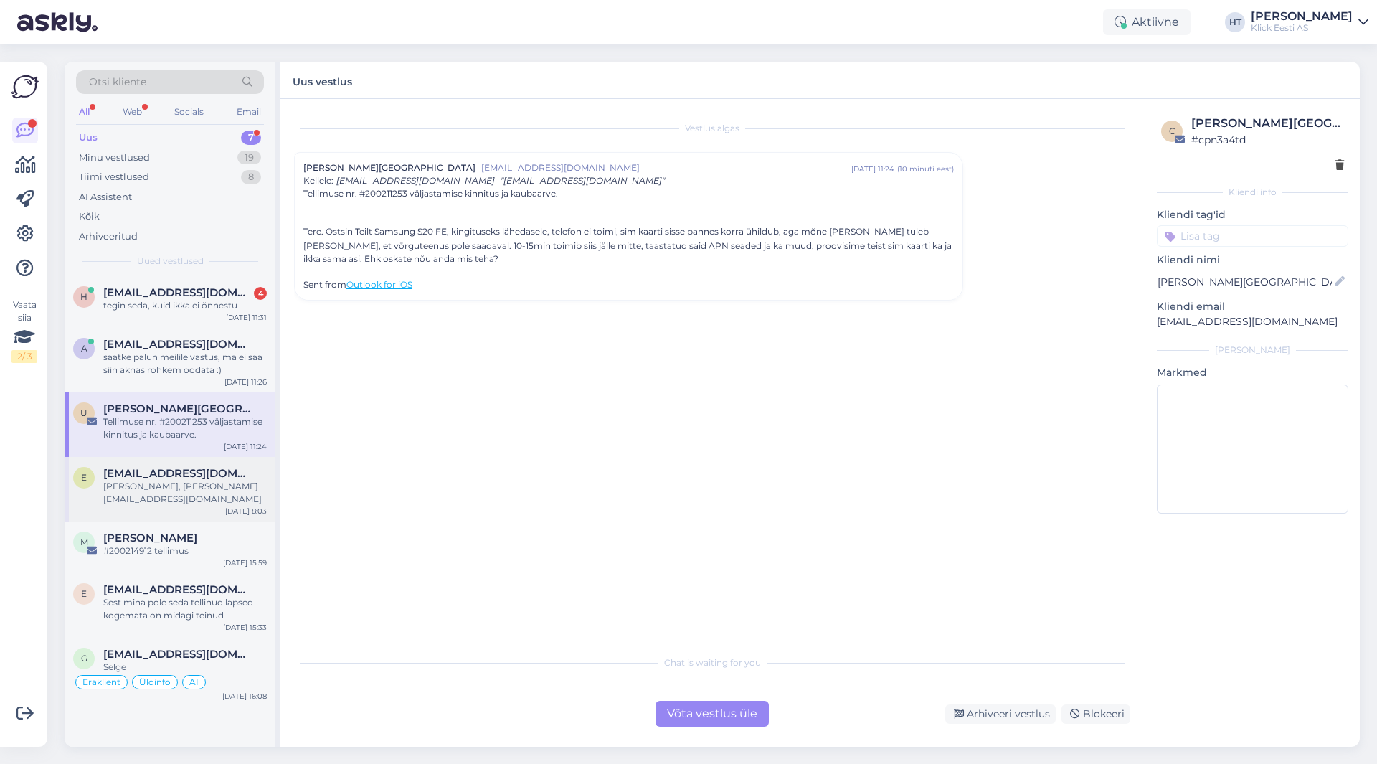
click at [219, 466] on div "e [PERSON_NAME][EMAIL_ADDRESS][DOMAIN_NAME] [PERSON_NAME], [PERSON_NAME][EMAIL_…" at bounding box center [170, 489] width 211 height 65
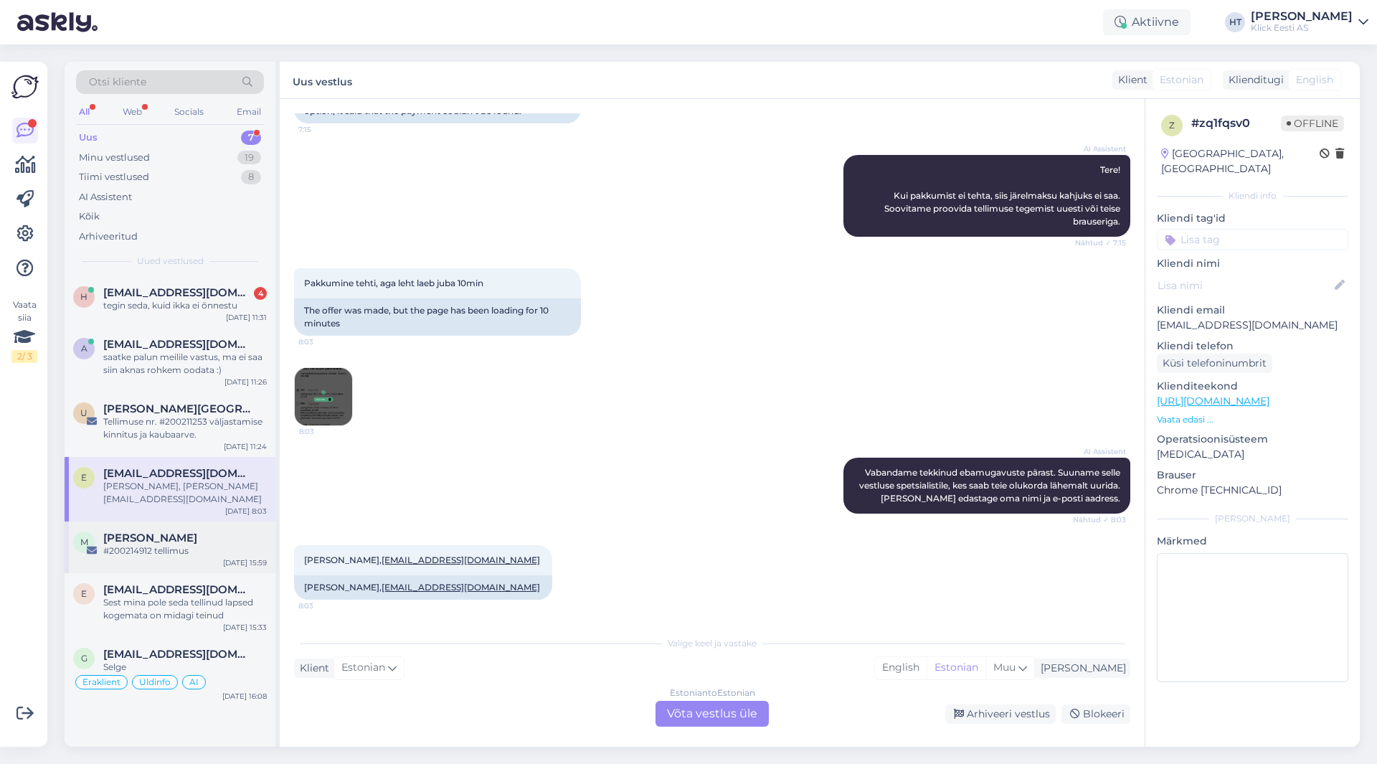
click at [222, 531] on div "[PERSON_NAME]" at bounding box center [185, 537] width 164 height 13
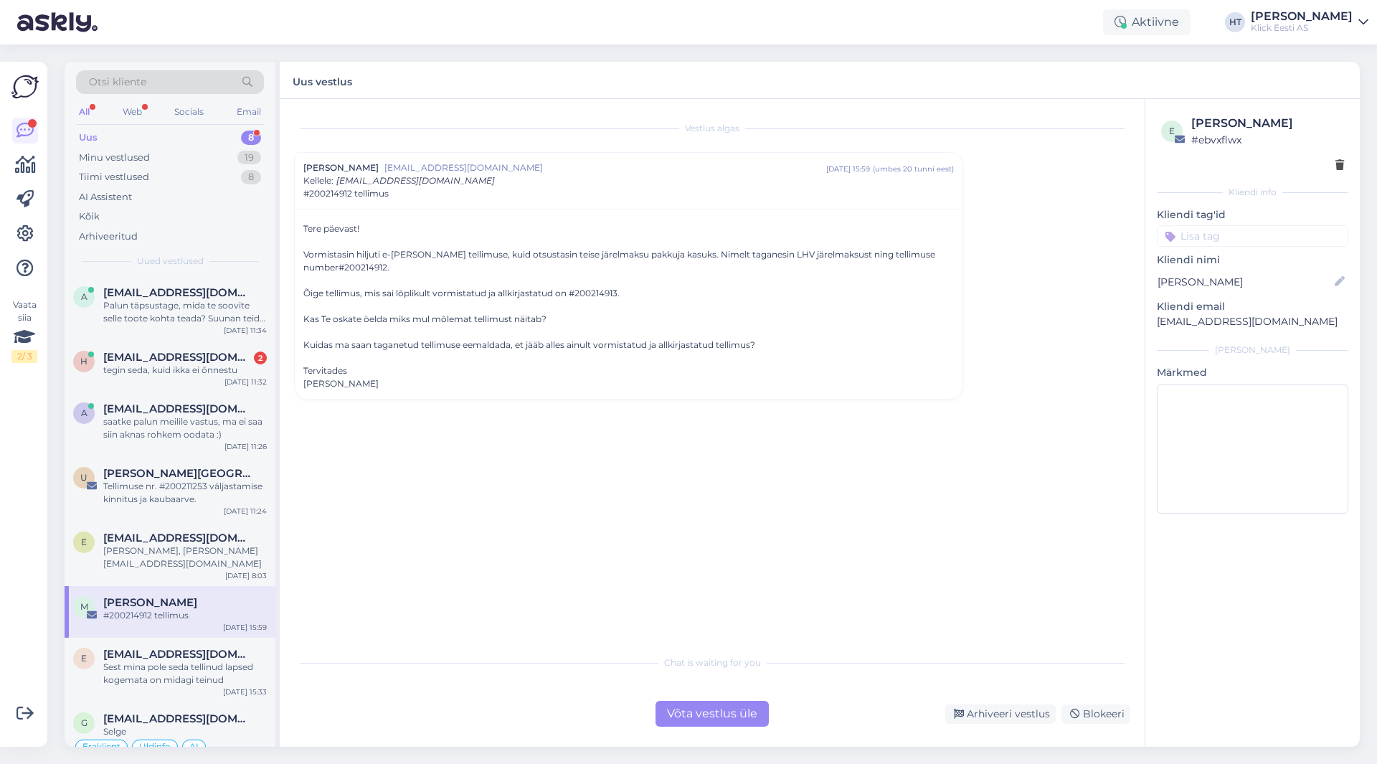
click at [1068, 257] on div "Vestlus [PERSON_NAME] [PERSON_NAME][EMAIL_ADDRESS][DOMAIN_NAME] [DATE] 15:59 ( …" at bounding box center [718, 373] width 849 height 521
click at [186, 295] on span "[EMAIL_ADDRESS][DOMAIN_NAME]" at bounding box center [177, 292] width 149 height 13
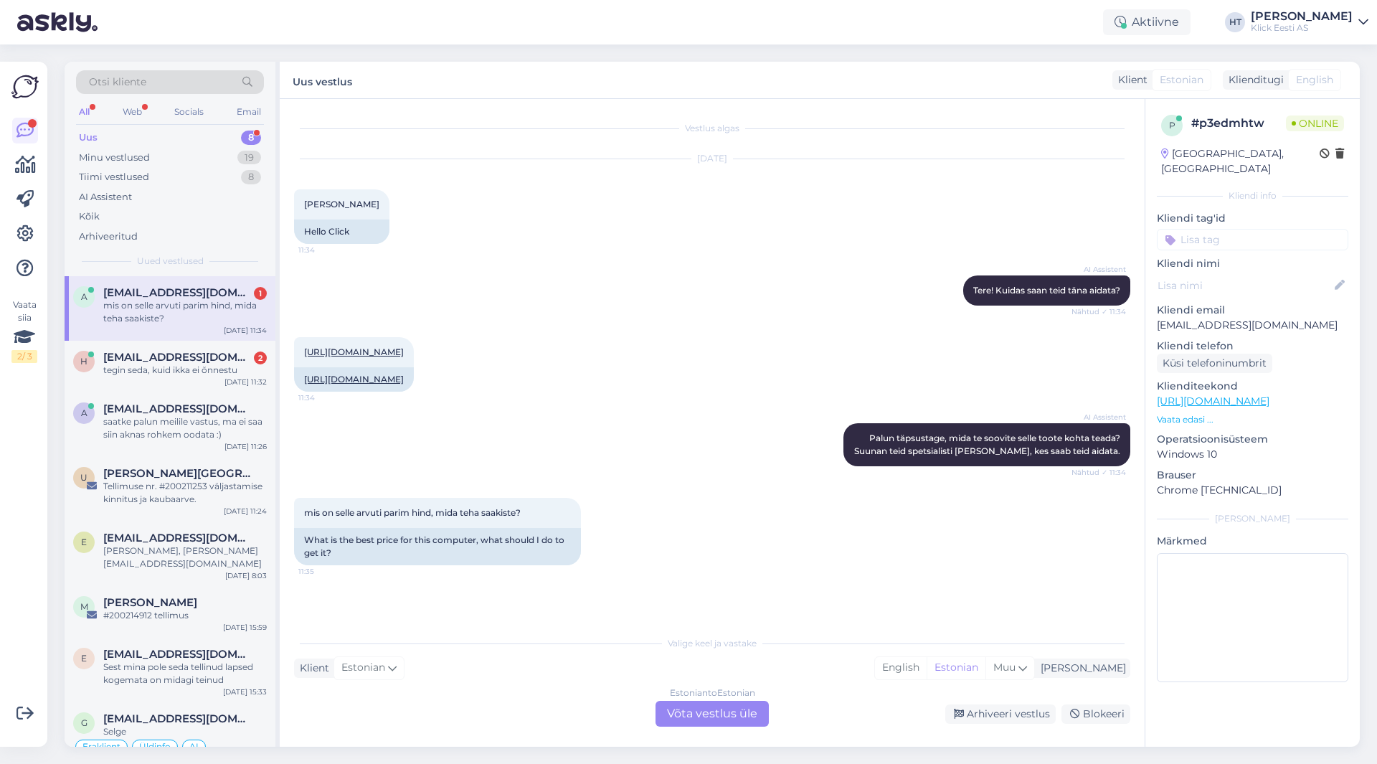
click at [656, 372] on div "[URL][DOMAIN_NAME] 11:34 [URL][DOMAIN_NAME]" at bounding box center [712, 364] width 836 height 86
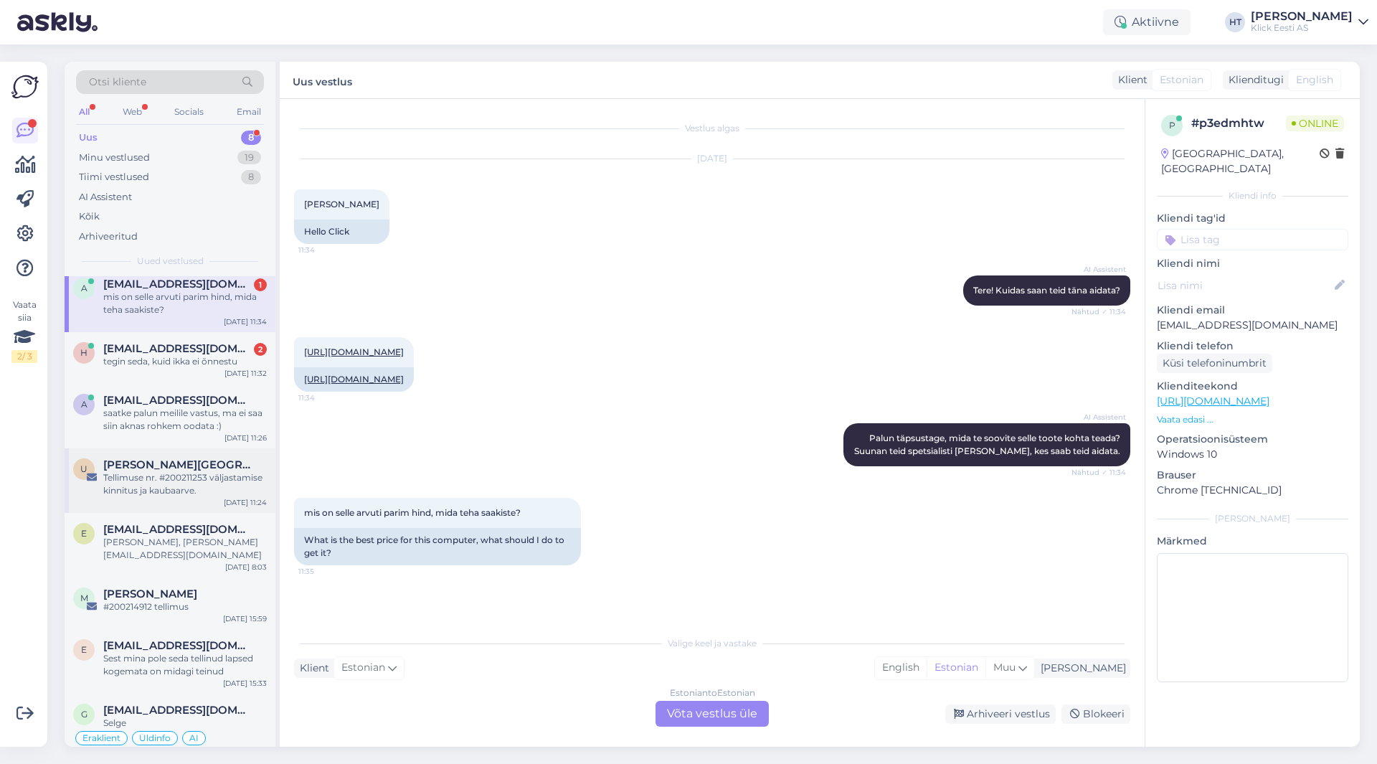
scroll to position [11, 0]
click at [214, 701] on span "[EMAIL_ADDRESS][DOMAIN_NAME]" at bounding box center [177, 707] width 149 height 13
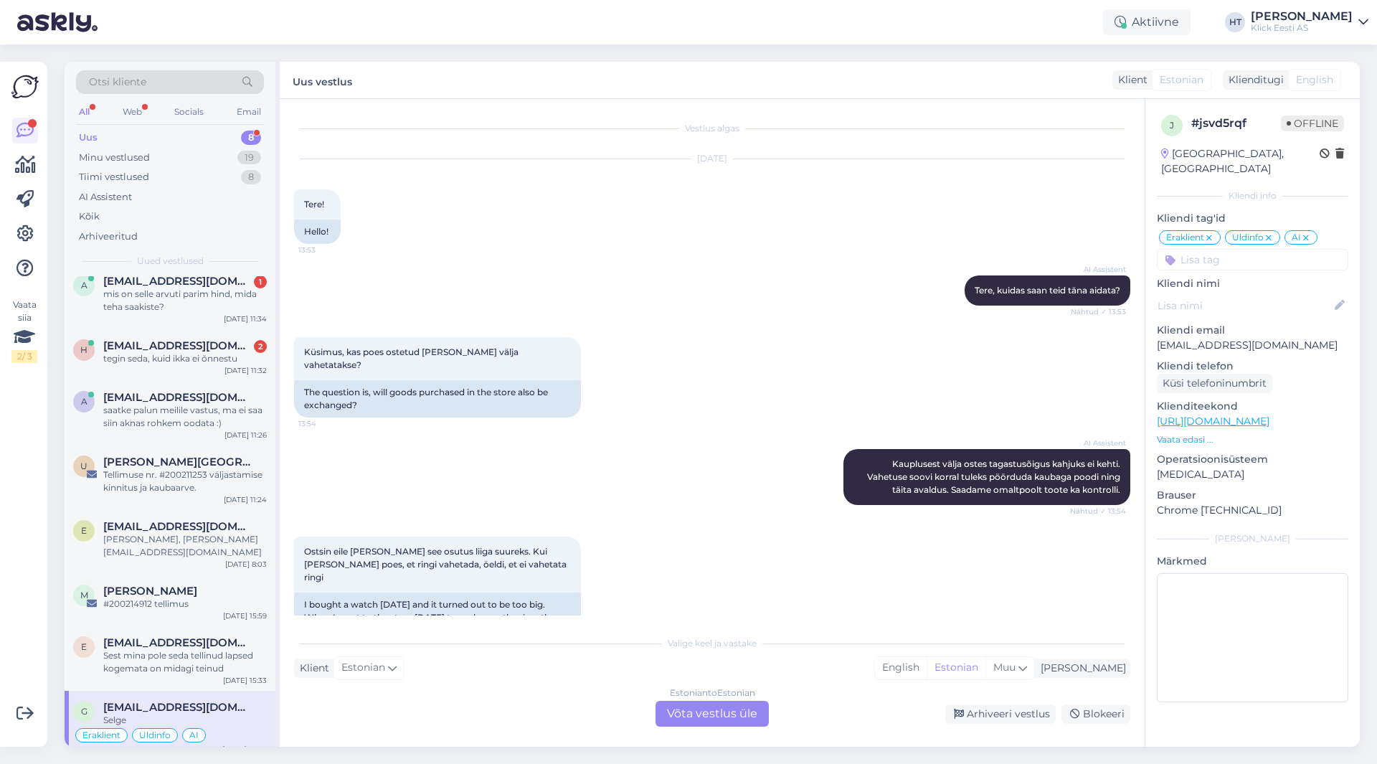
scroll to position [703, 0]
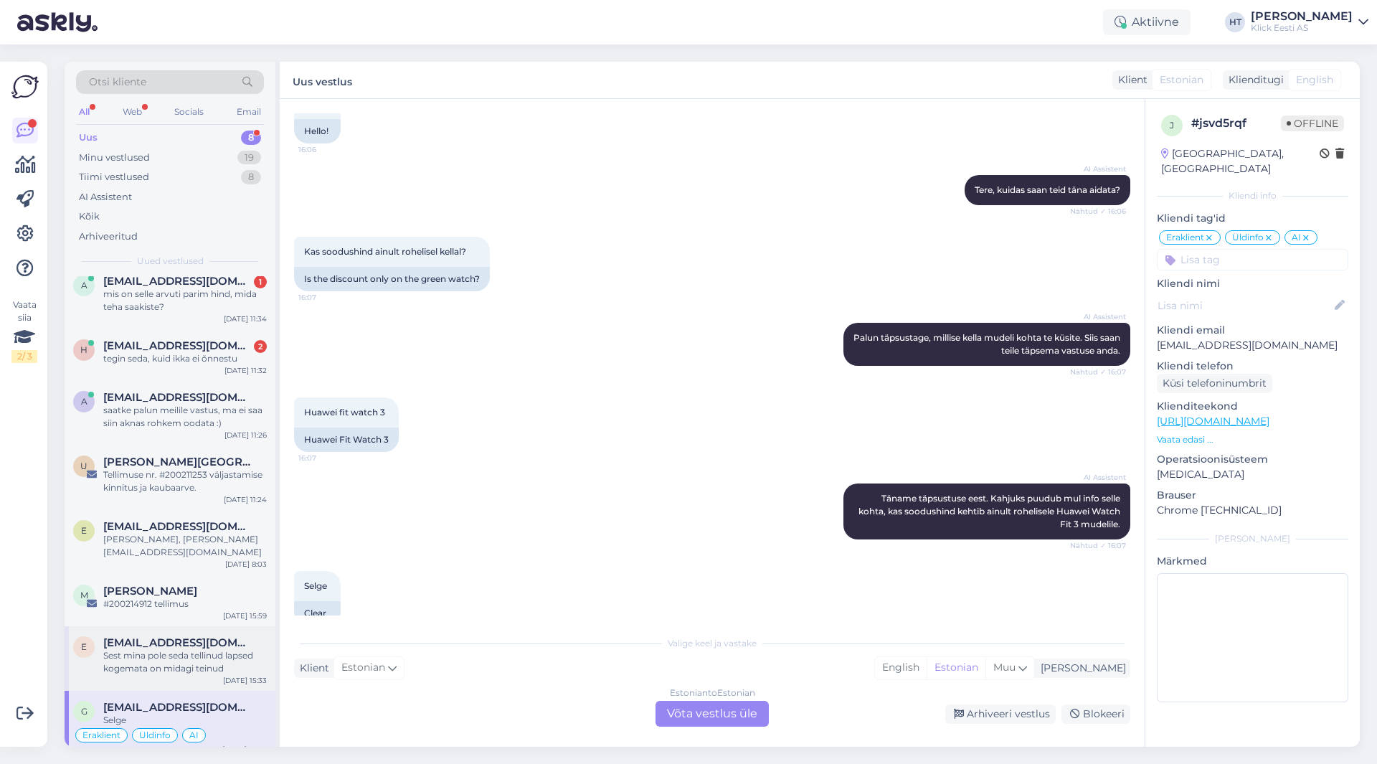
click at [213, 657] on div "Sest mina pole seda tellinud lapsed kogemata on midagi teinud" at bounding box center [185, 662] width 164 height 26
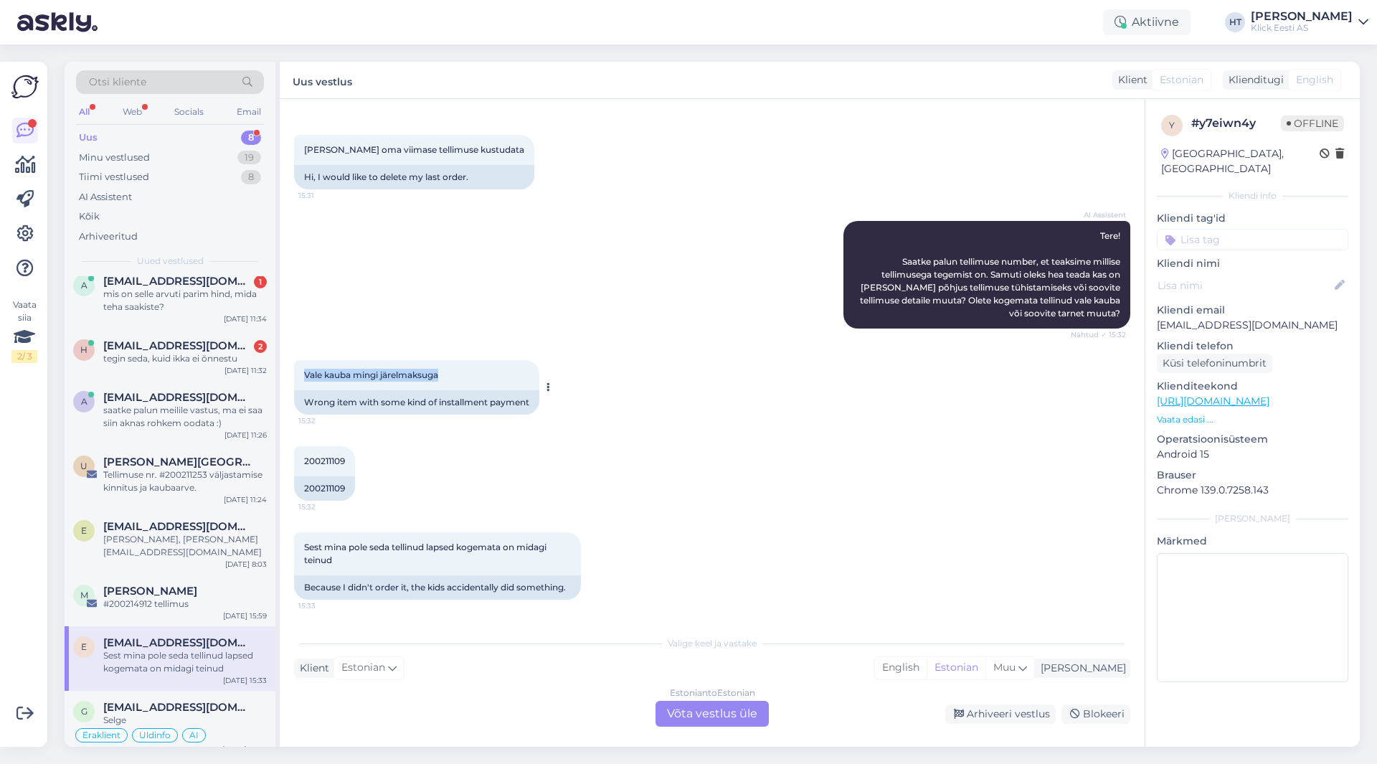
drag, startPoint x: 308, startPoint y: 375, endPoint x: 466, endPoint y: 376, distance: 157.8
click at [466, 376] on div "Vale kauba mingi järelmaksuga 15:32" at bounding box center [416, 375] width 245 height 30
click at [201, 597] on div "#200214912 tellimus" at bounding box center [185, 603] width 164 height 13
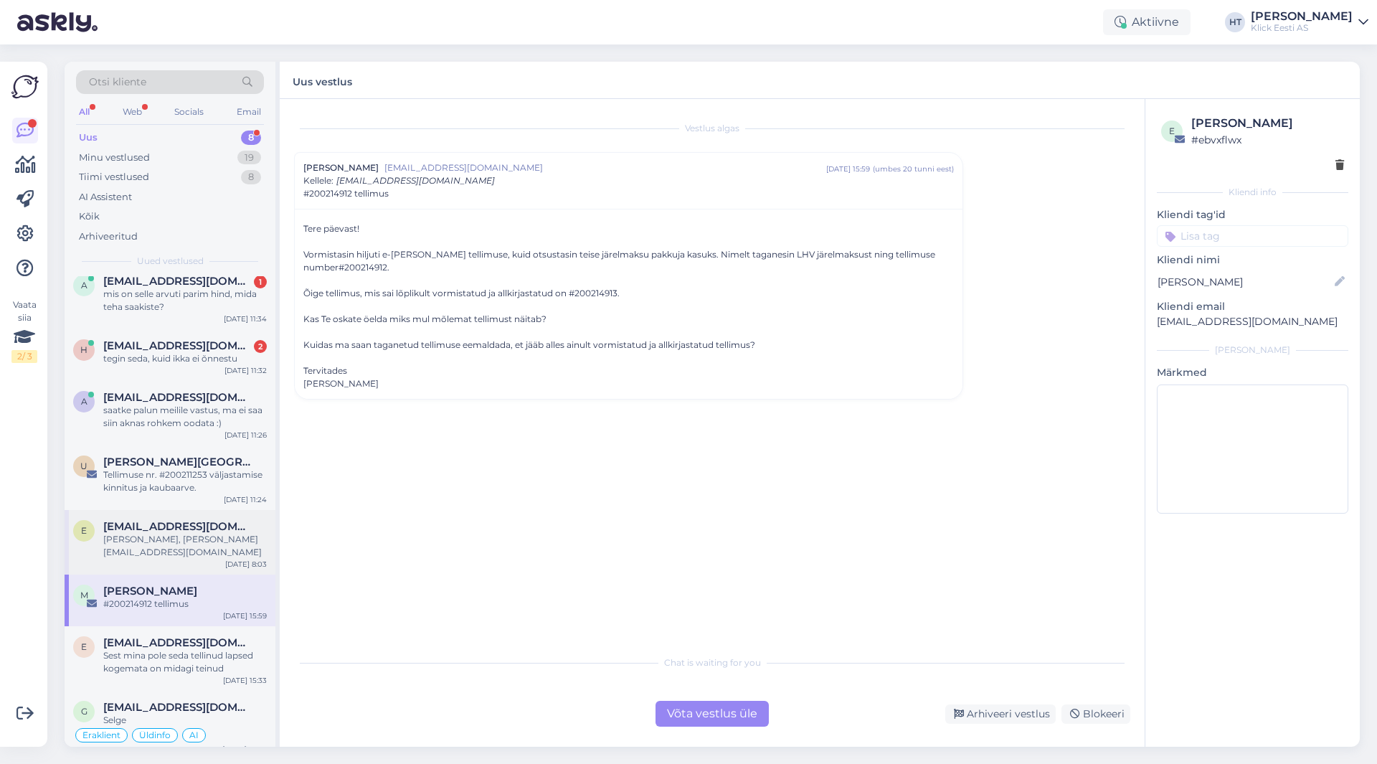
click at [200, 541] on div "[PERSON_NAME], [PERSON_NAME][EMAIL_ADDRESS][DOMAIN_NAME]" at bounding box center [185, 546] width 164 height 26
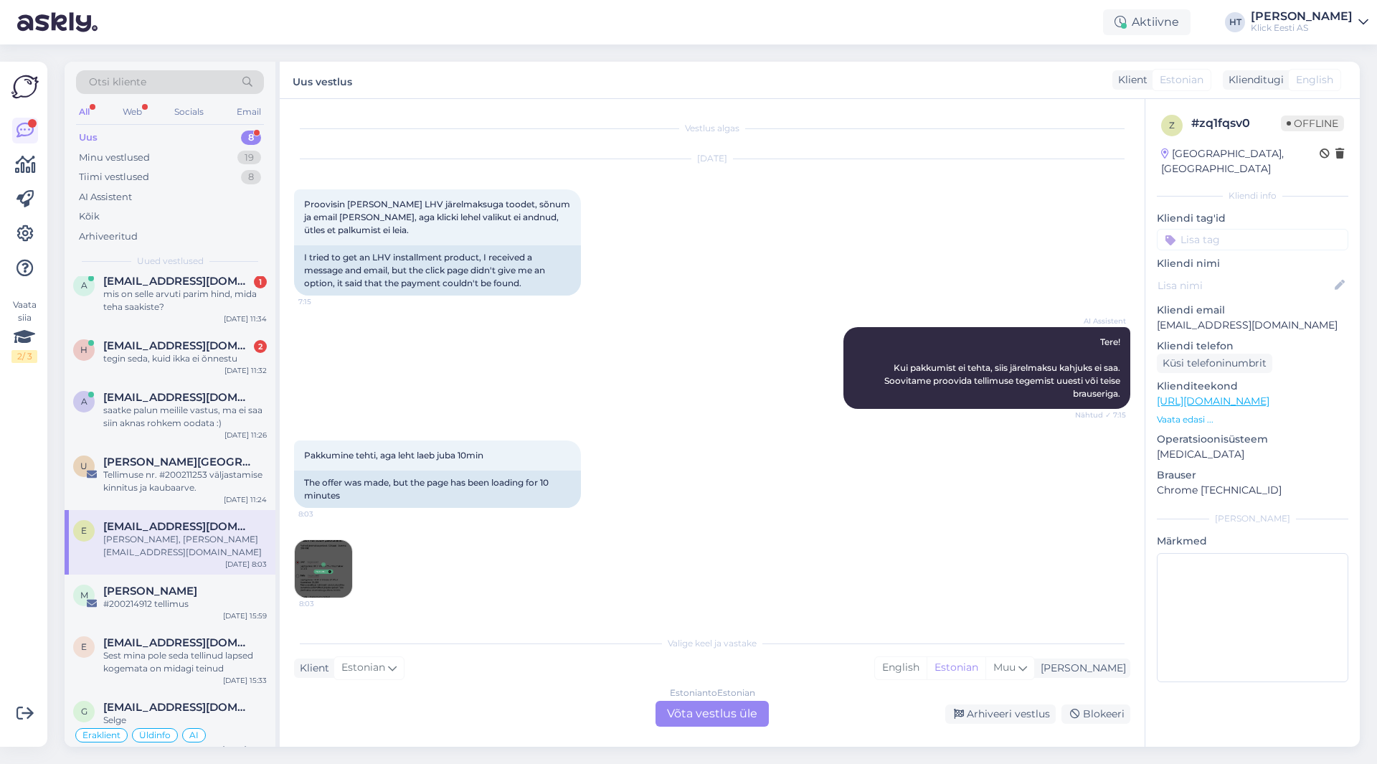
scroll to position [172, 0]
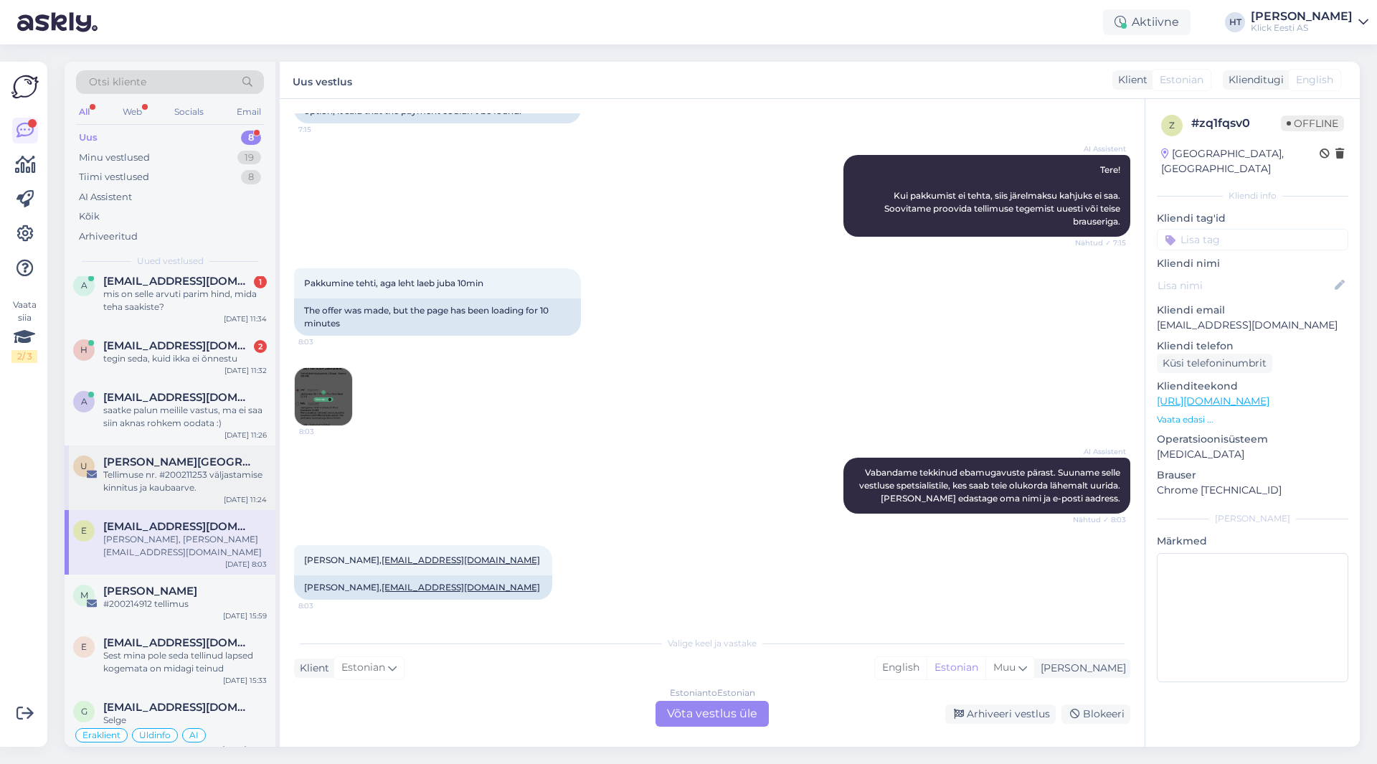
click at [222, 470] on div "Tellimuse nr. #200211253 väljastamise kinnitus ja kaubaarve." at bounding box center [185, 481] width 164 height 26
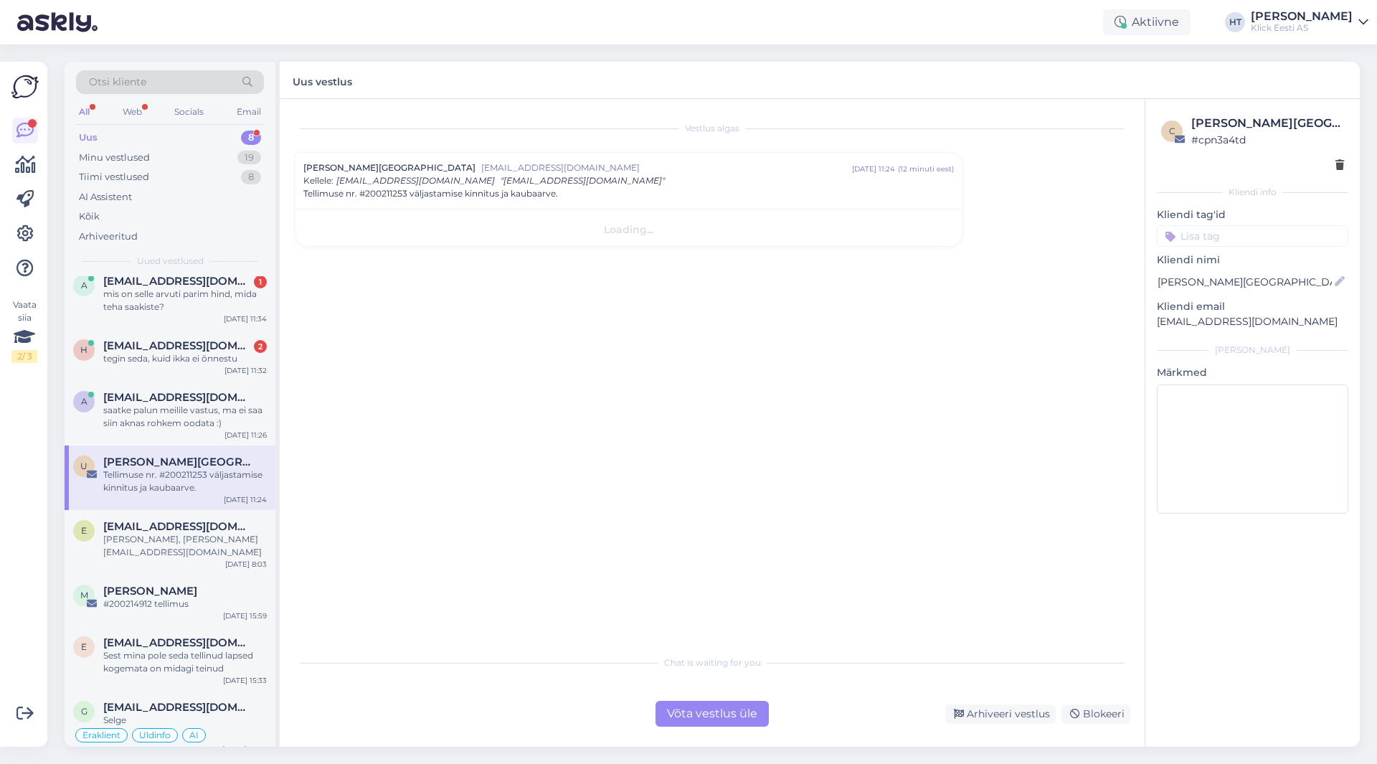
scroll to position [0, 0]
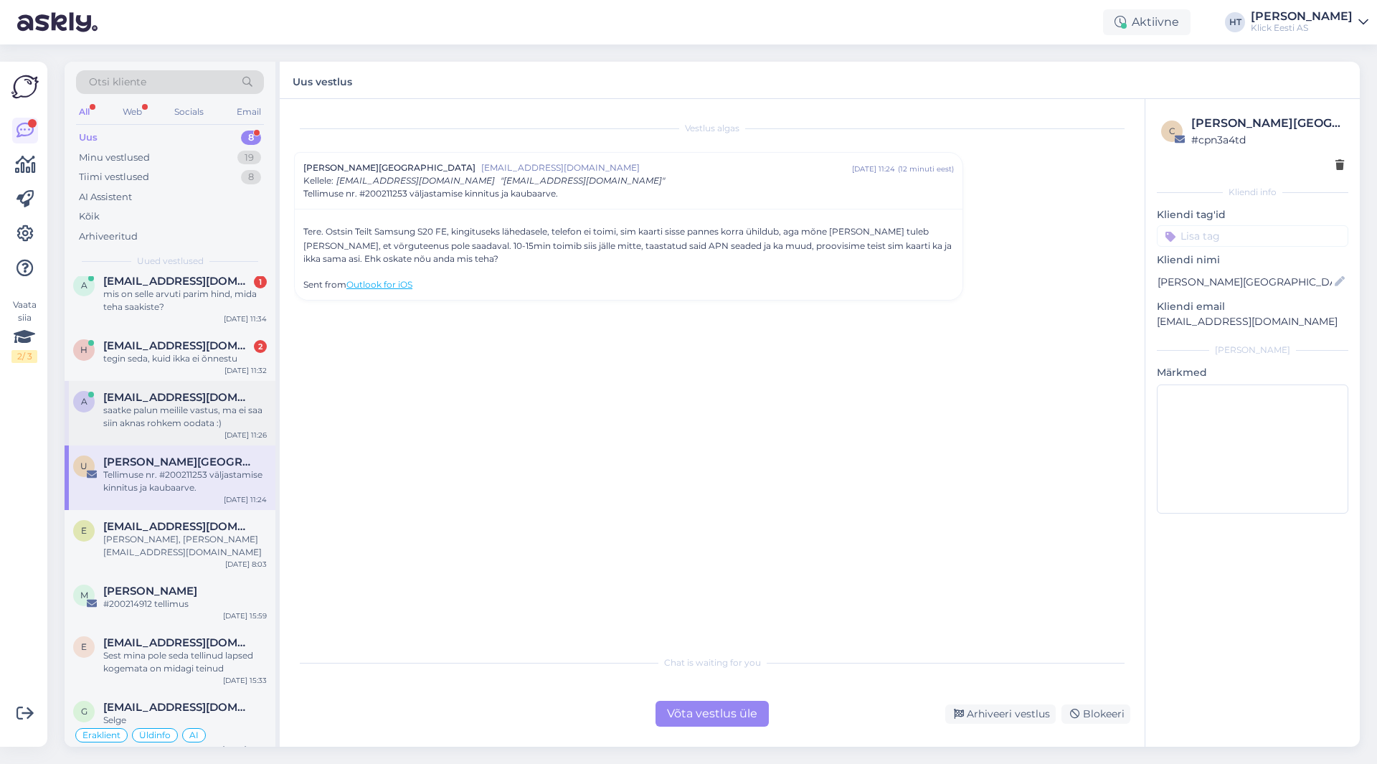
click at [232, 425] on div "saatke palun meilile vastus, ma ei saa siin aknas rohkem oodata :)" at bounding box center [185, 417] width 164 height 26
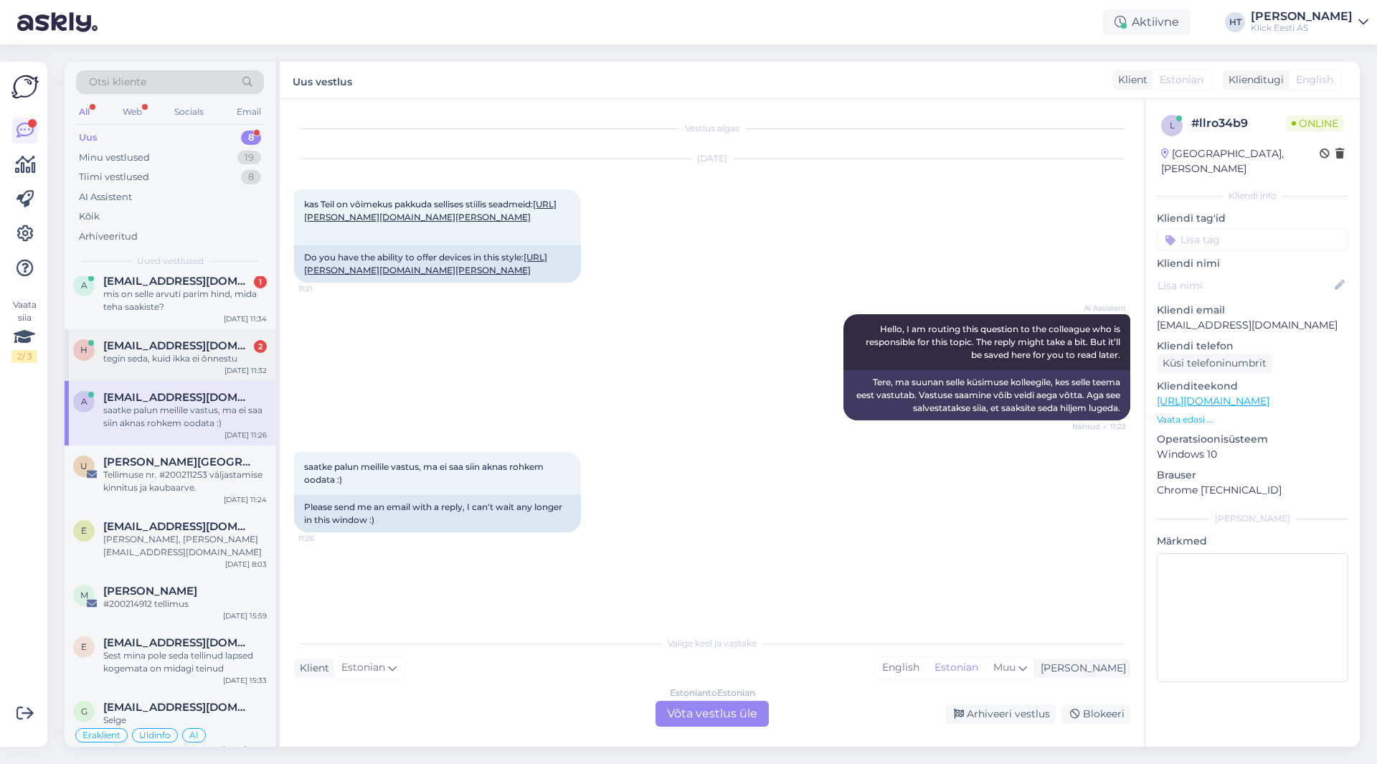
click at [193, 361] on div "tegin seda, kuid ikka ei õnnestu" at bounding box center [185, 358] width 164 height 13
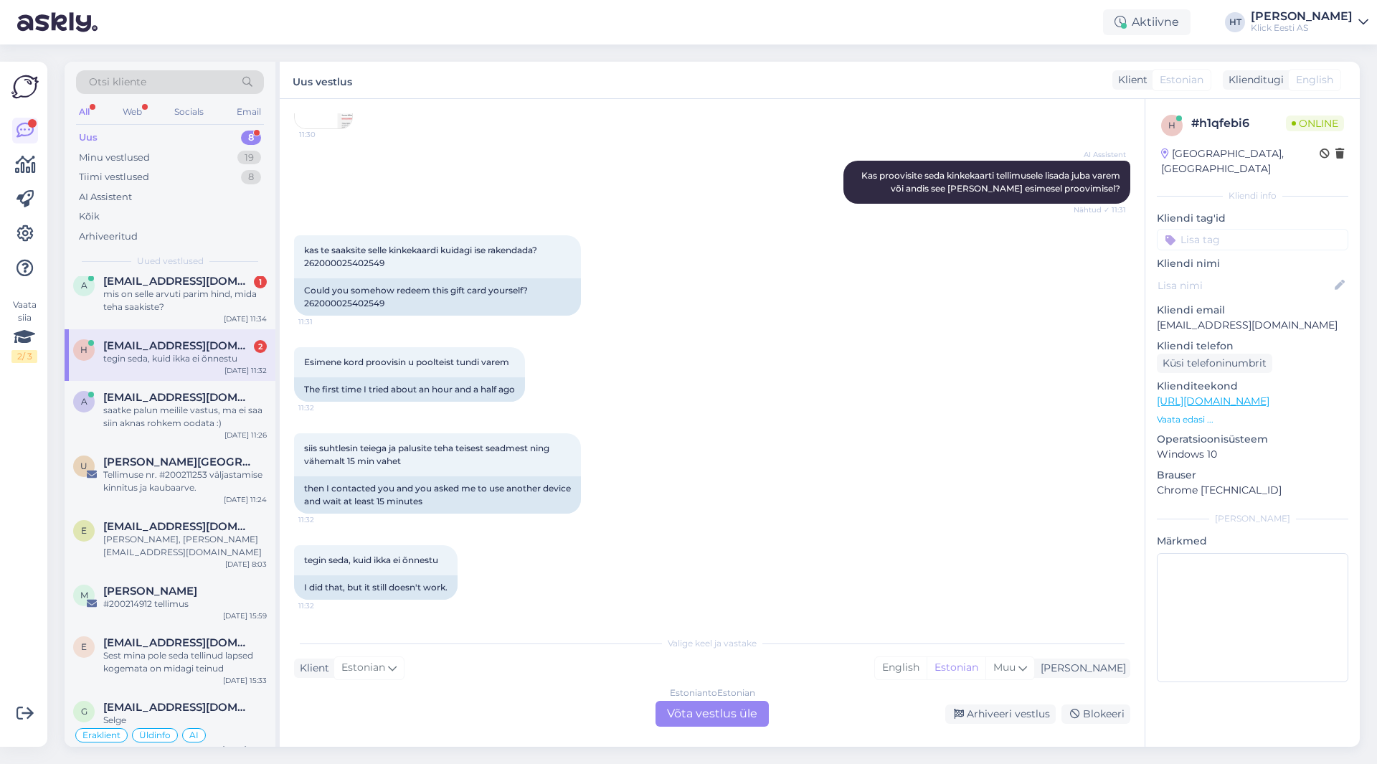
click at [633, 450] on div "siis suhtlesin teiega ja palusite teha teisest seadmest ning vähemalt 15 min va…" at bounding box center [712, 473] width 836 height 112
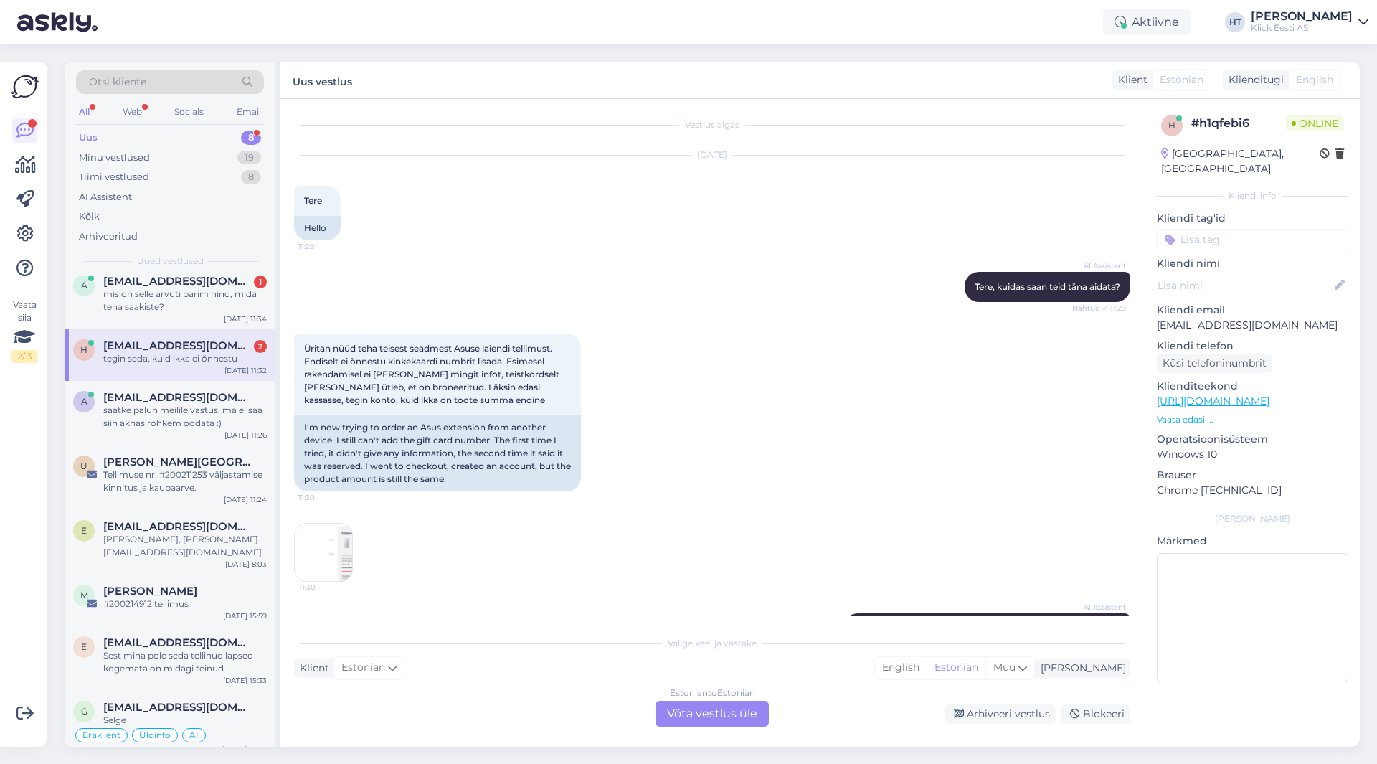
scroll to position [0, 0]
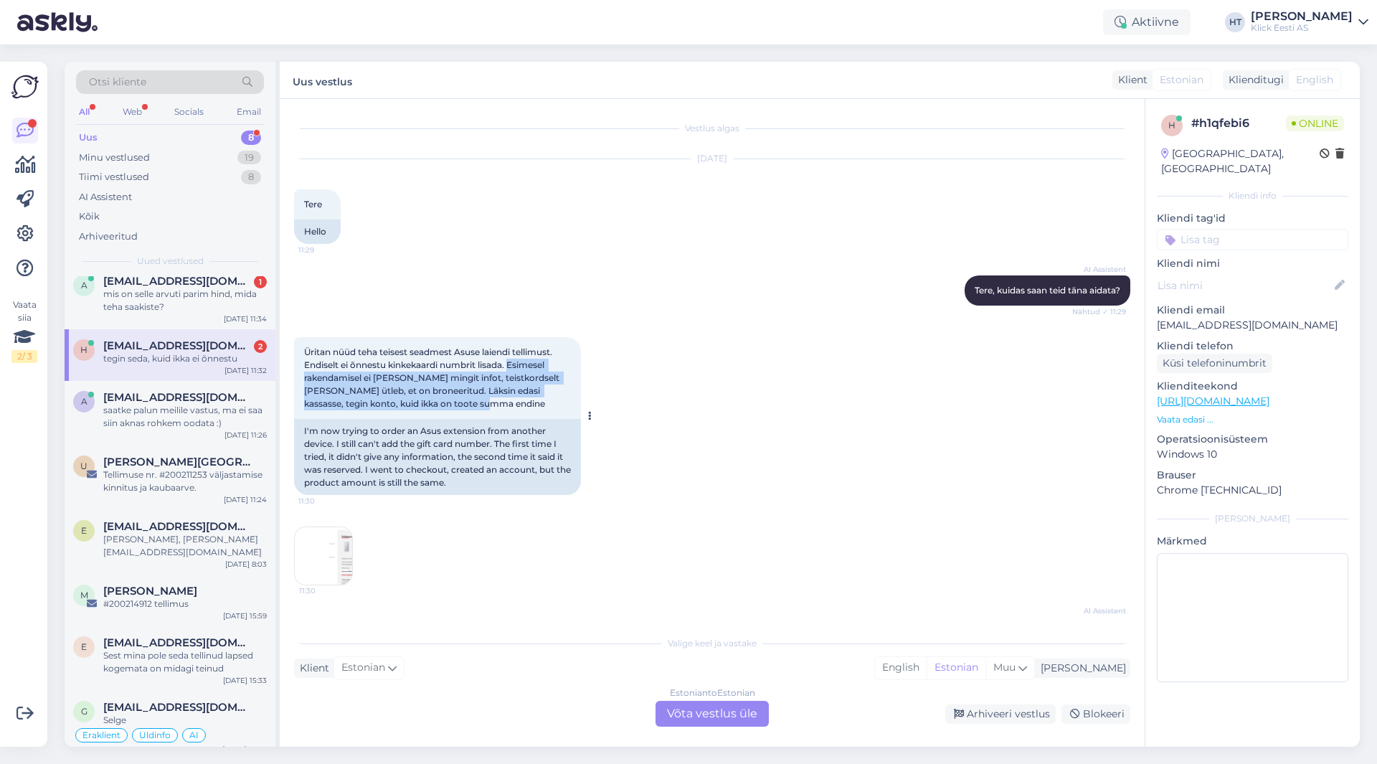
drag, startPoint x: 473, startPoint y: 408, endPoint x: 511, endPoint y: 363, distance: 58.6
click at [511, 363] on div "Üritan nüüd teha teisest seadmest Asuse laiendi tellimust. Endiselt ei õnnestu …" at bounding box center [437, 378] width 287 height 82
click at [511, 363] on span "Üritan nüüd teha teisest seadmest Asuse laiendi tellimust. Endiselt ei õnnestu …" at bounding box center [432, 377] width 257 height 62
drag, startPoint x: 511, startPoint y: 363, endPoint x: 567, endPoint y: 405, distance: 70.1
click at [567, 405] on div "Üritan nüüd teha teisest seadmest Asuse laiendi tellimust. Endiselt ei õnnestu …" at bounding box center [437, 378] width 287 height 82
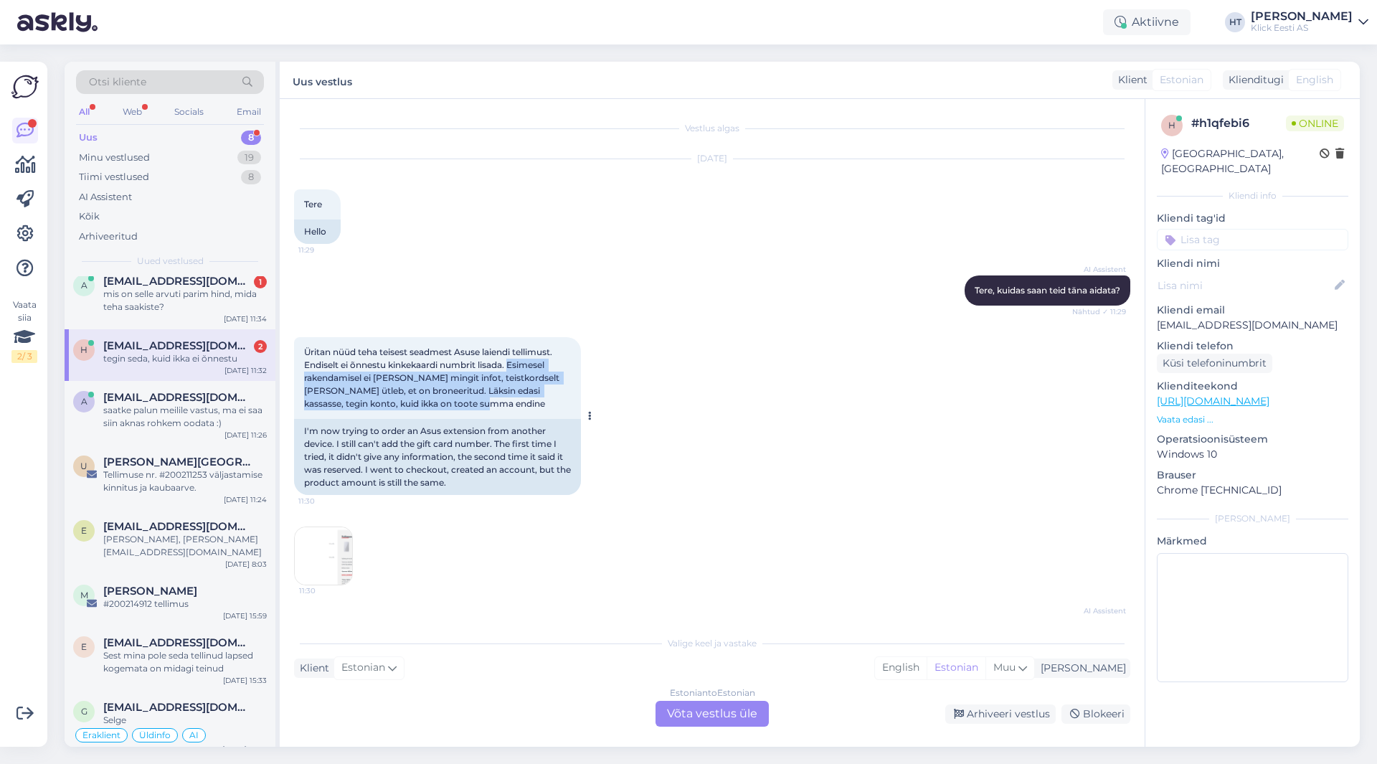
click at [498, 410] on div "Üritan nüüd teha teisest seadmest Asuse laiendi tellimust. Endiselt ei õnnestu …" at bounding box center [437, 378] width 287 height 82
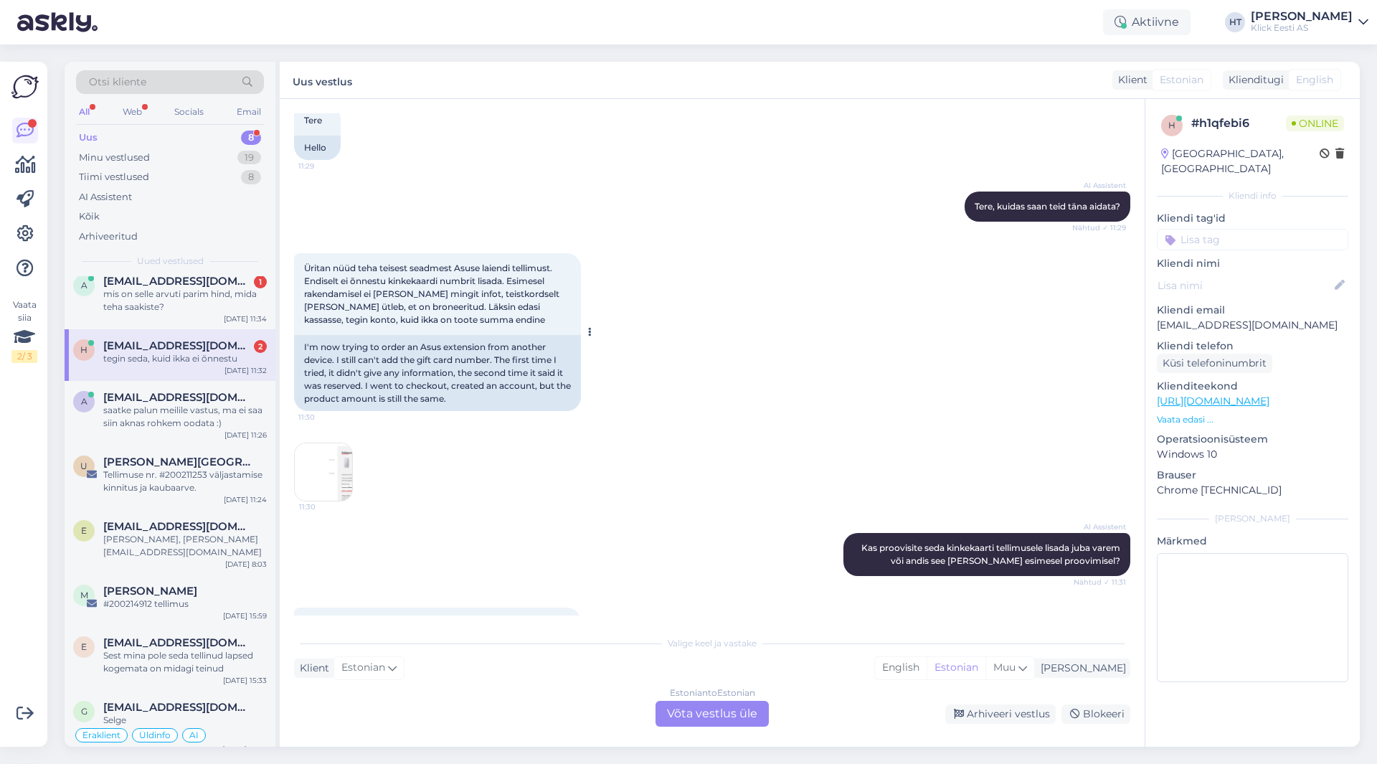
scroll to position [72, 0]
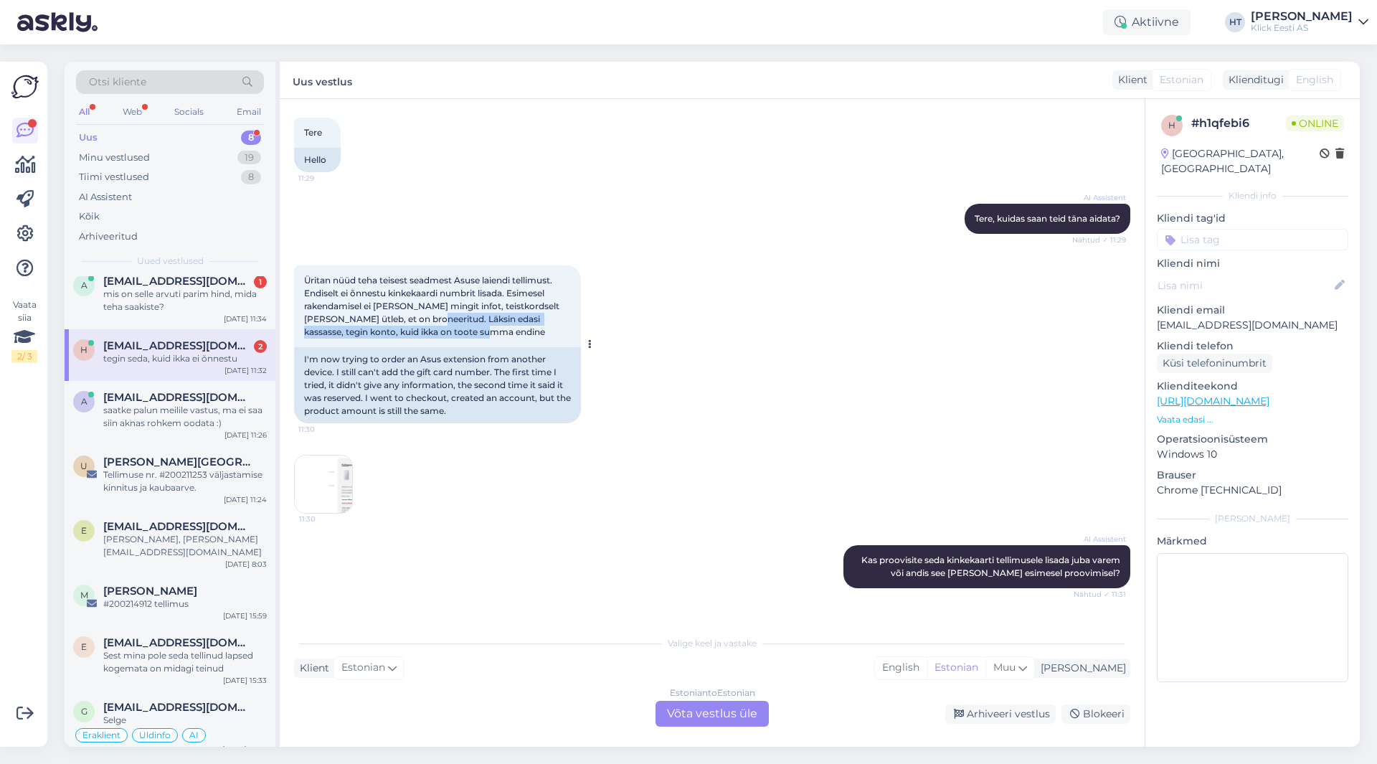
drag, startPoint x: 414, startPoint y: 318, endPoint x: 557, endPoint y: 334, distance: 144.3
click at [557, 334] on div "Üritan nüüd teha teisest seadmest Asuse laiendi tellimust. Endiselt ei õnnestu …" at bounding box center [437, 306] width 287 height 82
click at [473, 336] on div "Üritan nüüd teha teisest seadmest Asuse laiendi tellimust. Endiselt ei õnnestu …" at bounding box center [437, 306] width 287 height 82
click at [346, 472] on img at bounding box center [323, 483] width 57 height 57
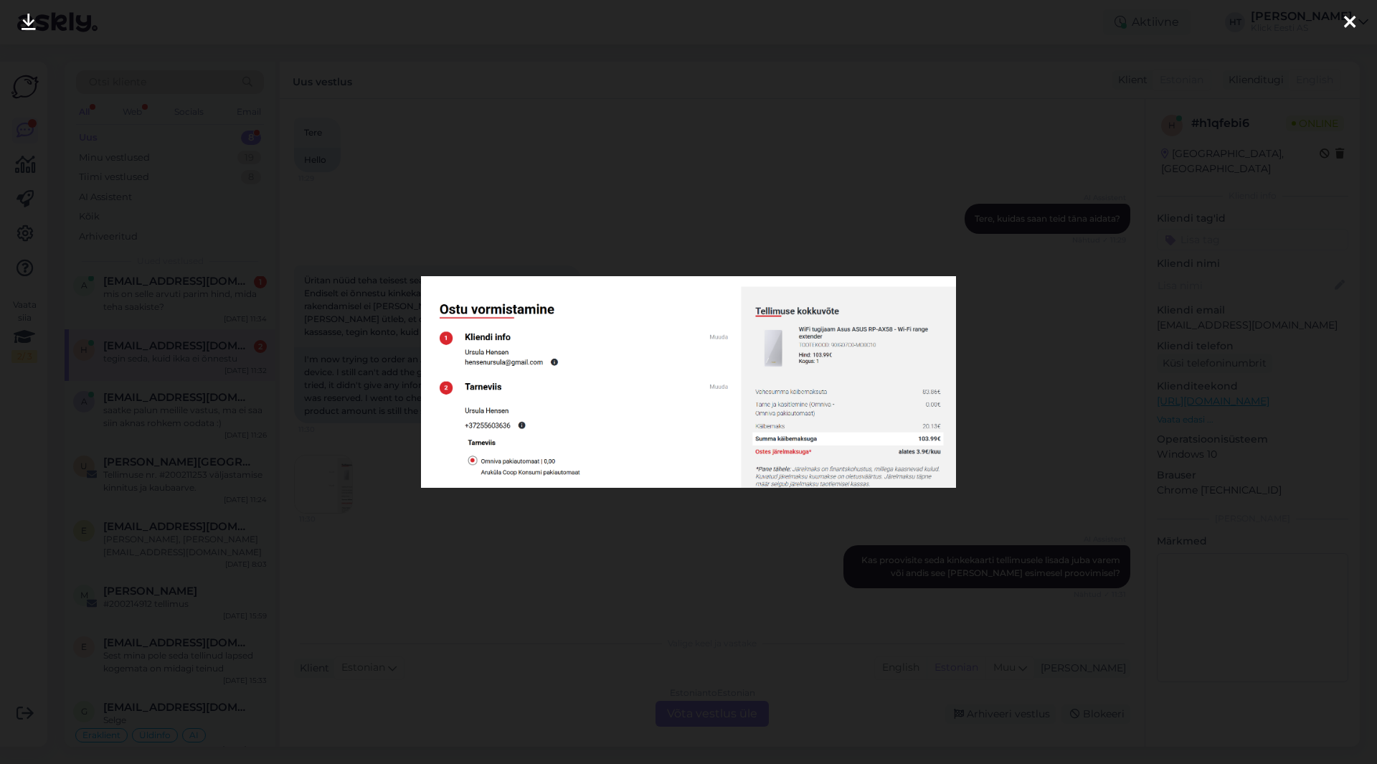
click at [739, 514] on div at bounding box center [688, 382] width 1377 height 764
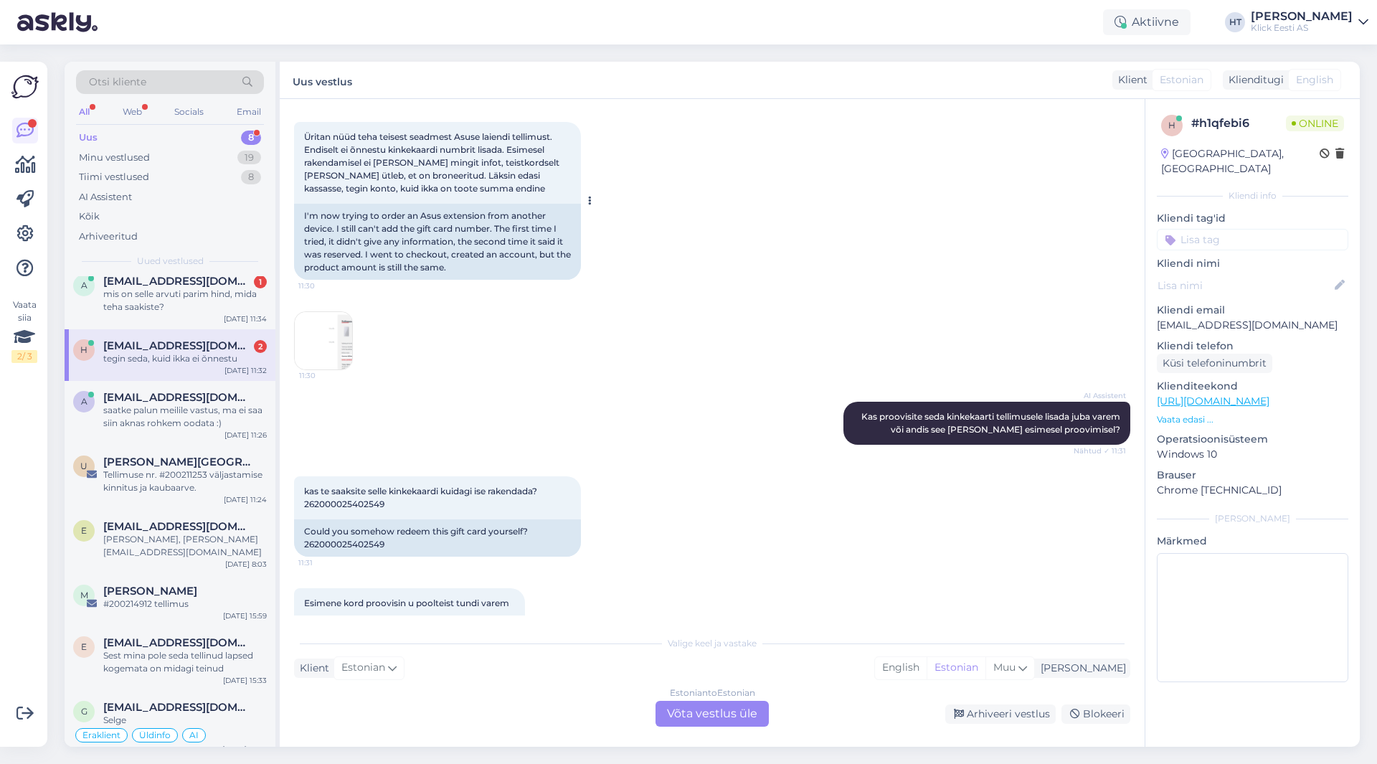
scroll to position [287, 0]
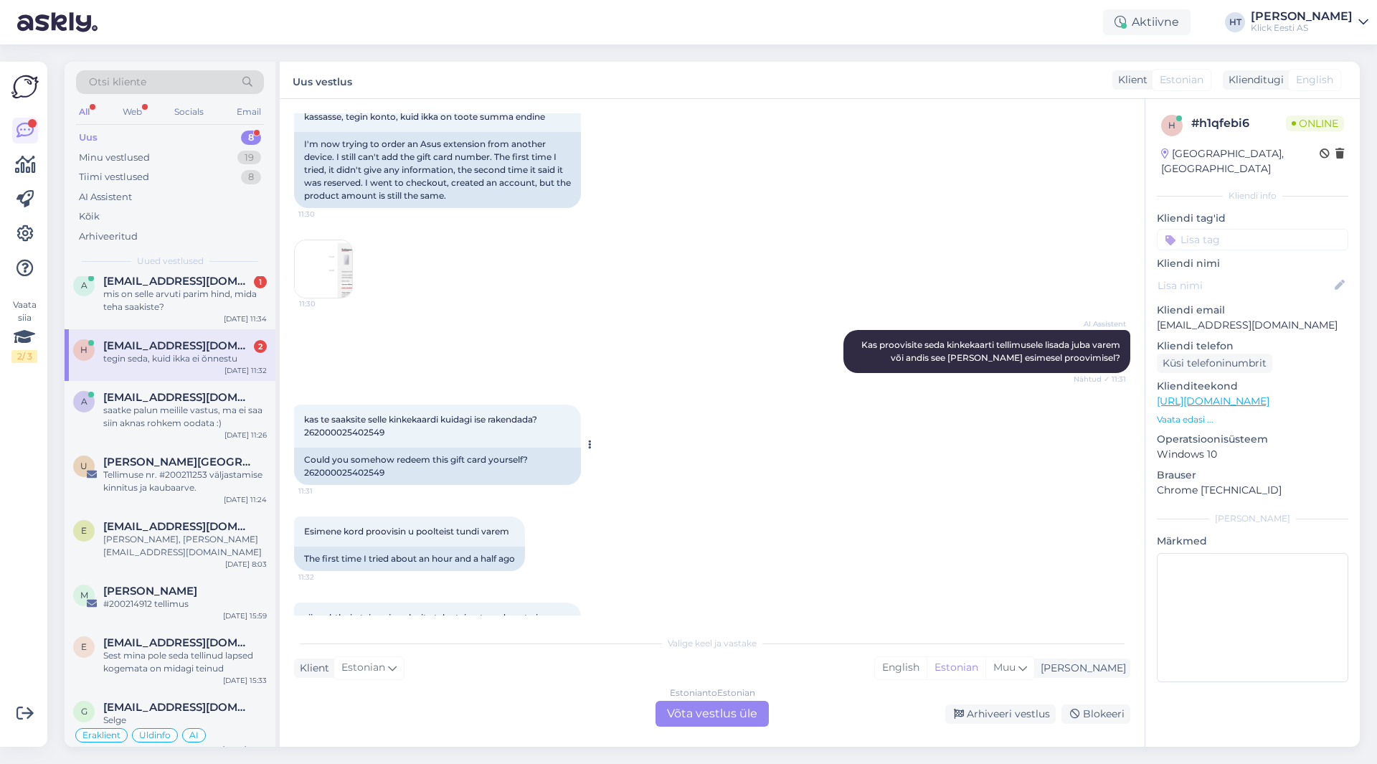
click at [359, 436] on span "kas te saaksite selle kinkekaardi kuidagi ise rakendada? 262000025402549" at bounding box center [421, 426] width 235 height 24
click at [485, 331] on div "AI Assistent Kas proovisite seda kinkekaarti tellimusele lisada juba varem või …" at bounding box center [712, 351] width 836 height 75
click at [557, 321] on div "AI Assistent Kas proovisite seda kinkekaarti tellimusele lisada juba varem või …" at bounding box center [712, 351] width 836 height 75
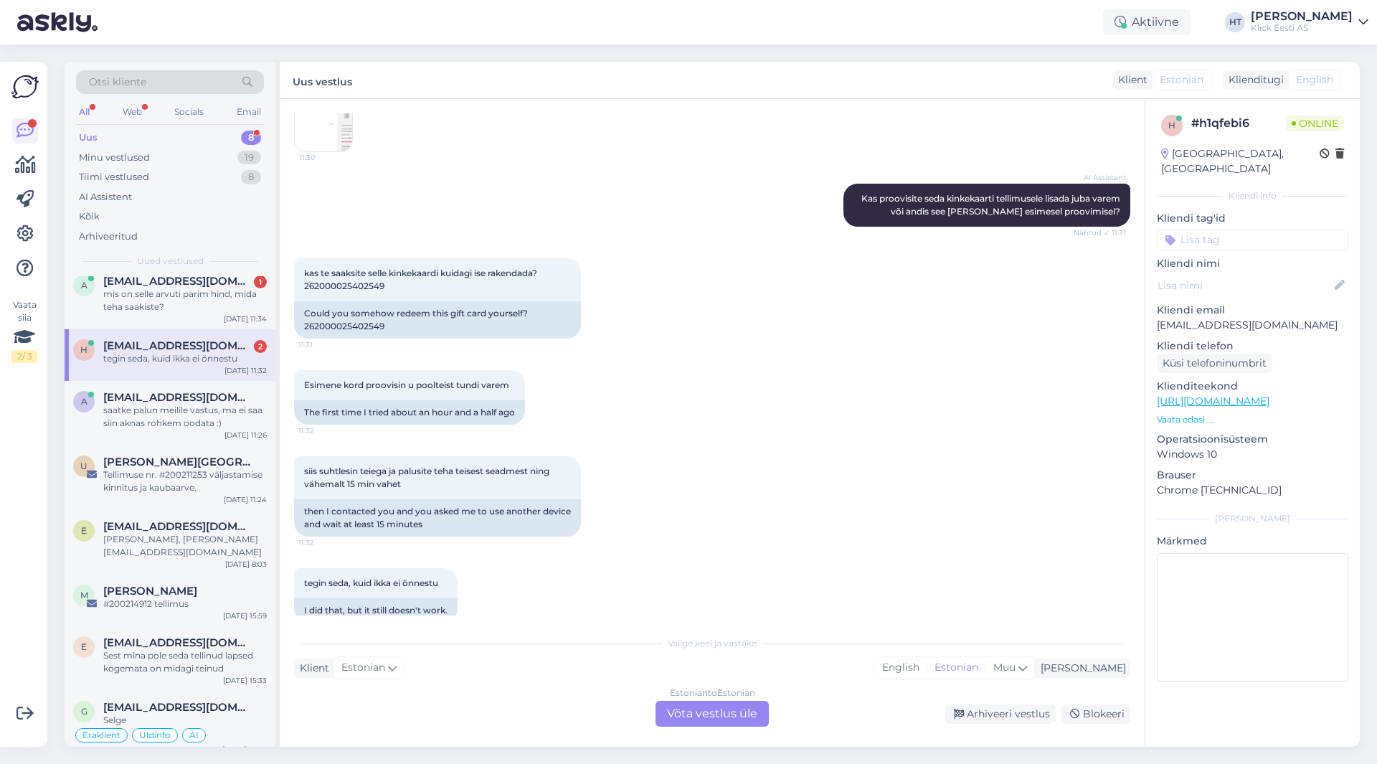
scroll to position [456, 0]
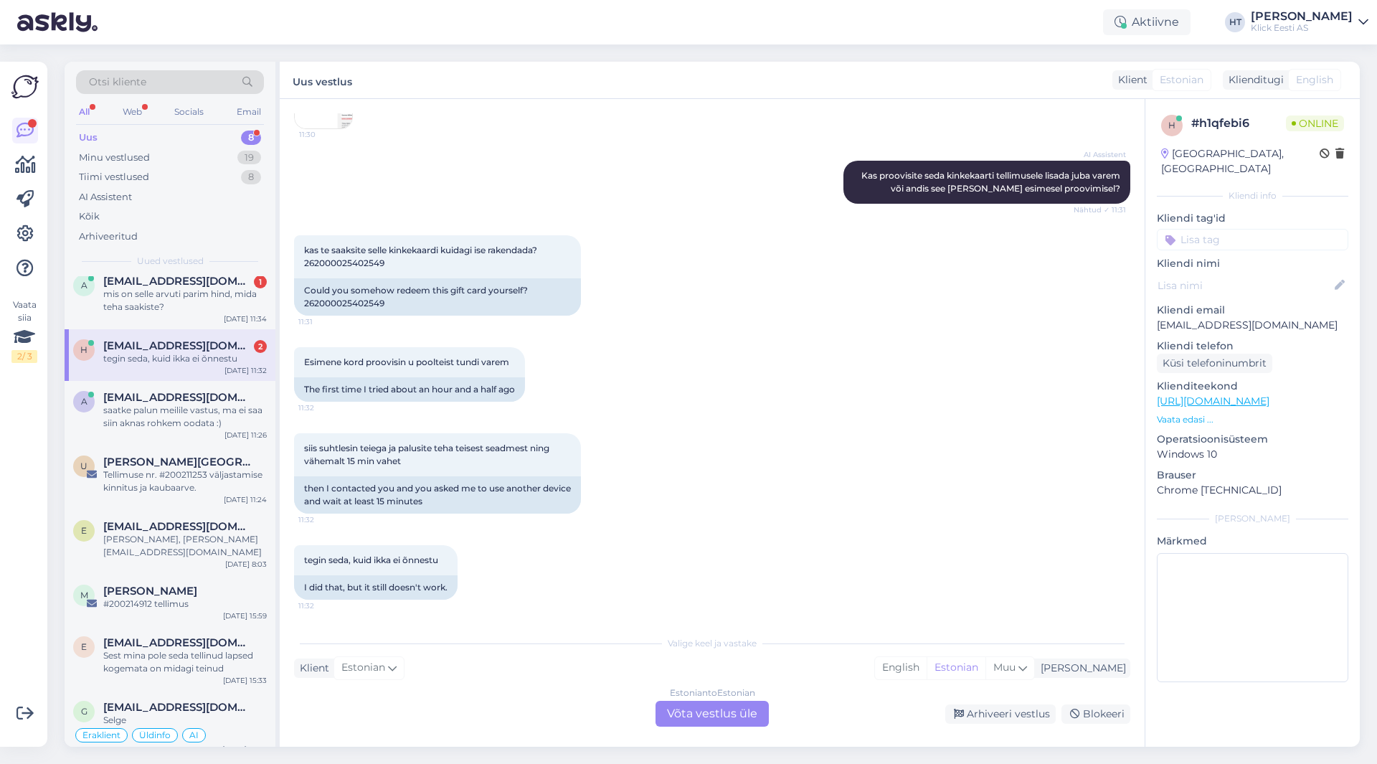
click at [1066, 281] on div "kas te saaksite selle kinkekaardi kuidagi ise rakendada? 262000025402549 11:31 …" at bounding box center [712, 275] width 836 height 112
click at [222, 420] on div "saatke palun meilile vastus, ma ei saa siin aknas rohkem oodata :)" at bounding box center [185, 417] width 164 height 26
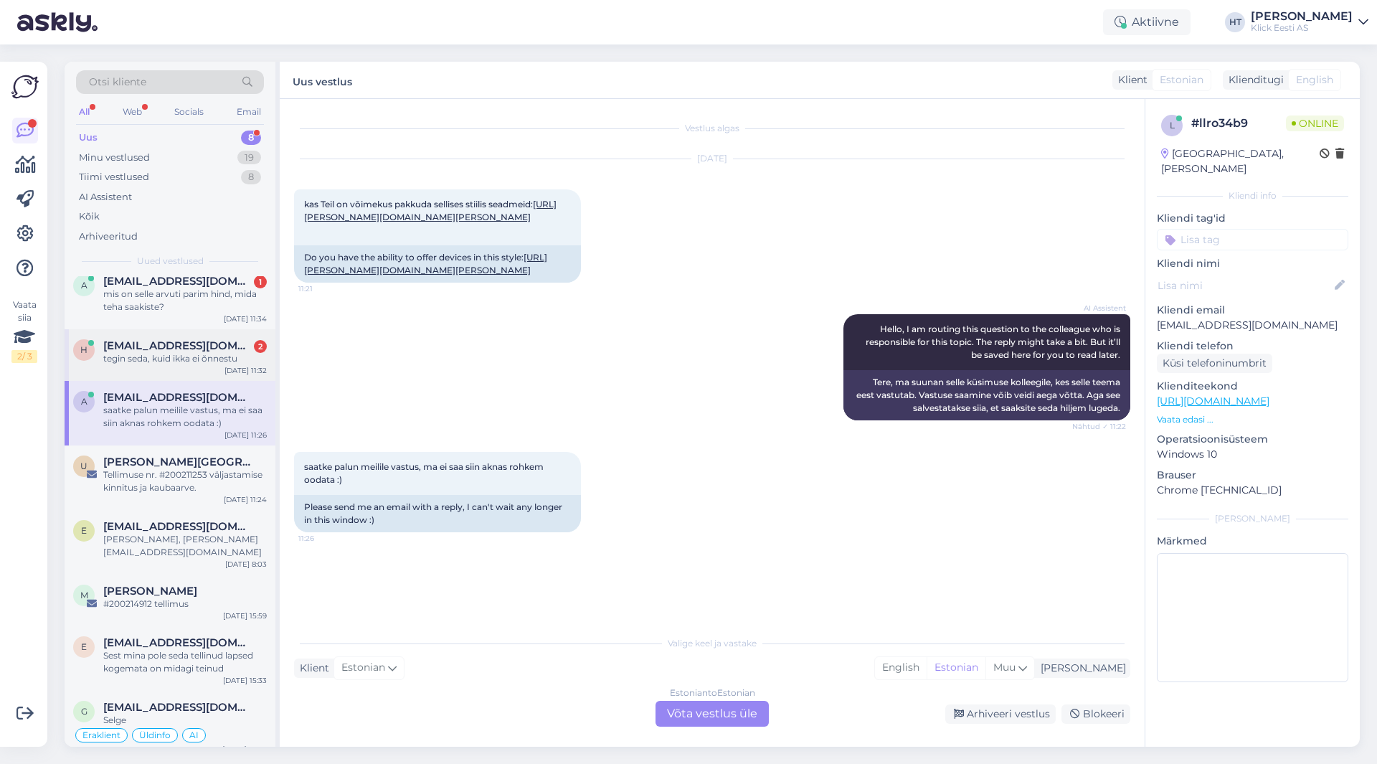
click at [219, 367] on div "h [EMAIL_ADDRESS][DOMAIN_NAME] 2 tegin seda, kuid ikka ei õnnestu [DATE] 11:32" at bounding box center [170, 355] width 211 height 52
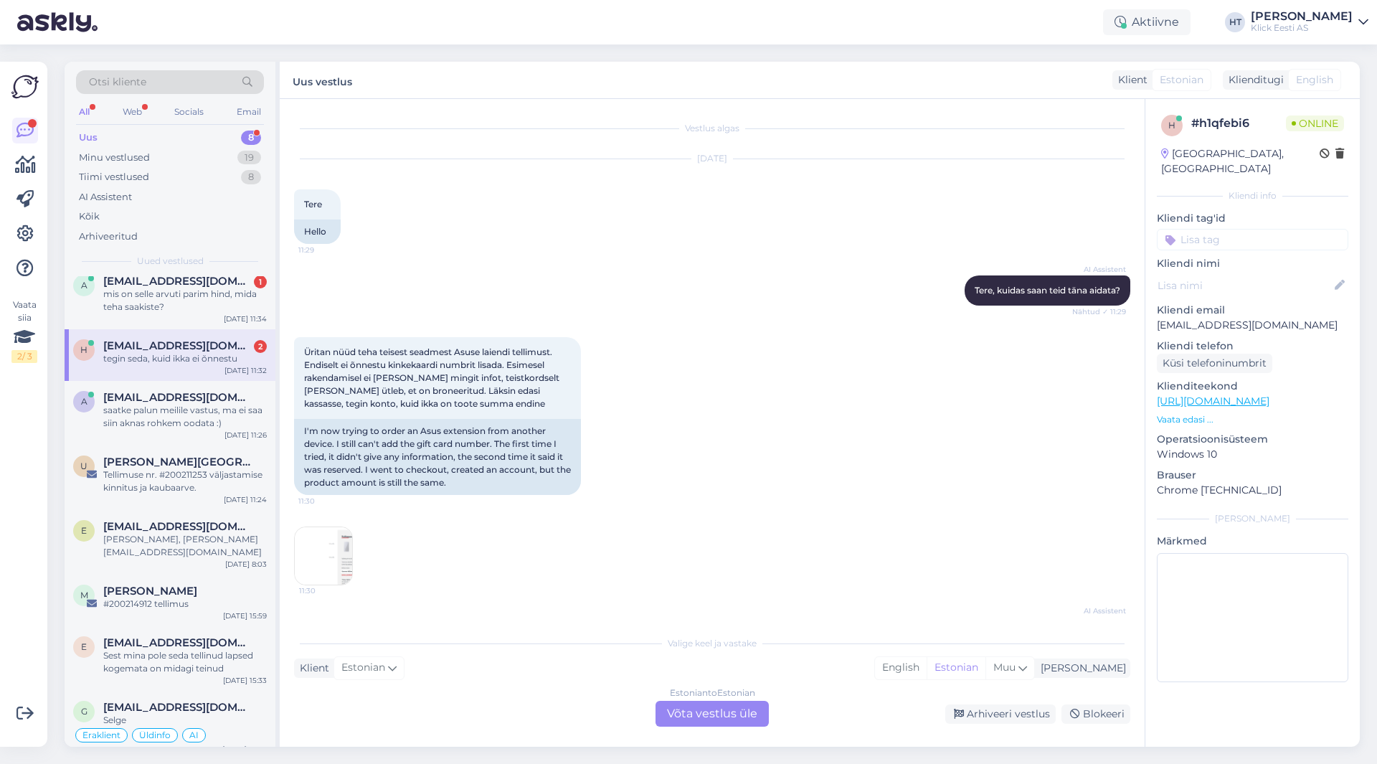
scroll to position [456, 0]
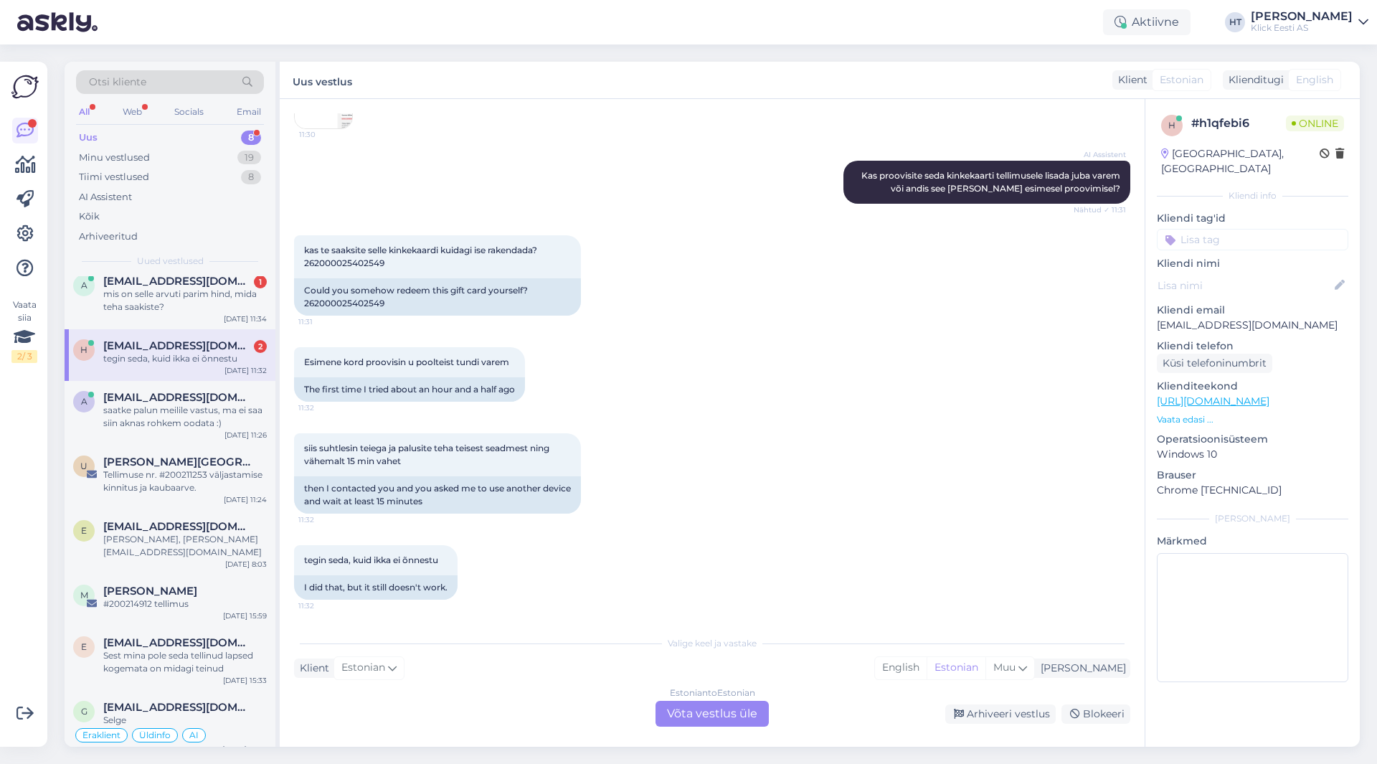
click at [236, 143] on div "Uus 8" at bounding box center [170, 138] width 188 height 20
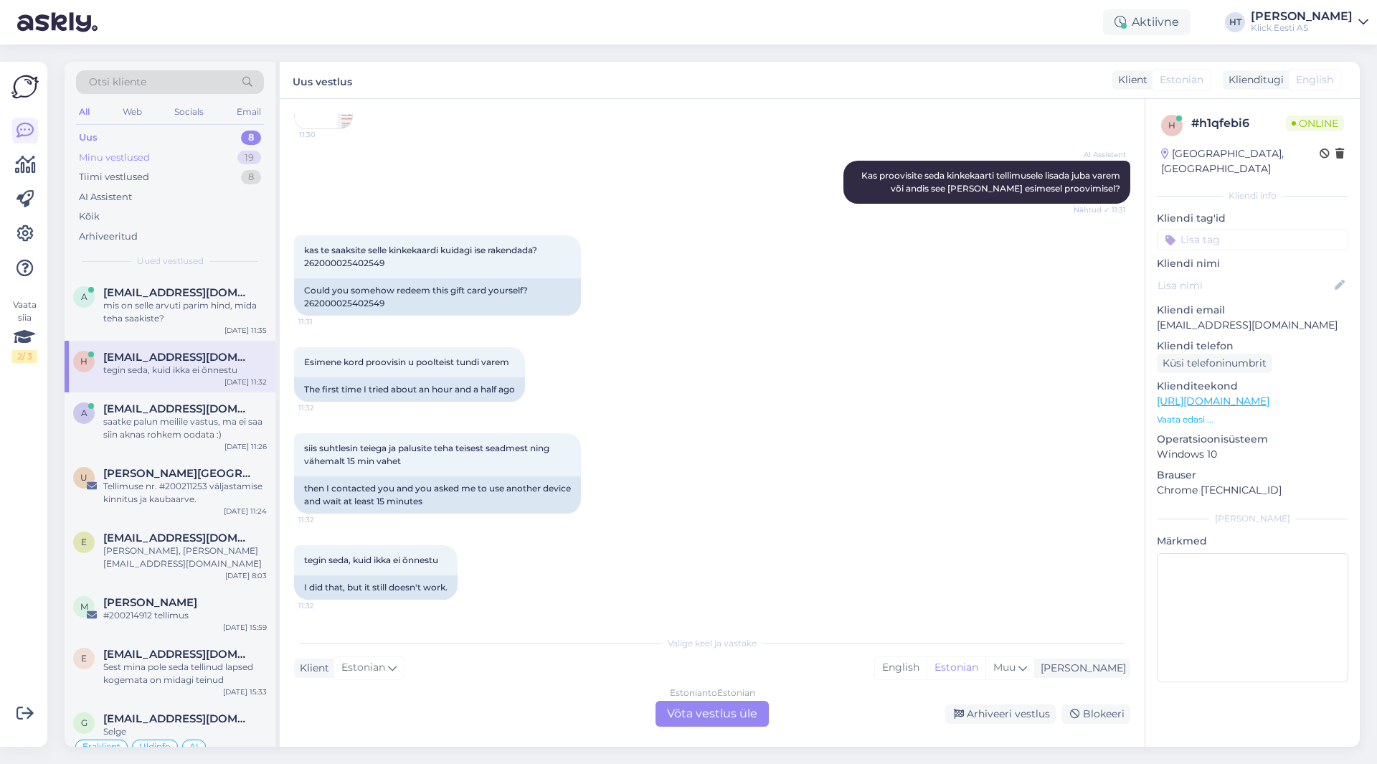
click at [126, 161] on div "Minu vestlused" at bounding box center [114, 158] width 71 height 14
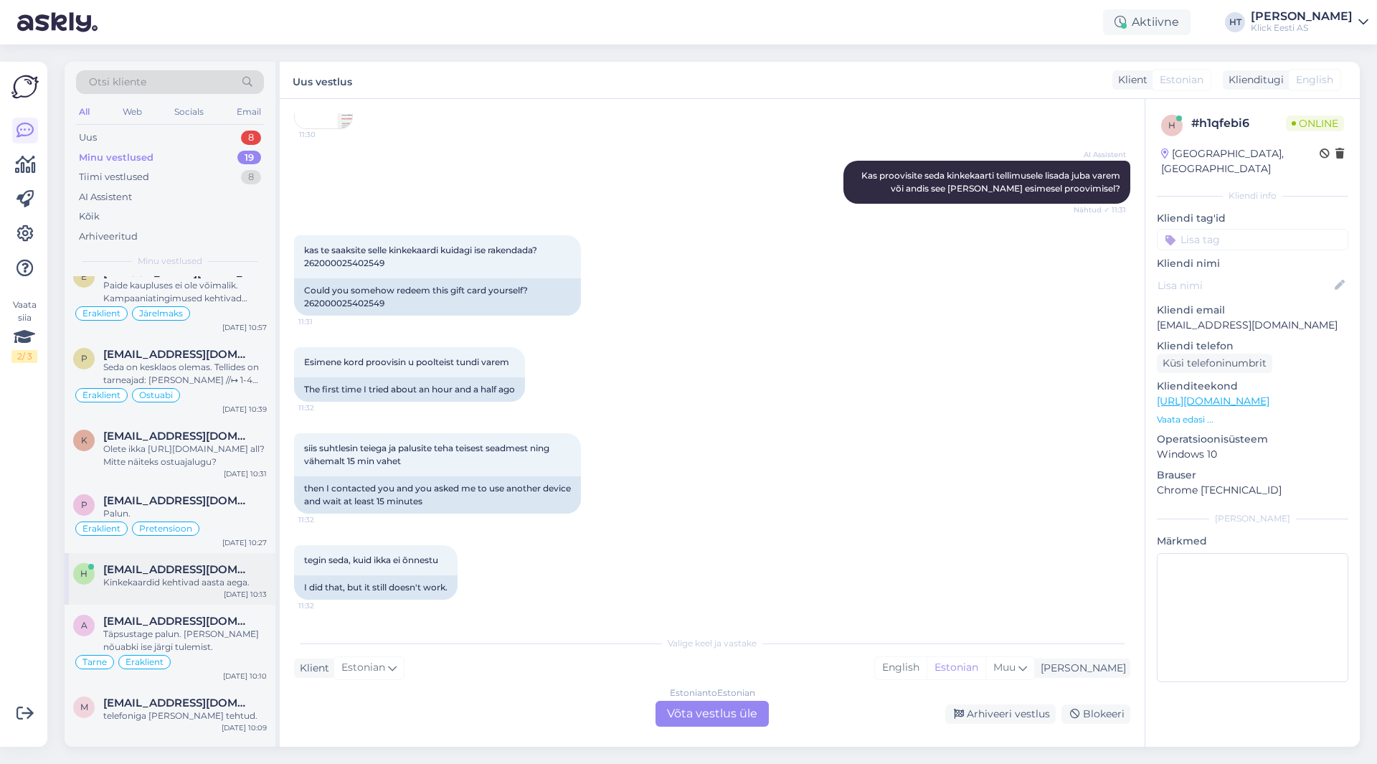
scroll to position [0, 0]
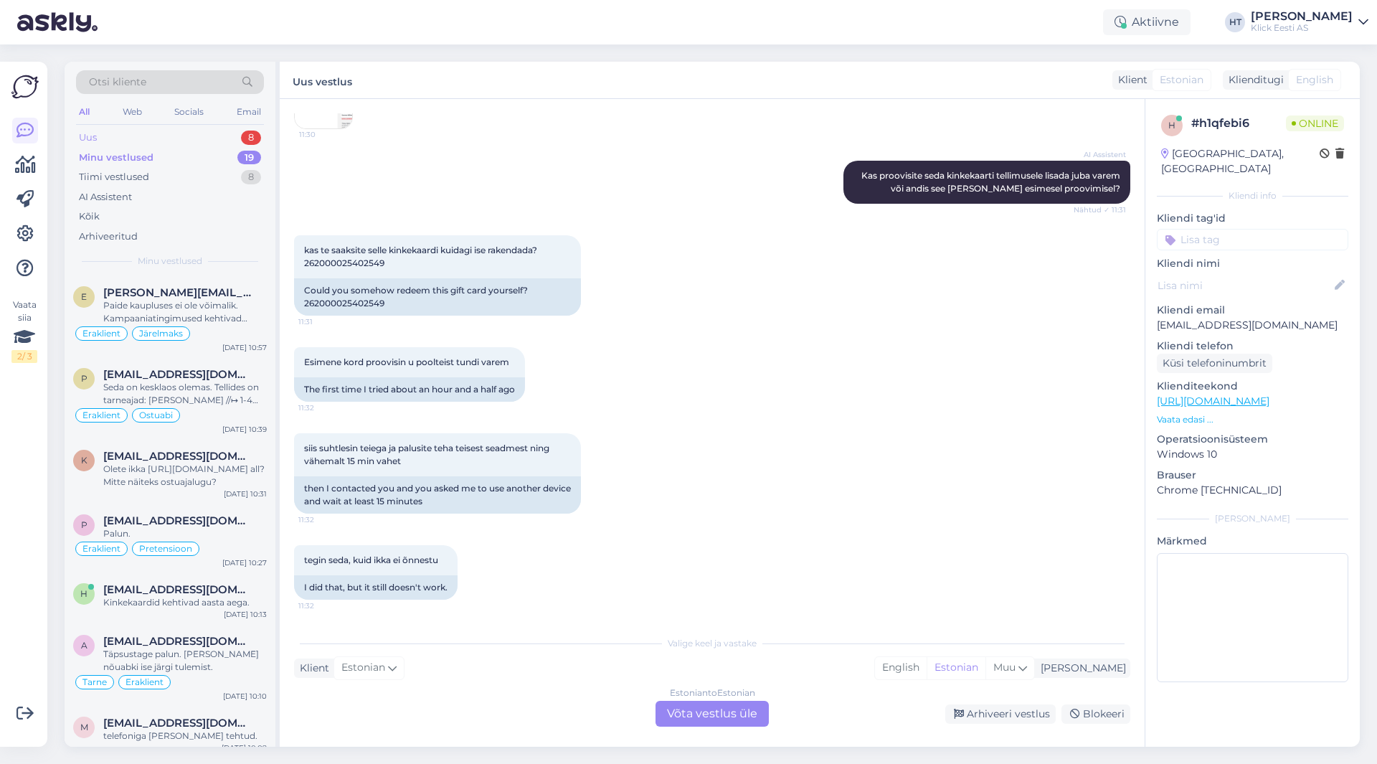
click at [215, 141] on div "Uus 8" at bounding box center [170, 138] width 188 height 20
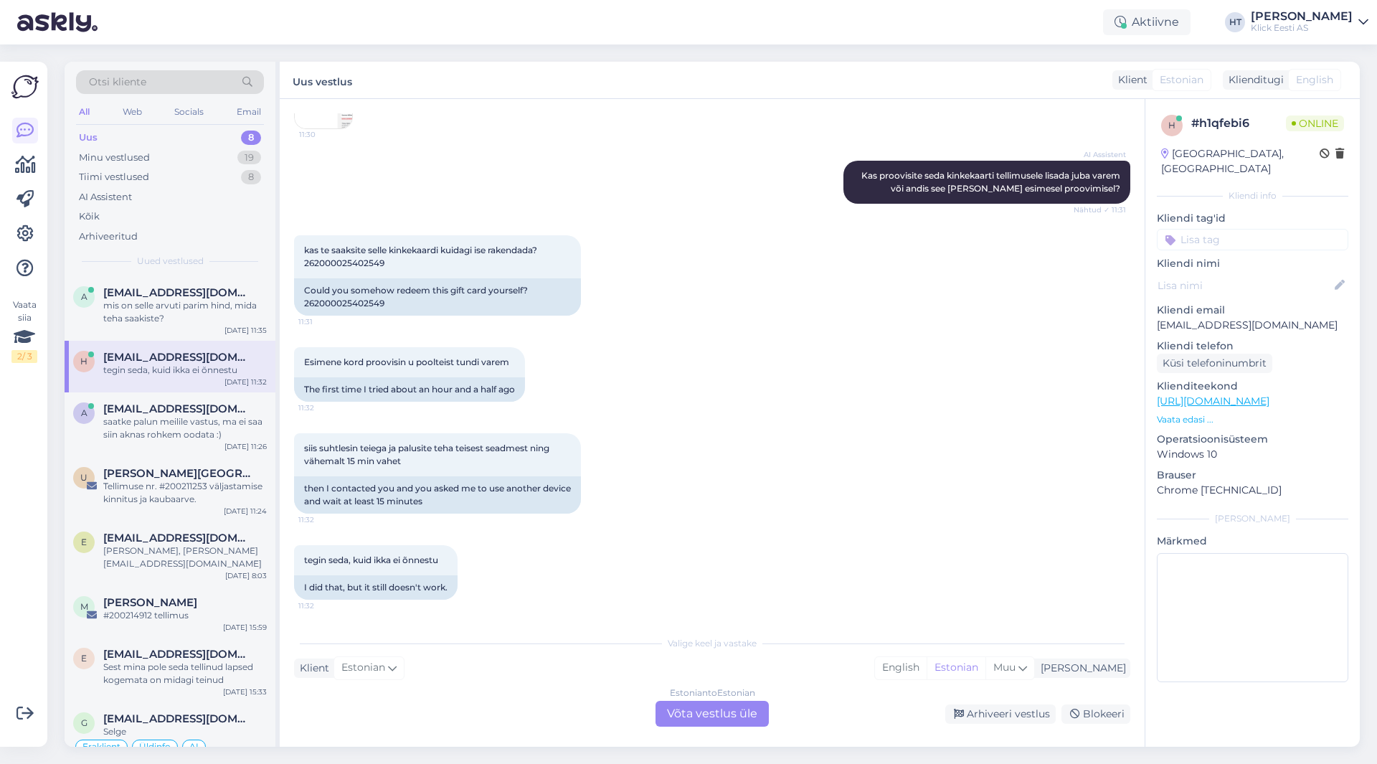
click at [218, 383] on div "h [EMAIL_ADDRESS][DOMAIN_NAME] tegin seda, kuid ikka ei õnnestu [DATE] 11:32" at bounding box center [170, 367] width 211 height 52
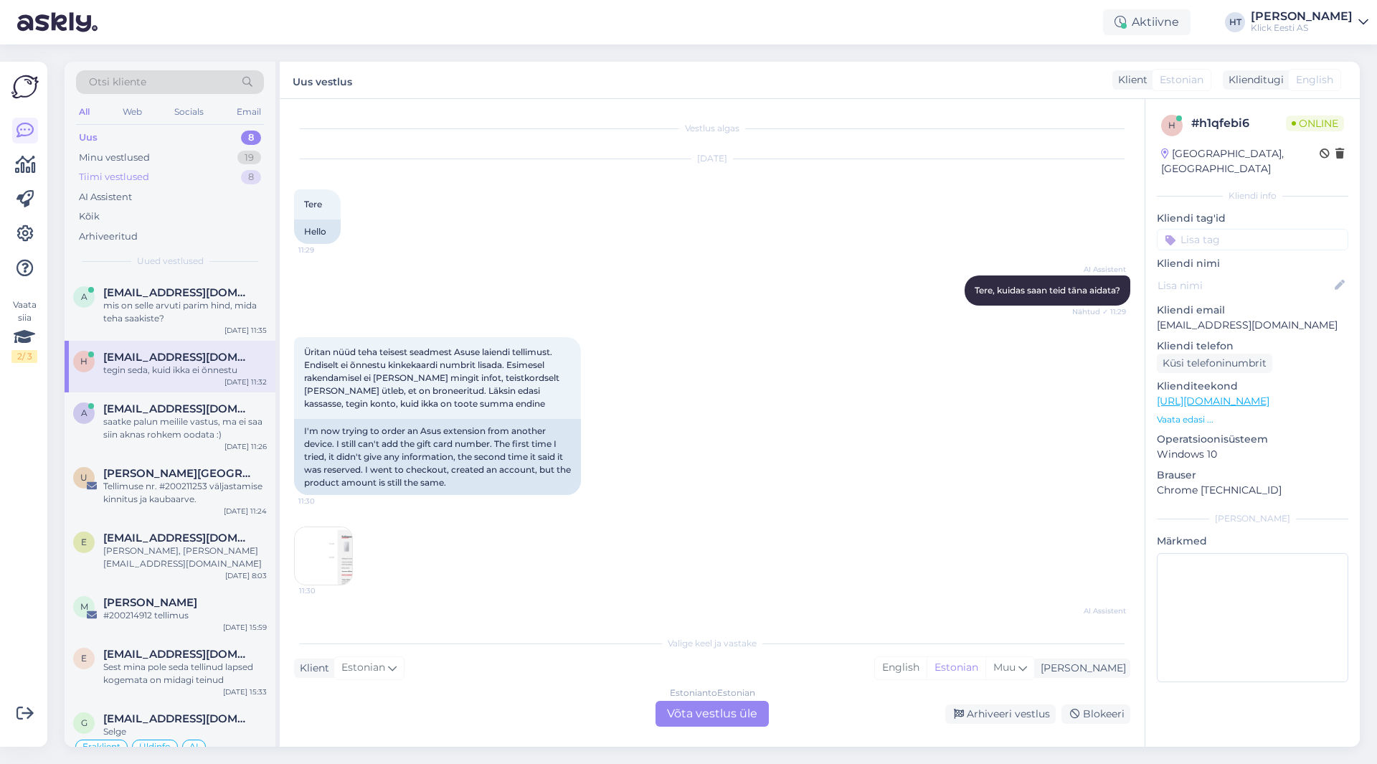
click at [169, 179] on div "Tiimi vestlused 8" at bounding box center [170, 177] width 188 height 20
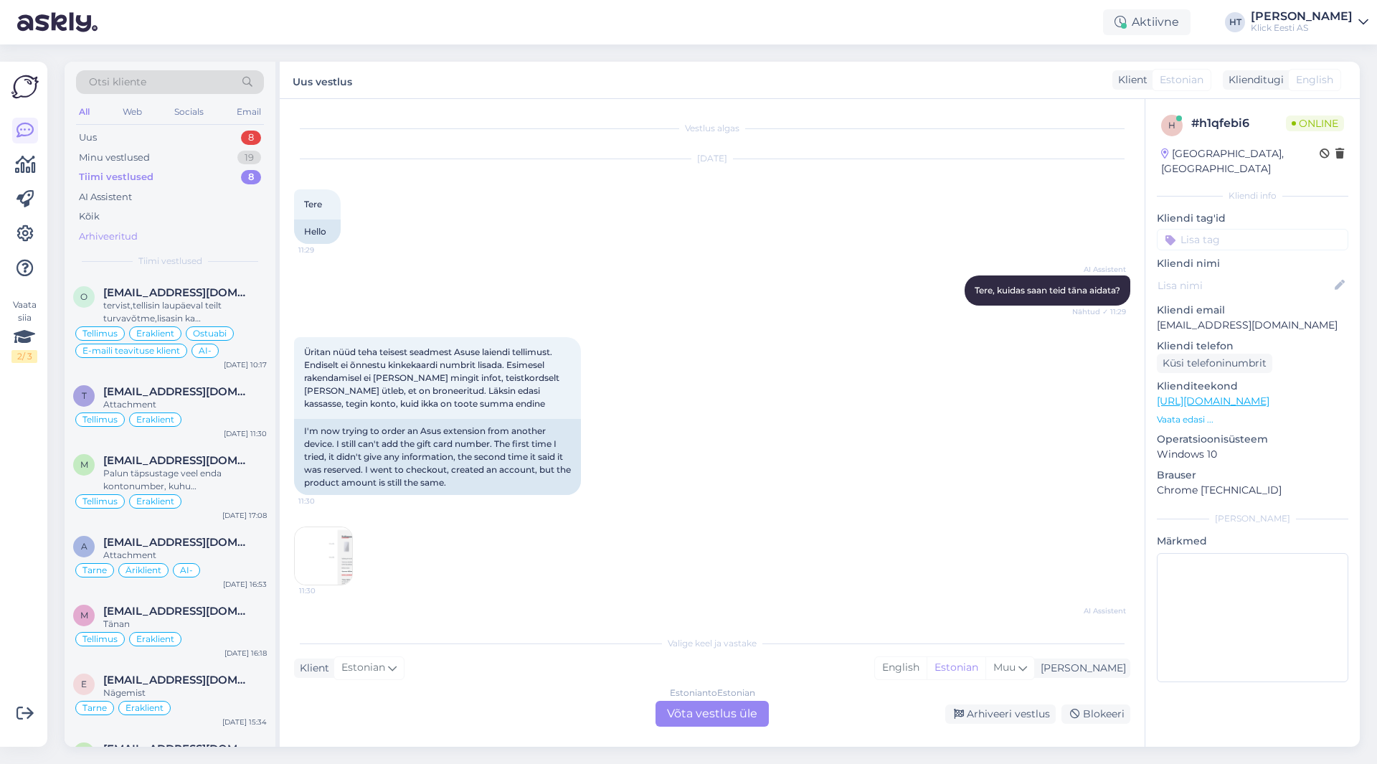
click at [155, 234] on div "Arhiveeritud" at bounding box center [170, 237] width 188 height 20
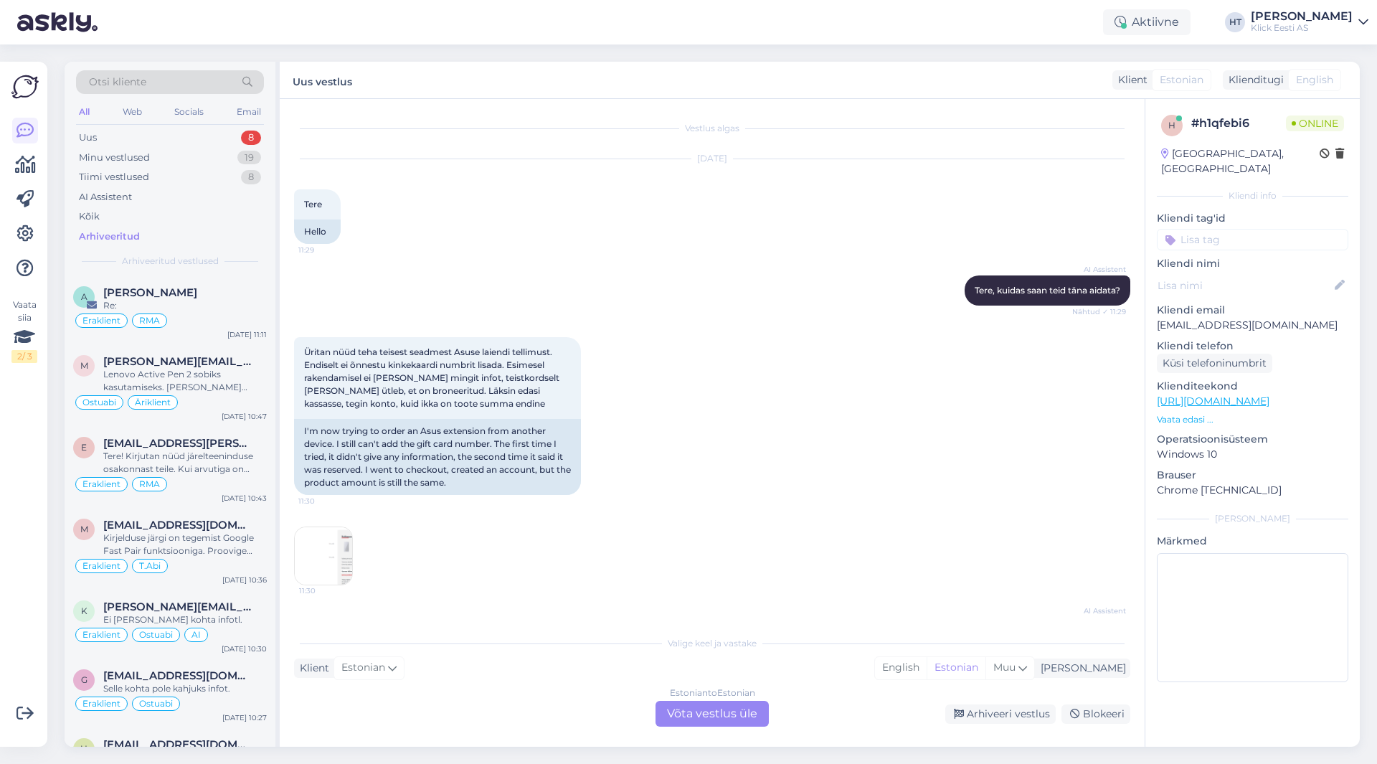
click at [1208, 318] on p "[EMAIL_ADDRESS][DOMAIN_NAME]" at bounding box center [1252, 325] width 191 height 15
click at [769, 449] on div "Üritan nüüd teha teisest seadmest Asuse laiendi tellimust. Endiselt ei õnnestu …" at bounding box center [712, 461] width 836 height 280
click at [159, 91] on div "Otsi kliente" at bounding box center [170, 82] width 188 height 24
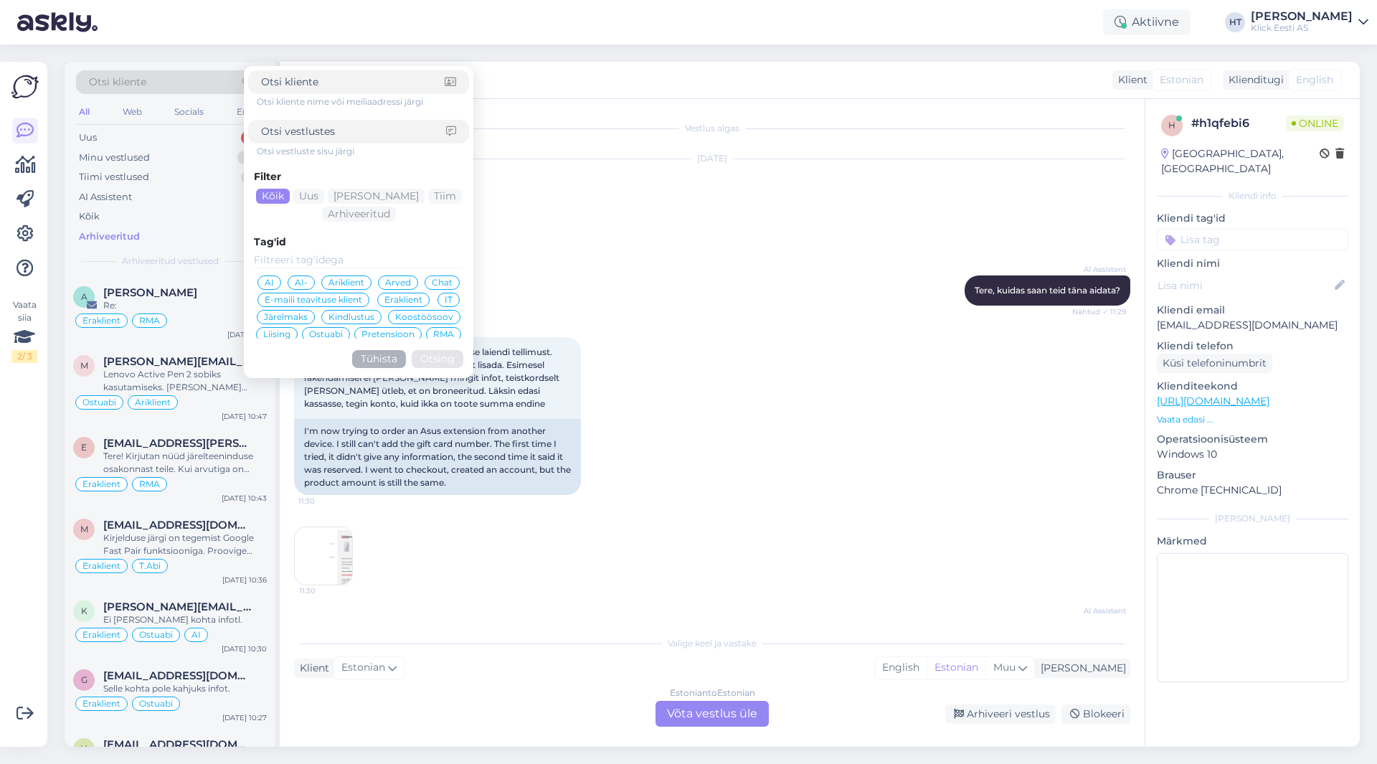
click at [344, 80] on input at bounding box center [353, 82] width 184 height 15
type input "[EMAIL_ADDRESS][DOMAIN_NAME]"
click button "Otsing" at bounding box center [438, 359] width 52 height 18
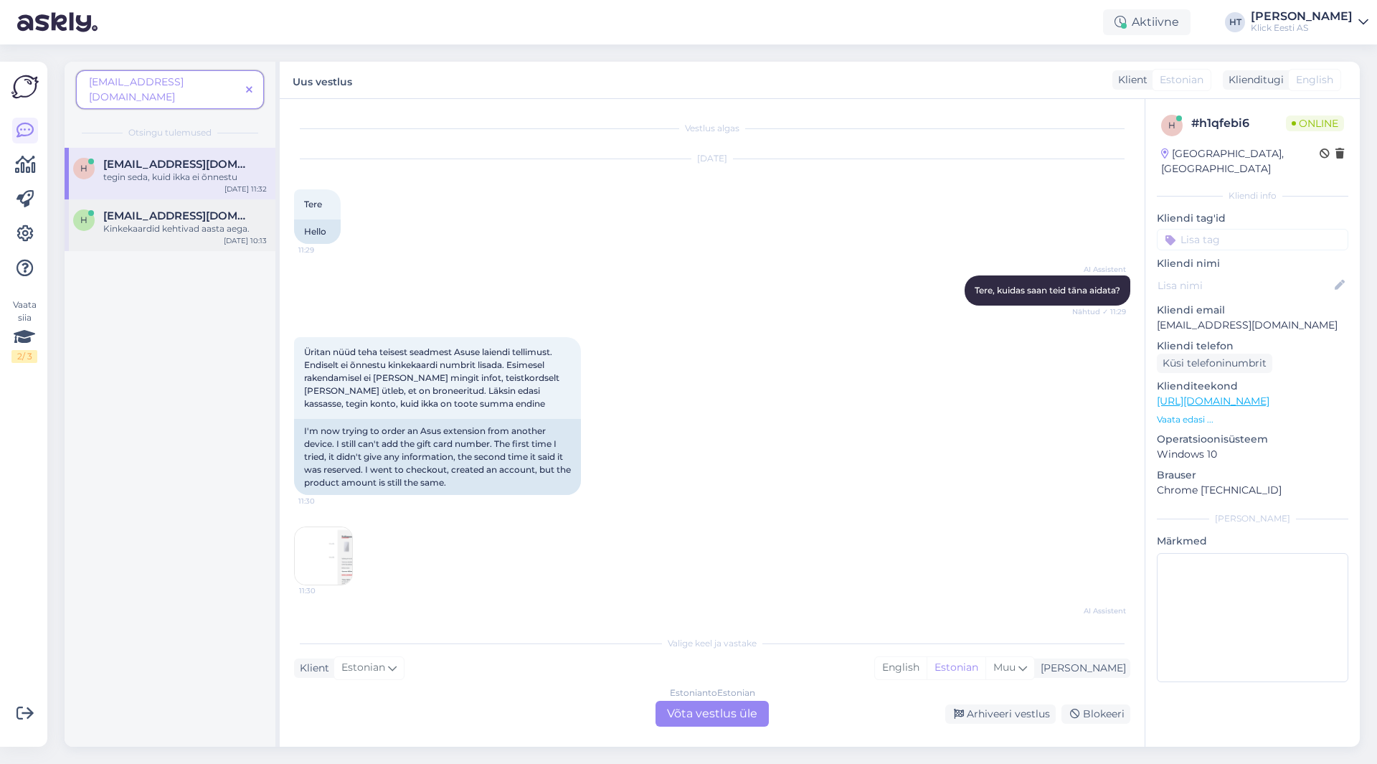
click at [129, 222] on div "Kinkekaardid kehtivad aasta aega." at bounding box center [185, 228] width 164 height 13
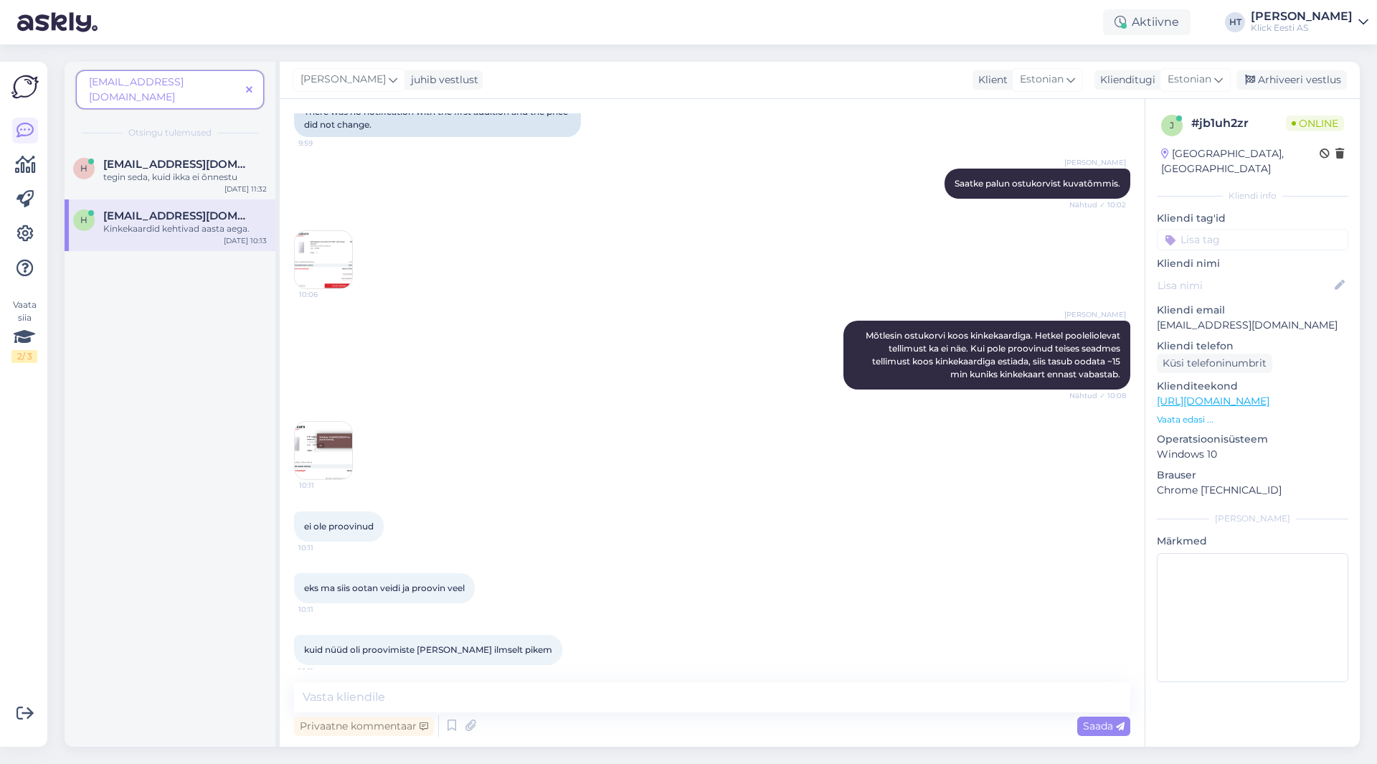
scroll to position [679, 0]
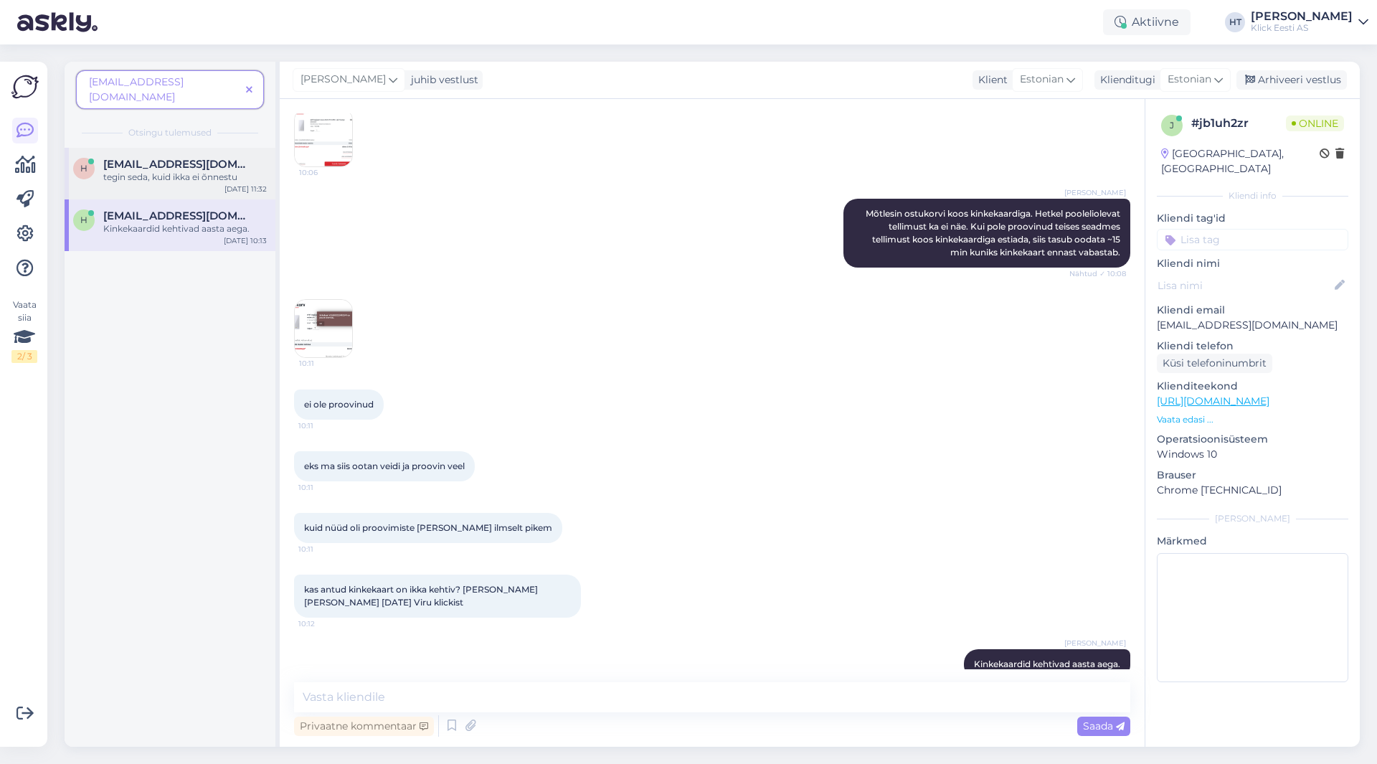
click at [202, 171] on div "tegin seda, kuid ikka ei õnnestu" at bounding box center [185, 177] width 164 height 13
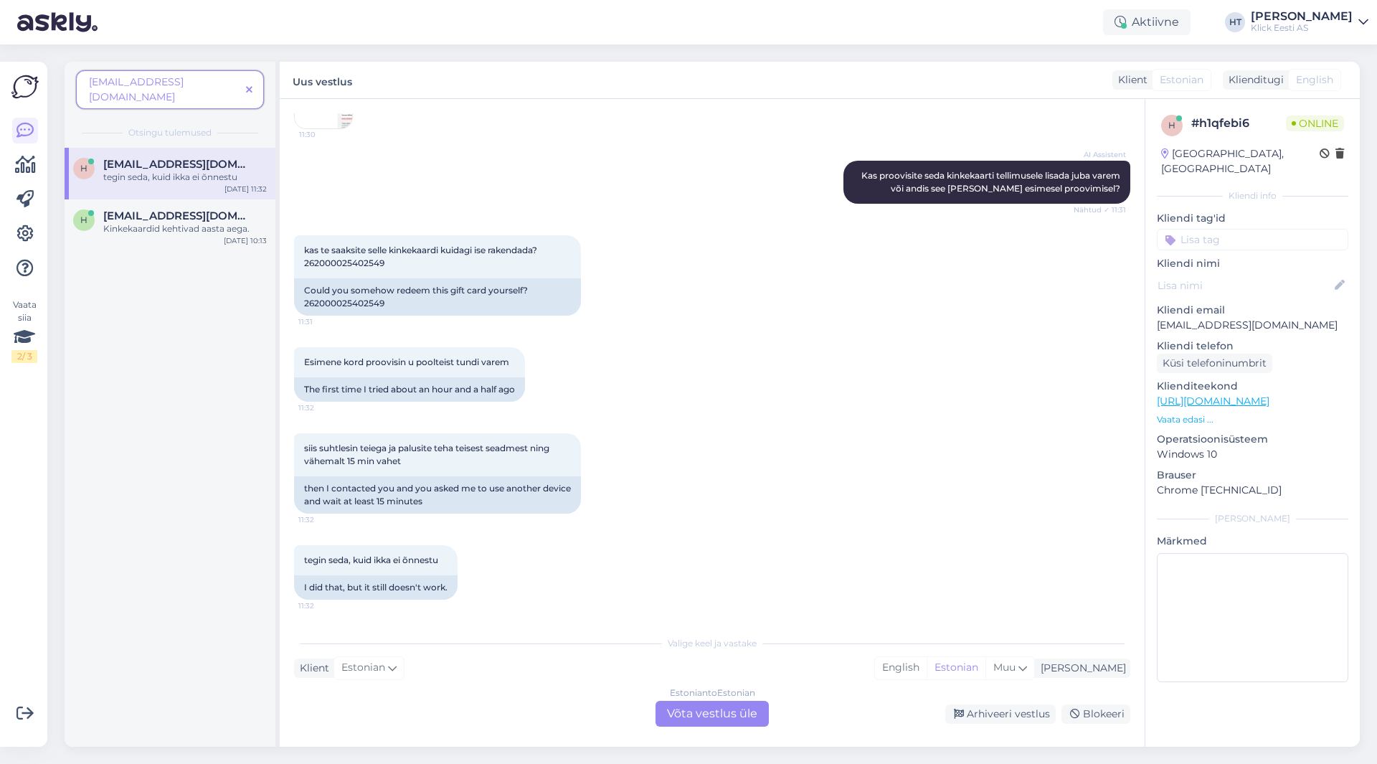
scroll to position [456, 0]
click at [249, 85] on icon at bounding box center [249, 90] width 6 height 10
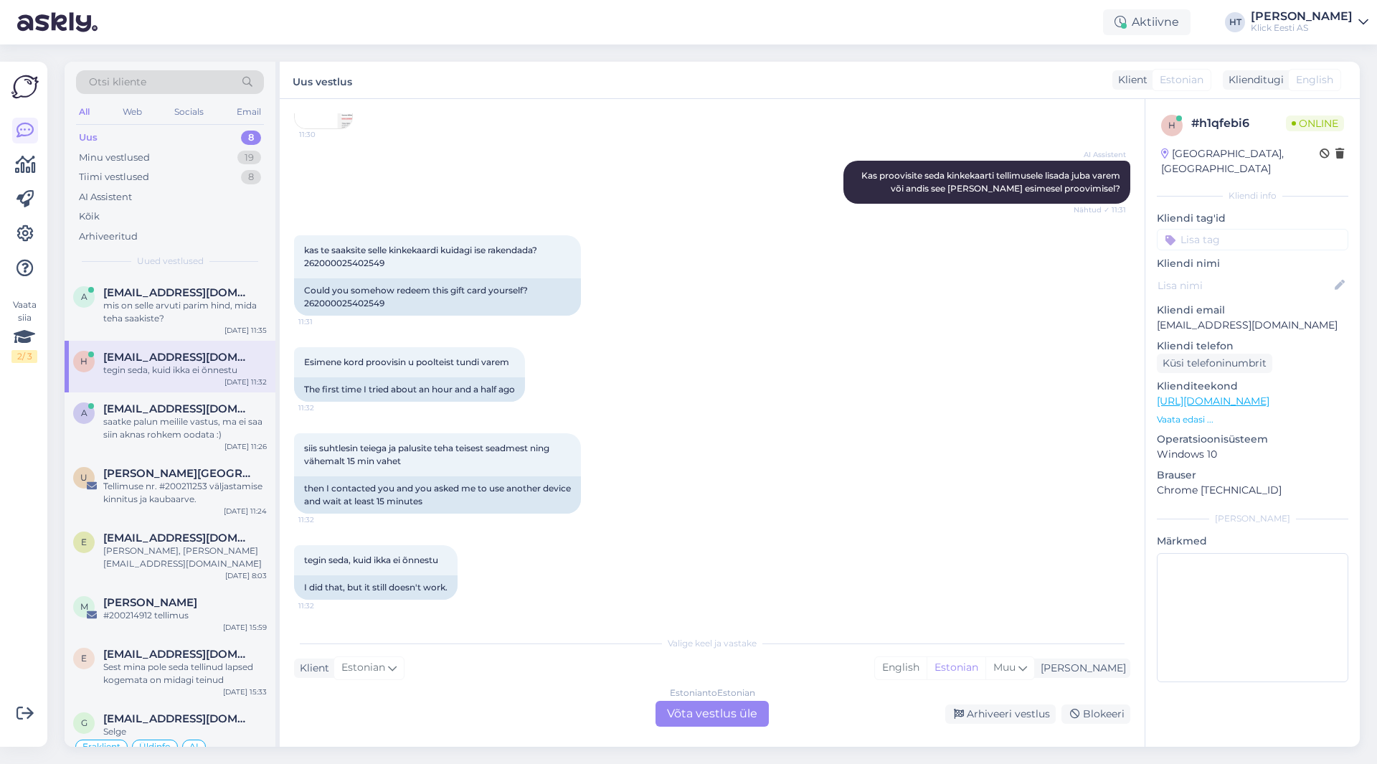
click at [184, 366] on div "tegin seda, kuid ikka ei õnnestu" at bounding box center [185, 370] width 164 height 13
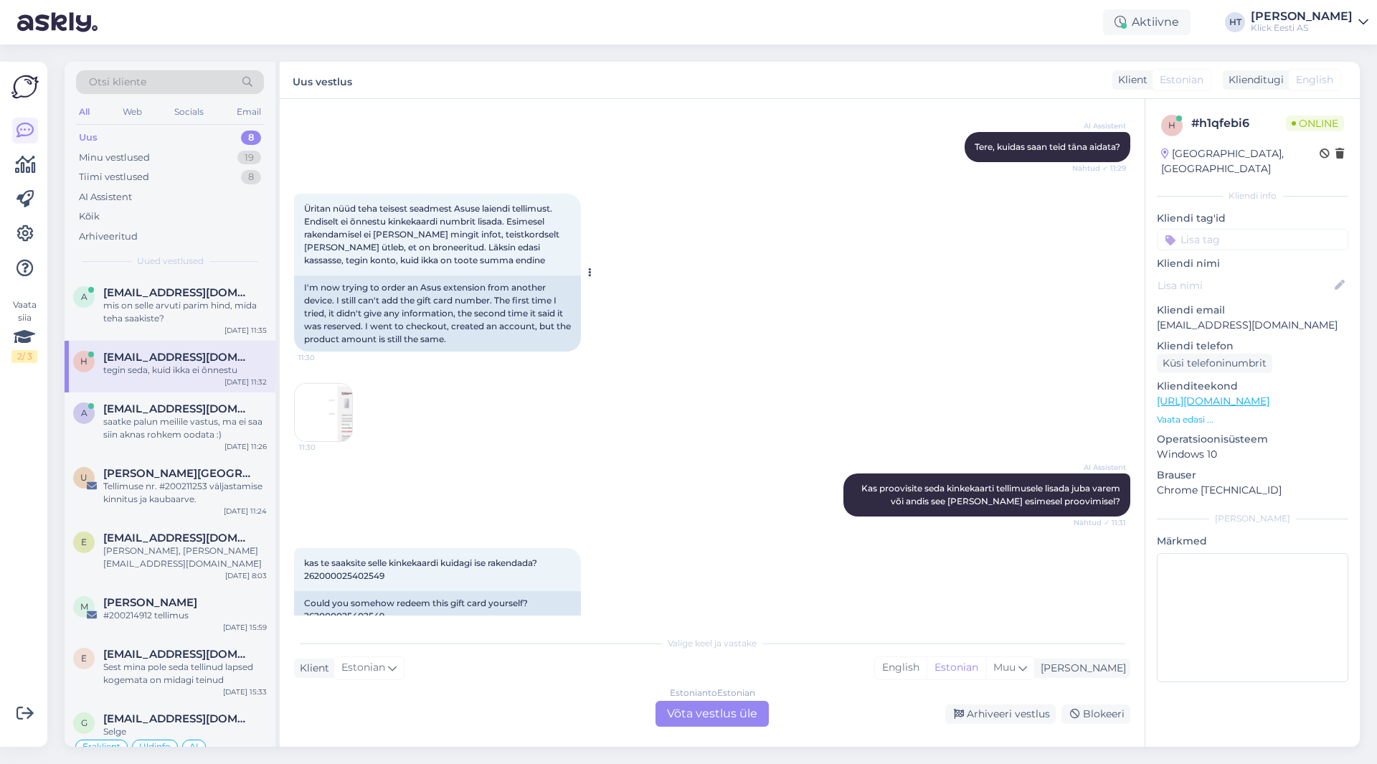
scroll to position [215, 0]
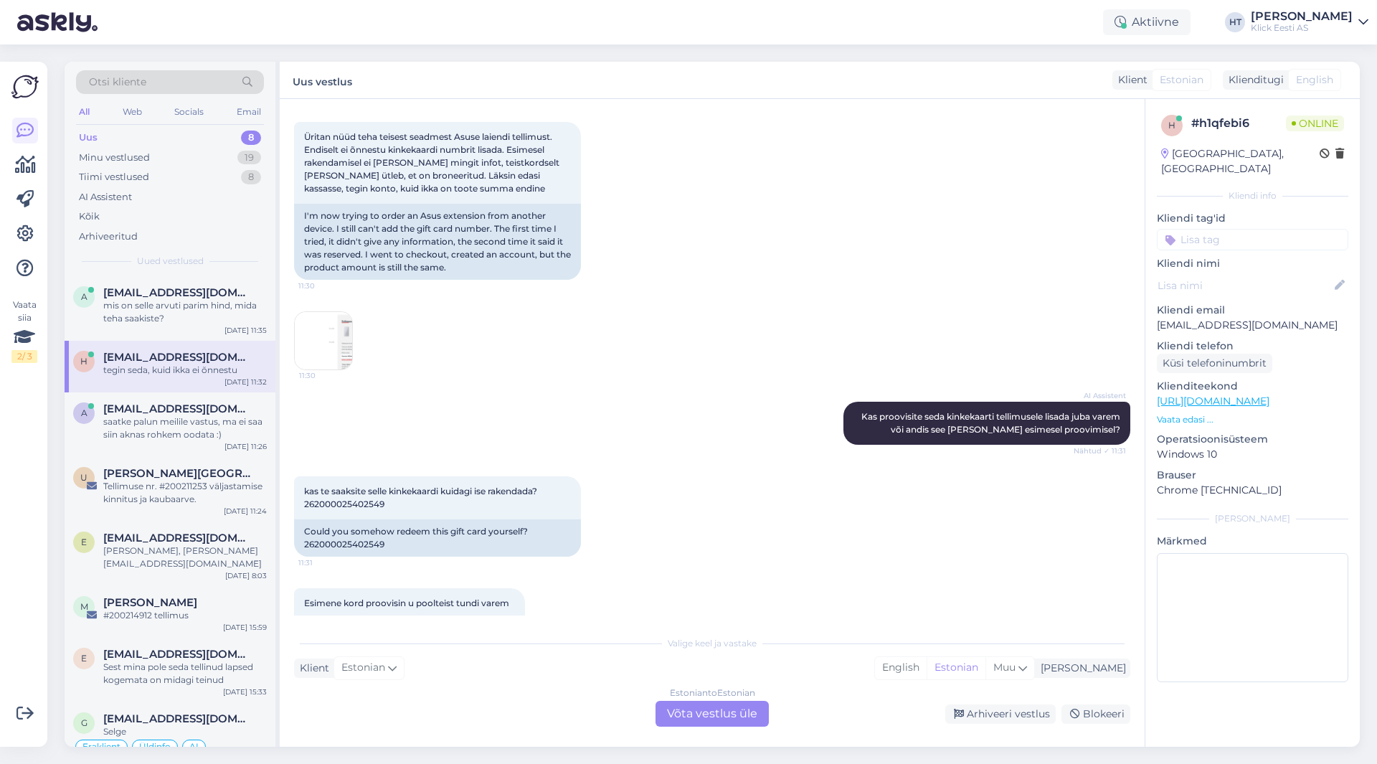
click at [327, 331] on img at bounding box center [323, 340] width 57 height 57
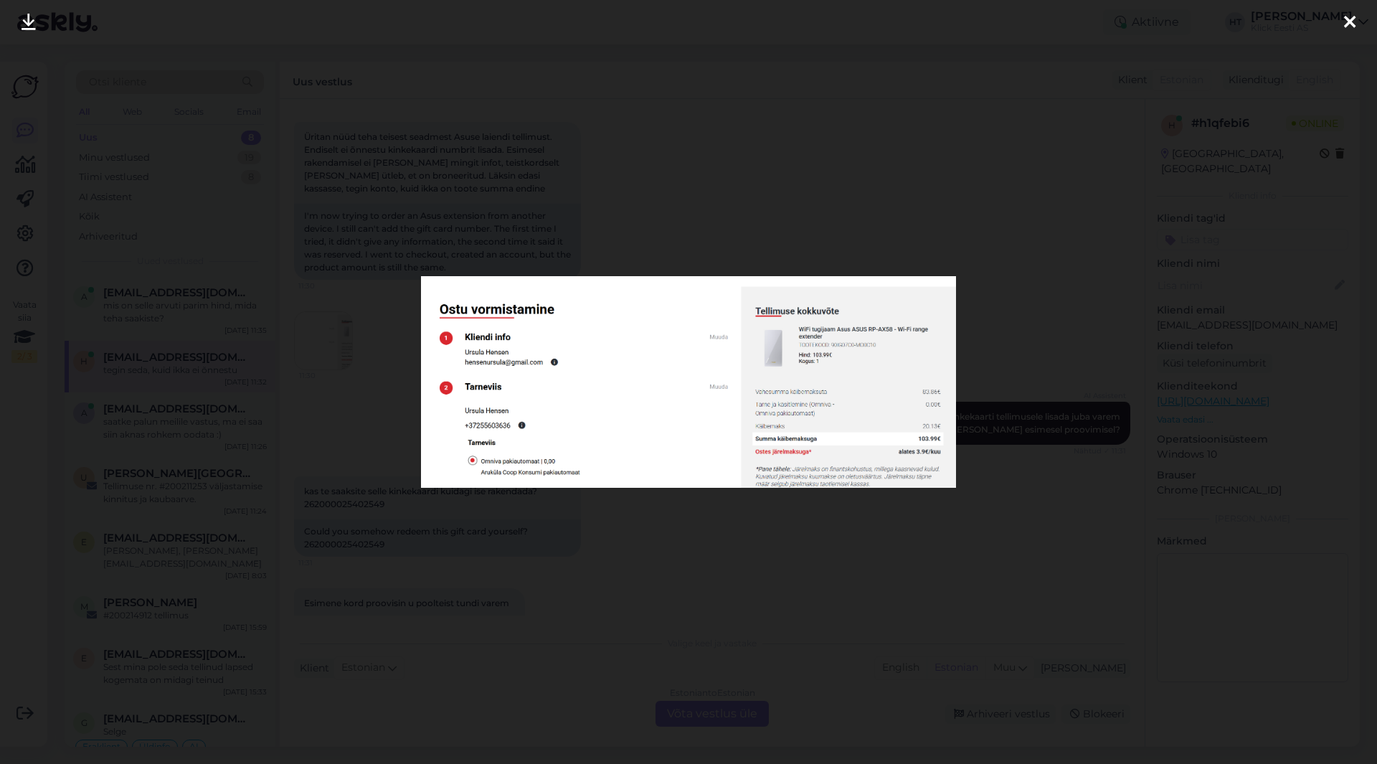
click at [694, 516] on div at bounding box center [688, 382] width 1377 height 764
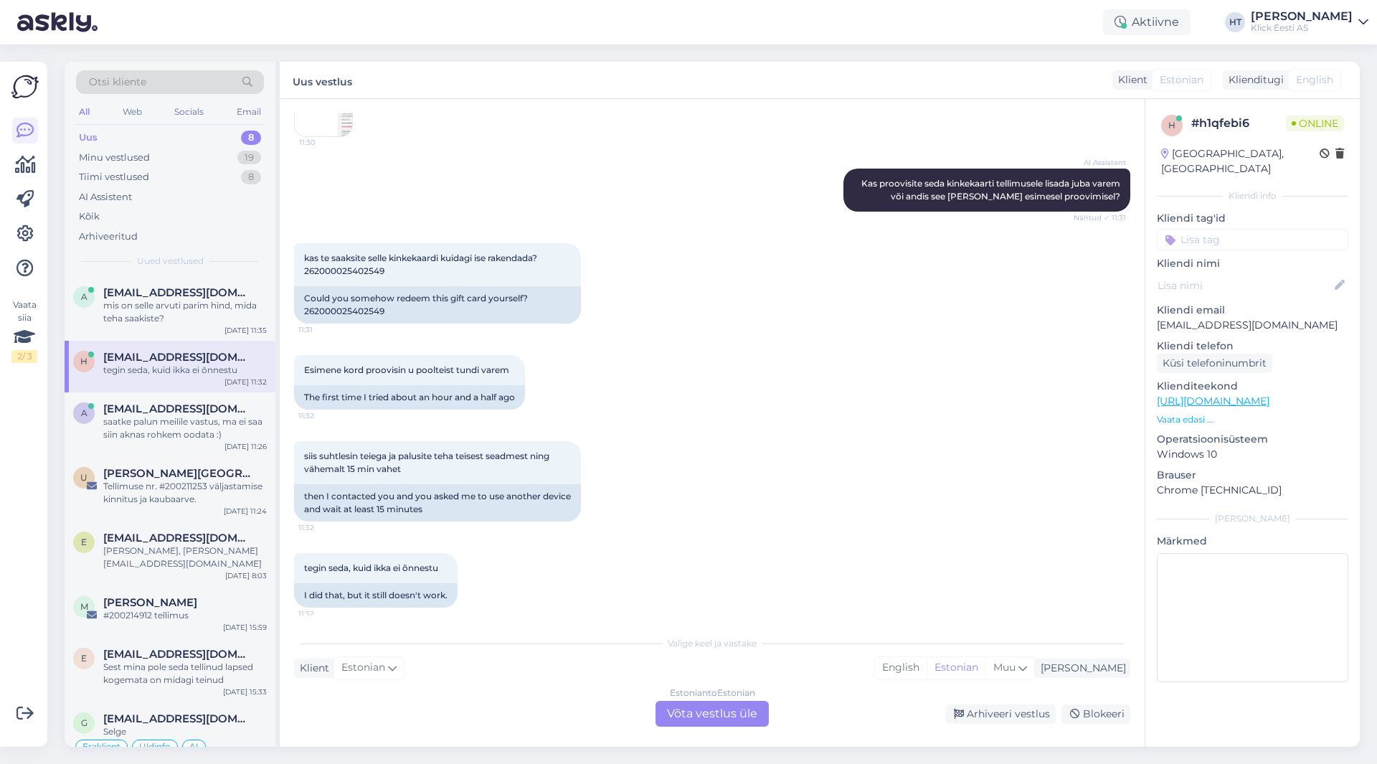
scroll to position [456, 0]
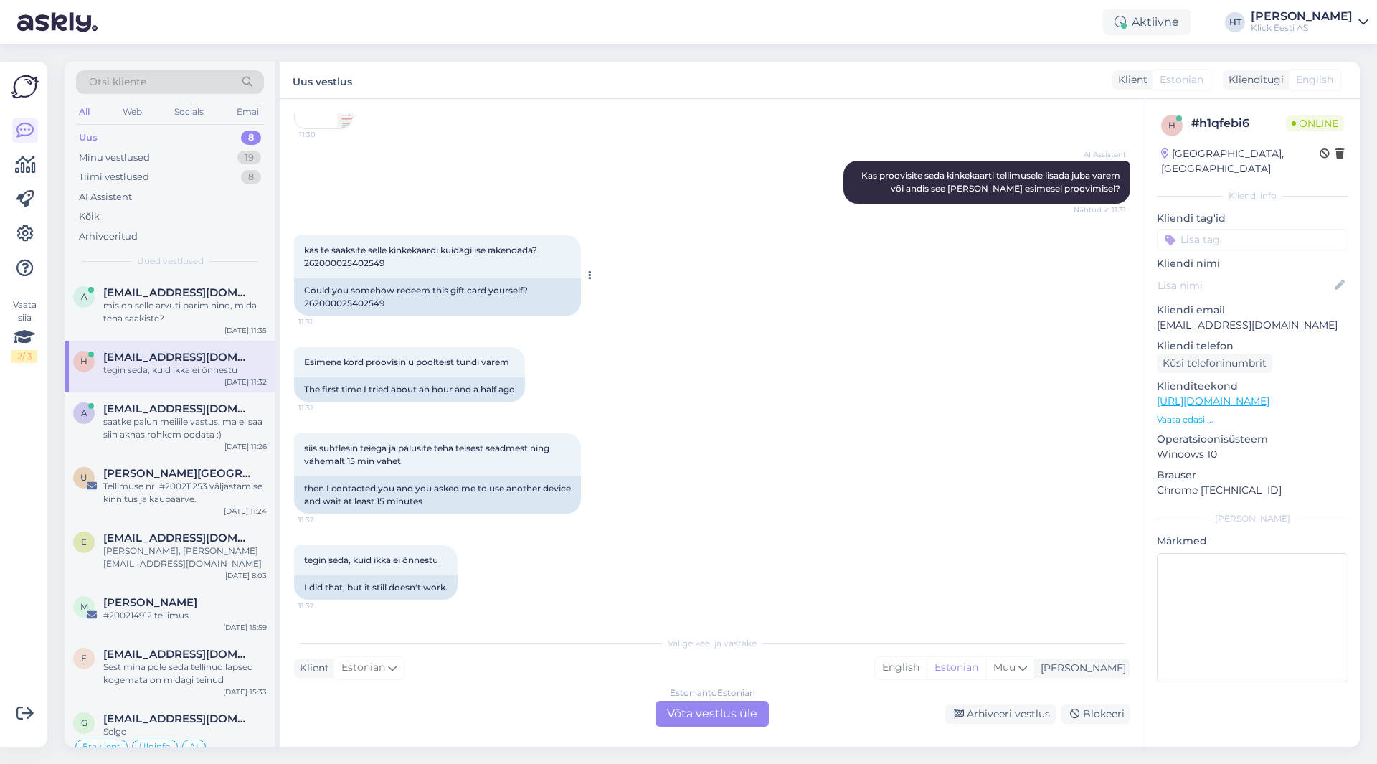
click at [342, 303] on div "Could you somehow redeem this gift card yourself? 262000025402549" at bounding box center [437, 296] width 287 height 37
click at [757, 326] on div "kas te saaksite selle kinkekaardi kuidagi ise rakendada? 262000025402549 11:31 …" at bounding box center [712, 275] width 836 height 112
click at [656, 179] on div "AI Assistent Kas proovisite seda kinkekaarti tellimusele lisada juba varem või …" at bounding box center [712, 182] width 836 height 75
click at [610, 408] on div "Esimene kord proovisin u poolteist tundi varem 11:32 The first time I tried abo…" at bounding box center [712, 374] width 836 height 86
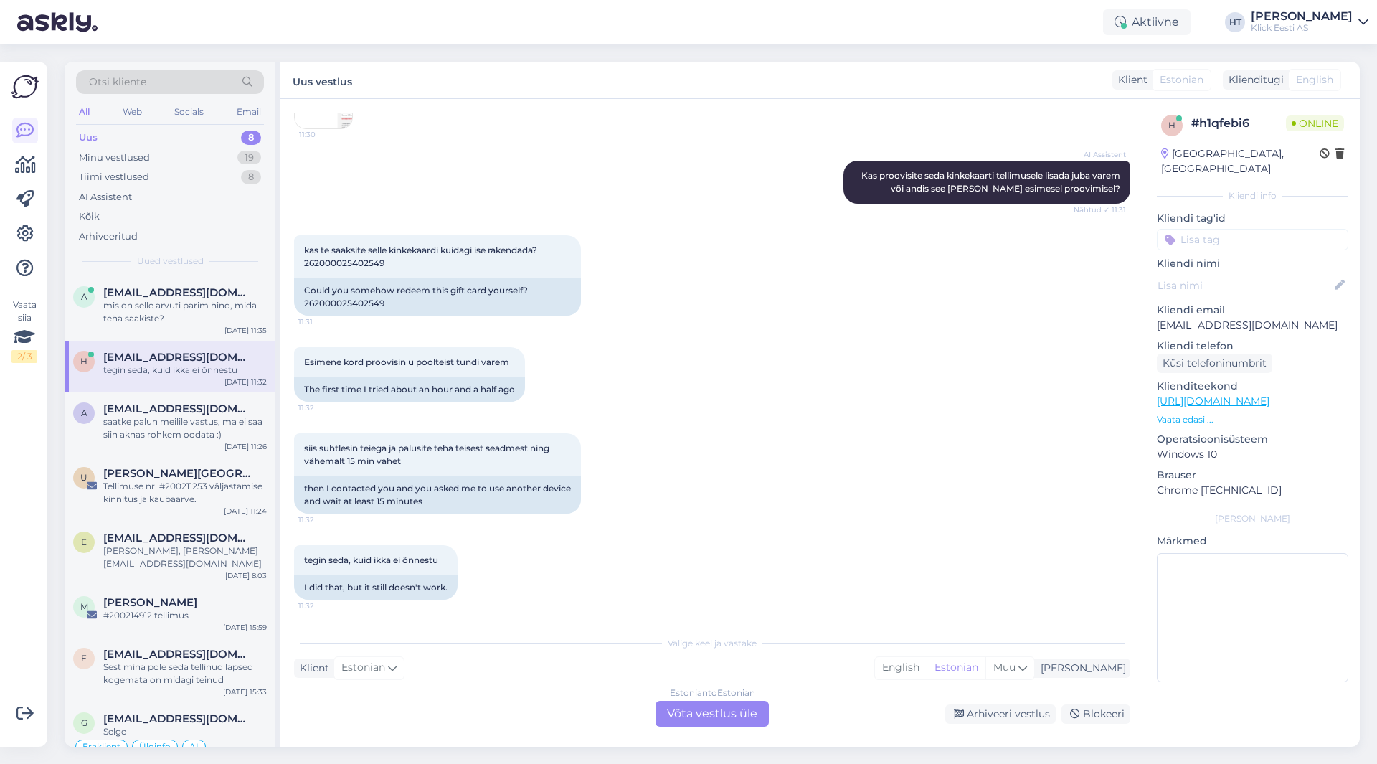
click at [673, 488] on div "siis suhtlesin teiega ja palusite teha teisest seadmest ning vähemalt 15 min va…" at bounding box center [712, 473] width 836 height 112
click at [560, 687] on div "Valige [PERSON_NAME] vastake Klient Estonian Mina English Estonian Muu Estonian…" at bounding box center [712, 677] width 836 height 98
click at [519, 696] on div "Valige [PERSON_NAME] vastake Klient Estonian Mina English Estonian Muu Estonian…" at bounding box center [712, 677] width 836 height 98
click at [171, 89] on div "Otsi kliente" at bounding box center [170, 82] width 188 height 24
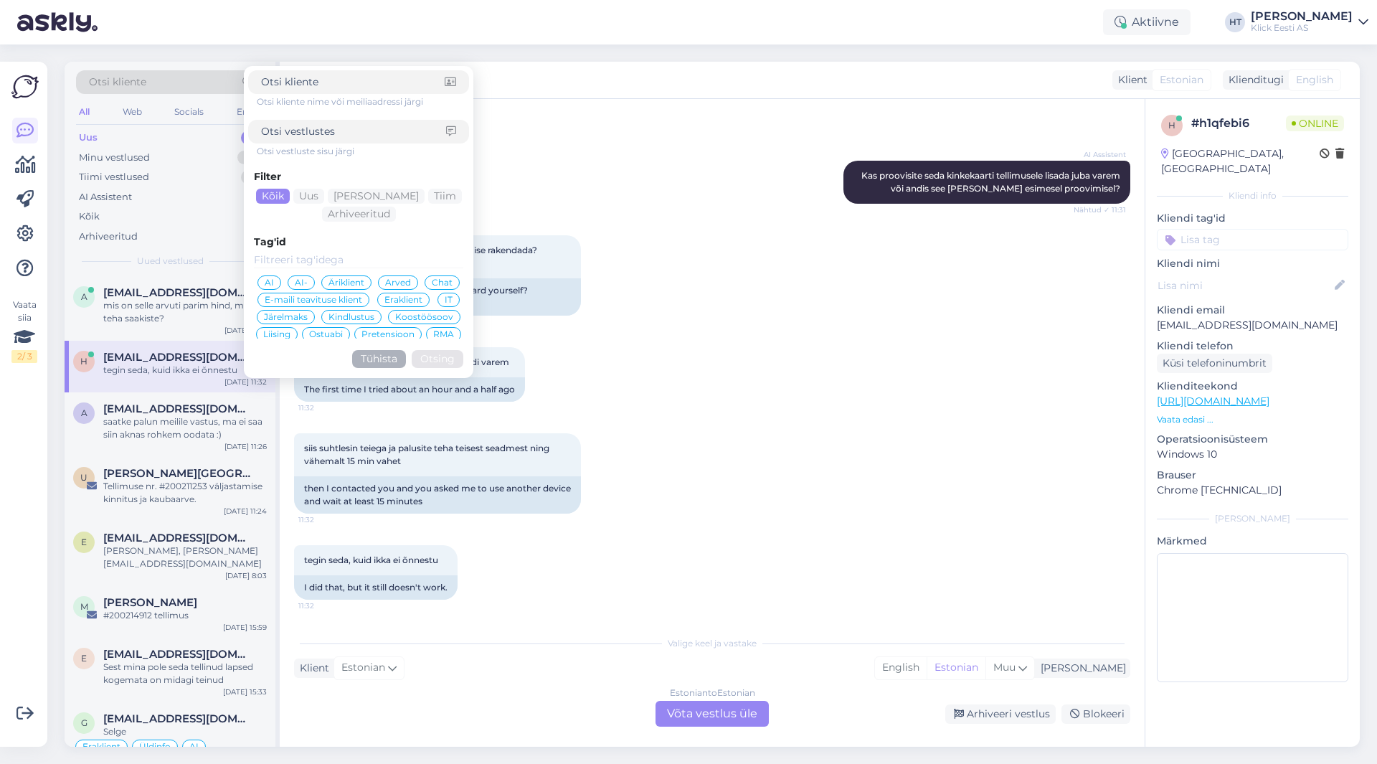
click at [171, 361] on span "[EMAIL_ADDRESS][DOMAIN_NAME]" at bounding box center [177, 357] width 149 height 13
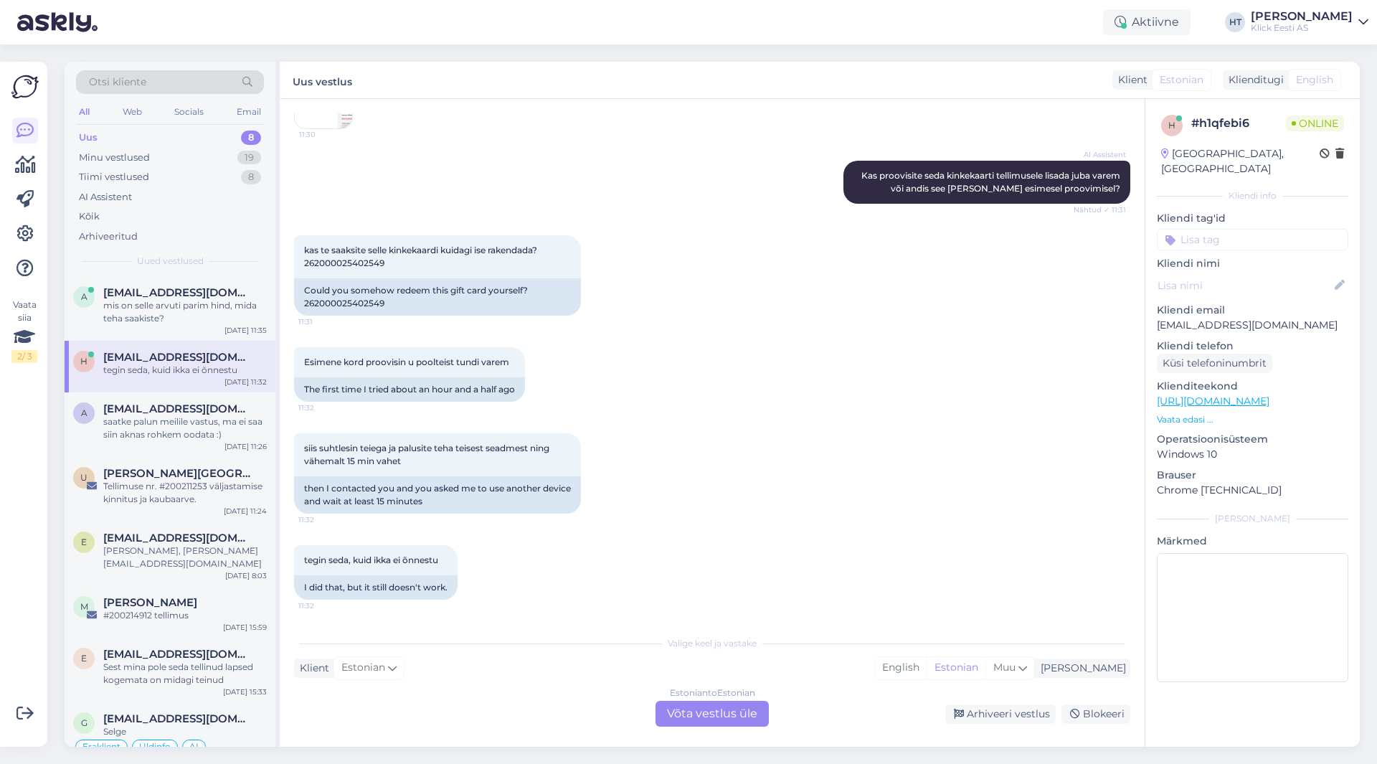
click at [1201, 318] on p "[EMAIL_ADDRESS][DOMAIN_NAME]" at bounding box center [1252, 325] width 191 height 15
drag, startPoint x: 830, startPoint y: 394, endPoint x: 445, endPoint y: 217, distance: 423.9
click at [829, 394] on div "Esimene kord proovisin u poolteist tundi varem 11:32 The first time I tried abo…" at bounding box center [712, 374] width 836 height 86
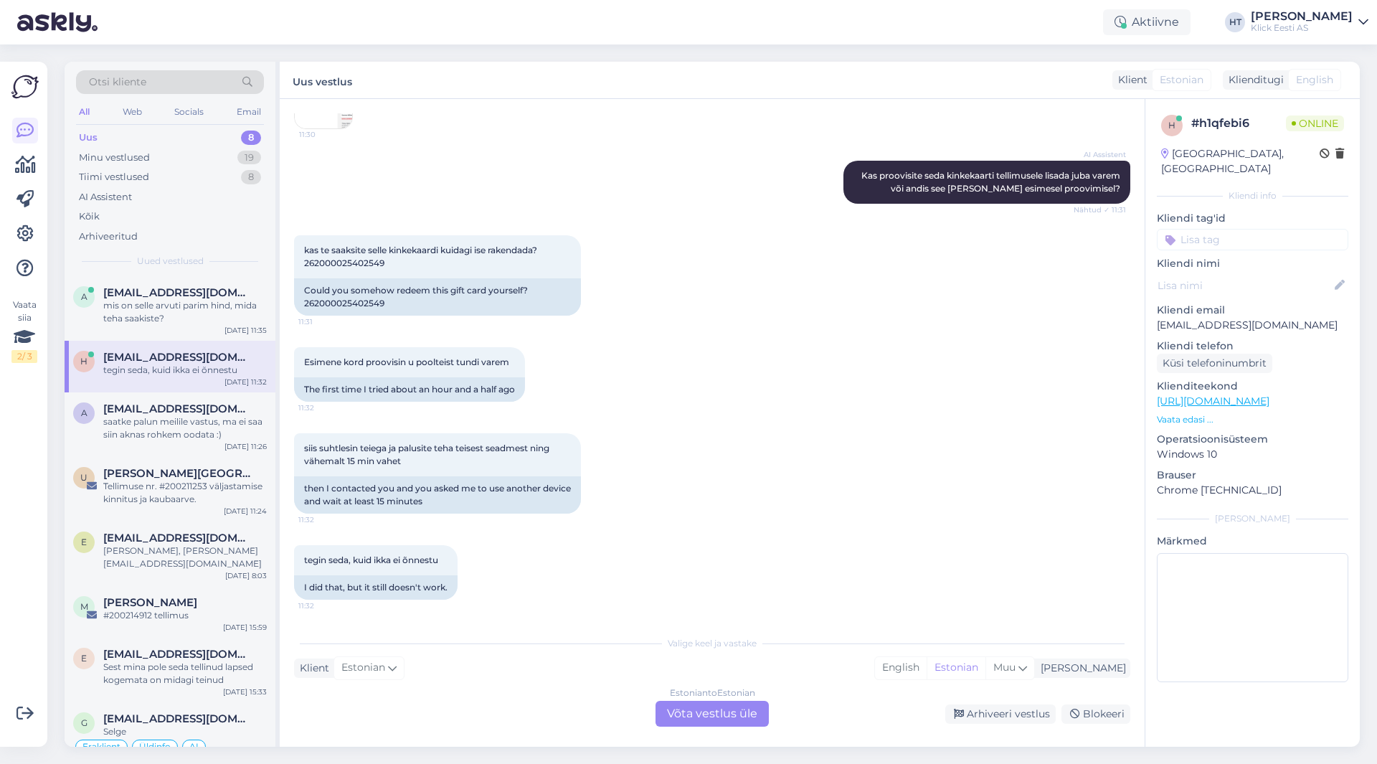
click at [142, 78] on span "Otsi kliente" at bounding box center [117, 82] width 57 height 15
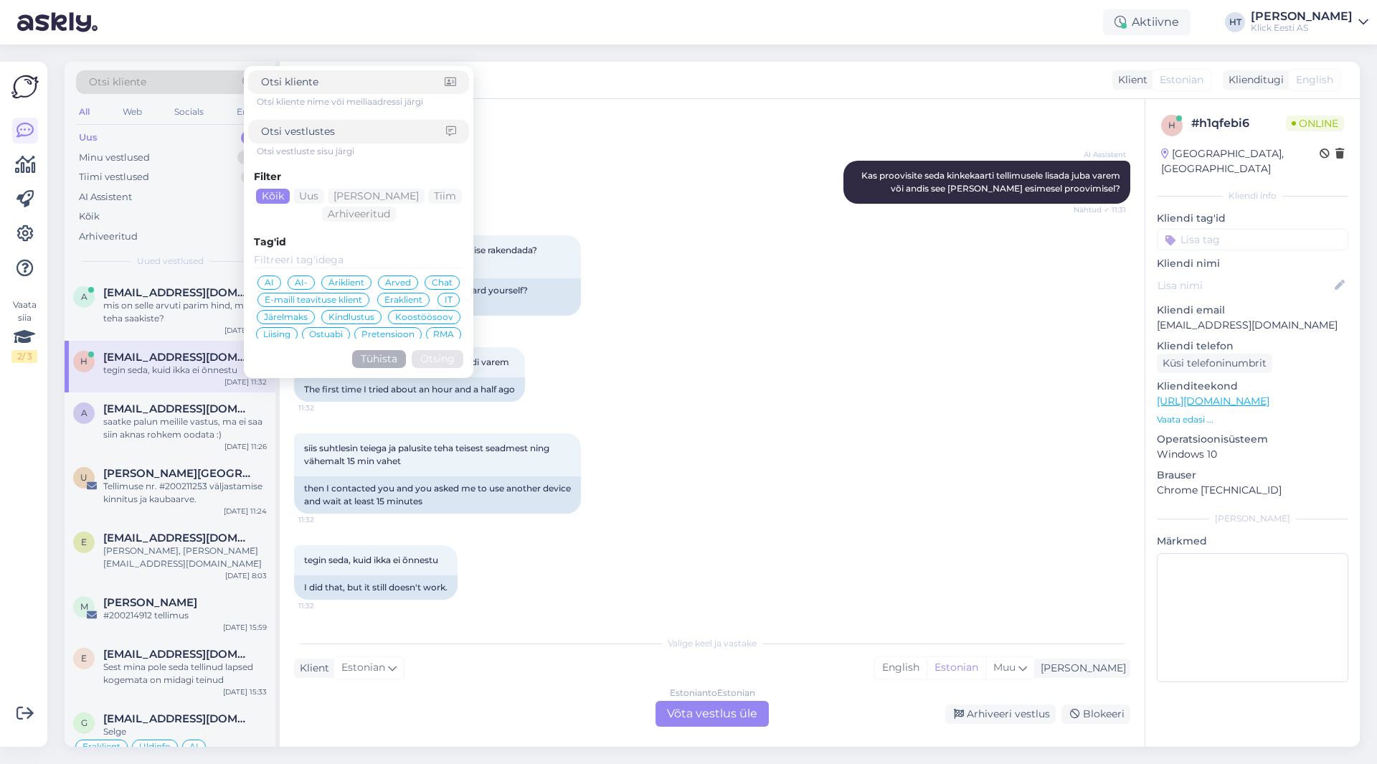
click at [355, 128] on input at bounding box center [353, 131] width 185 height 15
click at [345, 91] on div at bounding box center [358, 82] width 221 height 24
click at [345, 85] on input at bounding box center [353, 82] width 184 height 15
paste input "[EMAIL_ADDRESS][DOMAIN_NAME]"
type input "[EMAIL_ADDRESS][DOMAIN_NAME]"
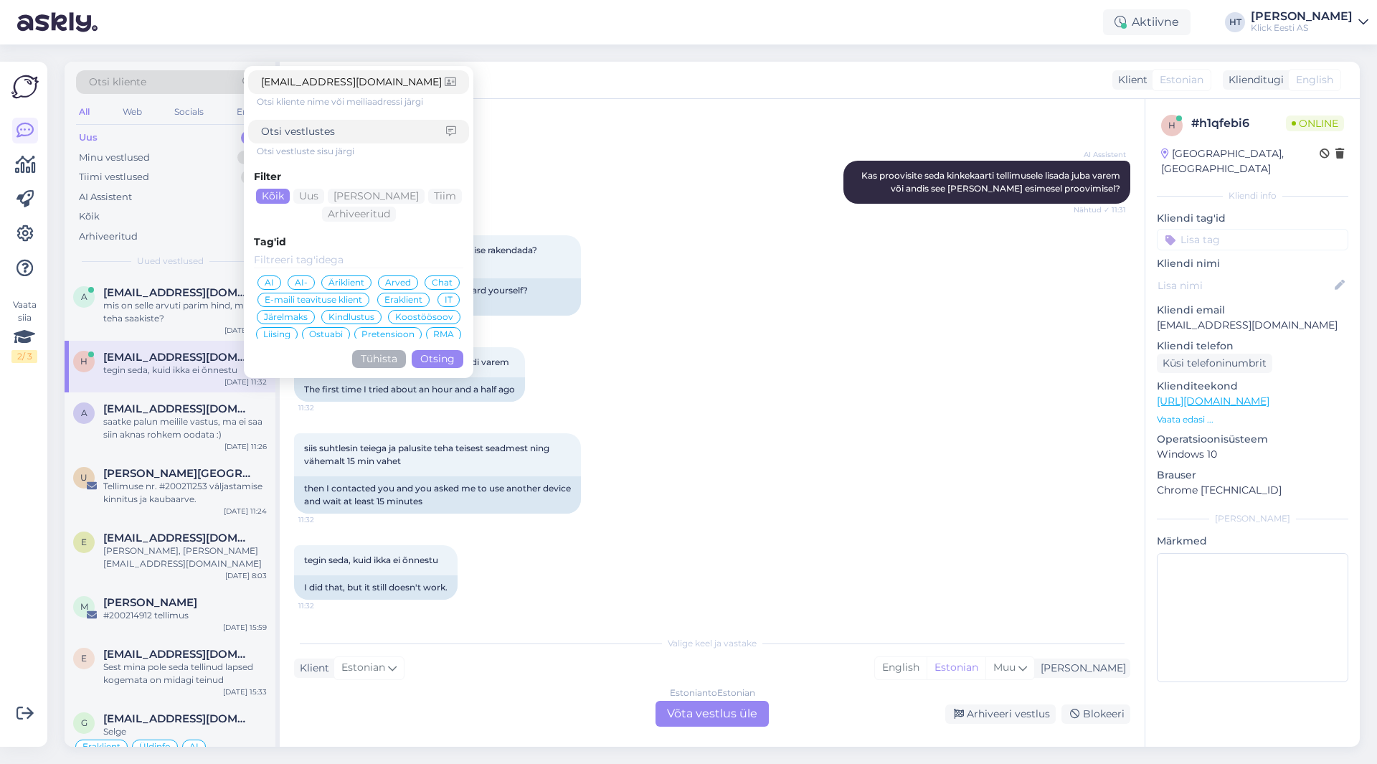
click button "Otsing" at bounding box center [438, 359] width 52 height 18
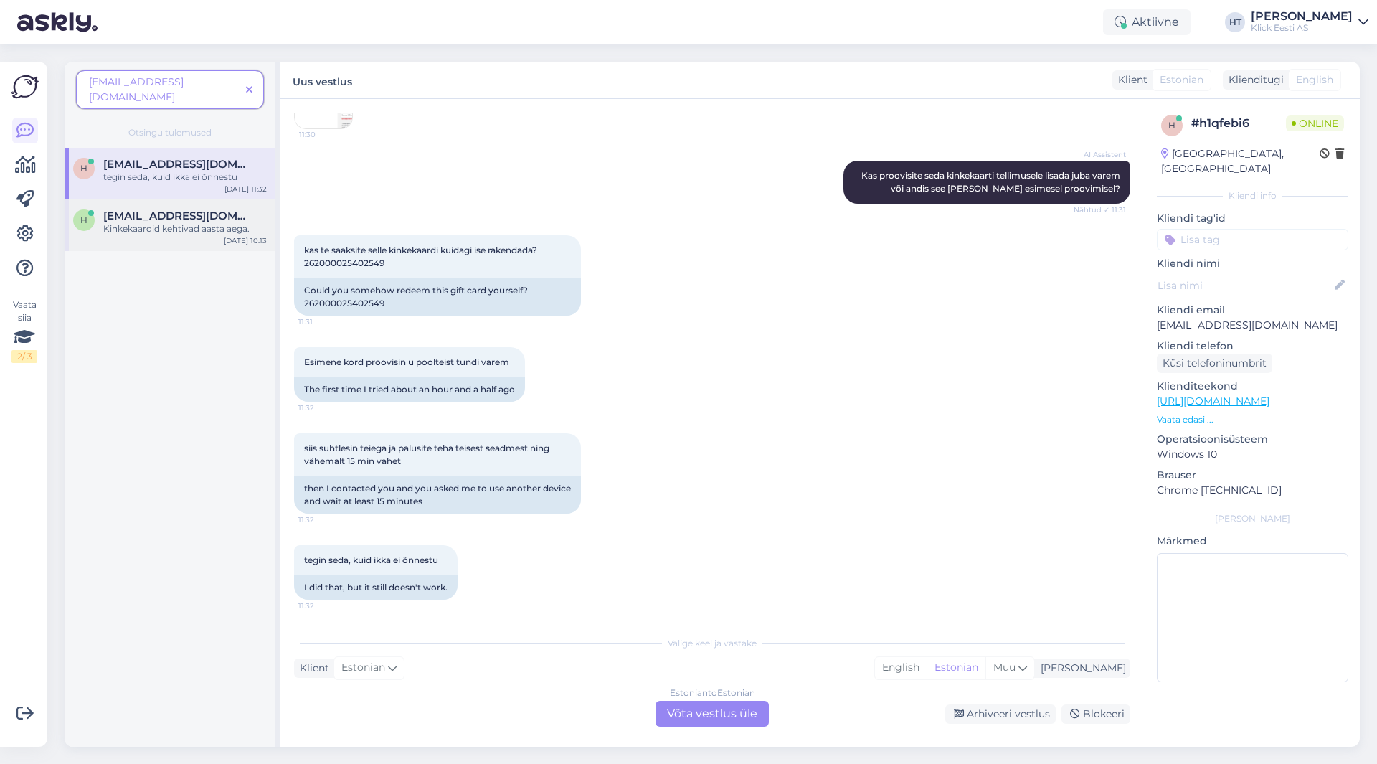
click at [179, 209] on span "[EMAIL_ADDRESS][DOMAIN_NAME]" at bounding box center [177, 215] width 149 height 13
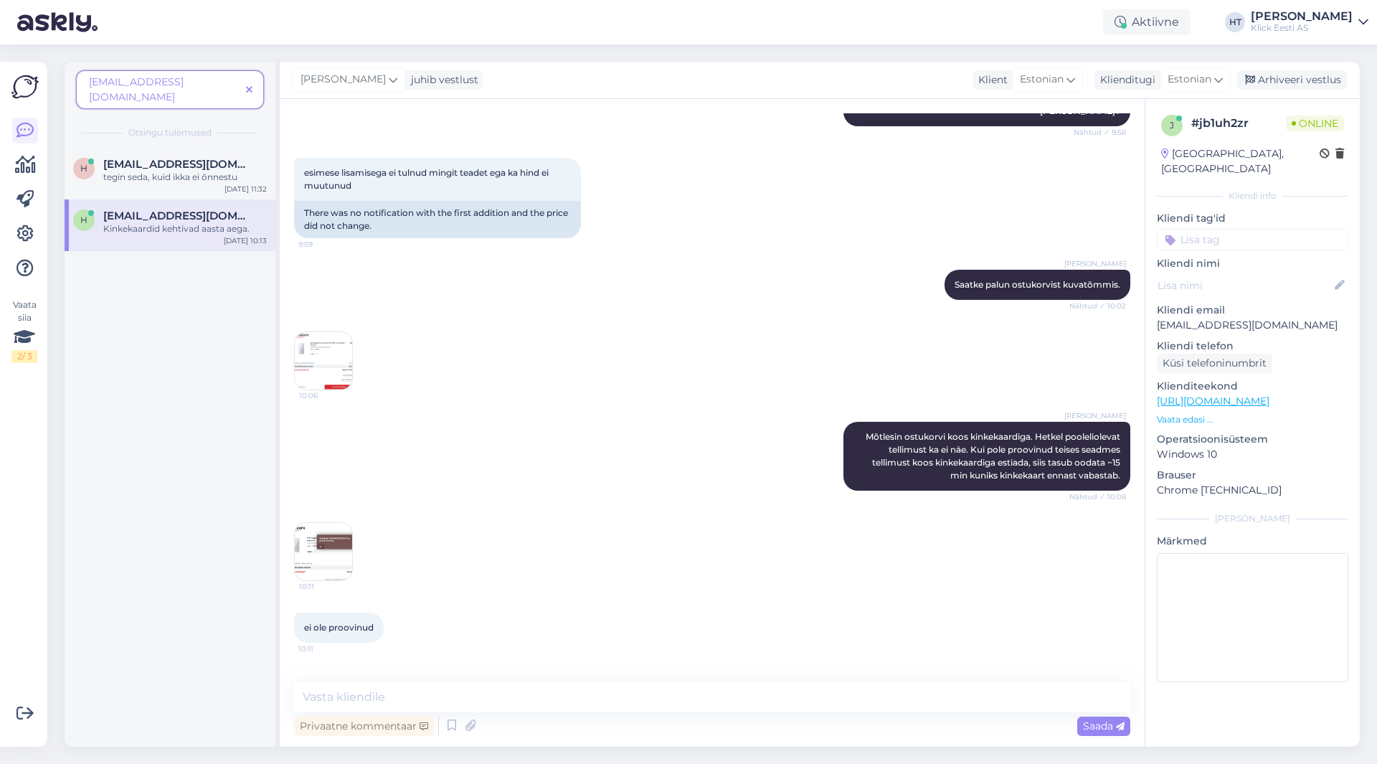
scroll to position [679, 0]
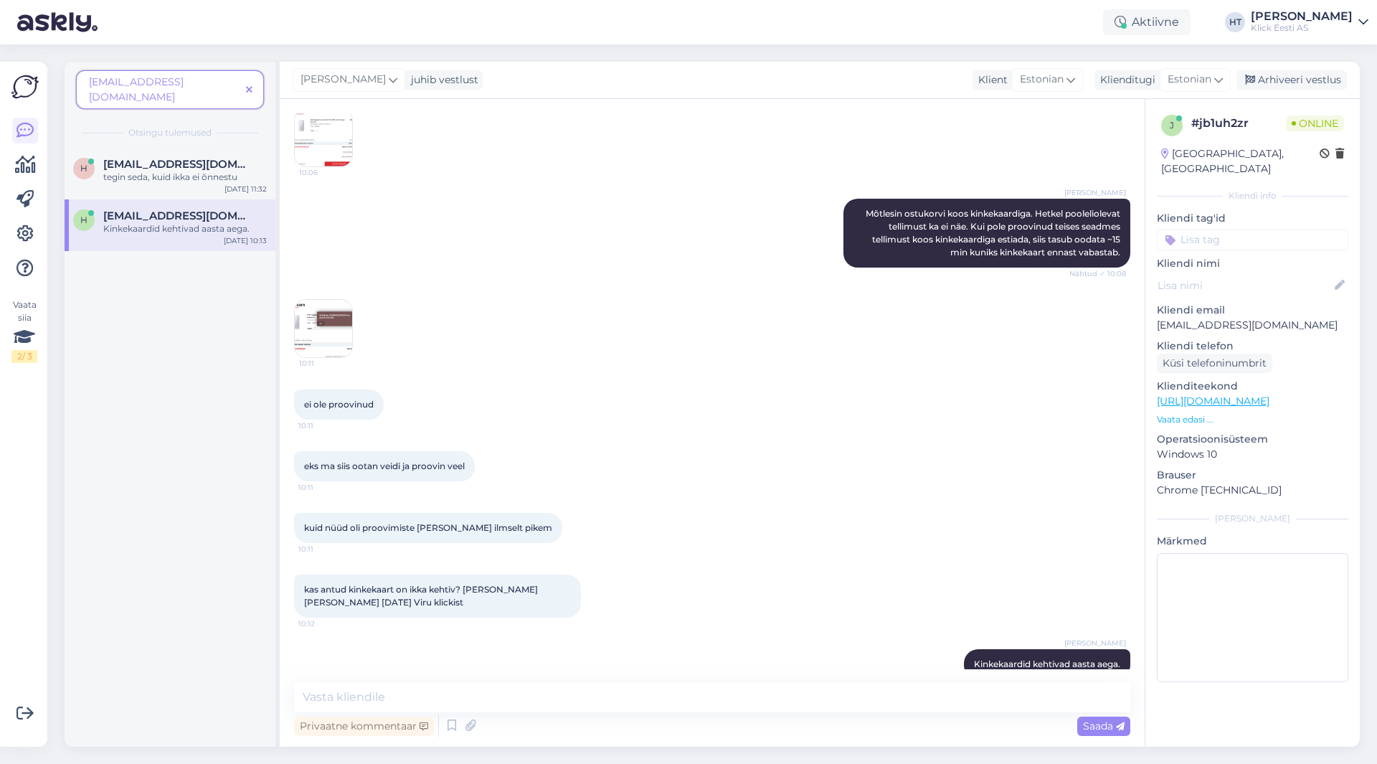
click at [332, 304] on img at bounding box center [323, 328] width 57 height 57
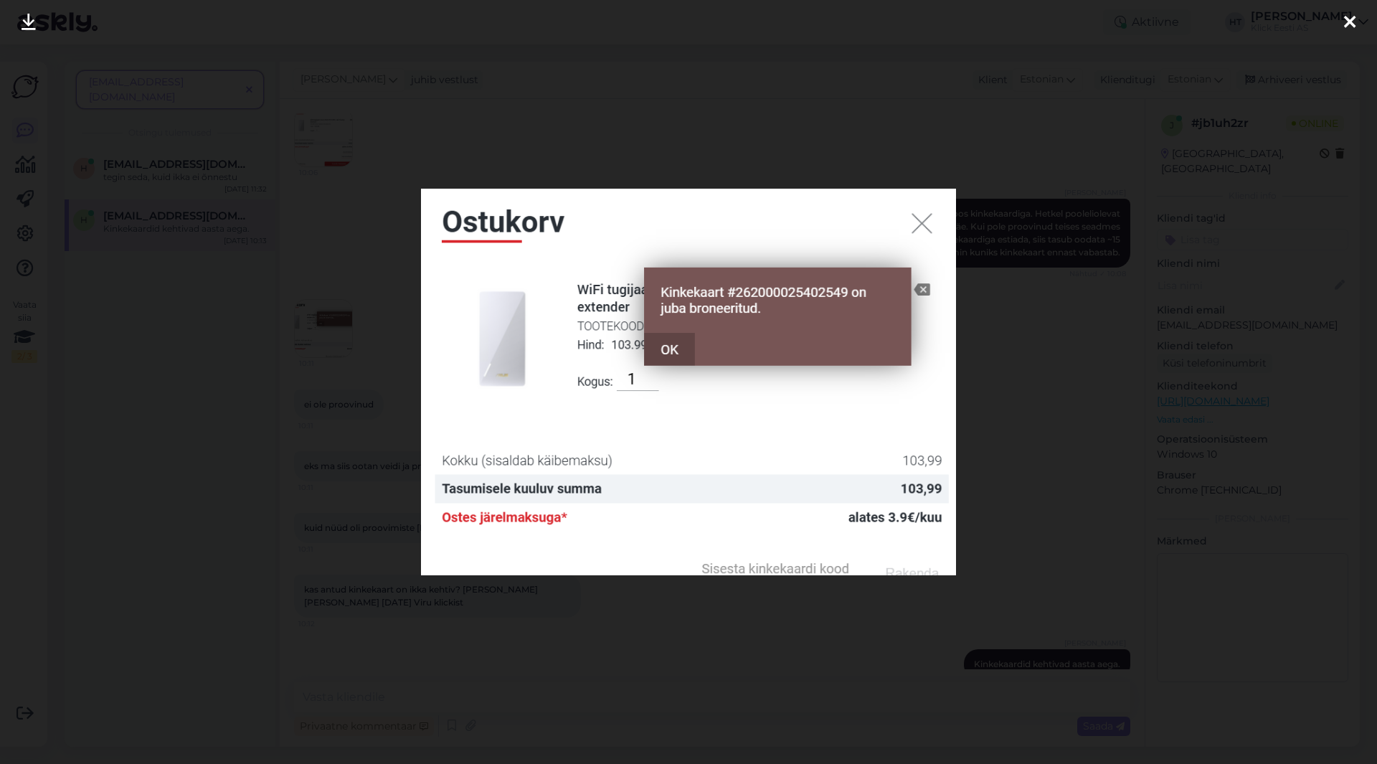
click at [411, 344] on div at bounding box center [688, 382] width 1377 height 764
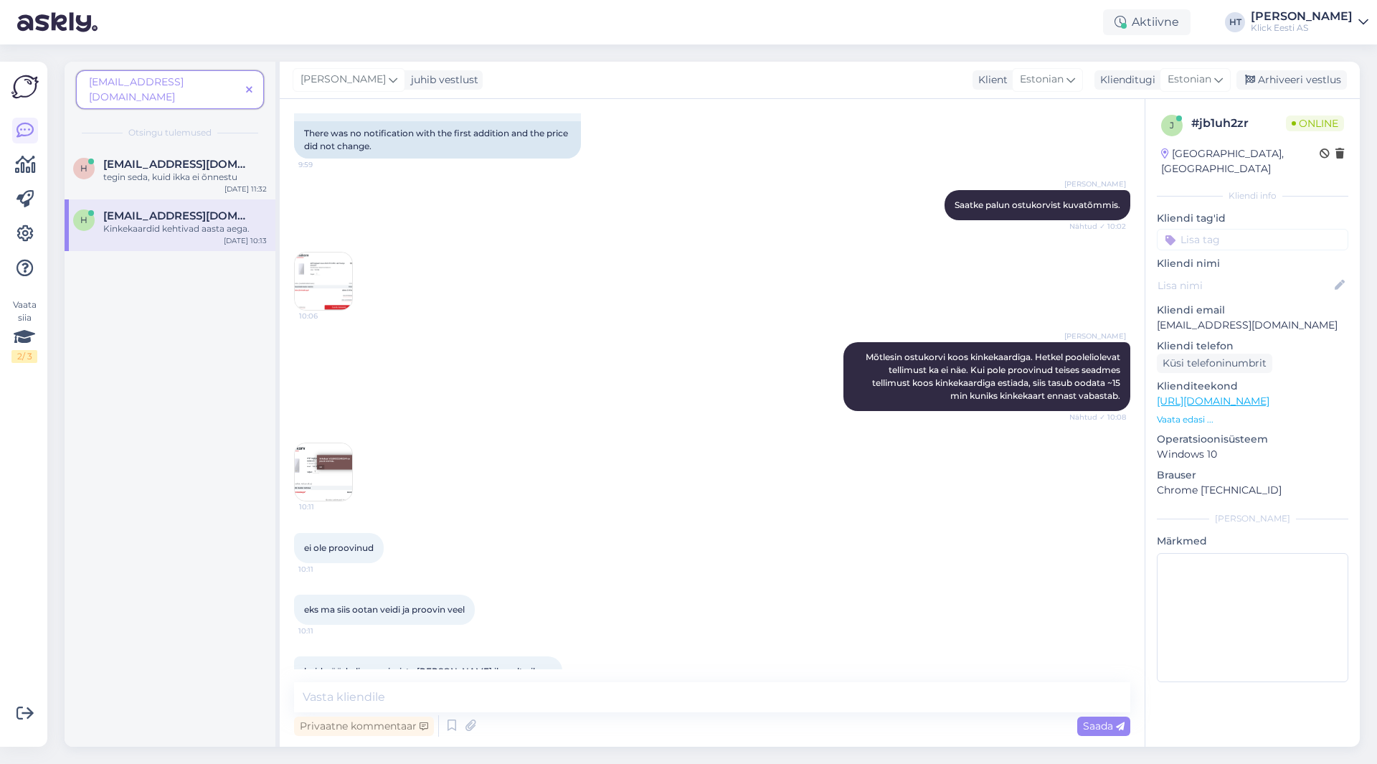
scroll to position [392, 0]
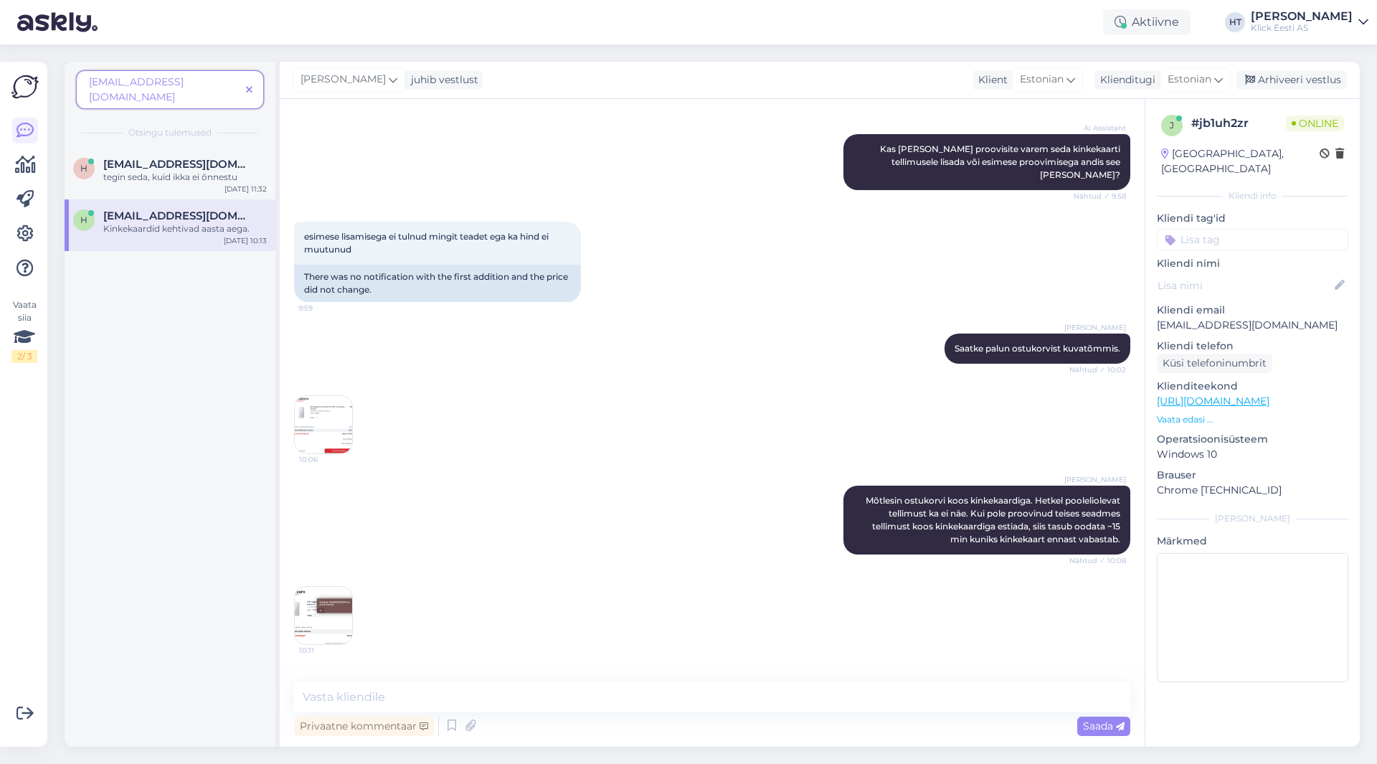
click at [328, 396] on img at bounding box center [323, 424] width 57 height 57
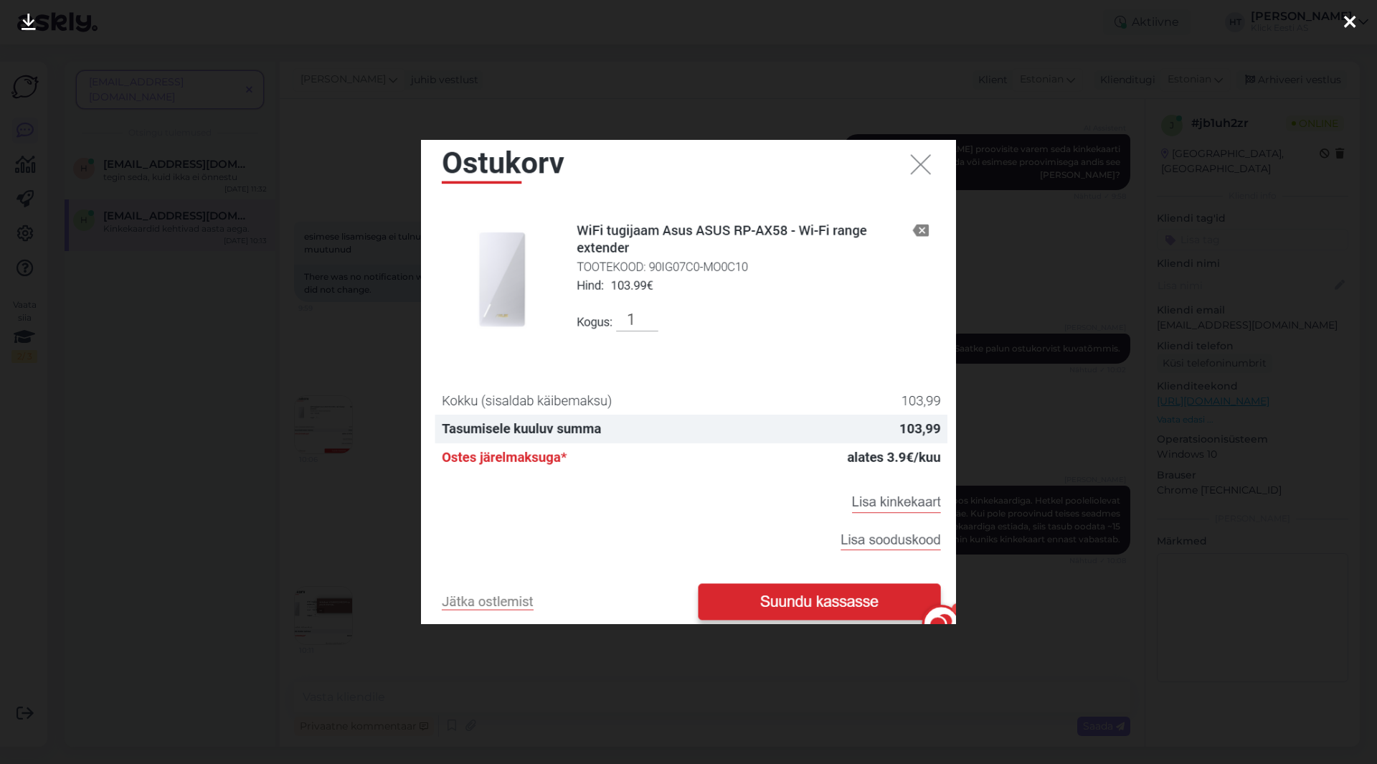
click at [383, 456] on div at bounding box center [688, 382] width 1377 height 764
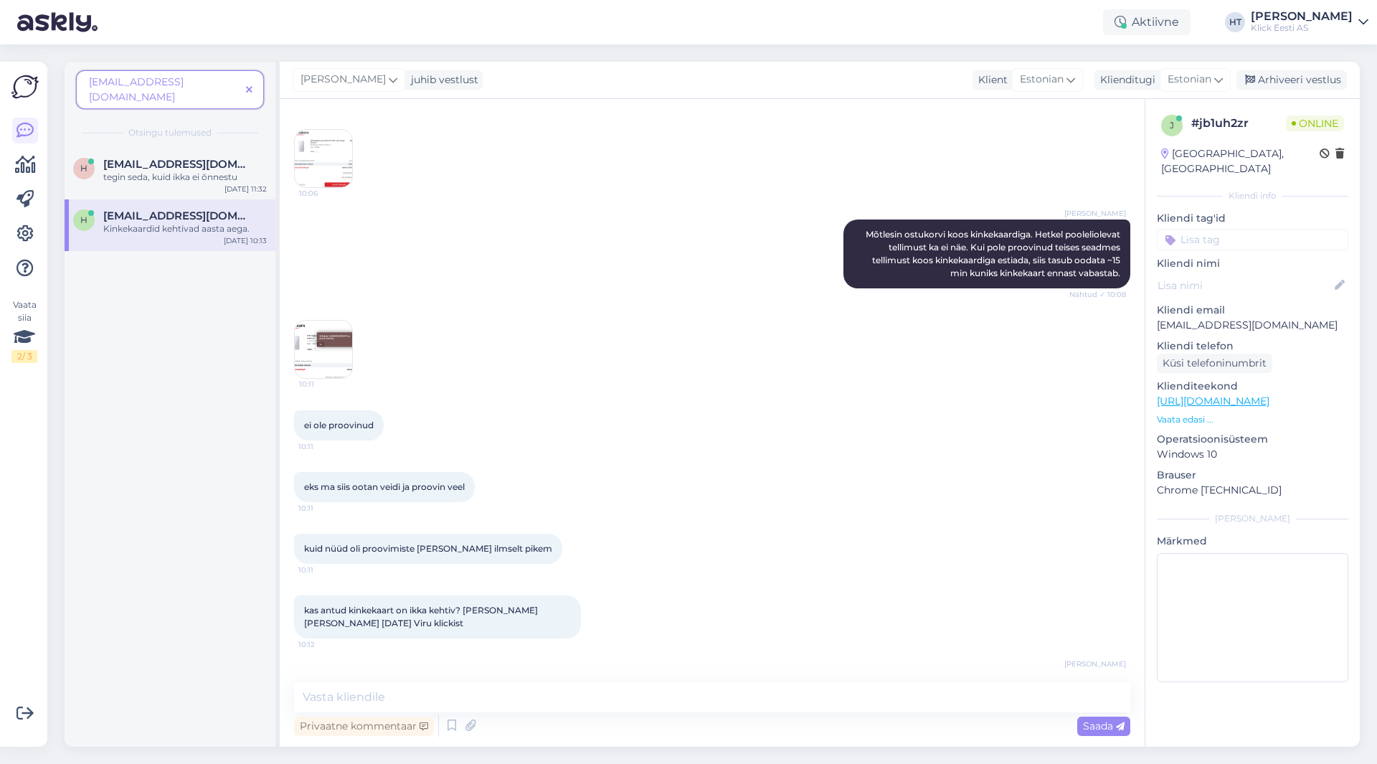
scroll to position [679, 0]
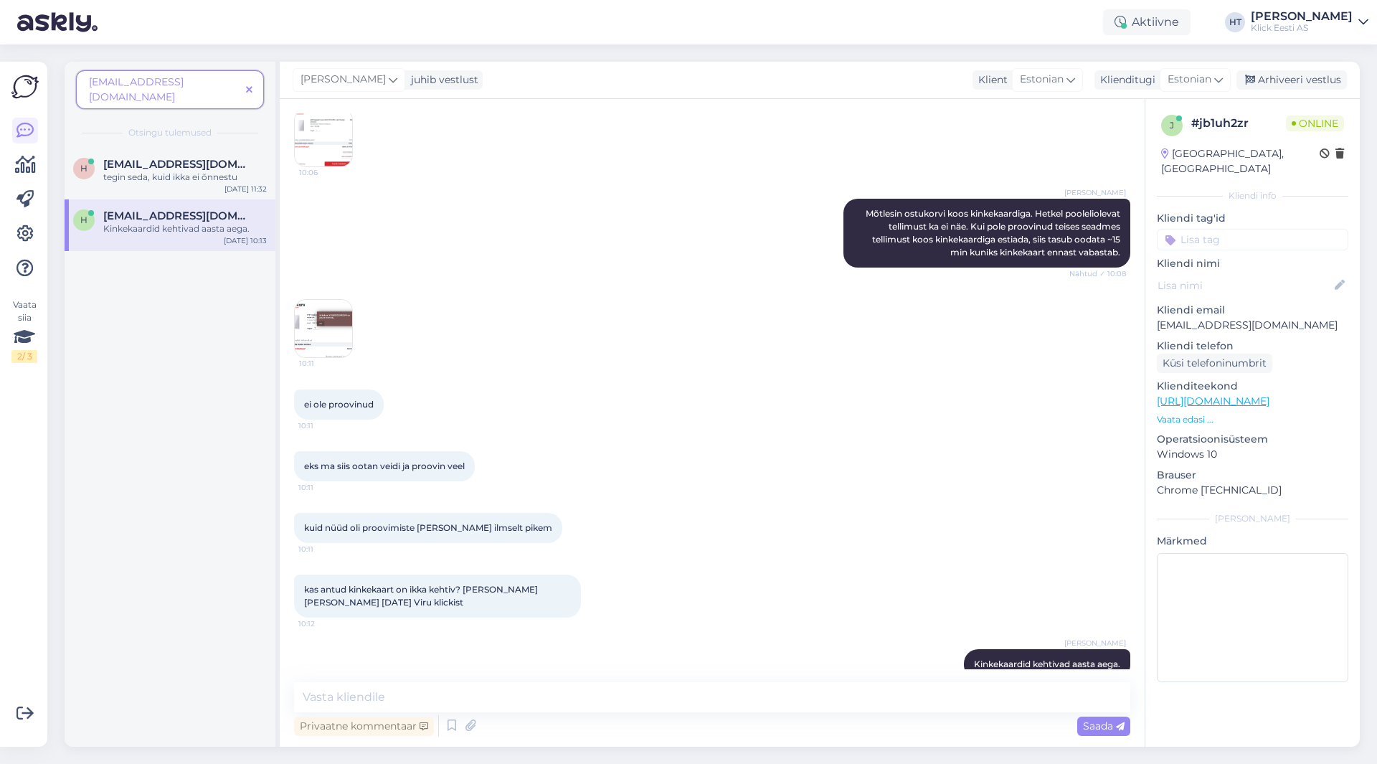
click at [250, 85] on icon at bounding box center [249, 90] width 6 height 10
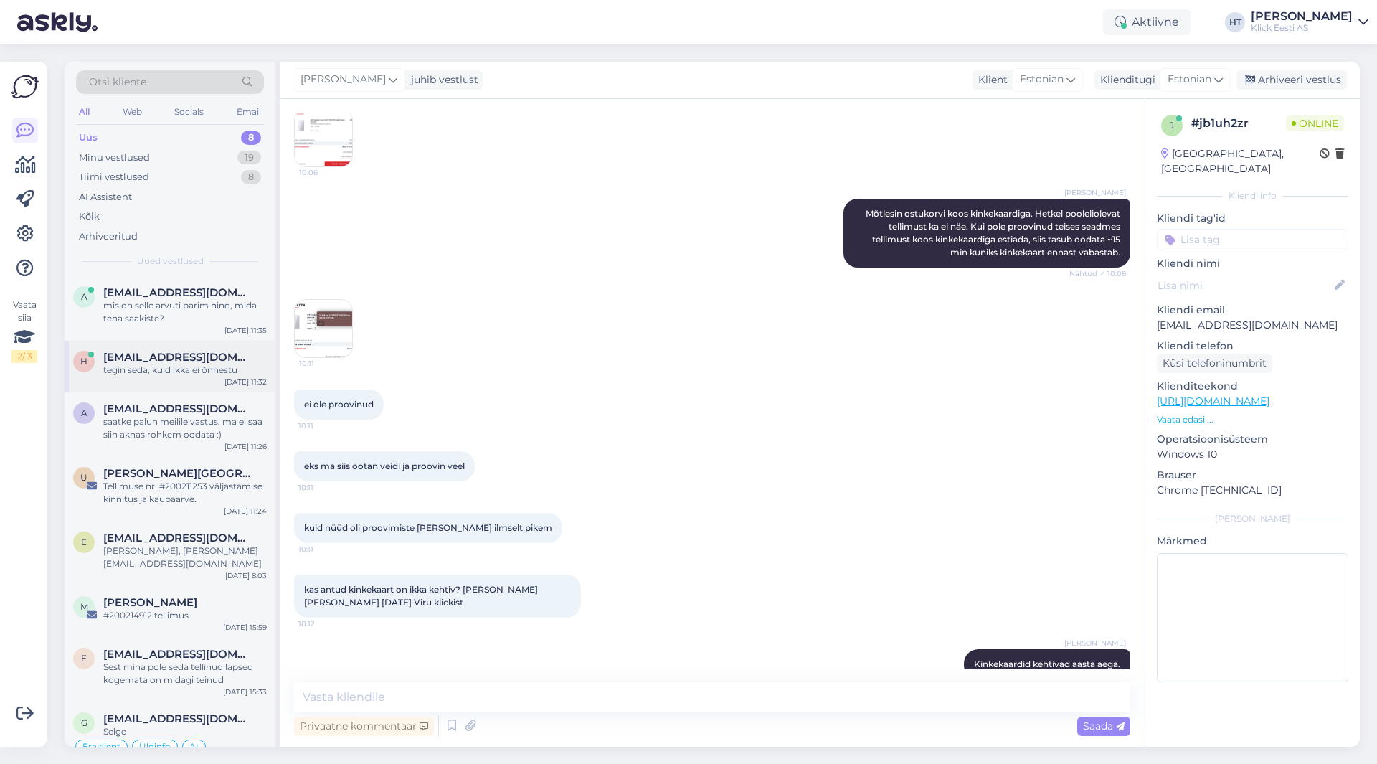
click at [209, 350] on div "h [EMAIL_ADDRESS][DOMAIN_NAME] tegin seda, kuid ikka ei õnnestu [DATE] 11:32" at bounding box center [170, 367] width 211 height 52
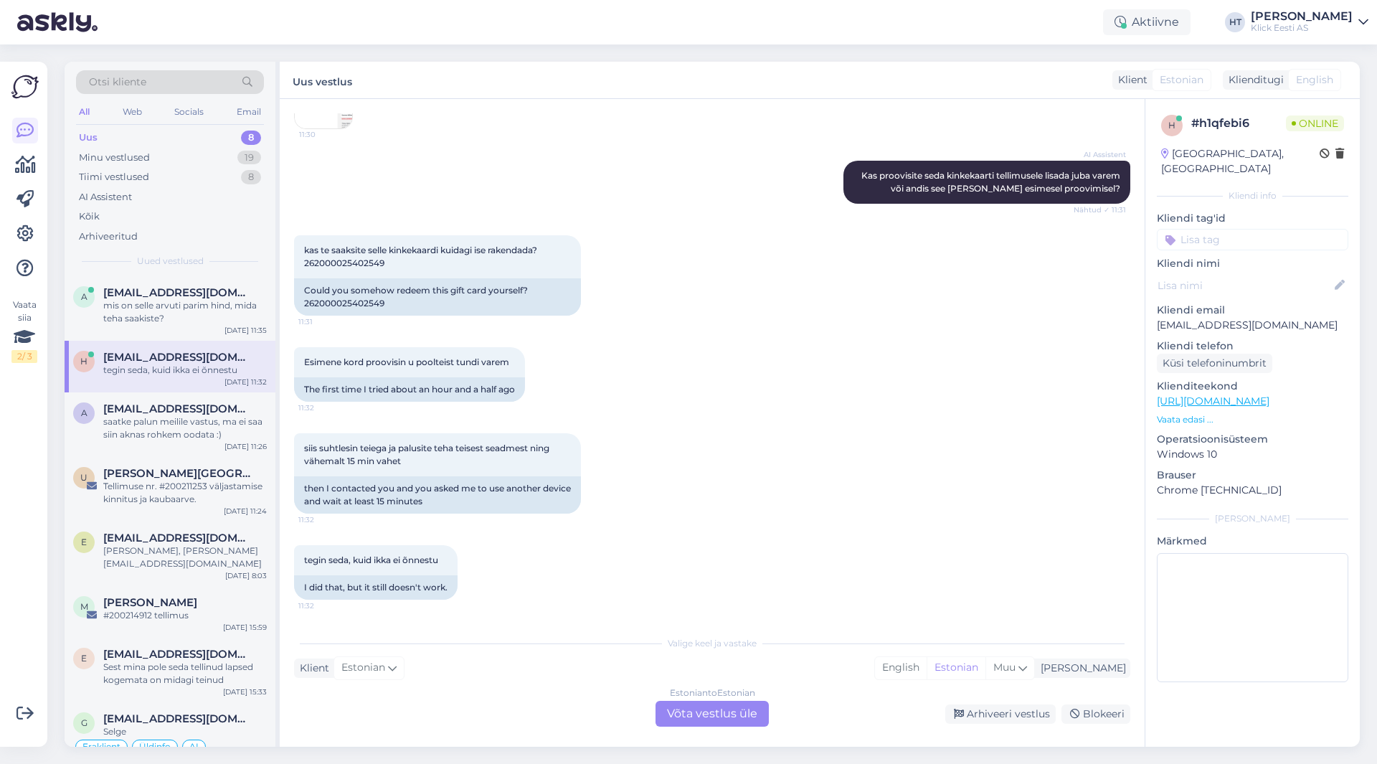
scroll to position [456, 0]
click at [668, 558] on div "tegin seda, kuid ikka ei õnnestu 11:32 I did that, but it still doesn't work." at bounding box center [712, 572] width 836 height 86
click at [711, 463] on div "siis suhtlesin teiega ja palusite teha teisest seadmest ning vähemalt 15 min va…" at bounding box center [712, 473] width 836 height 112
click at [705, 463] on div "siis suhtlesin teiega ja palusite teha teisest seadmest ning vähemalt 15 min va…" at bounding box center [712, 473] width 836 height 112
click at [204, 85] on div "Otsi kliente" at bounding box center [170, 82] width 188 height 24
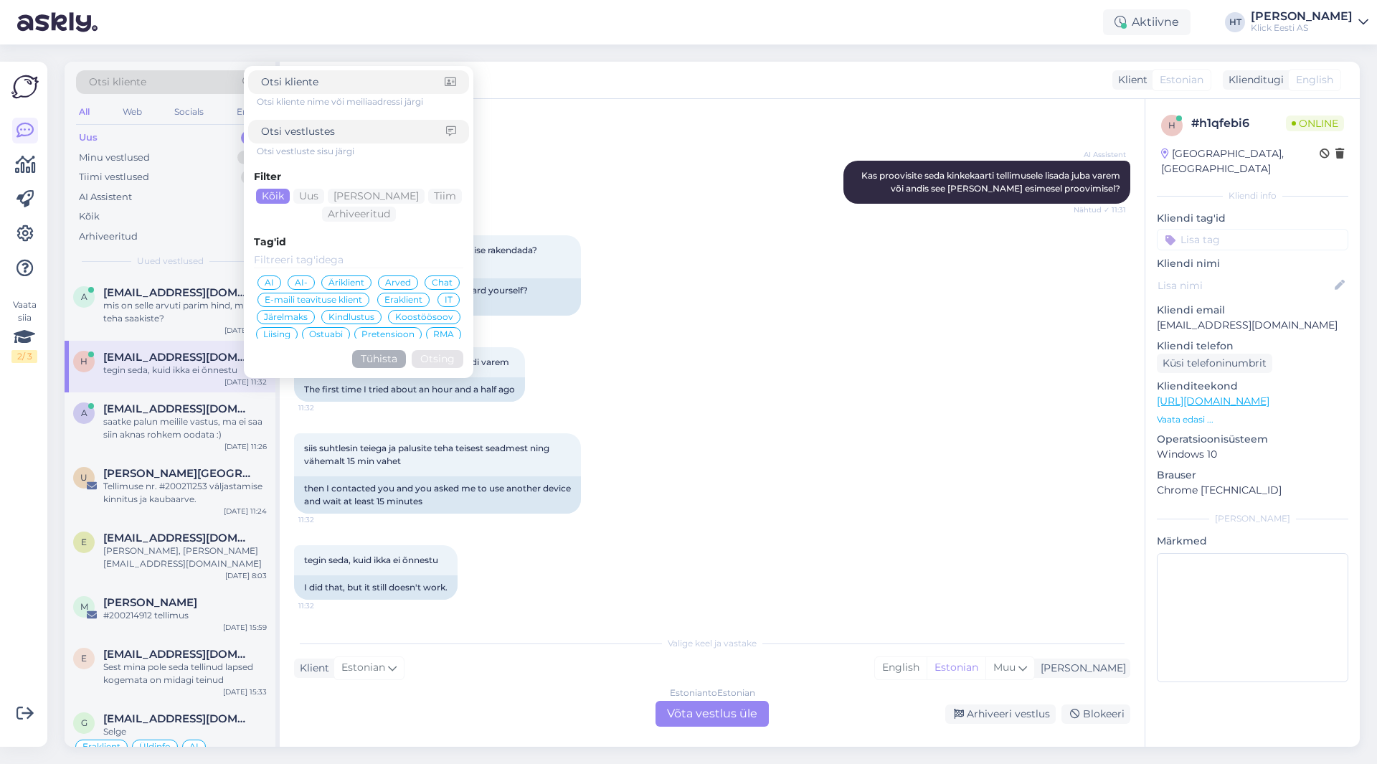
click at [371, 137] on input at bounding box center [353, 131] width 185 height 15
paste input "[EMAIL_ADDRESS][DOMAIN_NAME]"
type input "h"
click at [351, 84] on input at bounding box center [353, 82] width 184 height 15
paste input "[EMAIL_ADDRESS][DOMAIN_NAME]"
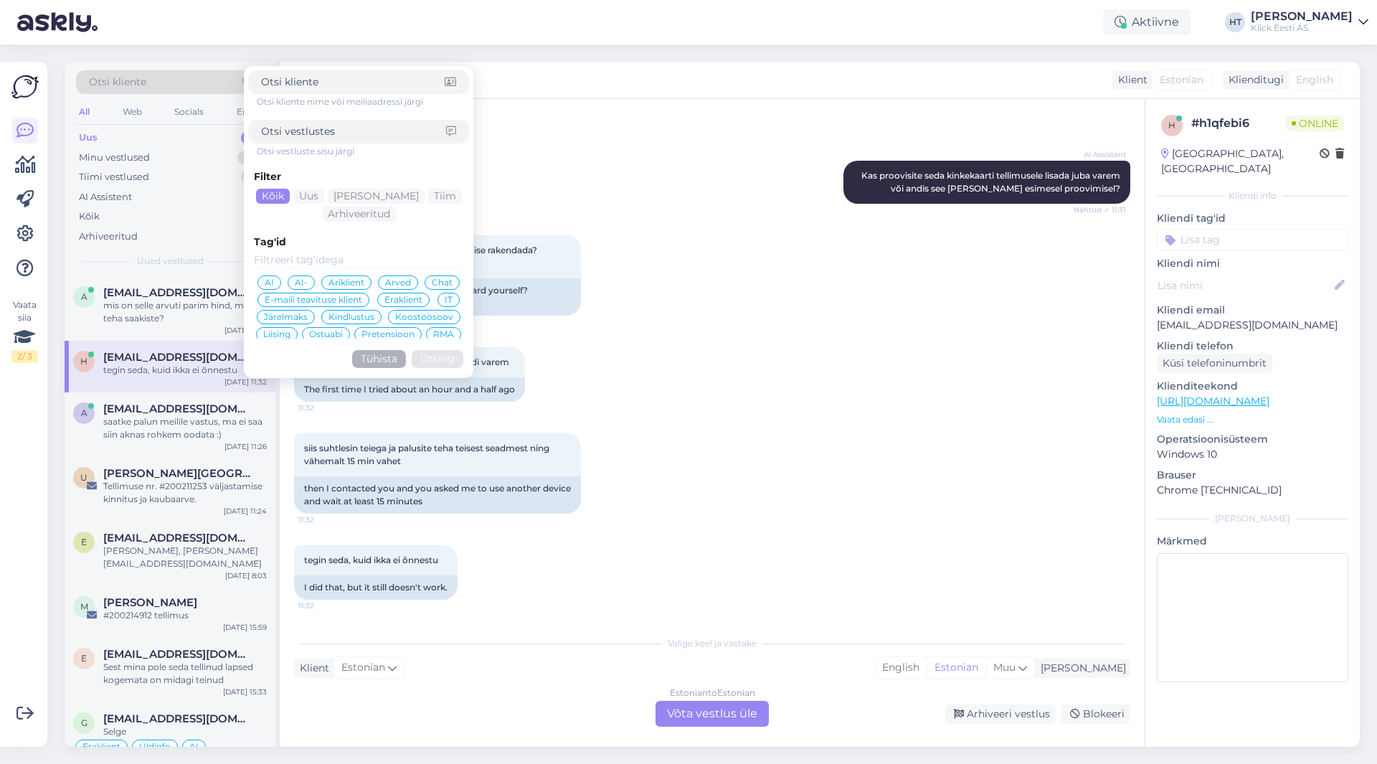
type input "[EMAIL_ADDRESS][DOMAIN_NAME]"
click button "Otsing" at bounding box center [438, 359] width 52 height 18
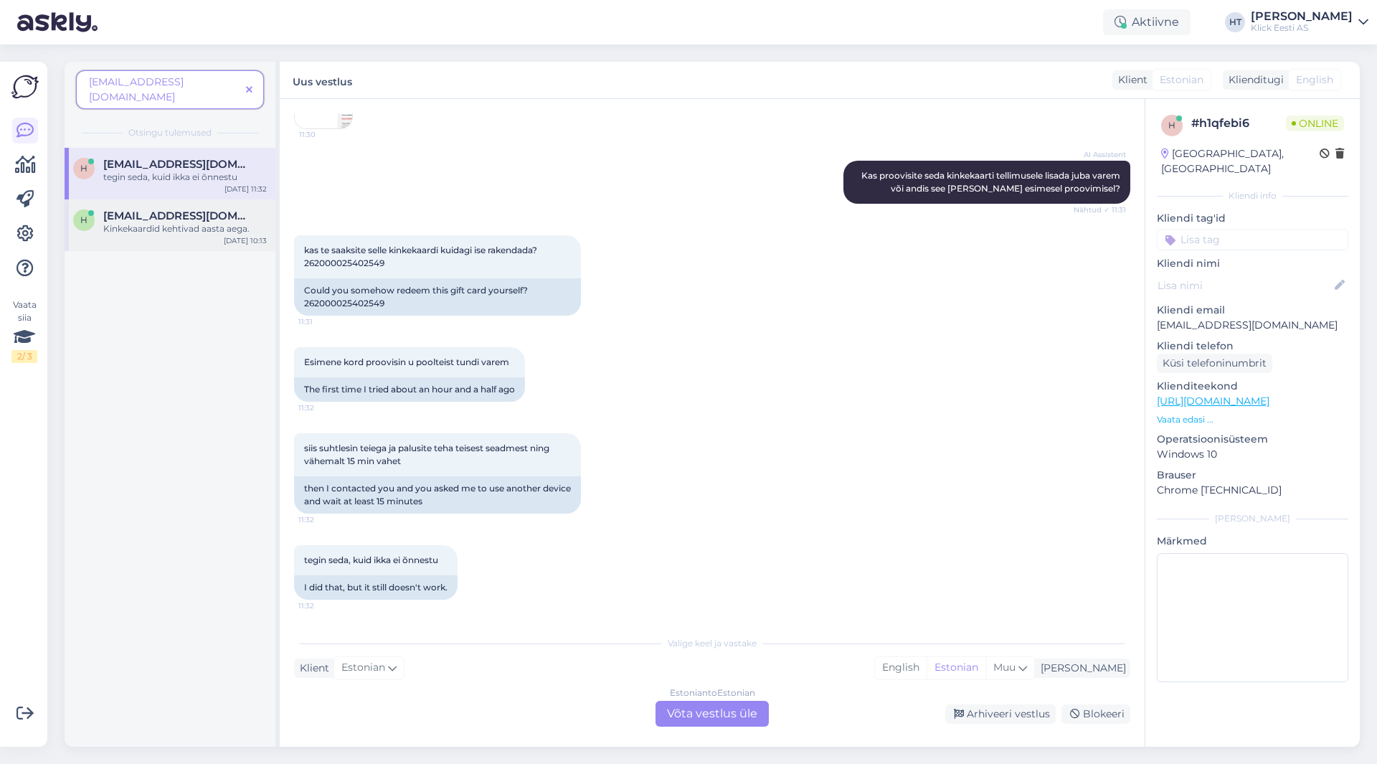
click at [222, 222] on div "Kinkekaardid kehtivad aasta aega." at bounding box center [185, 228] width 164 height 13
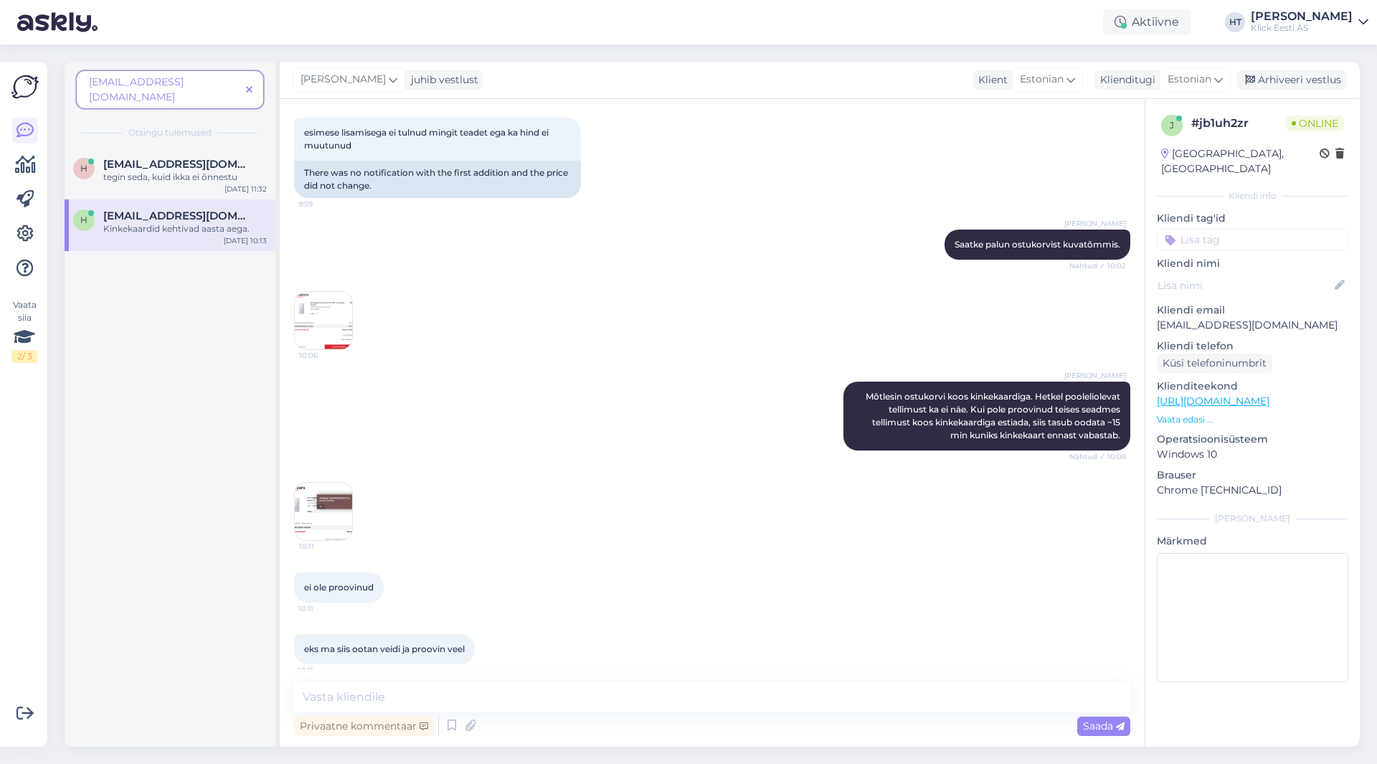
scroll to position [679, 0]
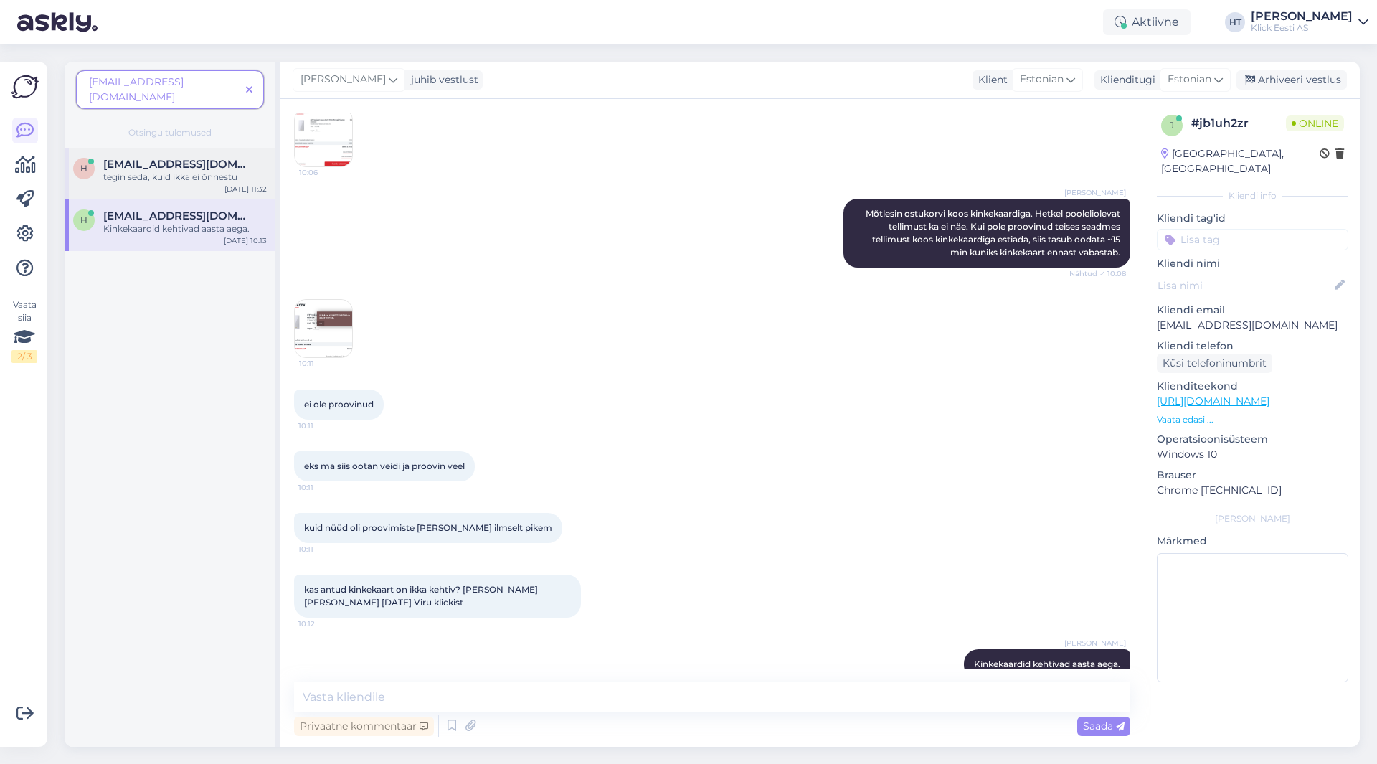
click at [222, 171] on div "tegin seda, kuid ikka ei õnnestu" at bounding box center [185, 177] width 164 height 13
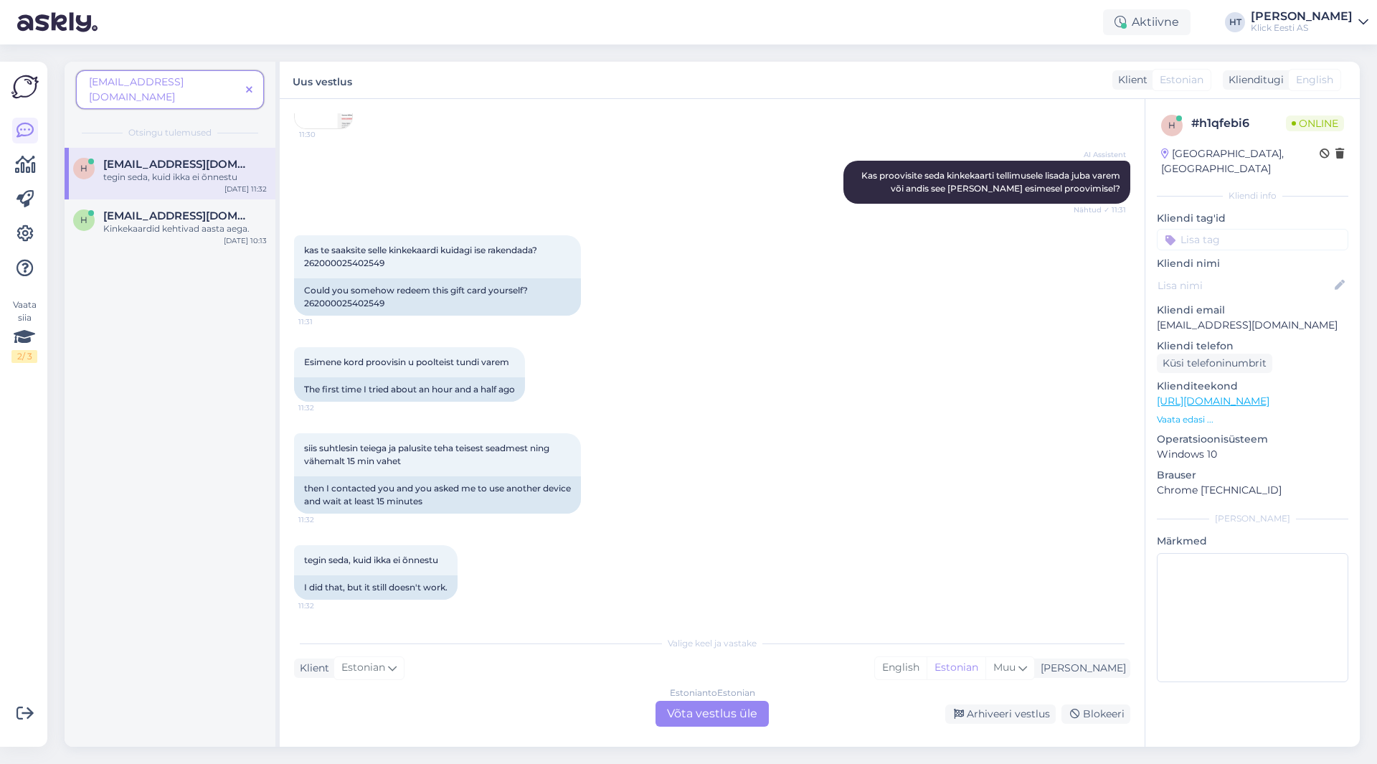
click at [787, 448] on div "siis suhtlesin teiega ja palusite teha teisest seadmest ning vähemalt 15 min va…" at bounding box center [712, 473] width 836 height 112
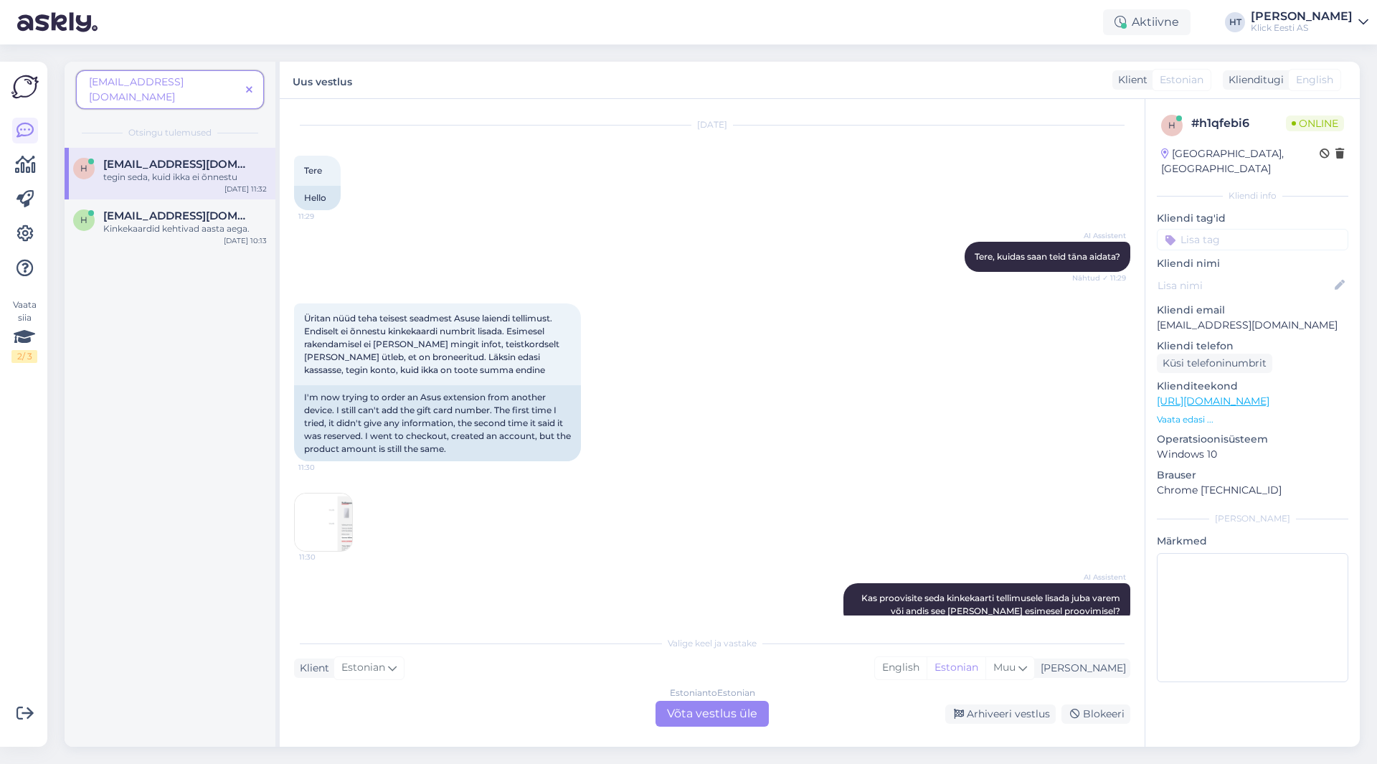
scroll to position [26, 0]
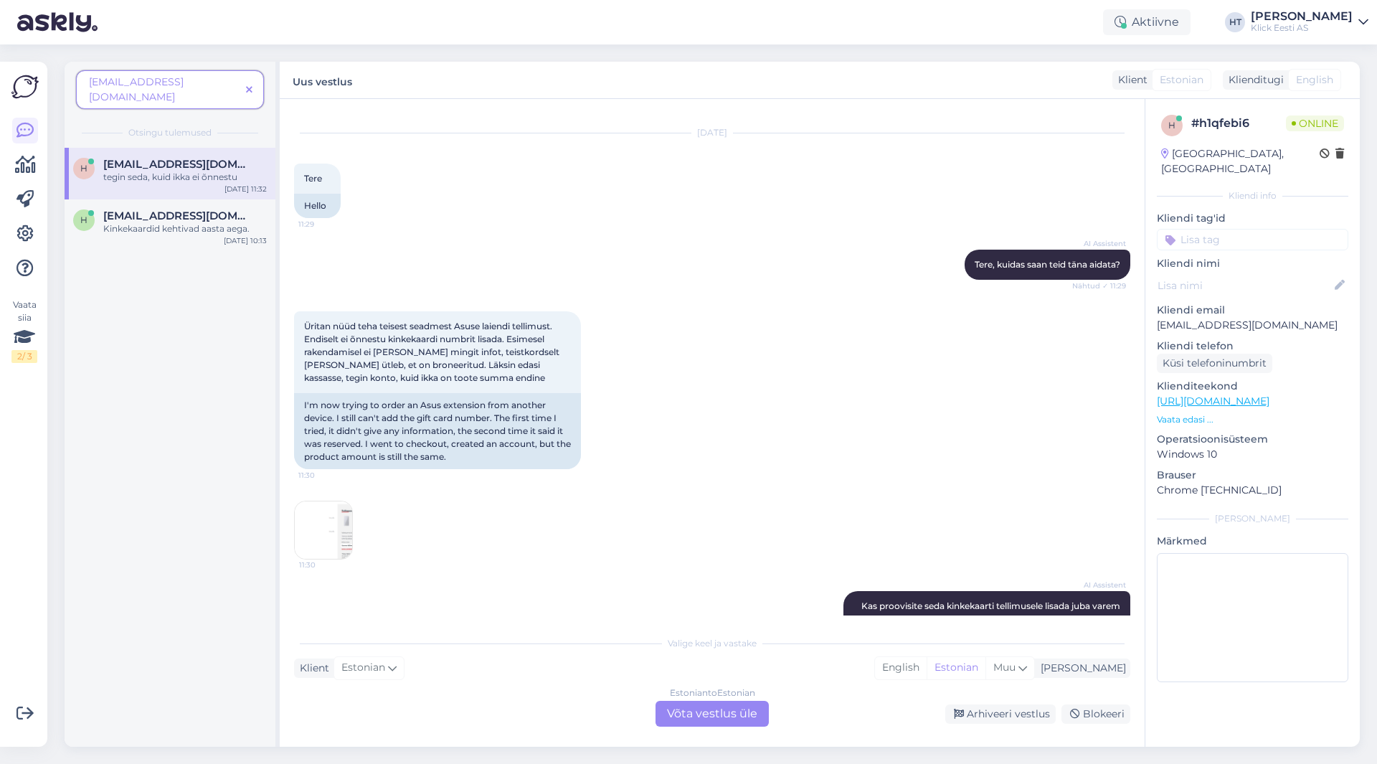
click at [349, 532] on img at bounding box center [323, 529] width 57 height 57
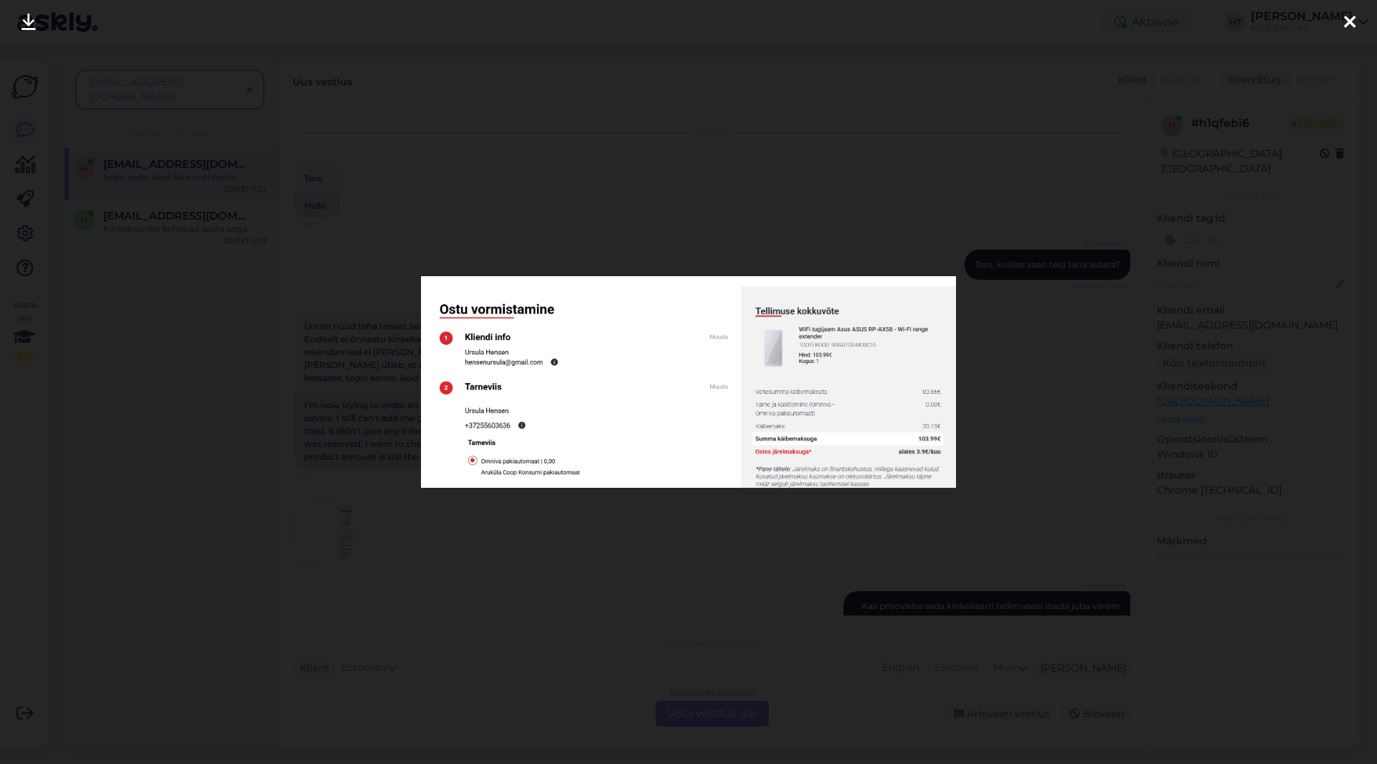
click at [706, 529] on div at bounding box center [688, 382] width 1377 height 764
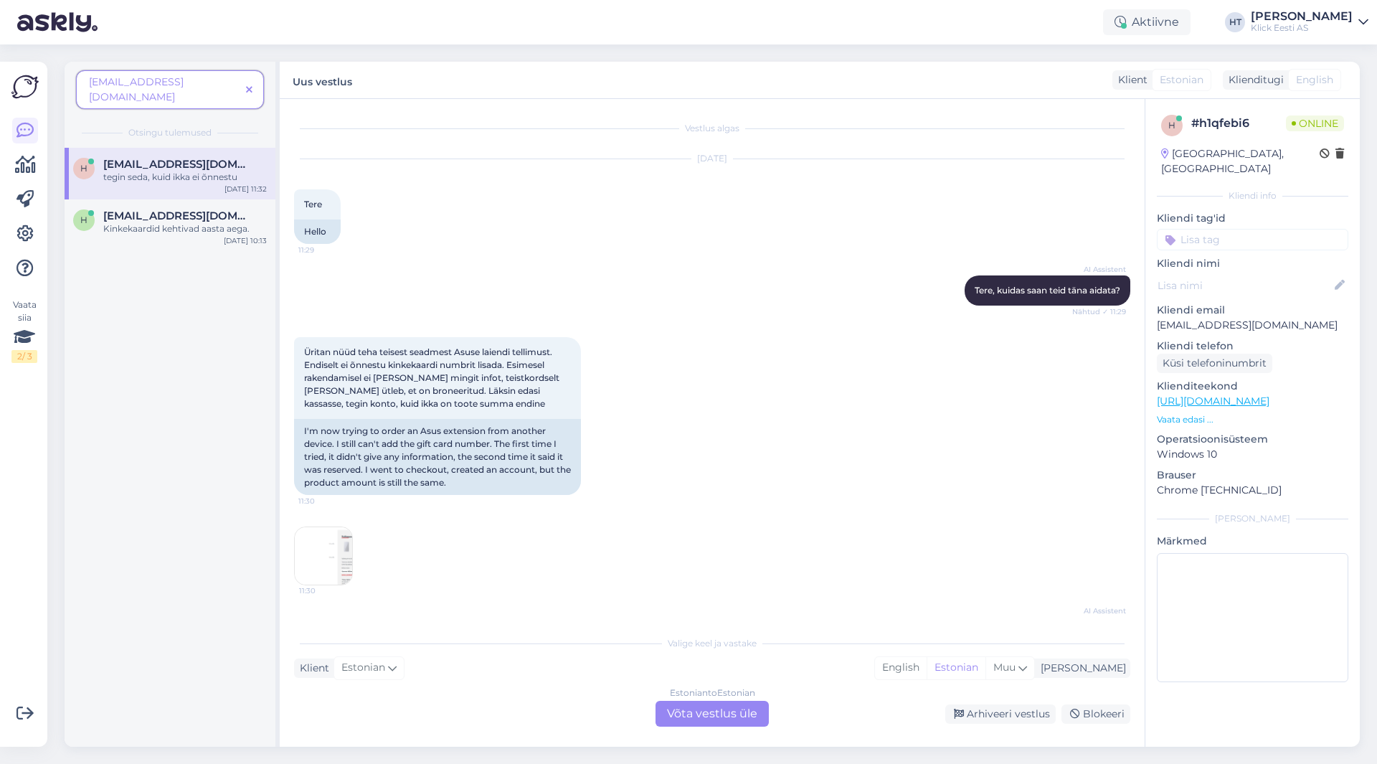
scroll to position [456, 0]
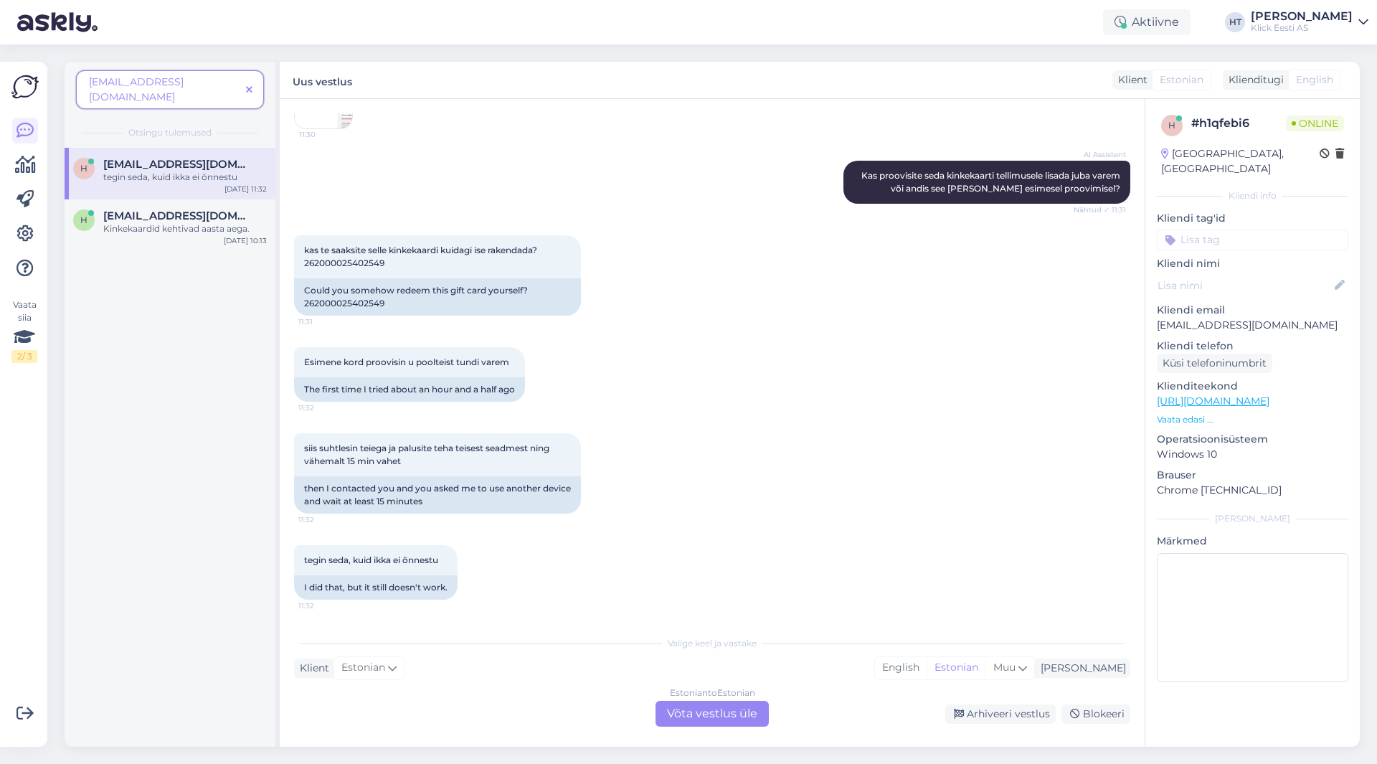
click at [707, 708] on div "Estonian to Estonian Võta vestlus üle" at bounding box center [712, 714] width 113 height 26
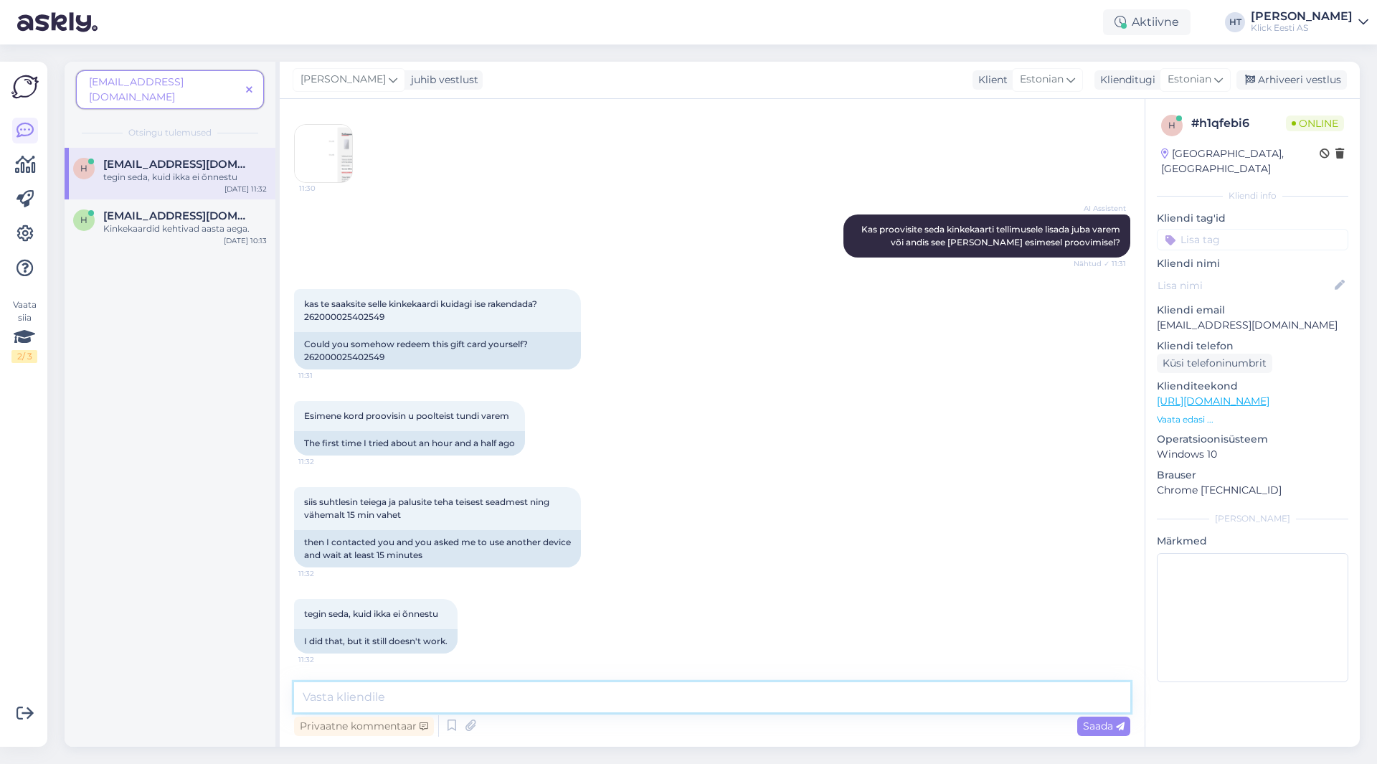
click at [707, 708] on textarea at bounding box center [712, 697] width 836 height 30
click at [1220, 318] on p "[EMAIL_ADDRESS][DOMAIN_NAME]" at bounding box center [1252, 325] width 191 height 15
click at [943, 366] on div "kas te saaksite selle kinkekaardi kuidagi ise rakendada? 262000025402549 11:31 …" at bounding box center [712, 329] width 836 height 112
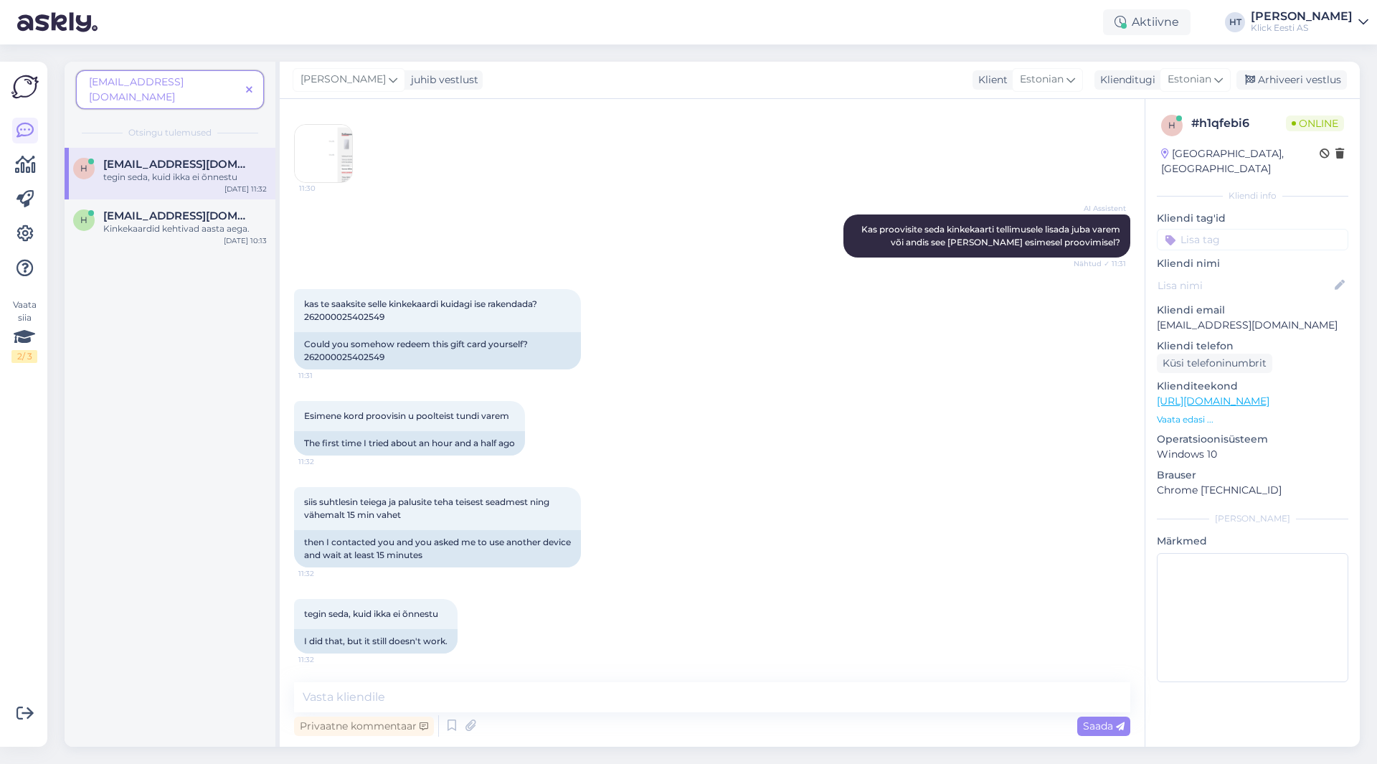
click at [737, 374] on div "kas te saaksite selle kinkekaardi kuidagi ise rakendada? 262000025402549 11:31 …" at bounding box center [712, 329] width 836 height 112
click at [644, 704] on textarea at bounding box center [712, 697] width 836 height 30
click at [361, 358] on div "Could you somehow redeem this gift card yourself? 262000025402549" at bounding box center [437, 350] width 287 height 37
click at [855, 494] on div "siis suhtlesin teiega ja palusite teha teisest seadmest ning vähemalt 15 min va…" at bounding box center [712, 527] width 836 height 112
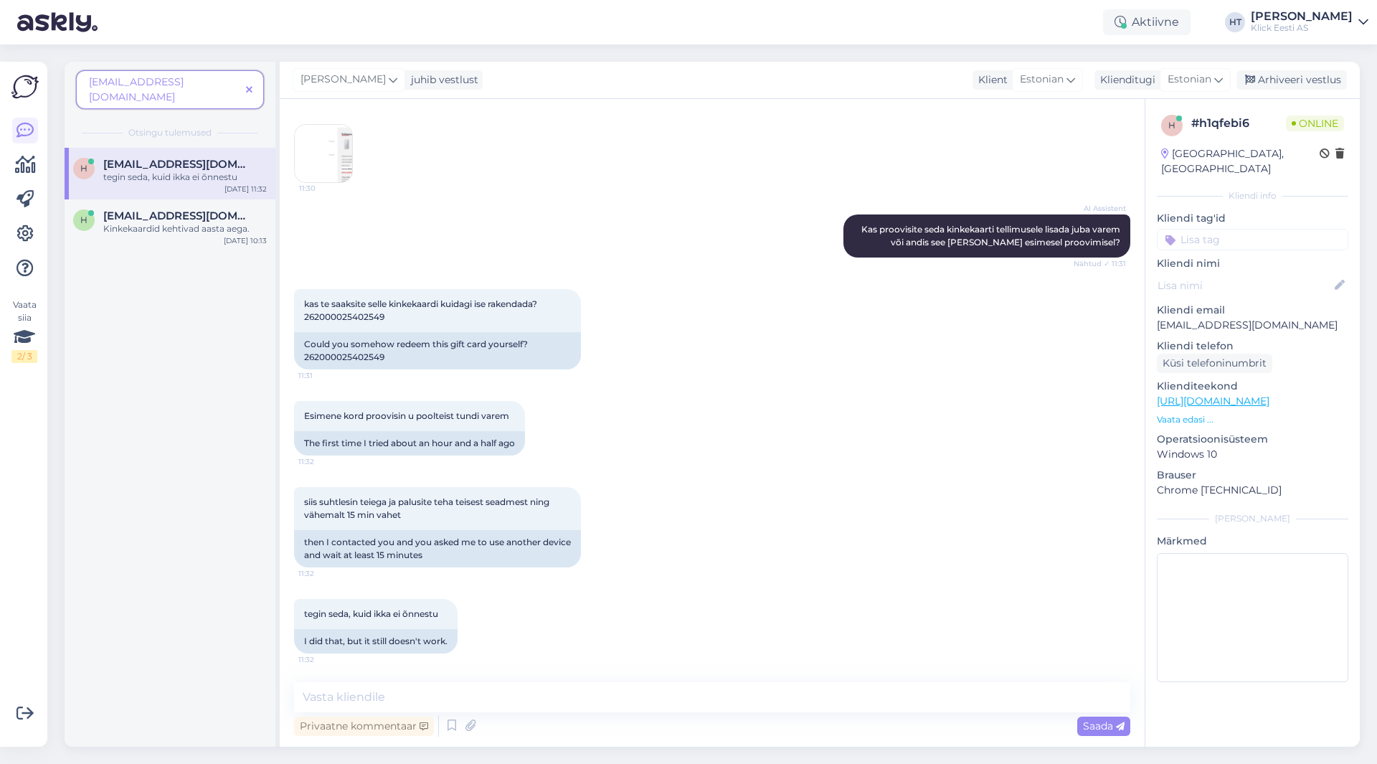
click at [623, 496] on div "siis suhtlesin teiega ja palusite teha teisest seadmest ning vähemalt 15 min va…" at bounding box center [712, 527] width 836 height 112
click at [619, 696] on textarea at bounding box center [712, 697] width 836 height 30
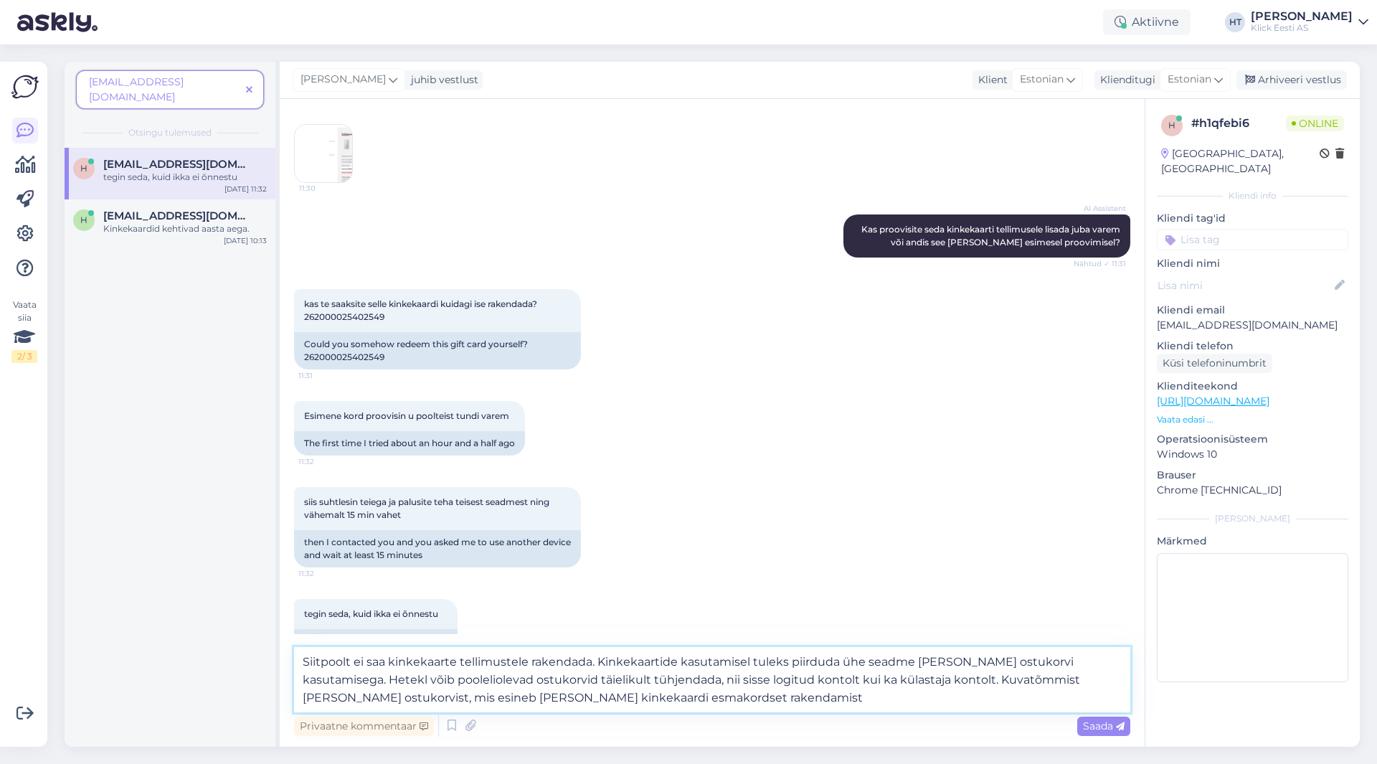
type textarea "Siitpoolt ei saa kinkekaarte tellimustele rakendada. Kinkekaartide kasutamisel …"
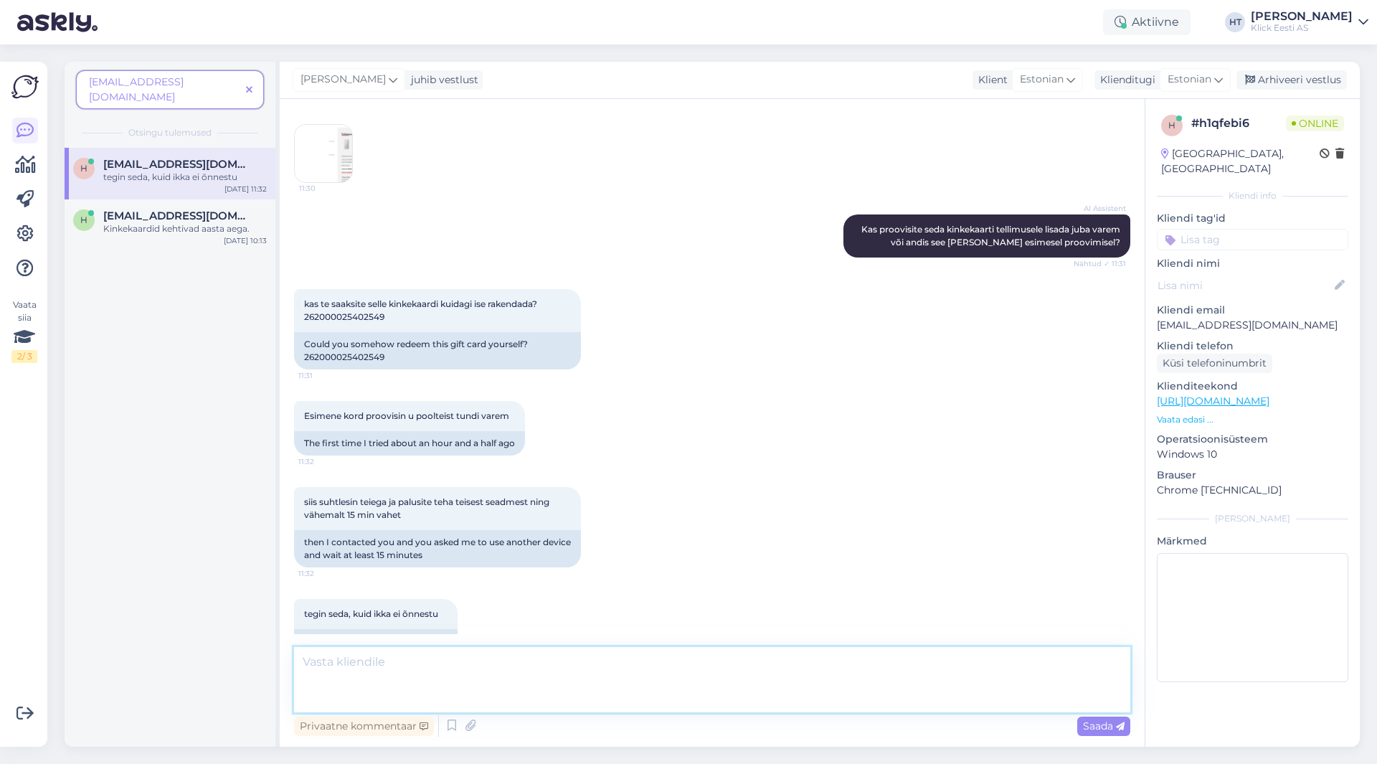
scroll to position [529, 0]
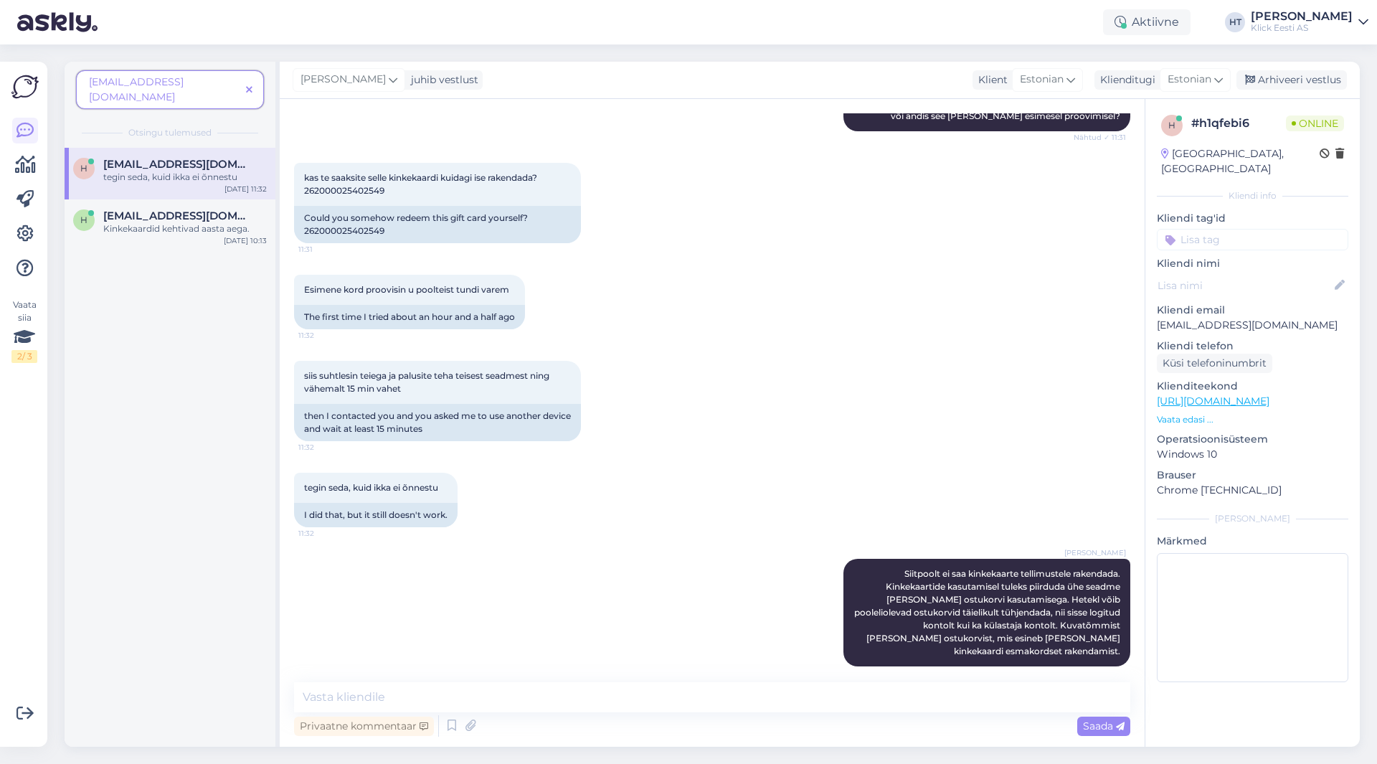
click at [246, 86] on icon at bounding box center [249, 90] width 6 height 10
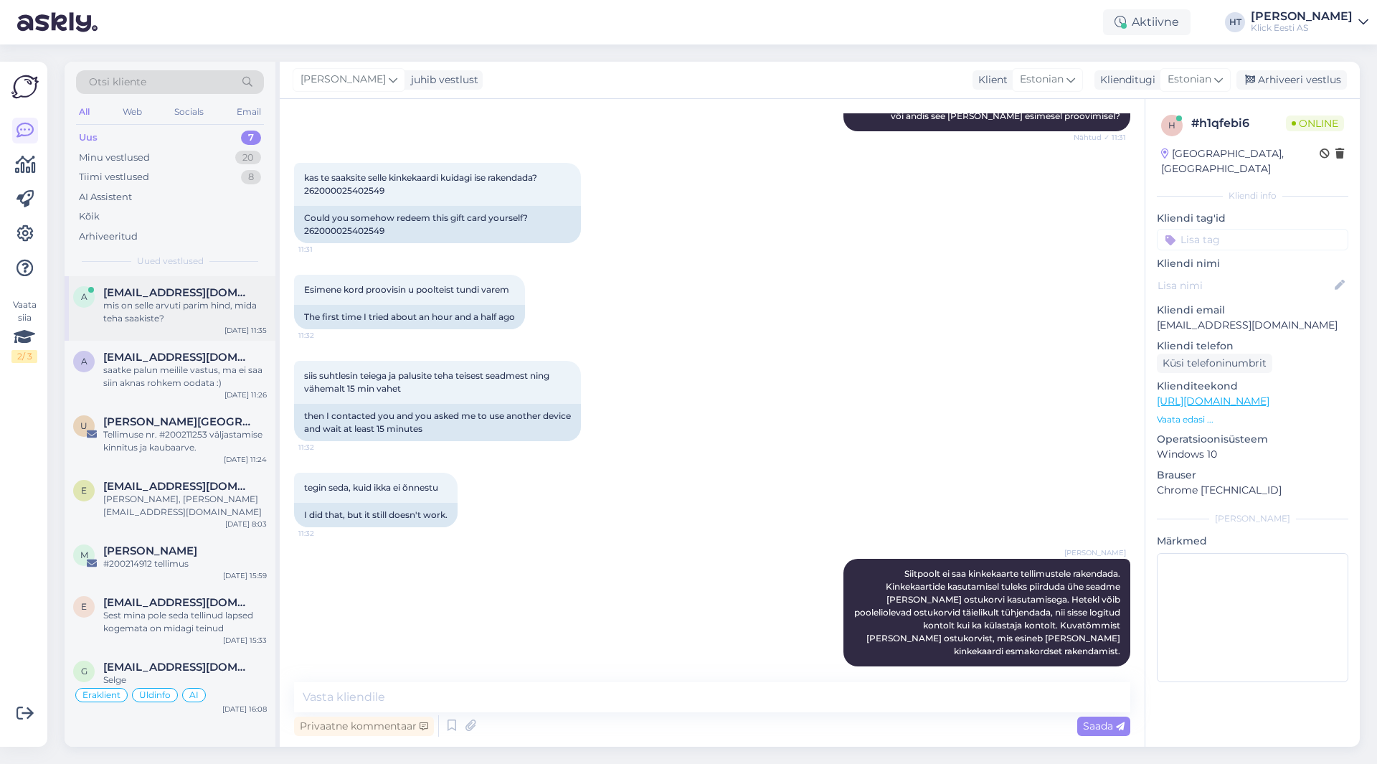
click at [212, 313] on div "mis on selle arvuti parim hind, mida teha saakiste?" at bounding box center [185, 312] width 164 height 26
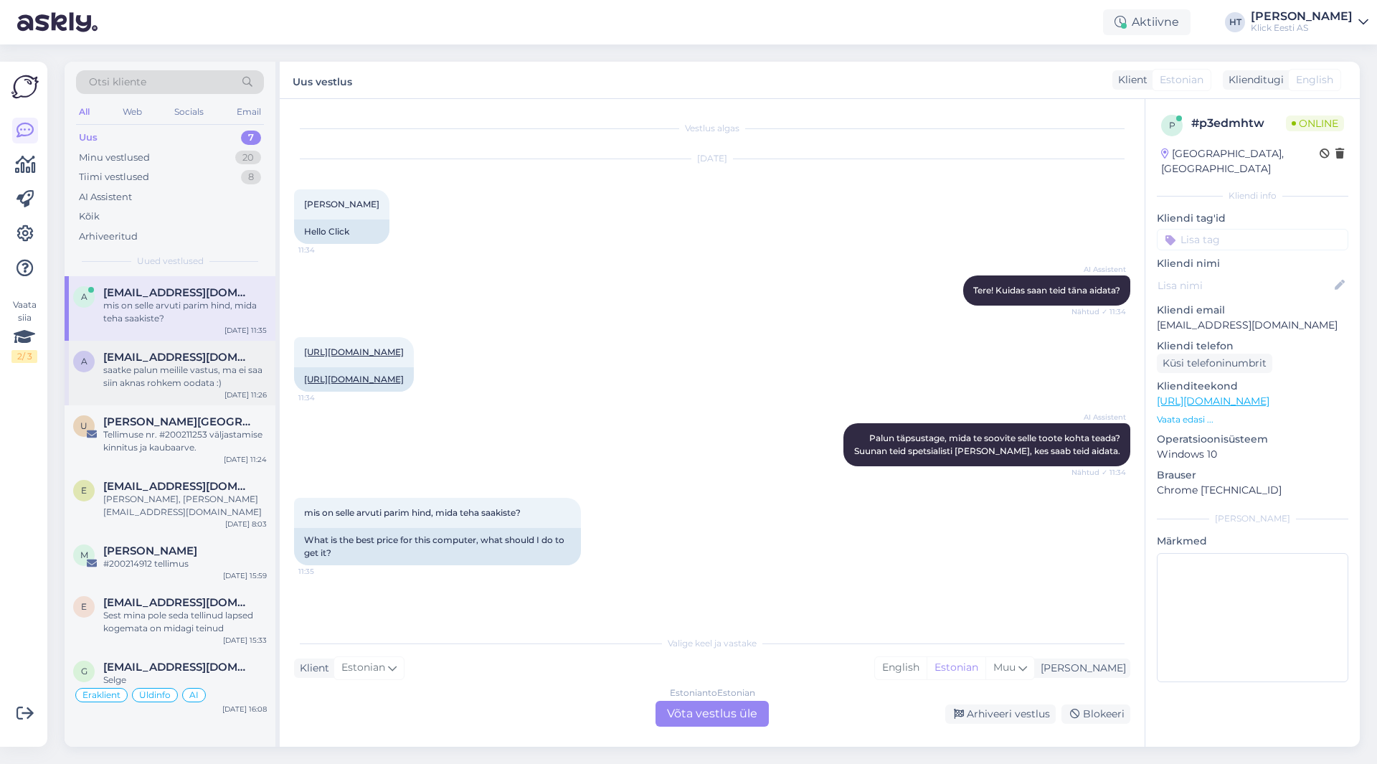
click at [202, 379] on div "saatke palun meilile vastus, ma ei saa siin aknas rohkem oodata :)" at bounding box center [185, 377] width 164 height 26
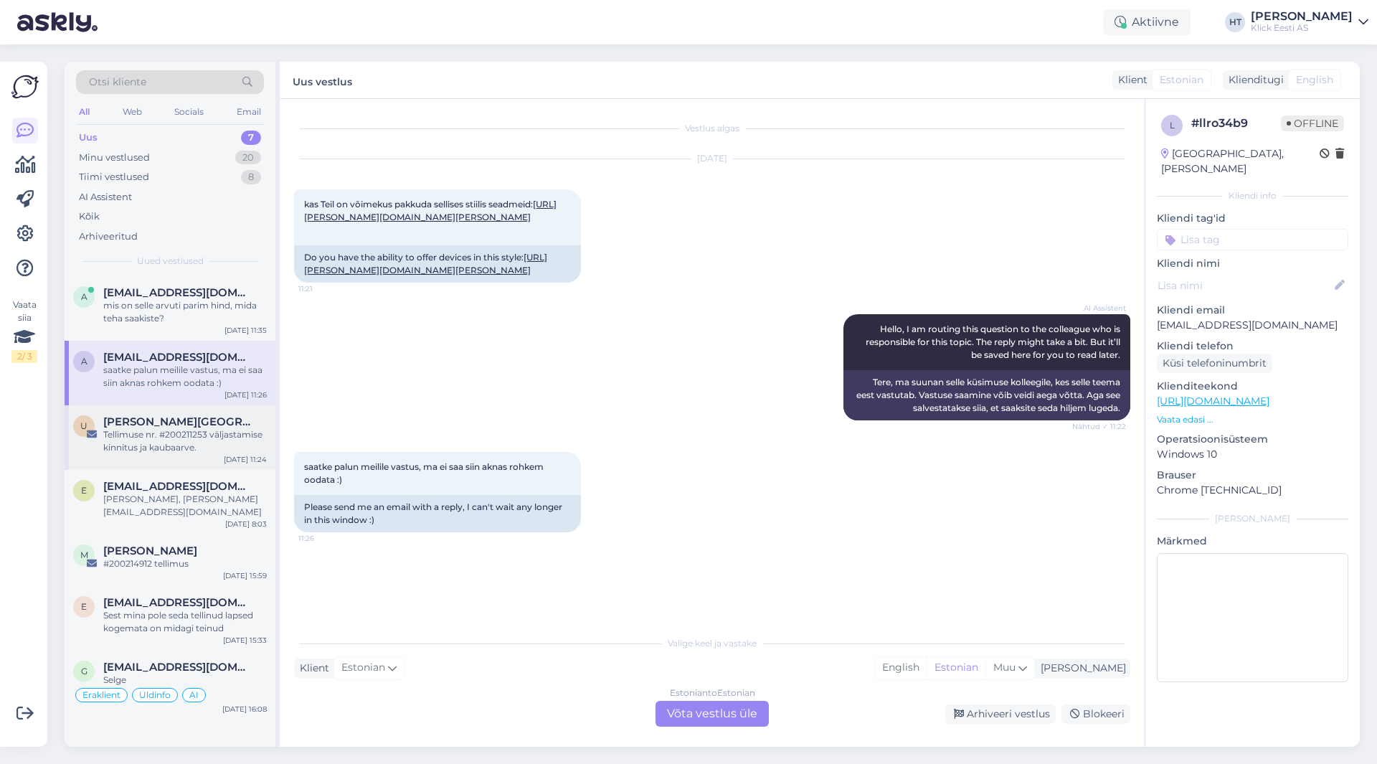
click at [186, 422] on div "[PERSON_NAME][GEOGRAPHIC_DATA]" at bounding box center [185, 421] width 164 height 13
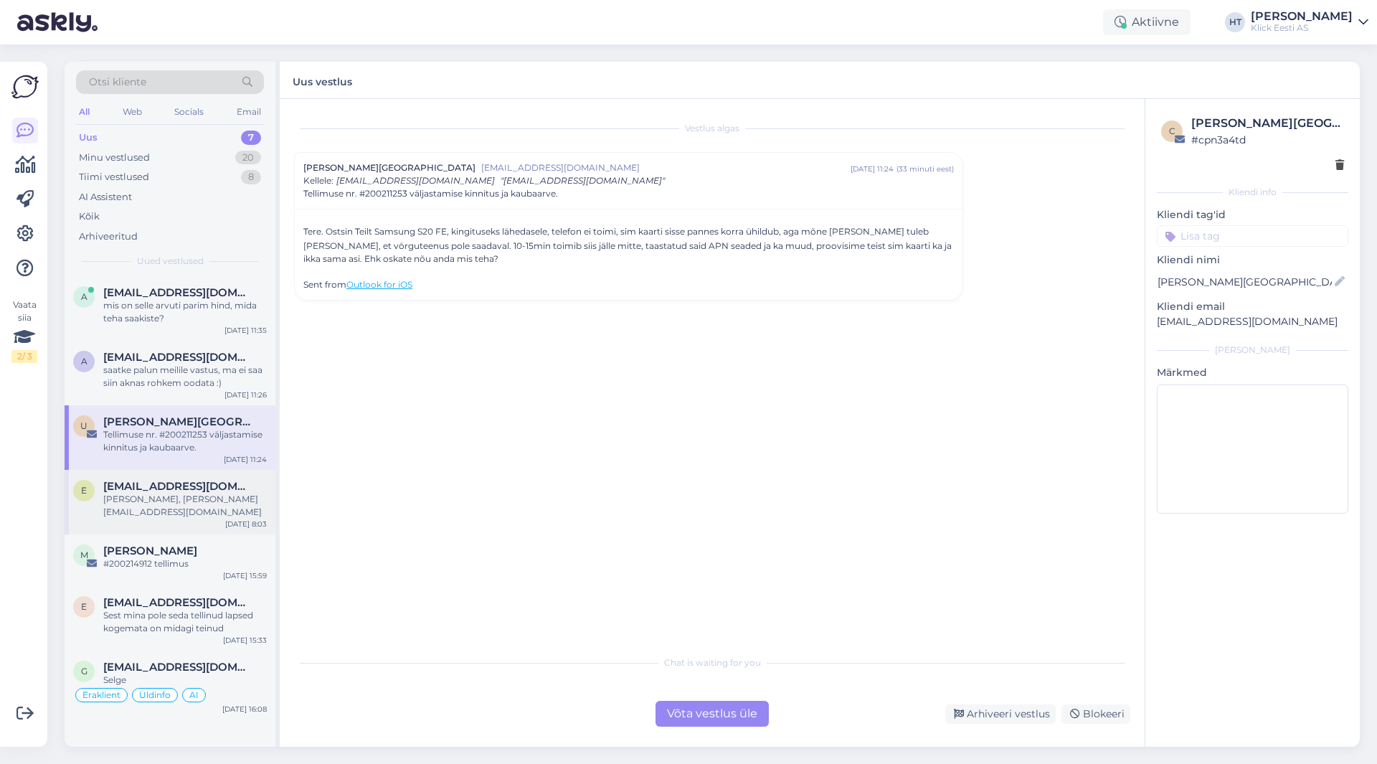
click at [204, 494] on div "[PERSON_NAME], [PERSON_NAME][EMAIL_ADDRESS][DOMAIN_NAME]" at bounding box center [185, 506] width 164 height 26
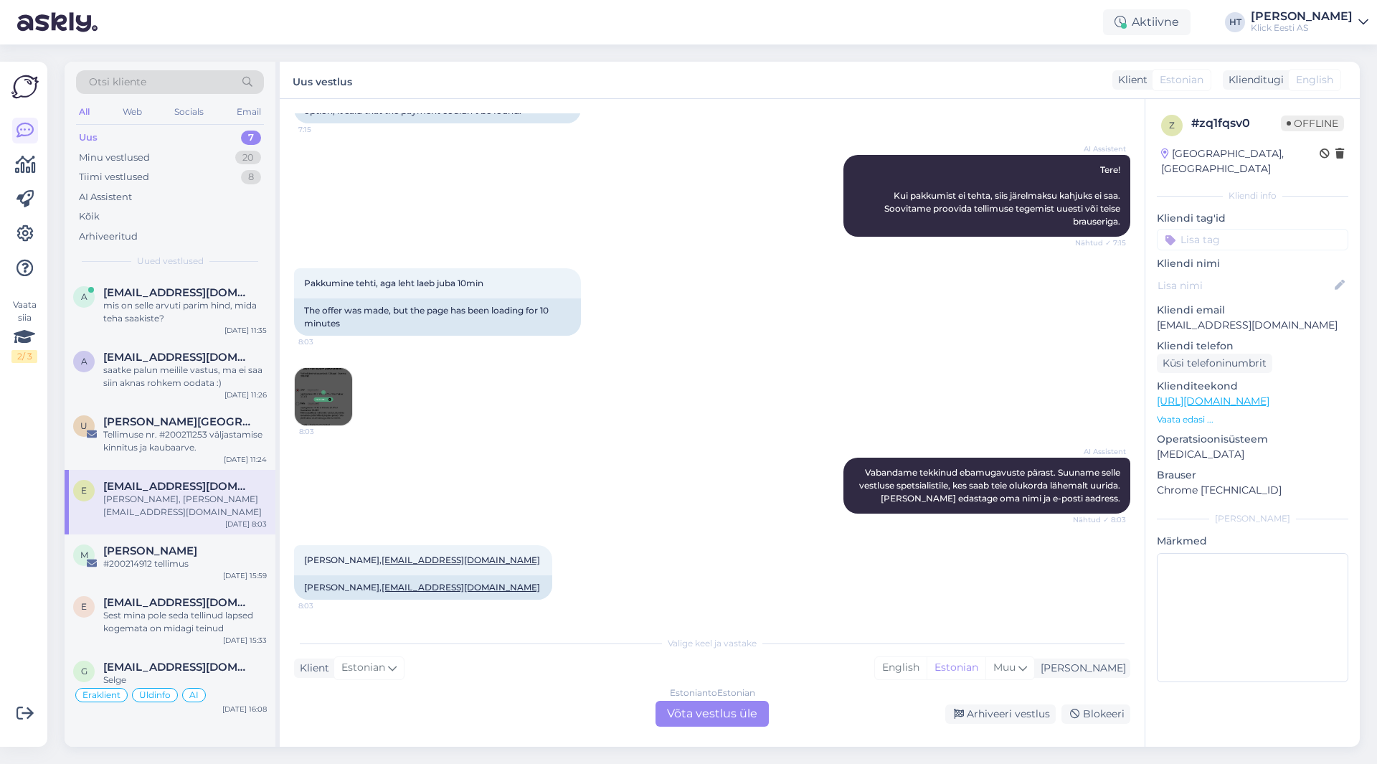
click at [724, 714] on div "Estonian to Estonian Võta vestlus üle" at bounding box center [712, 714] width 113 height 26
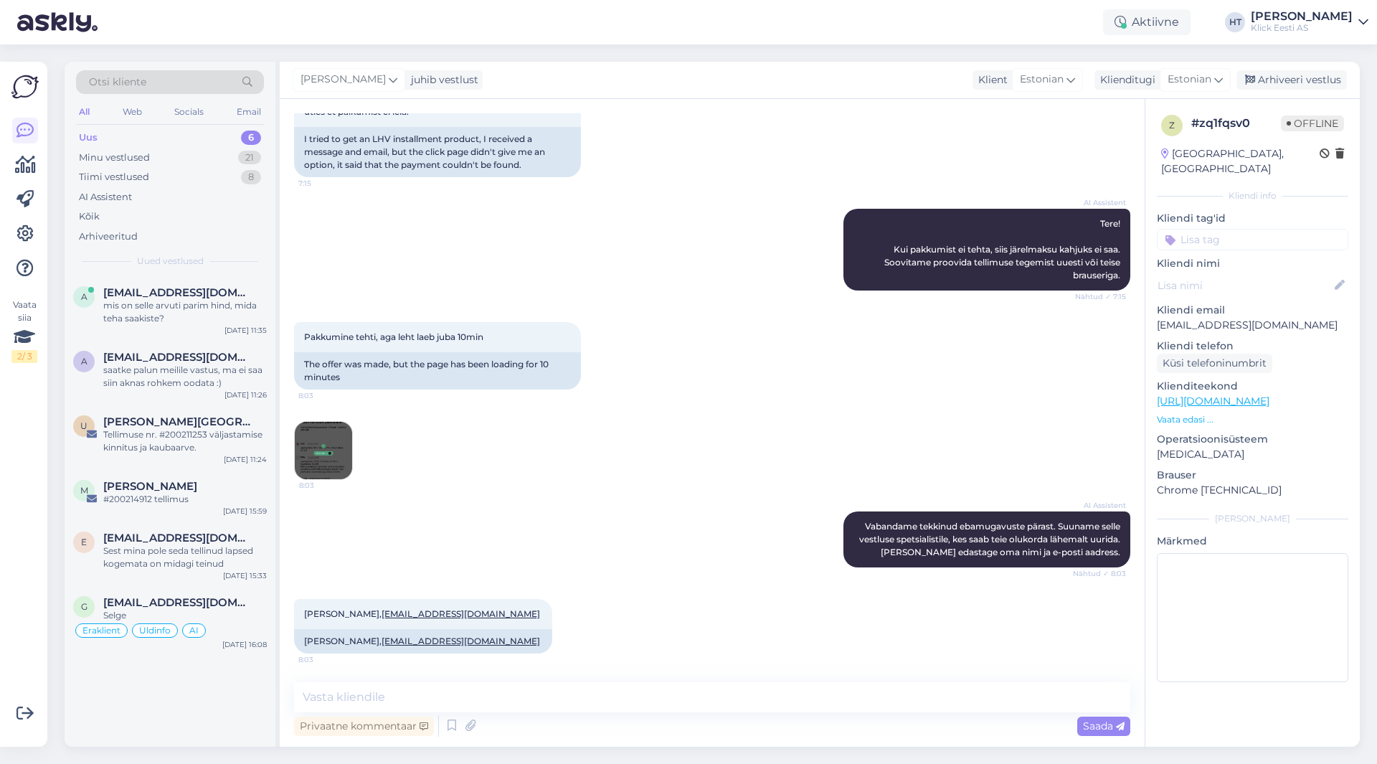
scroll to position [118, 0]
click at [402, 719] on div "Privaatne kommentaar" at bounding box center [364, 725] width 140 height 19
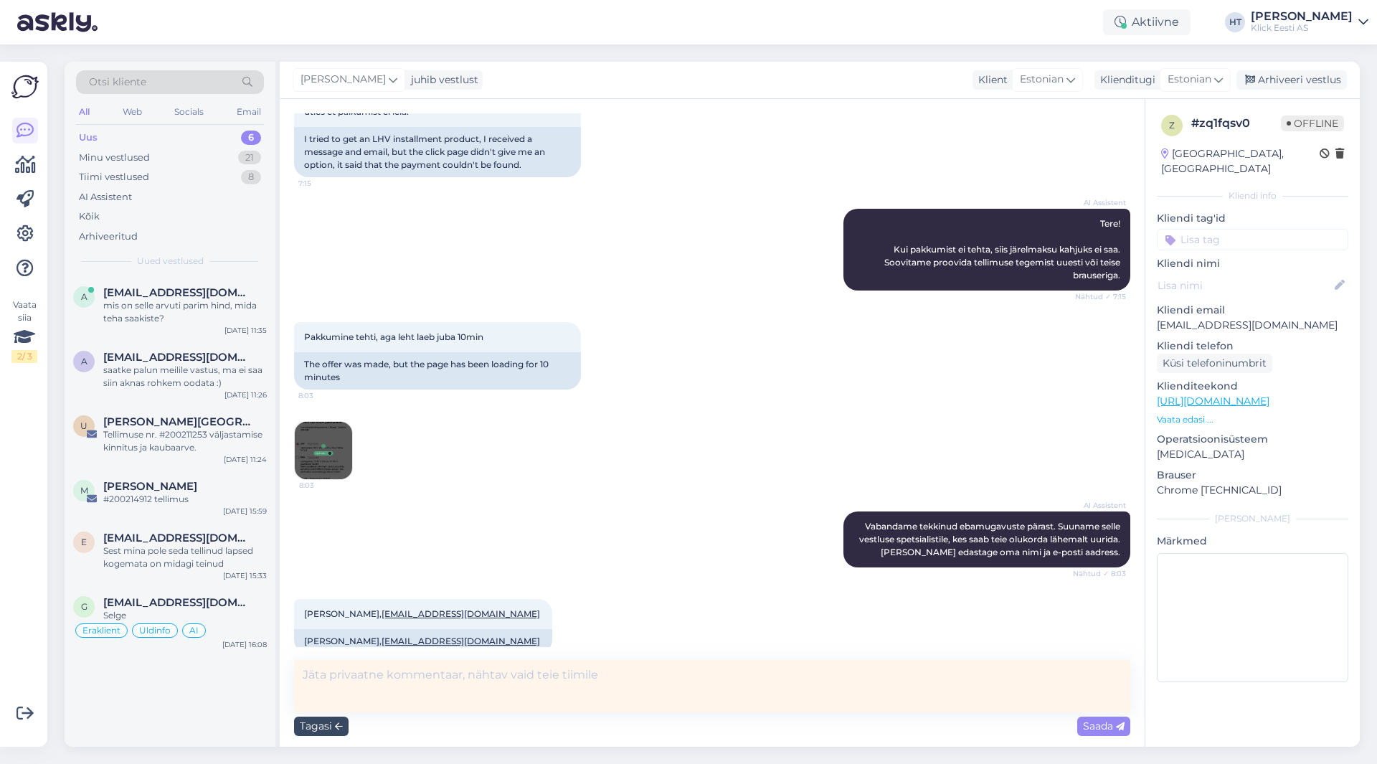
scroll to position [141, 0]
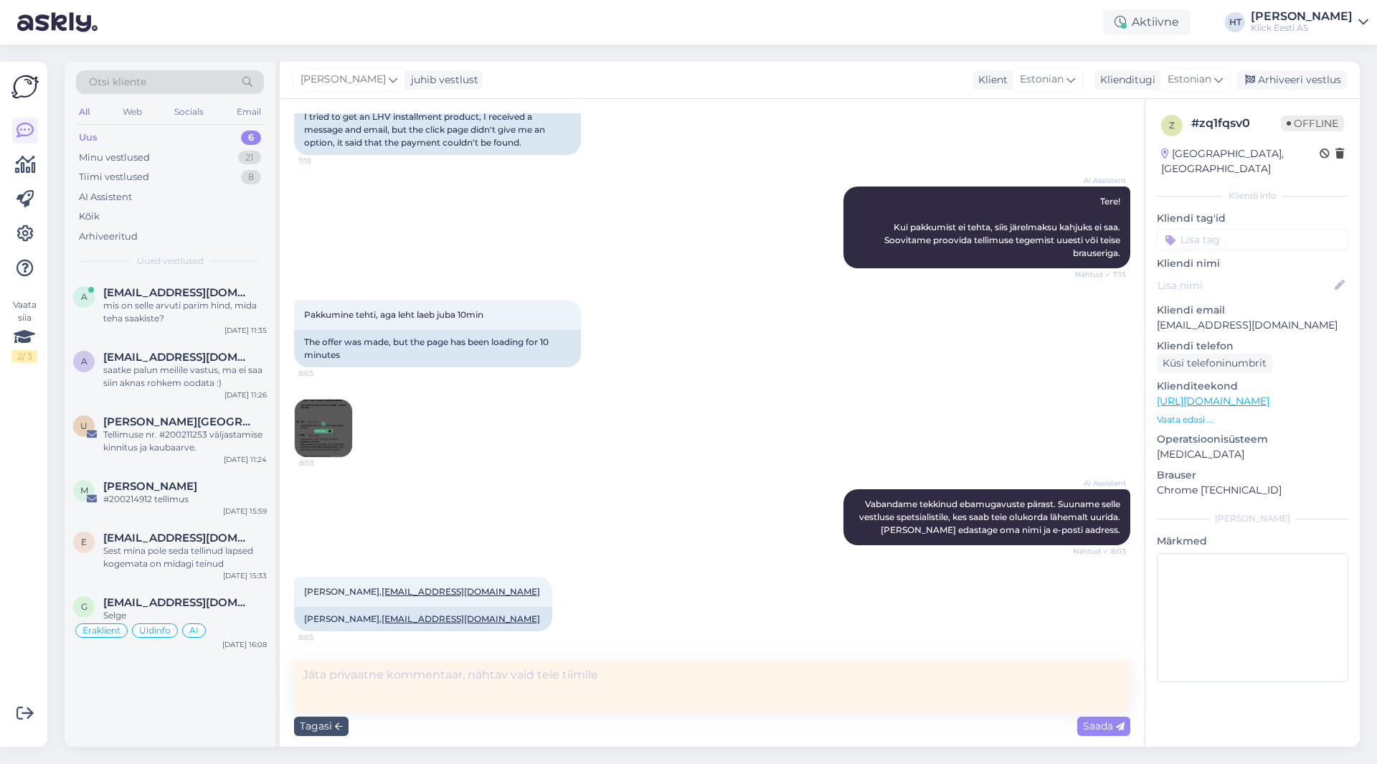
click at [476, 683] on textarea at bounding box center [712, 686] width 836 height 52
type textarea "Tundub, et sai tellimuse tehtud."
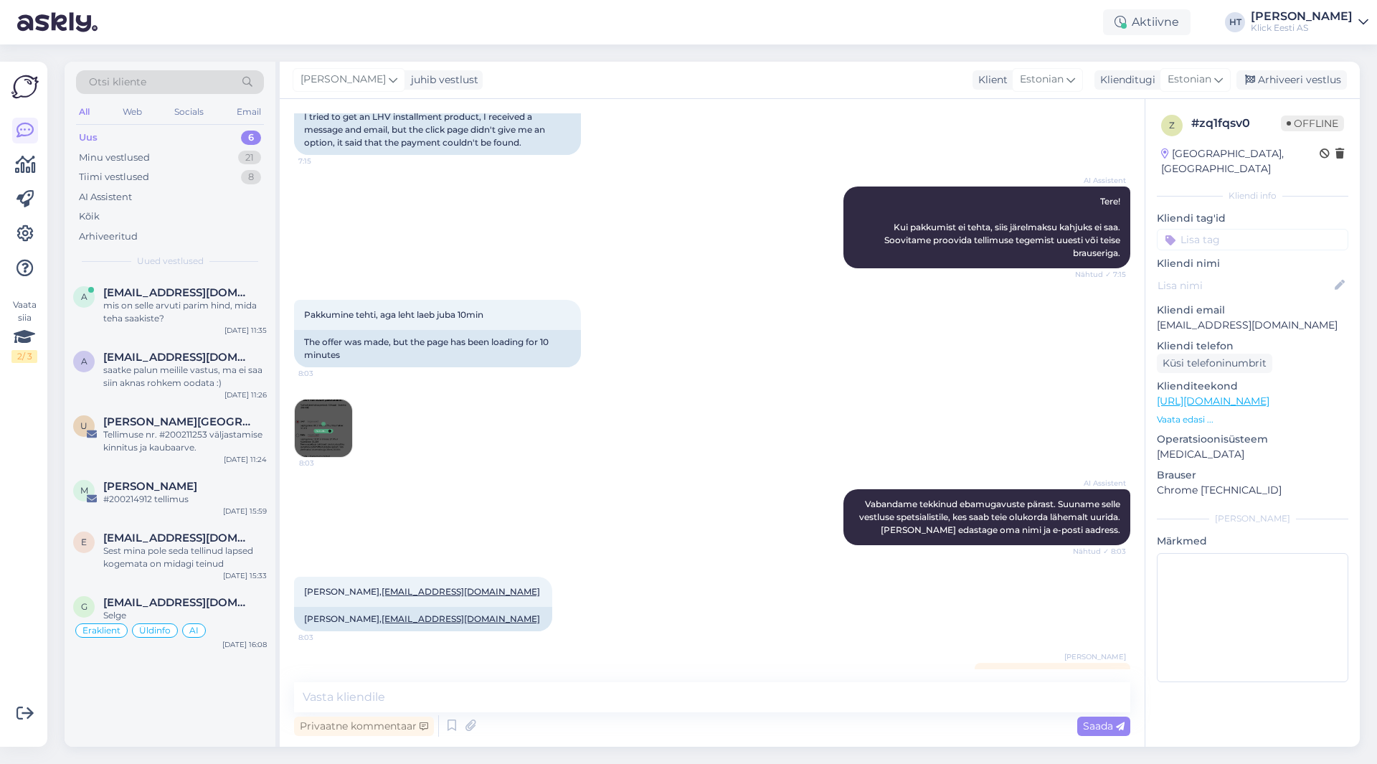
scroll to position [180, 0]
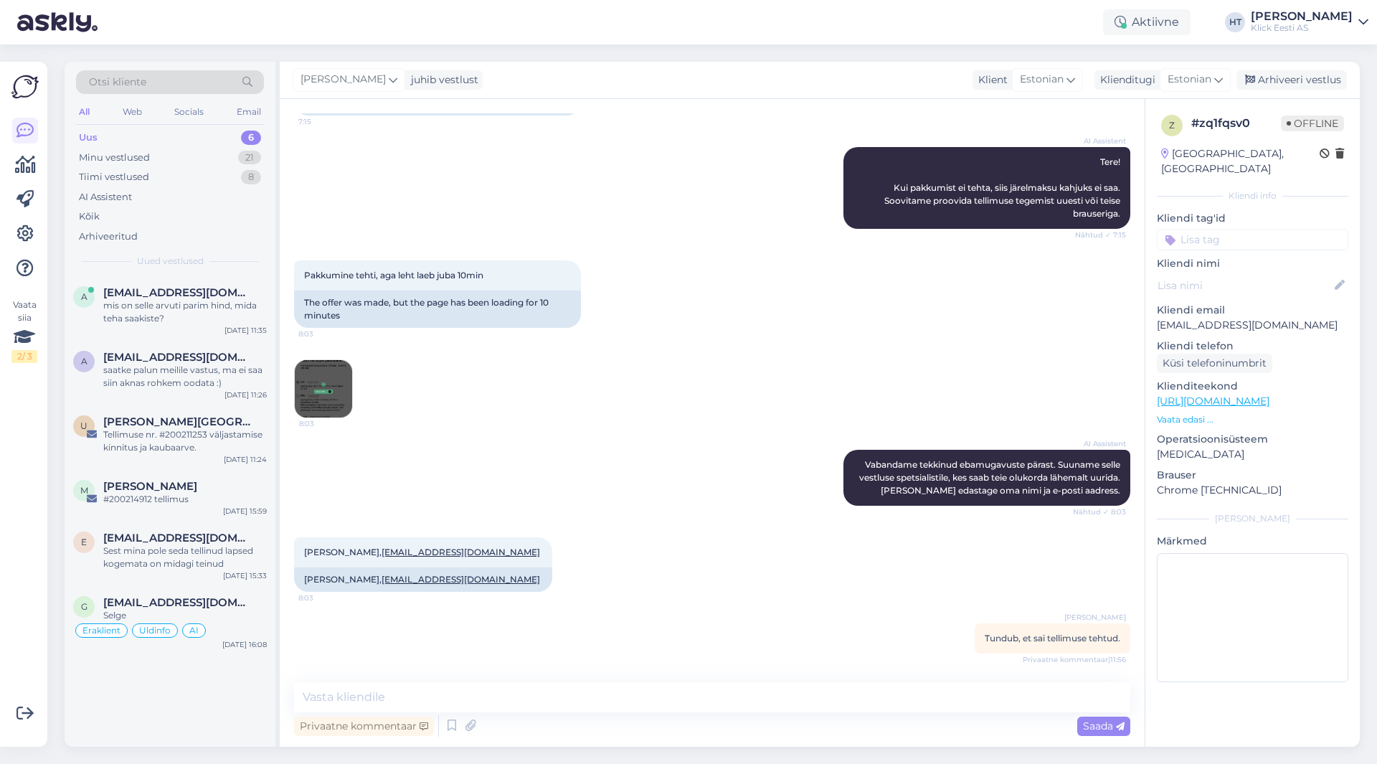
click at [1212, 232] on input at bounding box center [1252, 240] width 191 height 22
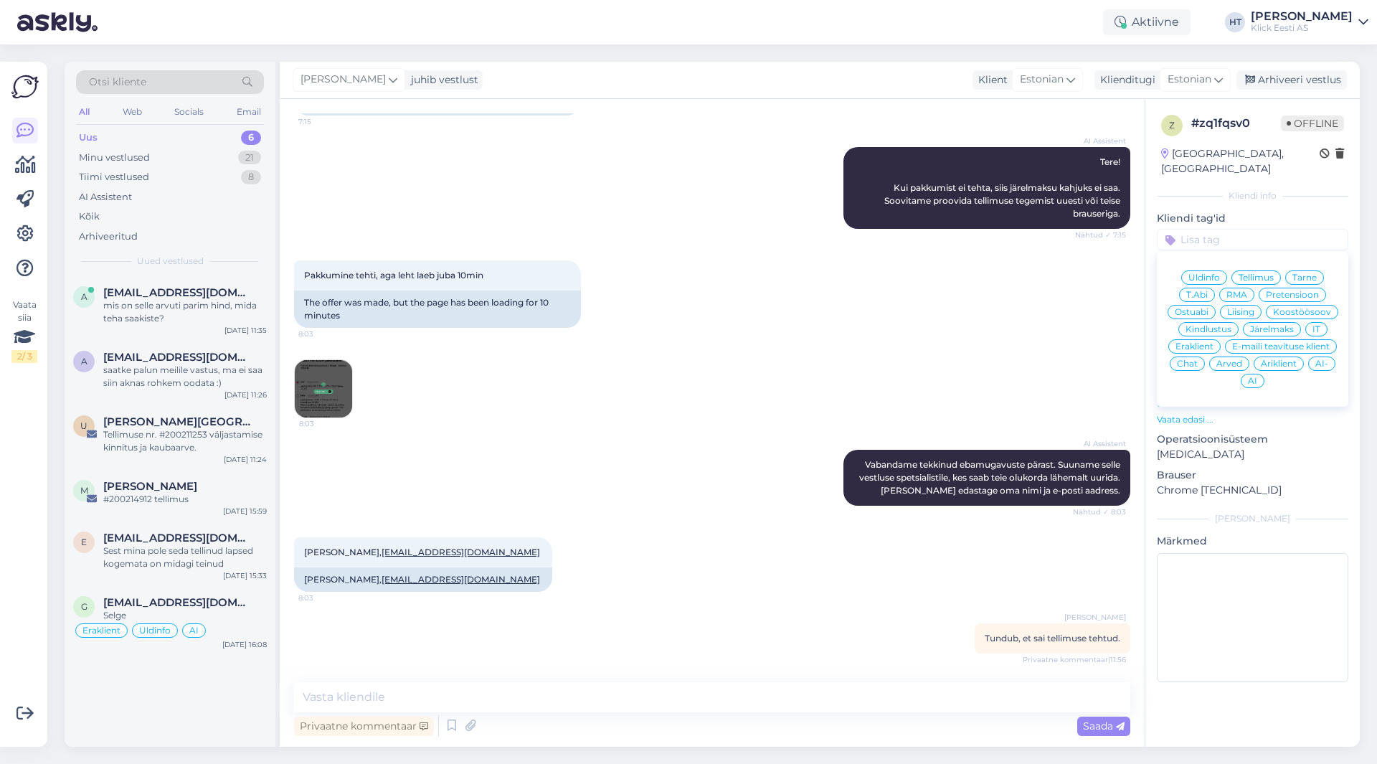
click at [1265, 325] on span "Järelmaks" at bounding box center [1272, 329] width 44 height 9
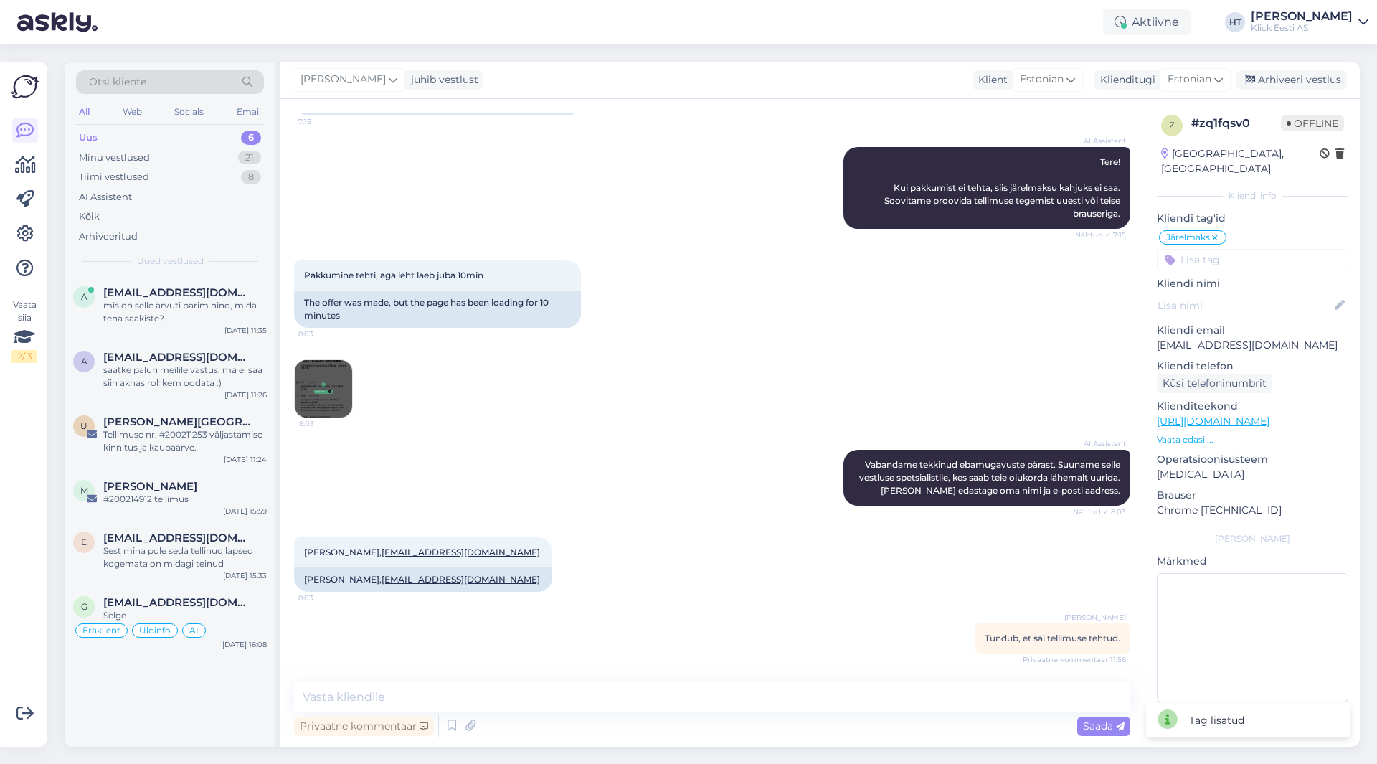
click at [1248, 250] on input at bounding box center [1252, 260] width 191 height 22
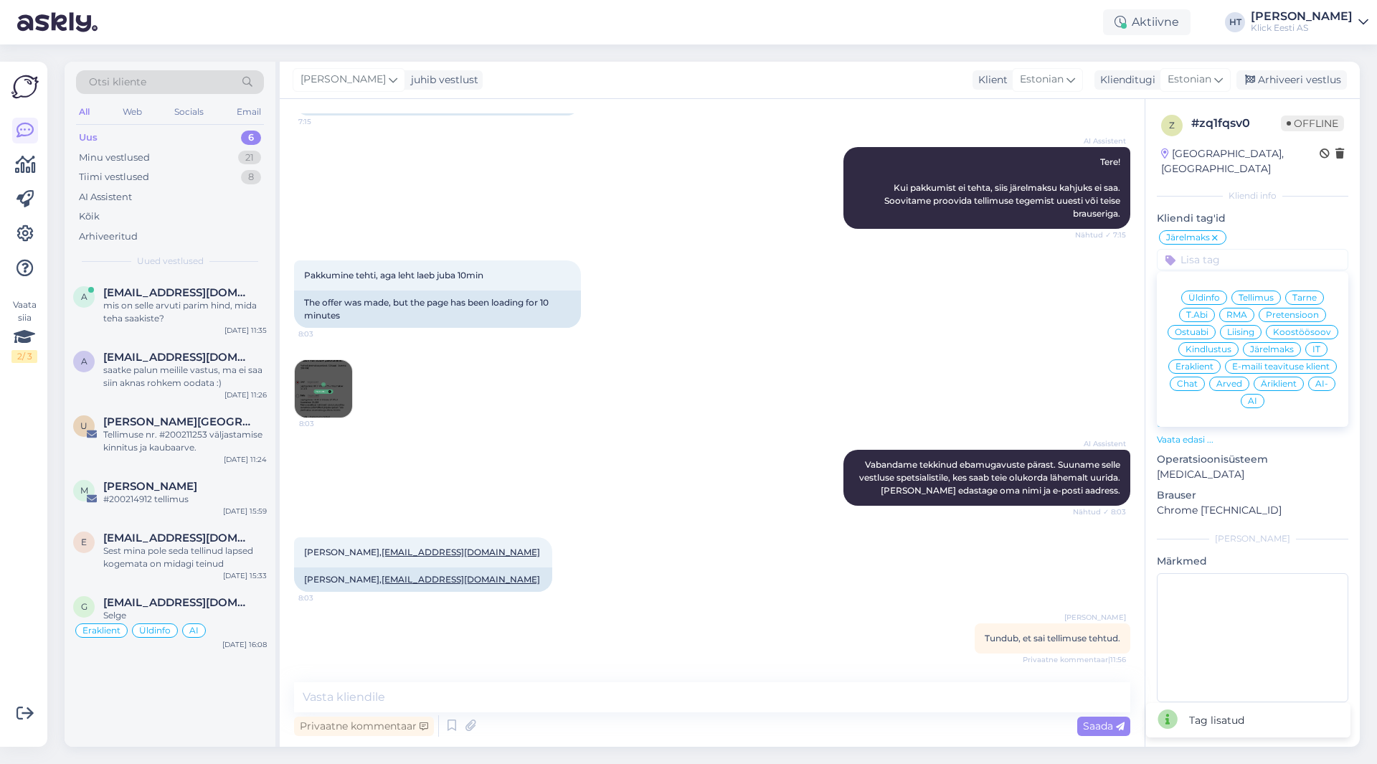
click at [1188, 359] on div "Eraklient" at bounding box center [1194, 366] width 52 height 14
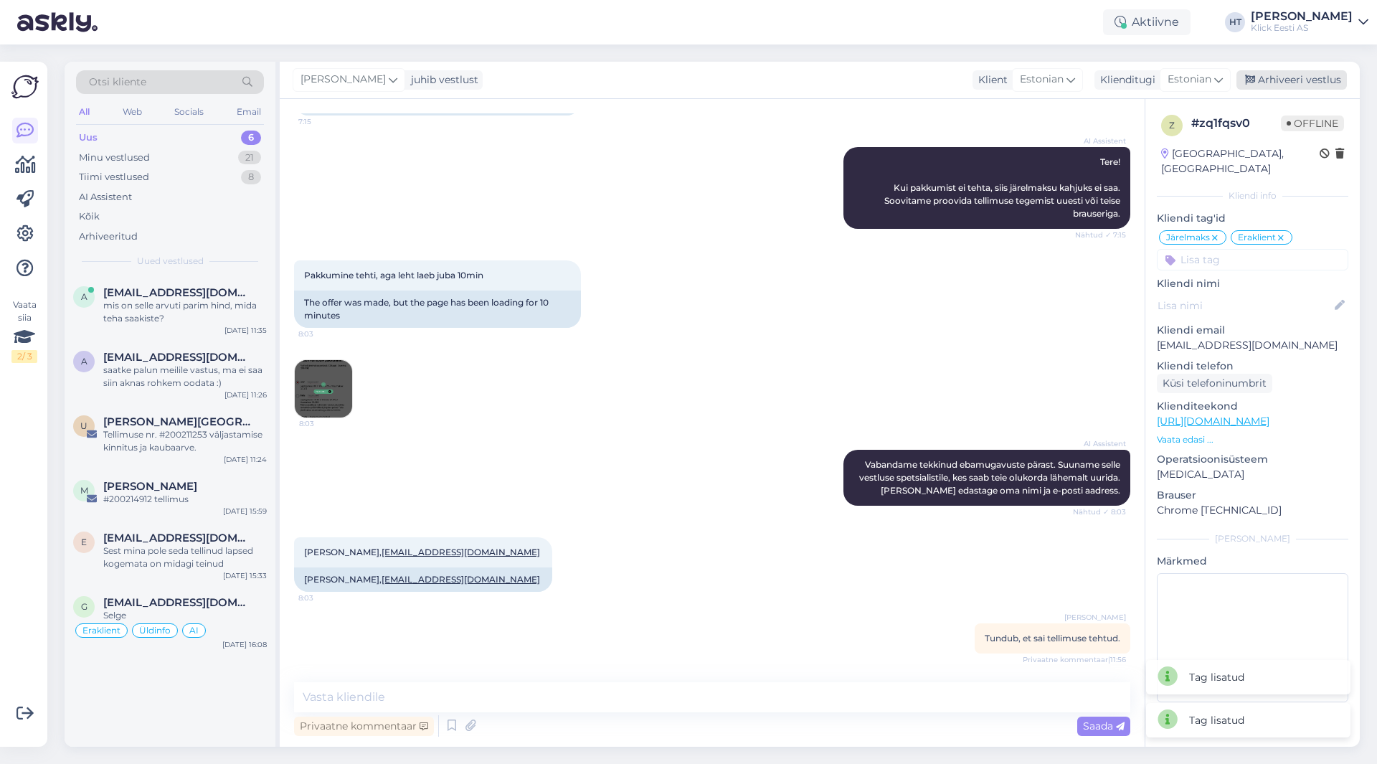
click at [1277, 80] on div "Arhiveeri vestlus" at bounding box center [1291, 79] width 110 height 19
click at [163, 531] on span "[EMAIL_ADDRESS][DOMAIN_NAME]" at bounding box center [177, 537] width 149 height 13
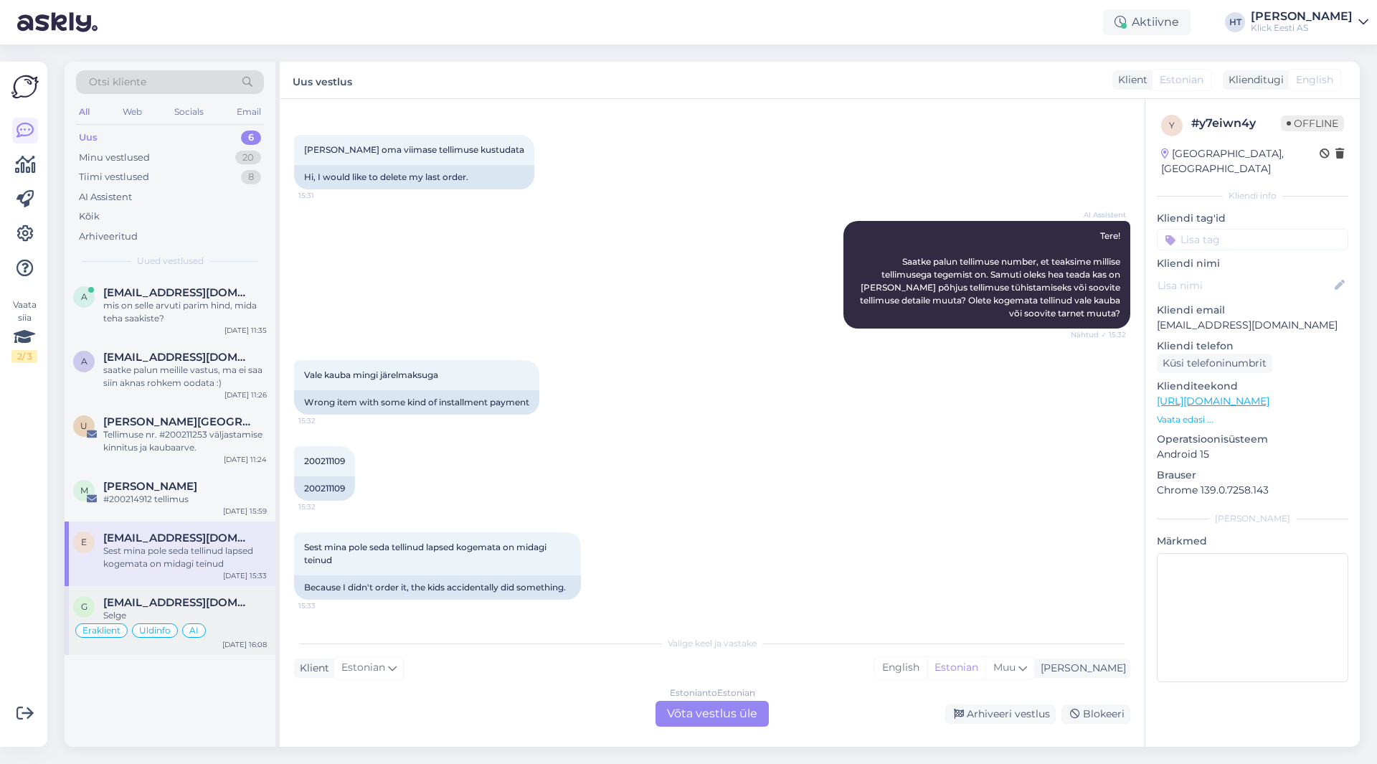
click at [242, 620] on div "Selge" at bounding box center [185, 615] width 164 height 13
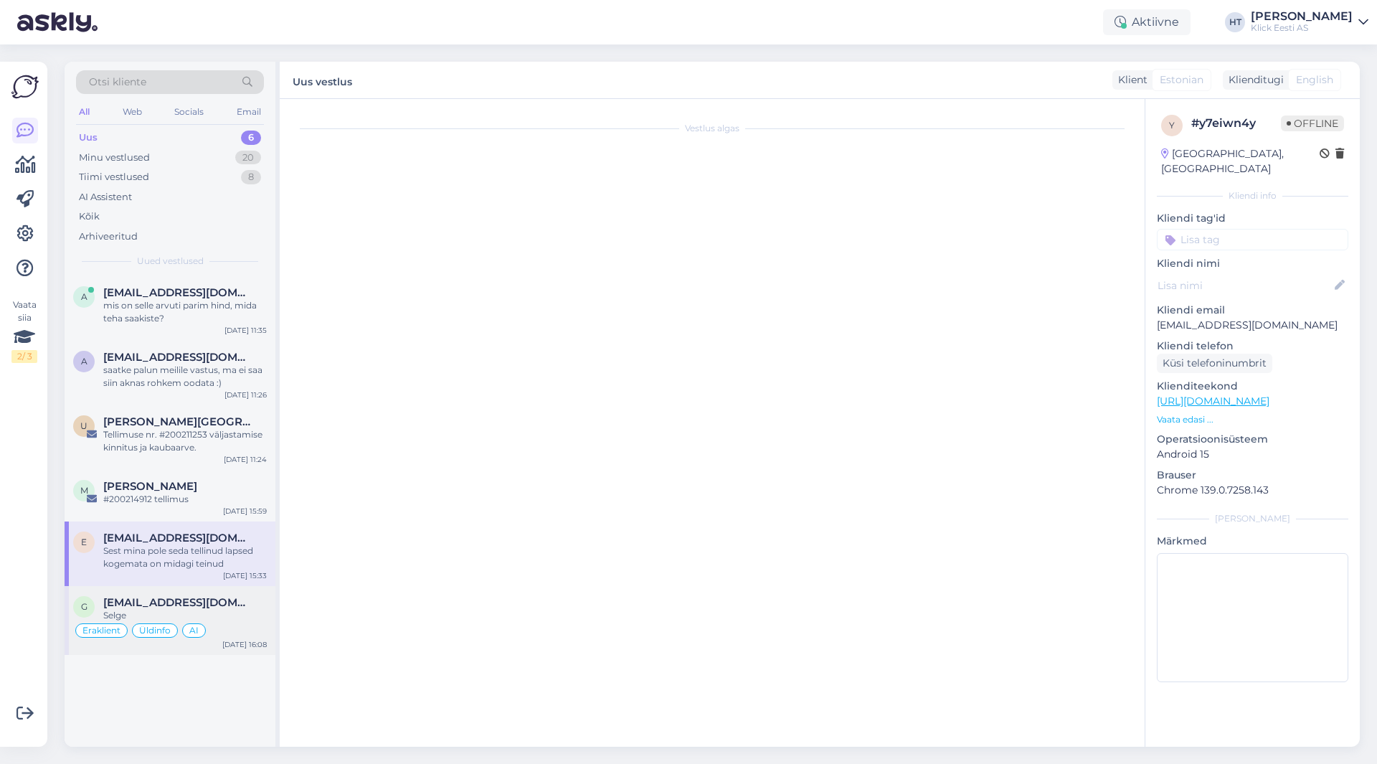
scroll to position [703, 0]
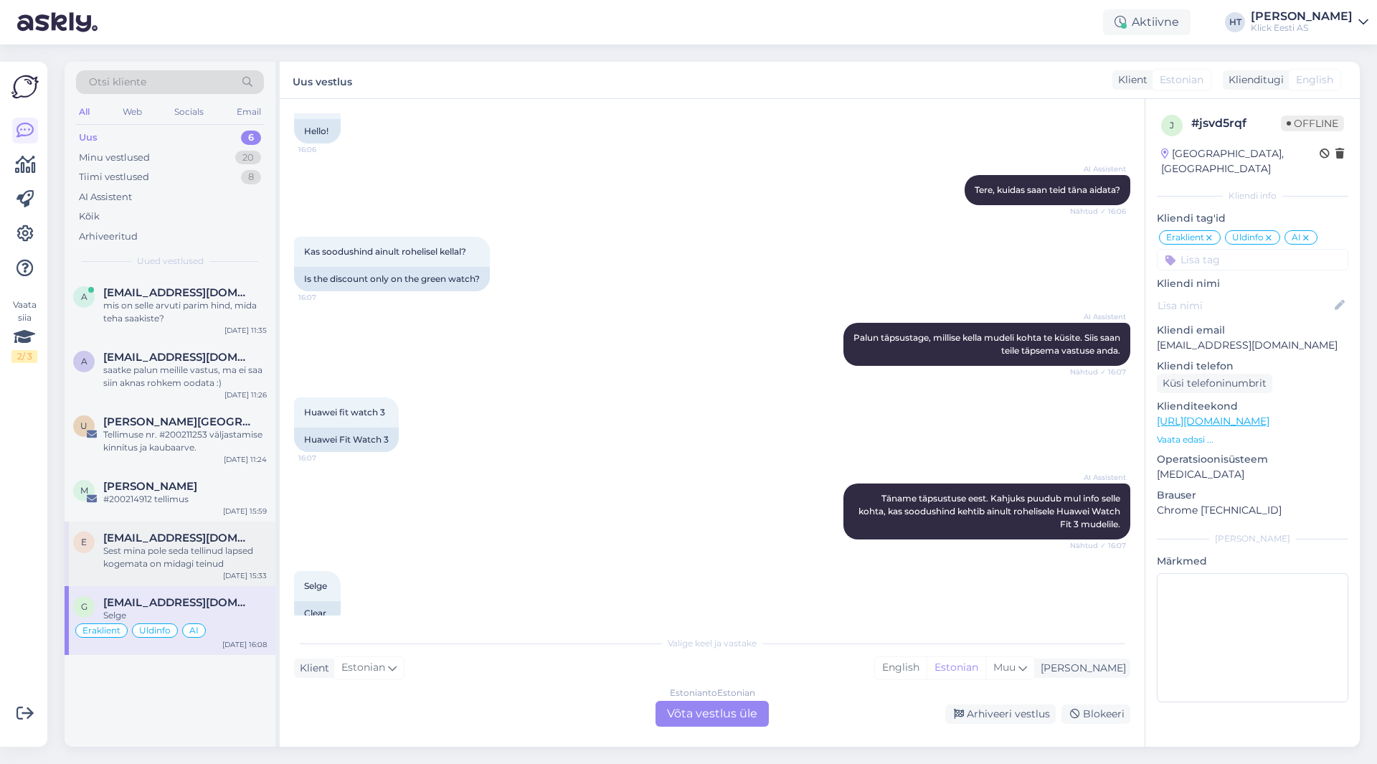
click at [227, 549] on div "Sest mina pole seda tellinud lapsed kogemata on midagi teinud" at bounding box center [185, 557] width 164 height 26
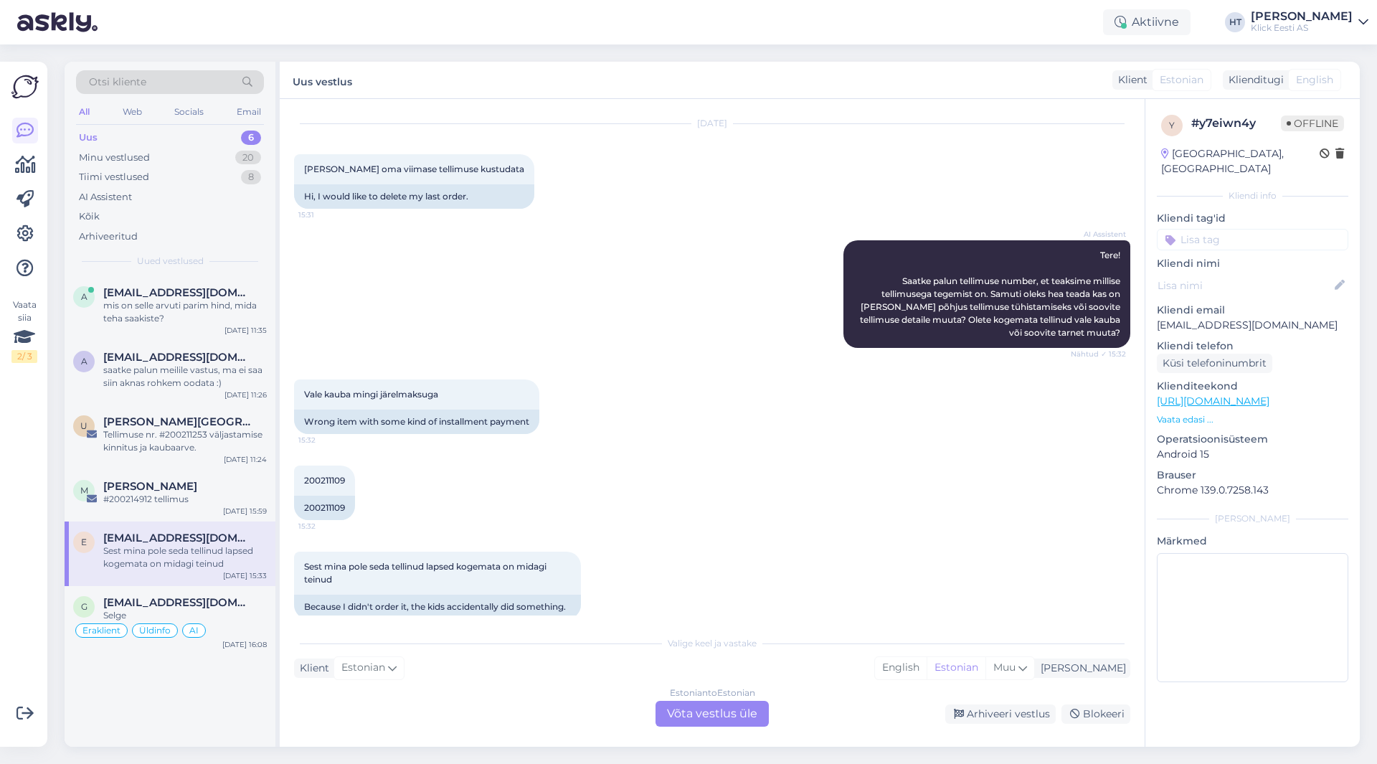
scroll to position [55, 0]
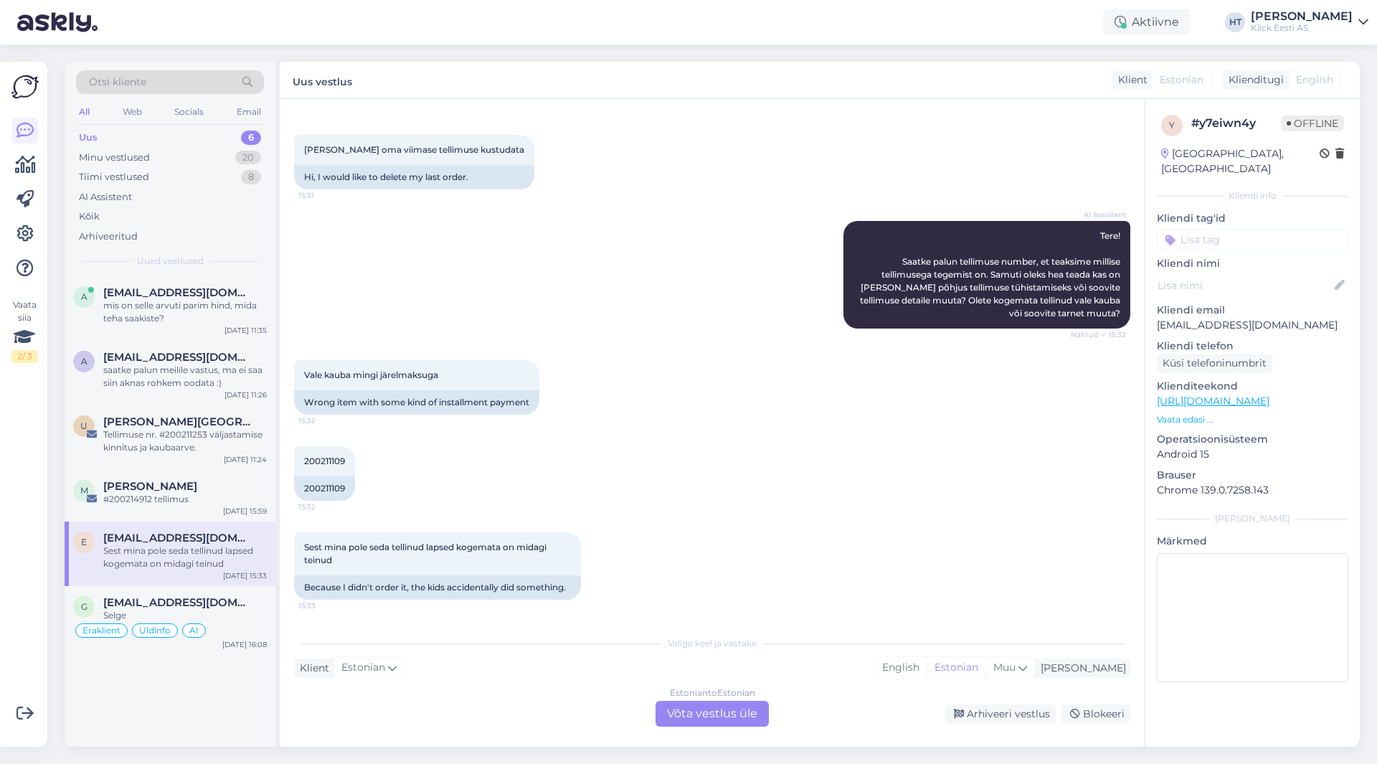
click at [183, 684] on div "a [EMAIL_ADDRESS][DOMAIN_NAME] mis on selle arvuti parim hind, mida teha saakis…" at bounding box center [170, 511] width 211 height 470
click at [204, 496] on div "#200214912 tellimus" at bounding box center [185, 499] width 164 height 13
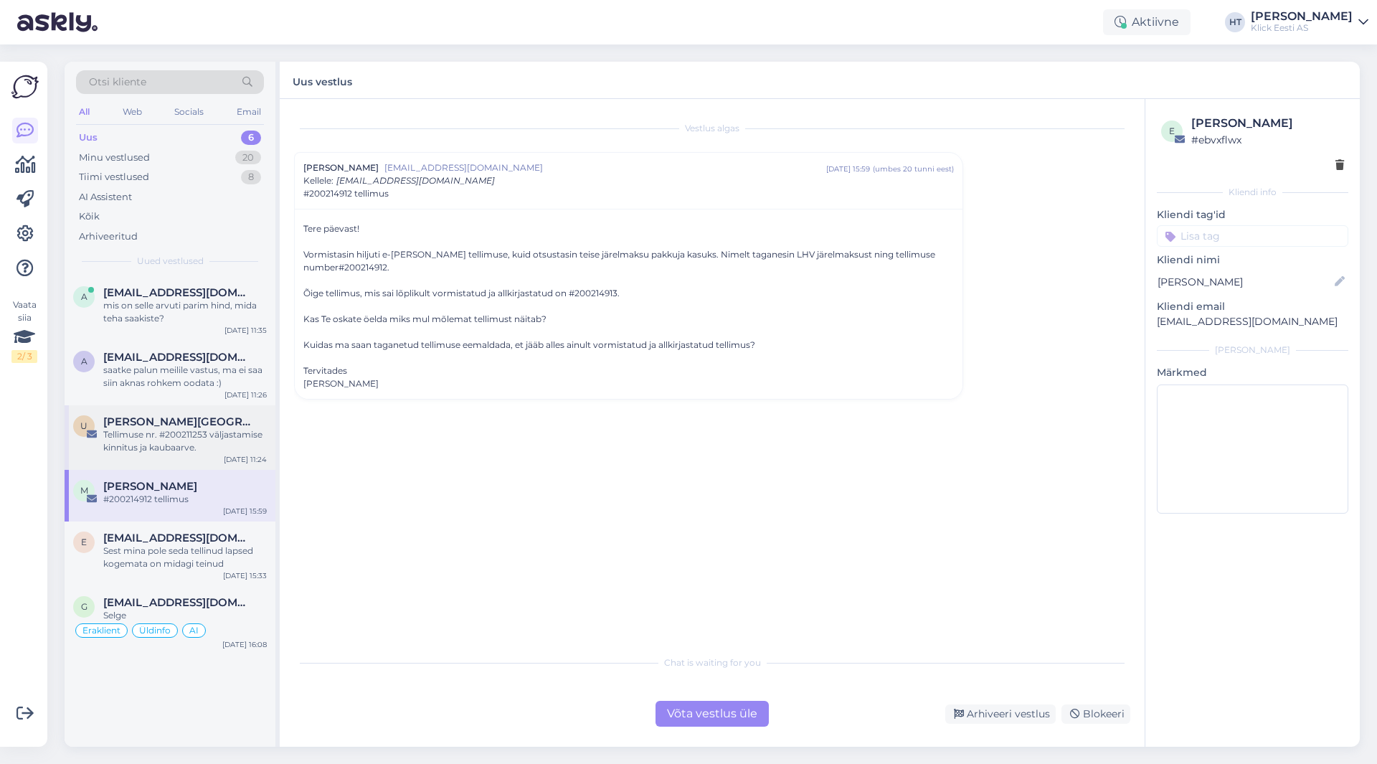
click at [166, 435] on div "Tellimuse nr. #200211253 väljastamise kinnitus ja kaubaarve." at bounding box center [185, 441] width 164 height 26
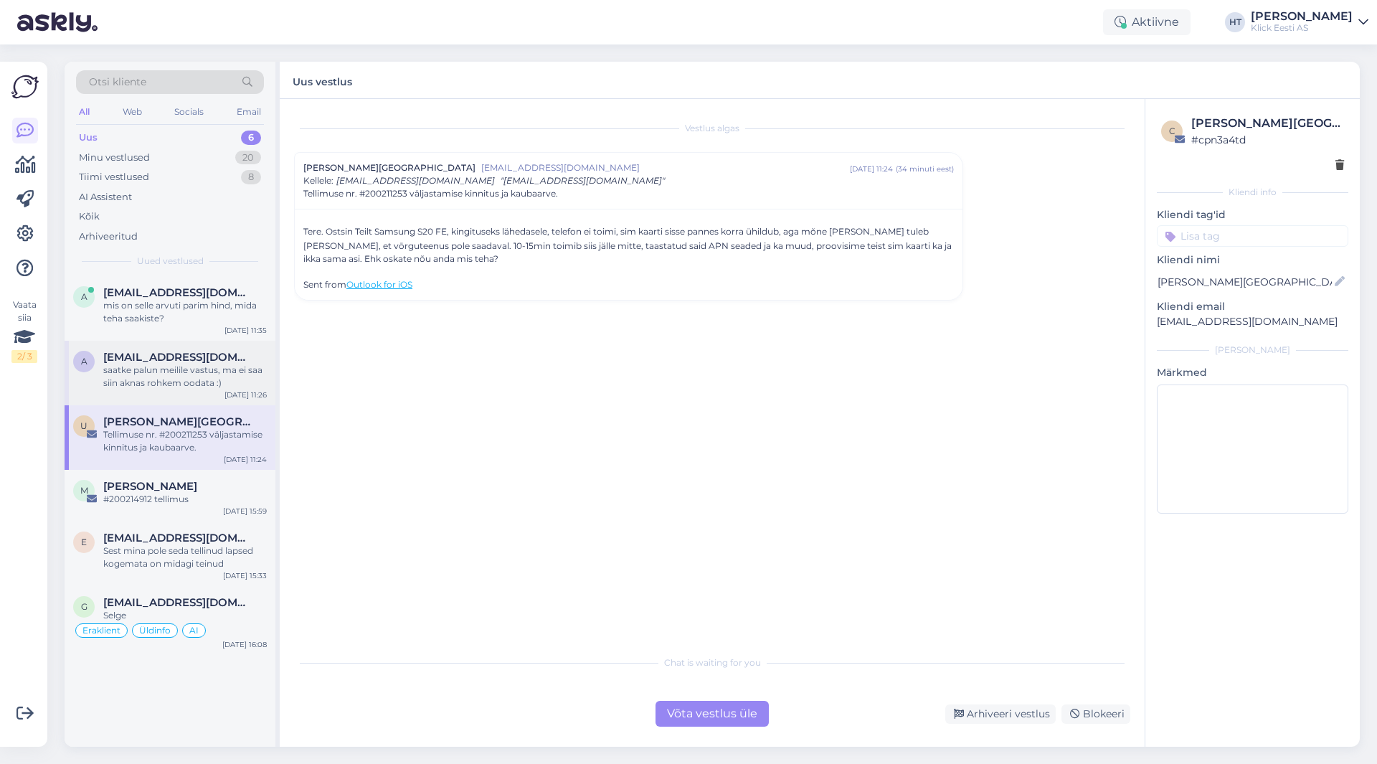
click at [203, 379] on div "saatke palun meilile vastus, ma ei saa siin aknas rohkem oodata :)" at bounding box center [185, 377] width 164 height 26
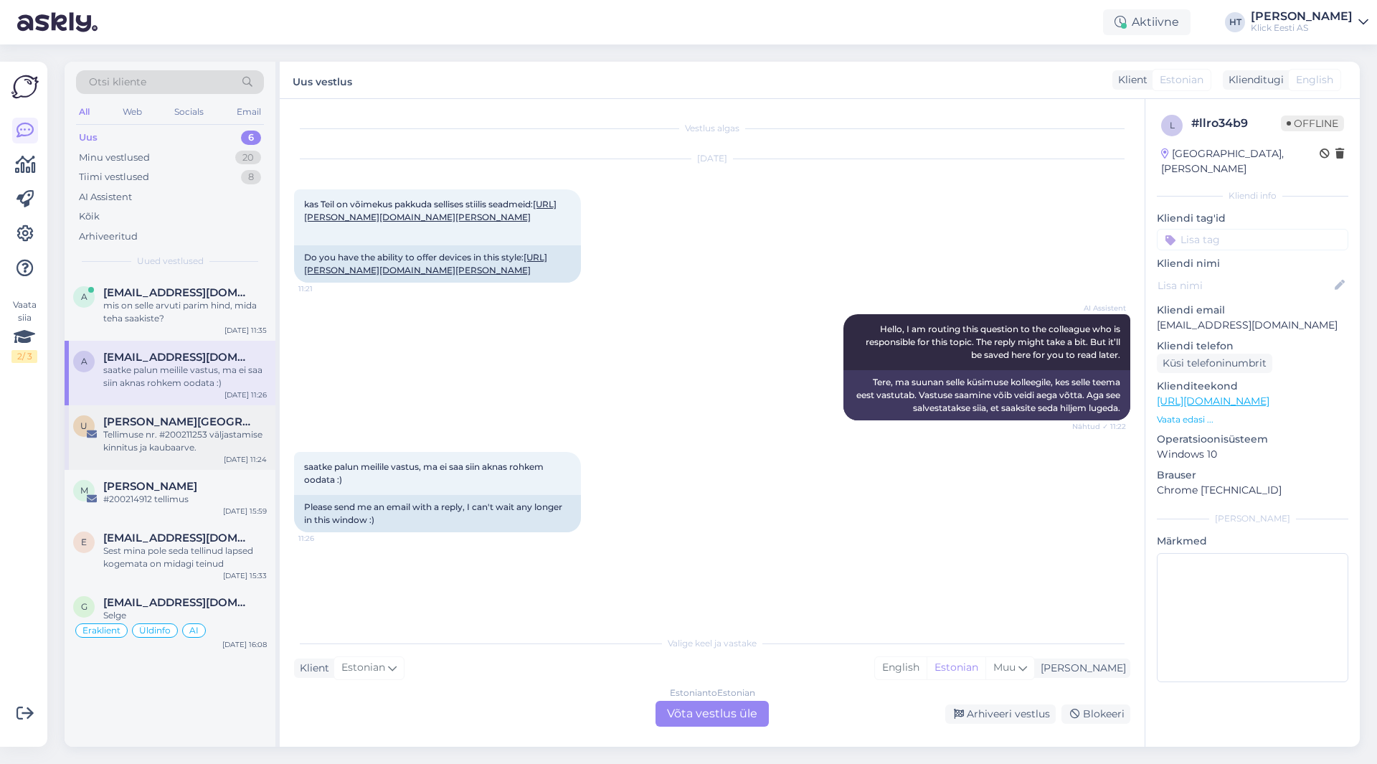
click at [188, 427] on div "[PERSON_NAME][GEOGRAPHIC_DATA]" at bounding box center [185, 421] width 164 height 13
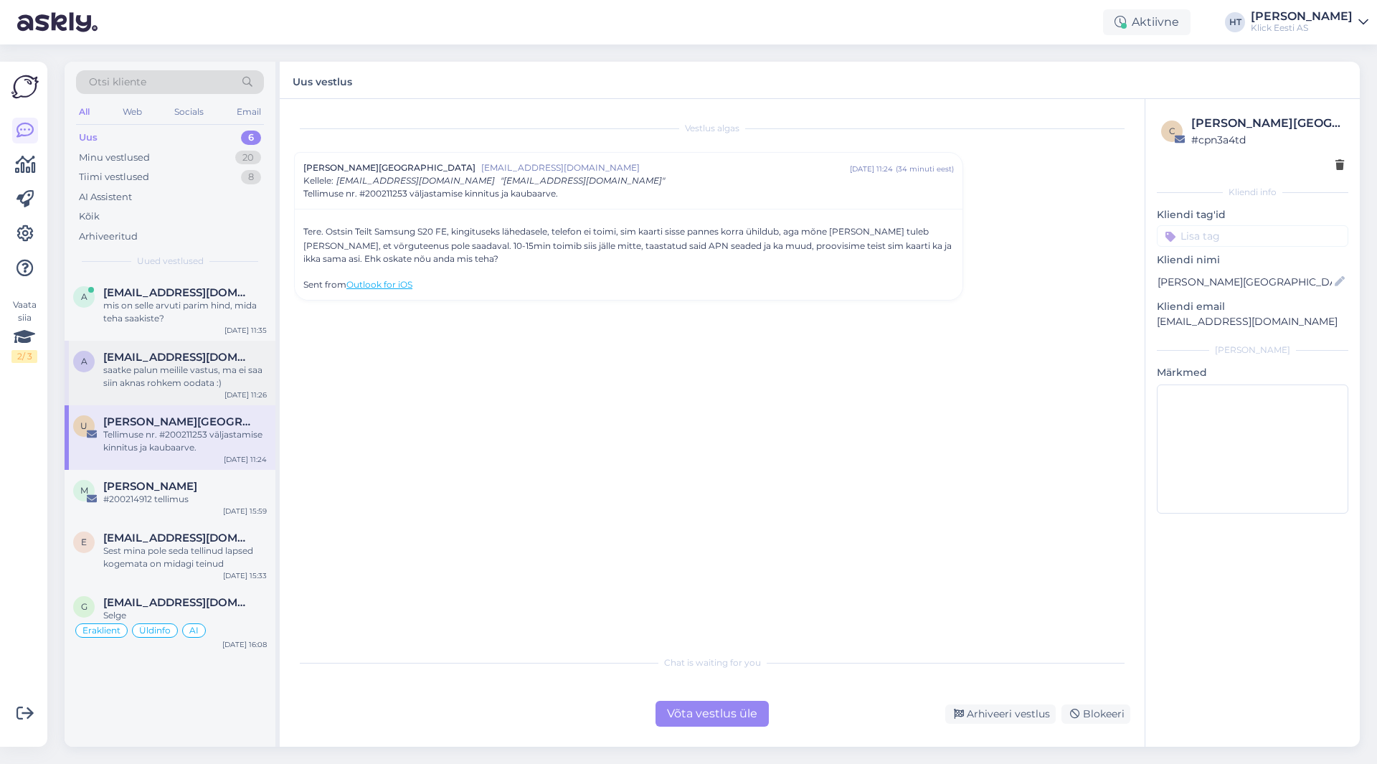
click at [188, 390] on div "a [EMAIL_ADDRESS][DOMAIN_NAME] saatke palun meilile vastus, ma ei saa siin akna…" at bounding box center [170, 373] width 211 height 65
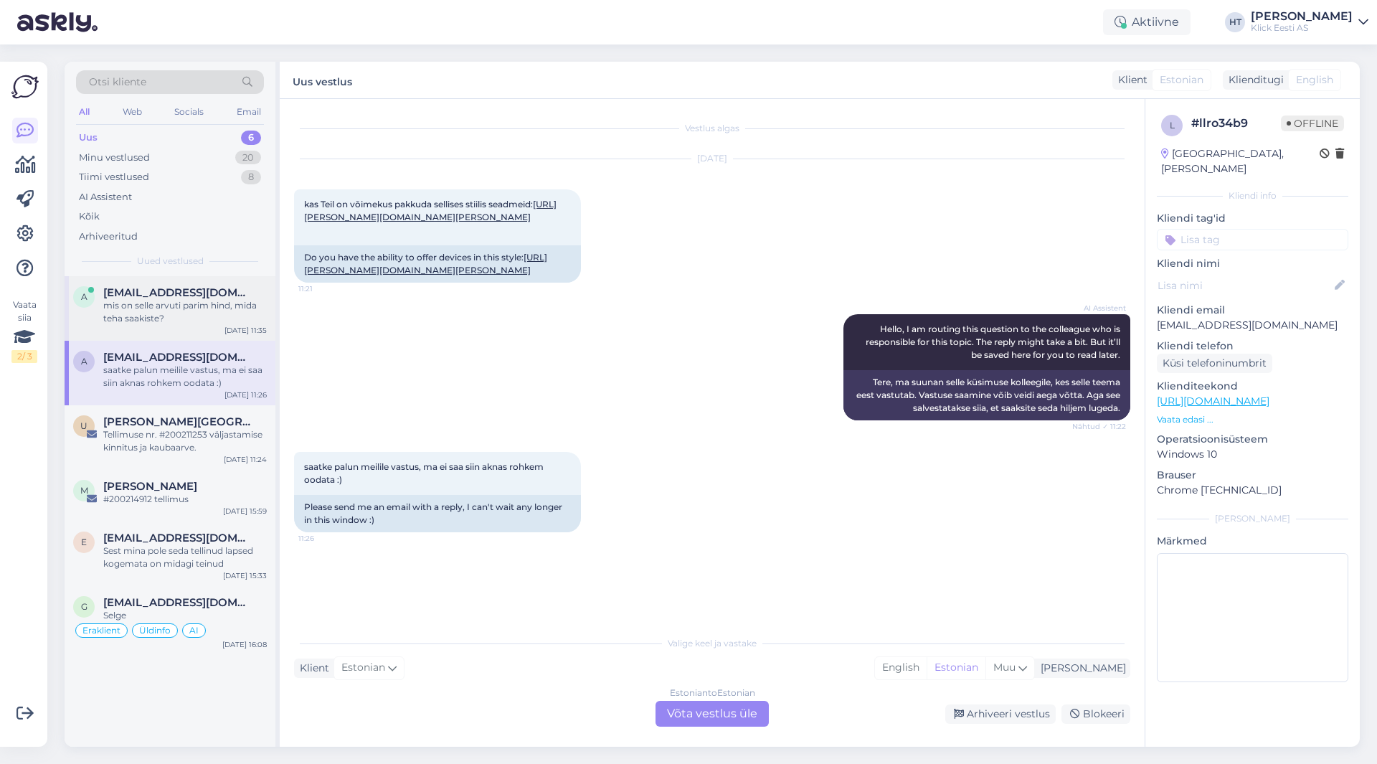
click at [210, 322] on div "mis on selle arvuti parim hind, mida teha saakiste?" at bounding box center [185, 312] width 164 height 26
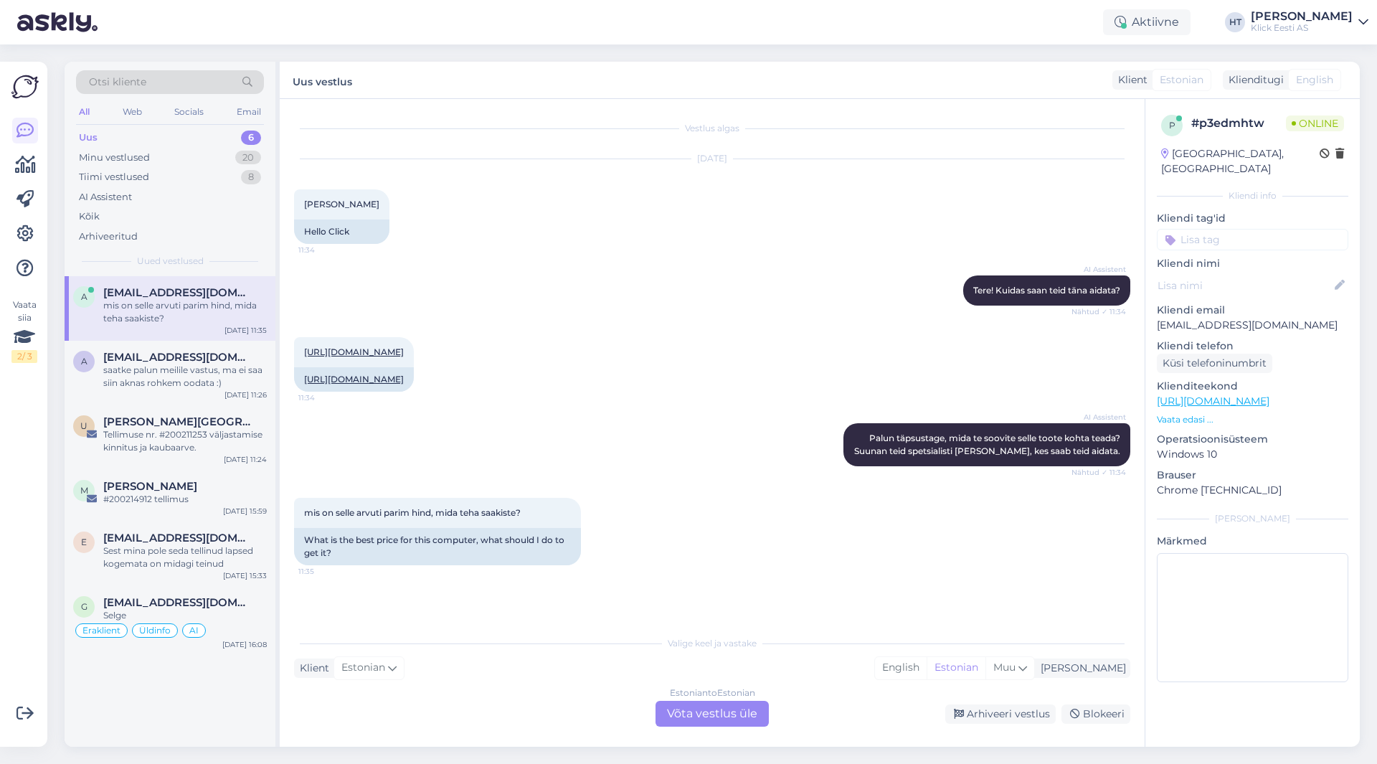
click at [665, 296] on div "AI Assistent Tere! Kuidas saan teid [PERSON_NAME] aidata? Nähtud ✓ 11:34" at bounding box center [712, 291] width 836 height 62
click at [246, 162] on div "20" at bounding box center [248, 158] width 26 height 14
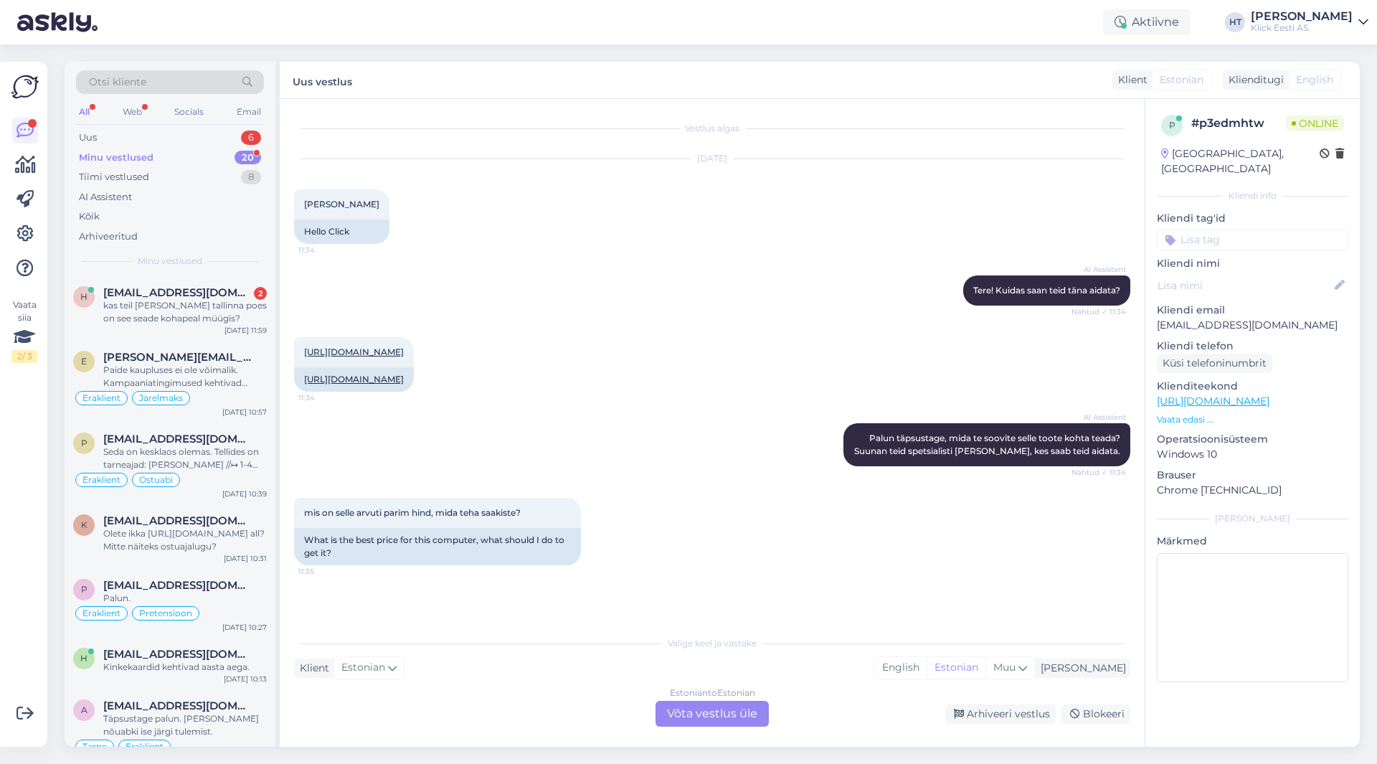
click at [459, 285] on div "AI Assistent Tere! Kuidas saan teid [PERSON_NAME] aidata? Nähtud ✓ 11:34" at bounding box center [712, 291] width 836 height 62
click at [468, 280] on div "AI Assistent Tere! Kuidas saan teid [PERSON_NAME] aidata? Nähtud ✓ 11:34" at bounding box center [712, 291] width 836 height 62
click at [711, 265] on div "AI Assistent Tere! Kuidas saan teid [PERSON_NAME] aidata? Nähtud ✓ 11:34" at bounding box center [712, 291] width 836 height 62
click at [718, 272] on div "AI Assistent Tere! Kuidas saan teid [PERSON_NAME] aidata? Nähtud ✓ 11:34" at bounding box center [712, 291] width 836 height 62
click at [714, 275] on div "AI Assistent Tere! Kuidas saan teid [PERSON_NAME] aidata? Nähtud ✓ 11:34" at bounding box center [712, 291] width 836 height 62
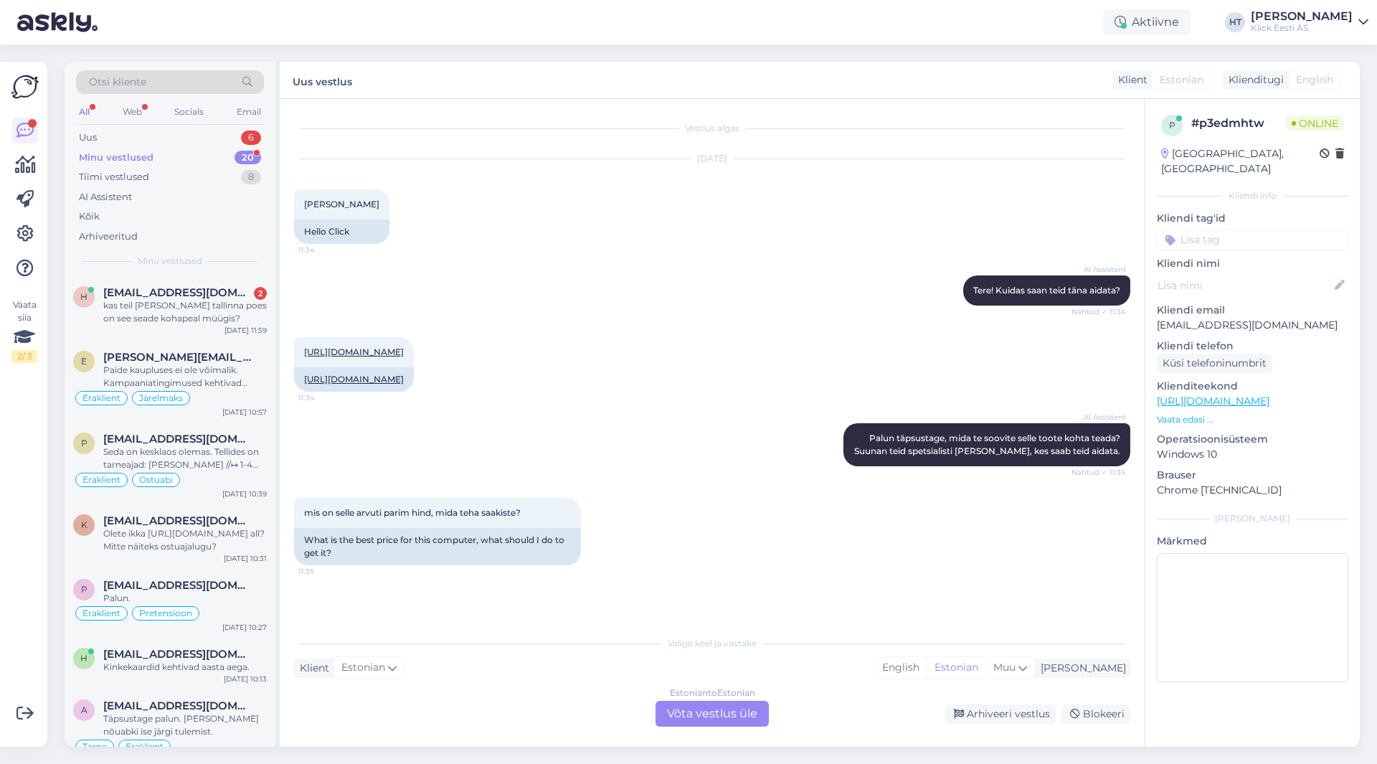
click at [714, 278] on div "AI Assistent Tere! Kuidas saan teid [PERSON_NAME] aidata? Nähtud ✓ 11:34" at bounding box center [712, 291] width 836 height 62
click at [711, 284] on div "AI Assistent Tere! Kuidas saan teid [PERSON_NAME] aidata? Nähtud ✓ 11:34" at bounding box center [712, 291] width 836 height 62
click at [714, 284] on div "AI Assistent Tere! Kuidas saan teid [PERSON_NAME] aidata? Nähtud ✓ 11:34" at bounding box center [712, 291] width 836 height 62
click at [729, 305] on div "AI Assistent Tere! Kuidas saan teid [PERSON_NAME] aidata? Nähtud ✓ 11:34" at bounding box center [712, 291] width 836 height 62
click at [706, 279] on div "AI Assistent Tere! Kuidas saan teid [PERSON_NAME] aidata? Nähtud ✓ 11:34" at bounding box center [712, 291] width 836 height 62
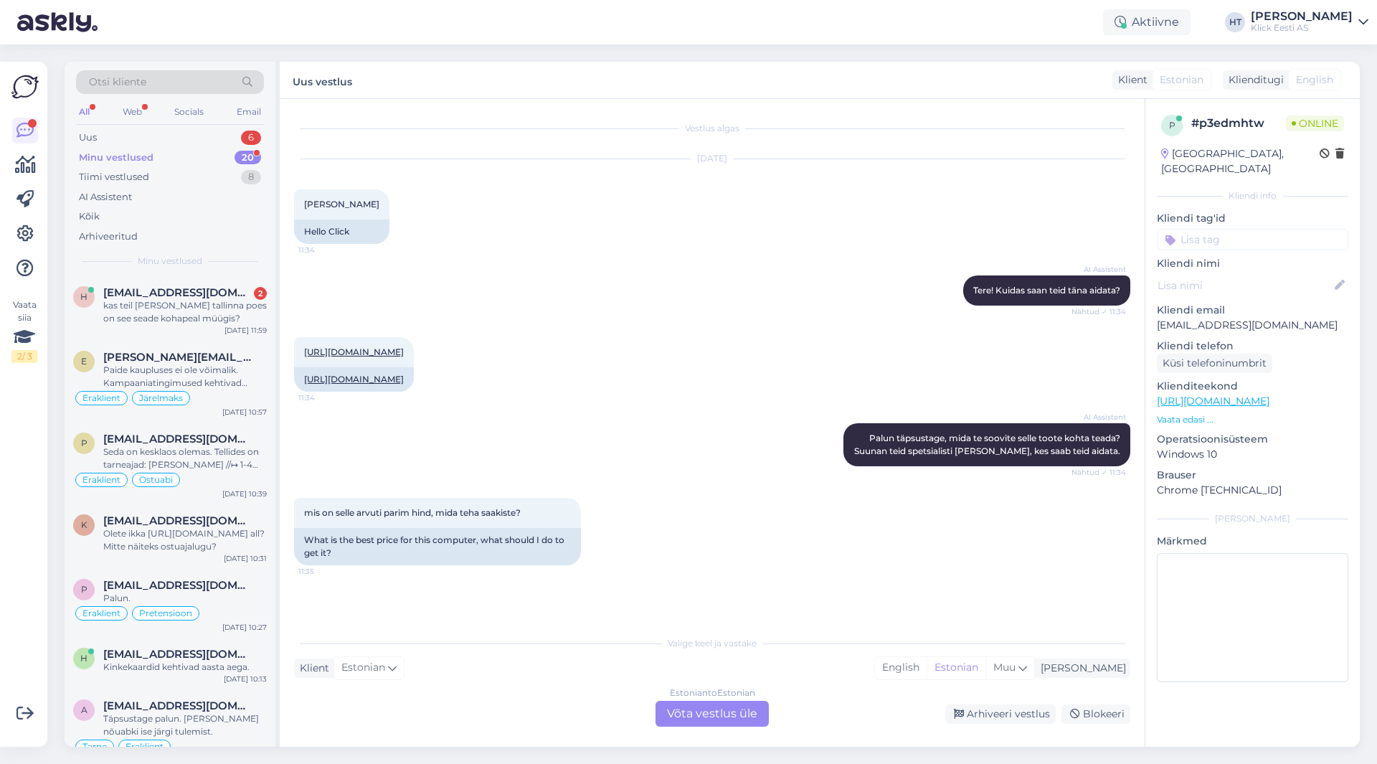
click at [710, 278] on div "AI Assistent Tere! Kuidas saan teid [PERSON_NAME] aidata? Nähtud ✓ 11:34" at bounding box center [712, 291] width 836 height 62
click at [166, 86] on div "Otsi kliente" at bounding box center [170, 82] width 188 height 24
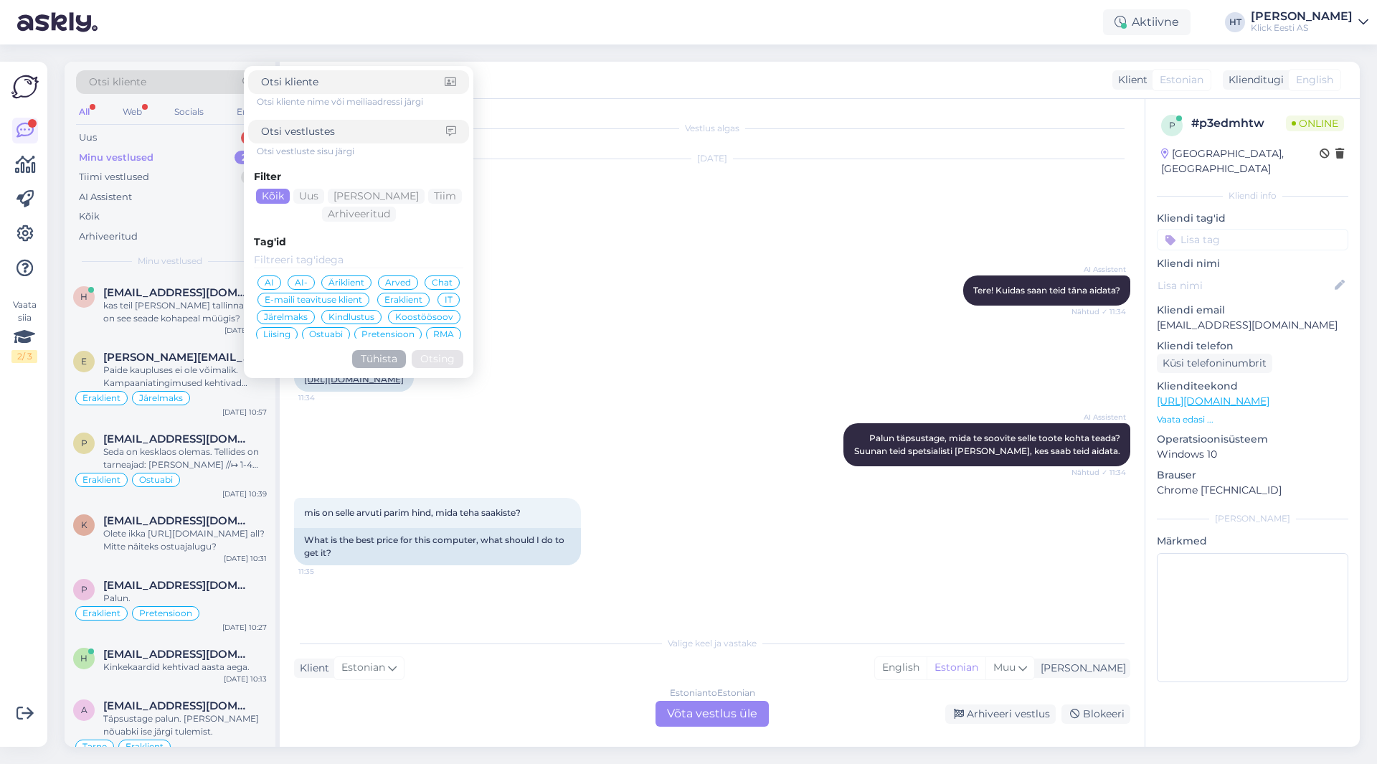
click at [318, 80] on input at bounding box center [353, 82] width 184 height 15
type input "200213719"
drag, startPoint x: 318, startPoint y: 82, endPoint x: 261, endPoint y: 85, distance: 57.4
click at [261, 85] on input "200213719" at bounding box center [353, 82] width 184 height 15
click at [341, 85] on input at bounding box center [353, 82] width 184 height 15
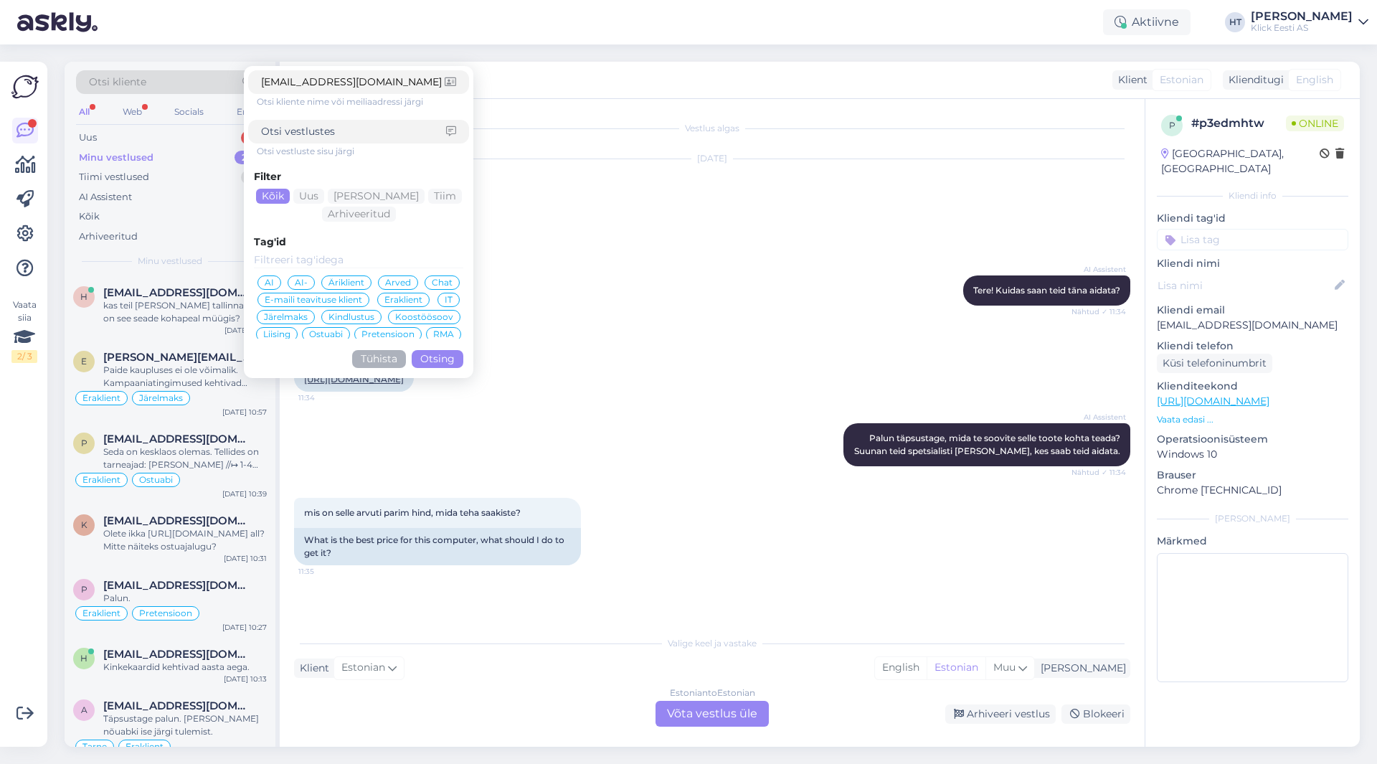
type input "[EMAIL_ADDRESS][DOMAIN_NAME]"
click button "Otsing" at bounding box center [438, 359] width 52 height 18
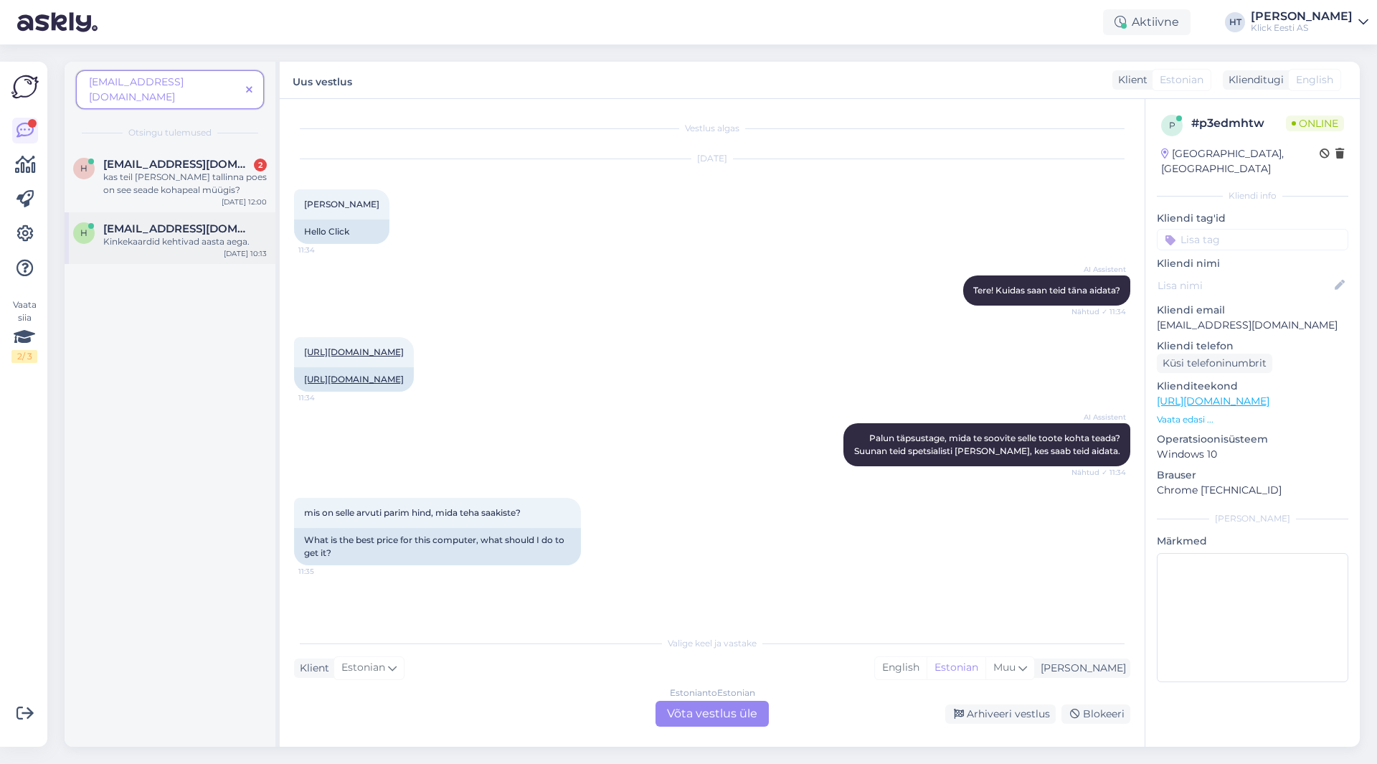
click at [187, 242] on div "h [EMAIL_ADDRESS][DOMAIN_NAME] Kinkekaardid kehtivad aasta aega. [DATE] 10:13" at bounding box center [170, 238] width 211 height 52
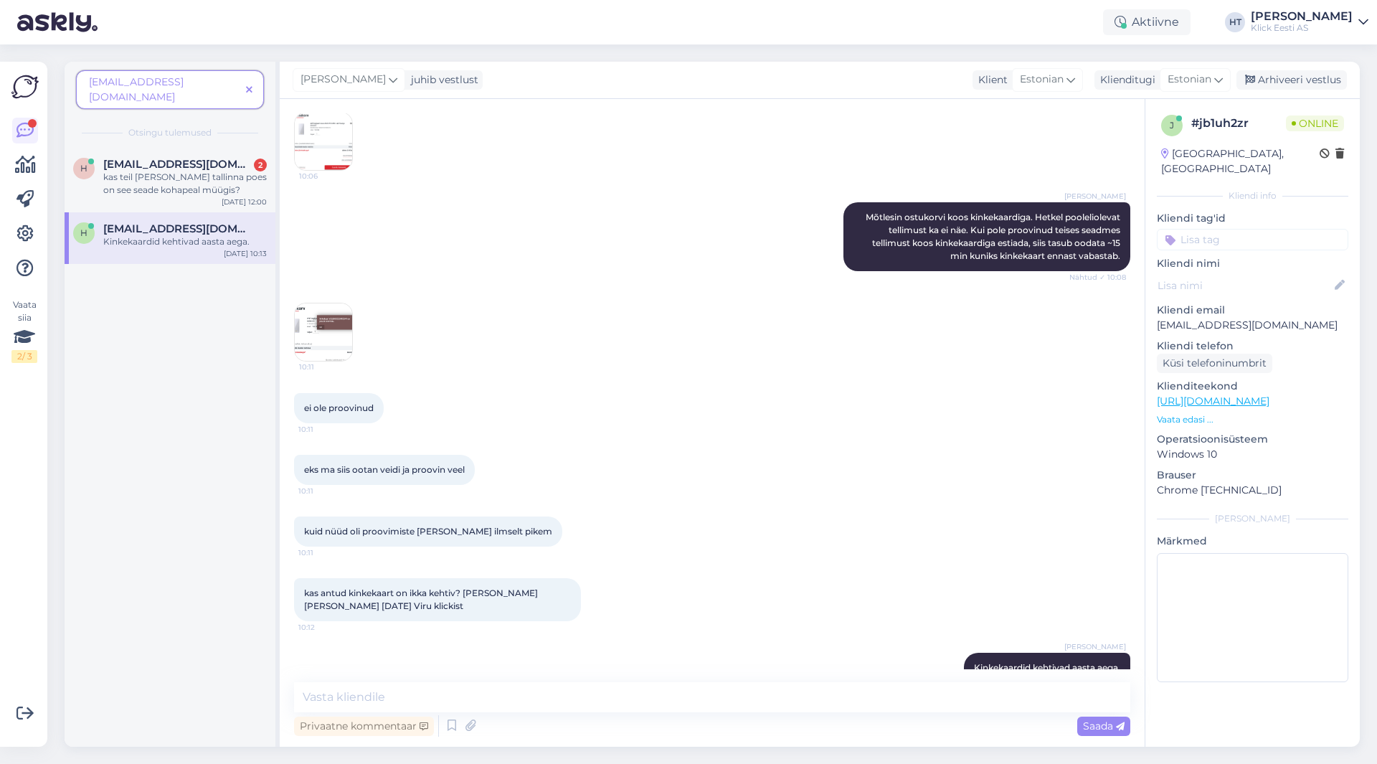
scroll to position [679, 0]
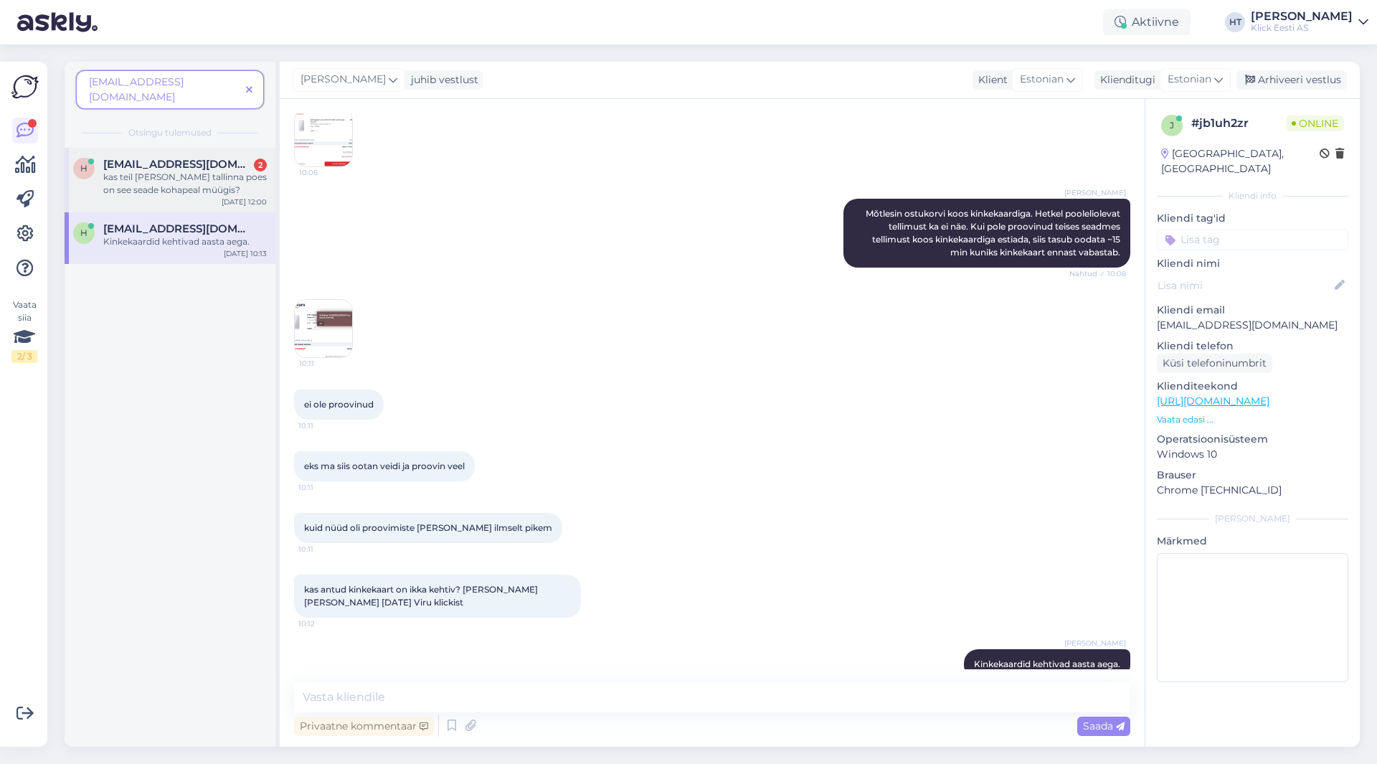
click at [158, 171] on div "kas teil [PERSON_NAME] tallinna poes on see seade kohapeal müügis?" at bounding box center [185, 184] width 164 height 26
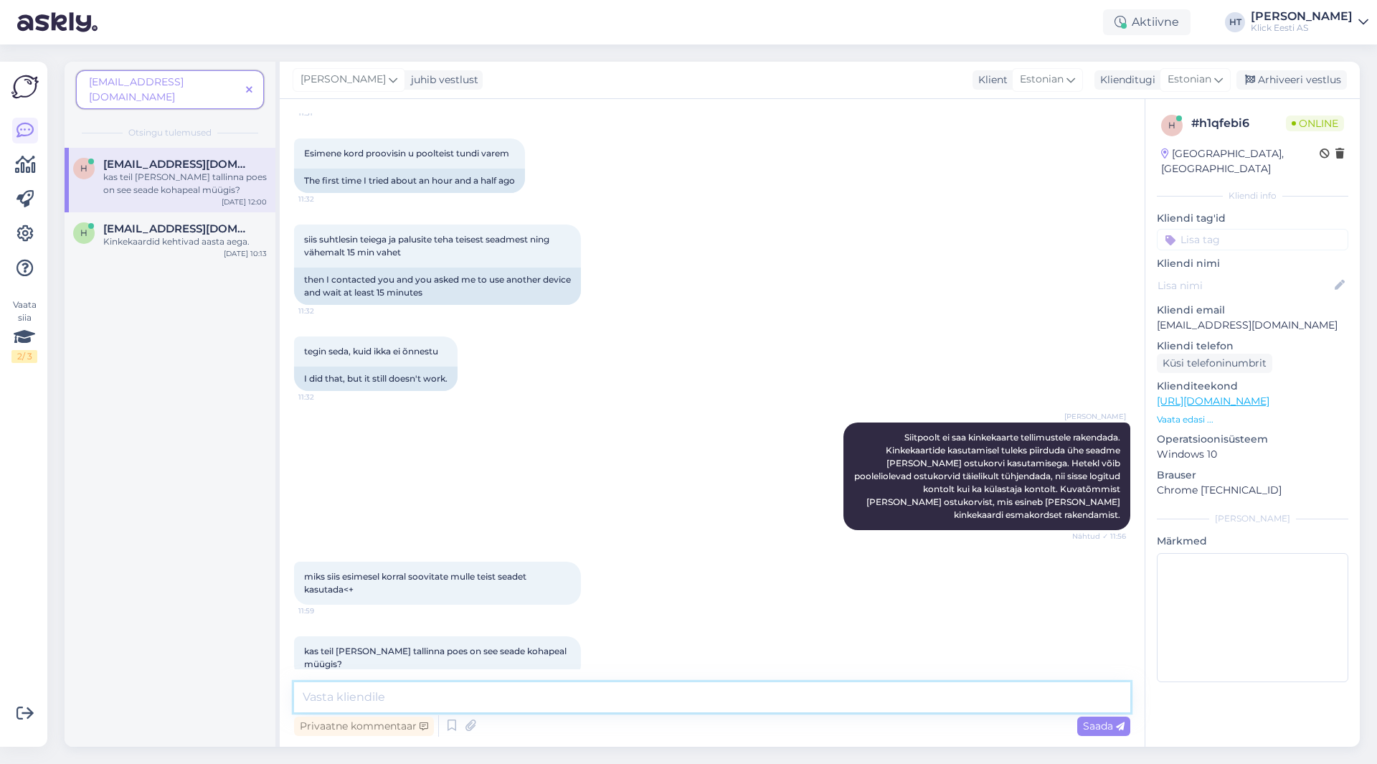
click at [633, 691] on textarea at bounding box center [712, 697] width 836 height 30
click at [193, 237] on div "h [EMAIL_ADDRESS][DOMAIN_NAME] Kinkekaardid kehtivad aasta aega. [DATE] 10:13" at bounding box center [170, 238] width 211 height 52
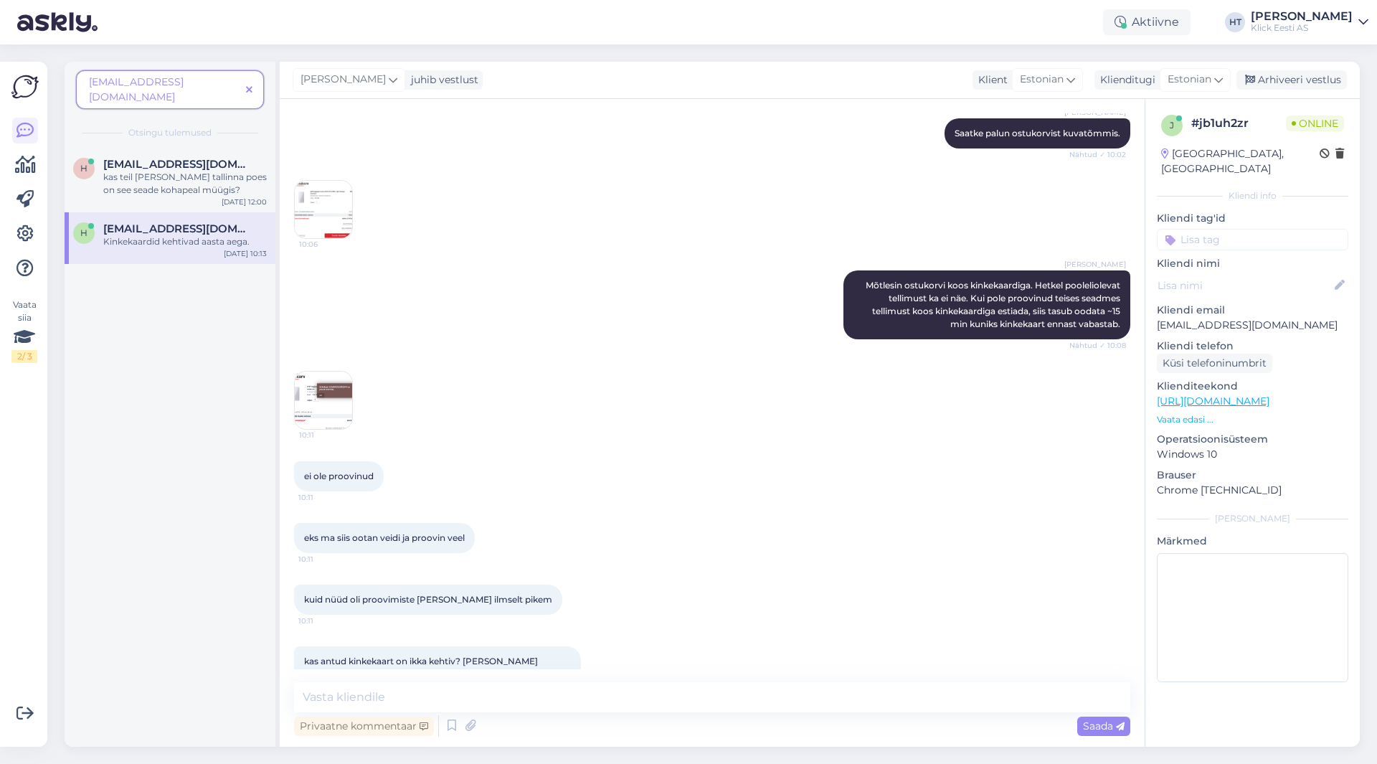
scroll to position [679, 0]
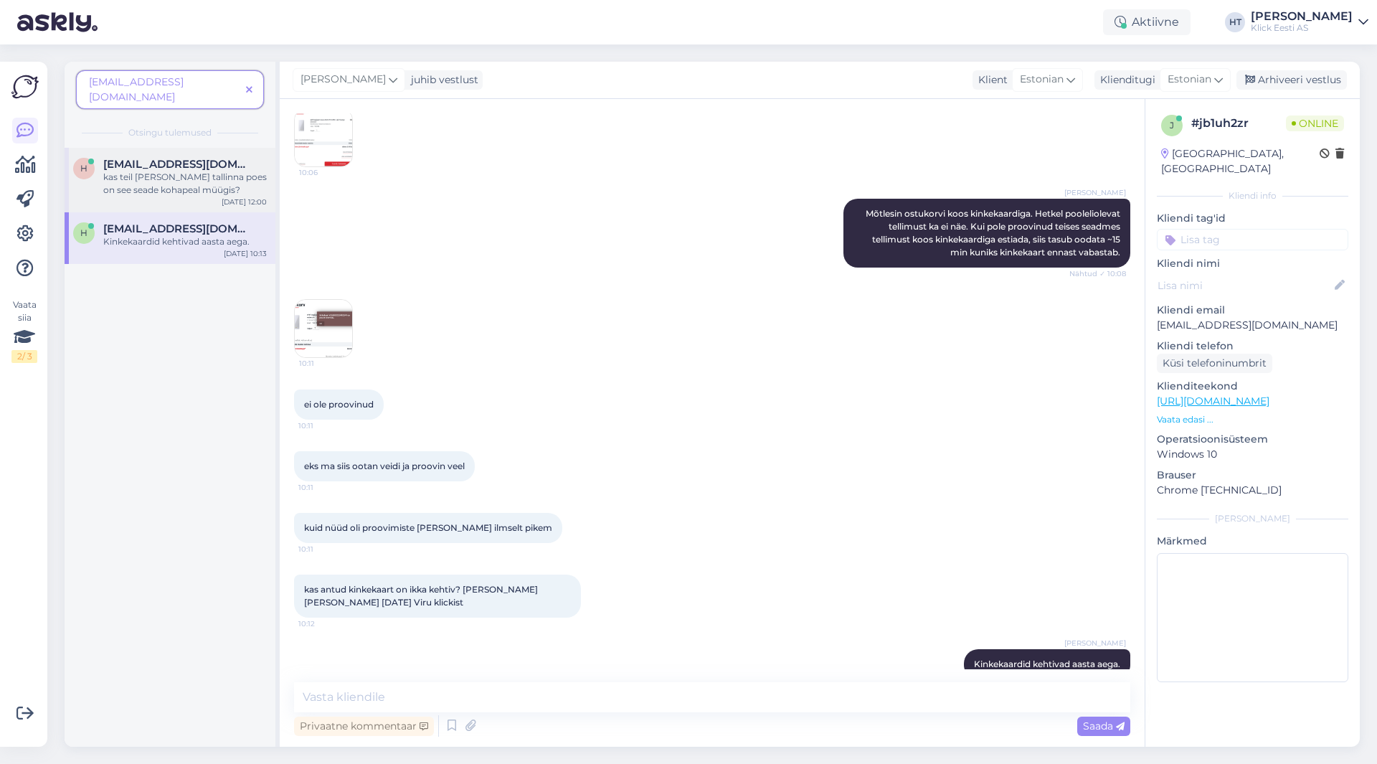
click at [209, 172] on div "kas teil [PERSON_NAME] tallinna poes on see seade kohapeal müügis?" at bounding box center [185, 184] width 164 height 26
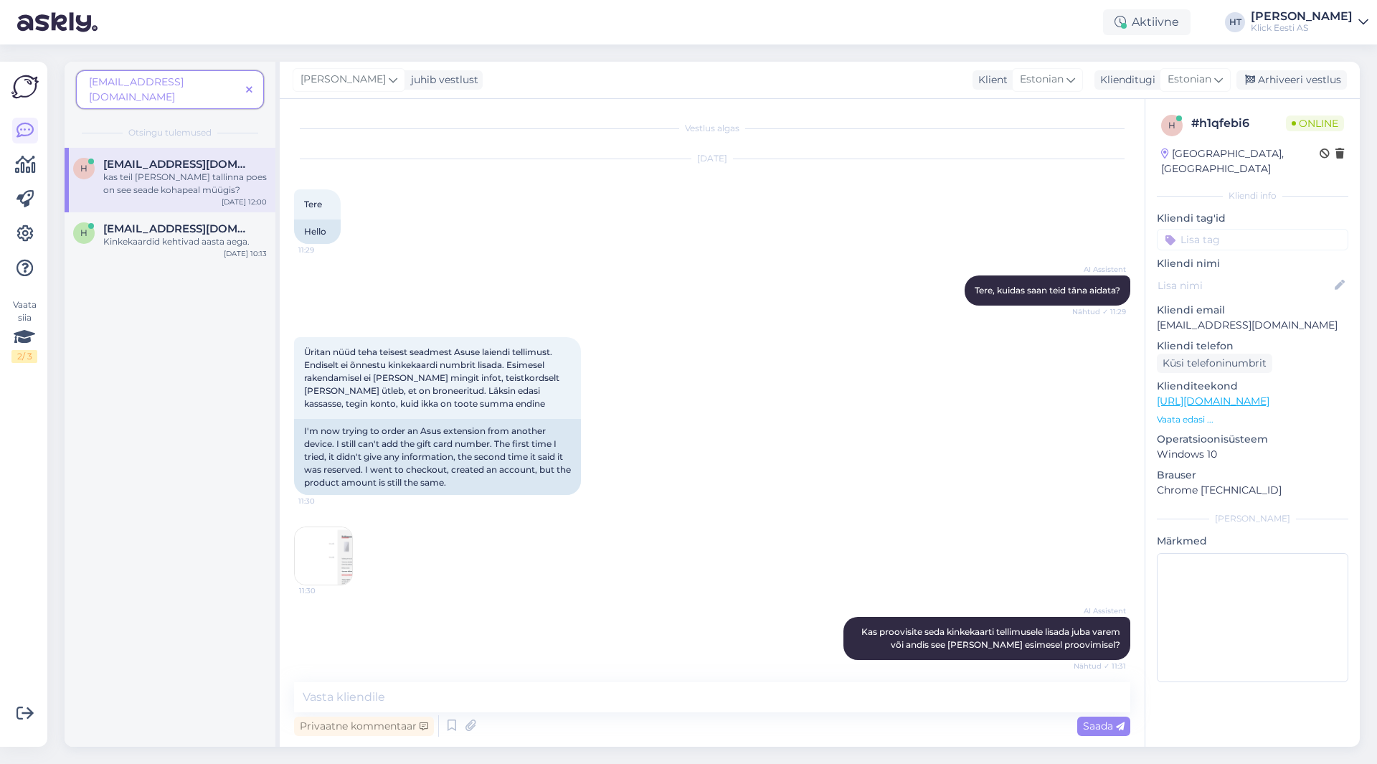
scroll to position [665, 0]
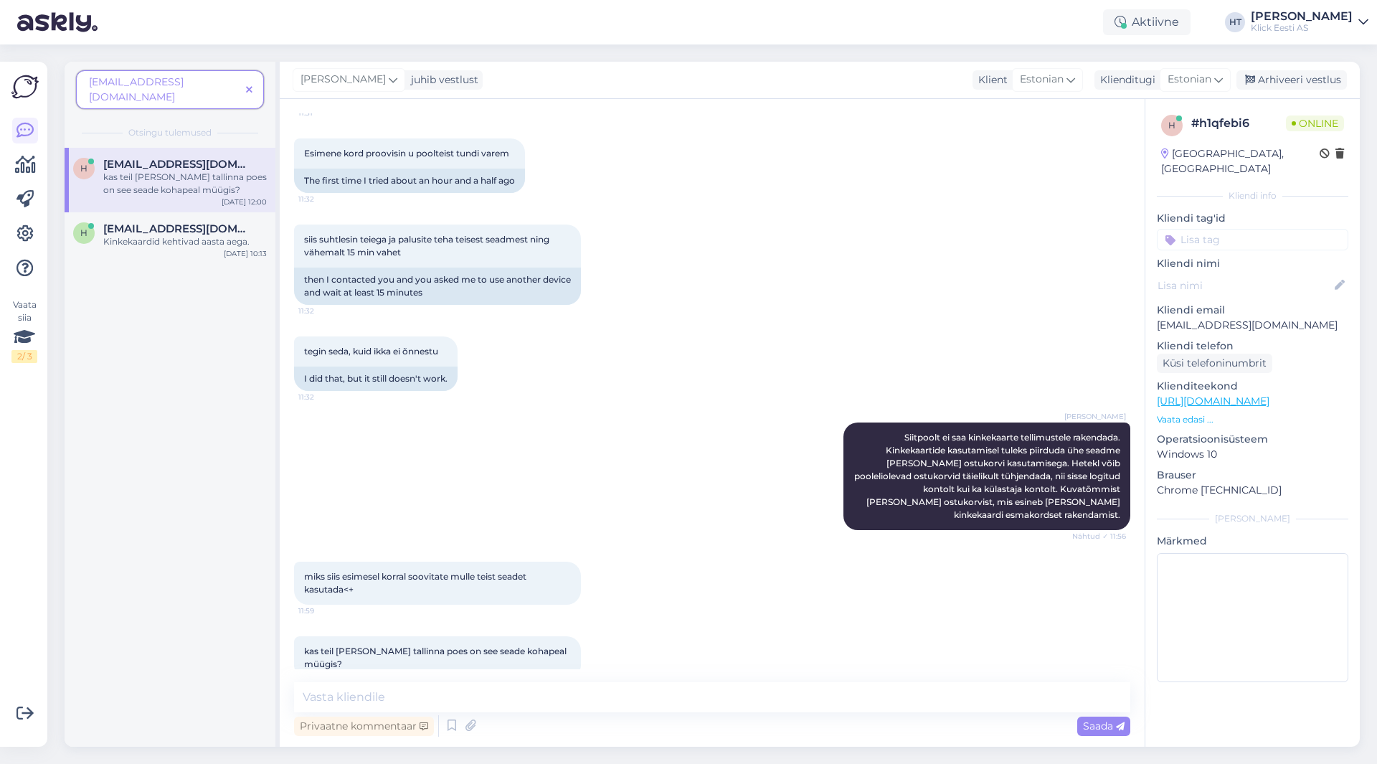
click at [775, 409] on div "[PERSON_NAME] [PERSON_NAME] ei saa kinkekaarte tellimustele rakendada. Kinkekaa…" at bounding box center [712, 476] width 836 height 139
click at [719, 691] on textarea at bounding box center [712, 697] width 836 height 30
click at [722, 566] on div "miks siis esimesel korral soovitate mulle teist seadet kasutada<+ 11:59" at bounding box center [712, 583] width 836 height 75
click at [657, 691] on textarea at bounding box center [712, 697] width 836 height 30
click at [106, 445] on div "h [EMAIL_ADDRESS][DOMAIN_NAME] kas teil kusagil tallinna poes on see seade koha…" at bounding box center [170, 447] width 211 height 599
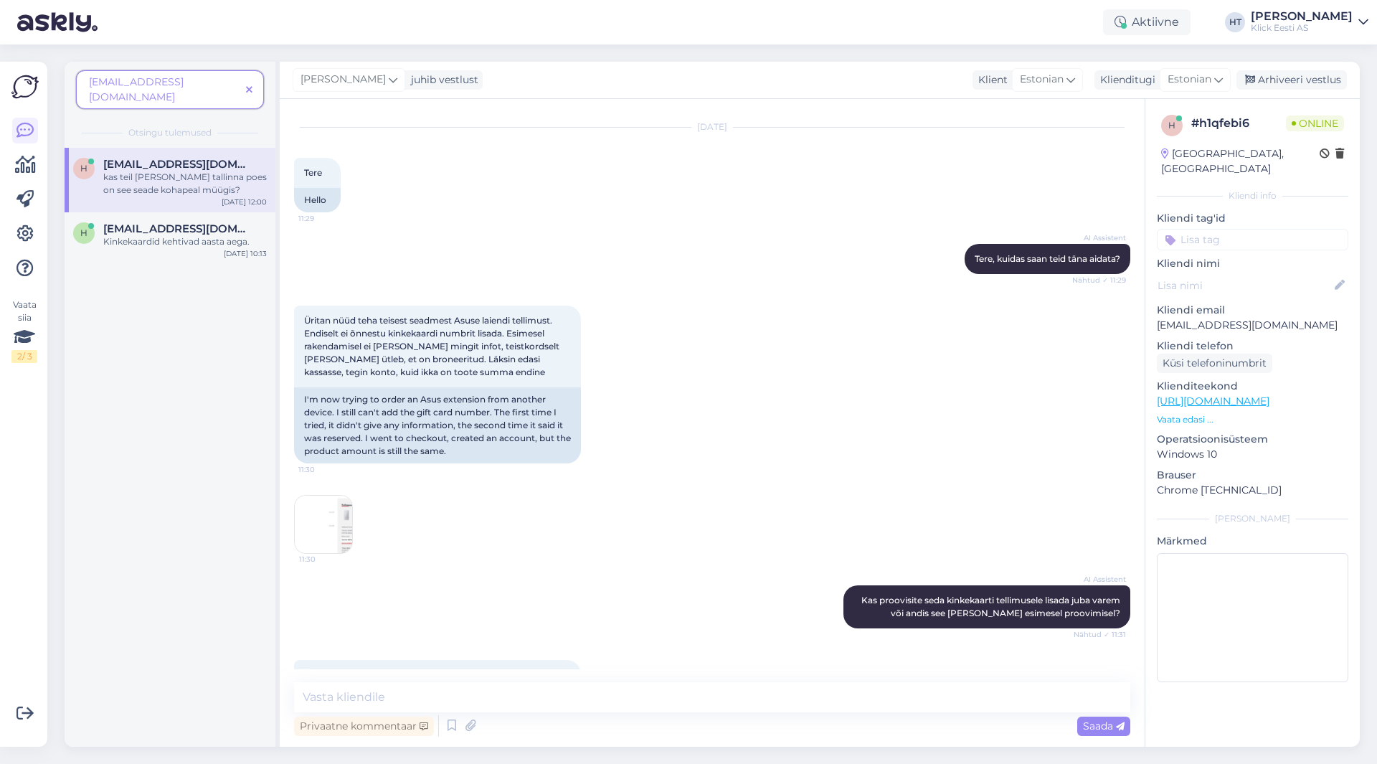
scroll to position [0, 0]
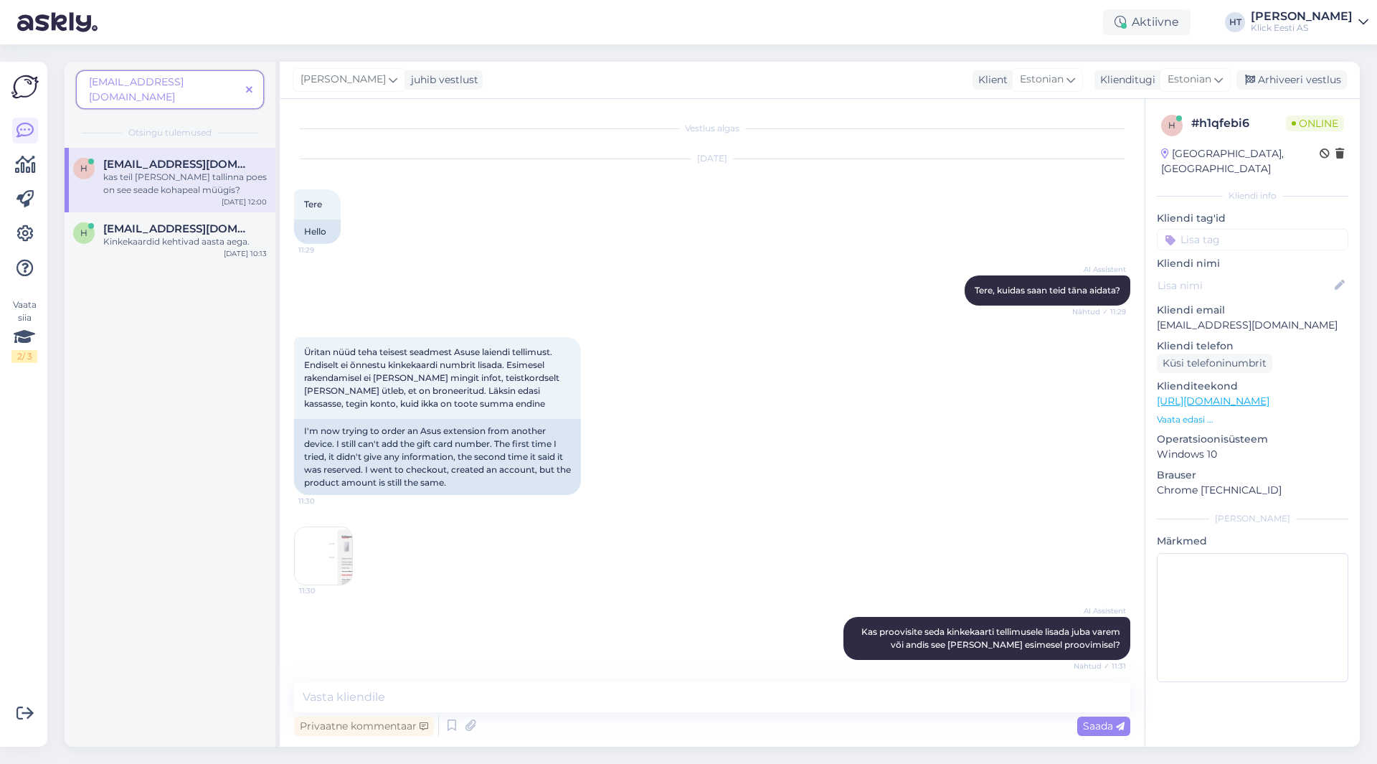
click at [341, 550] on img at bounding box center [323, 555] width 57 height 57
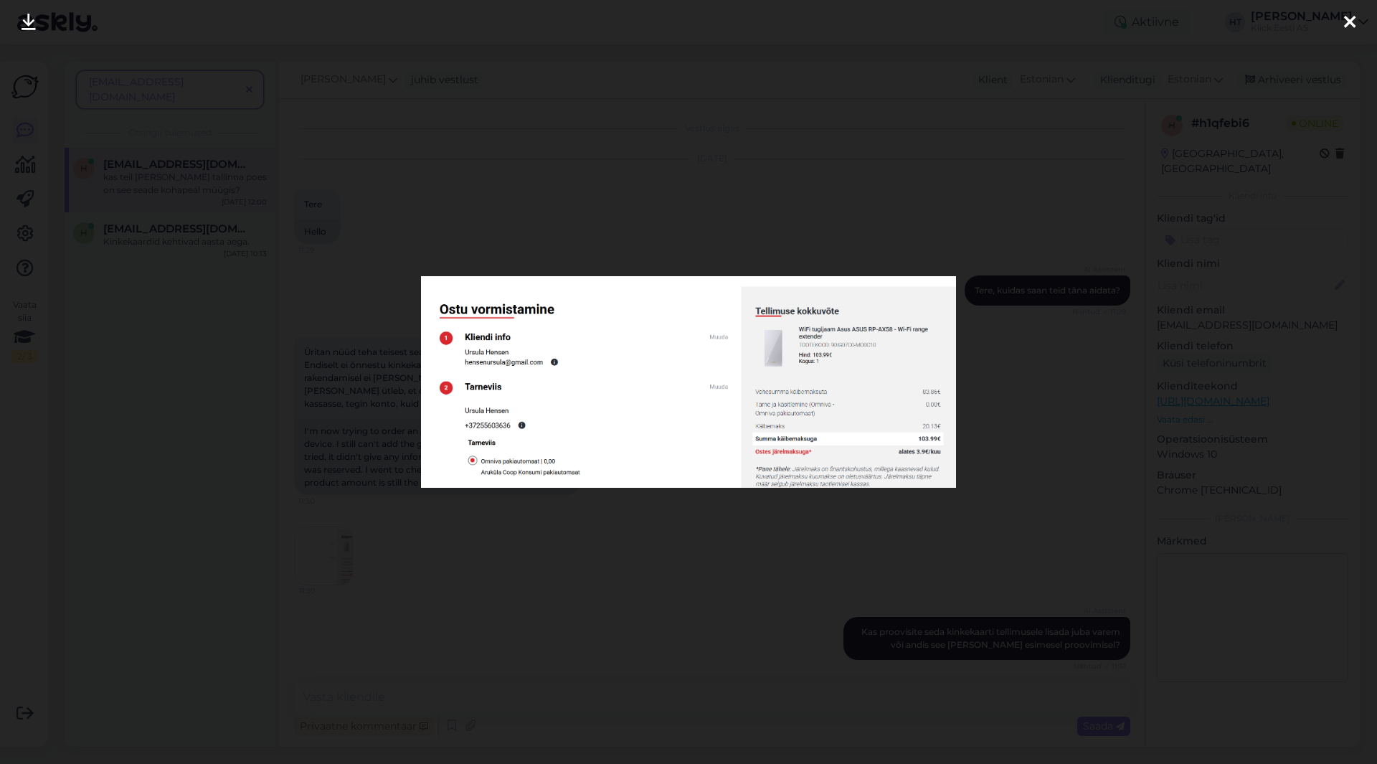
click at [530, 575] on div at bounding box center [688, 382] width 1377 height 764
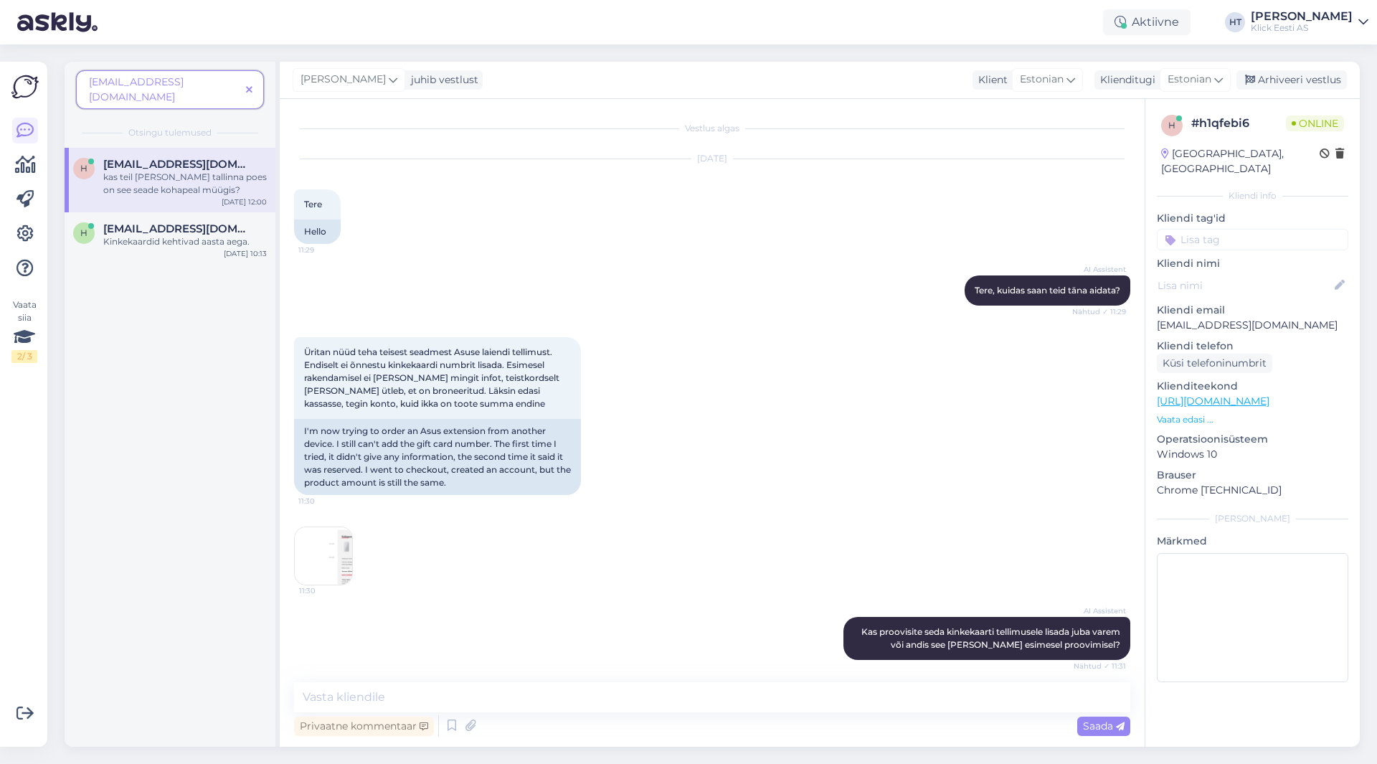
click at [85, 470] on div "h [EMAIL_ADDRESS][DOMAIN_NAME] kas teil kusagil tallinna poes on see seade koha…" at bounding box center [170, 447] width 211 height 599
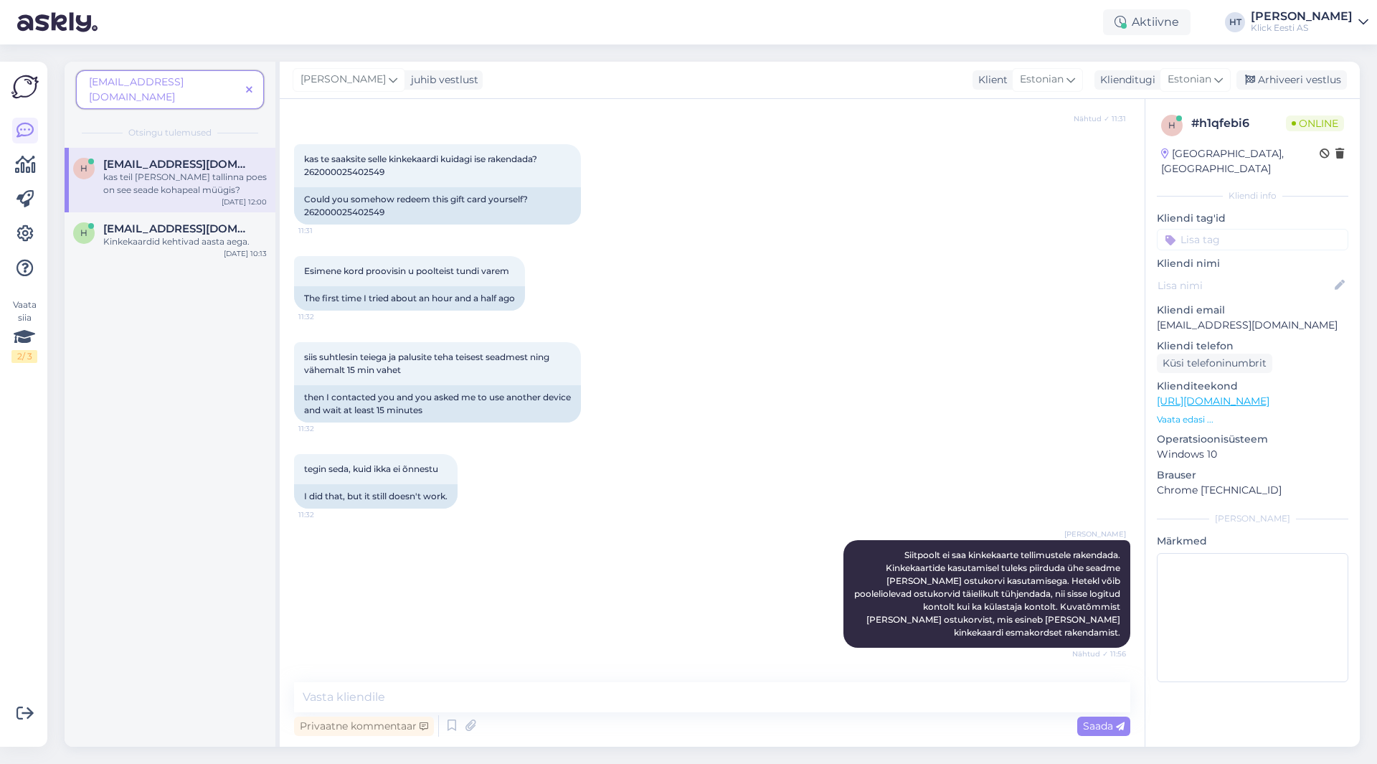
scroll to position [665, 0]
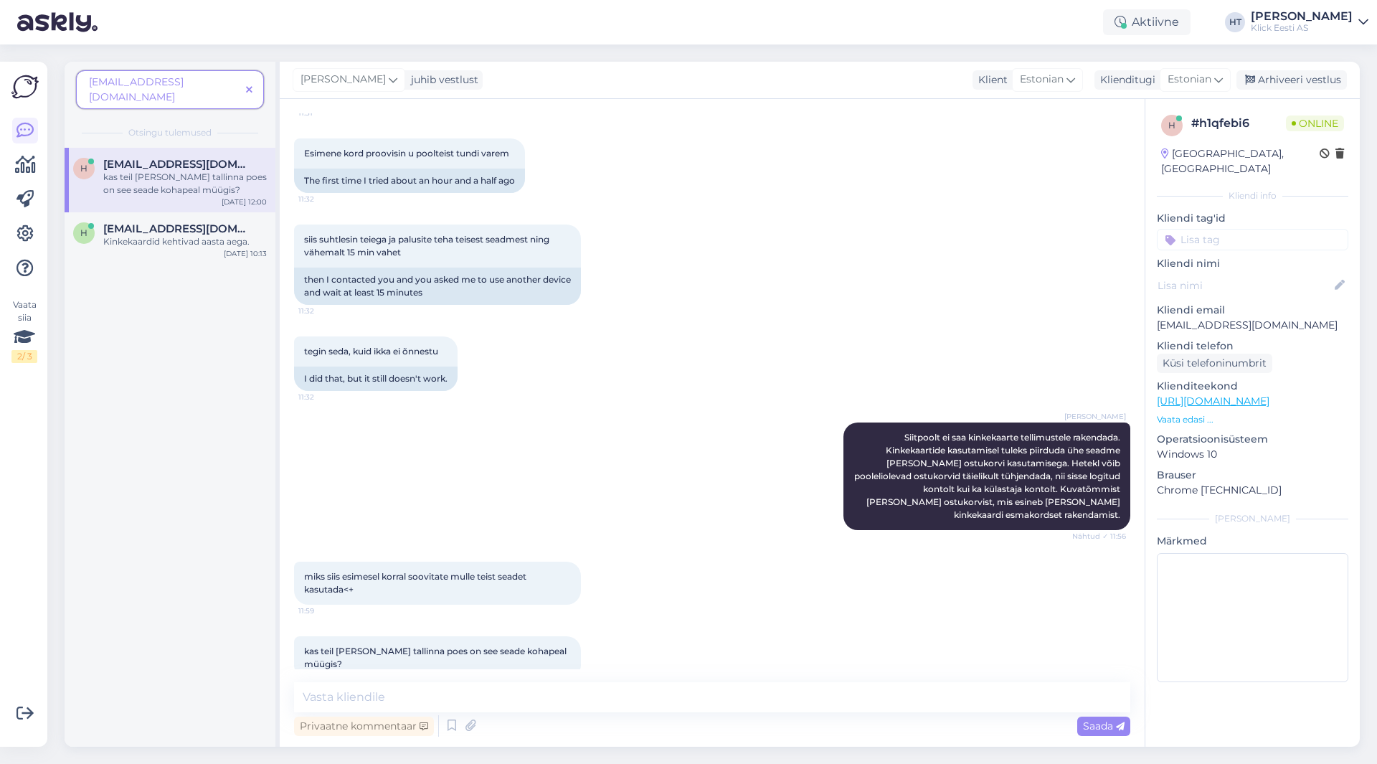
click at [145, 464] on div "h [EMAIL_ADDRESS][DOMAIN_NAME] kas teil kusagil tallinna poes on see seade koha…" at bounding box center [170, 447] width 211 height 599
click at [511, 706] on textarea at bounding box center [712, 697] width 836 height 30
click at [169, 235] on div "Kinkekaardid kehtivad aasta aega." at bounding box center [185, 241] width 164 height 13
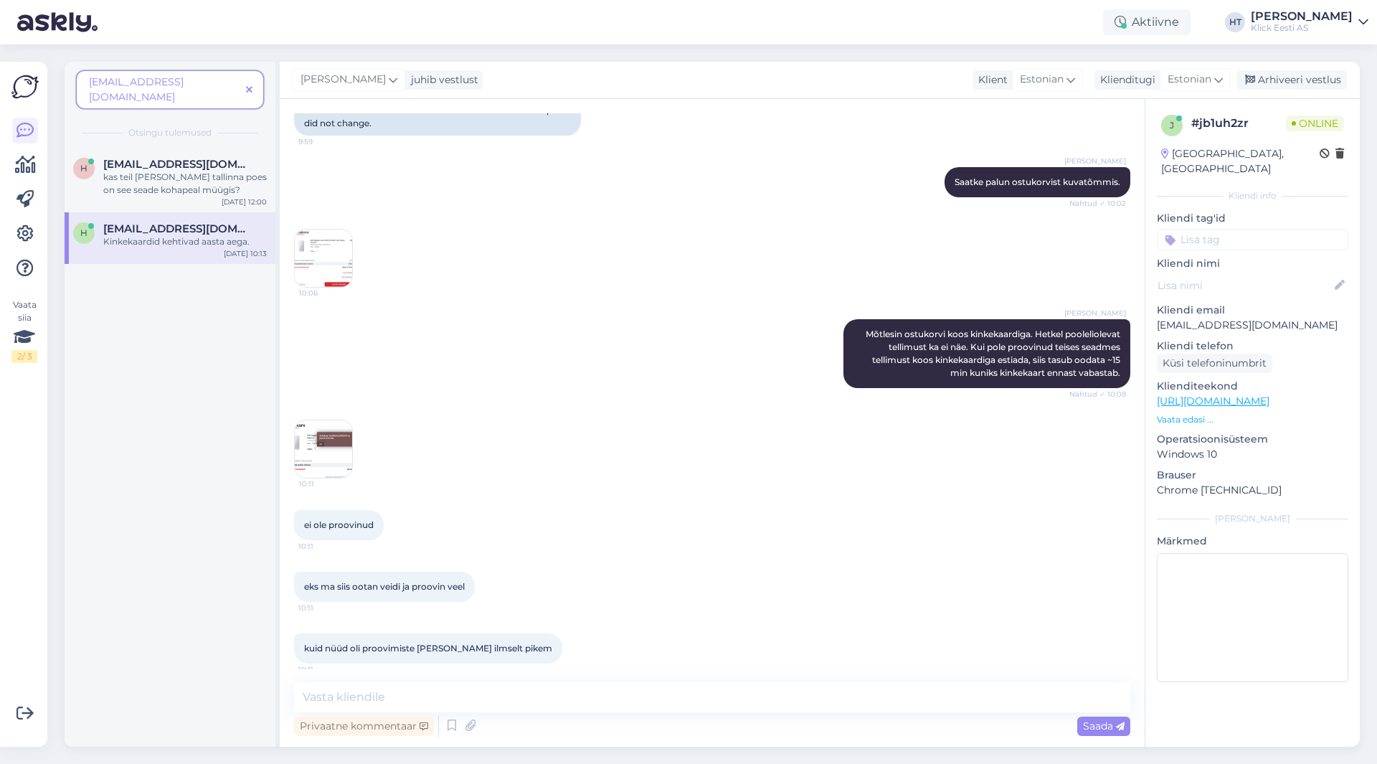
scroll to position [536, 0]
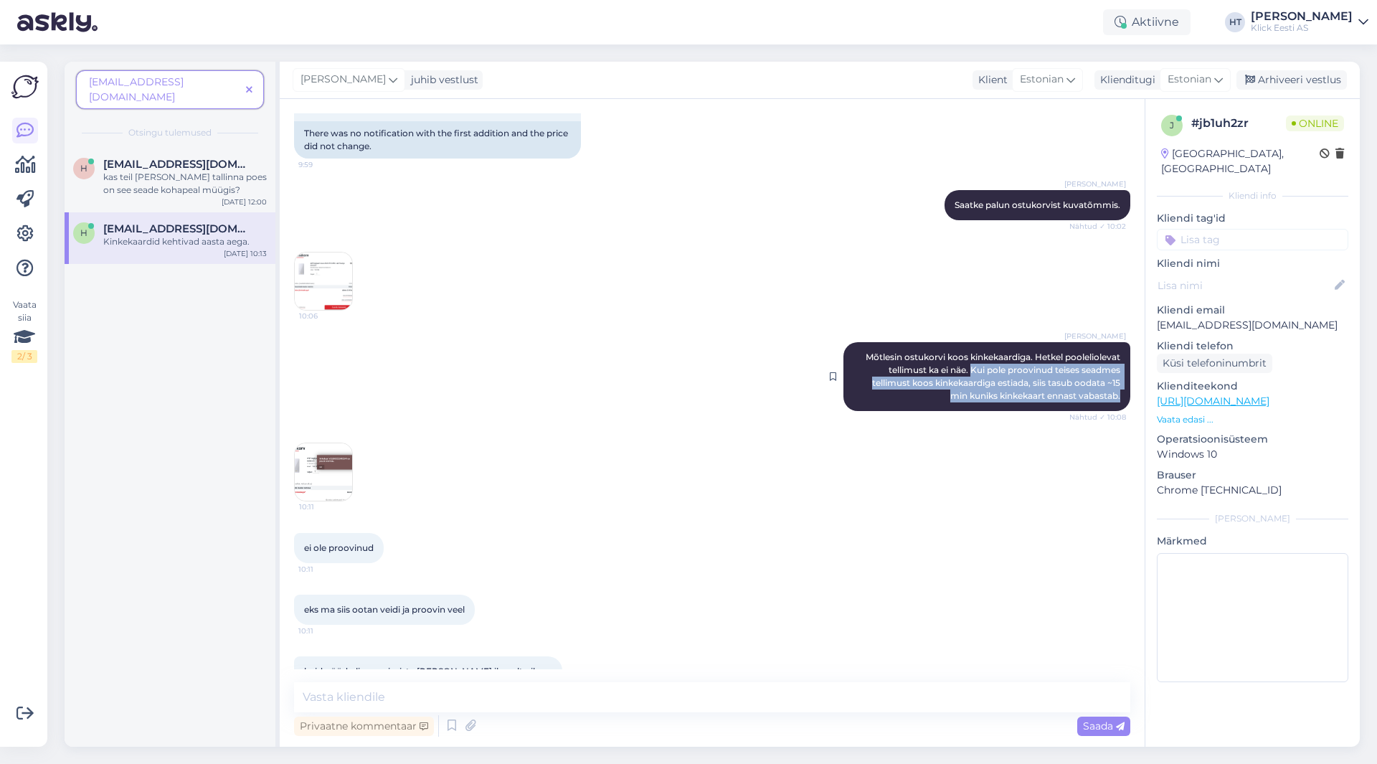
drag, startPoint x: 959, startPoint y: 344, endPoint x: 1111, endPoint y: 374, distance: 155.0
click at [1111, 374] on div "[PERSON_NAME] Mõtlesin ostukorvi koos kinkekaardiga. Hetkel pooleliolevat telli…" at bounding box center [986, 376] width 287 height 69
click at [189, 400] on div "h [EMAIL_ADDRESS][DOMAIN_NAME] kas teil kusagil tallinna poes on see seade koha…" at bounding box center [170, 447] width 211 height 599
click at [237, 171] on div "kas teil [PERSON_NAME] tallinna poes on see seade kohapeal müügis?" at bounding box center [185, 184] width 164 height 26
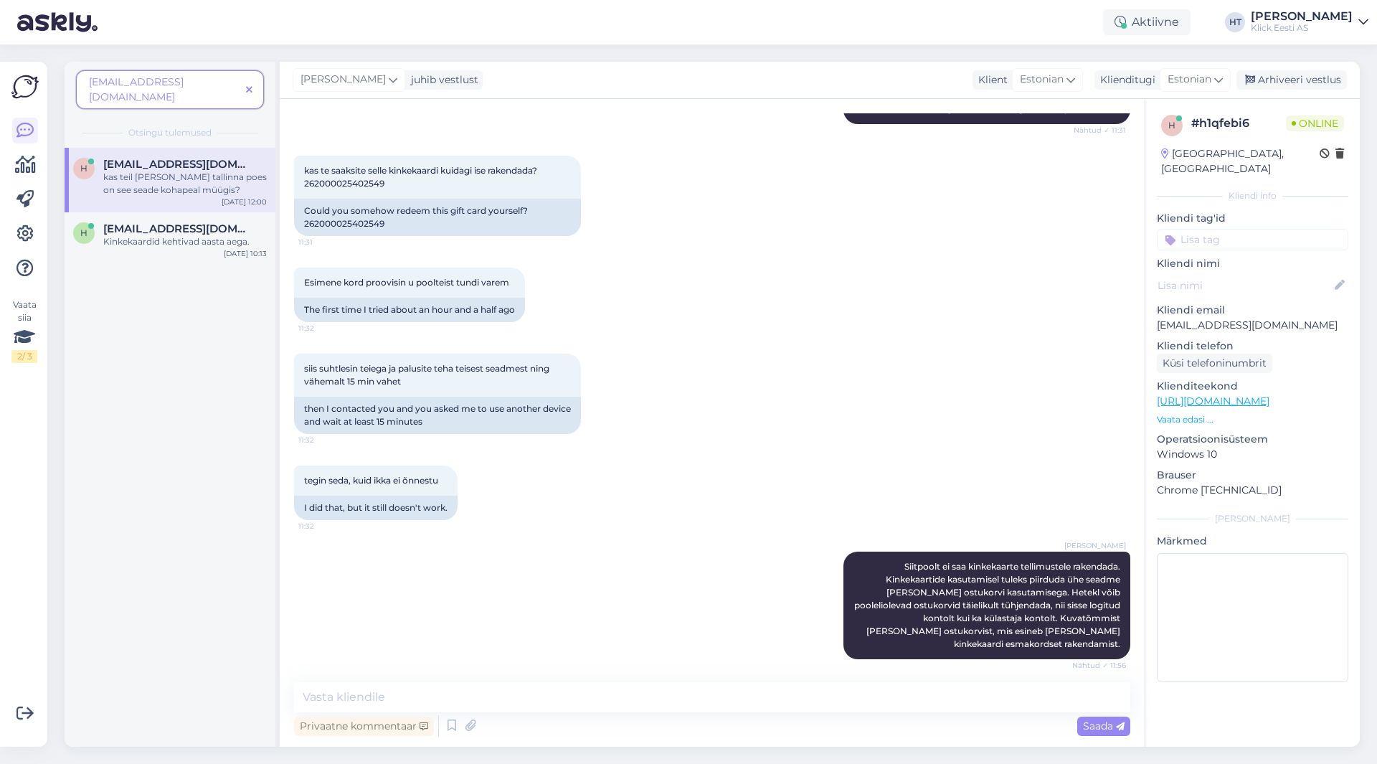
scroll to position [665, 0]
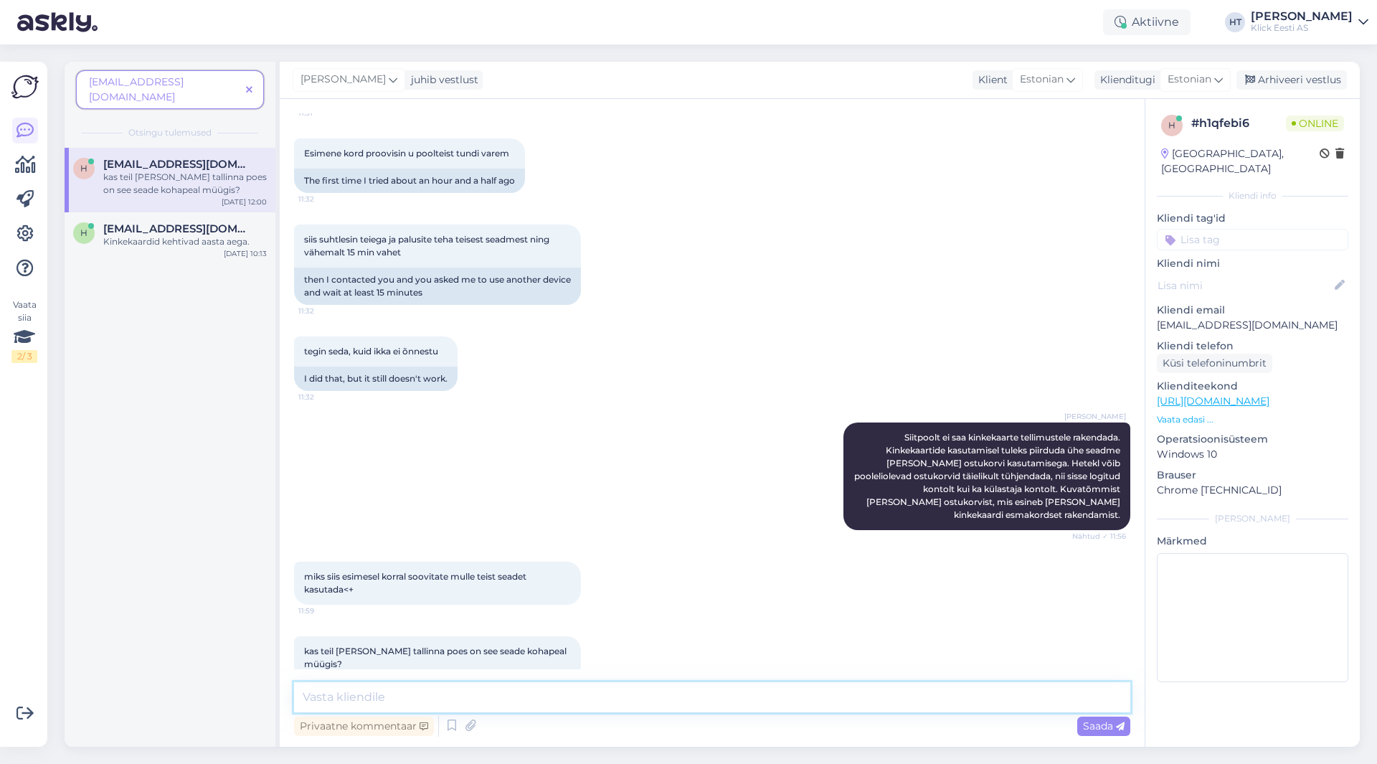
click at [547, 699] on textarea at bounding box center [712, 697] width 836 height 30
click at [70, 524] on div "h [EMAIL_ADDRESS][DOMAIN_NAME] kas teil kusagil tallinna poes on see seade koha…" at bounding box center [170, 447] width 211 height 599
click at [369, 705] on textarea at bounding box center [712, 697] width 836 height 30
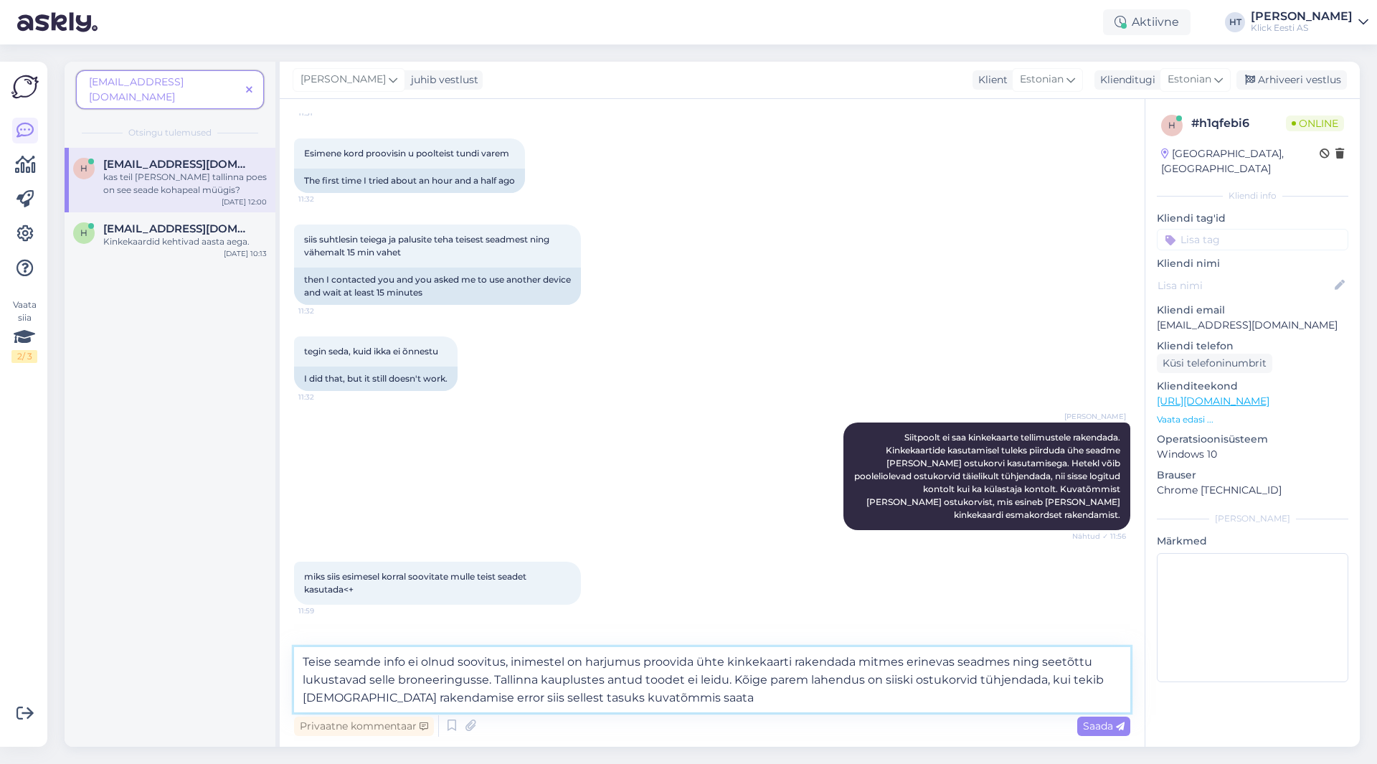
type textarea "Teise seamde info ei olnud soovitus, inimestel on harjumus proovida ühte kinkek…"
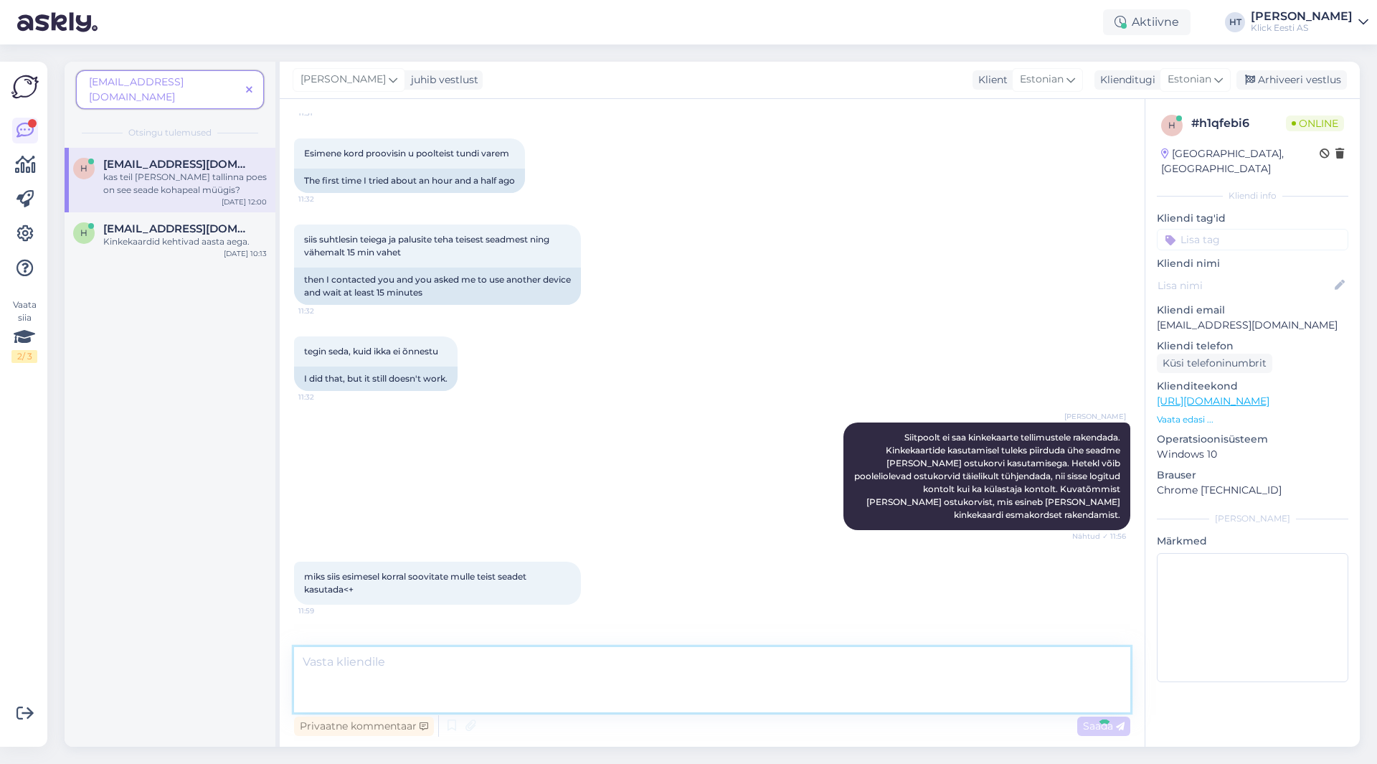
scroll to position [804, 0]
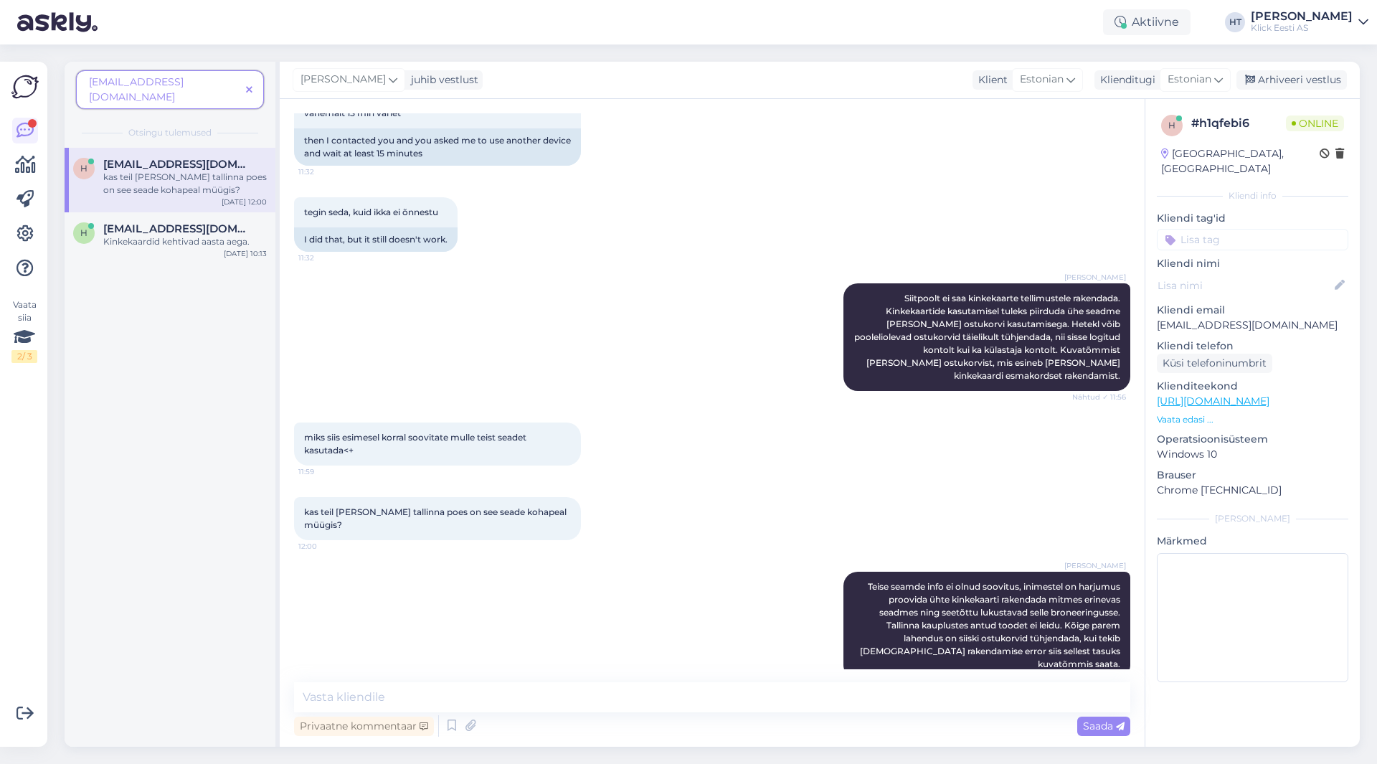
click at [250, 85] on icon at bounding box center [249, 90] width 6 height 10
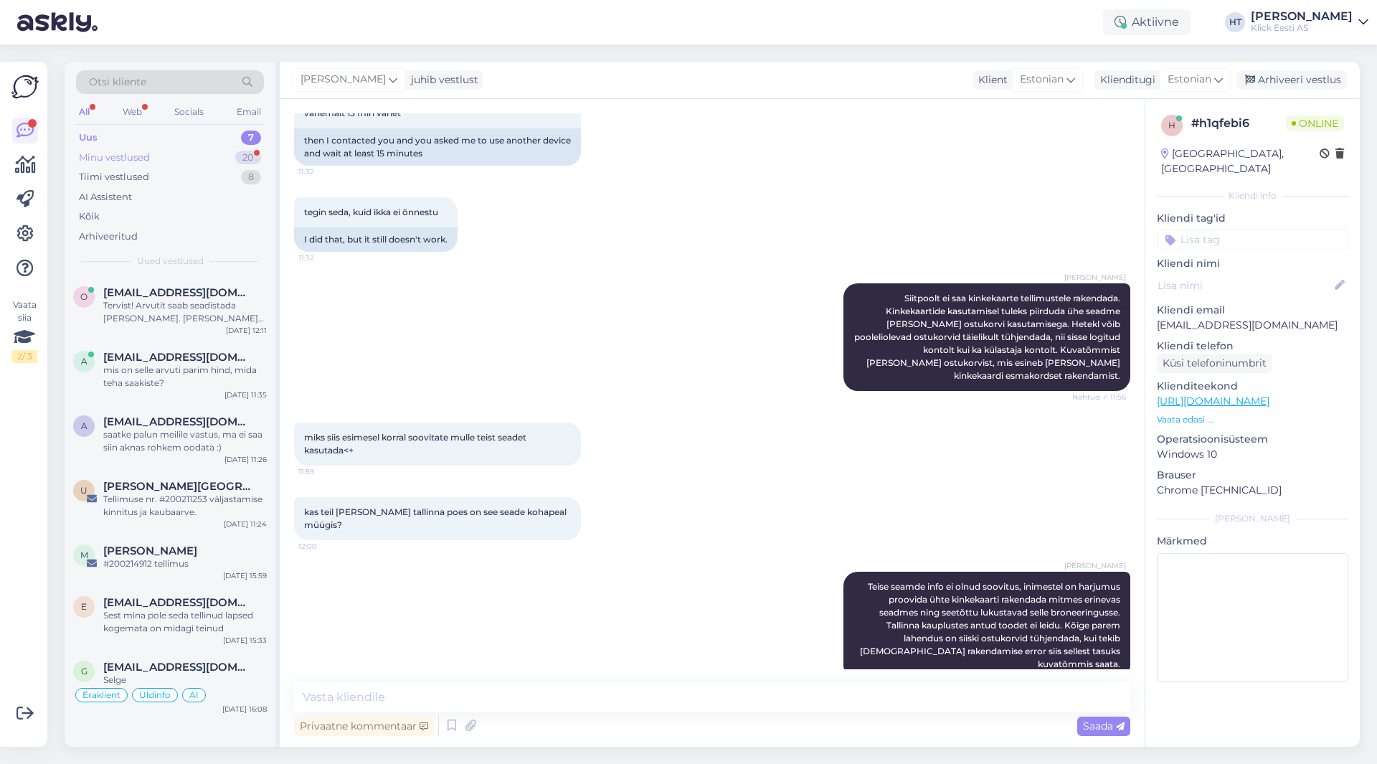
click at [214, 155] on div "Minu vestlused 20" at bounding box center [170, 158] width 188 height 20
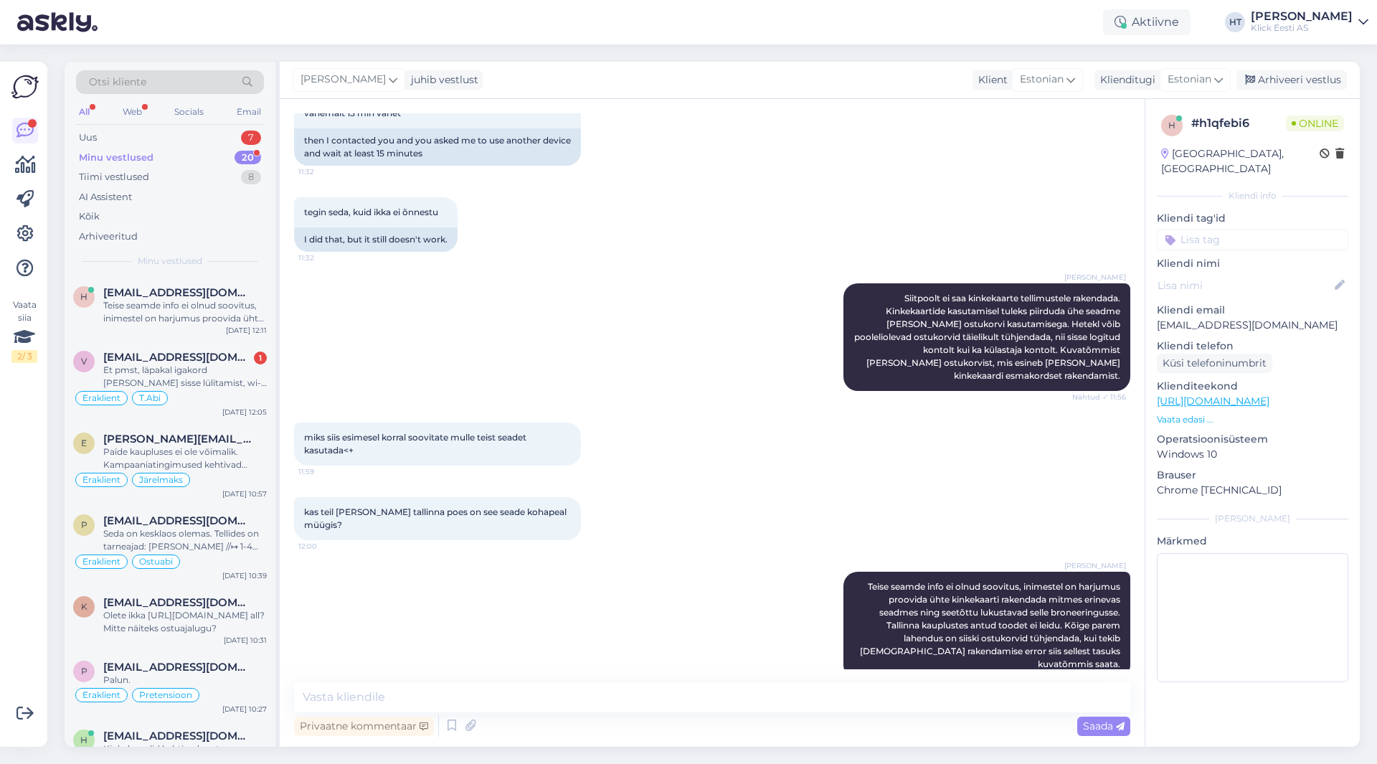
drag, startPoint x: 0, startPoint y: 563, endPoint x: 10, endPoint y: 552, distance: 14.7
click at [0, 563] on div "Vaata siia 2 / 3 Võimalused Veendu, et Askly loob sulle väärtust. Sulge Ühenda …" at bounding box center [23, 404] width 47 height 685
click at [209, 379] on div "Et pmst, läpakal igakord [PERSON_NAME] sisse lülitamist, wi-fi port lülitub väl…" at bounding box center [185, 377] width 164 height 26
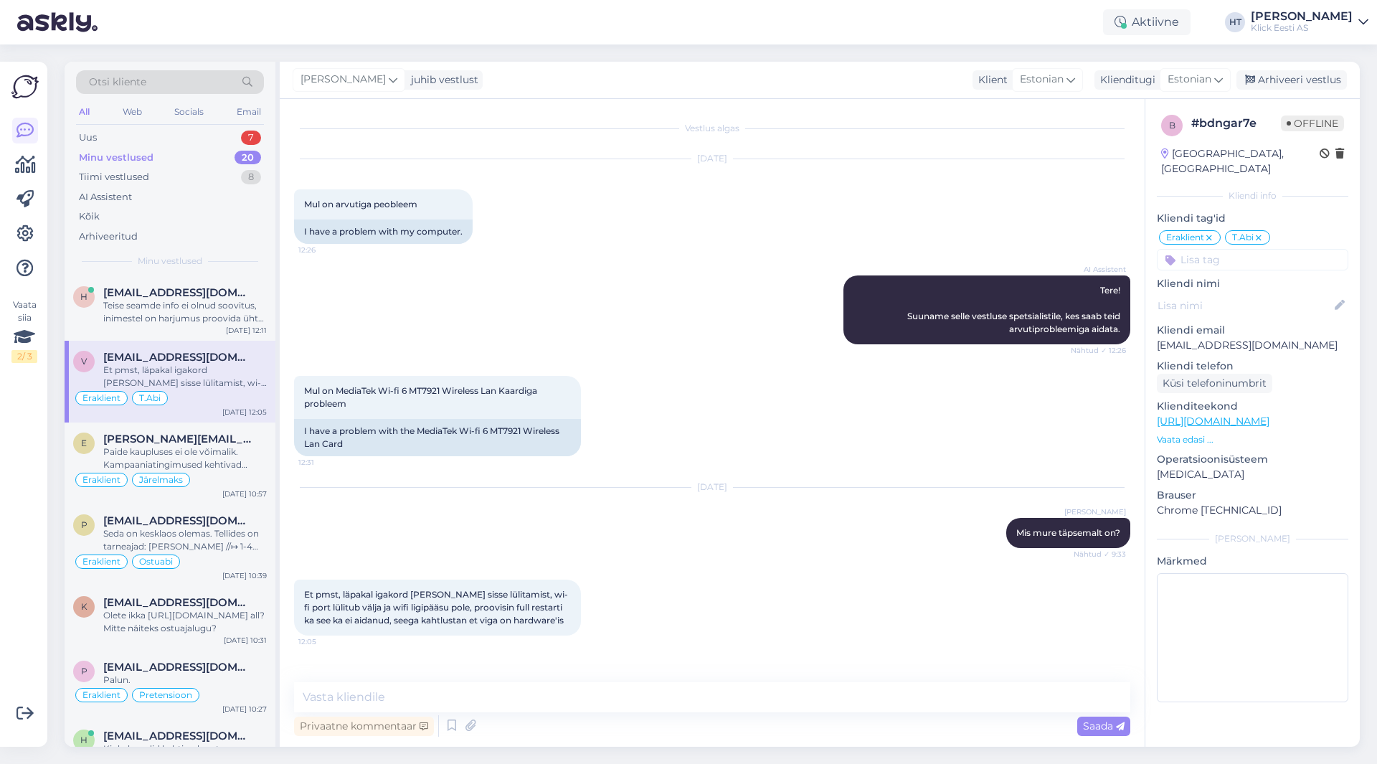
scroll to position [0, 0]
drag, startPoint x: 549, startPoint y: 623, endPoint x: 303, endPoint y: 595, distance: 248.2
click at [303, 595] on div "Et pmst, läpakal igakord [PERSON_NAME] sisse lülitamist, wi-fi port lülitub väl…" at bounding box center [437, 608] width 287 height 56
drag, startPoint x: 303, startPoint y: 595, endPoint x: 546, endPoint y: 621, distance: 244.5
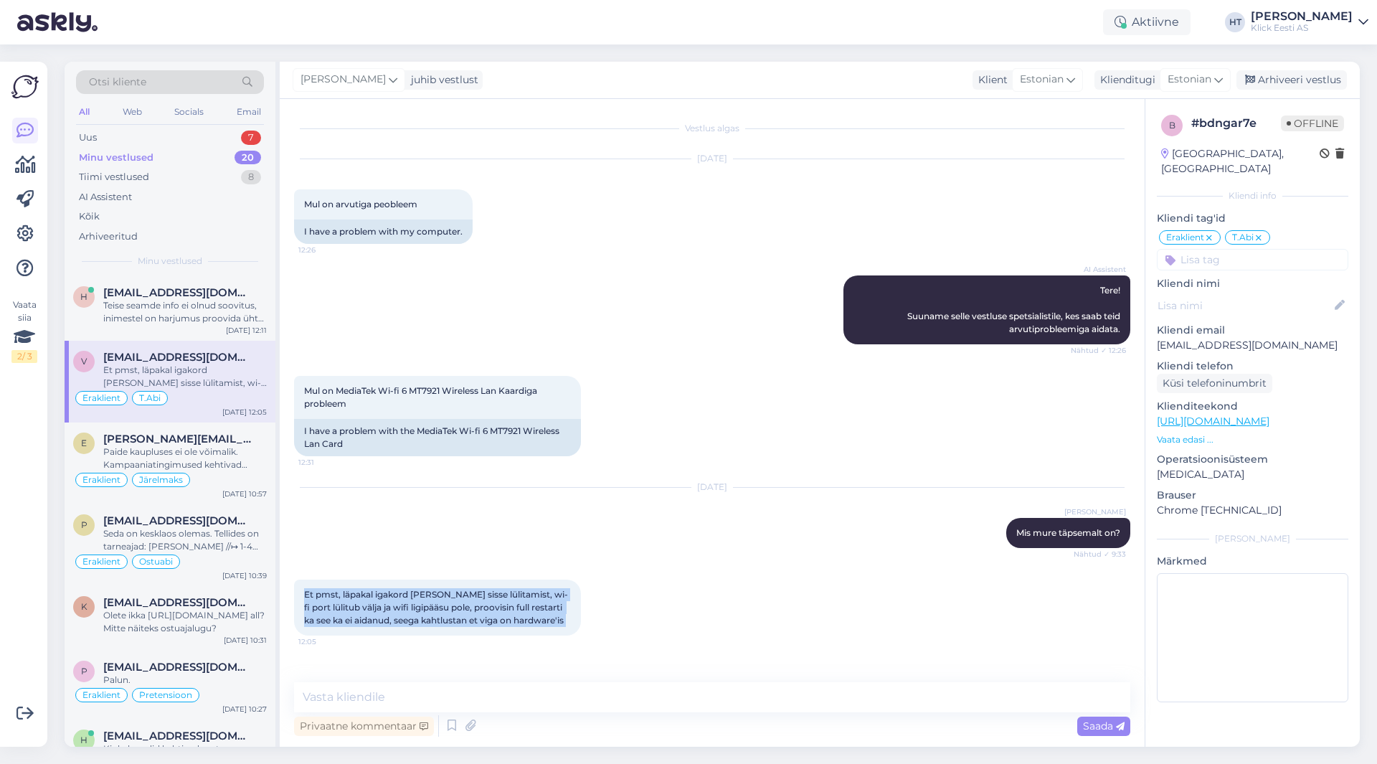
click at [546, 621] on div "Et pmst, läpakal igakord [PERSON_NAME] sisse lülitamist, wi-fi port lülitub väl…" at bounding box center [437, 608] width 287 height 56
drag, startPoint x: 546, startPoint y: 621, endPoint x: 305, endPoint y: 591, distance: 242.9
click at [305, 591] on div "Et pmst, läpakal igakord [PERSON_NAME] sisse lülitamist, wi-fi port lülitub väl…" at bounding box center [437, 608] width 287 height 56
click at [305, 591] on span "Et pmst, läpakal igakord [PERSON_NAME] sisse lülitamist, wi-fi port lülitub väl…" at bounding box center [436, 607] width 264 height 37
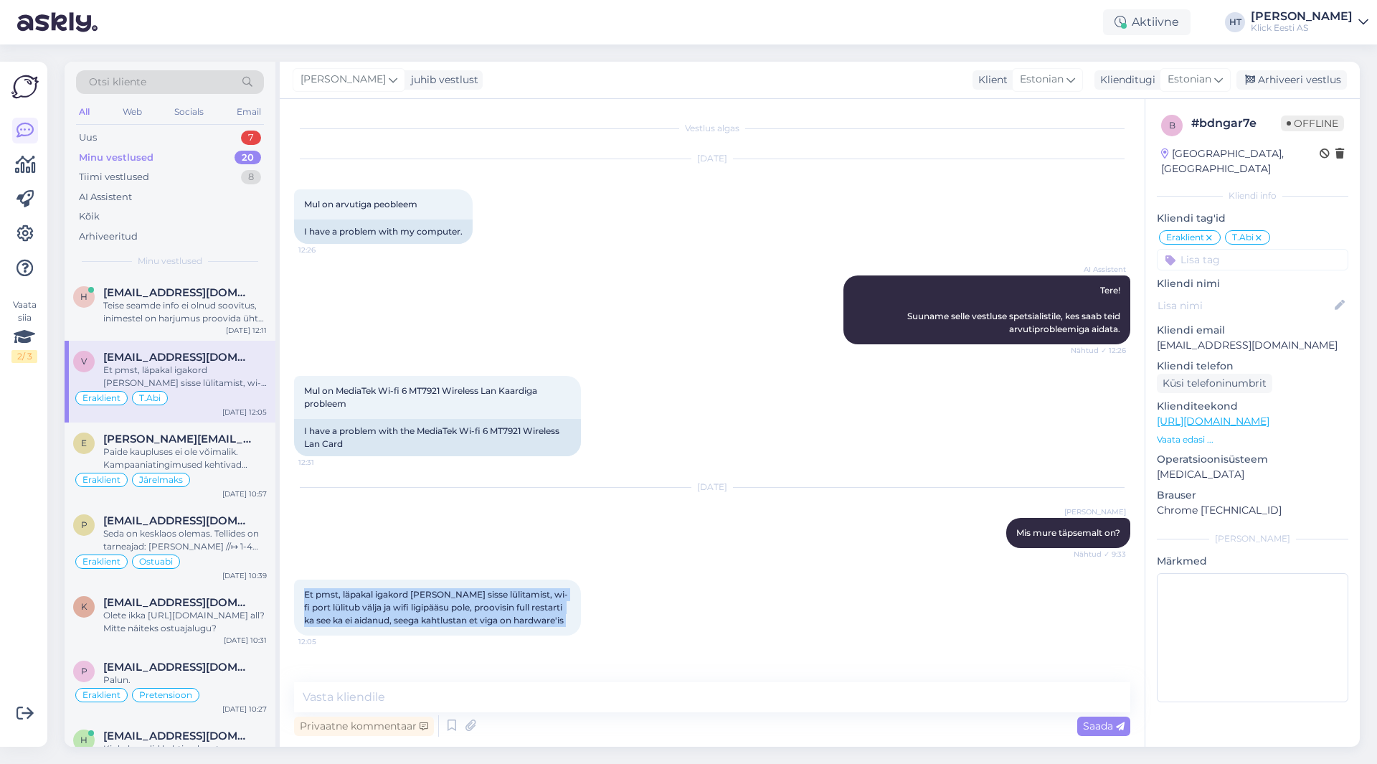
drag, startPoint x: 305, startPoint y: 591, endPoint x: 551, endPoint y: 624, distance: 248.2
click at [552, 624] on div "Et pmst, läpakal igakord [PERSON_NAME] sisse lülitamist, wi-fi port lülitub väl…" at bounding box center [437, 608] width 287 height 56
click at [547, 625] on div "Et pmst, läpakal igakord [PERSON_NAME] sisse lülitamist, wi-fi port lülitub väl…" at bounding box center [437, 608] width 287 height 56
drag, startPoint x: 547, startPoint y: 625, endPoint x: 297, endPoint y: 592, distance: 251.8
click at [297, 592] on div "Et pmst, läpakal igakord [PERSON_NAME] sisse lülitamist, wi-fi port lülitub väl…" at bounding box center [437, 608] width 287 height 56
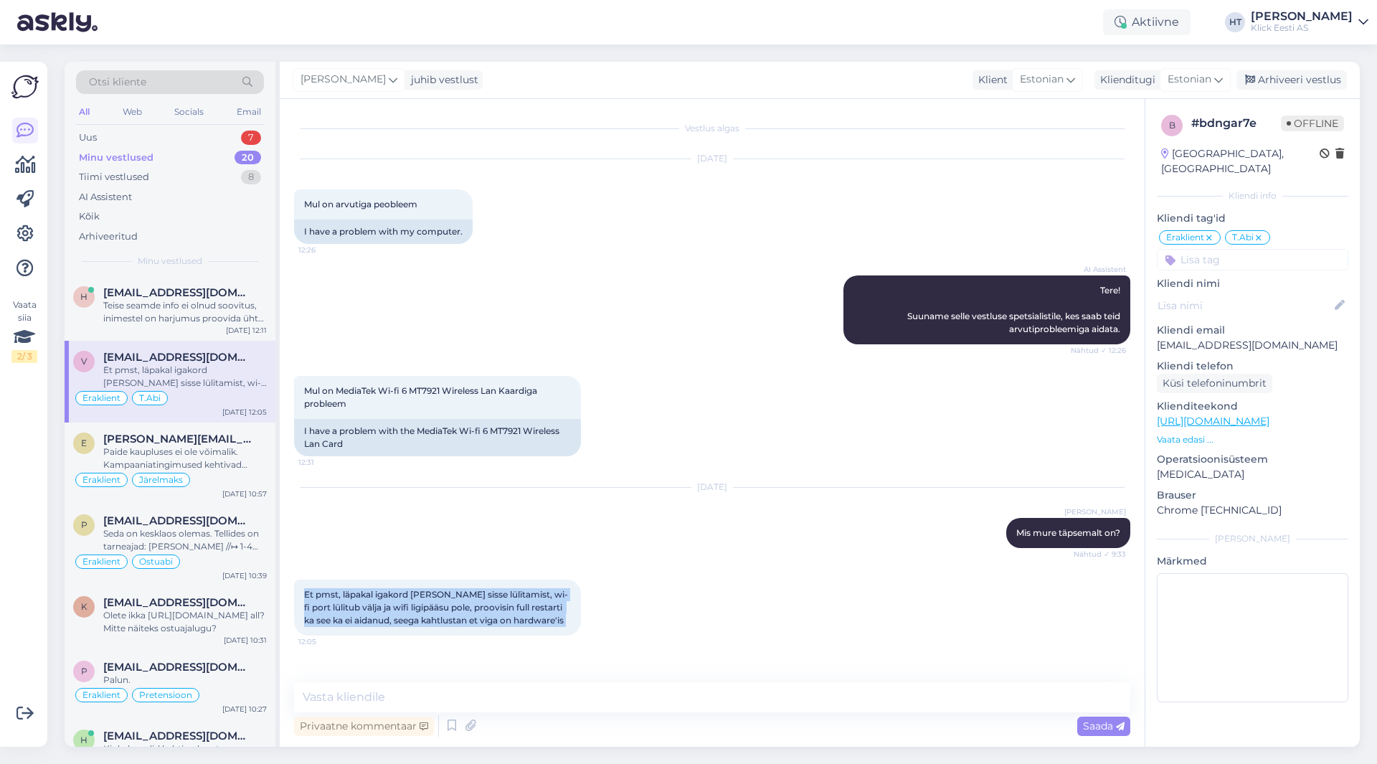
click at [303, 592] on div "Et pmst, läpakal igakord [PERSON_NAME] sisse lülitamist, wi-fi port lülitub väl…" at bounding box center [437, 608] width 287 height 56
drag, startPoint x: 303, startPoint y: 592, endPoint x: 544, endPoint y: 624, distance: 243.0
click at [544, 624] on div "Et pmst, läpakal igakord [PERSON_NAME] sisse lülitamist, wi-fi port lülitub väl…" at bounding box center [437, 608] width 287 height 56
drag, startPoint x: 544, startPoint y: 624, endPoint x: 306, endPoint y: 593, distance: 240.1
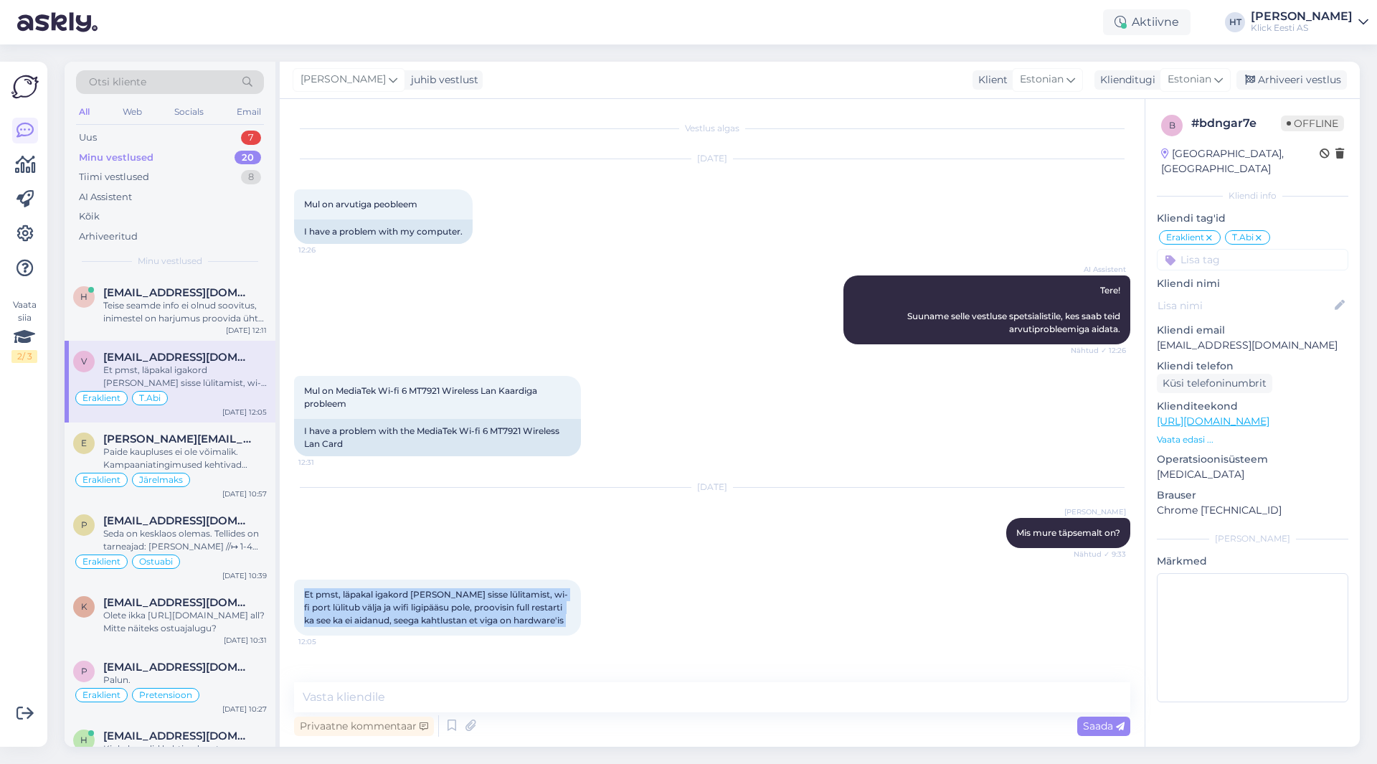
click at [306, 593] on div "Et pmst, läpakal igakord [PERSON_NAME] sisse lülitamist, wi-fi port lülitub väl…" at bounding box center [437, 608] width 287 height 56
click at [303, 592] on div "Et pmst, läpakal igakord [PERSON_NAME] sisse lülitamist, wi-fi port lülitub väl…" at bounding box center [437, 608] width 287 height 56
drag, startPoint x: 303, startPoint y: 592, endPoint x: 555, endPoint y: 620, distance: 253.3
click at [555, 620] on div "Et pmst, läpakal igakord [PERSON_NAME] sisse lülitamist, wi-fi port lülitub väl…" at bounding box center [437, 608] width 287 height 56
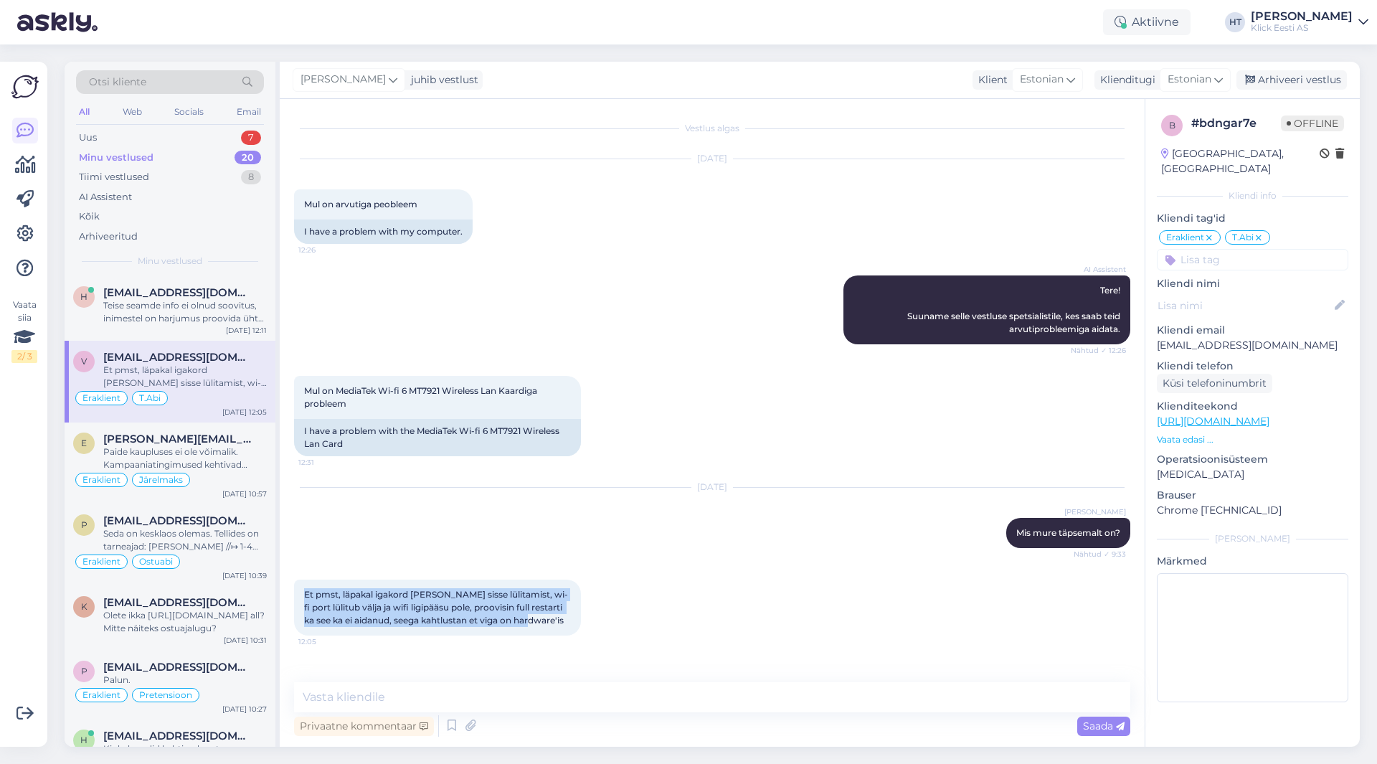
drag, startPoint x: 552, startPoint y: 623, endPoint x: 305, endPoint y: 590, distance: 249.0
click at [305, 590] on div "Et pmst, läpakal igakord [PERSON_NAME] sisse lülitamist, wi-fi port lülitub väl…" at bounding box center [437, 608] width 287 height 56
click at [305, 590] on span "Et pmst, läpakal igakord [PERSON_NAME] sisse lülitamist, wi-fi port lülitub väl…" at bounding box center [436, 607] width 264 height 37
drag, startPoint x: 305, startPoint y: 590, endPoint x: 549, endPoint y: 621, distance: 246.5
click at [549, 621] on div "Et pmst, läpakal igakord [PERSON_NAME] sisse lülitamist, wi-fi port lülitub väl…" at bounding box center [437, 608] width 287 height 56
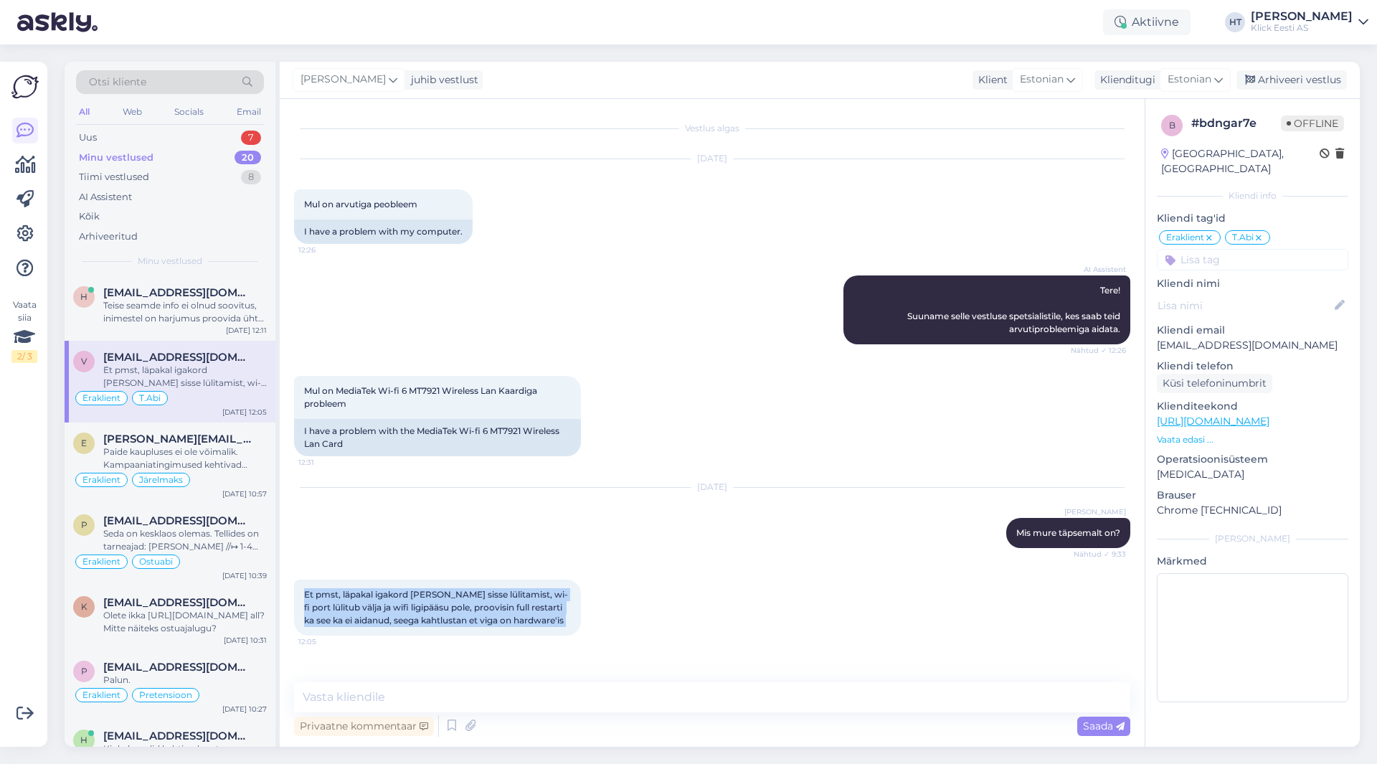
click at [549, 621] on div "Et pmst, läpakal igakord [PERSON_NAME] sisse lülitamist, wi-fi port lülitub väl…" at bounding box center [437, 608] width 287 height 56
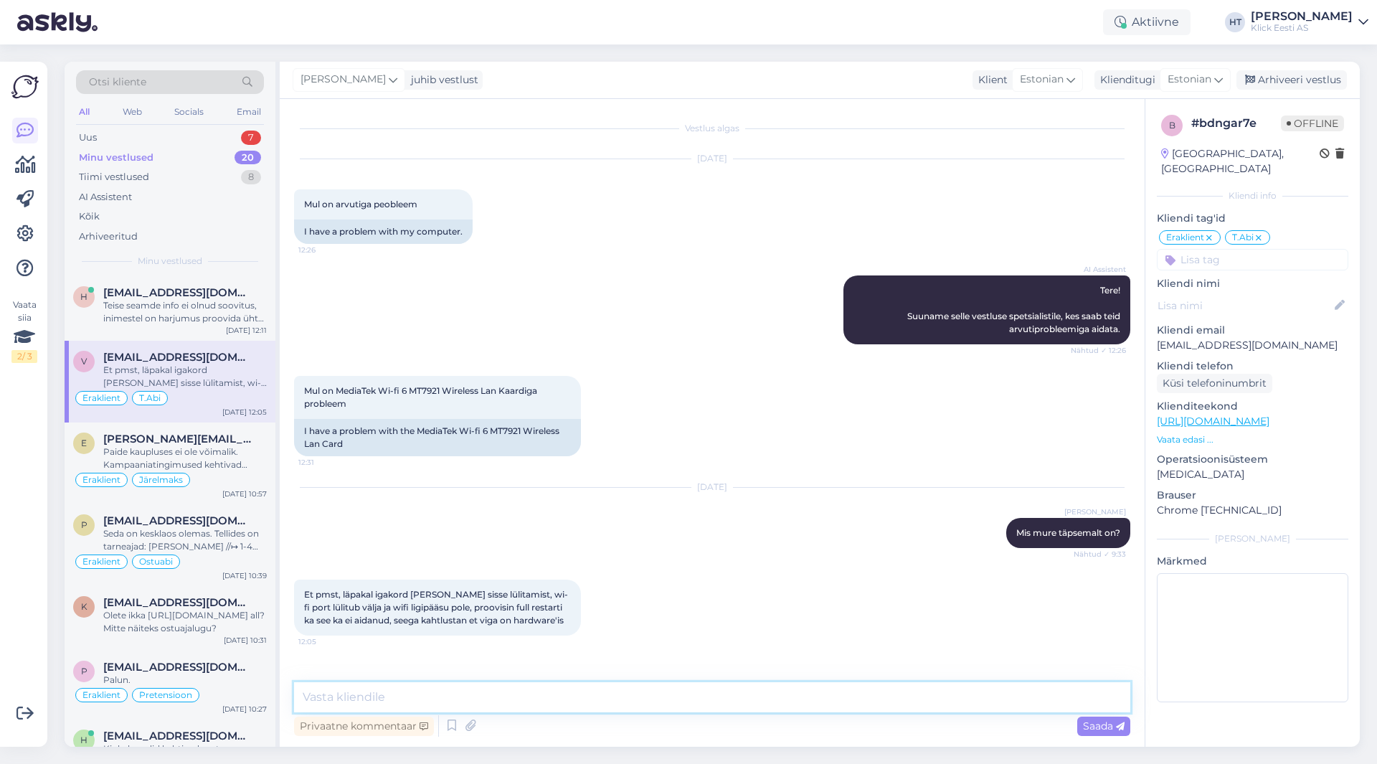
click at [473, 701] on textarea at bounding box center [712, 697] width 836 height 30
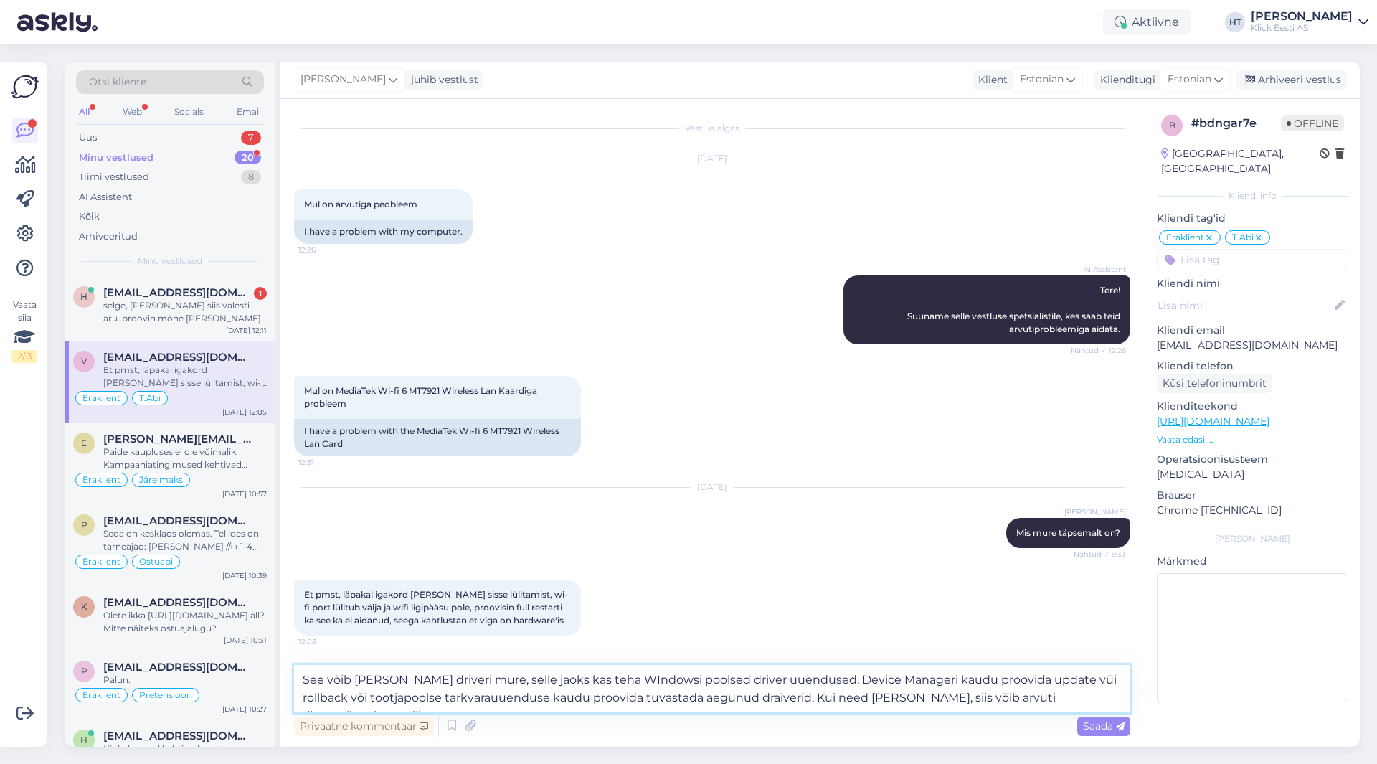
type textarea "See võib [PERSON_NAME] driveri mure, selle jaoks kas teha WIndowsi poolsed driv…"
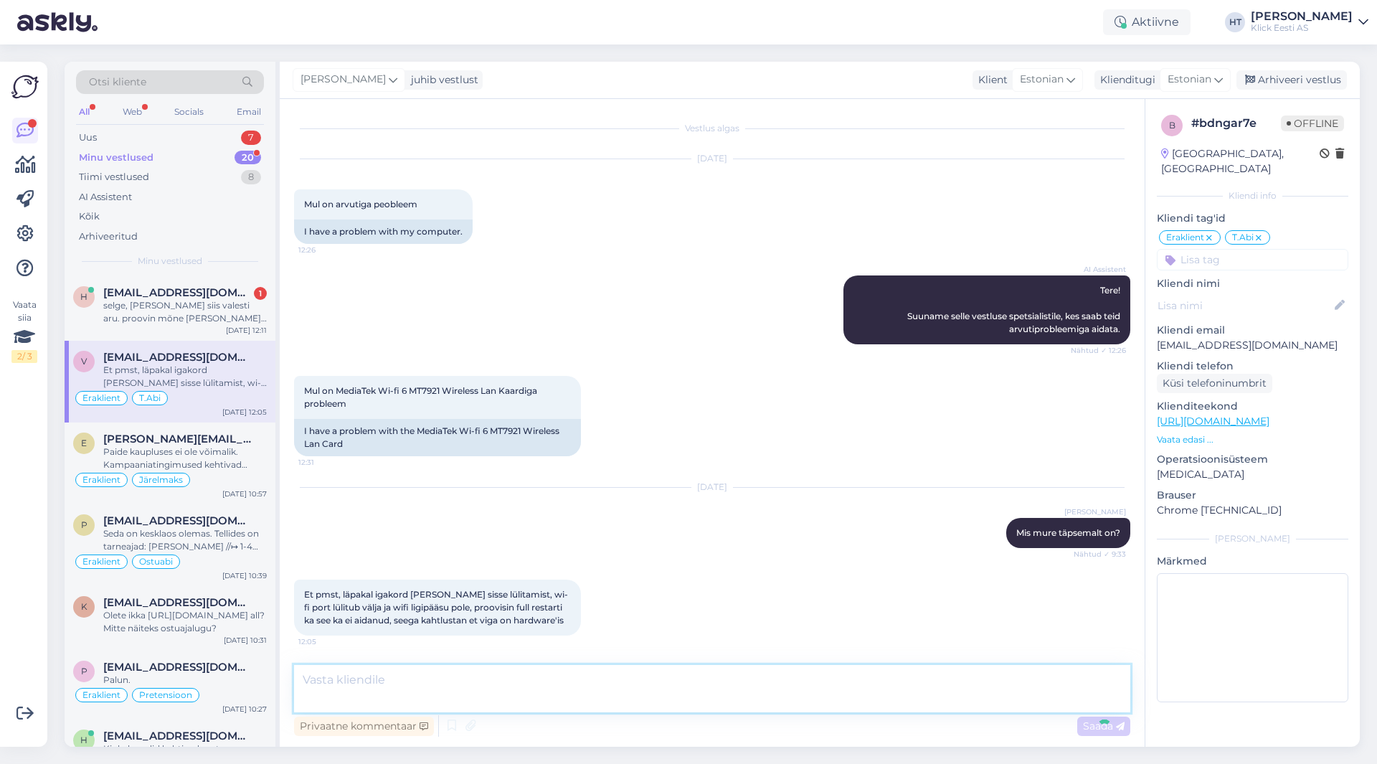
scroll to position [95, 0]
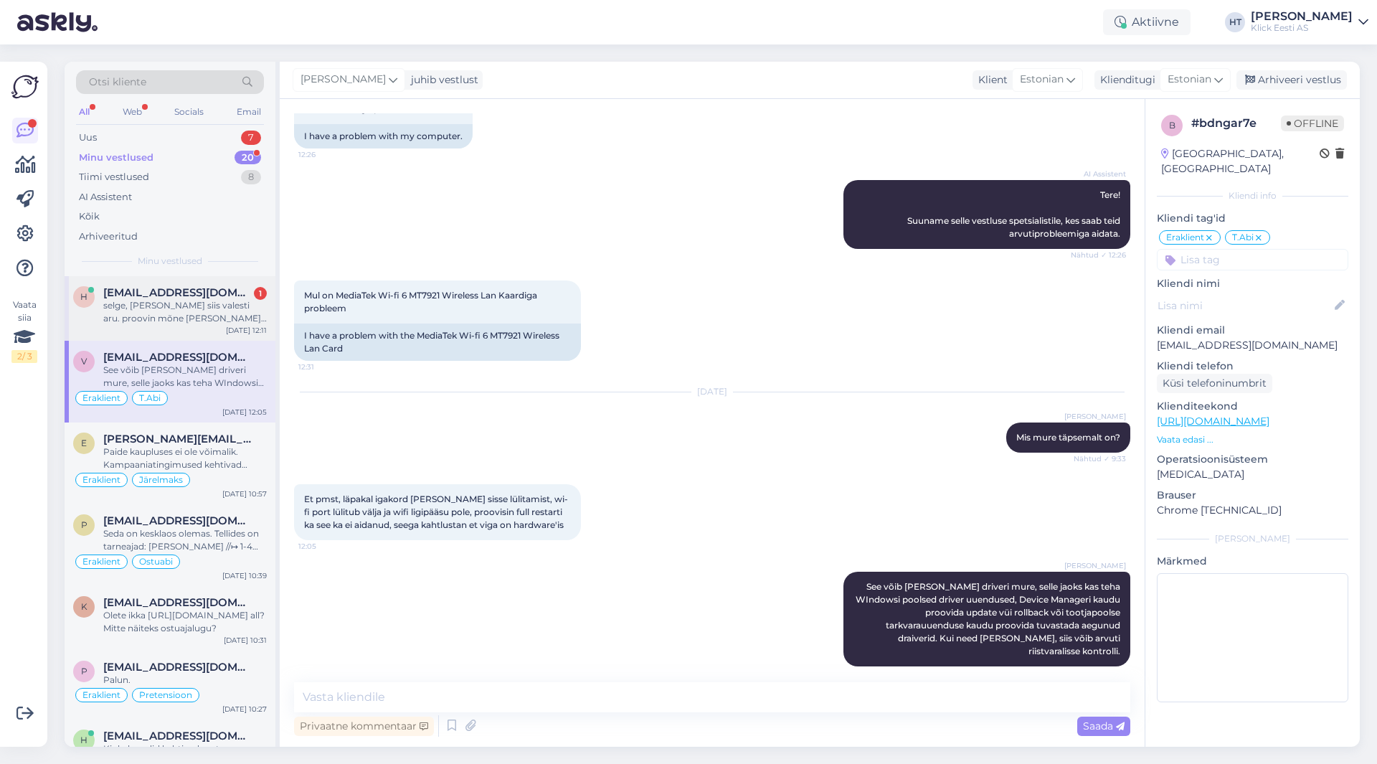
click at [211, 307] on div "selge, [PERSON_NAME] siis valesti aru. proovin mõne [PERSON_NAME] uuesti." at bounding box center [185, 312] width 164 height 26
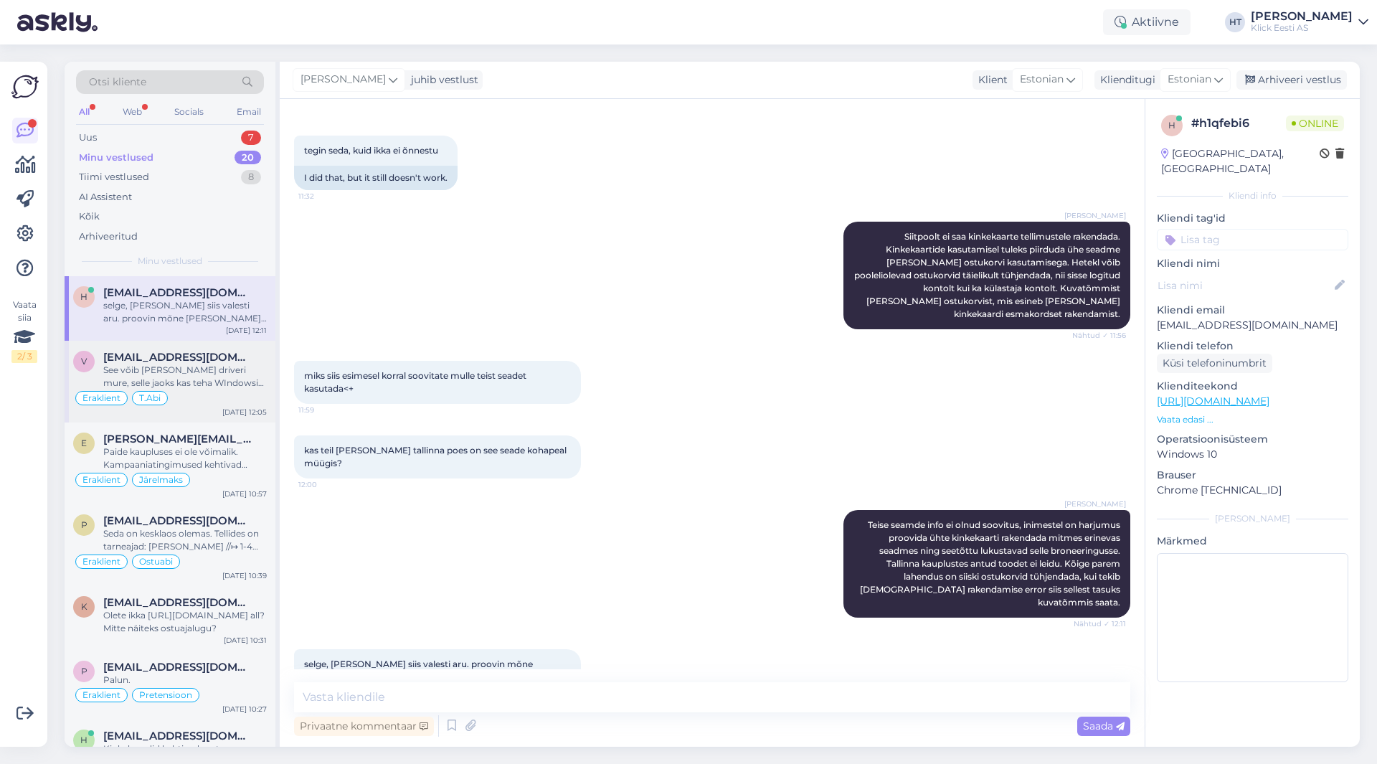
click at [213, 368] on div "See võib [PERSON_NAME] driveri mure, selle jaoks kas teha WIndowsi poolsed driv…" at bounding box center [185, 377] width 164 height 26
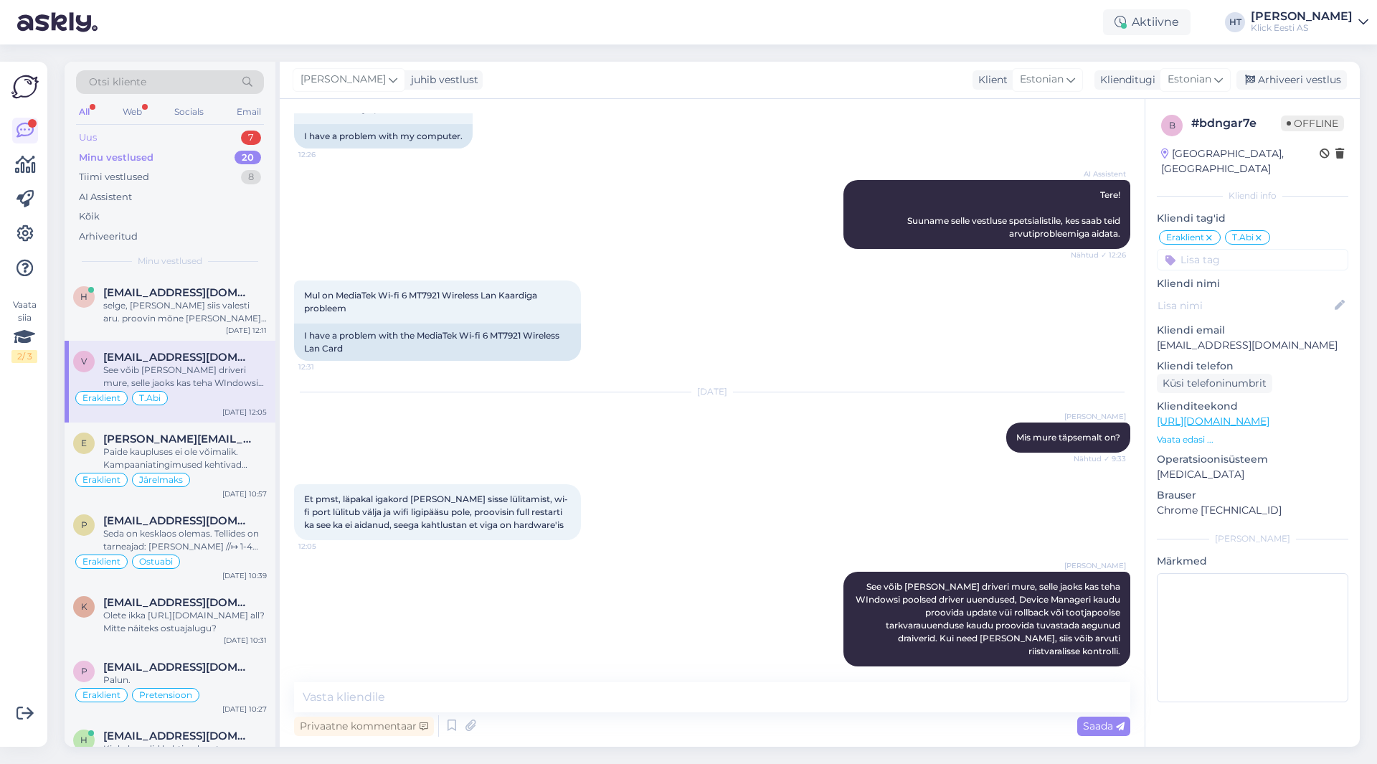
click at [230, 138] on div "Uus 7" at bounding box center [170, 138] width 188 height 20
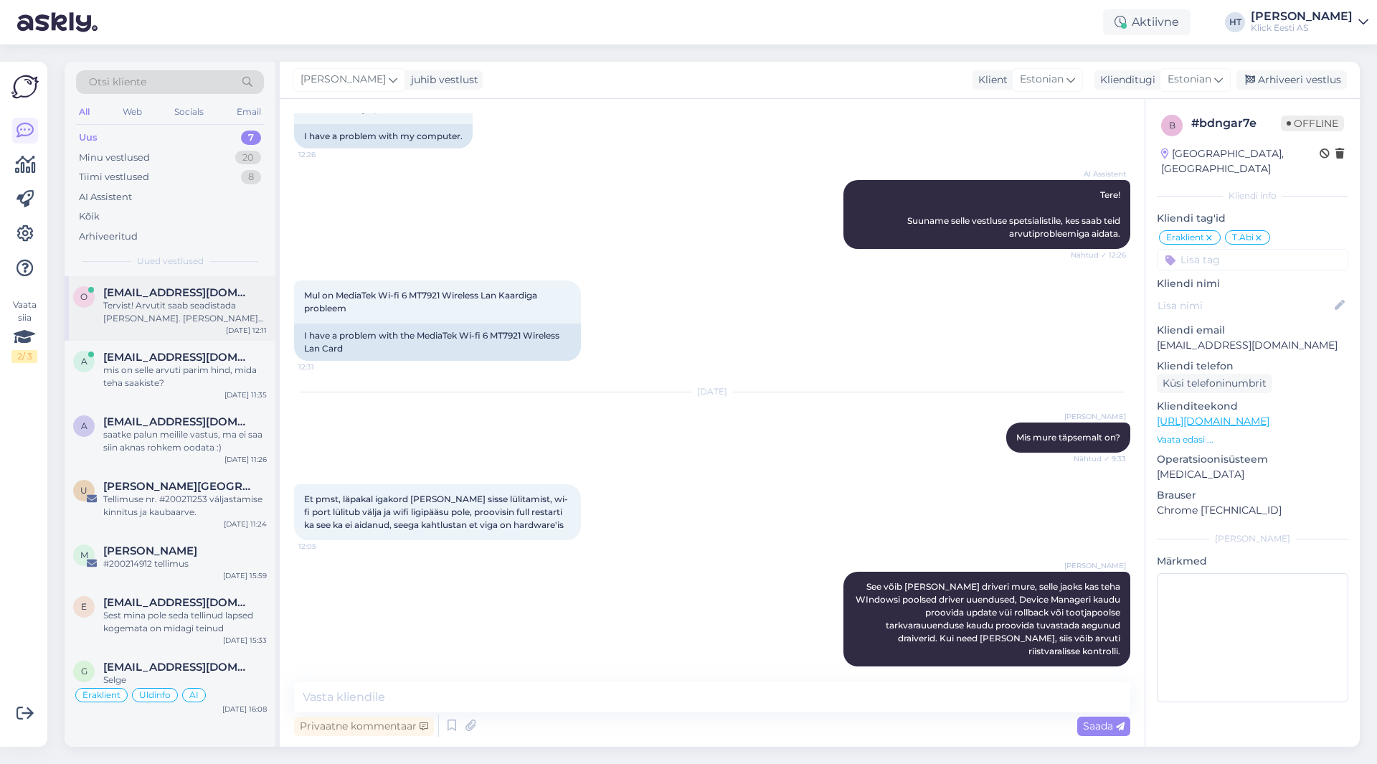
click at [223, 322] on div "Tervist! Arvutit saab seadistada [PERSON_NAME]. [PERSON_NAME] jaoks on [PERSON_…" at bounding box center [185, 312] width 164 height 26
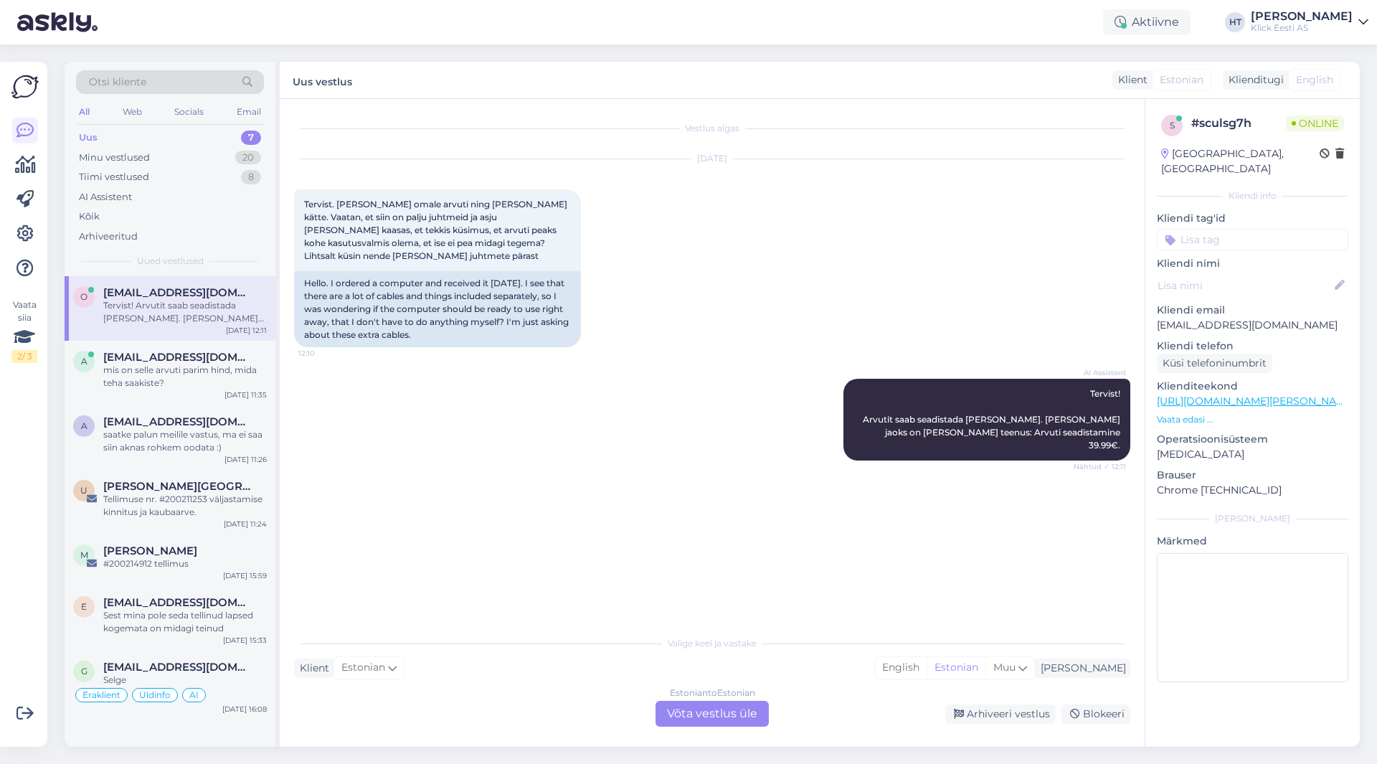
click at [694, 720] on div "Estonian to Estonian Võta vestlus üle" at bounding box center [712, 714] width 113 height 26
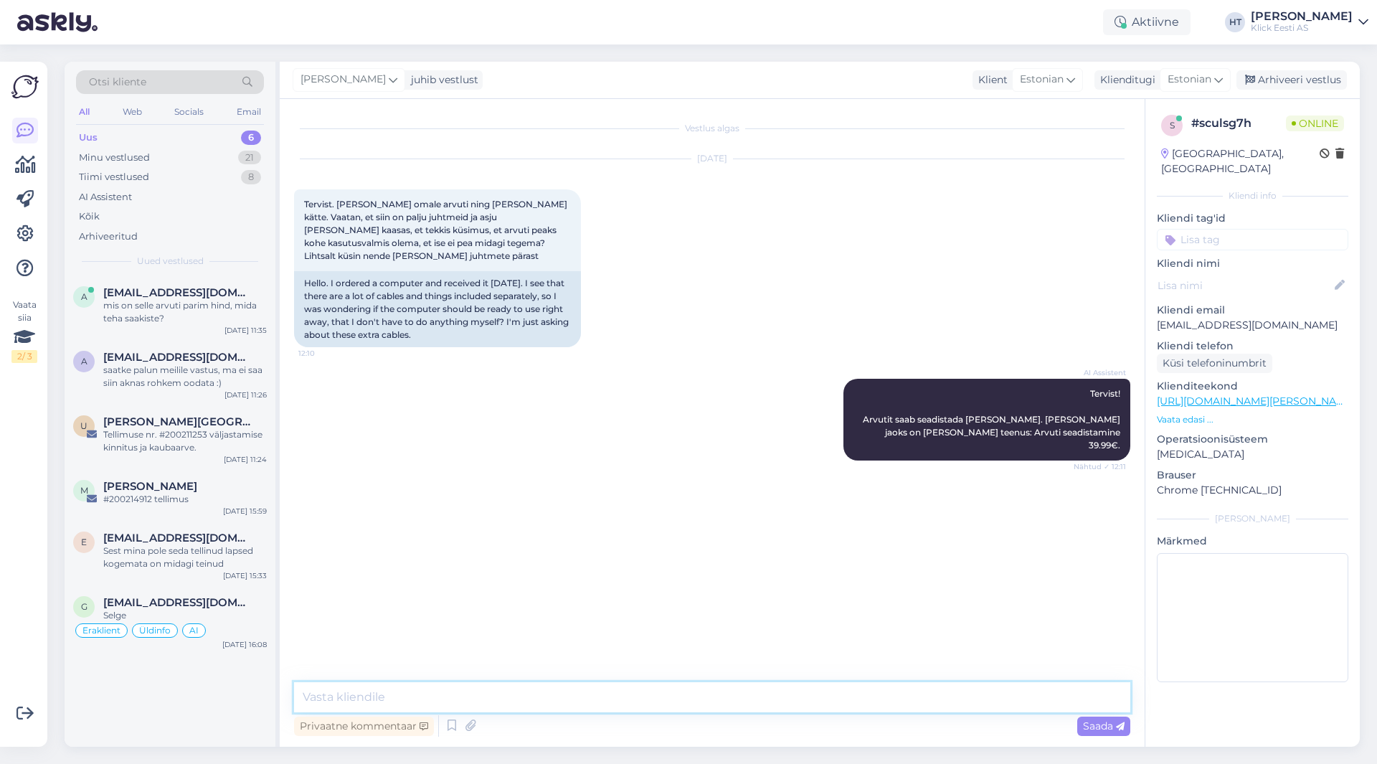
click at [701, 706] on textarea at bounding box center [712, 697] width 836 height 30
type textarea "S"
click at [1198, 318] on p "[EMAIL_ADDRESS][DOMAIN_NAME]" at bounding box center [1252, 325] width 191 height 15
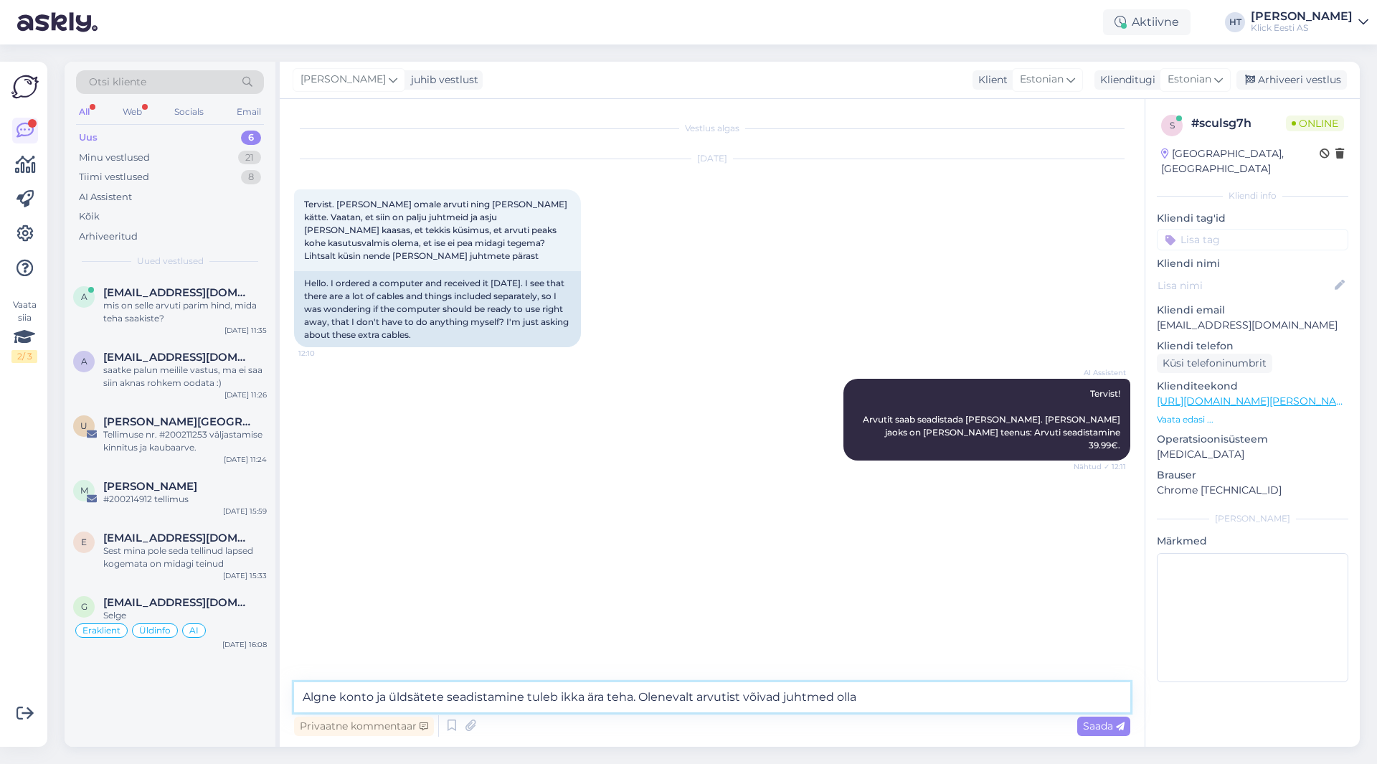
drag, startPoint x: 882, startPoint y: 699, endPoint x: 640, endPoint y: 704, distance: 241.7
click at [640, 704] on textarea "Algne konto ja üldsätete seadistamine tuleb ikka ära teha. Olenevalt arvutist v…" at bounding box center [712, 697] width 836 height 30
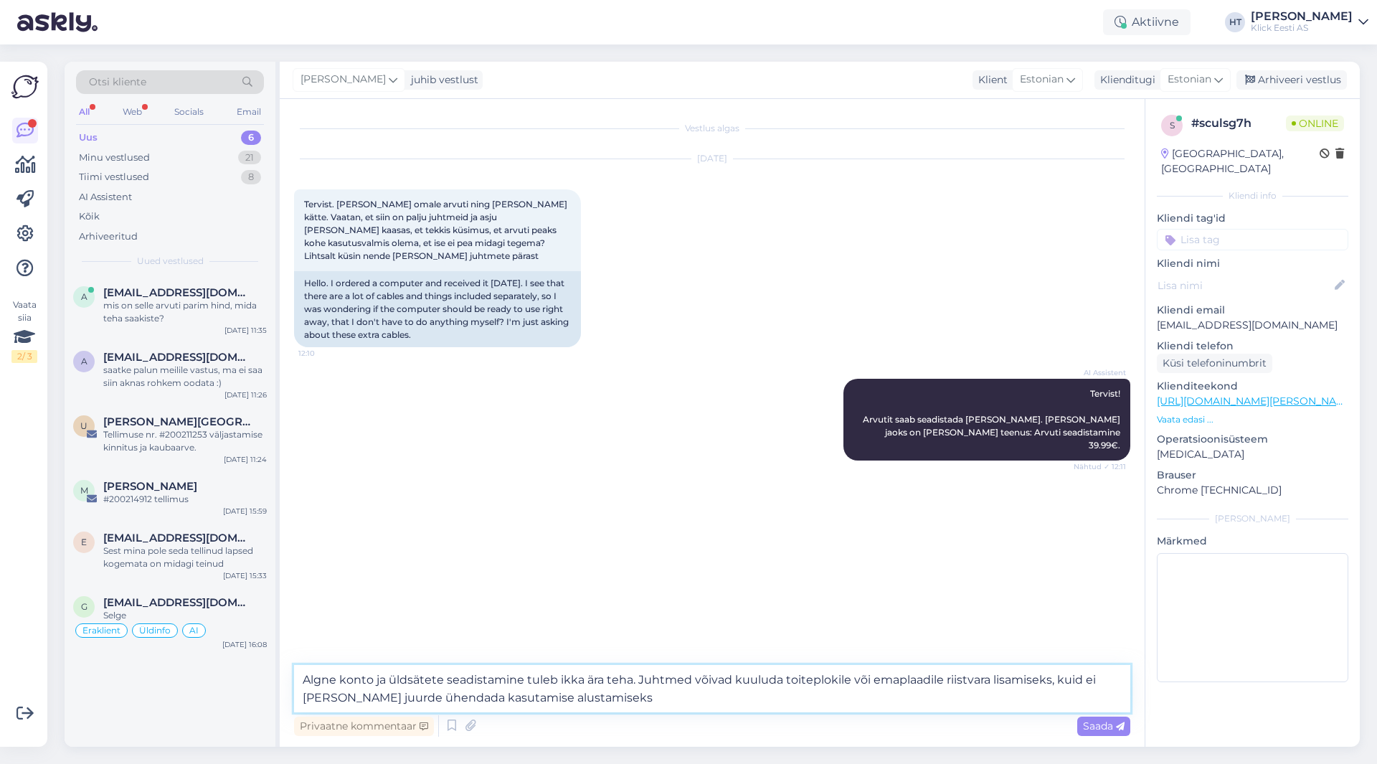
type textarea "Algne konto ja üldsätete seadistamine tuleb ikka ära teha. Juhtmed võivad kuulu…"
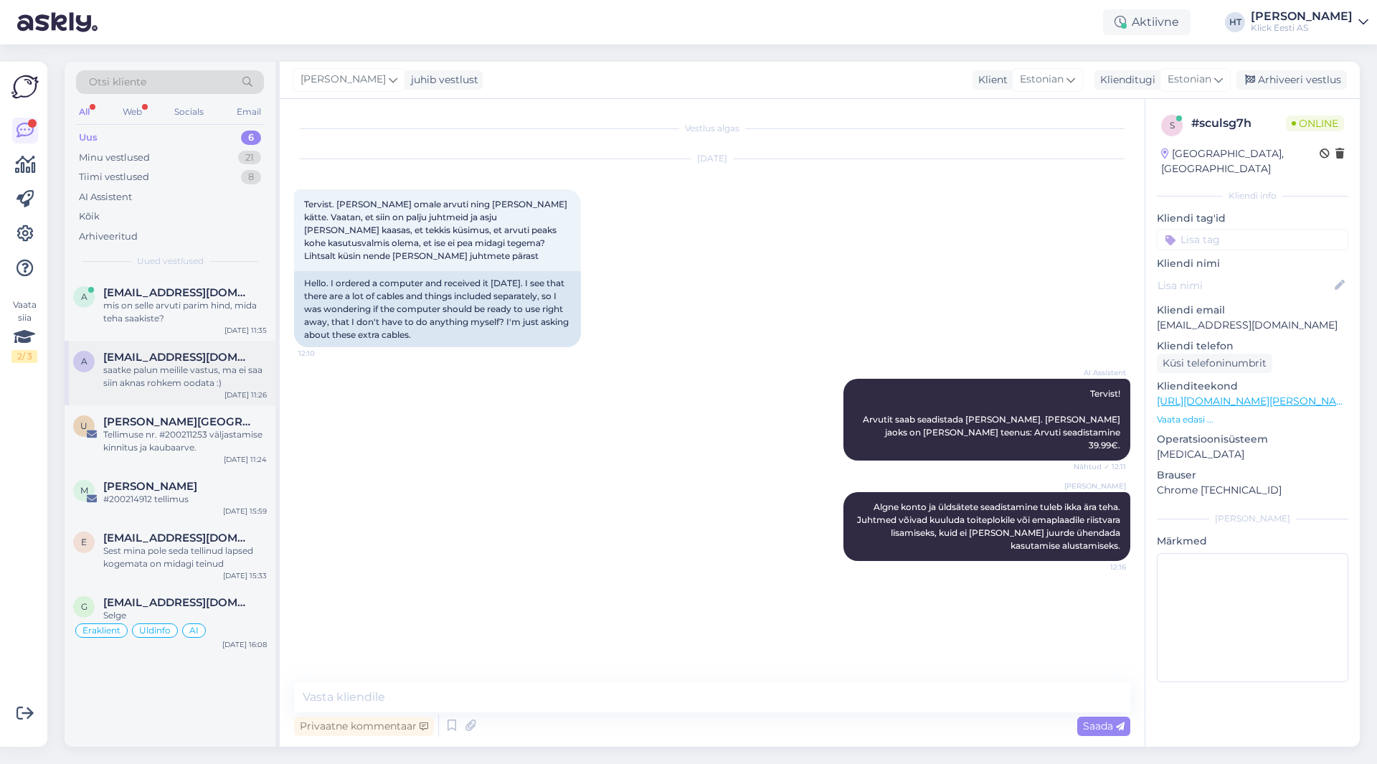
click at [222, 354] on span "[EMAIL_ADDRESS][DOMAIN_NAME]" at bounding box center [177, 357] width 149 height 13
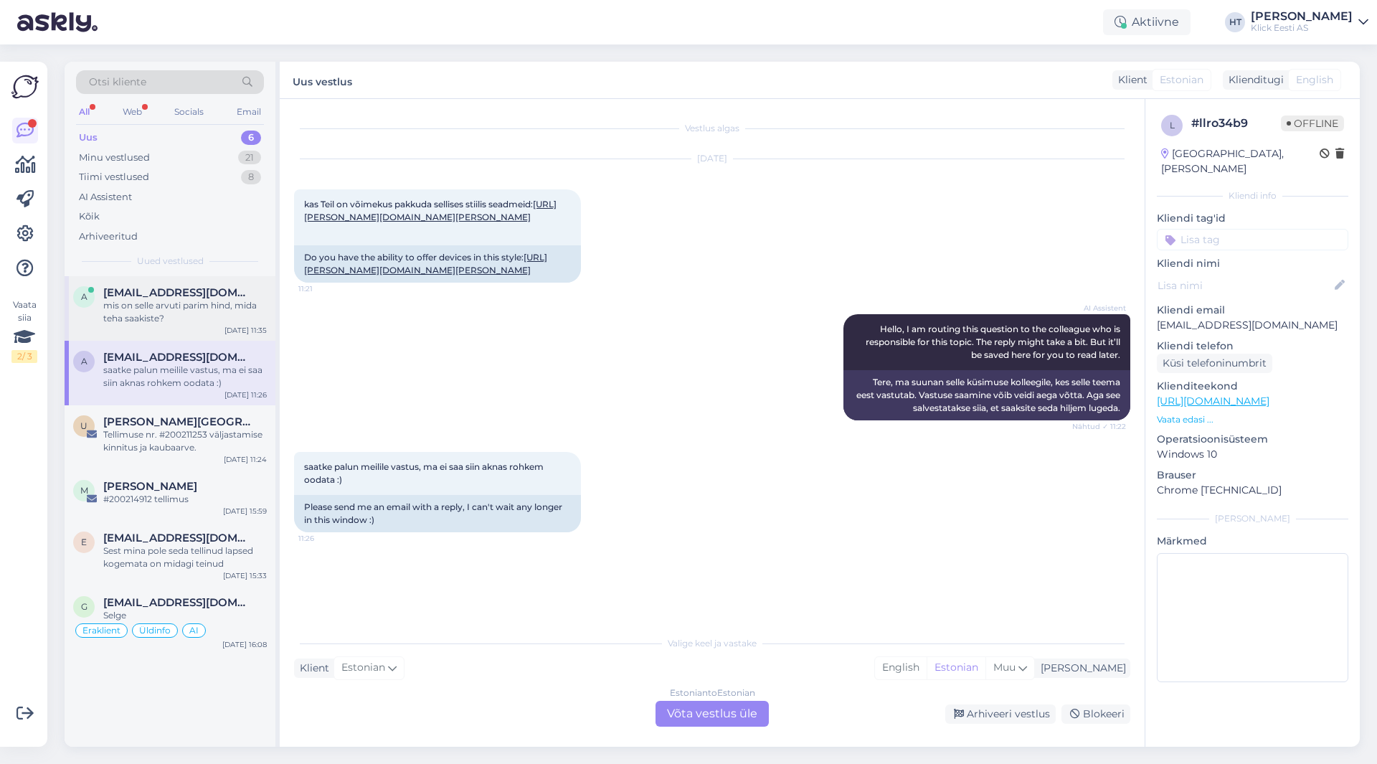
click at [211, 311] on div "mis on selle arvuti parim hind, mida teha saakiste?" at bounding box center [185, 312] width 164 height 26
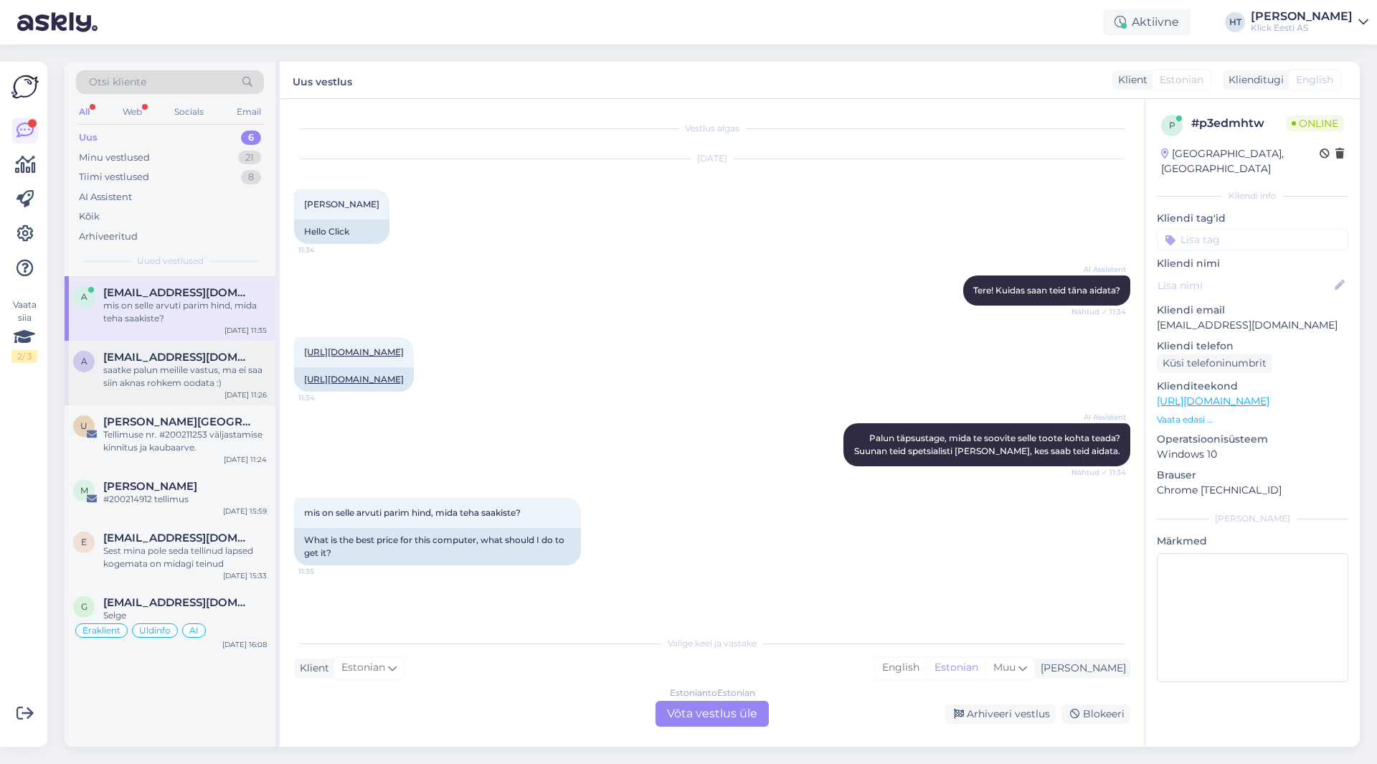
click at [172, 380] on div "saatke palun meilile vastus, ma ei saa siin aknas rohkem oodata :)" at bounding box center [185, 377] width 164 height 26
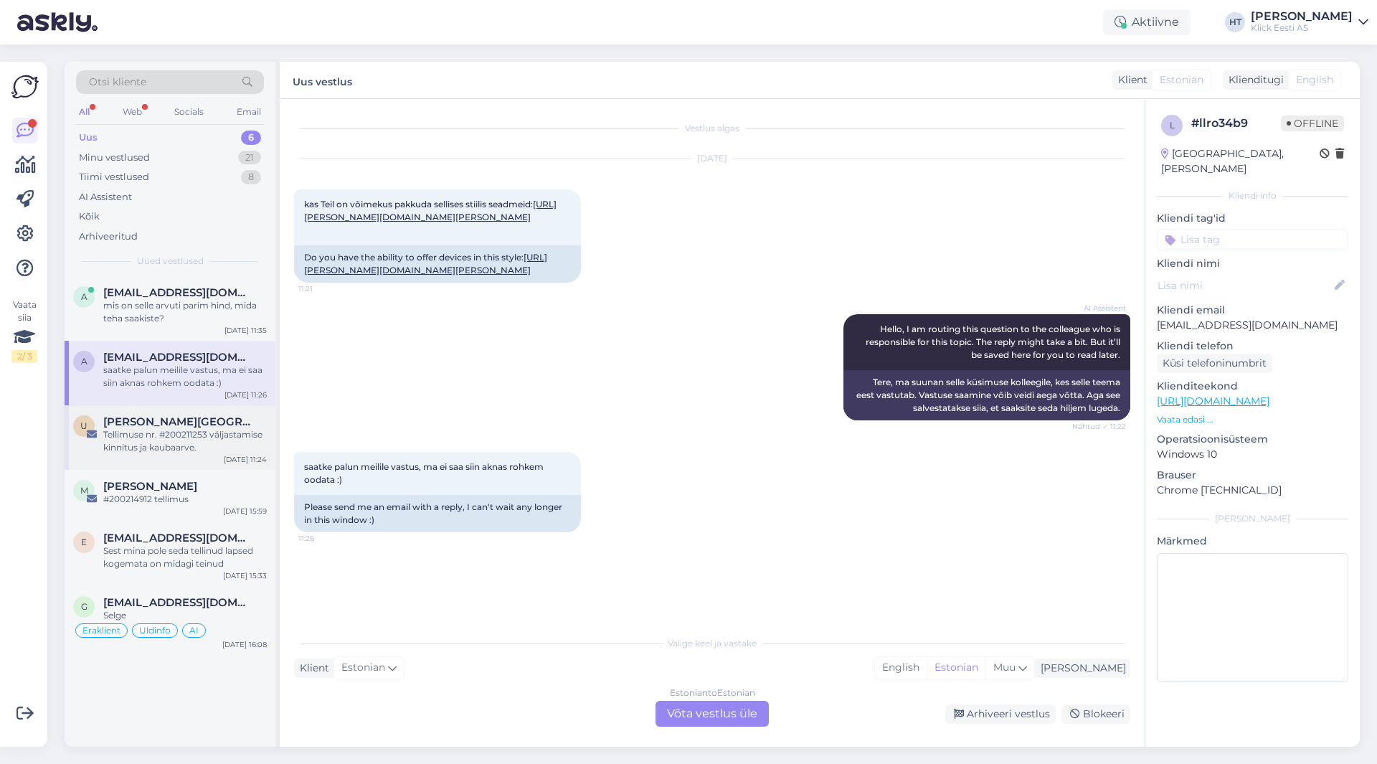
click at [199, 424] on div "[PERSON_NAME][GEOGRAPHIC_DATA]" at bounding box center [185, 421] width 164 height 13
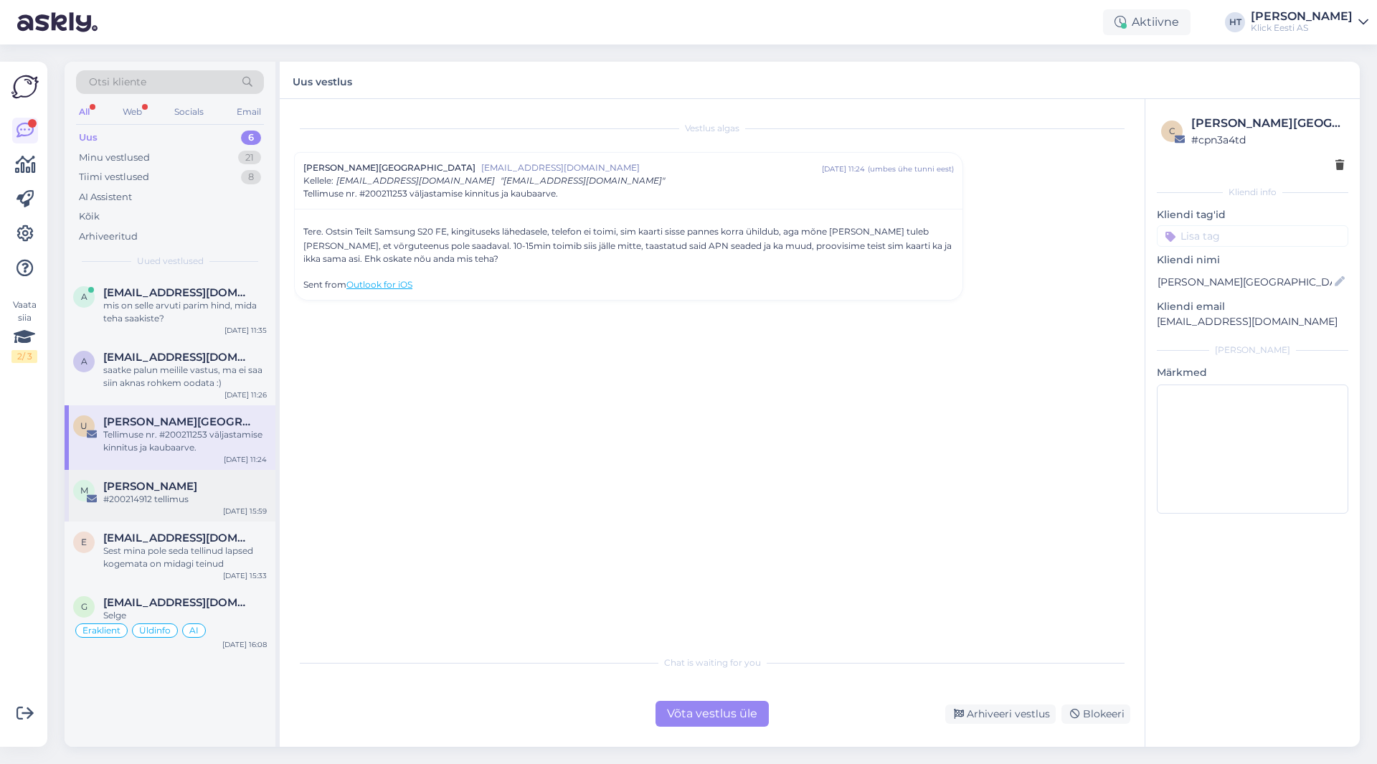
click at [209, 478] on div "M [PERSON_NAME] #200214912 tellimus [DATE] 15:59" at bounding box center [170, 496] width 211 height 52
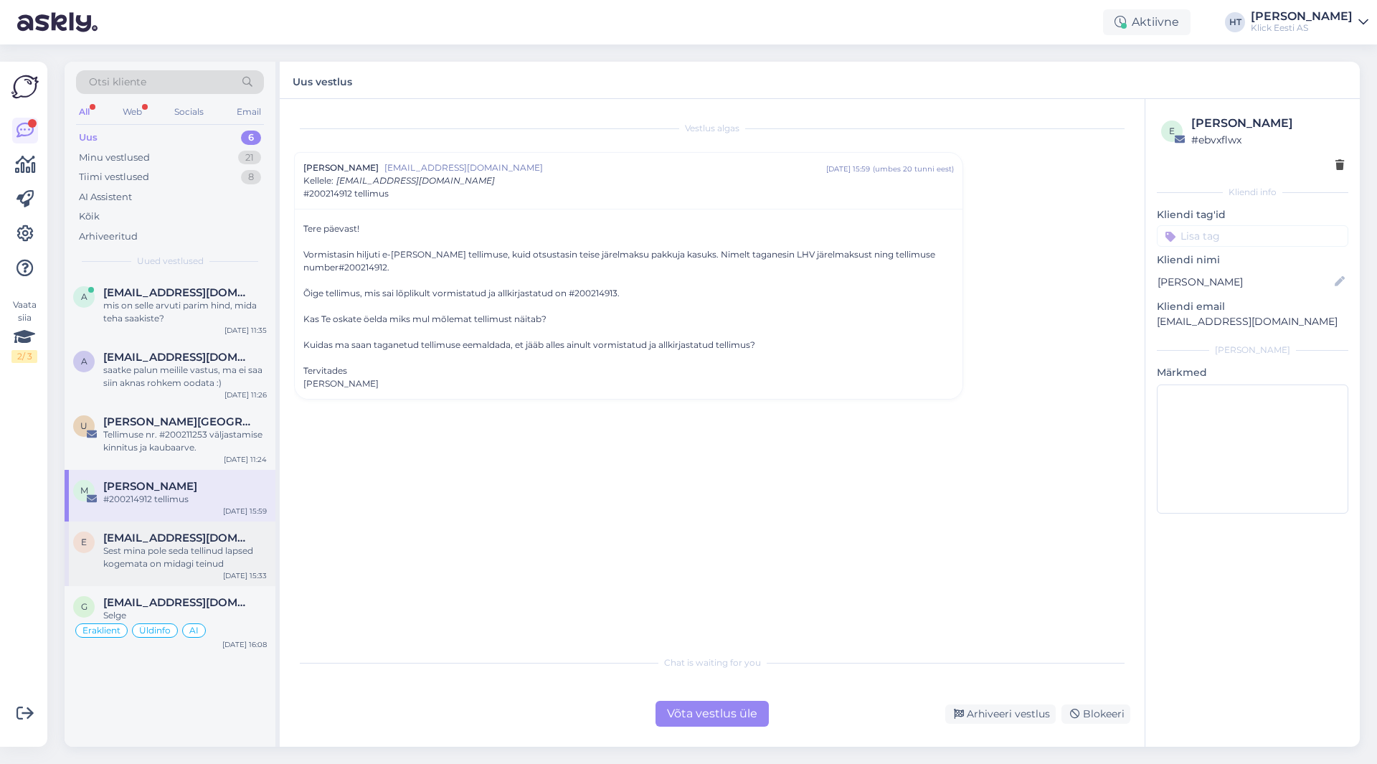
click at [184, 562] on div "Sest mina pole seda tellinud lapsed kogemata on midagi teinud" at bounding box center [185, 557] width 164 height 26
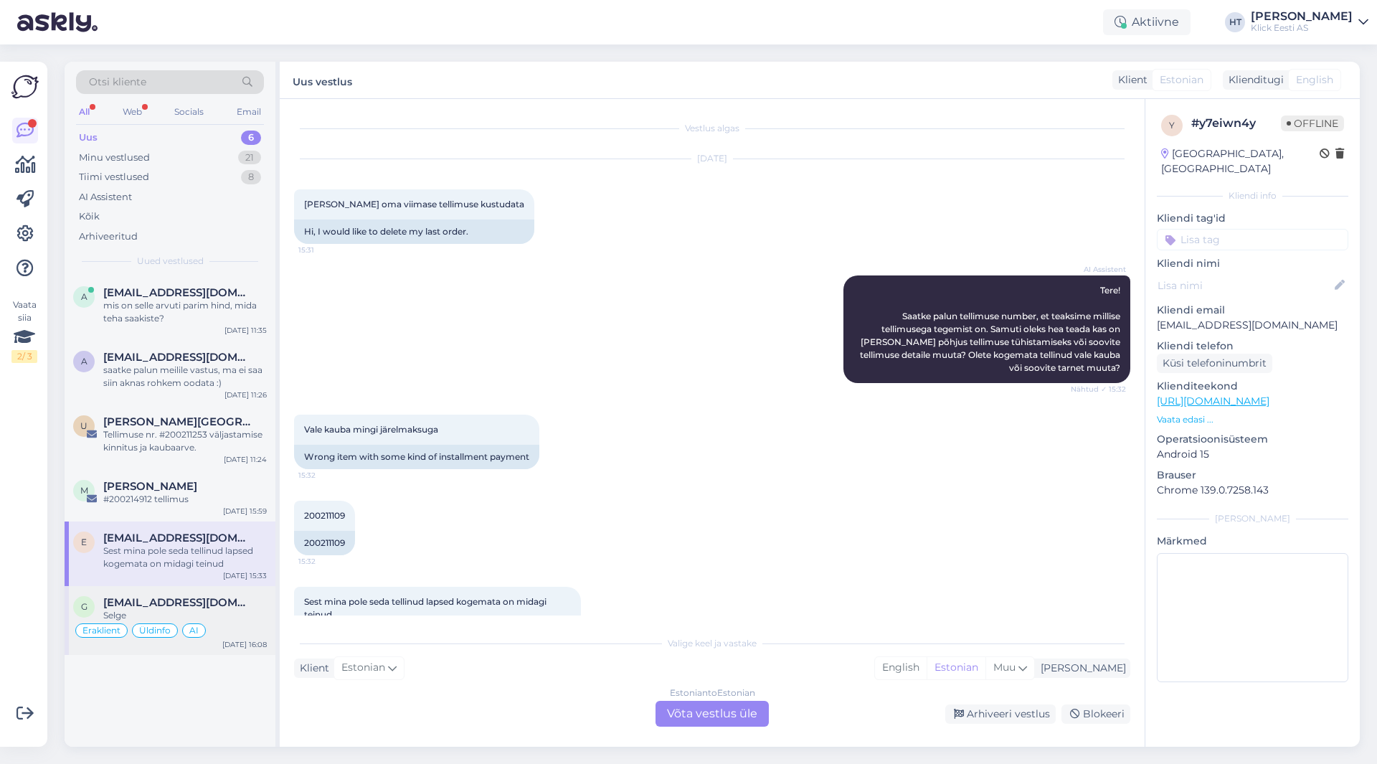
scroll to position [55, 0]
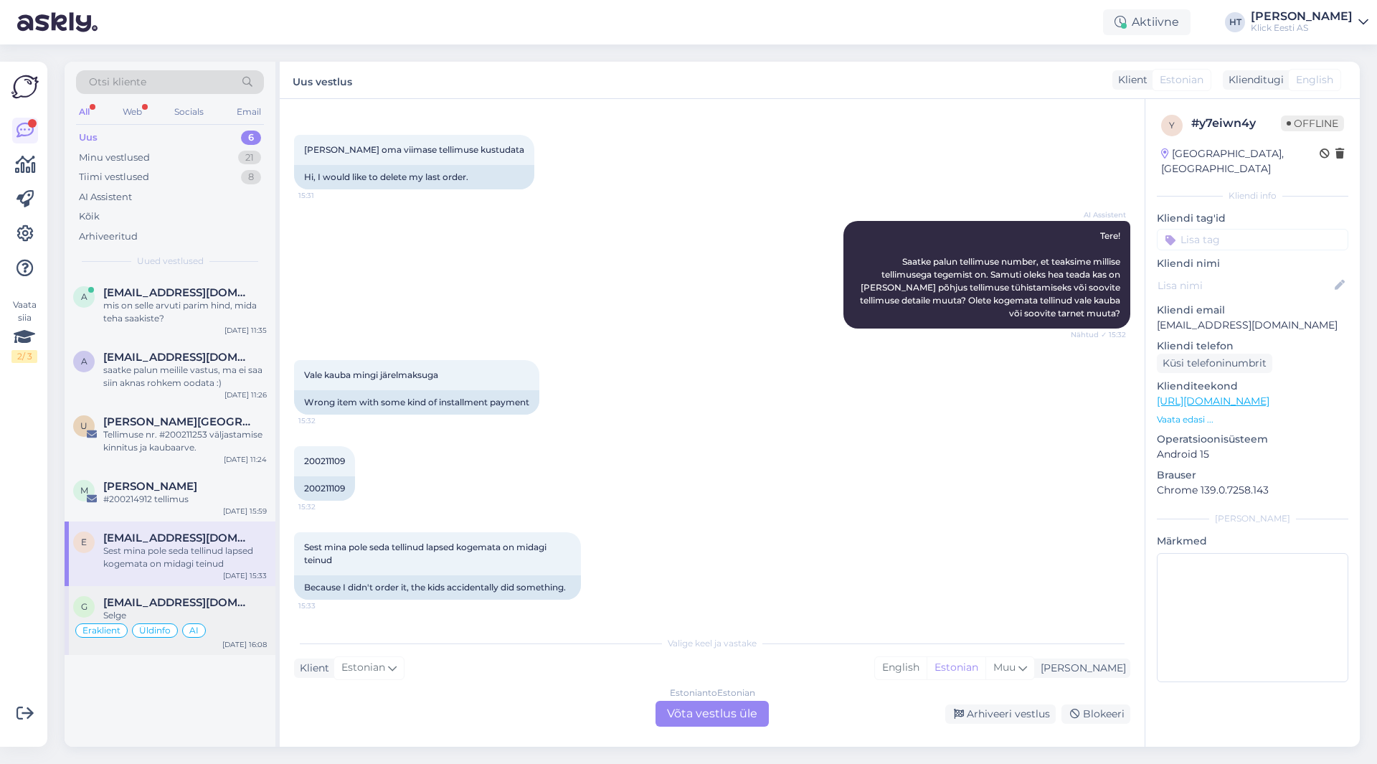
click at [214, 600] on span "[EMAIL_ADDRESS][DOMAIN_NAME]" at bounding box center [177, 602] width 149 height 13
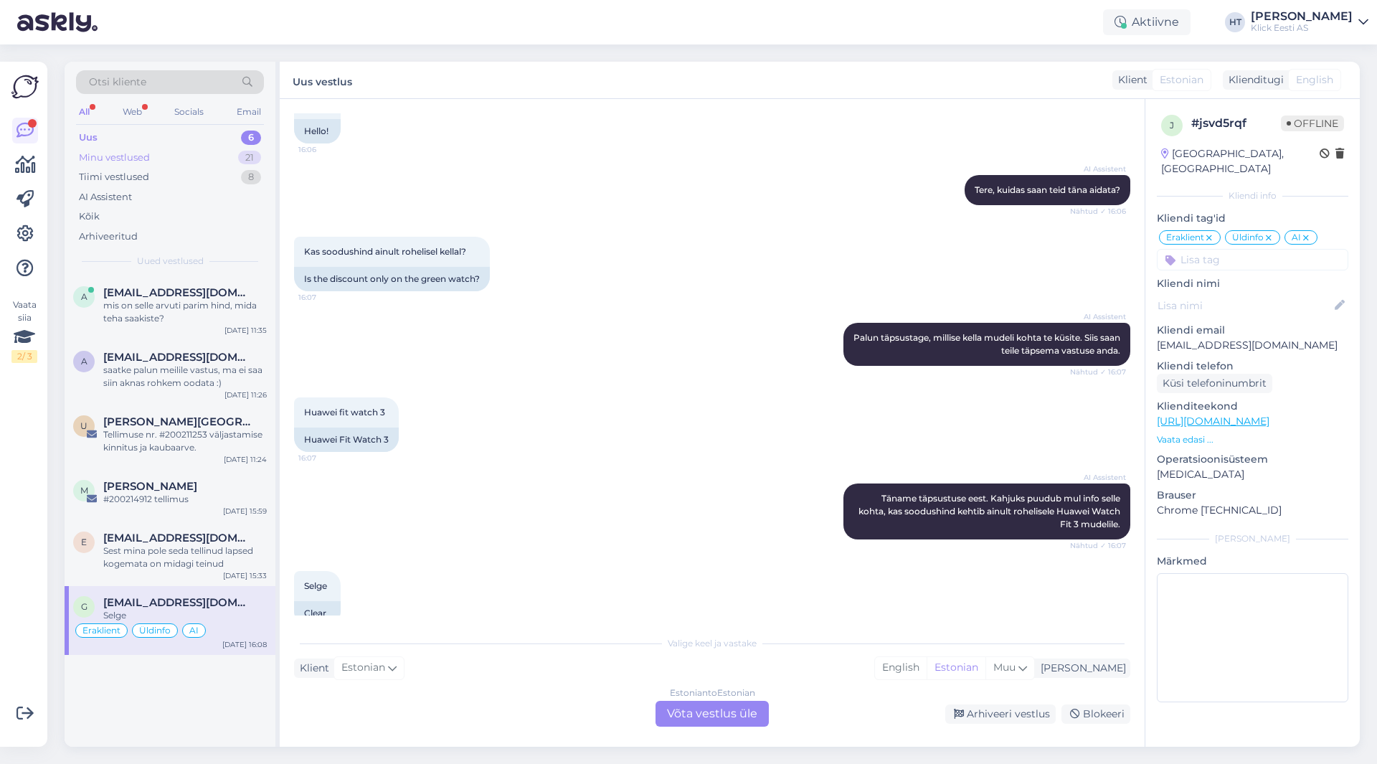
click at [152, 153] on div "Minu vestlused 21" at bounding box center [170, 158] width 188 height 20
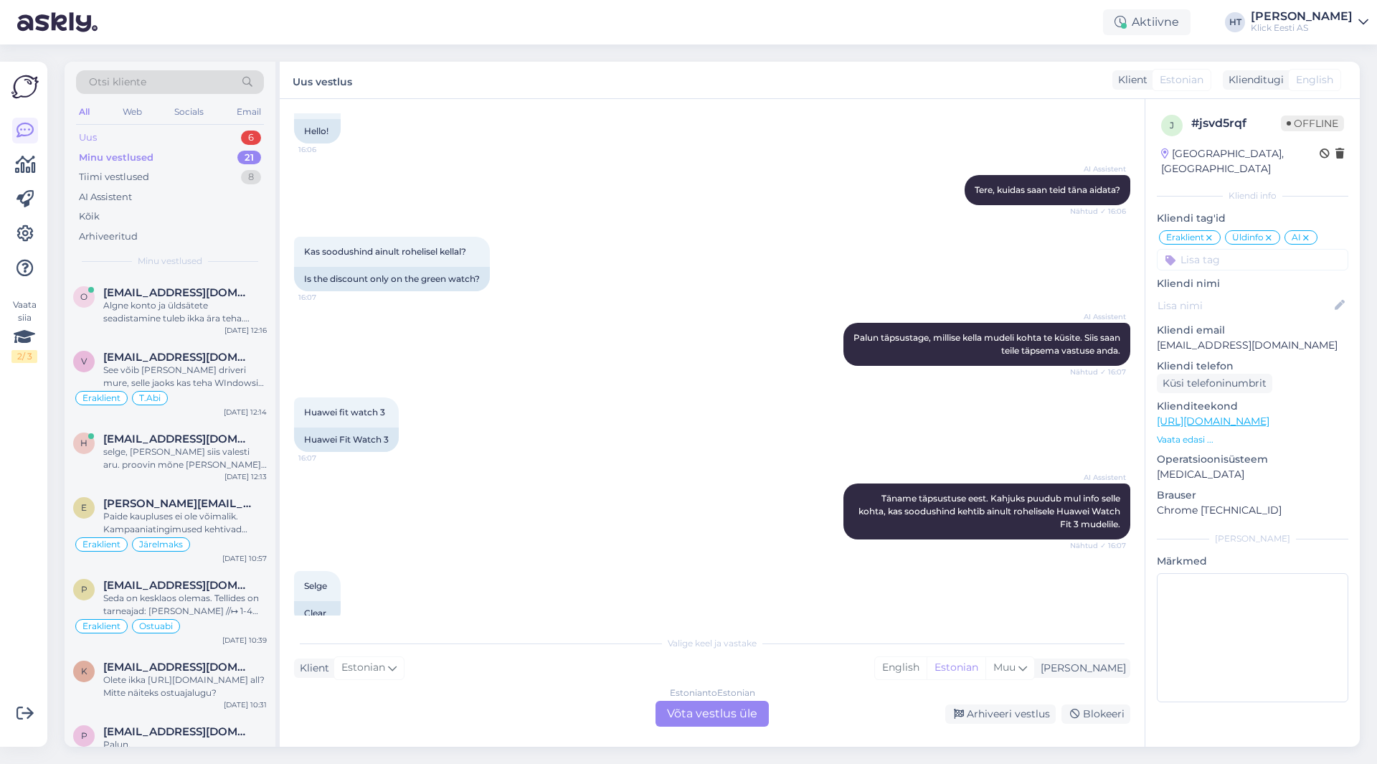
click at [174, 137] on div "Uus 6" at bounding box center [170, 138] width 188 height 20
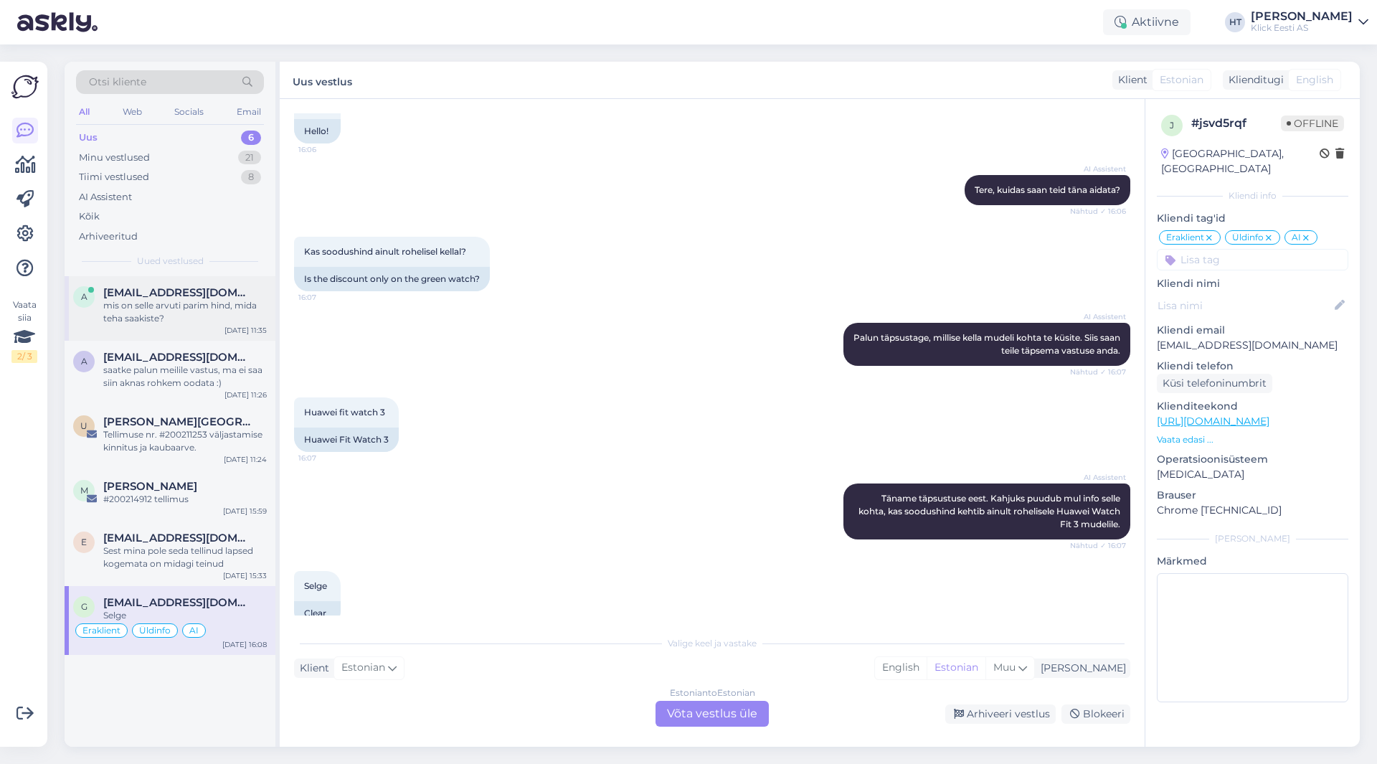
click at [192, 312] on div "mis on selle arvuti parim hind, mida teha saakiste?" at bounding box center [185, 312] width 164 height 26
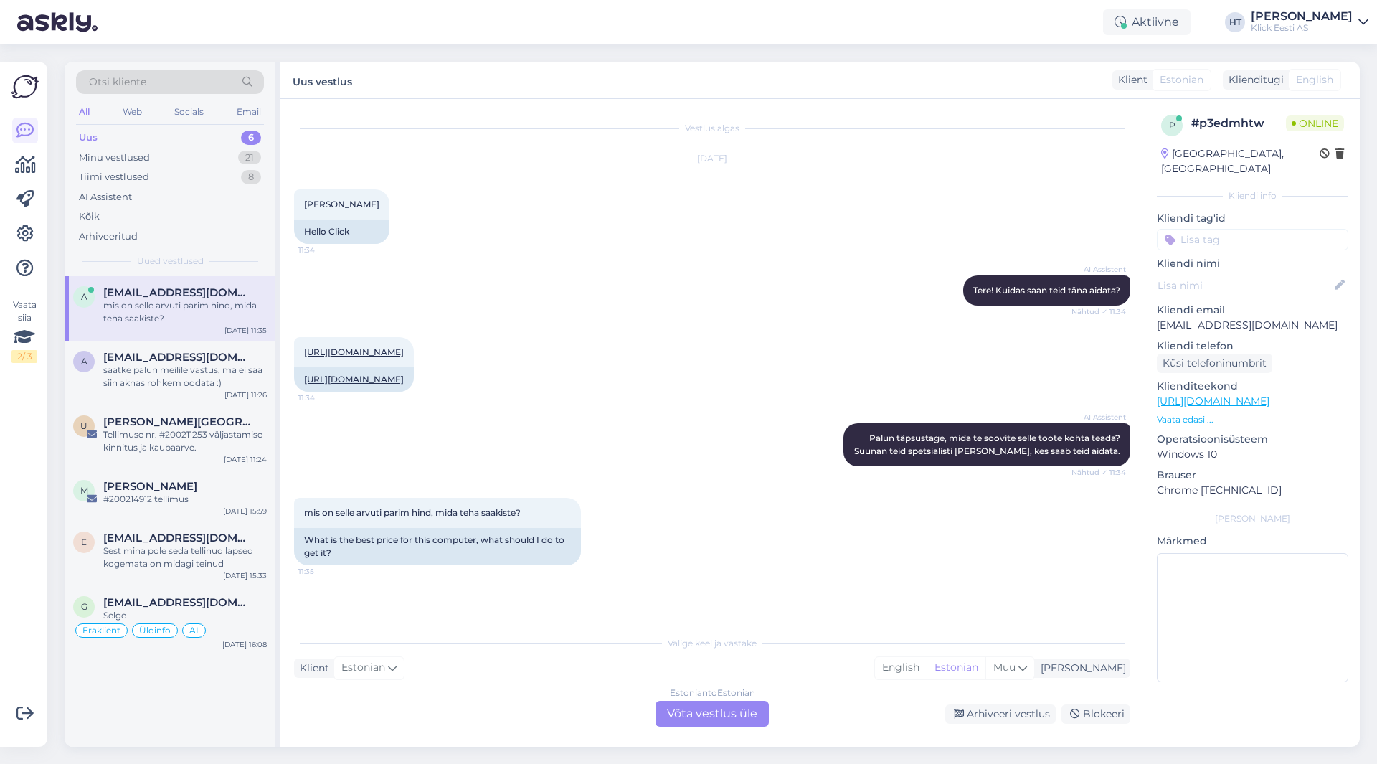
scroll to position [0, 0]
click at [103, 175] on div "Tiimi vestlused" at bounding box center [114, 177] width 70 height 14
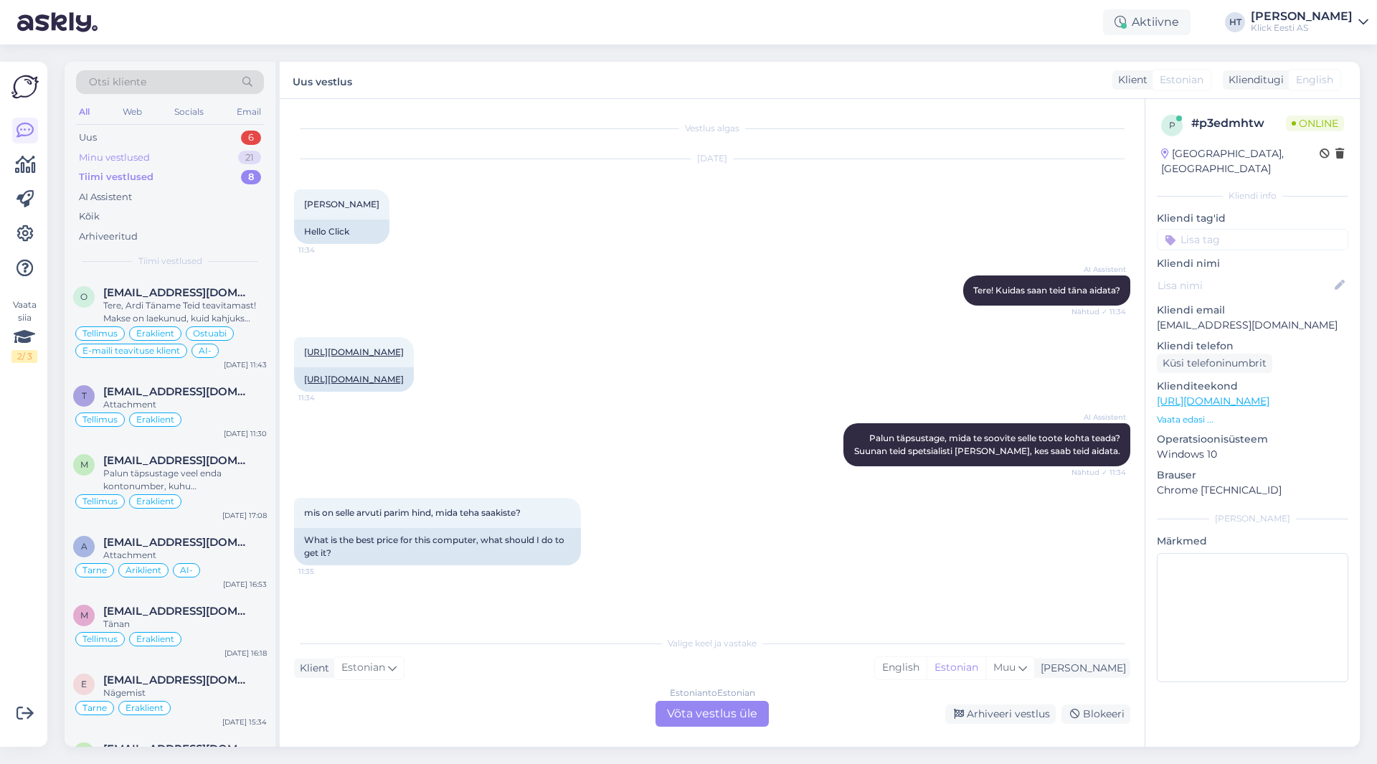
click at [124, 159] on div "Minu vestlused" at bounding box center [114, 158] width 71 height 14
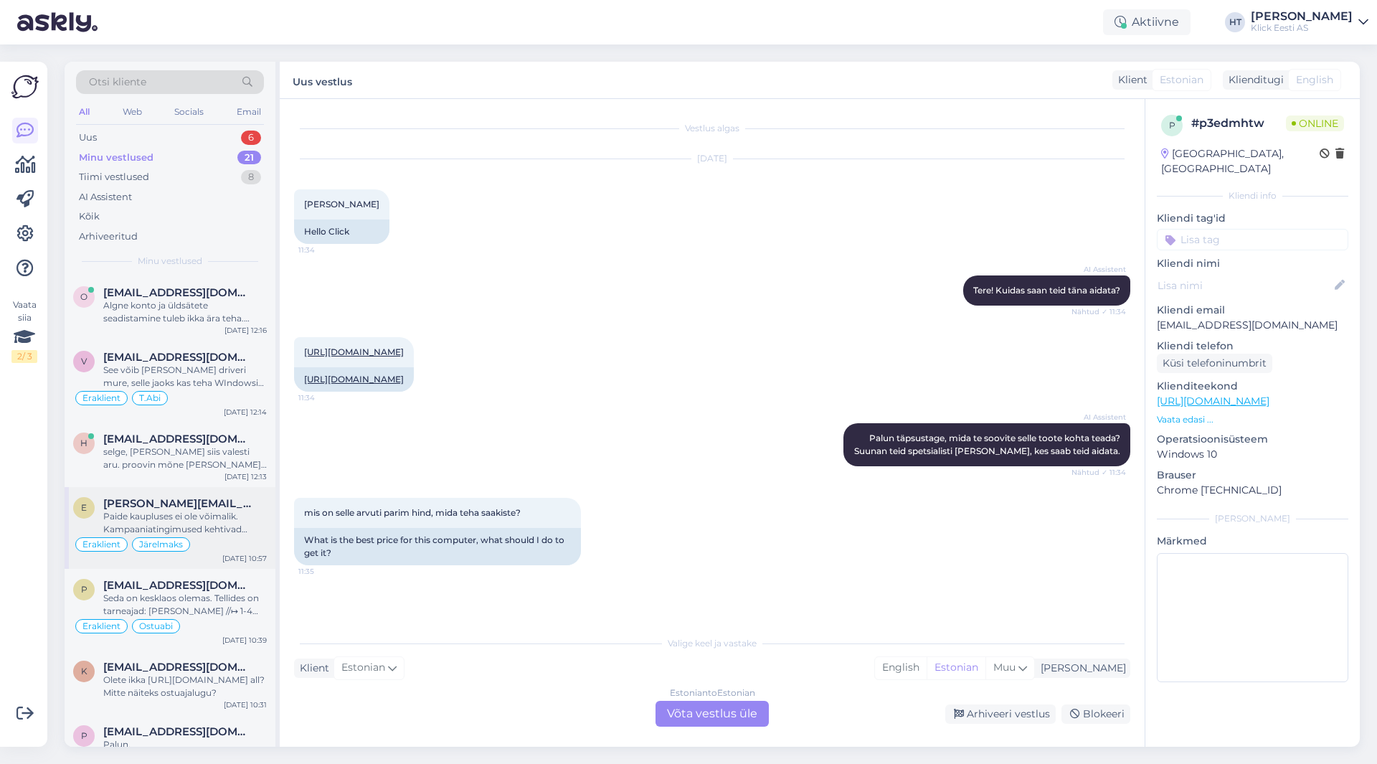
click at [230, 503] on span "[PERSON_NAME][EMAIL_ADDRESS][PERSON_NAME][DOMAIN_NAME]" at bounding box center [177, 503] width 149 height 13
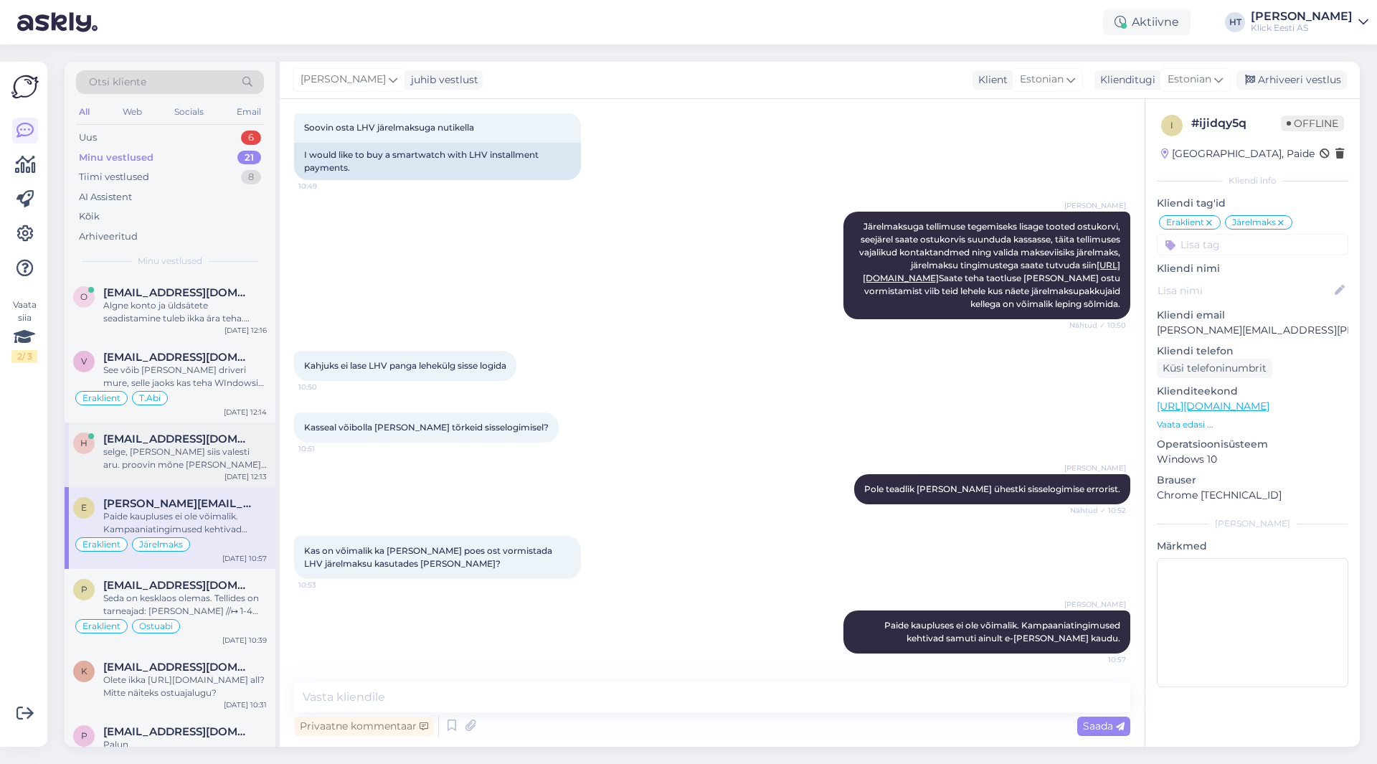
click at [230, 470] on div "selge, [PERSON_NAME] siis valesti aru. proovin mõne [PERSON_NAME] uuesti." at bounding box center [185, 458] width 164 height 26
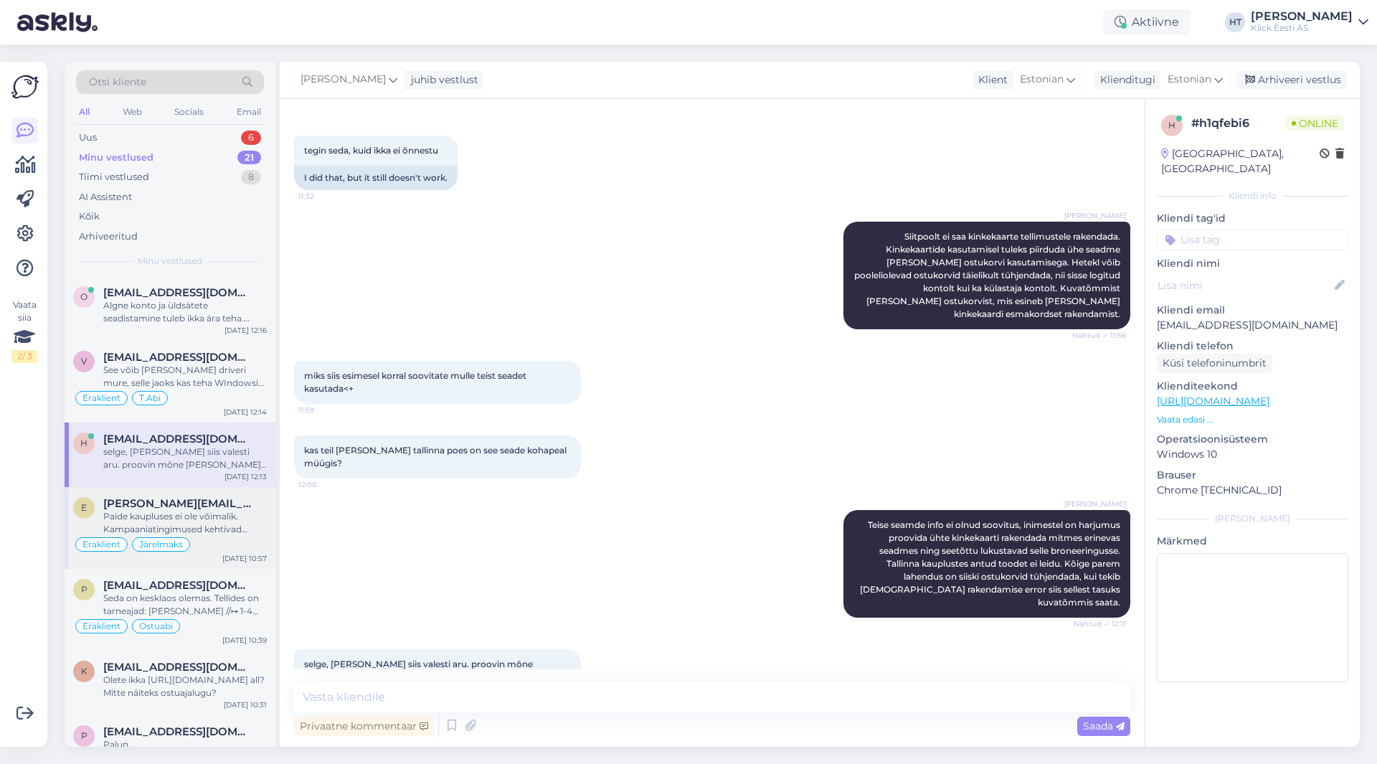
click at [227, 511] on div "Paide kaupluses ei ole võimalik. Kampaaniatingimused kehtivad samuti ainult e-[…" at bounding box center [185, 523] width 164 height 26
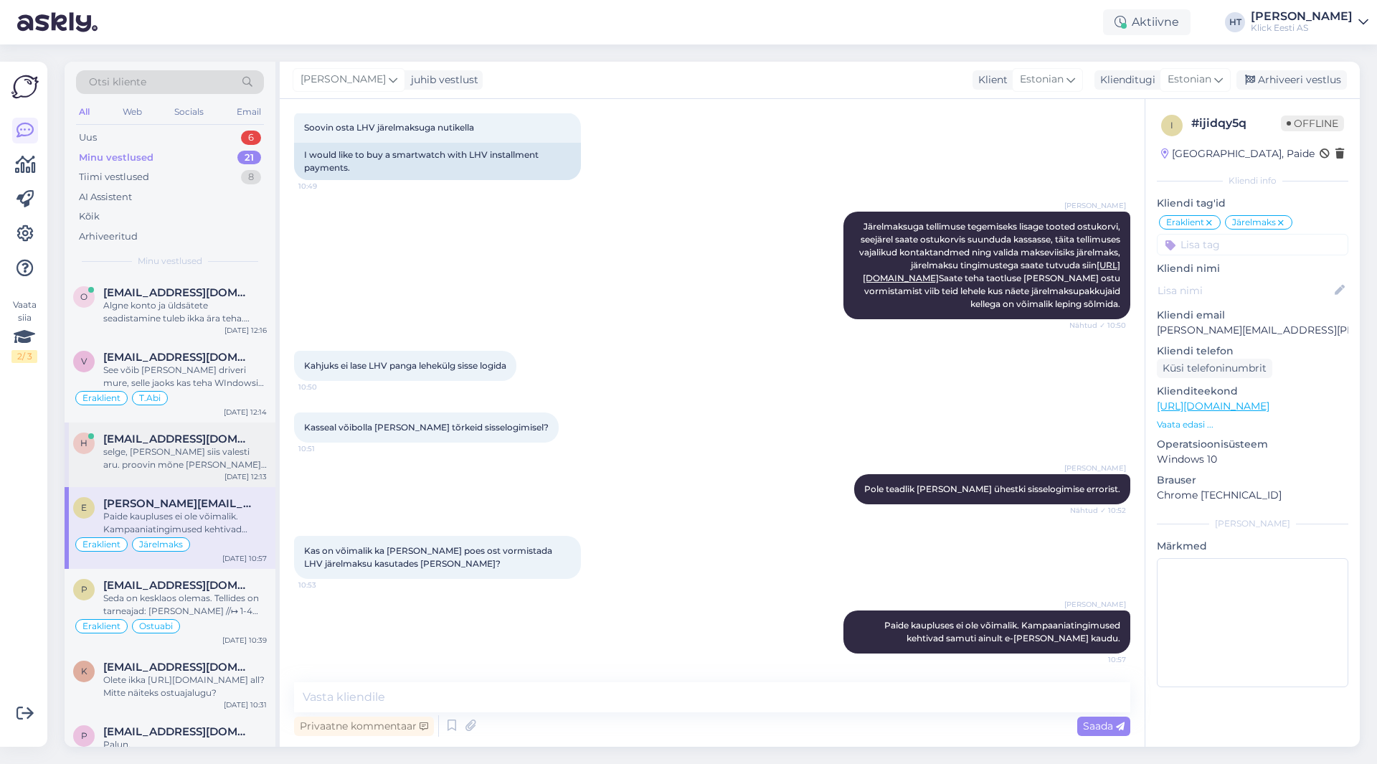
click at [242, 448] on div "selge, [PERSON_NAME] siis valesti aru. proovin mõne [PERSON_NAME] uuesti." at bounding box center [185, 458] width 164 height 26
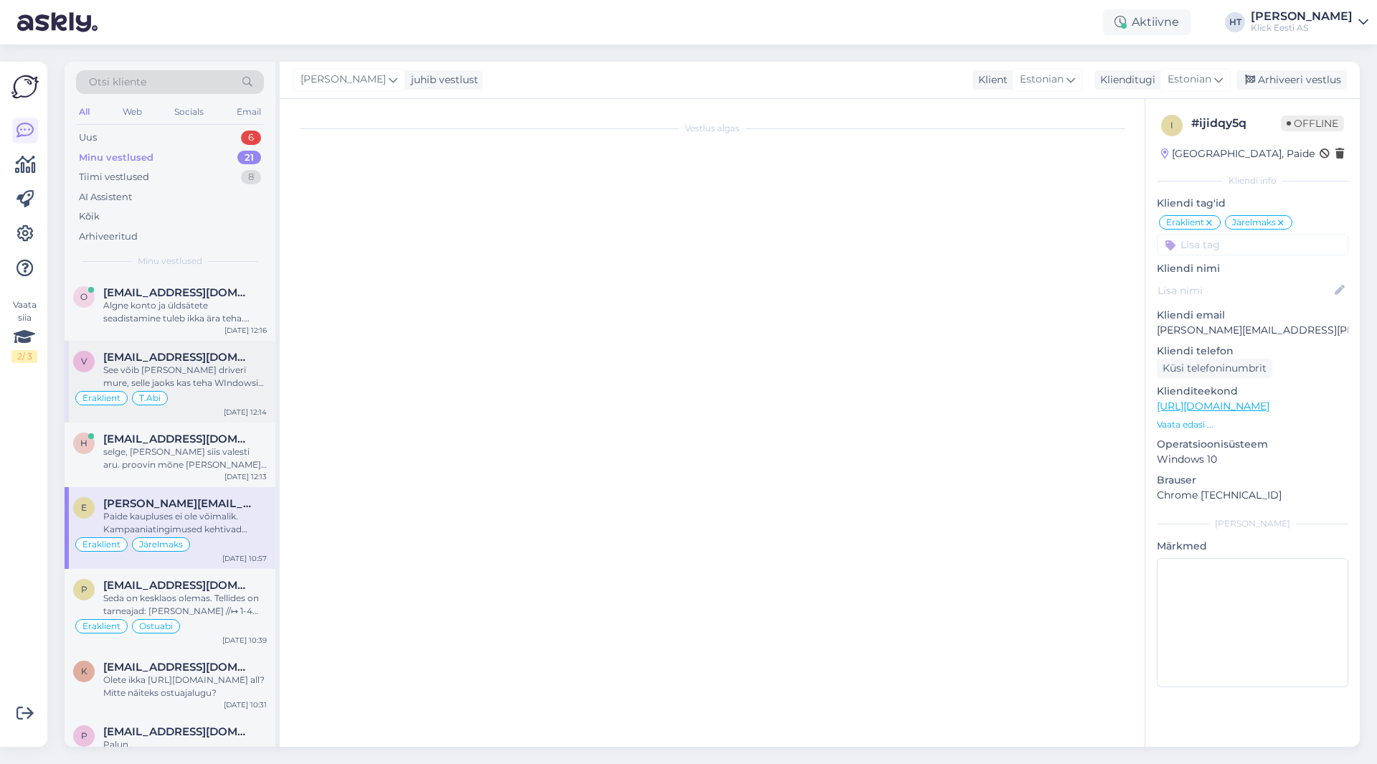
scroll to position [866, 0]
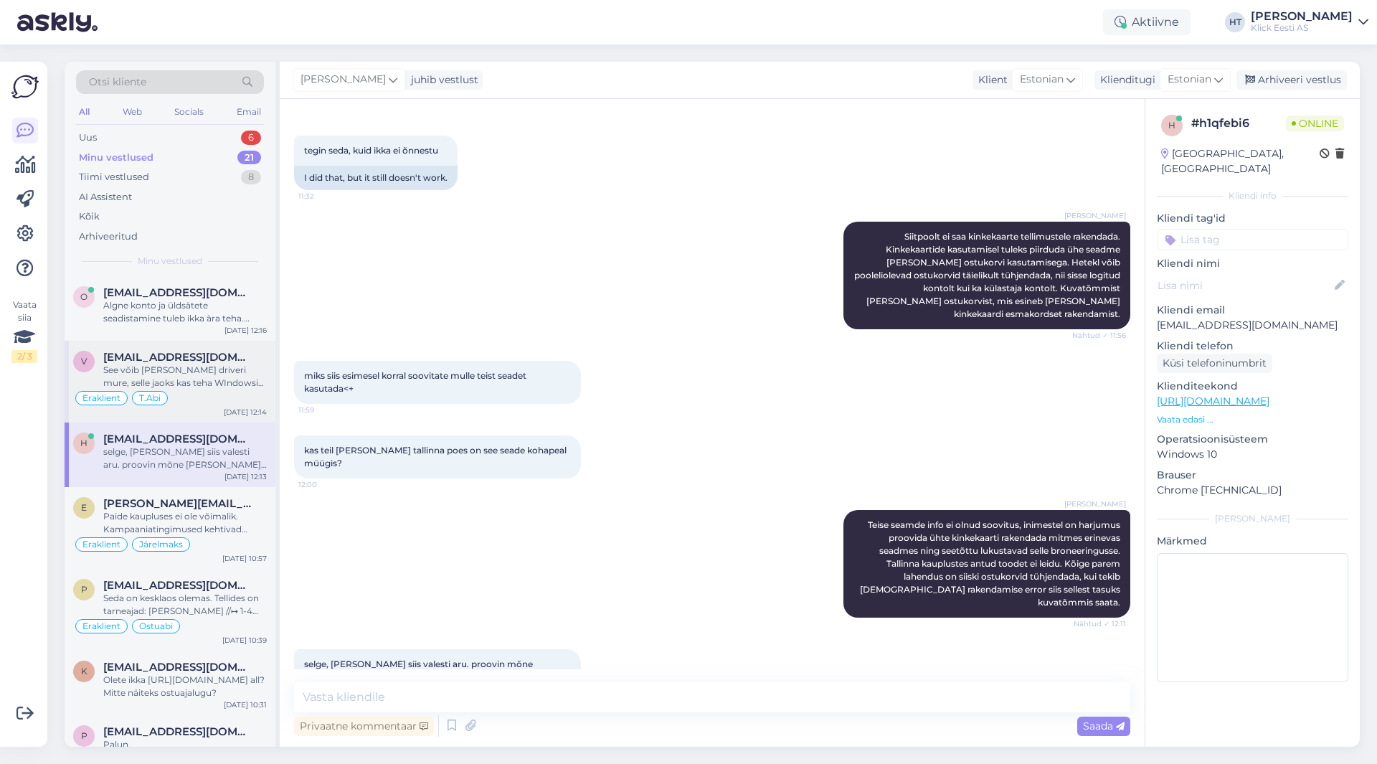
click at [223, 365] on div "See võib [PERSON_NAME] driveri mure, selle jaoks kas teha WIndowsi poolsed driv…" at bounding box center [185, 377] width 164 height 26
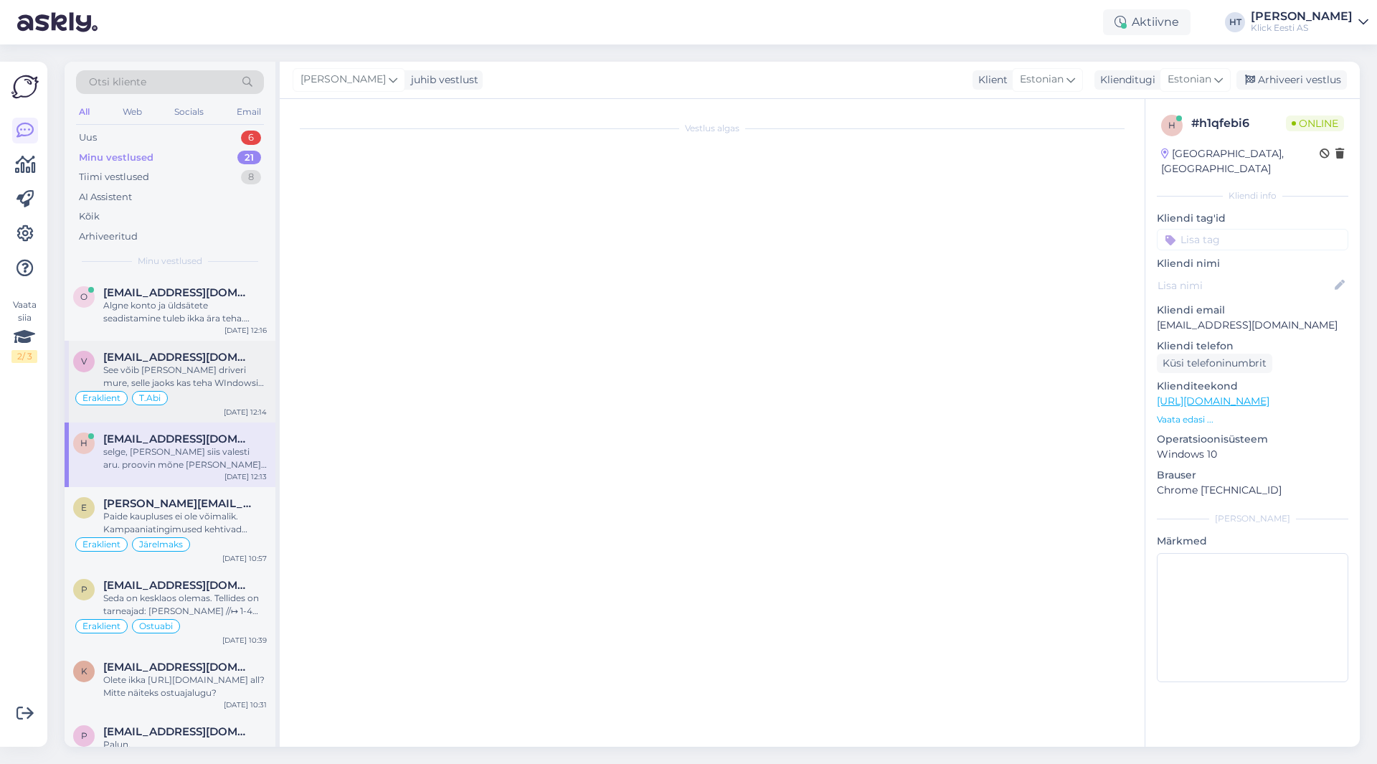
scroll to position [95, 0]
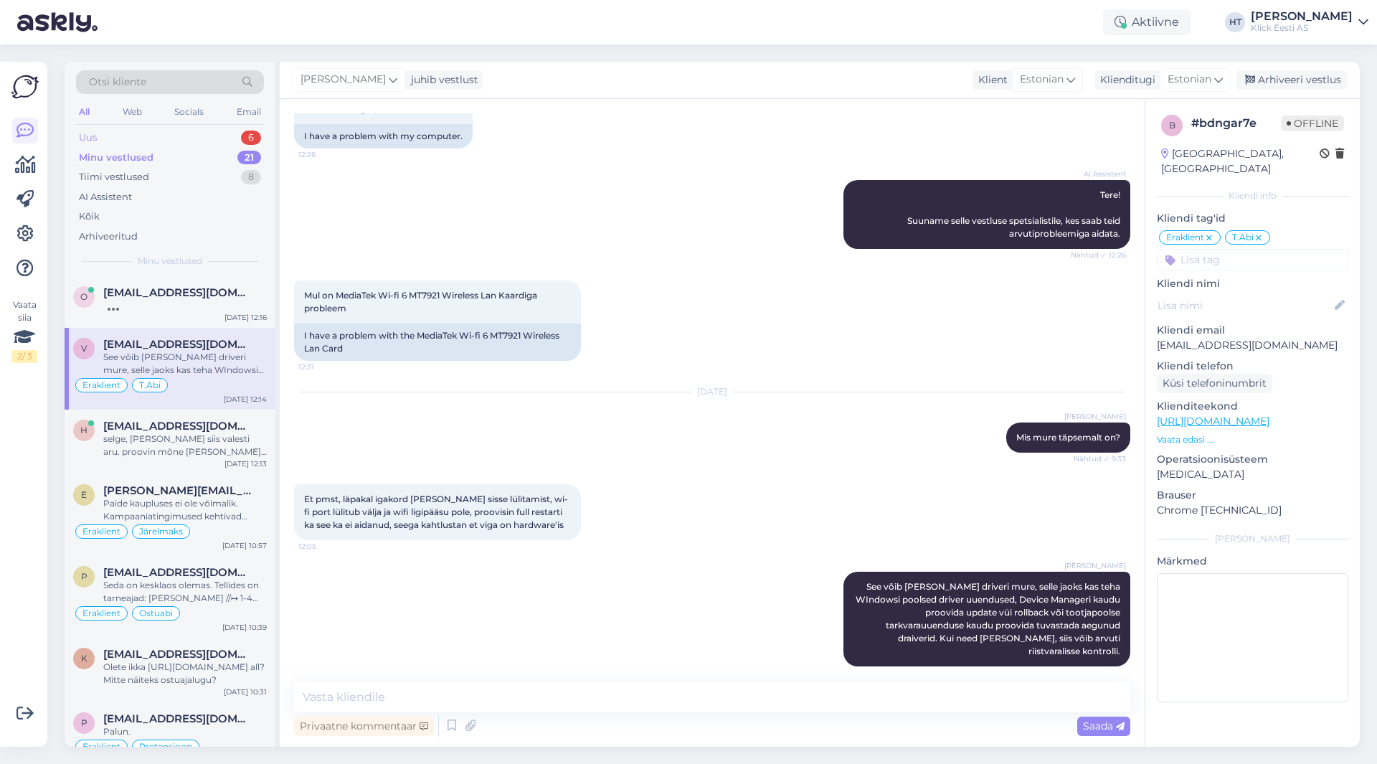
click at [239, 138] on div "Uus 6" at bounding box center [170, 138] width 188 height 20
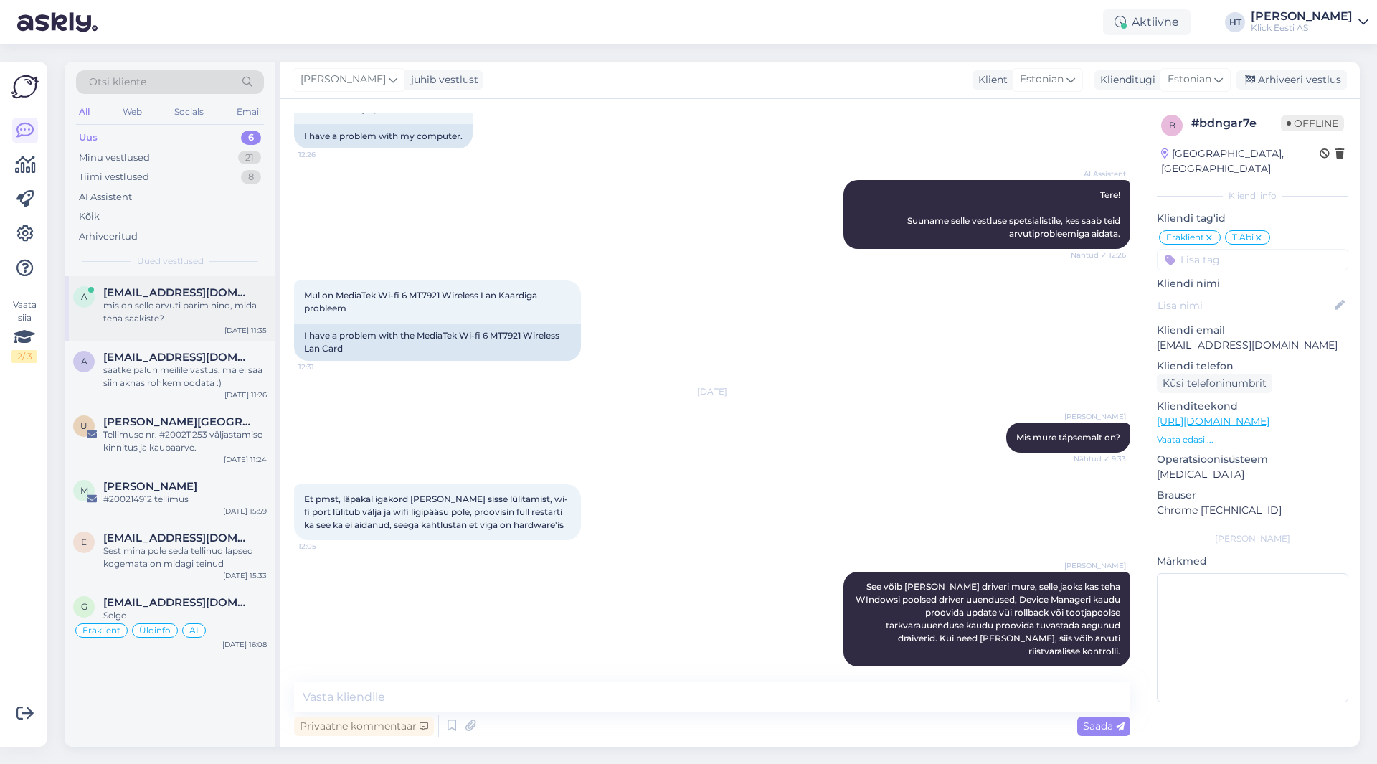
click at [222, 292] on span "[EMAIL_ADDRESS][DOMAIN_NAME]" at bounding box center [177, 292] width 149 height 13
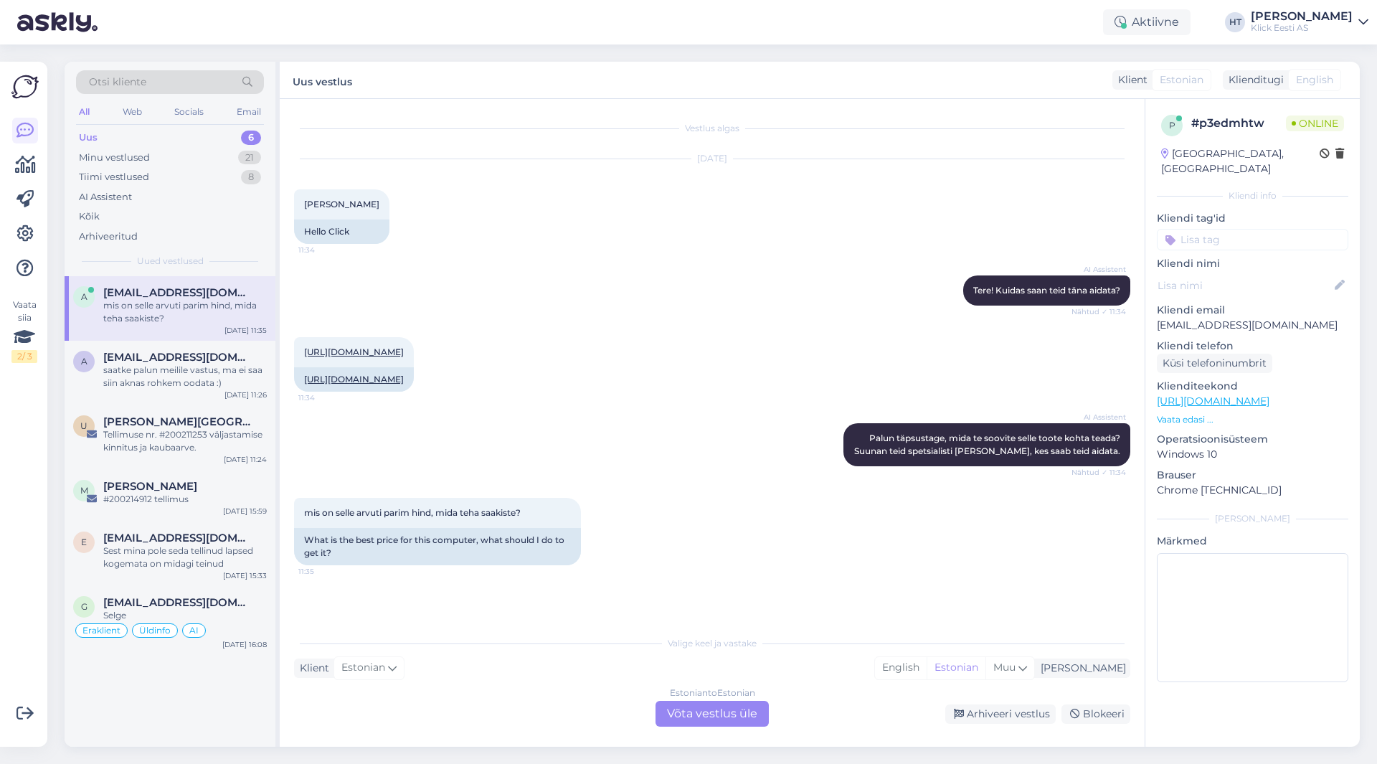
click at [698, 711] on div "Estonian to Estonian Võta vestlus üle" at bounding box center [712, 714] width 113 height 26
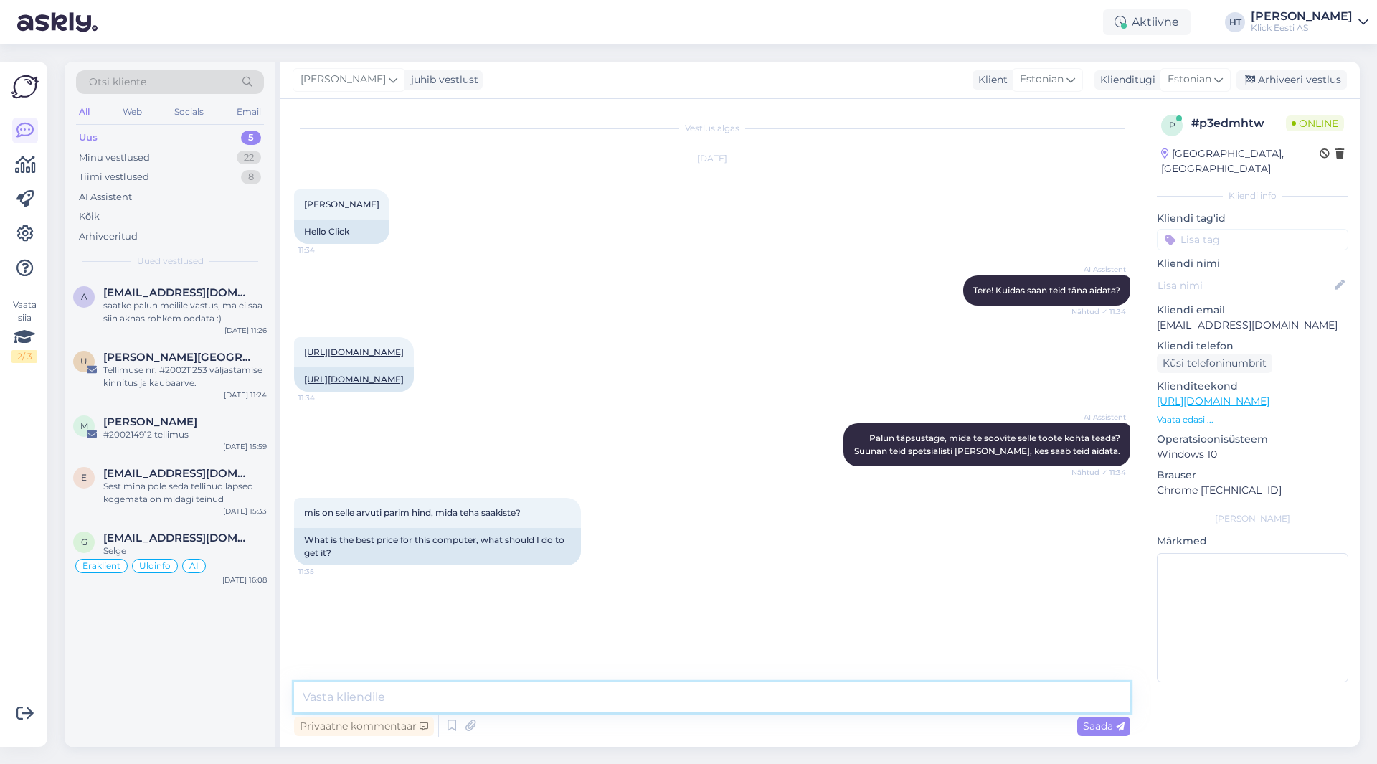
click at [701, 699] on textarea at bounding box center [712, 697] width 836 height 30
type textarea "Ei saa kahjuks soodustusi pakkuda."
click at [160, 375] on div "Tellimuse nr. #200211253 väljastamise kinnitus ja kaubaarve." at bounding box center [185, 377] width 164 height 26
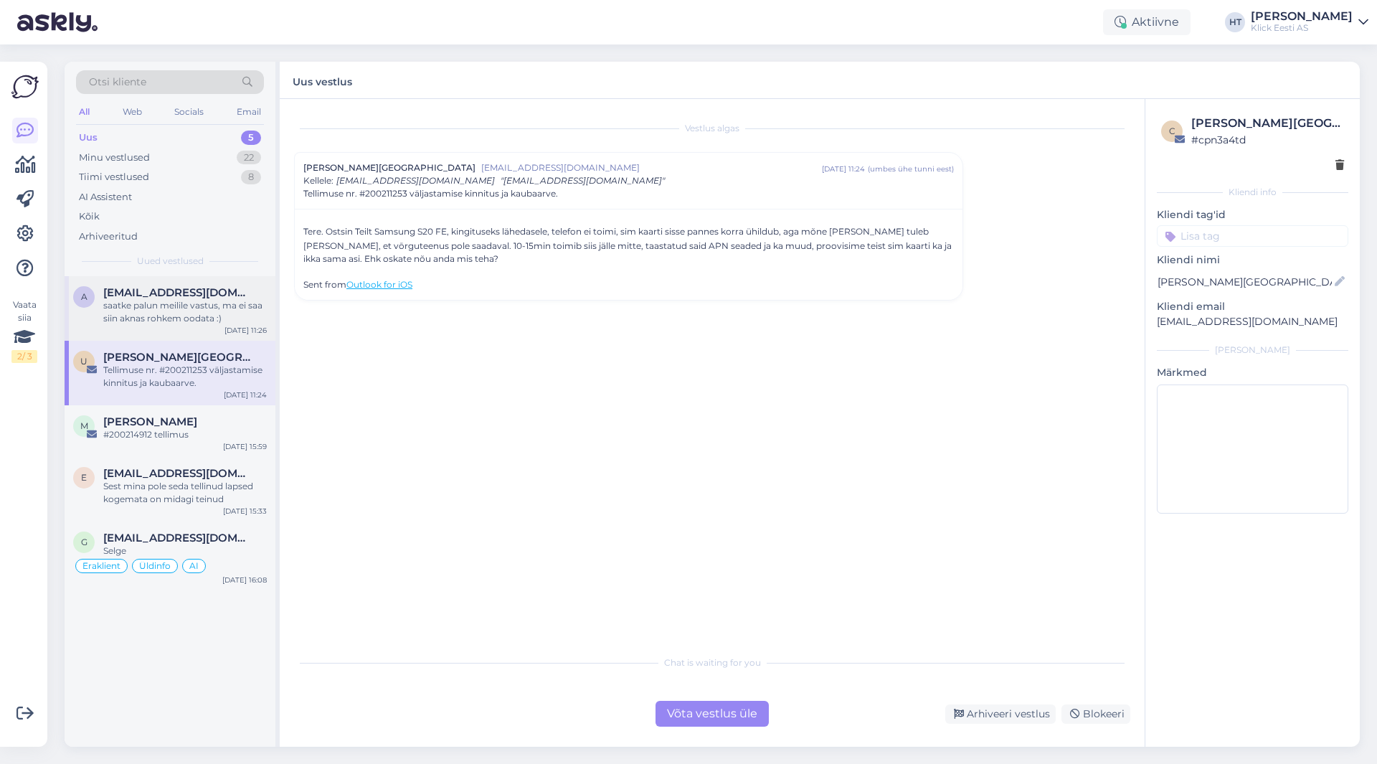
click at [169, 311] on div "saatke palun meilile vastus, ma ei saa siin aknas rohkem oodata :)" at bounding box center [185, 312] width 164 height 26
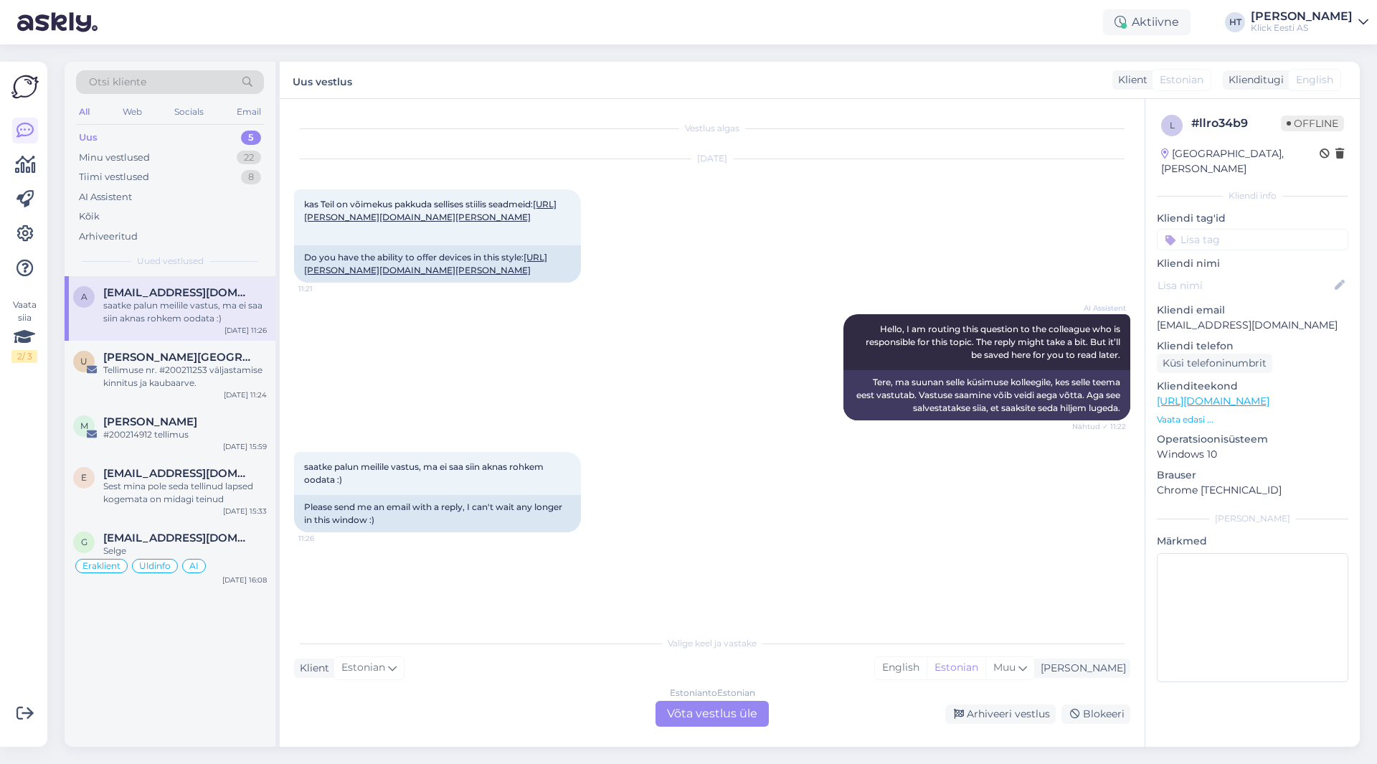
click at [227, 719] on div "a [EMAIL_ADDRESS][DOMAIN_NAME] saatke palun meilile vastus, ma ei saa siin akna…" at bounding box center [170, 511] width 211 height 470
click at [694, 251] on div "[DATE] kas Teil on võimekus pakkuda sellises stiilis seadmeid: [URL][PERSON_NAM…" at bounding box center [712, 220] width 836 height 155
click at [196, 151] on div "Minu vestlused 22" at bounding box center [170, 158] width 188 height 20
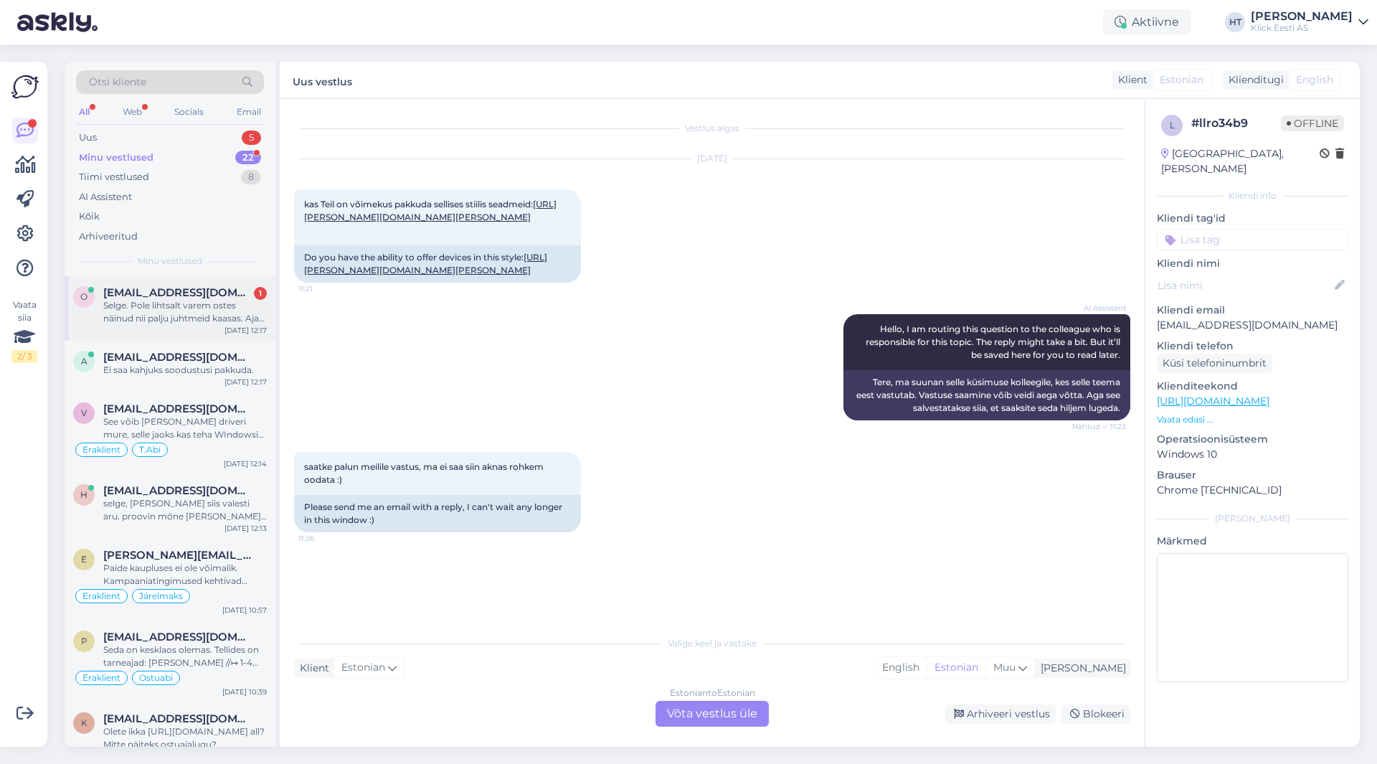
click at [240, 295] on div "[EMAIL_ADDRESS][DOMAIN_NAME] 1" at bounding box center [185, 292] width 164 height 13
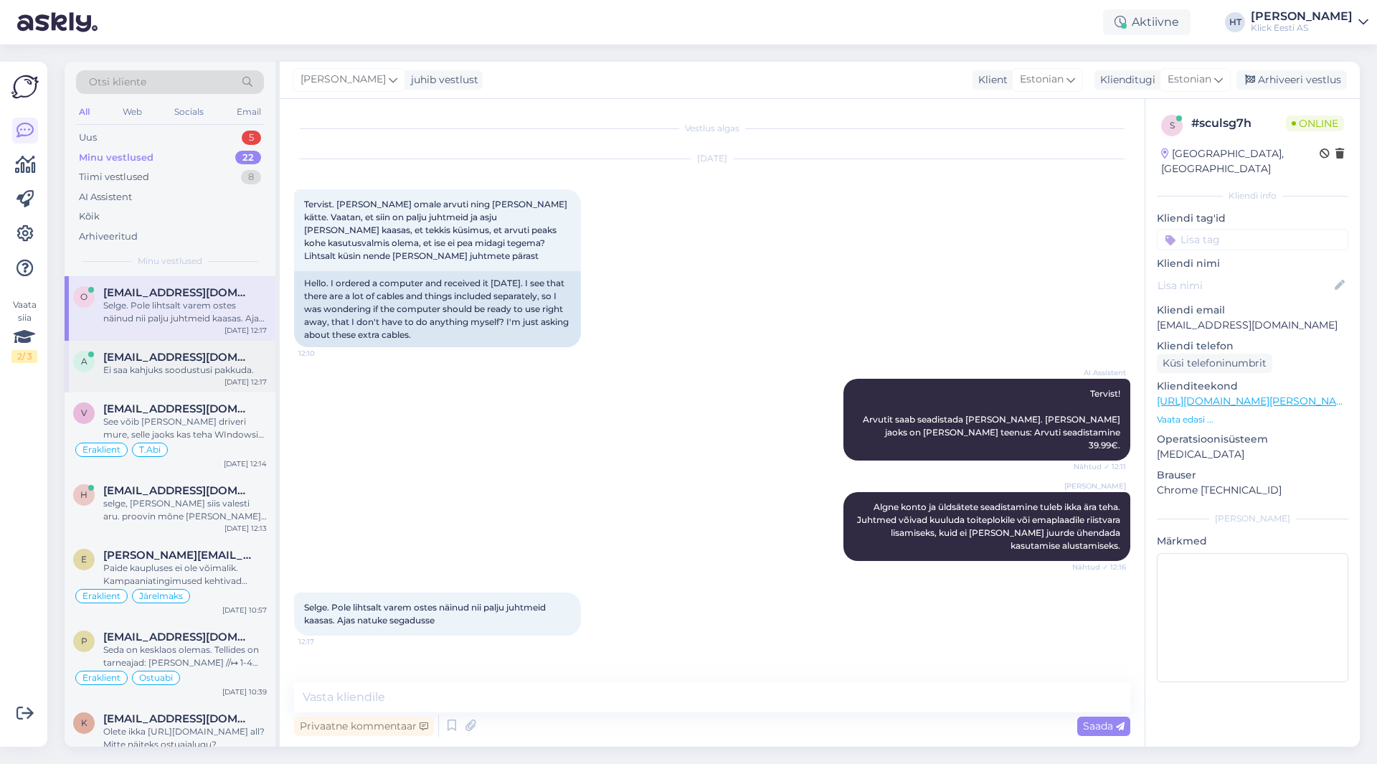
click at [227, 354] on span "[EMAIL_ADDRESS][DOMAIN_NAME]" at bounding box center [177, 357] width 149 height 13
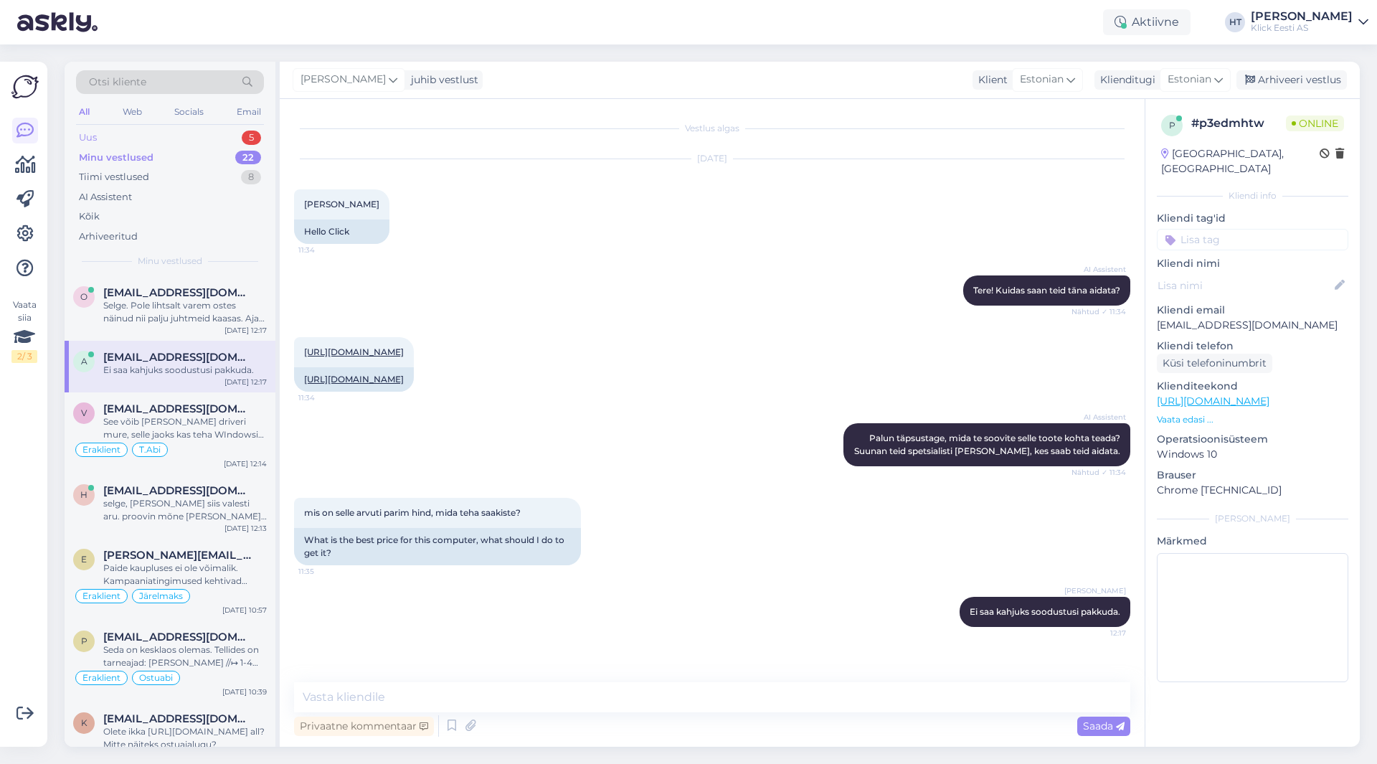
click at [207, 134] on div "Uus 5" at bounding box center [170, 138] width 188 height 20
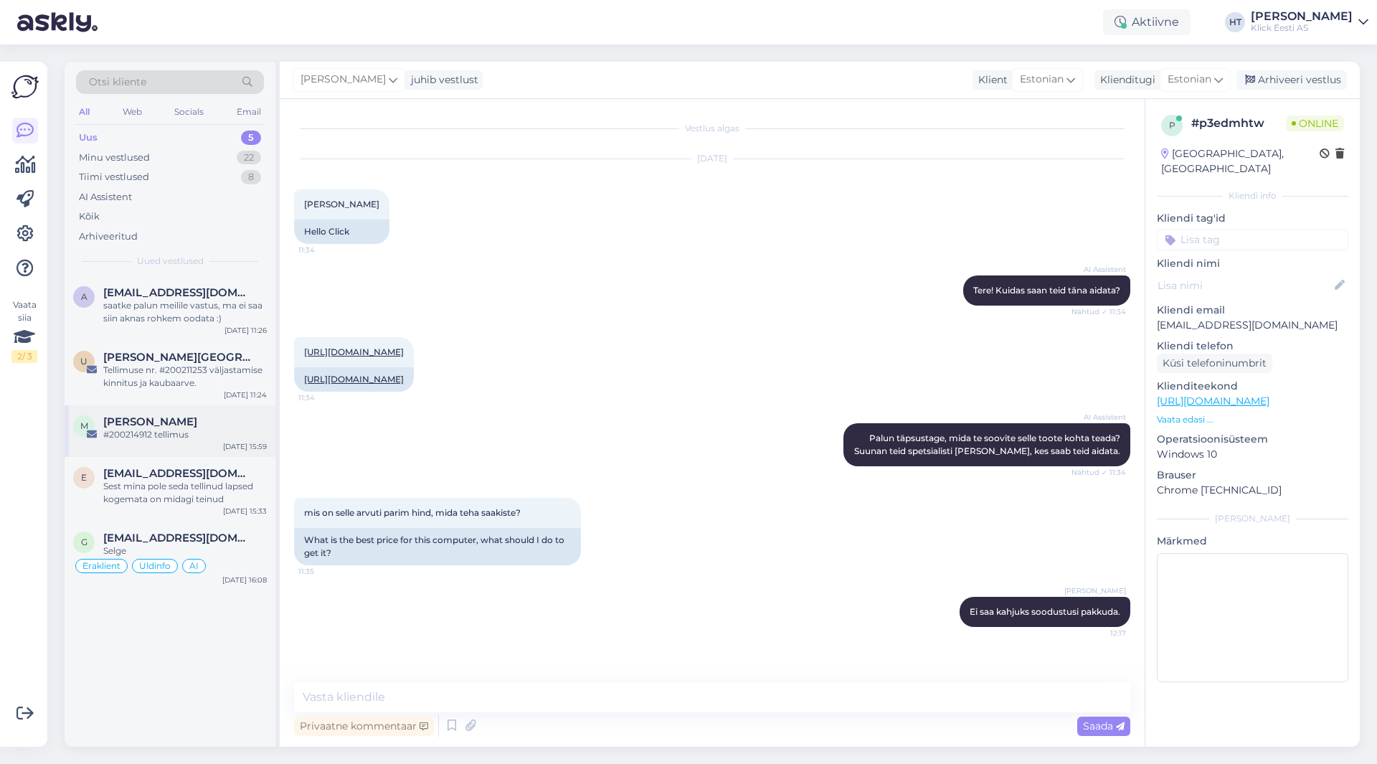
click at [192, 427] on div "[PERSON_NAME]" at bounding box center [185, 421] width 164 height 13
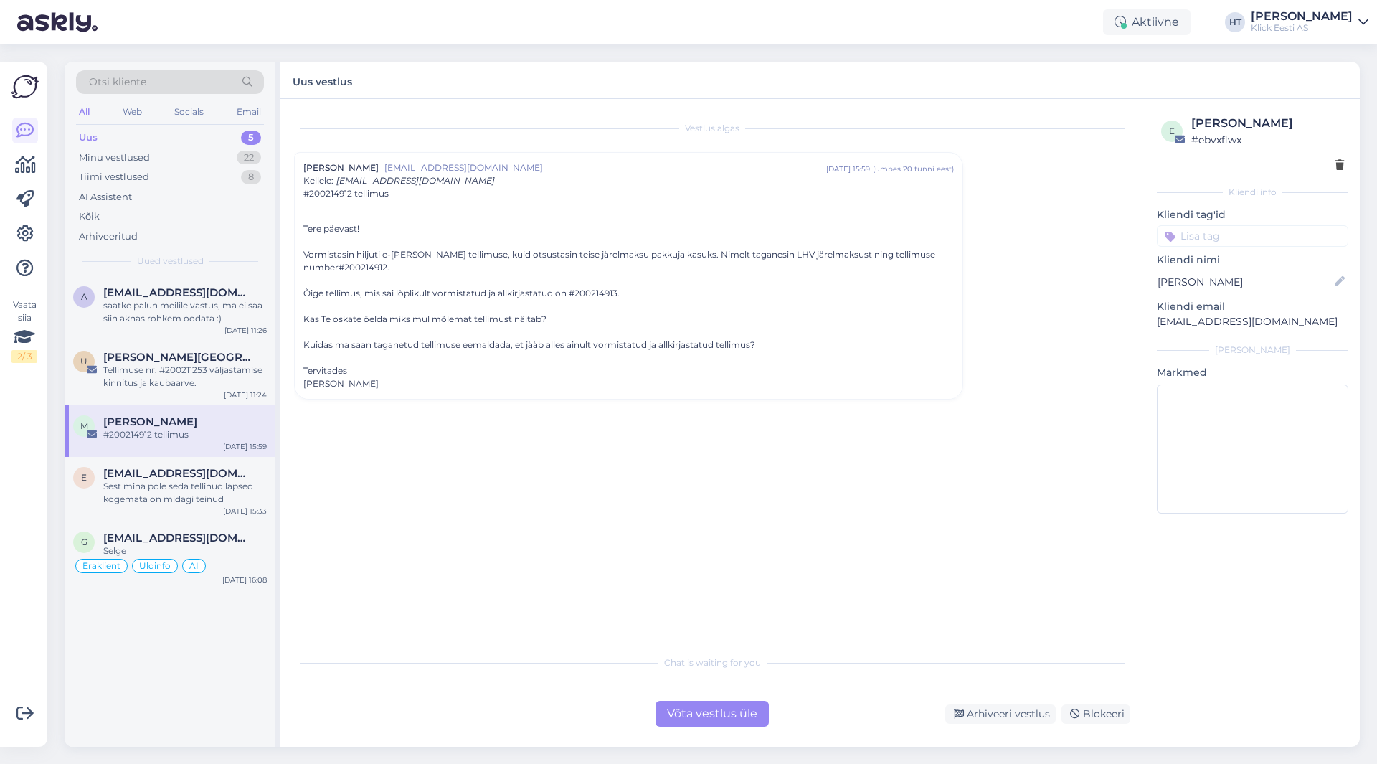
click at [247, 686] on div "a [EMAIL_ADDRESS][DOMAIN_NAME] saatke palun meilile vastus, ma ei saa siin akna…" at bounding box center [170, 511] width 211 height 470
click at [184, 473] on span "[EMAIL_ADDRESS][DOMAIN_NAME]" at bounding box center [177, 473] width 149 height 13
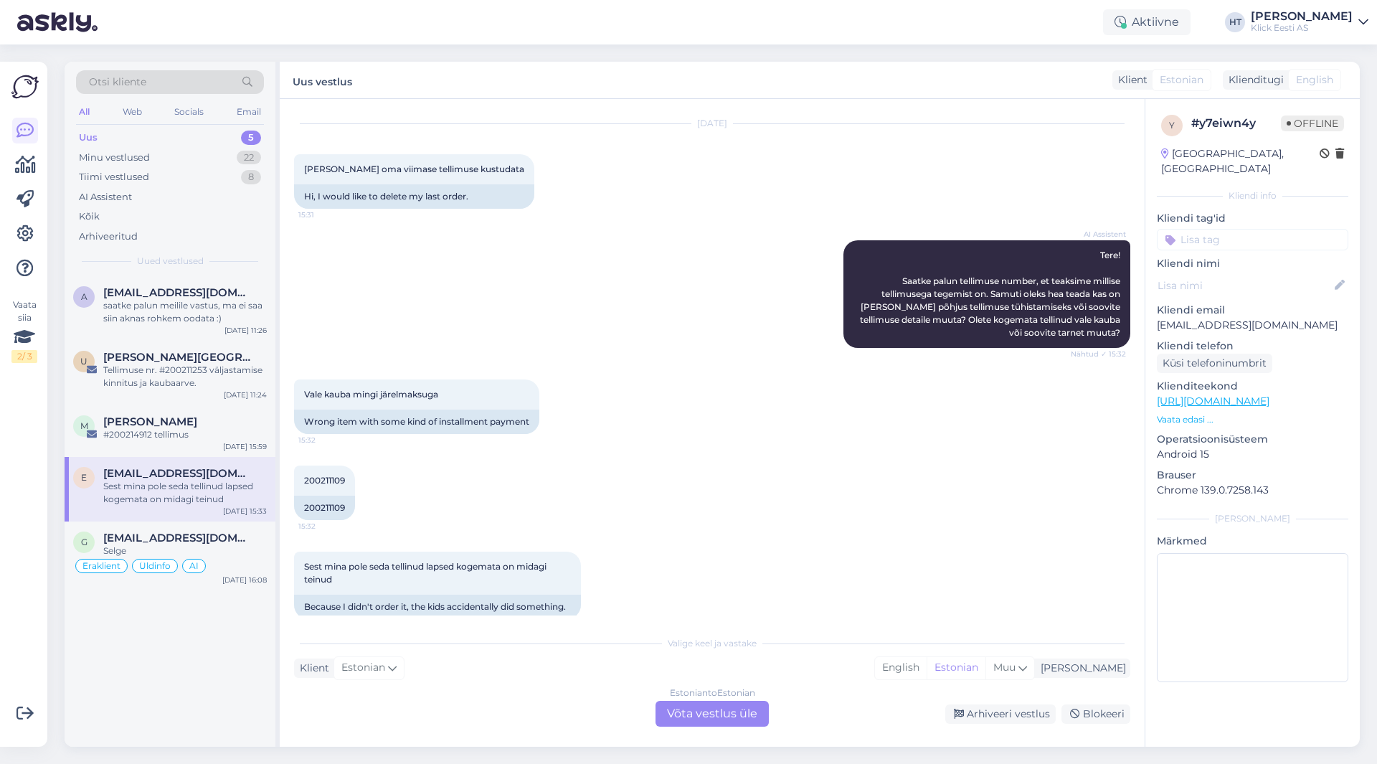
scroll to position [55, 0]
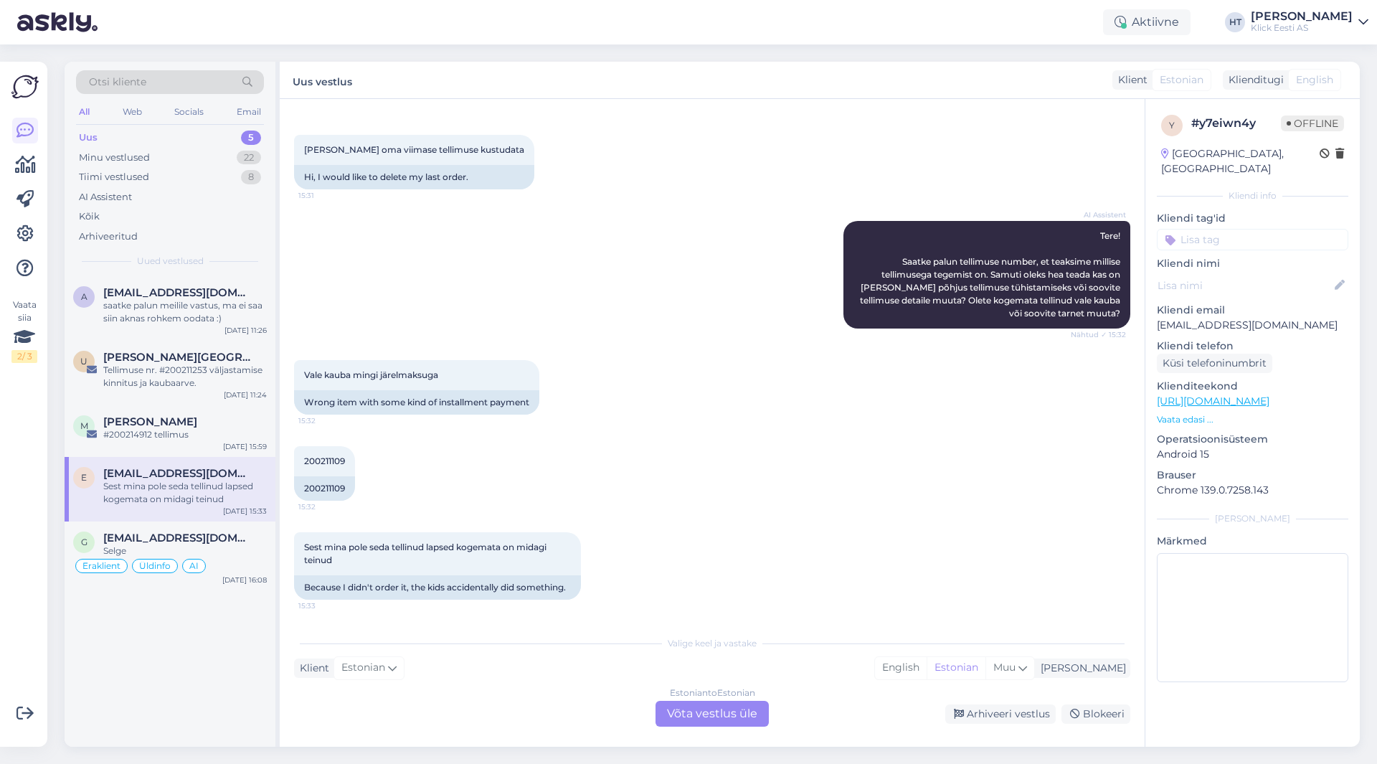
click at [1198, 318] on p "[EMAIL_ADDRESS][DOMAIN_NAME]" at bounding box center [1252, 325] width 191 height 15
click at [732, 550] on div "Sest mina pole seda tellinud lapsed kogemata on midagi teinud 15:33 Because I d…" at bounding box center [712, 565] width 836 height 99
click at [241, 159] on div "22" at bounding box center [249, 158] width 24 height 14
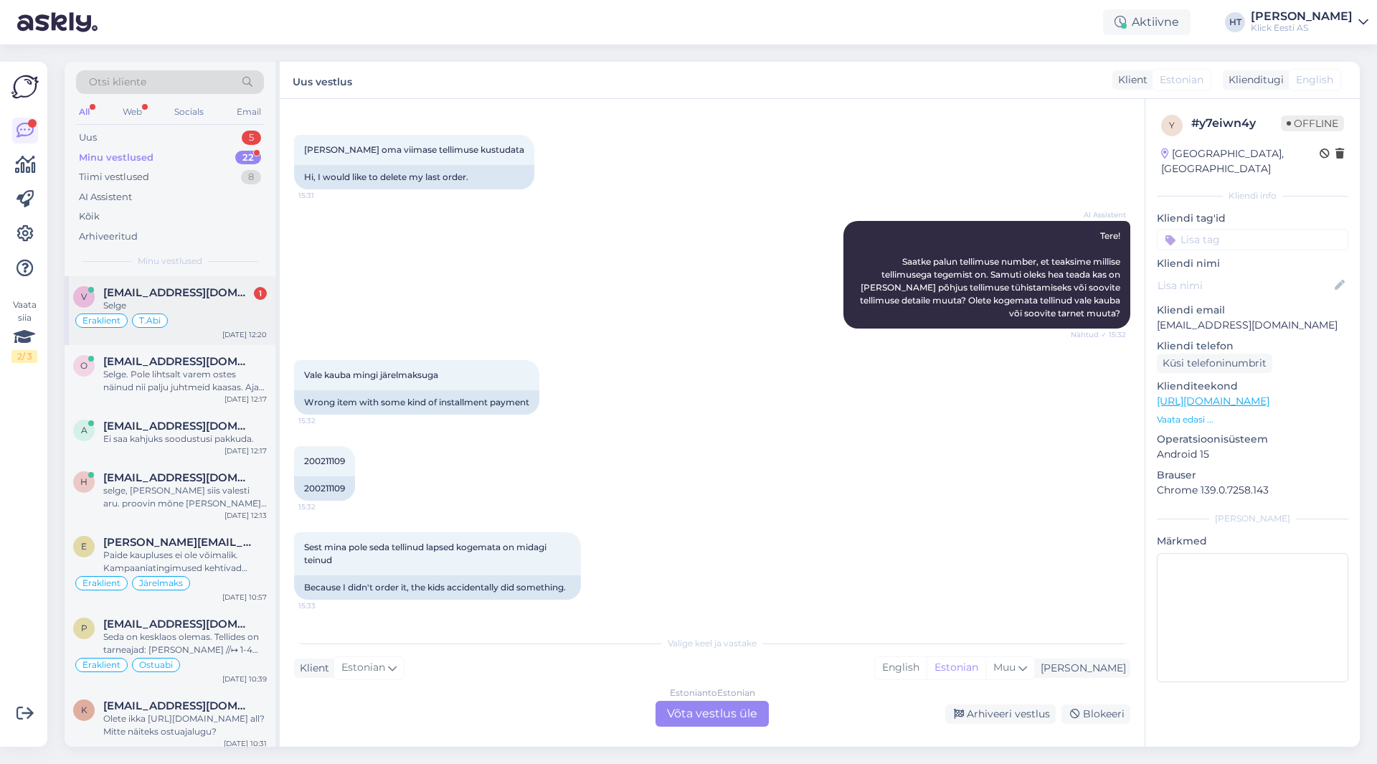
click at [217, 319] on div "Eraklient T.Abi" at bounding box center [170, 320] width 194 height 17
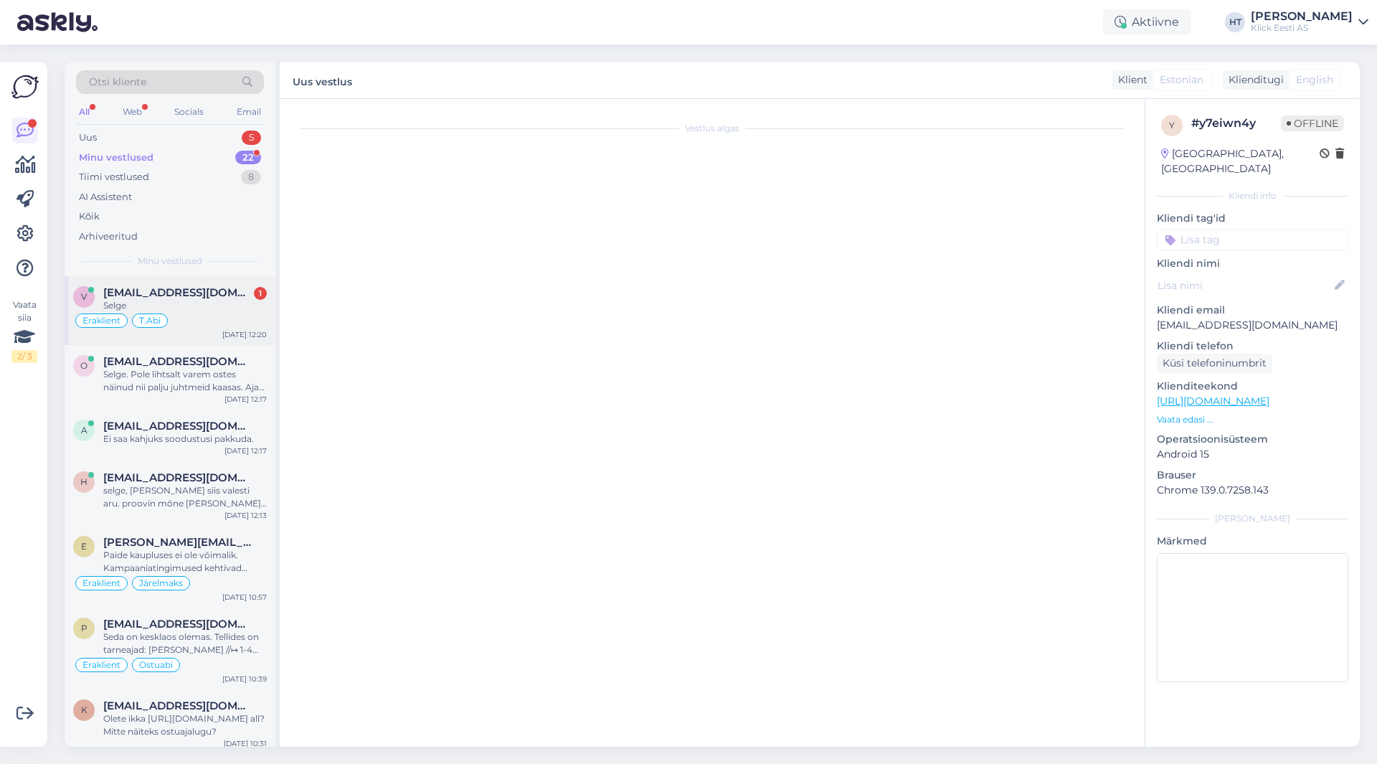
scroll to position [157, 0]
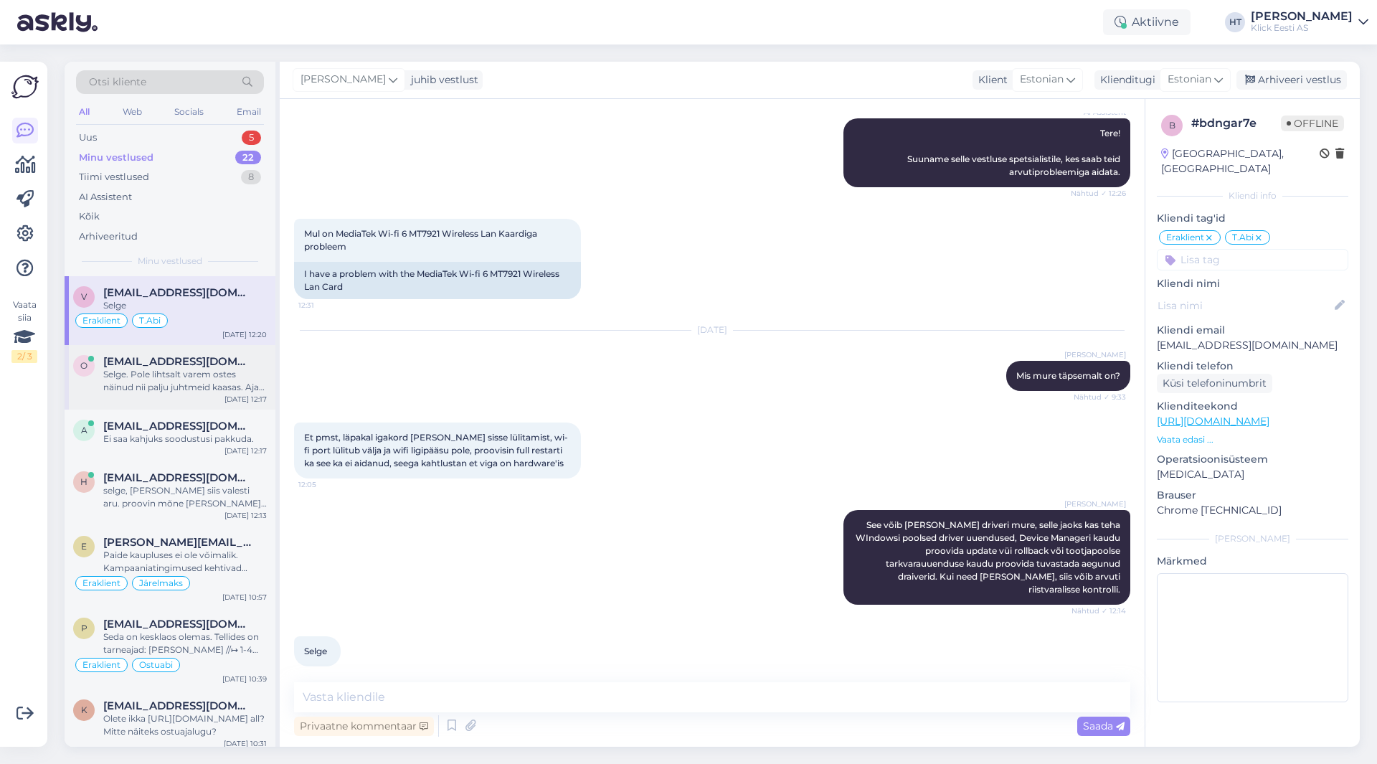
click at [189, 359] on span "[EMAIL_ADDRESS][DOMAIN_NAME]" at bounding box center [177, 361] width 149 height 13
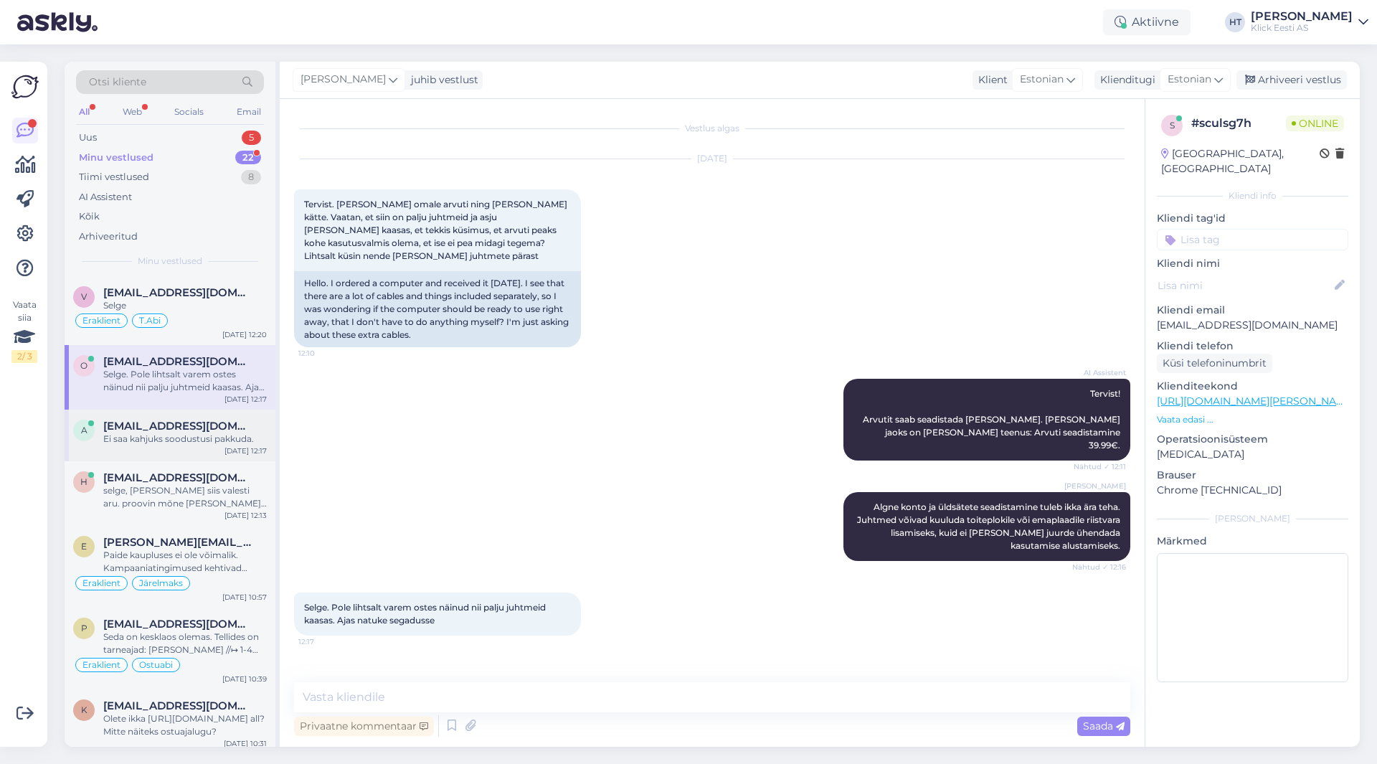
click at [196, 452] on div "a [EMAIL_ADDRESS][DOMAIN_NAME] Ei saa kahjuks soodustusi pakkuda. [DATE] 12:17" at bounding box center [170, 436] width 211 height 52
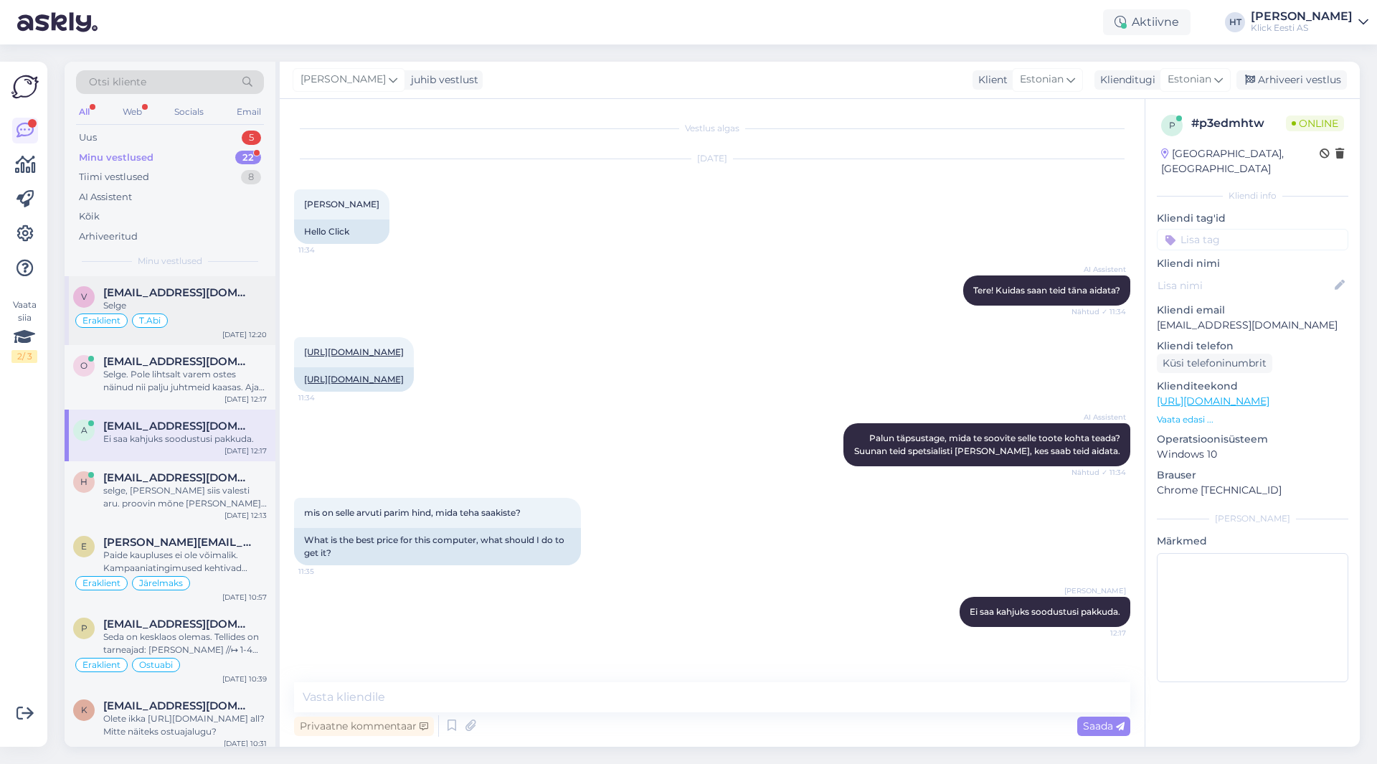
click at [182, 309] on div "Selge" at bounding box center [185, 305] width 164 height 13
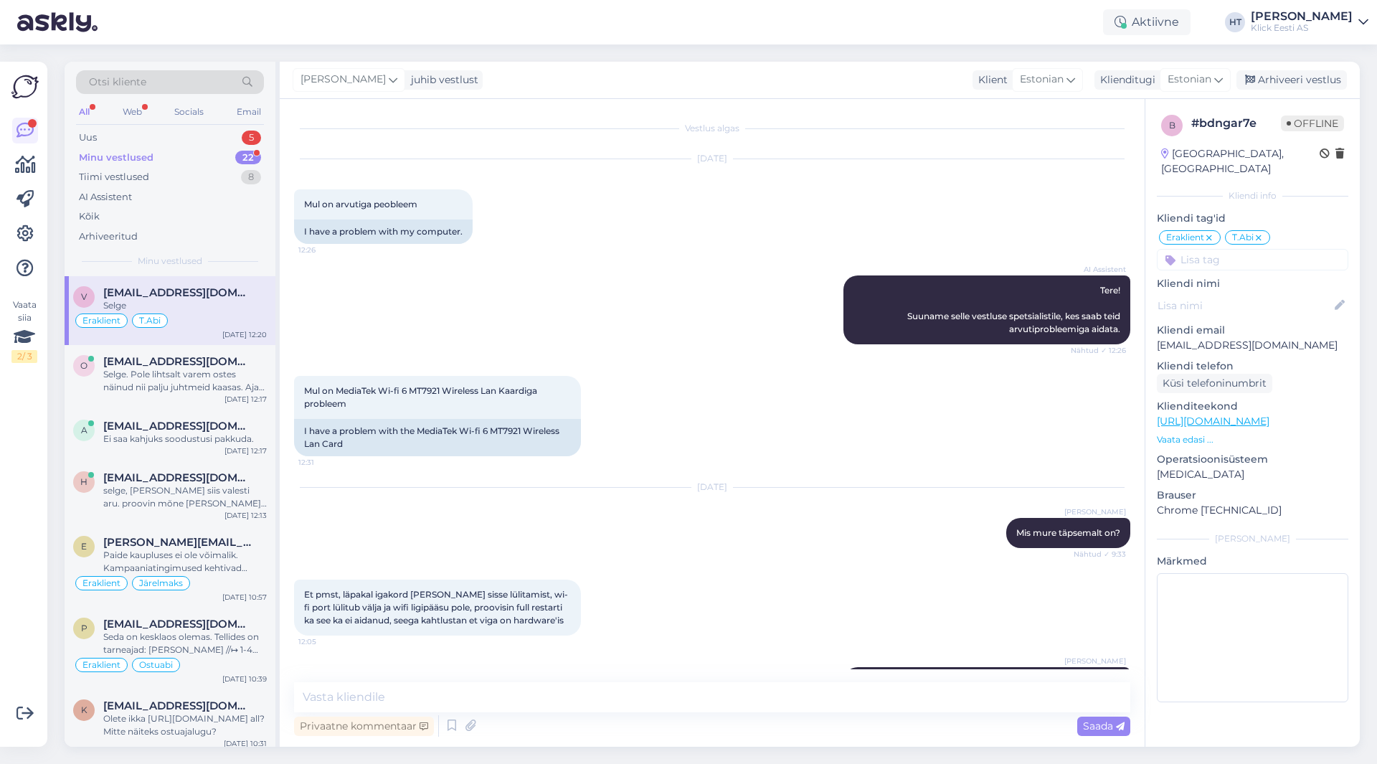
scroll to position [157, 0]
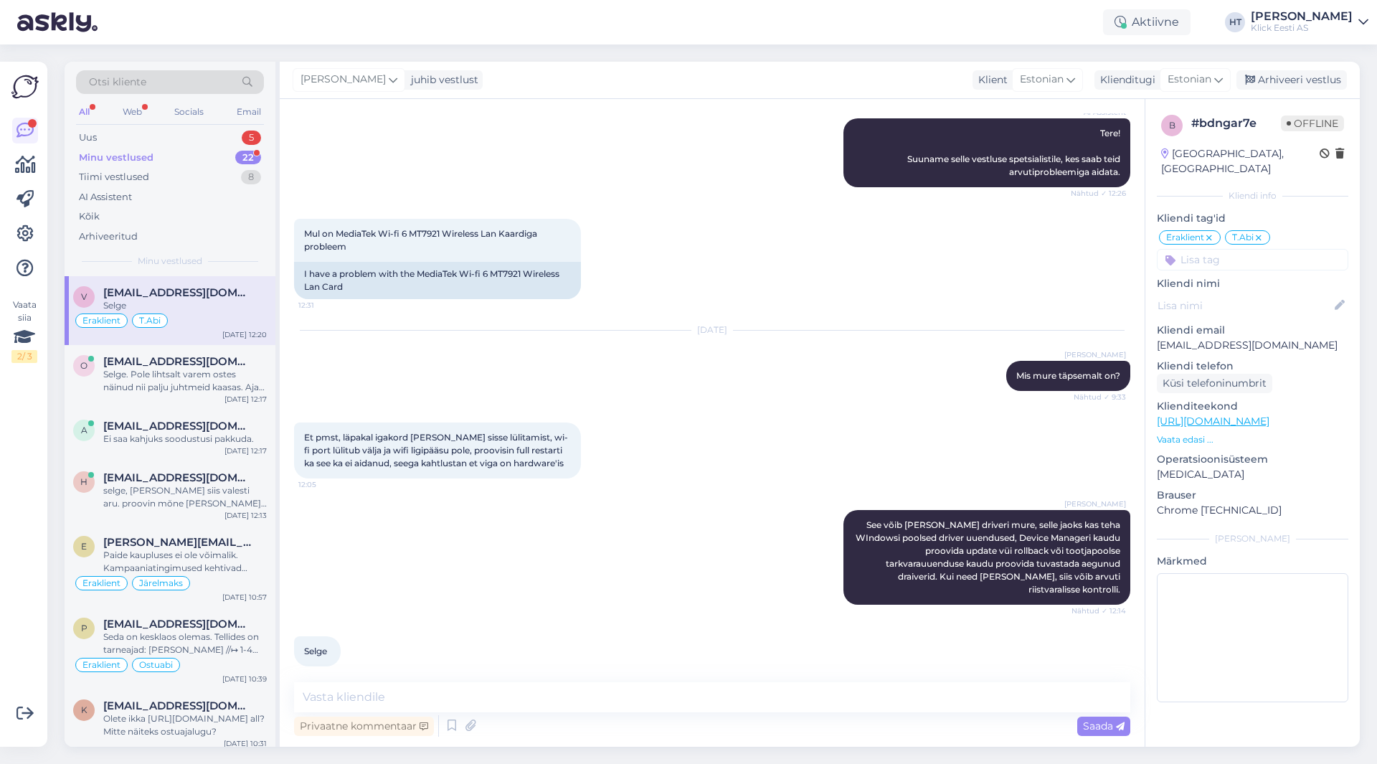
click at [240, 163] on div "22" at bounding box center [248, 158] width 26 height 14
click at [230, 128] on div "Uus 5" at bounding box center [170, 138] width 188 height 20
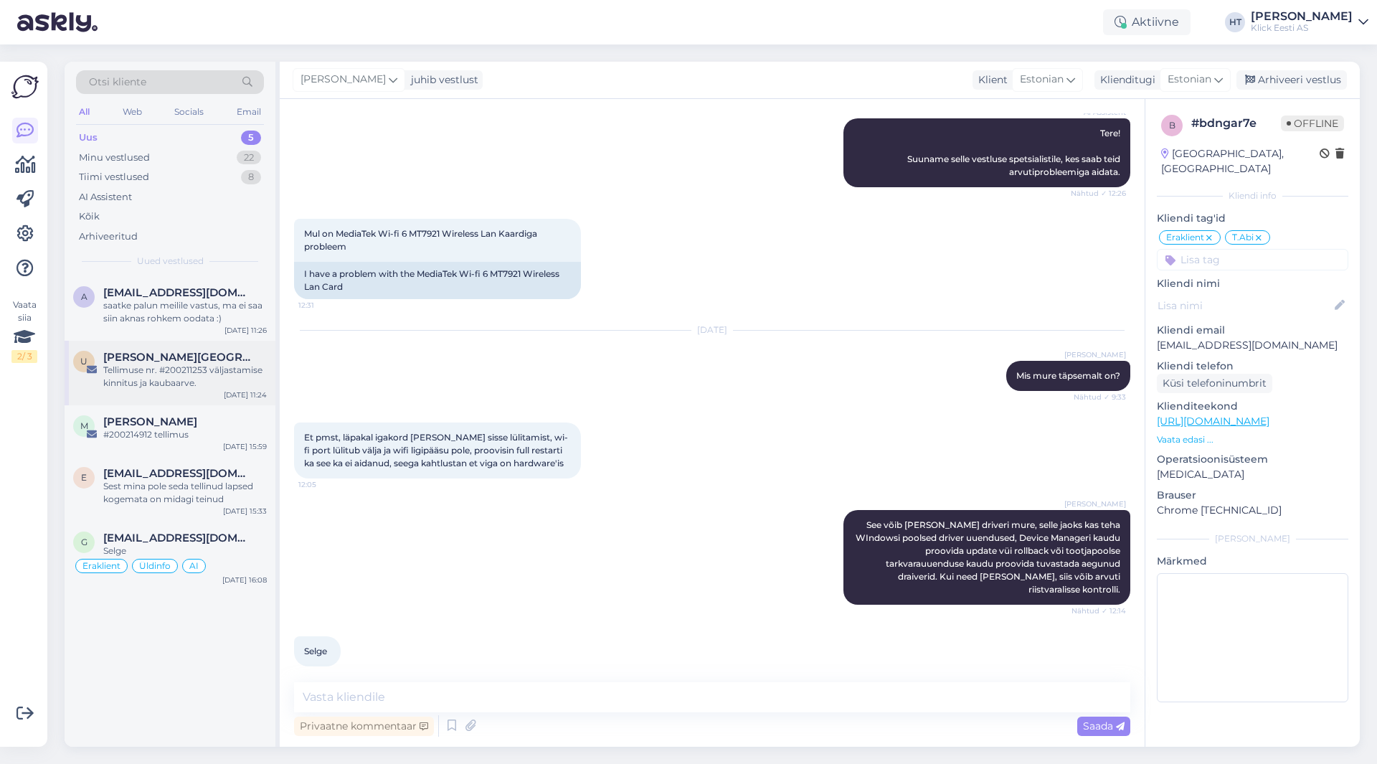
click at [240, 389] on div "Tellimuse nr. #200211253 väljastamise kinnitus ja kaubaarve." at bounding box center [185, 377] width 164 height 26
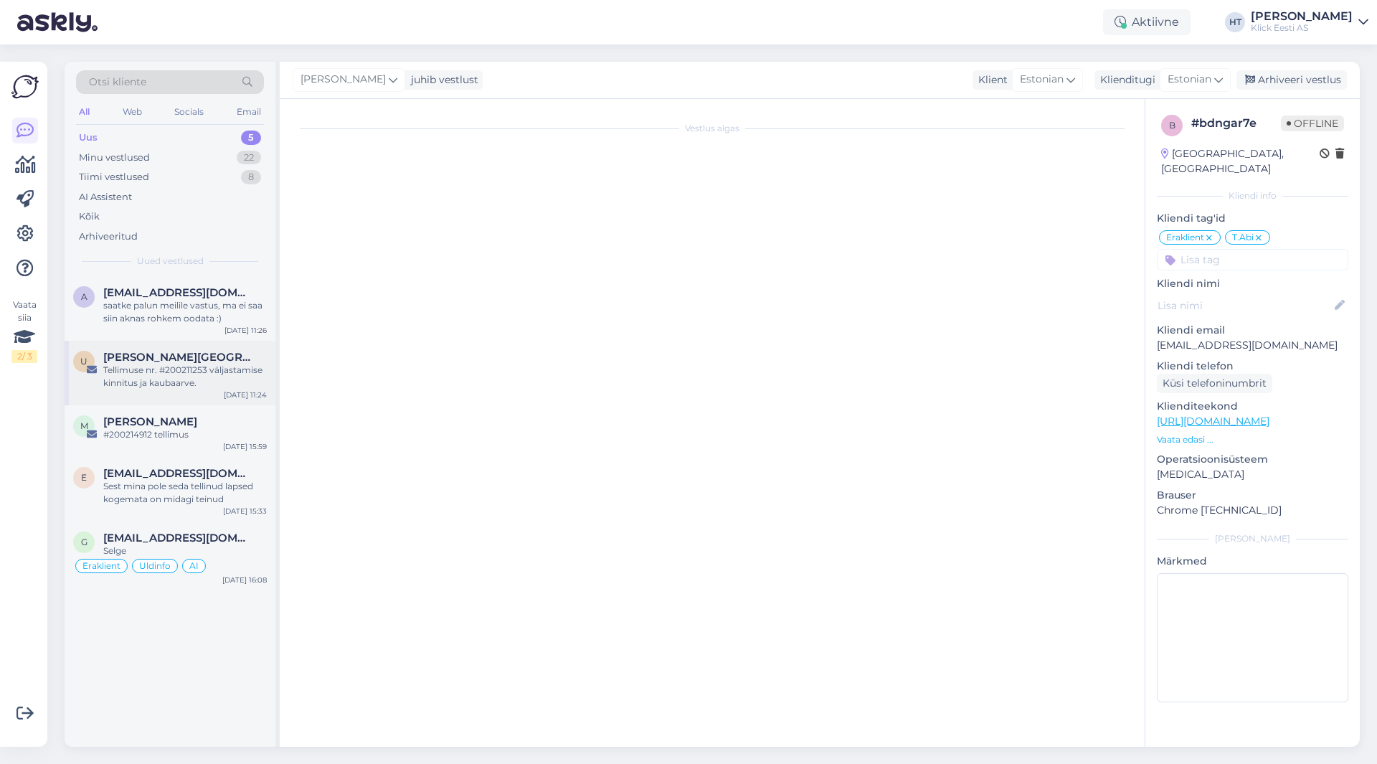
scroll to position [0, 0]
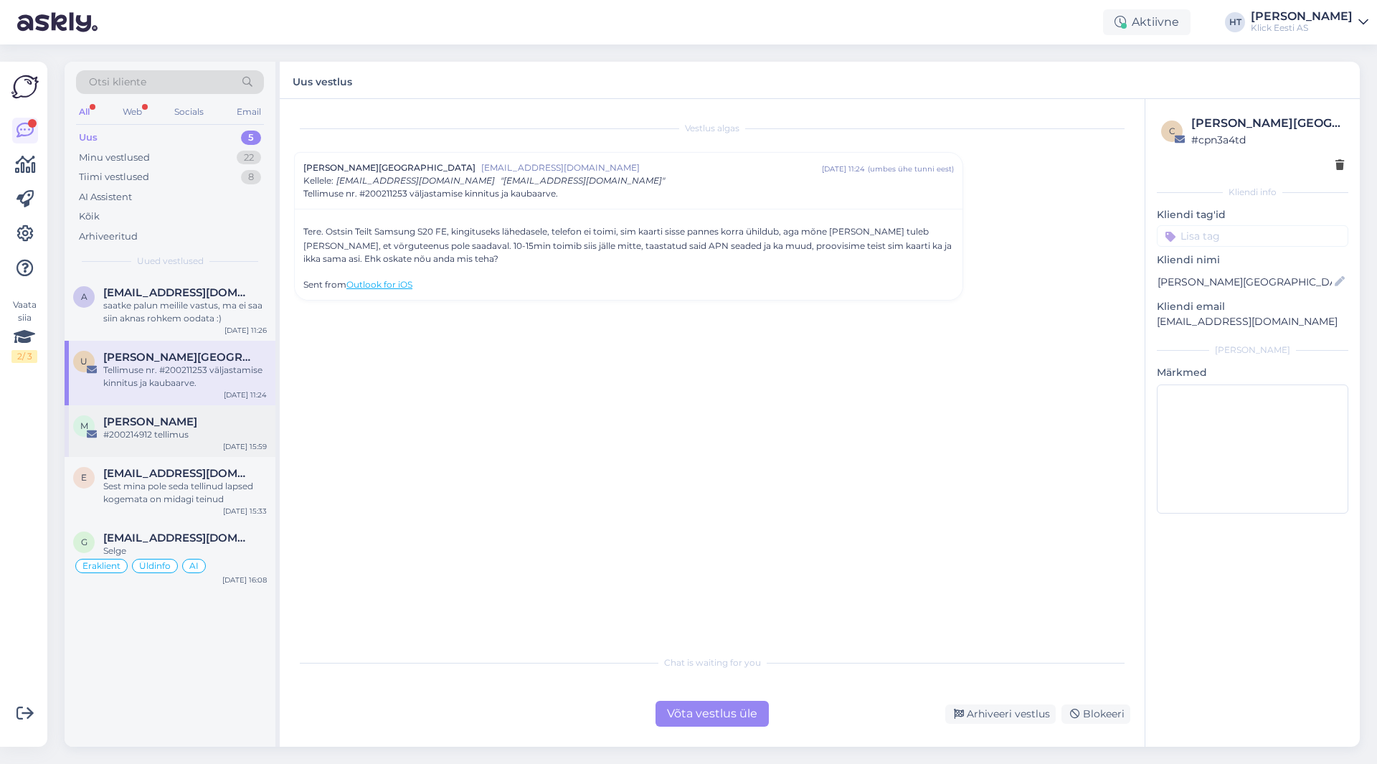
click at [194, 429] on div "#200214912 tellimus" at bounding box center [185, 434] width 164 height 13
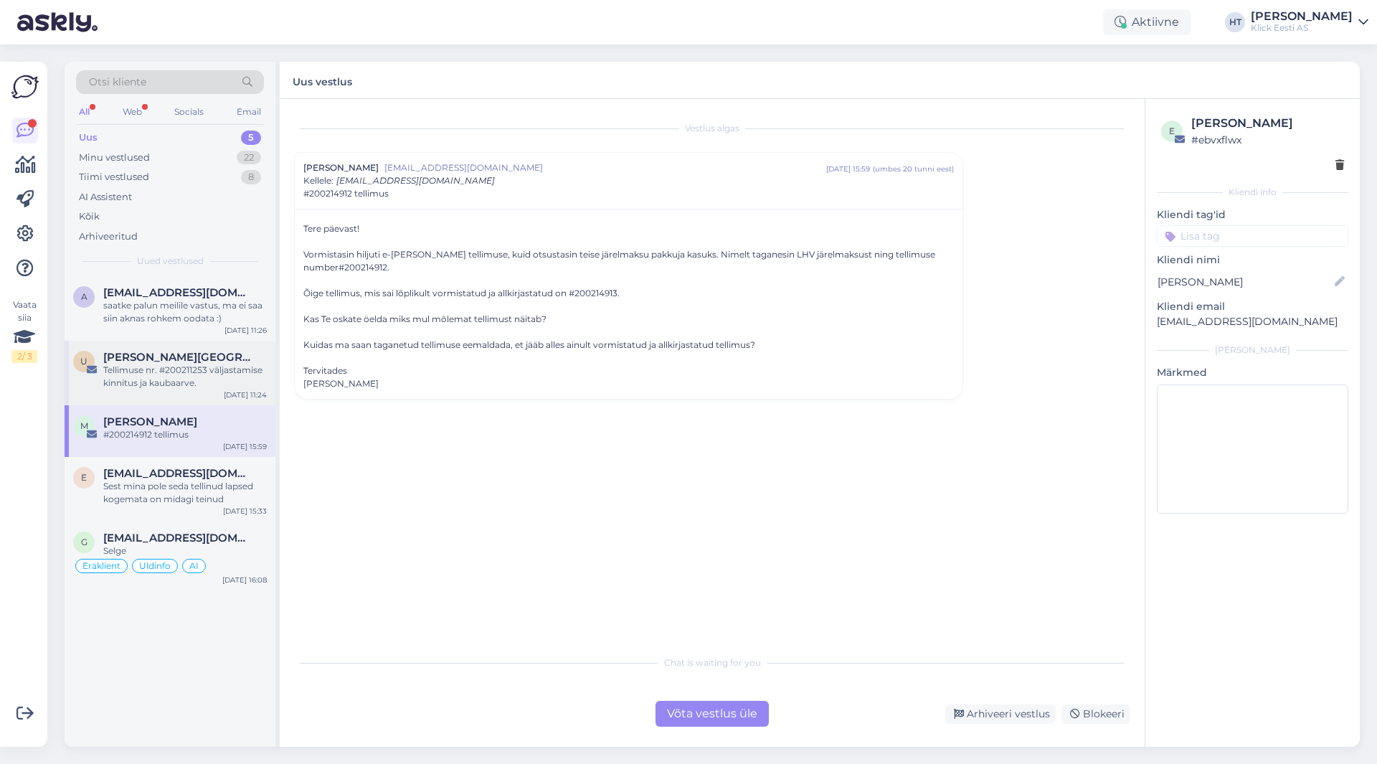
click at [194, 355] on div "[PERSON_NAME][GEOGRAPHIC_DATA]" at bounding box center [185, 357] width 164 height 13
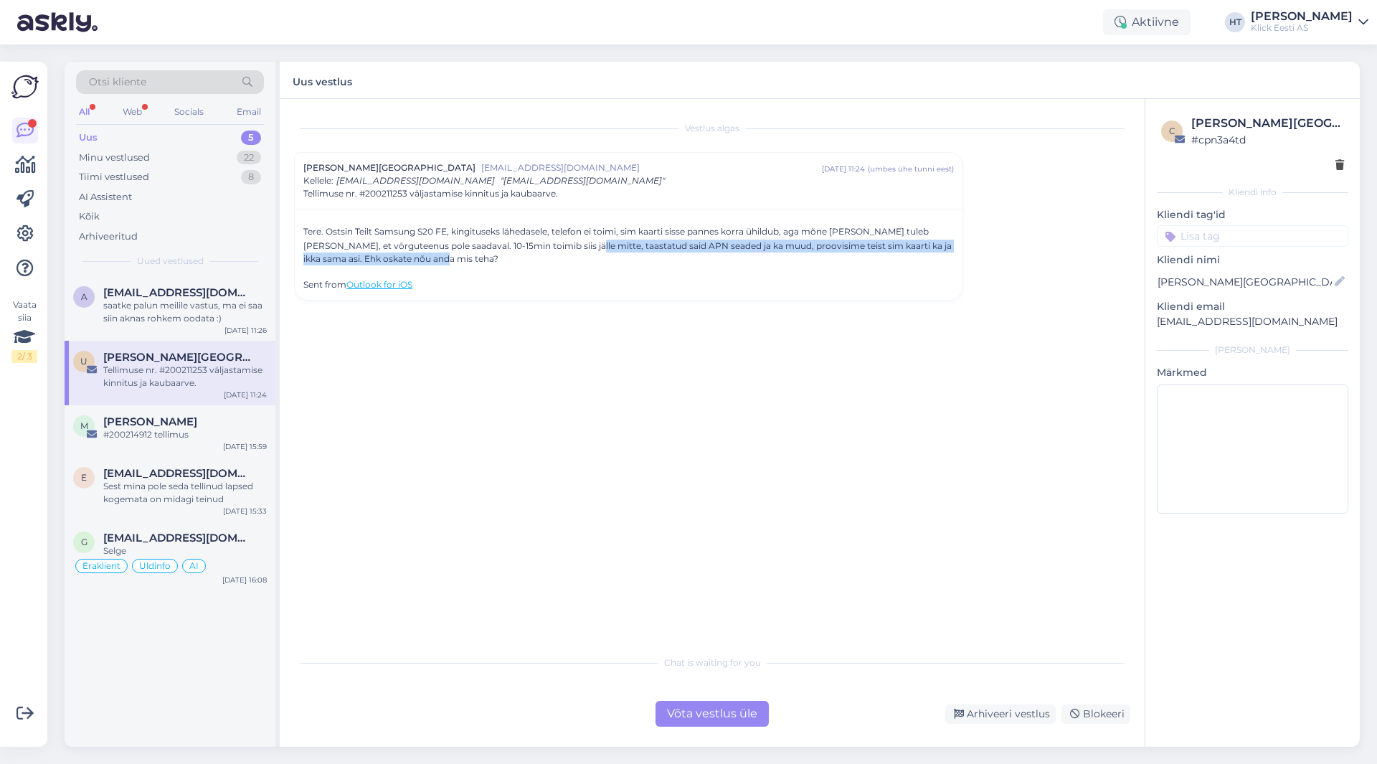
drag, startPoint x: 554, startPoint y: 244, endPoint x: 656, endPoint y: 258, distance: 102.8
click at [656, 258] on div "Tere. Ostsin Teilt Samsung S20 FE, kingituseks lähedasele, telefon ei toimi, si…" at bounding box center [628, 243] width 651 height 43
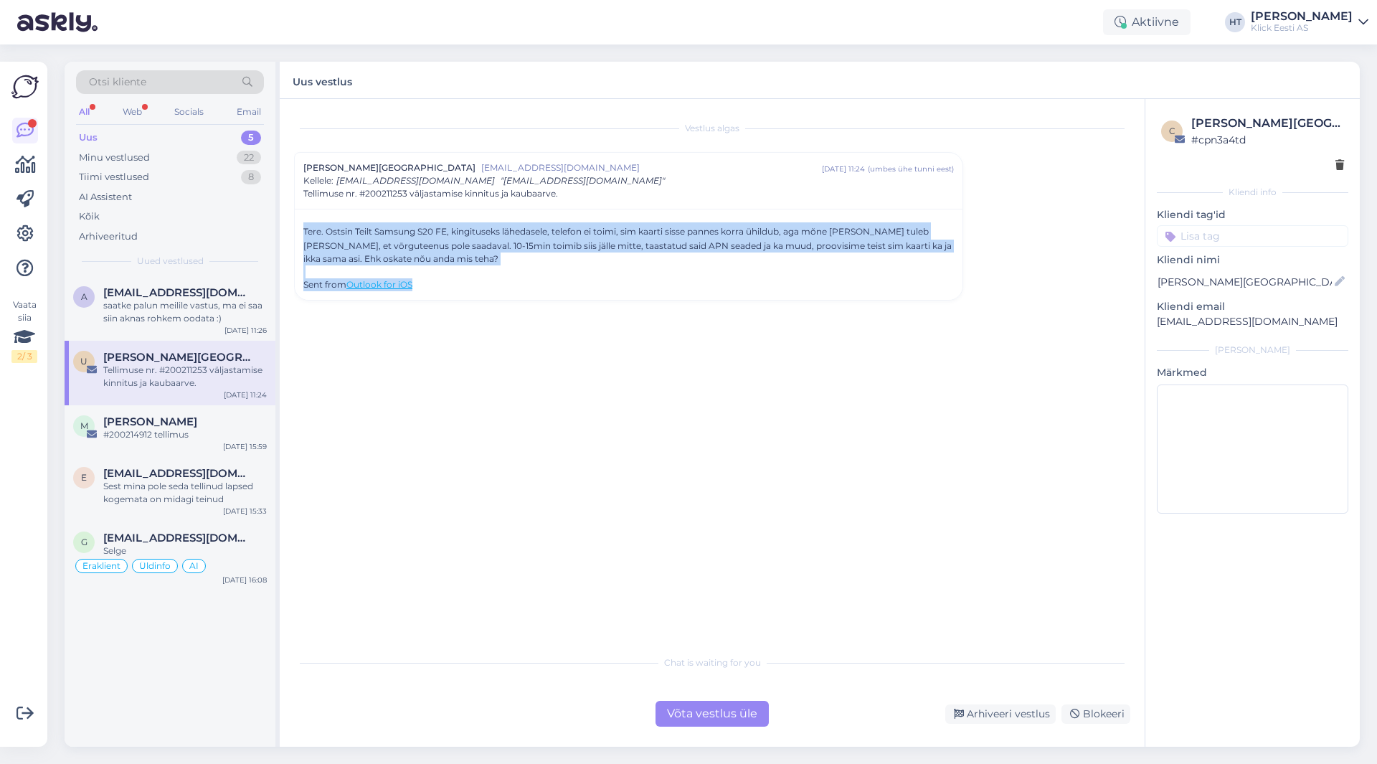
drag, startPoint x: 426, startPoint y: 286, endPoint x: 301, endPoint y: 232, distance: 136.6
click at [299, 230] on div "Tere. Ostsin Teilt Samsung S20 FE, kingituseks lähedasele, telefon ei toimi, si…" at bounding box center [629, 254] width 668 height 91
click at [301, 232] on div "Tere. Ostsin Teilt Samsung S20 FE, kingituseks lähedasele, telefon ei toimi, si…" at bounding box center [629, 254] width 668 height 91
drag, startPoint x: 303, startPoint y: 232, endPoint x: 482, endPoint y: 289, distance: 187.4
click at [482, 289] on div "Tere. Ostsin Teilt Samsung S20 FE, kingituseks lähedasele, telefon ei toimi, si…" at bounding box center [628, 256] width 651 height 69
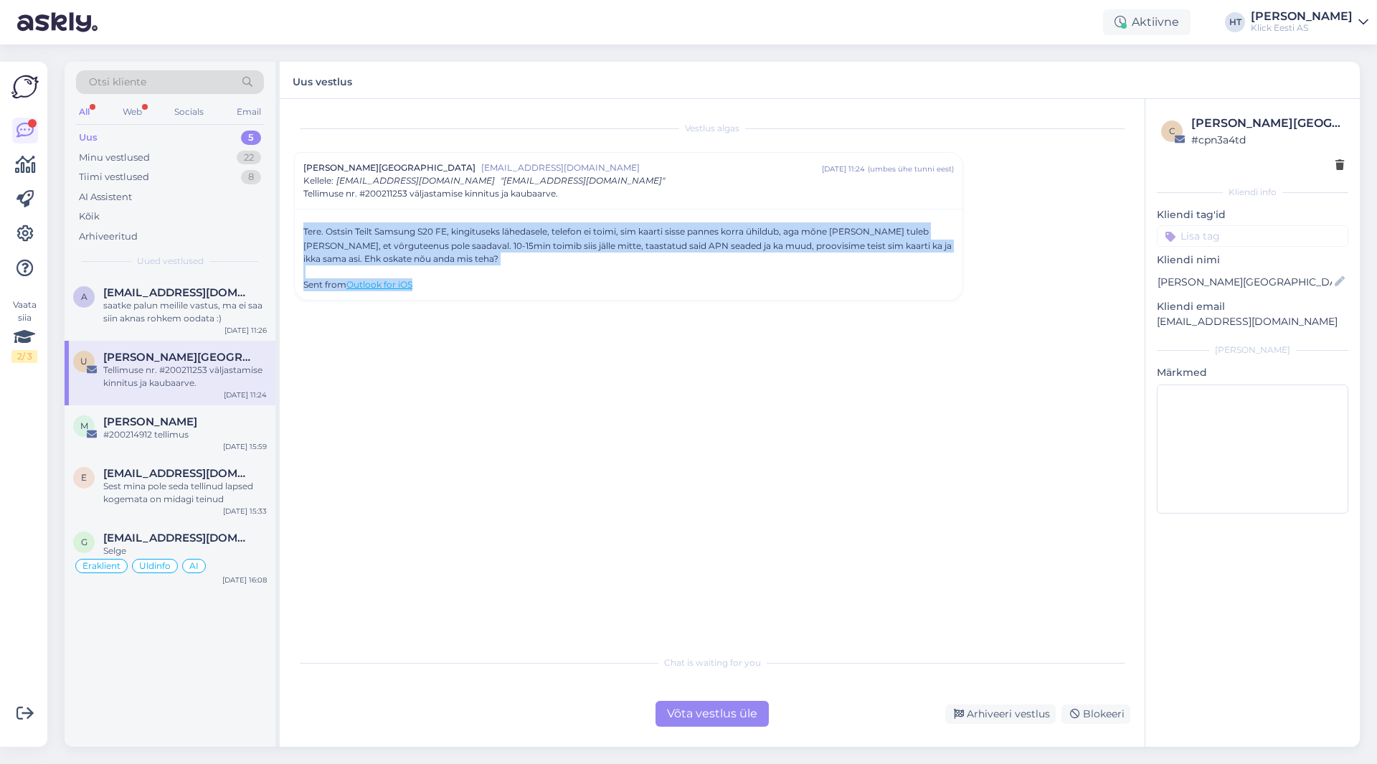
click at [482, 289] on div "Sent from Outlook for iOS" at bounding box center [628, 284] width 651 height 13
drag, startPoint x: 429, startPoint y: 290, endPoint x: 303, endPoint y: 227, distance: 141.5
click at [303, 227] on div "Tere. Ostsin Teilt Samsung S20 FE, kingituseks lähedasele, telefon ei toimi, si…" at bounding box center [629, 254] width 668 height 91
drag, startPoint x: 303, startPoint y: 227, endPoint x: 448, endPoint y: 280, distance: 155.2
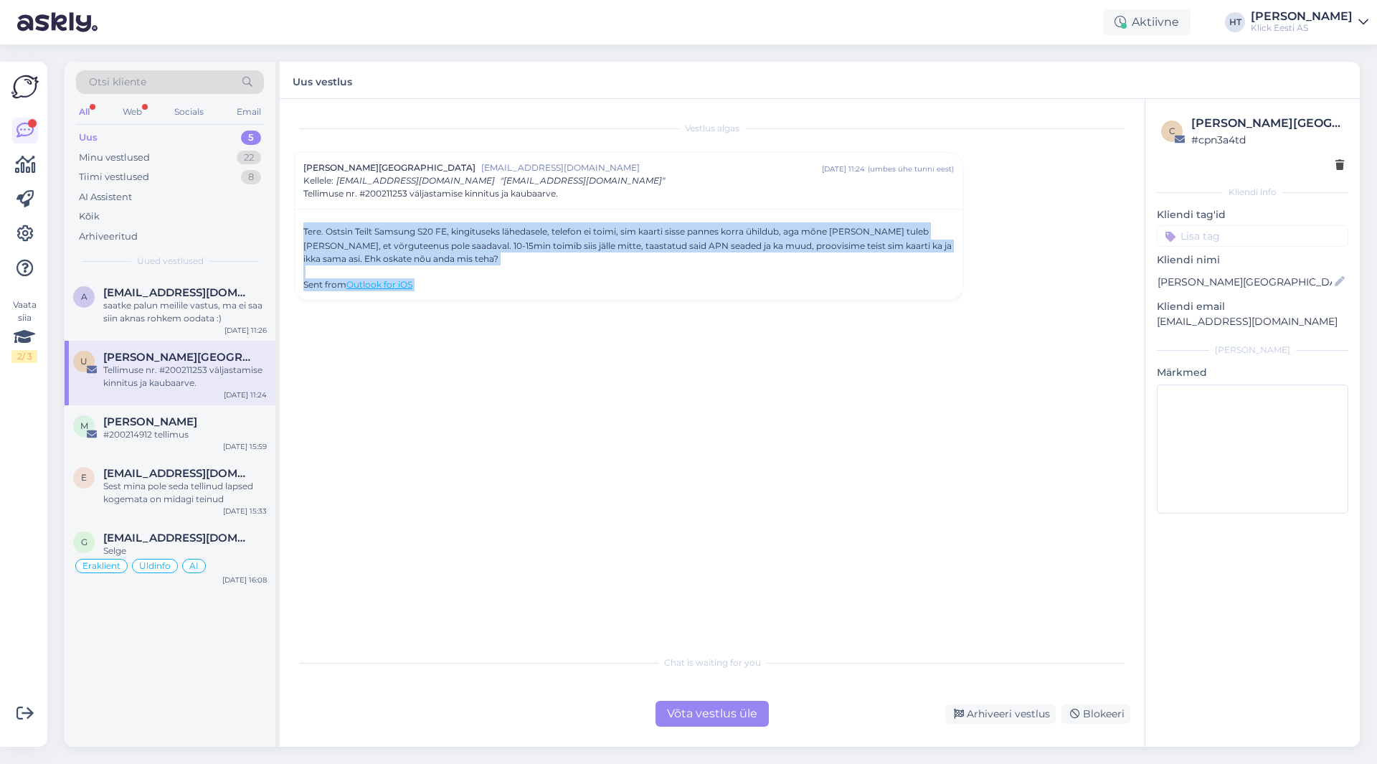
click at [448, 280] on div "Tere. Ostsin Teilt Samsung S20 FE, kingituseks lähedasele, telefon ei toimi, si…" at bounding box center [629, 254] width 668 height 91
click at [448, 283] on div "Sent from Outlook for iOS" at bounding box center [628, 284] width 651 height 13
drag, startPoint x: 431, startPoint y: 290, endPoint x: 299, endPoint y: 228, distance: 145.7
click at [299, 228] on div "Tere. Ostsin Teilt Samsung S20 FE, kingituseks lähedasele, telefon ei toimi, si…" at bounding box center [629, 254] width 668 height 91
click at [301, 228] on div "Tere. Ostsin Teilt Samsung S20 FE, kingituseks lähedasele, telefon ei toimi, si…" at bounding box center [629, 254] width 668 height 91
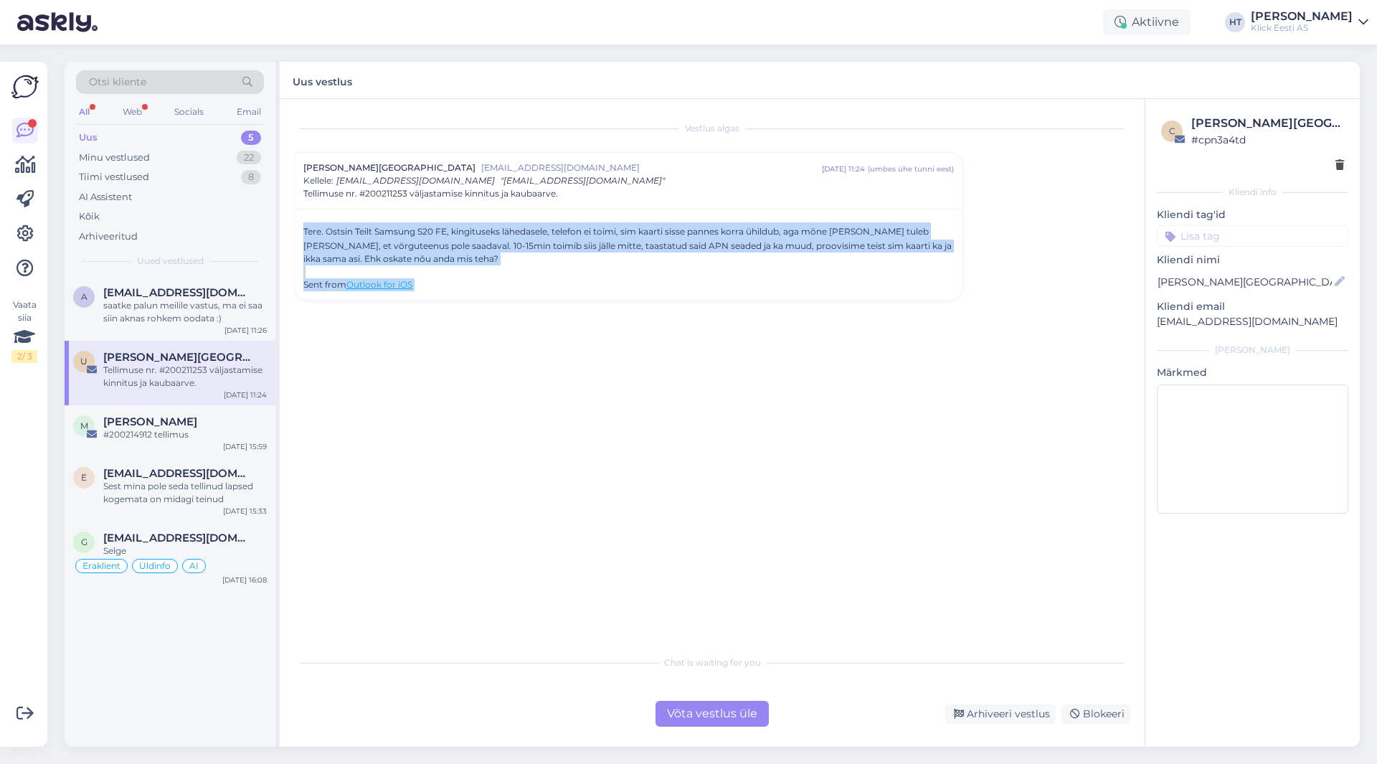
drag, startPoint x: 301, startPoint y: 228, endPoint x: 441, endPoint y: 289, distance: 153.2
click at [441, 289] on div "Tere. Ostsin Teilt Samsung S20 FE, kingituseks lähedasele, telefon ei toimi, si…" at bounding box center [629, 254] width 668 height 91
click at [441, 289] on div "Sent from Outlook for iOS" at bounding box center [628, 284] width 651 height 13
drag, startPoint x: 438, startPoint y: 289, endPoint x: 306, endPoint y: 230, distance: 145.4
click at [306, 230] on div "Tere. Ostsin Teilt Samsung S20 FE, kingituseks lähedasele, telefon ei toimi, si…" at bounding box center [628, 256] width 651 height 69
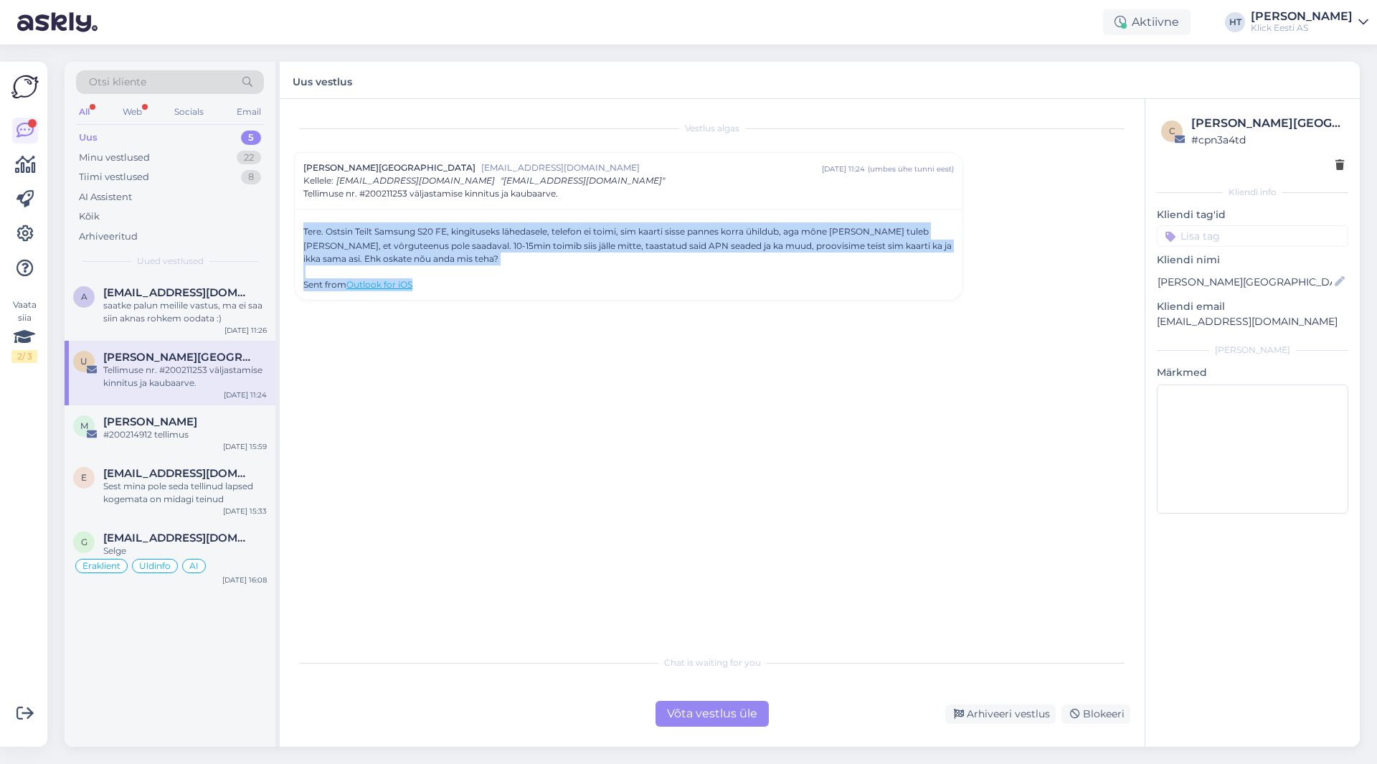
click at [306, 230] on div "Tere. Ostsin Teilt Samsung S20 FE, kingituseks lähedasele, telefon ei toimi, si…" at bounding box center [628, 243] width 651 height 43
drag, startPoint x: 303, startPoint y: 230, endPoint x: 458, endPoint y: 287, distance: 165.2
click at [458, 287] on div "Tere. Ostsin Teilt Samsung S20 FE, kingituseks lähedasele, telefon ei toimi, si…" at bounding box center [629, 254] width 668 height 91
click at [458, 287] on div "Sent from Outlook for iOS" at bounding box center [628, 284] width 651 height 13
drag, startPoint x: 439, startPoint y: 287, endPoint x: 305, endPoint y: 230, distance: 145.6
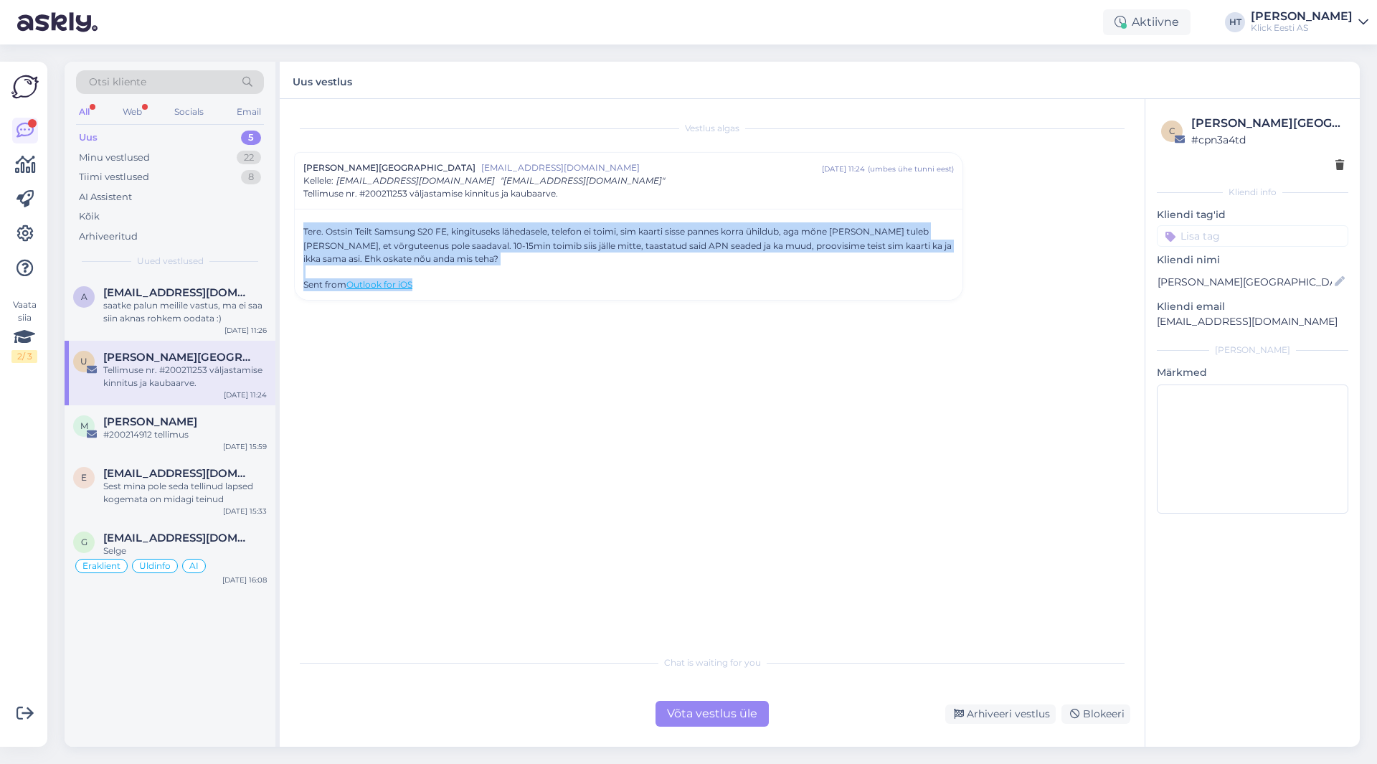
click at [305, 230] on div "Tere. Ostsin Teilt Samsung S20 FE, kingituseks lähedasele, telefon ei toimi, si…" at bounding box center [628, 256] width 651 height 69
click at [305, 230] on div "Tere. Ostsin Teilt Samsung S20 FE, kingituseks lähedasele, telefon ei toimi, si…" at bounding box center [628, 243] width 651 height 43
drag, startPoint x: 305, startPoint y: 230, endPoint x: 430, endPoint y: 287, distance: 137.7
click at [430, 287] on div "Tere. Ostsin Teilt Samsung S20 FE, kingituseks lähedasele, telefon ei toimi, si…" at bounding box center [628, 256] width 651 height 69
click at [430, 287] on div "Sent from Outlook for iOS" at bounding box center [628, 284] width 651 height 13
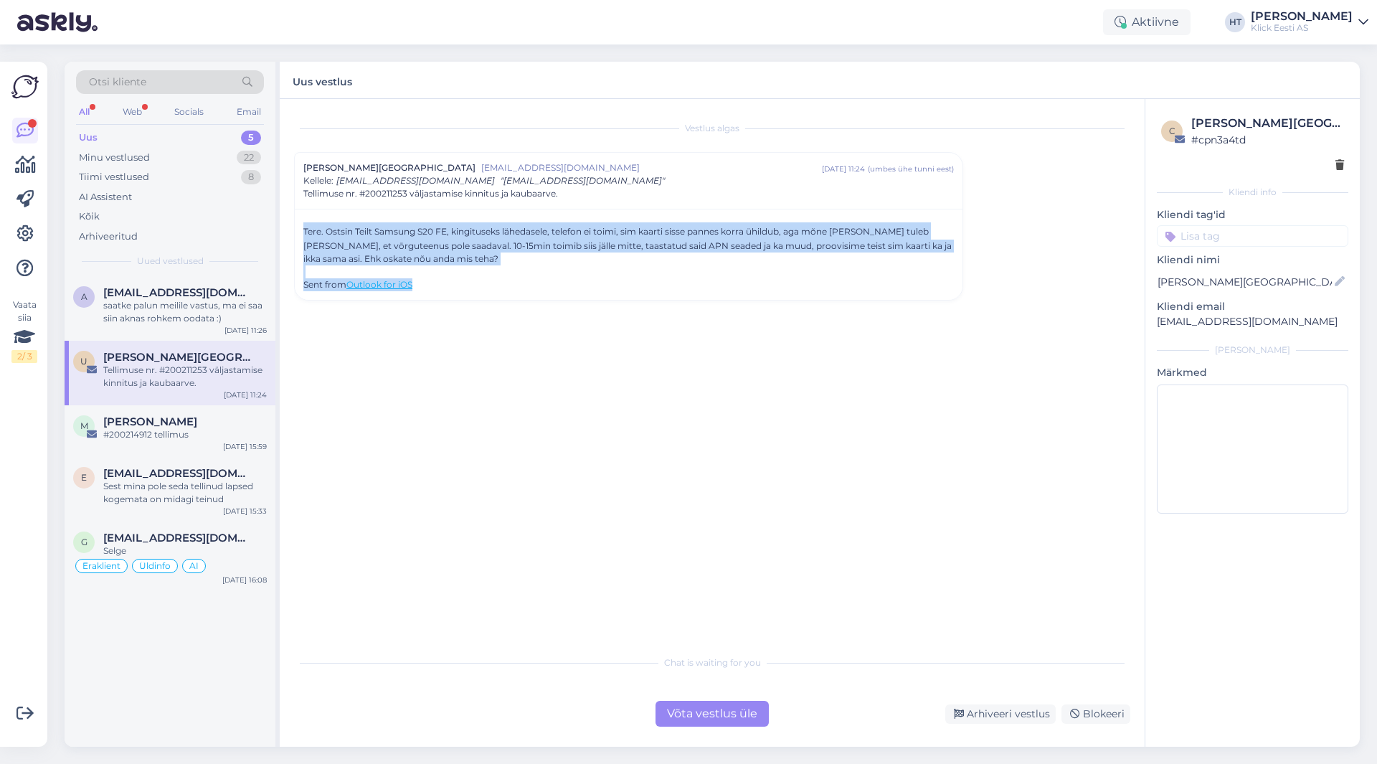
drag, startPoint x: 424, startPoint y: 287, endPoint x: 299, endPoint y: 231, distance: 136.8
click at [299, 231] on div "Tere. Ostsin Teilt Samsung S20 FE, kingituseks lähedasele, telefon ei toimi, si…" at bounding box center [629, 254] width 668 height 91
click at [302, 227] on div "Tere. Ostsin Teilt Samsung S20 FE, kingituseks lähedasele, telefon ei toimi, si…" at bounding box center [629, 254] width 668 height 91
drag, startPoint x: 302, startPoint y: 227, endPoint x: 423, endPoint y: 285, distance: 134.7
click at [423, 285] on div "Tere. Ostsin Teilt Samsung S20 FE, kingituseks lähedasele, telefon ei toimi, si…" at bounding box center [629, 254] width 668 height 91
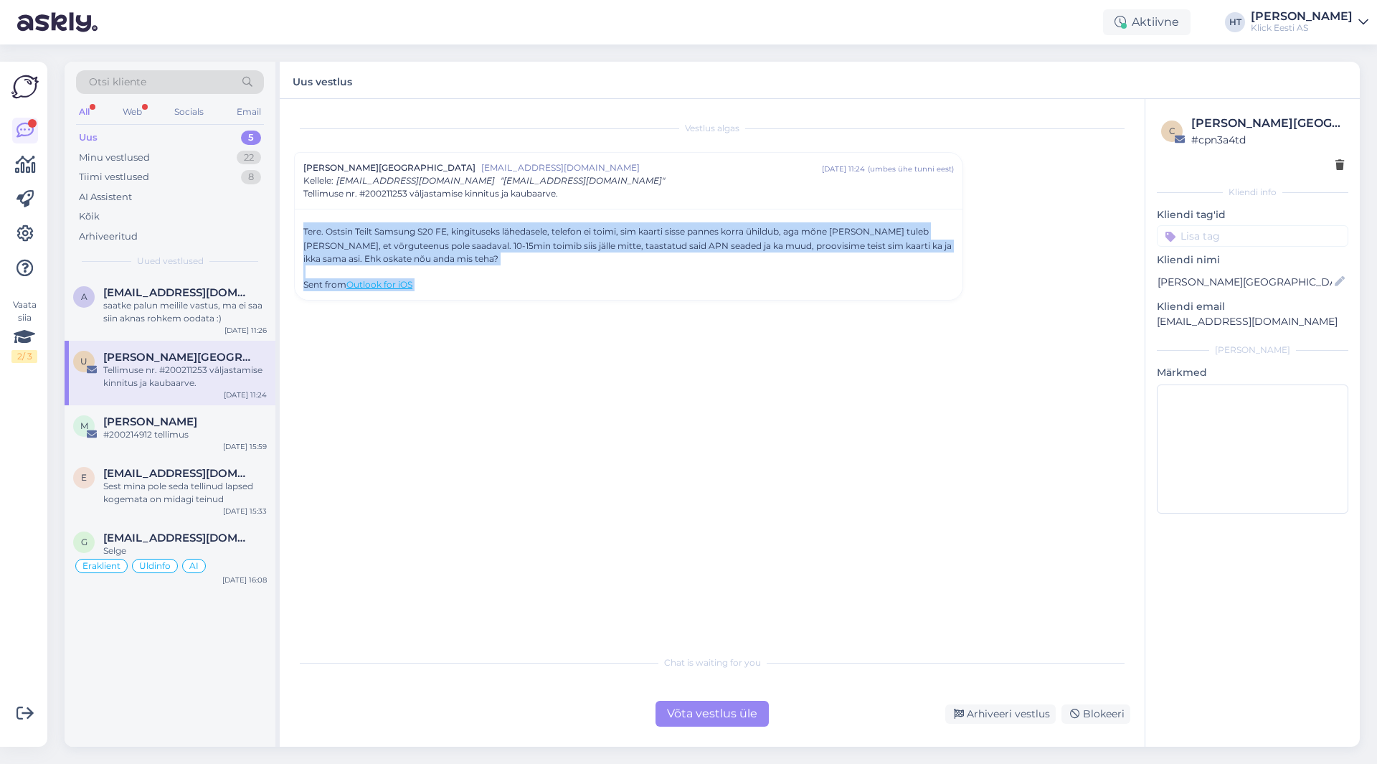
click at [423, 285] on div "Sent from Outlook for iOS" at bounding box center [628, 284] width 651 height 13
drag, startPoint x: 422, startPoint y: 286, endPoint x: 306, endPoint y: 232, distance: 127.4
click at [306, 232] on div "Tere. Ostsin Teilt Samsung S20 FE, kingituseks lähedasele, telefon ei toimi, si…" at bounding box center [628, 256] width 651 height 69
click at [303, 230] on div "Tere. Ostsin Teilt Samsung S20 FE, kingituseks lähedasele, telefon ei toimi, si…" at bounding box center [629, 254] width 668 height 91
drag, startPoint x: 303, startPoint y: 228, endPoint x: 419, endPoint y: 283, distance: 128.3
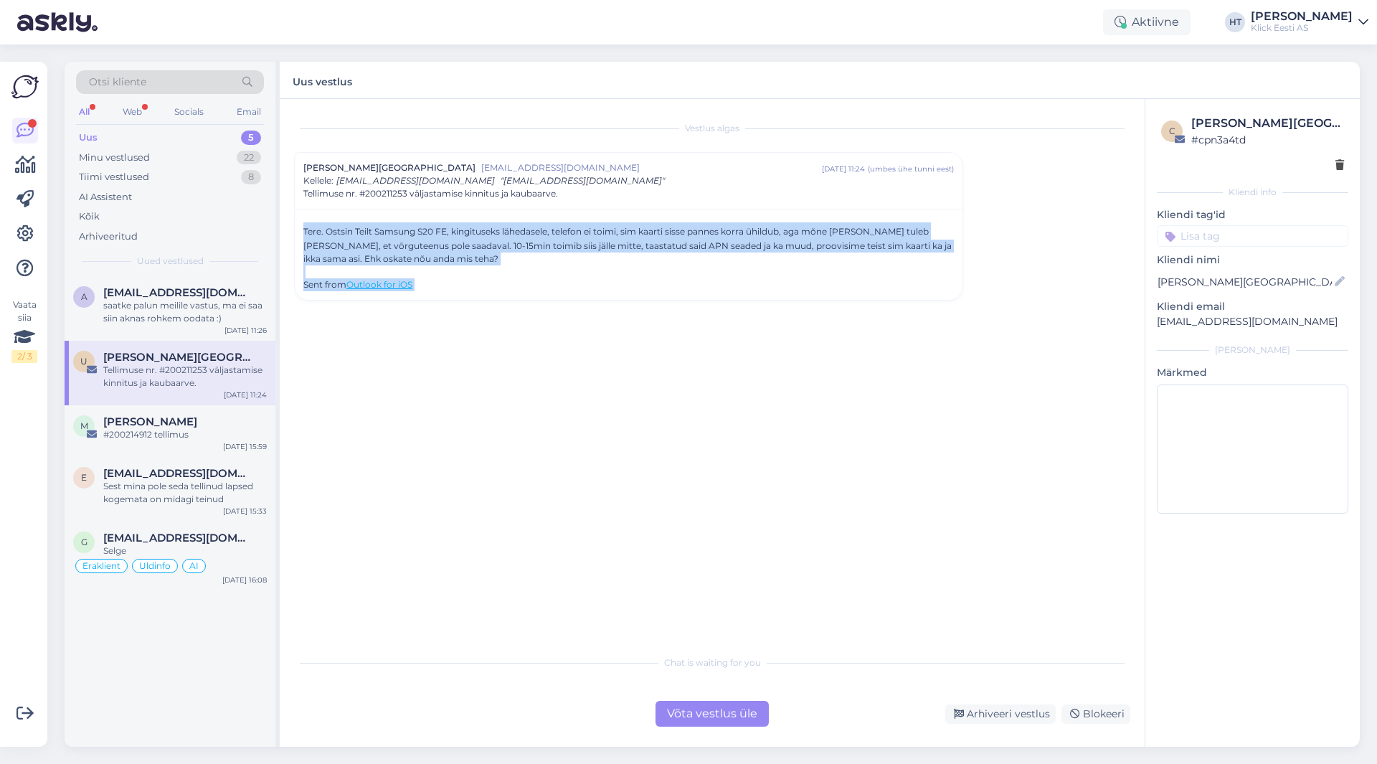
click at [419, 283] on div "Tere. Ostsin Teilt Samsung S20 FE, kingituseks lähedasele, telefon ei toimi, si…" at bounding box center [629, 254] width 668 height 91
click at [419, 283] on div "Sent from Outlook for iOS" at bounding box center [628, 284] width 651 height 13
drag, startPoint x: 421, startPoint y: 288, endPoint x: 304, endPoint y: 230, distance: 130.5
click at [304, 230] on div "Tere. Ostsin Teilt Samsung S20 FE, kingituseks lähedasele, telefon ei toimi, si…" at bounding box center [628, 256] width 651 height 69
click at [304, 230] on div "Tere. Ostsin Teilt Samsung S20 FE, kingituseks lähedasele, telefon ei toimi, si…" at bounding box center [628, 243] width 651 height 43
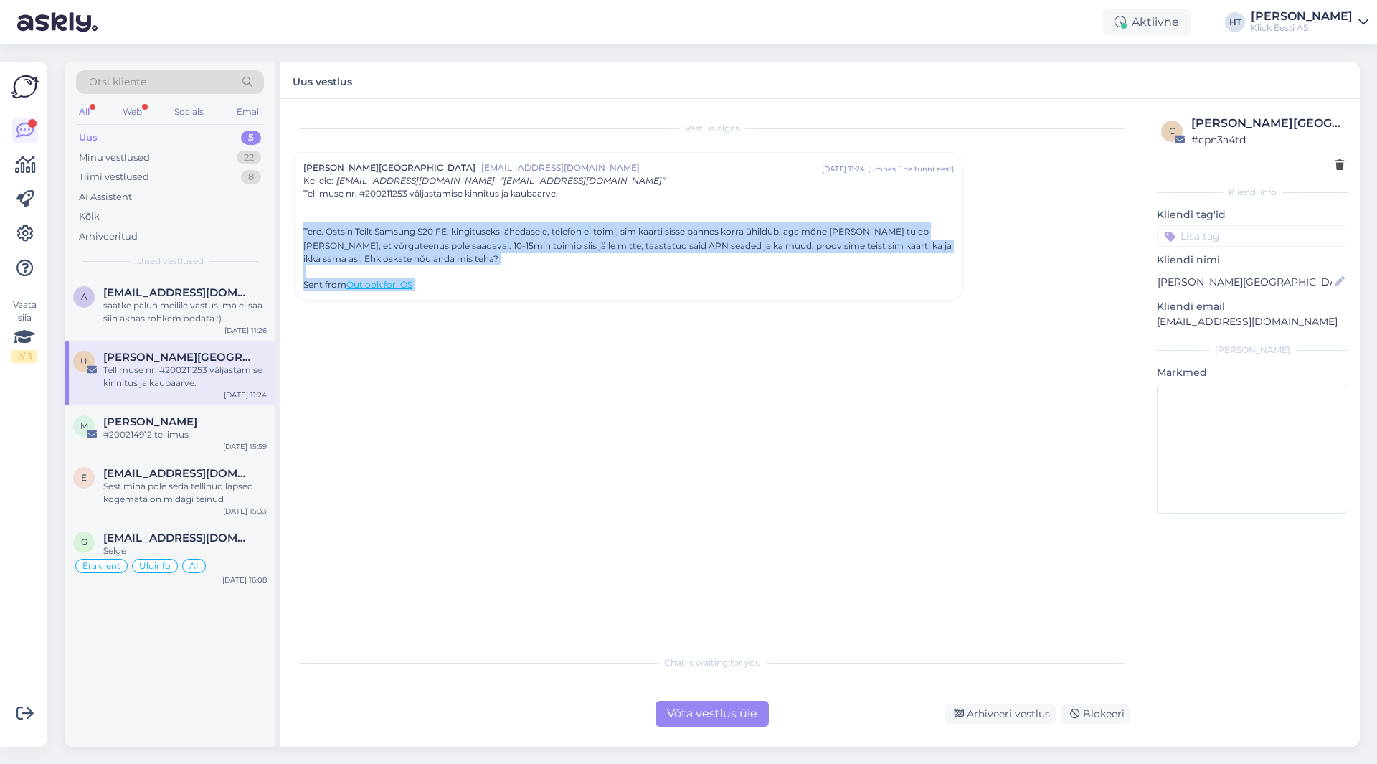
drag, startPoint x: 304, startPoint y: 230, endPoint x: 427, endPoint y: 293, distance: 138.9
click at [427, 293] on div "Tere. Ostsin Teilt Samsung S20 FE, kingituseks lähedasele, telefon ei toimi, si…" at bounding box center [629, 254] width 668 height 91
click at [432, 289] on div "Sent from Outlook for iOS" at bounding box center [628, 284] width 651 height 13
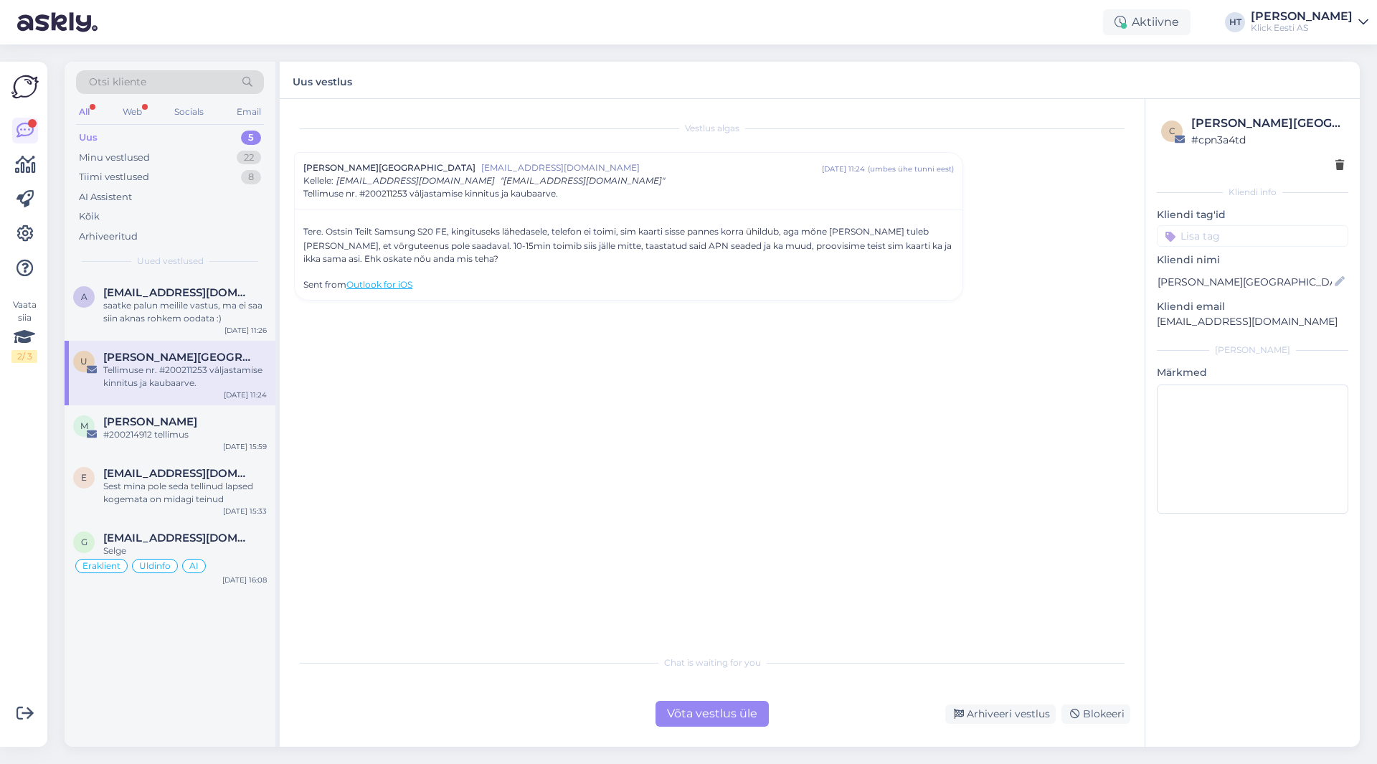
click at [389, 341] on div "Vestlus algas Uku [GEOGRAPHIC_DATA] [EMAIL_ADDRESS][DOMAIN_NAME] [DATE] 11:24 (…" at bounding box center [718, 373] width 849 height 521
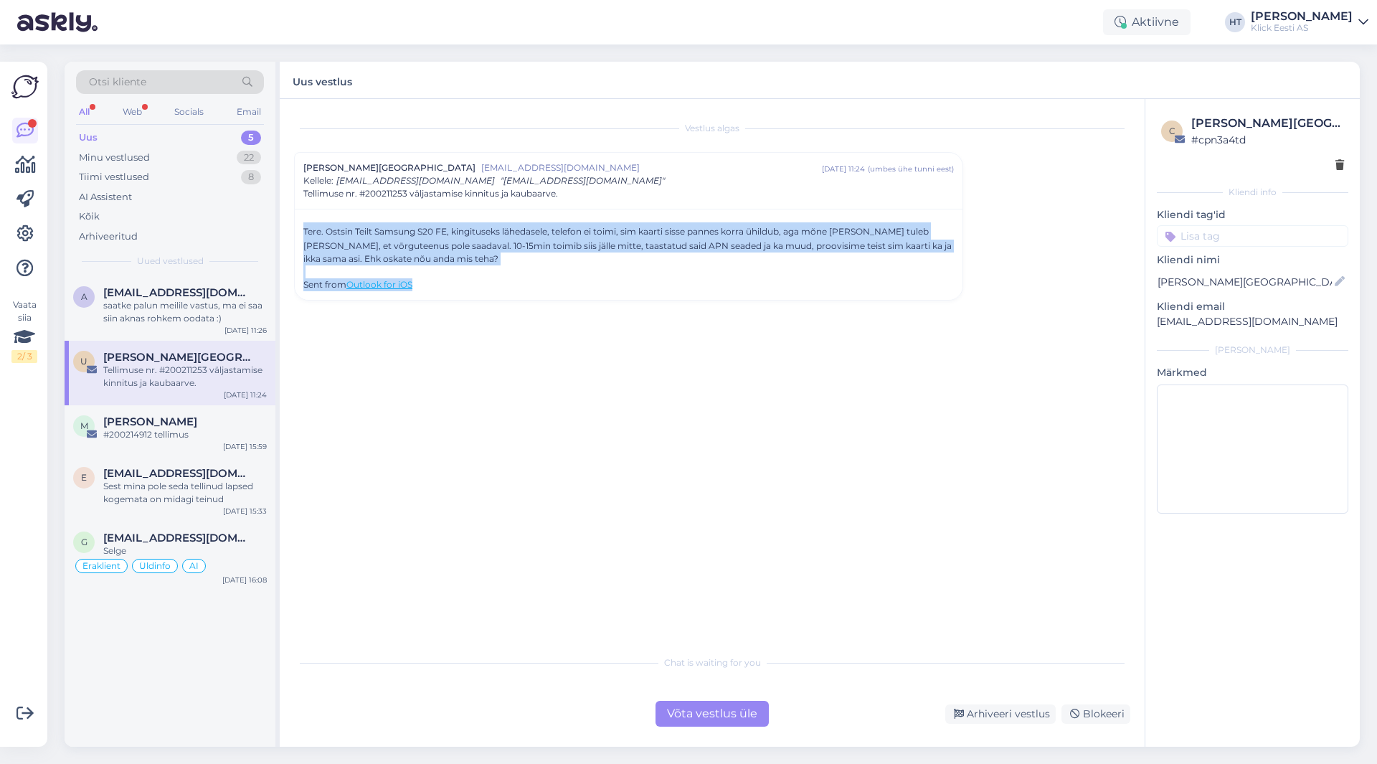
drag, startPoint x: 437, startPoint y: 290, endPoint x: 301, endPoint y: 228, distance: 148.9
click at [301, 228] on div "Tere. Ostsin Teilt Samsung S20 FE, kingituseks lähedasele, telefon ei toimi, si…" at bounding box center [629, 254] width 668 height 91
drag, startPoint x: 301, startPoint y: 228, endPoint x: 461, endPoint y: 283, distance: 169.0
click at [461, 283] on div "Tere. Ostsin Teilt Samsung S20 FE, kingituseks lähedasele, telefon ei toimi, si…" at bounding box center [629, 254] width 668 height 91
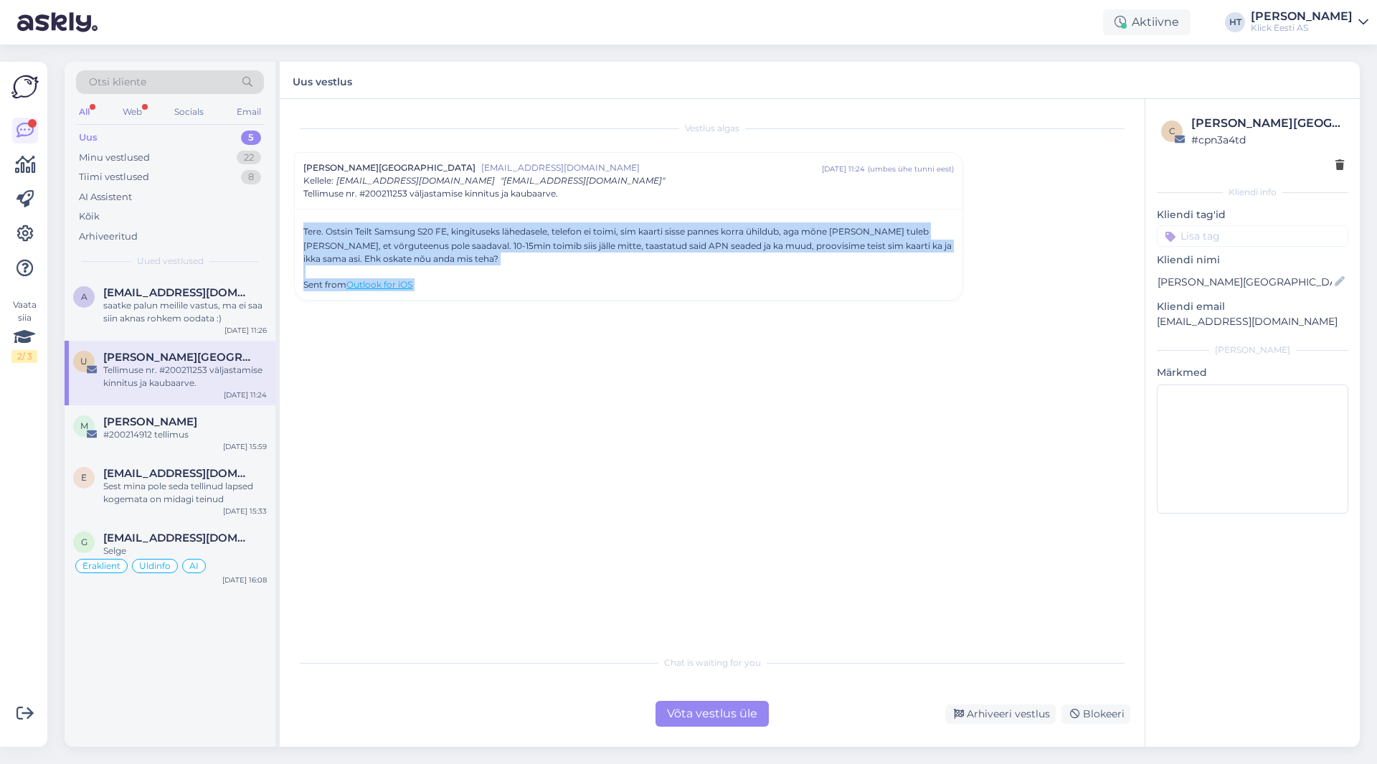
click at [461, 283] on div "Sent from Outlook for iOS" at bounding box center [628, 284] width 651 height 13
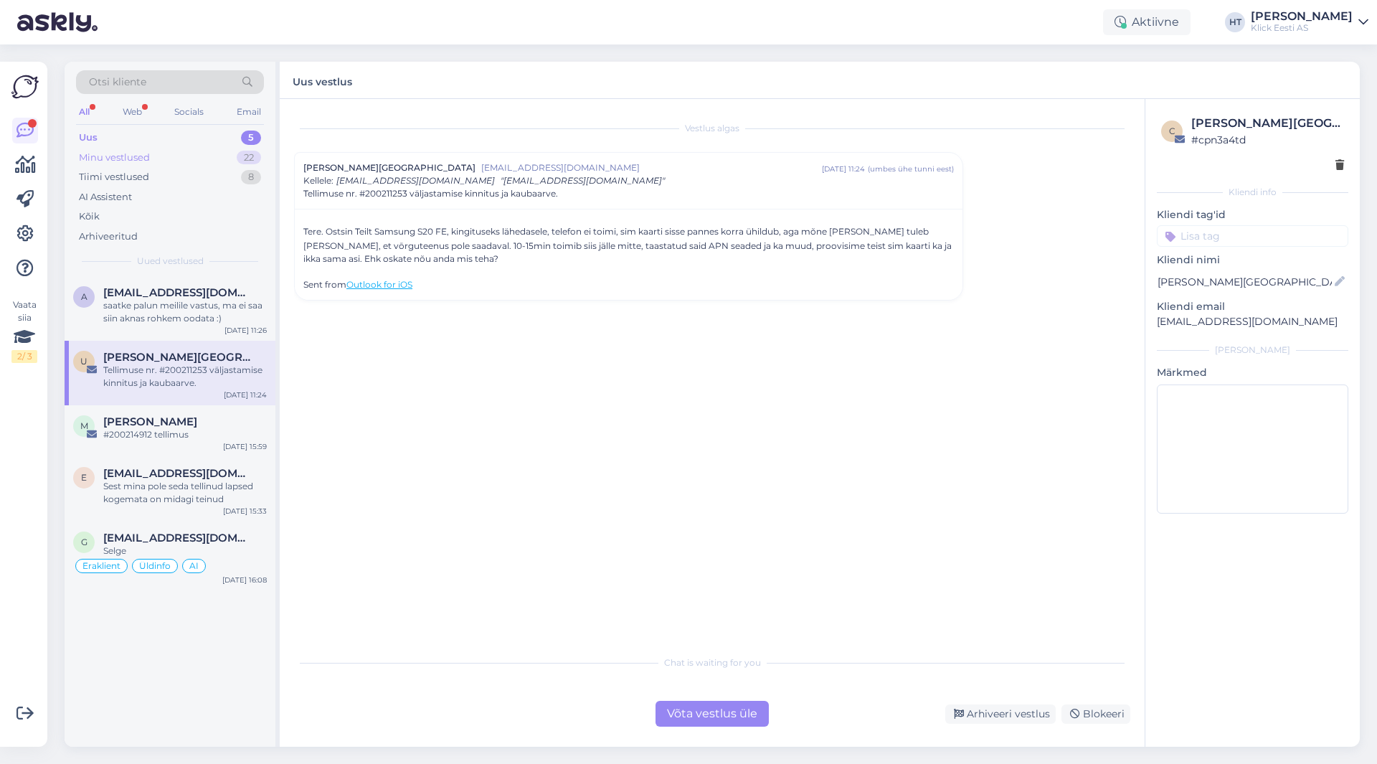
click at [185, 159] on div "Minu vestlused 22" at bounding box center [170, 158] width 188 height 20
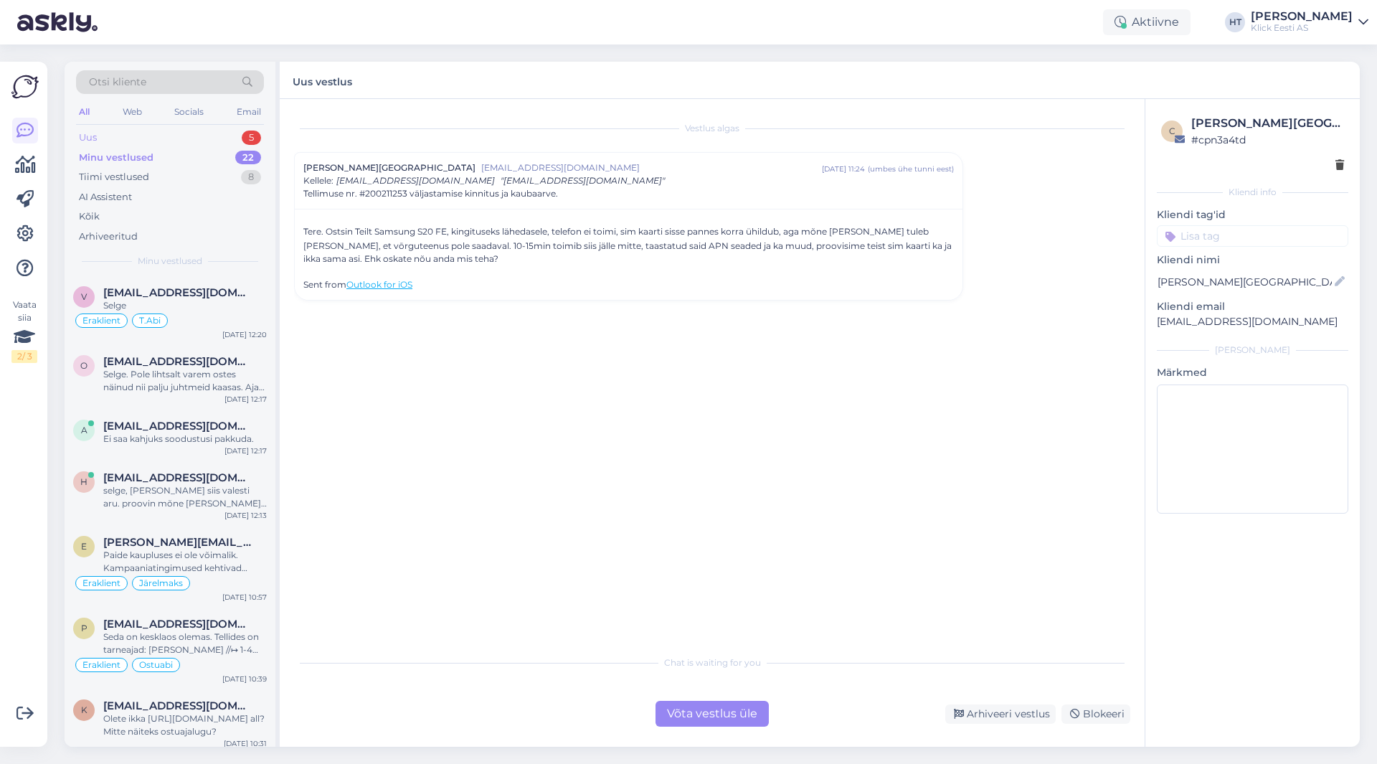
click at [224, 135] on div "Uus 5" at bounding box center [170, 138] width 188 height 20
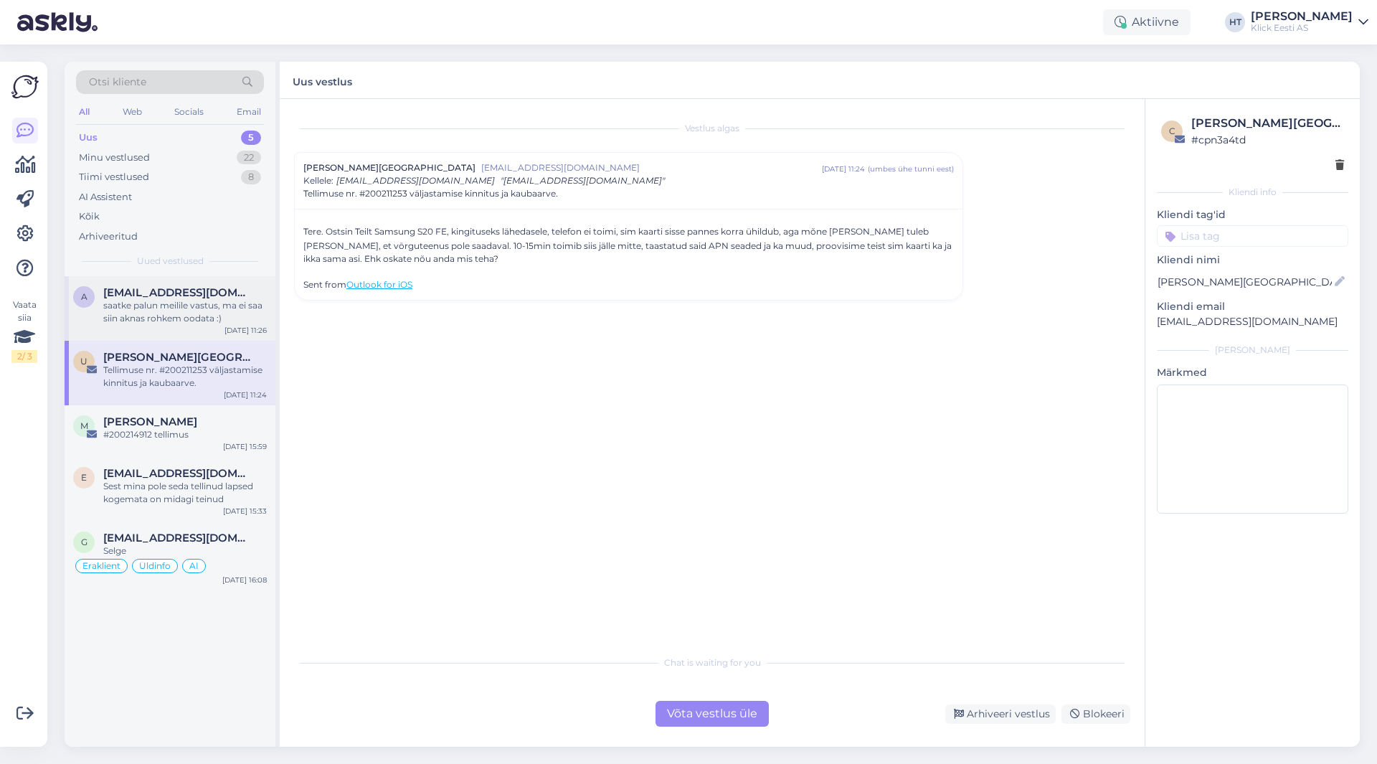
click at [225, 317] on div "saatke palun meilile vastus, ma ei saa siin aknas rohkem oodata :)" at bounding box center [185, 312] width 164 height 26
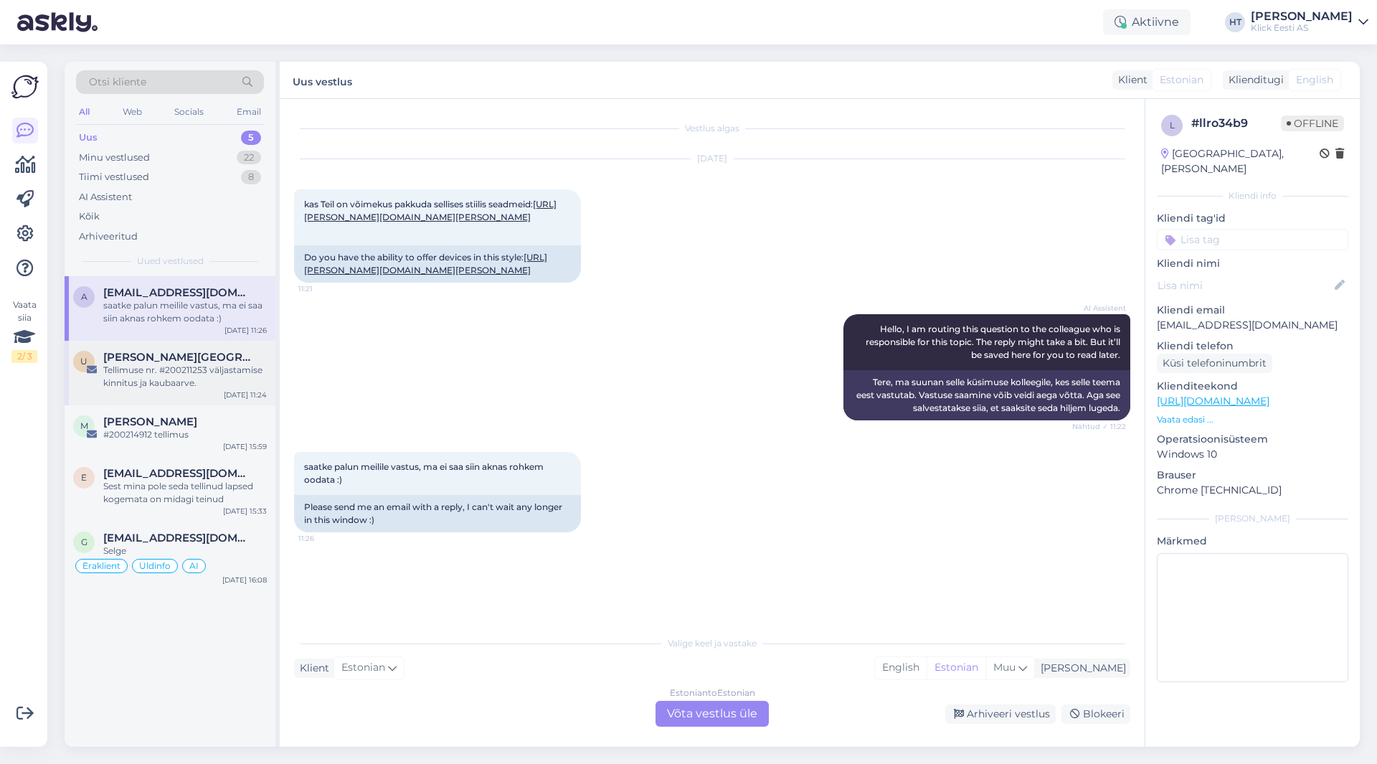
click at [258, 354] on div "[PERSON_NAME][GEOGRAPHIC_DATA]" at bounding box center [185, 357] width 164 height 13
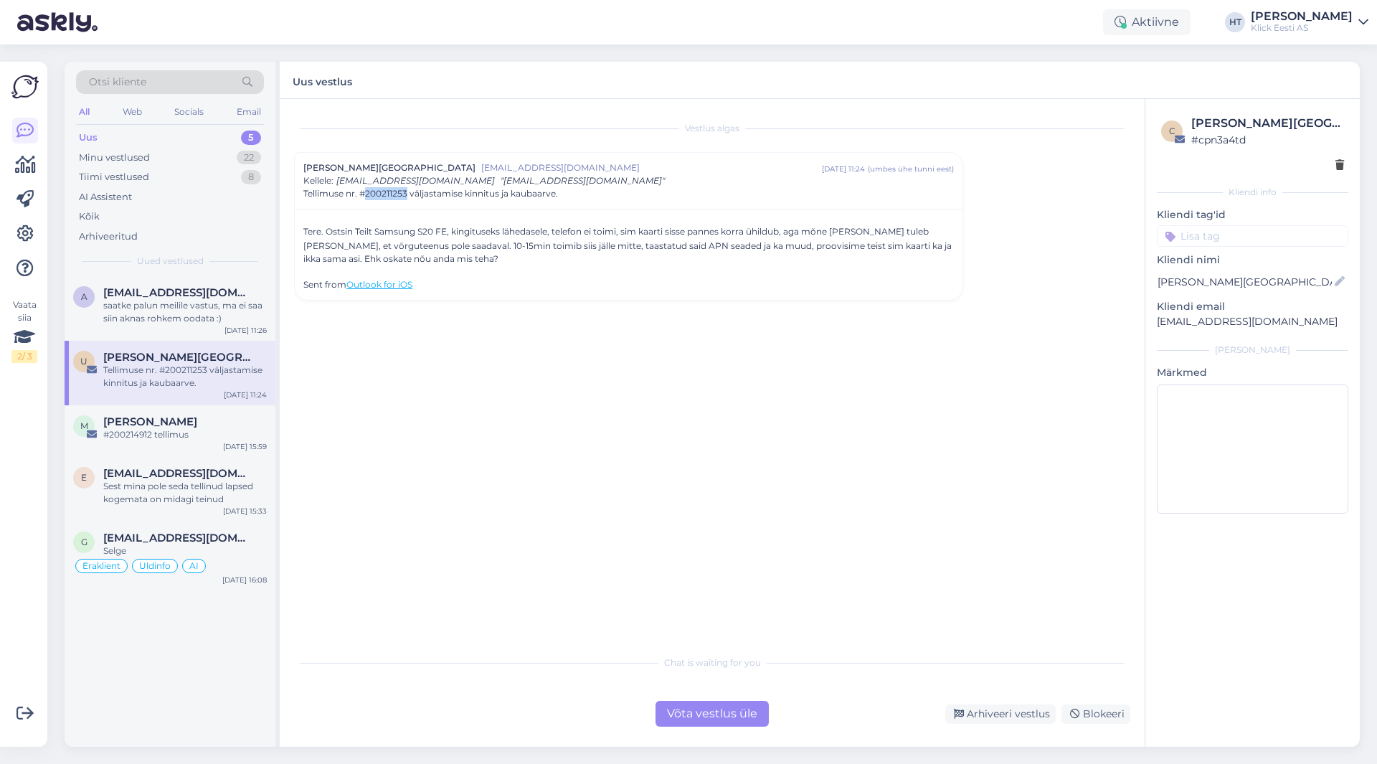
drag, startPoint x: 366, startPoint y: 191, endPoint x: 408, endPoint y: 194, distance: 42.4
click at [408, 194] on span "Tellimuse nr. #200211253 väljastamise kinnitus ja kaubaarve." at bounding box center [430, 193] width 255 height 13
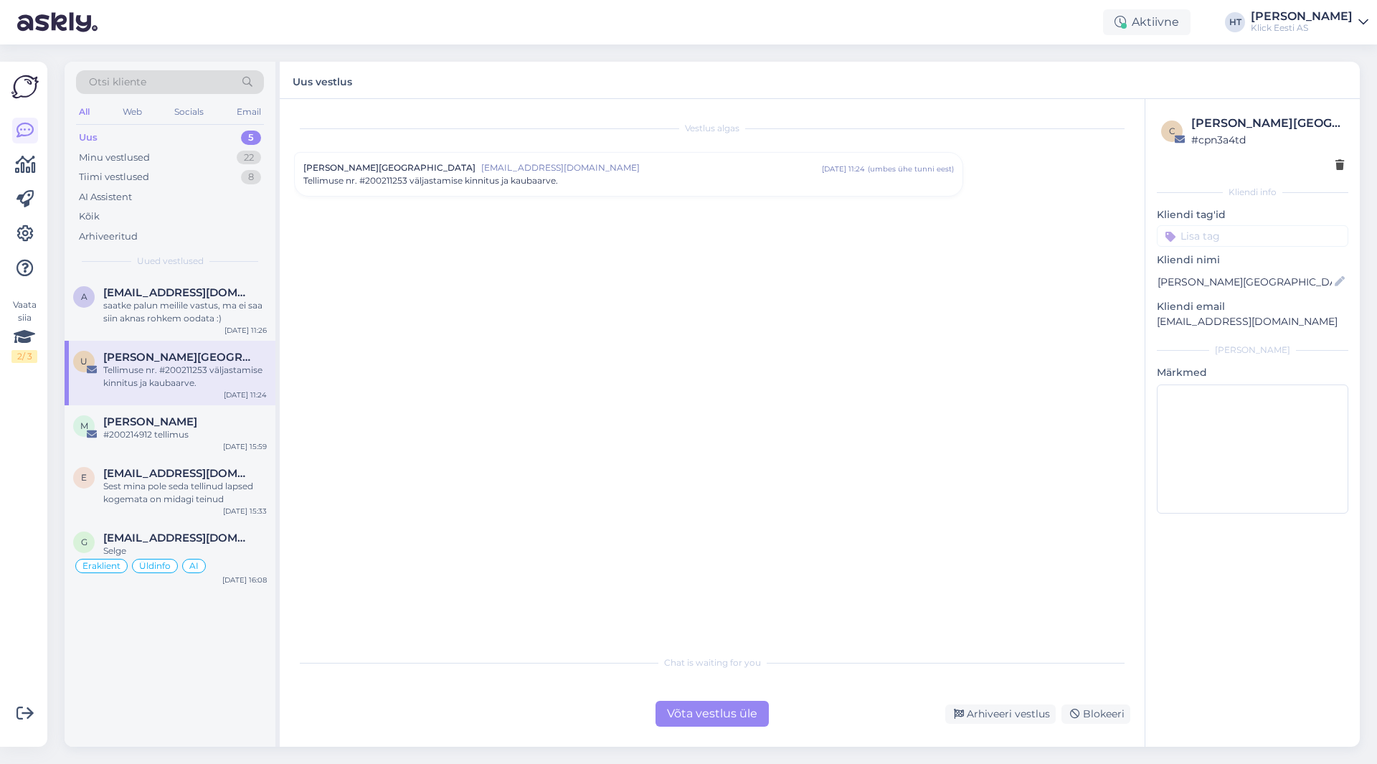
click at [711, 715] on div "Võta vestlus üle" at bounding box center [712, 714] width 113 height 26
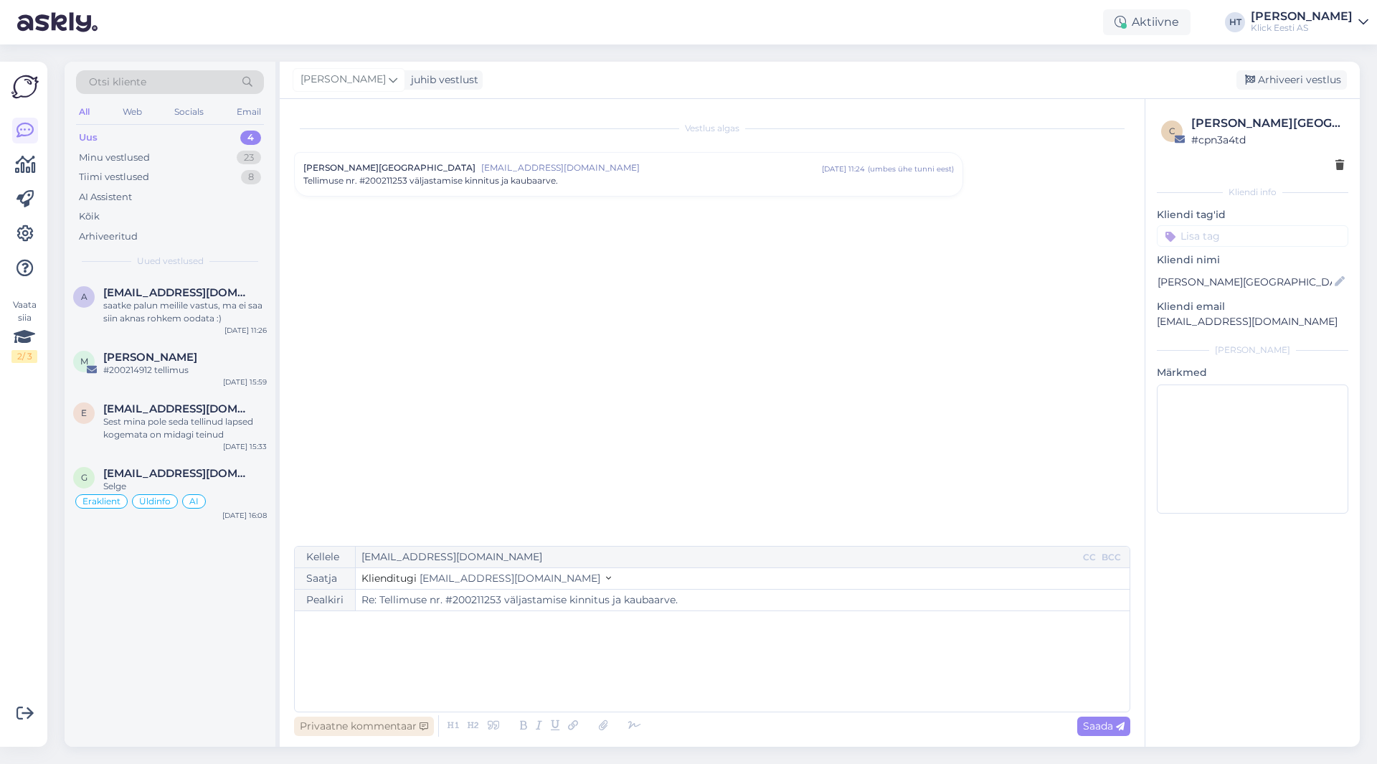
click at [355, 727] on div "Privaatne kommentaar" at bounding box center [364, 725] width 140 height 19
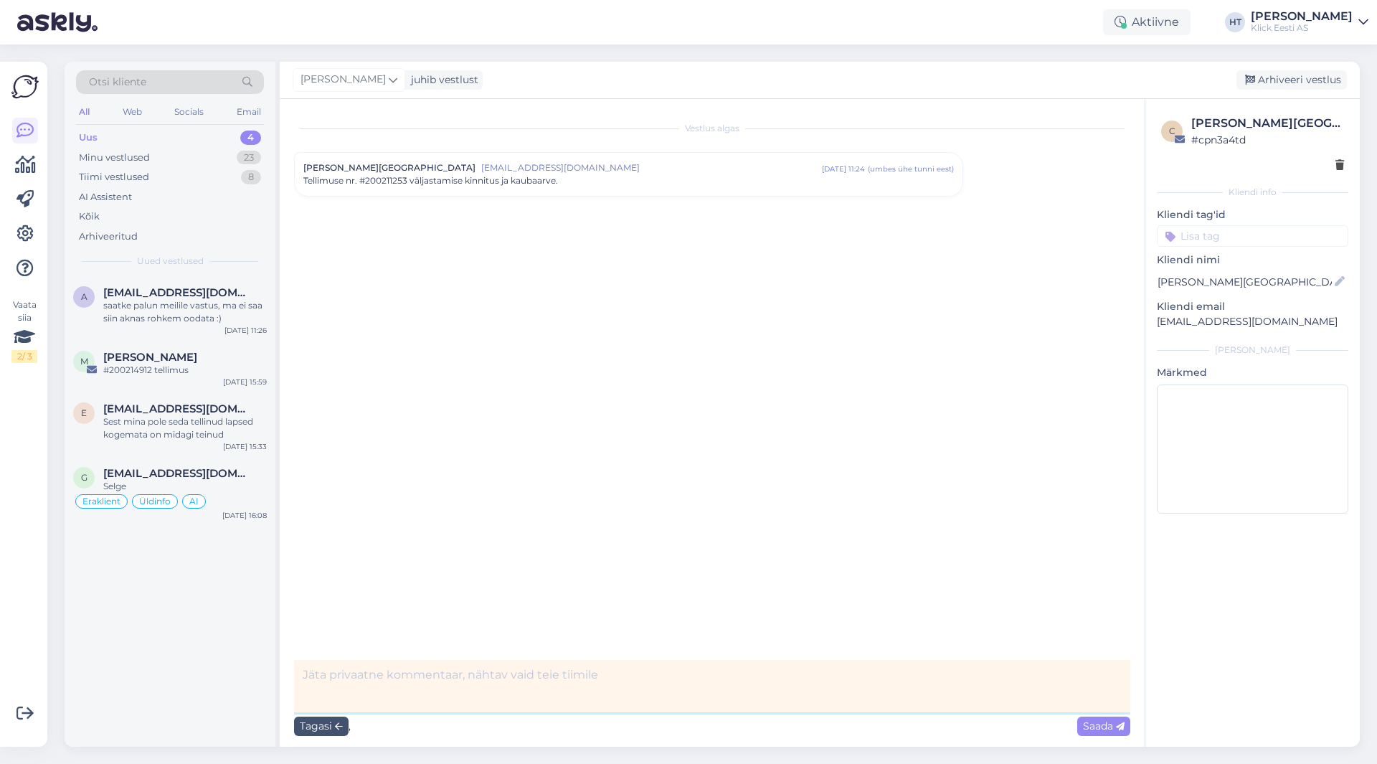
click at [366, 682] on textarea at bounding box center [712, 686] width 836 height 52
paste textarea "S25025581"
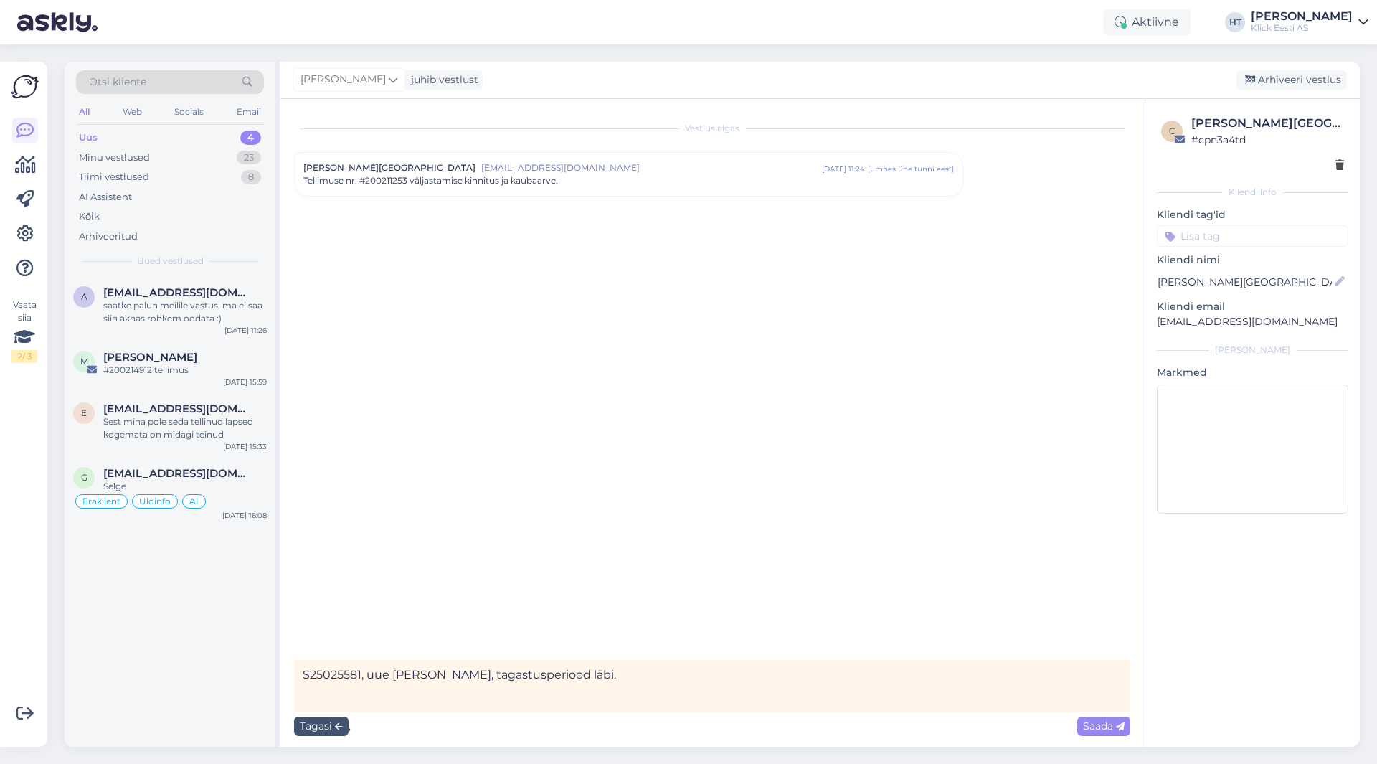
click at [559, 170] on span "[EMAIL_ADDRESS][DOMAIN_NAME]" at bounding box center [651, 167] width 341 height 13
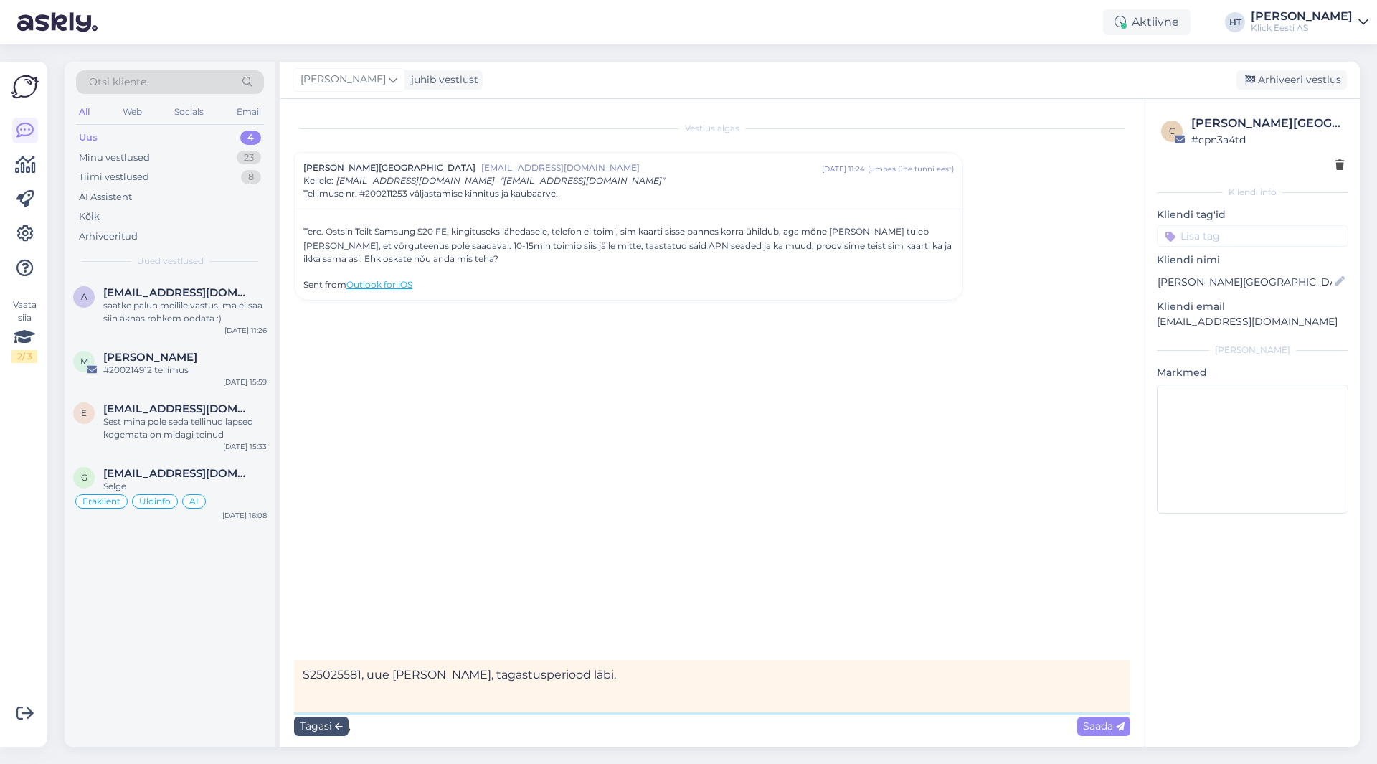
drag, startPoint x: 627, startPoint y: 675, endPoint x: 367, endPoint y: 680, distance: 259.7
click at [367, 680] on textarea "S25025581, uue [PERSON_NAME], tagastusperiood läbi." at bounding box center [712, 686] width 836 height 52
type textarea "S25025581, uue [PERSON_NAME], üpriski ebastandard error."
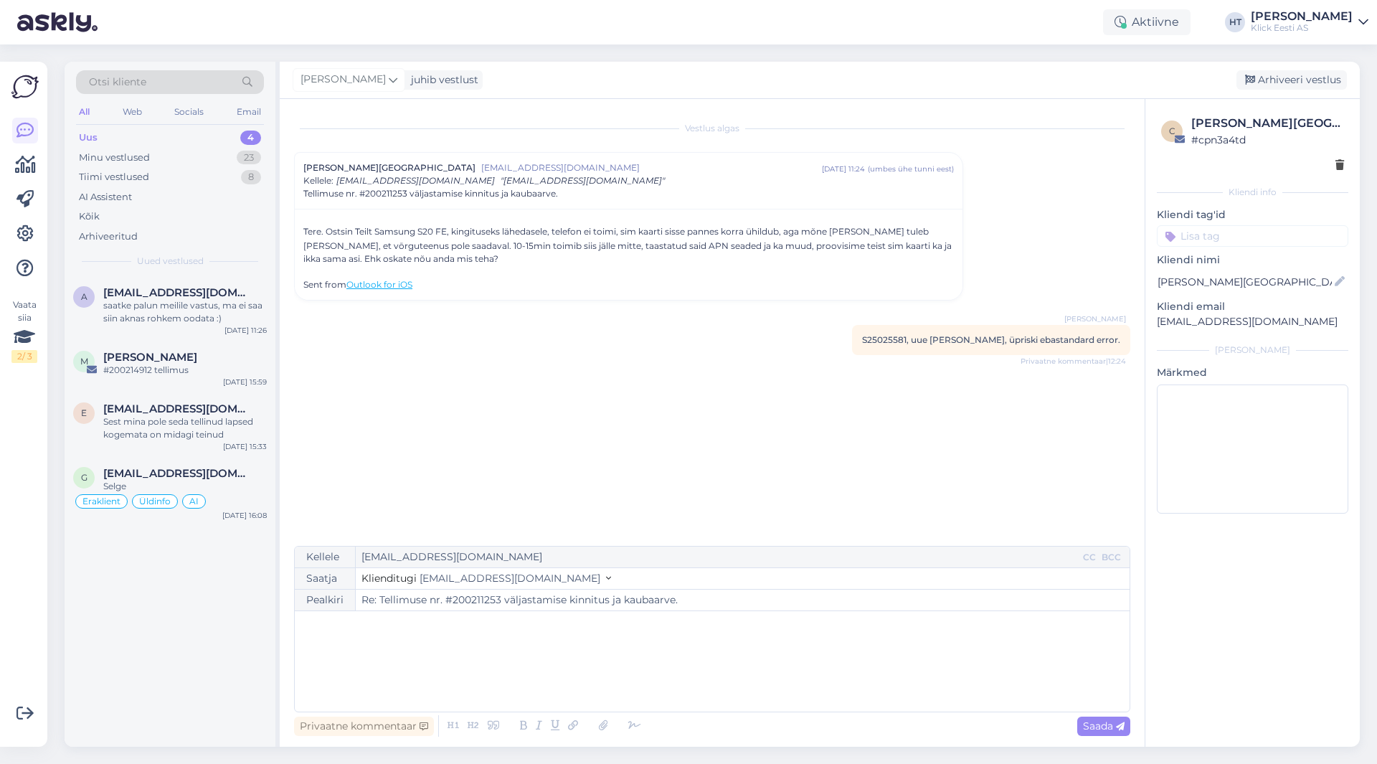
click at [1226, 240] on input at bounding box center [1252, 236] width 191 height 22
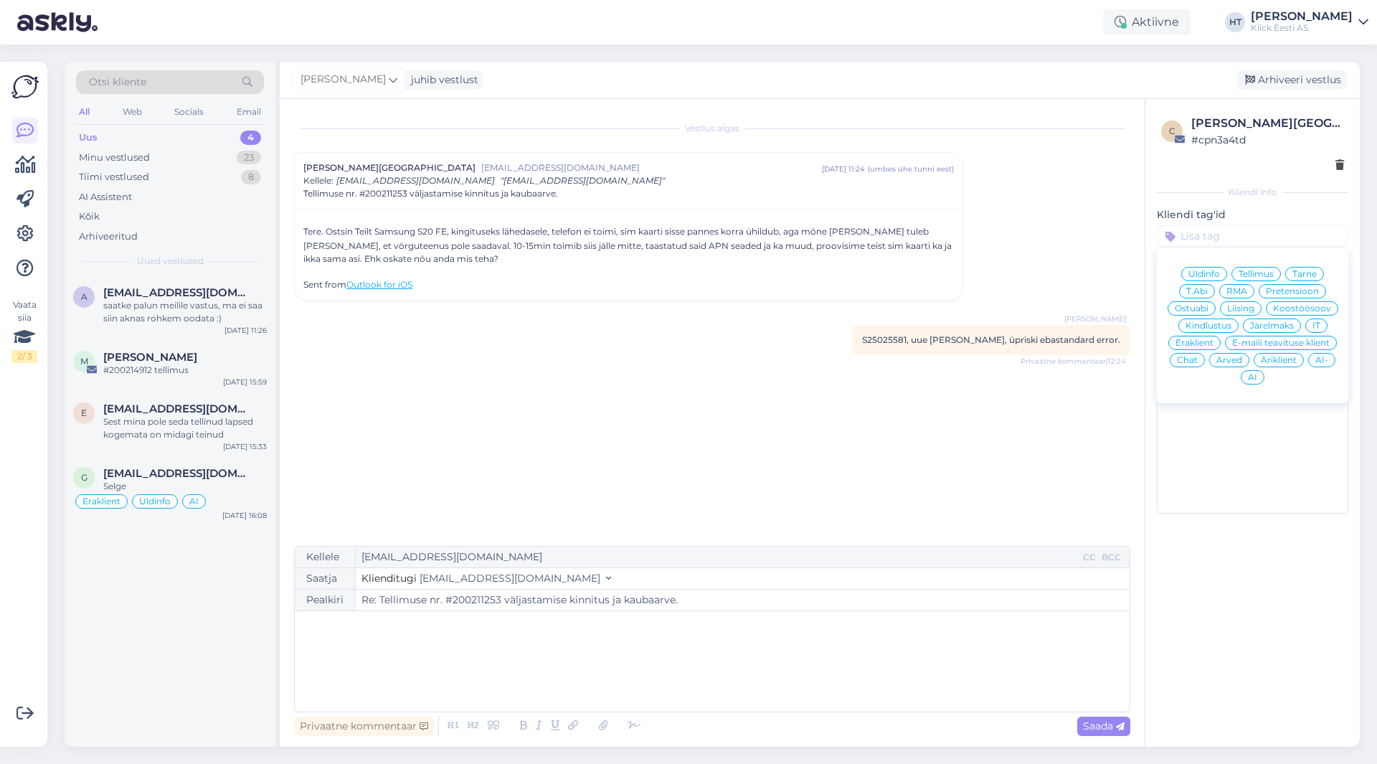
click at [1247, 290] on span "RMA" at bounding box center [1236, 291] width 21 height 9
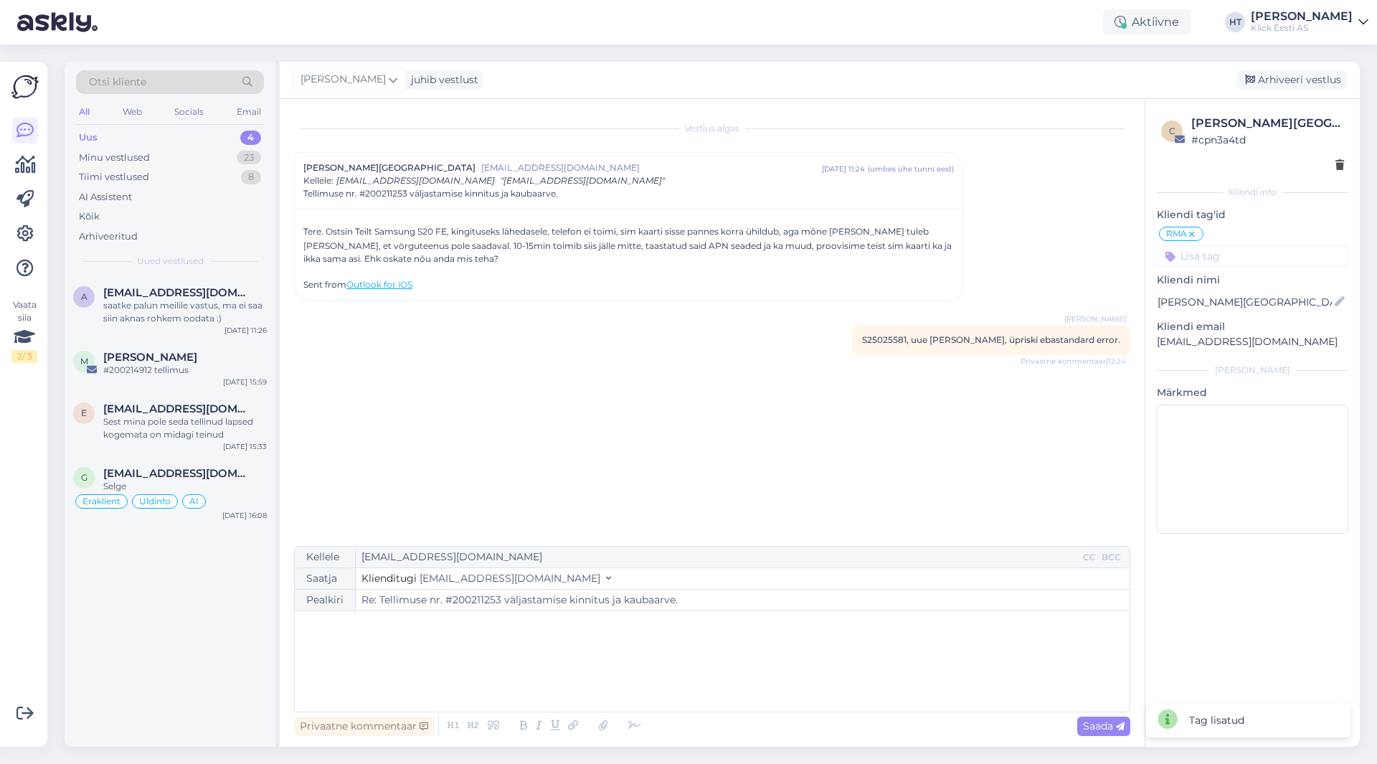
click at [1239, 262] on input at bounding box center [1252, 256] width 191 height 22
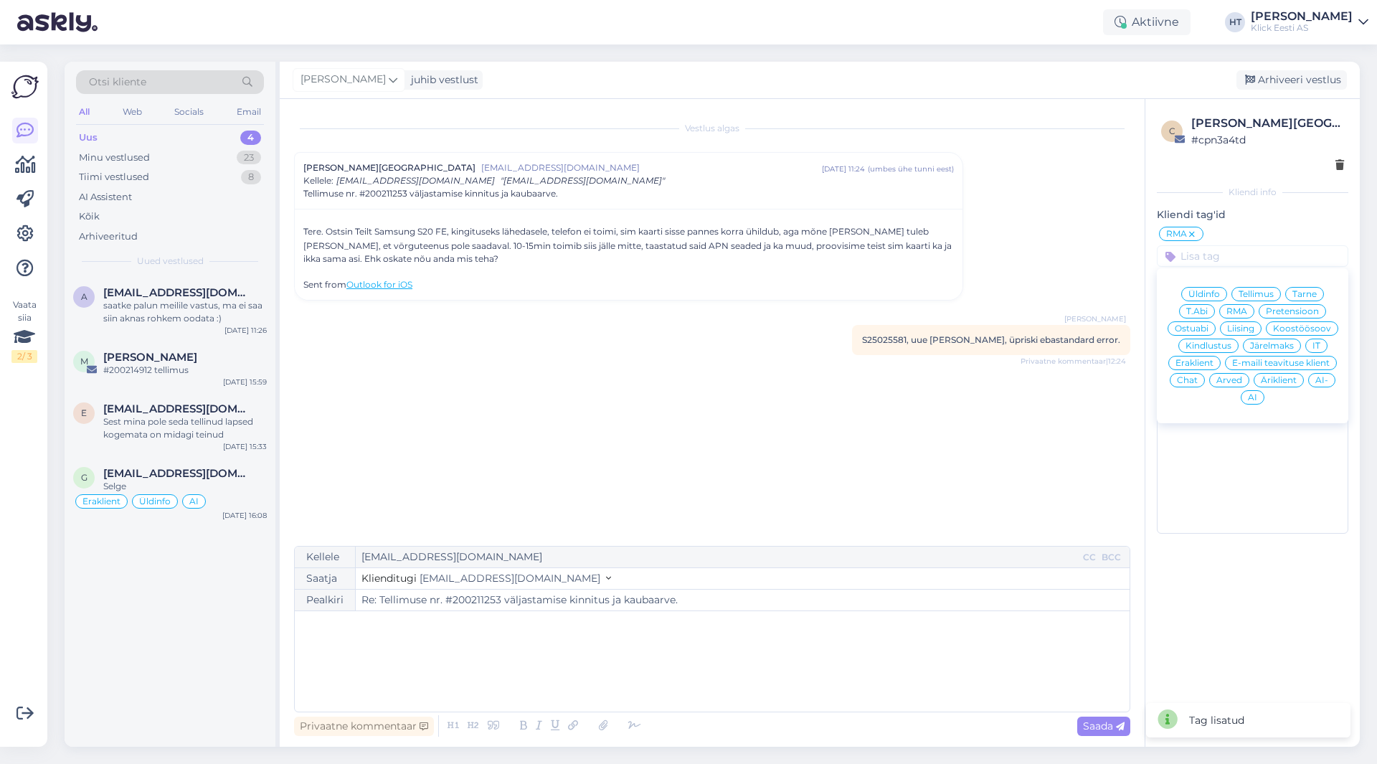
click at [1208, 359] on span "Eraklient" at bounding box center [1195, 363] width 38 height 9
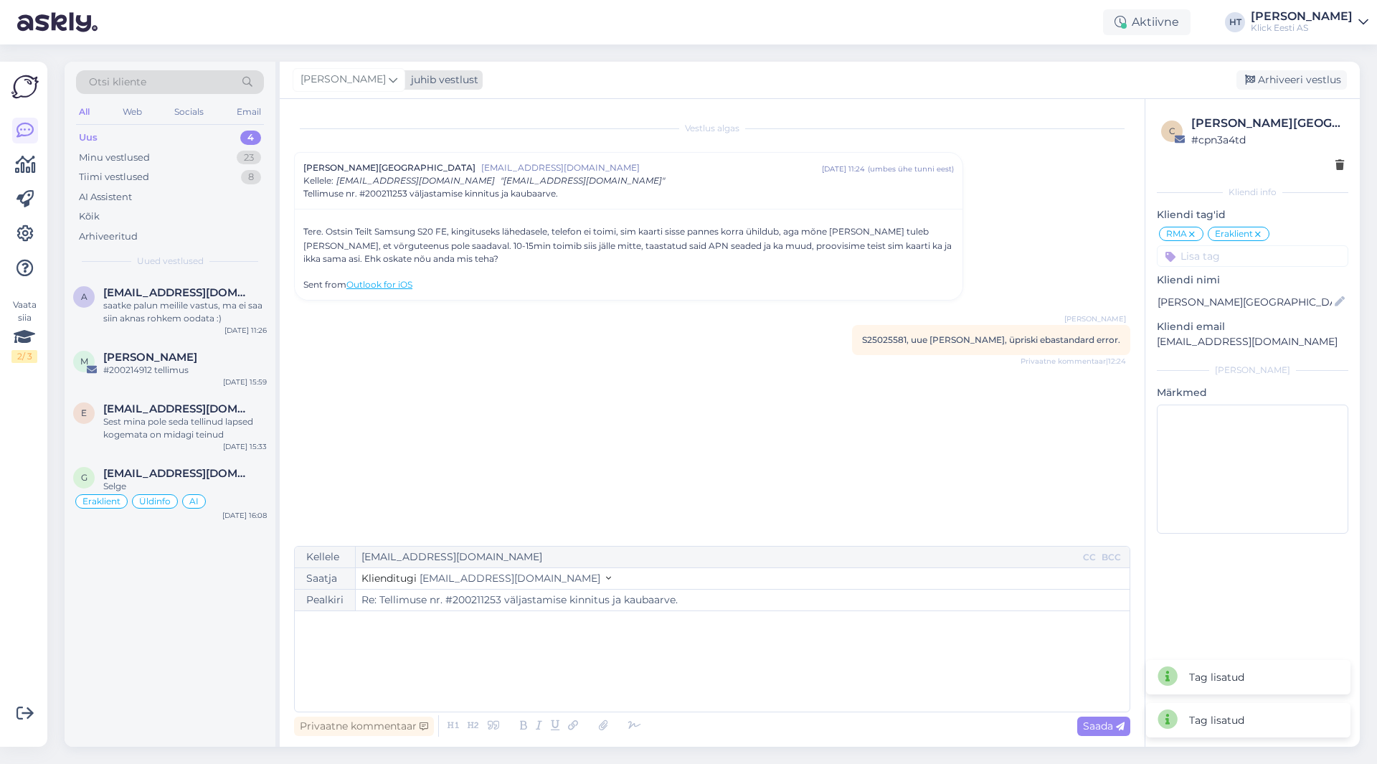
click at [389, 83] on icon at bounding box center [393, 80] width 9 height 16
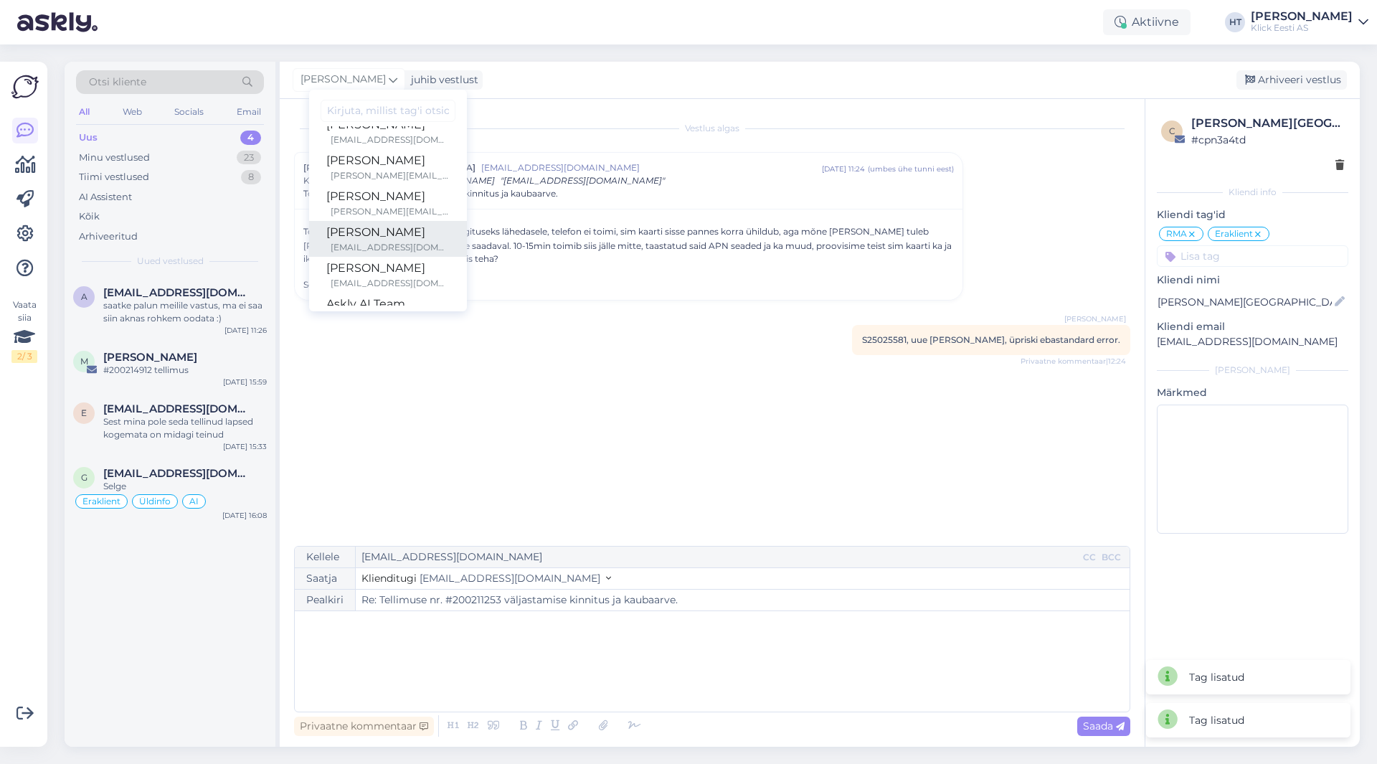
scroll to position [83, 0]
click at [392, 209] on div "[PERSON_NAME]" at bounding box center [387, 203] width 123 height 17
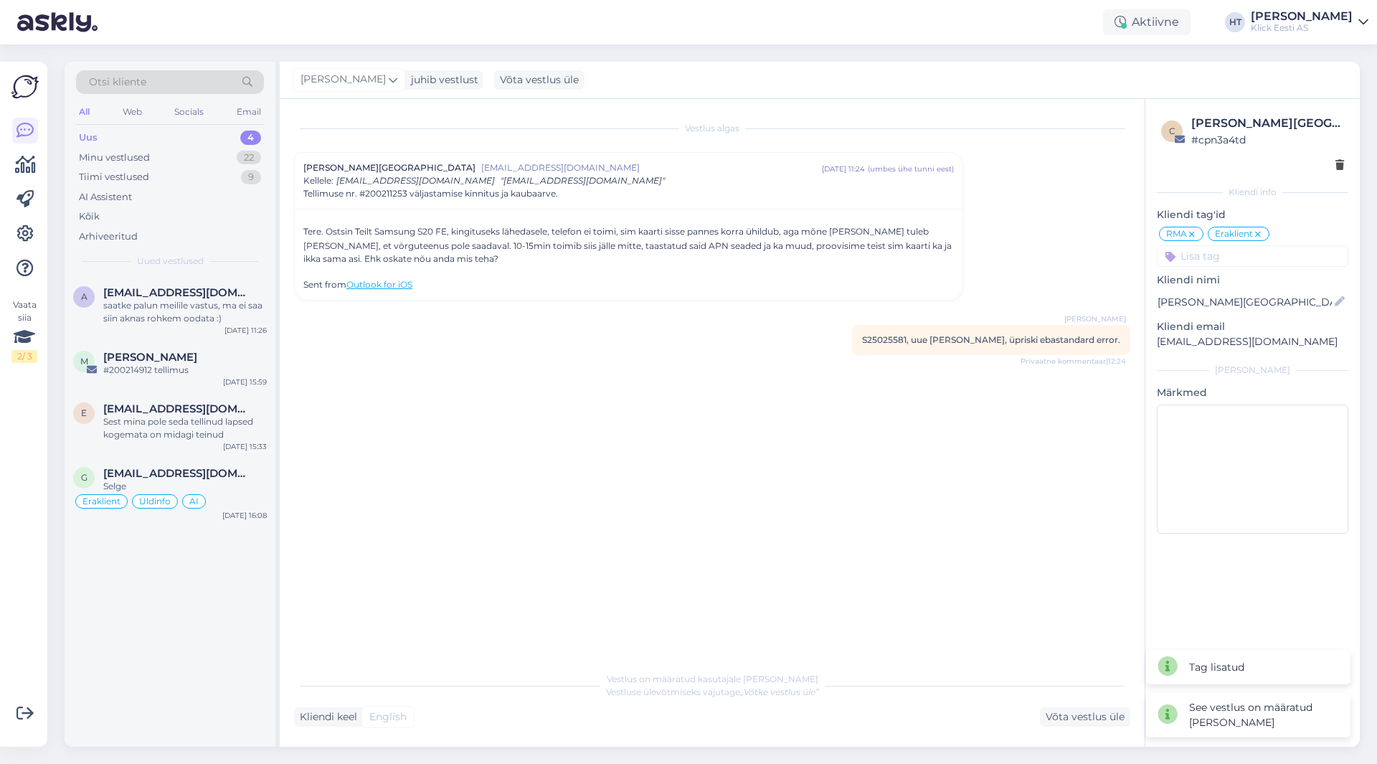
click at [549, 387] on div "Vestlus algas Uku [GEOGRAPHIC_DATA] [EMAIL_ADDRESS][DOMAIN_NAME] [DATE] 11:24 (…" at bounding box center [718, 382] width 849 height 538
click at [191, 418] on div "Sest mina pole seda tellinud lapsed kogemata on midagi teinud" at bounding box center [185, 428] width 164 height 26
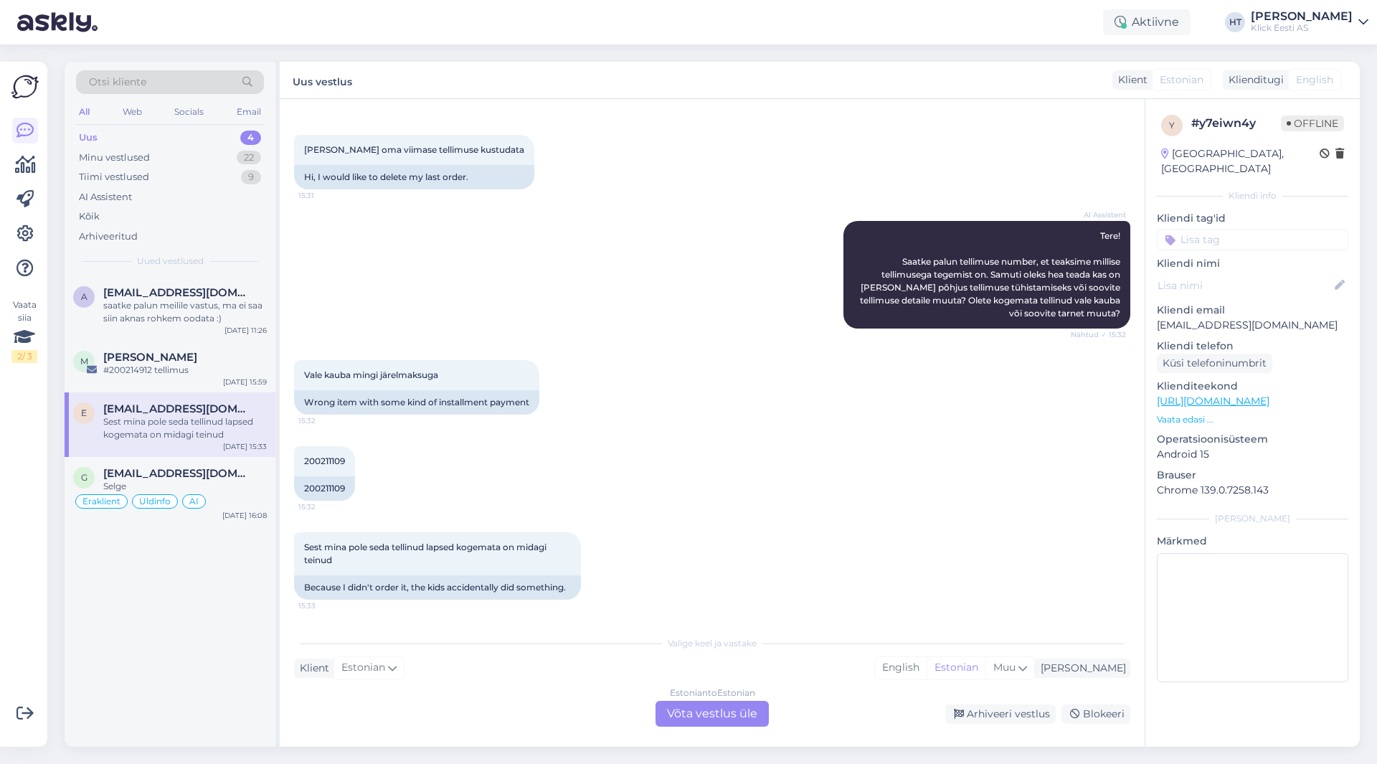
click at [143, 668] on div "a [EMAIL_ADDRESS][DOMAIN_NAME] saatke palun meilile vastus, ma ei saa siin akna…" at bounding box center [170, 511] width 211 height 470
drag, startPoint x: 1158, startPoint y: 309, endPoint x: 1288, endPoint y: 309, distance: 129.8
click at [1288, 318] on p "[EMAIL_ADDRESS][DOMAIN_NAME]" at bounding box center [1252, 325] width 191 height 15
click at [210, 678] on div "a [EMAIL_ADDRESS][DOMAIN_NAME] saatke palun meilile vastus, ma ei saa siin akna…" at bounding box center [170, 511] width 211 height 470
click at [60, 687] on div "Otsi kliente All Web Socials Email Uus 4 Minu vestlused 22 Tiimi vestlused 9 AI…" at bounding box center [716, 403] width 1321 height 719
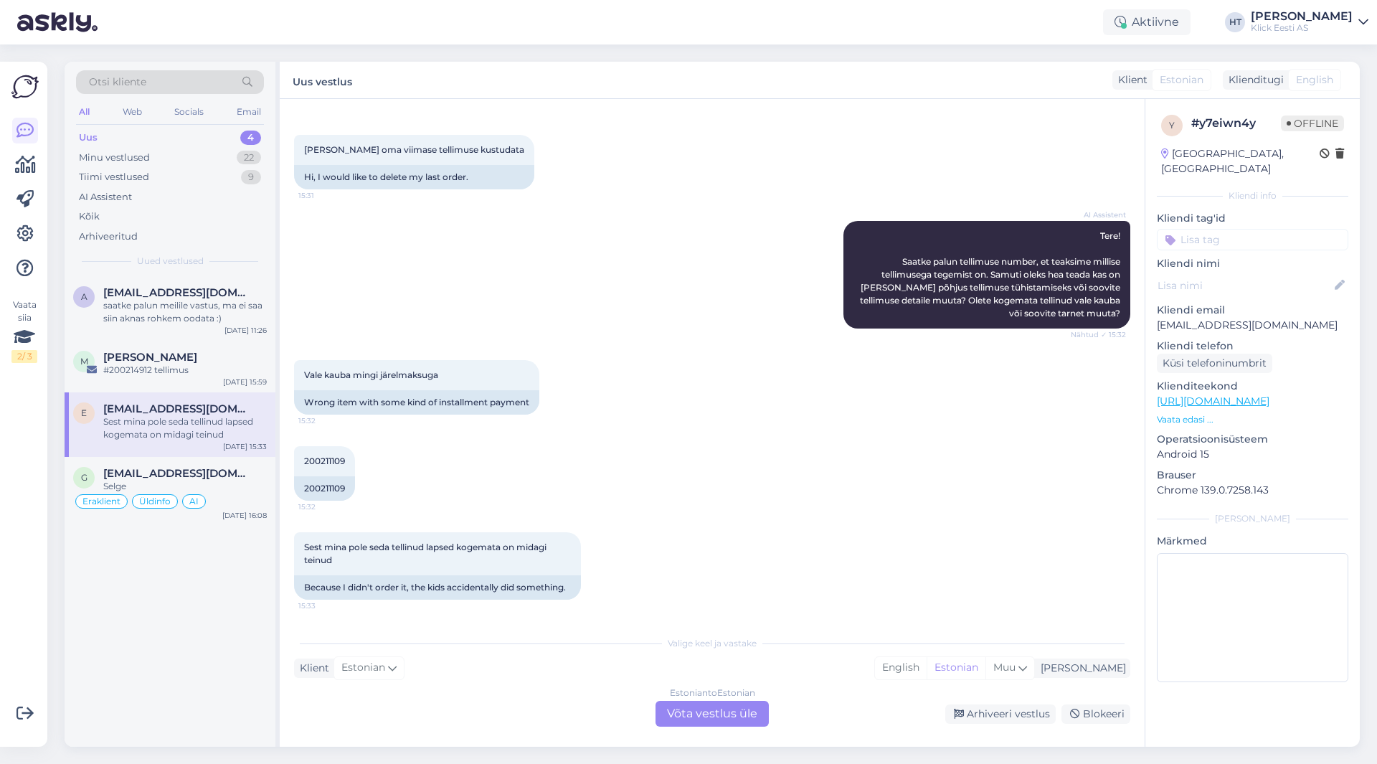
click at [157, 649] on div "a [EMAIL_ADDRESS][DOMAIN_NAME] saatke palun meilile vastus, ma ei saa siin akna…" at bounding box center [170, 511] width 211 height 470
click at [226, 491] on div "Selge" at bounding box center [185, 486] width 164 height 13
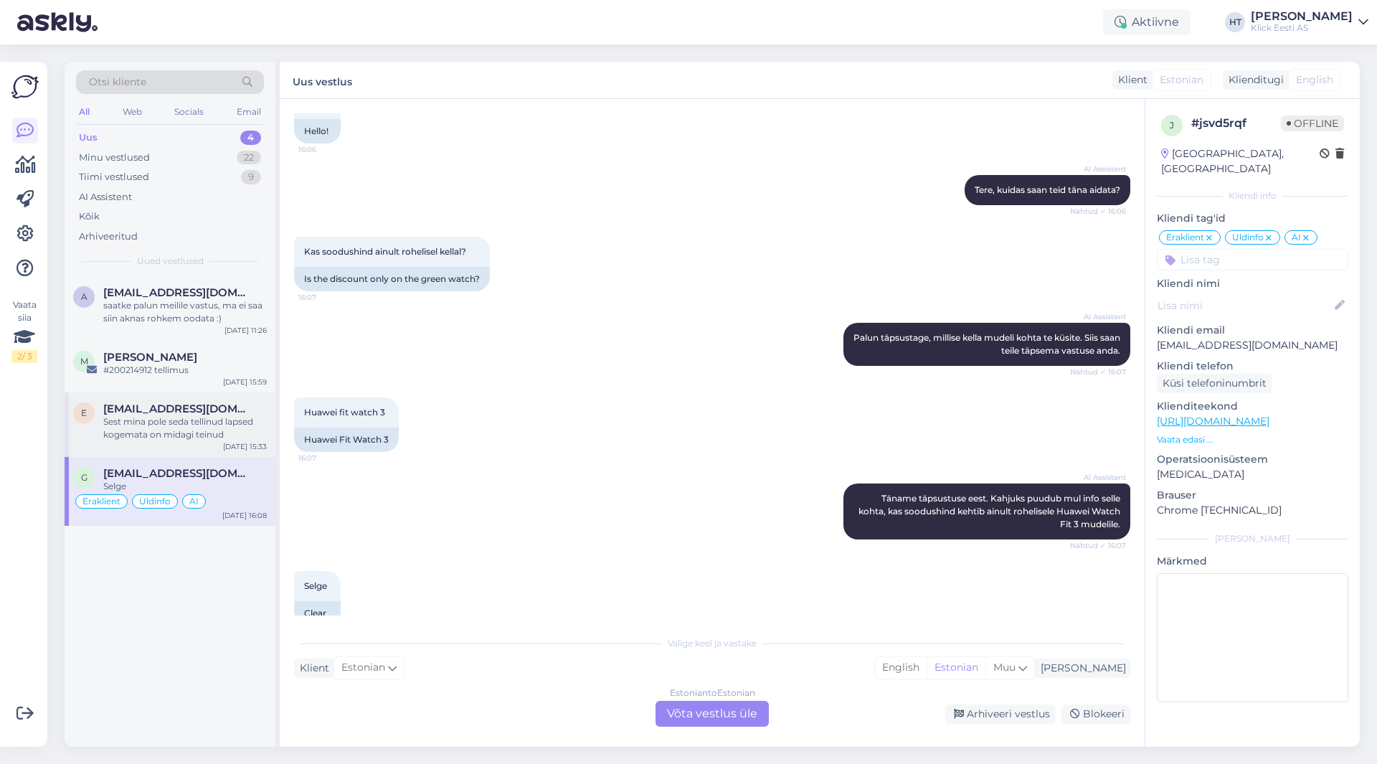
click at [235, 420] on div "Sest mina pole seda tellinud lapsed kogemata on midagi teinud" at bounding box center [185, 428] width 164 height 26
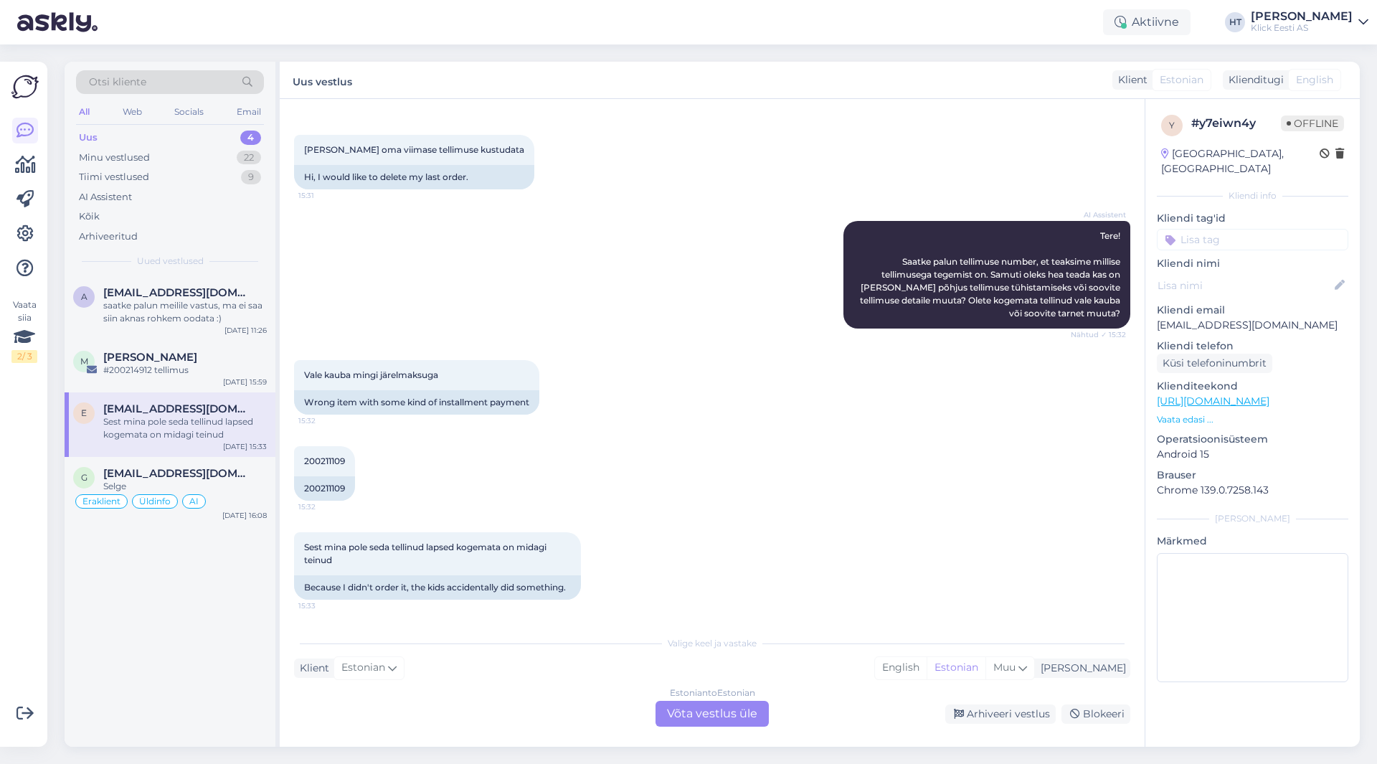
click at [217, 414] on span "[EMAIL_ADDRESS][DOMAIN_NAME]" at bounding box center [177, 408] width 149 height 13
click at [178, 313] on div "saatke palun meilile vastus, ma ei saa siin aknas rohkem oodata :)" at bounding box center [185, 312] width 164 height 26
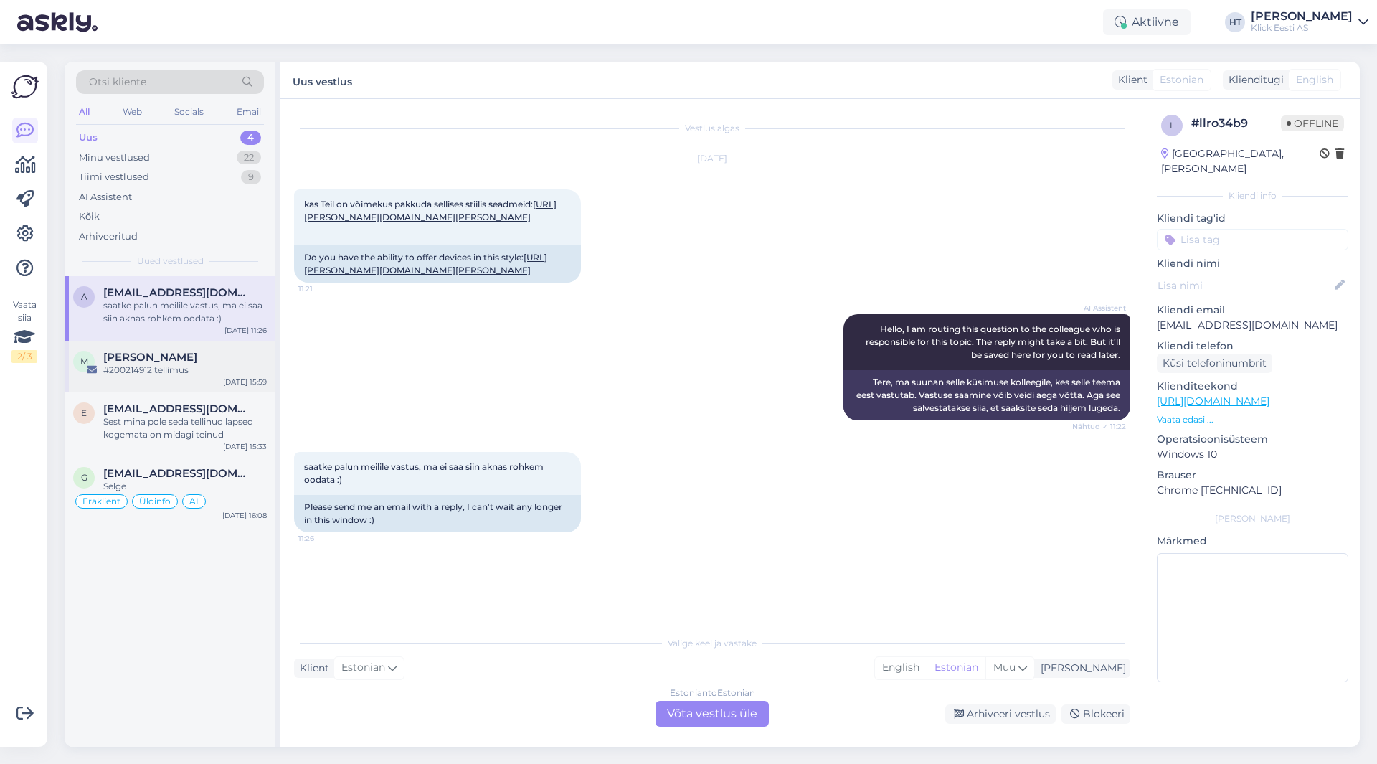
click at [191, 392] on div "M [PERSON_NAME] #200214912 tellimus [DATE] 15:59" at bounding box center [170, 367] width 211 height 52
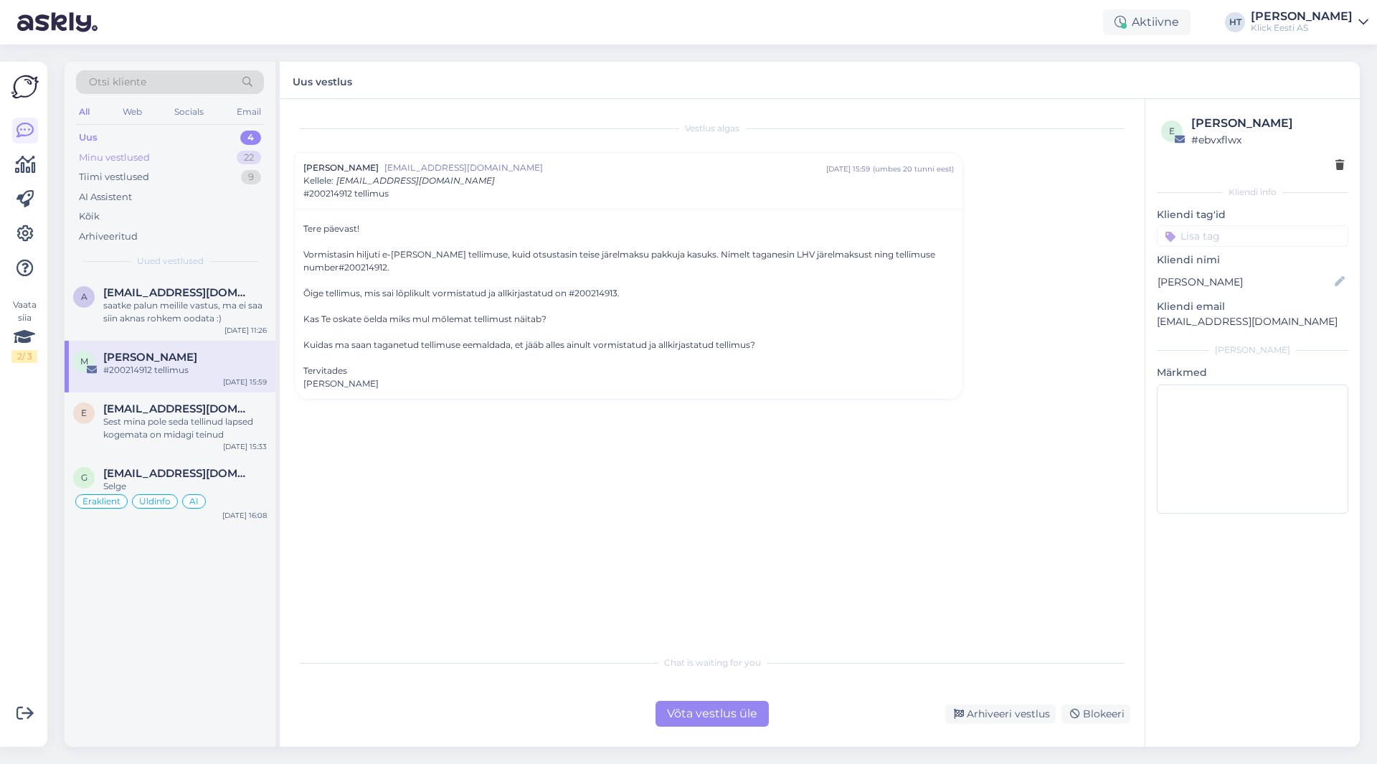
click at [199, 159] on div "Minu vestlused 22" at bounding box center [170, 158] width 188 height 20
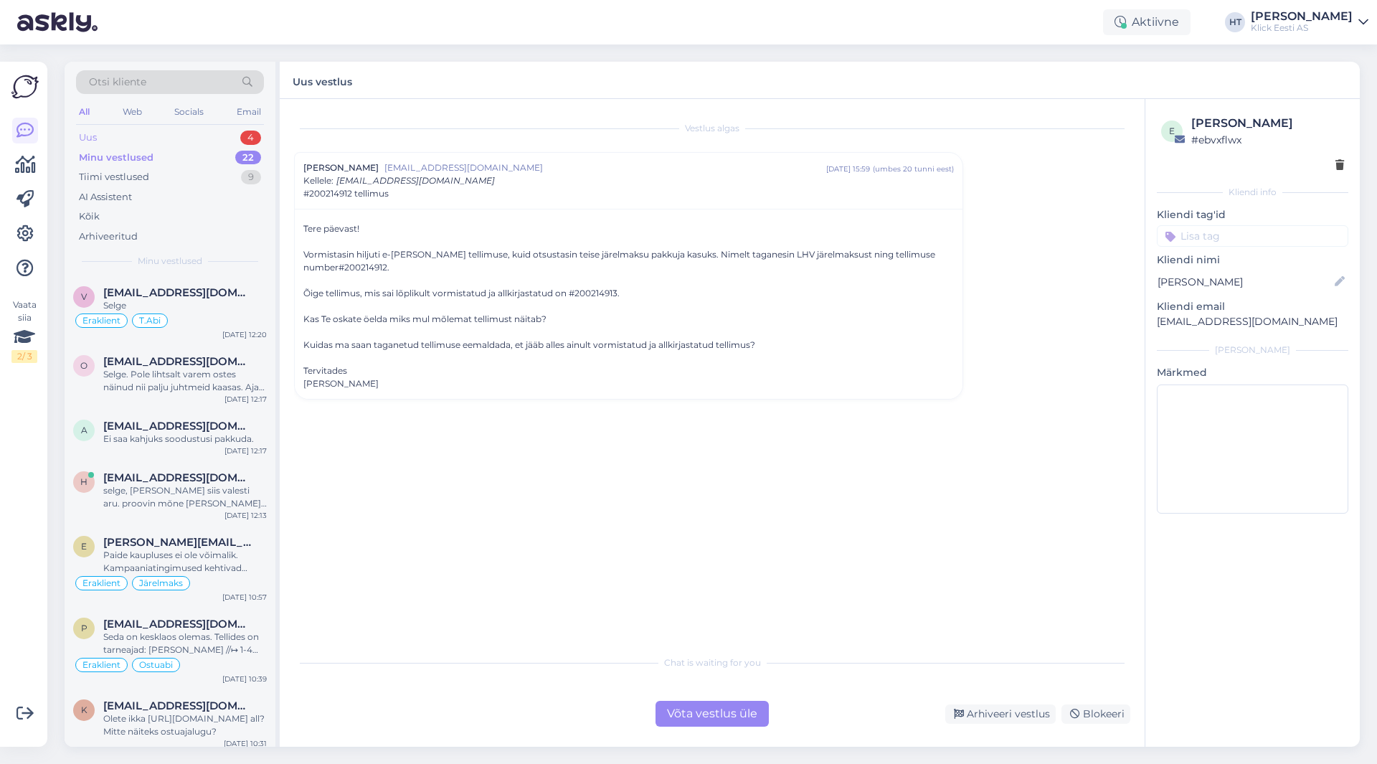
click at [235, 128] on div "Uus 4" at bounding box center [170, 138] width 188 height 20
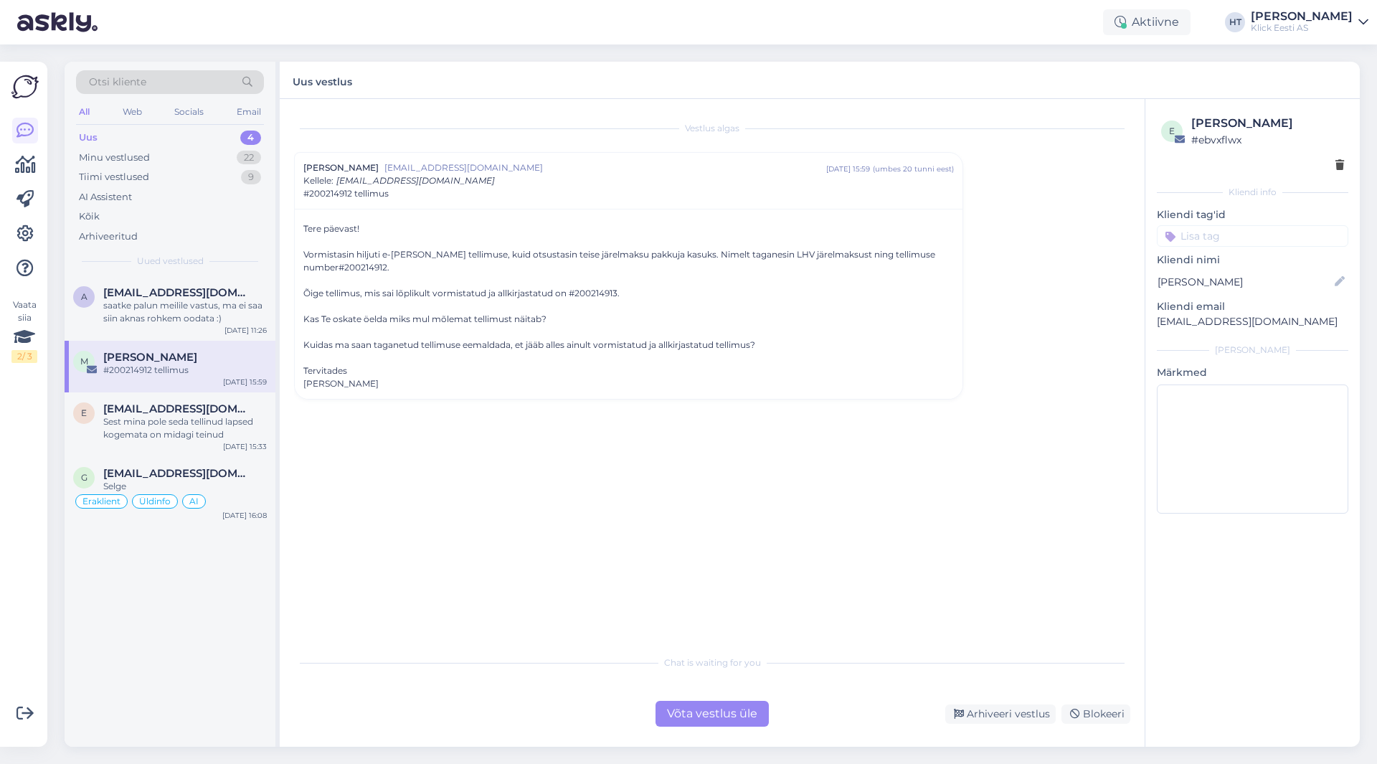
click at [377, 445] on div "Vestlus [PERSON_NAME] [PERSON_NAME][EMAIL_ADDRESS][DOMAIN_NAME] [DATE] 15:59 ( …" at bounding box center [718, 373] width 849 height 521
click at [231, 567] on div "a [EMAIL_ADDRESS][DOMAIN_NAME] saatke palun meilile vastus, ma ei saa siin akna…" at bounding box center [170, 511] width 211 height 470
click at [122, 625] on div "a [EMAIL_ADDRESS][DOMAIN_NAME] saatke palun meilile vastus, ma ei saa siin akna…" at bounding box center [170, 511] width 211 height 470
click at [136, 607] on div "a [EMAIL_ADDRESS][DOMAIN_NAME] saatke palun meilile vastus, ma ei saa siin akna…" at bounding box center [170, 511] width 211 height 470
click at [200, 420] on div "Sest mina pole seda tellinud lapsed kogemata on midagi teinud" at bounding box center [185, 428] width 164 height 26
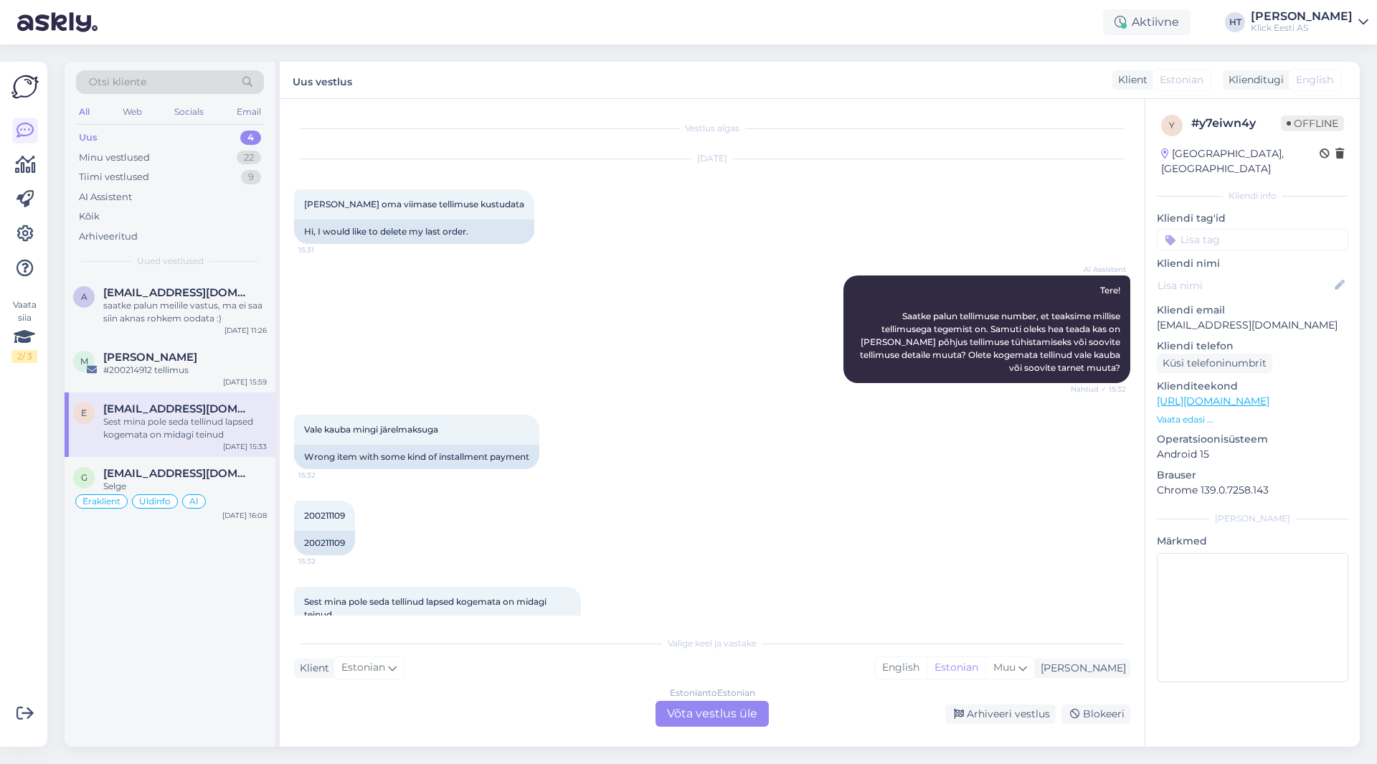
scroll to position [55, 0]
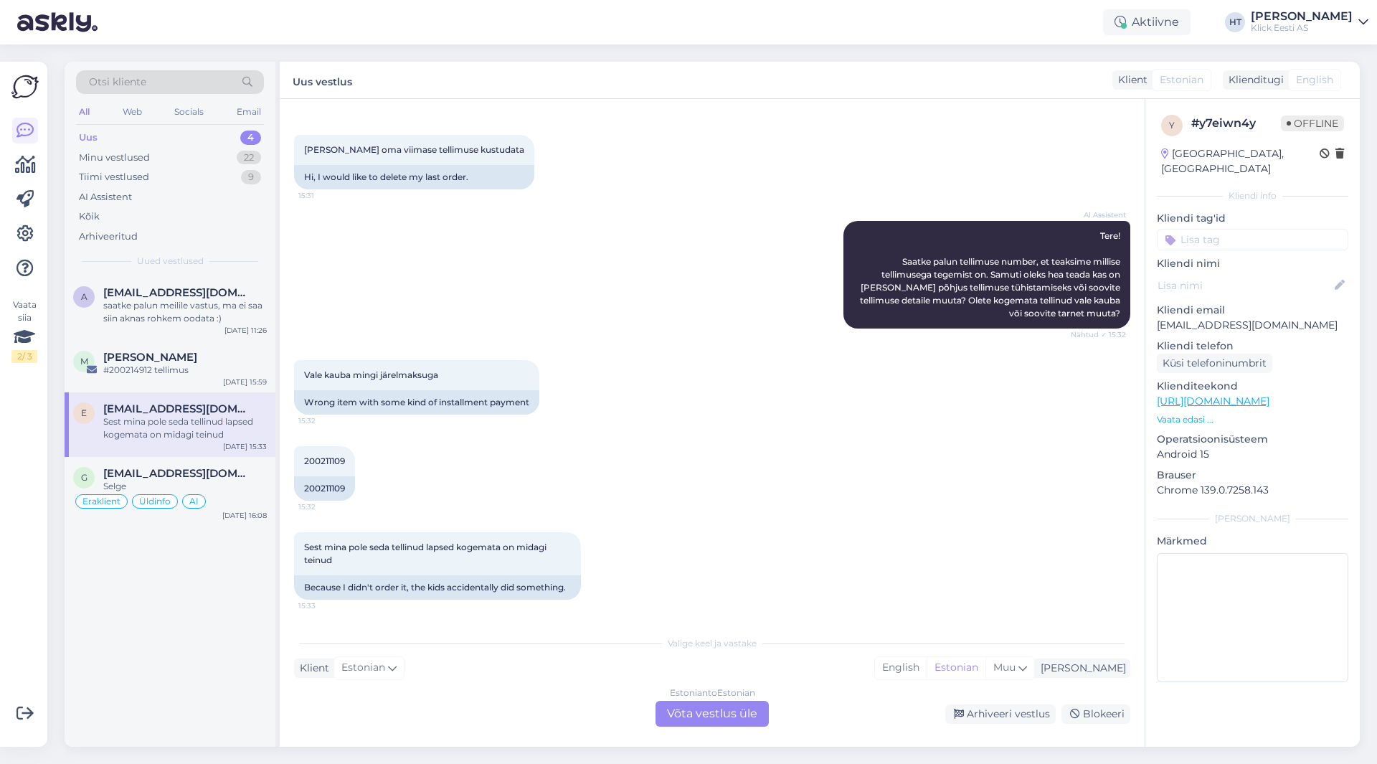
click at [172, 676] on div "a [EMAIL_ADDRESS][DOMAIN_NAME] saatke palun meilile vastus, ma ei saa siin akna…" at bounding box center [170, 511] width 211 height 470
click at [191, 697] on div "a [EMAIL_ADDRESS][DOMAIN_NAME] saatke palun meilile vastus, ma ei saa siin akna…" at bounding box center [170, 511] width 211 height 470
click at [210, 649] on div "a [EMAIL_ADDRESS][DOMAIN_NAME] saatke palun meilile vastus, ma ei saa siin akna…" at bounding box center [170, 511] width 211 height 470
click at [193, 643] on div "a [EMAIL_ADDRESS][DOMAIN_NAME] saatke palun meilile vastus, ma ei saa siin akna…" at bounding box center [170, 511] width 211 height 470
click at [1236, 229] on input at bounding box center [1252, 240] width 191 height 22
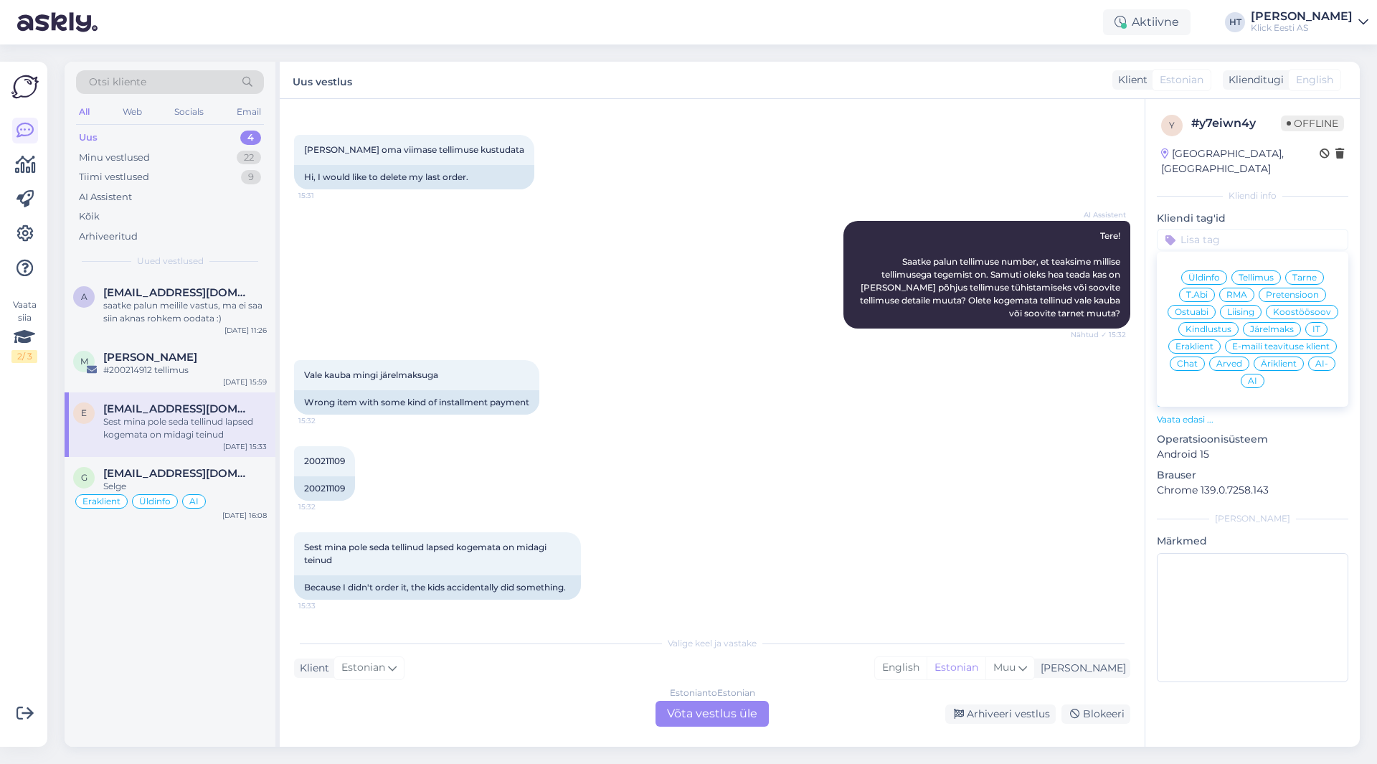
click at [1248, 273] on span "Tellimus" at bounding box center [1256, 277] width 35 height 9
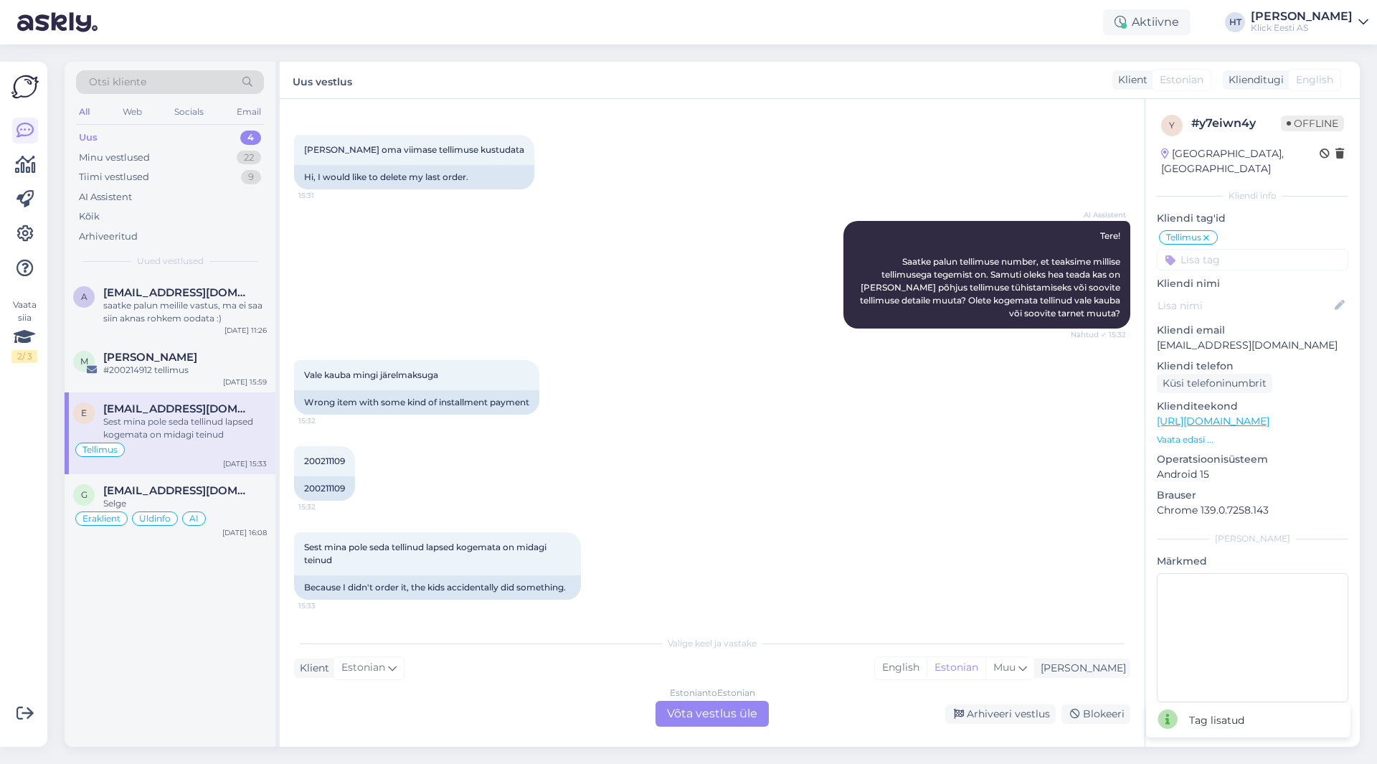
click at [1210, 253] on input at bounding box center [1252, 260] width 191 height 22
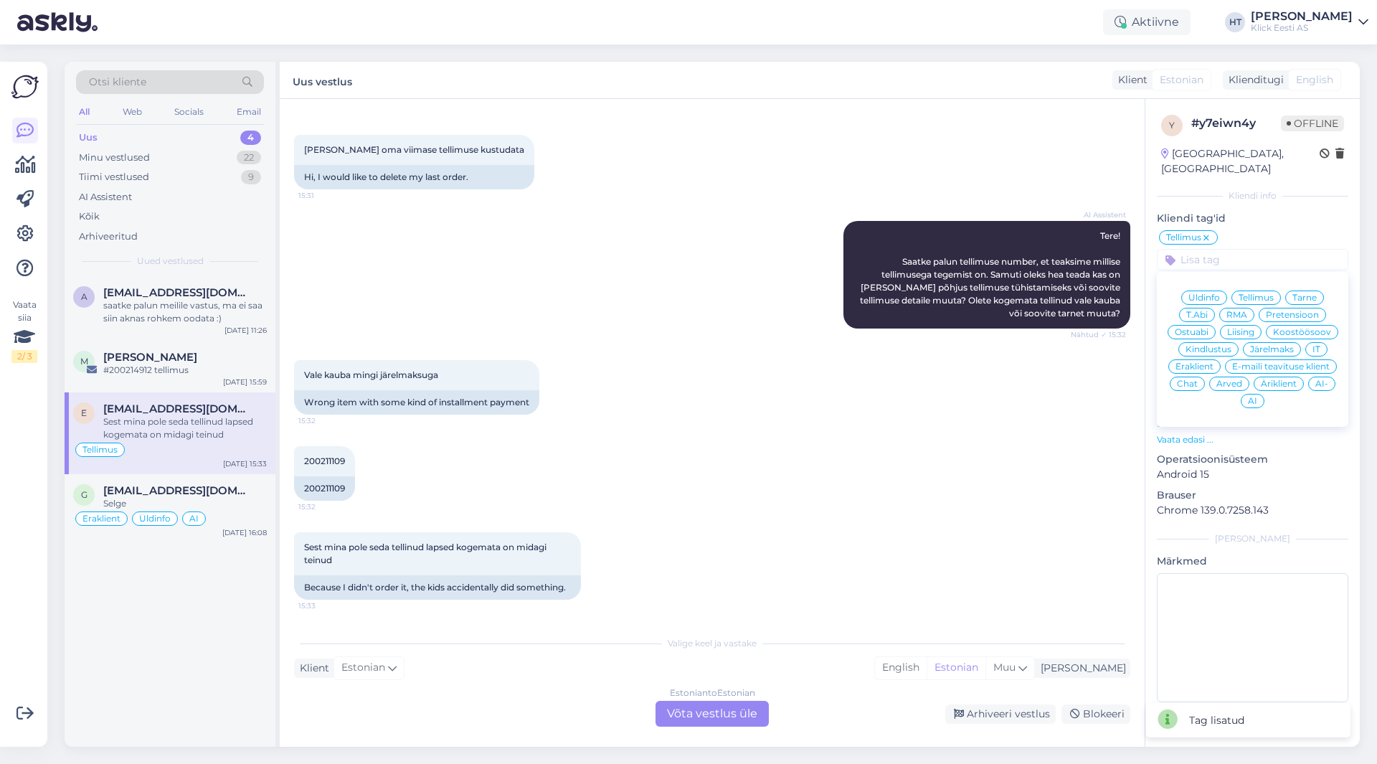
click at [1201, 362] on span "Eraklient" at bounding box center [1195, 366] width 38 height 9
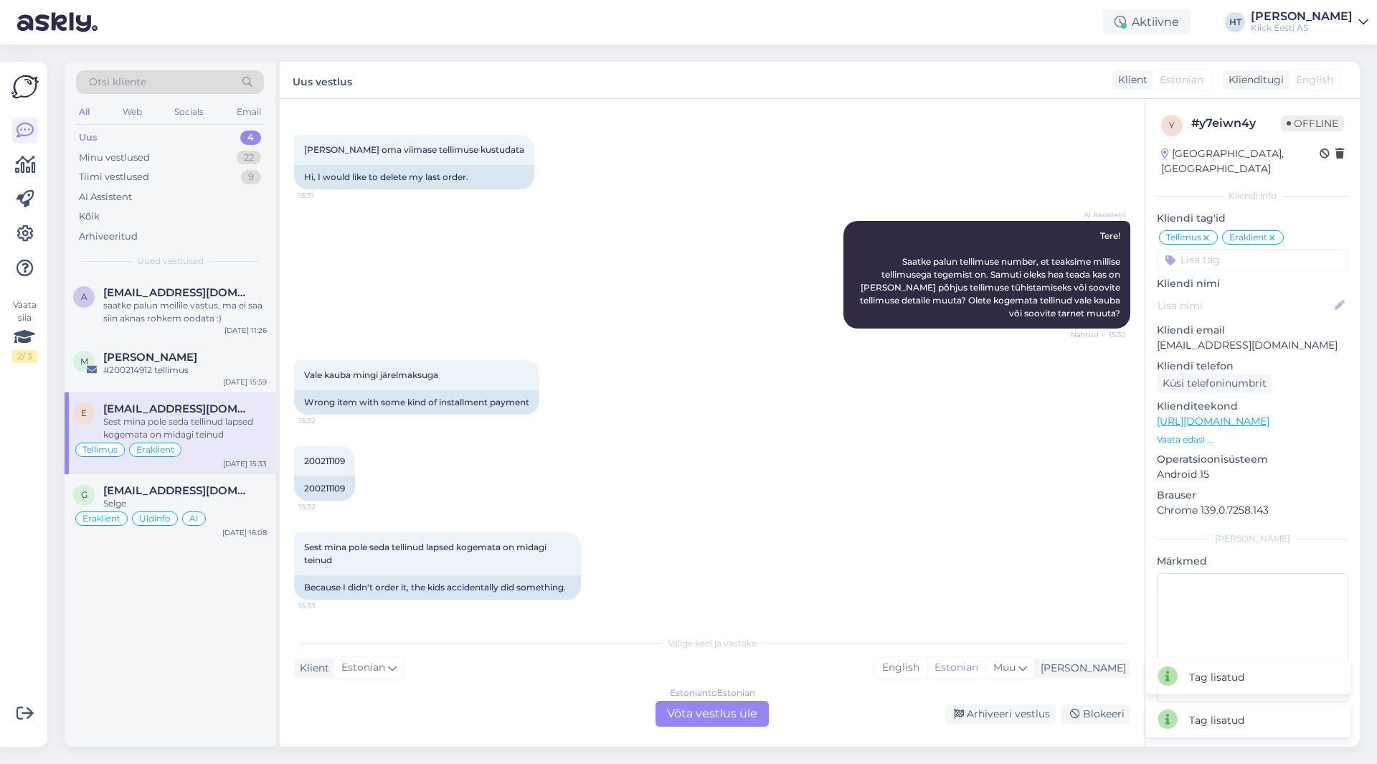
click at [1226, 252] on input at bounding box center [1252, 260] width 191 height 22
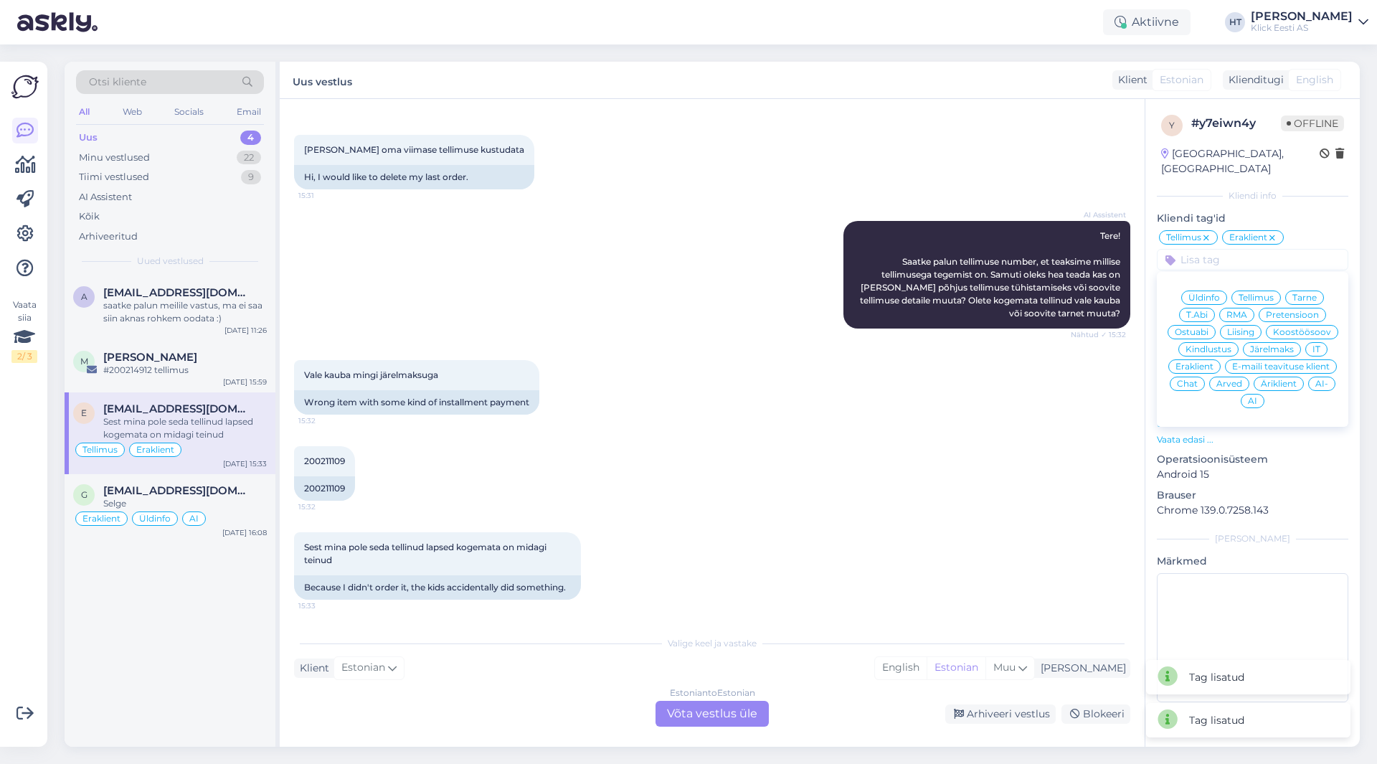
click at [1252, 345] on span "Järelmaks" at bounding box center [1272, 349] width 44 height 9
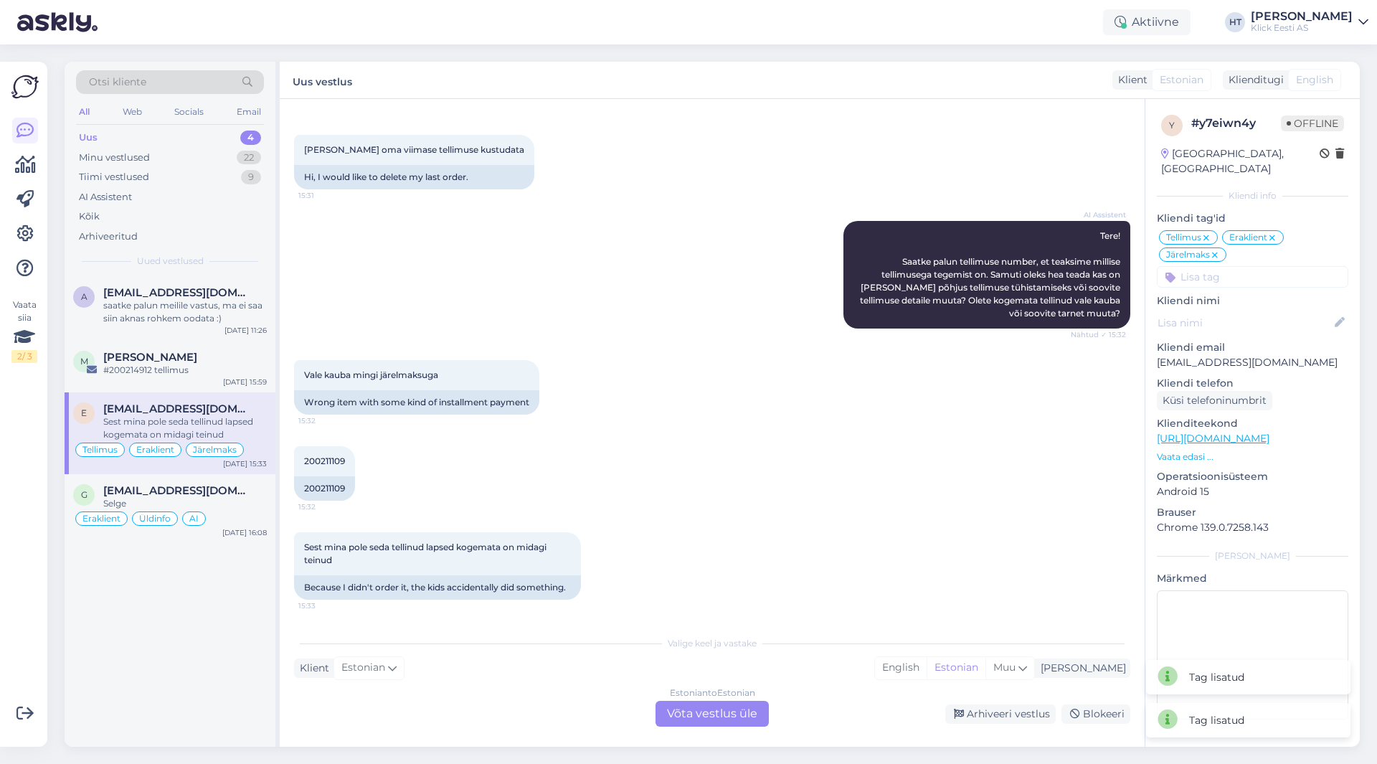
click at [716, 308] on div "AI Assistent Tere! Saatke palun tellimuse number, et teaksime millise tellimuse…" at bounding box center [712, 274] width 836 height 139
click at [730, 712] on div "Estonian to Estonian Võta vestlus üle" at bounding box center [712, 714] width 113 height 26
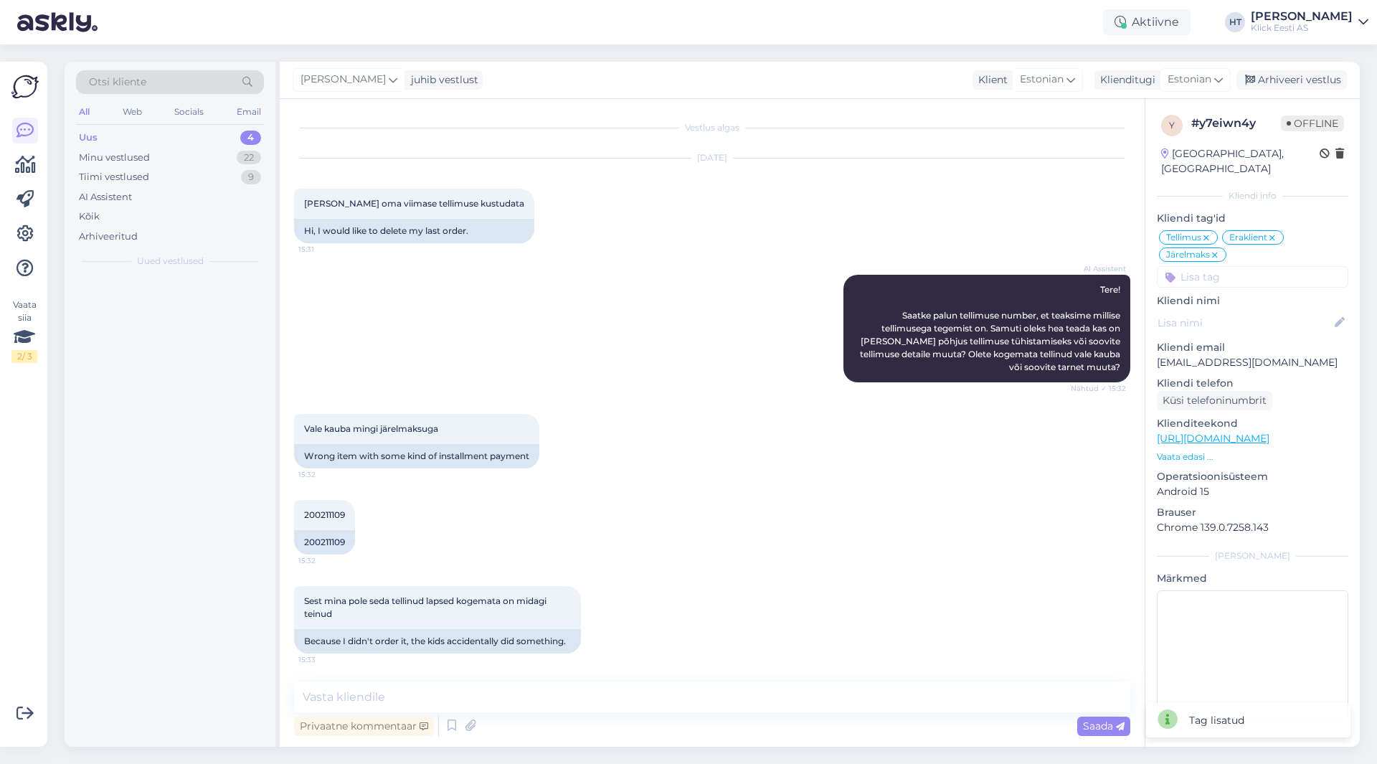
scroll to position [1, 0]
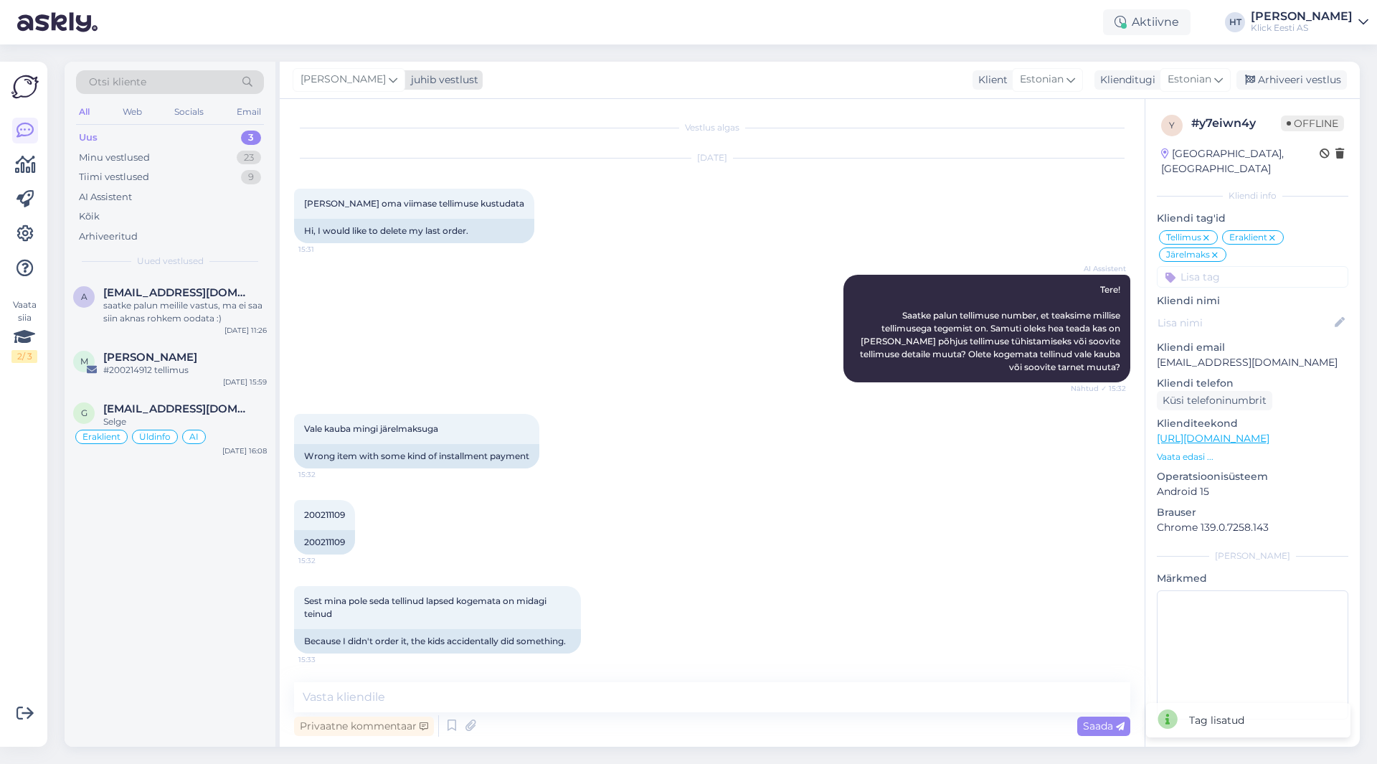
click at [389, 79] on icon at bounding box center [393, 80] width 9 height 16
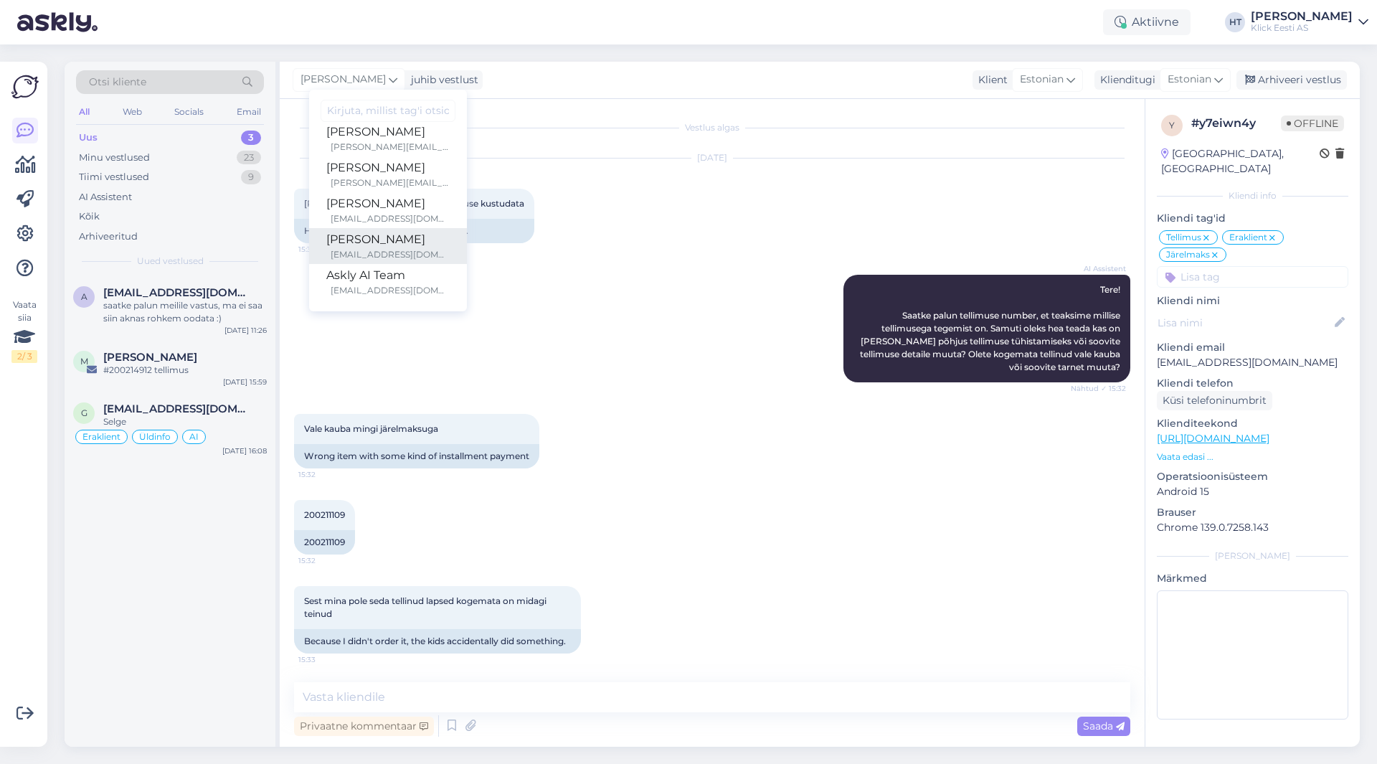
scroll to position [11, 0]
click at [381, 245] on div "[PERSON_NAME]" at bounding box center [387, 239] width 123 height 17
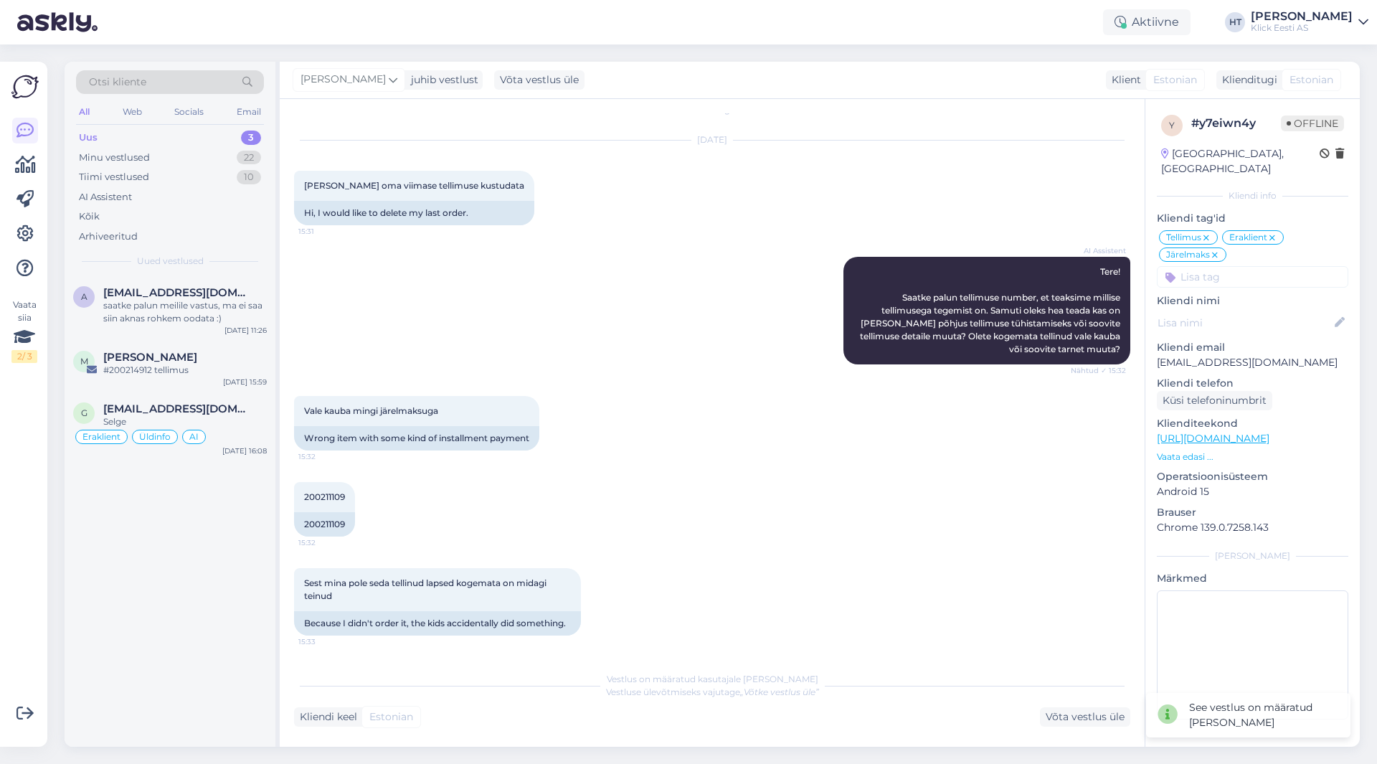
click at [167, 609] on div "a [EMAIL_ADDRESS][DOMAIN_NAME] saatke palun meilile vastus, ma ei saa siin akna…" at bounding box center [170, 511] width 211 height 470
click at [174, 545] on div "a [EMAIL_ADDRESS][DOMAIN_NAME] saatke palun meilile vastus, ma ei saa siin akna…" at bounding box center [170, 511] width 211 height 470
click at [1176, 30] on div "Aktiivne" at bounding box center [1146, 22] width 87 height 26
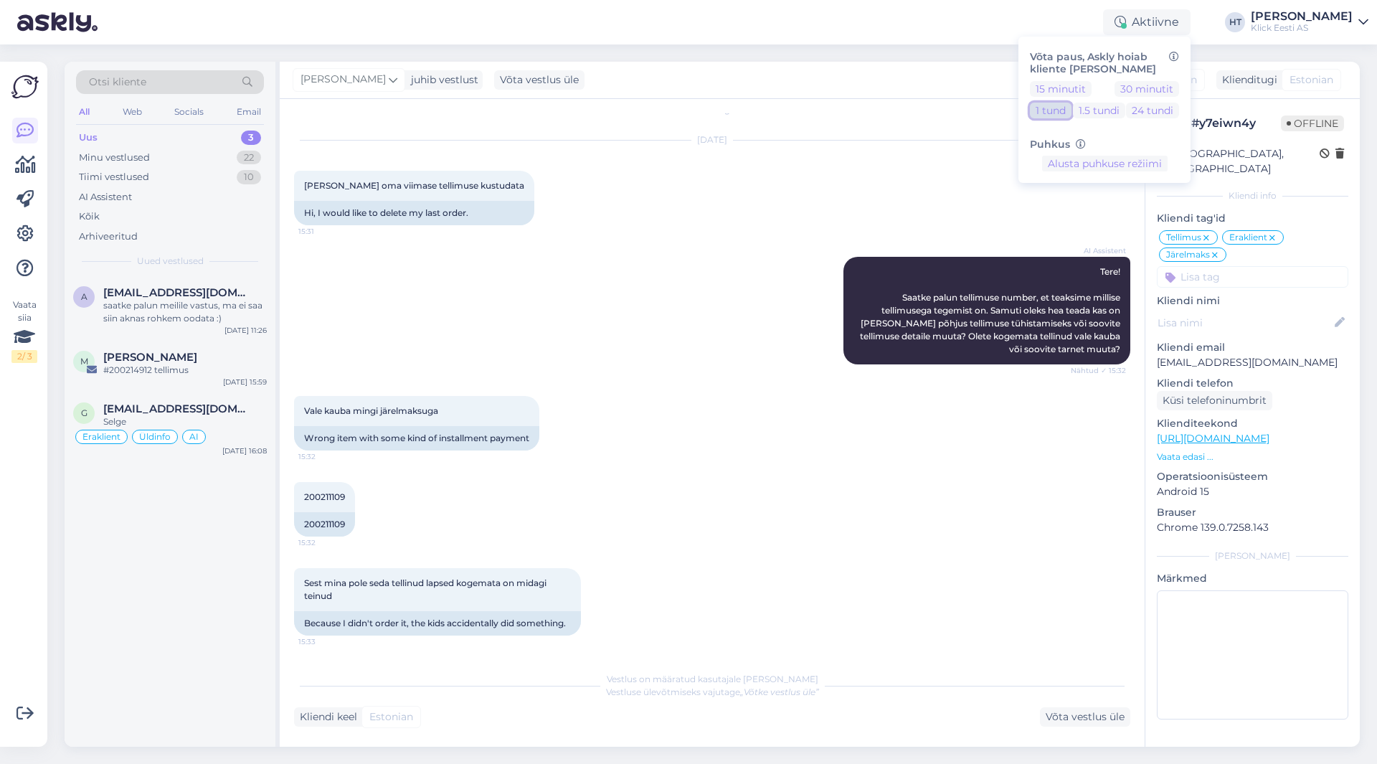
click at [1072, 115] on button "1 tund" at bounding box center [1051, 111] width 42 height 16
click at [248, 524] on div "a [EMAIL_ADDRESS][DOMAIN_NAME] saatke palun meilile vastus, ma ei saa siin akna…" at bounding box center [170, 511] width 211 height 470
click at [194, 631] on div "a [EMAIL_ADDRESS][DOMAIN_NAME] saatke palun meilile vastus, ma ei saa siin akna…" at bounding box center [170, 511] width 211 height 470
click at [191, 671] on div "a [EMAIL_ADDRESS][DOMAIN_NAME] saatke palun meilile vastus, ma ei saa siin akna…" at bounding box center [170, 511] width 211 height 470
click at [207, 380] on div "M [PERSON_NAME] #200214912 tellimus [DATE] 15:59" at bounding box center [170, 367] width 211 height 52
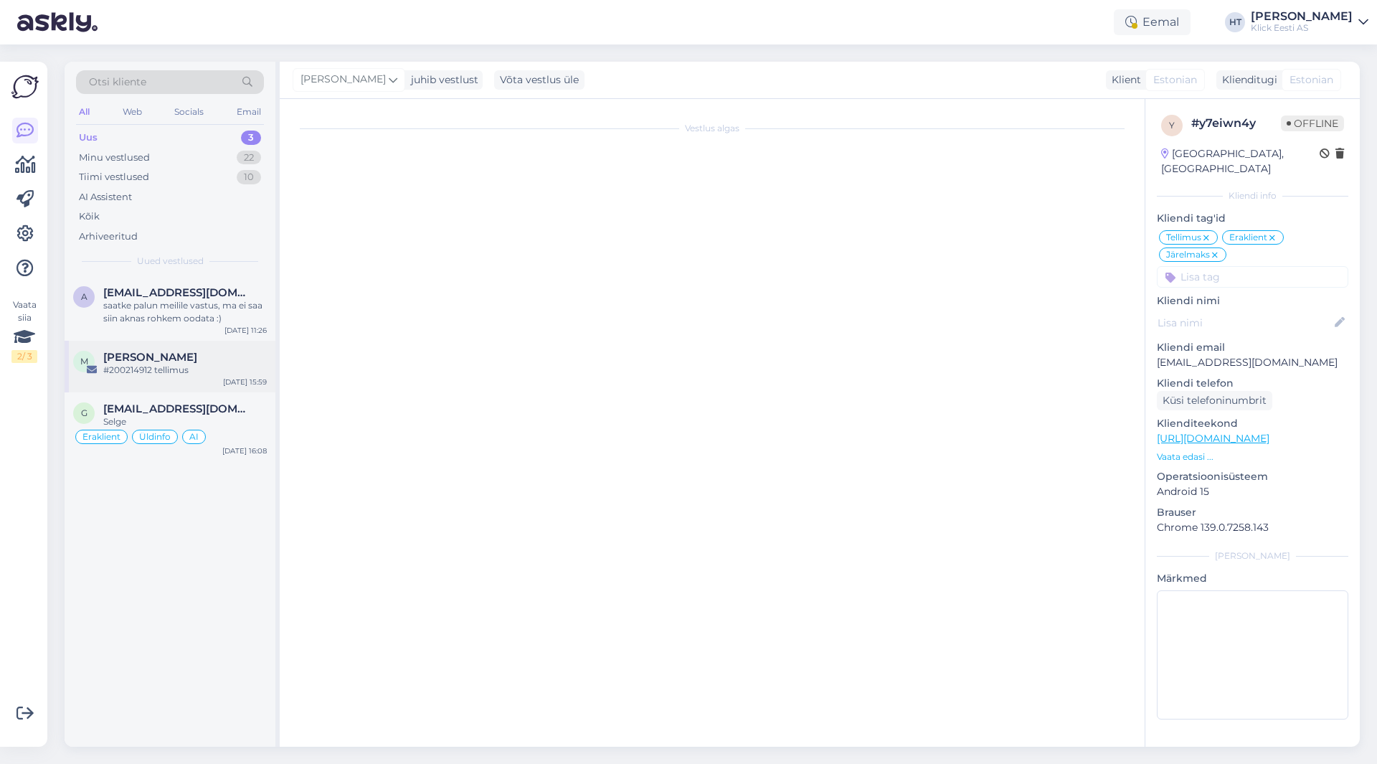
scroll to position [0, 0]
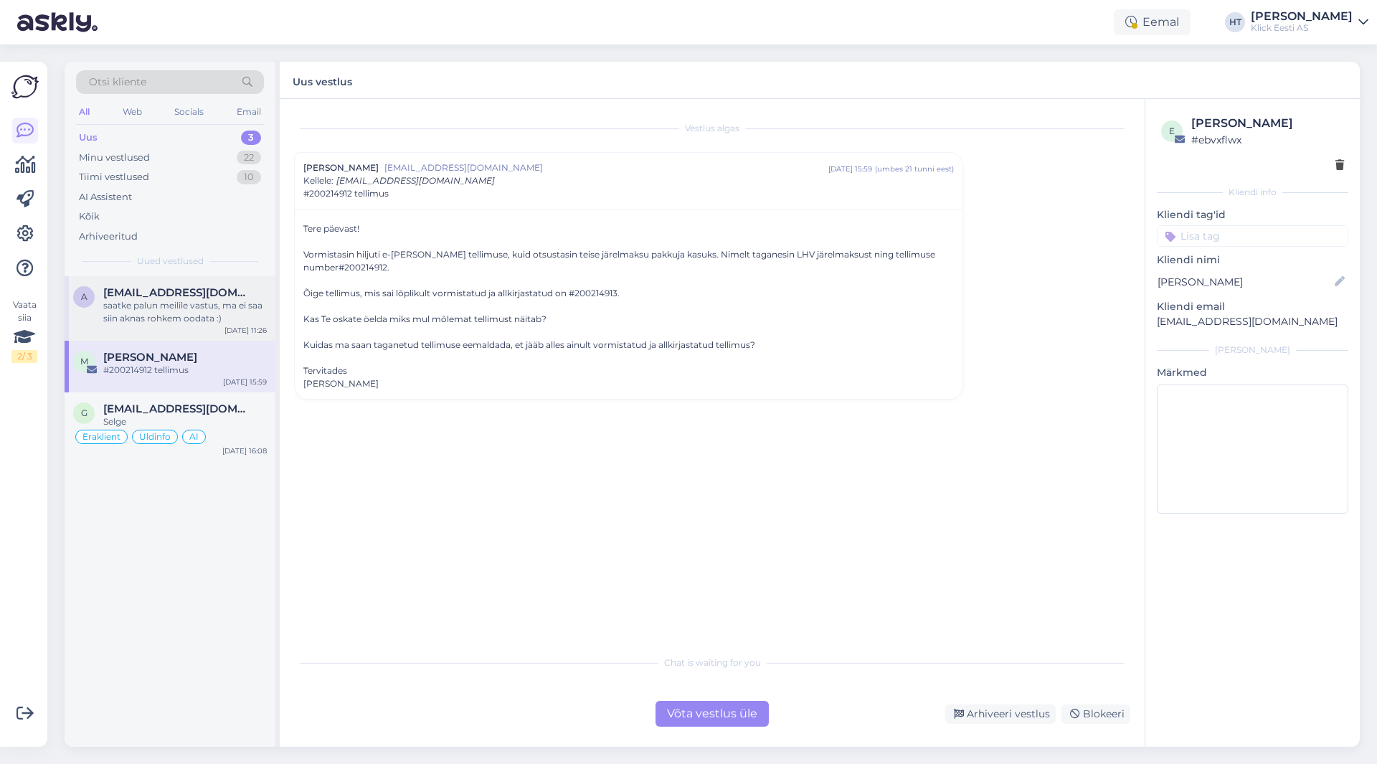
click at [218, 298] on span "[EMAIL_ADDRESS][DOMAIN_NAME]" at bounding box center [177, 292] width 149 height 13
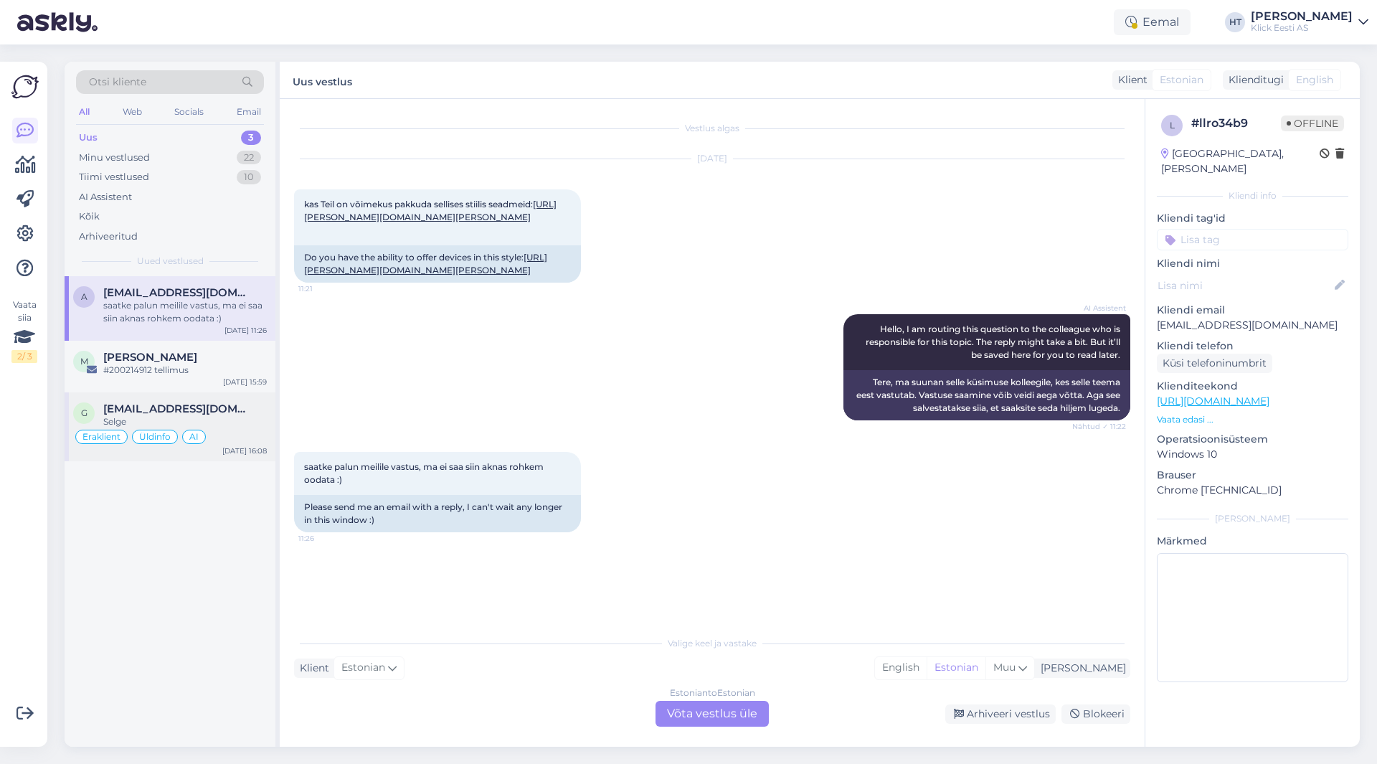
click at [241, 405] on span "[EMAIL_ADDRESS][DOMAIN_NAME]" at bounding box center [177, 408] width 149 height 13
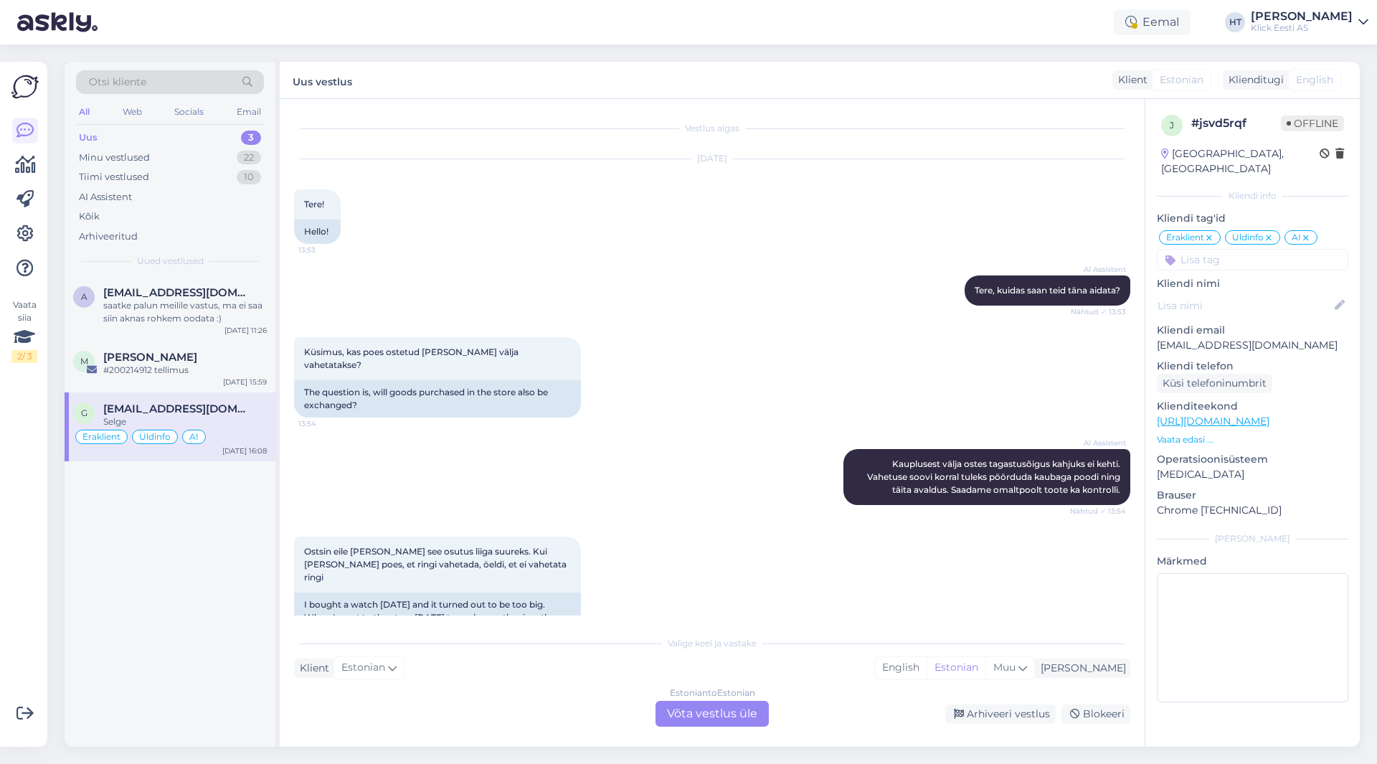
scroll to position [703, 0]
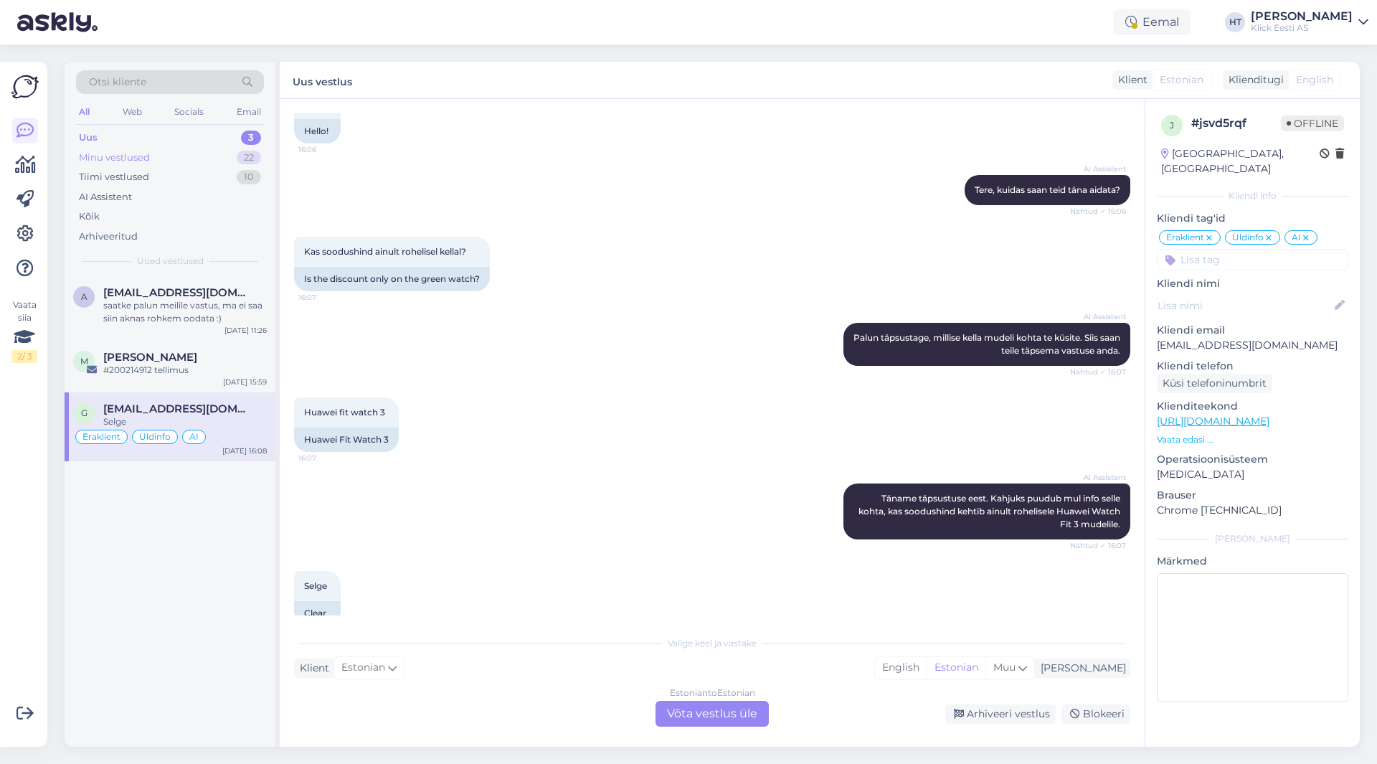
click at [232, 154] on div "Minu vestlused 22" at bounding box center [170, 158] width 188 height 20
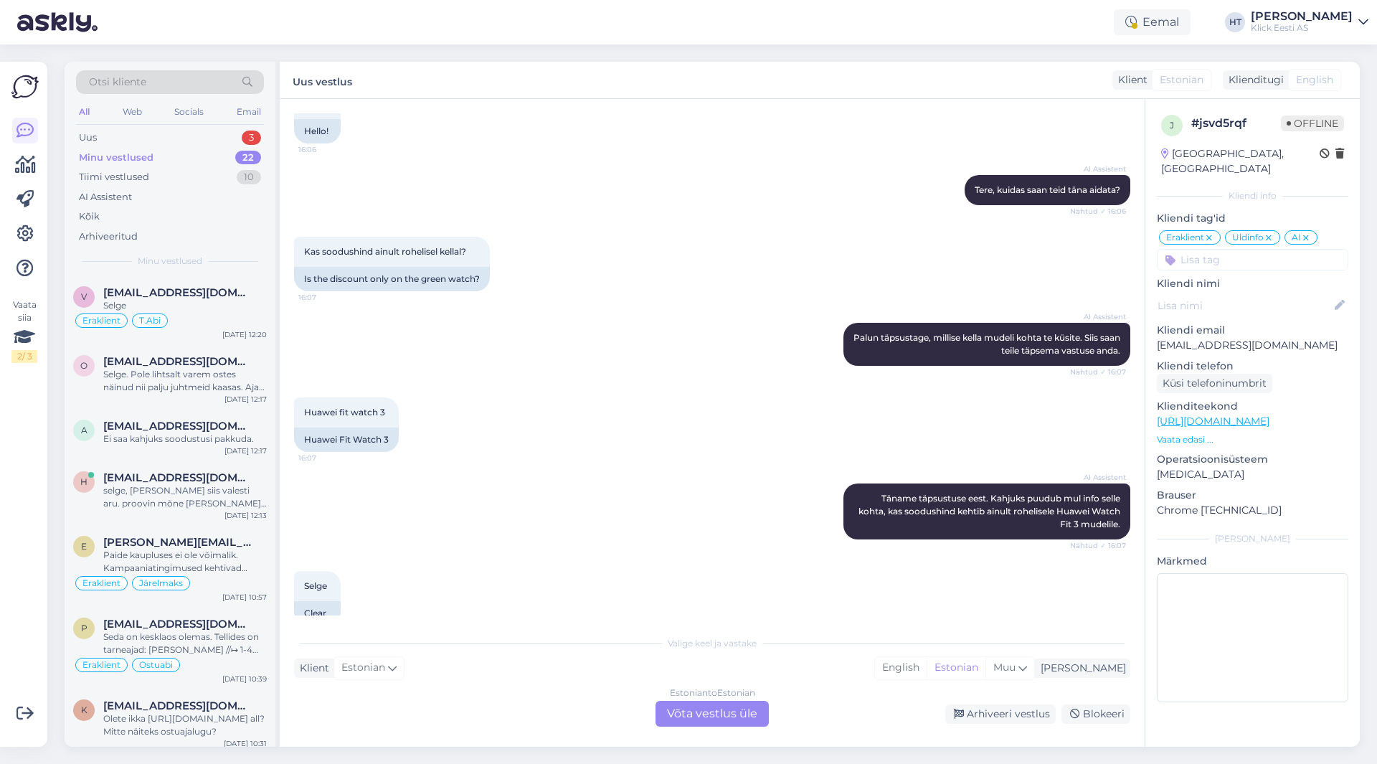
click at [0, 453] on div "Vaata siia 2 / 3 Võimalused Veendu, et Askly loob sulle väärtust. Sulge Ühenda …" at bounding box center [23, 404] width 47 height 685
click at [165, 176] on div "Tiimi vestlused 10" at bounding box center [170, 177] width 188 height 20
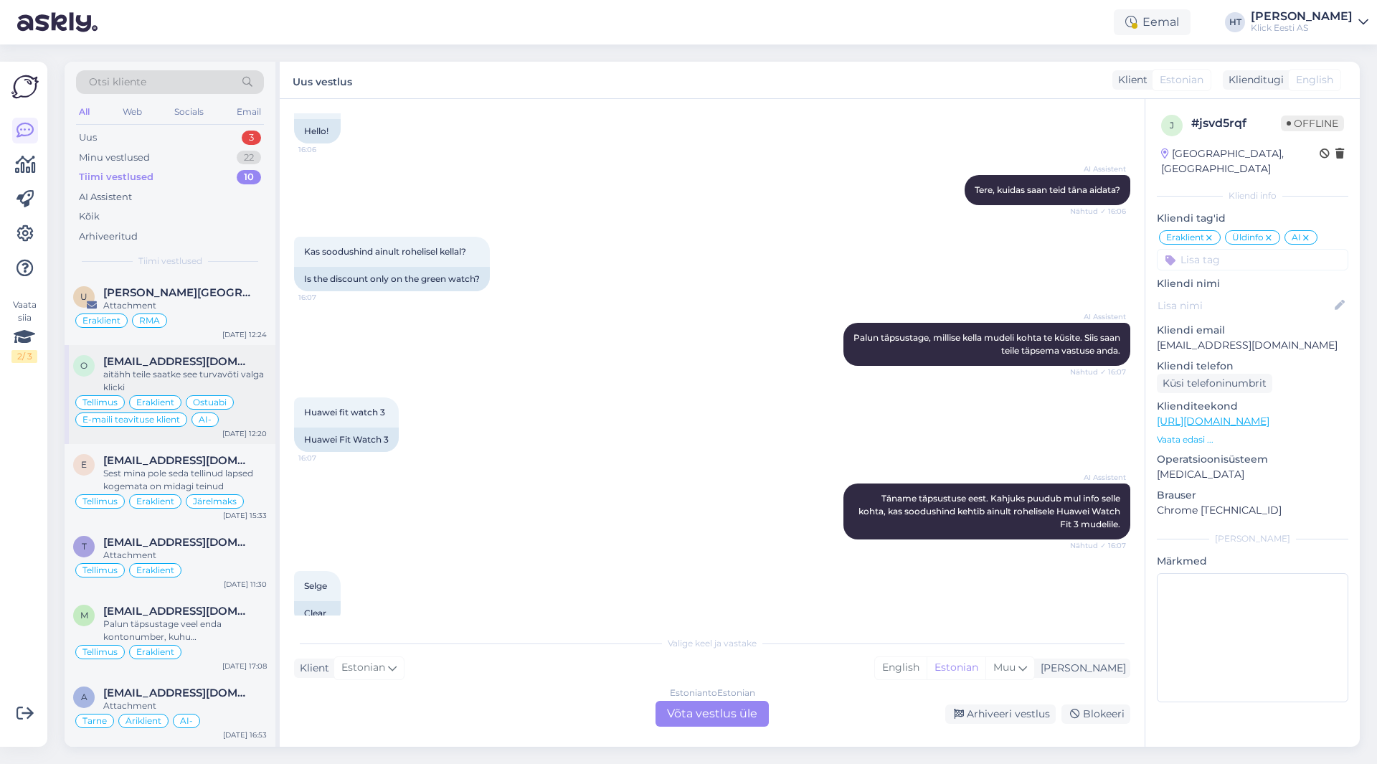
click at [211, 363] on div "[EMAIL_ADDRESS][DOMAIN_NAME]" at bounding box center [185, 361] width 164 height 13
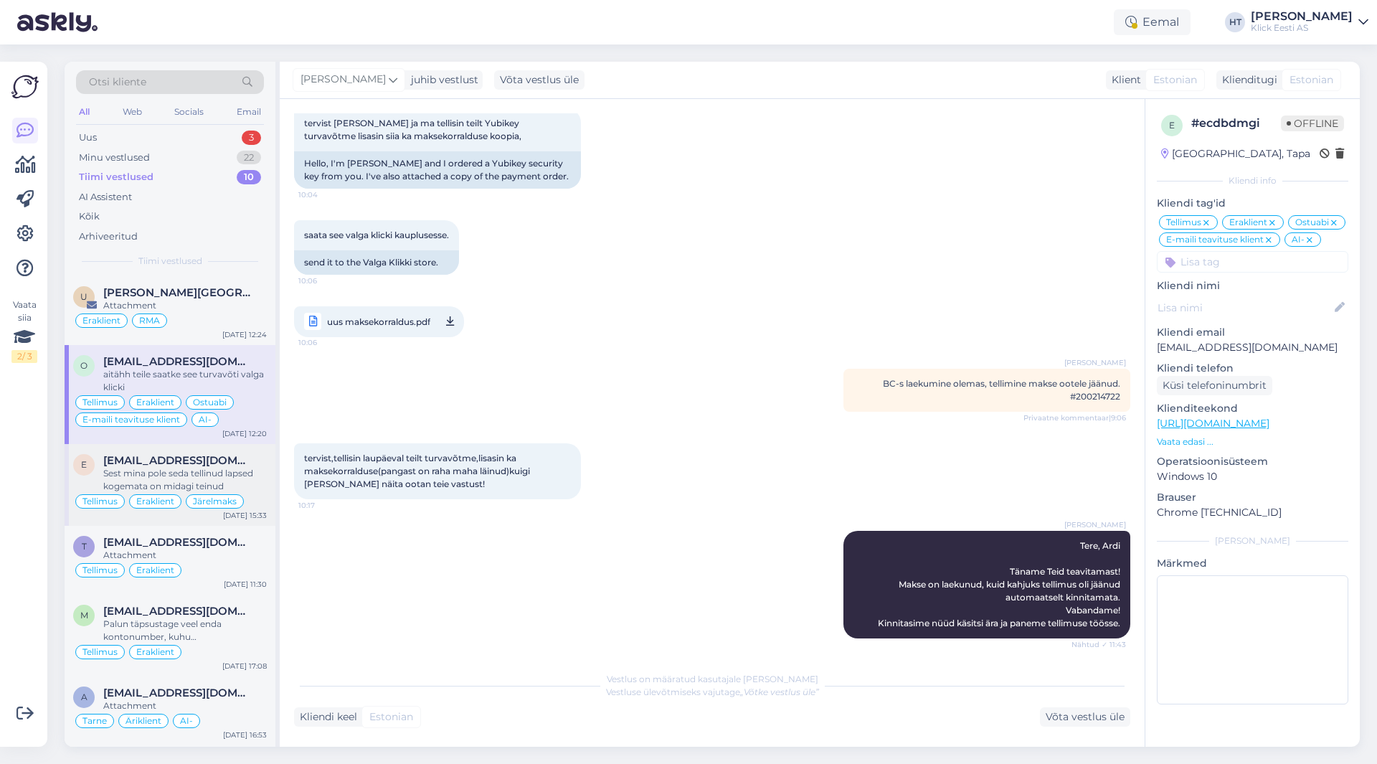
click at [228, 453] on div "e [EMAIL_ADDRESS][DOMAIN_NAME] Sest mina pole seda tellinud lapsed kogemata on …" at bounding box center [170, 485] width 211 height 82
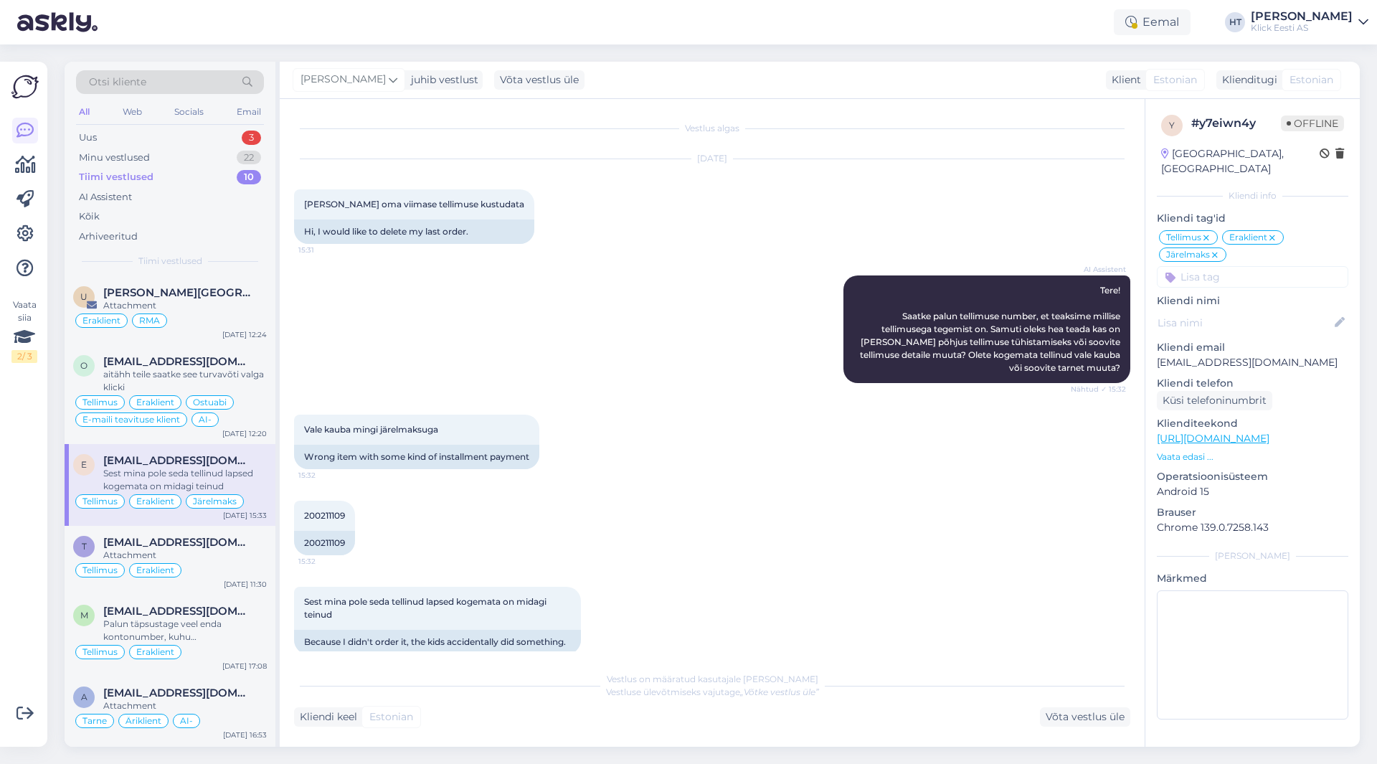
scroll to position [19, 0]
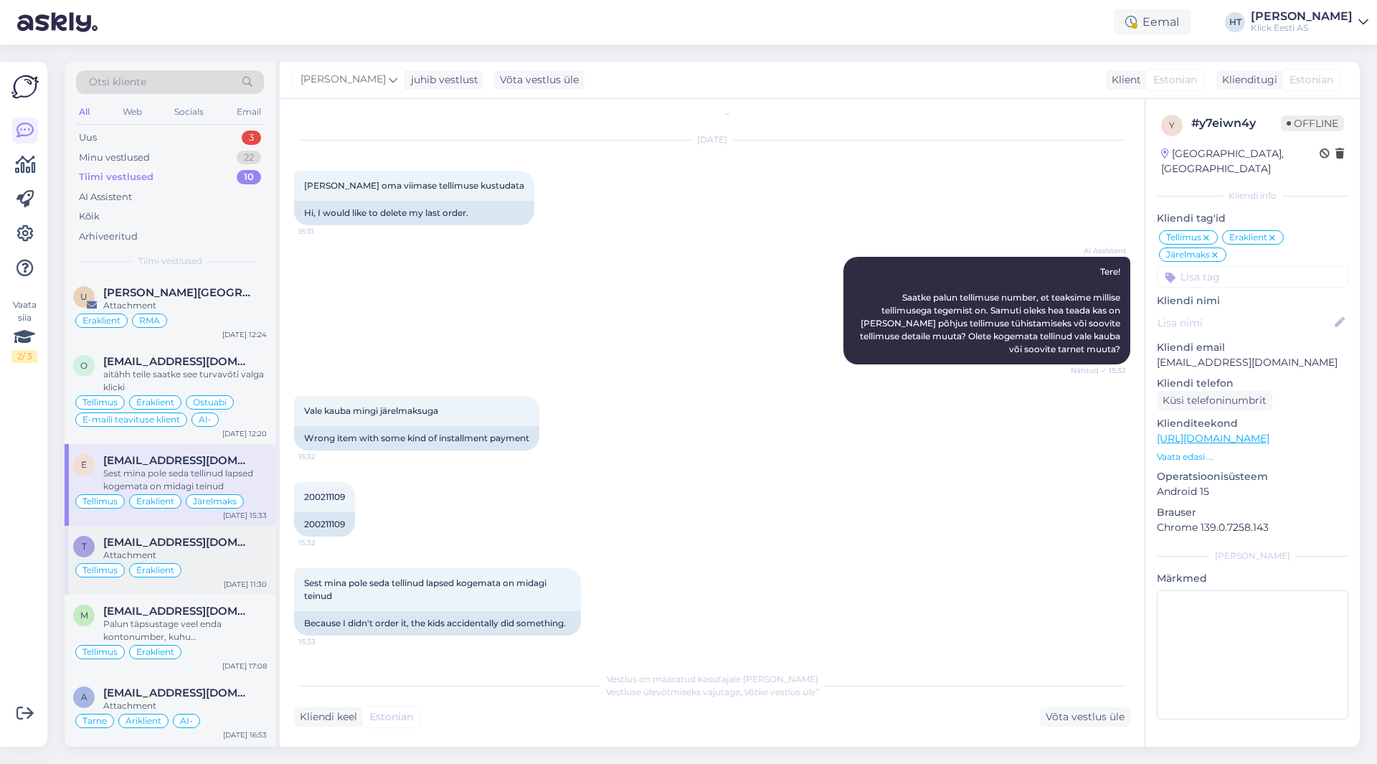
click at [203, 559] on div "Attachment" at bounding box center [185, 555] width 164 height 13
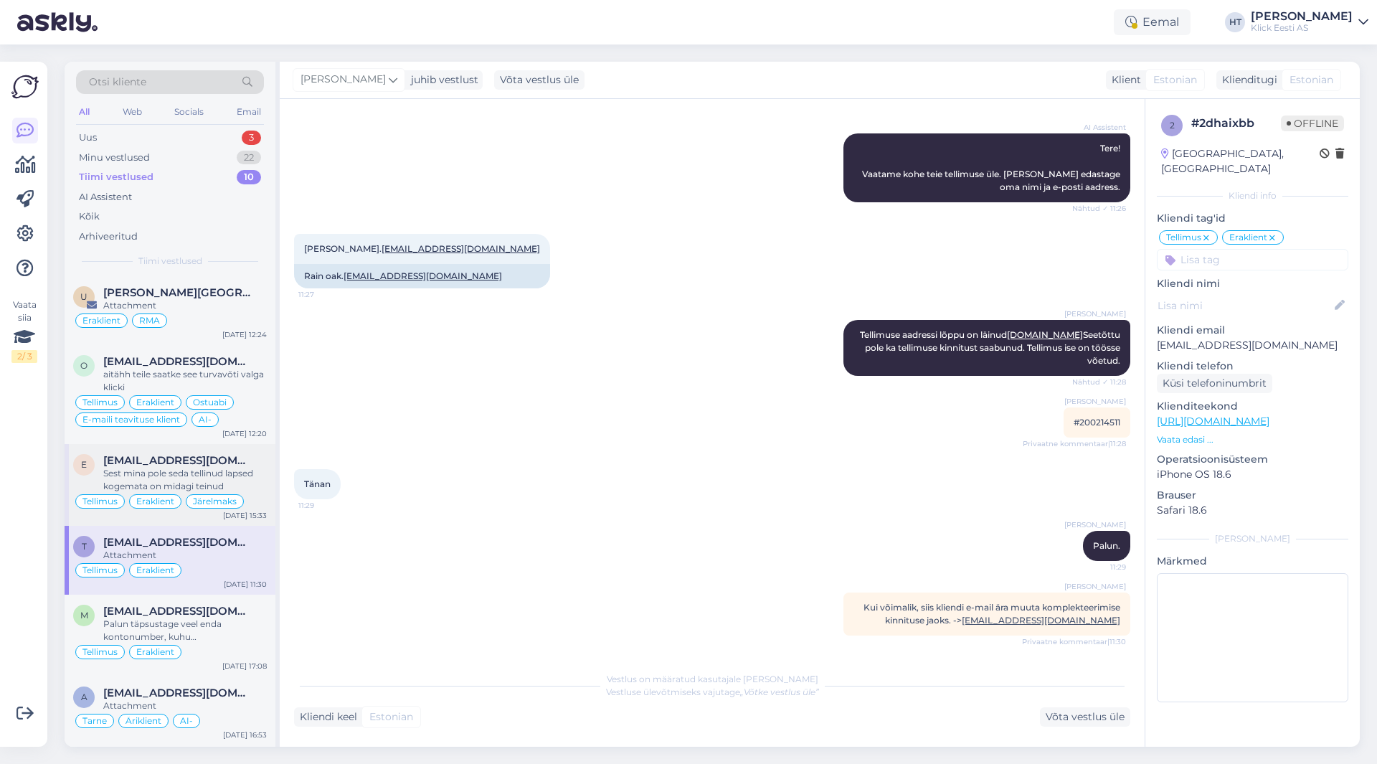
click at [226, 477] on div "Sest mina pole seda tellinud lapsed kogemata on midagi teinud" at bounding box center [185, 480] width 164 height 26
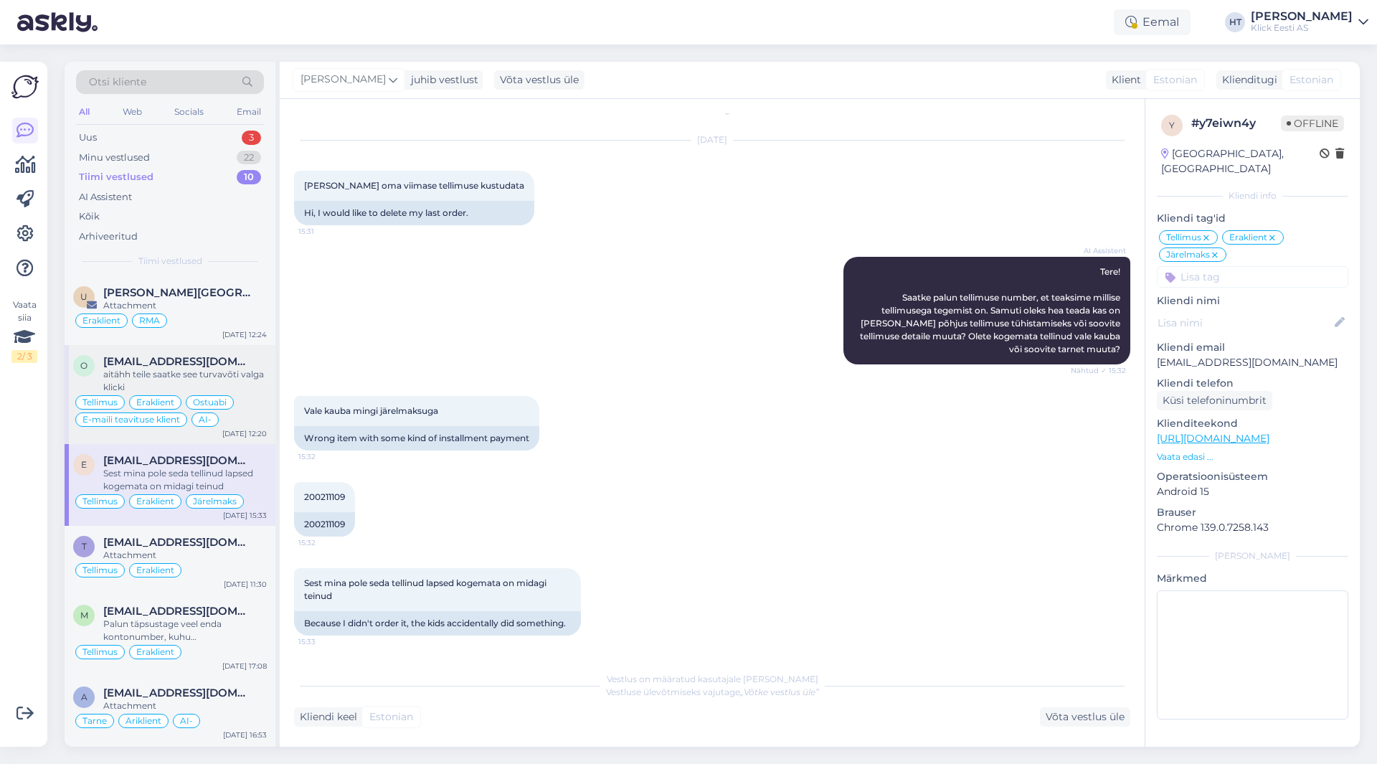
click at [240, 376] on div "aitähh teile saatke see turvavõti valga klicki" at bounding box center [185, 381] width 164 height 26
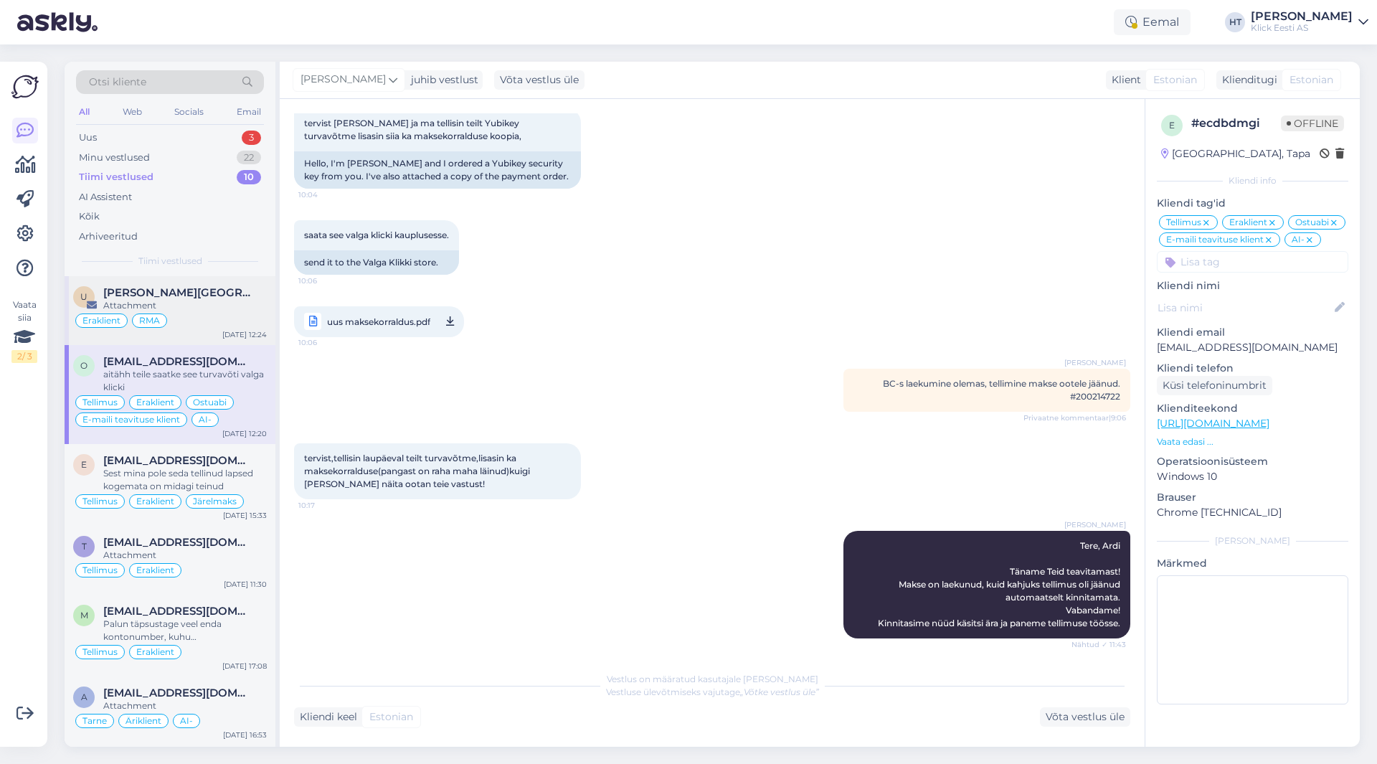
click at [219, 308] on div "Attachment" at bounding box center [185, 305] width 164 height 13
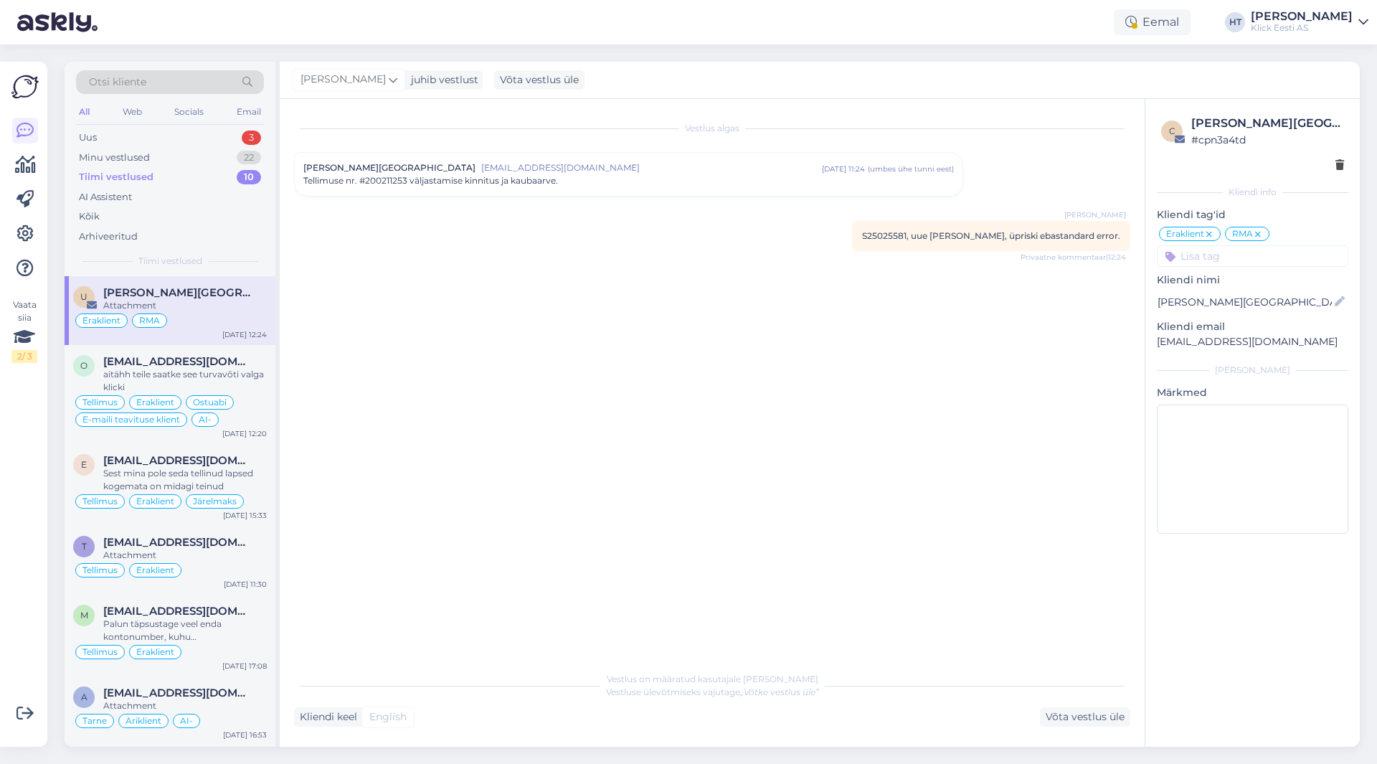
scroll to position [0, 0]
click at [250, 374] on div "aitähh teile saatke see turvavõti valga klicki" at bounding box center [185, 381] width 164 height 26
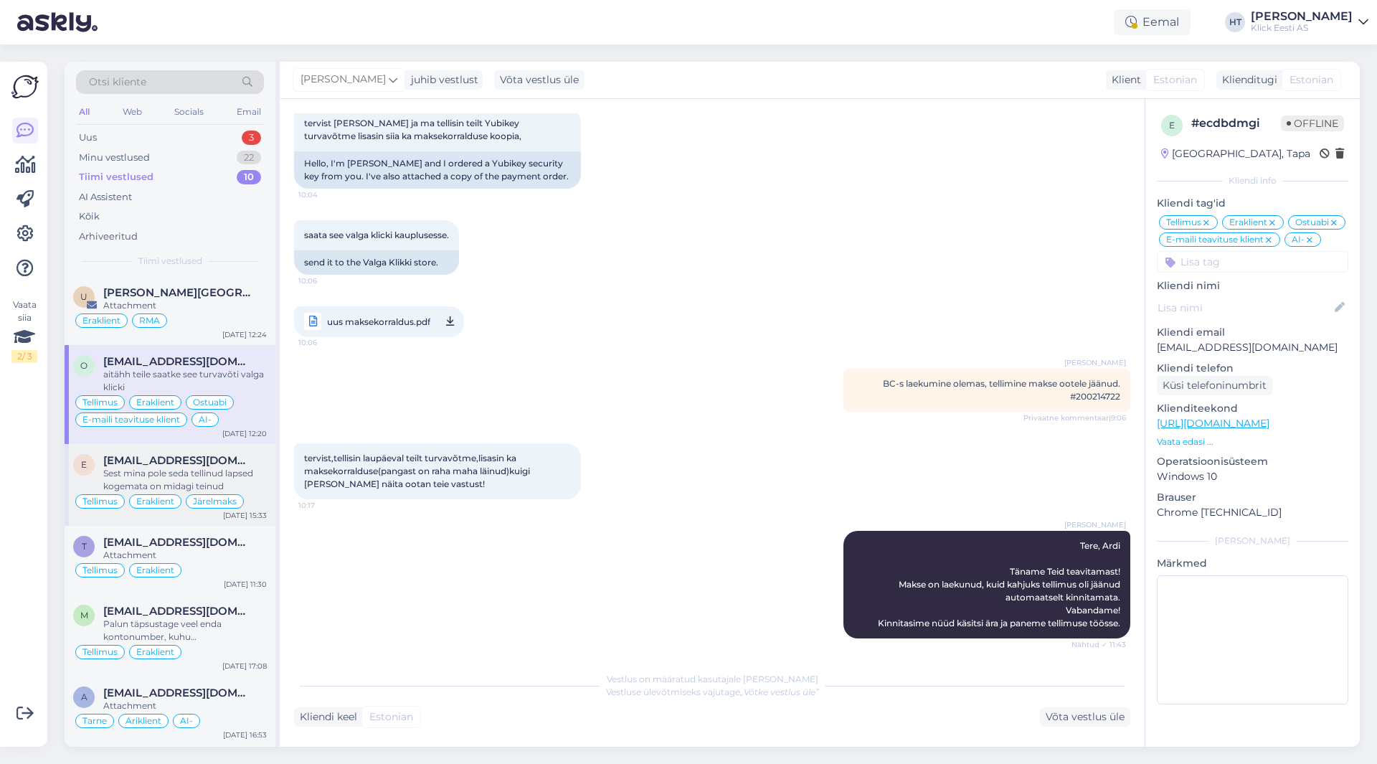
scroll to position [287, 0]
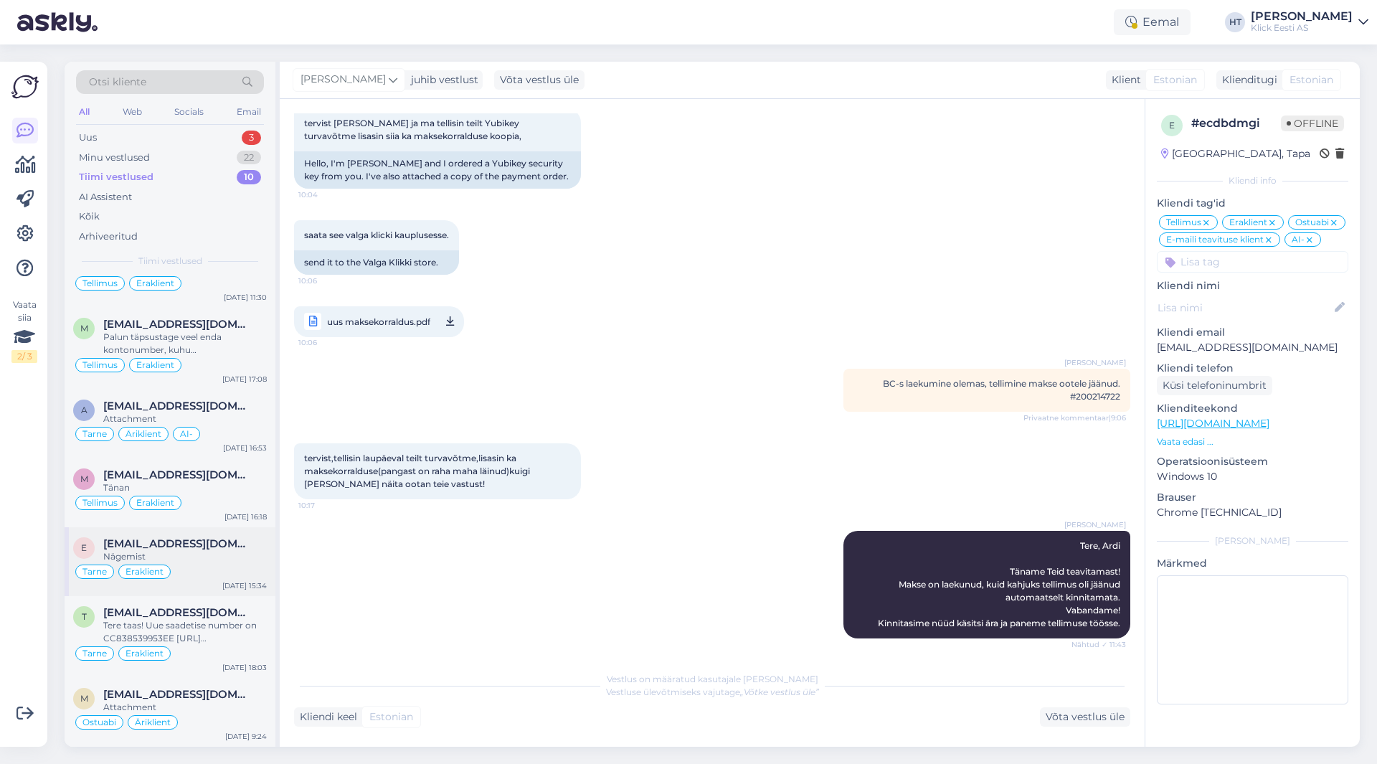
click at [227, 570] on div "Tarne Eraklient" at bounding box center [170, 571] width 194 height 17
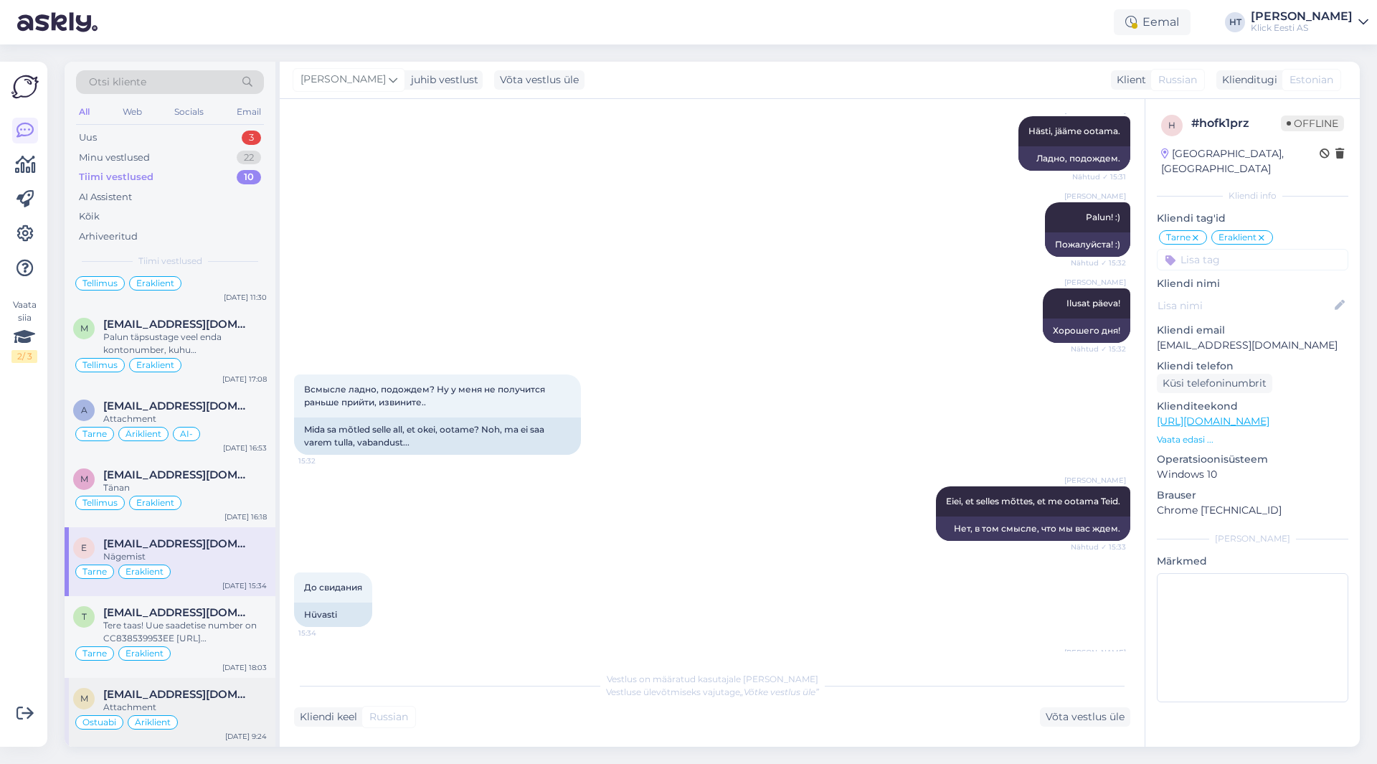
click at [230, 686] on div "m [EMAIL_ADDRESS][DOMAIN_NAME] Attachment Ostuabi Äriklient [DATE] 9:24" at bounding box center [170, 712] width 211 height 69
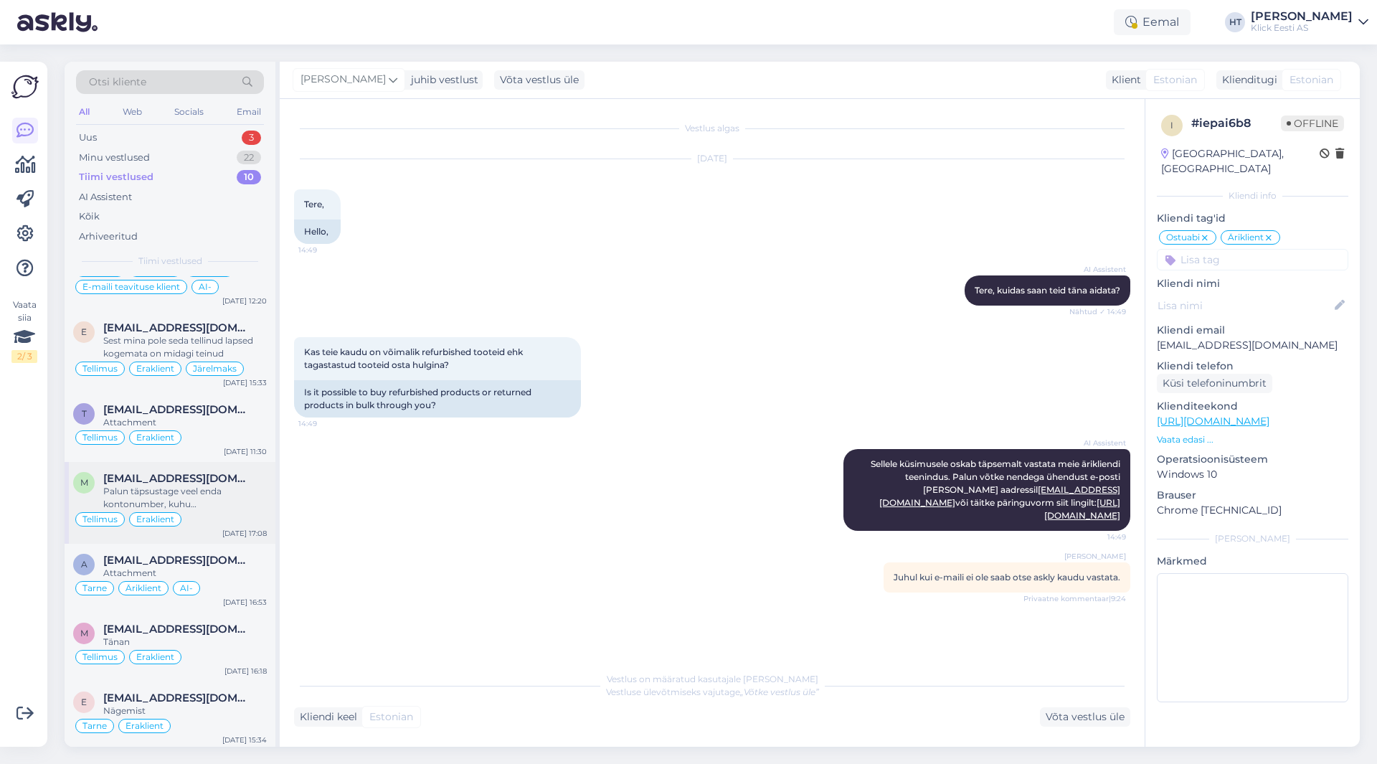
scroll to position [0, 0]
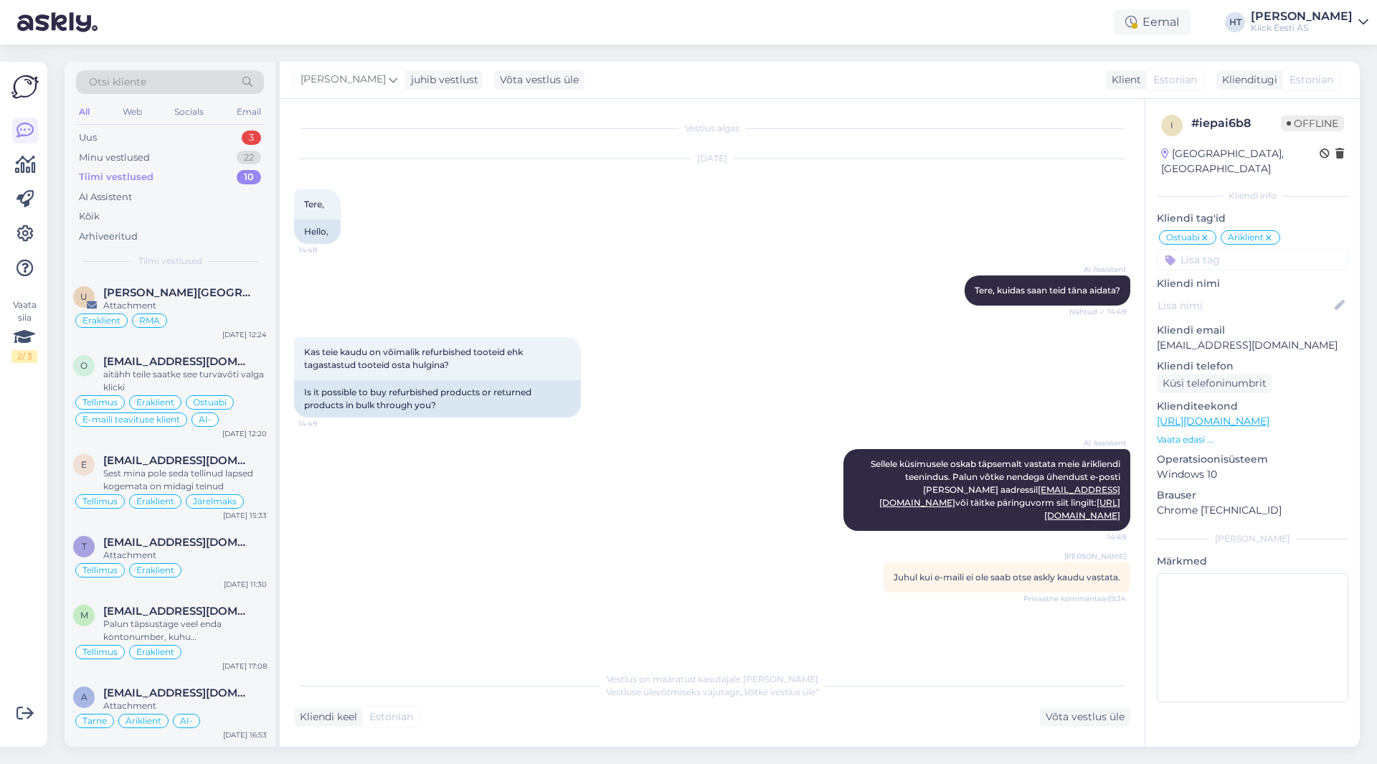
click at [207, 168] on div "Tiimi vestlused 10" at bounding box center [170, 177] width 188 height 20
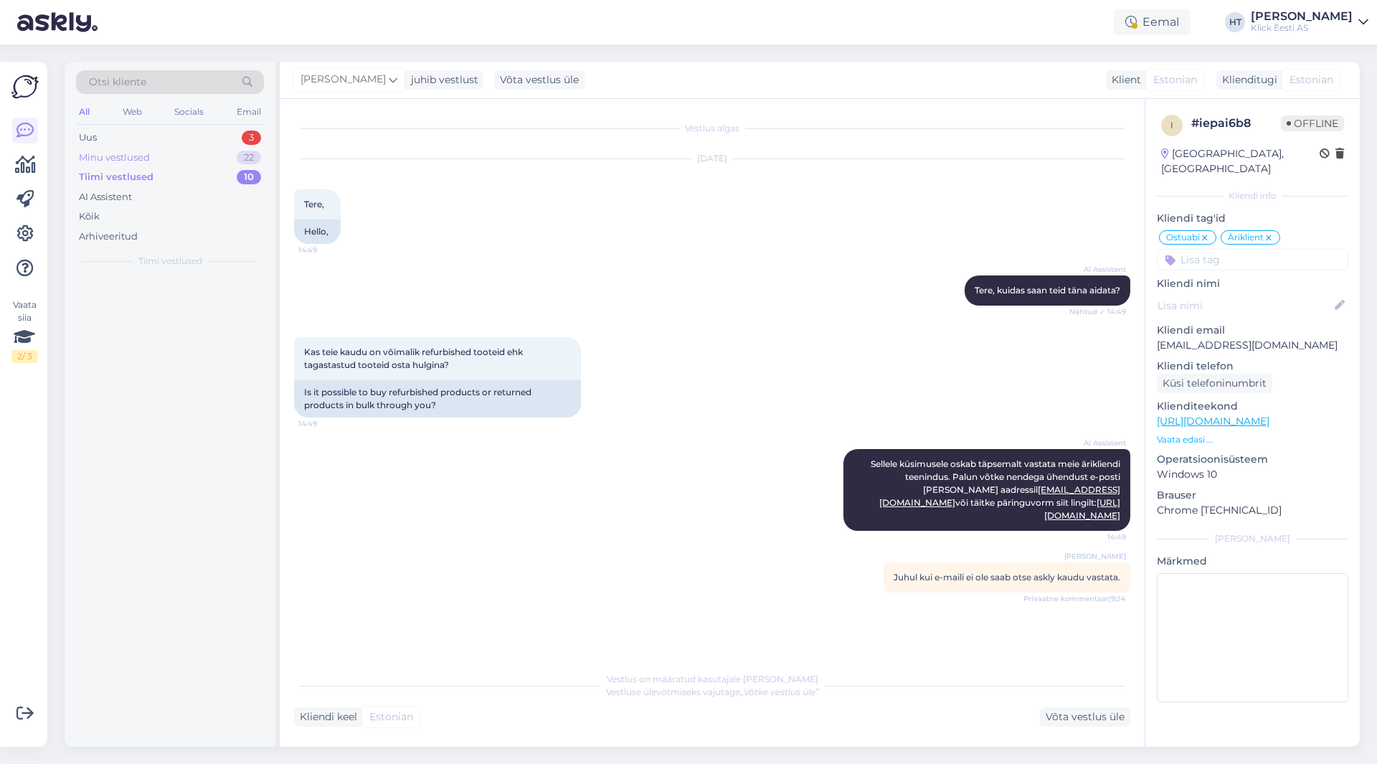
click at [209, 149] on div "Minu vestlused 22" at bounding box center [170, 158] width 188 height 20
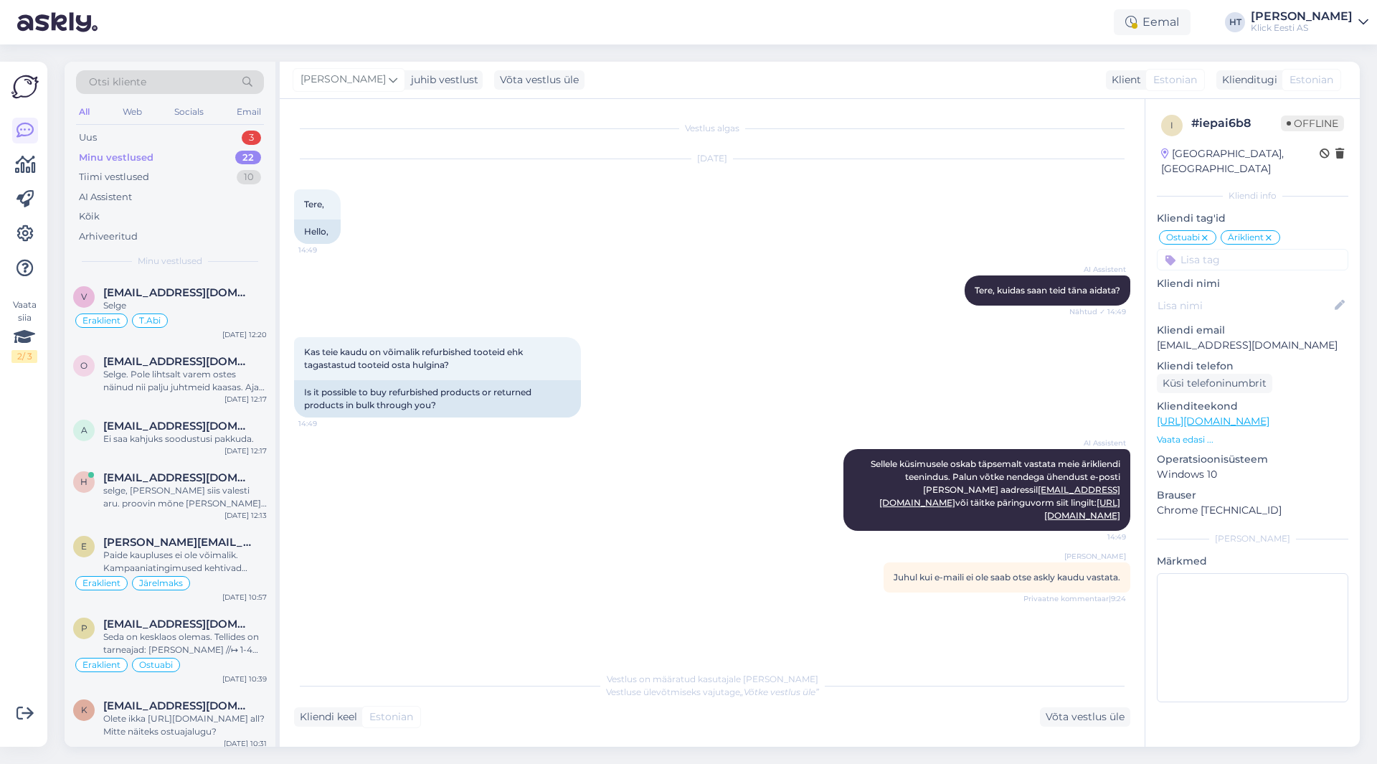
click at [22, 495] on div "Vaata siia 2 / 3" at bounding box center [24, 404] width 27 height 662
